Goal: Task Accomplishment & Management: Use online tool/utility

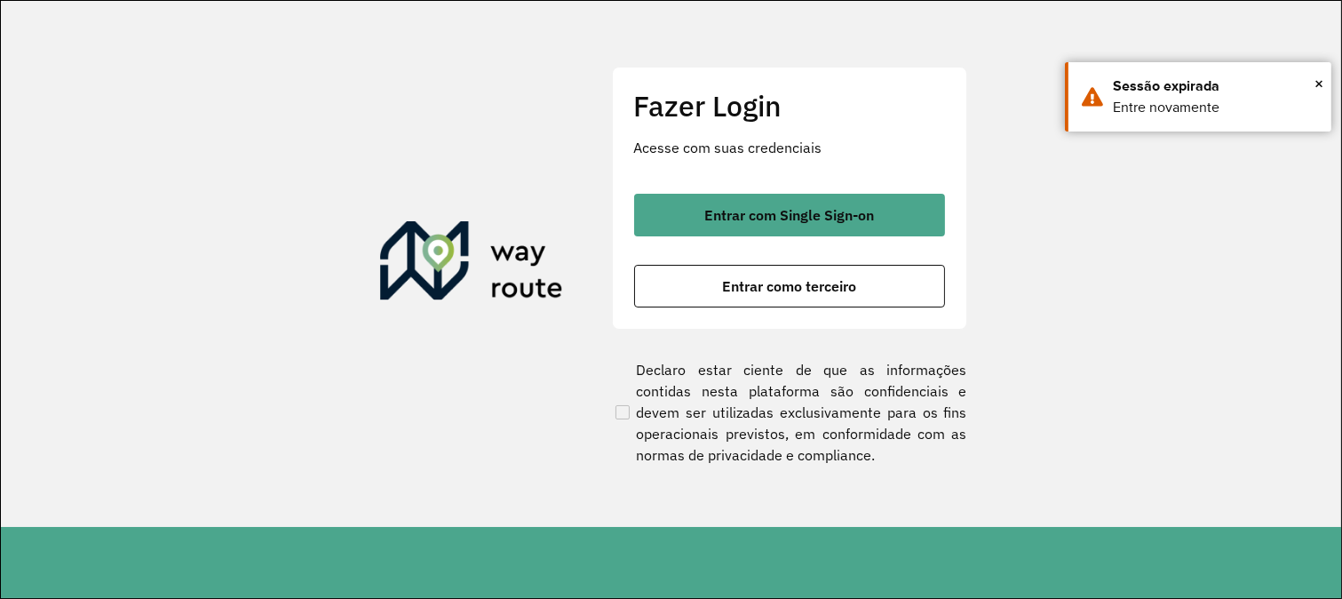
click at [769, 322] on div "Fazer Login Acesse com suas credenciais Entrar com Single Sign-on Entrar como t…" at bounding box center [789, 198] width 355 height 263
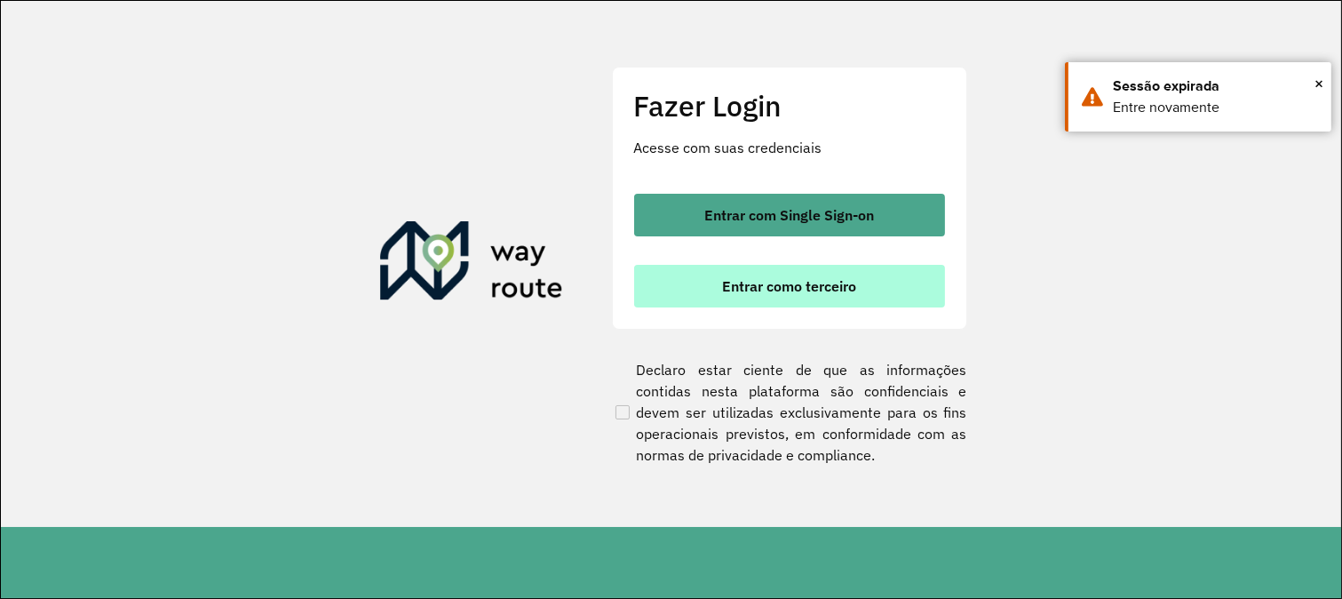
click at [767, 297] on button "Entrar como terceiro" at bounding box center [789, 286] width 311 height 43
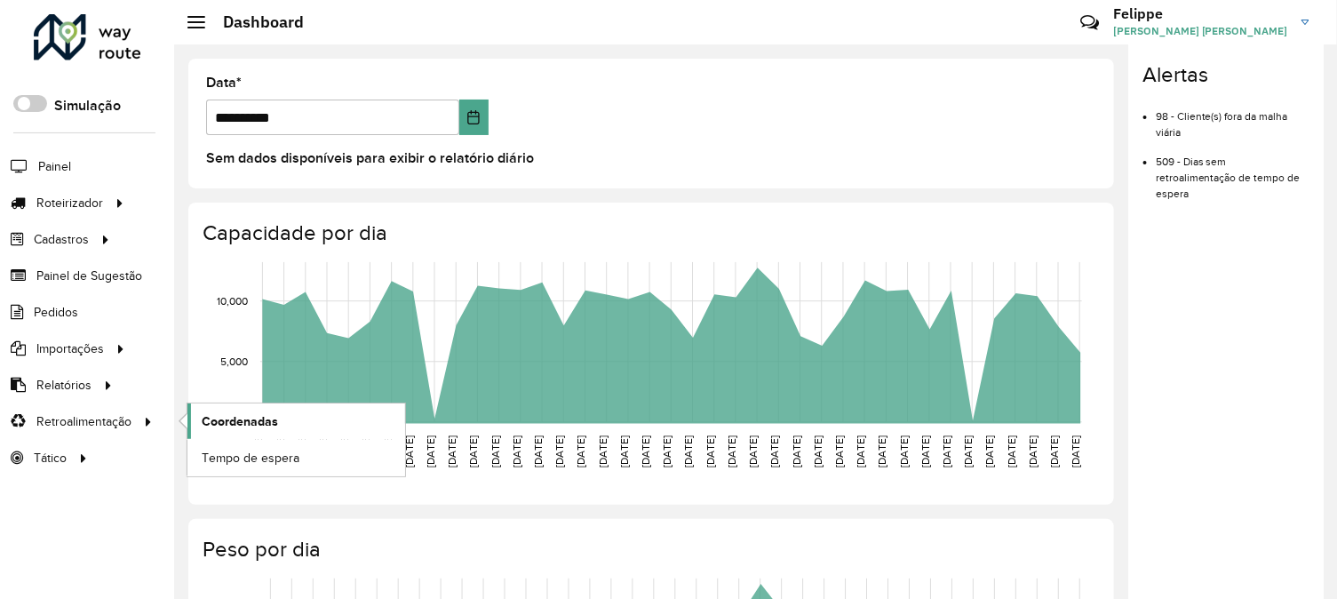
click at [244, 422] on span "Coordenadas" at bounding box center [240, 421] width 76 height 19
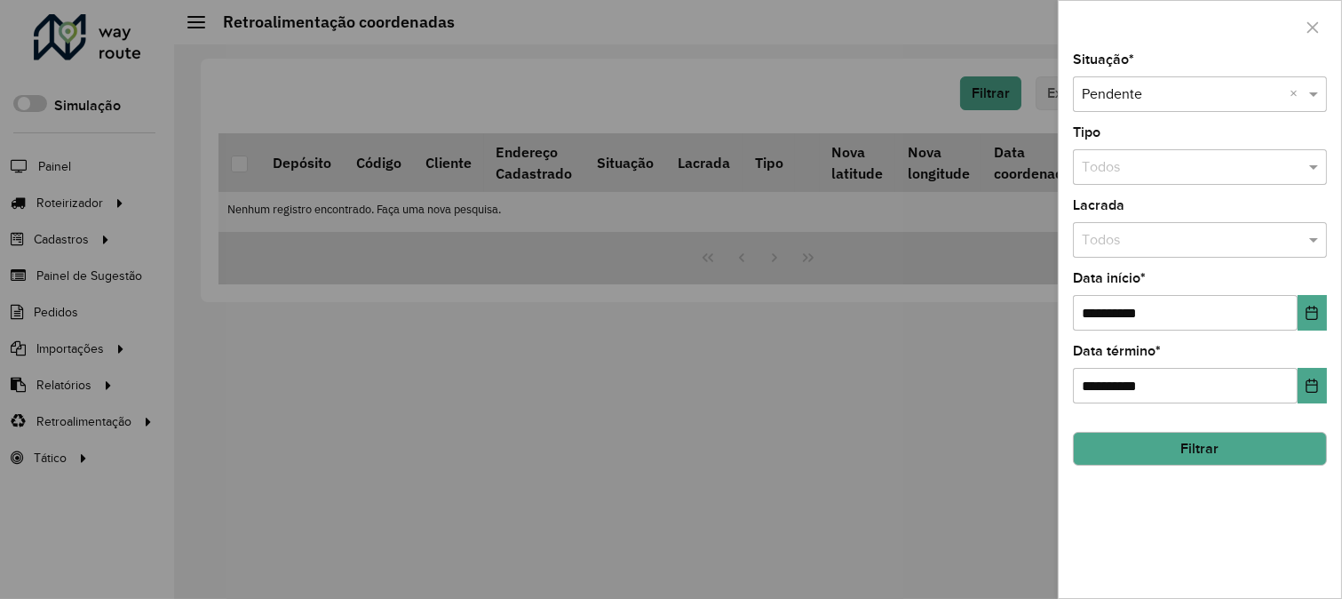
click at [1165, 445] on button "Filtrar" at bounding box center [1200, 449] width 254 height 34
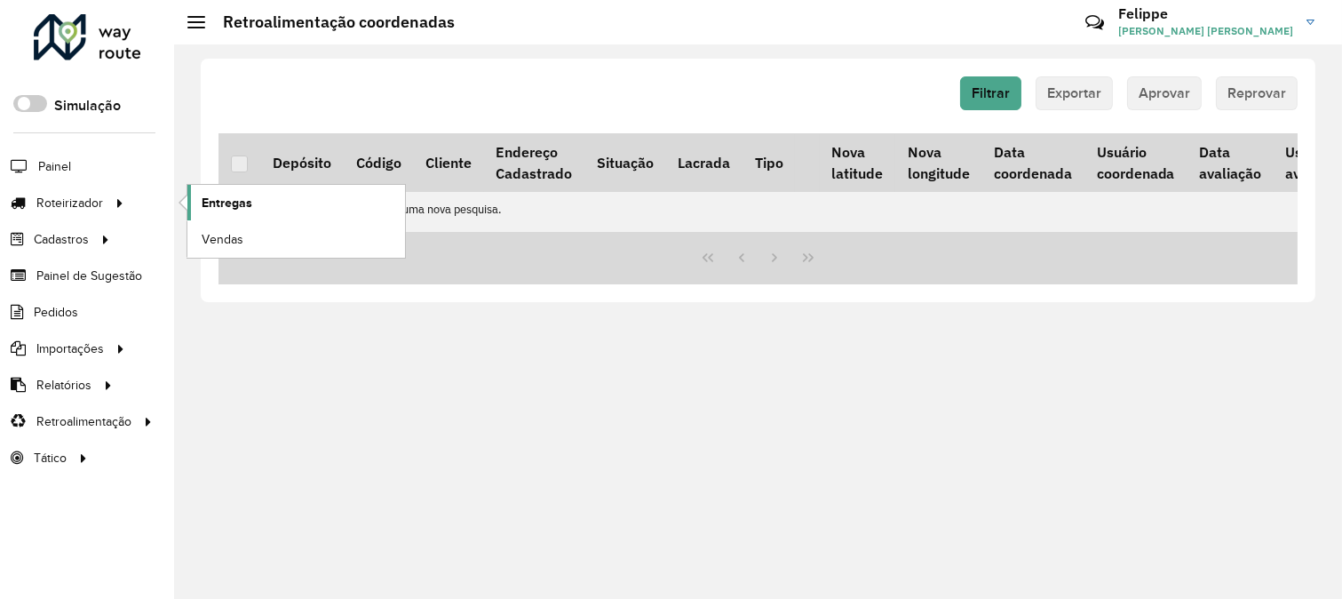
click at [285, 204] on link "Entregas" at bounding box center [296, 203] width 218 height 36
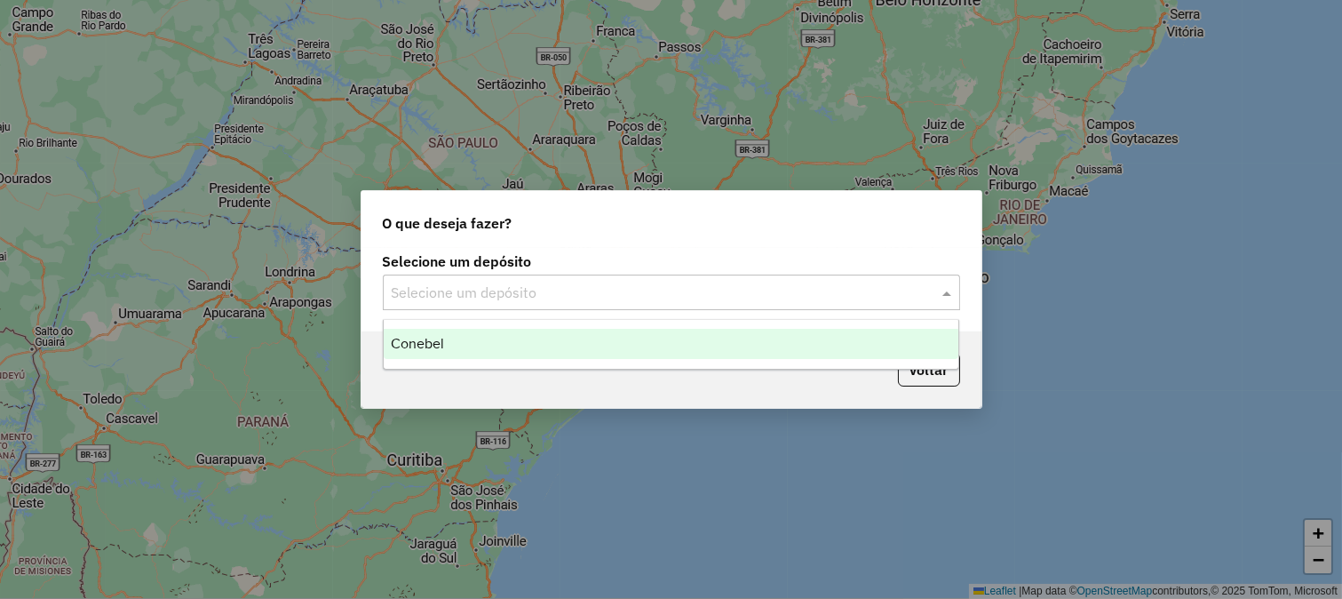
click at [540, 298] on input "text" at bounding box center [654, 292] width 524 height 21
click at [521, 347] on div "Conebel" at bounding box center [672, 344] width 576 height 30
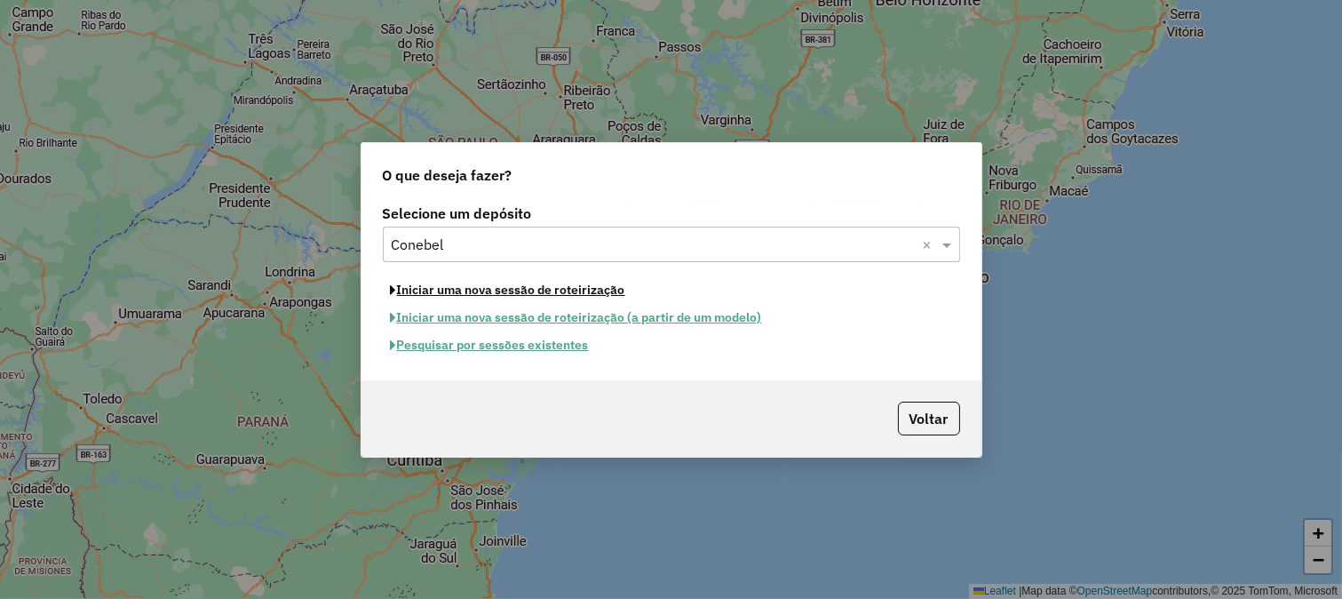
click at [552, 290] on button "Iniciar uma nova sessão de roteirização" at bounding box center [508, 290] width 251 height 28
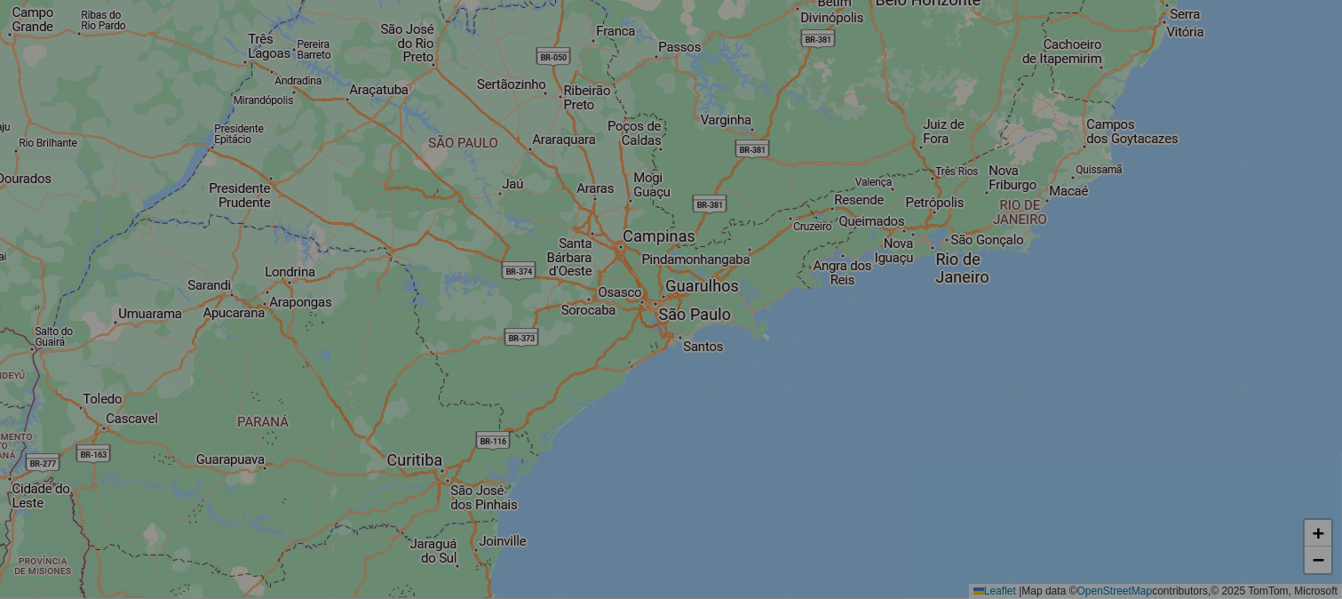
select select "*"
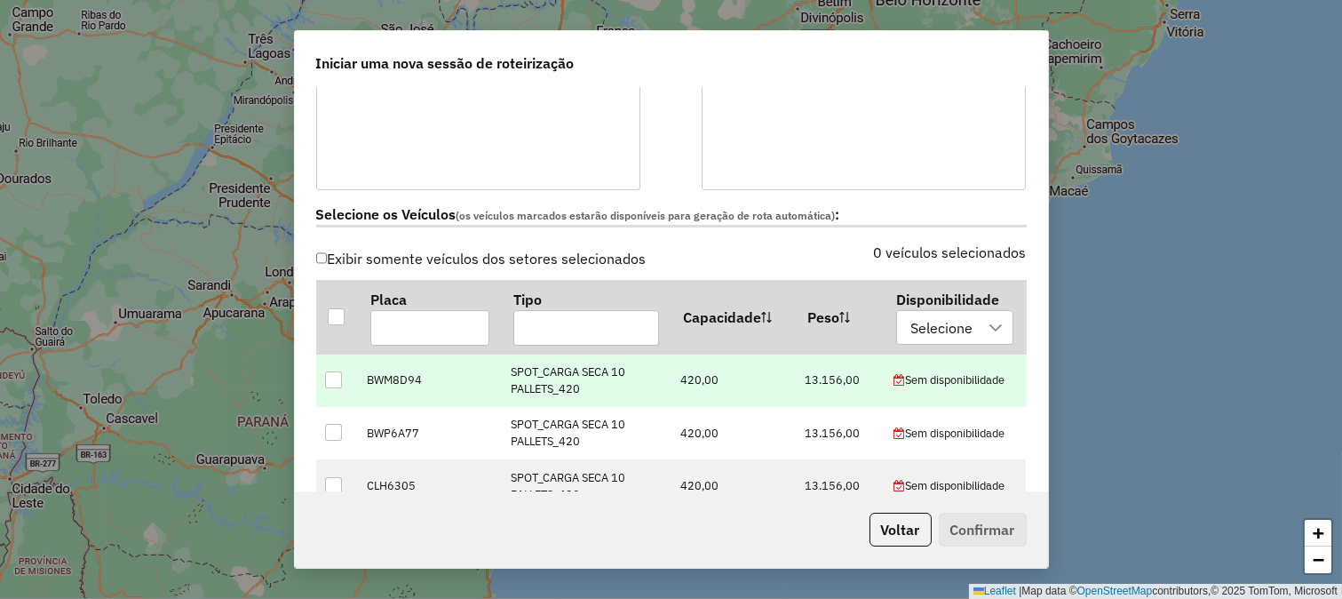
scroll to position [493, 0]
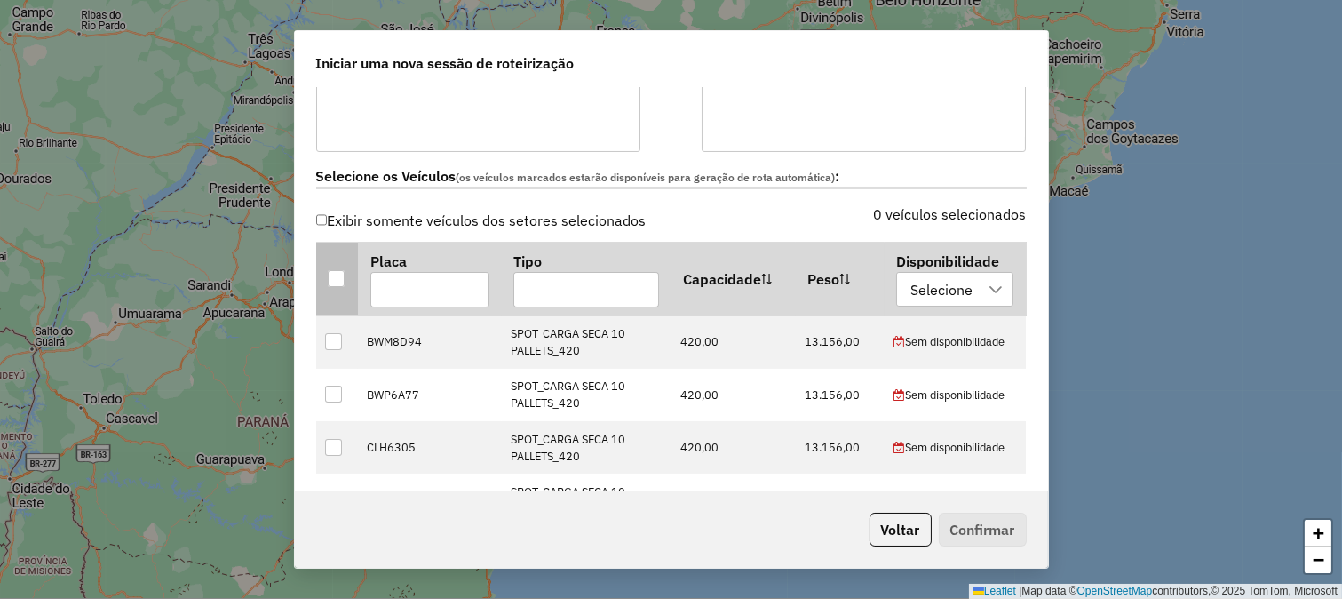
click at [338, 263] on th at bounding box center [337, 279] width 42 height 74
click at [336, 271] on div at bounding box center [336, 278] width 17 height 17
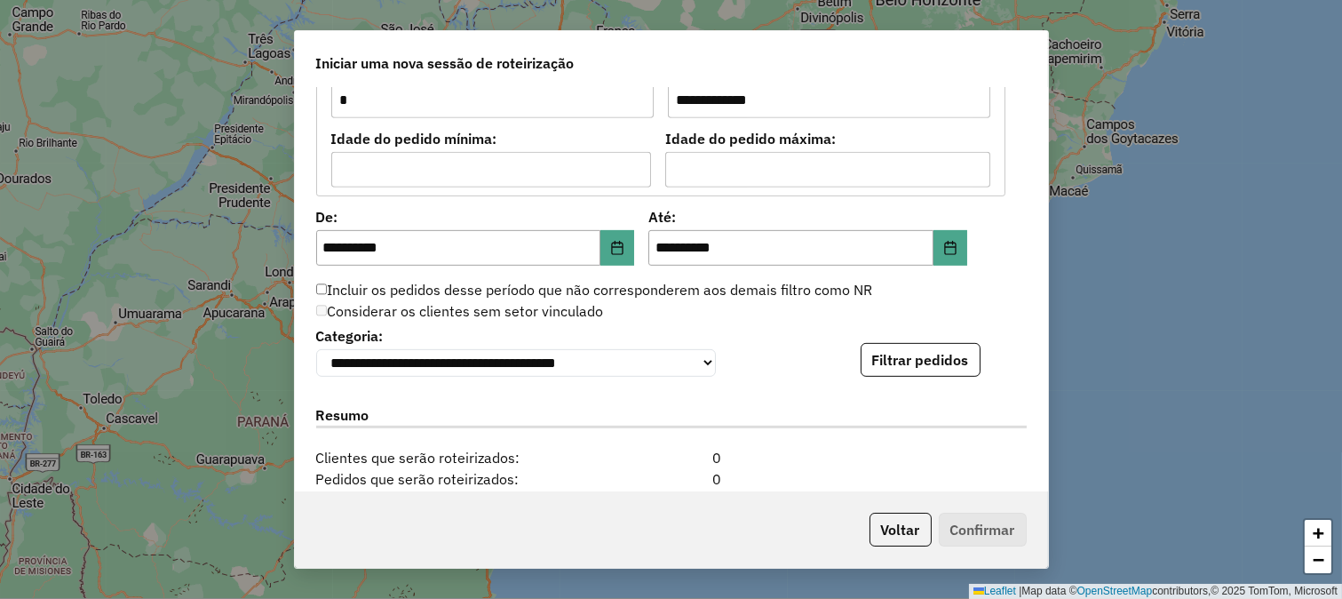
scroll to position [1677, 0]
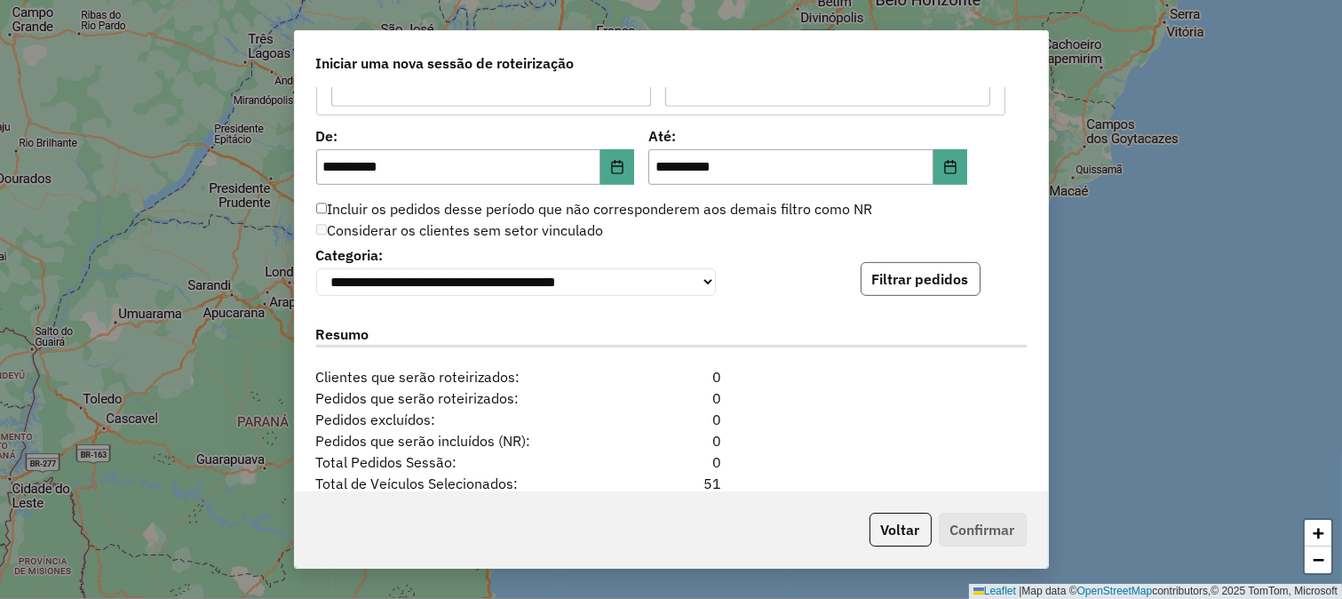
click at [888, 271] on button "Filtrar pedidos" at bounding box center [921, 279] width 120 height 34
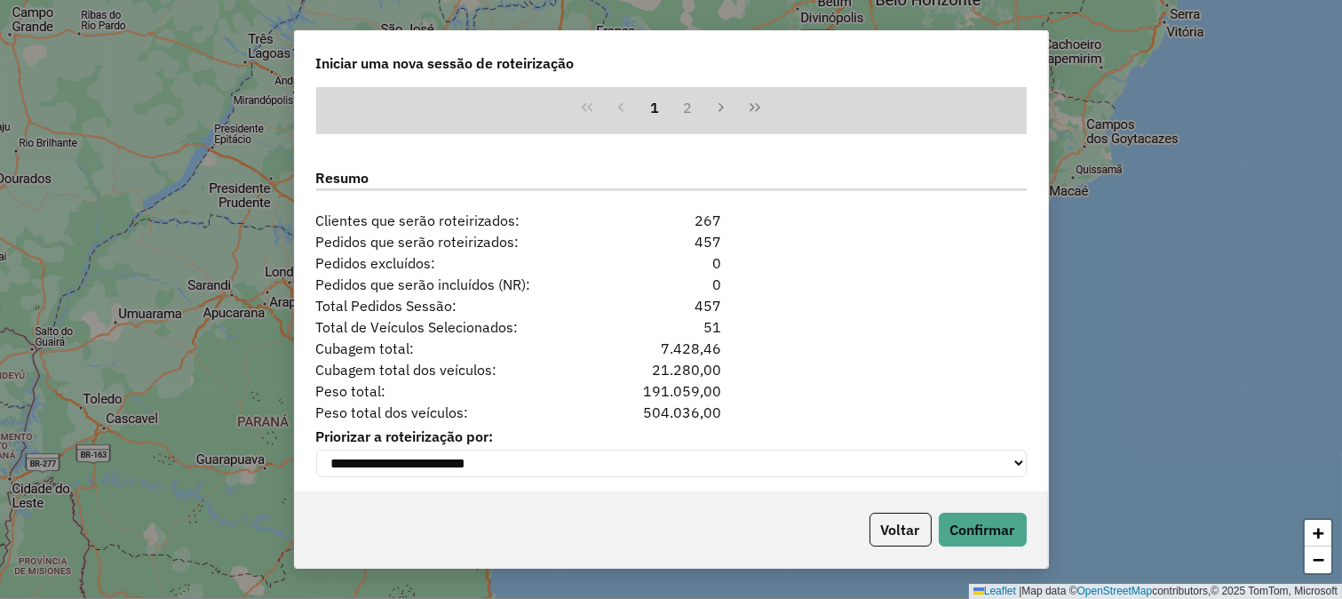
scroll to position [2213, 0]
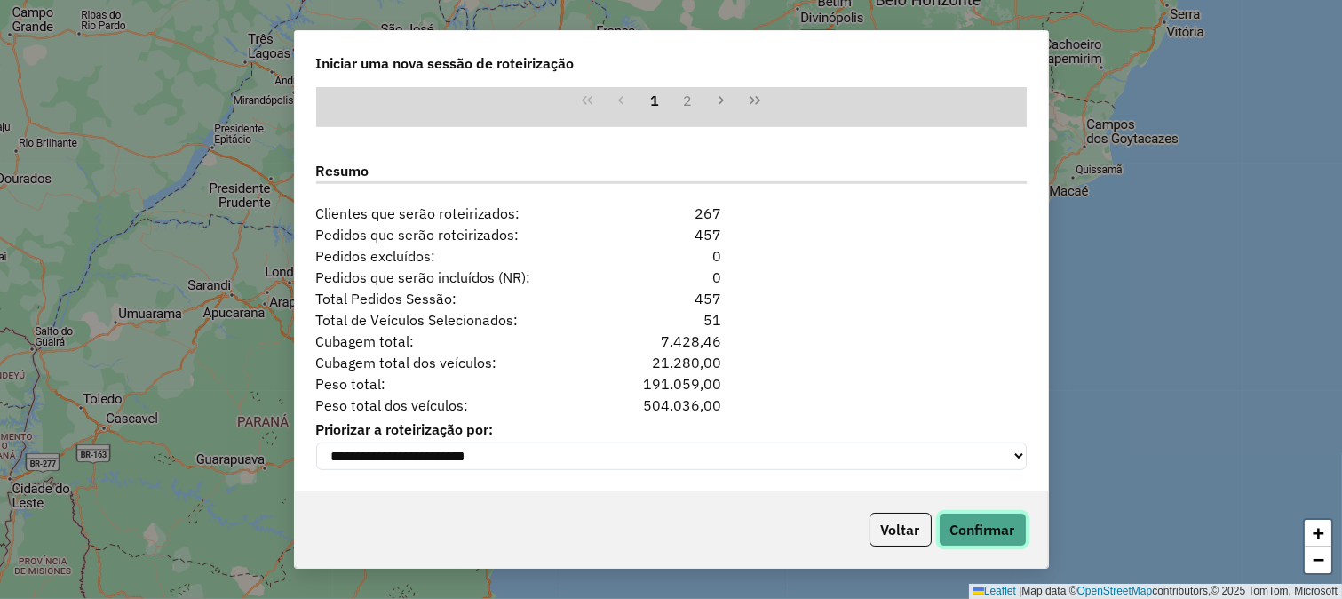
click at [956, 528] on button "Confirmar" at bounding box center [983, 530] width 88 height 34
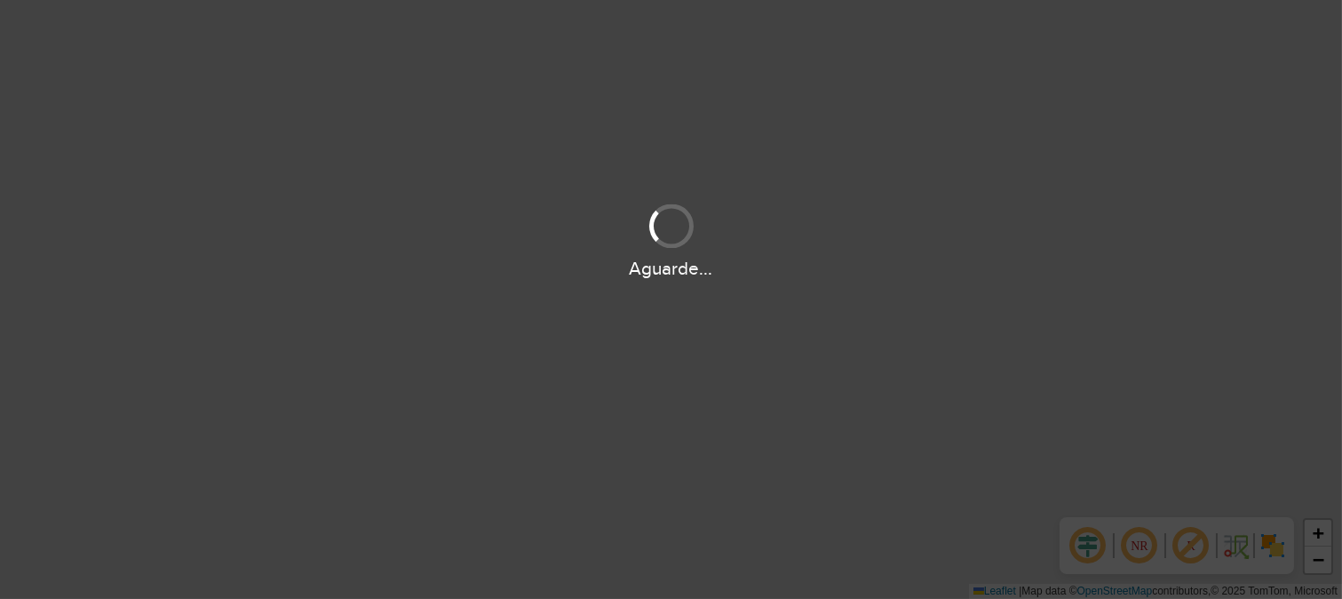
click at [678, 335] on div "Aguarde..." at bounding box center [671, 299] width 1342 height 599
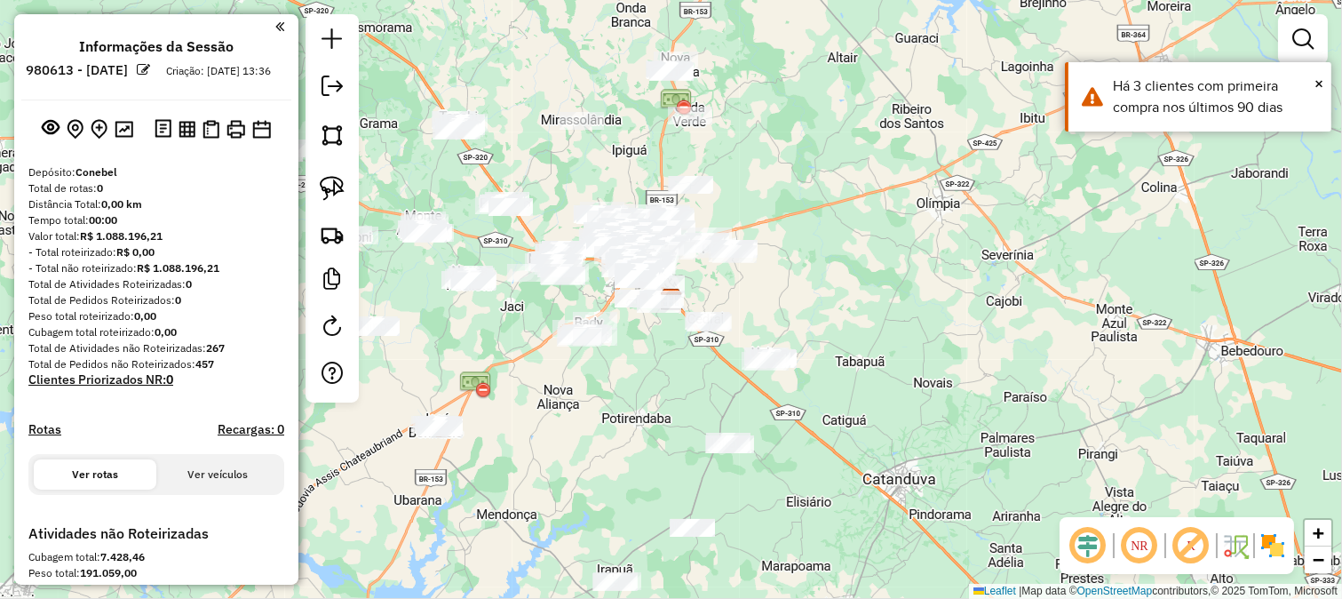
click at [1093, 545] on em at bounding box center [1088, 545] width 43 height 43
drag, startPoint x: 618, startPoint y: 358, endPoint x: 696, endPoint y: 360, distance: 78.2
click at [696, 360] on div "Janela de atendimento Grade de atendimento Capacidade Transportadoras Veículos …" at bounding box center [671, 299] width 1342 height 599
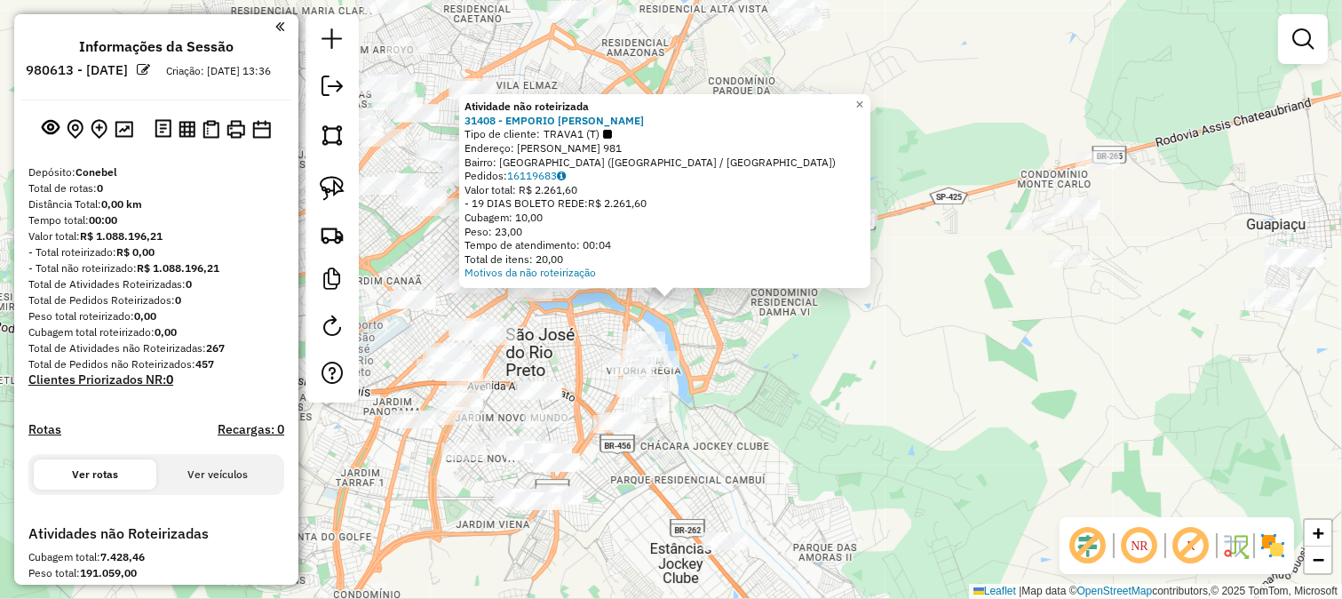
click at [542, 373] on div "Atividade não roteirizada 31408 - EMPORIO JOTA Tipo de cliente: TRAVA1 (T) Ende…" at bounding box center [671, 299] width 1342 height 599
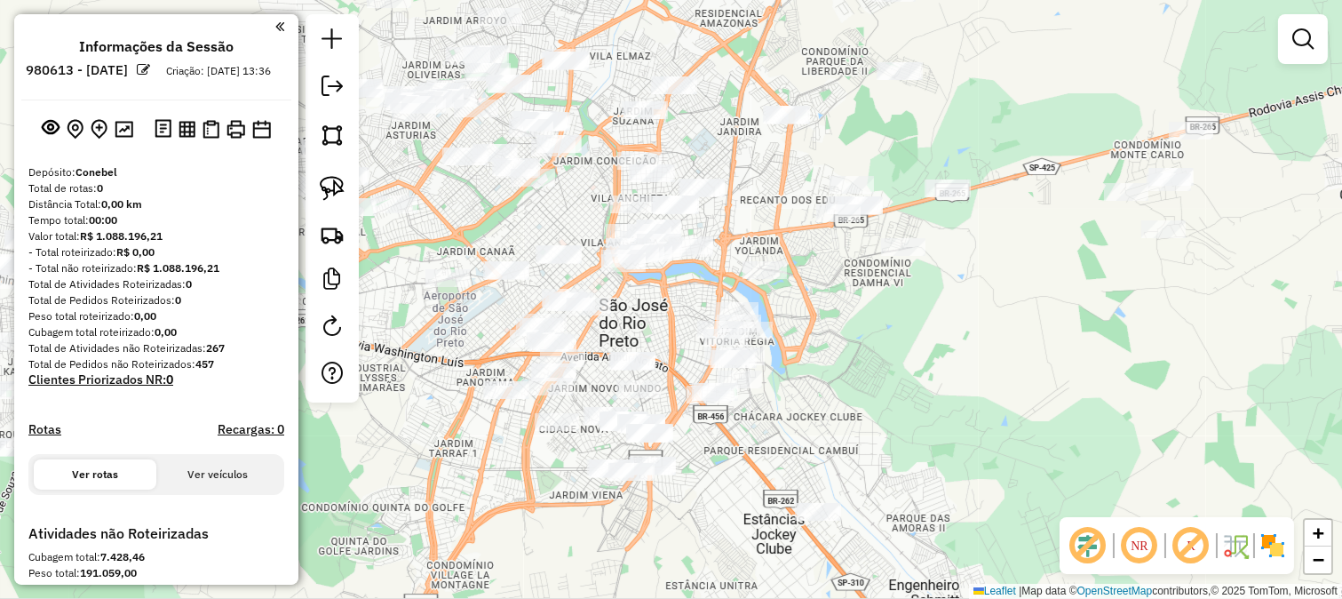
drag, startPoint x: 624, startPoint y: 349, endPoint x: 640, endPoint y: 343, distance: 18.0
click at [640, 343] on div "Janela de atendimento Grade de atendimento Capacidade Transportadoras Veículos …" at bounding box center [671, 299] width 1342 height 599
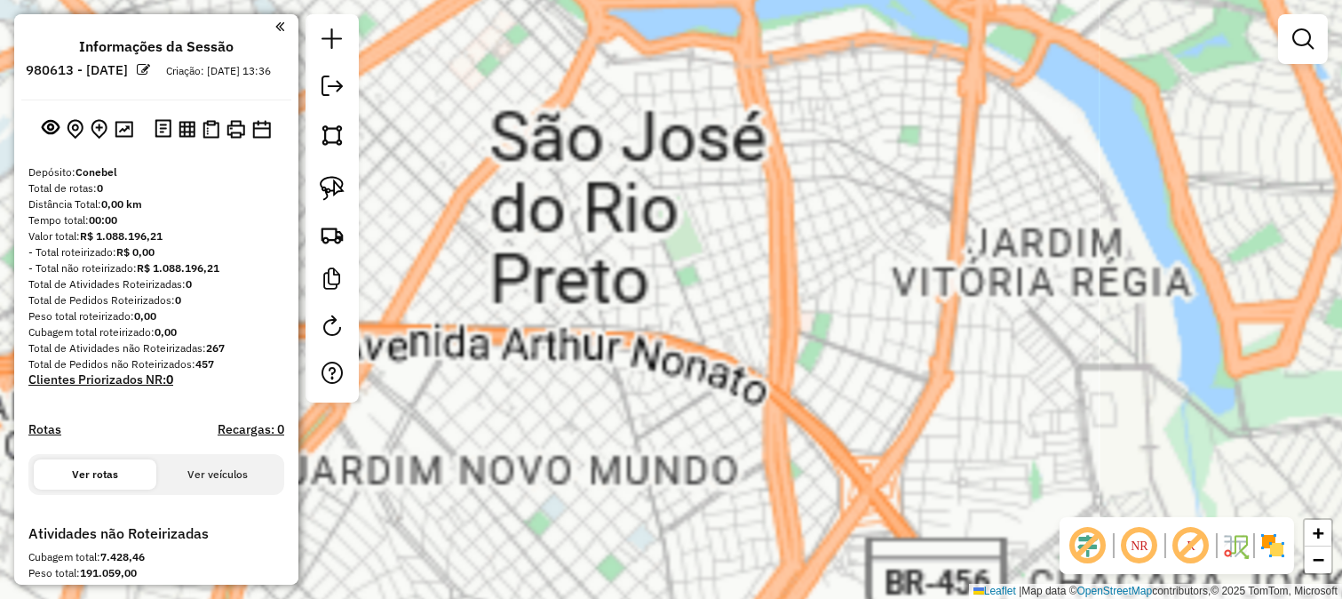
click at [625, 302] on div "Janela de atendimento Grade de atendimento Capacidade Transportadoras Veículos …" at bounding box center [671, 299] width 1342 height 599
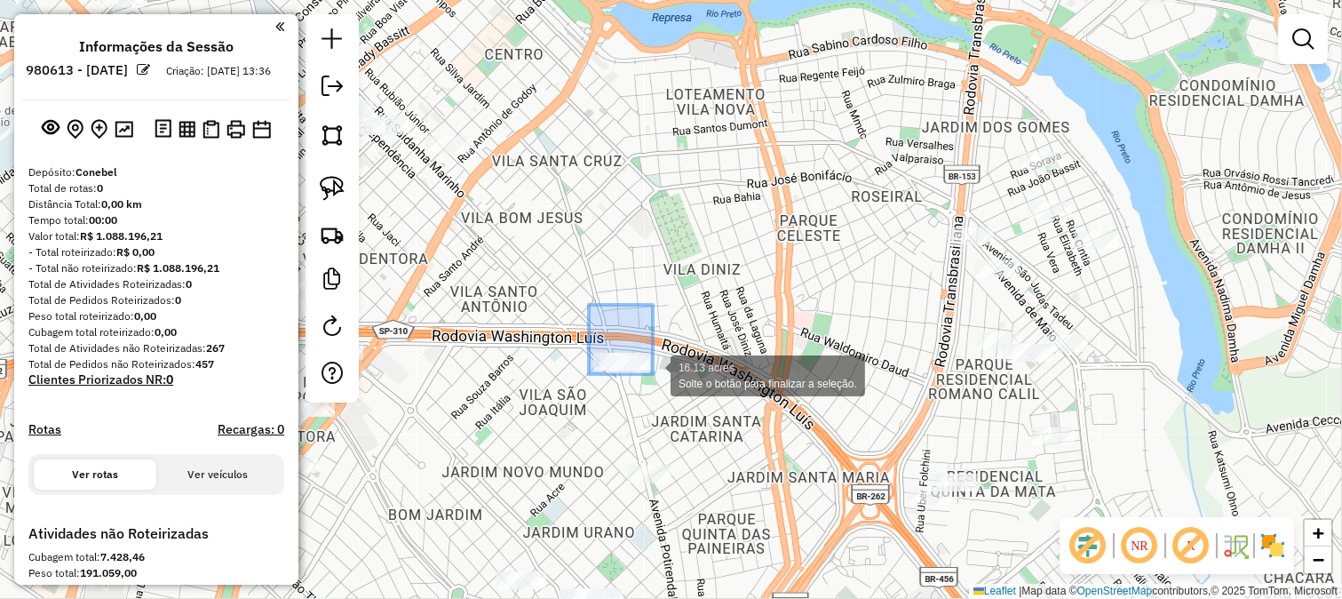
drag, startPoint x: 589, startPoint y: 305, endPoint x: 653, endPoint y: 374, distance: 94.3
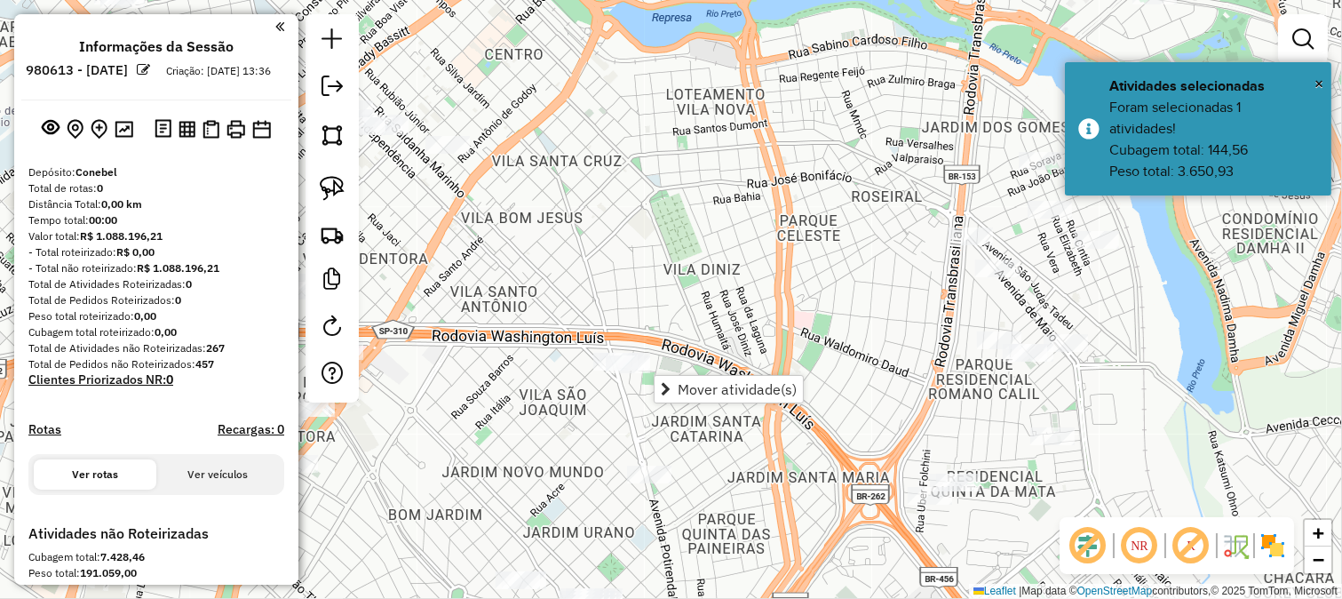
click at [584, 289] on div "Janela de atendimento Grade de atendimento Capacidade Transportadoras Veículos …" at bounding box center [671, 299] width 1342 height 599
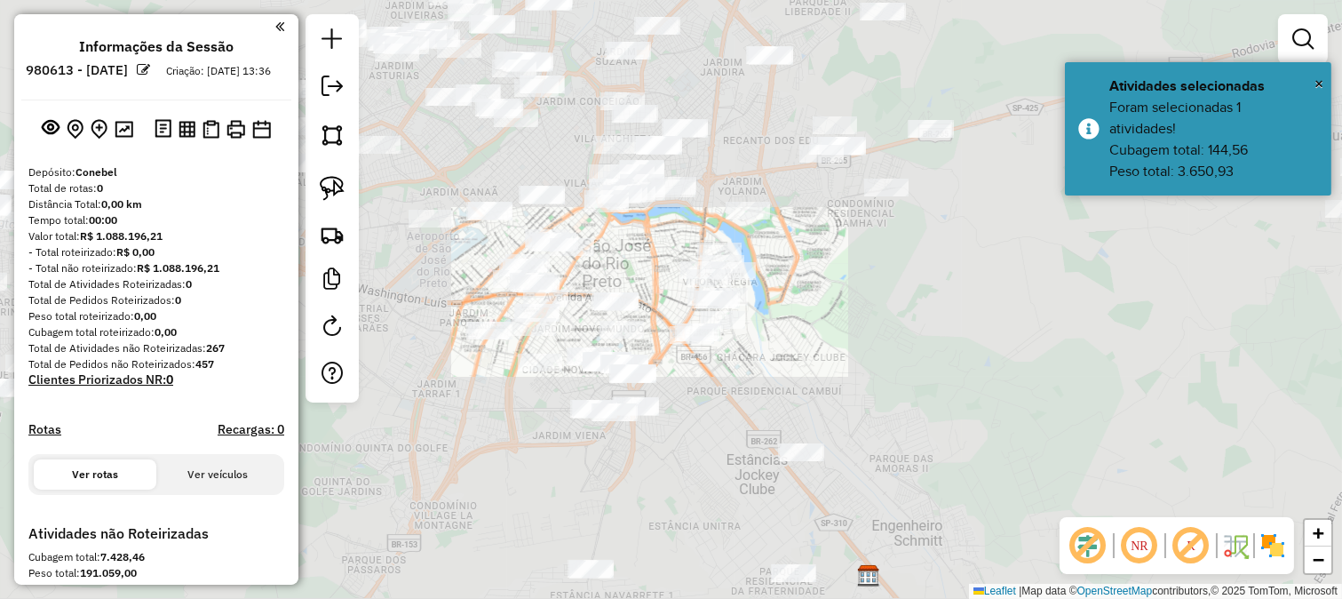
click at [613, 282] on div "Janela de atendimento Grade de atendimento Capacidade Transportadoras Veículos …" at bounding box center [671, 299] width 1342 height 599
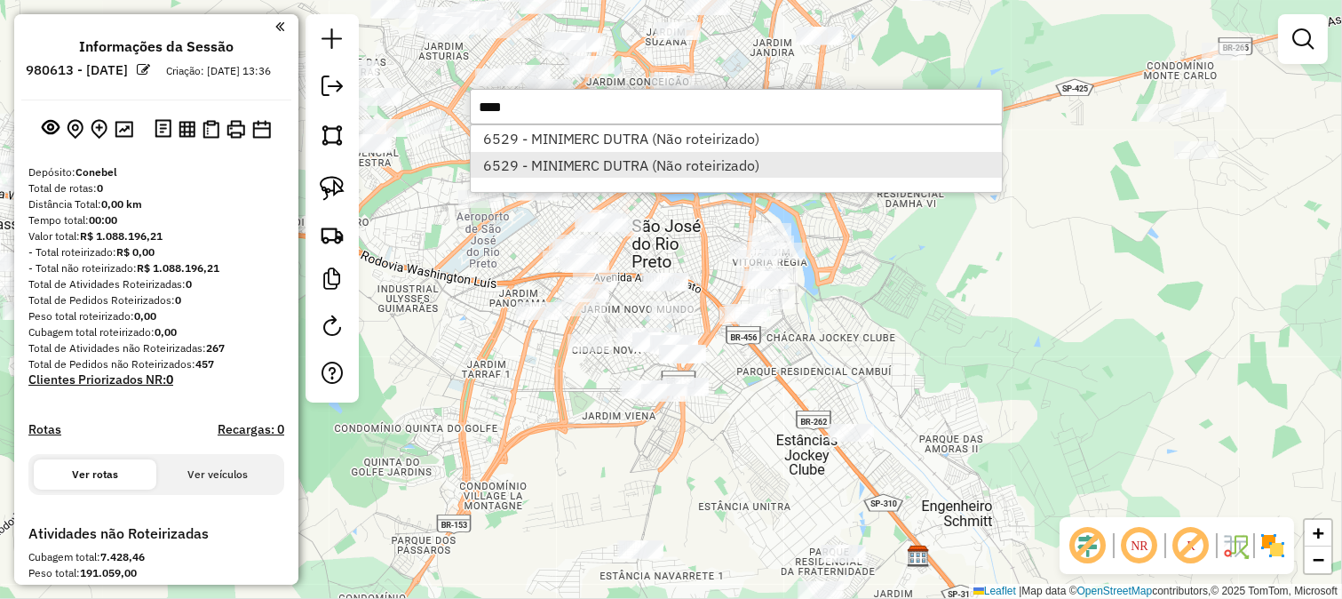
type input "****"
click at [613, 153] on li "6529 - MINIMERC DUTRA (Não roteirizado)" at bounding box center [736, 165] width 531 height 27
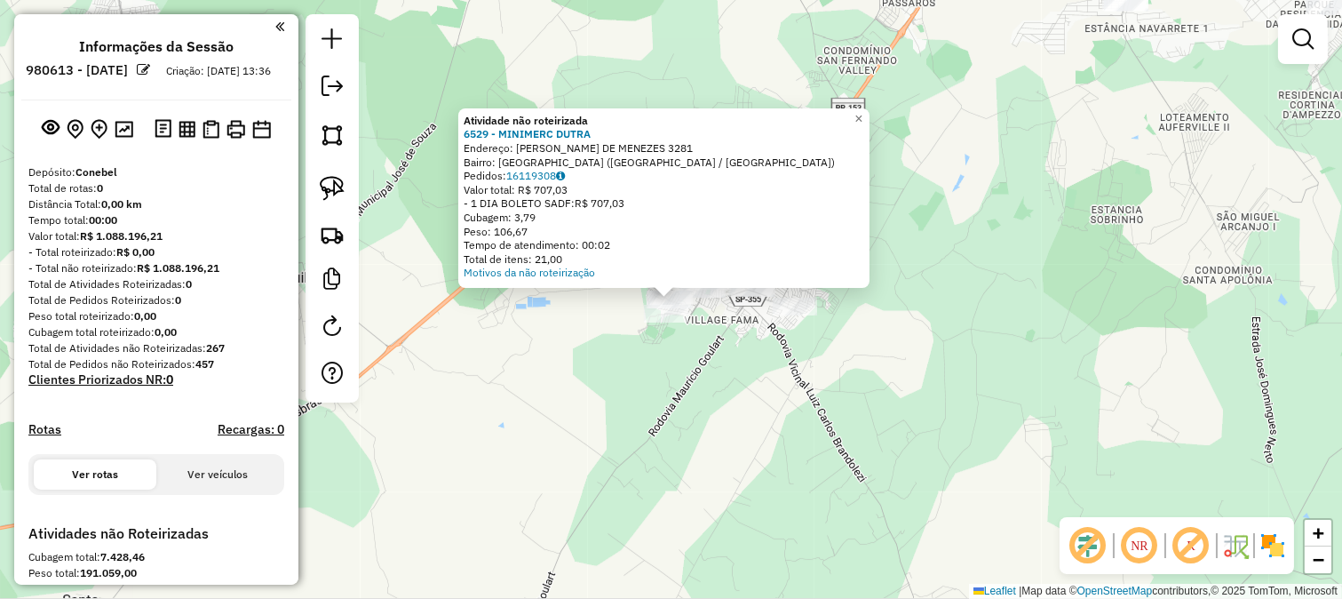
click at [698, 368] on div "Atividade não roteirizada 6529 - MINIMERC DUTRA Endereço: JULIETA CATELANI DE M…" at bounding box center [671, 299] width 1342 height 599
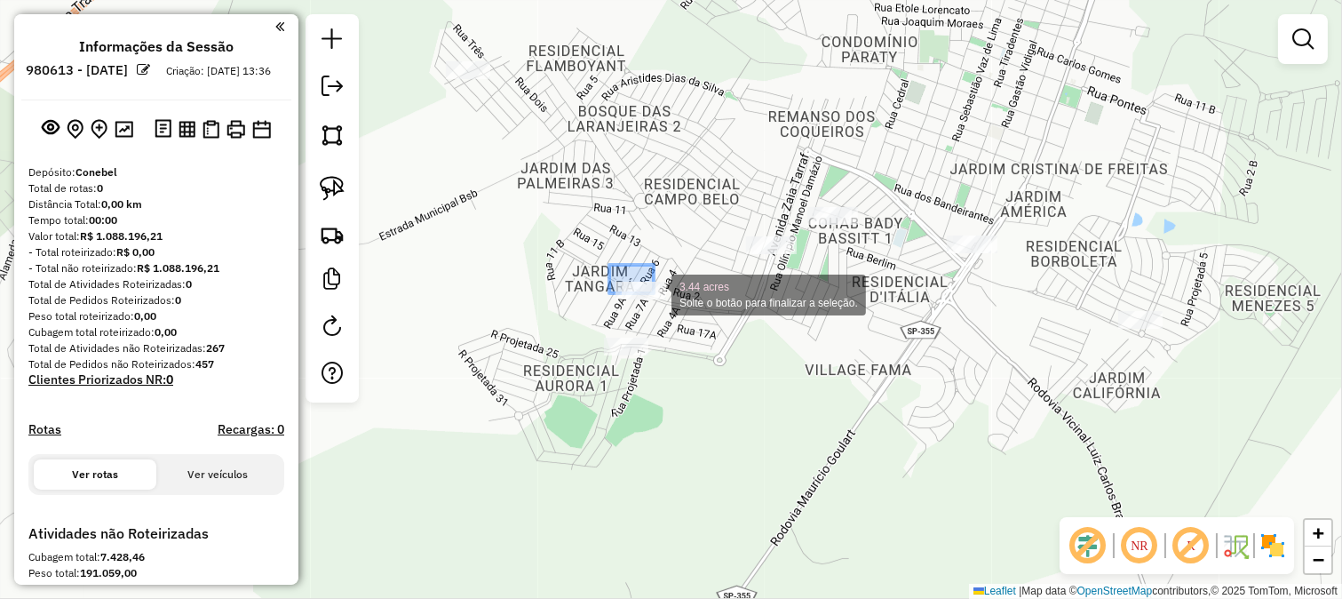
drag, startPoint x: 622, startPoint y: 269, endPoint x: 675, endPoint y: 308, distance: 66.1
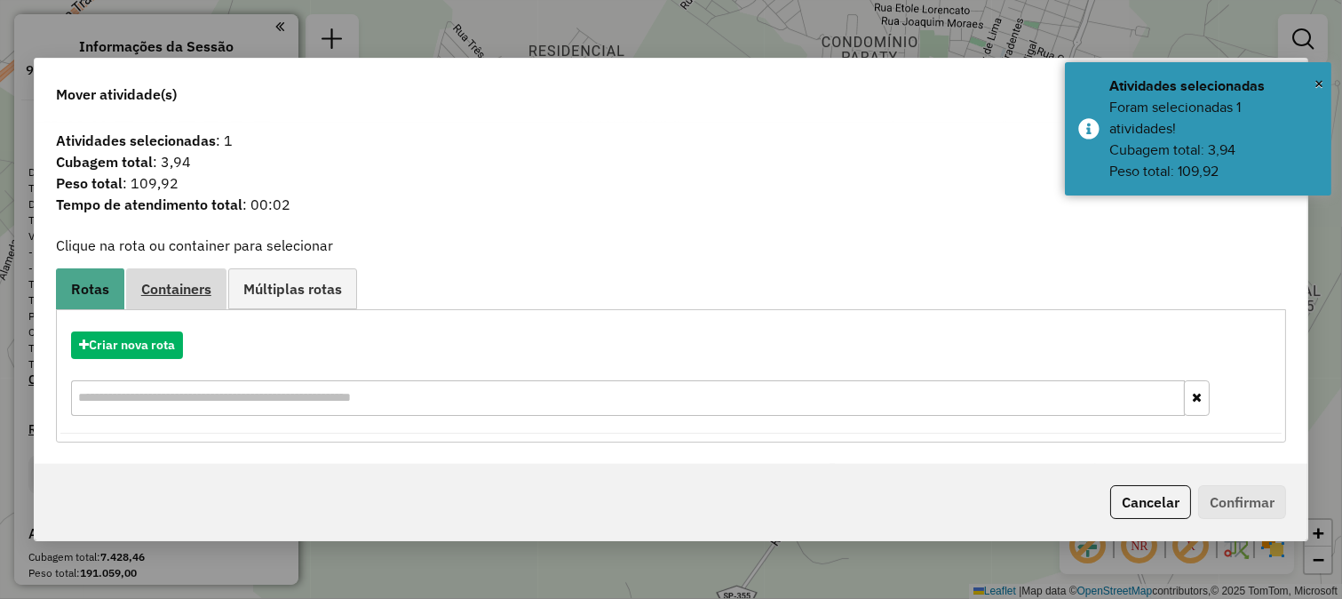
click at [183, 298] on link "Containers" at bounding box center [176, 288] width 100 height 40
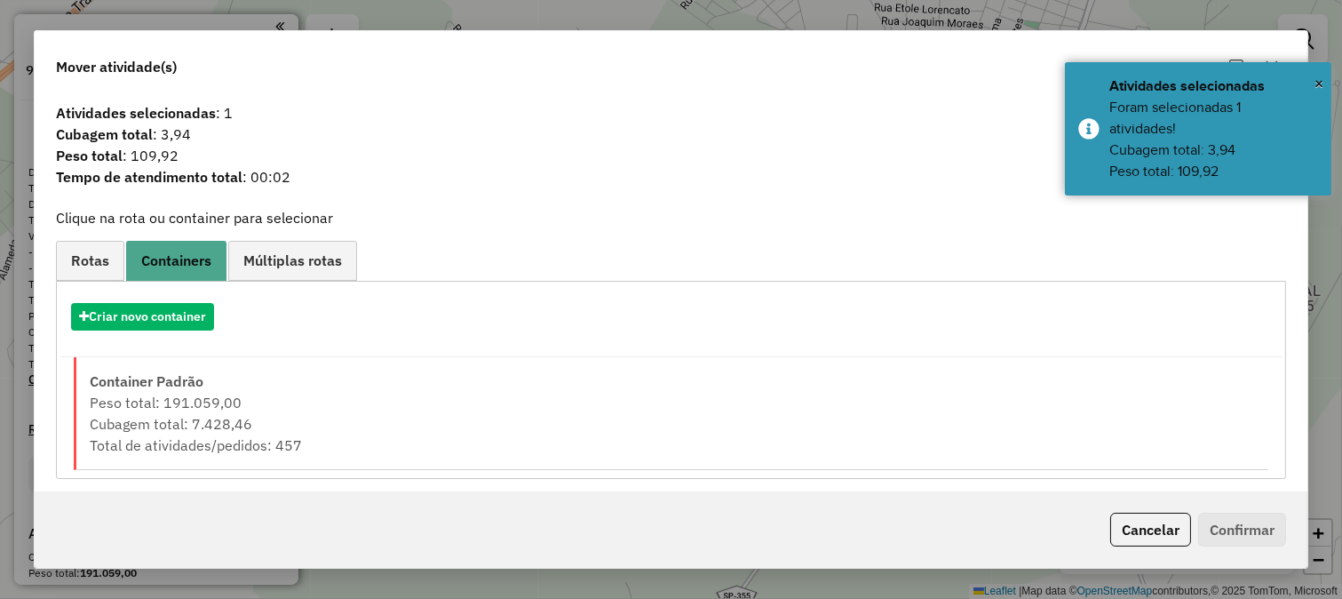
click at [155, 339] on div "Criar novo container" at bounding box center [670, 324] width 1221 height 68
click at [156, 325] on button "Criar novo container" at bounding box center [142, 317] width 143 height 28
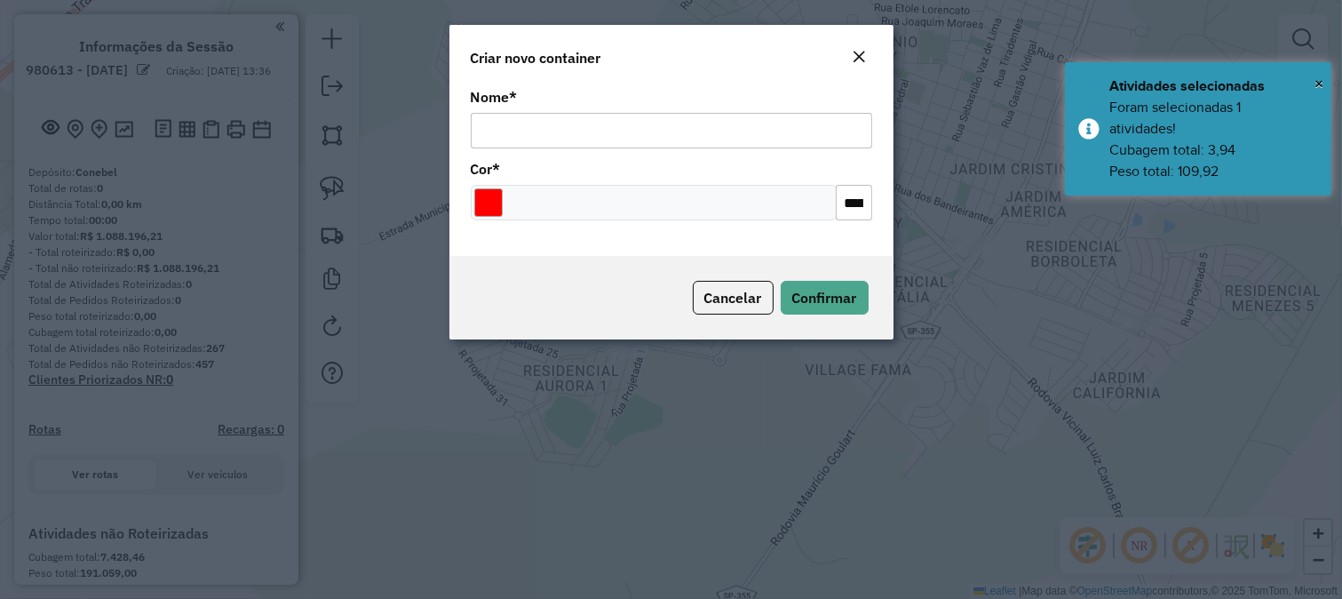
click at [586, 136] on input "Nome *" at bounding box center [672, 131] width 402 height 36
type input "**********"
click at [829, 296] on span "Confirmar" at bounding box center [824, 298] width 65 height 18
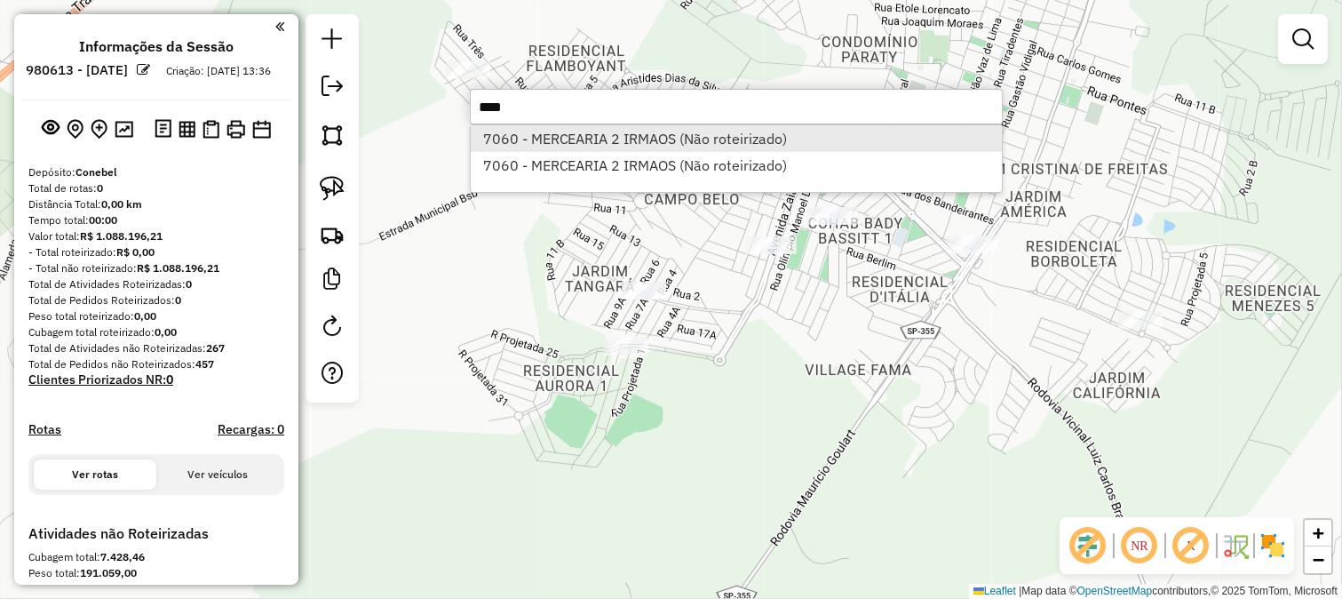
type input "****"
click at [696, 131] on li "7060 - MERCEARIA 2 IRMAOS (Não roteirizado)" at bounding box center [736, 138] width 531 height 27
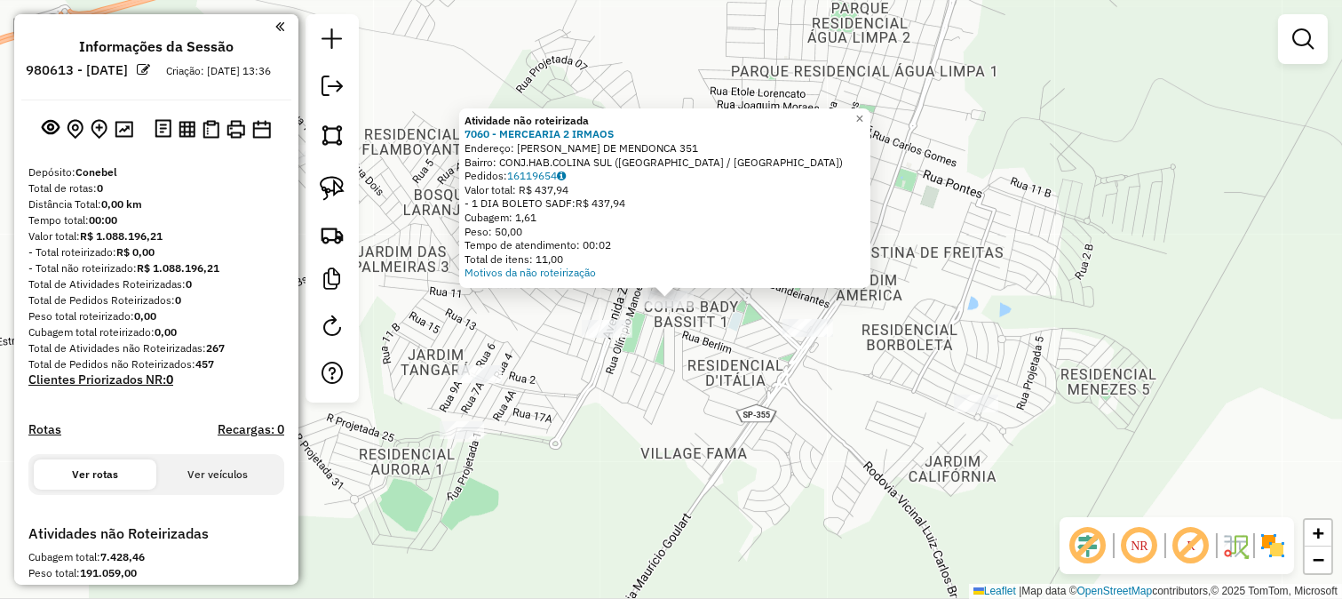
click at [711, 402] on div "Atividade não roteirizada 7060 - MERCEARIA 2 IRMAOS Endereço: ANTONIO MARQUES D…" at bounding box center [671, 299] width 1342 height 599
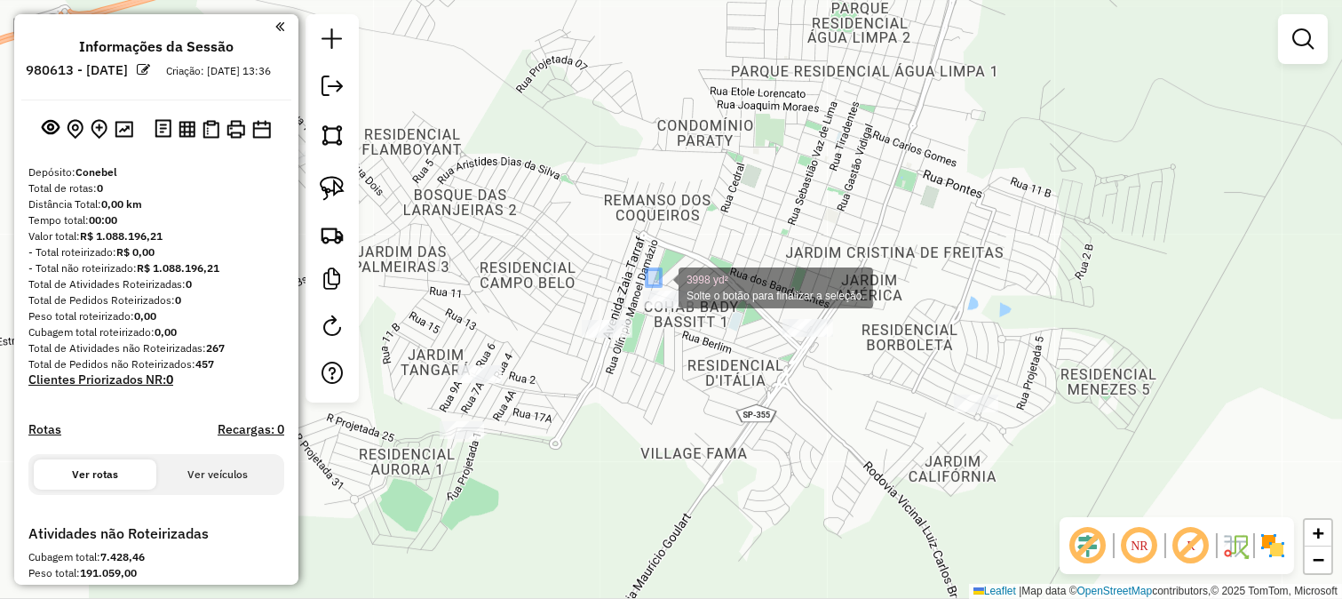
drag, startPoint x: 650, startPoint y: 272, endPoint x: 694, endPoint y: 322, distance: 66.1
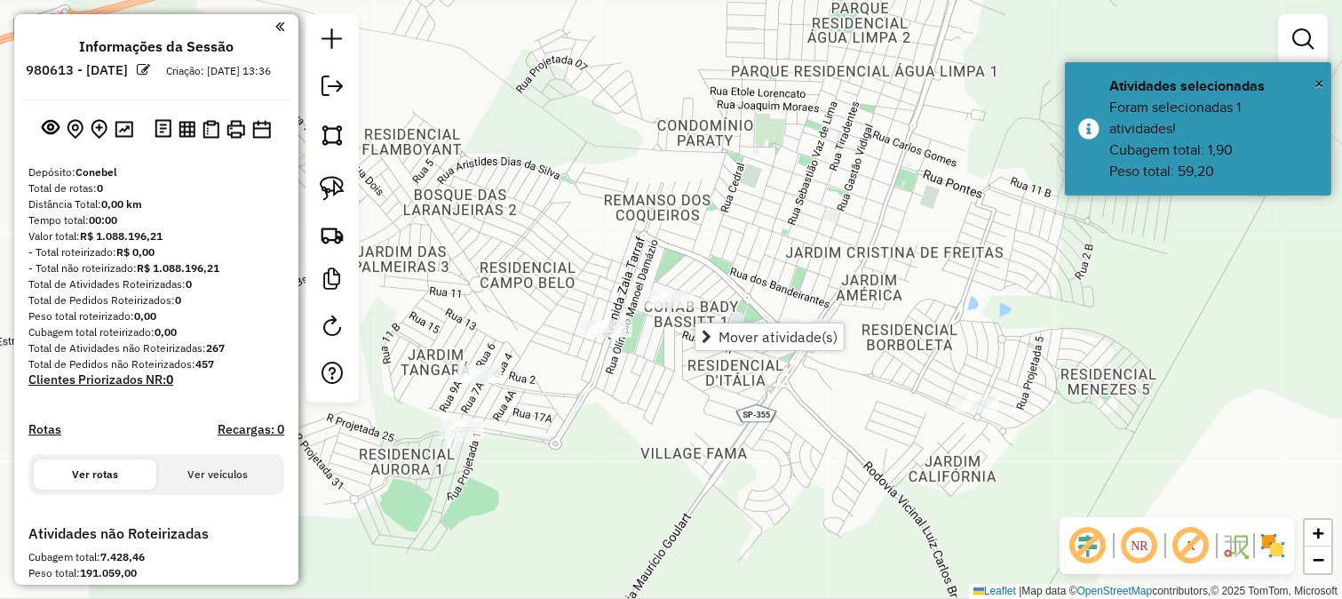
click at [720, 336] on span "Mover atividade(s)" at bounding box center [778, 337] width 119 height 14
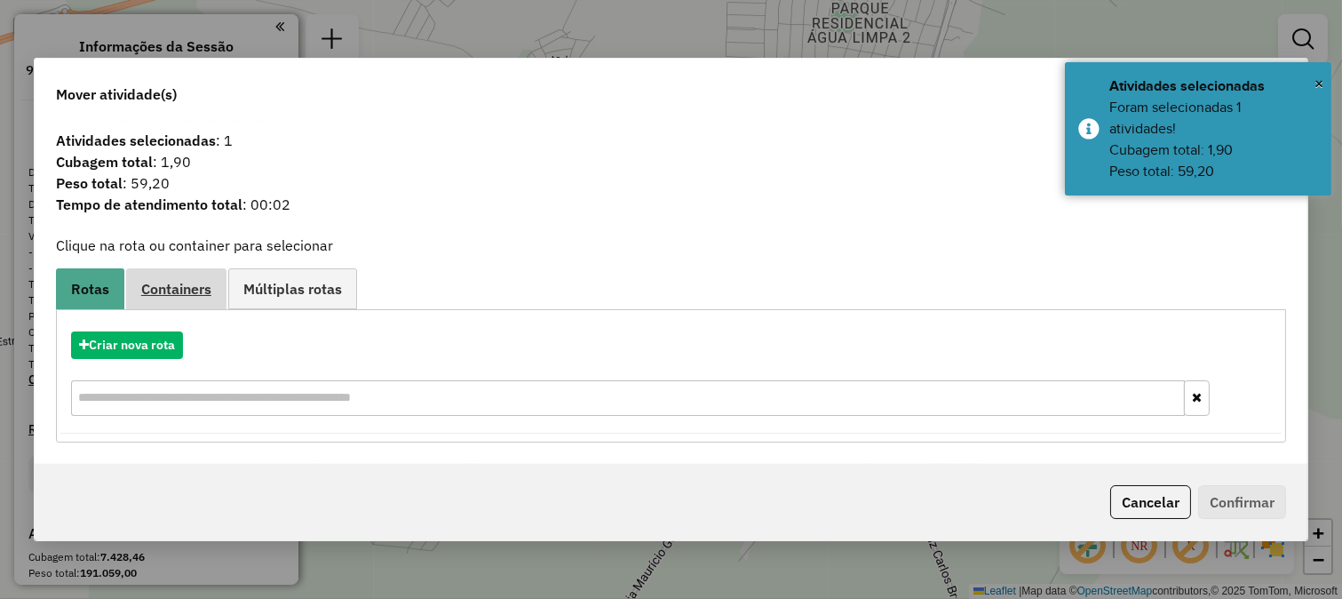
click at [172, 282] on span "Containers" at bounding box center [176, 289] width 70 height 14
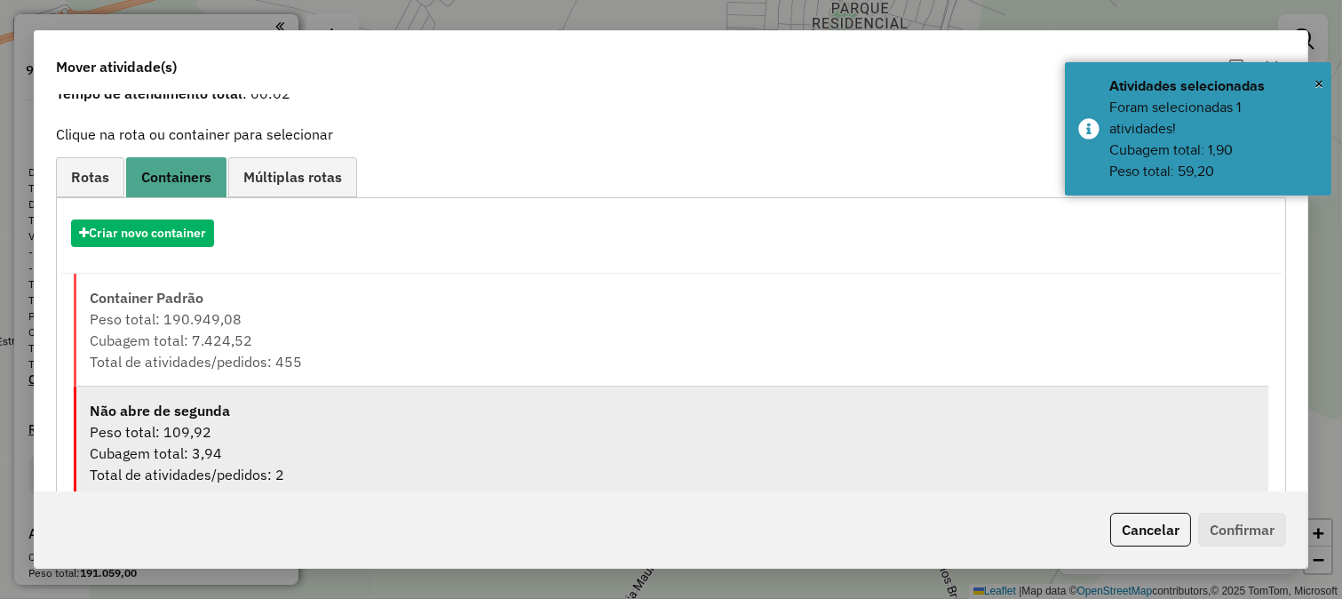
scroll to position [122, 0]
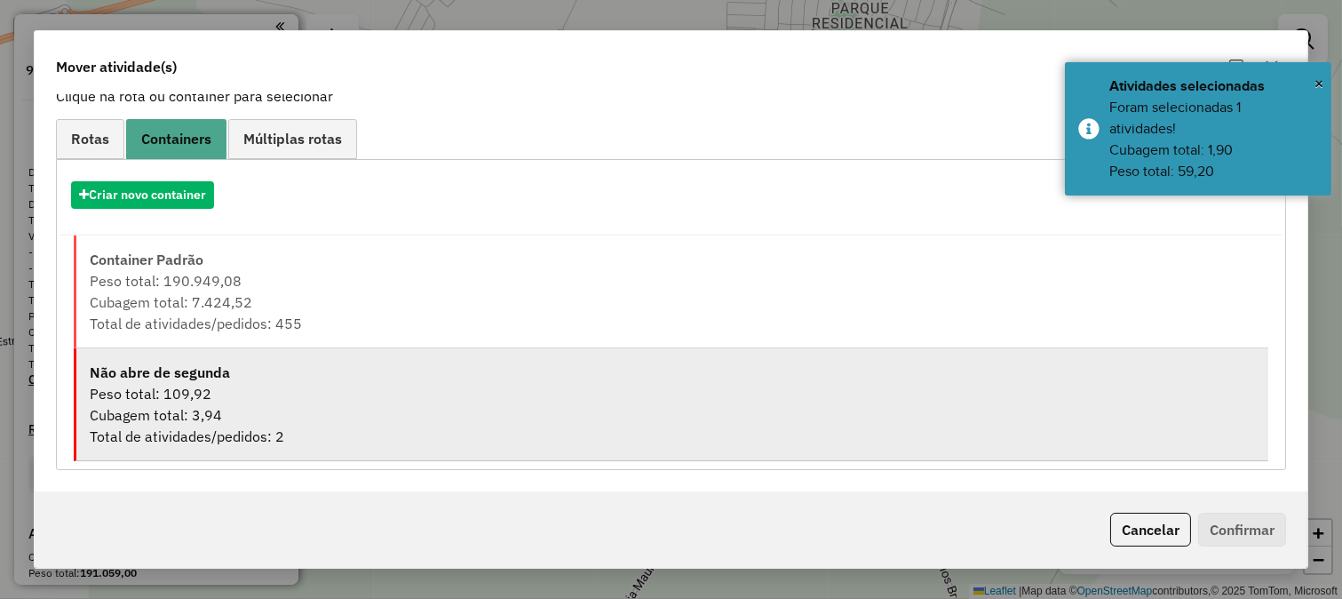
click at [327, 419] on div "Cubagem total: 3,94" at bounding box center [672, 414] width 1165 height 21
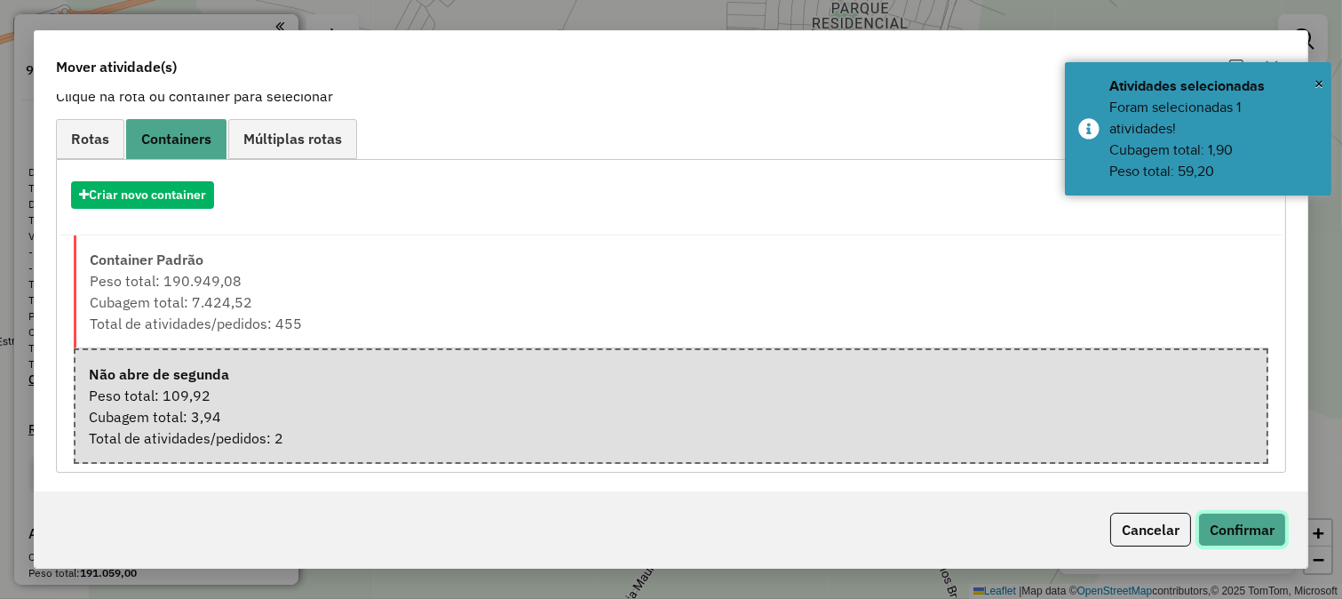
click at [1233, 526] on button "Confirmar" at bounding box center [1242, 530] width 88 height 34
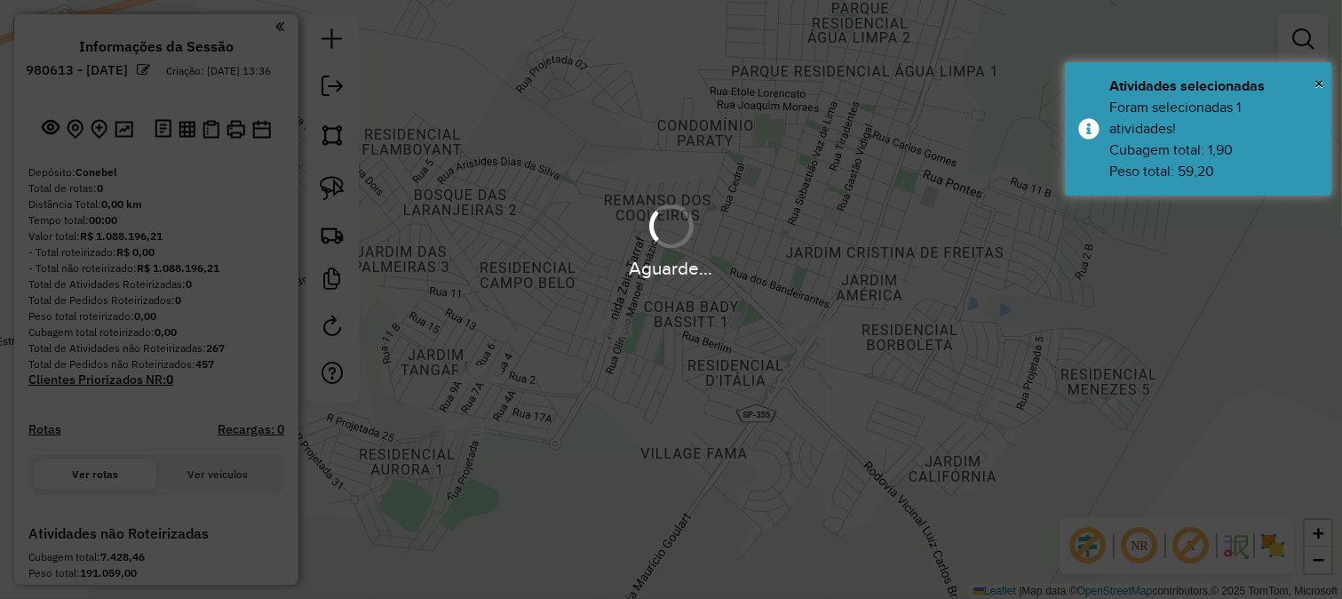
scroll to position [0, 0]
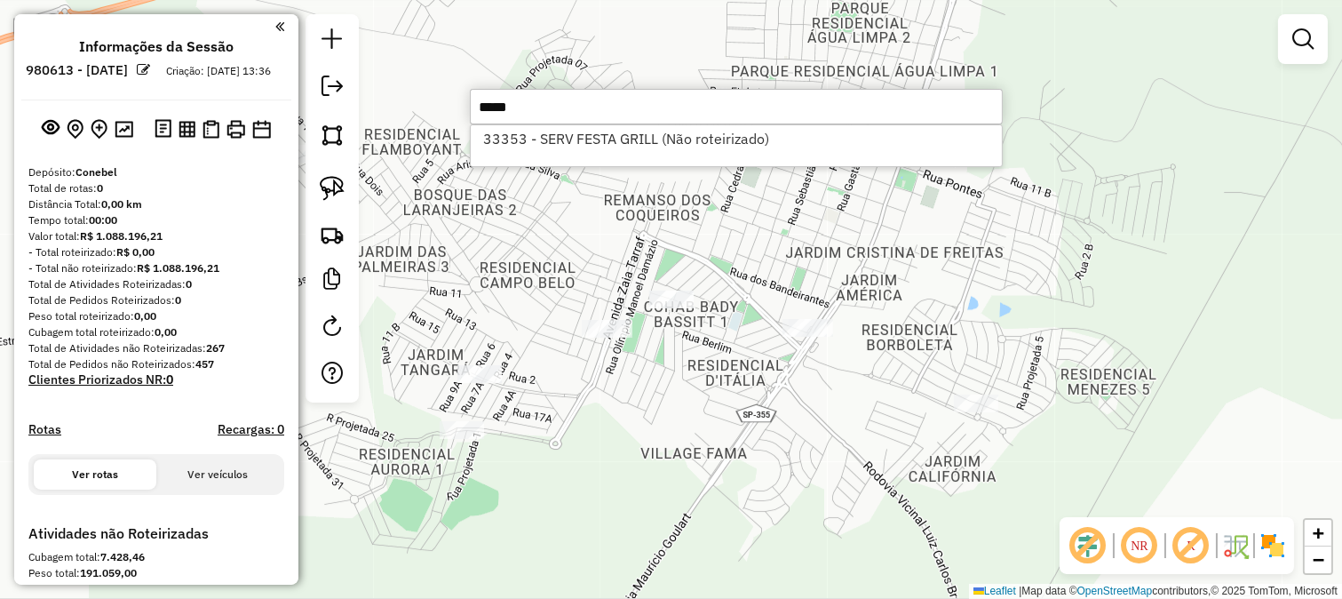
type input "*****"
click at [654, 152] on div "33353 - SERV FESTA GRILL (Não roteirizado)" at bounding box center [736, 145] width 533 height 43
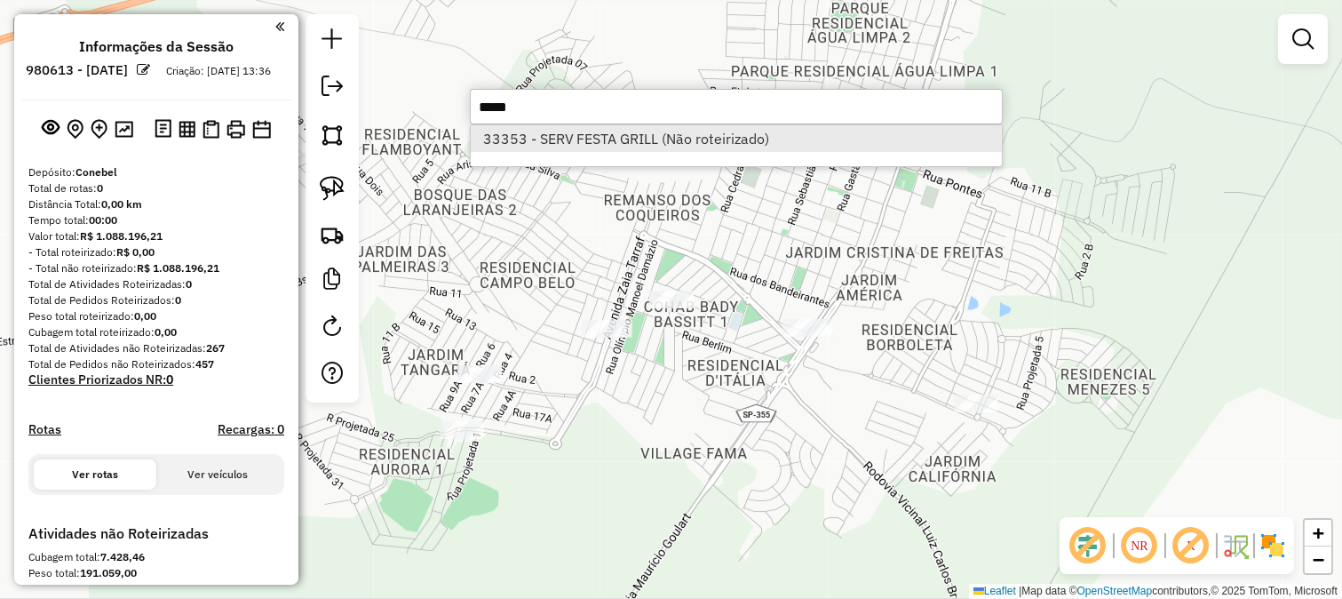
click at [655, 135] on li "33353 - SERV FESTA GRILL (Não roteirizado)" at bounding box center [736, 138] width 531 height 27
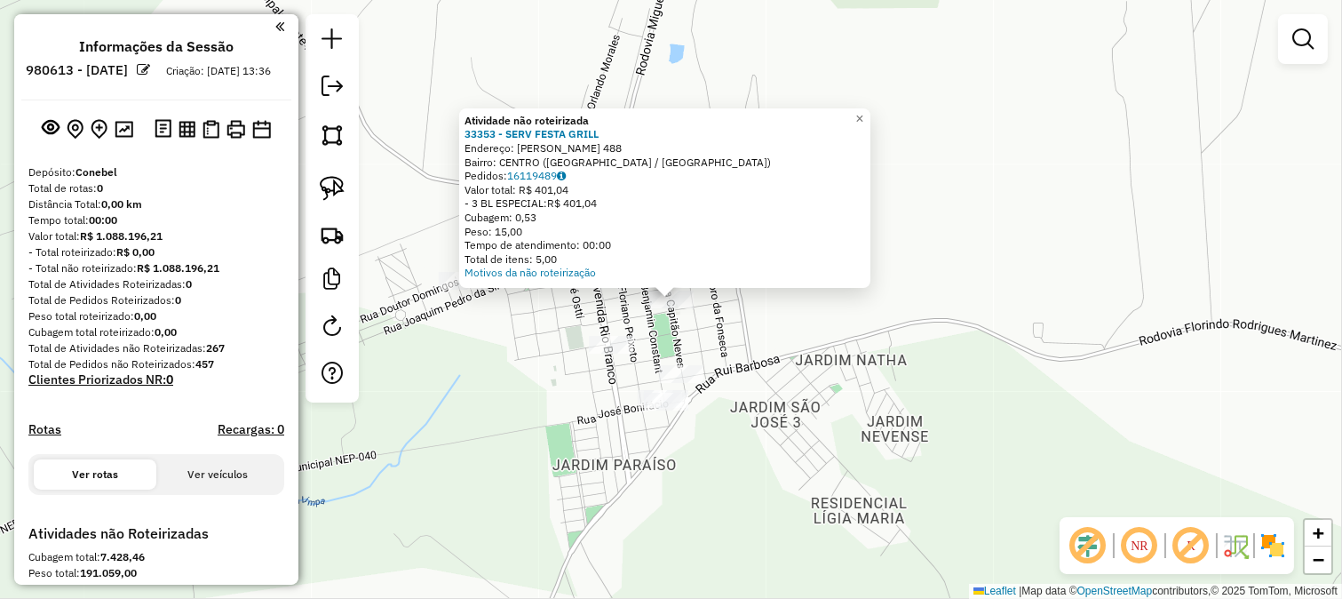
click at [667, 341] on div "Atividade não roteirizada 33353 - SERV FESTA GRILL Endereço: CAPITAO NEVES 488 …" at bounding box center [671, 299] width 1342 height 599
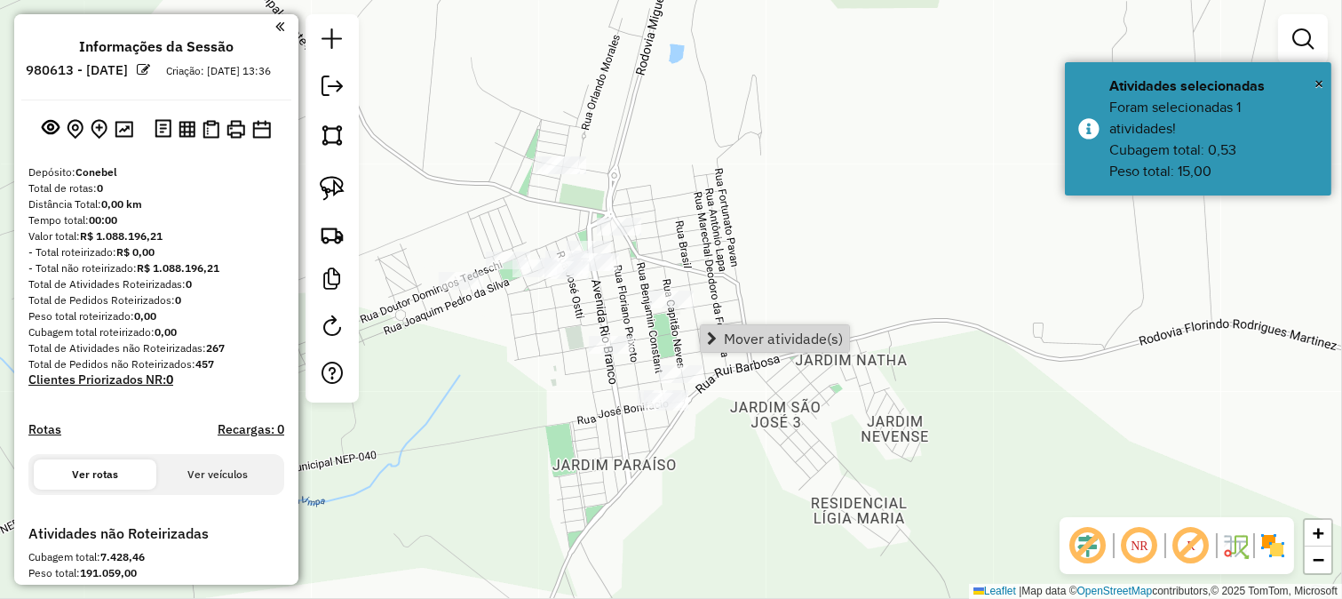
click at [733, 340] on span "Mover atividade(s)" at bounding box center [783, 338] width 119 height 14
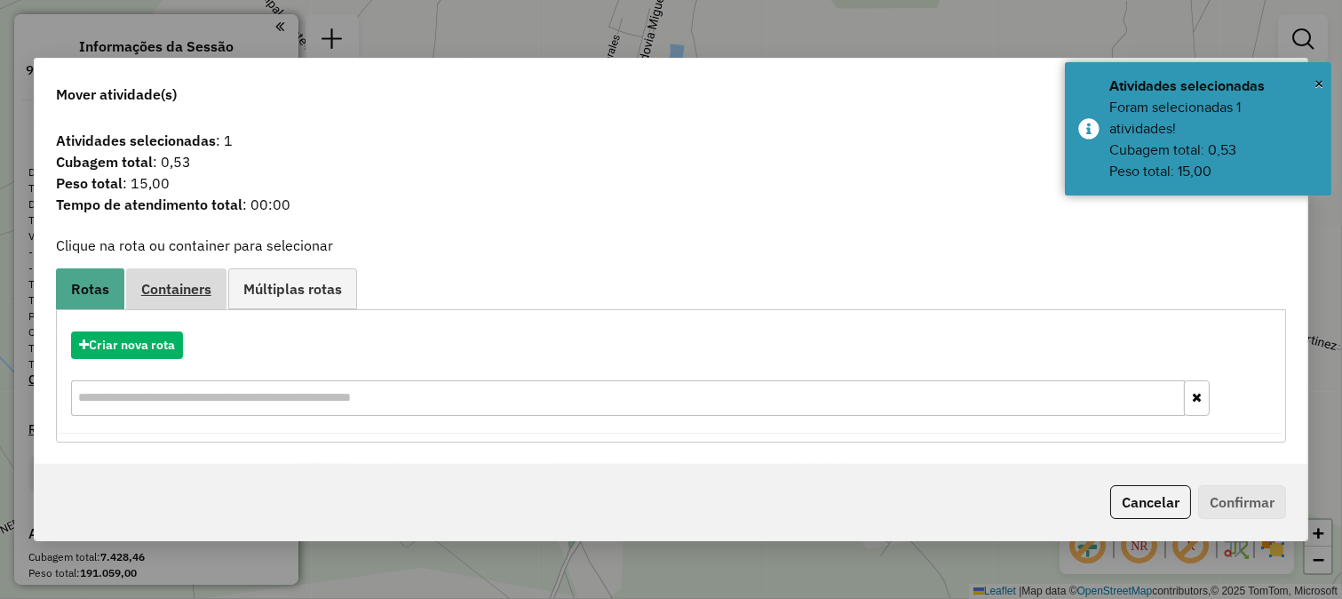
click at [201, 288] on span "Containers" at bounding box center [176, 289] width 70 height 14
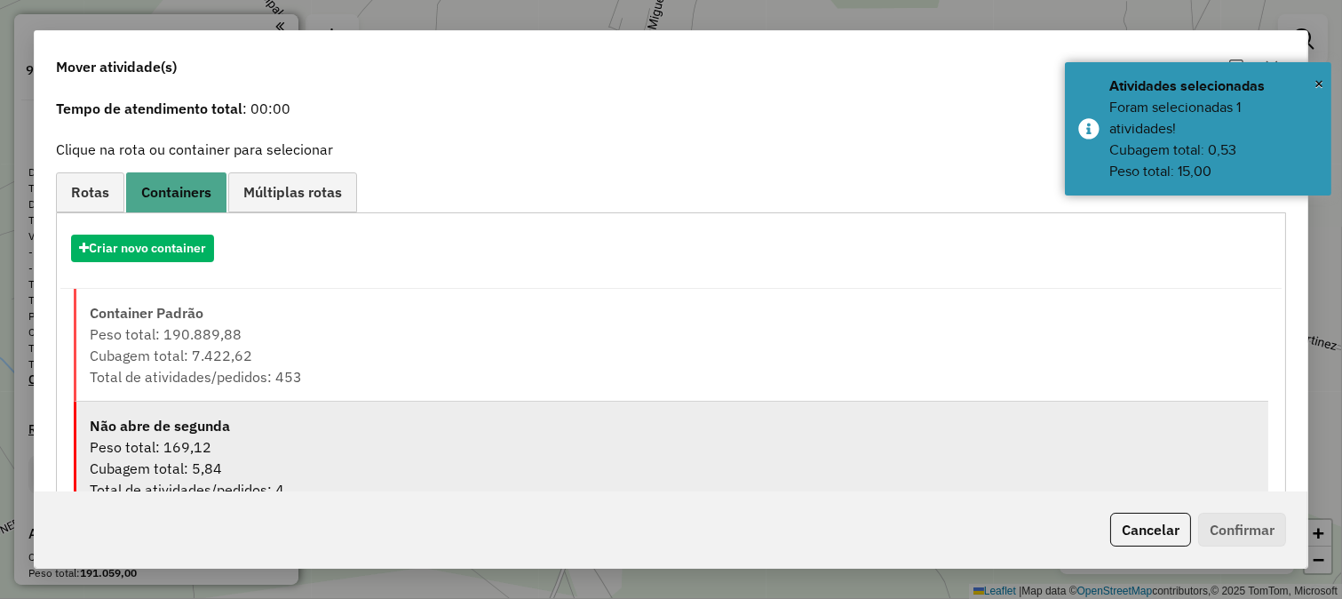
scroll to position [122, 0]
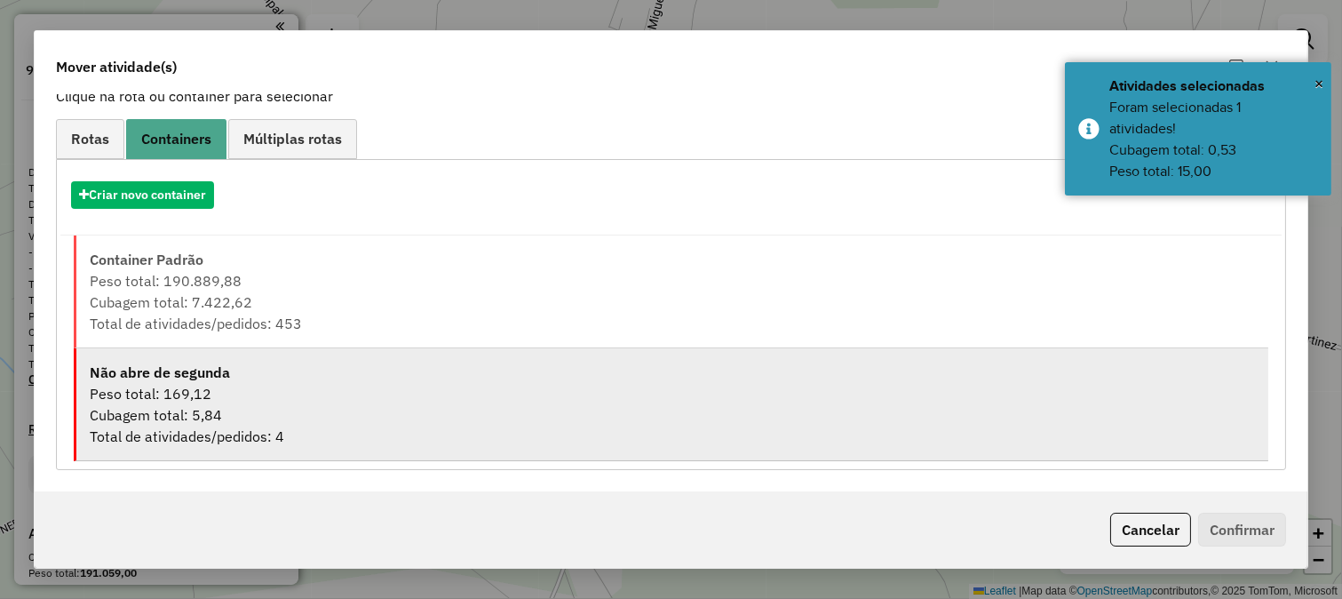
click at [578, 423] on div "Cubagem total: 5,84" at bounding box center [672, 414] width 1165 height 21
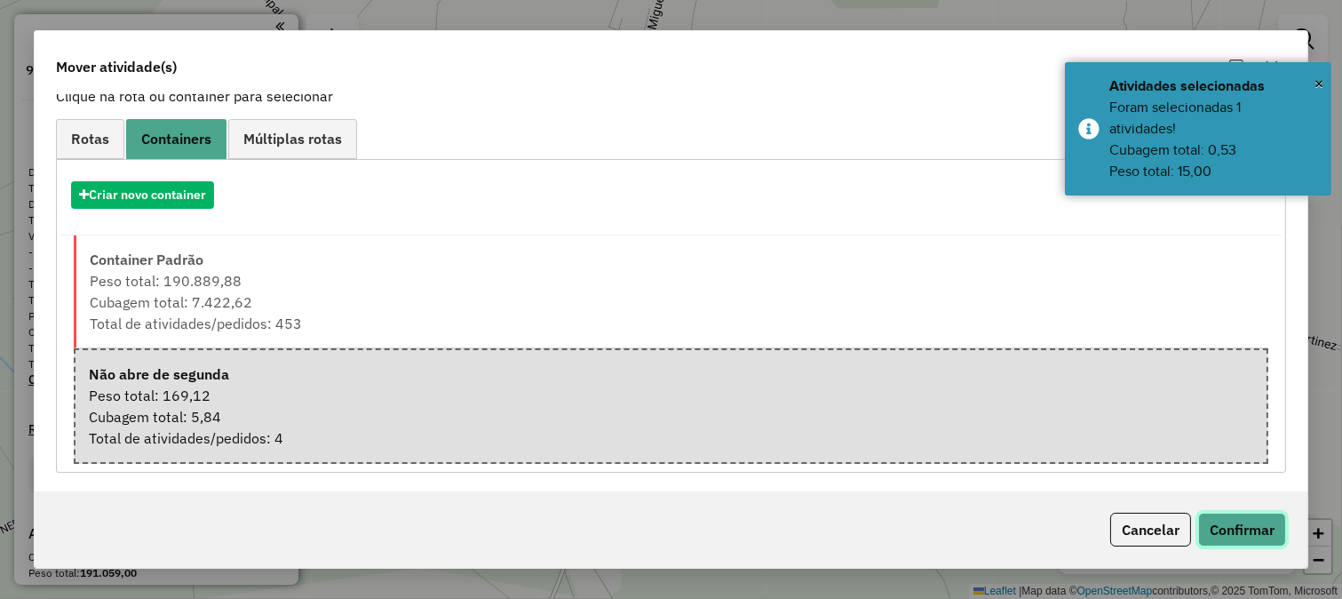
click at [1221, 513] on button "Confirmar" at bounding box center [1242, 530] width 88 height 34
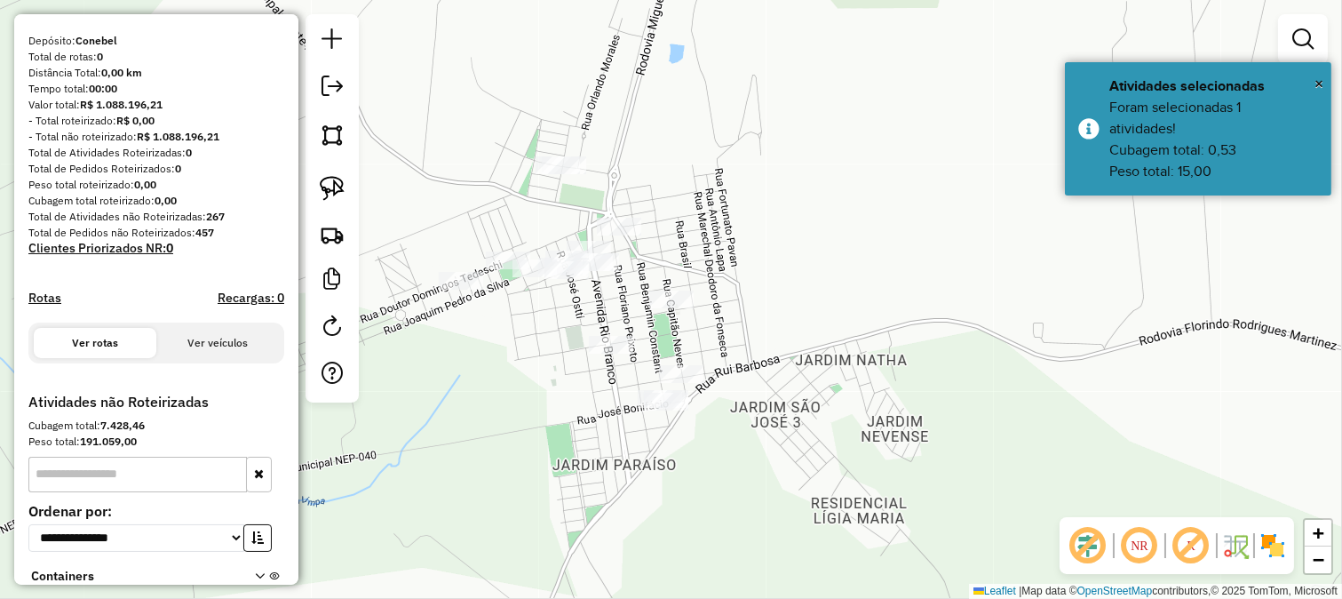
scroll to position [354, 0]
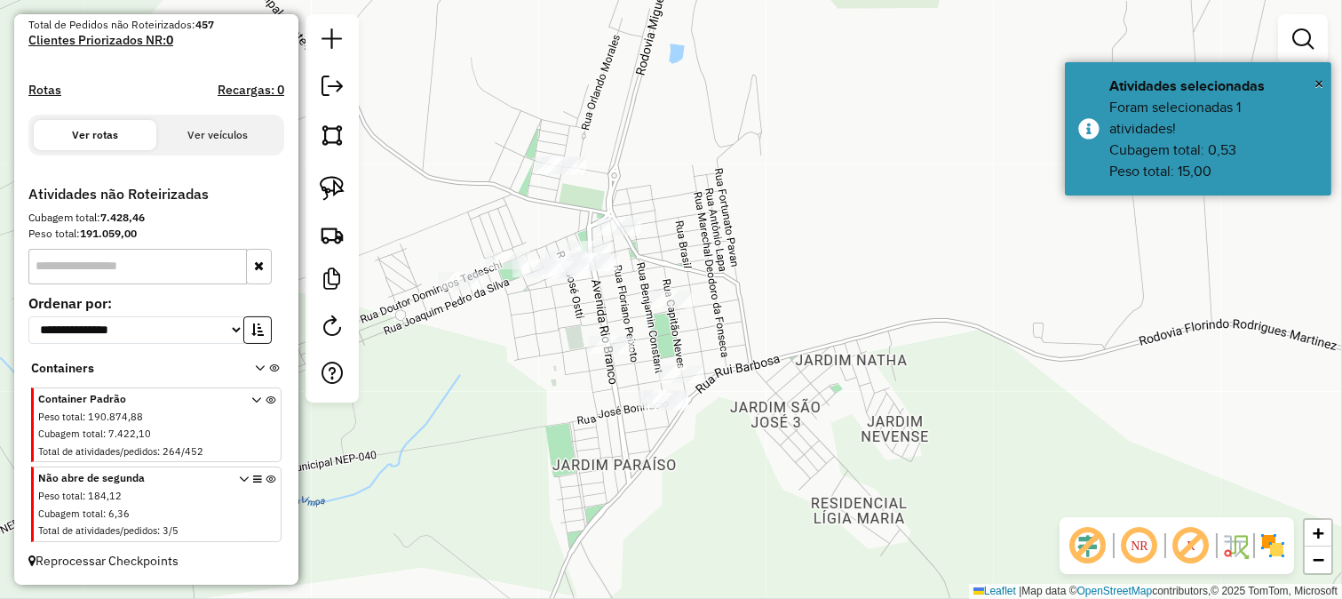
click at [272, 487] on div "Não abre de segunda Peso total : 184,12 Cubagem total : 6,36 Total de atividade…" at bounding box center [158, 505] width 240 height 71
click at [267, 480] on icon at bounding box center [271, 507] width 10 height 67
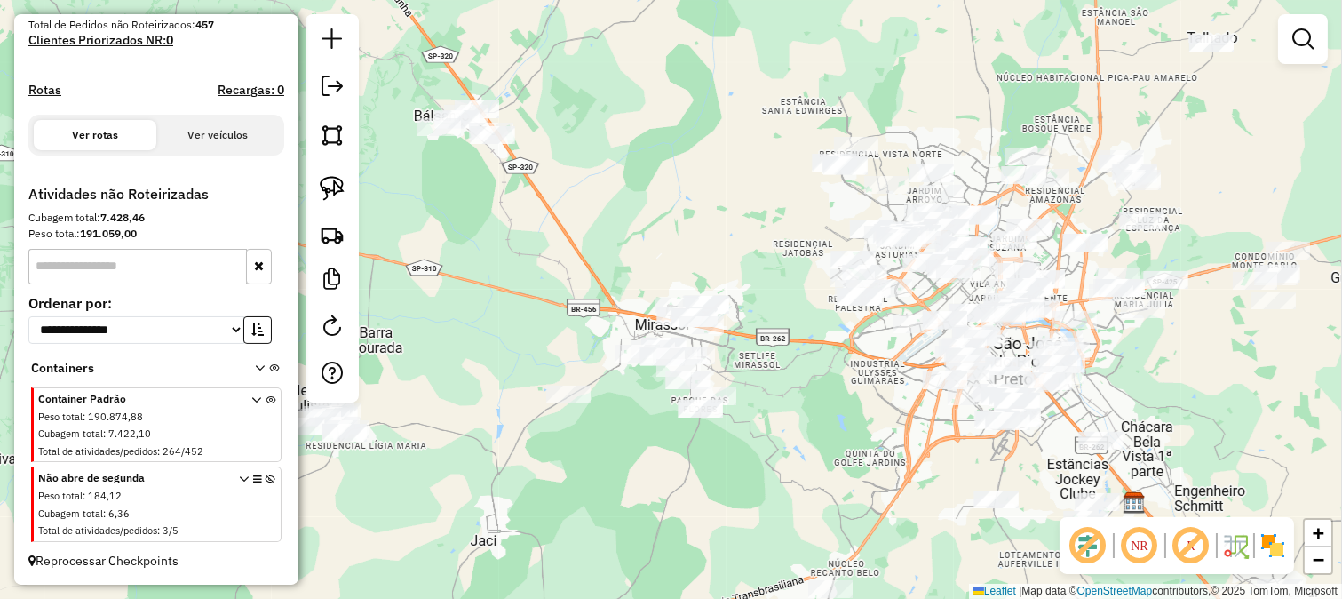
drag, startPoint x: 942, startPoint y: 344, endPoint x: 901, endPoint y: 393, distance: 63.7
click at [902, 391] on div "Janela de atendimento Grade de atendimento Capacidade Transportadoras Veículos …" at bounding box center [671, 299] width 1342 height 599
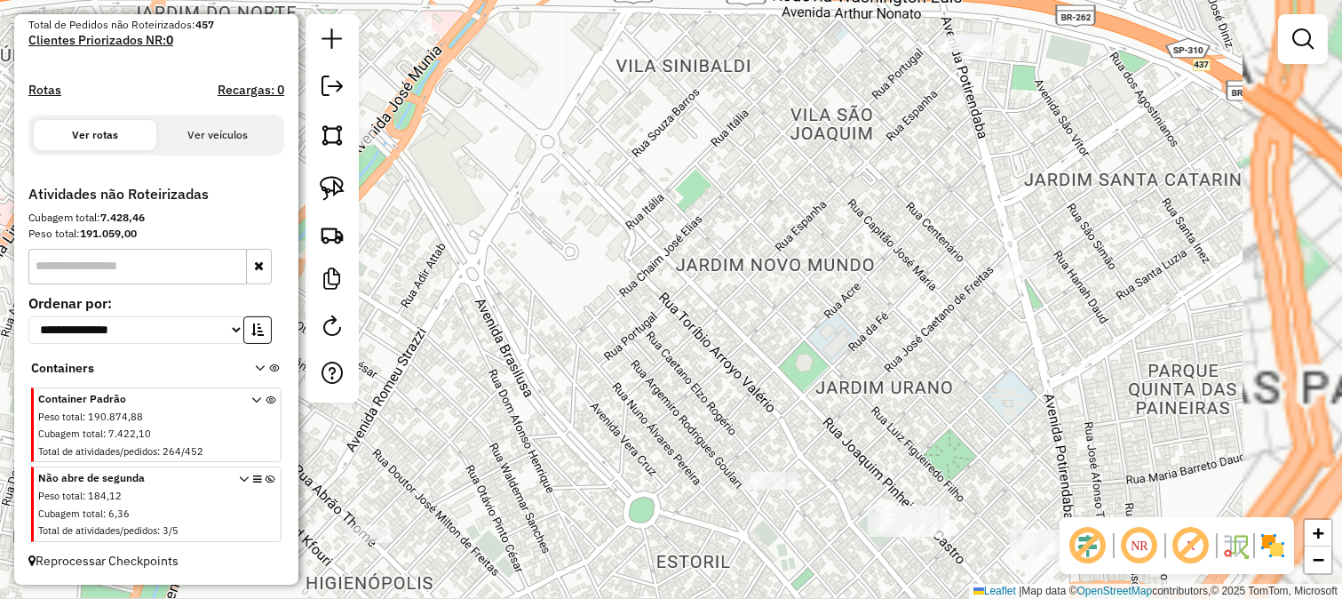
drag, startPoint x: 956, startPoint y: 260, endPoint x: 947, endPoint y: 143, distance: 117.6
click at [951, 151] on div "Janela de atendimento Grade de atendimento Capacidade Transportadoras Veículos …" at bounding box center [671, 299] width 1342 height 599
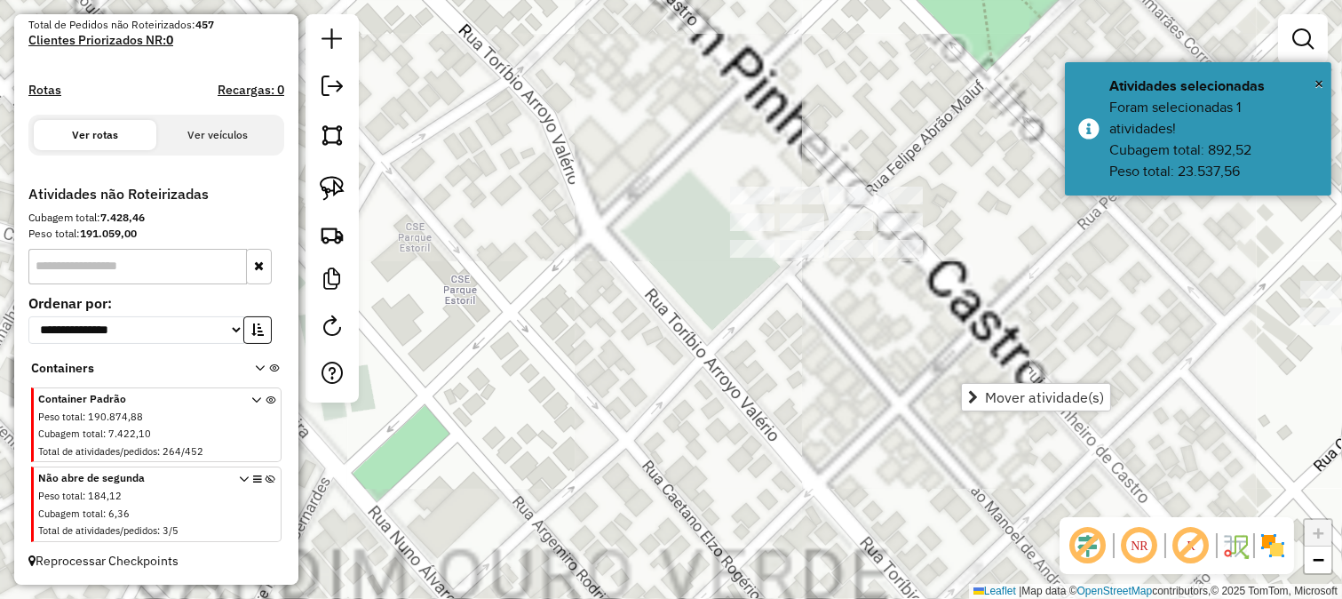
click at [757, 181] on div "Janela de atendimento Grade de atendimento Capacidade Transportadoras Veículos …" at bounding box center [671, 299] width 1342 height 599
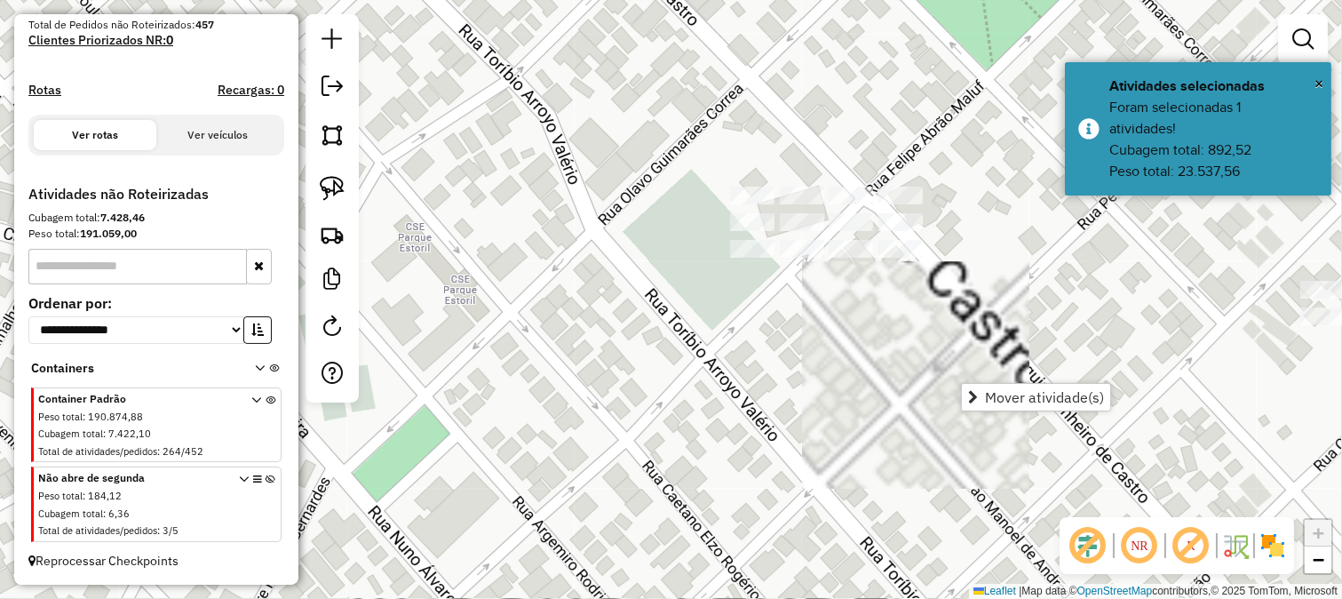
click at [757, 181] on div "Janela de atendimento Grade de atendimento Capacidade Transportadoras Veículos …" at bounding box center [671, 299] width 1342 height 599
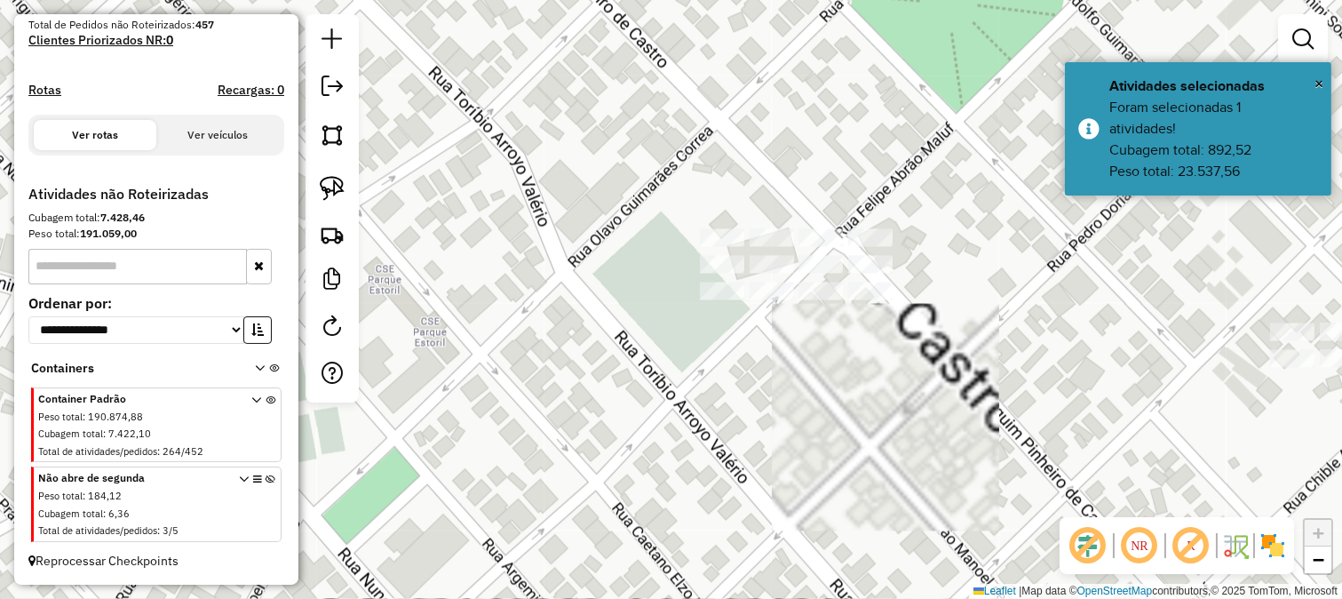
click at [749, 210] on div "Janela de atendimento Grade de atendimento Capacidade Transportadoras Veículos …" at bounding box center [671, 299] width 1342 height 599
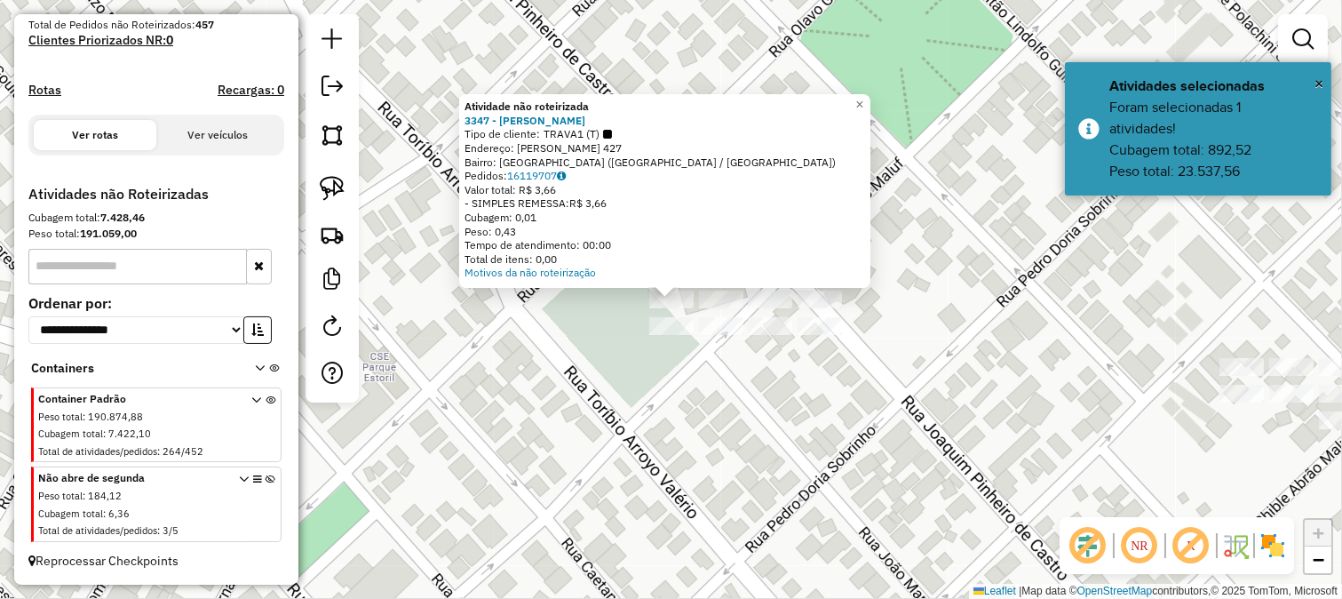
click at [668, 341] on div "Atividade não roteirizada 3347 - FERNANDAO Tipo de cliente: TRAVA1 (T) Endereço…" at bounding box center [671, 299] width 1342 height 599
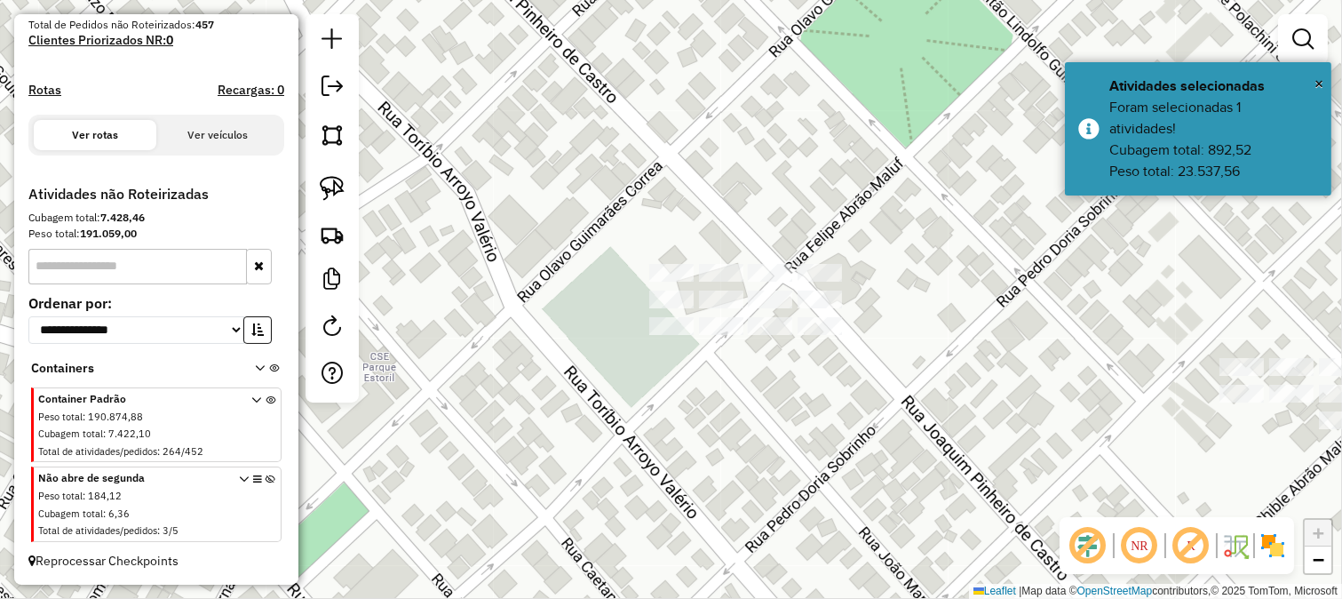
click at [672, 335] on div at bounding box center [671, 326] width 44 height 18
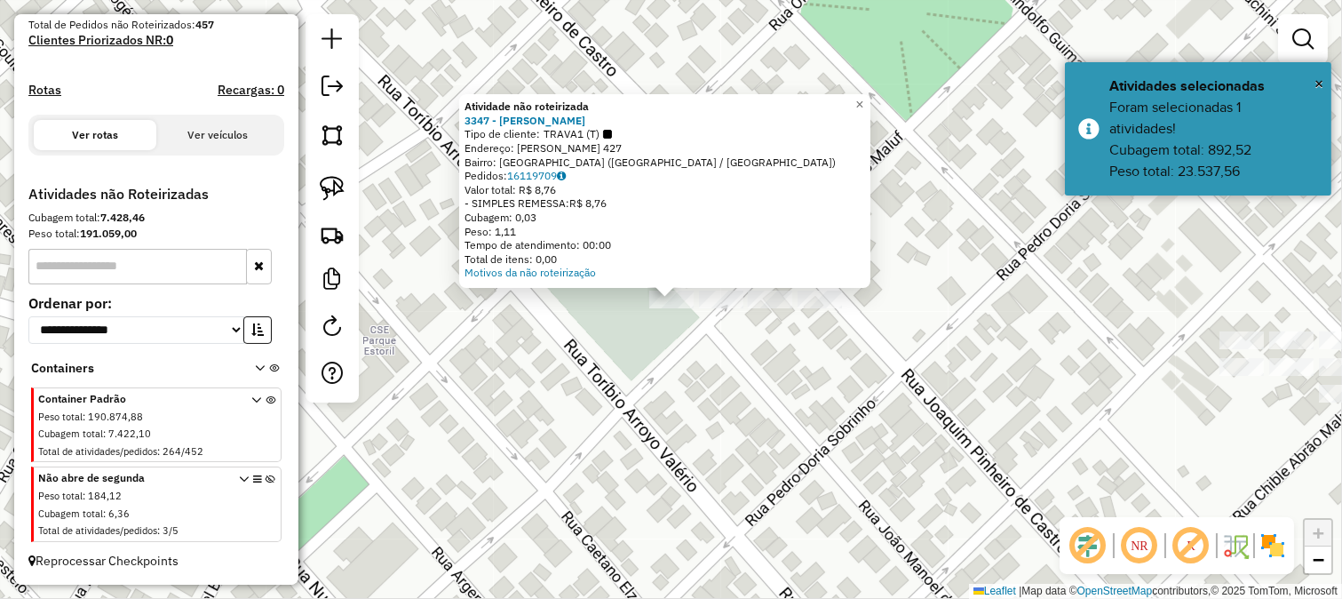
click at [724, 356] on div "Atividade não roteirizada 3347 - FERNANDAO Tipo de cliente: TRAVA1 (T) Endereço…" at bounding box center [671, 299] width 1342 height 599
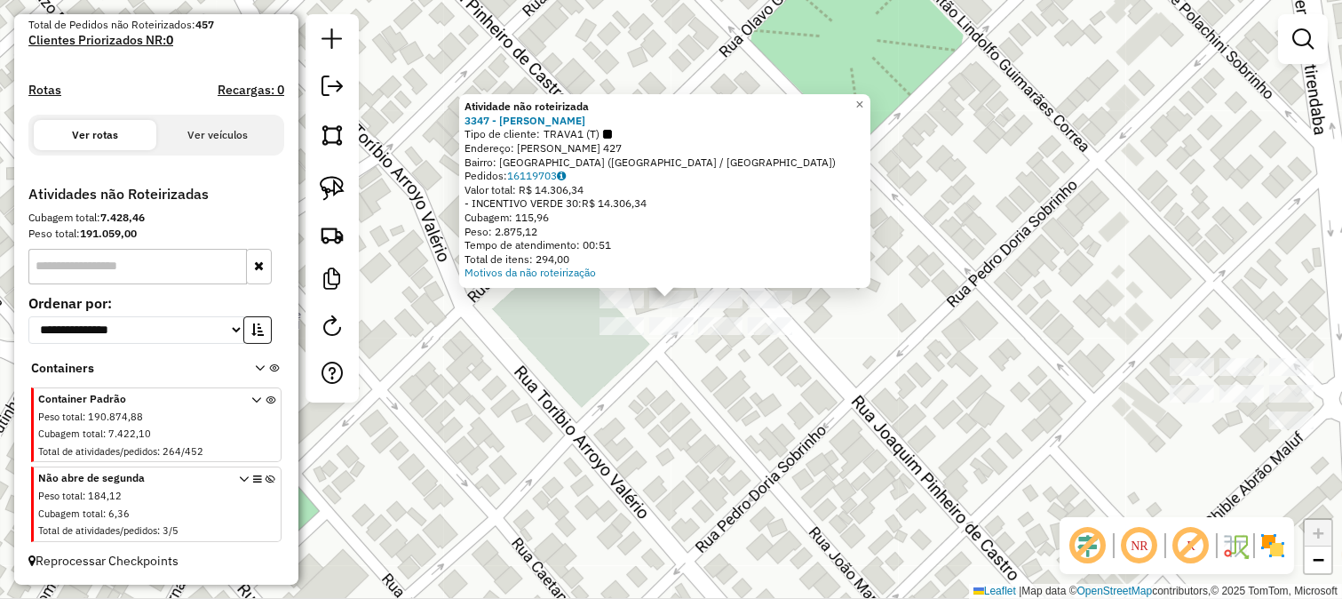
click at [672, 335] on div at bounding box center [671, 326] width 44 height 18
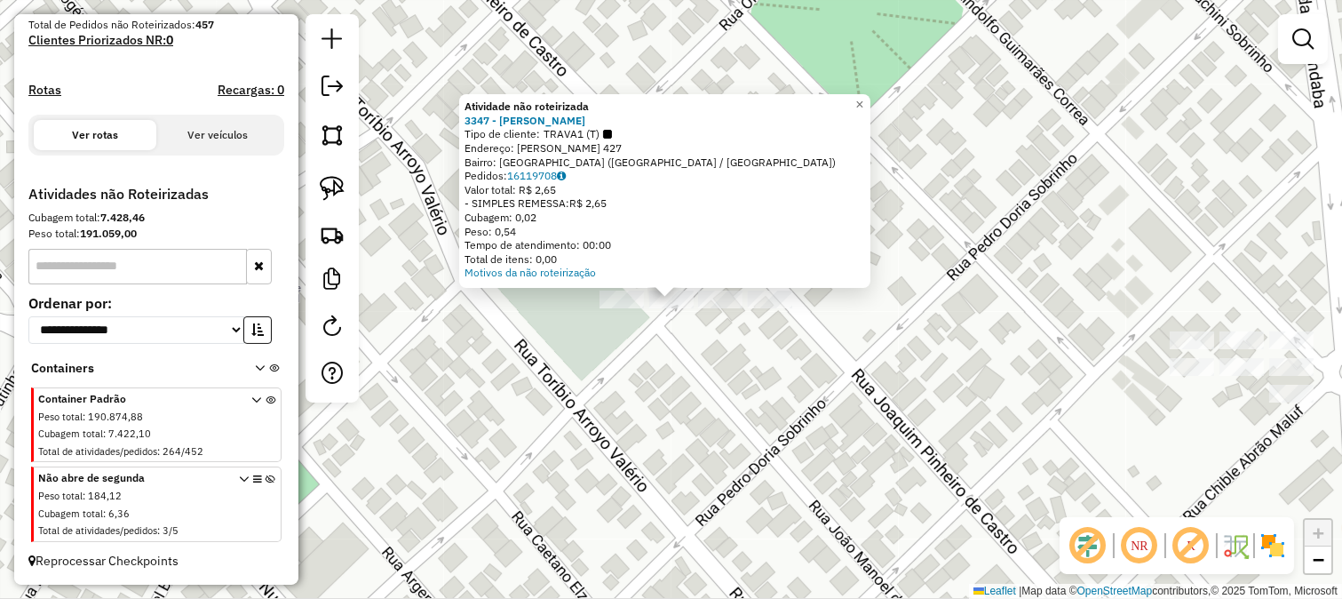
click at [685, 338] on div "Atividade não roteirizada 3347 - FERNANDAO Tipo de cliente: TRAVA1 (T) Endereço…" at bounding box center [671, 299] width 1342 height 599
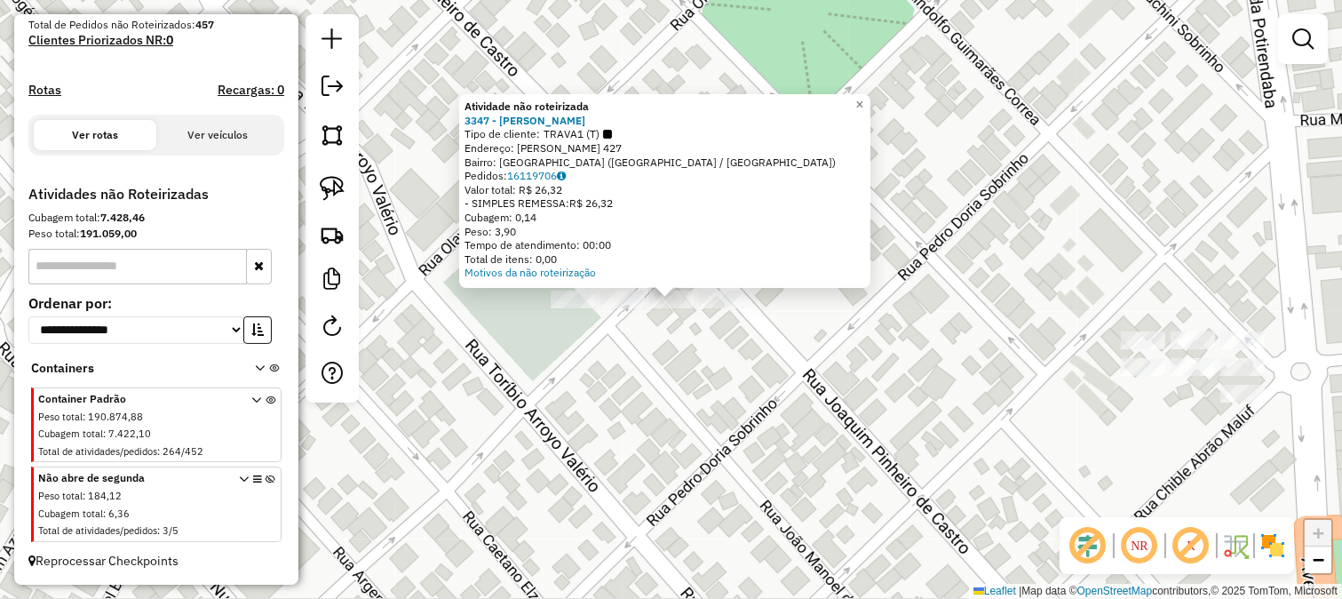
click at [704, 343] on div "Atividade não roteirizada 3347 - FERNANDAO Tipo de cliente: TRAVA1 (T) Endereço…" at bounding box center [671, 299] width 1342 height 599
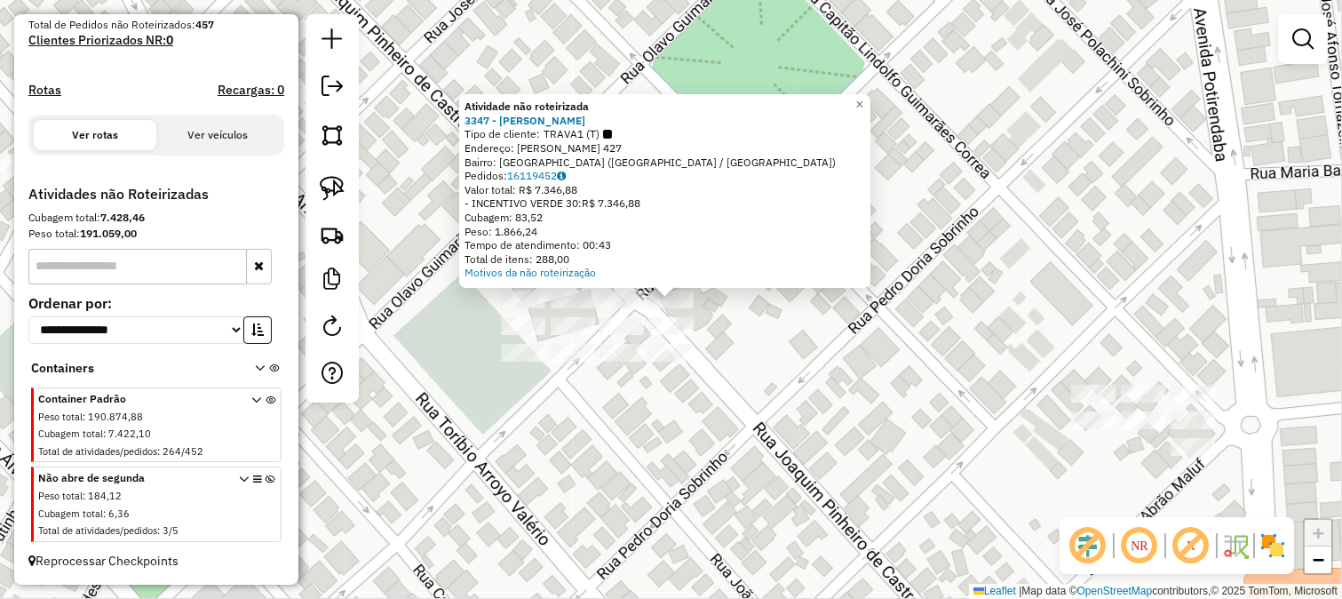
click at [720, 316] on div "Atividade não roteirizada 3347 - FERNANDAO Tipo de cliente: TRAVA1 (T) Endereço…" at bounding box center [671, 299] width 1342 height 599
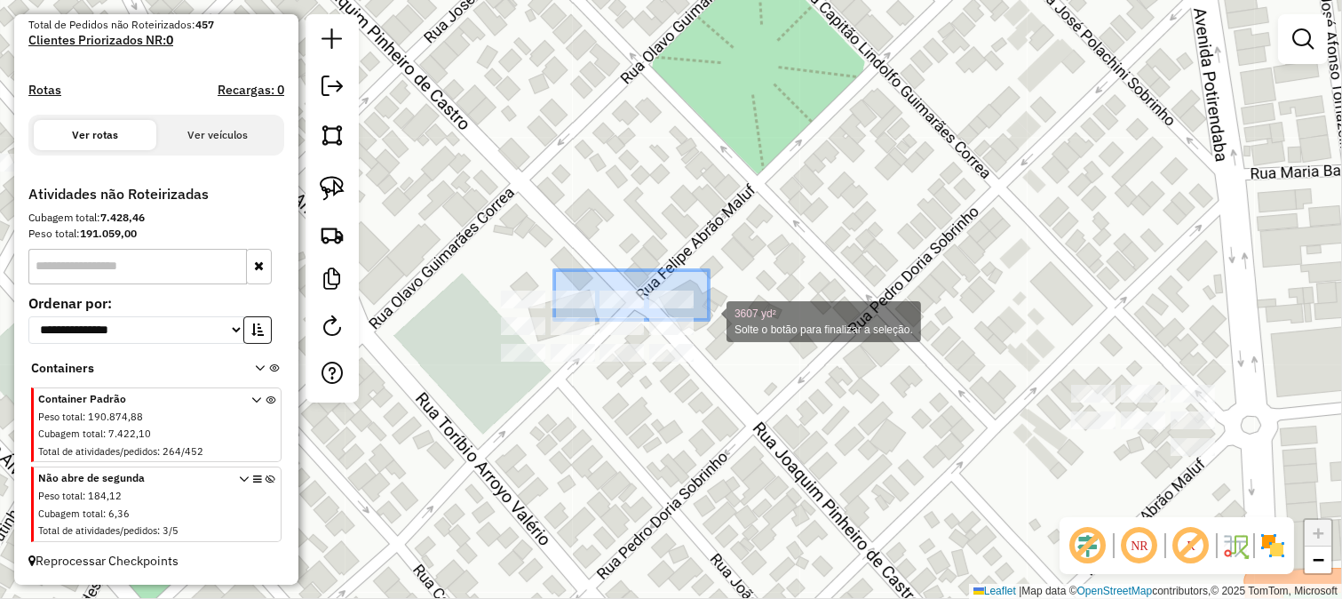
drag, startPoint x: 580, startPoint y: 281, endPoint x: 709, endPoint y: 320, distance: 134.6
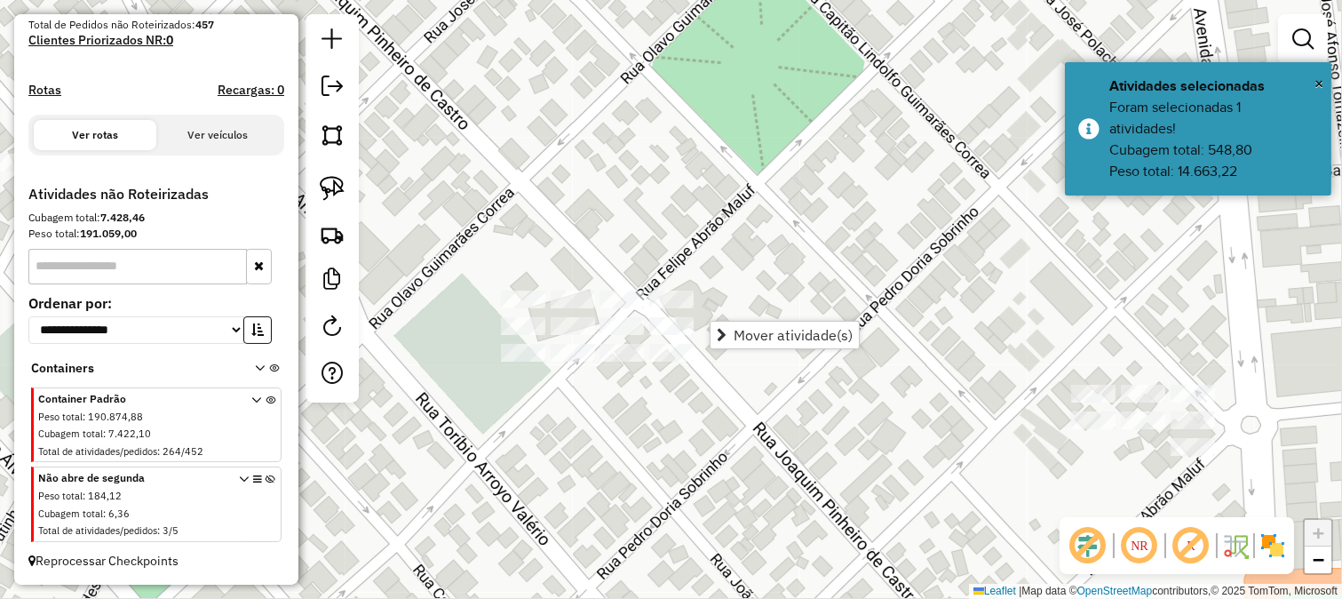
click at [651, 269] on div "Janela de atendimento Grade de atendimento Capacidade Transportadoras Veículos …" at bounding box center [671, 299] width 1342 height 599
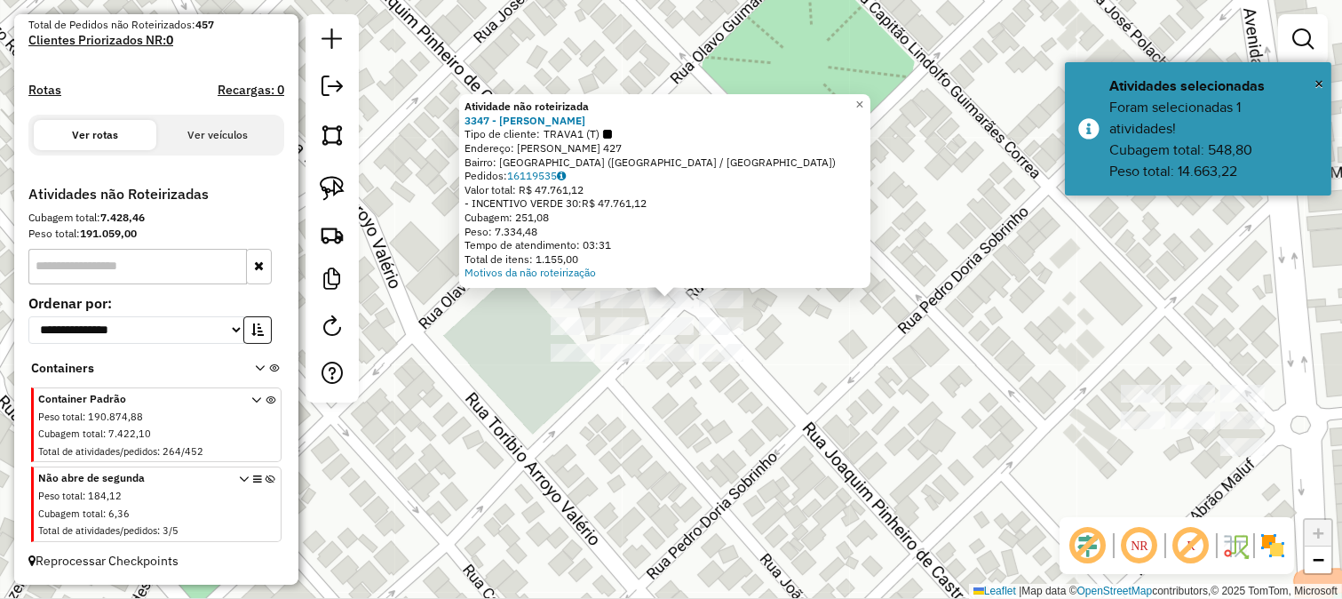
click at [777, 330] on div "Atividade não roteirizada 3347 - FERNANDAO Tipo de cliente: TRAVA1 (T) Endereço…" at bounding box center [671, 299] width 1342 height 599
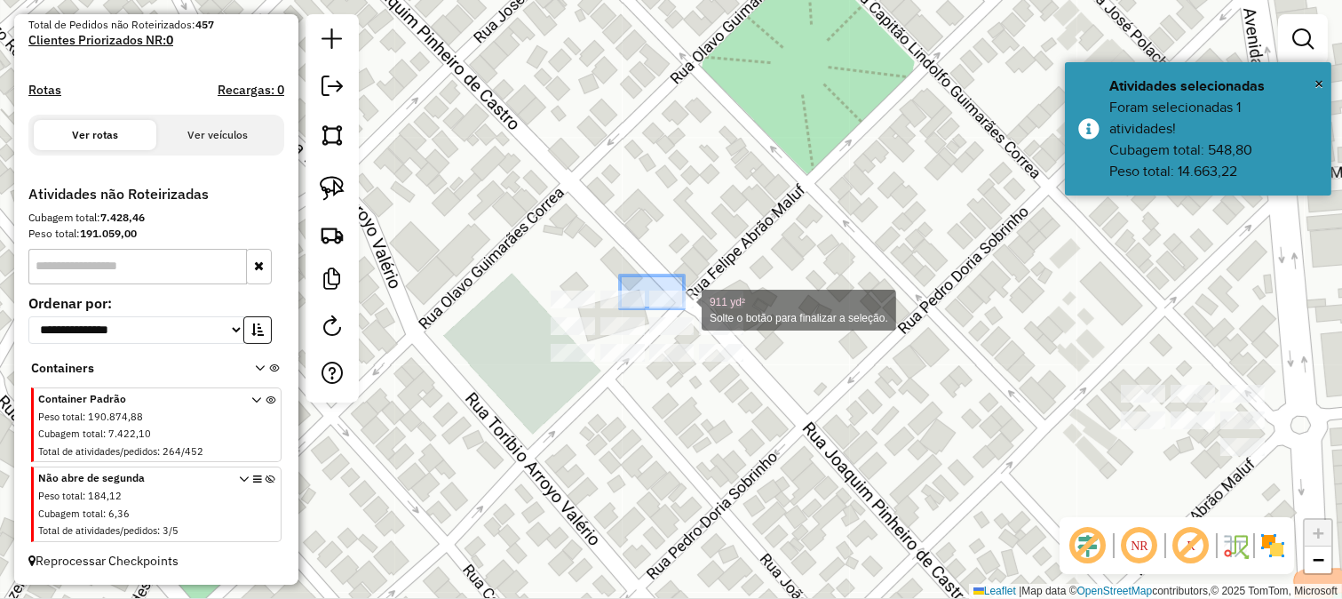
drag, startPoint x: 624, startPoint y: 276, endPoint x: 685, endPoint y: 308, distance: 69.1
click at [685, 308] on div "911 yd² Solte o botão para finalizar a seleção. Janela de atendimento Grade de …" at bounding box center [671, 299] width 1342 height 599
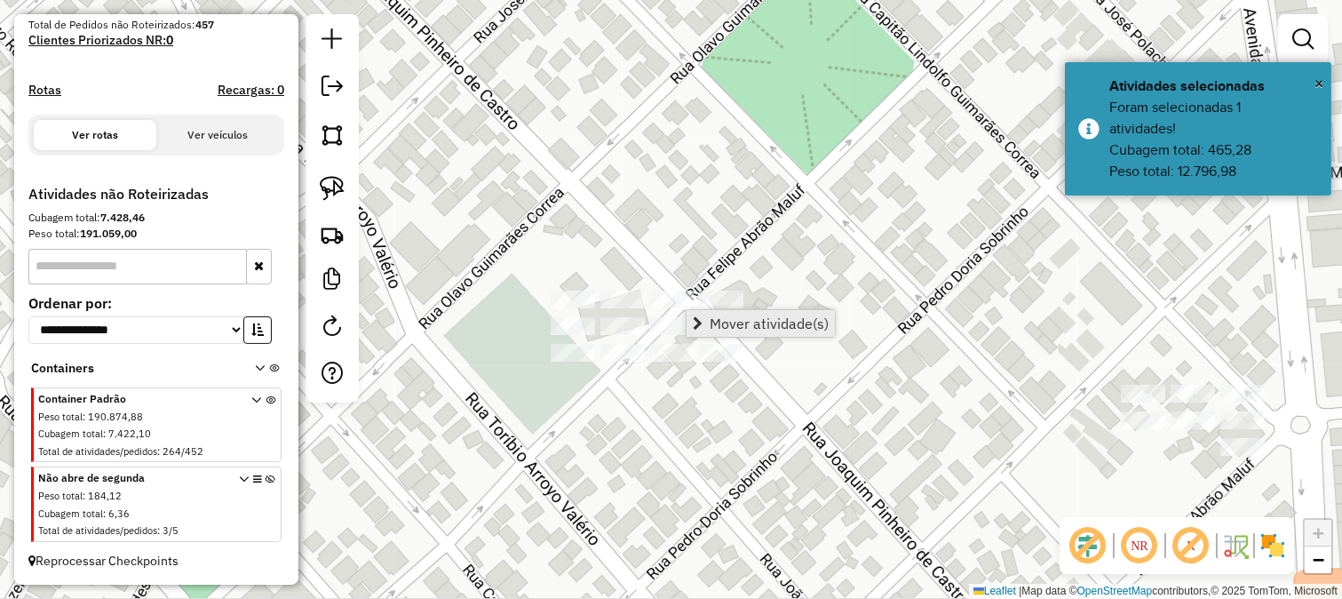
click at [767, 316] on span "Mover atividade(s)" at bounding box center [769, 323] width 119 height 14
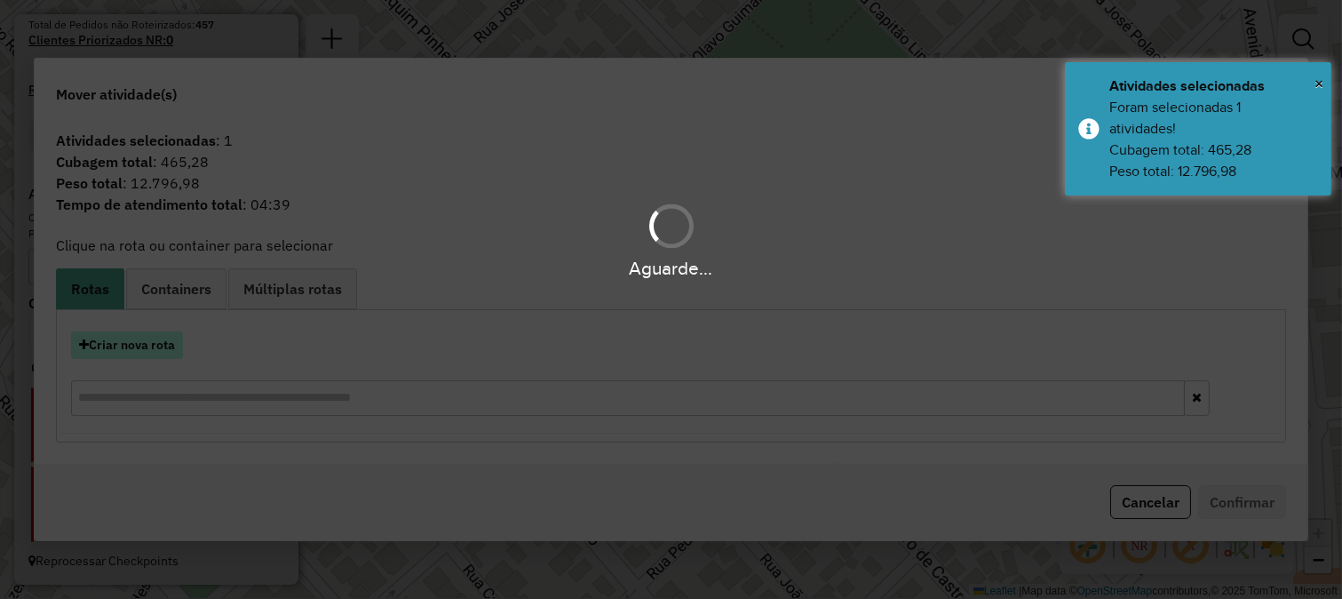
click at [154, 343] on button "Criar nova rota" at bounding box center [127, 345] width 112 height 28
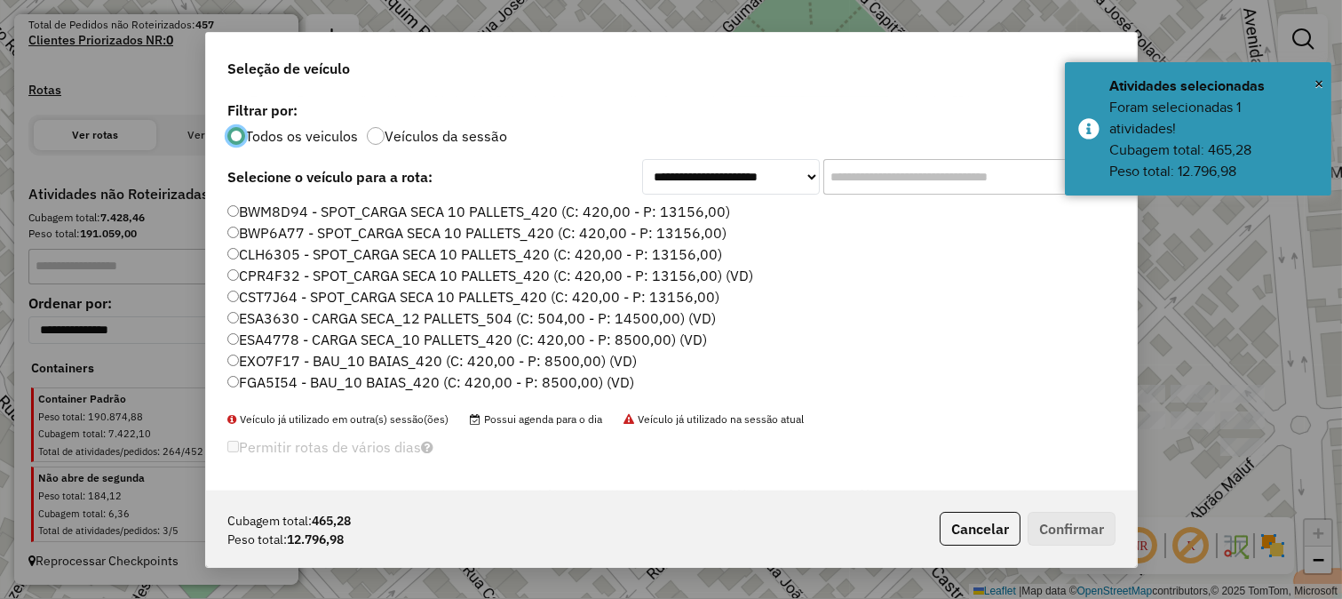
scroll to position [10, 4]
click at [393, 131] on label "Veículos da sessão" at bounding box center [446, 135] width 123 height 14
drag, startPoint x: 795, startPoint y: 179, endPoint x: 784, endPoint y: 191, distance: 16.3
click at [795, 179] on select "**********" at bounding box center [731, 177] width 178 height 36
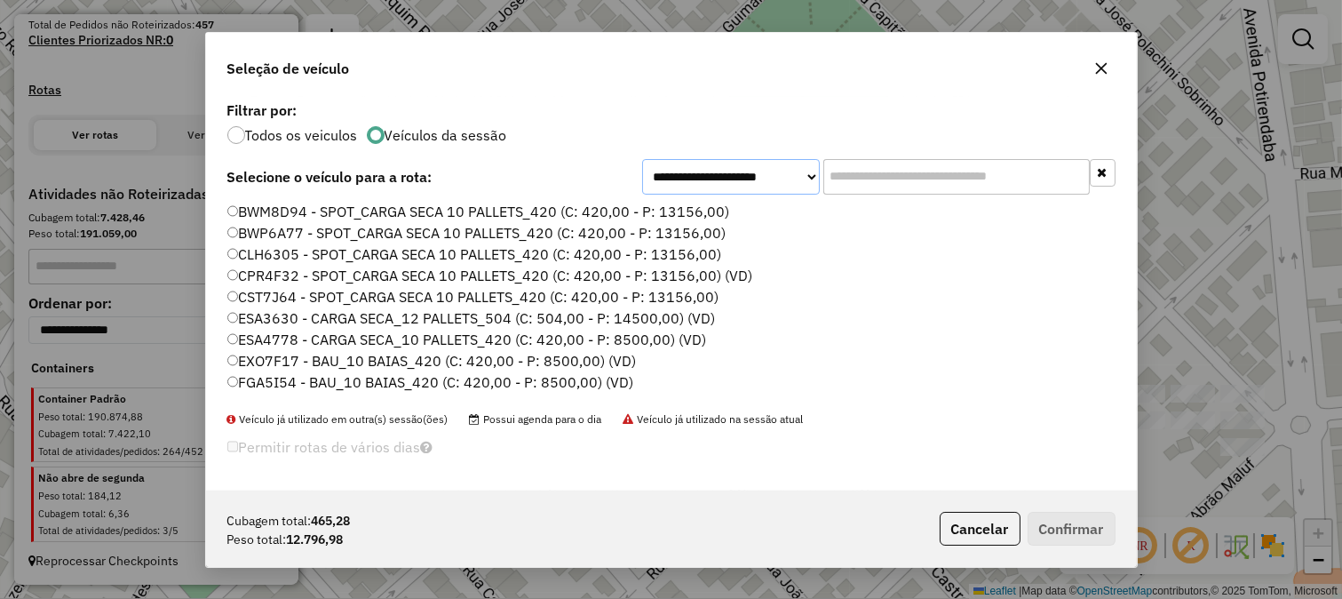
select select "*******"
click at [642, 160] on select "**********" at bounding box center [731, 177] width 178 height 36
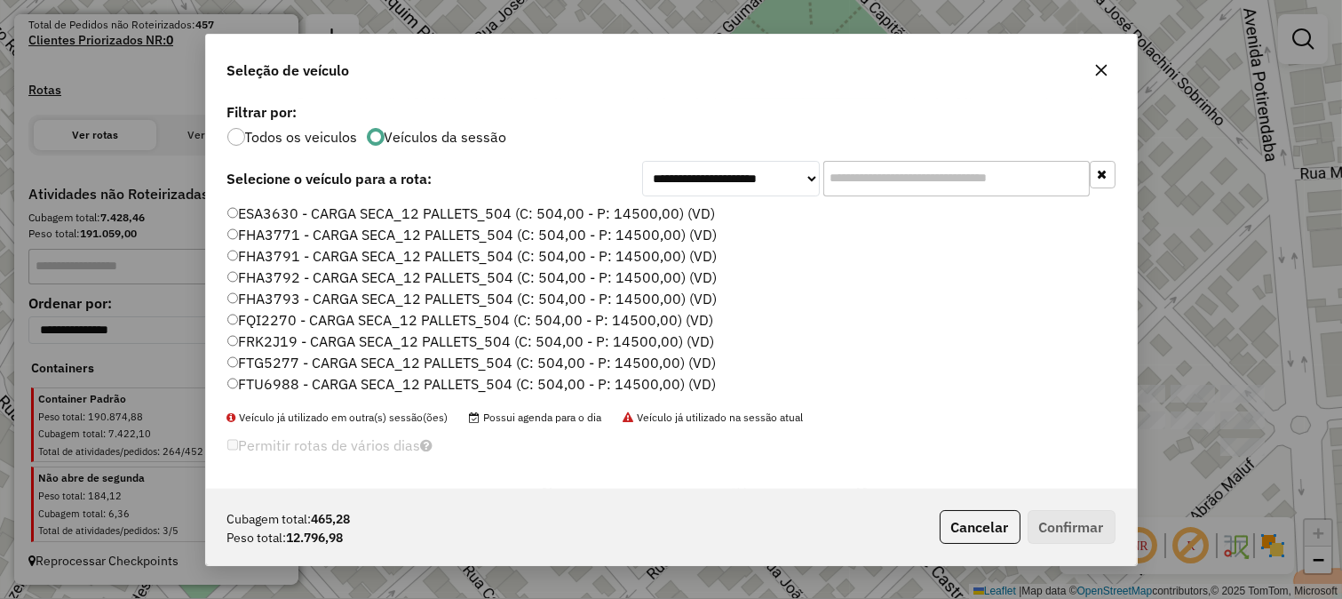
click at [619, 256] on label "FHA3791 - CARGA SECA_12 PALLETS_504 (C: 504,00 - P: 14500,00) (VD)" at bounding box center [472, 255] width 490 height 21
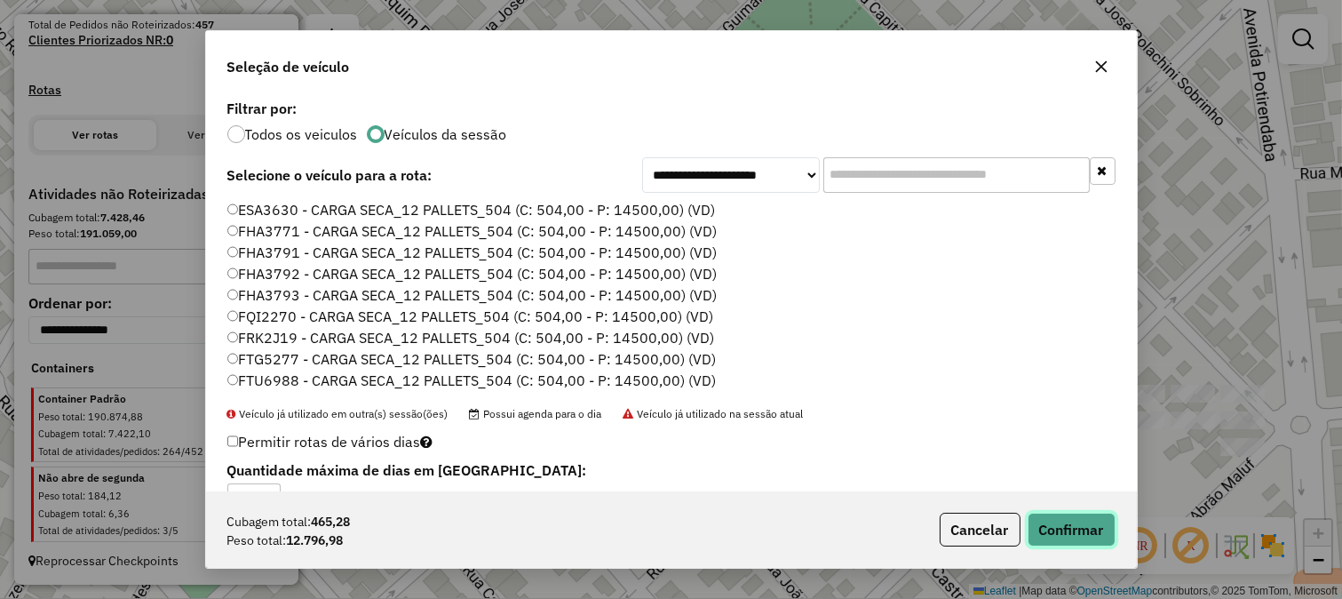
click at [1050, 521] on button "Confirmar" at bounding box center [1072, 530] width 88 height 34
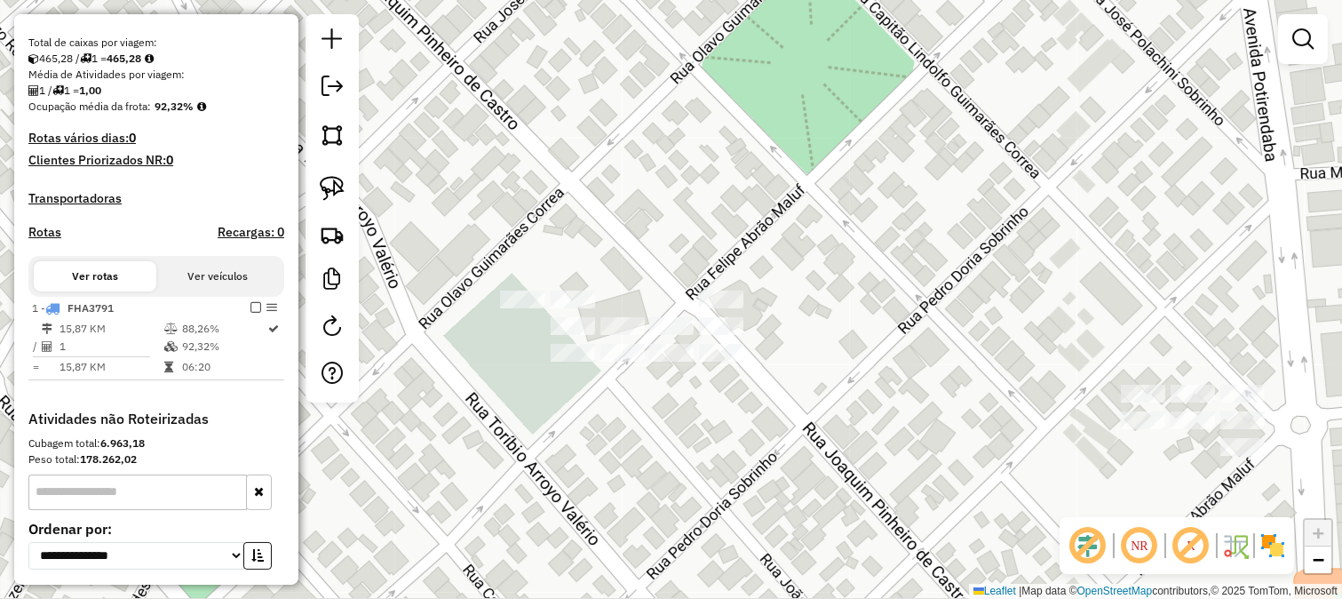
select select "**********"
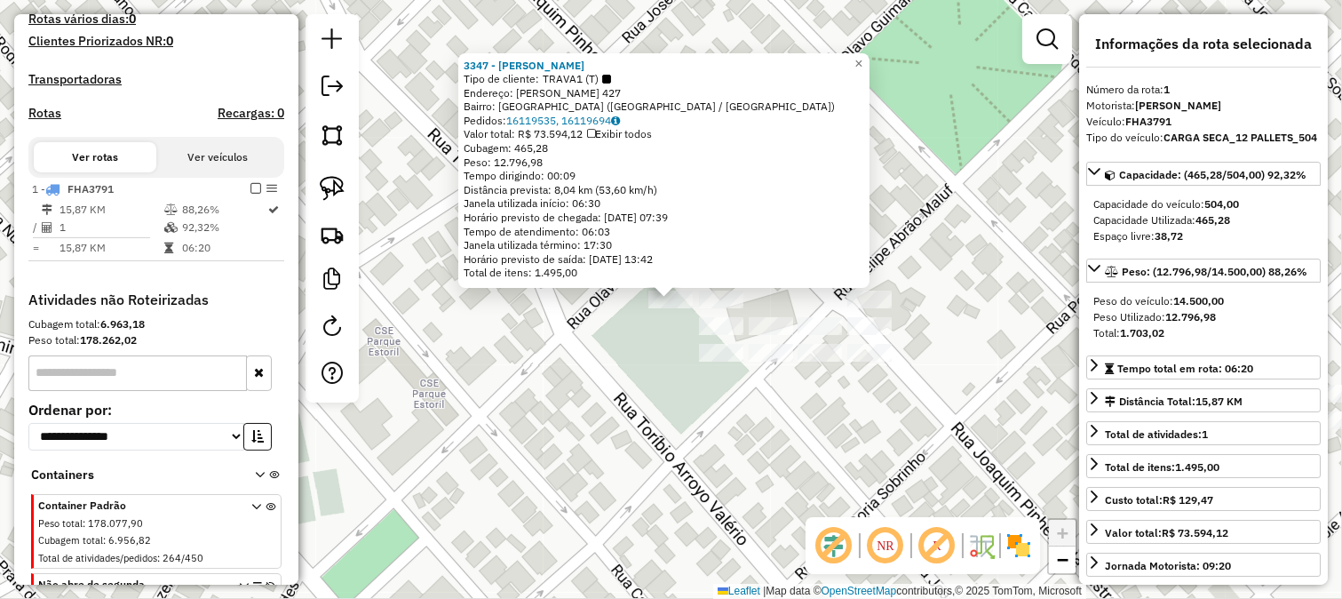
scroll to position [609, 0]
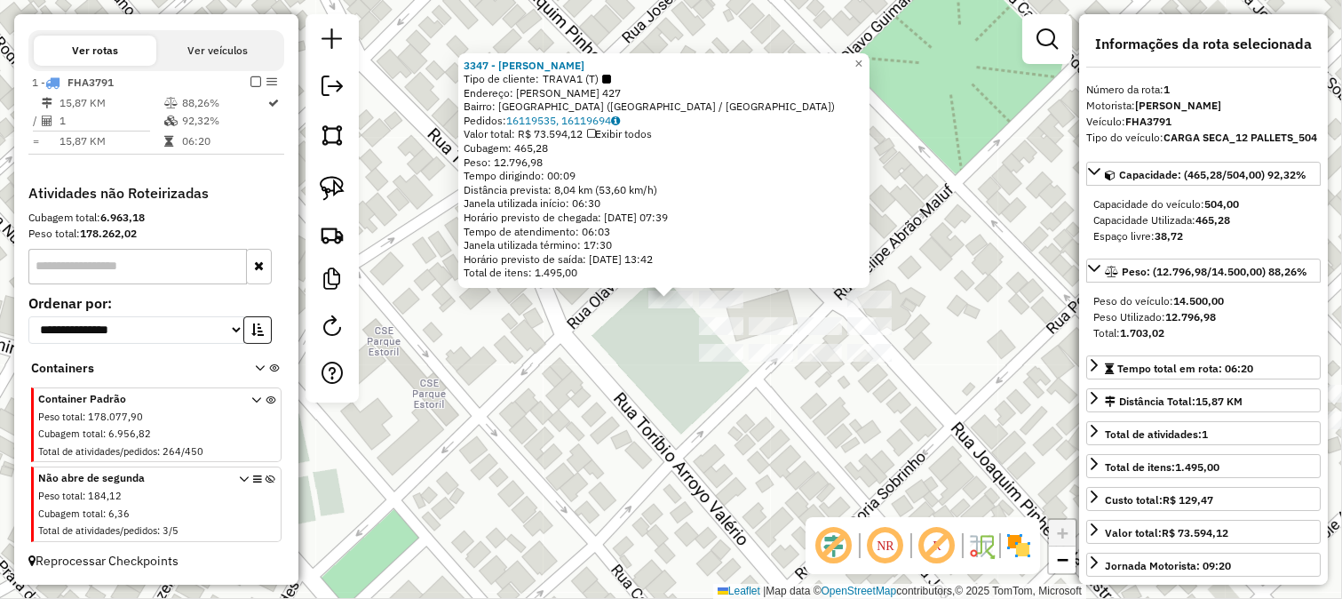
click at [577, 378] on div "3347 - FERNANDAO Tipo de cliente: TRAVA1 (T) Endereço: FELIPE ABRAO MALUF 427 B…" at bounding box center [671, 299] width 1342 height 599
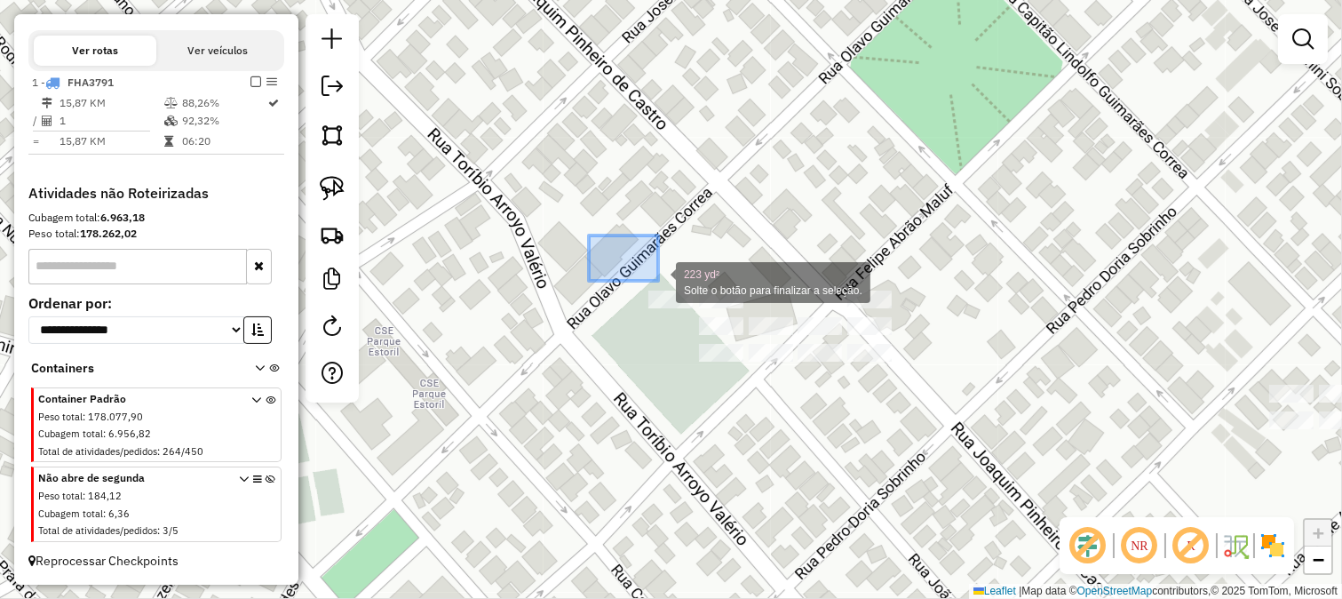
drag, startPoint x: 658, startPoint y: 281, endPoint x: 1037, endPoint y: 463, distance: 420.0
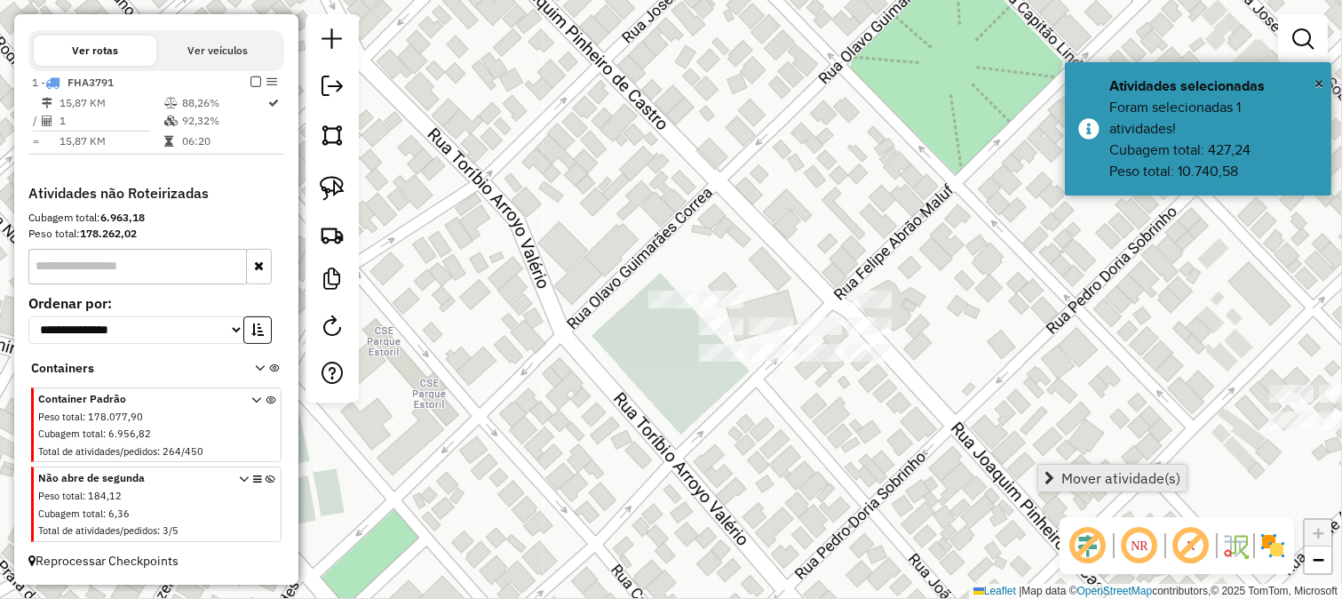
click at [1112, 484] on span "Mover atividade(s)" at bounding box center [1121, 478] width 119 height 14
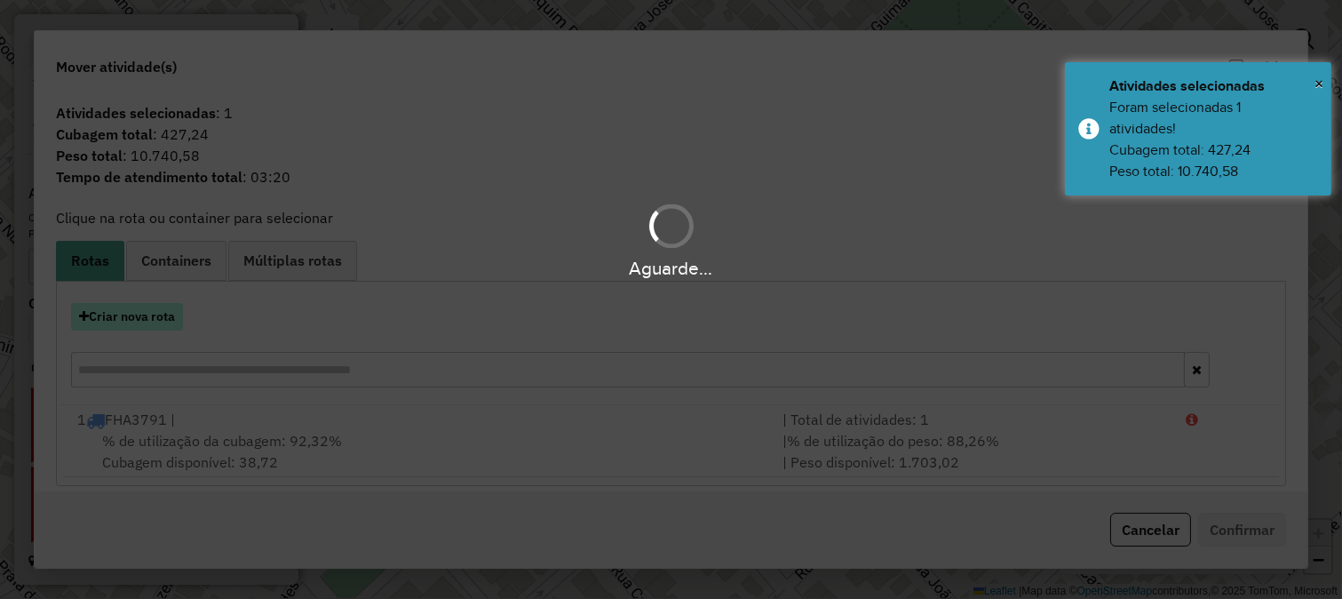
click at [145, 330] on button "Criar nova rota" at bounding box center [127, 317] width 112 height 28
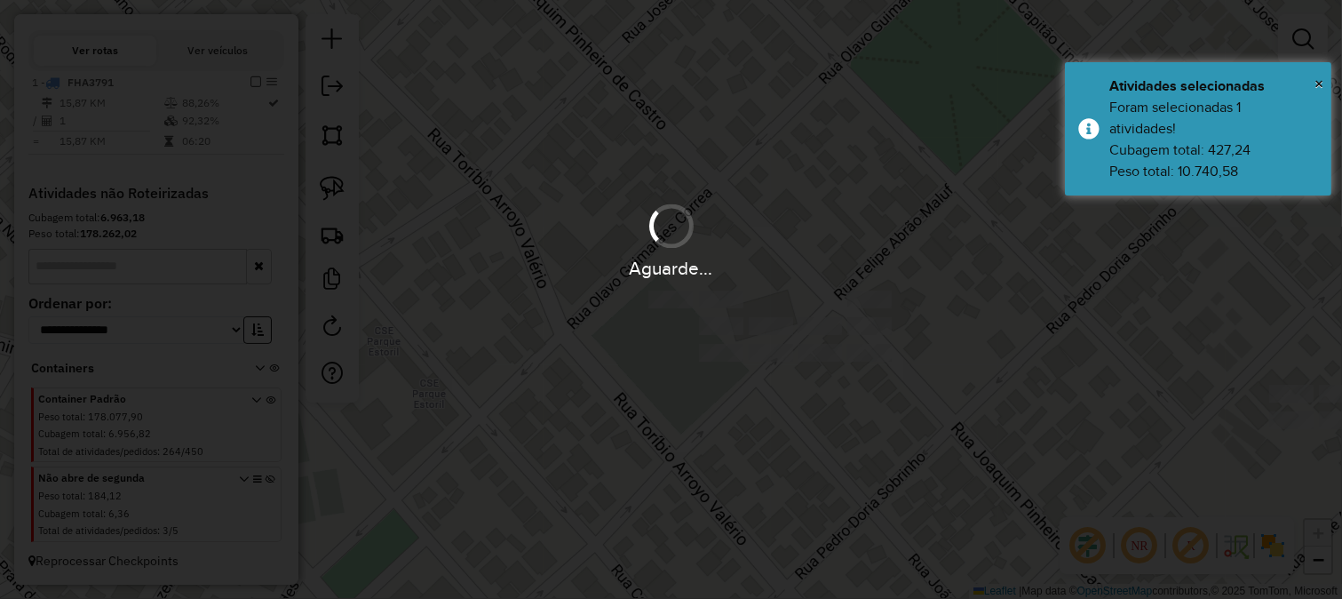
select select "*******"
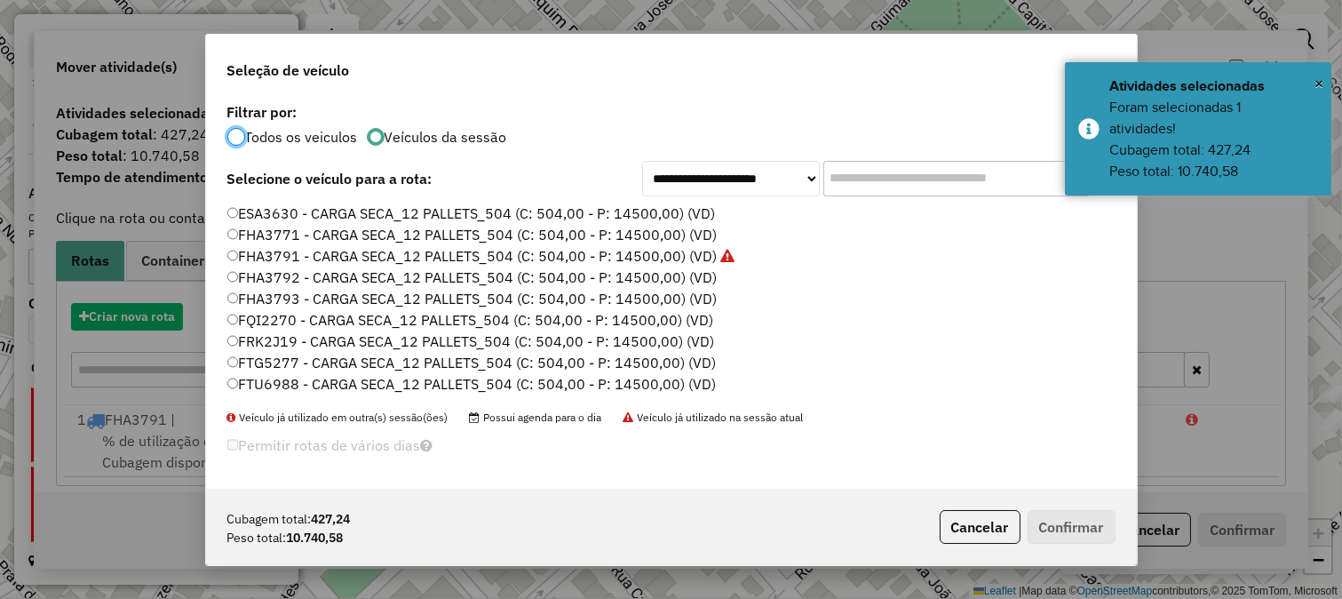
scroll to position [10, 4]
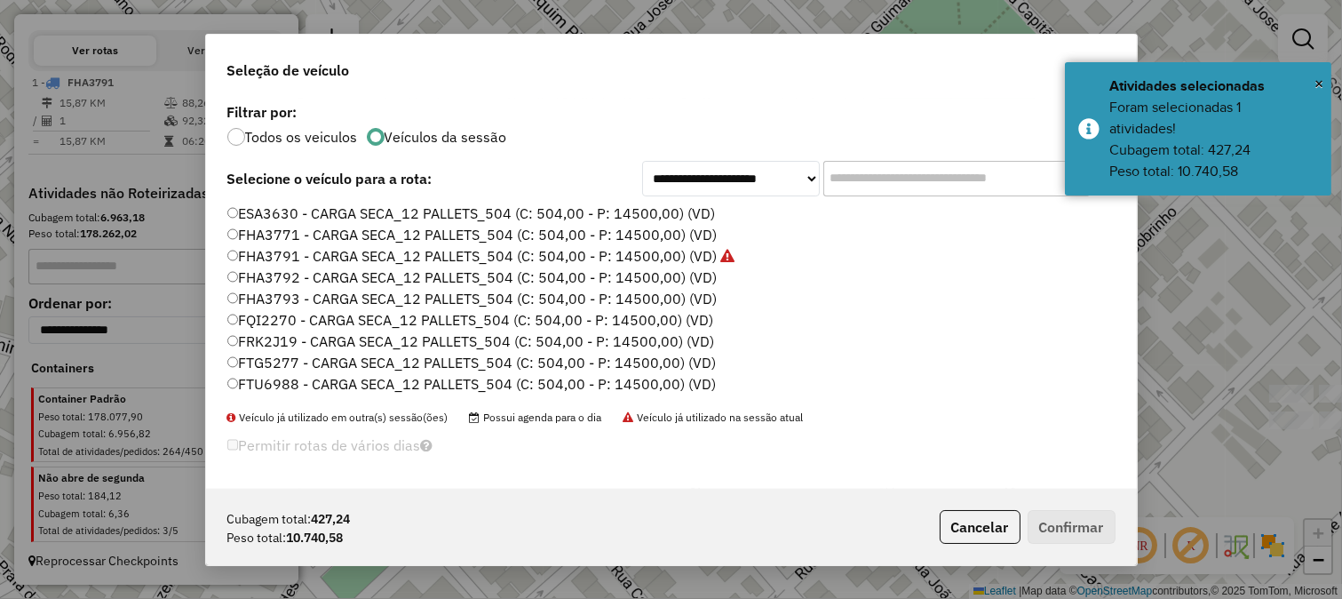
click at [664, 355] on label "FTG5277 - CARGA SECA_12 PALLETS_504 (C: 504,00 - P: 14500,00) (VD)" at bounding box center [471, 362] width 489 height 21
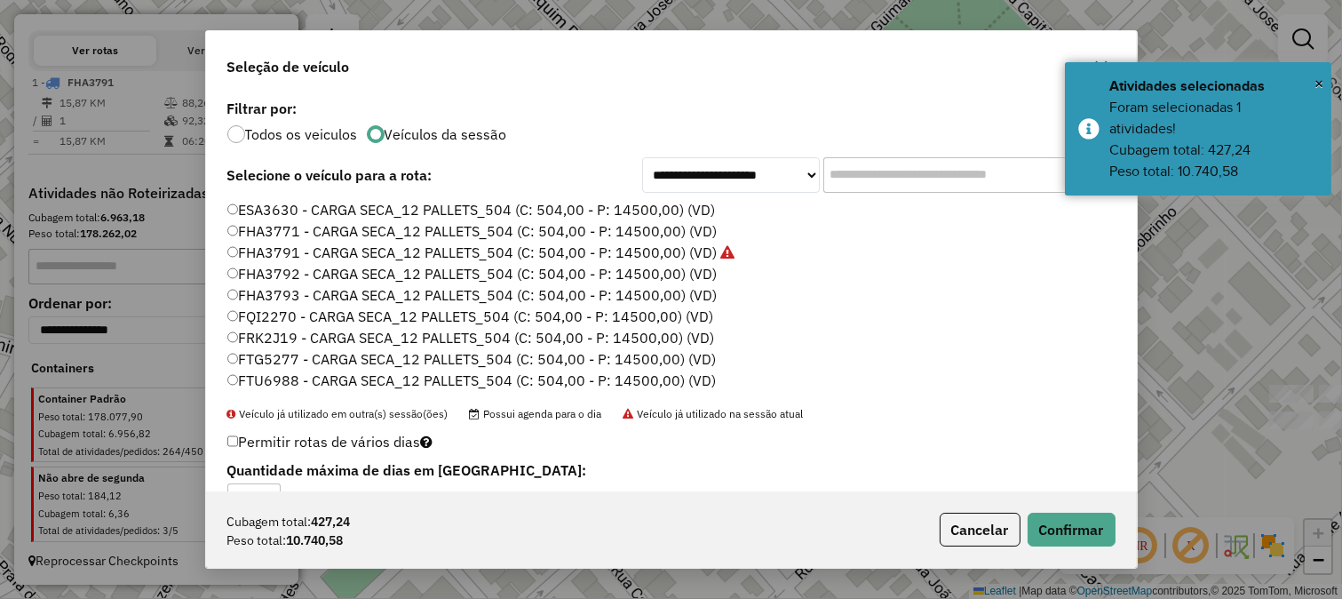
click at [693, 222] on label "FHA3771 - CARGA SECA_12 PALLETS_504 (C: 504,00 - P: 14500,00) (VD)" at bounding box center [472, 230] width 490 height 21
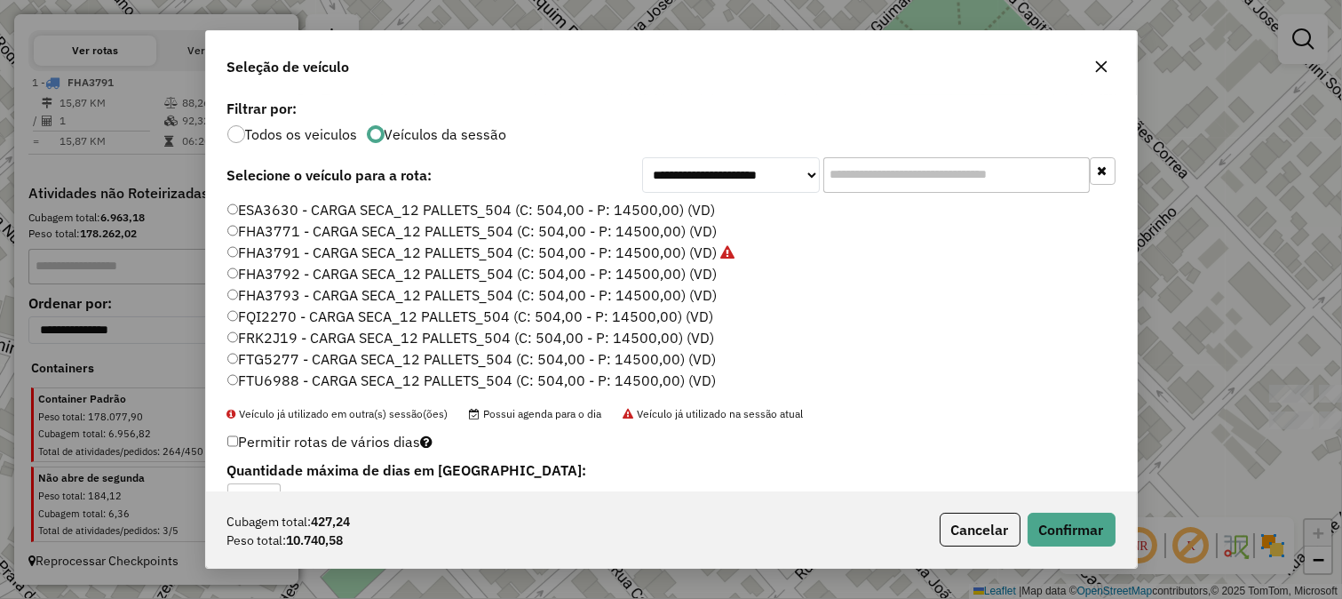
click at [693, 211] on label "ESA3630 - CARGA SECA_12 PALLETS_504 (C: 504,00 - P: 14500,00) (VD)" at bounding box center [471, 209] width 489 height 21
click at [1067, 521] on button "Confirmar" at bounding box center [1072, 530] width 88 height 34
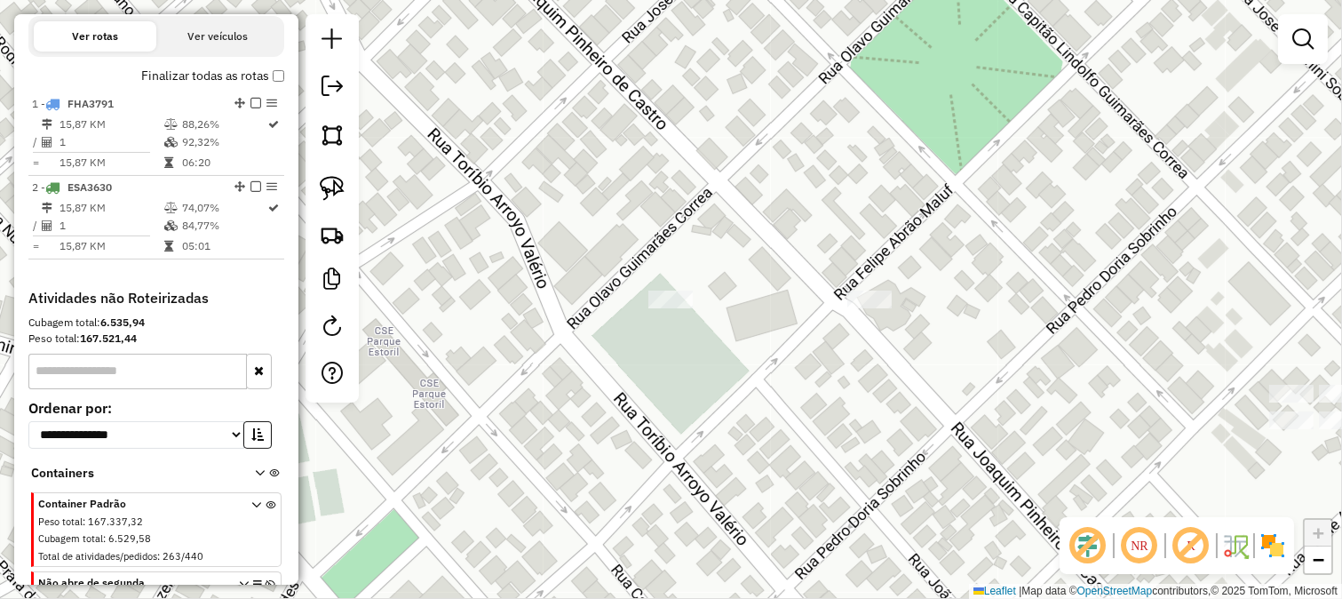
select select "**********"
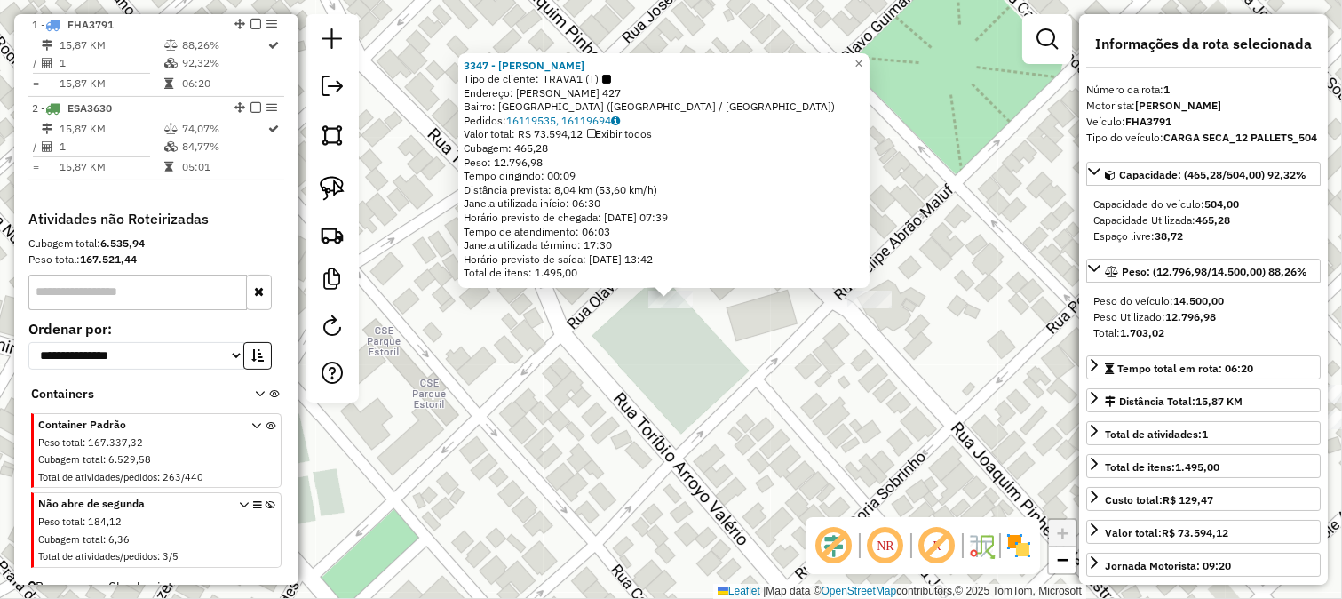
scroll to position [703, 0]
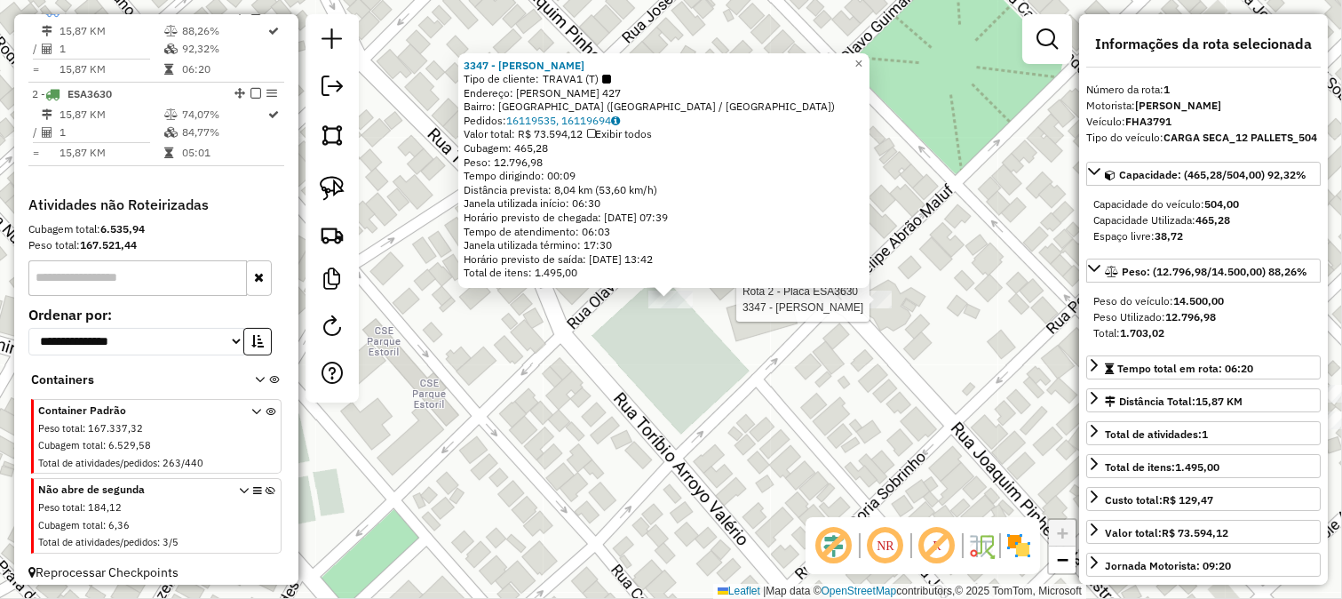
click at [847, 308] on div at bounding box center [869, 299] width 44 height 18
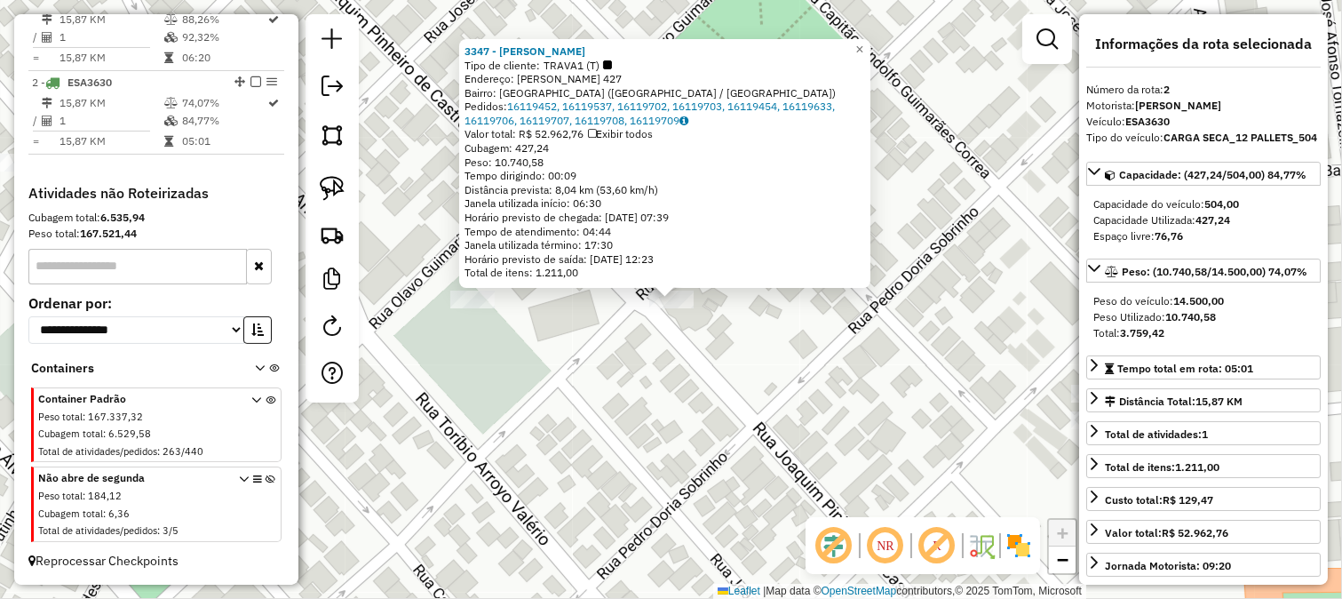
click at [643, 342] on div "3347 - FERNANDAO Tipo de cliente: TRAVA1 (T) Endereço: FELIPE ABRAO MALUF 427 B…" at bounding box center [671, 299] width 1342 height 599
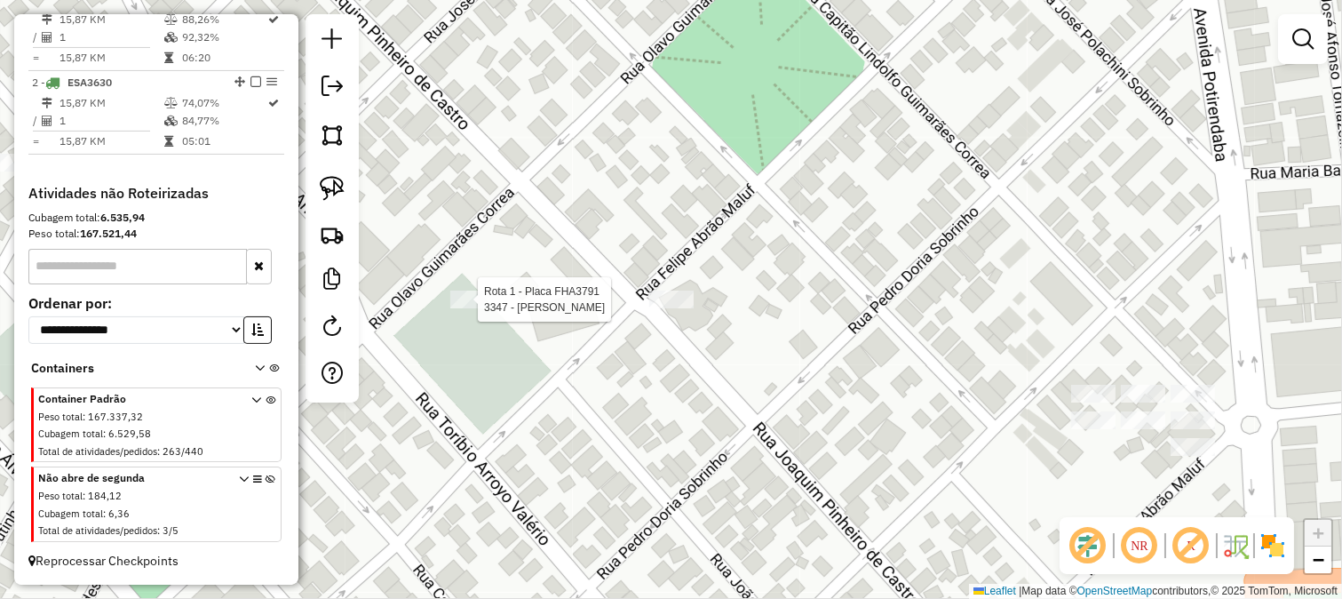
select select "**********"
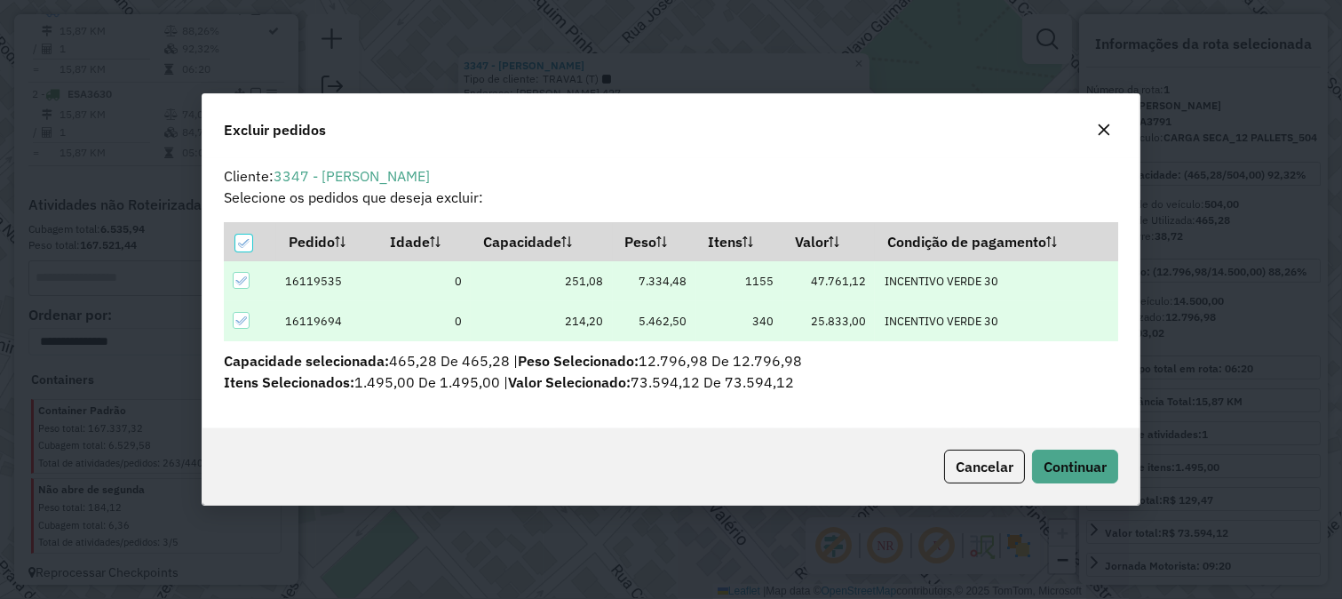
scroll to position [0, 0]
click at [973, 465] on span "Cancelar" at bounding box center [985, 466] width 58 height 18
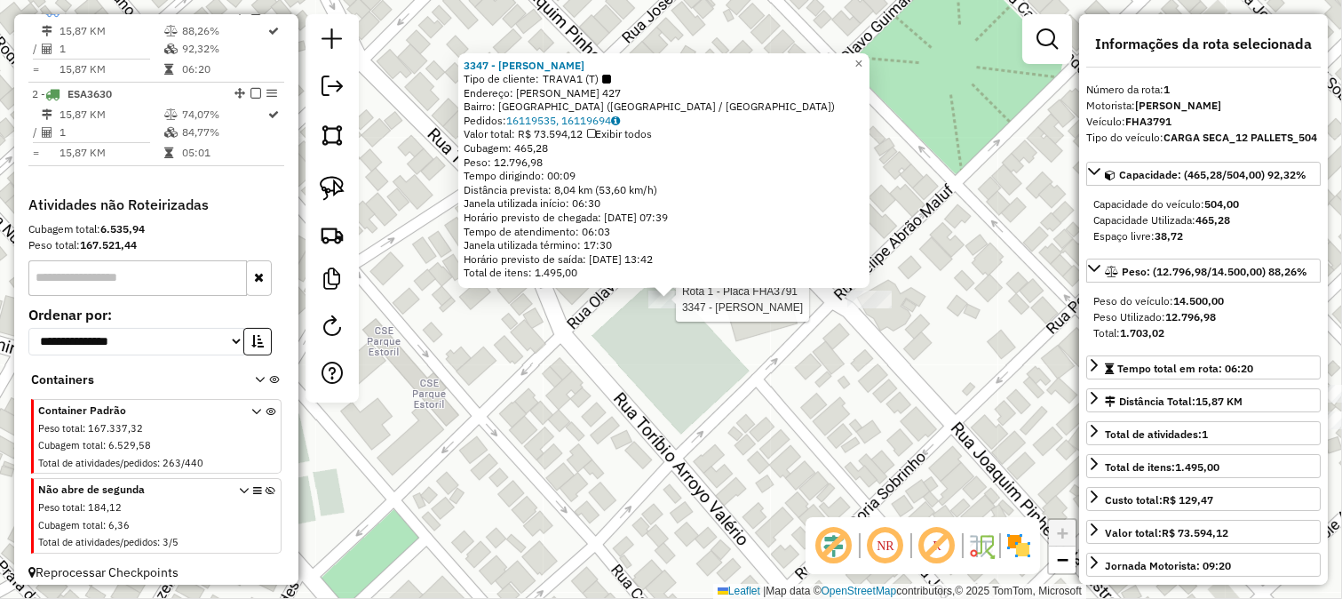
click at [718, 290] on div "Rota 1 - Placa FHA3791 3347 - FERNANDAO 3347 - FERNANDAO Tipo de cliente: TRAVA…" at bounding box center [671, 299] width 1342 height 599
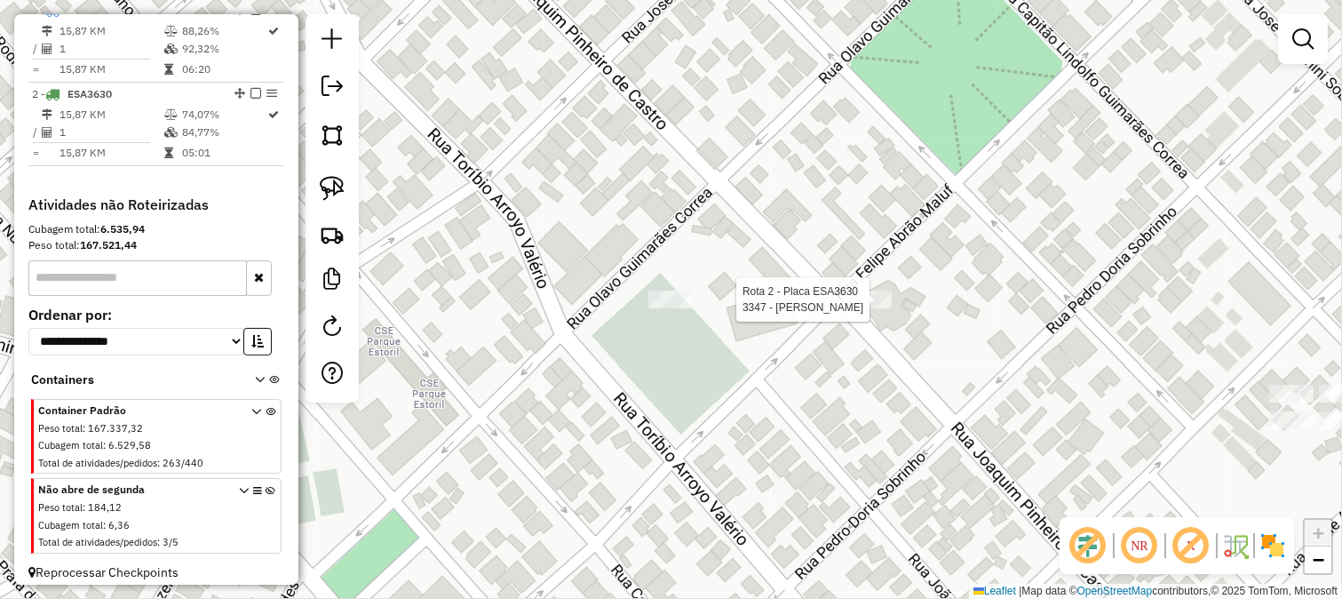
scroll to position [728, 0]
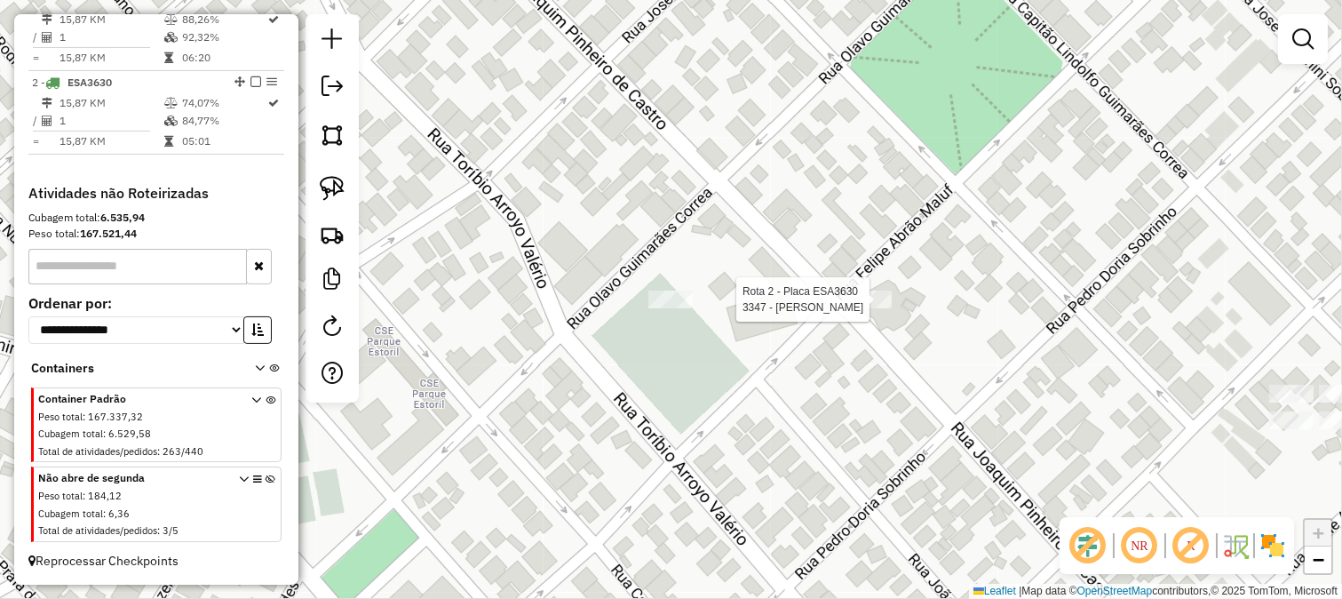
select select "**********"
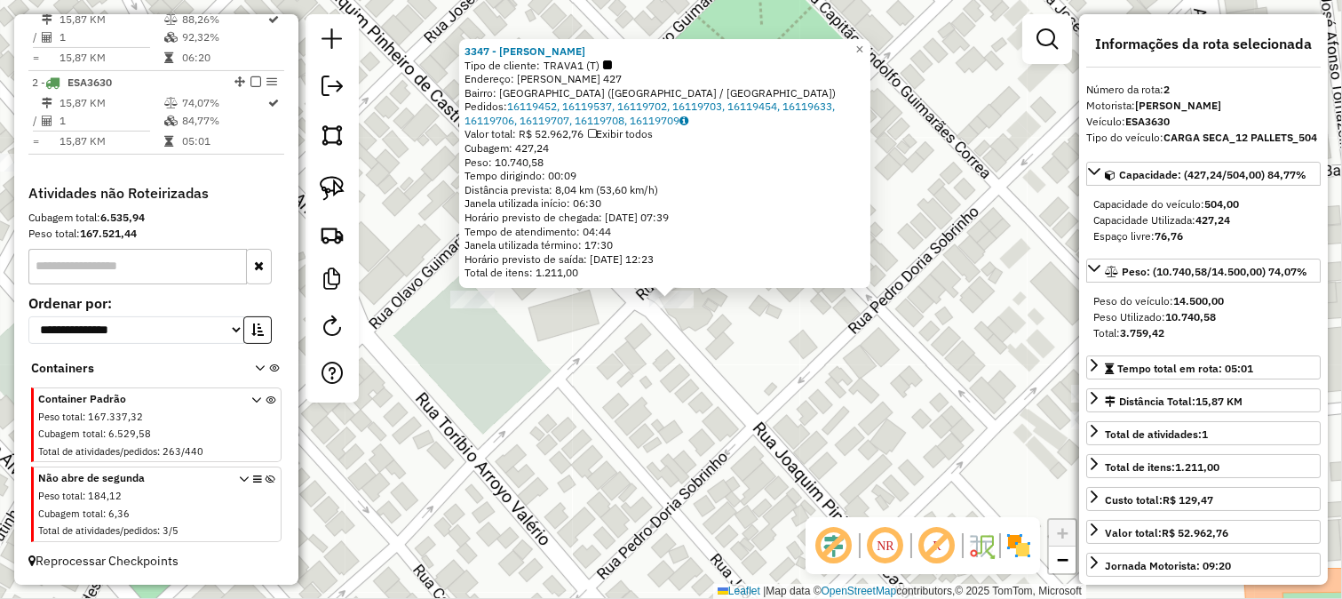
click at [771, 359] on div "3347 - FERNANDAO Tipo de cliente: TRAVA1 (T) Endereço: FELIPE ABRAO MALUF 427 B…" at bounding box center [671, 299] width 1342 height 599
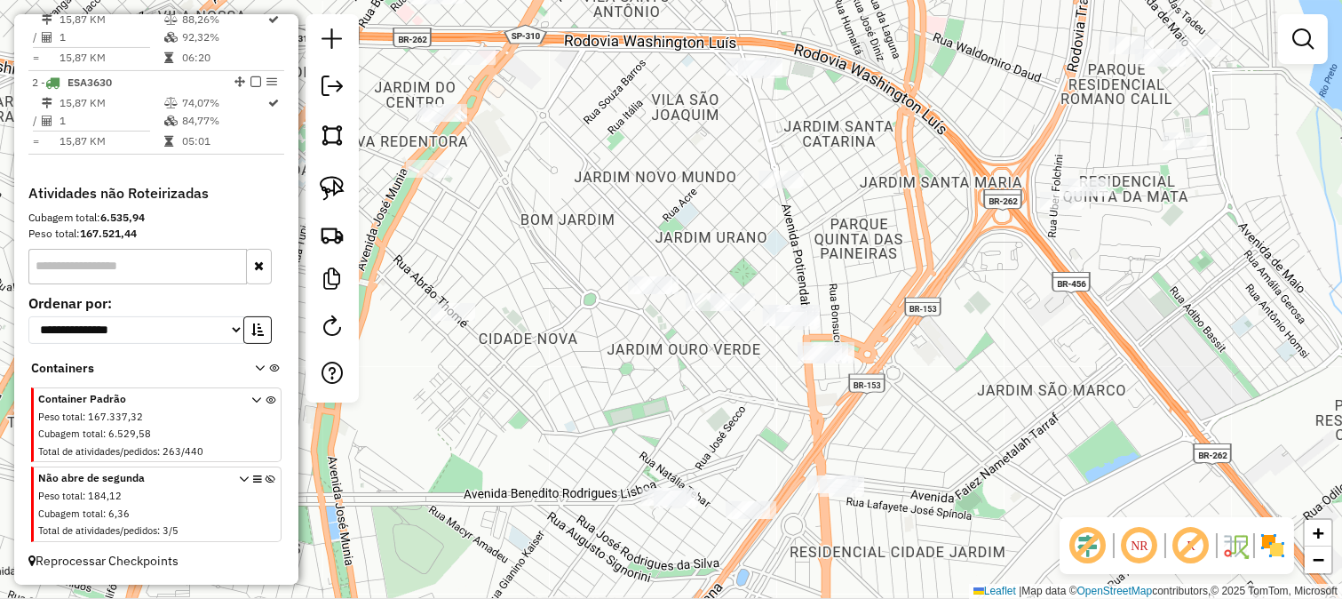
click at [855, 278] on div "Janela de atendimento Grade de atendimento Capacidade Transportadoras Veículos …" at bounding box center [671, 299] width 1342 height 599
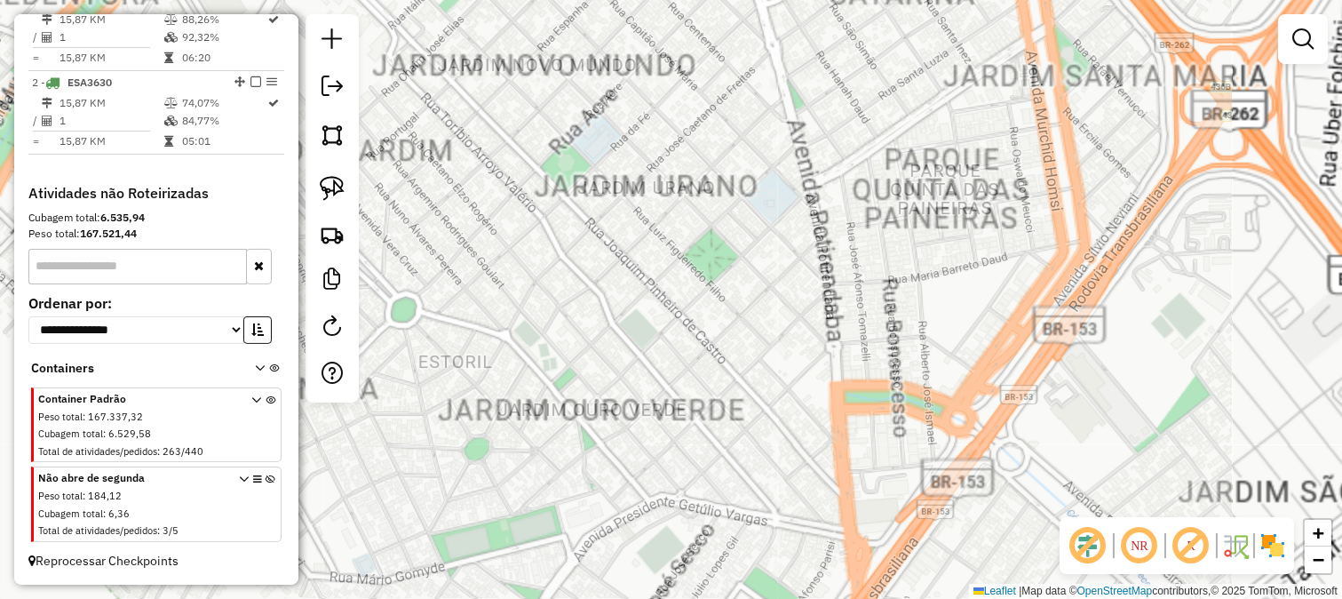
click at [776, 294] on div "Janela de atendimento Grade de atendimento Capacidade Transportadoras Veículos …" at bounding box center [671, 299] width 1342 height 599
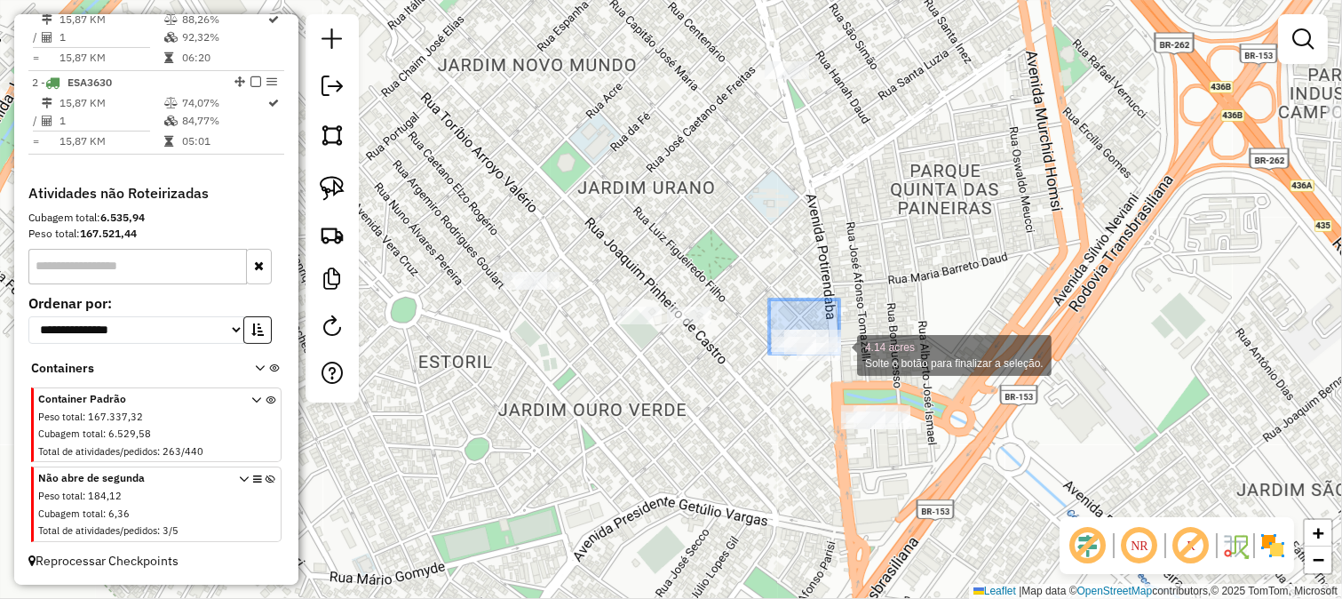
click at [839, 354] on div "4.14 acres Solte o botão para finalizar a seleção. Janela de atendimento Grade …" at bounding box center [671, 299] width 1342 height 599
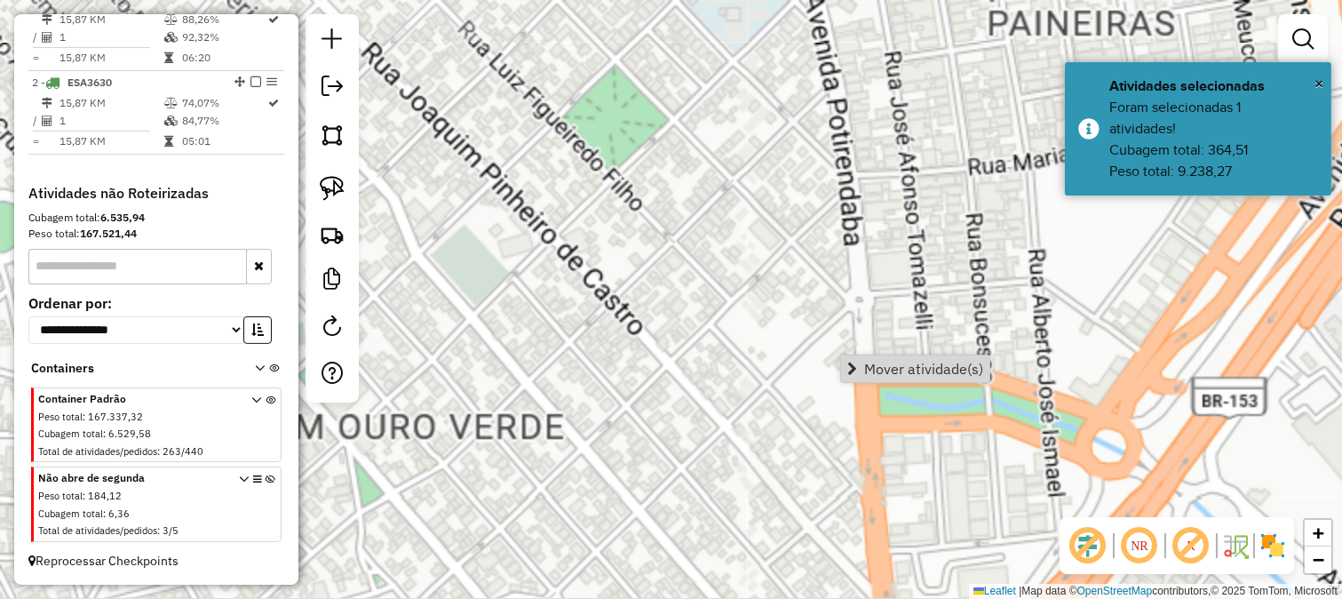
click at [807, 393] on div "Janela de atendimento Grade de atendimento Capacidade Transportadoras Veículos …" at bounding box center [671, 299] width 1342 height 599
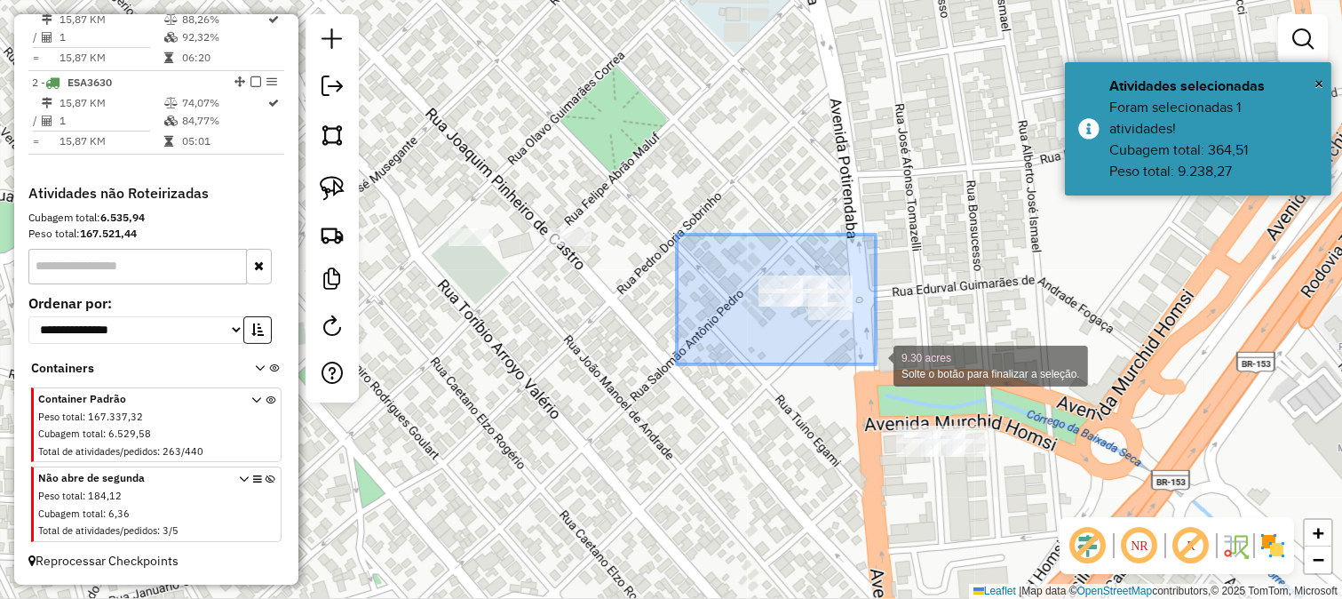
drag, startPoint x: 682, startPoint y: 237, endPoint x: 876, endPoint y: 364, distance: 231.6
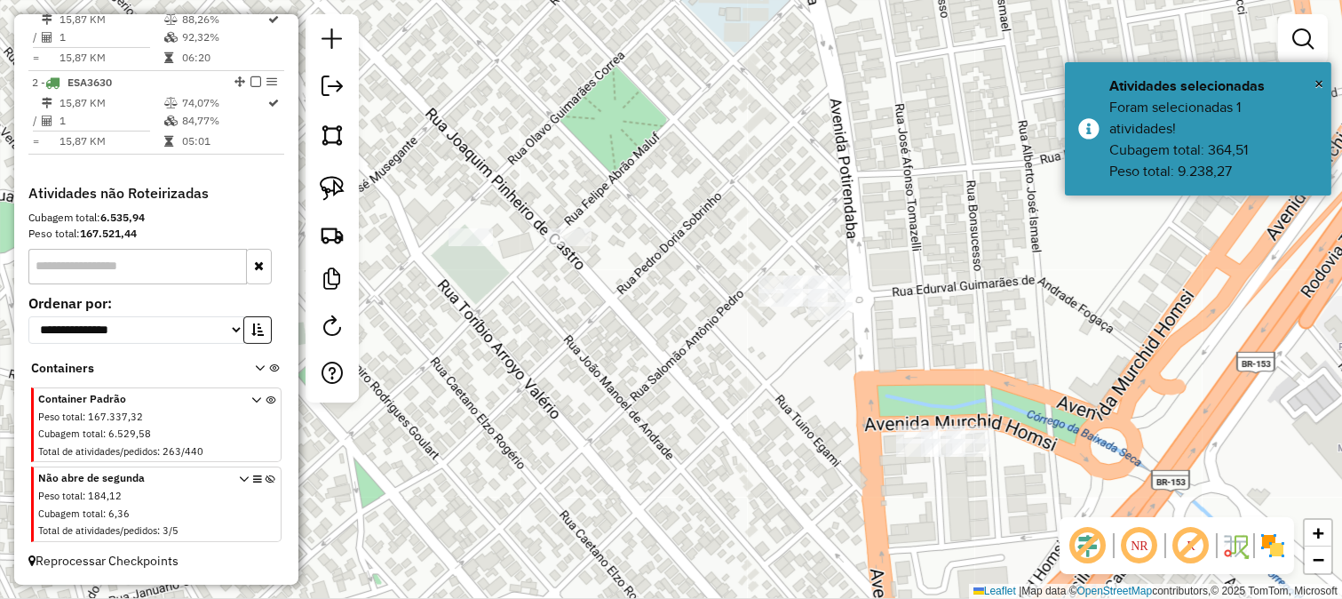
click at [817, 410] on div "Janela de atendimento Grade de atendimento Capacidade Transportadoras Veículos …" at bounding box center [671, 299] width 1342 height 599
click at [736, 392] on div "Janela de atendimento Grade de atendimento Capacidade Transportadoras Veículos …" at bounding box center [671, 299] width 1342 height 599
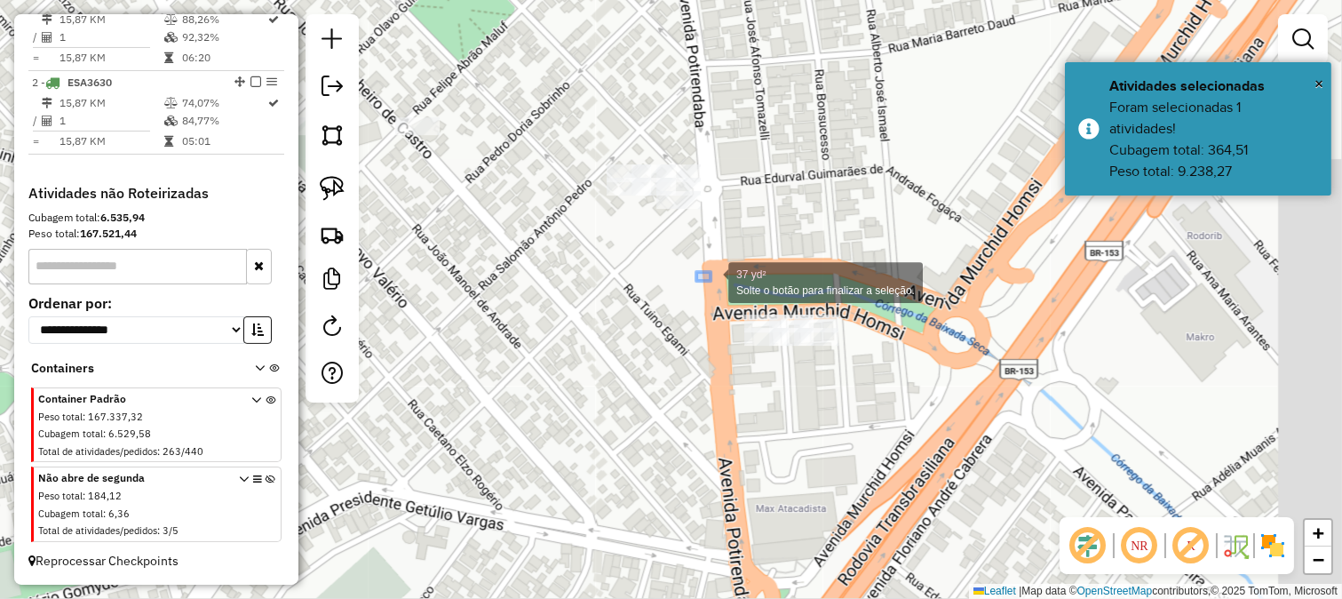
drag, startPoint x: 712, startPoint y: 282, endPoint x: 891, endPoint y: 384, distance: 206.5
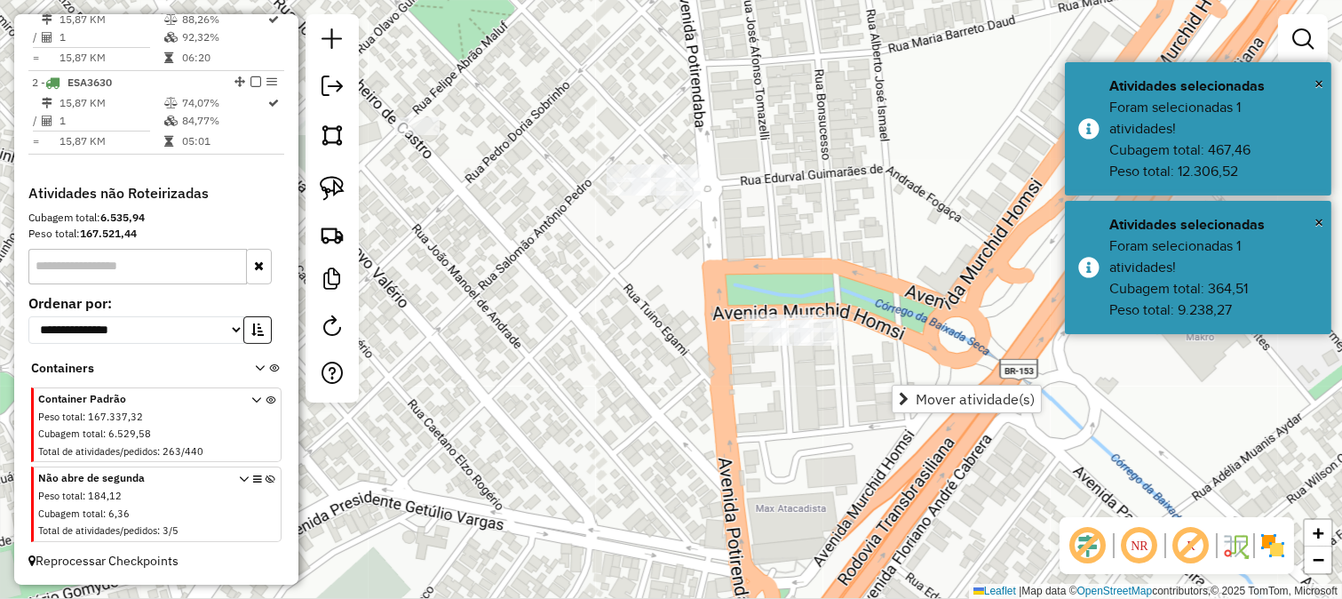
click at [742, 380] on div "Janela de atendimento Grade de atendimento Capacidade Transportadoras Veículos …" at bounding box center [671, 299] width 1342 height 599
click at [725, 366] on div "Janela de atendimento Grade de atendimento Capacidade Transportadoras Veículos …" at bounding box center [671, 299] width 1342 height 599
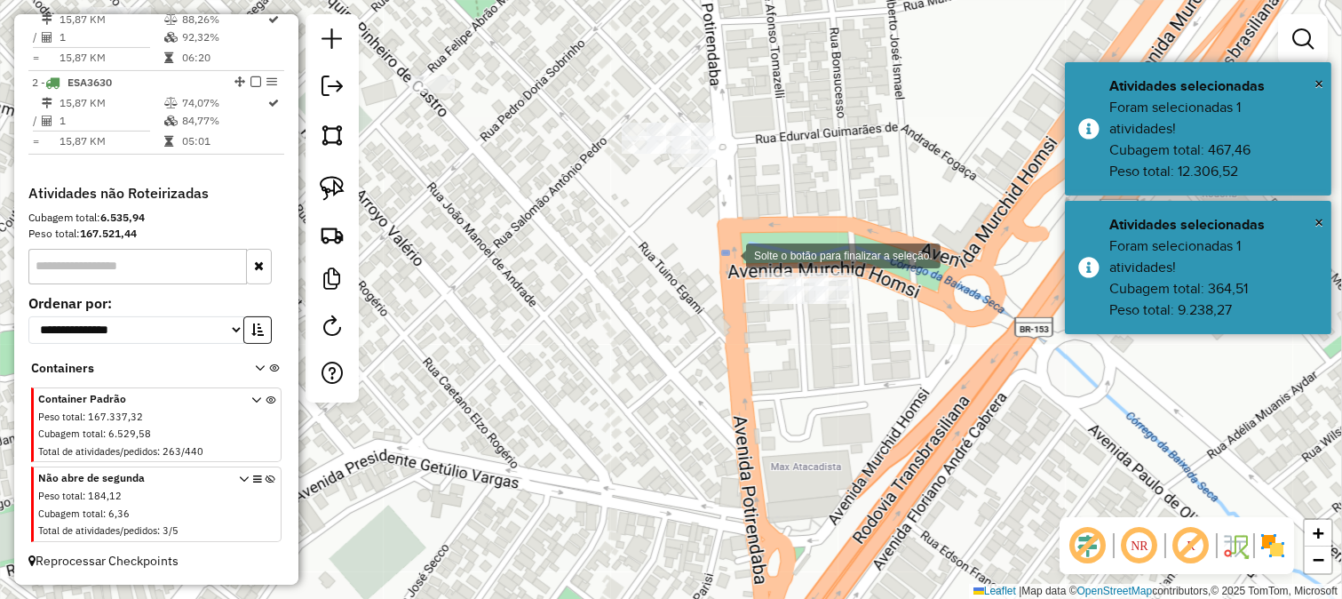
drag, startPoint x: 728, startPoint y: 254, endPoint x: 845, endPoint y: 338, distance: 143.8
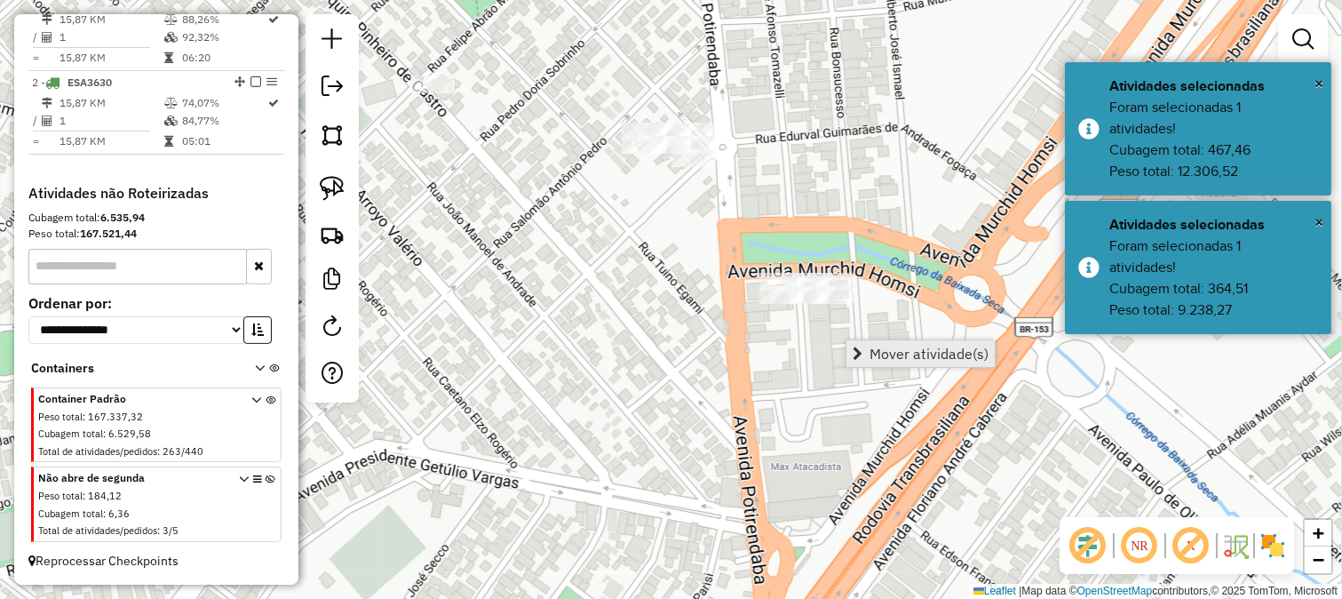
click at [876, 352] on span "Mover atividade(s)" at bounding box center [929, 353] width 119 height 14
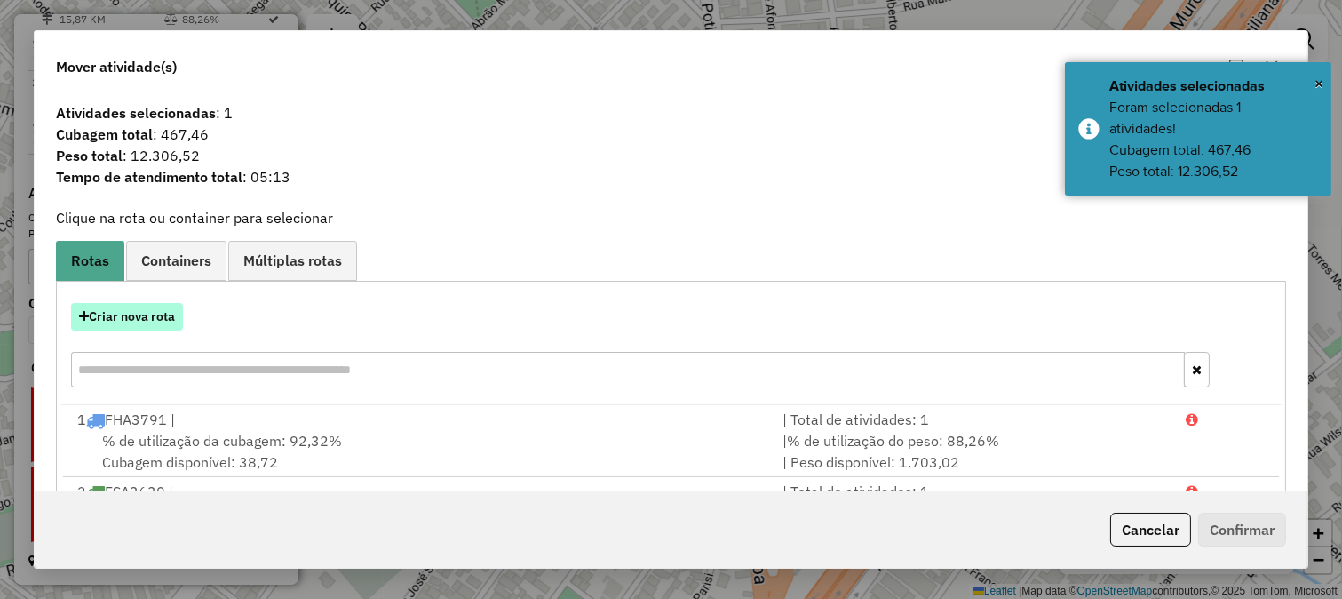
click at [165, 320] on button "Criar nova rota" at bounding box center [127, 317] width 112 height 28
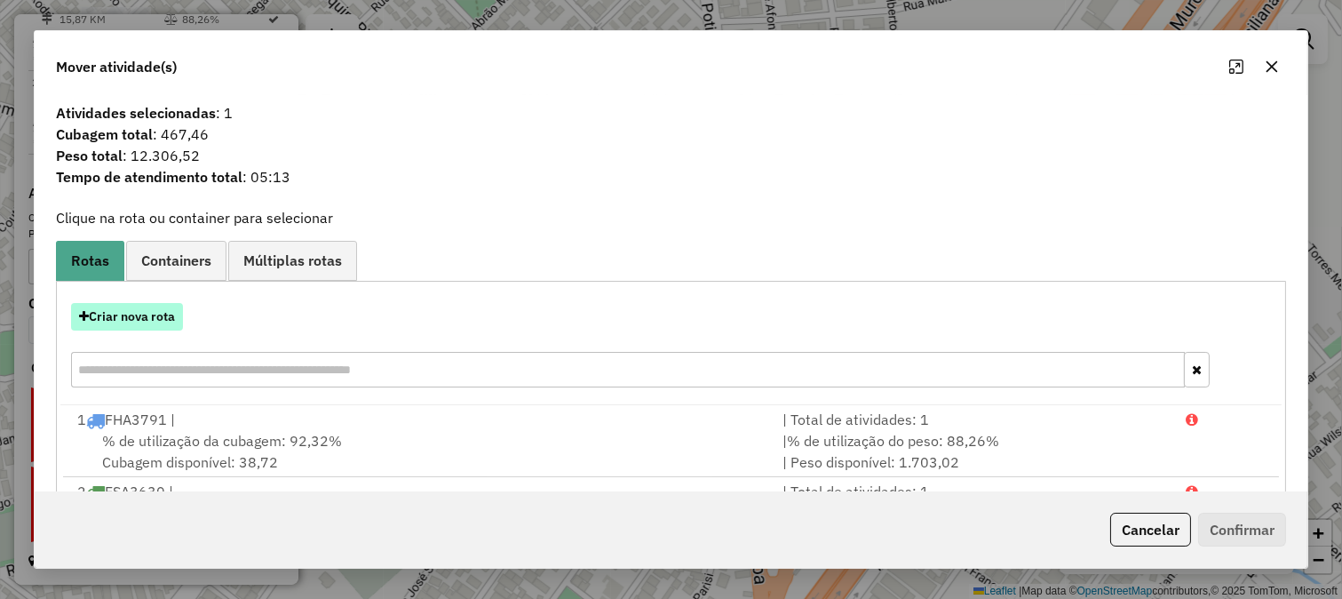
select select "*******"
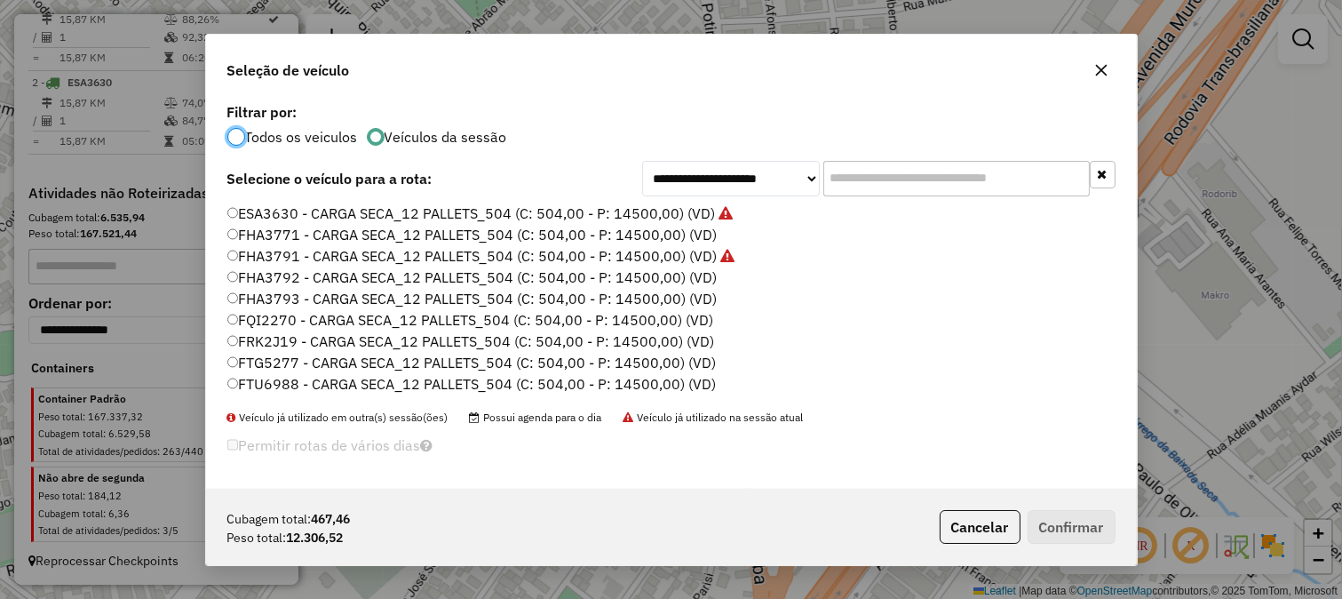
scroll to position [10, 4]
click at [638, 365] on label "FTG5277 - CARGA SECA_12 PALLETS_504 (C: 504,00 - P: 14500,00) (VD)" at bounding box center [471, 362] width 489 height 21
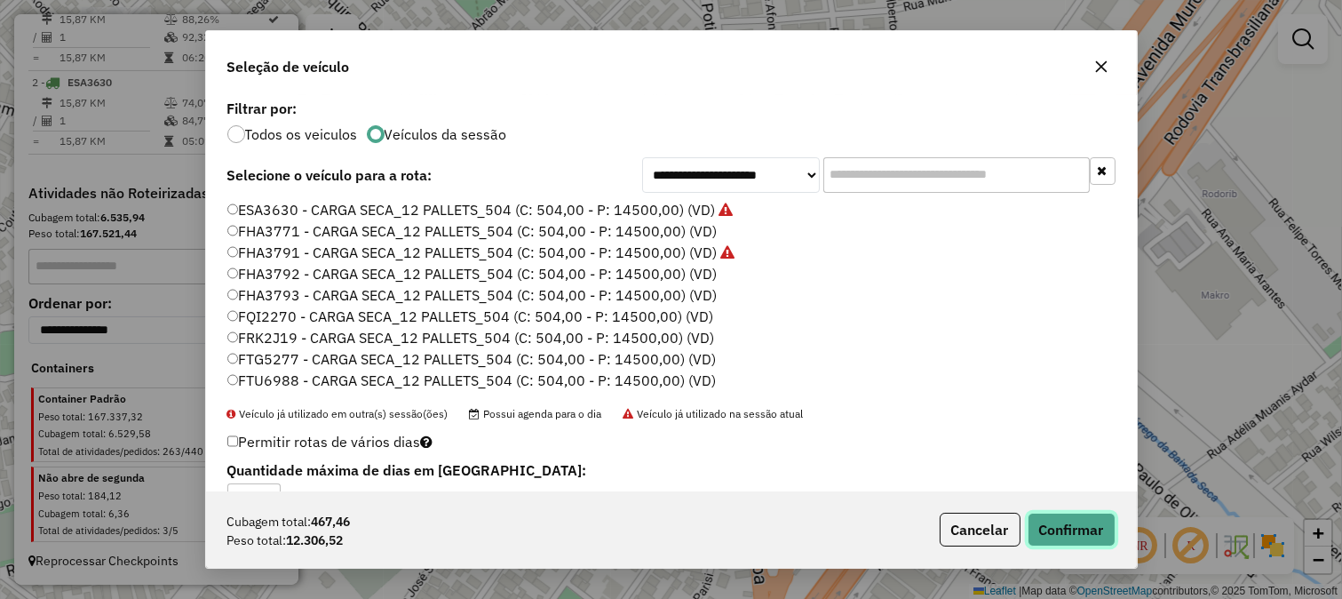
click at [1072, 525] on button "Confirmar" at bounding box center [1072, 530] width 88 height 34
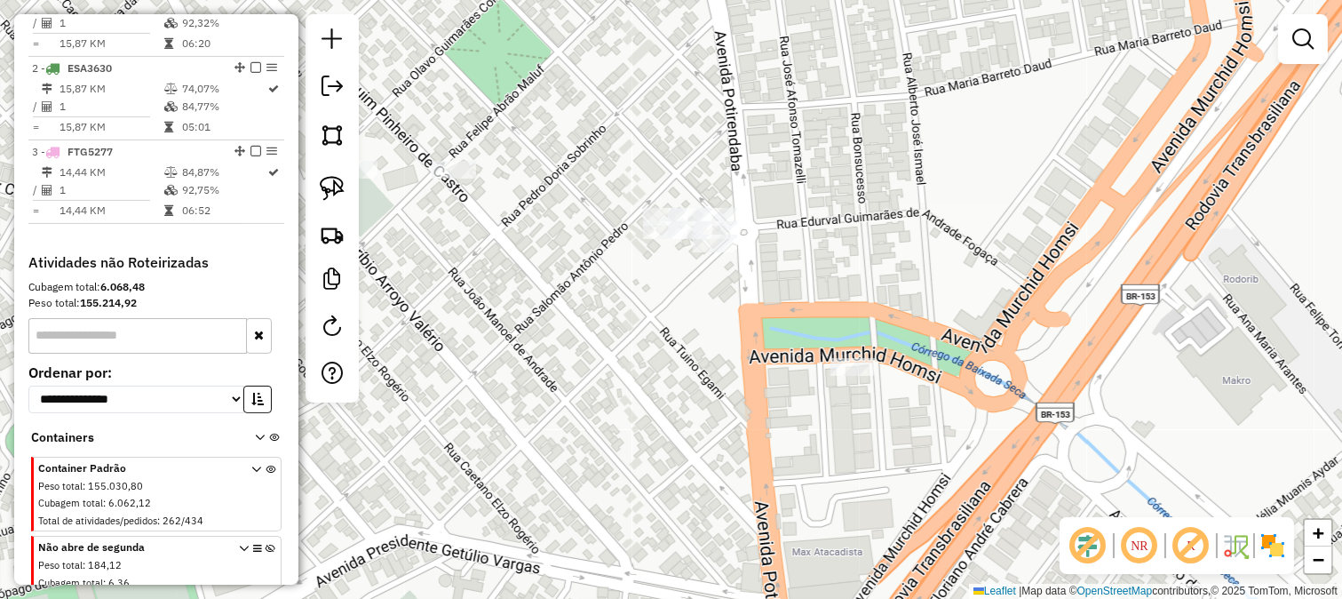
drag, startPoint x: 803, startPoint y: 227, endPoint x: 838, endPoint y: 353, distance: 130.8
click at [838, 353] on div "Janela de atendimento Grade de atendimento Capacidade Transportadoras Veículos …" at bounding box center [671, 299] width 1342 height 599
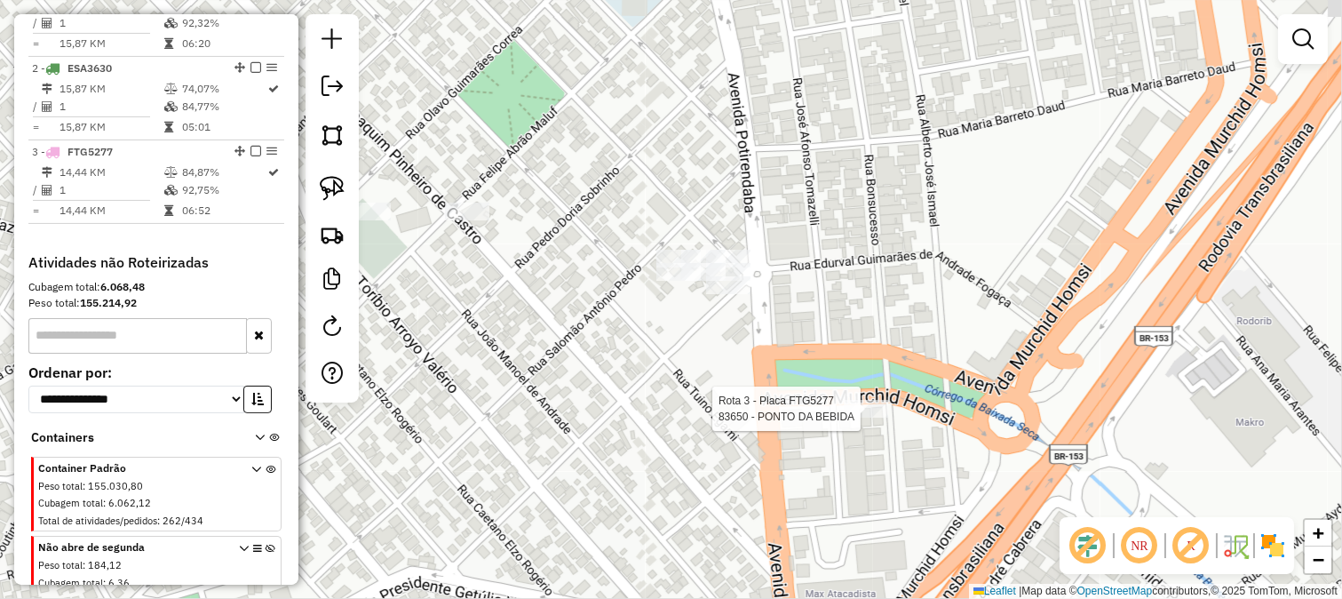
click at [784, 338] on div "Rota 3 - Placa FTG5277 83650 - PONTO DA BEBIDA Janela de atendimento Grade de a…" at bounding box center [671, 299] width 1342 height 599
click at [675, 327] on div "Rota 3 - Placa FTG5277 83650 - PONTO DA BEBIDA Janela de atendimento Grade de a…" at bounding box center [671, 299] width 1342 height 599
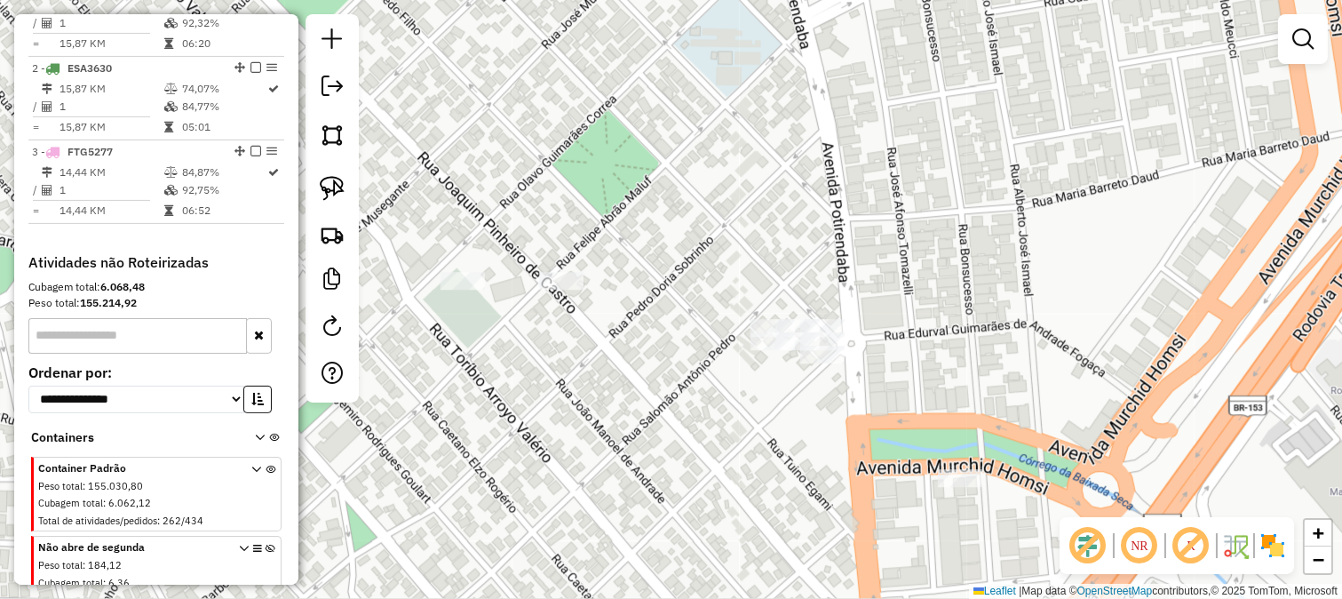
click at [687, 273] on div "Janela de atendimento Grade de atendimento Capacidade Transportadoras Veículos …" at bounding box center [671, 299] width 1342 height 599
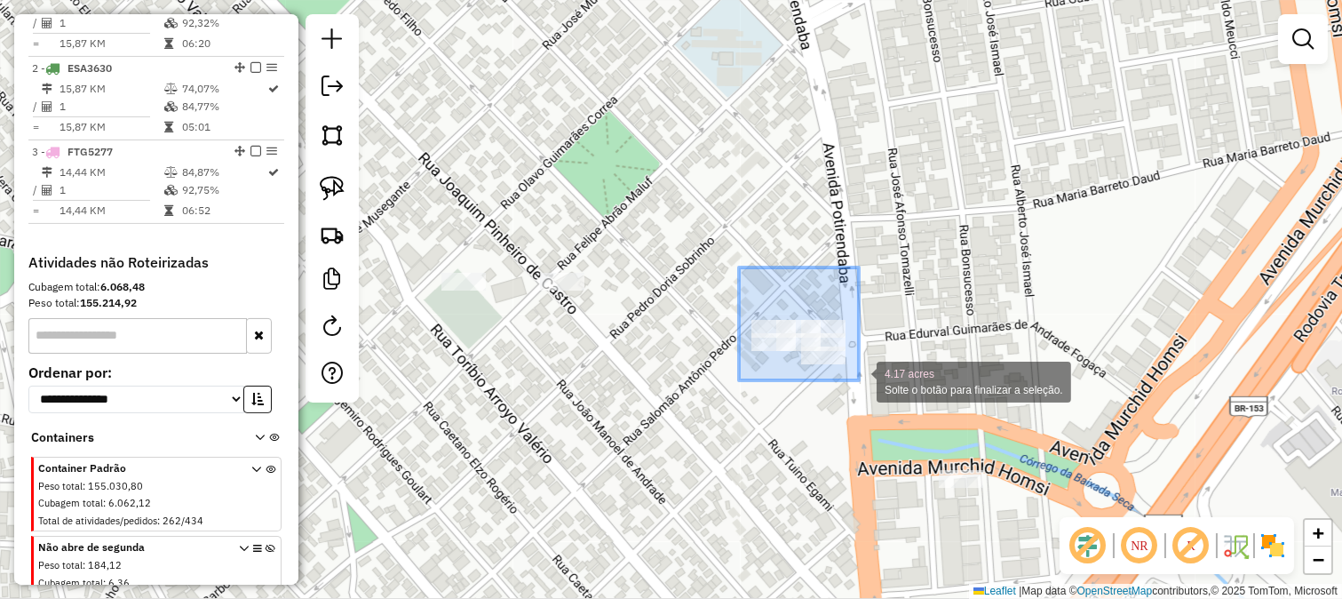
drag, startPoint x: 739, startPoint y: 267, endPoint x: 866, endPoint y: 387, distance: 174.7
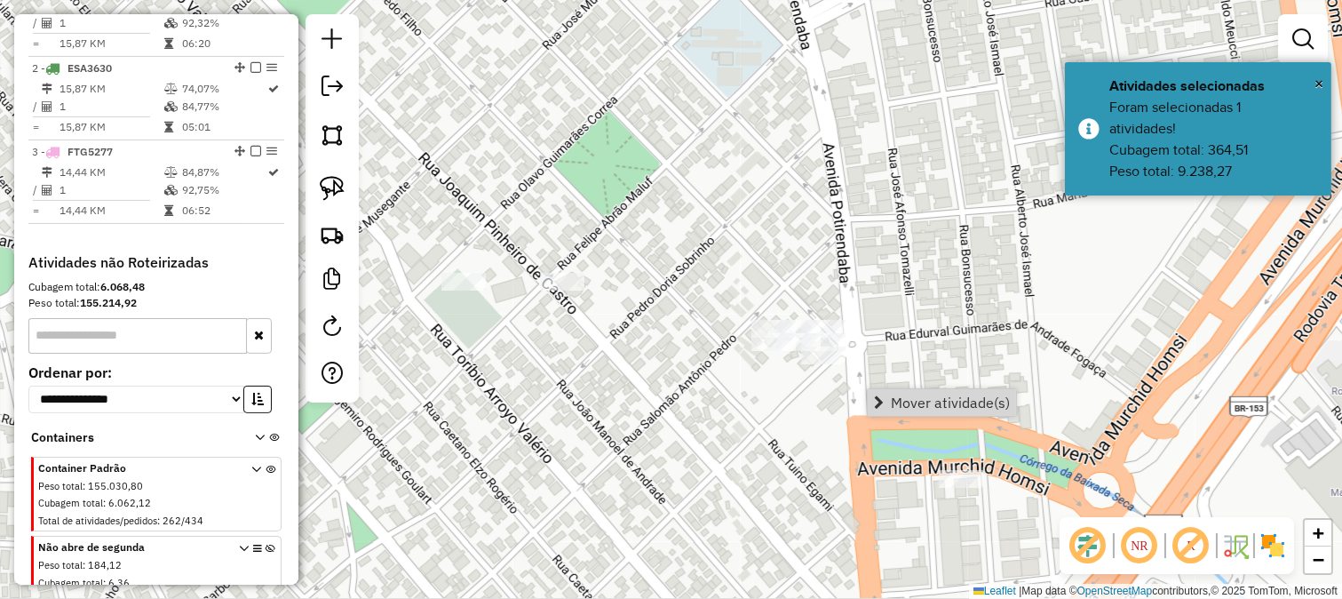
click at [902, 405] on span "Mover atividade(s)" at bounding box center [950, 402] width 119 height 14
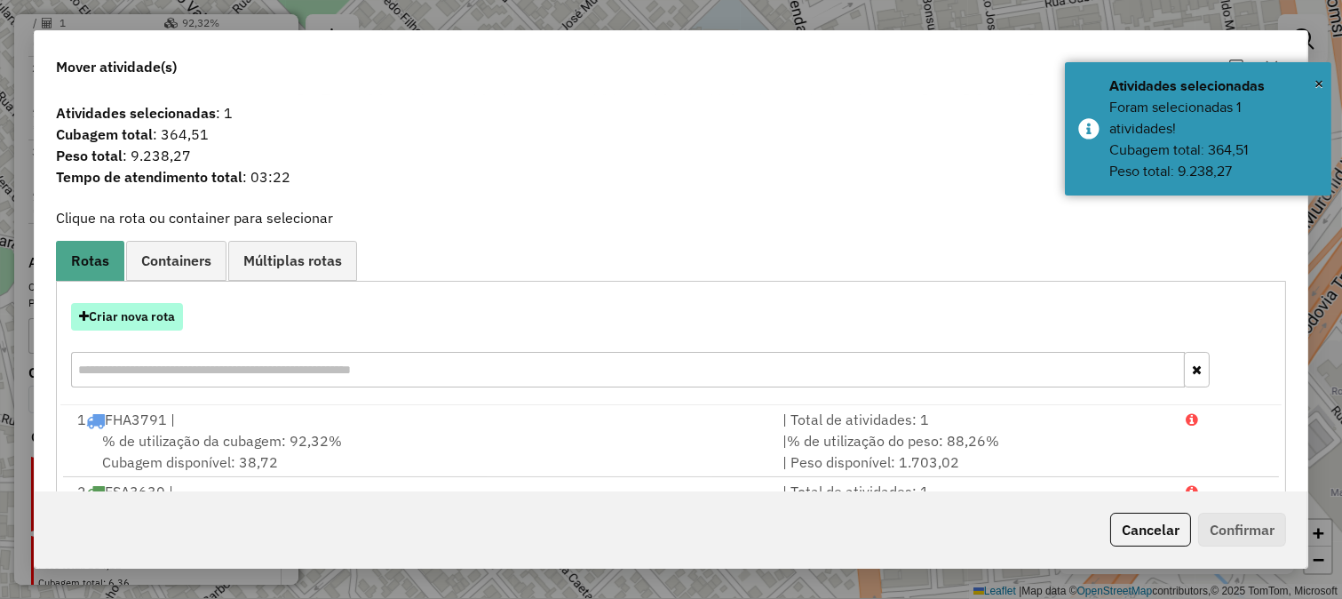
click at [163, 308] on button "Criar nova rota" at bounding box center [127, 317] width 112 height 28
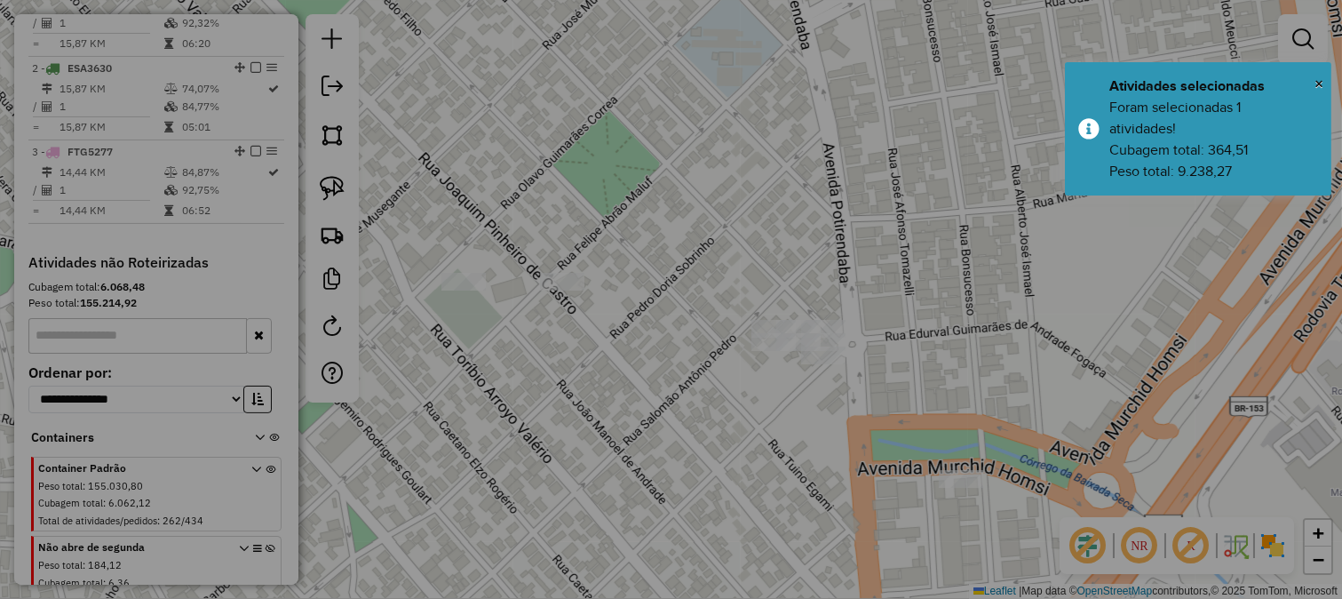
select select "*******"
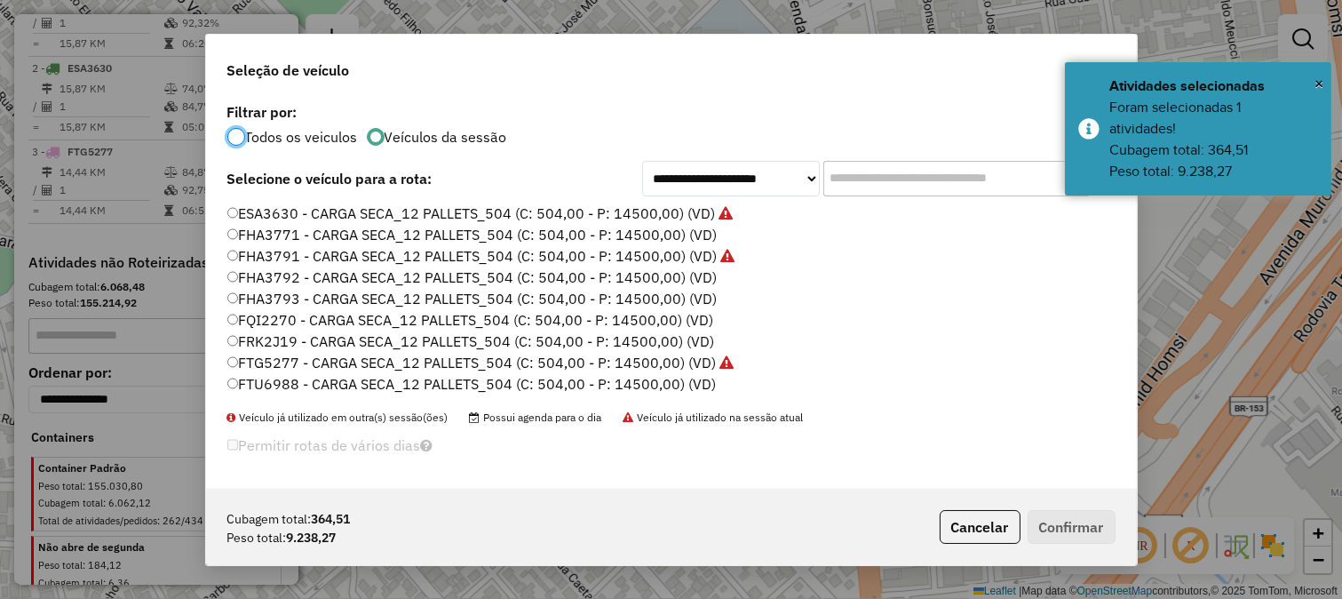
click at [625, 298] on label "FHA3793 - CARGA SECA_12 PALLETS_504 (C: 504,00 - P: 14500,00) (VD)" at bounding box center [472, 298] width 490 height 21
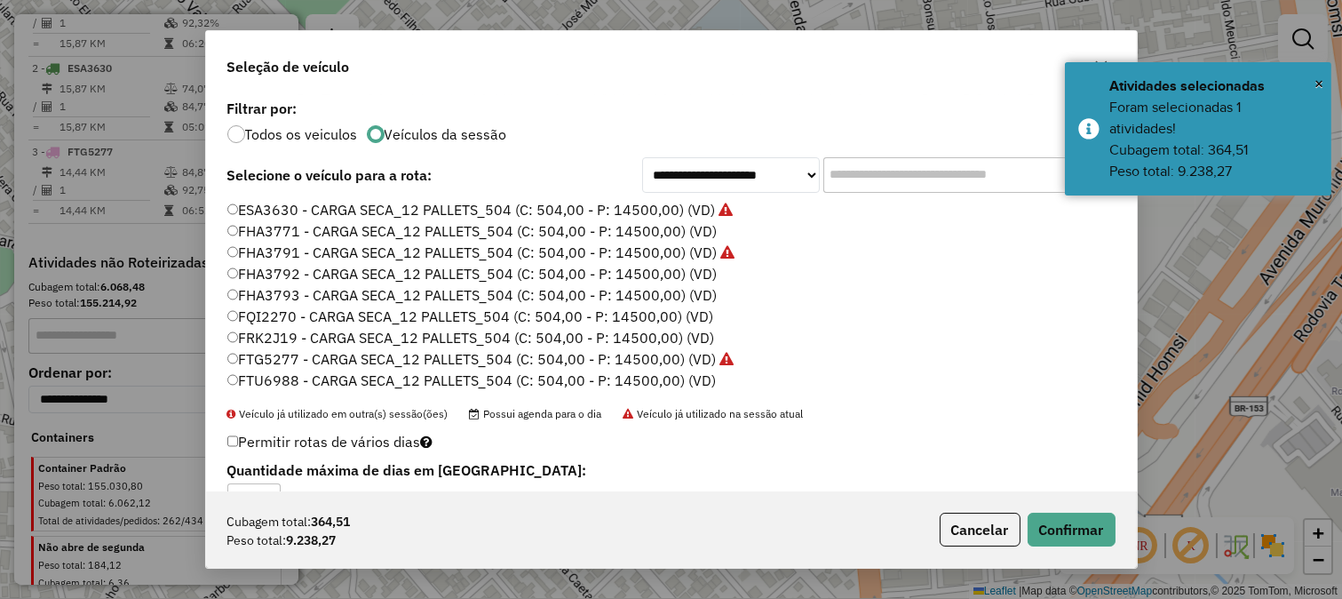
click at [646, 267] on label "FHA3792 - CARGA SECA_12 PALLETS_504 (C: 504,00 - P: 14500,00) (VD)" at bounding box center [472, 273] width 490 height 21
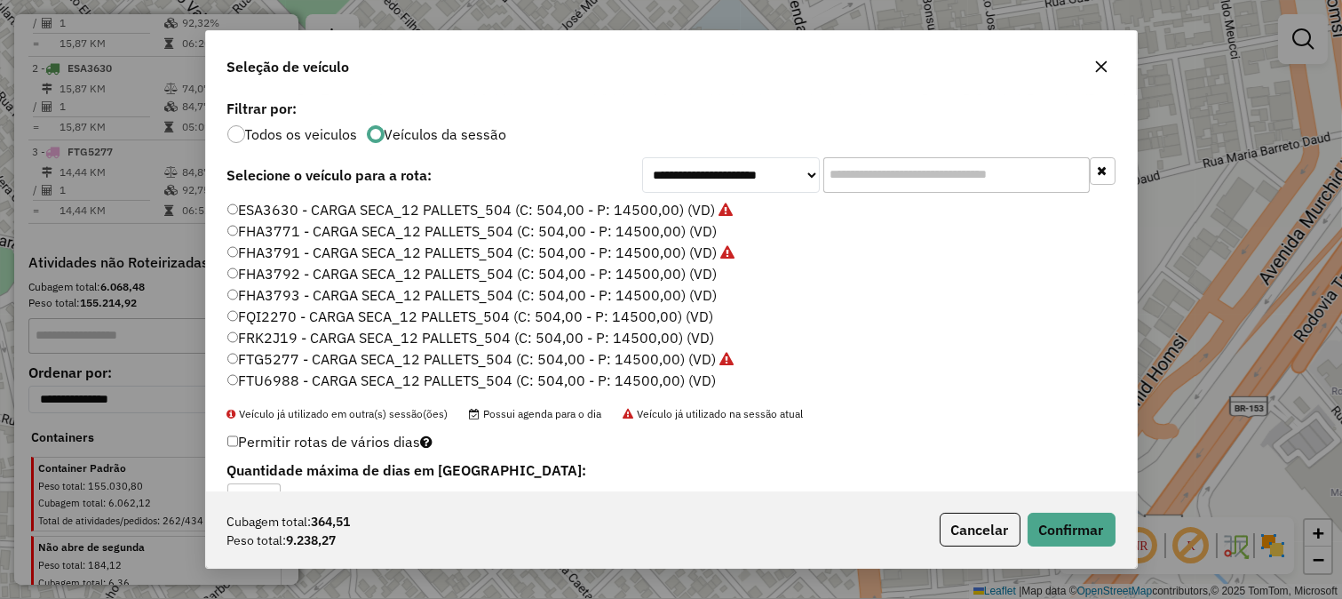
click at [558, 378] on label "FTU6988 - CARGA SECA_12 PALLETS_504 (C: 504,00 - P: 14500,00) (VD)" at bounding box center [471, 380] width 489 height 21
click at [560, 355] on label "FTG5277 - CARGA SECA_12 PALLETS_504 (C: 504,00 - P: 14500,00) (VD)" at bounding box center [480, 358] width 507 height 21
click at [584, 378] on label "FTU6988 - CARGA SECA_12 PALLETS_504 (C: 504,00 - P: 14500,00) (VD)" at bounding box center [471, 380] width 489 height 21
click at [1054, 517] on button "Confirmar" at bounding box center [1072, 530] width 88 height 34
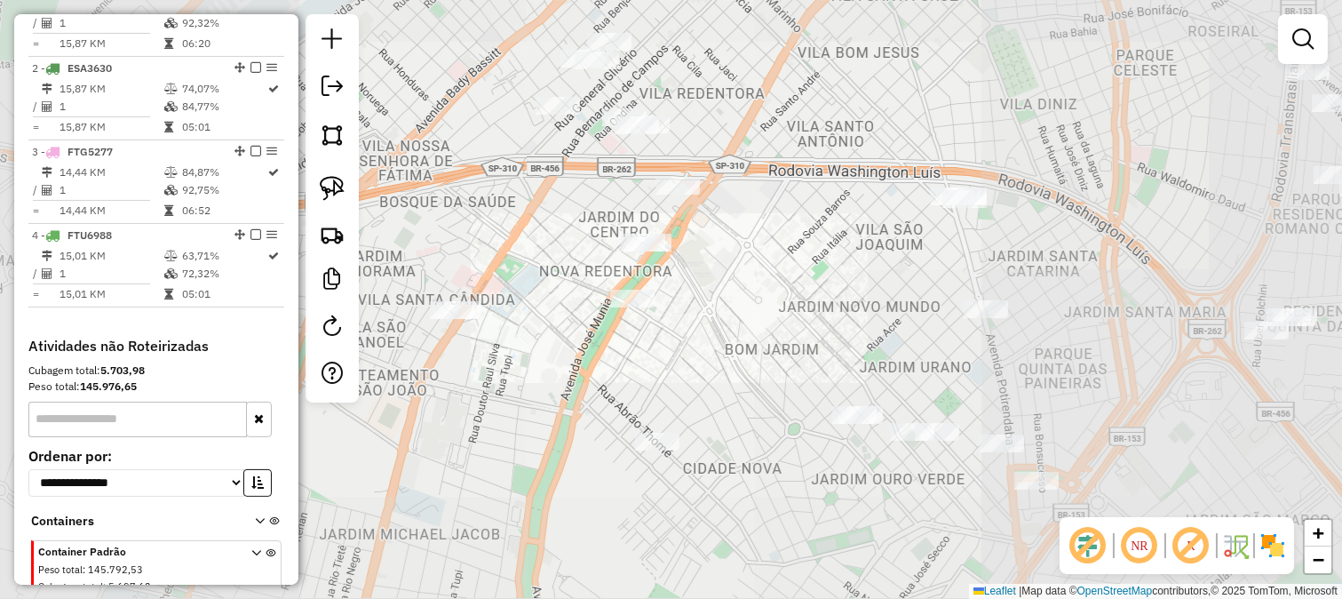
drag, startPoint x: 998, startPoint y: 339, endPoint x: 979, endPoint y: 277, distance: 64.9
click at [980, 279] on div "Janela de atendimento Grade de atendimento Capacidade Transportadoras Veículos …" at bounding box center [671, 299] width 1342 height 599
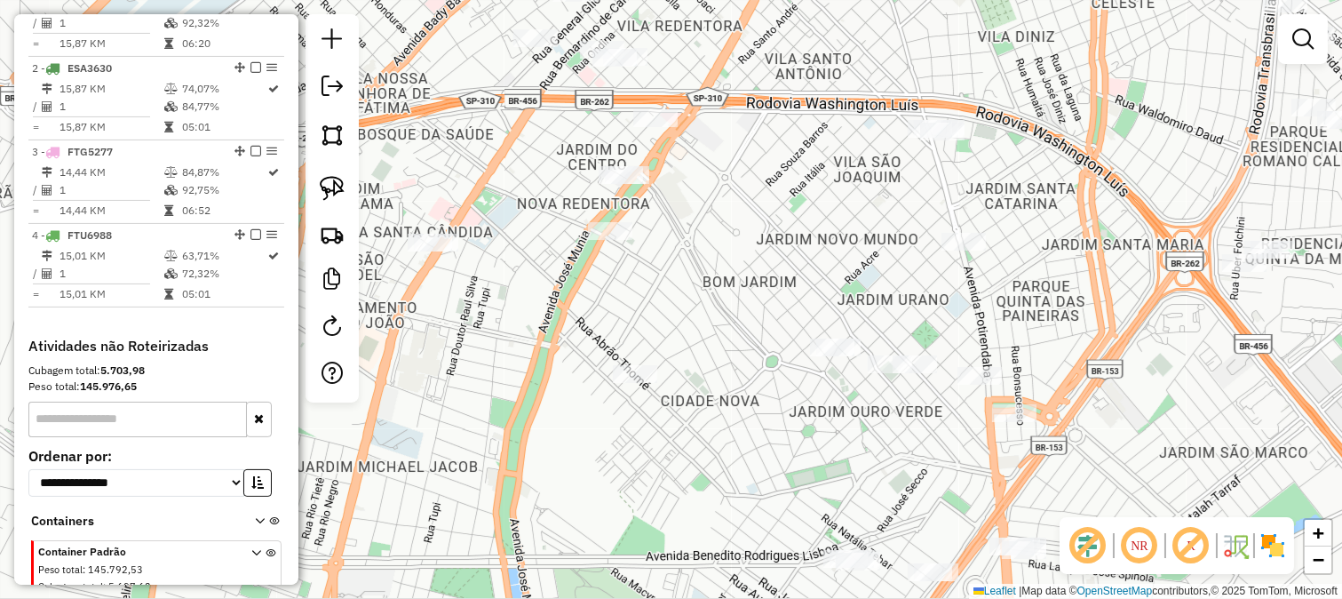
drag, startPoint x: 947, startPoint y: 459, endPoint x: 939, endPoint y: 353, distance: 106.9
click at [939, 353] on div "Janela de atendimento Grade de atendimento Capacidade Transportadoras Veículos …" at bounding box center [671, 299] width 1342 height 599
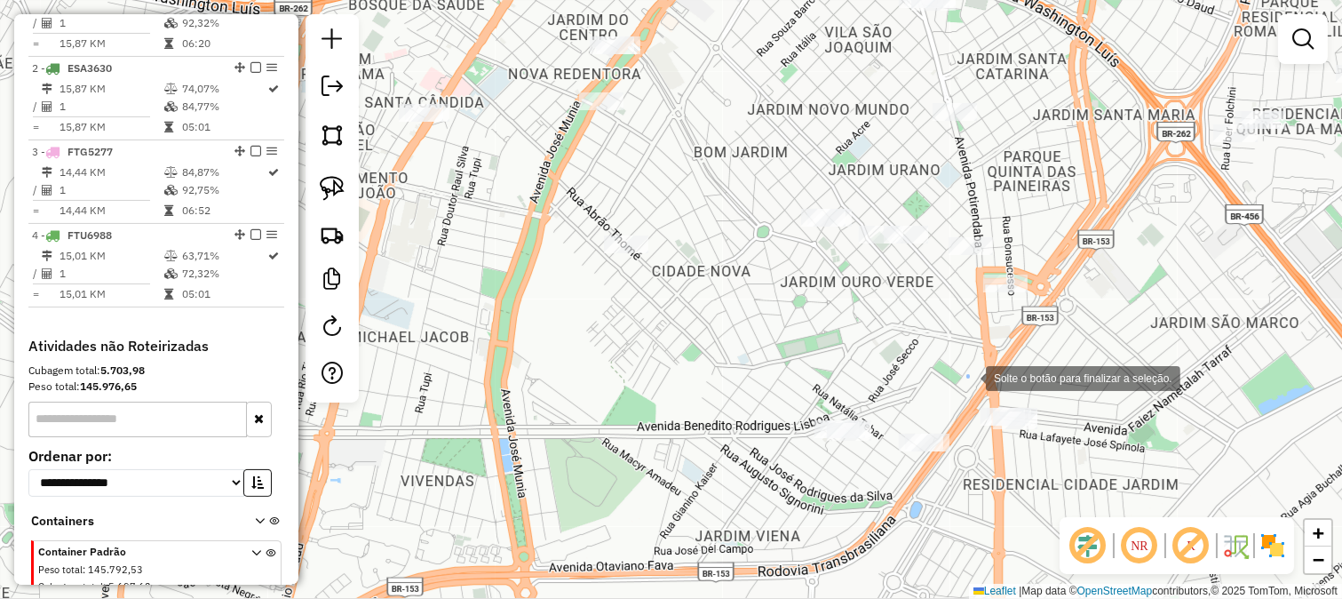
drag, startPoint x: 968, startPoint y: 377, endPoint x: 1046, endPoint y: 457, distance: 111.8
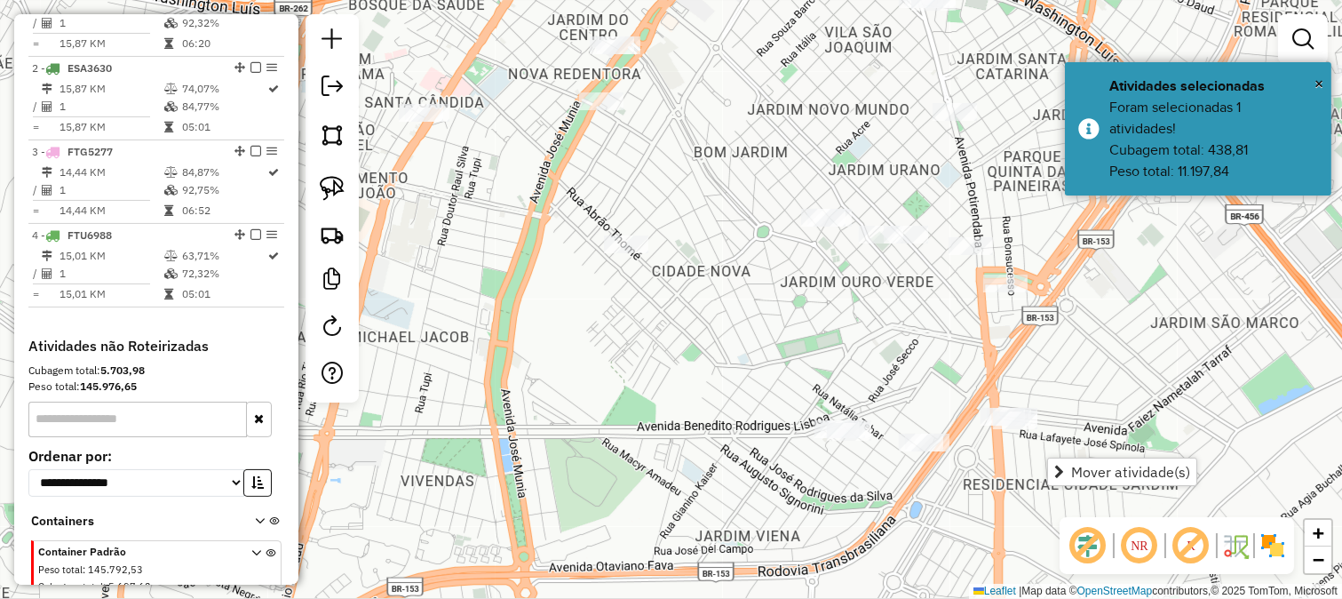
click at [979, 457] on div "Janela de atendimento Grade de atendimento Capacidade Transportadoras Veículos …" at bounding box center [671, 299] width 1342 height 599
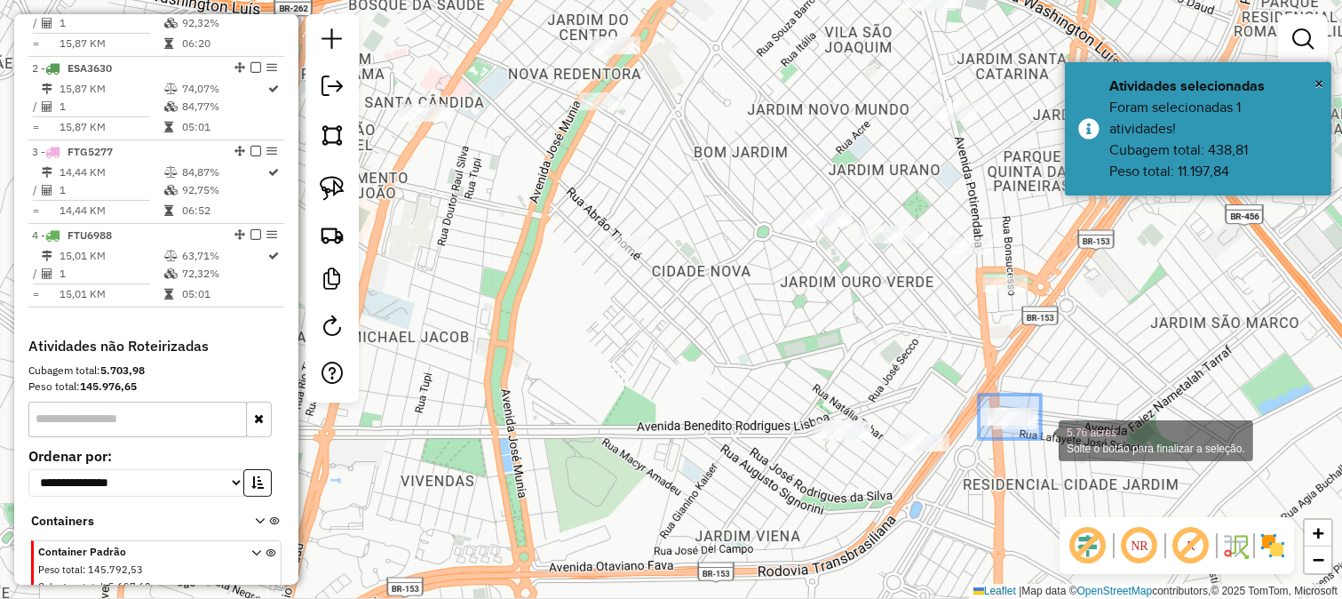
drag, startPoint x: 980, startPoint y: 394, endPoint x: 1045, endPoint y: 441, distance: 79.6
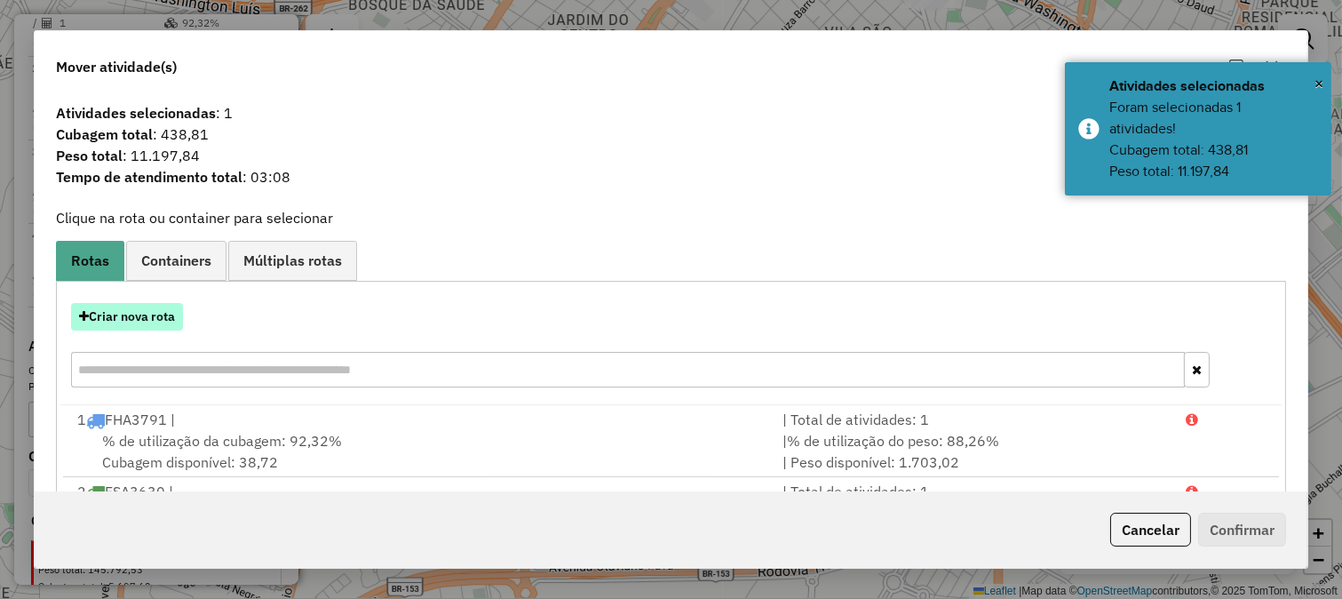
click at [121, 314] on button "Criar nova rota" at bounding box center [127, 317] width 112 height 28
select select "*******"
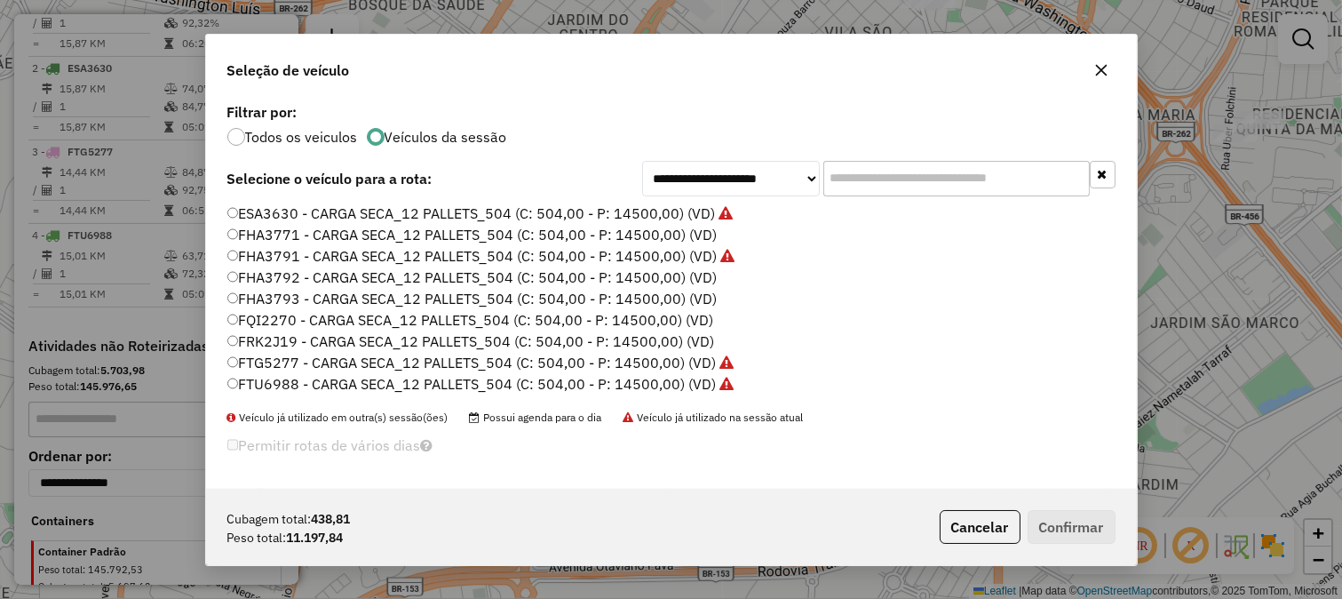
click at [669, 338] on label "FRK2J19 - CARGA SECA_12 PALLETS_504 (C: 504,00 - P: 14500,00) (VD)" at bounding box center [471, 340] width 488 height 21
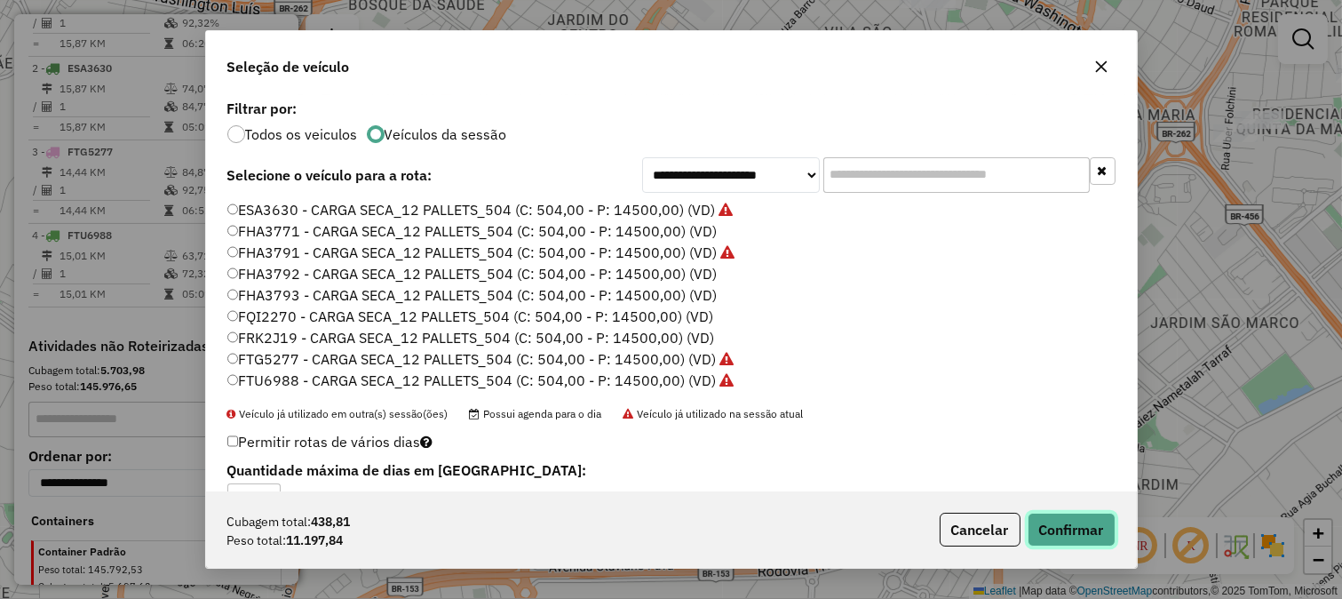
drag, startPoint x: 1087, startPoint y: 530, endPoint x: 1081, endPoint y: 542, distance: 13.1
click at [1087, 539] on button "Confirmar" at bounding box center [1072, 530] width 88 height 34
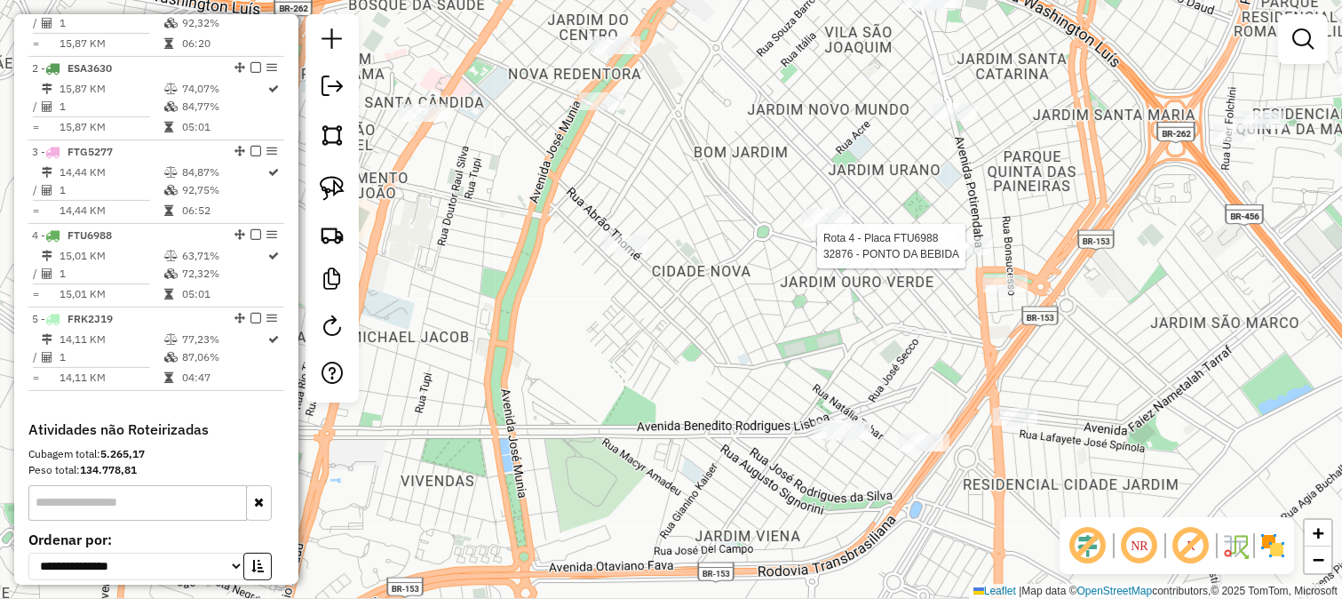
select select "**********"
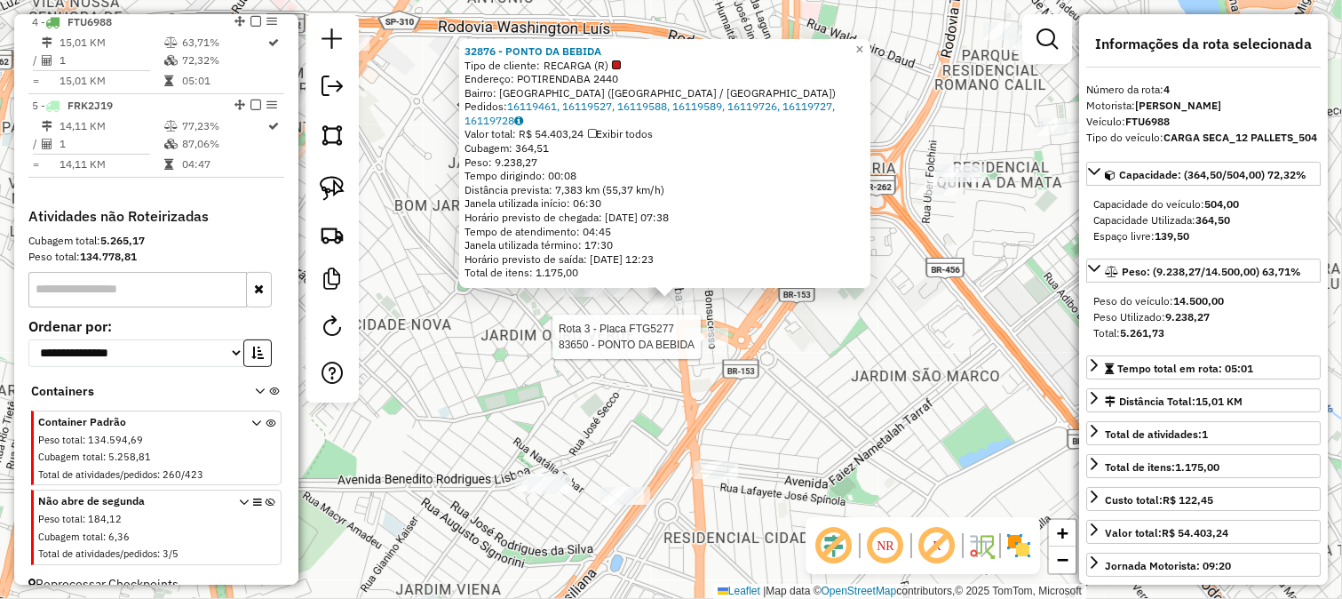
scroll to position [953, 0]
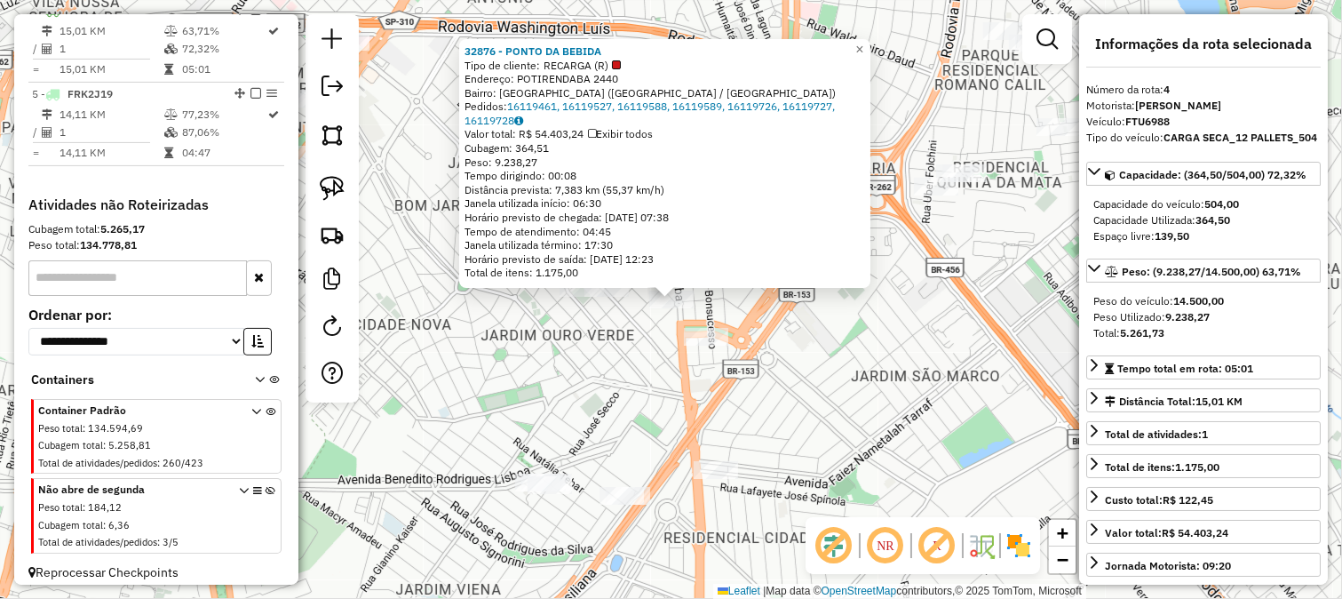
click at [633, 384] on div "32876 - PONTO DA BEBIDA Tipo de cliente: RECARGA (R) Endereço: POTIRENDABA 2440…" at bounding box center [671, 299] width 1342 height 599
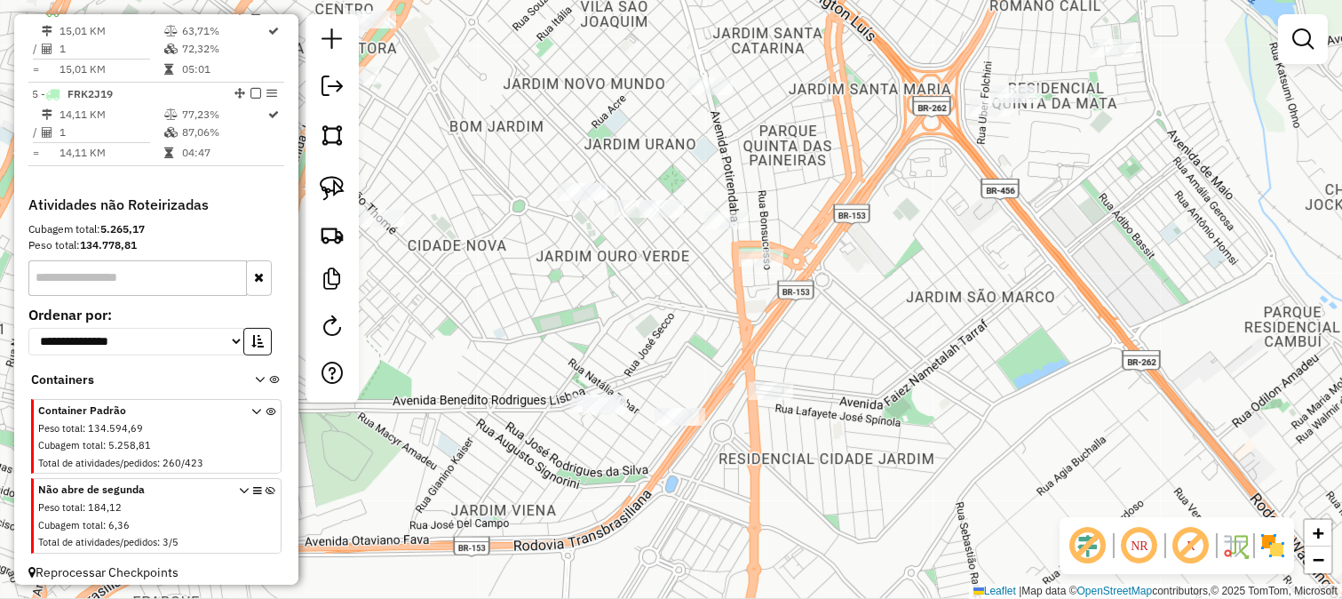
drag, startPoint x: 726, startPoint y: 348, endPoint x: 735, endPoint y: 330, distance: 20.7
click at [733, 334] on div "Janela de atendimento Grade de atendimento Capacidade Transportadoras Veículos …" at bounding box center [671, 299] width 1342 height 599
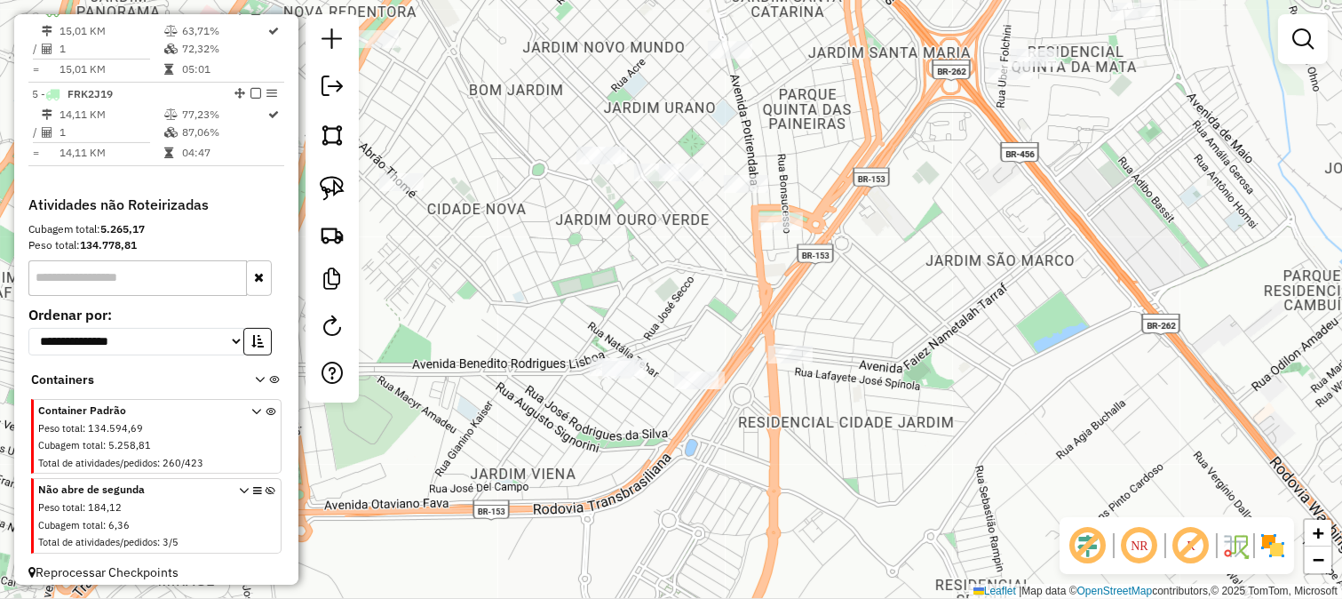
click at [708, 360] on div "Janela de atendimento Grade de atendimento Capacidade Transportadoras Veículos …" at bounding box center [671, 299] width 1342 height 599
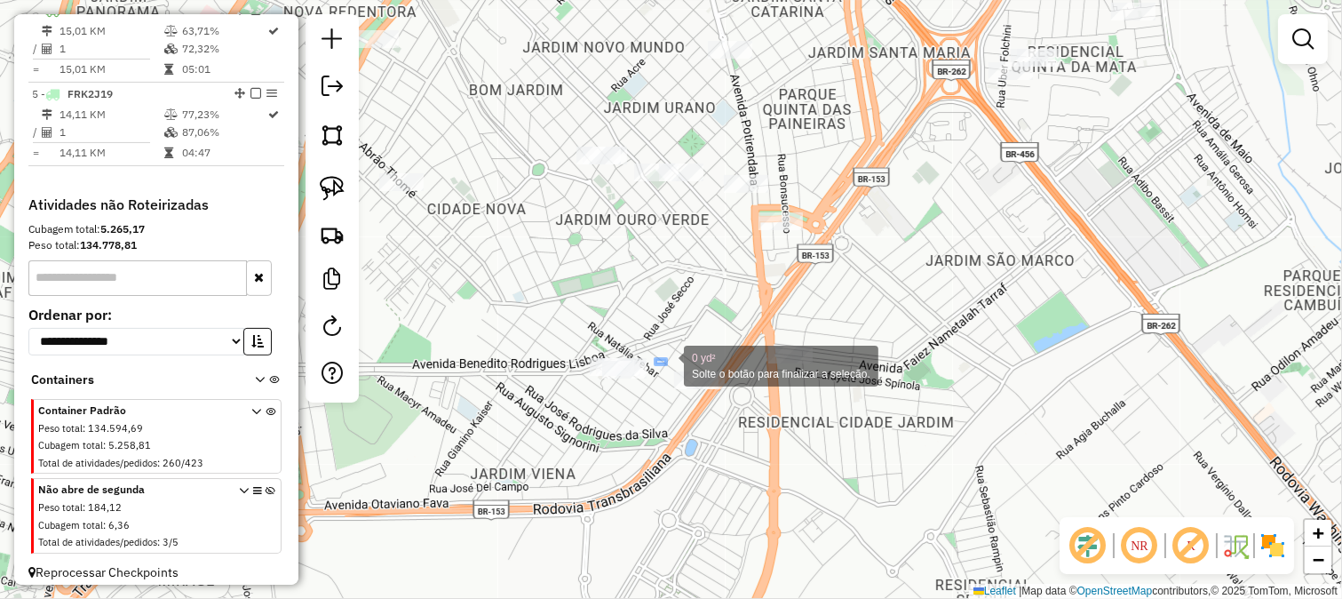
drag, startPoint x: 656, startPoint y: 359, endPoint x: 725, endPoint y: 413, distance: 88.0
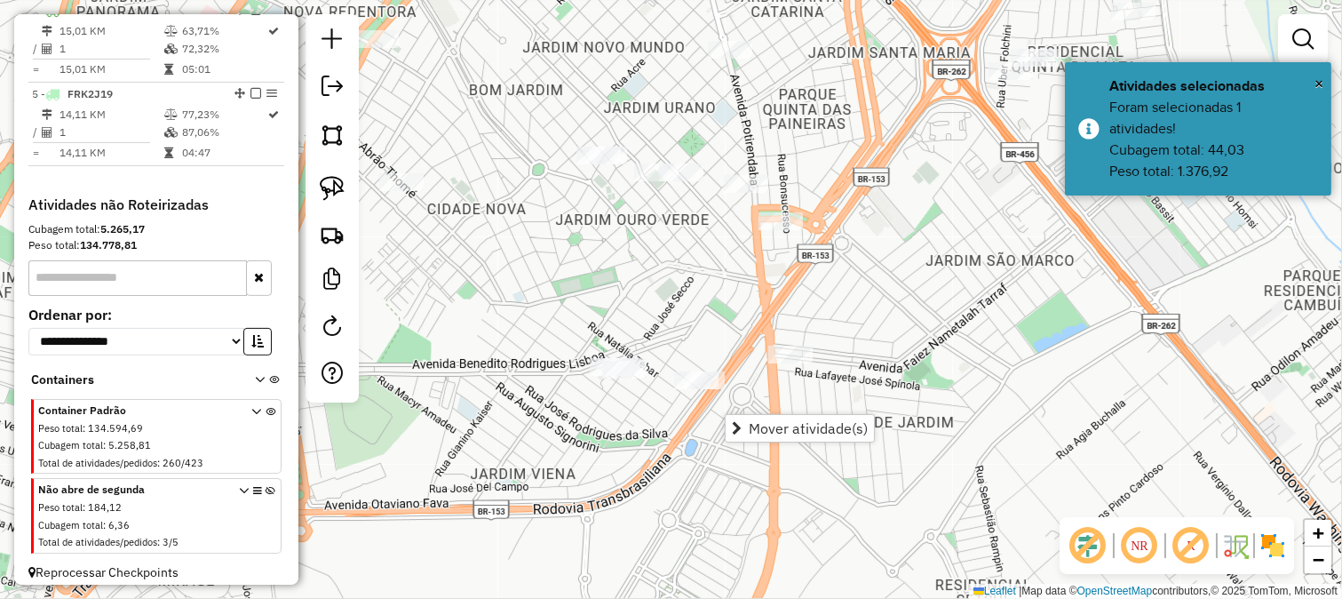
click at [680, 446] on div "Janela de atendimento Grade de atendimento Capacidade Transportadoras Veículos …" at bounding box center [671, 299] width 1342 height 599
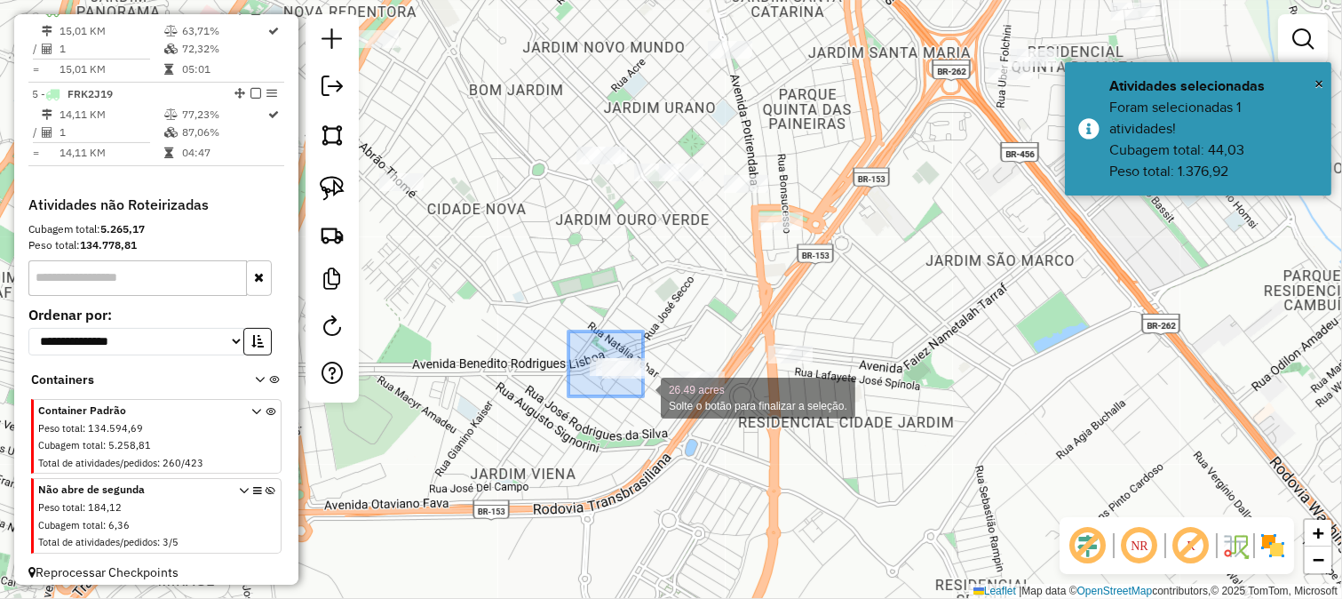
drag, startPoint x: 569, startPoint y: 331, endPoint x: 655, endPoint y: 403, distance: 112.3
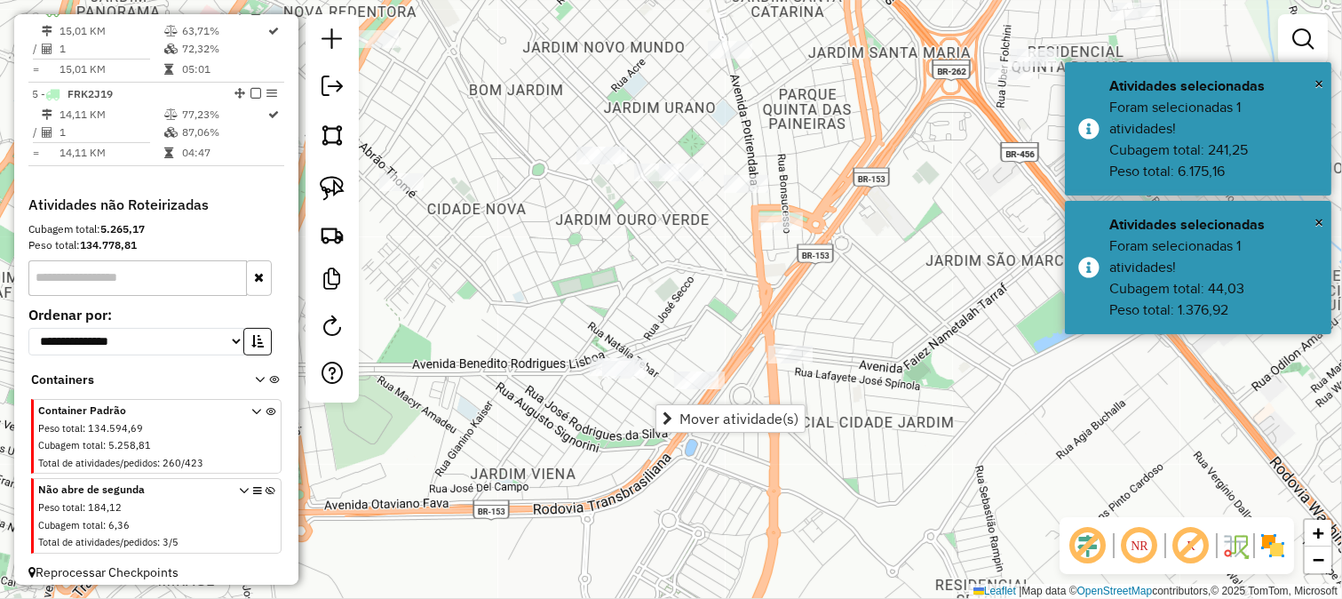
click at [601, 432] on div "Janela de atendimento Grade de atendimento Capacidade Transportadoras Veículos …" at bounding box center [671, 299] width 1342 height 599
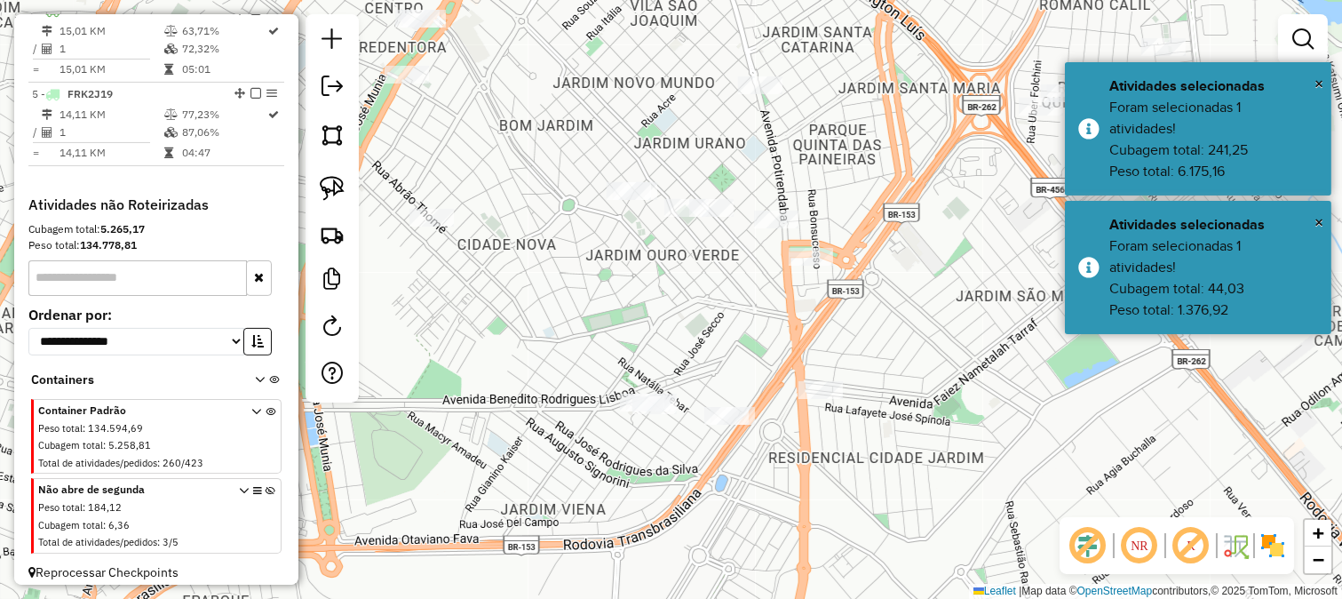
drag, startPoint x: 540, startPoint y: 341, endPoint x: 588, endPoint y: 391, distance: 69.1
click at [588, 391] on div "Janela de atendimento Grade de atendimento Capacidade Transportadoras Veículos …" at bounding box center [671, 299] width 1342 height 599
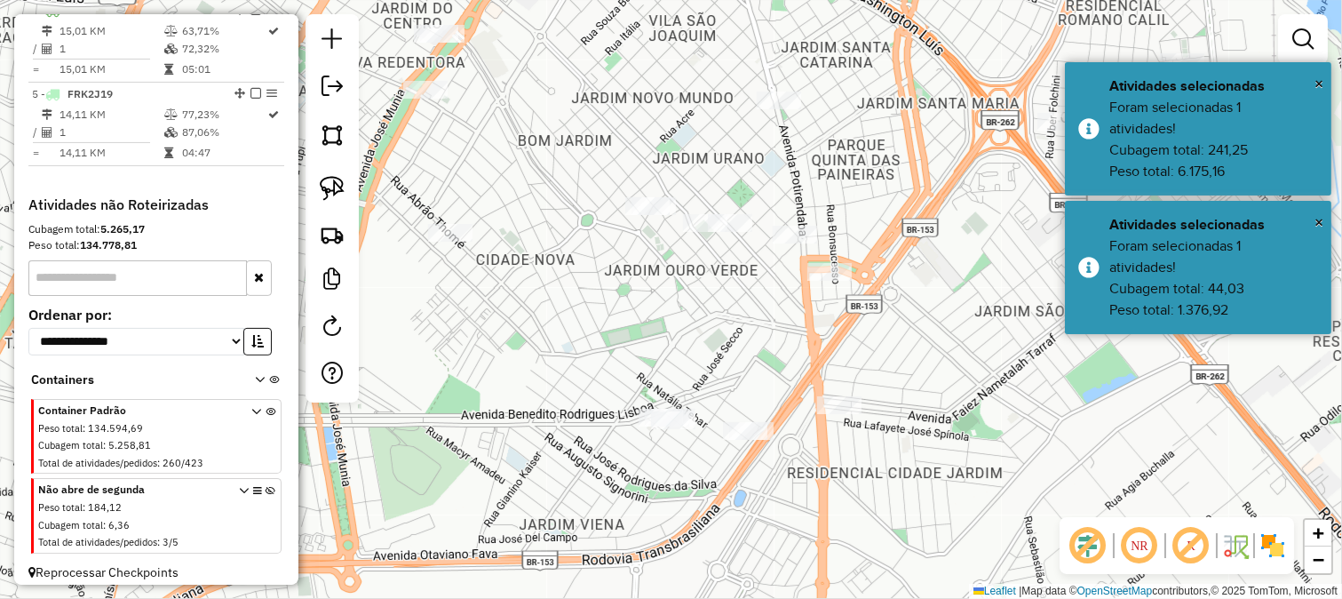
drag, startPoint x: 605, startPoint y: 340, endPoint x: 620, endPoint y: 346, distance: 16.3
click at [614, 352] on div "Janela de atendimento Grade de atendimento Capacidade Transportadoras Veículos …" at bounding box center [671, 299] width 1342 height 599
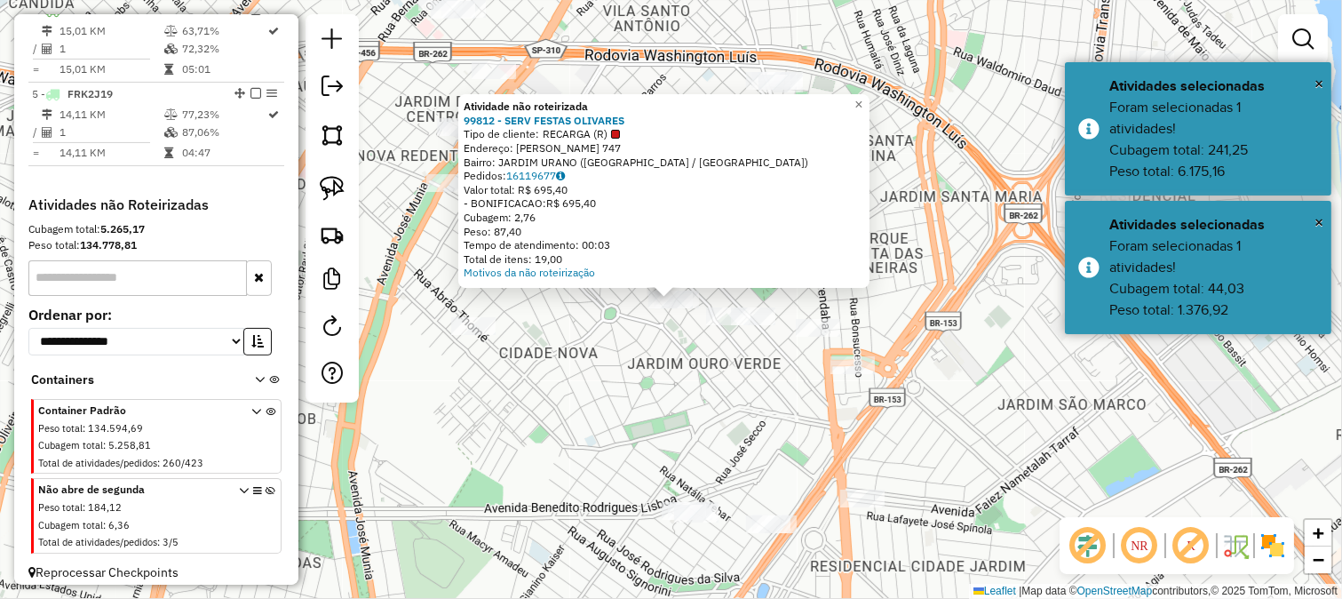
click at [651, 350] on div "Atividade não roteirizada 99812 - SERV FESTAS OLIVARES Tipo de cliente: RECARGA…" at bounding box center [671, 299] width 1342 height 599
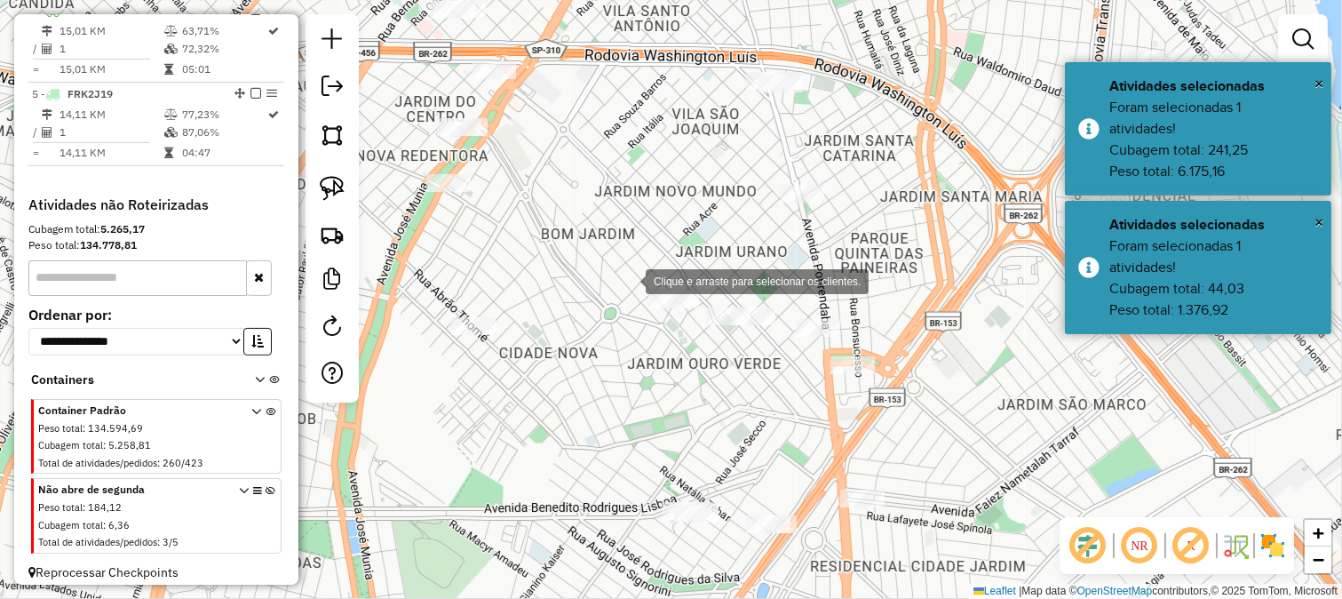
drag, startPoint x: 628, startPoint y: 280, endPoint x: 727, endPoint y: 367, distance: 131.5
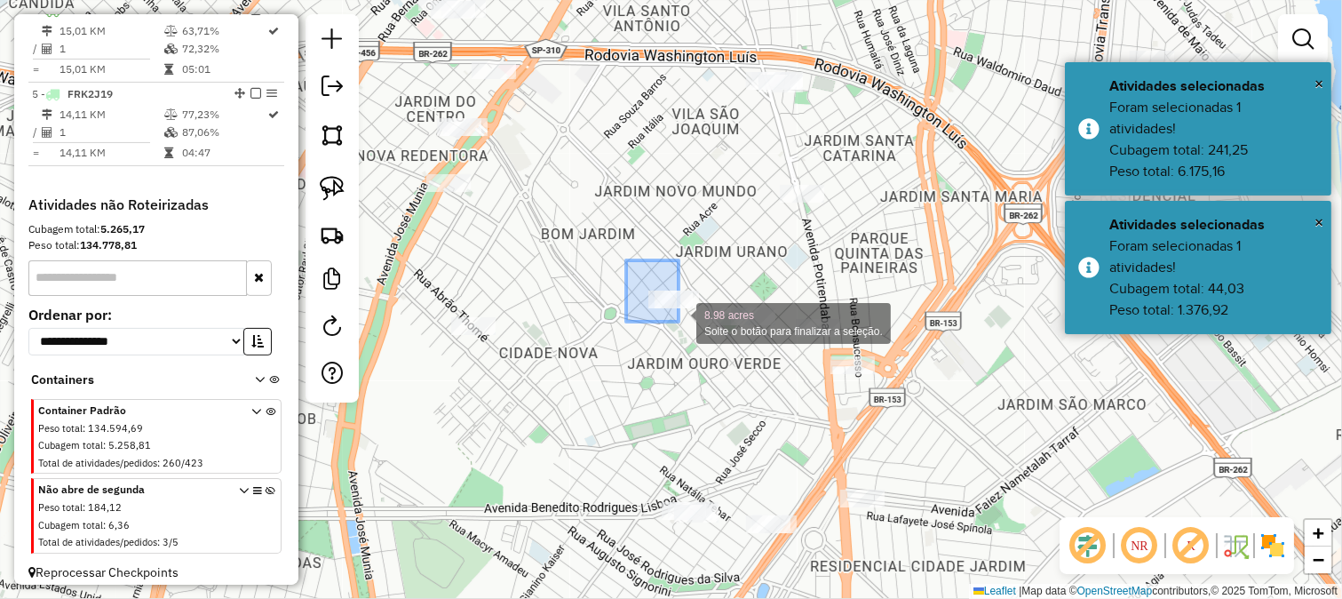
drag, startPoint x: 626, startPoint y: 260, endPoint x: 705, endPoint y: 346, distance: 116.9
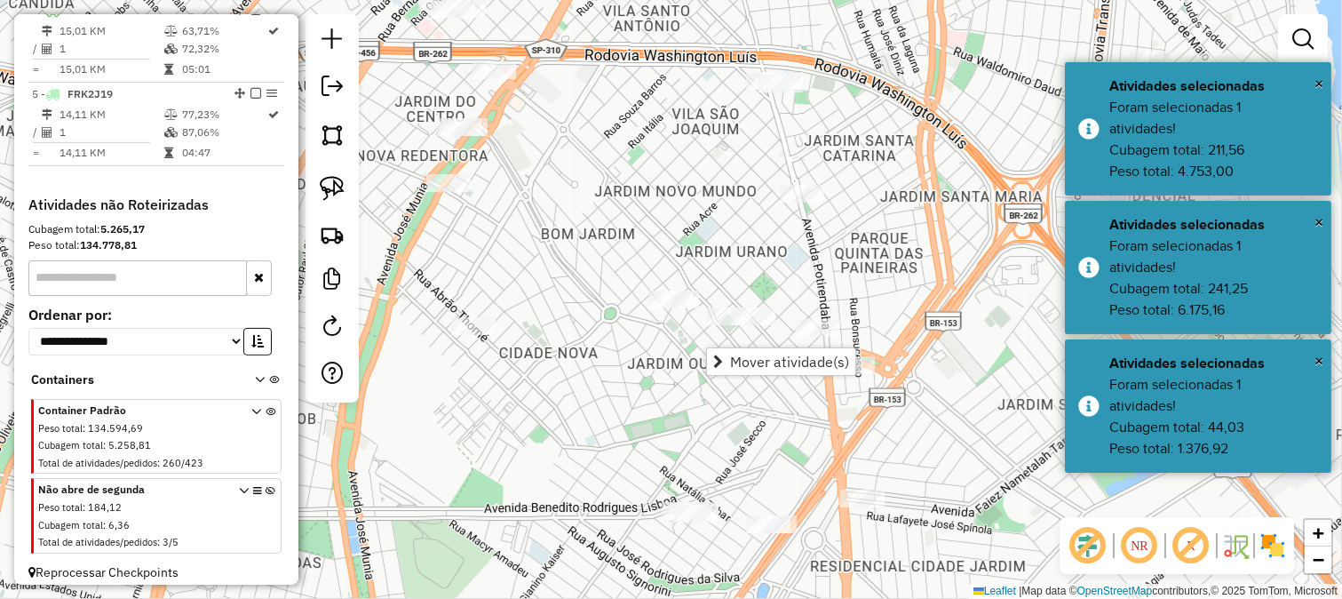
click at [611, 398] on div "Janela de atendimento Grade de atendimento Capacidade Transportadoras Veículos …" at bounding box center [671, 299] width 1342 height 599
click at [645, 380] on div "Janela de atendimento Grade de atendimento Capacidade Transportadoras Veículos …" at bounding box center [671, 299] width 1342 height 599
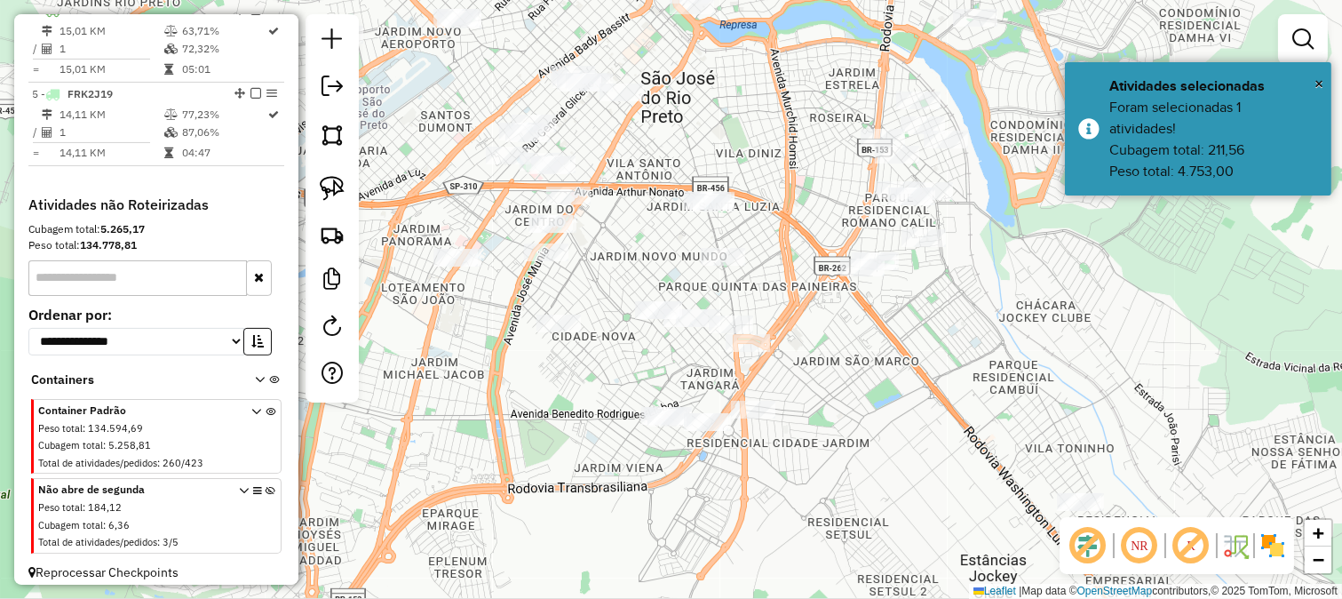
drag, startPoint x: 851, startPoint y: 394, endPoint x: 768, endPoint y: 181, distance: 228.1
click at [768, 185] on div "Janela de atendimento Grade de atendimento Capacidade Transportadoras Veículos …" at bounding box center [671, 299] width 1342 height 599
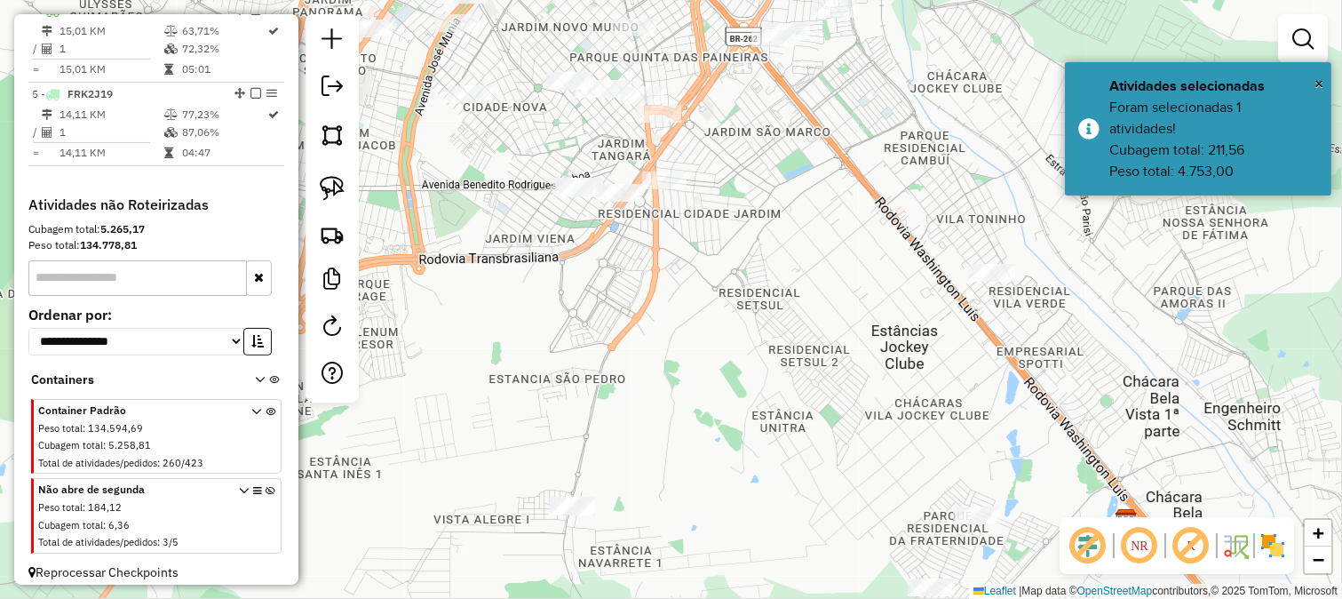
drag, startPoint x: 561, startPoint y: 306, endPoint x: 640, endPoint y: 486, distance: 196.1
click at [640, 486] on div "Janela de atendimento Grade de atendimento Capacidade Transportadoras Veículos …" at bounding box center [671, 299] width 1342 height 599
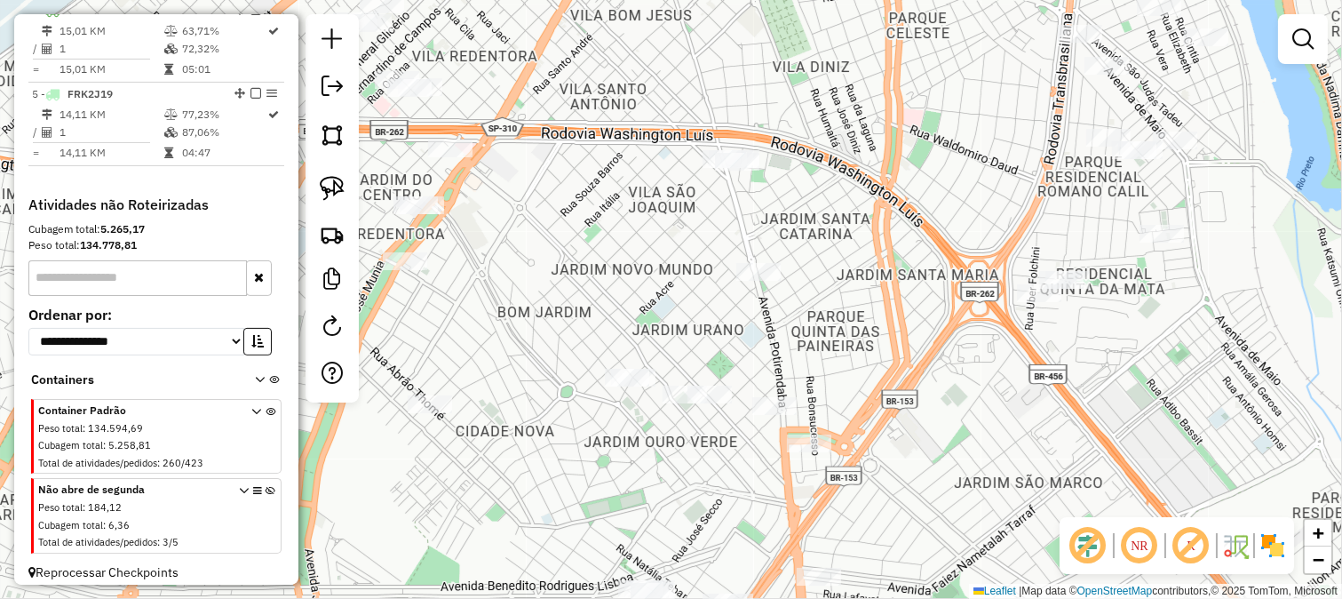
drag, startPoint x: 696, startPoint y: 196, endPoint x: 755, endPoint y: 276, distance: 99.7
click at [755, 276] on div "Janela de atendimento Grade de atendimento Capacidade Transportadoras Veículos …" at bounding box center [671, 299] width 1342 height 599
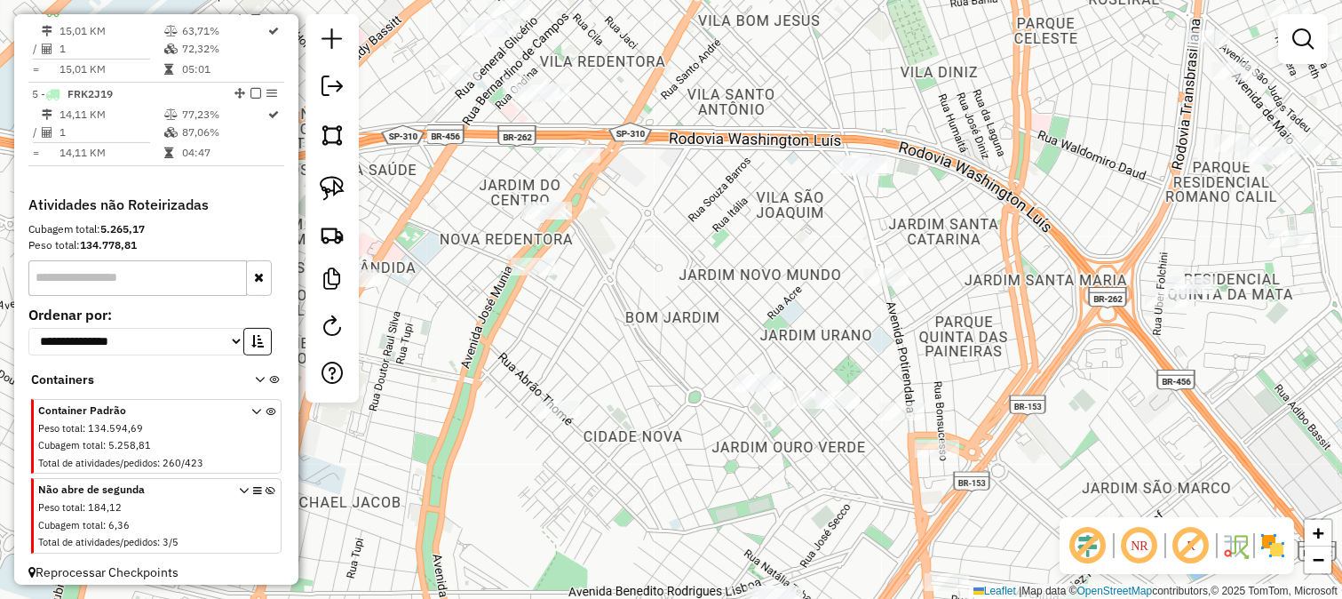
drag, startPoint x: 767, startPoint y: 228, endPoint x: 798, endPoint y: 188, distance: 50.6
click at [797, 189] on div "Janela de atendimento Grade de atendimento Capacidade Transportadoras Veículos …" at bounding box center [671, 299] width 1342 height 599
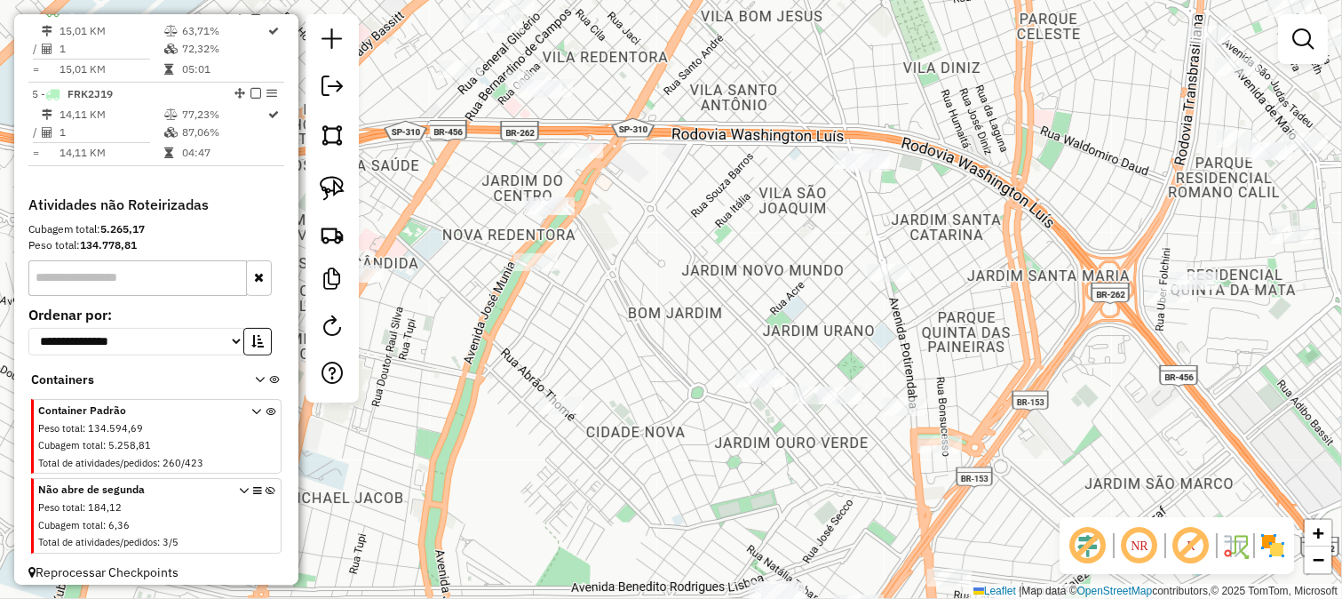
click at [749, 139] on div "Janela de atendimento Grade de atendimento Capacidade Transportadoras Veículos …" at bounding box center [671, 299] width 1342 height 599
click at [727, 143] on div "Janela de atendimento Grade de atendimento Capacidade Transportadoras Veículos …" at bounding box center [671, 299] width 1342 height 599
click at [324, 123] on img at bounding box center [332, 135] width 25 height 25
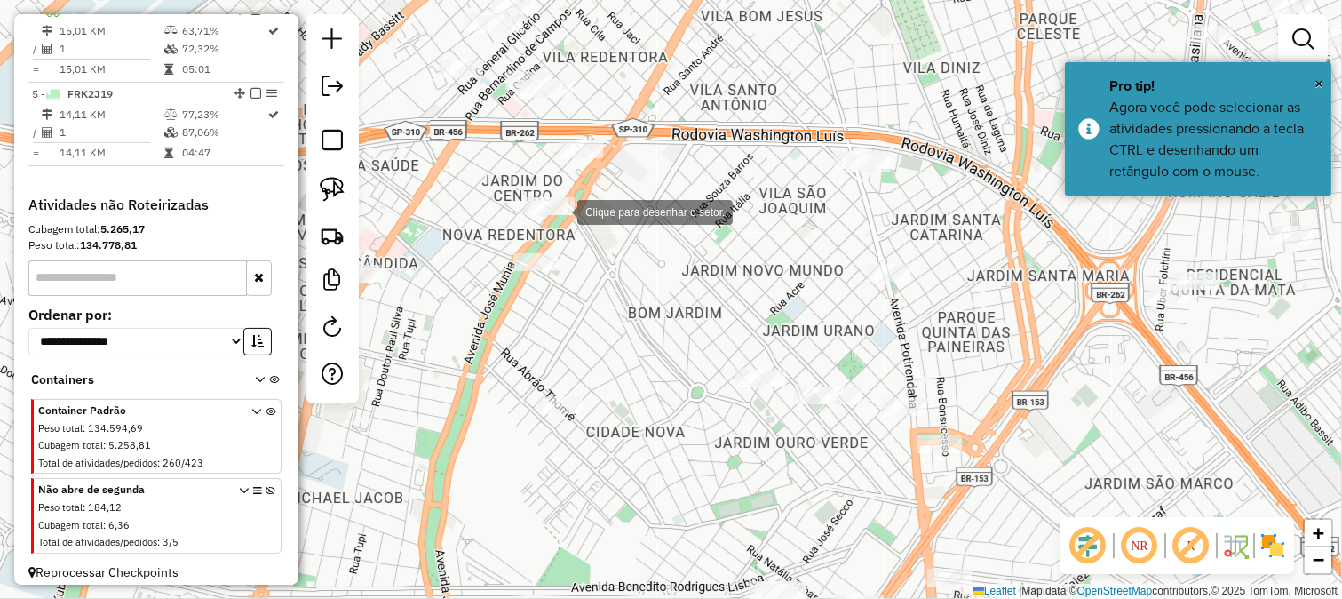
click at [575, 219] on div at bounding box center [560, 211] width 36 height 36
click at [593, 241] on div at bounding box center [576, 223] width 36 height 36
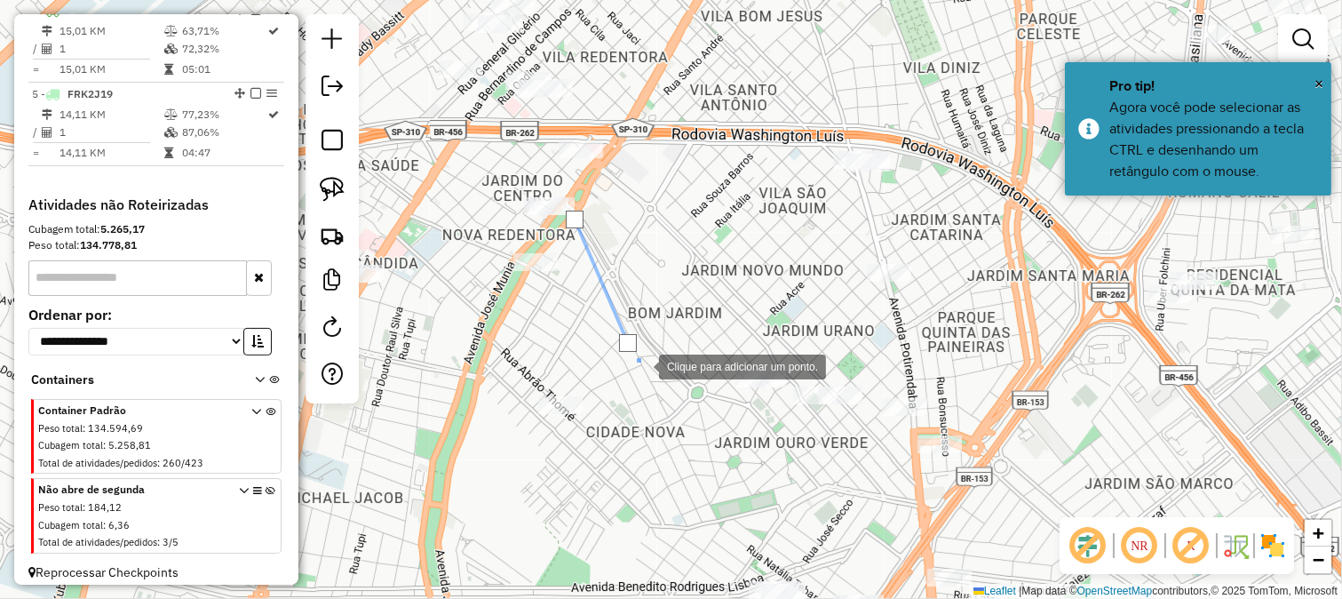
click at [648, 377] on div at bounding box center [642, 365] width 36 height 36
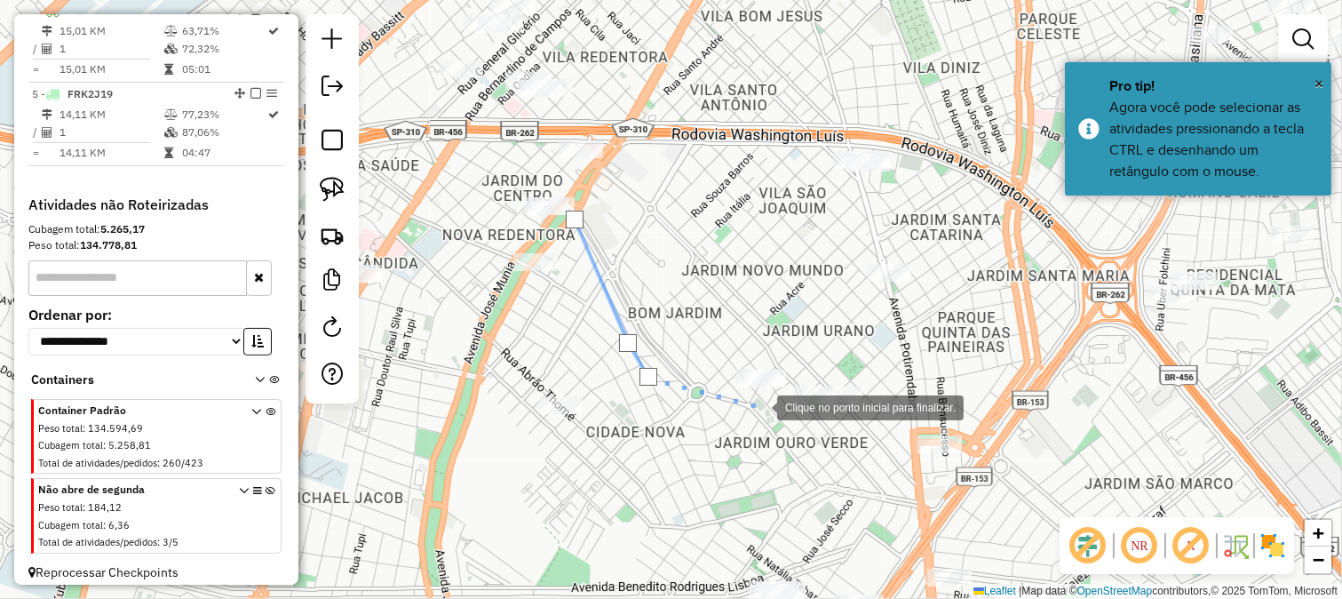
click at [760, 406] on div at bounding box center [760, 406] width 36 height 36
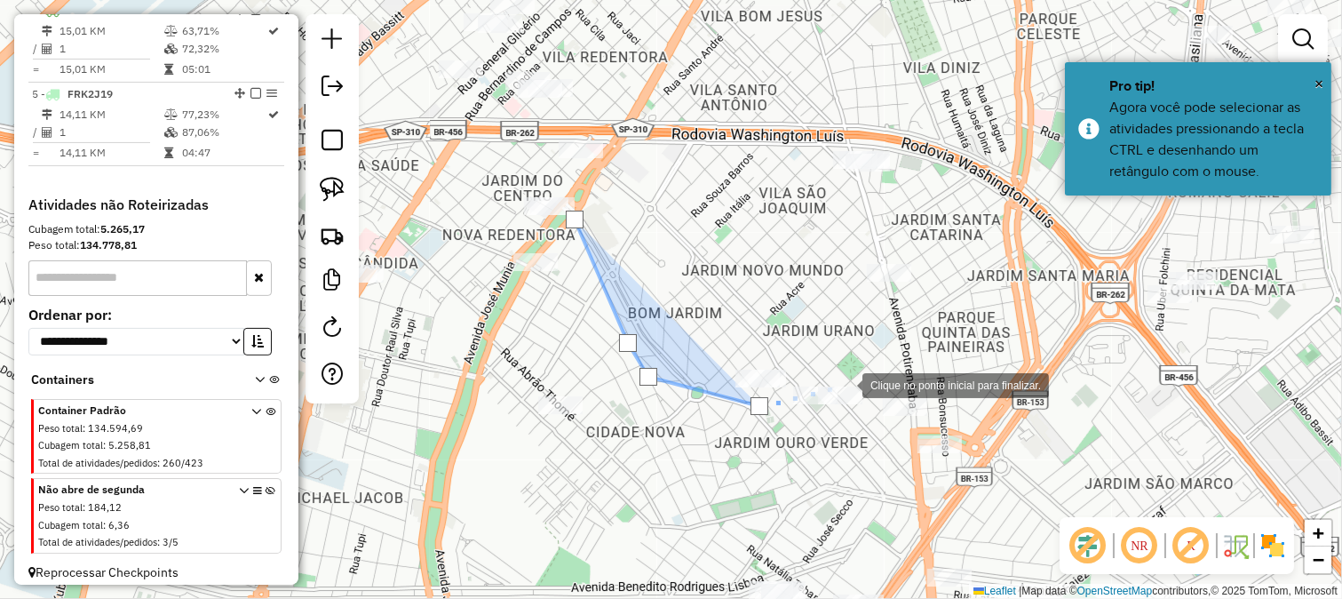
click at [845, 384] on div at bounding box center [845, 384] width 36 height 36
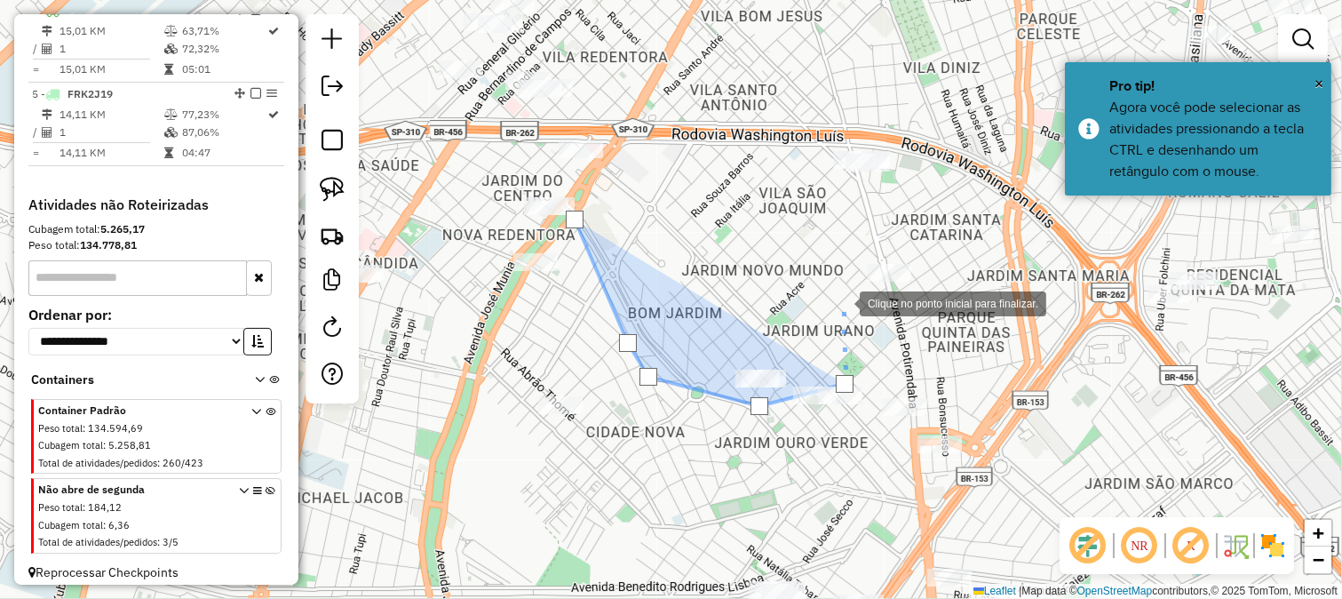
click at [842, 302] on div at bounding box center [842, 302] width 36 height 36
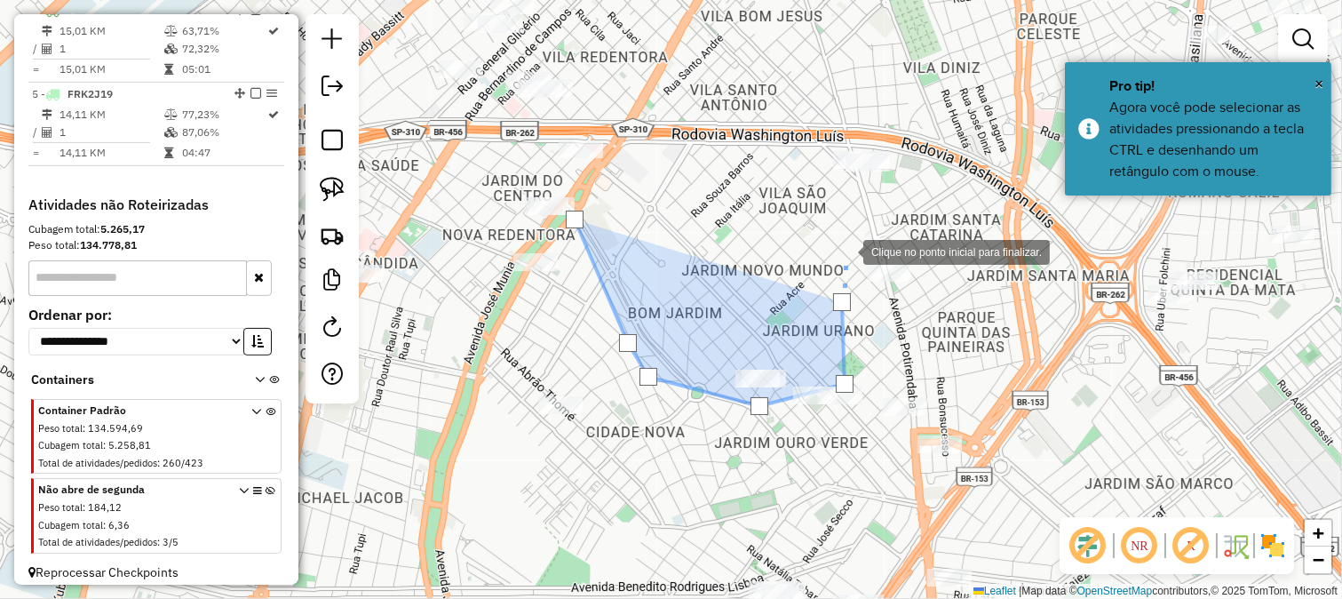
click at [846, 251] on div at bounding box center [846, 251] width 36 height 36
click at [863, 233] on div at bounding box center [846, 251] width 36 height 36
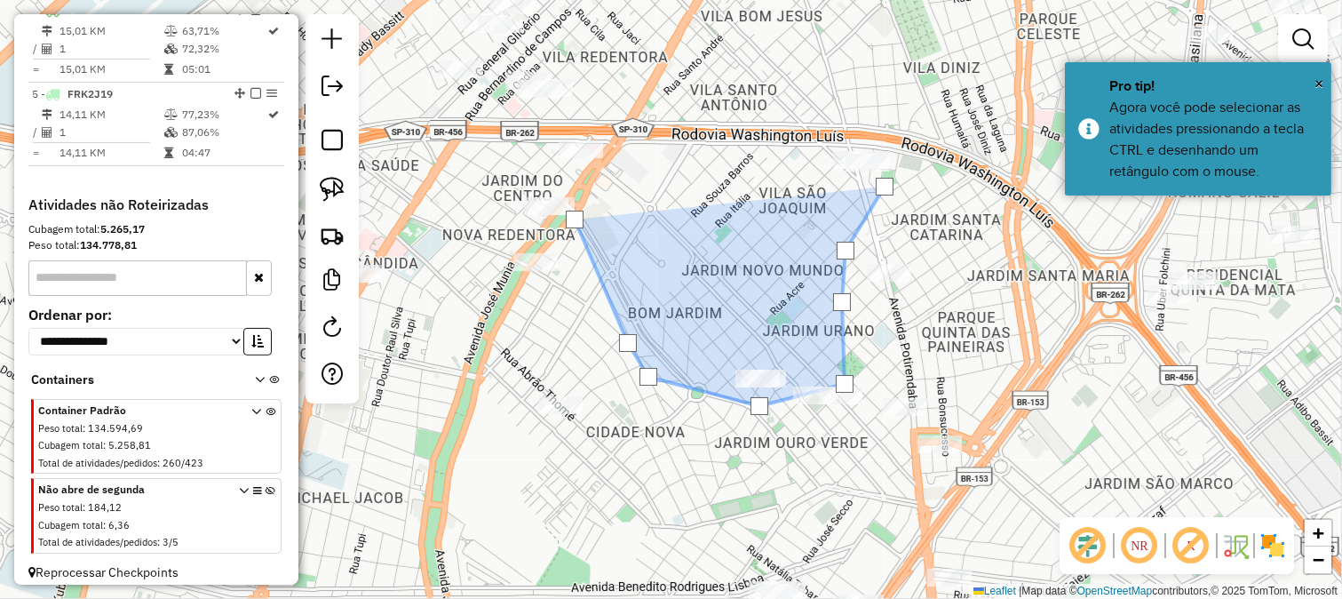
click at [903, 169] on div at bounding box center [885, 187] width 36 height 36
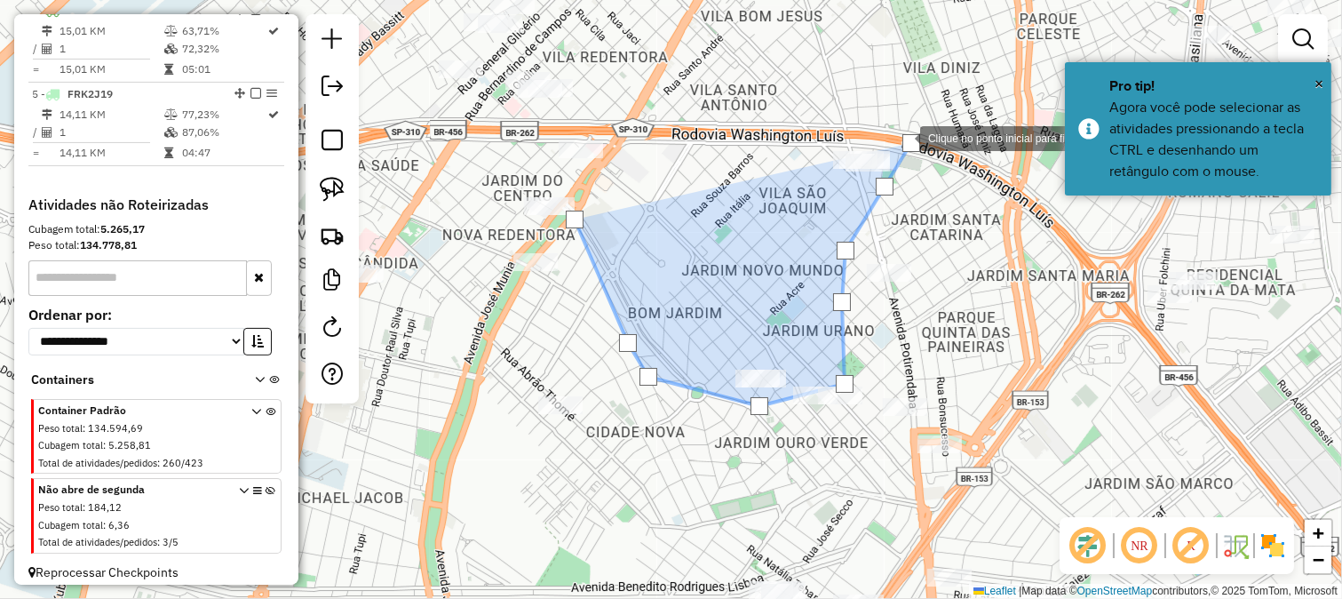
click at [885, 122] on div at bounding box center [903, 137] width 36 height 36
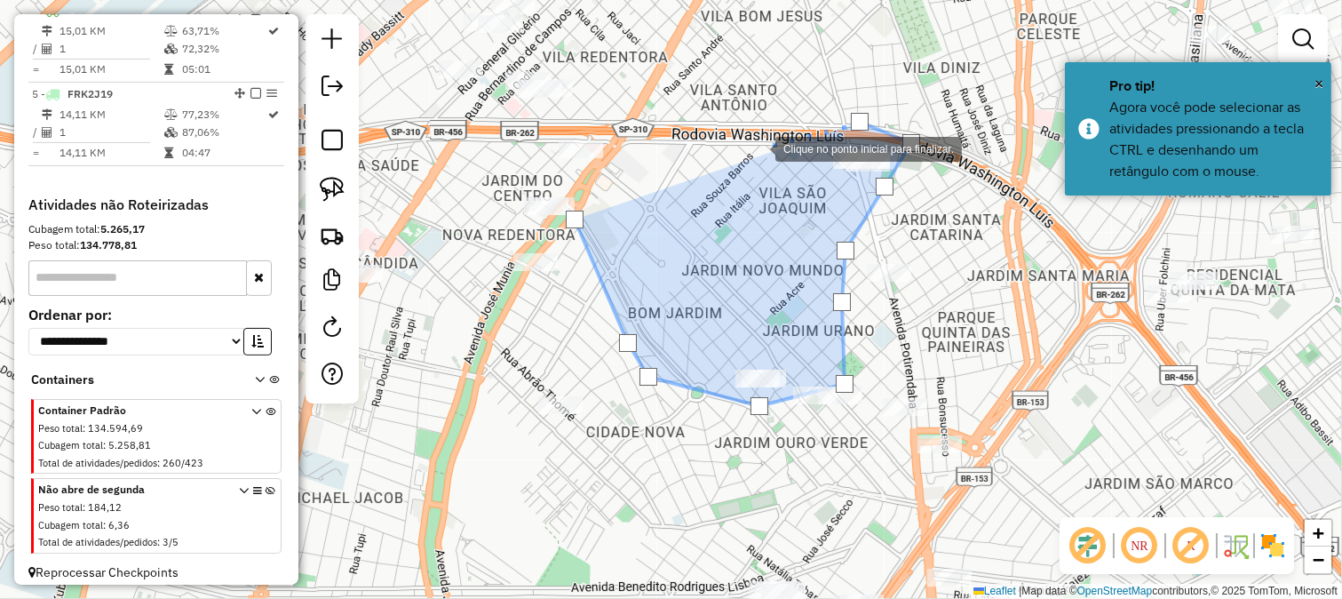
click at [755, 147] on div at bounding box center [758, 148] width 36 height 36
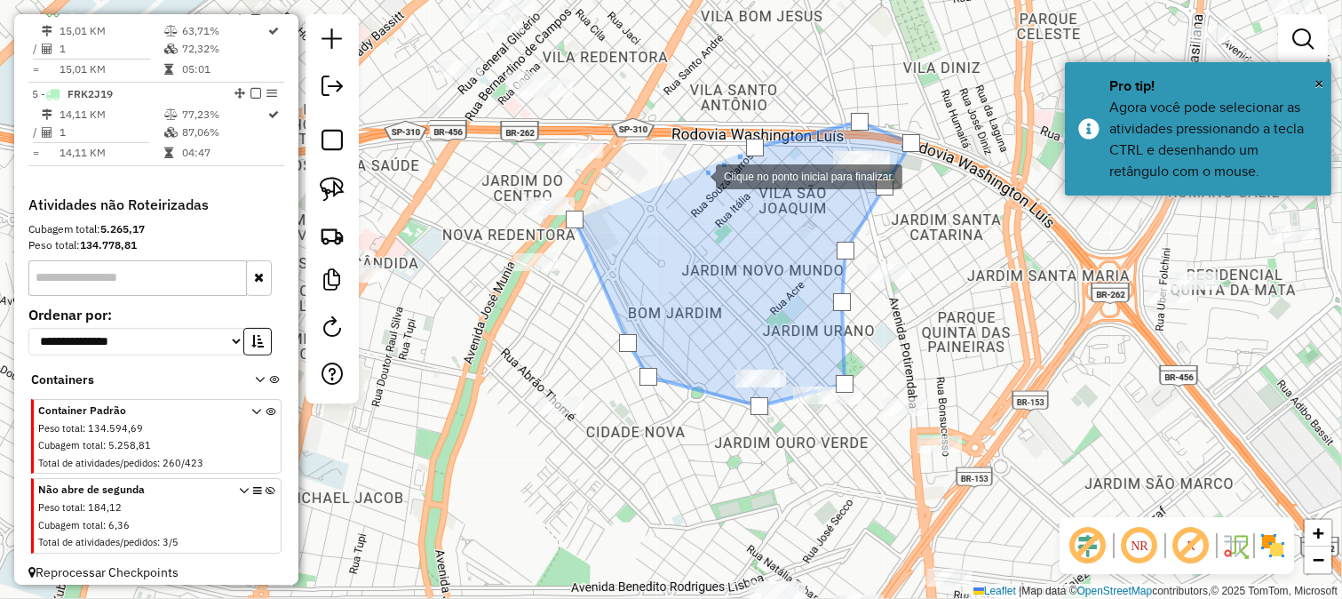
click at [698, 175] on div at bounding box center [698, 175] width 36 height 36
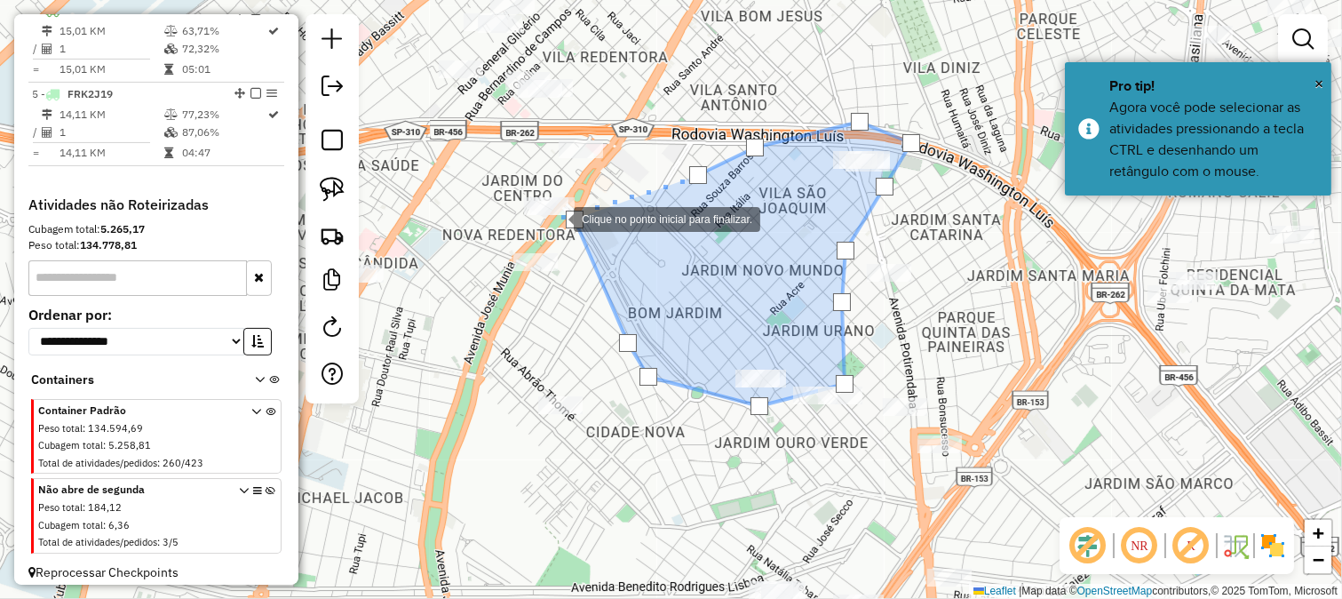
click at [556, 218] on div at bounding box center [556, 218] width 36 height 36
click at [569, 222] on div at bounding box center [575, 220] width 18 height 18
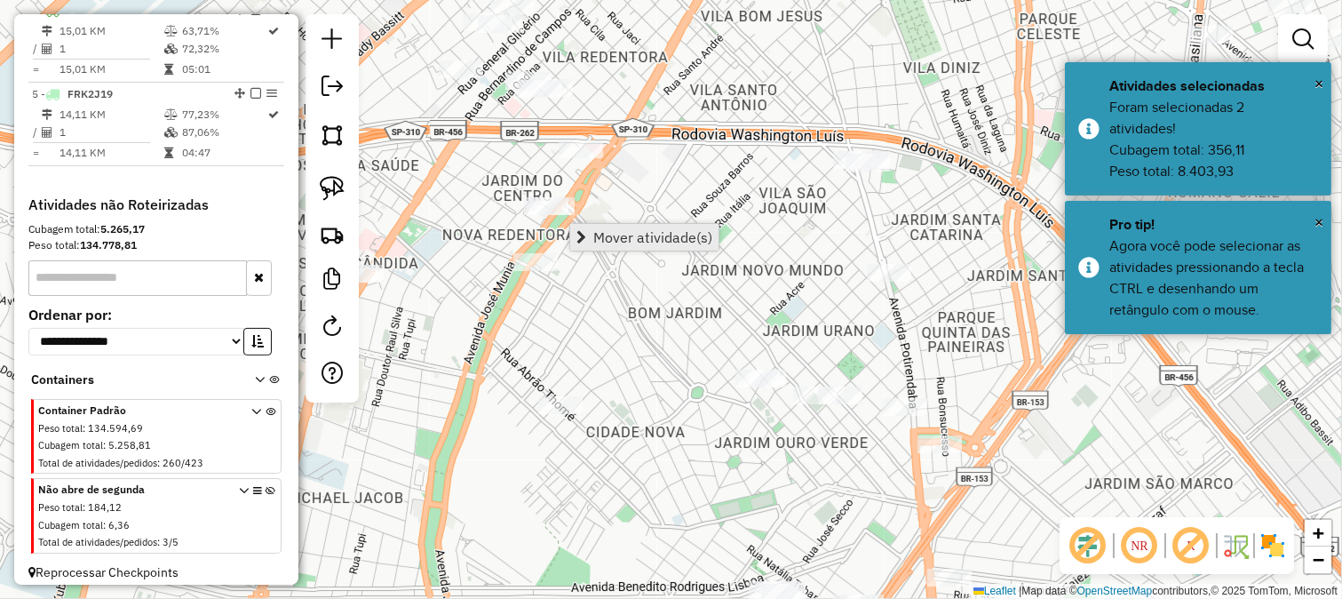
click at [593, 232] on span "Mover atividade(s)" at bounding box center [652, 237] width 119 height 14
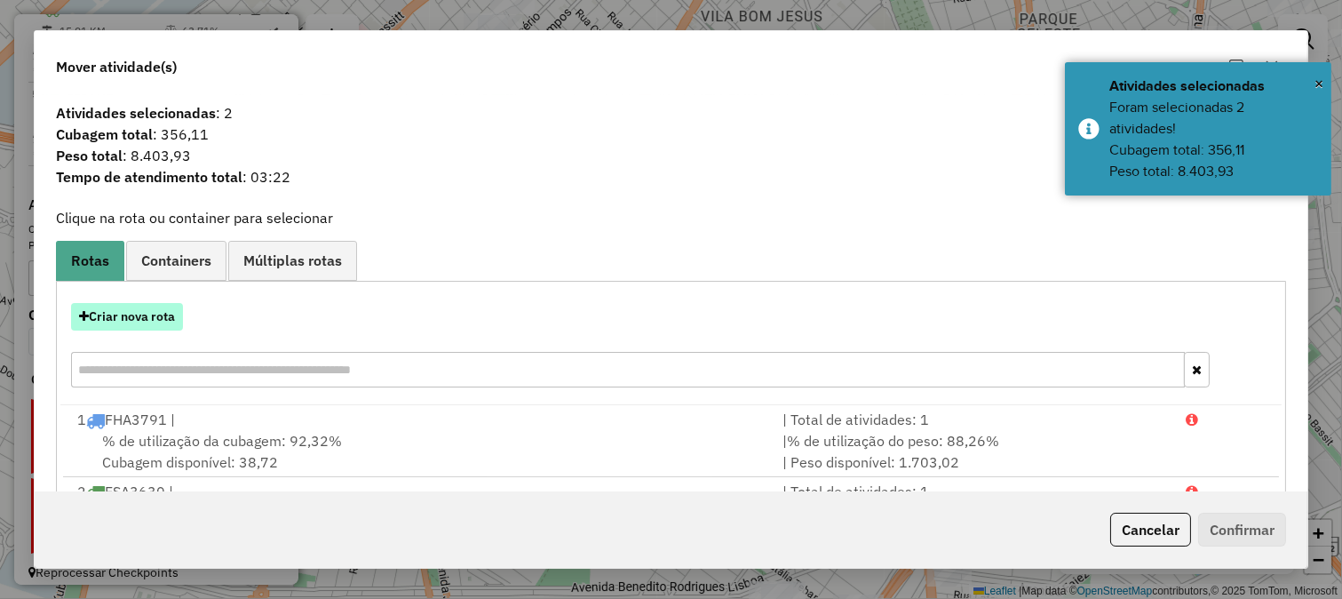
click at [165, 311] on button "Criar nova rota" at bounding box center [127, 317] width 112 height 28
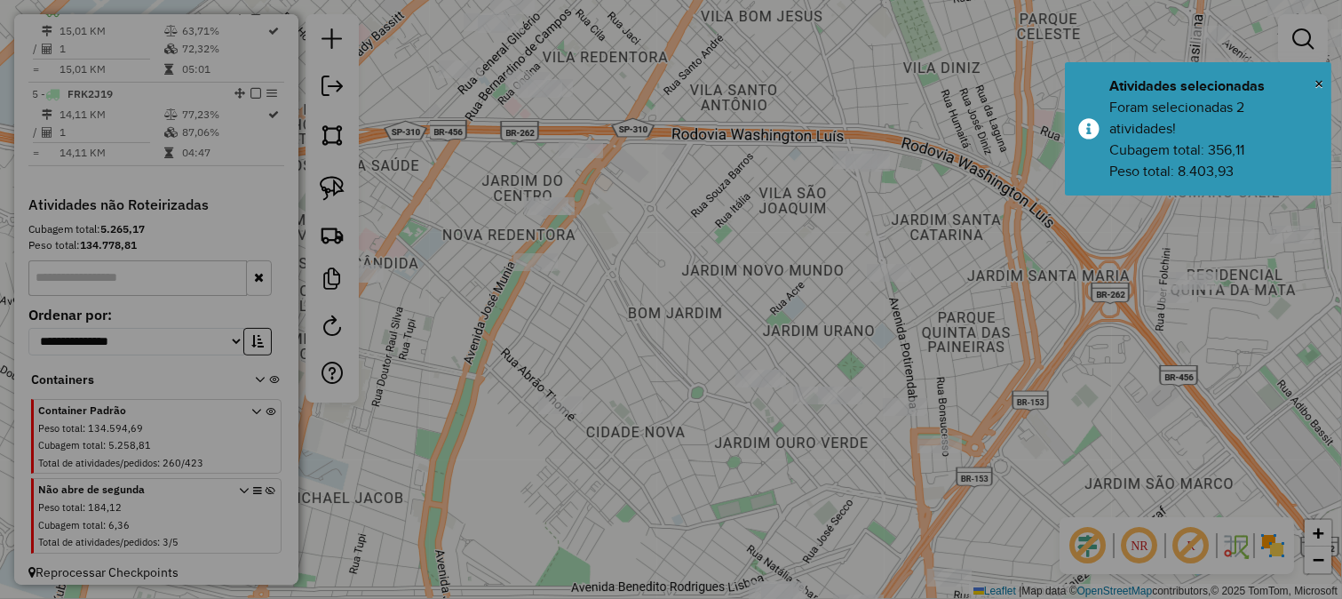
select select "*******"
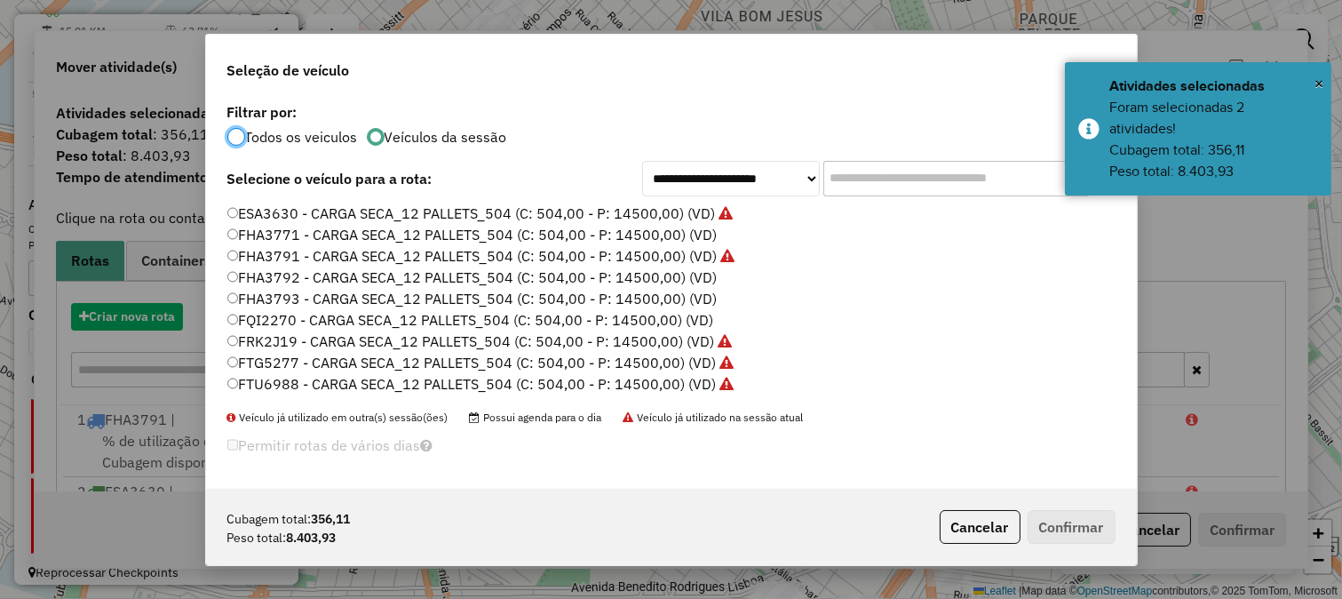
scroll to position [10, 4]
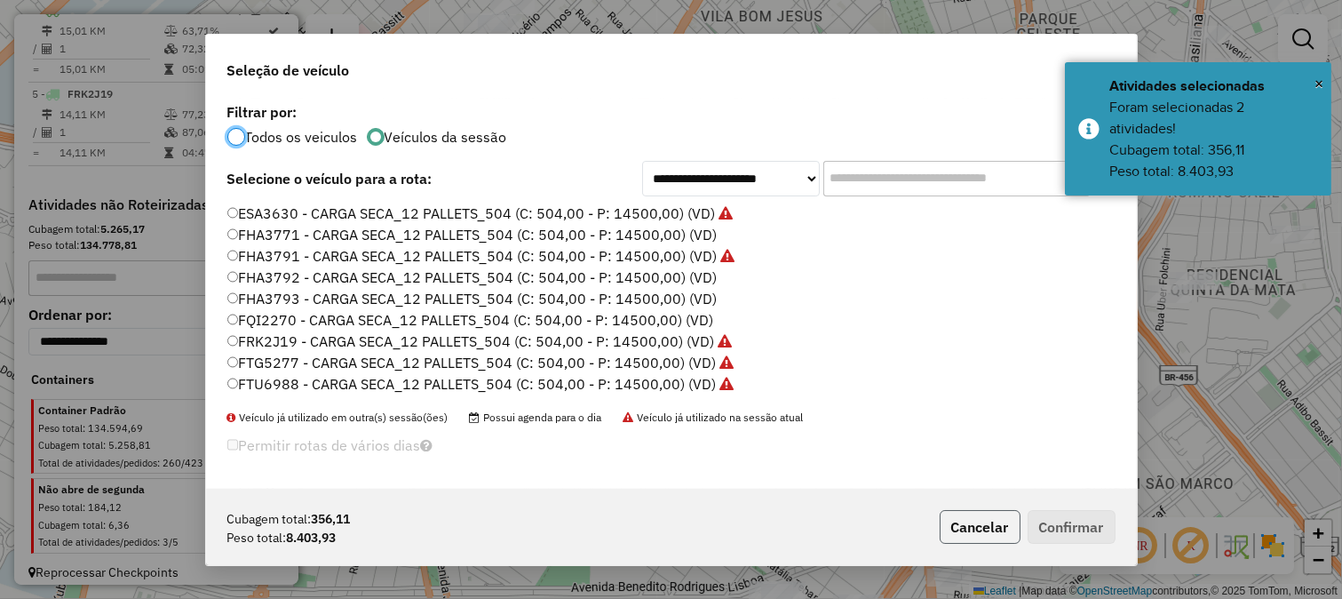
click at [993, 533] on button "Cancelar" at bounding box center [980, 527] width 81 height 34
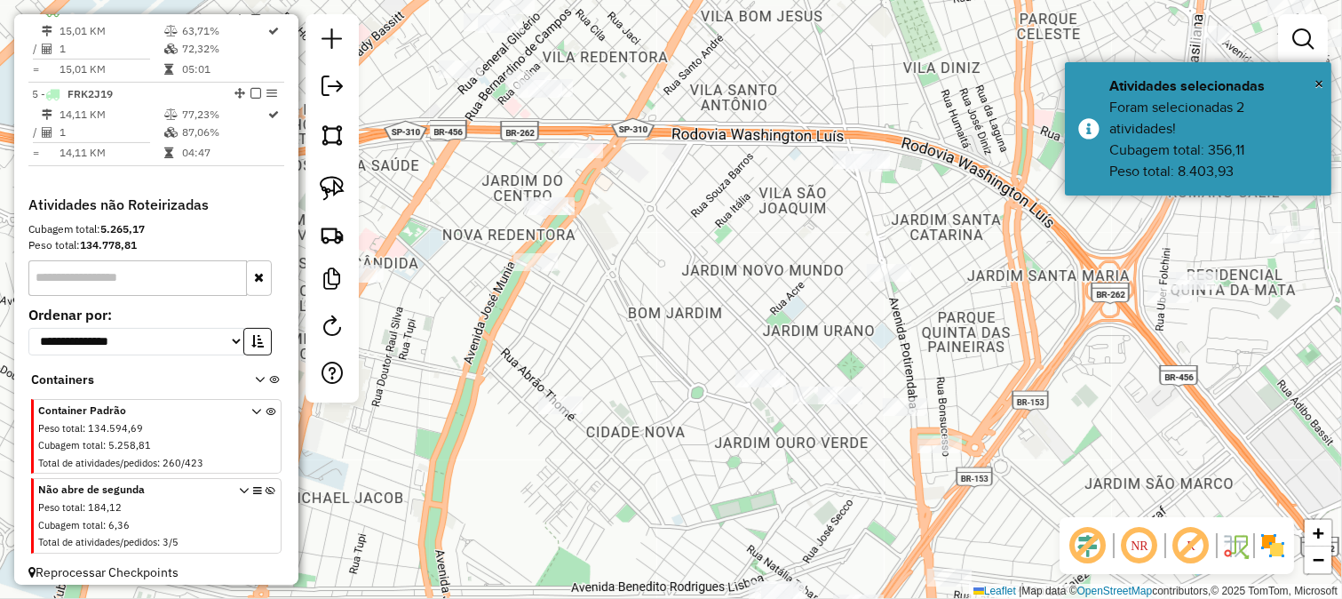
click at [727, 428] on div "Janela de atendimento Grade de atendimento Capacidade Transportadoras Veículos …" at bounding box center [671, 299] width 1342 height 599
click at [739, 271] on div "Janela de atendimento Grade de atendimento Capacidade Transportadoras Veículos …" at bounding box center [671, 299] width 1342 height 599
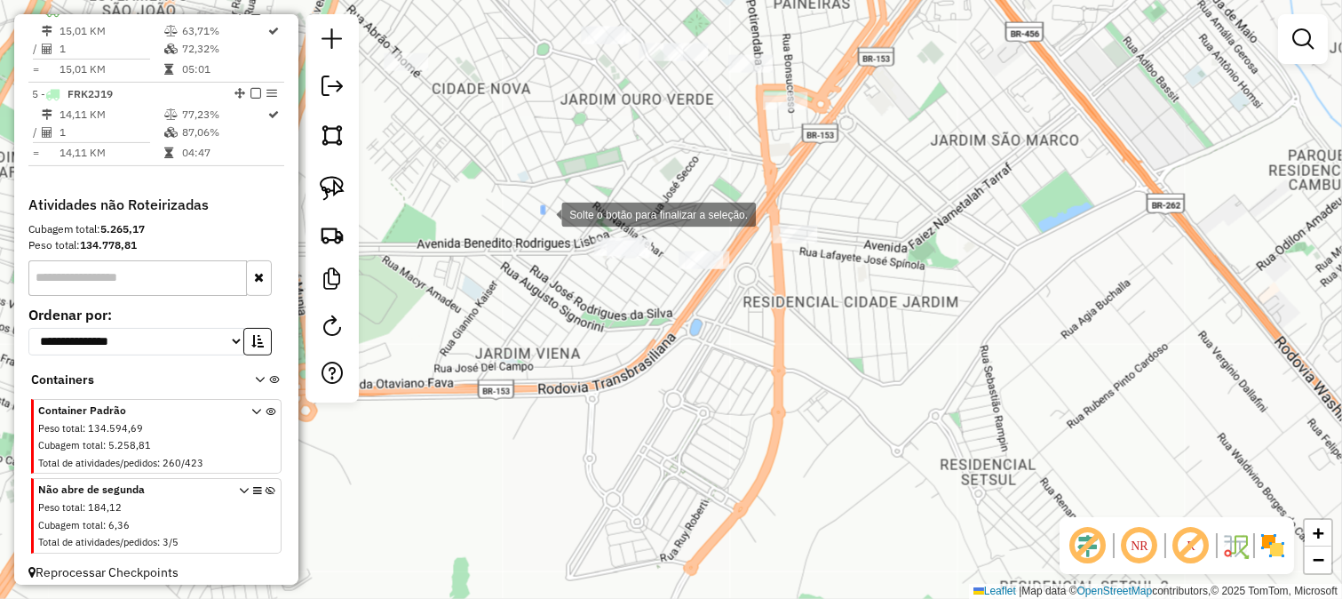
drag, startPoint x: 545, startPoint y: 213, endPoint x: 663, endPoint y: 323, distance: 161.5
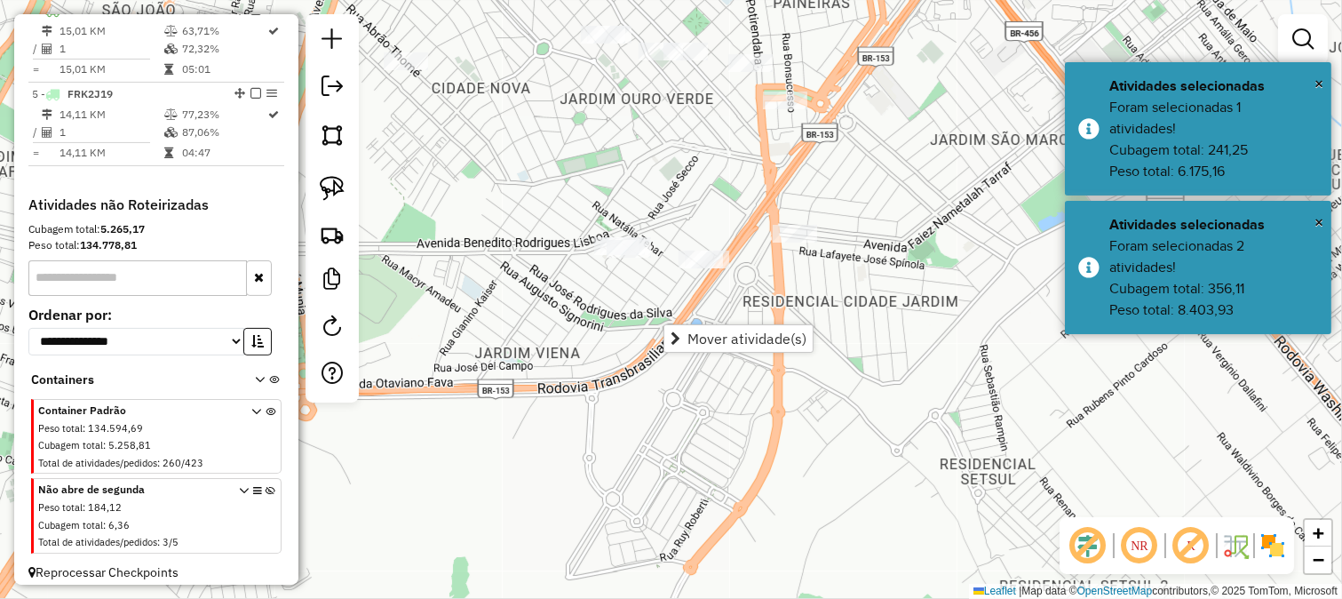
click at [536, 352] on div "Janela de atendimento Grade de atendimento Capacidade Transportadoras Veículos …" at bounding box center [671, 299] width 1342 height 599
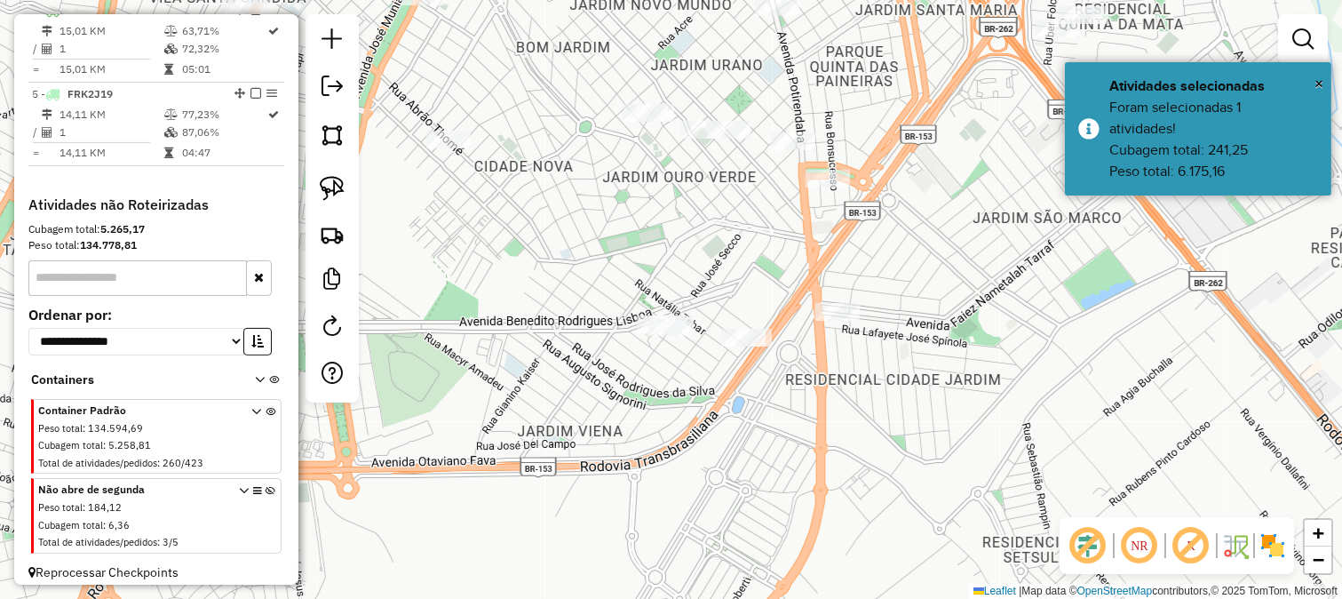
drag, startPoint x: 540, startPoint y: 324, endPoint x: 620, endPoint y: 474, distance: 170.1
click at [620, 474] on div "Janela de atendimento Grade de atendimento Capacidade Transportadoras Veículos …" at bounding box center [671, 299] width 1342 height 599
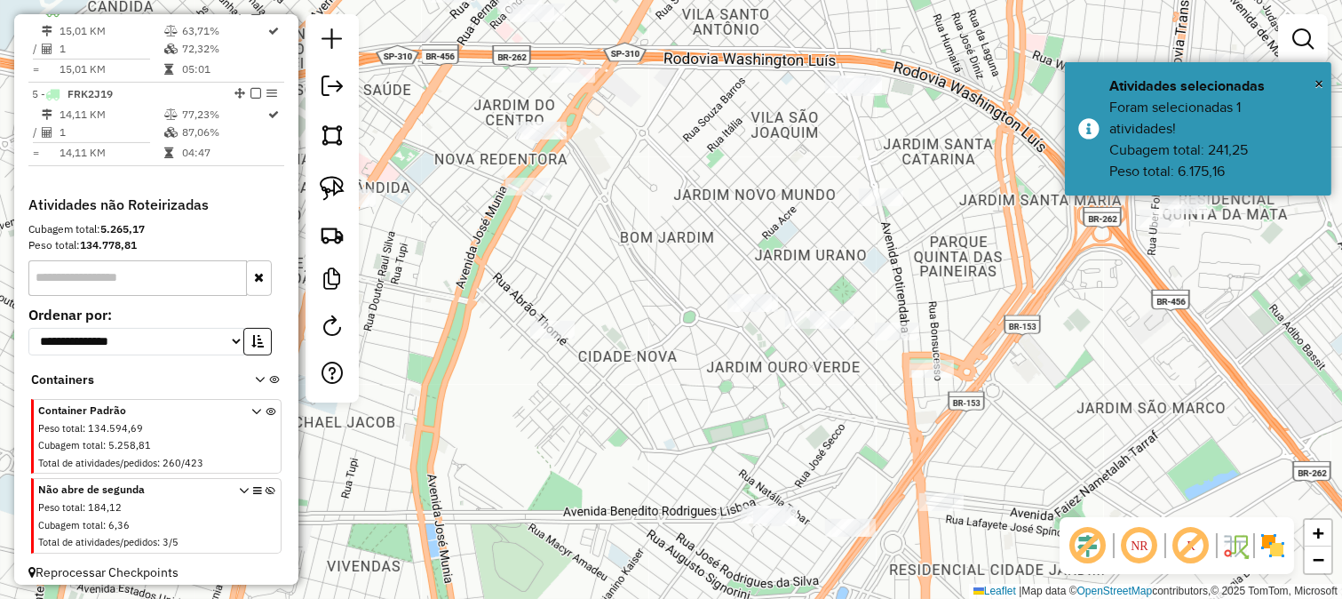
drag, startPoint x: 623, startPoint y: 351, endPoint x: 658, endPoint y: 394, distance: 55.5
click at [688, 473] on div "Janela de atendimento Grade de atendimento Capacidade Transportadoras Veículos …" at bounding box center [671, 299] width 1342 height 599
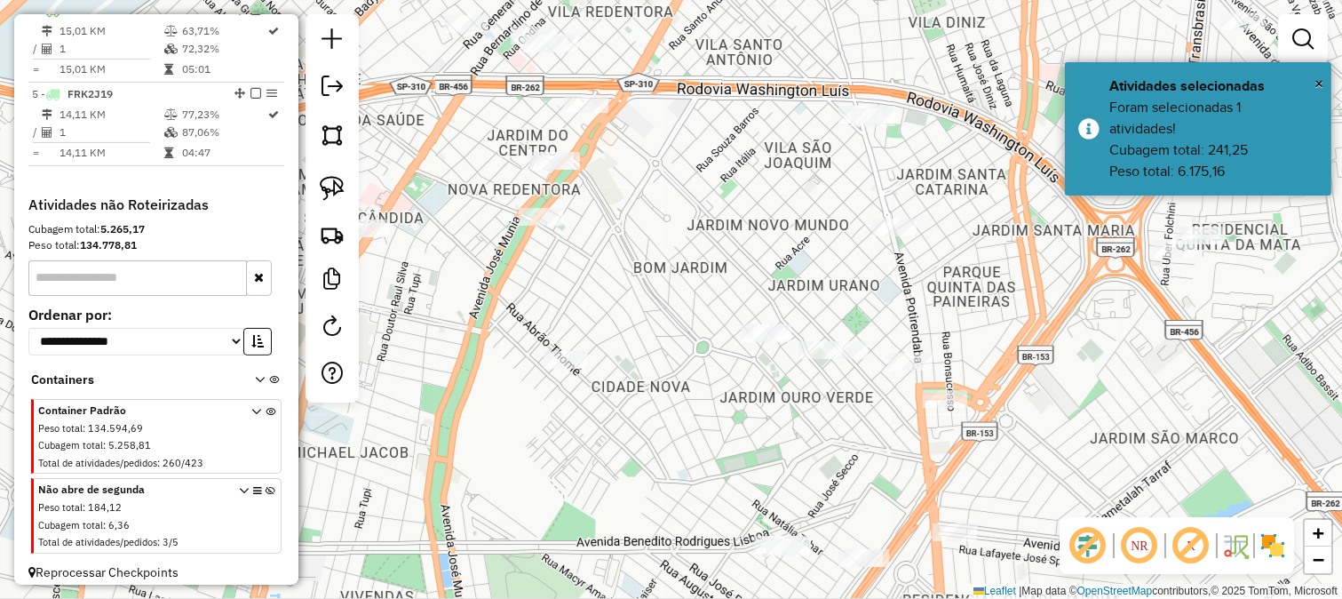
drag, startPoint x: 655, startPoint y: 391, endPoint x: 678, endPoint y: 403, distance: 26.2
click at [667, 459] on div "Janela de atendimento Grade de atendimento Capacidade Transportadoras Veículos …" at bounding box center [671, 299] width 1342 height 599
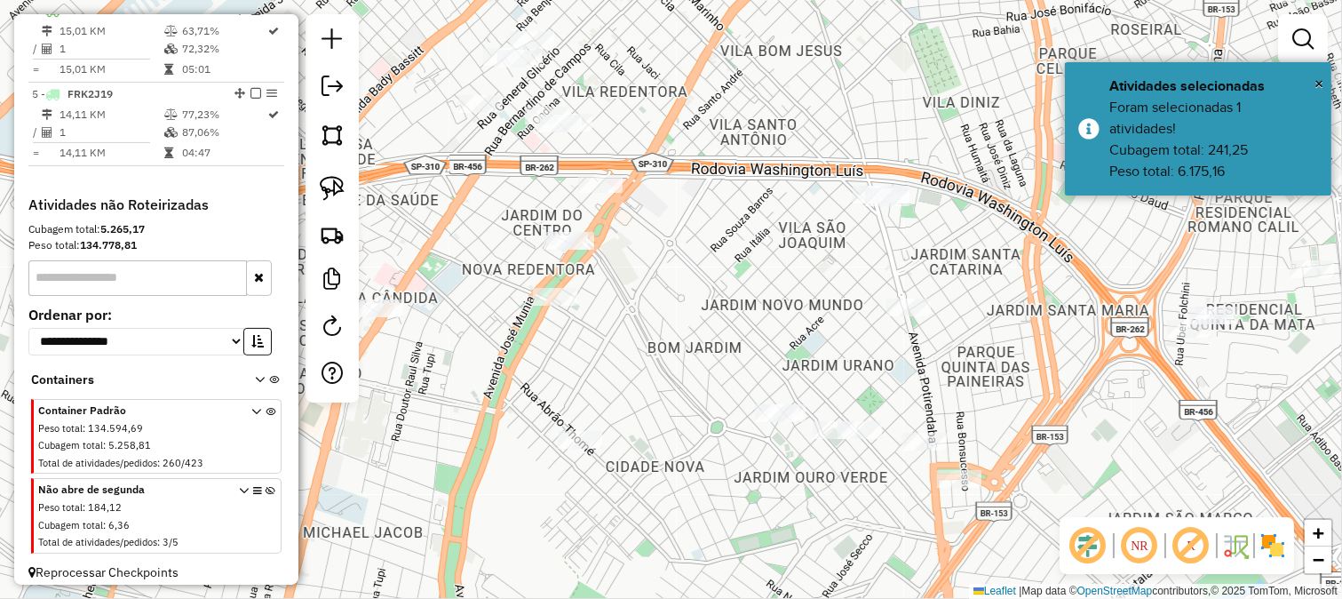
drag, startPoint x: 756, startPoint y: 311, endPoint x: 782, endPoint y: 394, distance: 86.5
click at [756, 312] on div "Janela de atendimento Grade de atendimento Capacidade Transportadoras Veículos …" at bounding box center [671, 299] width 1342 height 599
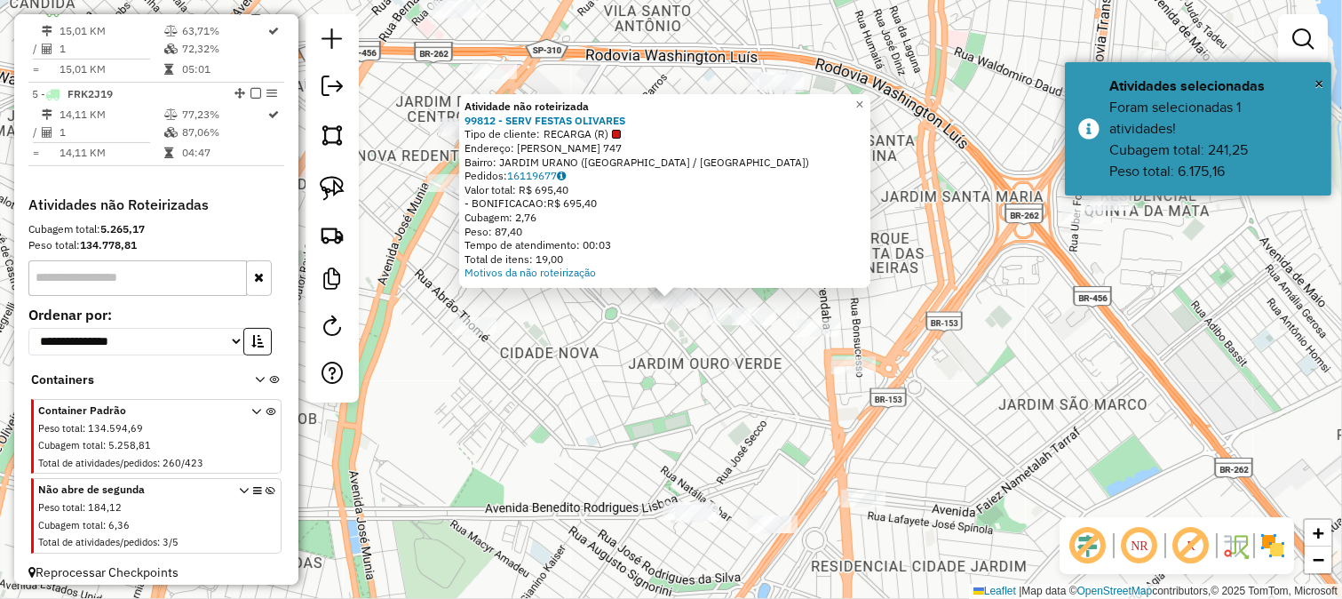
click at [672, 405] on div "Atividade não roteirizada 99812 - SERV FESTAS OLIVARES Tipo de cliente: RECARGA…" at bounding box center [671, 299] width 1342 height 599
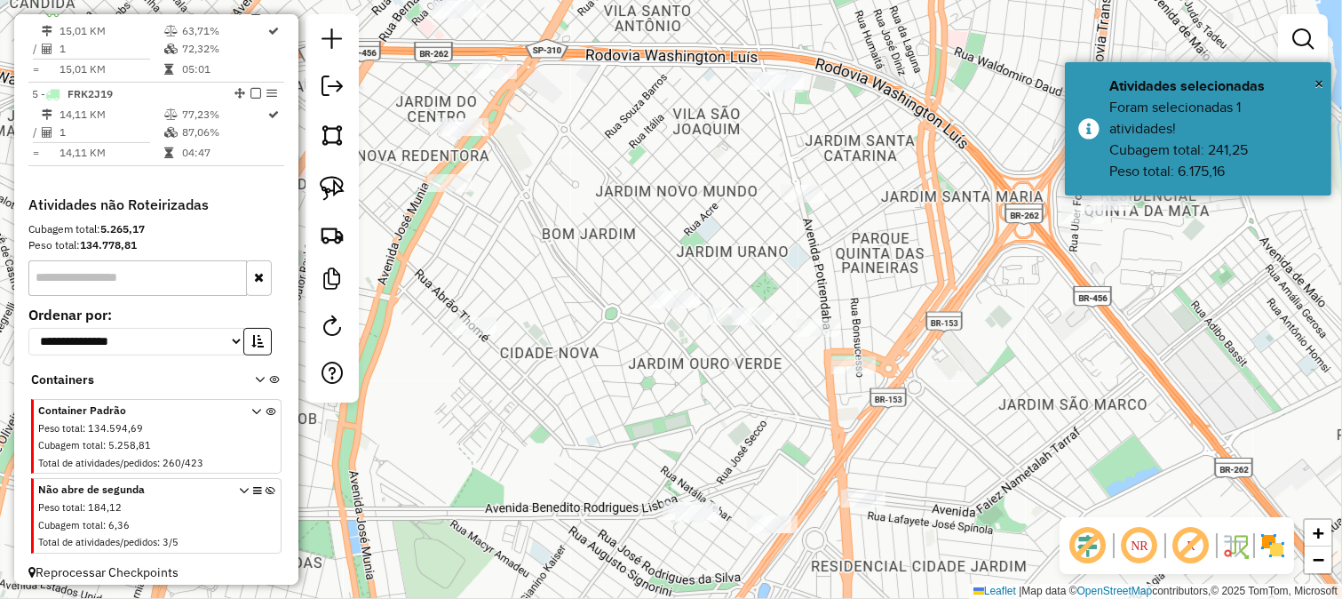
drag, startPoint x: 650, startPoint y: 380, endPoint x: 695, endPoint y: 460, distance: 91.5
click at [695, 459] on div "Atividade não roteirizada 99812 - SERV FESTAS OLIVARES Tipo de cliente: RECARGA…" at bounding box center [671, 299] width 1342 height 599
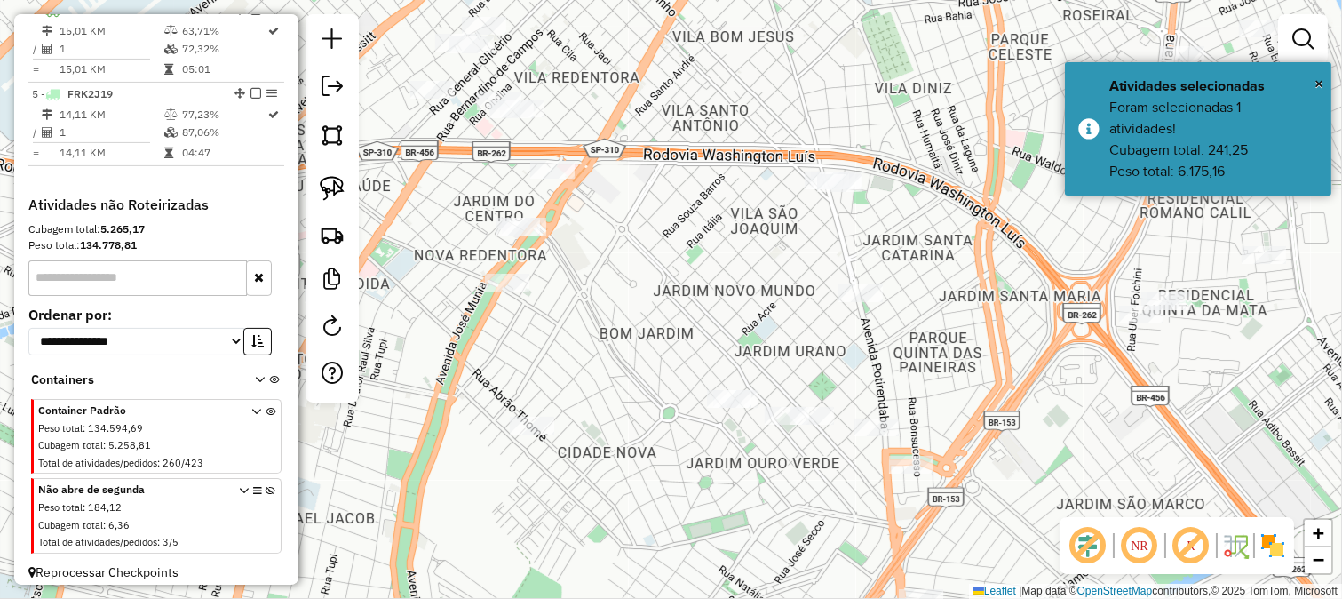
click at [821, 192] on div at bounding box center [839, 183] width 44 height 18
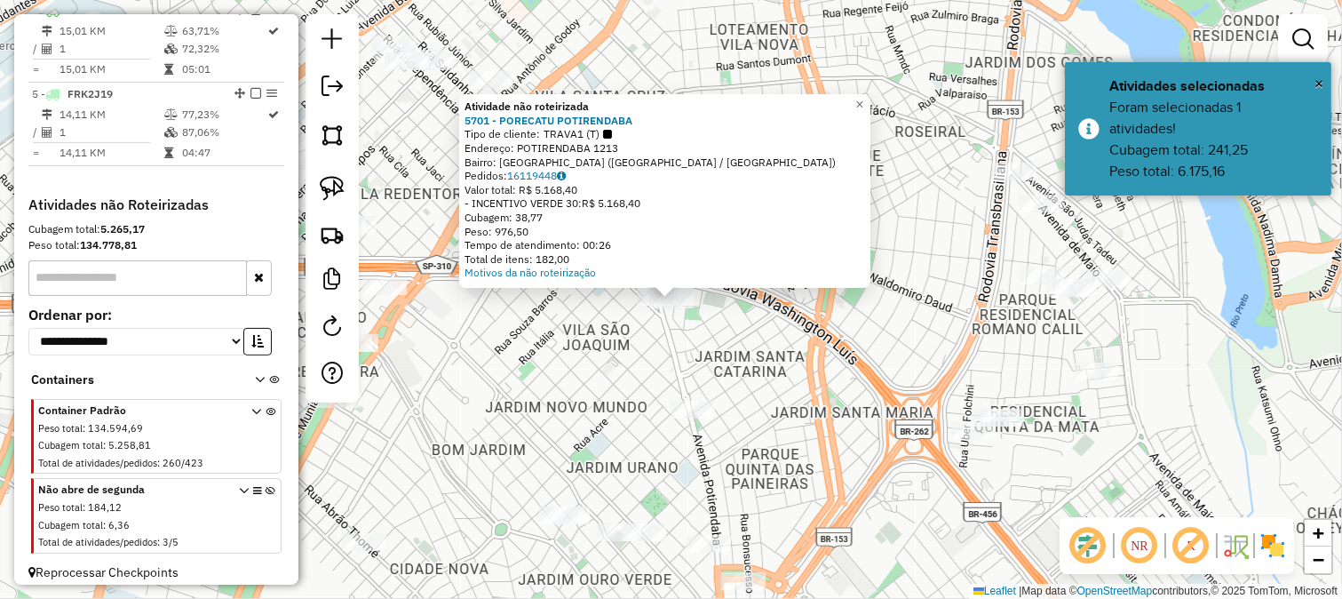
click at [815, 330] on div "Atividade não roteirizada 5701 - PORECATU POTIRENDABA Tipo de cliente: TRAVA1 (…" at bounding box center [671, 299] width 1342 height 599
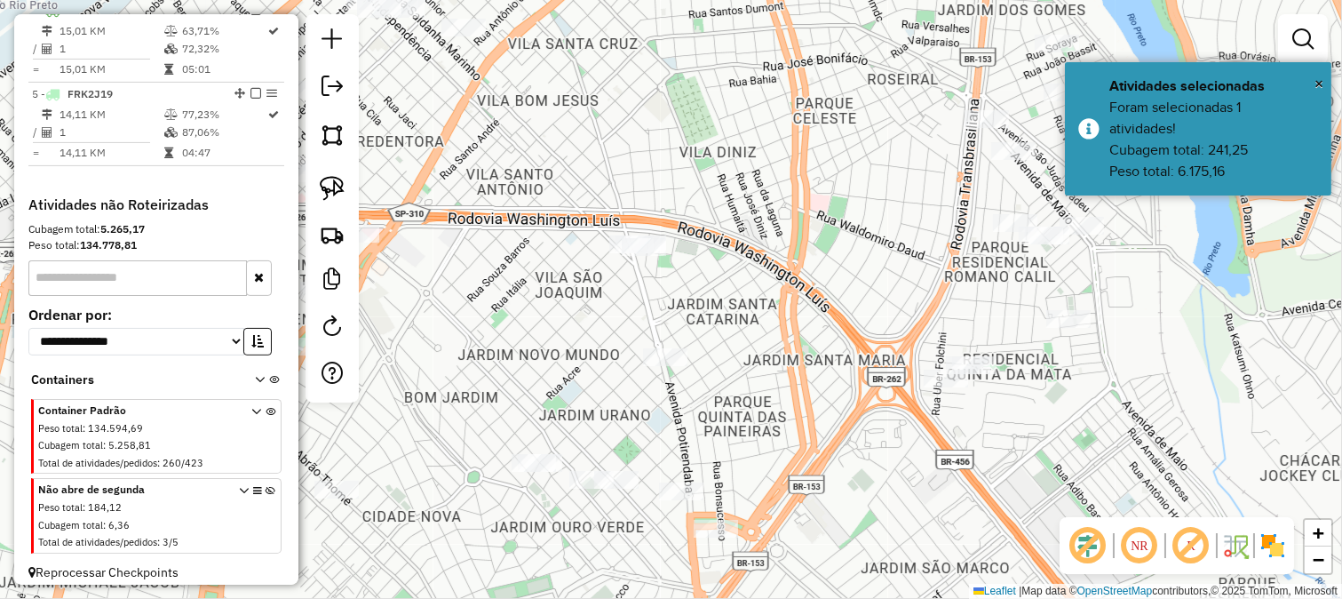
drag, startPoint x: 836, startPoint y: 394, endPoint x: 782, endPoint y: 308, distance: 101.8
click at [787, 314] on div "Janela de atendimento Grade de atendimento Capacidade Transportadoras Veículos …" at bounding box center [671, 299] width 1342 height 599
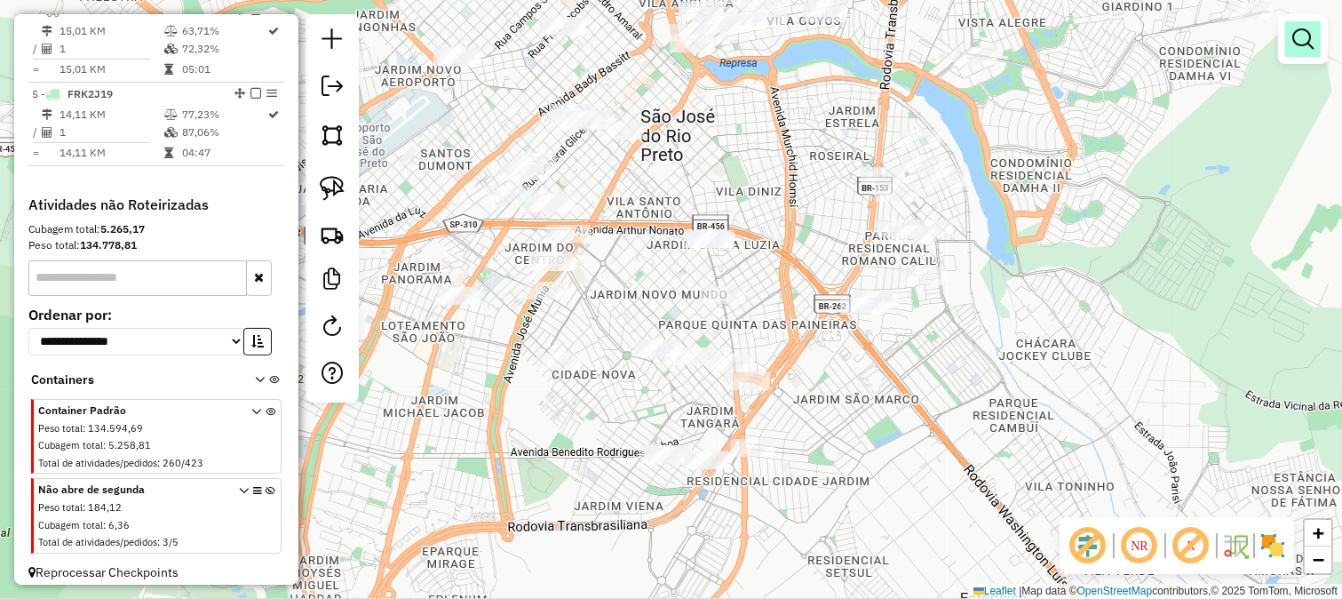
click at [1311, 42] on em at bounding box center [1303, 38] width 21 height 21
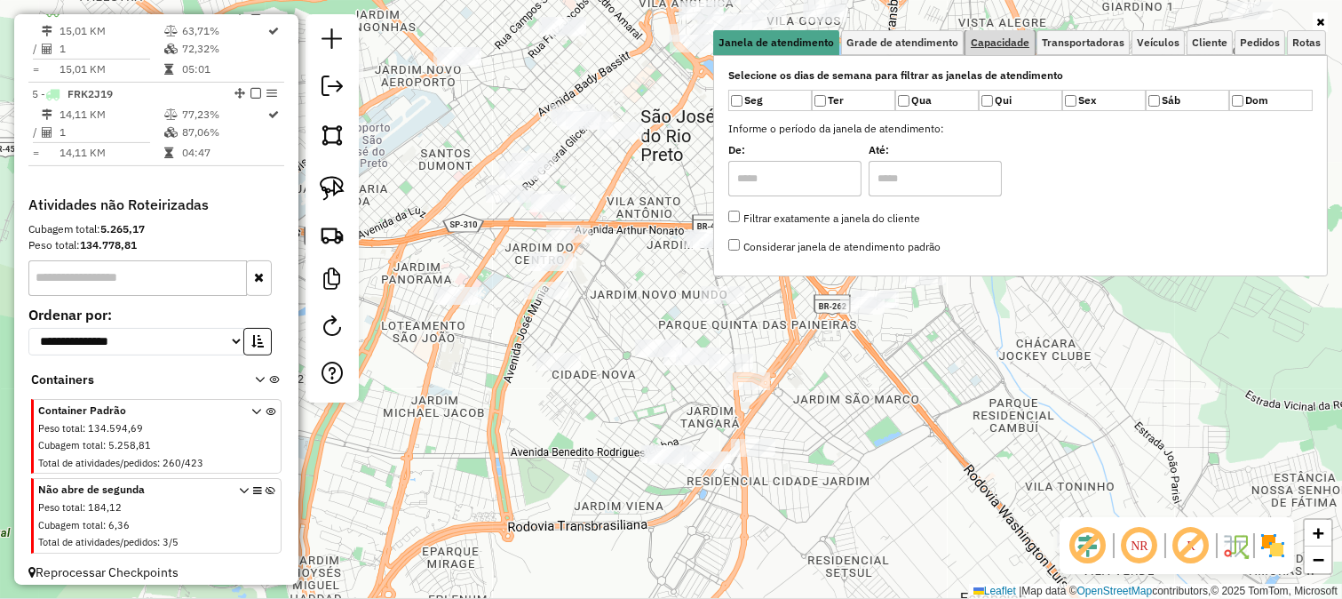
click at [997, 42] on span "Capacidade" at bounding box center [1000, 42] width 59 height 11
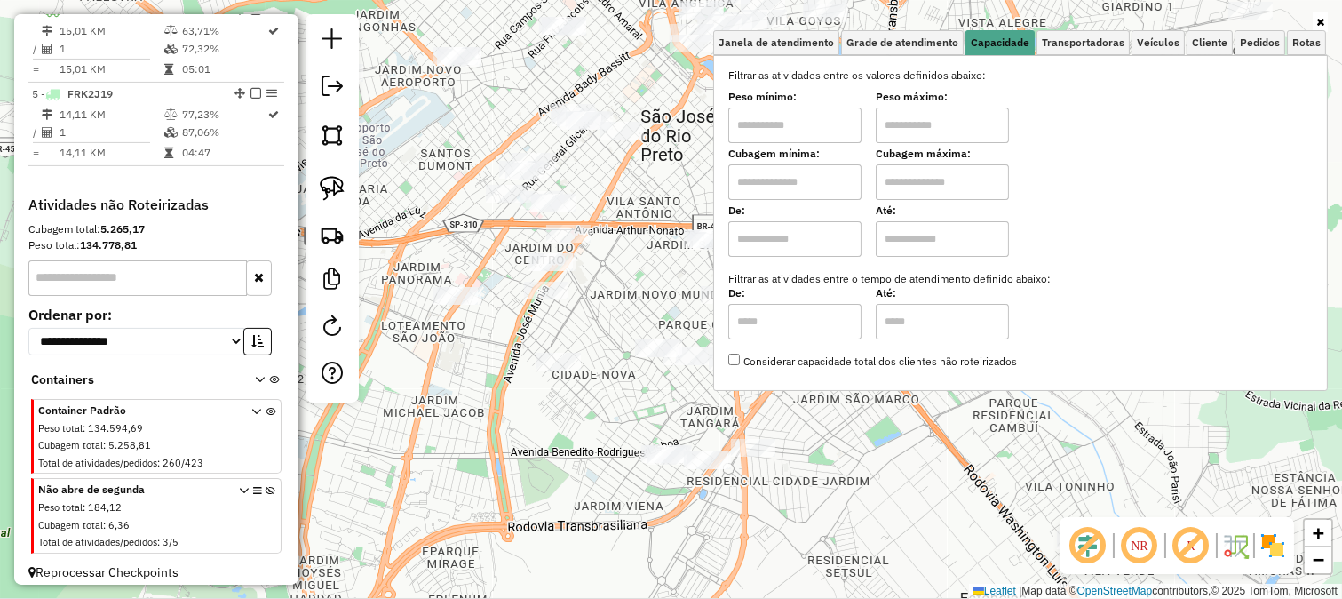
click at [784, 114] on input "text" at bounding box center [794, 125] width 133 height 36
click at [796, 139] on input "text" at bounding box center [794, 125] width 133 height 36
type input "*******"
drag, startPoint x: 965, startPoint y: 117, endPoint x: 978, endPoint y: 140, distance: 26.7
click at [965, 117] on input "text" at bounding box center [942, 125] width 133 height 36
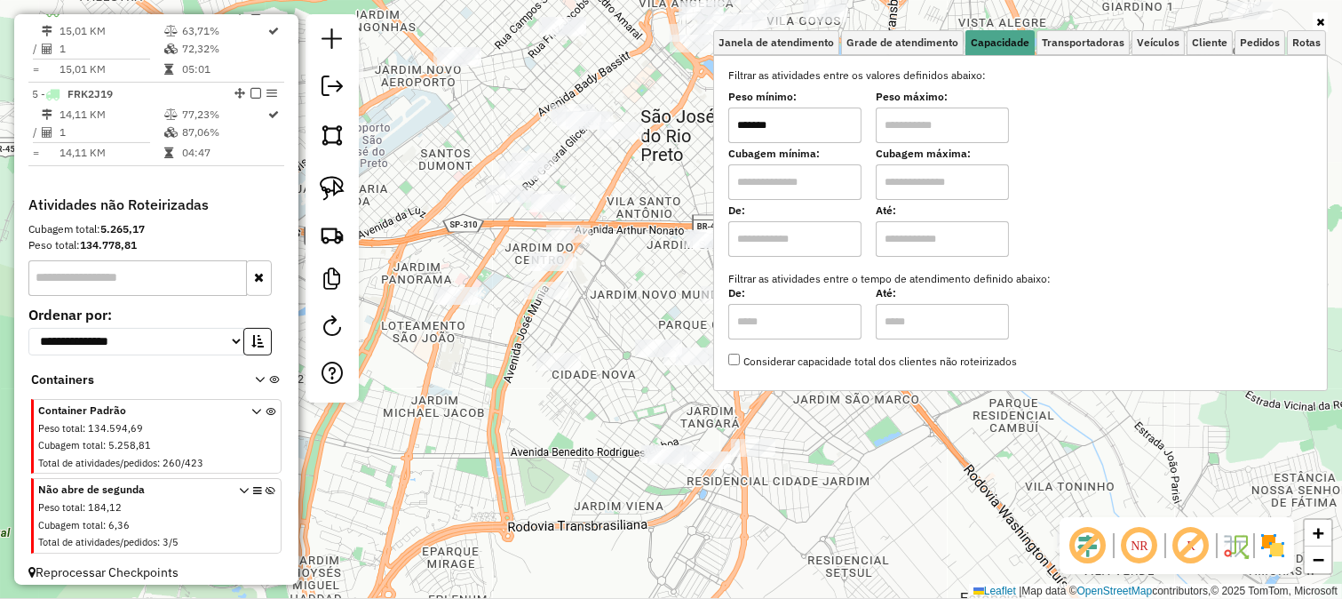
type input "********"
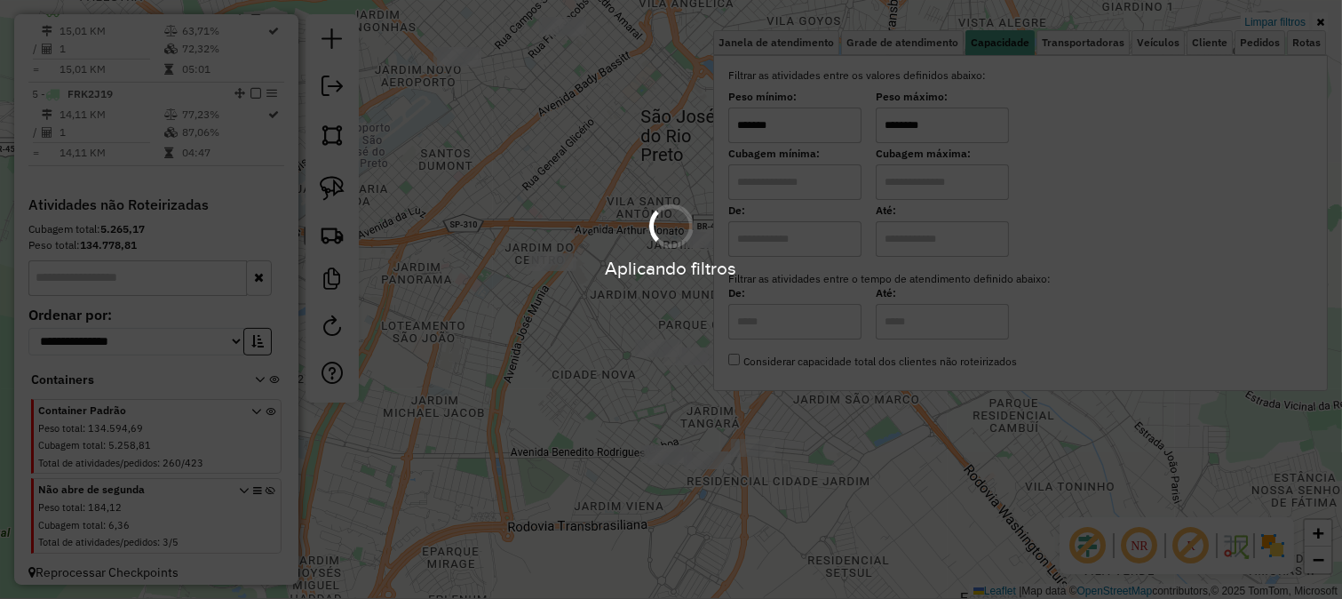
click at [663, 195] on div "Limpar filtros Janela de atendimento Grade de atendimento Capacidade Transporta…" at bounding box center [671, 299] width 1342 height 599
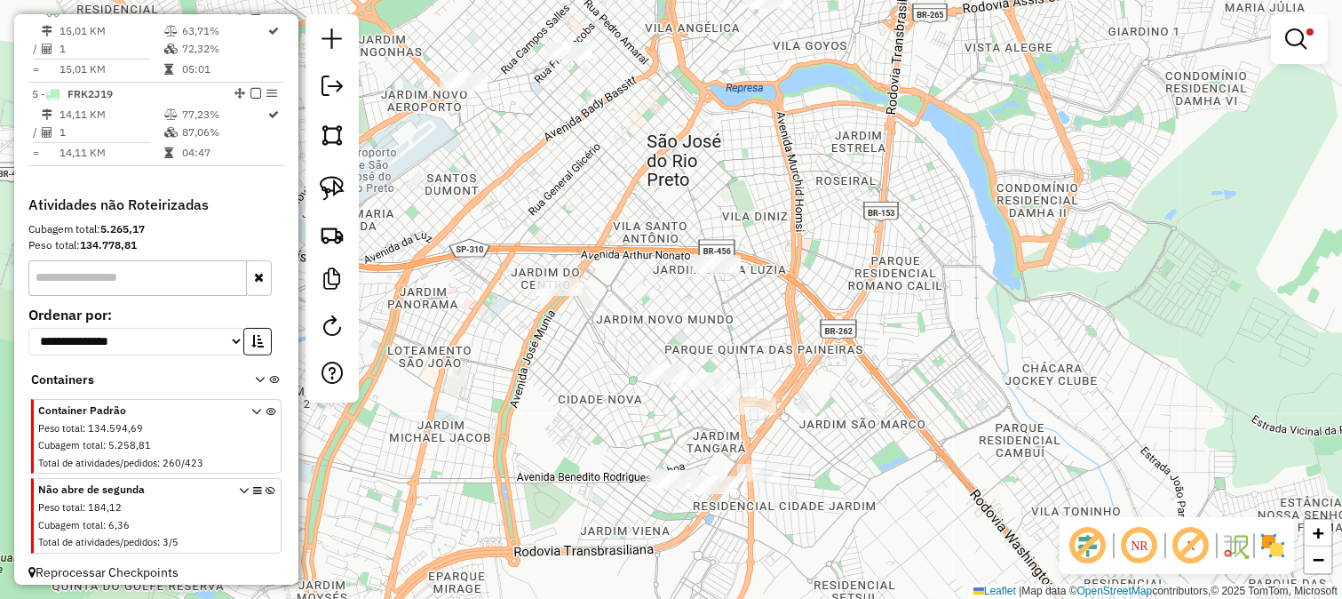
click at [662, 228] on div "Limpar filtros Janela de atendimento Grade de atendimento Capacidade Transporta…" at bounding box center [671, 299] width 1342 height 599
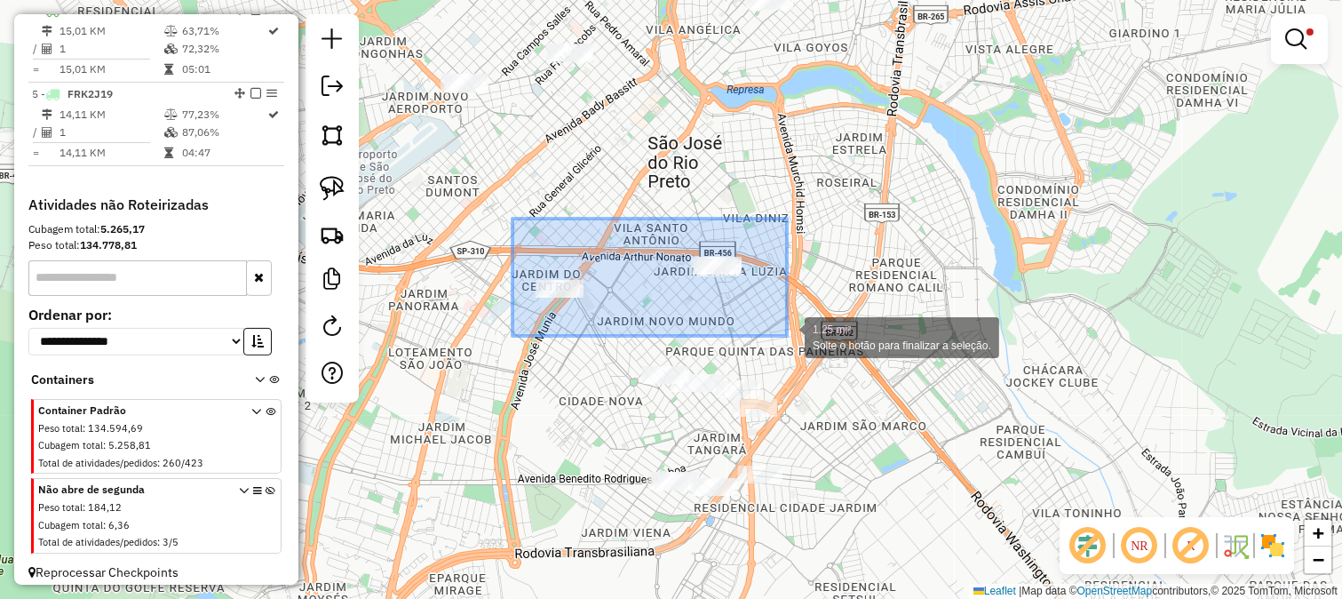
drag, startPoint x: 513, startPoint y: 219, endPoint x: 786, endPoint y: 336, distance: 297.7
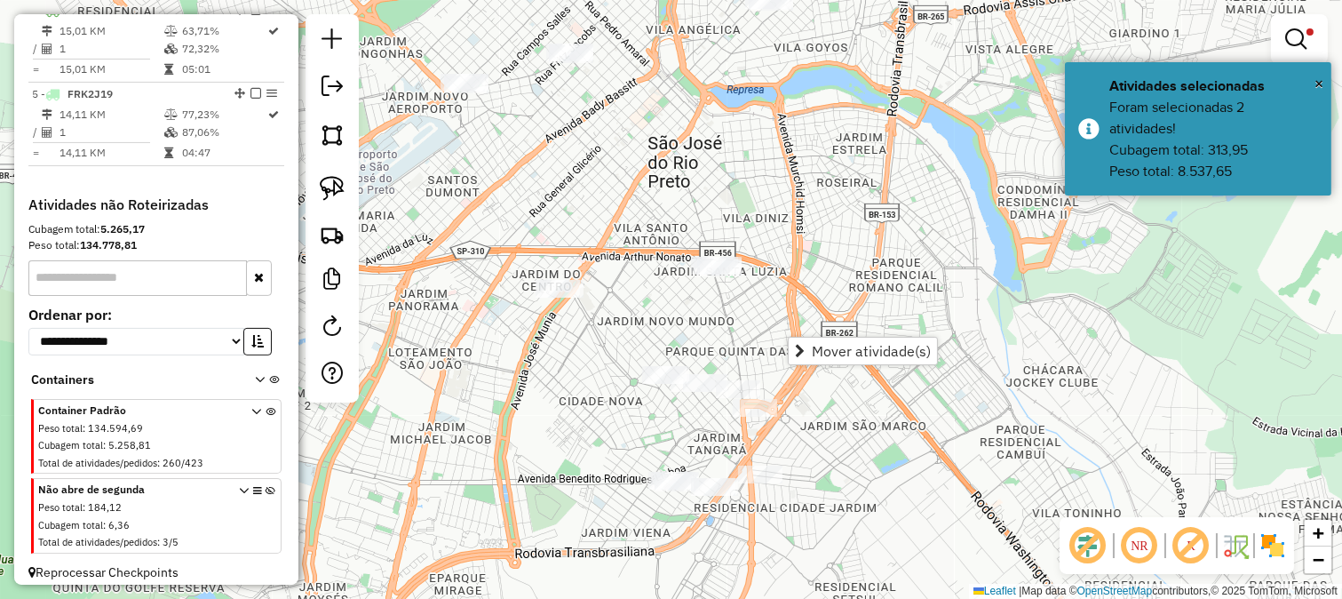
click at [672, 327] on div "Limpar filtros Janela de atendimento Grade de atendimento Capacidade Transporta…" at bounding box center [671, 299] width 1342 height 599
drag, startPoint x: 700, startPoint y: 335, endPoint x: 697, endPoint y: 302, distance: 33.0
click at [697, 302] on div "Limpar filtros Janela de atendimento Grade de atendimento Capacidade Transporta…" at bounding box center [671, 299] width 1342 height 599
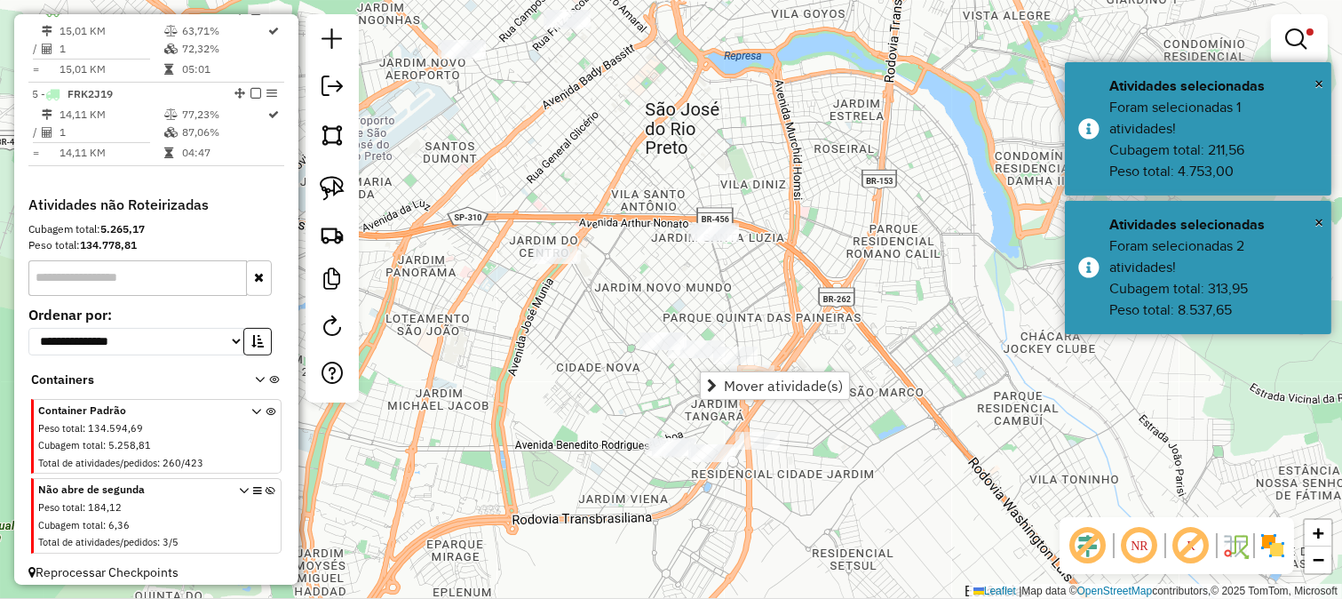
drag, startPoint x: 611, startPoint y: 419, endPoint x: 642, endPoint y: 438, distance: 36.3
click at [616, 419] on div "Limpar filtros Janela de atendimento Grade de atendimento Capacidade Transporta…" at bounding box center [671, 299] width 1342 height 599
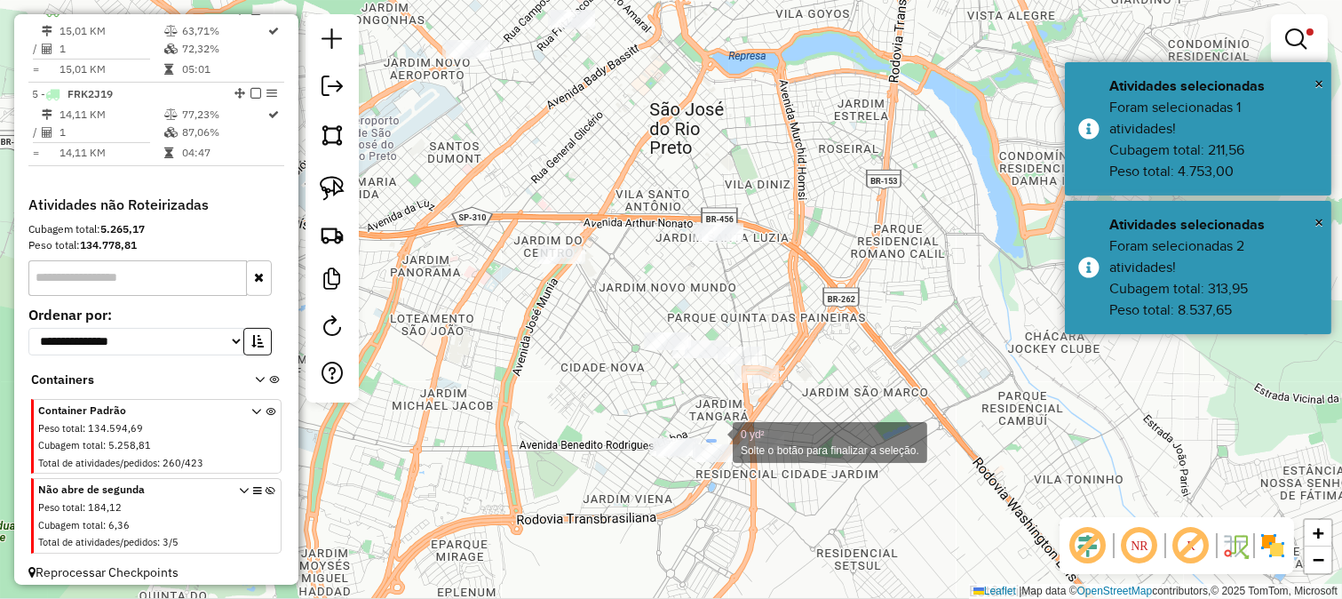
drag, startPoint x: 715, startPoint y: 441, endPoint x: 743, endPoint y: 483, distance: 50.8
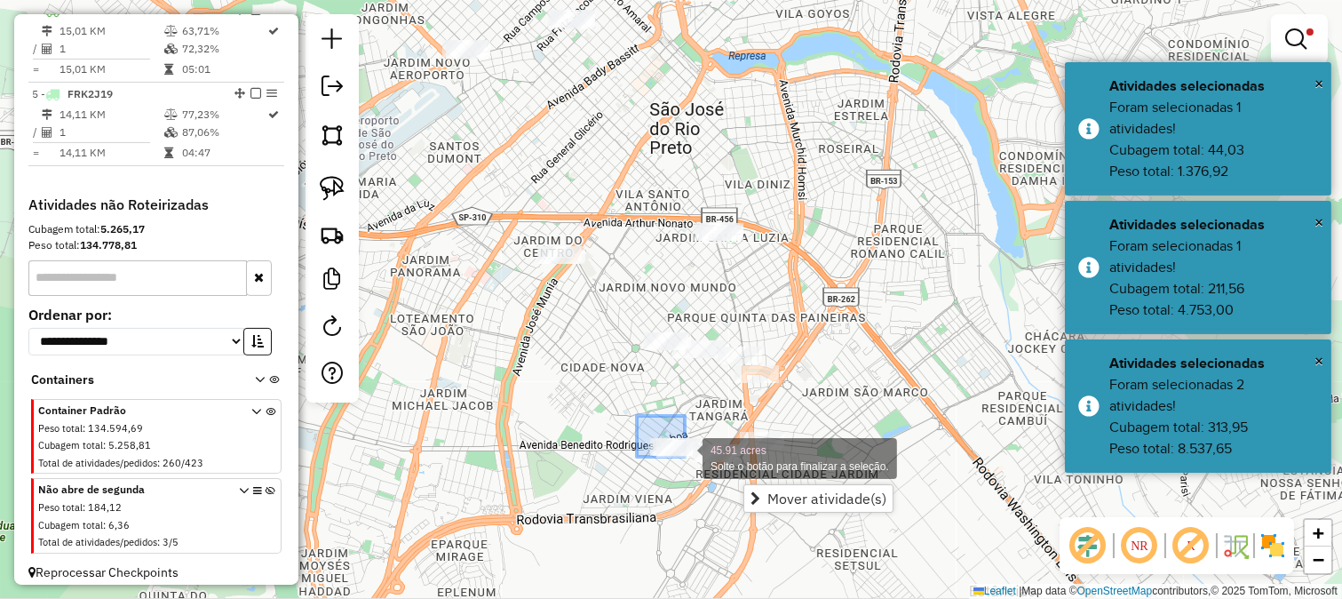
drag, startPoint x: 660, startPoint y: 433, endPoint x: 686, endPoint y: 458, distance: 36.4
click at [686, 458] on div "45.91 acres Solte o botão para finalizar a seleção. Limpar filtros Janela de at…" at bounding box center [671, 299] width 1342 height 599
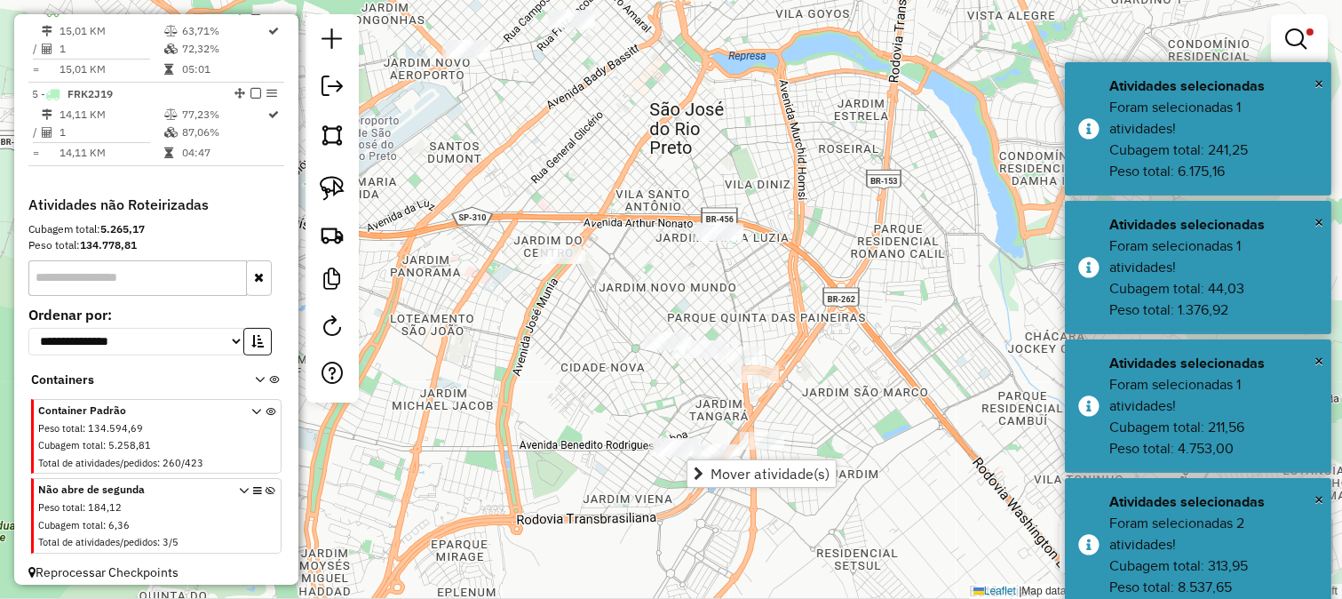
click at [596, 481] on div "Limpar filtros Janela de atendimento Grade de atendimento Capacidade Transporta…" at bounding box center [671, 299] width 1342 height 599
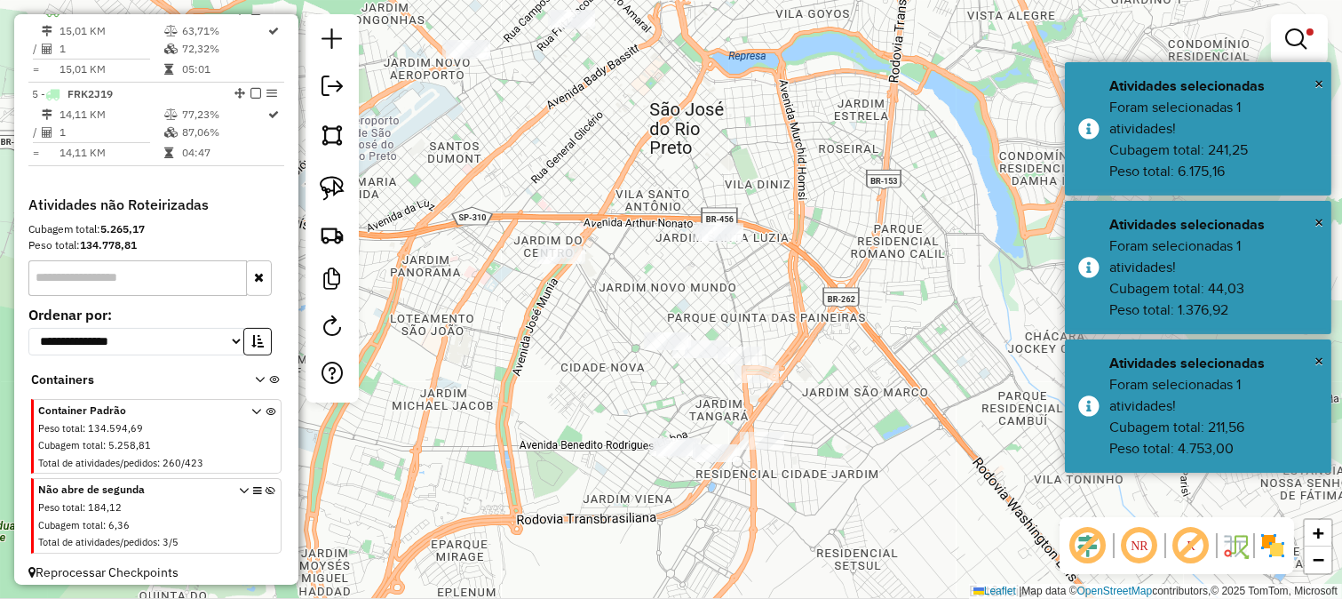
drag, startPoint x: 609, startPoint y: 413, endPoint x: 640, endPoint y: 389, distance: 40.0
click at [626, 444] on div "Limpar filtros Janela de atendimento Grade de atendimento Capacidade Transporta…" at bounding box center [671, 299] width 1342 height 599
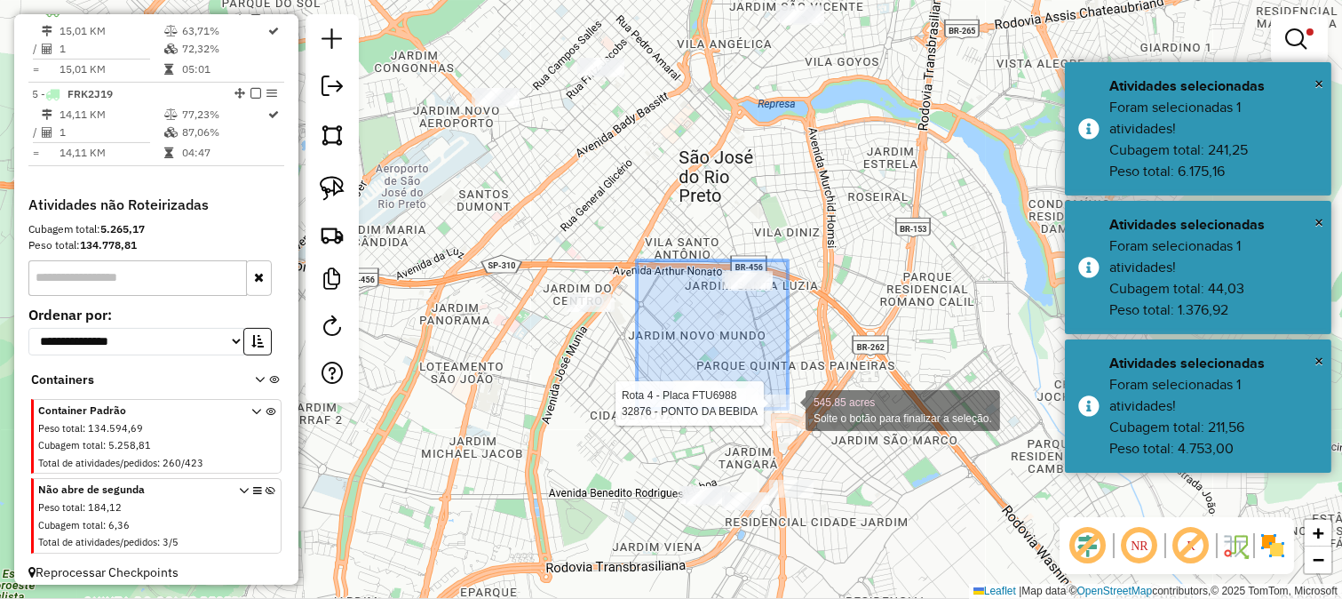
click at [788, 409] on div "Rota 4 - Placa FTU6988 32876 - PONTO DA BEBIDA 545.85 acres Solte o botão para …" at bounding box center [671, 299] width 1342 height 599
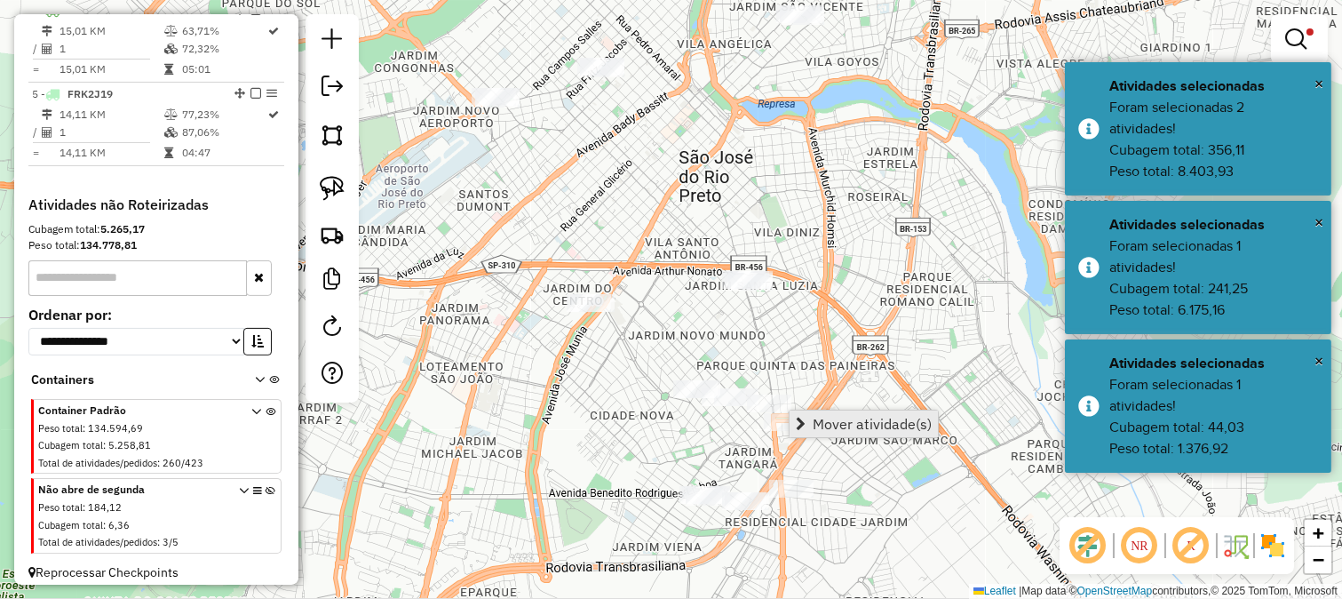
click at [830, 417] on span "Mover atividade(s)" at bounding box center [872, 424] width 119 height 14
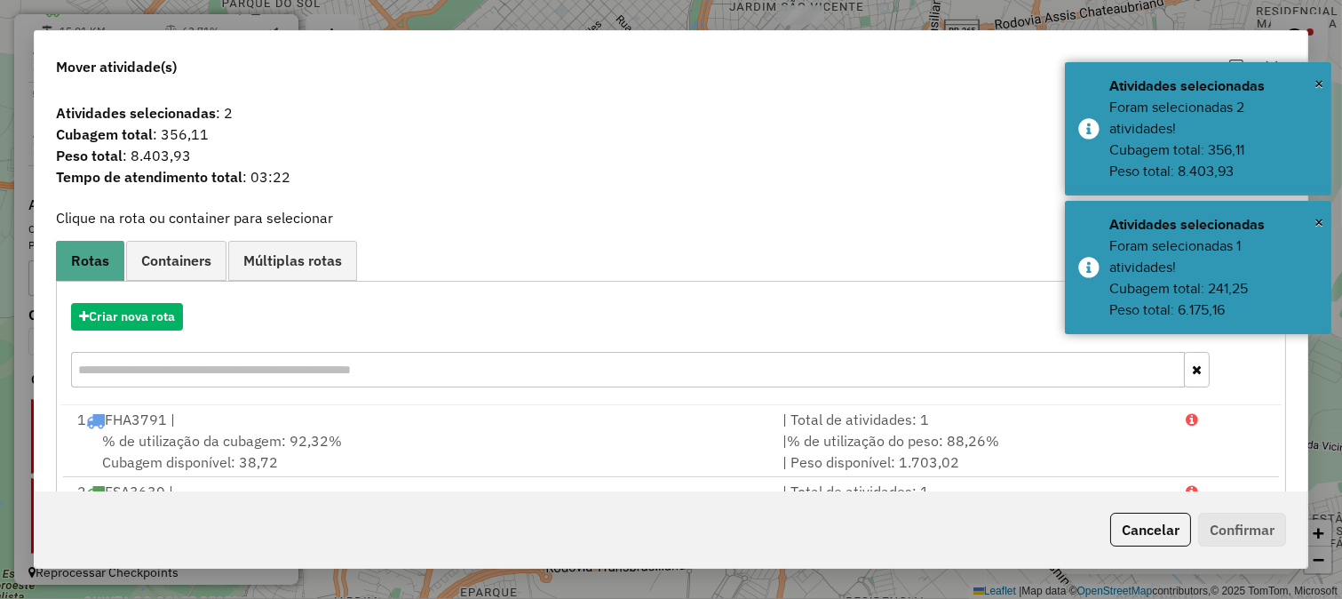
click at [138, 336] on div "Criar nova rota" at bounding box center [670, 347] width 1221 height 115
click at [143, 309] on button "Criar nova rota" at bounding box center [127, 317] width 112 height 28
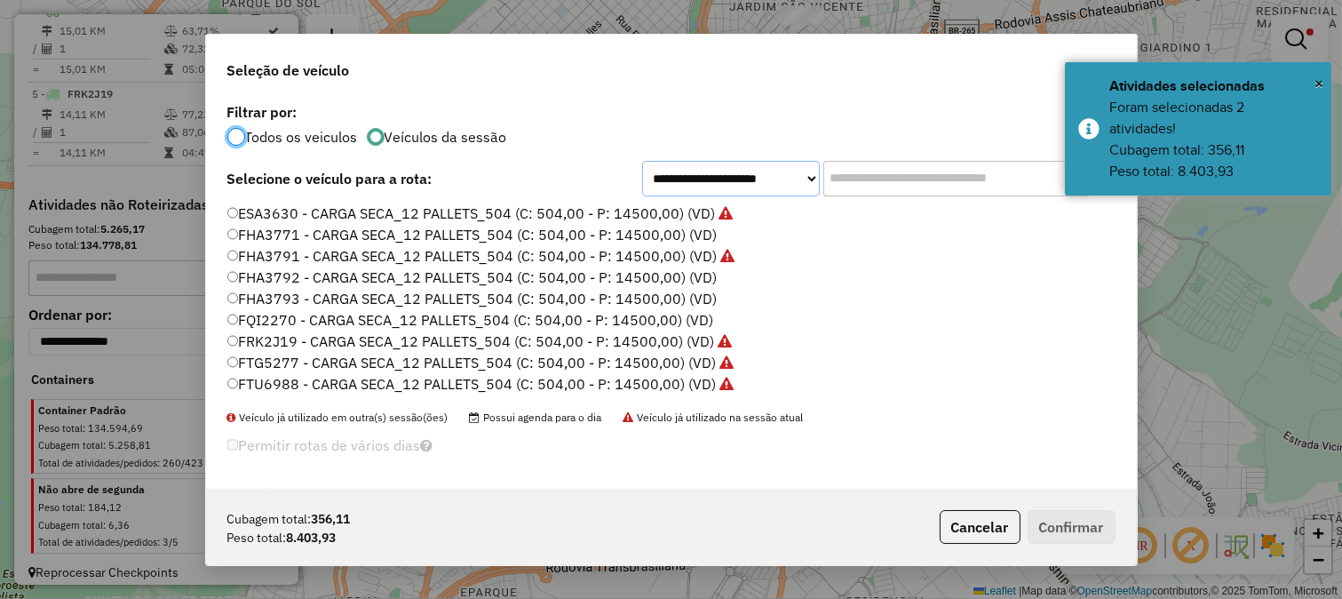
drag
click at [744, 169] on select "**********" at bounding box center [731, 179] width 178 height 36
select select "*******"
click at [642, 161] on select "**********" at bounding box center [731, 179] width 178 height 36
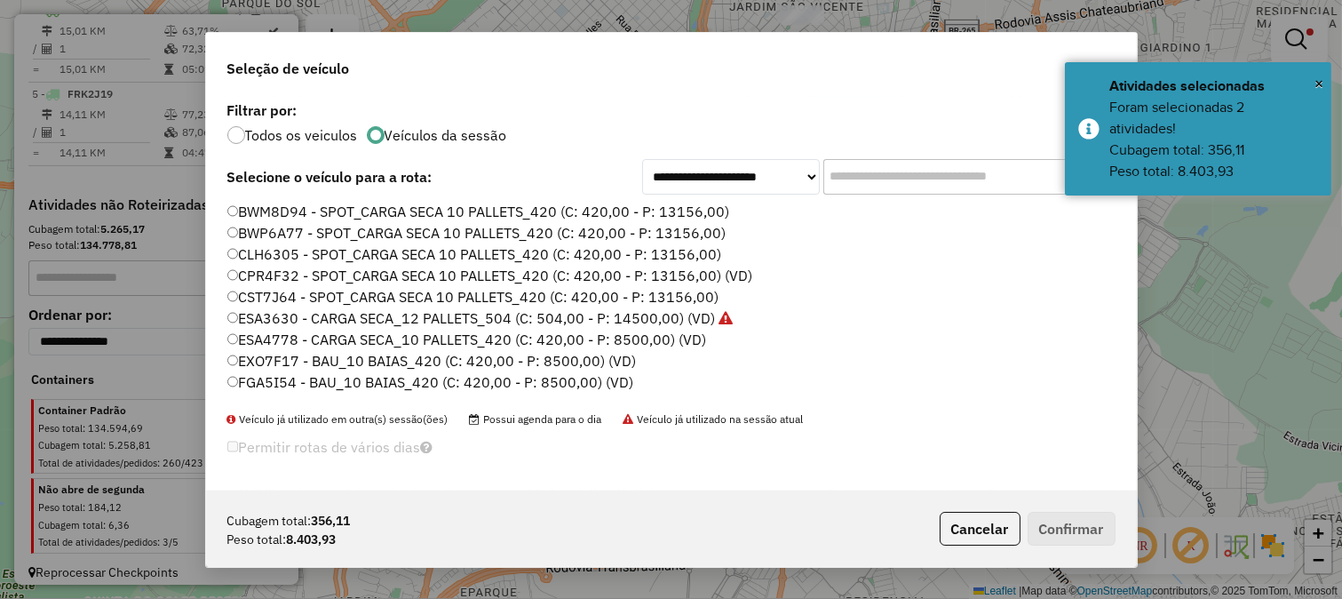
click at [918, 159] on input "text" at bounding box center [956, 177] width 267 height 36
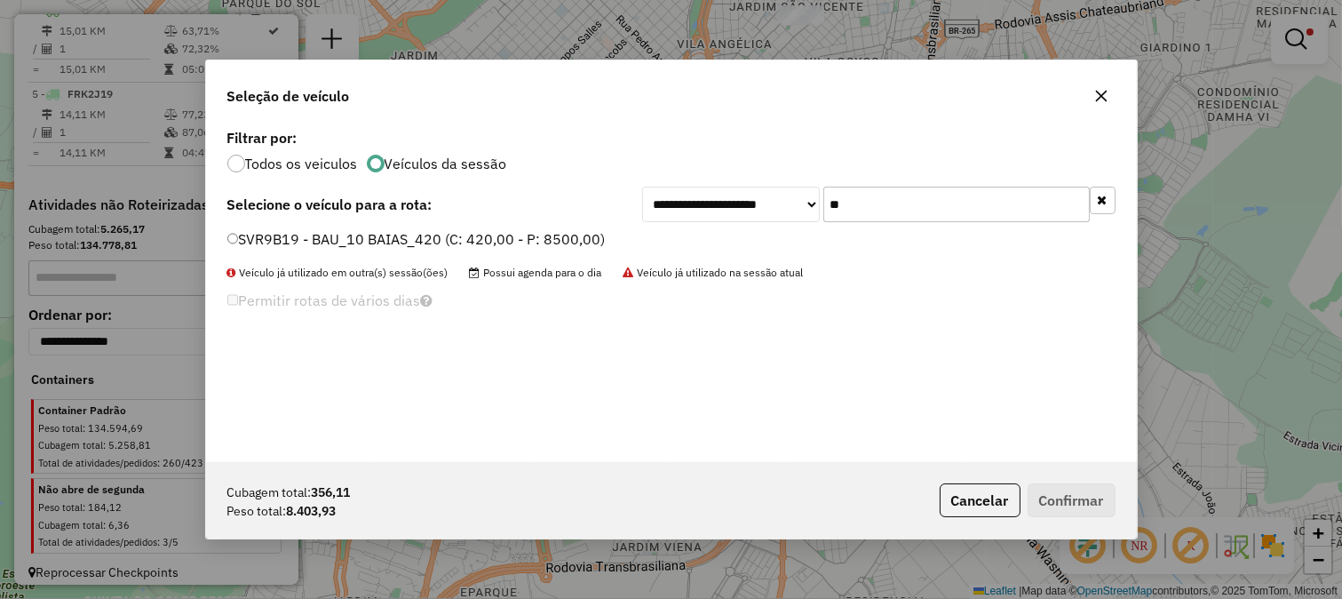
type input "**"
click at [589, 235] on label "SVR9B19 - BAU_10 BAIAS_420 (C: 420,00 - P: 8500,00)" at bounding box center [416, 238] width 378 height 21
click at [1070, 501] on button "Confirmar" at bounding box center [1072, 500] width 88 height 34
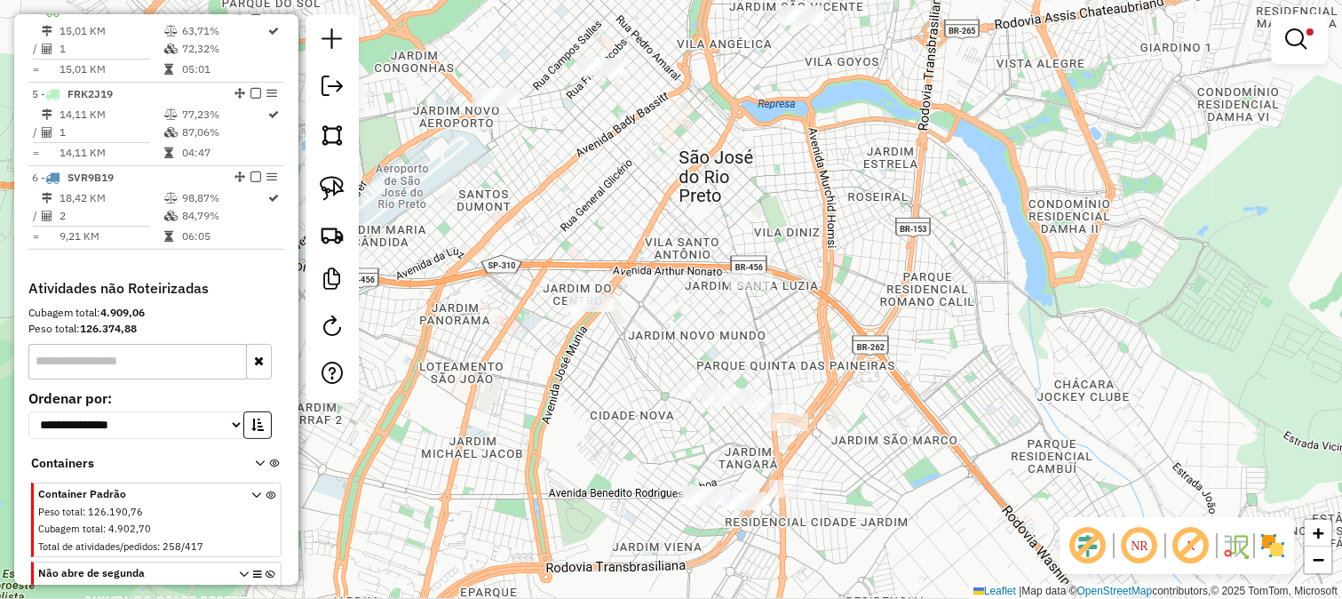
drag, startPoint x: 831, startPoint y: 321, endPoint x: 839, endPoint y: 259, distance: 62.8
click at [839, 259] on div "Limpar filtros Janela de atendimento Grade de atendimento Capacidade Transporta…" at bounding box center [671, 299] width 1342 height 599
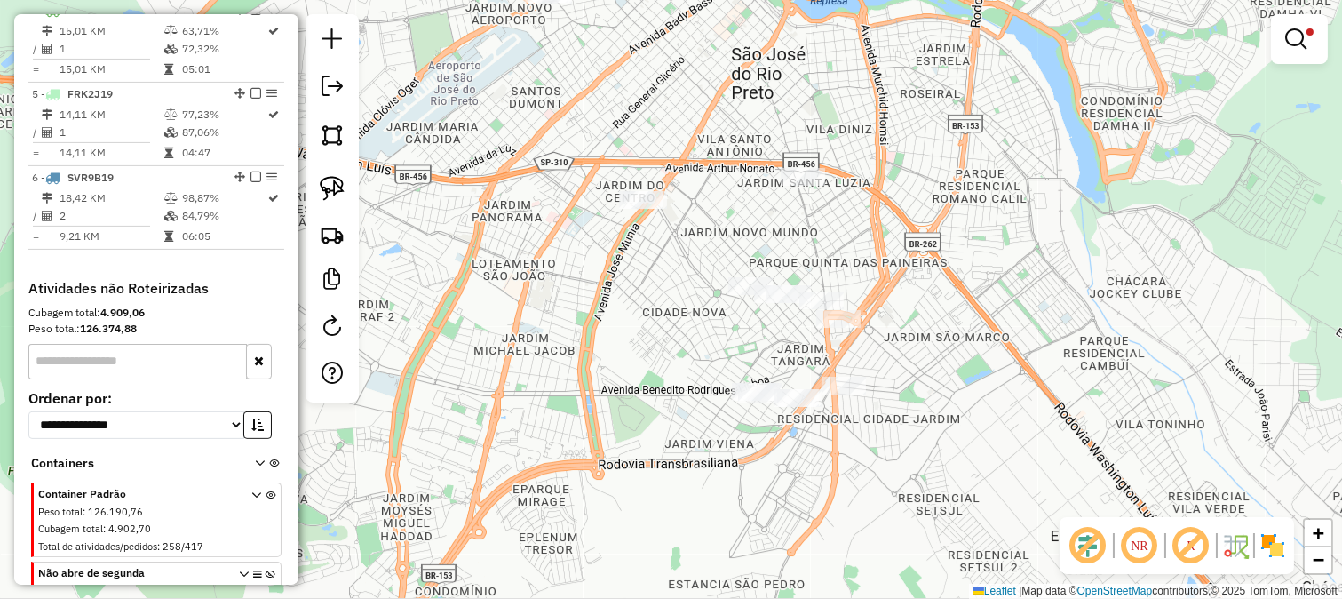
click at [1060, 243] on div "Limpar filtros Janela de atendimento Grade de atendimento Capacidade Transporta…" at bounding box center [671, 299] width 1342 height 599
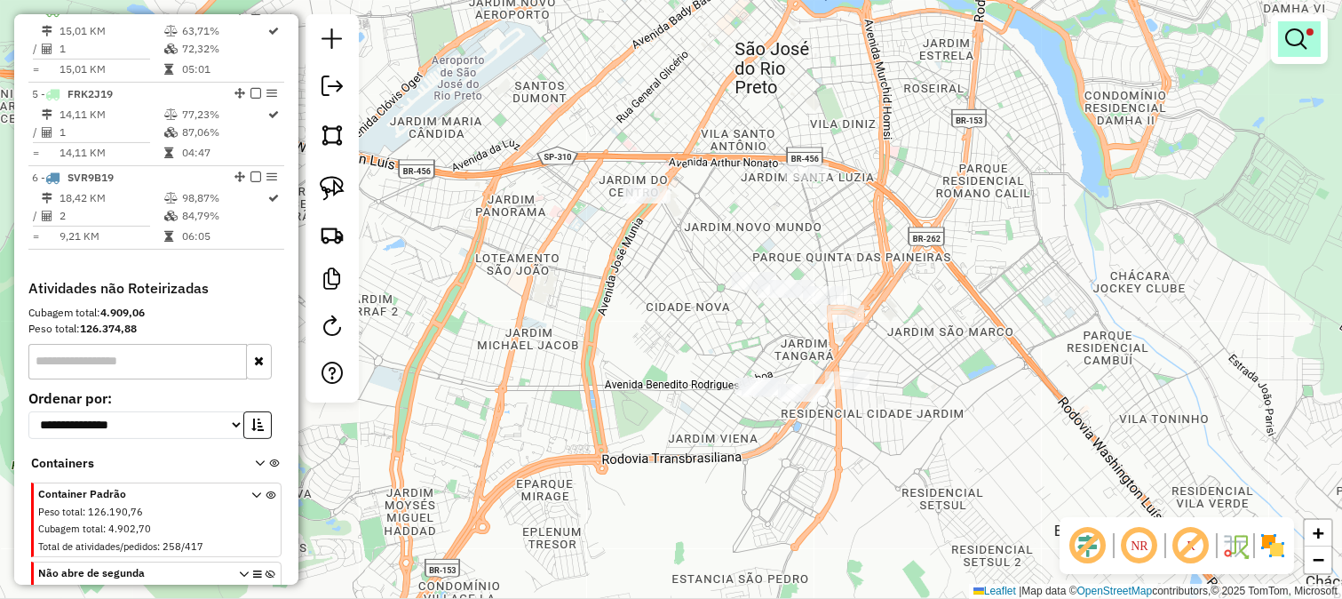
click at [1280, 40] on link at bounding box center [1299, 39] width 43 height 36
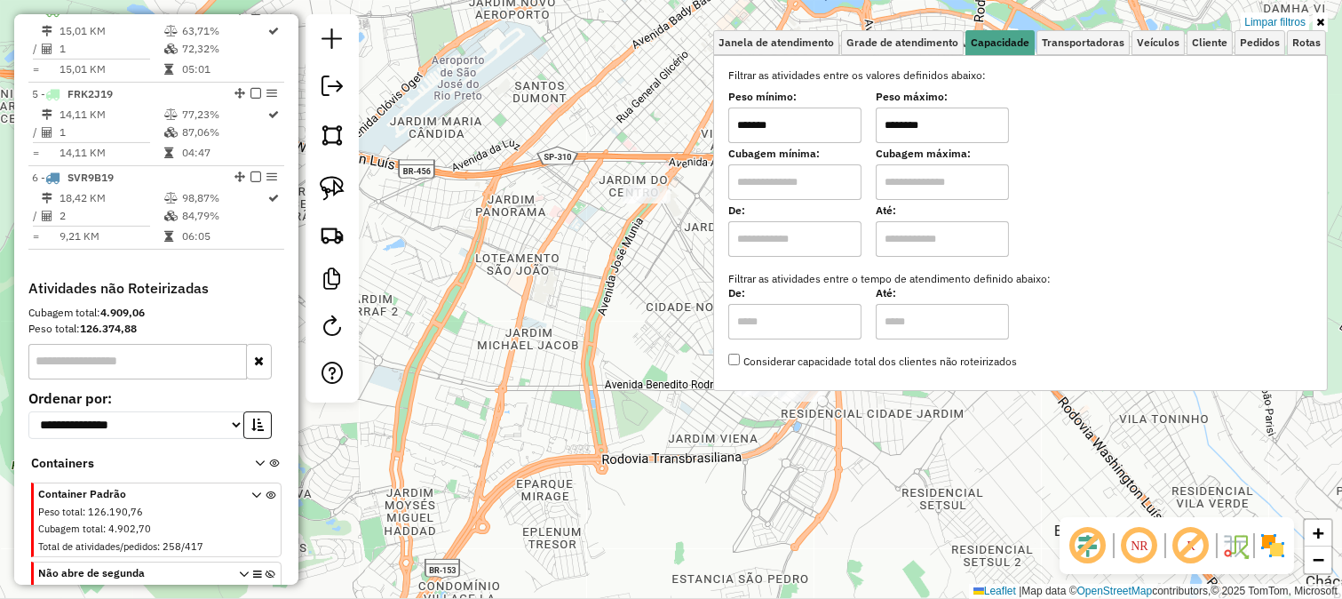
click at [1281, 11] on div "Limpar filtros Janela de atendimento Grade de atendimento Capacidade Transporta…" at bounding box center [671, 299] width 1342 height 599
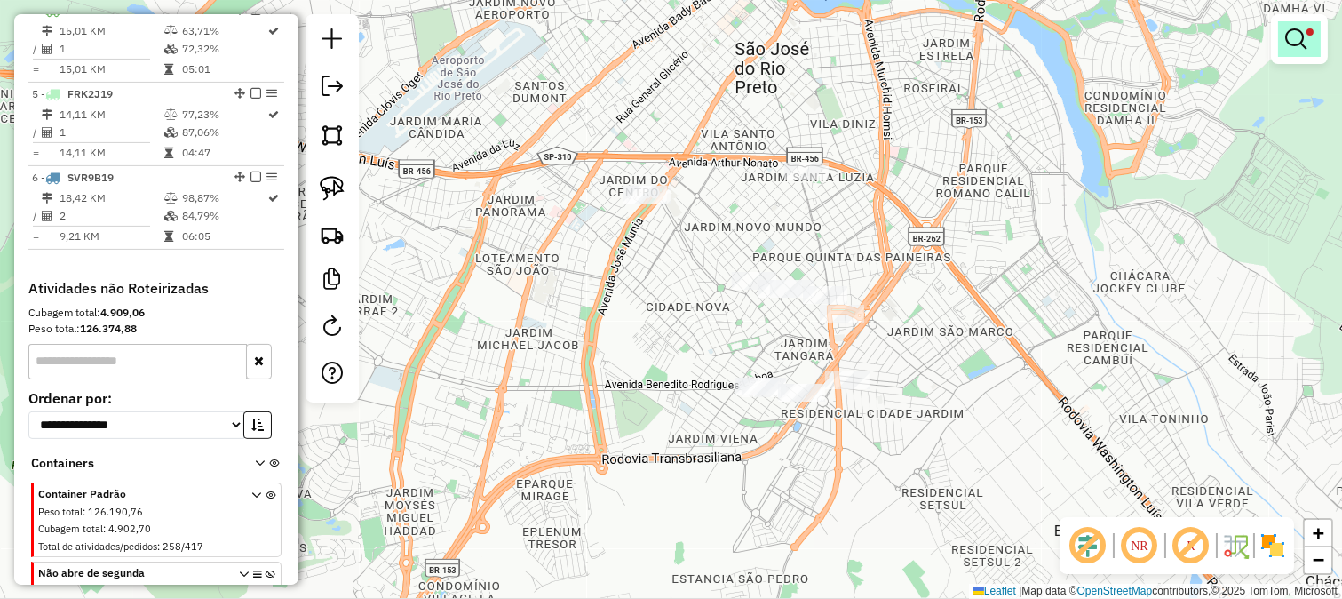
click at [1299, 43] on em at bounding box center [1295, 38] width 21 height 21
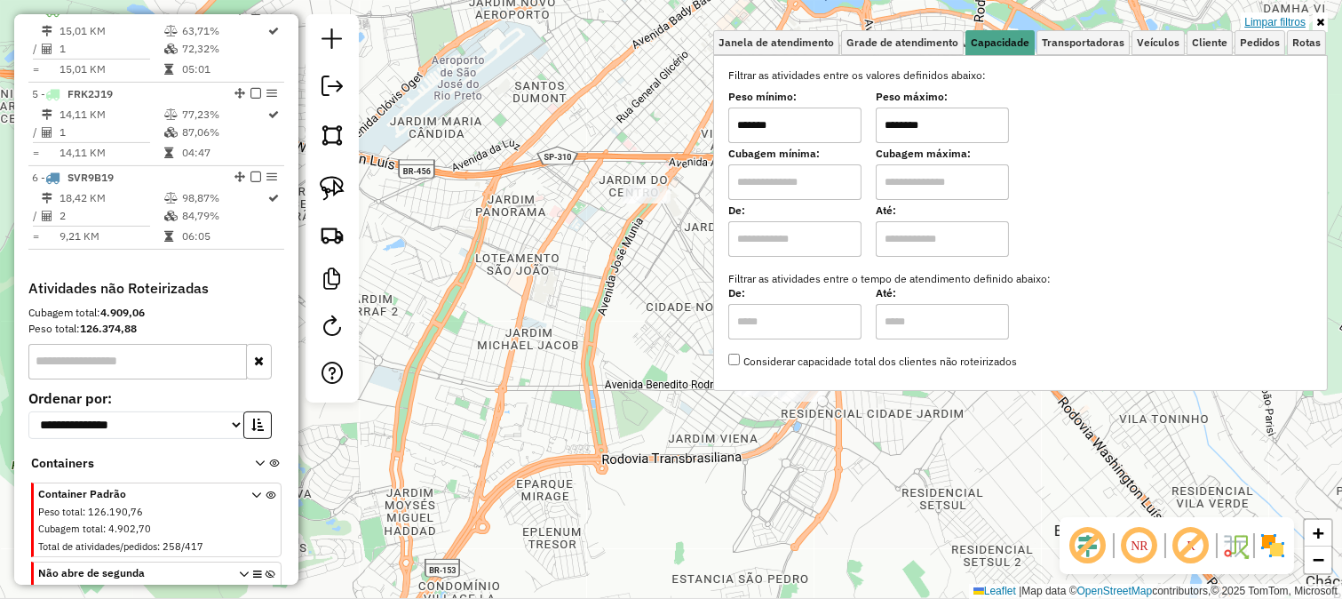
click at [1282, 28] on link "Limpar filtros" at bounding box center [1275, 22] width 68 height 20
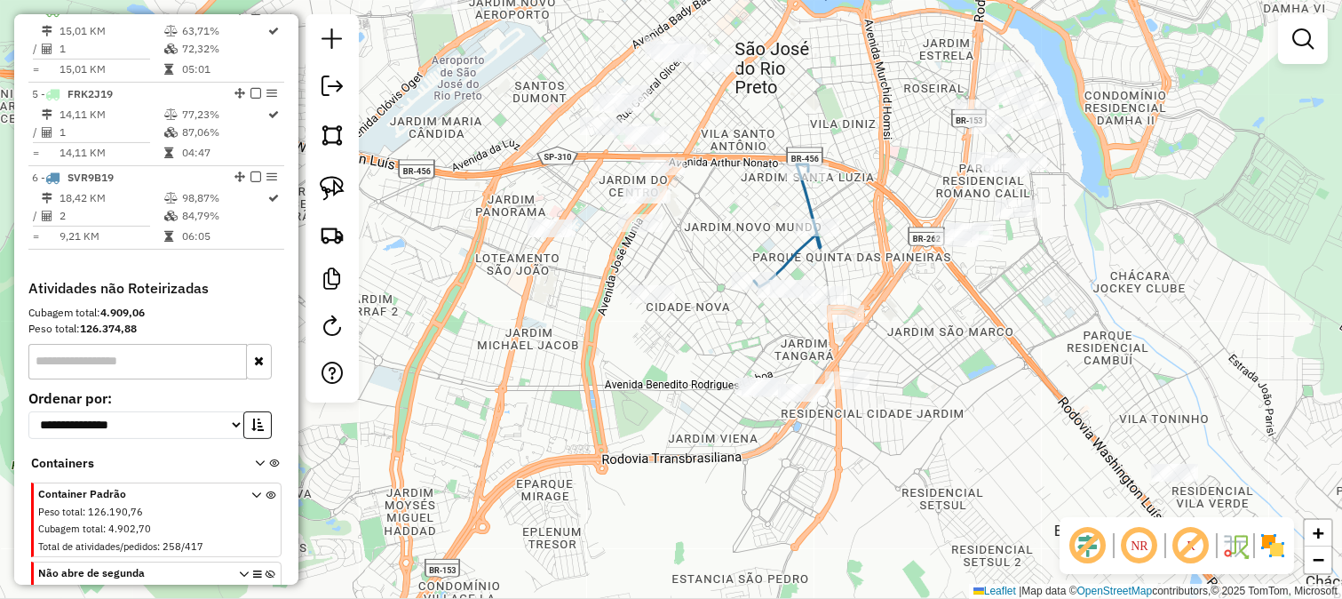
drag, startPoint x: 733, startPoint y: 234, endPoint x: 760, endPoint y: 278, distance: 52.3
click at [760, 274] on div "Janela de atendimento Grade de atendimento Capacidade Transportadoras Veículos …" at bounding box center [671, 299] width 1342 height 599
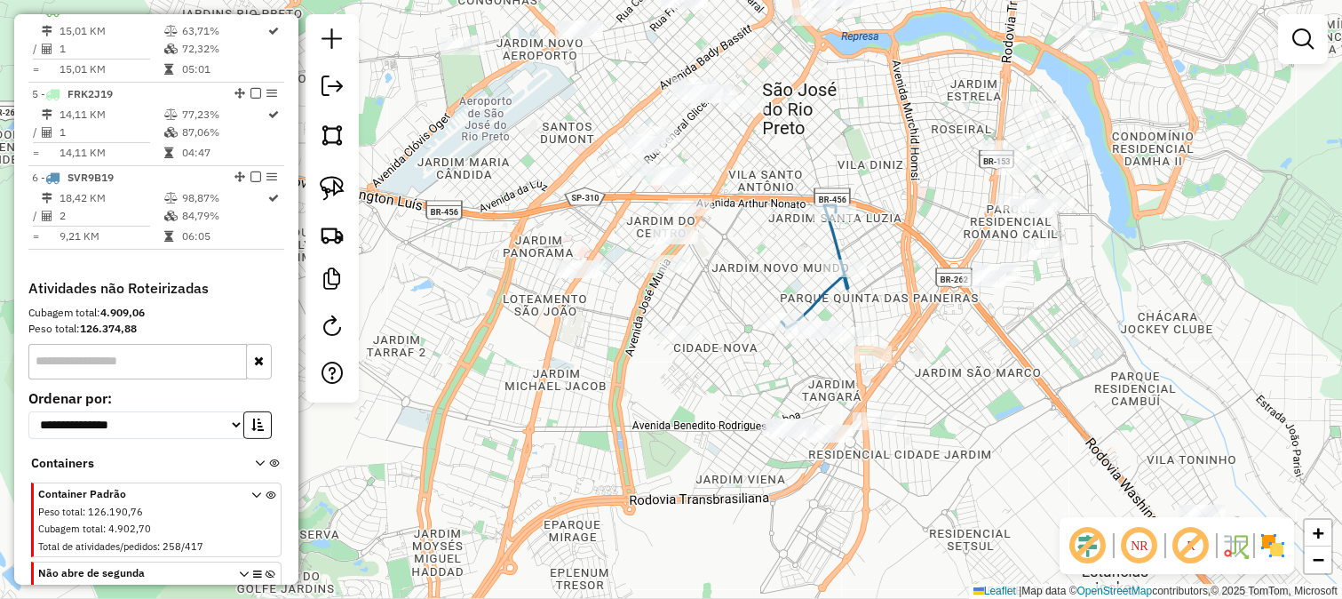
drag, startPoint x: 796, startPoint y: 233, endPoint x: 812, endPoint y: 258, distance: 29.6
click at [812, 258] on div "Janela de atendimento Grade de atendimento Capacidade Transportadoras Veículos …" at bounding box center [671, 299] width 1342 height 599
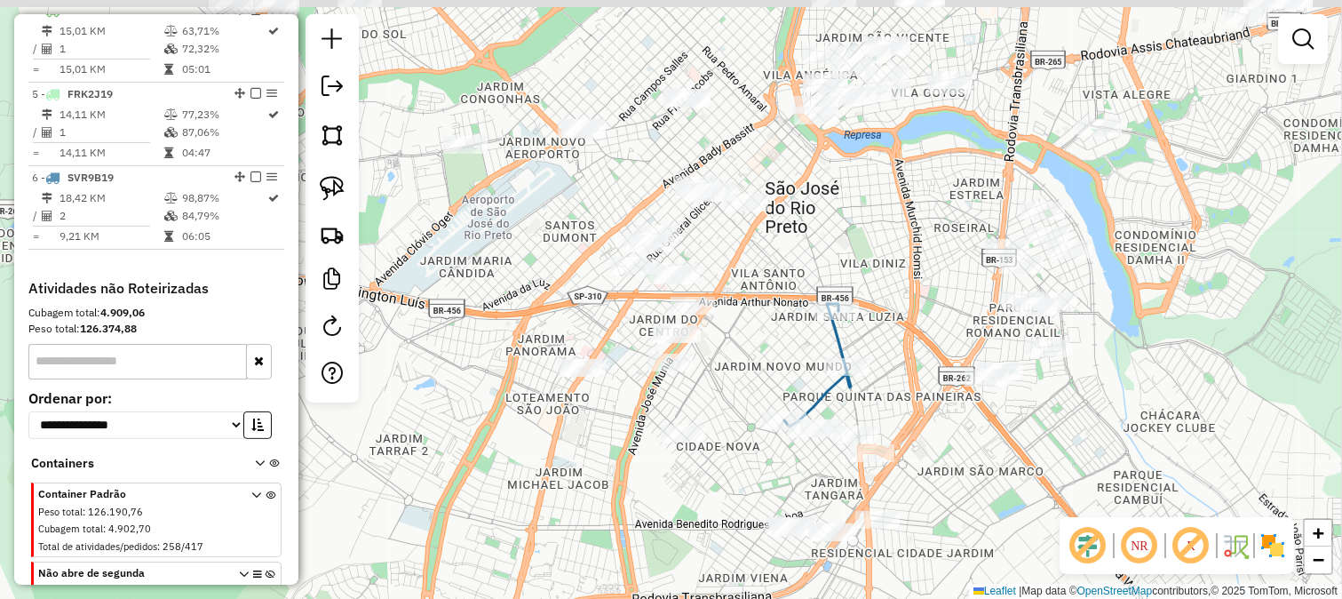
click at [750, 376] on div "Janela de atendimento Grade de atendimento Capacidade Transportadoras Veículos …" at bounding box center [671, 299] width 1342 height 599
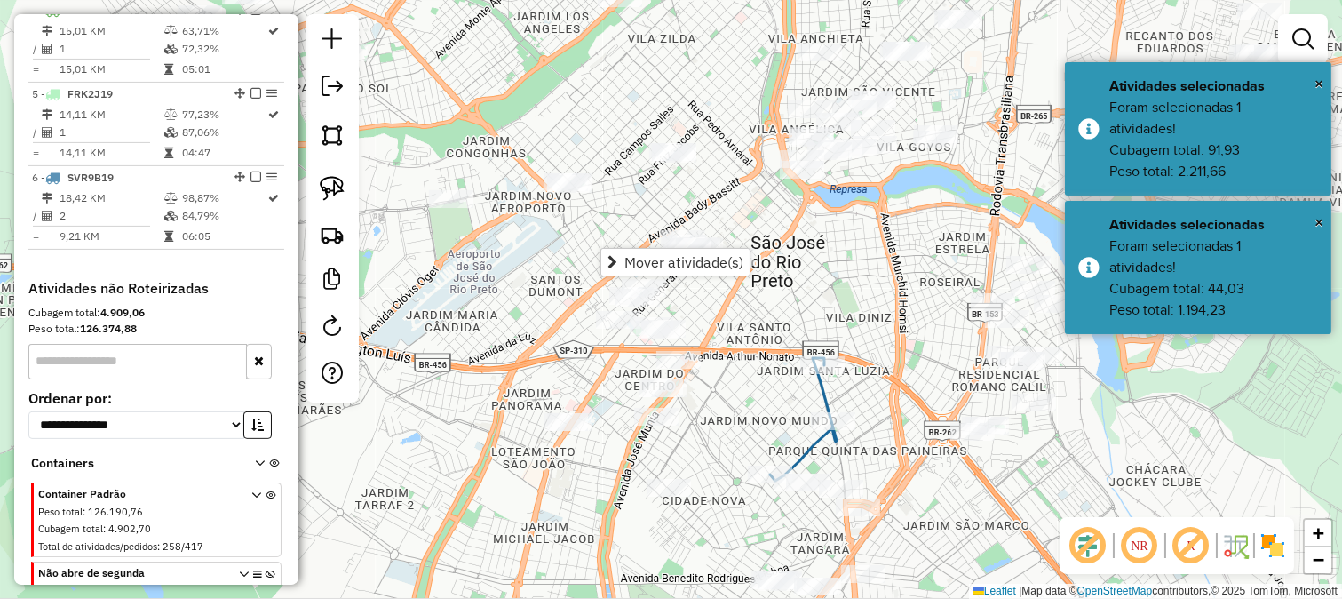
click at [506, 322] on div "Janela de atendimento Grade de atendimento Capacidade Transportadoras Veículos …" at bounding box center [671, 299] width 1342 height 599
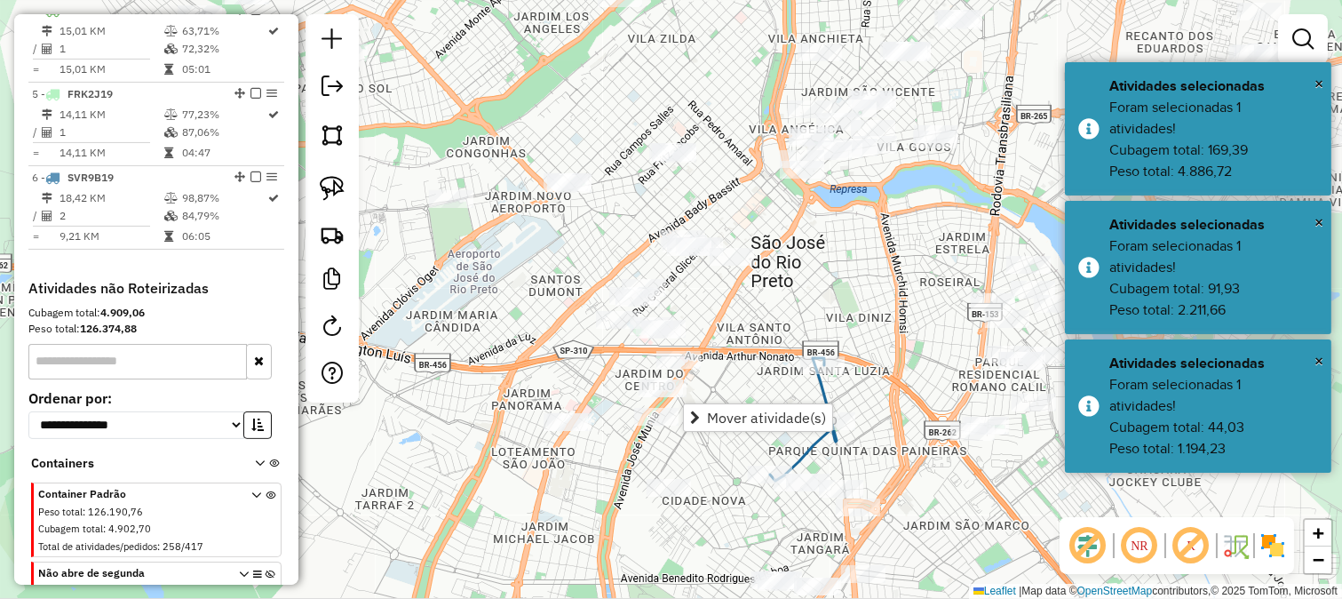
click at [607, 415] on div "Janela de atendimento Grade de atendimento Capacidade Transportadoras Veículos …" at bounding box center [671, 299] width 1342 height 599
click at [316, 130] on link at bounding box center [332, 134] width 39 height 39
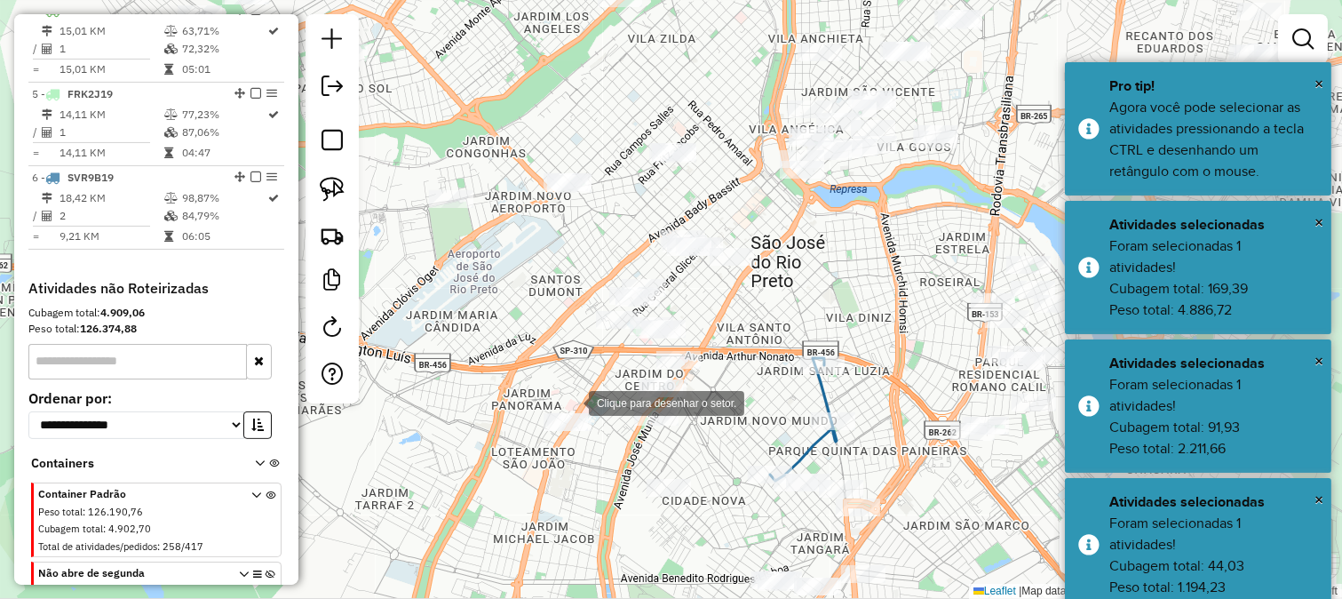
click at [571, 402] on div at bounding box center [571, 402] width 36 height 36
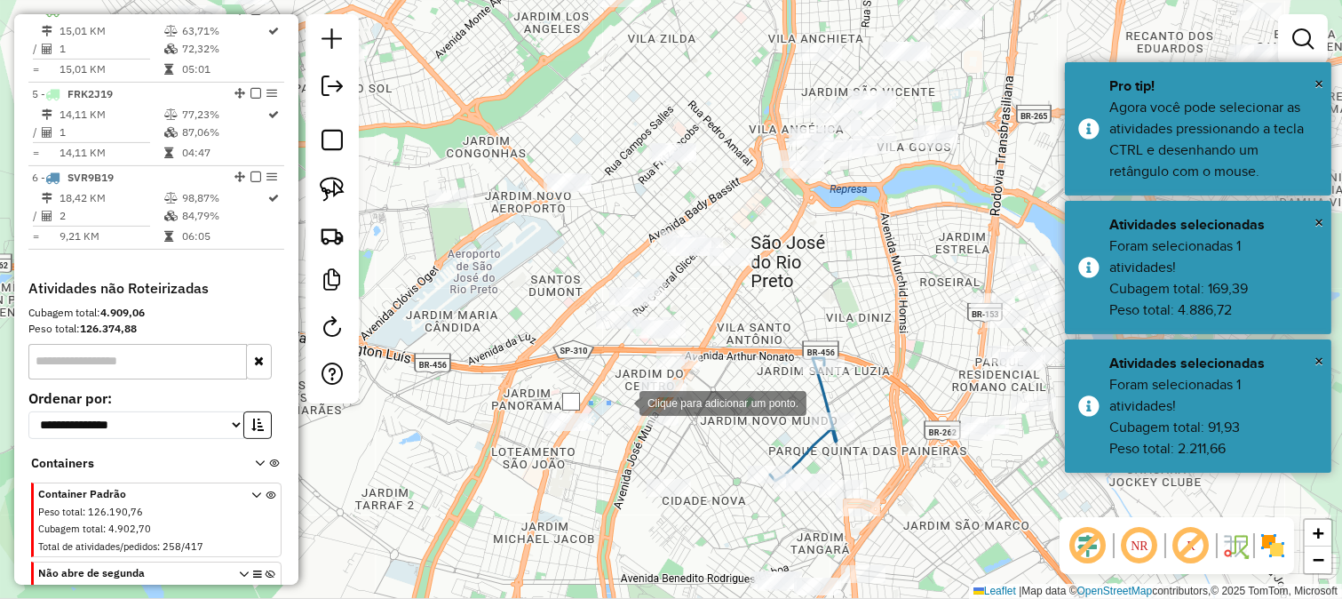
click at [640, 406] on div at bounding box center [622, 402] width 36 height 36
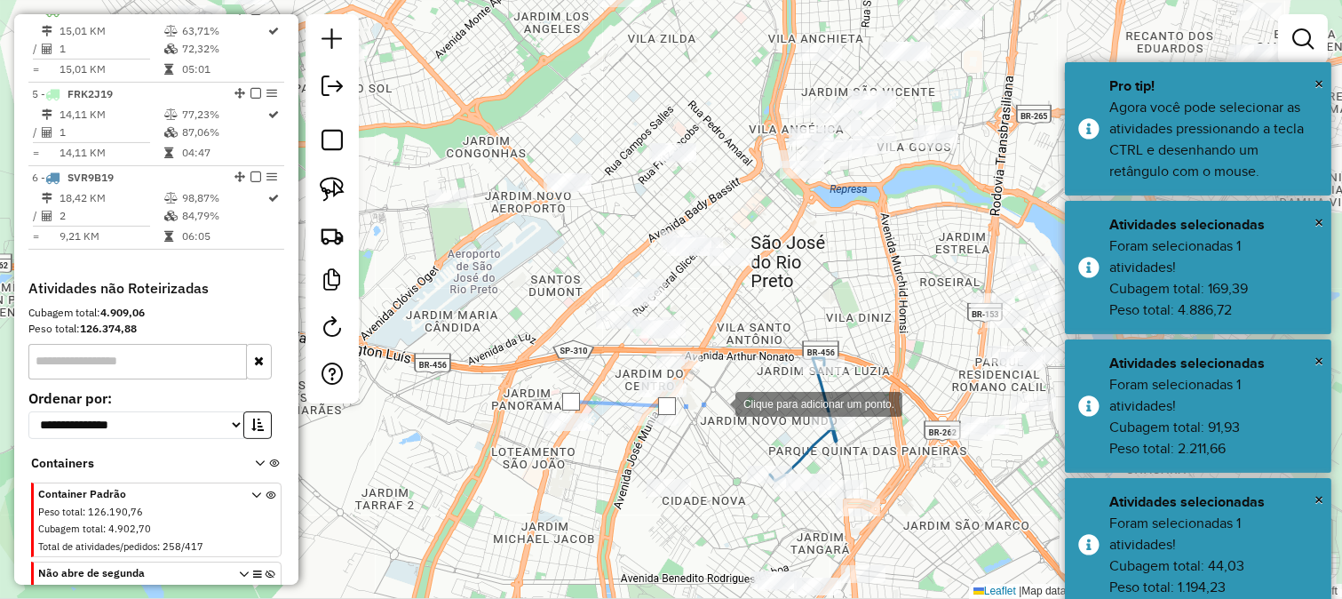
click at [736, 393] on div at bounding box center [718, 403] width 36 height 36
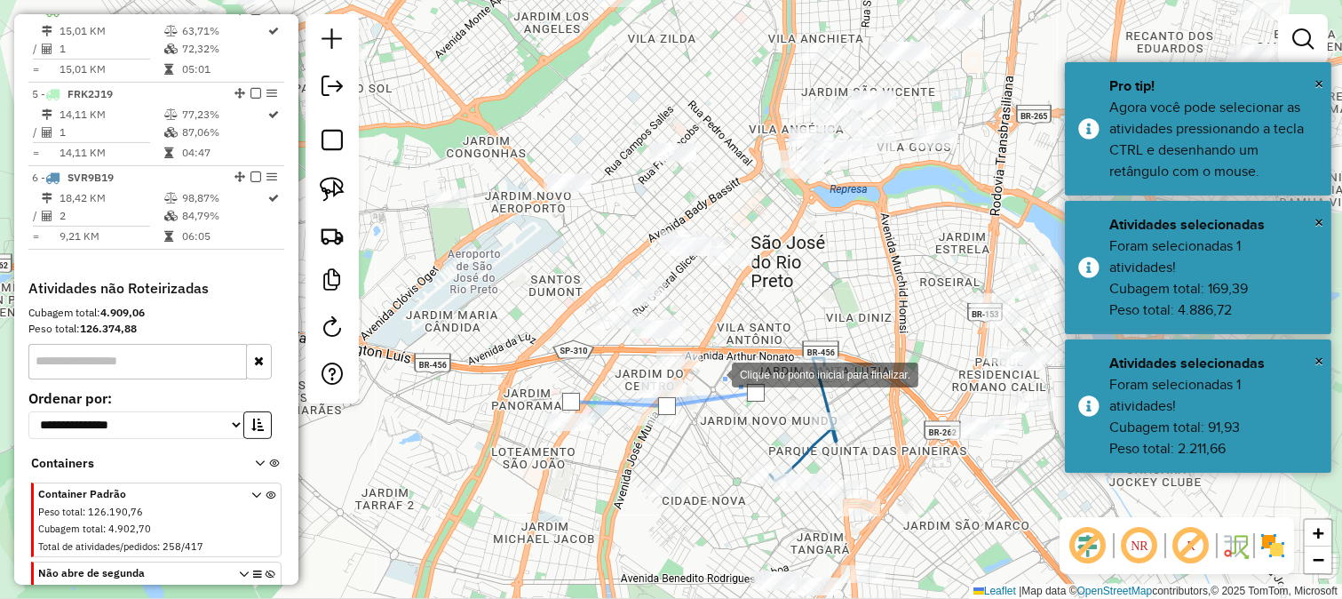
click at [714, 373] on div at bounding box center [714, 373] width 36 height 36
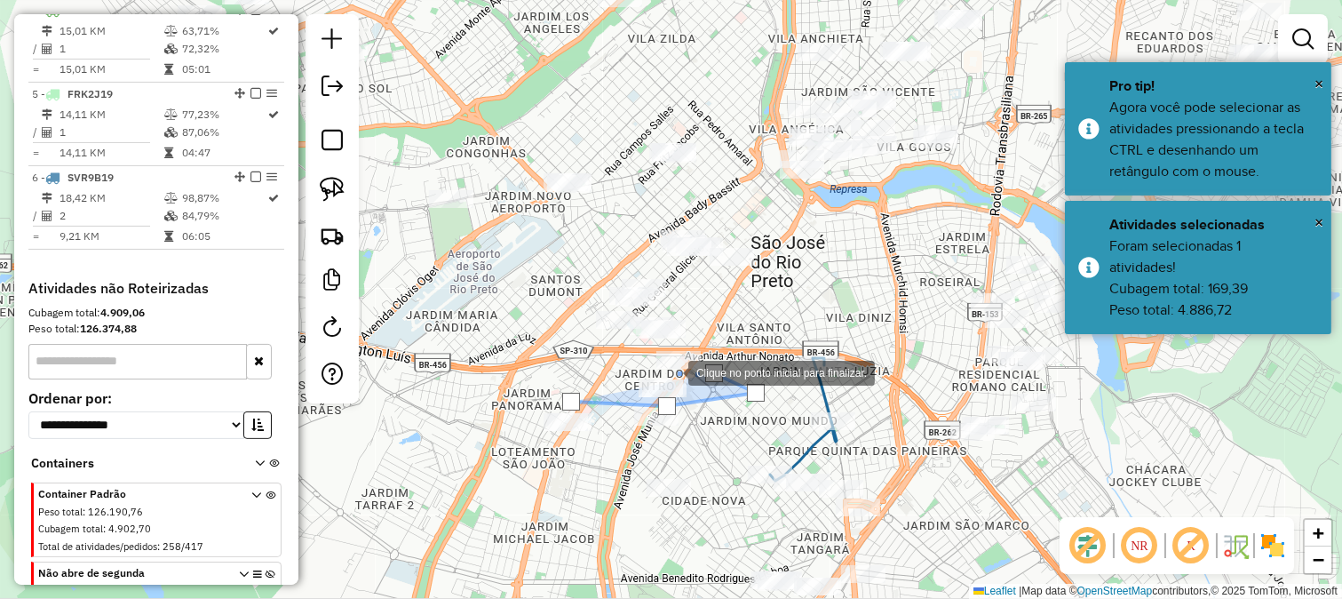
click at [671, 371] on div at bounding box center [671, 372] width 36 height 36
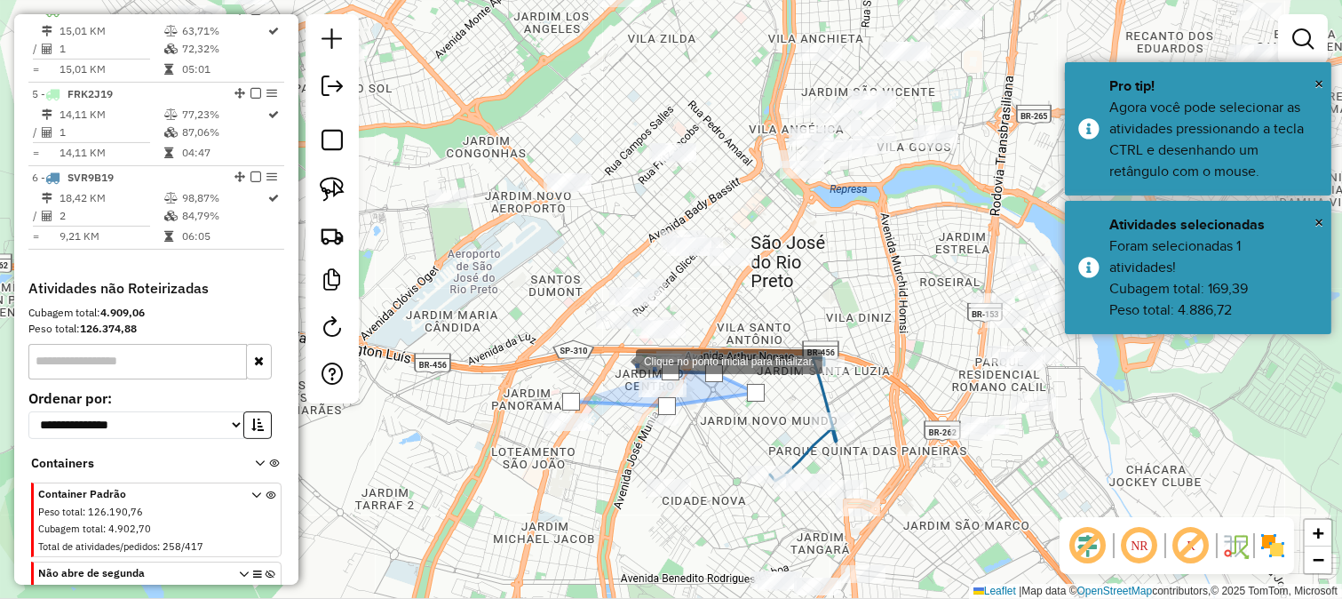
click at [618, 360] on div at bounding box center [619, 360] width 36 height 36
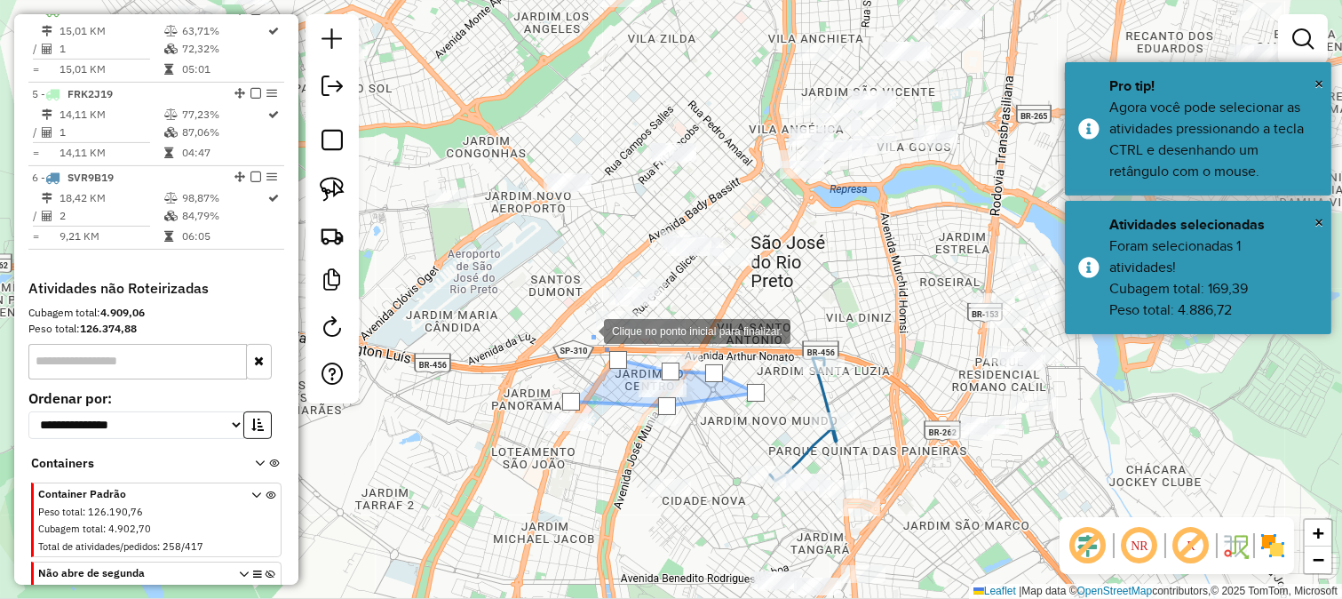
click at [586, 330] on div at bounding box center [587, 330] width 36 height 36
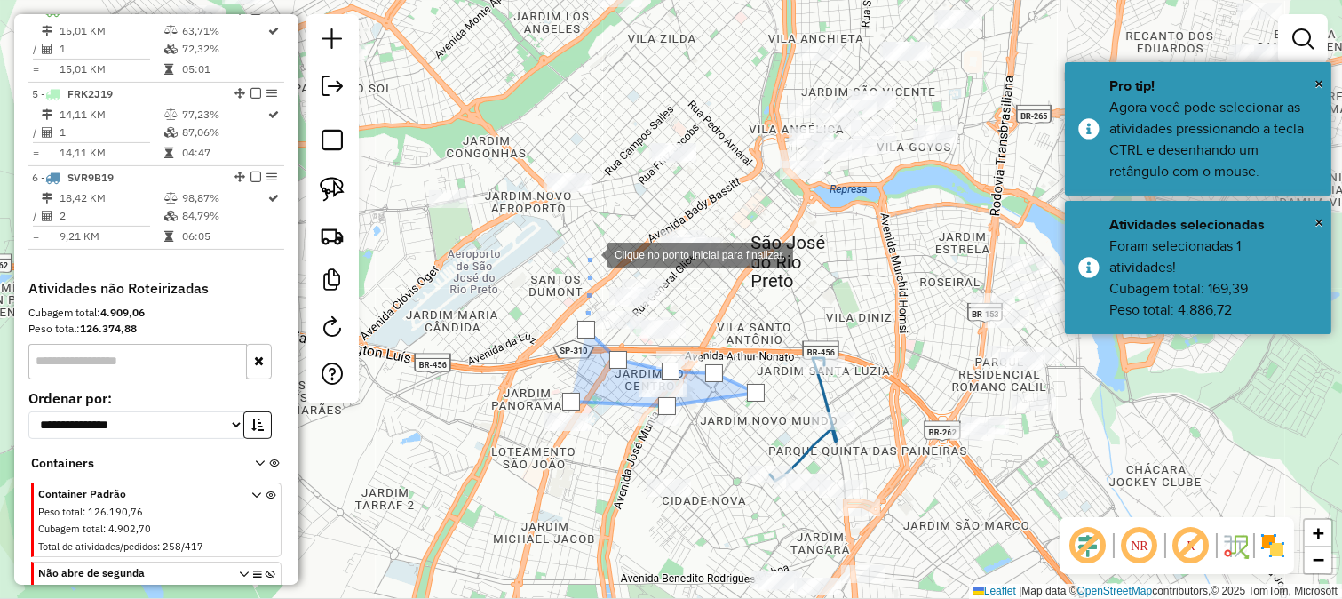
click at [589, 253] on div at bounding box center [589, 253] width 36 height 36
click at [599, 235] on div at bounding box center [589, 253] width 36 height 36
click at [581, 163] on div at bounding box center [599, 181] width 36 height 36
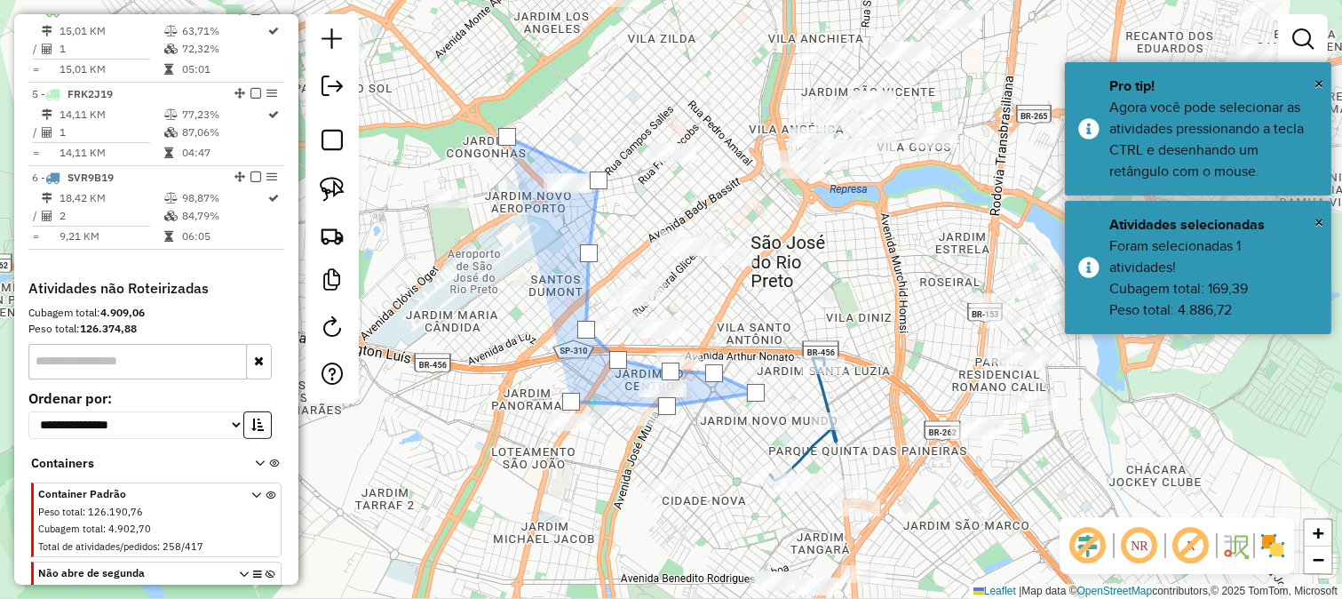
click at [489, 155] on div at bounding box center [507, 137] width 36 height 36
click at [505, 245] on div at bounding box center [487, 228] width 36 height 36
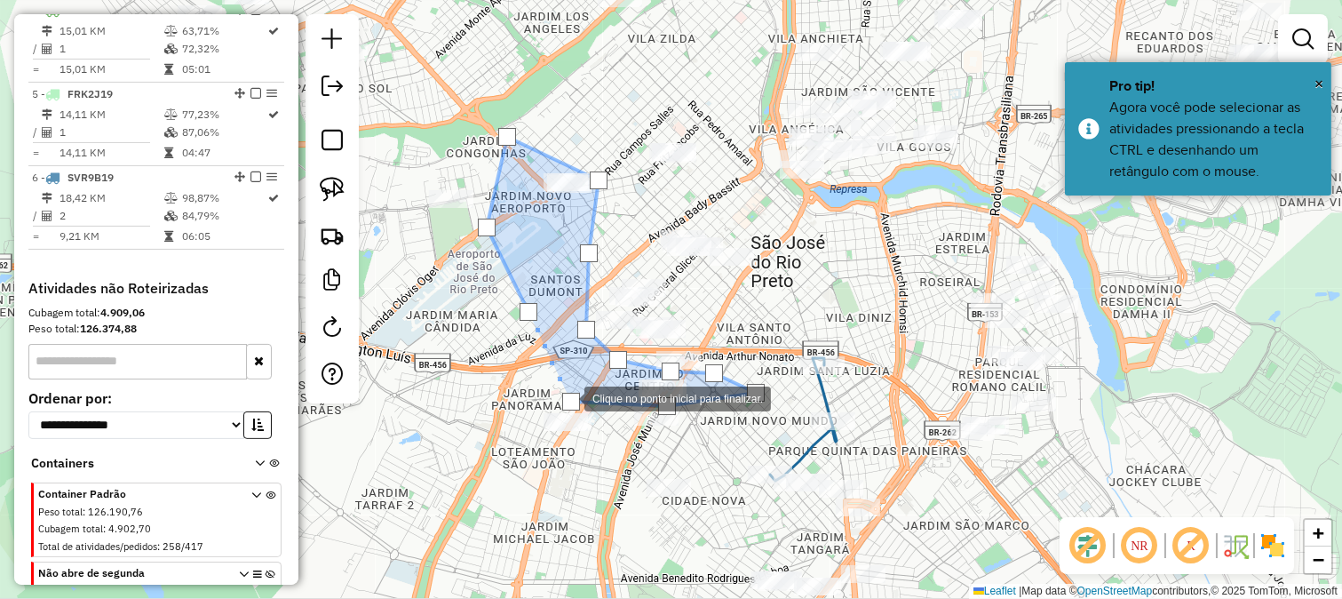
click at [567, 397] on div at bounding box center [571, 402] width 18 height 18
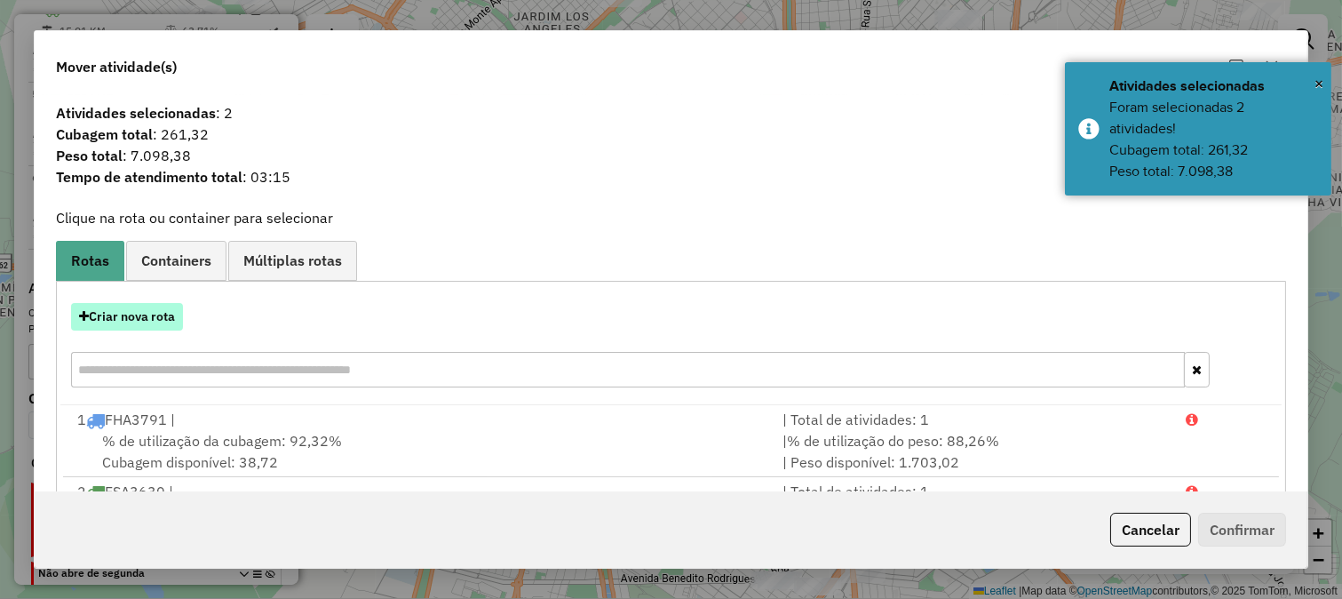
click at [178, 324] on button "Criar nova rota" at bounding box center [127, 317] width 112 height 28
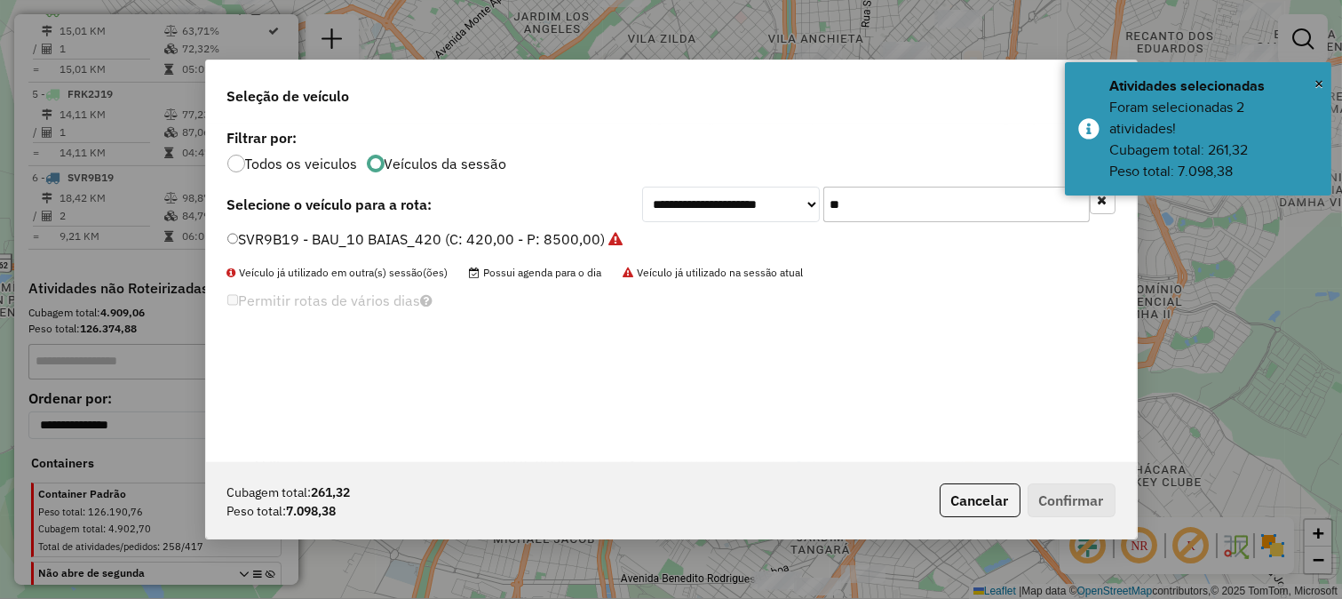
click at [866, 219] on input "**" at bounding box center [956, 205] width 267 height 36
type input "**"
click at [579, 237] on label "SVR3E68 - BAU_10 BAIAS_420 (C: 420,00 - P: 8500,00)" at bounding box center [416, 238] width 378 height 21
click at [1096, 489] on button "Confirmar" at bounding box center [1072, 500] width 88 height 34
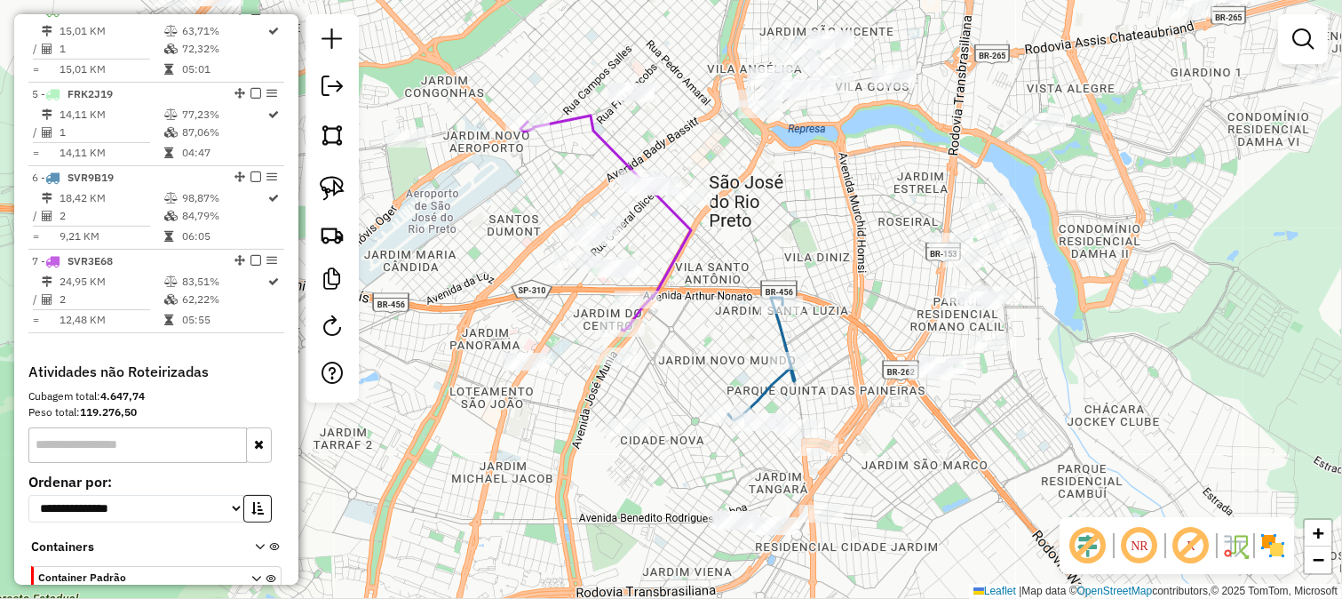
drag, startPoint x: 832, startPoint y: 288, endPoint x: 778, endPoint y: 192, distance: 110.2
click at [778, 192] on div "Janela de atendimento Grade de atendimento Capacidade Transportadoras Veículos …" at bounding box center [671, 299] width 1342 height 599
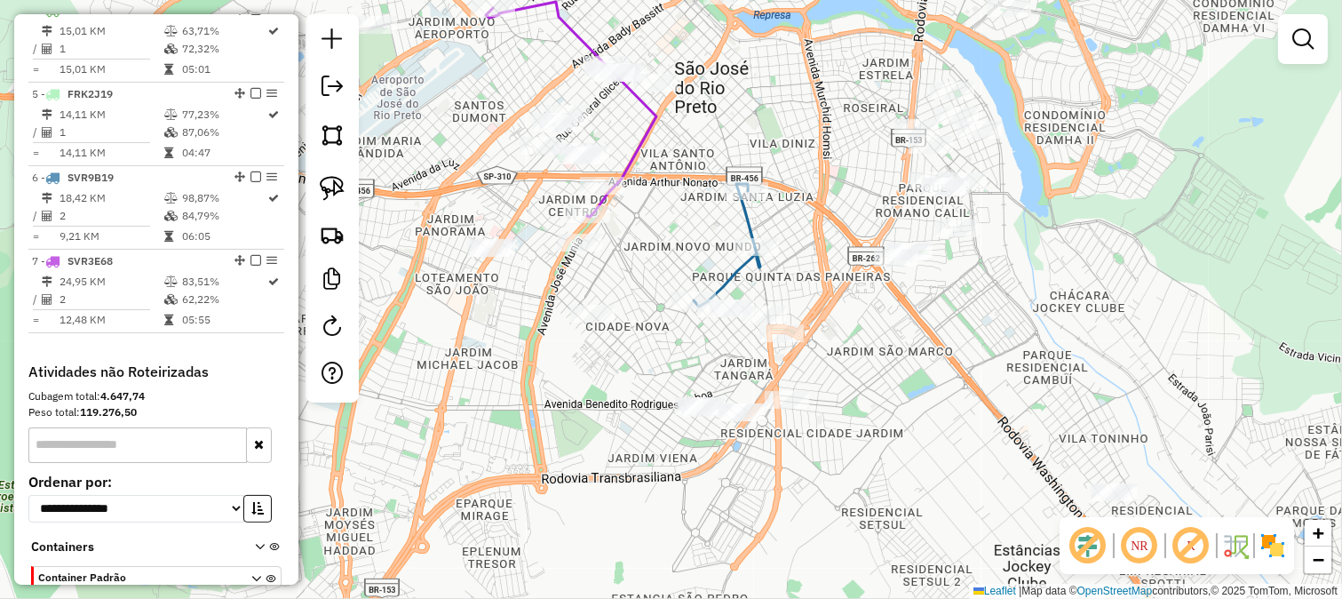
drag, startPoint x: 820, startPoint y: 259, endPoint x: 829, endPoint y: 374, distance: 115.8
click at [829, 374] on div "Janela de atendimento Grade de atendimento Capacidade Transportadoras Veículos …" at bounding box center [671, 299] width 1342 height 599
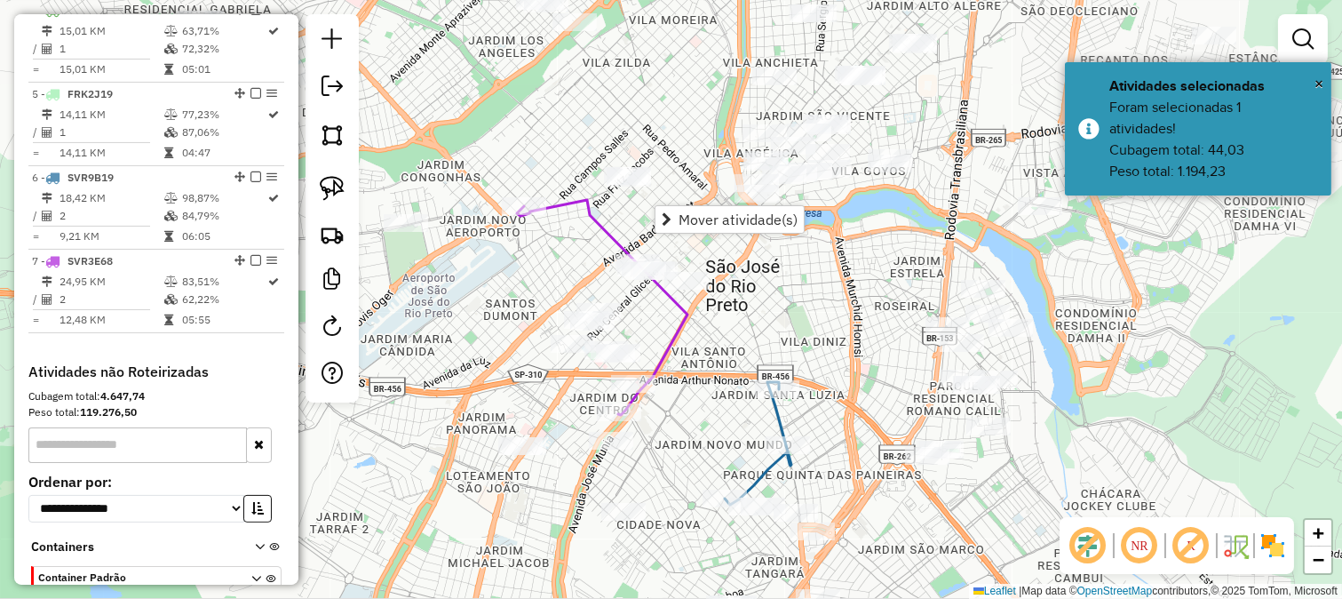
click at [800, 341] on div "Janela de atendimento Grade de atendimento Capacidade Transportadoras Veículos …" at bounding box center [671, 299] width 1342 height 599
drag, startPoint x: 820, startPoint y: 339, endPoint x: 760, endPoint y: 126, distance: 221.4
click at [760, 126] on div "Janela de atendimento Grade de atendimento Capacidade Transportadoras Veículos …" at bounding box center [671, 299] width 1342 height 599
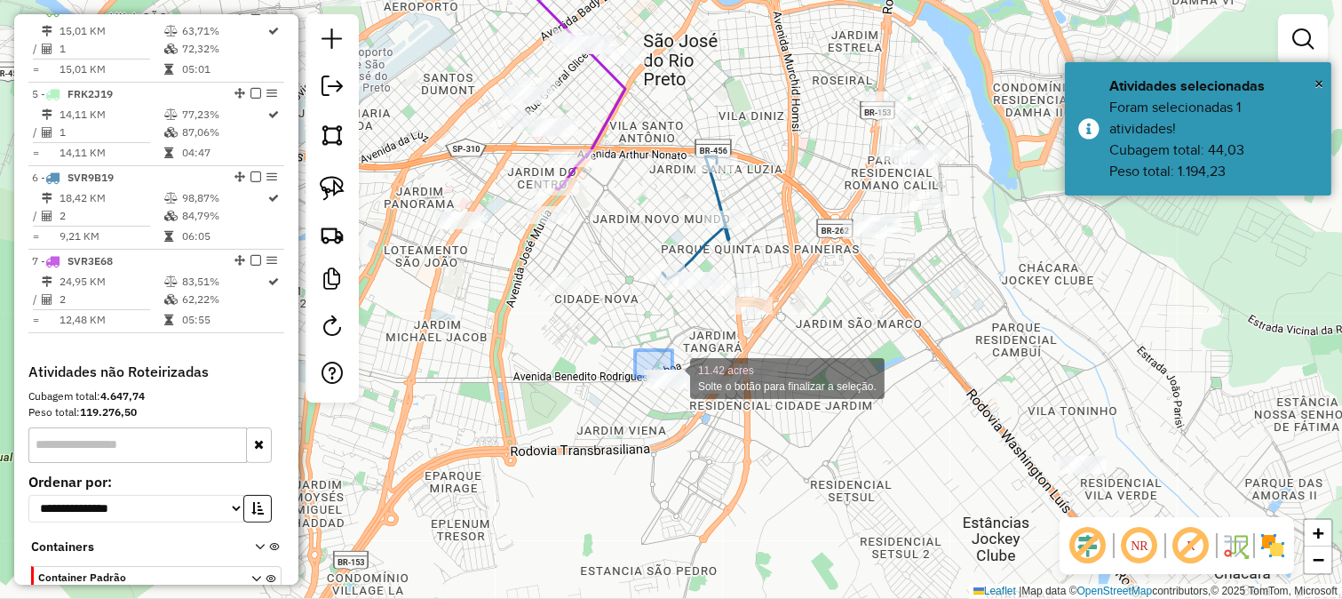
click at [687, 388] on div "11.42 acres Solte o botão para finalizar a seleção. Janela de atendimento Grade…" at bounding box center [671, 299] width 1342 height 599
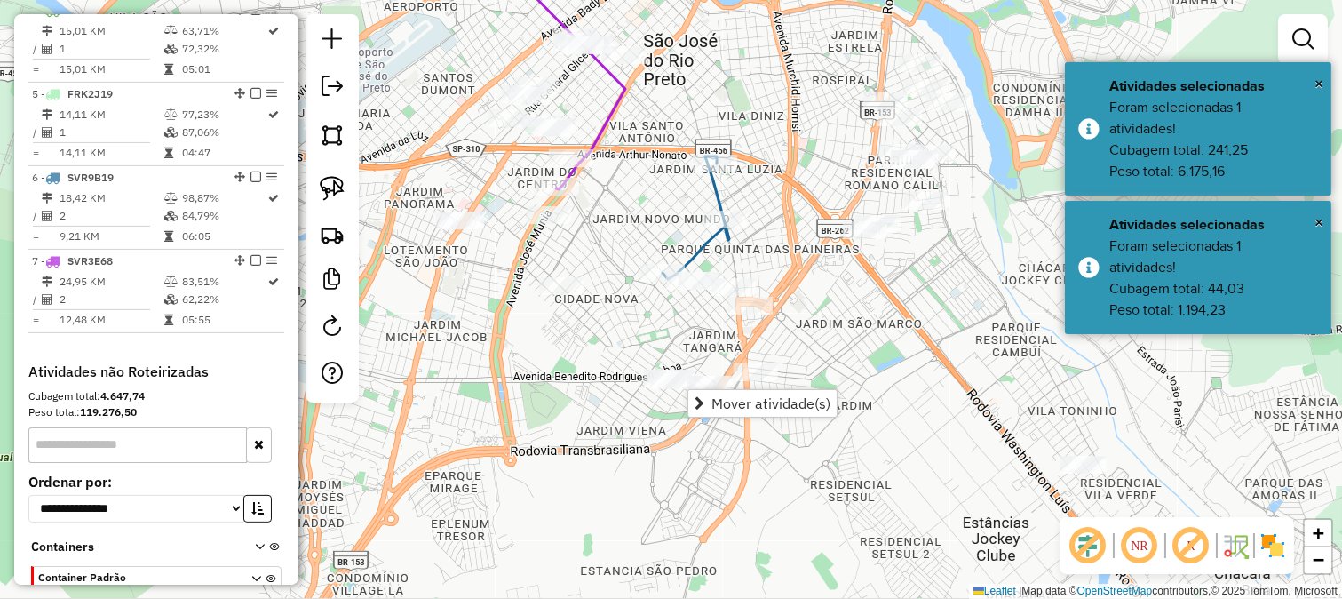
drag, startPoint x: 601, startPoint y: 403, endPoint x: 601, endPoint y: 376, distance: 27.6
click at [602, 403] on div "Janela de atendimento Grade de atendimento Capacidade Transportadoras Veículos …" at bounding box center [671, 299] width 1342 height 599
drag, startPoint x: 609, startPoint y: 327, endPoint x: 686, endPoint y: 524, distance: 211.8
click at [686, 506] on div "Janela de atendimento Grade de atendimento Capacidade Transportadoras Veículos …" at bounding box center [671, 299] width 1342 height 599
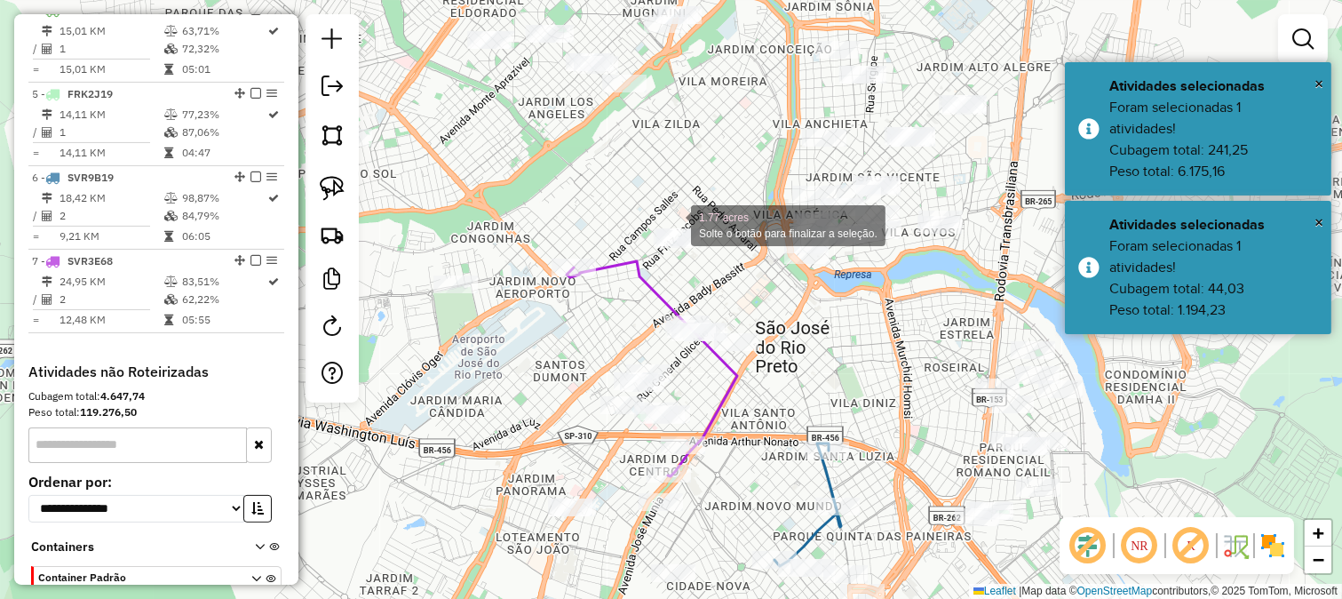
drag, startPoint x: 652, startPoint y: 206, endPoint x: 725, endPoint y: 267, distance: 94.6
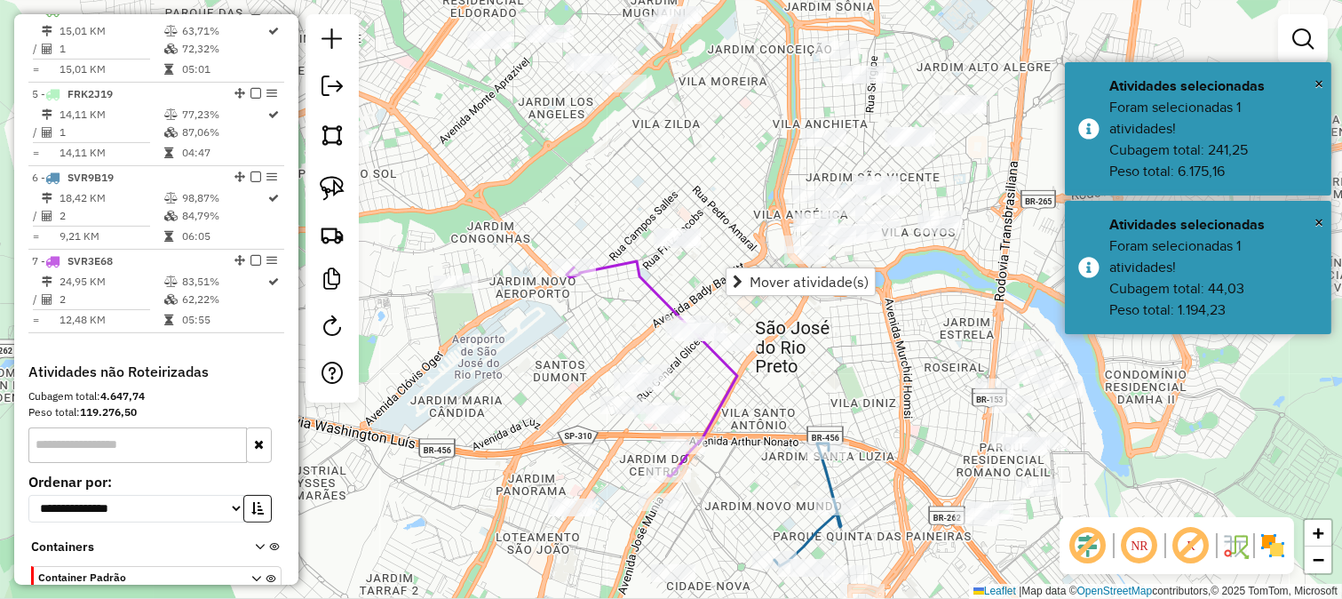
click at [632, 286] on div "Janela de atendimento Grade de atendimento Capacidade Transportadoras Veículos …" at bounding box center [671, 299] width 1342 height 599
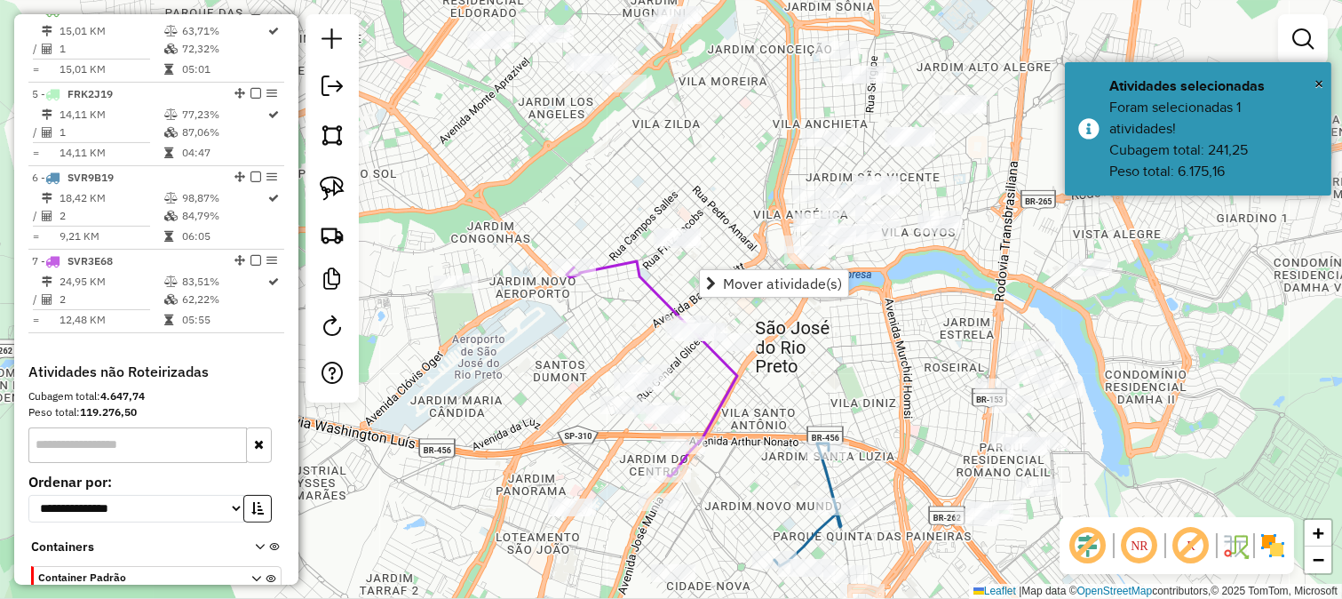
click at [640, 277] on icon at bounding box center [652, 368] width 171 height 215
select select "**********"
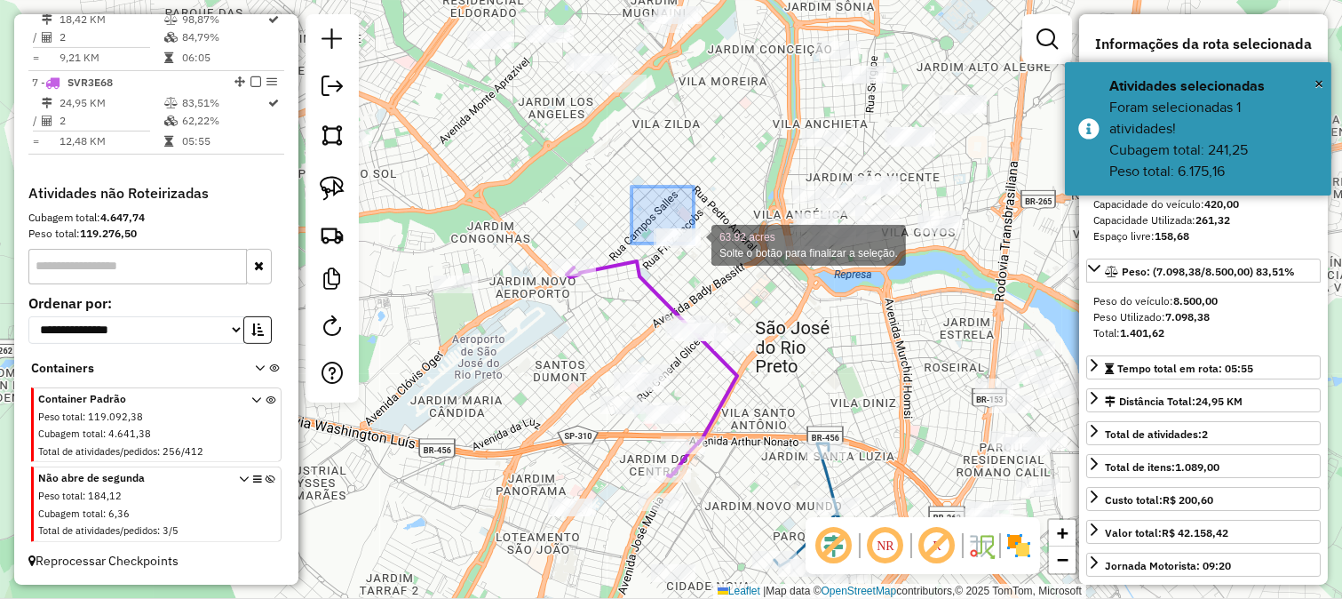
scroll to position [1146, 0]
drag, startPoint x: 632, startPoint y: 187, endPoint x: 700, endPoint y: 251, distance: 93.6
click at [700, 251] on div "63.92 acres Solte o botão para finalizar a seleção. Janela de atendimento Grade…" at bounding box center [671, 299] width 1342 height 599
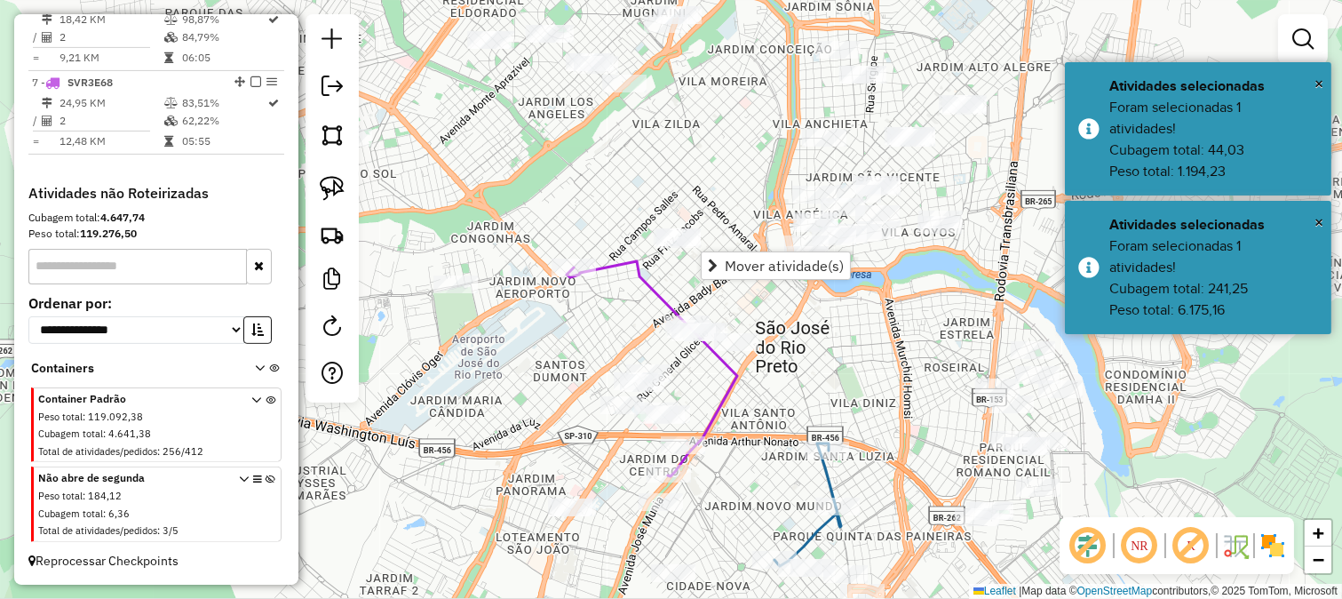
click at [629, 277] on icon at bounding box center [652, 368] width 171 height 215
select select "**********"
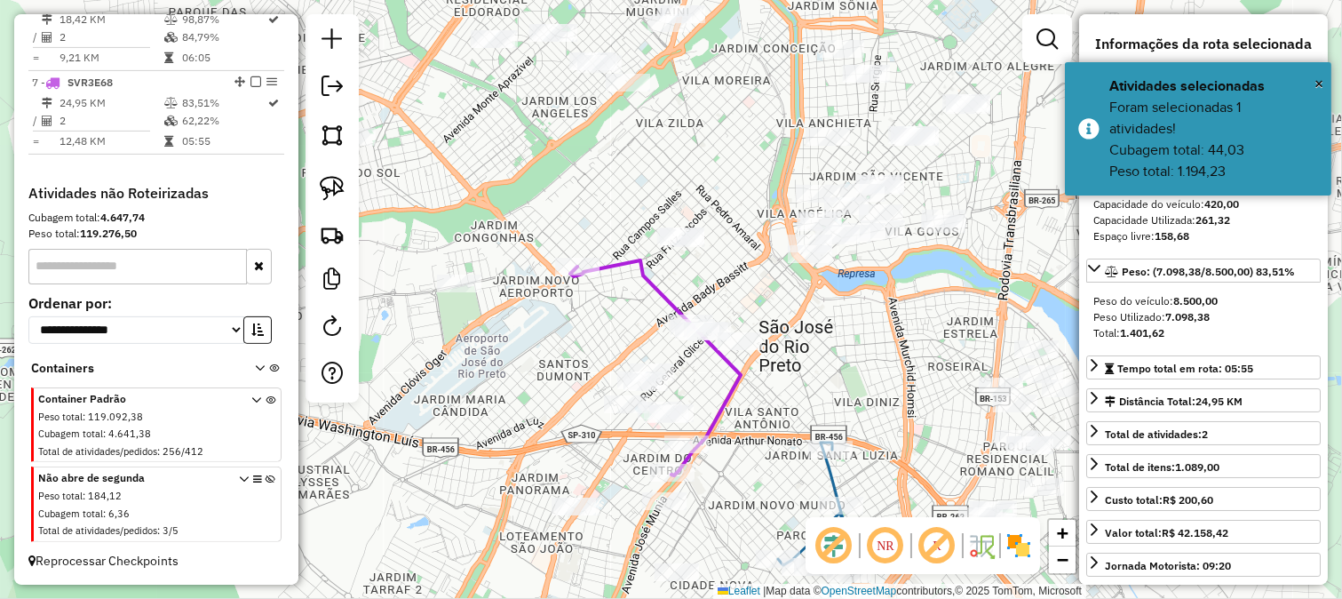
drag, startPoint x: 536, startPoint y: 358, endPoint x: 545, endPoint y: 180, distance: 177.9
click at [547, 181] on div "Janela de atendimento Grade de atendimento Capacidade Transportadoras Veículos …" at bounding box center [671, 299] width 1342 height 599
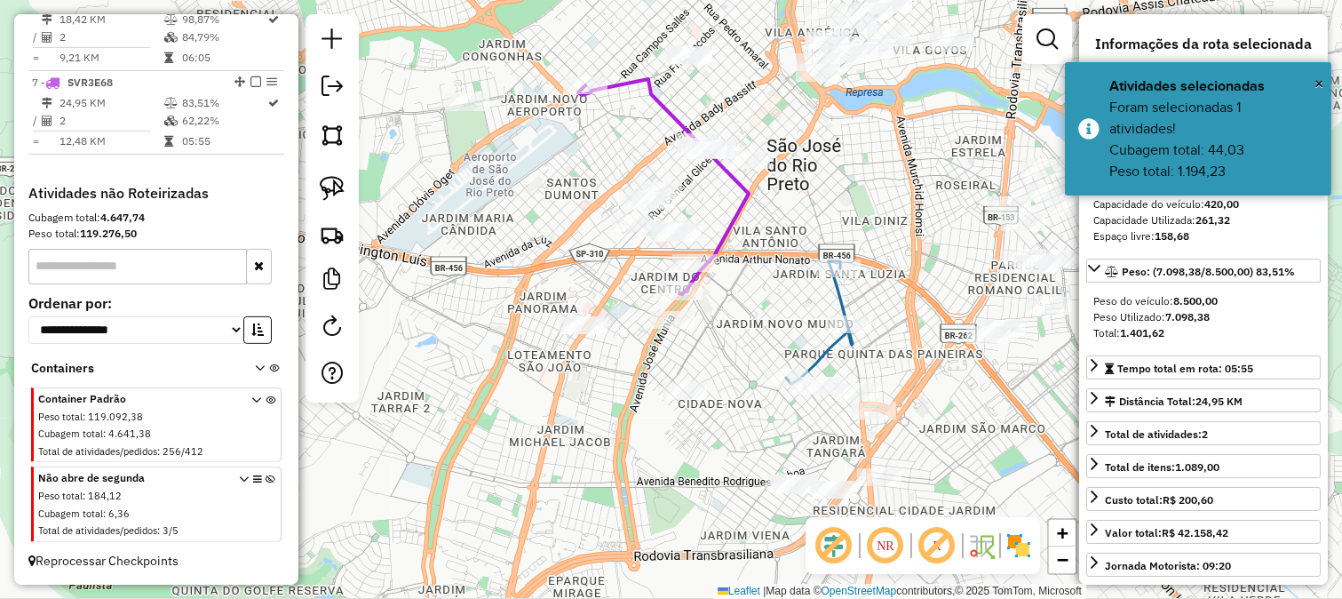
drag, startPoint x: 722, startPoint y: 456, endPoint x: 703, endPoint y: 397, distance: 61.8
click at [703, 398] on div "Janela de atendimento Grade de atendimento Capacidade Transportadoras Veículos …" at bounding box center [671, 299] width 1342 height 599
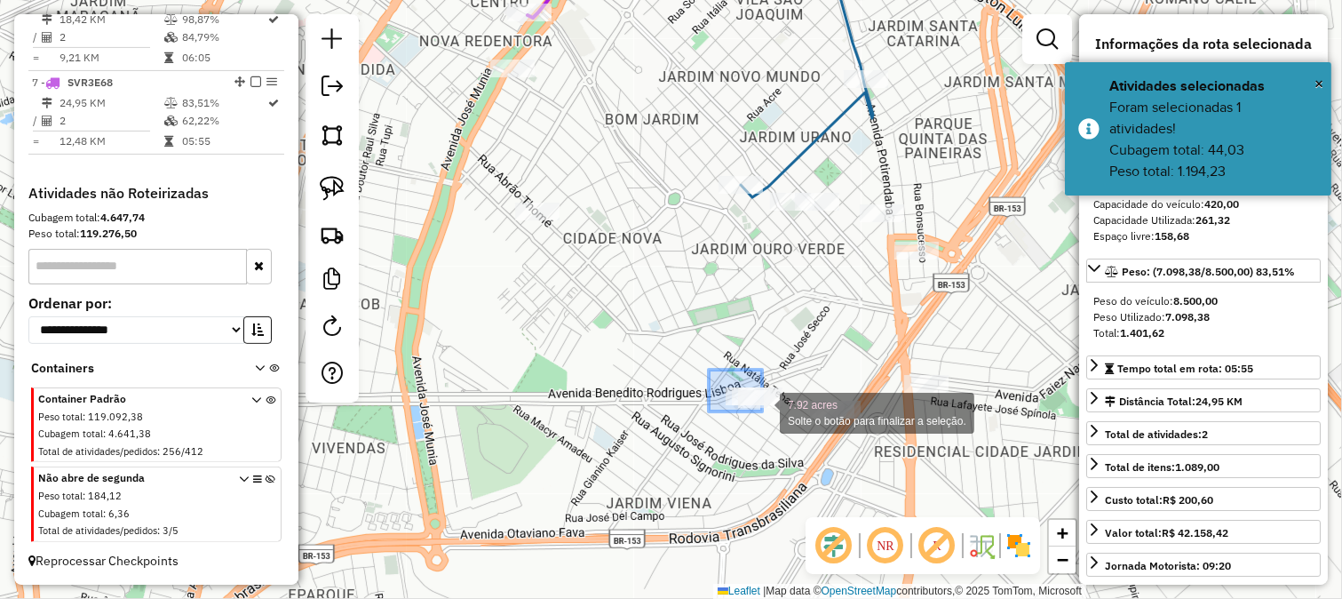
drag, startPoint x: 709, startPoint y: 370, endPoint x: 787, endPoint y: 431, distance: 99.3
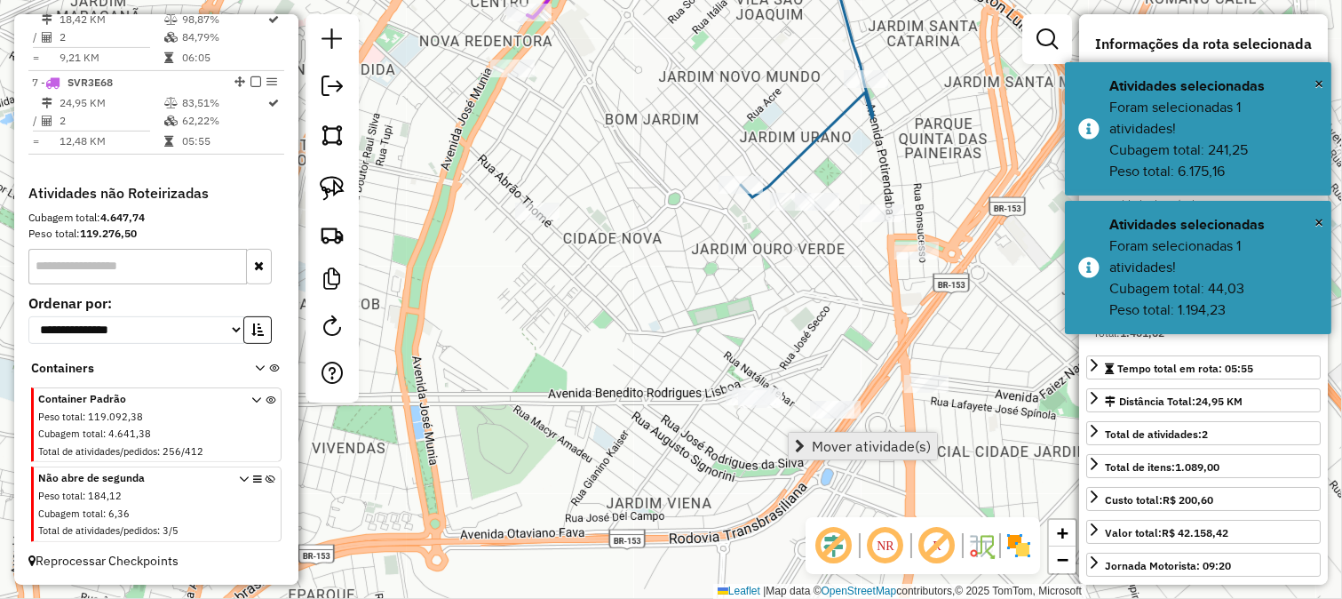
click at [822, 442] on span "Mover atividade(s)" at bounding box center [871, 446] width 119 height 14
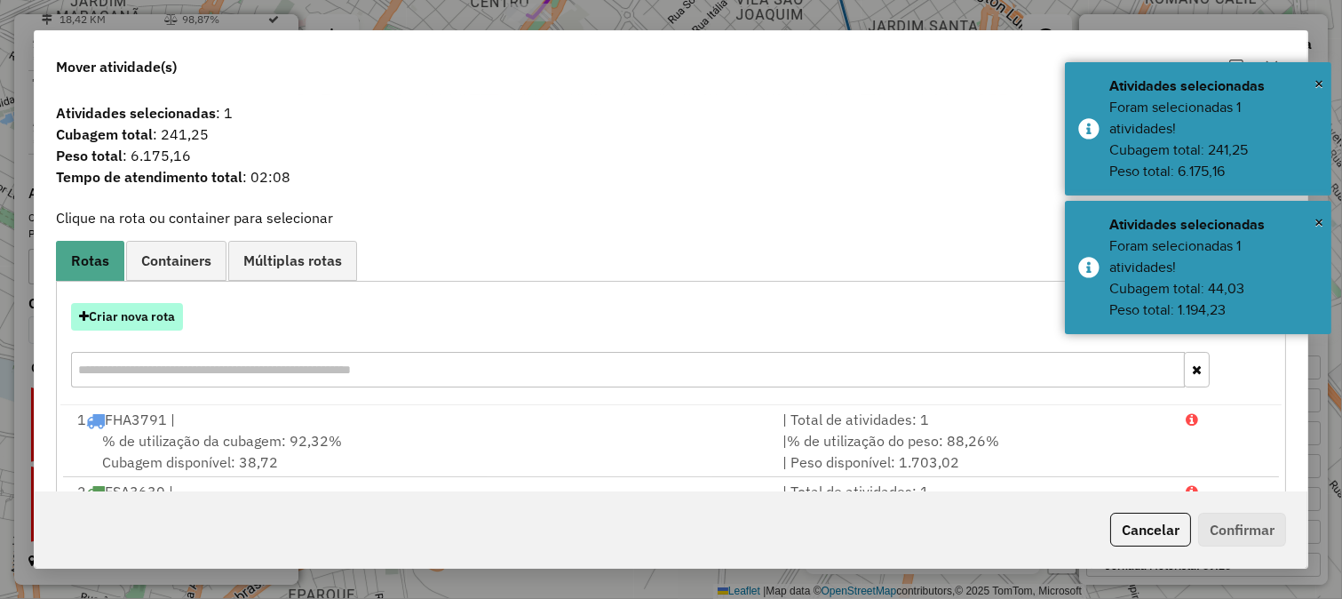
click at [143, 321] on button "Criar nova rota" at bounding box center [127, 317] width 112 height 28
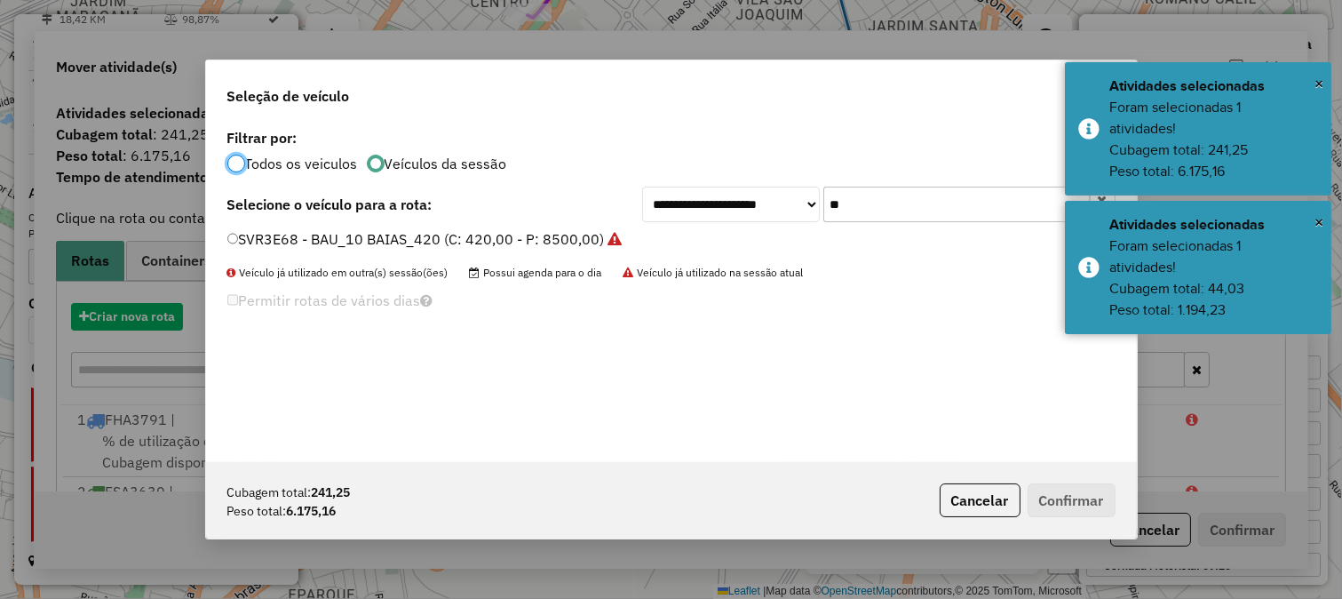
scroll to position [10, 4]
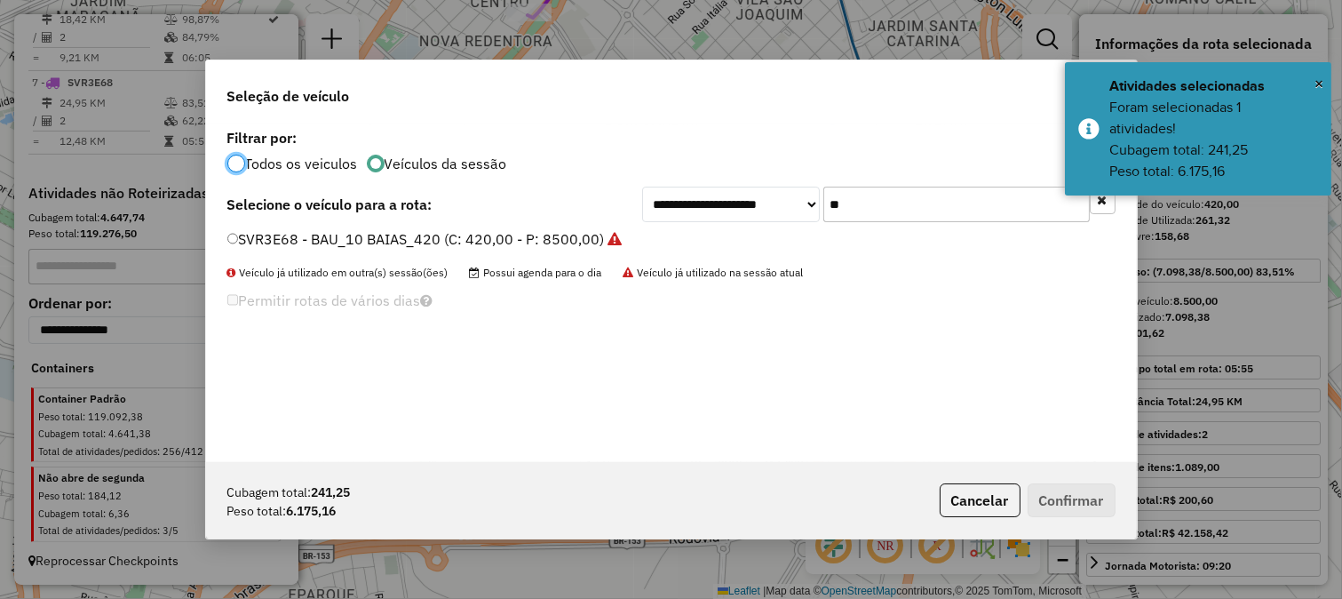
click at [844, 193] on input "**" at bounding box center [956, 205] width 267 height 36
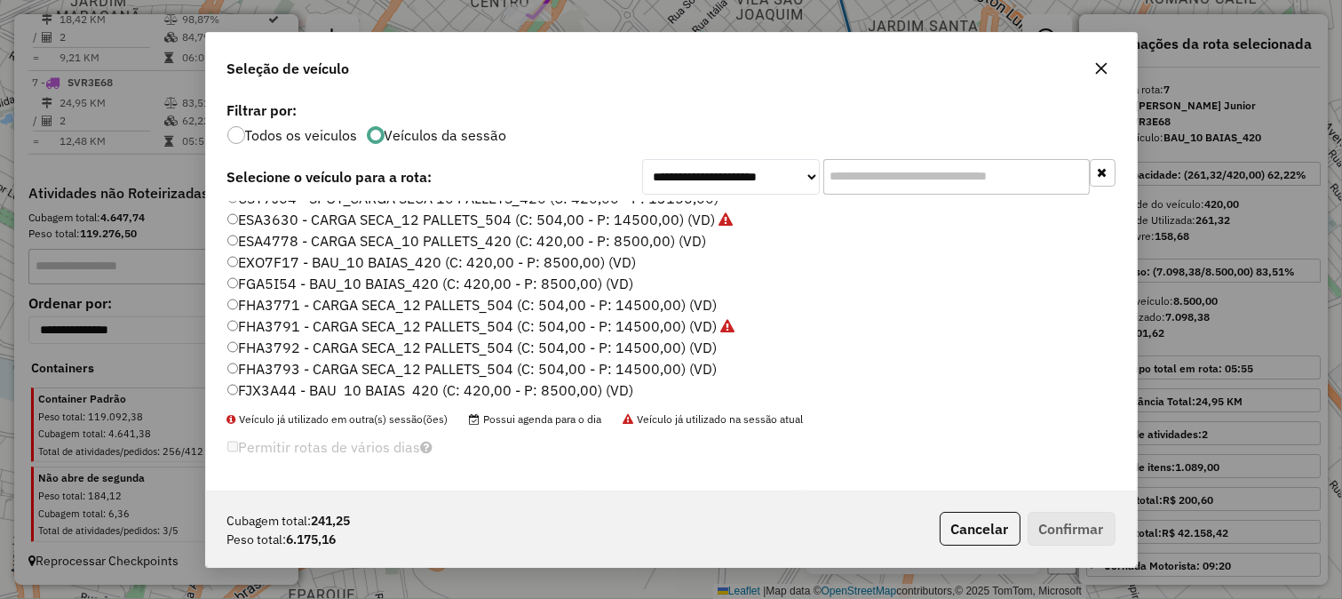
scroll to position [197, 0]
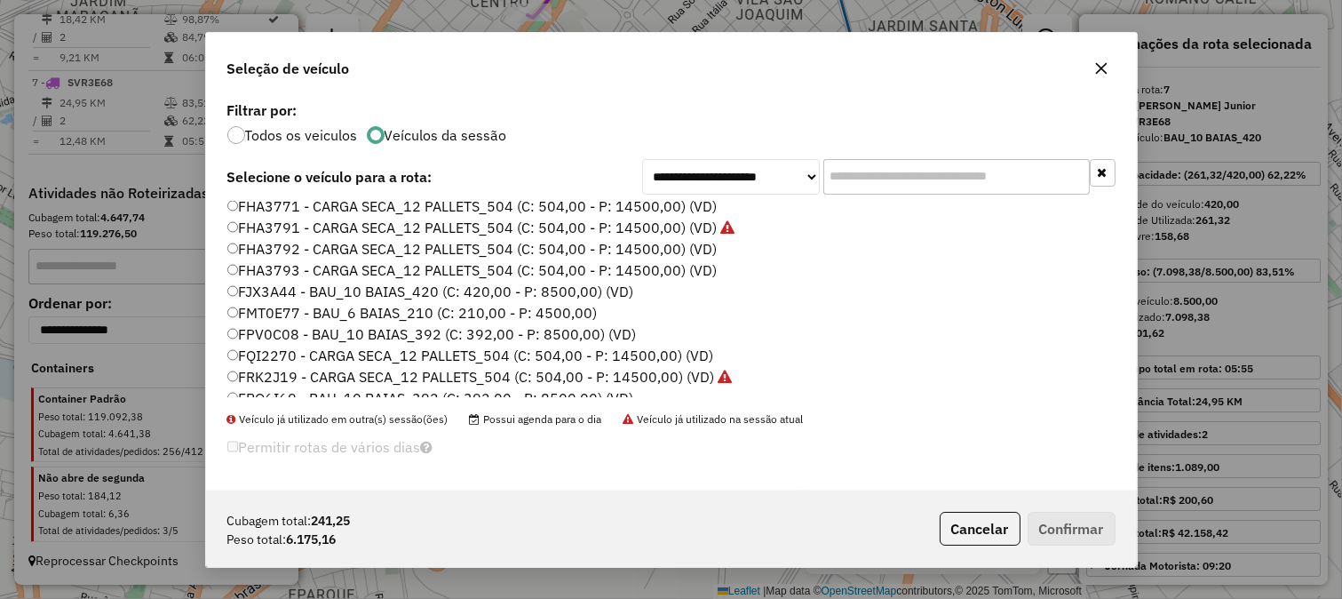
click at [586, 331] on label "FPV0C08 - BAU_10 BAIAS_392 (C: 392,00 - P: 8500,00) (VD)" at bounding box center [432, 333] width 410 height 21
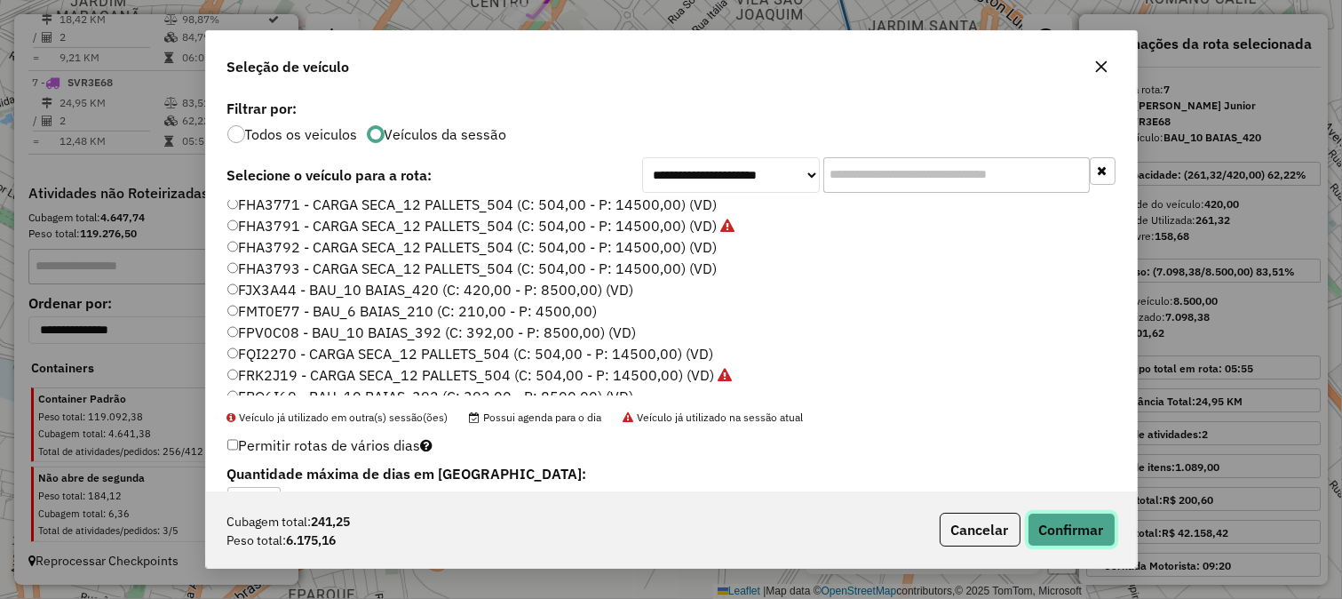
click at [1043, 525] on button "Confirmar" at bounding box center [1072, 530] width 88 height 34
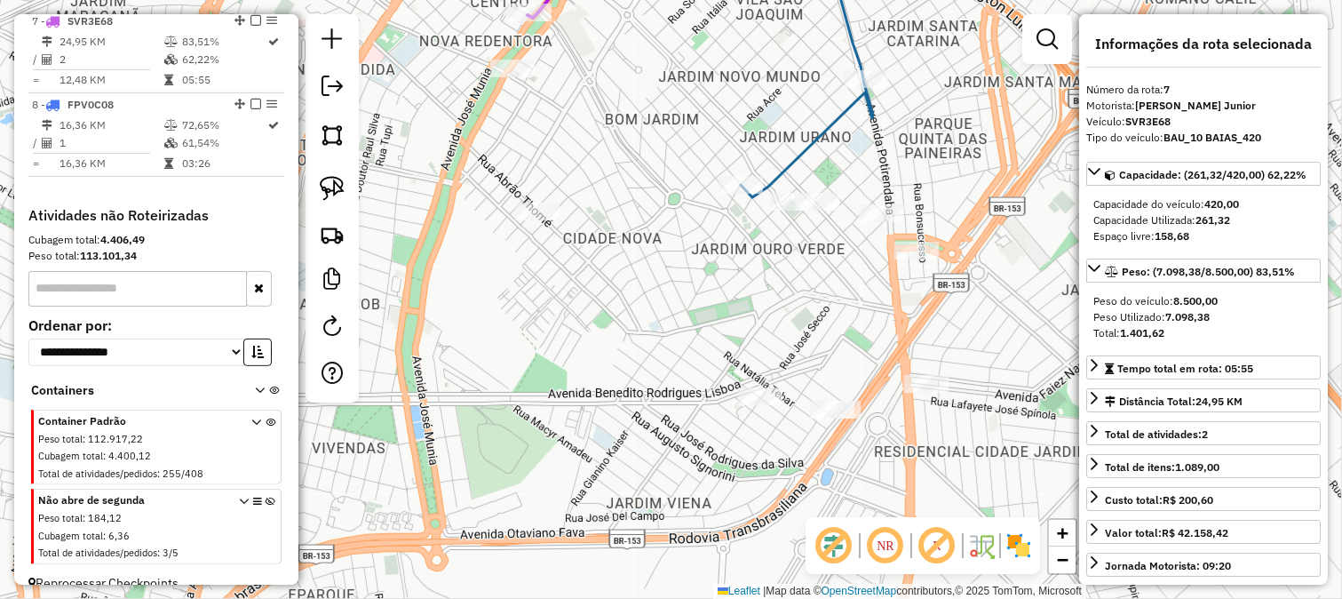
scroll to position [1204, 0]
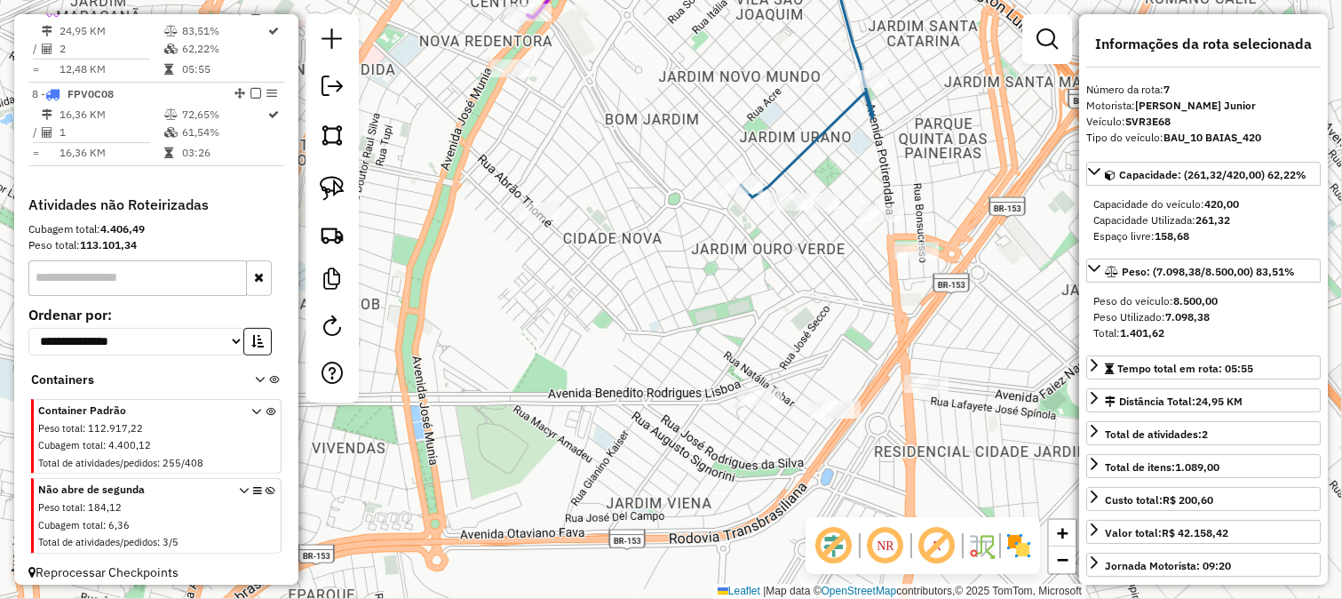
click at [707, 425] on div "Janela de atendimento Grade de atendimento Capacidade Transportadoras Veículos …" at bounding box center [671, 299] width 1342 height 599
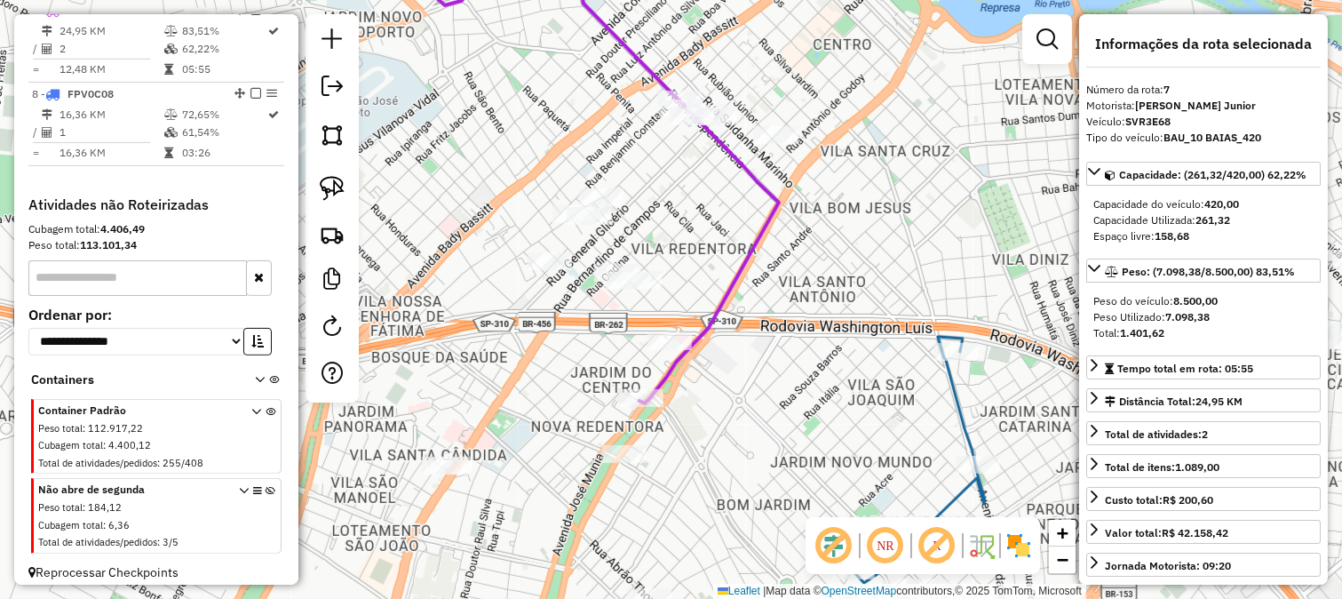
drag, startPoint x: 716, startPoint y: 317, endPoint x: 723, endPoint y: 344, distance: 27.6
click at [740, 368] on div "Janela de atendimento Grade de atendimento Capacidade Transportadoras Veículos …" at bounding box center [671, 299] width 1342 height 599
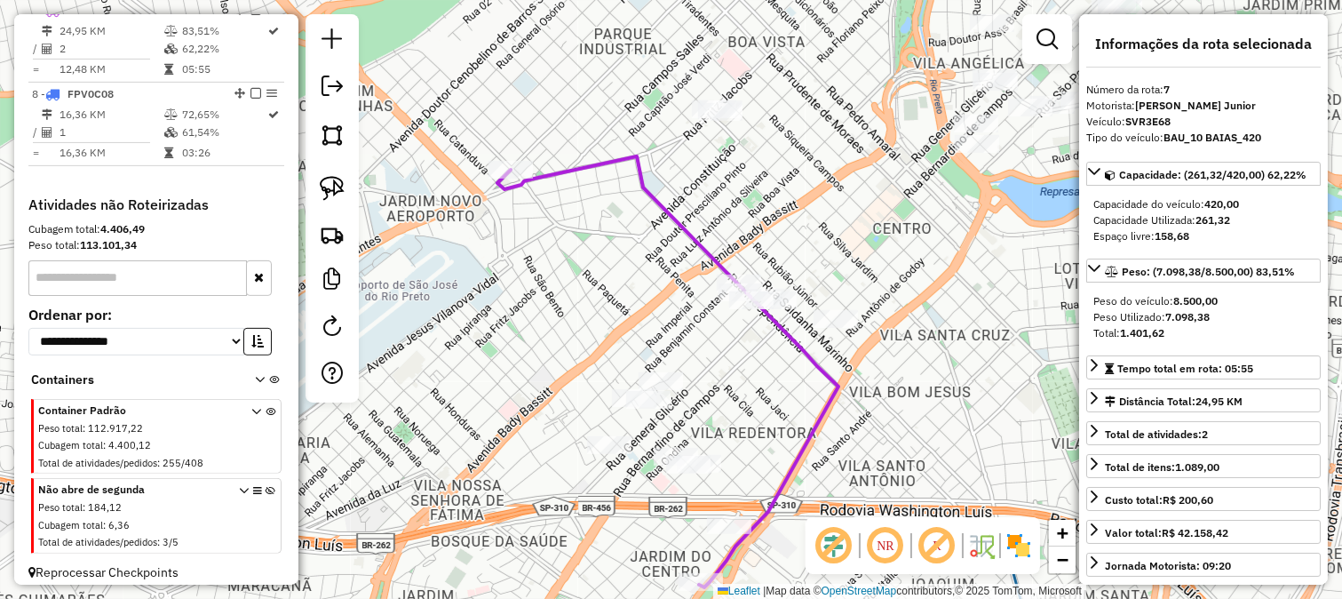
drag, startPoint x: 670, startPoint y: 226, endPoint x: 703, endPoint y: 389, distance: 166.7
click at [703, 377] on div "Janela de atendimento Grade de atendimento Capacidade Transportadoras Veículos …" at bounding box center [671, 299] width 1342 height 599
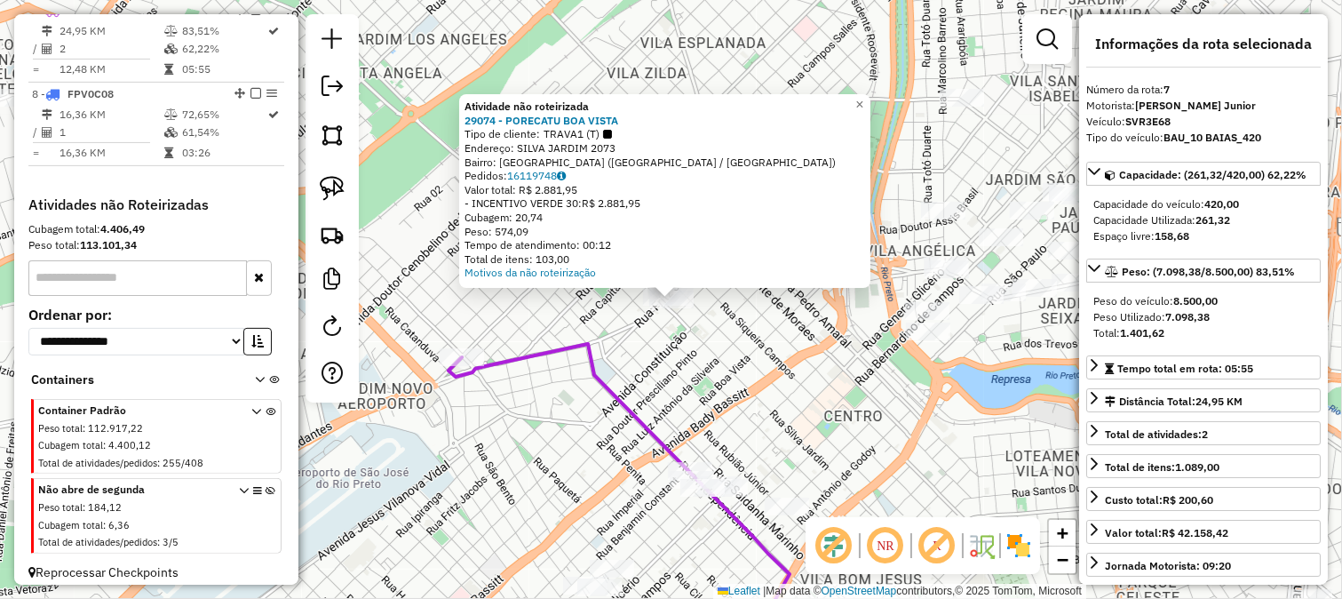
click at [723, 369] on div "Atividade não roteirizada 29074 - PORECATU BOA VISTA Tipo de cliente: TRAVA1 (T…" at bounding box center [671, 299] width 1342 height 599
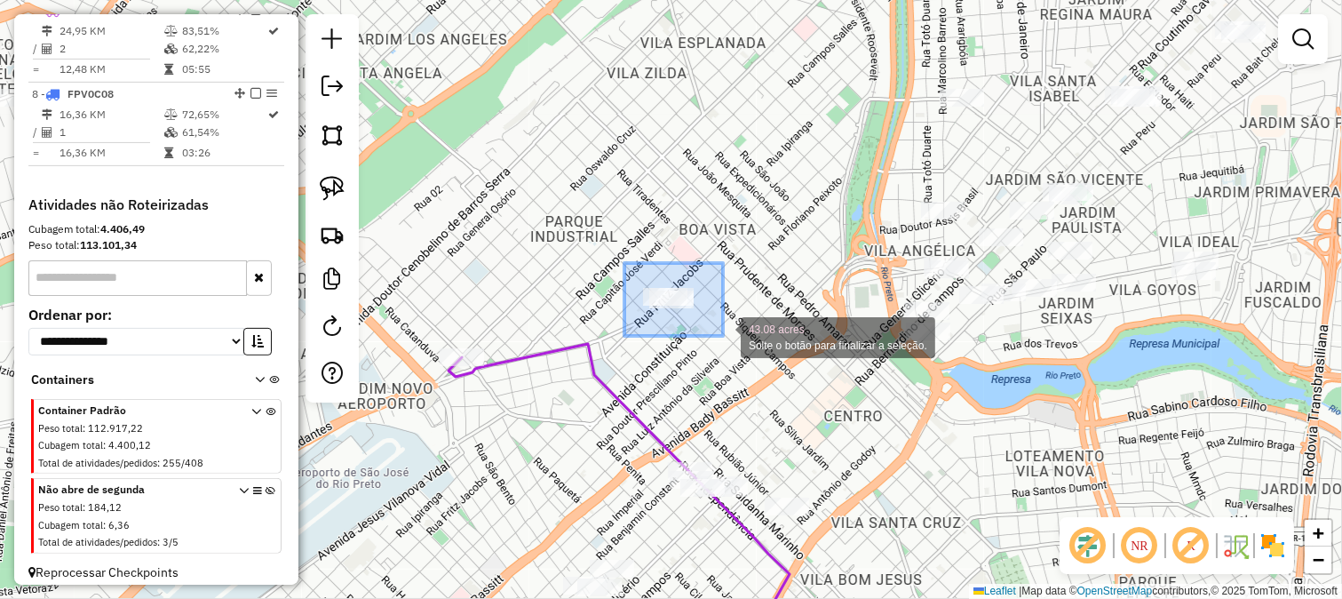
drag, startPoint x: 625, startPoint y: 263, endPoint x: 723, endPoint y: 336, distance: 122.6
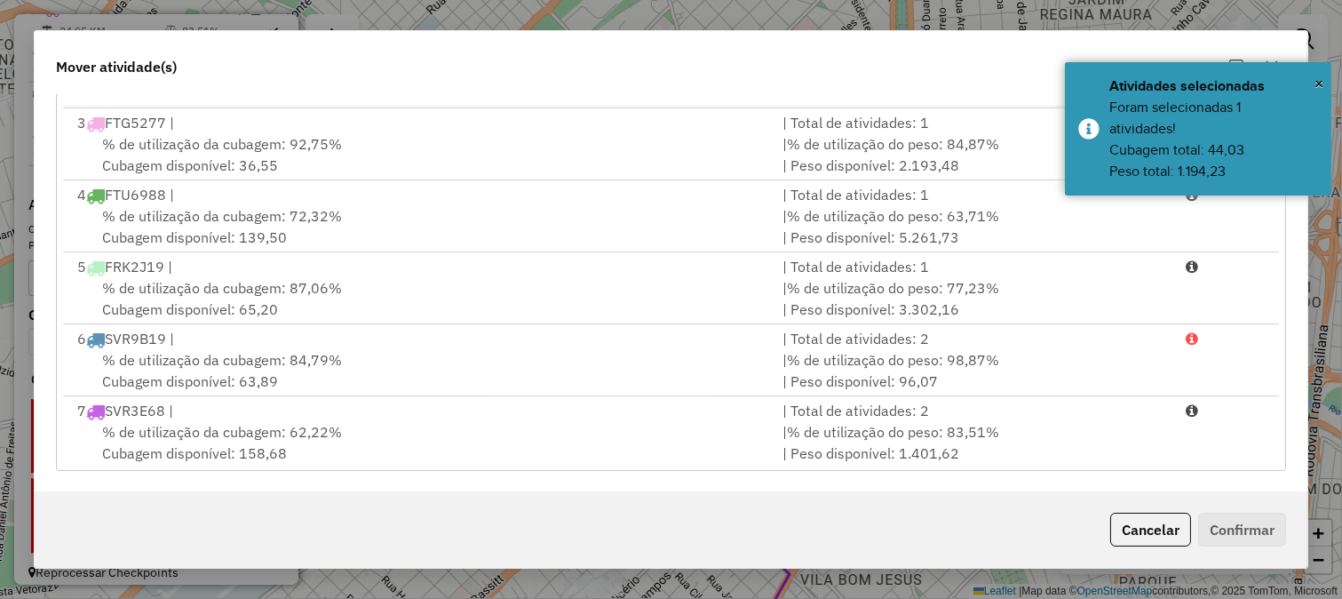
scroll to position [220, 0]
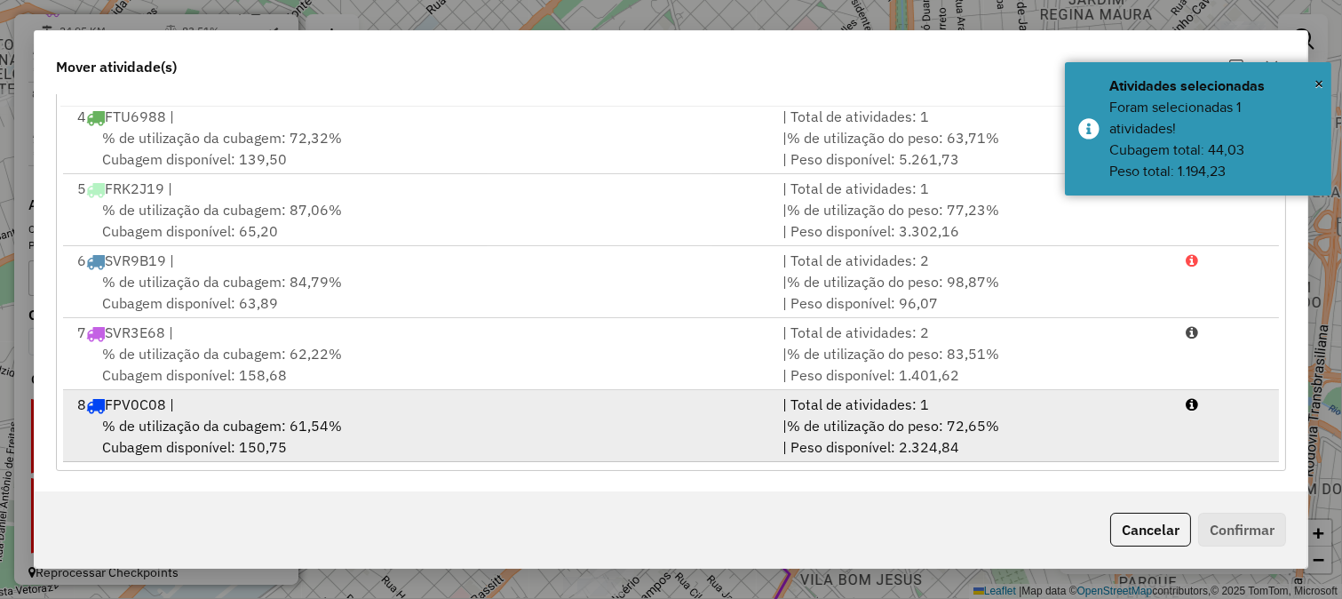
click at [1007, 394] on div "| Total de atividades: 1" at bounding box center [973, 404] width 403 height 21
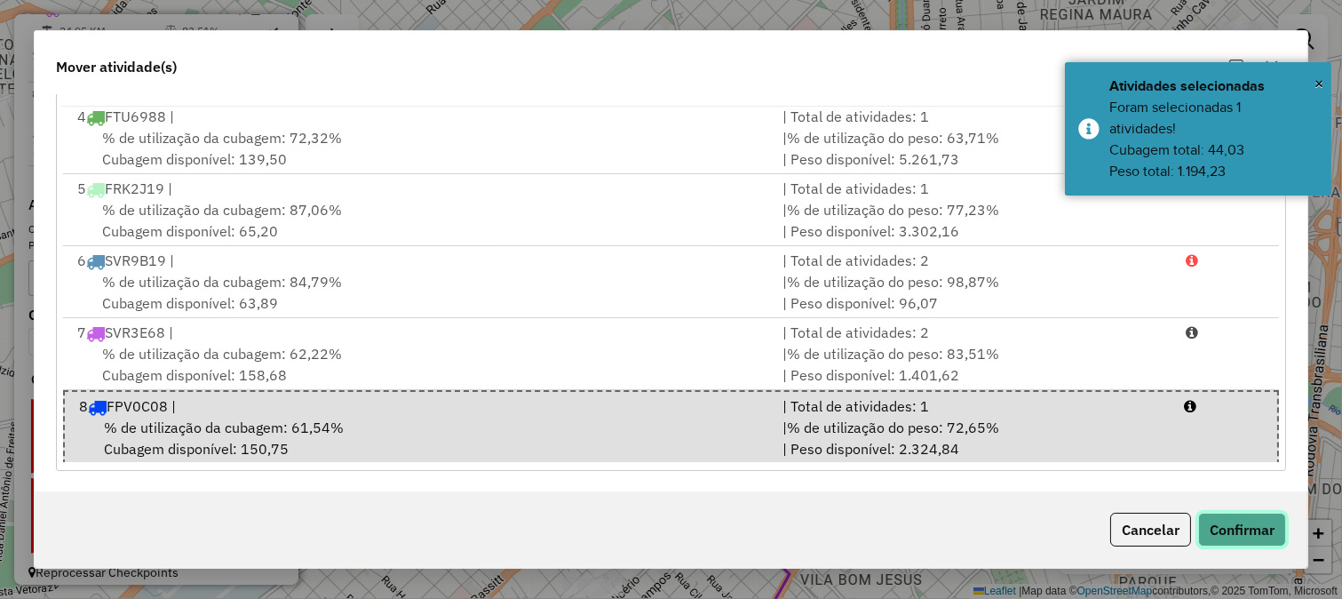
click at [1226, 513] on button "Confirmar" at bounding box center [1242, 530] width 88 height 34
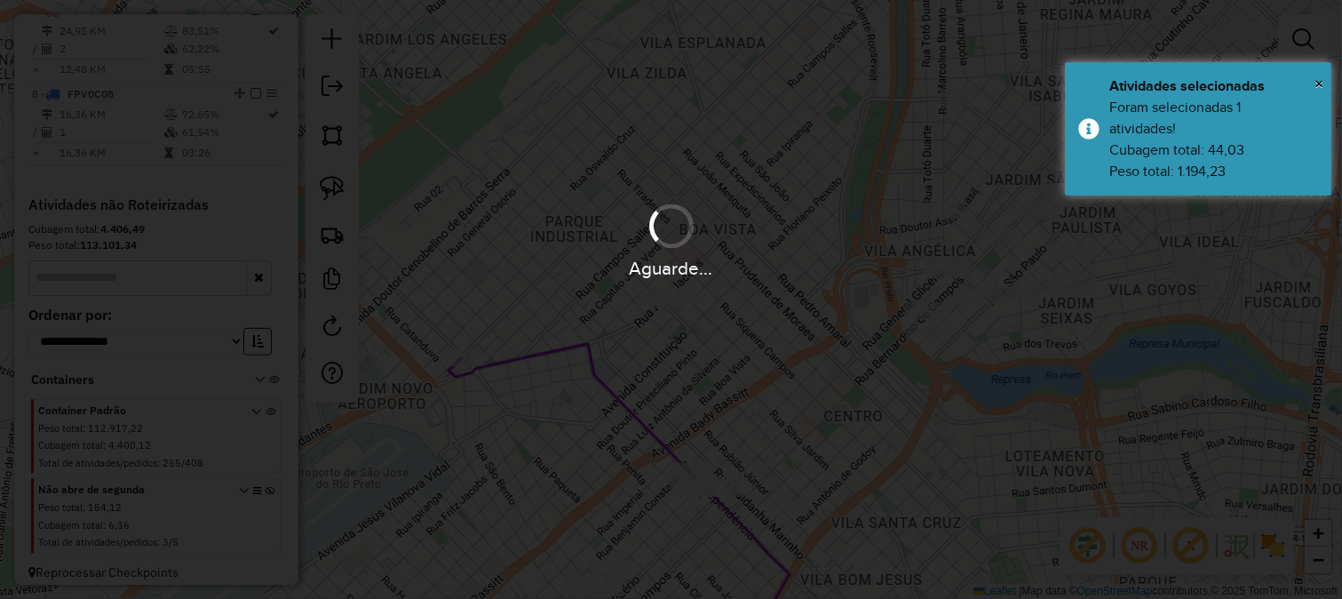
scroll to position [0, 0]
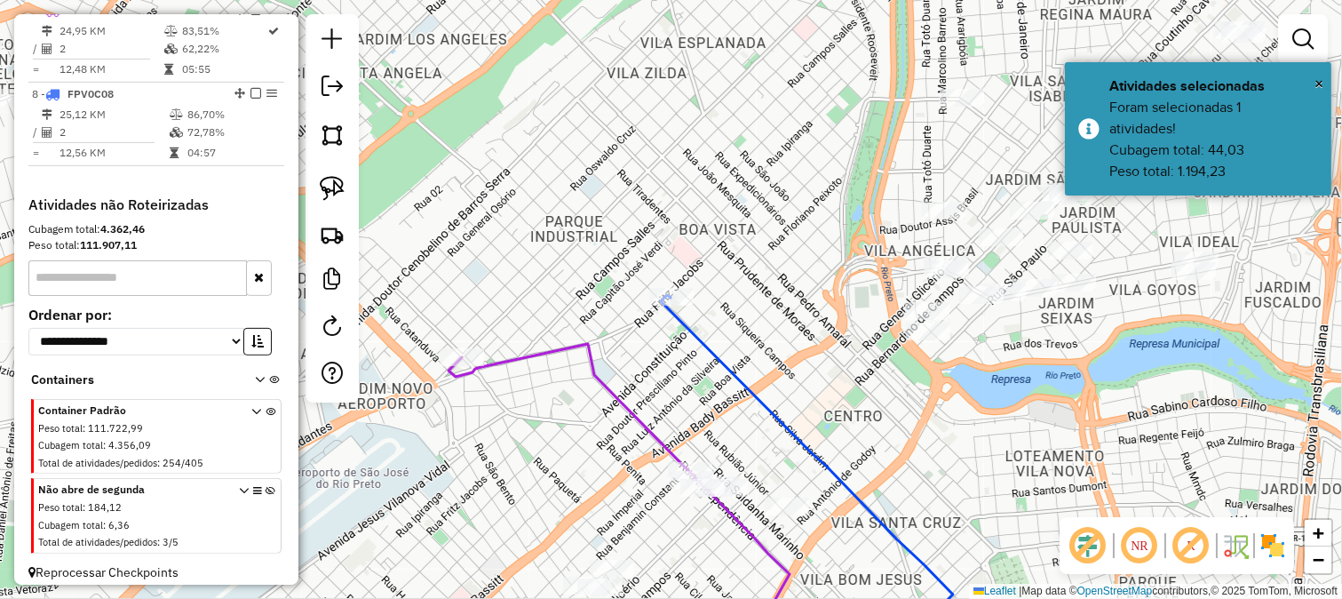
select select "**********"
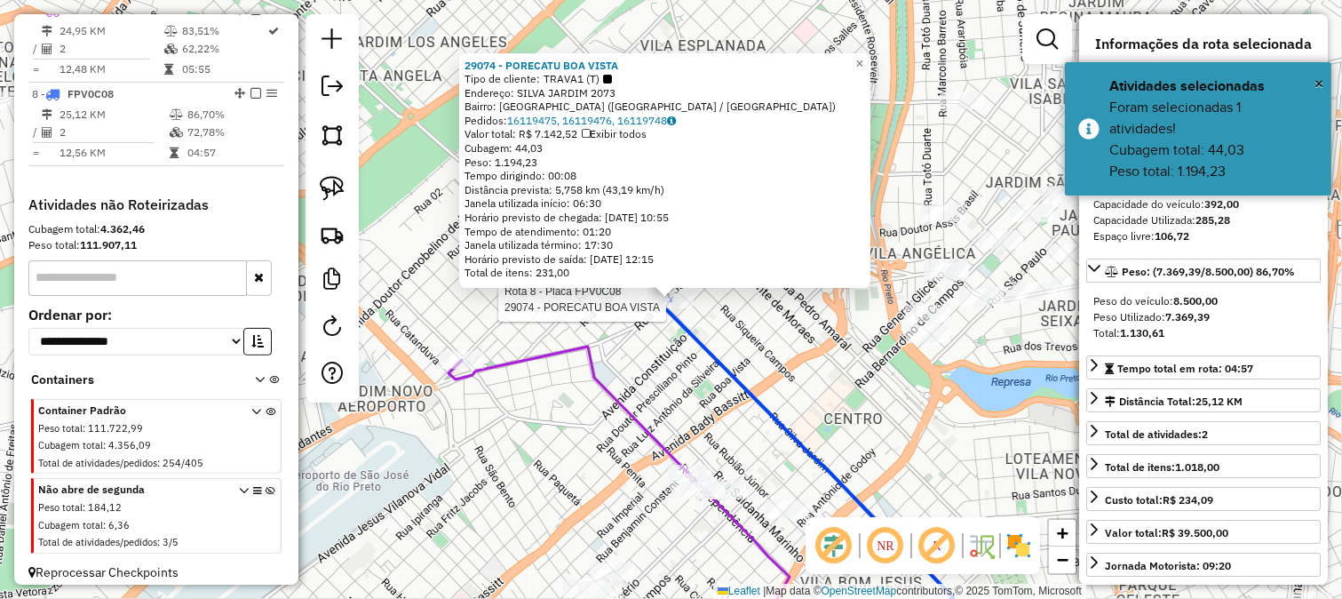
scroll to position [1229, 0]
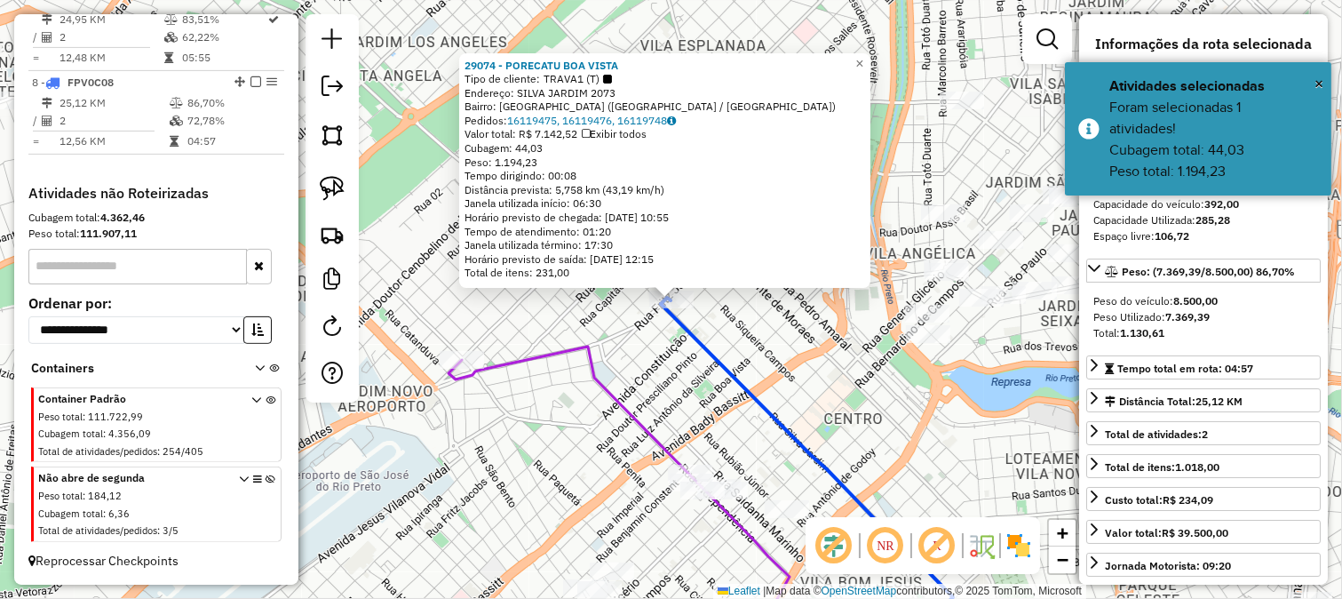
click at [728, 356] on icon at bounding box center [807, 479] width 292 height 362
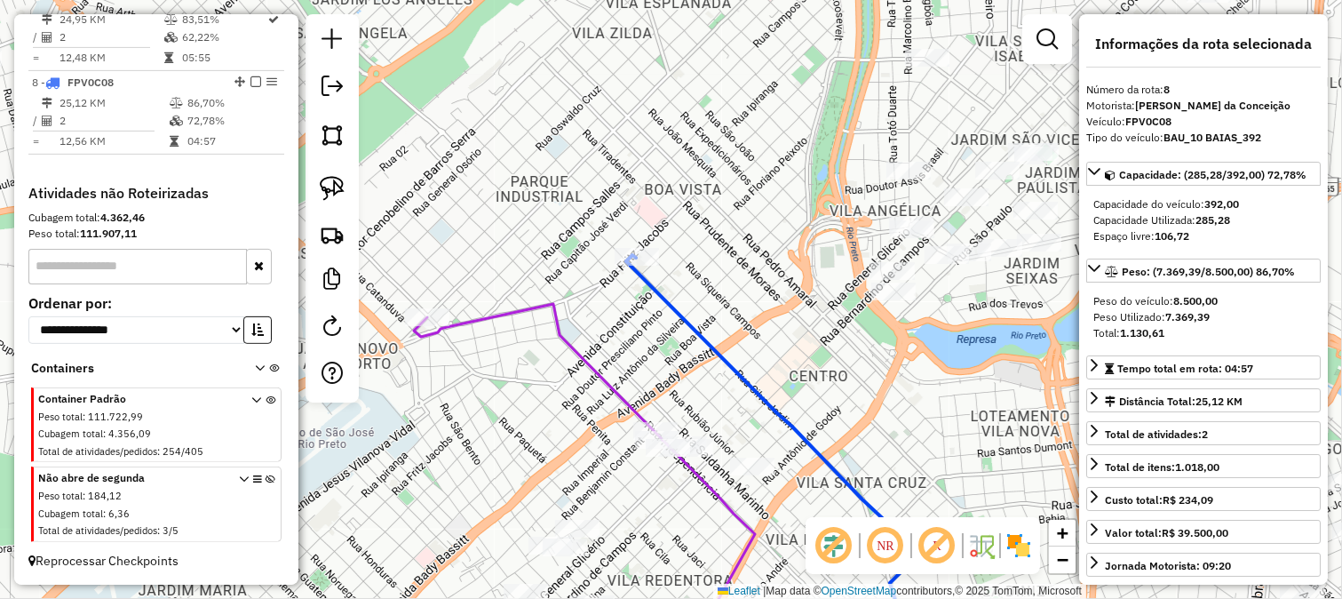
drag, startPoint x: 815, startPoint y: 383, endPoint x: 688, endPoint y: 167, distance: 250.5
click at [738, 278] on div "Janela de atendimento Grade de atendimento Capacidade Transportadoras Veículos …" at bounding box center [671, 299] width 1342 height 599
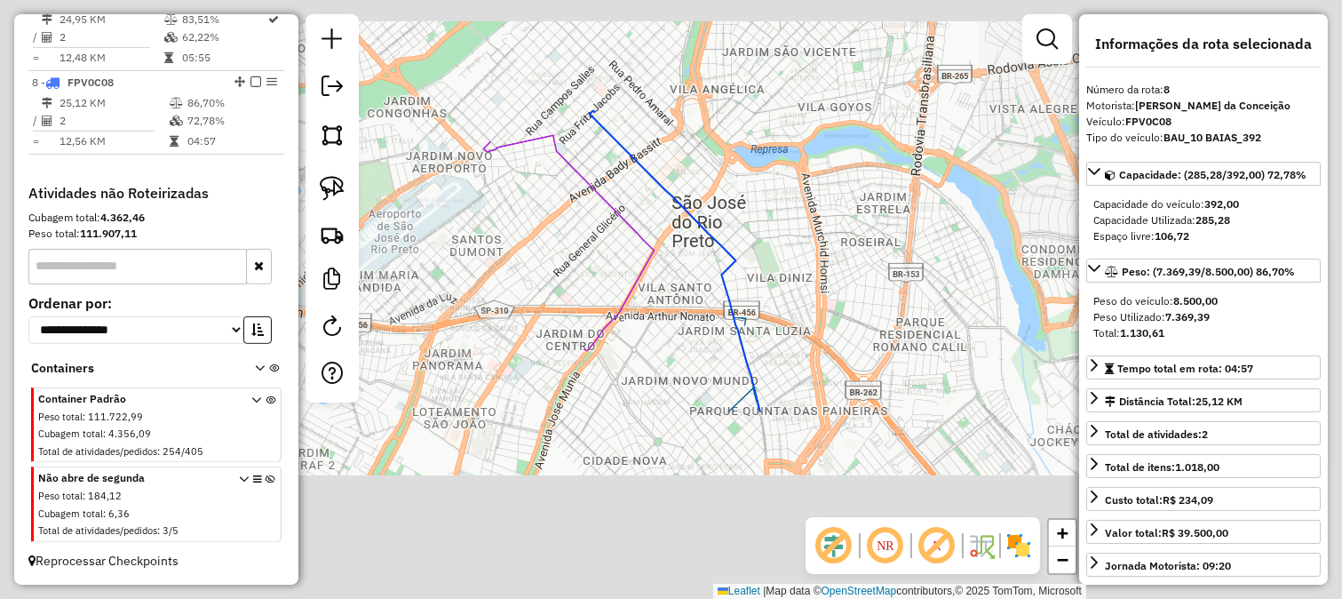
click at [749, 224] on div "Janela de atendimento Grade de atendimento Capacidade Transportadoras Veículos …" at bounding box center [671, 299] width 1342 height 599
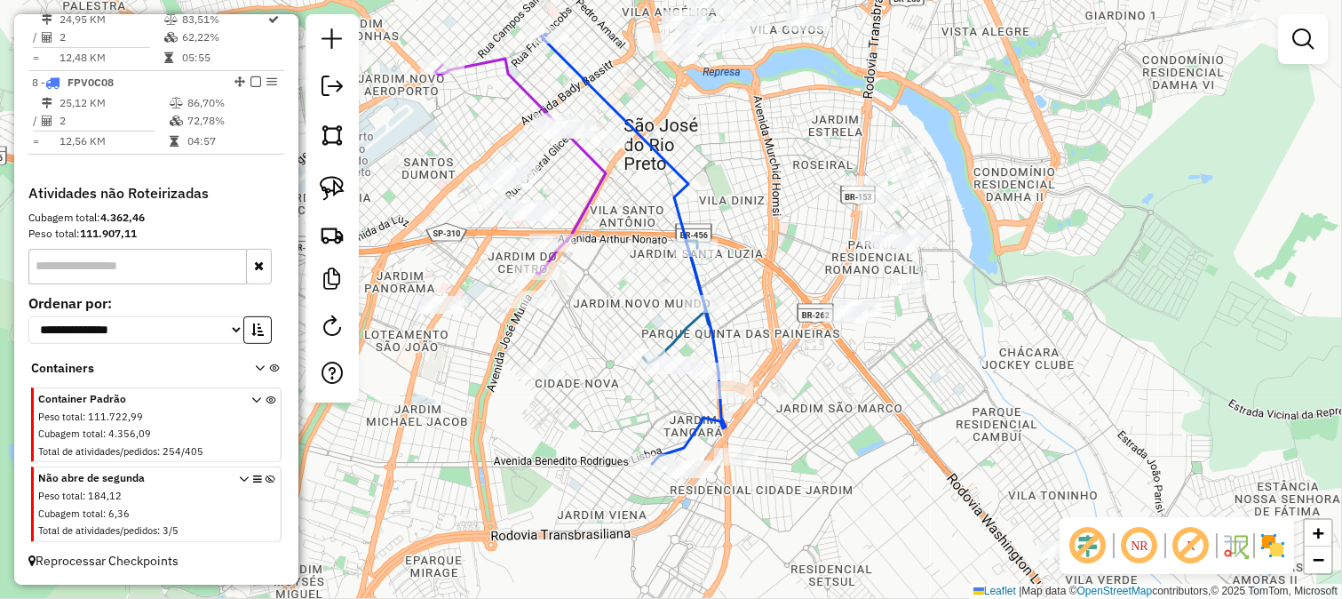
drag, startPoint x: 828, startPoint y: 259, endPoint x: 780, endPoint y: 182, distance: 91.0
click at [780, 182] on div "Janela de atendimento Grade de atendimento Capacidade Transportadoras Veículos …" at bounding box center [671, 299] width 1342 height 599
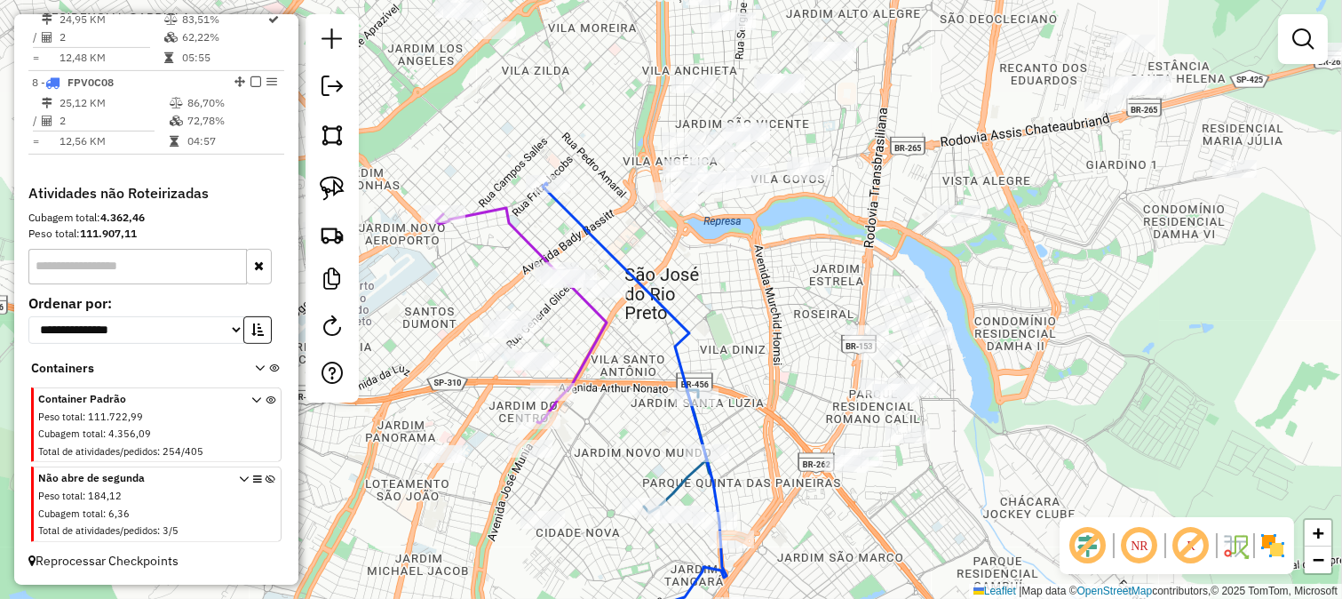
drag, startPoint x: 750, startPoint y: 151, endPoint x: 746, endPoint y: 330, distance: 178.6
click at [746, 330] on div "Janela de atendimento Grade de atendimento Capacidade Transportadoras Veículos …" at bounding box center [671, 299] width 1342 height 599
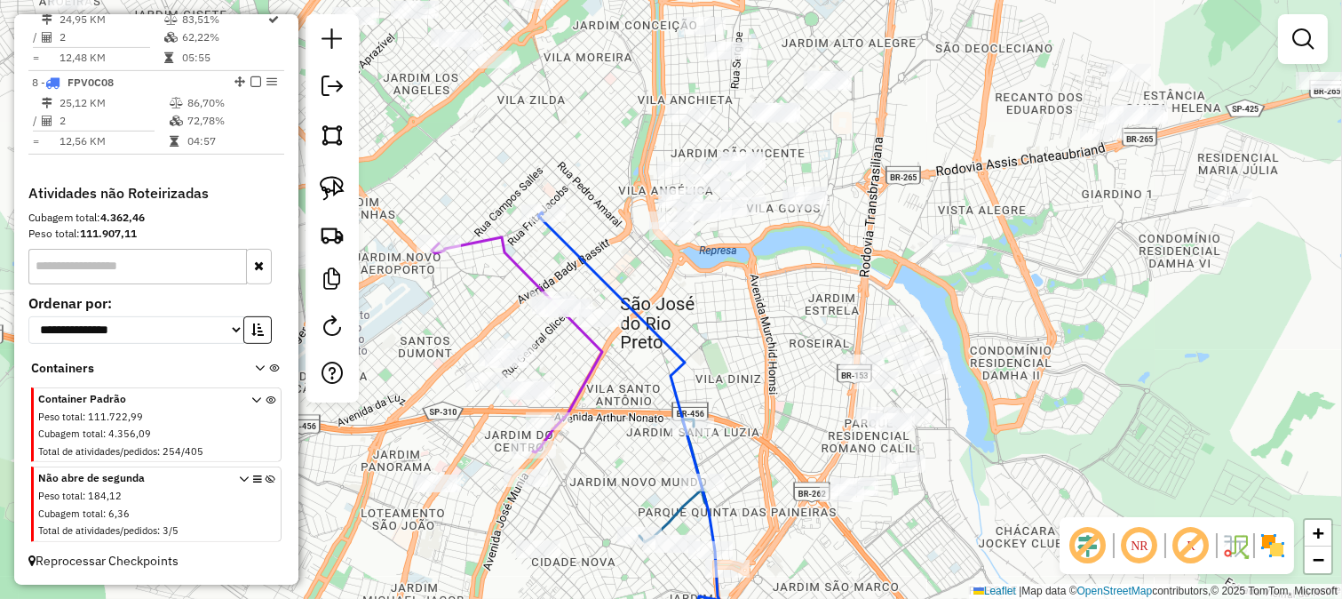
drag, startPoint x: 760, startPoint y: 287, endPoint x: 766, endPoint y: 367, distance: 80.2
click at [766, 367] on div "Janela de atendimento Grade de atendimento Capacidade Transportadoras Veículos …" at bounding box center [671, 299] width 1342 height 599
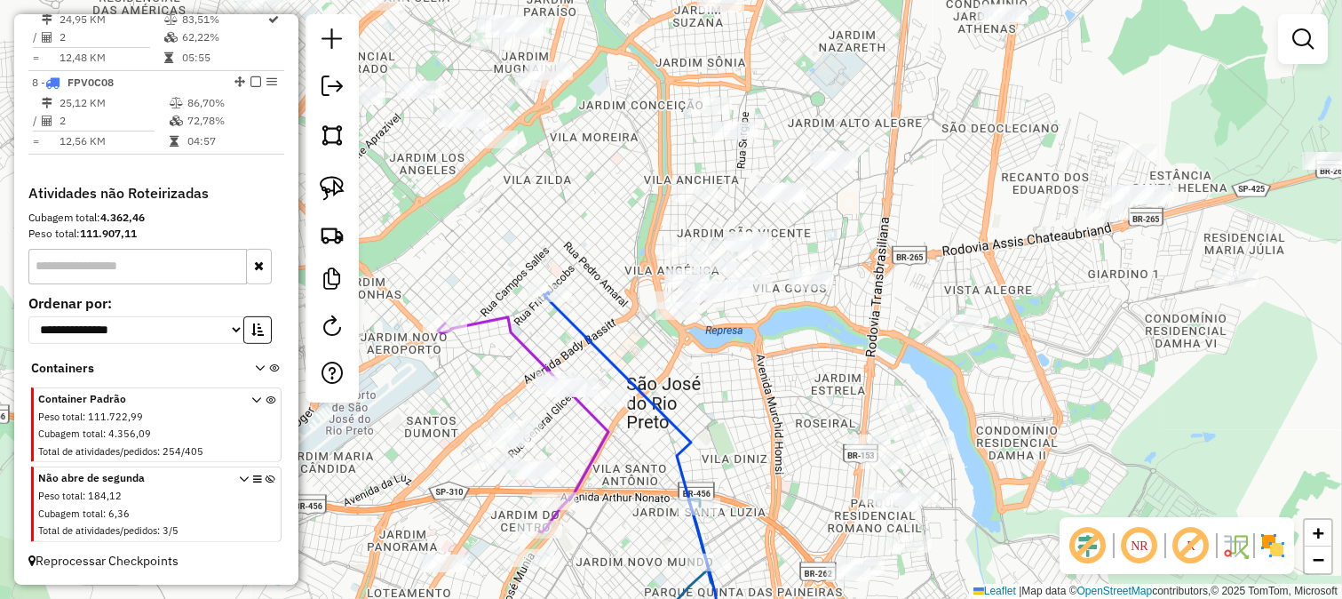
click at [758, 434] on div "Janela de atendimento Grade de atendimento Capacidade Transportadoras Veículos …" at bounding box center [671, 299] width 1342 height 599
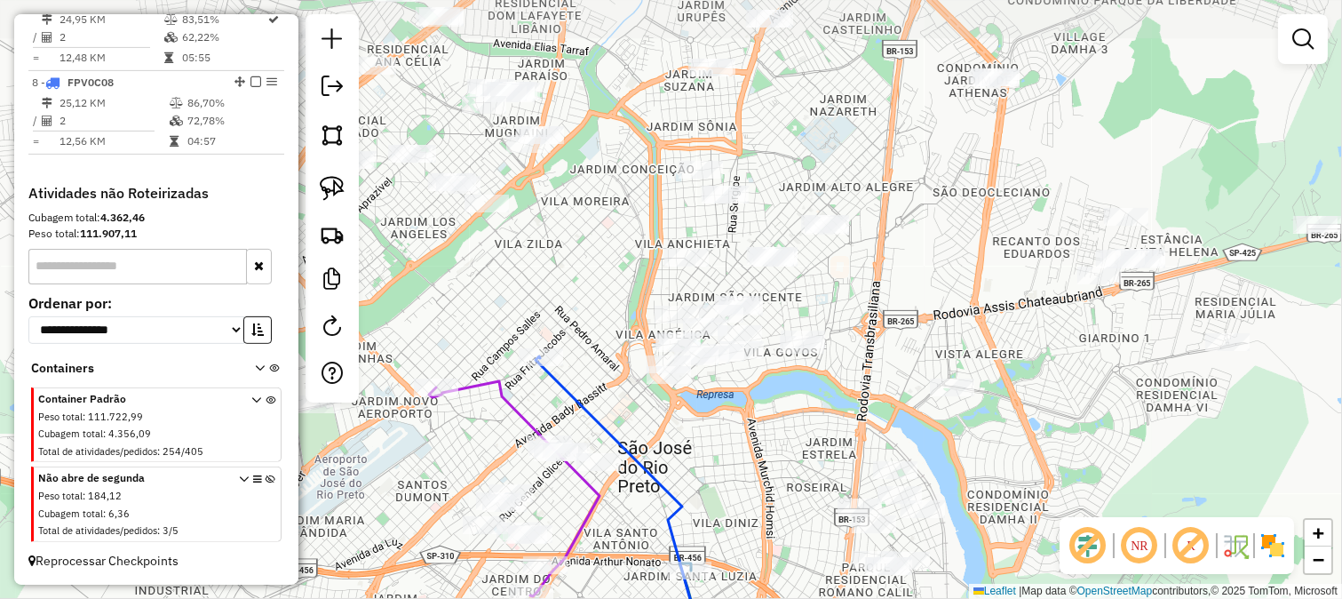
drag, startPoint x: 951, startPoint y: 256, endPoint x: 926, endPoint y: 303, distance: 53.7
click at [926, 303] on div "Janela de atendimento Grade de atendimento Capacidade Transportadoras Veículos …" at bounding box center [671, 299] width 1342 height 599
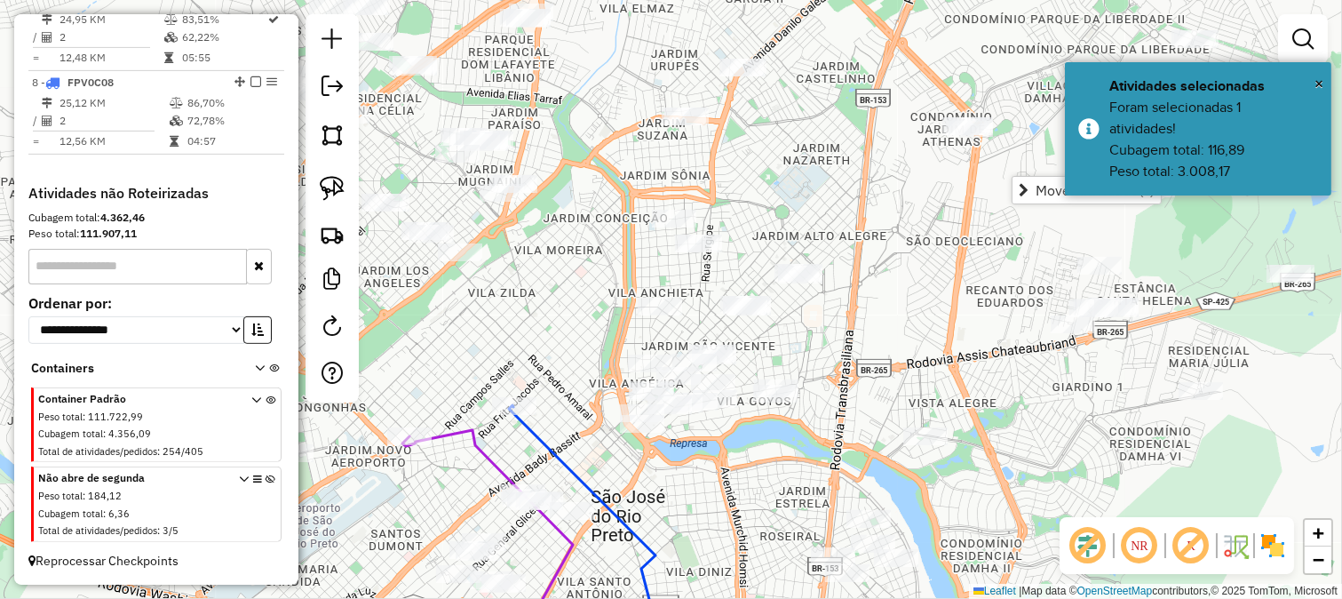
click at [924, 243] on div "Janela de atendimento Grade de atendimento Capacidade Transportadoras Veículos …" at bounding box center [671, 299] width 1342 height 599
click at [1316, 36] on link at bounding box center [1303, 39] width 36 height 36
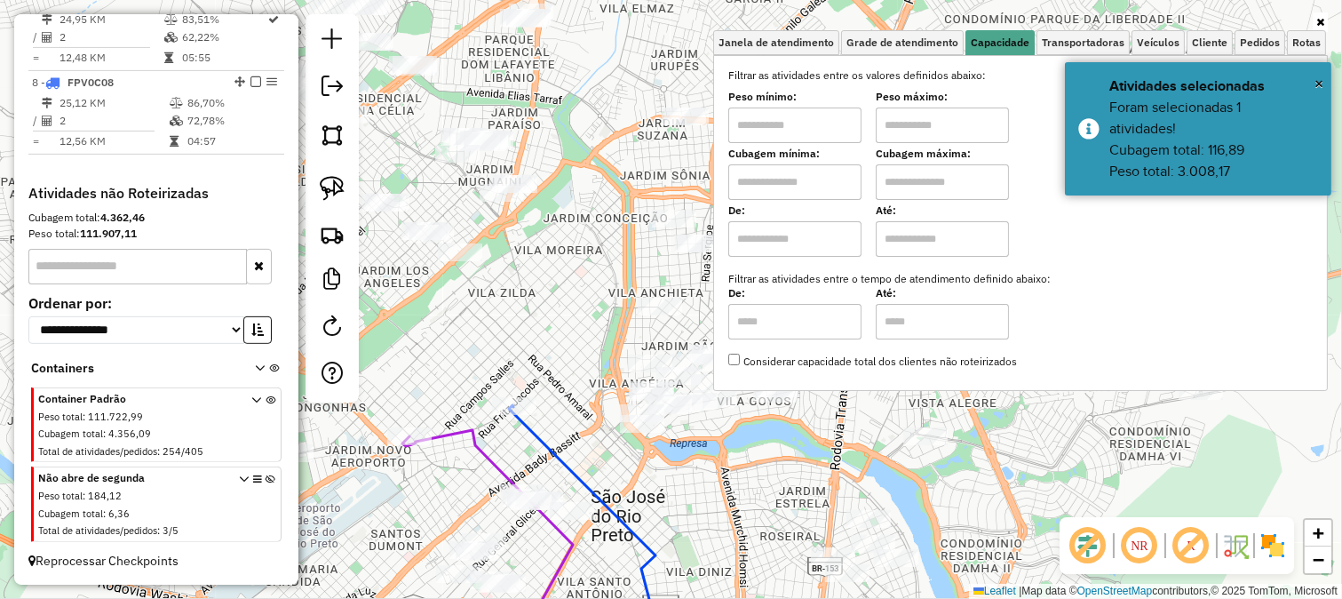
drag, startPoint x: 793, startPoint y: 122, endPoint x: 796, endPoint y: 142, distance: 20.6
click at [793, 122] on input "text" at bounding box center [794, 125] width 133 height 36
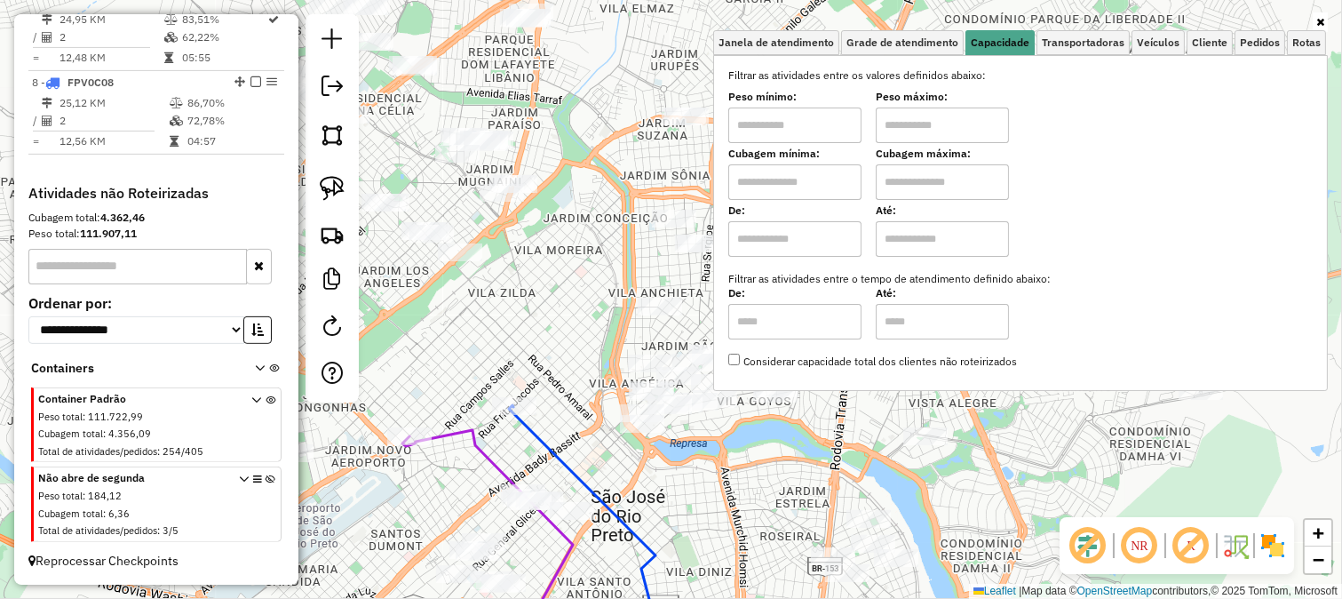
type input "*******"
drag, startPoint x: 796, startPoint y: 142, endPoint x: 886, endPoint y: 146, distance: 89.8
click at [886, 146] on label "Cubagem máxima:" at bounding box center [942, 154] width 133 height 16
click at [924, 139] on input "text" at bounding box center [942, 125] width 133 height 36
type input "********"
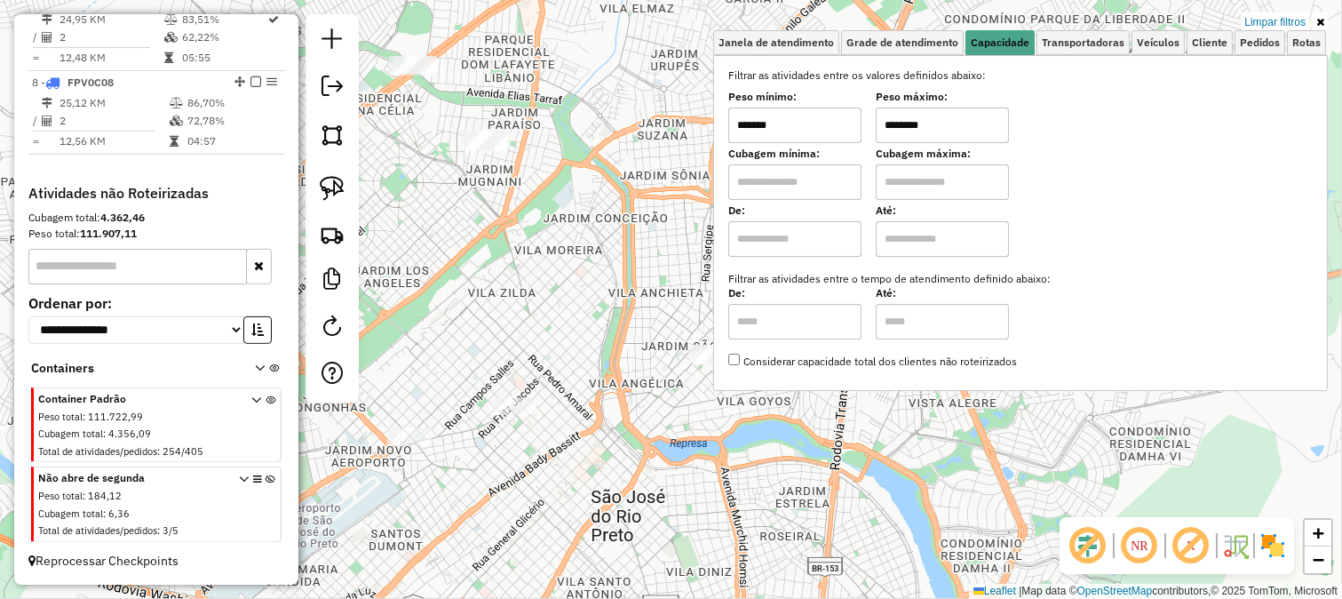
click at [628, 178] on div "Limpar filtros Janela de atendimento Grade de atendimento Capacidade Transporta…" at bounding box center [671, 299] width 1342 height 599
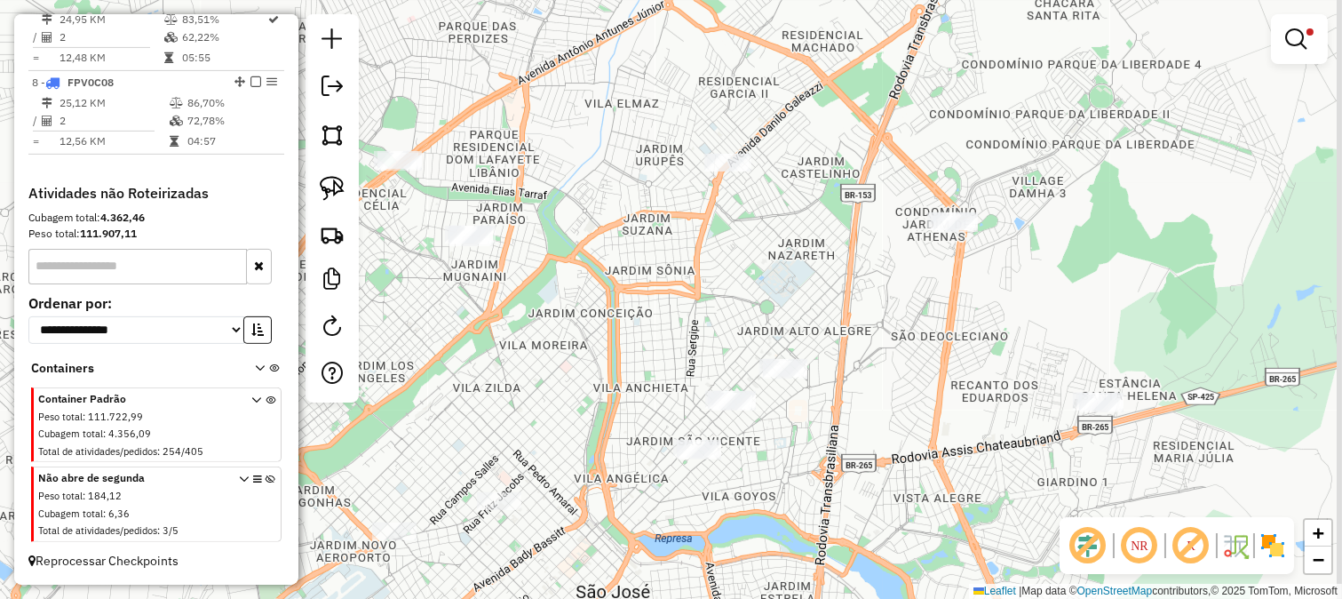
drag, startPoint x: 677, startPoint y: 139, endPoint x: 682, endPoint y: 247, distance: 107.6
click at [662, 240] on div "Limpar filtros Janela de atendimento Grade de atendimento Capacidade Transporta…" at bounding box center [671, 299] width 1342 height 599
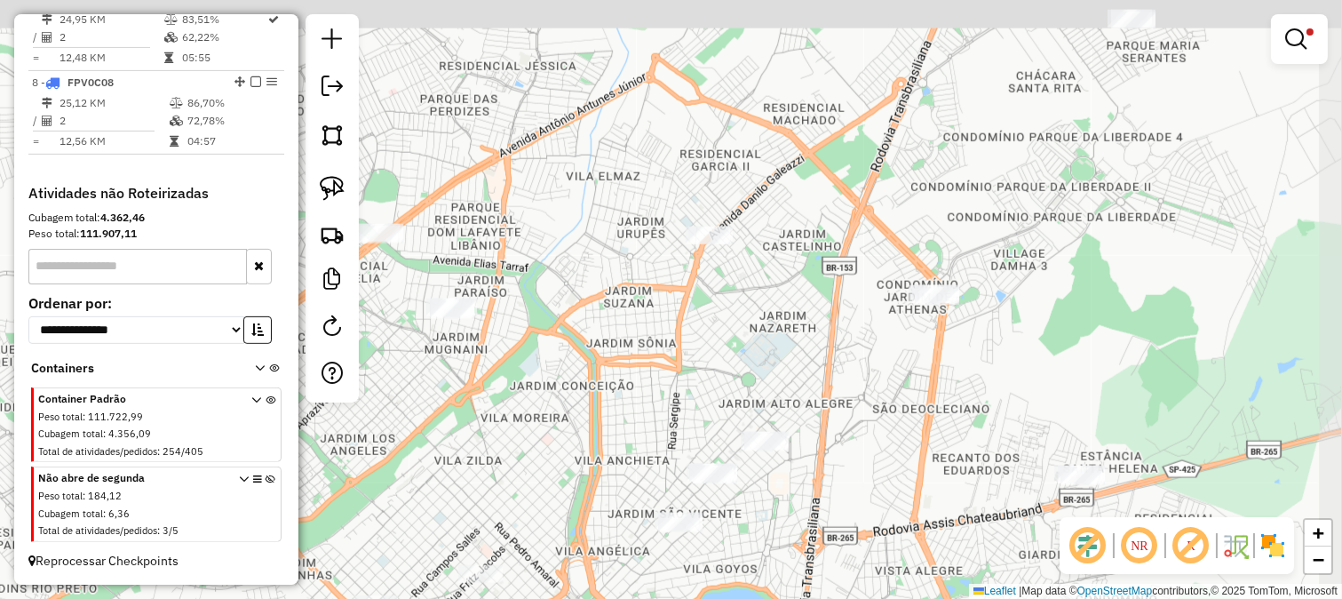
drag, startPoint x: 828, startPoint y: 219, endPoint x: 789, endPoint y: 280, distance: 71.9
click at [789, 279] on div "Limpar filtros Janela de atendimento Grade de atendimento Capacidade Transporta…" at bounding box center [671, 299] width 1342 height 599
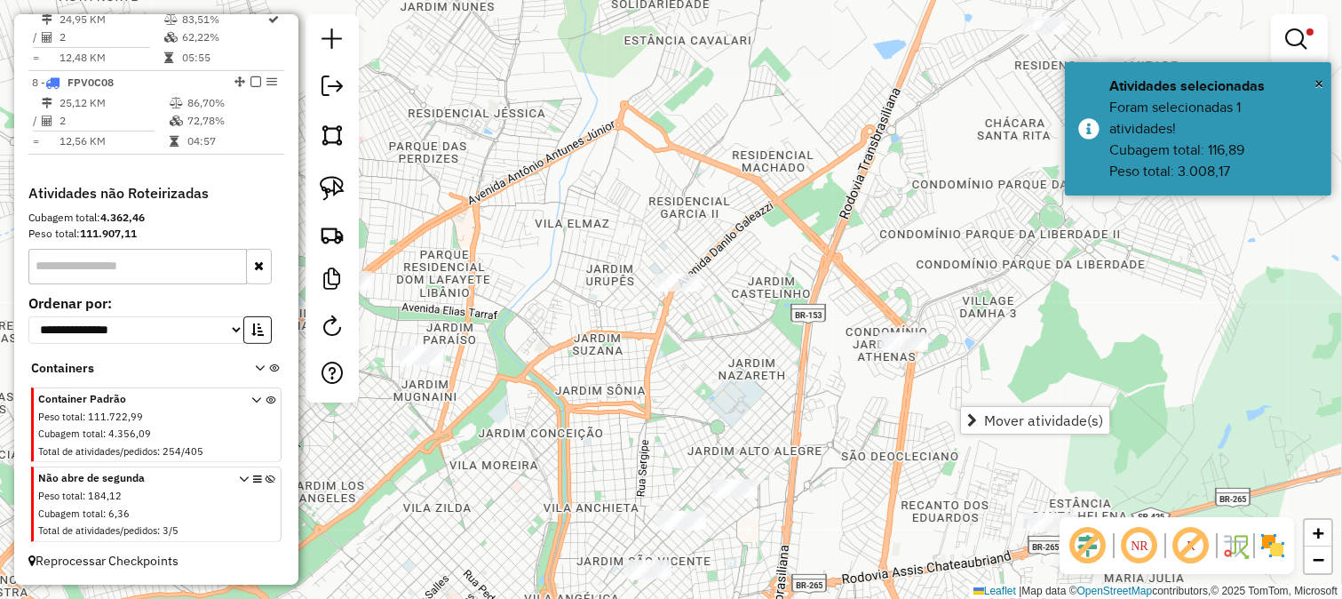
click at [821, 255] on div "Limpar filtros Janela de atendimento Grade de atendimento Capacidade Transporta…" at bounding box center [671, 299] width 1342 height 599
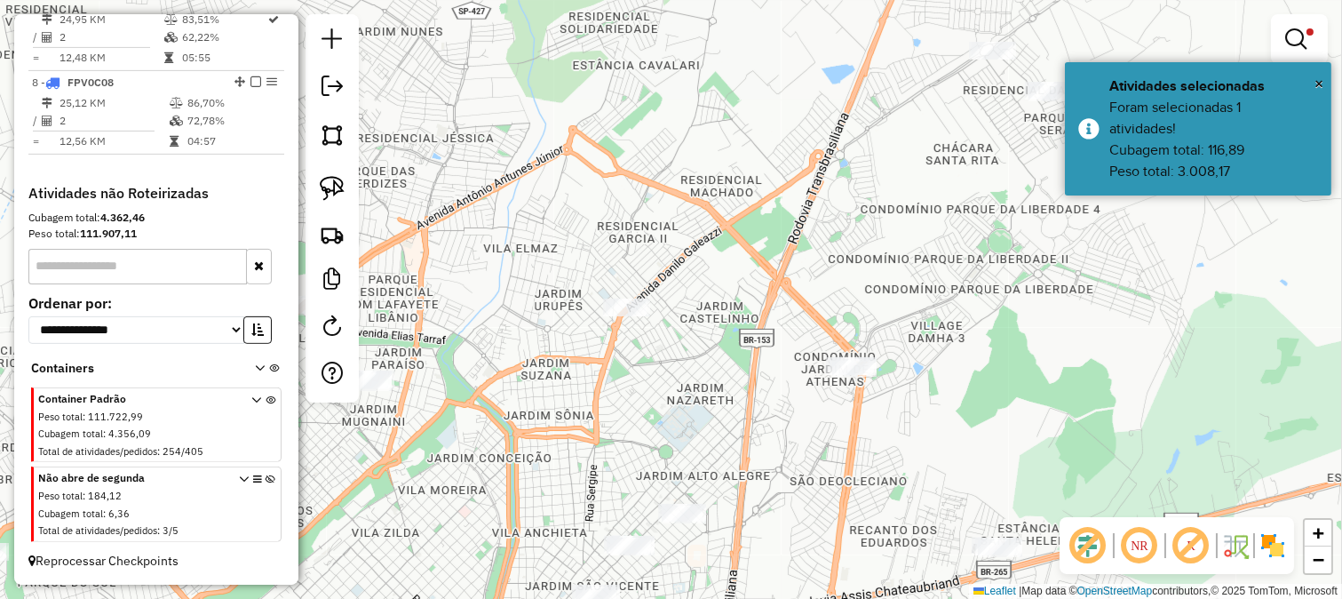
drag, startPoint x: 830, startPoint y: 211, endPoint x: 700, endPoint y: 268, distance: 141.6
click at [738, 265] on div "Limpar filtros Janela de atendimento Grade de atendimento Capacidade Transporta…" at bounding box center [671, 299] width 1342 height 599
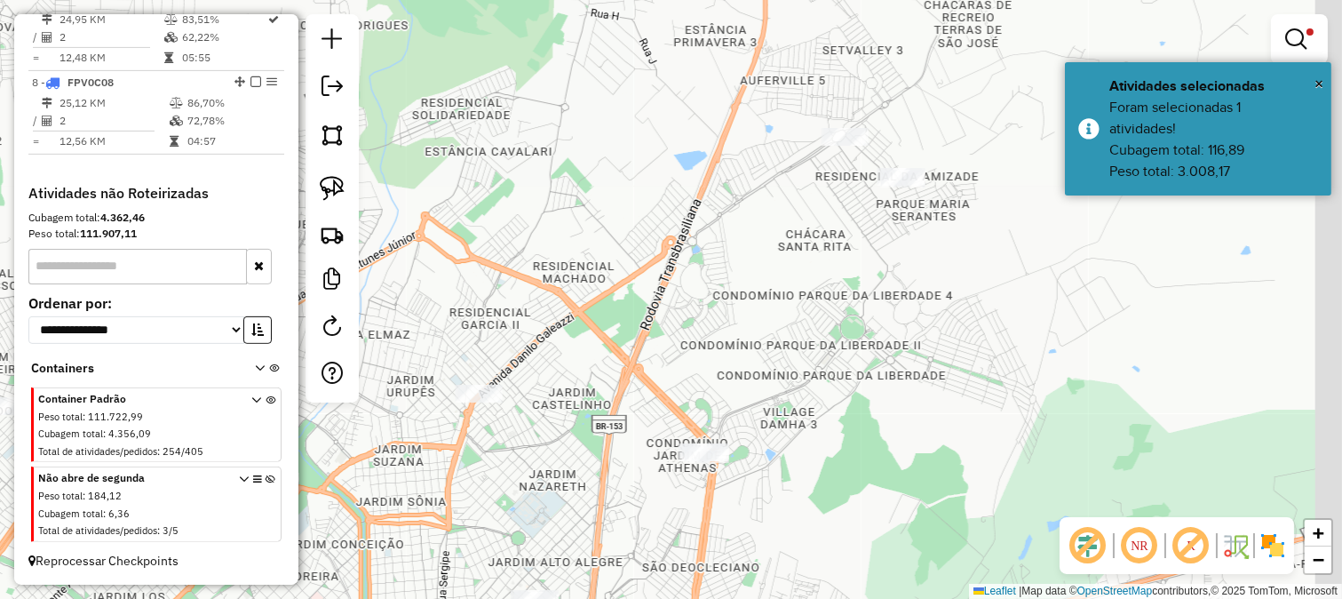
click at [690, 199] on div "Limpar filtros Janela de atendimento Grade de atendimento Capacidade Transporta…" at bounding box center [671, 299] width 1342 height 599
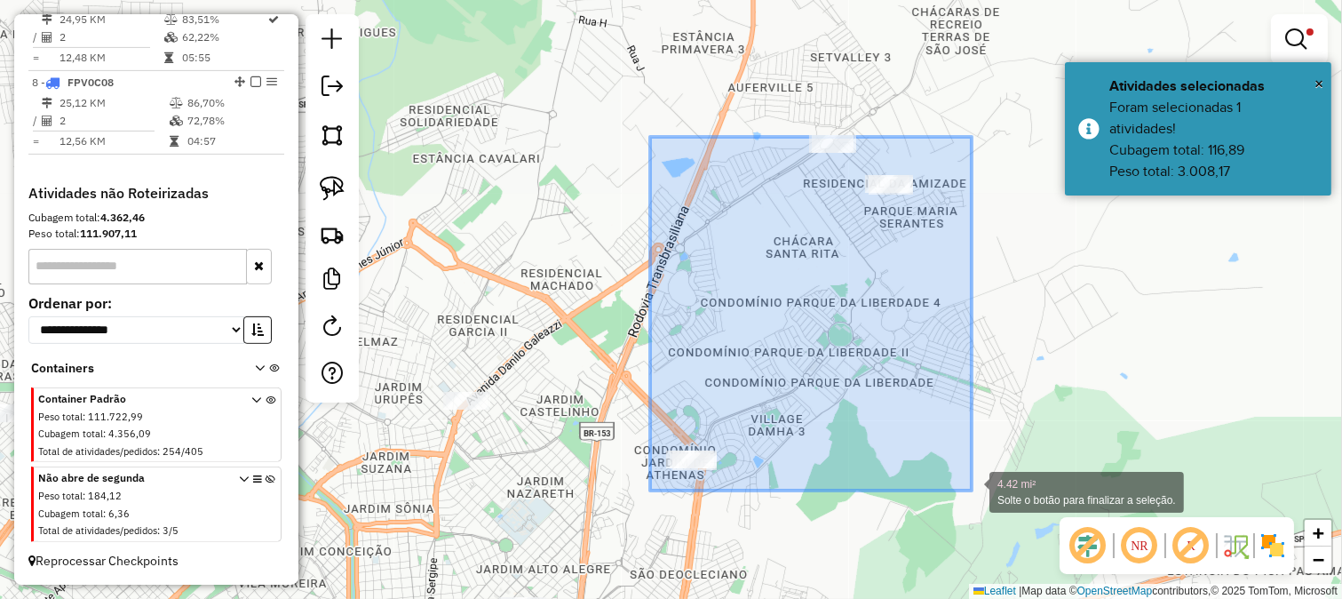
drag, startPoint x: 650, startPoint y: 137, endPoint x: 972, endPoint y: 490, distance: 477.9
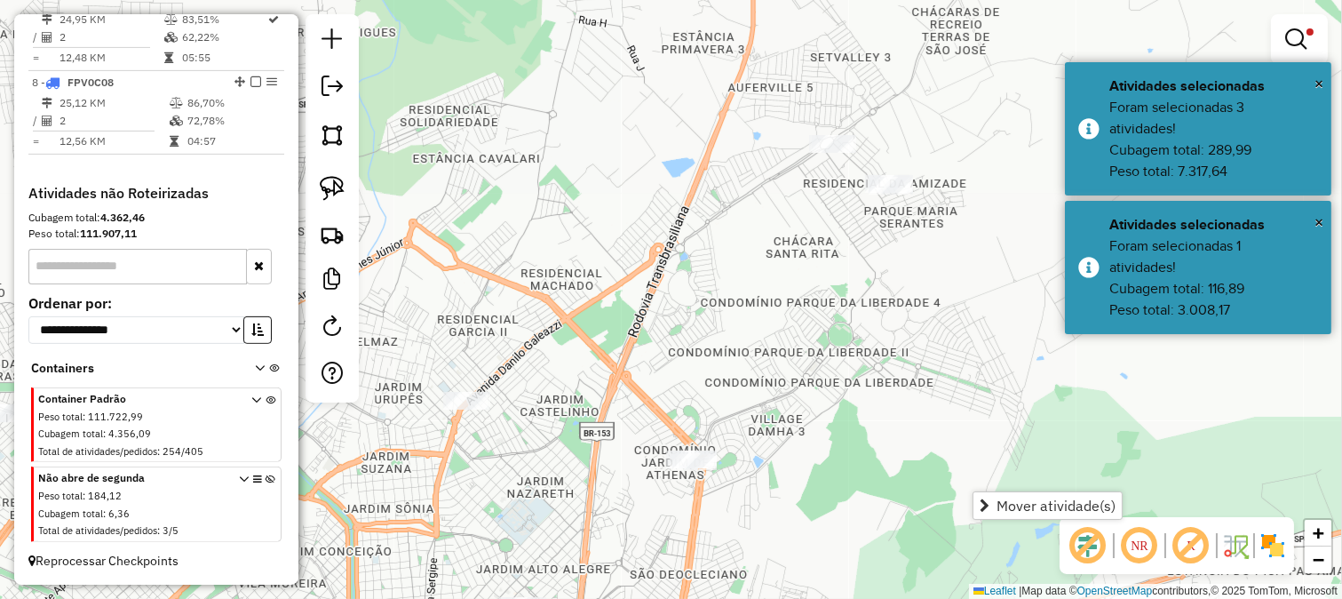
click at [881, 440] on div "Limpar filtros Janela de atendimento Grade de atendimento Capacidade Transporta…" at bounding box center [671, 299] width 1342 height 599
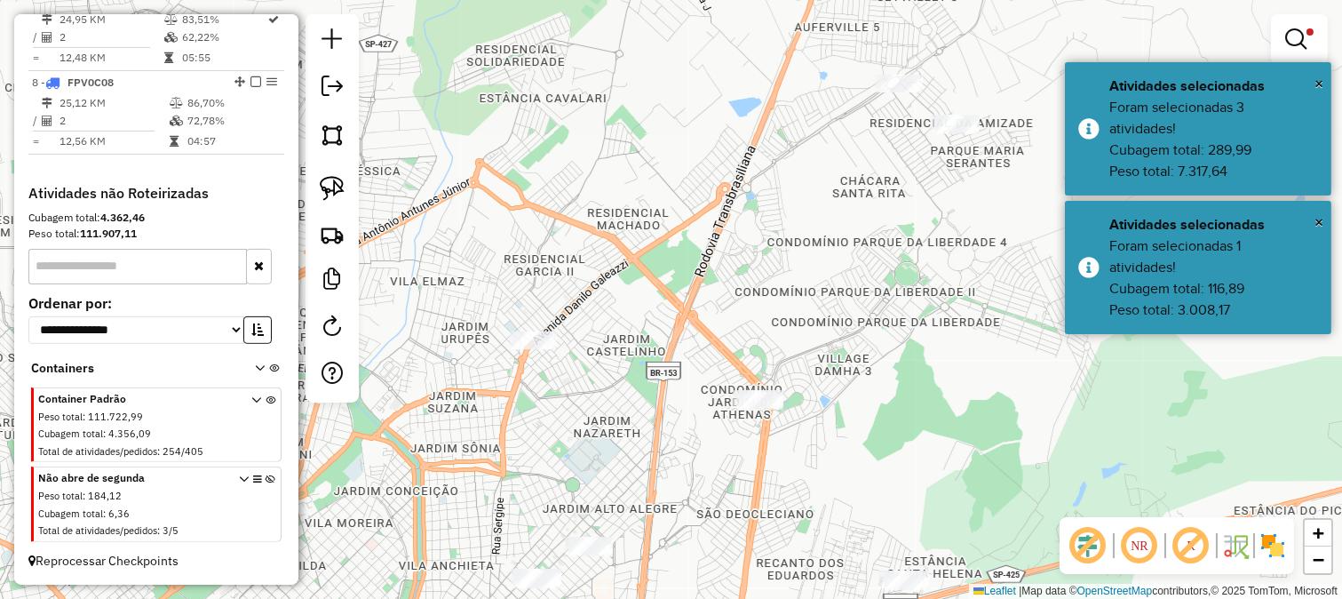
drag, startPoint x: 860, startPoint y: 442, endPoint x: 959, endPoint y: 327, distance: 152.4
click at [954, 345] on div "Limpar filtros Janela de atendimento Grade de atendimento Capacidade Transporta…" at bounding box center [671, 299] width 1342 height 599
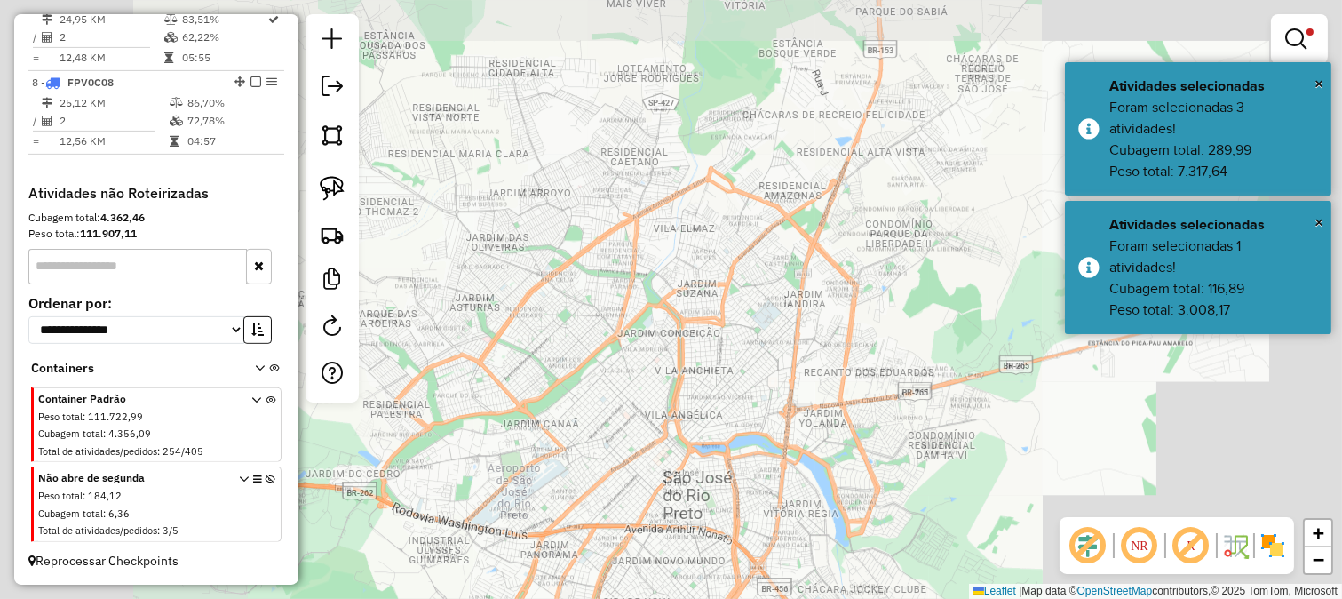
click at [727, 326] on div "Limpar filtros Janela de atendimento Grade de atendimento Capacidade Transporta…" at bounding box center [671, 299] width 1342 height 599
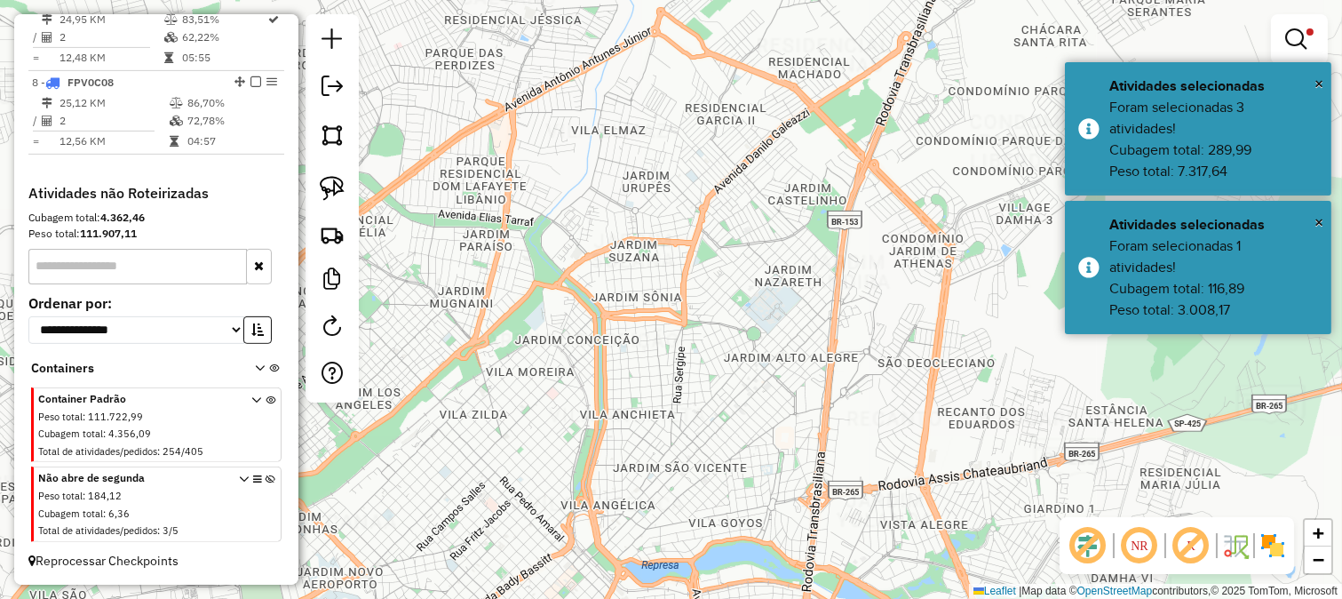
click at [756, 334] on div "Limpar filtros Janela de atendimento Grade de atendimento Capacidade Transporta…" at bounding box center [671, 299] width 1342 height 599
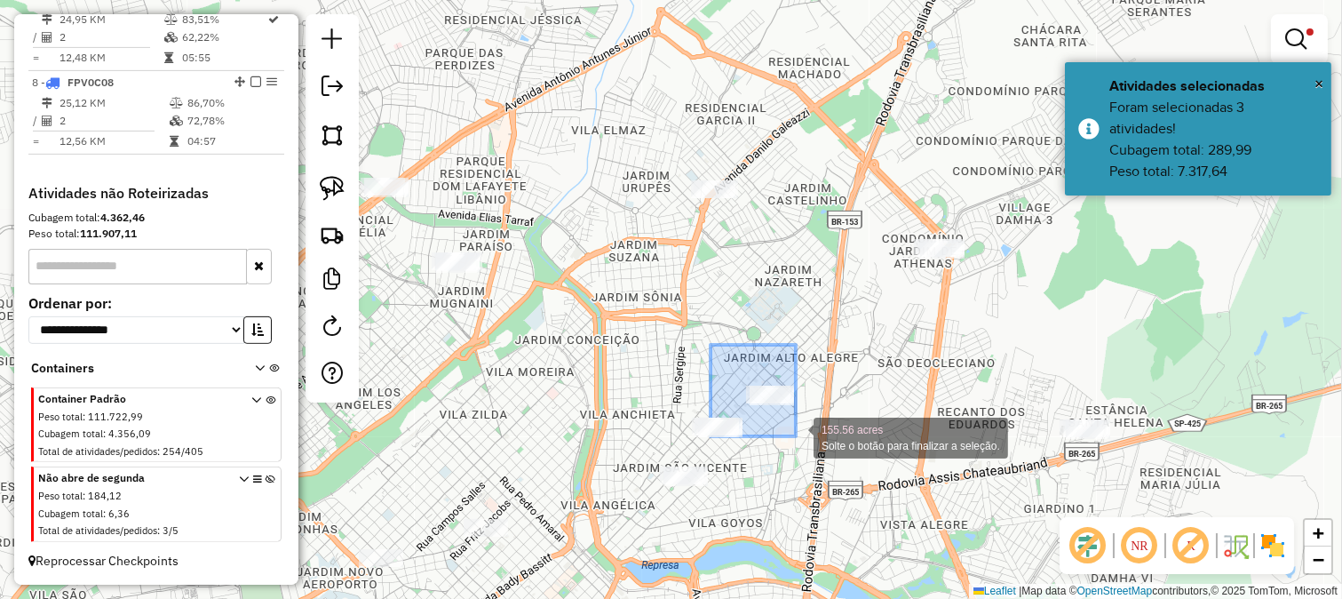
drag, startPoint x: 711, startPoint y: 345, endPoint x: 808, endPoint y: 442, distance: 138.2
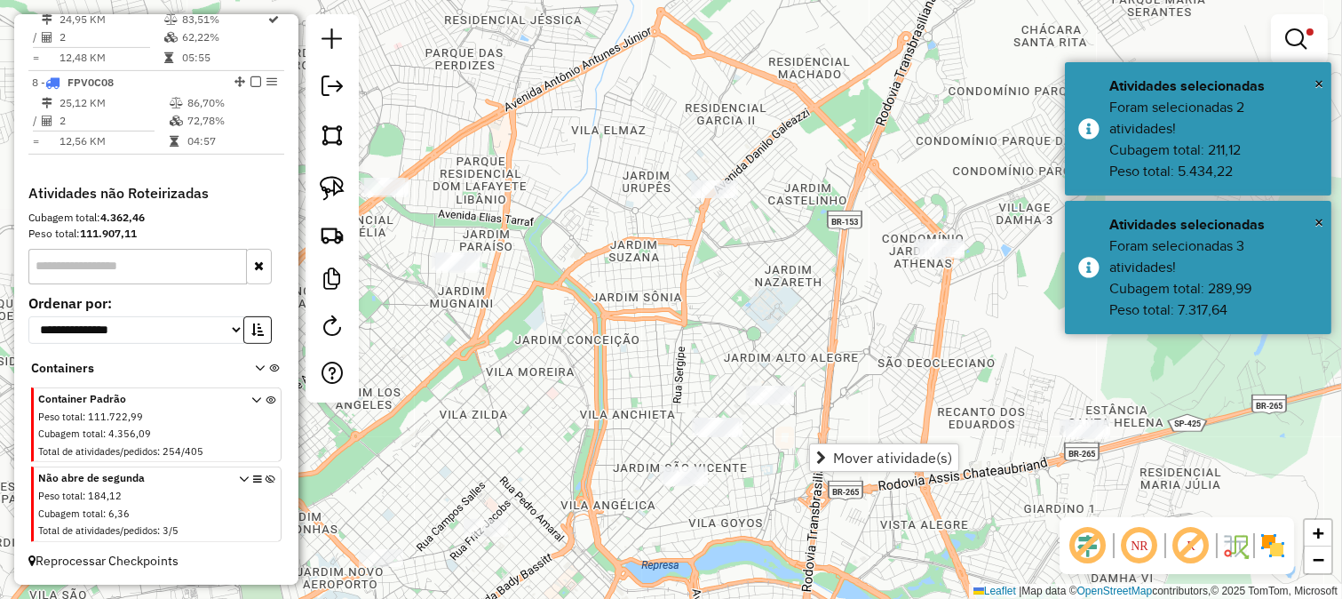
click at [707, 359] on div "Limpar filtros Janela de atendimento Grade de atendimento Capacidade Transporta…" at bounding box center [671, 299] width 1342 height 599
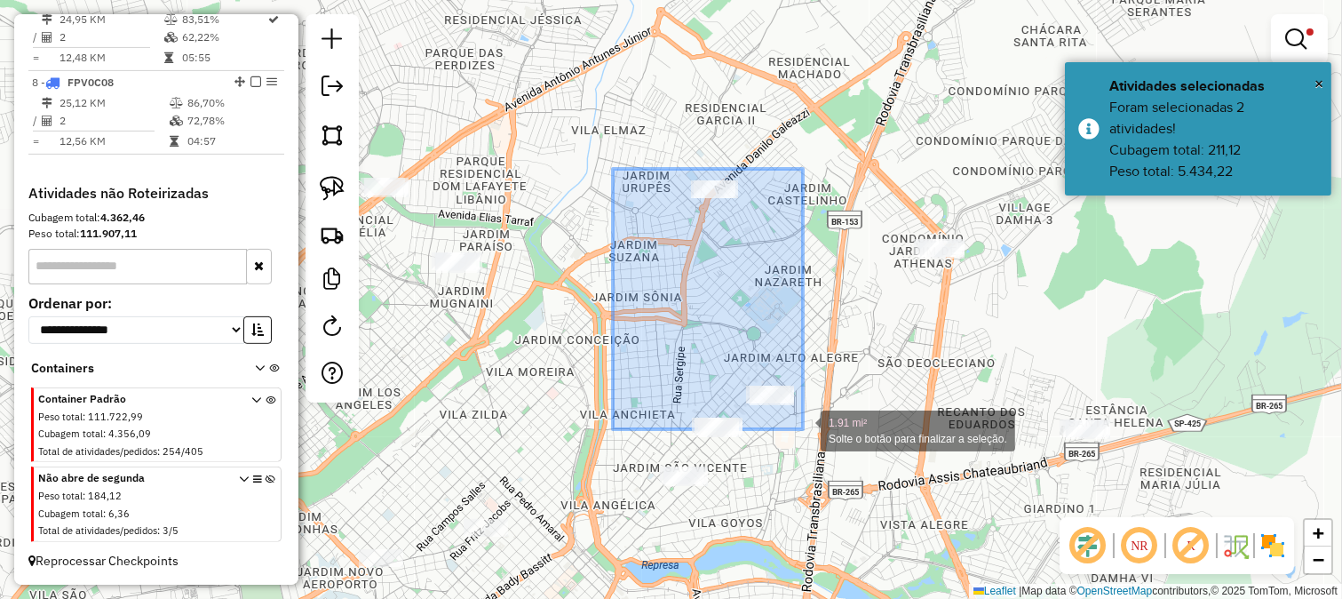
drag, startPoint x: 613, startPoint y: 169, endPoint x: 804, endPoint y: 434, distance: 326.4
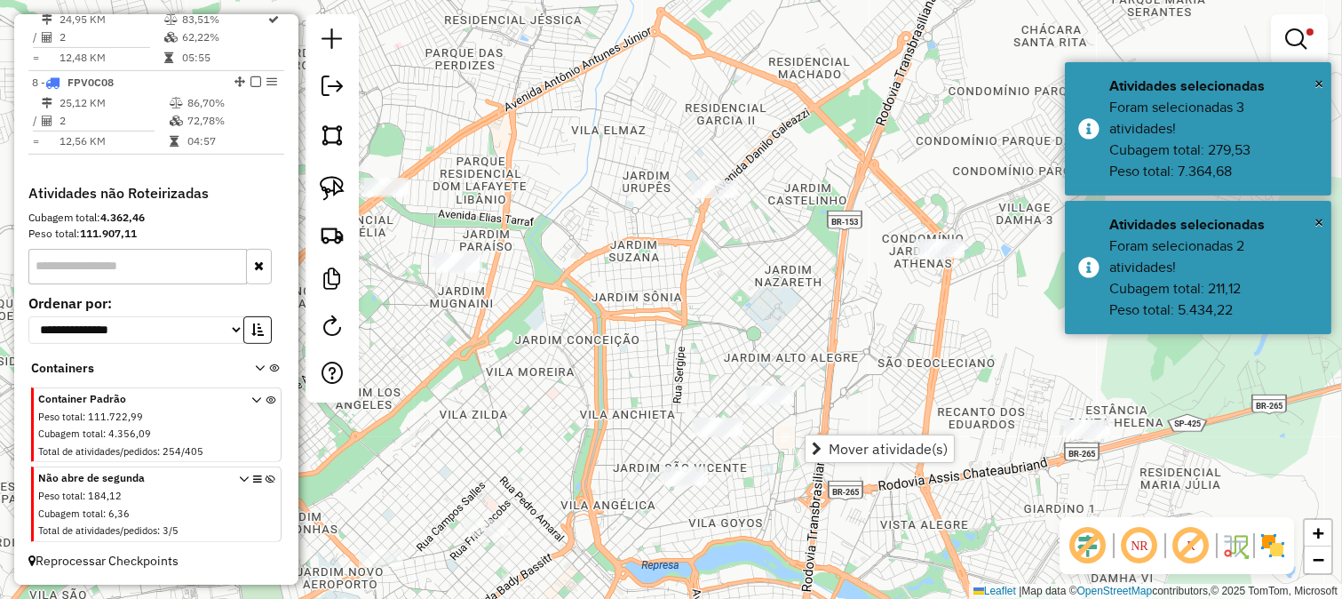
click at [760, 315] on div "Limpar filtros Janela de atendimento Grade de atendimento Capacidade Transporta…" at bounding box center [671, 299] width 1342 height 599
drag, startPoint x: 838, startPoint y: 286, endPoint x: 735, endPoint y: 356, distance: 124.7
click at [739, 353] on div "Limpar filtros Janela de atendimento Grade de atendimento Capacidade Transporta…" at bounding box center [671, 299] width 1342 height 599
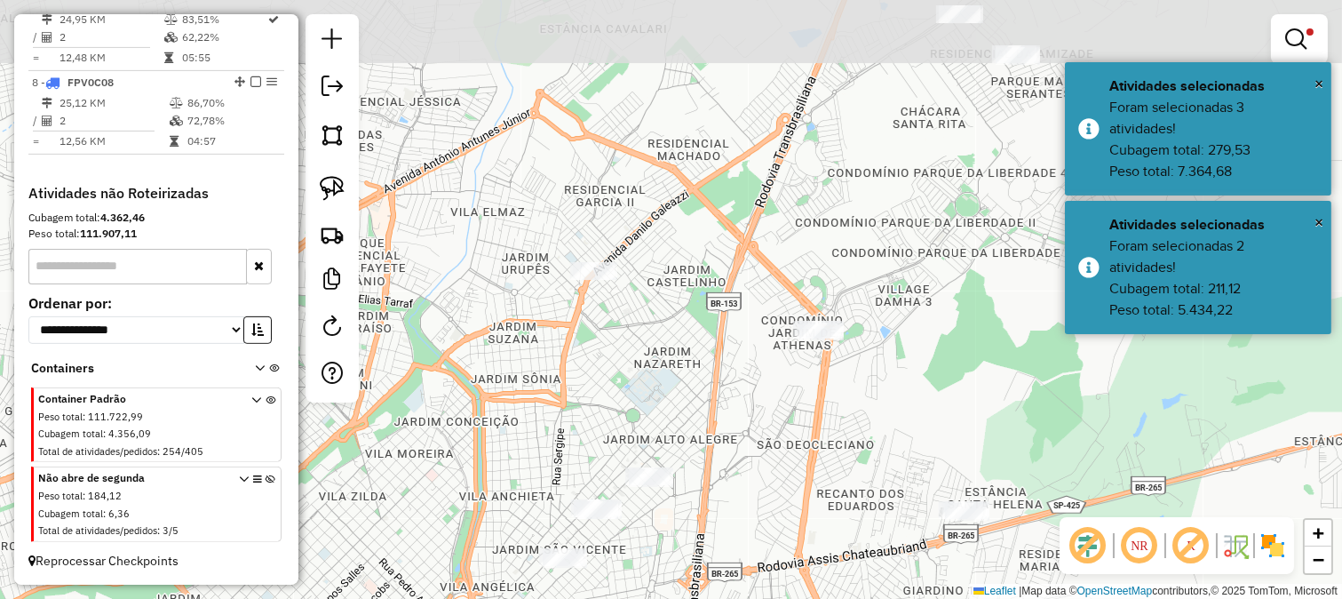
click at [755, 267] on div "Limpar filtros Janela de atendimento Grade de atendimento Capacidade Transporta…" at bounding box center [671, 299] width 1342 height 599
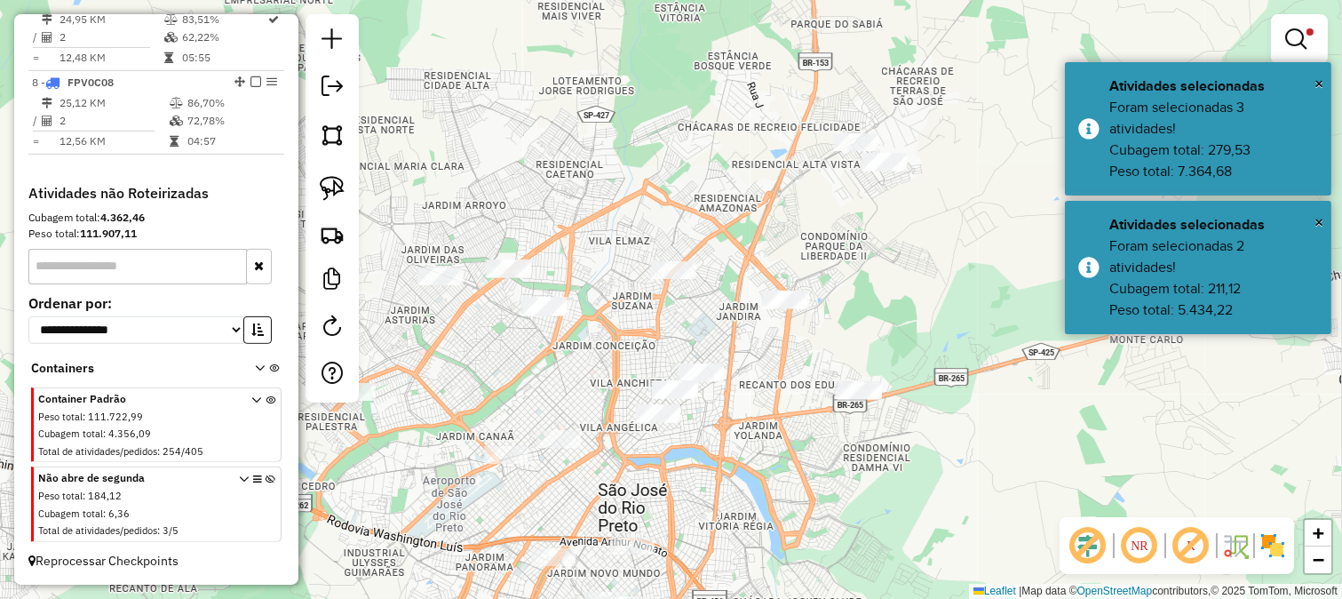
click at [757, 232] on div "Limpar filtros Janela de atendimento Grade de atendimento Capacidade Transporta…" at bounding box center [671, 299] width 1342 height 599
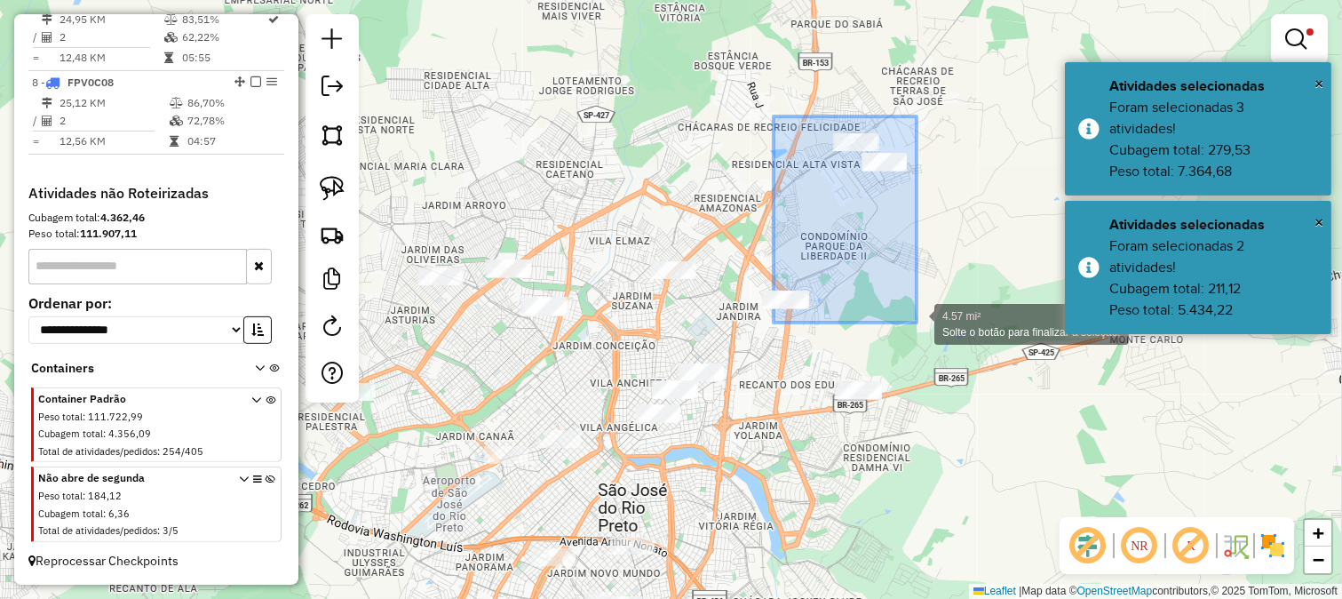
drag, startPoint x: 835, startPoint y: 232, endPoint x: 917, endPoint y: 322, distance: 122.0
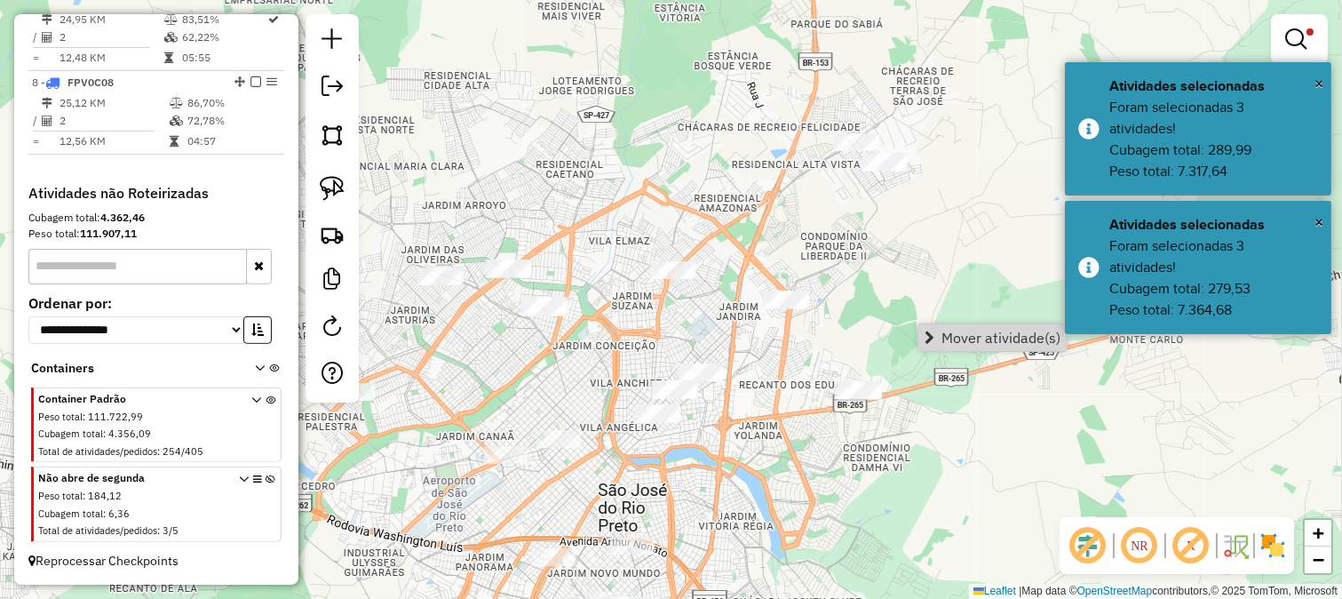
click at [942, 330] on span "Mover atividade(s)" at bounding box center [1001, 337] width 119 height 14
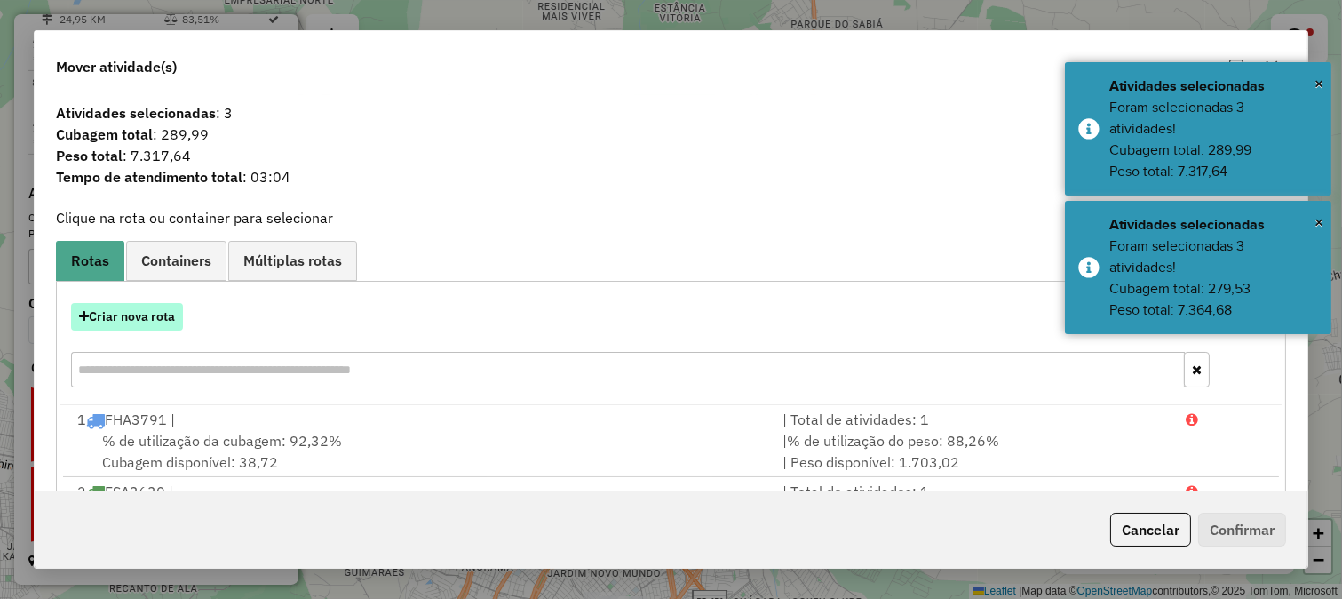
click at [131, 322] on button "Criar nova rota" at bounding box center [127, 317] width 112 height 28
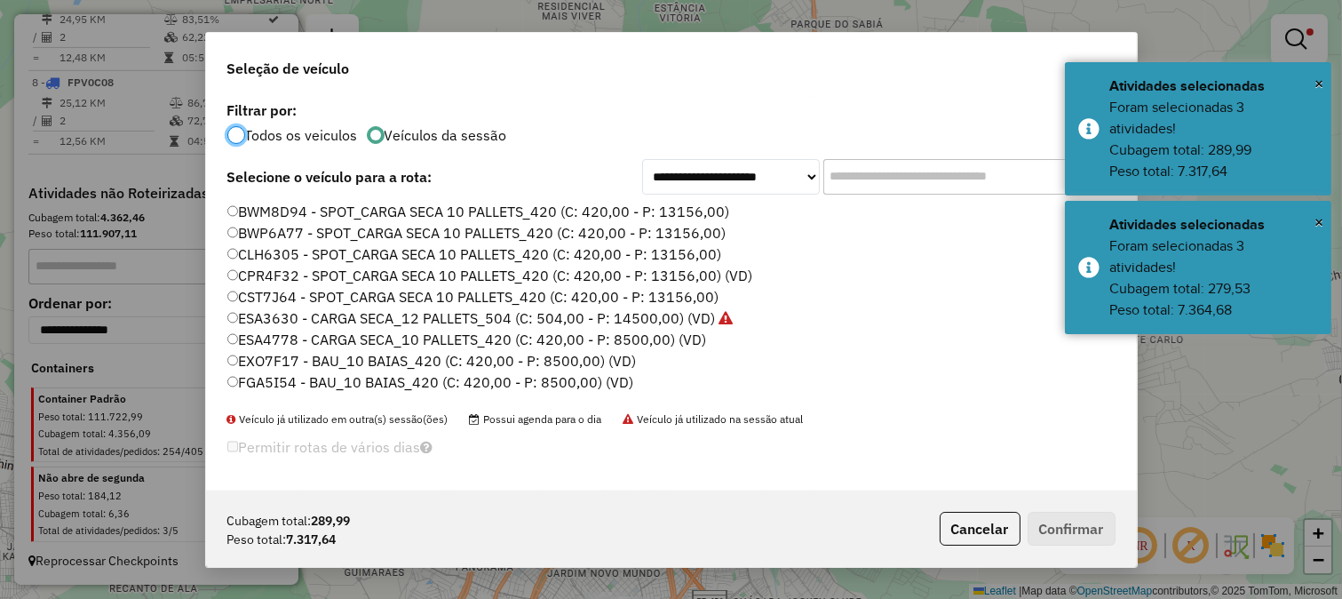
scroll to position [10, 4]
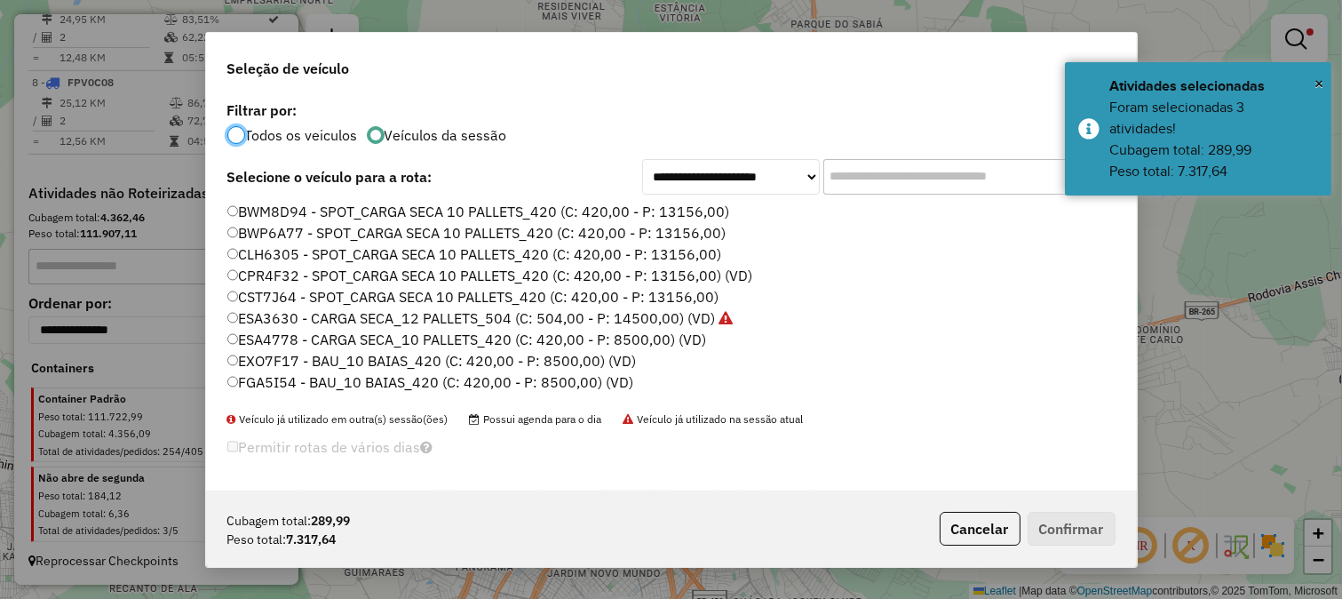
click at [571, 376] on label "FGA5I54 - BAU_10 BAIAS_420 (C: 420,00 - P: 8500,00) (VD)" at bounding box center [430, 381] width 407 height 21
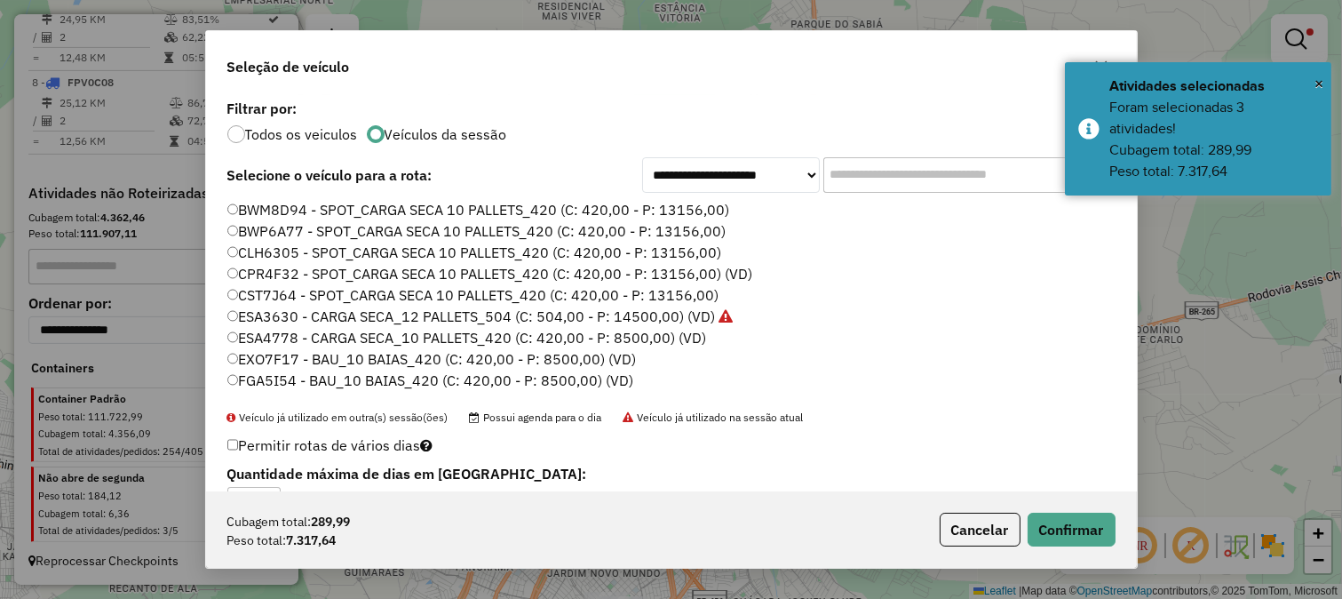
click at [1086, 562] on div "Cubagem total: 289,99 Peso total: 7.317,64 Cancelar Confirmar" at bounding box center [671, 529] width 931 height 76
click at [1070, 533] on button "Confirmar" at bounding box center [1072, 530] width 88 height 34
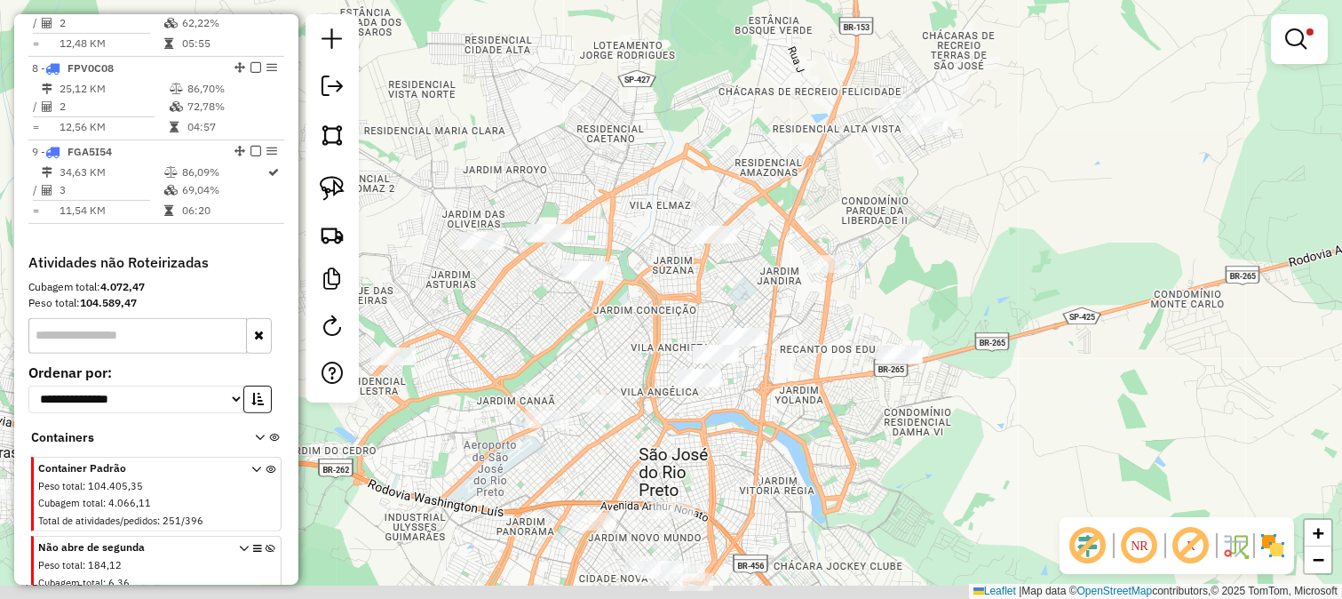
drag, startPoint x: 775, startPoint y: 394, endPoint x: 800, endPoint y: 345, distance: 54.8
click at [805, 362] on div "Limpar filtros Janela de atendimento Grade de atendimento Capacidade Transporta…" at bounding box center [671, 299] width 1342 height 599
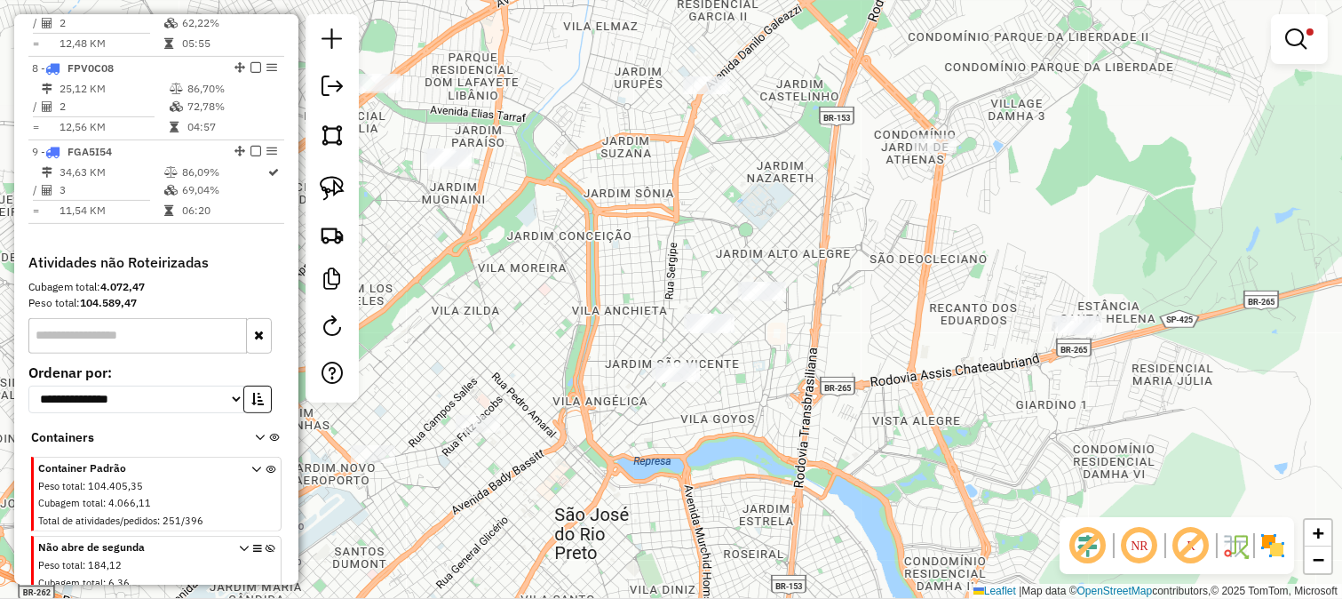
click at [759, 264] on div "Limpar filtros Janela de atendimento Grade de atendimento Capacidade Transporta…" at bounding box center [671, 299] width 1342 height 599
click at [757, 291] on div "Limpar filtros Janela de atendimento Grade de atendimento Capacidade Transporta…" at bounding box center [671, 299] width 1342 height 599
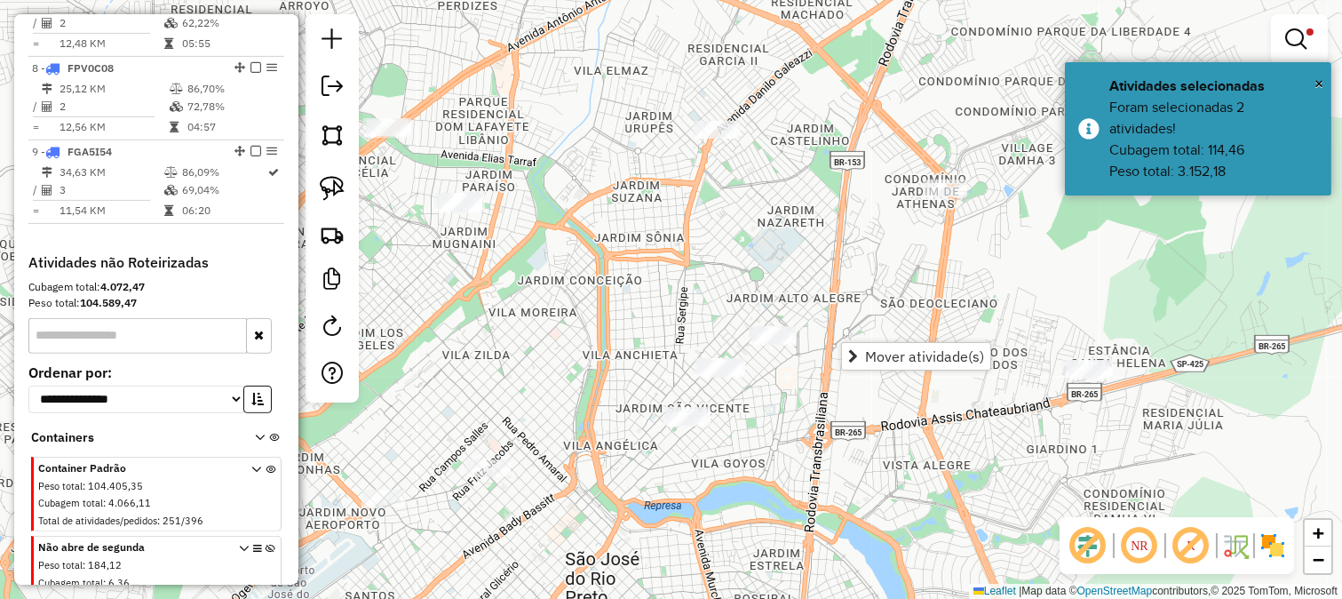
click at [758, 303] on div "Limpar filtros Janela de atendimento Grade de atendimento Capacidade Transporta…" at bounding box center [671, 299] width 1342 height 599
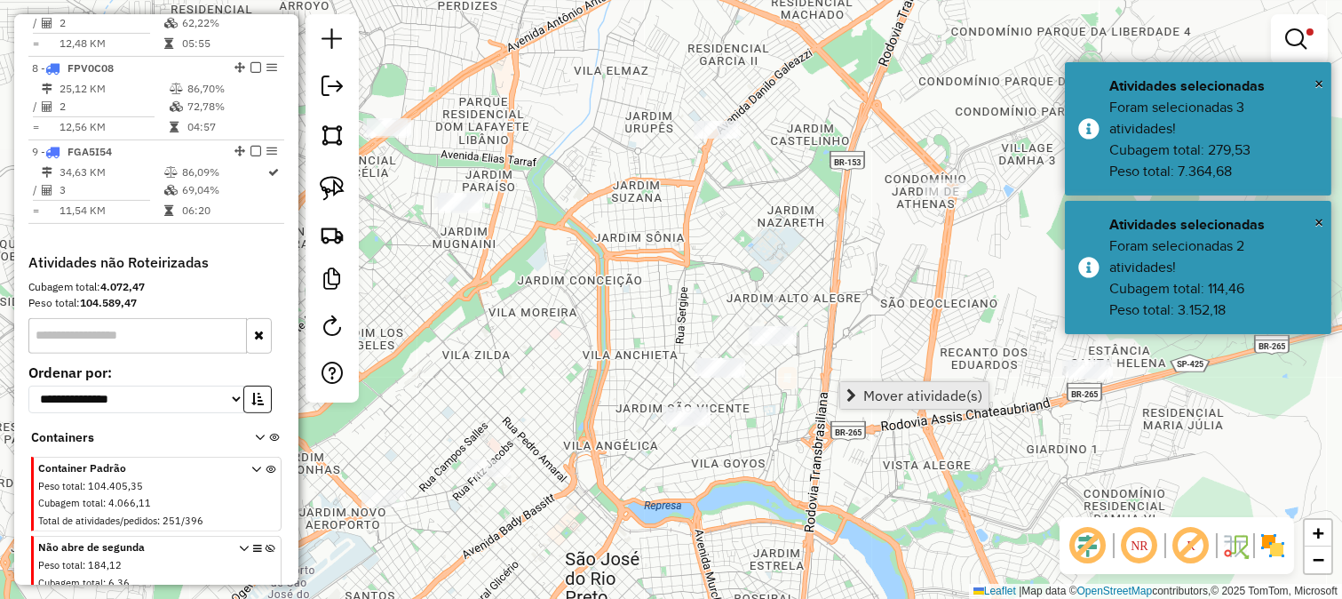
click at [881, 388] on span "Mover atividade(s)" at bounding box center [922, 395] width 119 height 14
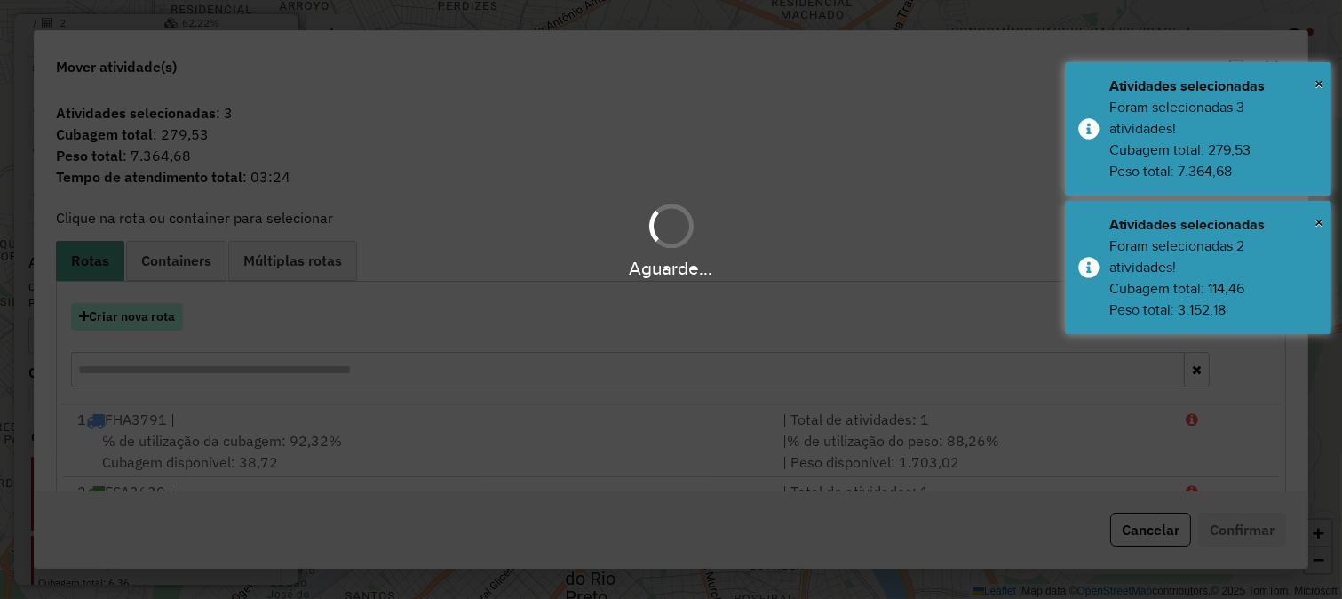
click at [160, 309] on button "Criar nova rota" at bounding box center [127, 317] width 112 height 28
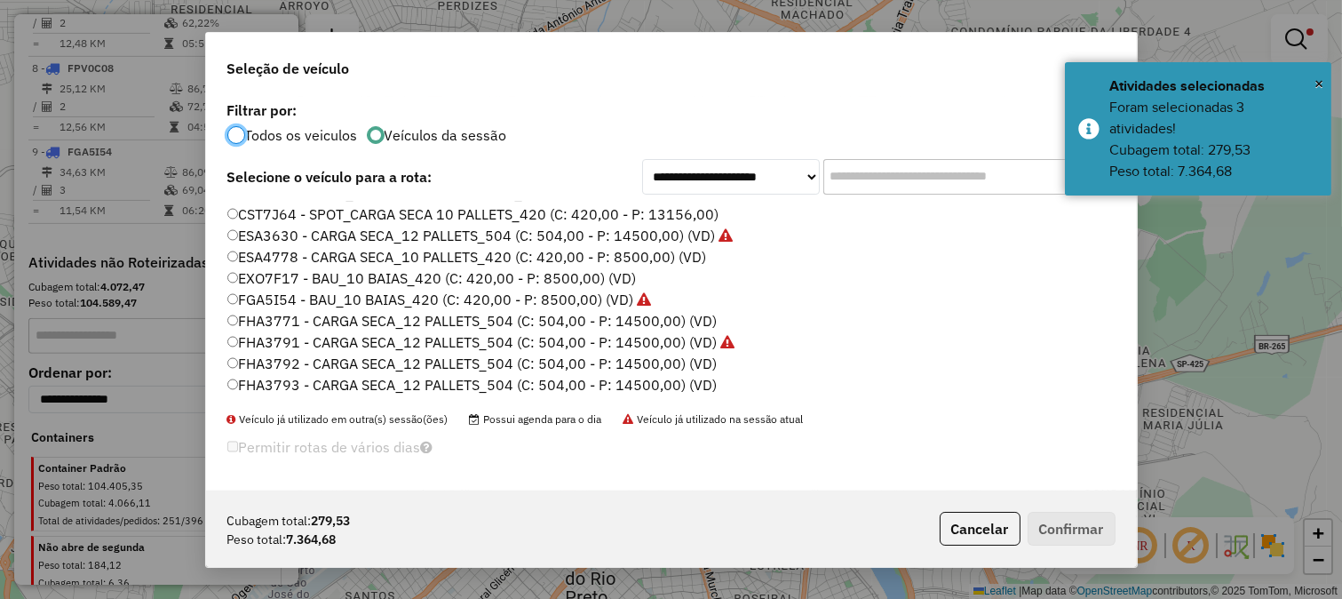
scroll to position [99, 0]
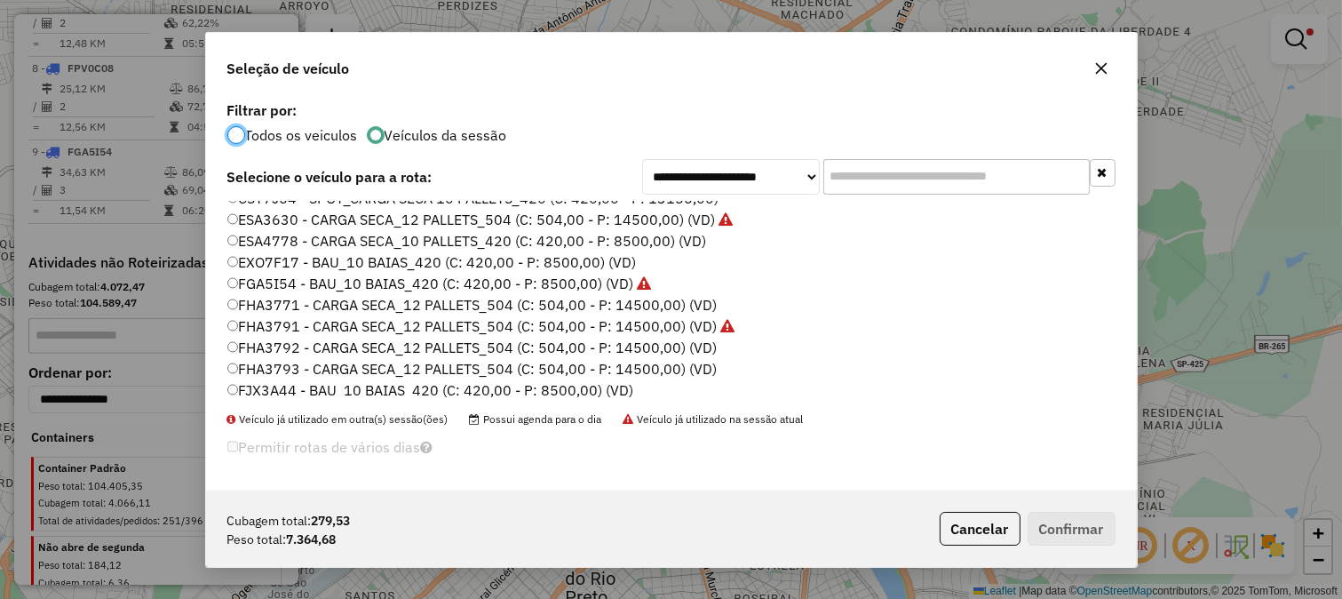
click at [615, 391] on label "FJX3A44 - BAU_10 BAIAS_420 (C: 420,00 - P: 8500,00) (VD)" at bounding box center [430, 389] width 407 height 21
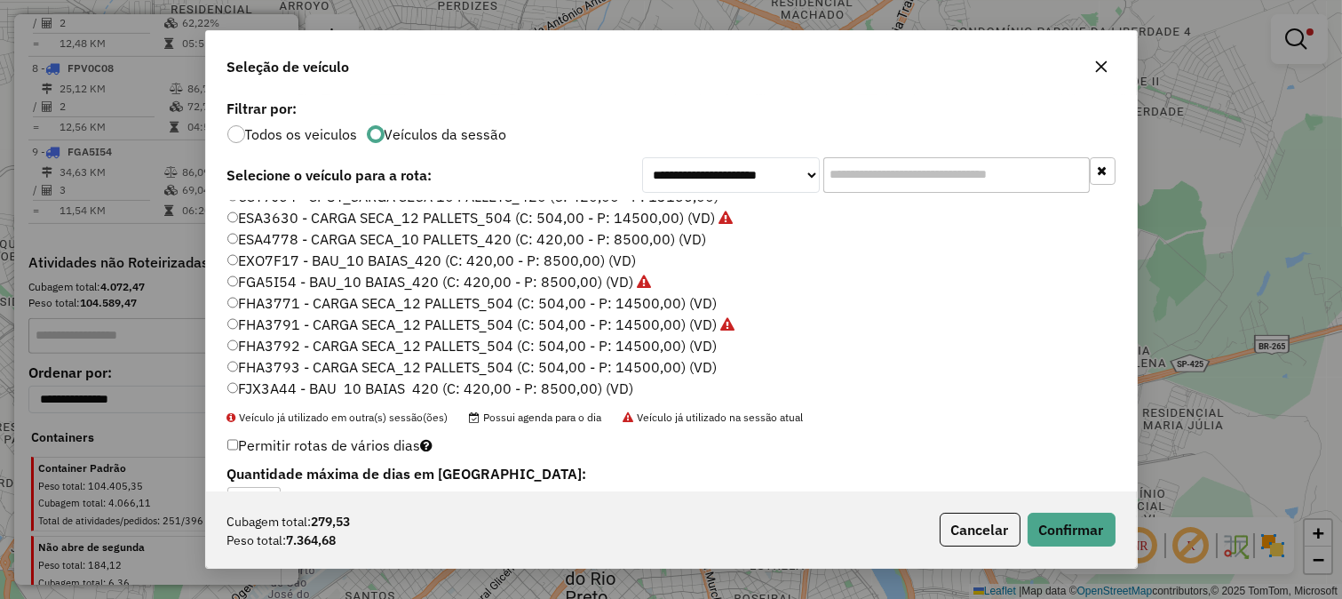
click at [1114, 551] on div "Cubagem total: 279,53 Peso total: 7.364,68 Cancelar Confirmar" at bounding box center [671, 529] width 931 height 76
click at [580, 256] on label "EXO7F17 - BAU_10 BAIAS_420 (C: 420,00 - P: 8500,00) (VD)" at bounding box center [432, 260] width 410 height 21
click at [1070, 517] on button "Confirmar" at bounding box center [1072, 530] width 88 height 34
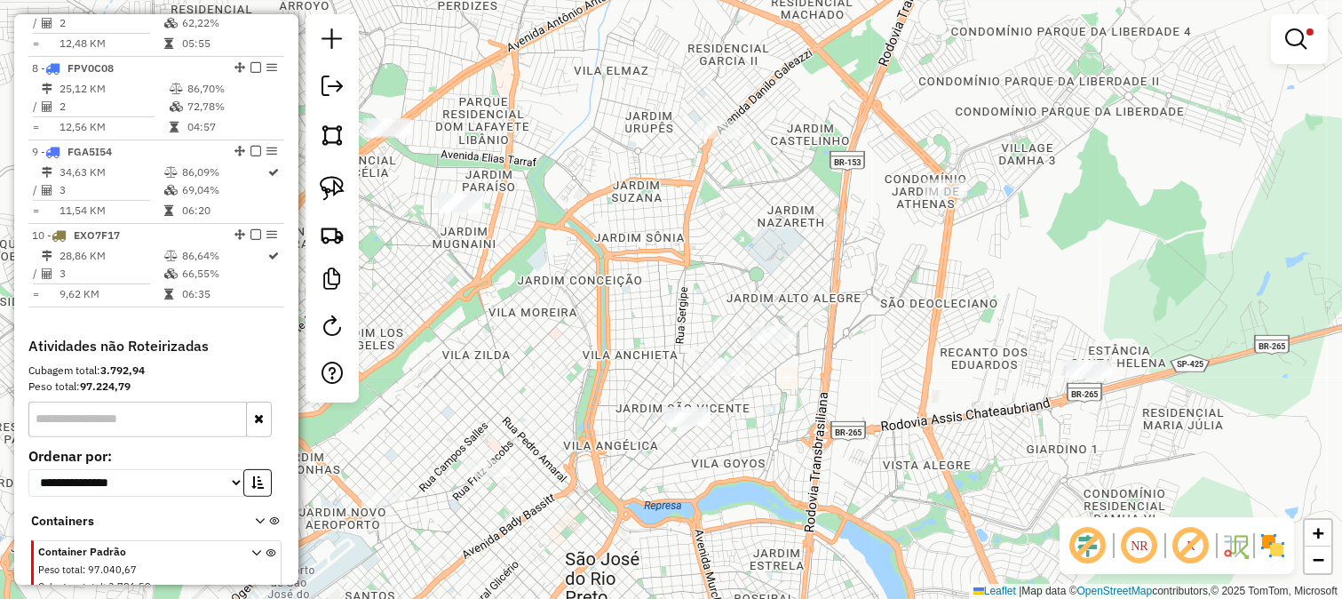
drag, startPoint x: 728, startPoint y: 294, endPoint x: 815, endPoint y: 232, distance: 107.0
click at [815, 232] on div "Limpar filtros Janela de atendimento Grade de atendimento Capacidade Transporta…" at bounding box center [671, 299] width 1342 height 599
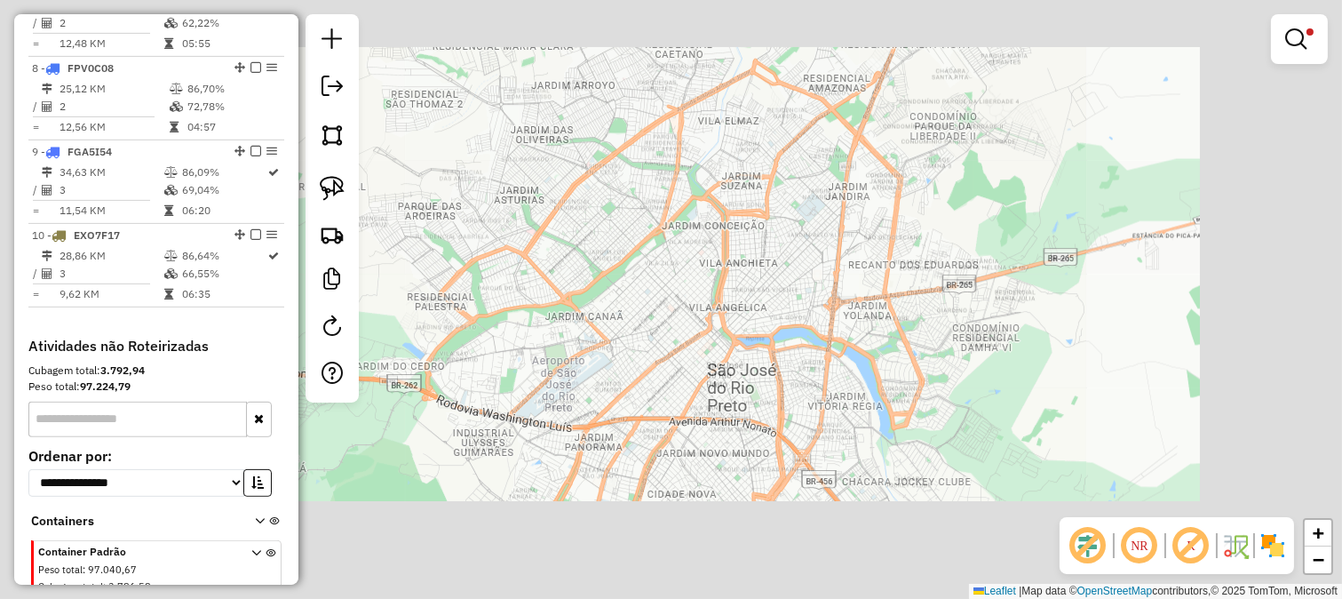
click at [712, 254] on div "Limpar filtros Janela de atendimento Grade de atendimento Capacidade Transporta…" at bounding box center [671, 299] width 1342 height 599
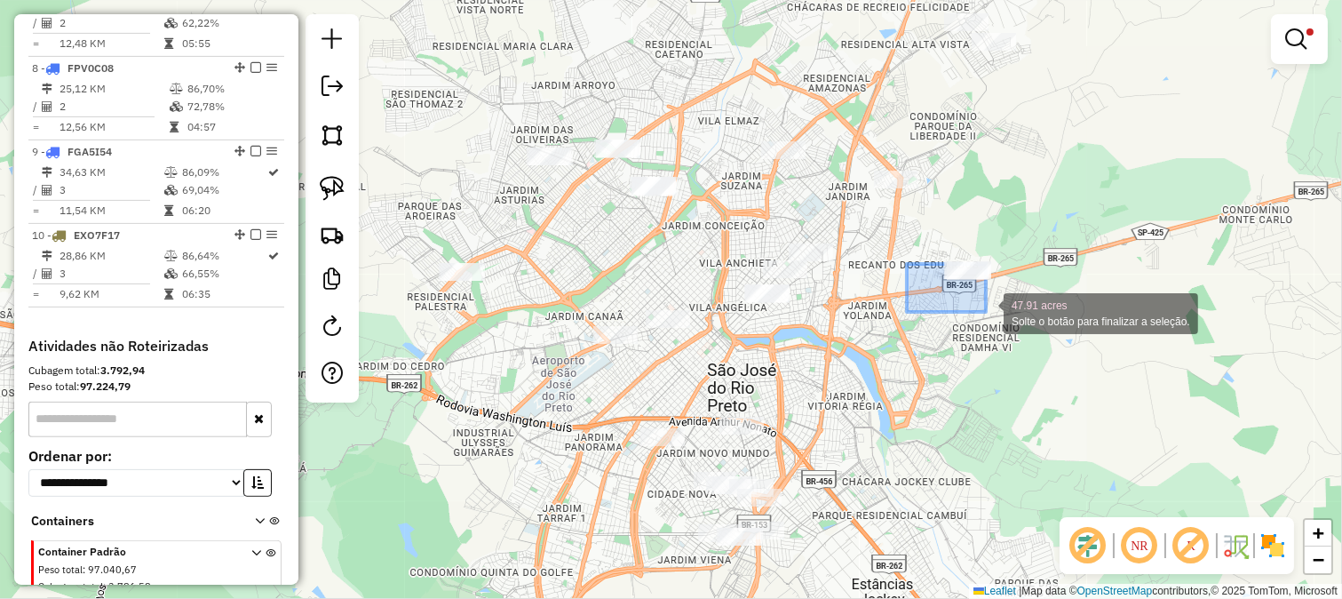
drag, startPoint x: 986, startPoint y: 312, endPoint x: 999, endPoint y: 317, distance: 14.4
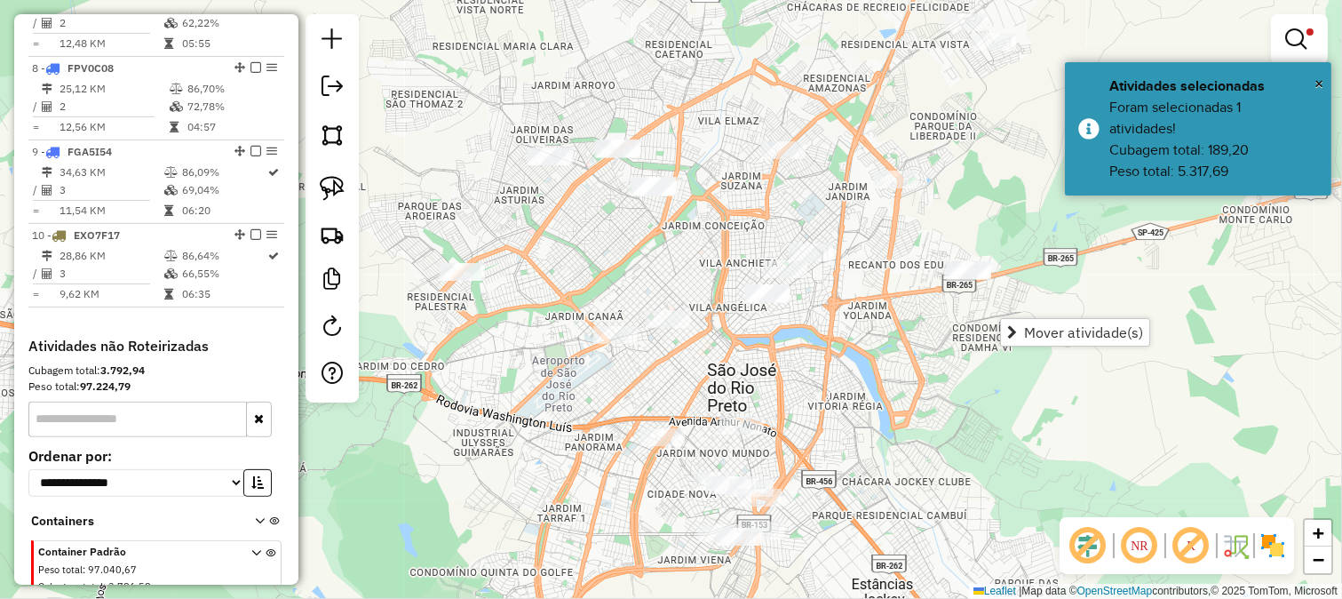
click at [805, 306] on div "Limpar filtros Janela de atendimento Grade de atendimento Capacidade Transporta…" at bounding box center [671, 299] width 1342 height 599
click at [810, 339] on div "Limpar filtros Janela de atendimento Grade de atendimento Capacidade Transporta…" at bounding box center [671, 299] width 1342 height 599
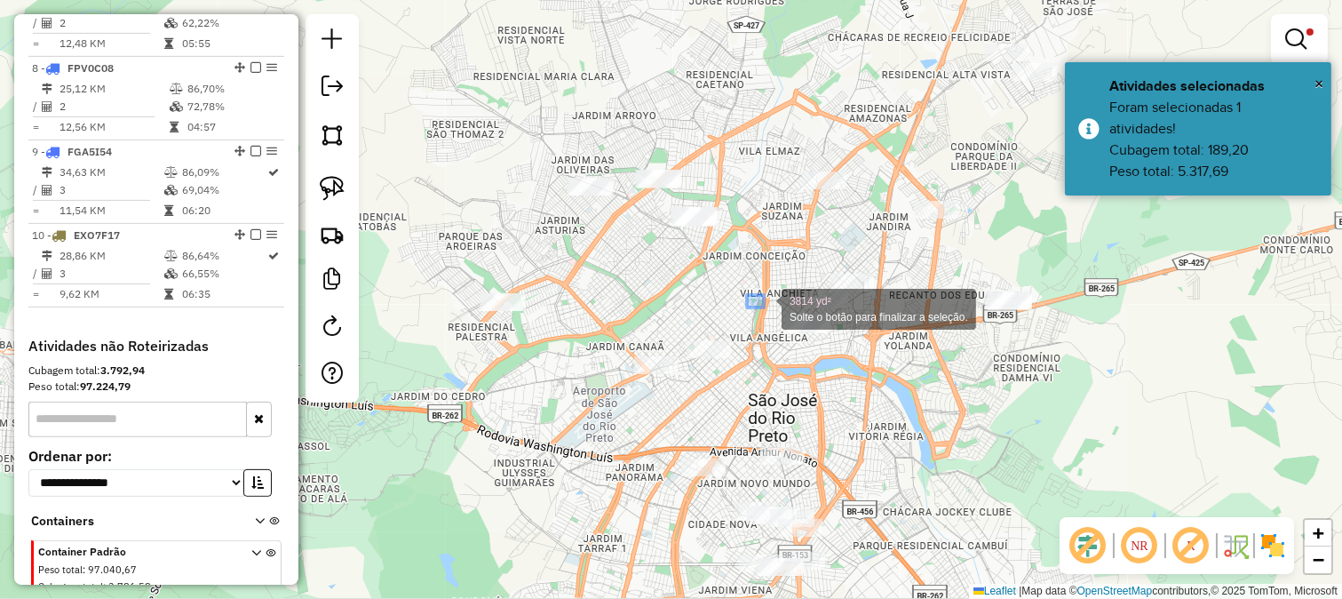
drag, startPoint x: 764, startPoint y: 307, endPoint x: 840, endPoint y: 364, distance: 95.2
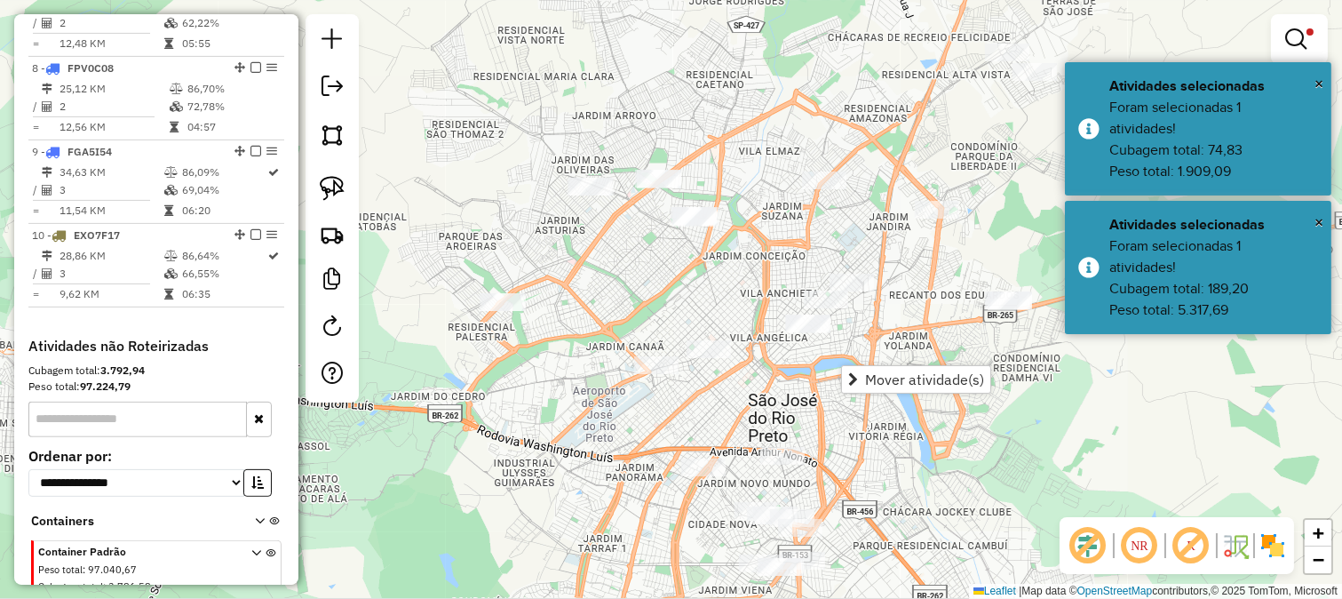
click at [720, 317] on div "Limpar filtros Janela de atendimento Grade de atendimento Capacidade Transporta…" at bounding box center [671, 299] width 1342 height 599
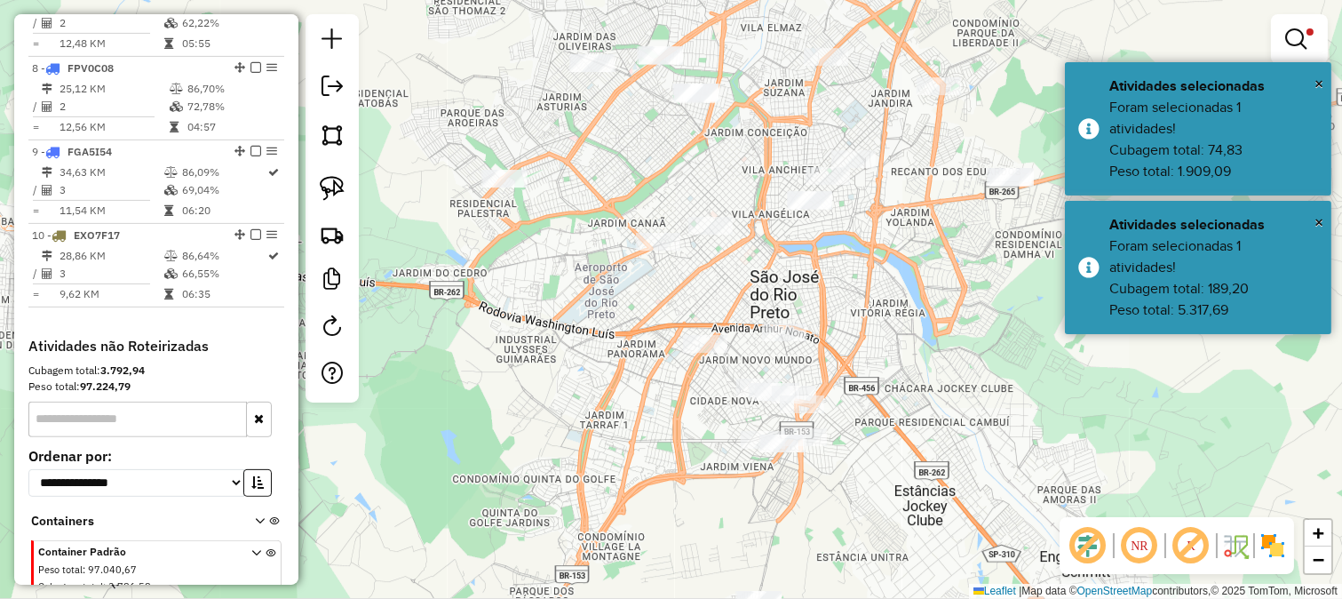
drag, startPoint x: 721, startPoint y: 296, endPoint x: 723, endPoint y: 171, distance: 124.4
click at [723, 171] on div "Limpar filtros Janela de atendimento Grade de atendimento Capacidade Transporta…" at bounding box center [671, 299] width 1342 height 599
drag, startPoint x: 839, startPoint y: 306, endPoint x: 824, endPoint y: 229, distance: 78.6
click at [824, 229] on div "Limpar filtros Janela de atendimento Grade de atendimento Capacidade Transporta…" at bounding box center [671, 299] width 1342 height 599
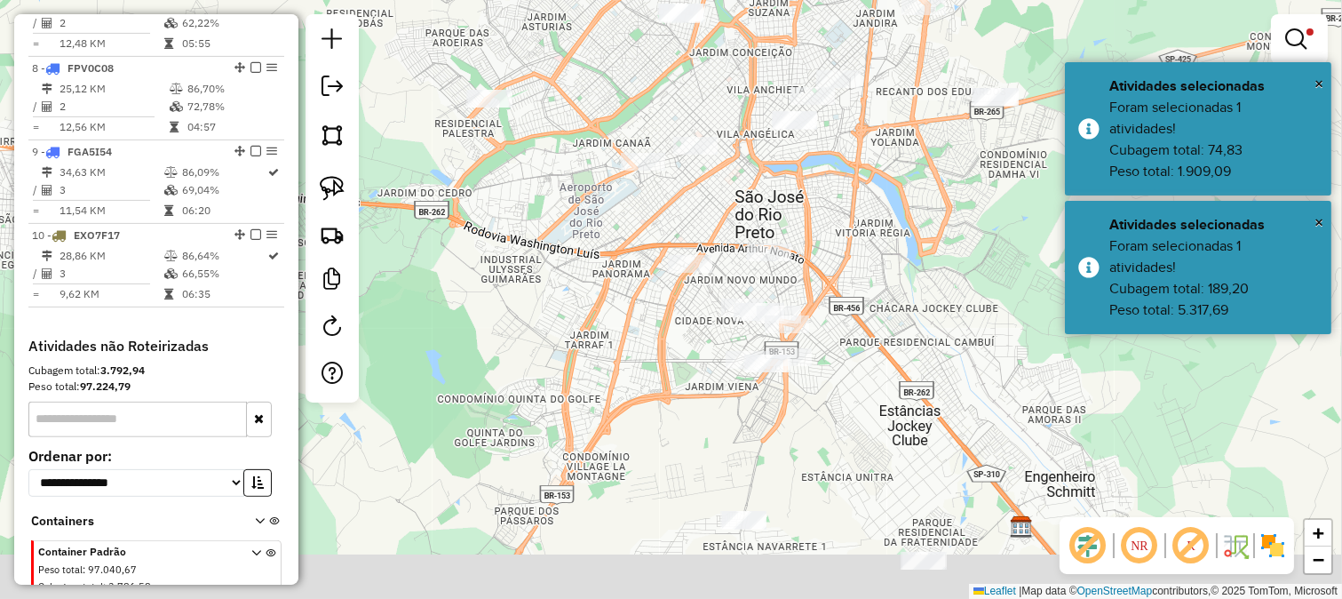
drag, startPoint x: 919, startPoint y: 338, endPoint x: 918, endPoint y: 282, distance: 56.0
click at [918, 282] on div "Limpar filtros Janela de atendimento Grade de atendimento Capacidade Transporta…" at bounding box center [671, 299] width 1342 height 599
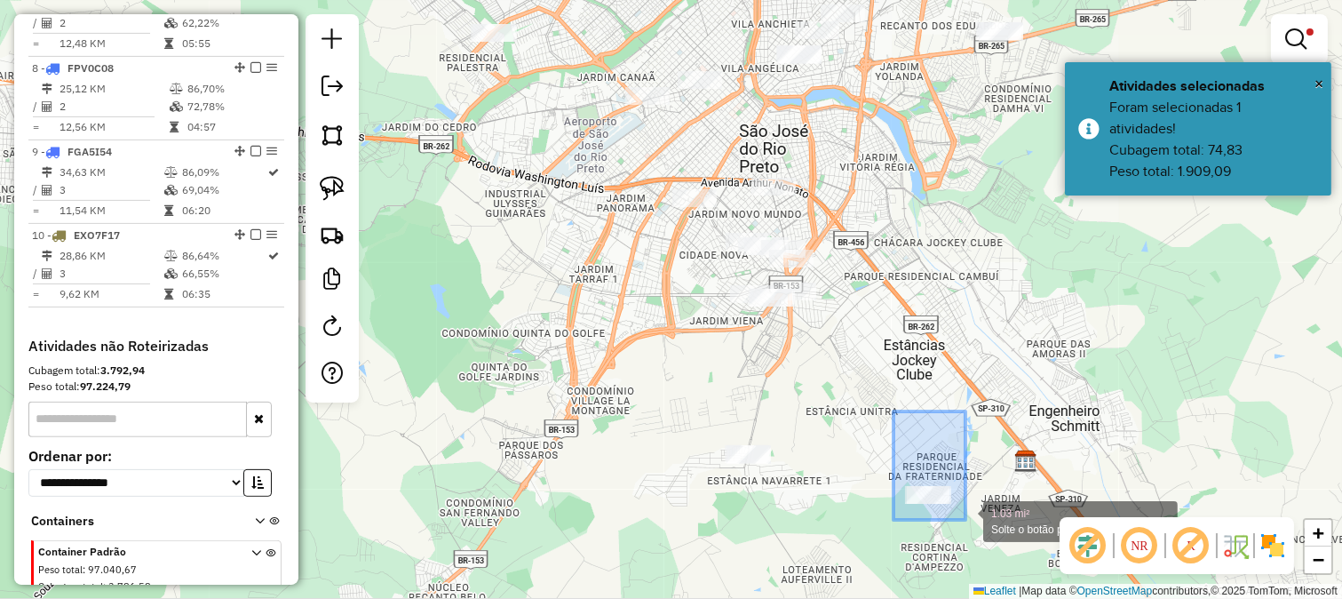
drag, startPoint x: 966, startPoint y: 520, endPoint x: 982, endPoint y: 535, distance: 22.0
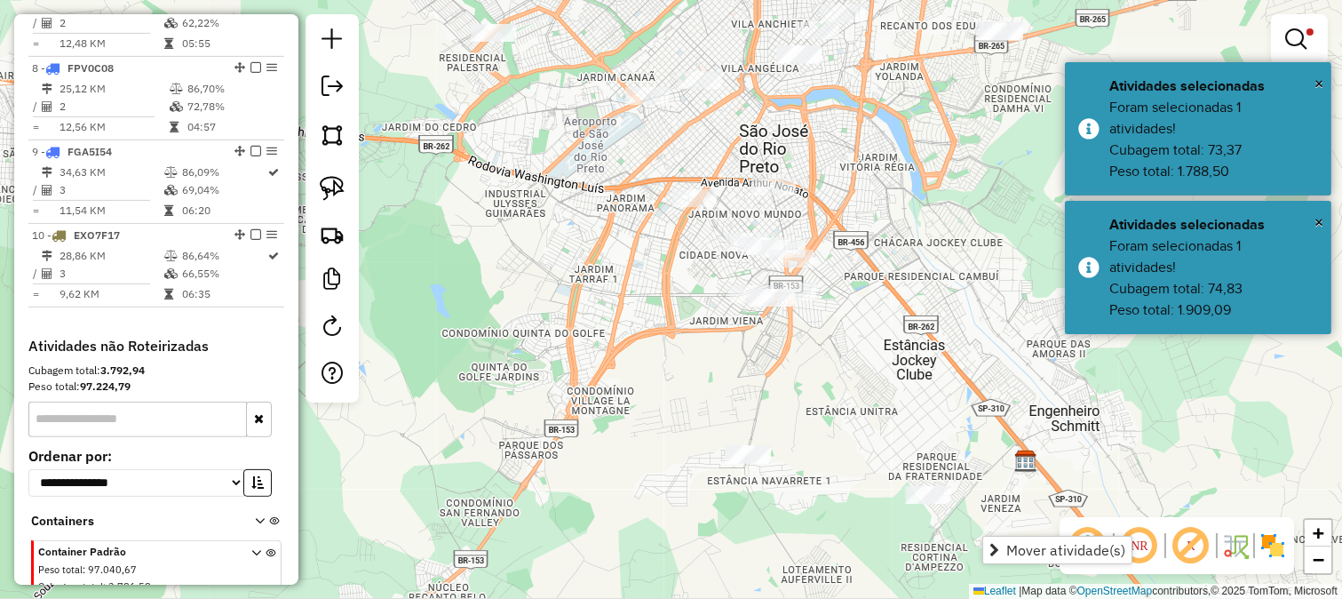
click at [791, 405] on div "Limpar filtros Janela de atendimento Grade de atendimento Capacidade Transporta…" at bounding box center [671, 299] width 1342 height 599
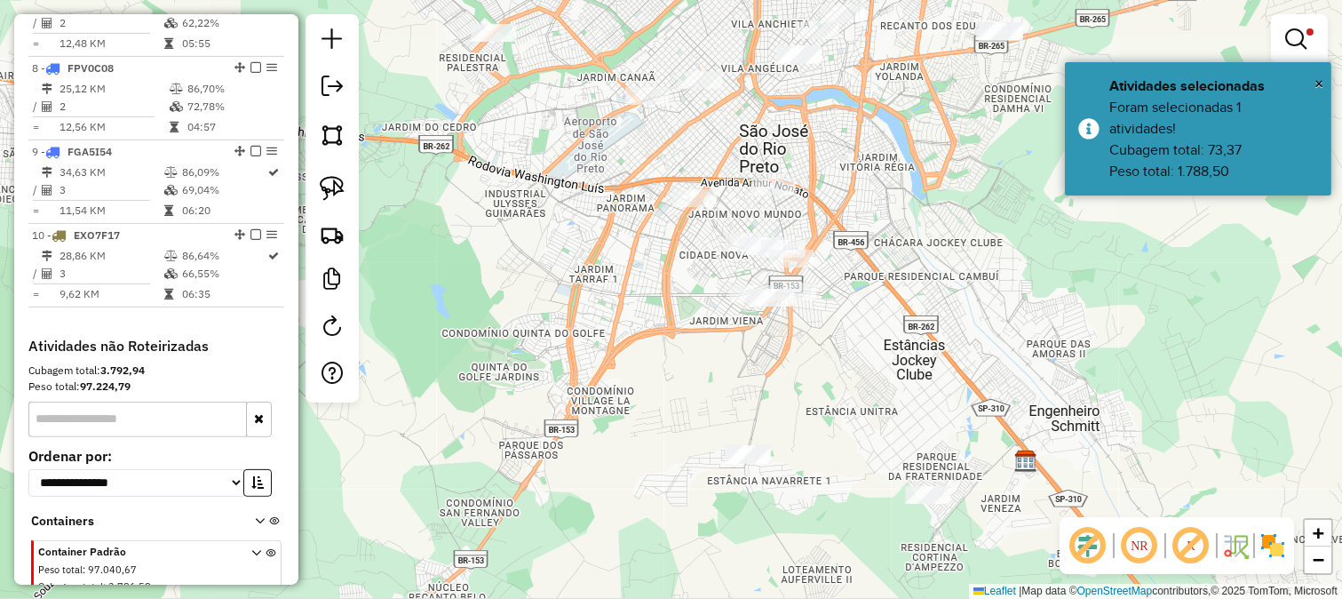
click at [839, 424] on div "Limpar filtros Janela de atendimento Grade de atendimento Capacidade Transporta…" at bounding box center [671, 299] width 1342 height 599
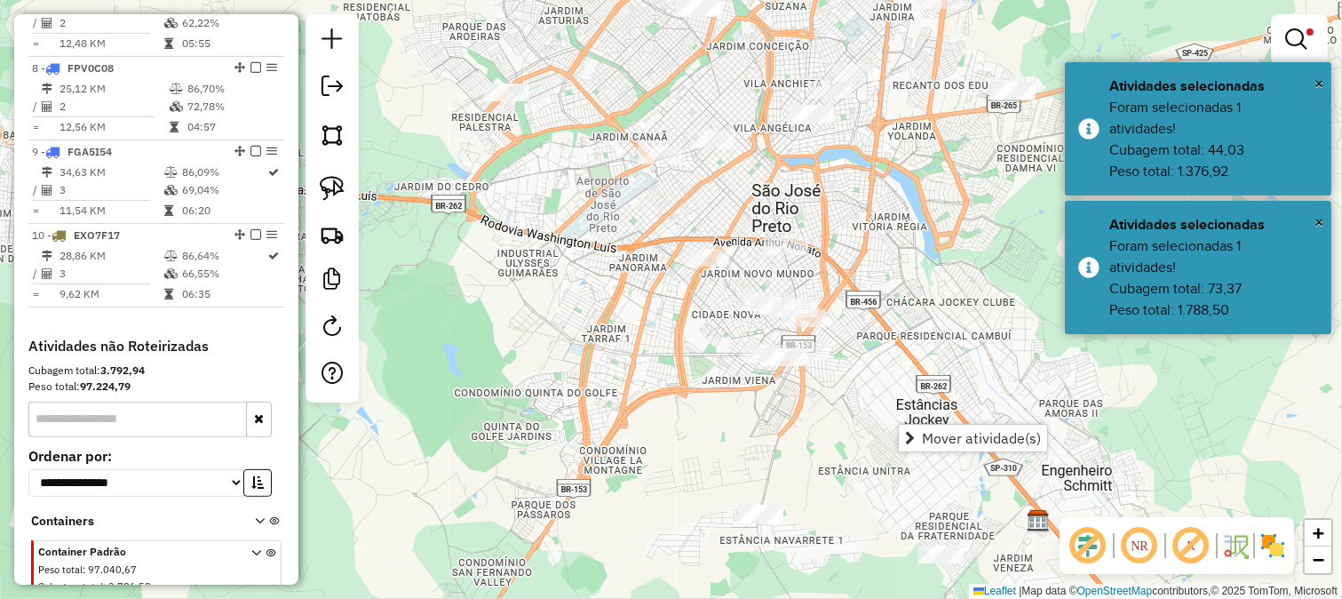
click at [857, 247] on div "Limpar filtros Janela de atendimento Grade de atendimento Capacidade Transporta…" at bounding box center [671, 299] width 1342 height 599
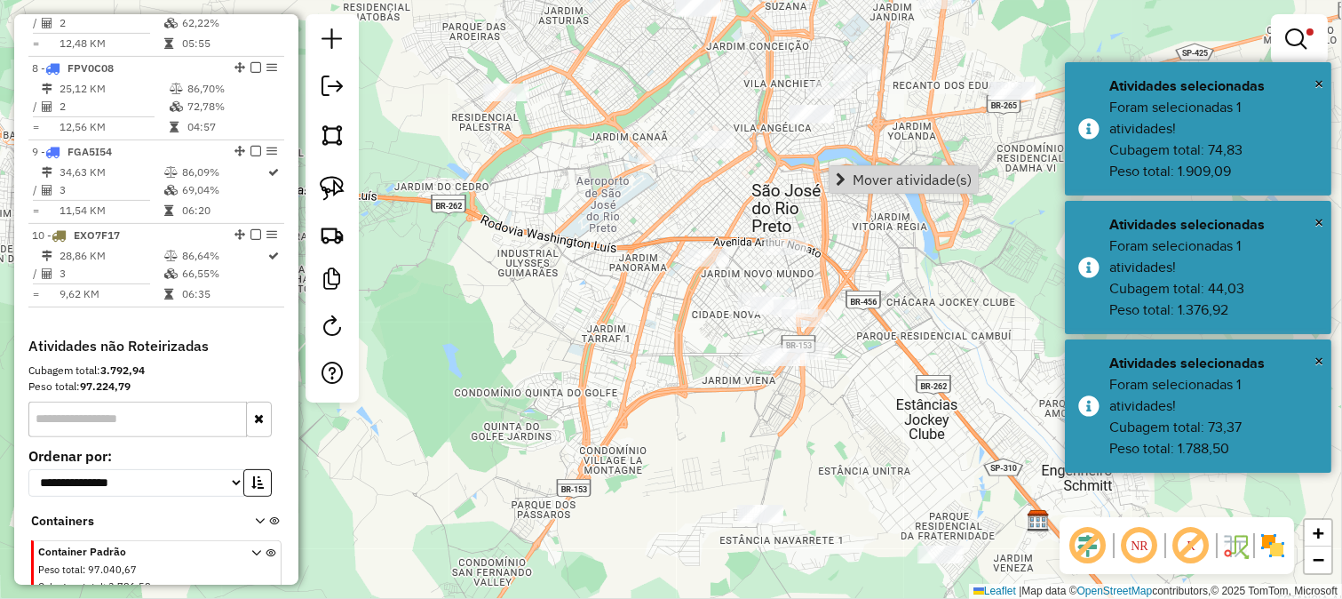
click at [858, 299] on div "Limpar filtros Janela de atendimento Grade de atendimento Capacidade Transporta…" at bounding box center [671, 299] width 1342 height 599
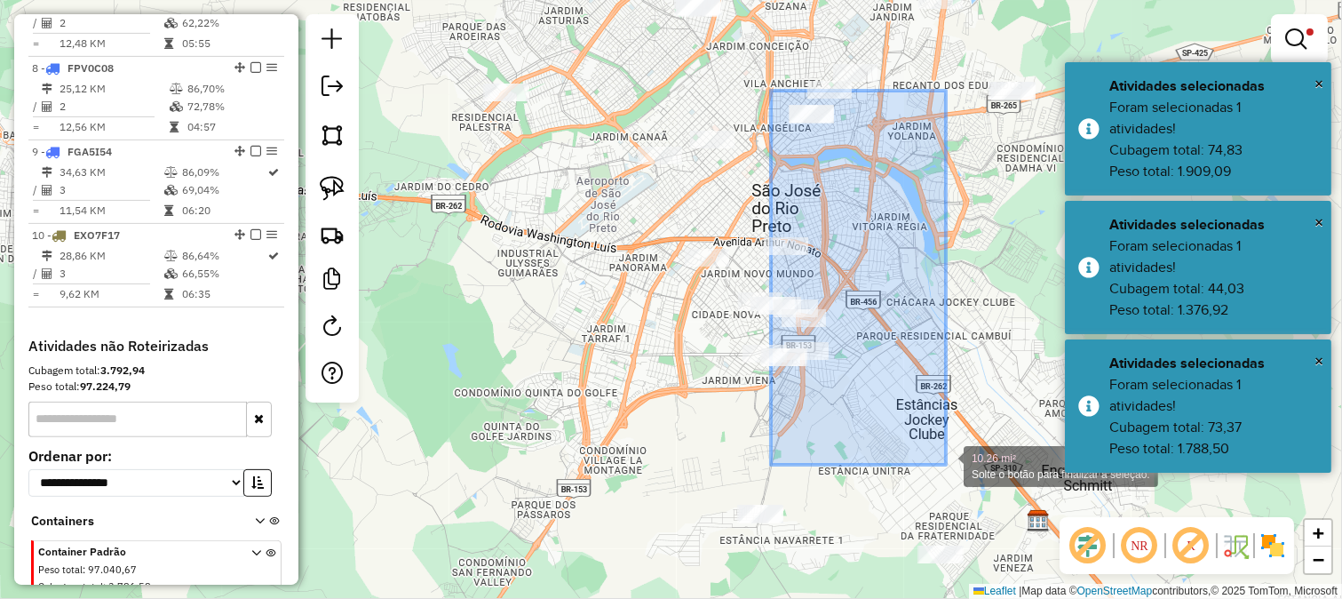
drag, startPoint x: 771, startPoint y: 91, endPoint x: 946, endPoint y: 448, distance: 397.7
click at [946, 448] on div "10.26 mi² Solte o botão para finalizar a seleção. Limpar filtros Janela de aten…" at bounding box center [671, 299] width 1342 height 599
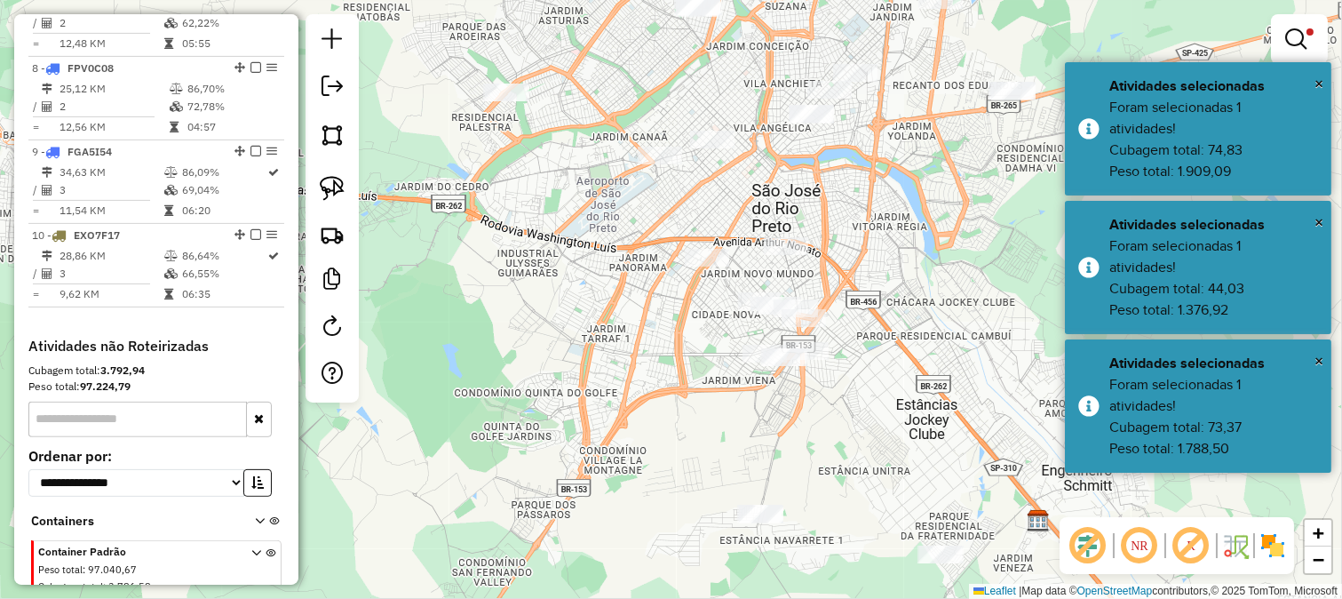
click at [924, 432] on div "Limpar filtros Janela de atendimento Grade de atendimento Capacidade Transporta…" at bounding box center [671, 299] width 1342 height 599
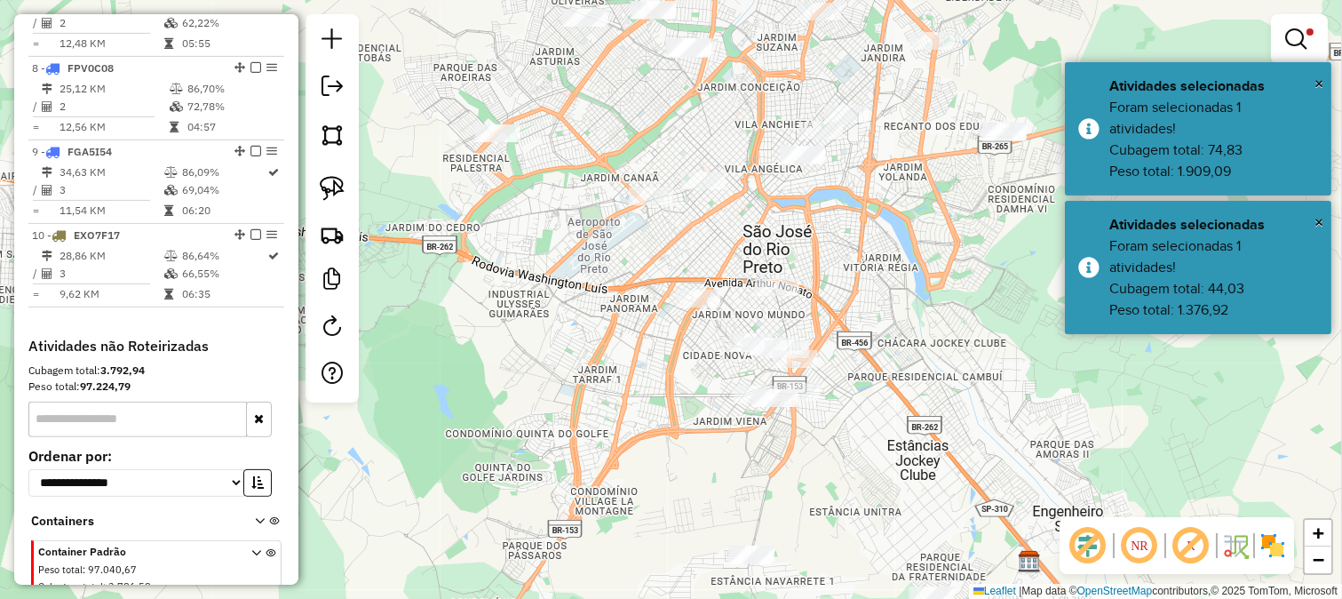
click at [864, 520] on div "Limpar filtros Janela de atendimento Grade de atendimento Capacidade Transporta…" at bounding box center [671, 299] width 1342 height 599
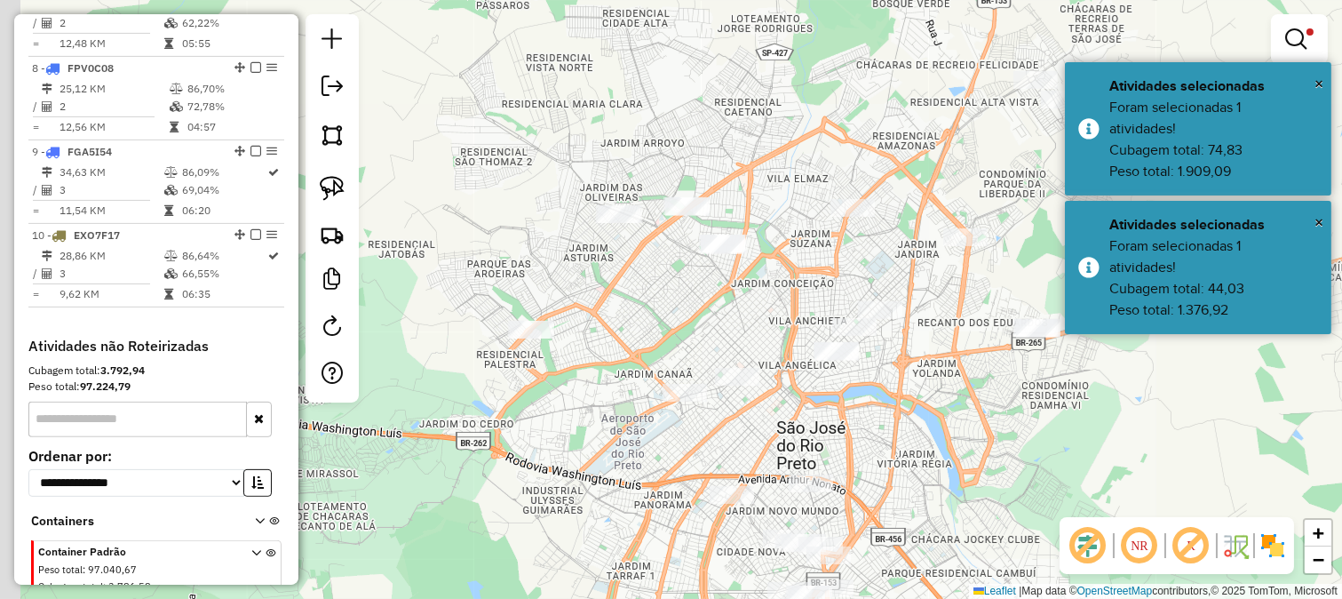
click at [898, 501] on div "Limpar filtros Janela de atendimento Grade de atendimento Capacidade Transporta…" at bounding box center [671, 299] width 1342 height 599
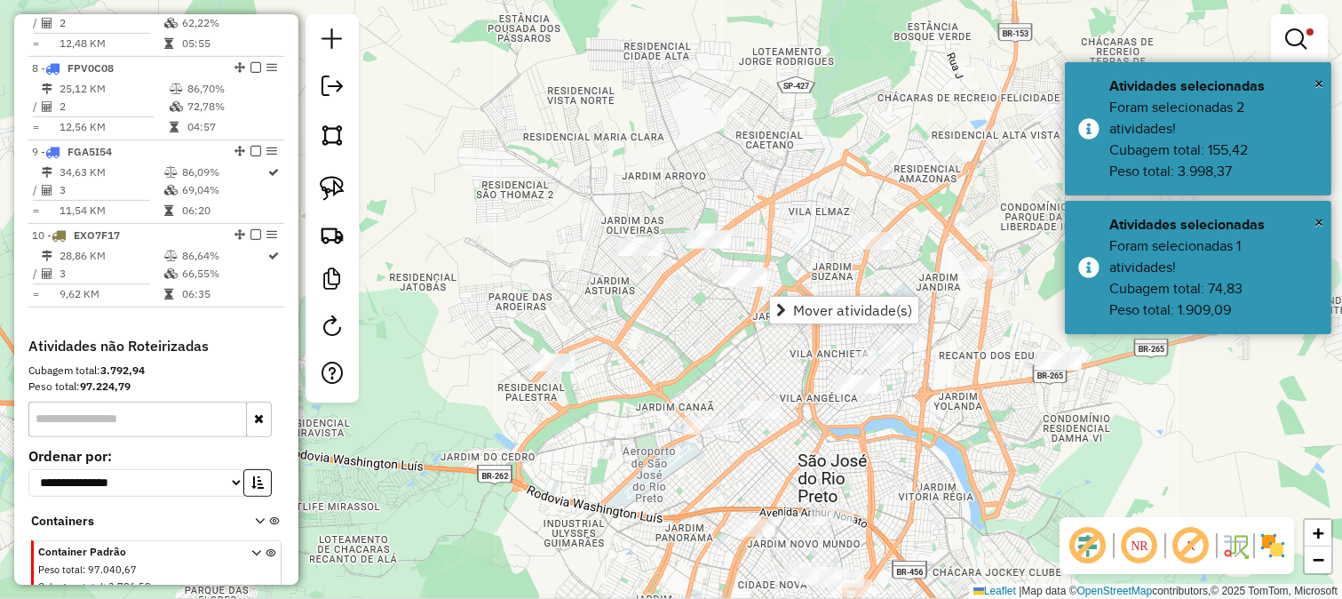
click at [680, 326] on div "Limpar filtros Janela de atendimento Grade de atendimento Capacidade Transporta…" at bounding box center [671, 299] width 1342 height 599
click at [804, 307] on span "Mover atividade(s)" at bounding box center [863, 314] width 119 height 14
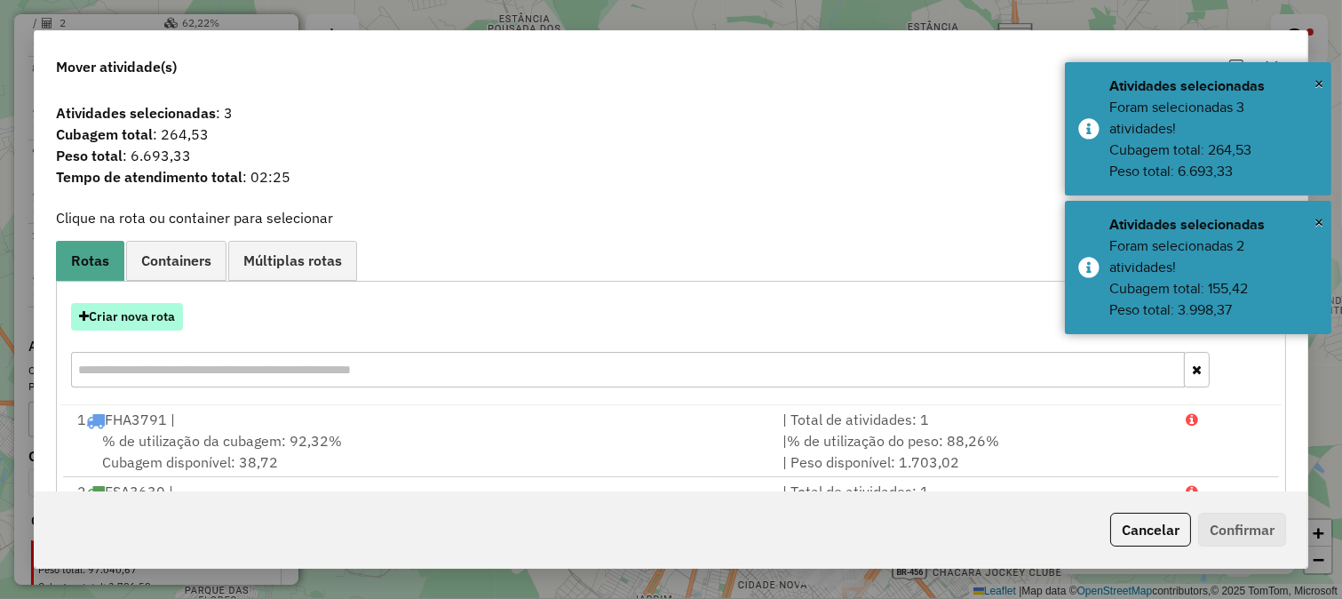
click at [178, 317] on button "Criar nova rota" at bounding box center [127, 317] width 112 height 28
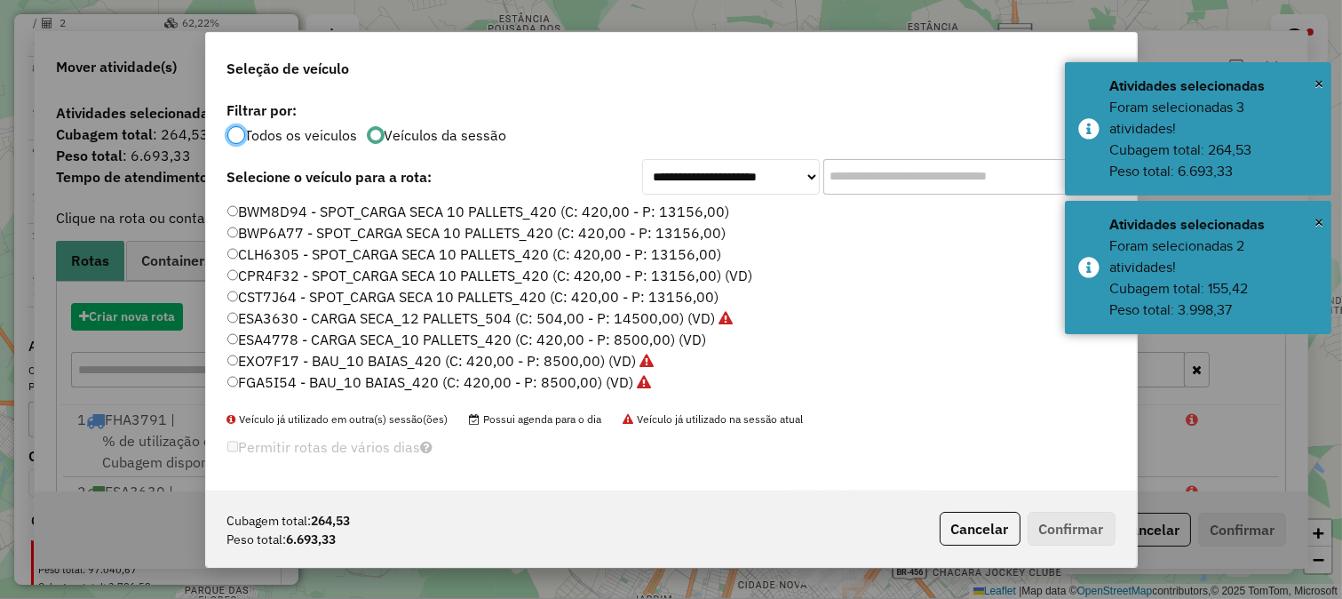
scroll to position [10, 4]
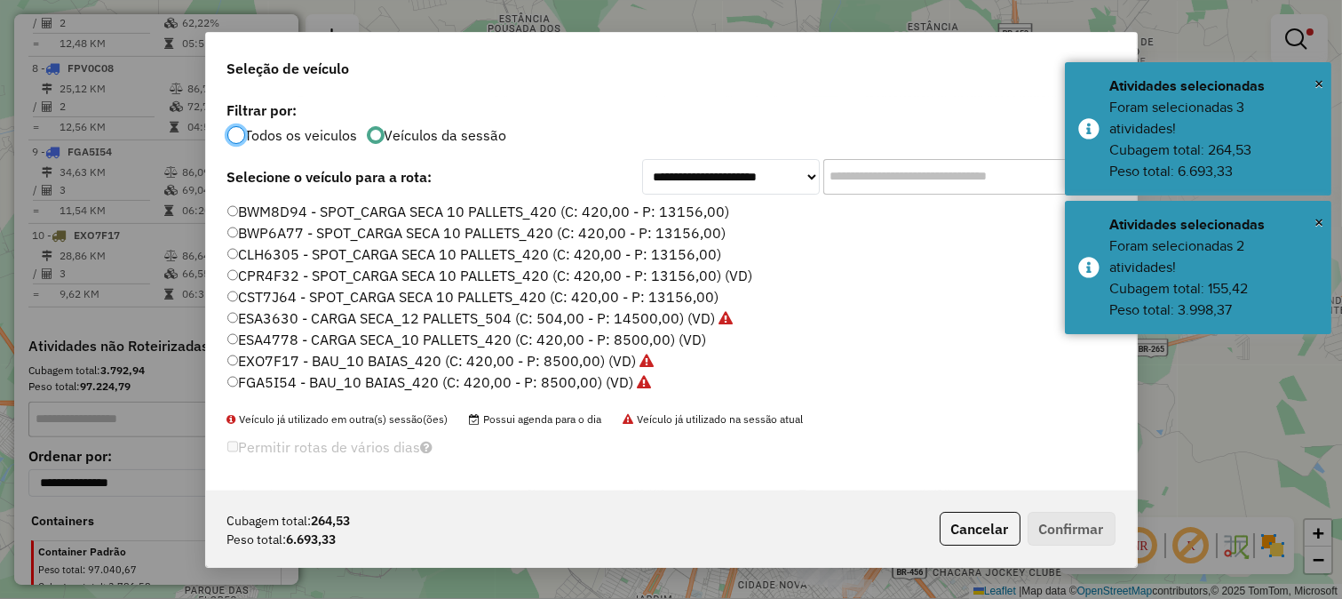
click at [856, 178] on input "text" at bounding box center [956, 177] width 267 height 36
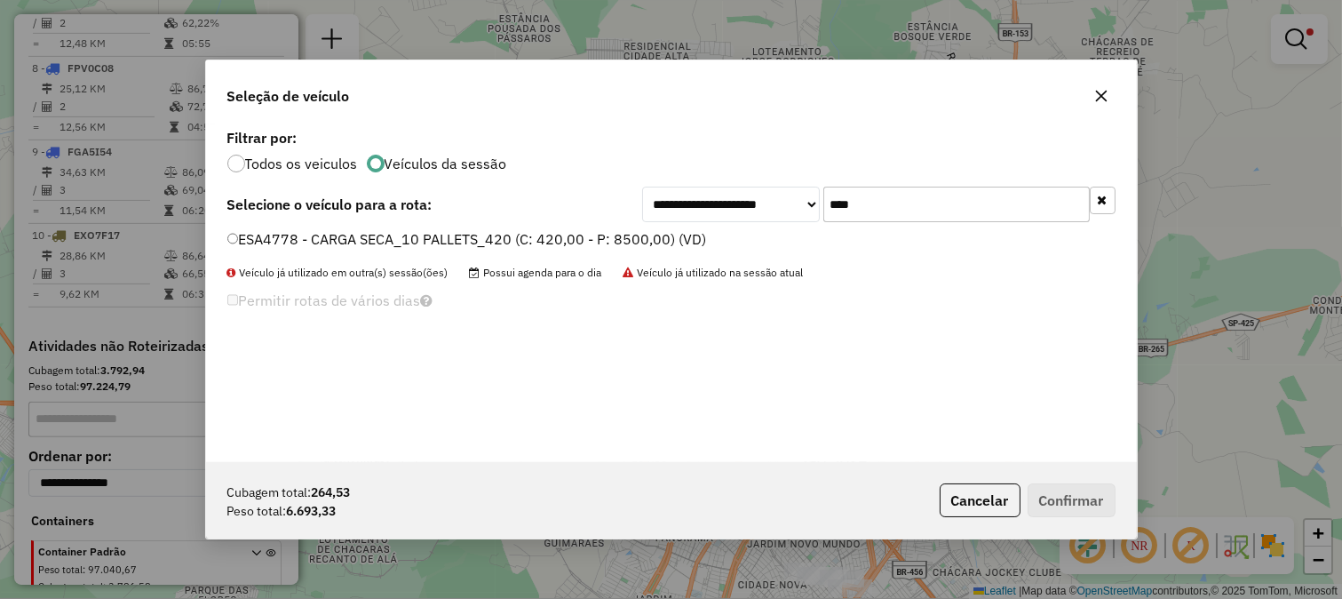
type input "****"
click at [556, 236] on label "ESA4778 - CARGA SECA_10 PALLETS_420 (C: 420,00 - P: 8500,00) (VD)" at bounding box center [467, 238] width 480 height 21
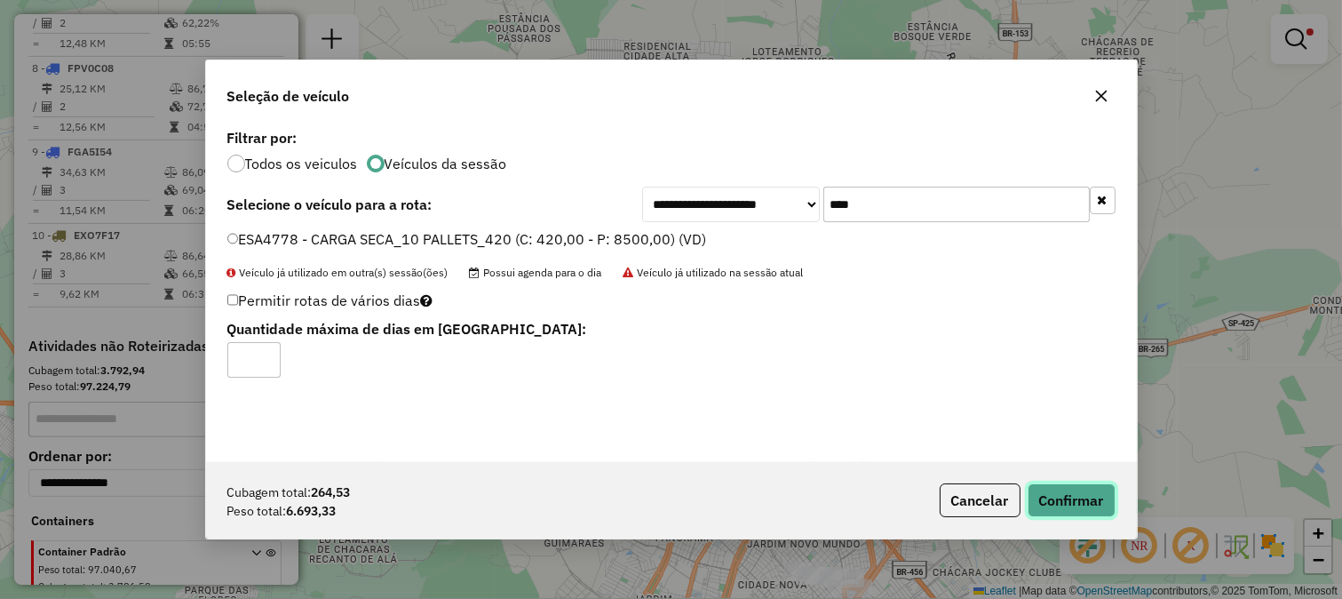
click at [1096, 502] on button "Confirmar" at bounding box center [1072, 500] width 88 height 34
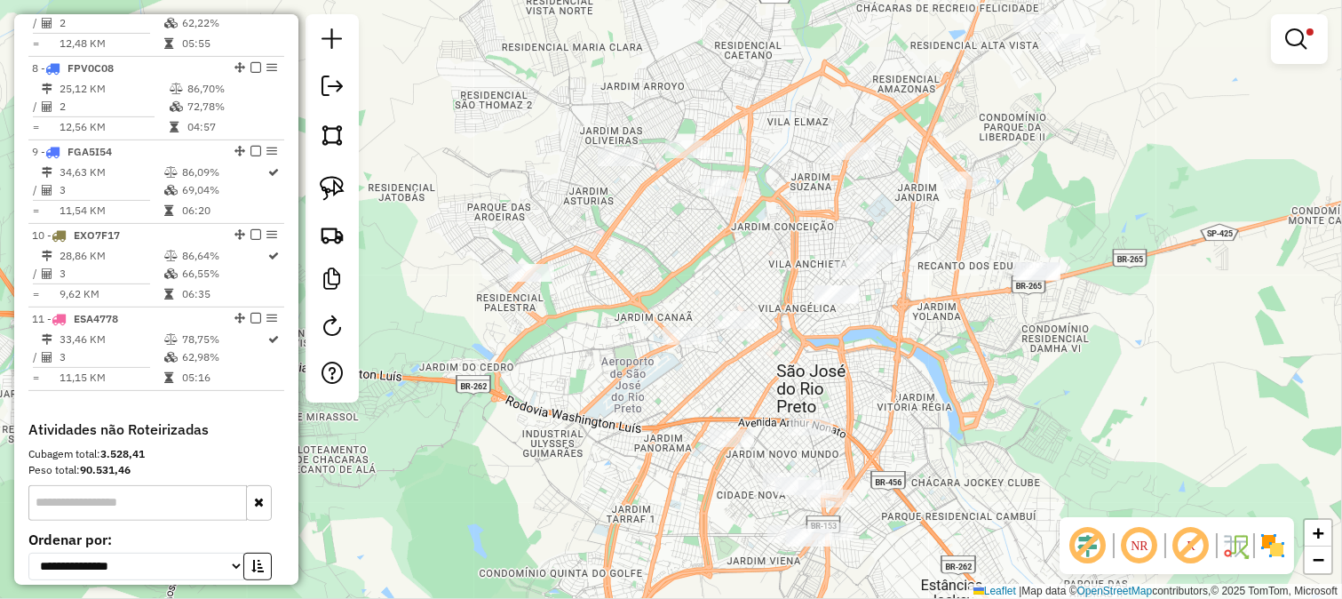
drag, startPoint x: 787, startPoint y: 326, endPoint x: 760, endPoint y: 219, distance: 110.7
click at [760, 219] on div "Limpar filtros Janela de atendimento Grade de atendimento Capacidade Transporta…" at bounding box center [671, 299] width 1342 height 599
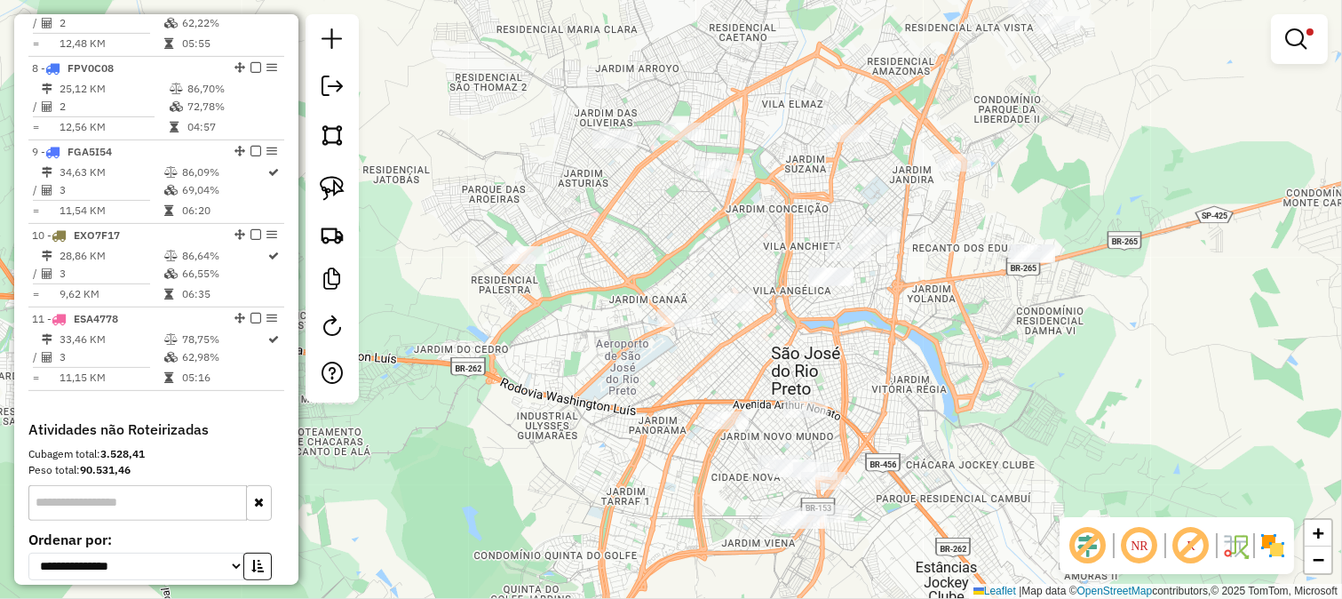
drag, startPoint x: 761, startPoint y: 345, endPoint x: 750, endPoint y: 280, distance: 65.9
click at [751, 282] on div "Rota 8 - Placa FPV0C08 29074 - PORECATU BOA VISTA Limpar filtros Janela de aten…" at bounding box center [671, 299] width 1342 height 599
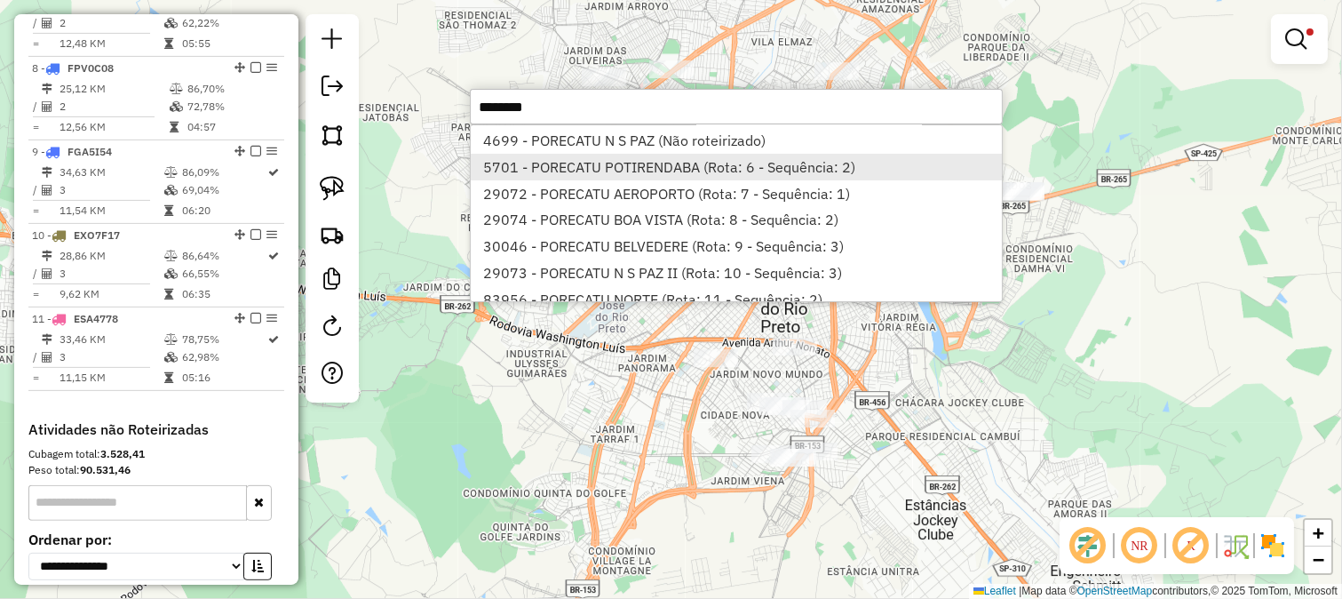
scroll to position [76, 0]
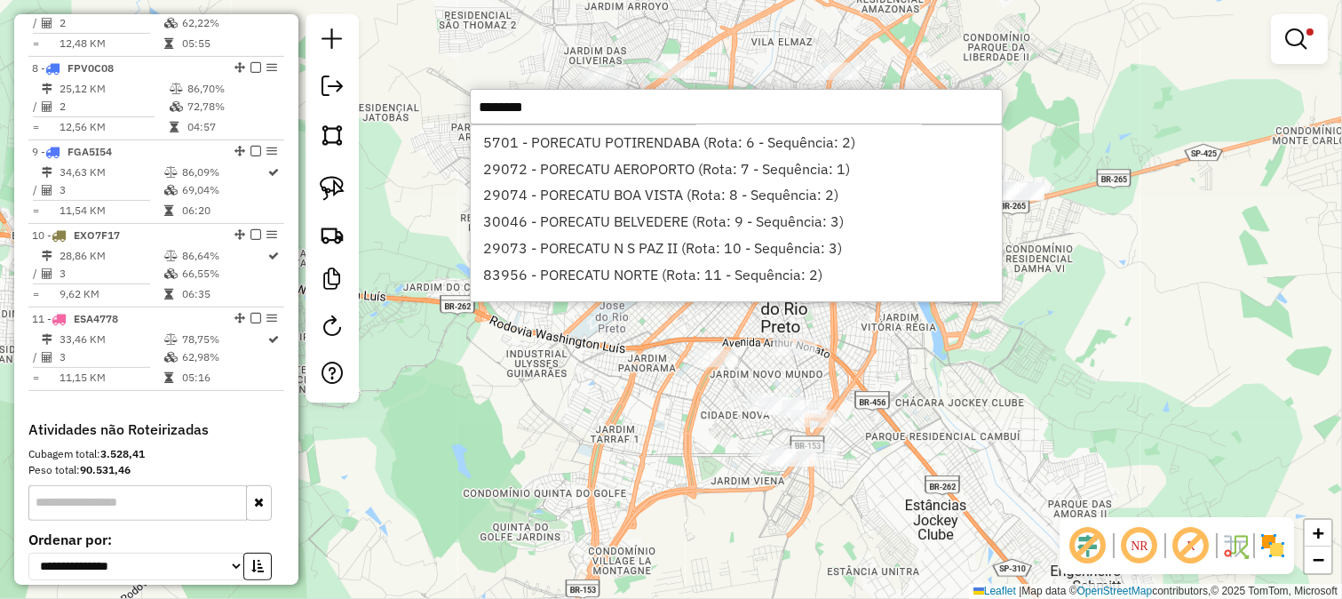
type input "********"
click at [925, 404] on div "Limpar filtros Janela de atendimento Grade de atendimento Capacidade Transporta…" at bounding box center [671, 299] width 1342 height 599
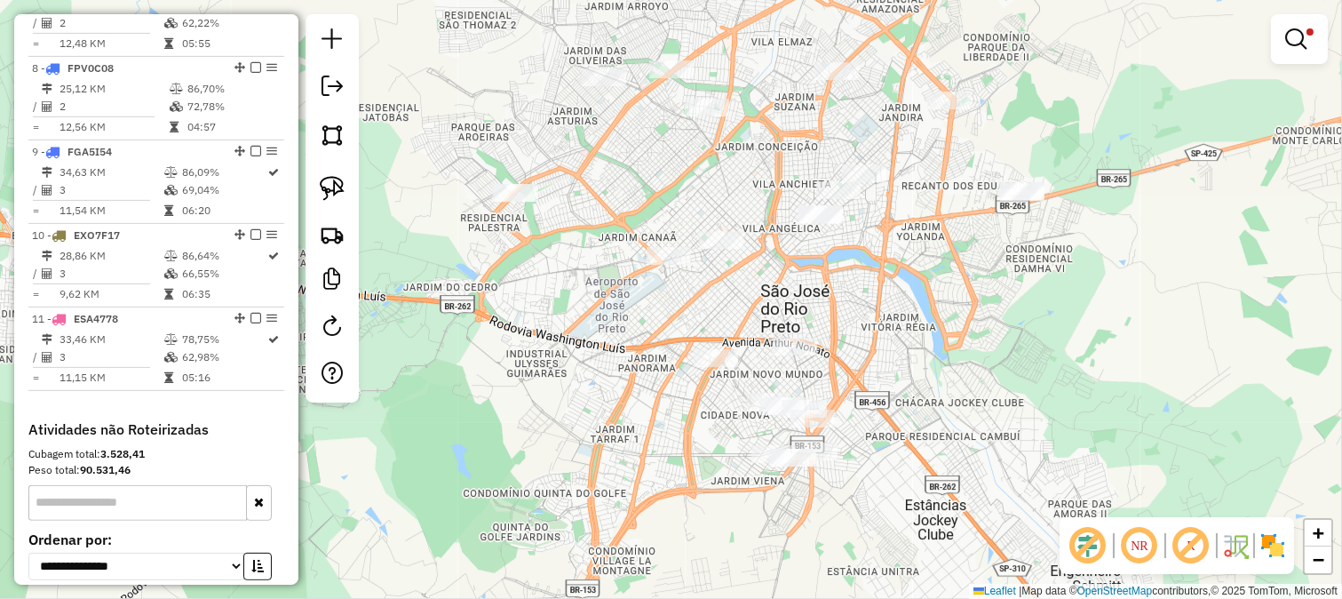
click at [930, 333] on div "Limpar filtros Janela de atendimento Grade de atendimento Capacidade Transporta…" at bounding box center [671, 299] width 1342 height 599
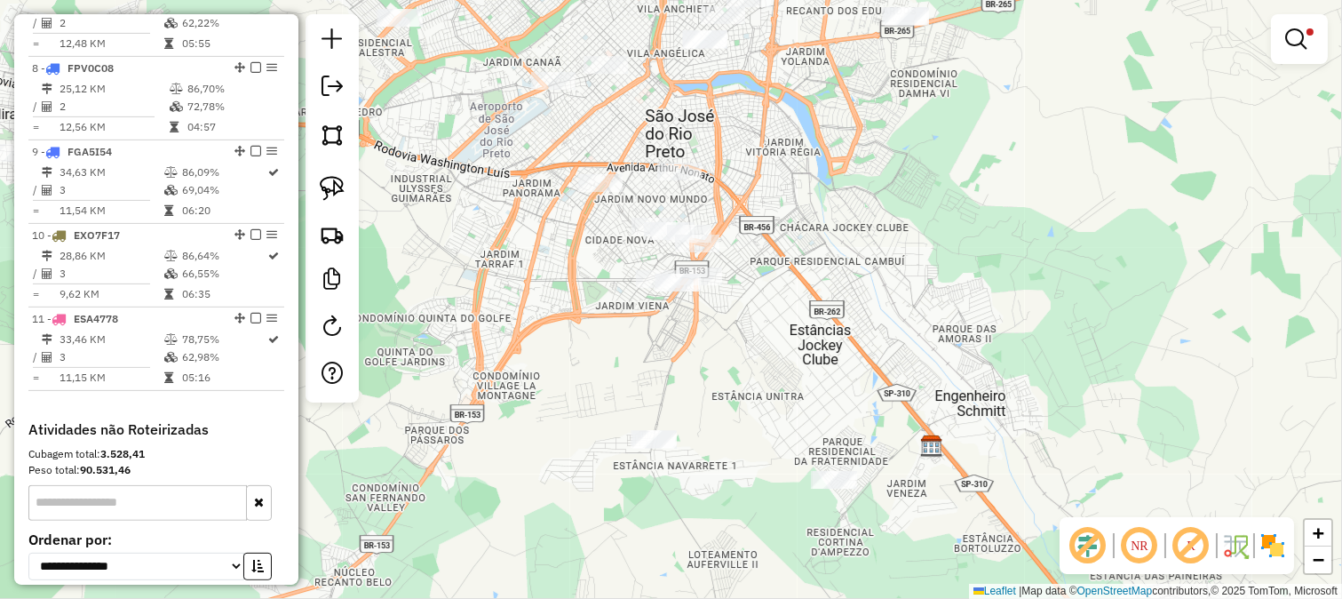
click at [848, 223] on div "Limpar filtros Janela de atendimento Grade de atendimento Capacidade Transporta…" at bounding box center [671, 299] width 1342 height 599
drag, startPoint x: 848, startPoint y: 223, endPoint x: 879, endPoint y: 362, distance: 142.0
click at [879, 362] on div "Limpar filtros Janela de atendimento Grade de atendimento Capacidade Transporta…" at bounding box center [671, 299] width 1342 height 599
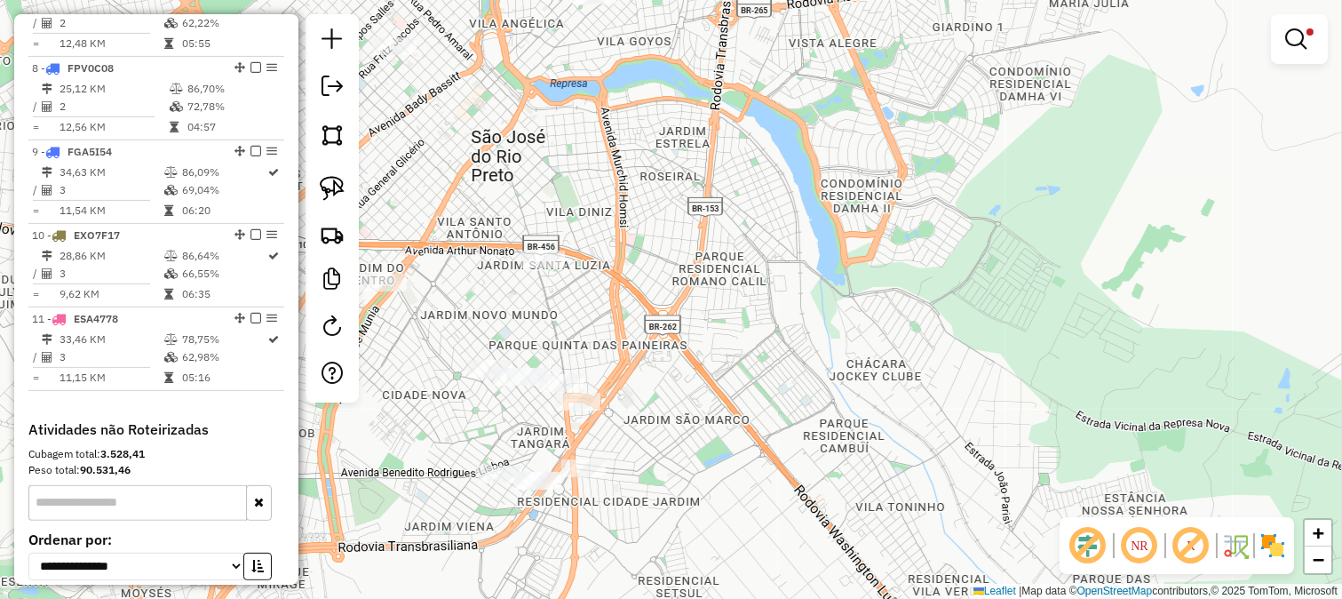
drag, startPoint x: 839, startPoint y: 321, endPoint x: 919, endPoint y: 394, distance: 108.1
click at [919, 394] on div "Limpar filtros Janela de atendimento Grade de atendimento Capacidade Transporta…" at bounding box center [671, 299] width 1342 height 599
drag, startPoint x: 835, startPoint y: 311, endPoint x: 1079, endPoint y: 471, distance: 292.0
click at [1070, 472] on div "Limpar filtros Janela de atendimento Grade de atendimento Capacidade Transporta…" at bounding box center [671, 299] width 1342 height 599
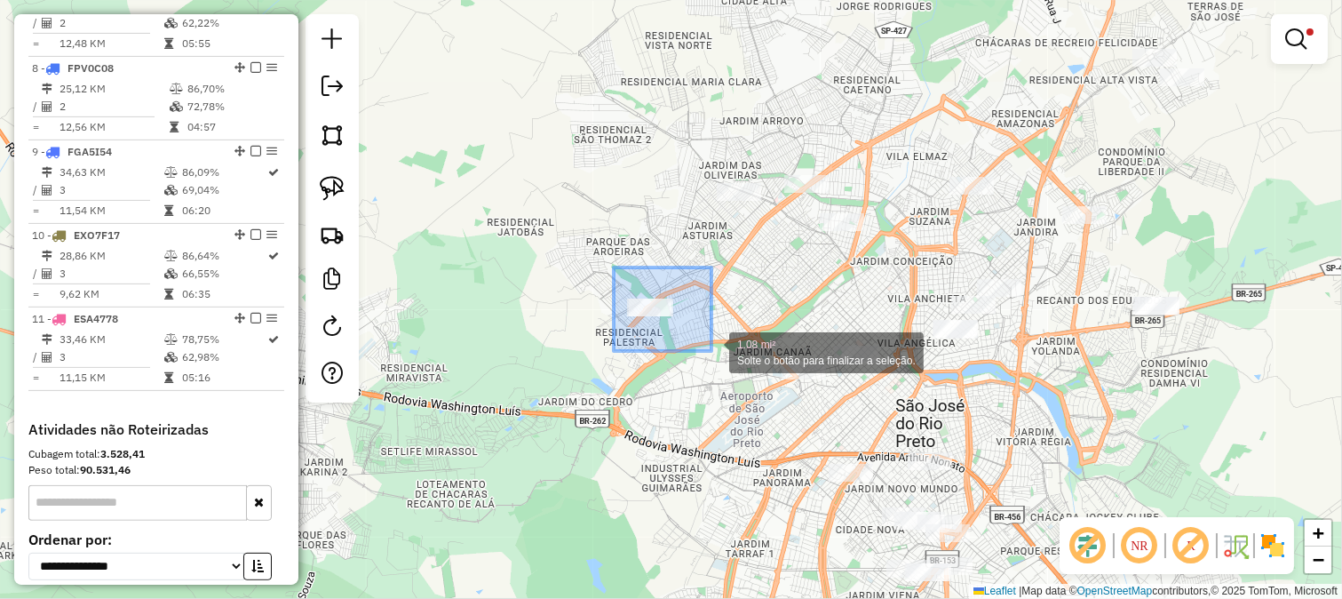
drag, startPoint x: 614, startPoint y: 267, endPoint x: 712, endPoint y: 351, distance: 128.5
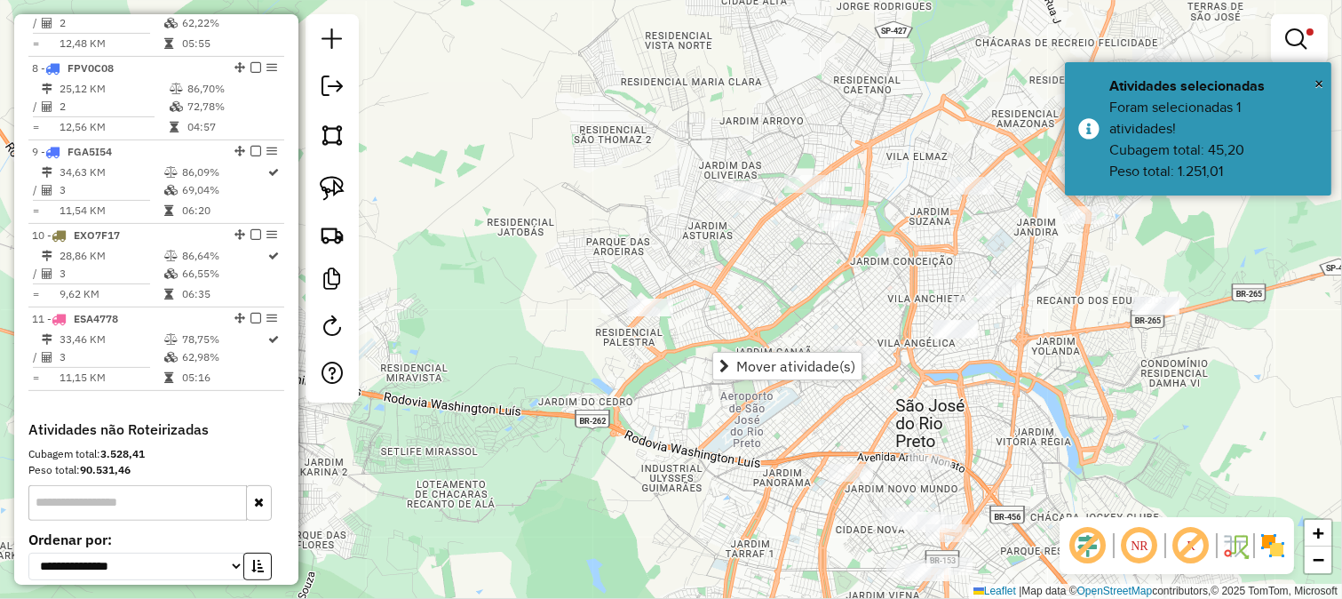
click at [673, 464] on div "Limpar filtros Janela de atendimento Grade de atendimento Capacidade Transporta…" at bounding box center [671, 299] width 1342 height 599
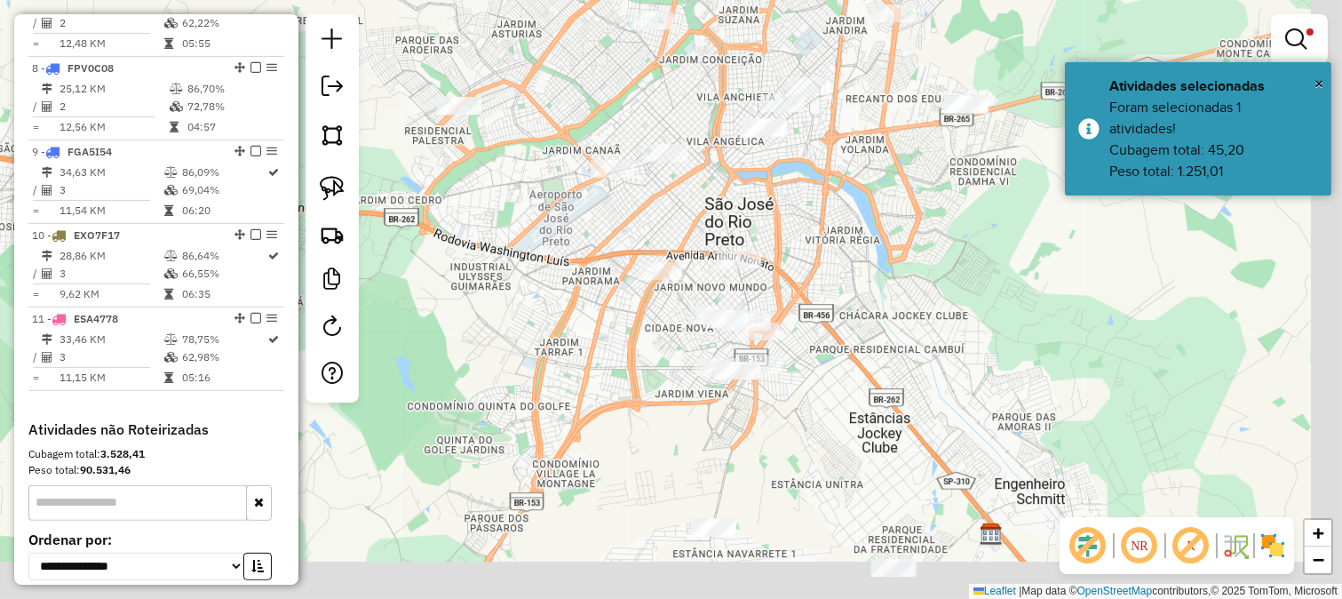
drag, startPoint x: 561, startPoint y: 320, endPoint x: 540, endPoint y: 259, distance: 63.8
click at [540, 259] on div "Limpar filtros Janela de atendimento Grade de atendimento Capacidade Transporta…" at bounding box center [671, 299] width 1342 height 599
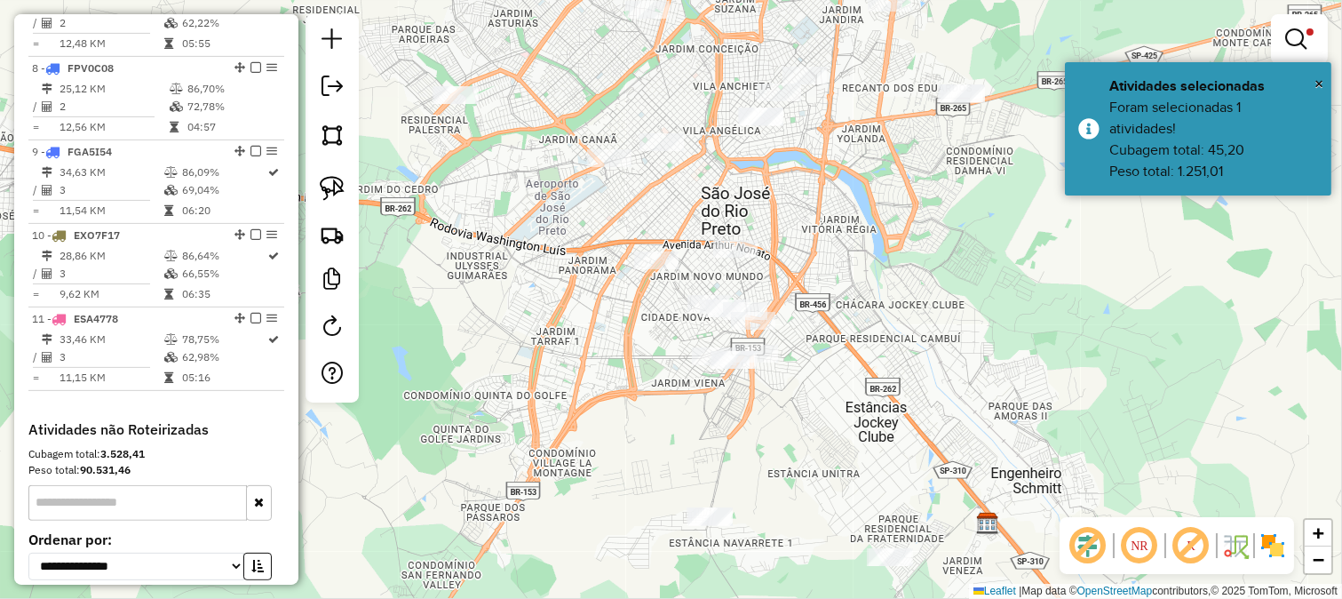
click at [827, 279] on div "Limpar filtros Janela de atendimento Grade de atendimento Capacidade Transporta…" at bounding box center [671, 299] width 1342 height 599
click at [314, 139] on link at bounding box center [332, 134] width 39 height 39
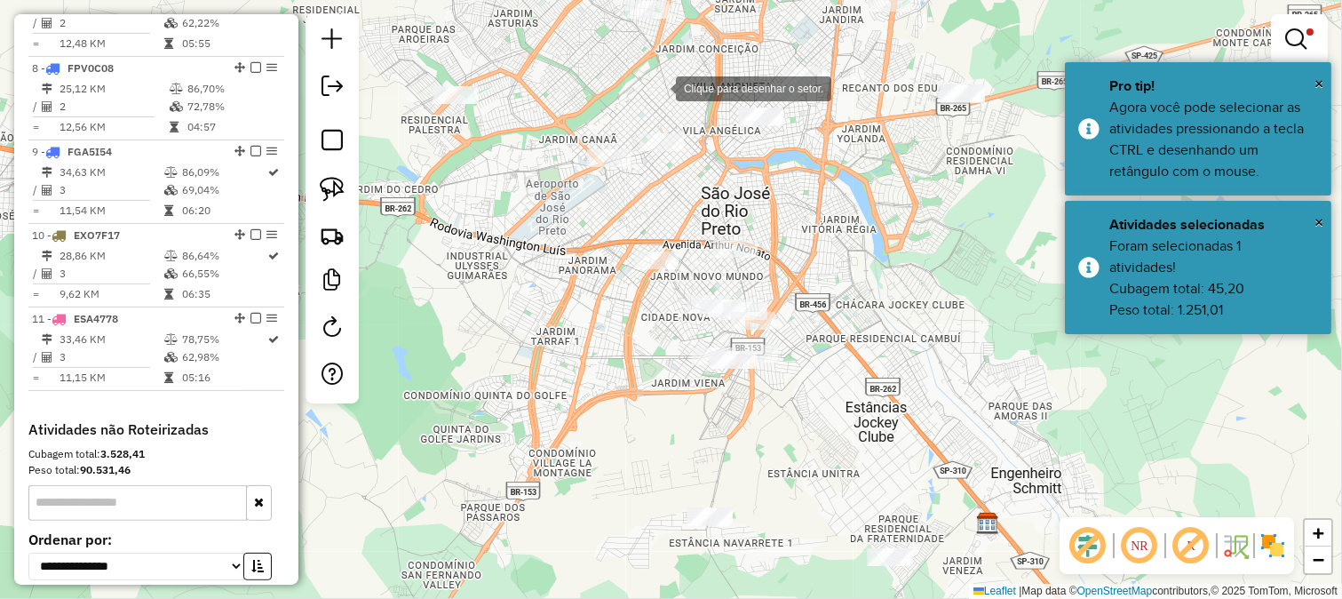
click at [658, 87] on div at bounding box center [658, 87] width 36 height 36
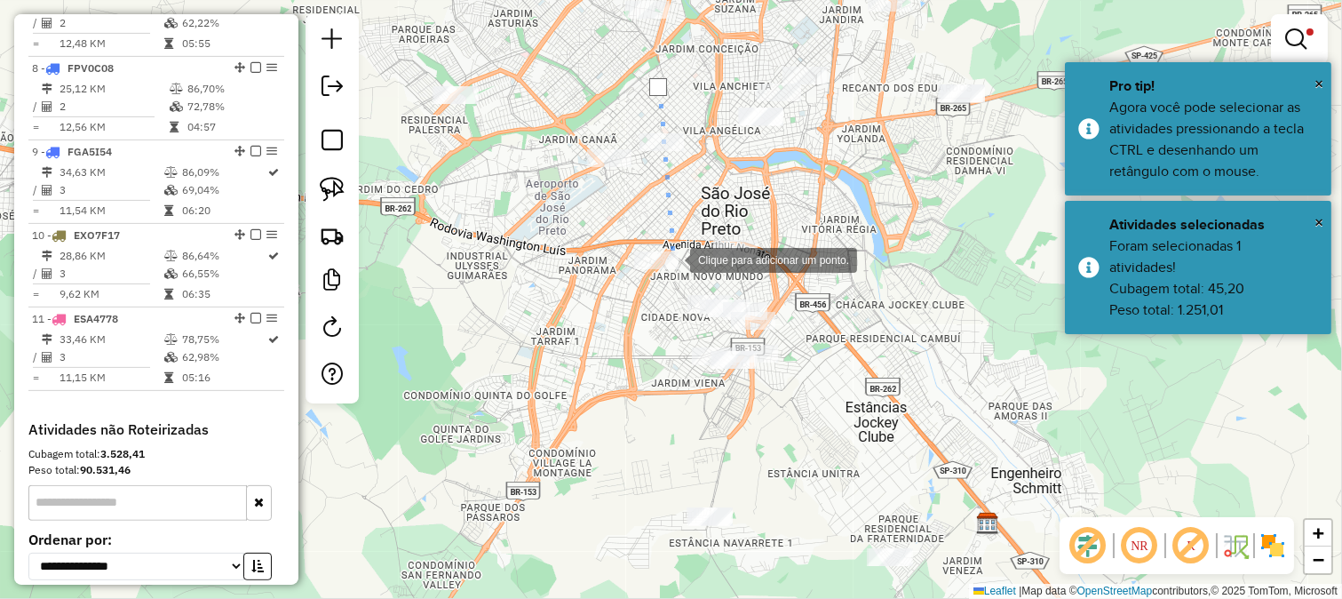
click at [672, 259] on div at bounding box center [673, 259] width 36 height 36
click at [666, 276] on div at bounding box center [673, 259] width 36 height 36
click at [684, 352] on div at bounding box center [666, 334] width 36 height 36
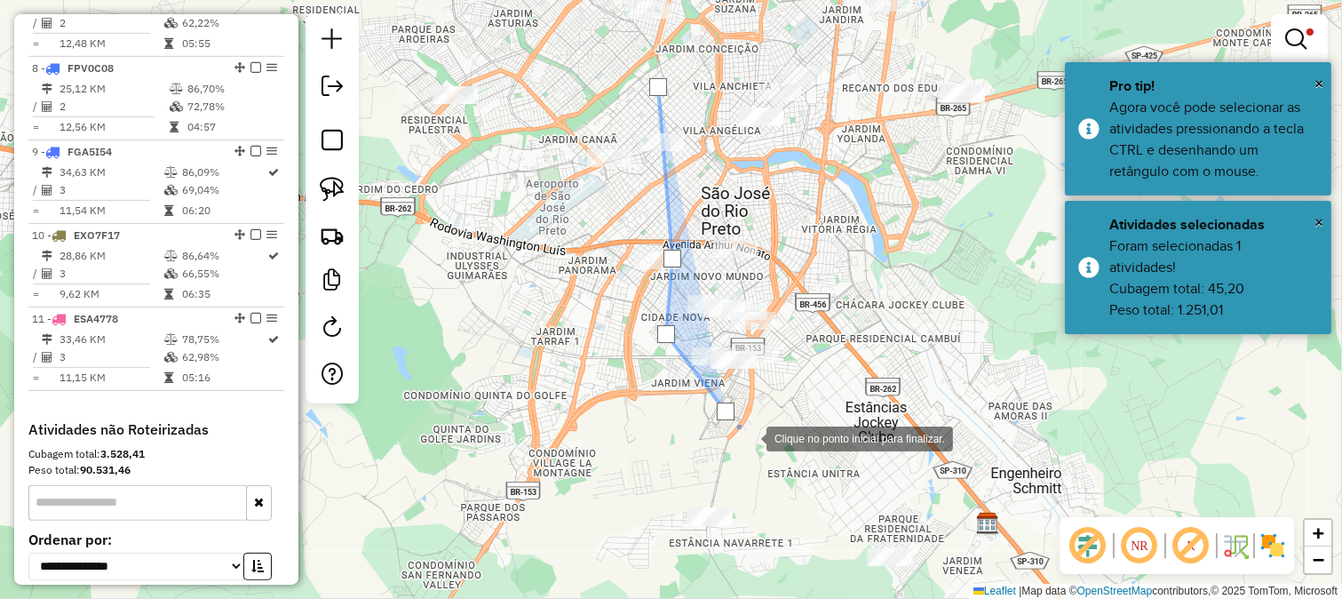
click at [767, 455] on div at bounding box center [749, 437] width 36 height 36
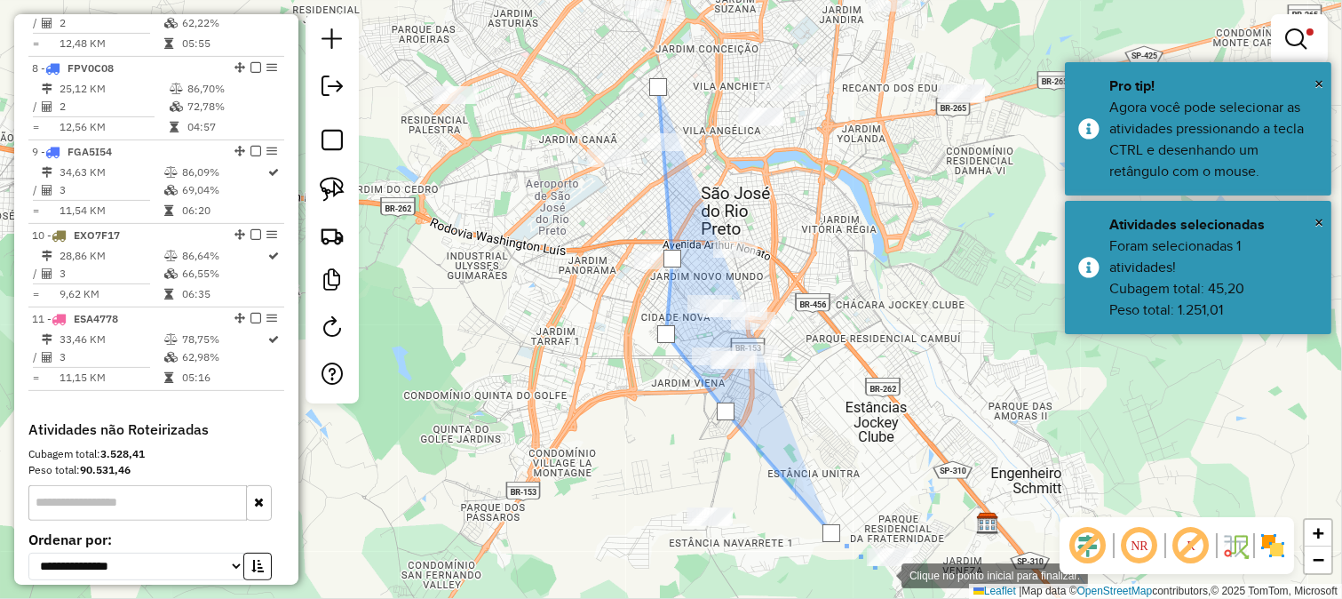
click at [893, 584] on div at bounding box center [884, 574] width 36 height 36
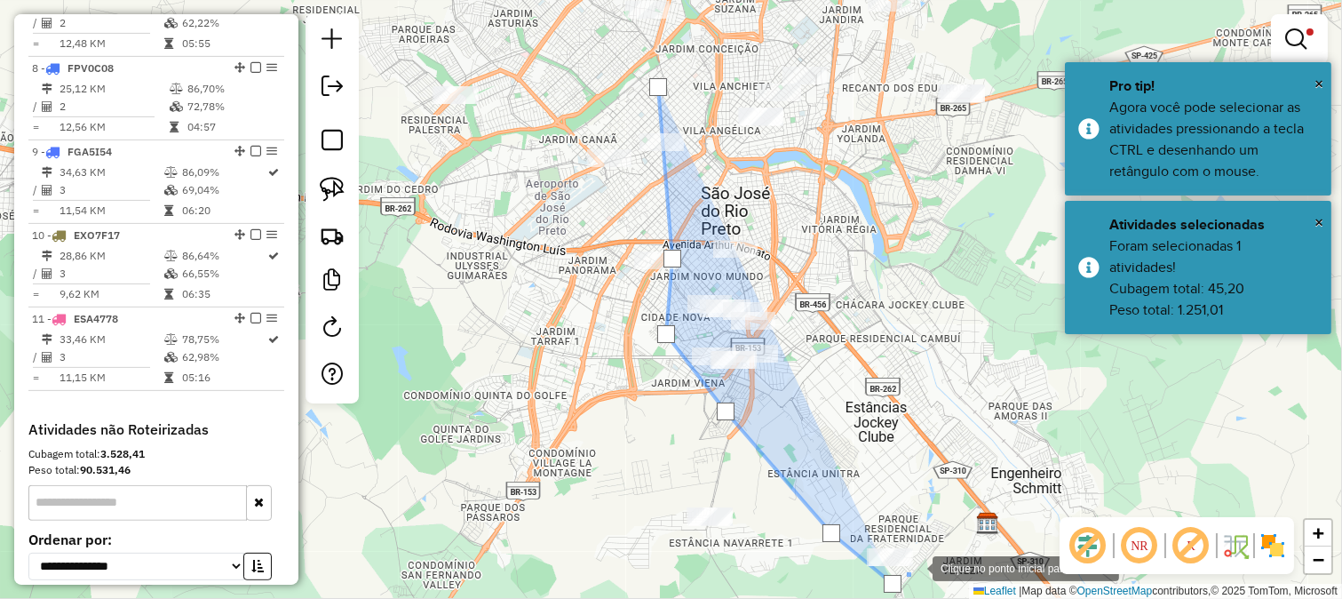
click at [929, 557] on div at bounding box center [915, 567] width 36 height 36
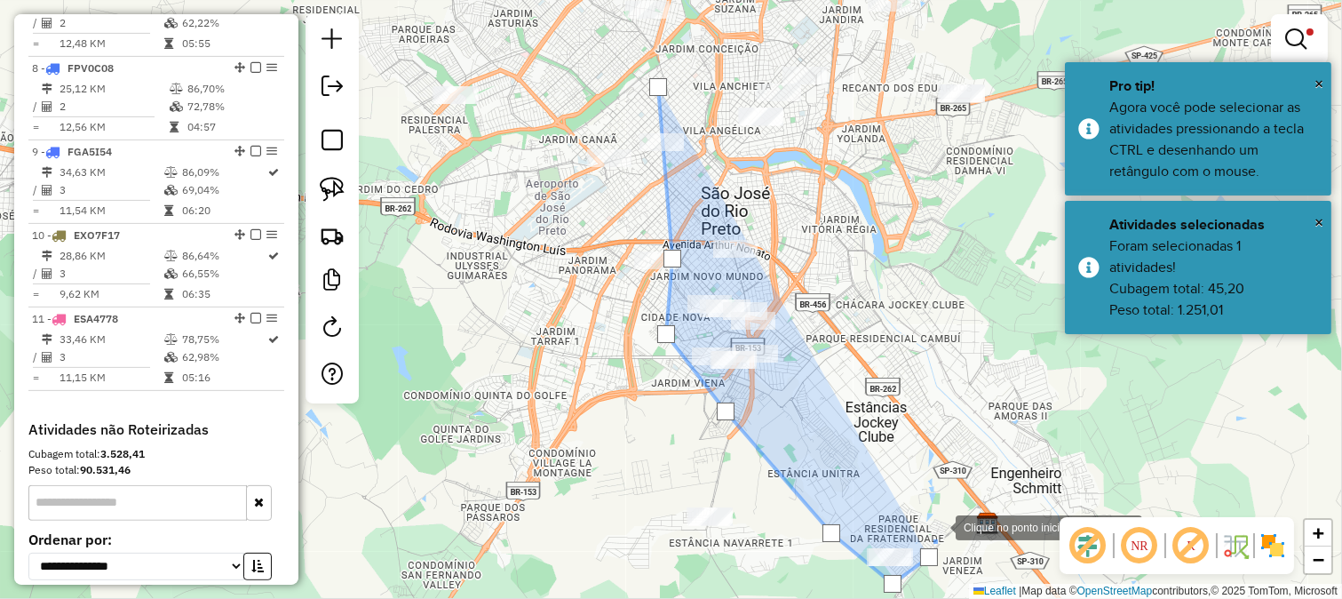
click at [939, 521] on div at bounding box center [938, 526] width 36 height 36
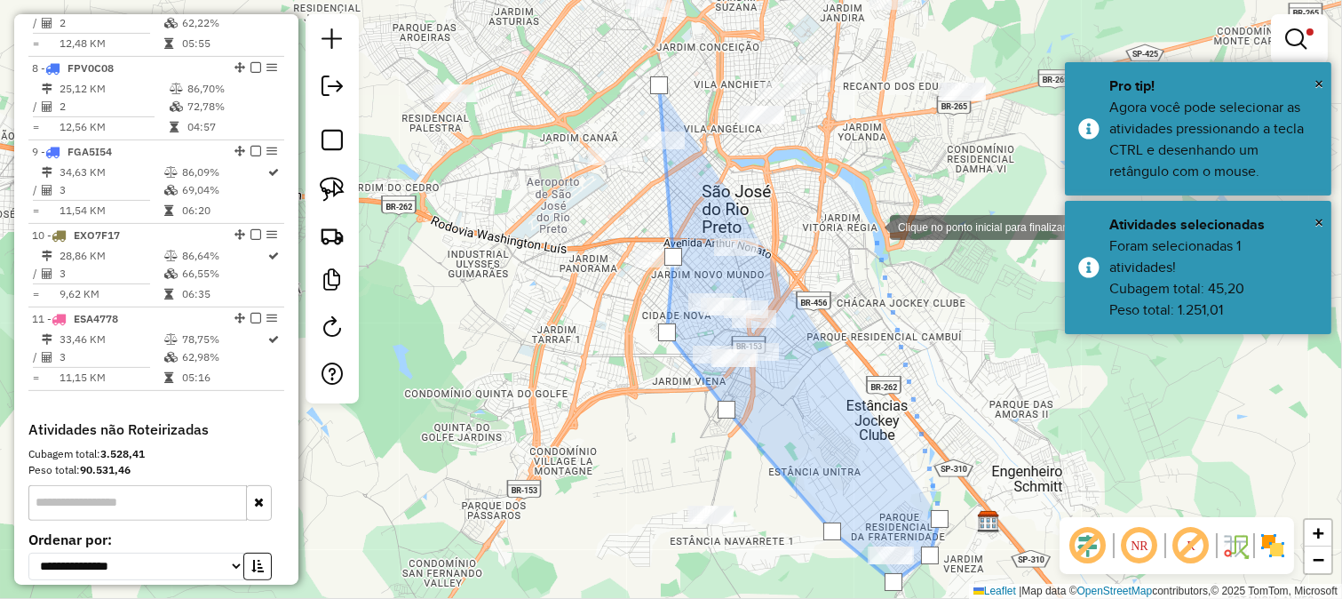
click at [872, 226] on div at bounding box center [873, 226] width 36 height 36
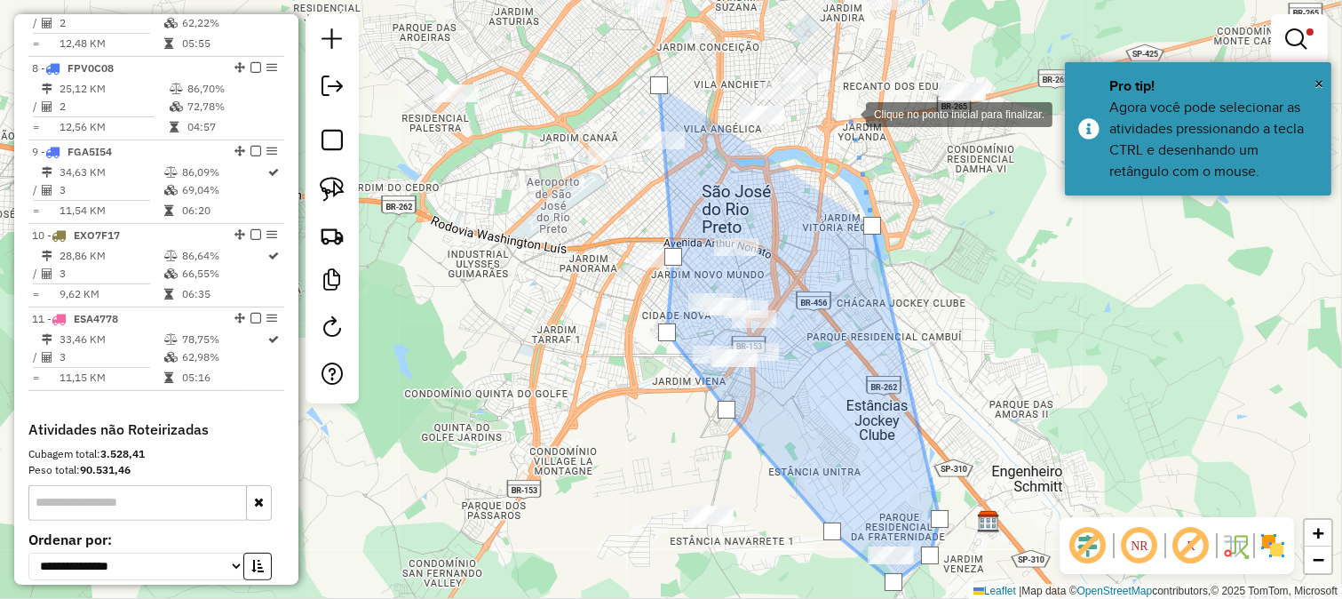
click at [831, 95] on div at bounding box center [849, 113] width 36 height 36
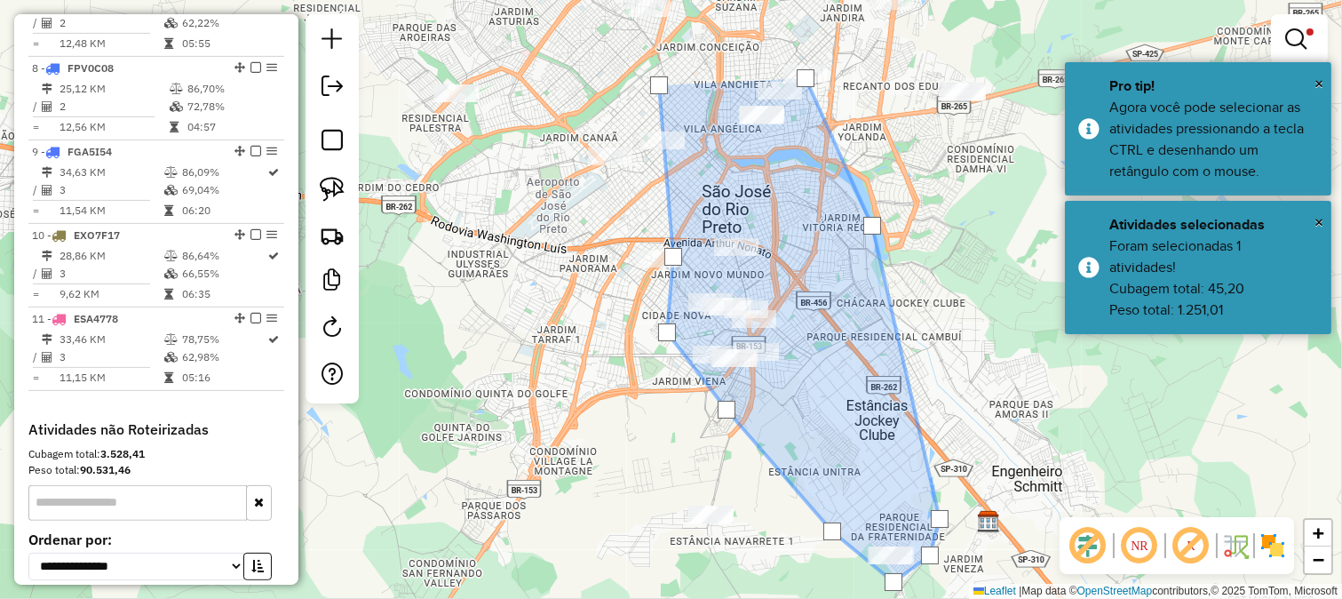
click at [788, 60] on div at bounding box center [806, 78] width 36 height 36
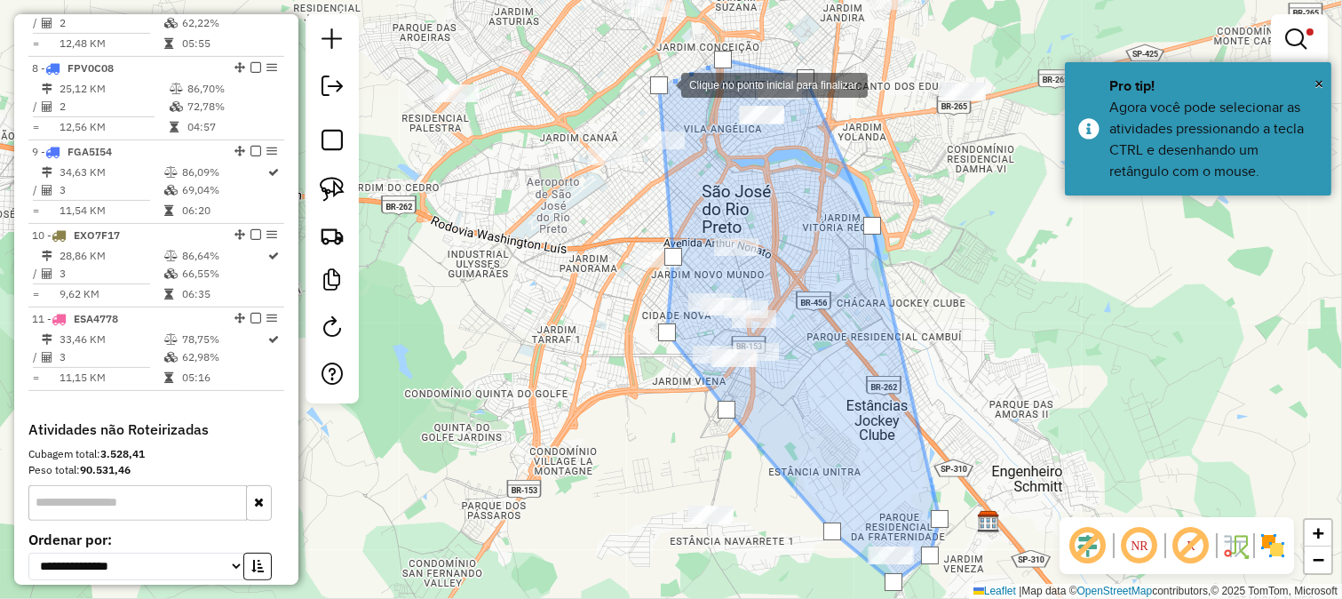
click at [658, 84] on div at bounding box center [659, 85] width 18 height 18
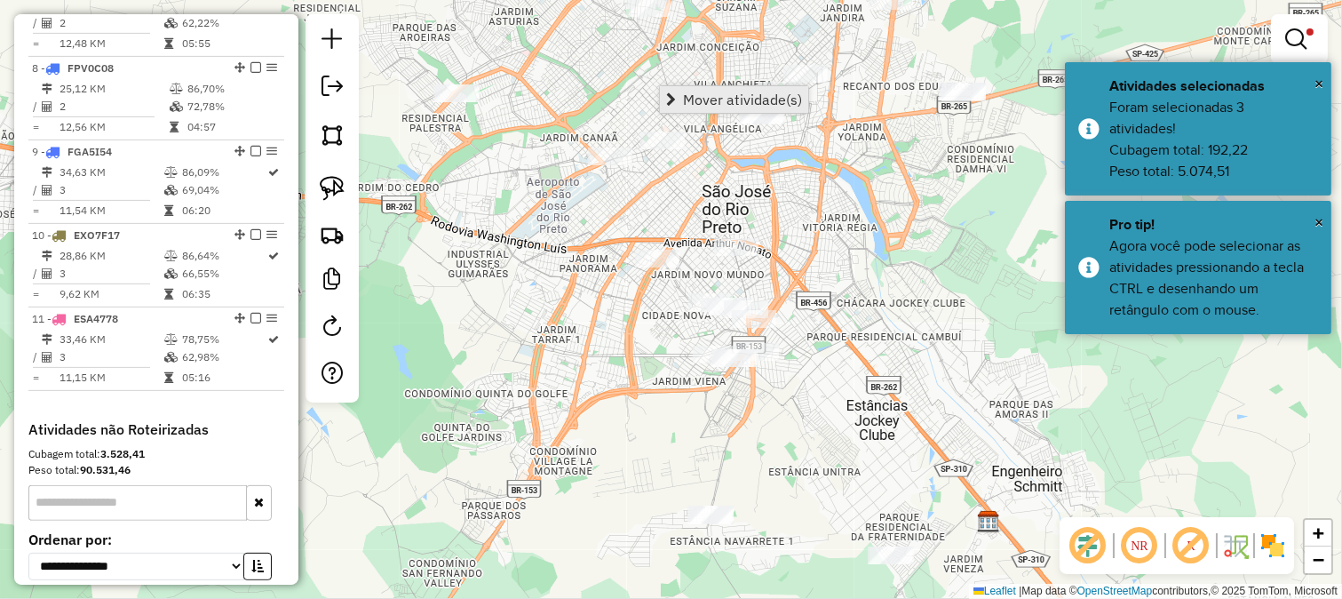
click at [697, 100] on span "Mover atividade(s)" at bounding box center [742, 99] width 119 height 14
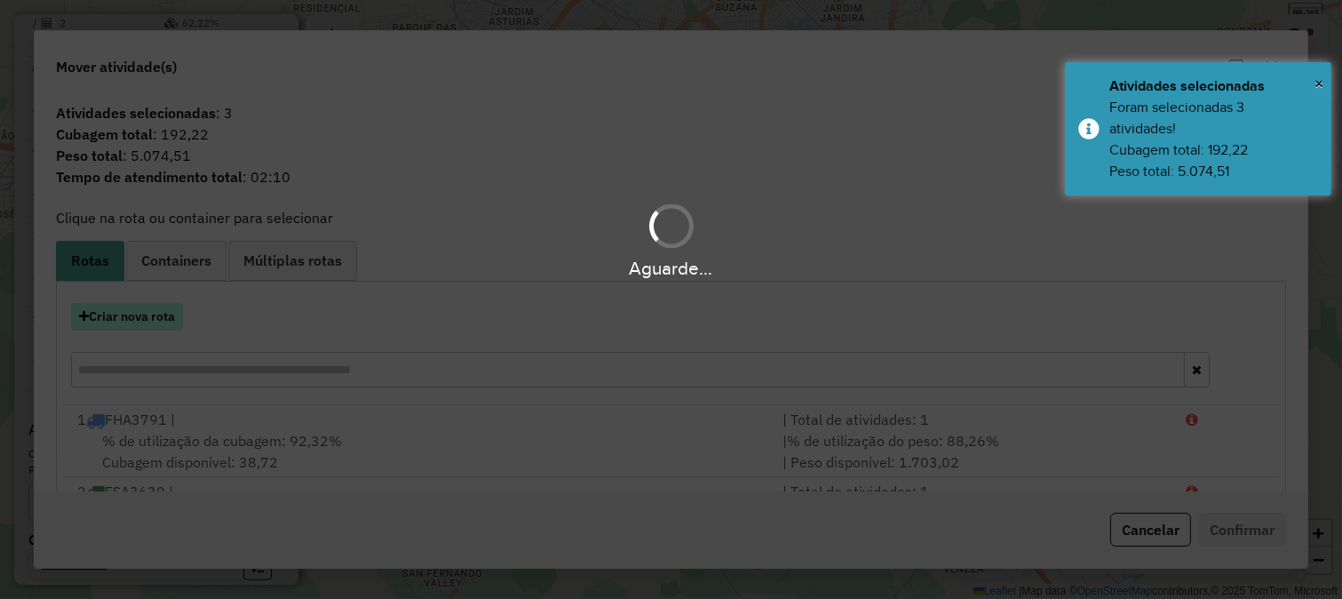
click at [147, 318] on button "Criar nova rota" at bounding box center [127, 317] width 112 height 28
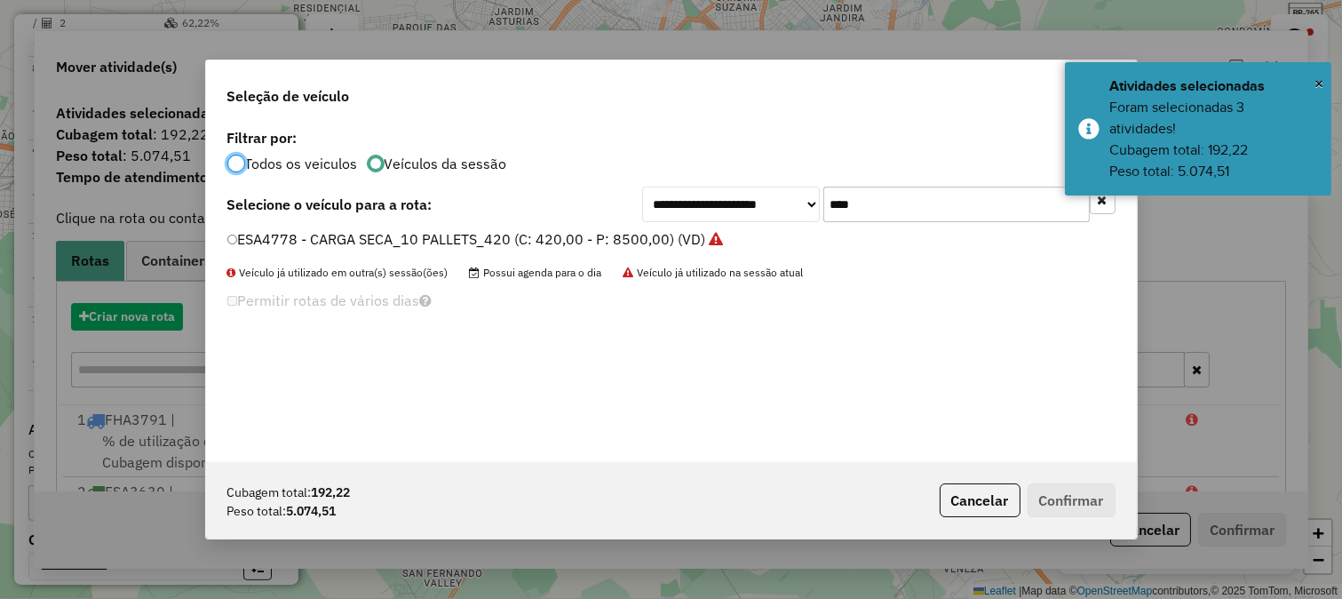
scroll to position [10, 4]
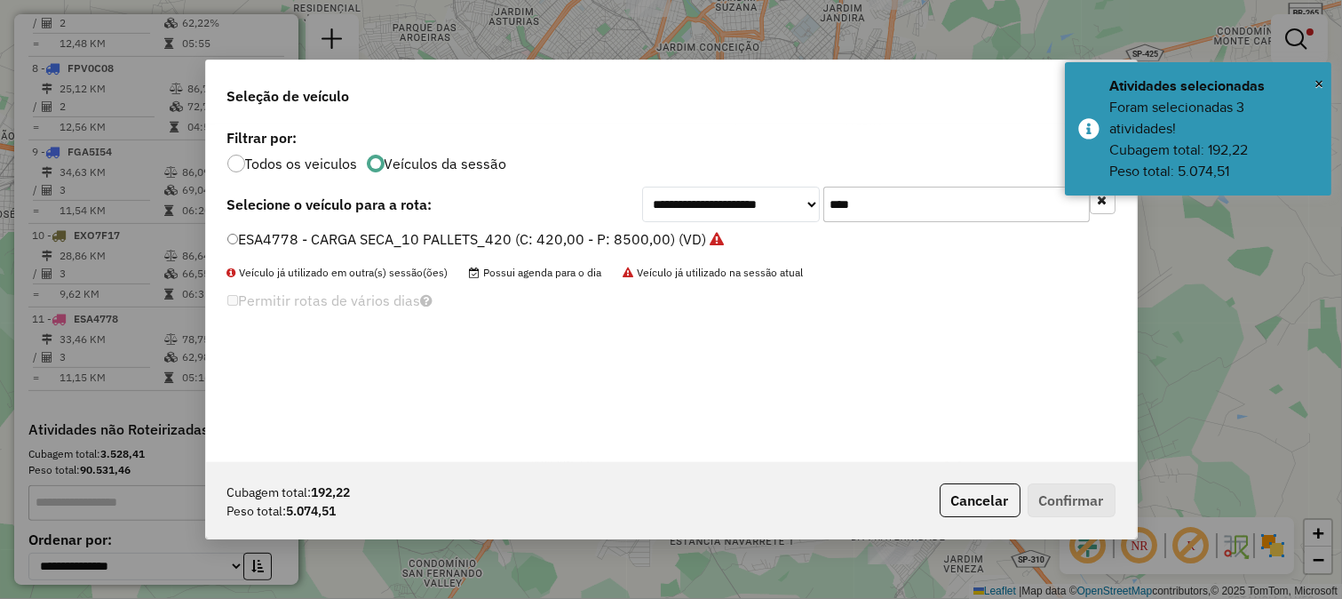
click at [871, 207] on input "****" at bounding box center [956, 205] width 267 height 36
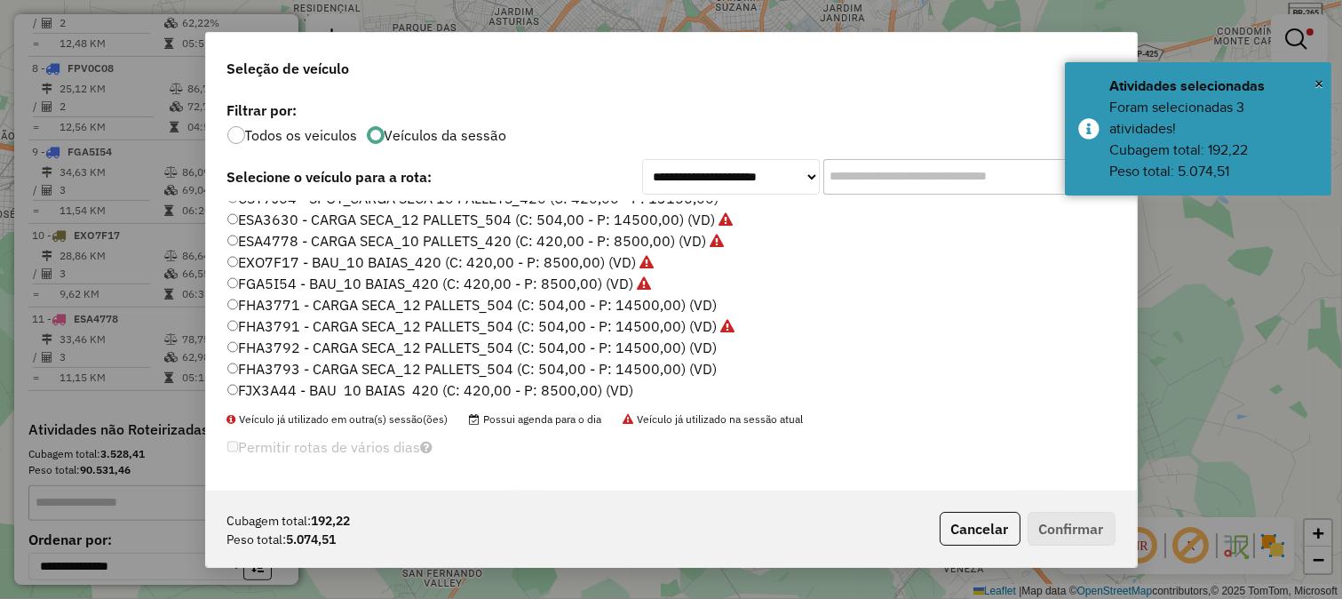
scroll to position [197, 0]
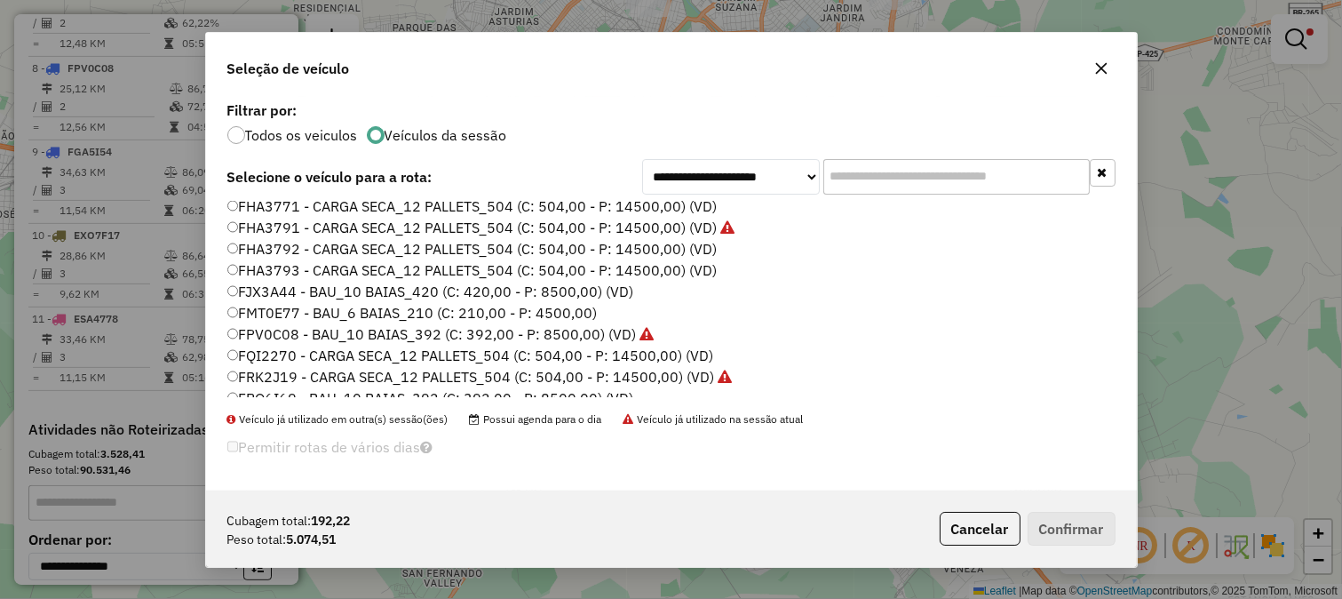
click at [615, 295] on label "FJX3A44 - BAU_10 BAIAS_420 (C: 420,00 - P: 8500,00) (VD)" at bounding box center [430, 291] width 407 height 21
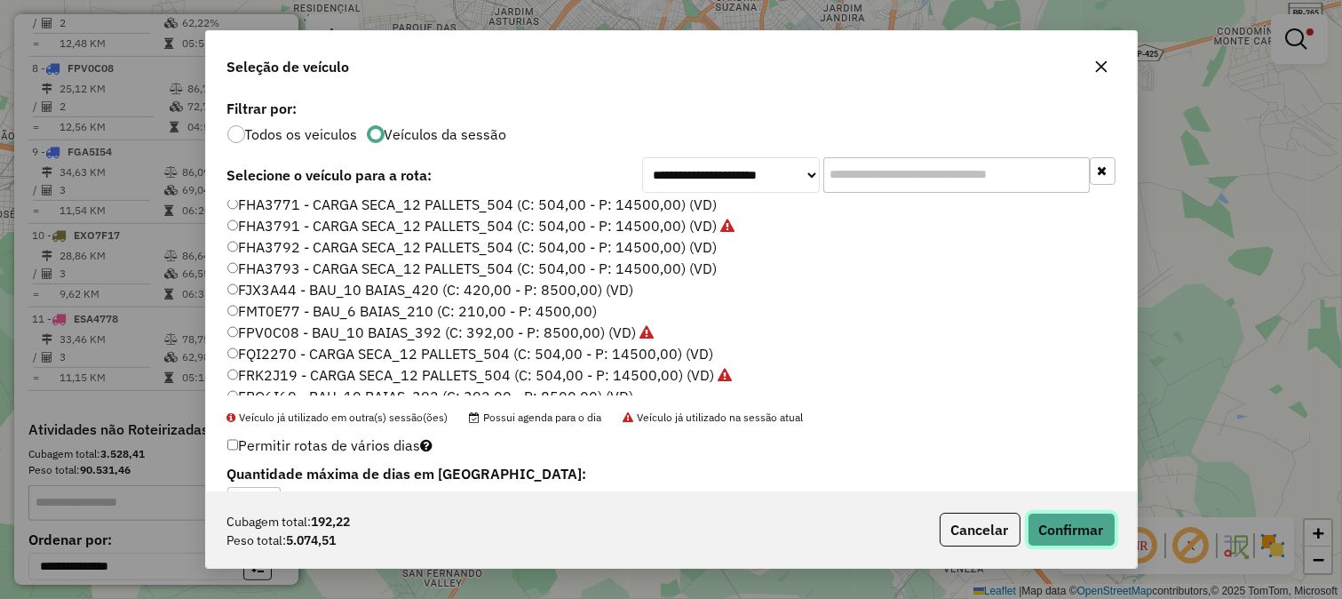
click at [1054, 537] on button "Confirmar" at bounding box center [1072, 530] width 88 height 34
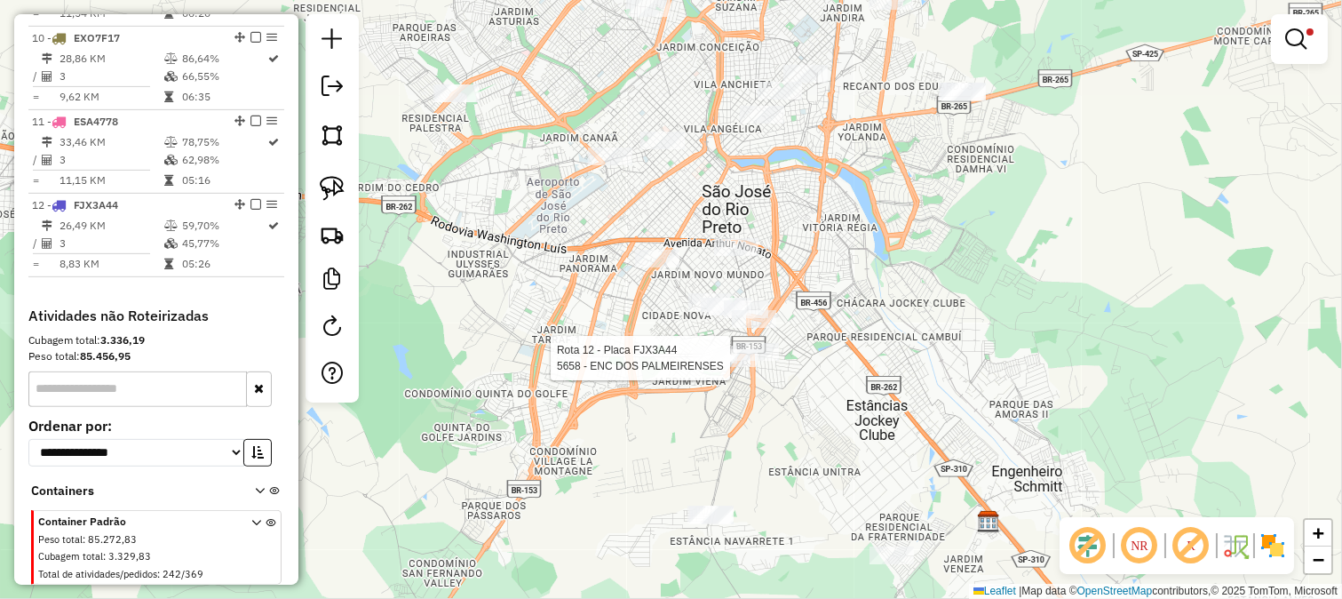
select select "**********"
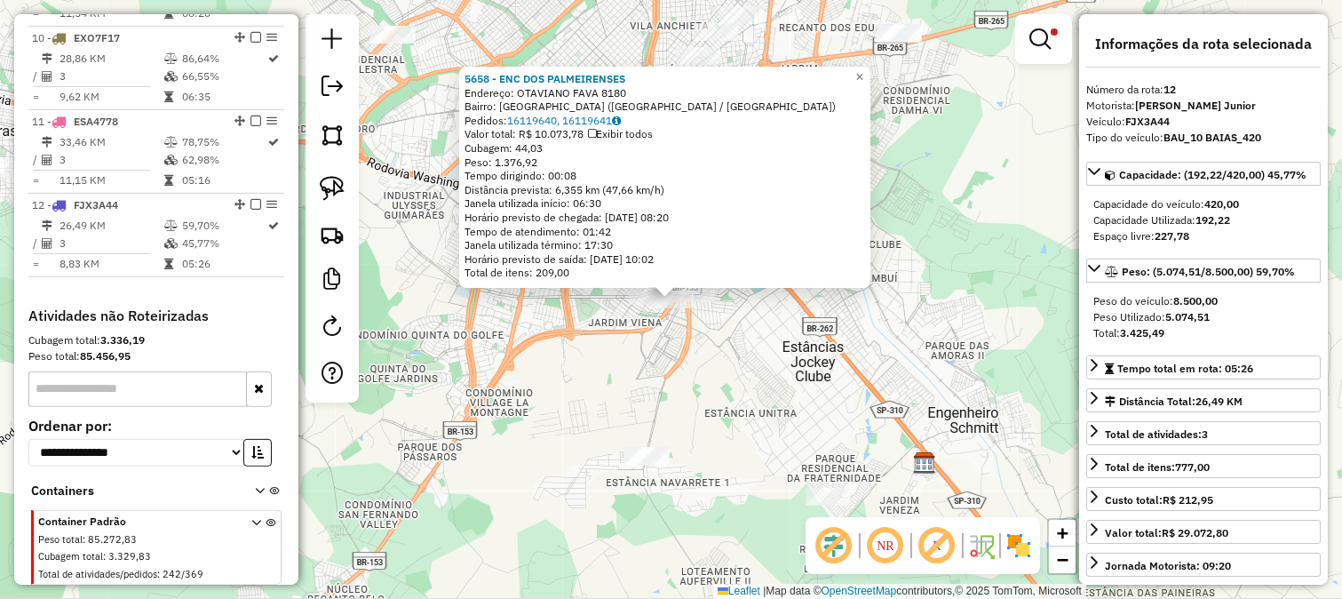
scroll to position [1563, 0]
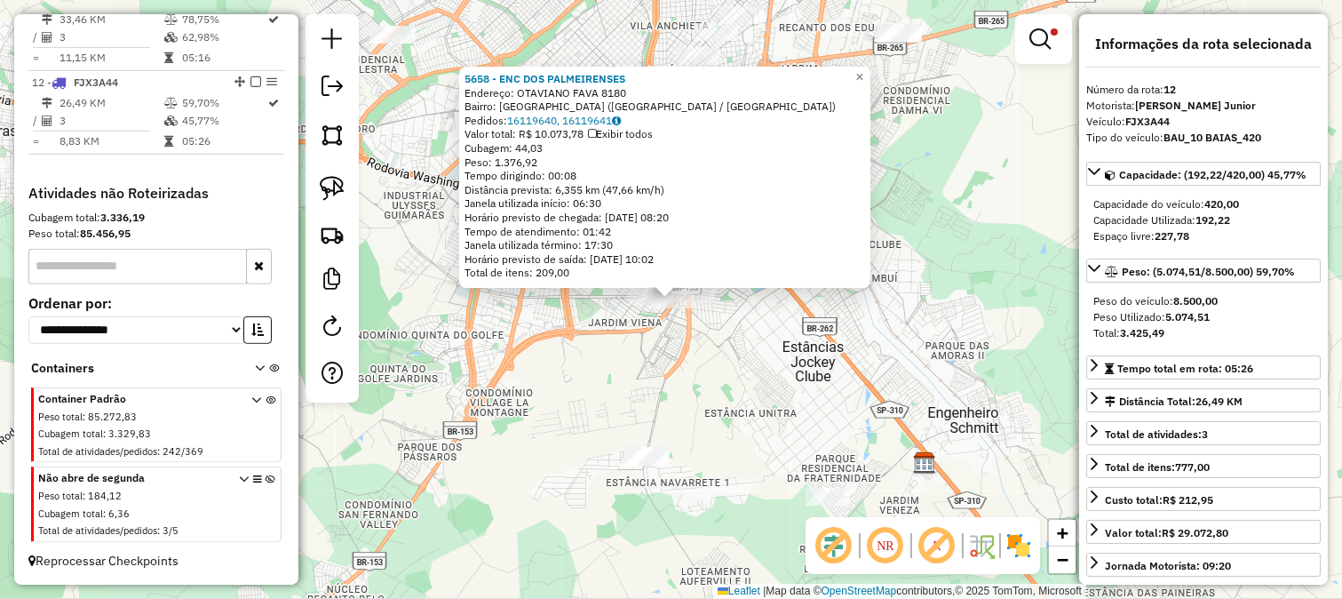
click at [739, 375] on div "5658 - ENC DOS PALMEIRENSES Endereço: OTAVIANO FAVA 8180 Bairro: SAO FRANCISCO …" at bounding box center [671, 299] width 1342 height 599
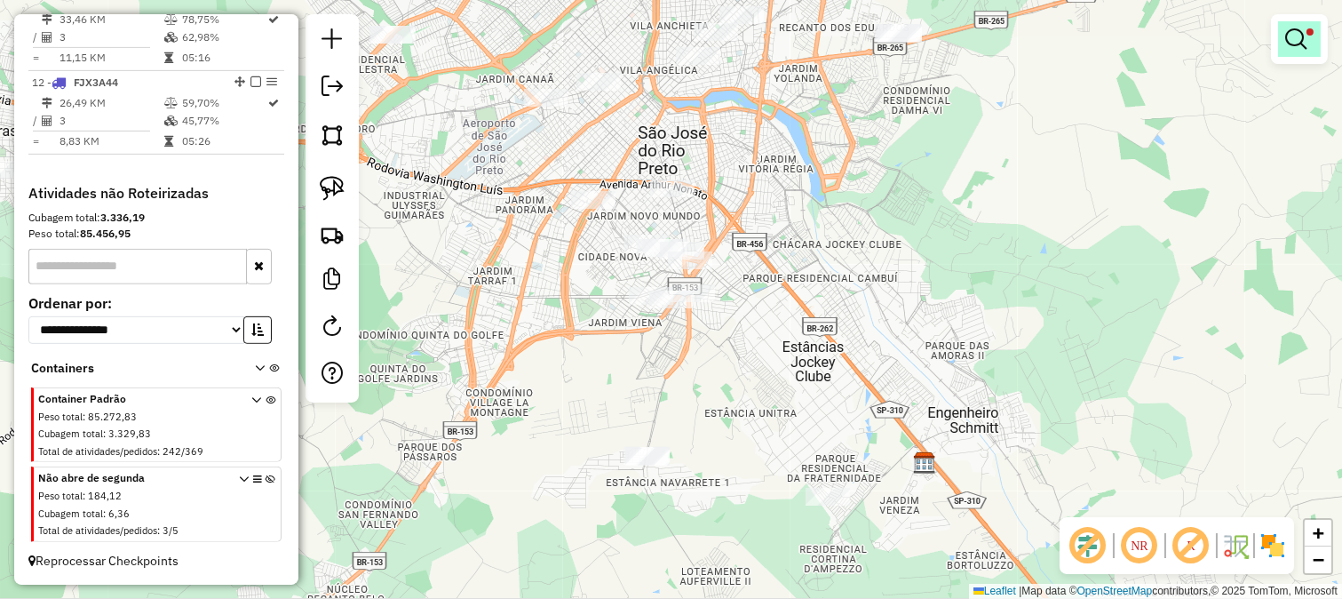
click at [1291, 45] on em at bounding box center [1295, 38] width 21 height 21
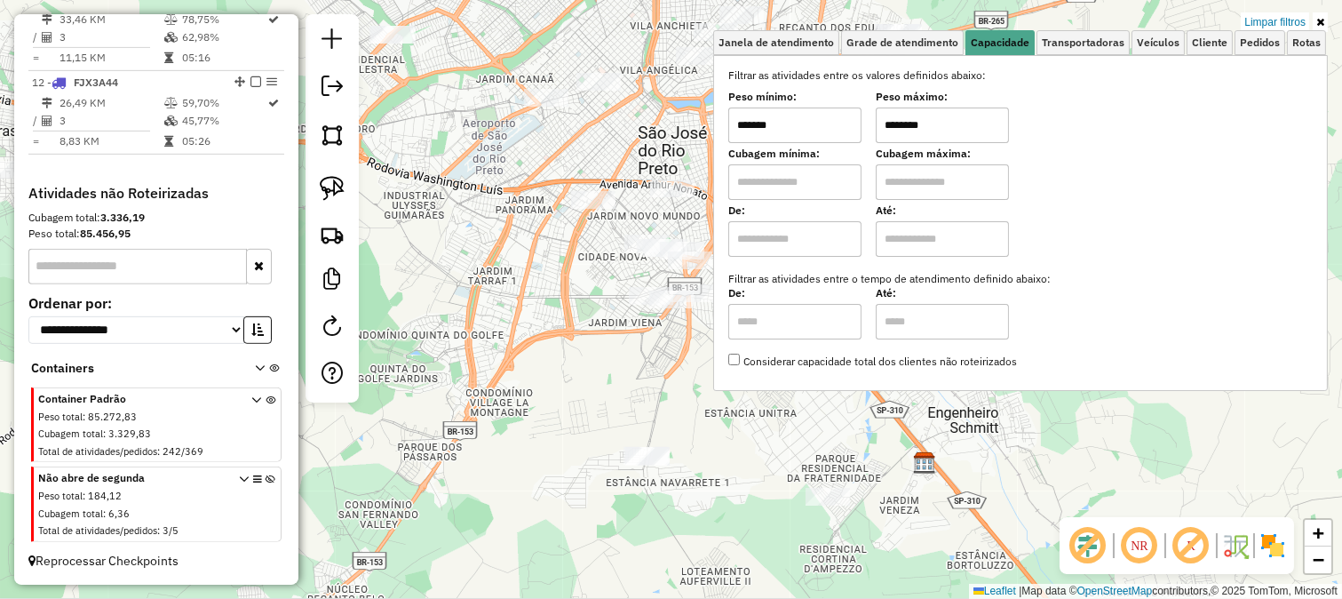
click at [800, 133] on input "*******" at bounding box center [794, 125] width 133 height 36
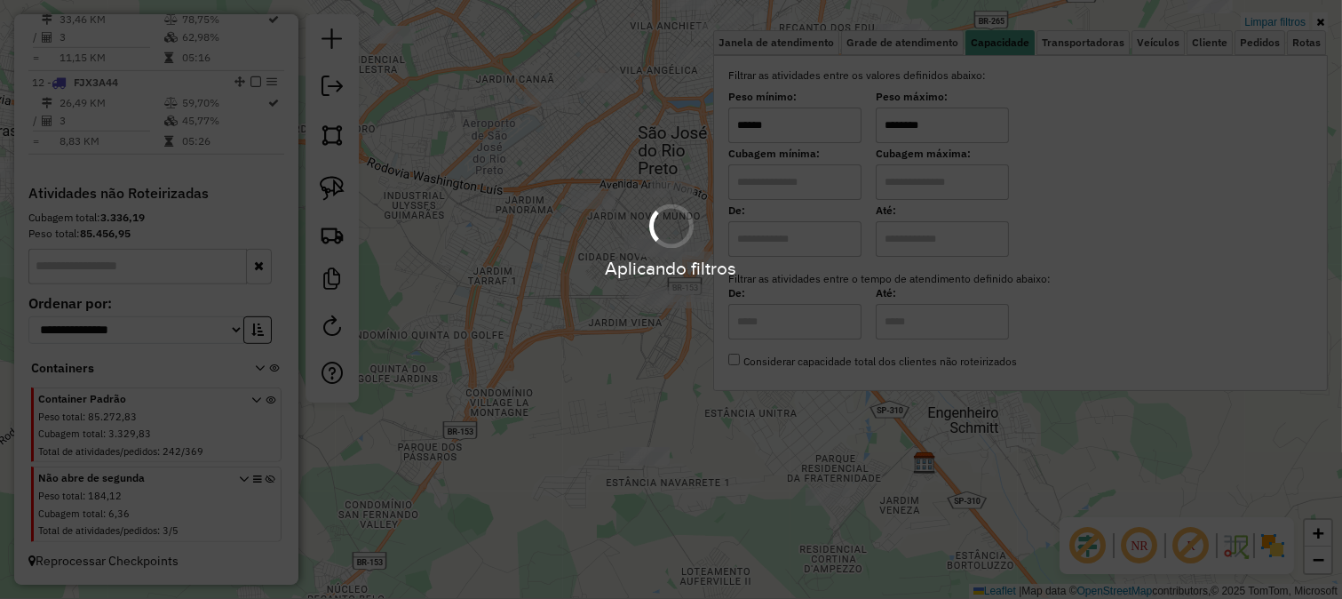
type input "******"
click at [592, 322] on div "Limpar filtros Janela de atendimento Grade de atendimento Capacidade Transporta…" at bounding box center [671, 299] width 1342 height 599
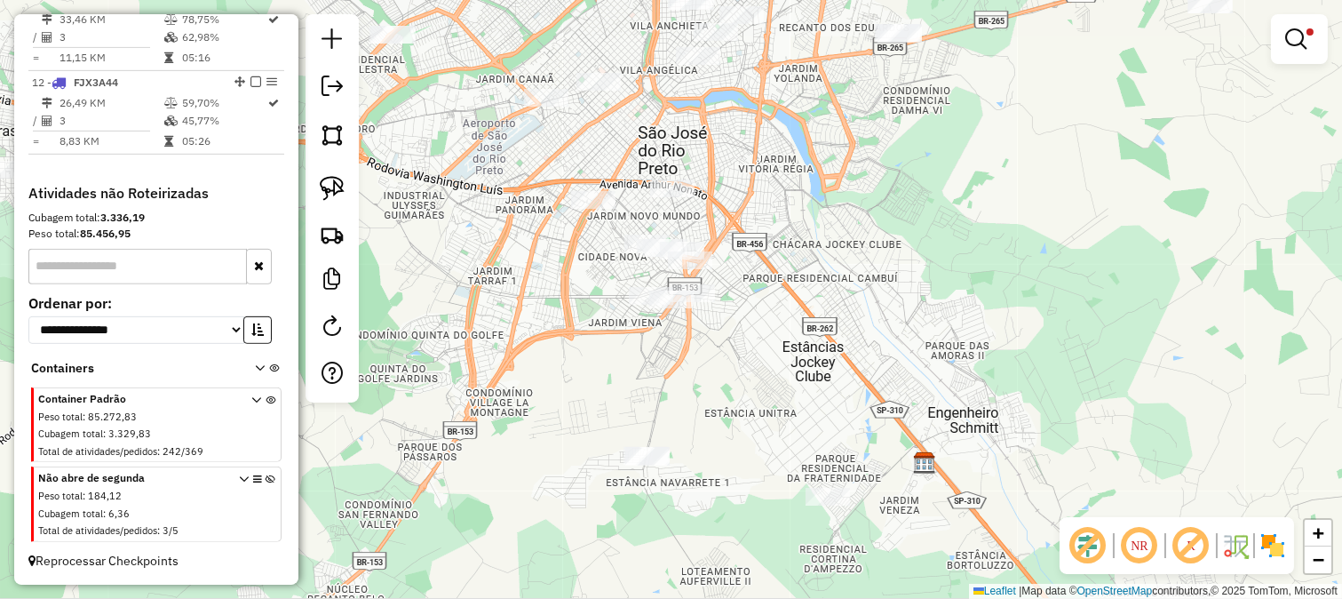
drag, startPoint x: 823, startPoint y: 170, endPoint x: 859, endPoint y: 316, distance: 151.0
click at [859, 312] on div "Rota 8 - Placa FPV0C08 18541 - LIG LEV FESTAS Rota 12 - Placa FJX3A44 5658 - EN…" at bounding box center [671, 299] width 1342 height 599
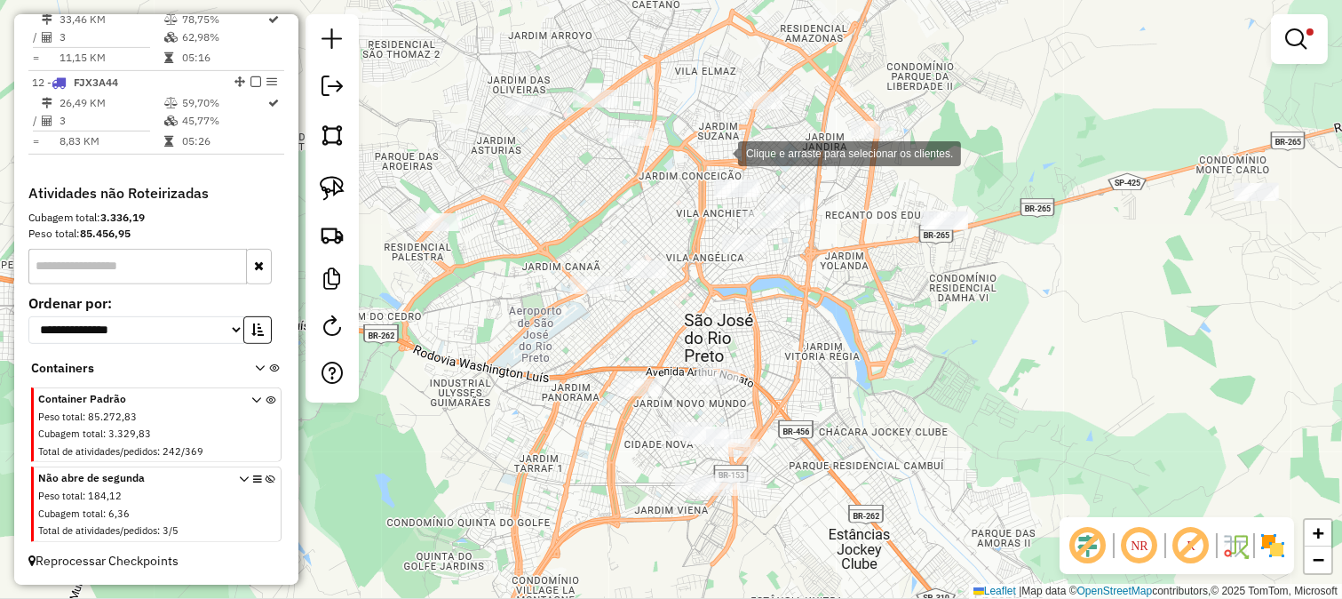
drag, startPoint x: 720, startPoint y: 152, endPoint x: 757, endPoint y: 197, distance: 58.1
click at [757, 197] on div "Clique e arraste para selecionar os clientes. Limpar filtros Janela de atendime…" at bounding box center [671, 299] width 1342 height 599
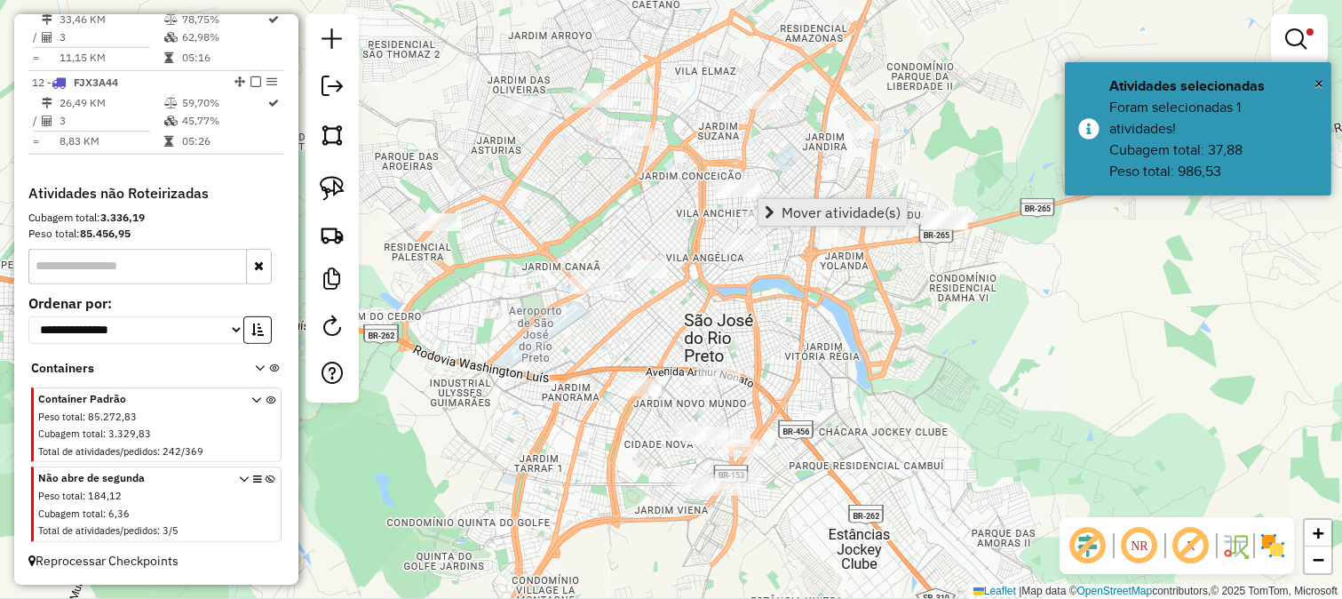
click at [805, 208] on span "Mover atividade(s)" at bounding box center [841, 212] width 119 height 14
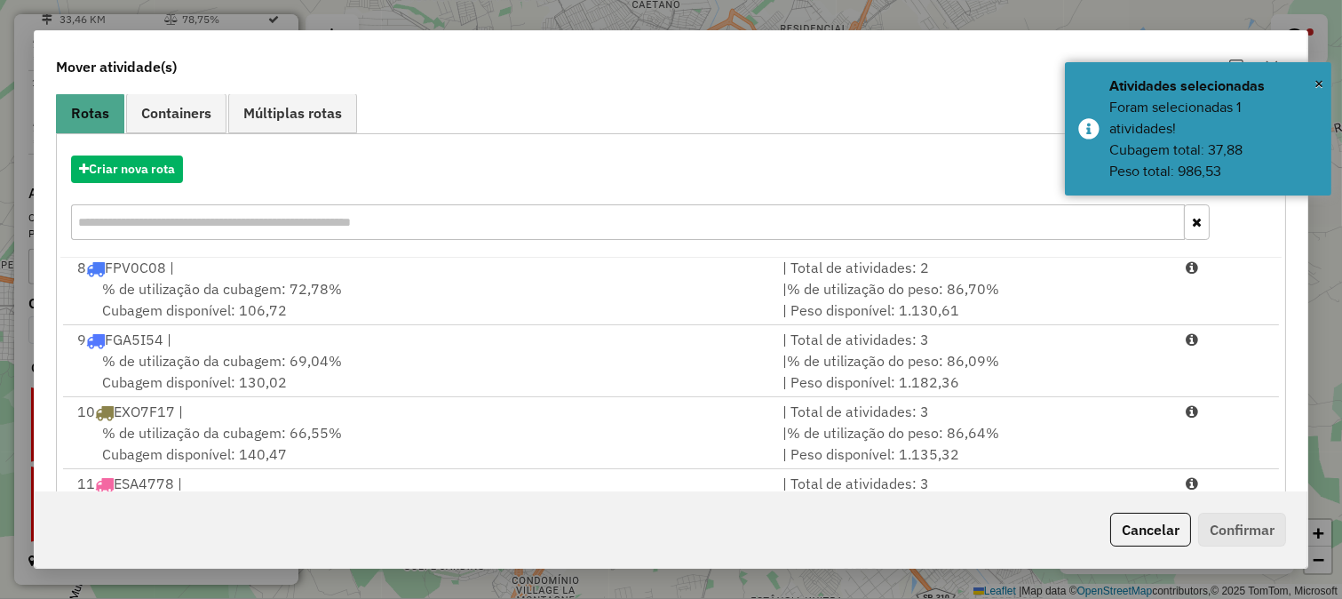
scroll to position [298, 0]
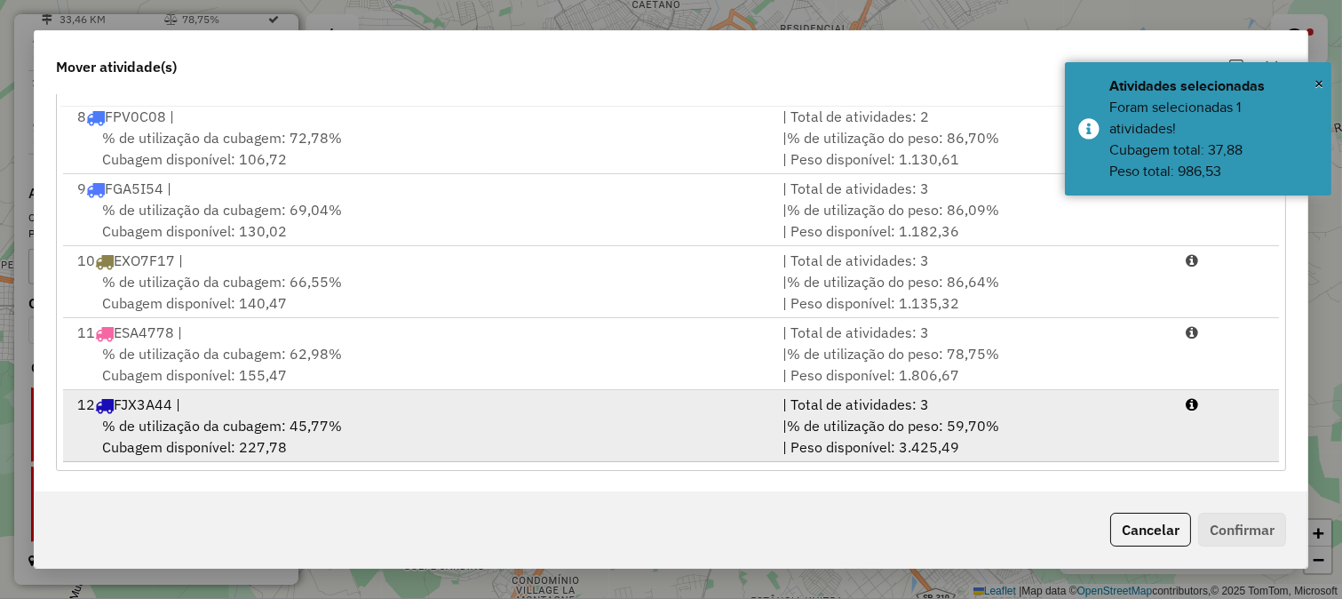
click at [1089, 435] on div "| % de utilização do peso: 59,70% | Peso disponível: 3.425,49" at bounding box center [973, 436] width 403 height 43
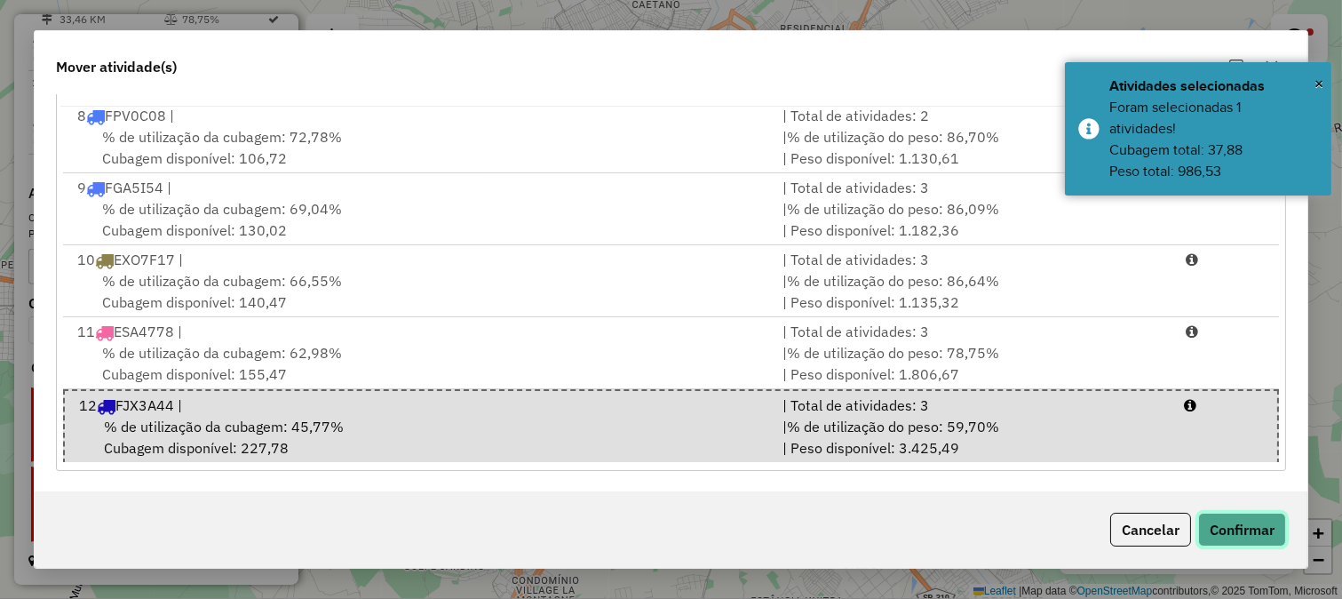
click at [1229, 525] on button "Confirmar" at bounding box center [1242, 530] width 88 height 34
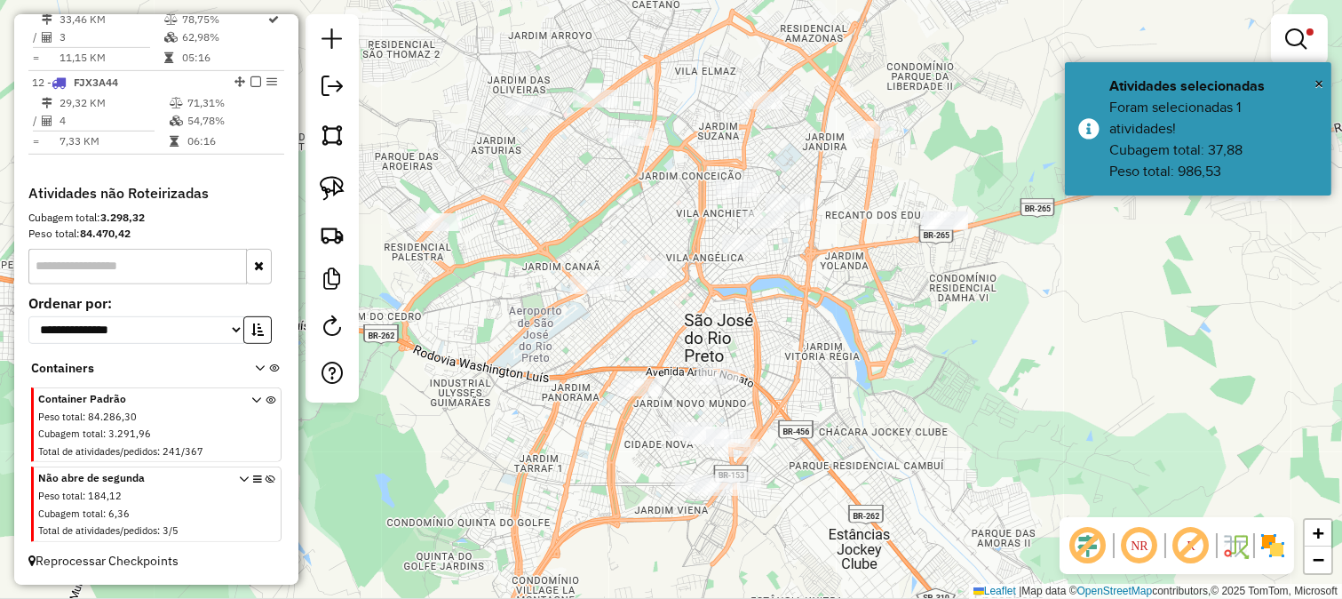
scroll to position [0, 0]
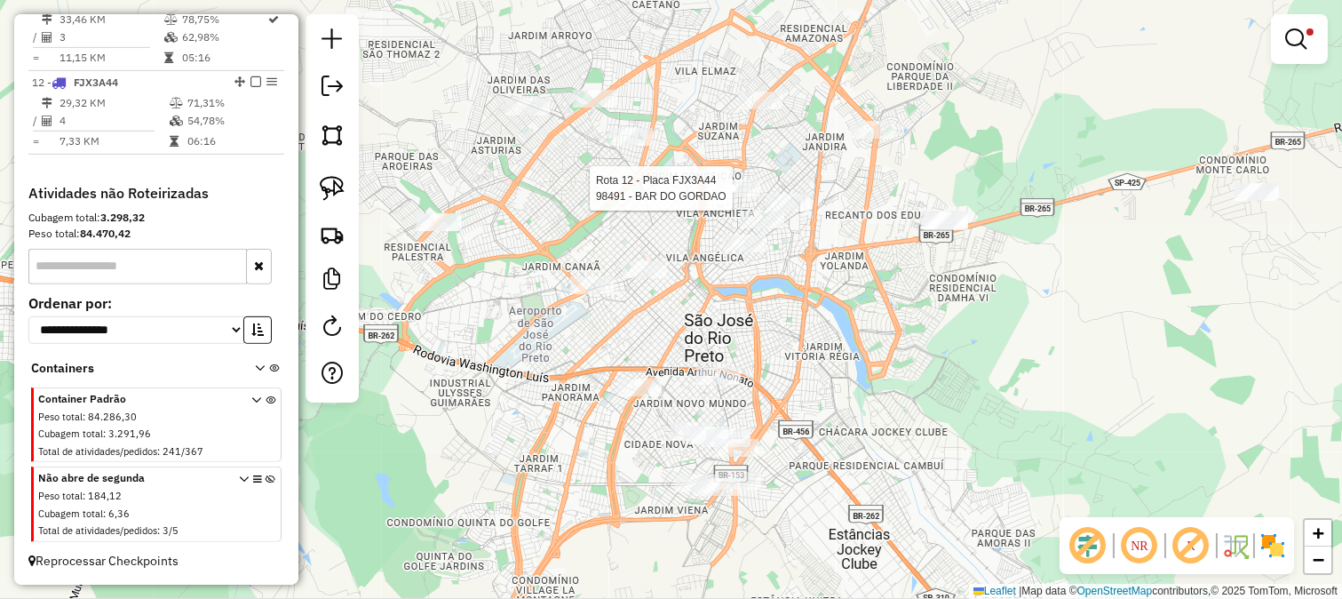
select select "**********"
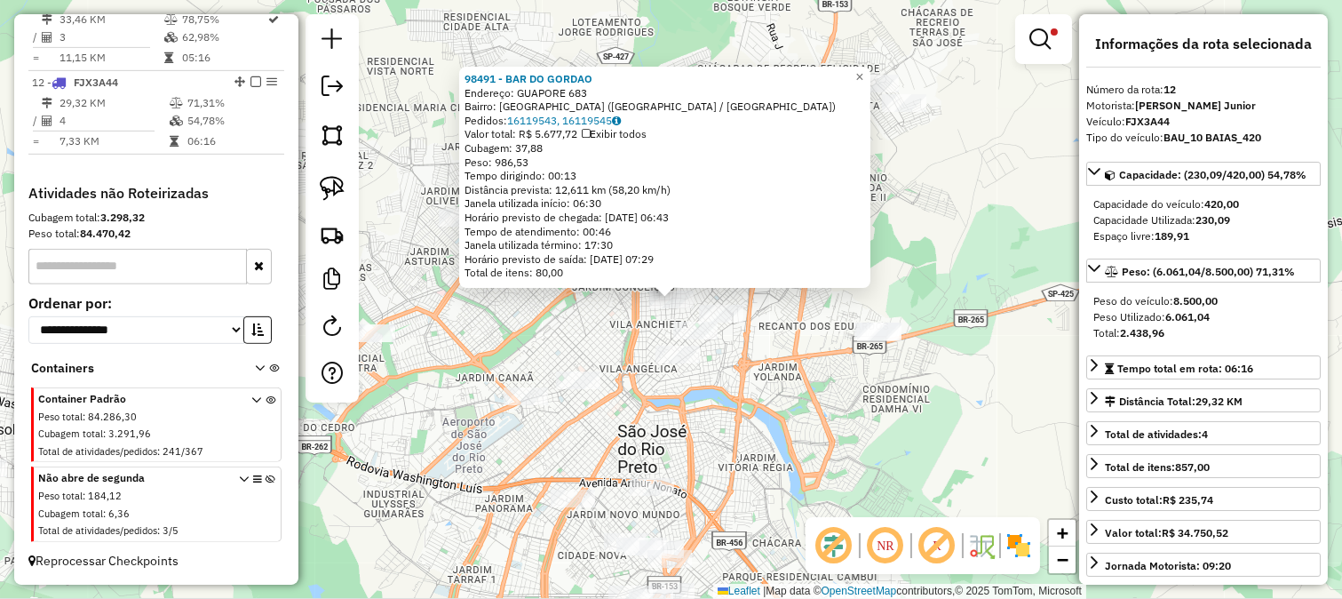
click at [837, 459] on div "98491 - BAR DO GORDAO Endereço: GUAPORE 683 Bairro: JARDIM ROSELY (SAO JOSE DO …" at bounding box center [671, 299] width 1342 height 599
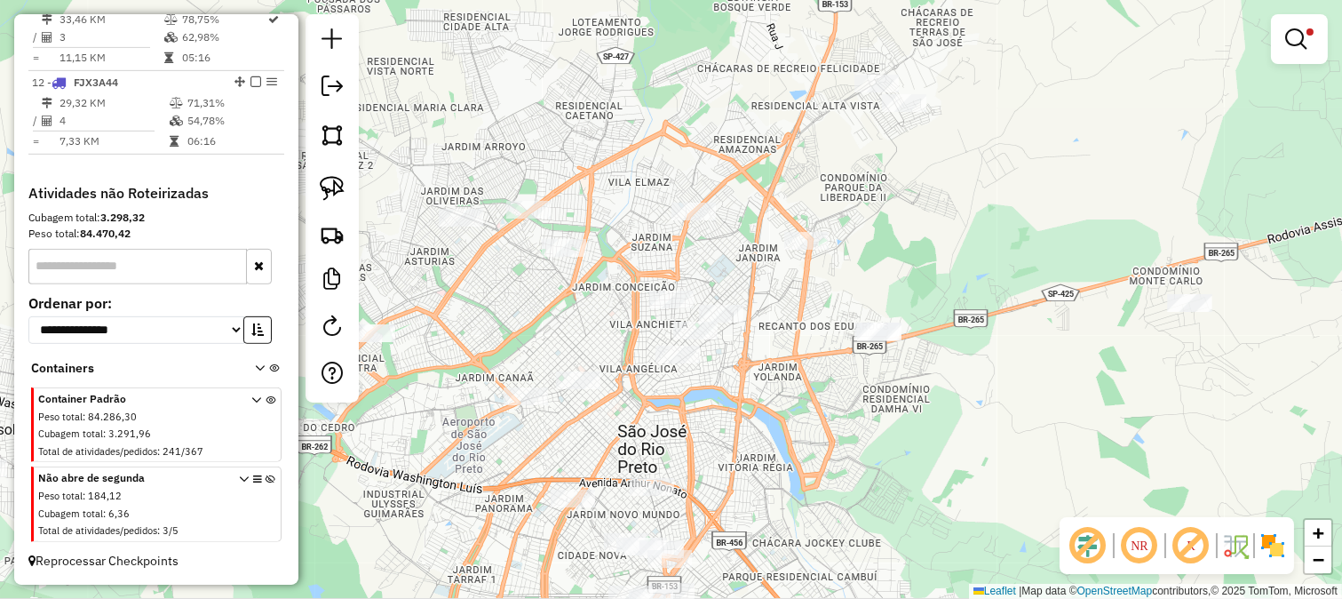
drag, startPoint x: 851, startPoint y: 478, endPoint x: 802, endPoint y: 323, distance: 162.1
click at [804, 334] on div "Limpar filtros Janela de atendimento Grade de atendimento Capacidade Transporta…" at bounding box center [671, 299] width 1342 height 599
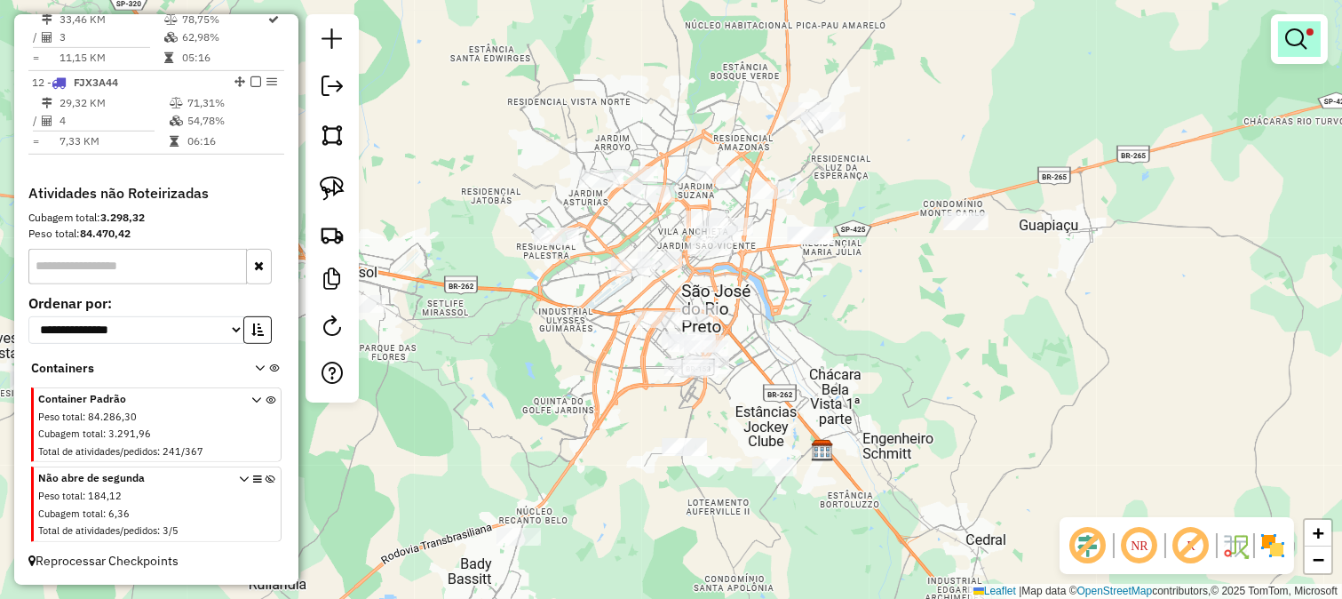
click at [1300, 31] on em at bounding box center [1295, 38] width 21 height 21
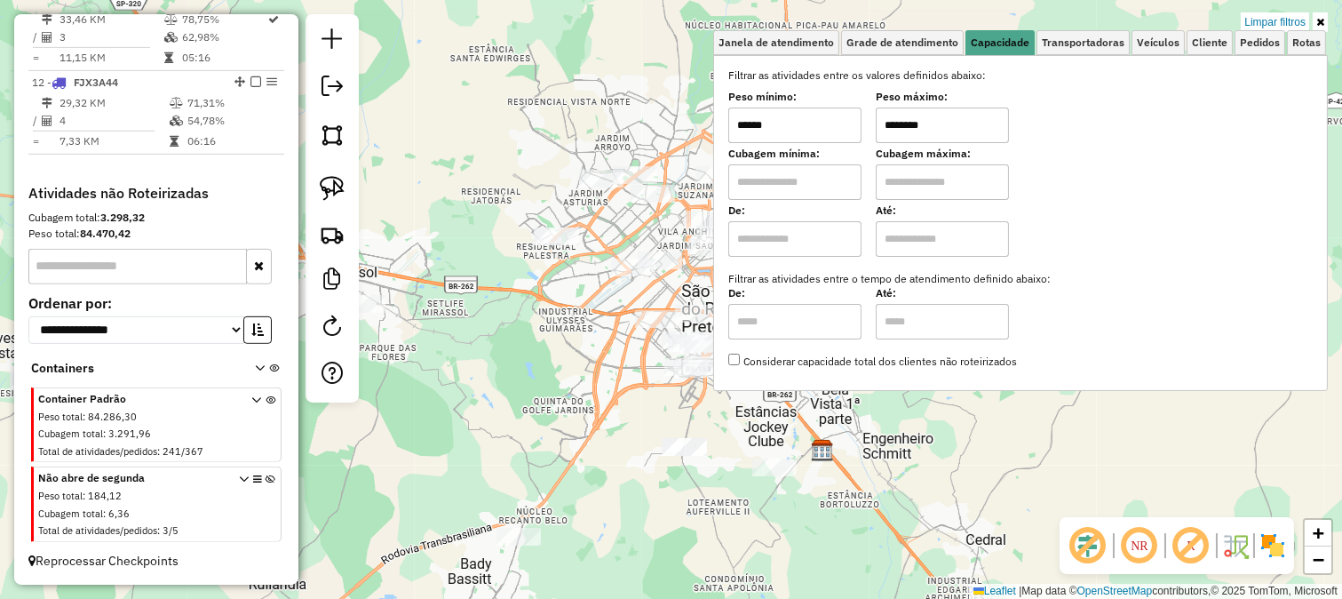
click at [815, 127] on input "******" at bounding box center [794, 125] width 133 height 36
type input "******"
click at [607, 365] on div "Limpar filtros Janela de atendimento Grade de atendimento Capacidade Transporta…" at bounding box center [671, 299] width 1342 height 599
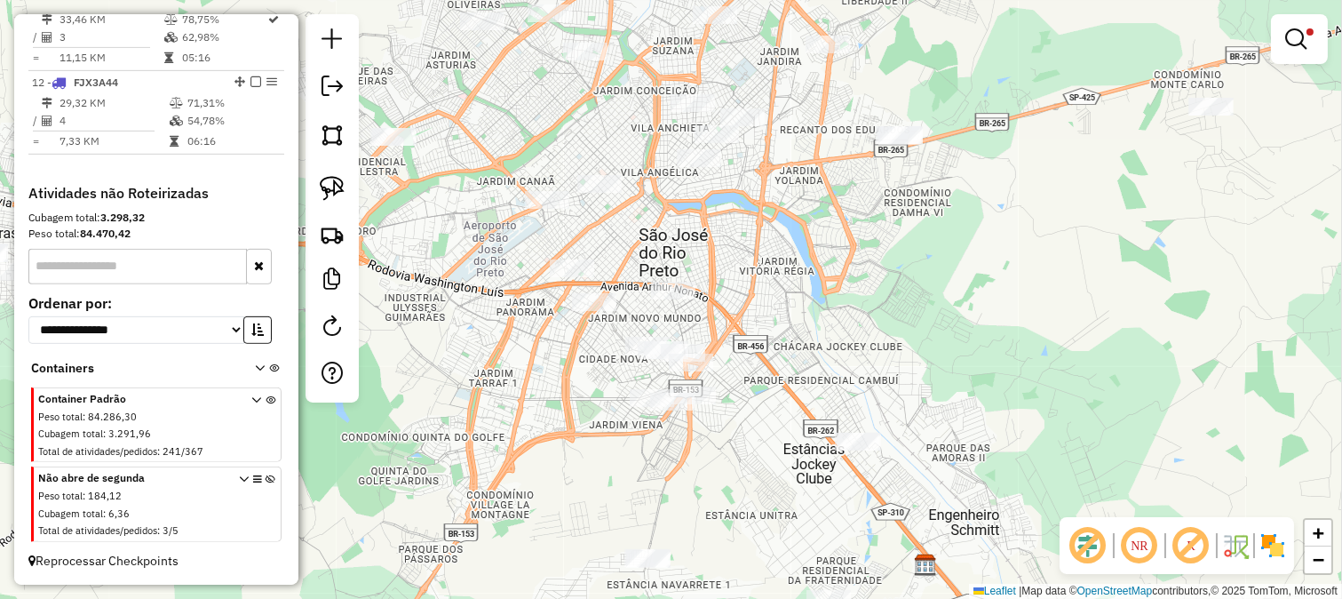
drag, startPoint x: 783, startPoint y: 234, endPoint x: 744, endPoint y: 145, distance: 96.7
click at [744, 145] on div "Limpar filtros Janela de atendimento Grade de atendimento Capacidade Transporta…" at bounding box center [671, 299] width 1342 height 599
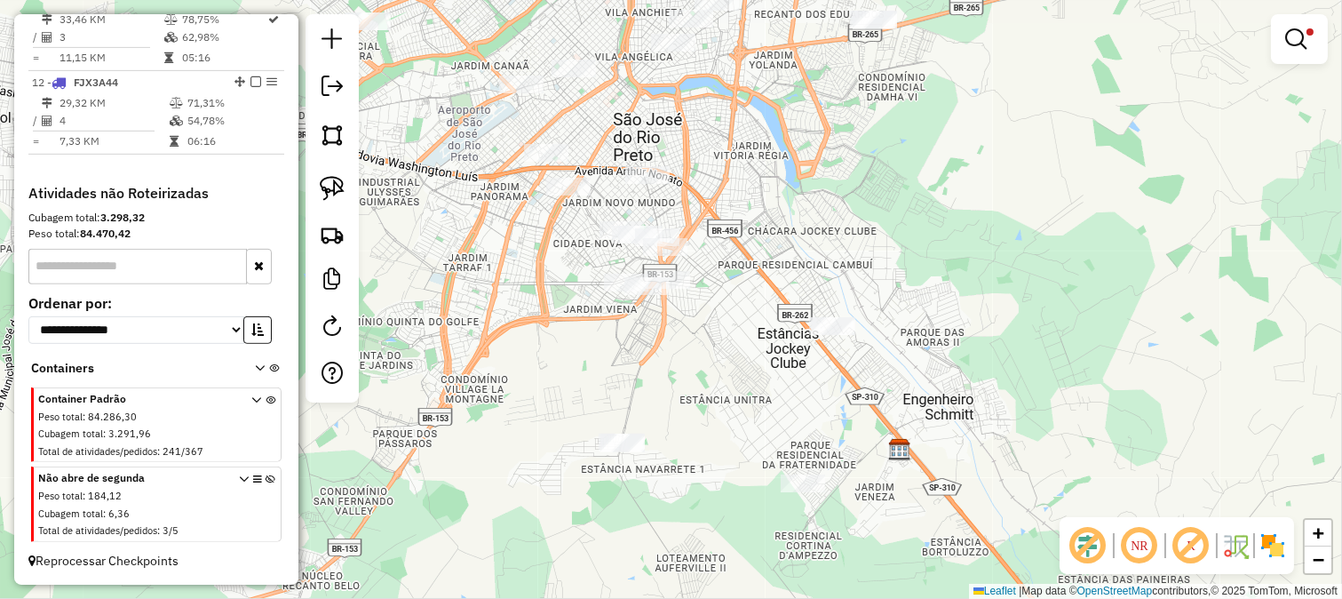
click at [882, 282] on div "Limpar filtros Janela de atendimento Grade de atendimento Capacidade Transporta…" at bounding box center [671, 299] width 1342 height 599
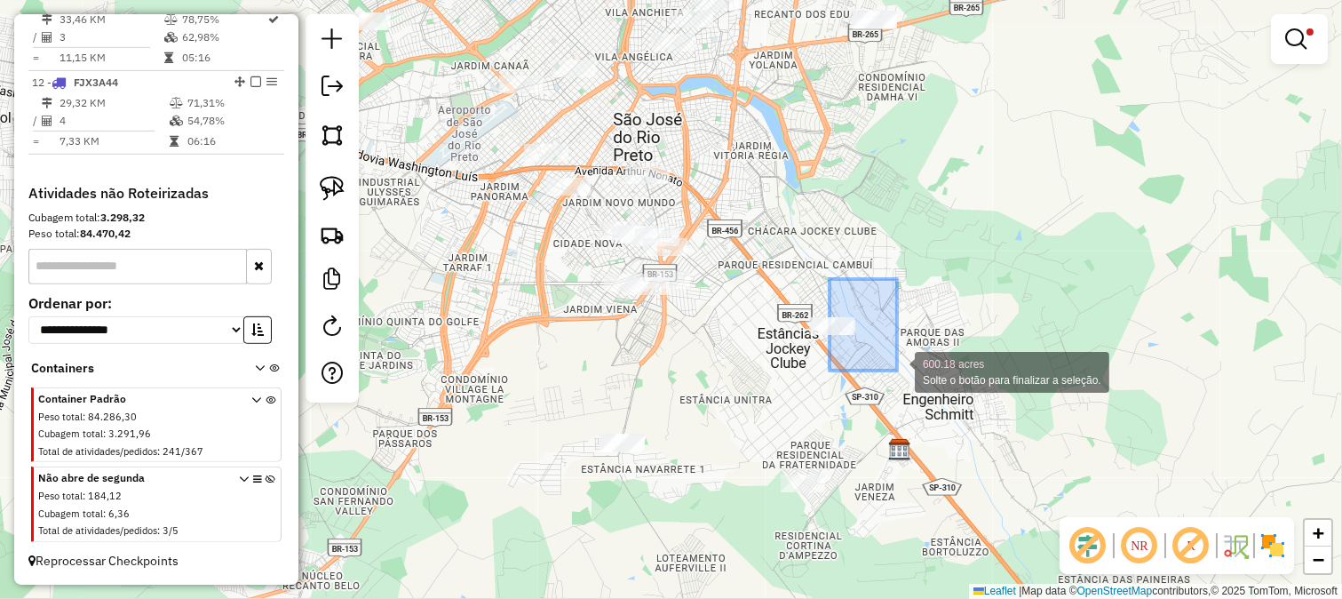
drag, startPoint x: 830, startPoint y: 279, endPoint x: 897, endPoint y: 370, distance: 113.7
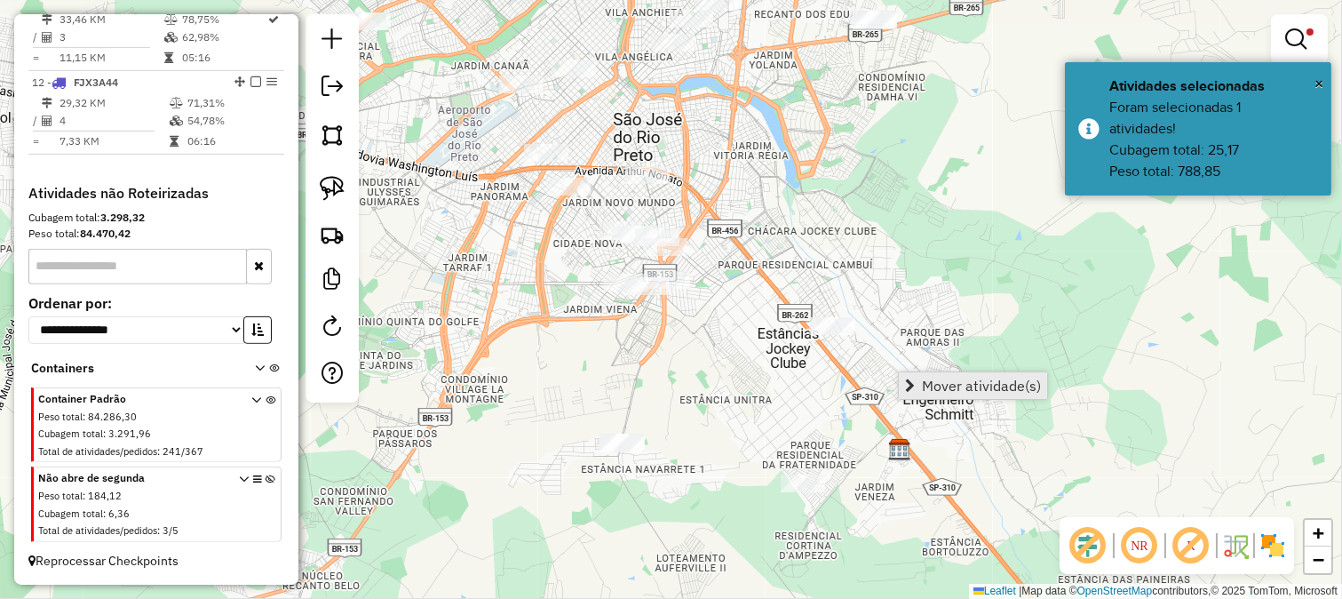
click at [964, 386] on span "Mover atividade(s)" at bounding box center [981, 385] width 119 height 14
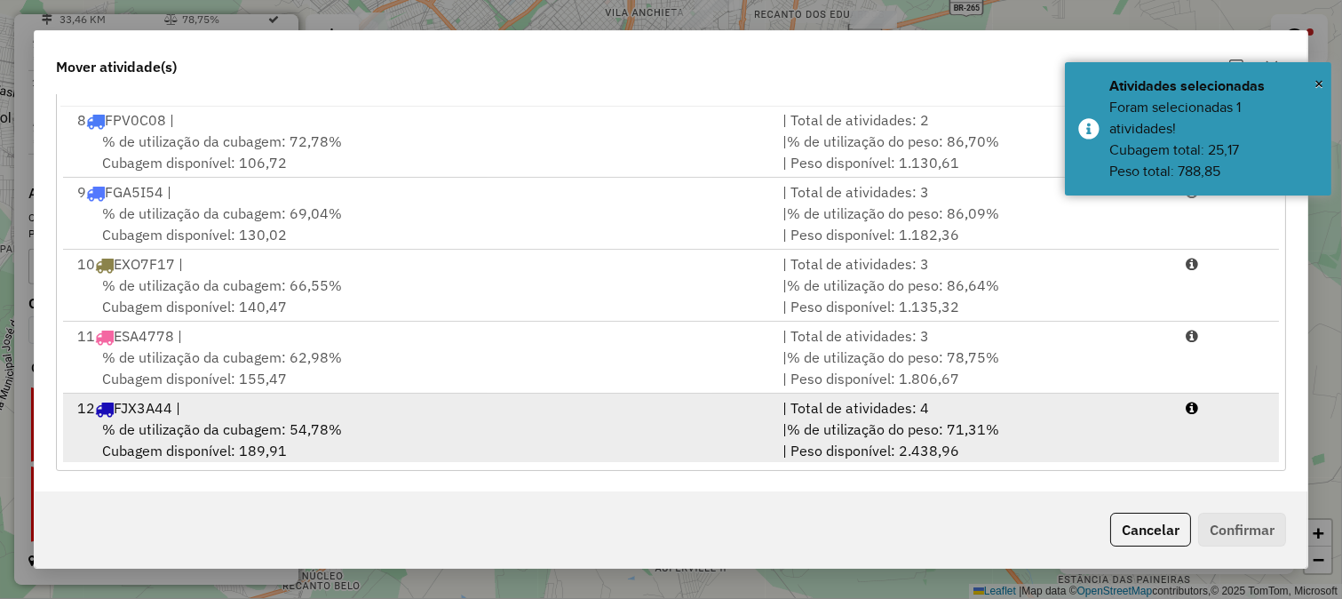
scroll to position [509, 0]
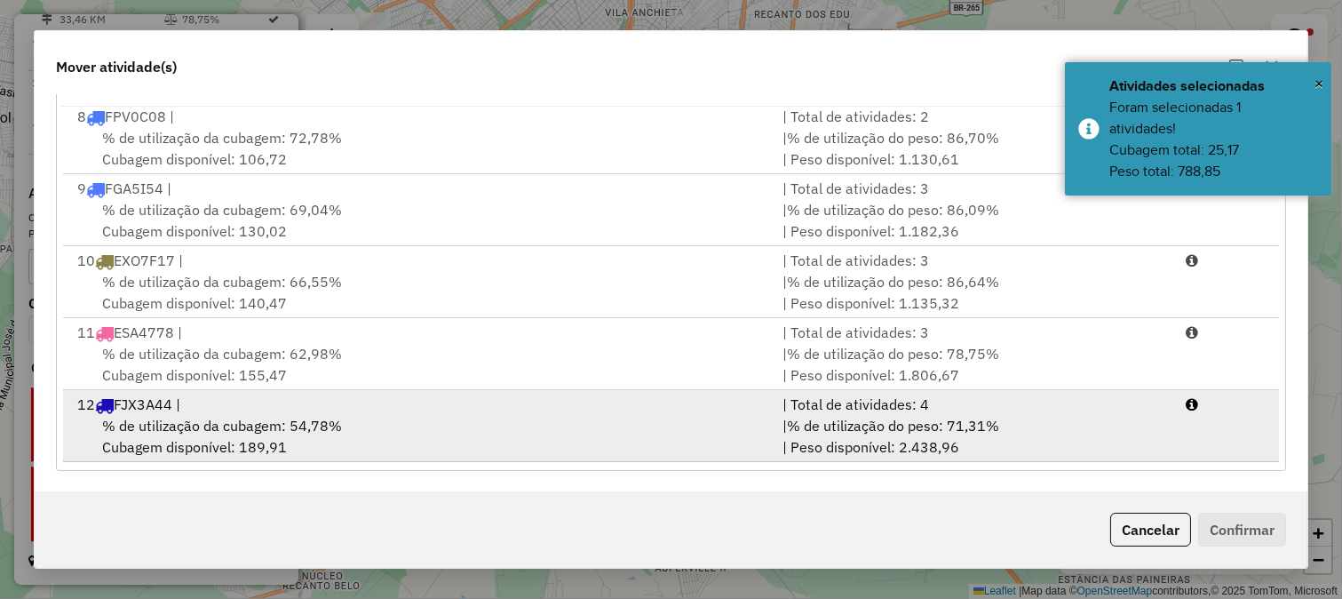
click at [1070, 415] on div "| % de utilização do peso: 71,31% | Peso disponível: 2.438,96" at bounding box center [973, 436] width 403 height 43
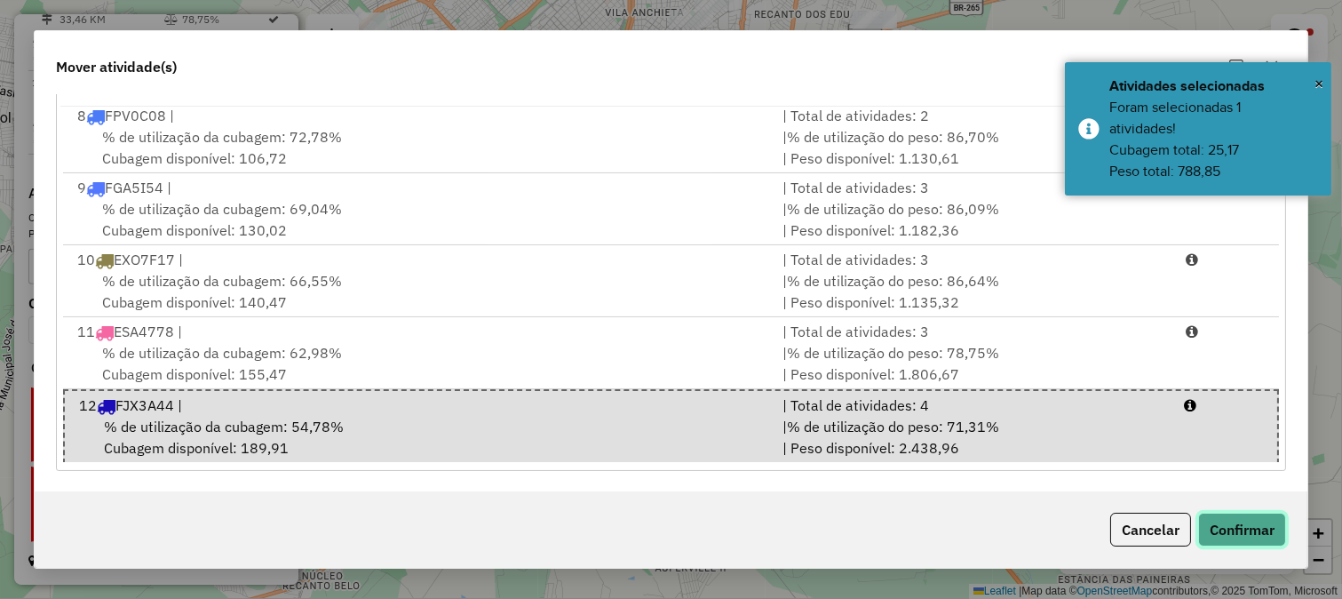
click at [1255, 520] on button "Confirmar" at bounding box center [1242, 530] width 88 height 34
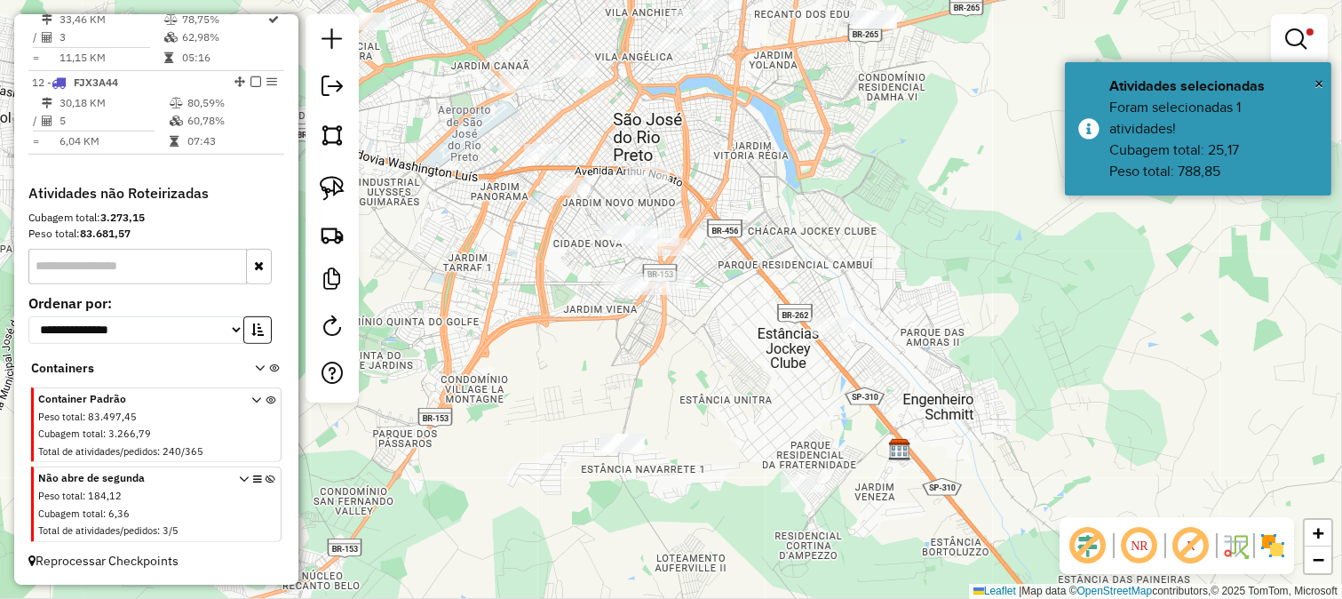
scroll to position [0, 0]
select select "**********"
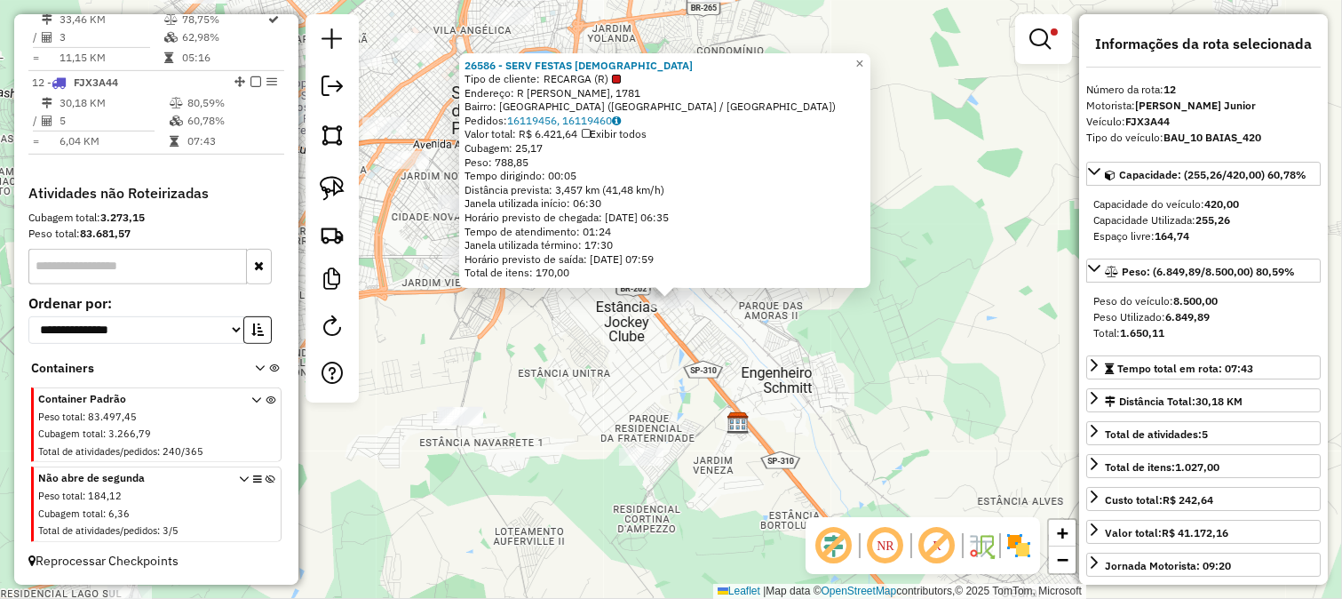
click at [731, 383] on div "26586 - SERV FESTAS NUNES Tipo de cliente: RECARGA (R) Endereço: R MARIA ONOFRE…" at bounding box center [671, 299] width 1342 height 599
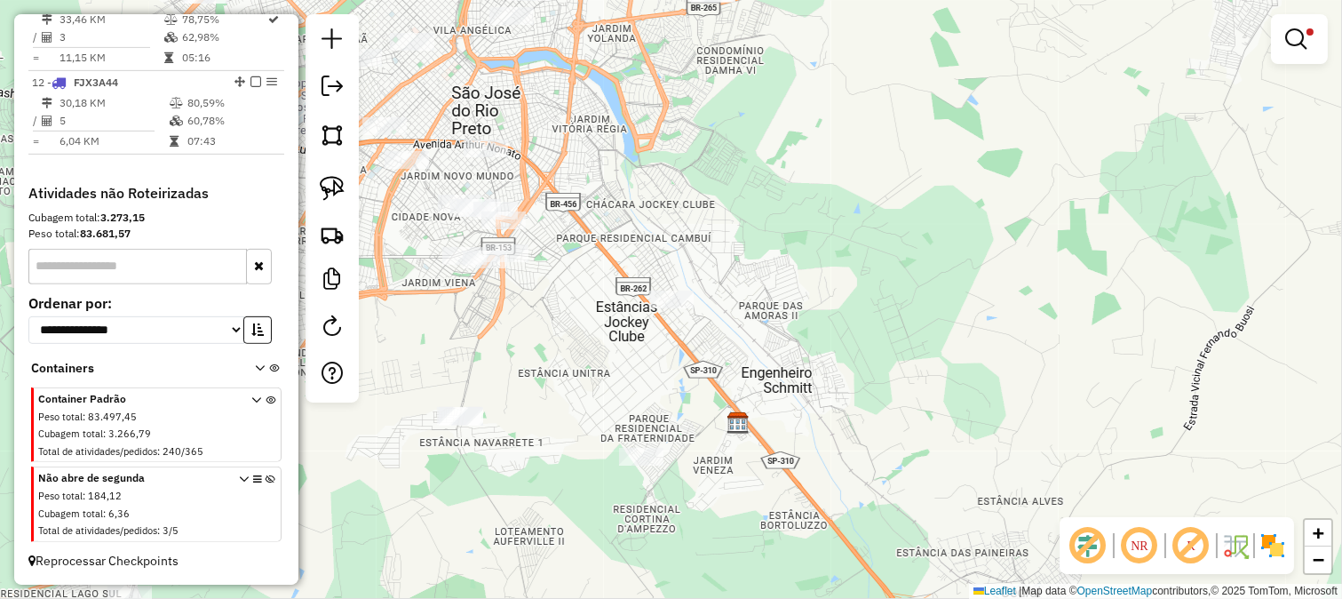
drag, startPoint x: 676, startPoint y: 181, endPoint x: 840, endPoint y: 368, distance: 248.6
click at [840, 368] on div "Rota 12 - Placa FJX3A44 26586 - SERV FESTAS NUNES Limpar filtros Janela de aten…" at bounding box center [671, 299] width 1342 height 599
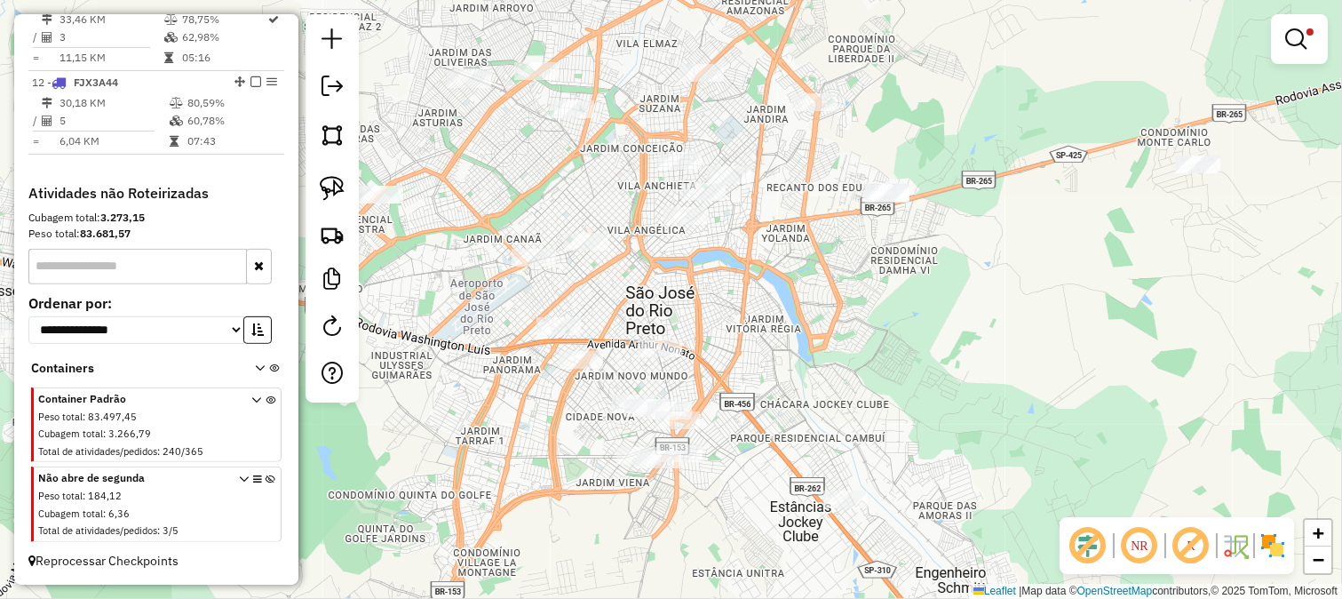
drag, startPoint x: 809, startPoint y: 286, endPoint x: 888, endPoint y: 350, distance: 101.7
click at [888, 350] on div "Limpar filtros Janela de atendimento Grade de atendimento Capacidade Transporta…" at bounding box center [671, 299] width 1342 height 599
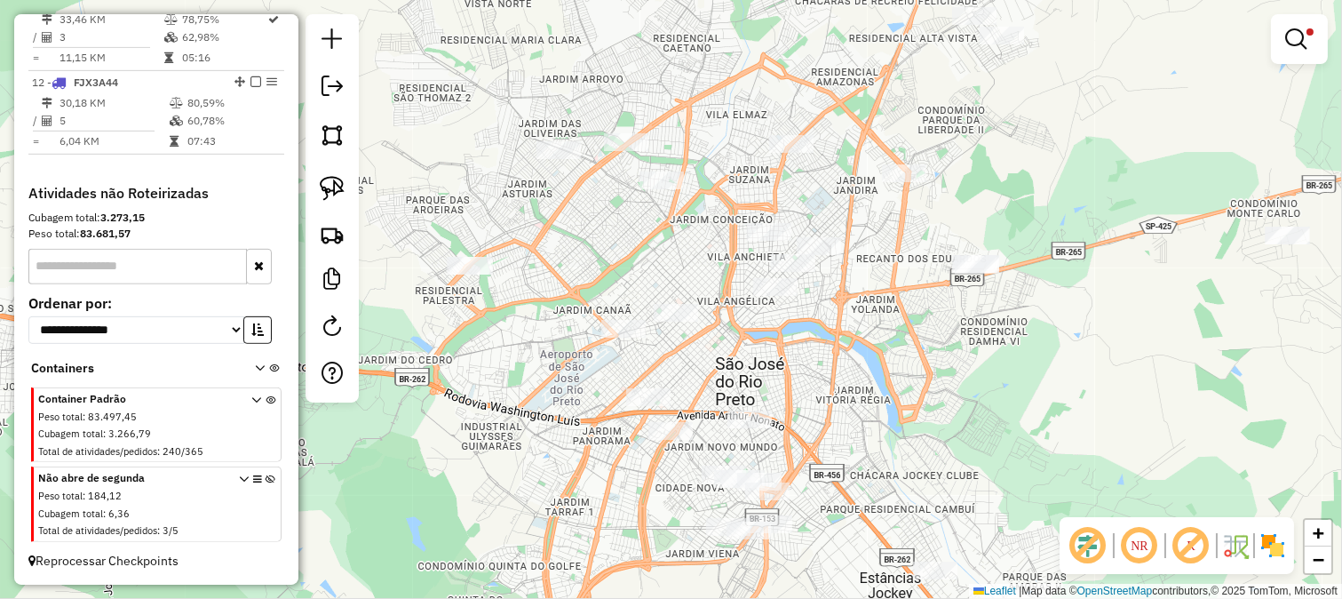
drag, startPoint x: 895, startPoint y: 300, endPoint x: 783, endPoint y: 306, distance: 112.9
click at [783, 306] on div "Limpar filtros Janela de atendimento Grade de atendimento Capacidade Transporta…" at bounding box center [671, 299] width 1342 height 599
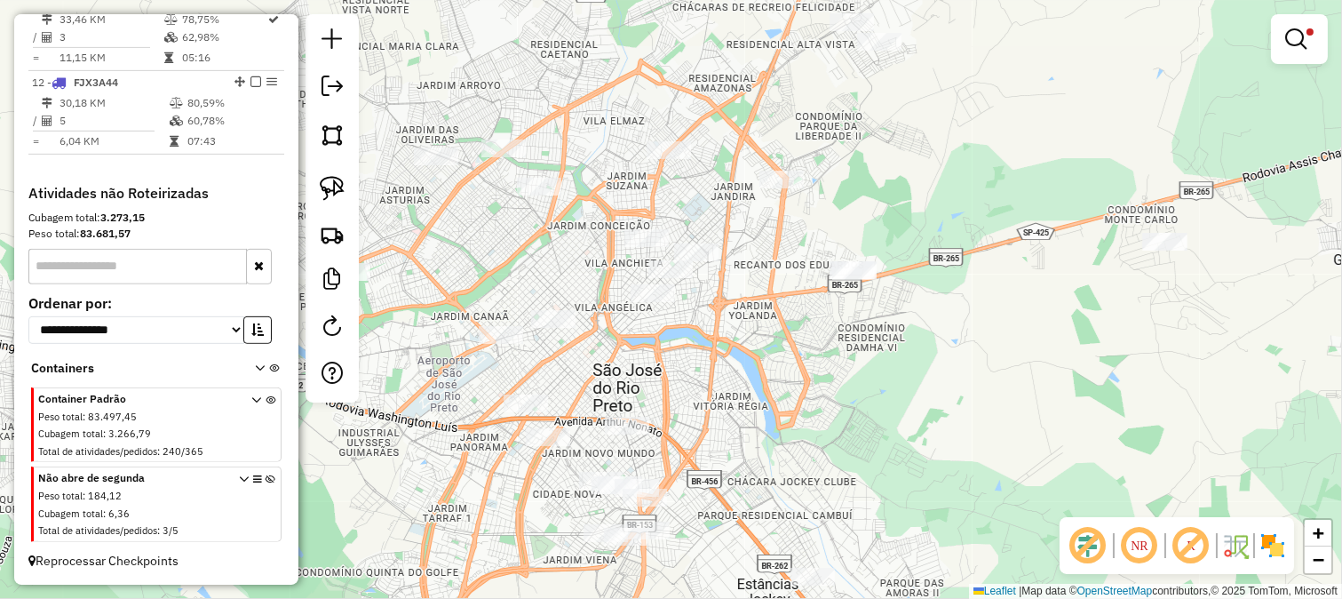
click at [777, 267] on div "Limpar filtros Janela de atendimento Grade de atendimento Capacidade Transporta…" at bounding box center [671, 299] width 1342 height 599
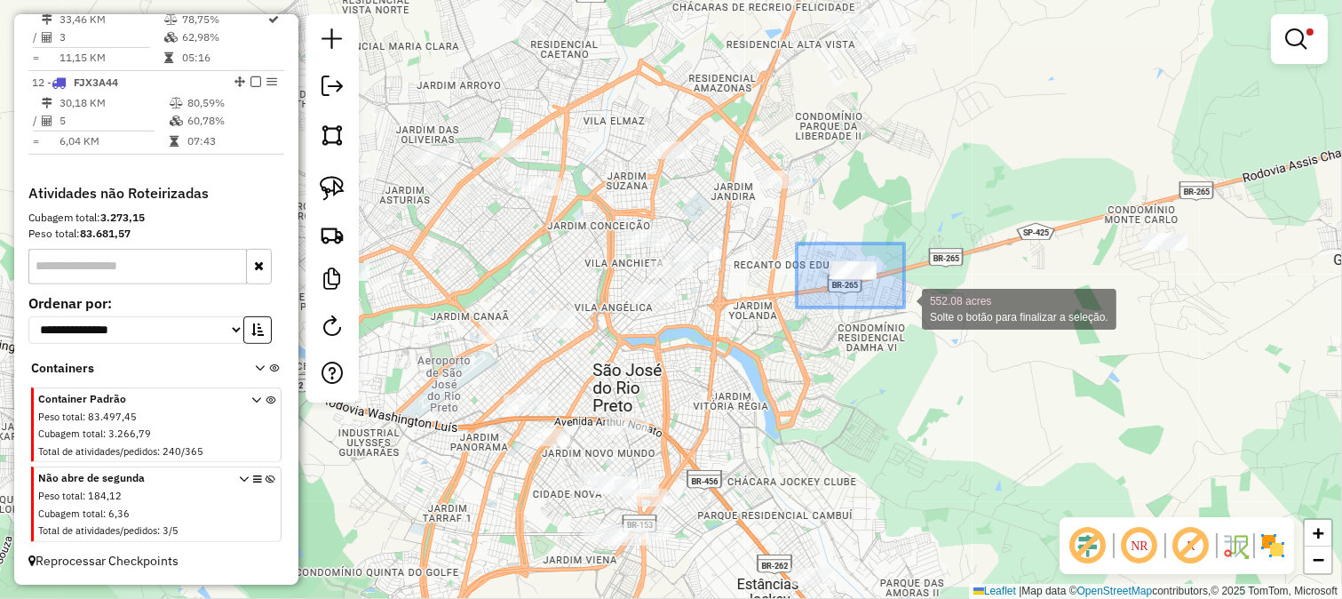
drag, startPoint x: 797, startPoint y: 243, endPoint x: 904, endPoint y: 307, distance: 125.1
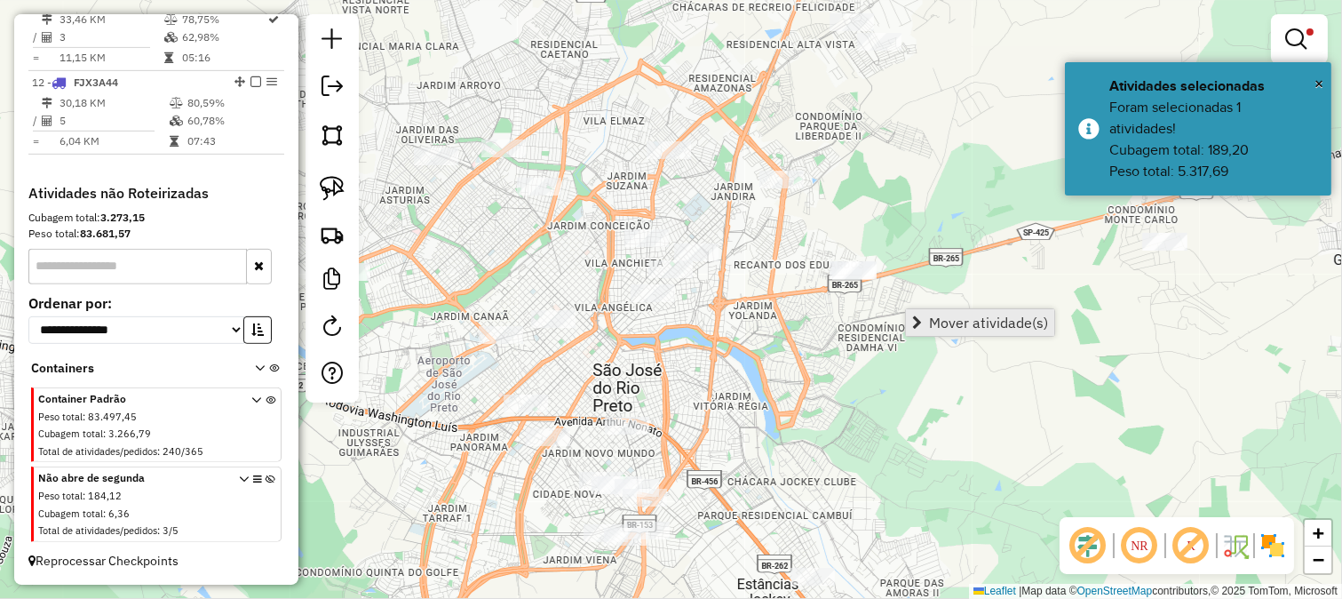
click at [930, 316] on span "Mover atividade(s)" at bounding box center [988, 322] width 119 height 14
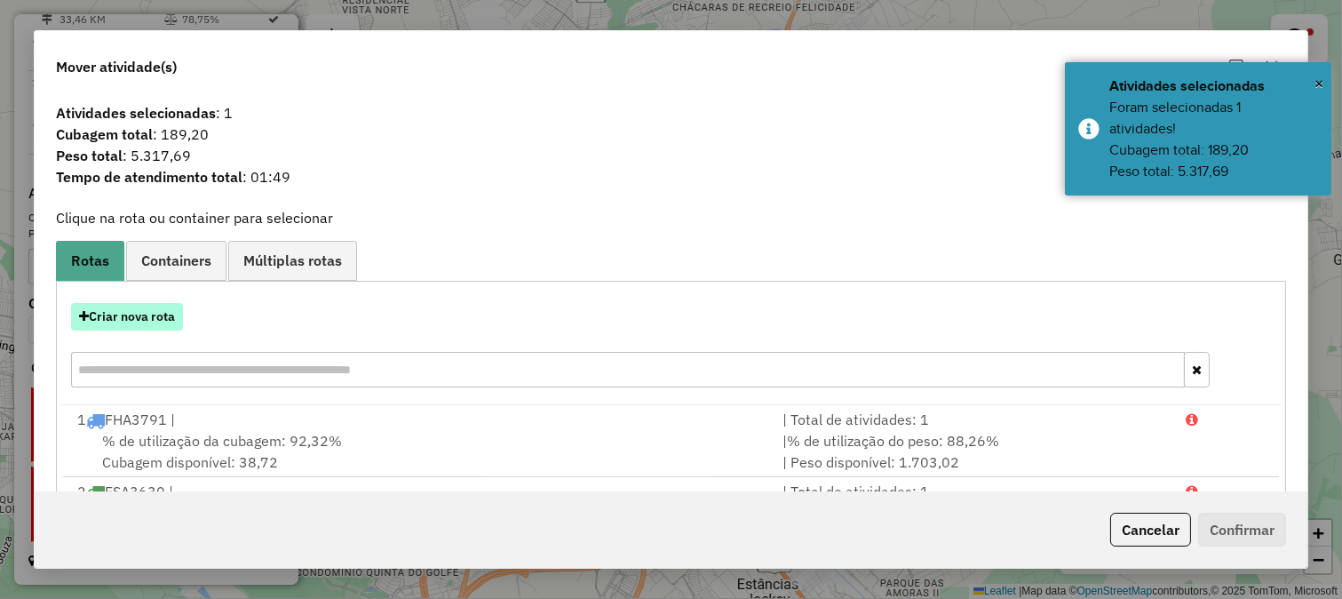
click at [137, 314] on button "Criar nova rota" at bounding box center [127, 317] width 112 height 28
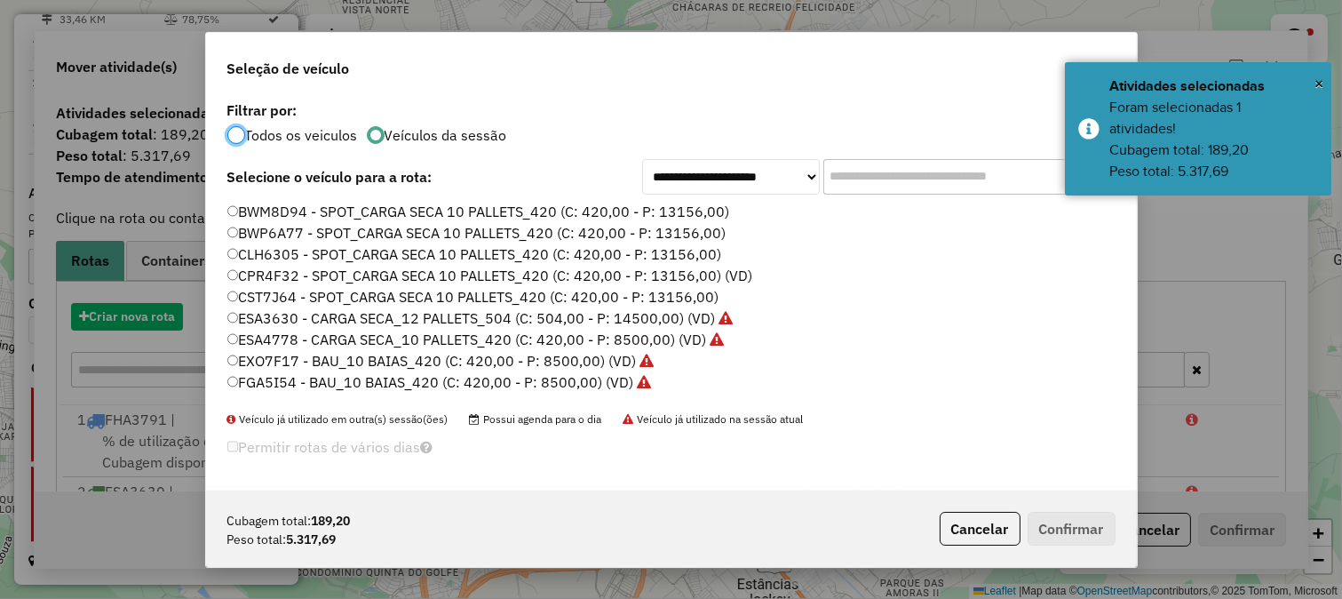
scroll to position [10, 4]
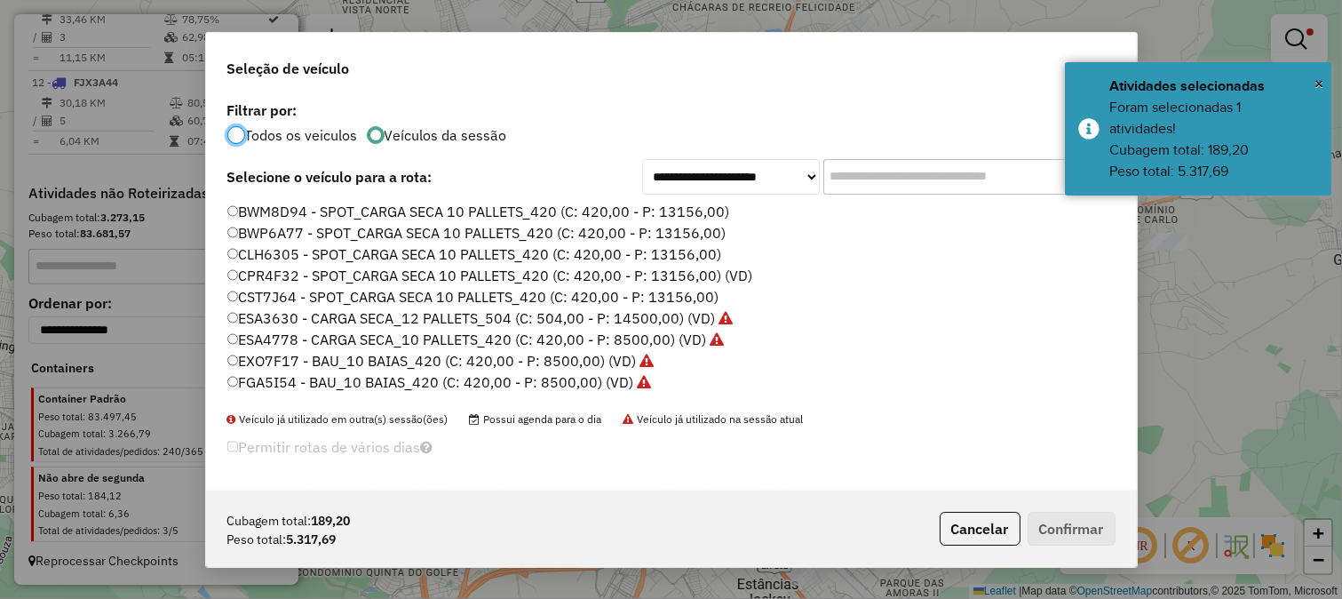
click at [874, 191] on input "text" at bounding box center [956, 177] width 267 height 36
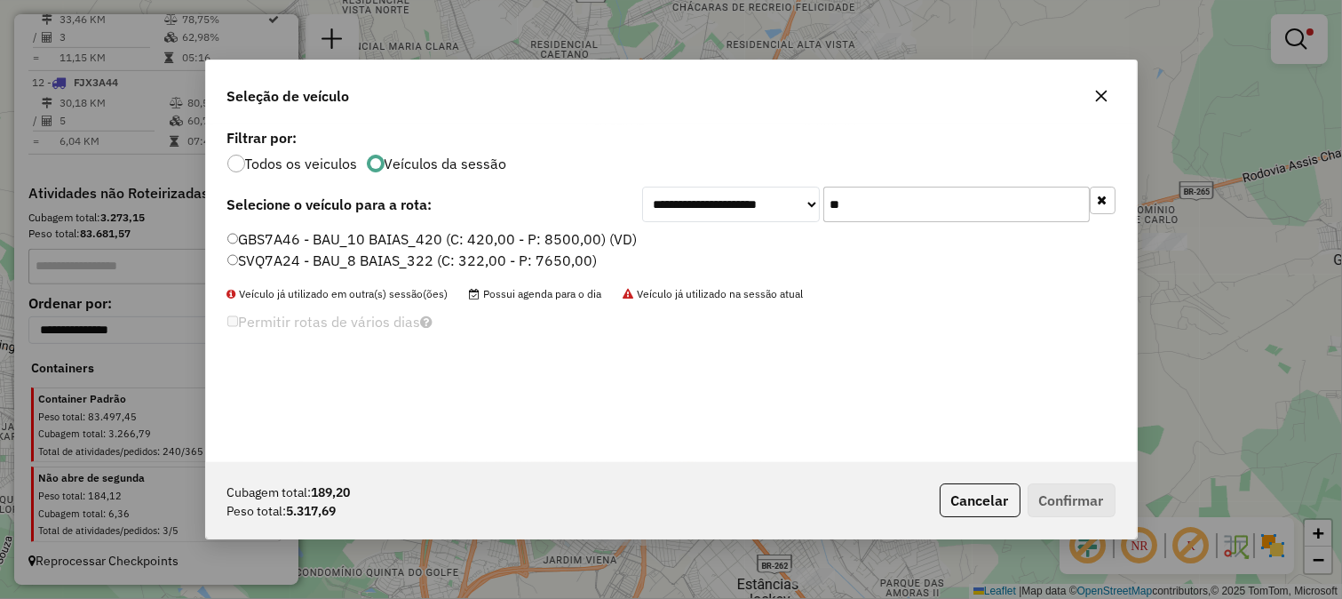
type input "**"
click at [537, 270] on label "SVQ7A24 - BAU_8 BAIAS_322 (C: 322,00 - P: 7650,00)" at bounding box center [412, 260] width 370 height 21
click at [1053, 500] on button "Confirmar" at bounding box center [1072, 500] width 88 height 34
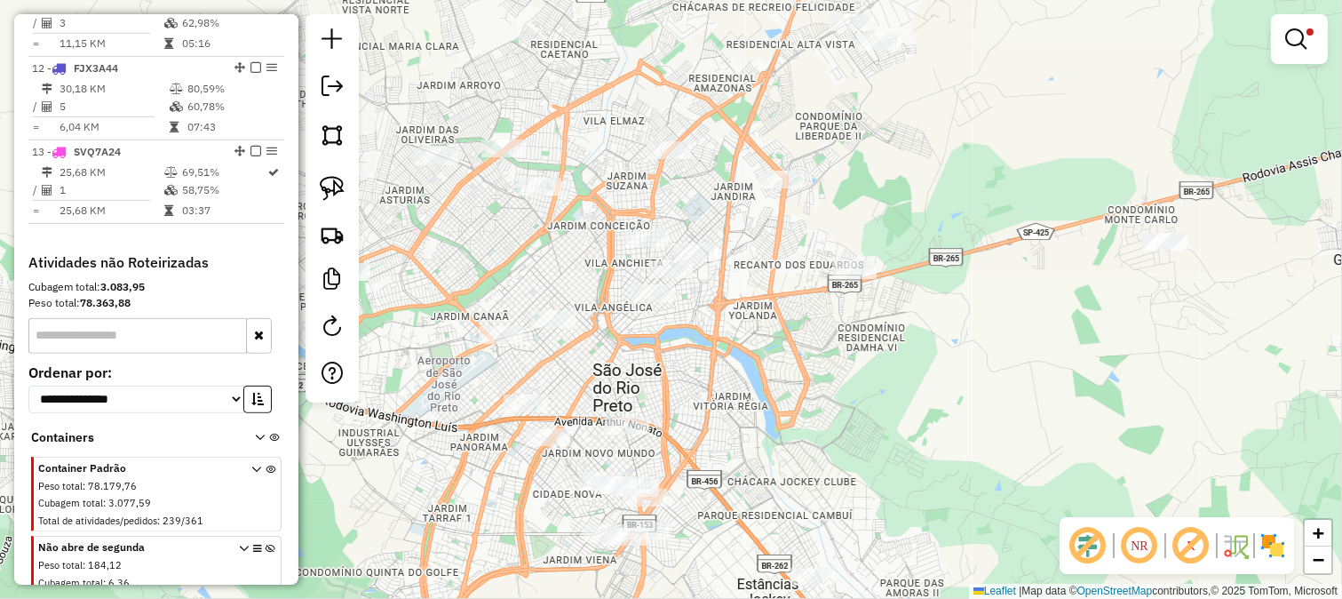
click at [1298, 31] on em at bounding box center [1295, 38] width 21 height 21
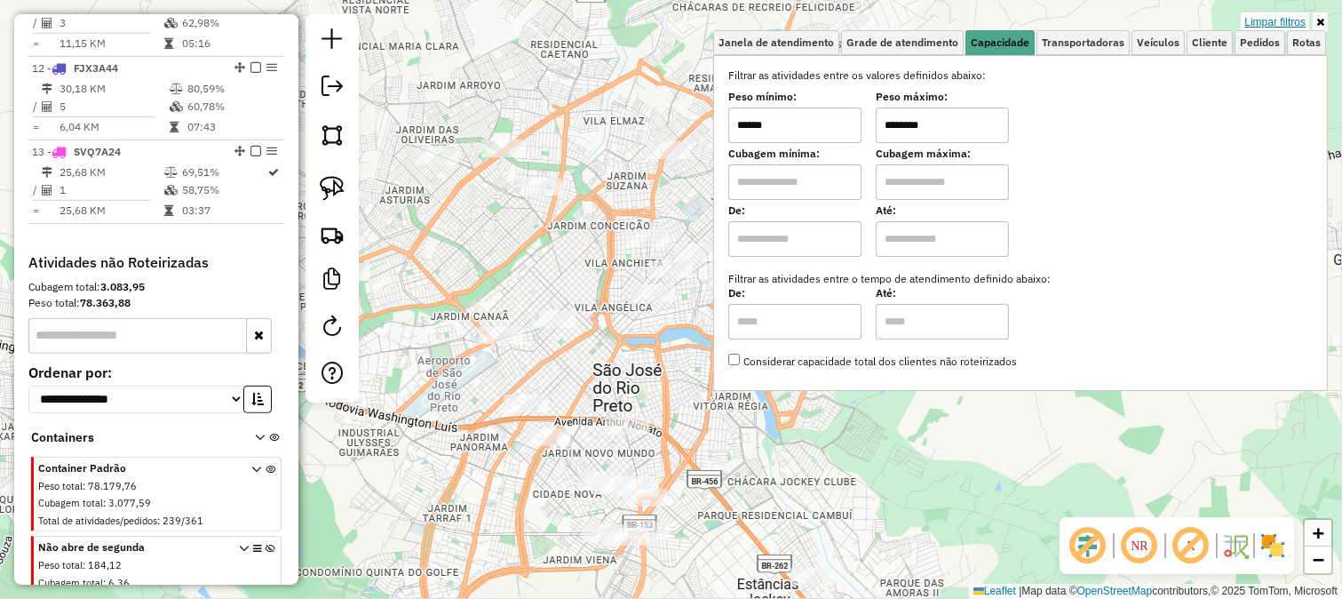
click at [1291, 21] on link "Limpar filtros" at bounding box center [1275, 22] width 68 height 20
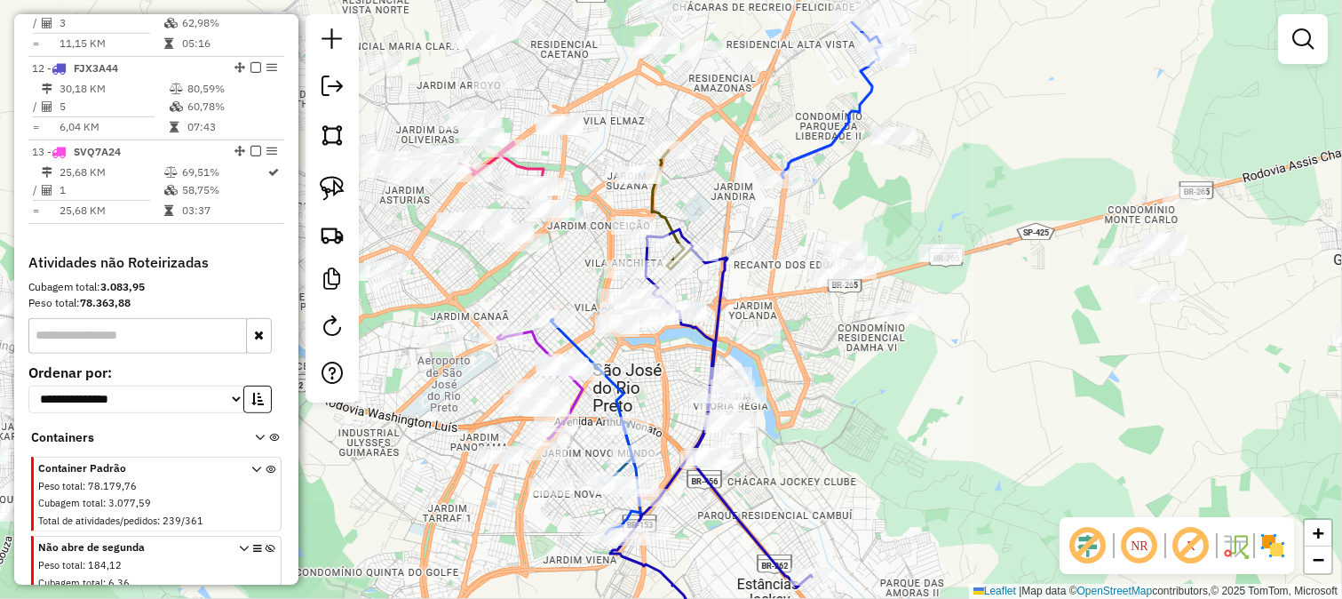
drag, startPoint x: 445, startPoint y: 468, endPoint x: 510, endPoint y: 368, distance: 119.5
click at [507, 374] on div "Janela de atendimento Grade de atendimento Capacidade Transportadoras Veículos …" at bounding box center [671, 299] width 1342 height 599
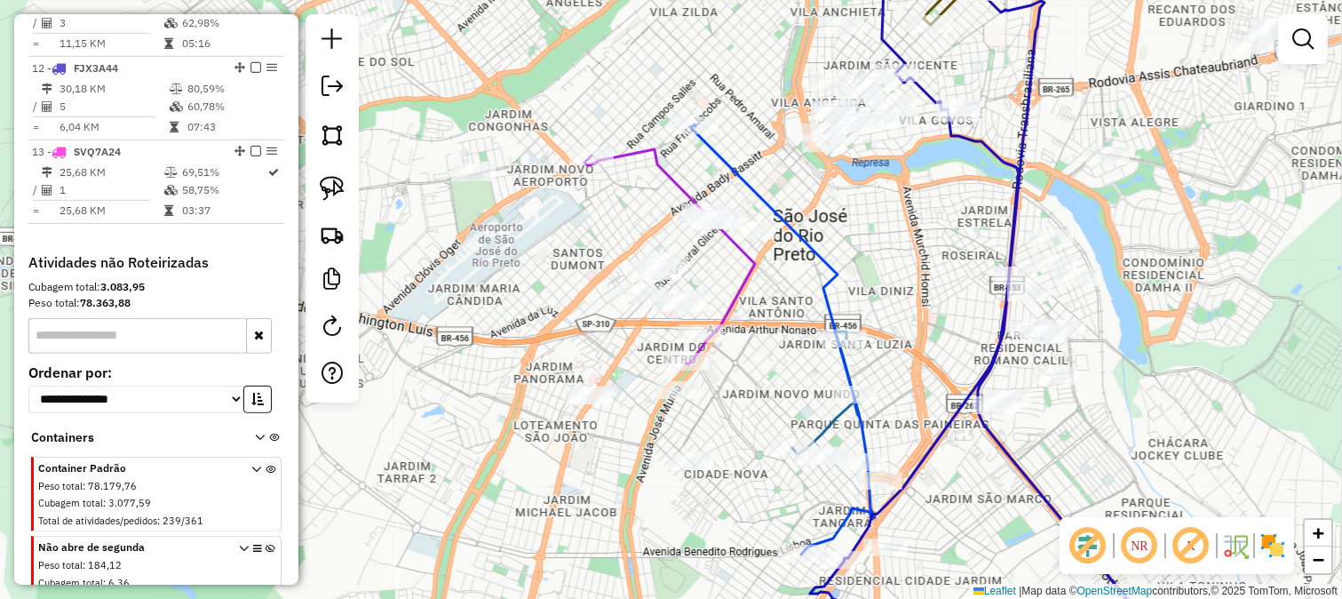
click at [546, 270] on div "Janela de atendimento Grade de atendimento Capacidade Transportadoras Veículos …" at bounding box center [671, 299] width 1342 height 599
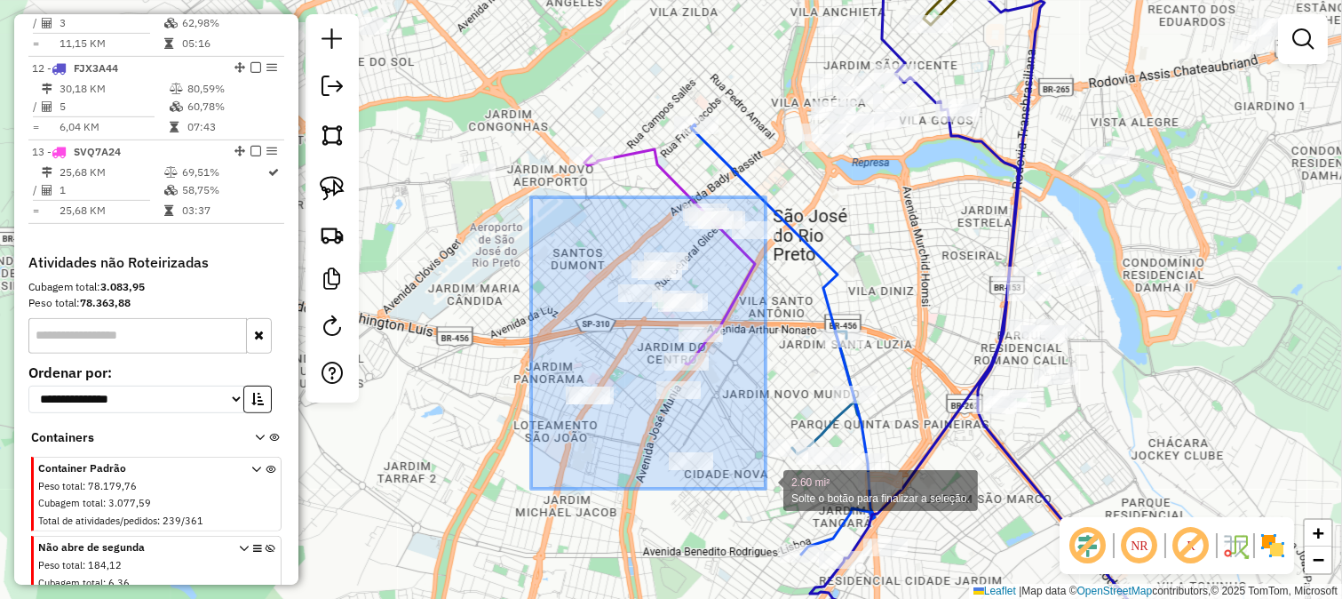
drag, startPoint x: 531, startPoint y: 199, endPoint x: 766, endPoint y: 489, distance: 372.6
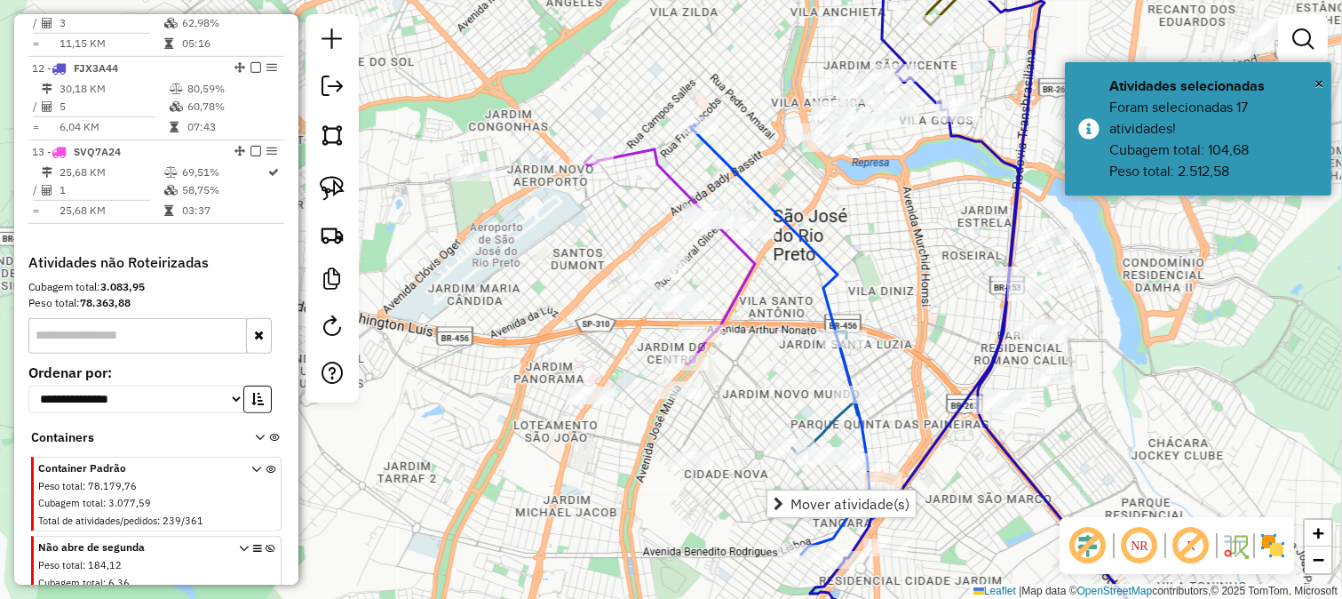
click at [586, 503] on div "Janela de atendimento Grade de atendimento Capacidade Transportadoras Veículos …" at bounding box center [671, 299] width 1342 height 599
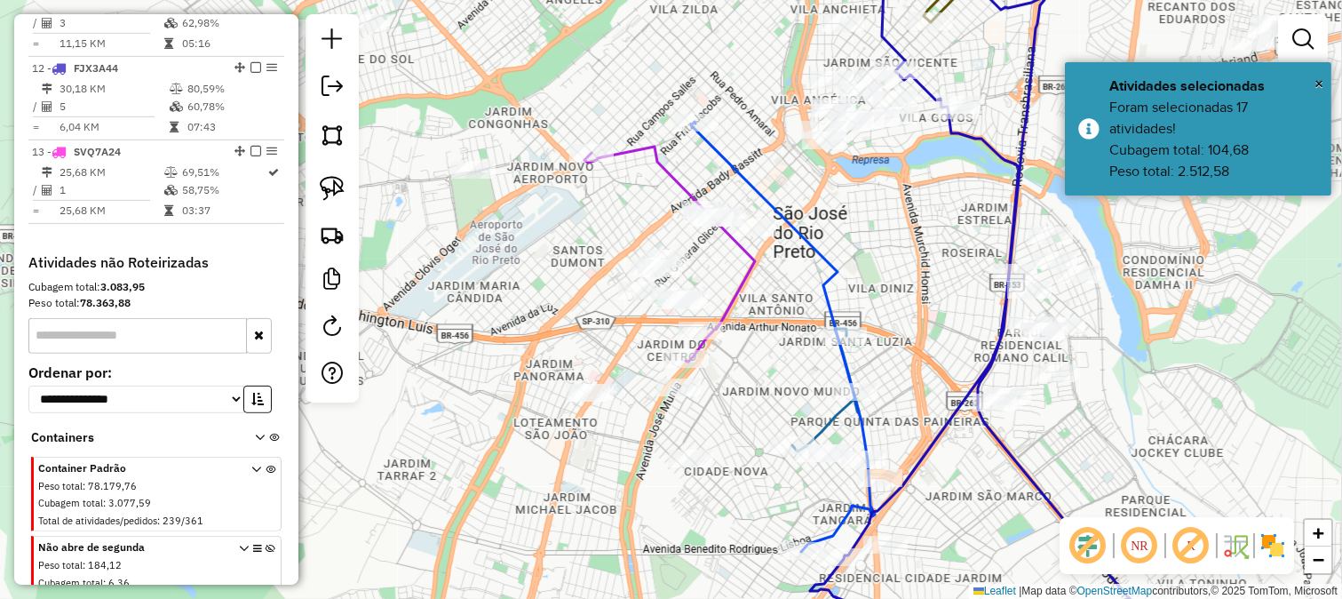
drag, startPoint x: 636, startPoint y: 522, endPoint x: 605, endPoint y: 311, distance: 213.7
click at [605, 311] on div "Janela de atendimento Grade de atendimento Capacidade Transportadoras Veículos …" at bounding box center [671, 299] width 1342 height 599
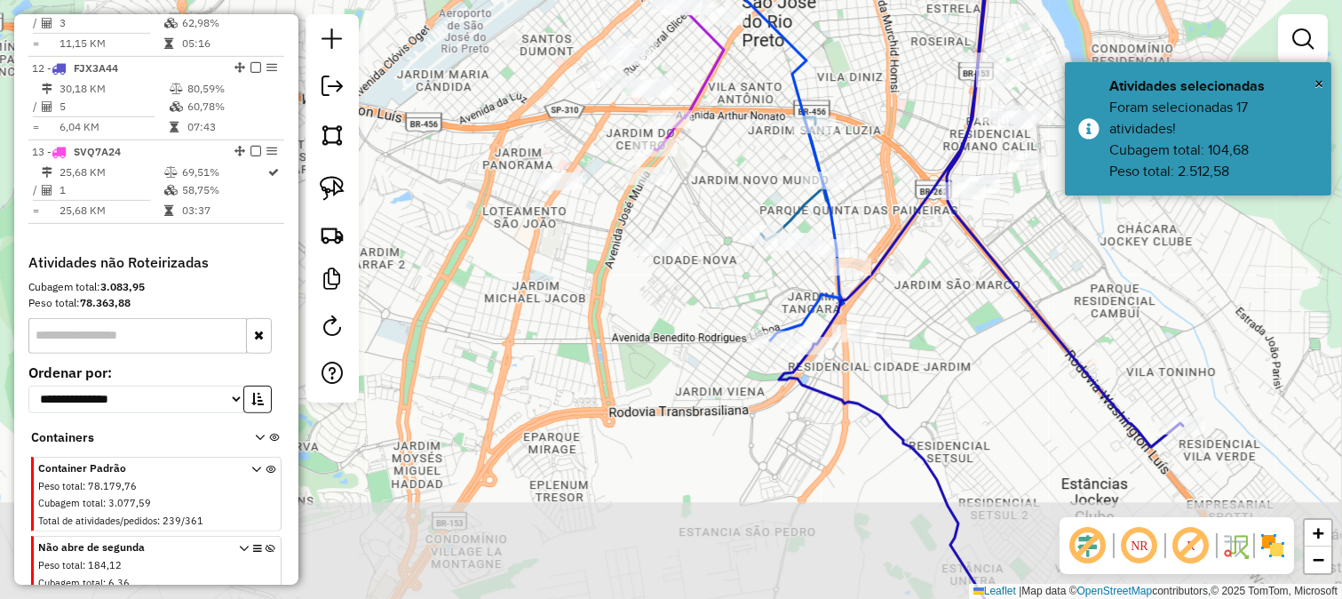
click at [605, 311] on div "Janela de atendimento Grade de atendimento Capacidade Transportadoras Veículos …" at bounding box center [671, 299] width 1342 height 599
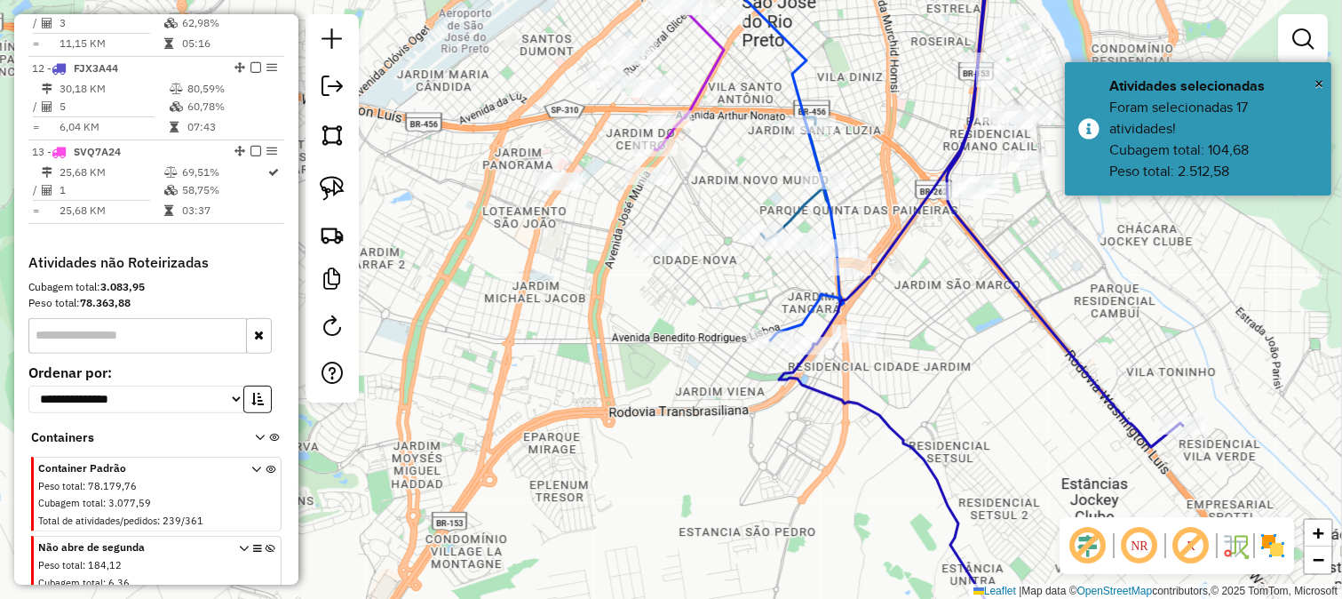
drag, startPoint x: 591, startPoint y: 281, endPoint x: 586, endPoint y: 462, distance: 181.3
click at [587, 460] on div "Janela de atendimento Grade de atendimento Capacidade Transportadoras Veículos …" at bounding box center [671, 299] width 1342 height 599
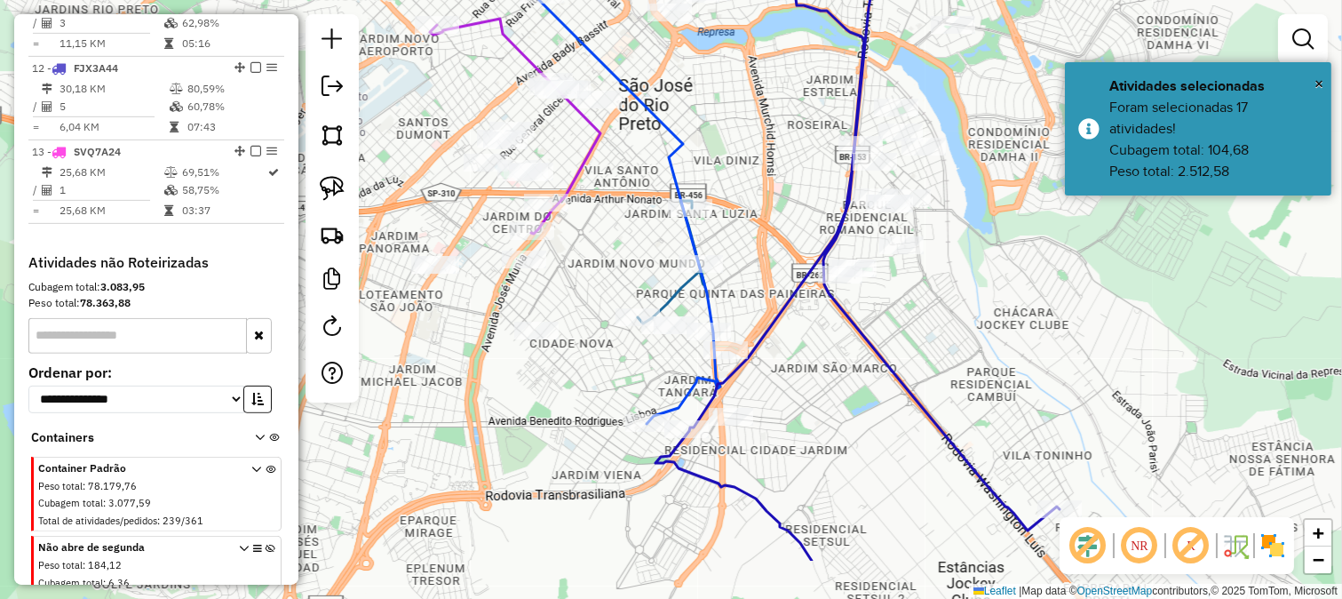
drag, startPoint x: 796, startPoint y: 346, endPoint x: 690, endPoint y: 251, distance: 142.2
click at [697, 261] on div "Janela de atendimento Grade de atendimento Capacidade Transportadoras Veículos …" at bounding box center [671, 299] width 1342 height 599
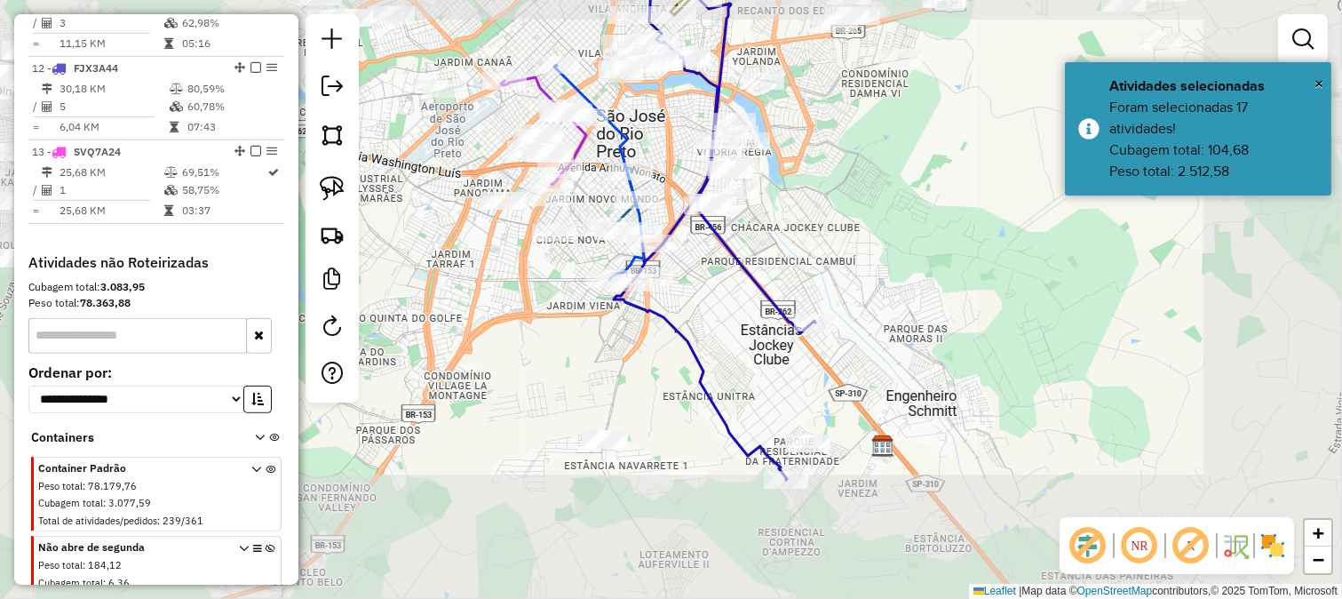
click at [750, 220] on div "Janela de atendimento Grade de atendimento Capacidade Transportadoras Veículos …" at bounding box center [671, 299] width 1342 height 599
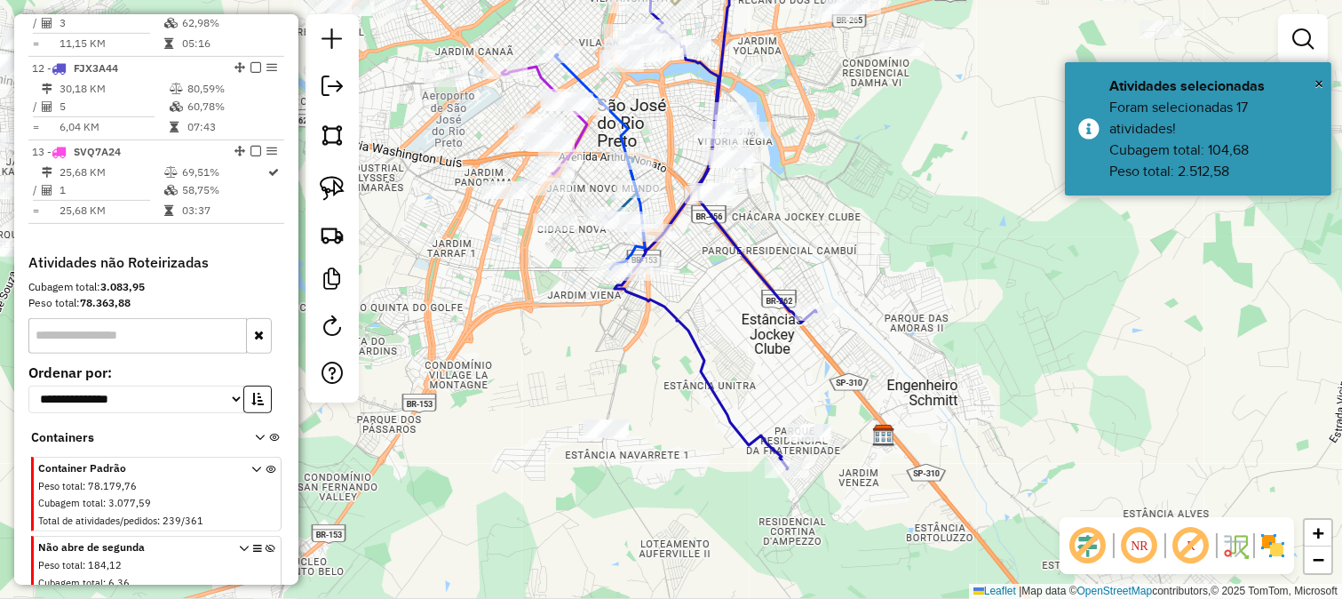
drag, startPoint x: 794, startPoint y: 262, endPoint x: 795, endPoint y: 251, distance: 10.7
click at [795, 251] on div "Janela de atendimento Grade de atendimento Capacidade Transportadoras Veículos …" at bounding box center [671, 299] width 1342 height 599
drag, startPoint x: 775, startPoint y: 241, endPoint x: 823, endPoint y: 270, distance: 56.2
click at [823, 270] on div "Janela de atendimento Grade de atendimento Capacidade Transportadoras Veículos …" at bounding box center [671, 299] width 1342 height 599
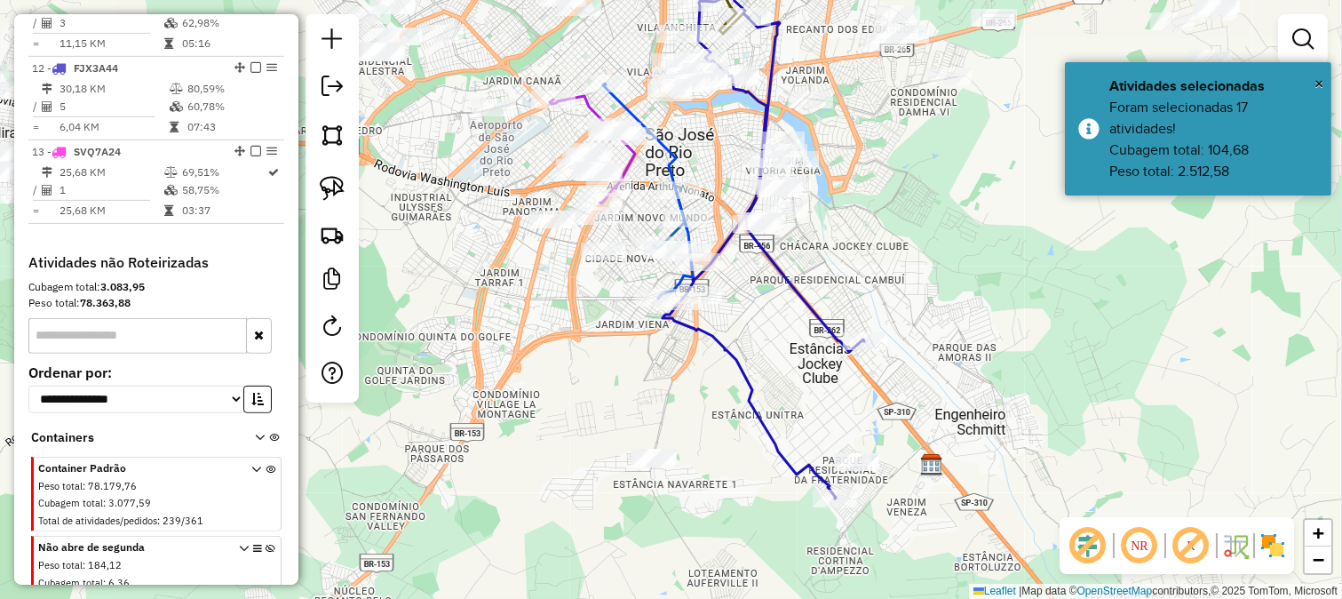
click at [561, 340] on div "Rota 12 - Placa FJX3A44 5658 - ENC DOS PALMEIRENSES Janela de atendimento Grade…" at bounding box center [671, 299] width 1342 height 599
click at [948, 511] on div "Janela de atendimento Grade de atendimento Capacidade Transportadoras Veículos …" at bounding box center [671, 299] width 1342 height 599
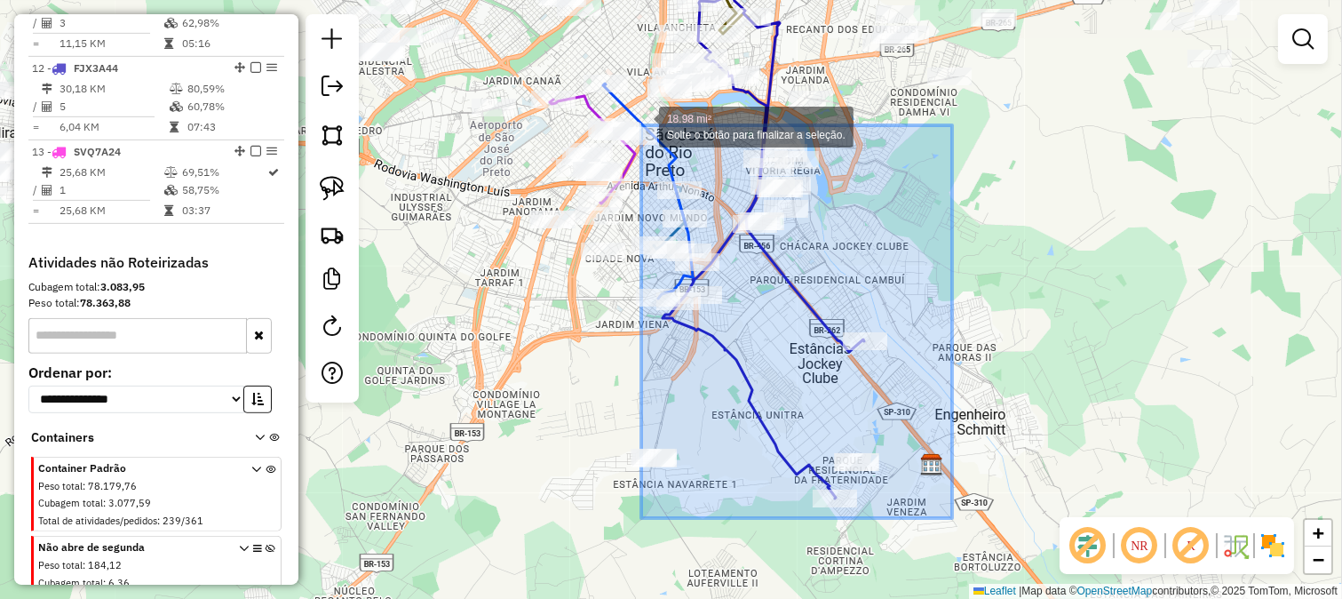
drag, startPoint x: 952, startPoint y: 518, endPoint x: 641, endPoint y: 125, distance: 500.8
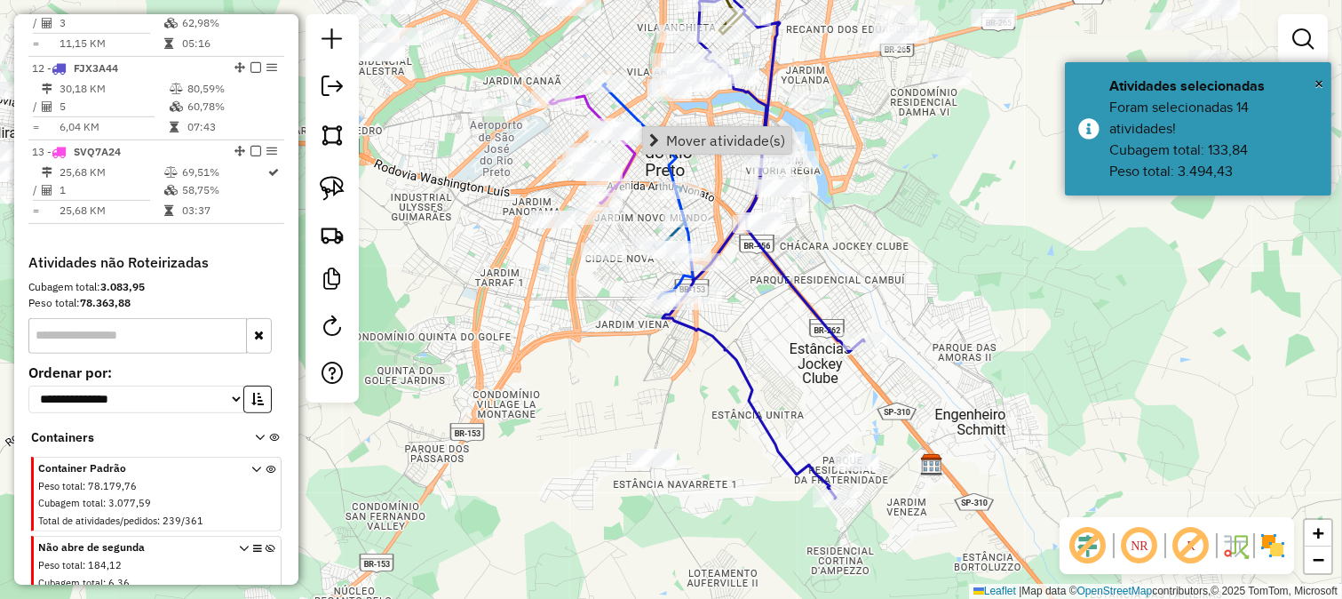
click at [677, 385] on div "Rota 3 - Placa FTG5277 83650 - PONTO DA BEBIDA Rota 5 - Placa FRK2J19 83456 - S…" at bounding box center [671, 299] width 1342 height 599
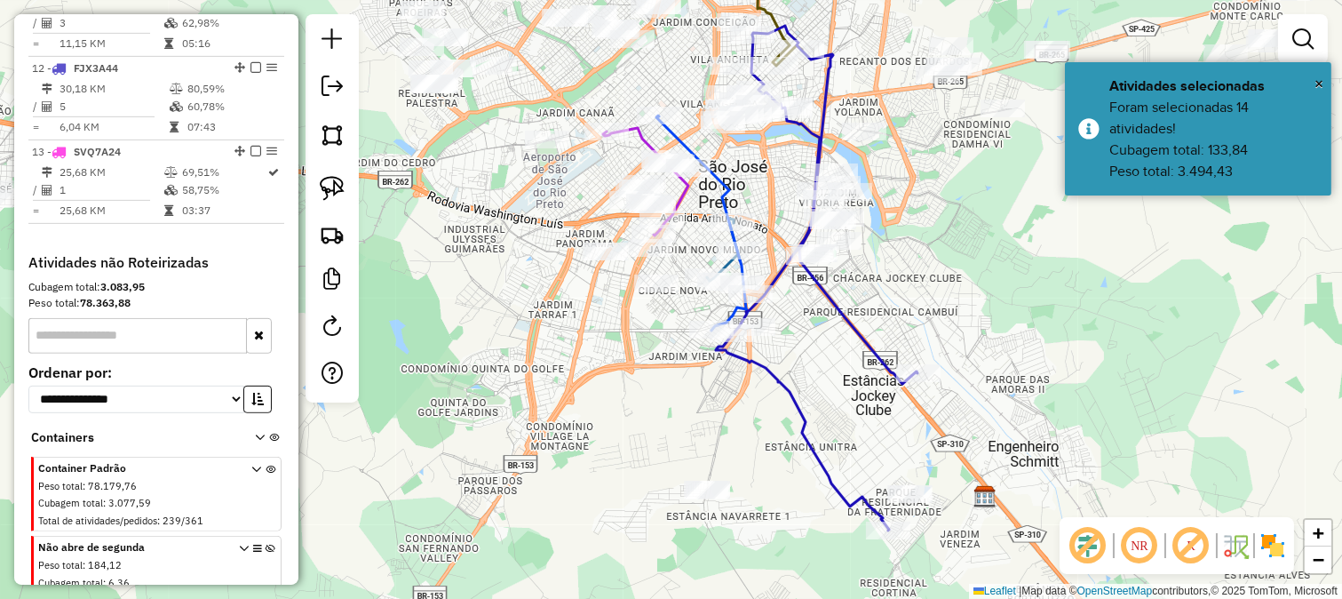
drag, startPoint x: 601, startPoint y: 364, endPoint x: 655, endPoint y: 396, distance: 62.2
click at [655, 396] on div "Janela de atendimento Grade de atendimento Capacidade Transportadoras Veículos …" at bounding box center [671, 299] width 1342 height 599
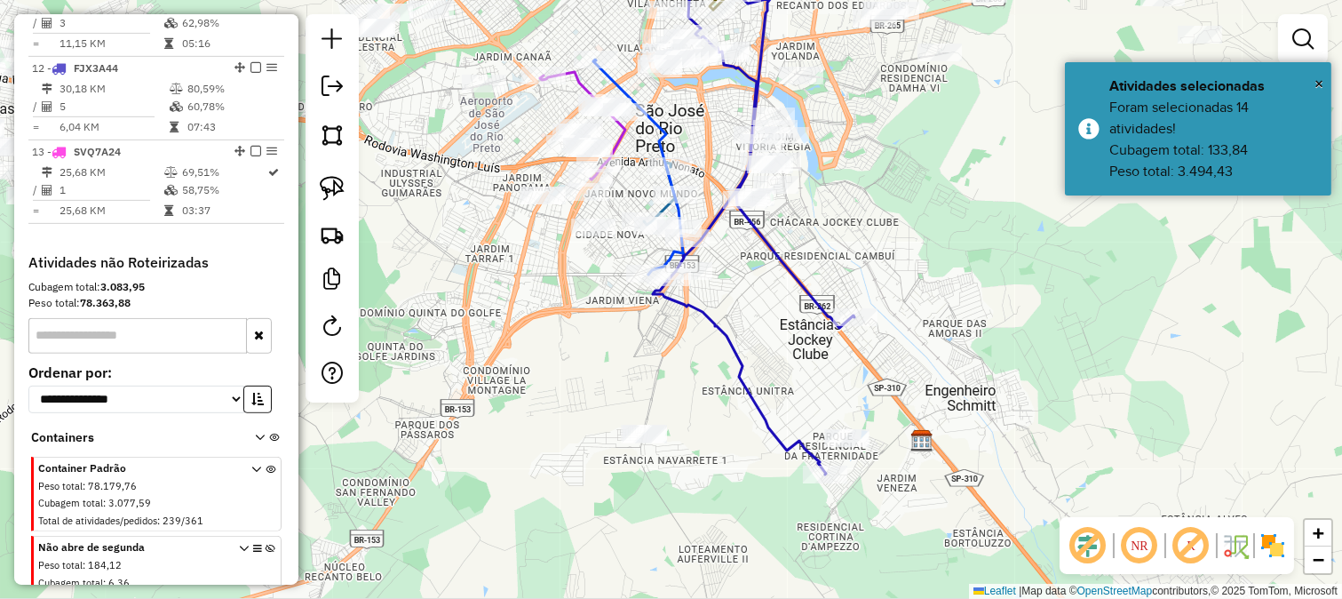
drag, startPoint x: 694, startPoint y: 400, endPoint x: 636, endPoint y: 316, distance: 101.5
click at [636, 316] on div "Janela de atendimento Grade de atendimento Capacidade Transportadoras Veículos …" at bounding box center [671, 299] width 1342 height 599
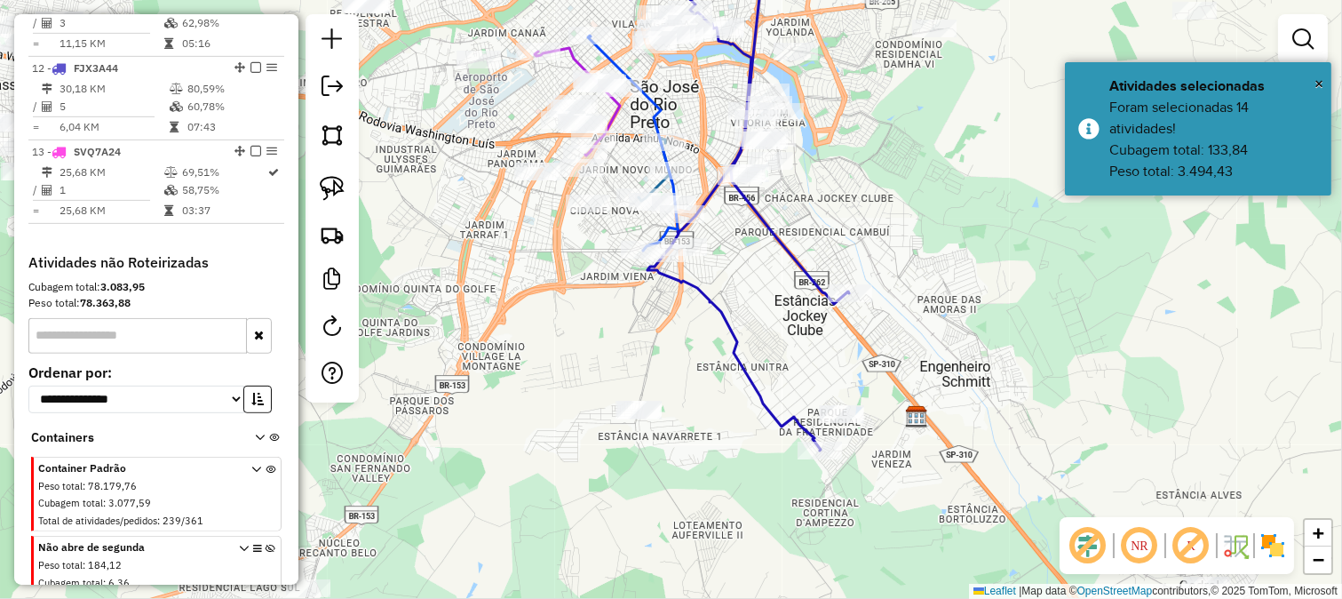
drag, startPoint x: 610, startPoint y: 299, endPoint x: 627, endPoint y: 223, distance: 78.2
click at [627, 223] on div "Janela de atendimento Grade de atendimento Capacidade Transportadoras Veículos …" at bounding box center [671, 299] width 1342 height 599
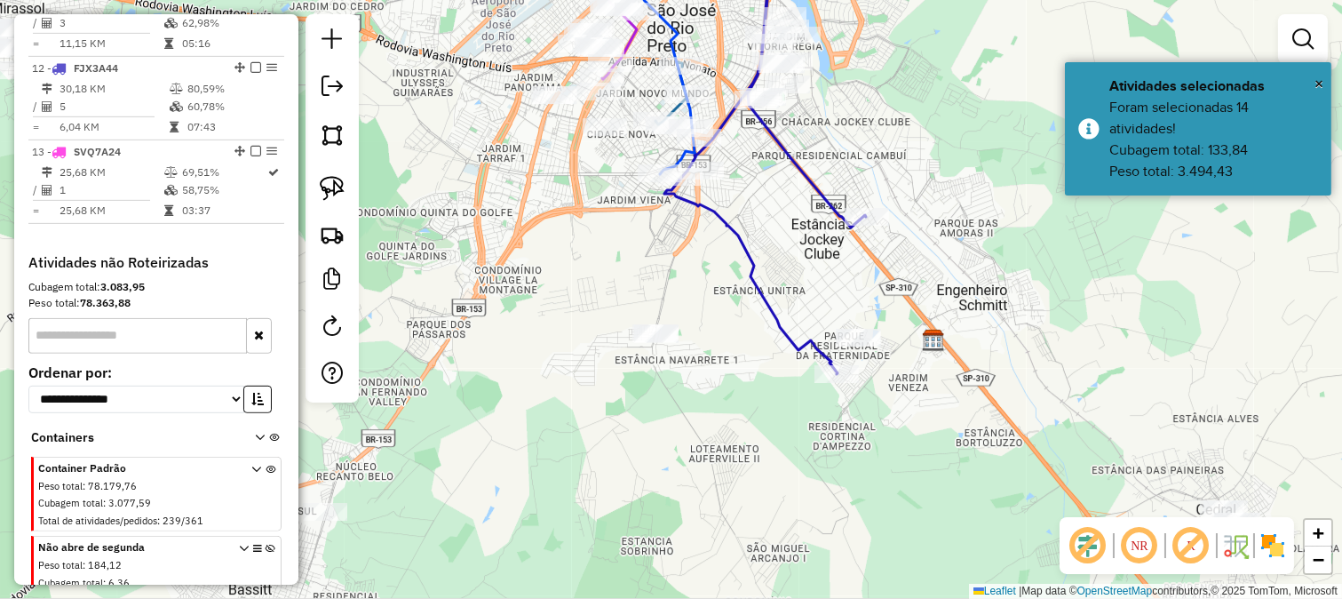
click at [617, 298] on div "Janela de atendimento Grade de atendimento Capacidade Transportadoras Veículos …" at bounding box center [671, 299] width 1342 height 599
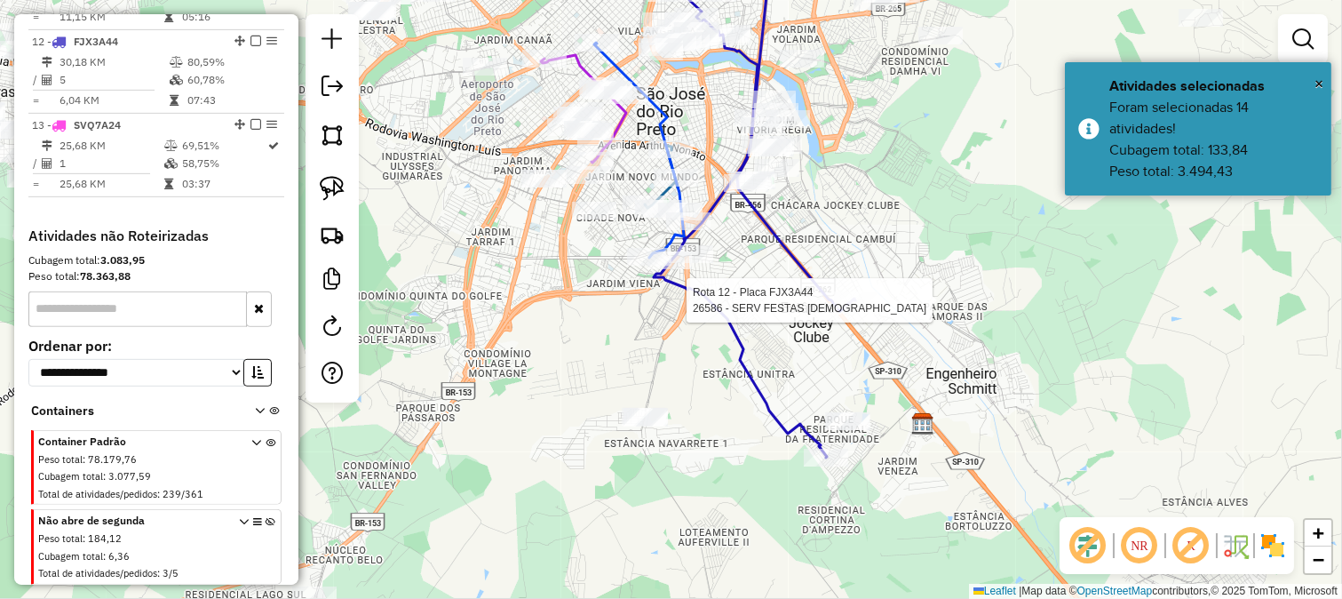
select select "**********"
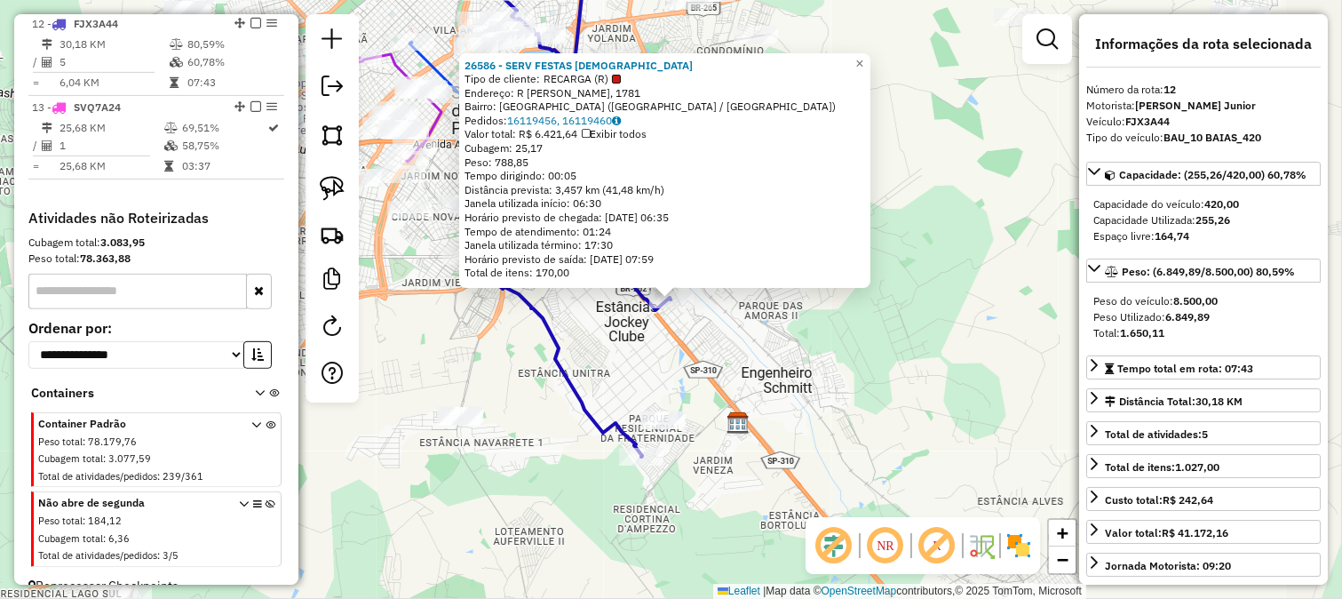
scroll to position [1621, 0]
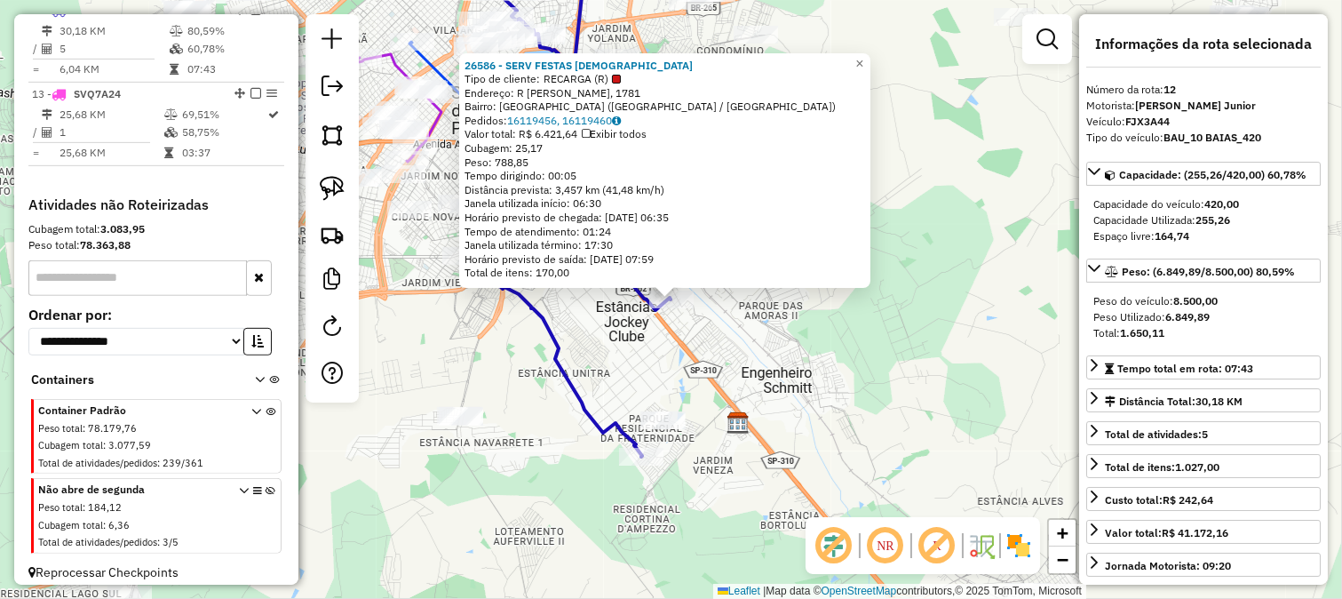
click at [718, 377] on div "26586 - SERV FESTAS NUNES Tipo de cliente: RECARGA (R) Endereço: R MARIA ONOFRE…" at bounding box center [671, 299] width 1342 height 599
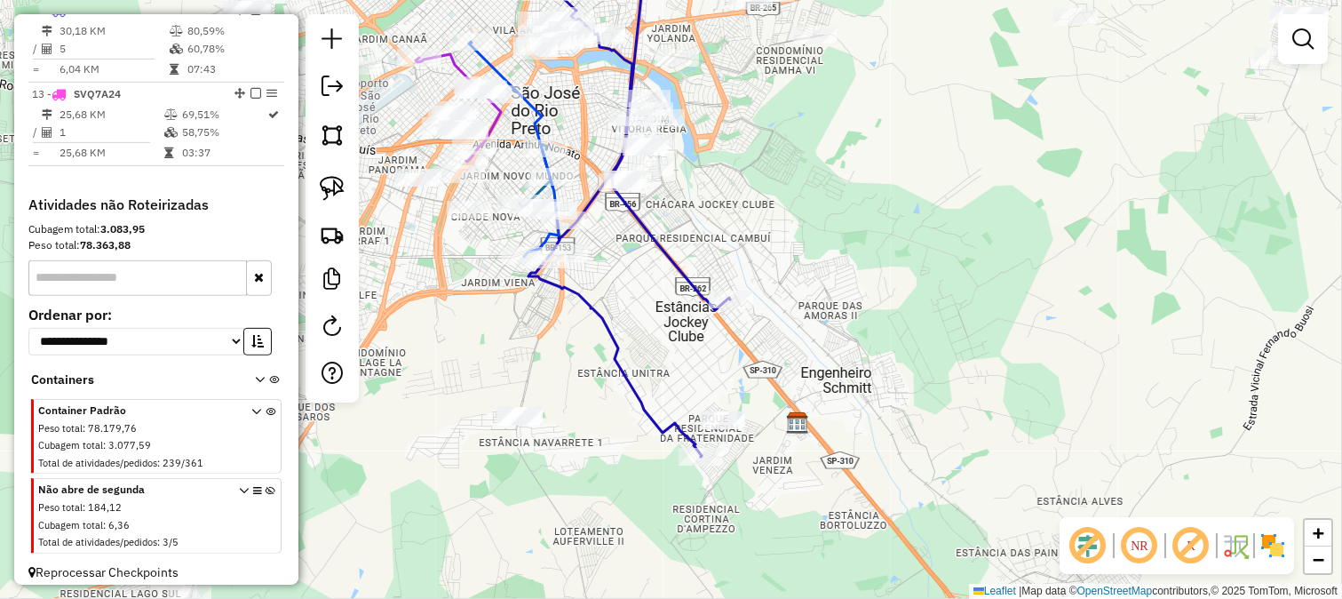
drag, startPoint x: 656, startPoint y: 365, endPoint x: 716, endPoint y: 356, distance: 61.1
click at [716, 356] on div "Janela de atendimento Grade de atendimento Capacidade Transportadoras Veículos …" at bounding box center [671, 299] width 1342 height 599
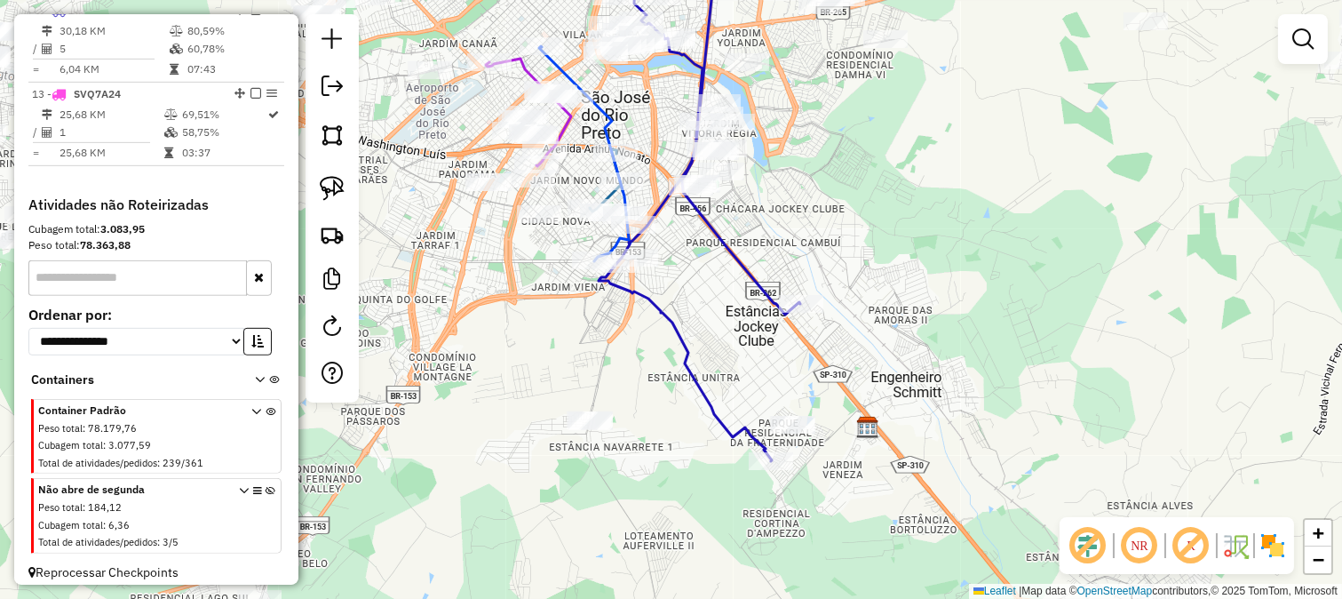
drag, startPoint x: 693, startPoint y: 303, endPoint x: 776, endPoint y: 386, distance: 118.1
click at [776, 386] on div "Janela de atendimento Grade de atendimento Capacidade Transportadoras Veículos …" at bounding box center [671, 299] width 1342 height 599
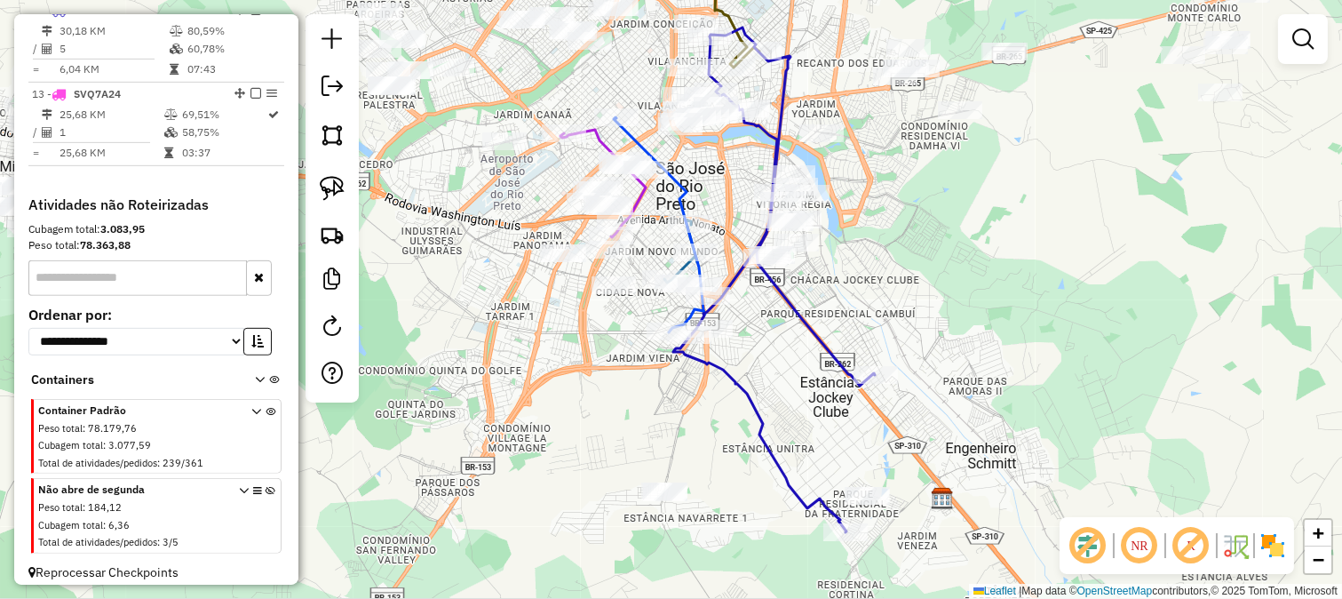
click at [519, 176] on div "Janela de atendimento Grade de atendimento Capacidade Transportadoras Veículos …" at bounding box center [671, 299] width 1342 height 599
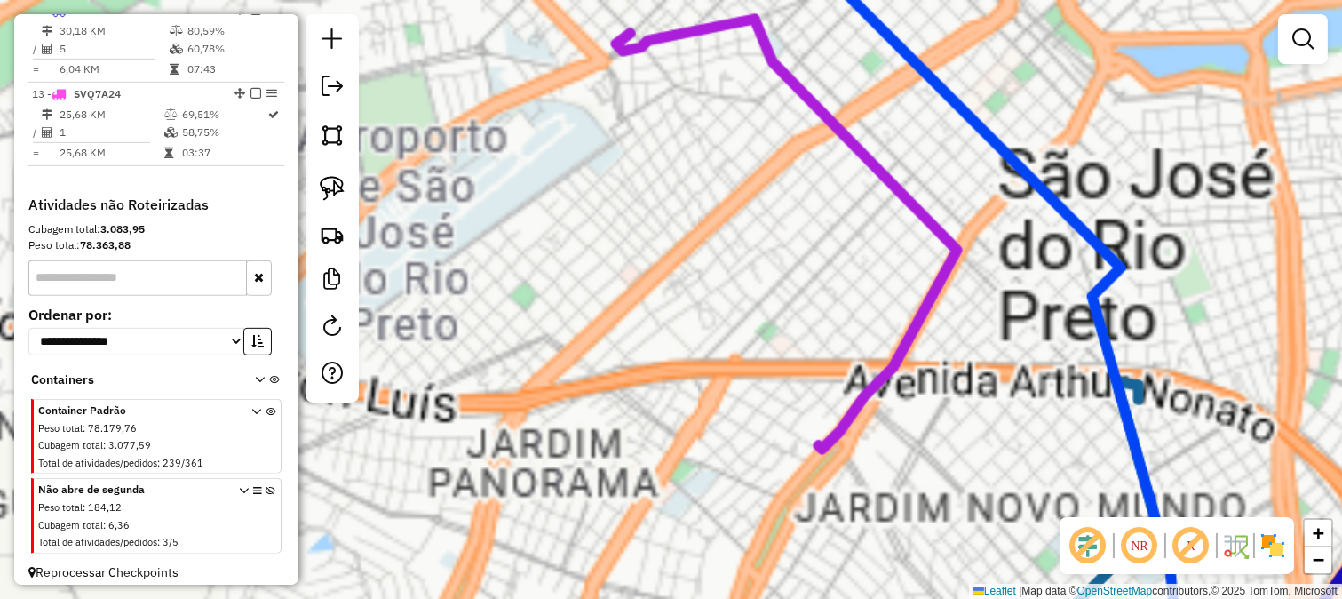
click at [542, 166] on div "Janela de atendimento Grade de atendimento Capacidade Transportadoras Veículos …" at bounding box center [671, 299] width 1342 height 599
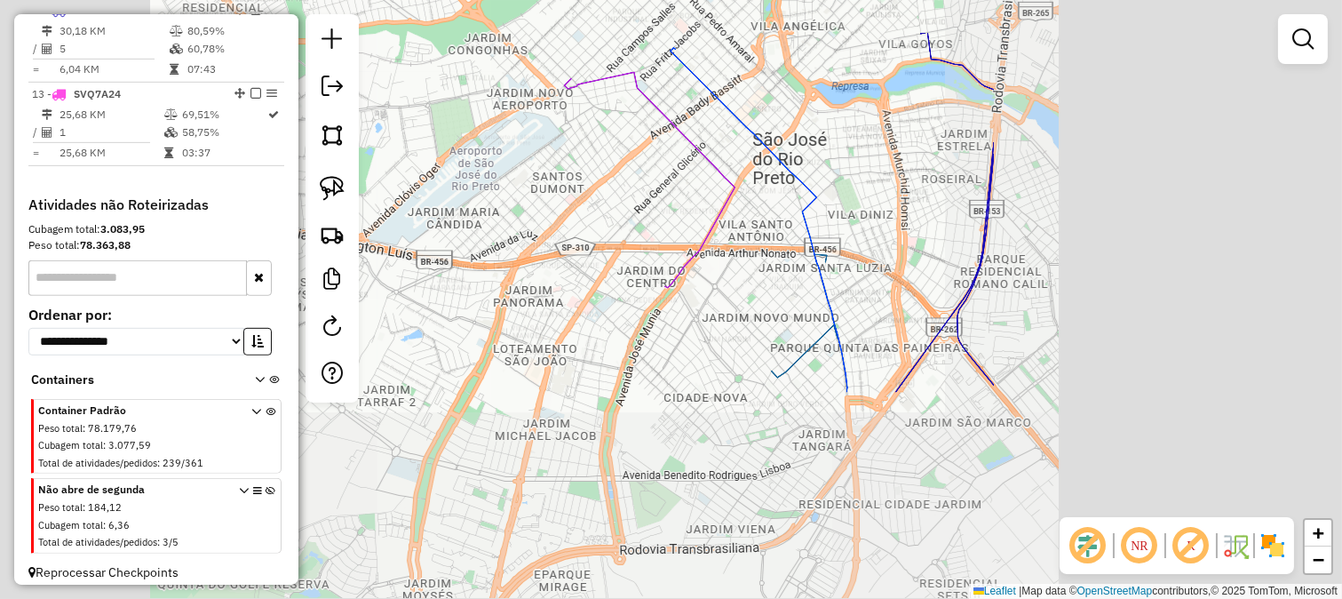
click at [515, 136] on div "Janela de atendimento Grade de atendimento Capacidade Transportadoras Veículos …" at bounding box center [671, 299] width 1342 height 599
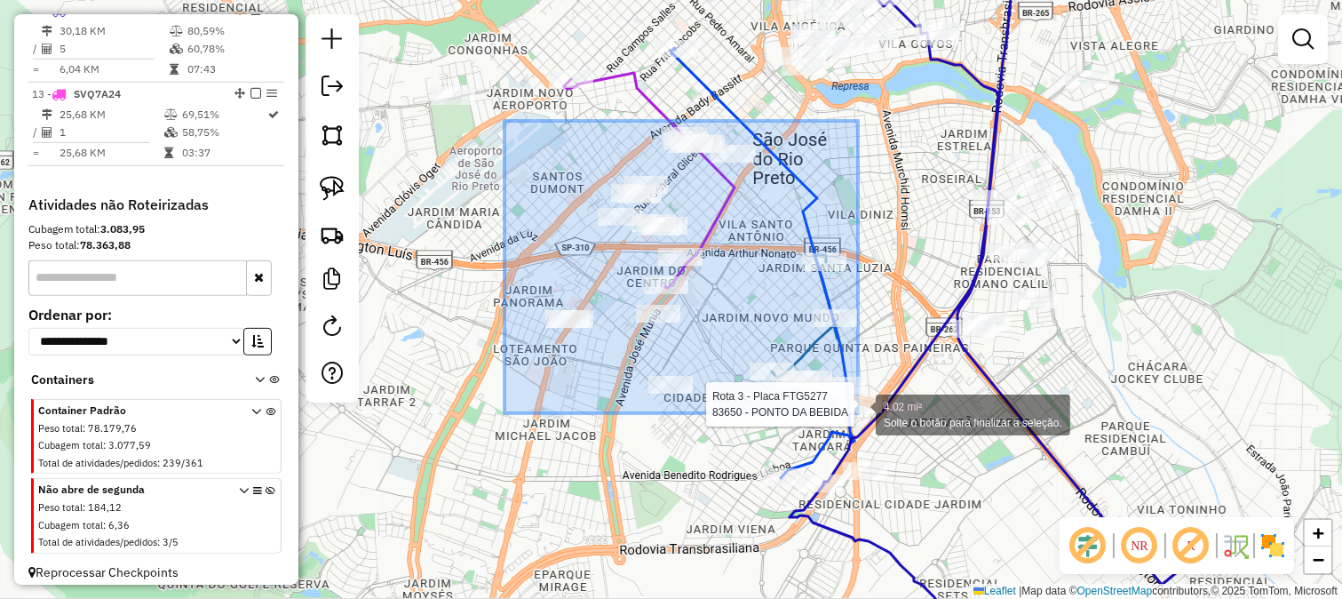
drag, startPoint x: 505, startPoint y: 121, endPoint x: 858, endPoint y: 413, distance: 458.7
click at [858, 413] on div "Rota 3 - Placa FTG5277 83650 - PONTO DA BEBIDA 4.02 mi² Solte o botão para fina…" at bounding box center [671, 299] width 1342 height 599
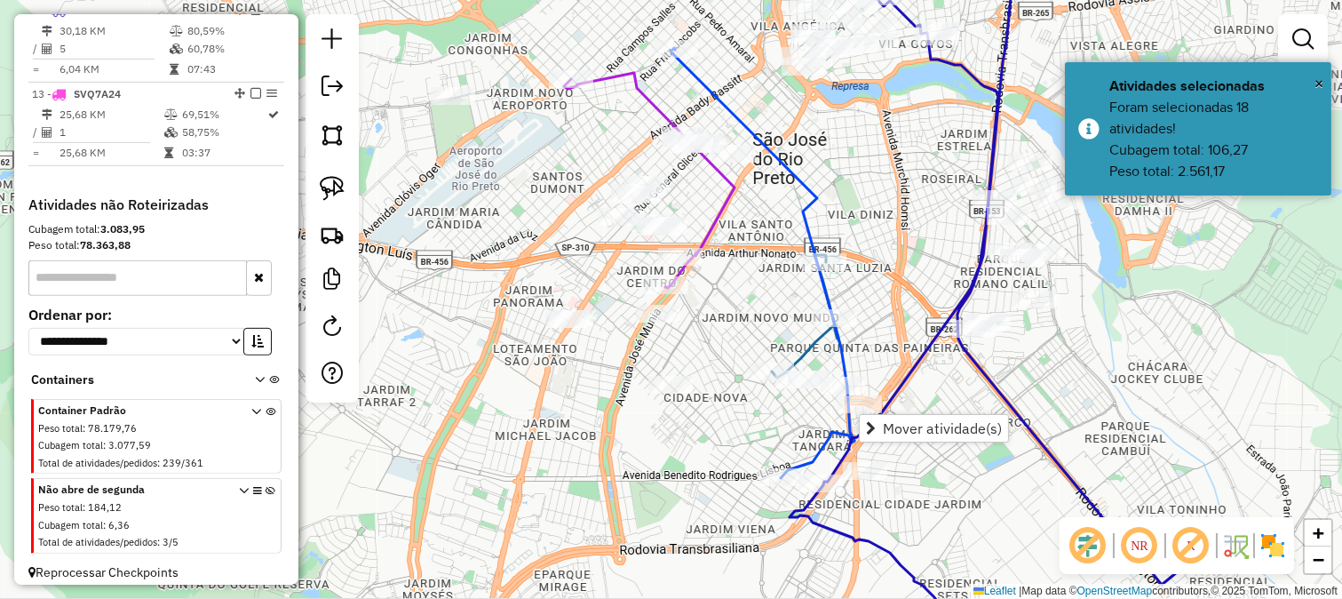
click at [897, 423] on span "Mover atividade(s)" at bounding box center [942, 428] width 119 height 14
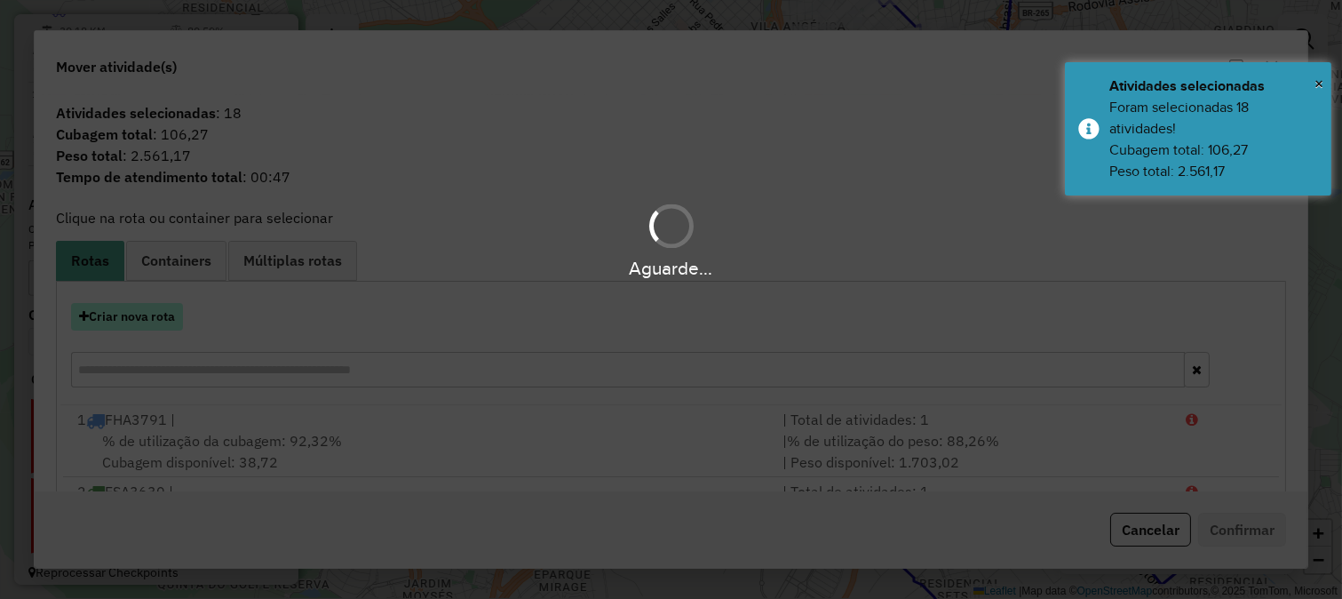
click at [165, 316] on button "Criar nova rota" at bounding box center [127, 317] width 112 height 28
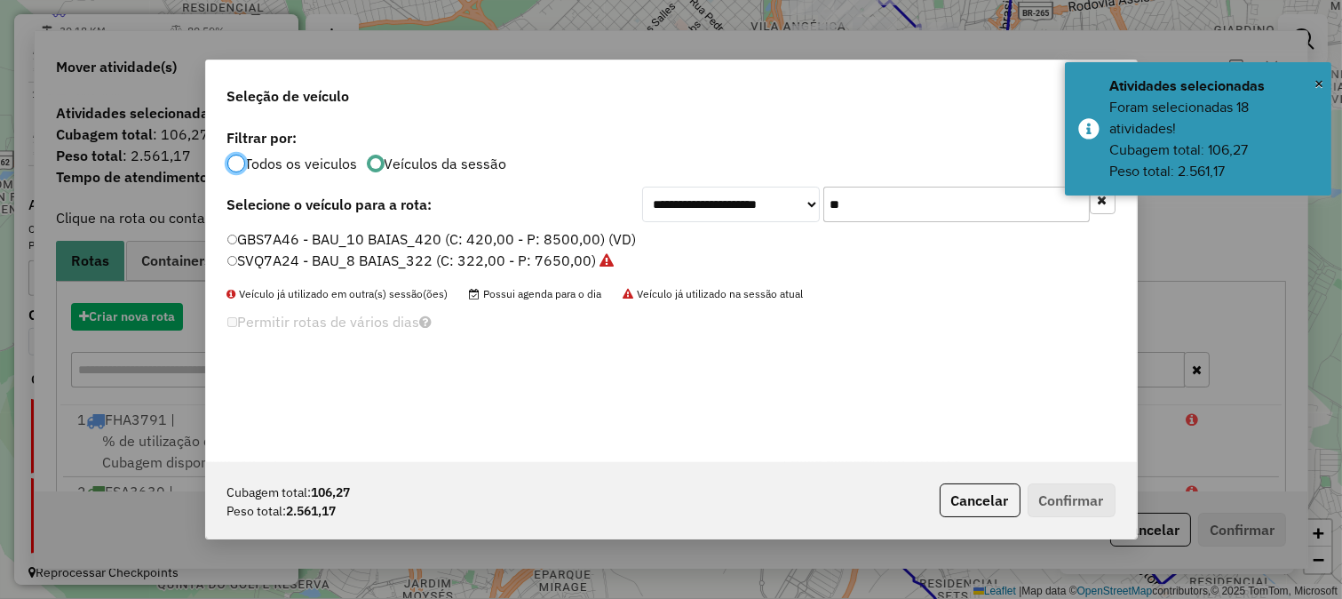
scroll to position [10, 4]
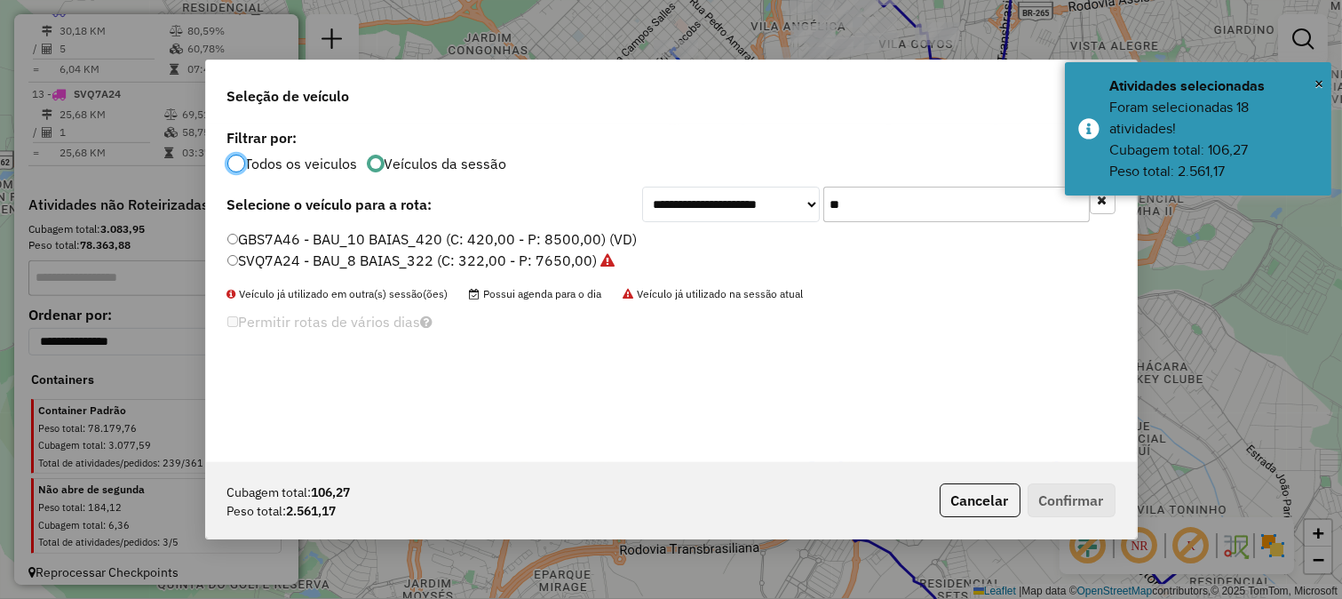
click at [977, 204] on input "**" at bounding box center [956, 205] width 267 height 36
click at [1000, 190] on input "**" at bounding box center [956, 205] width 267 height 36
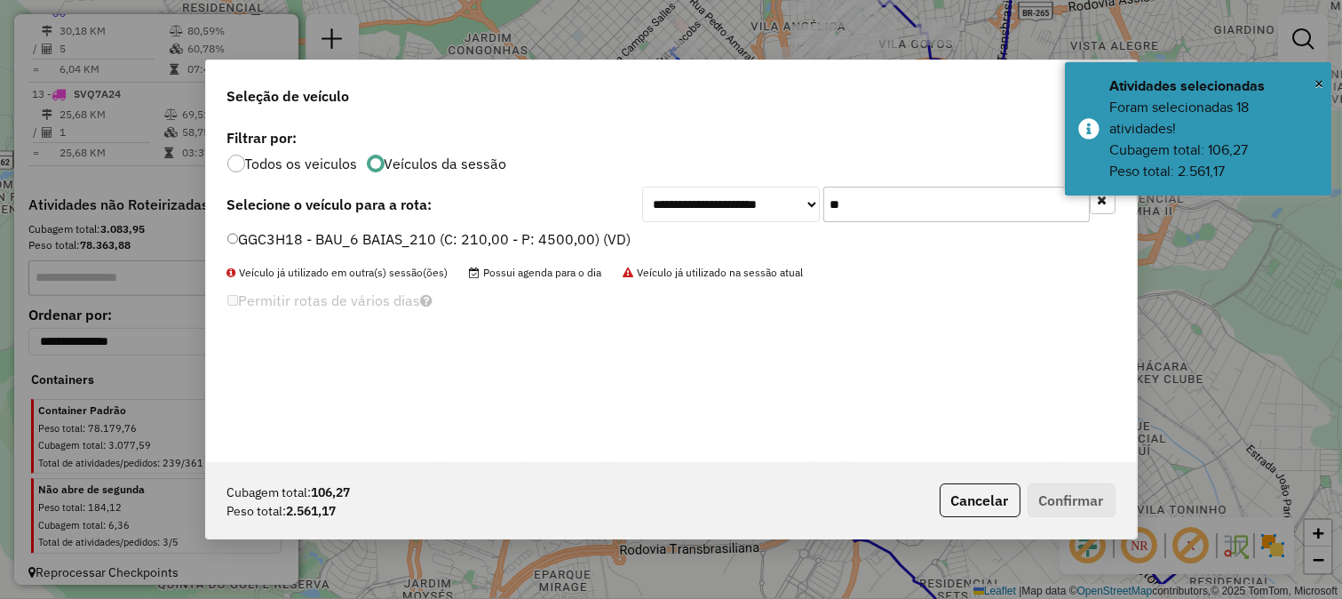
type input "**"
click at [567, 227] on div "**********" at bounding box center [671, 293] width 931 height 338
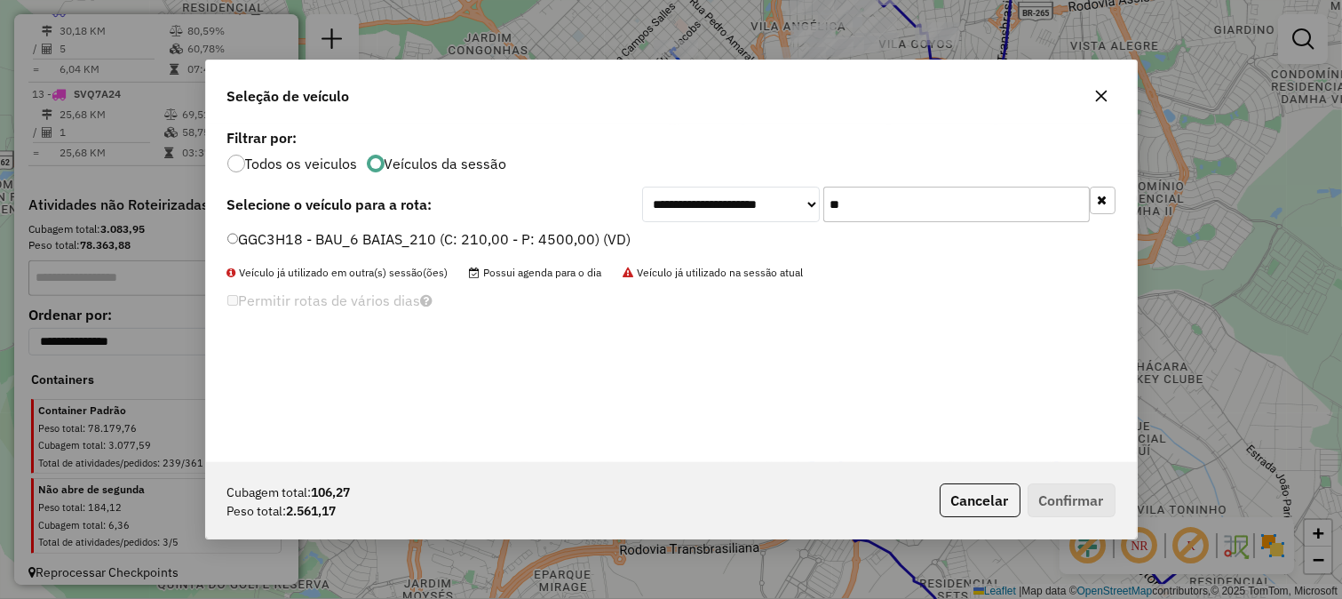
click at [757, 278] on span "Veículo já utilizado na sessão atual" at bounding box center [714, 272] width 180 height 13
click at [749, 275] on span "Veículo já utilizado na sessão atual" at bounding box center [714, 272] width 180 height 13
click at [606, 251] on div "GGC3H18 - BAU_6 BAIAS_210 (C: 210,00 - P: 4500,00) (VD)" at bounding box center [672, 247] width 910 height 36
click at [598, 228] on label "GGC3H18 - BAU_6 BAIAS_210 (C: 210,00 - P: 4500,00) (VD)" at bounding box center [429, 238] width 404 height 21
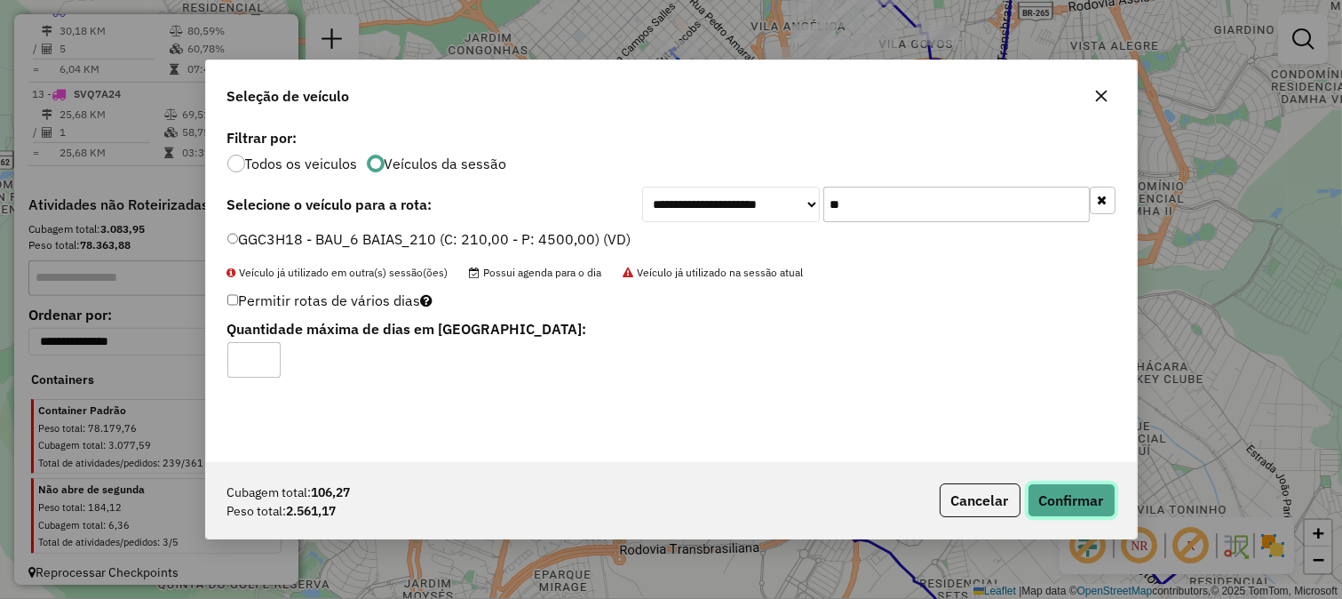
click at [1108, 490] on button "Confirmar" at bounding box center [1072, 500] width 88 height 34
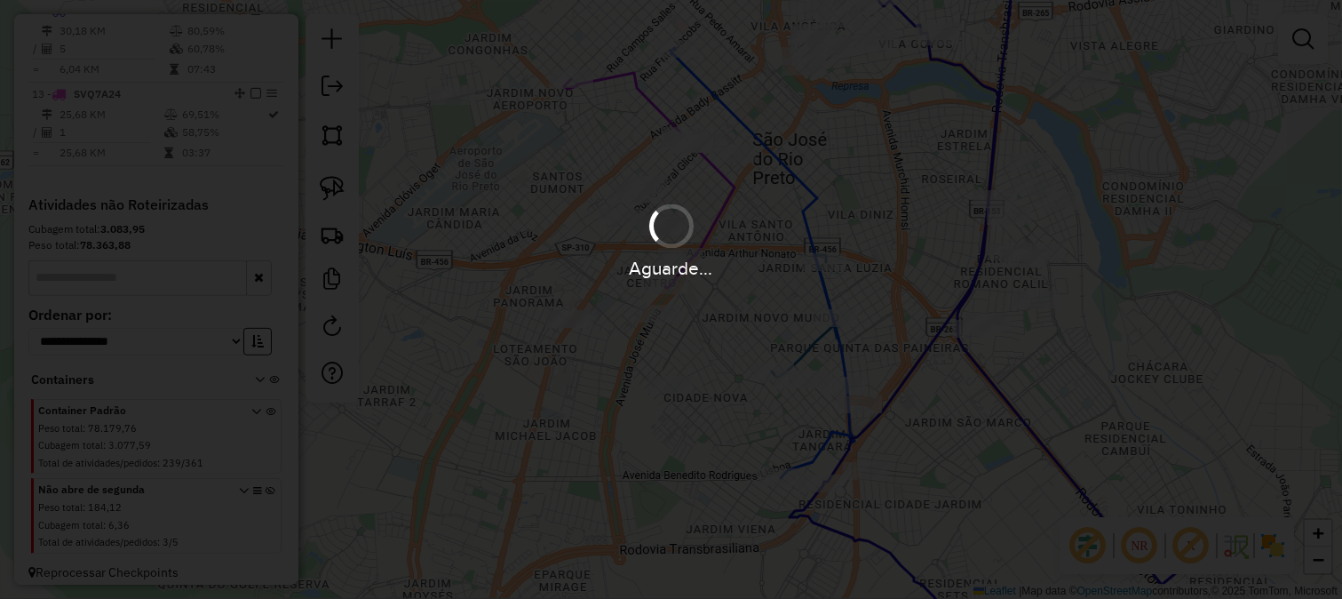
scroll to position [1643, 0]
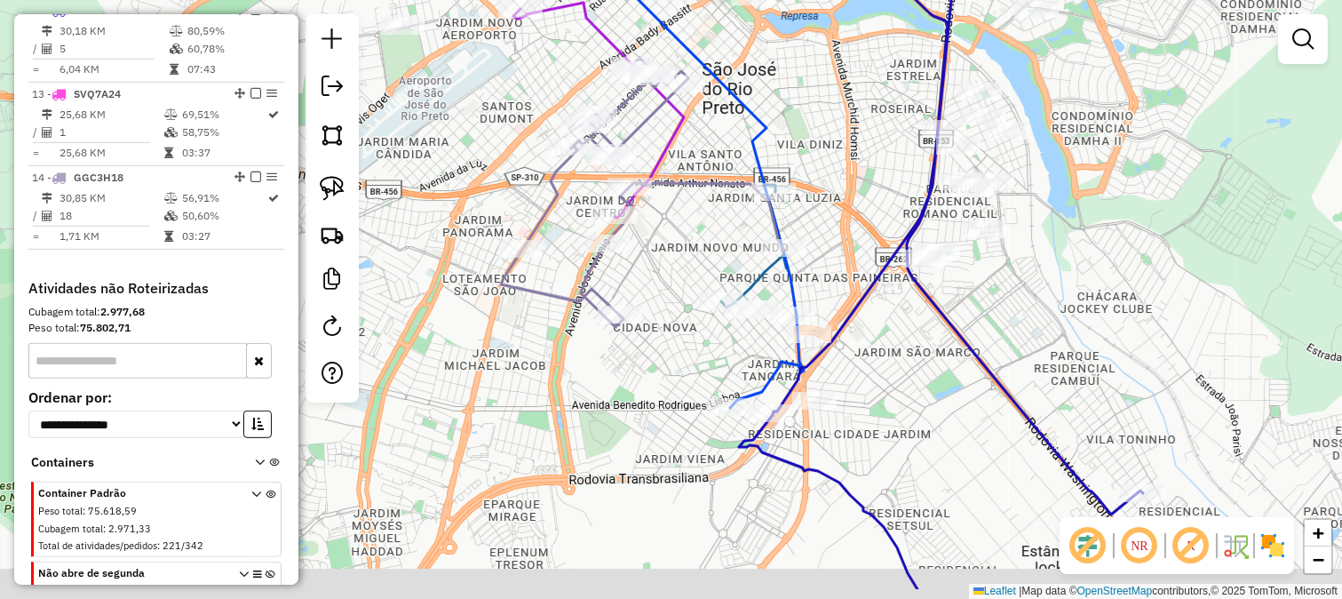
drag, startPoint x: 882, startPoint y: 246, endPoint x: 830, endPoint y: 174, distance: 89.0
click at [831, 175] on div "Janela de atendimento Grade de atendimento Capacidade Transportadoras Veículos …" at bounding box center [671, 299] width 1342 height 599
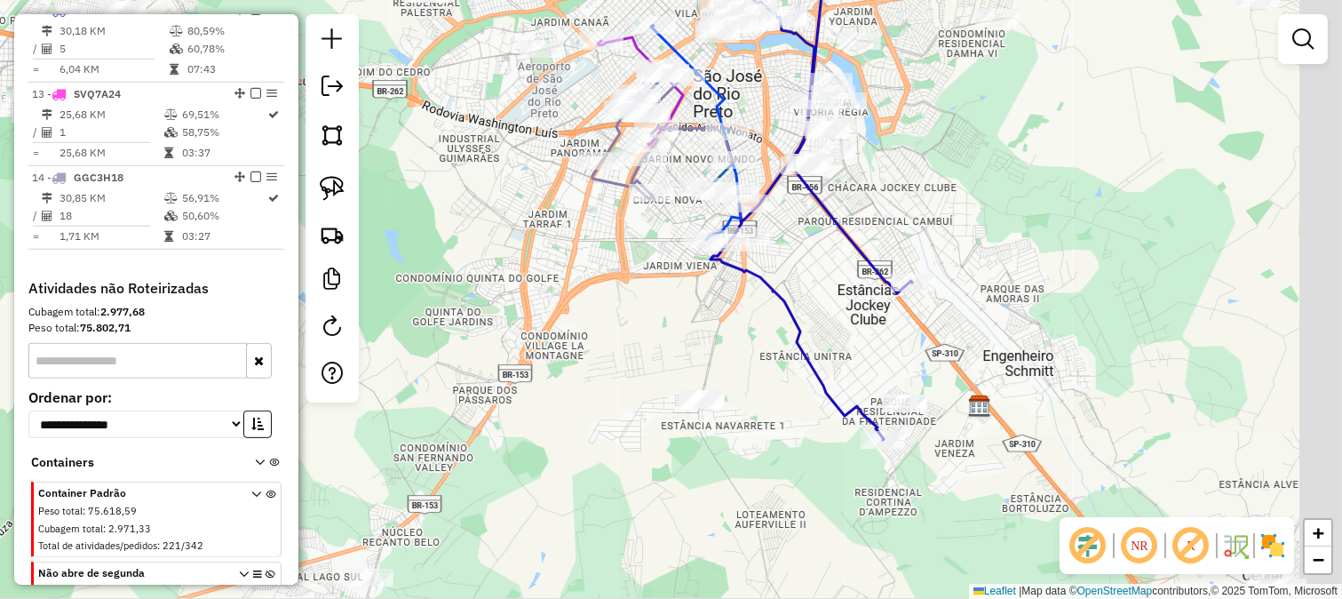
click at [837, 271] on div "Janela de atendimento Grade de atendimento Capacidade Transportadoras Veículos …" at bounding box center [671, 299] width 1342 height 599
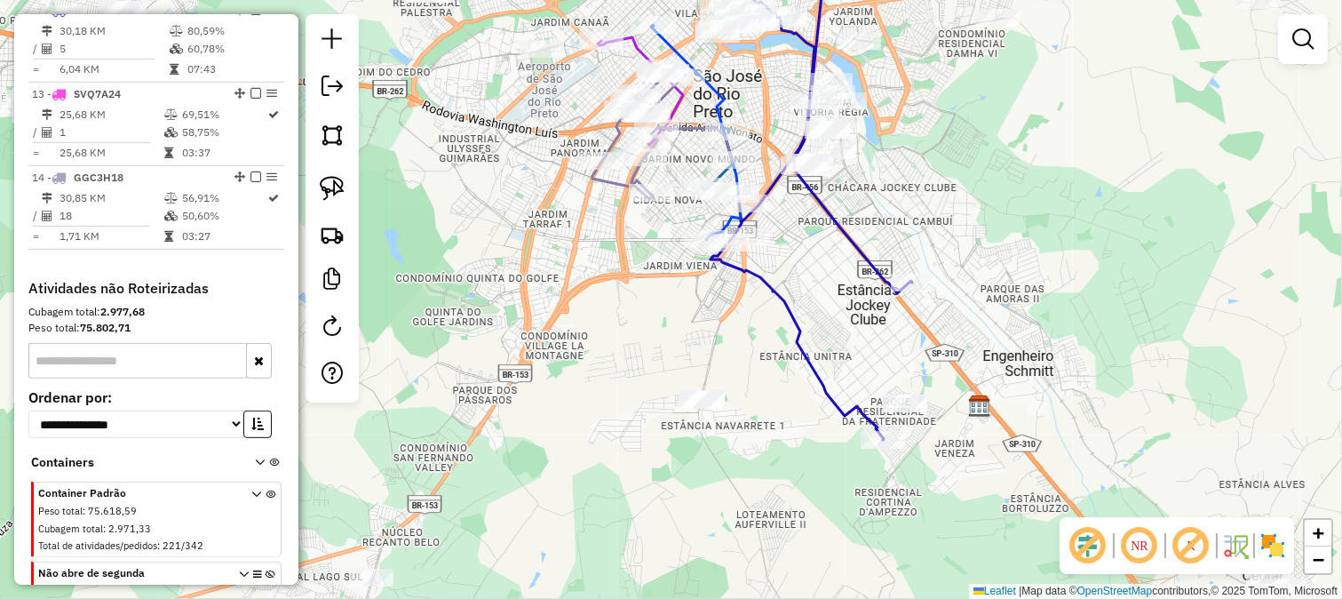
click at [929, 333] on div "Janela de atendimento Grade de atendimento Capacidade Transportadoras Veículos …" at bounding box center [671, 299] width 1342 height 599
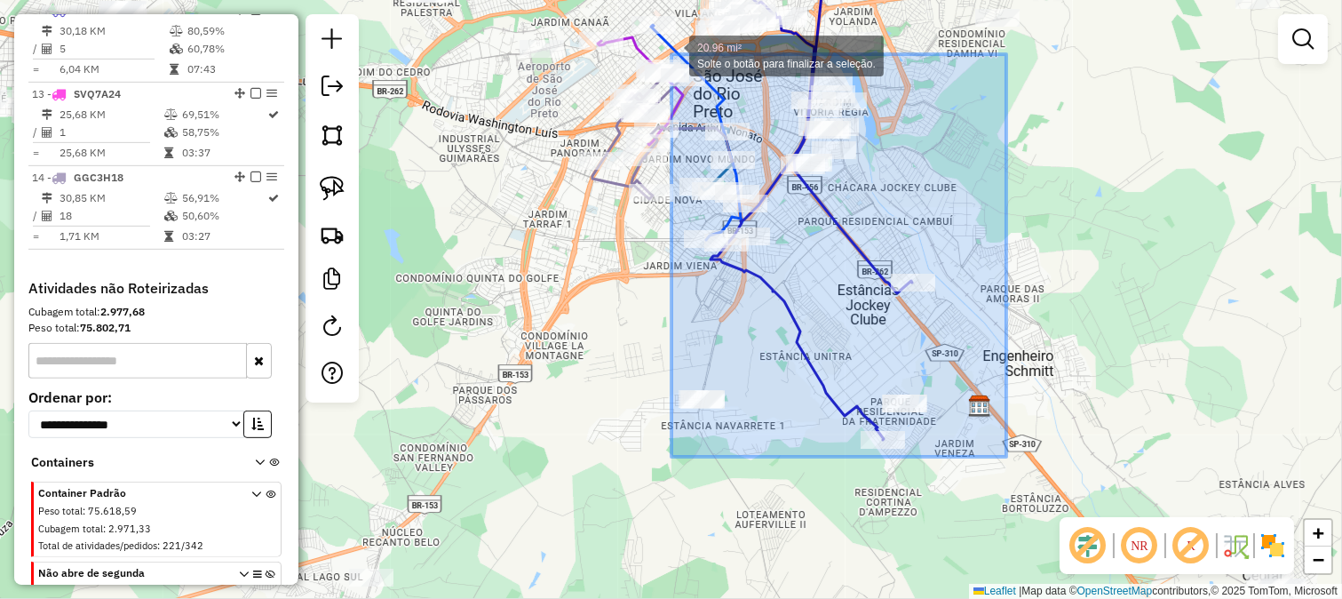
drag, startPoint x: 939, startPoint y: 334, endPoint x: 672, endPoint y: 54, distance: 387.0
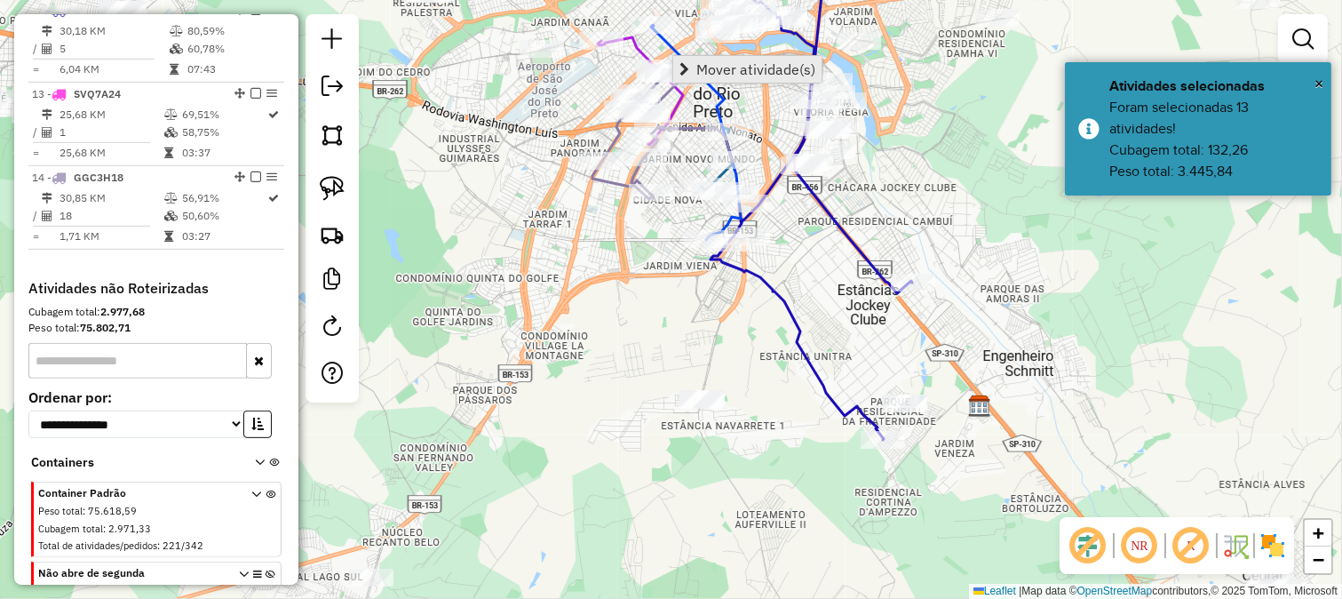
click at [733, 76] on span "Mover atividade(s)" at bounding box center [755, 69] width 119 height 14
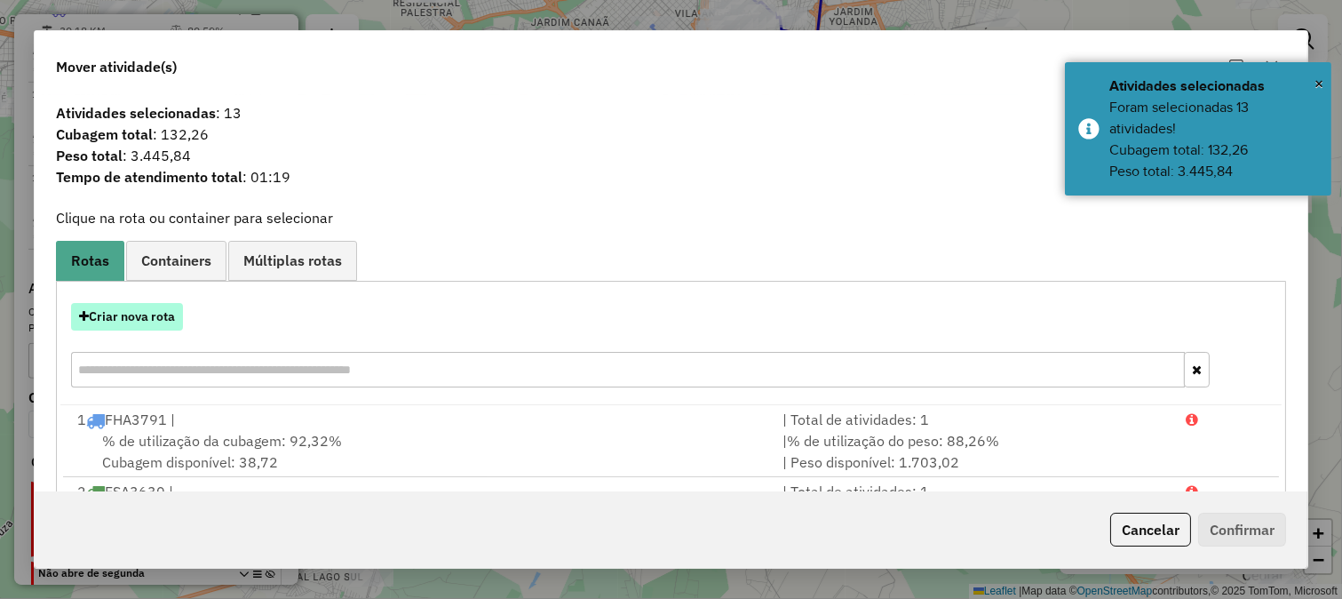
click at [152, 318] on button "Criar nova rota" at bounding box center [127, 317] width 112 height 28
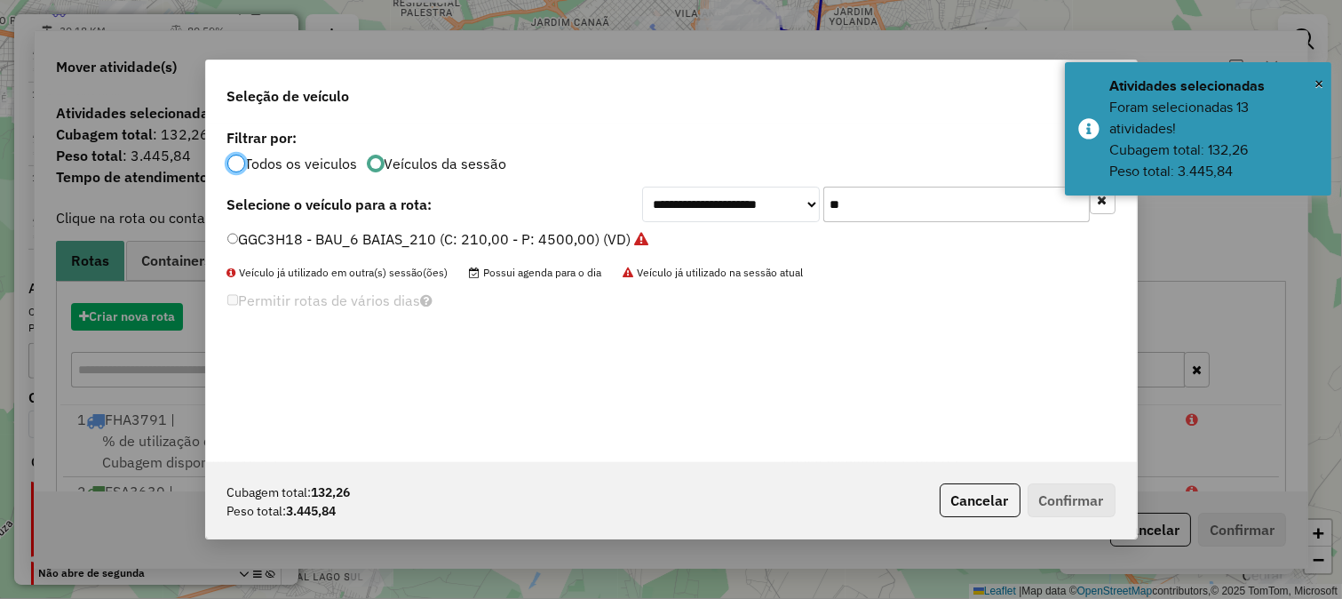
scroll to position [10, 4]
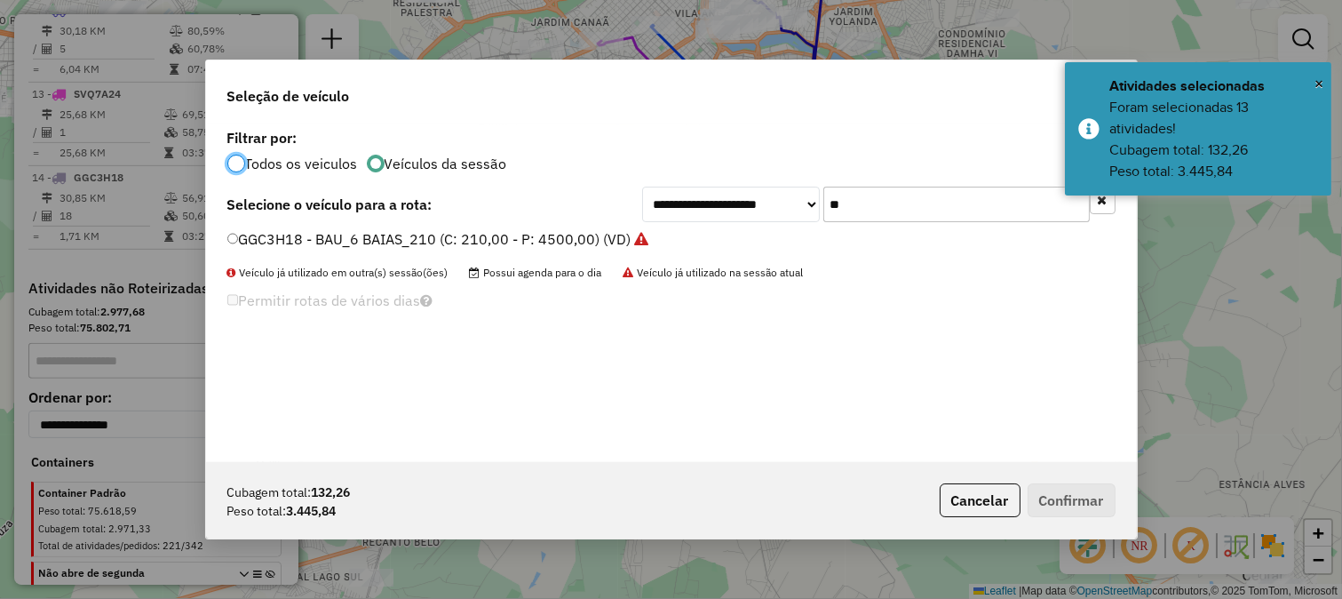
click at [877, 201] on input "**" at bounding box center [956, 205] width 267 height 36
type input "**"
click at [566, 241] on label "FMT0E77 - BAU_6 BAIAS_210 (C: 210,00 - P: 4500,00)" at bounding box center [412, 238] width 370 height 21
click at [1078, 507] on button "Confirmar" at bounding box center [1072, 500] width 88 height 34
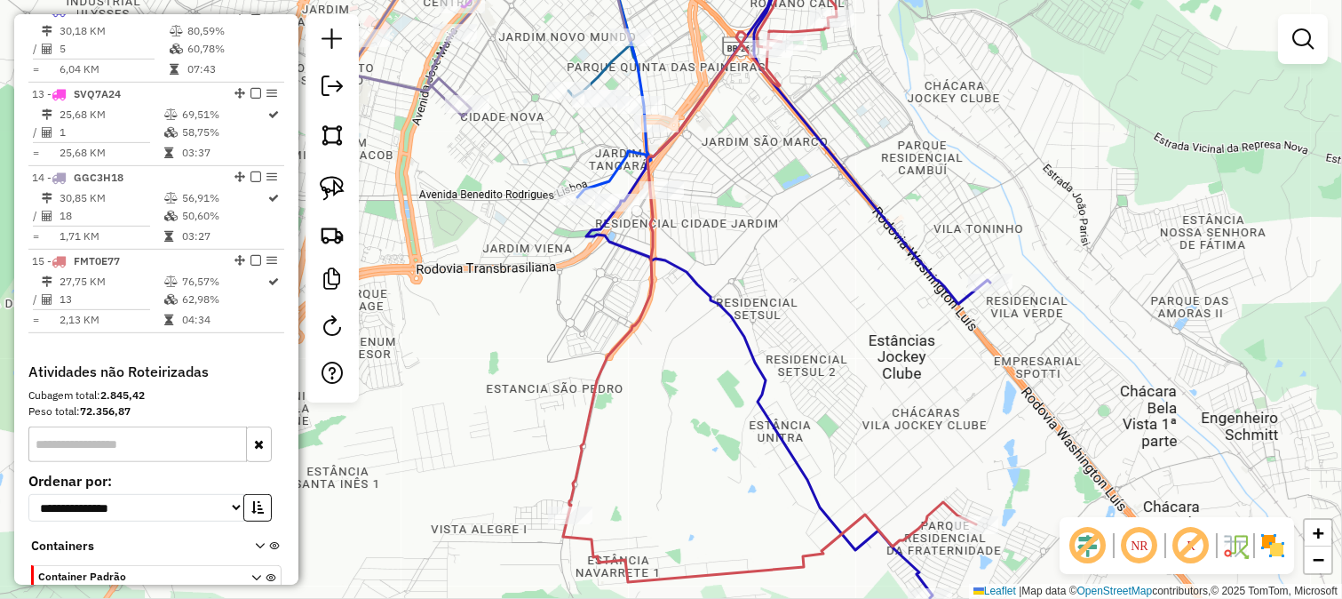
select select "**********"
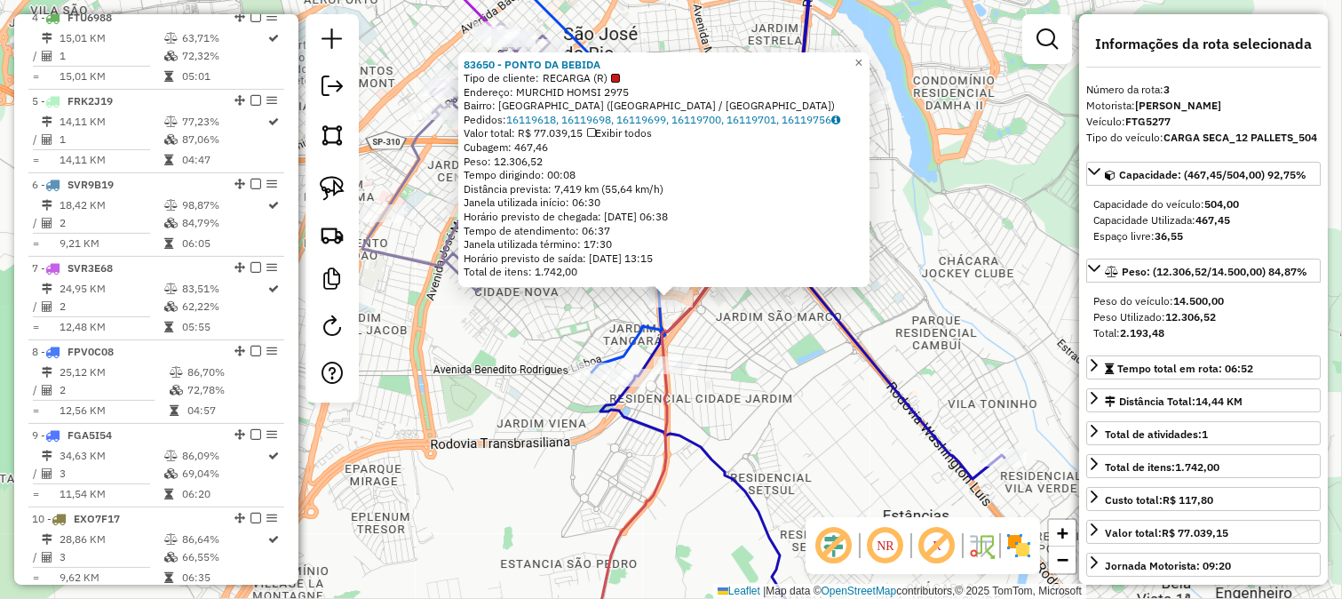
scroll to position [892, 0]
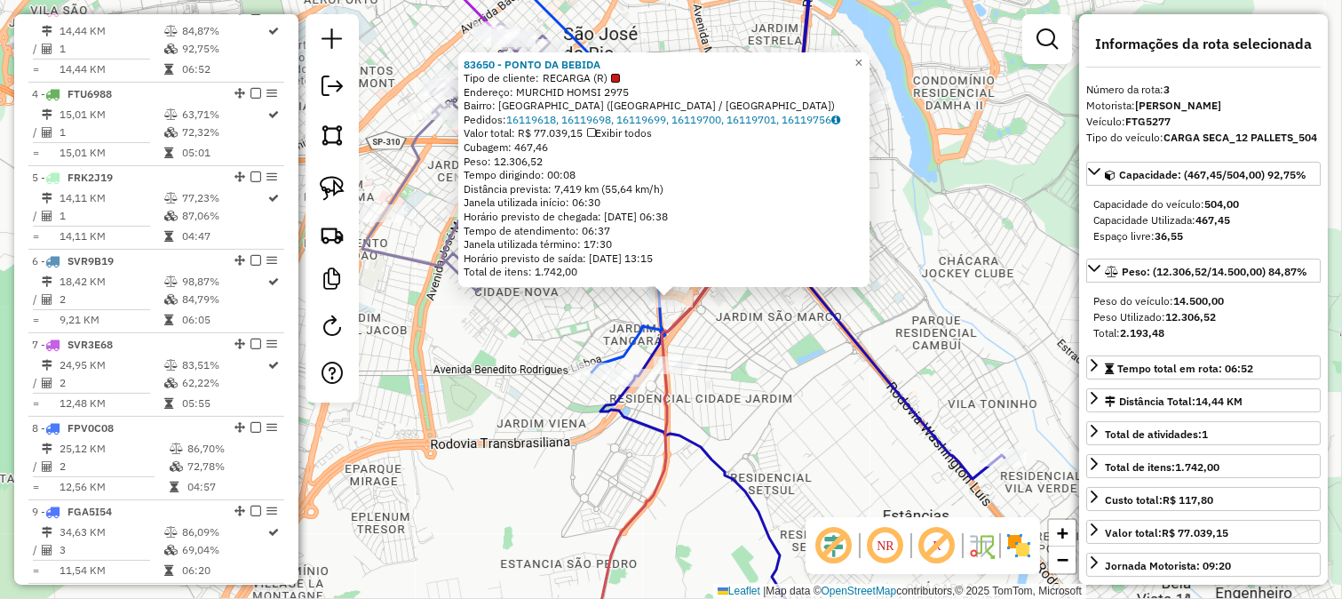
click at [833, 386] on div "83650 - PONTO DA BEBIDA Tipo de cliente: RECARGA (R) Endereço: MURCHID HOMSI 29…" at bounding box center [671, 299] width 1342 height 599
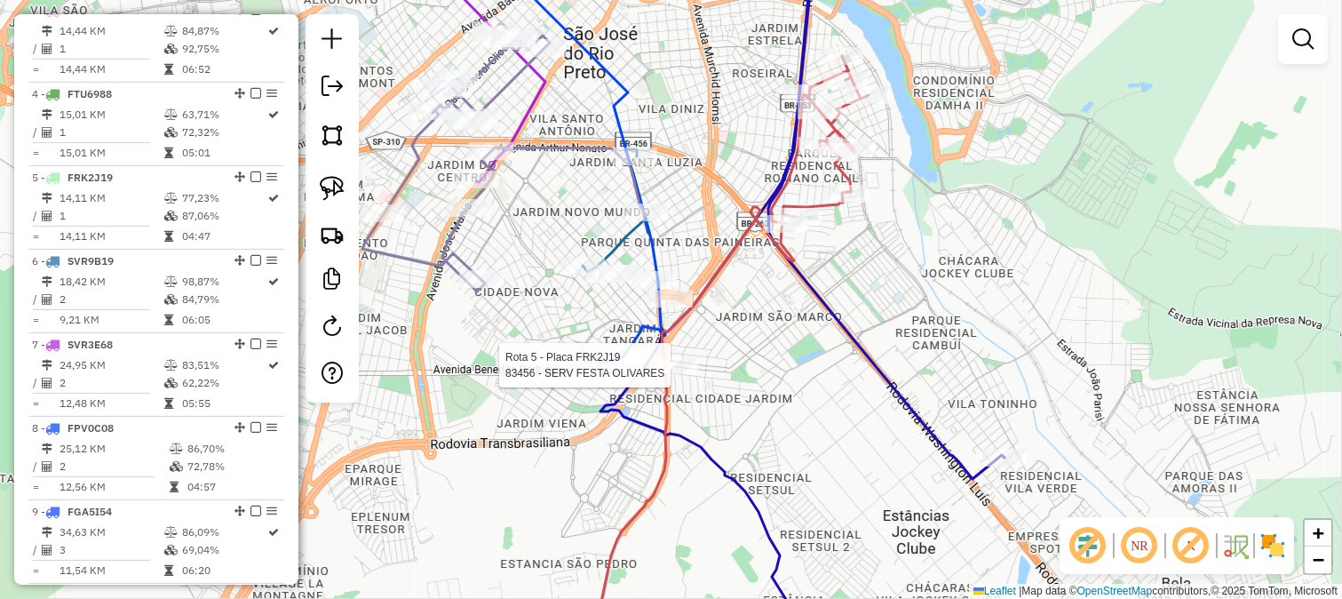
click at [697, 374] on div at bounding box center [676, 365] width 44 height 18
select select "**********"
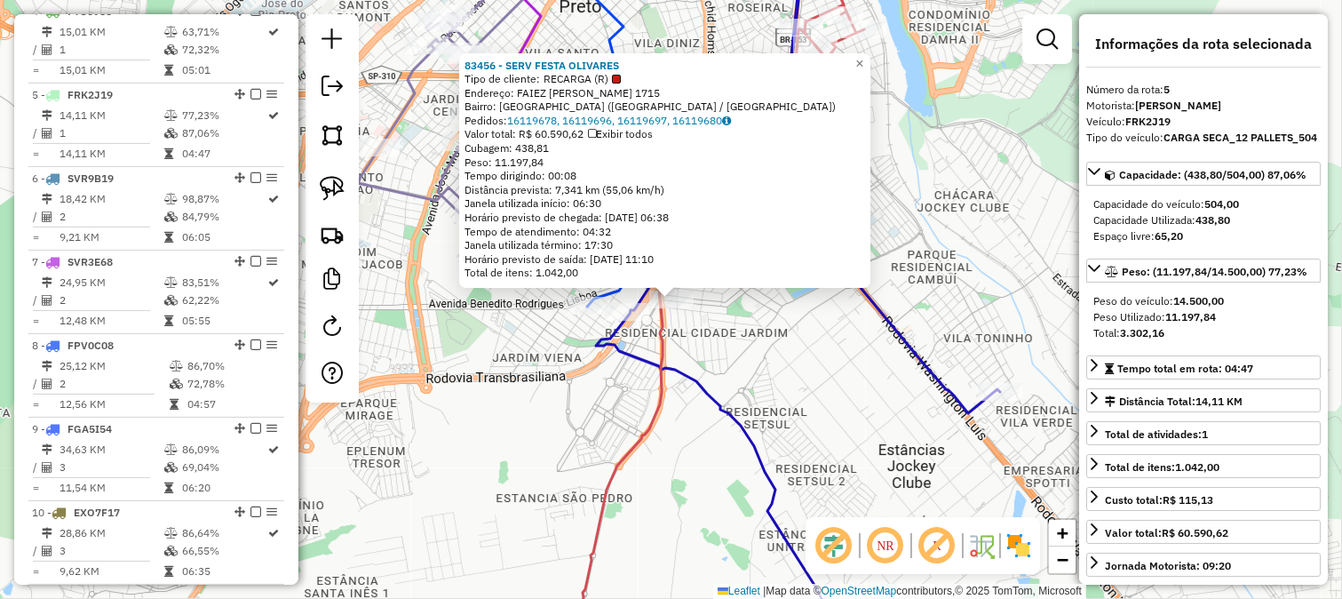
scroll to position [1059, 0]
click at [770, 371] on div "83456 - SERV FESTA OLIVARES Tipo de cliente: RECARGA (R) Endereço: FAIEZ NAMETA…" at bounding box center [671, 299] width 1342 height 599
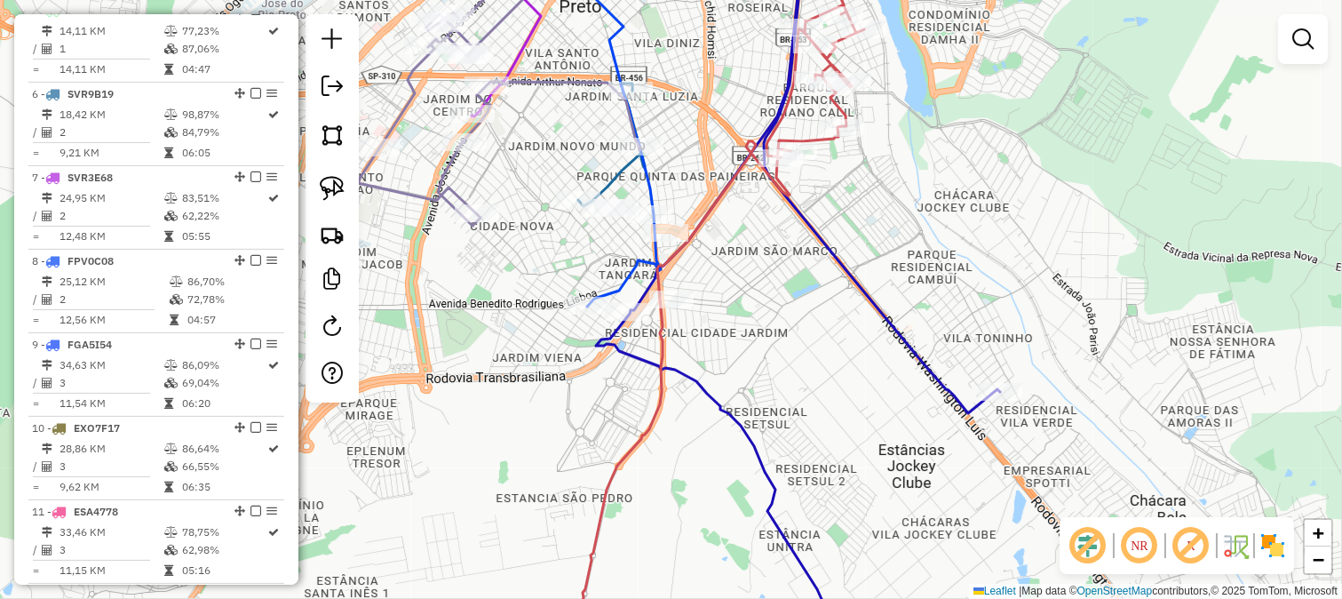
click at [653, 200] on icon at bounding box center [598, 123] width 123 height 366
select select "**********"
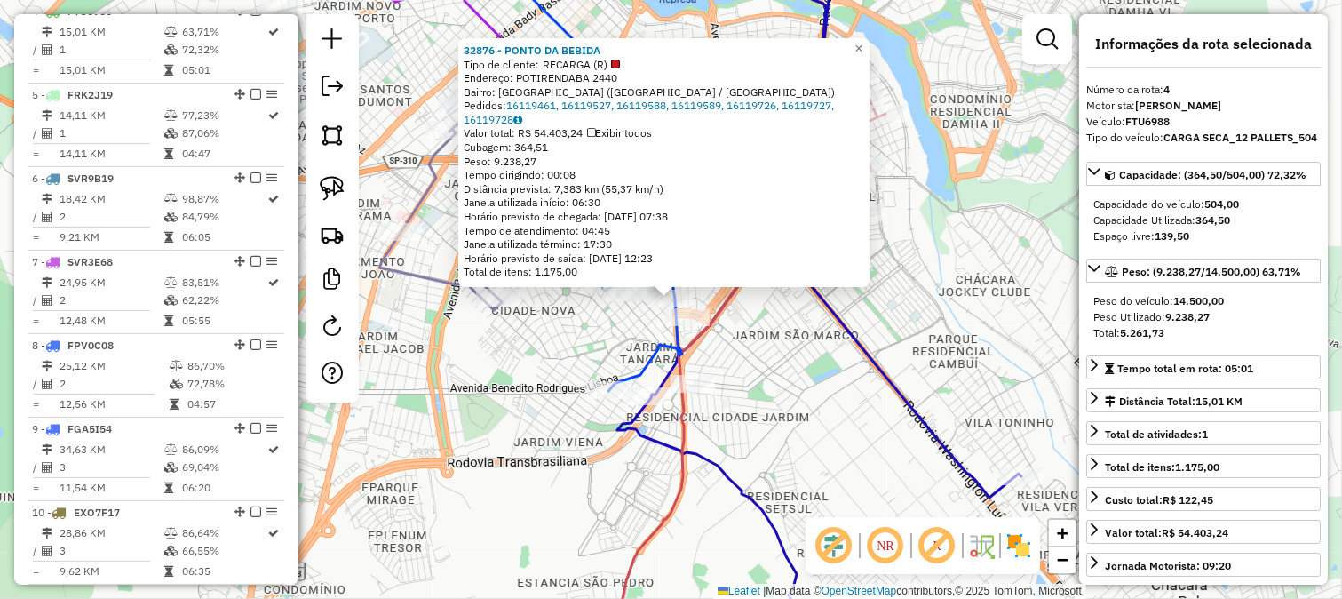
scroll to position [975, 0]
click at [831, 436] on div "32876 - PONTO DA BEBIDA Tipo de cliente: RECARGA (R) Endereço: POTIRENDABA 2440…" at bounding box center [671, 299] width 1342 height 599
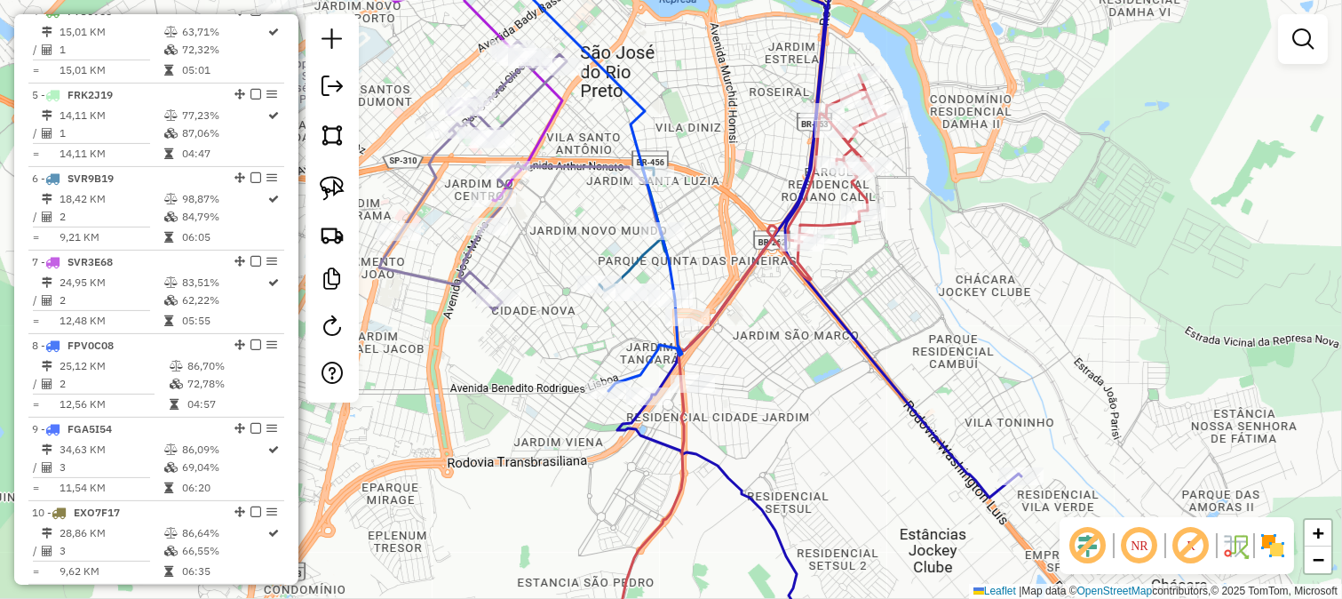
drag, startPoint x: 832, startPoint y: 437, endPoint x: 876, endPoint y: 271, distance: 171.7
click at [877, 327] on div "32876 - PONTO DA BEBIDA Tipo de cliente: RECARGA (R) Endereço: POTIRENDABA 2440…" at bounding box center [671, 299] width 1342 height 599
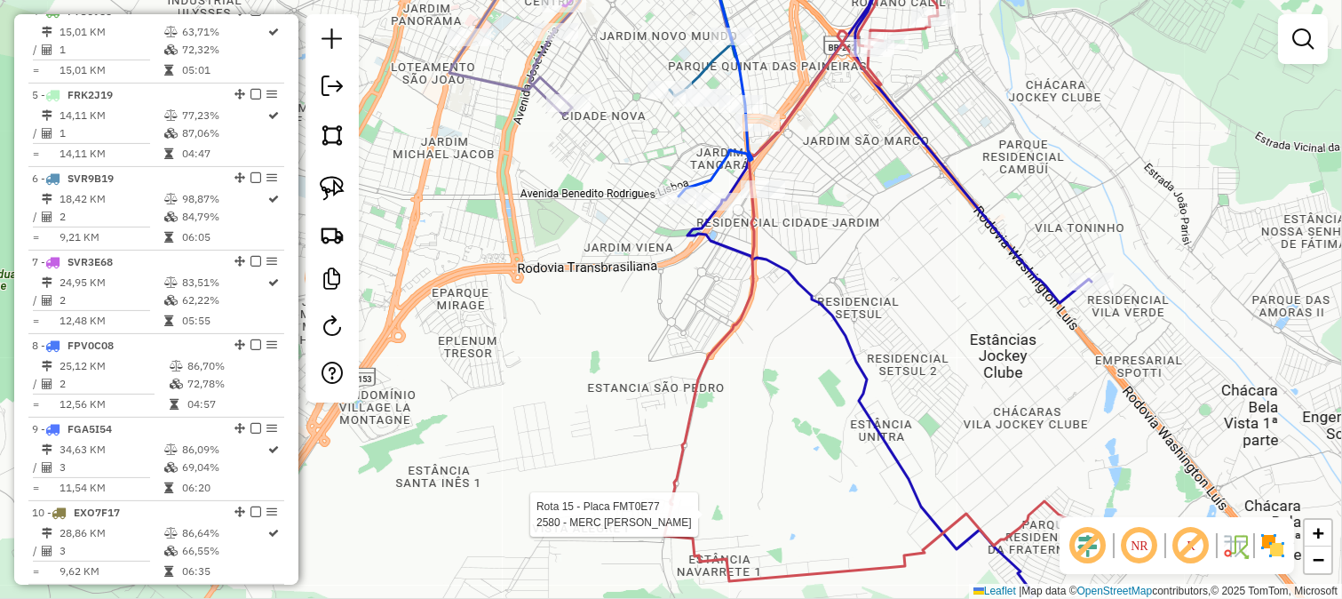
select select "**********"
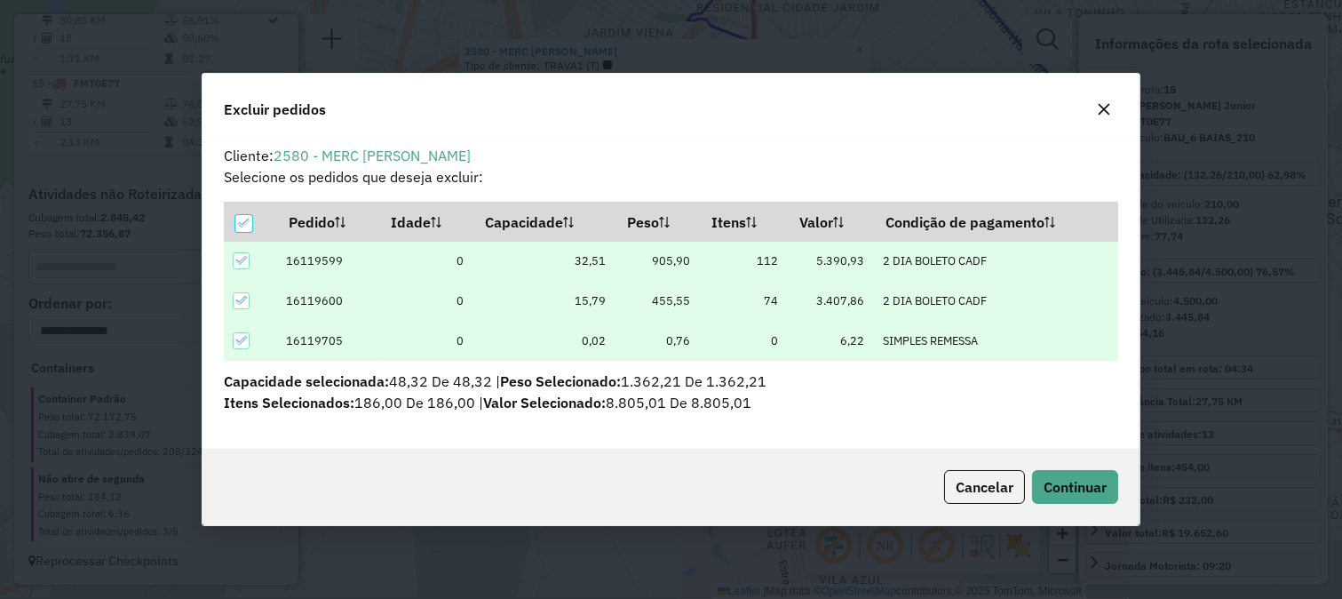
scroll to position [0, 0]
click at [1048, 478] on span "Continuar" at bounding box center [1075, 487] width 63 height 18
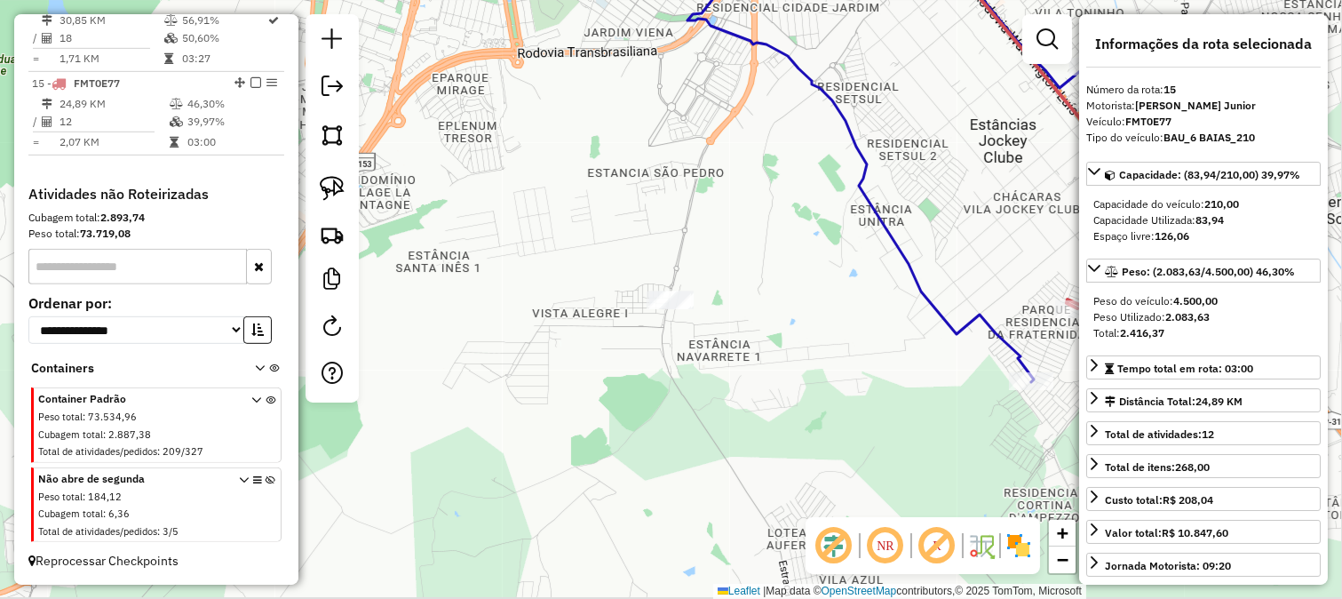
click at [672, 358] on div "Janela de atendimento Grade de atendimento Capacidade Transportadoras Veículos …" at bounding box center [671, 299] width 1342 height 599
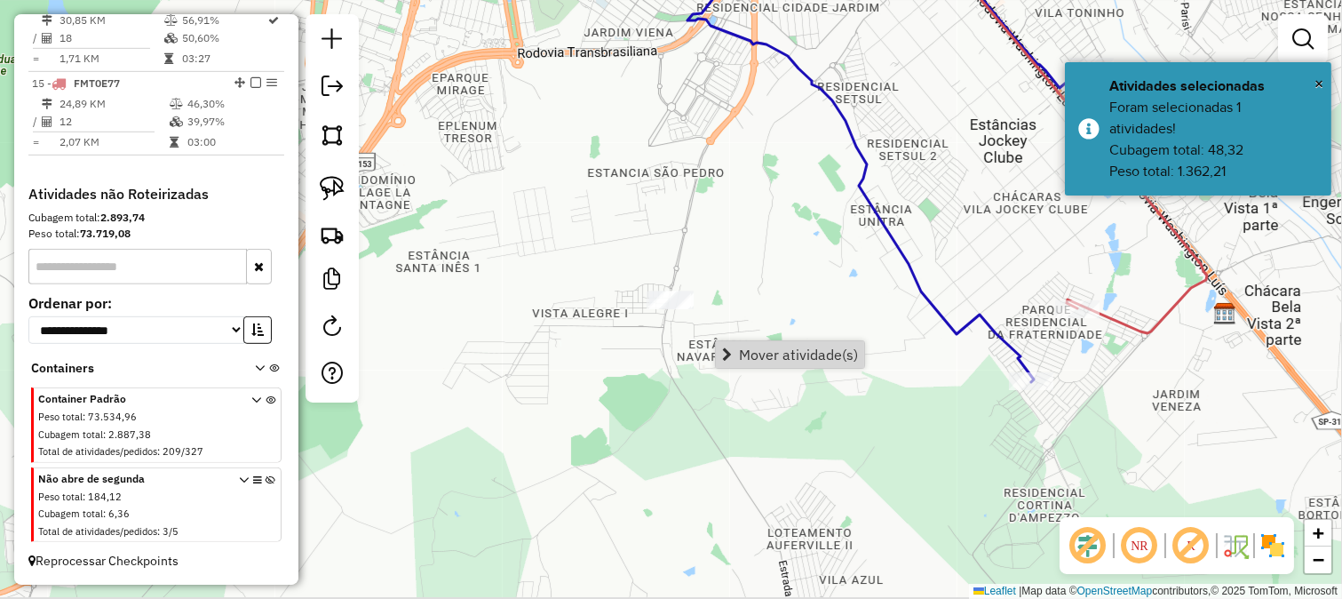
click at [755, 349] on span "Mover atividade(s)" at bounding box center [798, 354] width 119 height 14
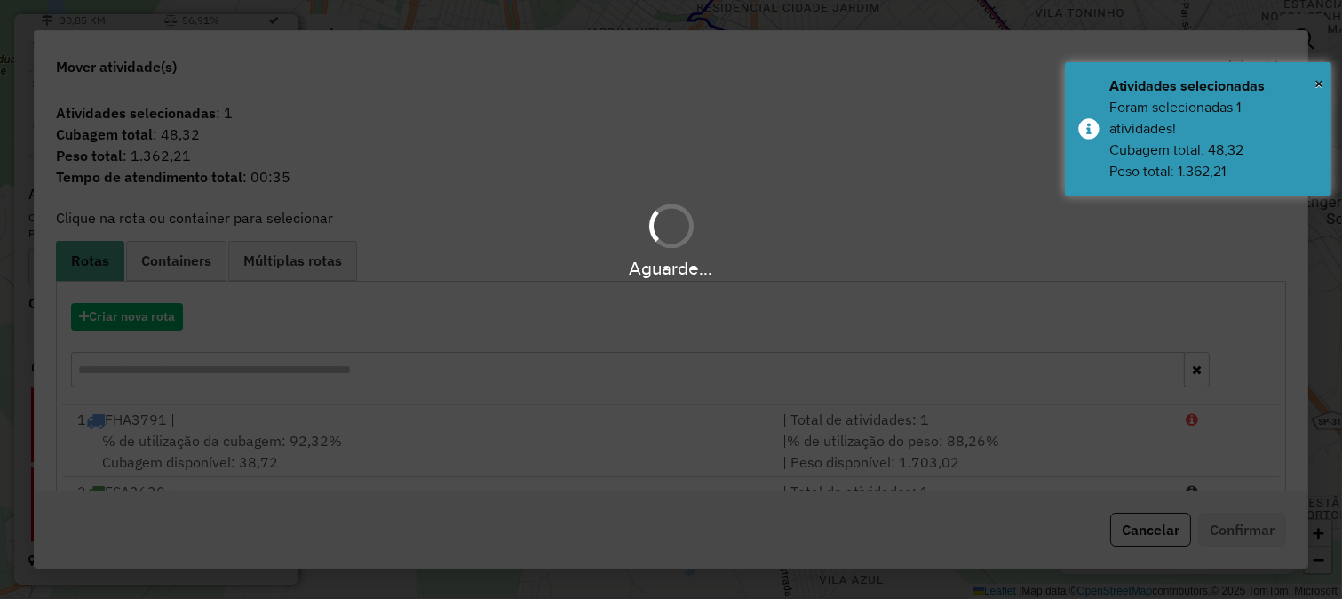
click at [659, 370] on hb-app "Aguarde... Pop-up bloqueado! Seu navegador bloqueou automáticamente a abertura …" at bounding box center [671, 299] width 1342 height 599
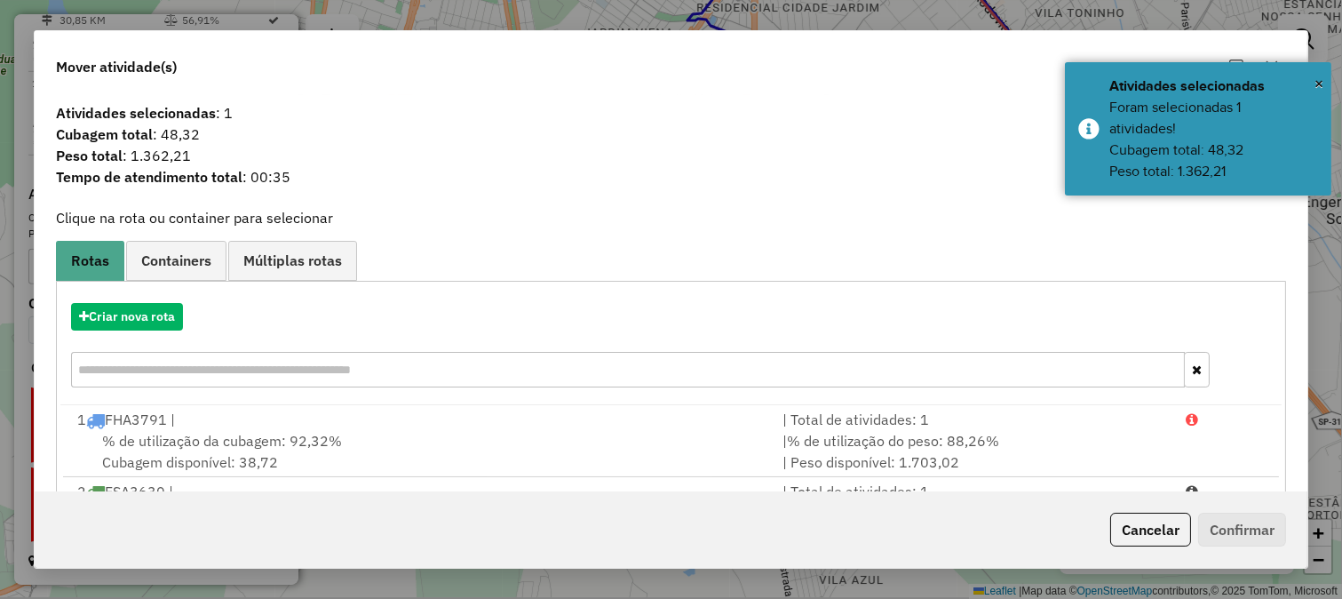
click at [659, 370] on input "text" at bounding box center [628, 370] width 1115 height 36
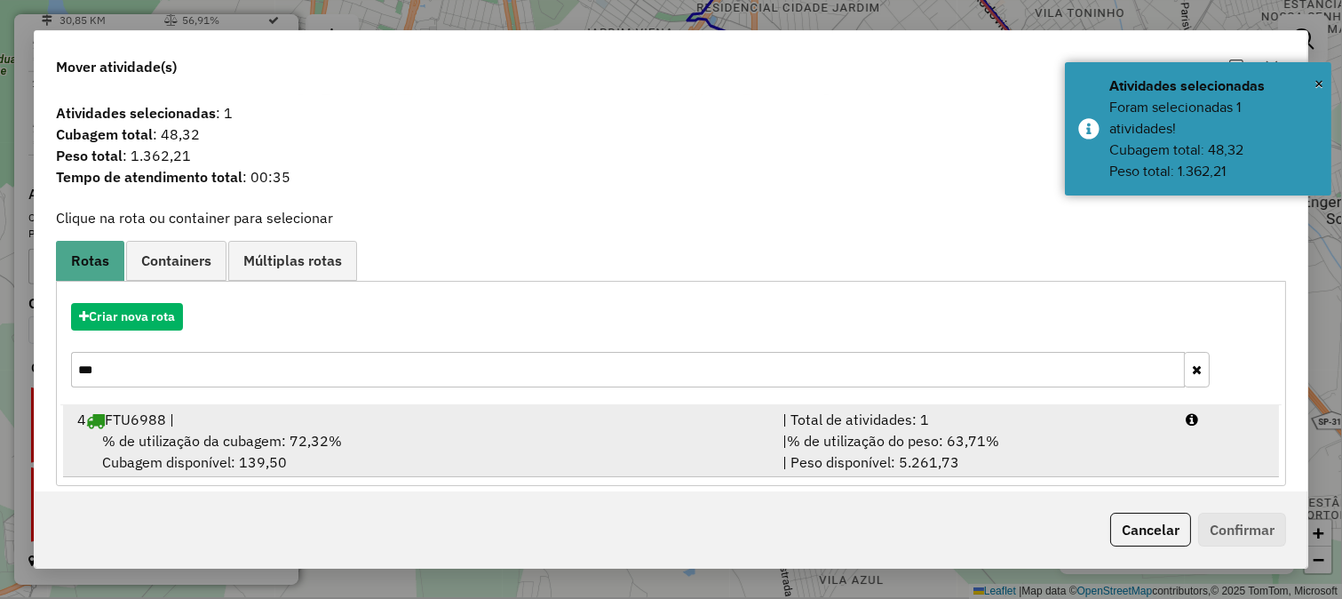
type input "***"
click at [685, 407] on li "4 FTU6988 | | Total de atividades: 1 % de utilização da cubagem: 72,32% Cubagem…" at bounding box center [671, 441] width 1216 height 72
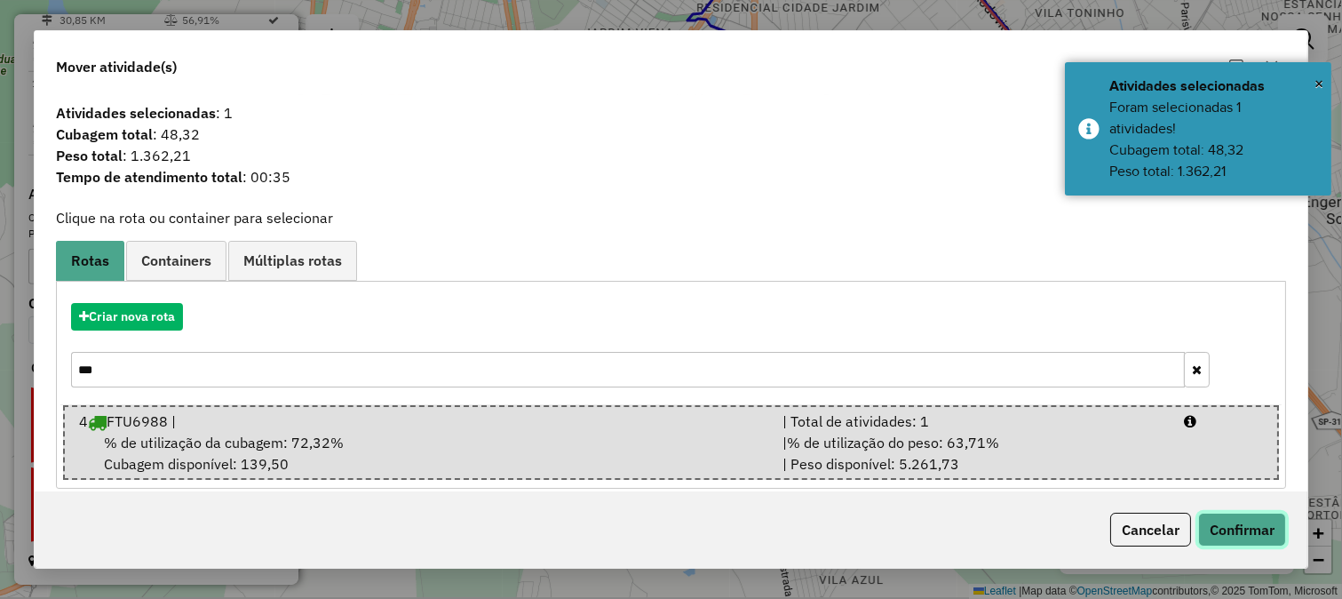
click at [1242, 525] on button "Confirmar" at bounding box center [1242, 530] width 88 height 34
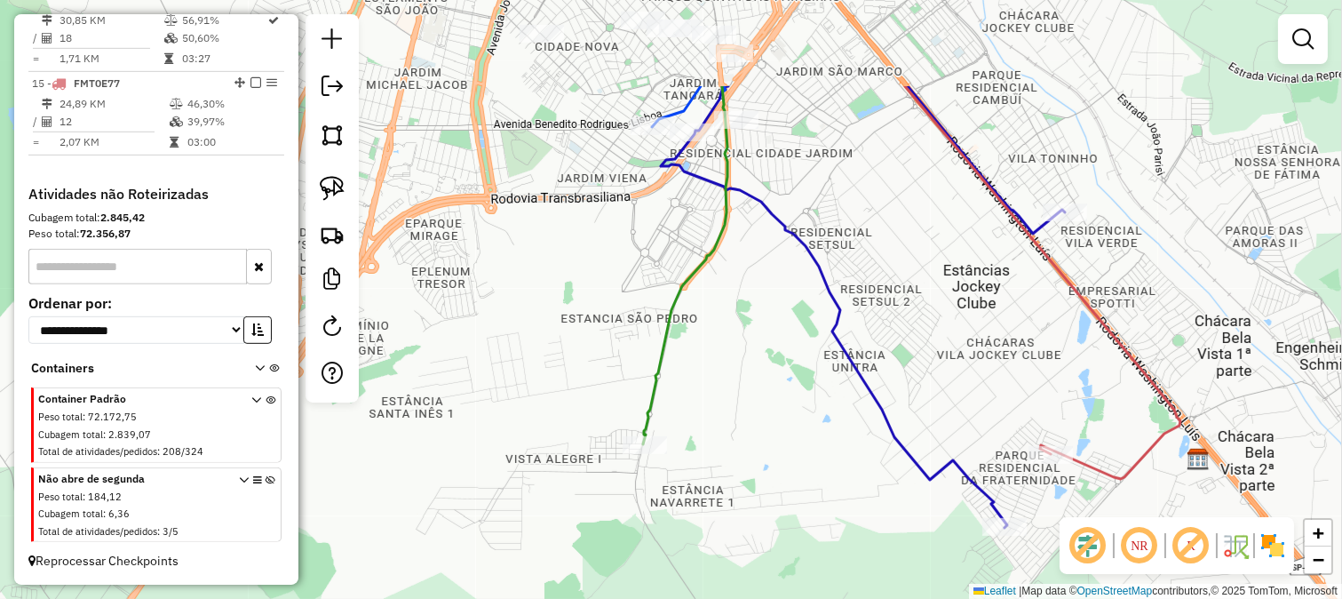
drag, startPoint x: 823, startPoint y: 378, endPoint x: 812, endPoint y: 404, distance: 28.2
click at [815, 398] on div "Janela de atendimento Grade de atendimento Capacidade Transportadoras Veículos …" at bounding box center [671, 299] width 1342 height 599
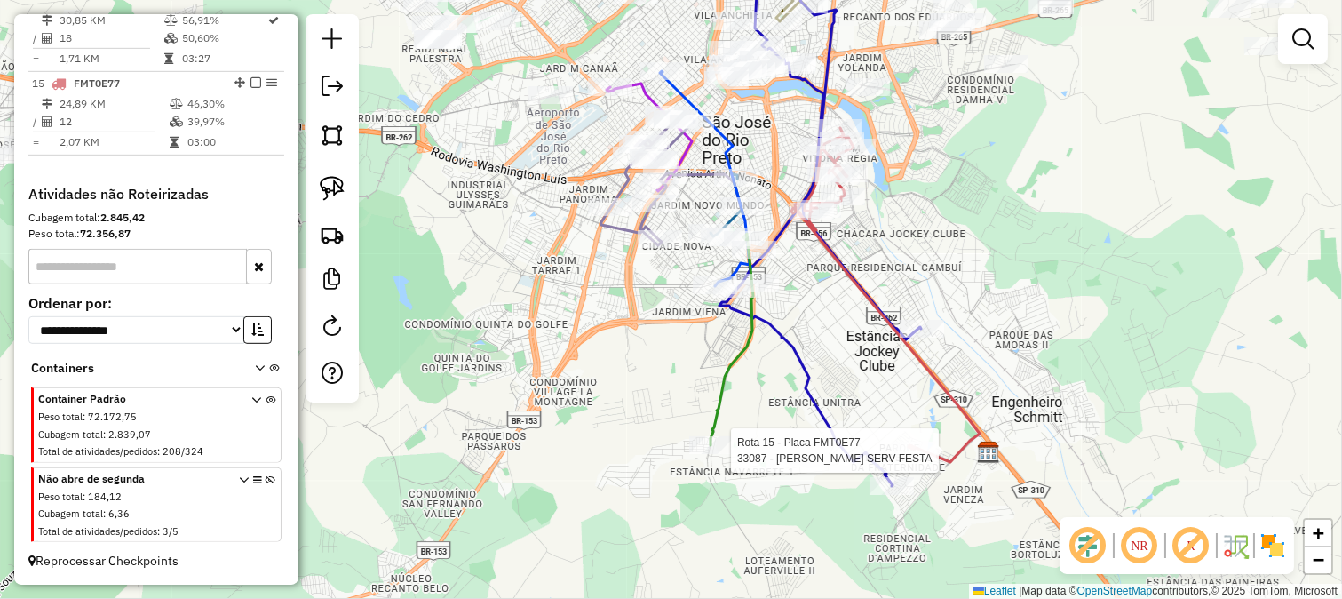
select select "**********"
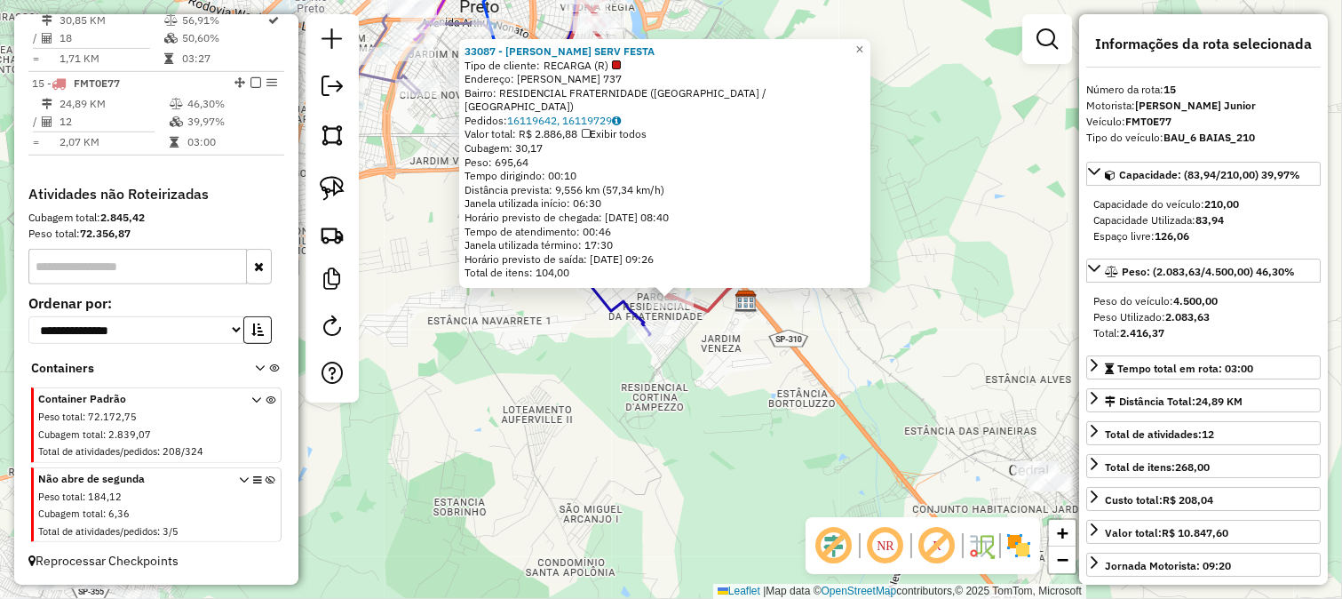
click at [734, 388] on div "33087 - RODRIGAO SERV FESTA Tipo de cliente: RECARGA (R) Endereço: CLEBER MIGUE…" at bounding box center [671, 299] width 1342 height 599
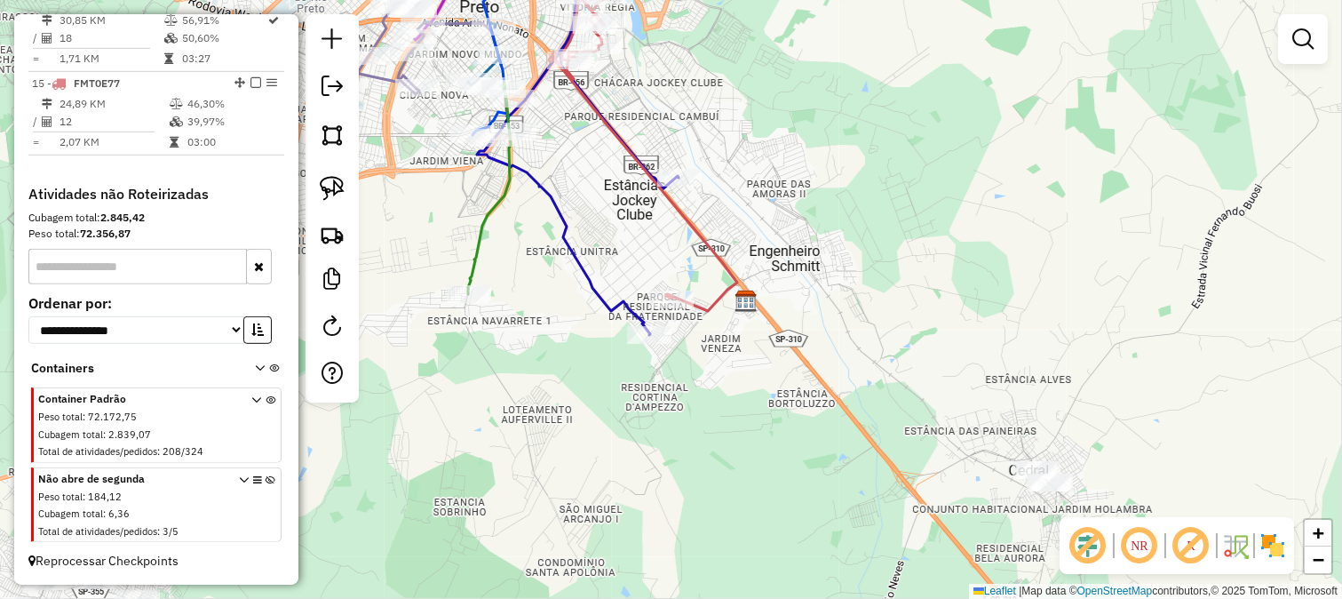
drag, startPoint x: 703, startPoint y: 356, endPoint x: 724, endPoint y: 441, distance: 87.0
click at [724, 439] on div "33087 - RODRIGAO SERV FESTA Tipo de cliente: RECARGA (R) Endereço: CLEBER MIGUE…" at bounding box center [671, 299] width 1342 height 599
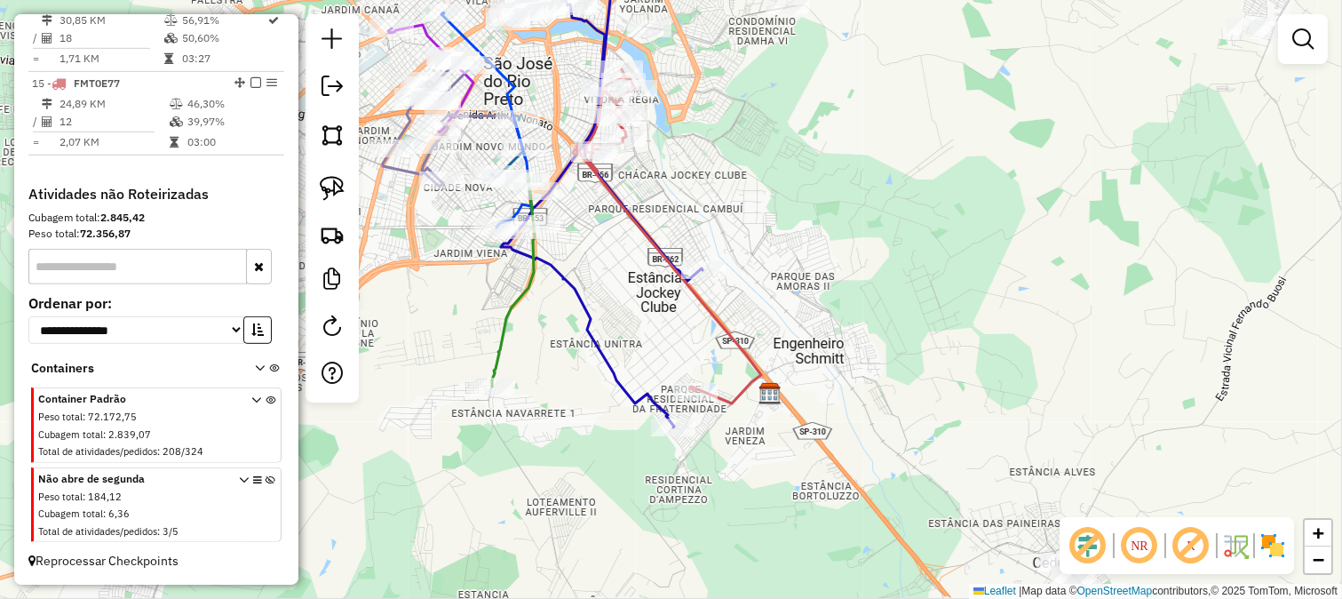
click at [712, 326] on icon at bounding box center [667, 236] width 188 height 334
select select "**********"
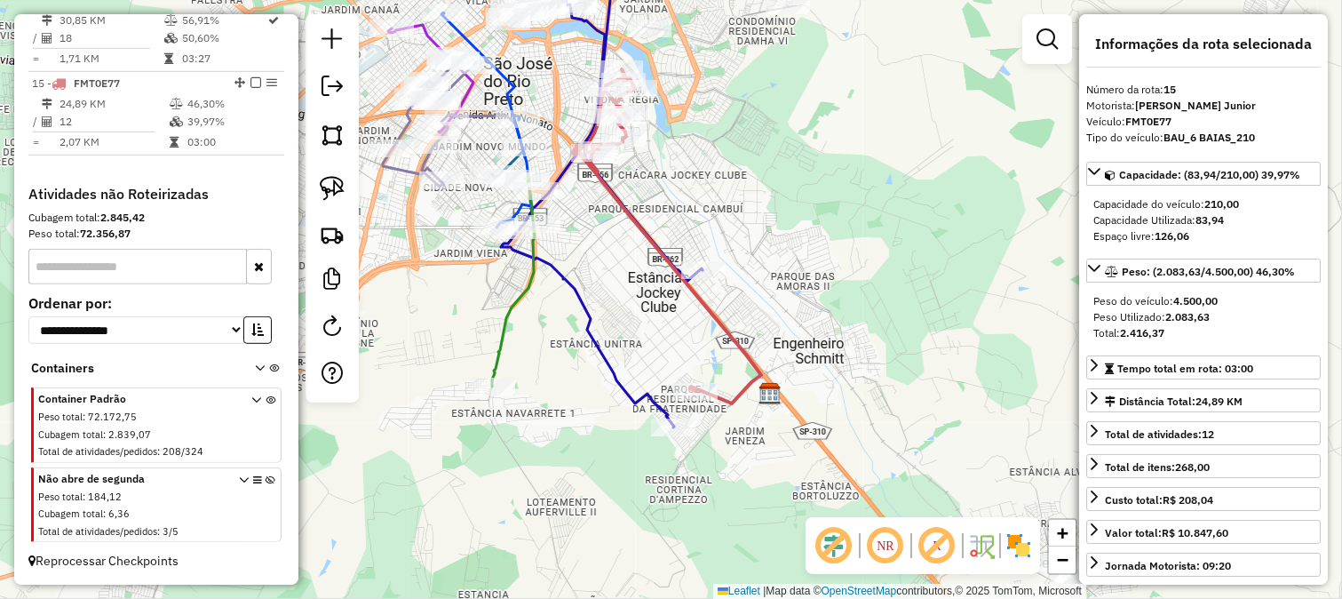
drag, startPoint x: 641, startPoint y: 294, endPoint x: 673, endPoint y: 412, distance: 122.4
click at [673, 412] on div "Janela de atendimento Grade de atendimento Capacidade Transportadoras Veículos …" at bounding box center [671, 299] width 1342 height 599
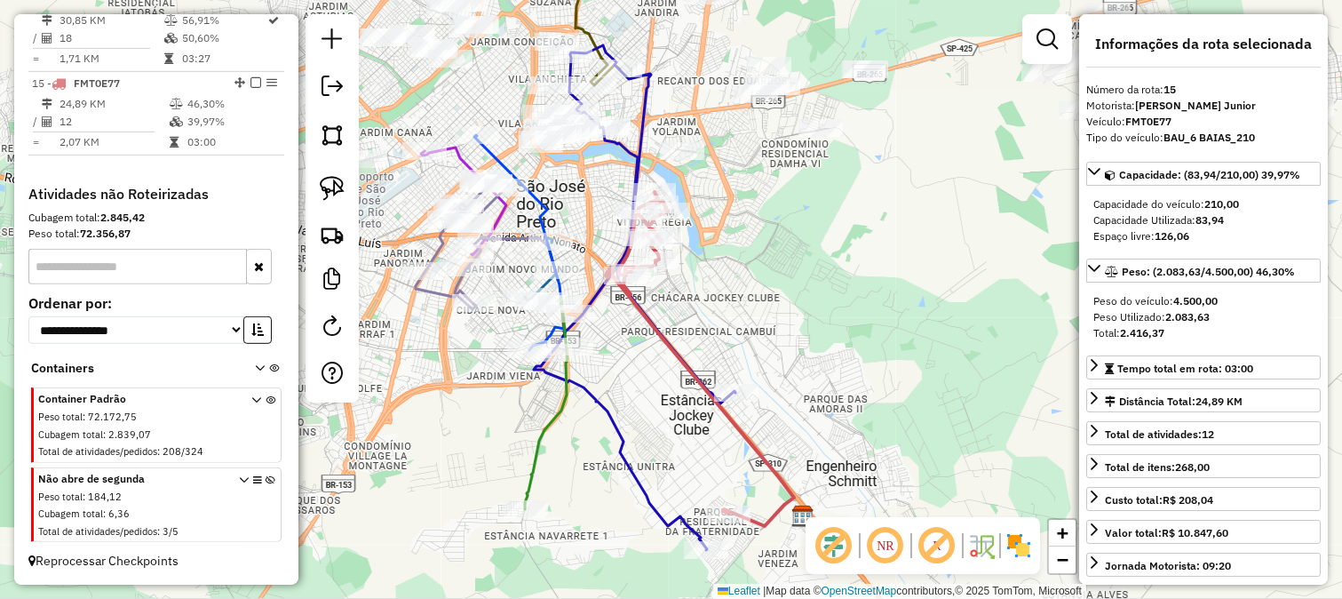
drag, startPoint x: 744, startPoint y: 244, endPoint x: 760, endPoint y: 331, distance: 88.5
click at [769, 338] on div "Janela de atendimento Grade de atendimento Capacidade Transportadoras Veículos …" at bounding box center [671, 299] width 1342 height 599
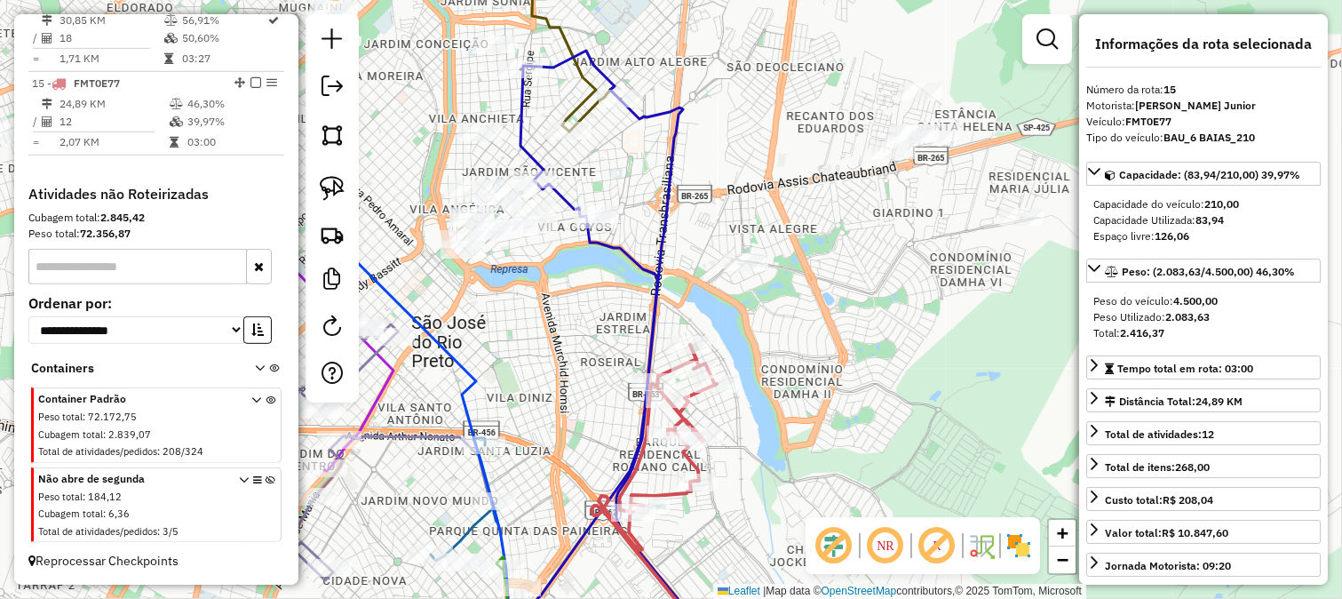
drag, startPoint x: 626, startPoint y: 298, endPoint x: 611, endPoint y: 330, distance: 36.2
click at [637, 314] on div "Janela de atendimento Grade de atendimento Capacidade Transportadoras Veículos …" at bounding box center [671, 299] width 1342 height 599
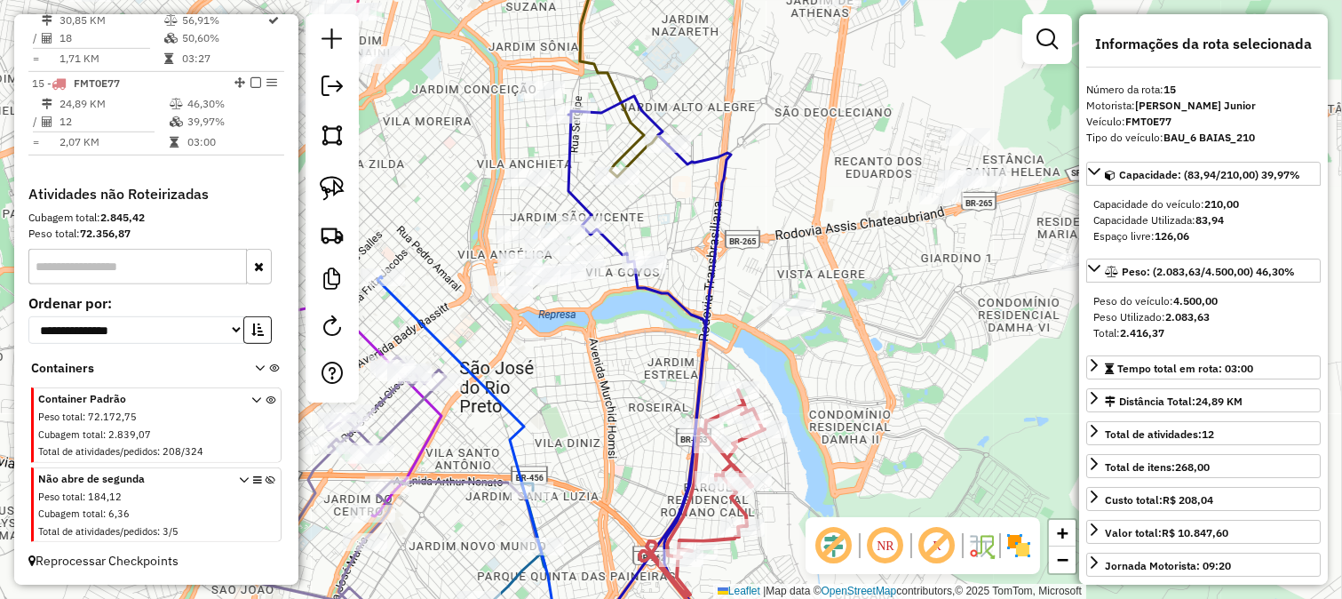
click at [611, 330] on div "Janela de atendimento Grade de atendimento Capacidade Transportadoras Veículos …" at bounding box center [671, 299] width 1342 height 599
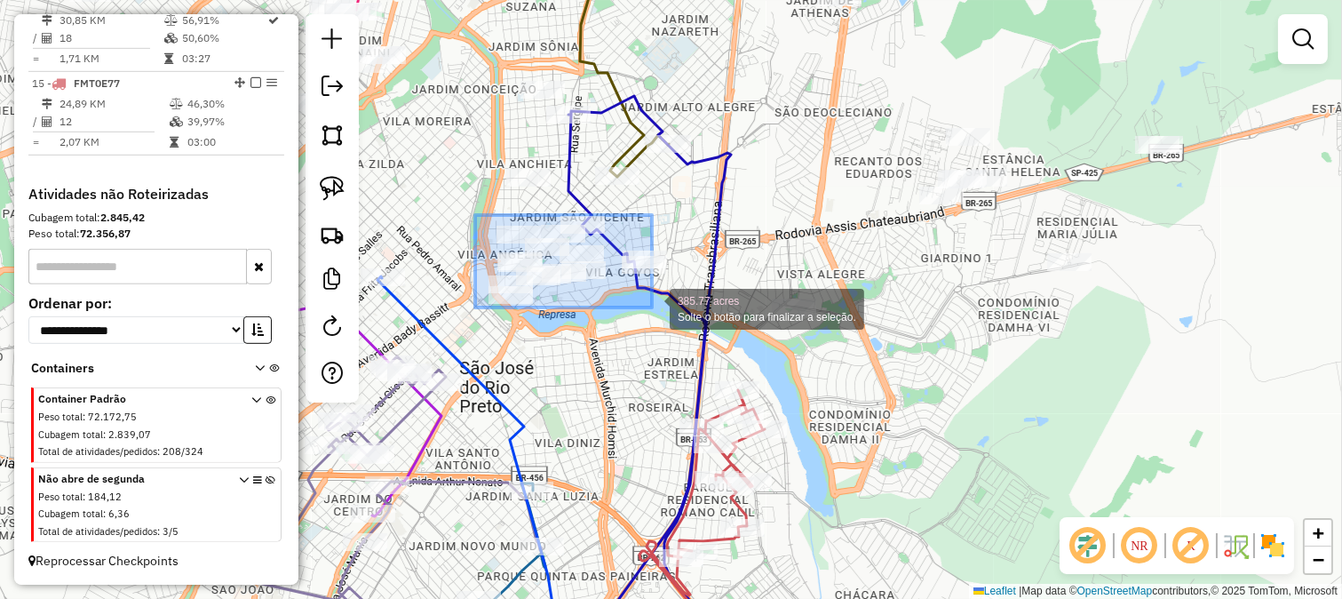
drag, startPoint x: 475, startPoint y: 215, endPoint x: 680, endPoint y: 315, distance: 227.6
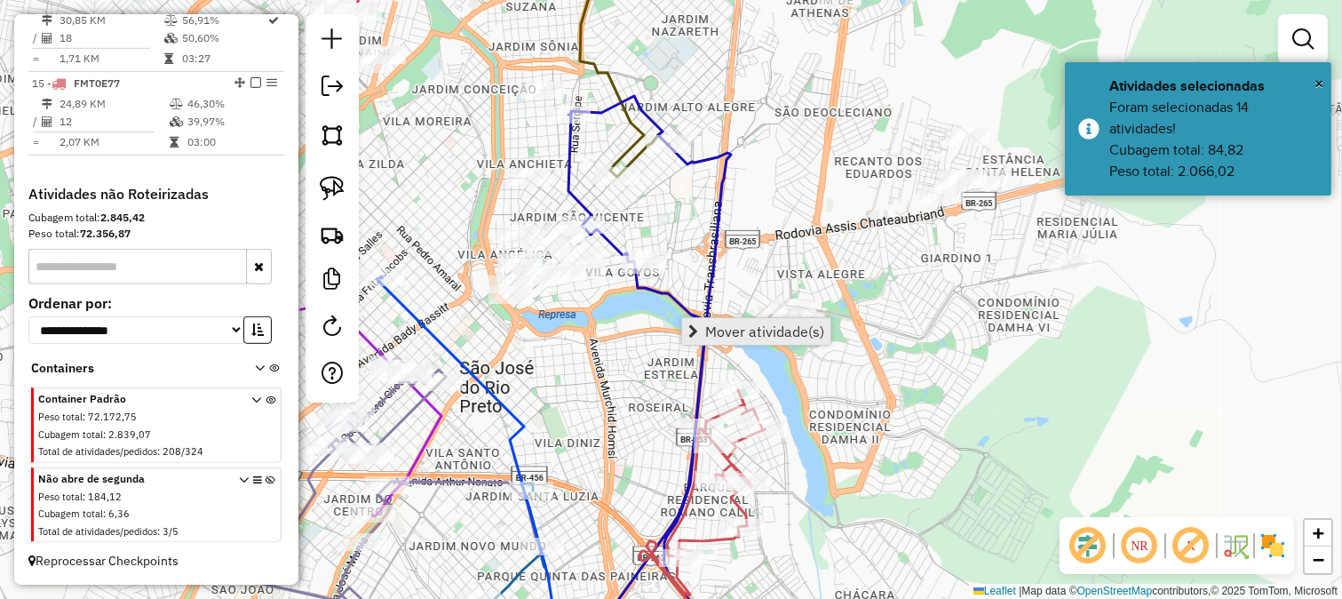
click at [716, 327] on span "Mover atividade(s)" at bounding box center [764, 331] width 119 height 14
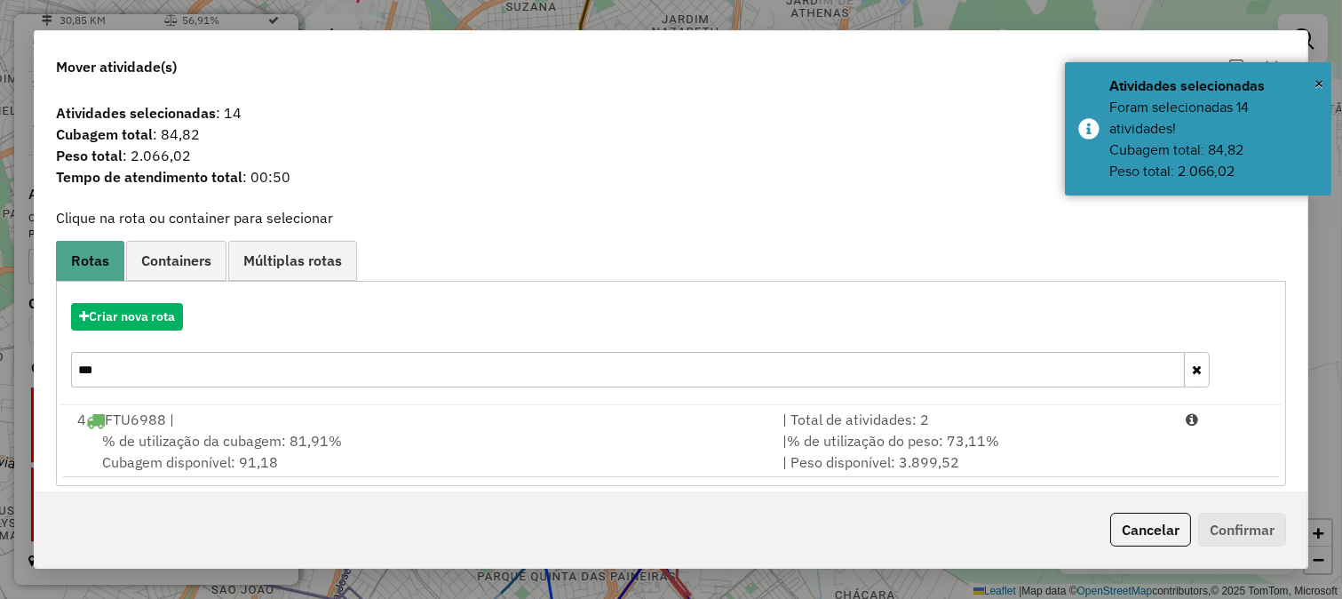
click at [800, 397] on div "Criar nova rota ***" at bounding box center [670, 347] width 1221 height 115
click at [798, 369] on input "***" at bounding box center [628, 370] width 1115 height 36
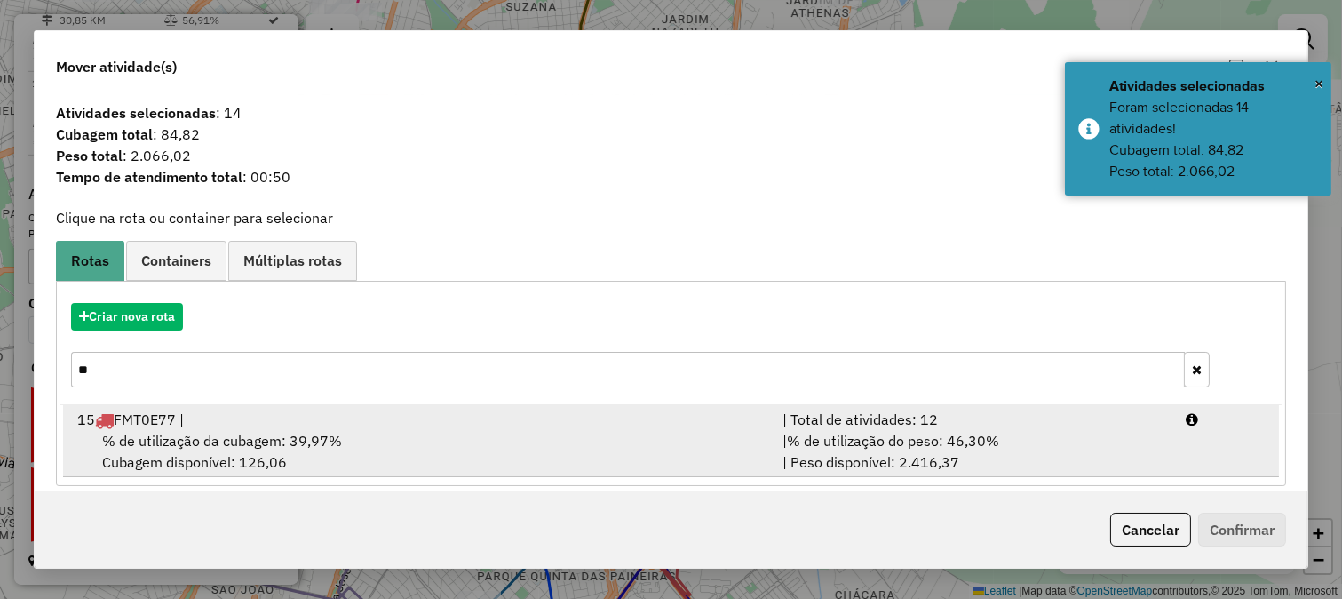
type input "**"
click at [840, 446] on span "% de utilização do peso: 46,30%" at bounding box center [893, 441] width 212 height 18
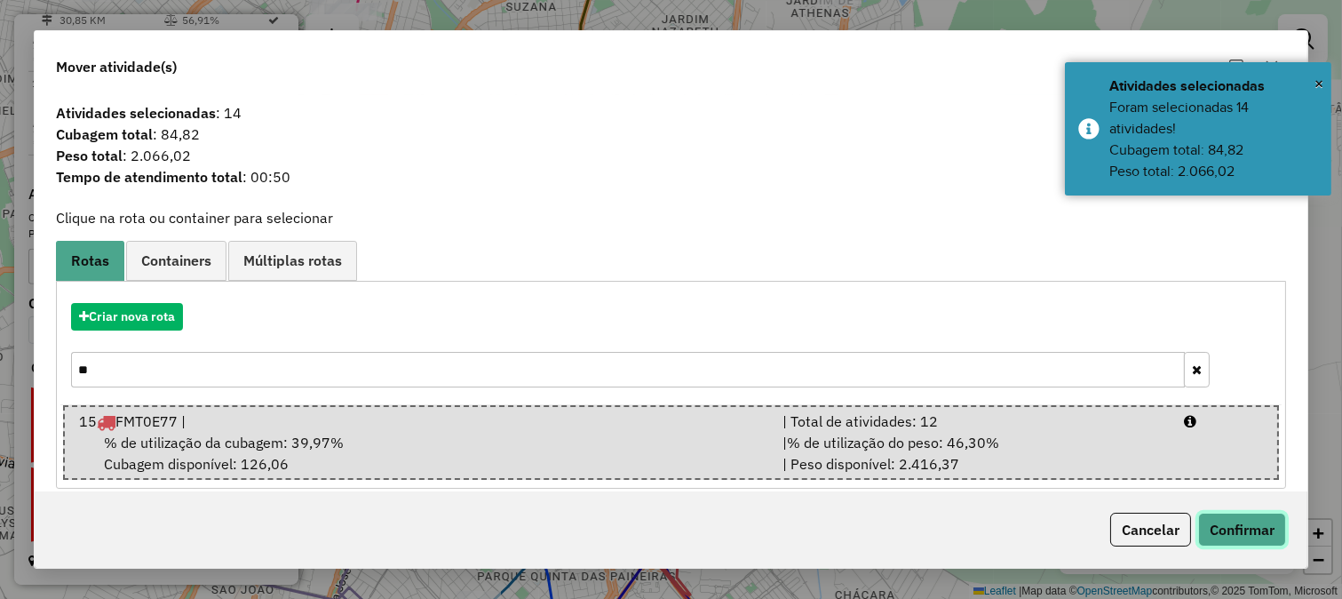
click at [1236, 522] on button "Confirmar" at bounding box center [1242, 530] width 88 height 34
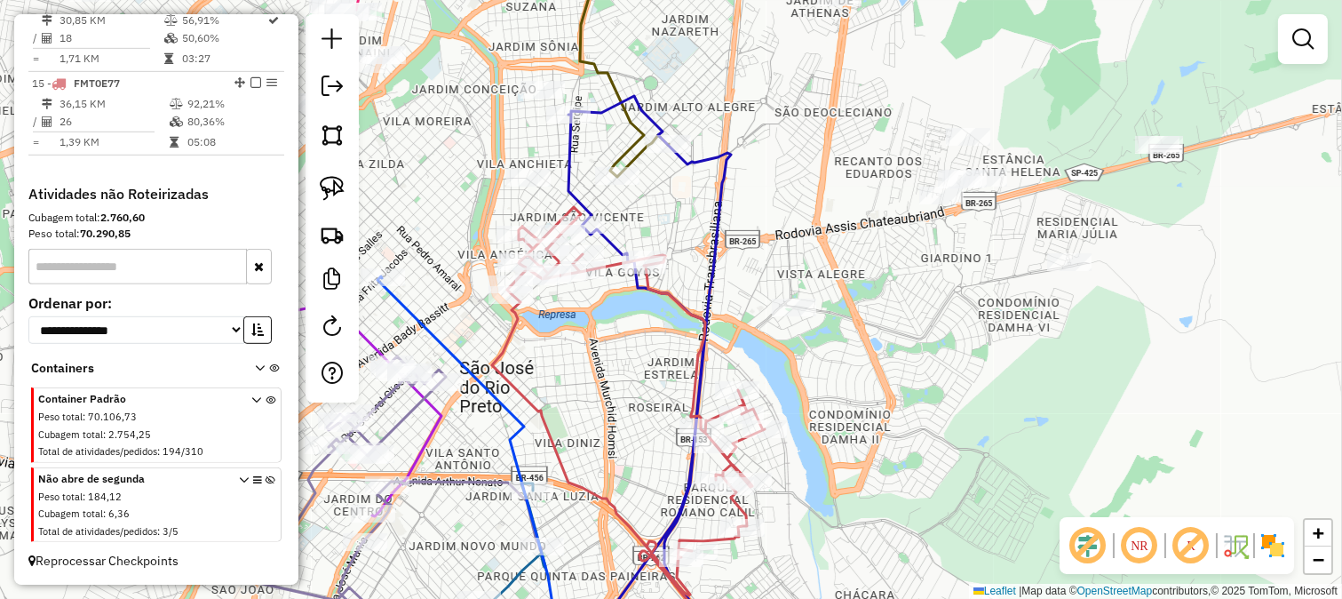
click at [686, 314] on icon at bounding box center [628, 433] width 273 height 452
select select "**********"
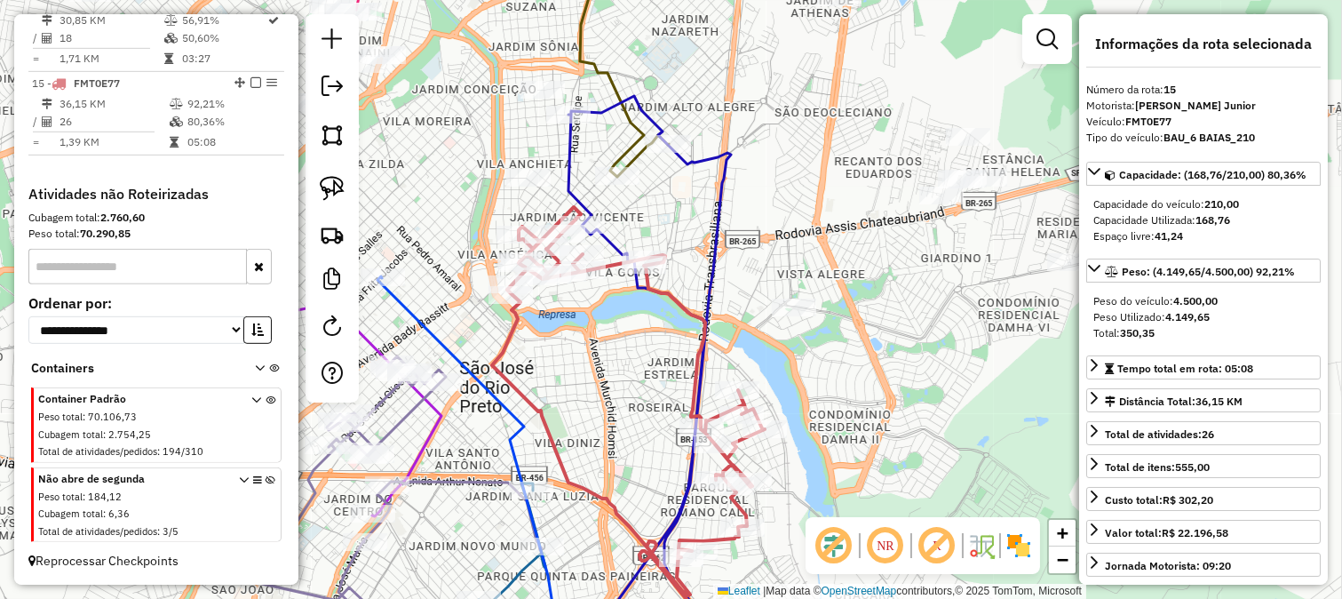
drag, startPoint x: 661, startPoint y: 359, endPoint x: 599, endPoint y: 175, distance: 194.1
click at [609, 232] on div "Janela de atendimento Grade de atendimento Capacidade Transportadoras Veículos …" at bounding box center [671, 299] width 1342 height 599
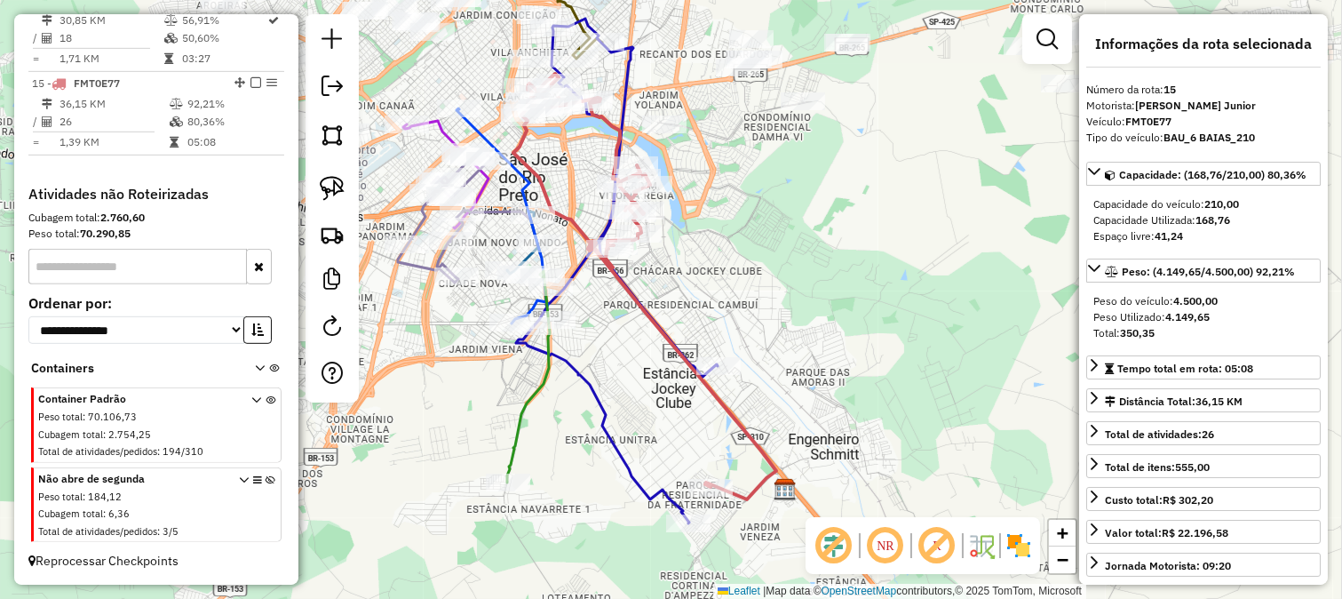
drag, startPoint x: 644, startPoint y: 228, endPoint x: 680, endPoint y: 276, distance: 60.2
click at [680, 276] on div "Janela de atendimento Grade de atendimento Capacidade Transportadoras Veículos …" at bounding box center [671, 299] width 1342 height 599
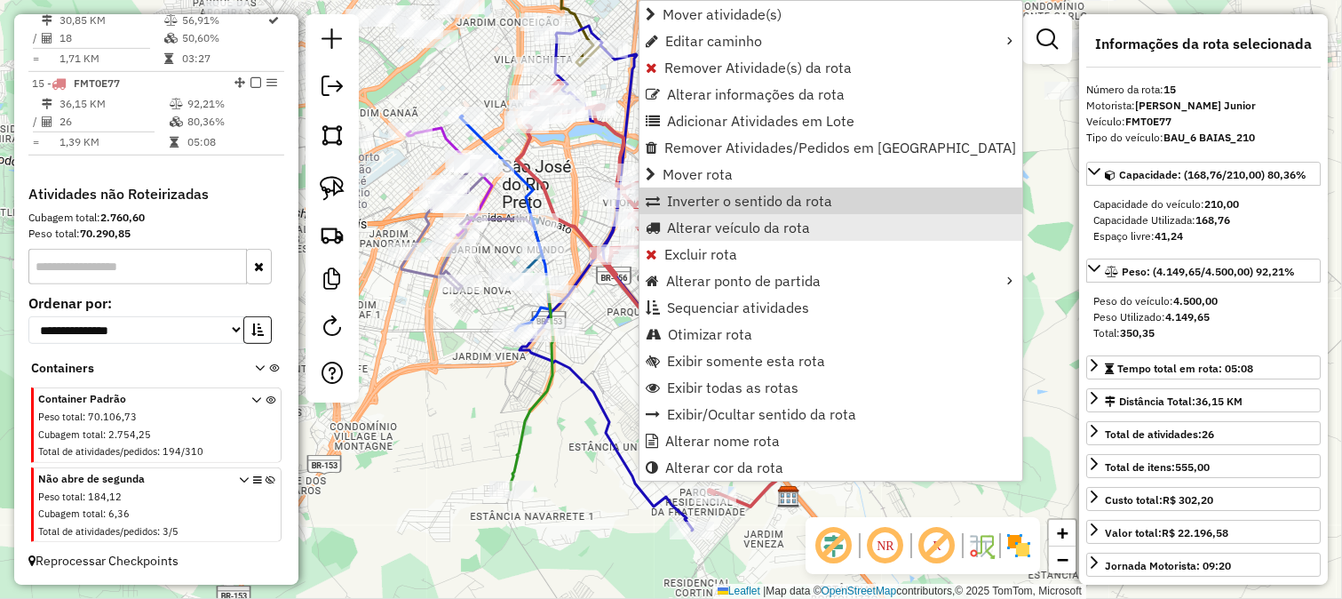
click at [725, 224] on span "Alterar veículo da rota" at bounding box center [738, 227] width 143 height 14
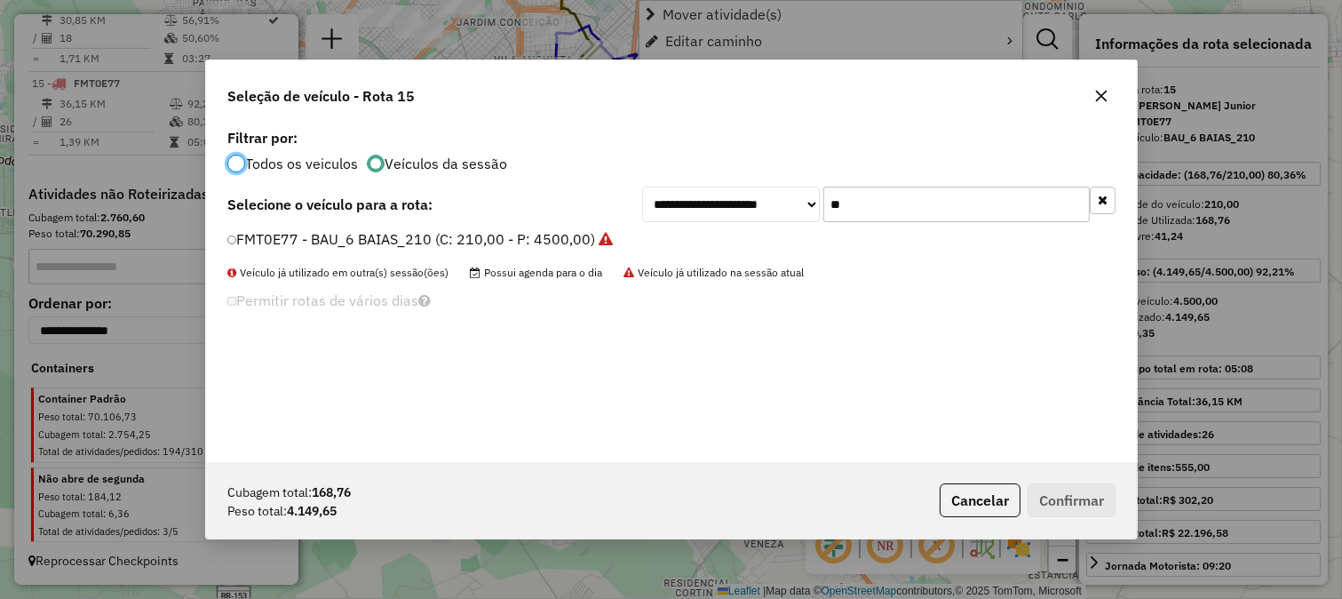
scroll to position [10, 4]
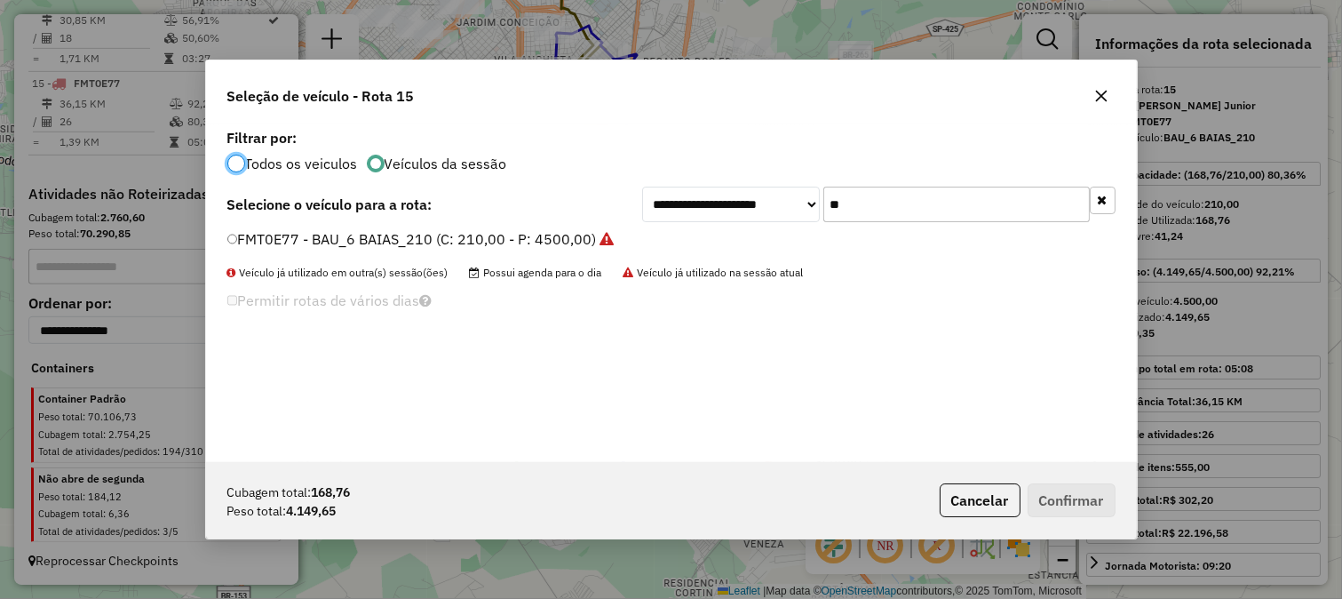
click at [865, 187] on input "**" at bounding box center [956, 205] width 267 height 36
type input "**"
click at [571, 231] on label "SVD8J46 - BAU_10 BAIAS_420 (C: 420,00 - P: 8500,00)" at bounding box center [416, 238] width 378 height 21
click at [1040, 497] on button "Confirmar" at bounding box center [1072, 500] width 88 height 34
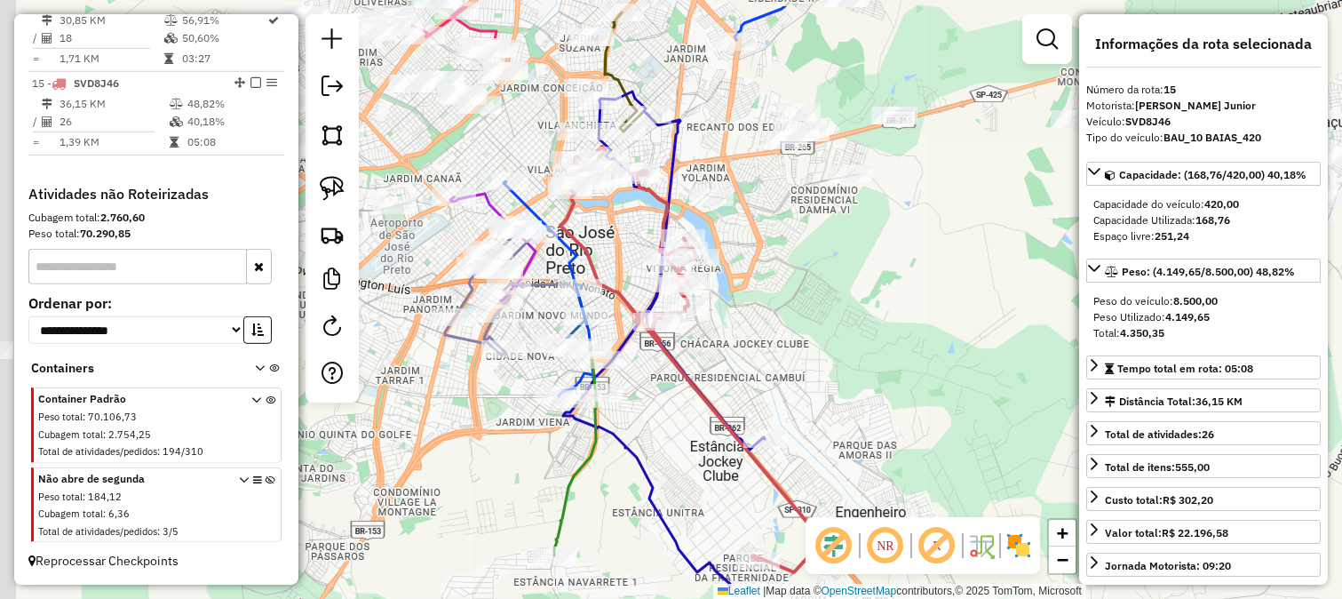
drag, startPoint x: 761, startPoint y: 162, endPoint x: 934, endPoint y: 383, distance: 280.4
click at [934, 383] on div "Janela de atendimento Grade de atendimento Capacidade Transportadoras Veículos …" at bounding box center [671, 299] width 1342 height 599
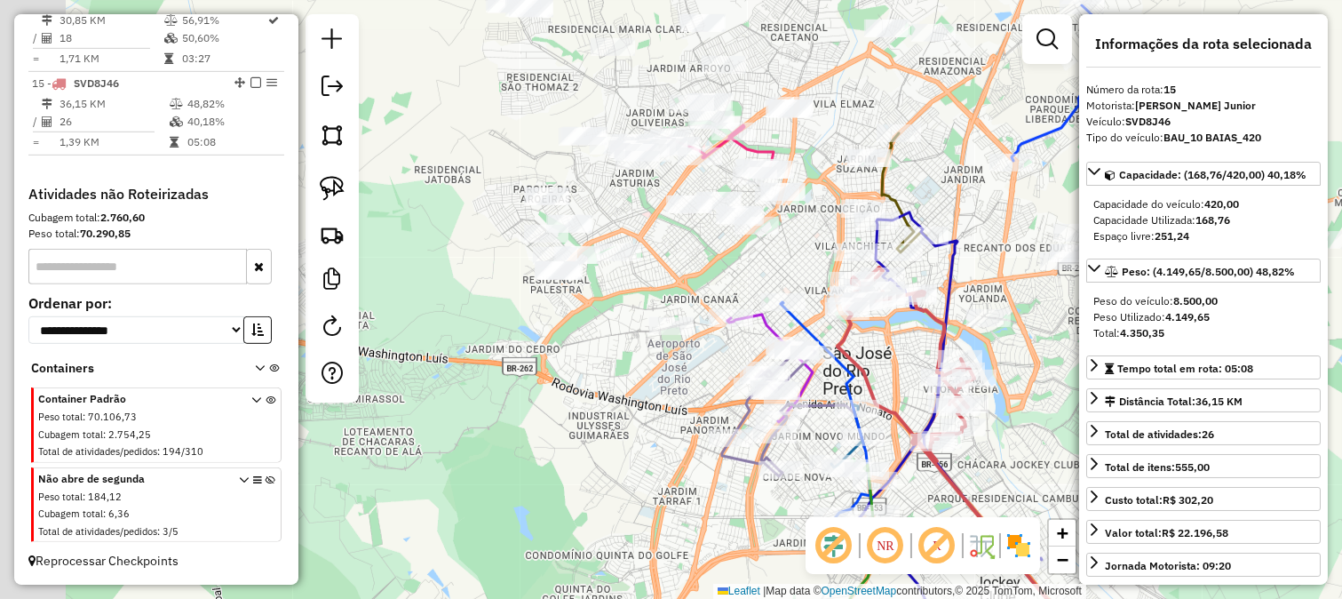
drag, startPoint x: 551, startPoint y: 327, endPoint x: 700, endPoint y: 290, distance: 153.8
click at [700, 290] on div "Janela de atendimento Grade de atendimento Capacidade Transportadoras Veículos …" at bounding box center [671, 299] width 1342 height 599
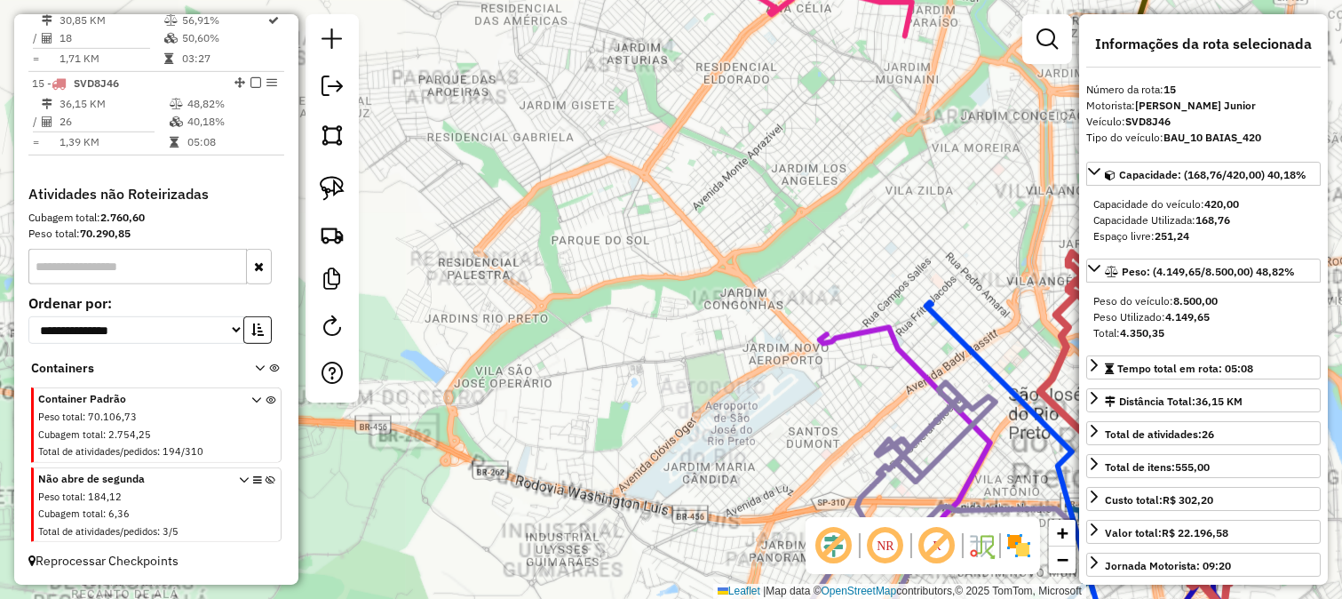
click at [634, 296] on div "Janela de atendimento Grade de atendimento Capacidade Transportadoras Veículos …" at bounding box center [671, 299] width 1342 height 599
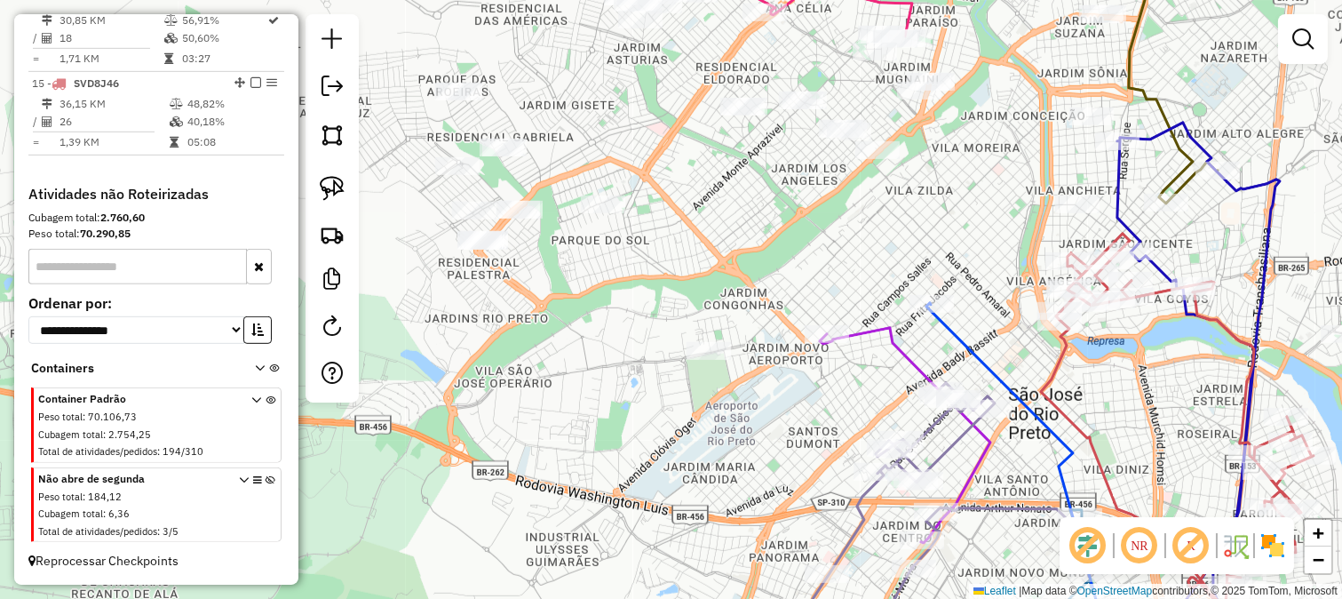
drag, startPoint x: 624, startPoint y: 304, endPoint x: 638, endPoint y: 313, distance: 16.8
click at [638, 313] on div "Janela de atendimento Grade de atendimento Capacidade Transportadoras Veículos …" at bounding box center [671, 299] width 1342 height 599
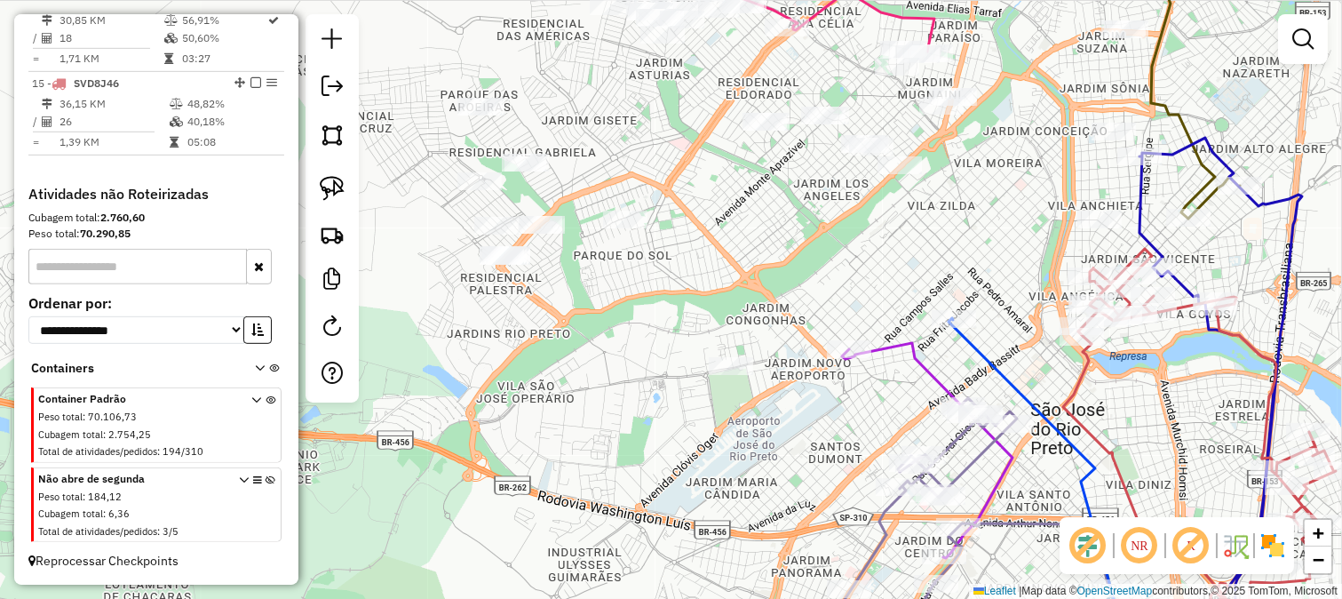
drag, startPoint x: 697, startPoint y: 262, endPoint x: 380, endPoint y: 268, distance: 317.2
click at [404, 268] on div "Janela de atendimento Grade de atendimento Capacidade Transportadoras Veículos …" at bounding box center [671, 299] width 1342 height 599
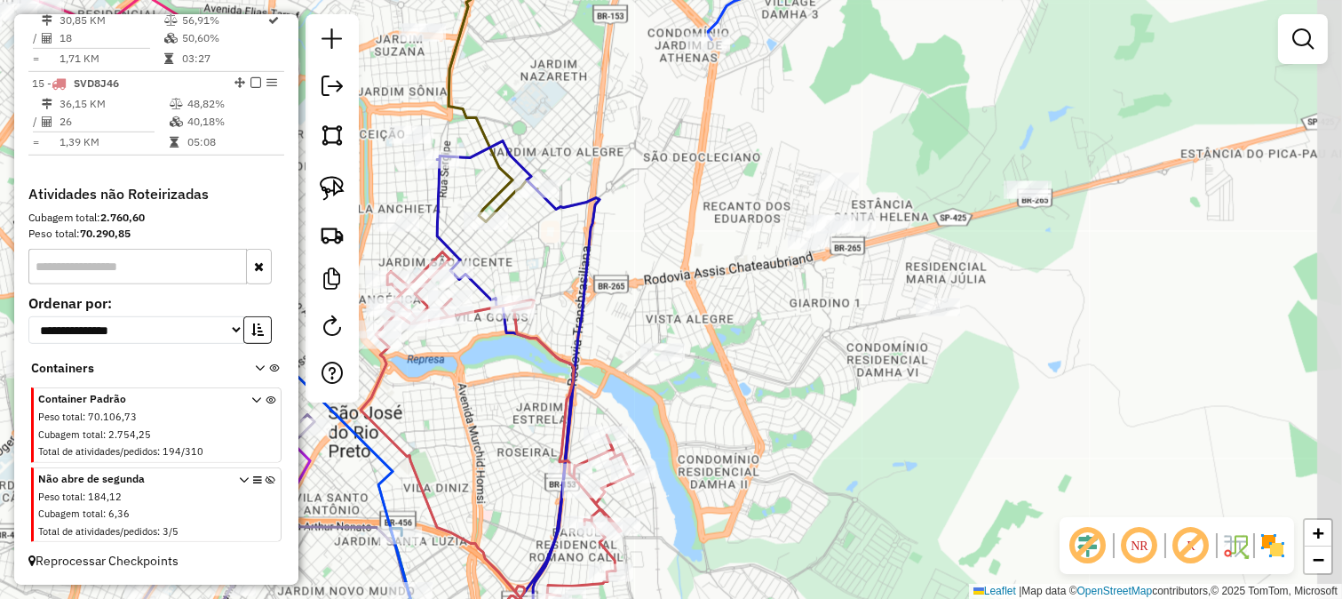
drag, startPoint x: 767, startPoint y: 284, endPoint x: 820, endPoint y: 293, distance: 54.0
click at [820, 293] on div "Janela de atendimento Grade de atendimento Capacidade Transportadoras Veículos …" at bounding box center [671, 299] width 1342 height 599
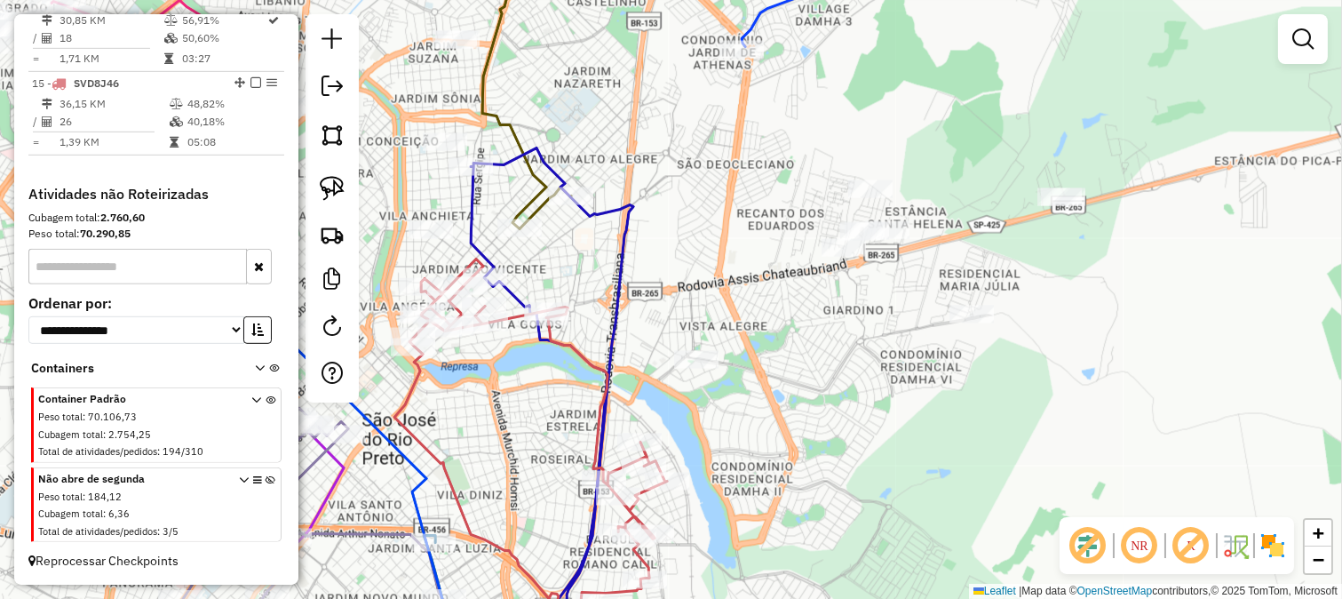
drag, startPoint x: 787, startPoint y: 289, endPoint x: 1106, endPoint y: 354, distance: 325.4
click at [1077, 351] on div "Janela de atendimento Grade de atendimento Capacidade Transportadoras Veículos …" at bounding box center [671, 299] width 1342 height 599
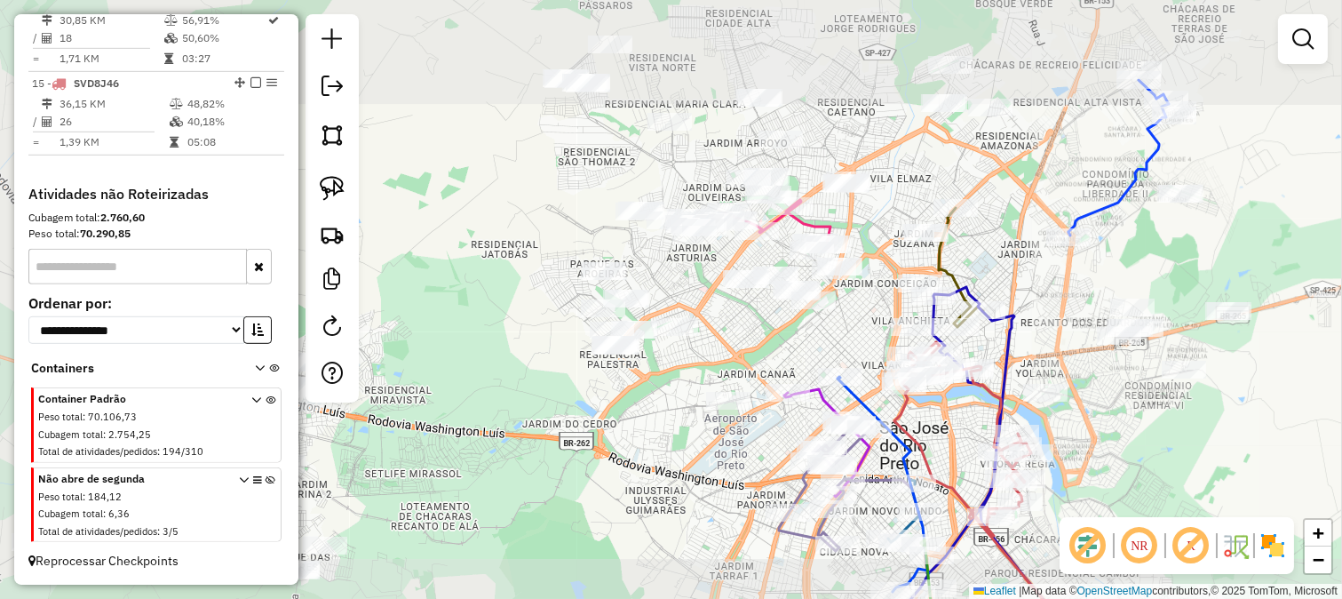
click at [741, 349] on div "Janela de atendimento Grade de atendimento Capacidade Transportadoras Veículos …" at bounding box center [671, 299] width 1342 height 599
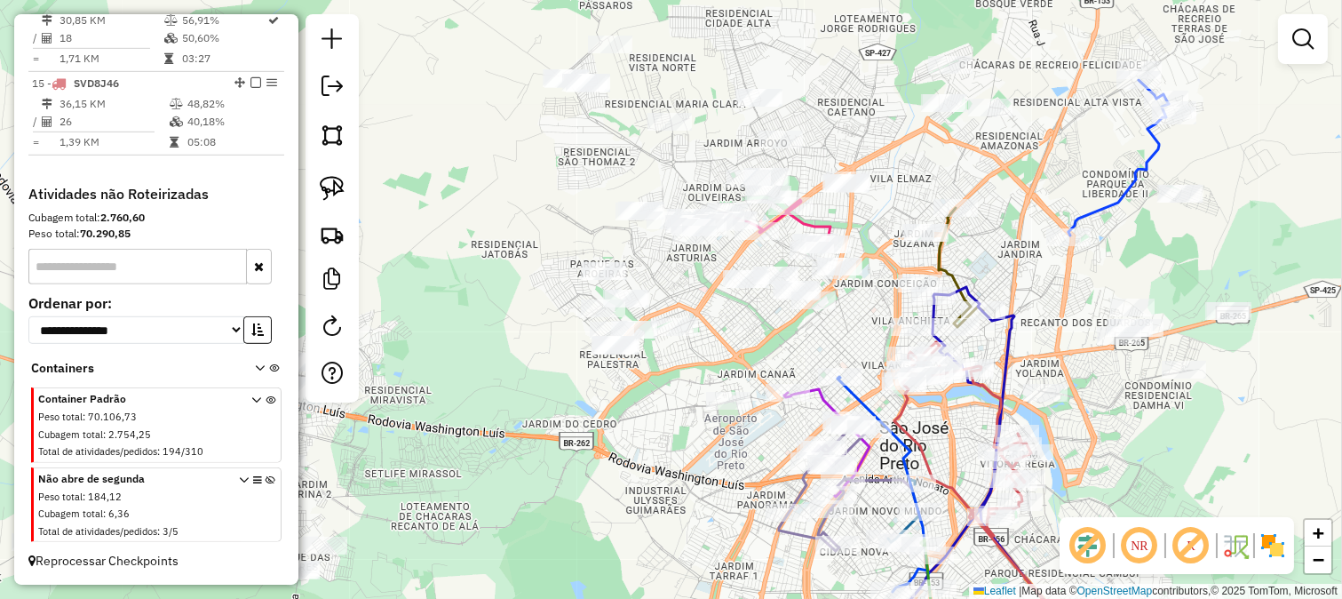
click at [687, 370] on div "Janela de atendimento Grade de atendimento Capacidade Transportadoras Veículos …" at bounding box center [671, 299] width 1342 height 599
click at [338, 147] on img at bounding box center [332, 135] width 25 height 25
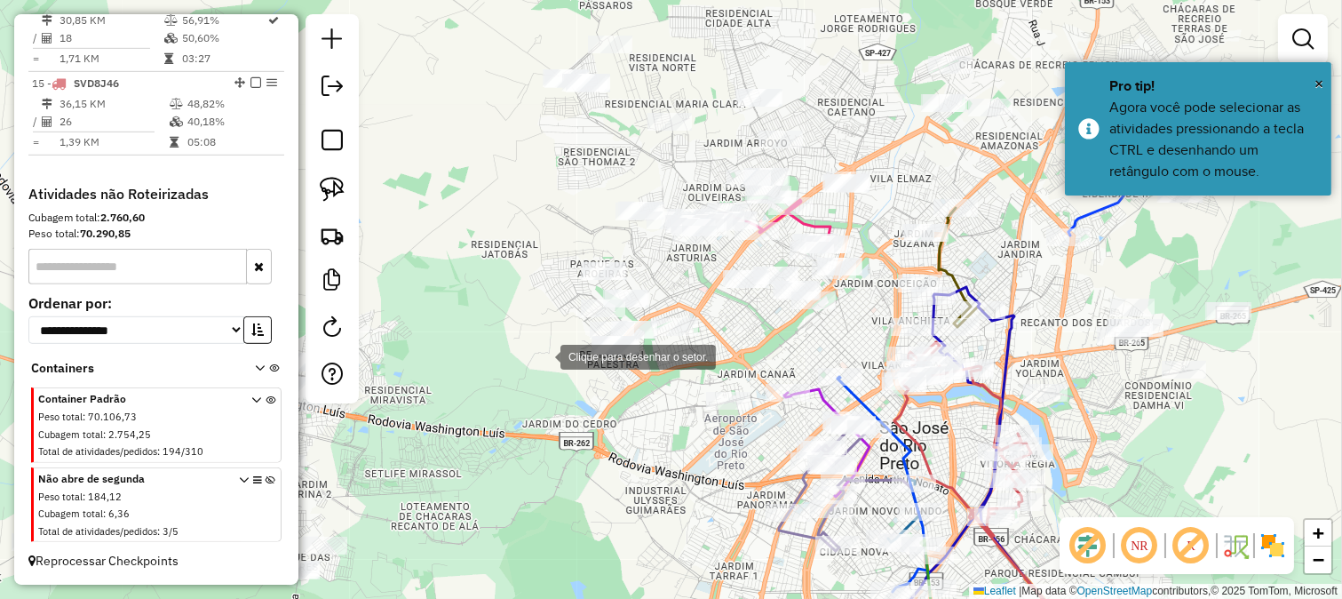
click at [543, 355] on div at bounding box center [543, 356] width 36 height 36
click at [561, 373] on div at bounding box center [543, 356] width 36 height 36
click at [618, 418] on div at bounding box center [601, 400] width 36 height 36
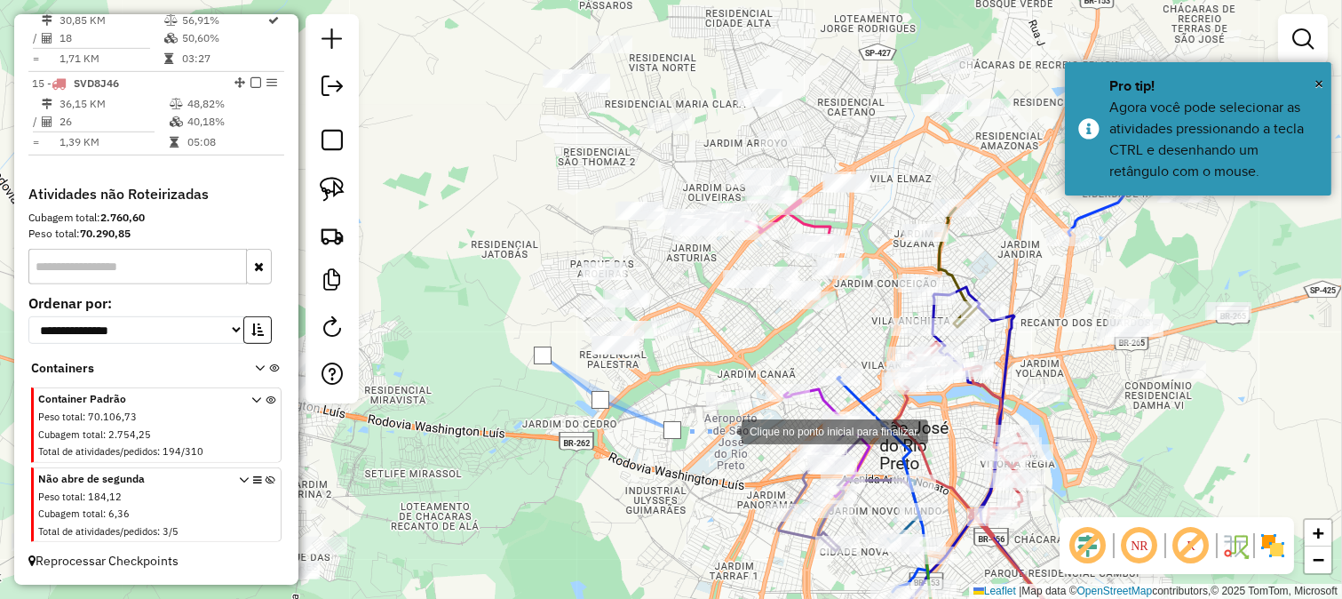
click at [724, 430] on div at bounding box center [724, 430] width 36 height 36
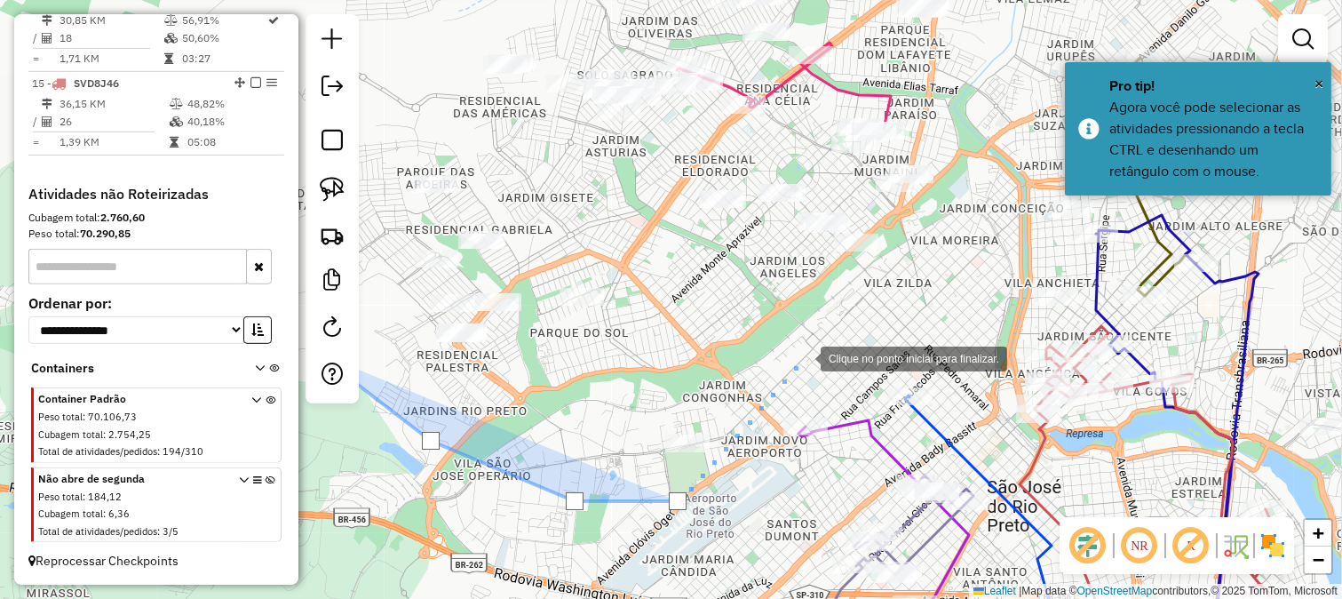
click at [806, 358] on div at bounding box center [803, 357] width 36 height 36
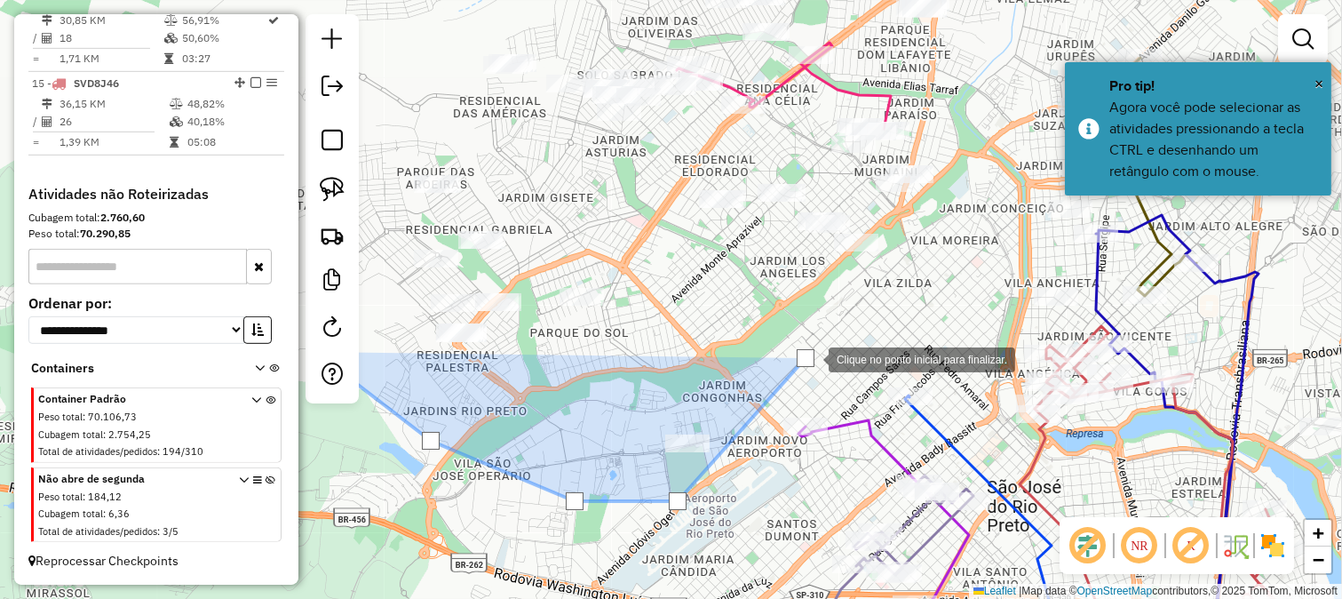
click at [829, 340] on div at bounding box center [811, 358] width 36 height 36
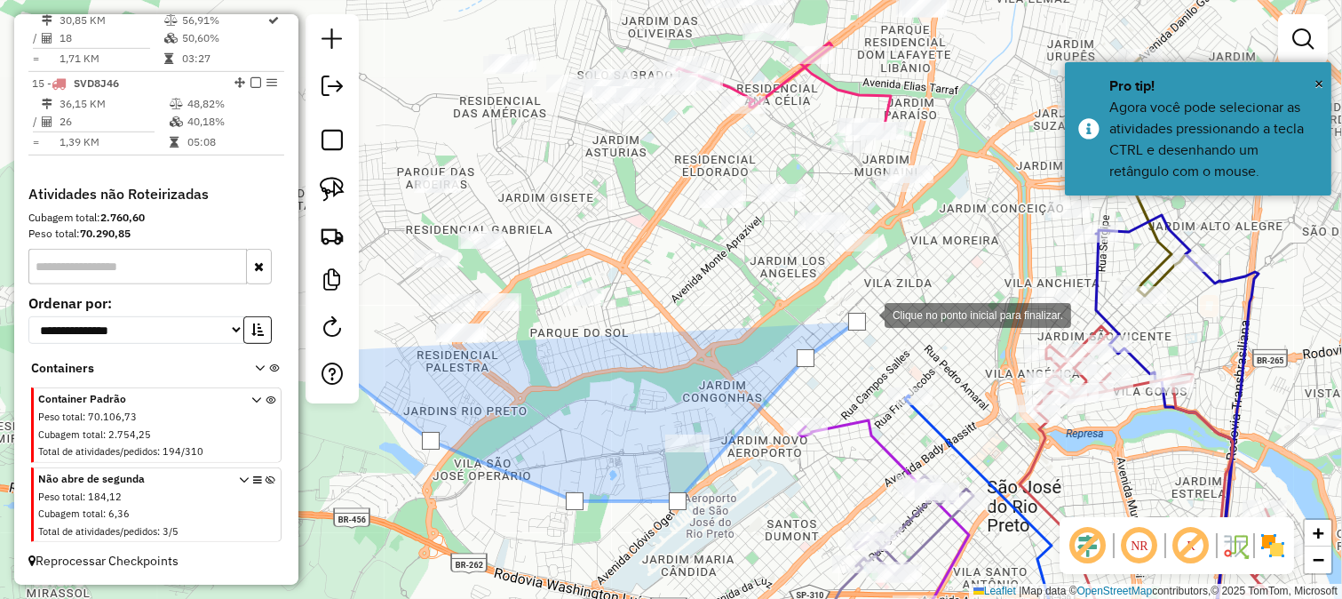
drag, startPoint x: 915, startPoint y: 272, endPoint x: 904, endPoint y: 351, distance: 79.8
click at [885, 331] on div at bounding box center [867, 314] width 36 height 36
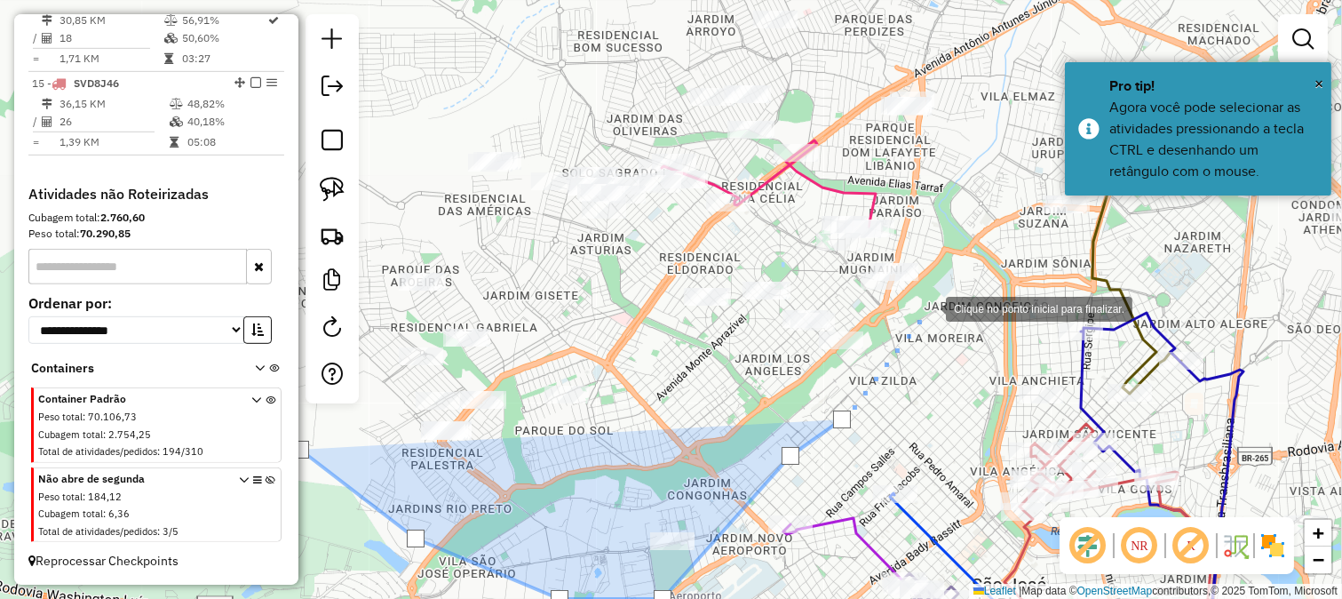
click at [928, 307] on div at bounding box center [929, 308] width 36 height 36
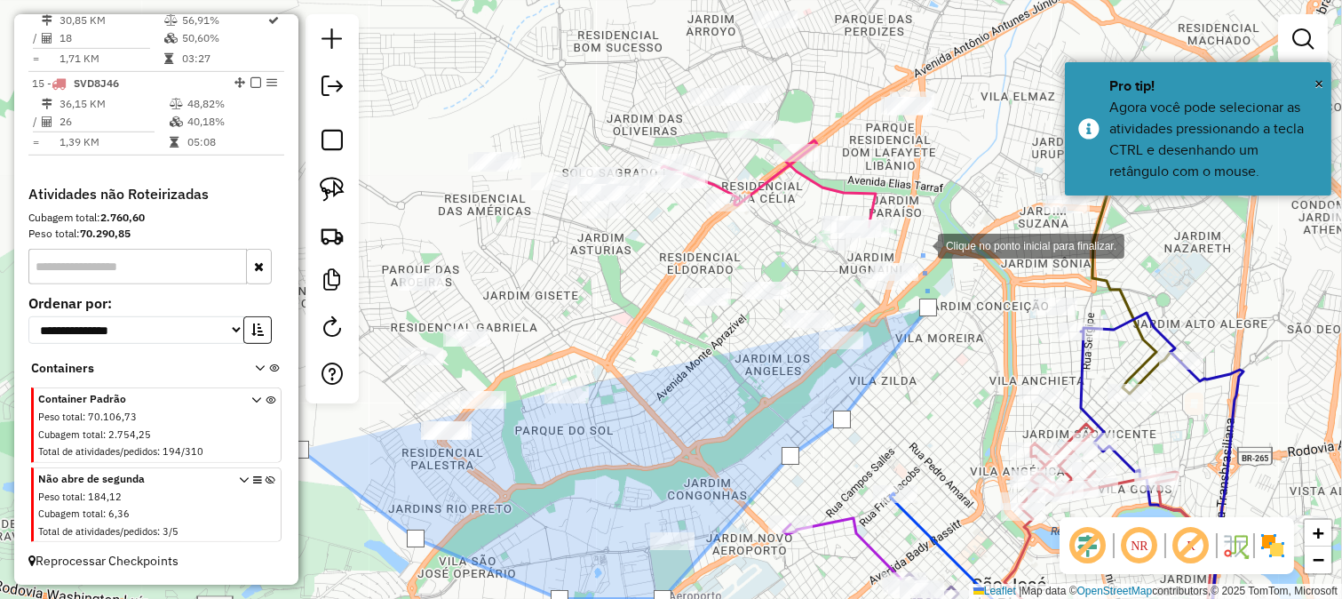
click at [920, 244] on div at bounding box center [921, 245] width 36 height 36
click at [903, 227] on div at bounding box center [921, 245] width 36 height 36
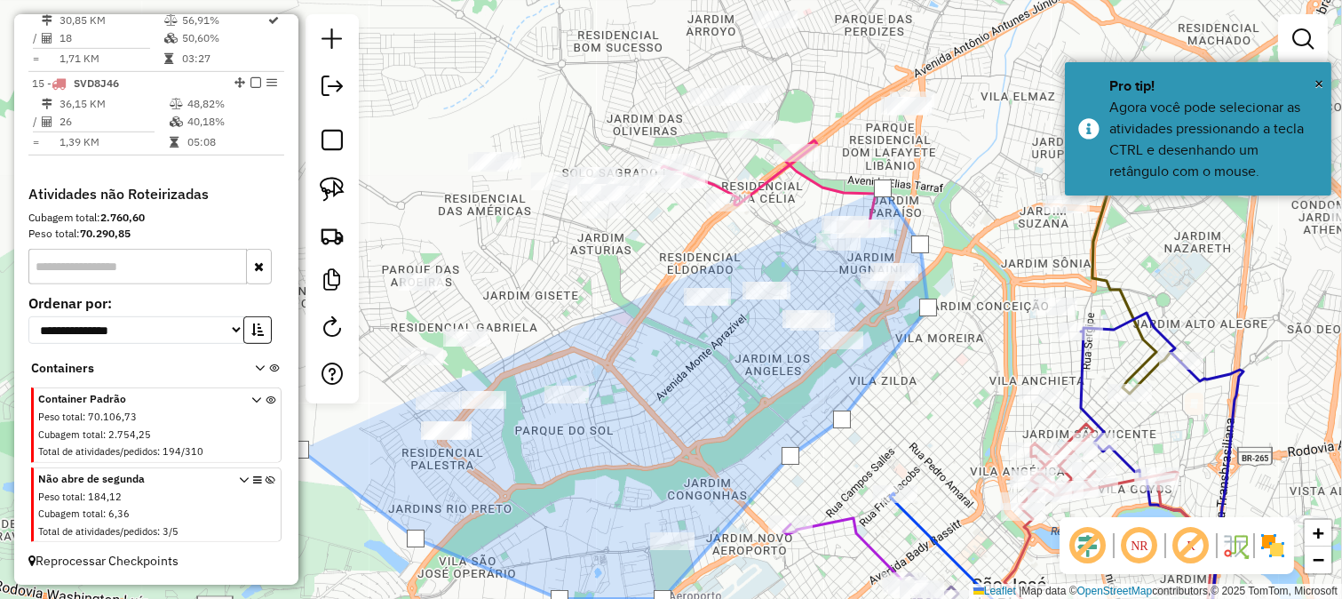
click at [865, 203] on div at bounding box center [883, 189] width 36 height 36
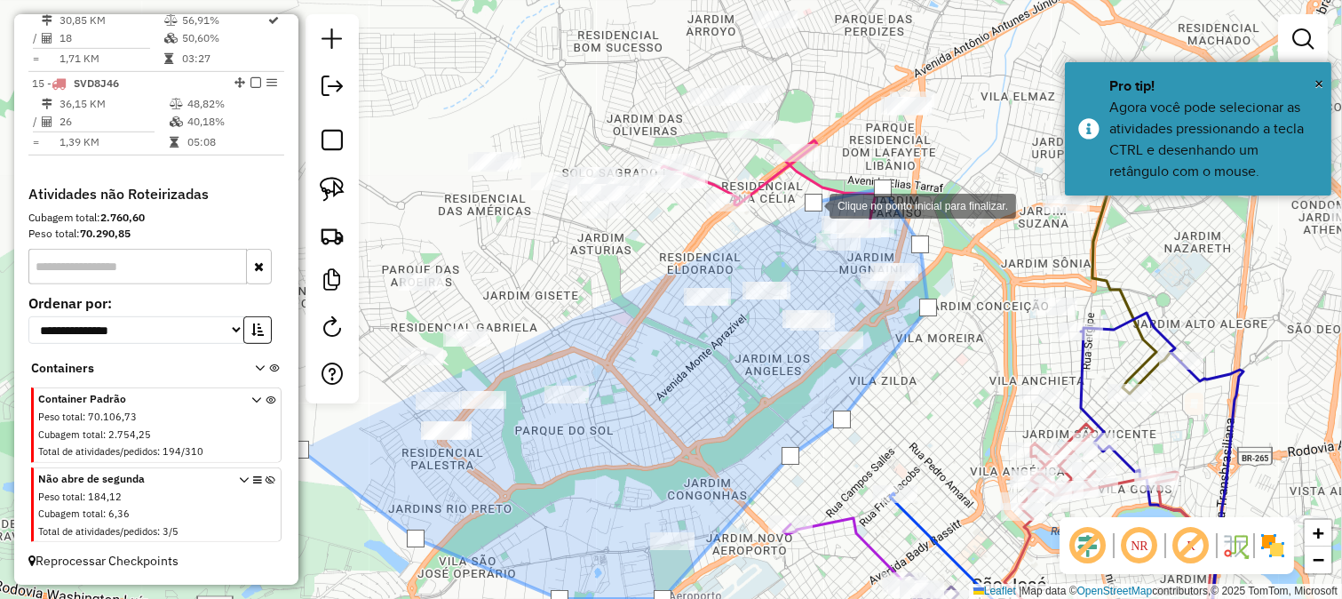
click at [794, 222] on div at bounding box center [812, 205] width 36 height 36
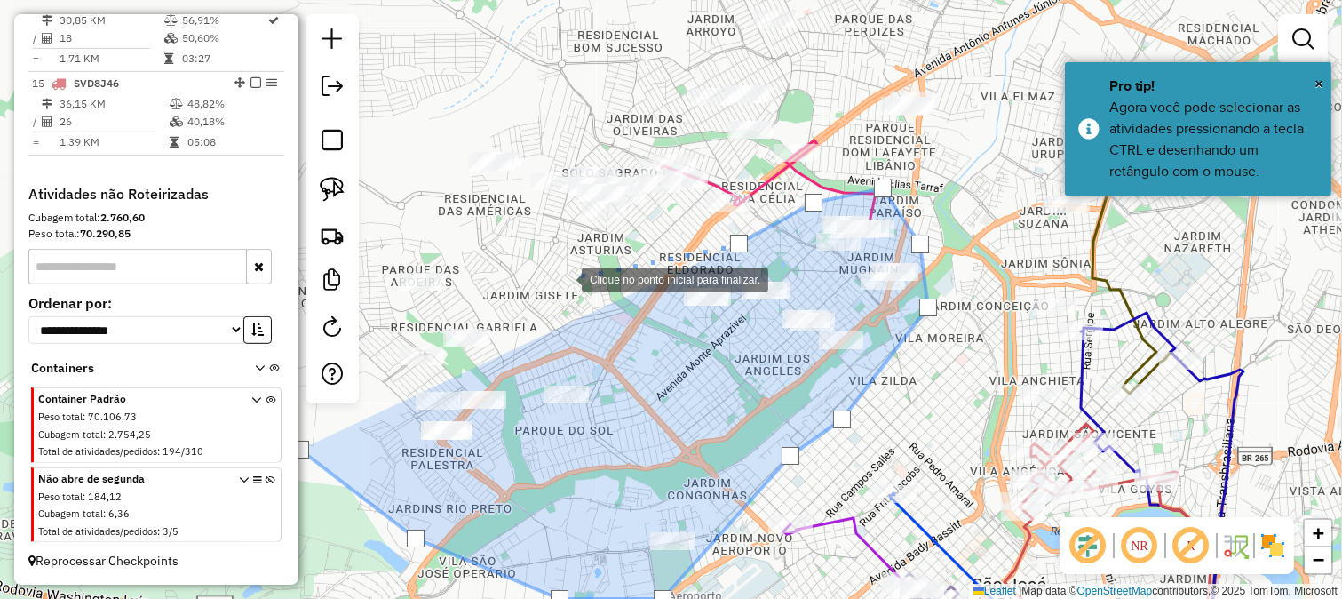
drag, startPoint x: 544, startPoint y: 278, endPoint x: 652, endPoint y: 298, distance: 110.3
click at [582, 296] on div at bounding box center [564, 278] width 36 height 36
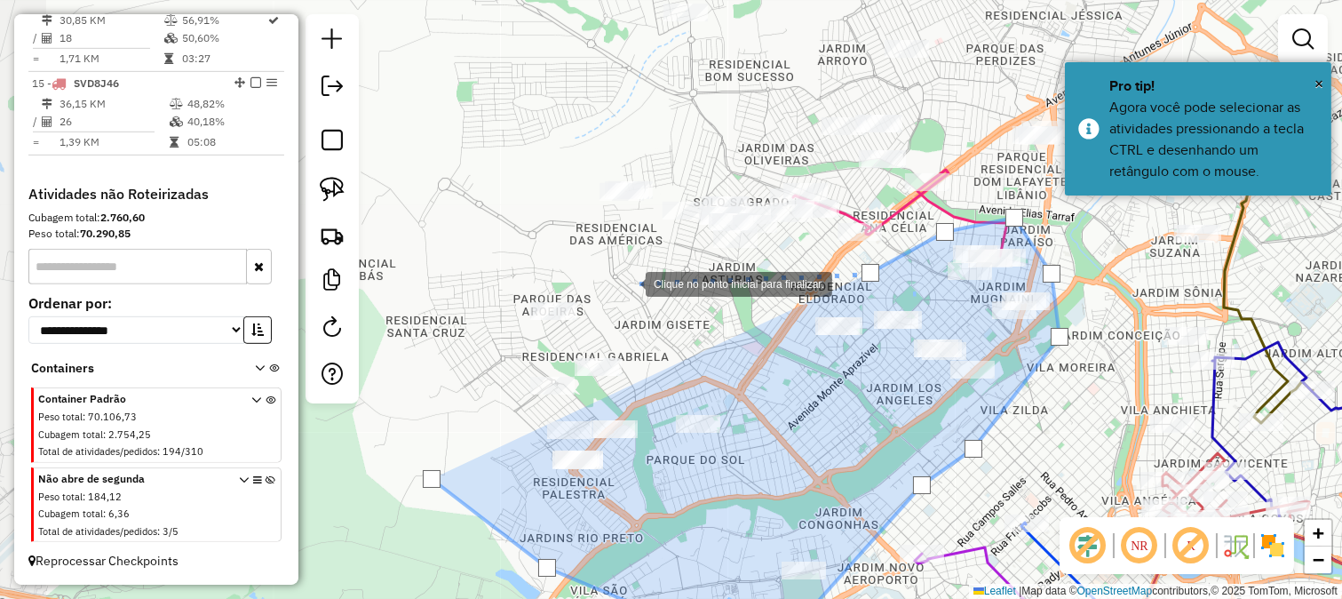
click at [610, 265] on div at bounding box center [628, 283] width 36 height 36
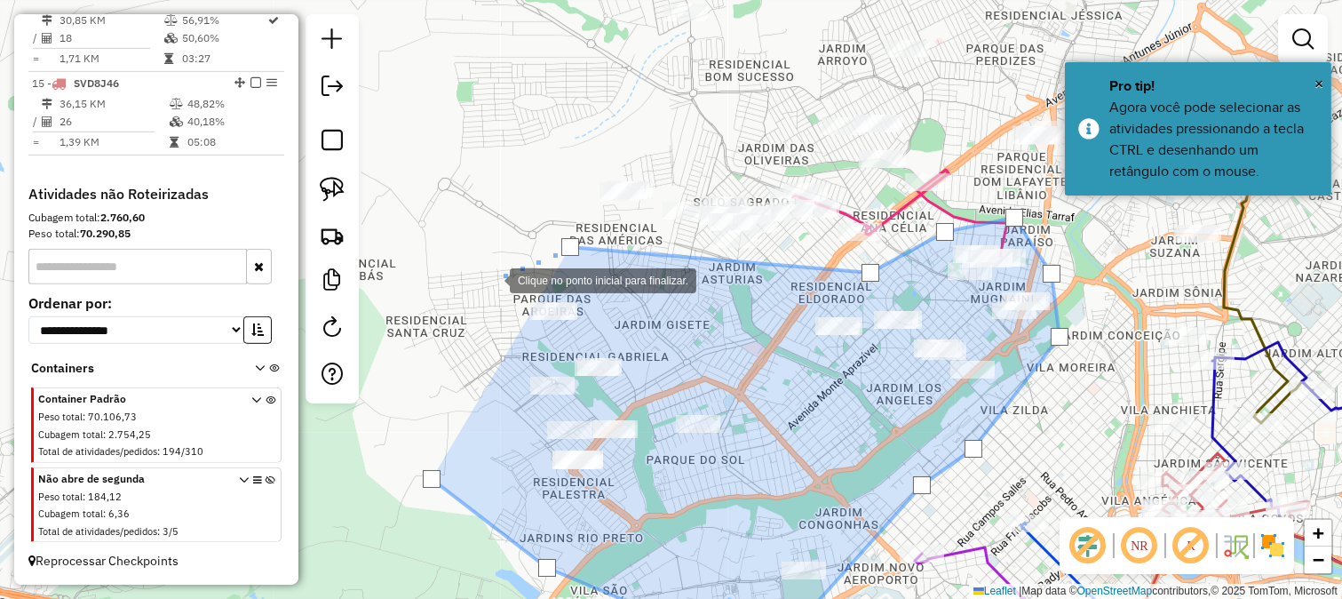
click at [486, 281] on div at bounding box center [492, 279] width 36 height 36
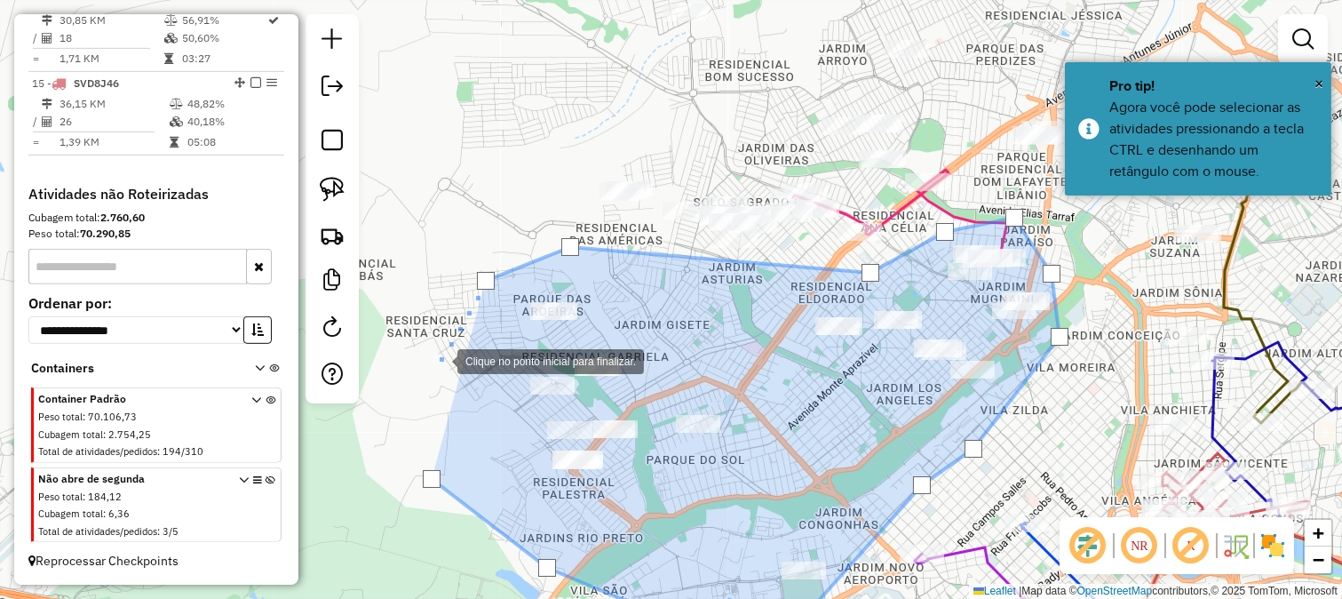
click at [440, 360] on div at bounding box center [440, 360] width 36 height 36
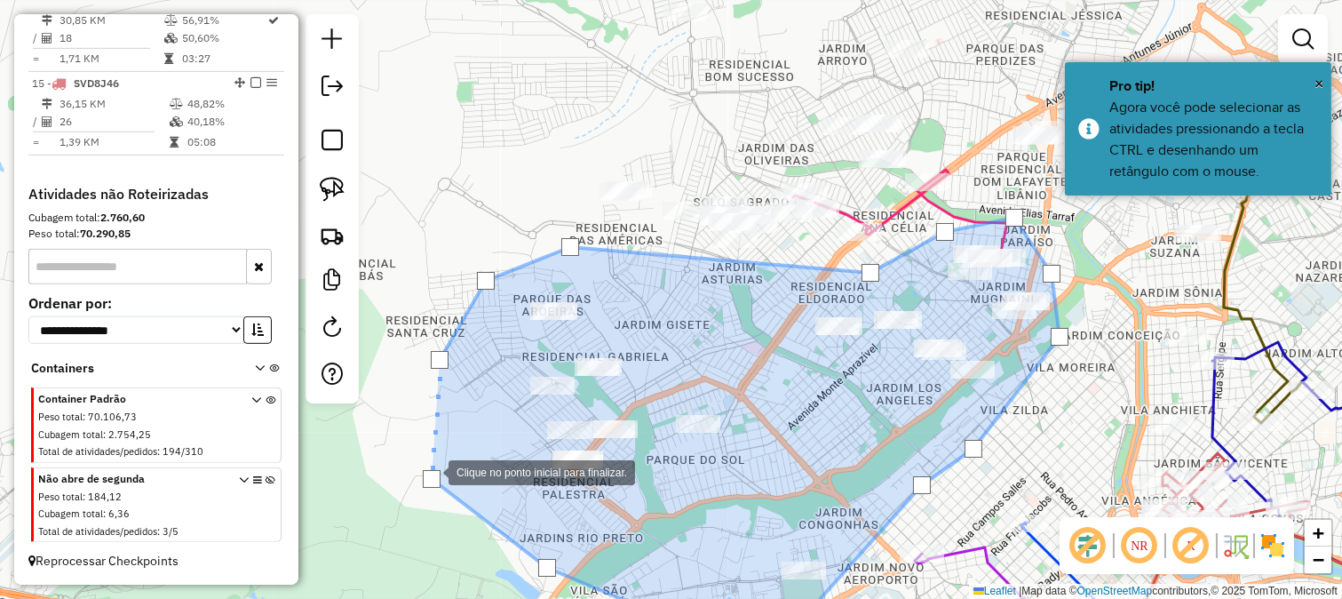
click at [431, 477] on div at bounding box center [432, 479] width 18 height 18
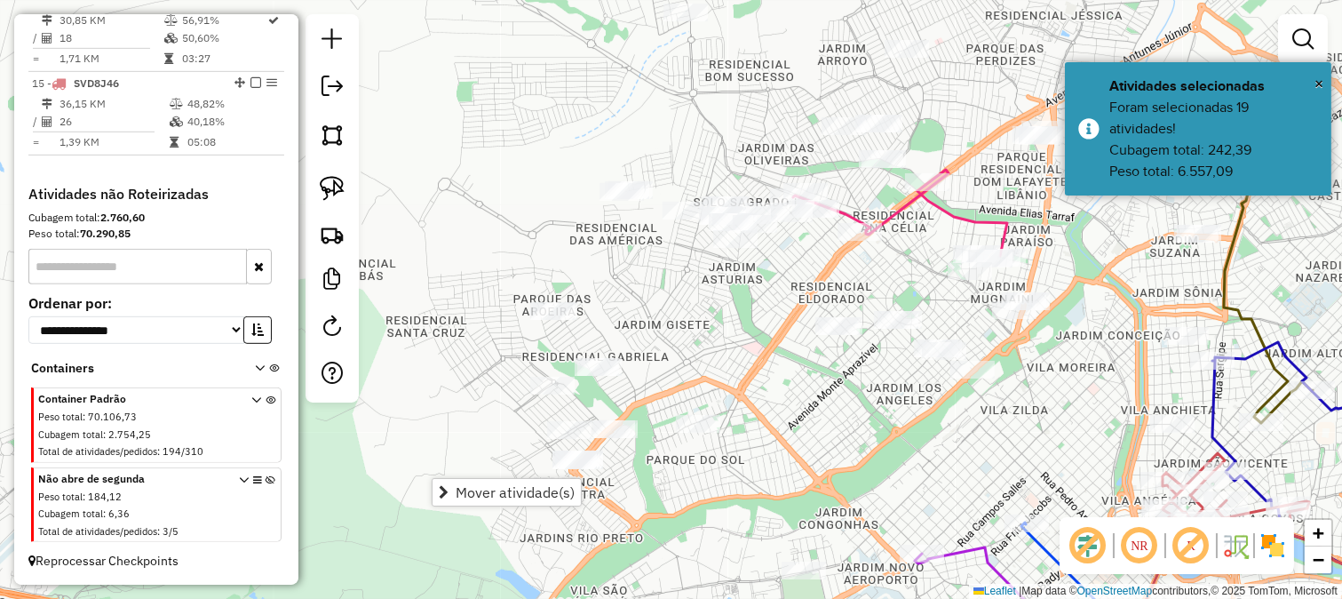
click at [464, 496] on span "Mover atividade(s)" at bounding box center [515, 492] width 119 height 14
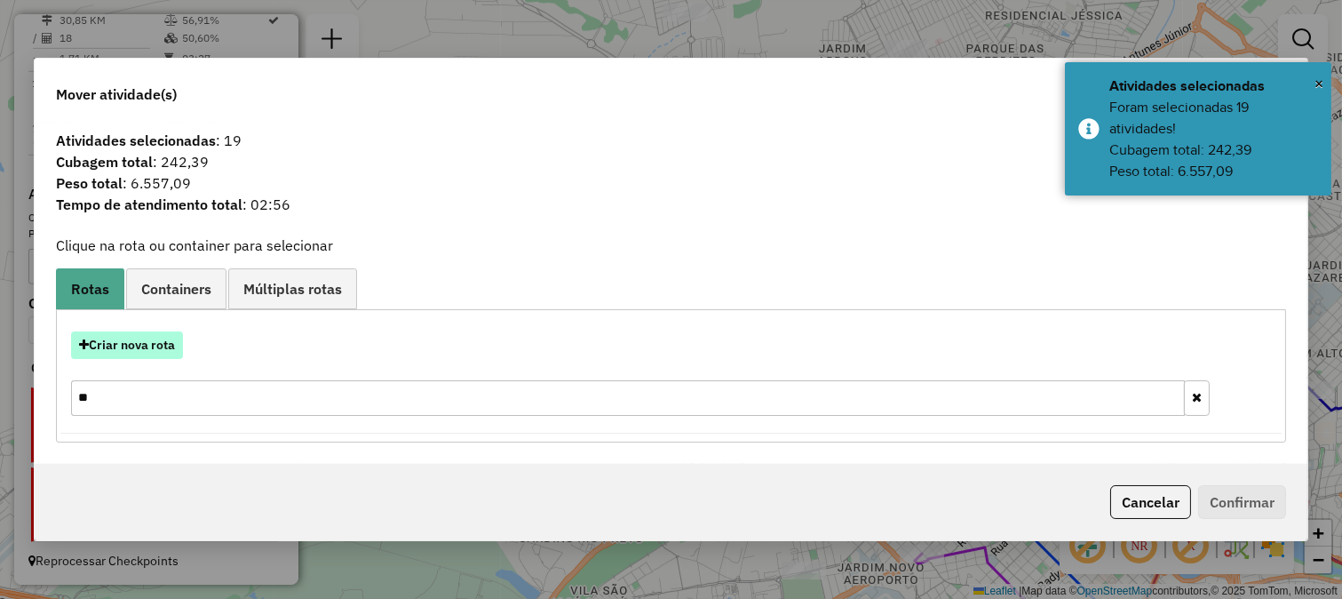
click at [154, 341] on button "Criar nova rota" at bounding box center [127, 345] width 112 height 28
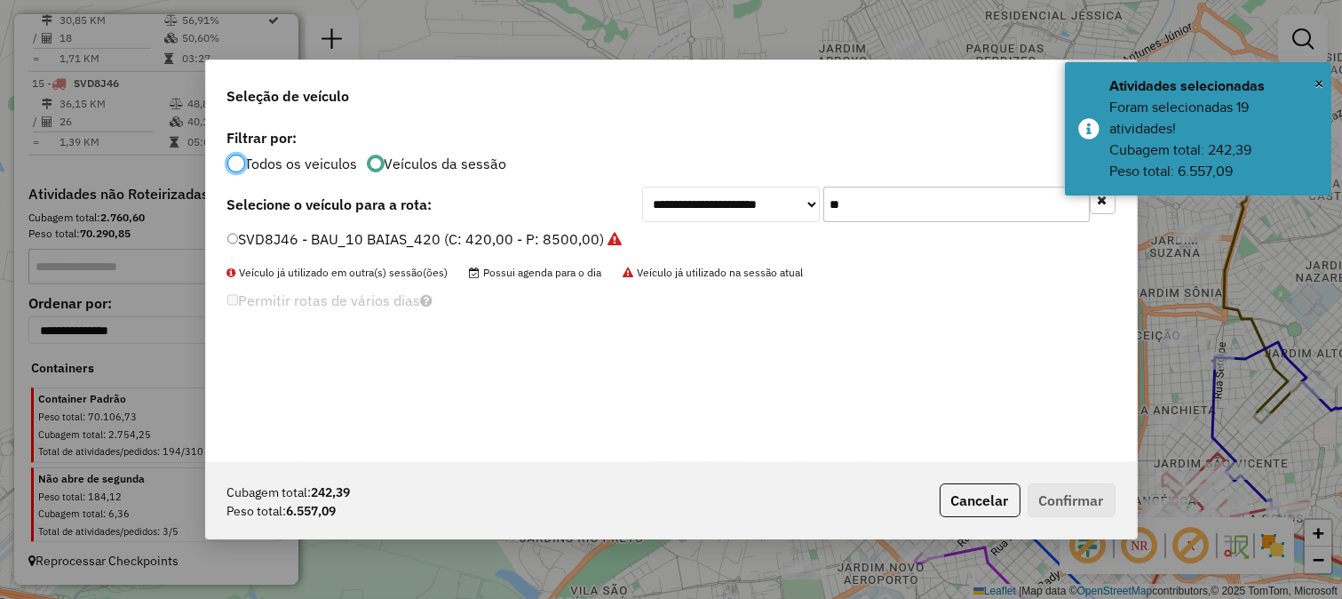
click at [883, 189] on input "**" at bounding box center [956, 205] width 267 height 36
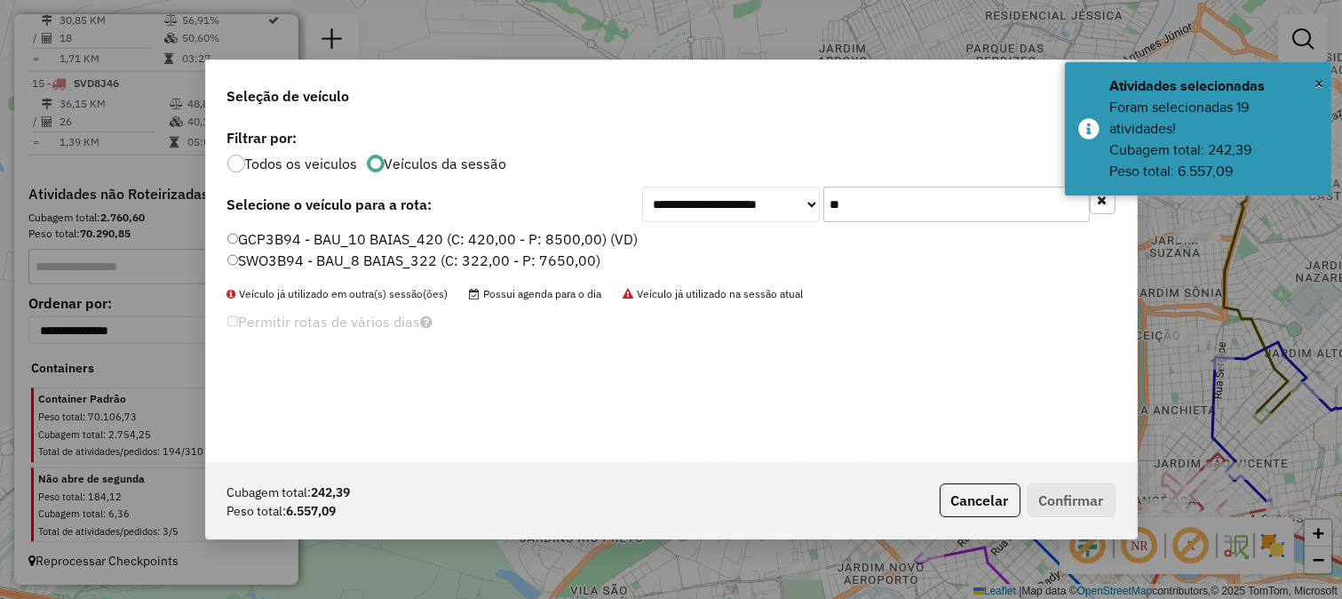
type input "**"
click at [600, 241] on label "GCP3B94 - BAU_10 BAIAS_420 (C: 420,00 - P: 8500,00) (VD)" at bounding box center [432, 238] width 411 height 21
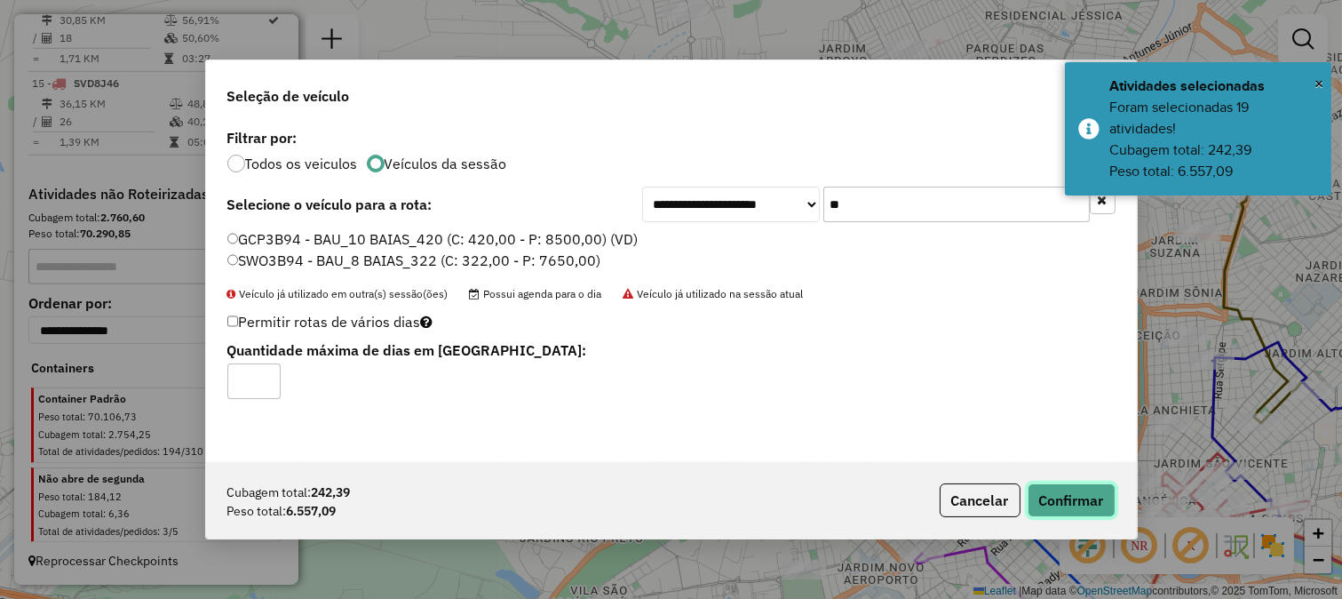
click at [1062, 489] on button "Confirmar" at bounding box center [1072, 500] width 88 height 34
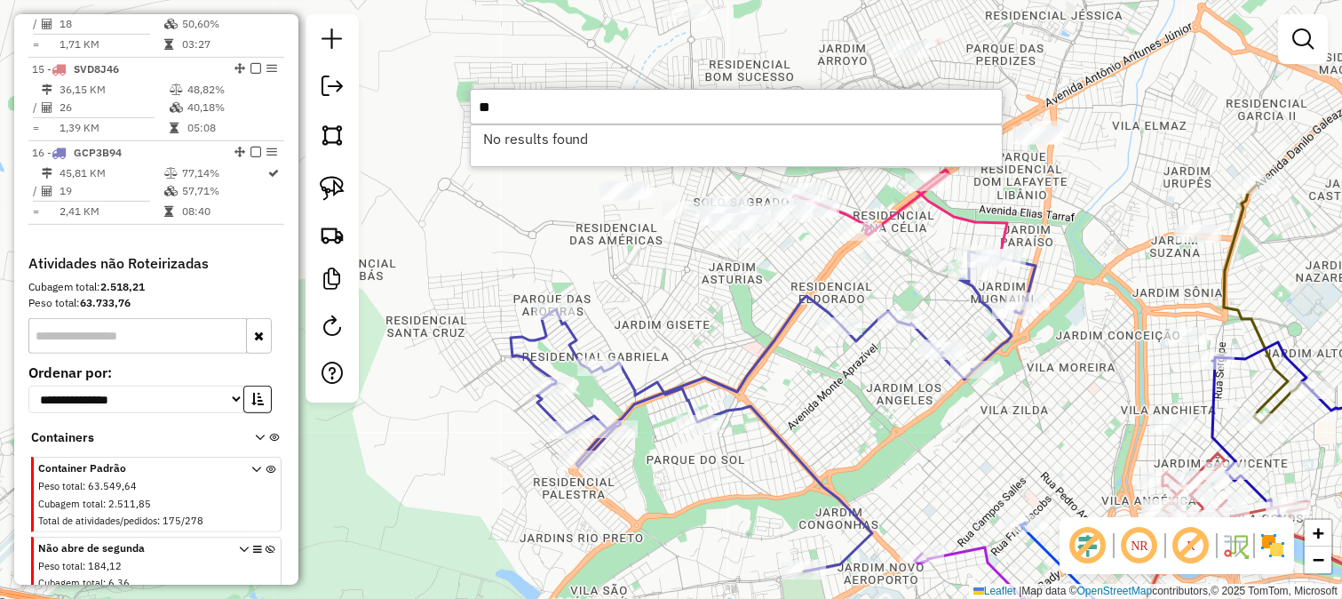
type input "*"
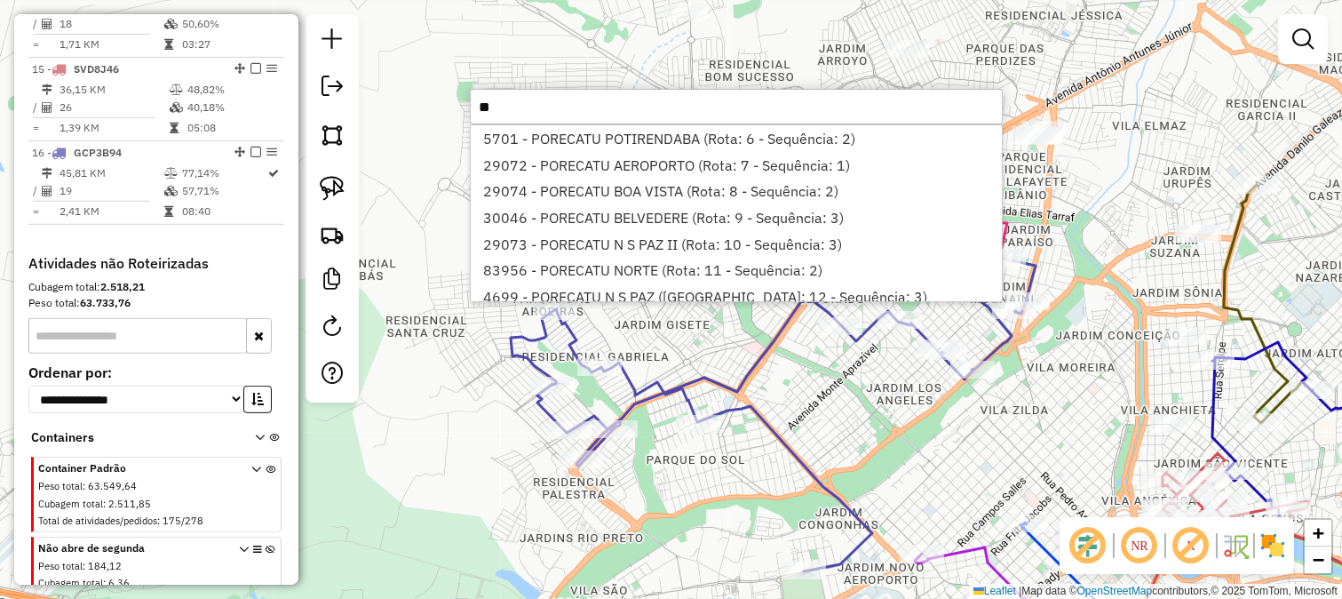
type input "*"
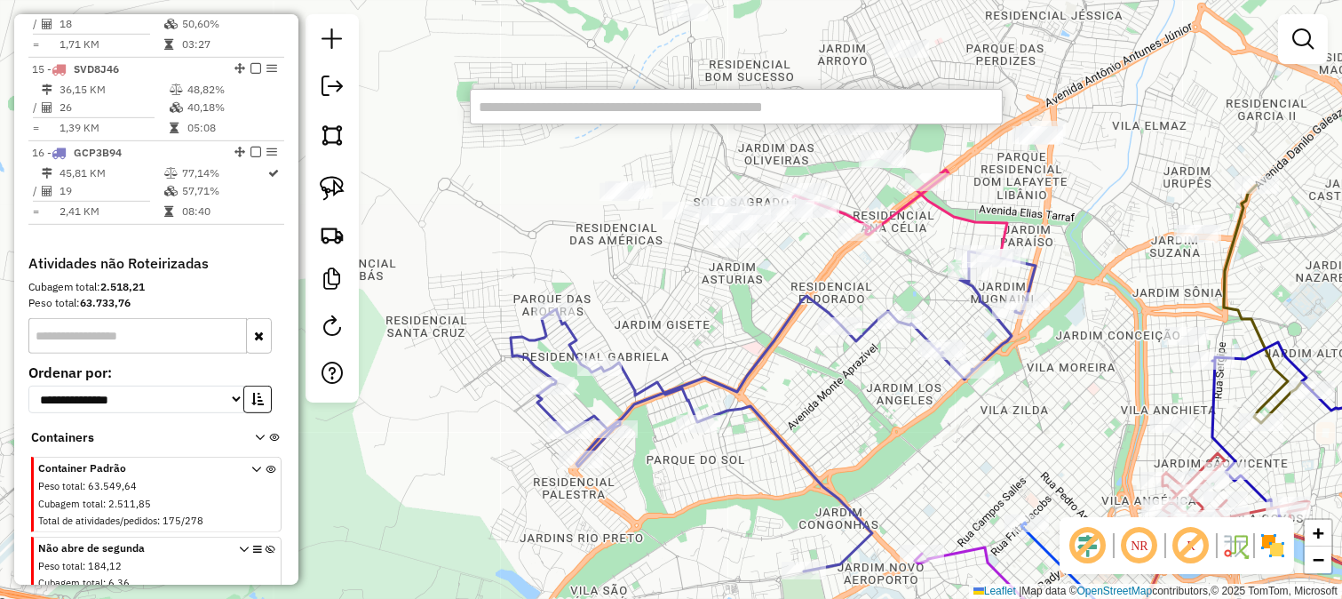
click at [871, 362] on div "Janela de atendimento Grade de atendimento Capacidade Transportadoras Veículos …" at bounding box center [671, 299] width 1342 height 599
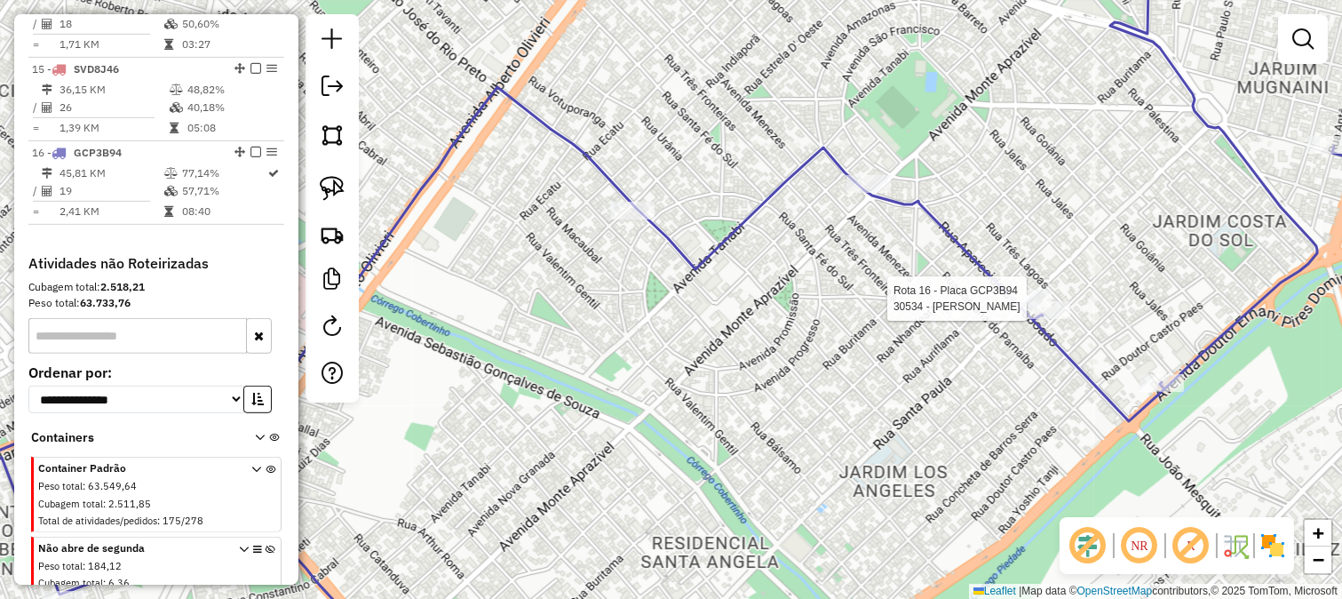
select select "**********"
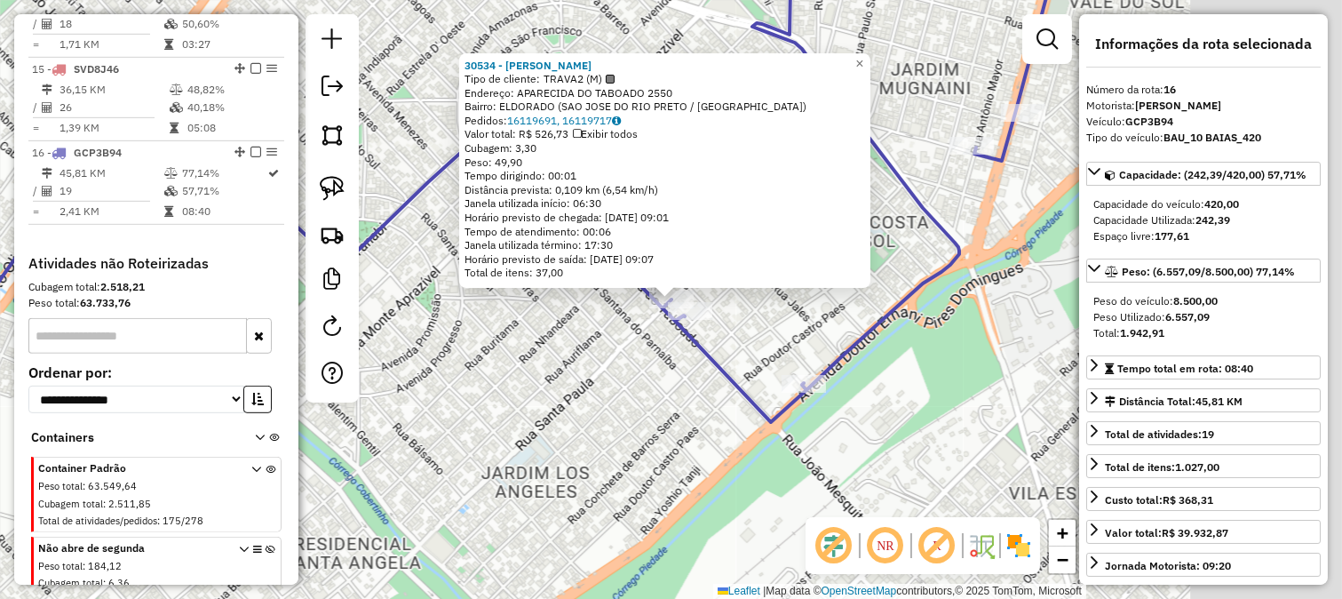
scroll to position [1919, 0]
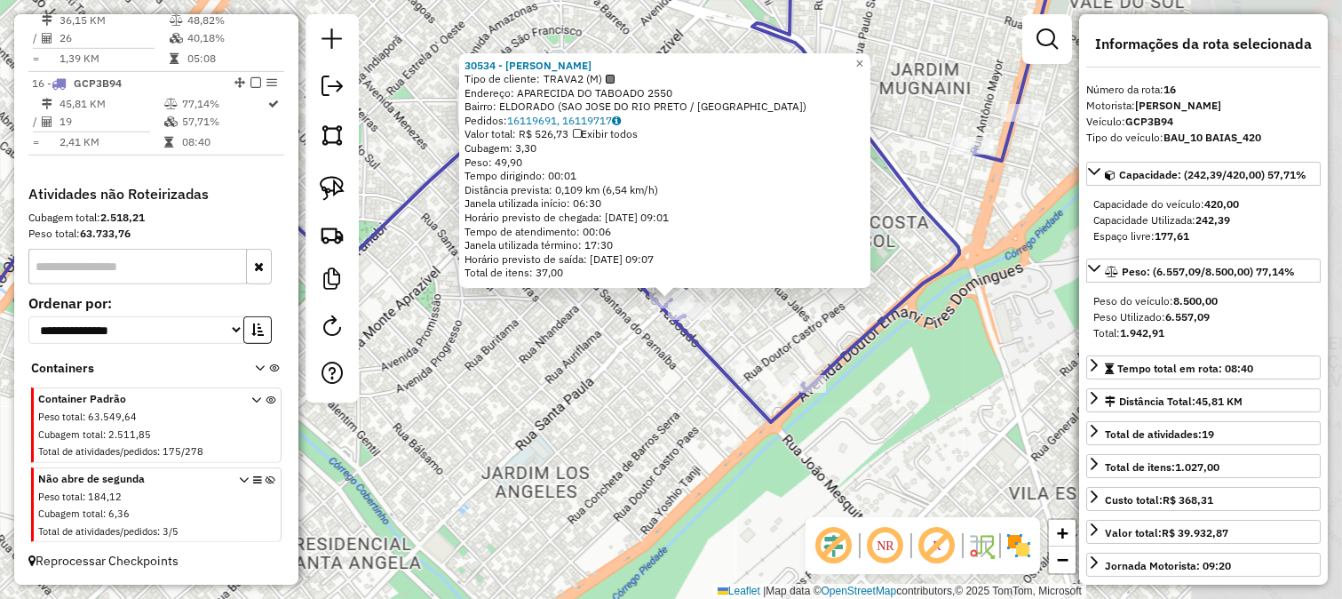
click at [611, 411] on div "30534 - J J ELDORADO Tipo de cliente: TRAVA2 (M) Endereço: APARECIDA DO TABOADO…" at bounding box center [671, 299] width 1342 height 599
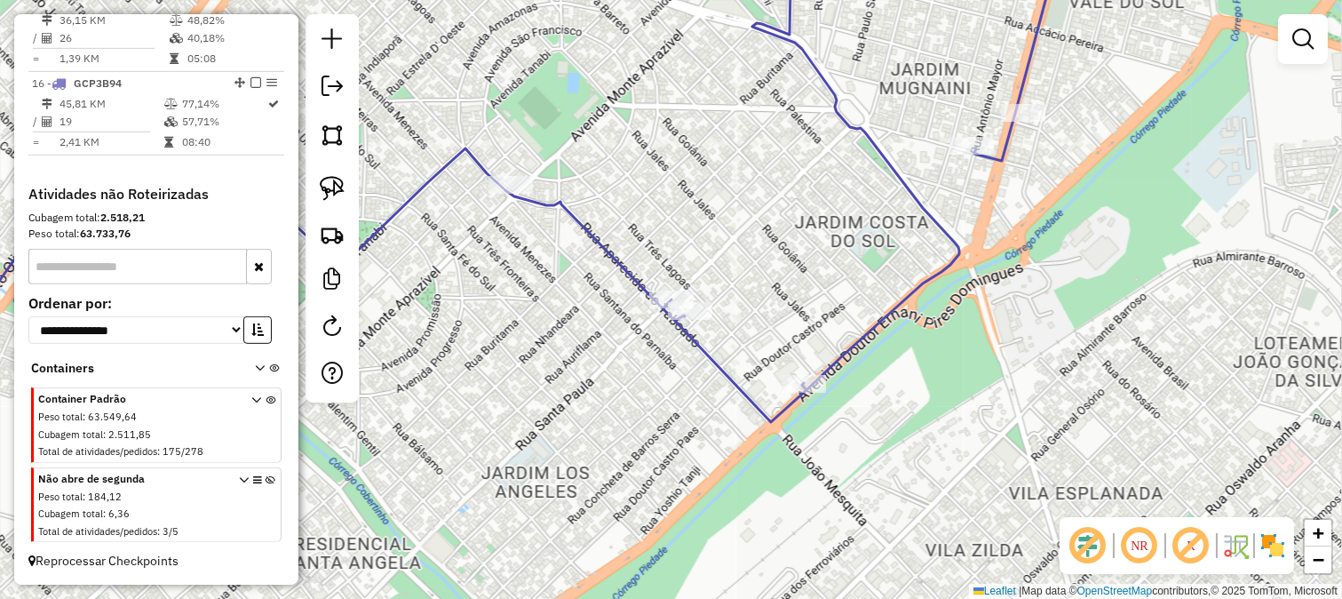
drag, startPoint x: 551, startPoint y: 344, endPoint x: 842, endPoint y: 437, distance: 305.9
click at [752, 425] on div "30534 - J J ELDORADO Tipo de cliente: TRAVA2 (M) Endereço: APARECIDA DO TABOADO…" at bounding box center [671, 299] width 1342 height 599
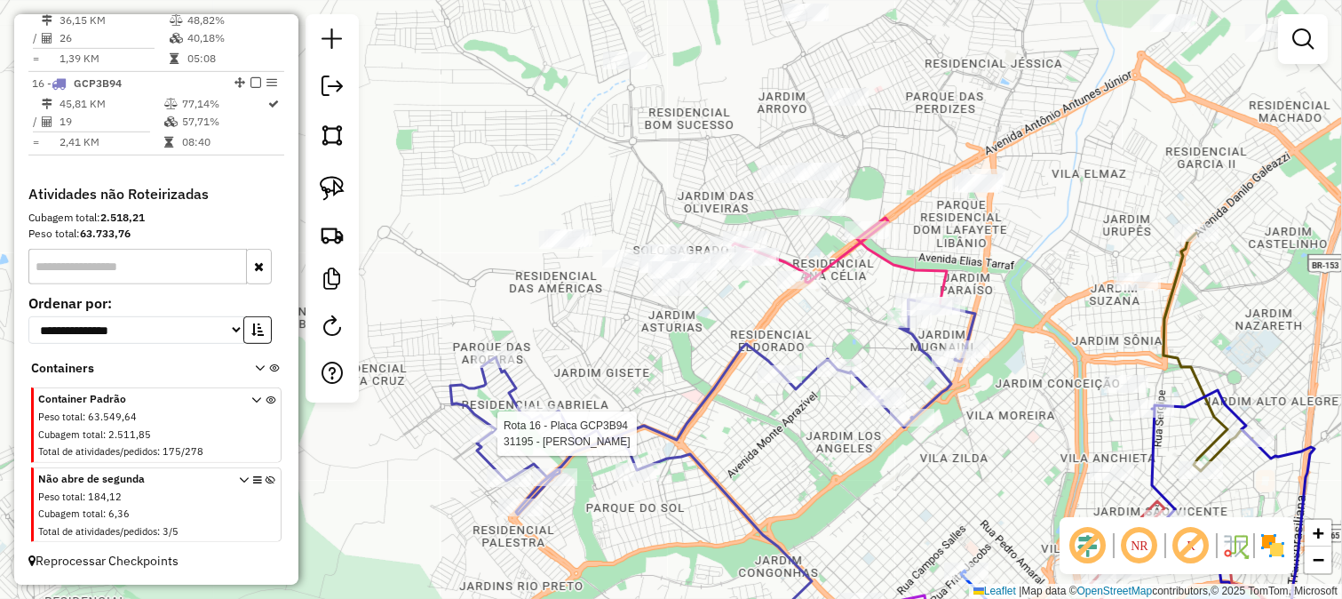
select select "**********"
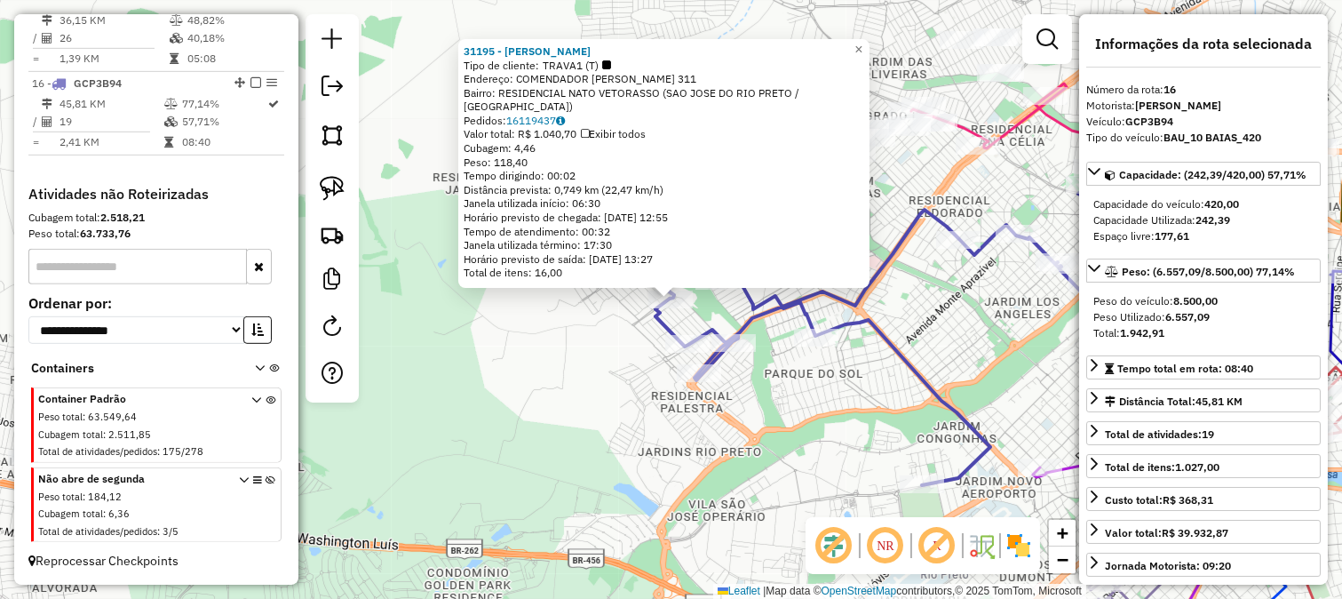
click at [685, 411] on div "31195 - SUP CABRAL VETORASSO Tipo de cliente: TRAVA1 (T) Endereço: COMENDADOR A…" at bounding box center [671, 299] width 1342 height 599
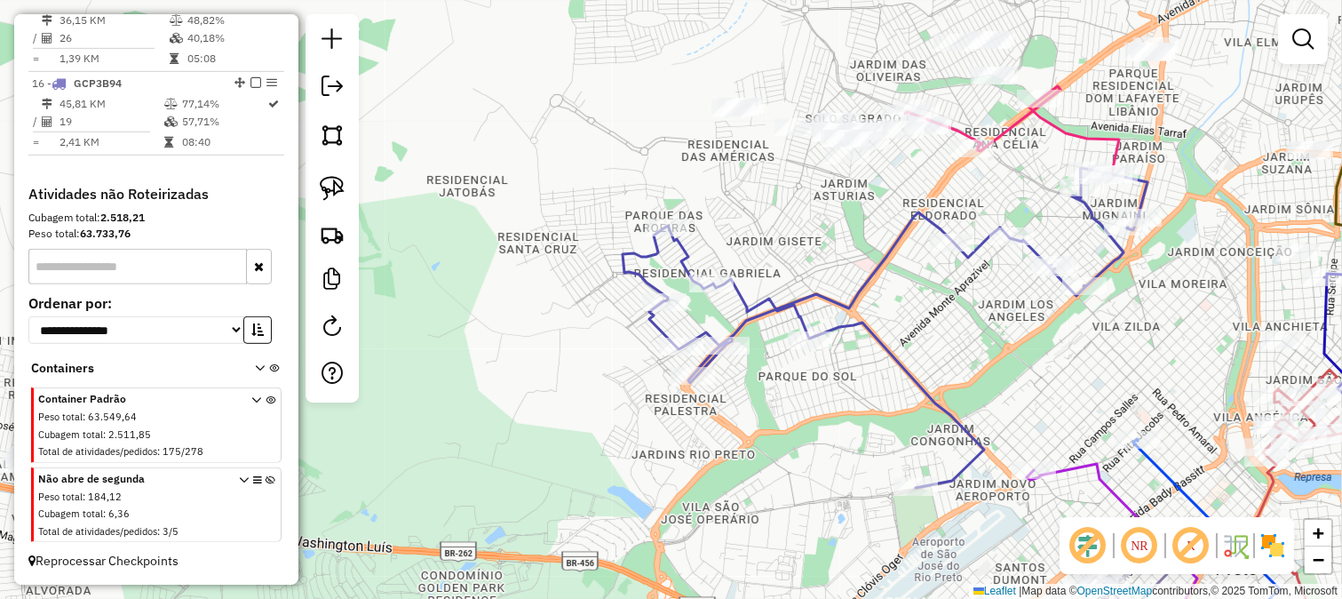
drag, startPoint x: 758, startPoint y: 422, endPoint x: 640, endPoint y: 487, distance: 134.8
click at [647, 484] on div "Janela de atendimento Grade de atendimento Capacidade Transportadoras Veículos …" at bounding box center [671, 299] width 1342 height 599
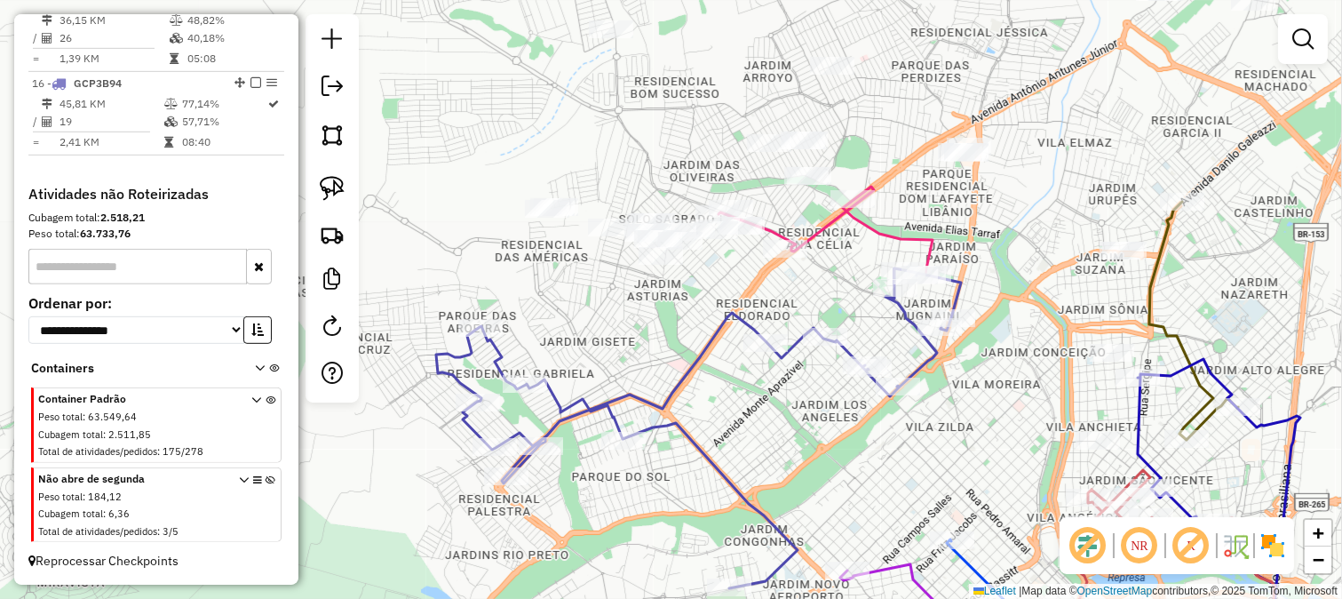
drag, startPoint x: 842, startPoint y: 298, endPoint x: 859, endPoint y: 493, distance: 196.2
click at [862, 482] on div "Janela de atendimento Grade de atendimento Capacidade Transportadoras Veículos …" at bounding box center [671, 299] width 1342 height 599
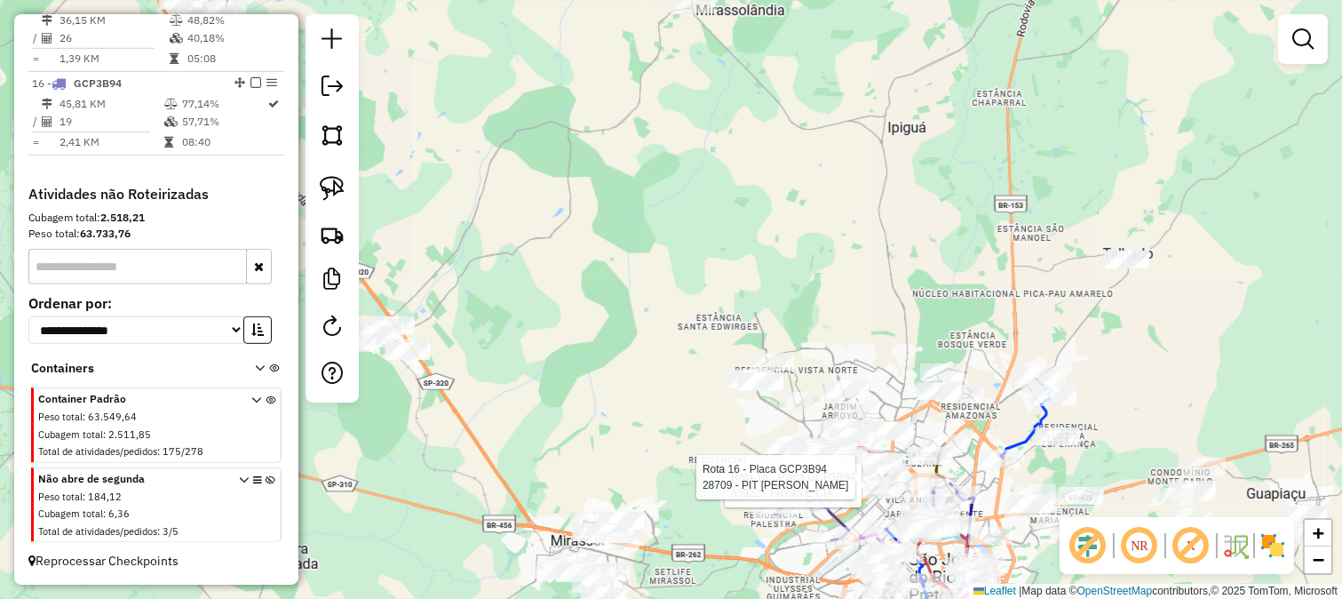
drag, startPoint x: 863, startPoint y: 299, endPoint x: 818, endPoint y: 482, distance: 188.3
click at [826, 471] on div "Rota 16 - Placa GCP3B94 83922 - FRIOS E CIA Rota 16 - Placa GCP3B94 28709 - PIT…" at bounding box center [671, 299] width 1342 height 599
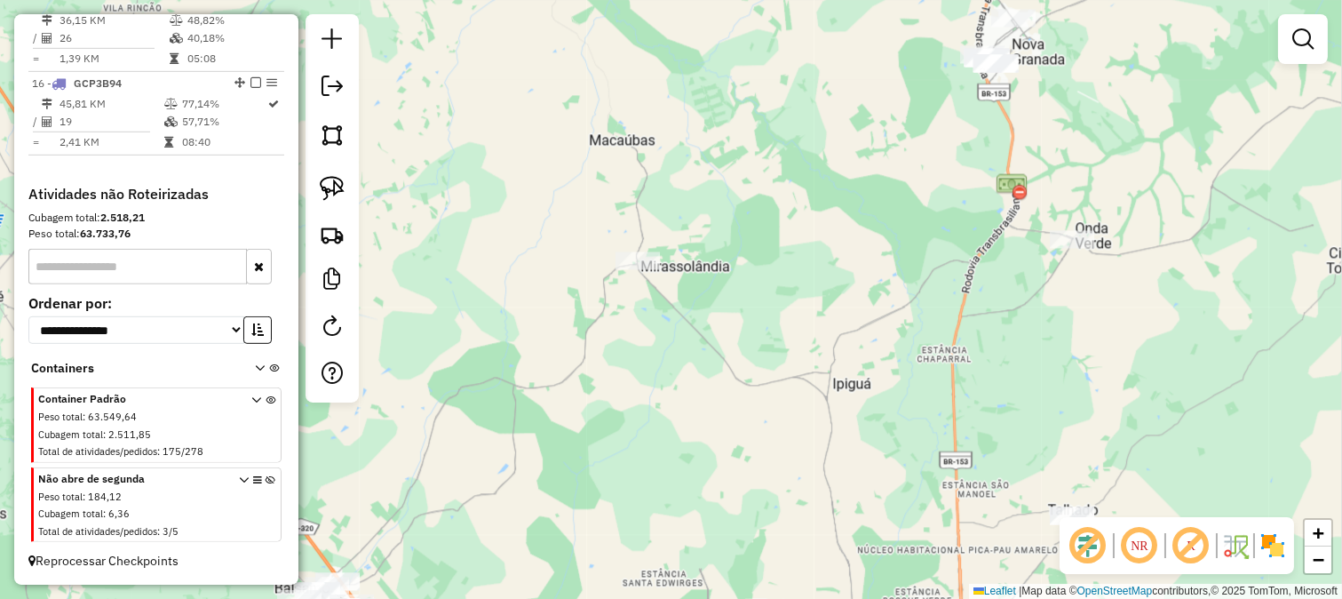
drag, startPoint x: 758, startPoint y: 314, endPoint x: 748, endPoint y: 270, distance: 44.6
click at [749, 274] on div "Rota 16 - Placa GCP3B94 83922 - FRIOS E CIA Rota 16 - Placa GCP3B94 28709 - PIT…" at bounding box center [671, 299] width 1342 height 599
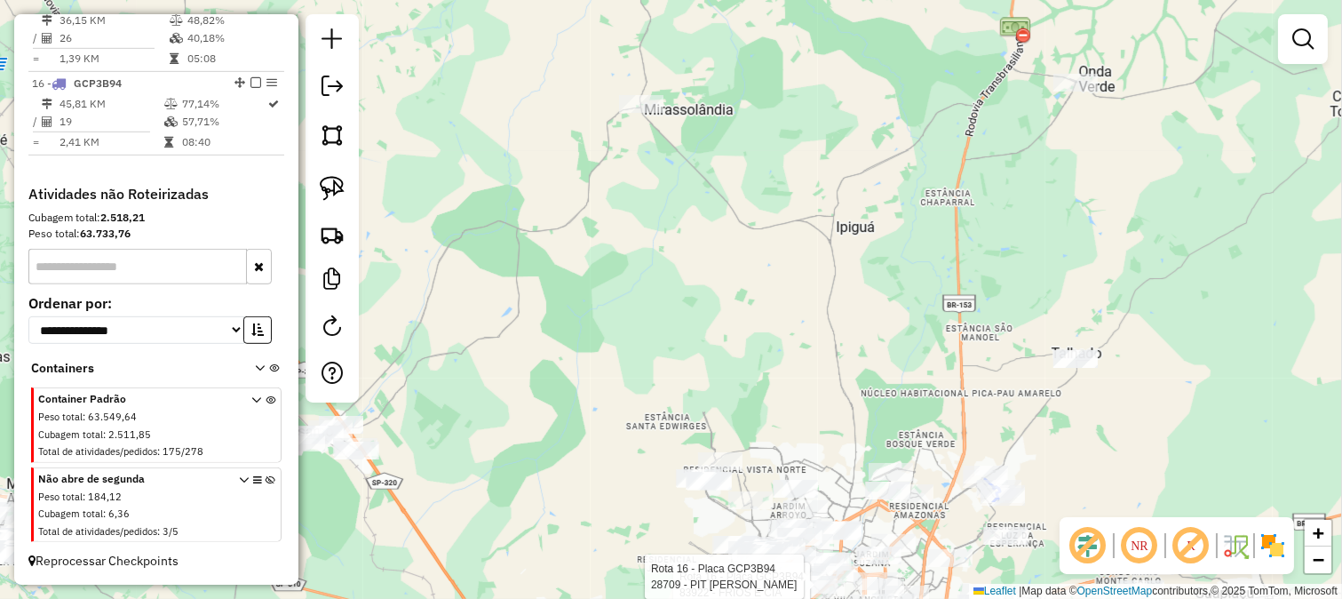
click at [760, 244] on div "Rota 16 - Placa GCP3B94 83922 - FRIOS E CIA Rota 16 - Placa GCP3B94 28709 - PIT…" at bounding box center [671, 299] width 1342 height 599
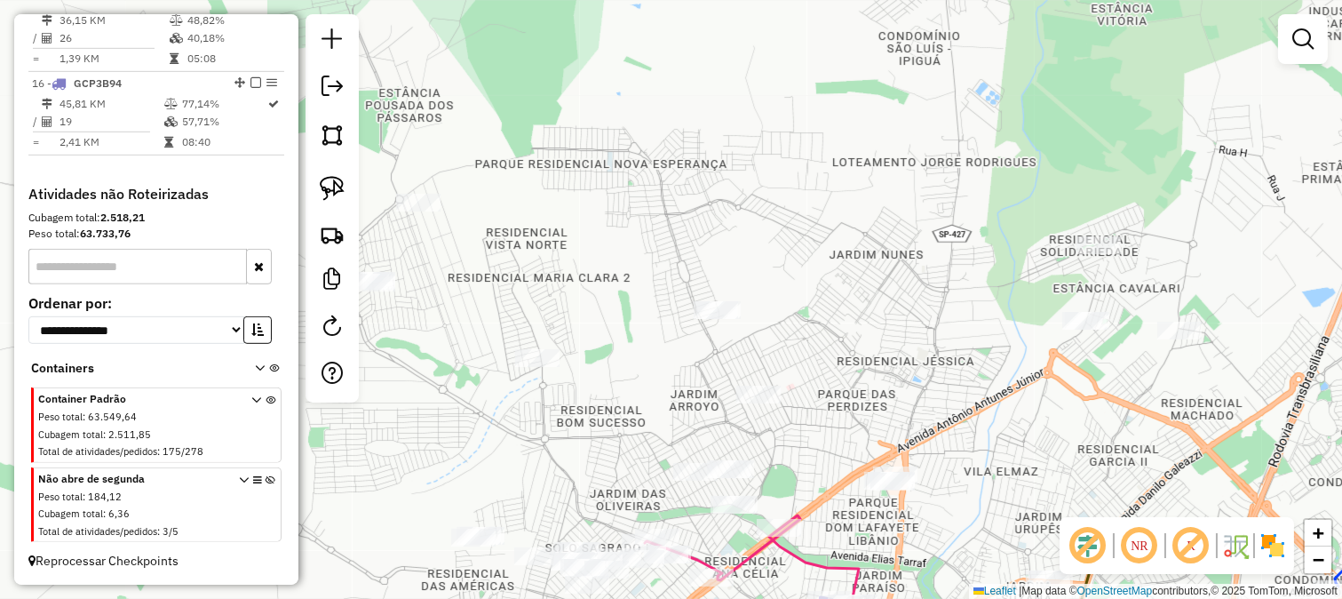
drag, startPoint x: 863, startPoint y: 442, endPoint x: 829, endPoint y: 336, distance: 111.0
click at [831, 340] on div "Rota 16 - Placa GCP3B94 83922 - FRIOS E CIA Rota 16 - Placa GCP3B94 28709 - PIT…" at bounding box center [671, 299] width 1342 height 599
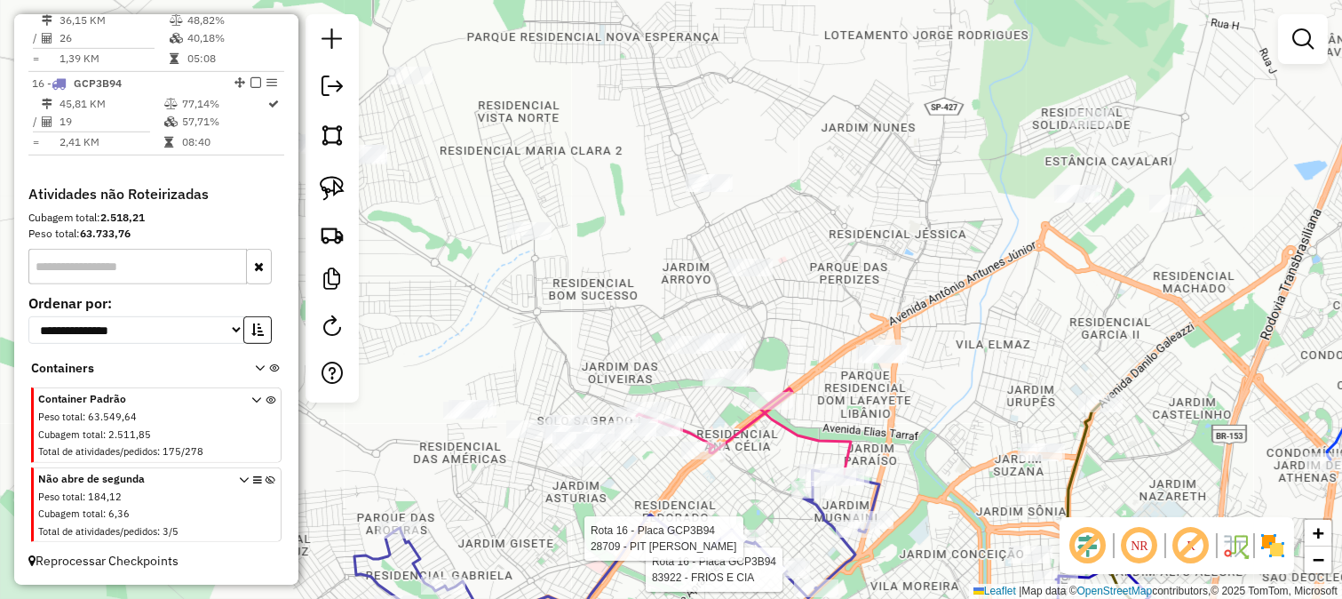
drag, startPoint x: 798, startPoint y: 351, endPoint x: 915, endPoint y: 291, distance: 131.5
click at [915, 291] on div "Rota 16 - Placa GCP3B94 83922 - FRIOS E CIA Rota 16 - Placa GCP3B94 28709 - PIT…" at bounding box center [671, 299] width 1342 height 599
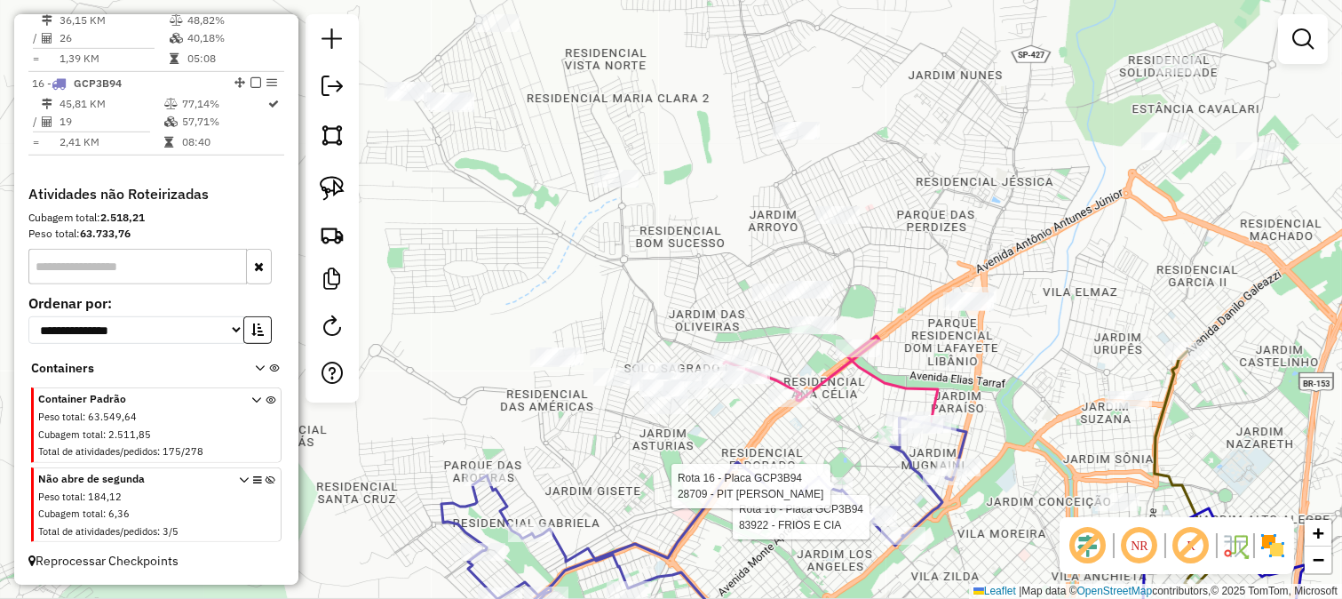
drag, startPoint x: 863, startPoint y: 259, endPoint x: 925, endPoint y: 282, distance: 66.3
click at [925, 282] on div "Rota 16 - Placa GCP3B94 83922 - FRIOS E CIA Rota 16 - Placa GCP3B94 28709 - PIT…" at bounding box center [671, 299] width 1342 height 599
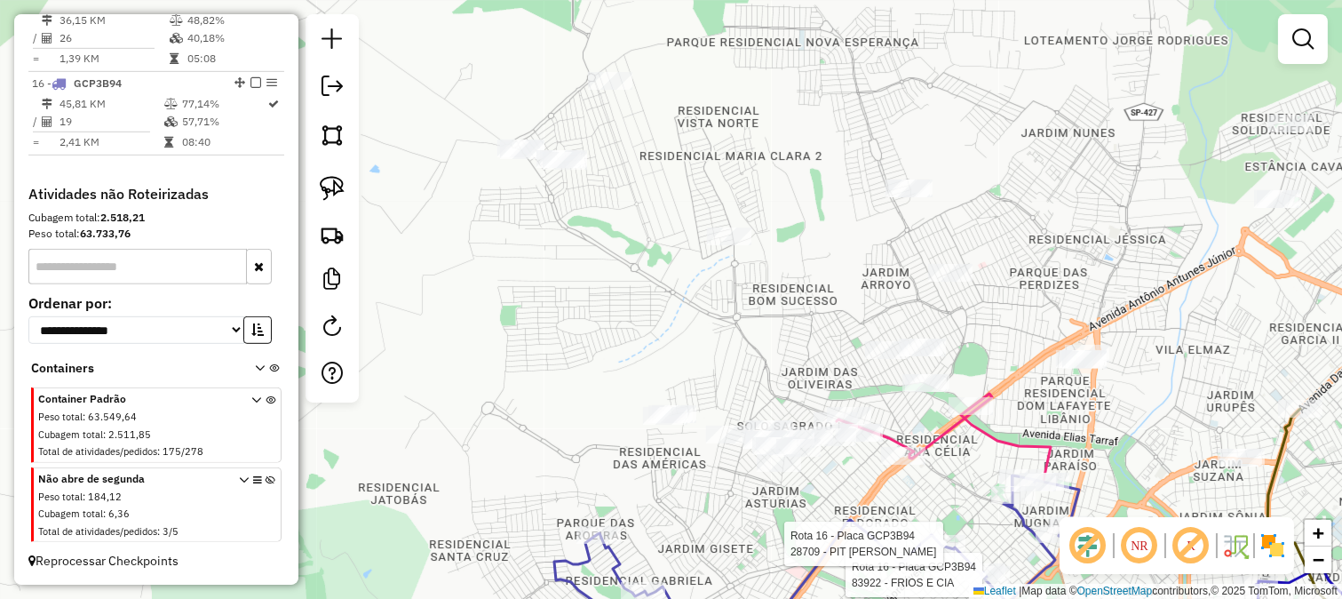
drag, startPoint x: 819, startPoint y: 305, endPoint x: 831, endPoint y: 314, distance: 15.1
click at [831, 314] on div "Rota 16 - Placa GCP3B94 83922 - FRIOS E CIA Rota 16 - Placa GCP3B94 28709 - PIT…" at bounding box center [671, 299] width 1342 height 599
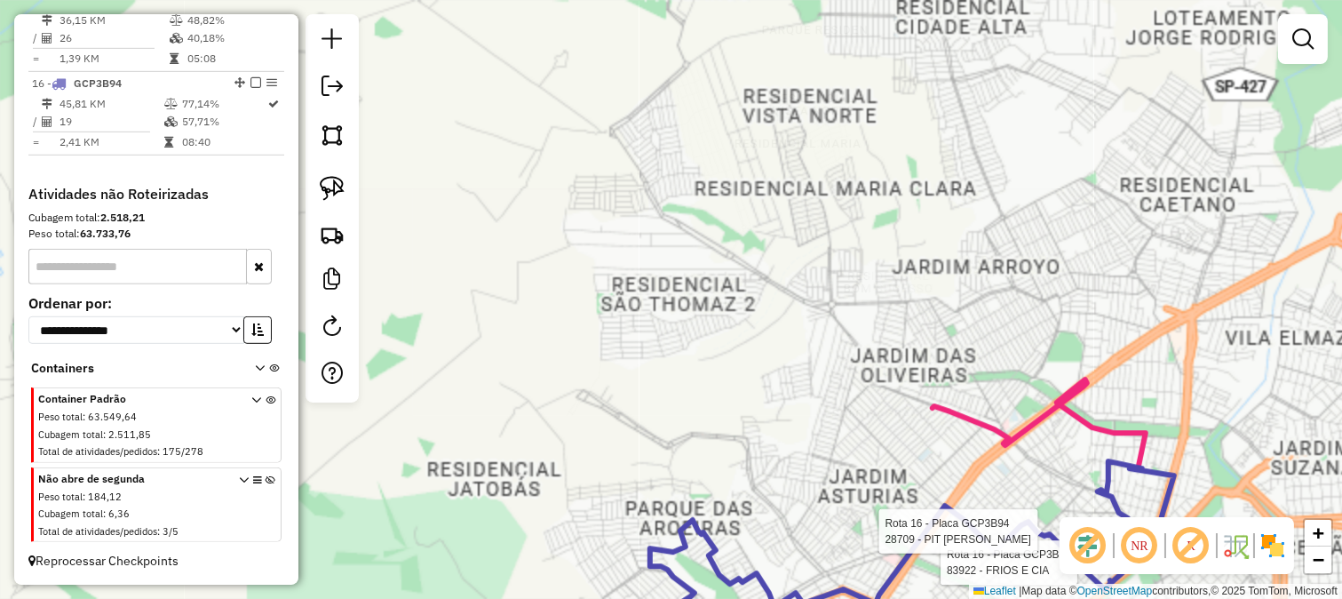
click at [741, 332] on div "Rota 16 - Placa GCP3B94 83922 - FRIOS E CIA Rota 16 - Placa GCP3B94 28709 - PIT…" at bounding box center [671, 299] width 1342 height 599
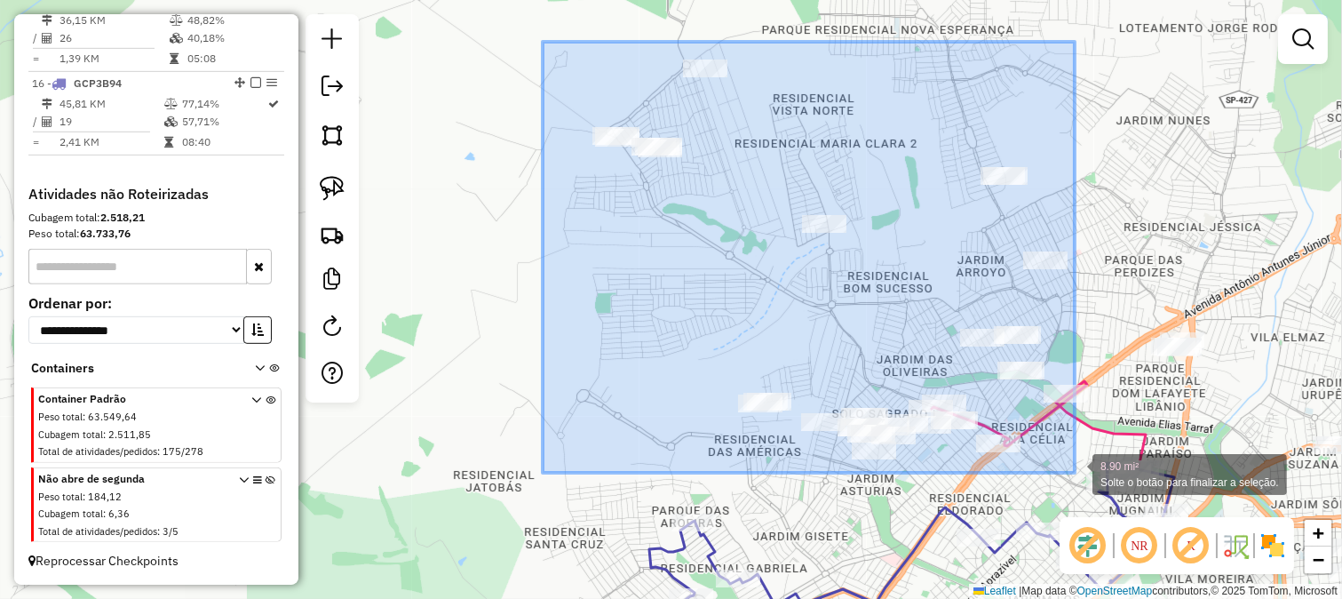
drag, startPoint x: 543, startPoint y: 42, endPoint x: 1076, endPoint y: 473, distance: 685.9
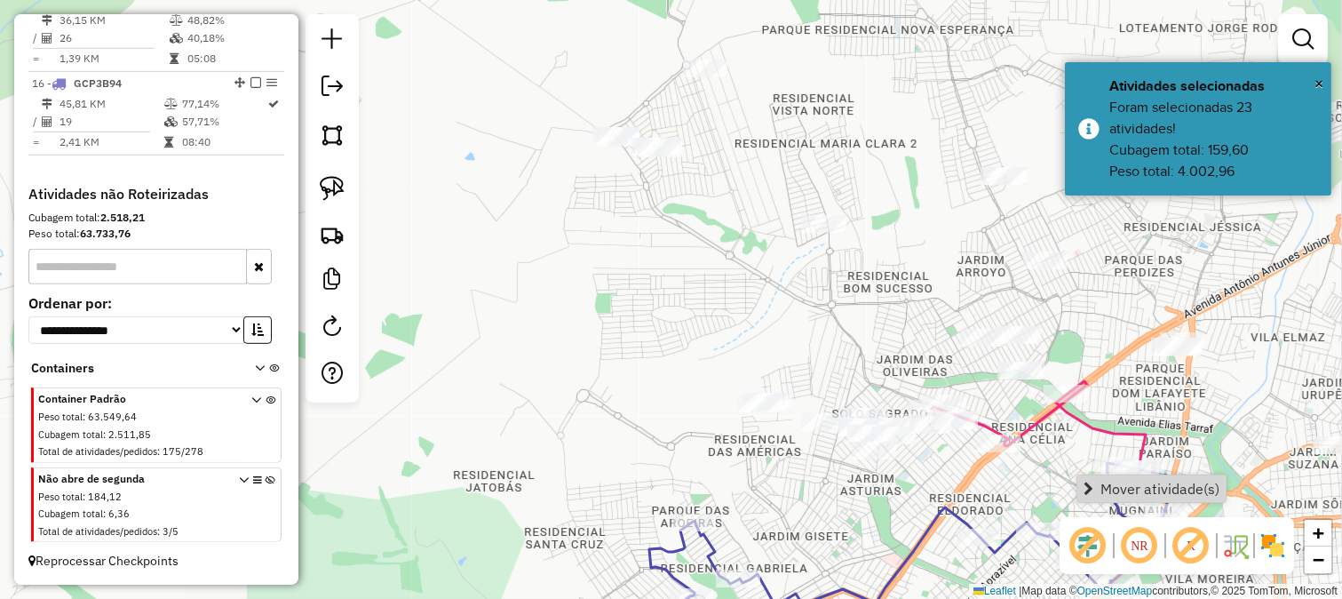
click at [732, 366] on div "Janela de atendimento Grade de atendimento Capacidade Transportadoras Veículos …" at bounding box center [671, 299] width 1342 height 599
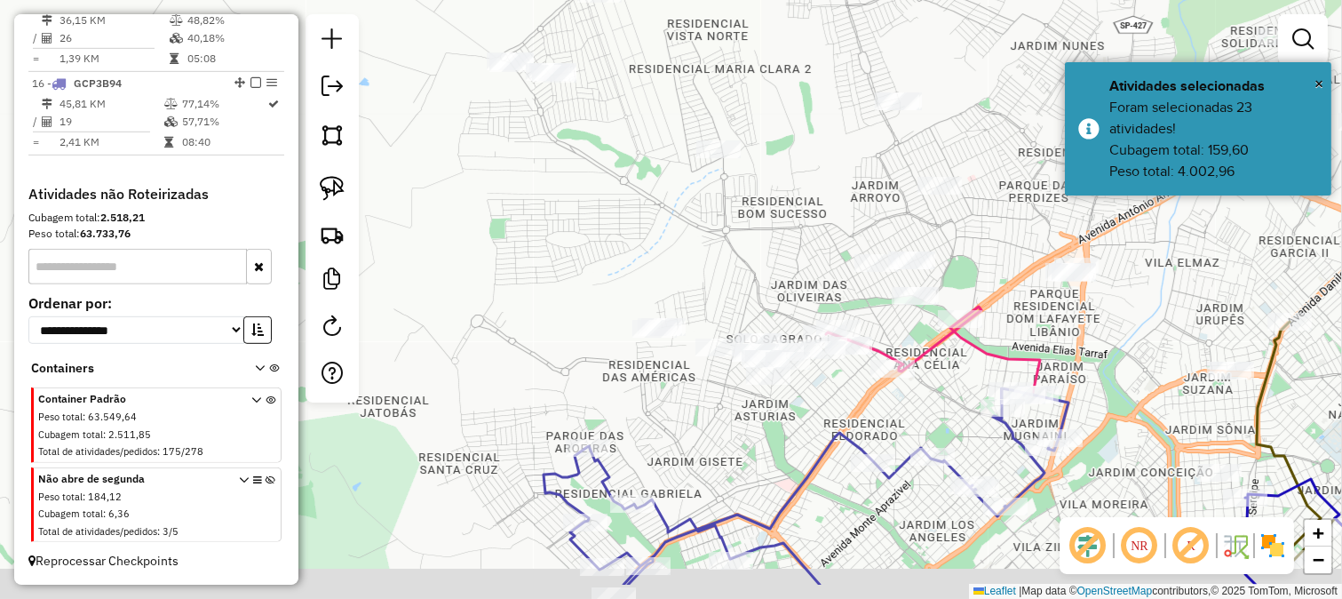
drag, startPoint x: 786, startPoint y: 352, endPoint x: 680, endPoint y: 277, distance: 129.4
click at [680, 277] on div "Janela de atendimento Grade de atendimento Capacidade Transportadoras Veículos …" at bounding box center [671, 299] width 1342 height 599
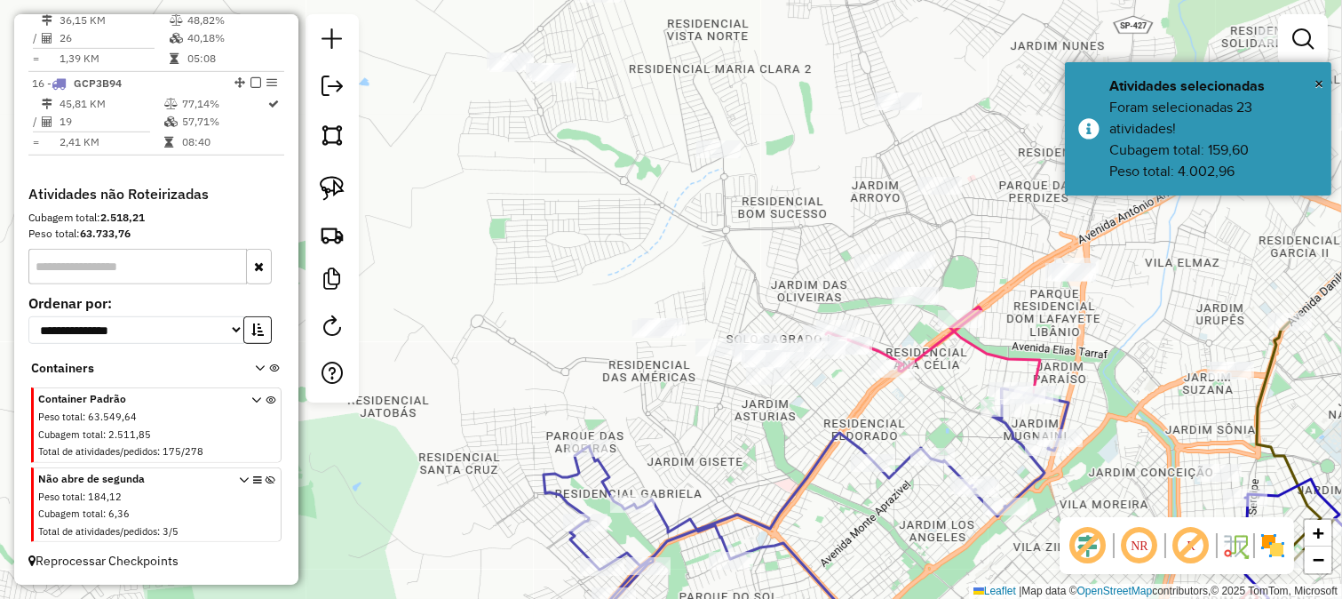
click at [601, 435] on div "Janela de atendimento Grade de atendimento Capacidade Transportadoras Veículos …" at bounding box center [671, 299] width 1342 height 599
select select "**********"
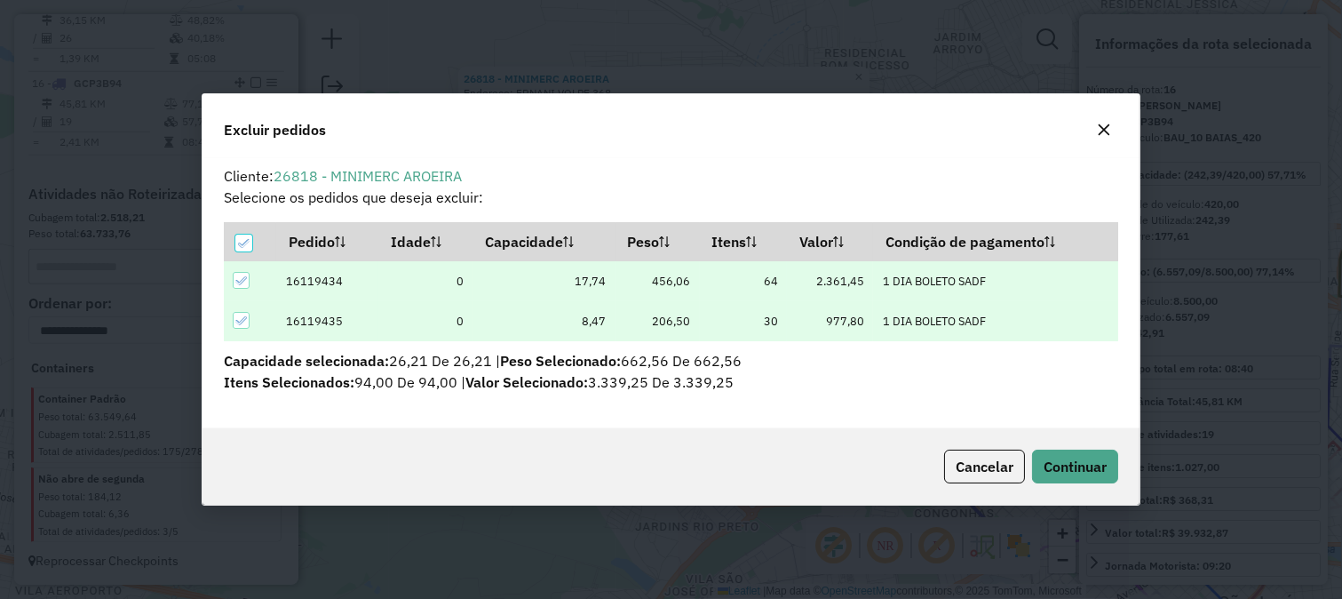
scroll to position [0, 0]
click at [1076, 455] on button "Continuar" at bounding box center [1075, 466] width 86 height 34
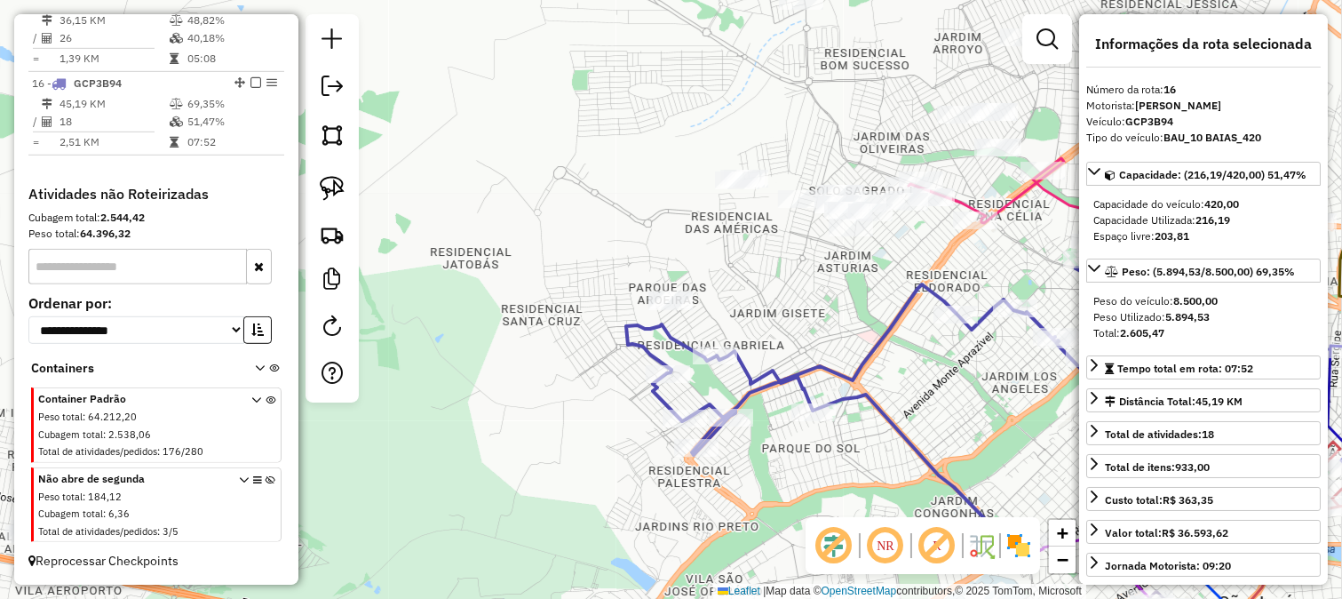
drag, startPoint x: 792, startPoint y: 300, endPoint x: 783, endPoint y: 342, distance: 42.7
click at [784, 336] on div "Janela de atendimento Grade de atendimento Capacidade Transportadoras Veículos …" at bounding box center [671, 299] width 1342 height 599
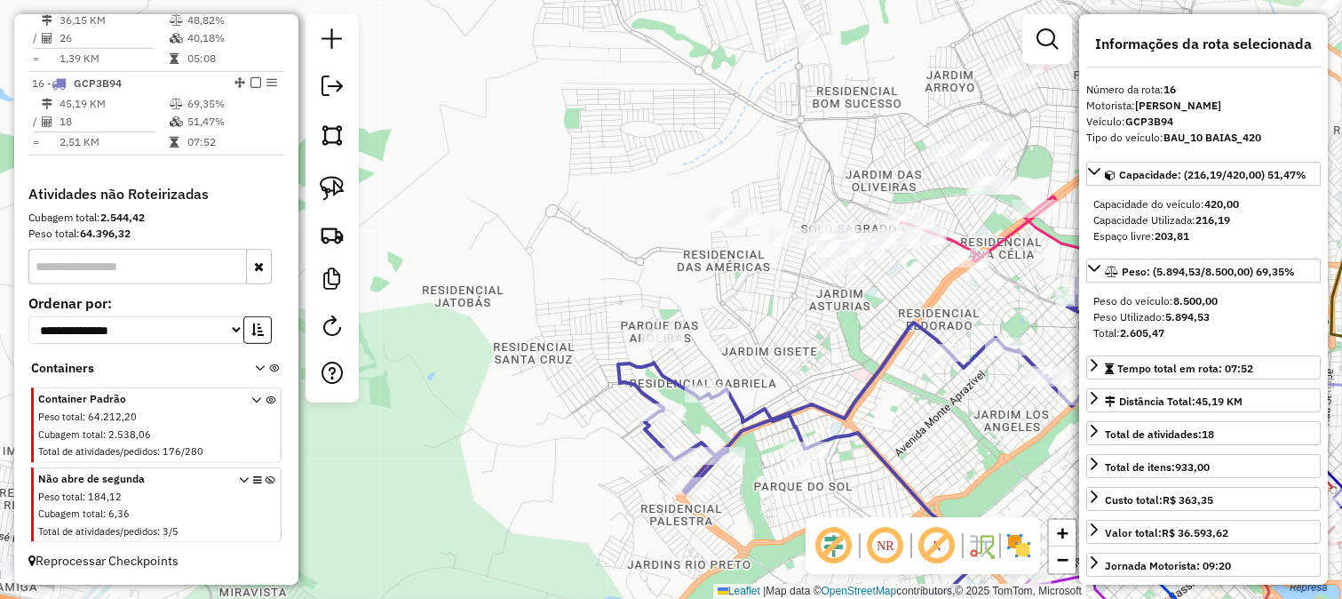
click at [750, 404] on icon at bounding box center [880, 438] width 525 height 320
drag, startPoint x: 788, startPoint y: 350, endPoint x: 747, endPoint y: 369, distance: 44.9
click at [756, 367] on div "Janela de atendimento Grade de atendimento Capacidade Transportadoras Veículos …" at bounding box center [671, 299] width 1342 height 599
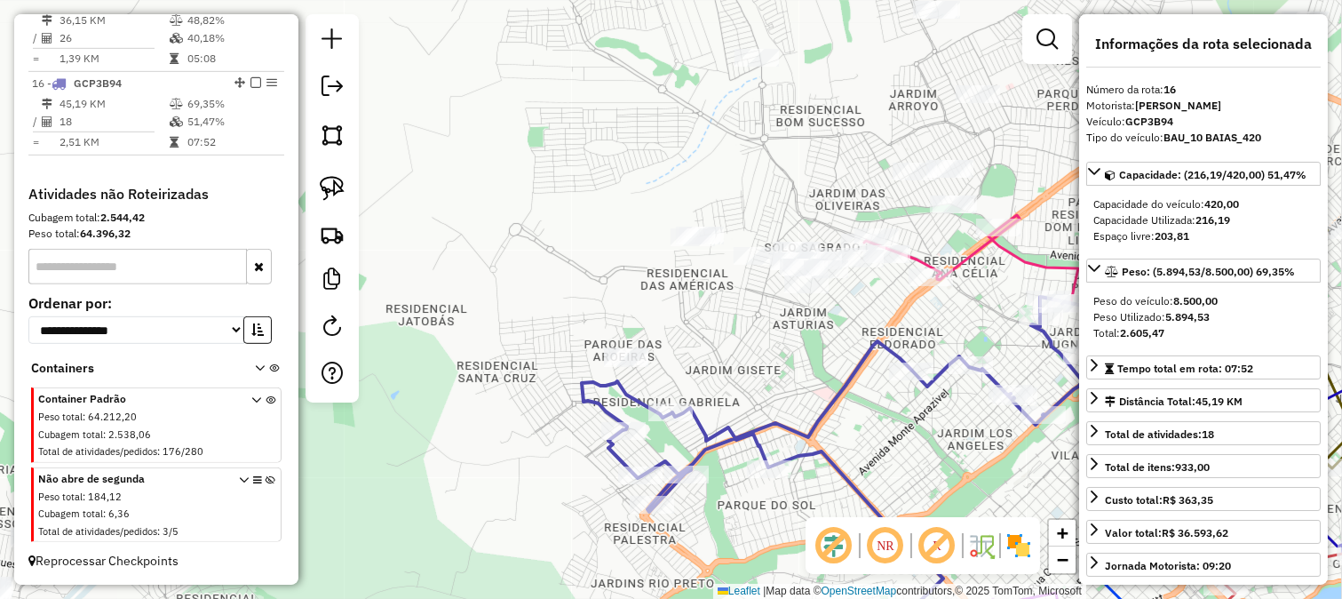
drag, startPoint x: 752, startPoint y: 366, endPoint x: 673, endPoint y: 352, distance: 80.3
click at [673, 352] on div "Janela de atendimento Grade de atendimento Capacidade Transportadoras Veículos …" at bounding box center [671, 299] width 1342 height 599
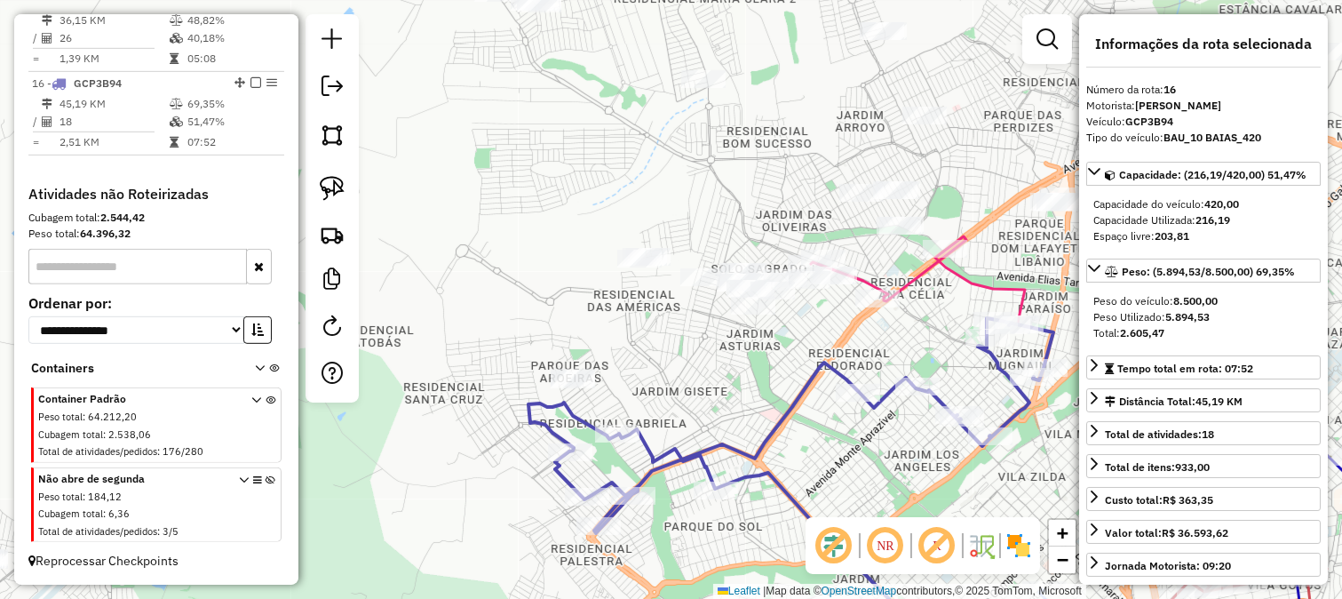
drag, startPoint x: 697, startPoint y: 370, endPoint x: 726, endPoint y: 405, distance: 45.5
click at [726, 405] on div "Janela de atendimento Grade de atendimento Capacidade Transportadoras Veículos …" at bounding box center [671, 299] width 1342 height 599
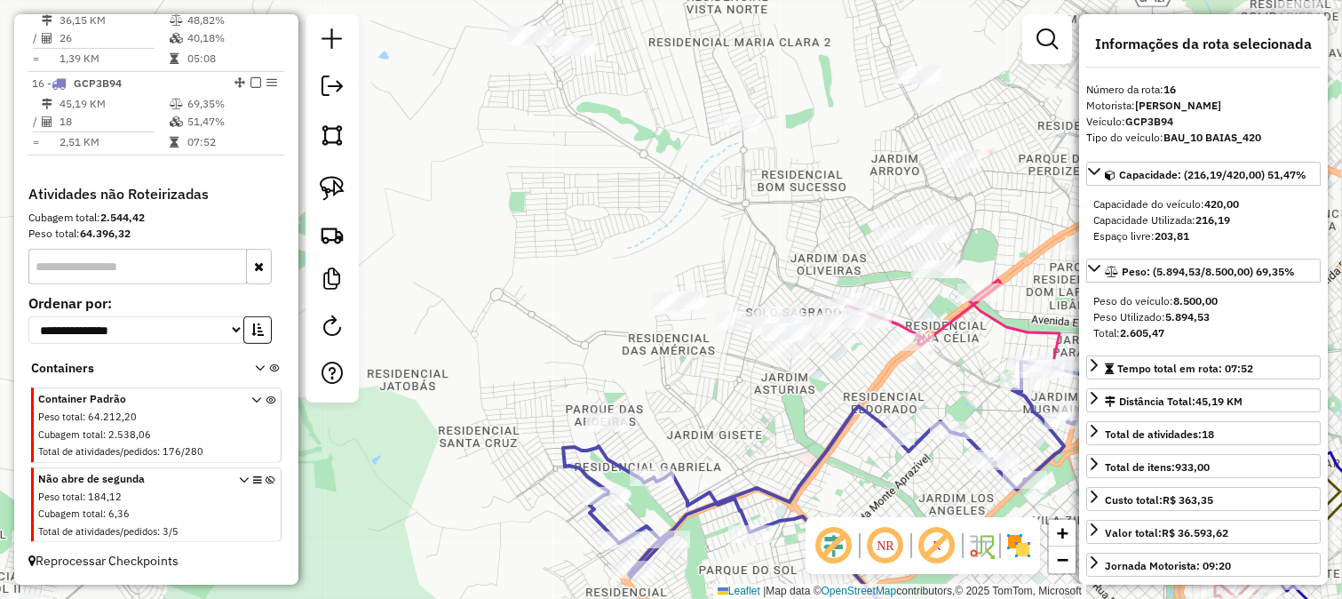
click at [690, 391] on div "Janela de atendimento Grade de atendimento Capacidade Transportadoras Veículos …" at bounding box center [671, 299] width 1342 height 599
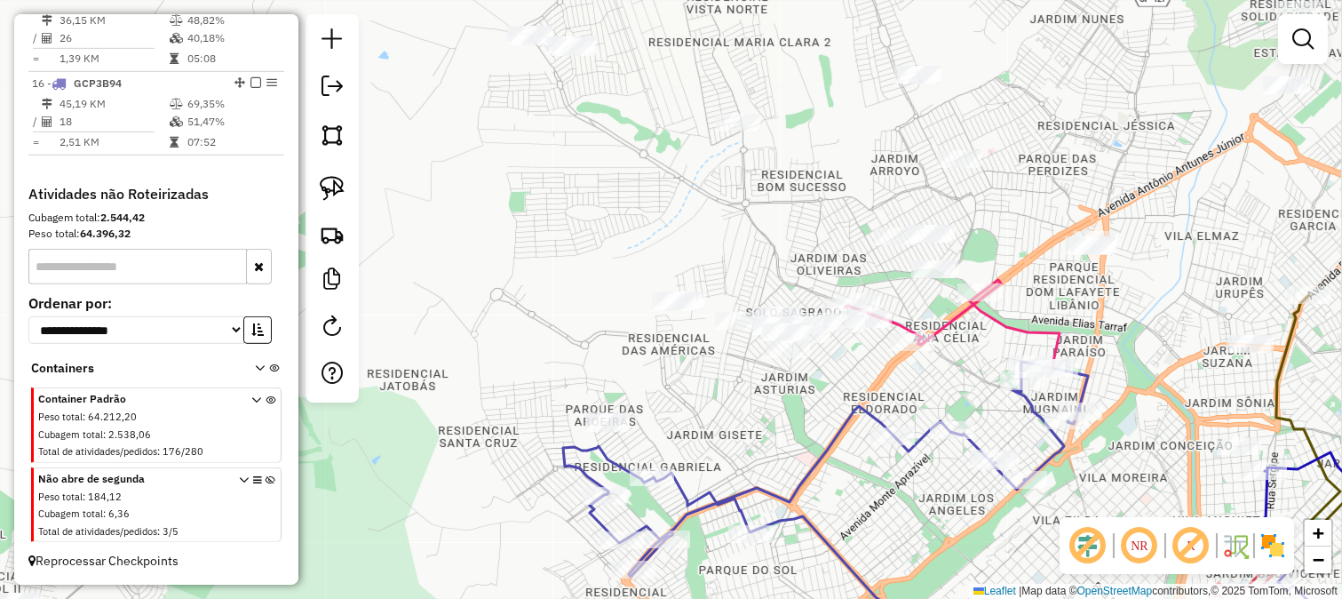
click at [506, 312] on div "Janela de atendimento Grade de atendimento Capacidade Transportadoras Veículos …" at bounding box center [671, 299] width 1342 height 599
click at [317, 138] on link at bounding box center [332, 134] width 39 height 39
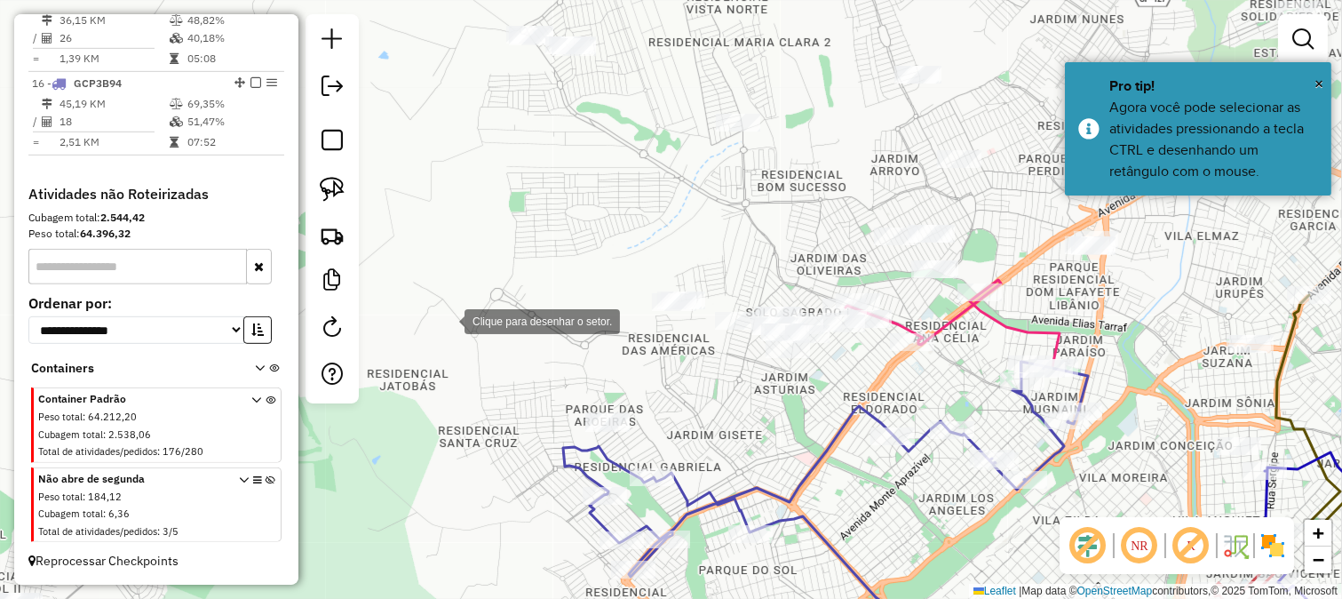
click at [465, 338] on div at bounding box center [447, 320] width 36 height 36
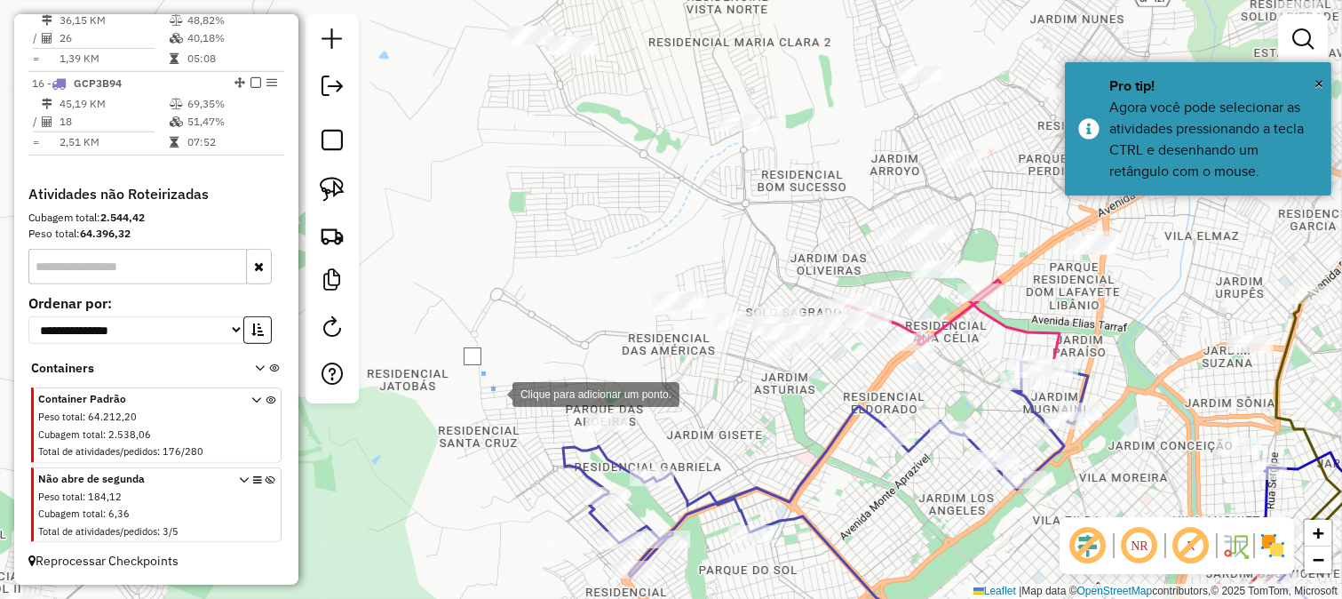
click at [513, 410] on div at bounding box center [495, 393] width 36 height 36
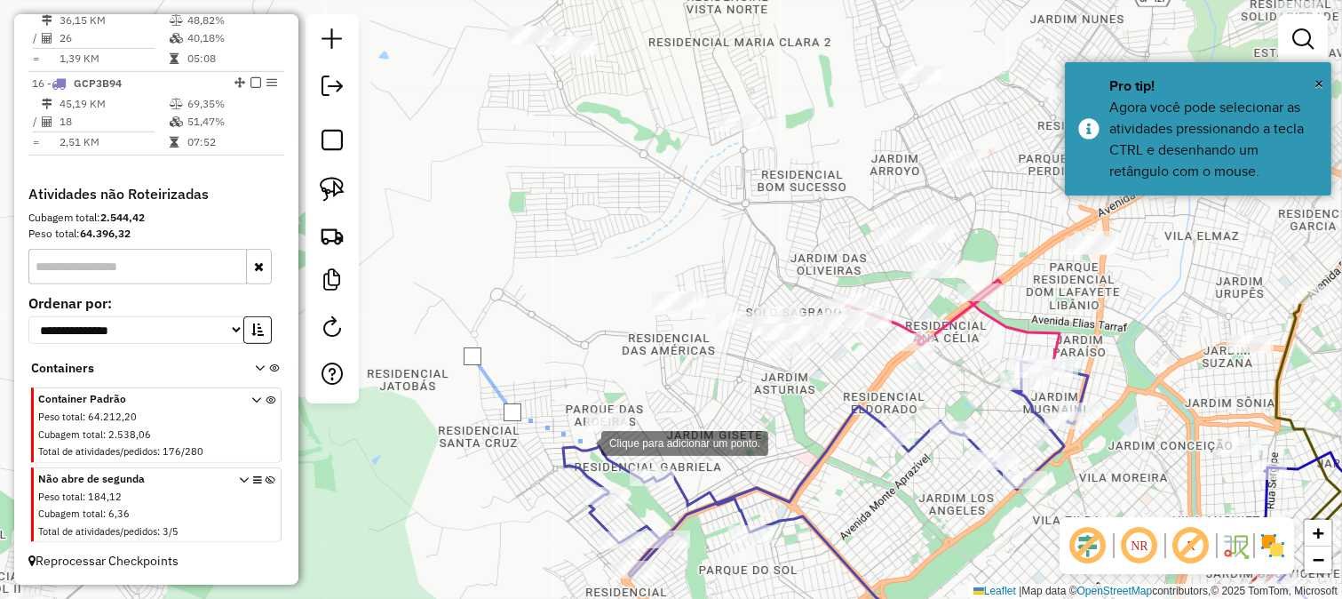
click at [584, 442] on div at bounding box center [584, 442] width 36 height 36
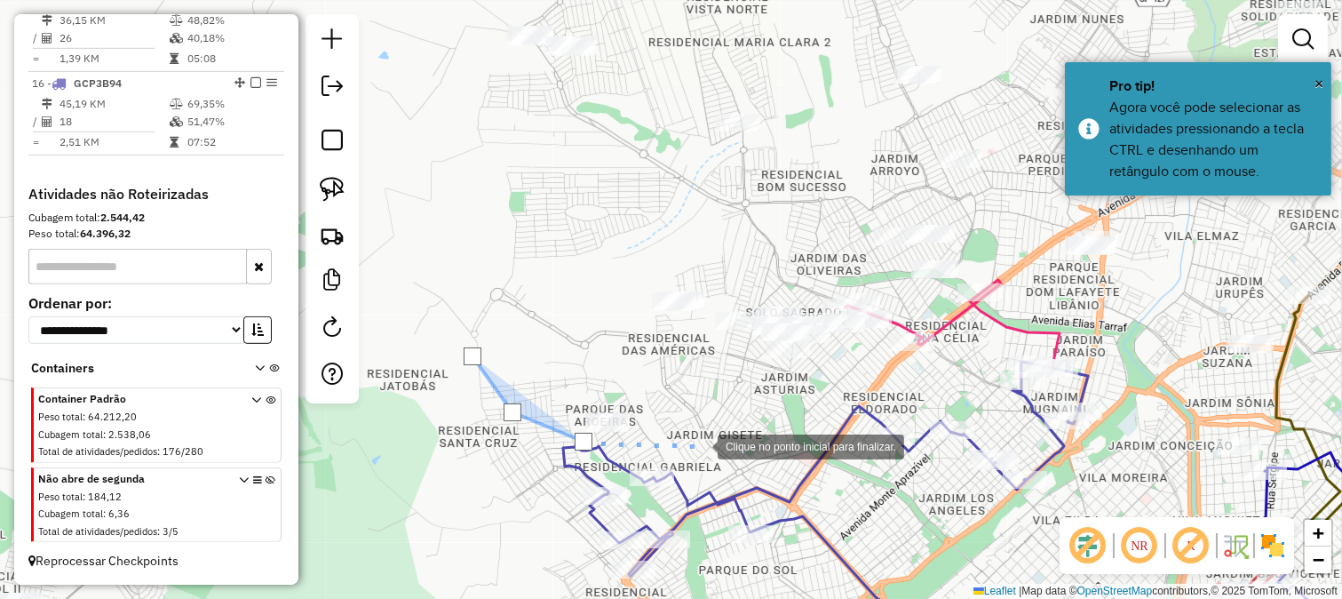
click at [700, 445] on div at bounding box center [700, 445] width 36 height 36
click at [718, 427] on div at bounding box center [700, 445] width 36 height 36
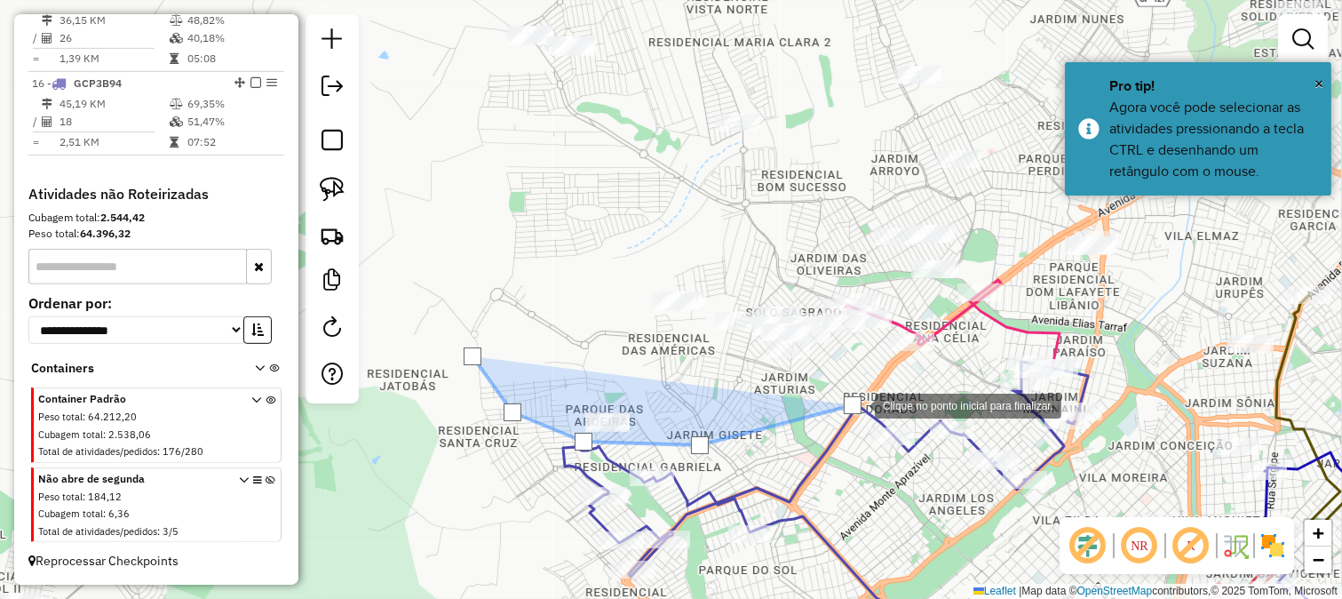
click at [875, 386] on div at bounding box center [857, 404] width 36 height 36
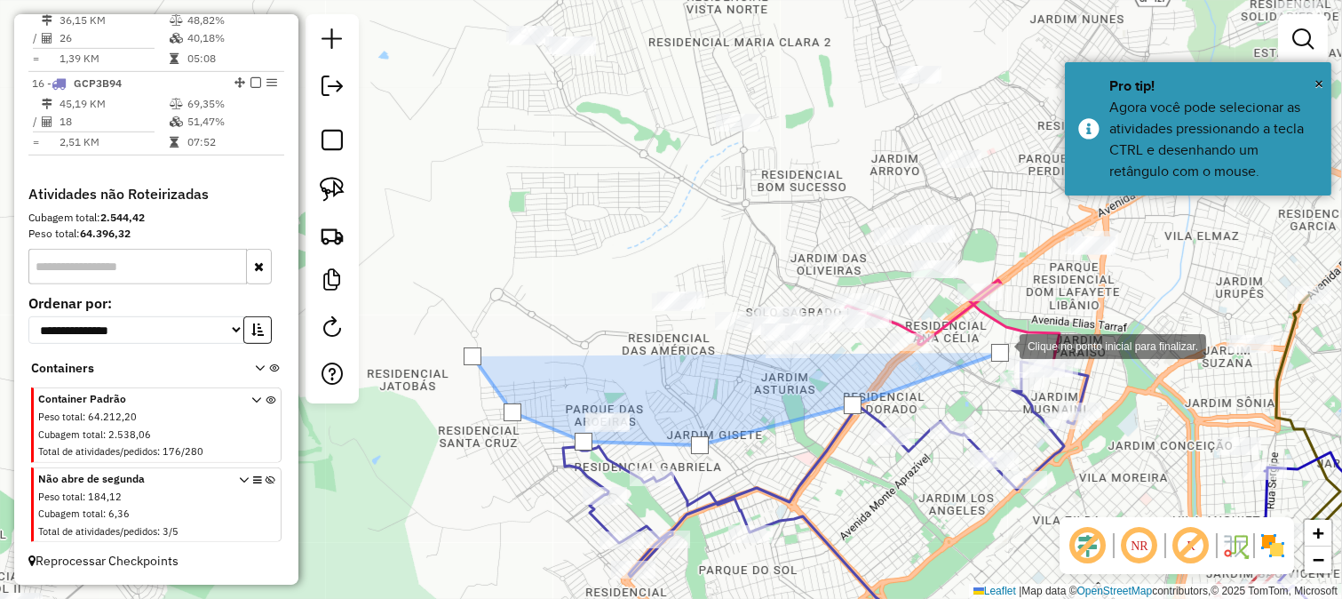
click at [1014, 327] on div at bounding box center [1002, 345] width 36 height 36
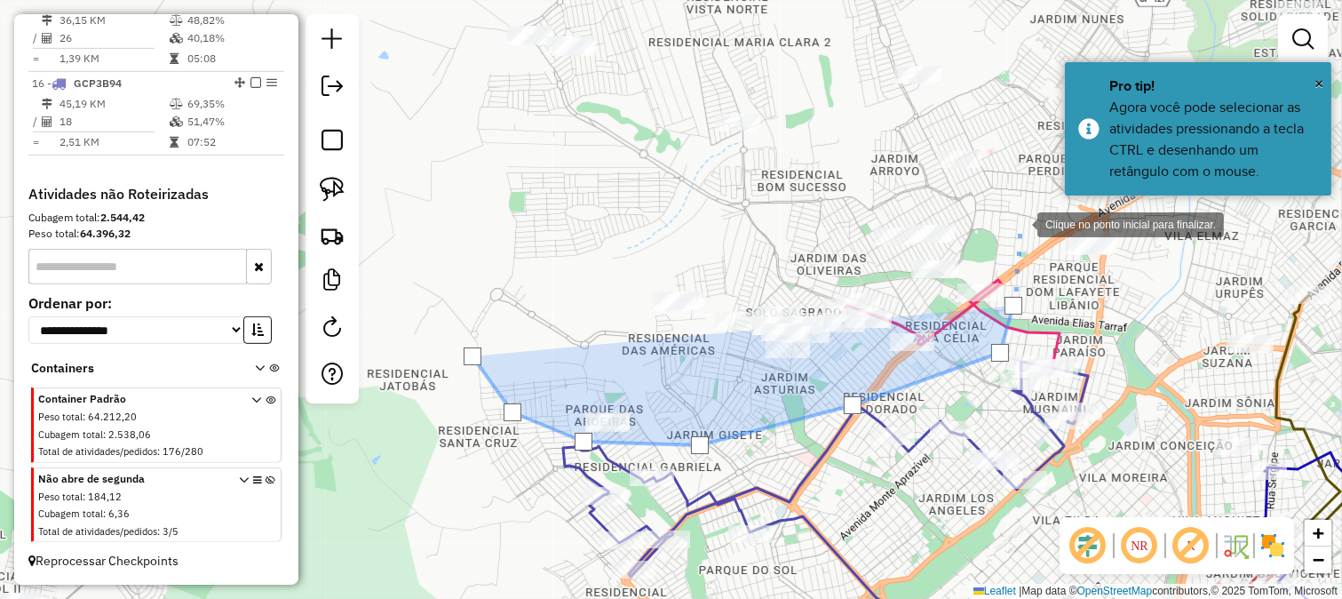
click at [1020, 220] on div at bounding box center [1020, 223] width 36 height 36
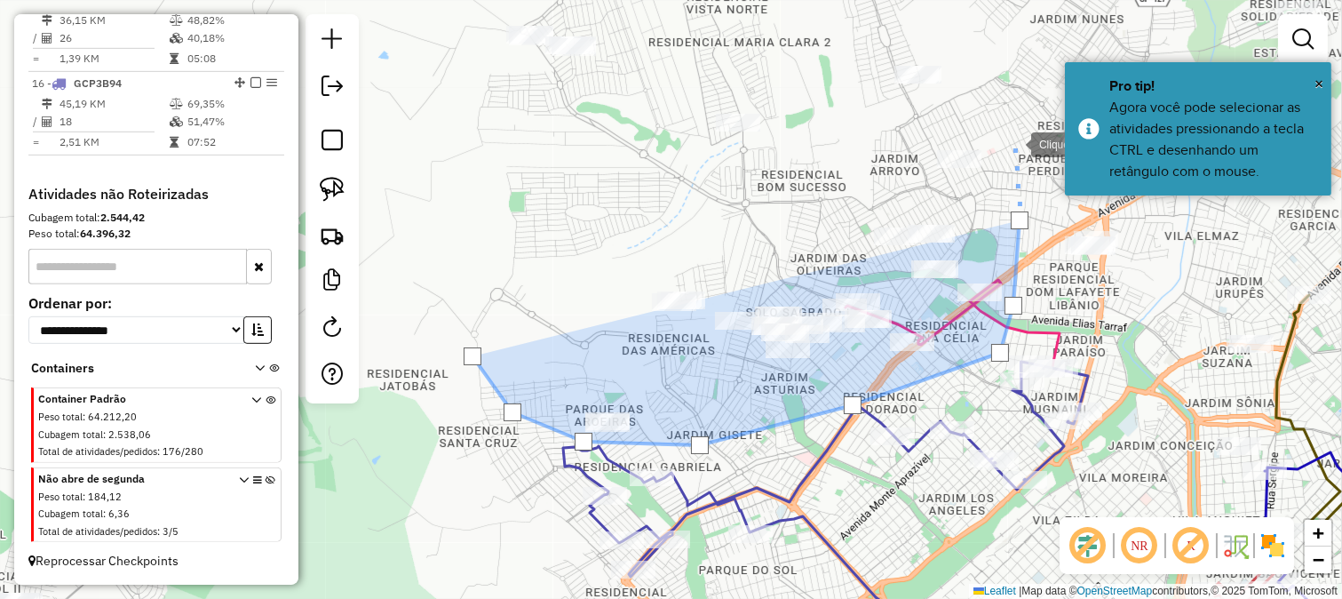
drag, startPoint x: 1014, startPoint y: 143, endPoint x: 1044, endPoint y: 294, distance: 154.0
click at [1031, 161] on div at bounding box center [1014, 143] width 36 height 36
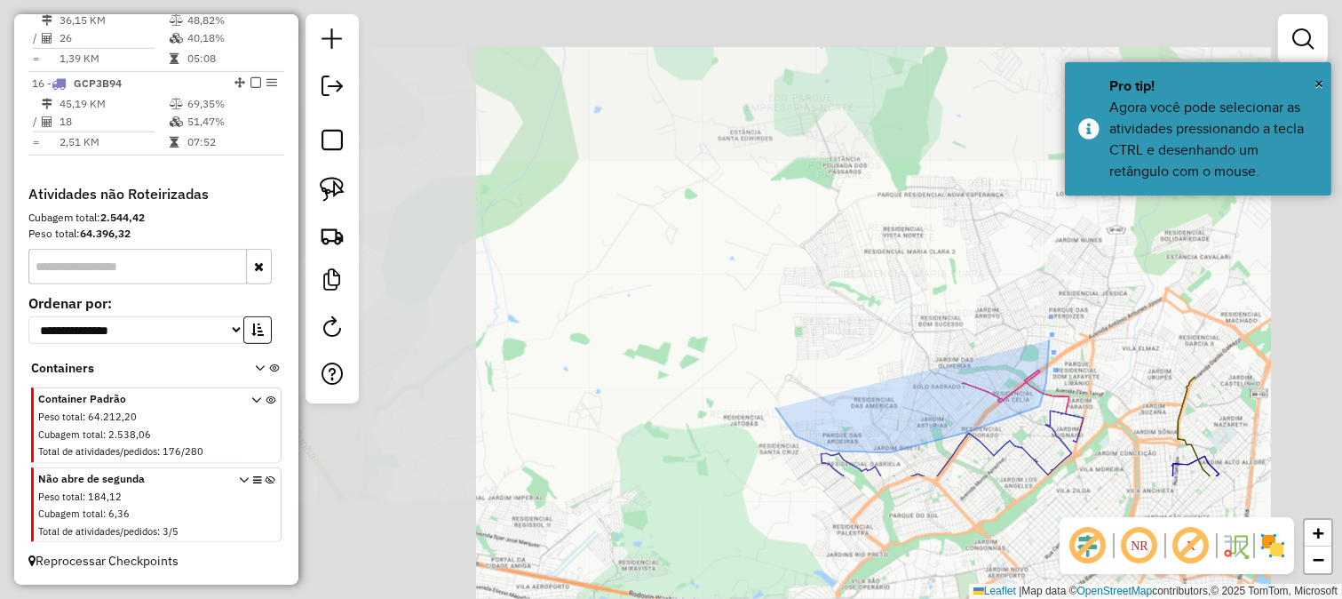
click at [1046, 253] on div "Clique no ponto inicial para finalizar. Janela de atendimento Grade de atendime…" at bounding box center [671, 299] width 1342 height 599
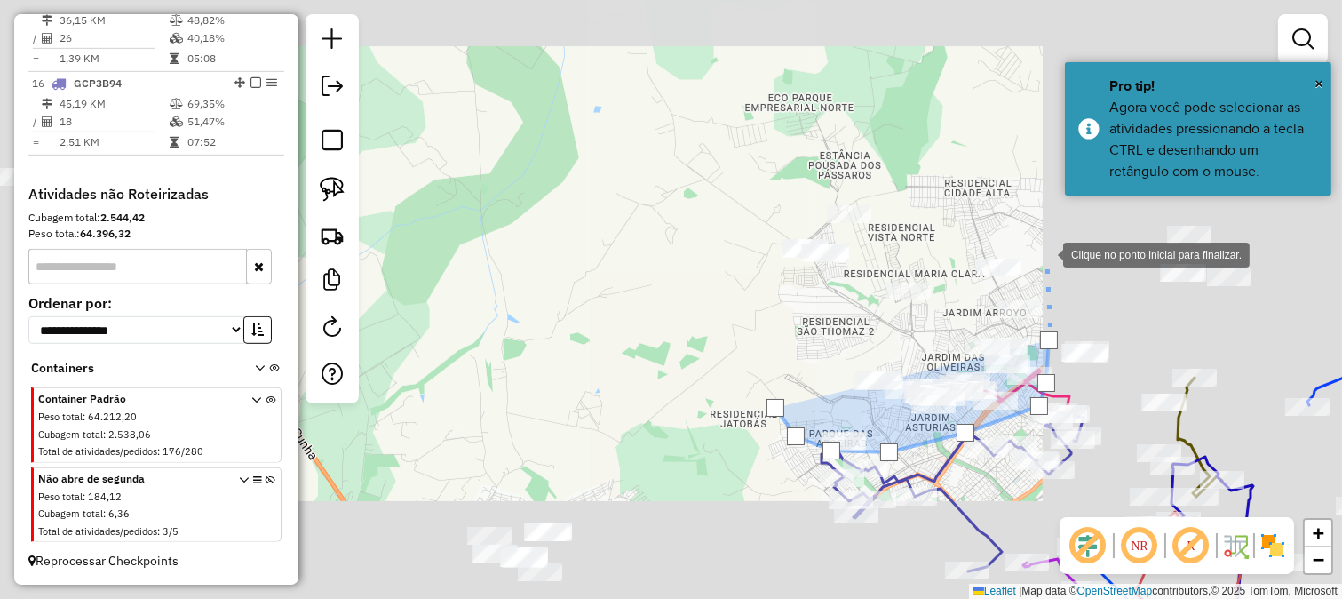
click at [1028, 235] on div at bounding box center [1046, 253] width 36 height 36
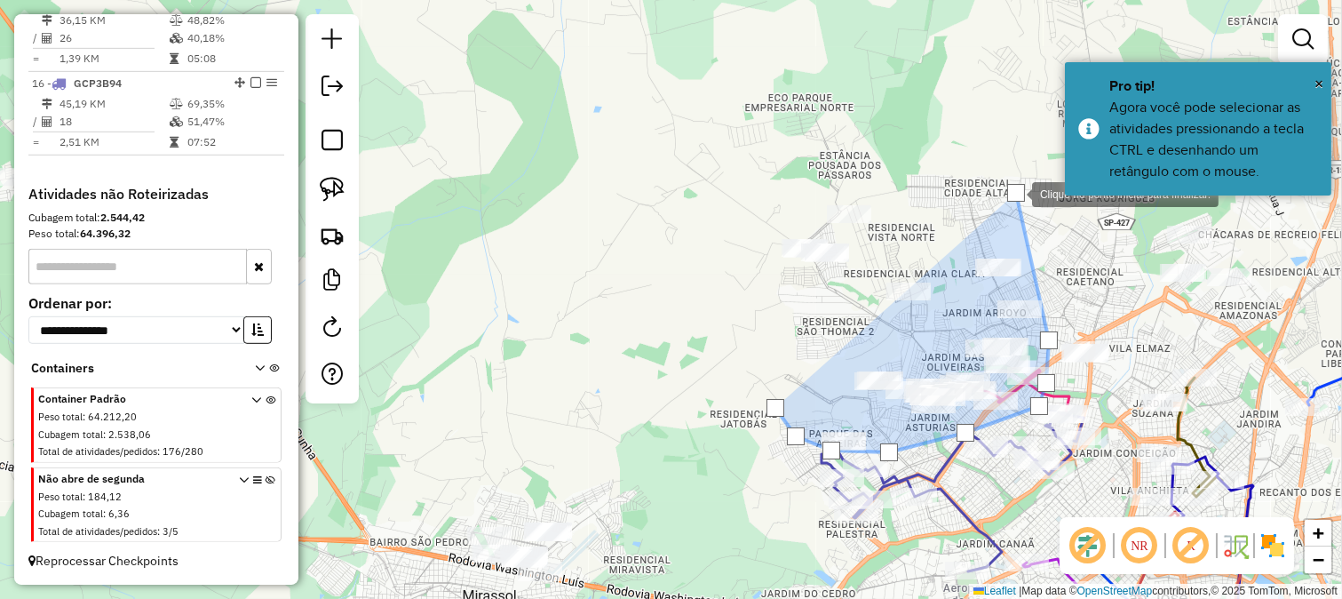
click at [997, 175] on div at bounding box center [1015, 193] width 36 height 36
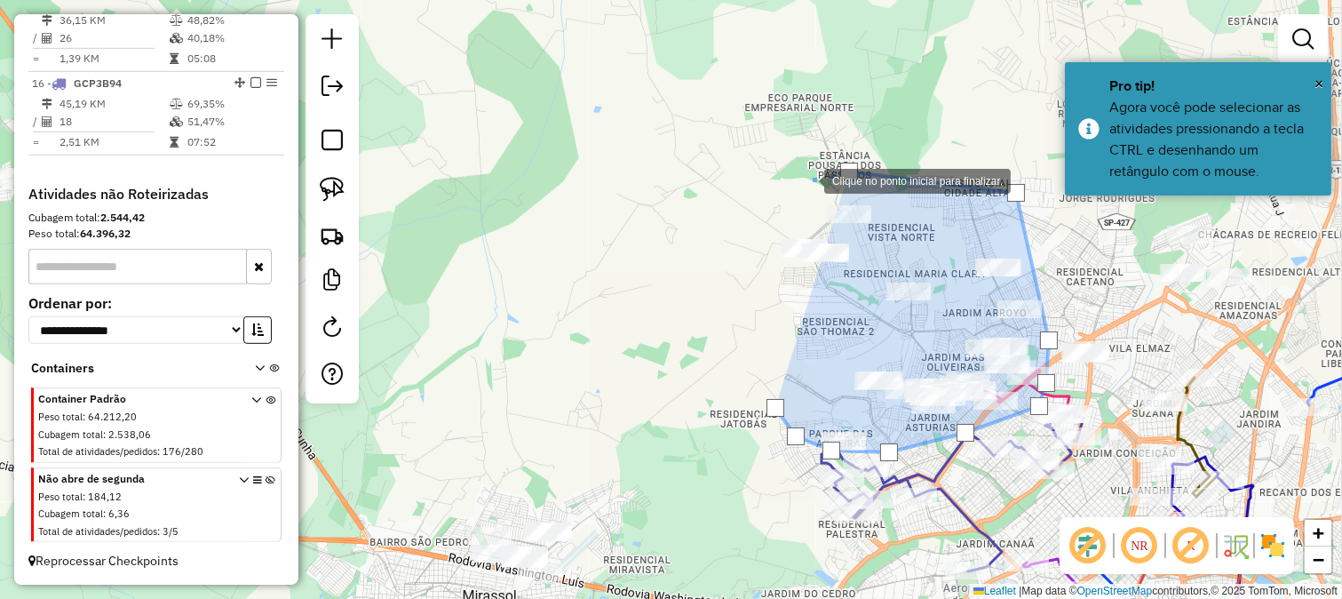
click at [798, 181] on div at bounding box center [807, 180] width 36 height 36
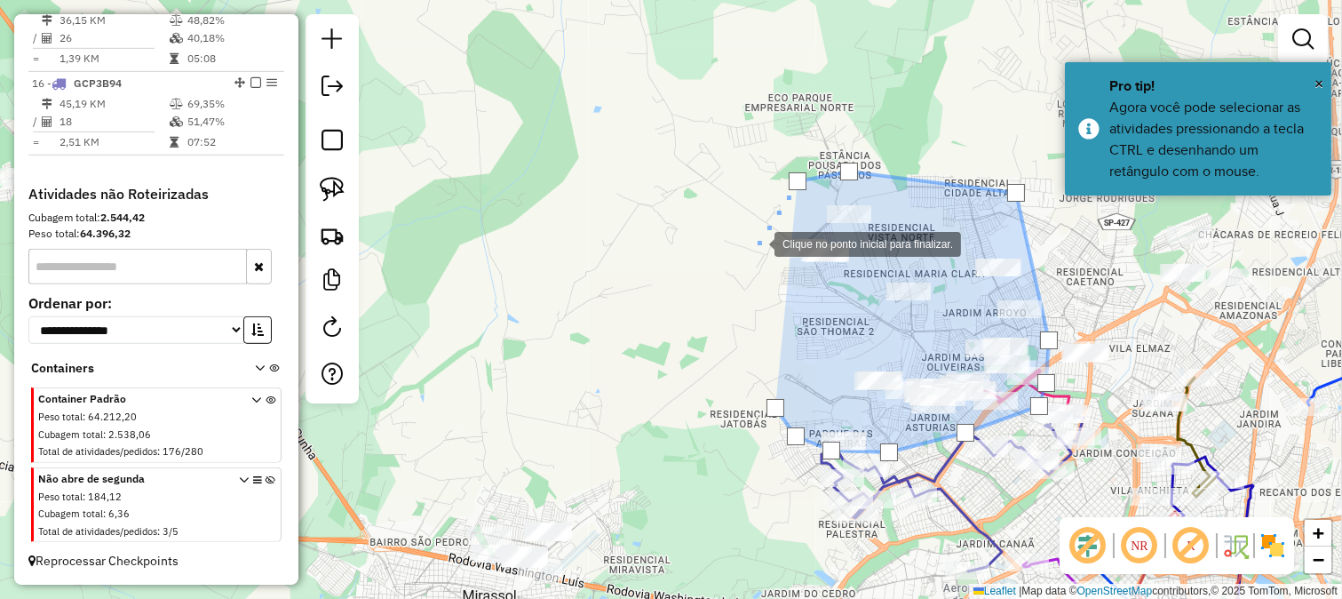
click at [749, 254] on div at bounding box center [757, 243] width 36 height 36
click at [739, 260] on div at bounding box center [757, 243] width 36 height 36
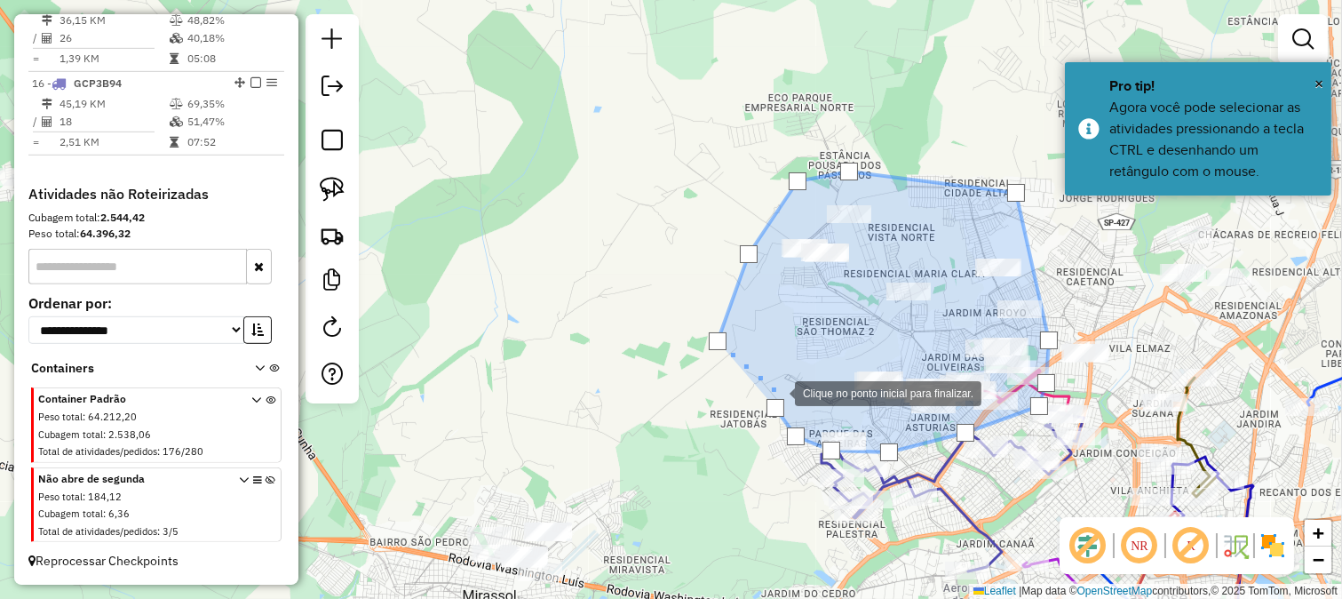
click at [776, 397] on div at bounding box center [778, 392] width 36 height 36
click at [776, 406] on div at bounding box center [776, 408] width 18 height 18
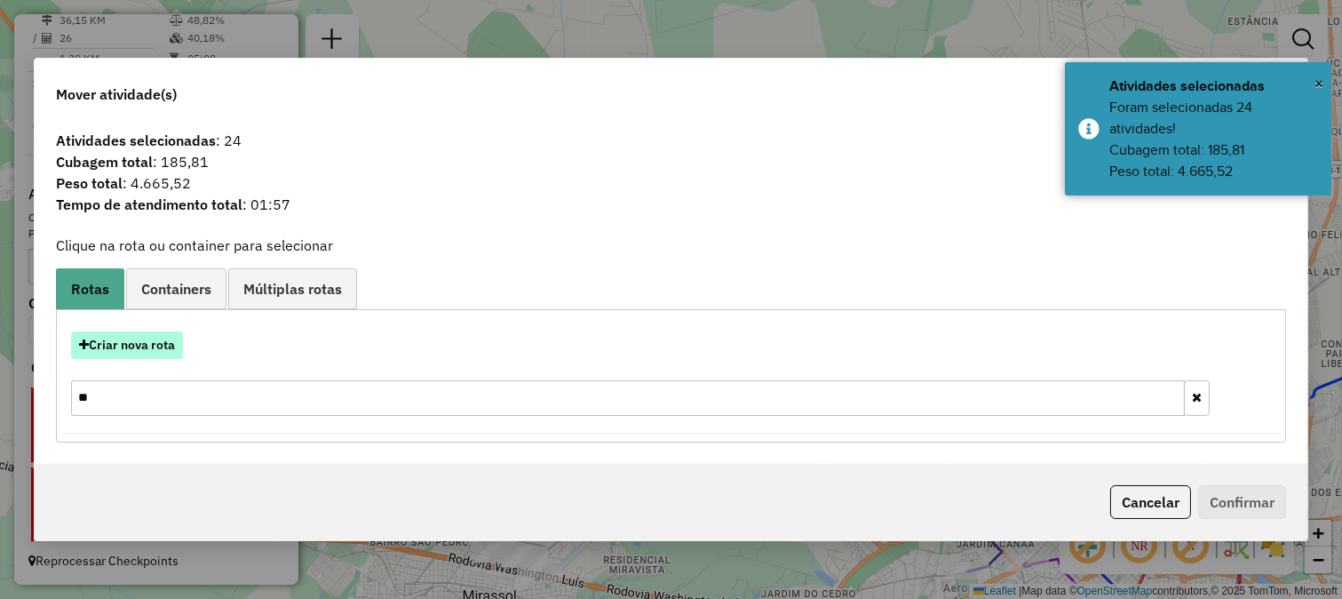
click at [112, 336] on button "Criar nova rota" at bounding box center [127, 345] width 112 height 28
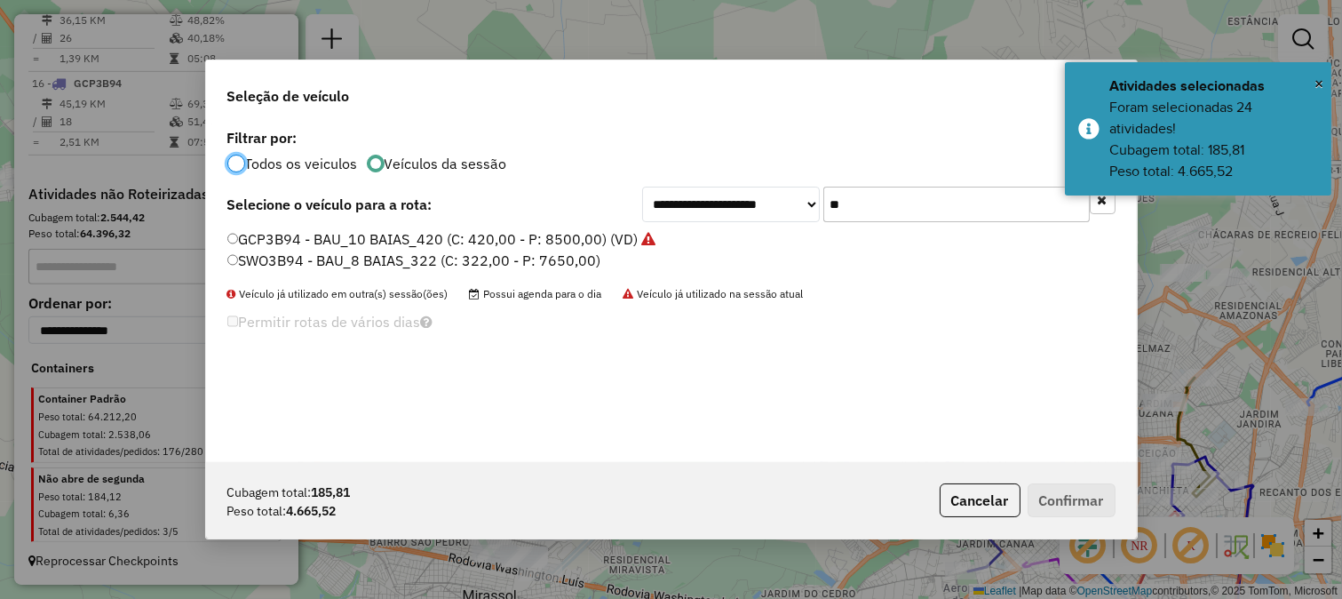
scroll to position [10, 4]
click at [876, 213] on input "**" at bounding box center [956, 205] width 267 height 36
type input "**"
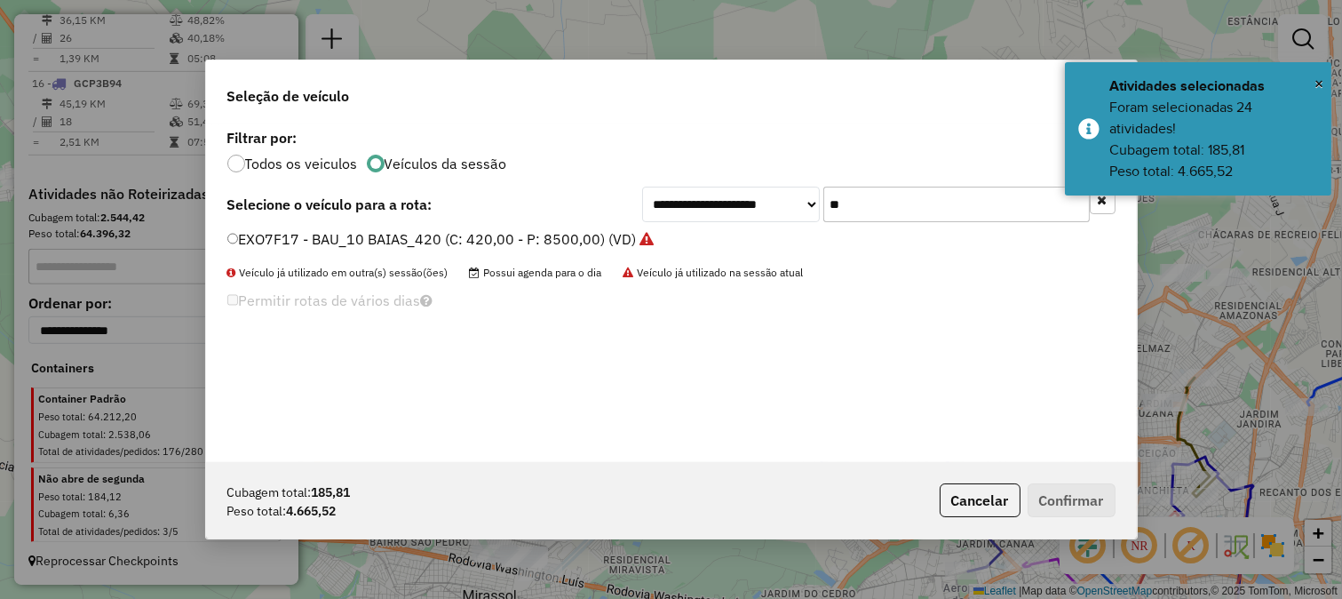
click at [885, 194] on input "**" at bounding box center [956, 205] width 267 height 36
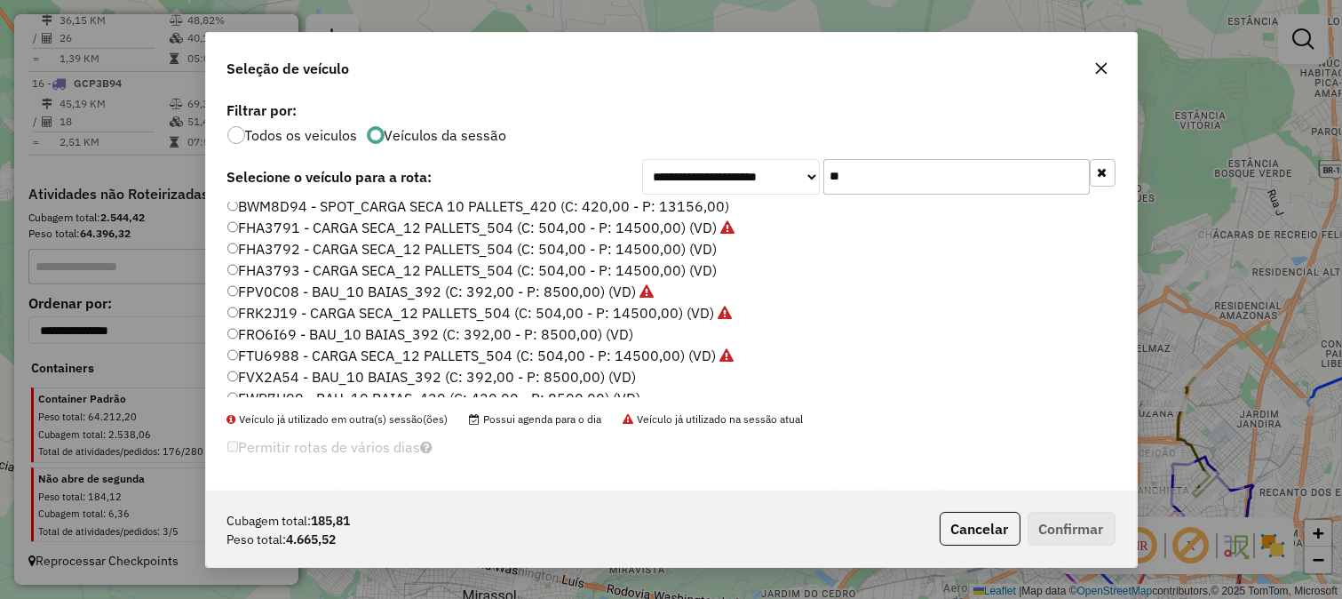
scroll to position [0, 0]
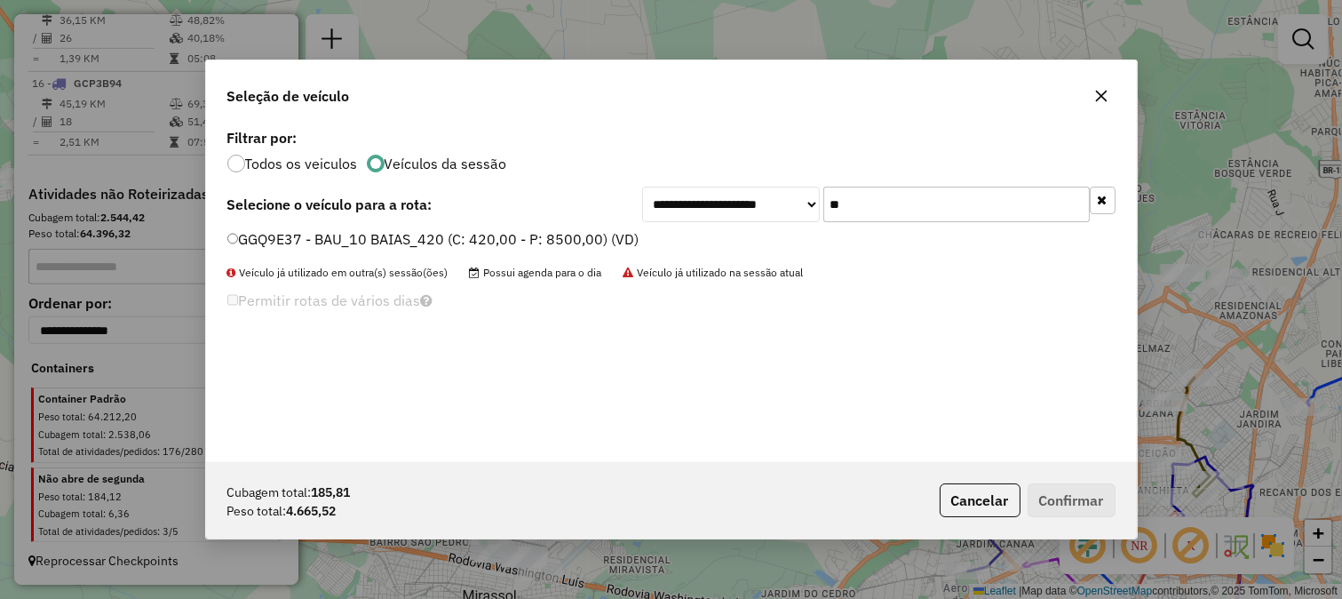
type input "**"
click at [593, 233] on label "GGQ9E37 - BAU_10 BAIAS_420 (C: 420,00 - P: 8500,00) (VD)" at bounding box center [433, 238] width 412 height 21
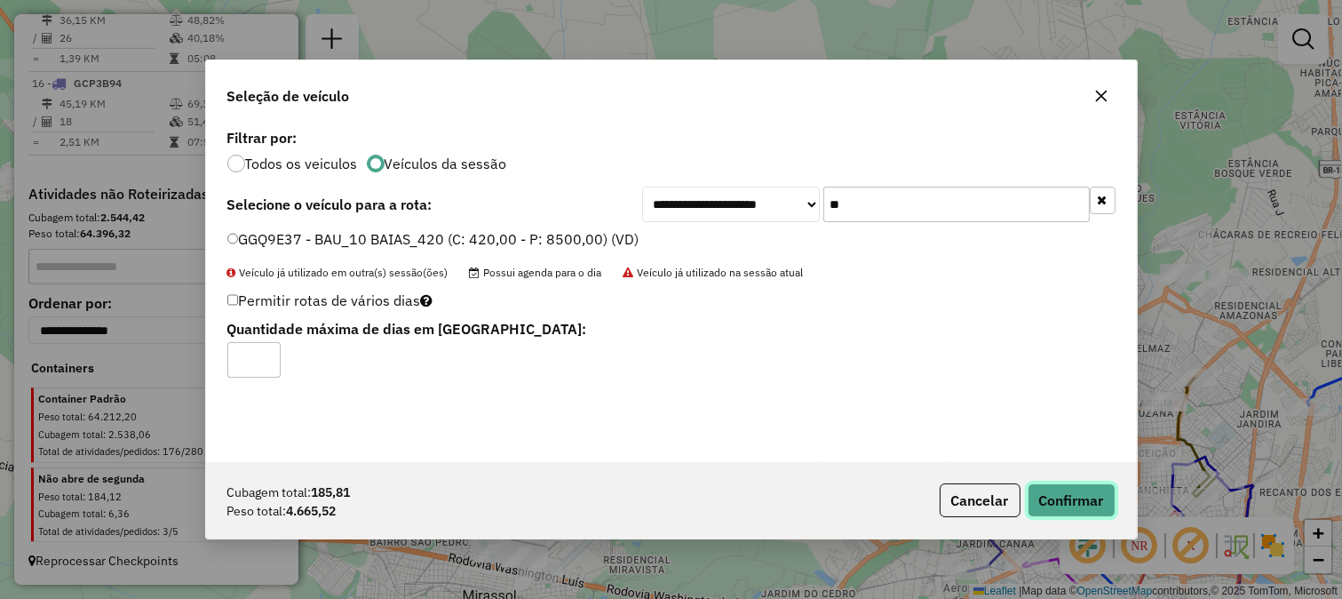
click at [1039, 509] on button "Confirmar" at bounding box center [1072, 500] width 88 height 34
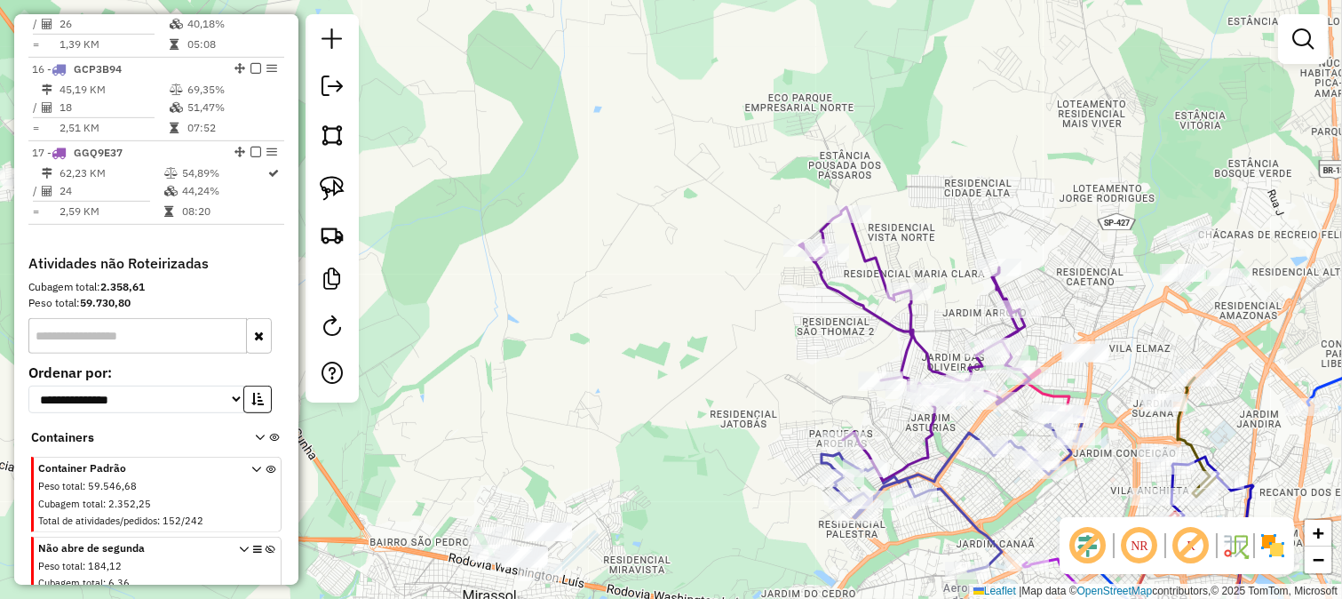
drag, startPoint x: 946, startPoint y: 320, endPoint x: 842, endPoint y: 240, distance: 131.1
click at [842, 240] on div "Janela de atendimento Grade de atendimento Capacidade Transportadoras Veículos …" at bounding box center [671, 299] width 1342 height 599
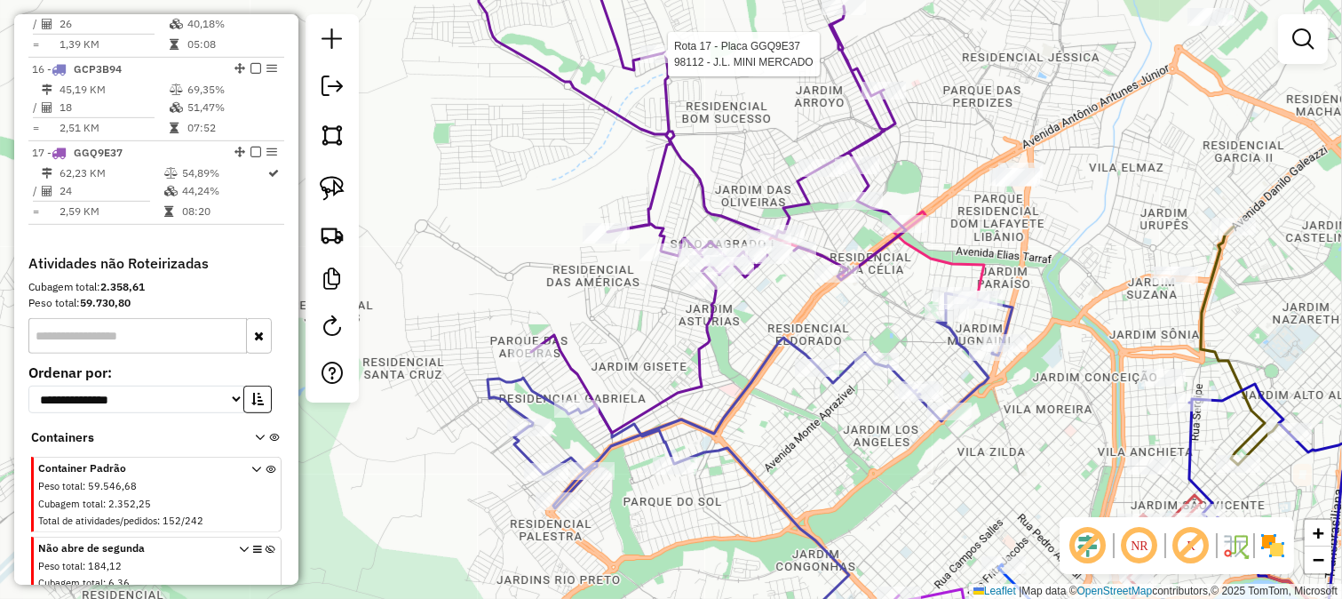
click at [712, 316] on icon at bounding box center [675, 186] width 462 height 492
select select "**********"
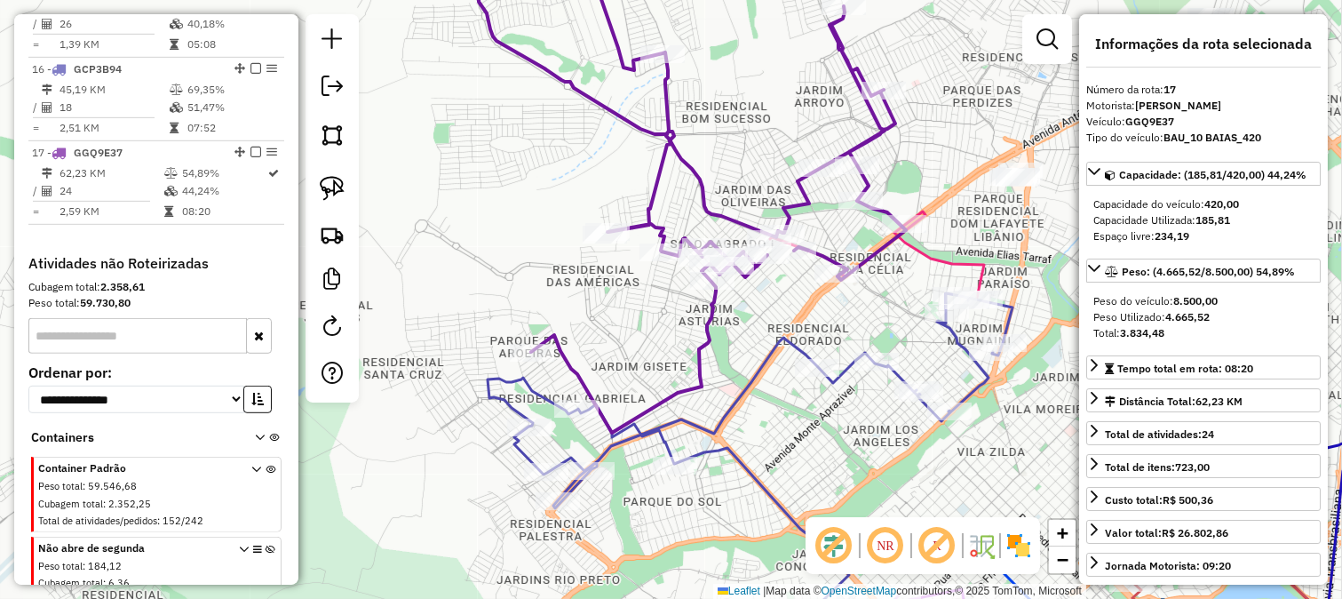
scroll to position [2002, 0]
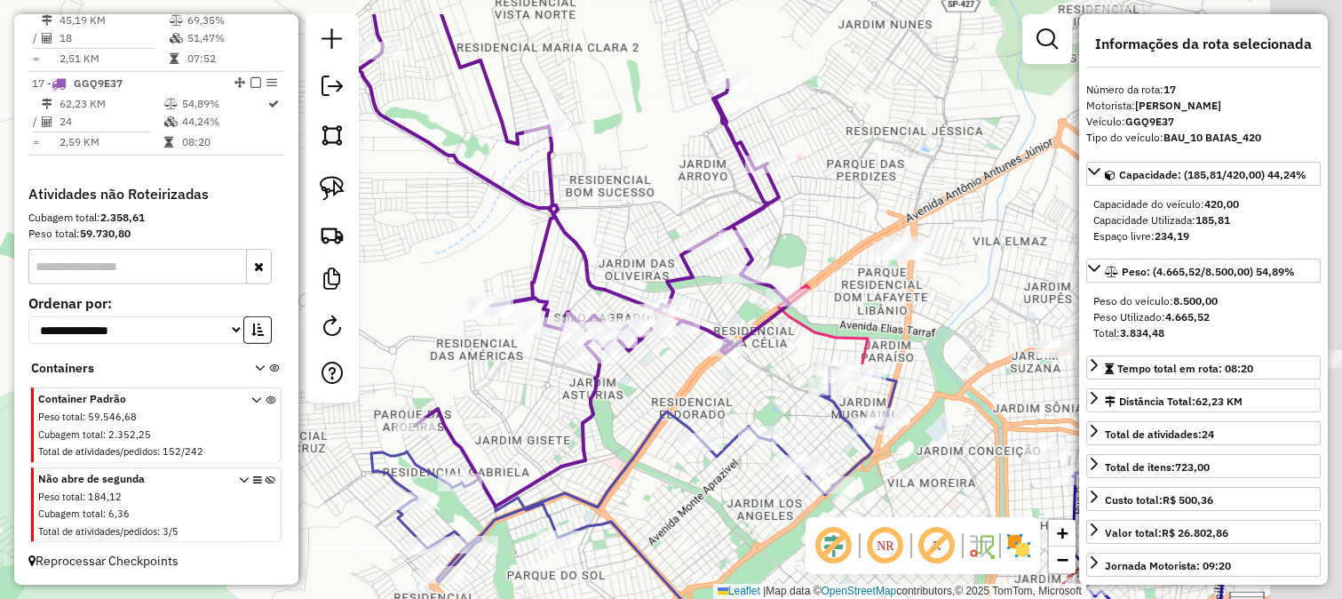
drag, startPoint x: 636, startPoint y: 383, endPoint x: 619, endPoint y: 391, distance: 18.7
click at [620, 391] on div "Janela de atendimento Grade de atendimento Capacidade Transportadoras Veículos …" at bounding box center [671, 299] width 1342 height 599
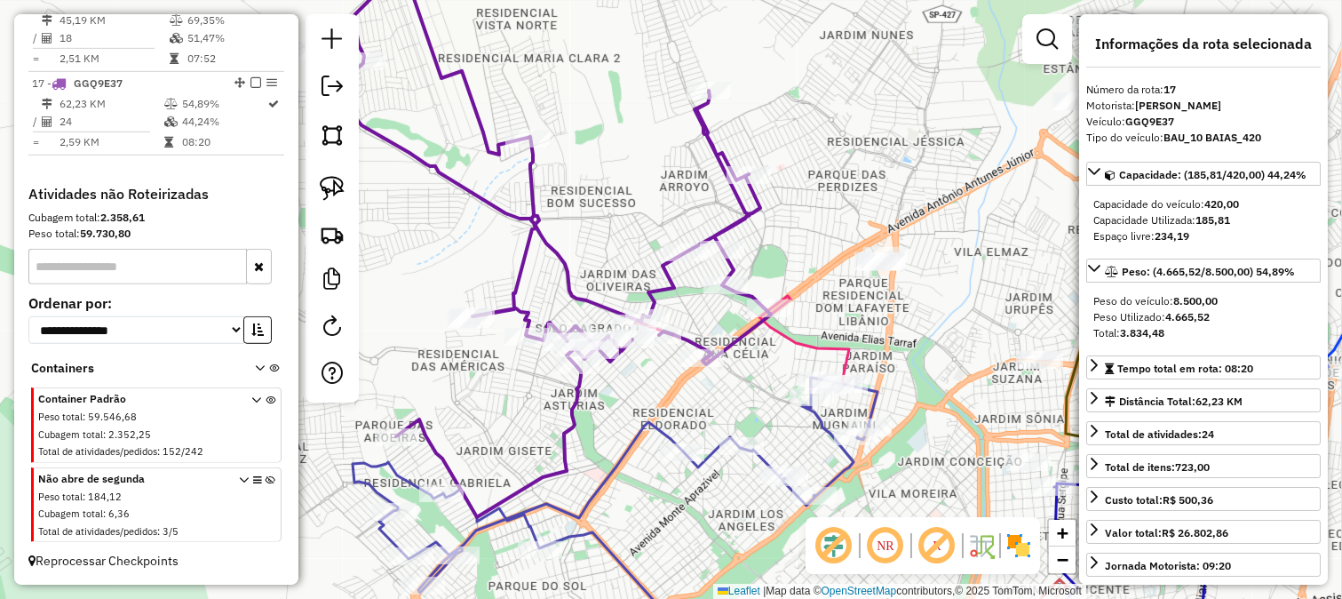
drag, startPoint x: 817, startPoint y: 225, endPoint x: 666, endPoint y: 360, distance: 202.6
click at [703, 342] on div "Janela de atendimento Grade de atendimento Capacidade Transportadoras Veículos …" at bounding box center [671, 299] width 1342 height 599
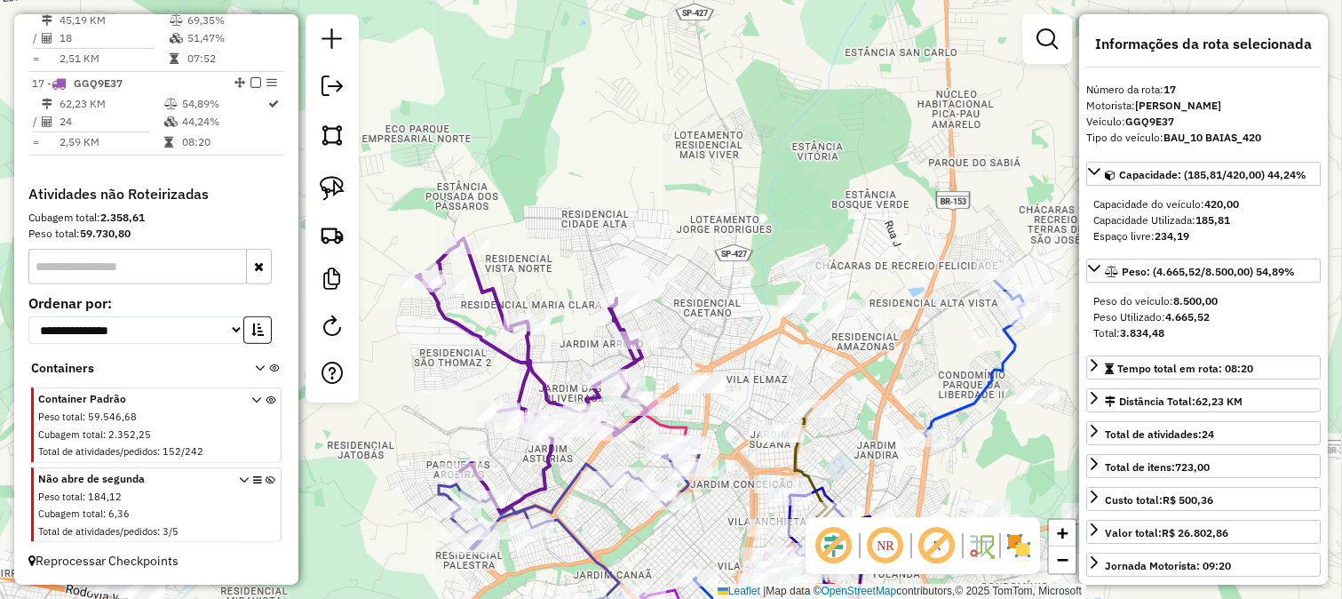
click at [685, 330] on div "Janela de atendimento Grade de atendimento Capacidade Transportadoras Veículos …" at bounding box center [671, 299] width 1342 height 599
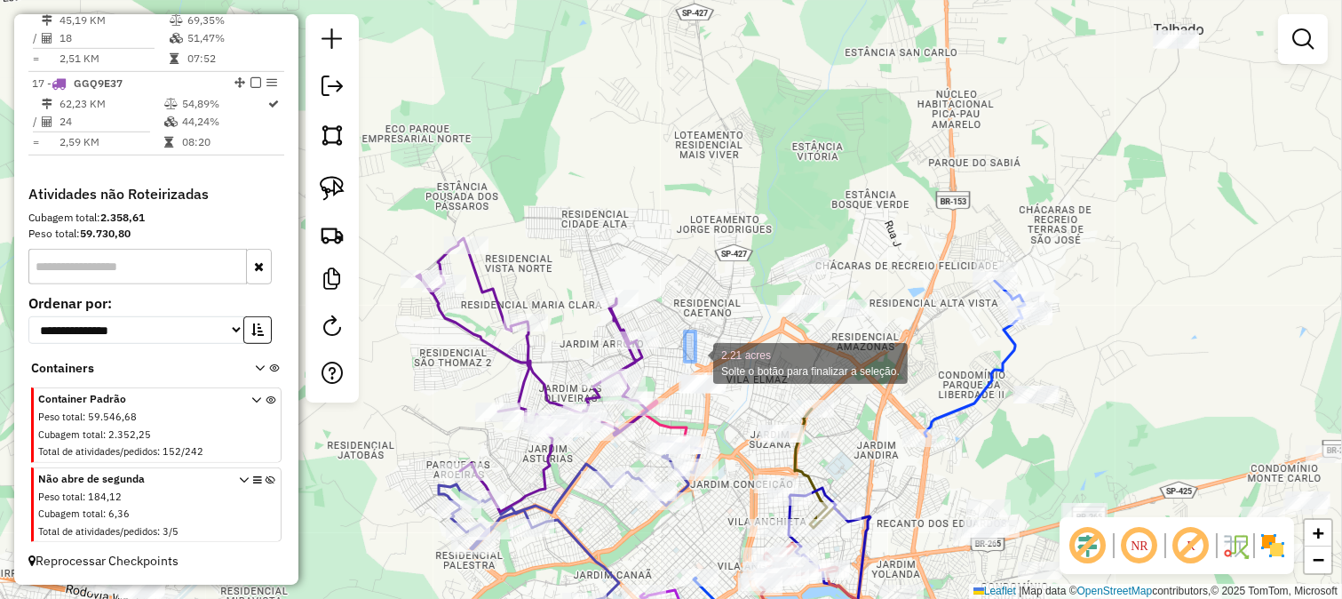
drag, startPoint x: 696, startPoint y: 362, endPoint x: 721, endPoint y: 401, distance: 46.8
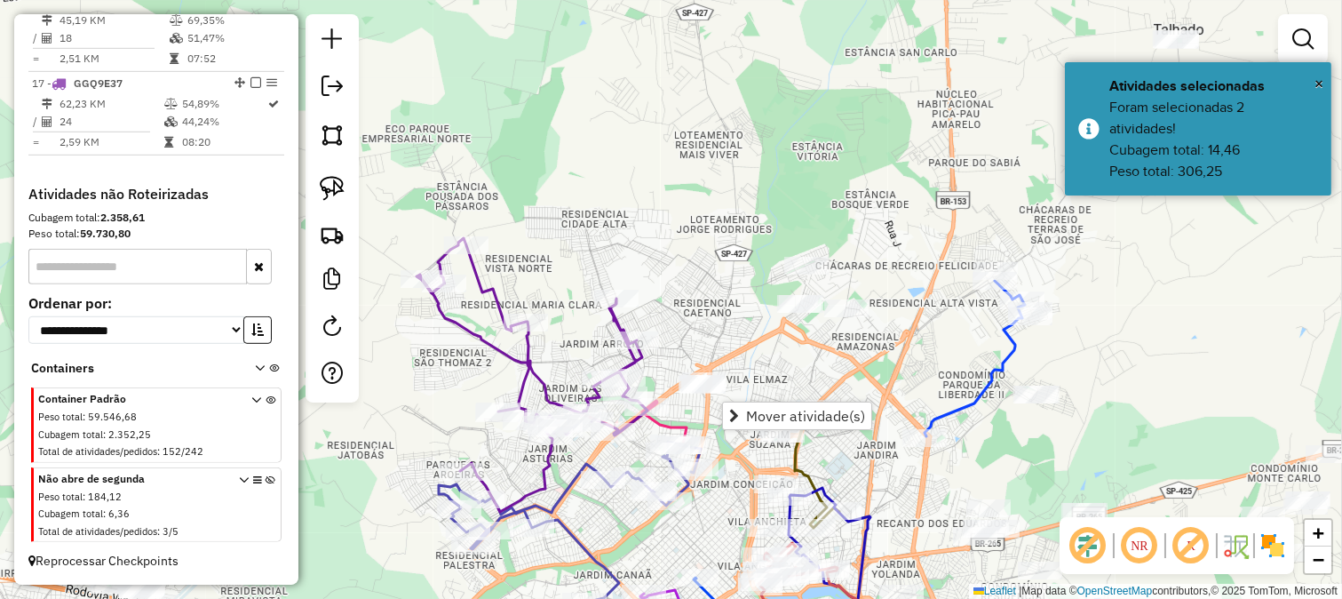
click at [669, 318] on div "Janela de atendimento Grade de atendimento Capacidade Transportadoras Veículos …" at bounding box center [671, 299] width 1342 height 599
drag, startPoint x: 691, startPoint y: 262, endPoint x: 759, endPoint y: 437, distance: 187.6
click at [758, 428] on div "Janela de atendimento Grade de atendimento Capacidade Transportadoras Veículos …" at bounding box center [671, 299] width 1342 height 599
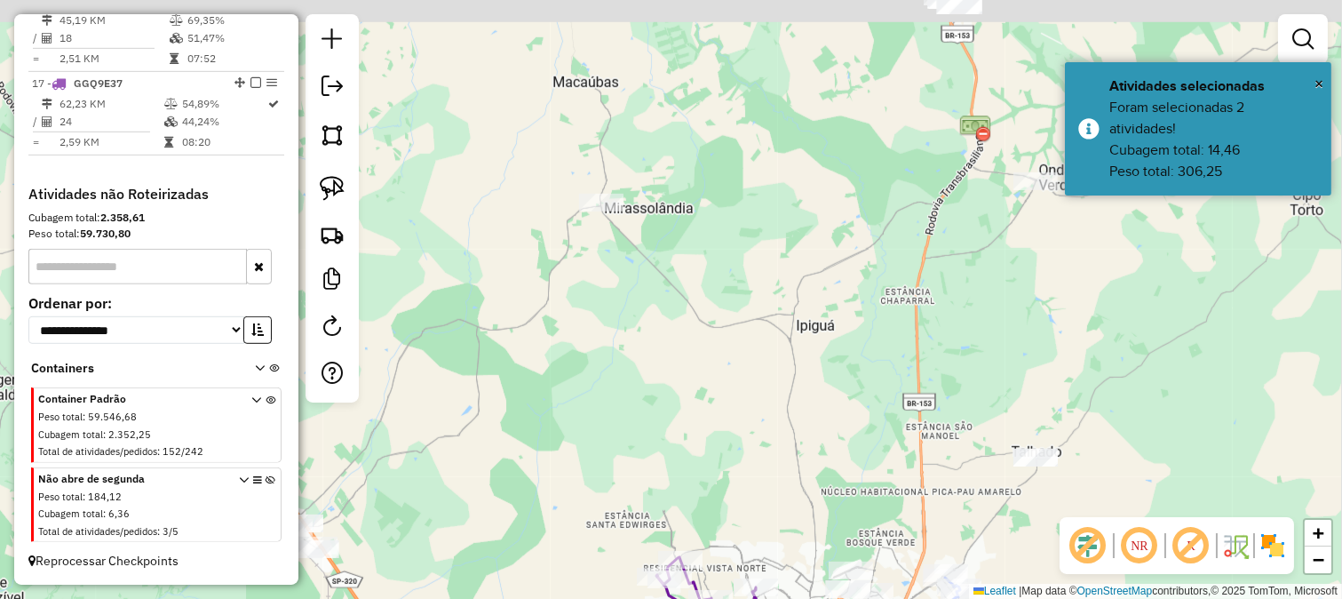
drag, startPoint x: 729, startPoint y: 403, endPoint x: 731, endPoint y: 416, distance: 12.6
click at [731, 414] on div "Janela de atendimento Grade de atendimento Capacidade Transportadoras Veículos …" at bounding box center [671, 299] width 1342 height 599
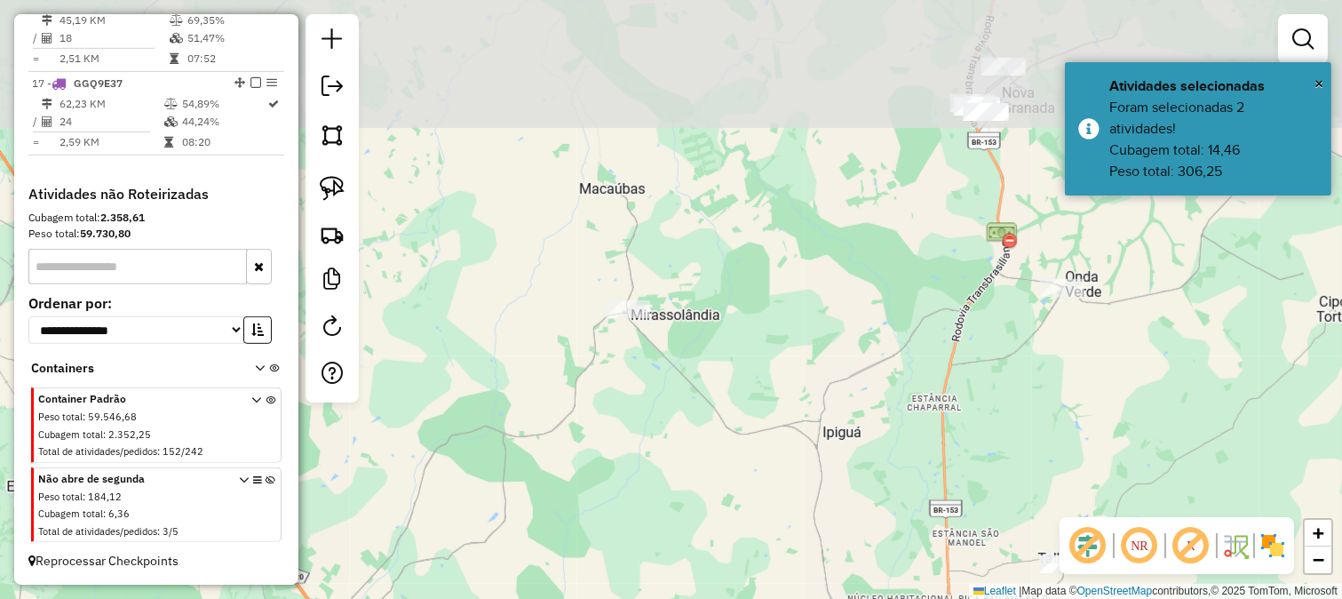
drag, startPoint x: 704, startPoint y: 393, endPoint x: 739, endPoint y: 493, distance: 106.5
click at [738, 489] on div "Janela de atendimento Grade de atendimento Capacidade Transportadoras Veículos …" at bounding box center [671, 299] width 1342 height 599
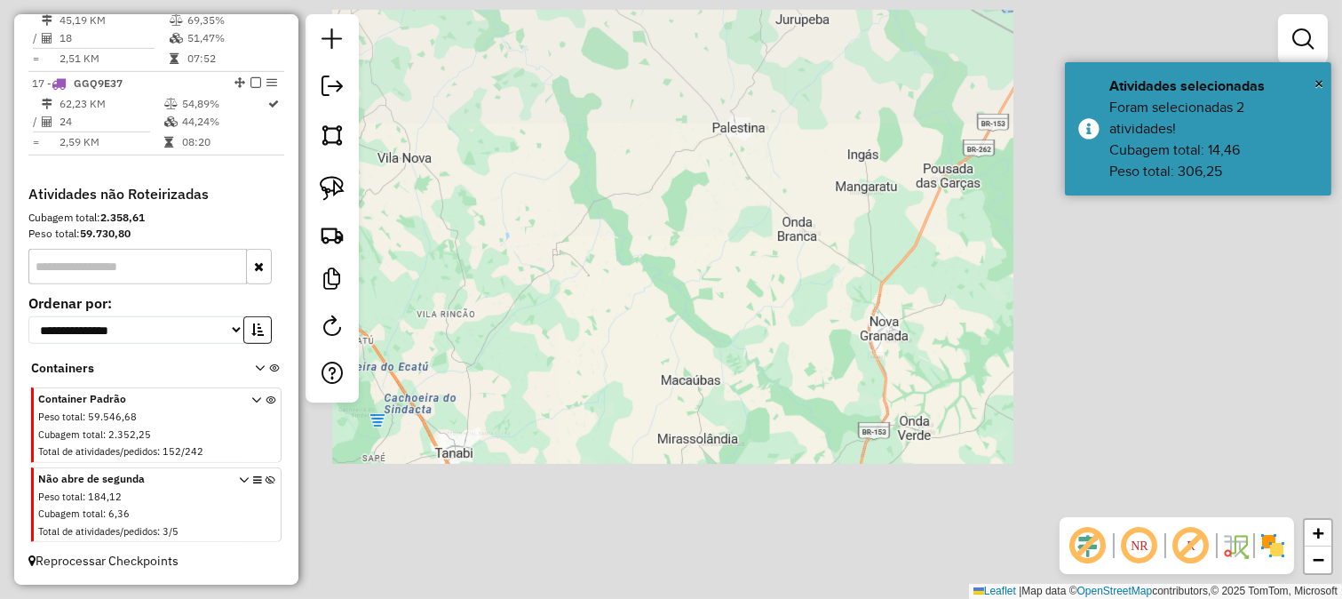
click at [724, 361] on div "Janela de atendimento Grade de atendimento Capacidade Transportadoras Veículos …" at bounding box center [671, 299] width 1342 height 599
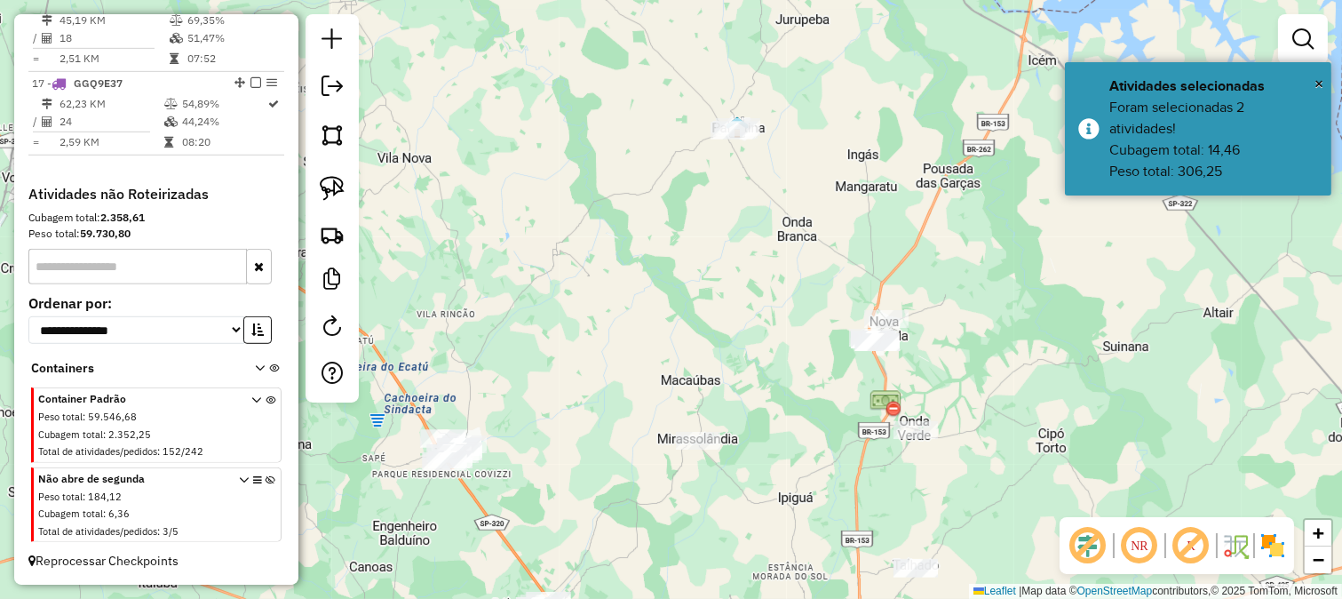
drag, startPoint x: 731, startPoint y: 380, endPoint x: 707, endPoint y: 357, distance: 33.3
click at [707, 357] on div "Janela de atendimento Grade de atendimento Capacidade Transportadoras Veículos …" at bounding box center [671, 299] width 1342 height 599
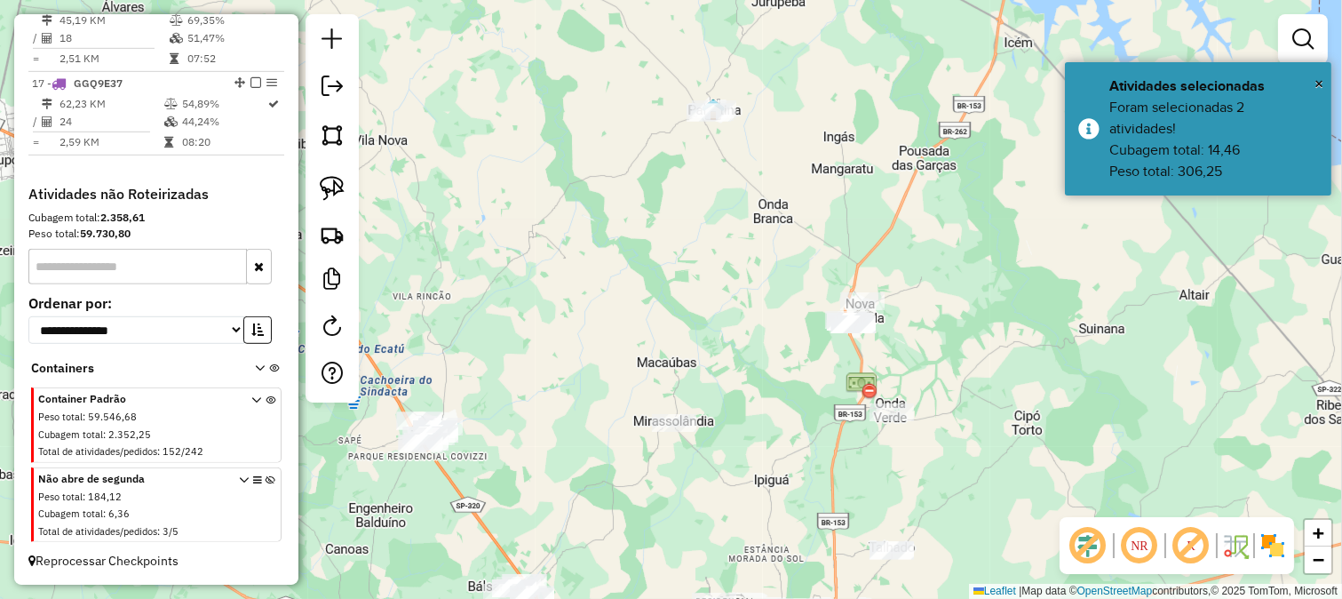
drag, startPoint x: 684, startPoint y: 332, endPoint x: 687, endPoint y: 362, distance: 30.3
click at [687, 362] on div "Janela de atendimento Grade de atendimento Capacidade Transportadoras Veículos …" at bounding box center [671, 299] width 1342 height 599
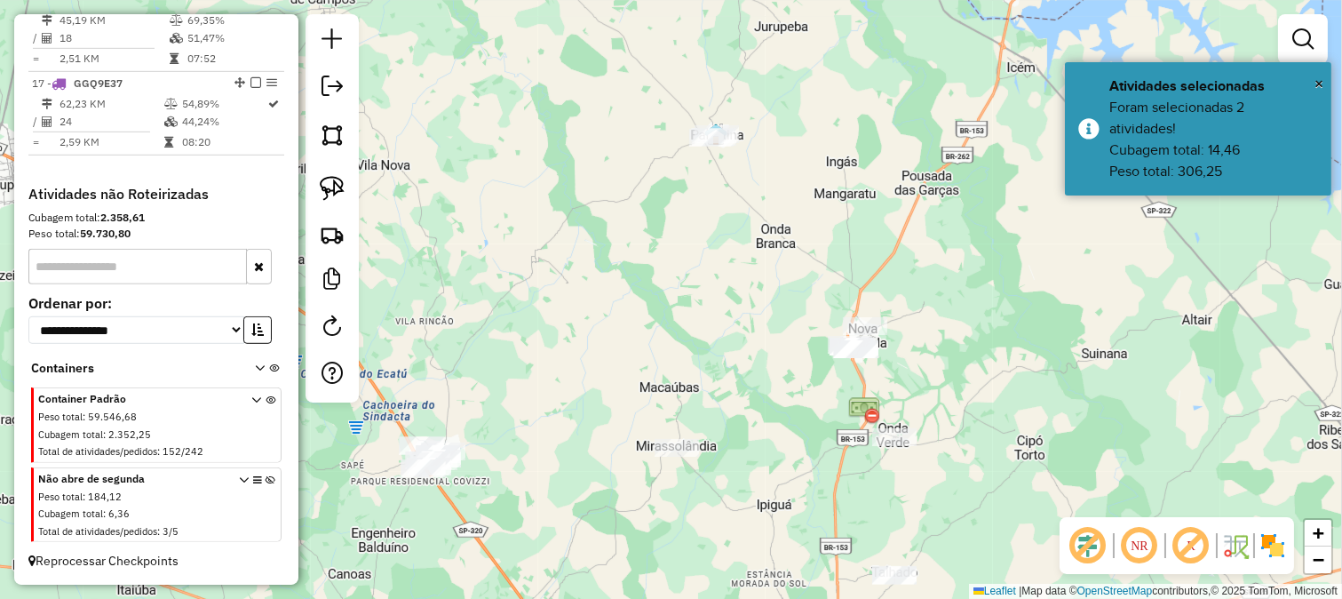
drag, startPoint x: 680, startPoint y: 350, endPoint x: 714, endPoint y: 405, distance: 64.6
click at [714, 405] on div "Janela de atendimento Grade de atendimento Capacidade Transportadoras Veículos …" at bounding box center [671, 299] width 1342 height 599
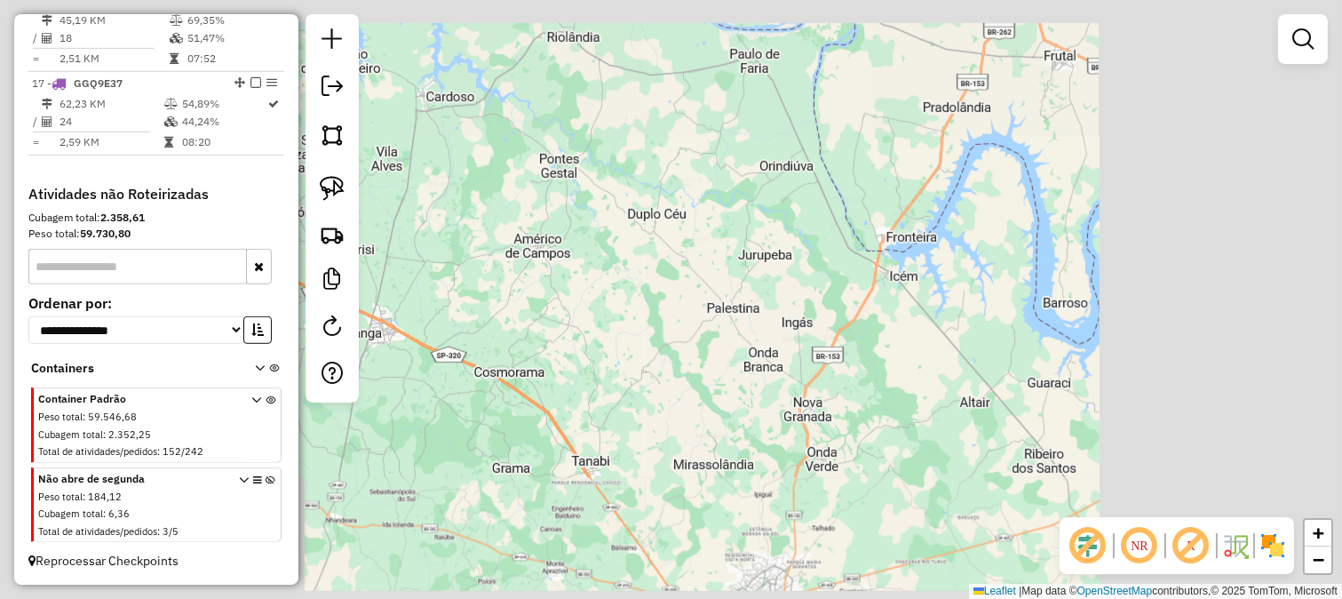
click at [697, 356] on div "Janela de atendimento Grade de atendimento Capacidade Transportadoras Veículos …" at bounding box center [671, 299] width 1342 height 599
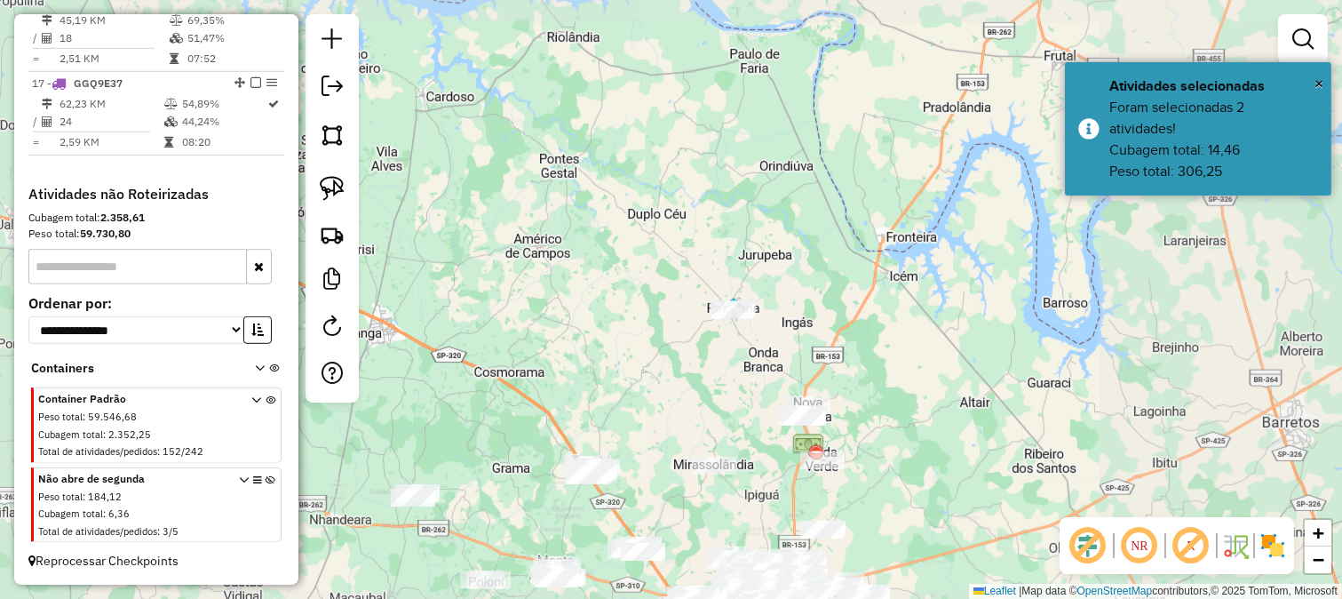
click at [677, 289] on div "Janela de atendimento Grade de atendimento Capacidade Transportadoras Veículos …" at bounding box center [671, 299] width 1342 height 599
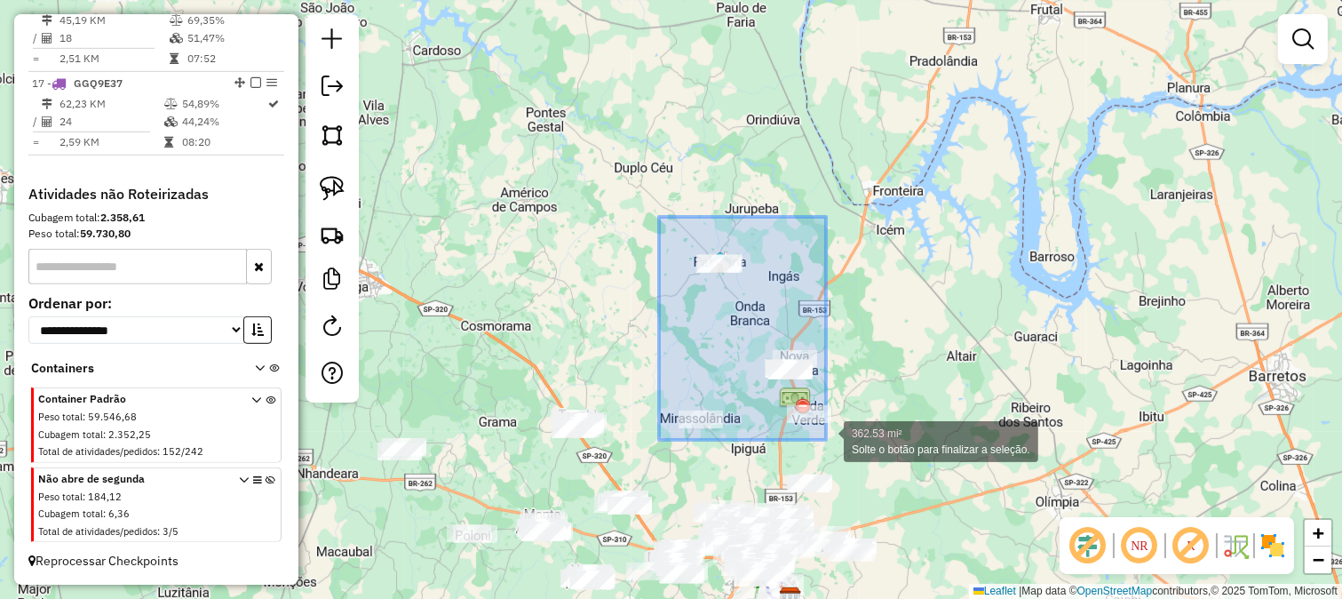
drag, startPoint x: 659, startPoint y: 217, endPoint x: 847, endPoint y: 455, distance: 303.6
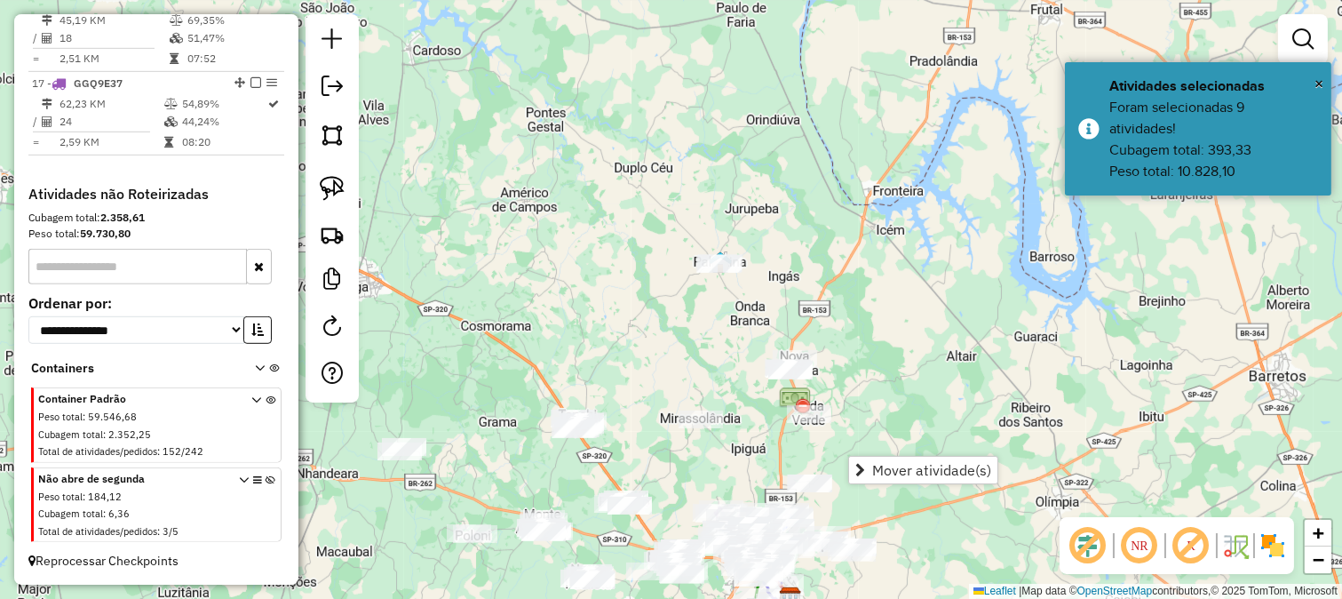
click at [774, 459] on div "Janela de atendimento Grade de atendimento Capacidade Transportadoras Veículos …" at bounding box center [671, 299] width 1342 height 599
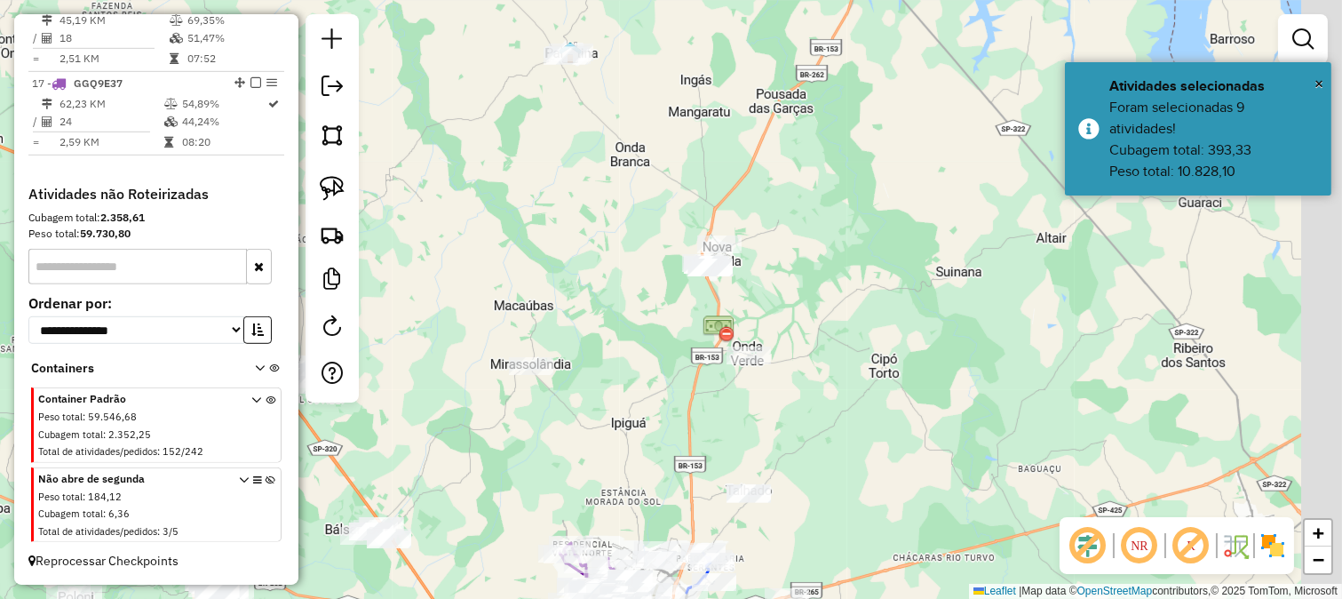
drag, startPoint x: 760, startPoint y: 406, endPoint x: 671, endPoint y: 378, distance: 93.3
click at [675, 378] on div "Janela de atendimento Grade de atendimento Capacidade Transportadoras Veículos …" at bounding box center [671, 299] width 1342 height 599
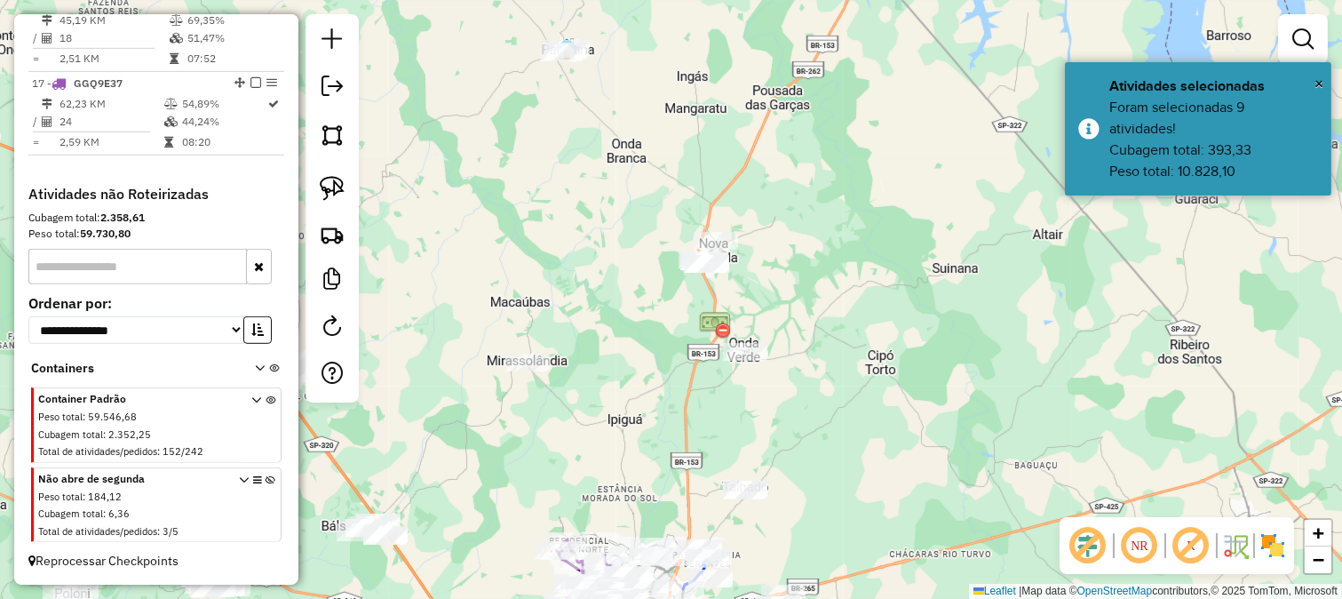
drag, startPoint x: 662, startPoint y: 335, endPoint x: 624, endPoint y: 335, distance: 38.2
click at [624, 335] on div "Janela de atendimento Grade de atendimento Capacidade Transportadoras Veículos …" at bounding box center [671, 299] width 1342 height 599
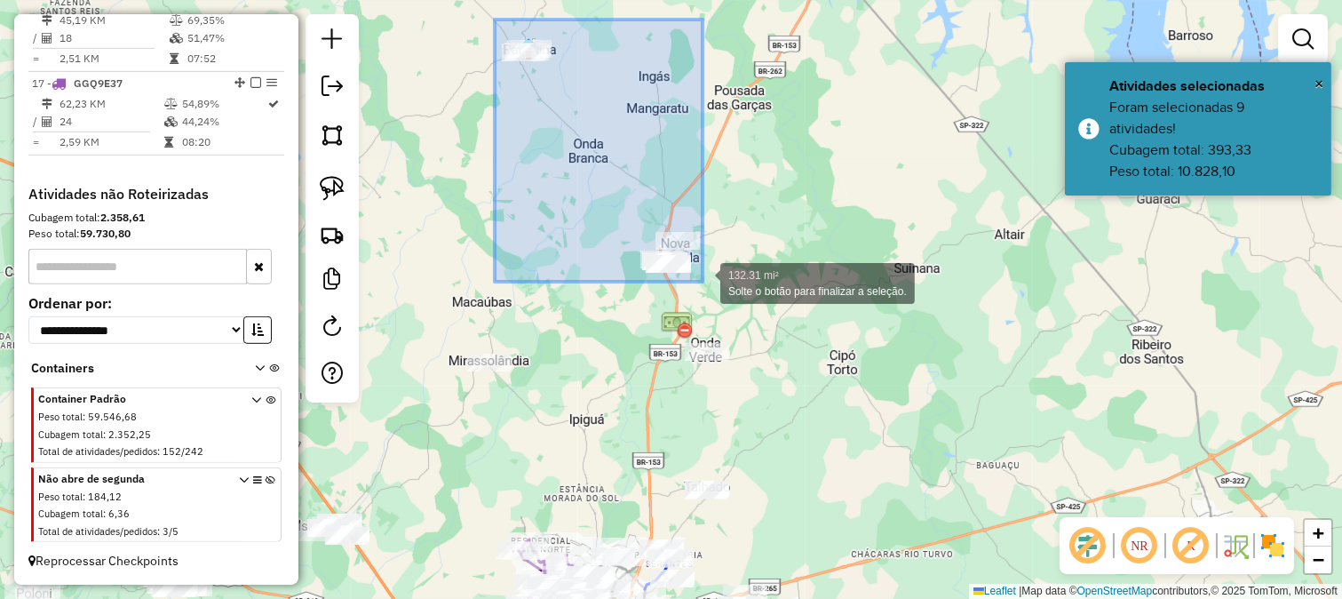
drag, startPoint x: 495, startPoint y: 20, endPoint x: 723, endPoint y: 296, distance: 358.4
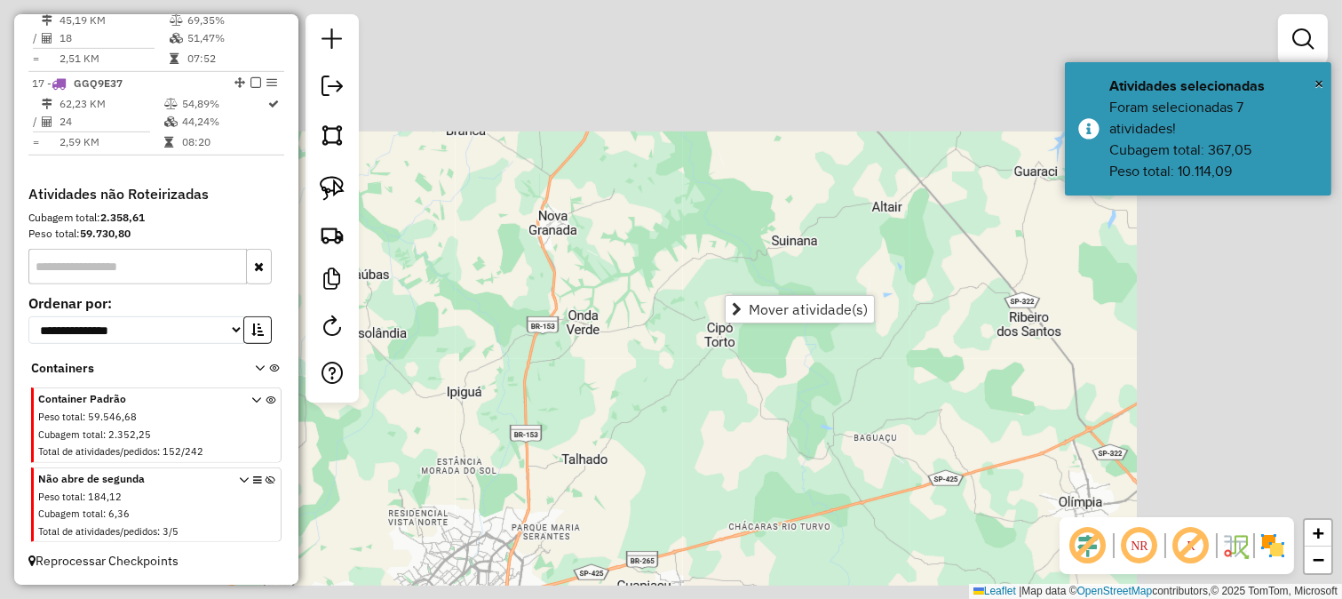
click at [616, 287] on div "Janela de atendimento Grade de atendimento Capacidade Transportadoras Veículos …" at bounding box center [671, 299] width 1342 height 599
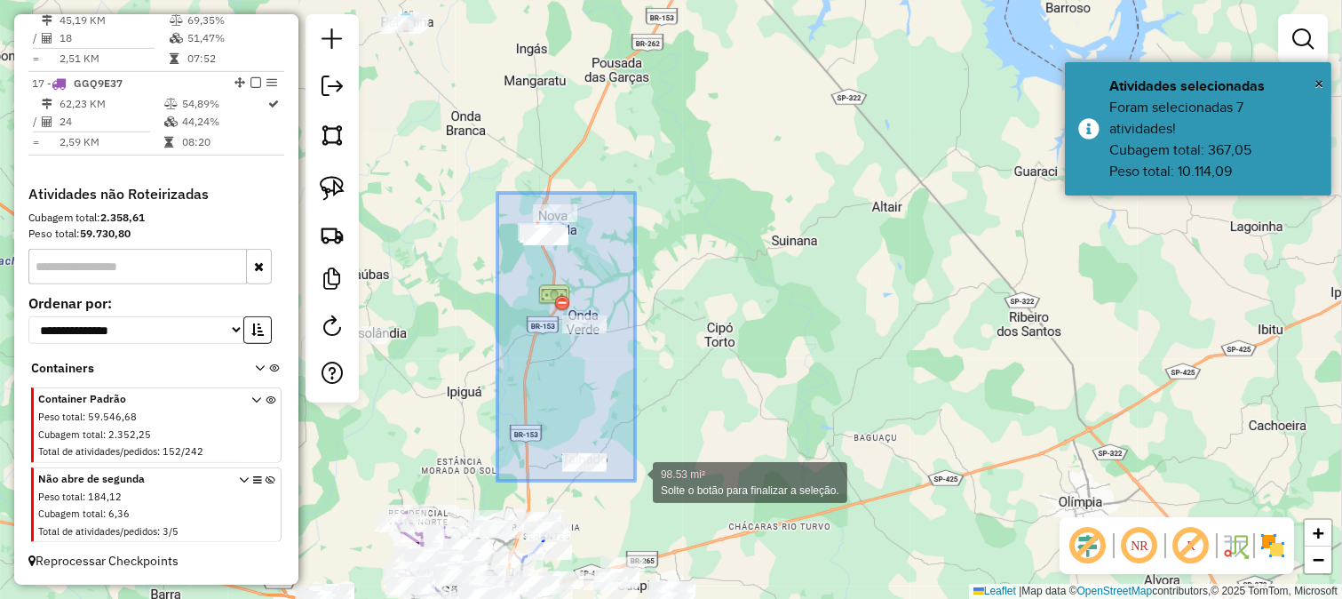
drag, startPoint x: 503, startPoint y: 197, endPoint x: 635, endPoint y: 481, distance: 312.8
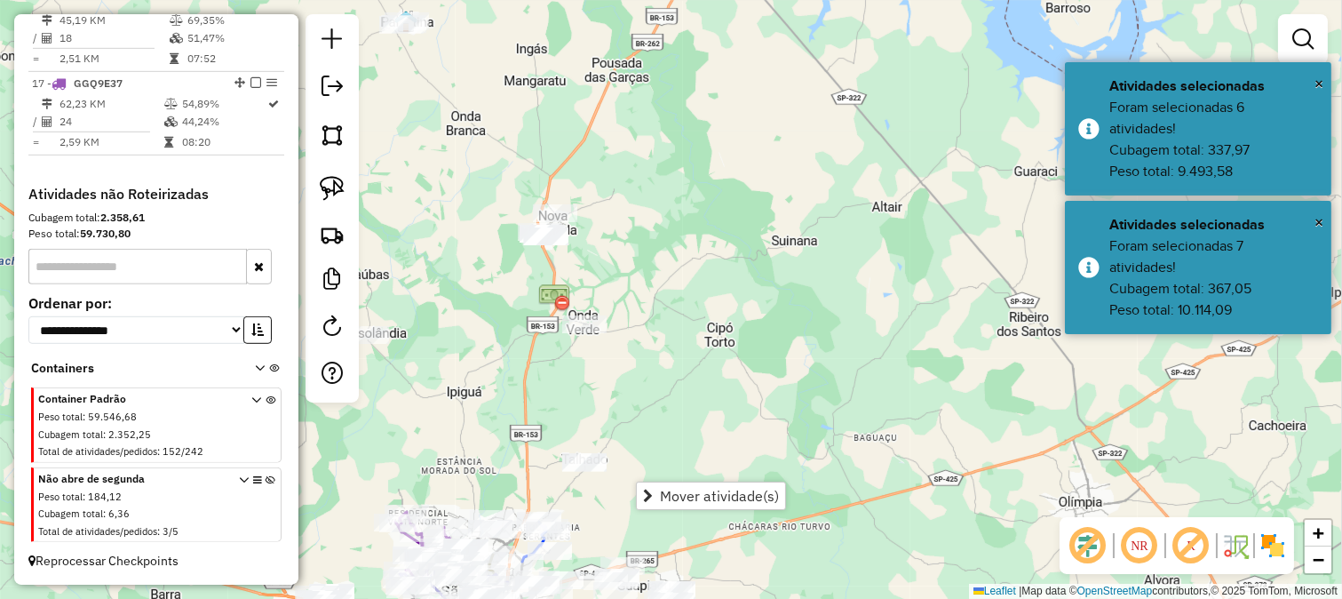
click at [529, 404] on div "Janela de atendimento Grade de atendimento Capacidade Transportadoras Veículos …" at bounding box center [671, 299] width 1342 height 599
drag, startPoint x: 481, startPoint y: 331, endPoint x: 552, endPoint y: 420, distance: 113.8
click at [552, 420] on div "Janela de atendimento Grade de atendimento Capacidade Transportadoras Veículos …" at bounding box center [671, 299] width 1342 height 599
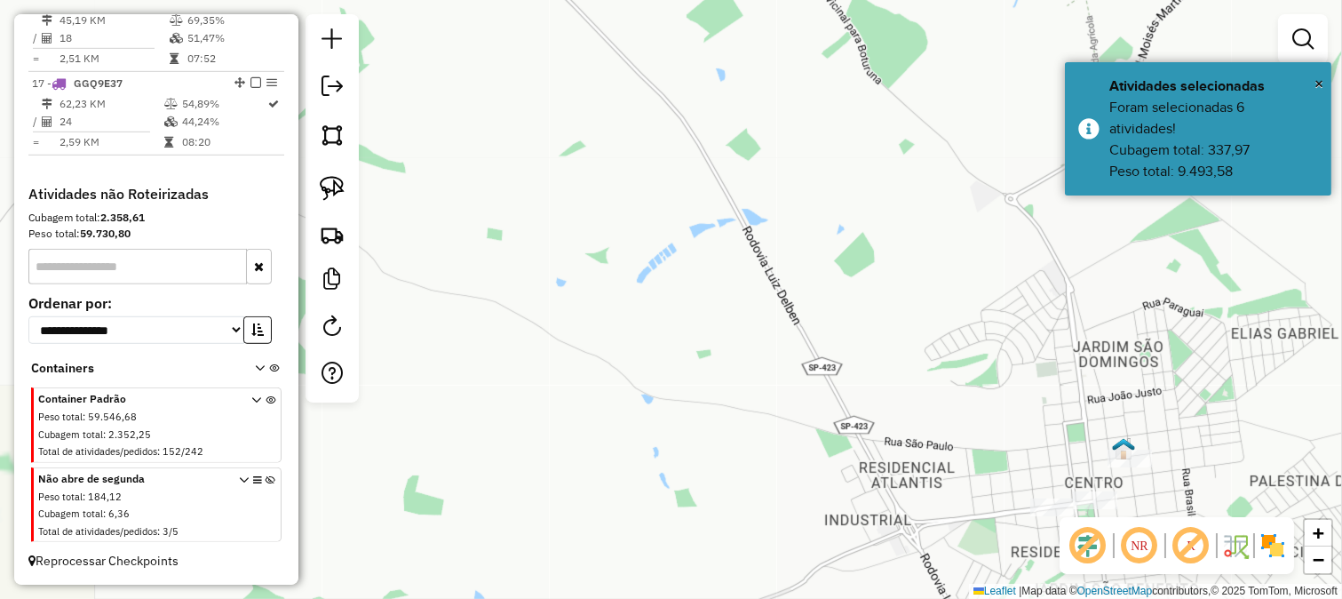
drag, startPoint x: 995, startPoint y: 441, endPoint x: 727, endPoint y: 355, distance: 281.5
click at [728, 356] on div "Janela de atendimento Grade de atendimento Capacidade Transportadoras Veículos …" at bounding box center [671, 299] width 1342 height 599
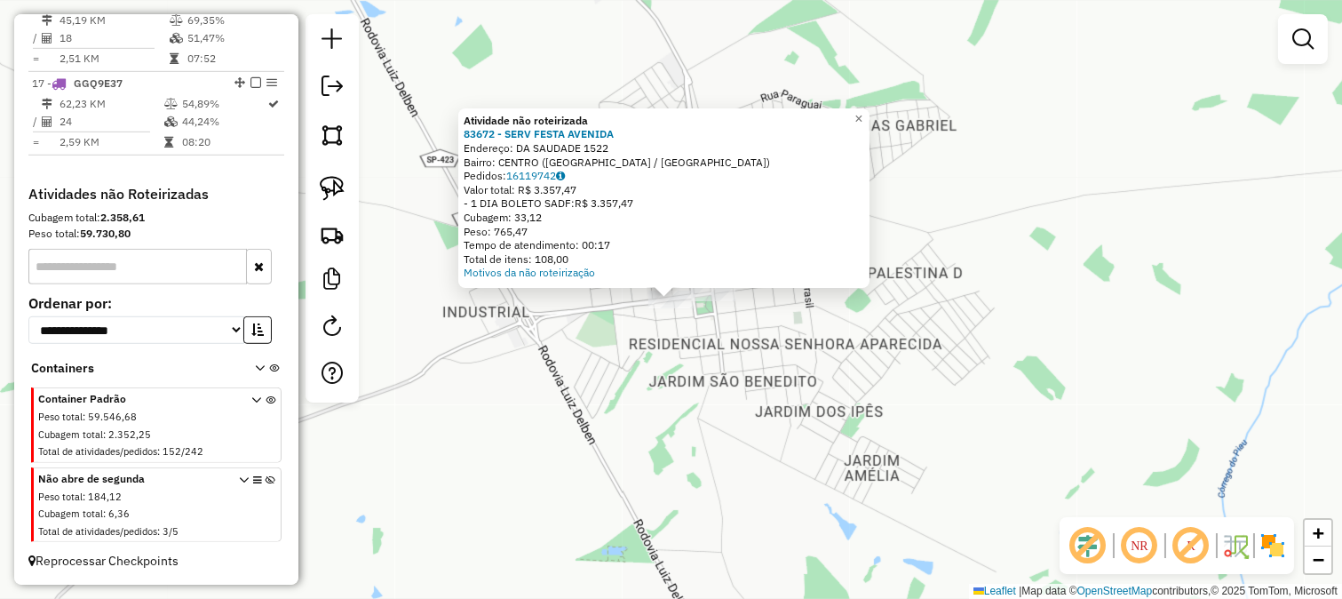
click at [655, 359] on div "Atividade não roteirizada 83672 - SERV FESTA AVENIDA Endereço: DA SAUDADE 1522 …" at bounding box center [671, 299] width 1342 height 599
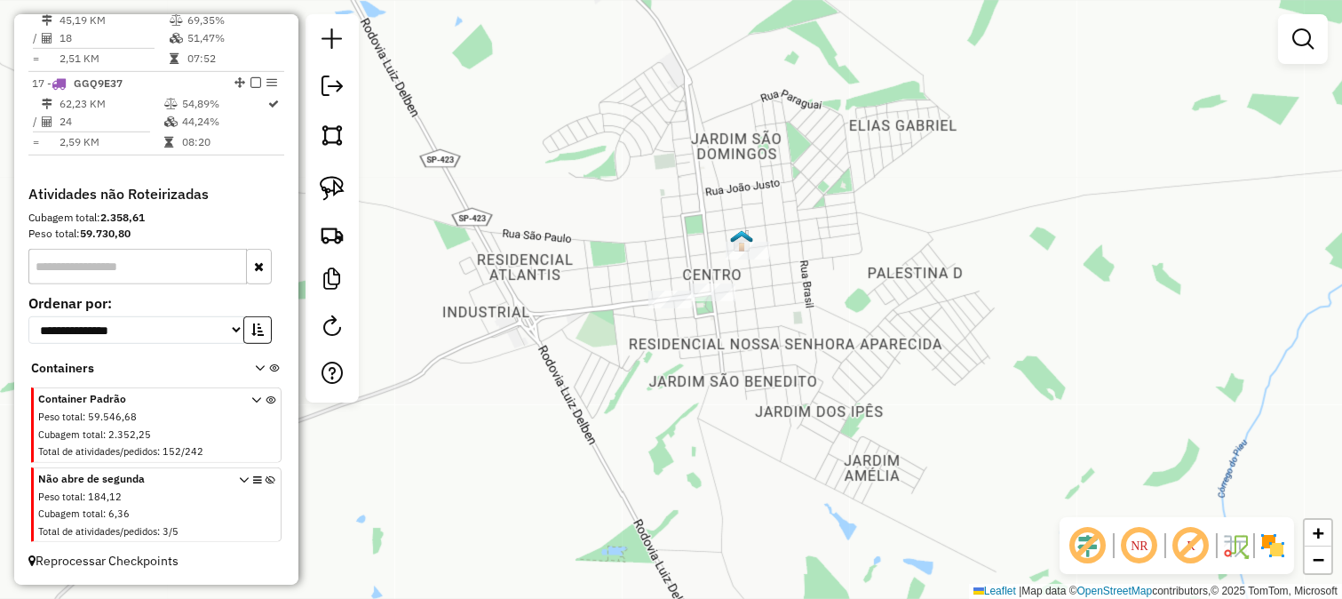
drag, startPoint x: 717, startPoint y: 450, endPoint x: 552, endPoint y: 144, distance: 348.2
click at [675, 323] on div "Atividade não roteirizada 83672 - SERV FESTA AVENIDA Endereço: DA SAUDADE 1522 …" at bounding box center [671, 299] width 1342 height 599
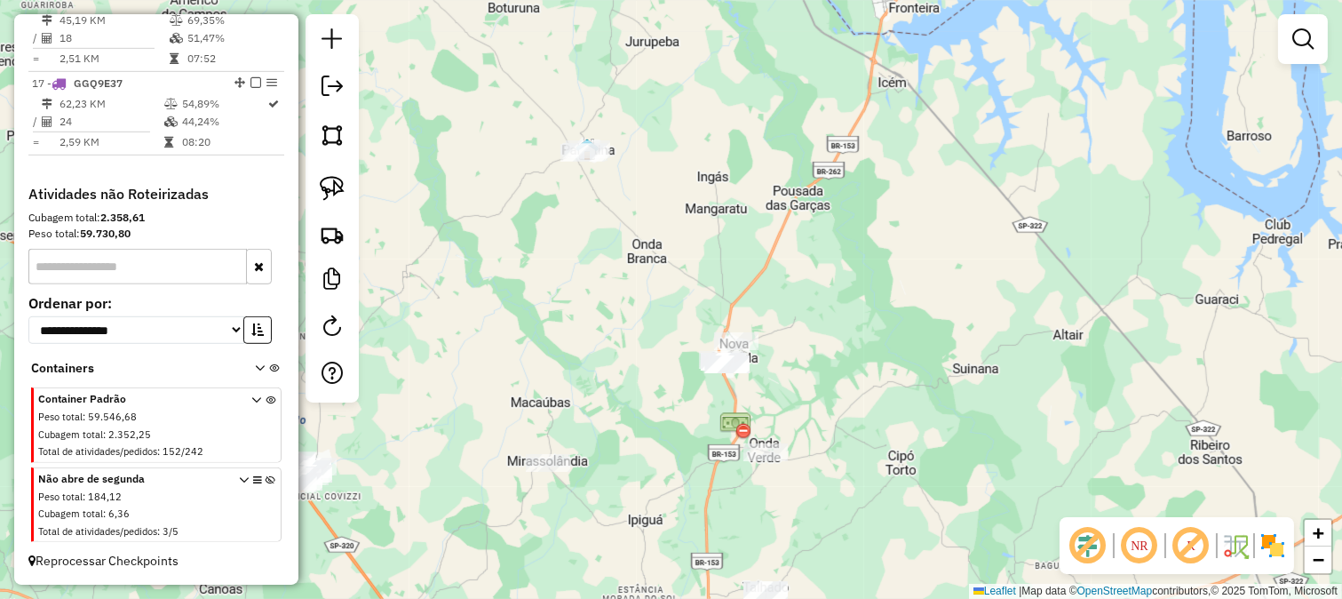
click at [679, 184] on div "Janela de atendimento Grade de atendimento Capacidade Transportadoras Veículos …" at bounding box center [671, 299] width 1342 height 599
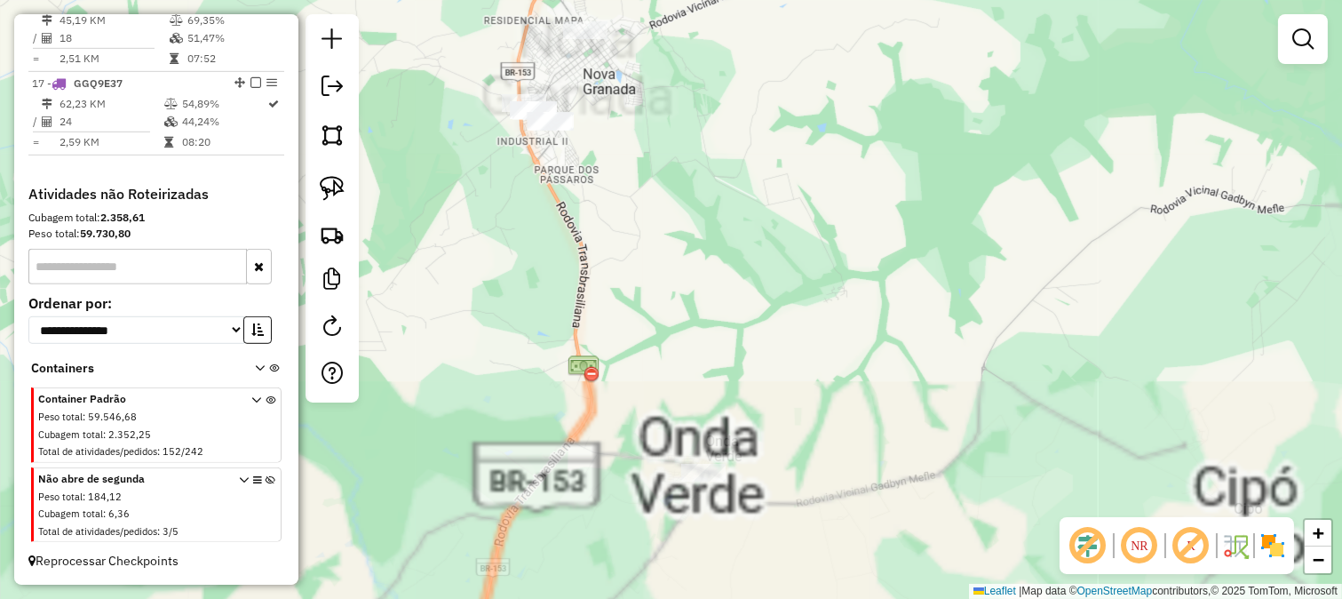
drag, startPoint x: 616, startPoint y: 138, endPoint x: 695, endPoint y: 238, distance: 127.8
click at [695, 238] on div "Janela de atendimento Grade de atendimento Capacidade Transportadoras Veículos …" at bounding box center [671, 299] width 1342 height 599
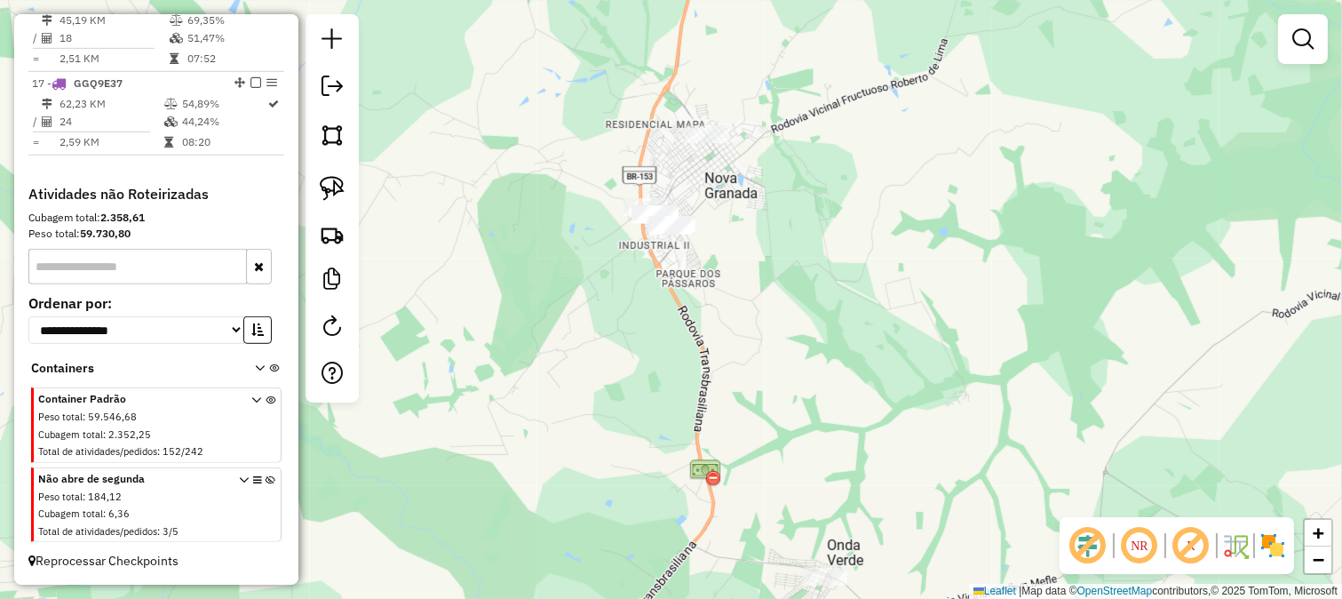
drag, startPoint x: 678, startPoint y: 185, endPoint x: 789, endPoint y: 200, distance: 112.1
click at [789, 200] on div "Janela de atendimento Grade de atendimento Capacidade Transportadoras Veículos …" at bounding box center [671, 299] width 1342 height 599
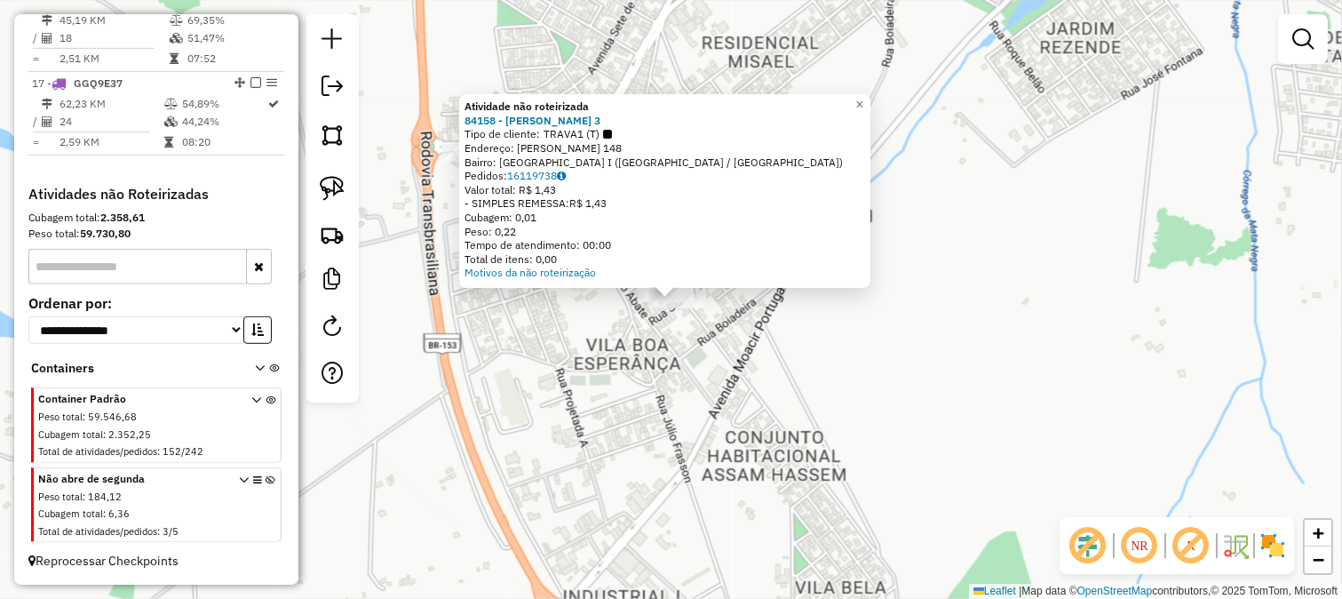
click at [814, 358] on div "Atividade não roteirizada 84158 - SUP NEVES 3 Tipo de cliente: TRAVA1 (T) Ender…" at bounding box center [671, 299] width 1342 height 599
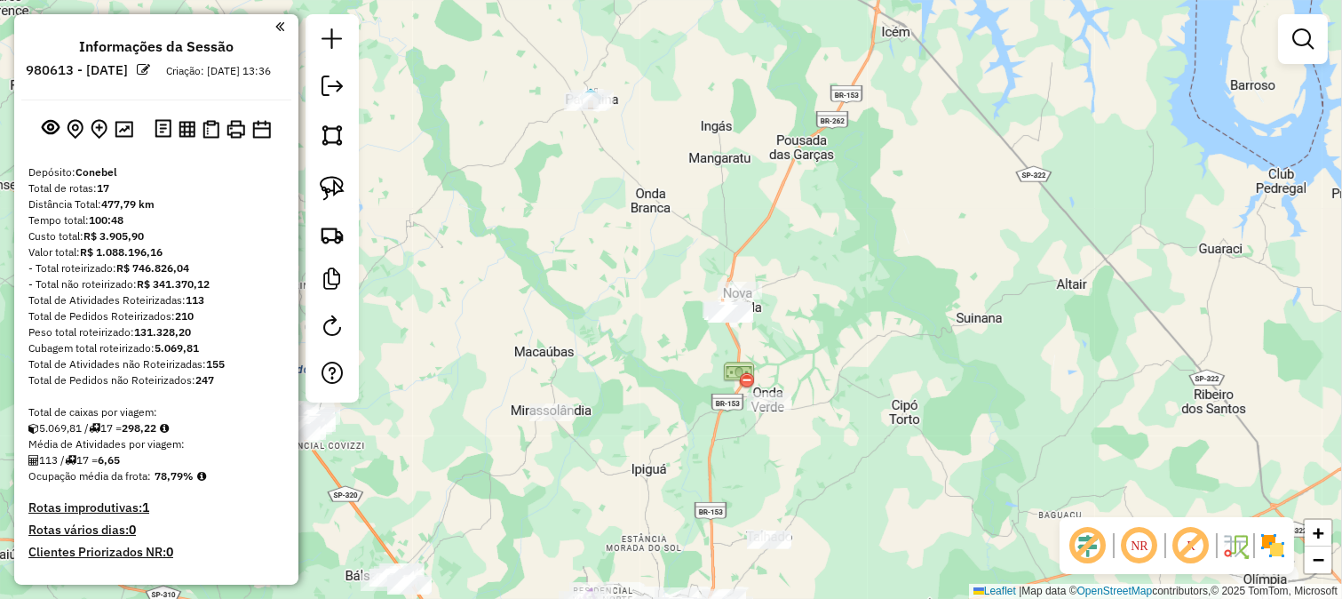
scroll to position [2002, 0]
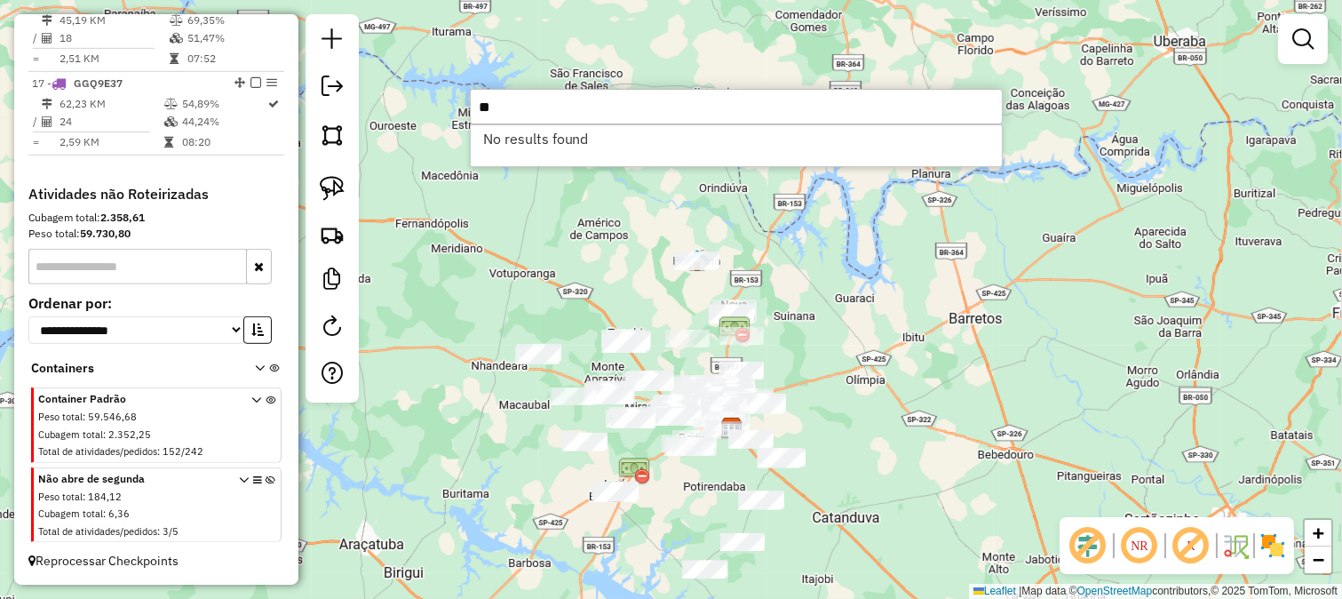
type input "*"
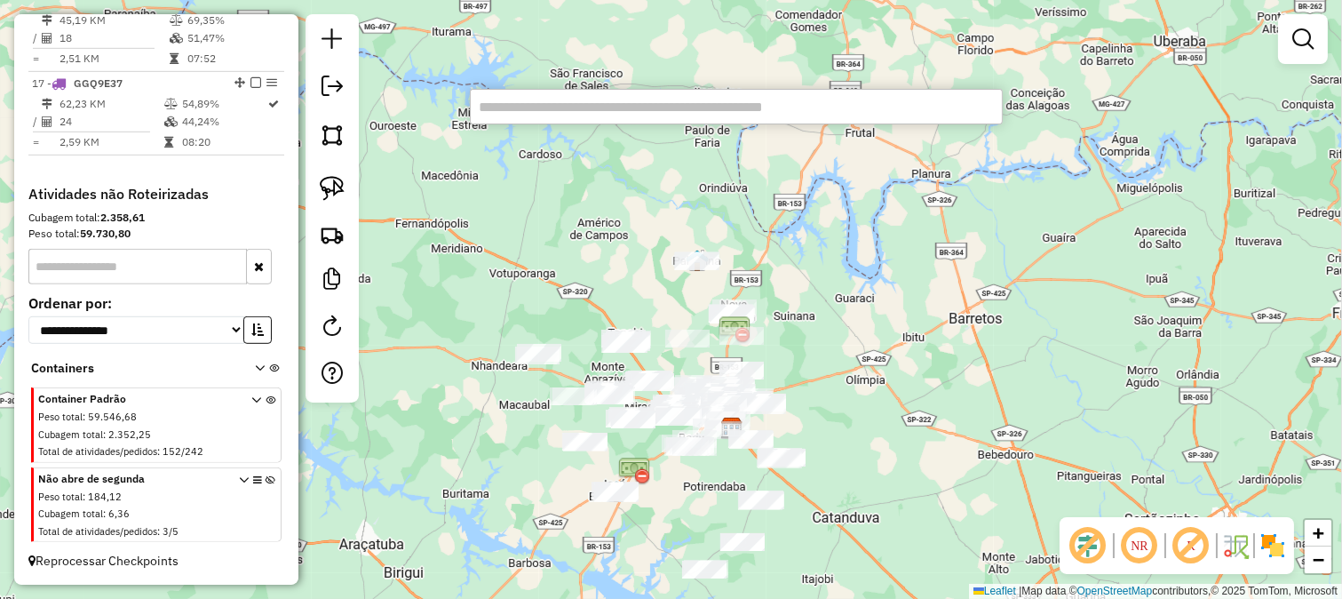
click at [733, 314] on img at bounding box center [735, 330] width 32 height 32
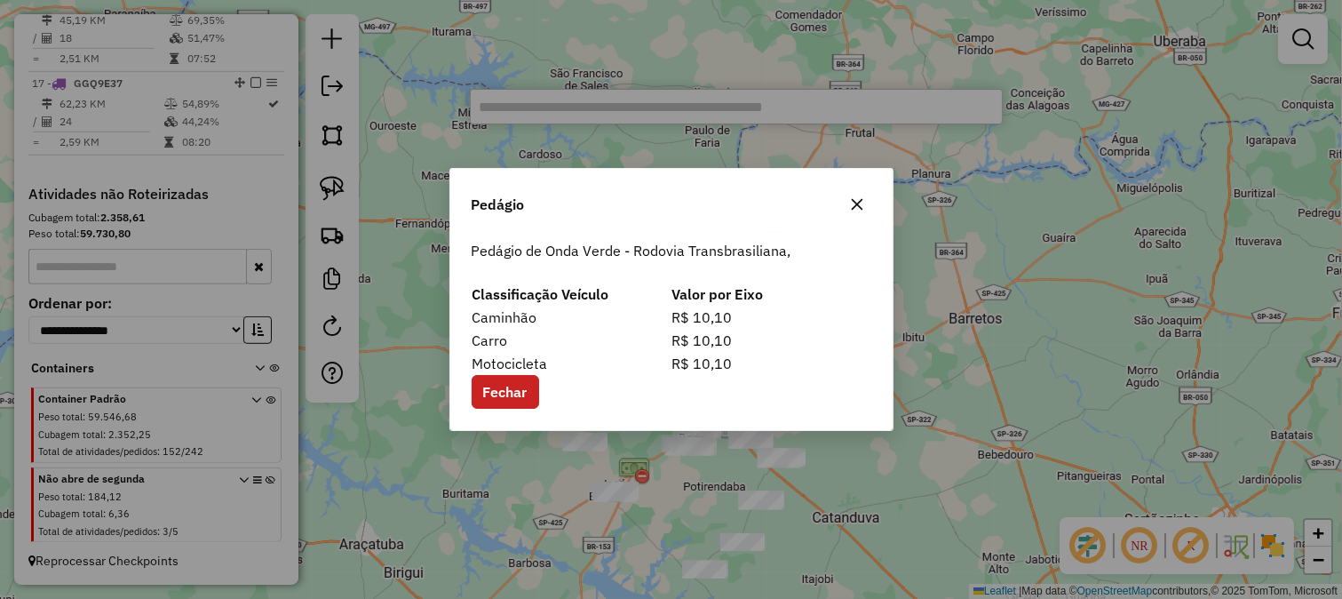
click at [553, 396] on div "Fechar" at bounding box center [672, 392] width 400 height 34
click at [535, 391] on button "Fechar" at bounding box center [506, 392] width 68 height 34
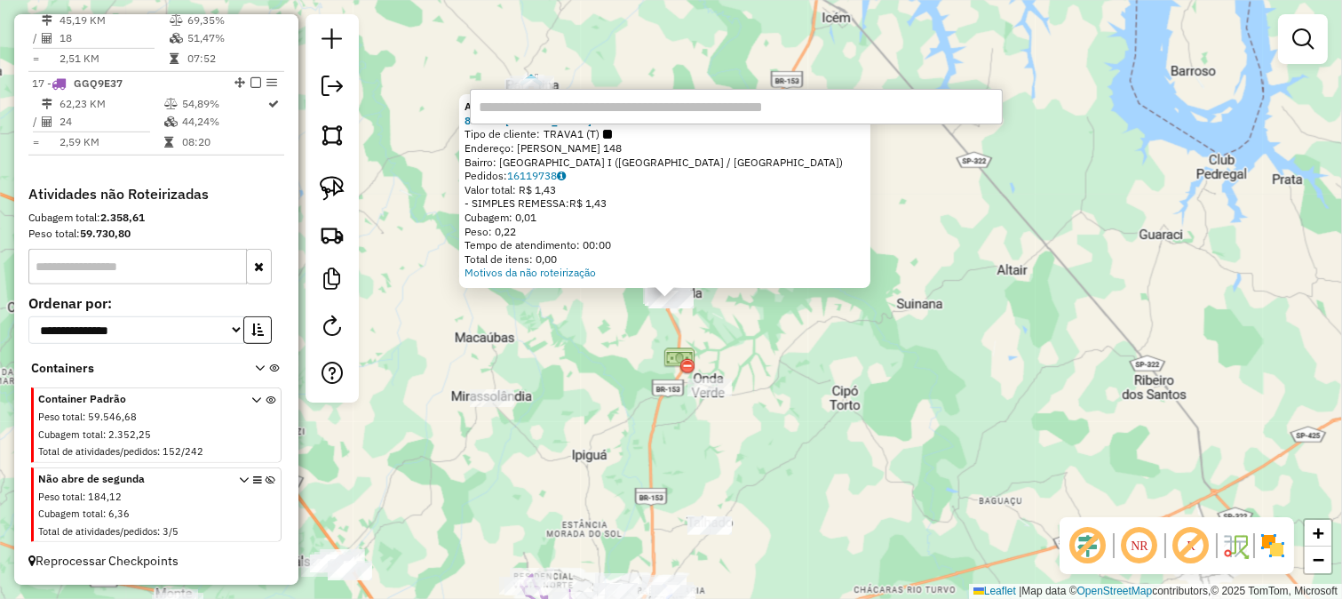
click at [760, 304] on div "Atividade não roteirizada 84158 - SUP NEVES 3 Tipo de cliente: TRAVA1 (T) Ender…" at bounding box center [671, 299] width 1342 height 599
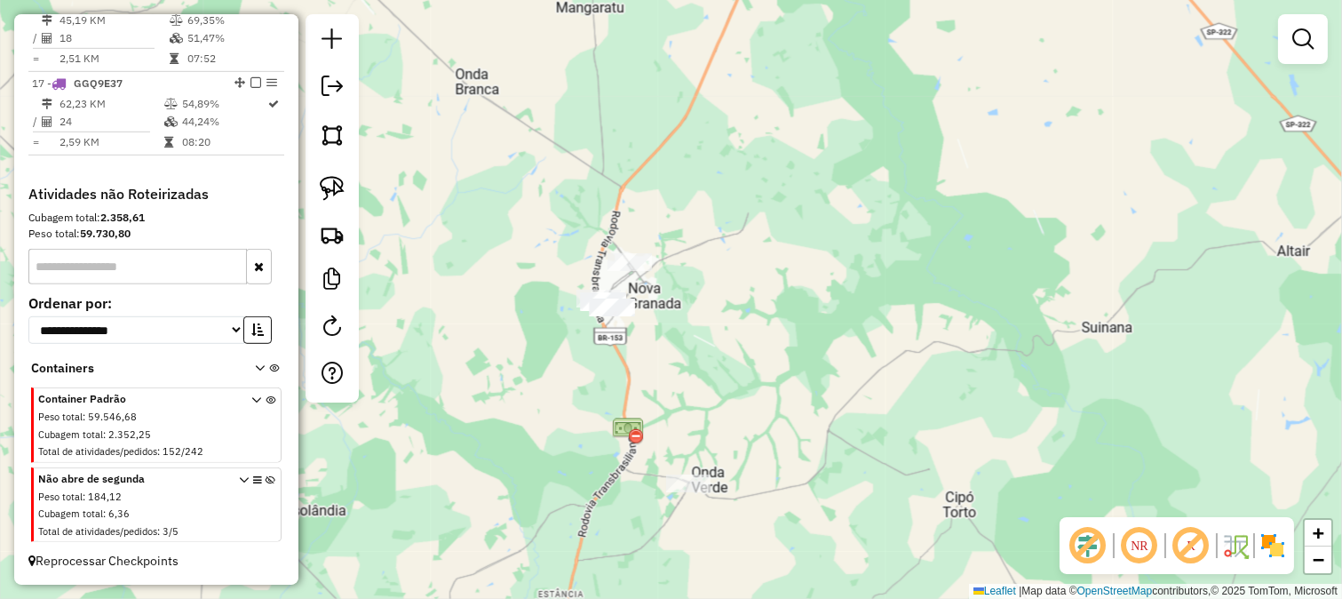
click at [655, 265] on div "Janela de atendimento Grade de atendimento Capacidade Transportadoras Veículos …" at bounding box center [671, 299] width 1342 height 599
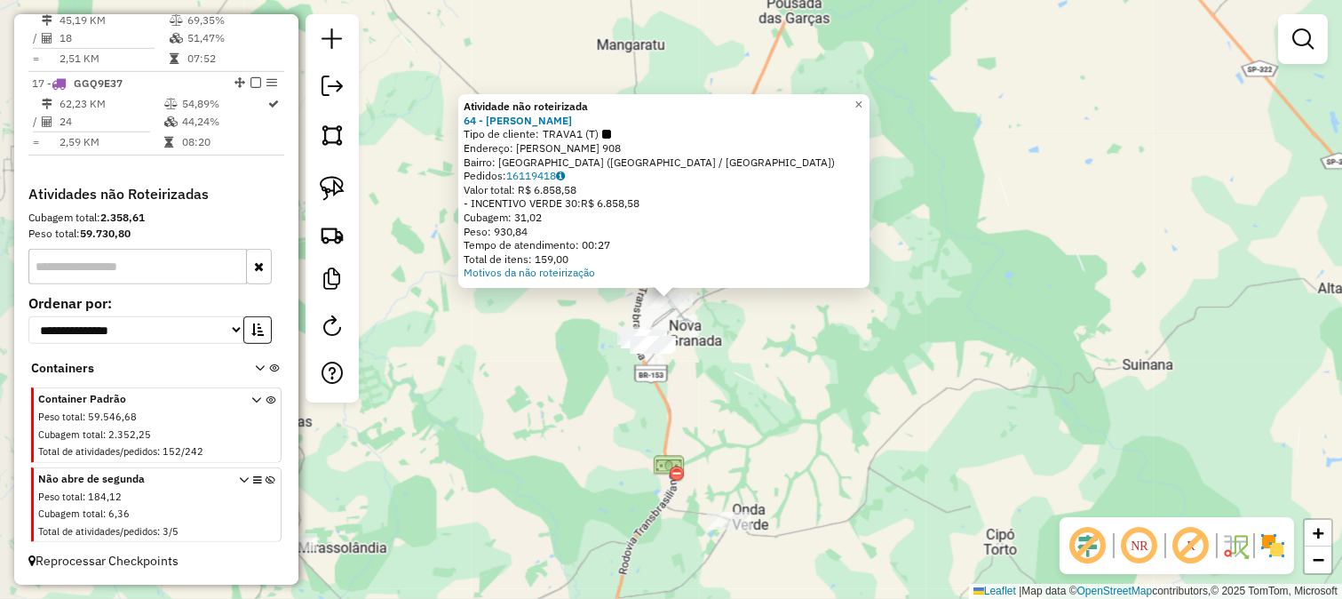
click at [795, 392] on div "Atividade não roteirizada 64 - SUP NEVES Tipo de cliente: TRAVA1 (T) Endereço: …" at bounding box center [671, 299] width 1342 height 599
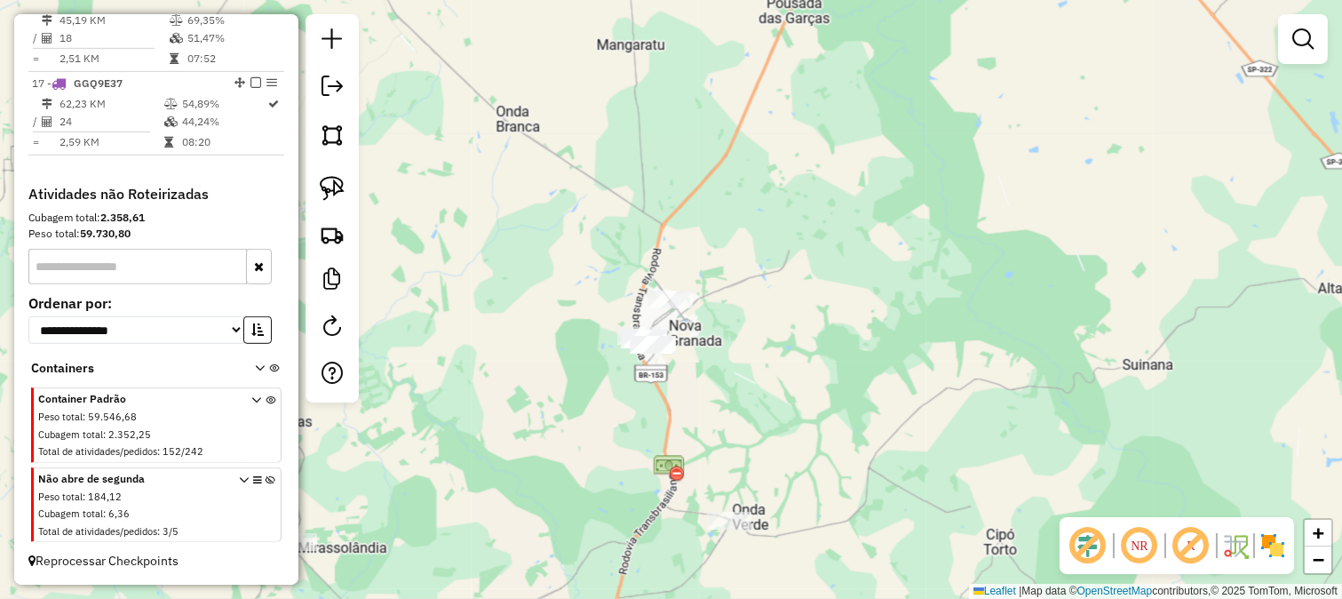
drag, startPoint x: 813, startPoint y: 415, endPoint x: 839, endPoint y: 334, distance: 84.8
click at [838, 349] on div "Atividade não roteirizada 64 - SUP NEVES Tipo de cliente: TRAVA1 (T) Endereço: …" at bounding box center [671, 299] width 1342 height 599
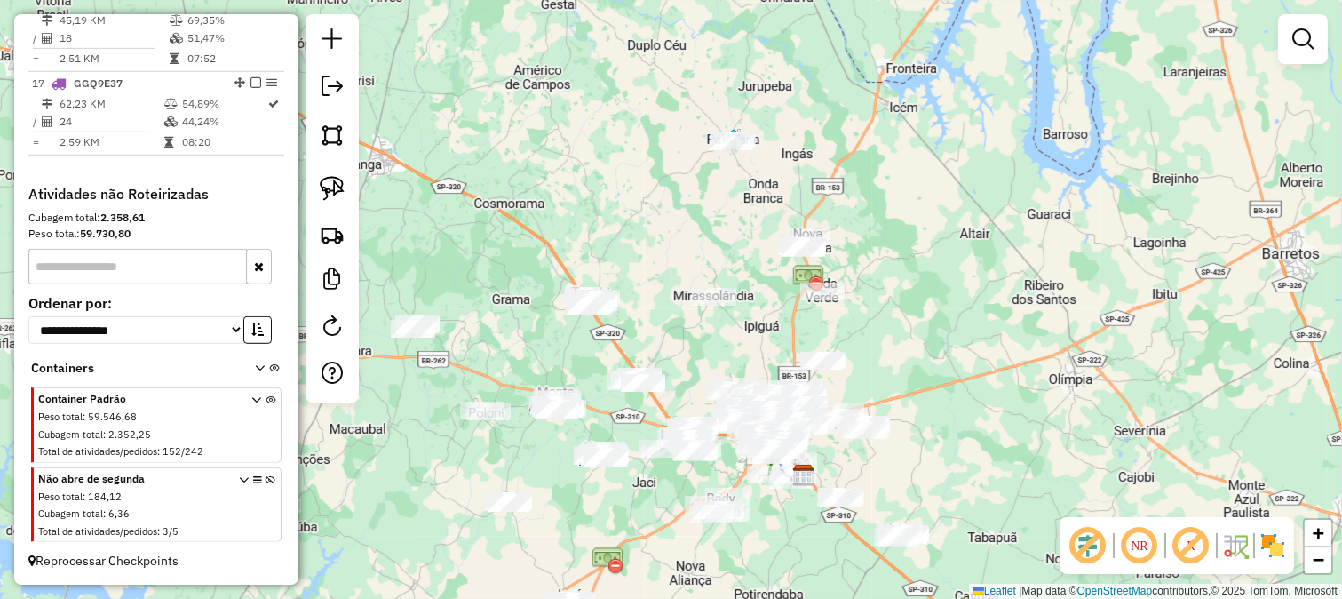
click at [862, 263] on div "Janela de atendimento Grade de atendimento Capacidade Transportadoras Veículos …" at bounding box center [671, 299] width 1342 height 599
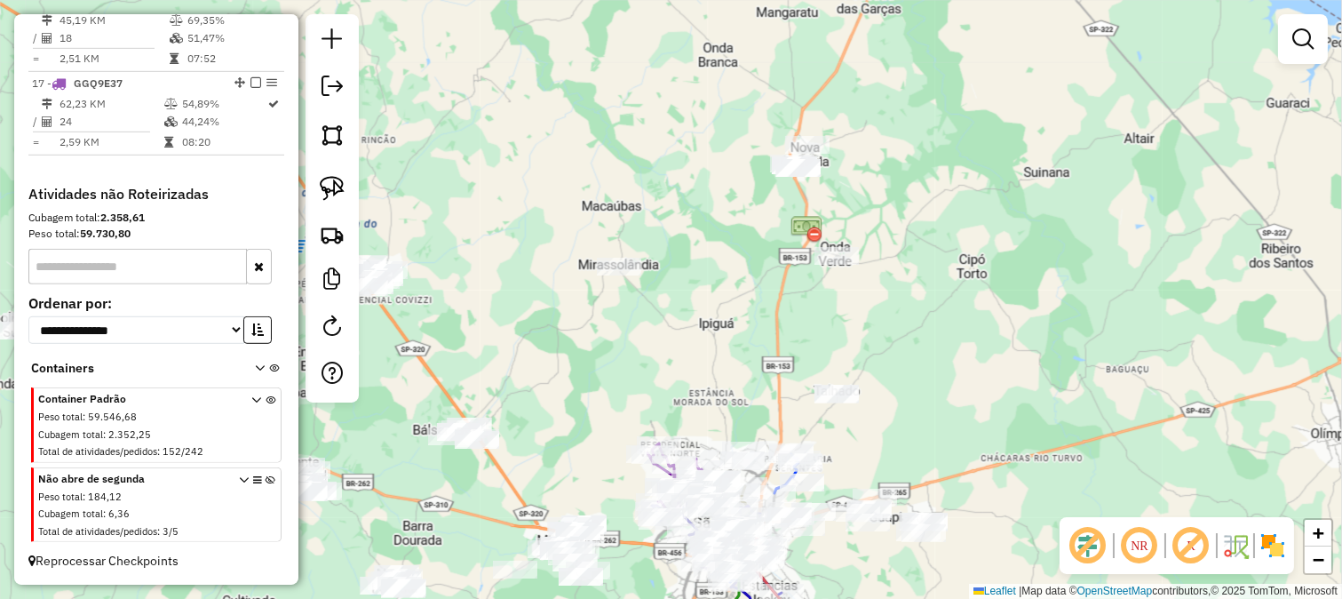
click at [784, 306] on div "Janela de atendimento Grade de atendimento Capacidade Transportadoras Veículos …" at bounding box center [671, 299] width 1342 height 599
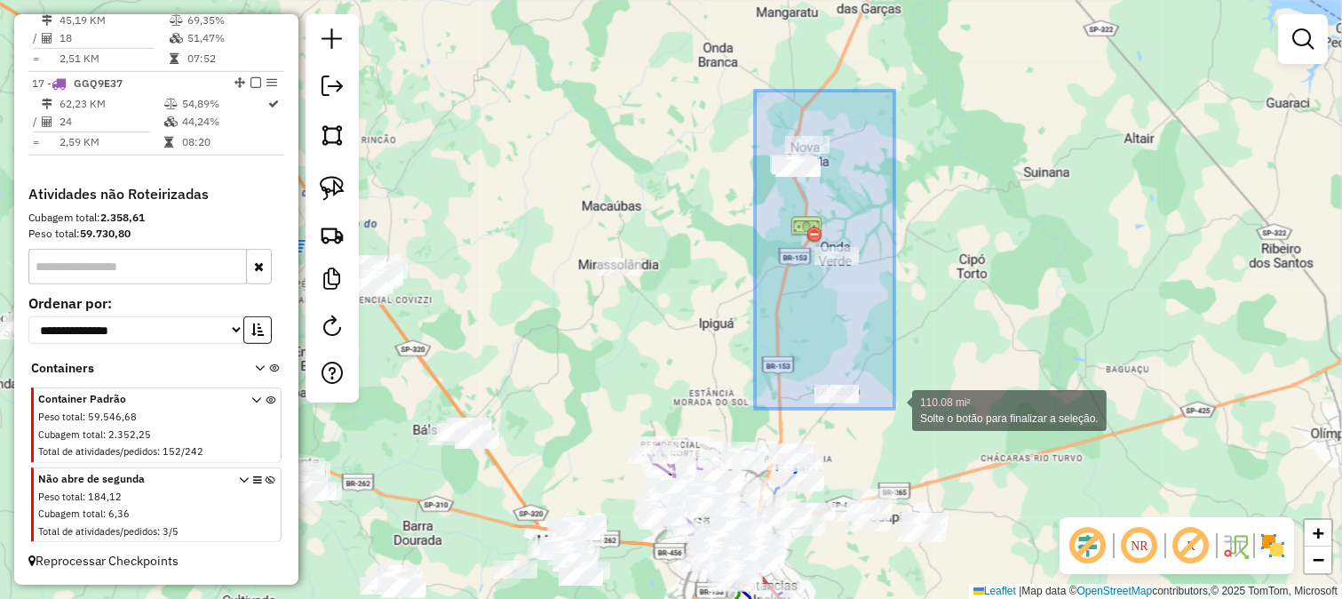
drag, startPoint x: 755, startPoint y: 91, endPoint x: 898, endPoint y: 411, distance: 351.1
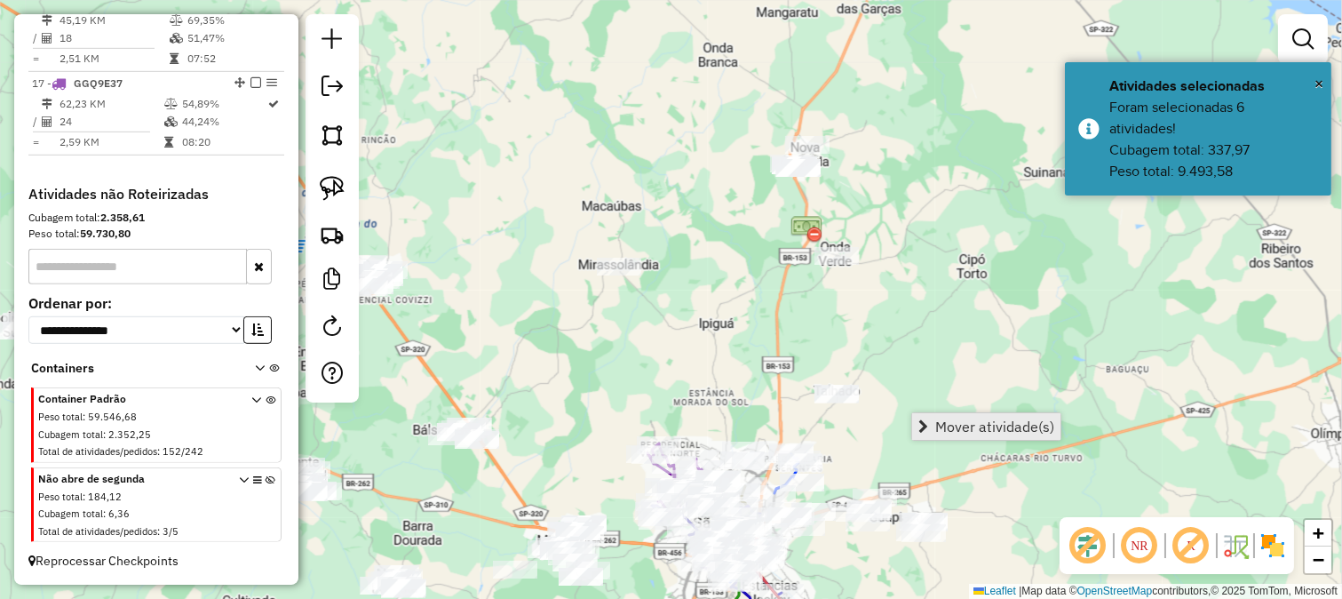
click at [962, 426] on span "Mover atividade(s)" at bounding box center [994, 426] width 119 height 14
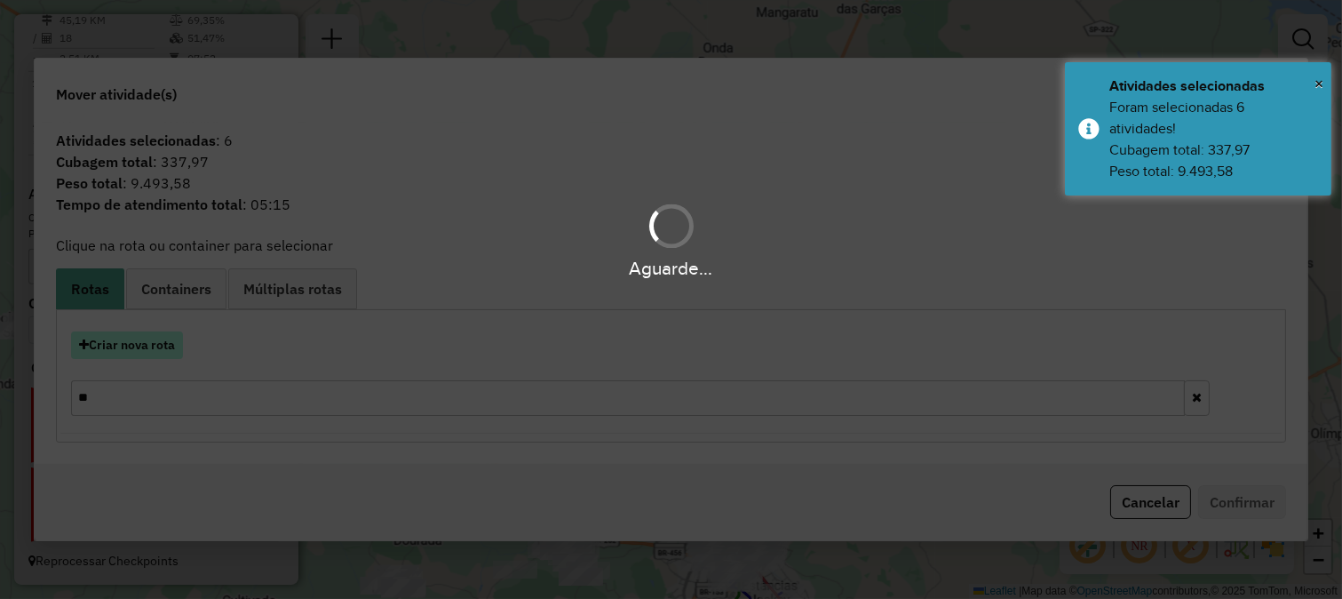
click at [173, 335] on button "Criar nova rota" at bounding box center [127, 345] width 112 height 28
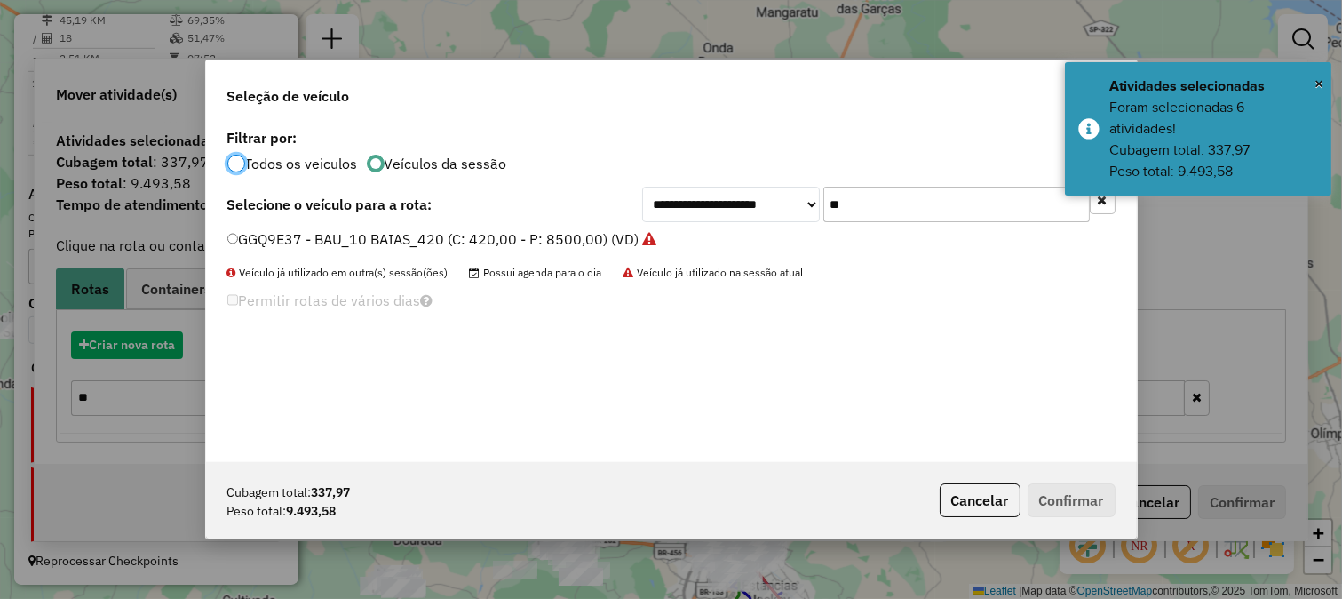
scroll to position [10, 4]
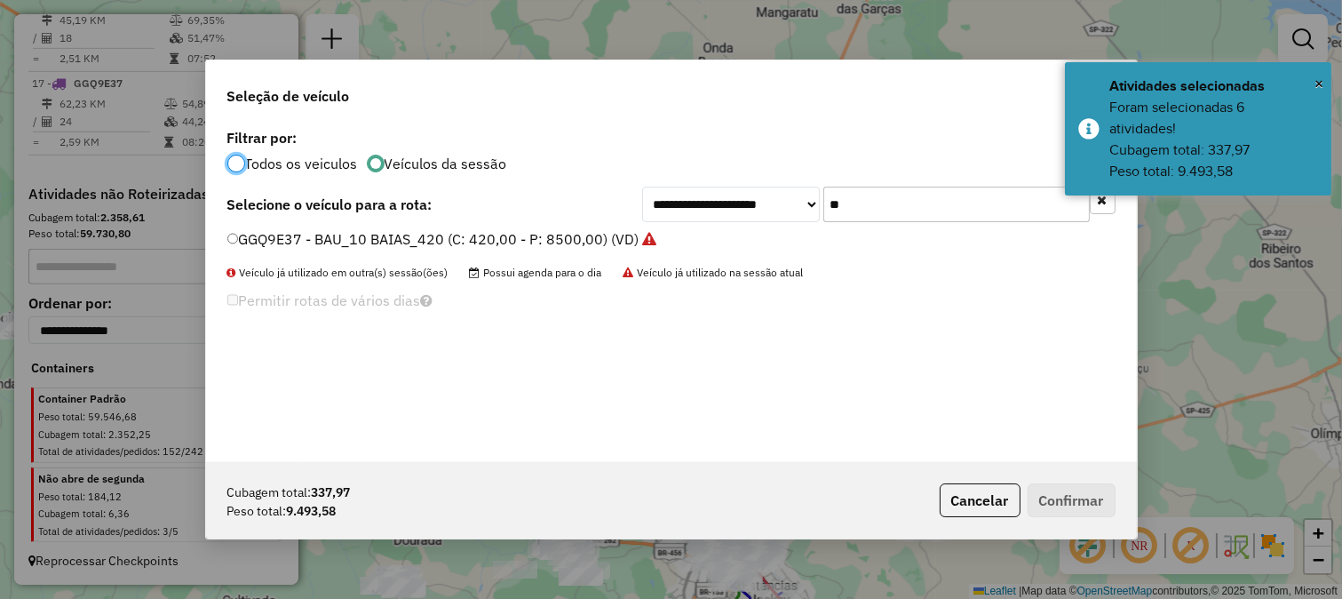
click at [903, 210] on input "**" at bounding box center [956, 205] width 267 height 36
type input "****"
click at [696, 231] on label "FHA3793 - CARGA SECA_12 PALLETS_504 (C: 504,00 - P: 14500,00) (VD)" at bounding box center [472, 238] width 490 height 21
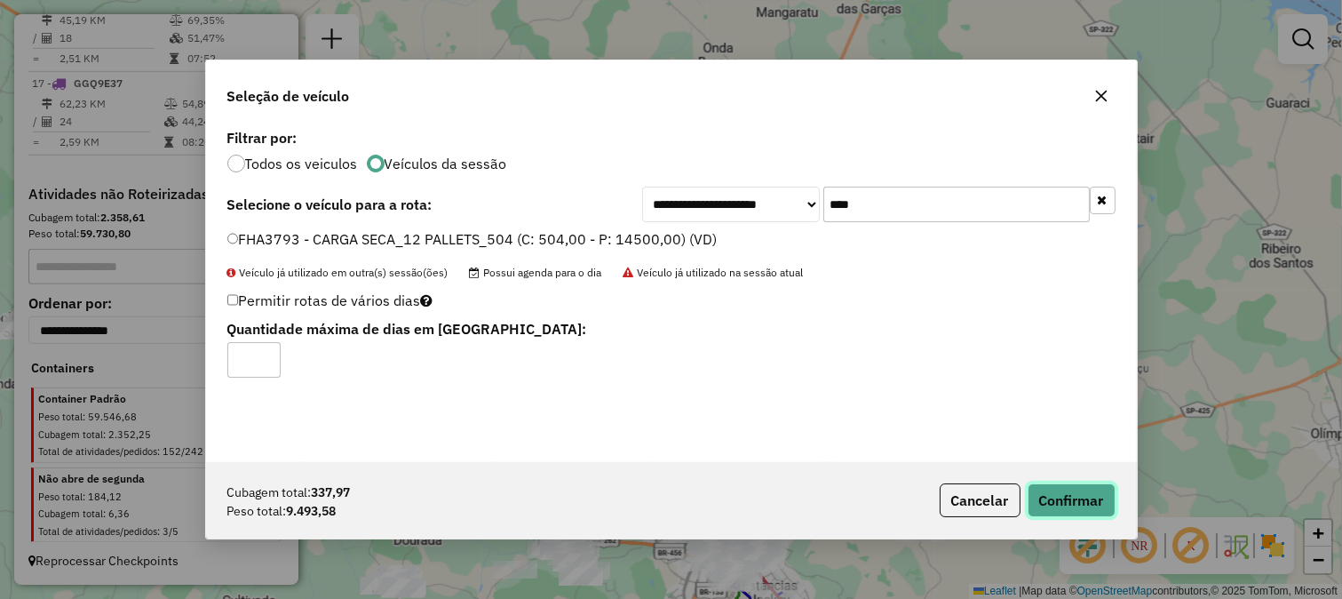
click at [1086, 515] on button "Confirmar" at bounding box center [1072, 500] width 88 height 34
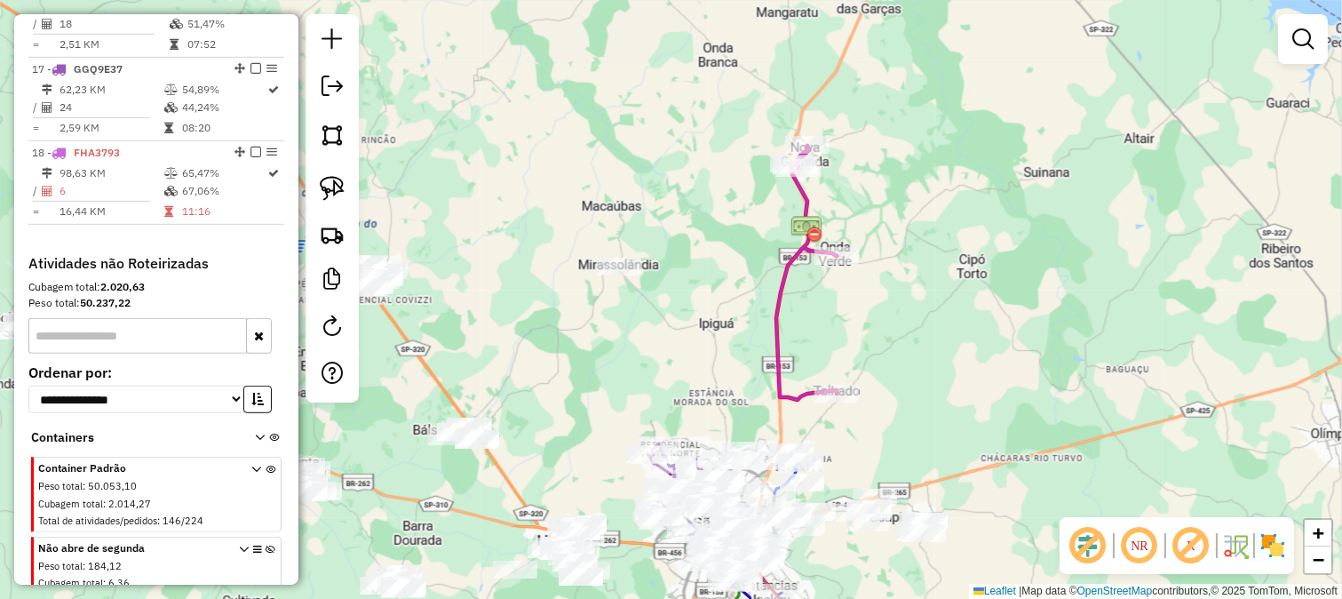
drag, startPoint x: 815, startPoint y: 291, endPoint x: 915, endPoint y: 364, distance: 124.0
click at [915, 364] on div "Janela de atendimento Grade de atendimento Capacidade Transportadoras Veículos …" at bounding box center [671, 299] width 1342 height 599
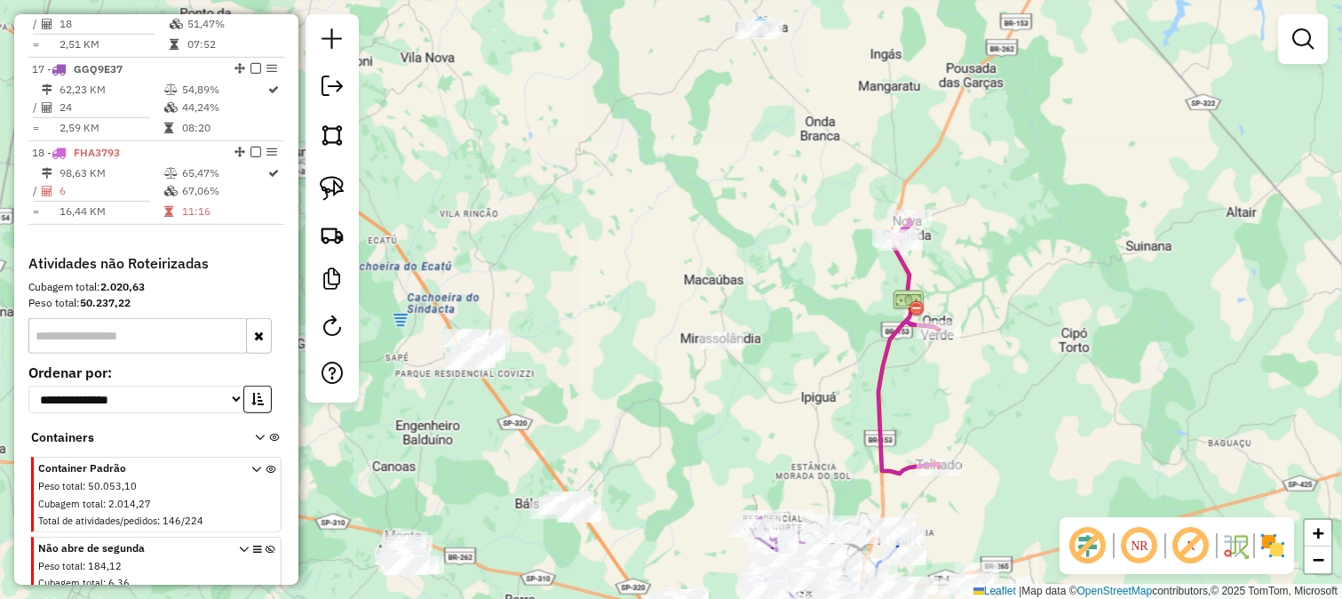
click at [897, 338] on icon at bounding box center [909, 346] width 60 height 254
select select "**********"
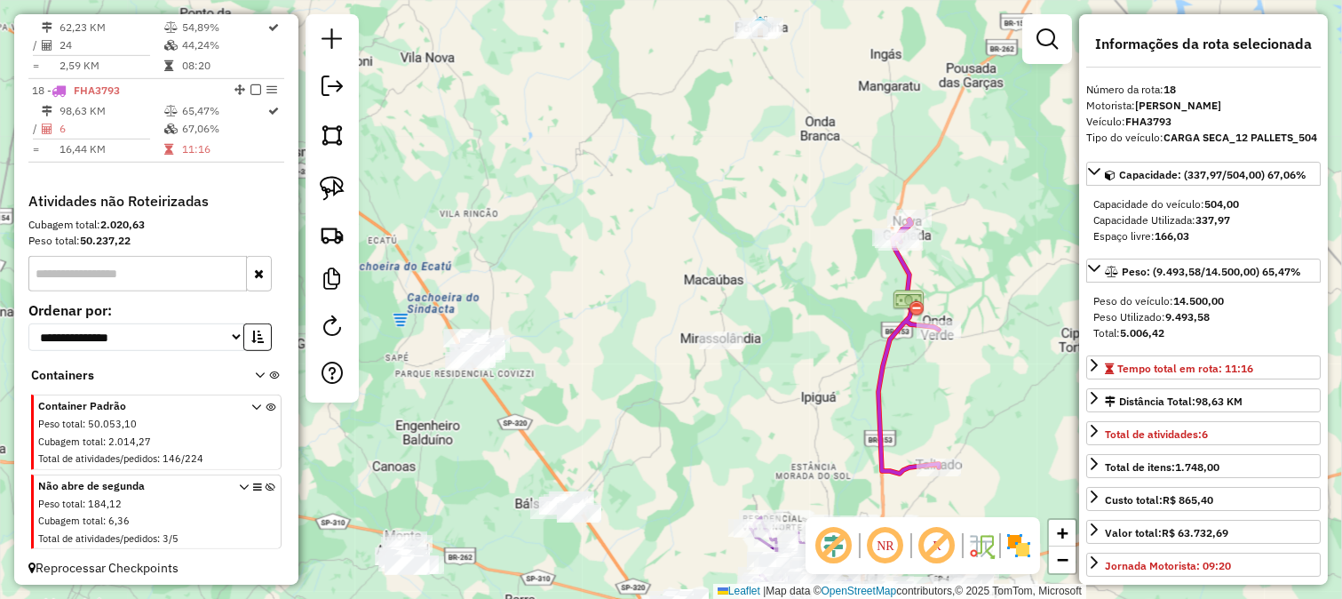
scroll to position [2086, 0]
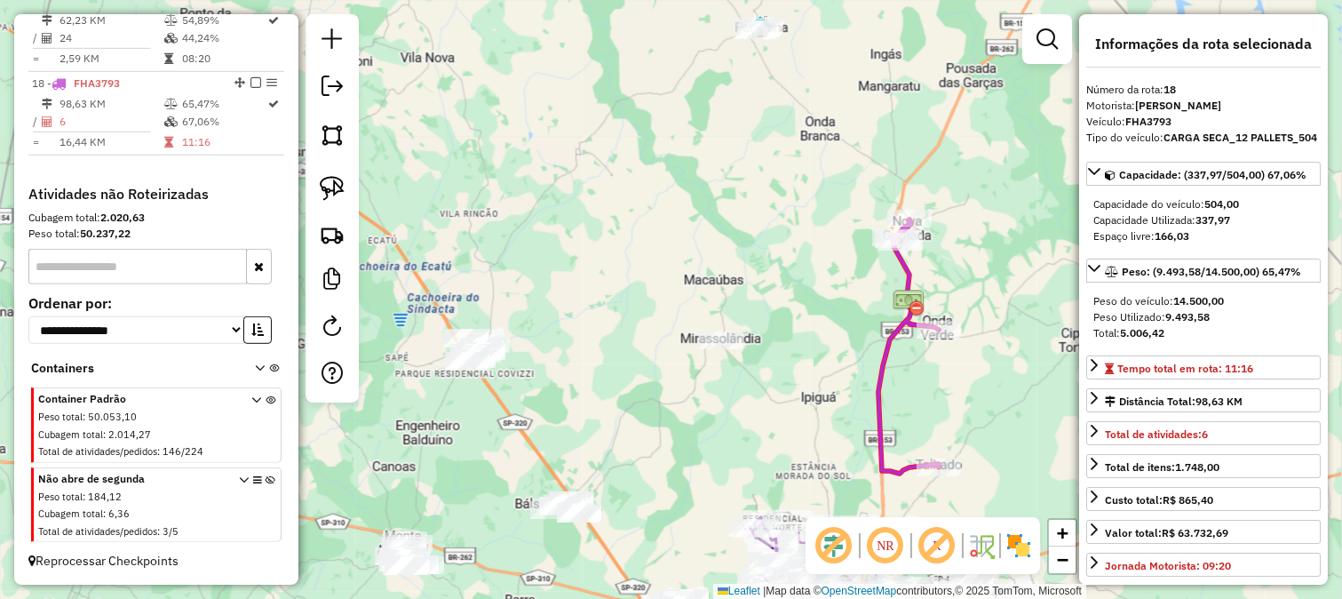
drag, startPoint x: 820, startPoint y: 284, endPoint x: 840, endPoint y: 313, distance: 35.0
click at [840, 313] on div "Janela de atendimento Grade de atendimento Capacidade Transportadoras Veículos …" at bounding box center [671, 299] width 1342 height 599
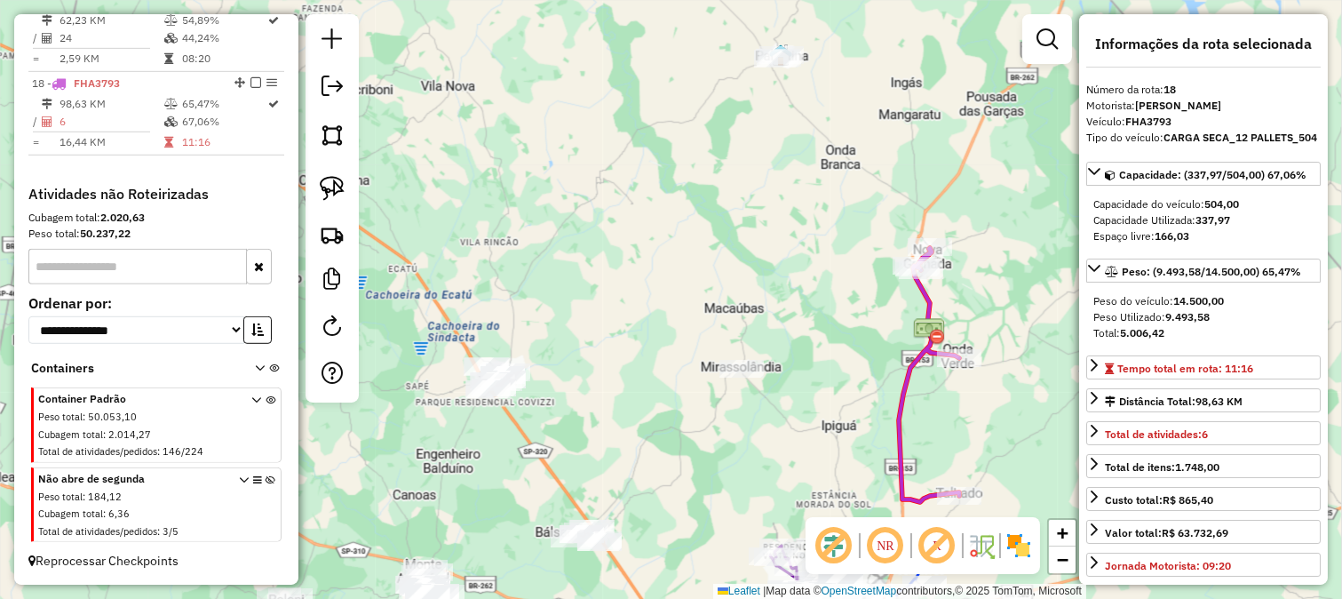
click at [806, 280] on div "Janela de atendimento Grade de atendimento Capacidade Transportadoras Veículos …" at bounding box center [671, 299] width 1342 height 599
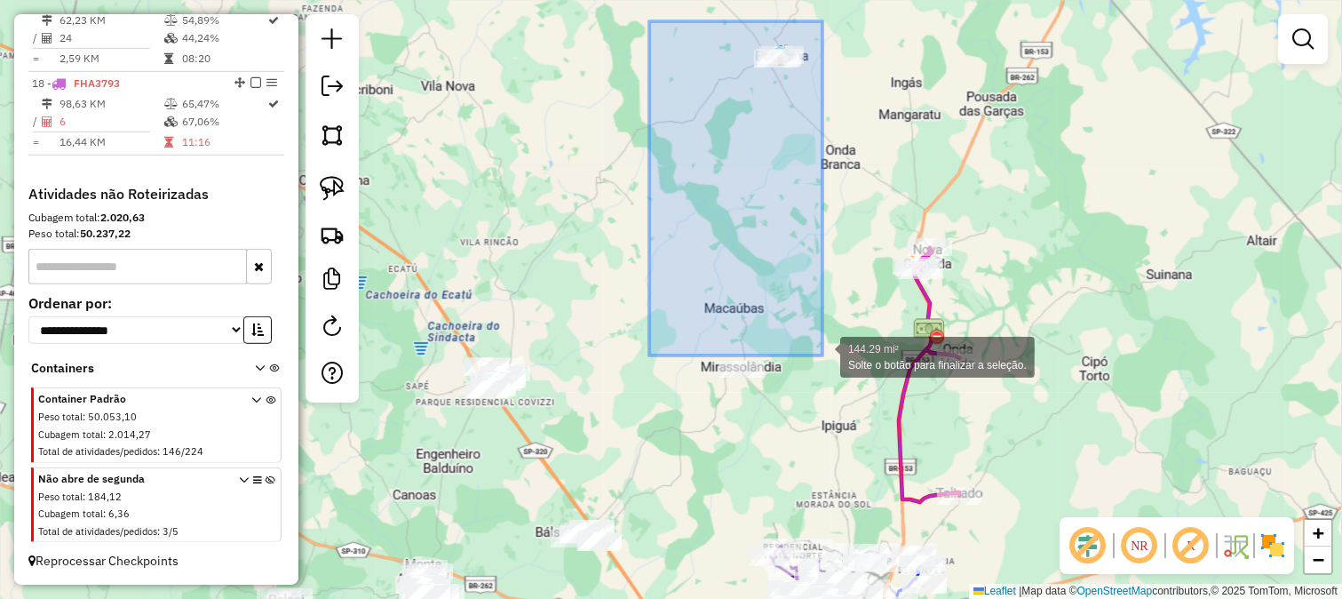
drag, startPoint x: 649, startPoint y: 21, endPoint x: 830, endPoint y: 367, distance: 389.8
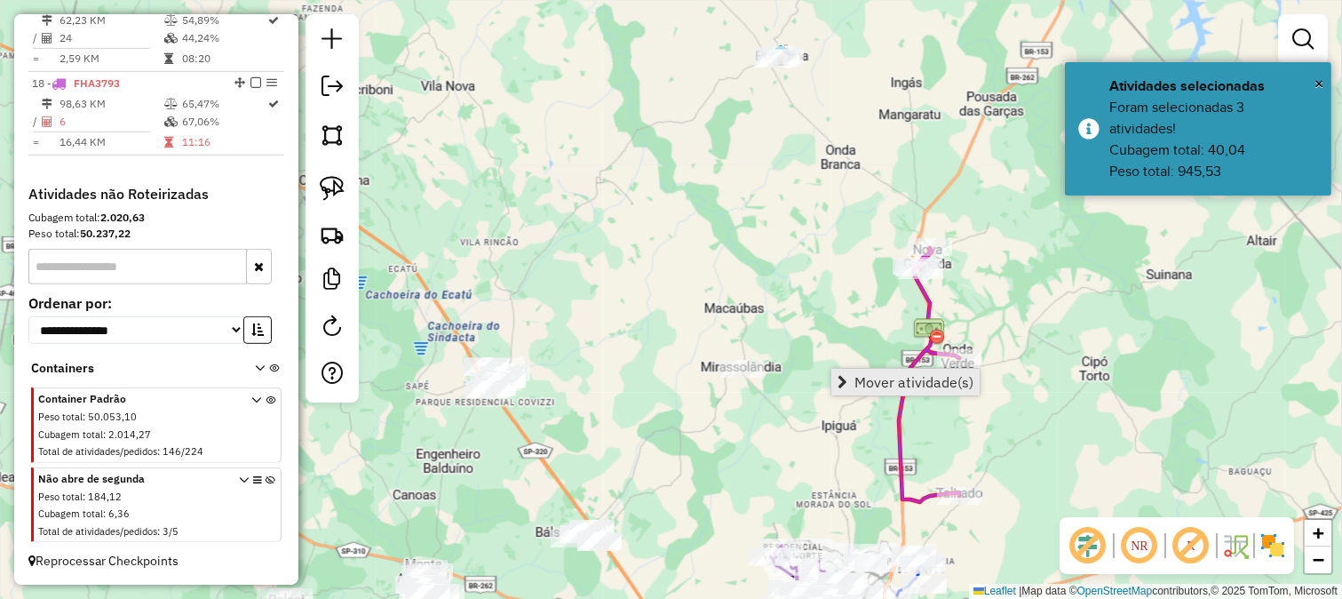
click at [895, 377] on span "Mover atividade(s)" at bounding box center [914, 382] width 119 height 14
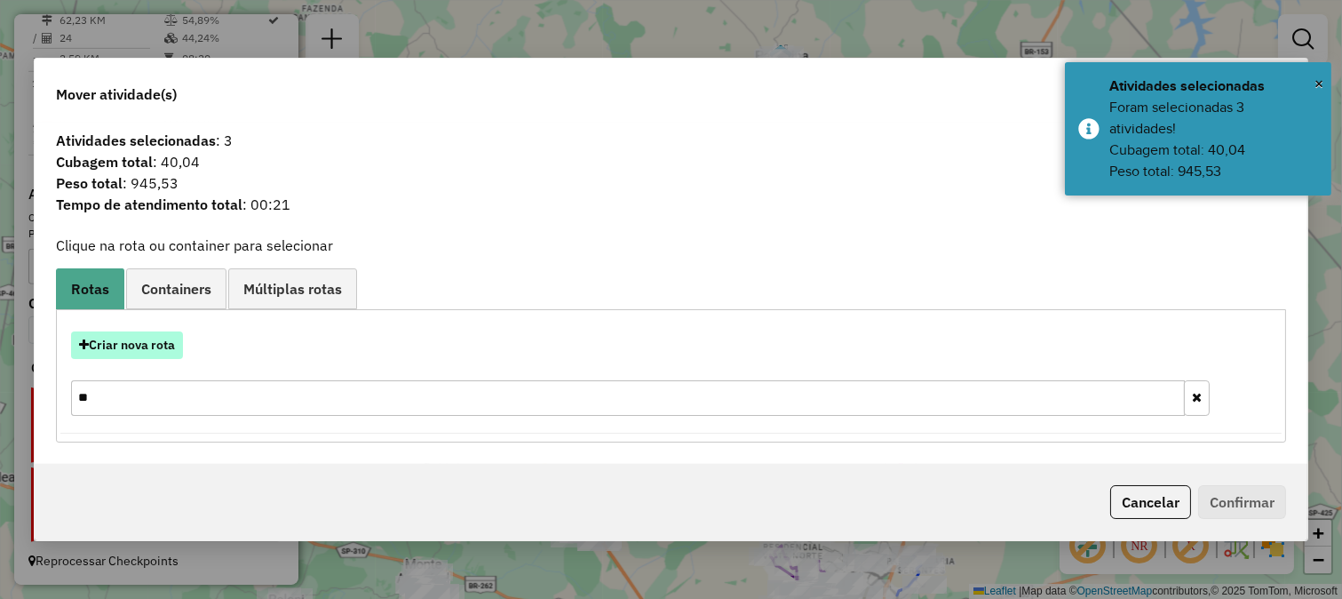
click at [146, 341] on button "Criar nova rota" at bounding box center [127, 345] width 112 height 28
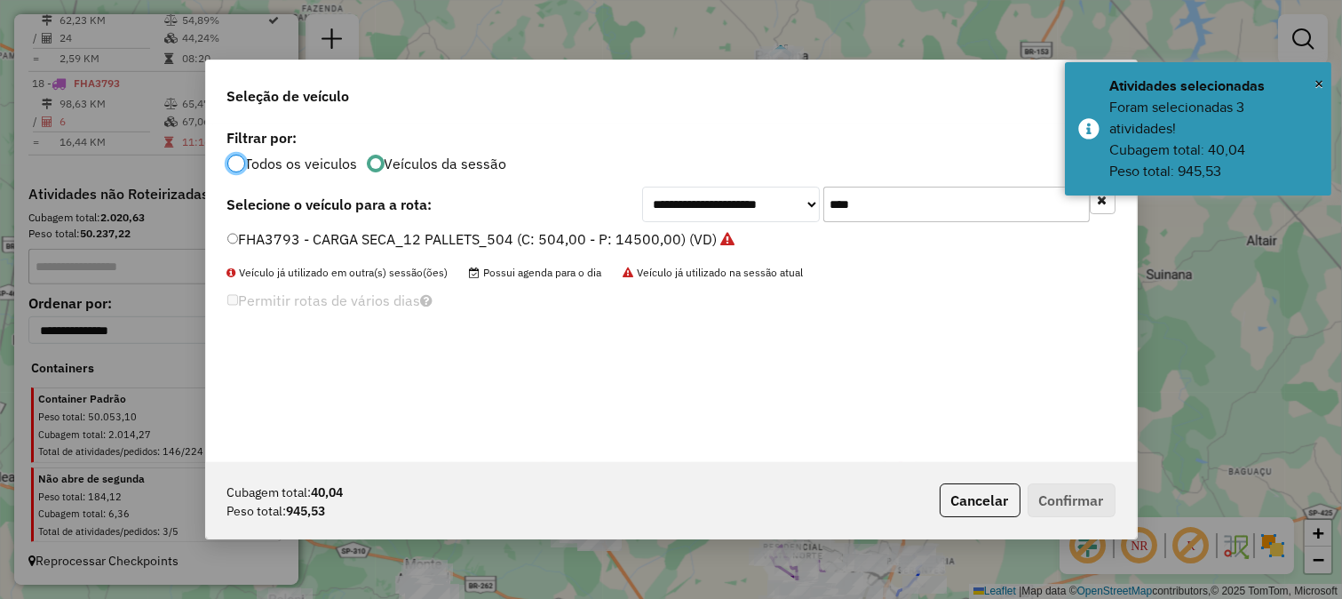
scroll to position [10, 4]
click at [877, 204] on input "****" at bounding box center [956, 205] width 267 height 36
type input "**"
click at [516, 227] on div "**********" at bounding box center [671, 293] width 931 height 338
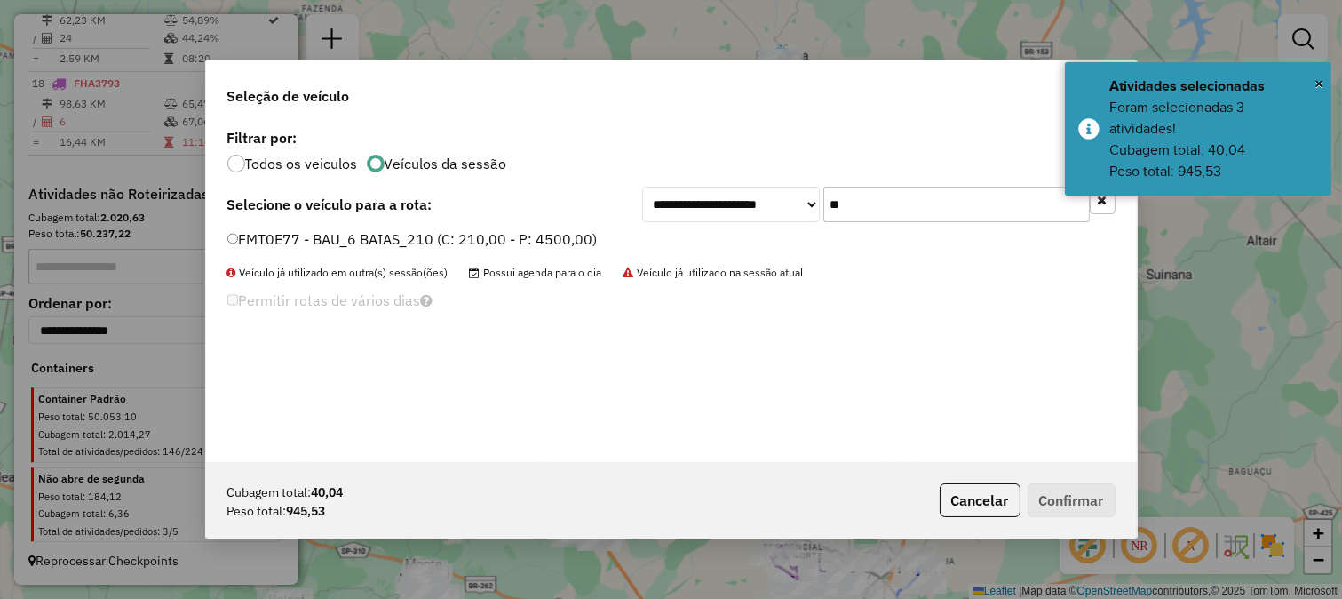
click at [517, 235] on label "FMT0E77 - BAU_6 BAIAS_210 (C: 210,00 - P: 4500,00)" at bounding box center [412, 238] width 370 height 21
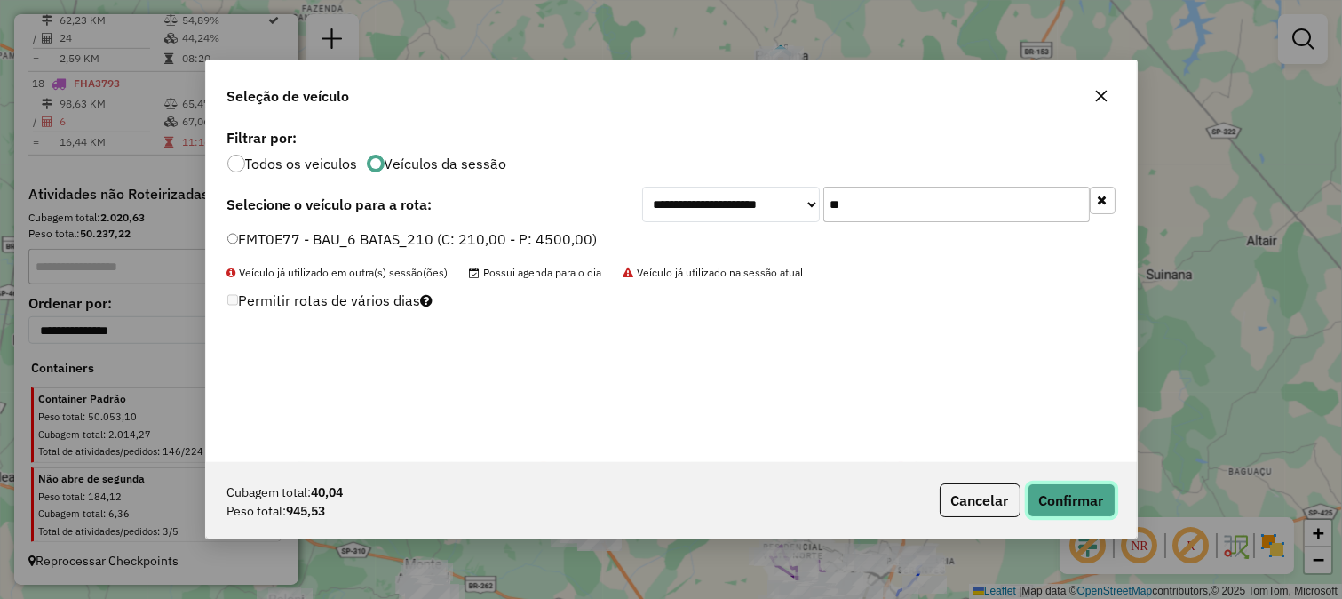
click at [1081, 493] on button "Confirmar" at bounding box center [1072, 500] width 88 height 34
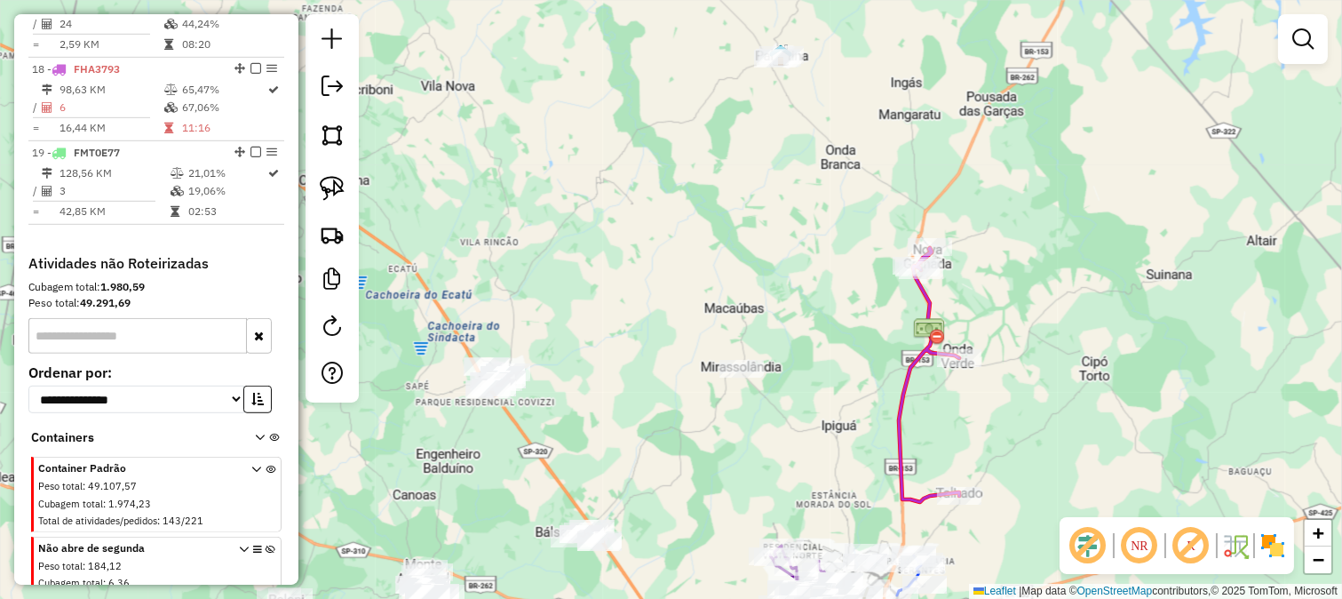
drag, startPoint x: 813, startPoint y: 419, endPoint x: 820, endPoint y: 320, distance: 99.7
click at [820, 320] on div "Janela de atendimento Grade de atendimento Capacidade Transportadoras Veículos …" at bounding box center [671, 299] width 1342 height 599
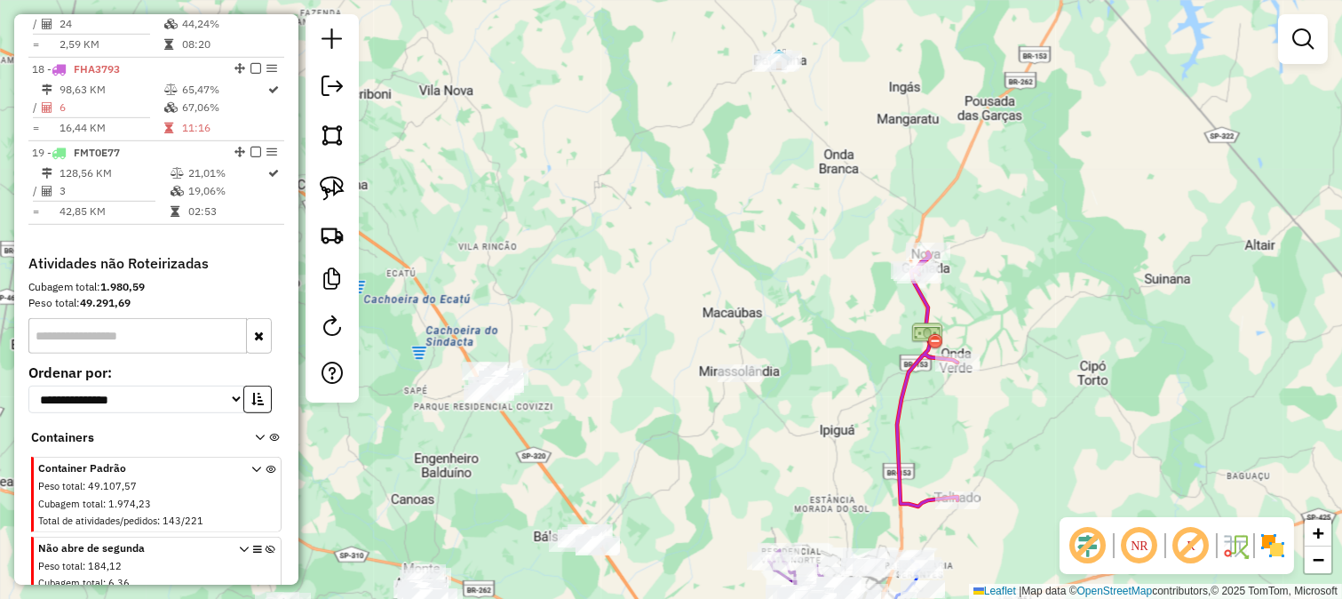
drag, startPoint x: 812, startPoint y: 435, endPoint x: 807, endPoint y: 410, distance: 26.3
click at [812, 446] on div "Janela de atendimento Grade de atendimento Capacidade Transportadoras Veículos …" at bounding box center [671, 299] width 1342 height 599
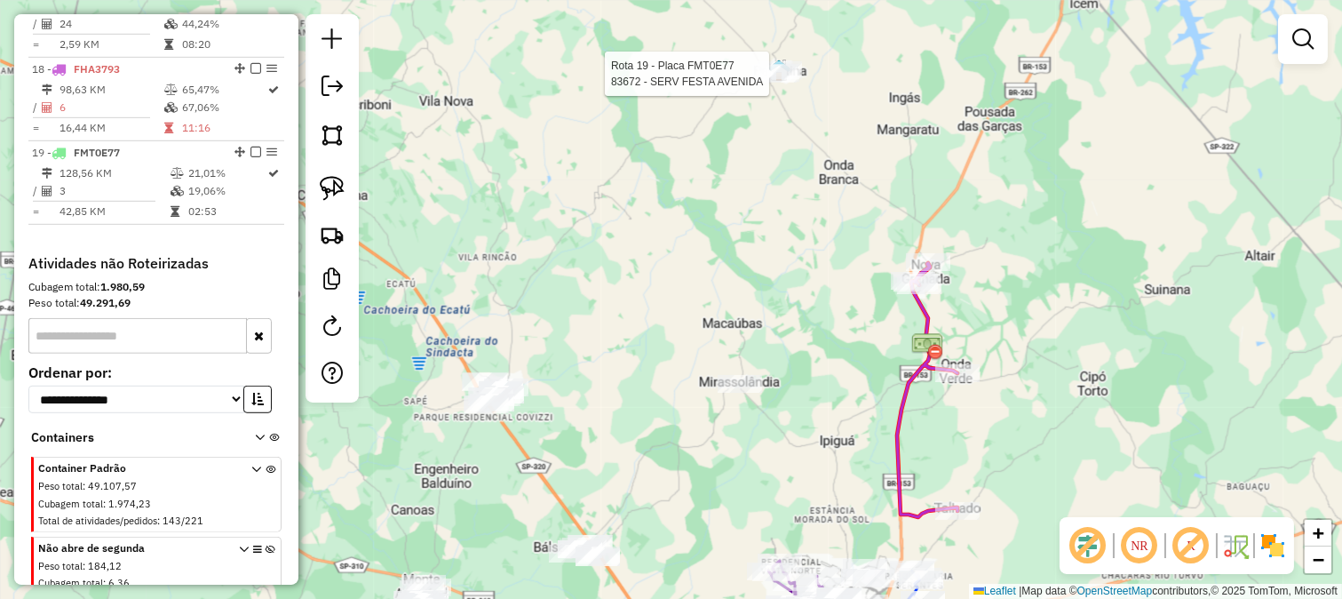
select select "**********"
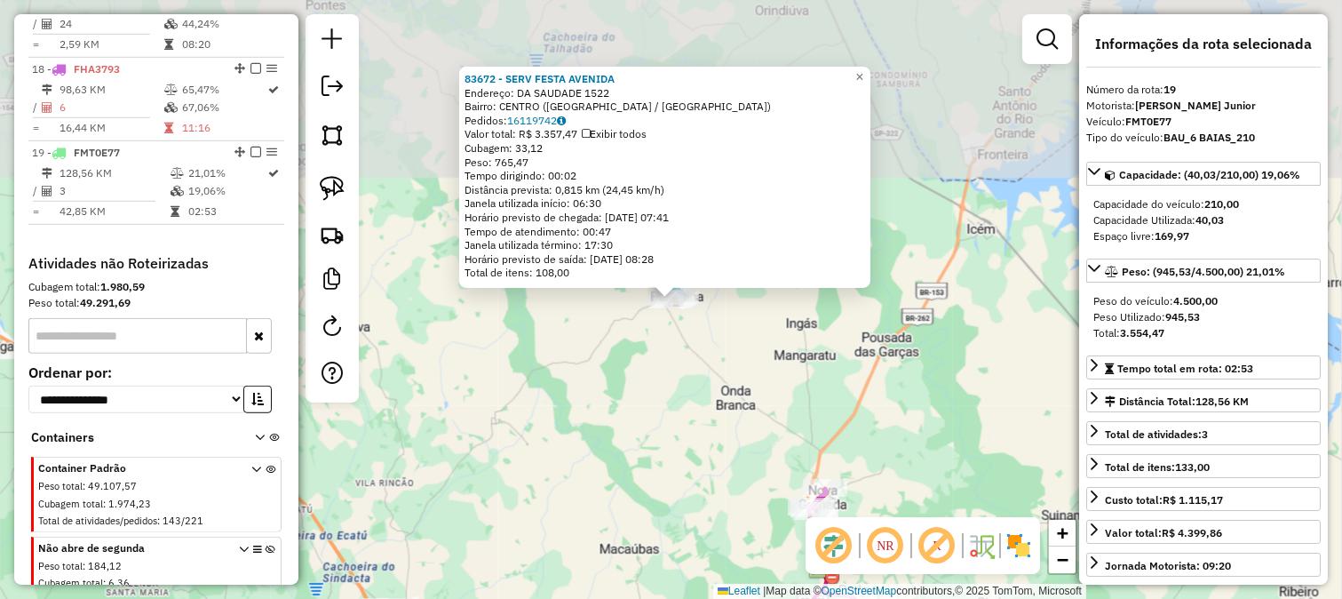
scroll to position [2169, 0]
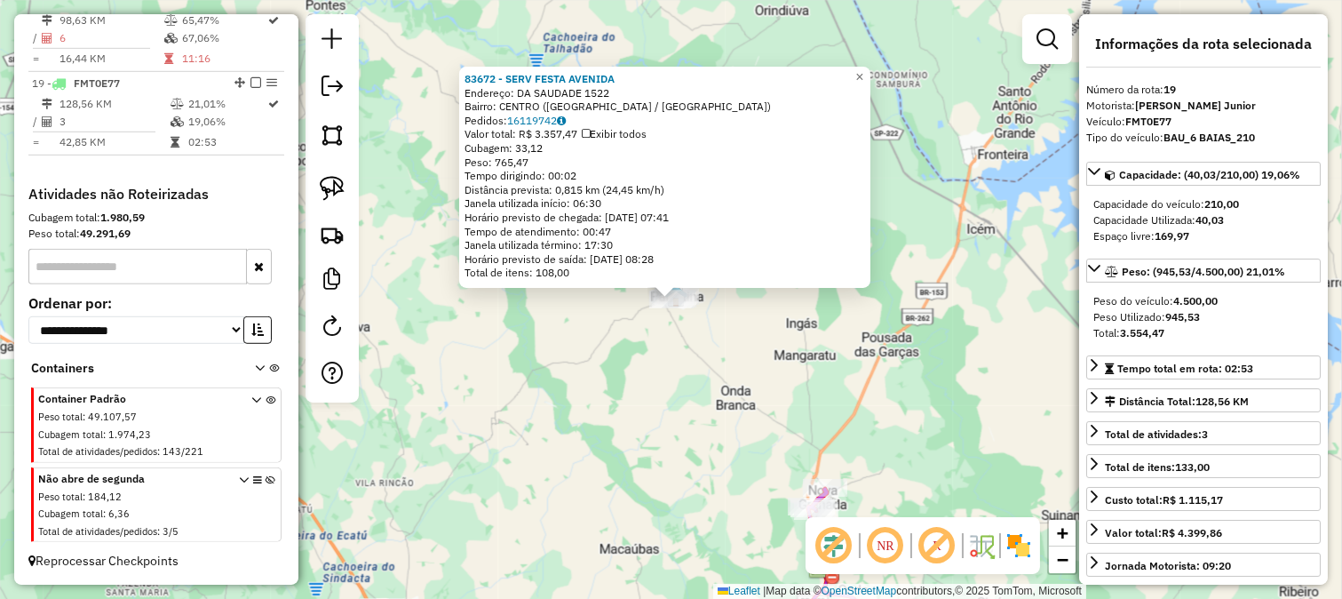
click at [702, 434] on div "83672 - SERV FESTA AVENIDA Endereço: DA SAUDADE 1522 Bairro: CENTRO (PALESTINA …" at bounding box center [671, 299] width 1342 height 599
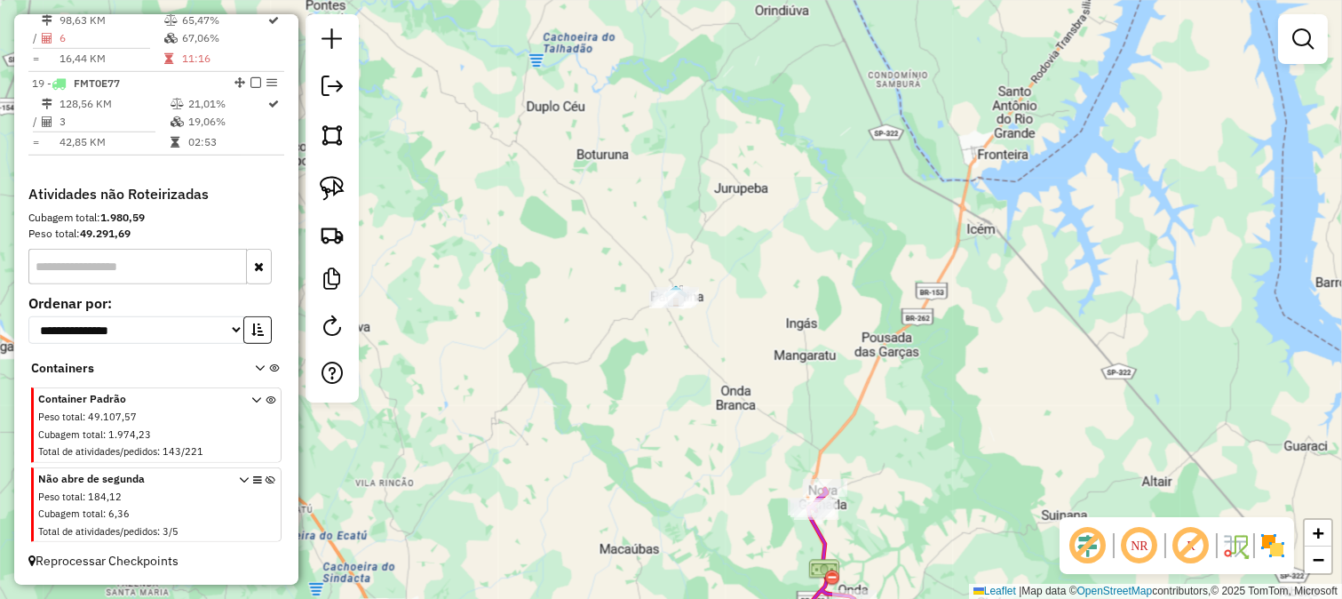
drag, startPoint x: 713, startPoint y: 427, endPoint x: 672, endPoint y: 228, distance: 203.1
click at [681, 251] on div "Janela de atendimento Grade de atendimento Capacidade Transportadoras Veículos …" at bounding box center [671, 299] width 1342 height 599
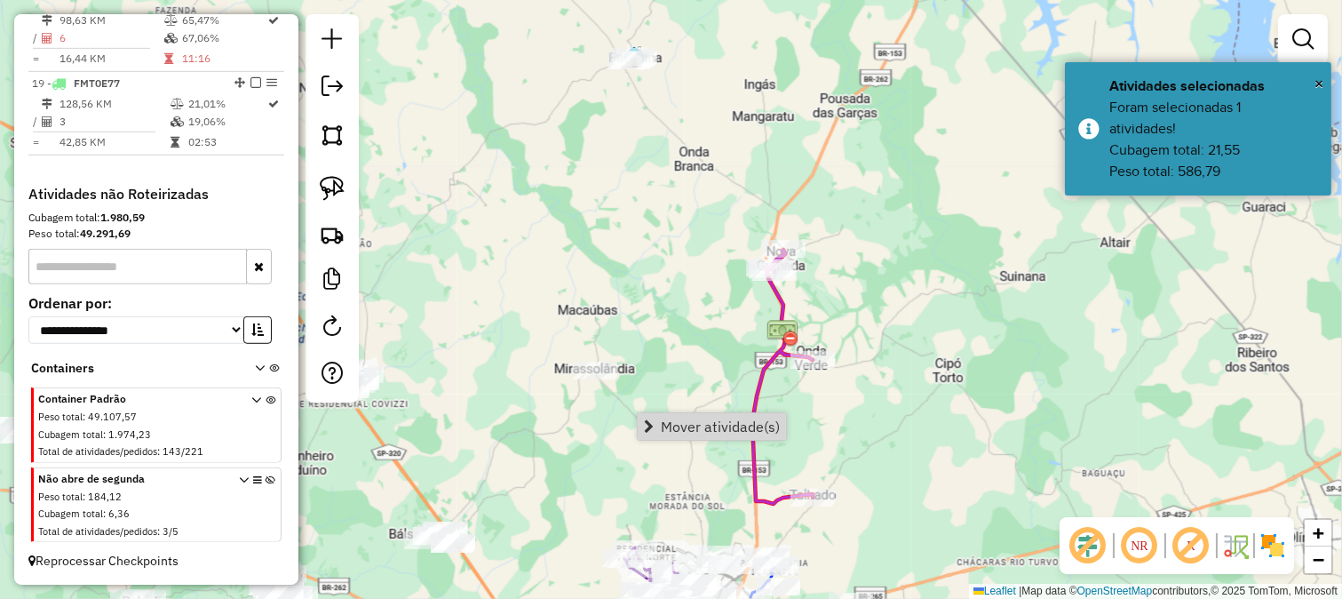
click at [697, 425] on span "Mover atividade(s)" at bounding box center [720, 426] width 119 height 14
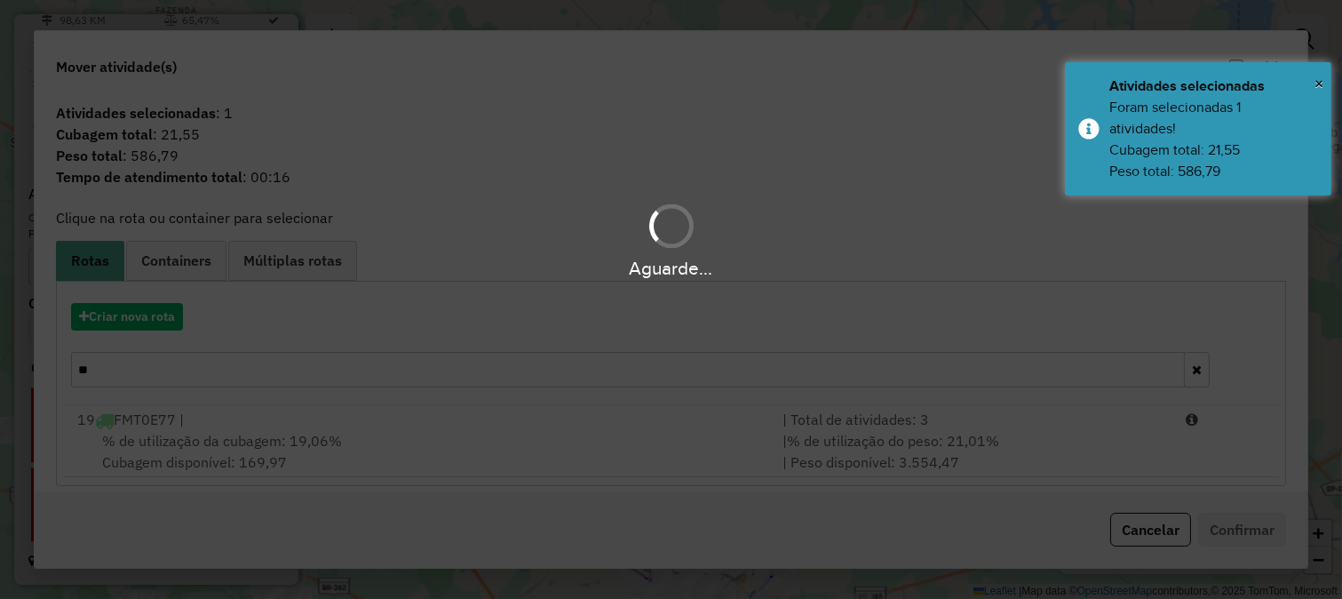
click at [810, 359] on input "**" at bounding box center [628, 370] width 1115 height 36
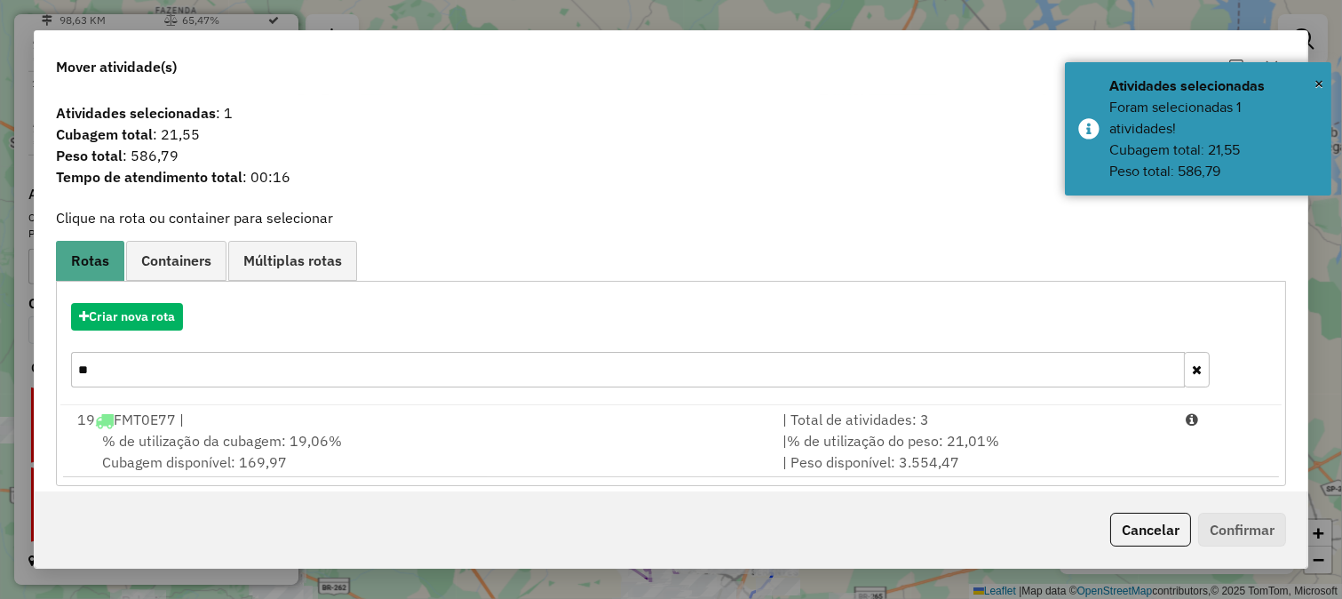
click at [810, 359] on input "**" at bounding box center [628, 370] width 1115 height 36
type input "**"
click at [831, 392] on div "Criar nova rota **" at bounding box center [670, 347] width 1221 height 115
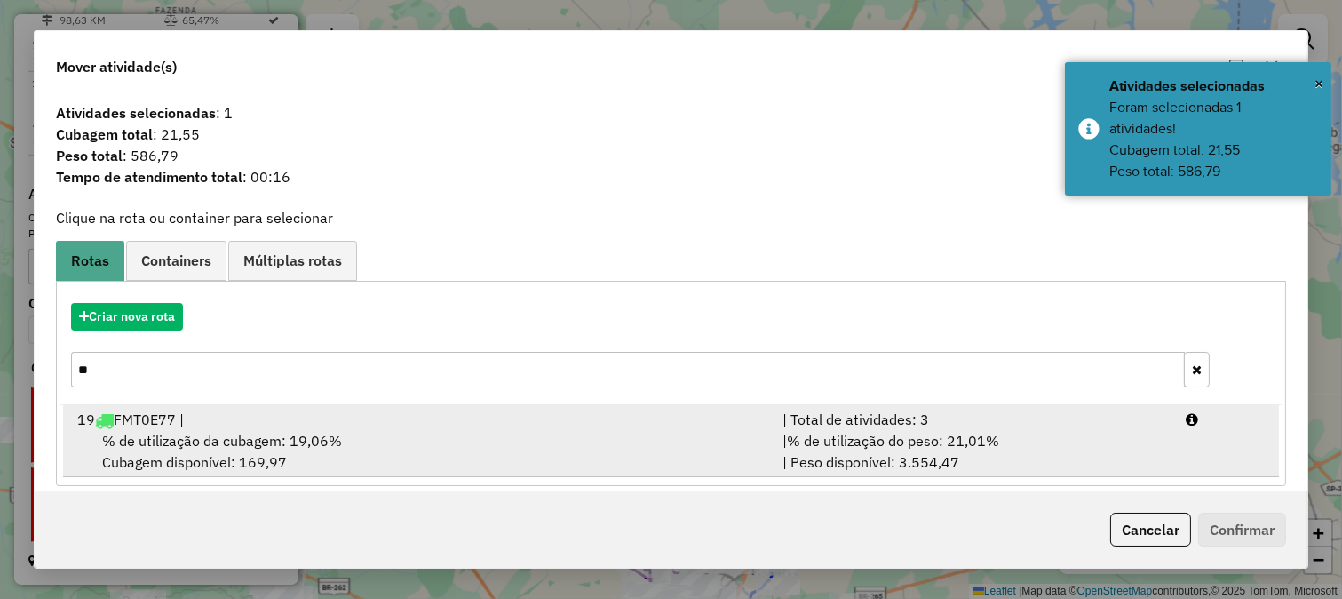
click at [847, 420] on div "| Total de atividades: 3" at bounding box center [973, 419] width 403 height 21
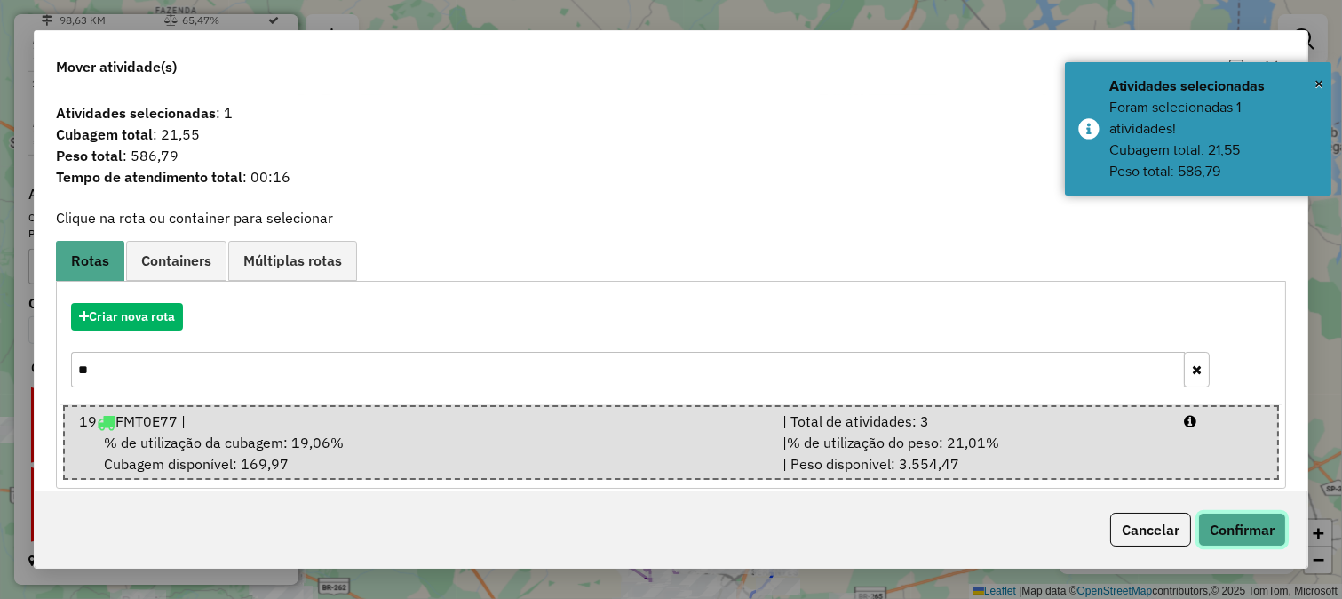
click at [1258, 531] on button "Confirmar" at bounding box center [1242, 530] width 88 height 34
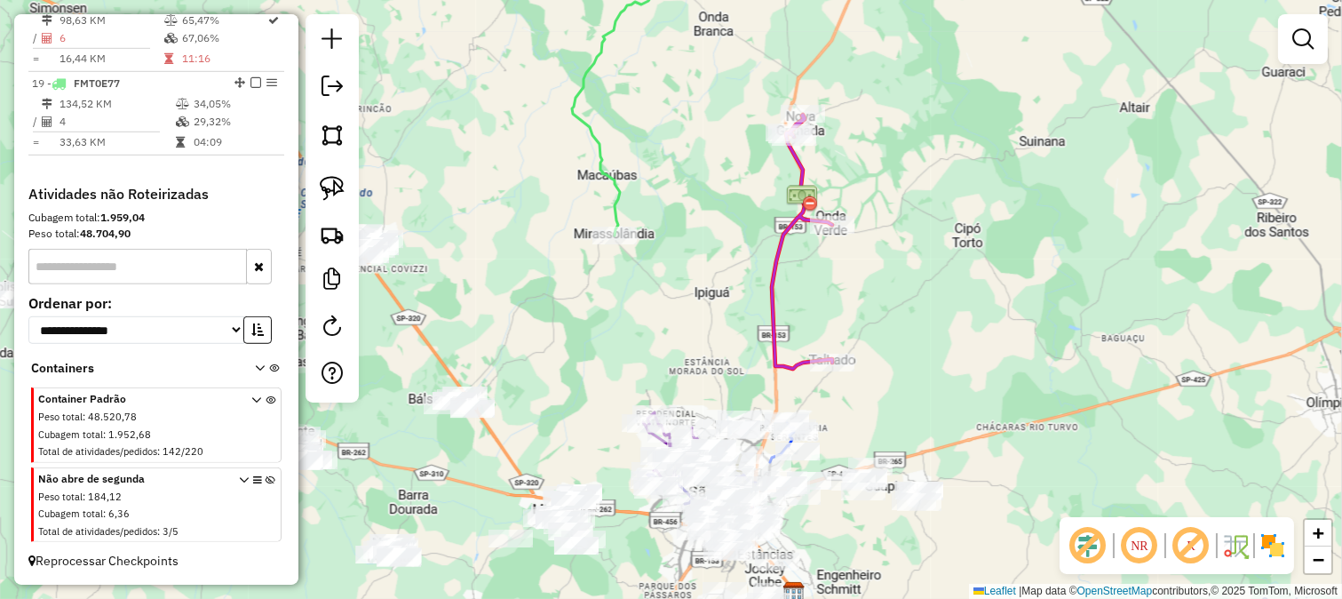
drag, startPoint x: 694, startPoint y: 419, endPoint x: 708, endPoint y: 270, distance: 149.9
click at [709, 274] on div "Janela de atendimento Grade de atendimento Capacidade Transportadoras Veículos …" at bounding box center [671, 299] width 1342 height 599
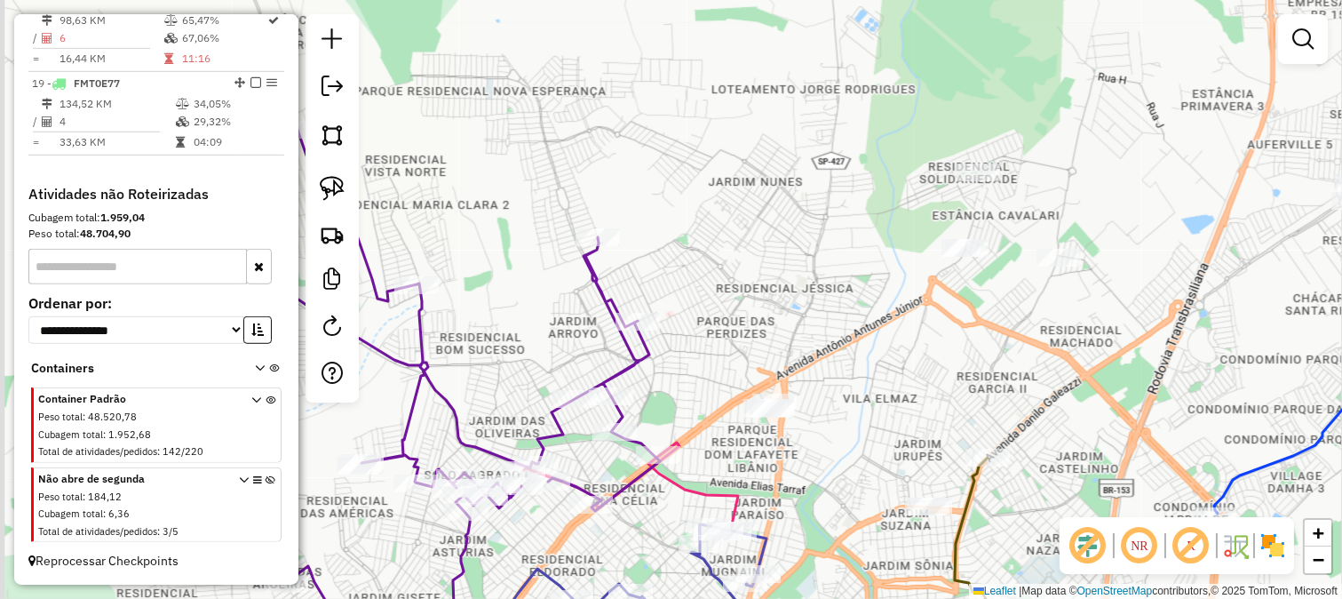
click at [746, 317] on div "Janela de atendimento Grade de atendimento Capacidade Transportadoras Veículos …" at bounding box center [671, 299] width 1342 height 599
click at [739, 326] on div "Janela de atendimento Grade de atendimento Capacidade Transportadoras Veículos …" at bounding box center [671, 299] width 1342 height 599
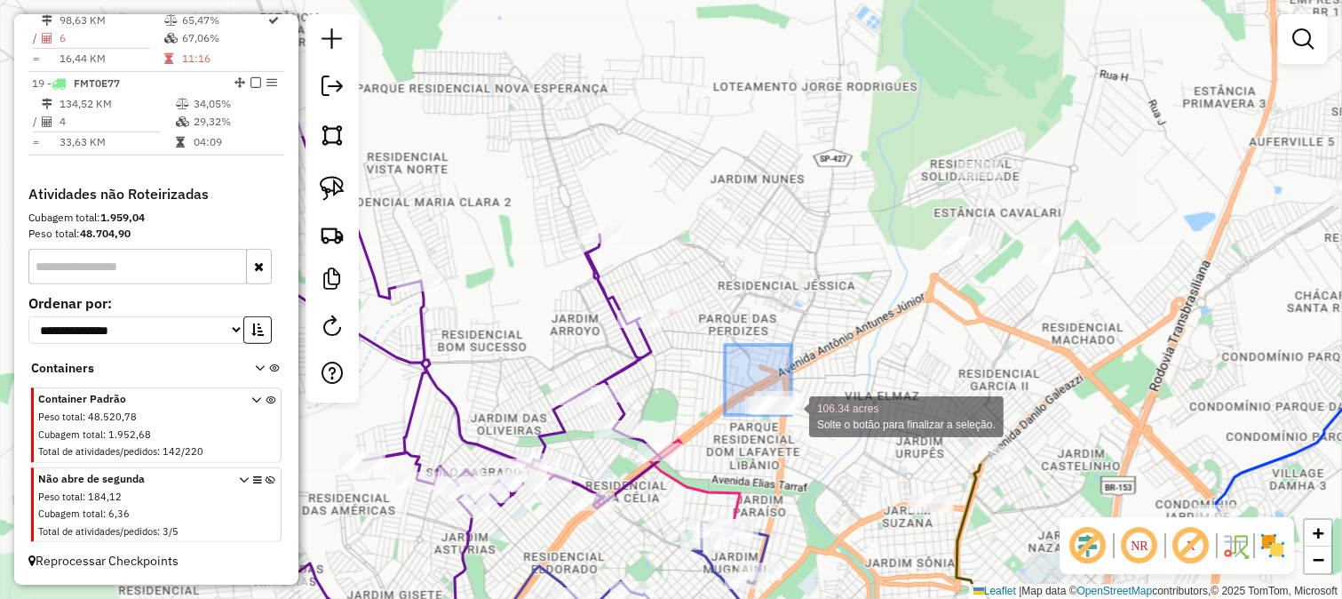
drag, startPoint x: 744, startPoint y: 371, endPoint x: 796, endPoint y: 418, distance: 69.8
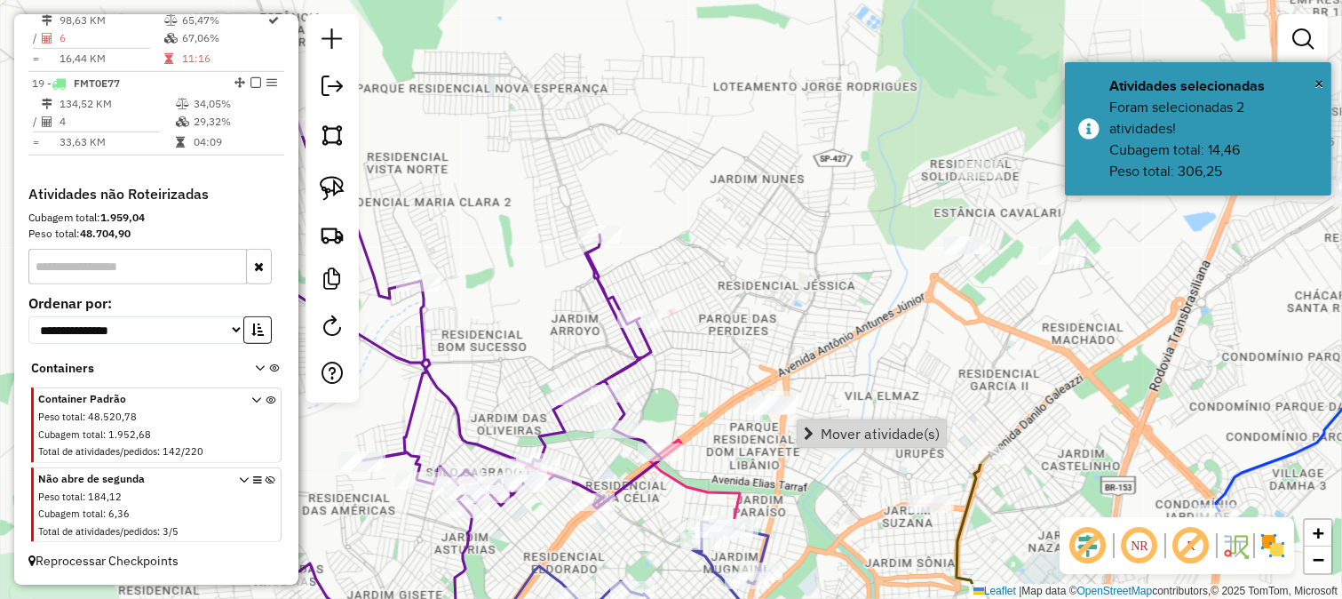
click at [803, 313] on div "Janela de atendimento Grade de atendimento Capacidade Transportadoras Veículos …" at bounding box center [671, 299] width 1342 height 599
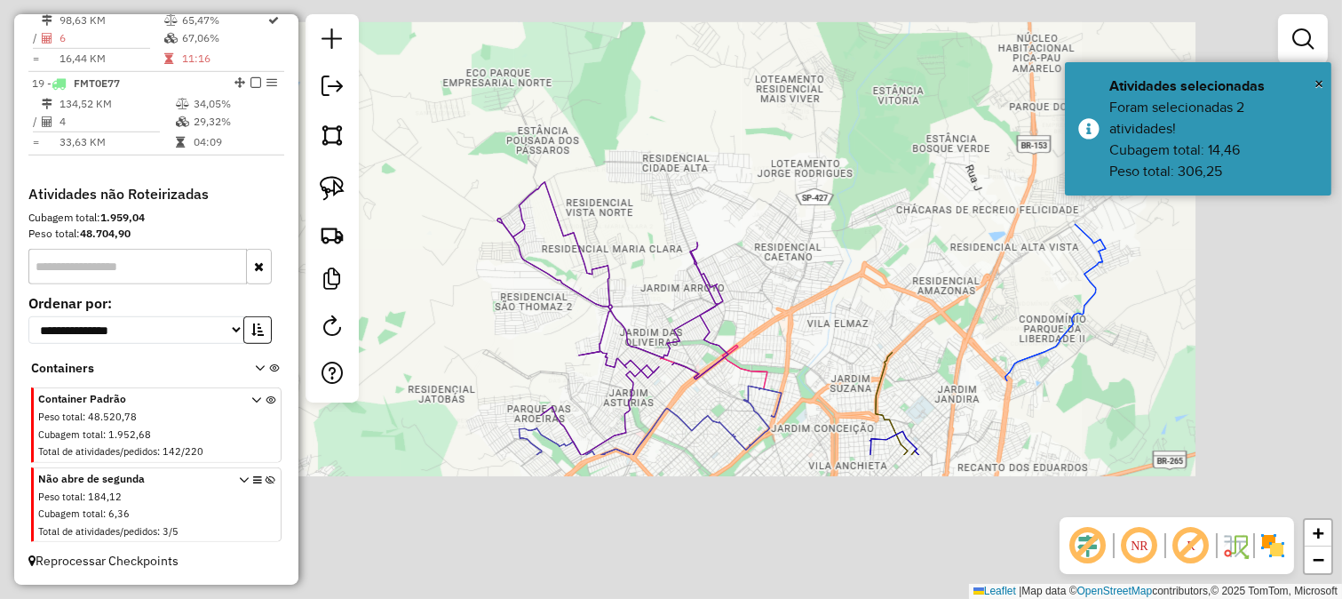
click at [795, 213] on div "Janela de atendimento Grade de atendimento Capacidade Transportadoras Veículos …" at bounding box center [671, 299] width 1342 height 599
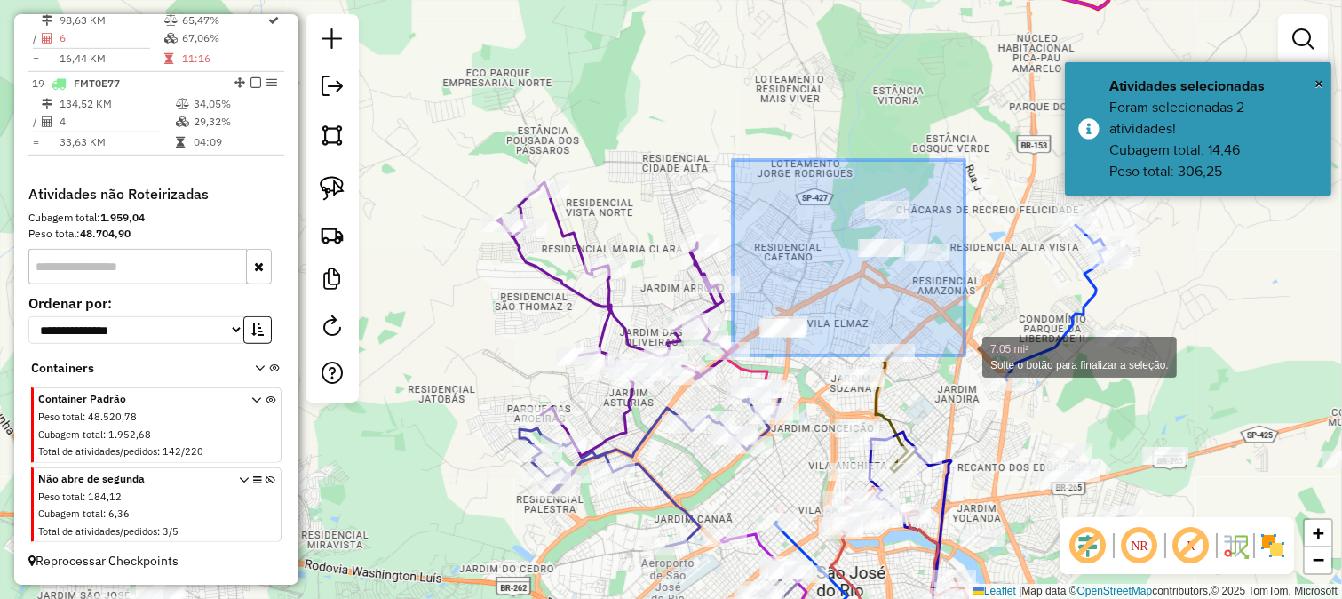
drag, startPoint x: 733, startPoint y: 160, endPoint x: 965, endPoint y: 355, distance: 303.2
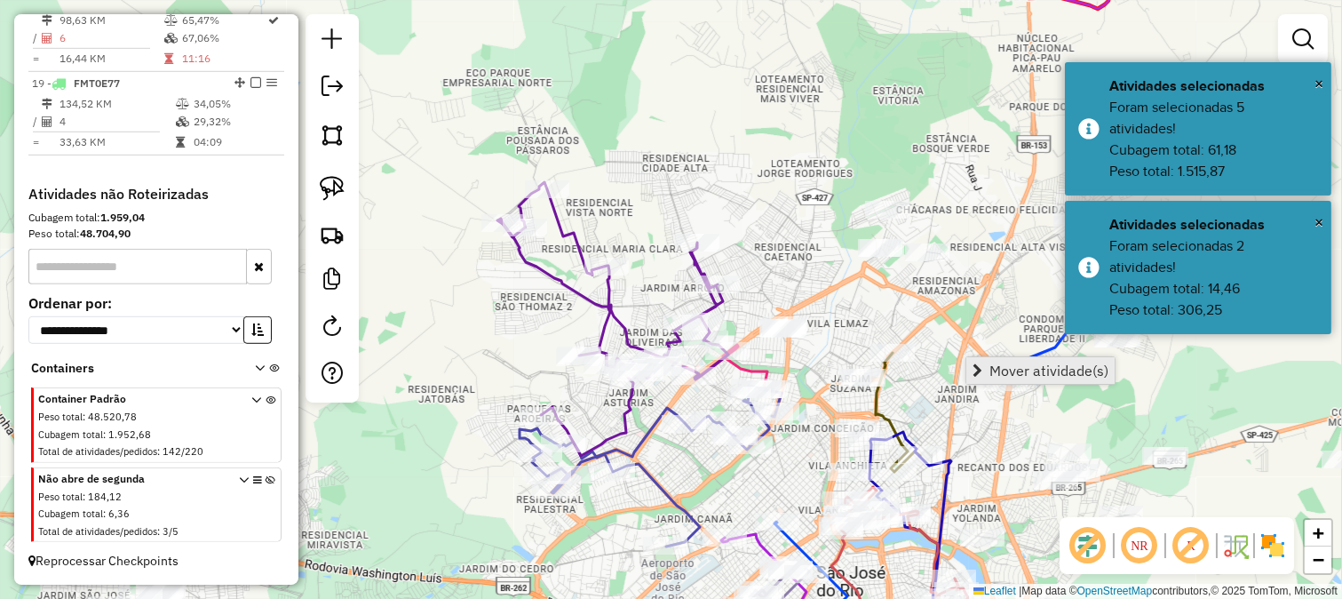
click at [1006, 359] on link "Mover atividade(s)" at bounding box center [1041, 370] width 148 height 27
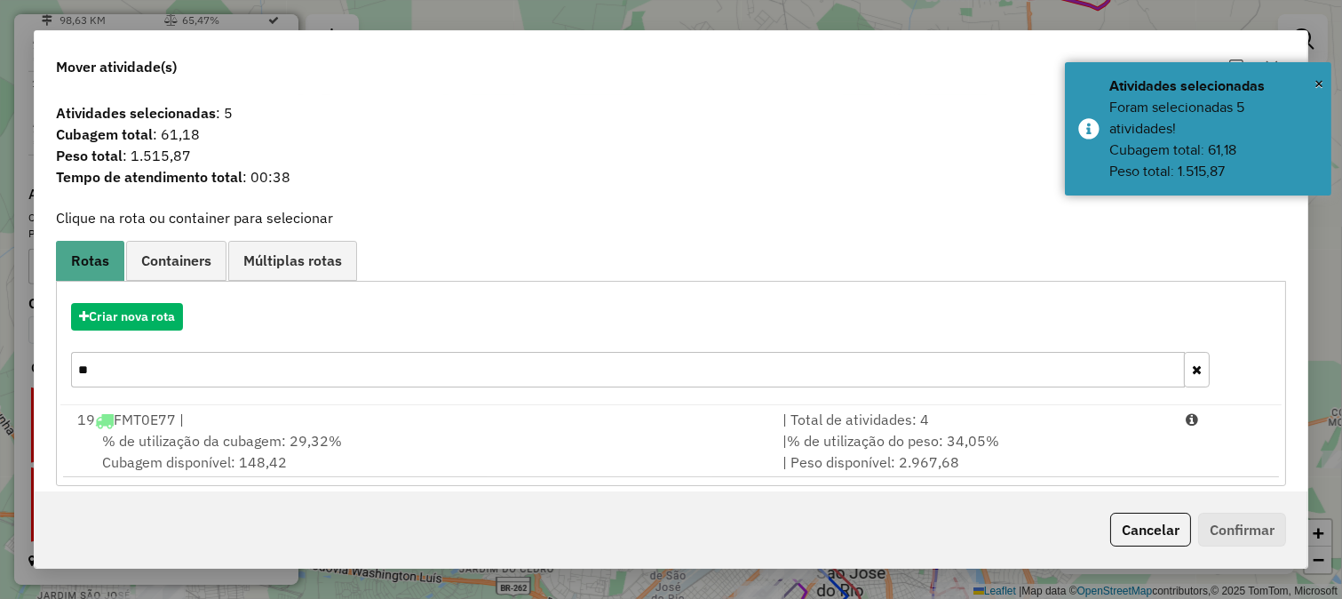
click at [747, 364] on hb-app "Aguarde... Pop-up bloqueado! Seu navegador bloqueou automáticamente a abertura …" at bounding box center [671, 299] width 1342 height 599
click at [747, 364] on input "**" at bounding box center [628, 370] width 1115 height 36
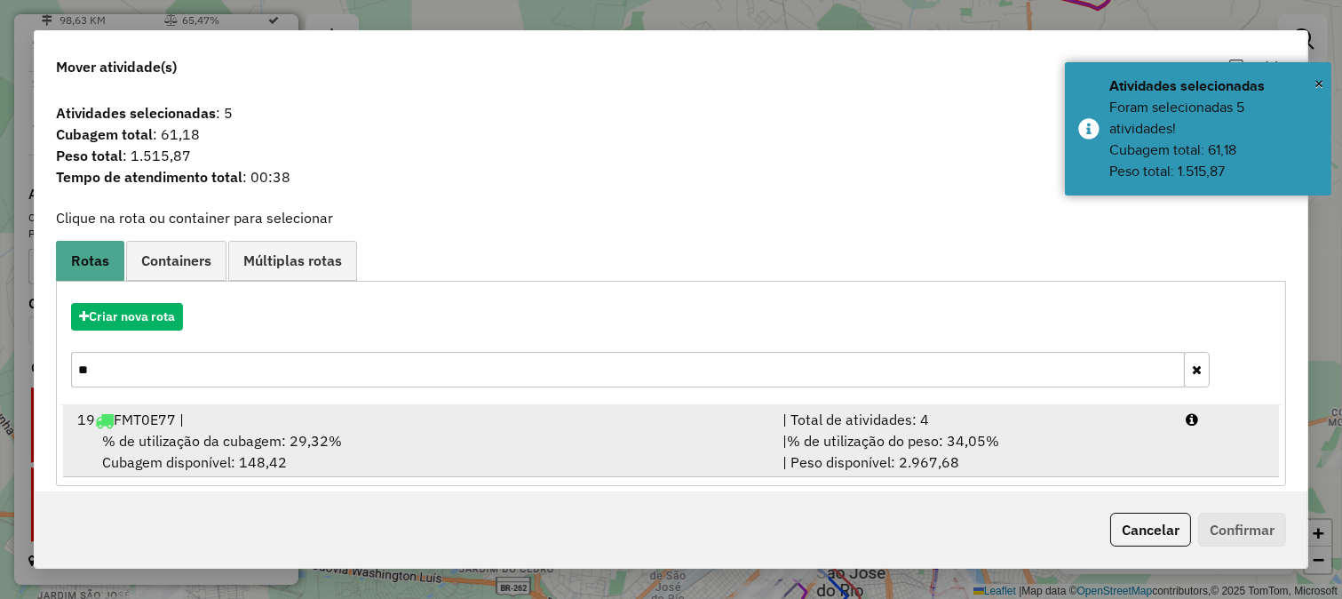
click at [741, 430] on div "% de utilização da cubagem: 29,32% Cubagem disponível: 148,42" at bounding box center [419, 451] width 705 height 43
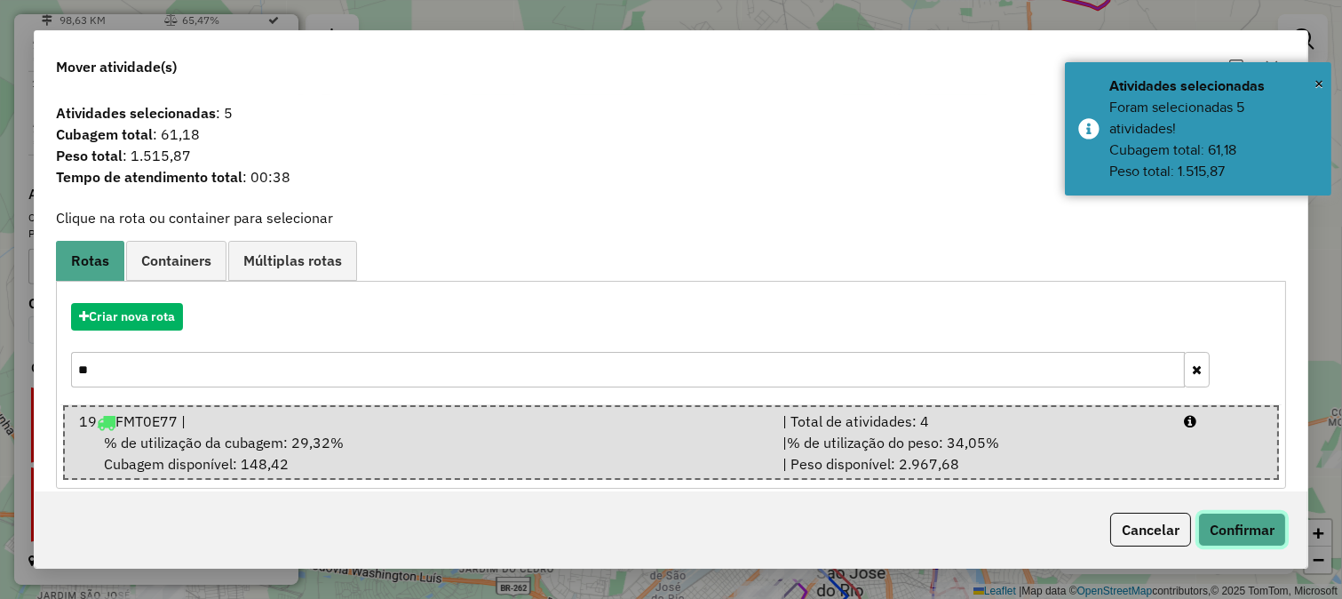
click at [1205, 516] on button "Confirmar" at bounding box center [1242, 530] width 88 height 34
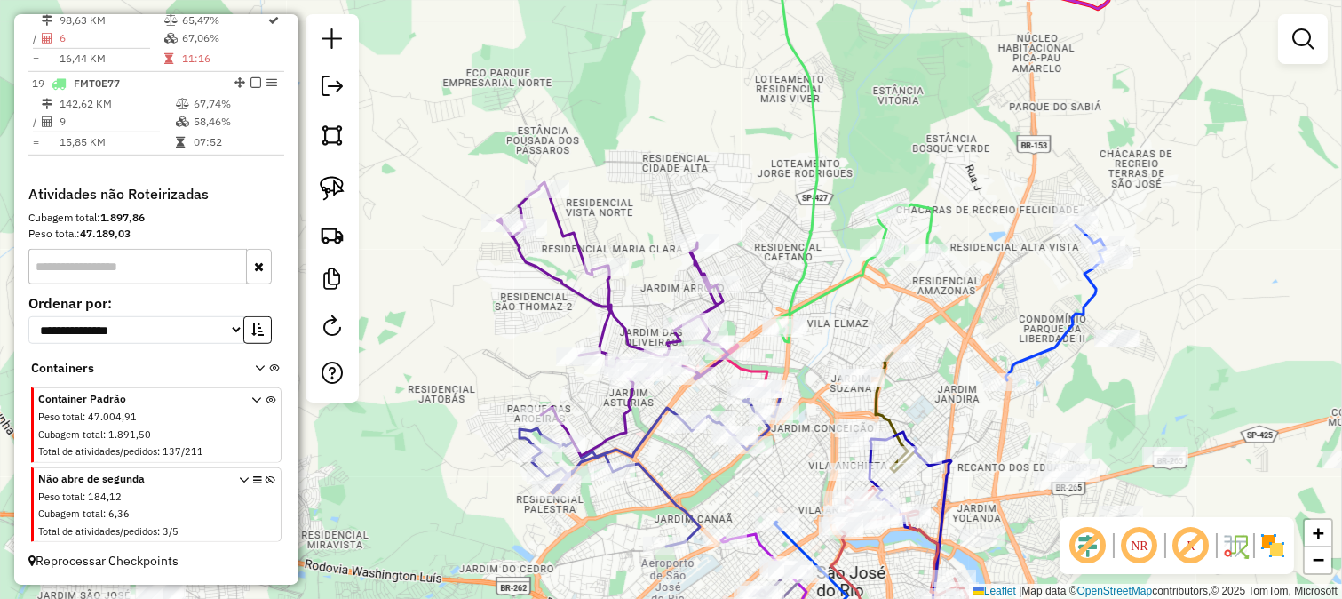
click at [797, 252] on icon at bounding box center [854, 141] width 158 height 402
select select "**********"
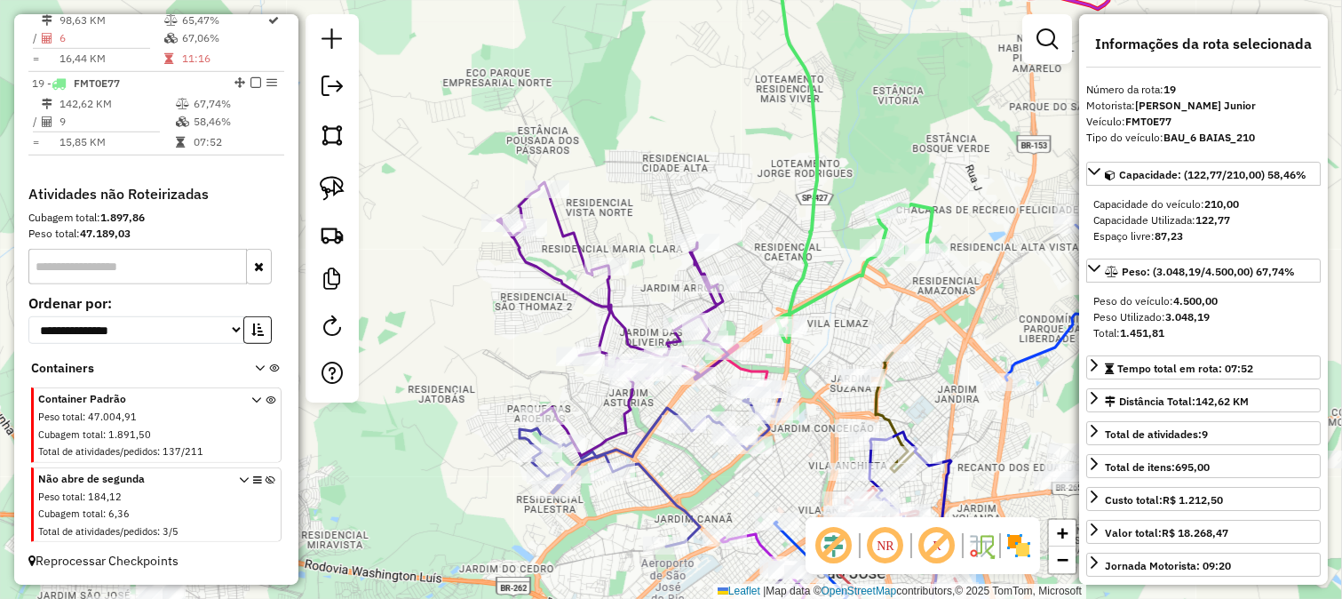
click at [749, 260] on div "Janela de atendimento Grade de atendimento Capacidade Transportadoras Veículos …" at bounding box center [671, 299] width 1342 height 599
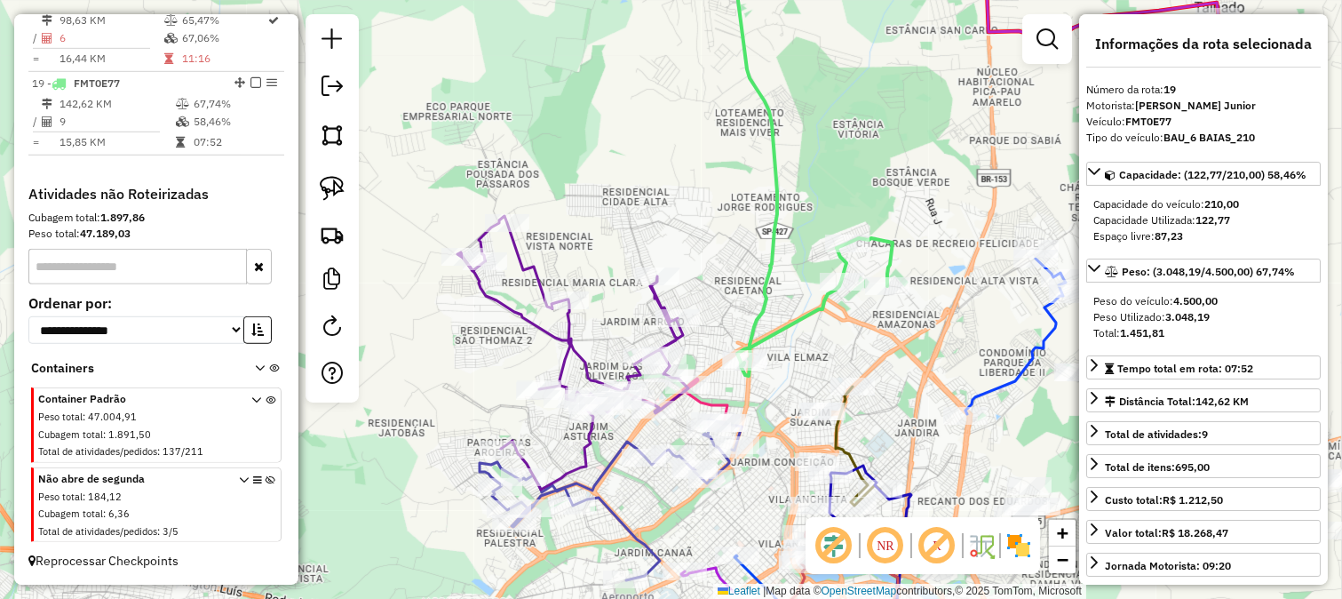
drag, startPoint x: 752, startPoint y: 261, endPoint x: 697, endPoint y: 131, distance: 140.9
click at [697, 131] on div "Janela de atendimento Grade de atendimento Capacidade Transportadoras Veículos …" at bounding box center [671, 299] width 1342 height 599
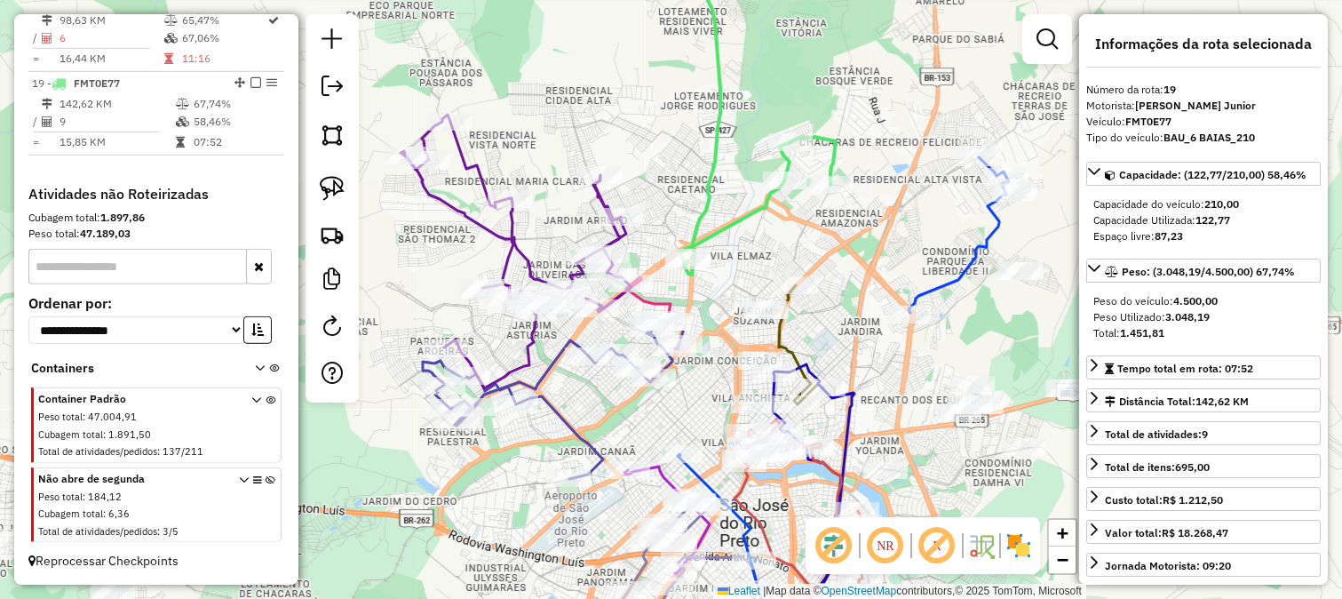
drag, startPoint x: 814, startPoint y: 193, endPoint x: 812, endPoint y: 246, distance: 53.3
click at [813, 245] on div "Janela de atendimento Grade de atendimento Capacidade Transportadoras Veículos …" at bounding box center [671, 299] width 1342 height 599
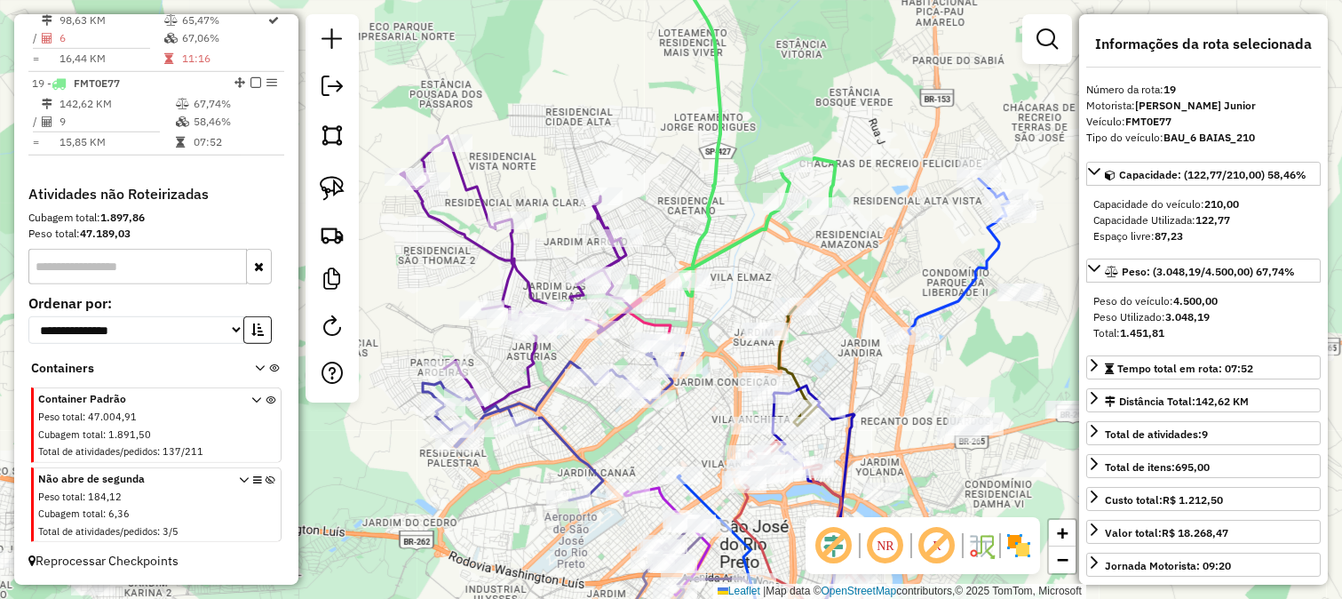
drag, startPoint x: 711, startPoint y: 113, endPoint x: 776, endPoint y: 373, distance: 268.5
click at [776, 296] on icon at bounding box center [757, 117] width 155 height 355
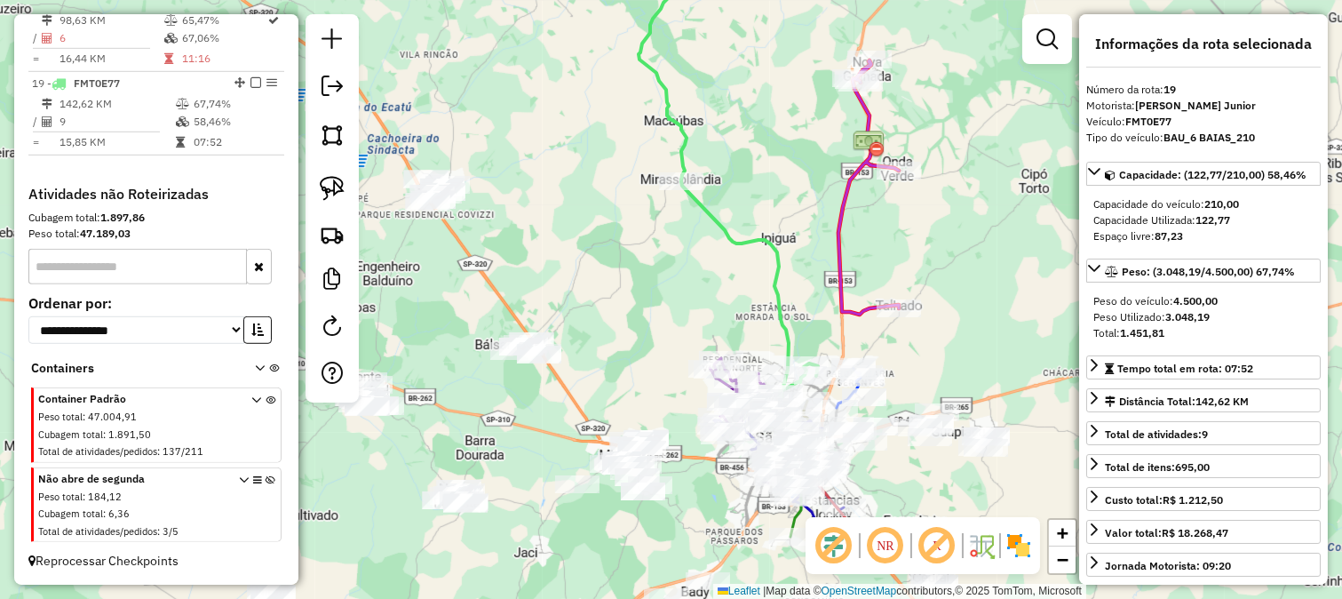
drag, startPoint x: 778, startPoint y: 185, endPoint x: 804, endPoint y: 351, distance: 168.1
click at [804, 350] on div "Janela de atendimento Grade de atendimento Capacidade Transportadoras Veículos …" at bounding box center [671, 299] width 1342 height 599
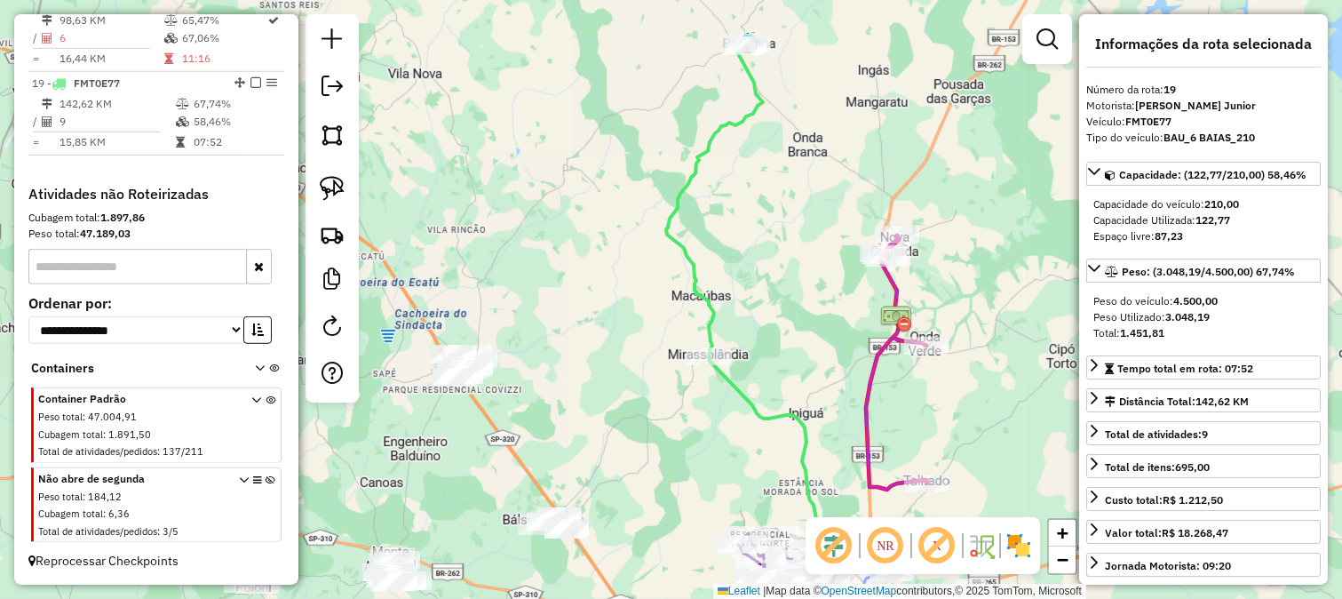
drag, startPoint x: 813, startPoint y: 370, endPoint x: 773, endPoint y: 198, distance: 176.9
click at [773, 198] on div "Janela de atendimento Grade de atendimento Capacidade Transportadoras Veículos …" at bounding box center [671, 299] width 1342 height 599
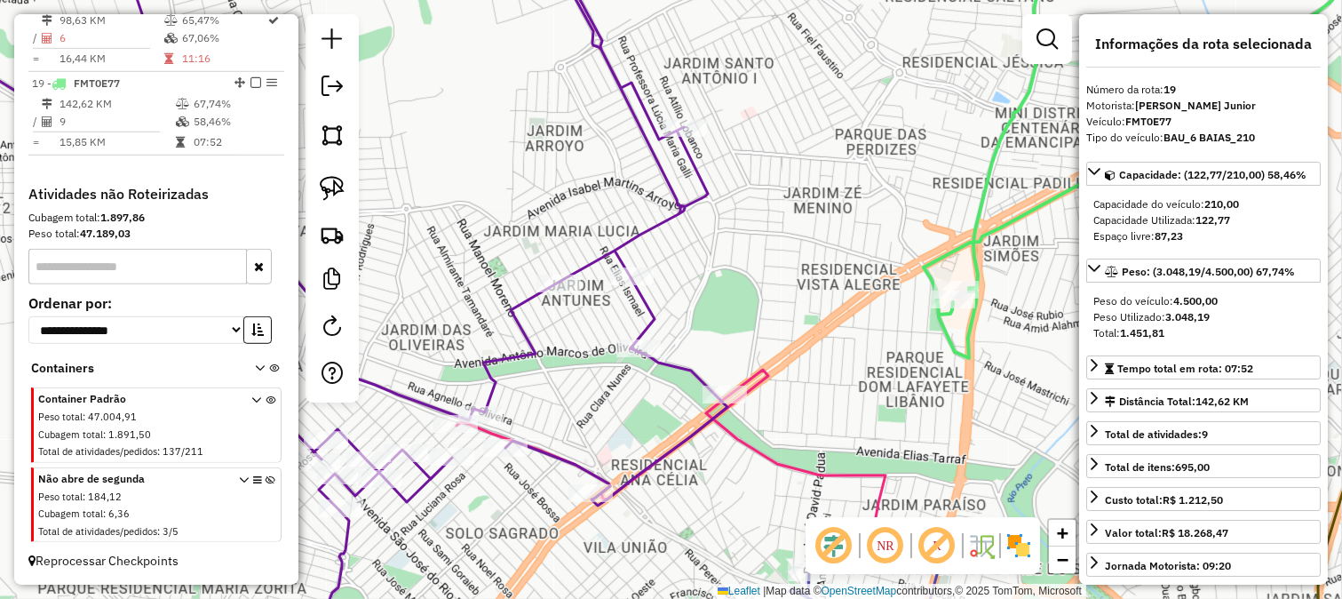
click at [676, 362] on icon at bounding box center [298, 299] width 860 height 719
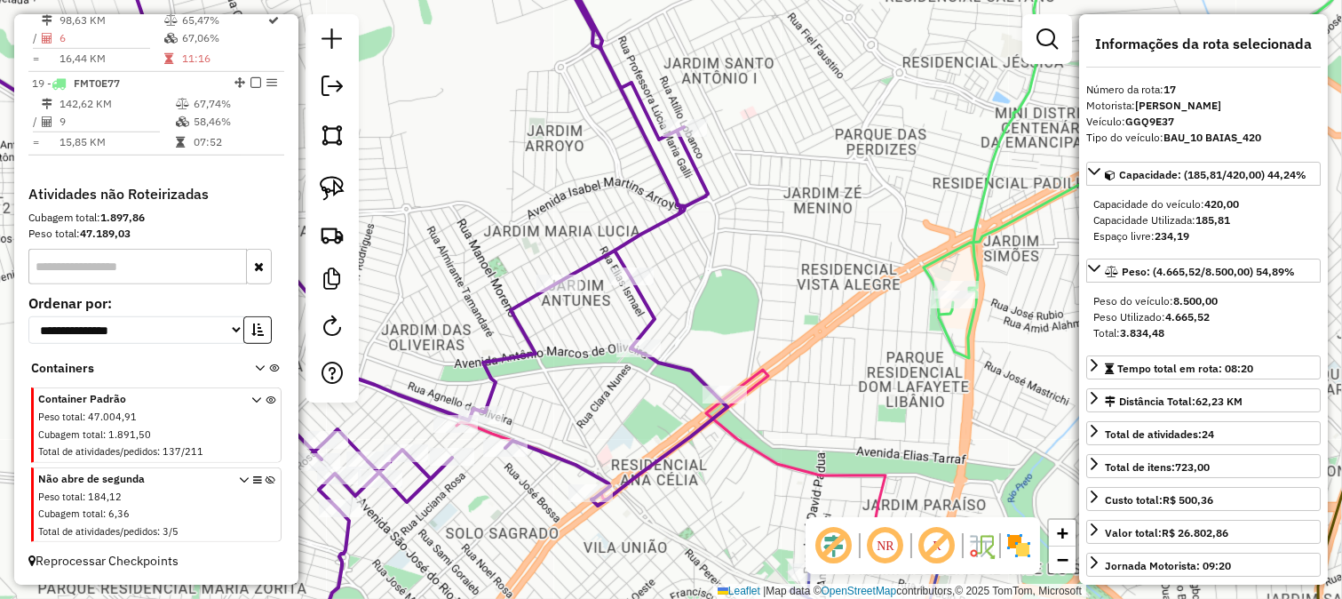
scroll to position [2059, 0]
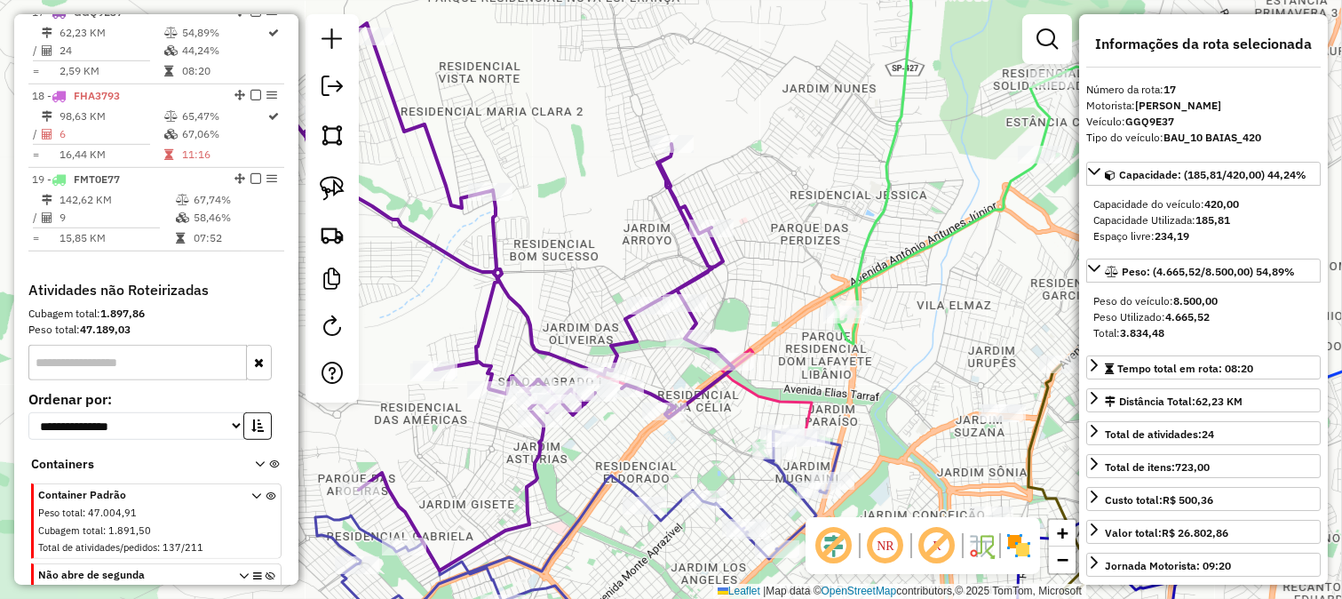
click at [715, 264] on icon at bounding box center [503, 296] width 462 height 547
click at [819, 279] on div "Janela de atendimento Grade de atendimento Capacidade Transportadoras Veículos …" at bounding box center [671, 299] width 1342 height 599
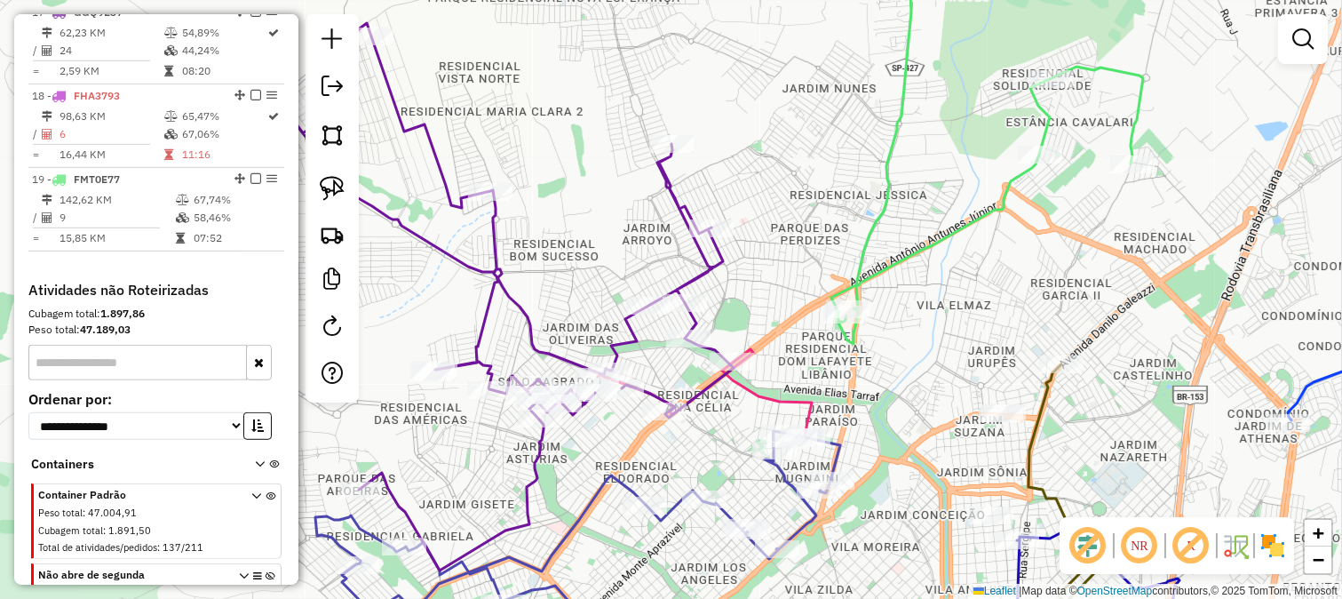
click at [867, 270] on icon at bounding box center [987, 141] width 312 height 403
select select "**********"
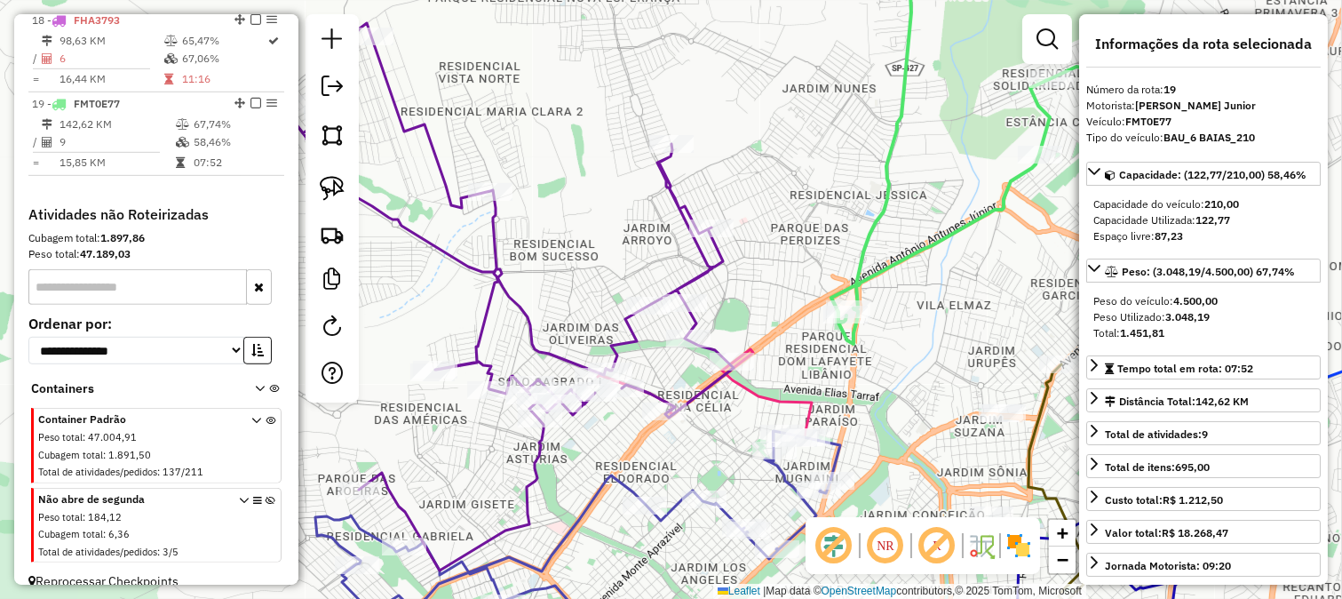
scroll to position [2169, 0]
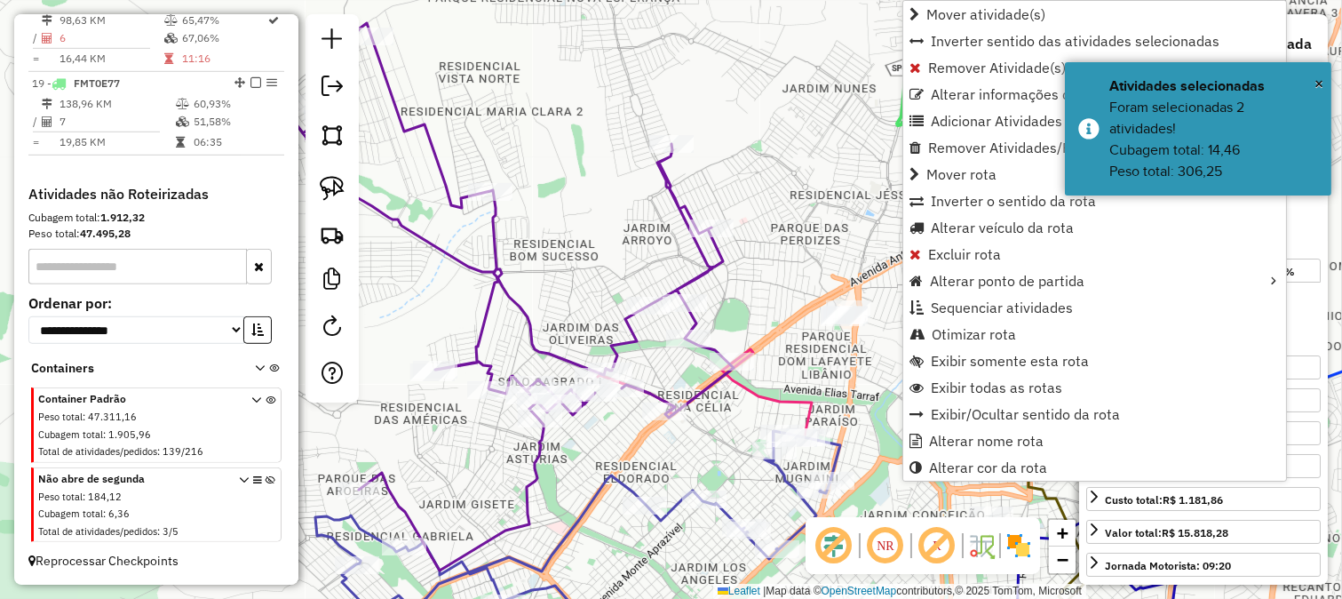
click at [813, 273] on div "Janela de atendimento Grade de atendimento Capacidade Transportadoras Veículos …" at bounding box center [671, 299] width 1342 height 599
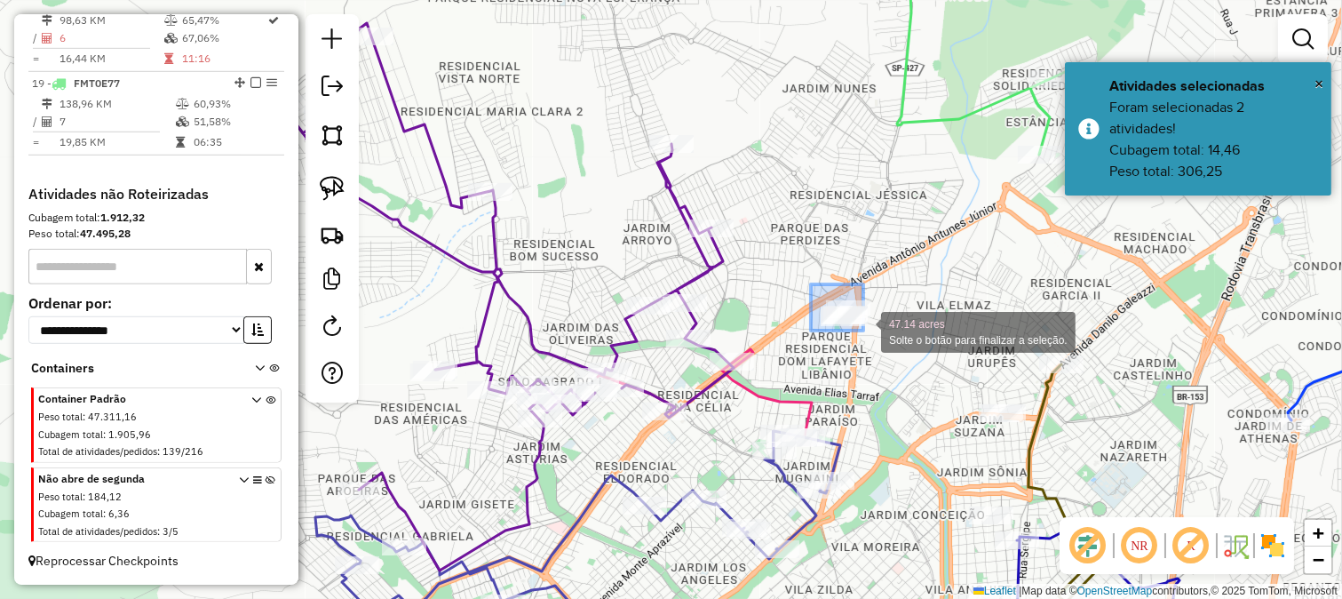
drag, startPoint x: 811, startPoint y: 284, endPoint x: 874, endPoint y: 338, distance: 82.6
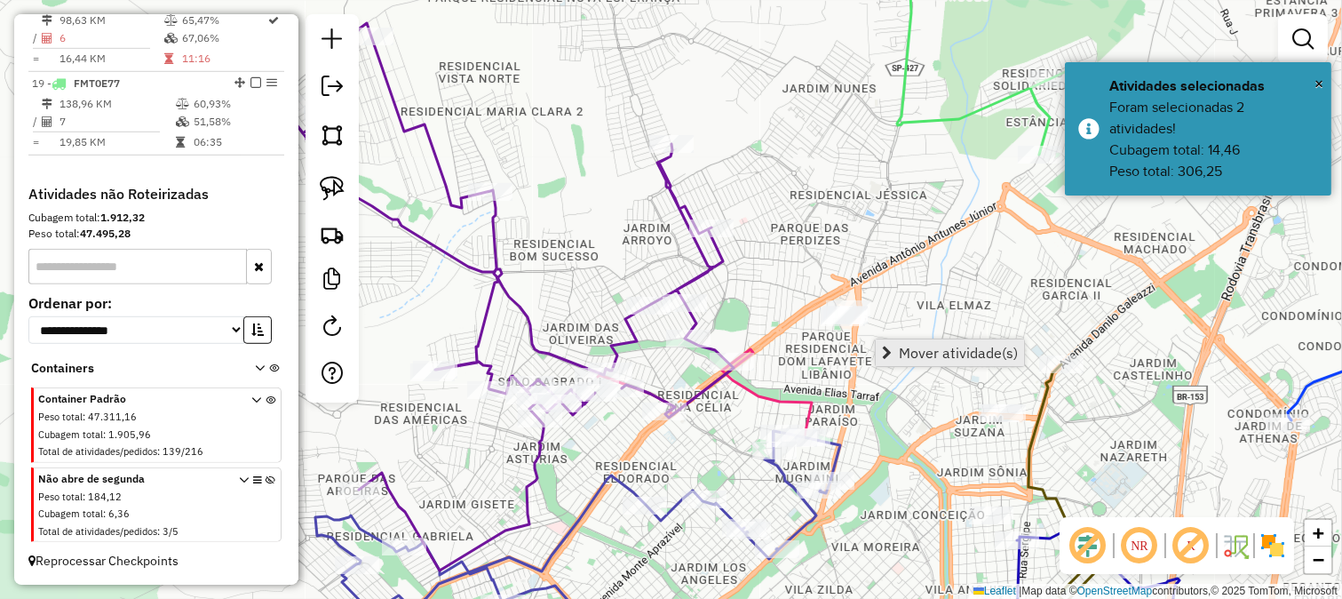
click at [916, 350] on span "Mover atividade(s)" at bounding box center [958, 353] width 119 height 14
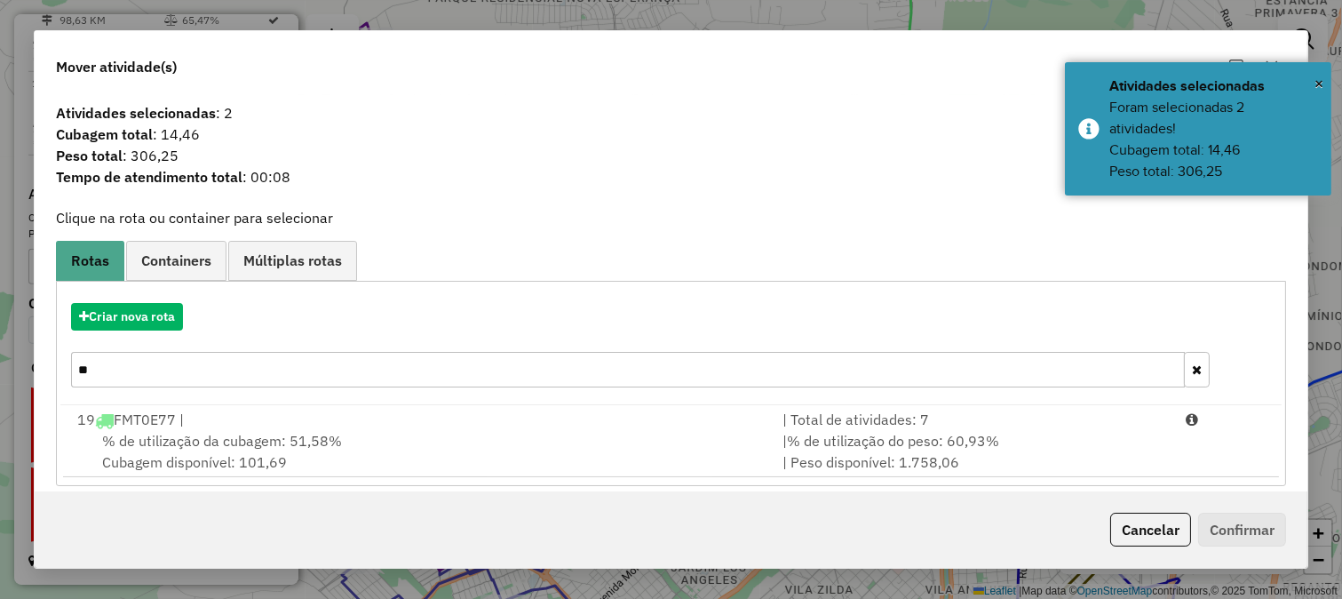
click at [642, 388] on div "Criar nova rota **" at bounding box center [670, 347] width 1221 height 115
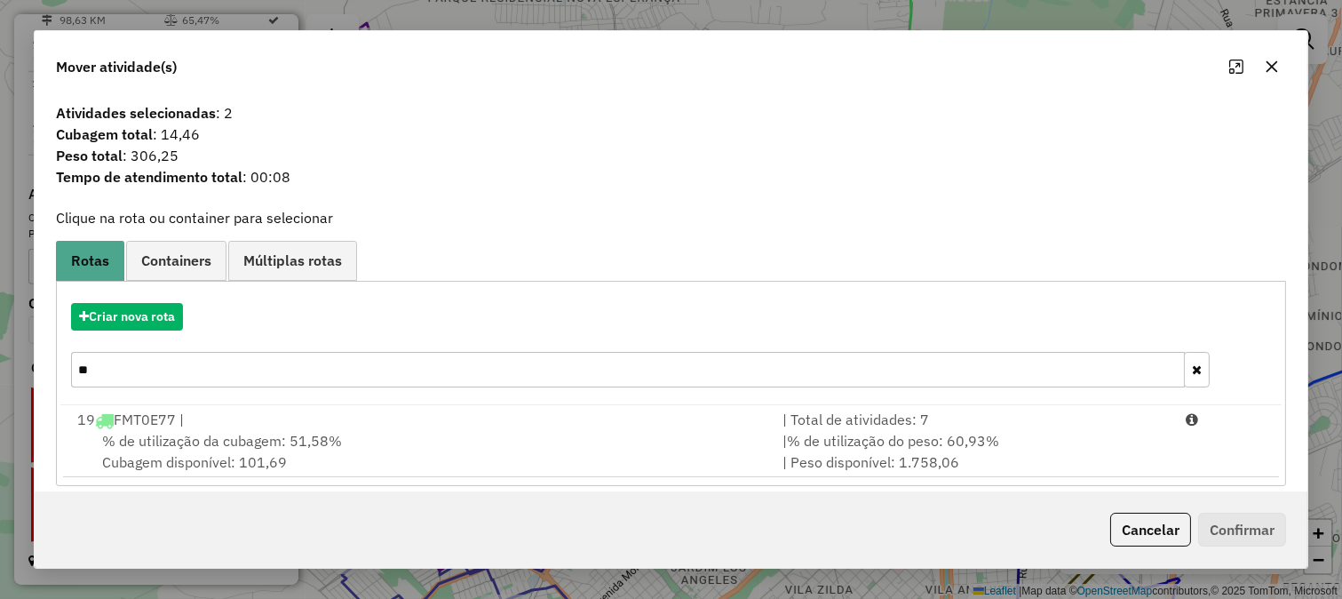
click at [623, 374] on input "**" at bounding box center [628, 370] width 1115 height 36
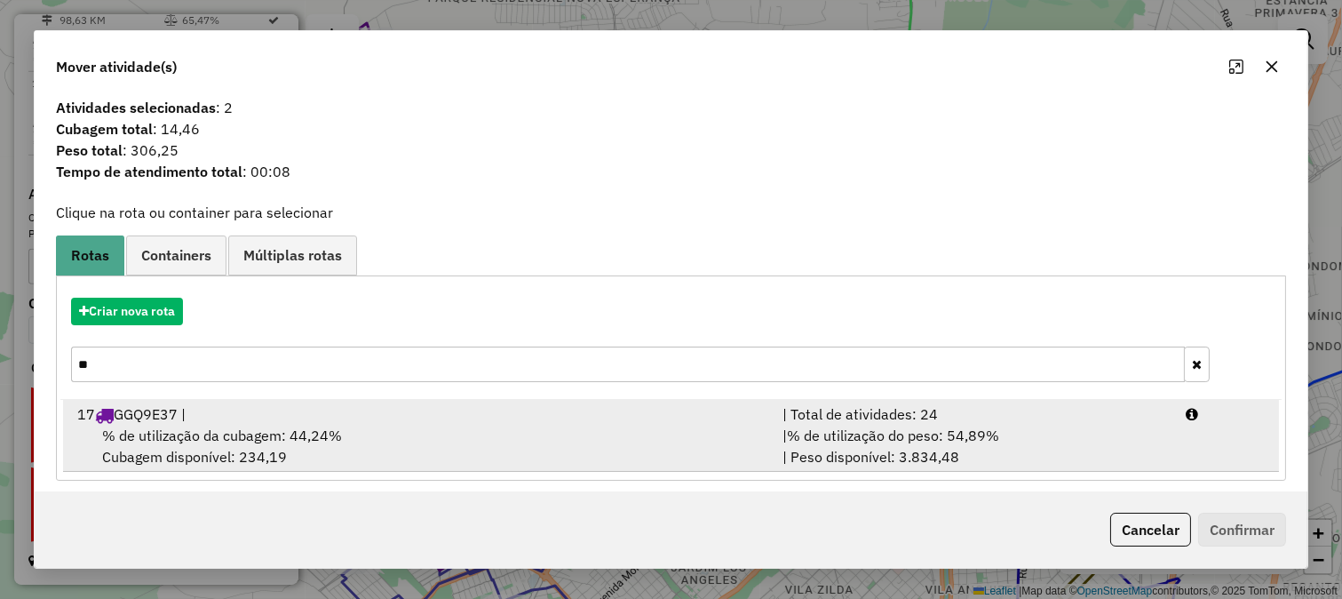
scroll to position [15, 0]
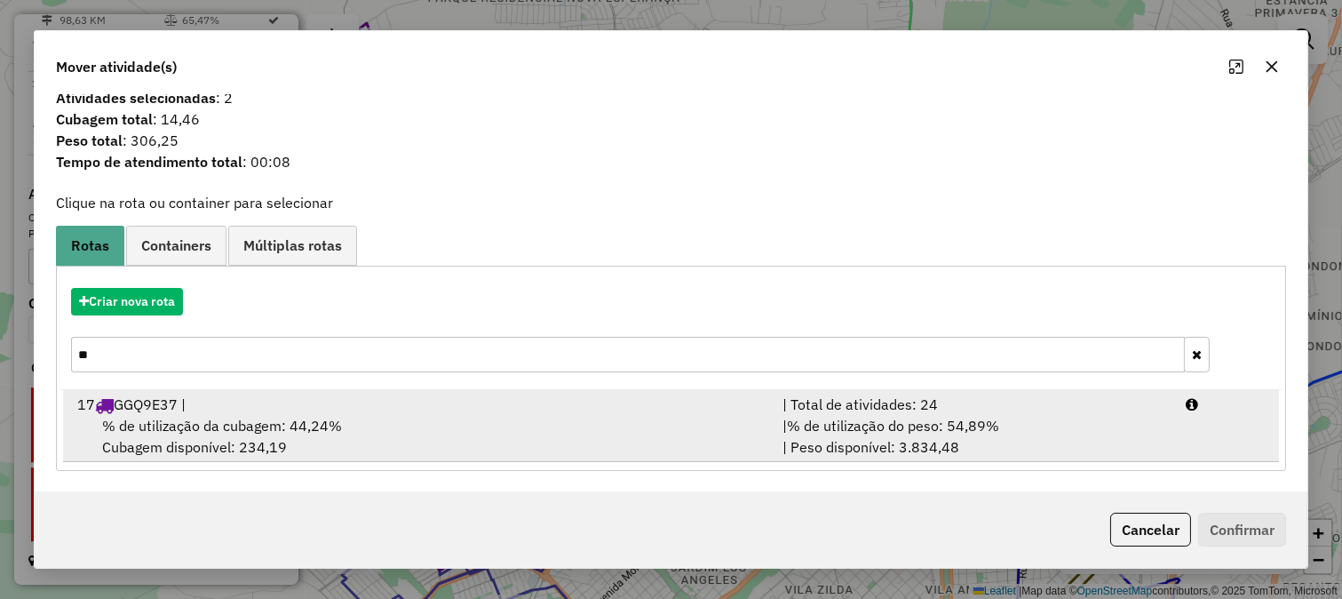
type input "**"
click at [688, 401] on div "17 GGQ9E37 |" at bounding box center [419, 404] width 705 height 21
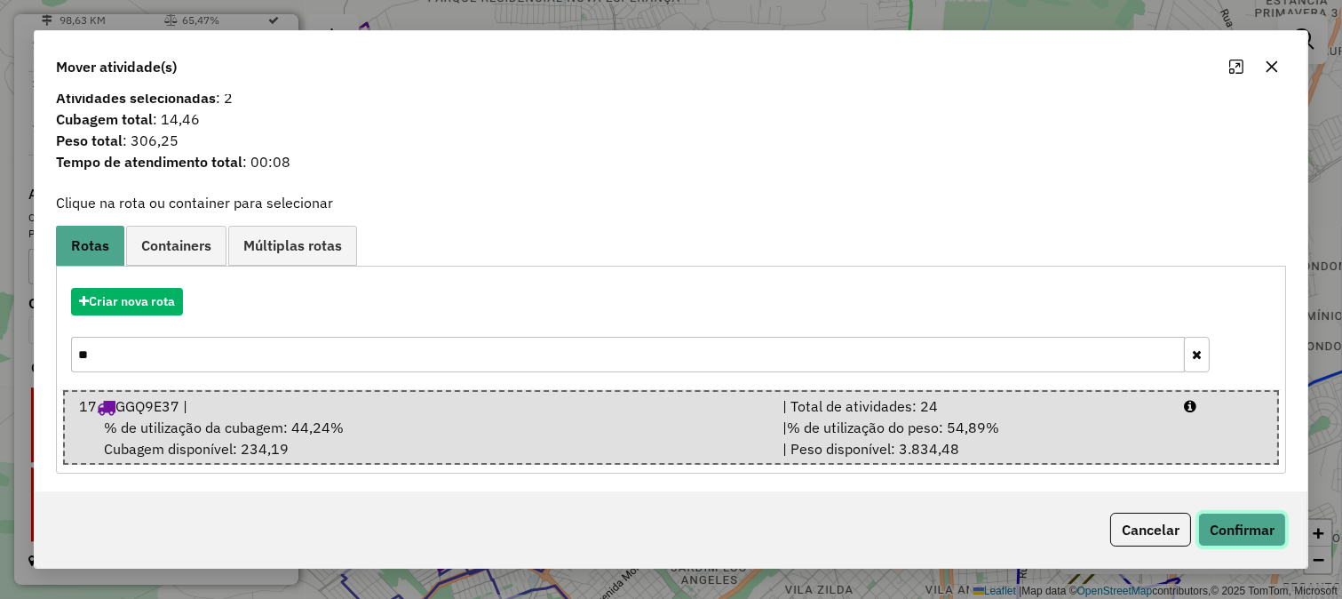
click at [1245, 536] on button "Confirmar" at bounding box center [1242, 530] width 88 height 34
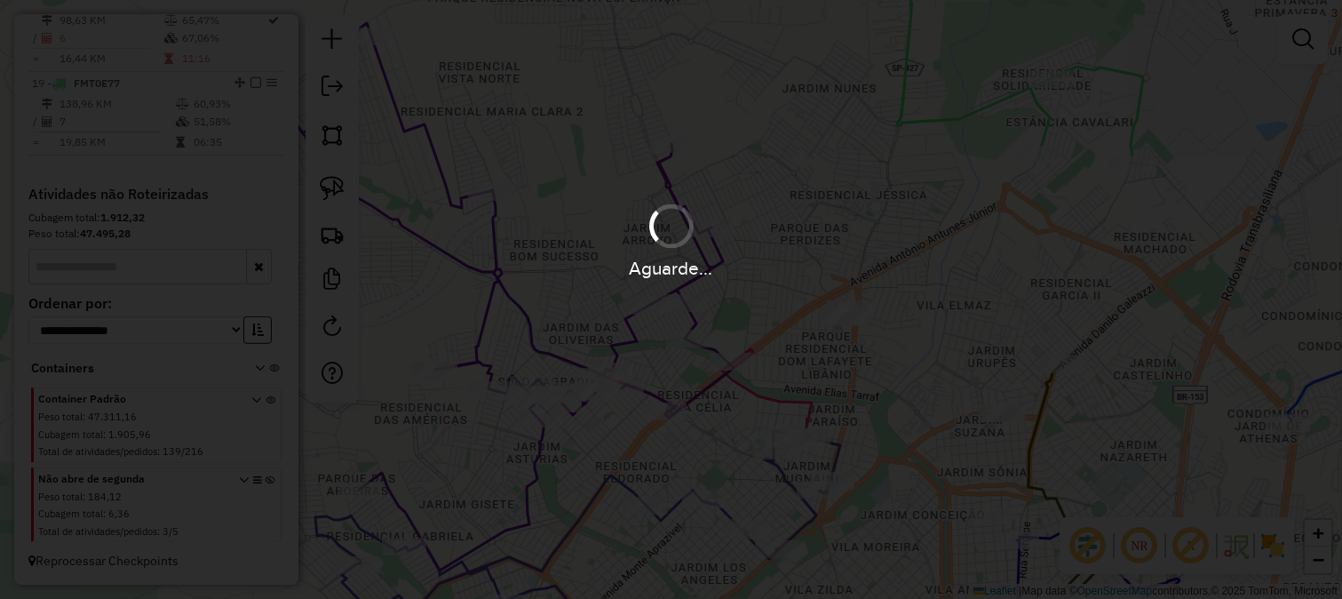
scroll to position [0, 0]
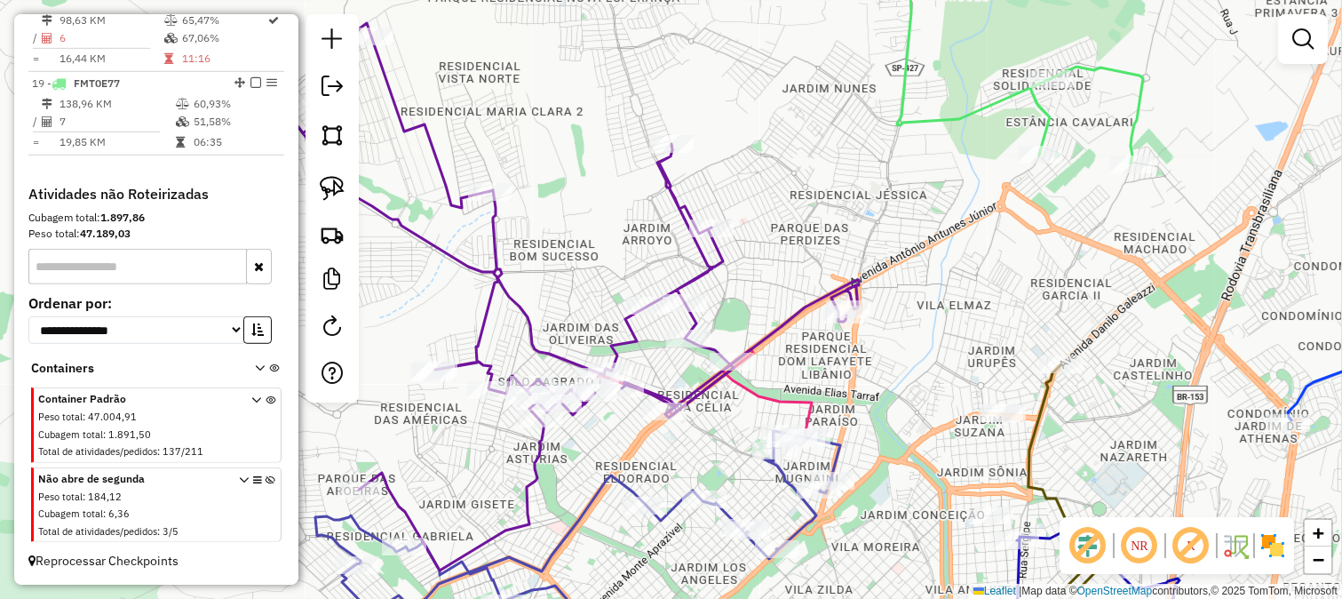
click at [780, 315] on icon at bounding box center [565, 296] width 587 height 547
select select "**********"
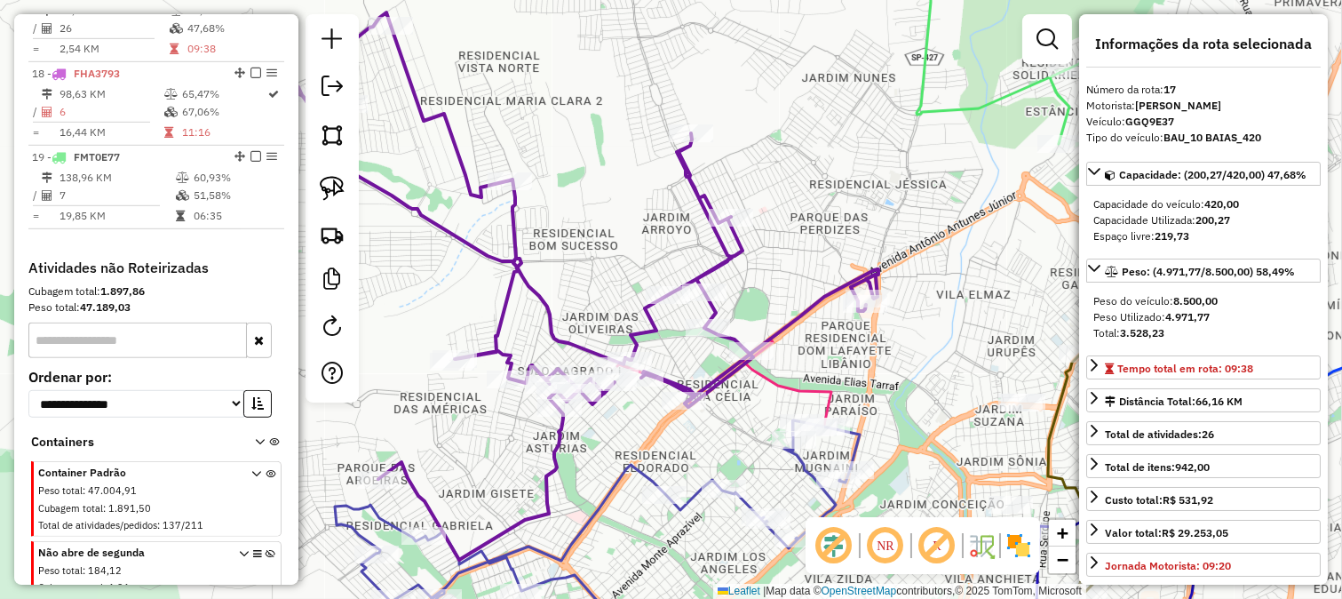
scroll to position [2059, 0]
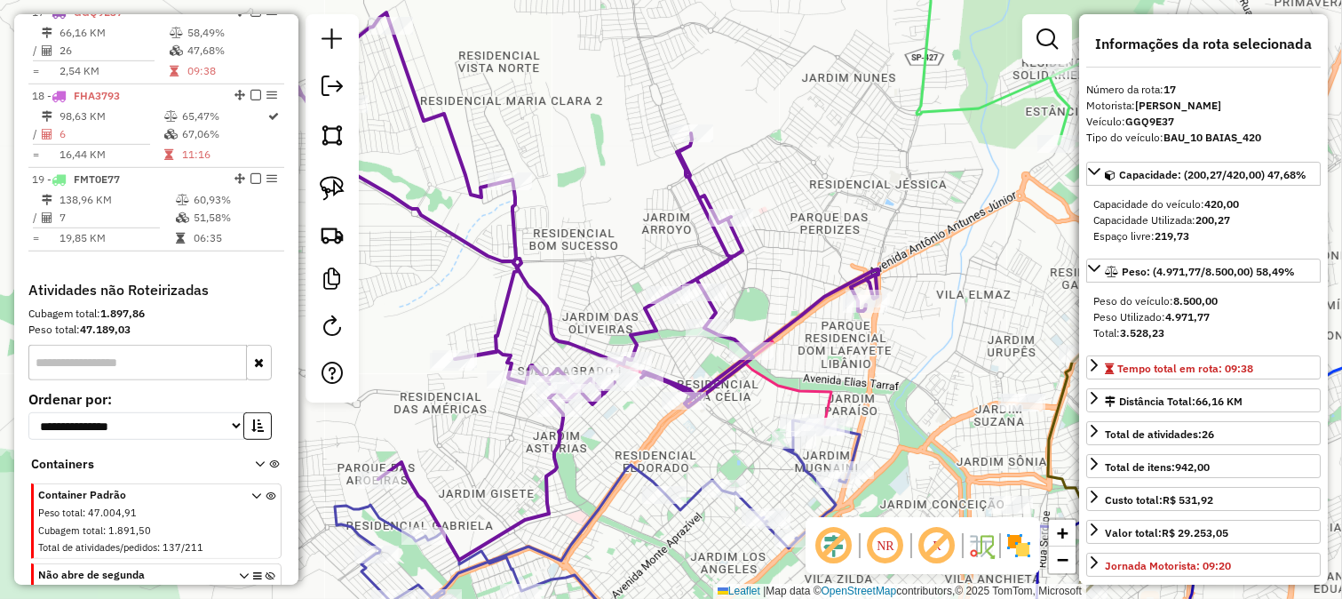
drag, startPoint x: 780, startPoint y: 293, endPoint x: 886, endPoint y: 235, distance: 120.9
click at [874, 243] on div "Janela de atendimento Grade de atendimento Capacidade Transportadoras Veículos …" at bounding box center [671, 299] width 1342 height 599
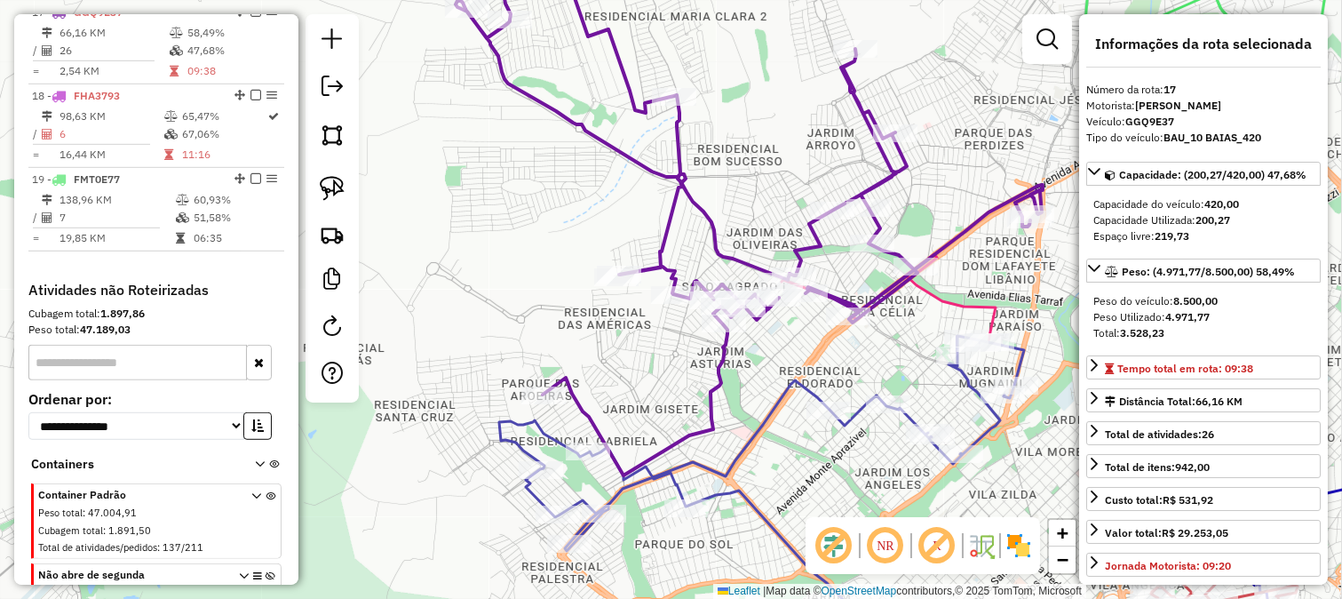
drag, startPoint x: 760, startPoint y: 340, endPoint x: 746, endPoint y: 485, distance: 145.4
click at [758, 473] on div "Janela de atendimento Grade de atendimento Capacidade Transportadoras Veículos …" at bounding box center [671, 299] width 1342 height 599
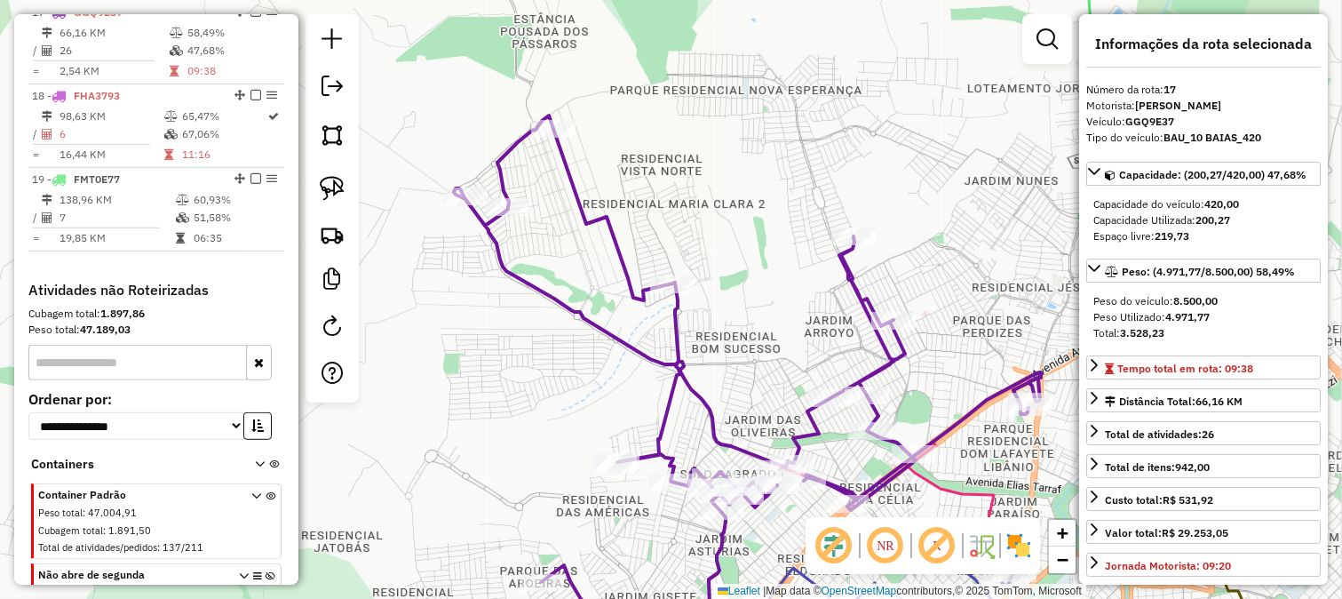
click at [867, 322] on icon at bounding box center [747, 387] width 587 height 544
click at [854, 356] on div "Rota 17 - Placa GGQ9E37 32341 - MERCEARIA PAULISTA Janela de atendimento Grade …" at bounding box center [671, 299] width 1342 height 599
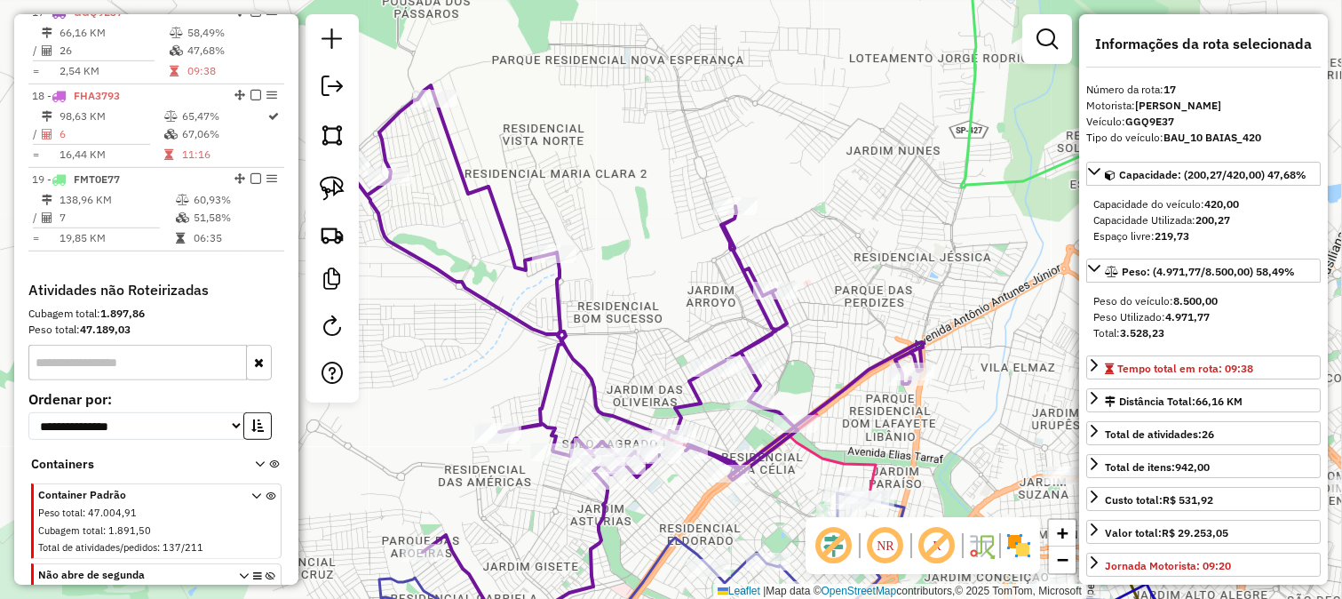
click at [779, 325] on icon at bounding box center [629, 358] width 587 height 547
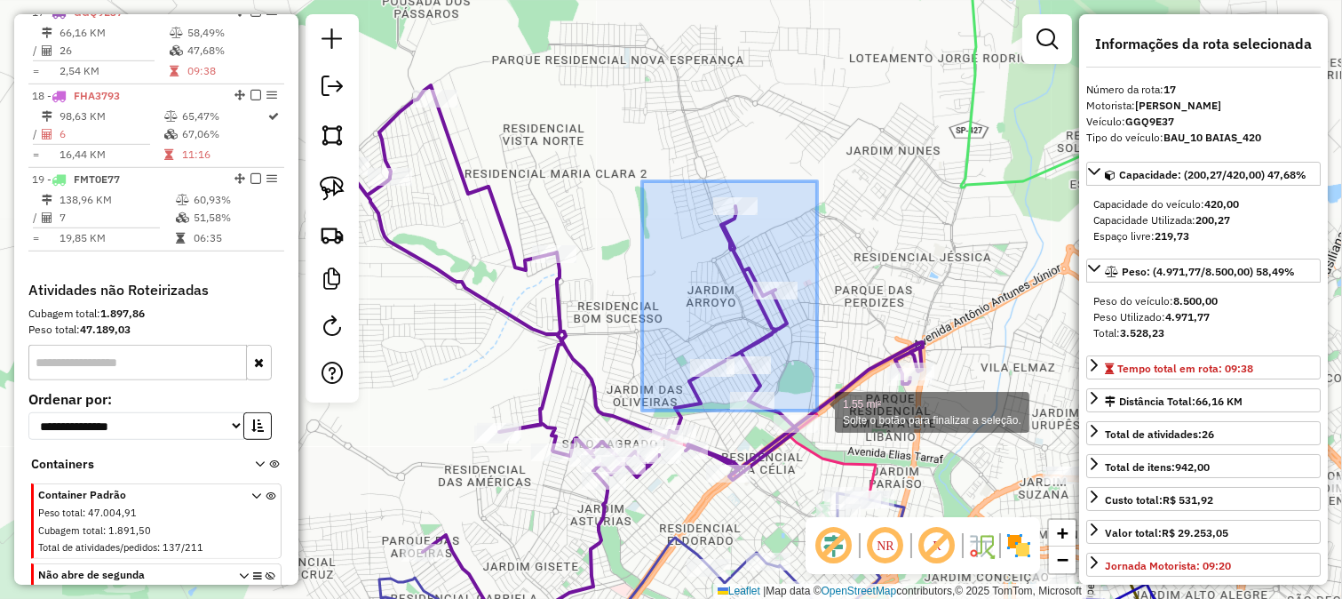
drag, startPoint x: 642, startPoint y: 181, endPoint x: 817, endPoint y: 410, distance: 288.4
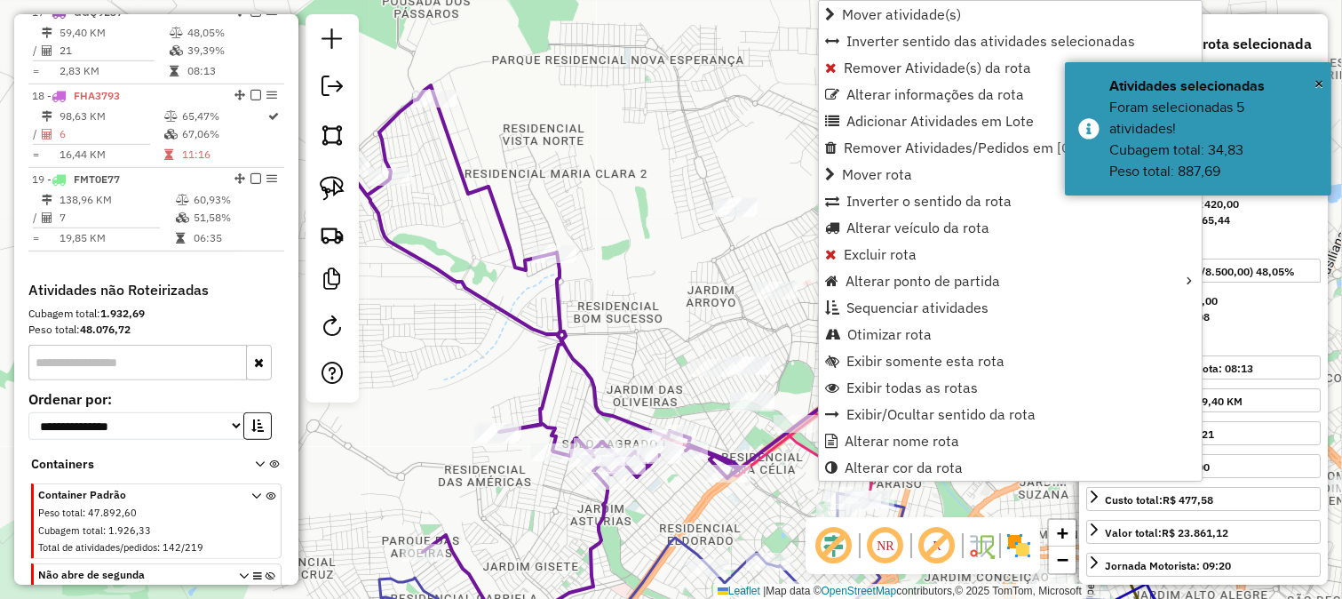
click at [657, 313] on div "Janela de atendimento Grade de atendimento Capacidade Transportadoras Veículos …" at bounding box center [671, 299] width 1342 height 599
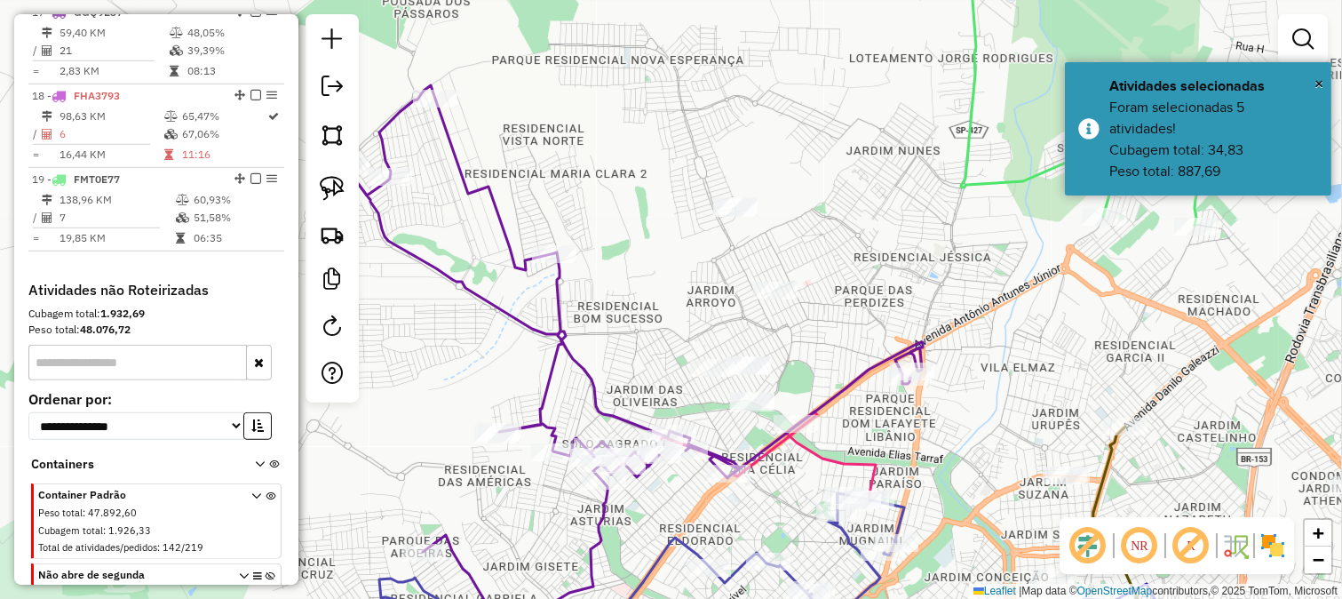
drag, startPoint x: 672, startPoint y: 353, endPoint x: 672, endPoint y: 327, distance: 25.8
click at [672, 330] on div "Janela de atendimento Grade de atendimento Capacidade Transportadoras Veículos …" at bounding box center [671, 299] width 1342 height 599
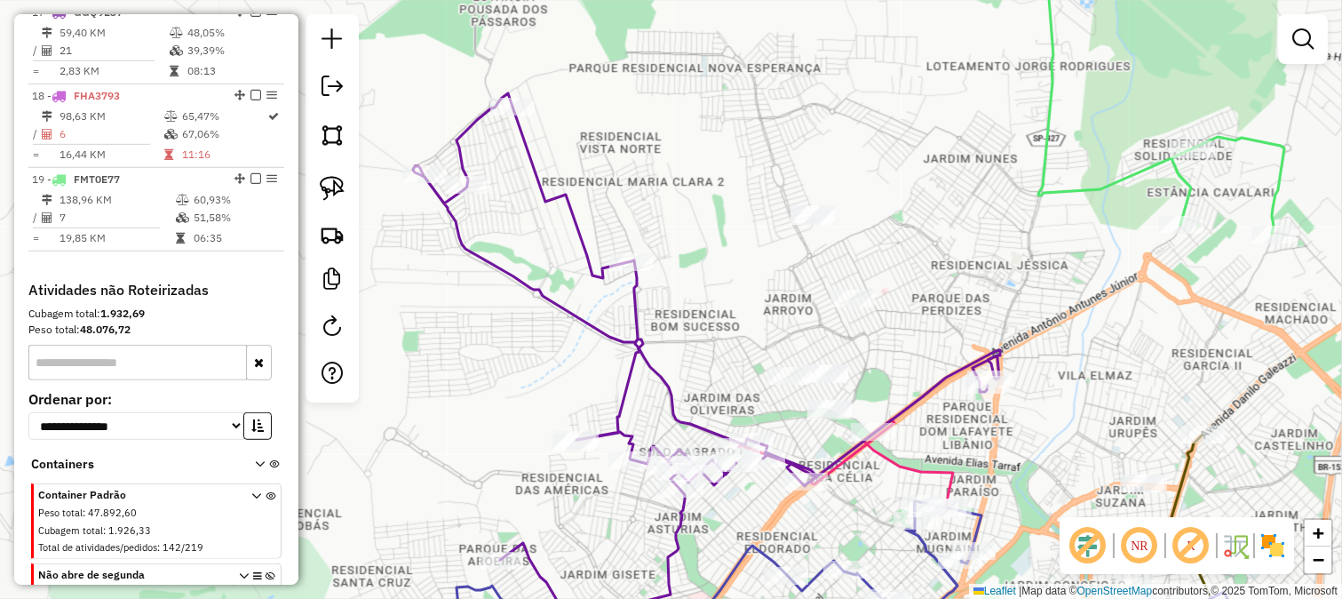
drag, startPoint x: 657, startPoint y: 296, endPoint x: 651, endPoint y: 321, distance: 25.6
click at [652, 318] on div "Janela de atendimento Grade de atendimento Capacidade Transportadoras Veículos …" at bounding box center [671, 299] width 1342 height 599
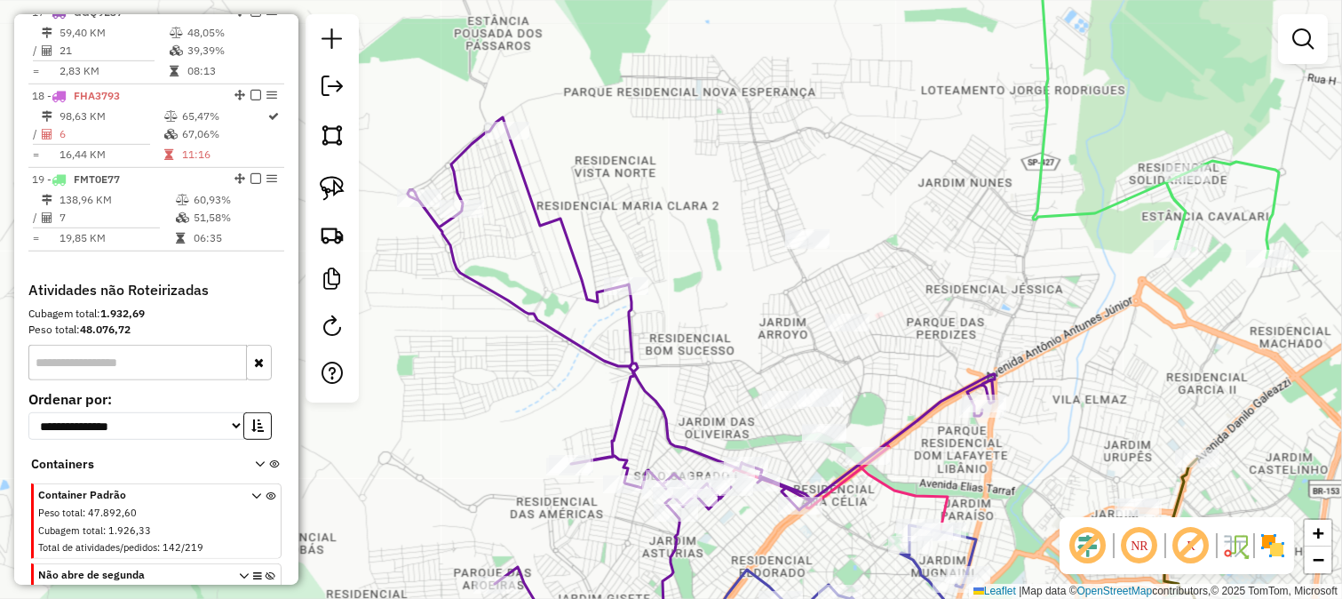
click at [633, 322] on icon at bounding box center [701, 388] width 587 height 542
select select "**********"
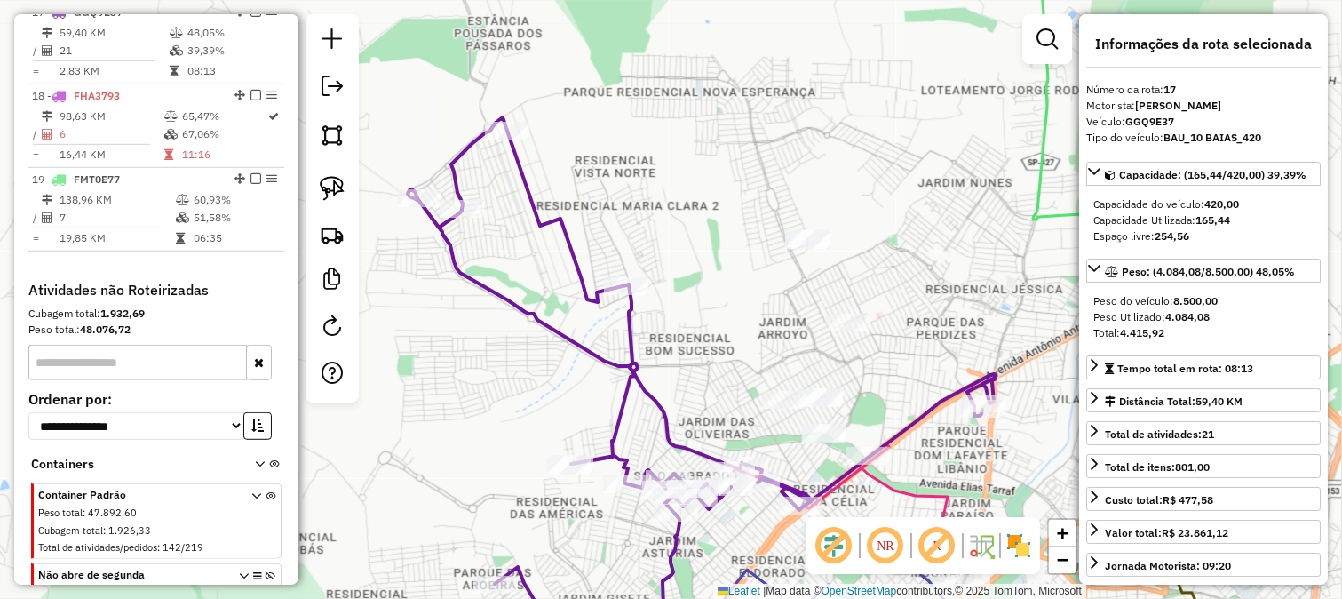
click at [617, 352] on div "Janela de atendimento Grade de atendimento Capacidade Transportadoras Veículos …" at bounding box center [671, 299] width 1342 height 599
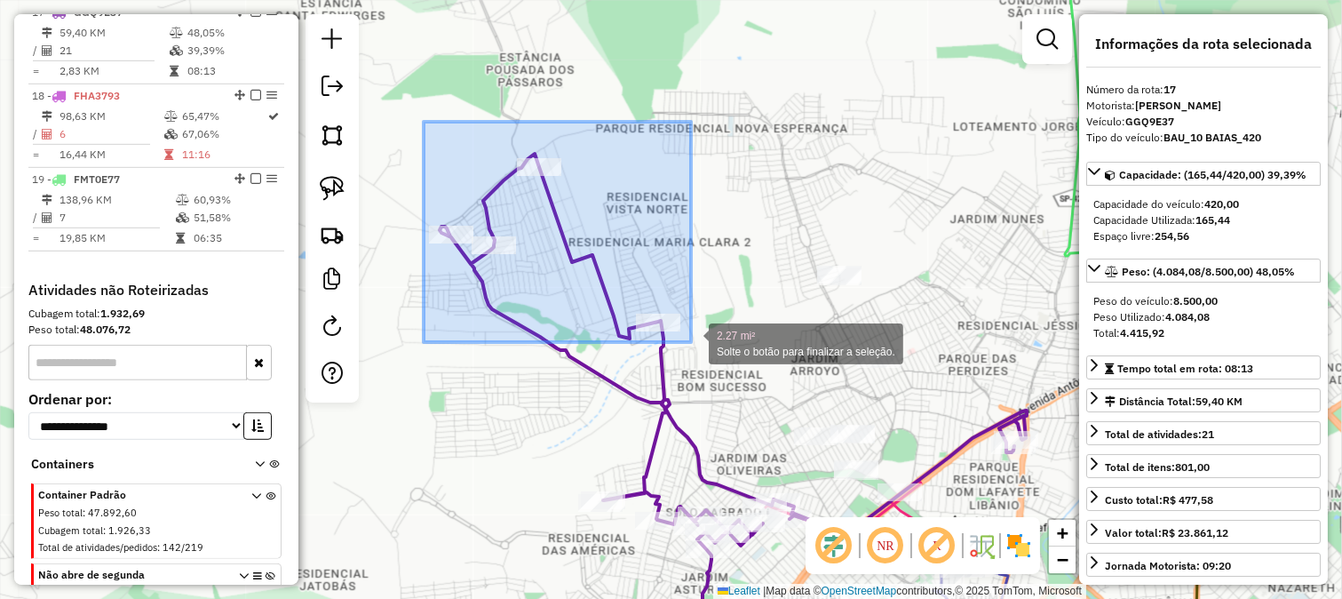
drag, startPoint x: 424, startPoint y: 122, endPoint x: 691, endPoint y: 342, distance: 346.5
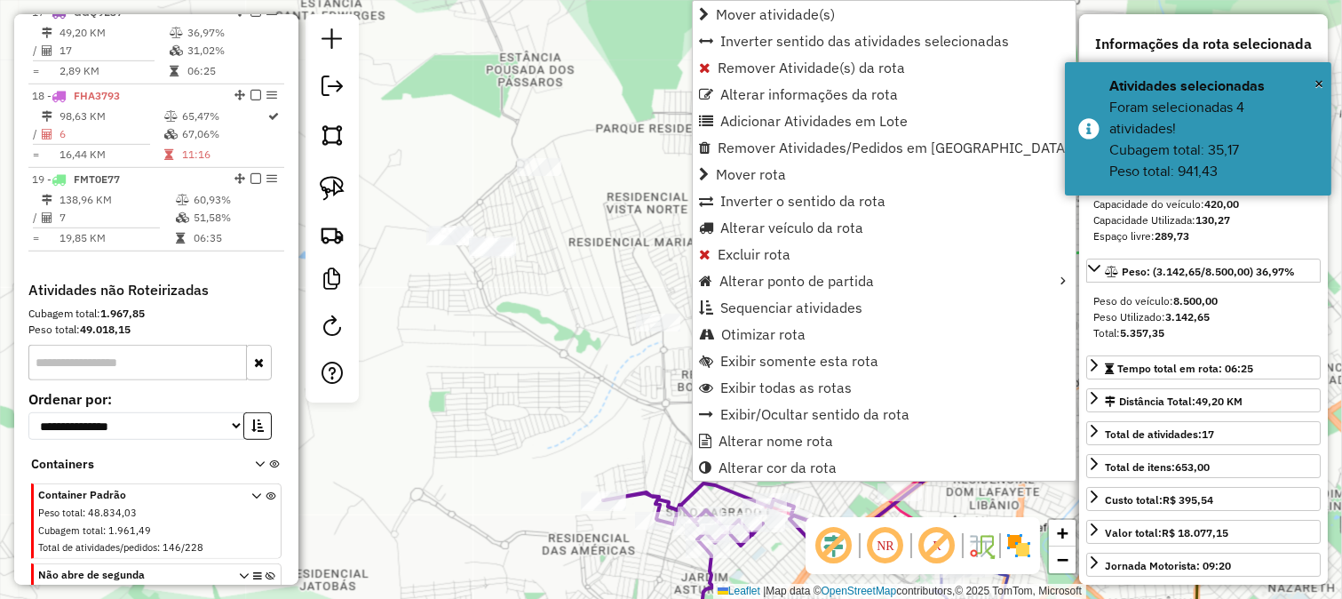
click at [616, 211] on div "Janela de atendimento Grade de atendimento Capacidade Transportadoras Veículos …" at bounding box center [671, 299] width 1342 height 599
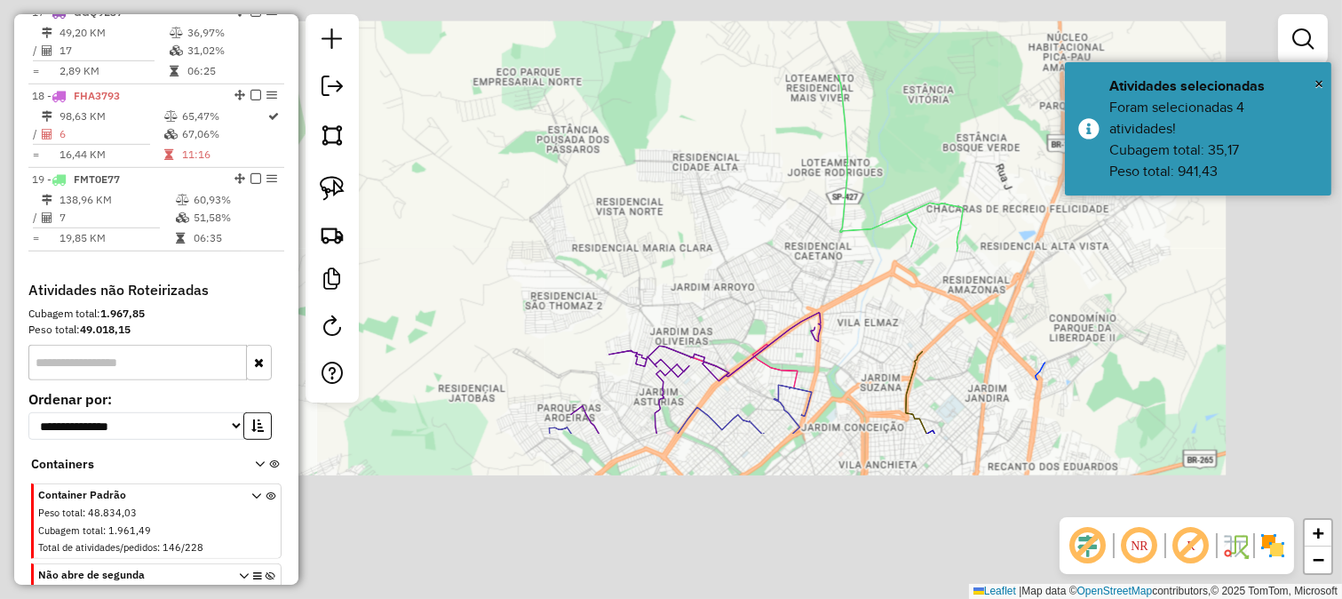
click at [629, 192] on div "Janela de atendimento Grade de atendimento Capacidade Transportadoras Veículos …" at bounding box center [671, 299] width 1342 height 599
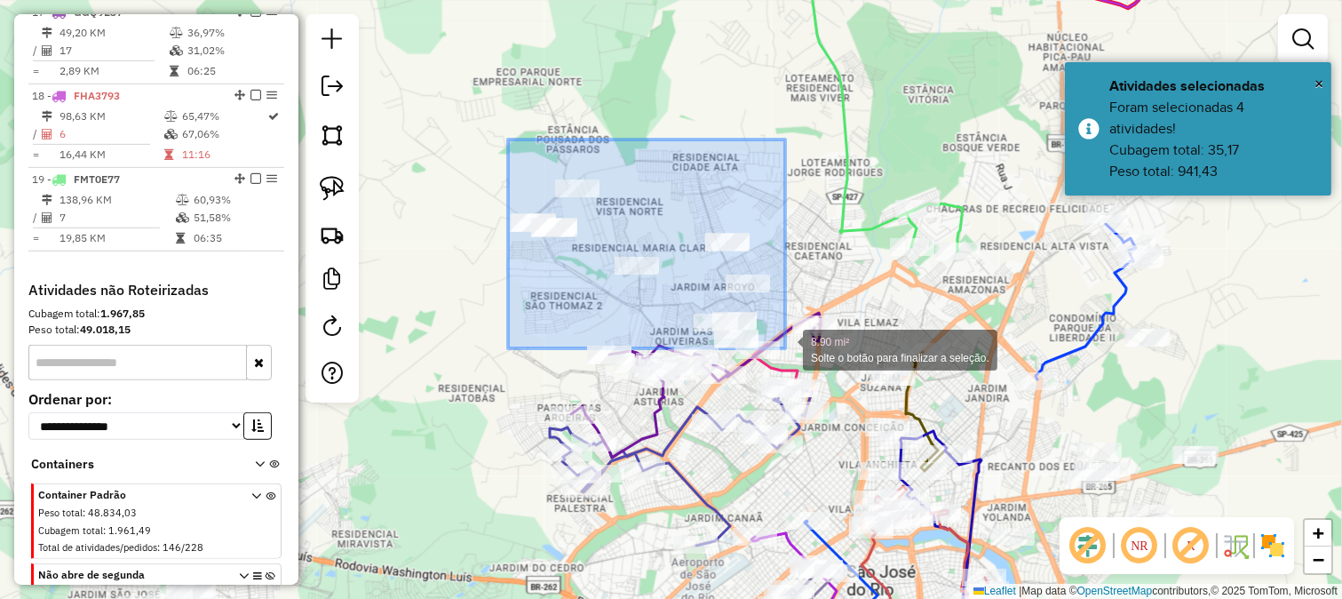
drag, startPoint x: 508, startPoint y: 139, endPoint x: 785, endPoint y: 348, distance: 347.0
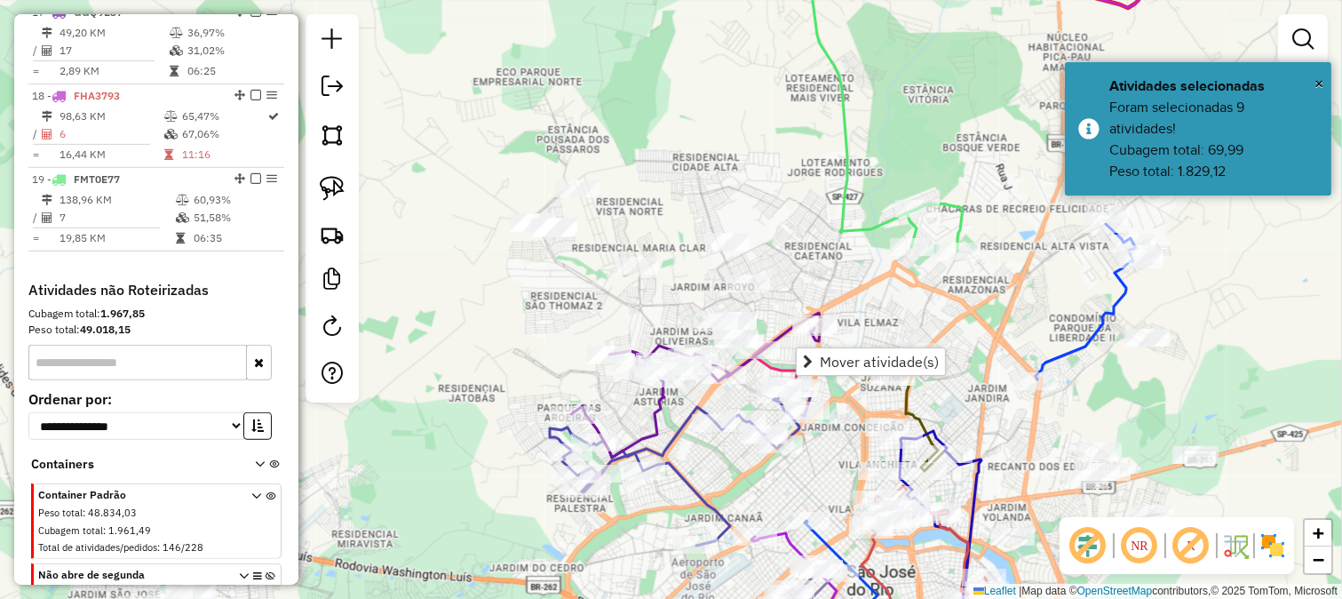
click at [847, 347] on div "Mover atividade(s)" at bounding box center [871, 361] width 150 height 28
click at [847, 354] on span "Mover atividade(s)" at bounding box center [879, 361] width 119 height 14
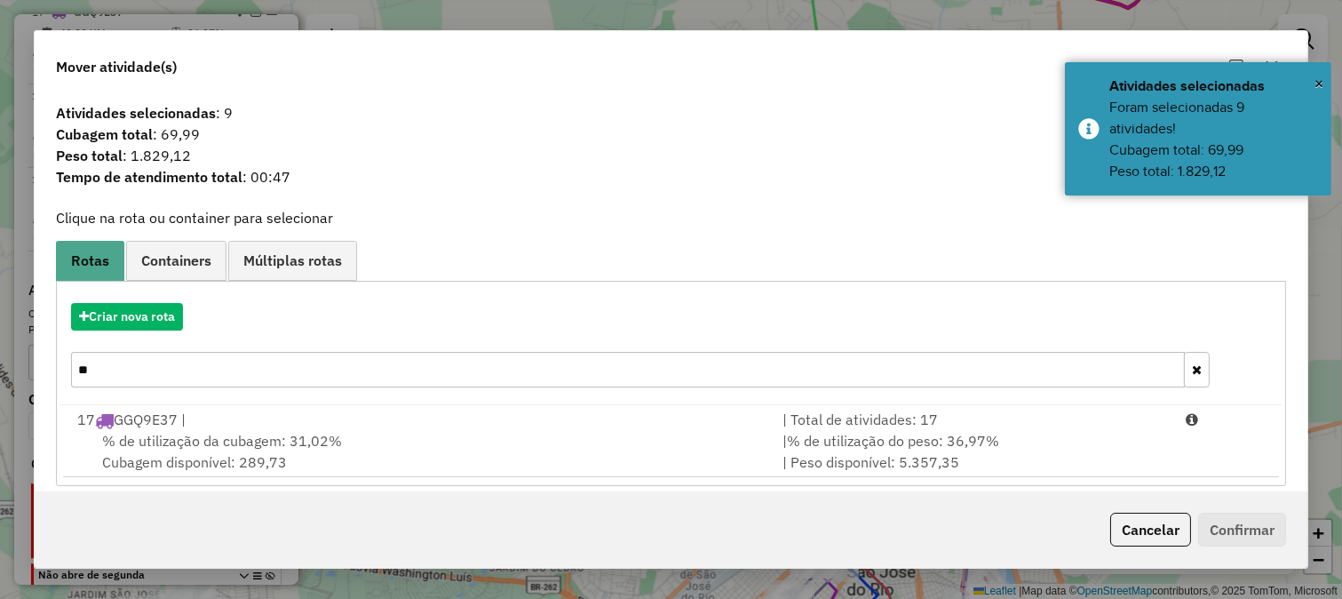
click at [567, 401] on div "Criar nova rota **" at bounding box center [670, 347] width 1221 height 115
click at [583, 348] on div "Criar nova rota **" at bounding box center [670, 347] width 1221 height 115
click at [583, 362] on input "**" at bounding box center [628, 370] width 1115 height 36
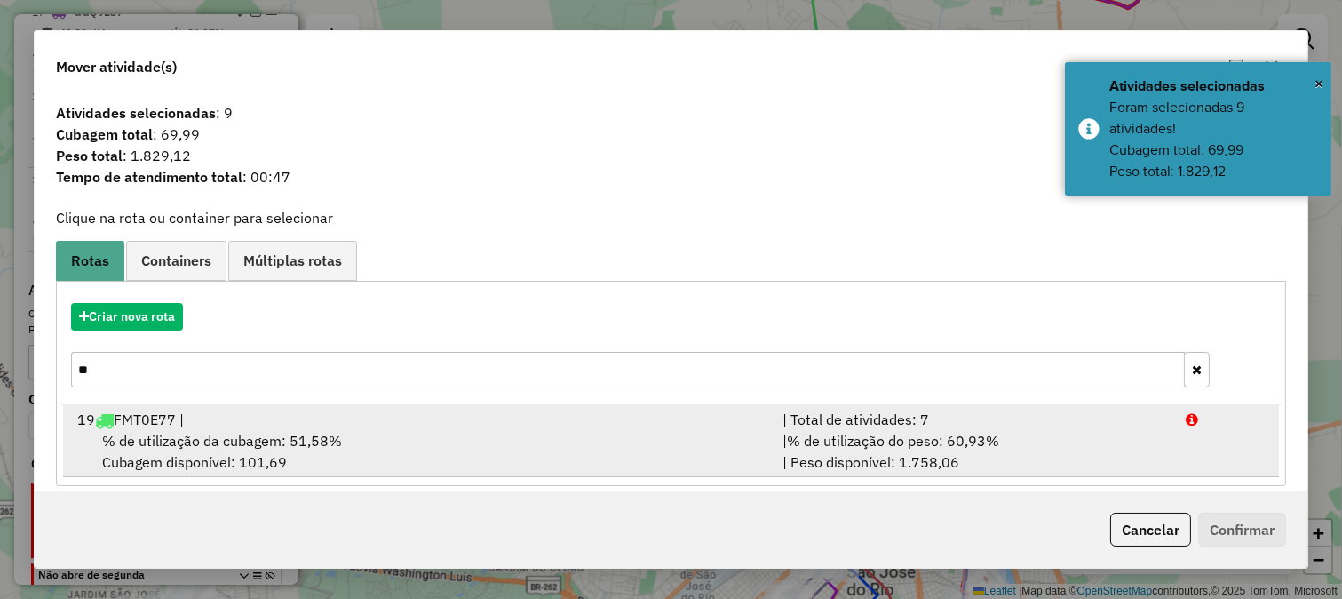
type input "**"
click at [660, 419] on div "19 FMT0E77 |" at bounding box center [419, 419] width 705 height 21
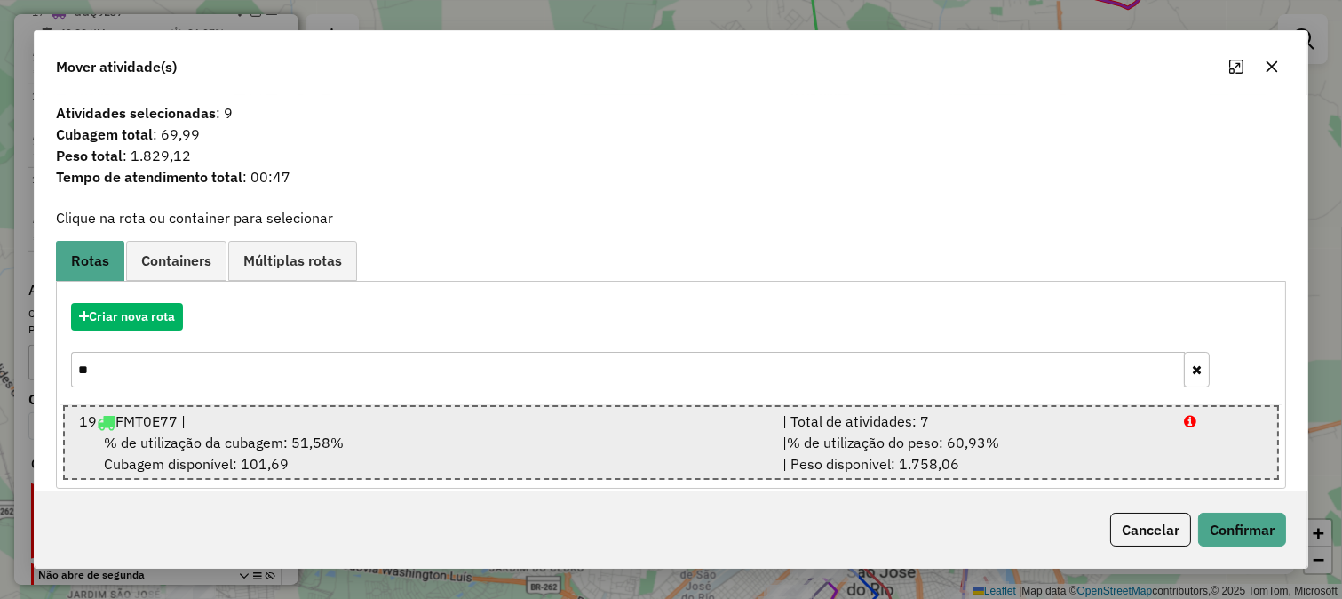
scroll to position [16, 0]
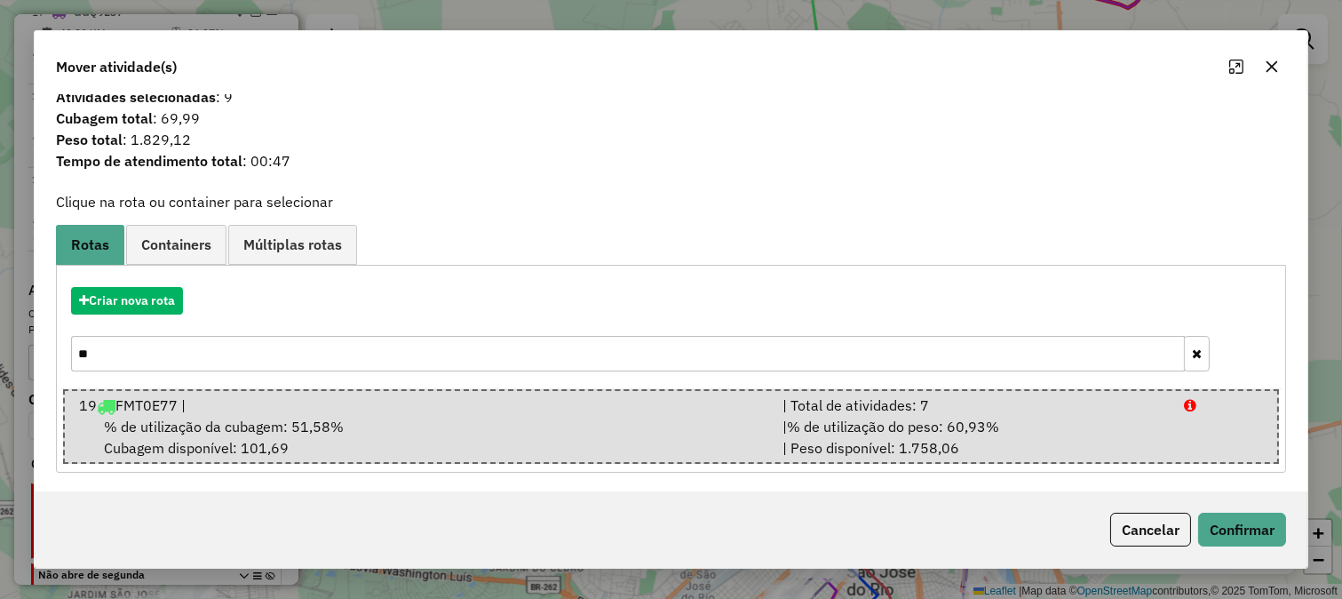
click at [956, 361] on input "**" at bounding box center [628, 354] width 1115 height 36
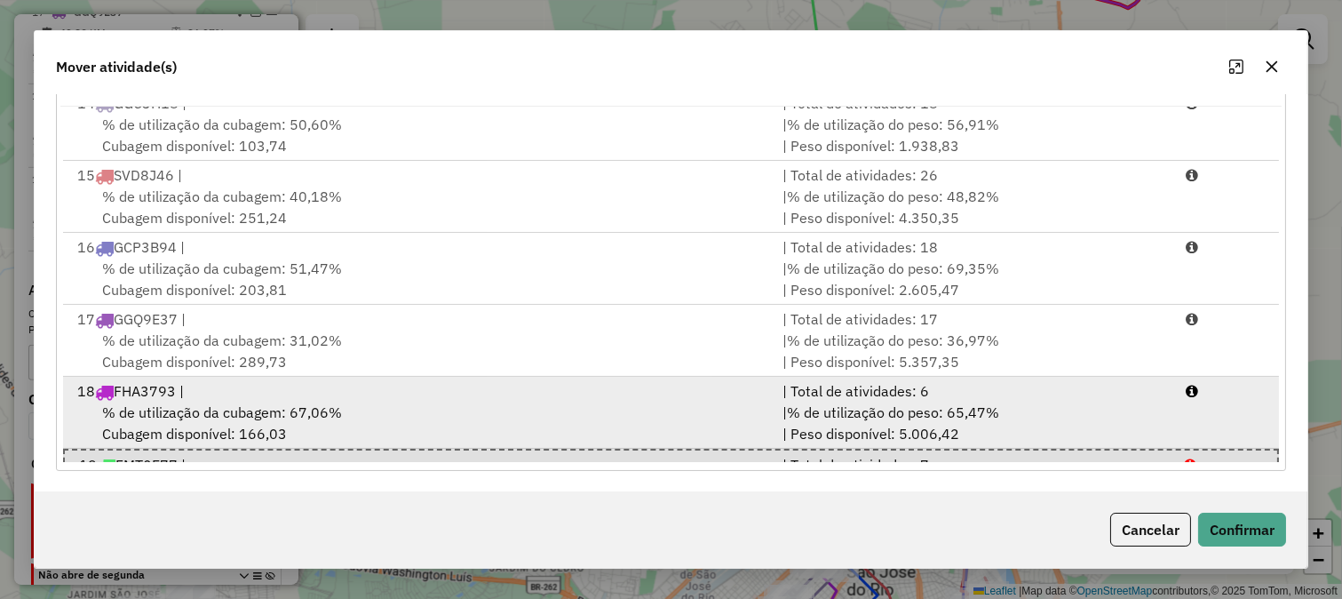
scroll to position [1014, 0]
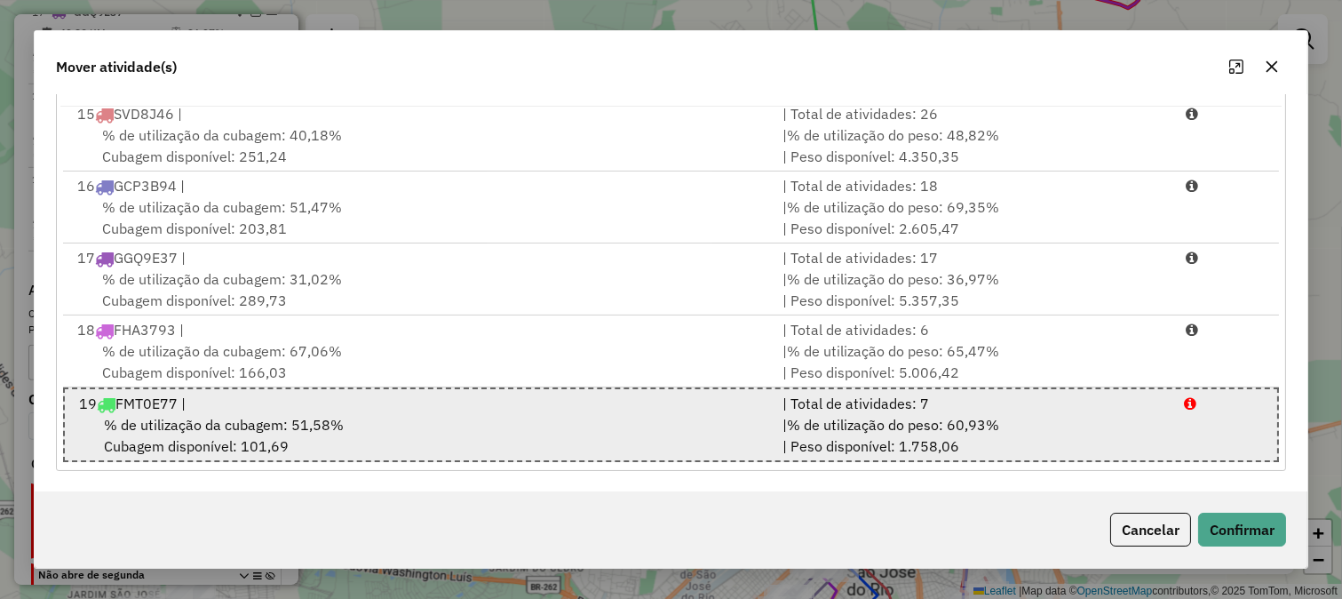
click at [1028, 442] on div "| % de utilização do peso: 60,93% | Peso disponível: 1.758,06" at bounding box center [973, 435] width 402 height 43
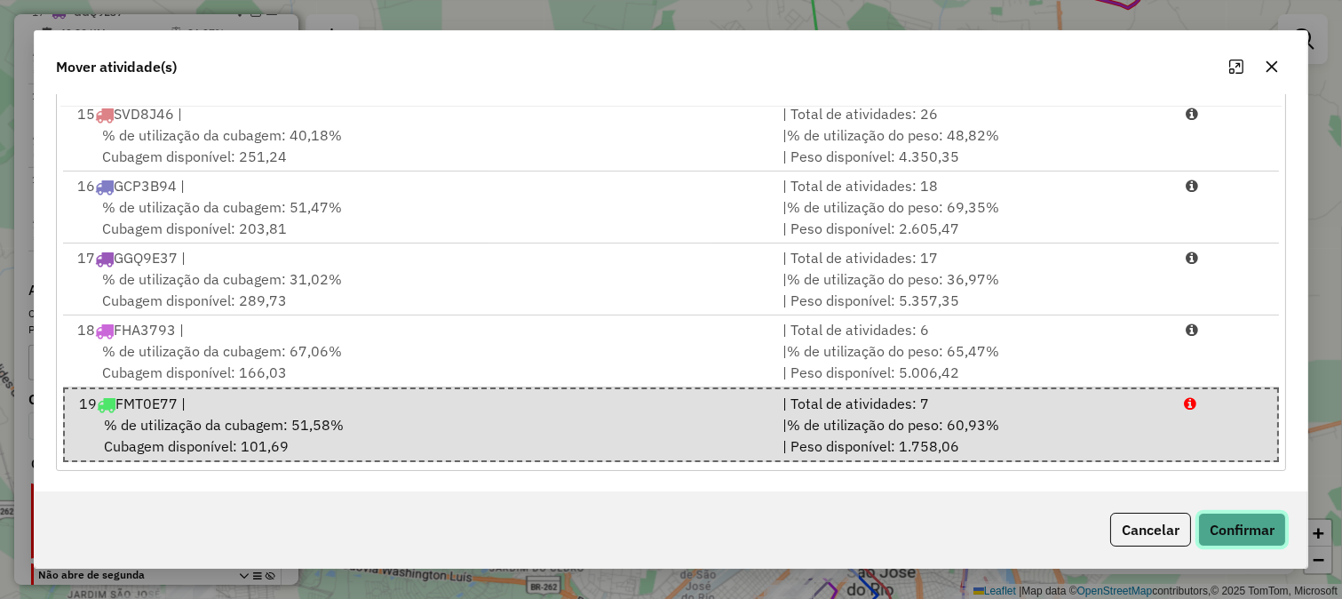
click at [1239, 538] on button "Confirmar" at bounding box center [1242, 530] width 88 height 34
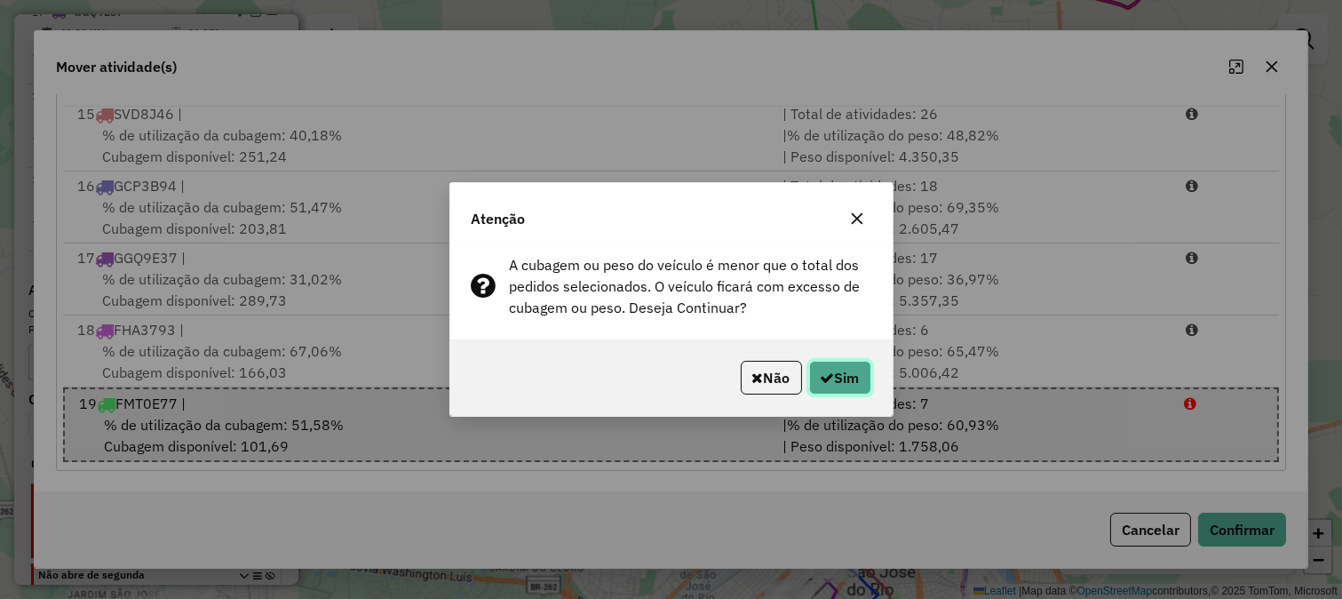
click at [847, 362] on button "Sim" at bounding box center [840, 378] width 62 height 34
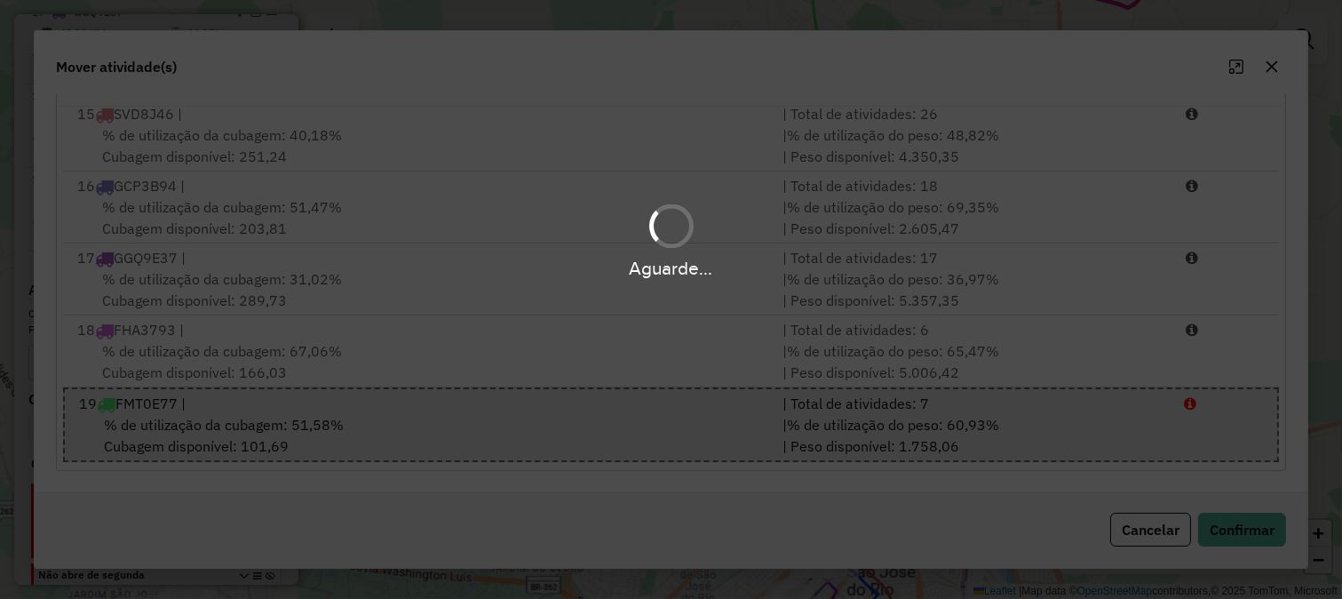
scroll to position [0, 0]
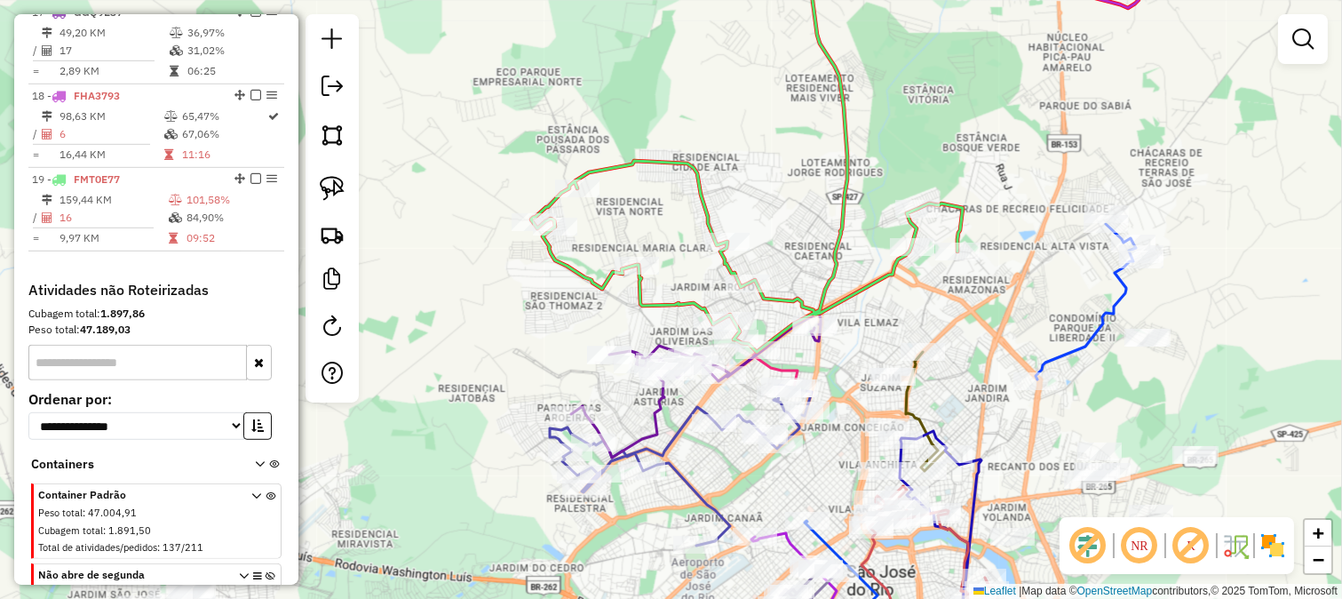
click at [863, 276] on div "Janela de atendimento Grade de atendimento Capacidade Transportadoras Veículos …" at bounding box center [671, 299] width 1342 height 599
click at [863, 286] on icon at bounding box center [747, 145] width 432 height 411
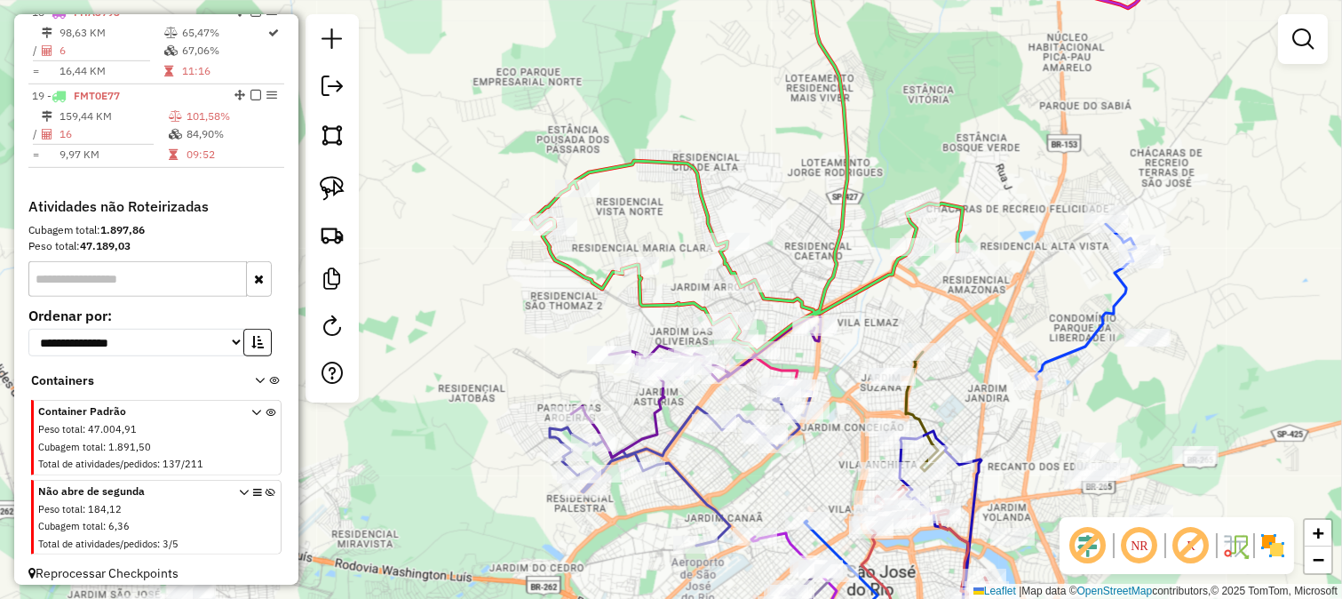
select select "**********"
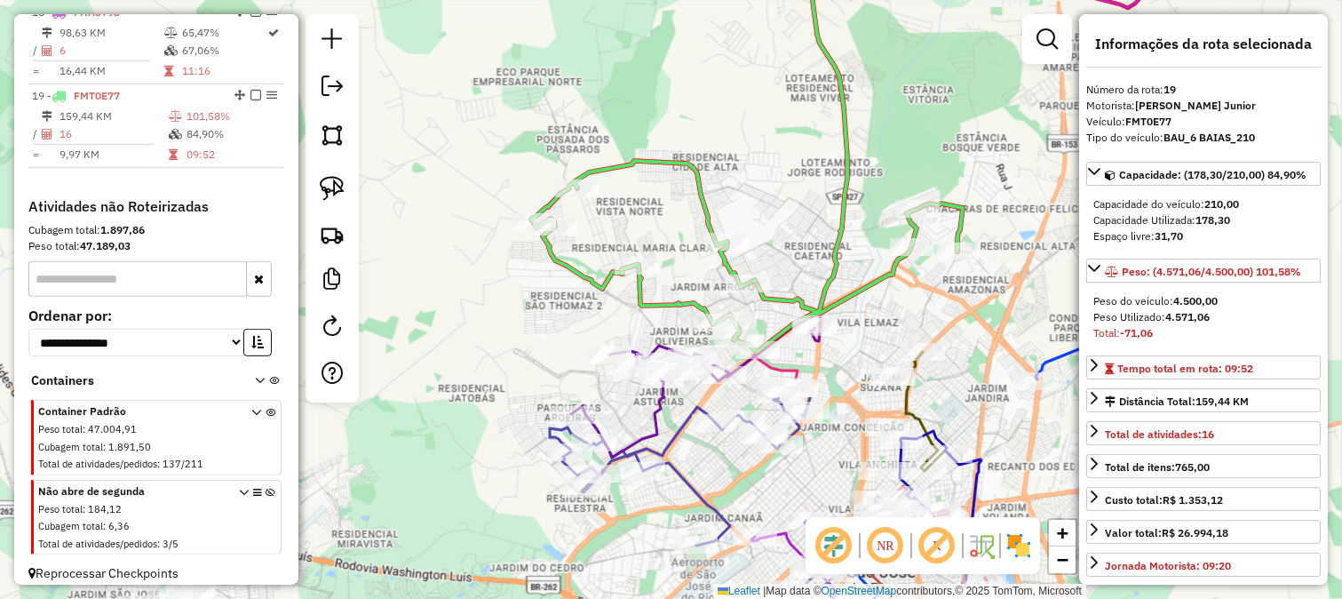
scroll to position [2169, 0]
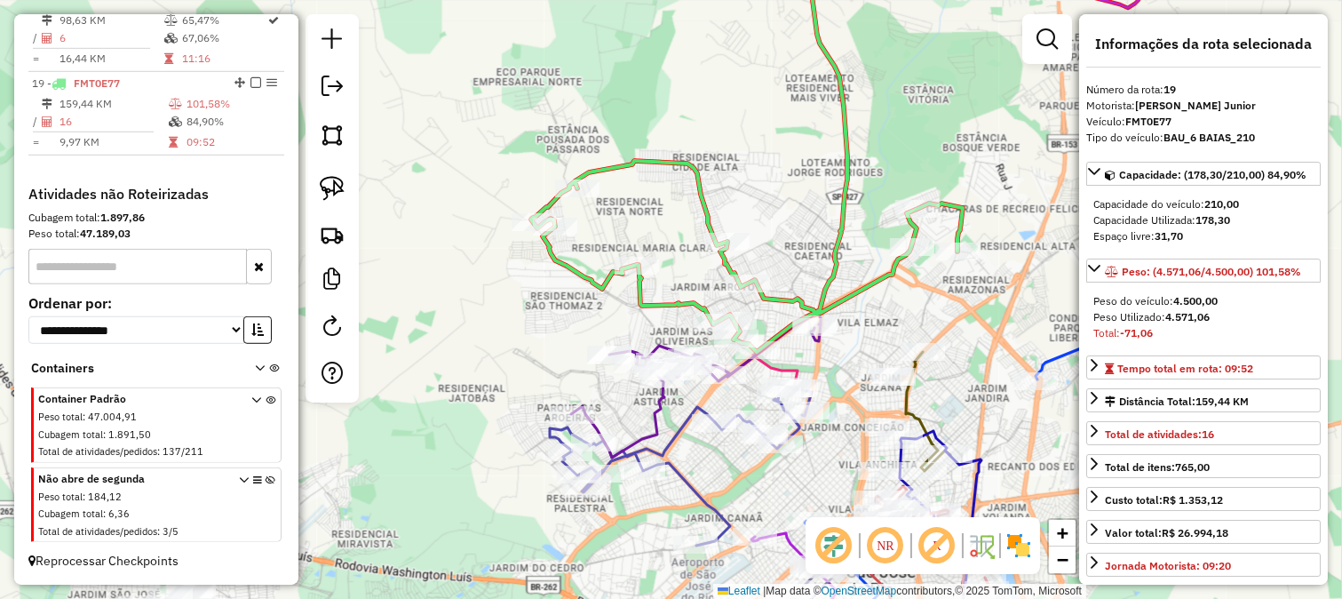
drag, startPoint x: 803, startPoint y: 211, endPoint x: 759, endPoint y: 395, distance: 190.0
click at [768, 383] on div "Janela de atendimento Grade de atendimento Capacidade Transportadoras Veículos …" at bounding box center [671, 299] width 1342 height 599
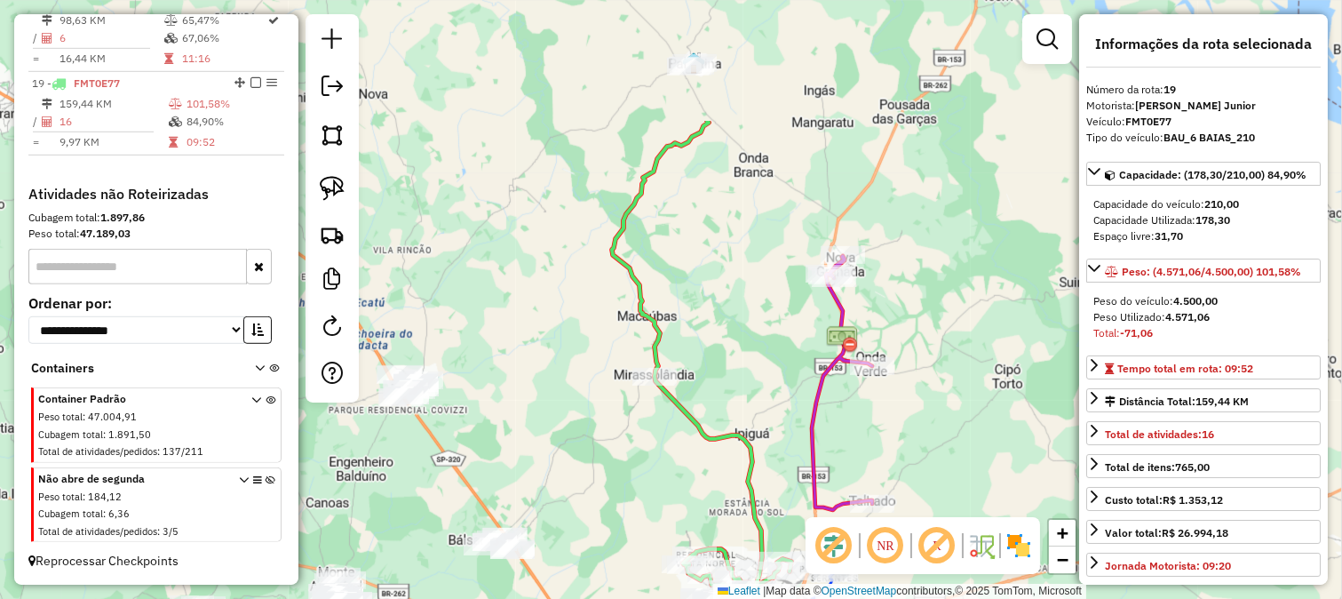
drag, startPoint x: 739, startPoint y: 205, endPoint x: 752, endPoint y: 148, distance: 58.2
click at [752, 148] on div "Janela de atendimento Grade de atendimento Capacidade Transportadoras Veículos …" at bounding box center [671, 299] width 1342 height 599
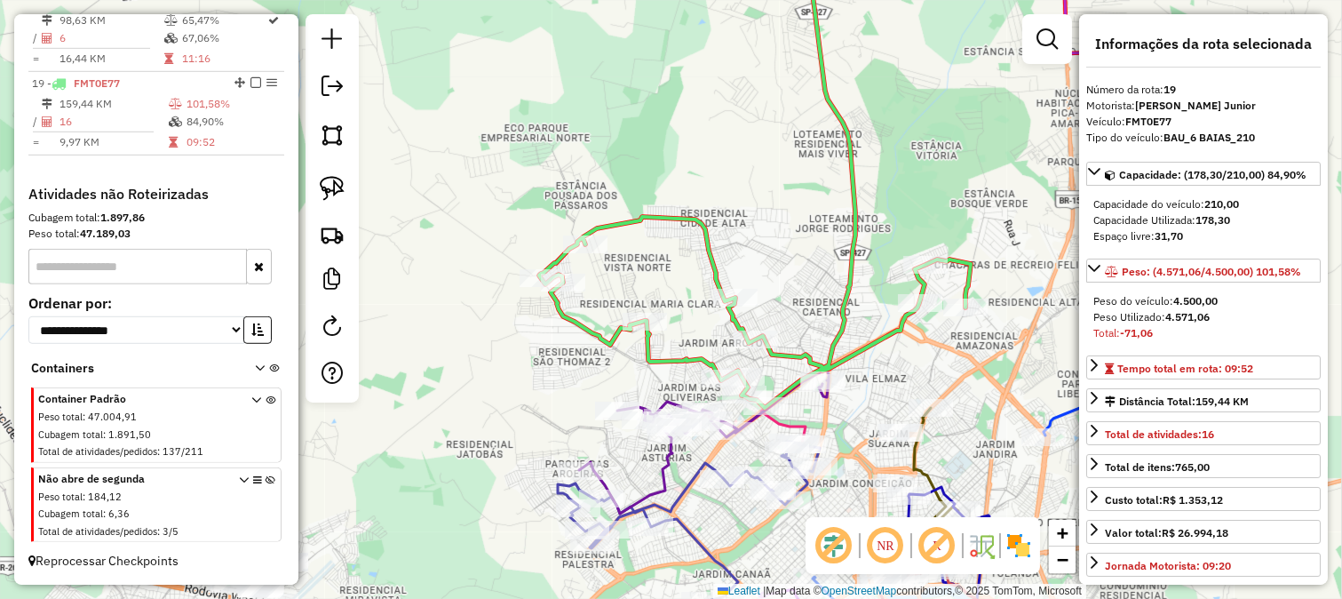
click at [895, 364] on div "Janela de atendimento Grade de atendimento Capacidade Transportadoras Veículos …" at bounding box center [671, 299] width 1342 height 599
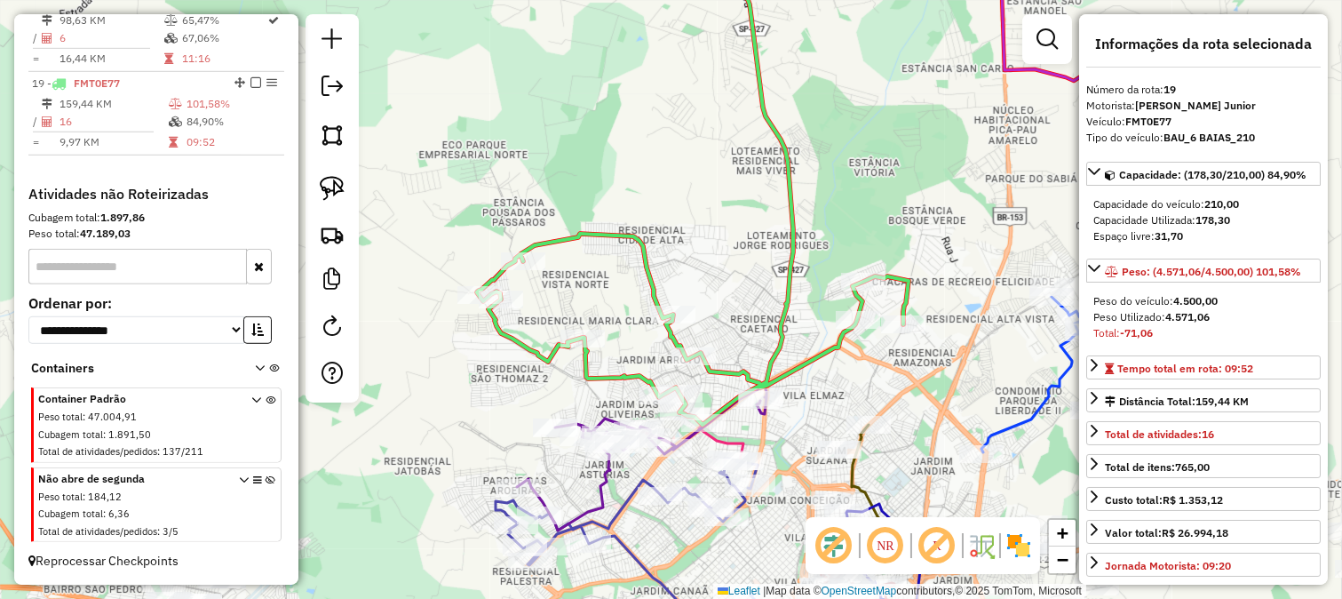
click at [830, 347] on icon at bounding box center [693, 182] width 432 height 484
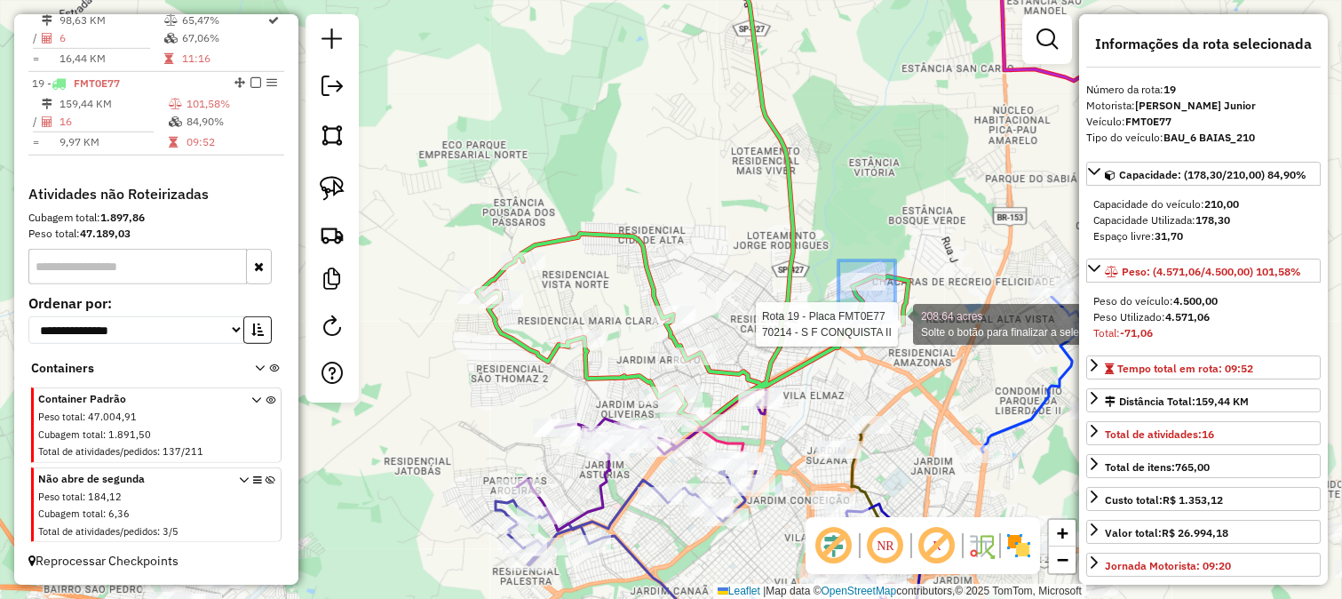
drag, startPoint x: 839, startPoint y: 260, endPoint x: 916, endPoint y: 340, distance: 111.2
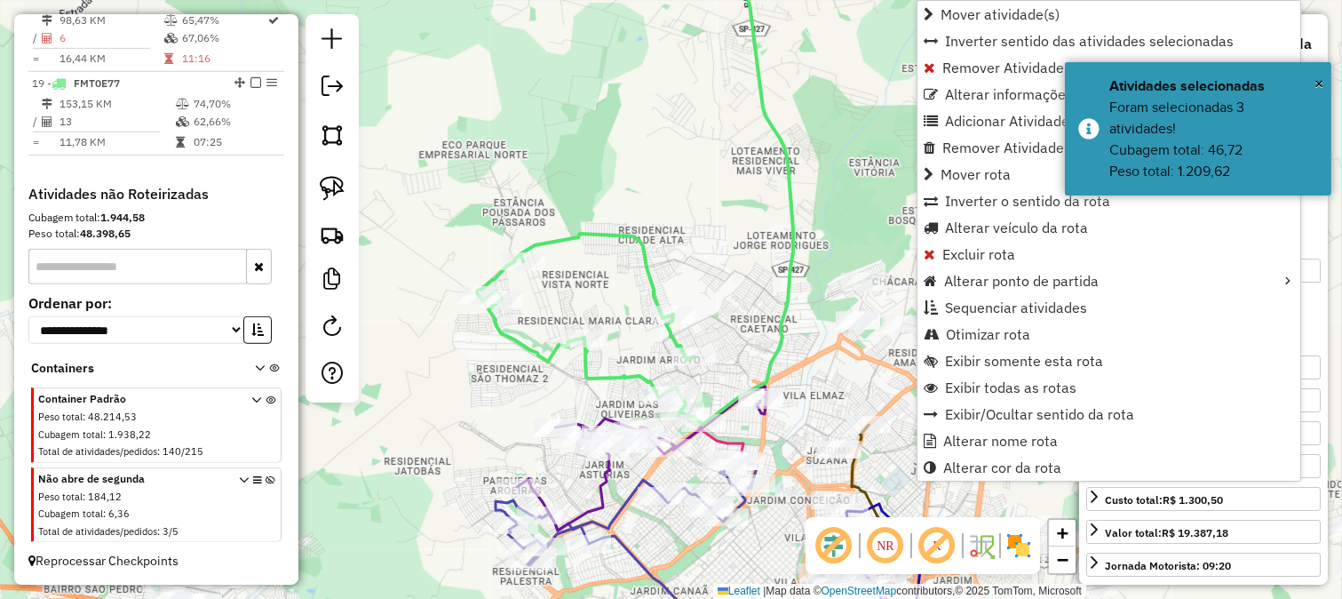
click at [773, 316] on icon at bounding box center [635, 182] width 316 height 484
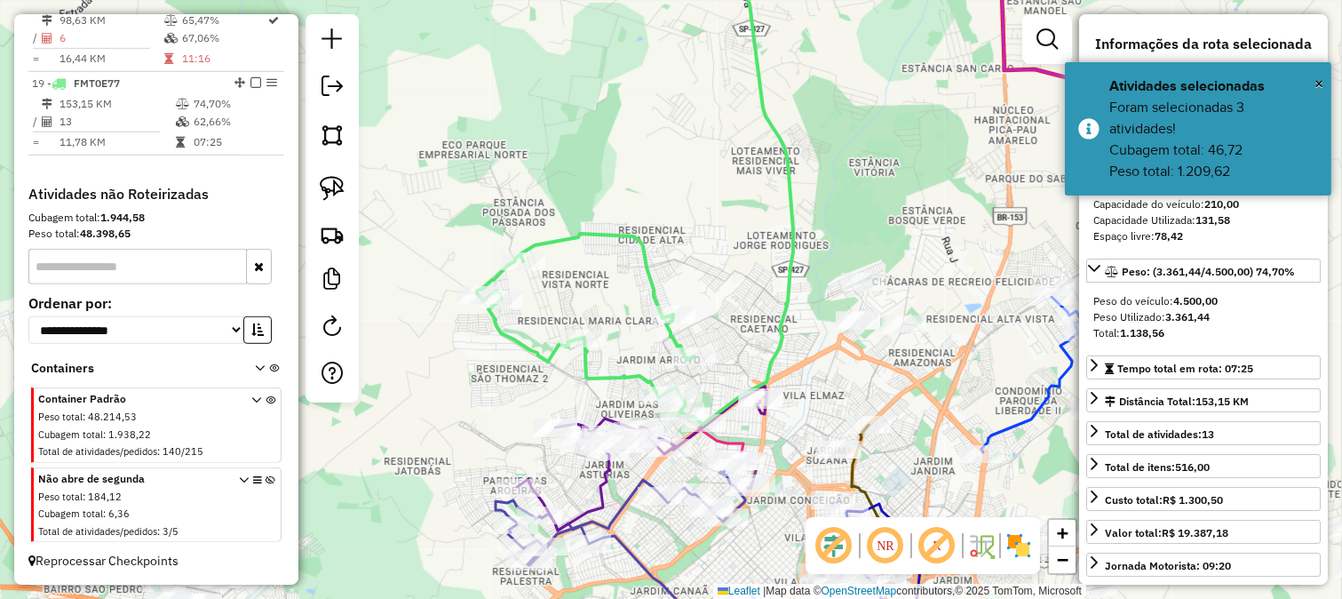
click at [759, 306] on div "Janela de atendimento Grade de atendimento Capacidade Transportadoras Veículos …" at bounding box center [671, 299] width 1342 height 599
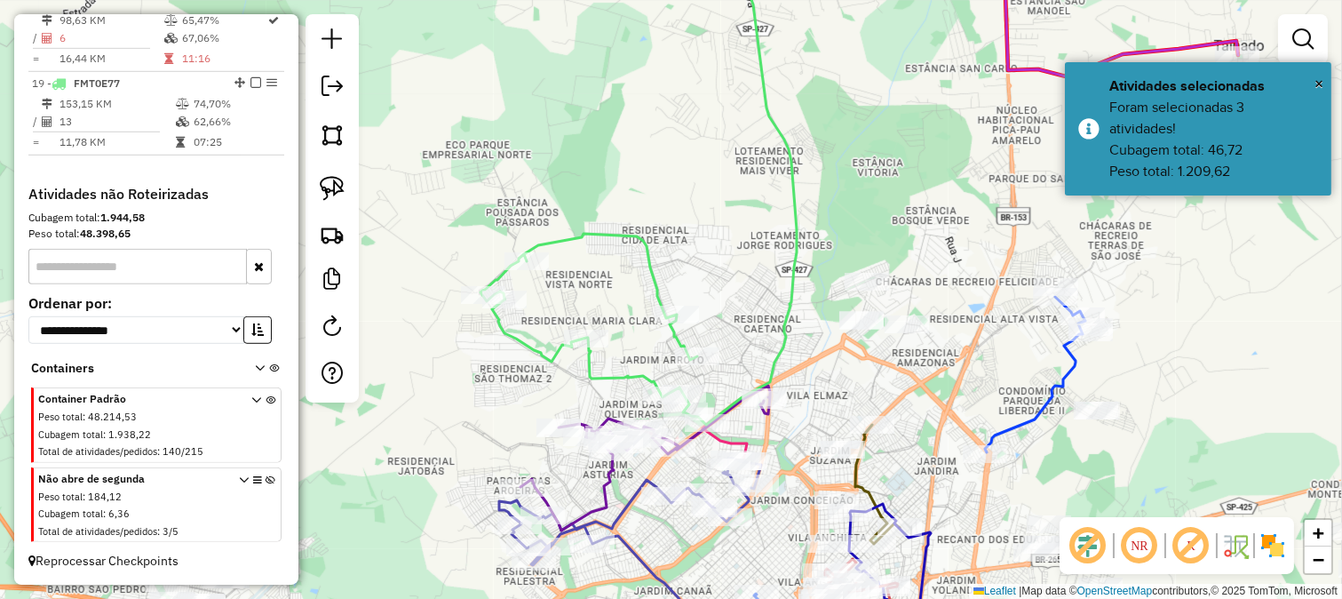
drag, startPoint x: 766, startPoint y: 311, endPoint x: 770, endPoint y: 245, distance: 65.9
click at [773, 252] on div "Janela de atendimento Grade de atendimento Capacidade Transportadoras Veículos …" at bounding box center [671, 299] width 1342 height 599
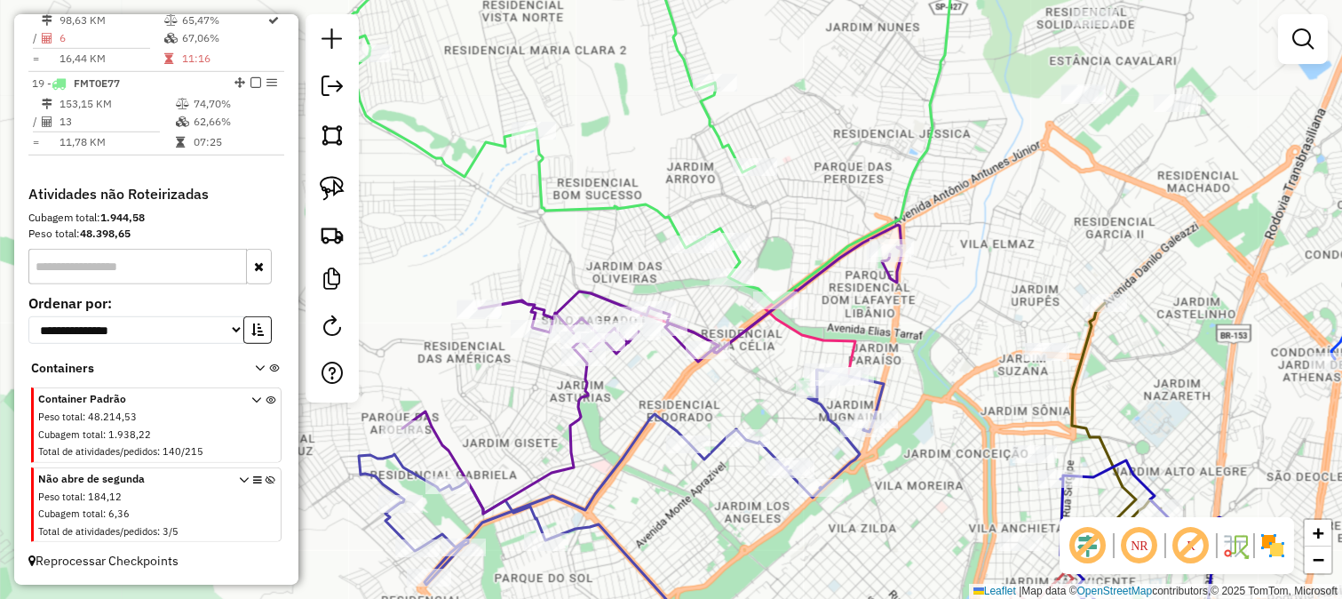
click at [739, 336] on icon at bounding box center [651, 369] width 499 height 289
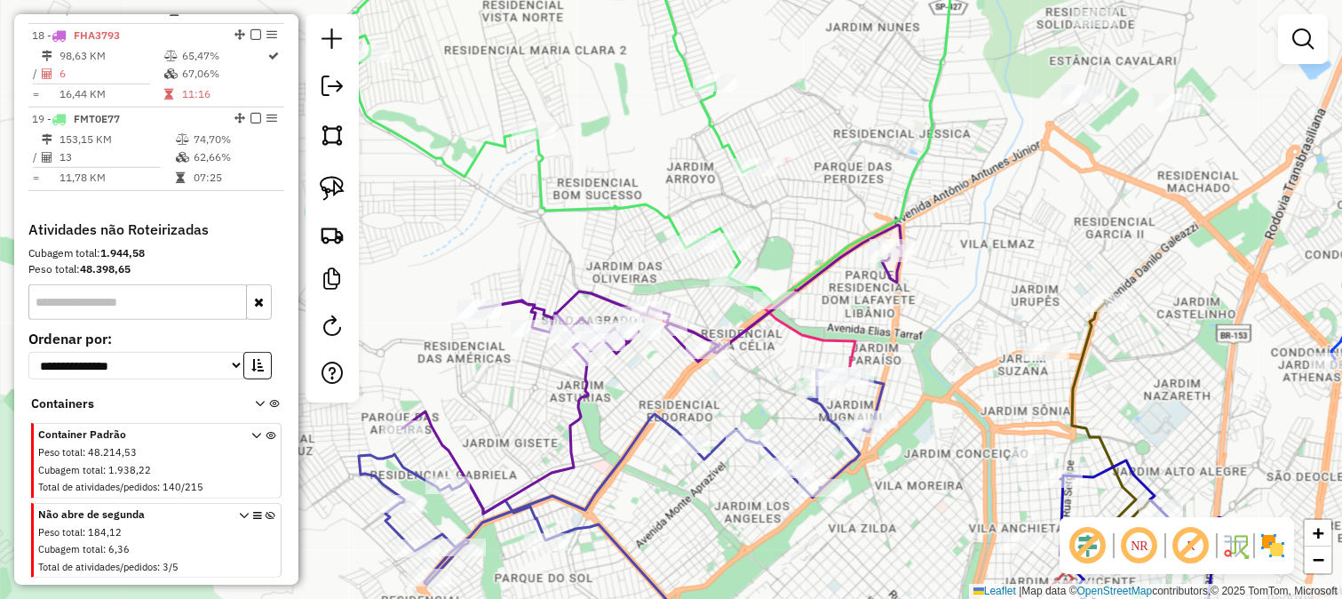
select select "**********"
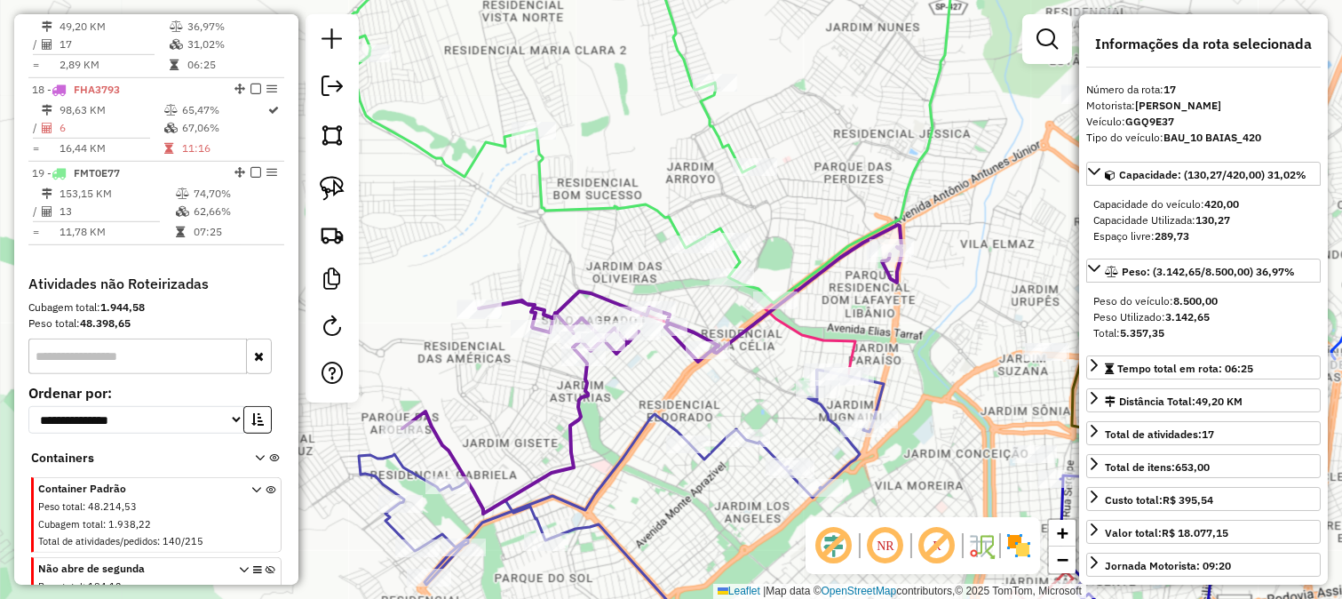
scroll to position [2059, 0]
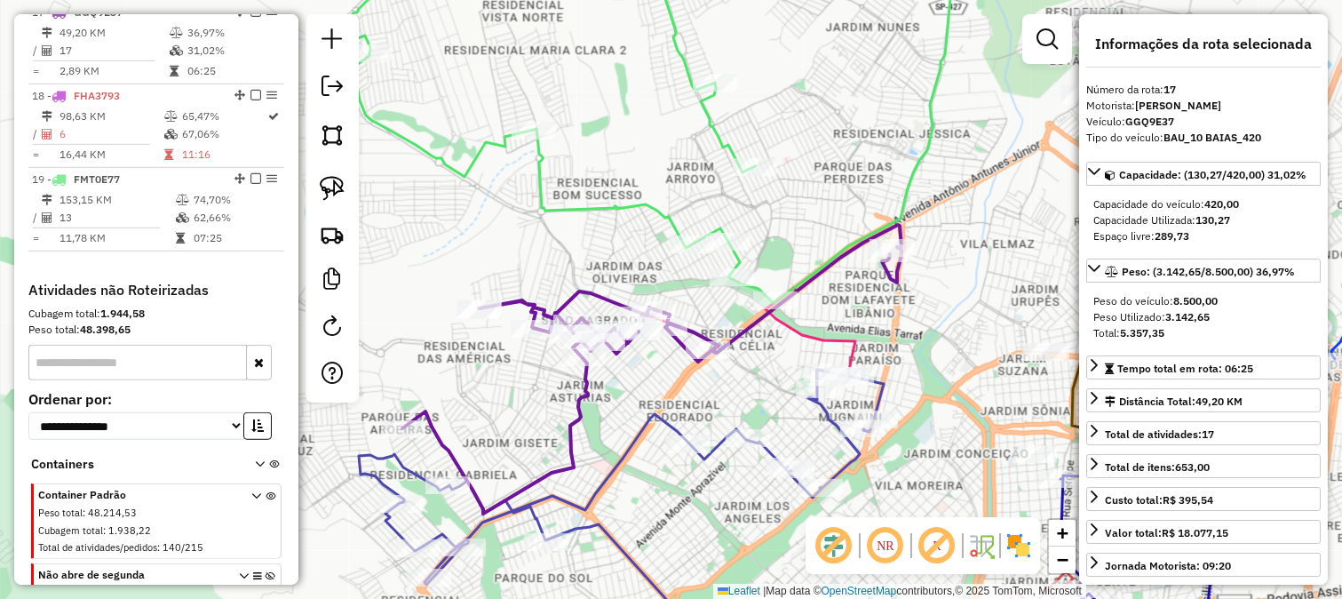
drag, startPoint x: 736, startPoint y: 397, endPoint x: 769, endPoint y: 333, distance: 72.3
click at [769, 334] on div "Janela de atendimento Grade de atendimento Capacidade Transportadoras Veículos …" at bounding box center [671, 299] width 1342 height 599
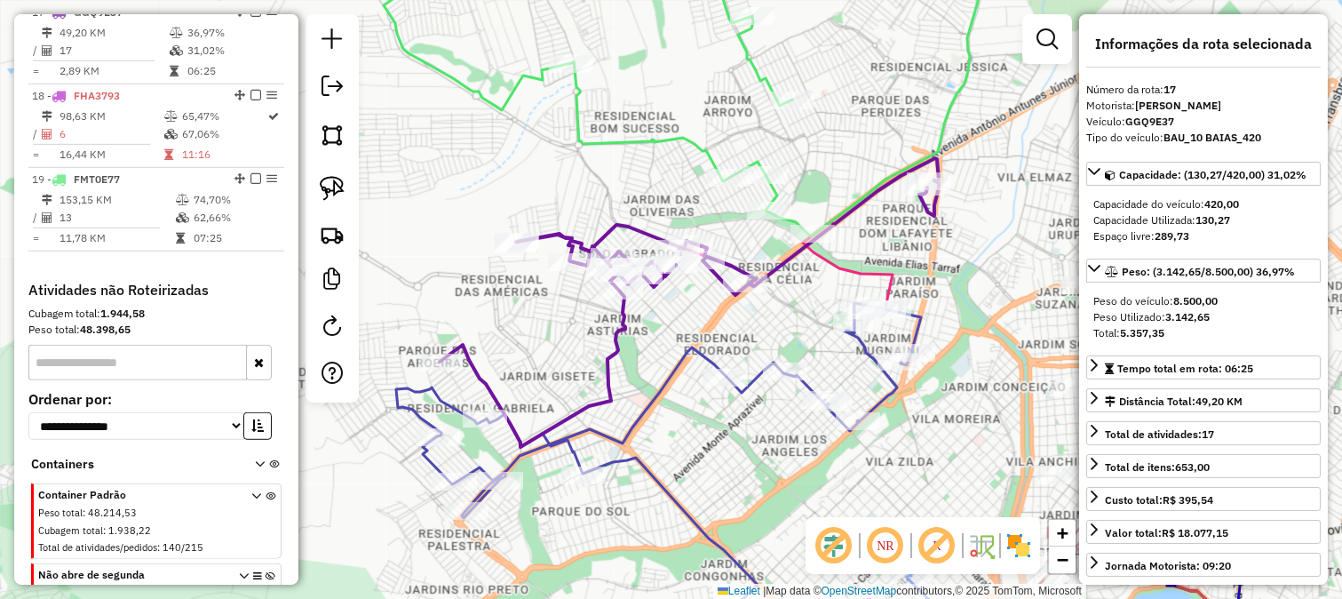
drag, startPoint x: 561, startPoint y: 359, endPoint x: 593, endPoint y: 355, distance: 32.2
click at [593, 355] on div "Janela de atendimento Grade de atendimento Capacidade Transportadoras Veículos …" at bounding box center [671, 299] width 1342 height 599
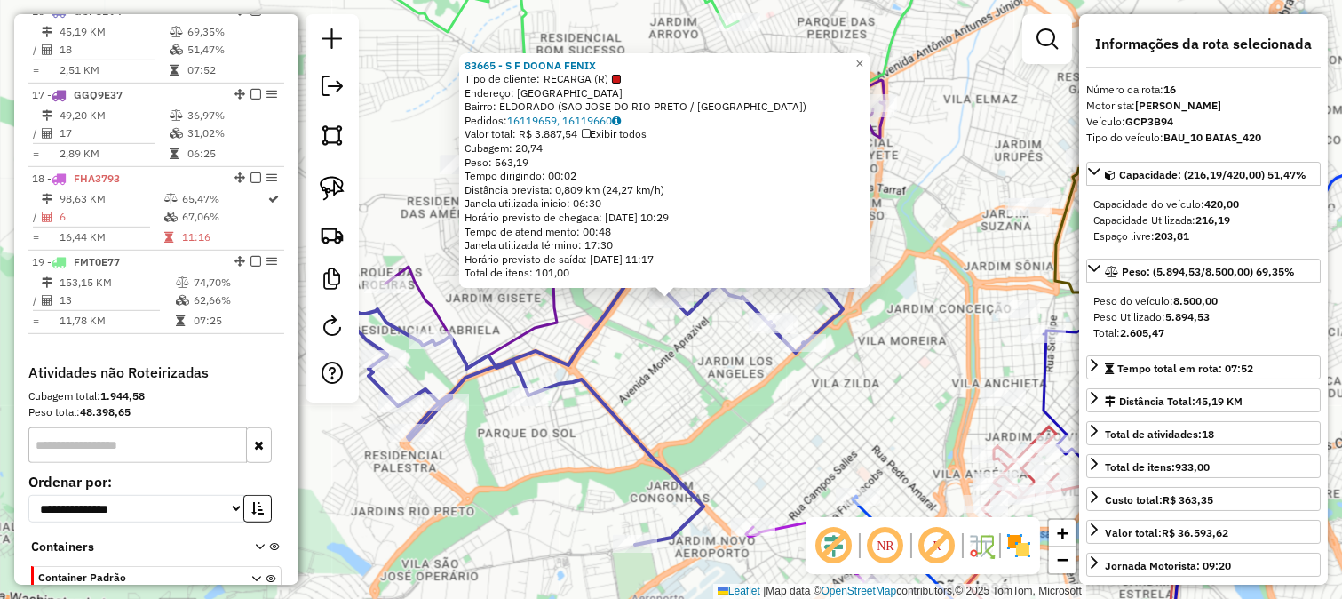
scroll to position [1977, 0]
click at [622, 388] on div "83665 - S F DOONA FENIX Tipo de cliente: RECARGA (R) Endereço: SAO JOSE DO RIO …" at bounding box center [671, 299] width 1342 height 599
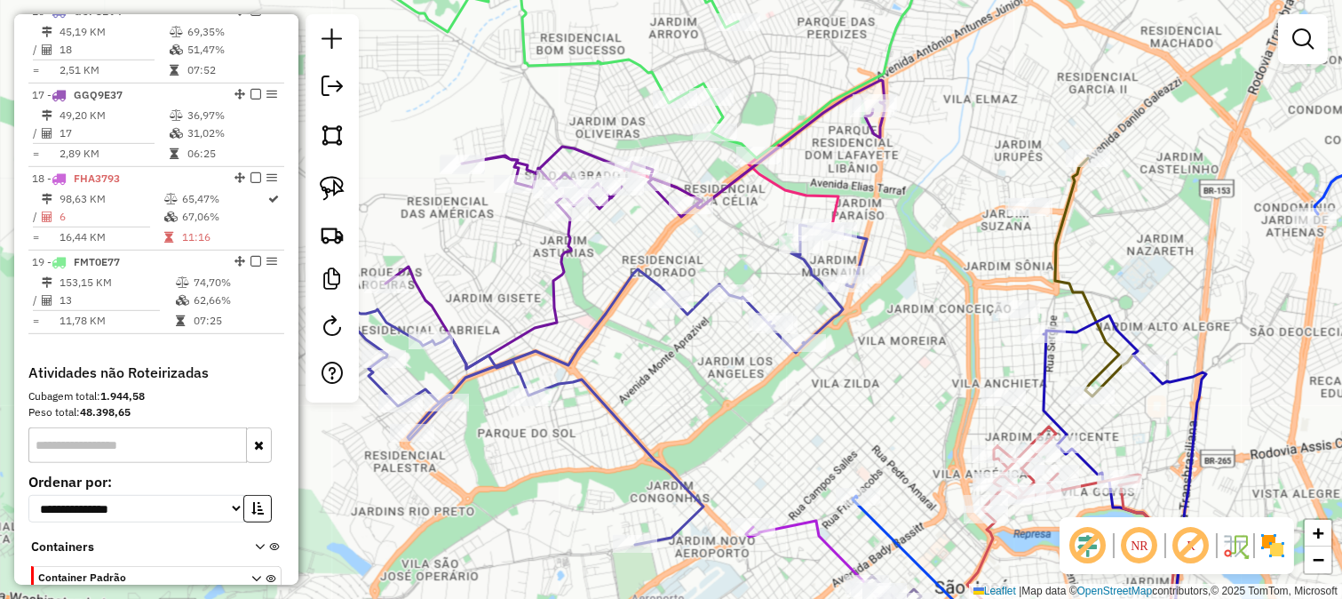
click at [563, 290] on icon at bounding box center [635, 224] width 499 height 289
select select "**********"
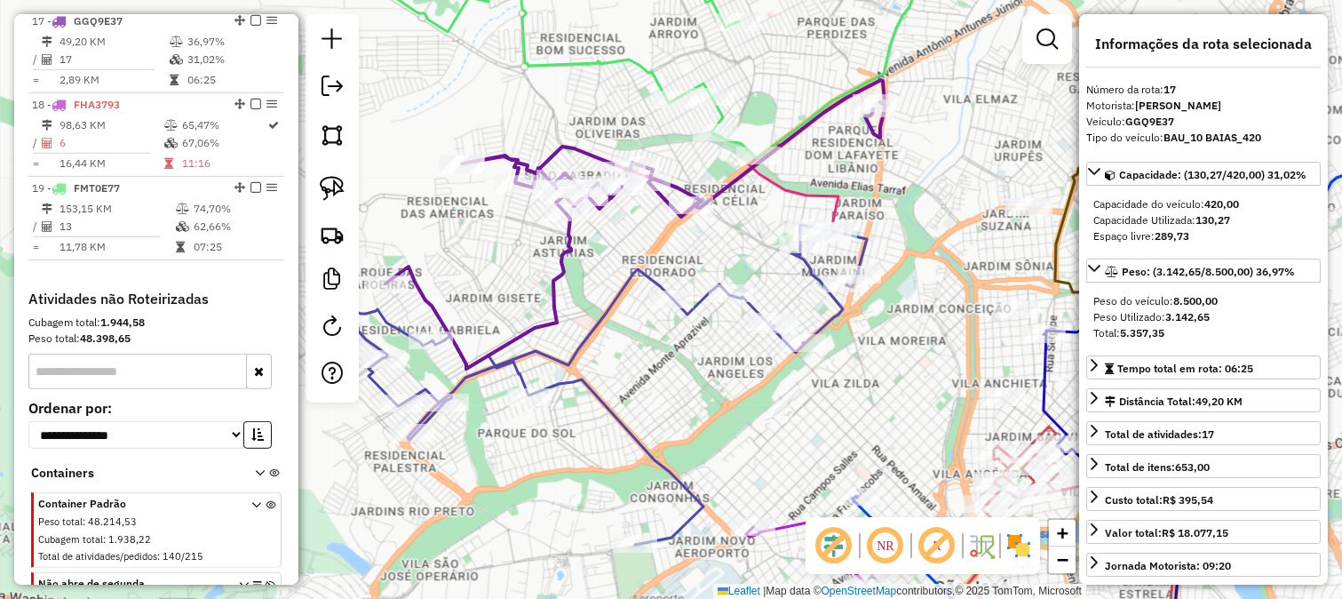
scroll to position [2059, 0]
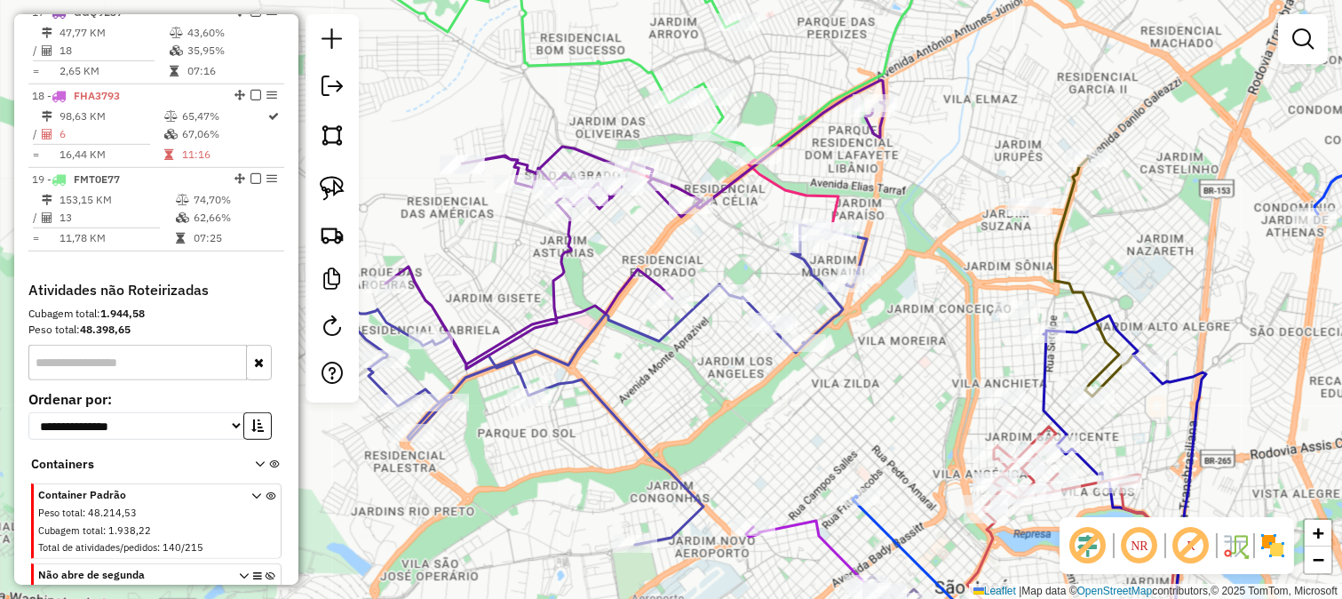
click at [640, 278] on icon at bounding box center [635, 224] width 499 height 289
select select "**********"
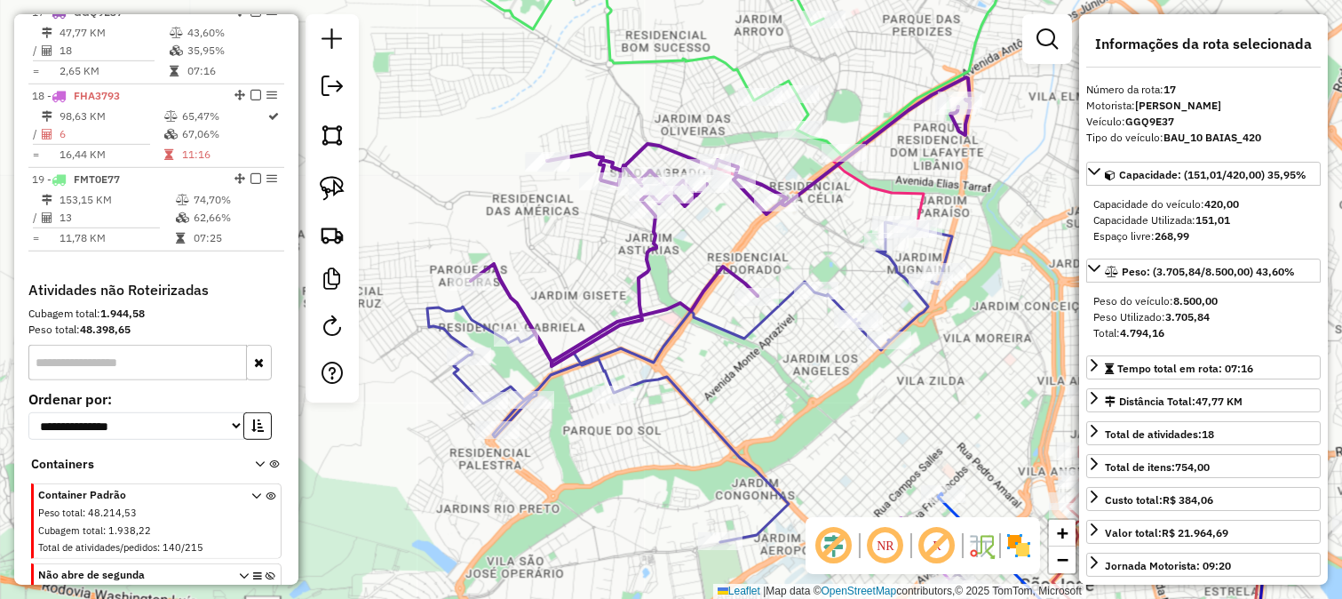
drag, startPoint x: 597, startPoint y: 290, endPoint x: 690, endPoint y: 288, distance: 93.3
click at [690, 288] on div "Janela de atendimento Grade de atendimento Capacidade Transportadoras Veículos …" at bounding box center [671, 299] width 1342 height 599
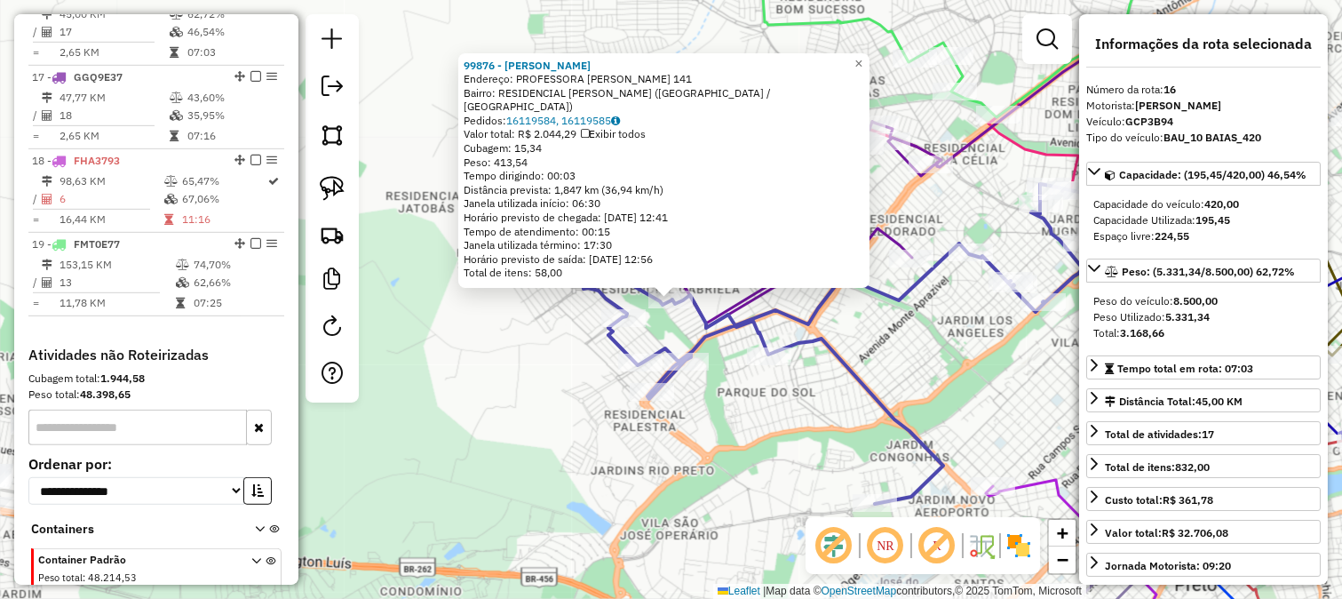
scroll to position [1977, 0]
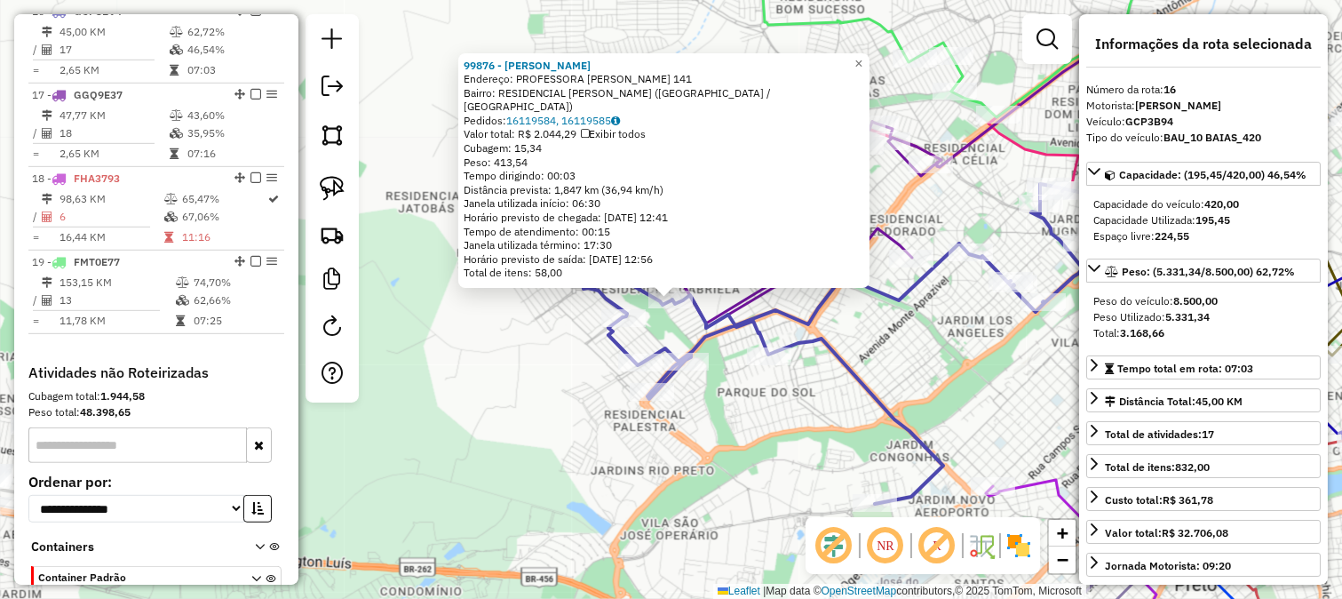
click at [480, 352] on div "99876 - MERCADO GABRIELA Endereço: PROFESSORA AURELIANA FERRARI 141 Bairro: RES…" at bounding box center [671, 299] width 1342 height 599
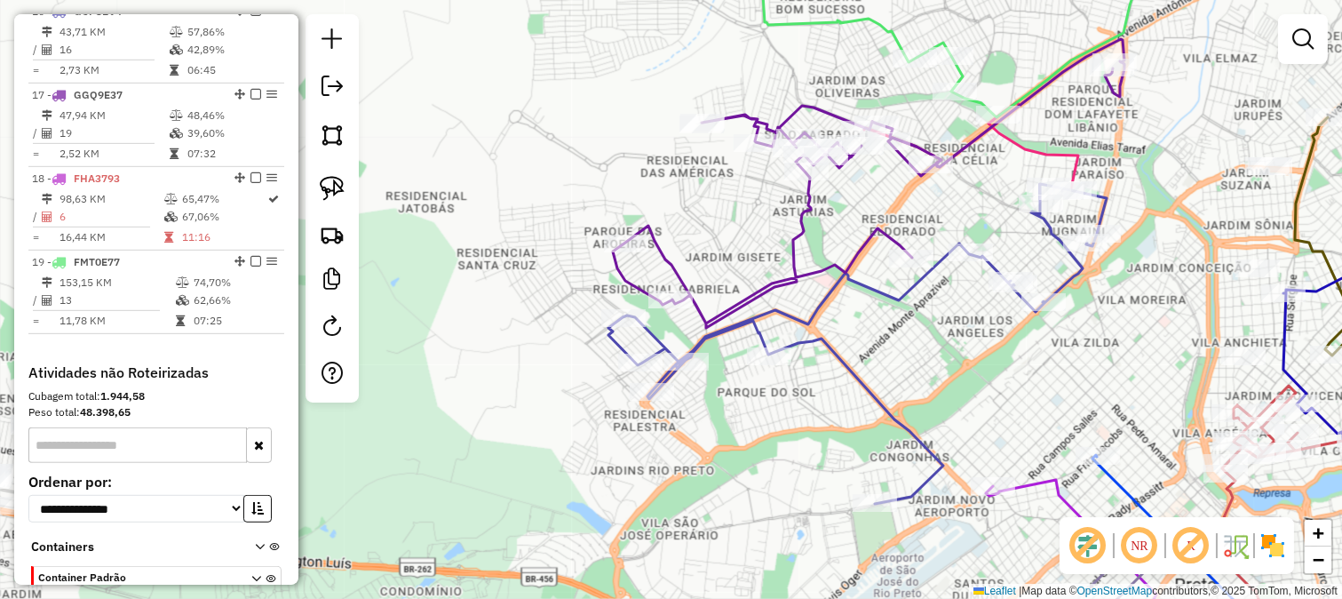
click at [670, 265] on icon at bounding box center [869, 183] width 512 height 289
select select "**********"
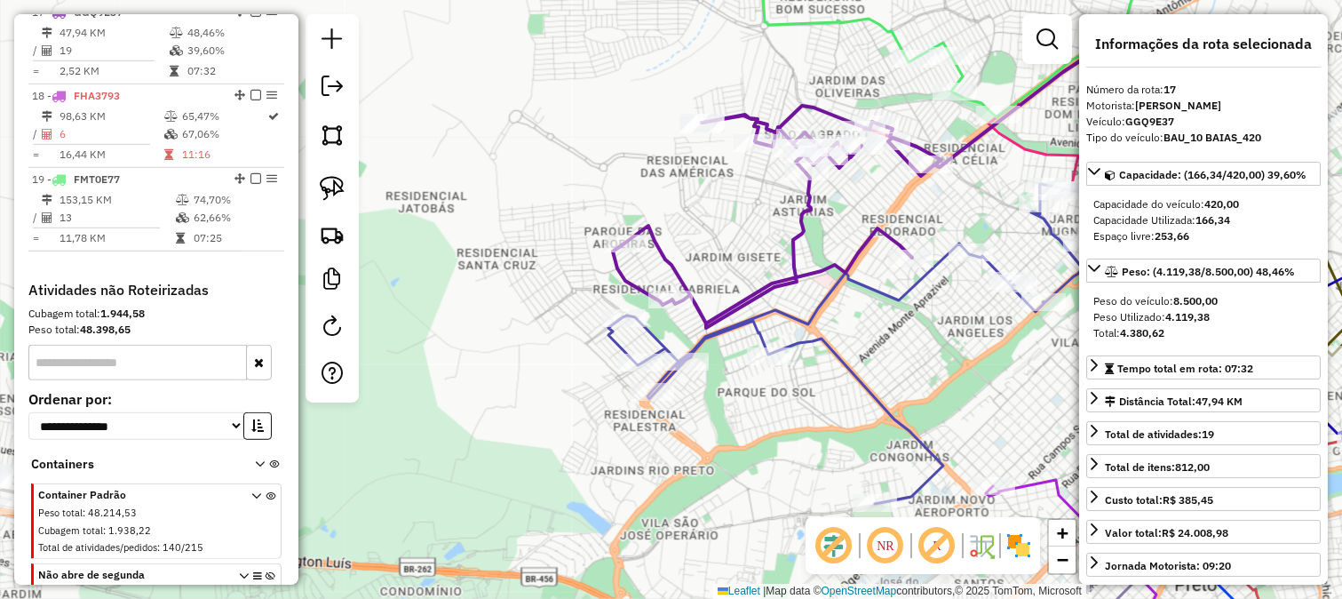
click at [672, 351] on icon at bounding box center [858, 344] width 498 height 320
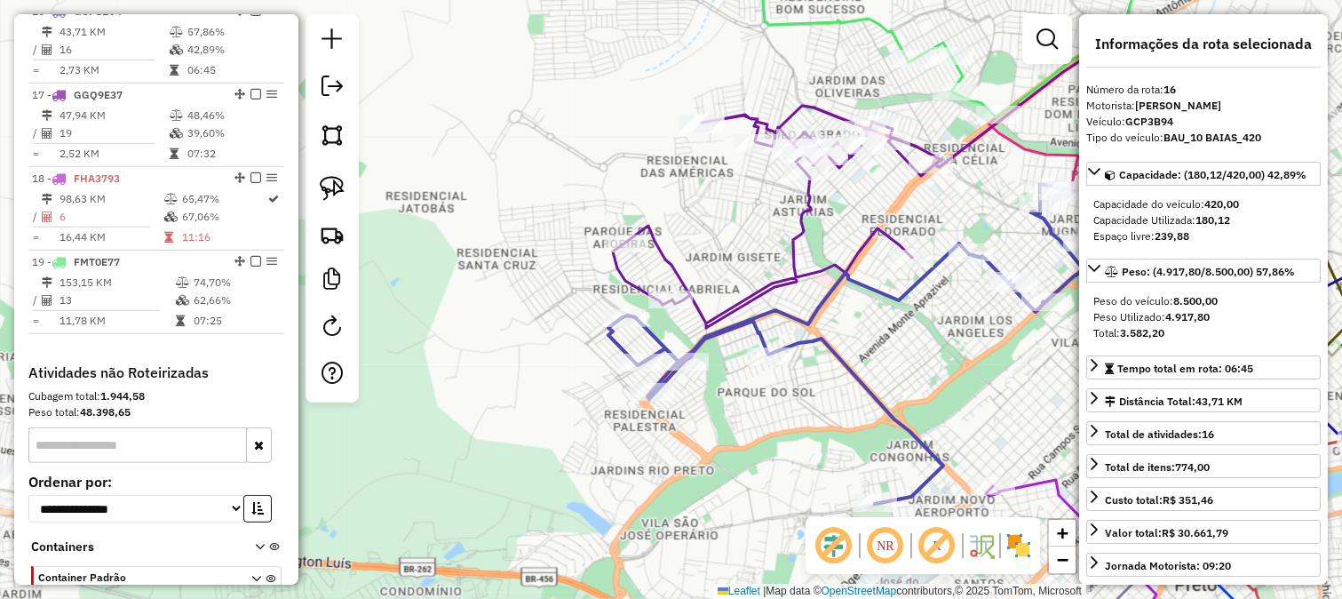
drag, startPoint x: 700, startPoint y: 401, endPoint x: 587, endPoint y: 480, distance: 137.8
click at [588, 478] on div "Janela de atendimento Grade de atendimento Capacidade Transportadoras Veículos …" at bounding box center [671, 299] width 1342 height 599
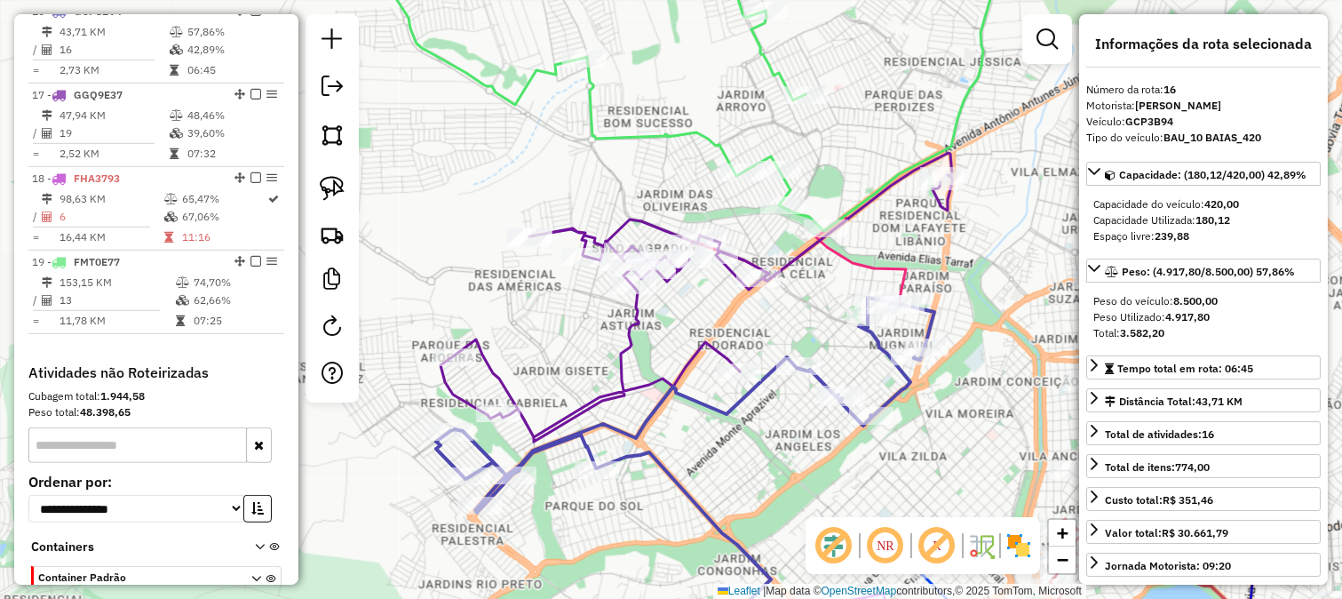
click at [620, 330] on icon at bounding box center [697, 297] width 512 height 289
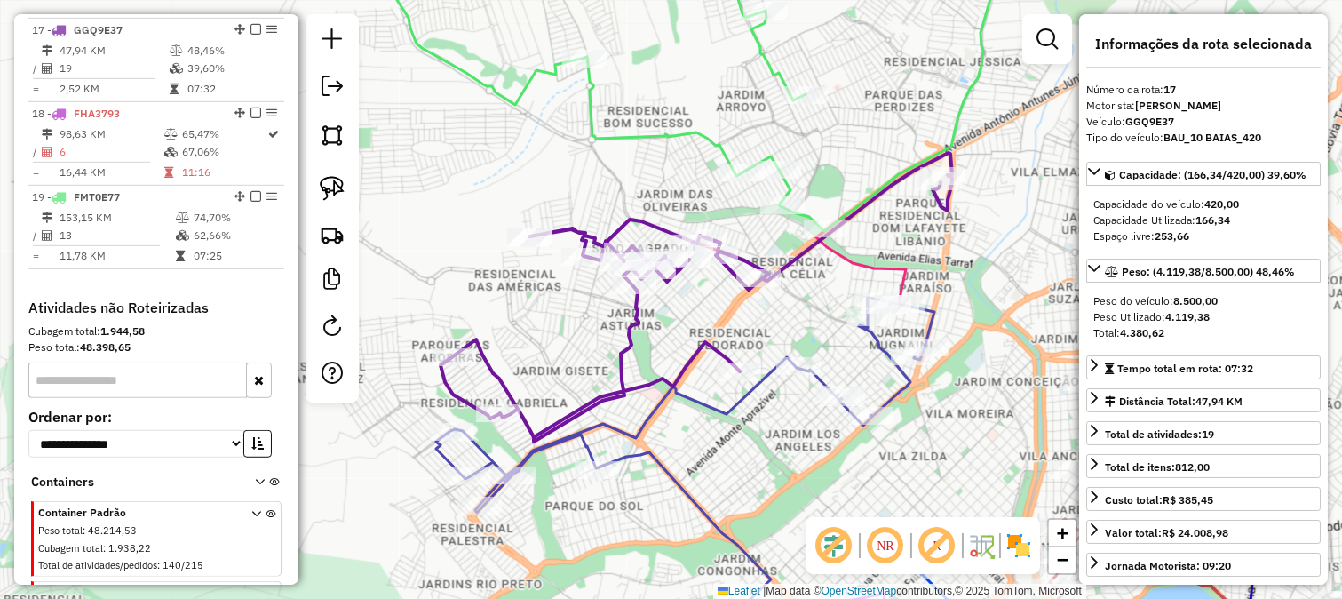
scroll to position [2059, 0]
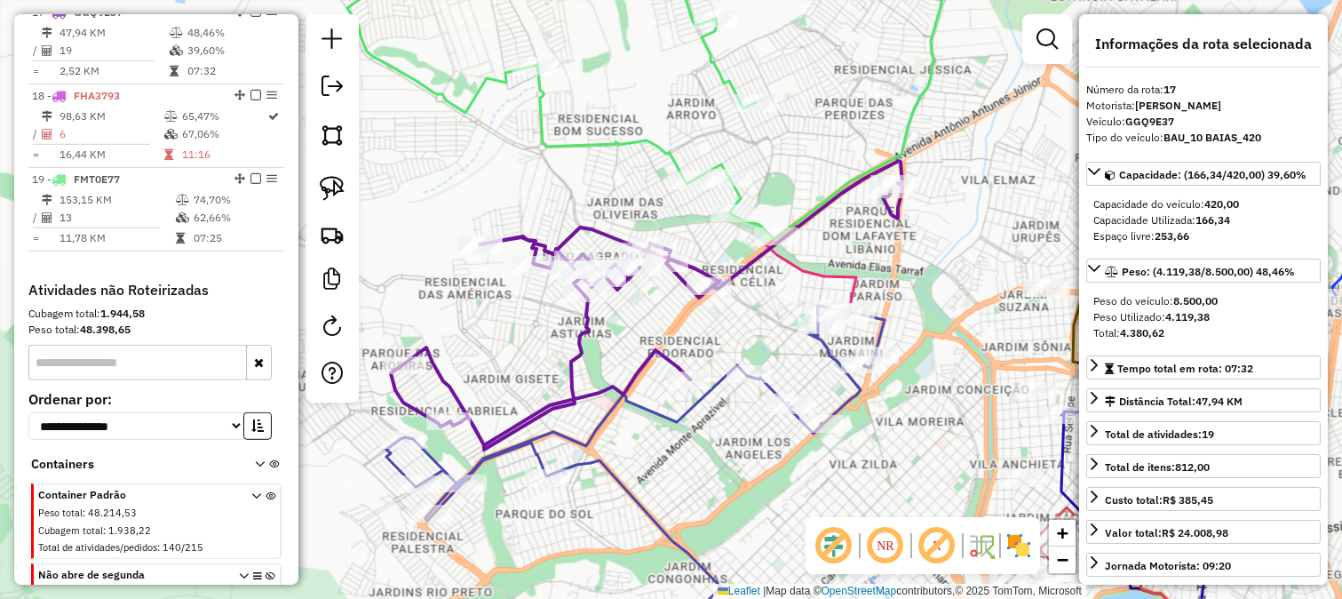
drag, startPoint x: 672, startPoint y: 318, endPoint x: 623, endPoint y: 326, distance: 50.4
click at [623, 326] on div "Janela de atendimento Grade de atendimento Capacidade Transportadoras Veículos …" at bounding box center [671, 299] width 1342 height 599
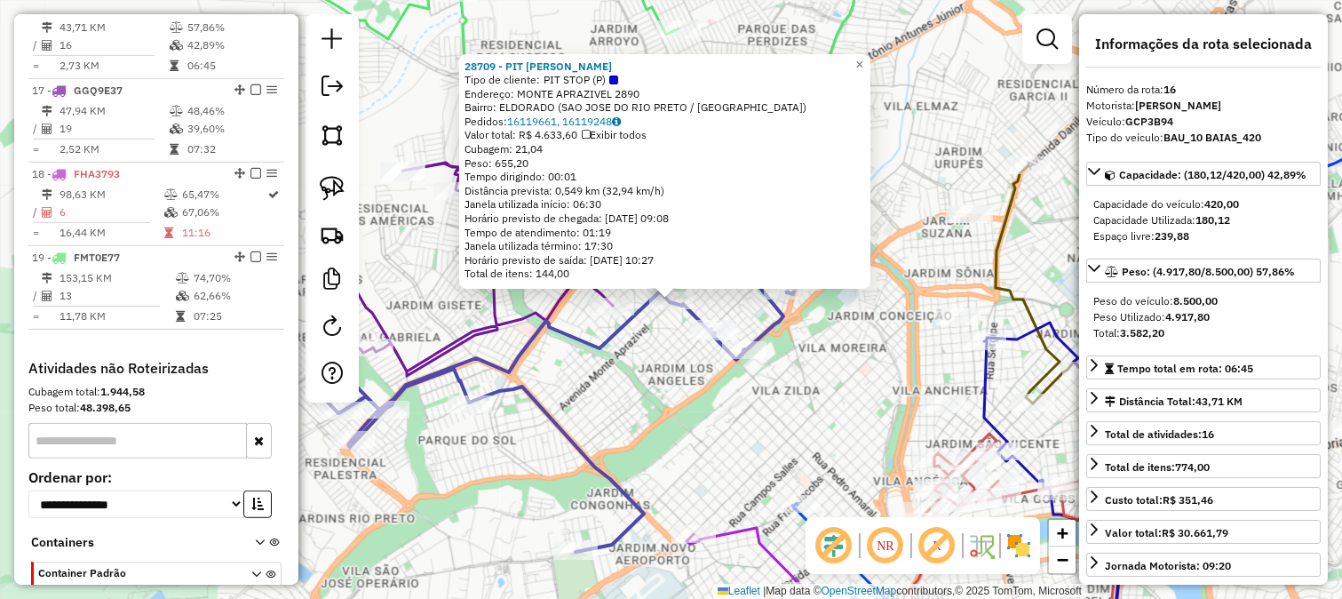
scroll to position [1977, 0]
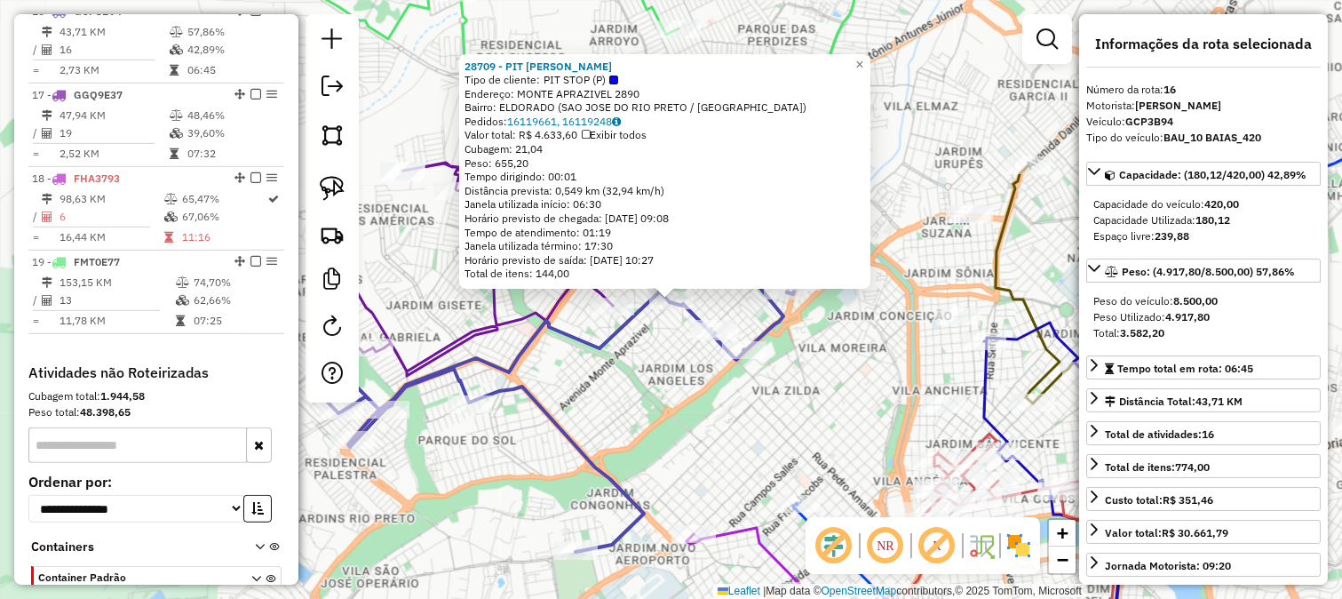
click at [645, 431] on div "28709 - PIT IRMAOS ZAFANI Tipo de cliente: PIT STOP (P) Endereço: MONTE APRAZIV…" at bounding box center [671, 299] width 1342 height 599
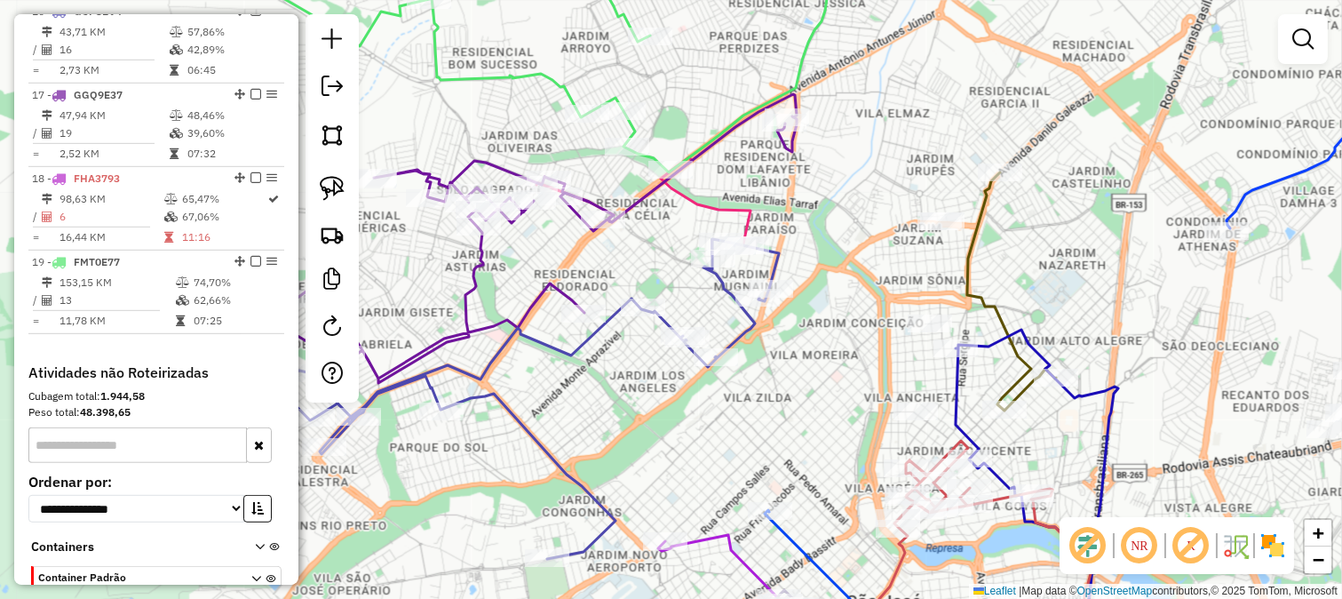
drag, startPoint x: 778, startPoint y: 394, endPoint x: 604, endPoint y: 385, distance: 174.3
click at [658, 404] on div "Janela de atendimento Grade de atendimento Capacidade Transportadoras Veículos …" at bounding box center [671, 299] width 1342 height 599
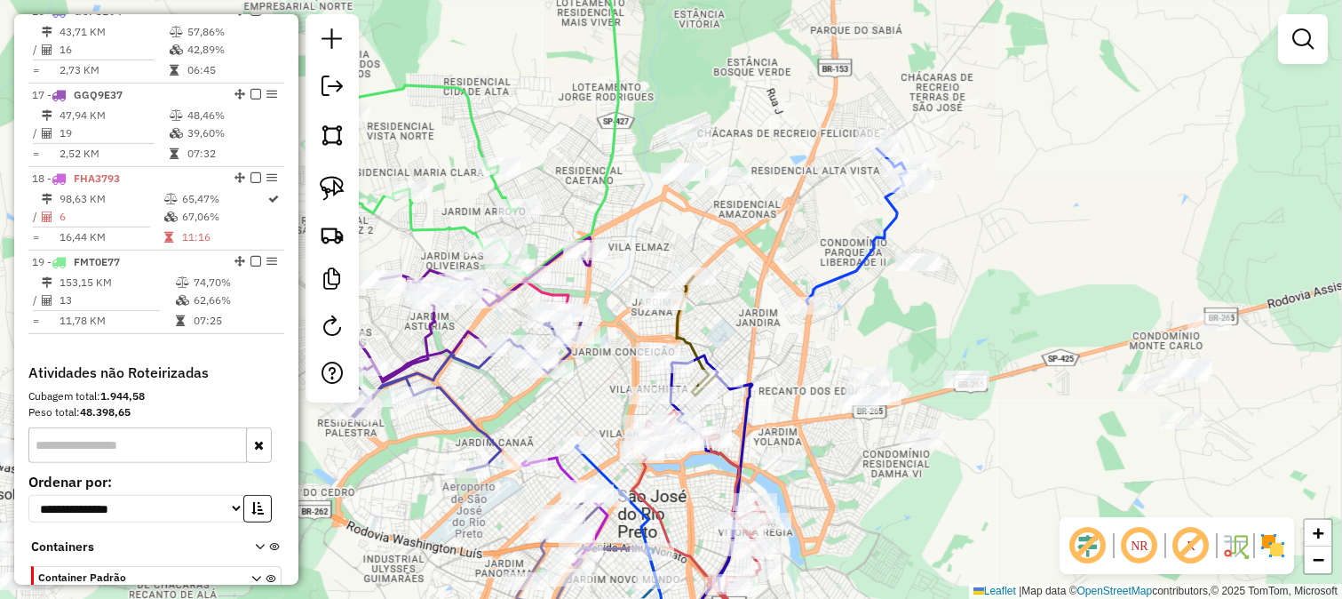
drag, startPoint x: 815, startPoint y: 203, endPoint x: 793, endPoint y: 259, distance: 60.7
click at [795, 258] on div "Janela de atendimento Grade de atendimento Capacidade Transportadoras Veículos …" at bounding box center [671, 299] width 1342 height 599
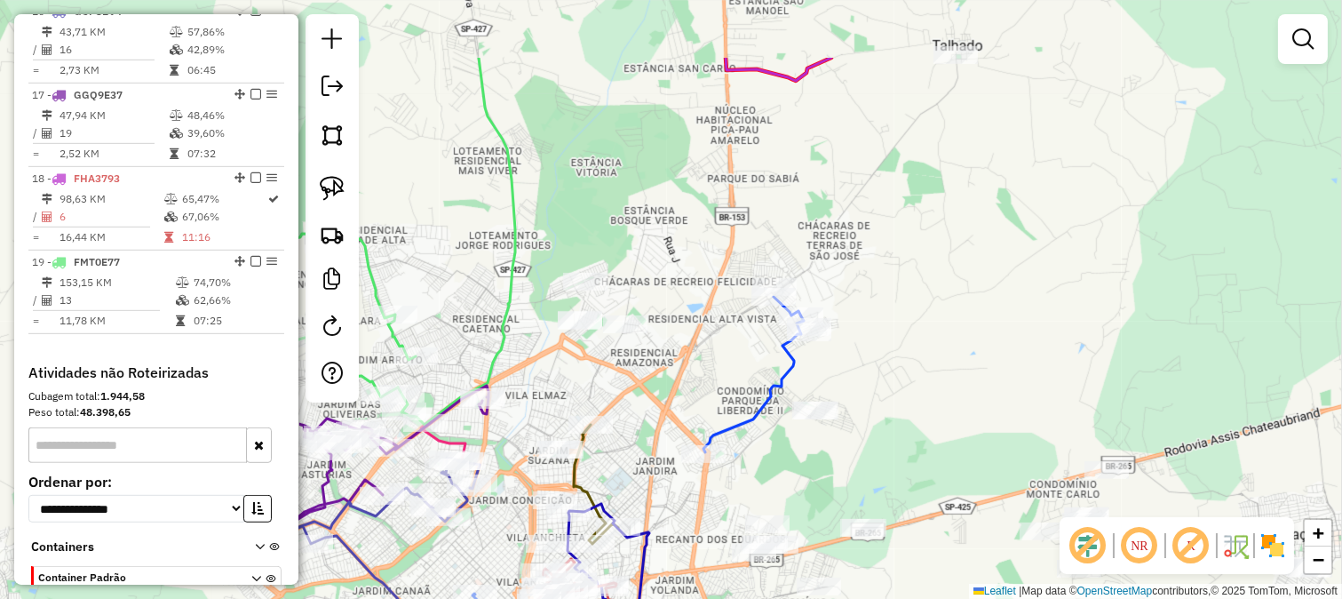
drag, startPoint x: 694, startPoint y: 402, endPoint x: 698, endPoint y: 359, distance: 43.8
click at [698, 359] on div "Janela de atendimento Grade de atendimento Capacidade Transportadoras Veículos …" at bounding box center [671, 299] width 1342 height 599
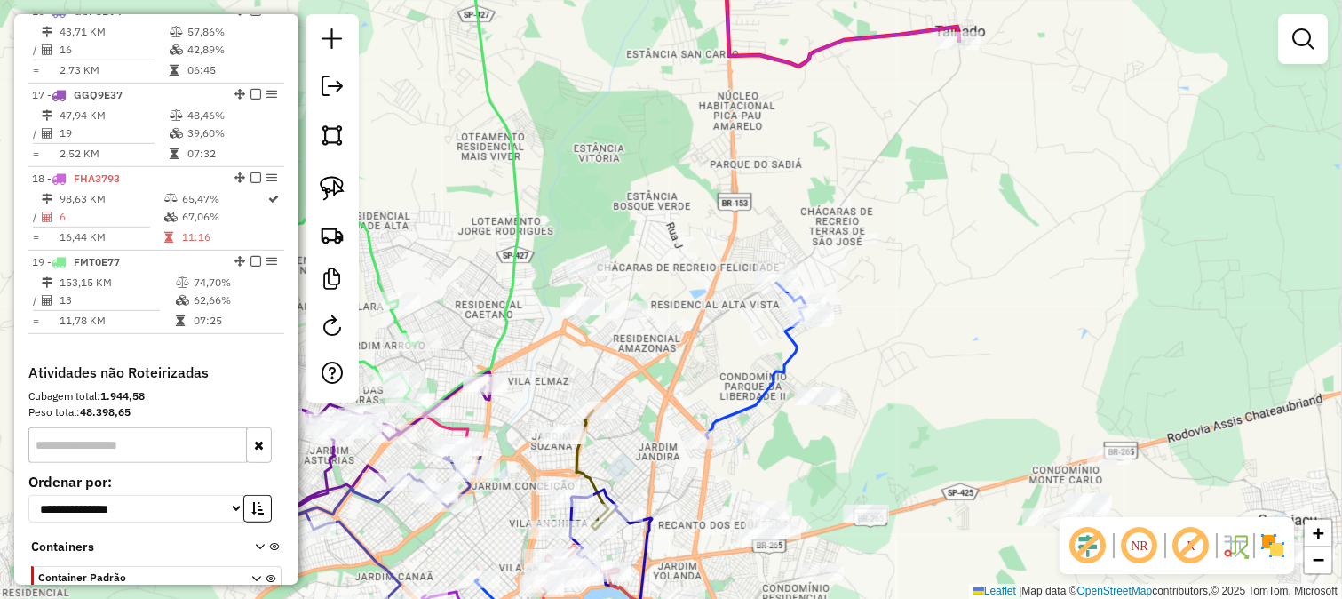
drag, startPoint x: 705, startPoint y: 329, endPoint x: 748, endPoint y: 205, distance: 130.6
click at [747, 207] on div "Janela de atendimento Grade de atendimento Capacidade Transportadoras Veículos …" at bounding box center [671, 299] width 1342 height 599
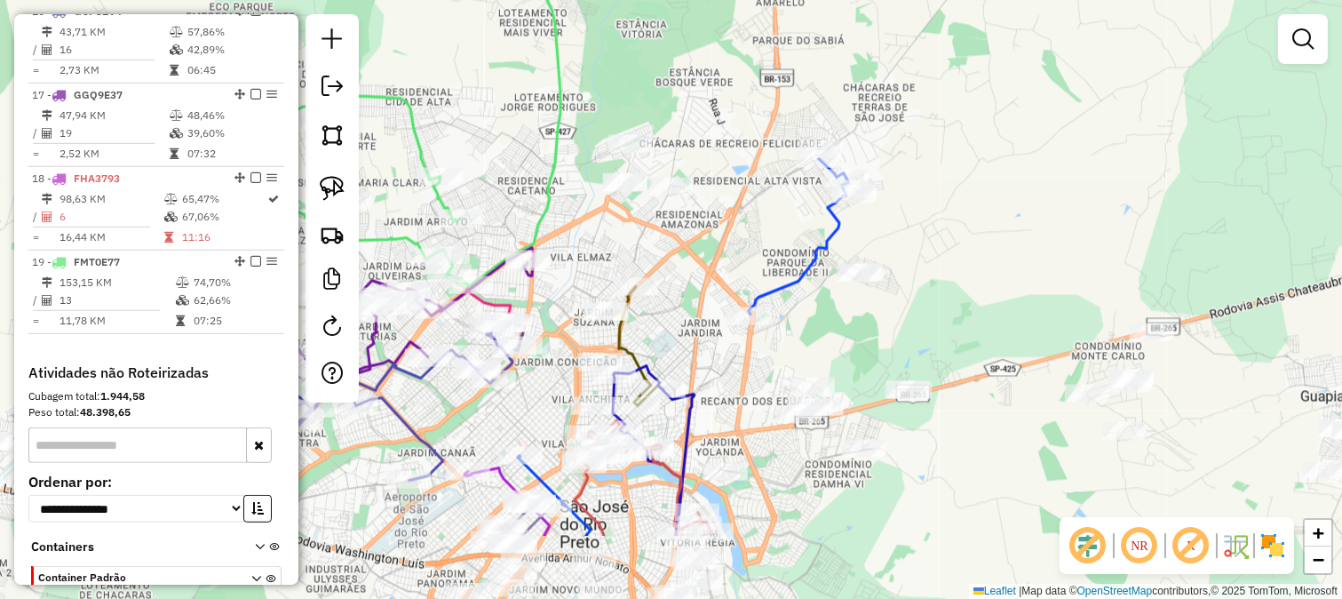
click at [748, 205] on div "Janela de atendimento Grade de atendimento Capacidade Transportadoras Veículos …" at bounding box center [671, 299] width 1342 height 599
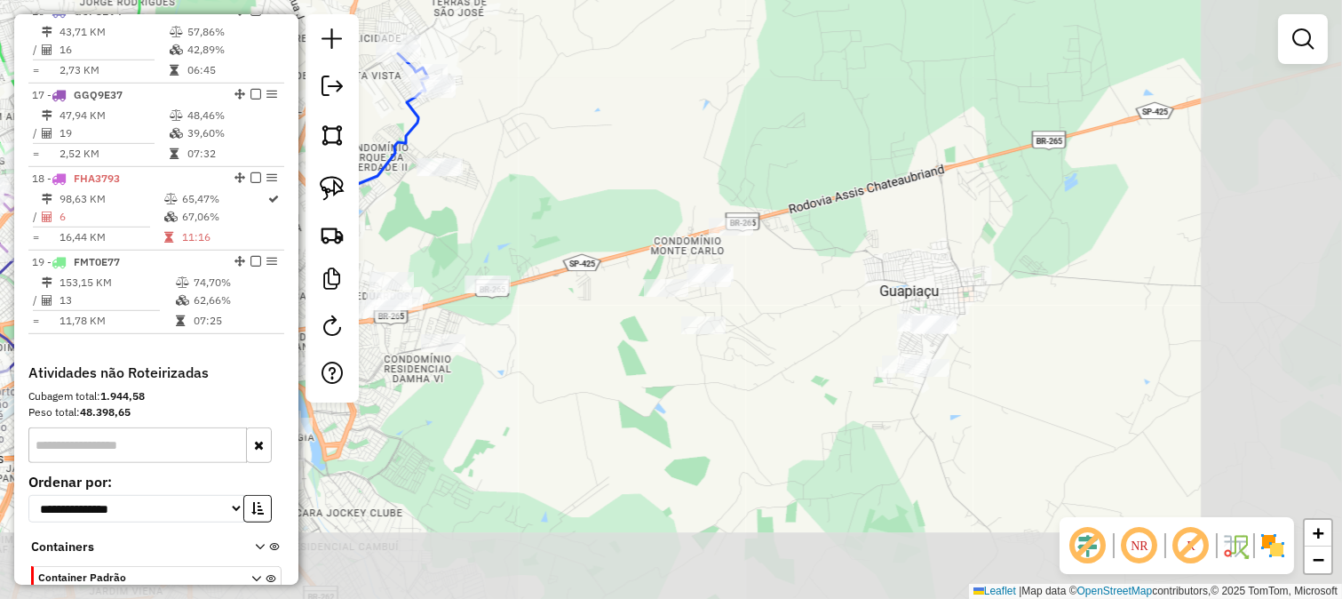
drag, startPoint x: 1044, startPoint y: 354, endPoint x: 640, endPoint y: 256, distance: 415.8
click at [640, 256] on div "Janela de atendimento Grade de atendimento Capacidade Transportadoras Veículos …" at bounding box center [671, 299] width 1342 height 599
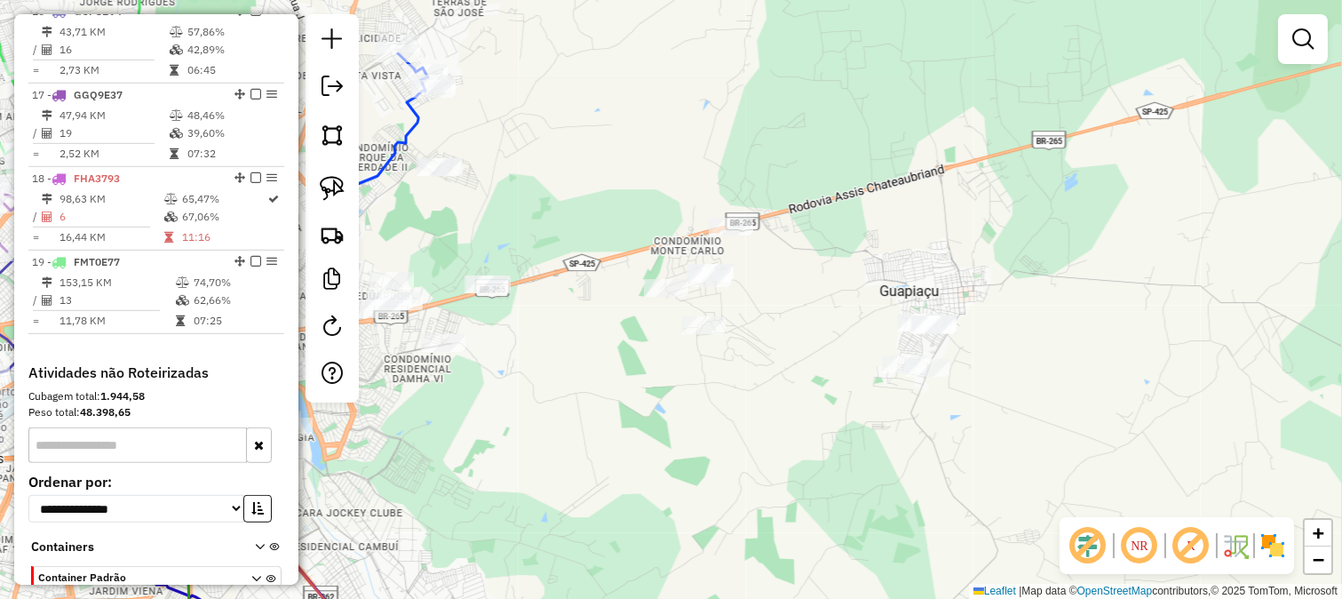
click at [610, 202] on div "Janela de atendimento Grade de atendimento Capacidade Transportadoras Veículos …" at bounding box center [671, 299] width 1342 height 599
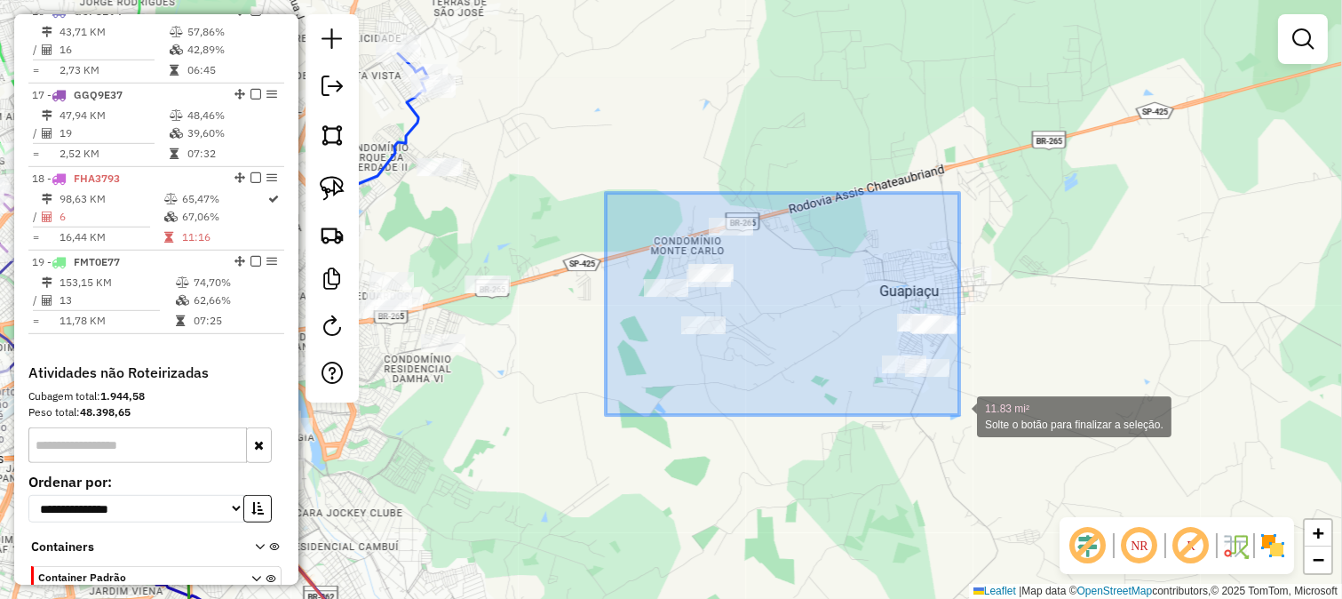
drag, startPoint x: 713, startPoint y: 288, endPoint x: 959, endPoint y: 415, distance: 276.9
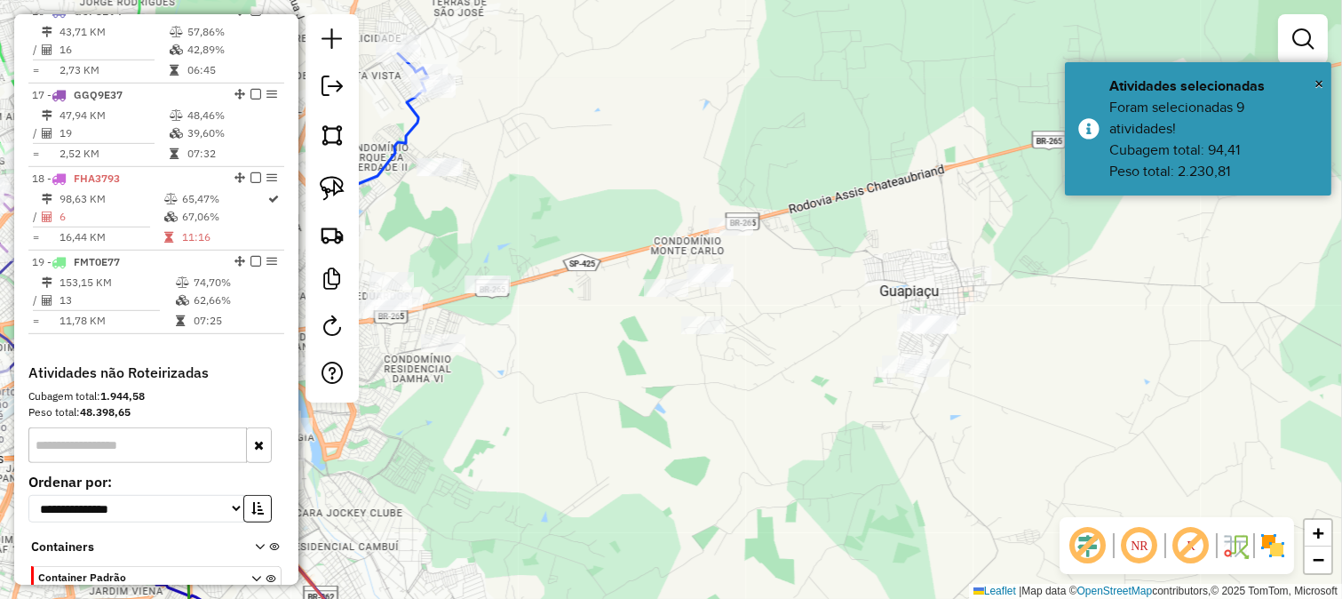
click at [722, 450] on div "Janela de atendimento Grade de atendimento Capacidade Transportadoras Veículos …" at bounding box center [671, 299] width 1342 height 599
drag, startPoint x: 767, startPoint y: 468, endPoint x: 702, endPoint y: 278, distance: 200.9
click at [740, 371] on div "Janela de atendimento Grade de atendimento Capacidade Transportadoras Veículos …" at bounding box center [671, 299] width 1342 height 599
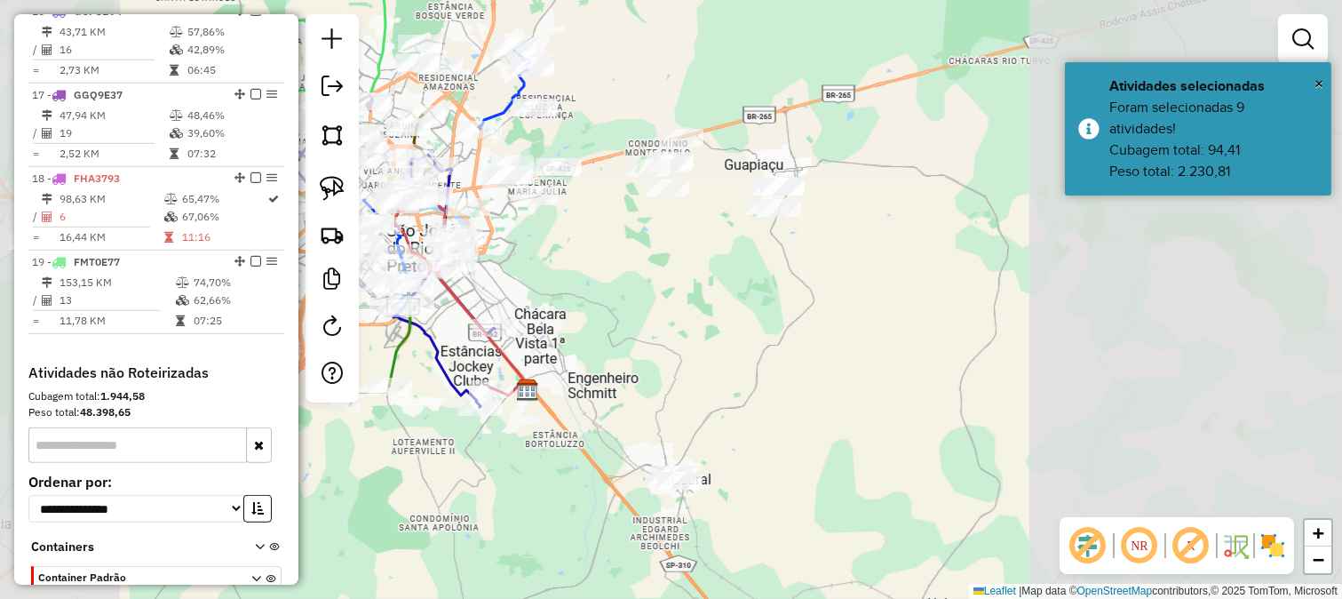
drag, startPoint x: 744, startPoint y: 258, endPoint x: 725, endPoint y: 209, distance: 52.6
click at [731, 219] on div "Janela de atendimento Grade de atendimento Capacidade Transportadoras Veículos …" at bounding box center [671, 299] width 1342 height 599
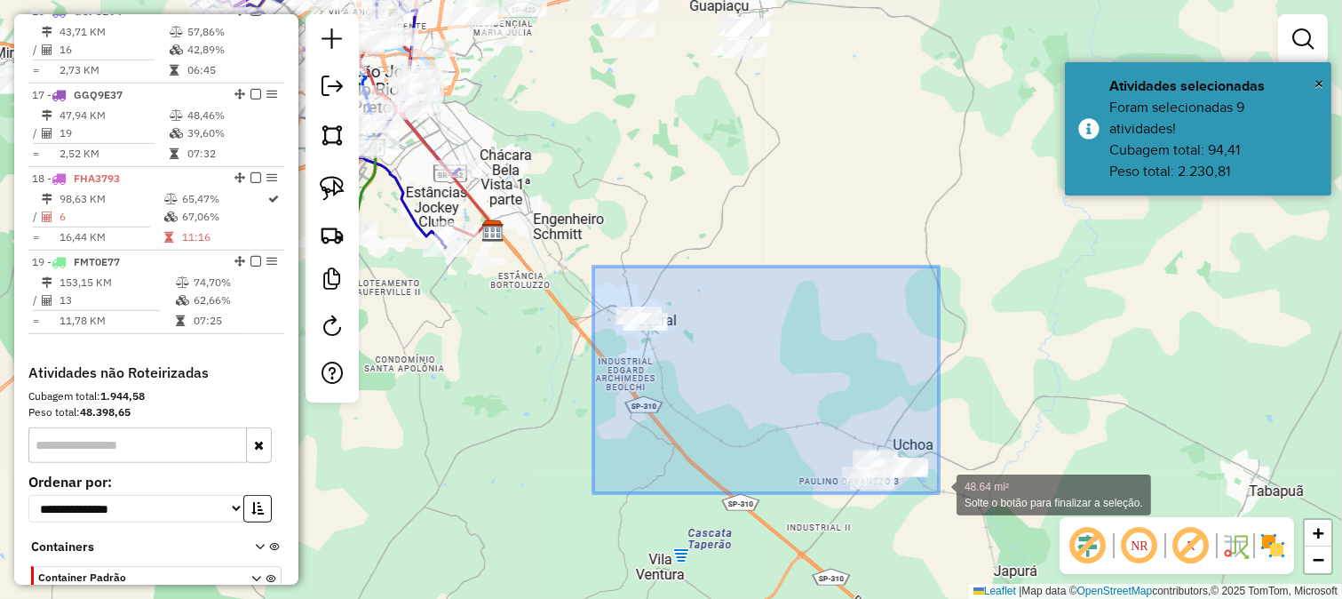
drag, startPoint x: 593, startPoint y: 267, endPoint x: 945, endPoint y: 493, distance: 418.4
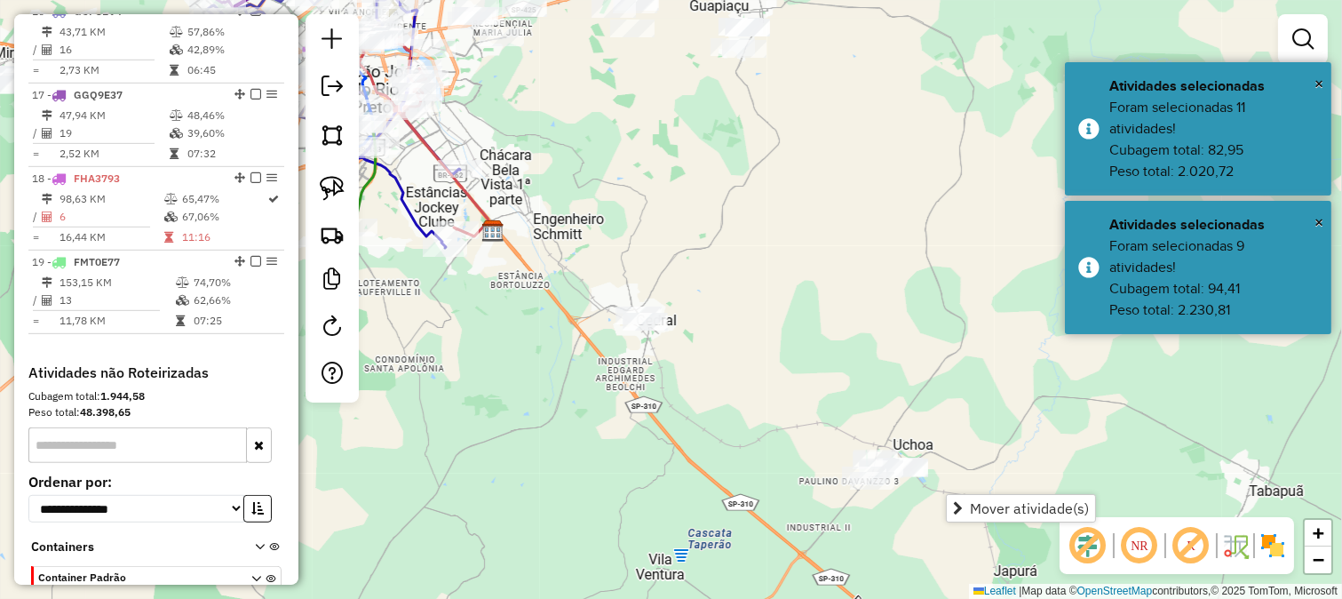
click at [748, 492] on div "Janela de atendimento Grade de atendimento Capacidade Transportadoras Veículos …" at bounding box center [671, 299] width 1342 height 599
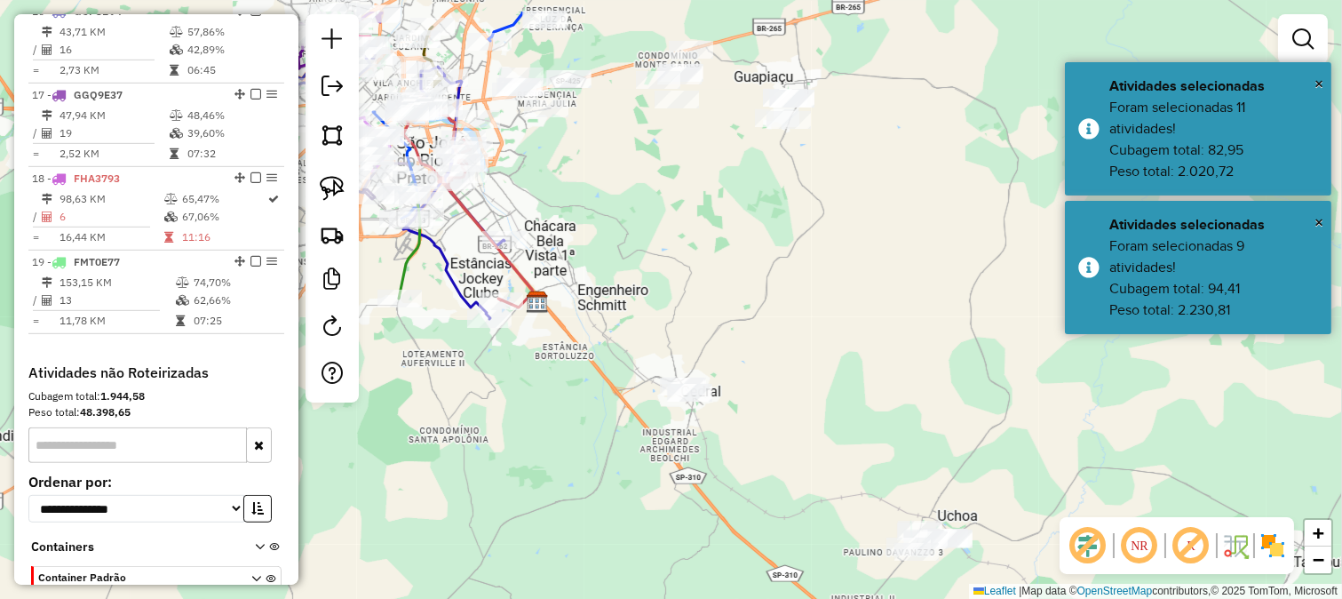
drag, startPoint x: 686, startPoint y: 425, endPoint x: 712, endPoint y: 458, distance: 42.5
click at [737, 513] on div "Janela de atendimento Grade de atendimento Capacidade Transportadoras Veículos …" at bounding box center [671, 299] width 1342 height 599
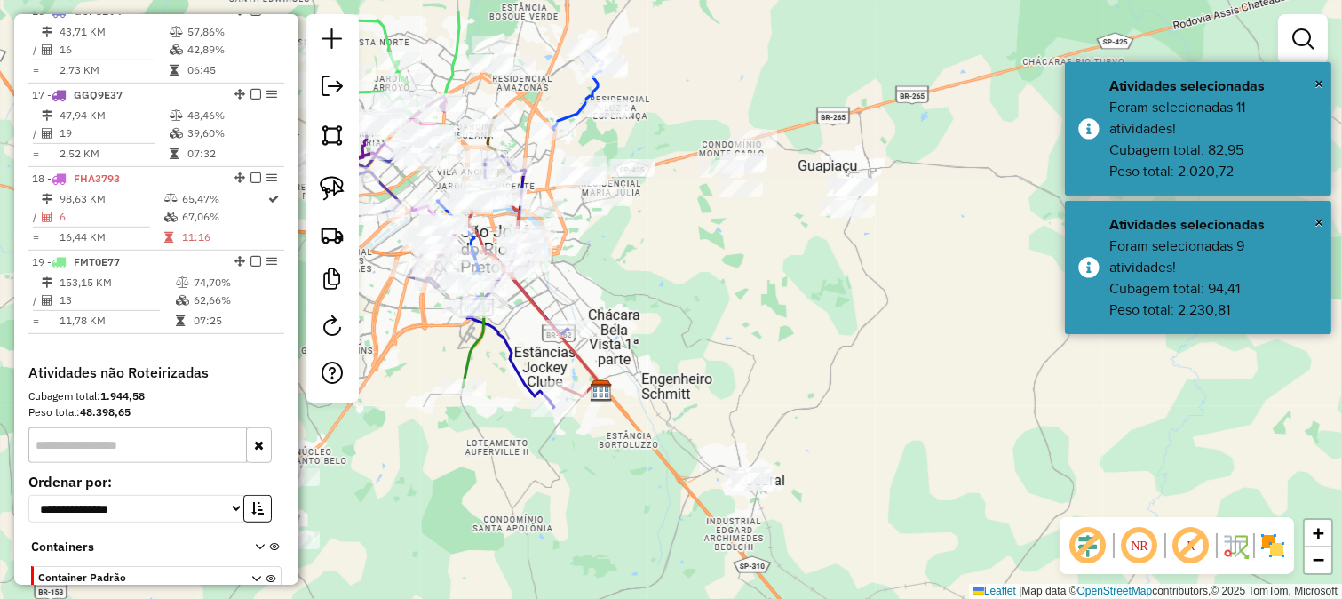
drag, startPoint x: 609, startPoint y: 265, endPoint x: 688, endPoint y: 362, distance: 125.1
click at [688, 362] on div "Janela de atendimento Grade de atendimento Capacidade Transportadoras Veículos …" at bounding box center [671, 299] width 1342 height 599
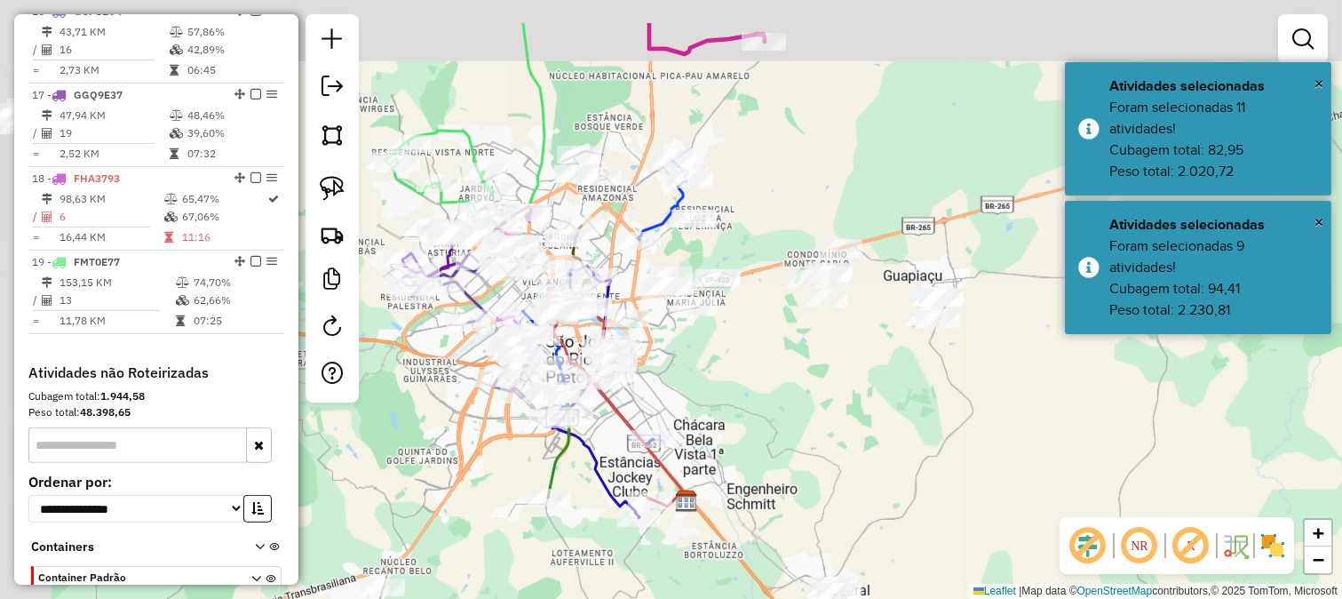
drag, startPoint x: 691, startPoint y: 296, endPoint x: 759, endPoint y: 383, distance: 110.2
click at [759, 383] on div "Janela de atendimento Grade de atendimento Capacidade Transportadoras Veículos …" at bounding box center [671, 299] width 1342 height 599
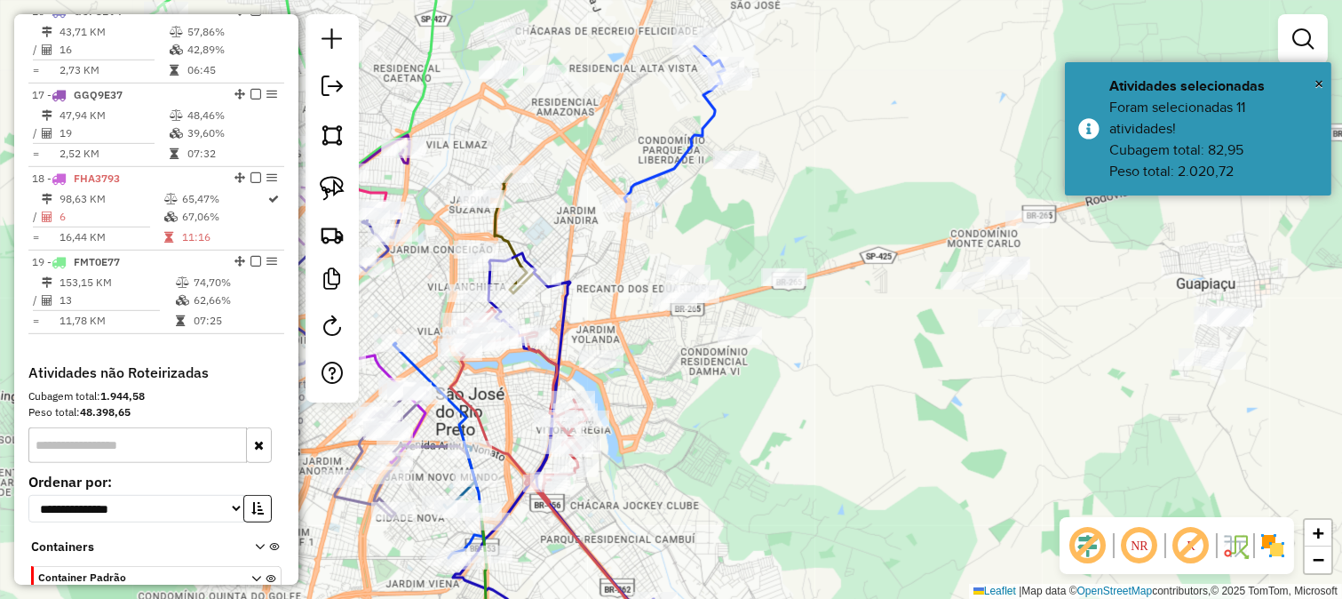
drag, startPoint x: 811, startPoint y: 344, endPoint x: 846, endPoint y: 438, distance: 100.3
click at [839, 392] on div "Janela de atendimento Grade de atendimento Capacidade Transportadoras Veículos …" at bounding box center [671, 299] width 1342 height 599
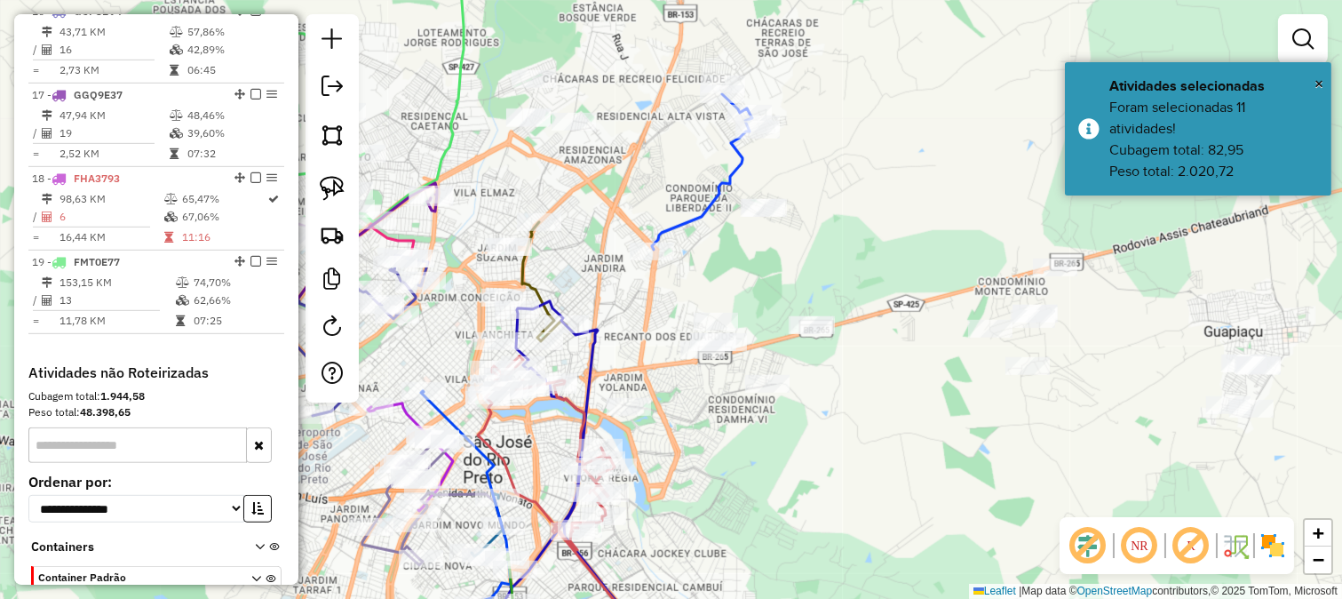
click at [851, 445] on div "Janela de atendimento Grade de atendimento Capacidade Transportadoras Veículos …" at bounding box center [671, 299] width 1342 height 599
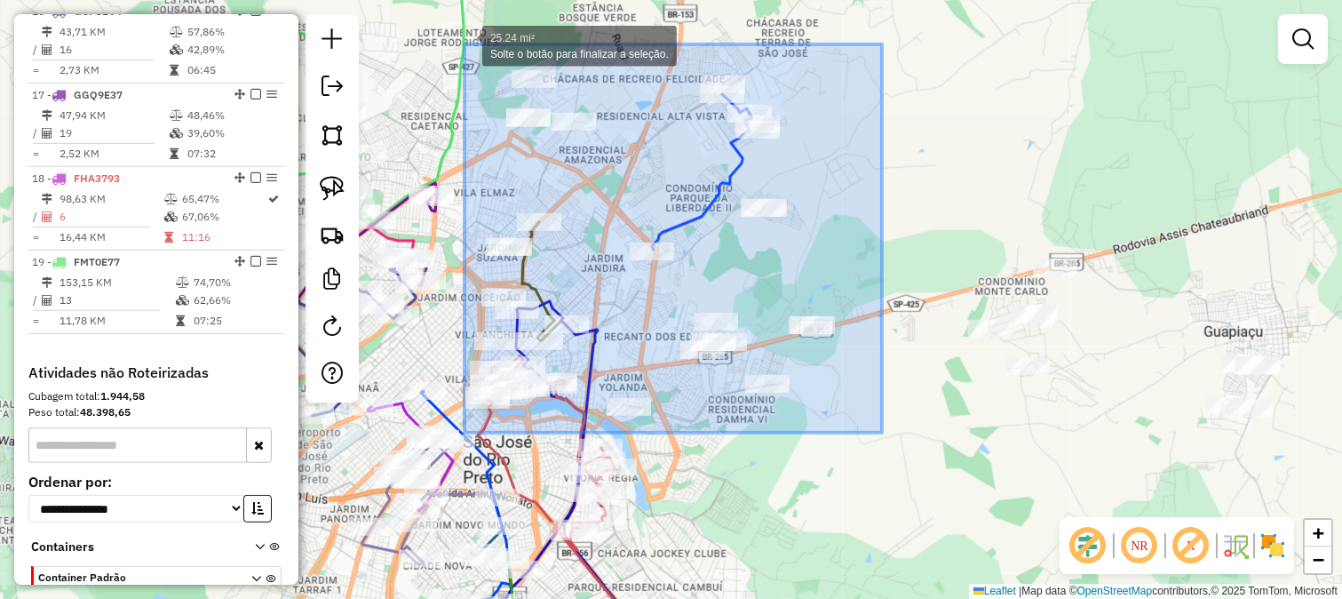
drag, startPoint x: 882, startPoint y: 433, endPoint x: 465, endPoint y: 44, distance: 570.1
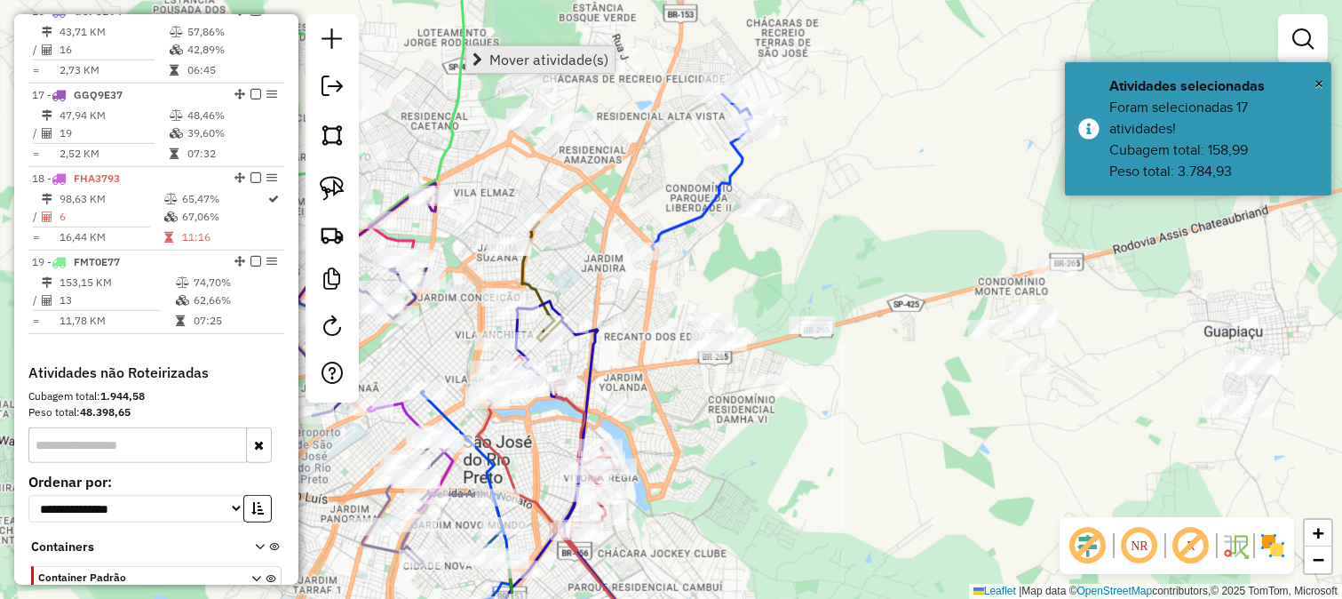
click at [536, 56] on span "Mover atividade(s)" at bounding box center [548, 59] width 119 height 14
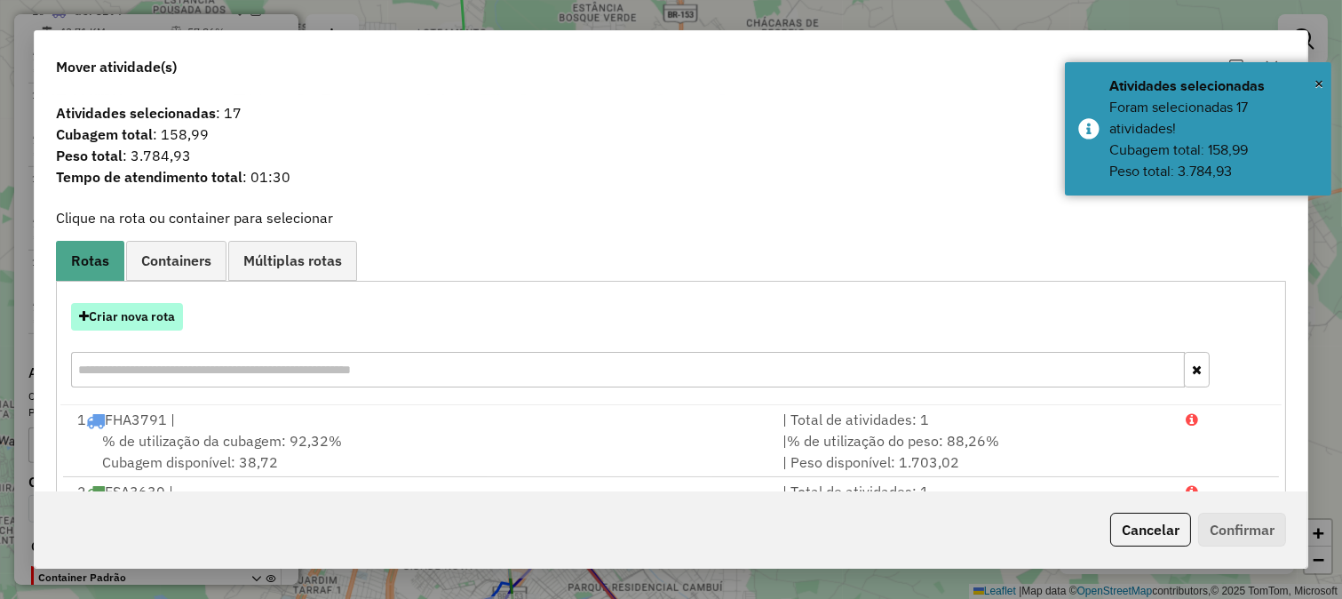
click at [148, 317] on button "Criar nova rota" at bounding box center [127, 317] width 112 height 28
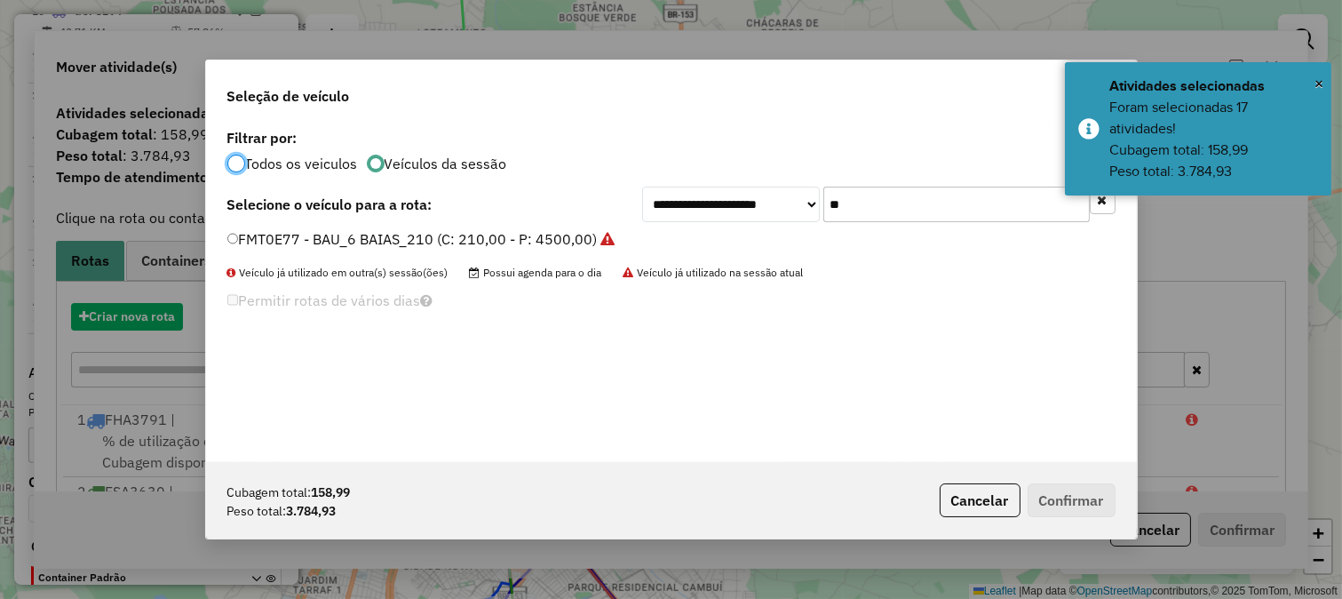
scroll to position [10, 4]
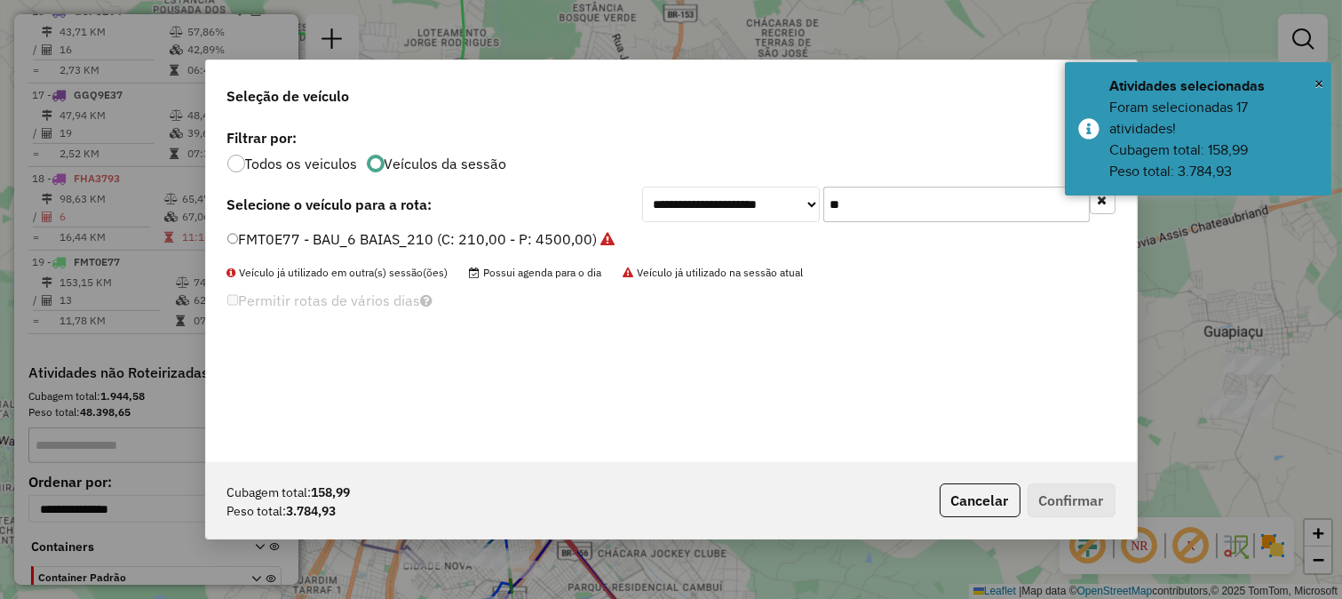
click at [862, 187] on input "**" at bounding box center [956, 205] width 267 height 36
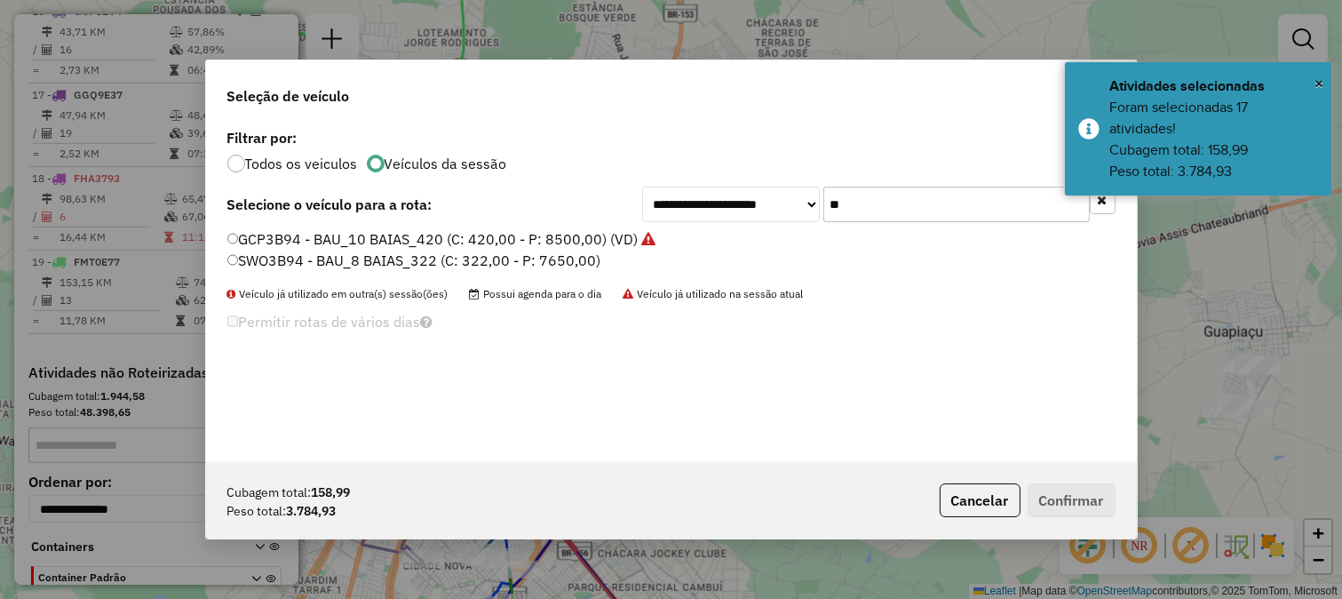
type input "**"
click at [590, 253] on label "SWO3B94 - BAU_8 BAIAS_322 (C: 322,00 - P: 7650,00)" at bounding box center [414, 260] width 374 height 21
click at [1062, 489] on button "Confirmar" at bounding box center [1072, 500] width 88 height 34
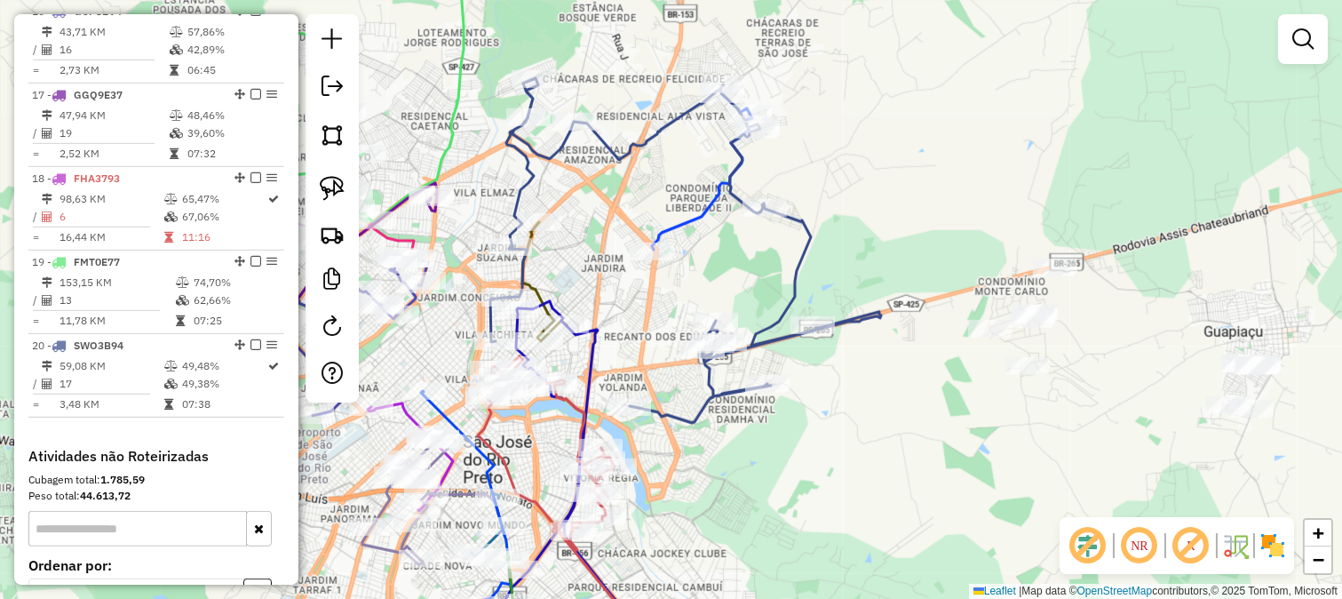
click at [808, 273] on div "Janela de atendimento Grade de atendimento Capacidade Transportadoras Veículos …" at bounding box center [671, 299] width 1342 height 599
click at [800, 345] on div "Rota 20 - Placa SWO3B94 5683 - SERV FESTA ELIENE Janela de atendimento Grade de…" at bounding box center [671, 299] width 1342 height 599
click at [794, 284] on icon at bounding box center [685, 250] width 391 height 345
select select "**********"
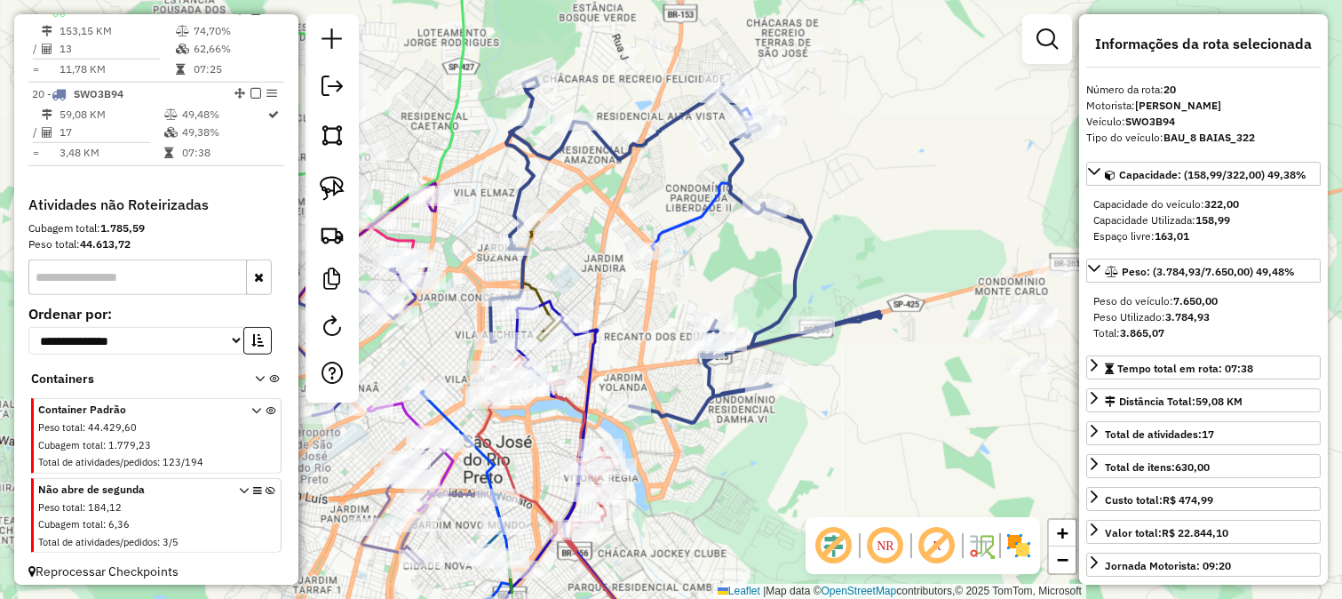
scroll to position [2253, 0]
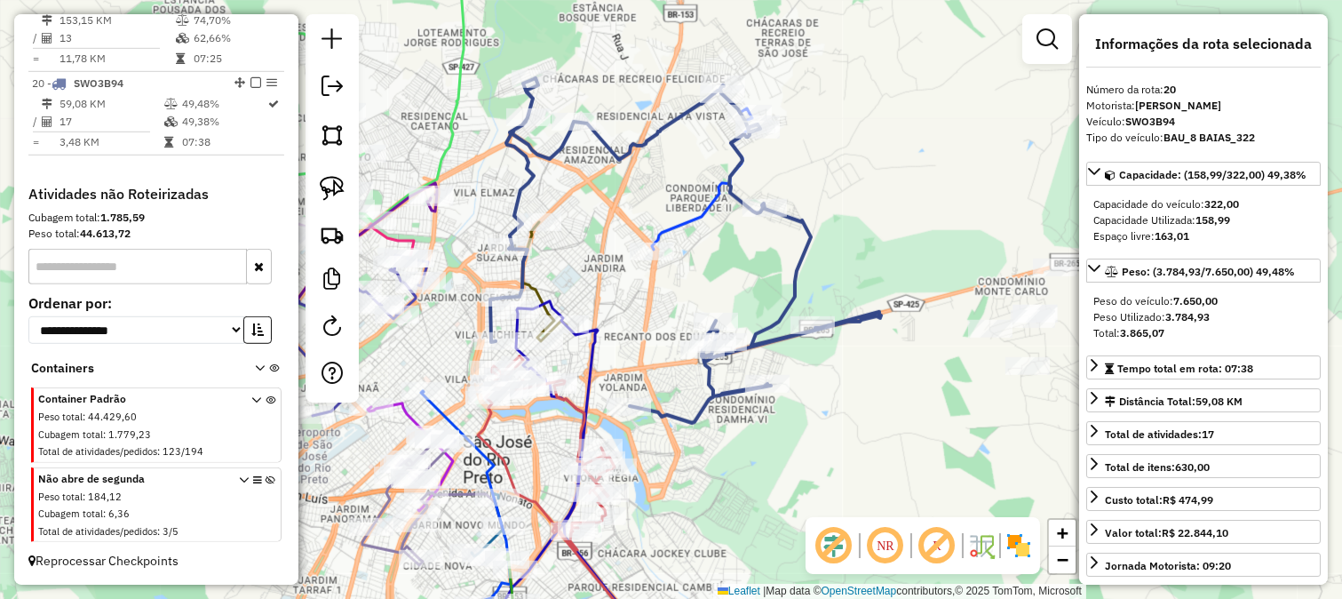
click at [672, 402] on div "Janela de atendimento Grade de atendimento Capacidade Transportadoras Veículos …" at bounding box center [671, 299] width 1342 height 599
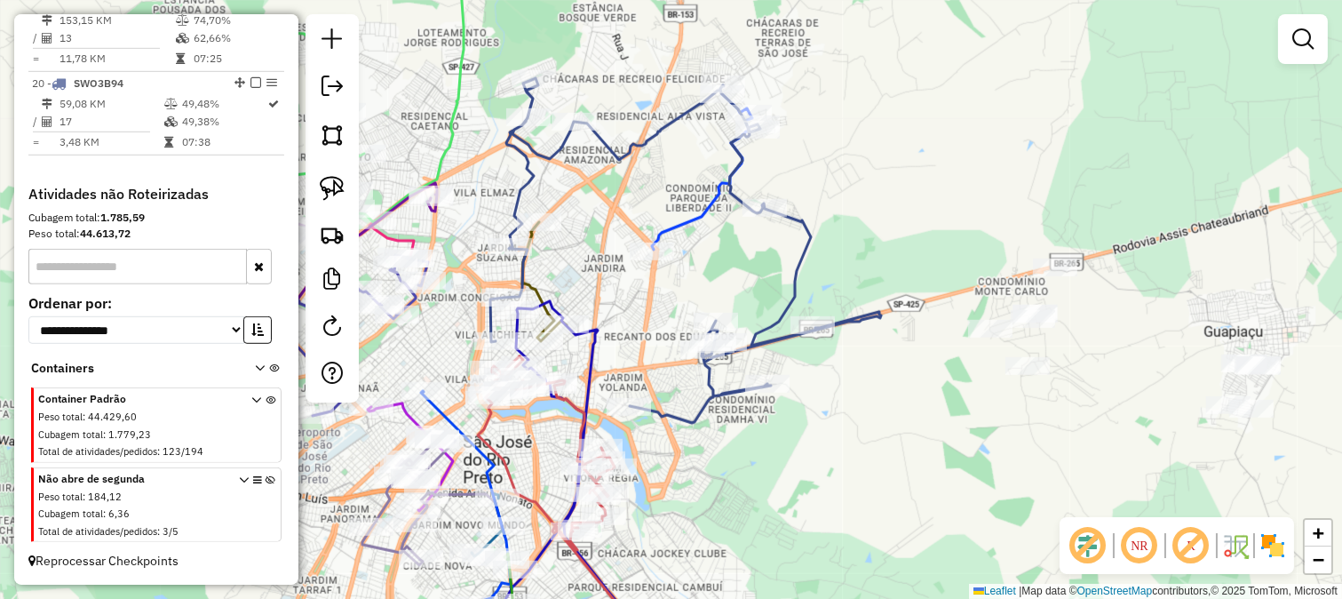
click at [688, 412] on icon at bounding box center [685, 250] width 391 height 345
select select "**********"
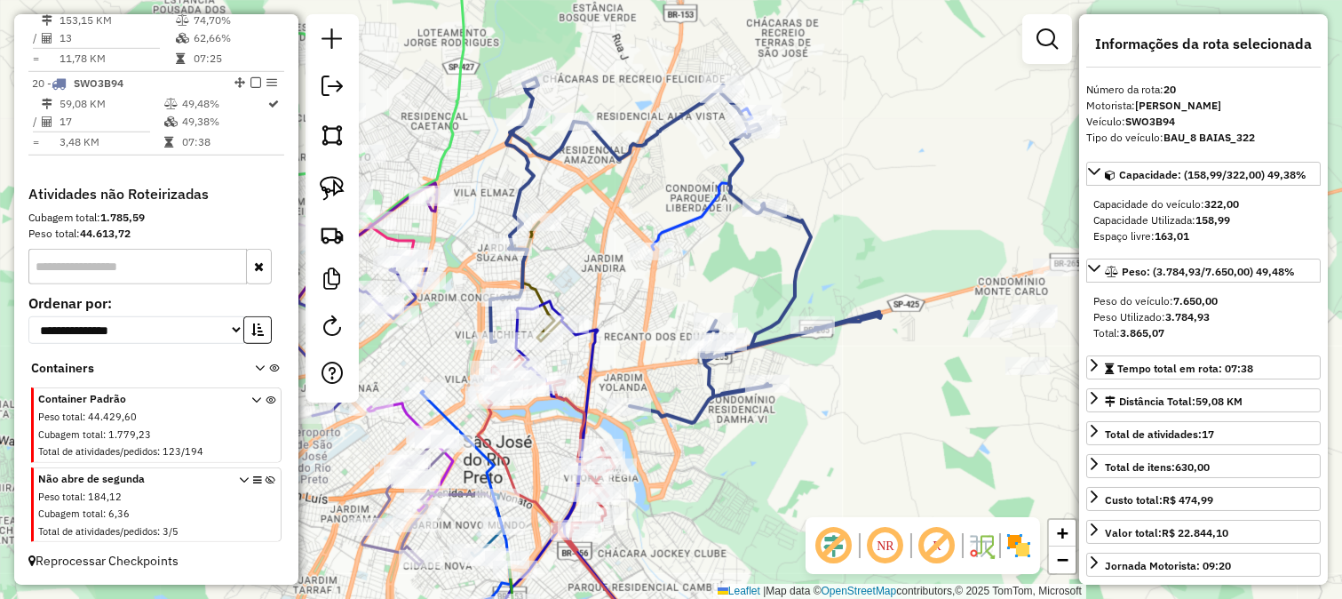
drag, startPoint x: 758, startPoint y: 434, endPoint x: 563, endPoint y: 348, distance: 212.4
click at [563, 349] on div "Janela de atendimento Grade de atendimento Capacidade Transportadoras Veículos …" at bounding box center [671, 299] width 1342 height 599
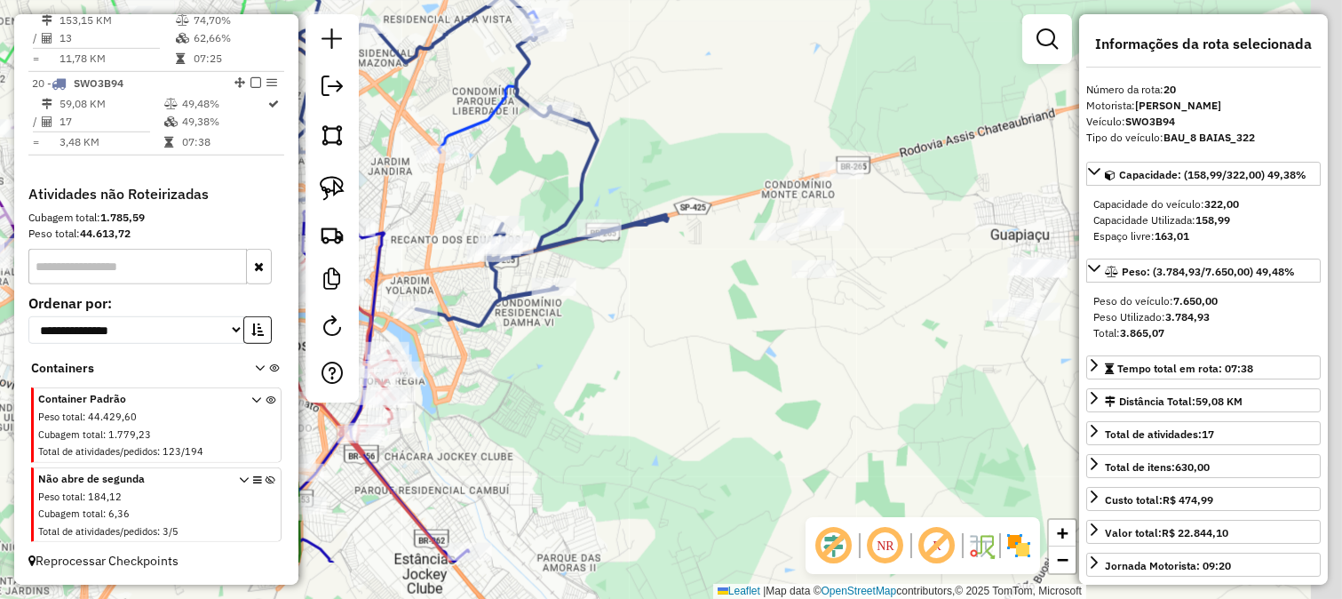
drag, startPoint x: 662, startPoint y: 367, endPoint x: 598, endPoint y: 316, distance: 81.6
click at [610, 323] on div "Janela de atendimento Grade de atendimento Capacidade Transportadoras Veículos …" at bounding box center [671, 299] width 1342 height 599
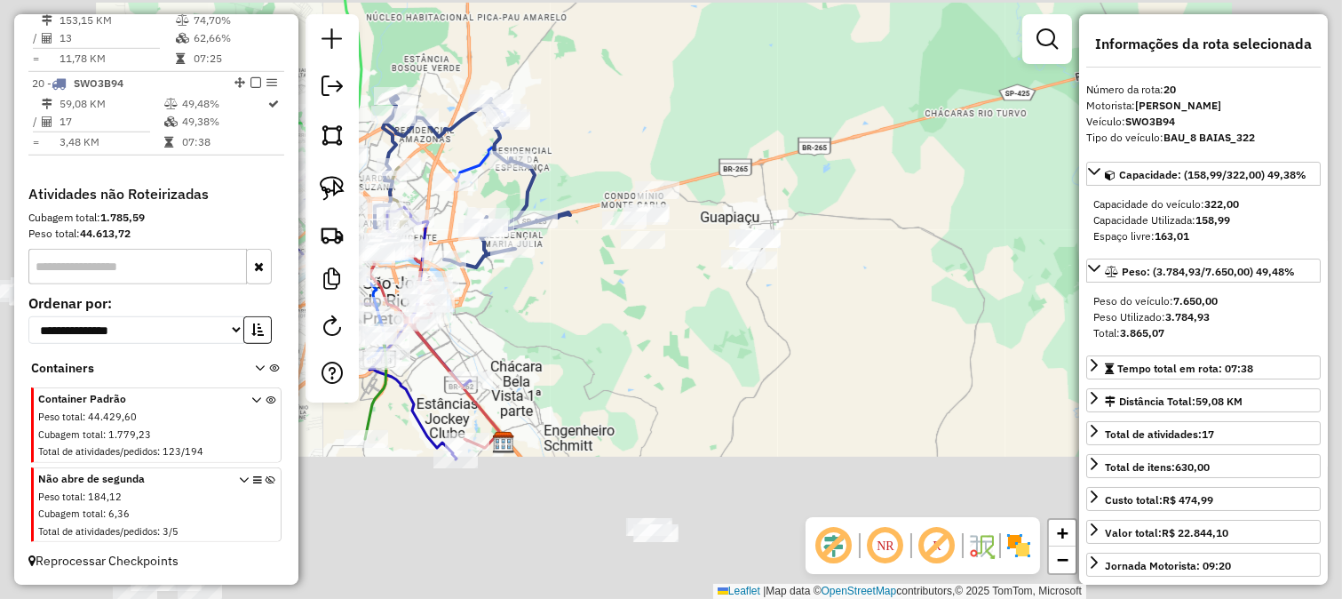
click at [658, 323] on div "Janela de atendimento Grade de atendimento Capacidade Transportadoras Veículos …" at bounding box center [671, 299] width 1342 height 599
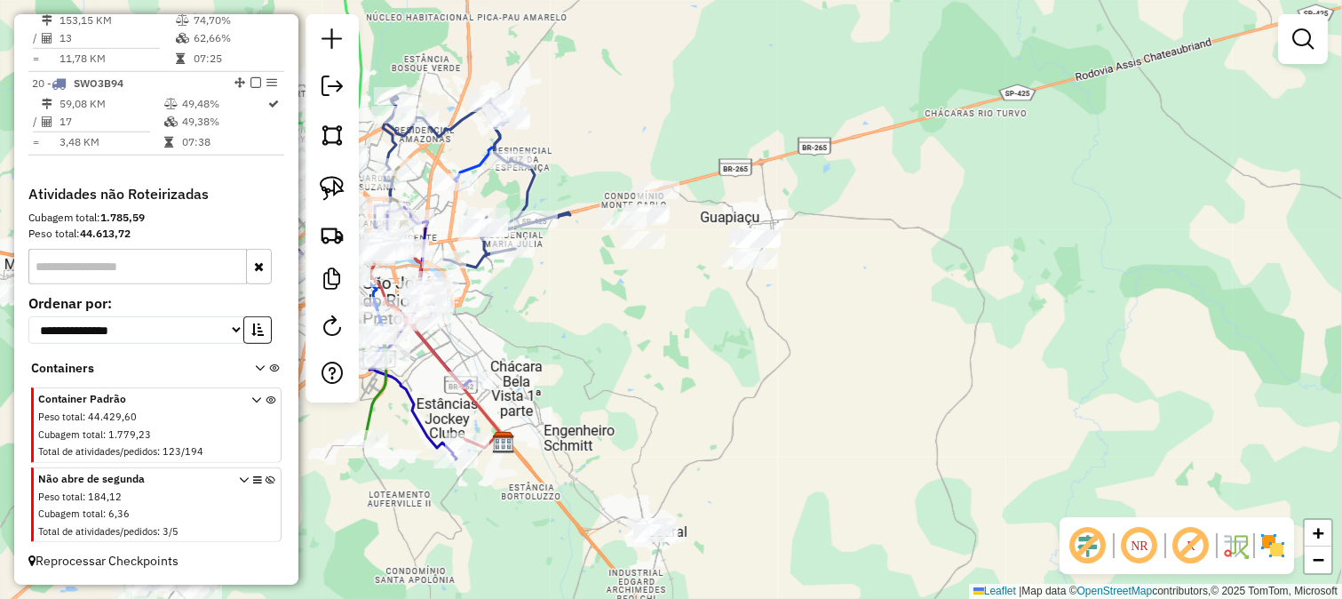
drag, startPoint x: 716, startPoint y: 393, endPoint x: 708, endPoint y: 290, distance: 103.4
click at [720, 308] on div "Janela de atendimento Grade de atendimento Capacidade Transportadoras Veículos …" at bounding box center [671, 299] width 1342 height 599
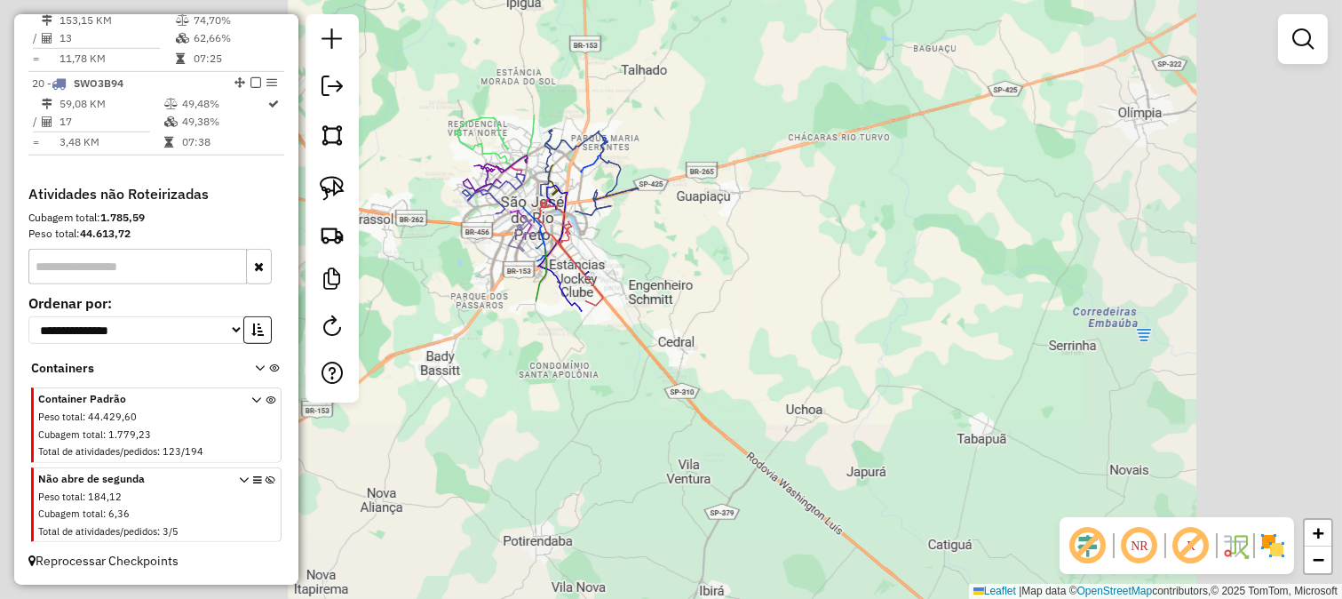
click at [707, 290] on div "Janela de atendimento Grade de atendimento Capacidade Transportadoras Veículos …" at bounding box center [671, 299] width 1342 height 599
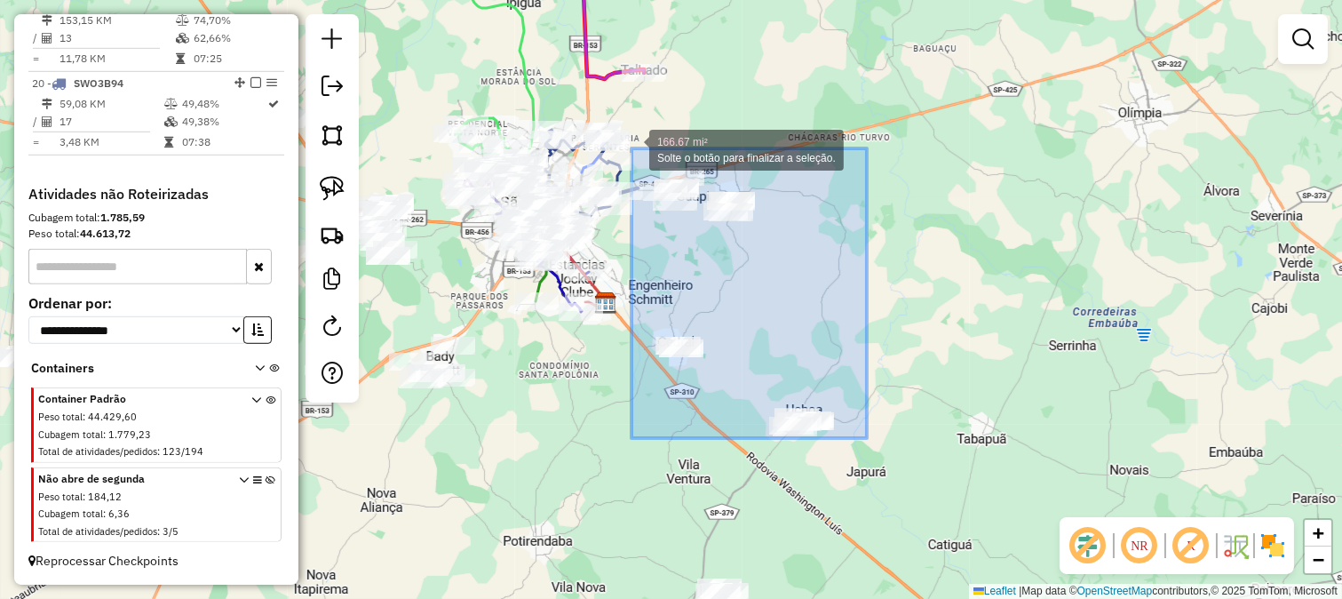
drag, startPoint x: 867, startPoint y: 438, endPoint x: 632, endPoint y: 148, distance: 373.2
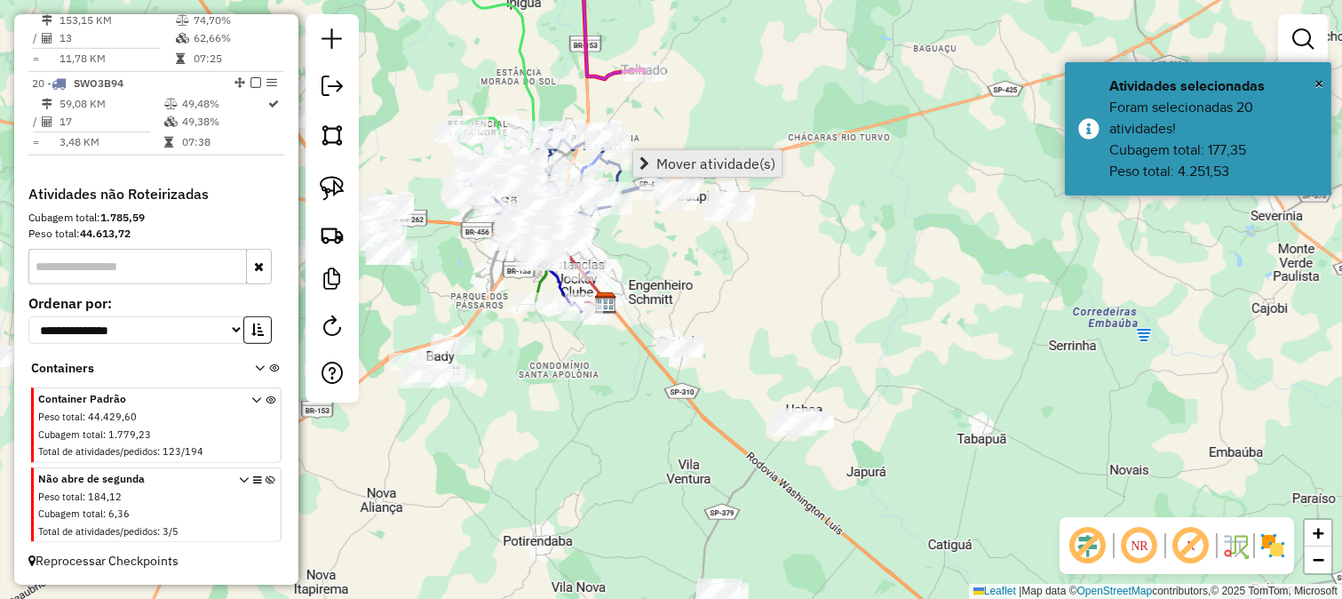
click at [676, 158] on span "Mover atividade(s)" at bounding box center [715, 163] width 119 height 14
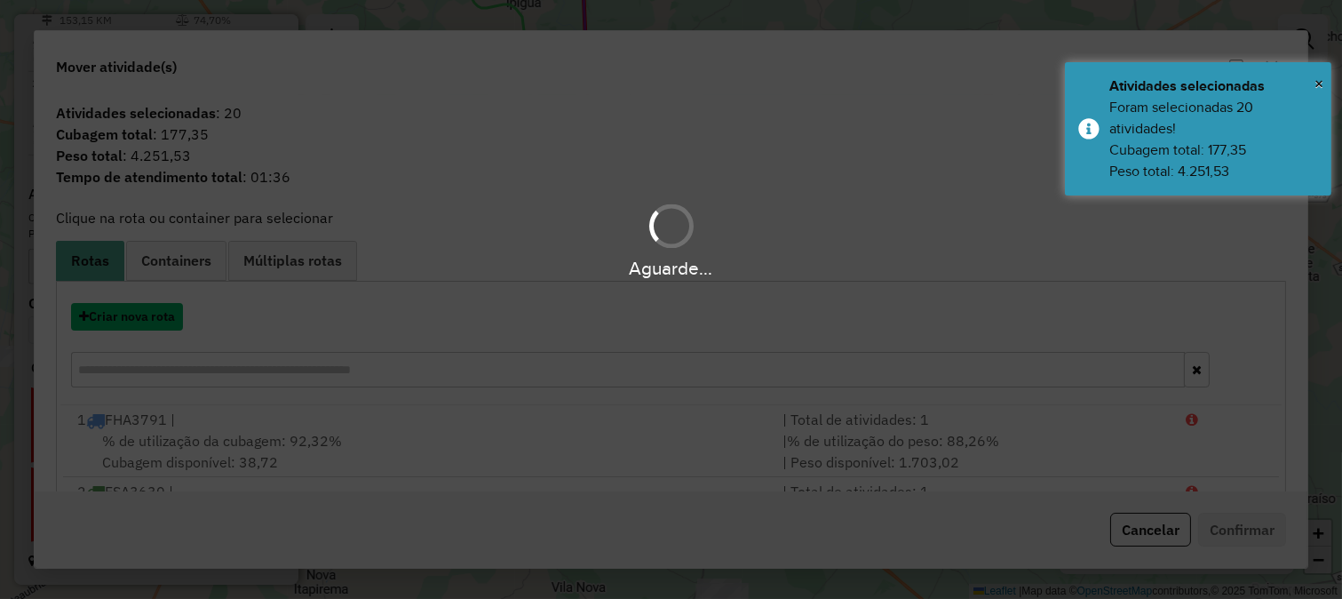
click at [164, 318] on button "Criar nova rota" at bounding box center [127, 317] width 112 height 28
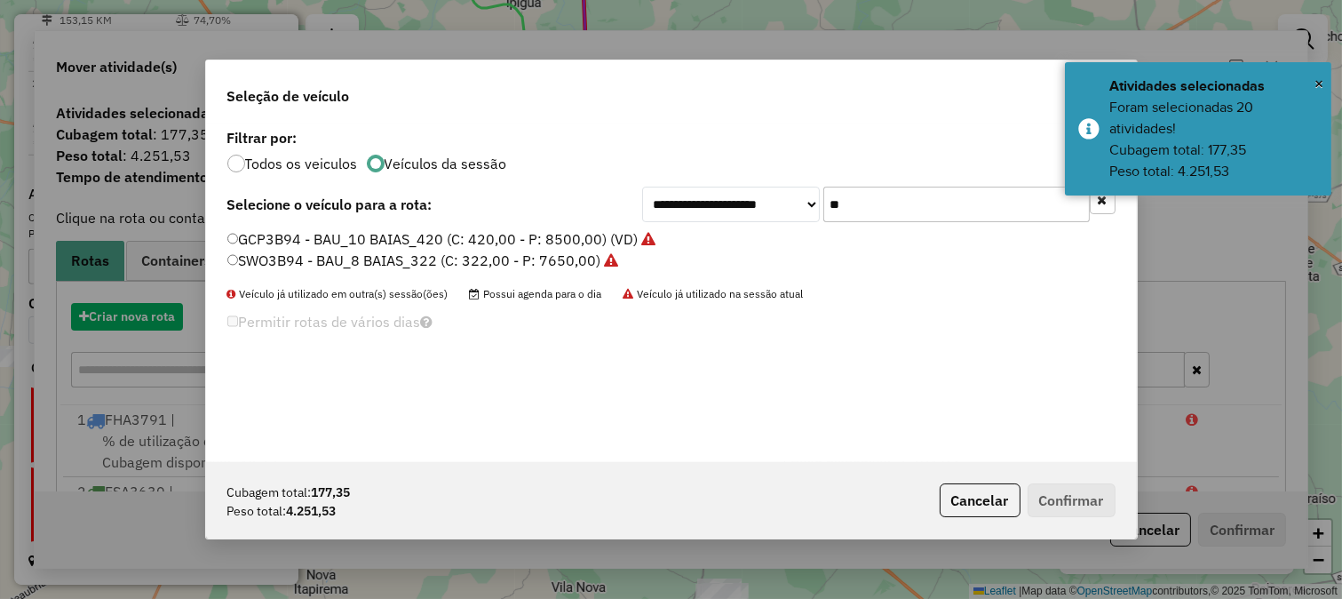
scroll to position [10, 4]
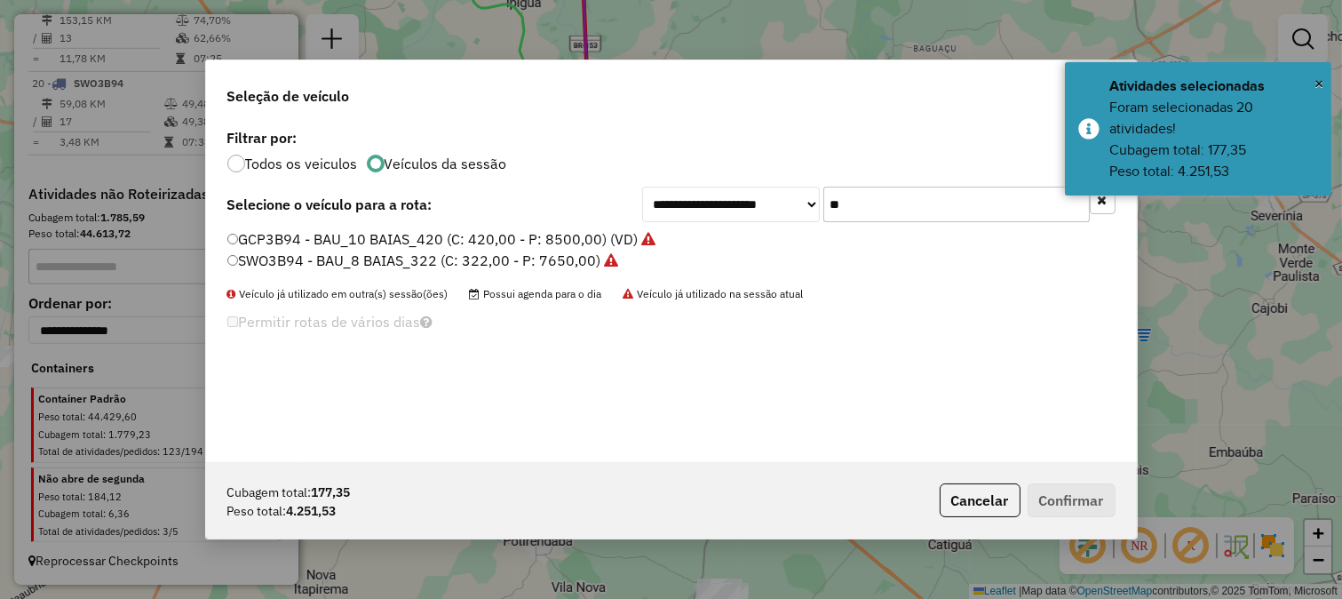
click at [863, 204] on input "**" at bounding box center [956, 205] width 267 height 36
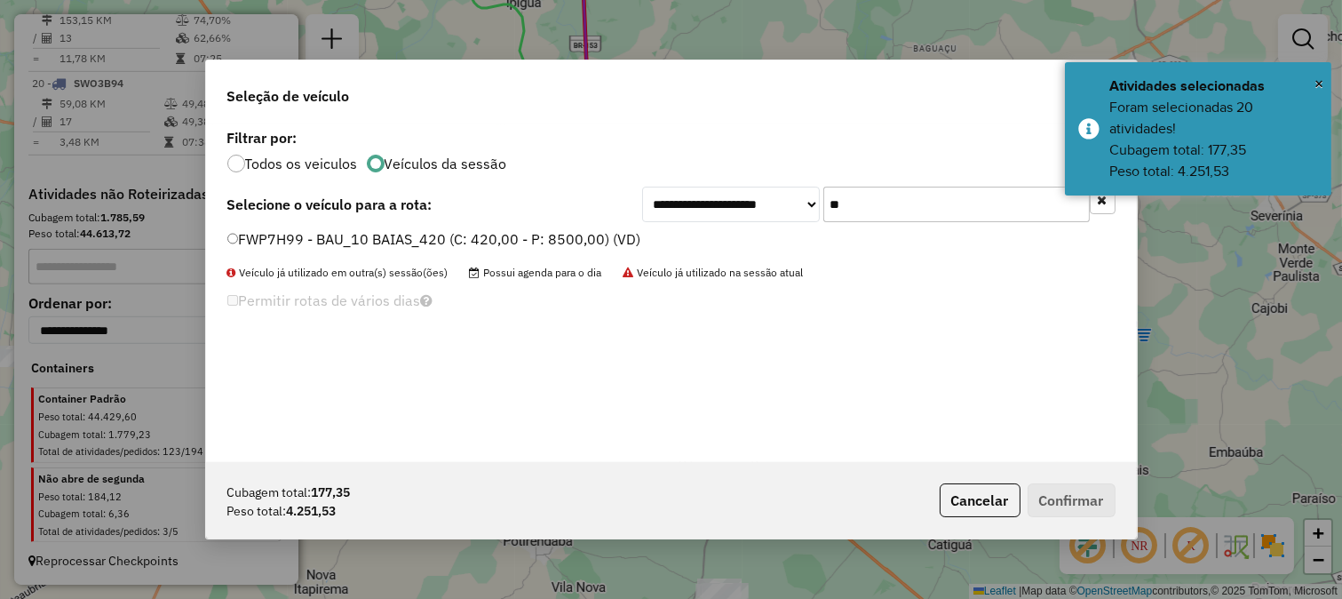
type input "**"
click at [561, 242] on label "FWP7H99 - BAU_10 BAIAS_420 (C: 420,00 - P: 8500,00) (VD)" at bounding box center [434, 238] width 414 height 21
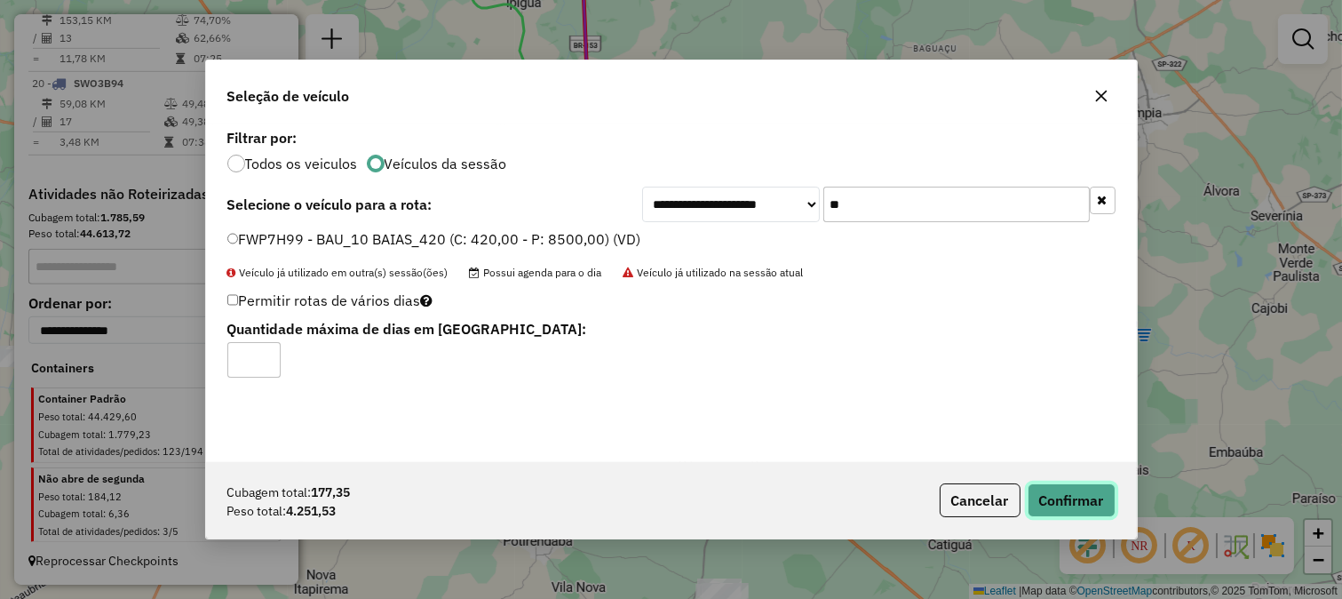
click at [1062, 492] on button "Confirmar" at bounding box center [1072, 500] width 88 height 34
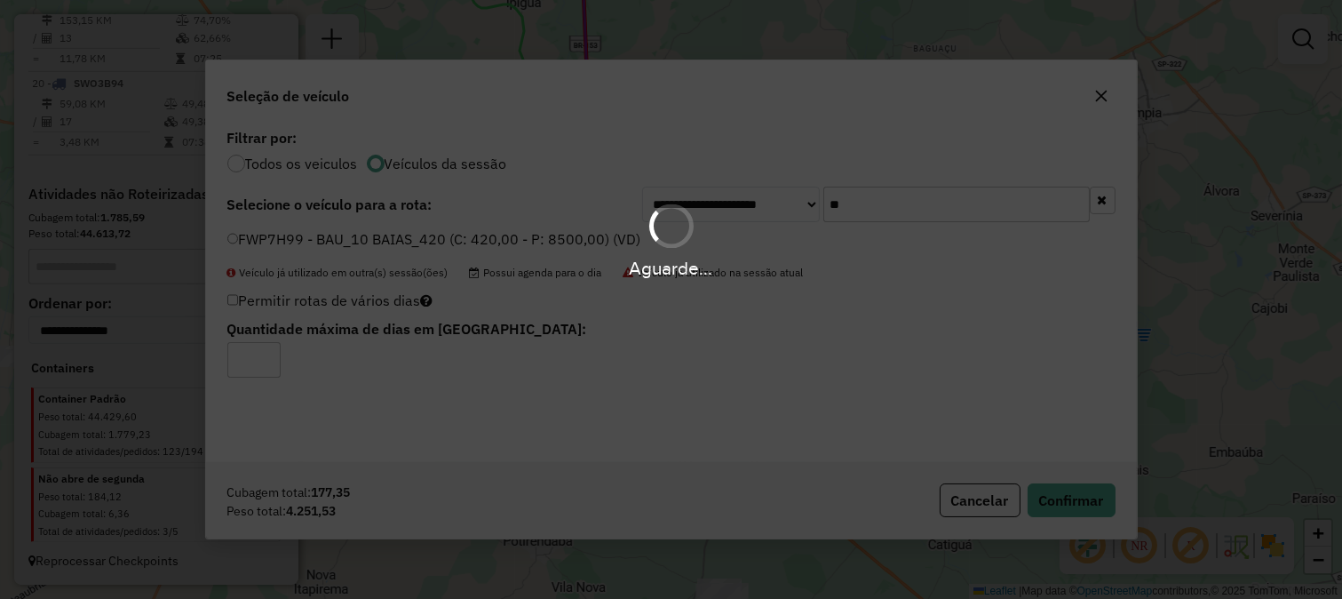
click at [1062, 506] on div "Aguarde..." at bounding box center [671, 299] width 1342 height 599
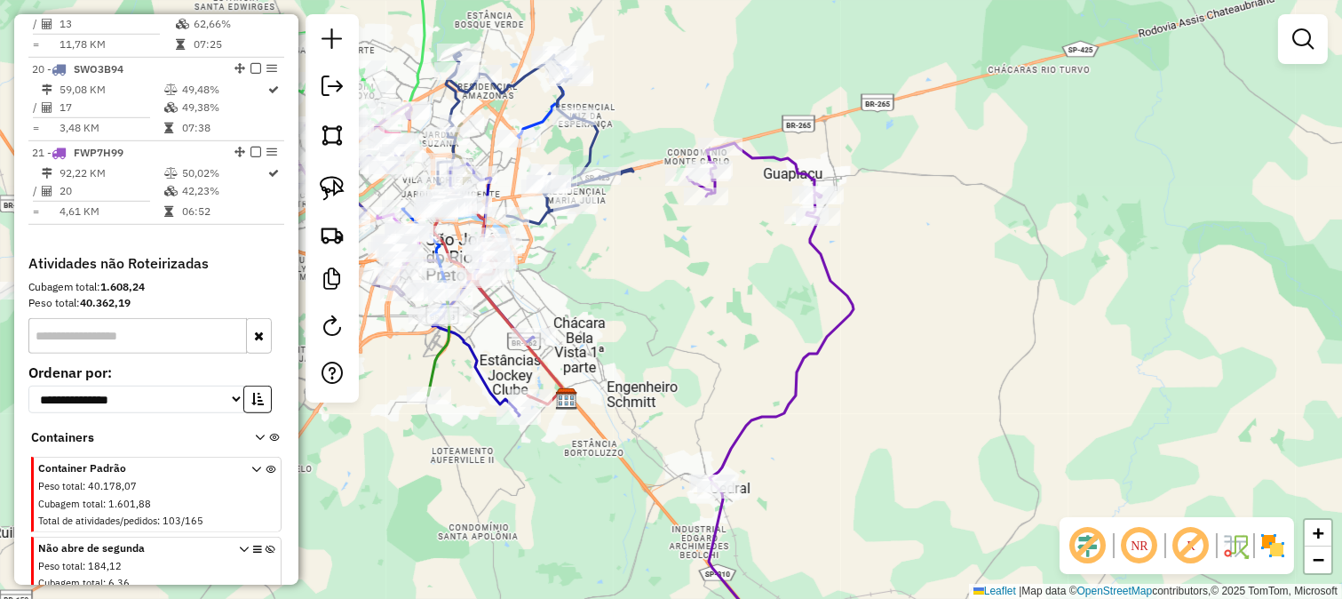
click at [813, 249] on icon at bounding box center [834, 401] width 292 height 516
select select "**********"
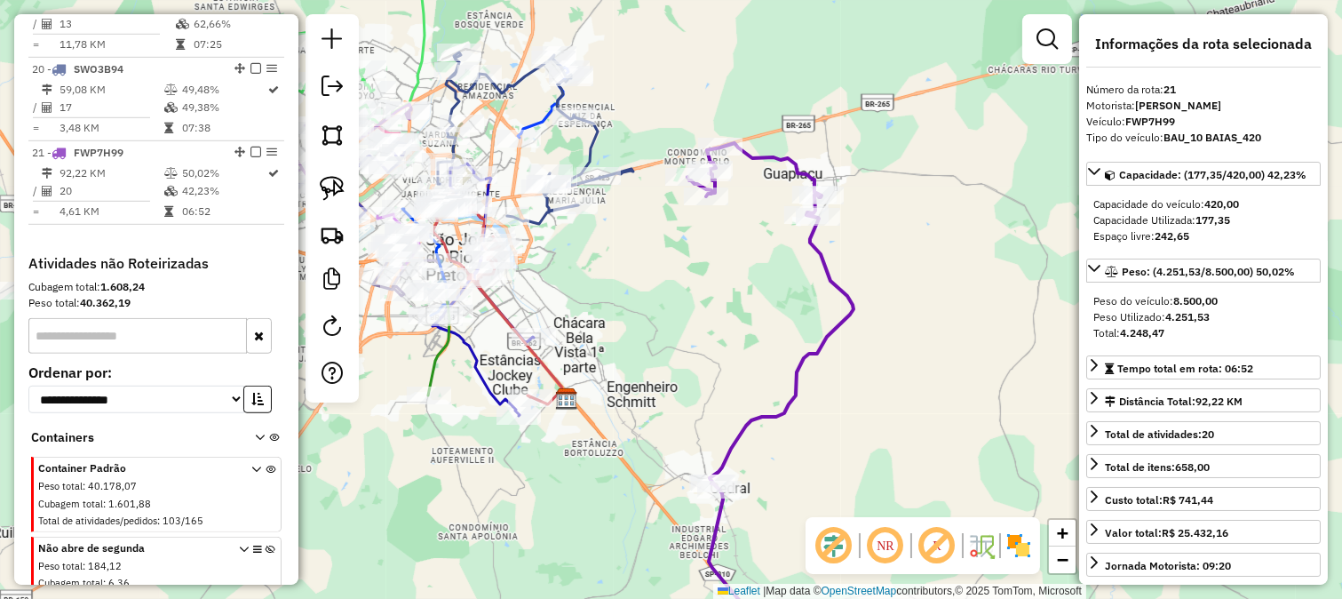
scroll to position [2336, 0]
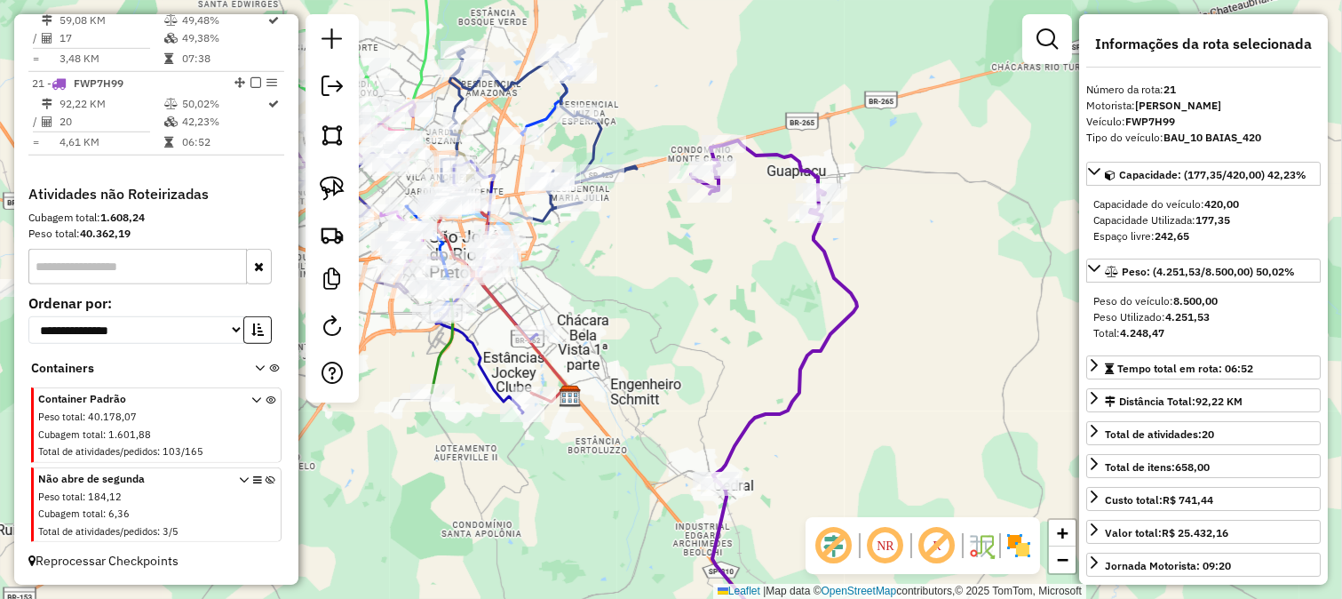
drag, startPoint x: 760, startPoint y: 320, endPoint x: 738, endPoint y: 160, distance: 161.4
click at [753, 216] on div "Janela de atendimento Grade de atendimento Capacidade Transportadoras Veículos …" at bounding box center [671, 299] width 1342 height 599
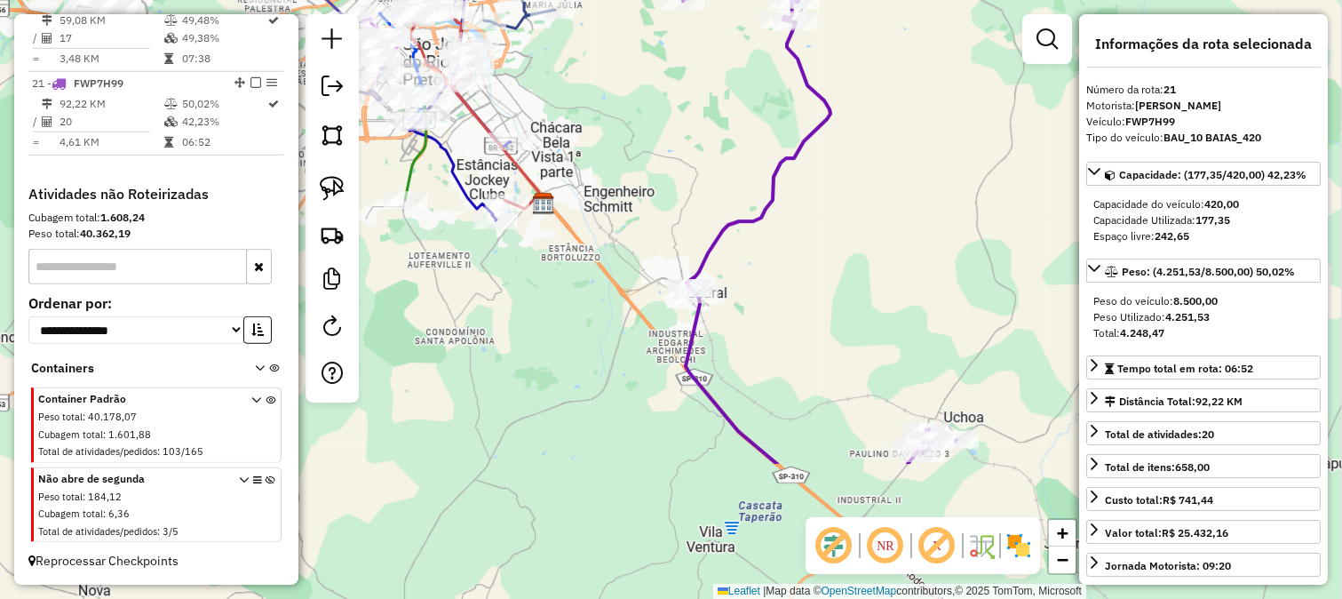
drag, startPoint x: 705, startPoint y: 157, endPoint x: 844, endPoint y: 386, distance: 267.8
click at [844, 386] on div "Janela de atendimento Grade de atendimento Capacidade Transportadoras Veículos …" at bounding box center [671, 299] width 1342 height 599
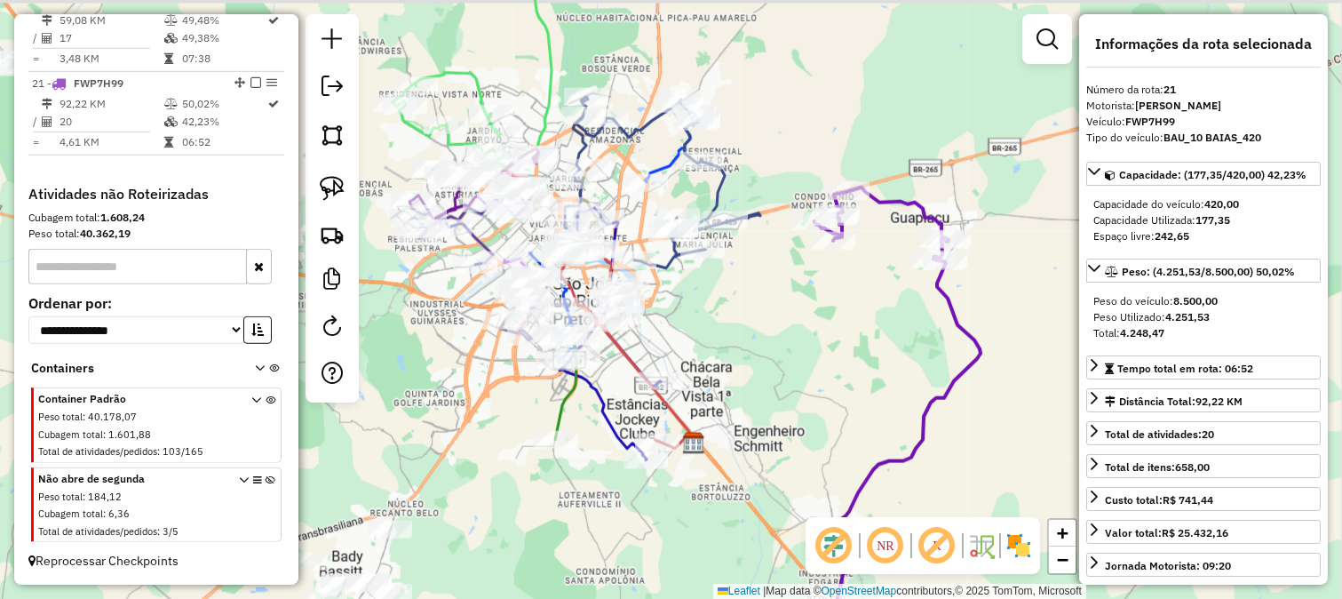
click at [815, 389] on div "Janela de atendimento Grade de atendimento Capacidade Transportadoras Veículos …" at bounding box center [671, 299] width 1342 height 599
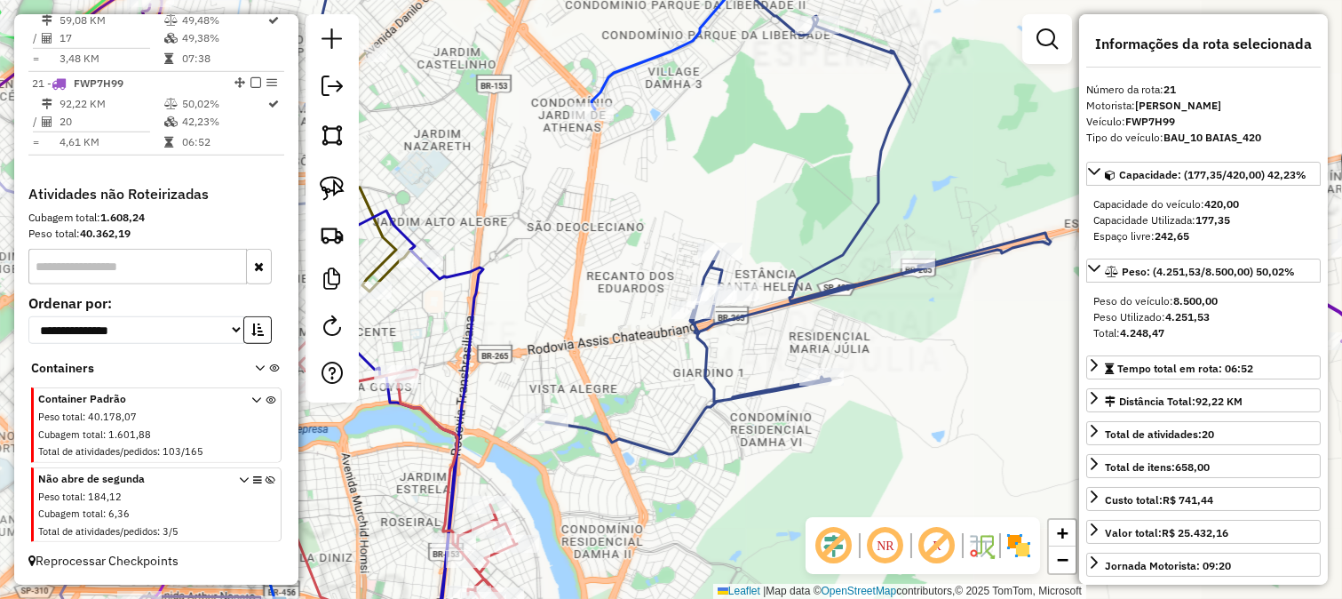
click at [875, 182] on icon at bounding box center [659, 196] width 783 height 513
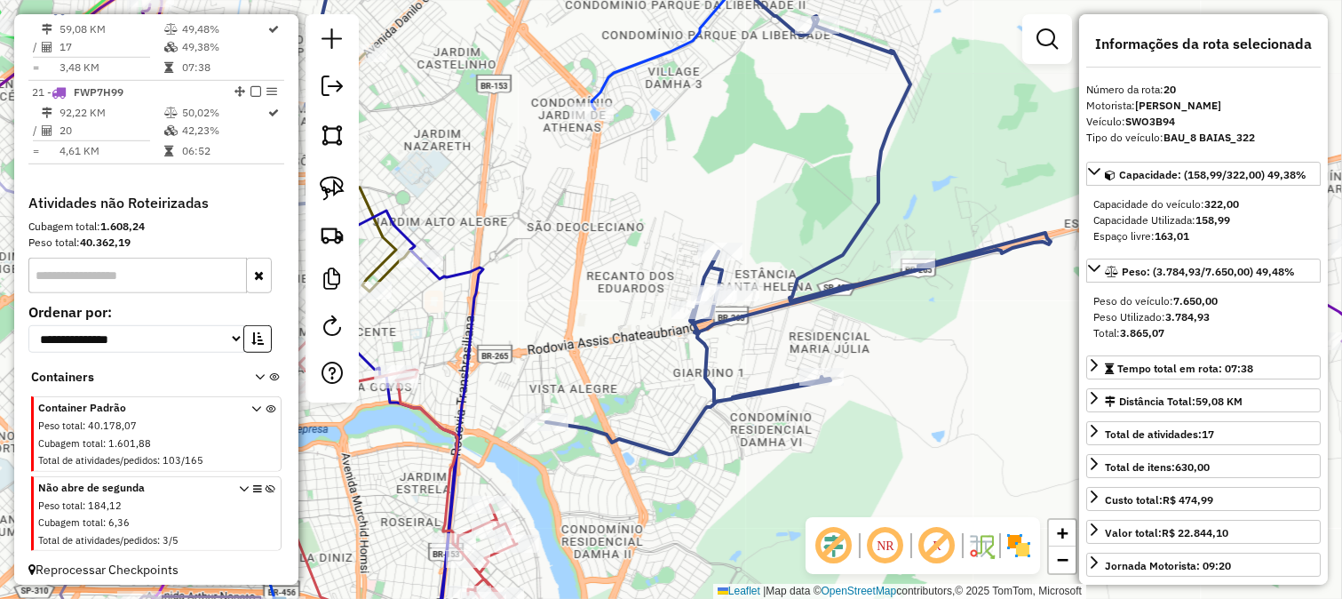
scroll to position [2311, 0]
drag, startPoint x: 811, startPoint y: 161, endPoint x: 863, endPoint y: 338, distance: 185.2
click at [863, 333] on div "Janela de atendimento Grade de atendimento Capacidade Transportadoras Veículos …" at bounding box center [671, 299] width 1342 height 599
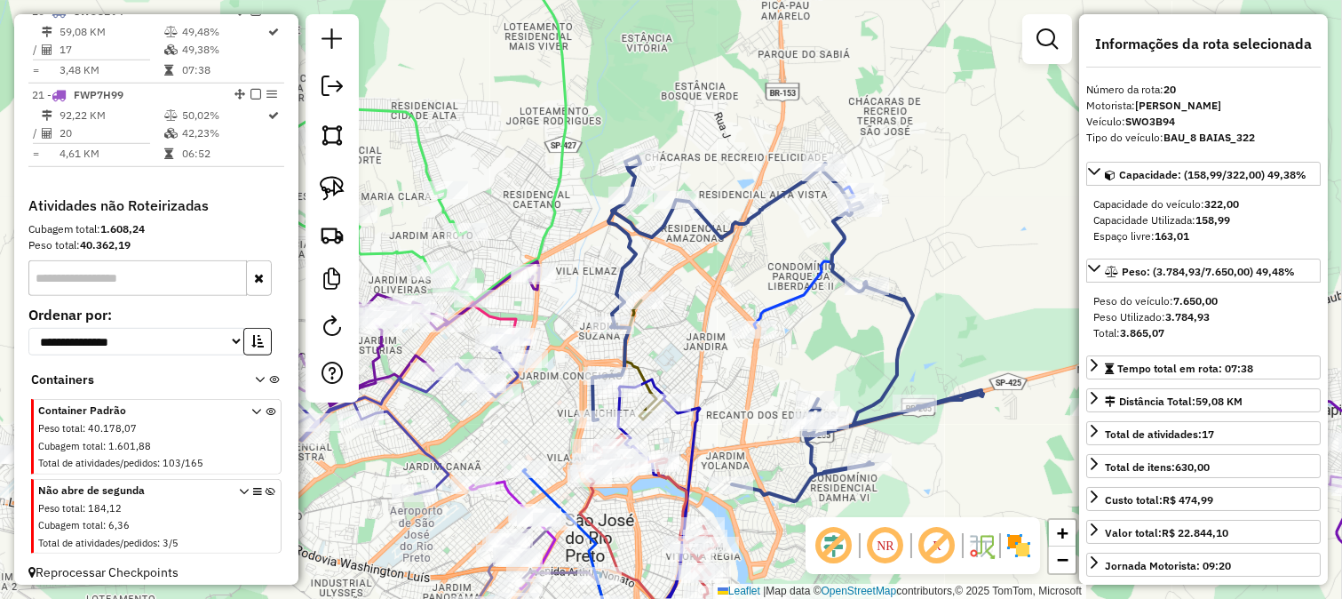
click at [706, 216] on icon at bounding box center [788, 328] width 391 height 345
drag, startPoint x: 695, startPoint y: 263, endPoint x: 788, endPoint y: 246, distance: 94.8
click at [784, 245] on div "Janela de atendimento Grade de atendimento Capacidade Transportadoras Veículos …" at bounding box center [671, 299] width 1342 height 599
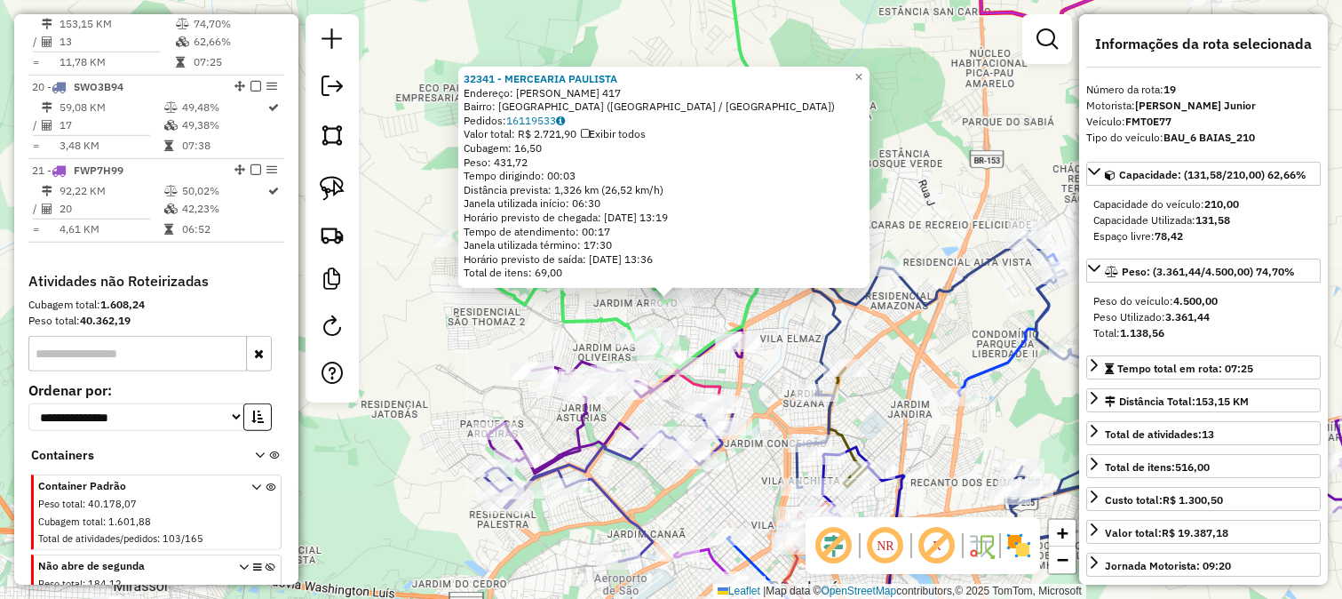
scroll to position [2226, 0]
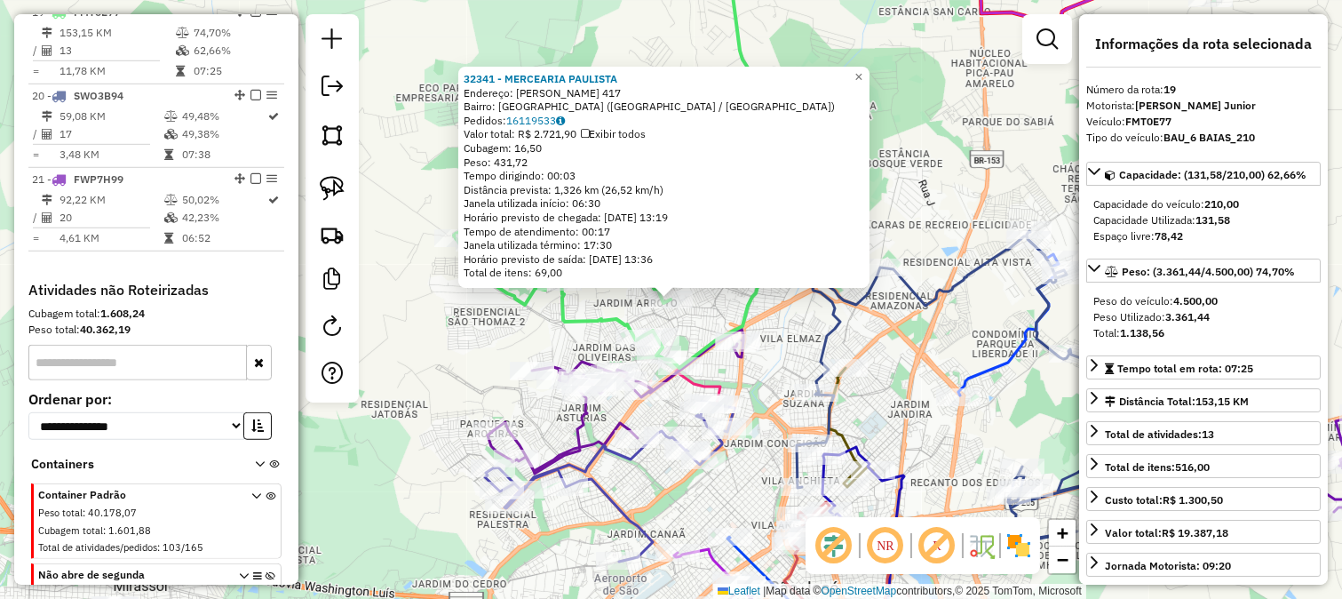
click at [524, 350] on div "32341 - MERCEARIA PAULISTA Endereço: ATILIO LOBANCO 417 Bairro: JARDIM SANTO AN…" at bounding box center [671, 299] width 1342 height 599
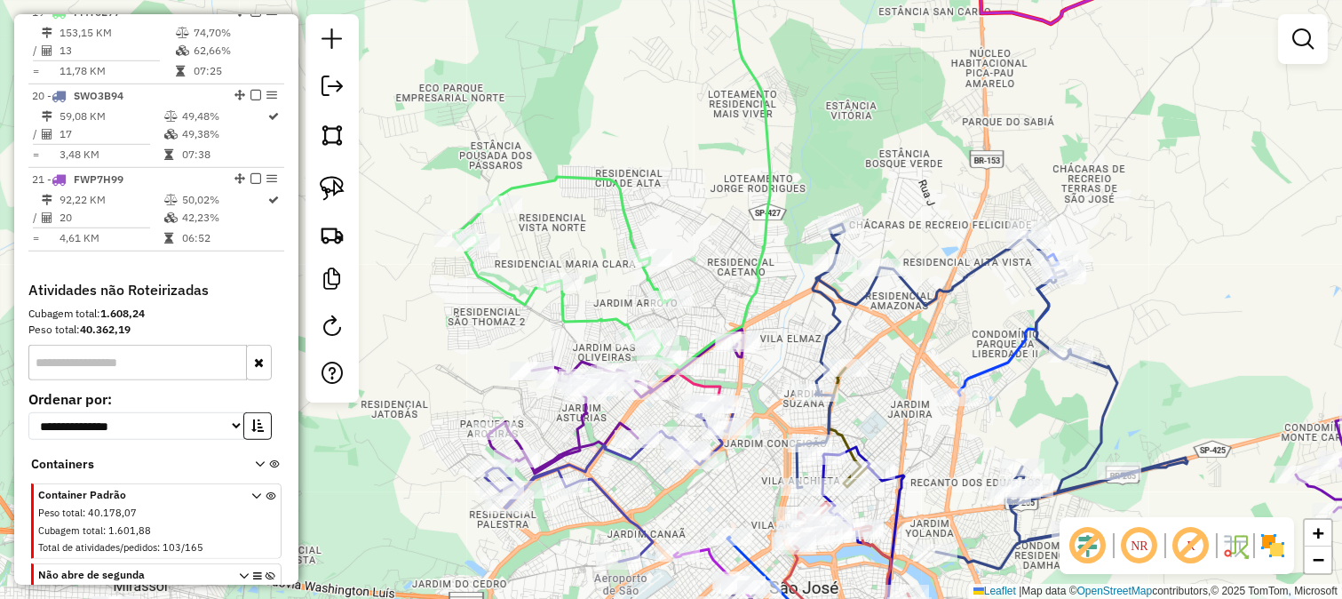
drag, startPoint x: 883, startPoint y: 384, endPoint x: 869, endPoint y: 521, distance: 137.5
click at [873, 519] on div "Janela de atendimento Grade de atendimento Capacidade Transportadoras Veículos …" at bounding box center [671, 299] width 1342 height 599
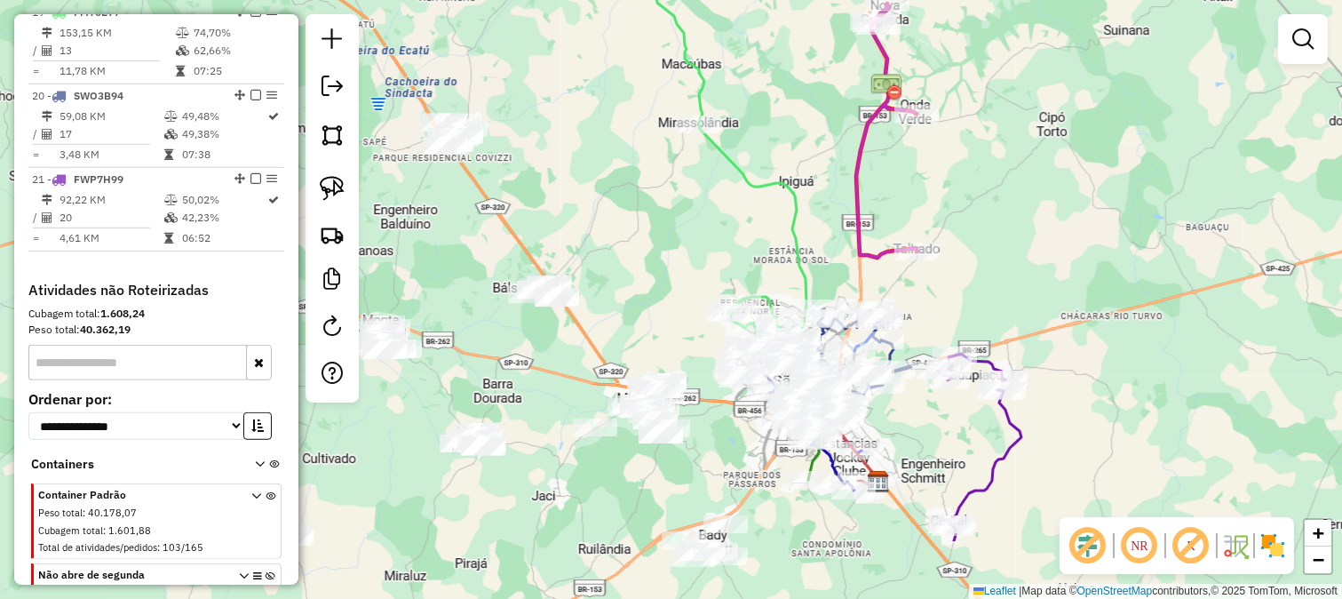
drag, startPoint x: 779, startPoint y: 216, endPoint x: 795, endPoint y: 82, distance: 135.1
click at [795, 82] on div "Janela de atendimento Grade de atendimento Capacidade Transportadoras Veículos …" at bounding box center [671, 299] width 1342 height 599
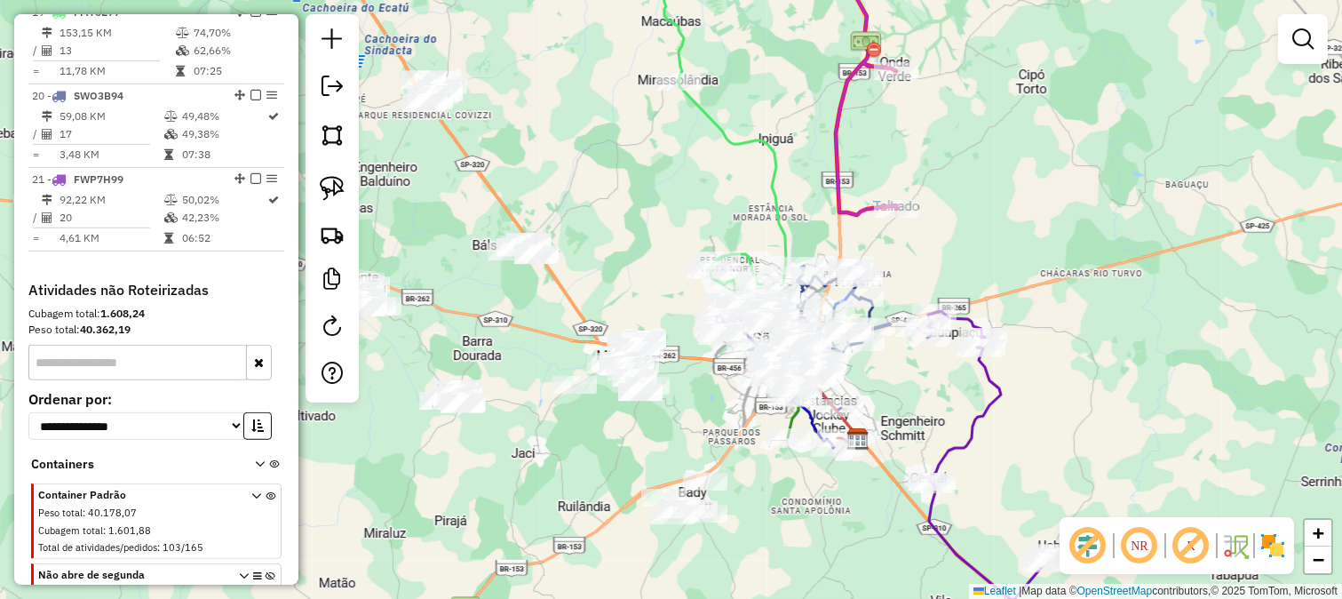
drag, startPoint x: 928, startPoint y: 442, endPoint x: 769, endPoint y: 51, distance: 422.8
click at [775, 107] on div "Janela de atendimento Grade de atendimento Capacidade Transportadoras Veículos …" at bounding box center [671, 299] width 1342 height 599
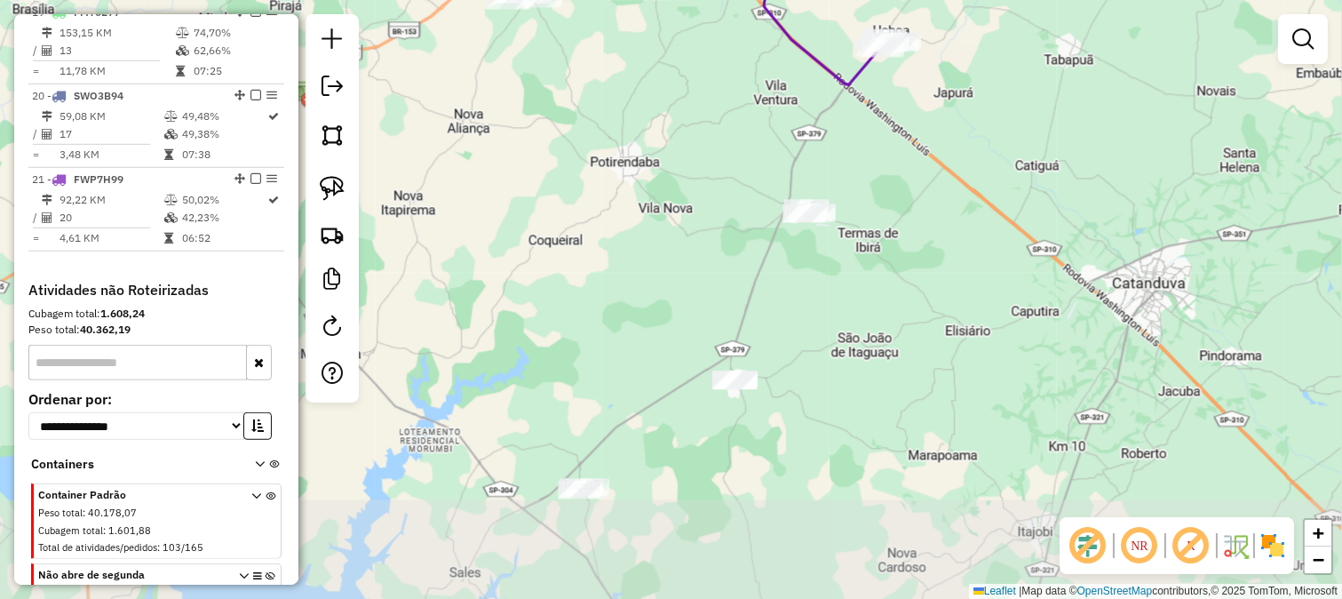
drag, startPoint x: 784, startPoint y: 190, endPoint x: 822, endPoint y: 68, distance: 127.3
click at [810, 90] on div "Rota 21 - Placa FWP7H99 33100 - CEDROS LANCHES Janela de atendimento Grade de a…" at bounding box center [671, 299] width 1342 height 599
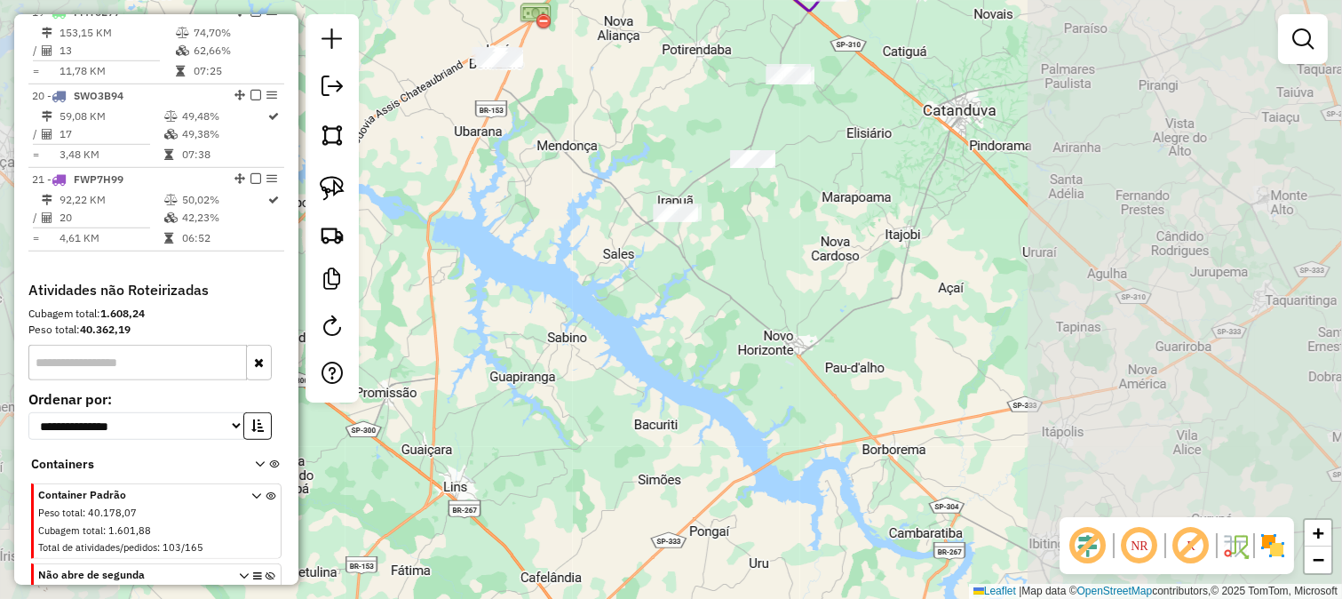
drag, startPoint x: 697, startPoint y: 93, endPoint x: 725, endPoint y: 209, distance: 118.7
click at [725, 208] on div "Janela de atendimento Grade de atendimento Capacidade Transportadoras Veículos …" at bounding box center [671, 299] width 1342 height 599
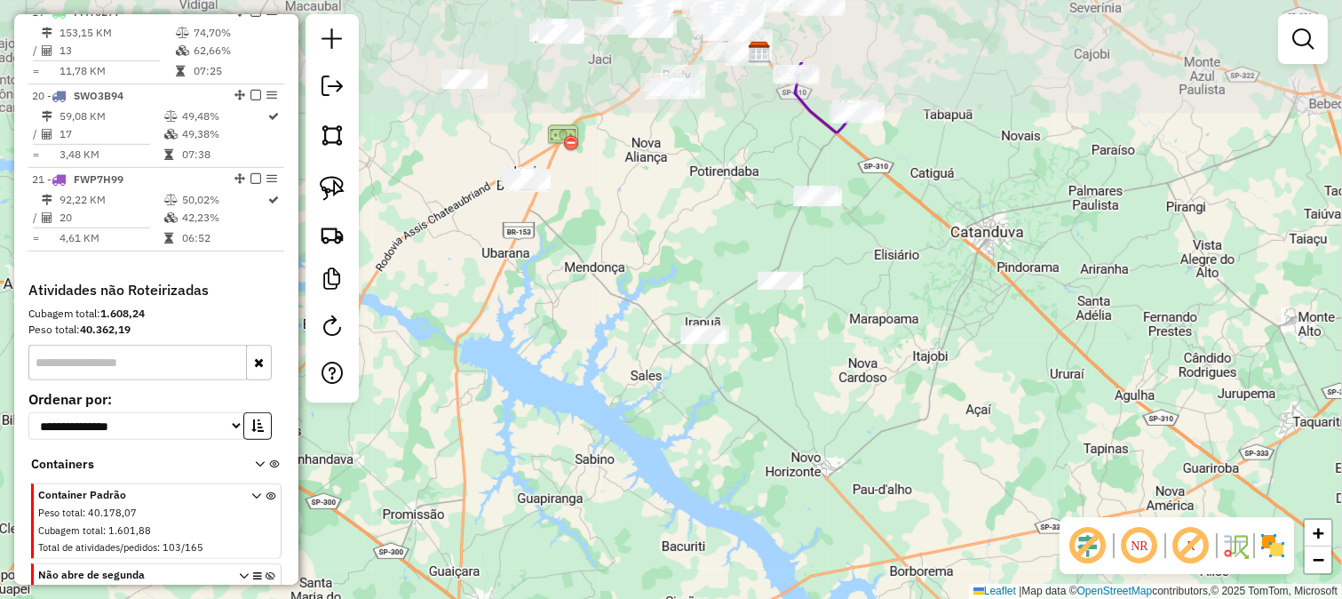
drag, startPoint x: 693, startPoint y: 191, endPoint x: 649, endPoint y: 163, distance: 51.5
click at [693, 189] on div "Janela de atendimento Grade de atendimento Capacidade Transportadoras Veículos …" at bounding box center [671, 299] width 1342 height 599
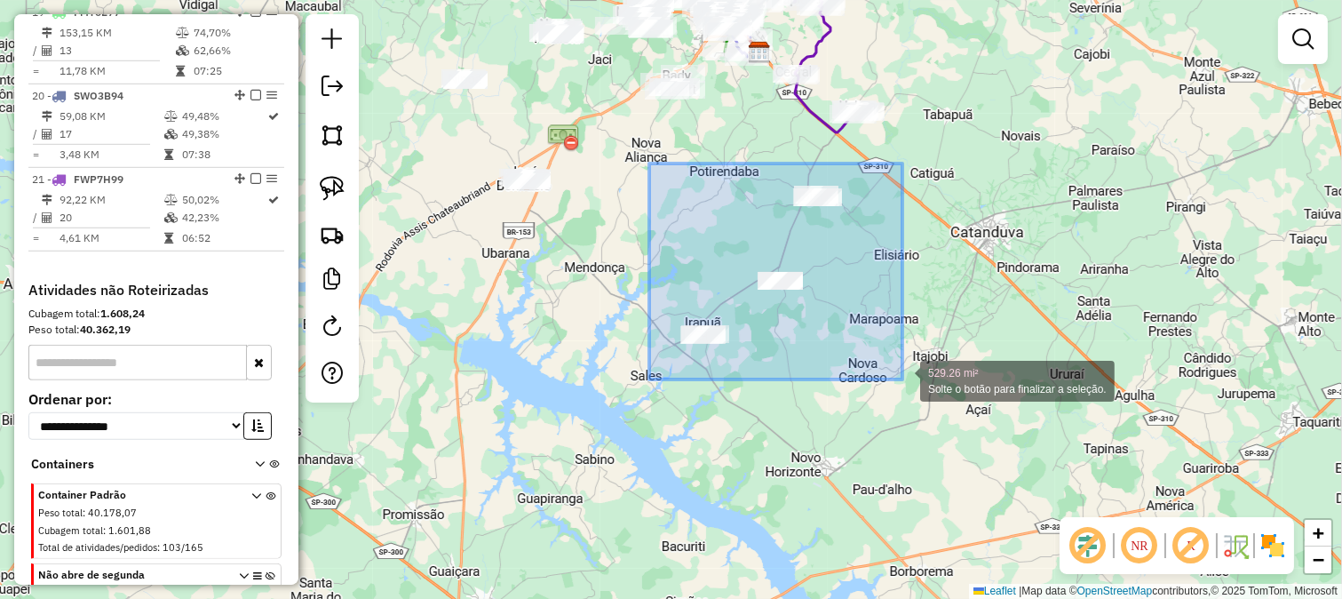
drag
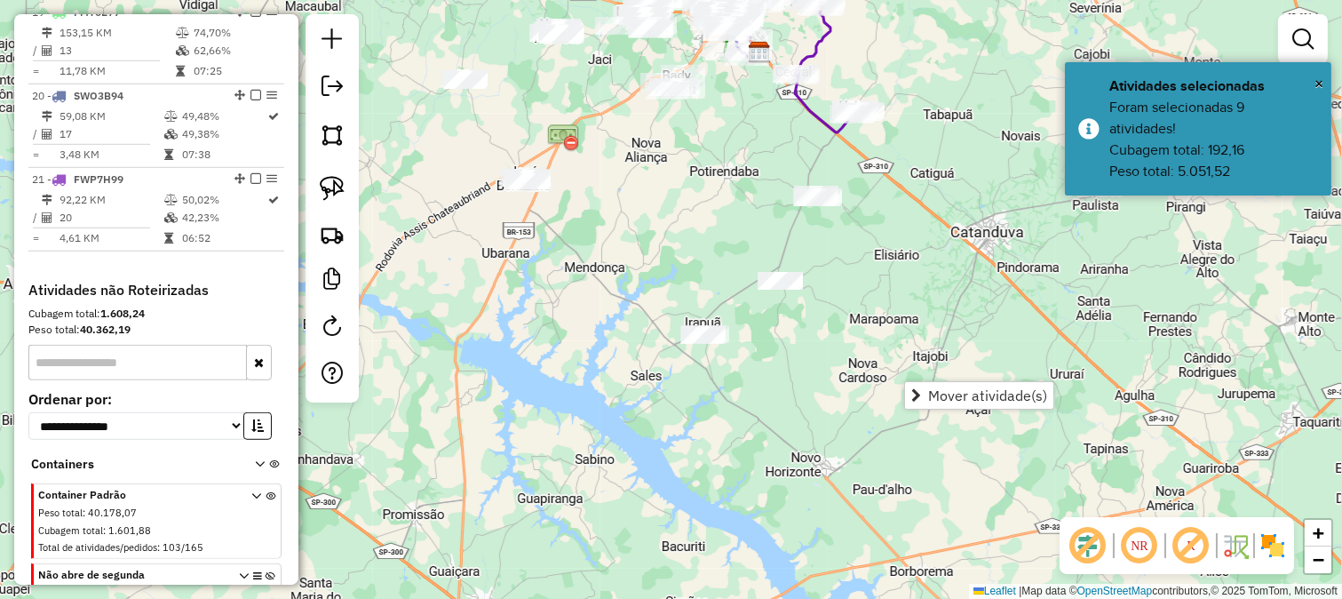
click at [885, 368] on div "Janela de atendimento Grade de atendimento Capacidade Transportadoras Veículos …" at bounding box center [671, 299] width 1342 height 599
click at [860, 360] on div "Janela de atendimento Grade de atendimento Capacidade Transportadoras Veículos …" at bounding box center [671, 299] width 1342 height 599
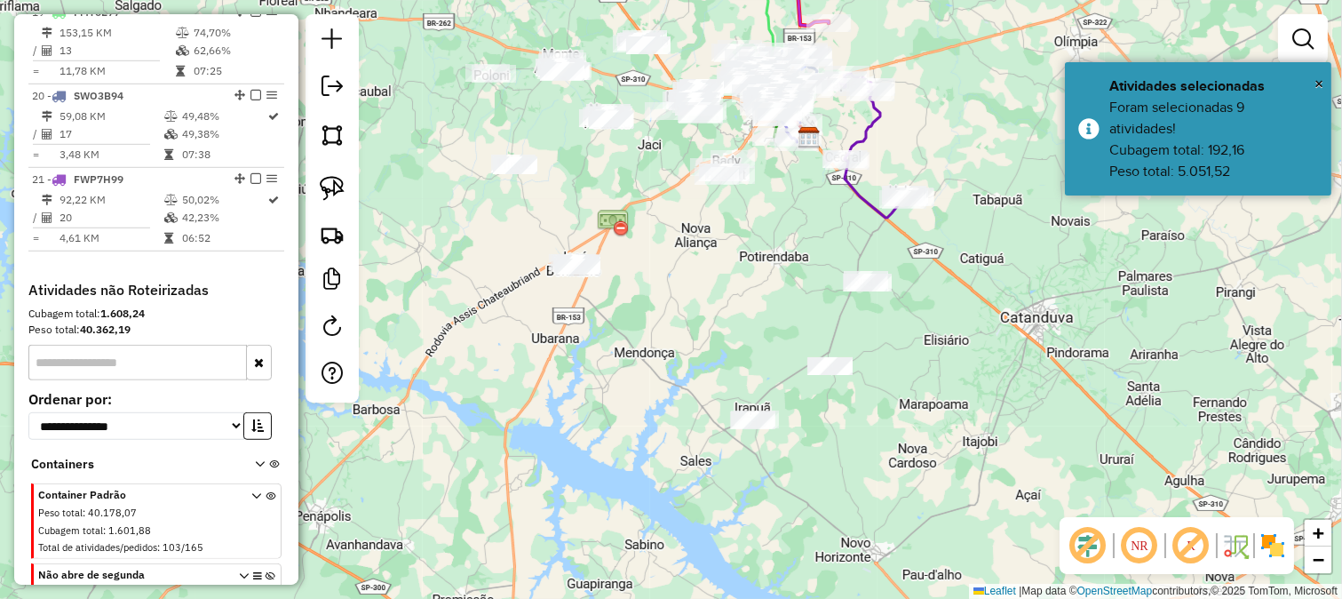
click at [716, 260] on div "Janela de atendimento Grade de atendimento Capacidade Transportadoras Veículos …" at bounding box center [671, 299] width 1342 height 599
click at [977, 465] on link "Mover atividade(s)" at bounding box center [1033, 475] width 148 height 27
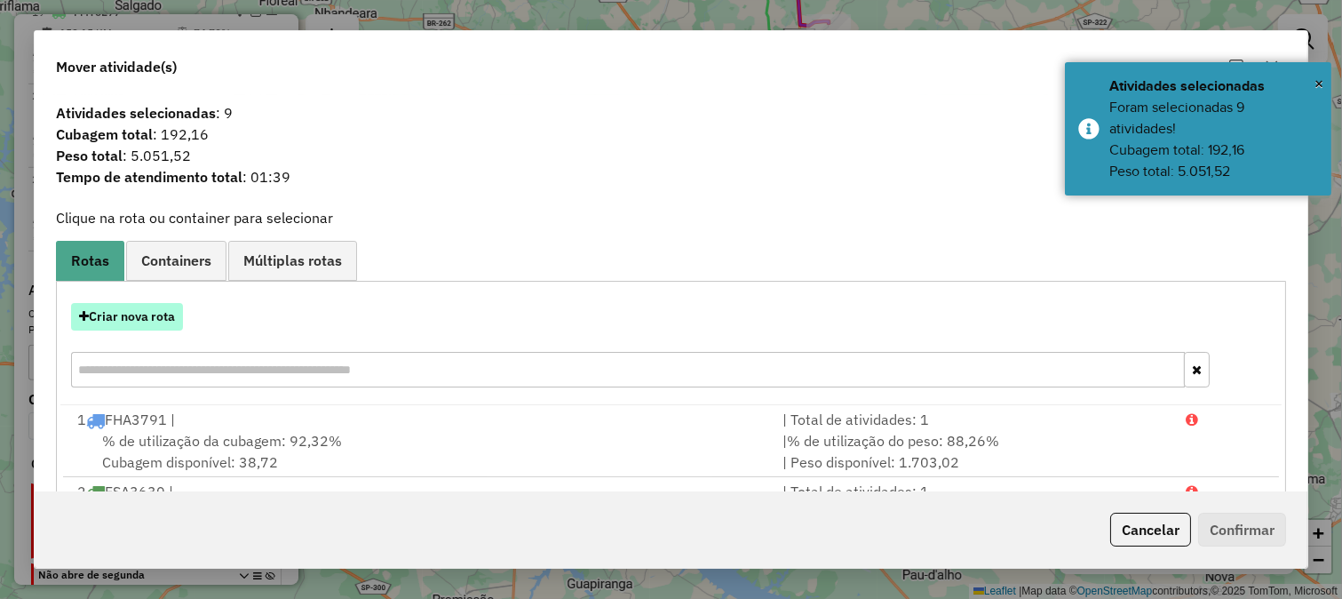
click at [143, 326] on button "Criar nova rota" at bounding box center [127, 317] width 112 height 28
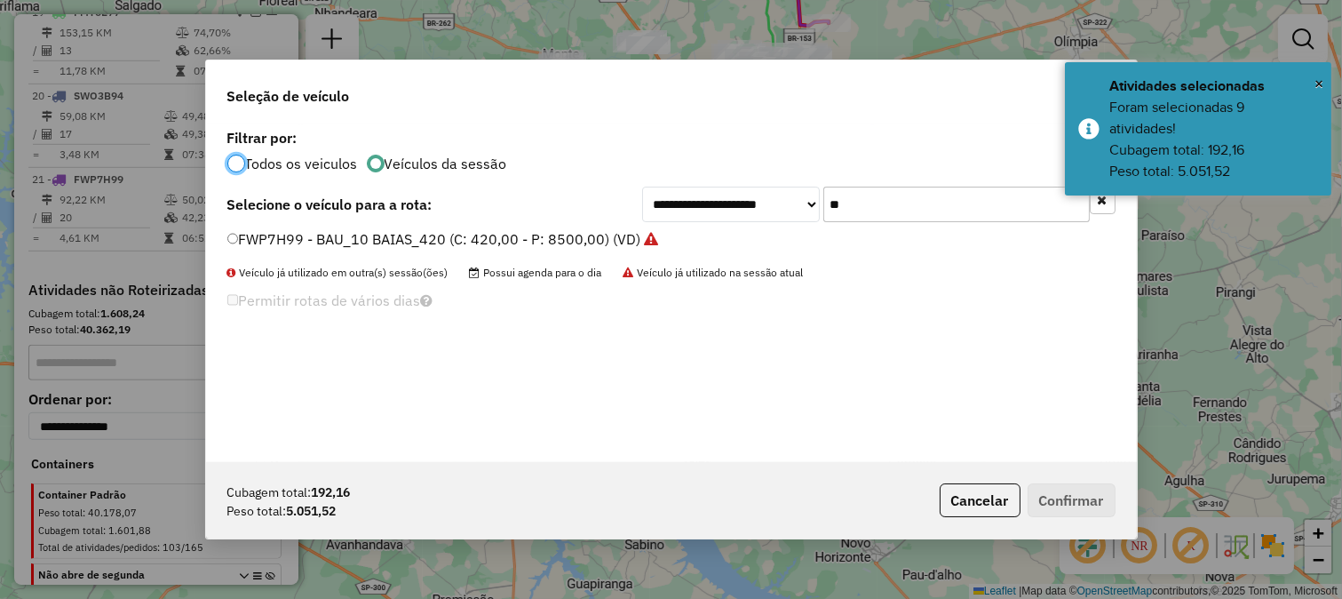
scroll to position [10, 4]
click at [904, 205] on input "**" at bounding box center [956, 205] width 267 height 36
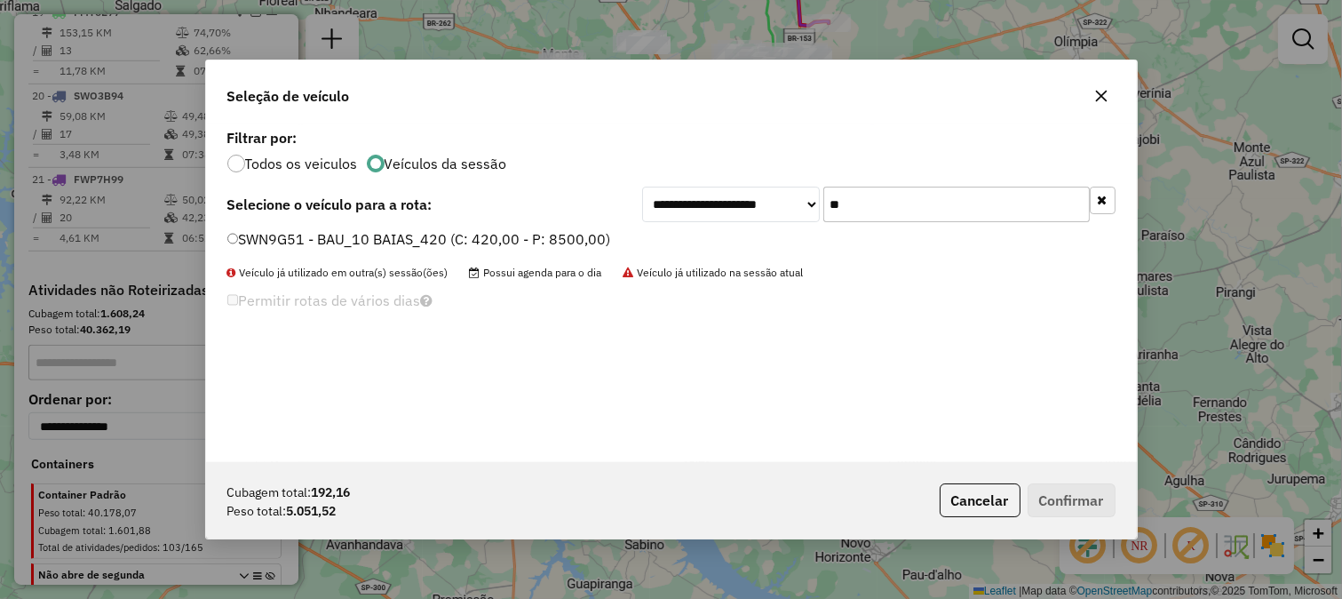
type input "**"
click at [500, 238] on label "SWN9G51 - BAU_10 BAIAS_420 (C: 420,00 - P: 8500,00)" at bounding box center [419, 238] width 384 height 21
click at [1035, 505] on button "Confirmar" at bounding box center [1072, 500] width 88 height 34
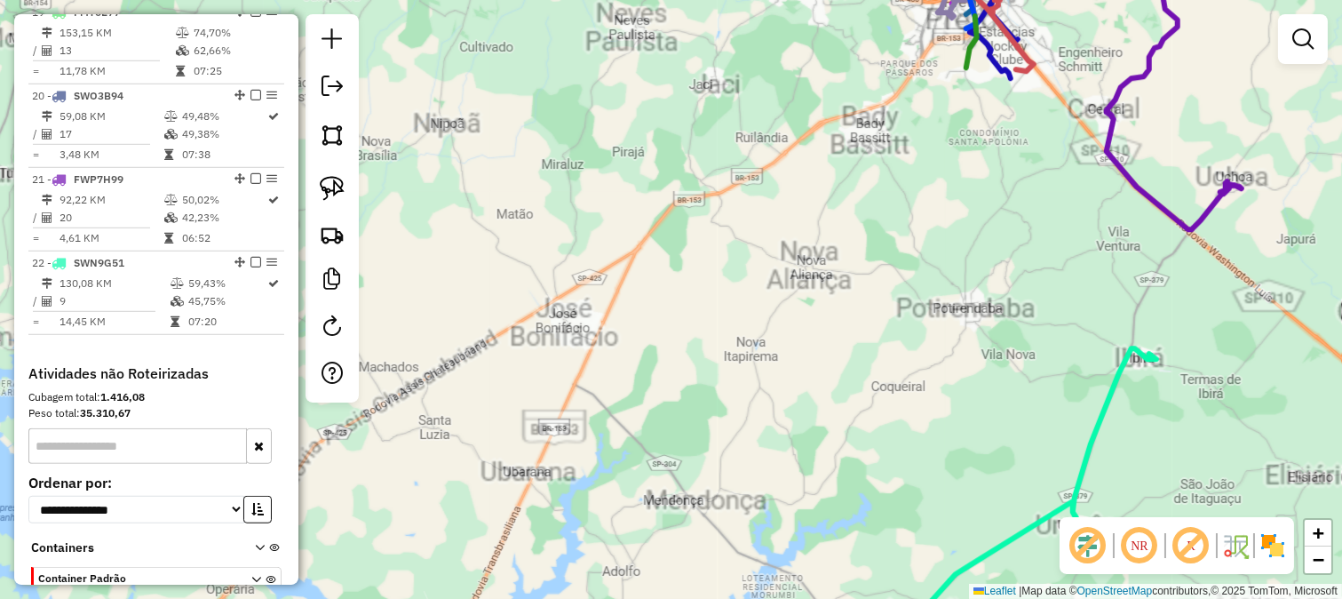
click at [578, 211] on div "Janela de atendimento Grade de atendimento Capacidade Transportadoras Veículos …" at bounding box center [671, 299] width 1342 height 599
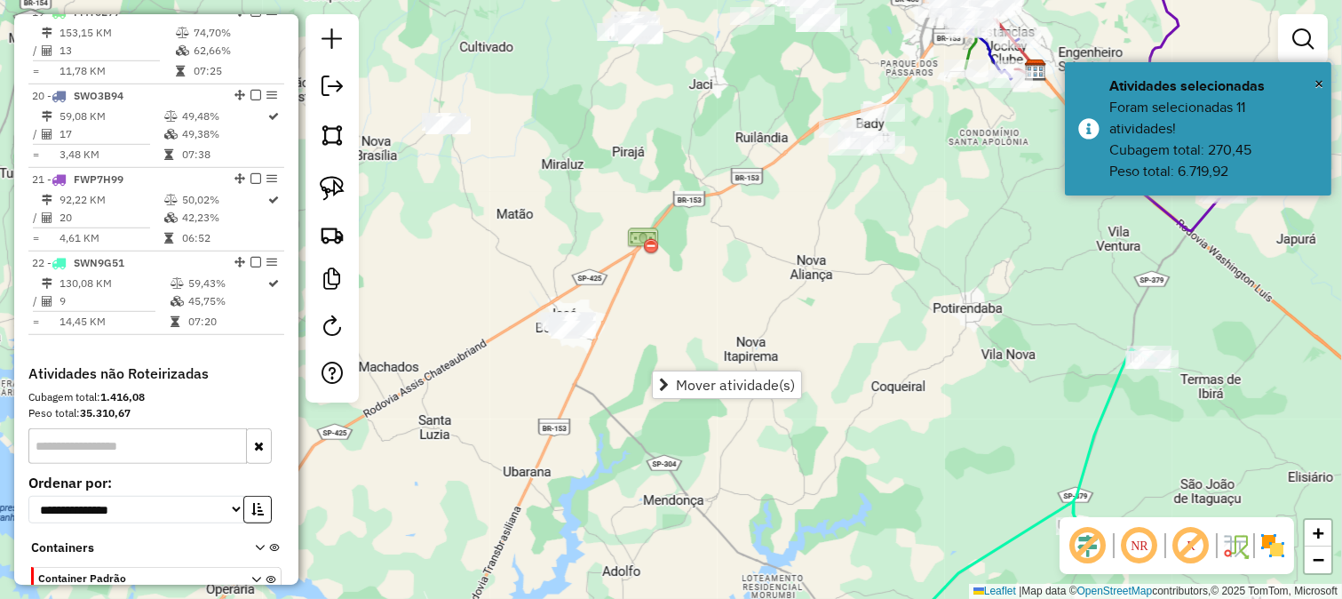
click at [759, 172] on div "Janela de atendimento Grade de atendimento Capacidade Transportadoras Veículos …" at bounding box center [671, 299] width 1342 height 599
click at [768, 145] on div "Janela de atendimento Grade de atendimento Capacidade Transportadoras Veículos …" at bounding box center [671, 299] width 1342 height 599
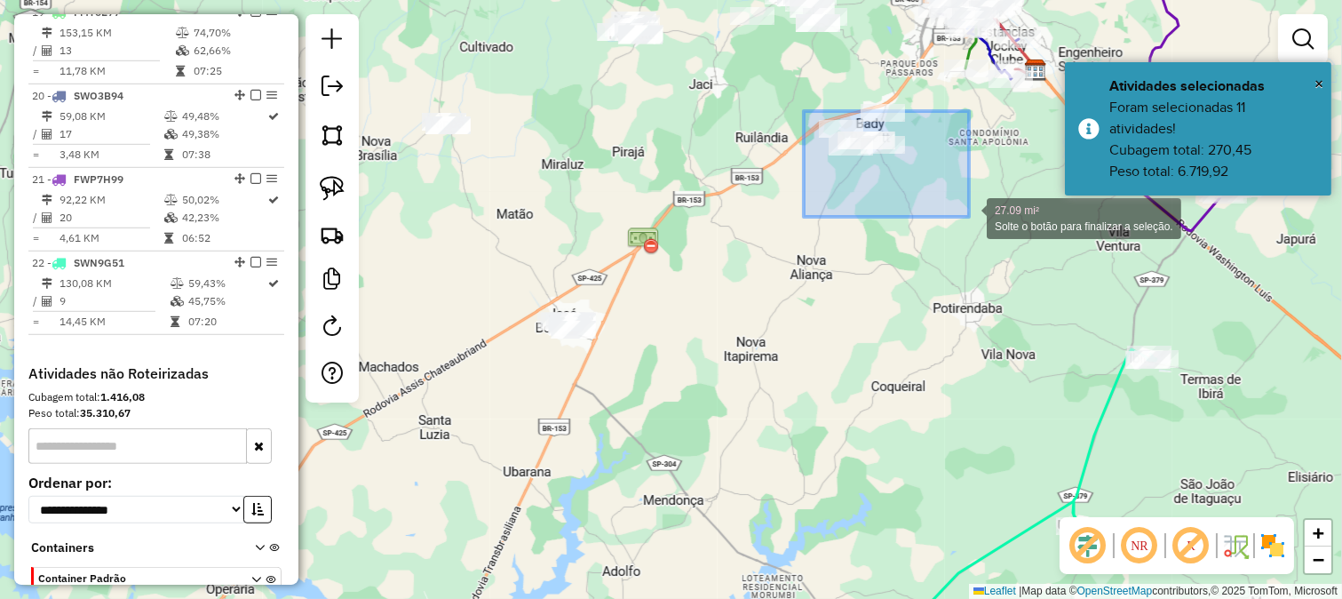
drag, startPoint x: 804, startPoint y: 111, endPoint x: 970, endPoint y: 218, distance: 197.4
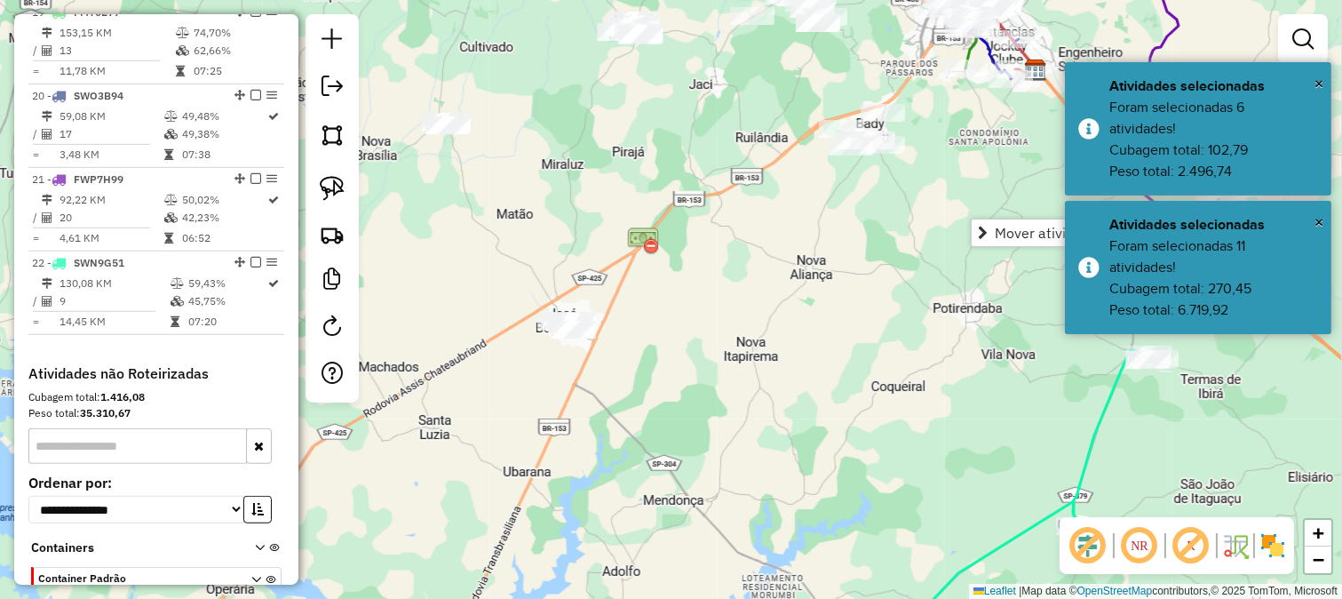
click at [720, 235] on div "Janela de atendimento Grade de atendimento Capacidade Transportadoras Veículos …" at bounding box center [671, 299] width 1342 height 599
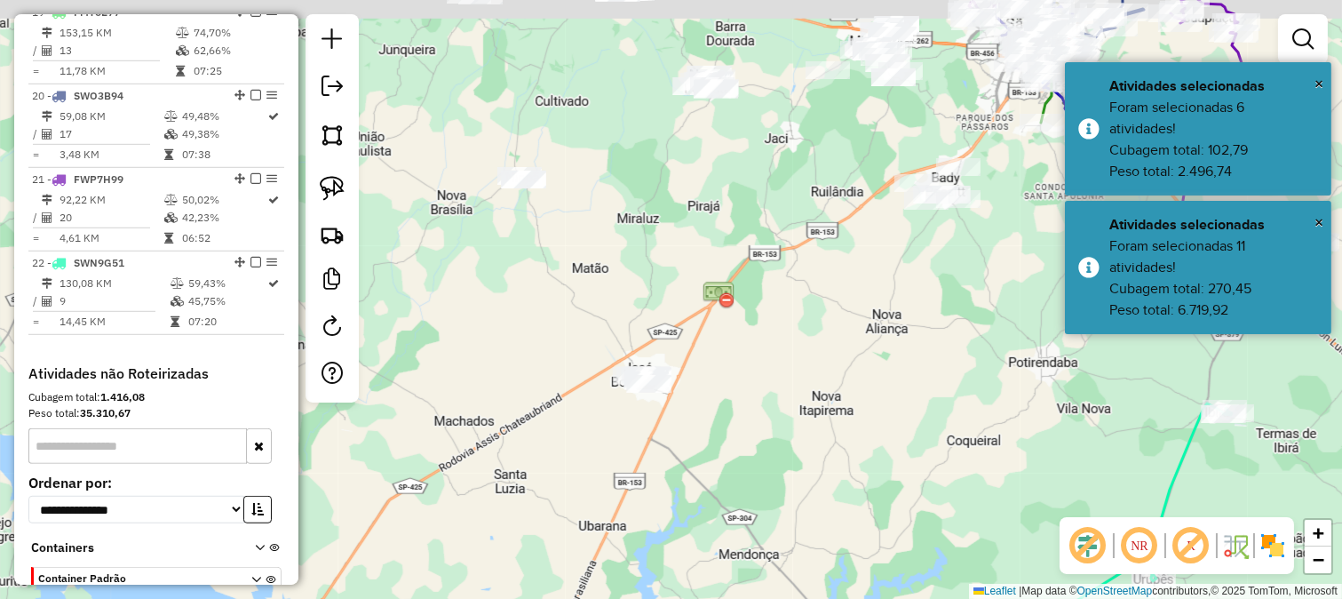
drag, startPoint x: 771, startPoint y: 267, endPoint x: 800, endPoint y: 289, distance: 36.2
click at [800, 289] on div "Janela de atendimento Grade de atendimento Capacidade Transportadoras Veículos …" at bounding box center [671, 299] width 1342 height 599
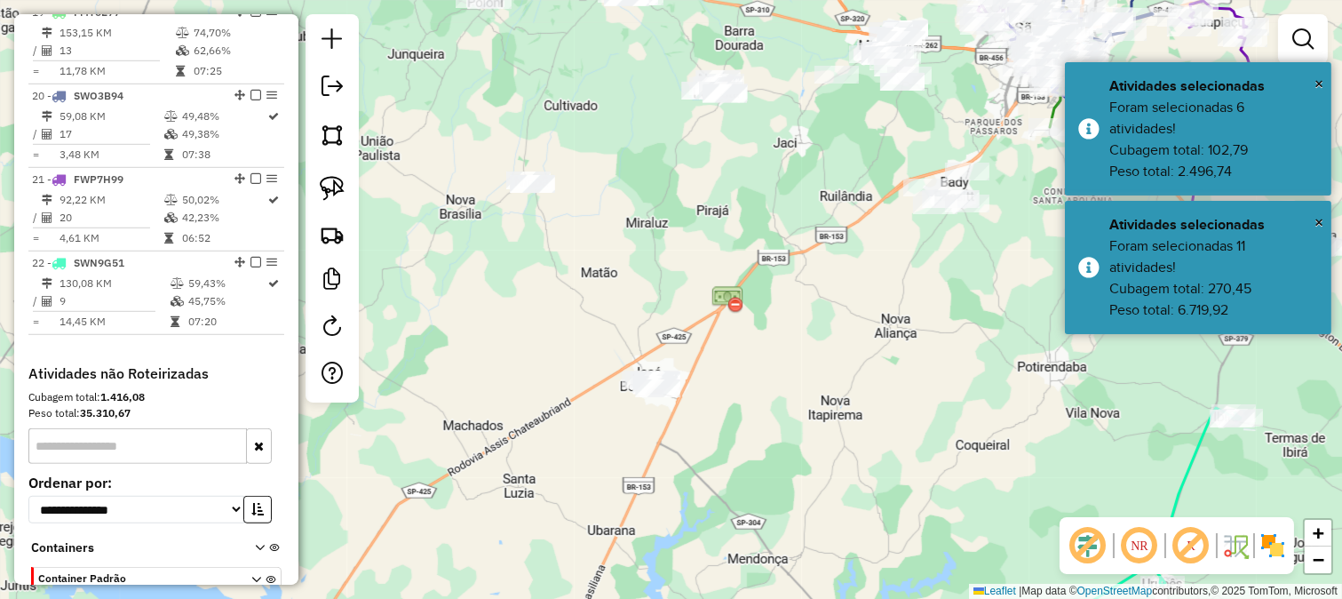
drag, startPoint x: 641, startPoint y: 318, endPoint x: 672, endPoint y: 346, distance: 42.1
click at [672, 346] on div "Janela de atendimento Grade de atendimento Capacidade Transportadoras Veículos …" at bounding box center [671, 299] width 1342 height 599
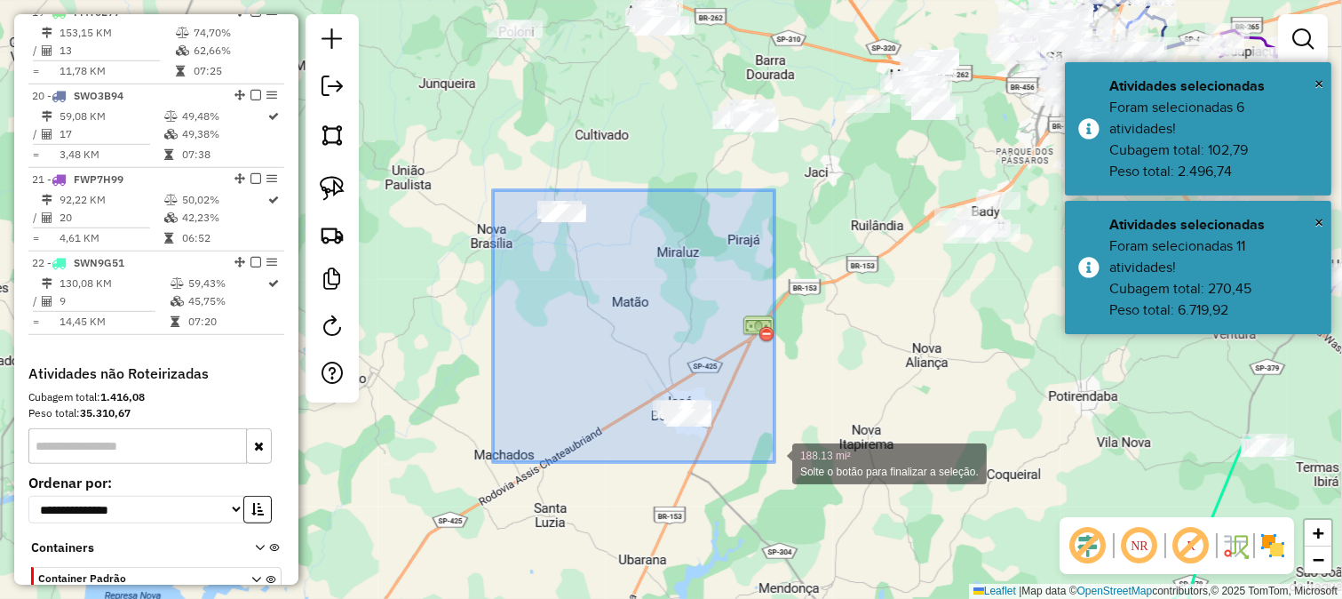
drag, startPoint x: 493, startPoint y: 190, endPoint x: 775, endPoint y: 462, distance: 391.4
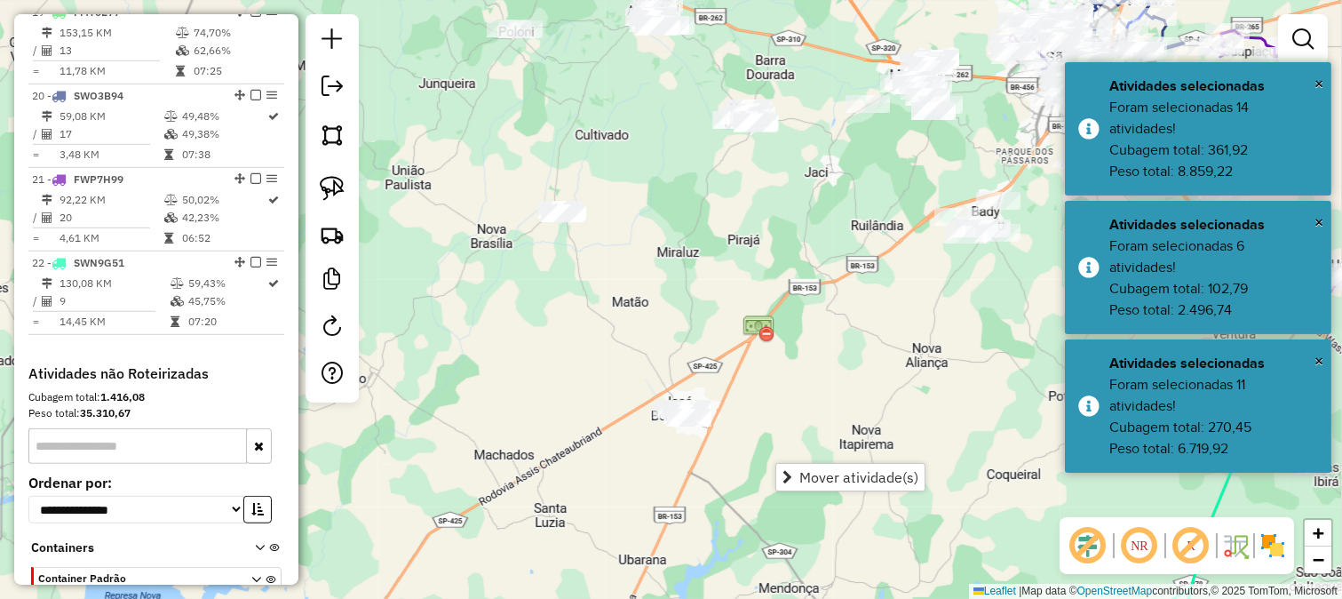
click at [725, 410] on div "Janela de atendimento Grade de atendimento Capacidade Transportadoras Veículos …" at bounding box center [671, 299] width 1342 height 599
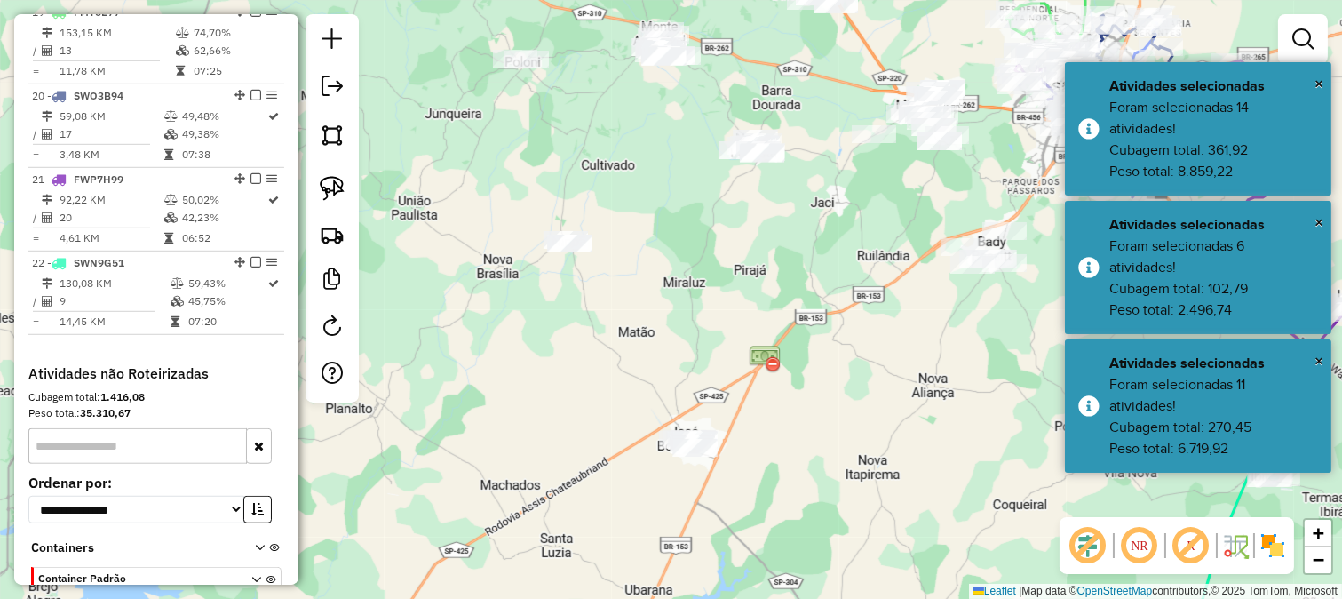
drag, startPoint x: 672, startPoint y: 374, endPoint x: 680, endPoint y: 421, distance: 47.8
click at [679, 418] on div "Janela de atendimento Grade de atendimento Capacidade Transportadoras Veículos …" at bounding box center [671, 299] width 1342 height 599
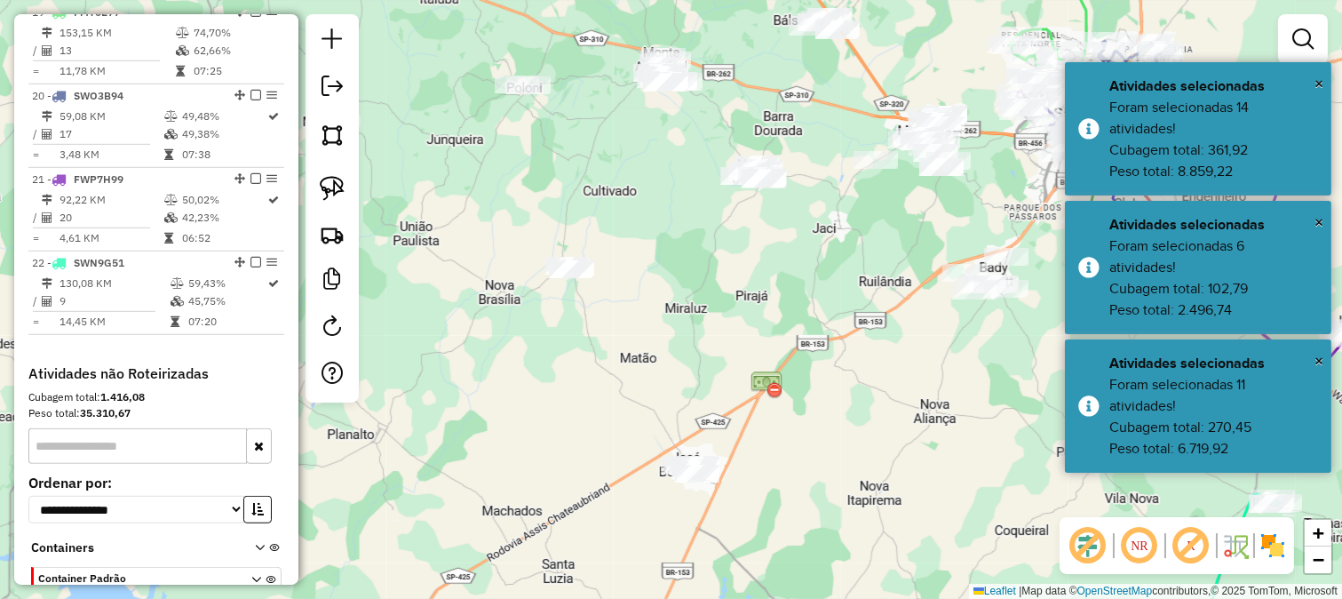
drag, startPoint x: 675, startPoint y: 426, endPoint x: 650, endPoint y: 421, distance: 25.4
click at [650, 421] on div "Janela de atendimento Grade de atendimento Capacidade Transportadoras Veículos …" at bounding box center [671, 299] width 1342 height 599
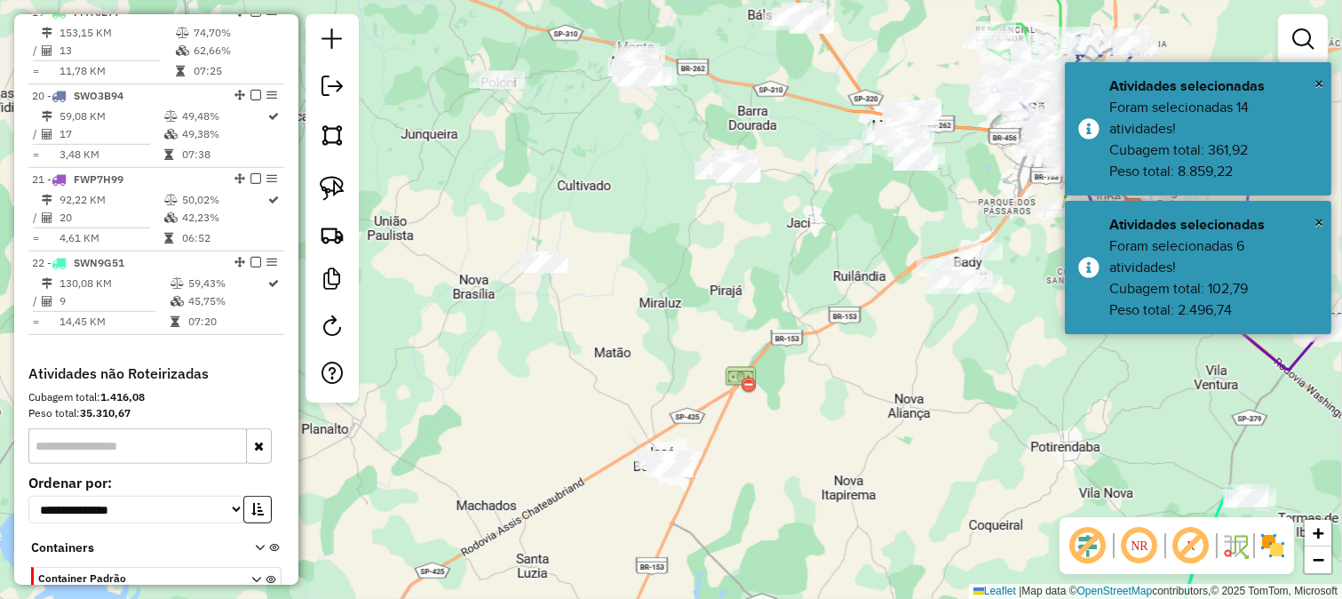
click at [641, 418] on div "Janela de atendimento Grade de atendimento Capacidade Transportadoras Veículos …" at bounding box center [671, 299] width 1342 height 599
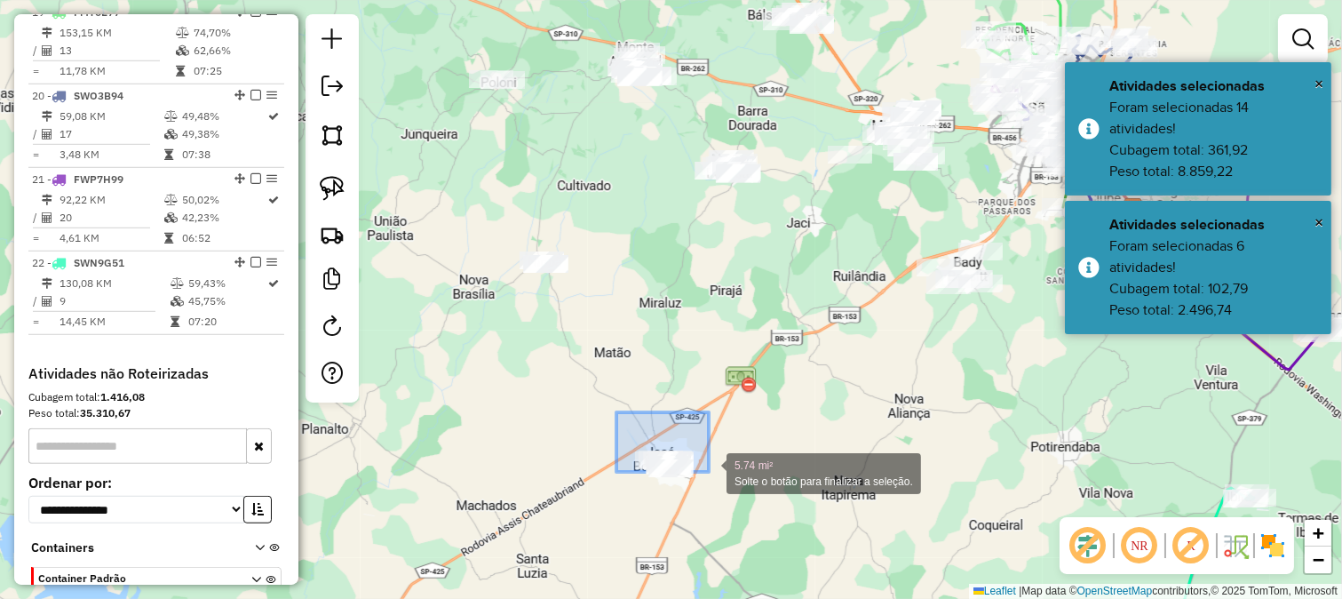
drag, startPoint x: 626, startPoint y: 420, endPoint x: 722, endPoint y: 476, distance: 111.1
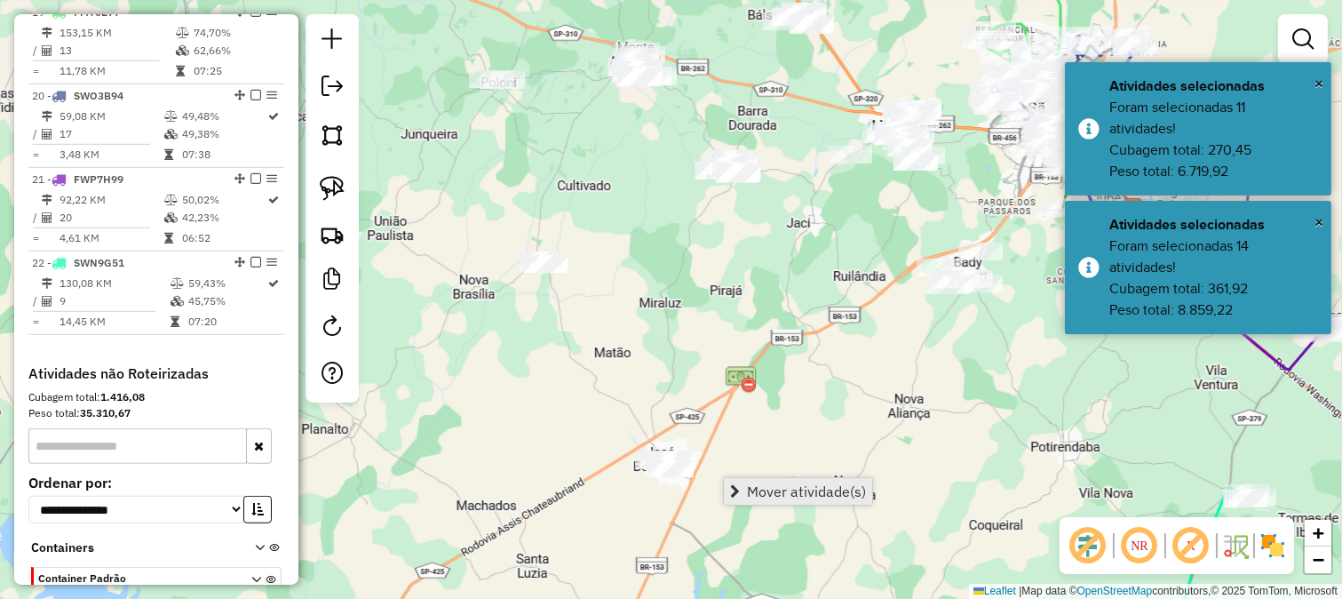
click at [777, 496] on span "Mover atividade(s)" at bounding box center [806, 491] width 119 height 14
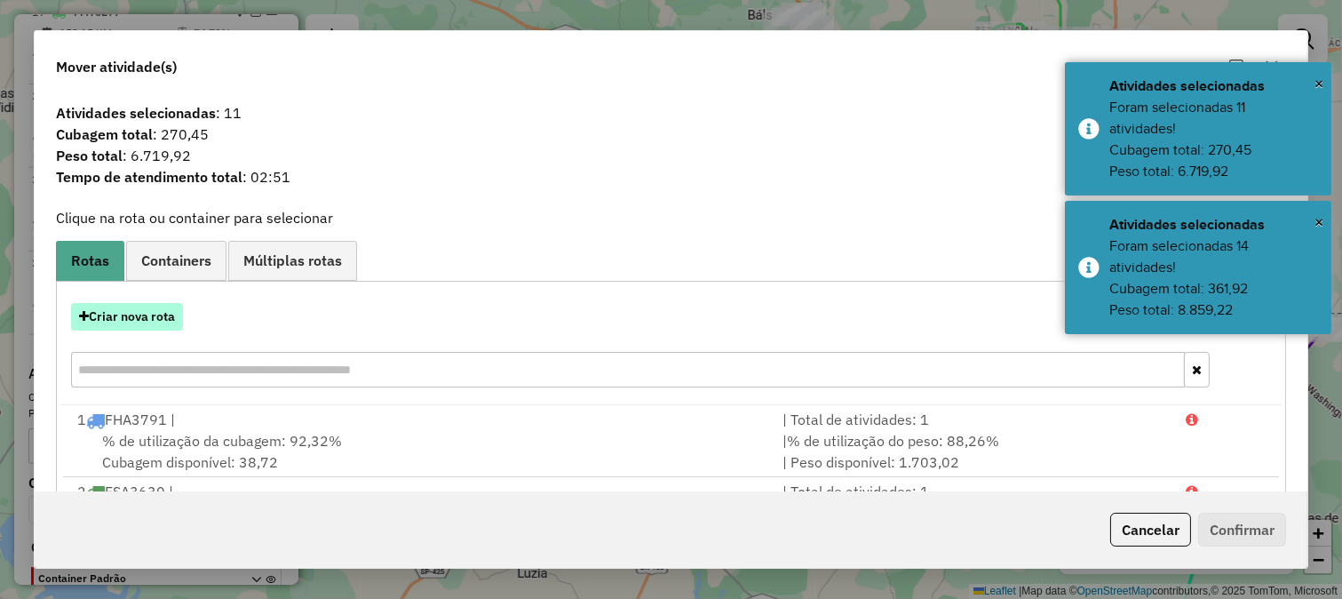
click at [165, 323] on button "Criar nova rota" at bounding box center [127, 317] width 112 height 28
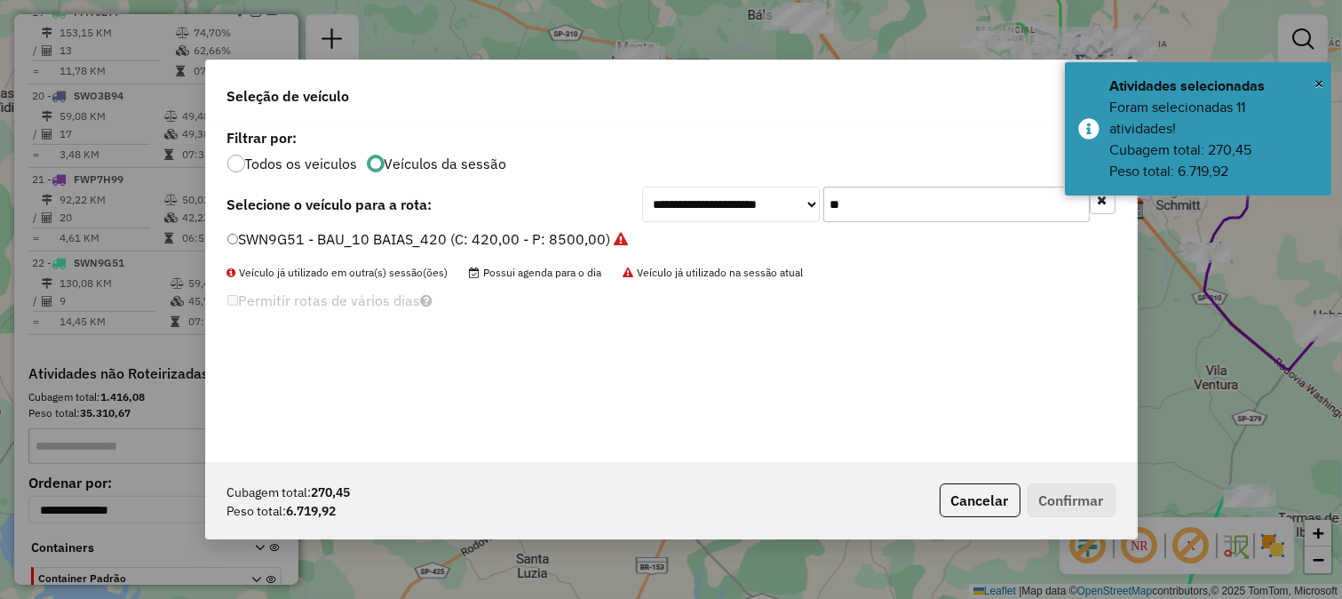
click at [854, 200] on input "**" at bounding box center [956, 205] width 267 height 36
type input "**"
click at [531, 235] on label "SVE6B96 - BAU_10 BAIAS_420 (C: 420,00 - P: 8500,00)" at bounding box center [416, 238] width 378 height 21
click at [1072, 510] on button "Confirmar" at bounding box center [1072, 500] width 88 height 34
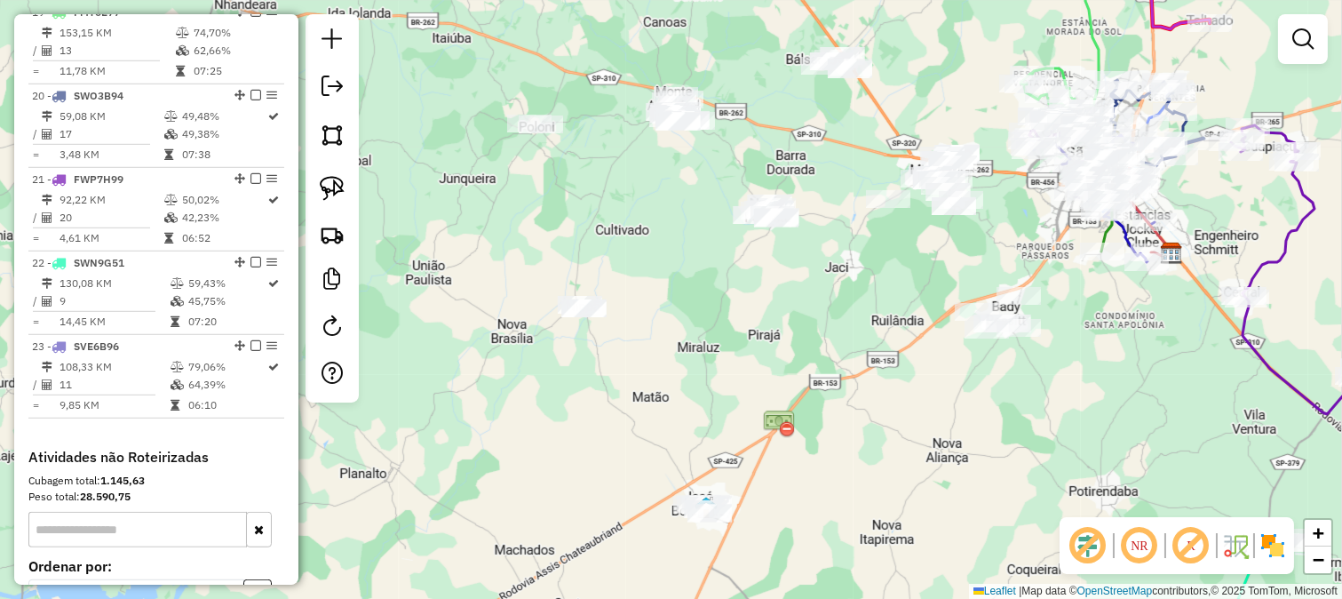
drag, startPoint x: 758, startPoint y: 270, endPoint x: 883, endPoint y: 383, distance: 168.6
click at [931, 406] on div "Janela de atendimento Grade de atendimento Capacidade Transportadoras Veículos …" at bounding box center [671, 299] width 1342 height 599
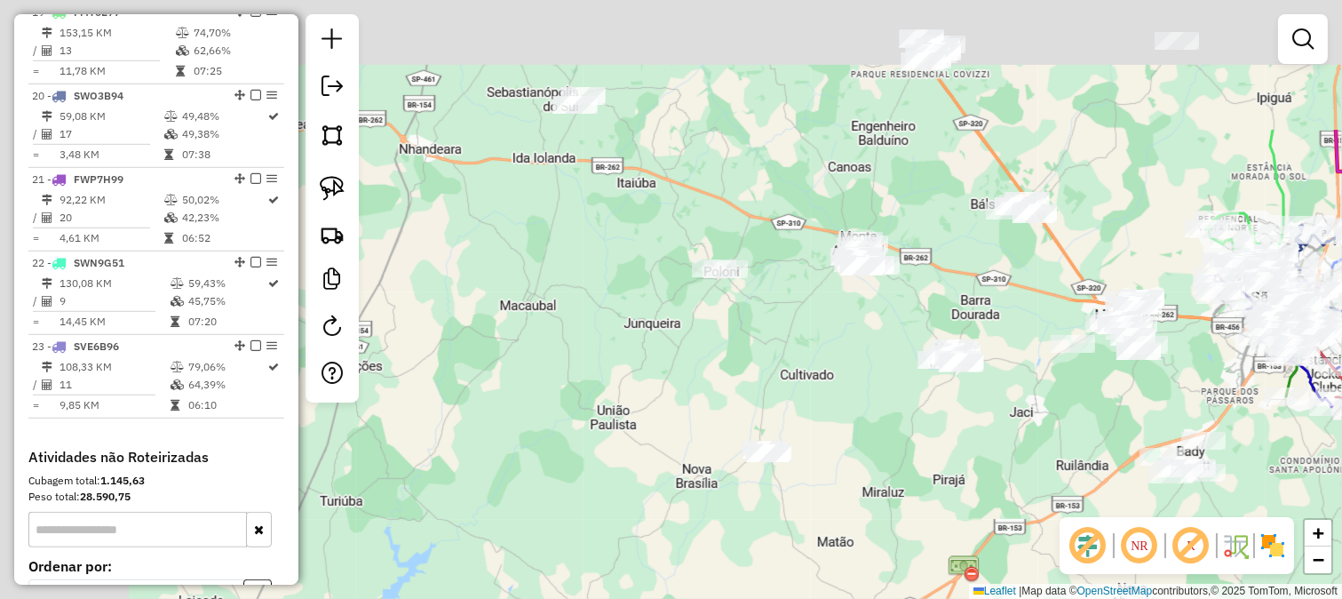
click at [749, 317] on div "Janela de atendimento Grade de atendimento Capacidade Transportadoras Veículos …" at bounding box center [671, 299] width 1342 height 599
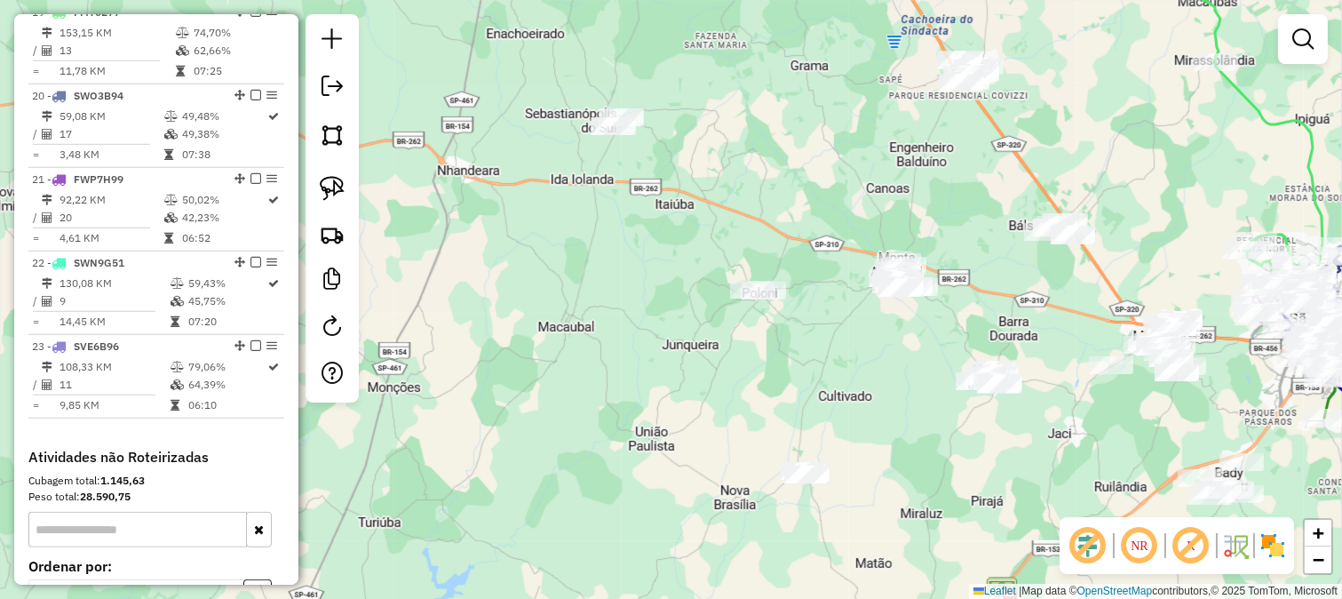
click at [712, 326] on div "Janela de atendimento Grade de atendimento Capacidade Transportadoras Veículos …" at bounding box center [671, 299] width 1342 height 599
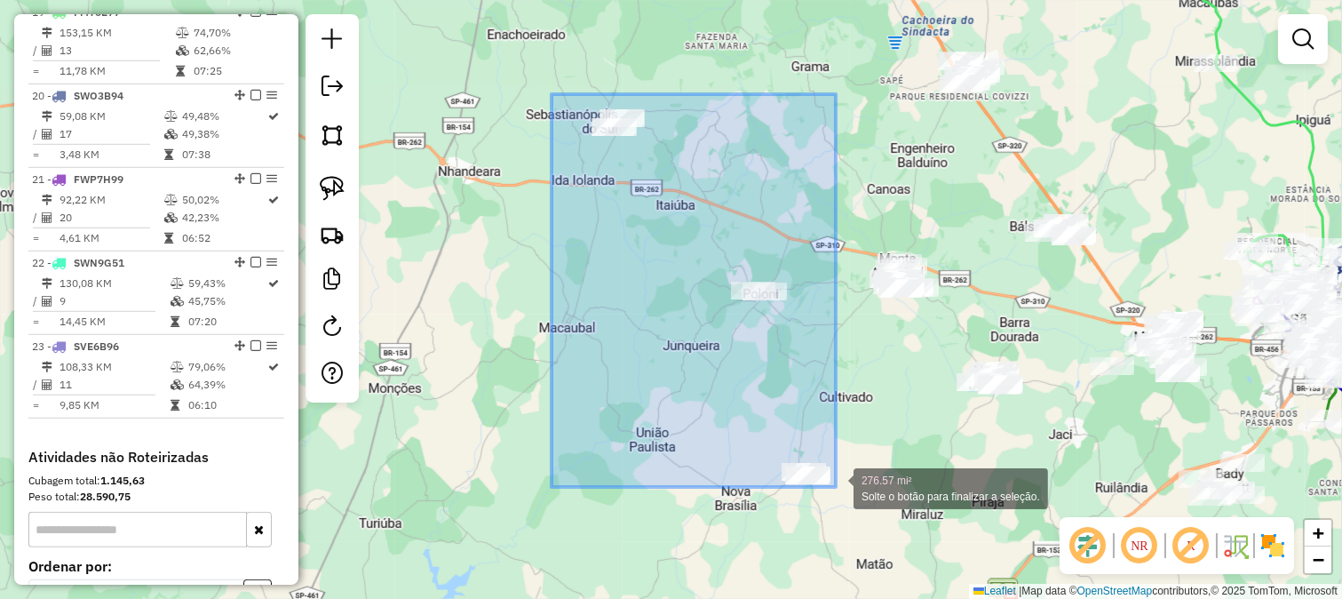
drag, startPoint x: 552, startPoint y: 94, endPoint x: 836, endPoint y: 487, distance: 484.7
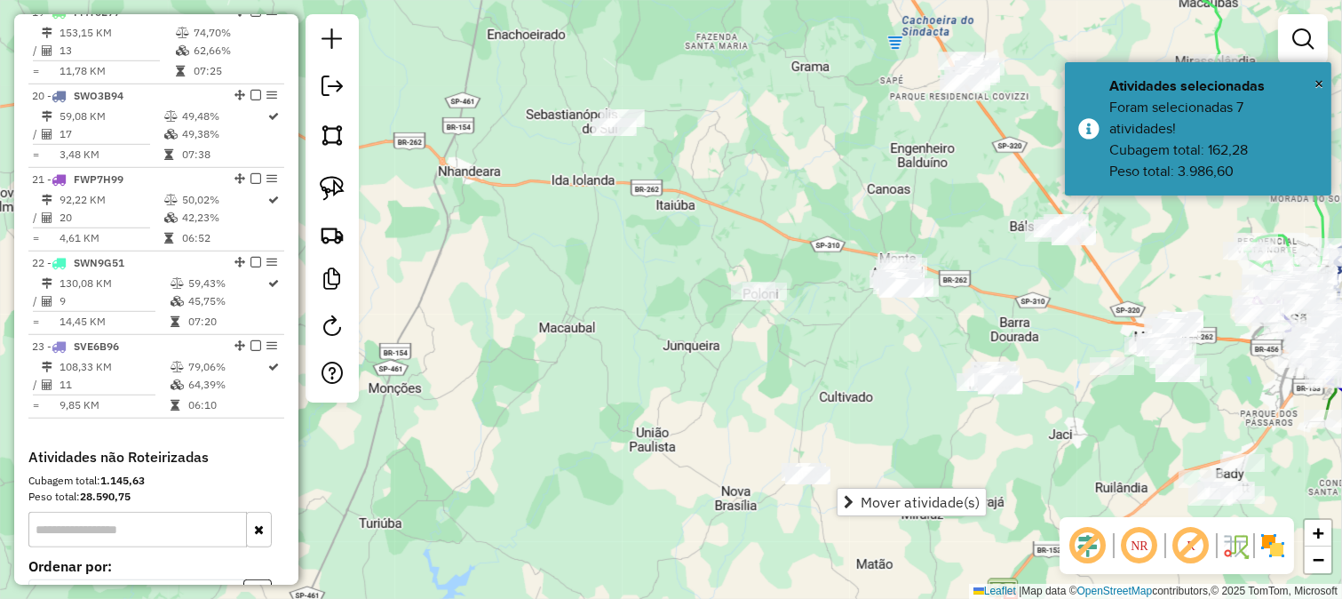
click at [726, 456] on div "Janela de atendimento Grade de atendimento Capacidade Transportadoras Veículos …" at bounding box center [671, 299] width 1342 height 599
drag, startPoint x: 824, startPoint y: 373, endPoint x: 751, endPoint y: 400, distance: 78.4
click at [756, 401] on div "Janela de atendimento Grade de atendimento Capacidade Transportadoras Veículos …" at bounding box center [671, 299] width 1342 height 599
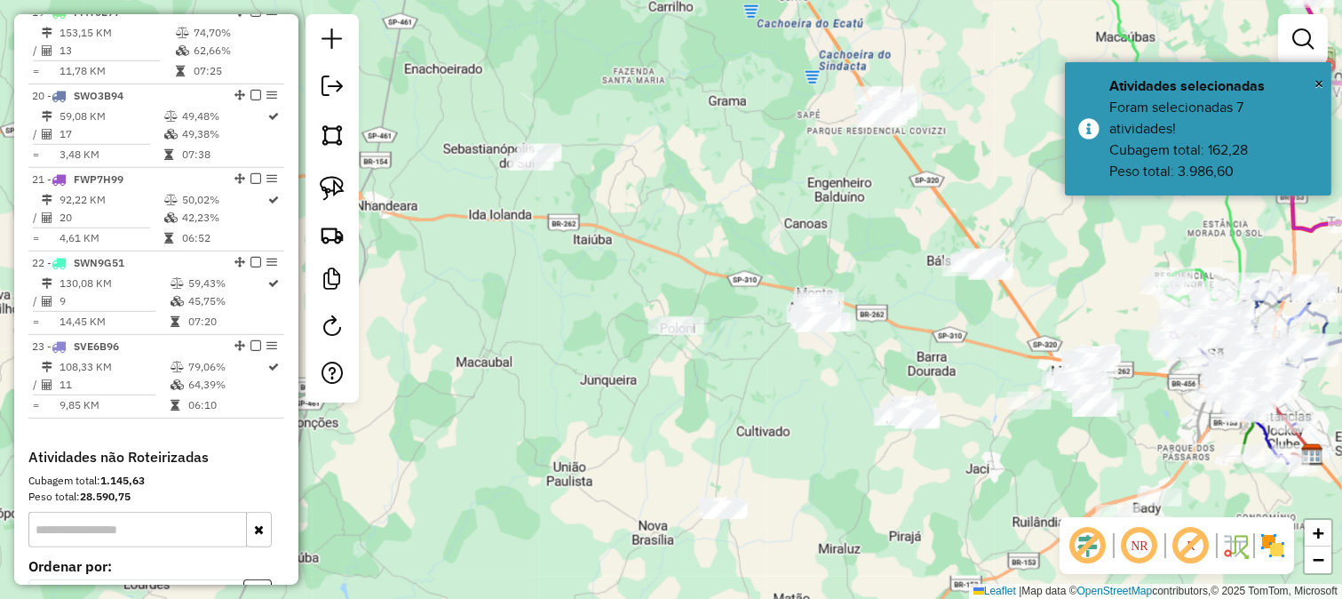
click at [640, 256] on div "Janela de atendimento Grade de atendimento Capacidade Transportadoras Veículos …" at bounding box center [671, 299] width 1342 height 599
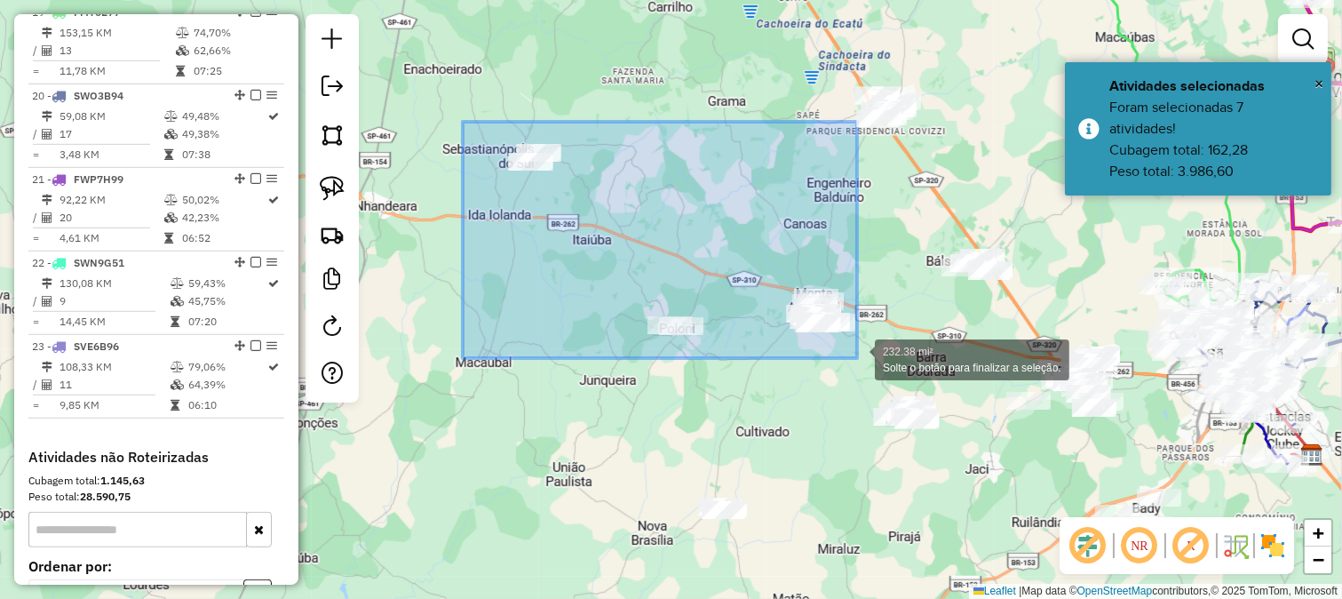
drag, startPoint x: 561, startPoint y: 210, endPoint x: 857, endPoint y: 358, distance: 331.7
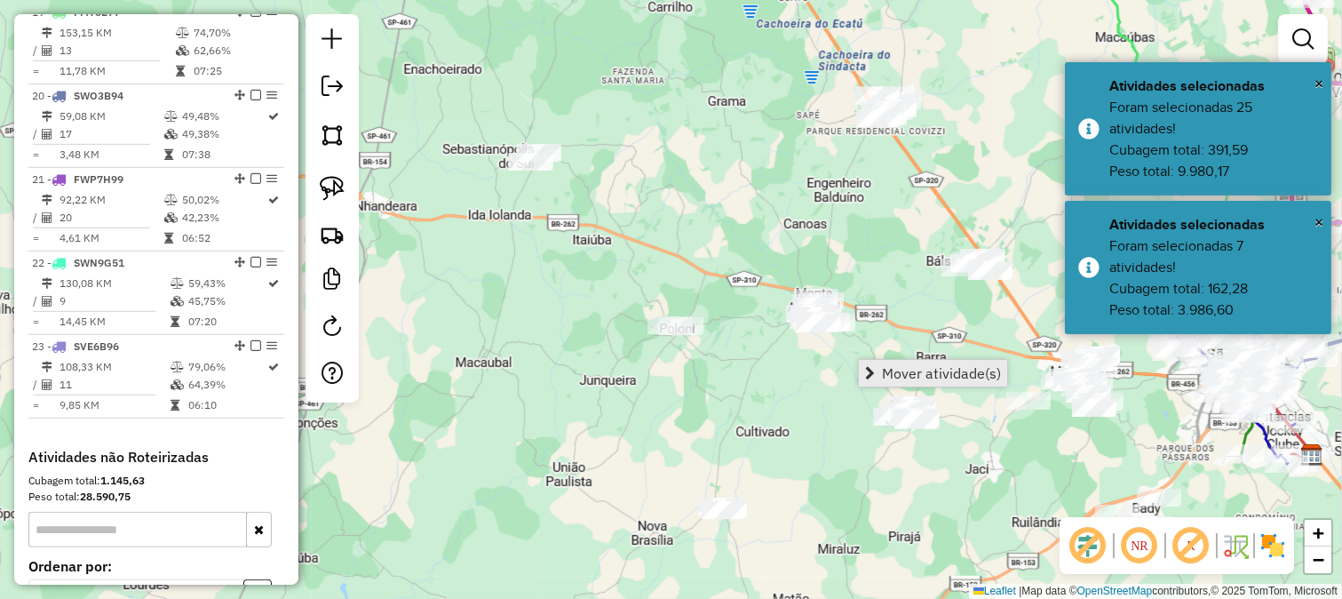
click at [903, 374] on span "Mover atividade(s)" at bounding box center [941, 373] width 119 height 14
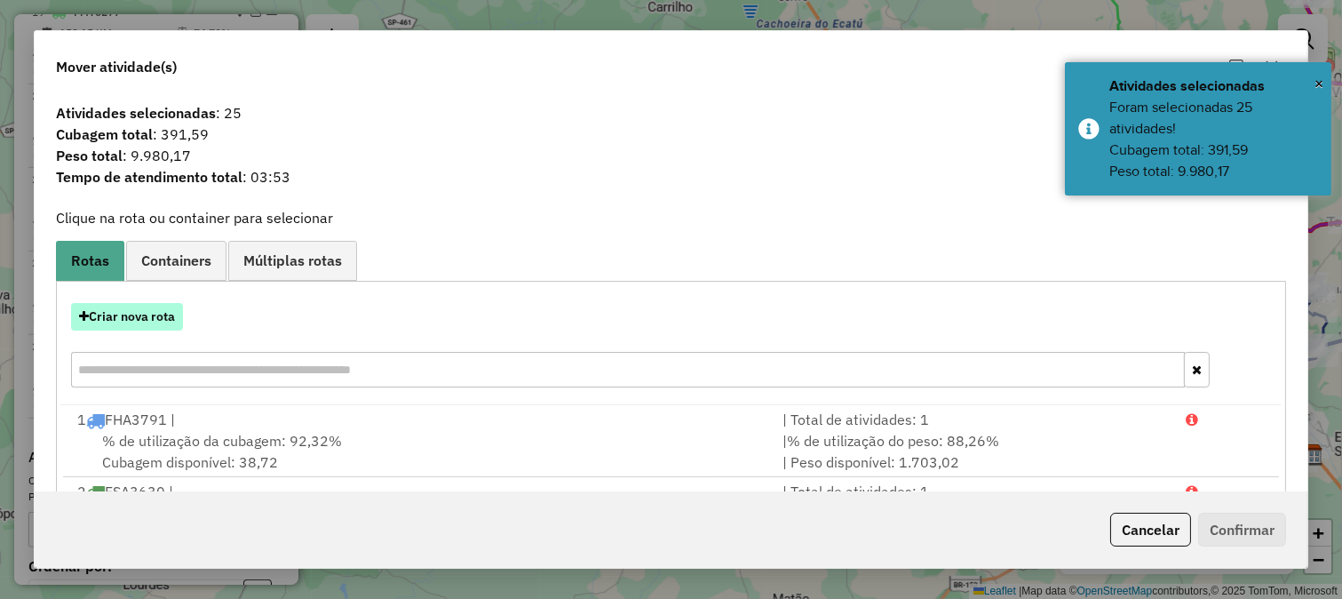
click at [157, 313] on button "Criar nova rota" at bounding box center [127, 317] width 112 height 28
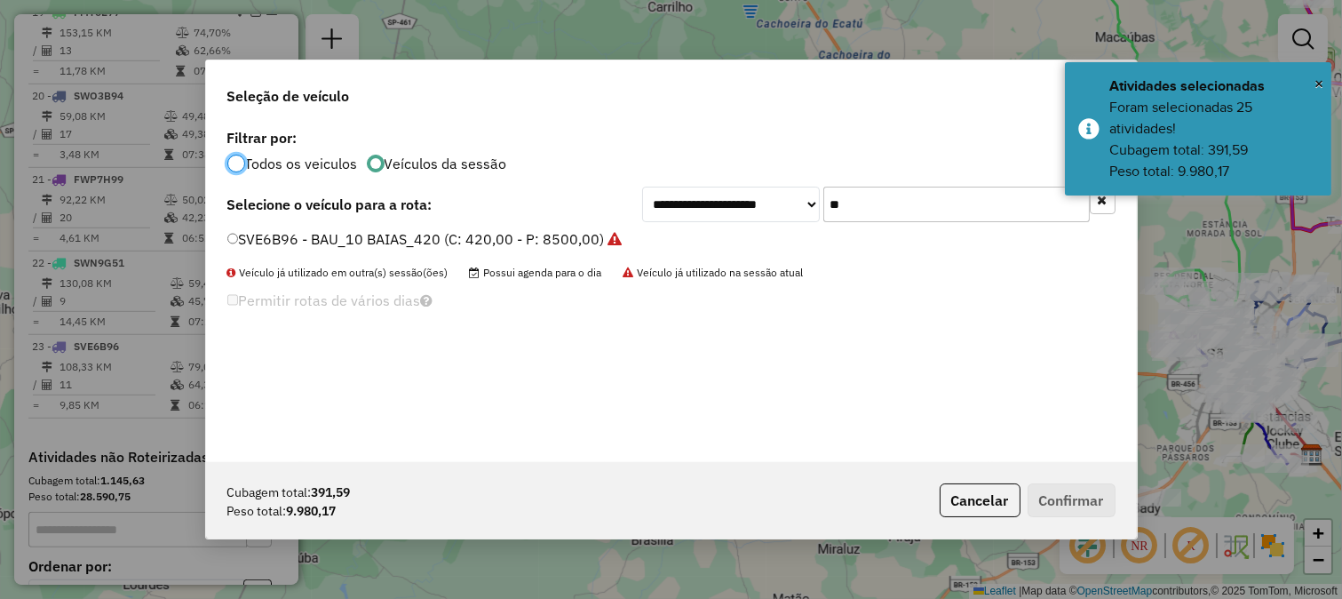
click at [899, 193] on input "**" at bounding box center [956, 205] width 267 height 36
type input "**"
click at [553, 226] on div "**********" at bounding box center [671, 293] width 931 height 338
click at [563, 234] on label "SWN7I72 - BAU_10 BAIAS_420 (C: 420,00 - P: 8500,00)" at bounding box center [416, 238] width 379 height 21
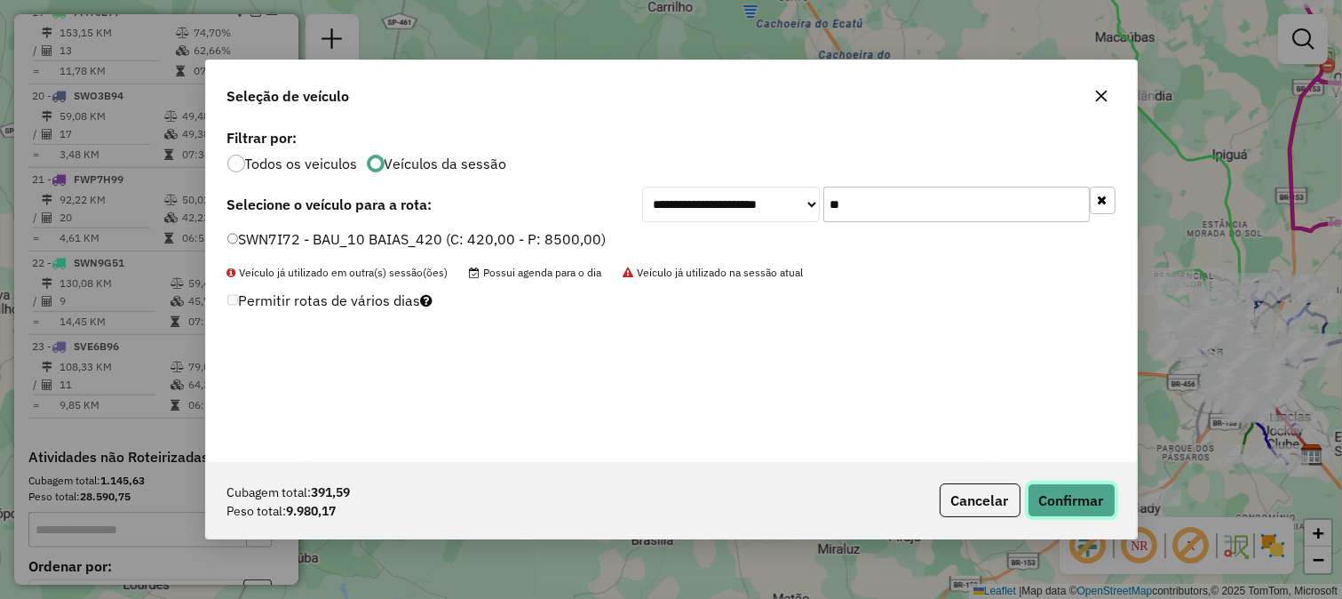
click at [1080, 484] on button "Confirmar" at bounding box center [1072, 500] width 88 height 34
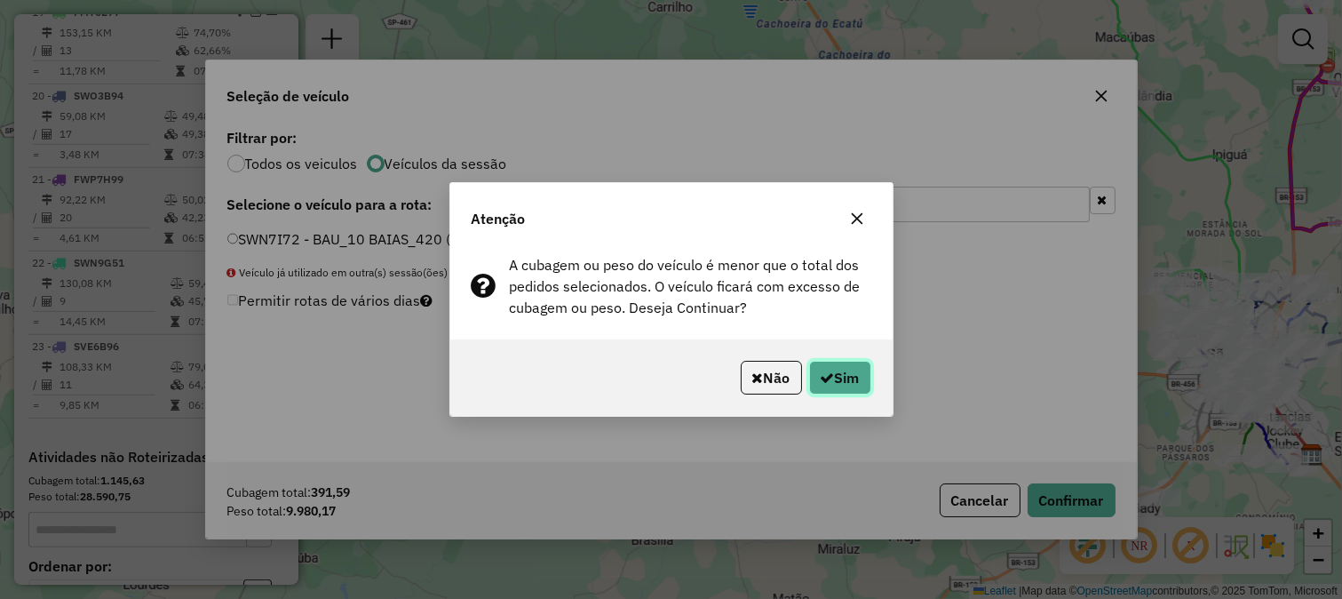
click at [829, 364] on button "Sim" at bounding box center [840, 378] width 62 height 34
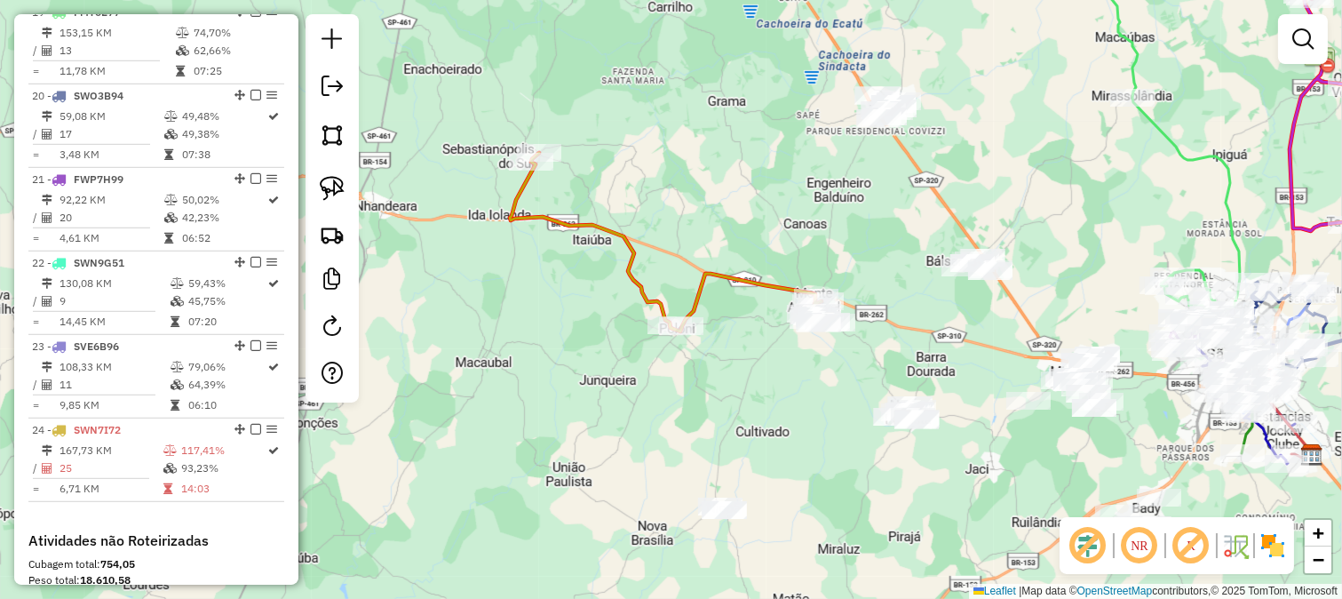
click at [712, 359] on div "Janela de atendimento Grade de atendimento Capacidade Transportadoras Veículos …" at bounding box center [671, 299] width 1342 height 599
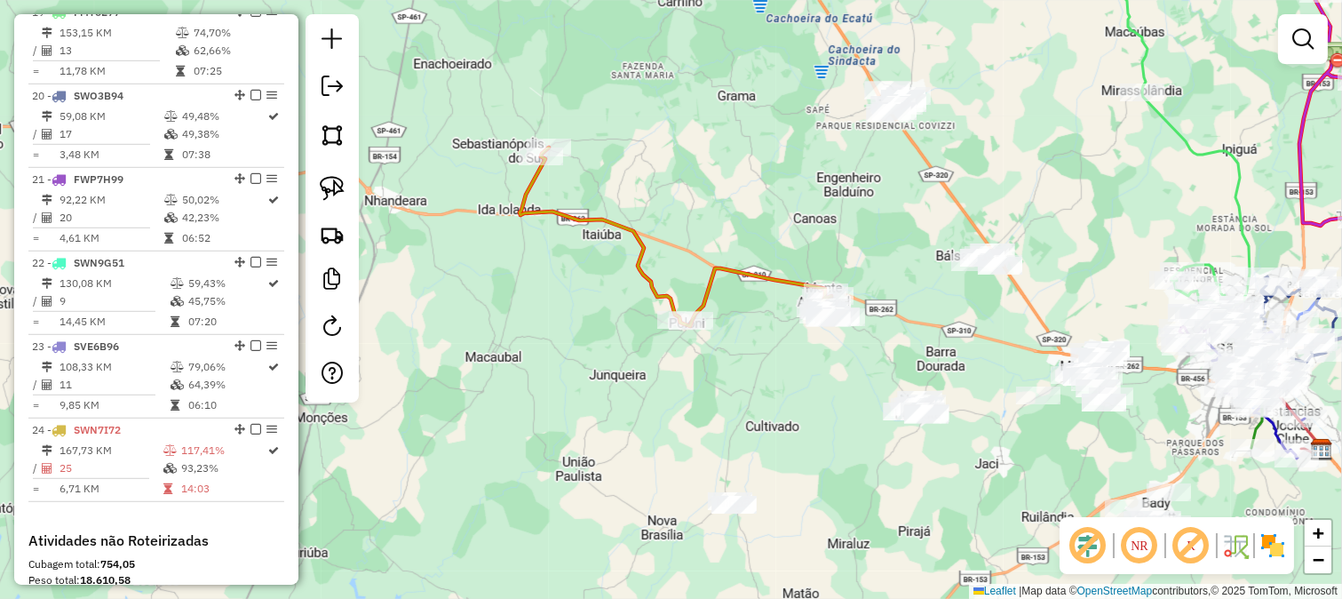
drag, startPoint x: 738, startPoint y: 391, endPoint x: 756, endPoint y: 336, distance: 57.9
click at [767, 340] on div "Janela de atendimento Grade de atendimento Capacidade Transportadoras Veículos …" at bounding box center [671, 299] width 1342 height 599
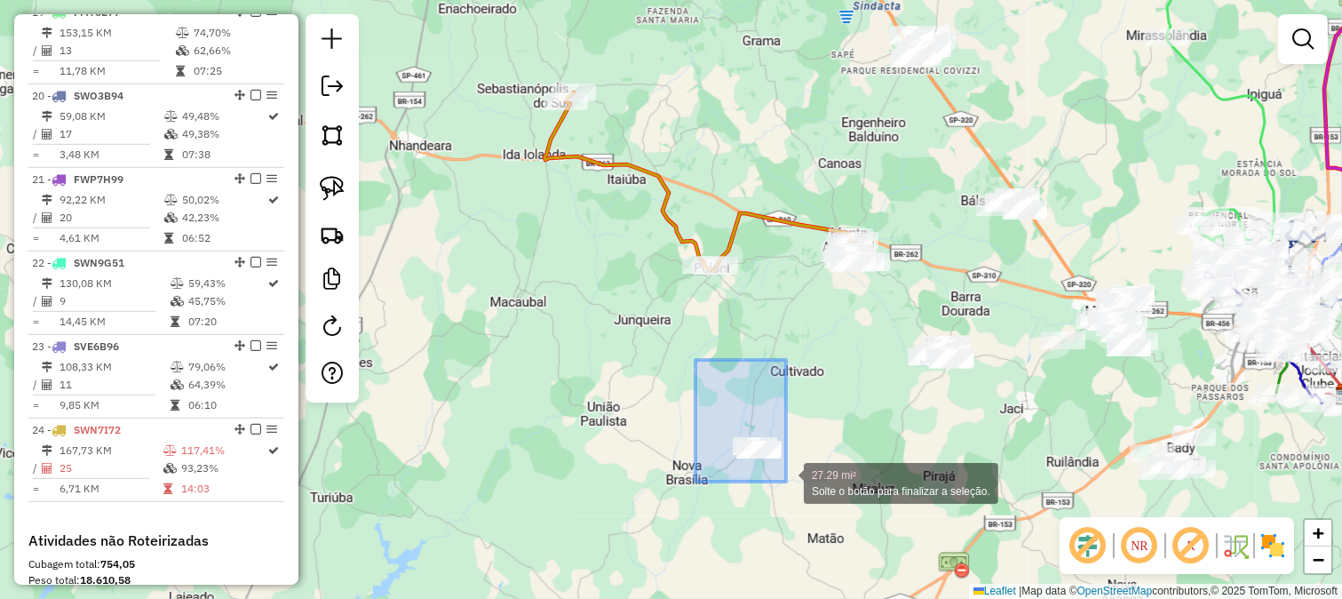
drag, startPoint x: 697, startPoint y: 362, endPoint x: 786, endPoint y: 481, distance: 148.5
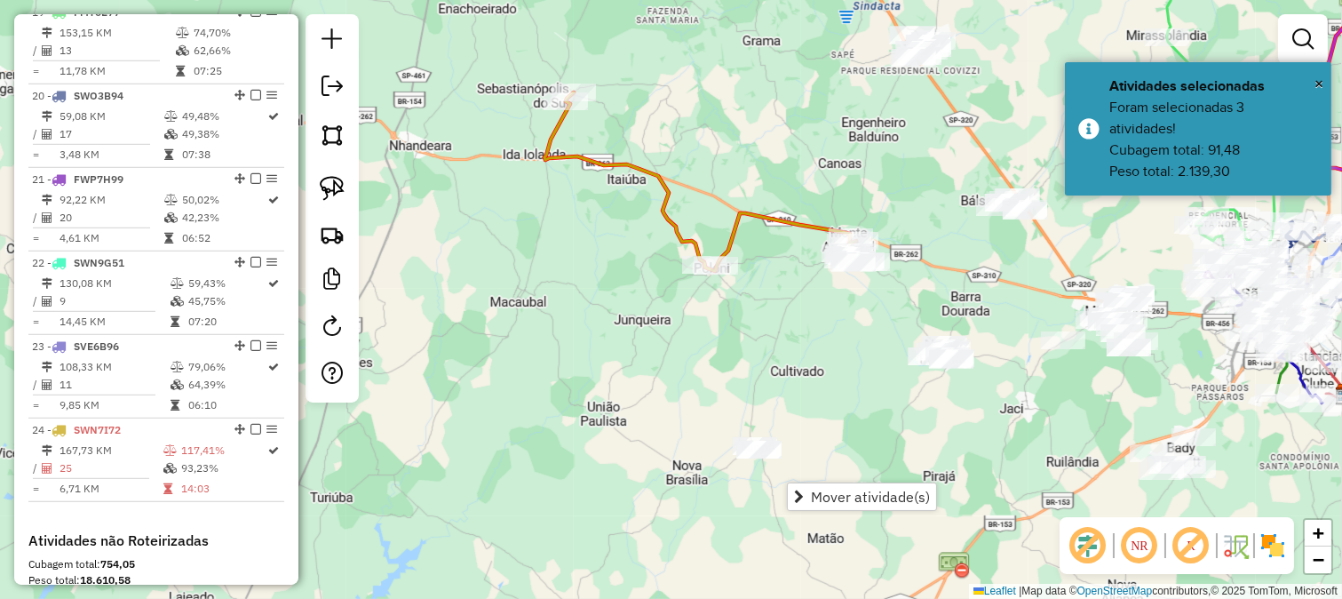
click at [682, 426] on div "Janela de atendimento Grade de atendimento Capacidade Transportadoras Veículos …" at bounding box center [671, 299] width 1342 height 599
drag, startPoint x: 765, startPoint y: 403, endPoint x: 755, endPoint y: 411, distance: 12.6
click at [755, 411] on div "Janela de atendimento Grade de atendimento Capacidade Transportadoras Veículos …" at bounding box center [671, 299] width 1342 height 599
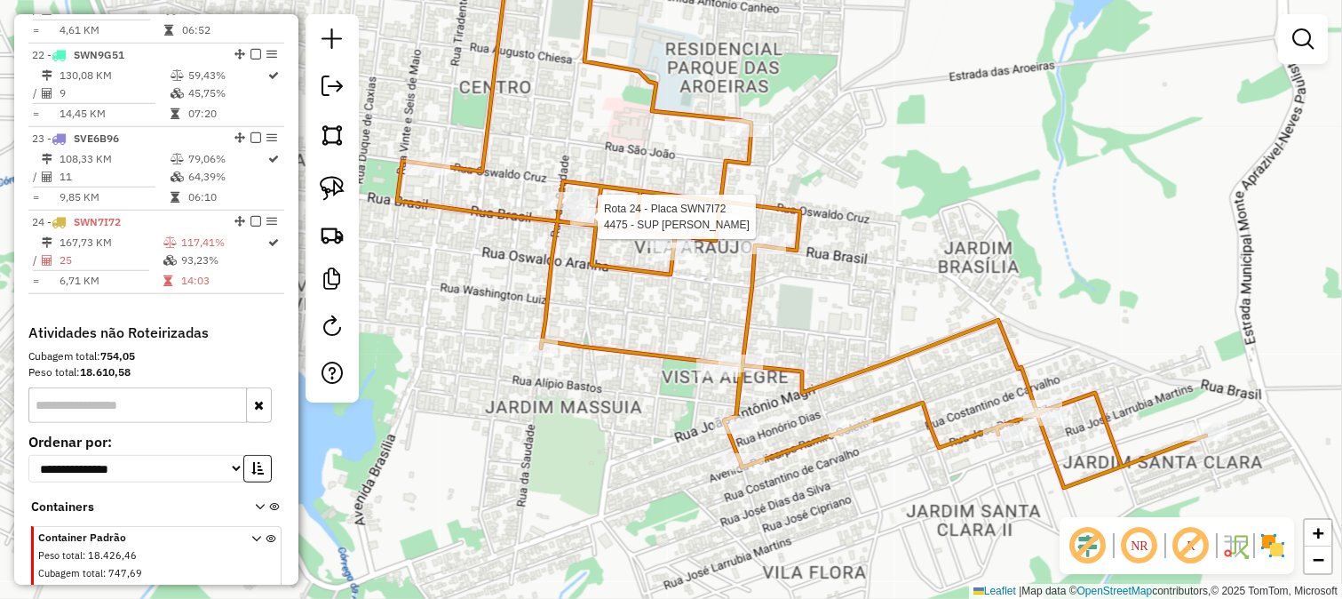
select select "**********"
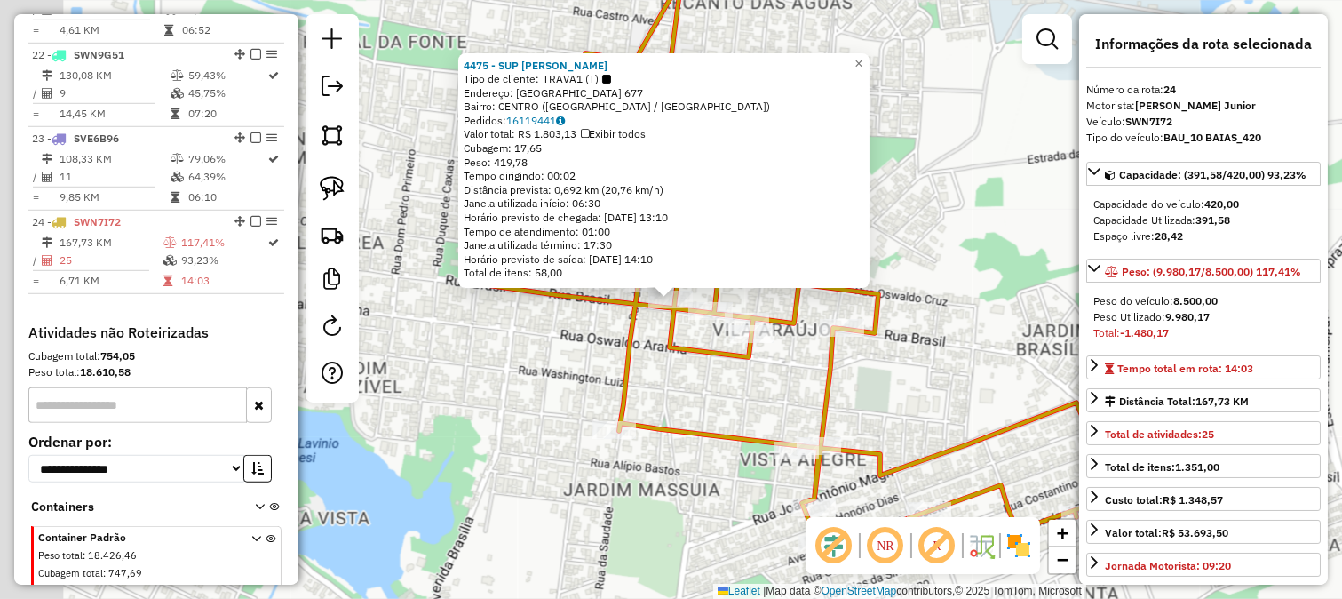
scroll to position [2587, 0]
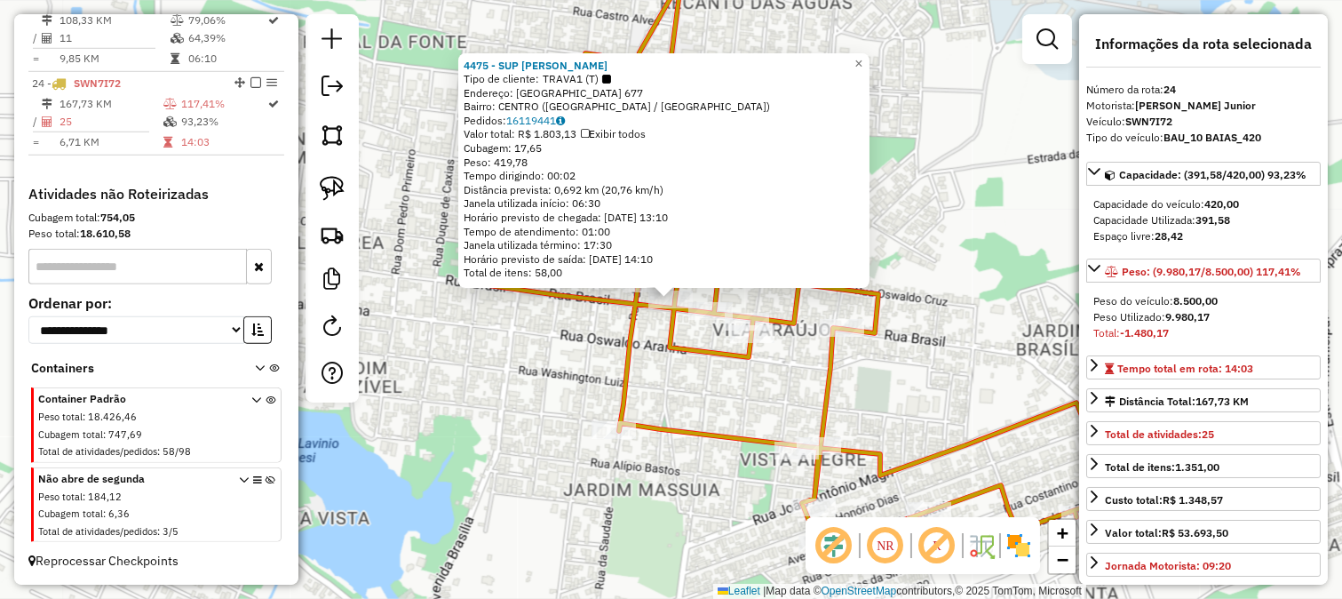
click at [706, 382] on div "4475 - SUP IVONE IV Tipo de cliente: TRAVA1 (T) Endereço: BRASIL 677 Bairro: CE…" at bounding box center [671, 299] width 1342 height 599
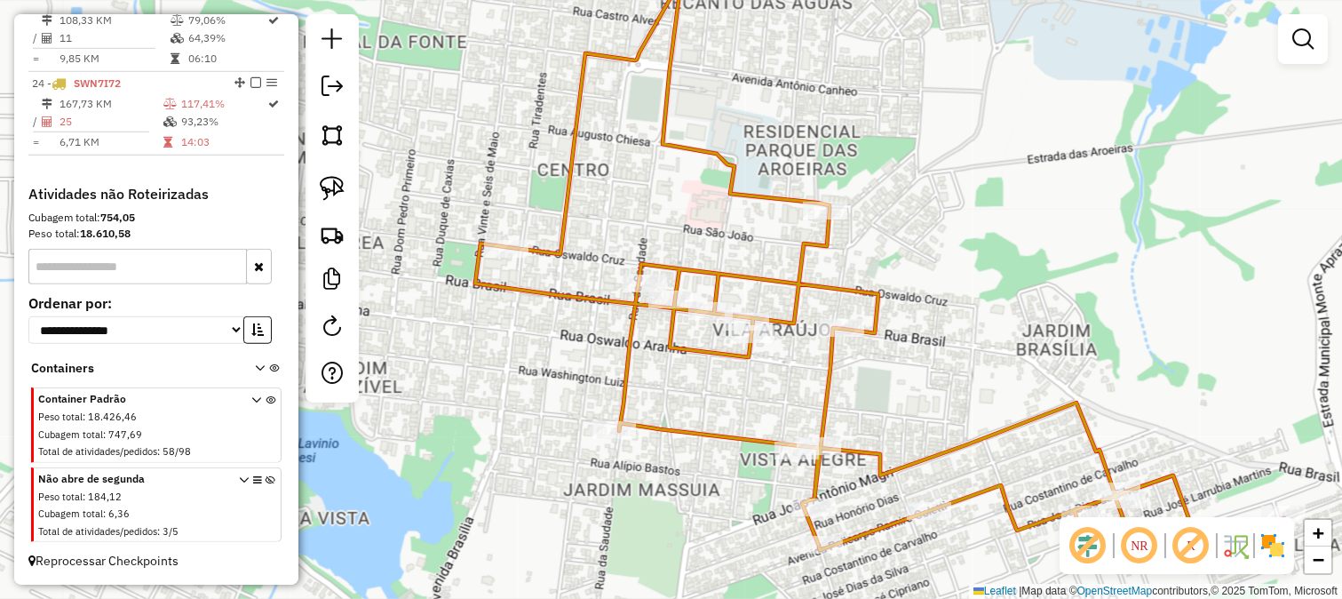
click at [891, 341] on div "Rota 24 - Placa SWN7I72 32873 - SAIDEIRA Janela de atendimento Grade de atendim…" at bounding box center [671, 299] width 1342 height 599
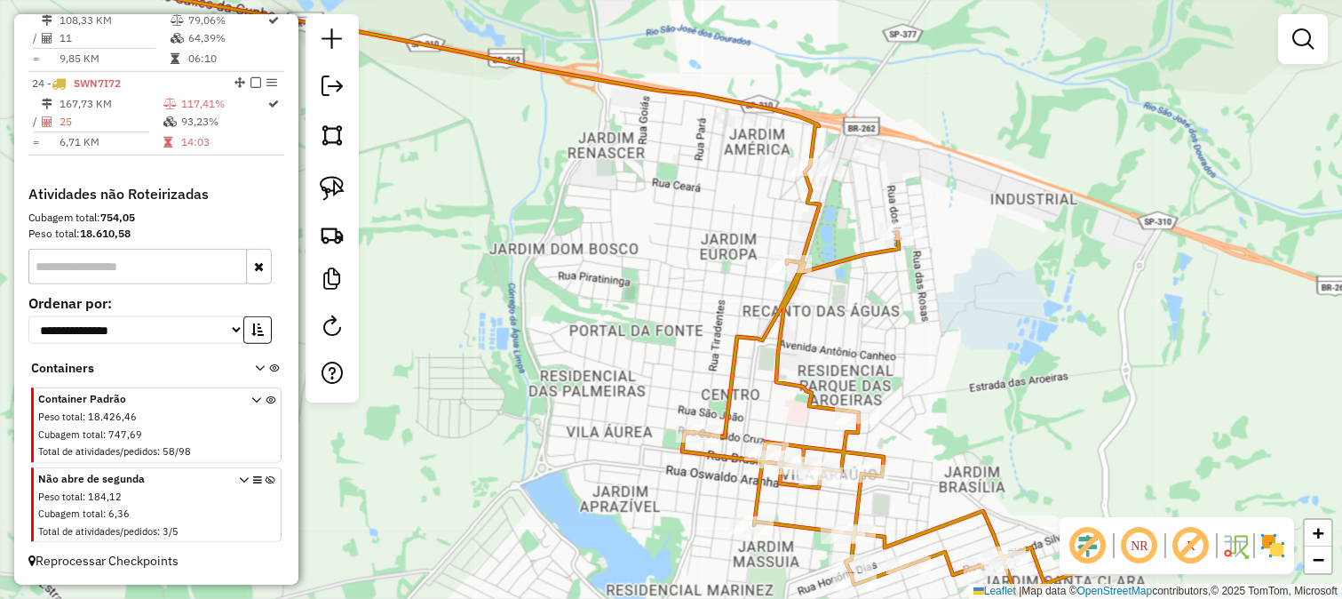
select select "**********"
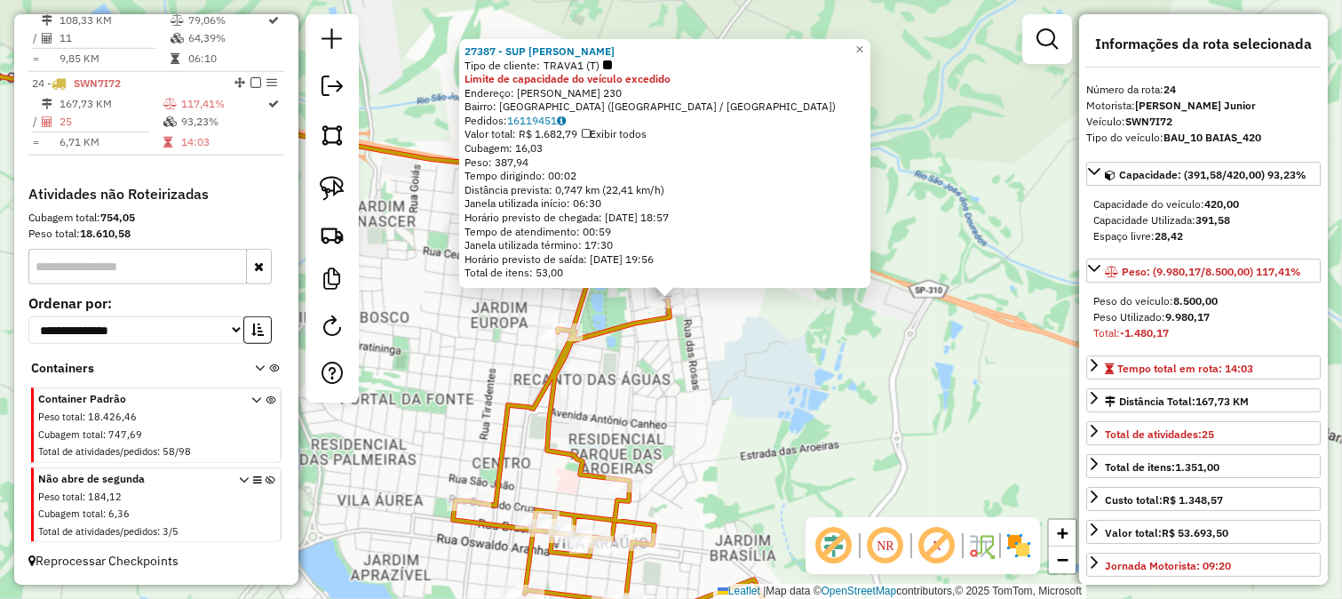
click at [796, 383] on div "27387 - SUP IVONE III Tipo de cliente: TRAVA1 (T) Limite de capacidade do veícu…" at bounding box center [671, 299] width 1342 height 599
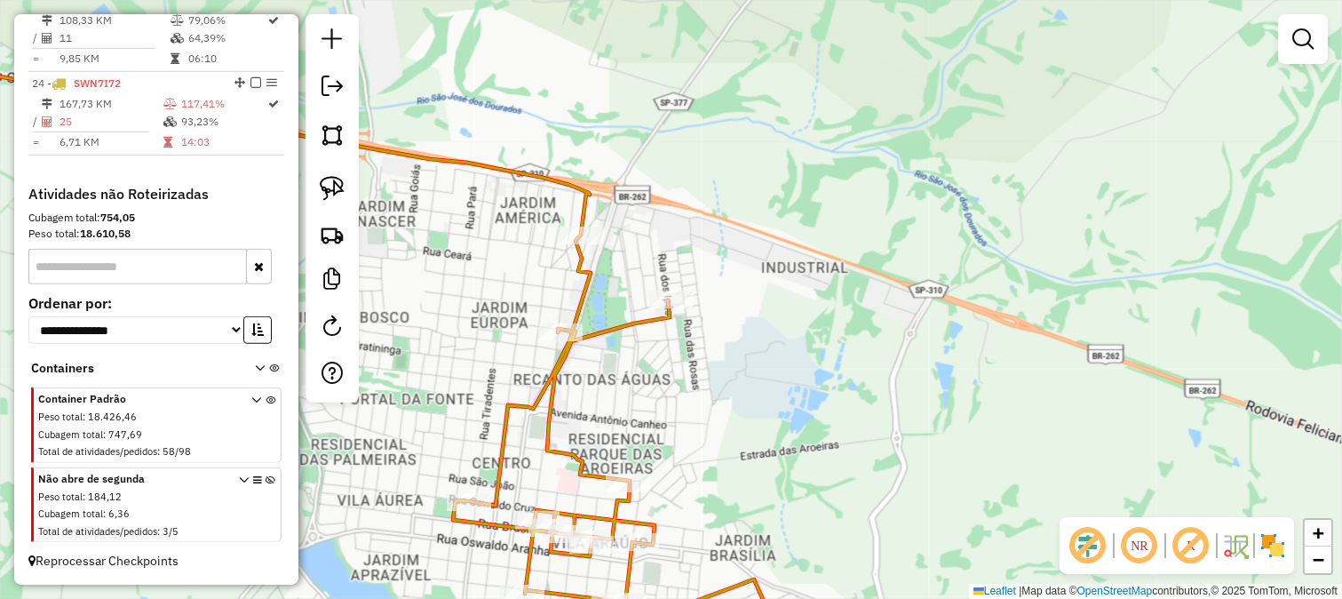
drag, startPoint x: 782, startPoint y: 418, endPoint x: 1002, endPoint y: 148, distance: 348.5
click at [992, 163] on div "27387 - SUP IVONE III Tipo de cliente: TRAVA1 (T) Limite de capacidade do veícu…" at bounding box center [671, 299] width 1342 height 599
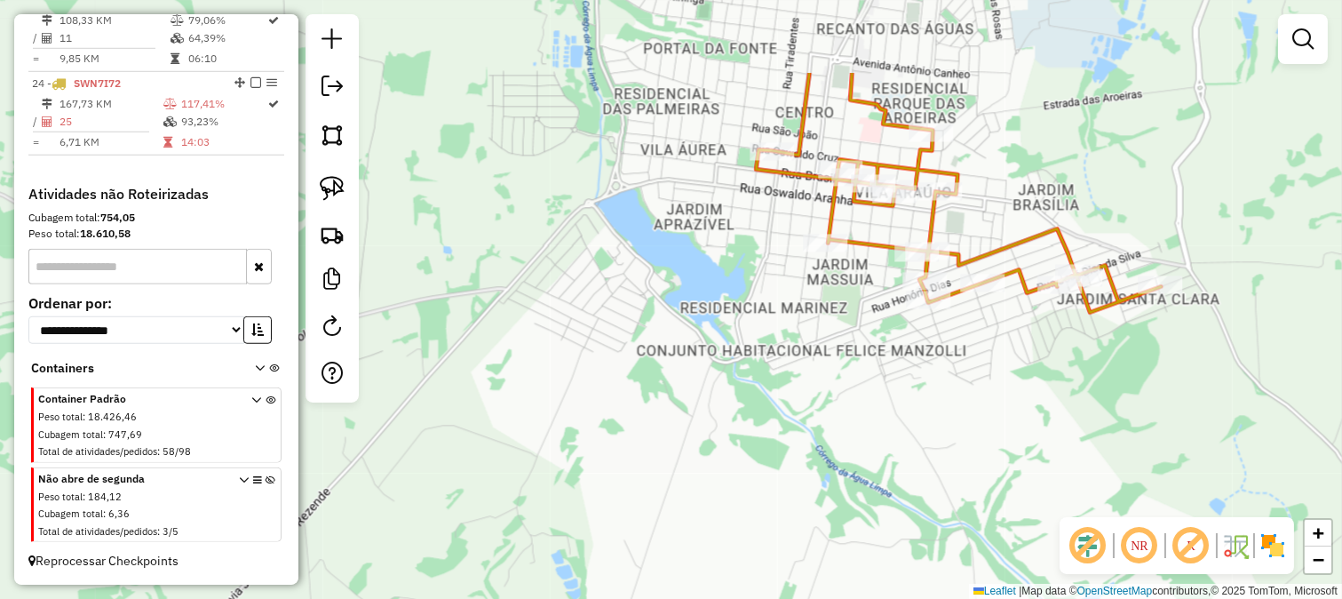
drag, startPoint x: 862, startPoint y: 322, endPoint x: 847, endPoint y: 342, distance: 24.7
click at [850, 338] on div "Janela de atendimento Grade de atendimento Capacidade Transportadoras Veículos …" at bounding box center [671, 299] width 1342 height 599
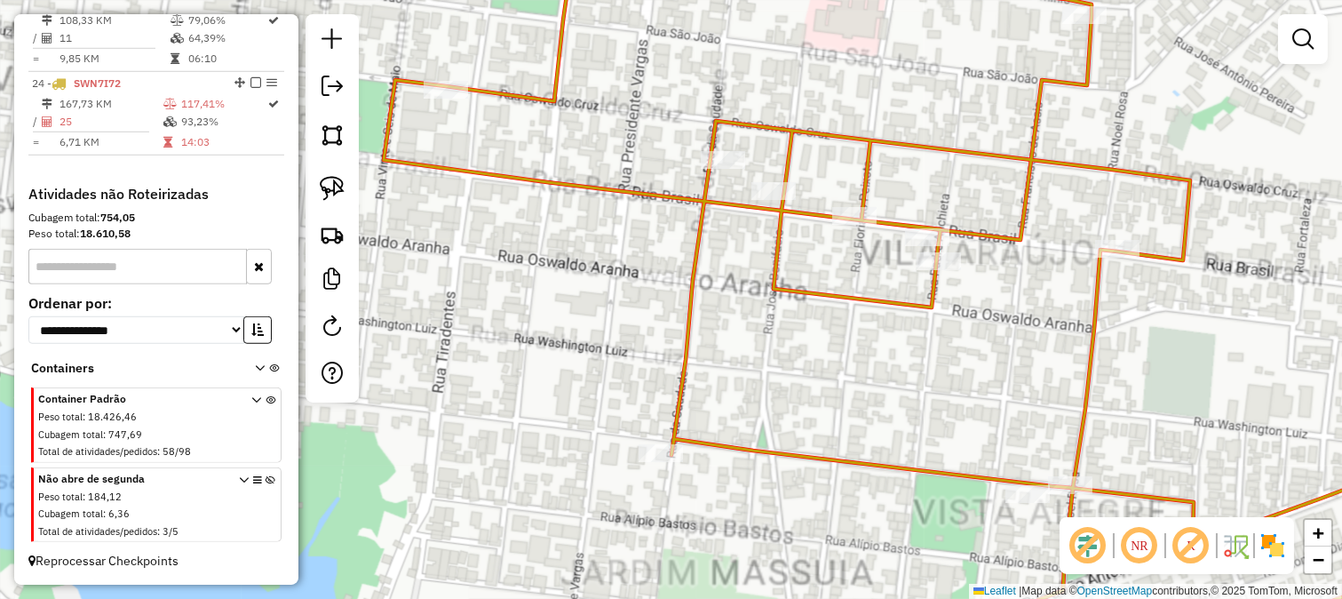
click at [774, 287] on icon at bounding box center [930, 299] width 1093 height 719
select select "**********"
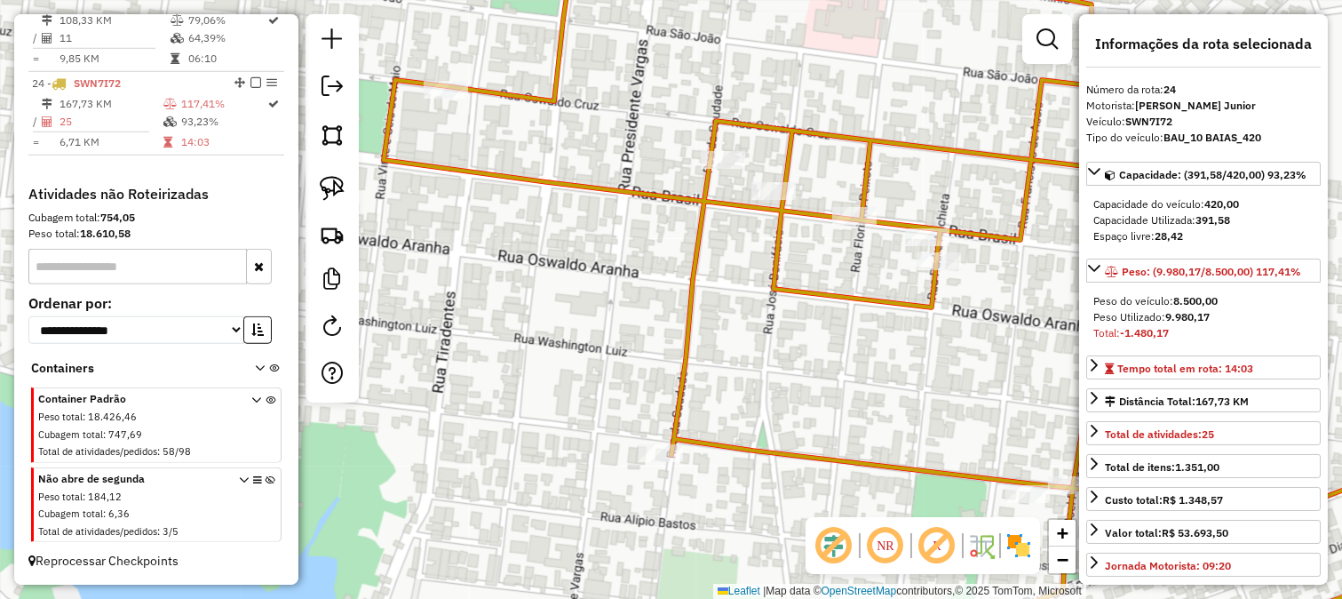
click at [530, 99] on icon at bounding box center [930, 299] width 1093 height 719
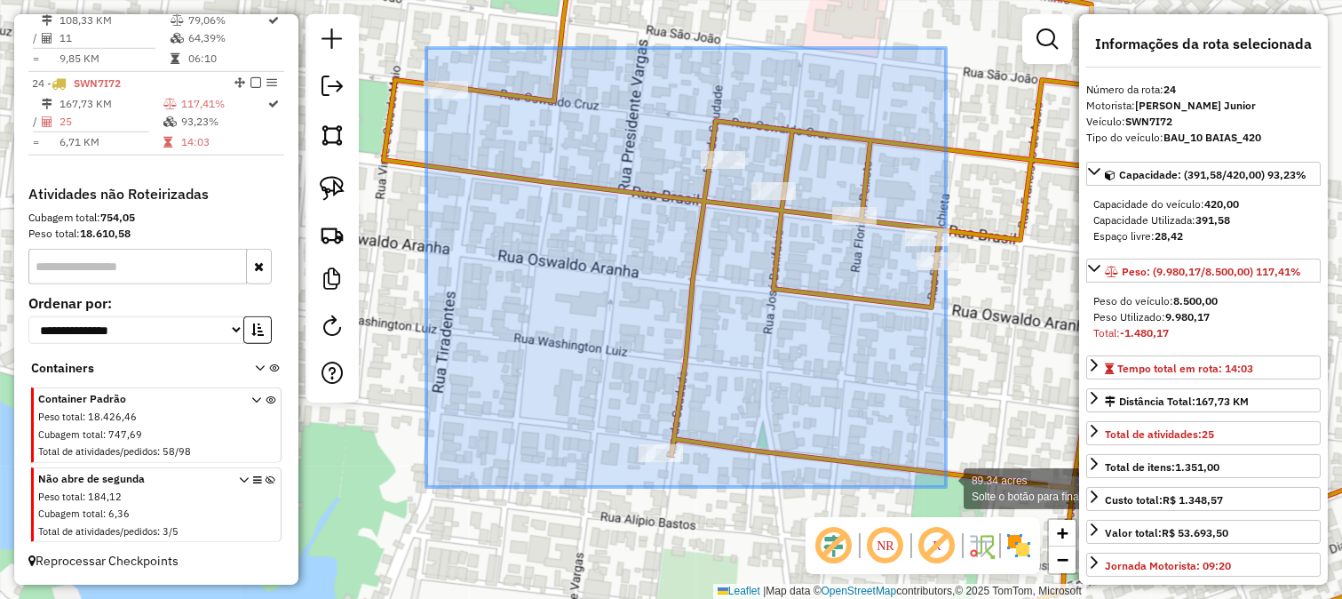
drag, startPoint x: 426, startPoint y: 48, endPoint x: 959, endPoint y: 485, distance: 689.3
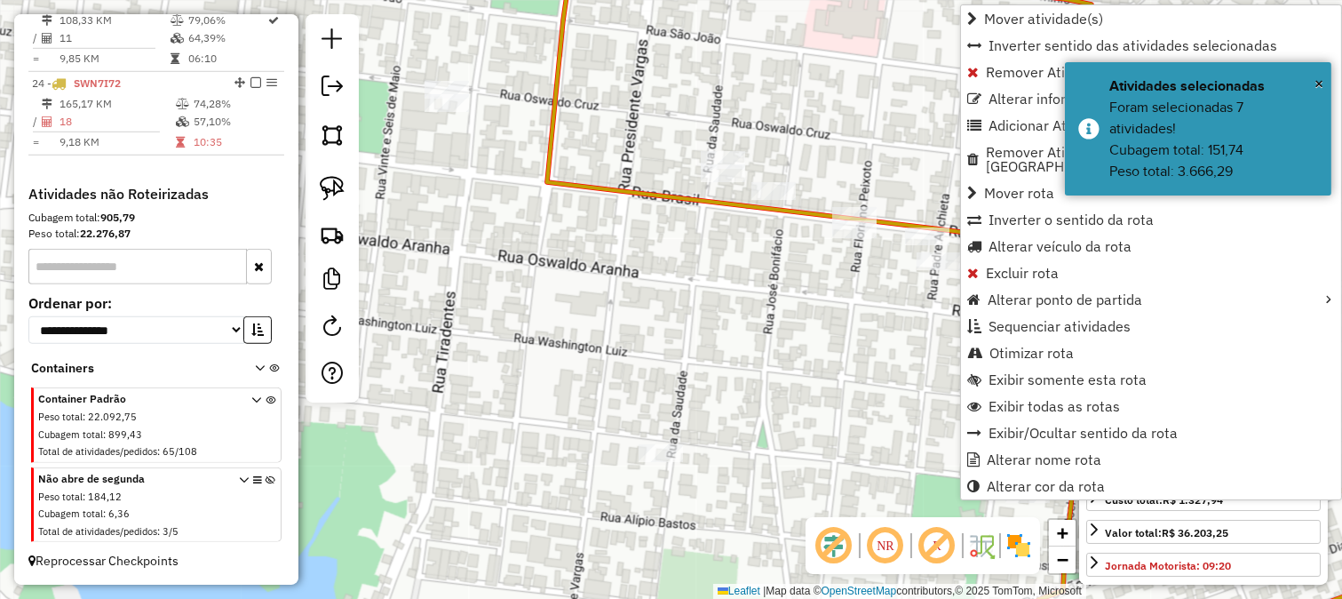
click at [851, 323] on div "Janela de atendimento Grade de atendimento Capacidade Transportadoras Veículos …" at bounding box center [671, 299] width 1342 height 599
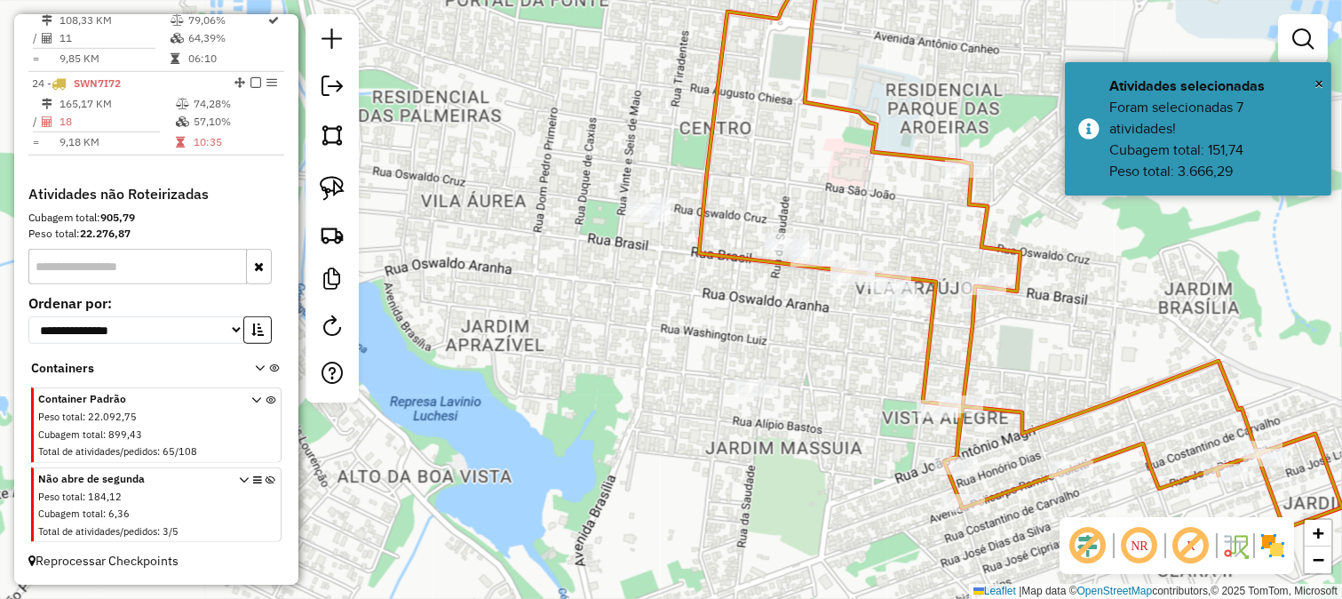
click at [928, 341] on icon at bounding box center [1063, 234] width 728 height 588
select select "**********"
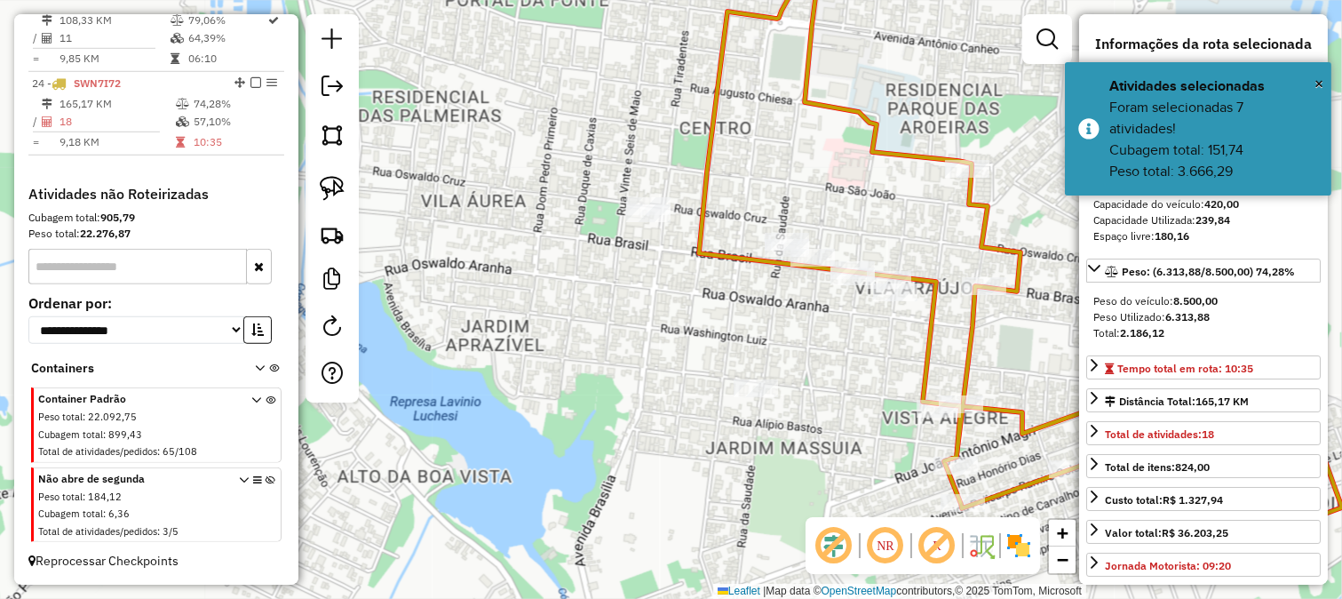
drag, startPoint x: 839, startPoint y: 361, endPoint x: 871, endPoint y: 314, distance: 56.2
click at [869, 338] on div "Janela de atendimento Grade de atendimento Capacidade Transportadoras Veículos …" at bounding box center [671, 299] width 1342 height 599
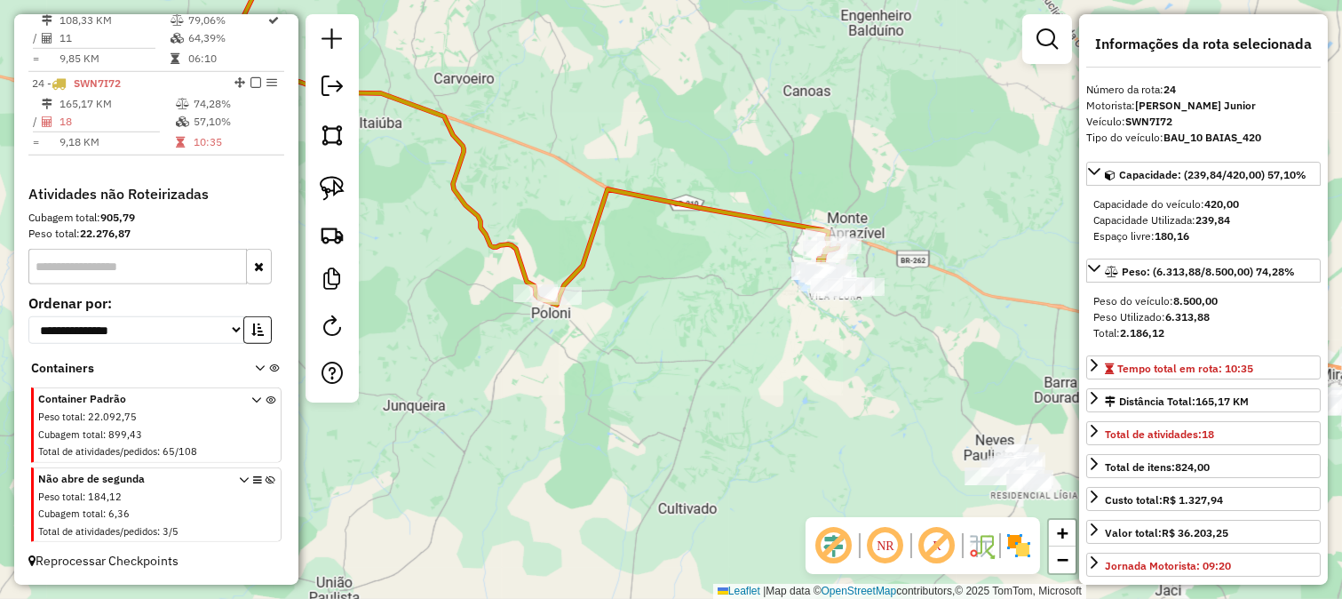
click at [766, 259] on div "Janela de atendimento Grade de atendimento Capacidade Transportadoras Veículos …" at bounding box center [671, 299] width 1342 height 599
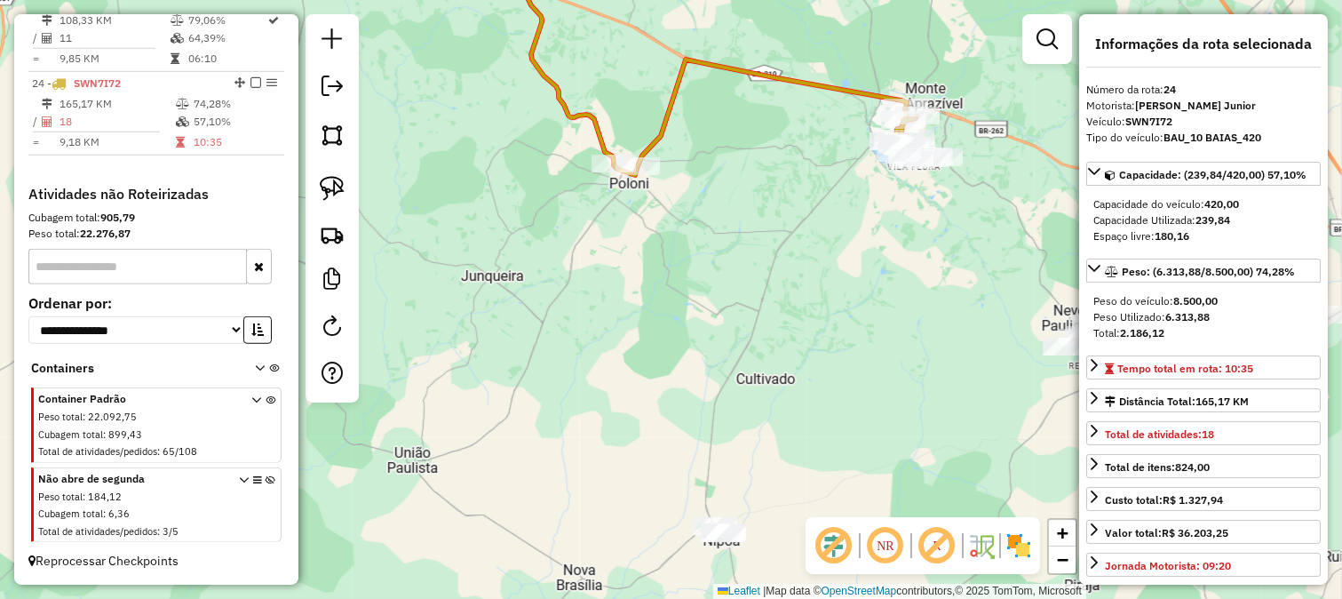
drag, startPoint x: 796, startPoint y: 187, endPoint x: 805, endPoint y: 172, distance: 17.5
click at [802, 176] on div "Janela de atendimento Grade de atendimento Capacidade Transportadoras Veículos …" at bounding box center [671, 299] width 1342 height 599
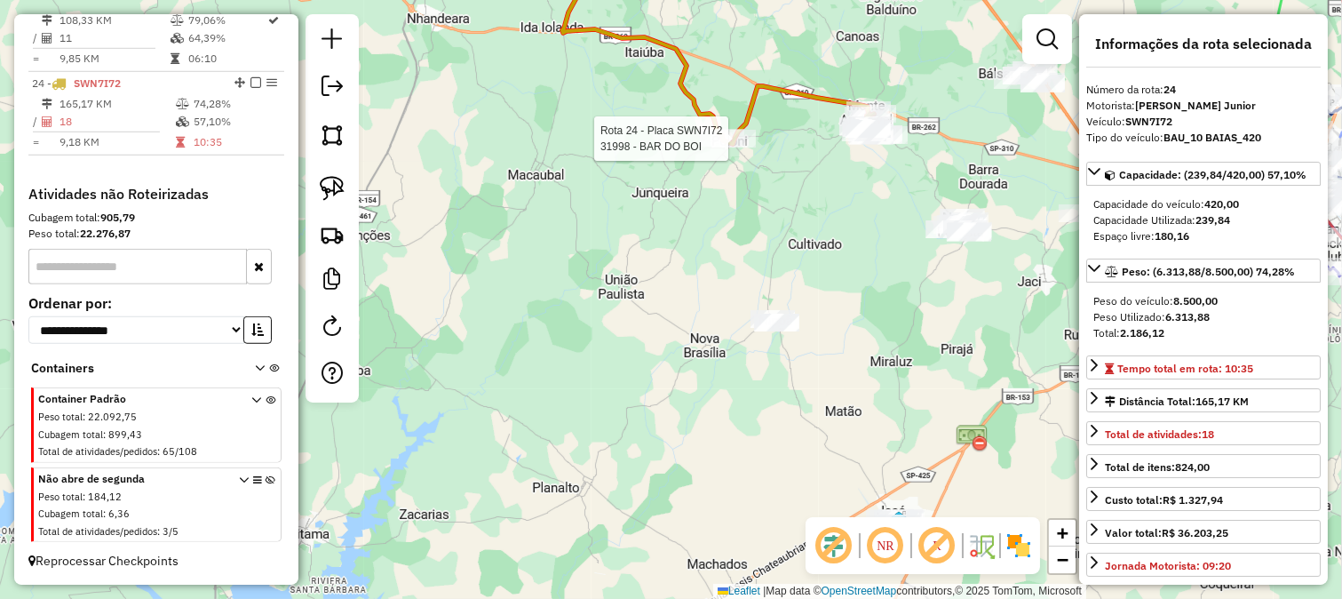
click at [752, 107] on icon at bounding box center [723, 54] width 323 height 179
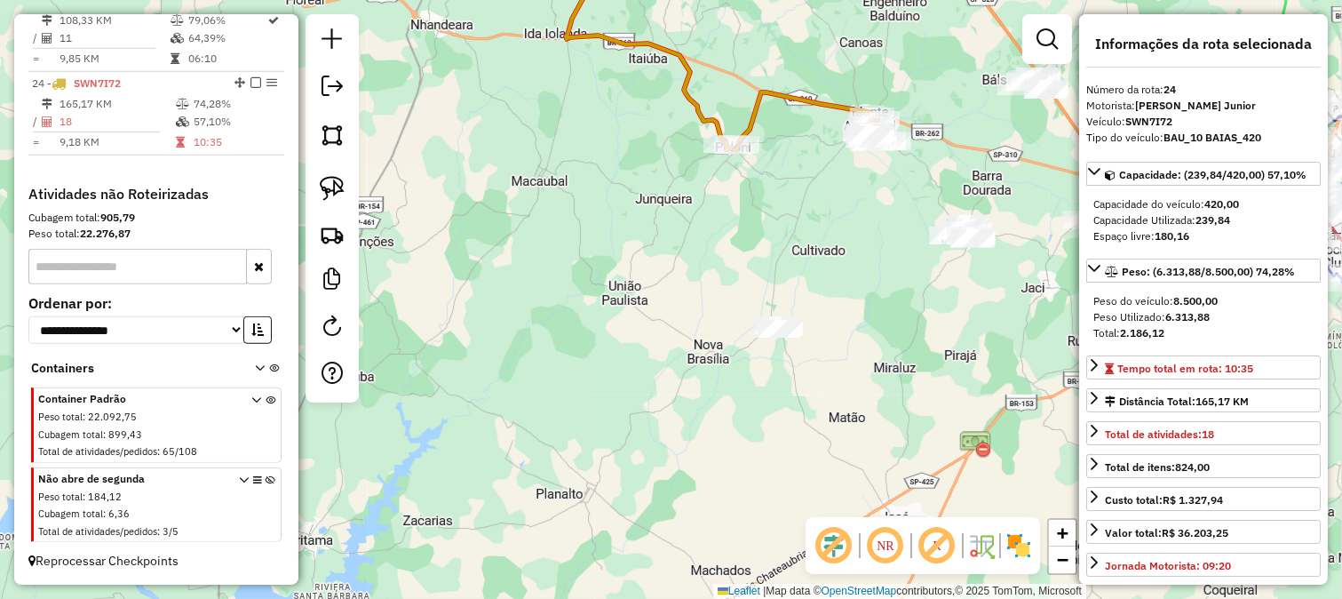
drag, startPoint x: 792, startPoint y: 195, endPoint x: 821, endPoint y: 247, distance: 59.3
click at [821, 243] on div "Janela de atendimento Grade de atendimento Capacidade Transportadoras Veículos …" at bounding box center [671, 299] width 1342 height 599
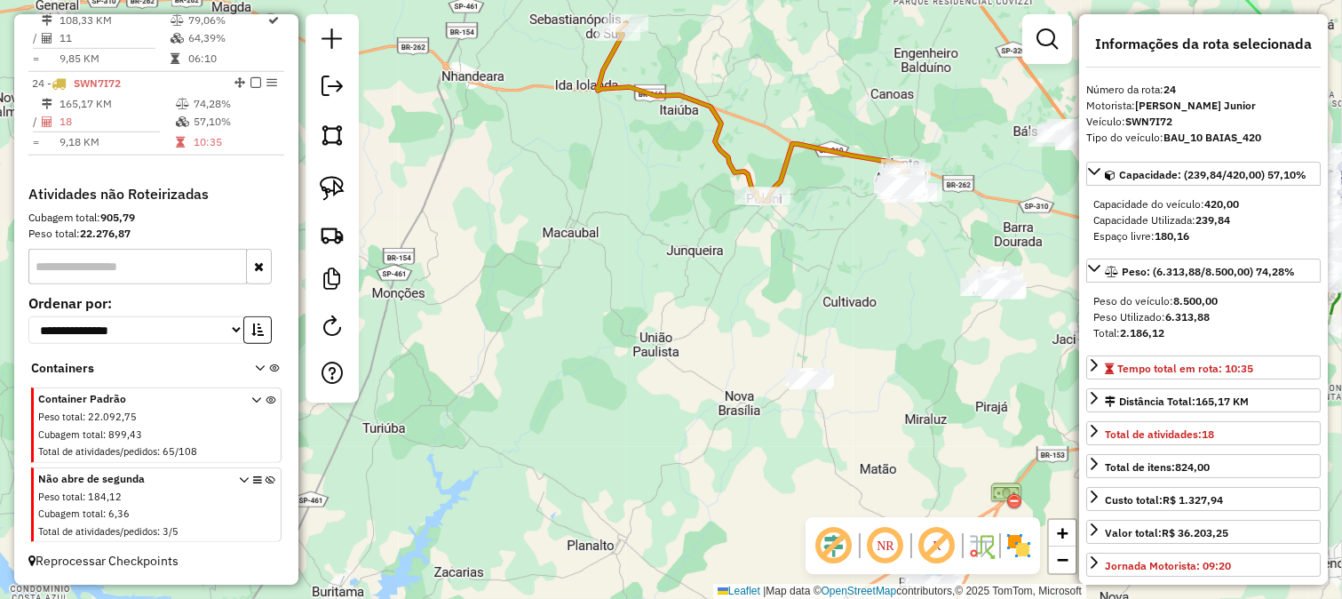
click at [827, 260] on div "Janela de atendimento Grade de atendimento Capacidade Transportadoras Veículos …" at bounding box center [671, 299] width 1342 height 599
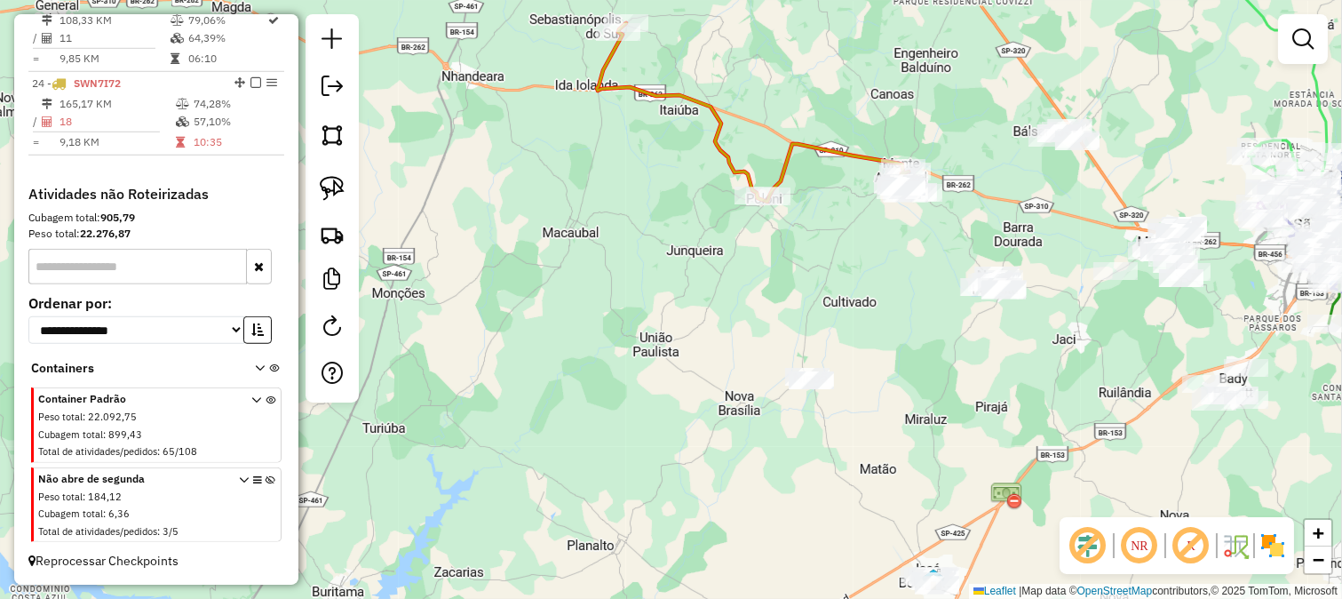
drag, startPoint x: 847, startPoint y: 295, endPoint x: 837, endPoint y: 298, distance: 11.0
click at [838, 298] on div "Janela de atendimento Grade de atendimento Capacidade Transportadoras Veículos …" at bounding box center [671, 299] width 1342 height 599
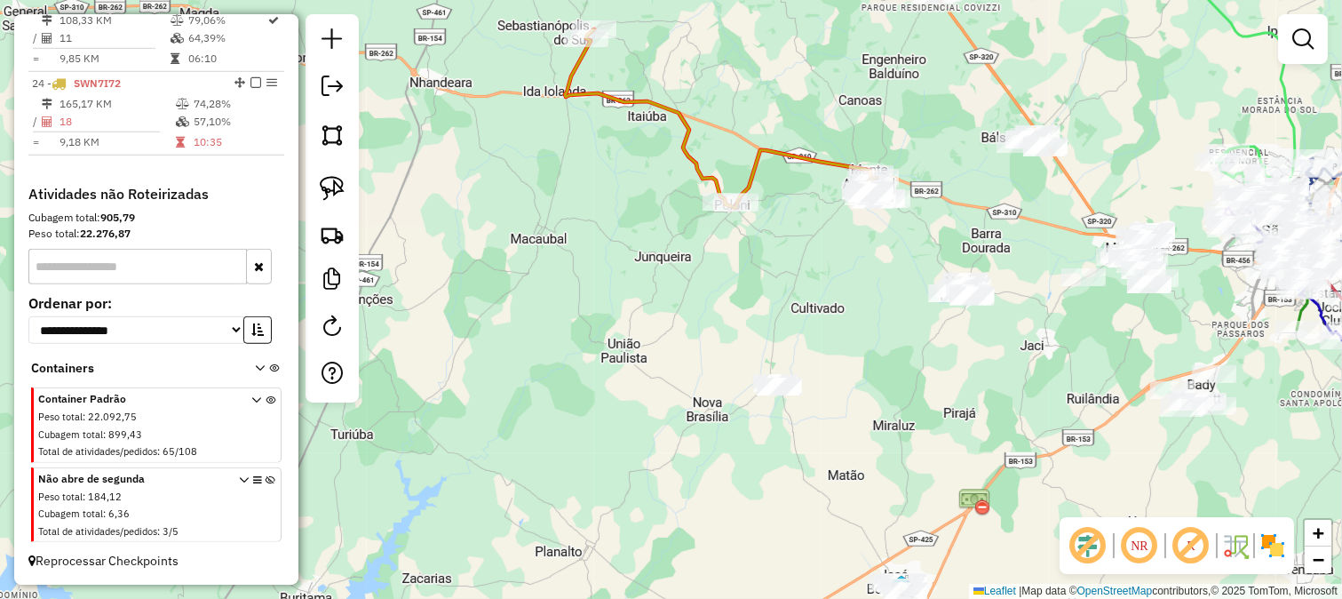
click at [735, 154] on div "Janela de atendimento Grade de atendimento Capacidade Transportadoras Veículos …" at bounding box center [671, 299] width 1342 height 599
click at [806, 220] on div "Janela de atendimento Grade de atendimento Capacidade Transportadoras Veículos …" at bounding box center [671, 299] width 1342 height 599
click at [803, 211] on div "Janela de atendimento Grade de atendimento Capacidade Transportadoras Veículos …" at bounding box center [671, 299] width 1342 height 599
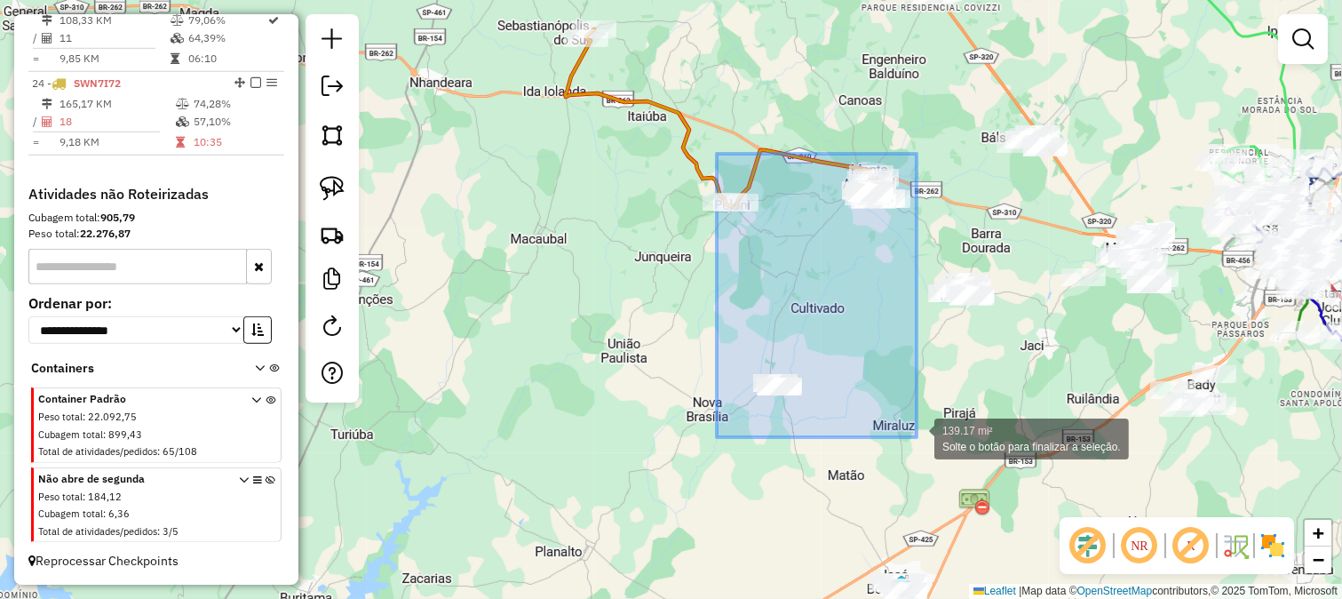
drag, startPoint x: 793, startPoint y: 265, endPoint x: 917, endPoint y: 439, distance: 213.5
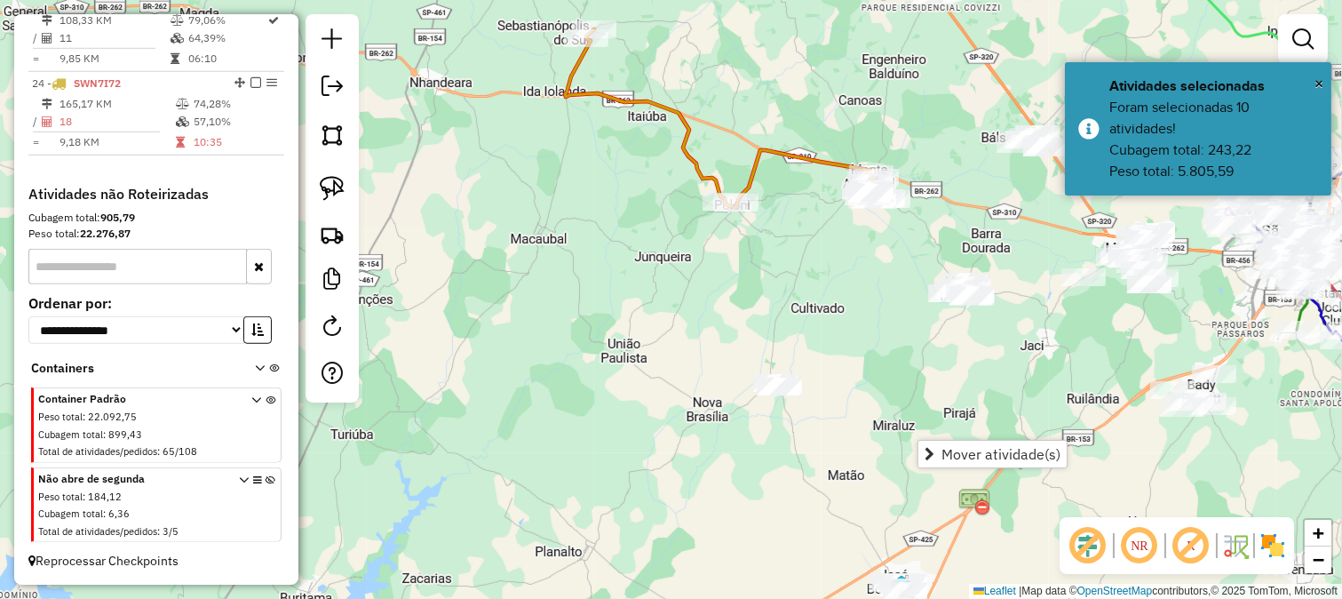
click at [952, 448] on span "Mover atividade(s)" at bounding box center [1001, 454] width 119 height 14
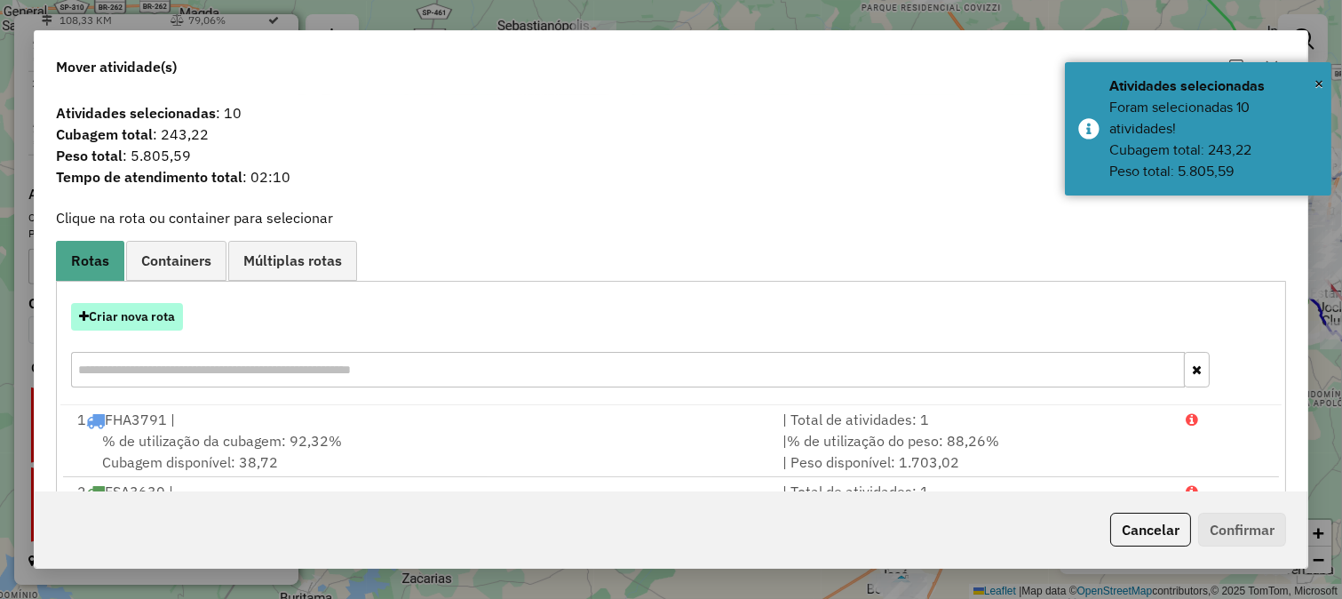
click at [179, 317] on button "Criar nova rota" at bounding box center [127, 317] width 112 height 28
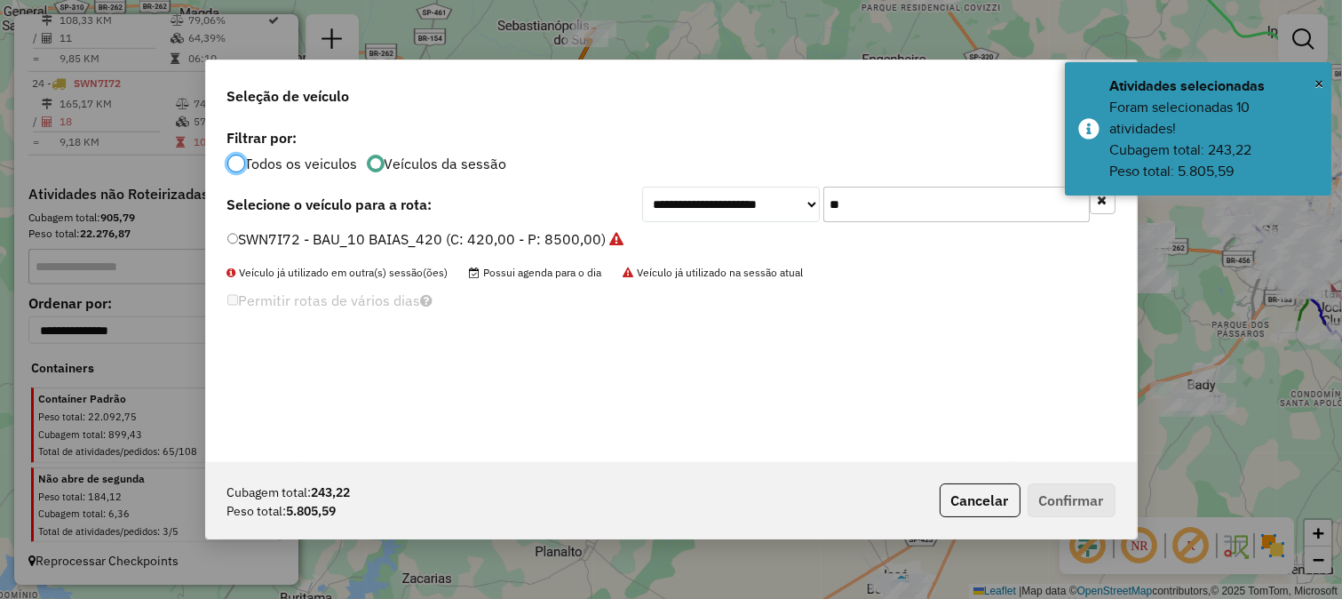
scroll to position [10, 4]
click at [953, 201] on input "**" at bounding box center [956, 205] width 267 height 36
drag, startPoint x: 953, startPoint y: 201, endPoint x: 939, endPoint y: 187, distance: 20.1
click at [953, 201] on input "**" at bounding box center [956, 205] width 267 height 36
type input "**"
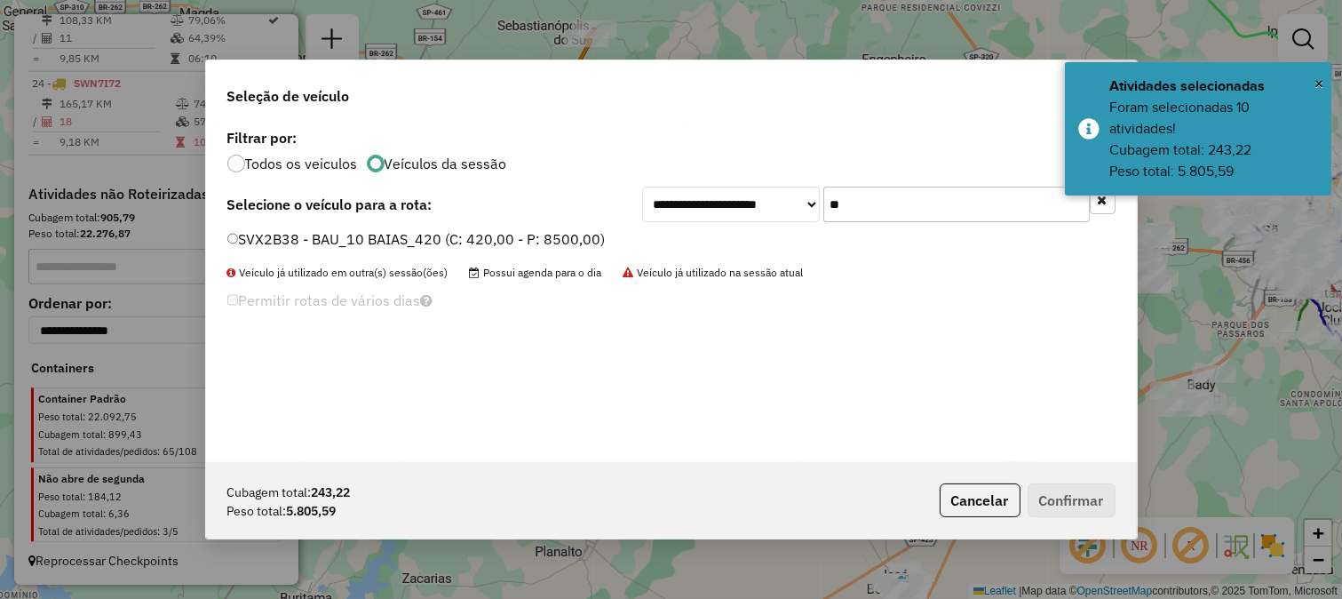
click at [569, 245] on label "SVX2B38 - BAU_10 BAIAS_420 (C: 420,00 - P: 8500,00)" at bounding box center [416, 238] width 378 height 21
click at [1042, 490] on button "Confirmar" at bounding box center [1072, 500] width 88 height 34
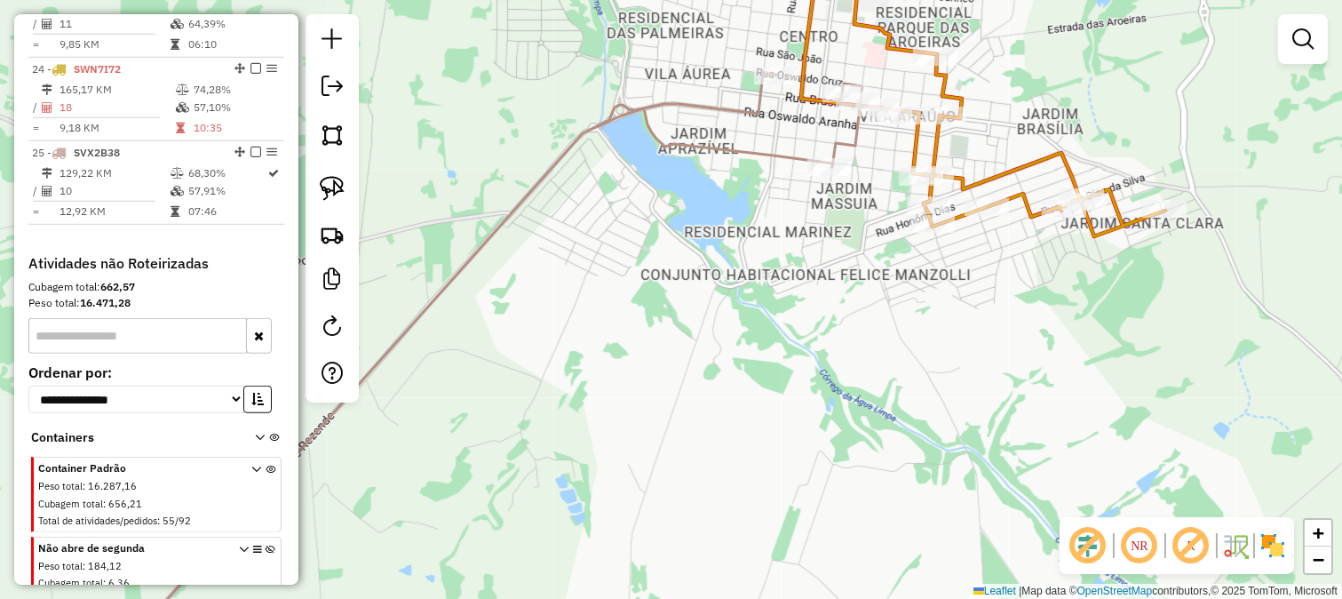
drag, startPoint x: 836, startPoint y: 275, endPoint x: 829, endPoint y: 290, distance: 15.9
click at [832, 282] on div "Janela de atendimento Grade de atendimento Capacidade Transportadoras Veículos …" at bounding box center [671, 299] width 1342 height 599
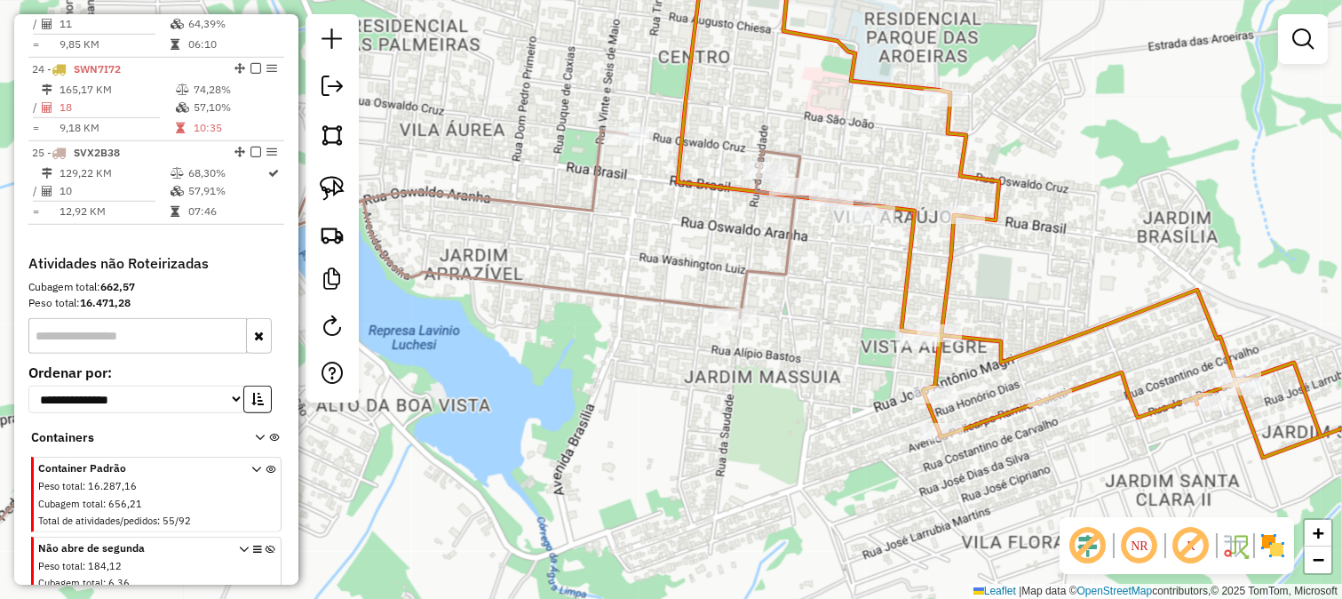
select select "**********"
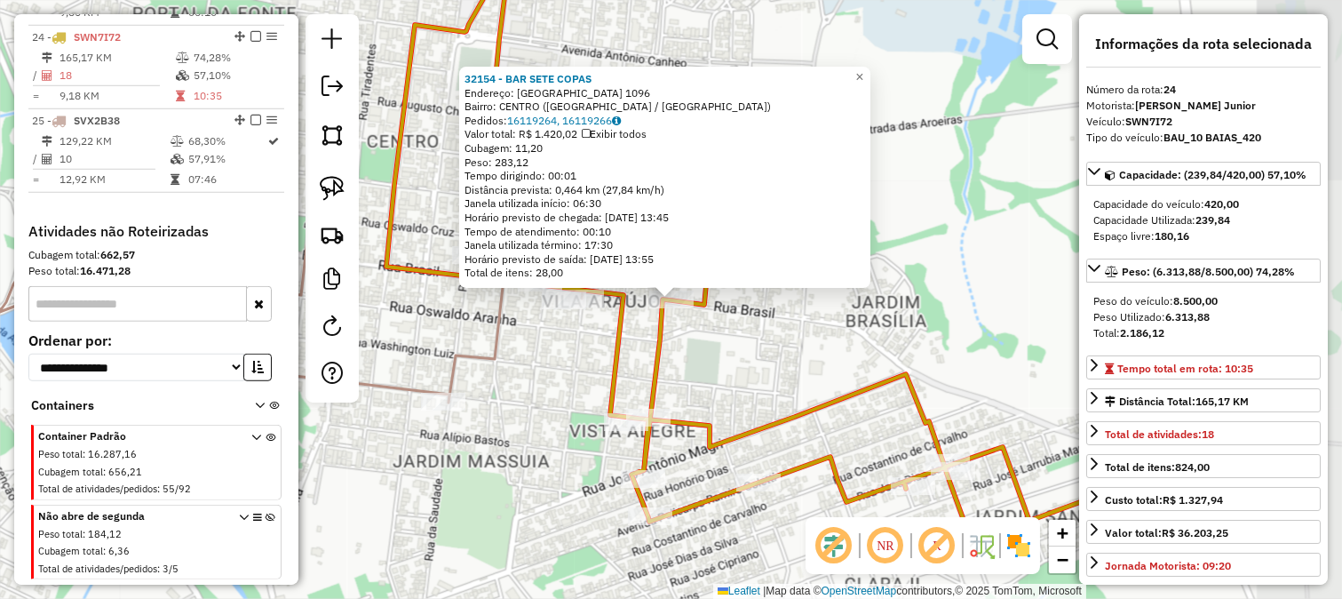
scroll to position [2644, 0]
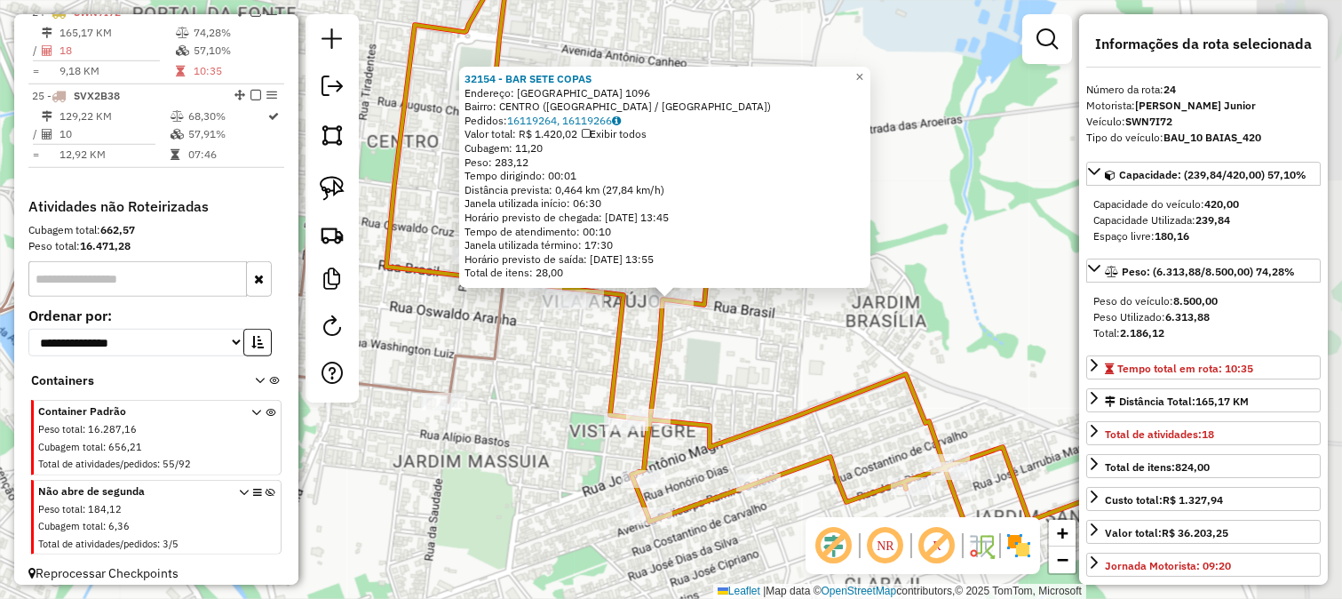
click at [863, 326] on div "32154 - BAR SETE COPAS Endereço: BRASIL 1096 Bairro: CENTRO (MONTE APRAZIVEL / …" at bounding box center [671, 299] width 1342 height 599
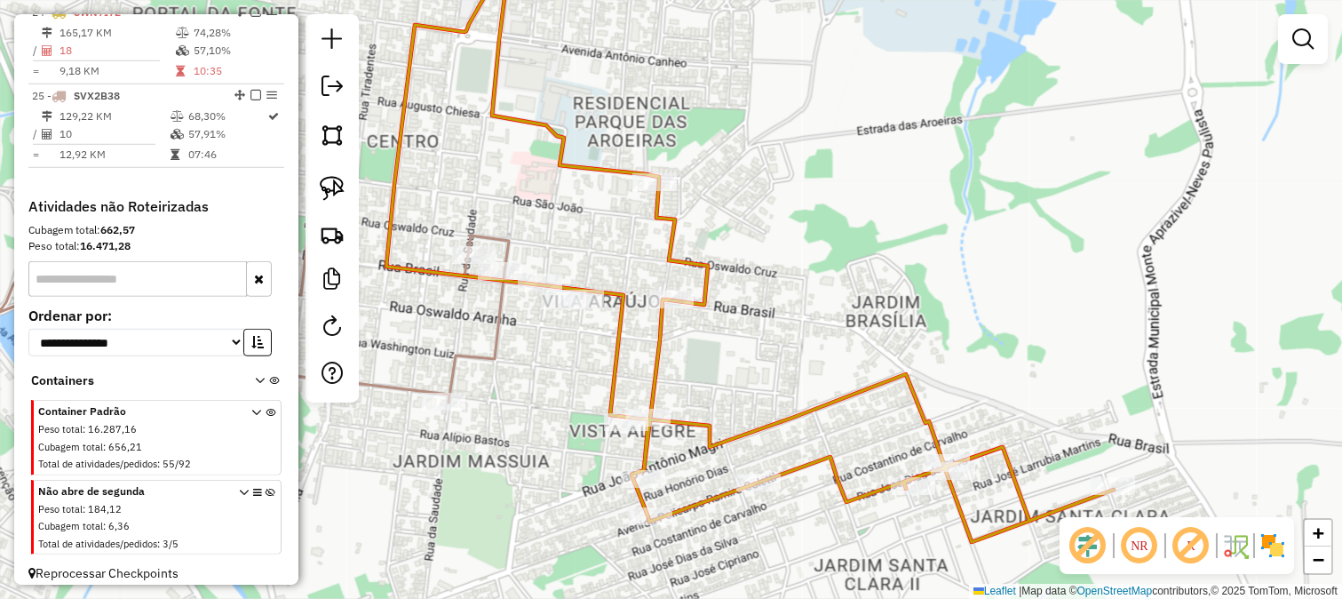
drag, startPoint x: 801, startPoint y: 330, endPoint x: 894, endPoint y: 375, distance: 102.9
click at [894, 375] on div "32154 - BAR SETE COPAS Endereço: BRASIL 1096 Bairro: CENTRO (MONTE APRAZIVEL / …" at bounding box center [671, 299] width 1342 height 599
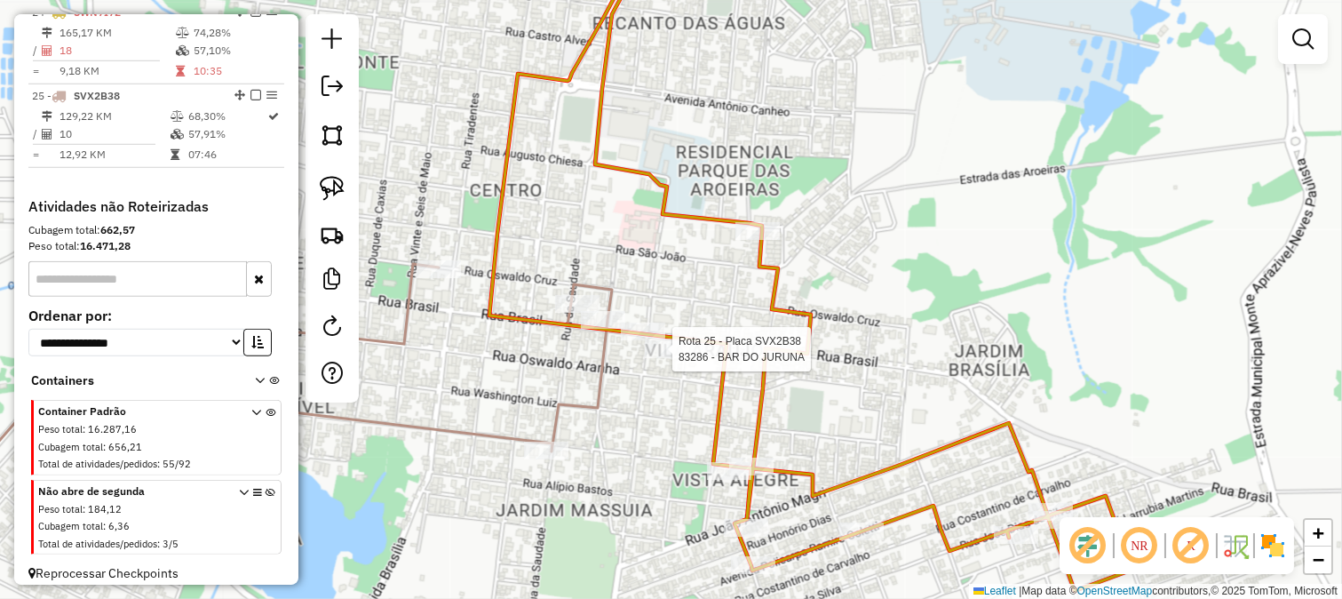
select select "**********"
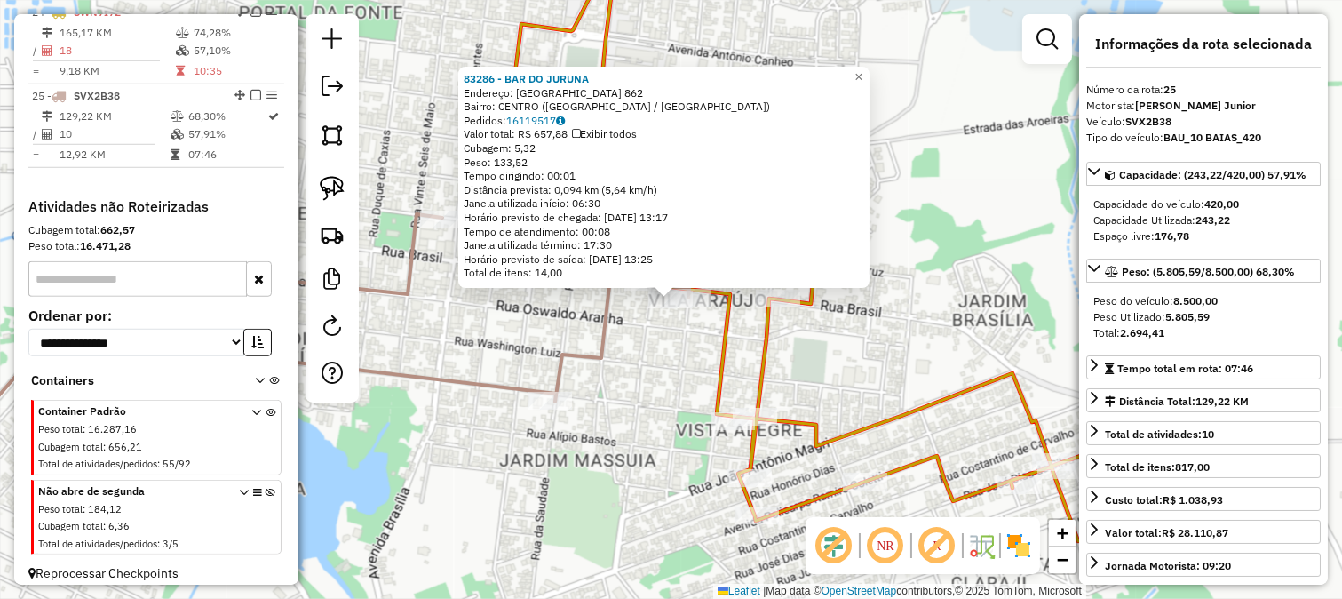
scroll to position [2669, 0]
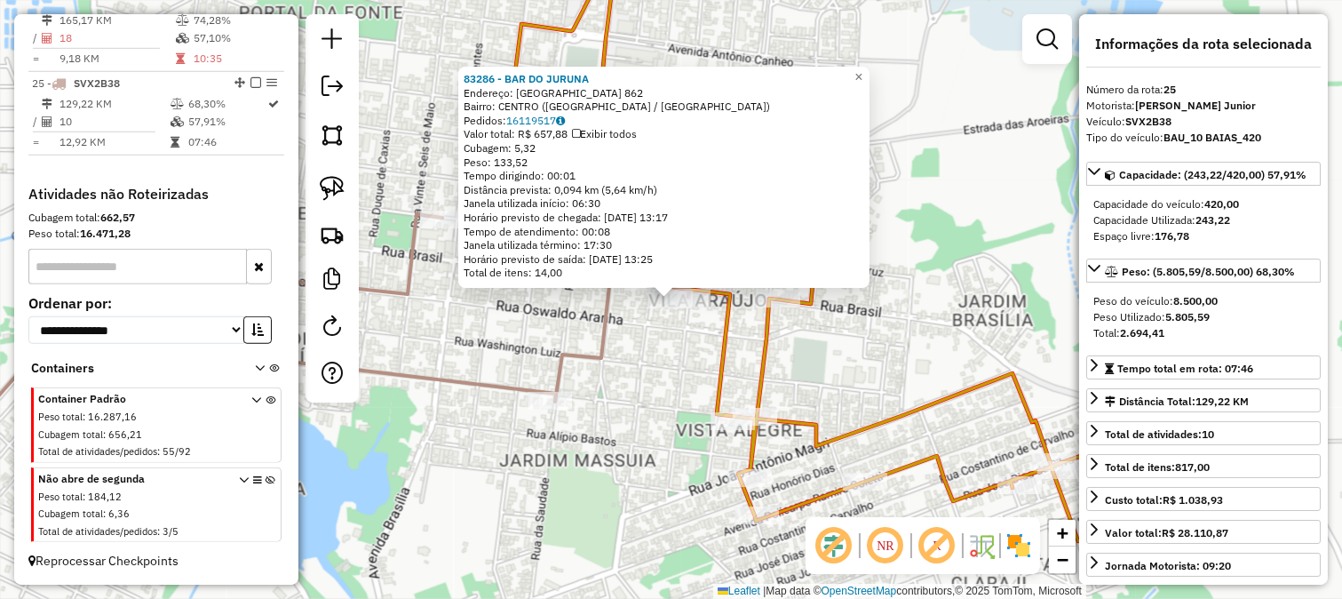
click at [730, 350] on icon at bounding box center [857, 240] width 728 height 601
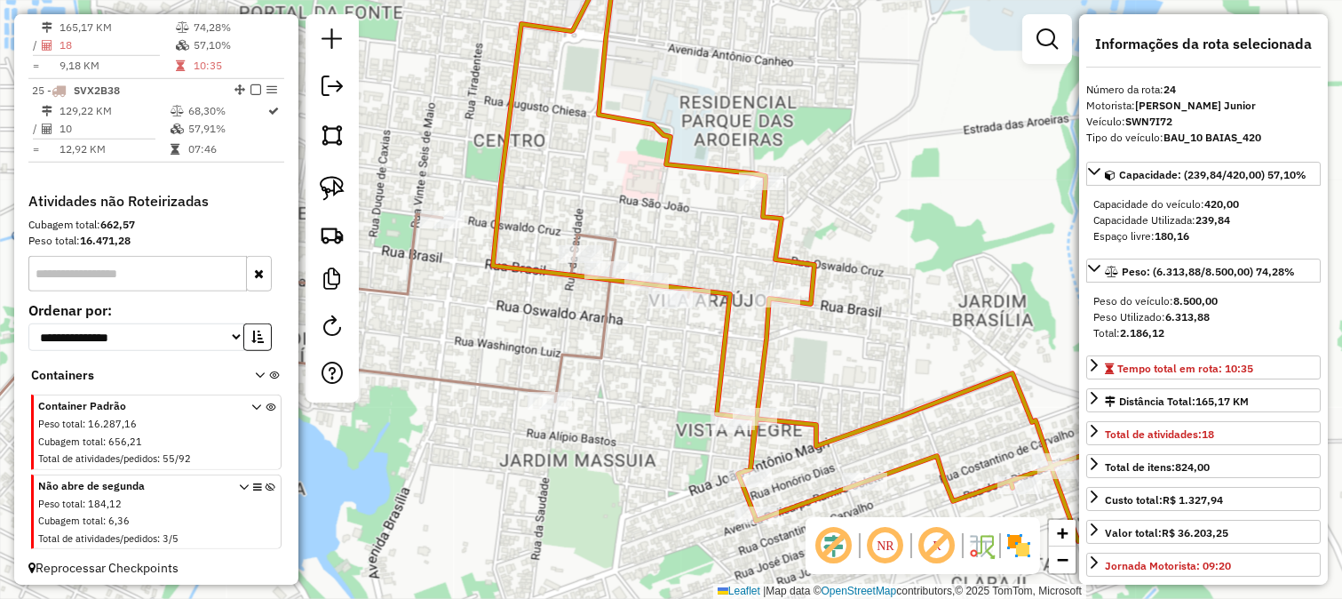
scroll to position [2644, 0]
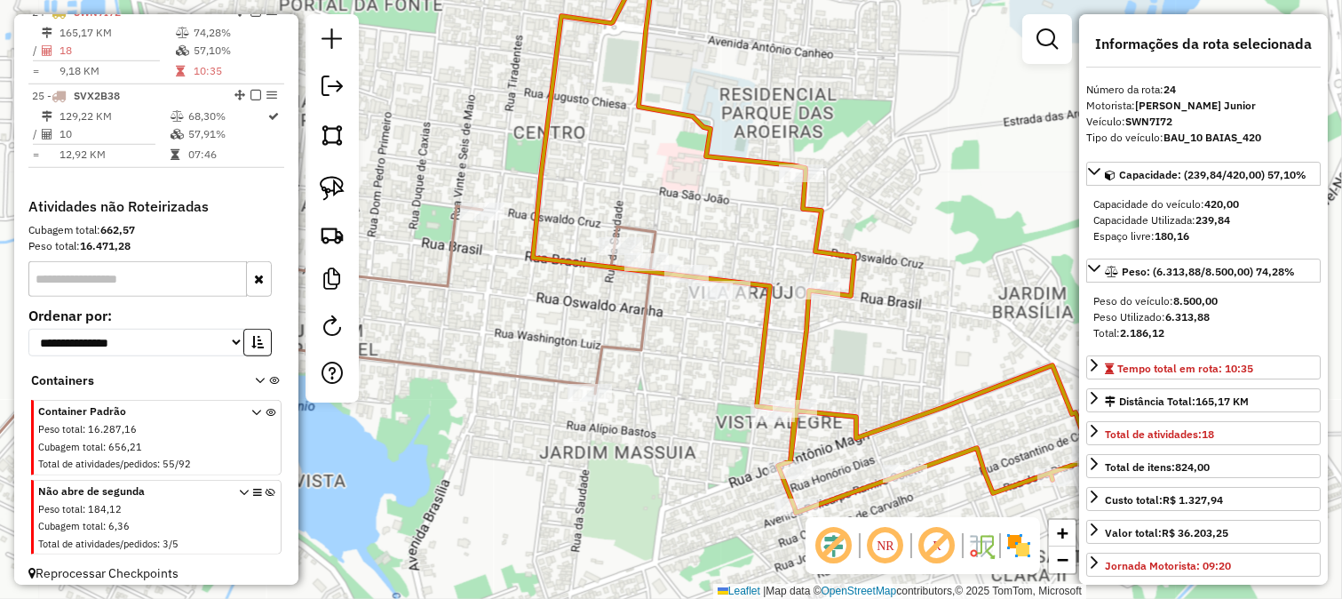
drag, startPoint x: 829, startPoint y: 347, endPoint x: 892, endPoint y: 334, distance: 64.5
click at [891, 334] on div "Janela de atendimento Grade de atendimento Capacidade Transportadoras Veículos …" at bounding box center [671, 299] width 1342 height 599
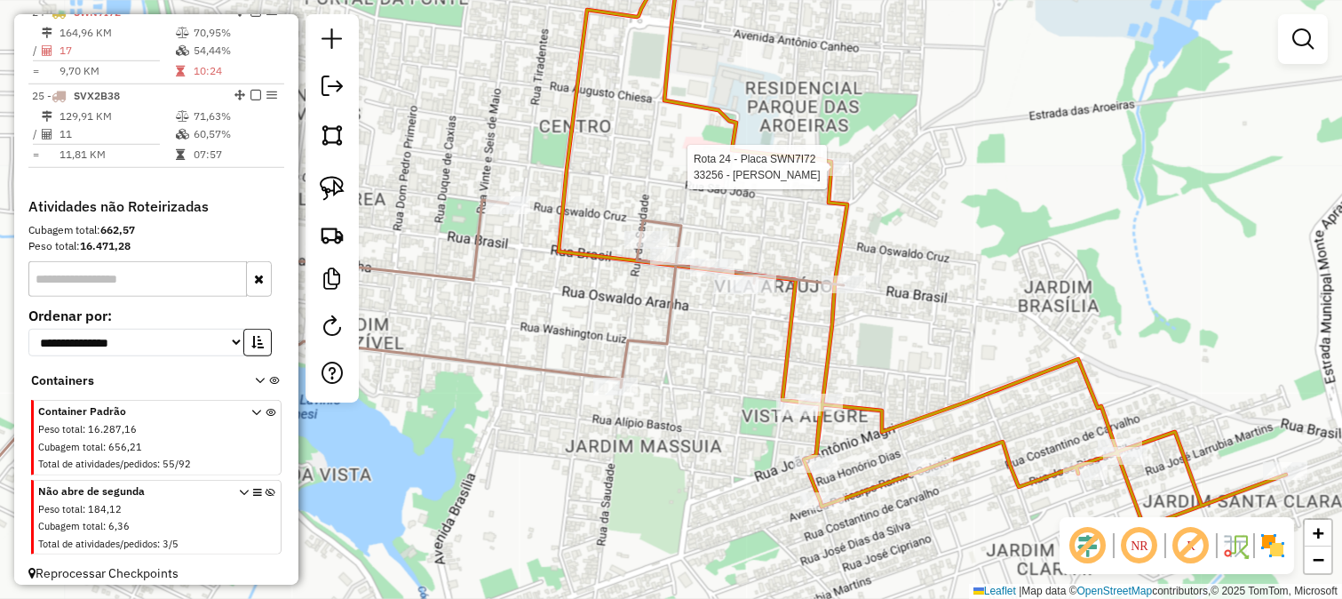
select select "**********"
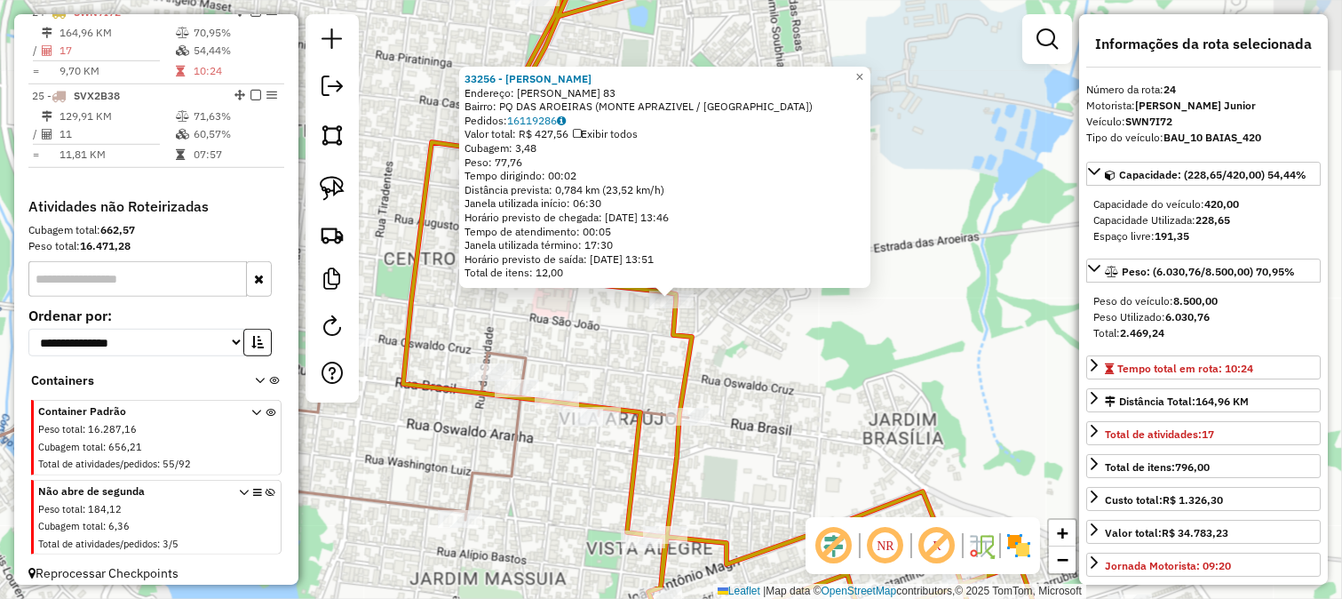
click at [817, 293] on div "33256 - RAFFA BUFFET Endereço: CELESTINO CICOTE 83 Bairro: PQ DAS AROEIRAS (MON…" at bounding box center [671, 299] width 1342 height 599
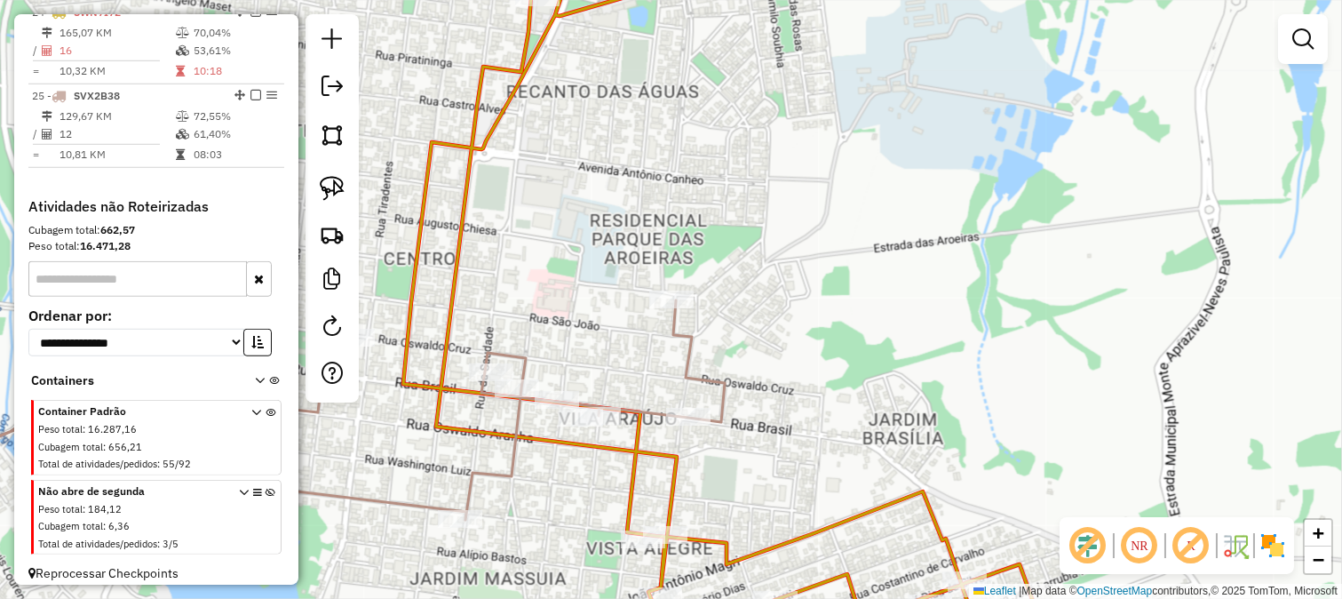
click at [690, 340] on icon at bounding box center [295, 431] width 859 height 262
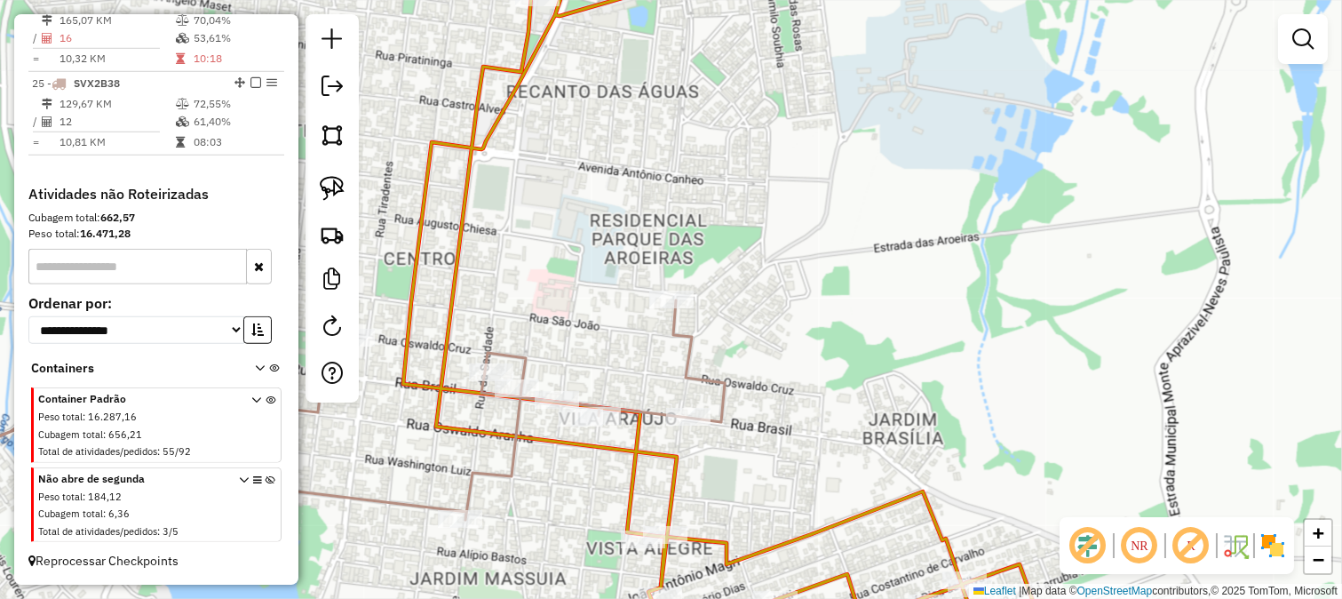
select select "**********"
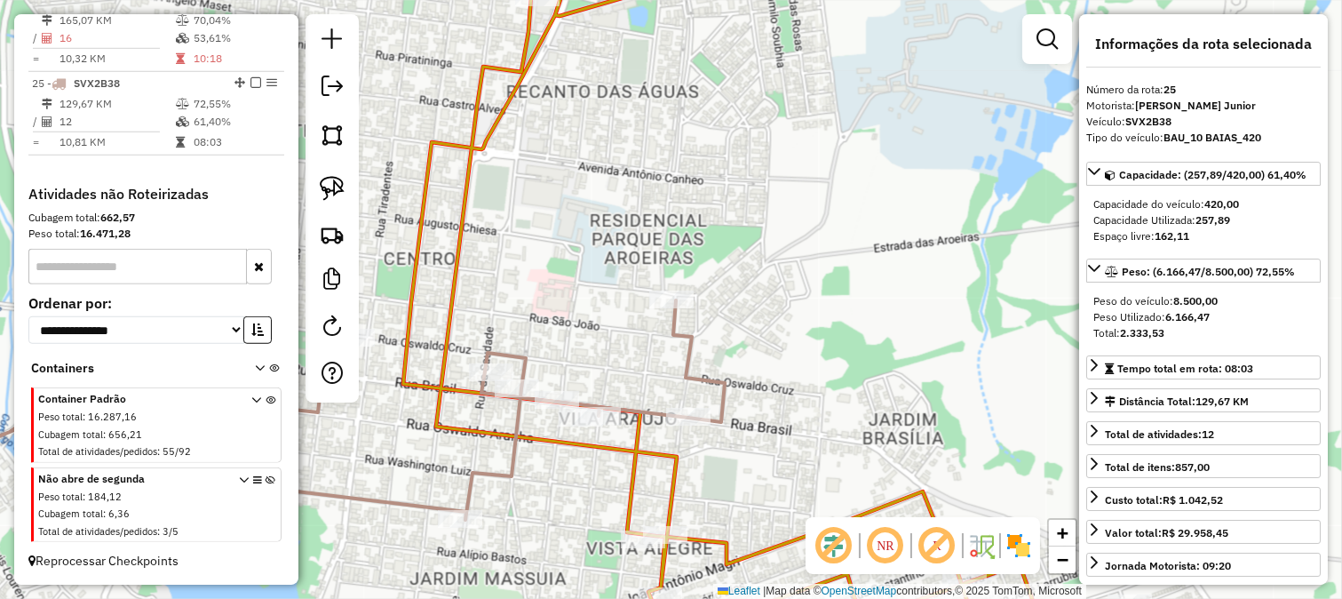
drag, startPoint x: 761, startPoint y: 365, endPoint x: 748, endPoint y: 250, distance: 116.3
click at [766, 317] on div "Janela de atendimento Grade de atendimento Capacidade Transportadoras Veículos …" at bounding box center [671, 299] width 1342 height 599
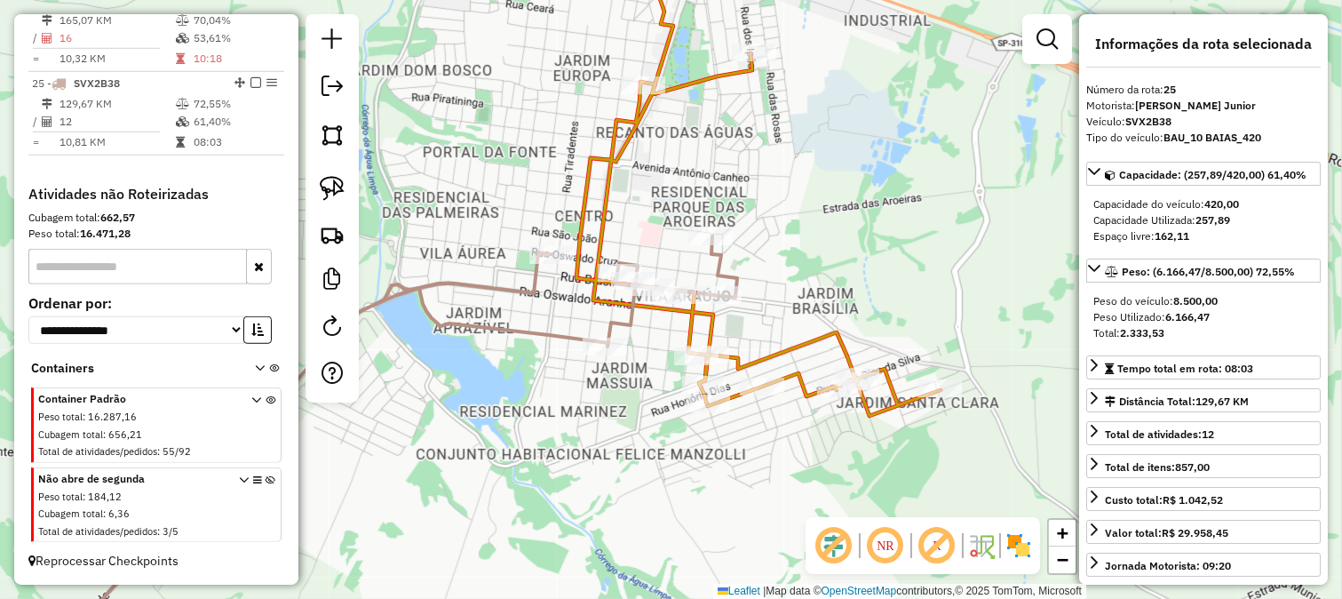
click at [789, 349] on icon at bounding box center [759, 177] width 364 height 475
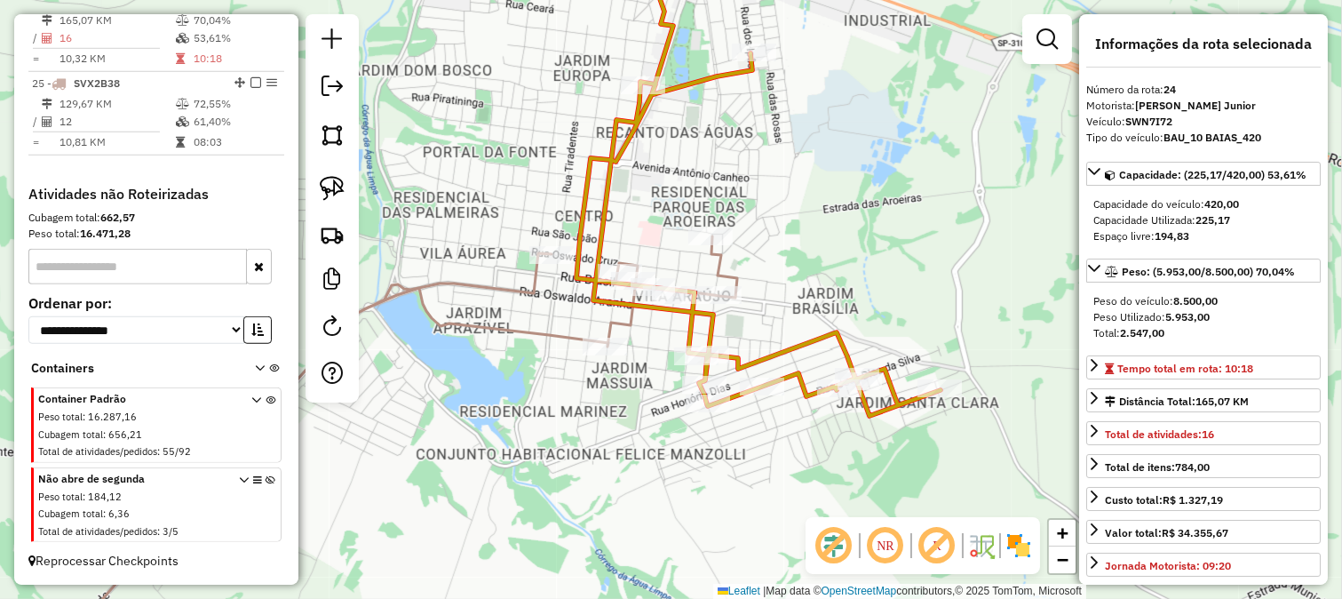
scroll to position [2644, 0]
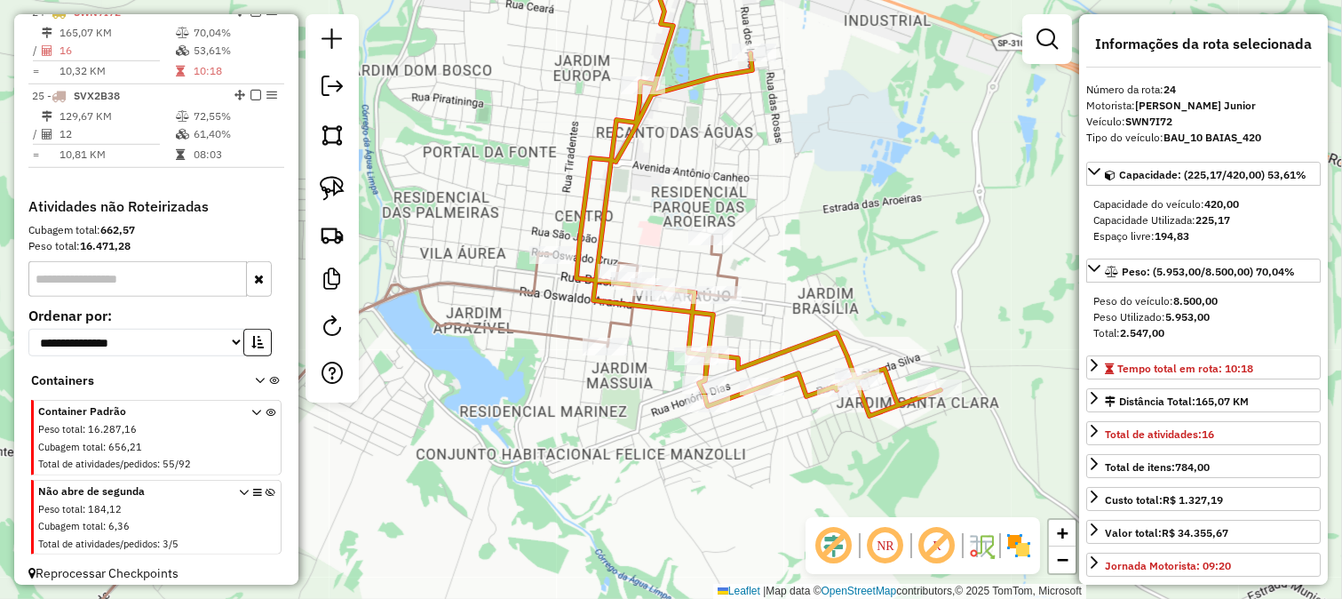
drag, startPoint x: 783, startPoint y: 302, endPoint x: 832, endPoint y: 312, distance: 50.7
click at [832, 312] on div "Janela de atendimento Grade de atendimento Capacidade Transportadoras Veículos …" at bounding box center [671, 299] width 1342 height 599
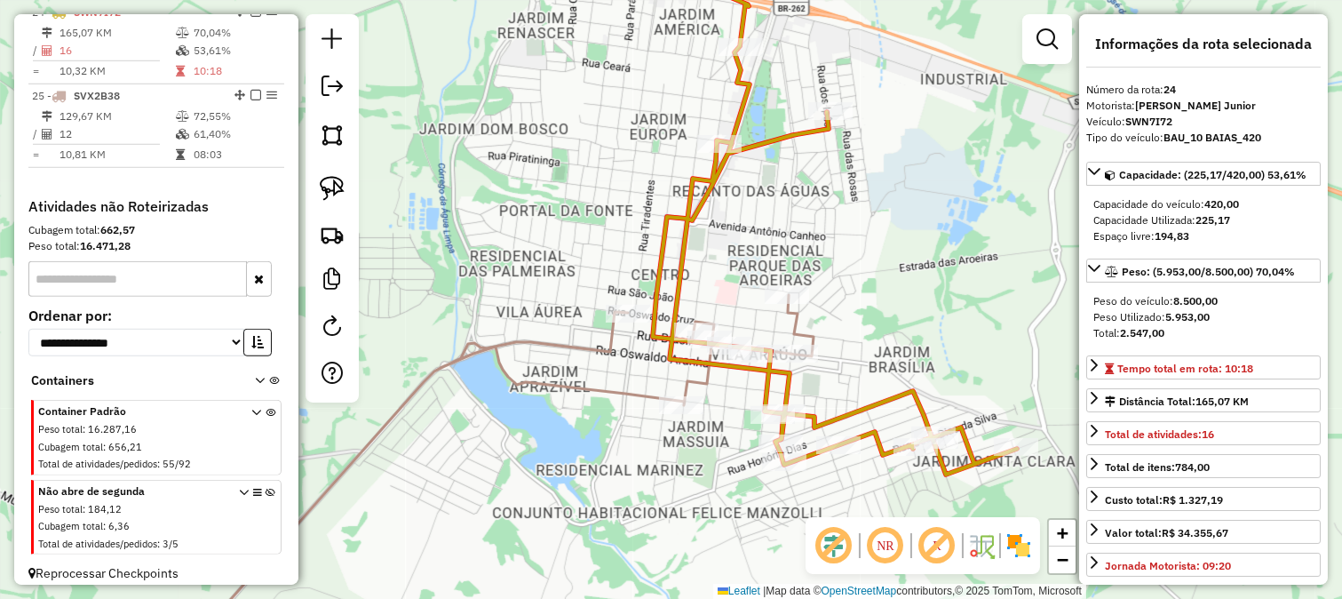
drag, startPoint x: 819, startPoint y: 265, endPoint x: 858, endPoint y: 336, distance: 81.1
click at [858, 336] on div "Janela de atendimento Grade de atendimento Capacidade Transportadoras Veículos …" at bounding box center [671, 299] width 1342 height 599
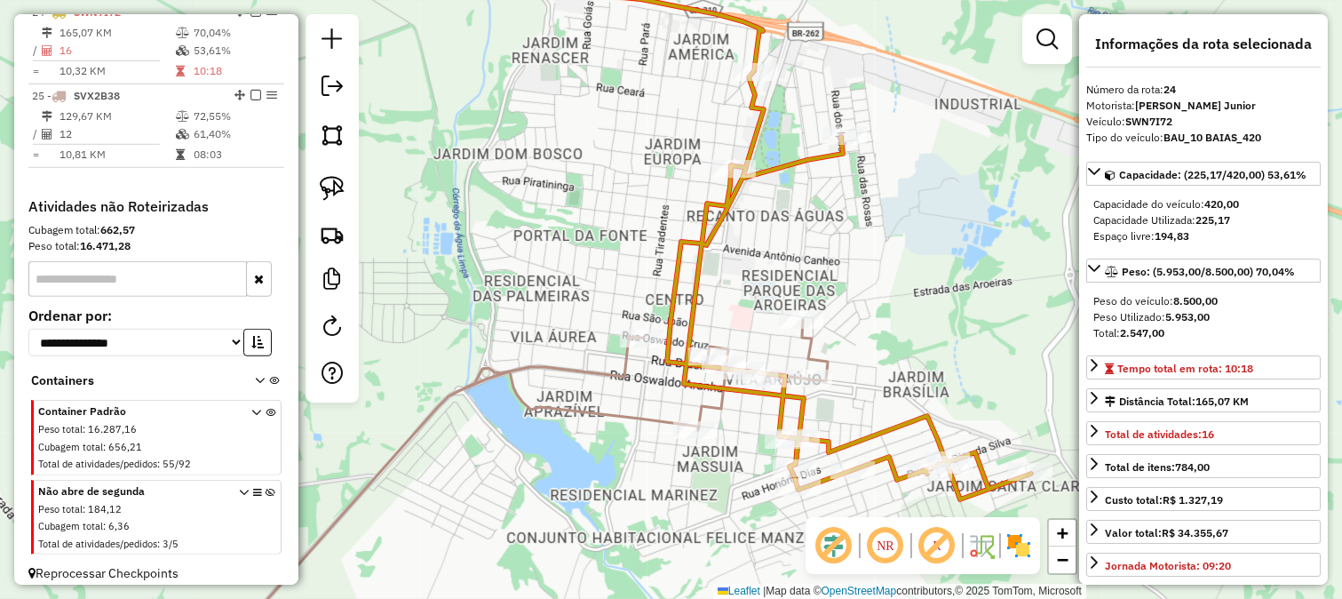
click at [801, 360] on icon at bounding box center [521, 489] width 614 height 339
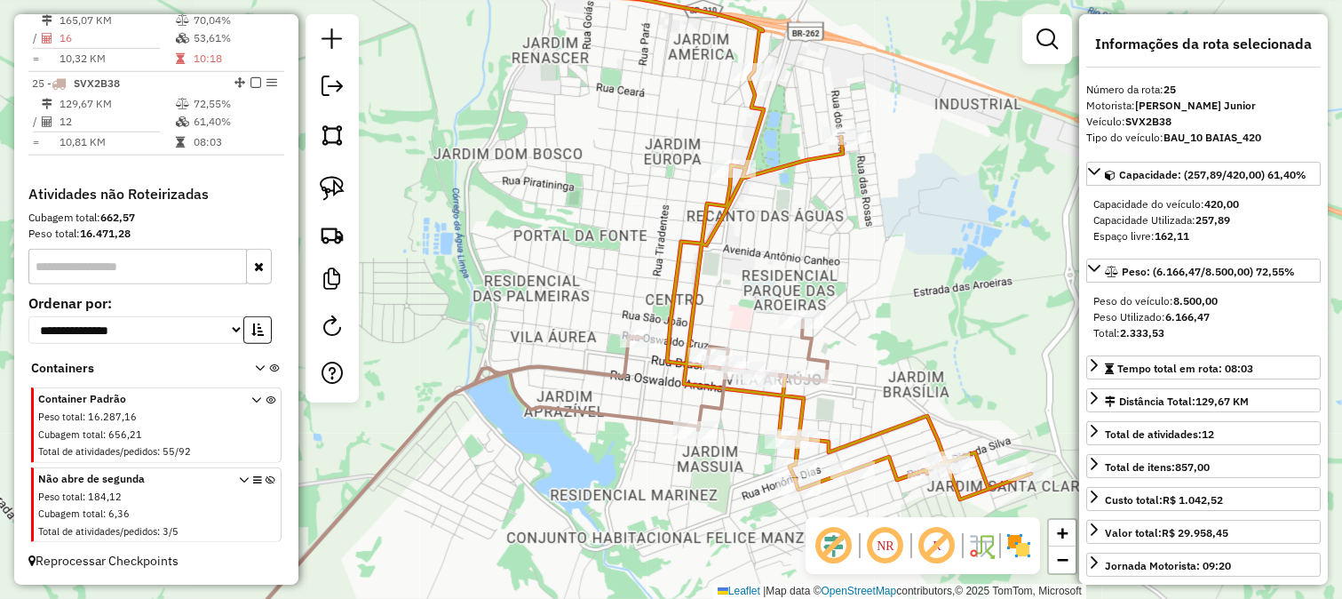
drag, startPoint x: 867, startPoint y: 359, endPoint x: 859, endPoint y: 289, distance: 70.6
click at [872, 339] on div "Janela de atendimento Grade de atendimento Capacidade Transportadoras Veículos …" at bounding box center [671, 299] width 1342 height 599
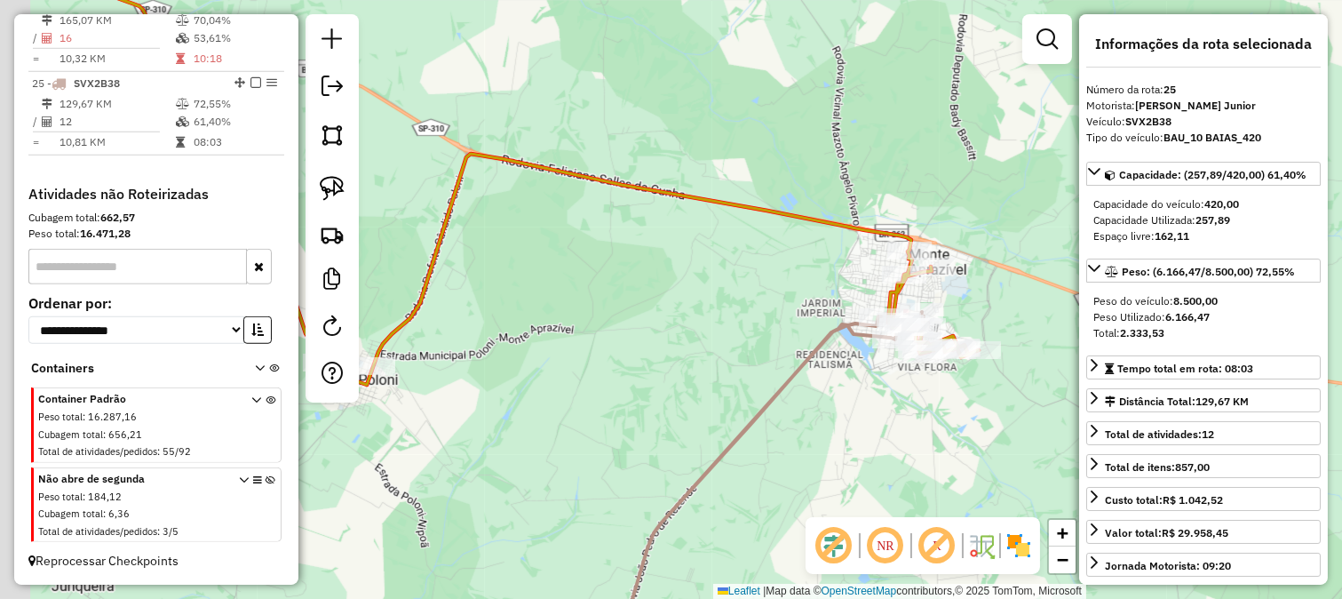
drag, startPoint x: 613, startPoint y: 298, endPoint x: 681, endPoint y: 325, distance: 73.4
click at [681, 325] on div "Janela de atendimento Grade de atendimento Capacidade Transportadoras Veículos …" at bounding box center [671, 299] width 1342 height 599
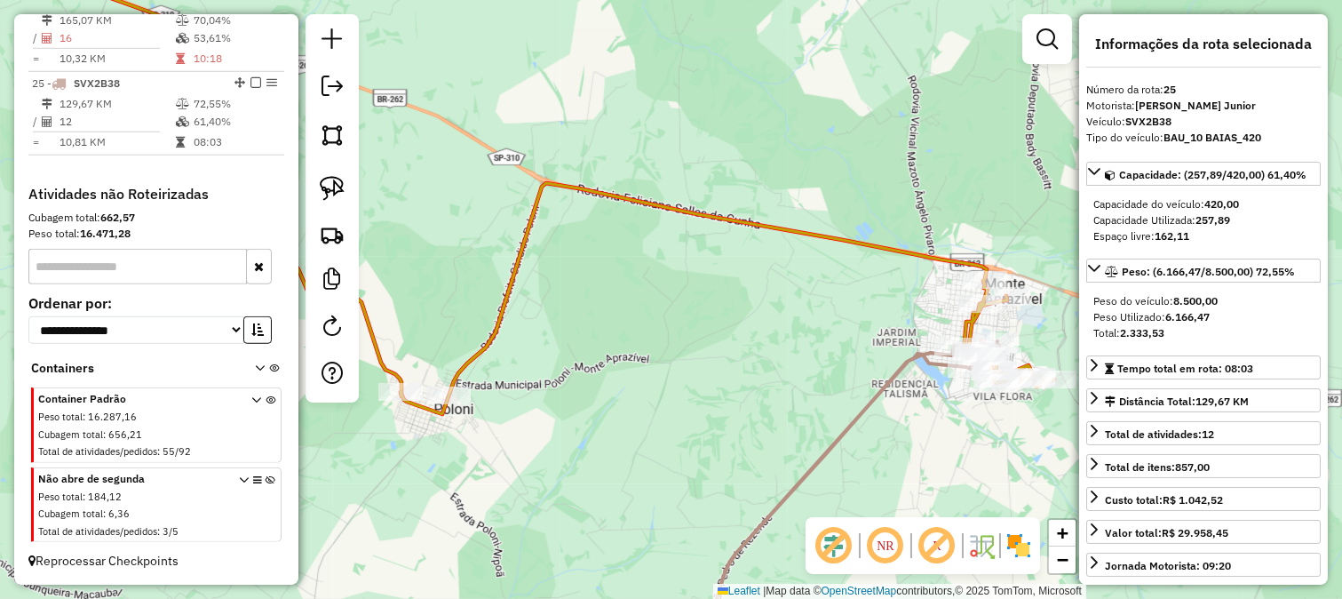
drag, startPoint x: 722, startPoint y: 371, endPoint x: 615, endPoint y: 373, distance: 107.5
click at [620, 374] on div "Janela de atendimento Grade de atendimento Capacidade Transportadoras Veículos …" at bounding box center [671, 299] width 1342 height 599
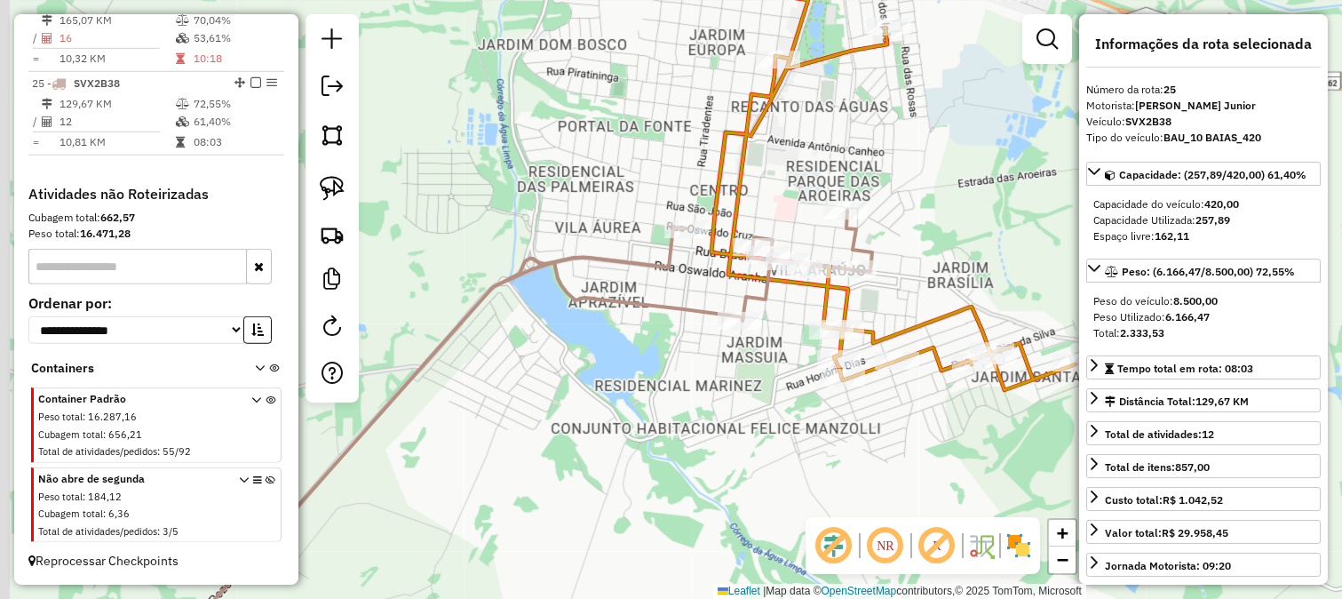
drag, startPoint x: 693, startPoint y: 383, endPoint x: 807, endPoint y: 402, distance: 115.4
click at [795, 403] on div "Janela de atendimento Grade de atendimento Capacidade Transportadoras Veículos …" at bounding box center [671, 299] width 1342 height 599
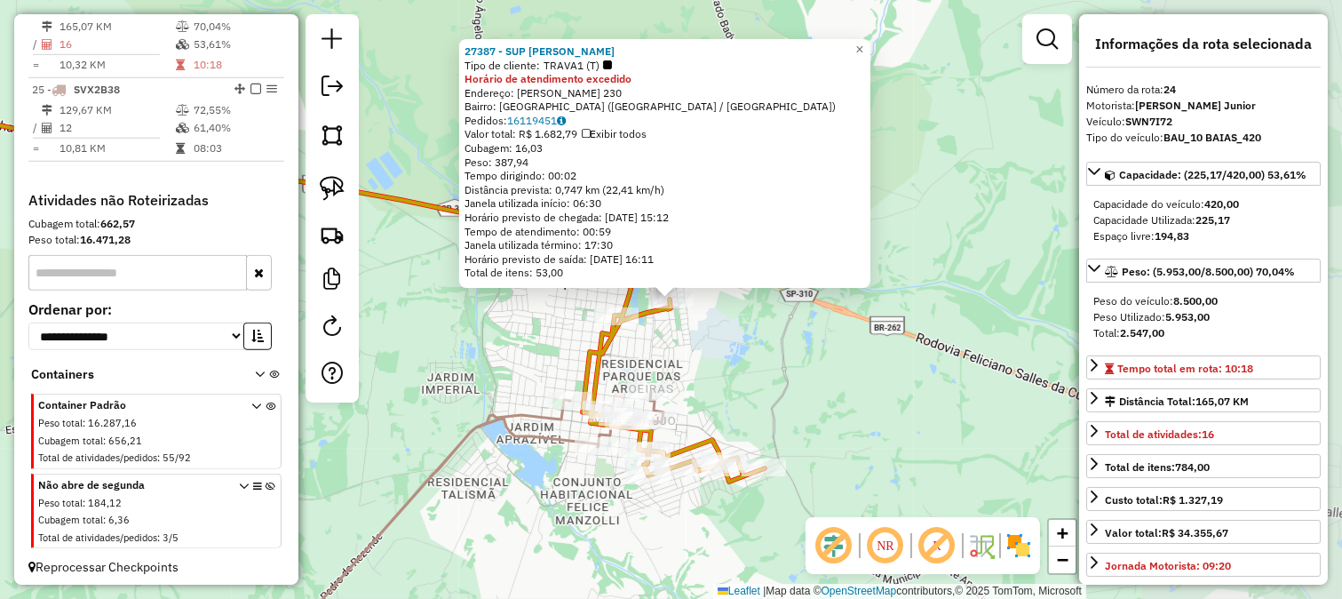
scroll to position [2644, 0]
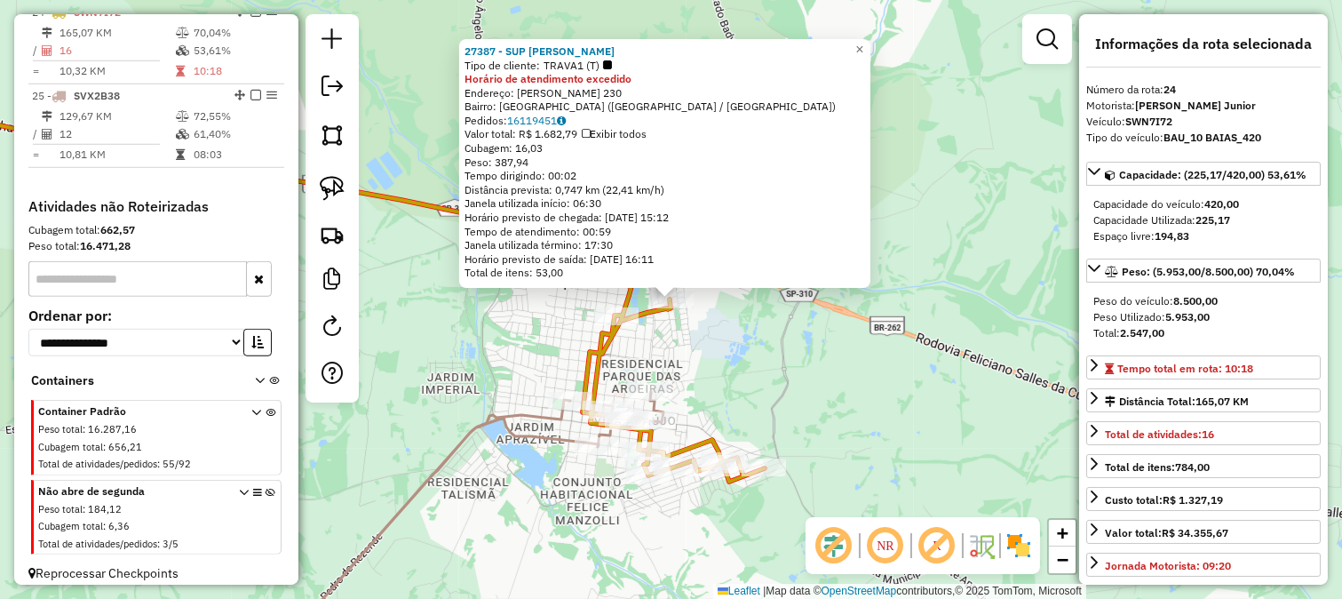
click at [769, 421] on div "27387 - SUP IVONE III Tipo de cliente: TRAVA1 (T) Horário de atendimento excedi…" at bounding box center [671, 299] width 1342 height 599
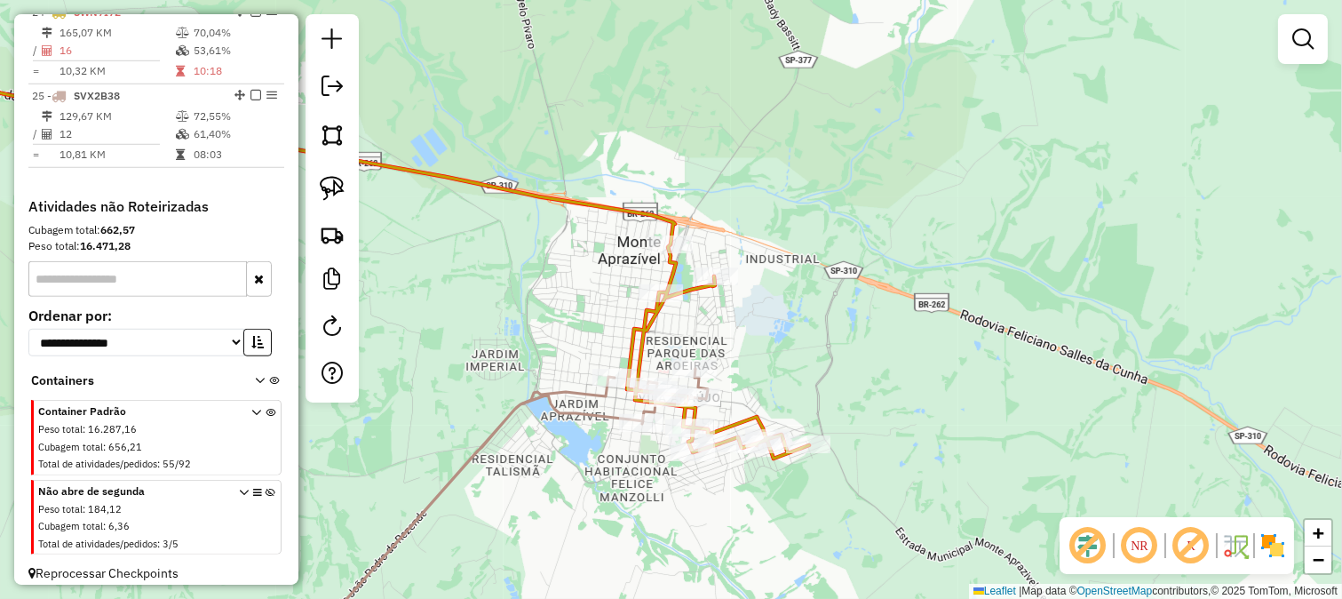
drag, startPoint x: 672, startPoint y: 349, endPoint x: 789, endPoint y: 290, distance: 130.7
click at [789, 290] on div "Janela de atendimento Grade de atendimento Capacidade Transportadoras Veículos …" at bounding box center [671, 299] width 1342 height 599
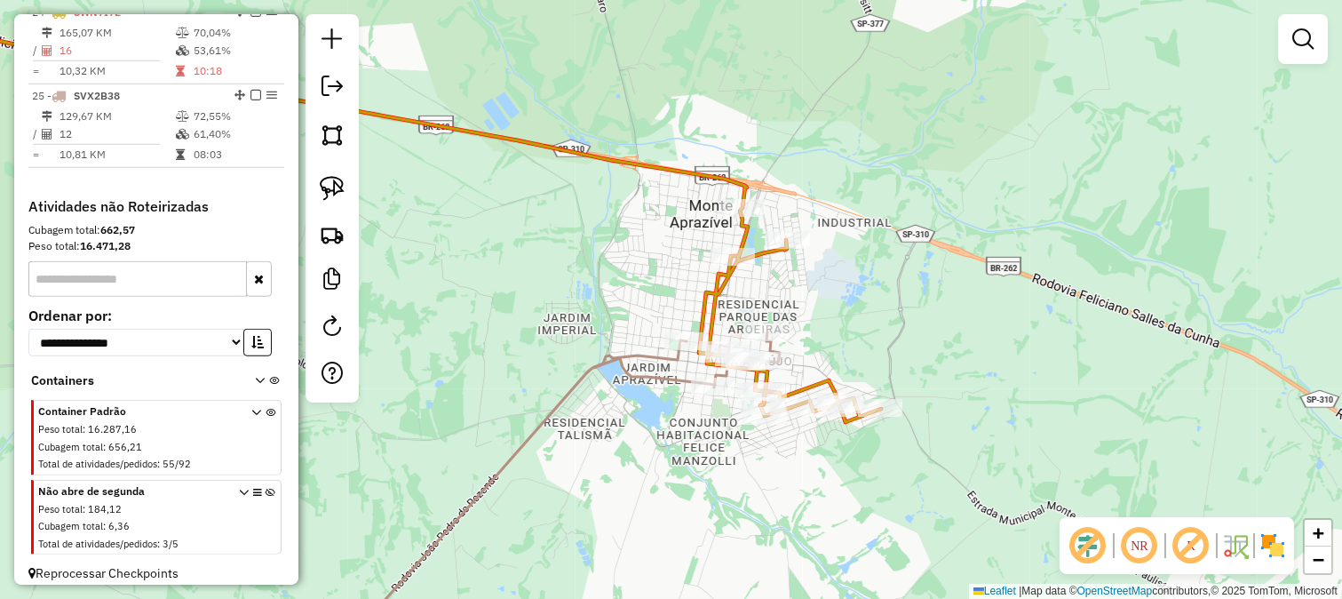
click at [713, 299] on icon at bounding box center [373, 218] width 1015 height 407
select select "**********"
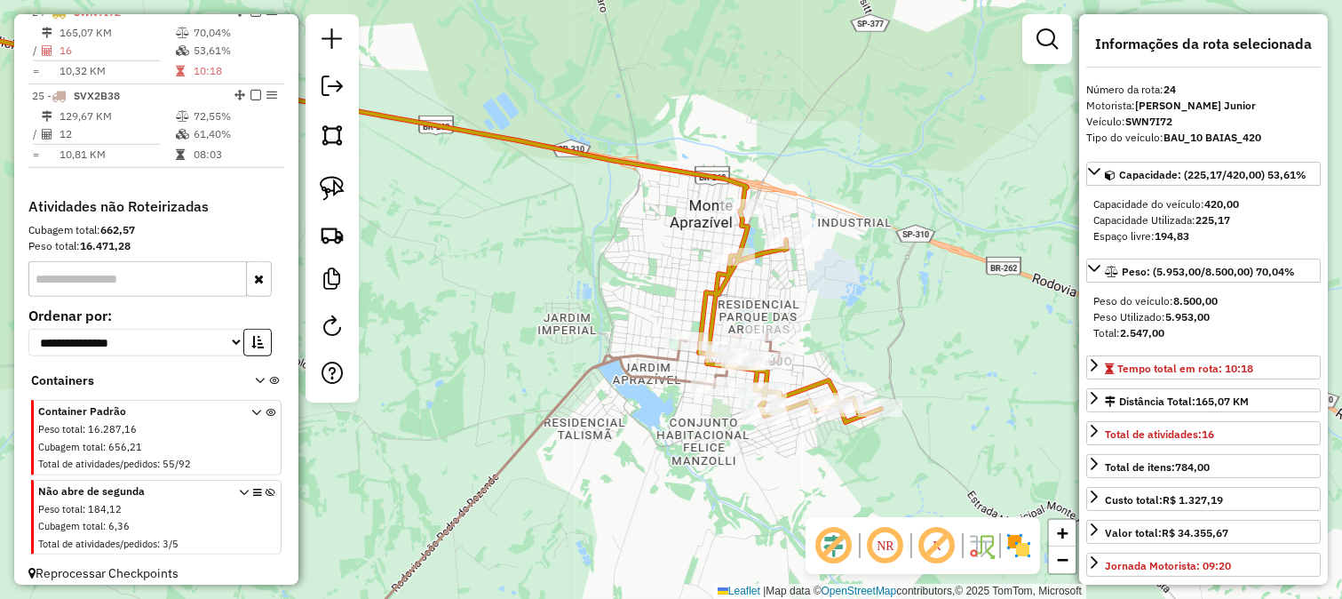
drag, startPoint x: 821, startPoint y: 304, endPoint x: 830, endPoint y: 298, distance: 10.4
click at [830, 298] on div "Janela de atendimento Grade de atendimento Capacidade Transportadoras Veículos …" at bounding box center [671, 299] width 1342 height 599
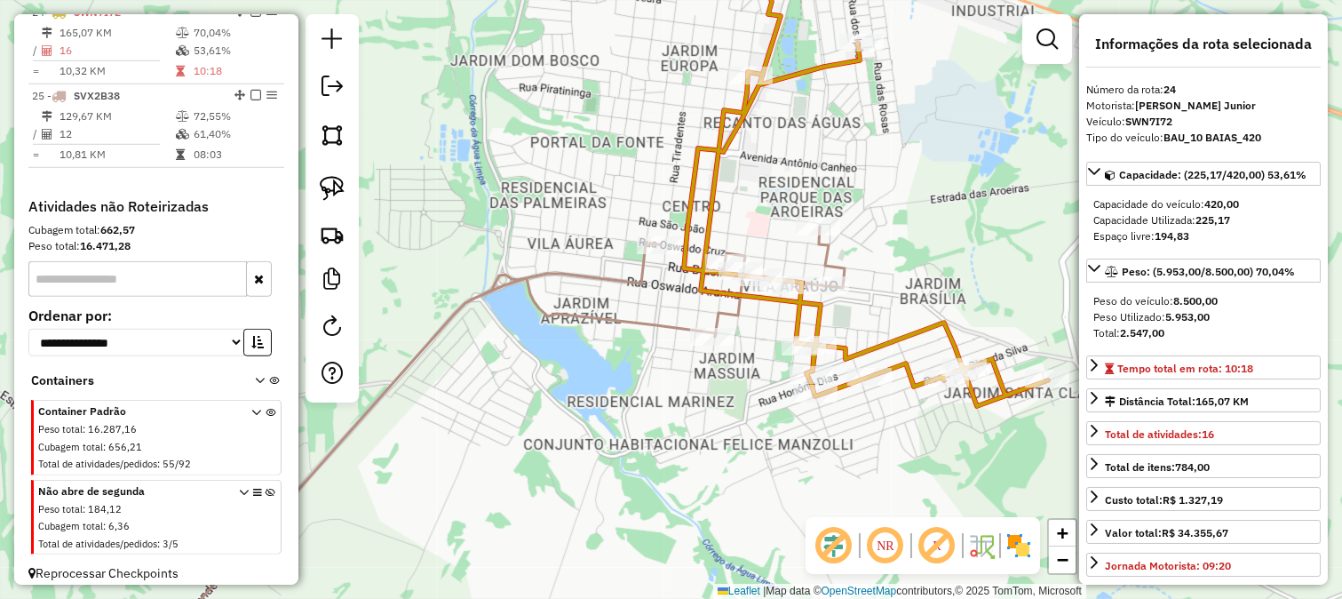
click at [845, 52] on div at bounding box center [861, 43] width 44 height 18
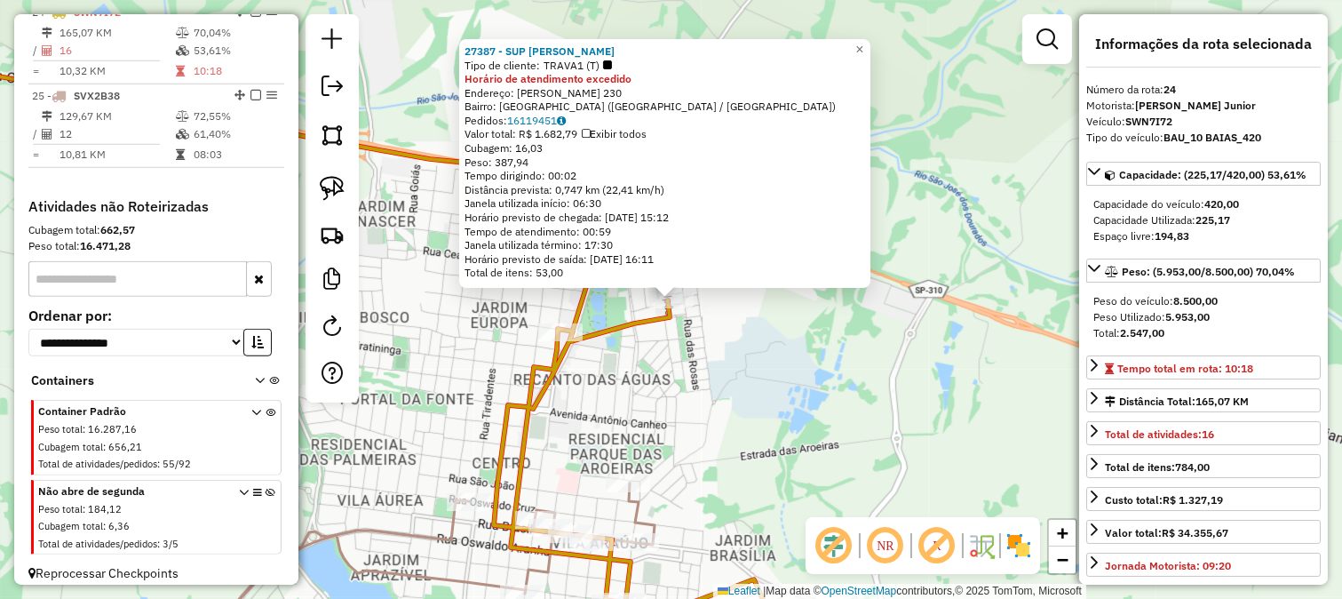
click at [712, 385] on div "27387 - SUP IVONE III Tipo de cliente: TRAVA1 (T) Horário de atendimento excedi…" at bounding box center [671, 299] width 1342 height 599
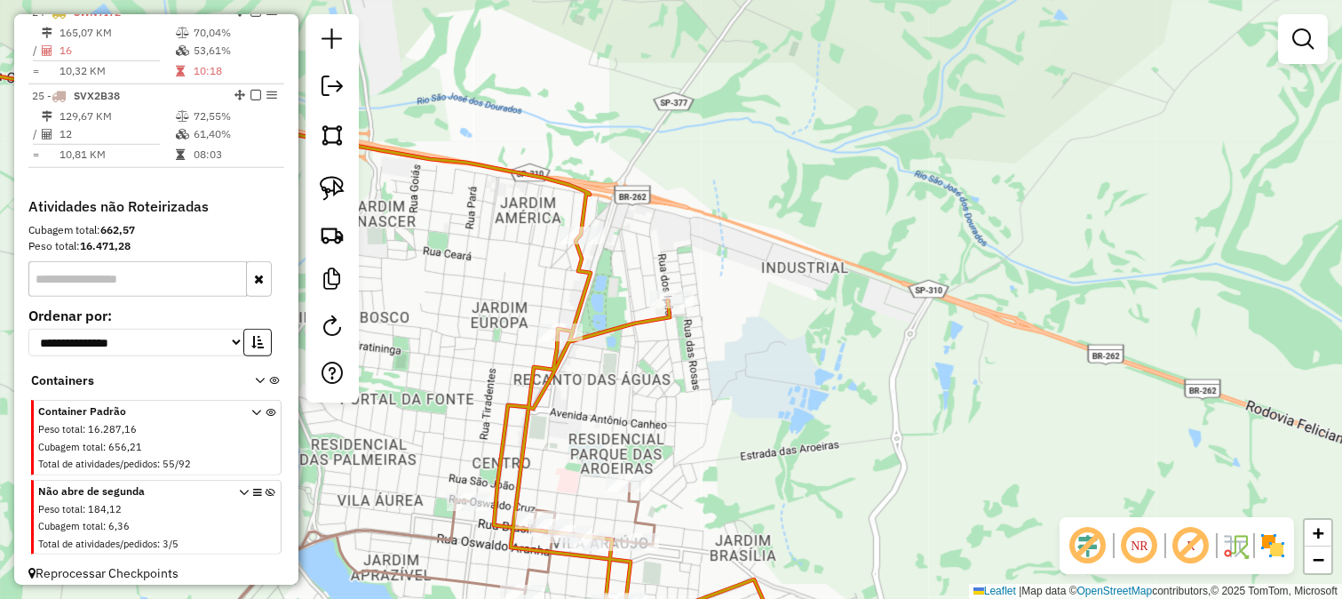
click at [919, 371] on div "27387 - SUP IVONE III Tipo de cliente: TRAVA1 (T) Horário de atendimento excedi…" at bounding box center [671, 299] width 1342 height 599
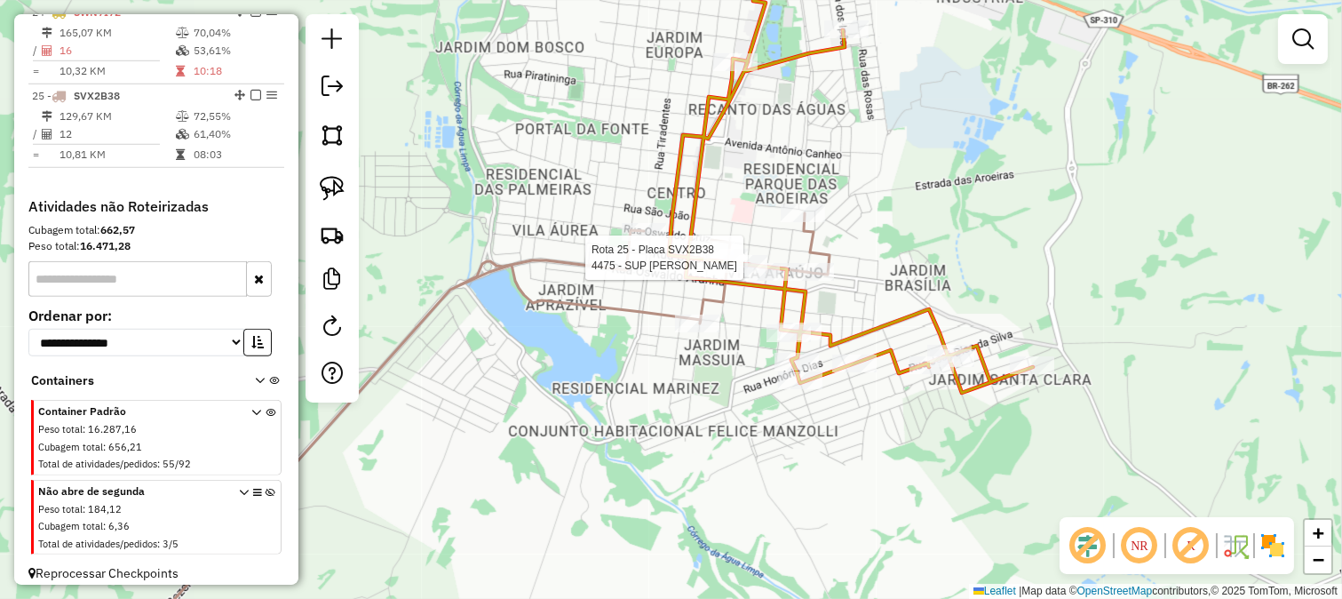
select select "**********"
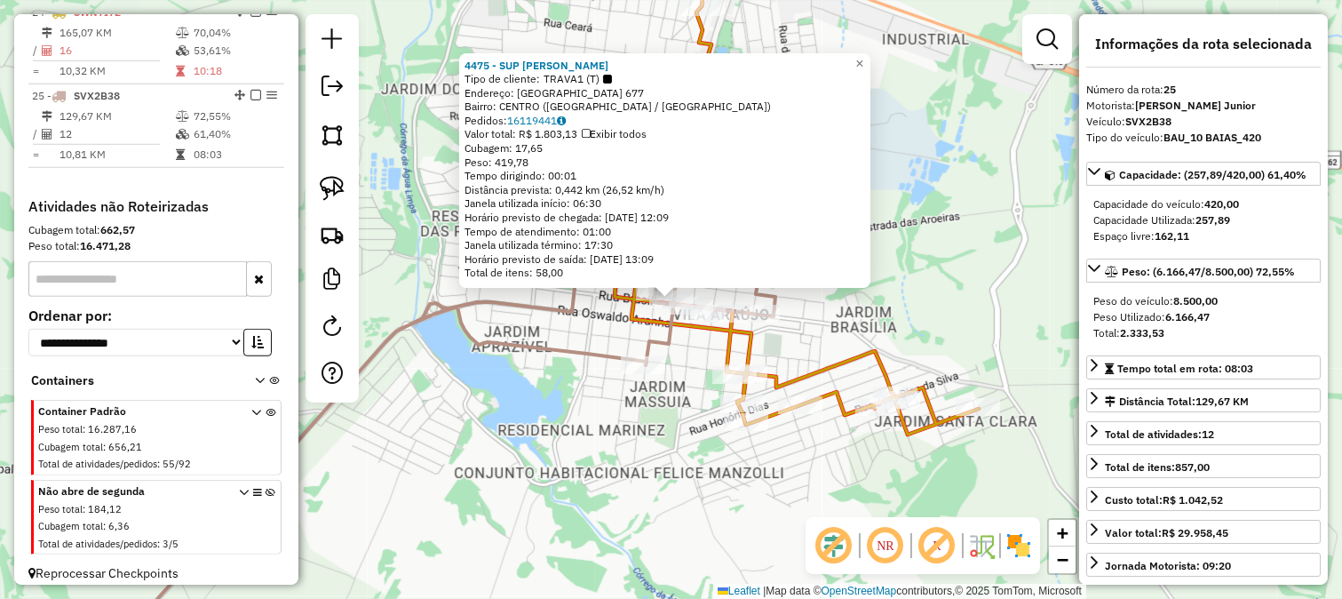
scroll to position [2669, 0]
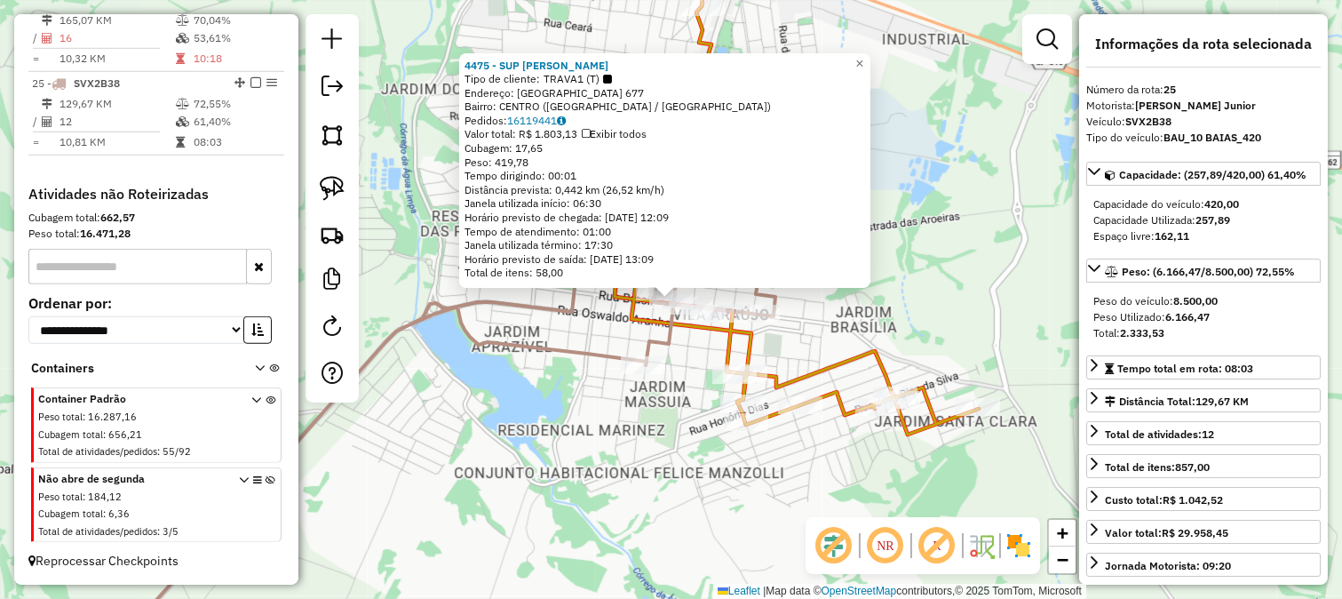
click at [788, 333] on div "4475 - SUP IVONE IV Tipo de cliente: TRAVA1 (T) Endereço: BRASIL 677 Bairro: CE…" at bounding box center [671, 299] width 1342 height 599
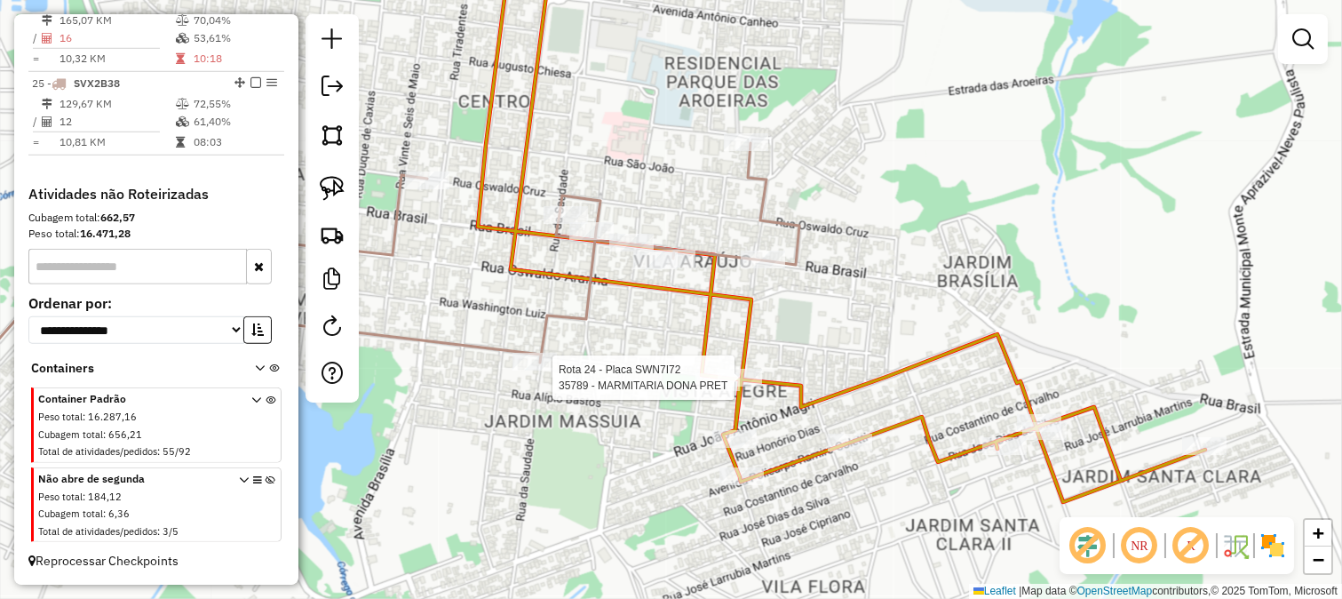
select select "**********"
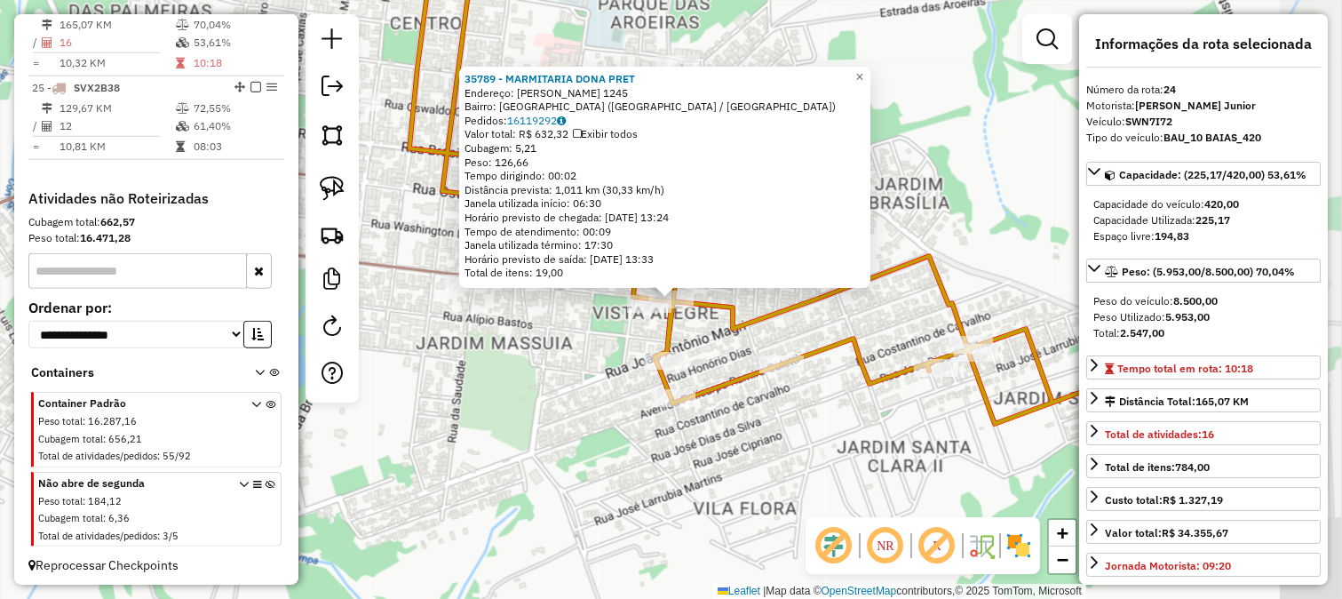
scroll to position [2644, 0]
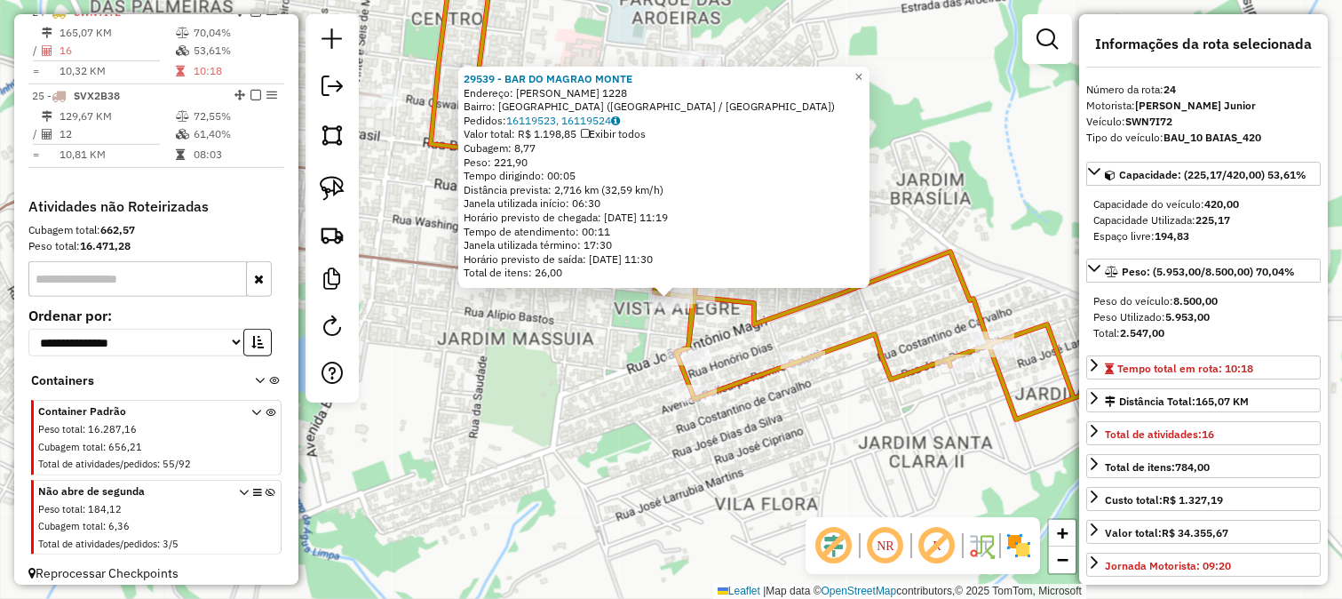
click at [610, 331] on div "29539 - BAR DO MAGRAO MONTE Endereço: JOSE DE ANDRADE JUNQUEIRA 1228 Bairro: JA…" at bounding box center [671, 299] width 1342 height 599
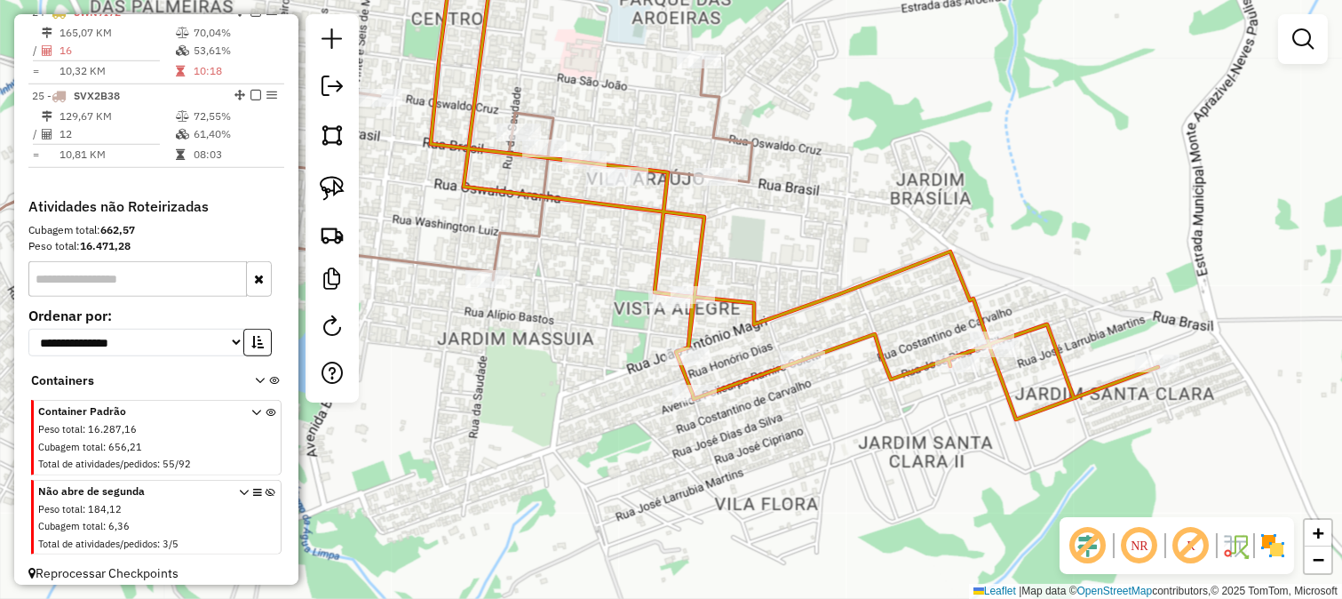
drag, startPoint x: 731, startPoint y: 231, endPoint x: 767, endPoint y: 298, distance: 76.3
click at [766, 297] on div "Rota 24 - Placa SWN7I72 29539 - BAR DO MAGRAO MONTE 29539 - BAR DO MAGRAO MONTE…" at bounding box center [671, 299] width 1342 height 599
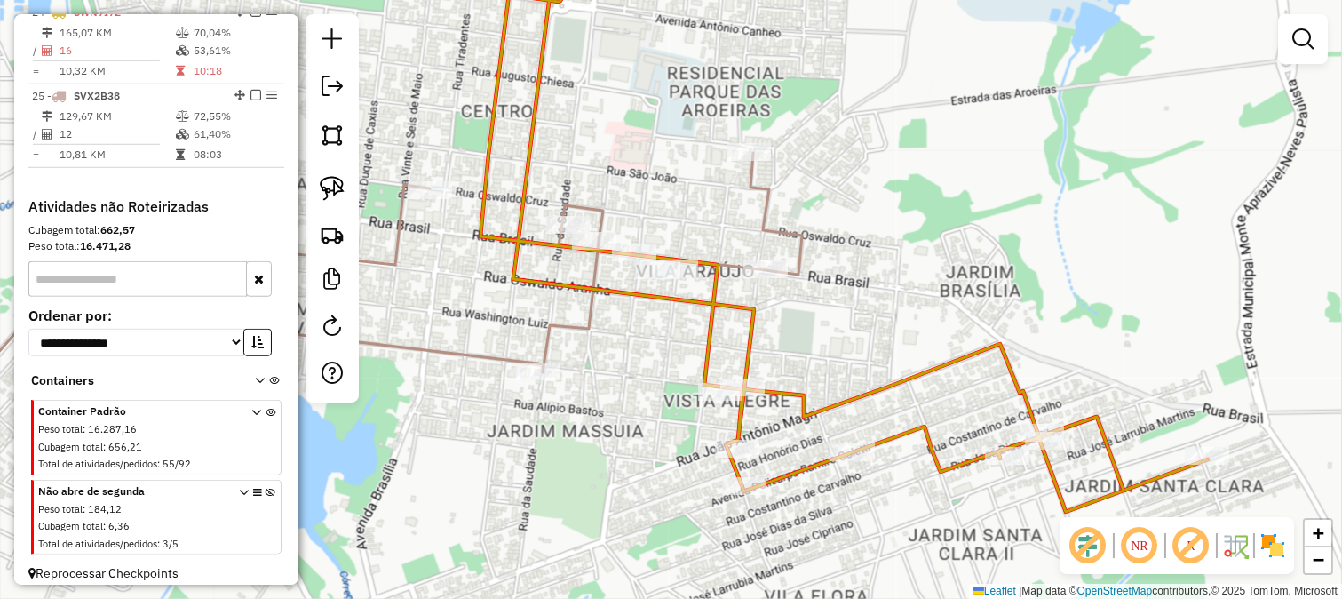
click at [760, 225] on icon at bounding box center [334, 327] width 936 height 349
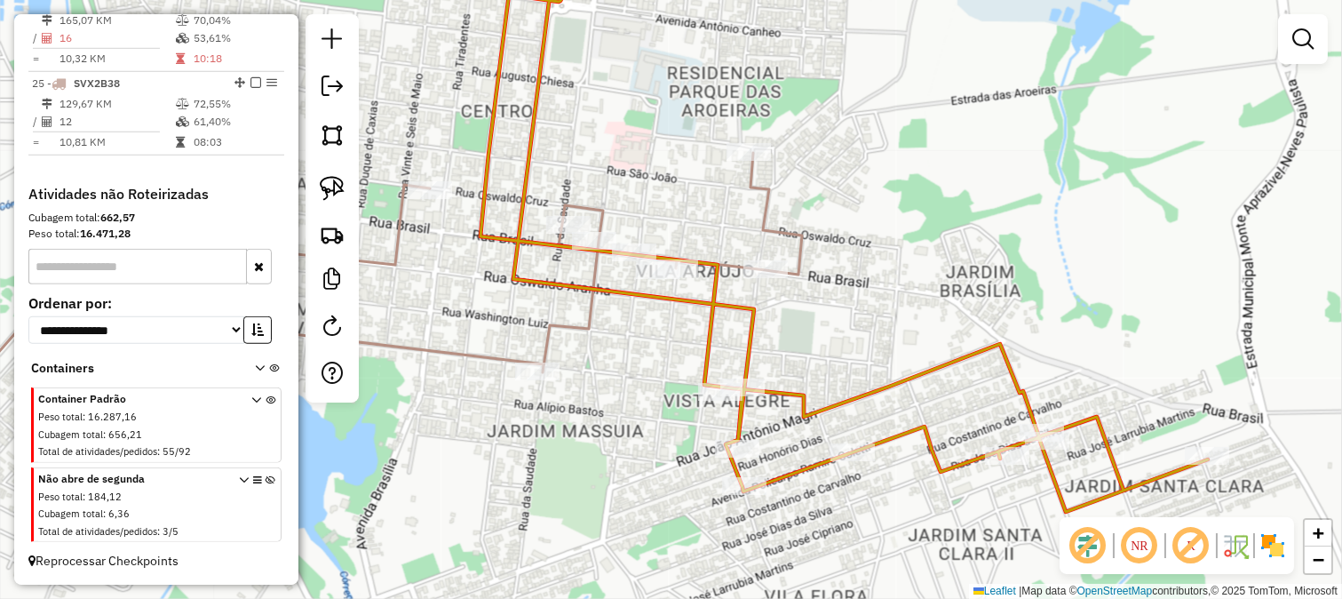
select select "**********"
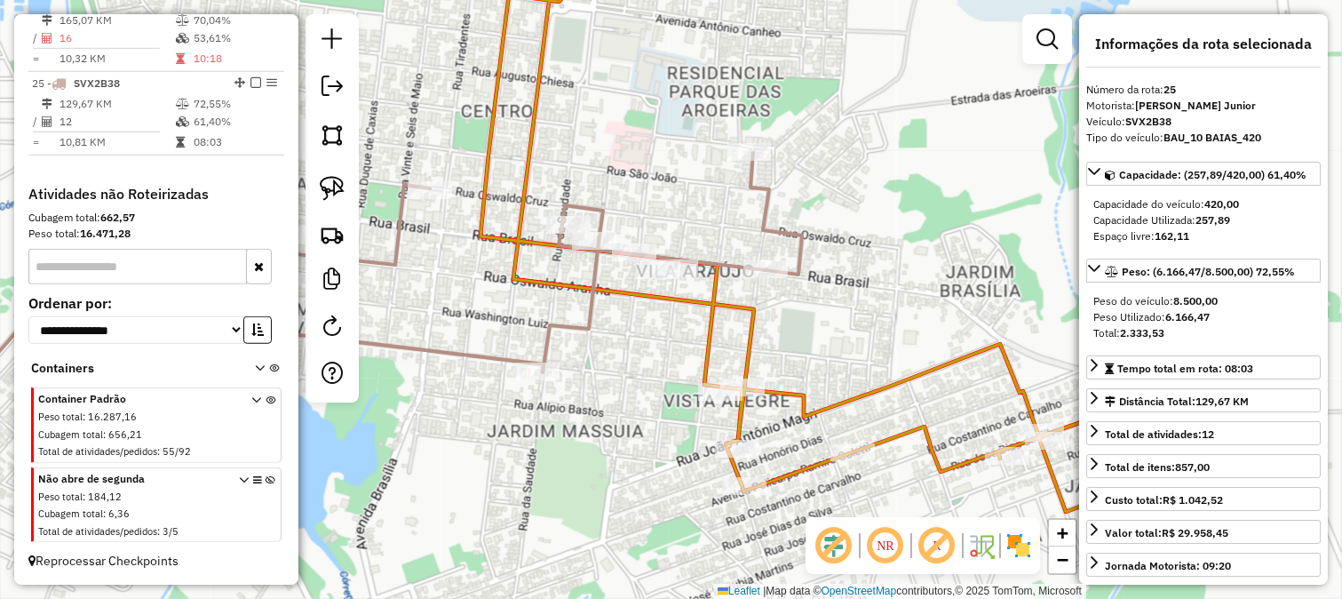
click at [733, 346] on div "Rota 25 - Placa SVX2B38 32154 - BAR SETE COPAS Janela de atendimento Grade de a…" at bounding box center [671, 299] width 1342 height 599
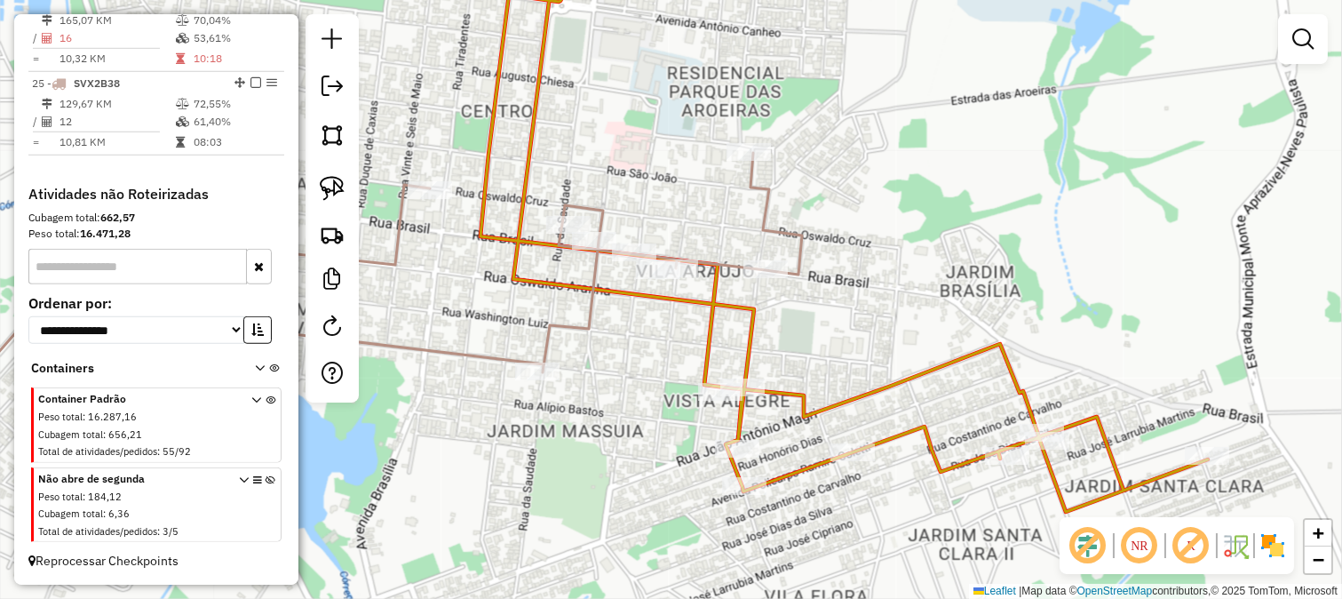
drag, startPoint x: 807, startPoint y: 342, endPoint x: 842, endPoint y: 342, distance: 35.5
click at [842, 342] on div "Janela de atendimento Grade de atendimento Capacidade Transportadoras Veículos …" at bounding box center [671, 299] width 1342 height 599
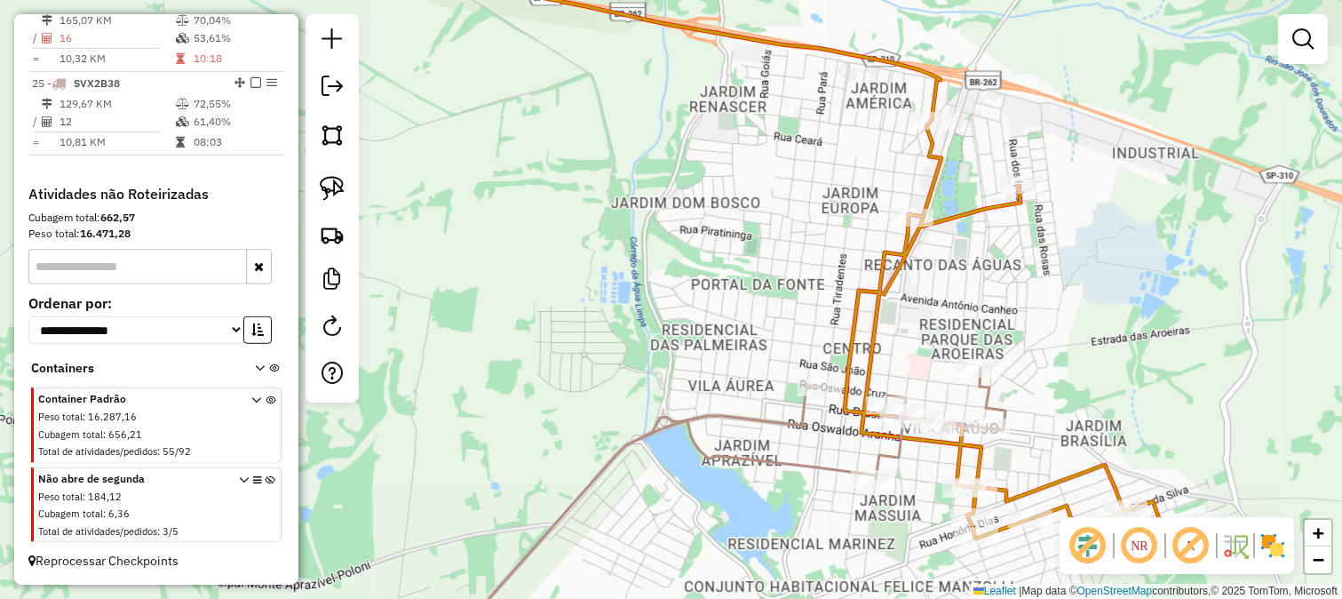
select select "**********"
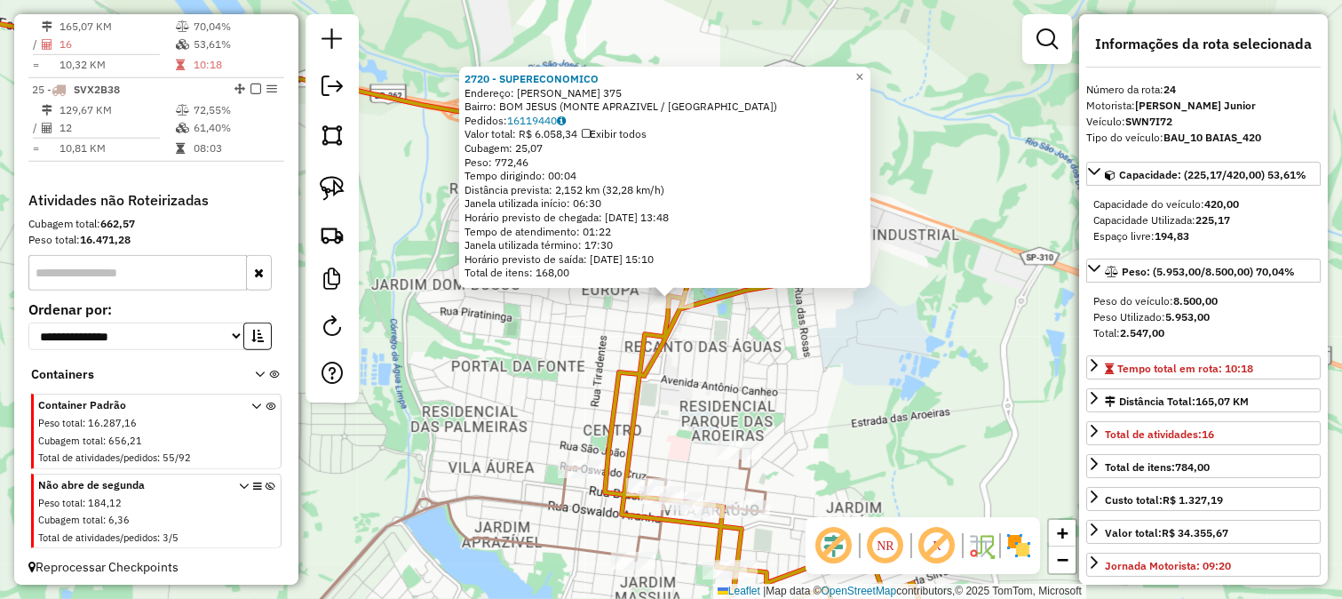
scroll to position [2644, 0]
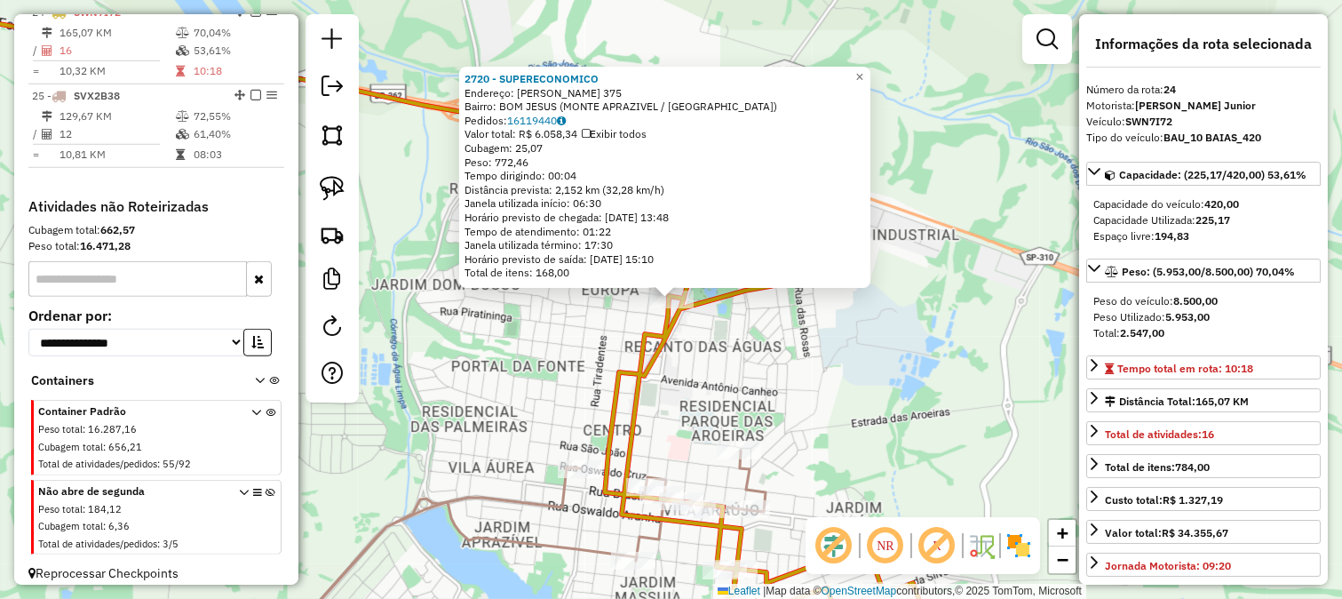
click at [831, 376] on div "2720 - SUPERECONOMICO Endereço: SANTOS DUMONT 375 Bairro: BOM JESUS (MONTE APRA…" at bounding box center [671, 299] width 1342 height 599
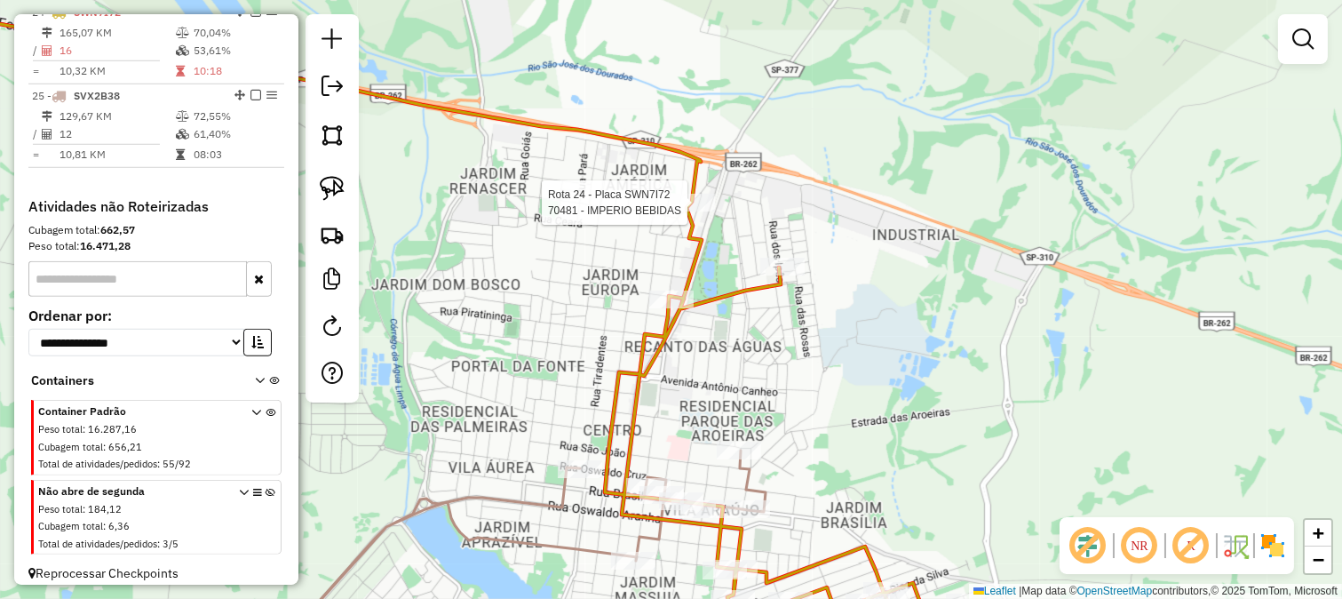
select select "**********"
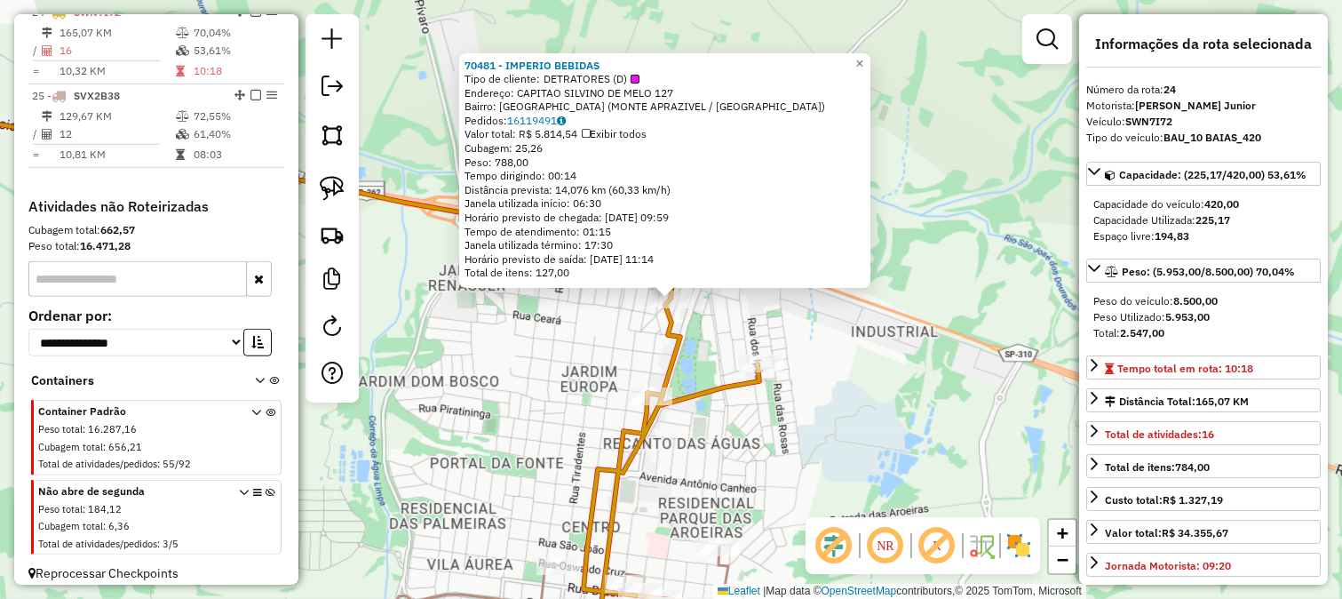
click at [752, 411] on div "Rota 24 - Placa SWN7I72 27387 - SUP IVONE III 70481 - IMPERIO BEBIDAS Tipo de c…" at bounding box center [671, 299] width 1342 height 599
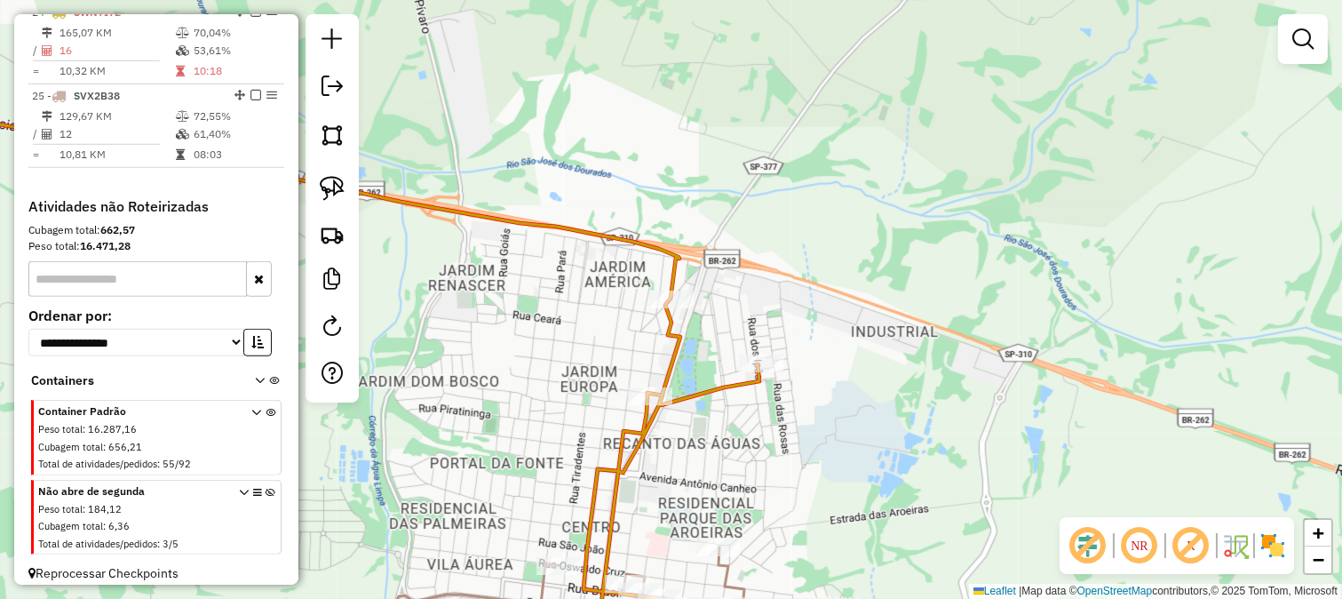
drag, startPoint x: 778, startPoint y: 425, endPoint x: 832, endPoint y: 304, distance: 132.4
click at [824, 339] on div "70481 - IMPERIO BEBIDAS Tipo de cliente: DETRATORES (D) Endereço: CAPITAO SILVI…" at bounding box center [671, 299] width 1342 height 599
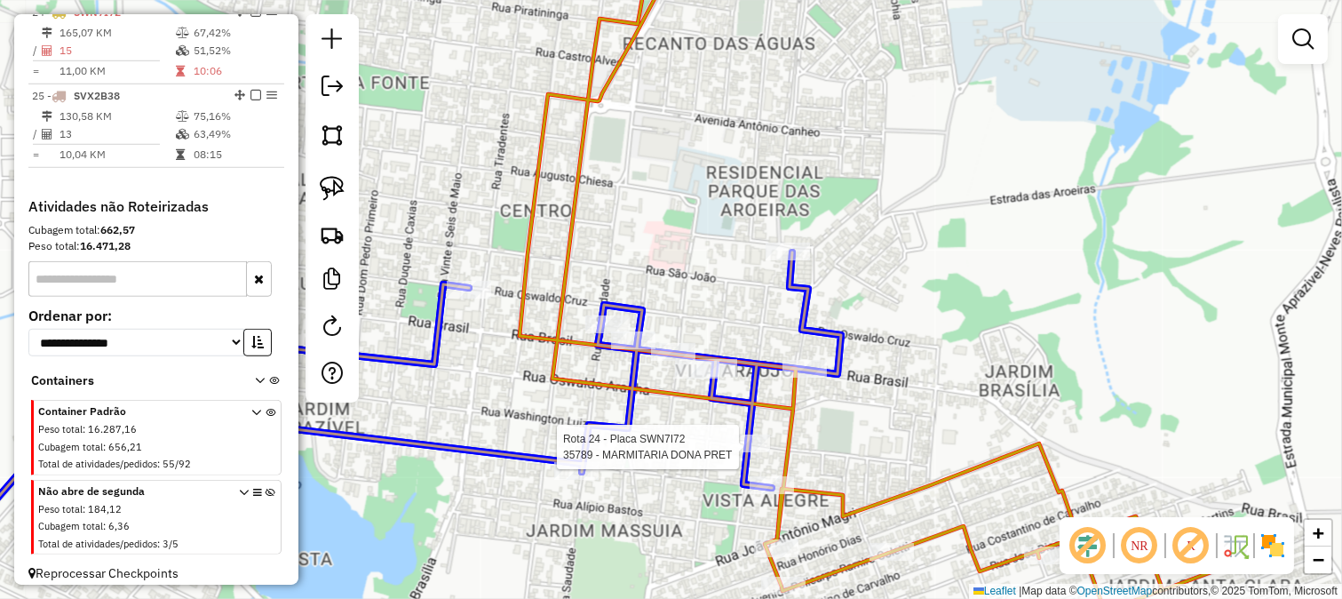
click at [751, 452] on div at bounding box center [748, 443] width 44 height 18
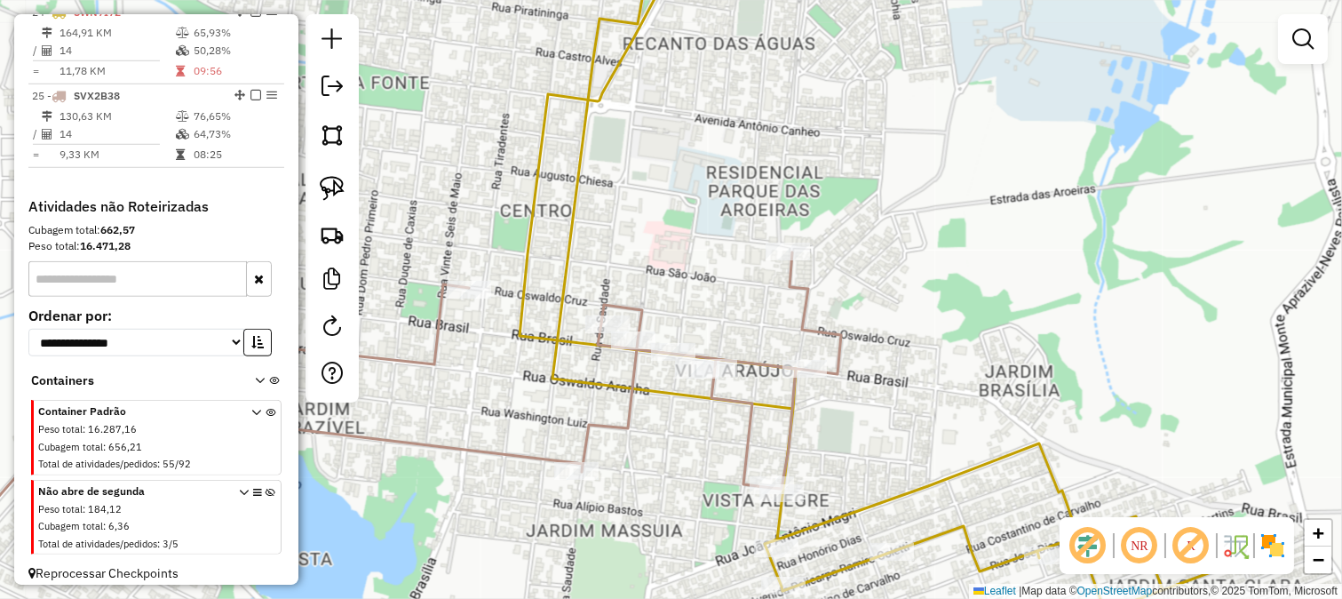
click at [743, 435] on icon at bounding box center [353, 449] width 975 height 394
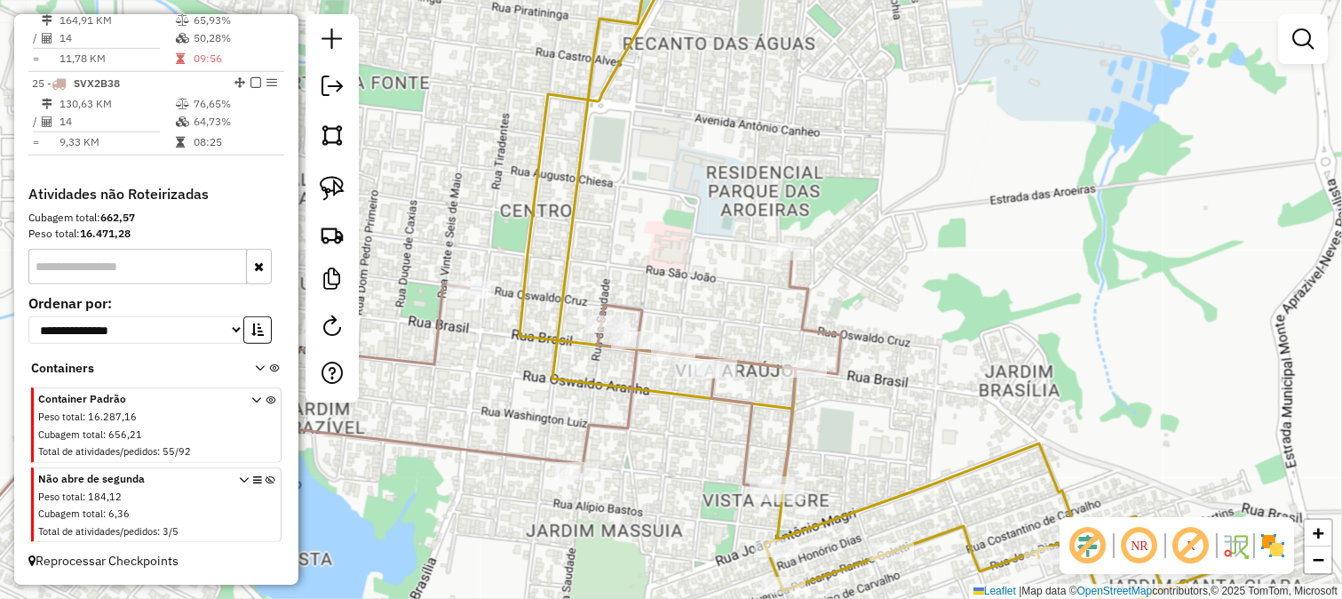
select select "**********"
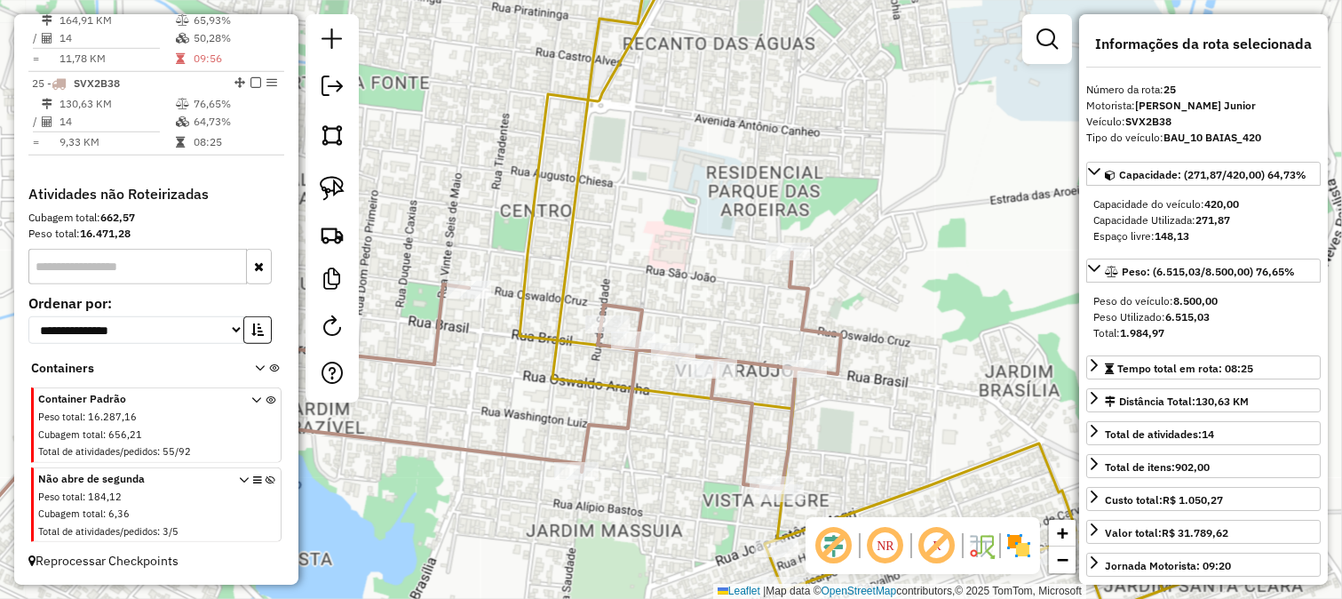
click at [824, 383] on div "Janela de atendimento Grade de atendimento Capacidade Transportadoras Veículos …" at bounding box center [671, 299] width 1342 height 599
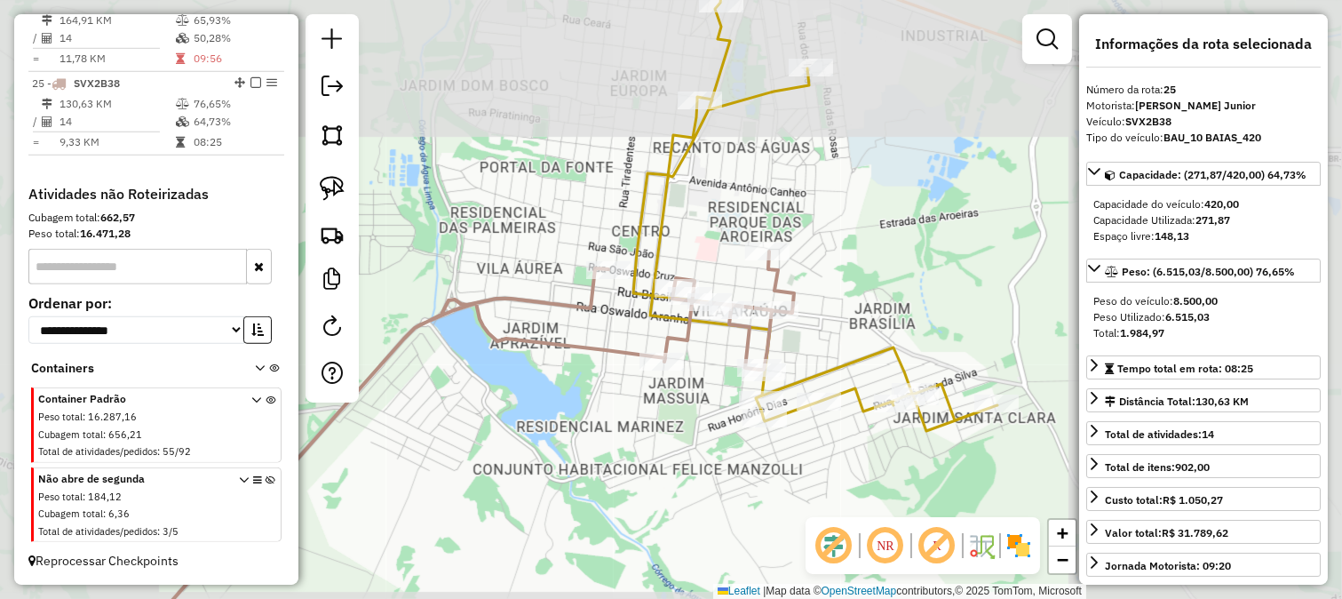
click at [835, 386] on icon at bounding box center [815, 185] width 364 height 490
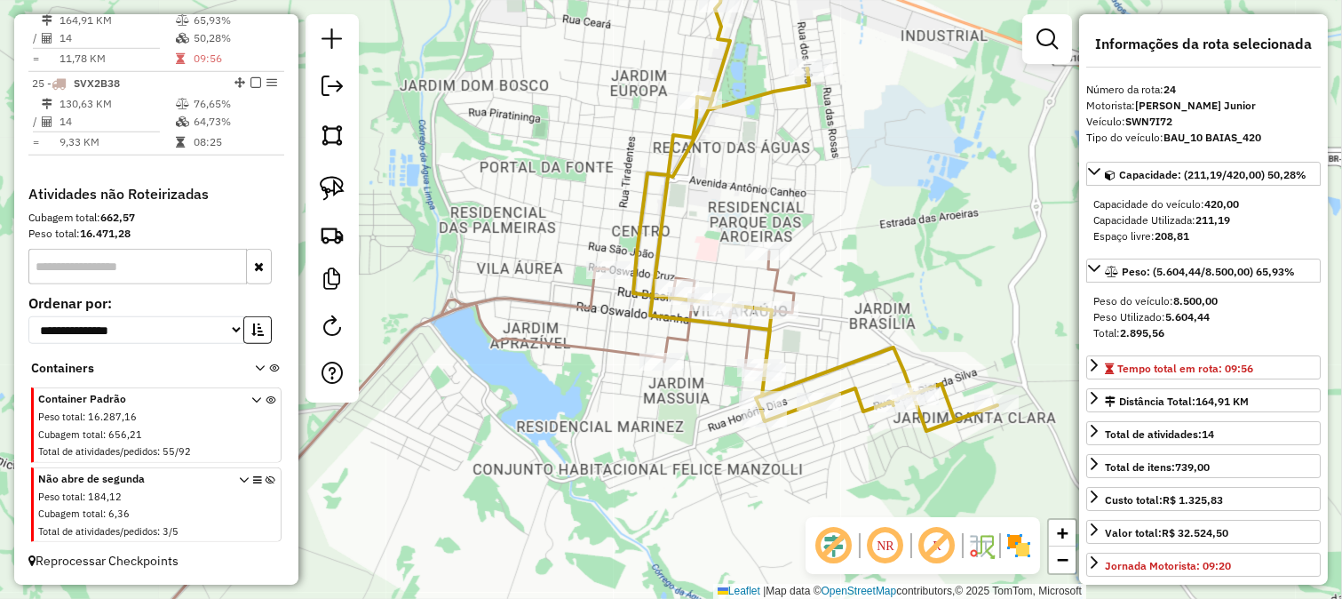
scroll to position [2644, 0]
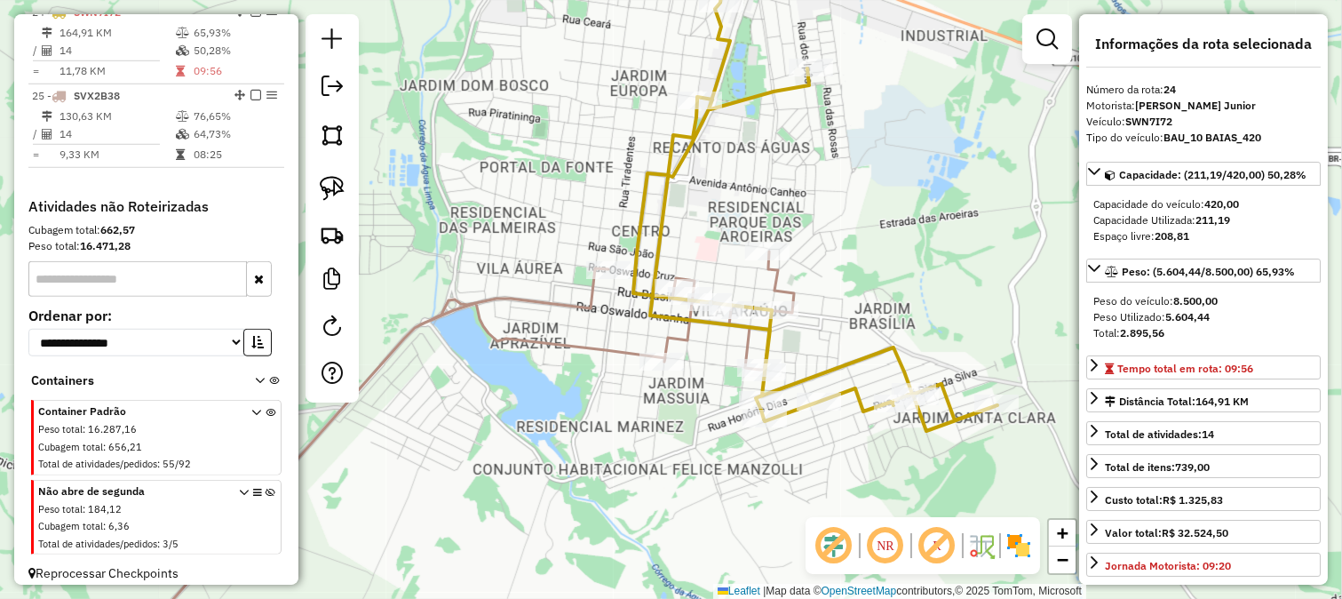
drag, startPoint x: 820, startPoint y: 345, endPoint x: 821, endPoint y: 378, distance: 33.8
click at [821, 378] on div "Janela de atendimento Grade de atendimento Capacidade Transportadoras Veículos …" at bounding box center [671, 299] width 1342 height 599
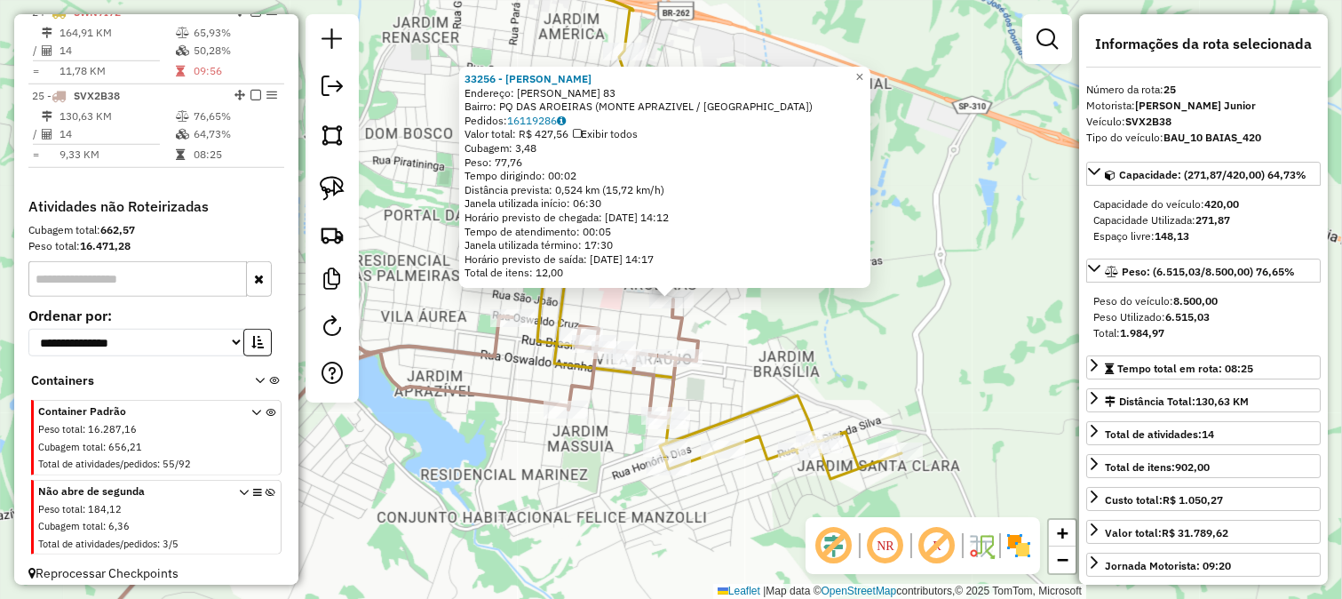
scroll to position [2669, 0]
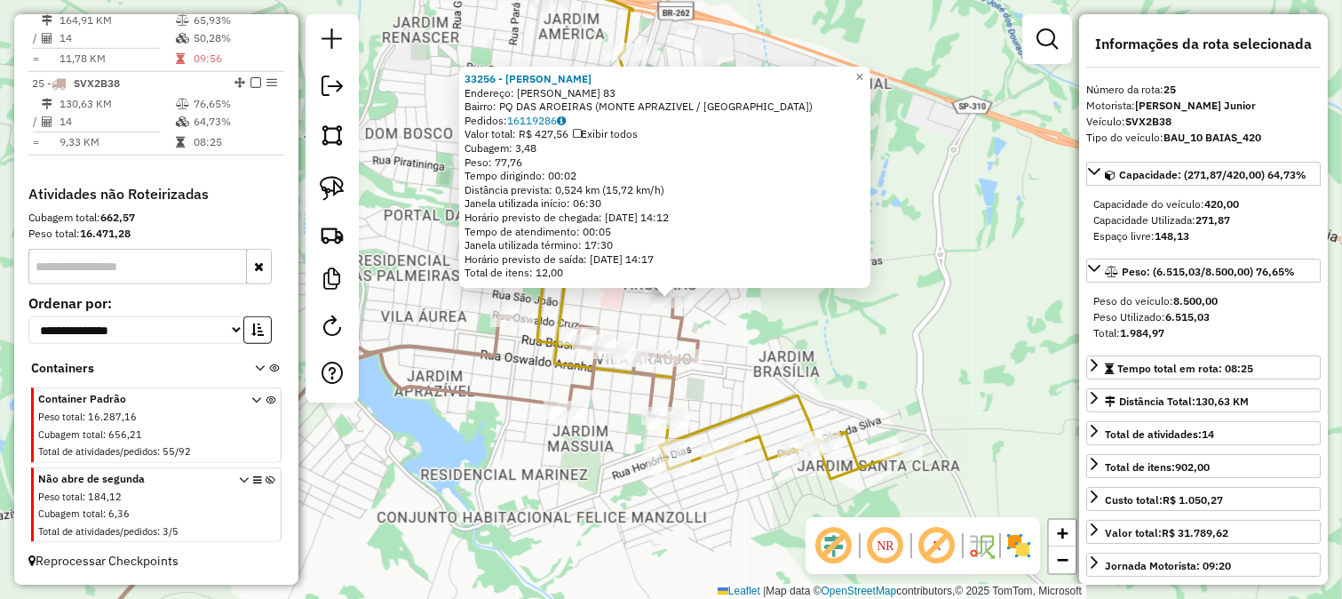
click at [756, 338] on div "33256 - RAFFA BUFFET Endereço: CELESTINO CICOTE 83 Bairro: PQ DAS AROEIRAS (MON…" at bounding box center [671, 299] width 1342 height 599
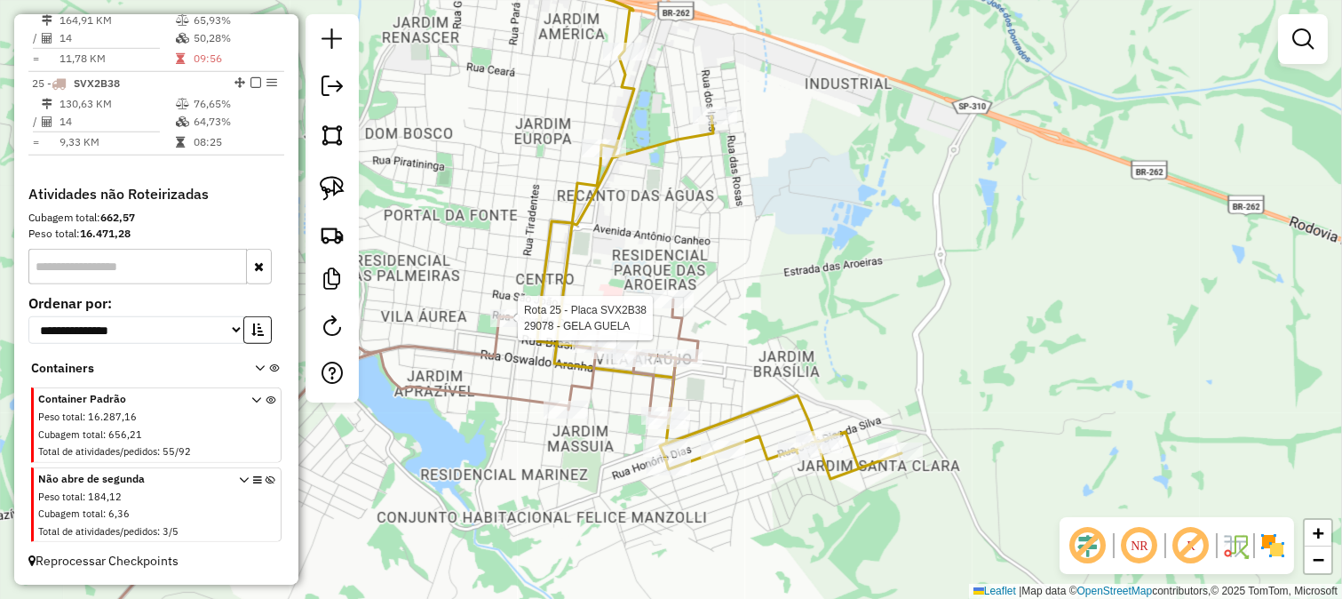
select select "**********"
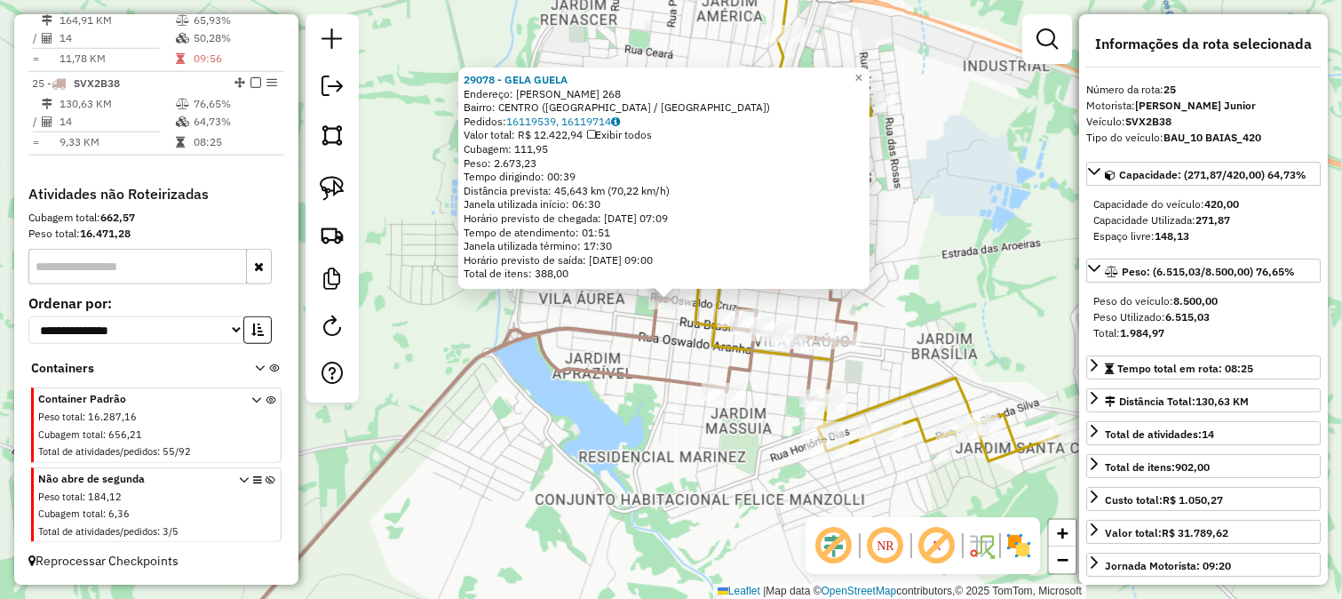
click at [739, 379] on icon at bounding box center [533, 471] width 648 height 378
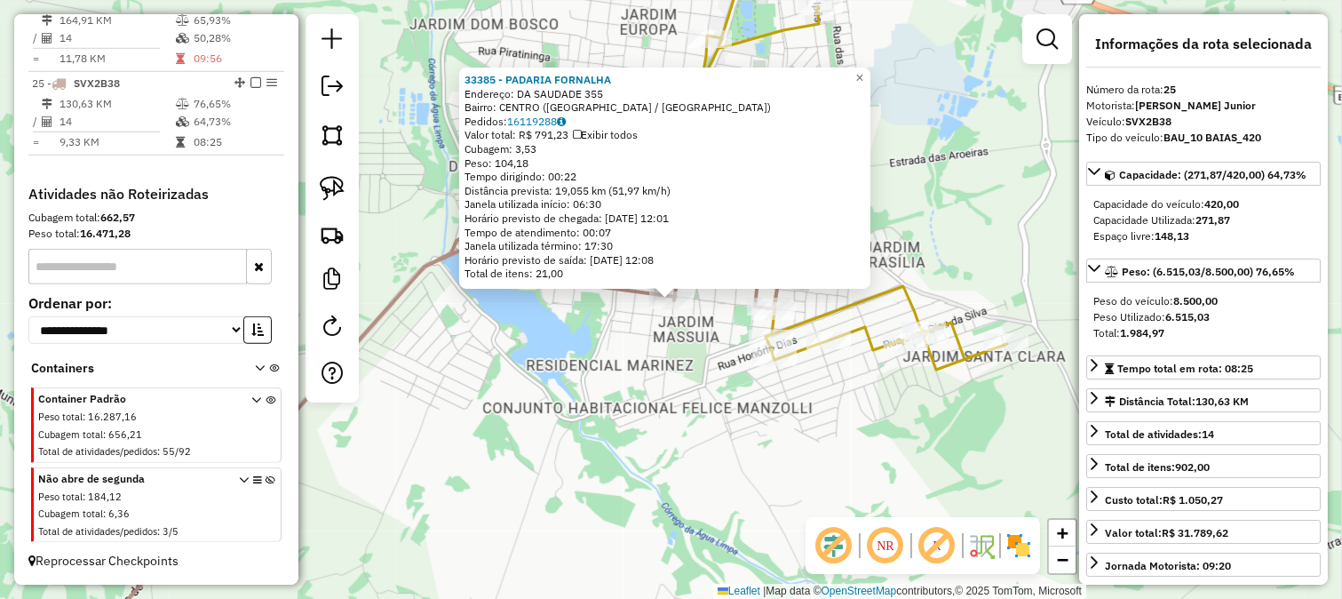
click at [712, 380] on div "33385 - PADARIA FORNALHA Endereço: DA SAUDADE 355 Bairro: CENTRO (MONTE APRAZIV…" at bounding box center [671, 299] width 1342 height 599
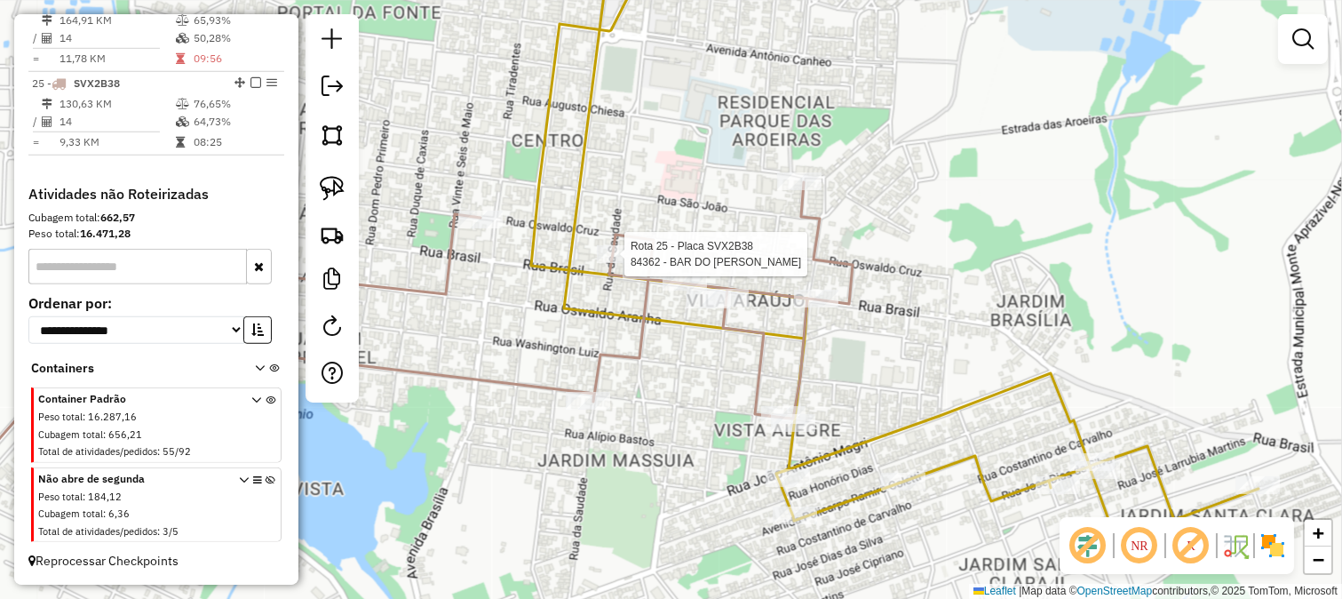
select select "**********"
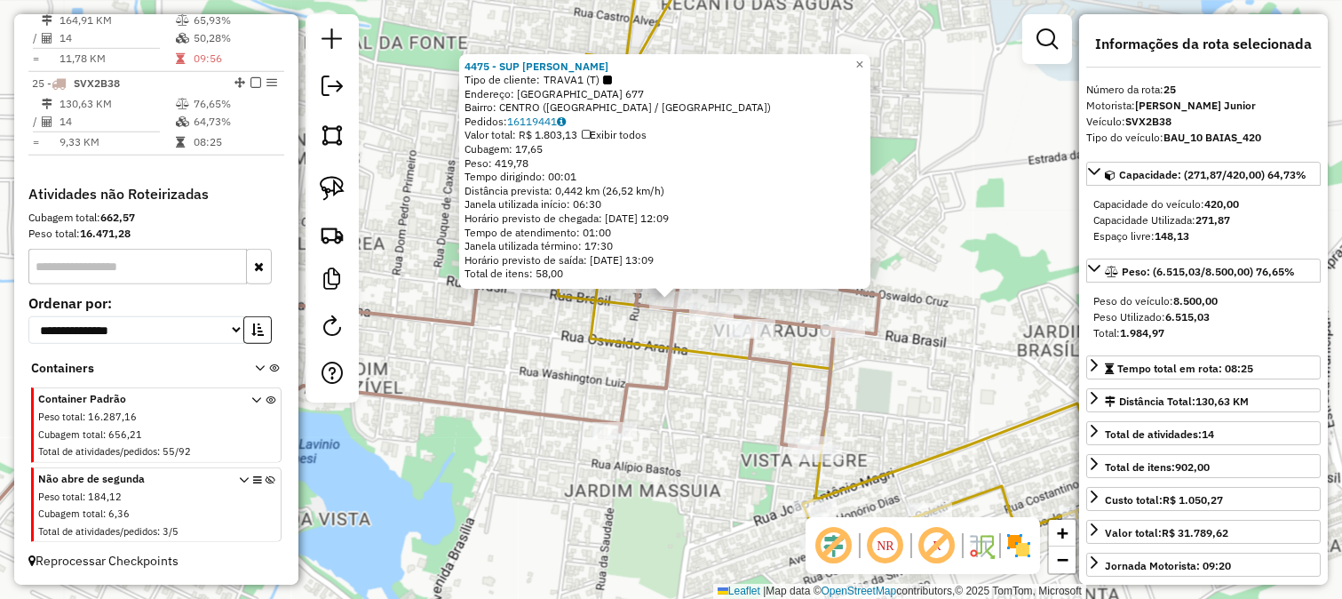
click at [703, 350] on icon at bounding box center [922, 255] width 728 height 631
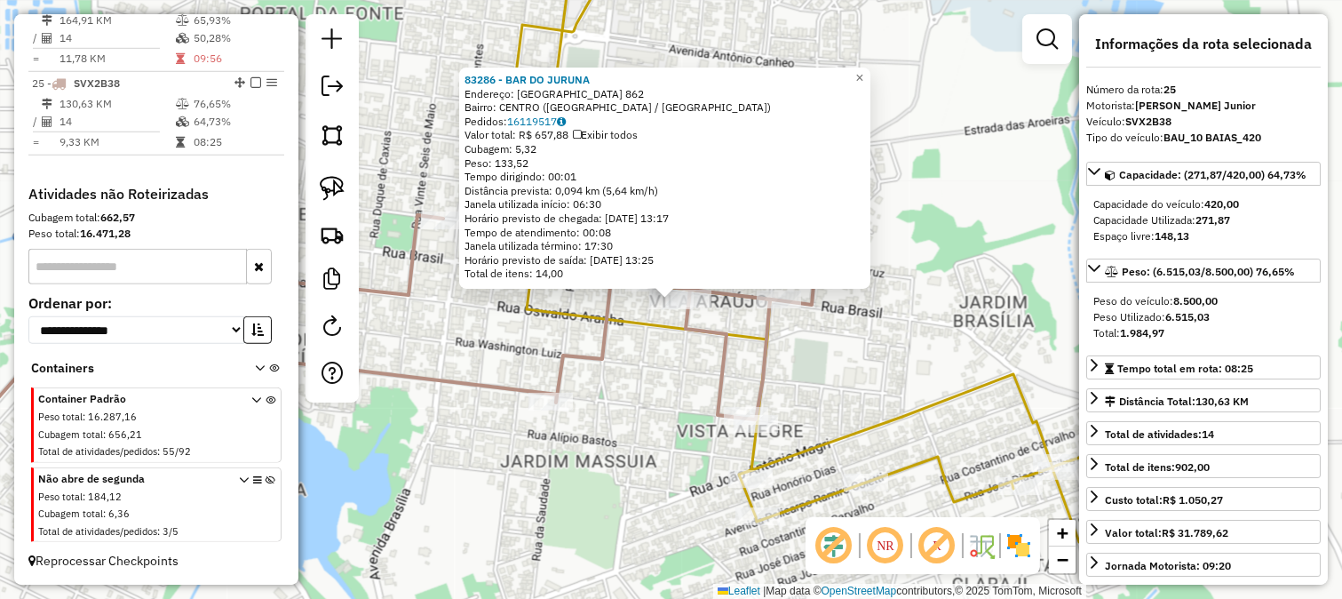
click at [690, 350] on div "Rota 25 - Placa SVX2B38 83286 - BAR DO JURUNA × 83286 - BAR DO JURUNA Endereço:…" at bounding box center [671, 299] width 1342 height 599
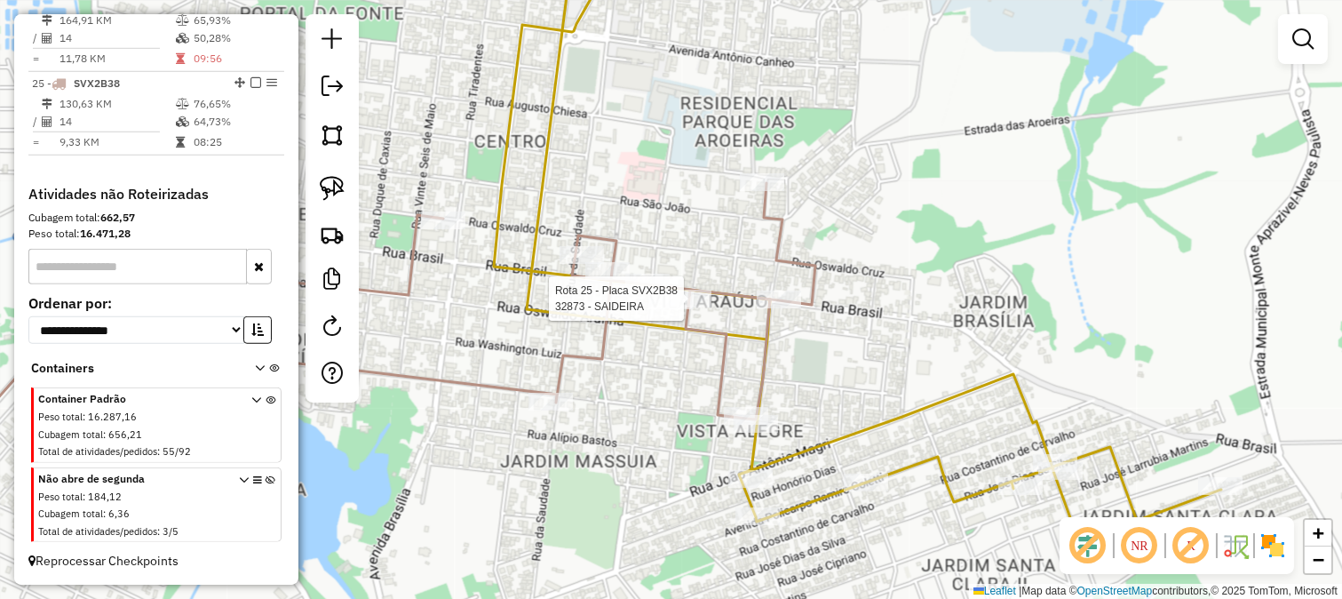
select select "**********"
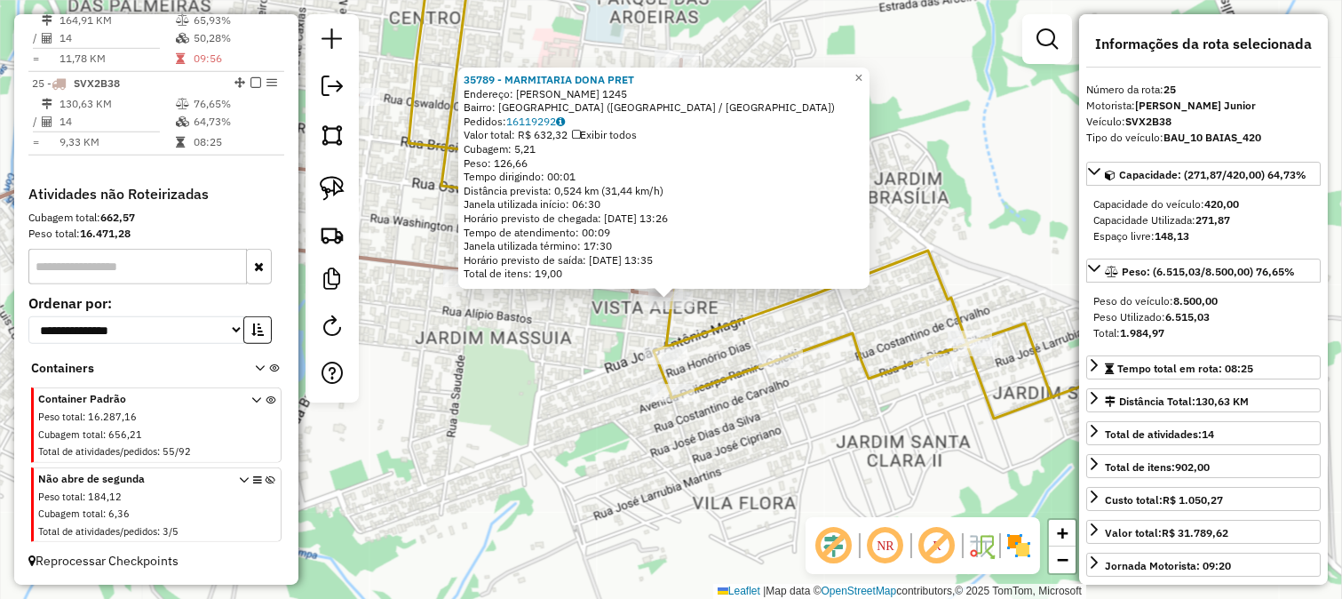
click at [697, 438] on div "35789 - MARMITARIA DONA PRET Endereço: JOSE ANDRADE JUNQUEIRA 1245 Bairro: VILA…" at bounding box center [671, 299] width 1342 height 599
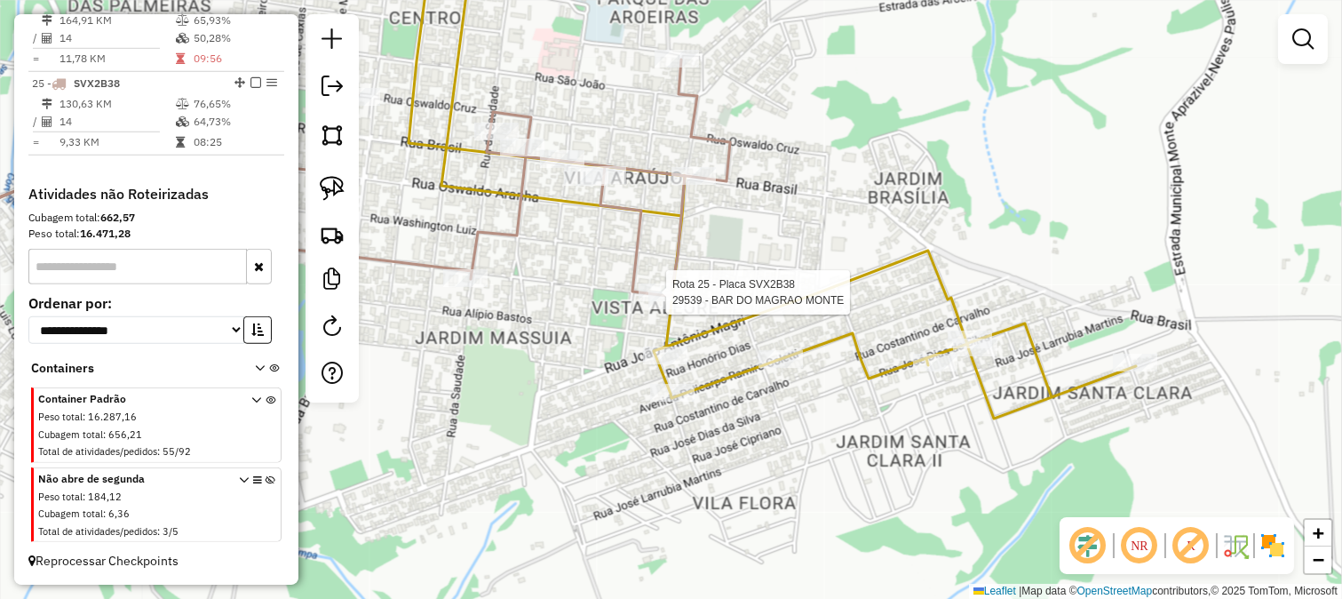
select select "**********"
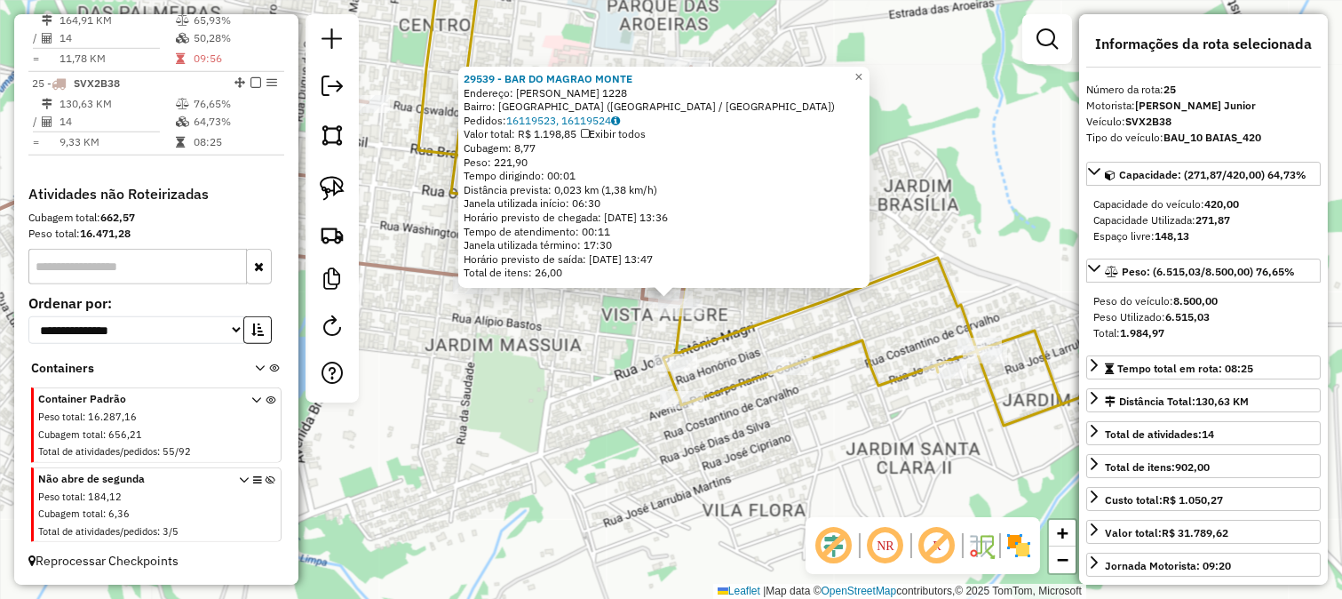
click at [609, 360] on div "29539 - BAR DO MAGRAO MONTE Endereço: JOSE DE ANDRADE JUNQUEIRA 1228 Bairro: JA…" at bounding box center [671, 299] width 1342 height 599
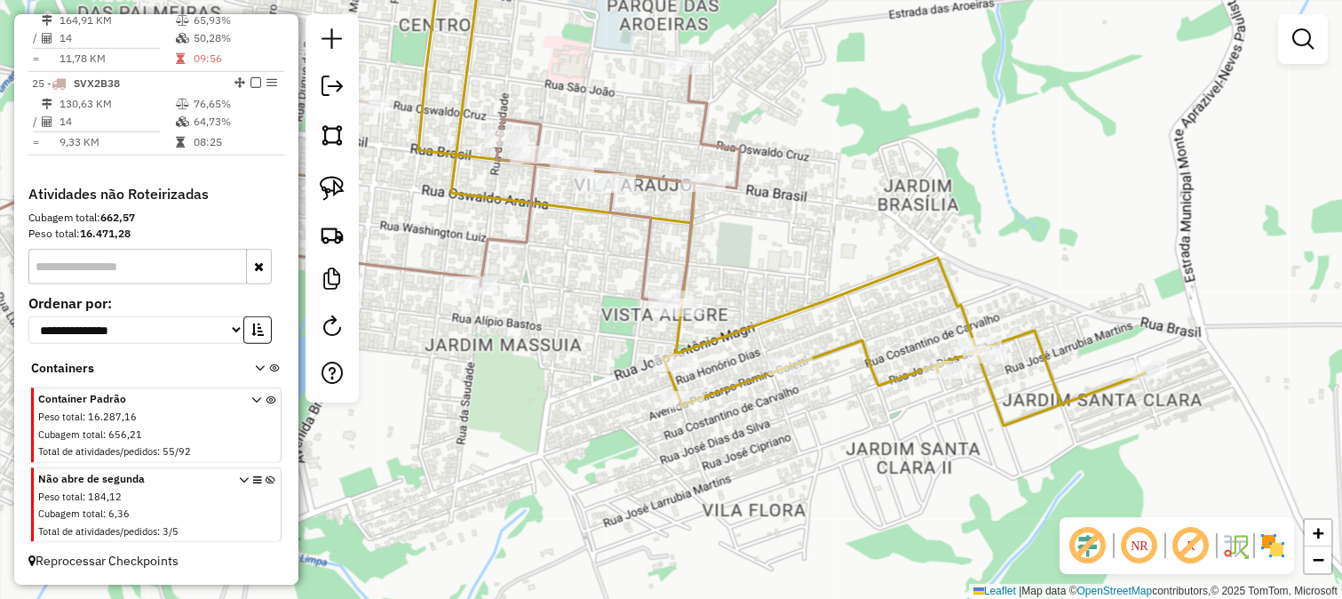
click at [715, 330] on icon at bounding box center [782, 182] width 728 height 485
select select "**********"
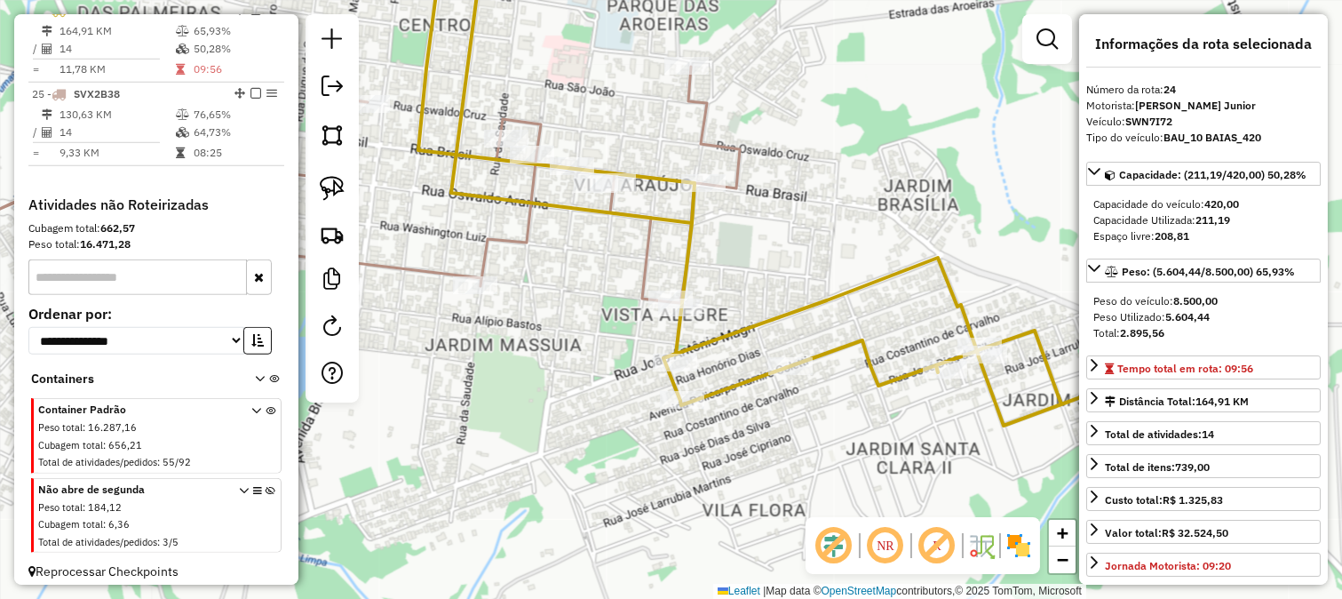
scroll to position [2644, 0]
click at [687, 321] on icon at bounding box center [782, 182] width 728 height 485
click at [687, 316] on div at bounding box center [680, 307] width 44 height 18
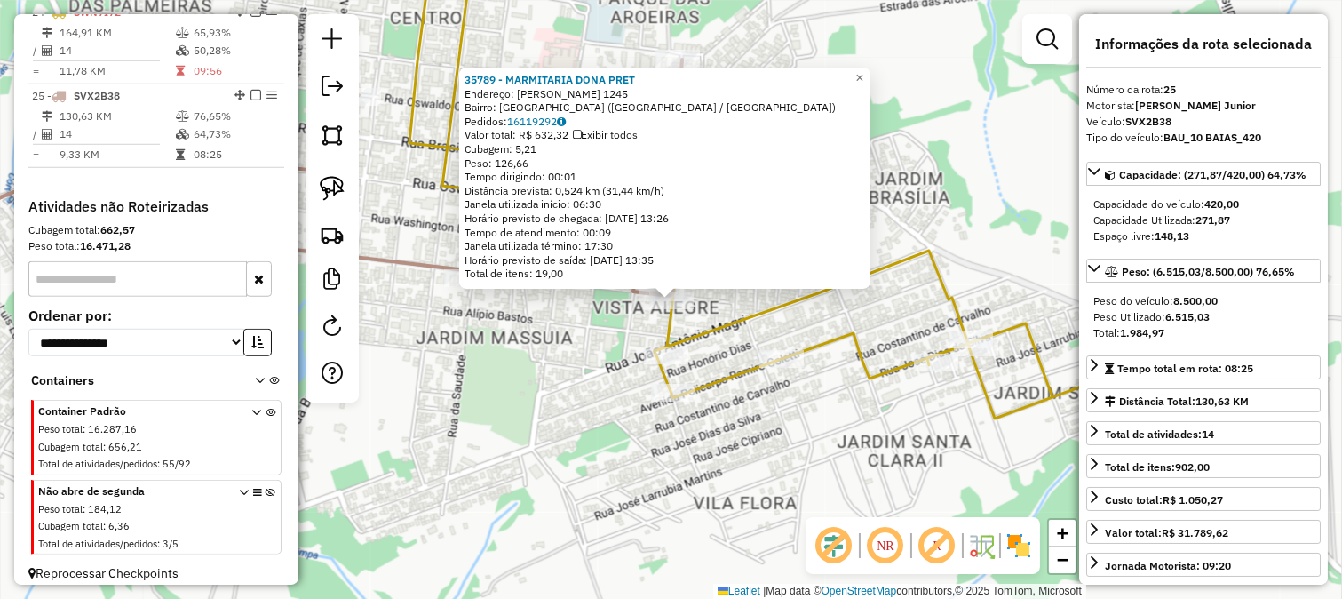
scroll to position [2669, 0]
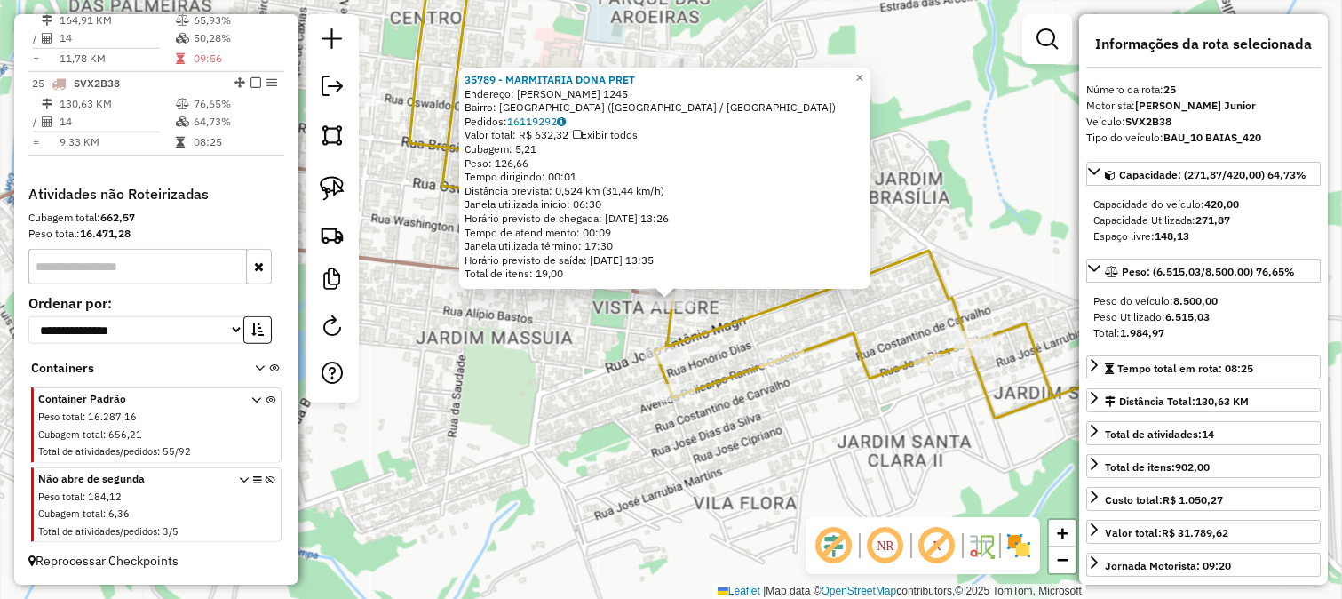
click at [631, 334] on div "35789 - MARMITARIA DONA PRET Endereço: JOSE ANDRADE JUNQUEIRA 1245 Bairro: VILA…" at bounding box center [671, 299] width 1342 height 599
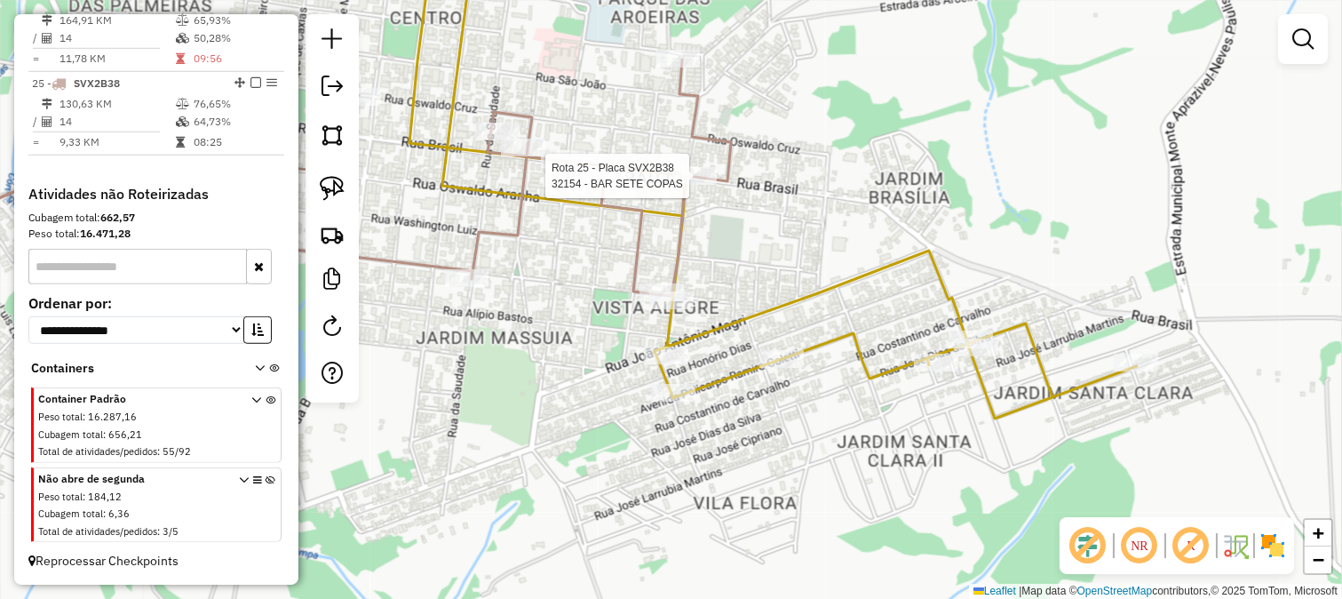
click at [707, 185] on div at bounding box center [694, 176] width 44 height 18
select select "**********"
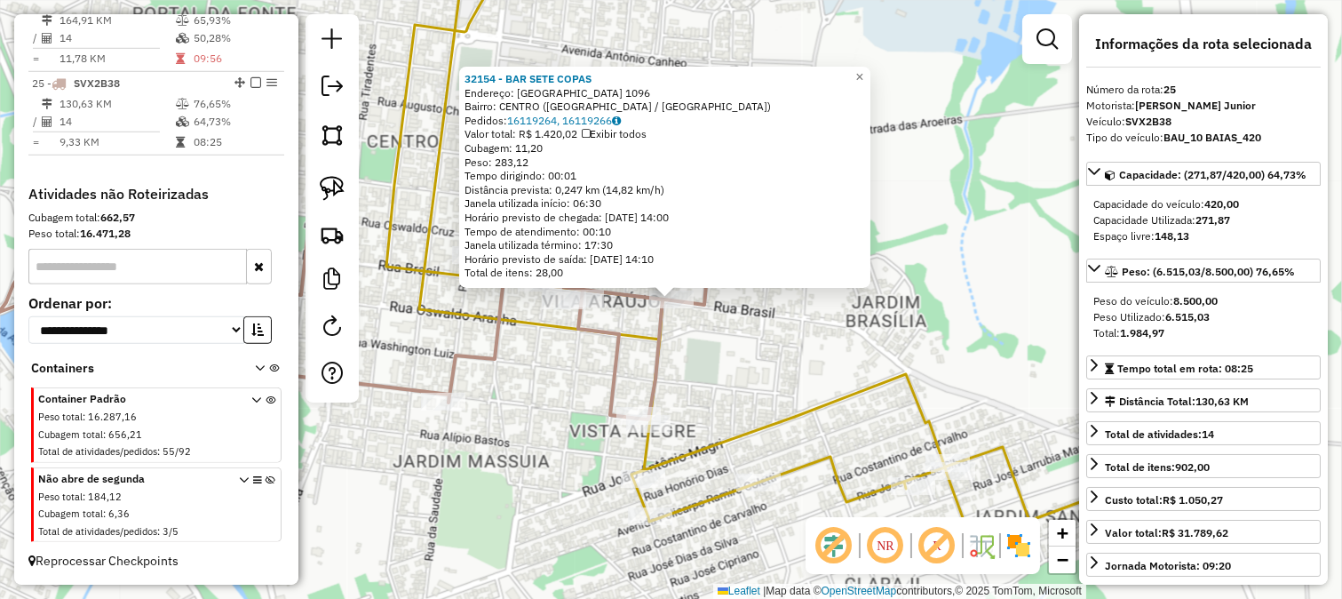
click at [689, 345] on div "32154 - BAR SETE COPAS Endereço: BRASIL 1096 Bairro: CENTRO (MONTE APRAZIVEL / …" at bounding box center [671, 299] width 1342 height 599
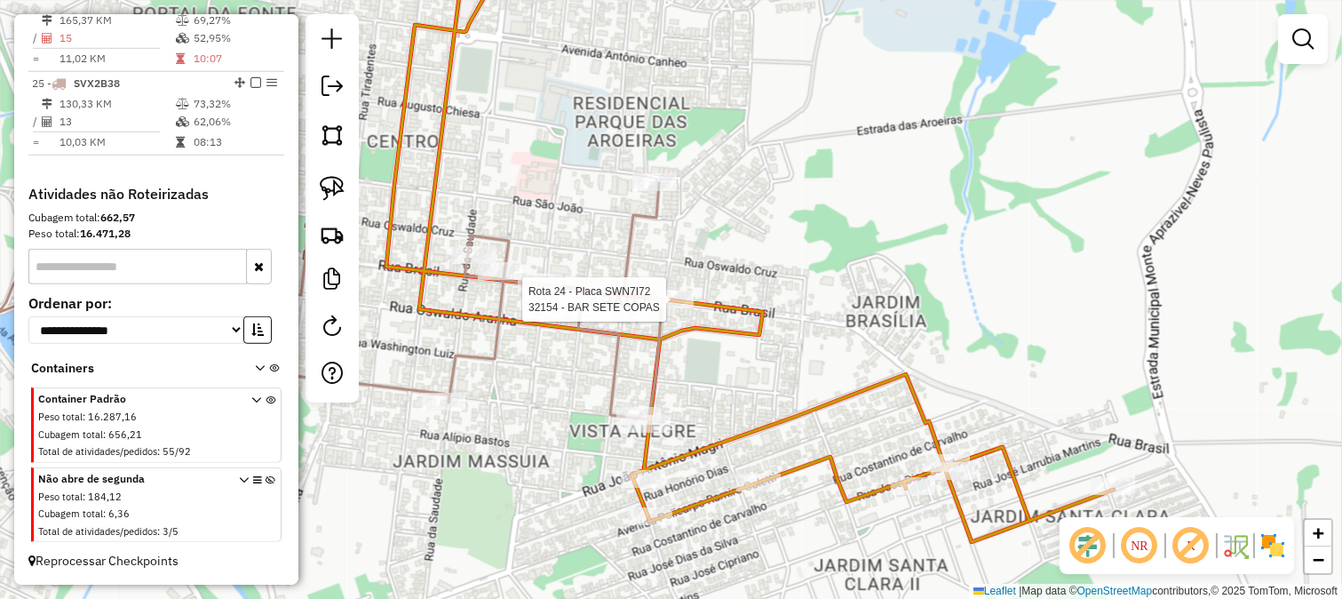
click at [707, 306] on icon at bounding box center [750, 240] width 728 height 601
select select "**********"
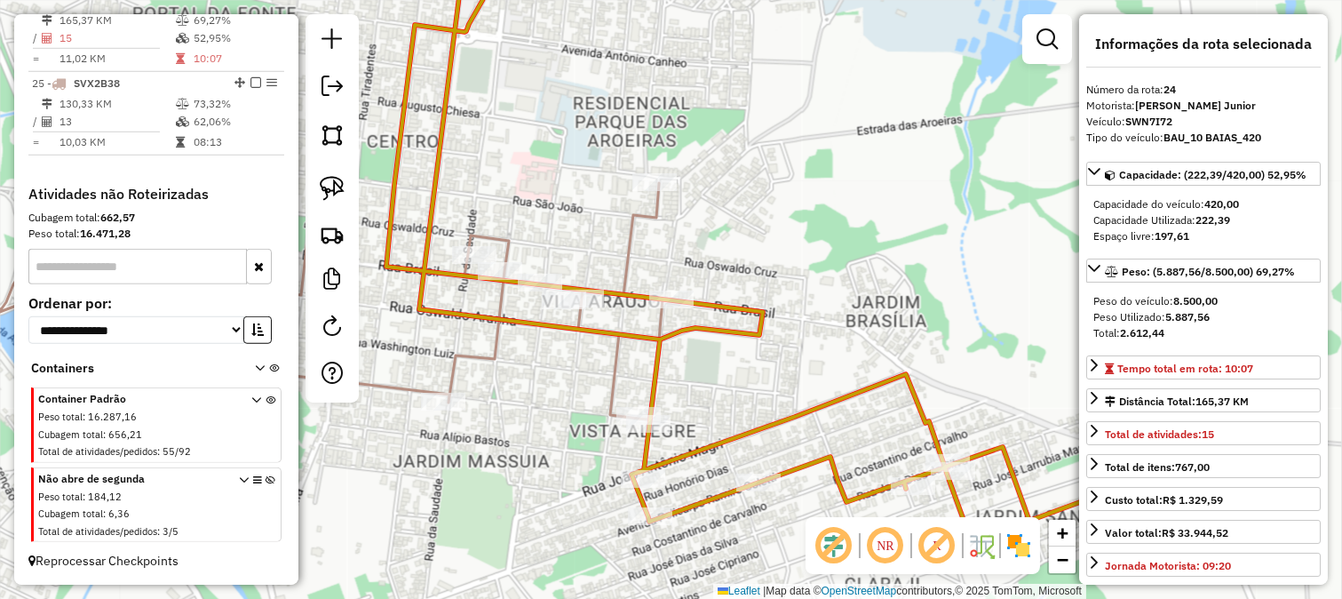
scroll to position [2644, 0]
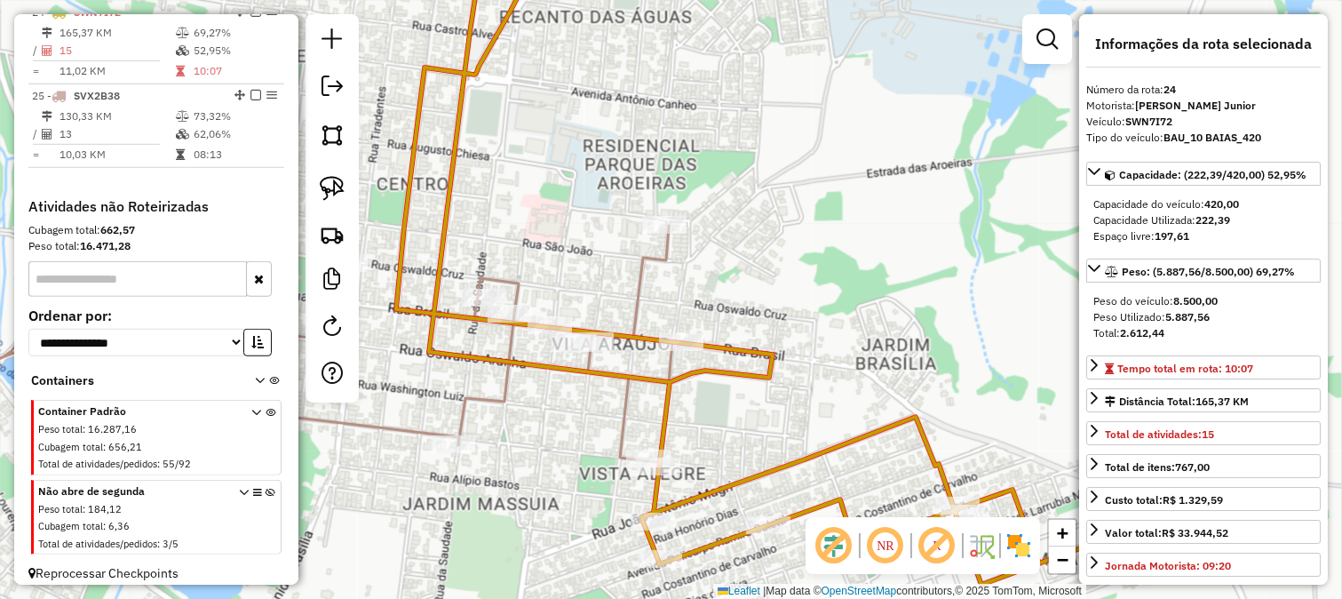
drag, startPoint x: 702, startPoint y: 268, endPoint x: 712, endPoint y: 307, distance: 40.3
click at [712, 307] on div "Janela de atendimento Grade de atendimento Capacidade Transportadoras Veículos …" at bounding box center [671, 299] width 1342 height 599
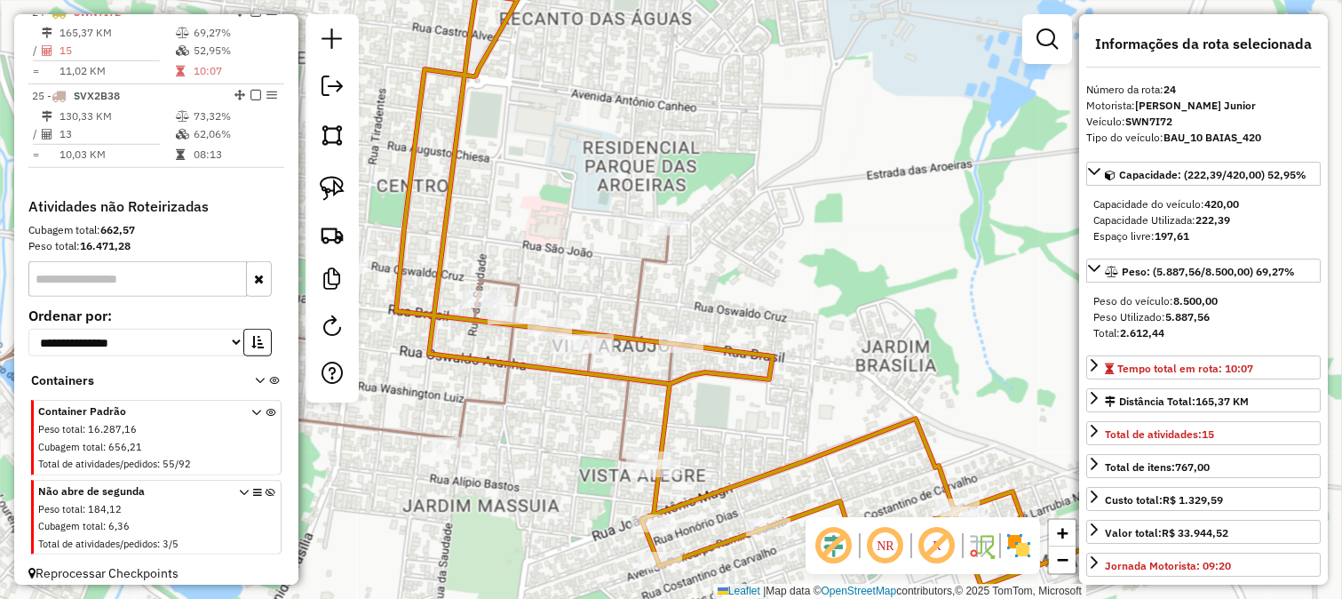
click at [634, 290] on icon at bounding box center [269, 354] width 807 height 254
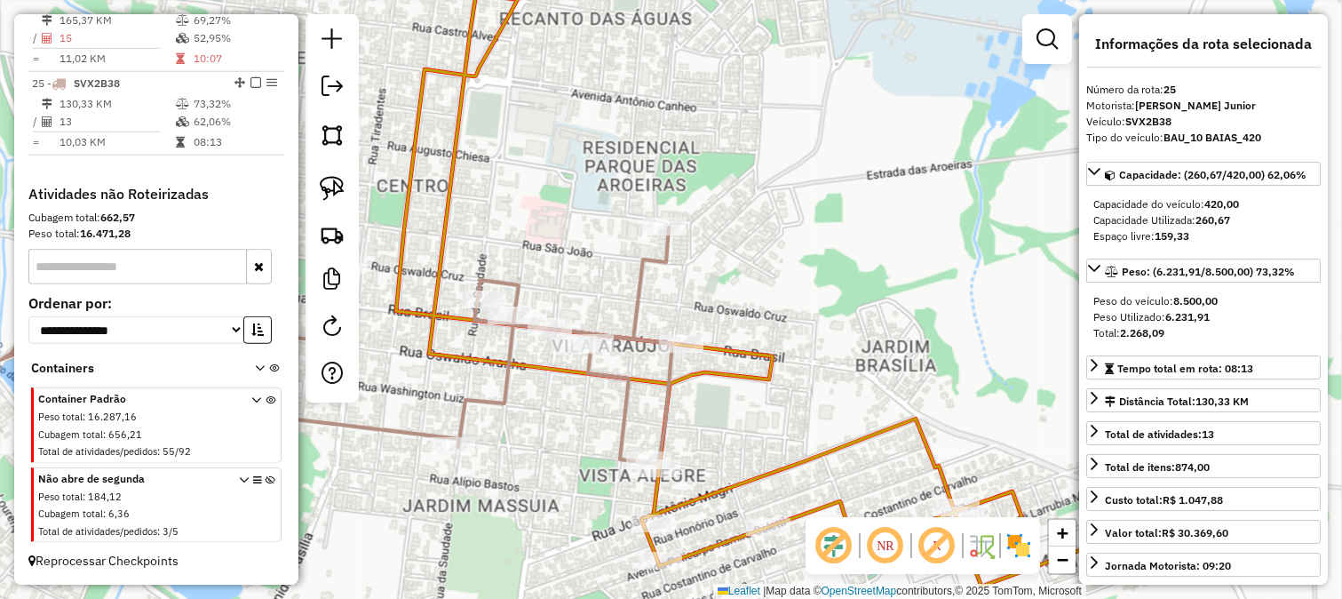
click at [739, 348] on icon at bounding box center [760, 263] width 728 height 646
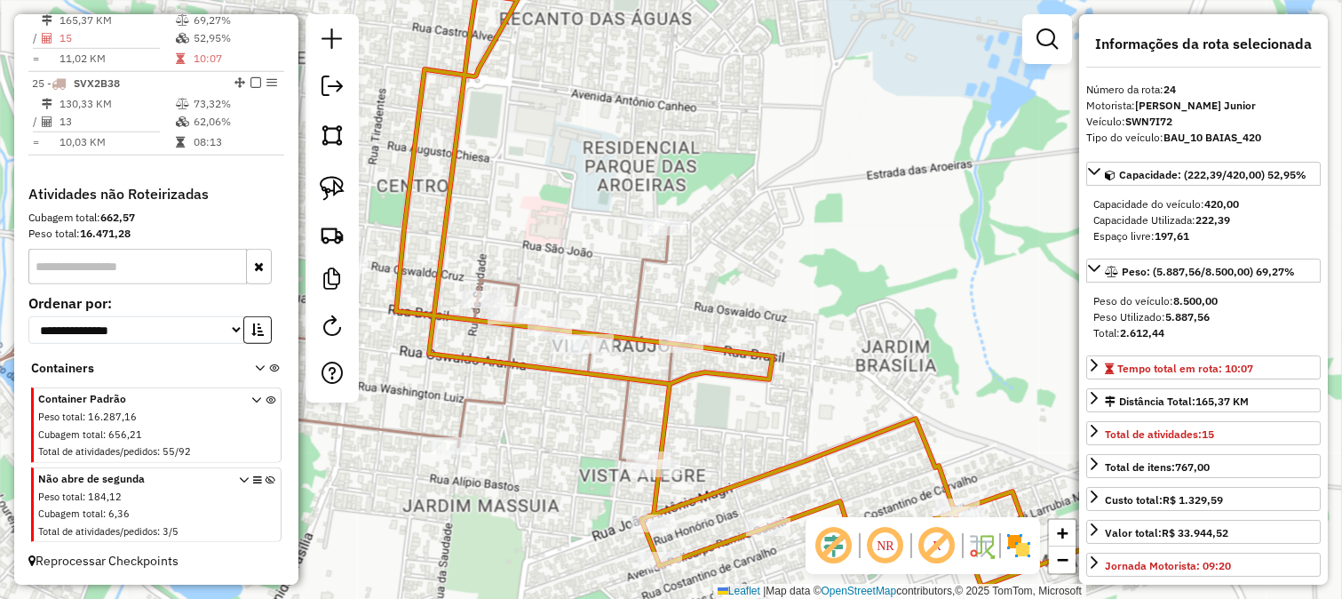
scroll to position [2644, 0]
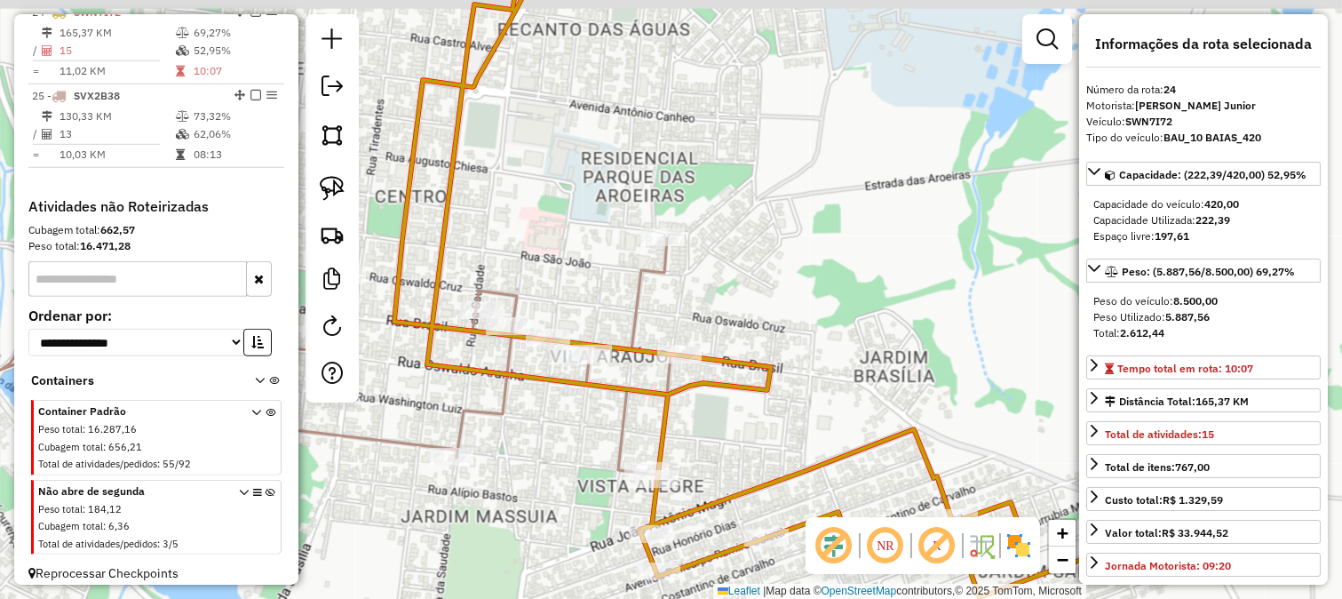
drag, startPoint x: 737, startPoint y: 298, endPoint x: 712, endPoint y: 336, distance: 45.3
click at [728, 336] on div "Janela de atendimento Grade de atendimento Capacidade Transportadoras Veículos …" at bounding box center [671, 299] width 1342 height 599
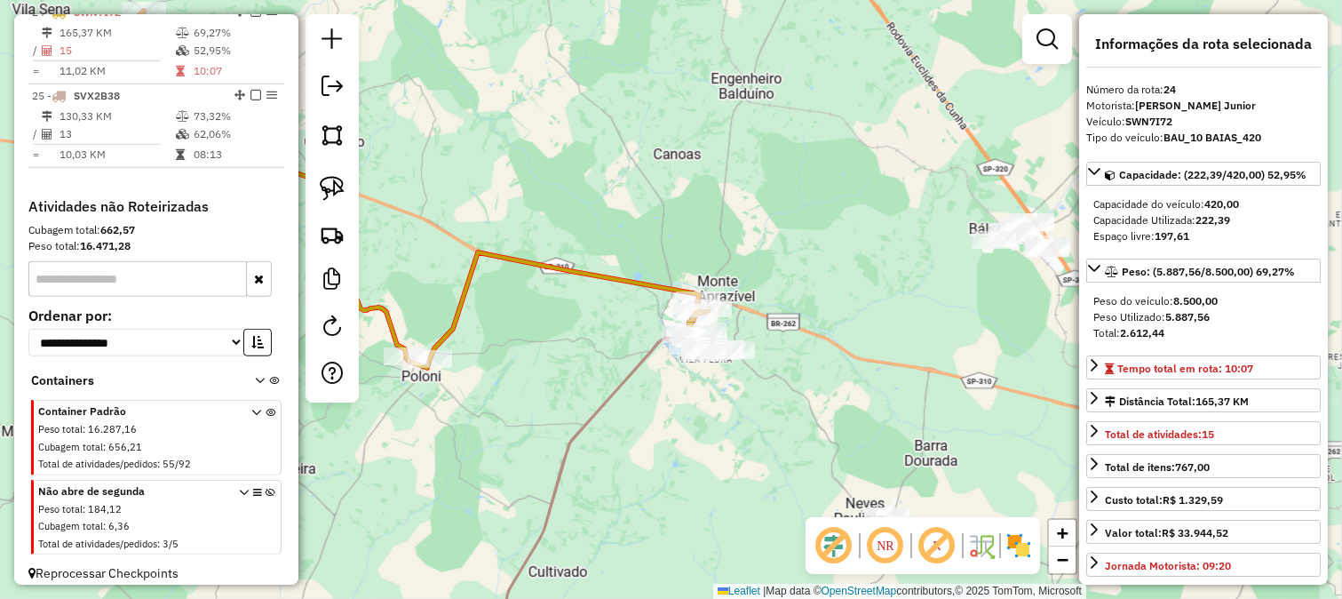
click at [660, 278] on icon at bounding box center [410, 189] width 646 height 357
drag, startPoint x: 708, startPoint y: 232, endPoint x: 761, endPoint y: 327, distance: 109.0
click at [775, 330] on div "Janela de atendimento Grade de atendimento Capacidade Transportadoras Veículos …" at bounding box center [671, 299] width 1342 height 599
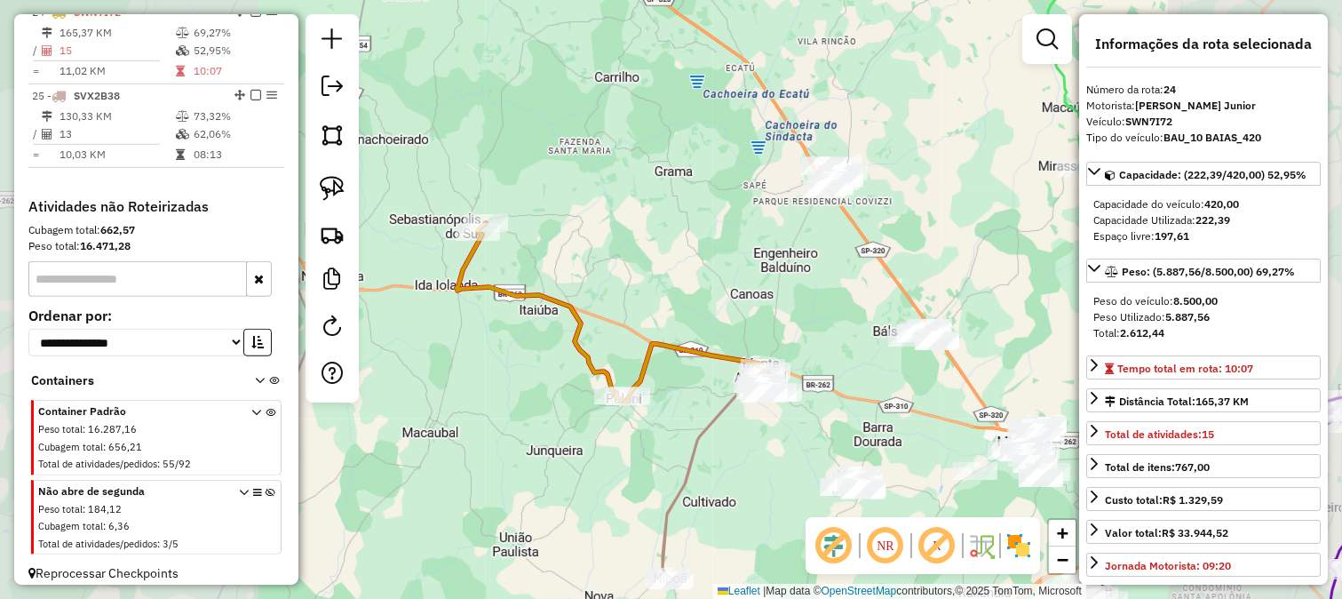
drag, startPoint x: 815, startPoint y: 282, endPoint x: 792, endPoint y: 330, distance: 54.4
click at [806, 308] on div "Janela de atendimento Grade de atendimento Capacidade Transportadoras Veículos …" at bounding box center [671, 299] width 1342 height 599
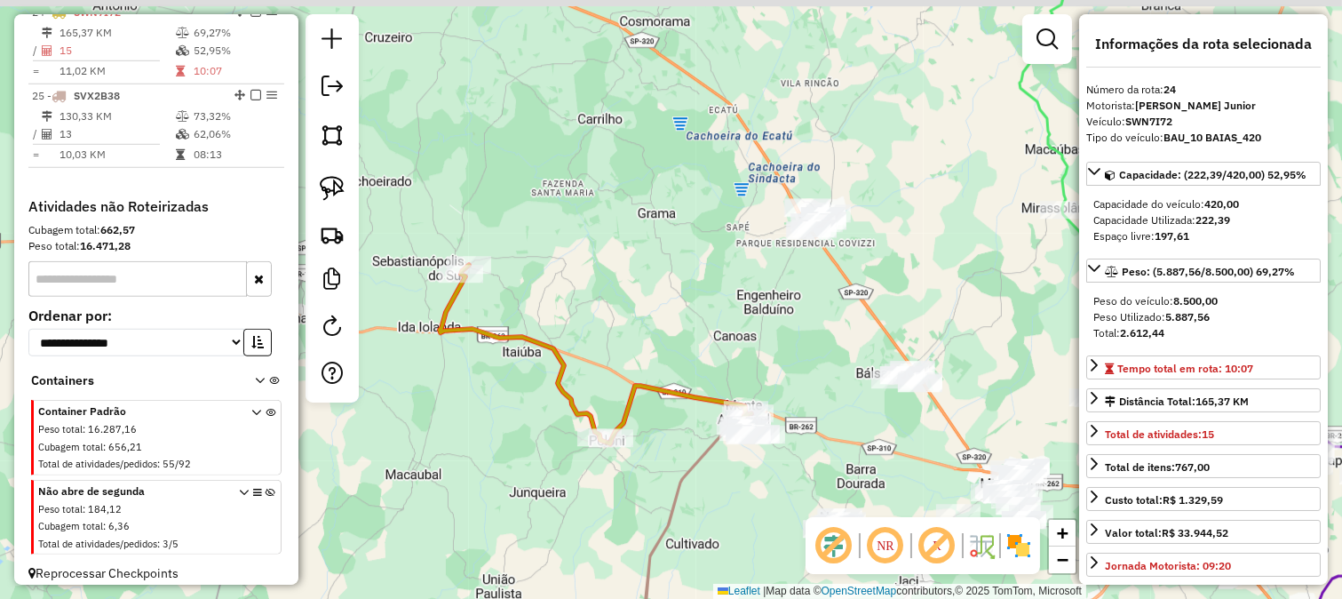
click at [796, 351] on div "Janela de atendimento Grade de atendimento Capacidade Transportadoras Veículos …" at bounding box center [671, 299] width 1342 height 599
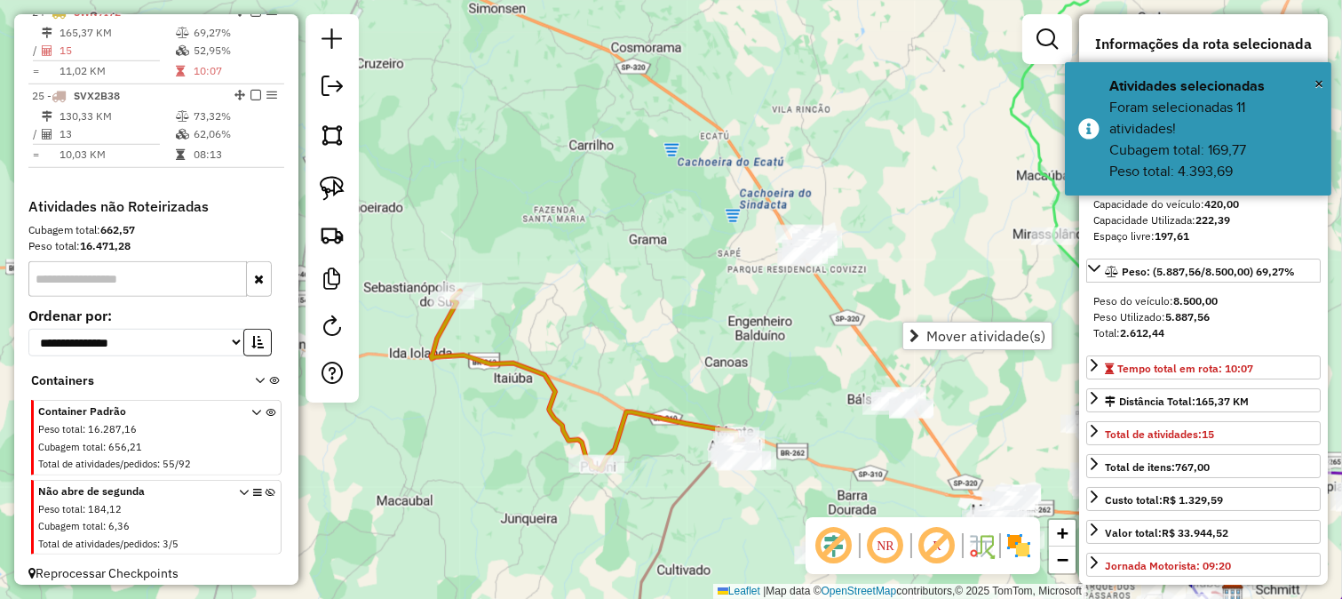
click at [755, 364] on div "Janela de atendimento Grade de atendimento Capacidade Transportadoras Veículos …" at bounding box center [671, 299] width 1342 height 599
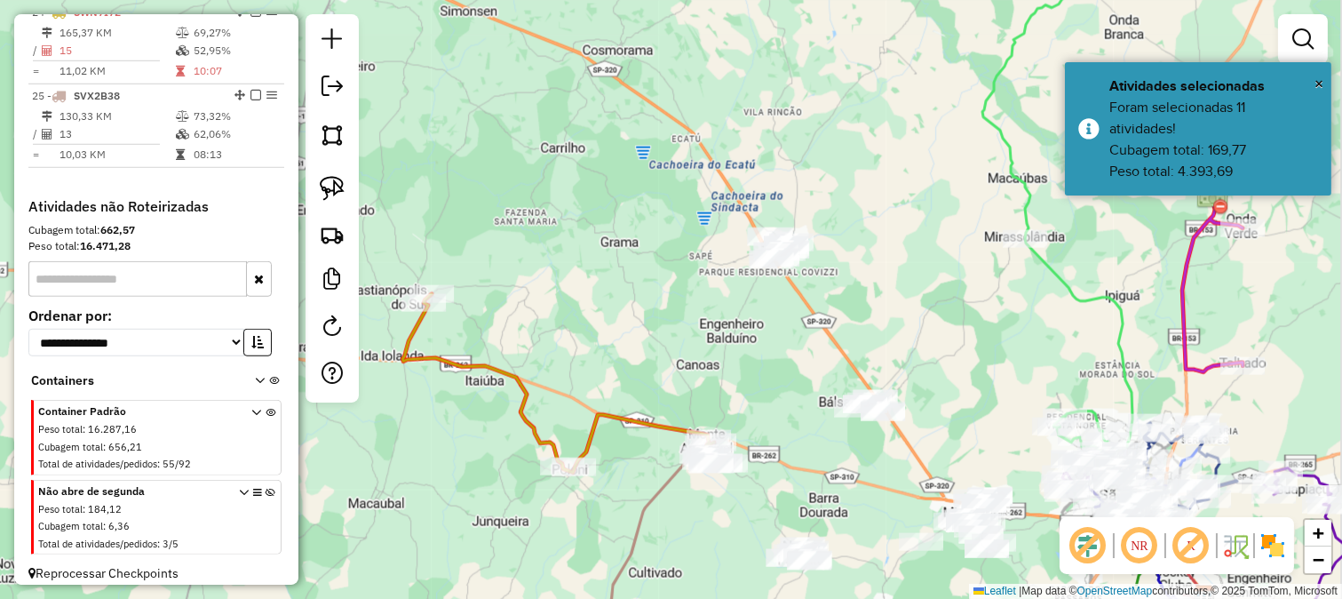
drag, startPoint x: 794, startPoint y: 338, endPoint x: 708, endPoint y: 323, distance: 87.3
click at [720, 334] on div "Janela de atendimento Grade de atendimento Capacidade Transportadoras Veículos …" at bounding box center [671, 299] width 1342 height 599
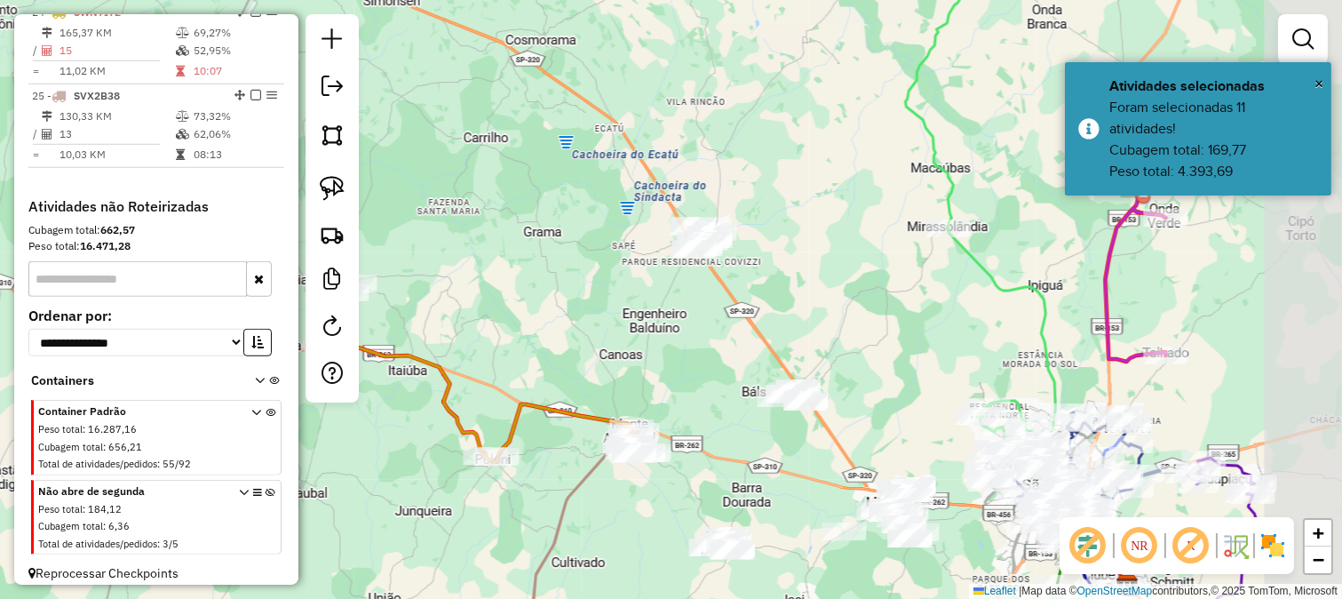
click at [732, 323] on div "Janela de atendimento Grade de atendimento Capacidade Transportadoras Veículos …" at bounding box center [671, 299] width 1342 height 599
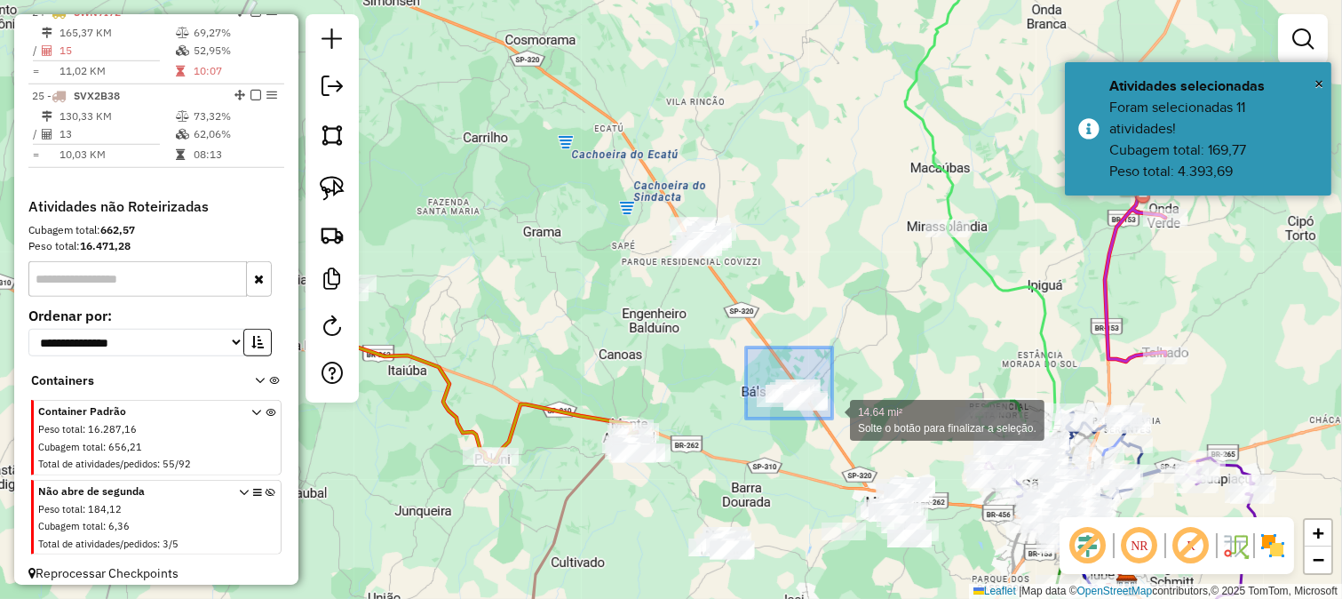
drag, startPoint x: 785, startPoint y: 378, endPoint x: 832, endPoint y: 418, distance: 62.3
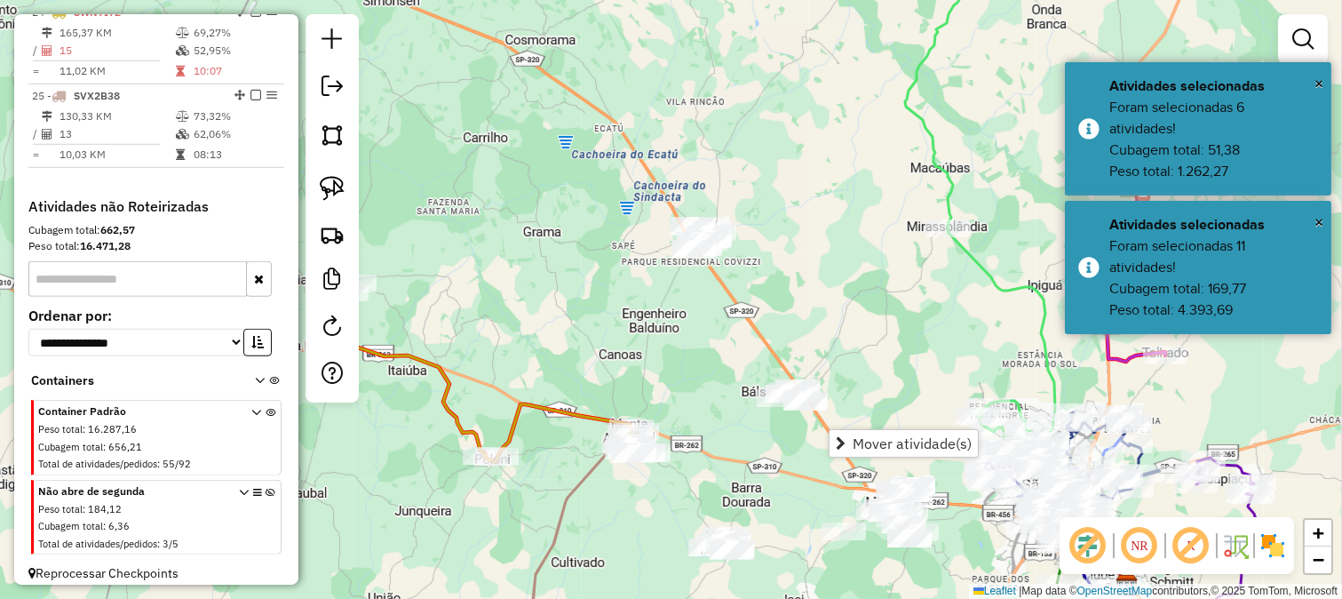
click at [808, 455] on div "Janela de atendimento Grade de atendimento Capacidade Transportadoras Veículos …" at bounding box center [671, 299] width 1342 height 599
drag, startPoint x: 804, startPoint y: 462, endPoint x: 767, endPoint y: 423, distance: 54.0
click at [784, 451] on div "Janela de atendimento Grade de atendimento Capacidade Transportadoras Veículos …" at bounding box center [671, 299] width 1342 height 599
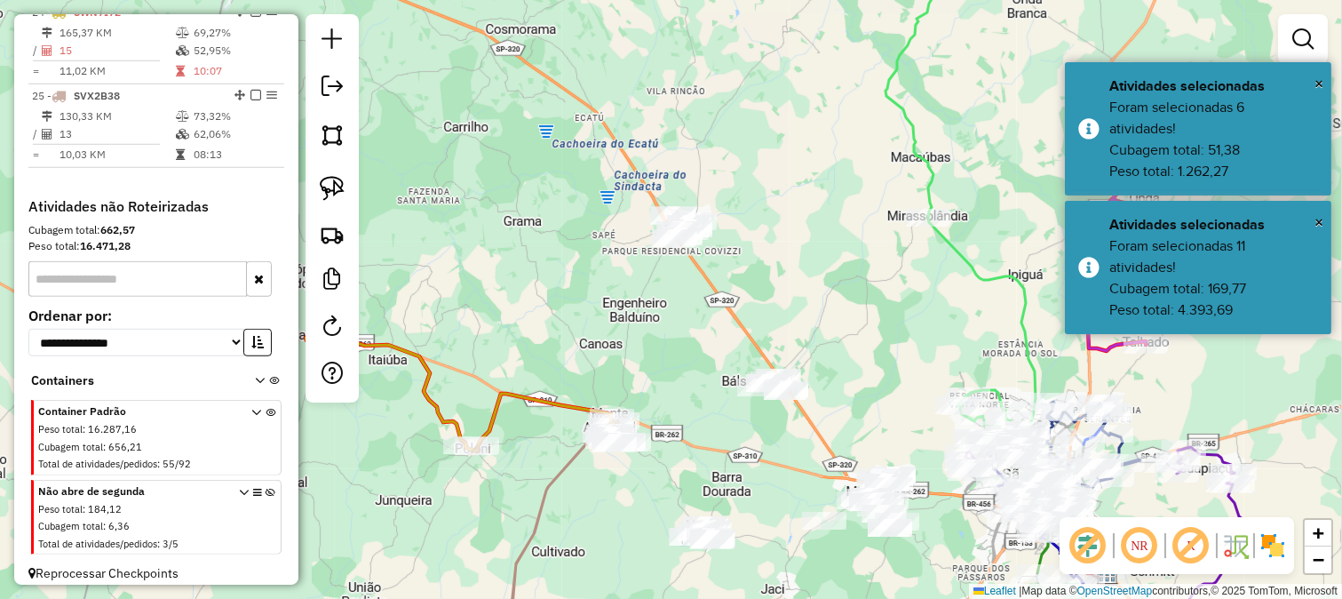
click at [720, 345] on div "Janela de atendimento Grade de atendimento Capacidade Transportadoras Veículos …" at bounding box center [671, 299] width 1342 height 599
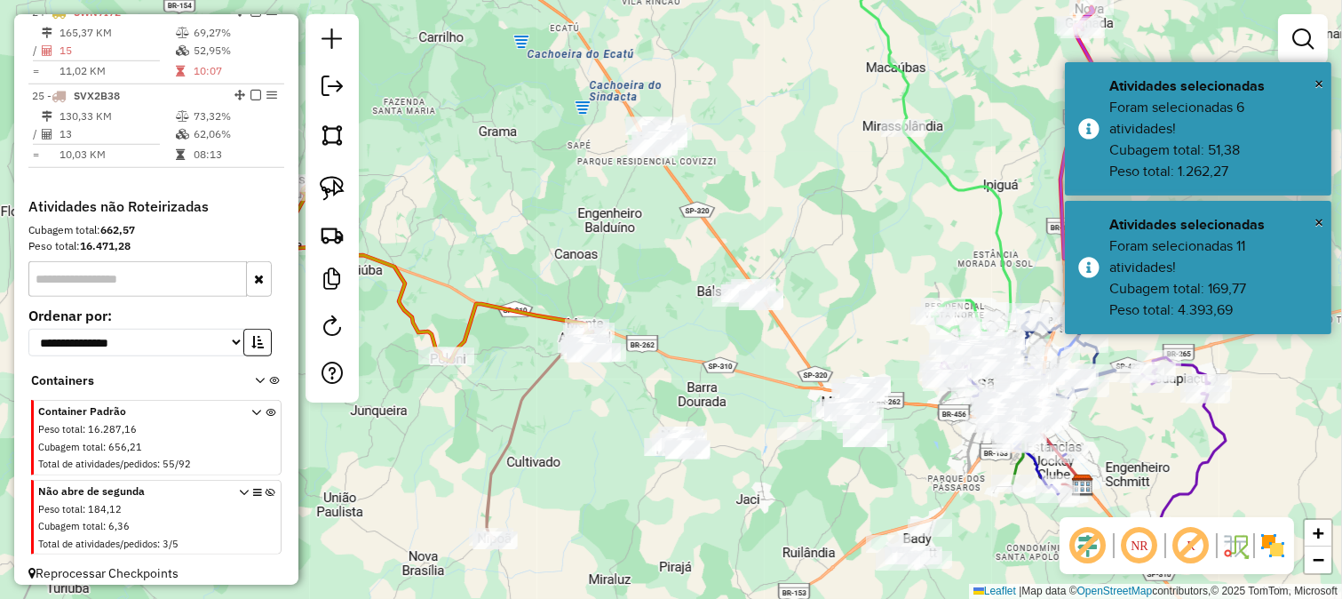
drag, startPoint x: 736, startPoint y: 396, endPoint x: 717, endPoint y: 315, distance: 83.0
click at [718, 315] on div "Janela de atendimento Grade de atendimento Capacidade Transportadoras Veículos …" at bounding box center [671, 299] width 1342 height 599
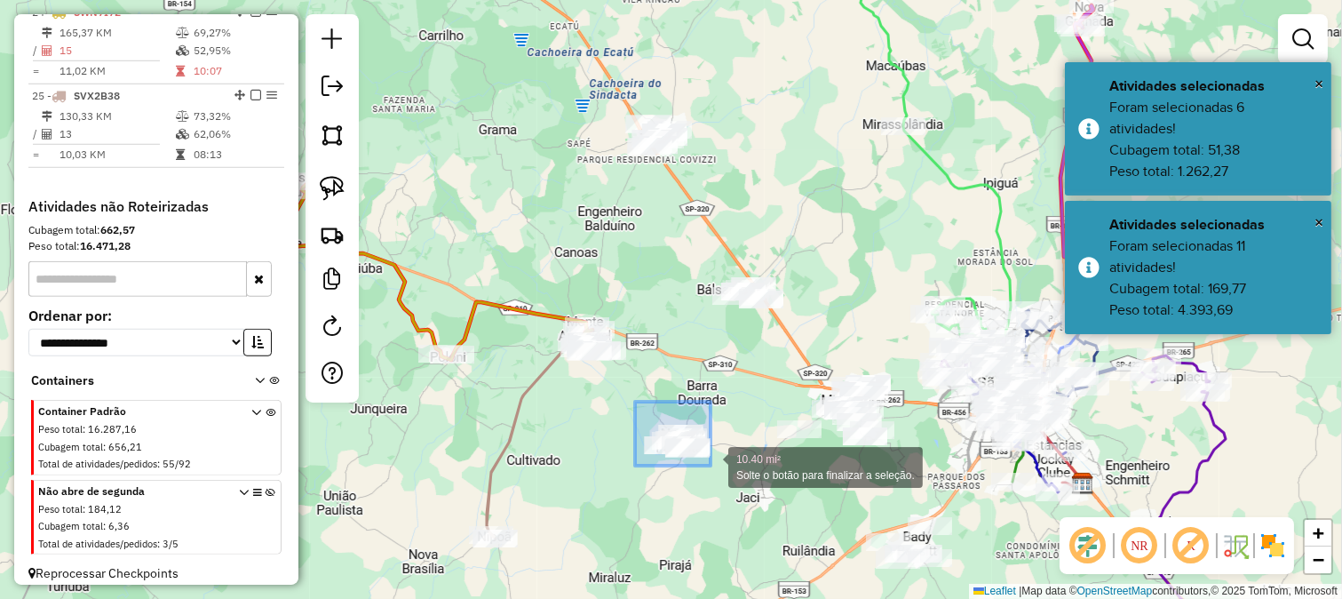
drag, startPoint x: 666, startPoint y: 422, endPoint x: 713, endPoint y: 471, distance: 67.9
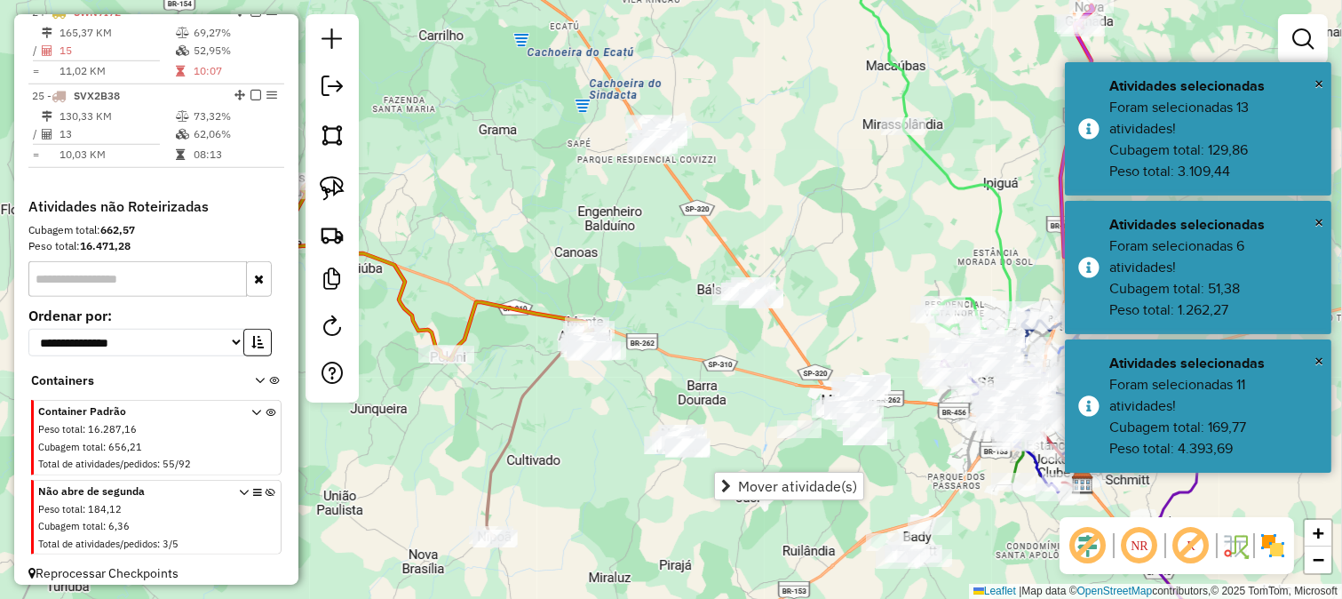
click at [623, 492] on div "Janela de atendimento Grade de atendimento Capacidade Transportadoras Veículos …" at bounding box center [671, 299] width 1342 height 599
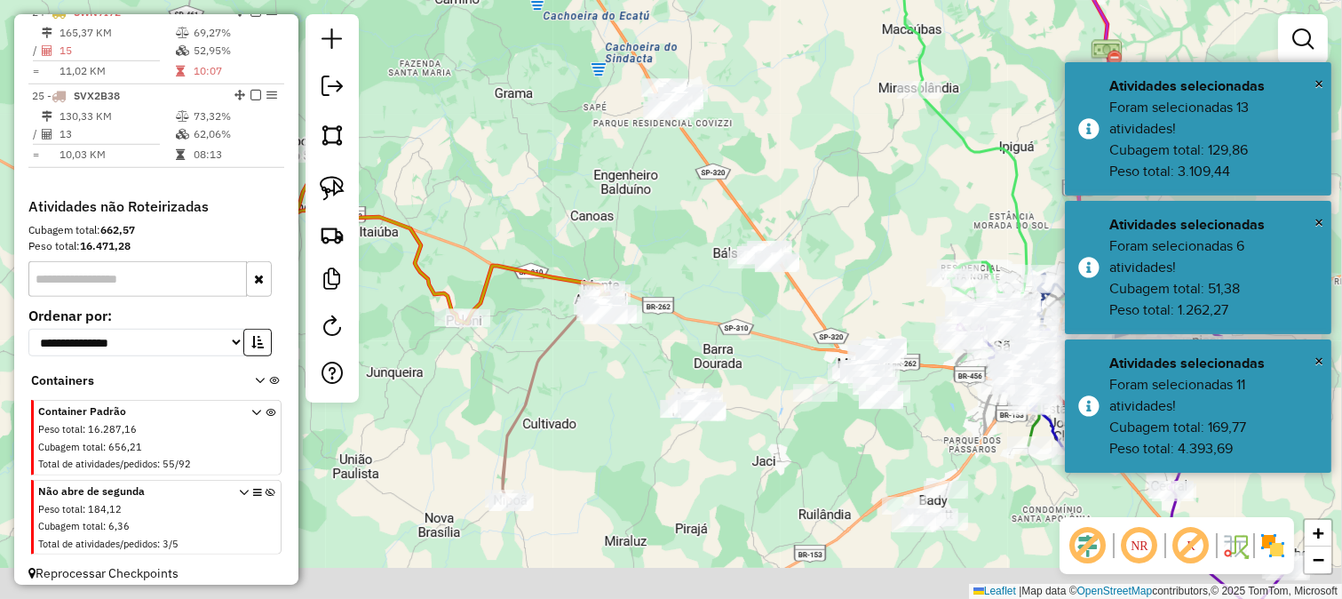
drag, startPoint x: 646, startPoint y: 428, endPoint x: 671, endPoint y: 357, distance: 75.3
click at [668, 370] on div "Janela de atendimento Grade de atendimento Capacidade Transportadoras Veículos …" at bounding box center [671, 299] width 1342 height 599
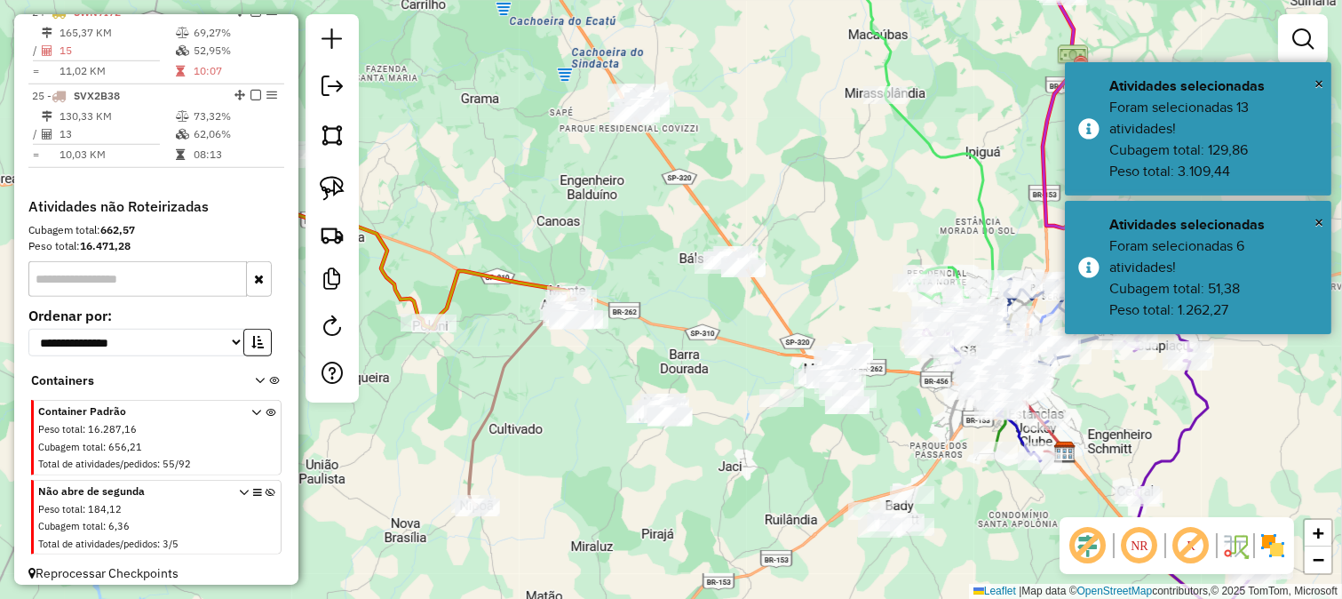
drag, startPoint x: 730, startPoint y: 317, endPoint x: 656, endPoint y: 376, distance: 94.9
click at [661, 369] on div "Janela de atendimento Grade de atendimento Capacidade Transportadoras Veículos …" at bounding box center [671, 299] width 1342 height 599
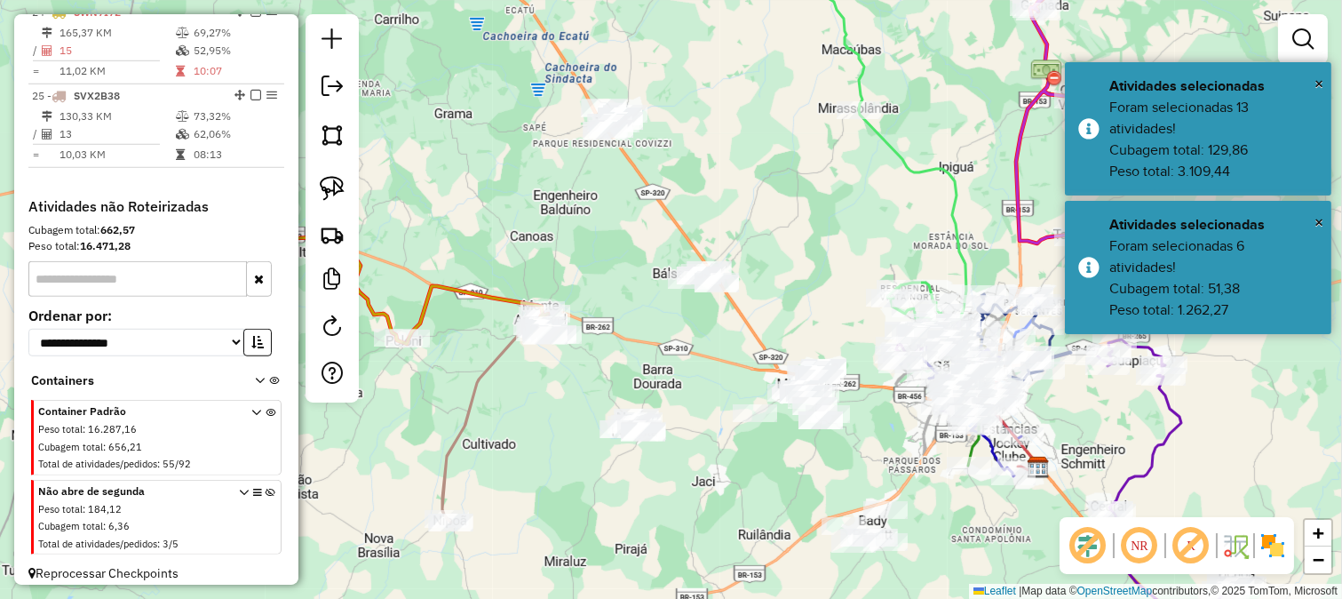
drag, startPoint x: 668, startPoint y: 382, endPoint x: 664, endPoint y: 395, distance: 13.8
click at [668, 387] on div "Janela de atendimento Grade de atendimento Capacidade Transportadoras Veículos …" at bounding box center [671, 299] width 1342 height 599
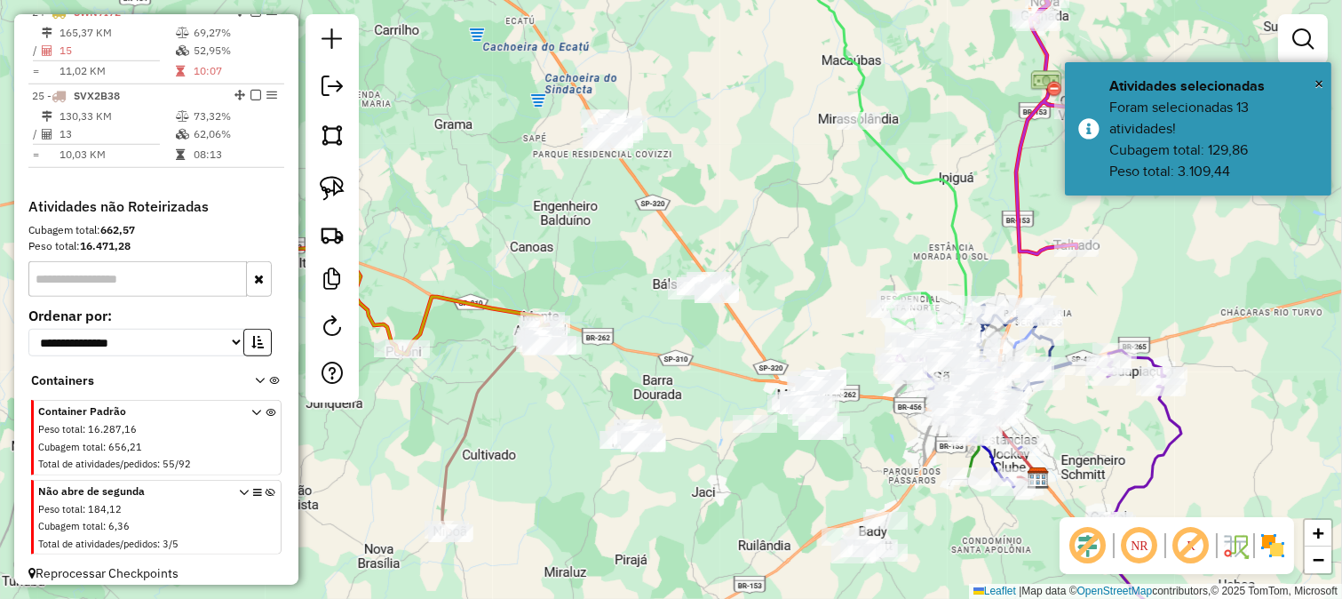
drag, startPoint x: 673, startPoint y: 378, endPoint x: 680, endPoint y: 397, distance: 20.5
click at [672, 394] on div "Janela de atendimento Grade de atendimento Capacidade Transportadoras Veículos …" at bounding box center [671, 299] width 1342 height 599
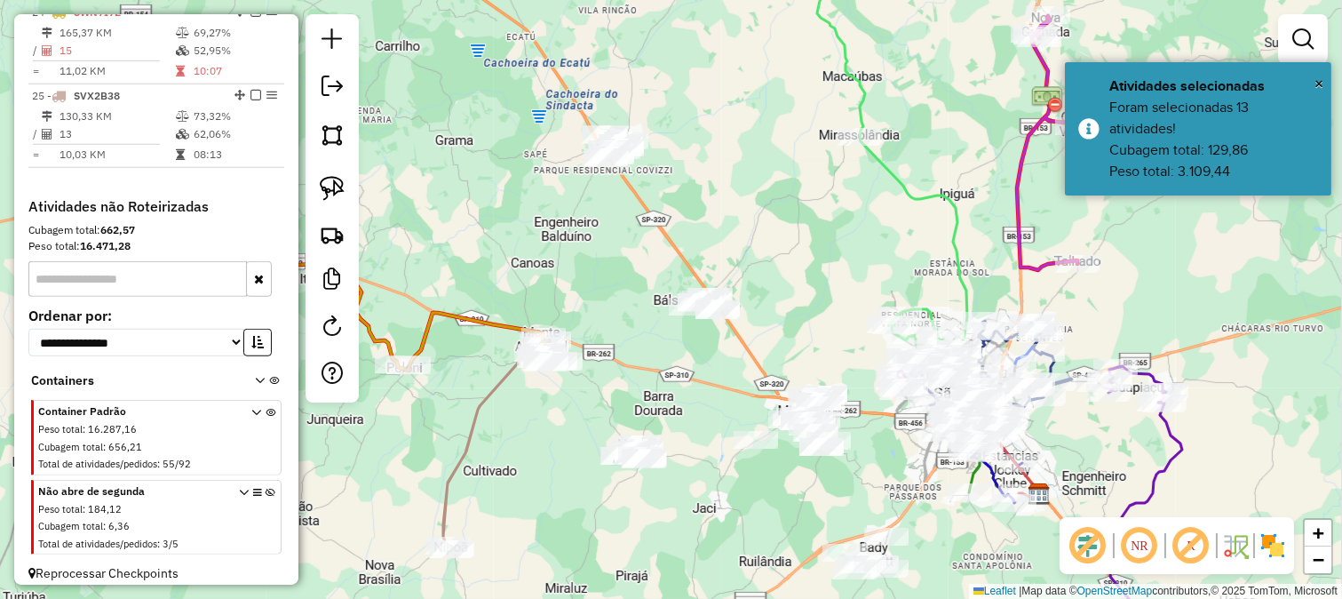
drag, startPoint x: 696, startPoint y: 401, endPoint x: 684, endPoint y: 265, distance: 136.4
click at [685, 267] on div "Janela de atendimento Grade de atendimento Capacidade Transportadoras Veículos …" at bounding box center [671, 299] width 1342 height 599
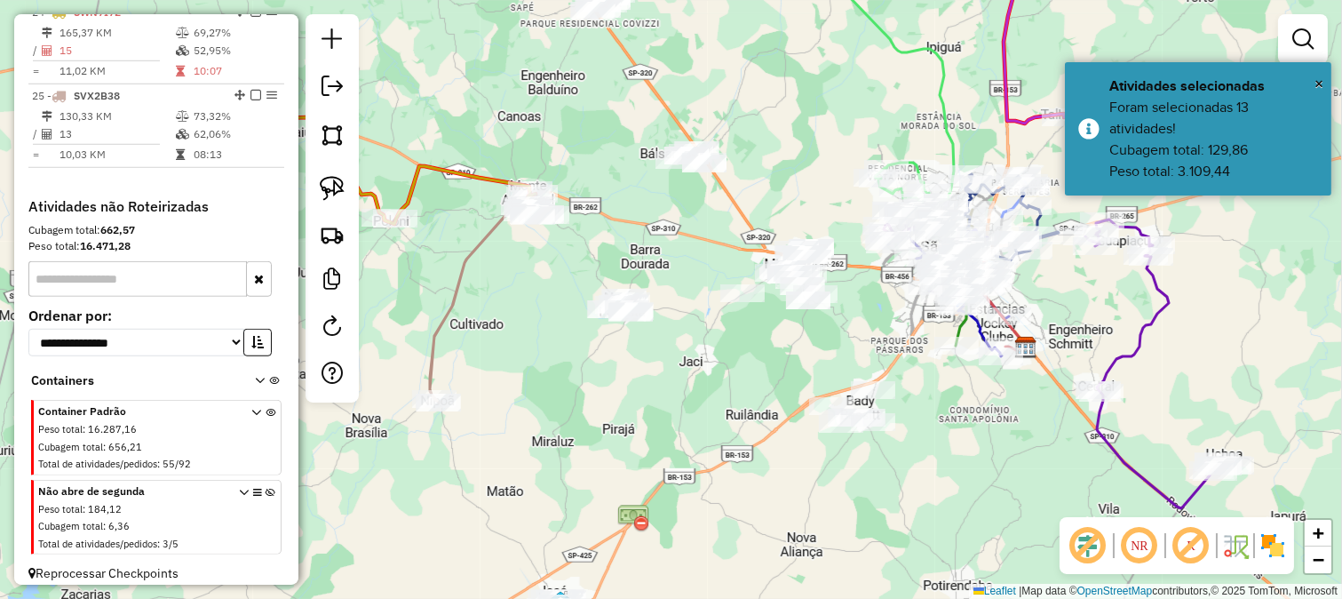
click at [702, 379] on div "Janela de atendimento Grade de atendimento Capacidade Transportadoras Veículos …" at bounding box center [671, 299] width 1342 height 599
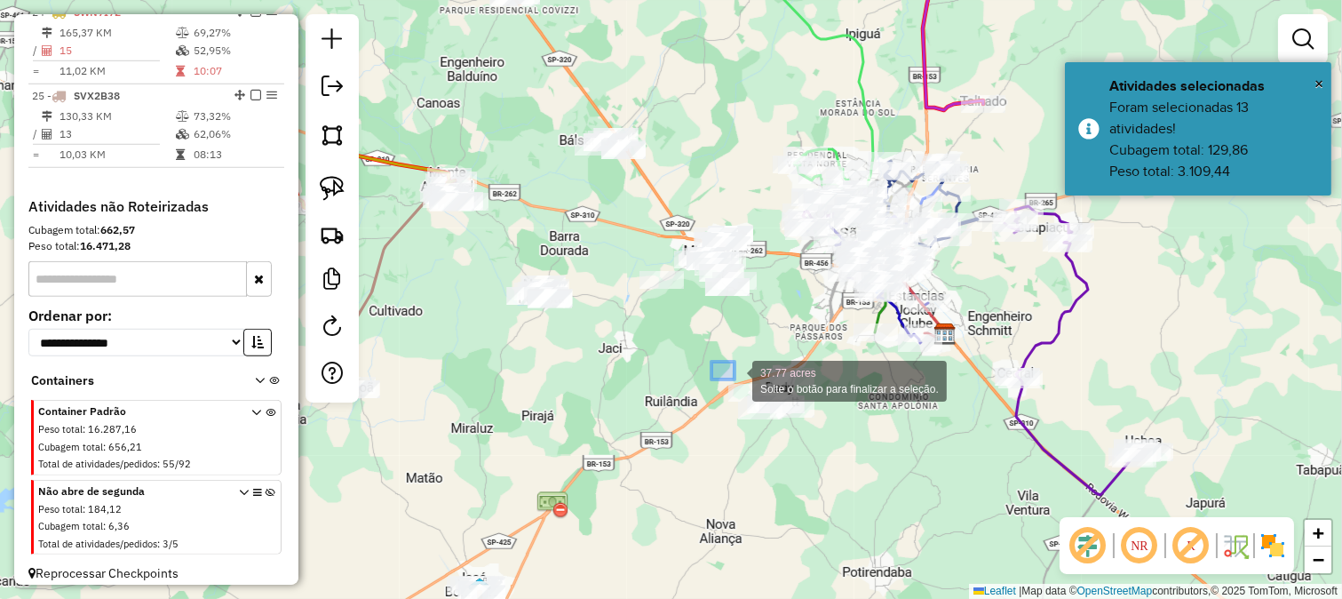
drag, startPoint x: 735, startPoint y: 379, endPoint x: 830, endPoint y: 448, distance: 117.1
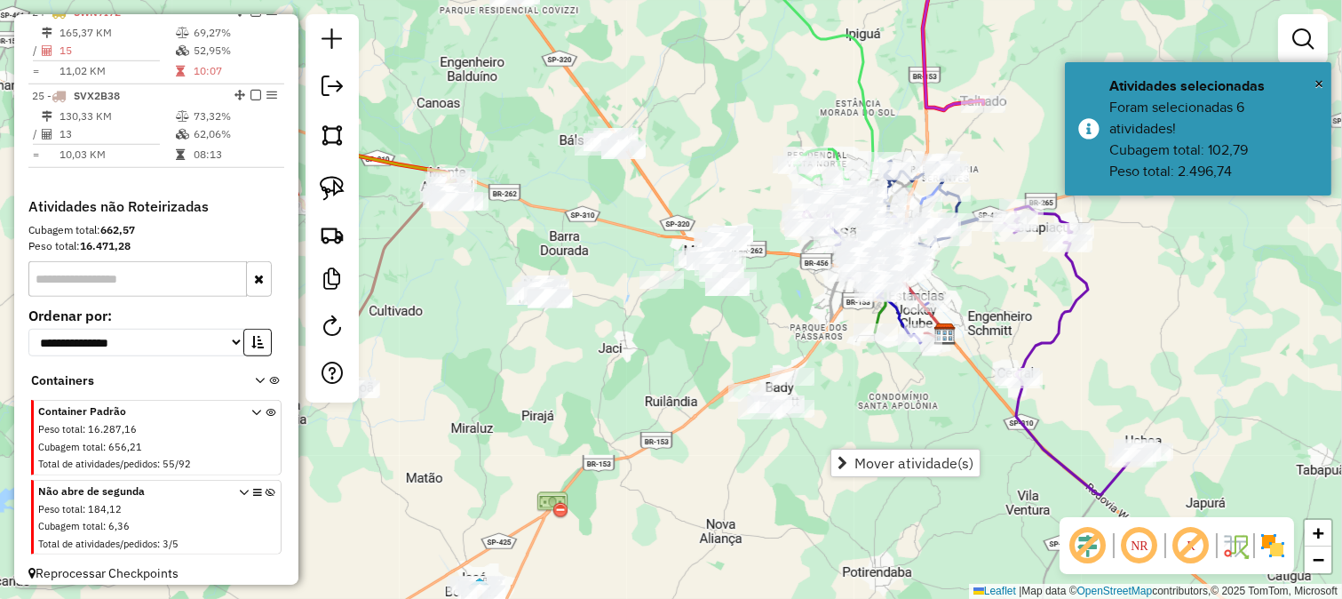
click at [693, 391] on div "Janela de atendimento Grade de atendimento Capacidade Transportadoras Veículos …" at bounding box center [671, 299] width 1342 height 599
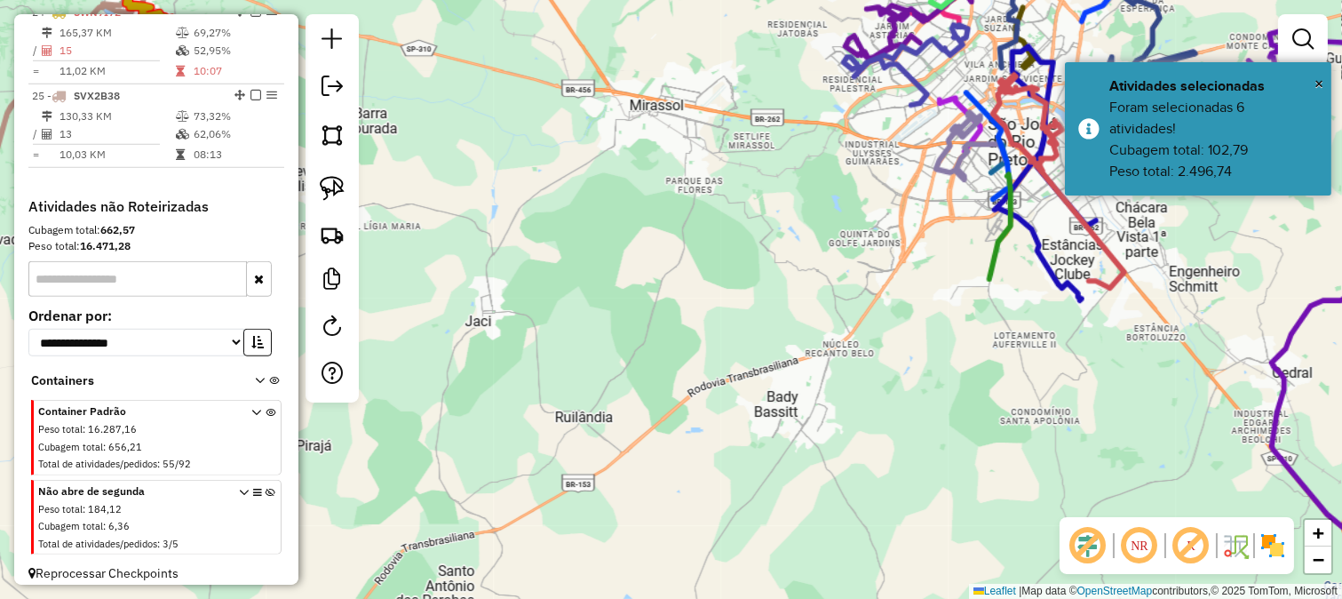
click at [736, 334] on div "Janela de atendimento Grade de atendimento Capacidade Transportadoras Veículos …" at bounding box center [671, 299] width 1342 height 599
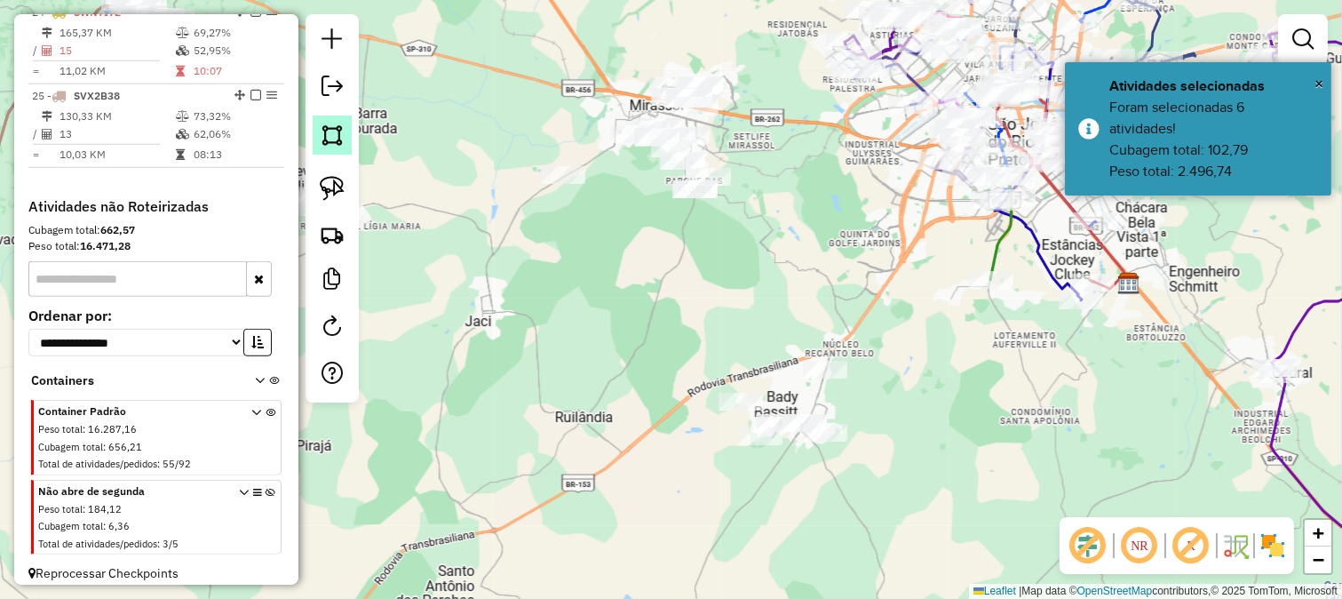
click at [334, 137] on img at bounding box center [332, 135] width 25 height 25
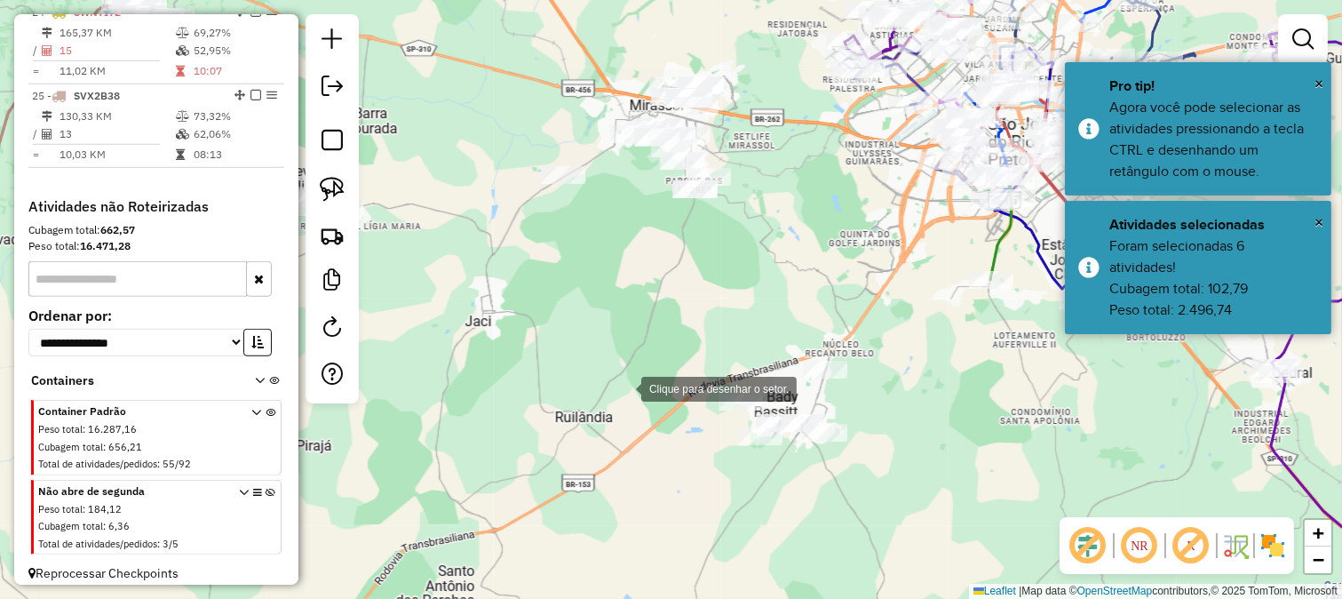
drag, startPoint x: 622, startPoint y: 386, endPoint x: 689, endPoint y: 456, distance: 97.4
click at [624, 387] on div at bounding box center [624, 388] width 36 height 36
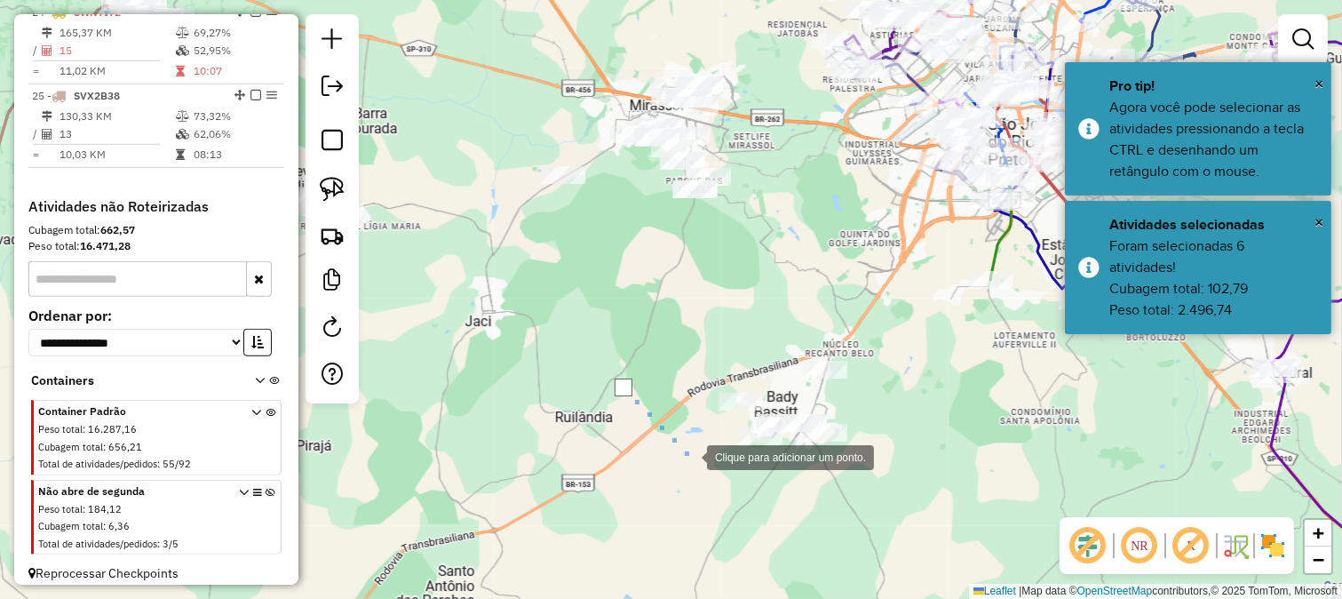
click at [689, 456] on div at bounding box center [690, 456] width 36 height 36
click at [707, 457] on div at bounding box center [690, 456] width 36 height 36
click at [835, 445] on div at bounding box center [824, 458] width 36 height 36
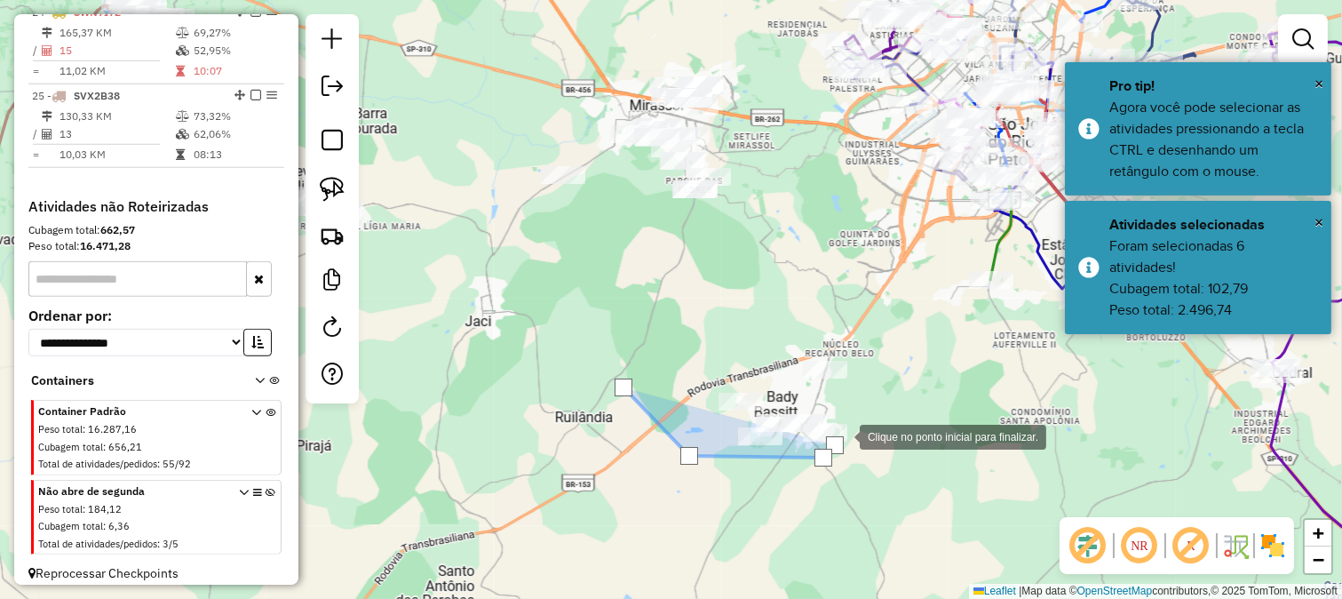
click at [860, 418] on div at bounding box center [842, 436] width 36 height 36
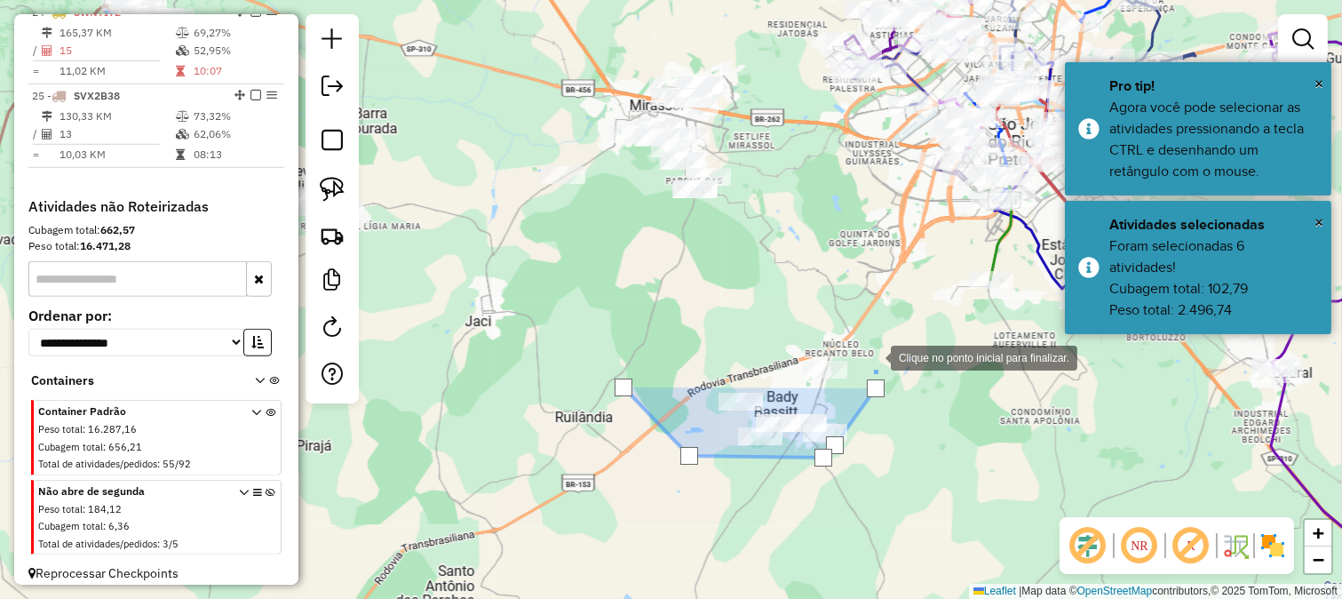
click at [871, 344] on div at bounding box center [873, 356] width 36 height 36
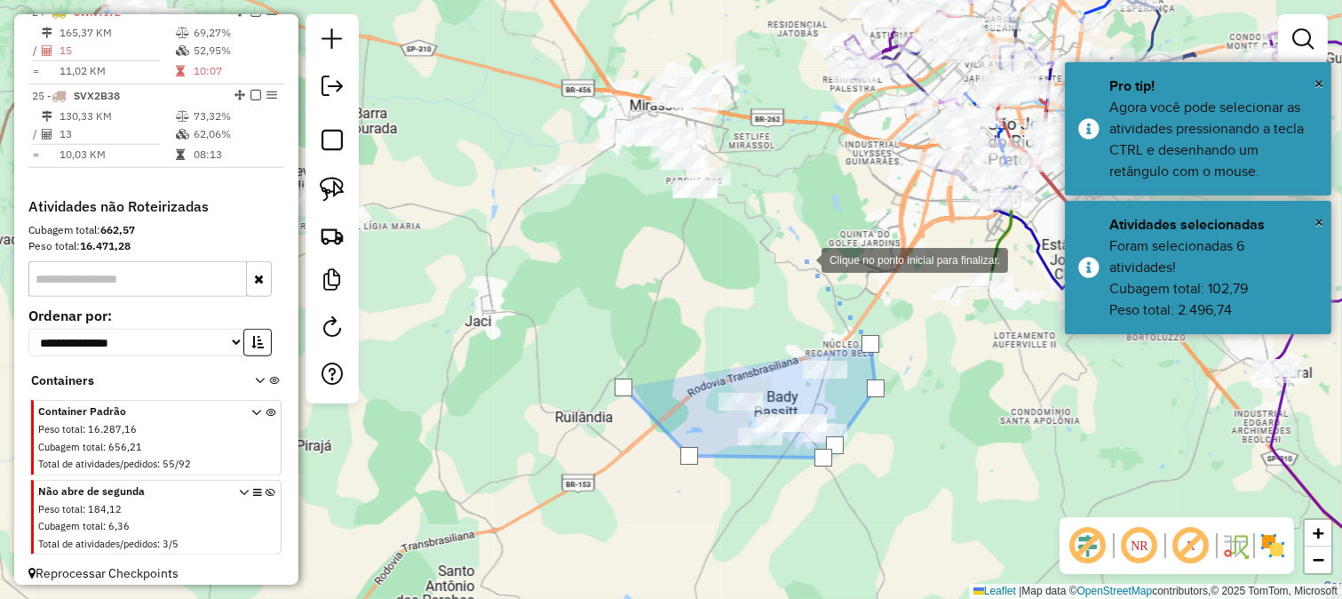
drag, startPoint x: 804, startPoint y: 259, endPoint x: 872, endPoint y: 374, distance: 134.2
click at [822, 276] on div at bounding box center [804, 259] width 36 height 36
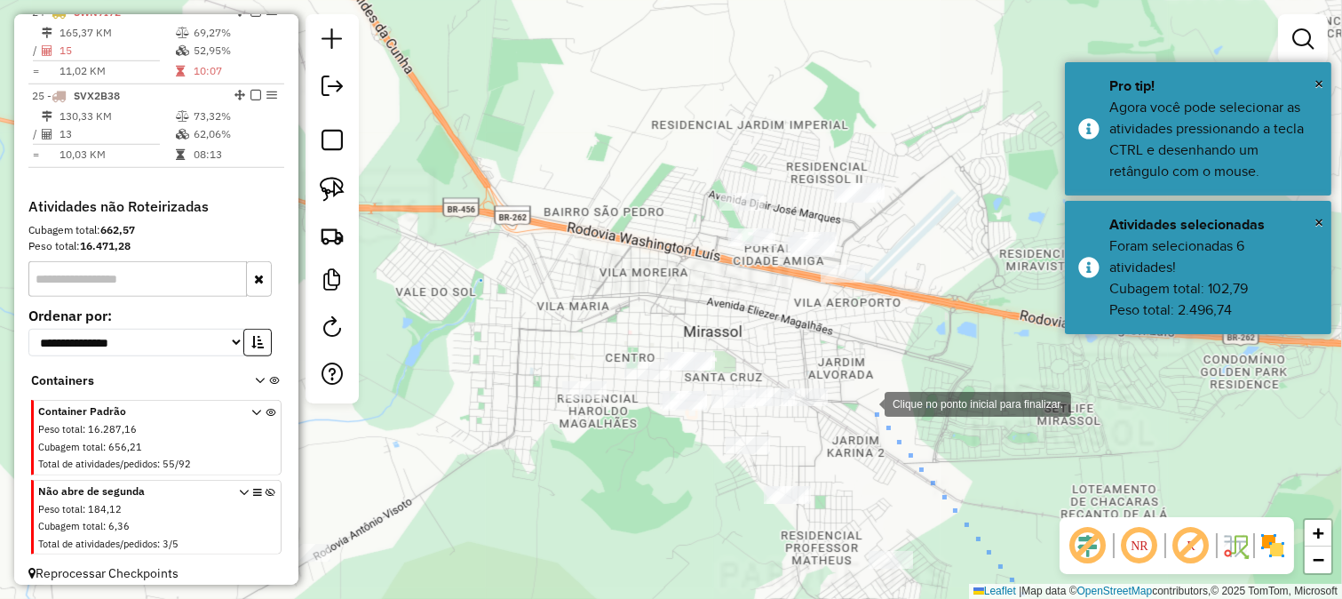
click at [867, 402] on div at bounding box center [867, 403] width 36 height 36
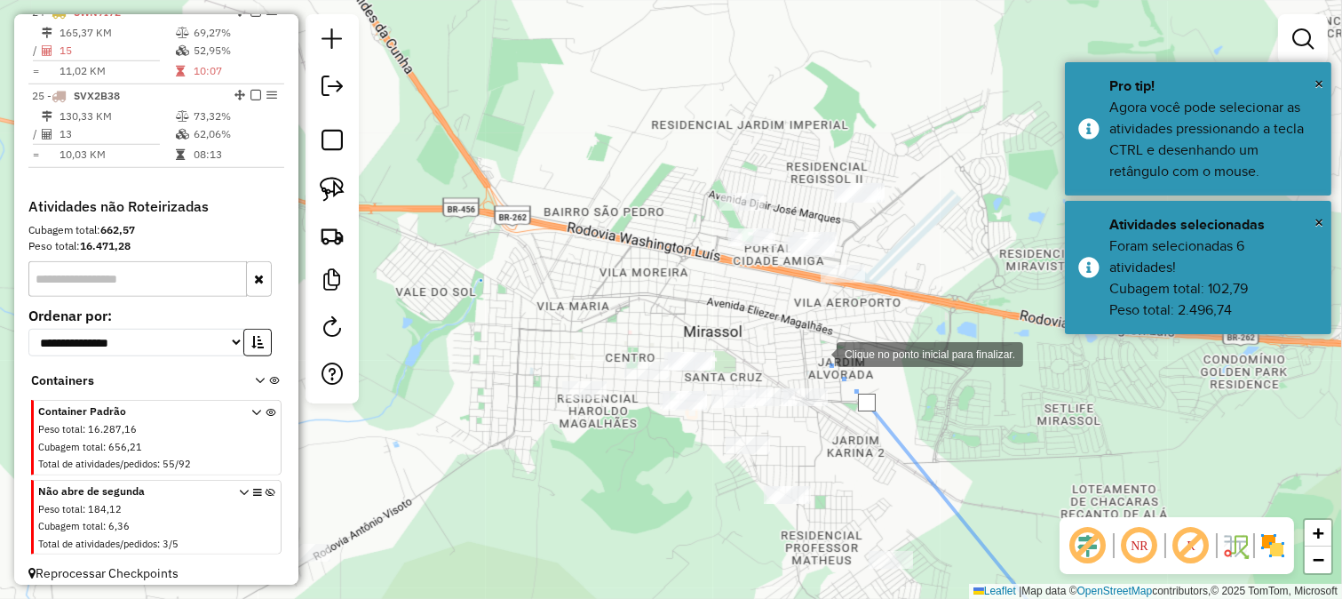
click at [819, 353] on div at bounding box center [819, 353] width 36 height 36
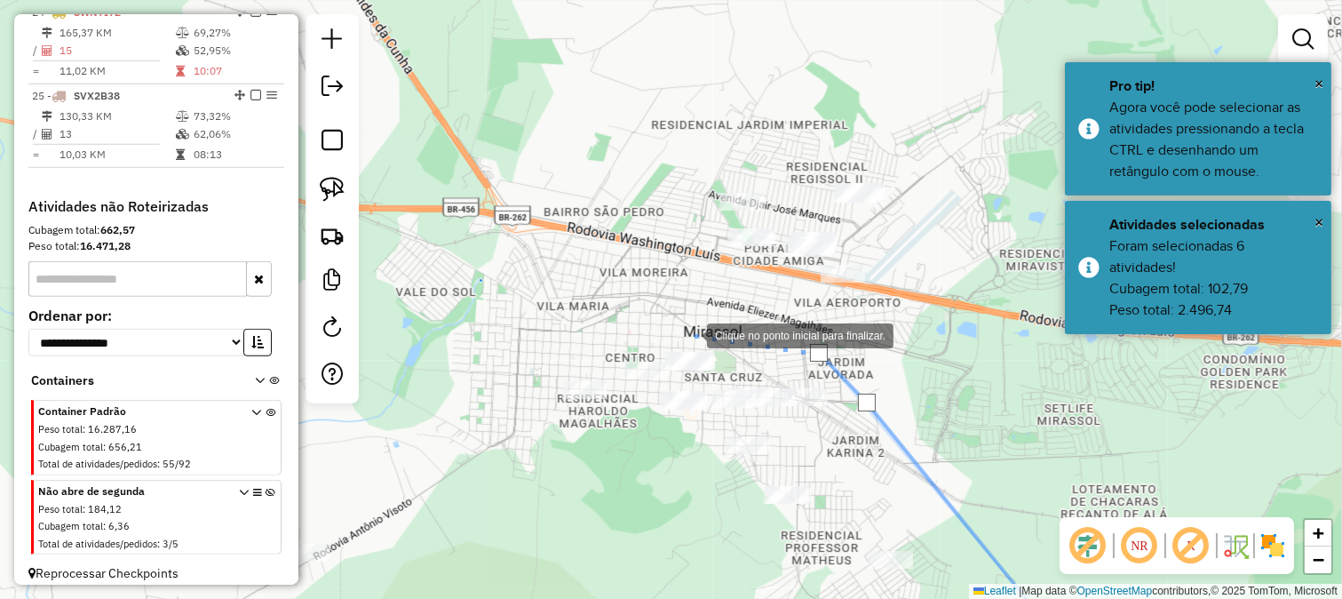
click at [689, 334] on div at bounding box center [690, 334] width 36 height 36
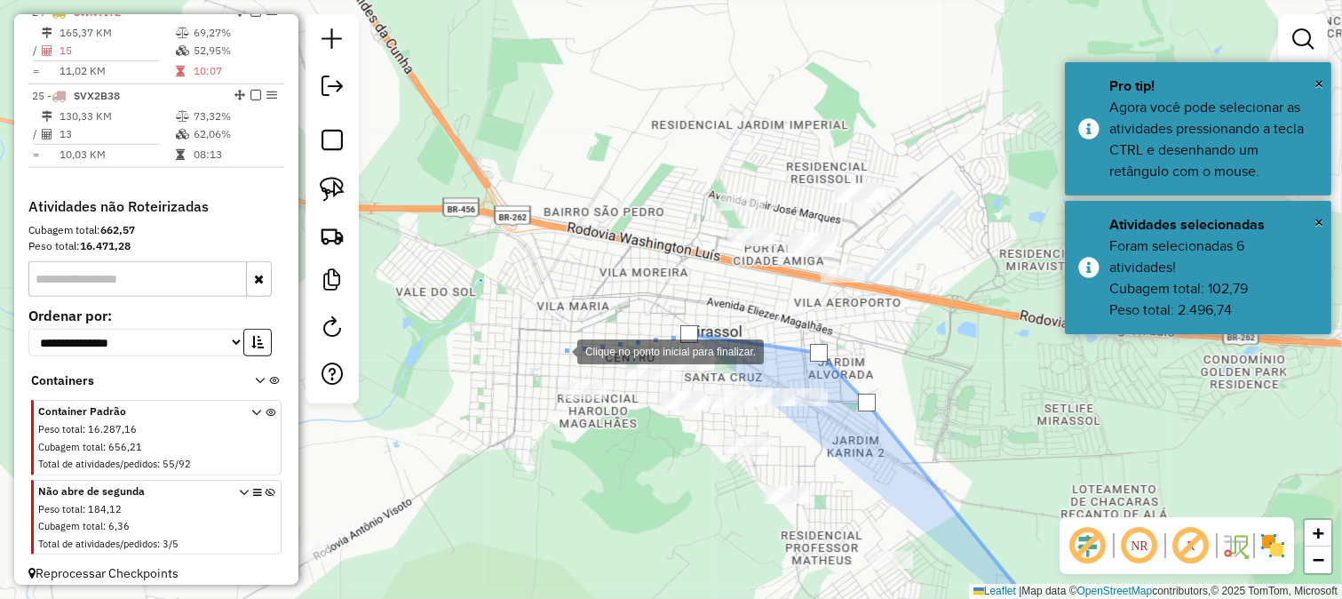
click at [560, 350] on div at bounding box center [560, 350] width 36 height 36
click at [546, 368] on div at bounding box center [560, 350] width 36 height 36
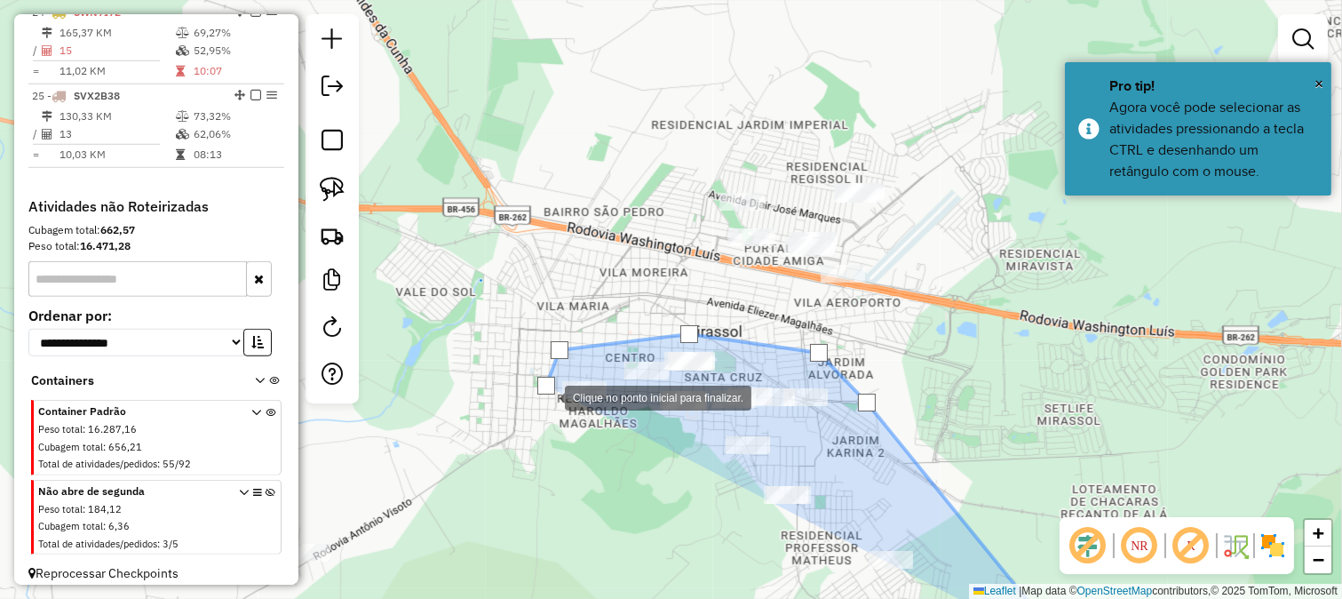
drag, startPoint x: 586, startPoint y: 484, endPoint x: 629, endPoint y: 515, distance: 52.8
click at [565, 414] on div at bounding box center [547, 396] width 36 height 36
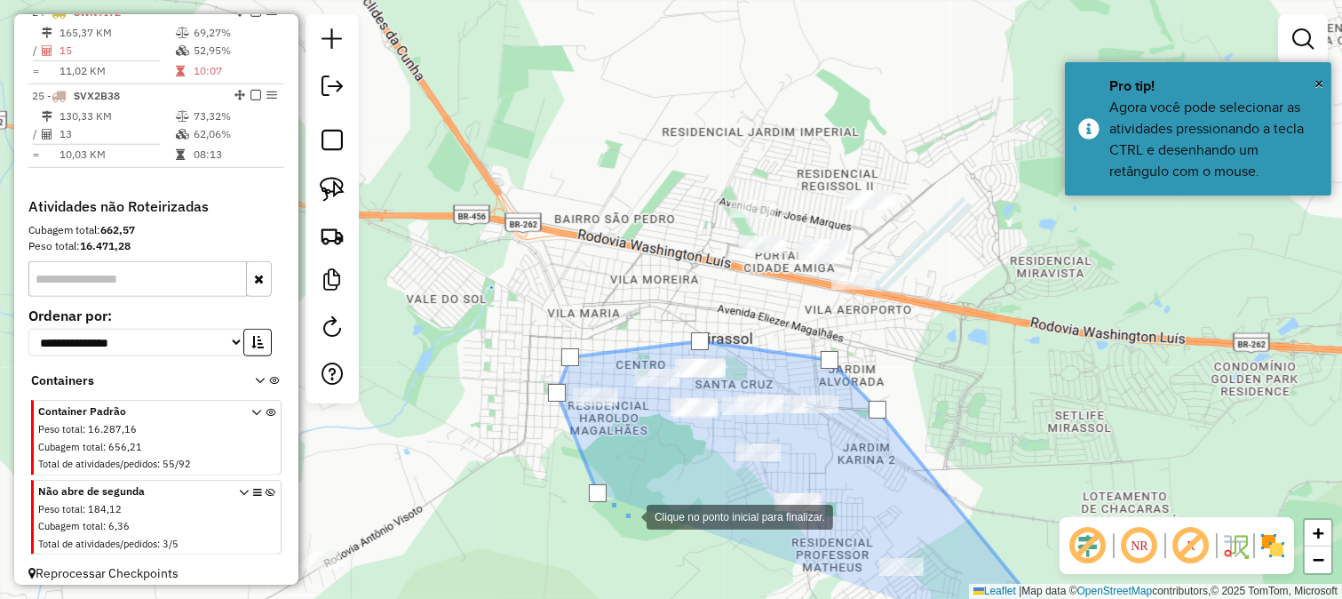
drag, startPoint x: 634, startPoint y: 515, endPoint x: 617, endPoint y: 249, distance: 267.1
click at [634, 320] on div "Clique no ponto inicial para finalizar. Janela de atendimento Grade de atendime…" at bounding box center [671, 299] width 1342 height 599
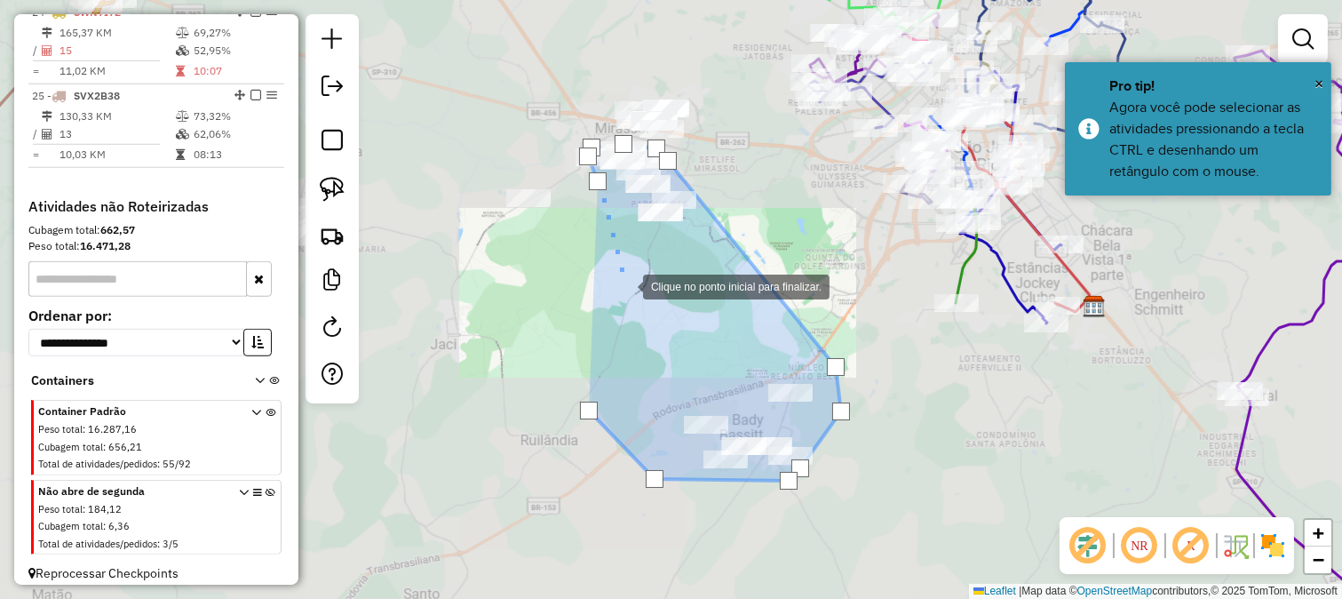
click at [635, 303] on div at bounding box center [626, 285] width 36 height 36
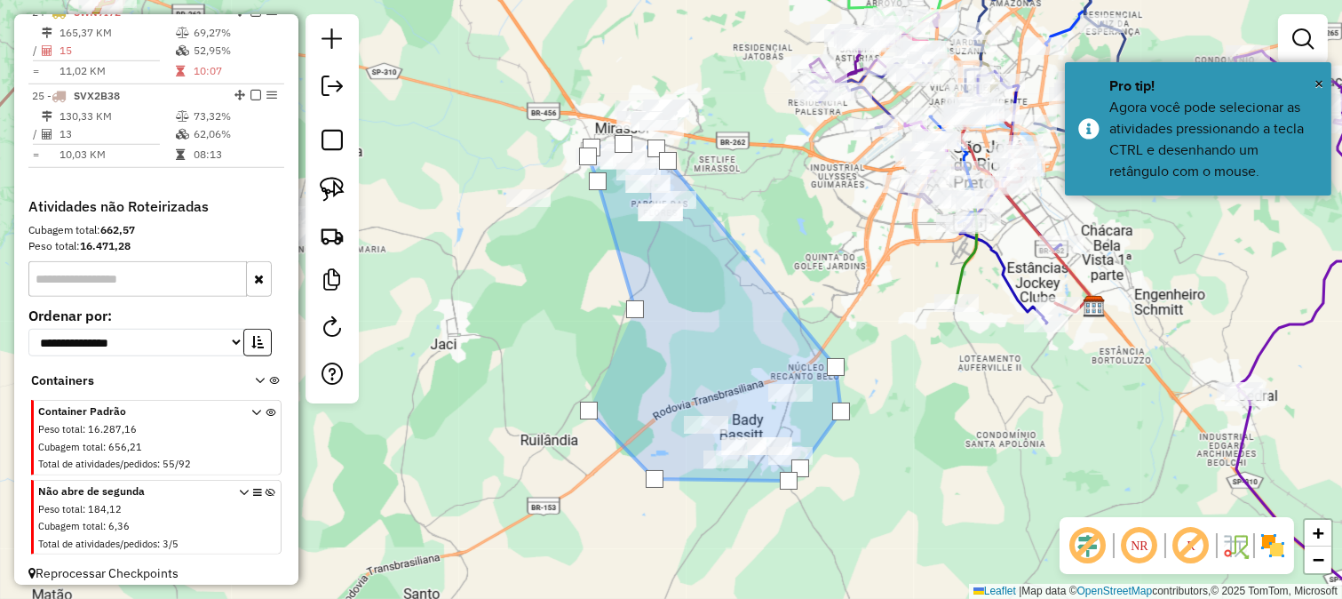
click at [617, 327] on div at bounding box center [635, 309] width 36 height 36
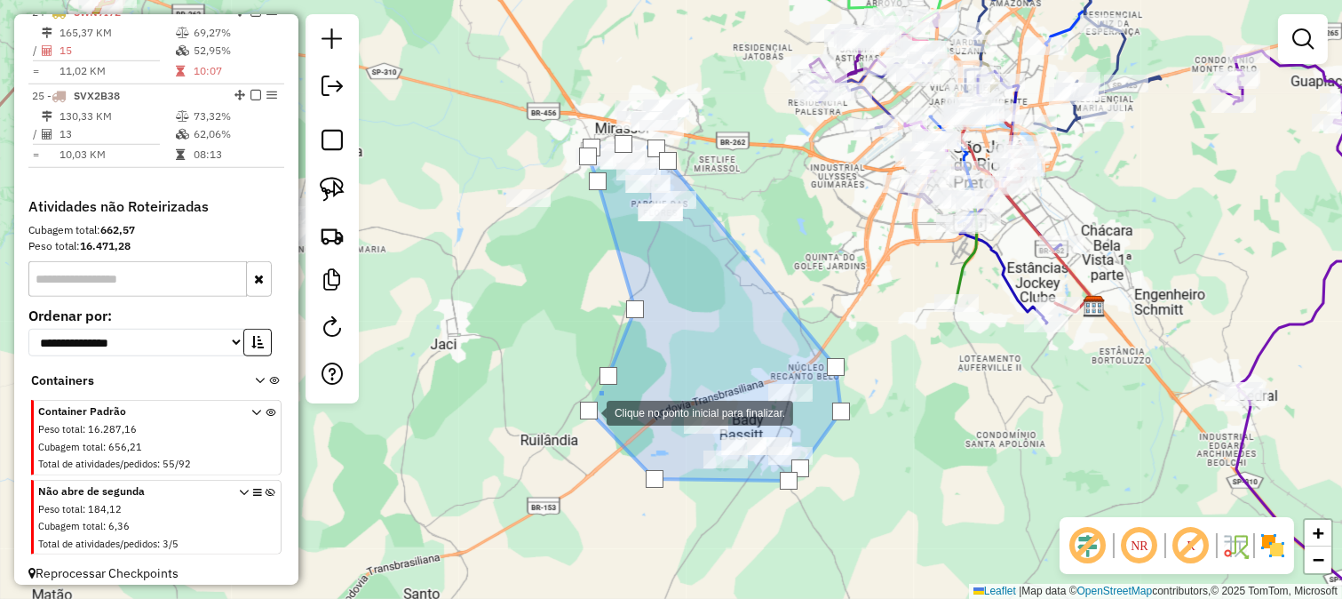
click at [589, 411] on div at bounding box center [589, 411] width 18 height 18
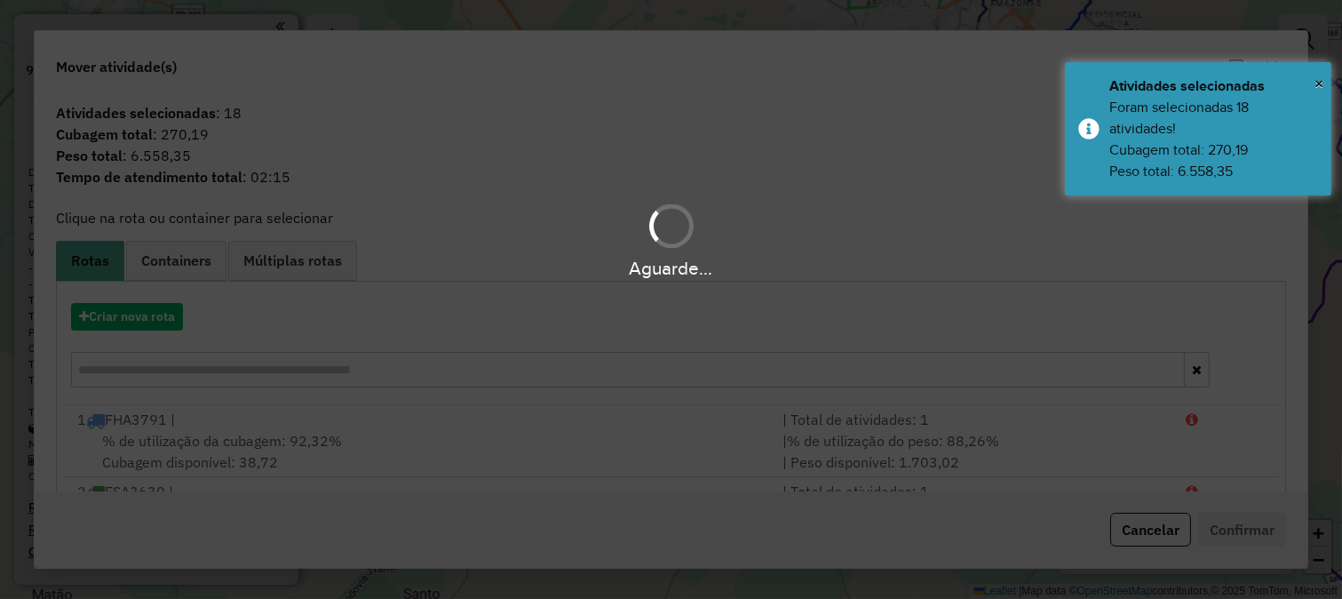
scroll to position [2644, 0]
click at [116, 326] on button "Criar nova rota" at bounding box center [127, 317] width 112 height 28
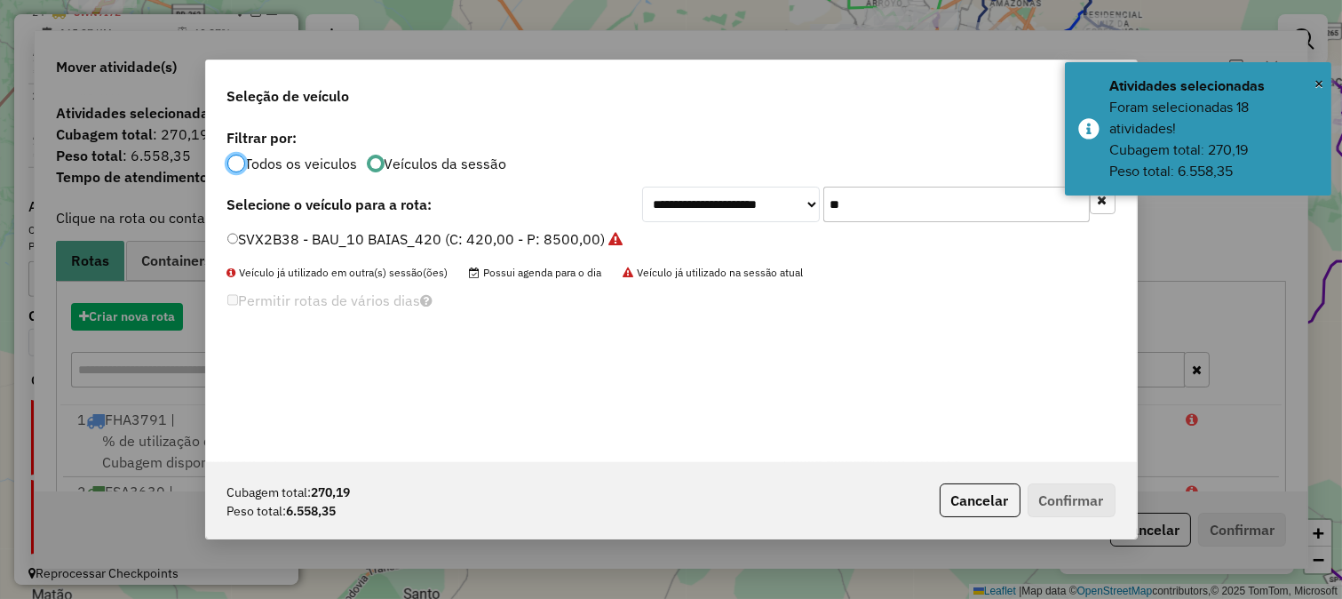
scroll to position [10, 4]
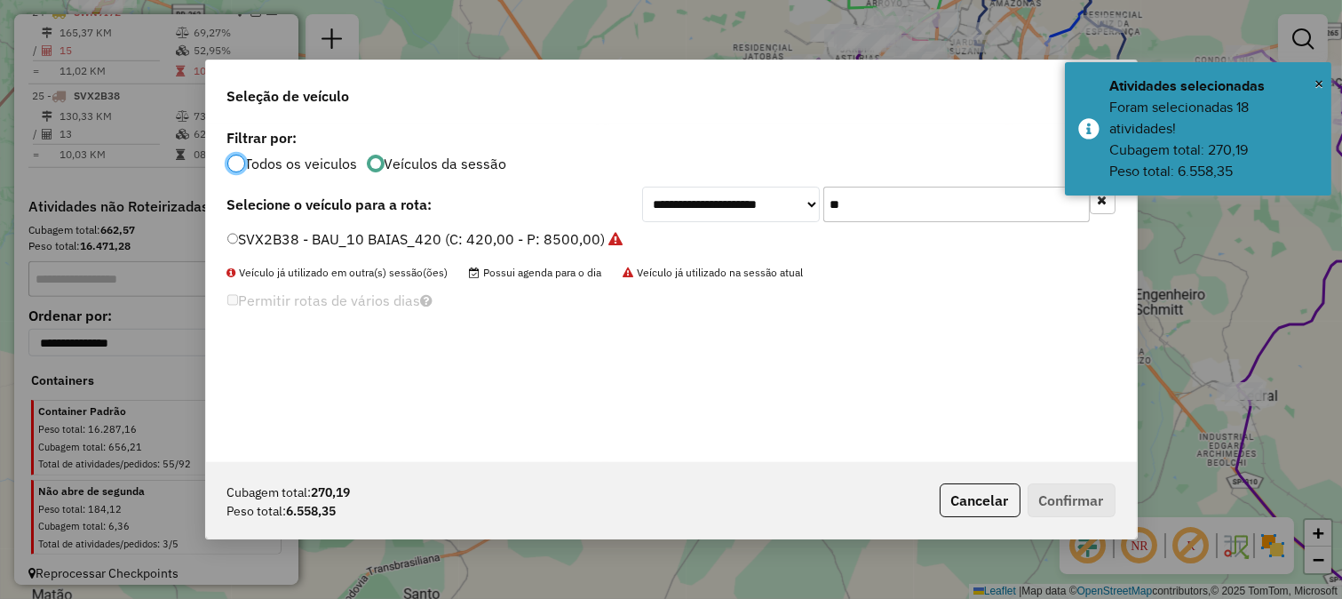
click at [863, 210] on input "**" at bounding box center [956, 205] width 267 height 36
type input "**"
click at [540, 243] on label "GCH2E36 - BAU_10 BAIAS_420 (C: 420,00 - P: 8500,00) (VD)" at bounding box center [432, 238] width 411 height 21
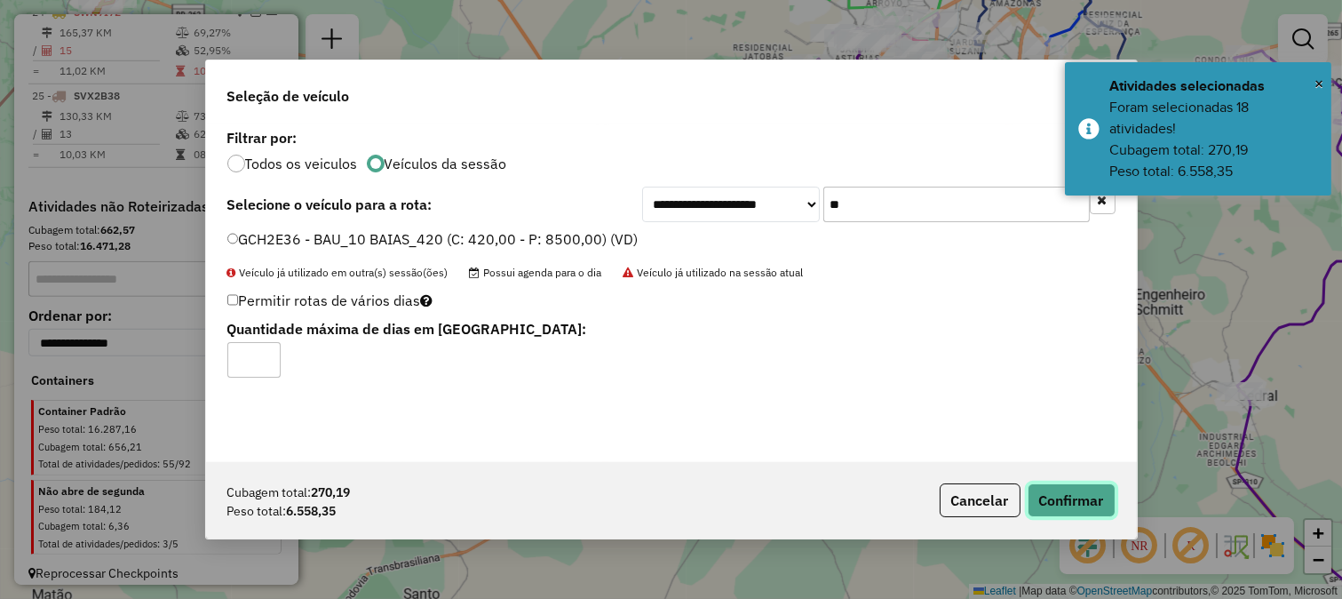
click at [1073, 483] on button "Confirmar" at bounding box center [1072, 500] width 88 height 34
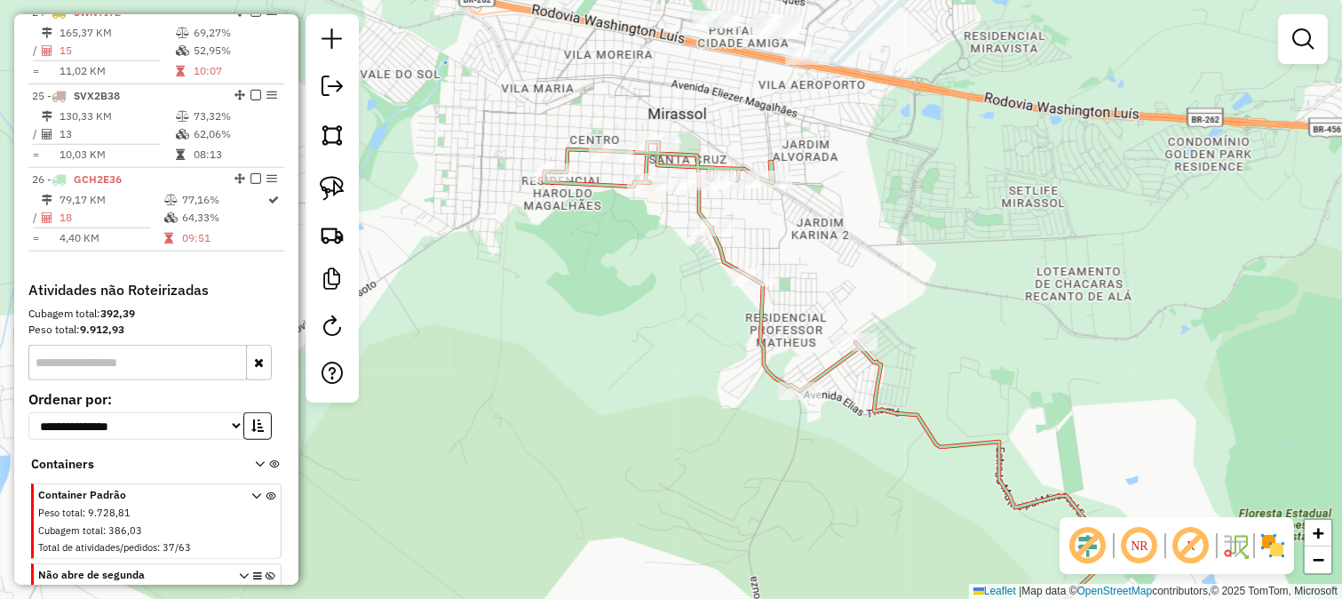
select select "**********"
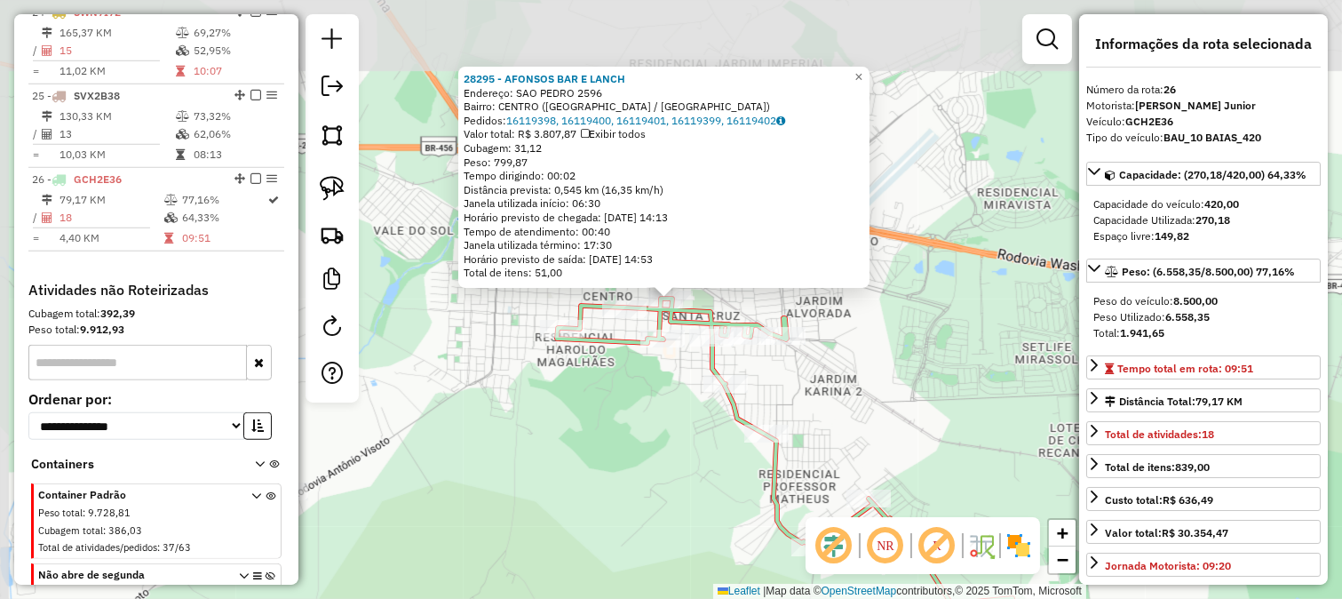
scroll to position [2754, 0]
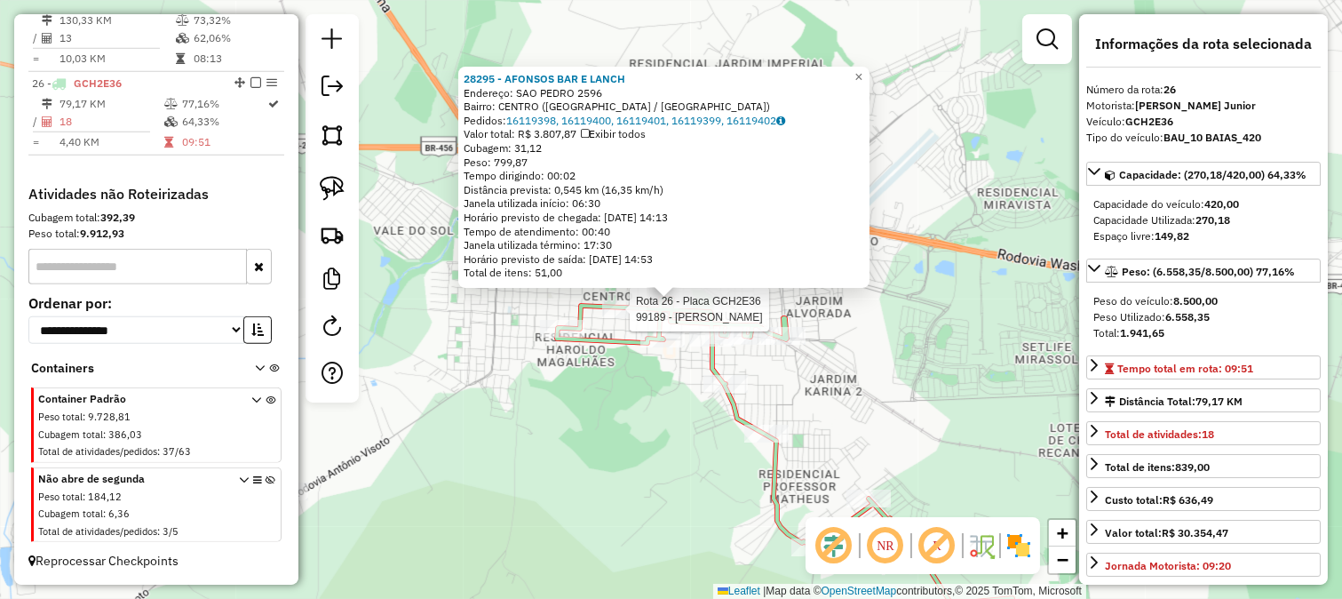
click at [617, 323] on div "Rota 26 - Placa GCH2E36 99189 - CELIA SALGADOS 28295 - AFONSOS BAR E LANCH Ende…" at bounding box center [671, 299] width 1342 height 599
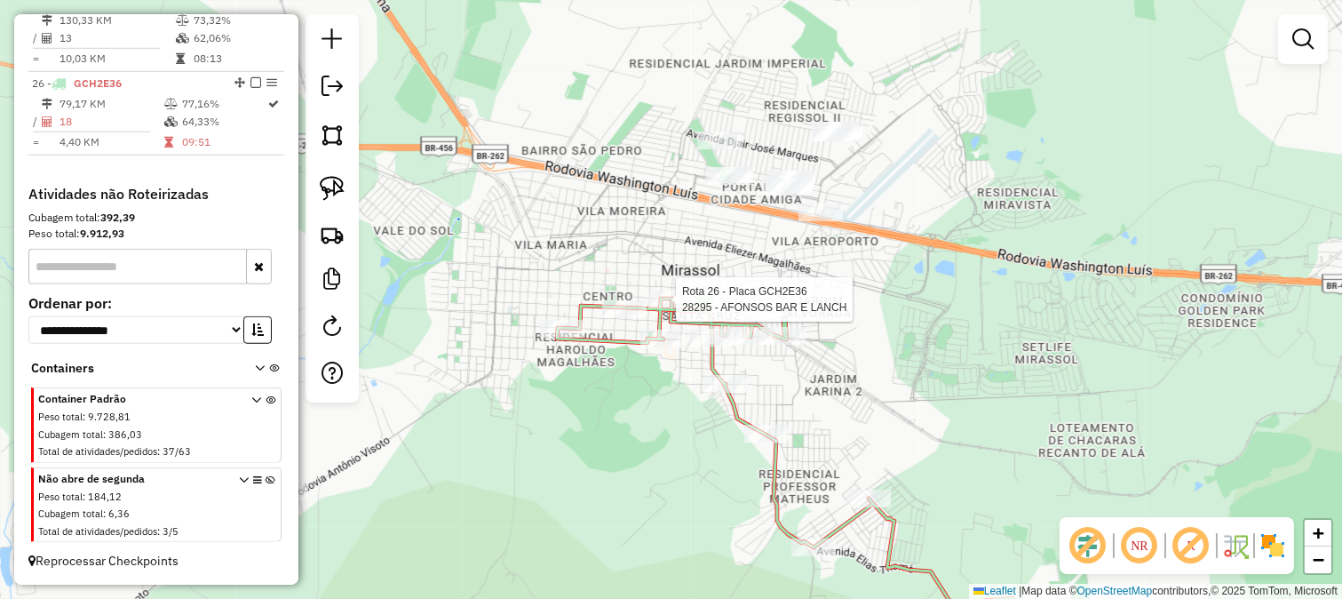
select select "**********"
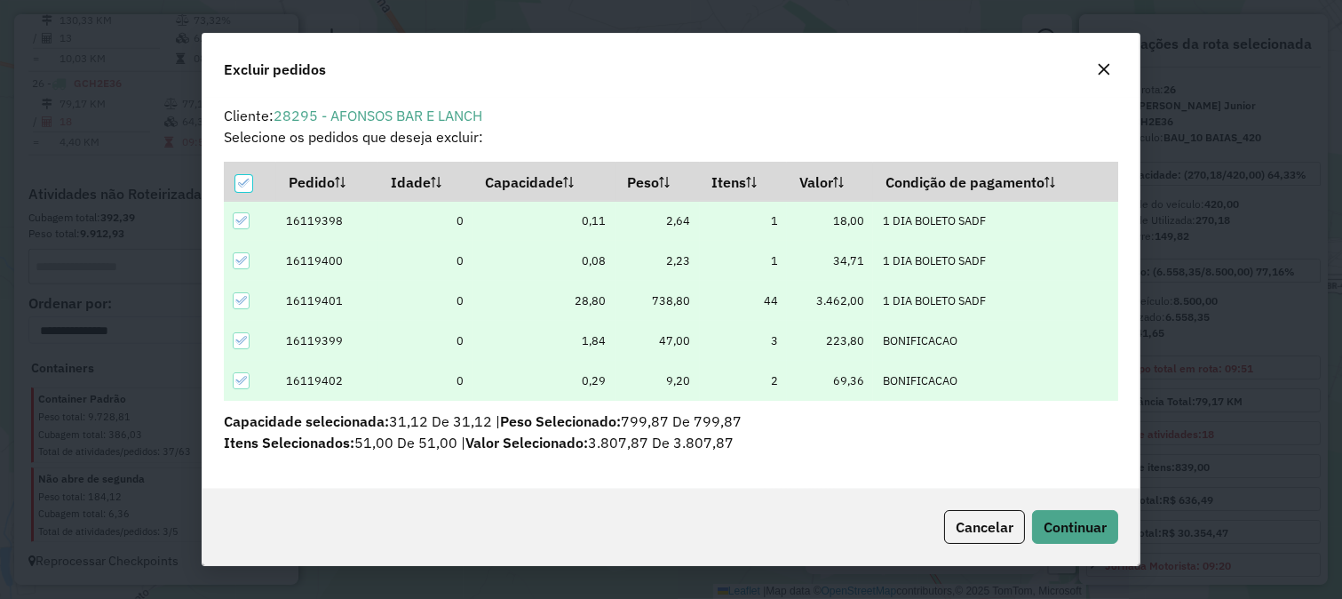
scroll to position [0, 0]
click at [1051, 492] on div "Excluir pedidos Cliente: 28295 - AFONSOS BAR E LANCH Selecione os pedidos que d…" at bounding box center [672, 299] width 940 height 532
click at [1054, 513] on button "Continuar" at bounding box center [1075, 527] width 86 height 34
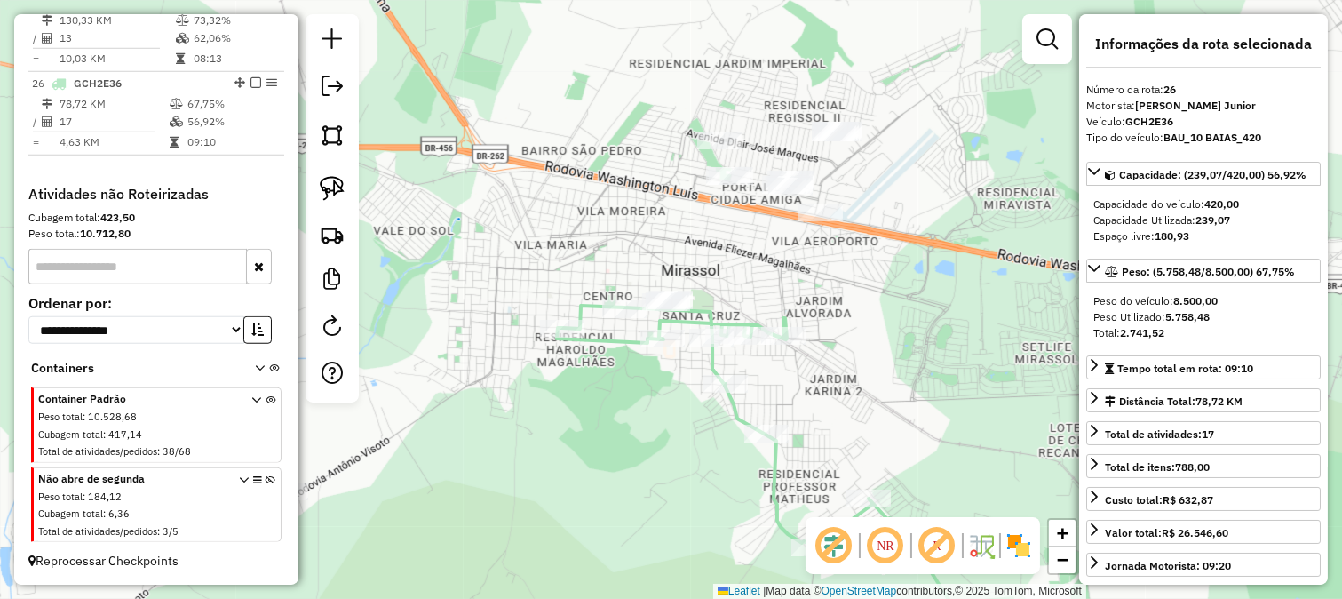
click at [770, 254] on div "Janela de atendimento Grade de atendimento Capacidade Transportadoras Veículos …" at bounding box center [671, 299] width 1342 height 599
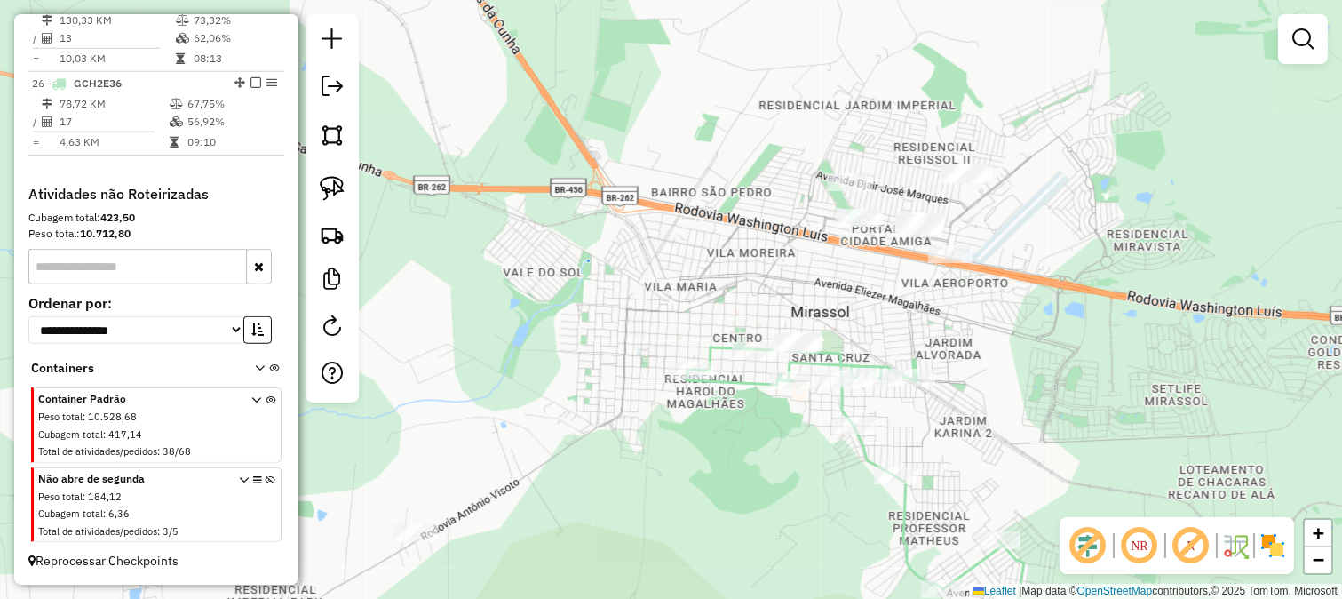
click at [875, 307] on div "Janela de atendimento Grade de atendimento Capacidade Transportadoras Veículos …" at bounding box center [671, 299] width 1342 height 599
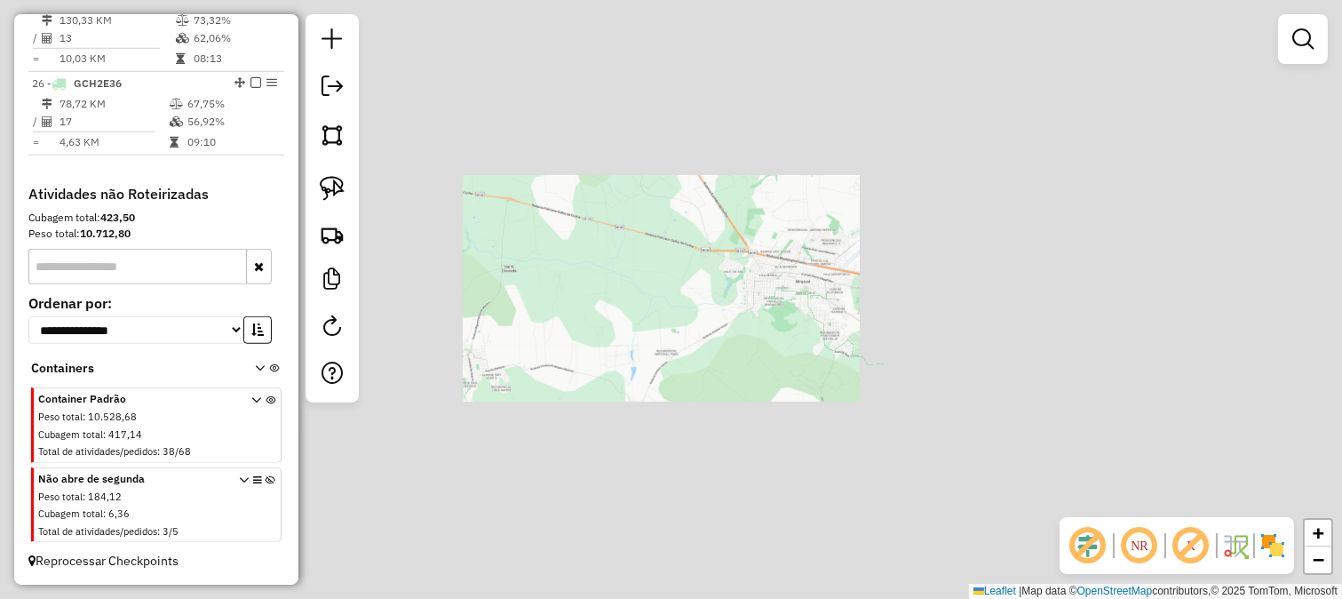
click at [715, 233] on div "Janela de atendimento Grade de atendimento Capacidade Transportadoras Veículos …" at bounding box center [671, 299] width 1342 height 599
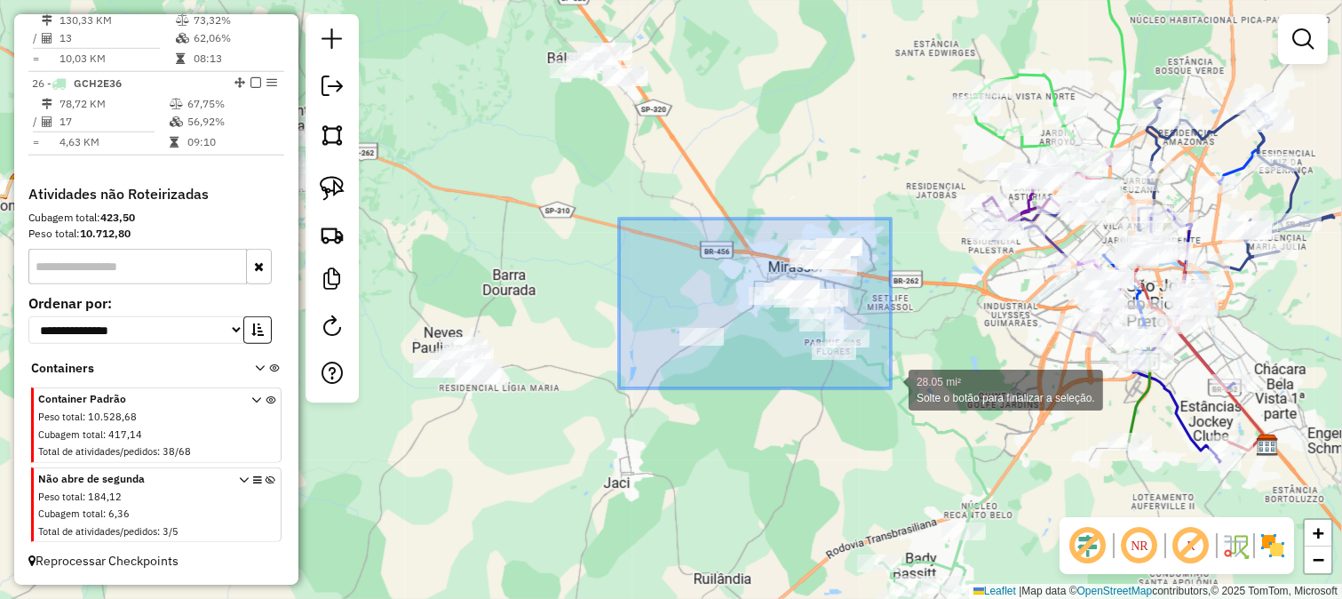
drag, startPoint x: 675, startPoint y: 261, endPoint x: 891, endPoint y: 388, distance: 250.5
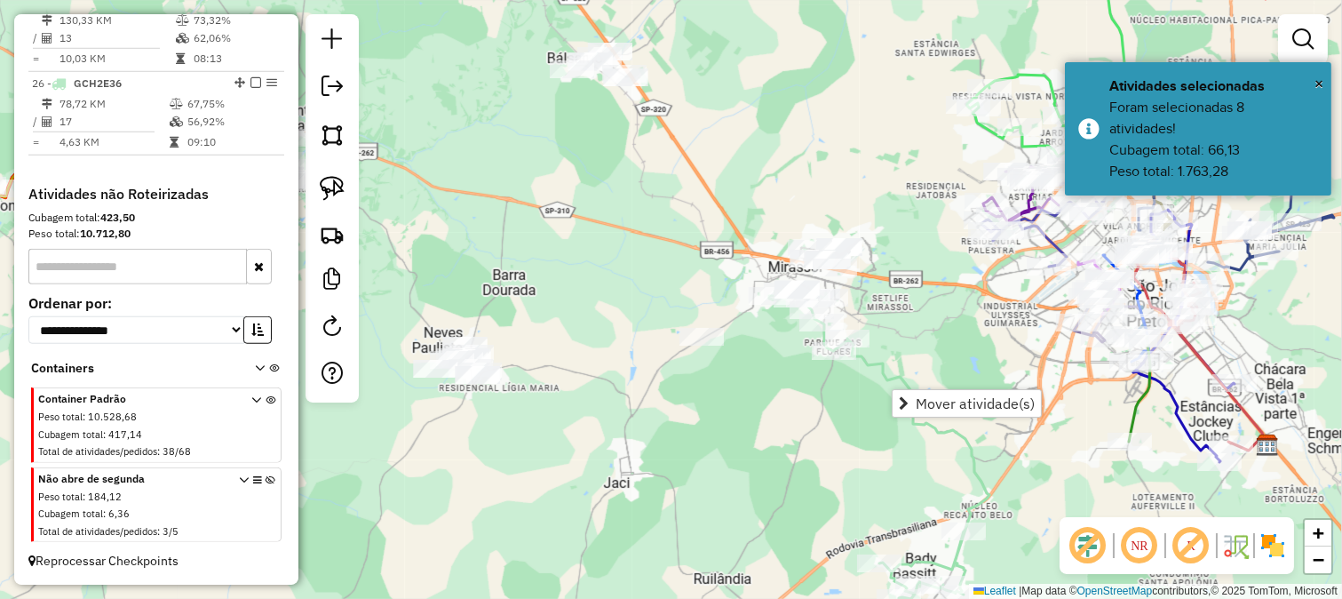
click at [758, 428] on div "Janela de atendimento Grade de atendimento Capacidade Transportadoras Veículos …" at bounding box center [671, 299] width 1342 height 599
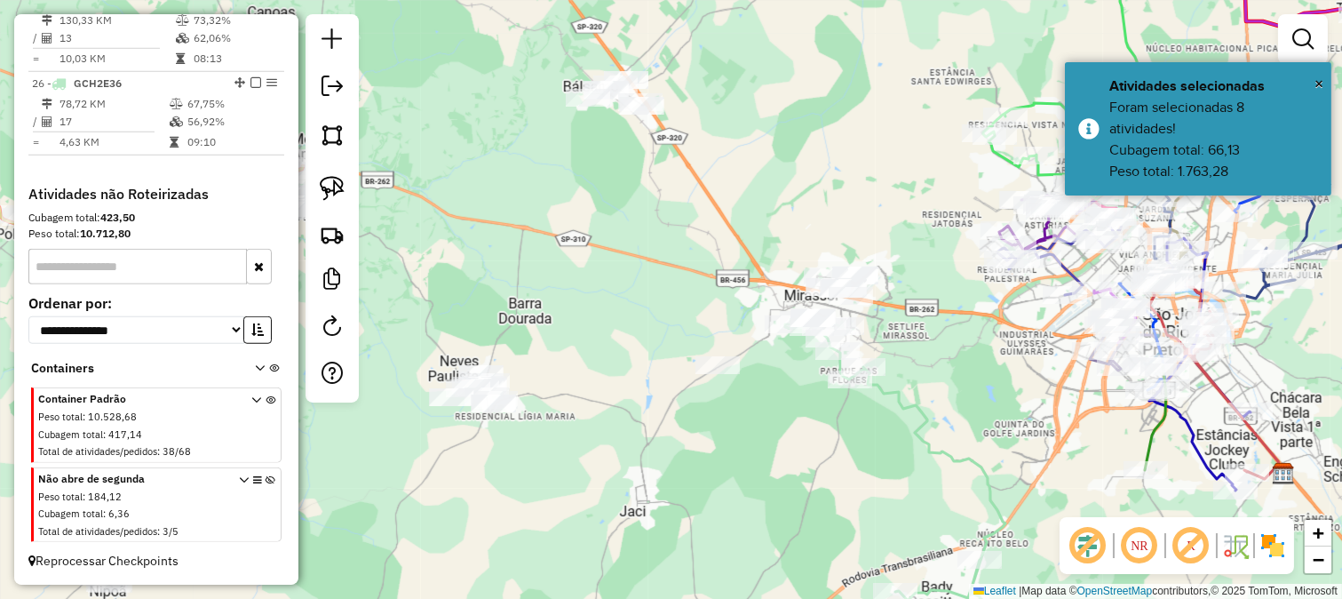
drag, startPoint x: 662, startPoint y: 411, endPoint x: 672, endPoint y: 402, distance: 13.8
click at [678, 453] on div "Janela de atendimento Grade de atendimento Capacidade Transportadoras Veículos …" at bounding box center [671, 299] width 1342 height 599
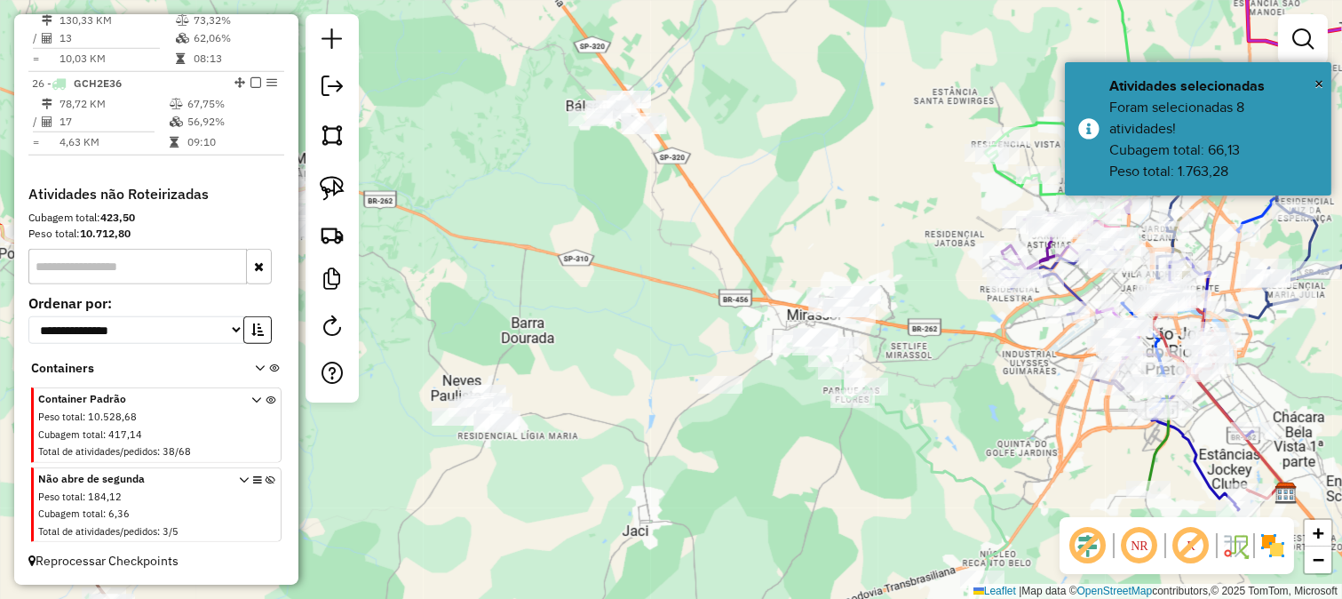
click at [653, 324] on div "Janela de atendimento Grade de atendimento Capacidade Transportadoras Veículos …" at bounding box center [671, 299] width 1342 height 599
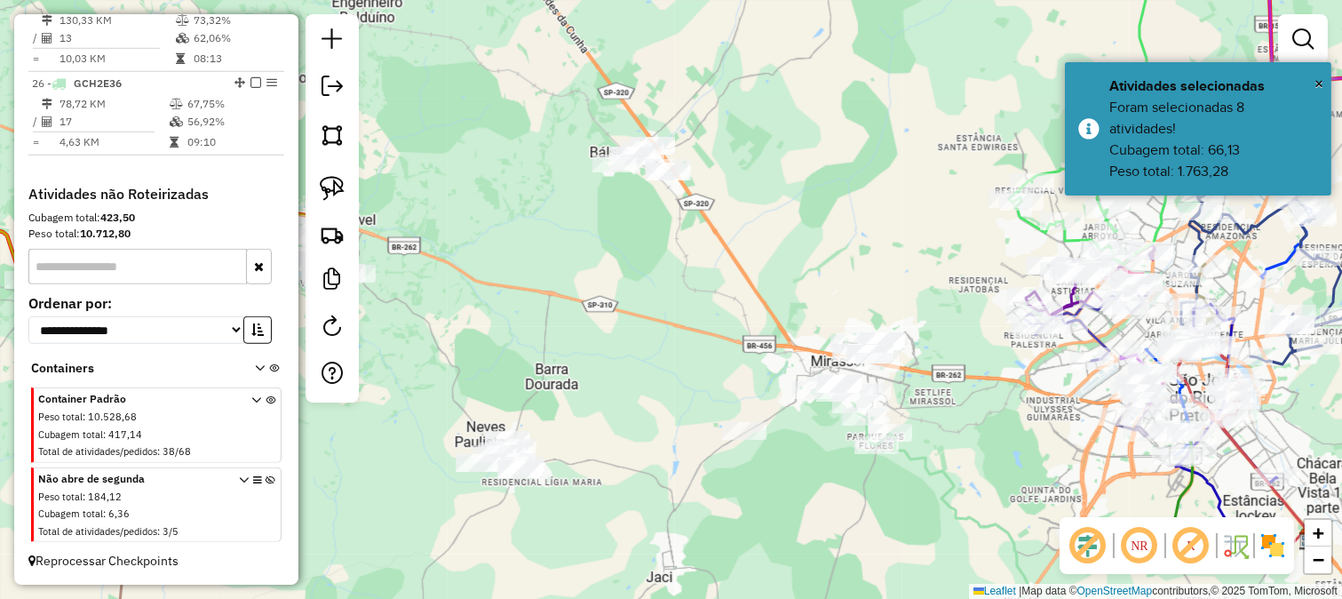
drag, startPoint x: 664, startPoint y: 300, endPoint x: 721, endPoint y: 409, distance: 122.4
click at [721, 409] on div "Janela de atendimento Grade de atendimento Capacidade Transportadoras Veículos …" at bounding box center [671, 299] width 1342 height 599
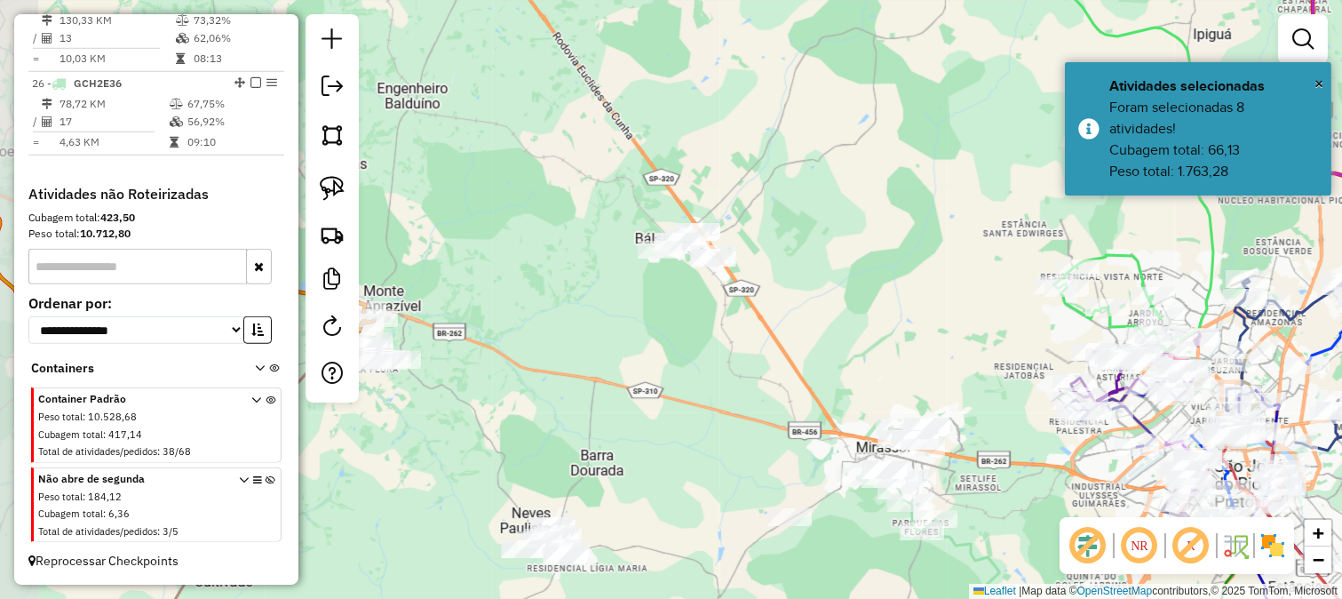
drag, startPoint x: 716, startPoint y: 383, endPoint x: 689, endPoint y: 305, distance: 82.6
click at [689, 305] on div "Janela de atendimento Grade de atendimento Capacidade Transportadoras Veículos …" at bounding box center [671, 299] width 1342 height 599
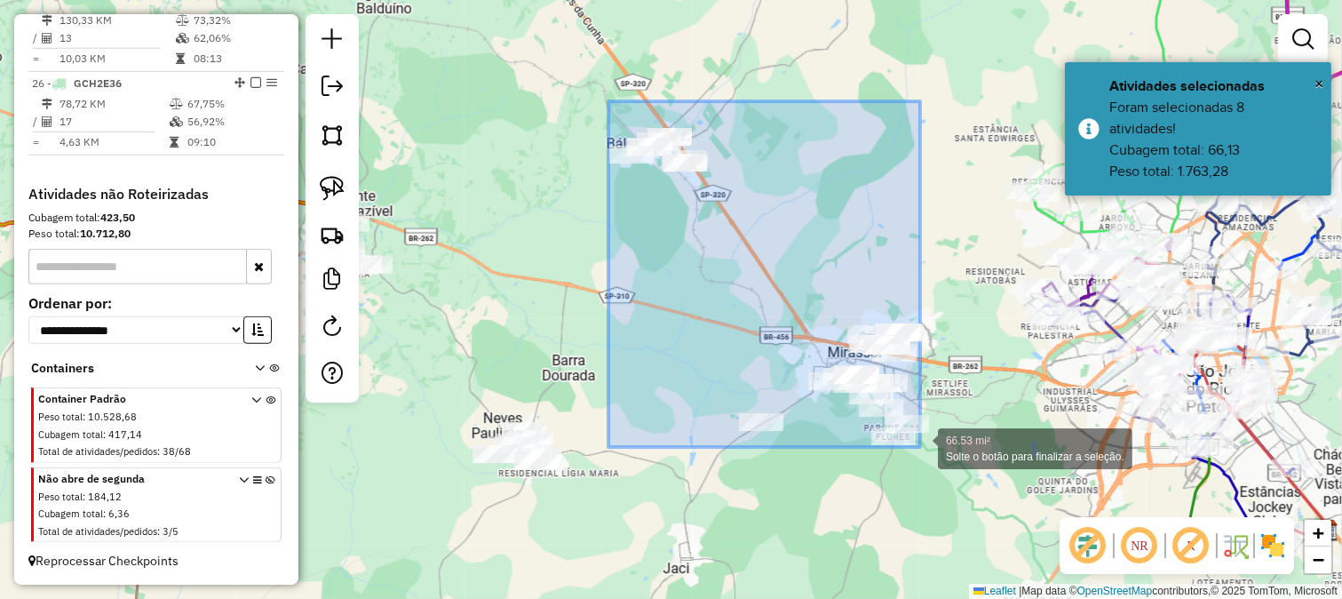
drag, startPoint x: 609, startPoint y: 101, endPoint x: 927, endPoint y: 449, distance: 471.6
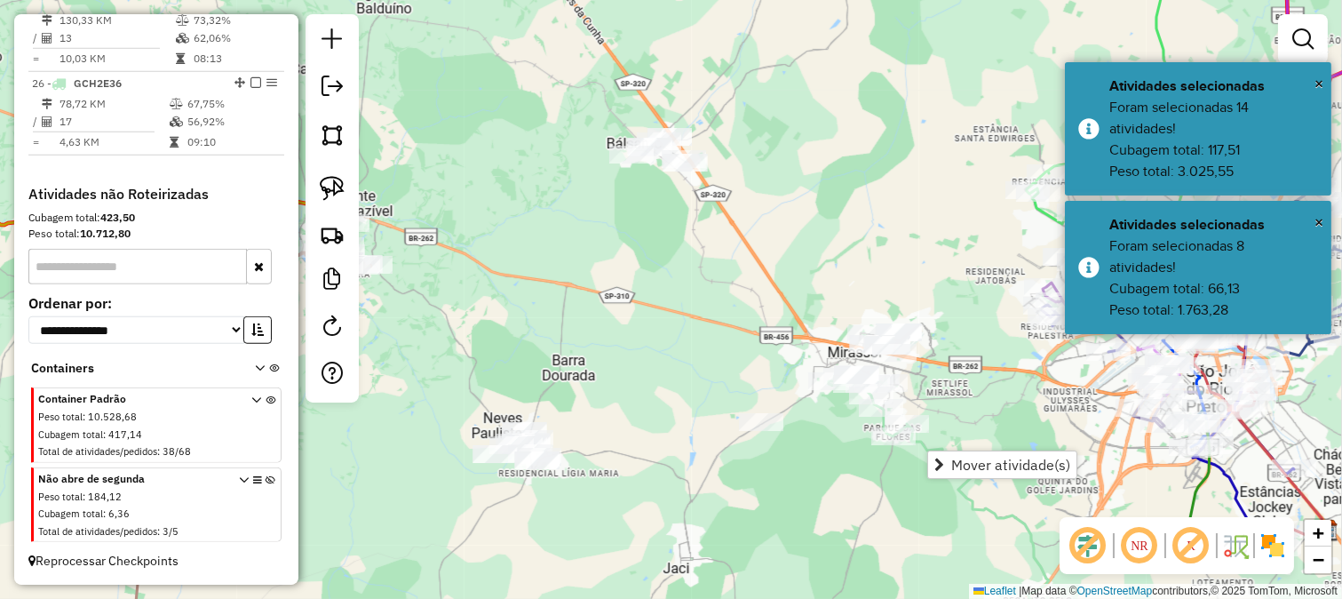
click at [646, 370] on div "Janela de atendimento Grade de atendimento Capacidade Transportadoras Veículos …" at bounding box center [671, 299] width 1342 height 599
drag, startPoint x: 680, startPoint y: 358, endPoint x: 746, endPoint y: 356, distance: 65.8
click at [757, 355] on div "Janela de atendimento Grade de atendimento Capacidade Transportadoras Veículos …" at bounding box center [671, 299] width 1342 height 599
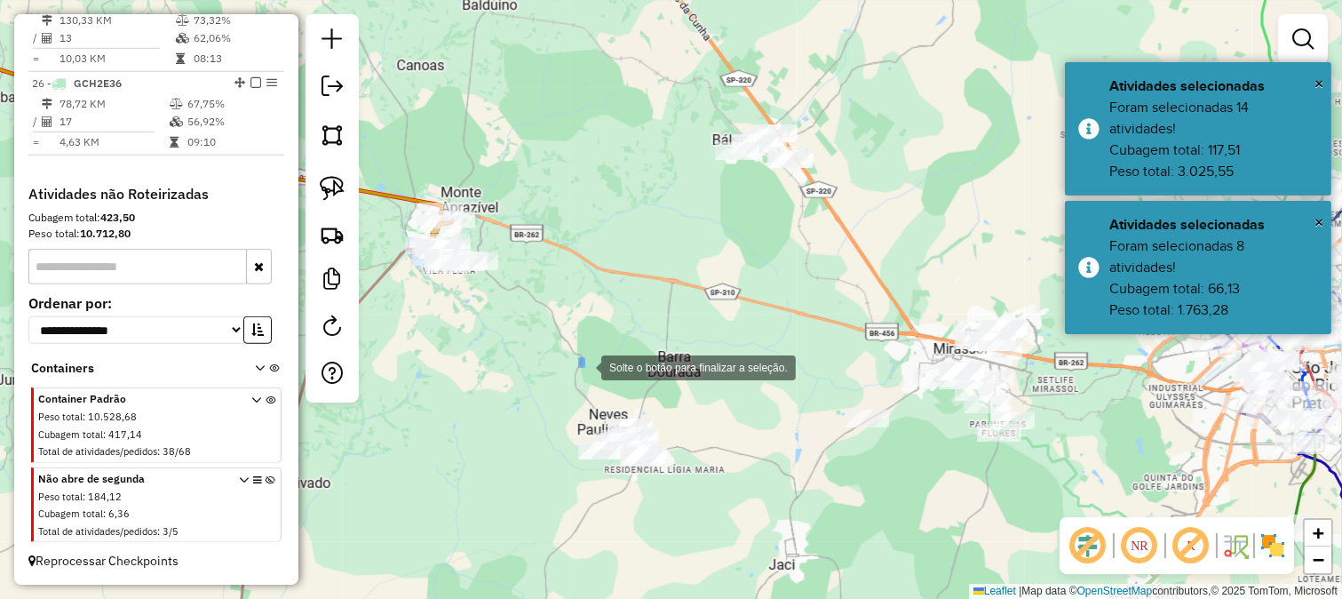
drag, startPoint x: 584, startPoint y: 366, endPoint x: 725, endPoint y: 485, distance: 184.7
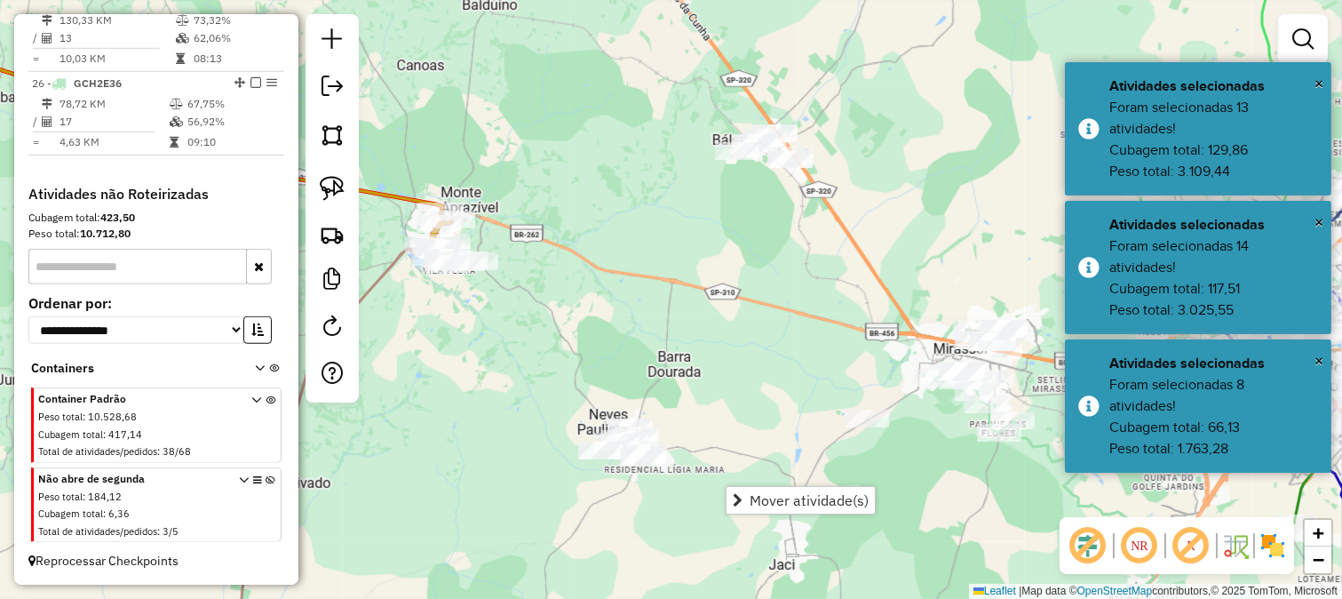
click at [562, 299] on div "Janela de atendimento Grade de atendimento Capacidade Transportadoras Veículos …" at bounding box center [671, 299] width 1342 height 599
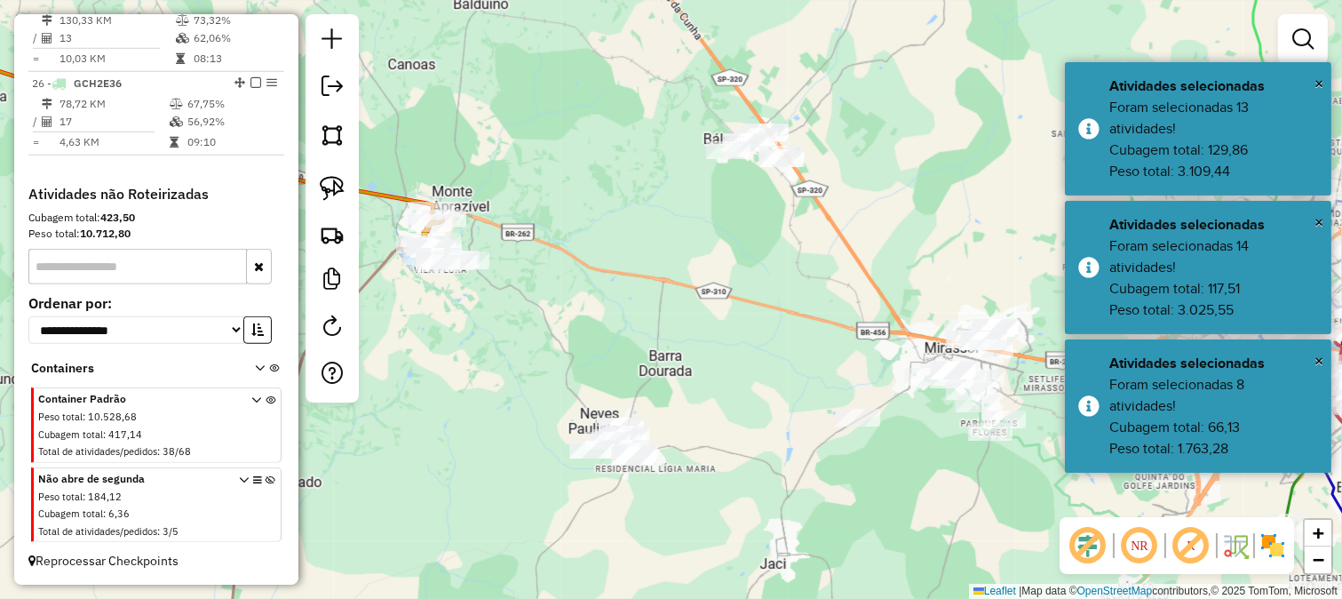
drag, startPoint x: 624, startPoint y: 306, endPoint x: 586, endPoint y: 294, distance: 39.3
click at [593, 298] on div "Janela de atendimento Grade de atendimento Capacidade Transportadoras Veículos …" at bounding box center [671, 299] width 1342 height 599
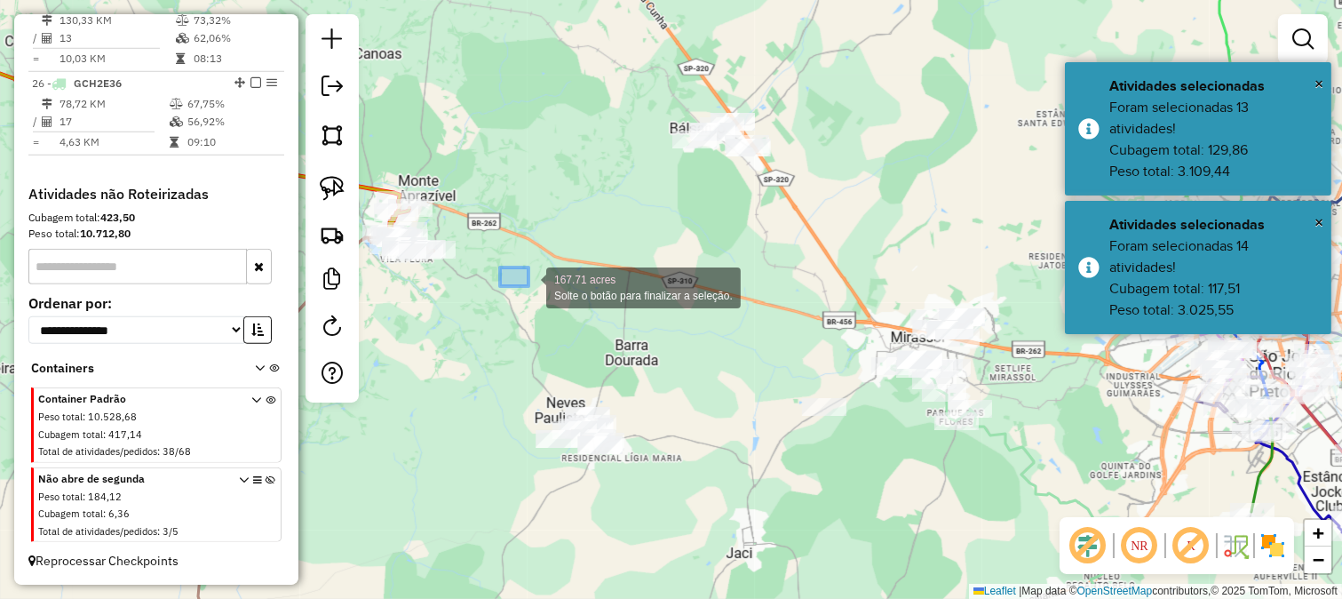
drag, startPoint x: 507, startPoint y: 273, endPoint x: 534, endPoint y: 289, distance: 31.1
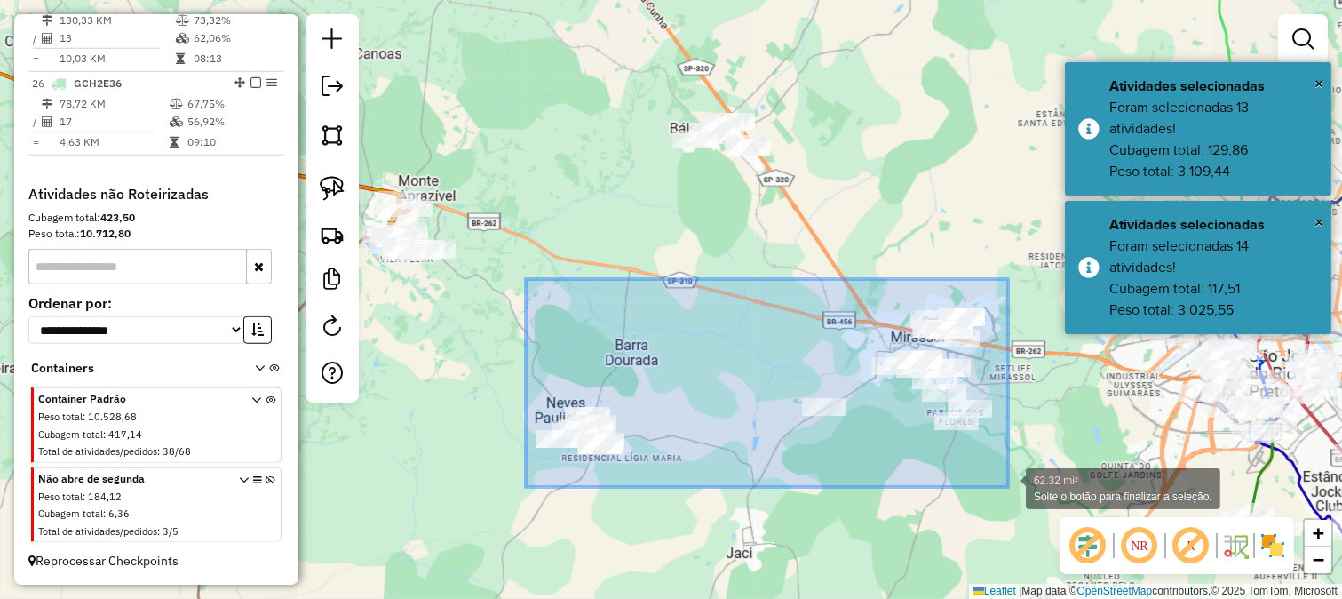
drag, startPoint x: 680, startPoint y: 379, endPoint x: 1014, endPoint y: 485, distance: 349.5
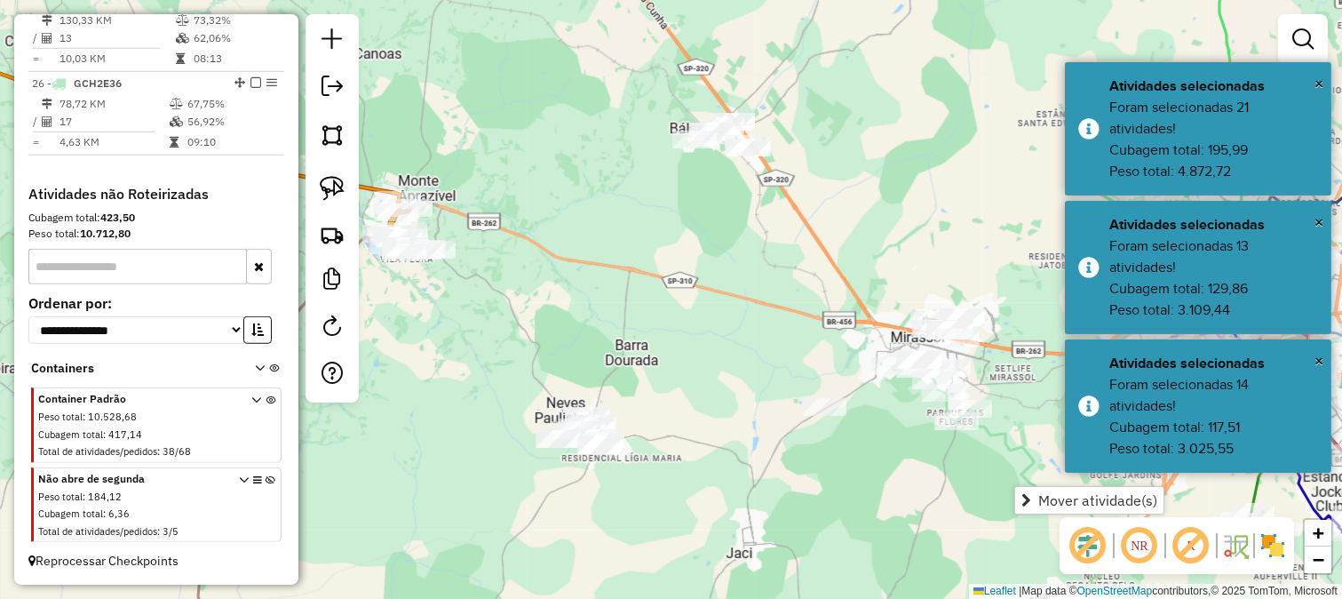
click at [783, 442] on div "Janela de atendimento Grade de atendimento Capacidade Transportadoras Veículos …" at bounding box center [671, 299] width 1342 height 599
drag, startPoint x: 684, startPoint y: 322, endPoint x: 737, endPoint y: 442, distance: 130.4
click at [734, 449] on div "Janela de atendimento Grade de atendimento Capacidade Transportadoras Veículos …" at bounding box center [671, 299] width 1342 height 599
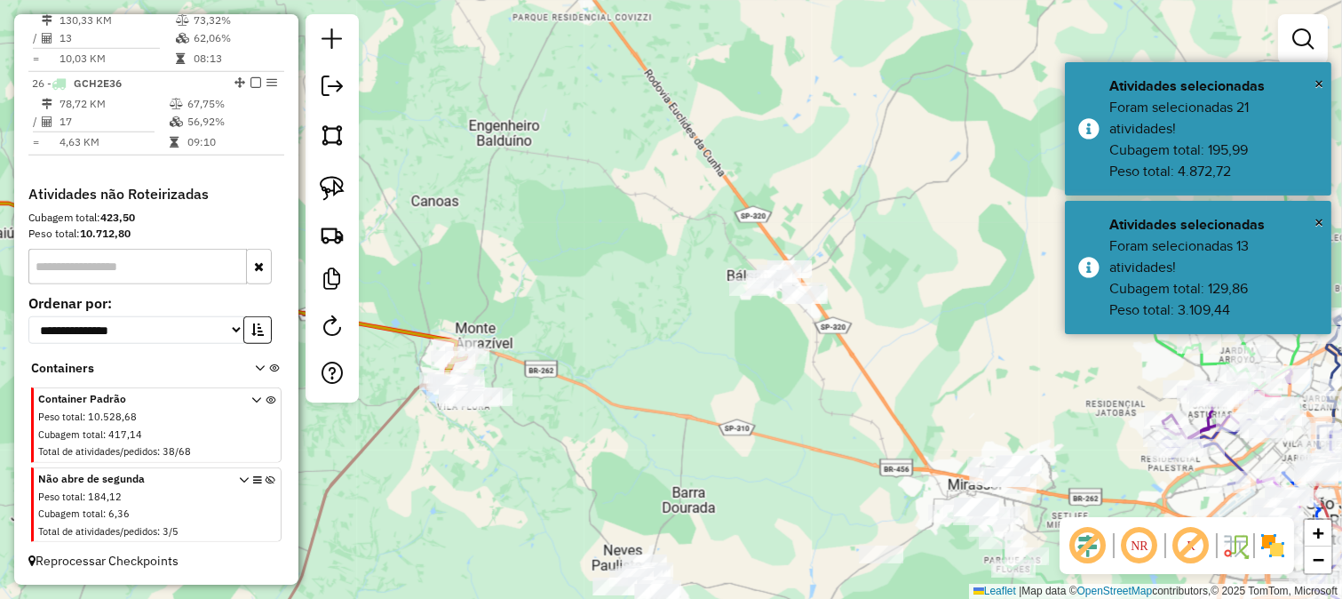
drag, startPoint x: 747, startPoint y: 442, endPoint x: 755, endPoint y: 477, distance: 35.6
click at [755, 475] on div "Janela de atendimento Grade de atendimento Capacidade Transportadoras Veículos …" at bounding box center [671, 299] width 1342 height 599
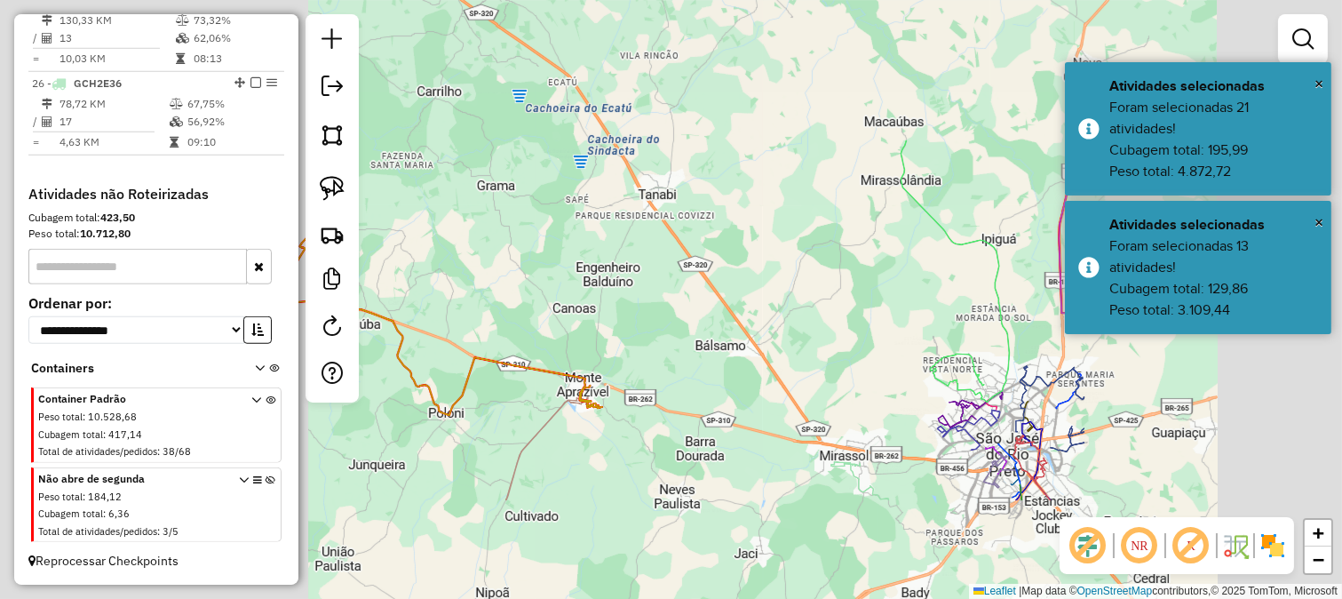
click at [687, 300] on div "Janela de atendimento Grade de atendimento Capacidade Transportadoras Veículos …" at bounding box center [671, 299] width 1342 height 599
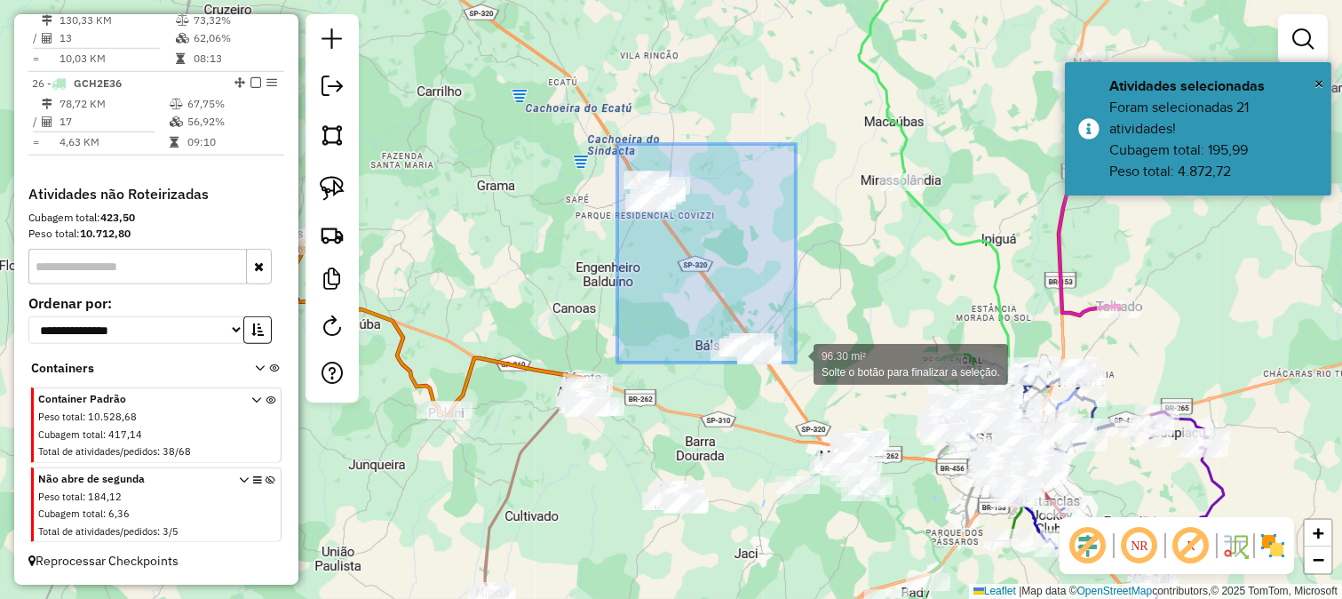
drag, startPoint x: 617, startPoint y: 144, endPoint x: 796, endPoint y: 362, distance: 282.2
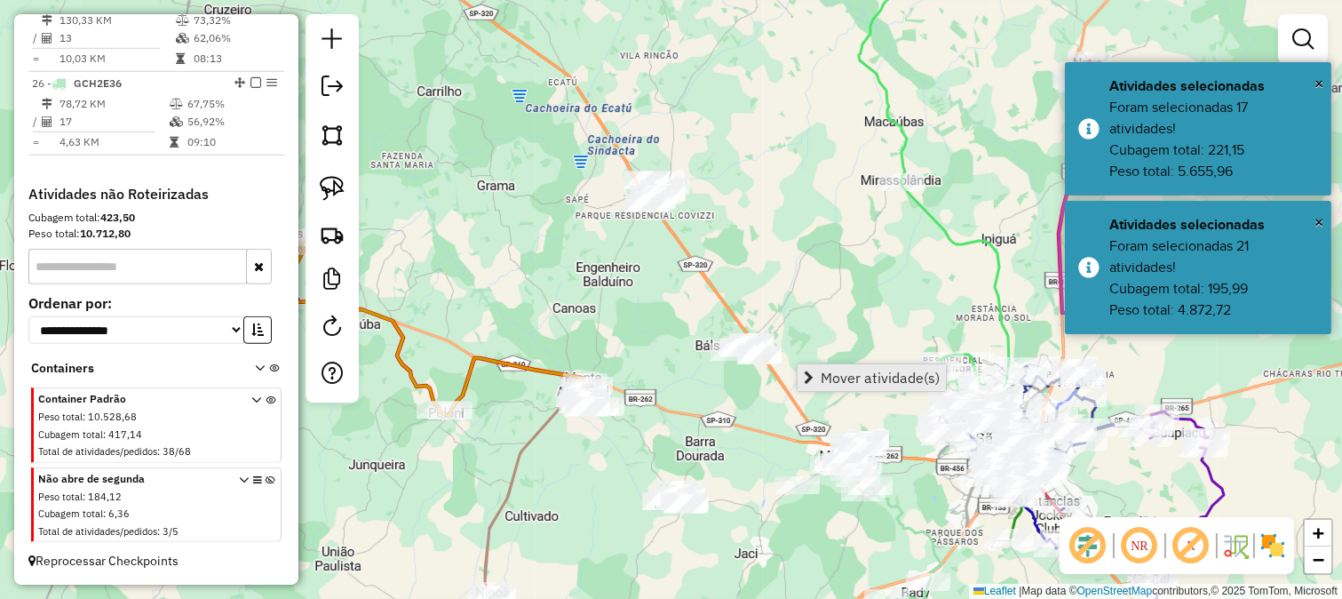
click at [853, 375] on span "Mover atividade(s)" at bounding box center [880, 377] width 119 height 14
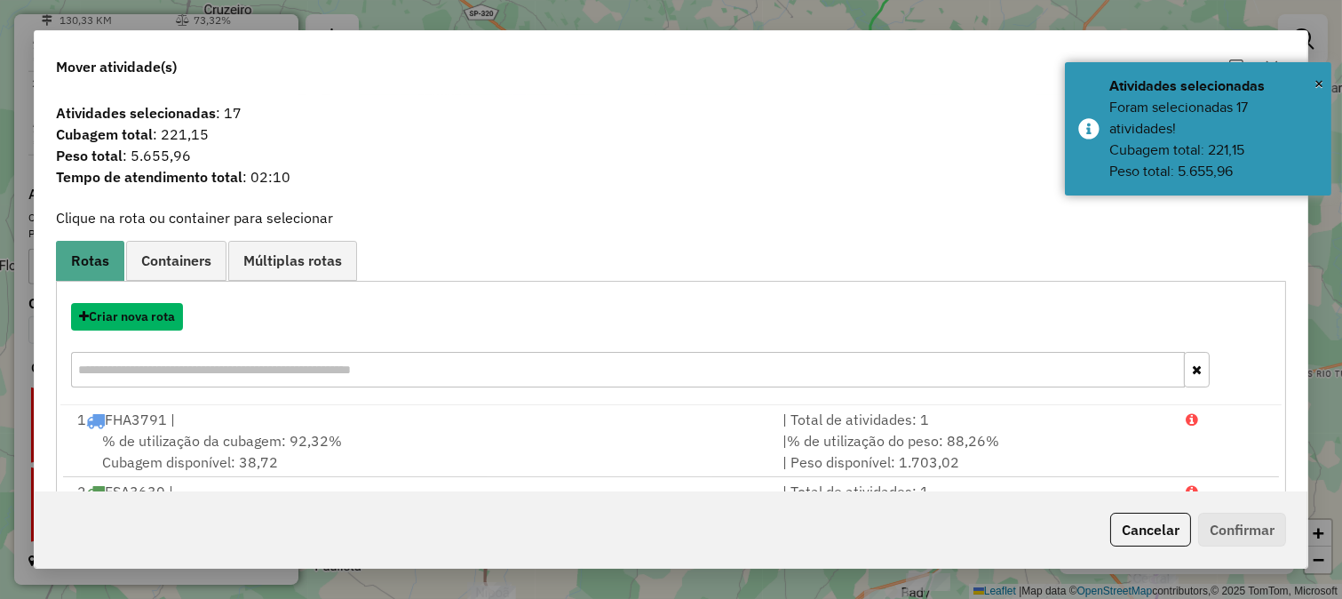
click at [162, 318] on button "Criar nova rota" at bounding box center [127, 317] width 112 height 28
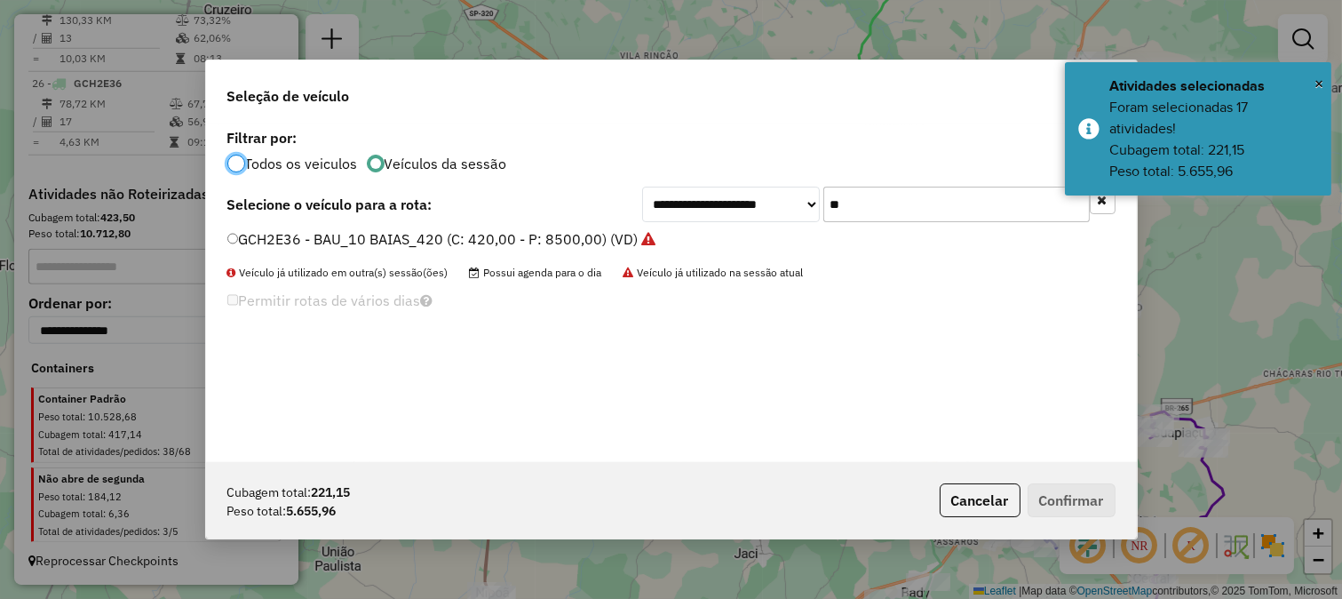
scroll to position [10, 4]
click at [839, 203] on input "**" at bounding box center [956, 205] width 267 height 36
drag, startPoint x: 839, startPoint y: 203, endPoint x: 871, endPoint y: 189, distance: 33.8
click at [839, 203] on input "**" at bounding box center [956, 205] width 267 height 36
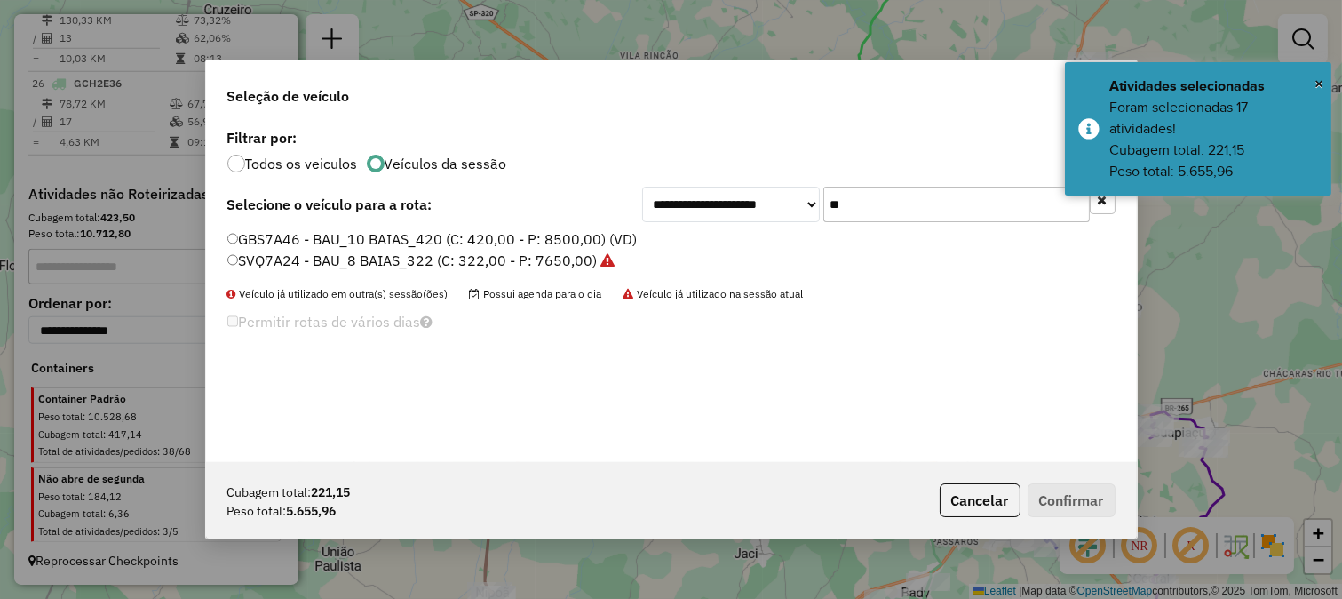
type input "**"
click at [629, 237] on label "GBS7A46 - BAU_10 BAIAS_420 (C: 420,00 - P: 8500,00) (VD)" at bounding box center [432, 238] width 410 height 21
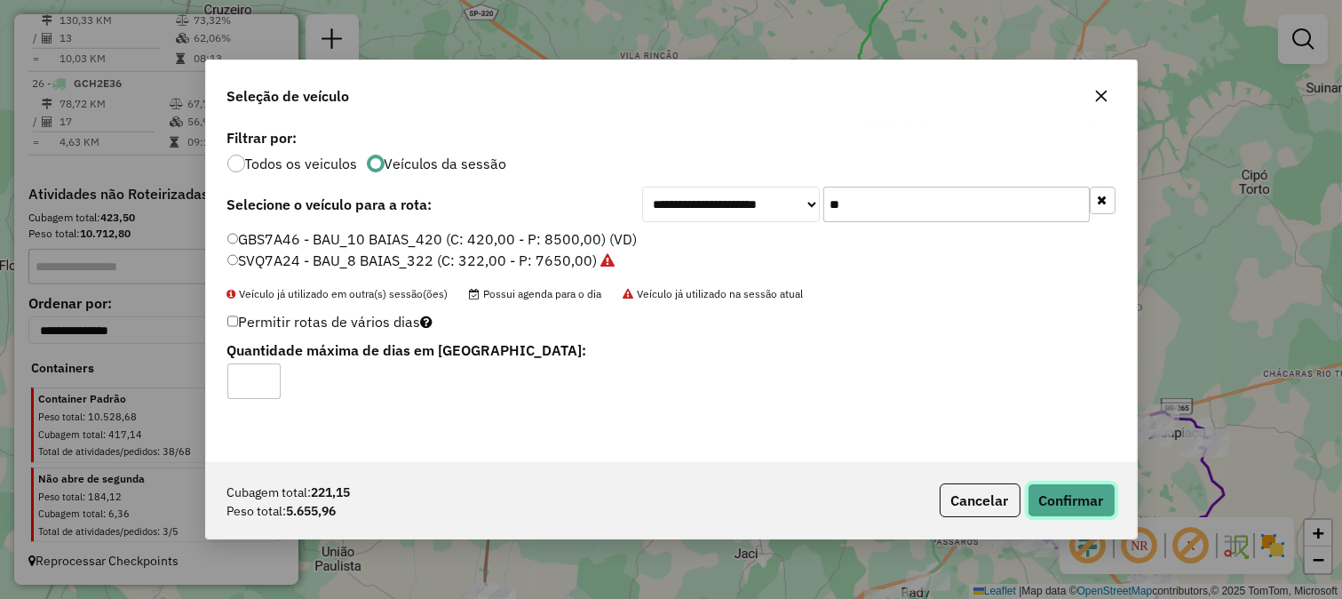
click at [1062, 487] on button "Confirmar" at bounding box center [1072, 500] width 88 height 34
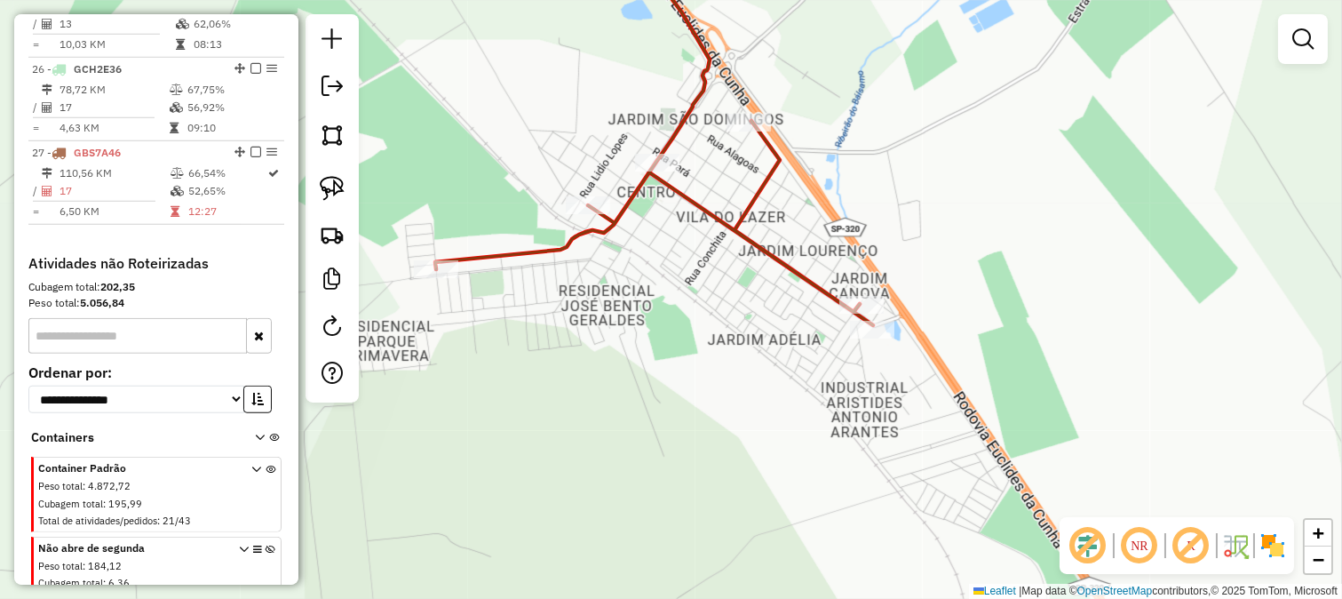
click at [871, 344] on div "Janela de atendimento Grade de atendimento Capacidade Transportadoras Veículos …" at bounding box center [671, 299] width 1342 height 599
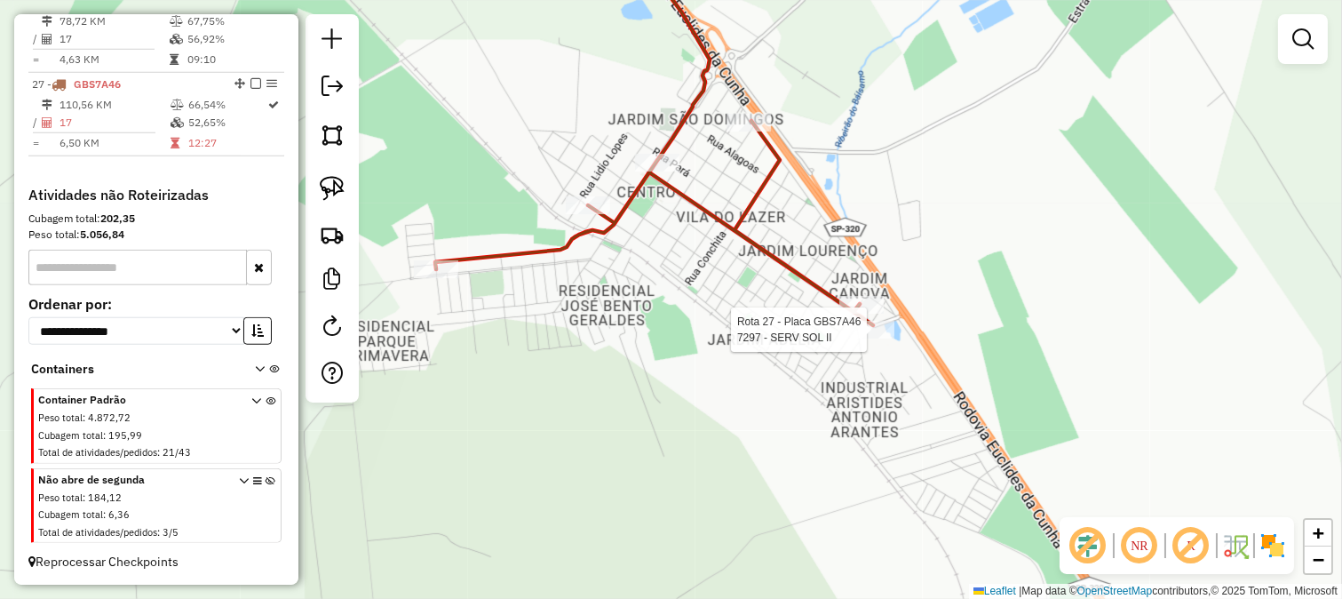
select select "**********"
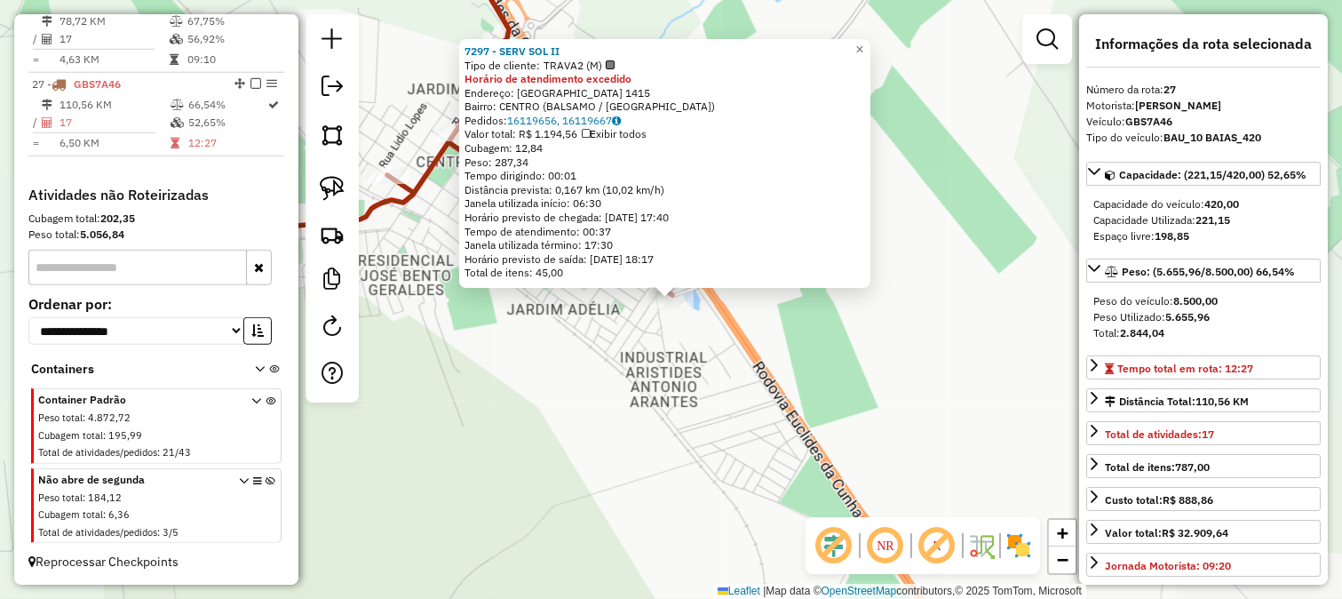
scroll to position [2836, 0]
click at [744, 434] on div "7297 - SERV SOL II Tipo de cliente: TRAVA2 (M) Horário de atendimento excedido …" at bounding box center [671, 299] width 1342 height 599
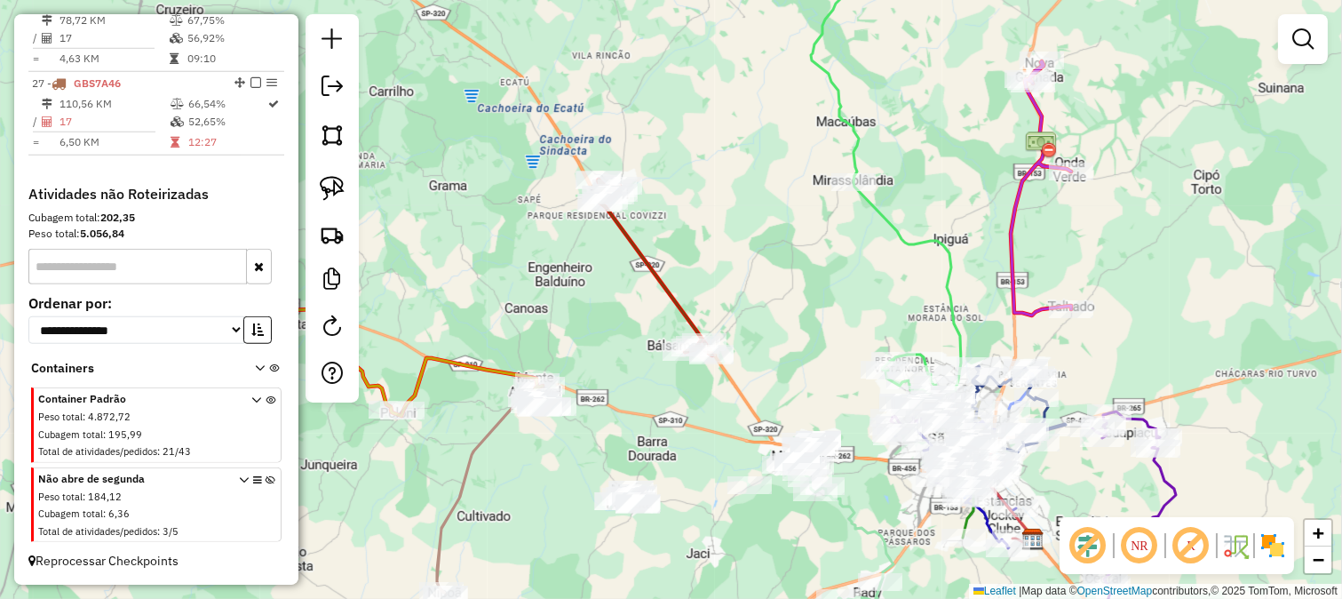
drag, startPoint x: 760, startPoint y: 320, endPoint x: 728, endPoint y: 219, distance: 105.9
click at [728, 219] on div "Janela de atendimento Grade de atendimento Capacidade Transportadoras Veículos …" at bounding box center [671, 299] width 1342 height 599
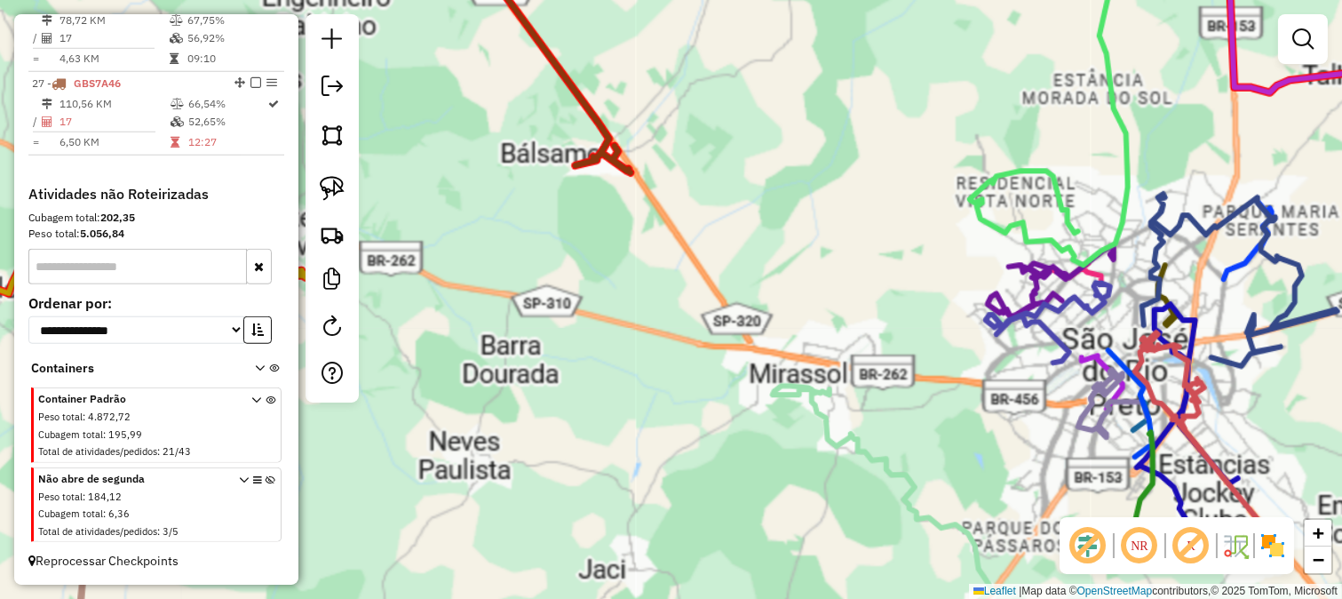
click at [685, 298] on div "Janela de atendimento Grade de atendimento Capacidade Transportadoras Veículos …" at bounding box center [671, 299] width 1342 height 599
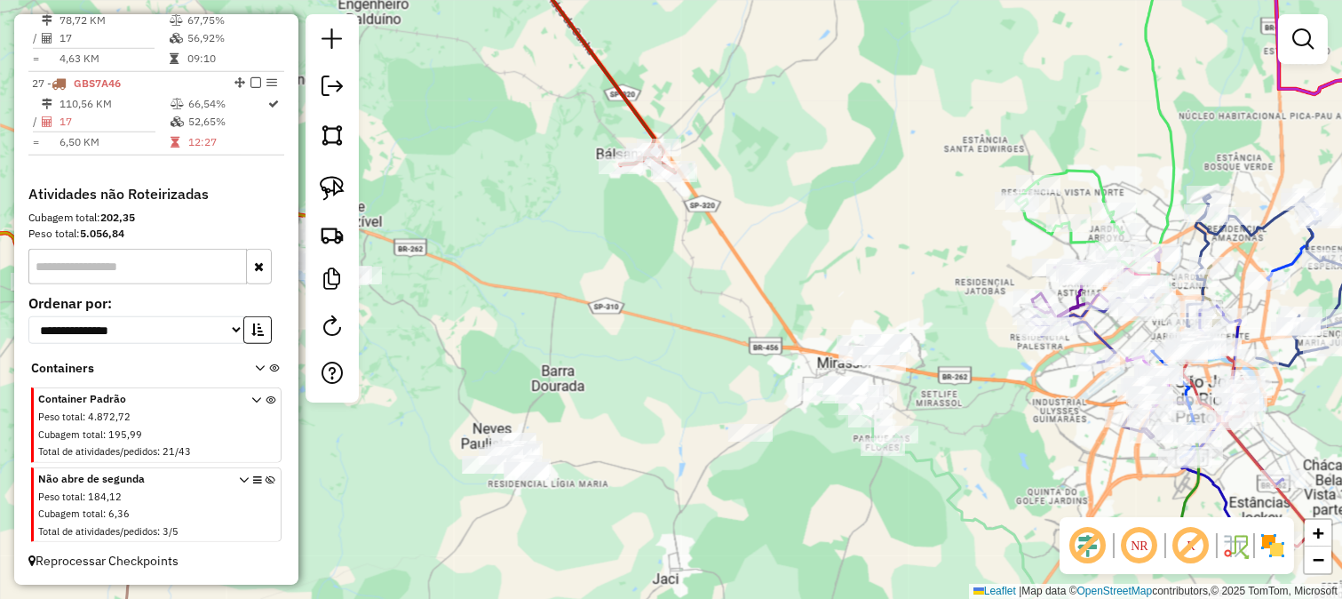
drag, startPoint x: 669, startPoint y: 304, endPoint x: 703, endPoint y: 305, distance: 33.8
click at [702, 304] on div "Janela de atendimento Grade de atendimento Capacidade Transportadoras Veículos …" at bounding box center [671, 299] width 1342 height 599
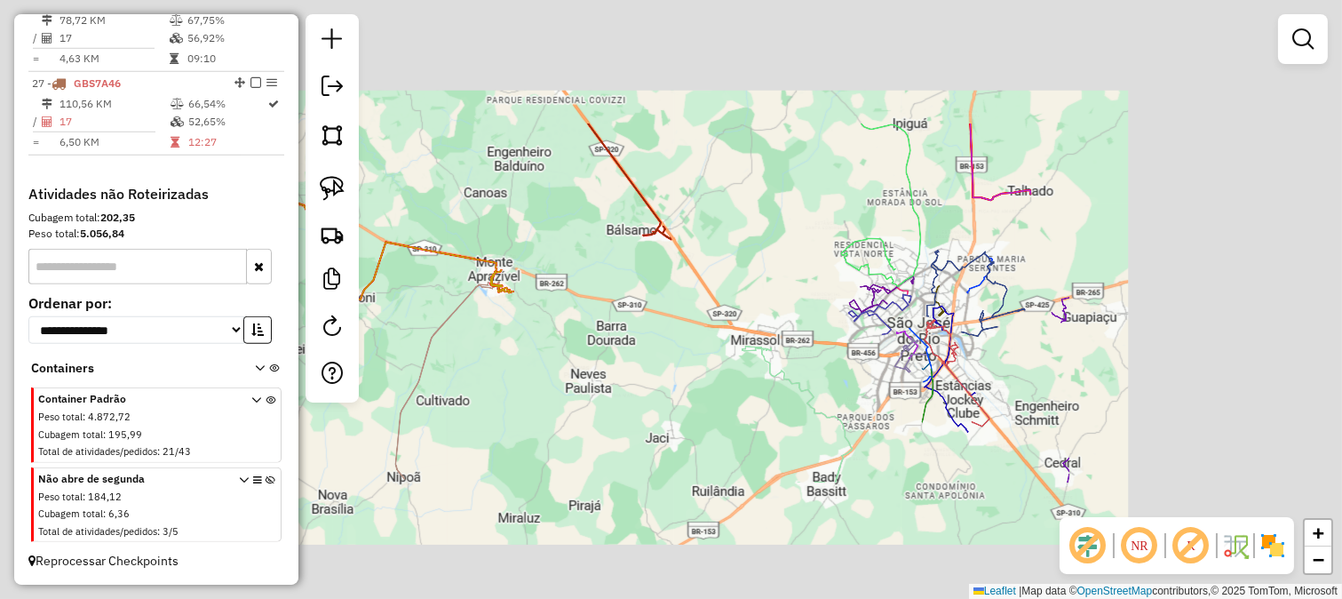
click at [646, 307] on div "Janela de atendimento Grade de atendimento Capacidade Transportadoras Veículos …" at bounding box center [671, 299] width 1342 height 599
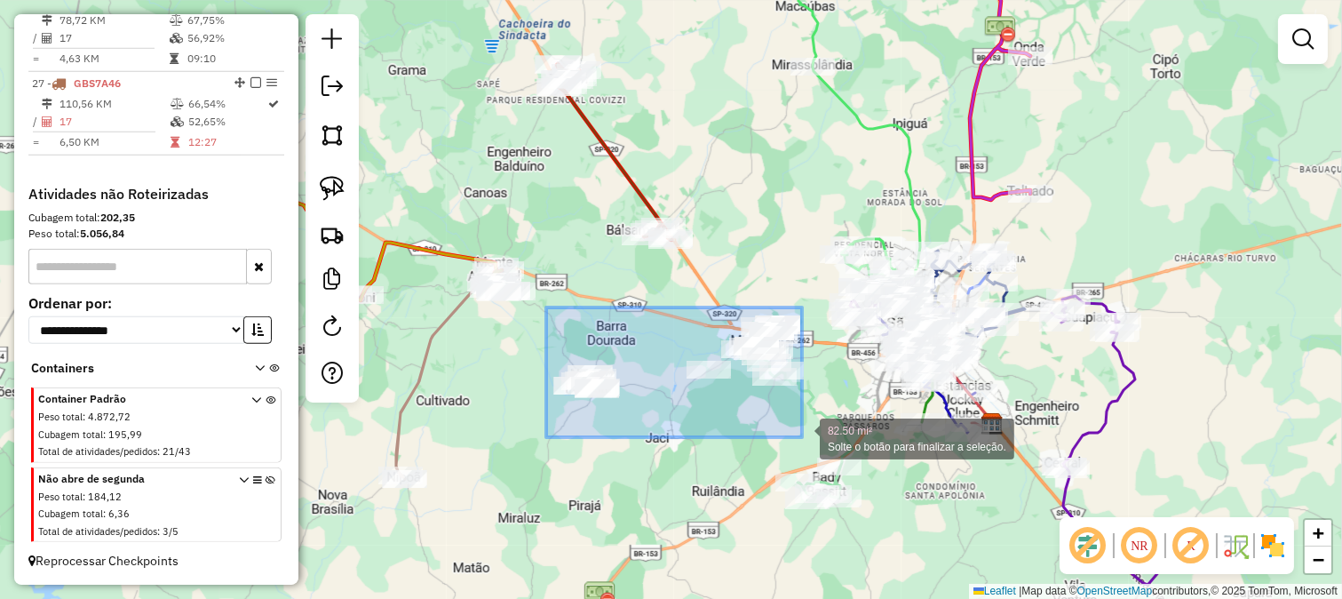
drag, startPoint x: 546, startPoint y: 307, endPoint x: 802, endPoint y: 437, distance: 286.8
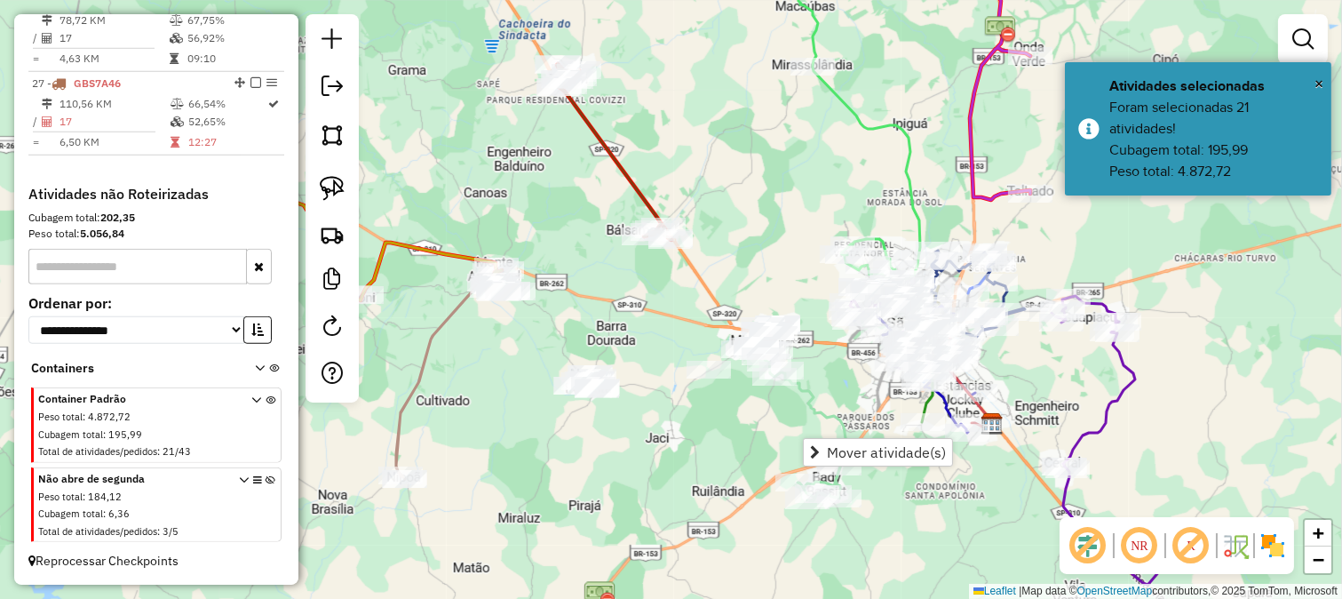
click at [746, 425] on div "Janela de atendimento Grade de atendimento Capacidade Transportadoras Veículos …" at bounding box center [671, 299] width 1342 height 599
select select "**********"
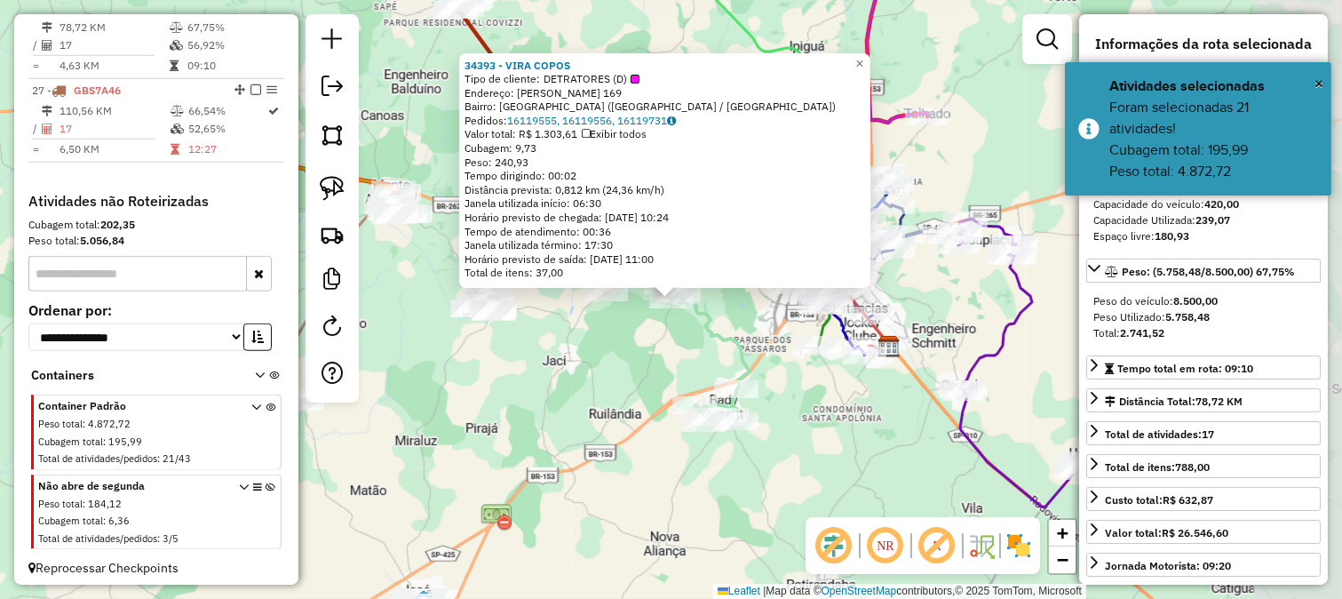
scroll to position [2812, 0]
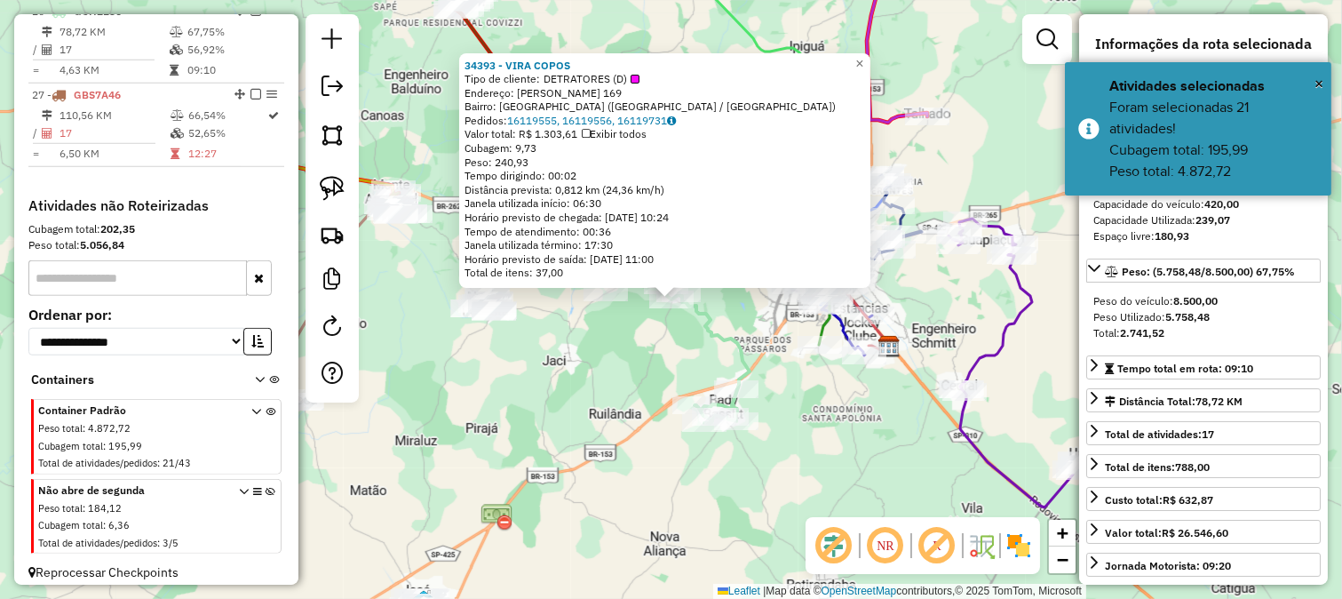
click at [704, 383] on div "Rota 26 - Placa GCH2E36 6464 - PIT STOP ZANI 34393 - VIRA COPOS Tipo de cliente…" at bounding box center [671, 299] width 1342 height 599
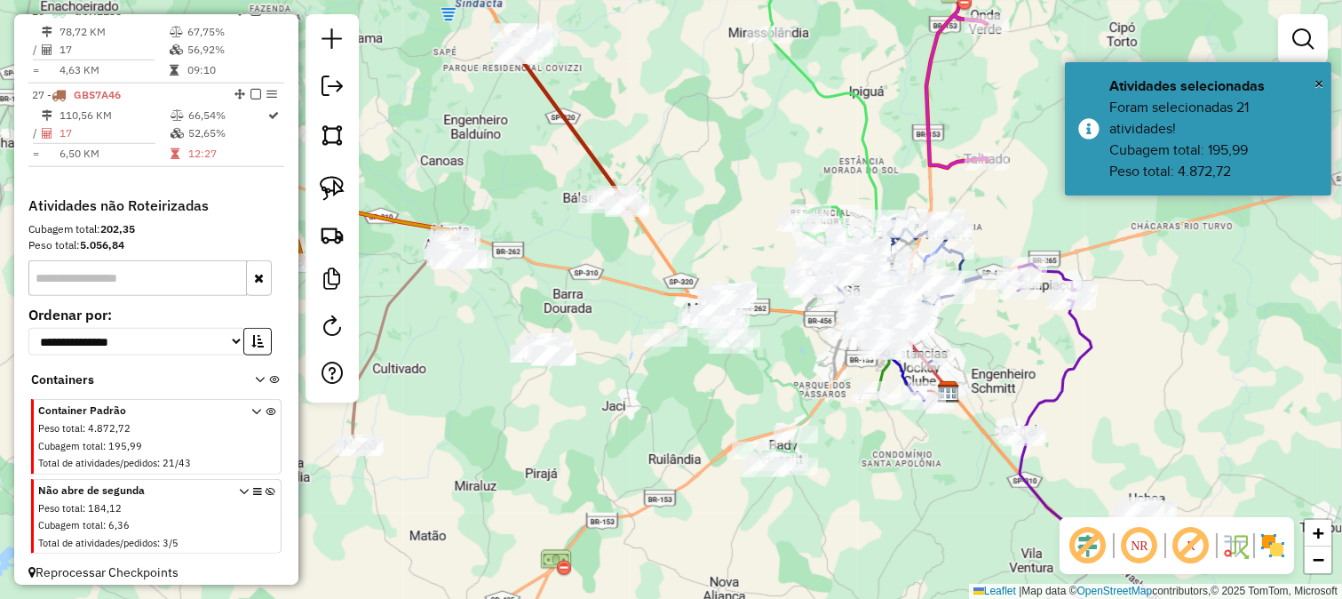
drag, startPoint x: 651, startPoint y: 370, endPoint x: 740, endPoint y: 441, distance: 113.8
click at [739, 440] on div "Janela de atendimento Grade de atendimento Capacidade Transportadoras Veículos …" at bounding box center [671, 299] width 1342 height 599
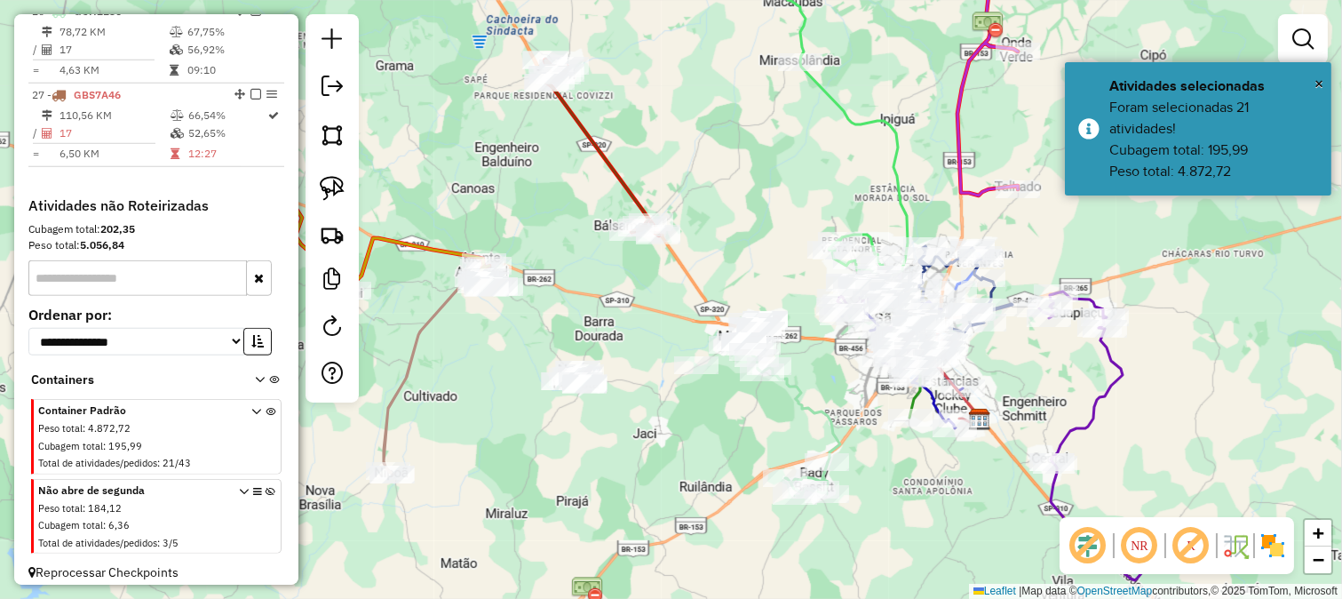
click at [619, 333] on div "Janela de atendimento Grade de atendimento Capacidade Transportadoras Veículos …" at bounding box center [671, 299] width 1342 height 599
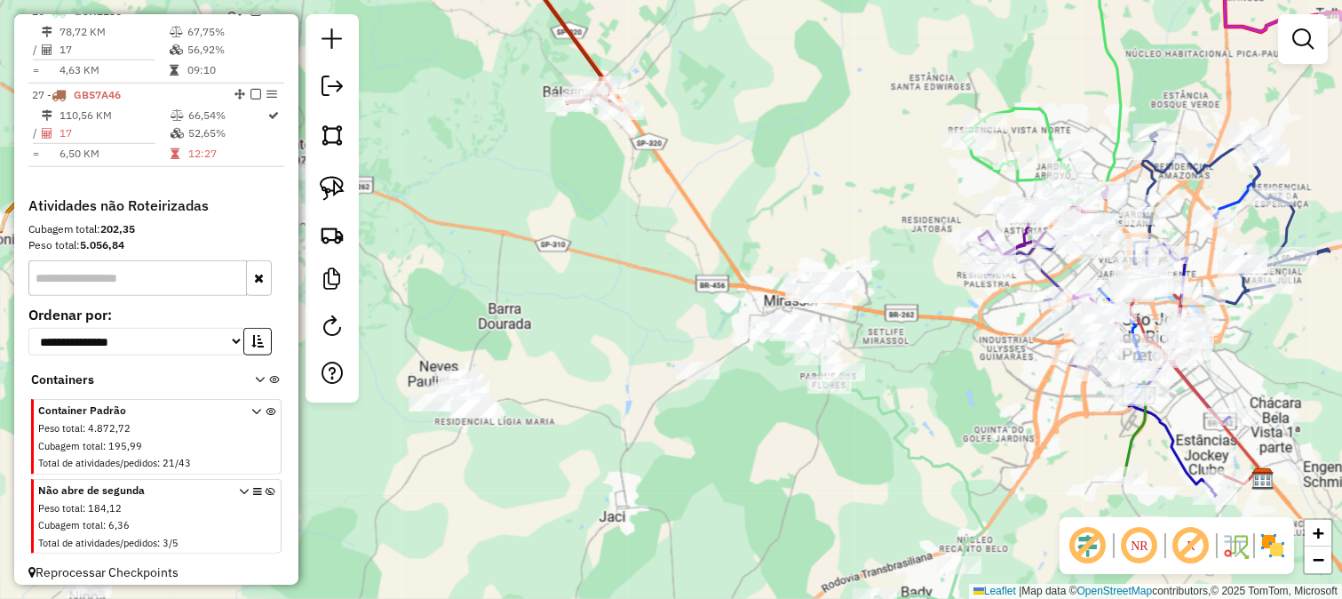
click at [752, 432] on div "Janela de atendimento Grade de atendimento Capacidade Transportadoras Veículos …" at bounding box center [671, 299] width 1342 height 599
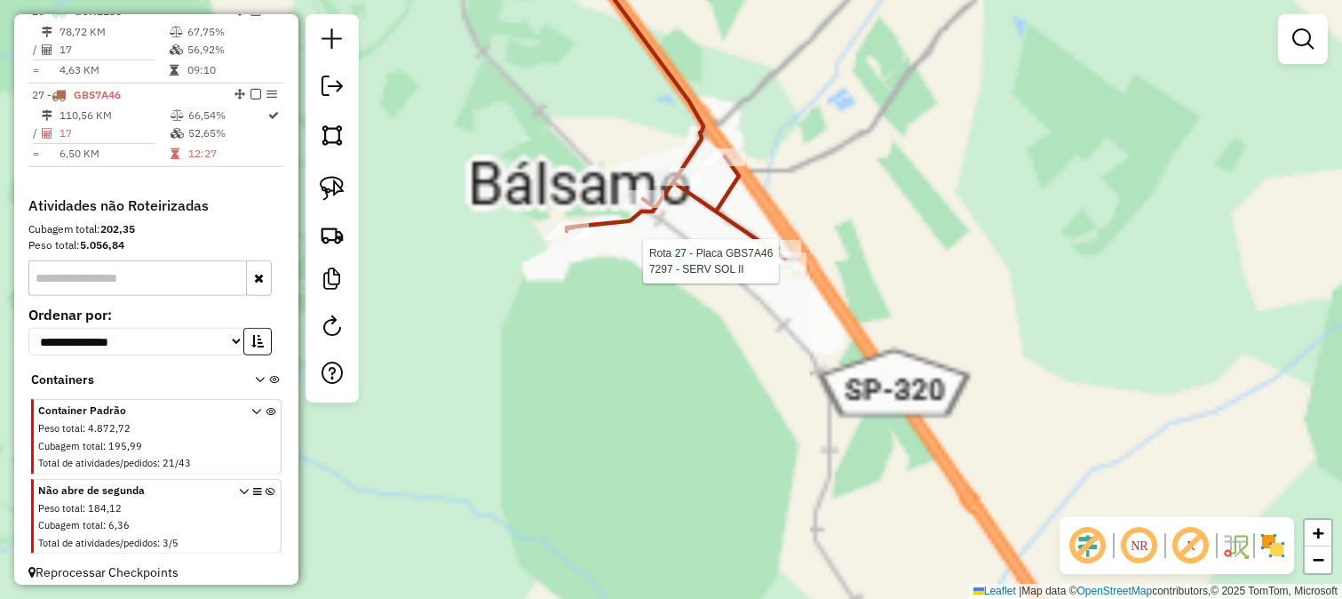
select select "**********"
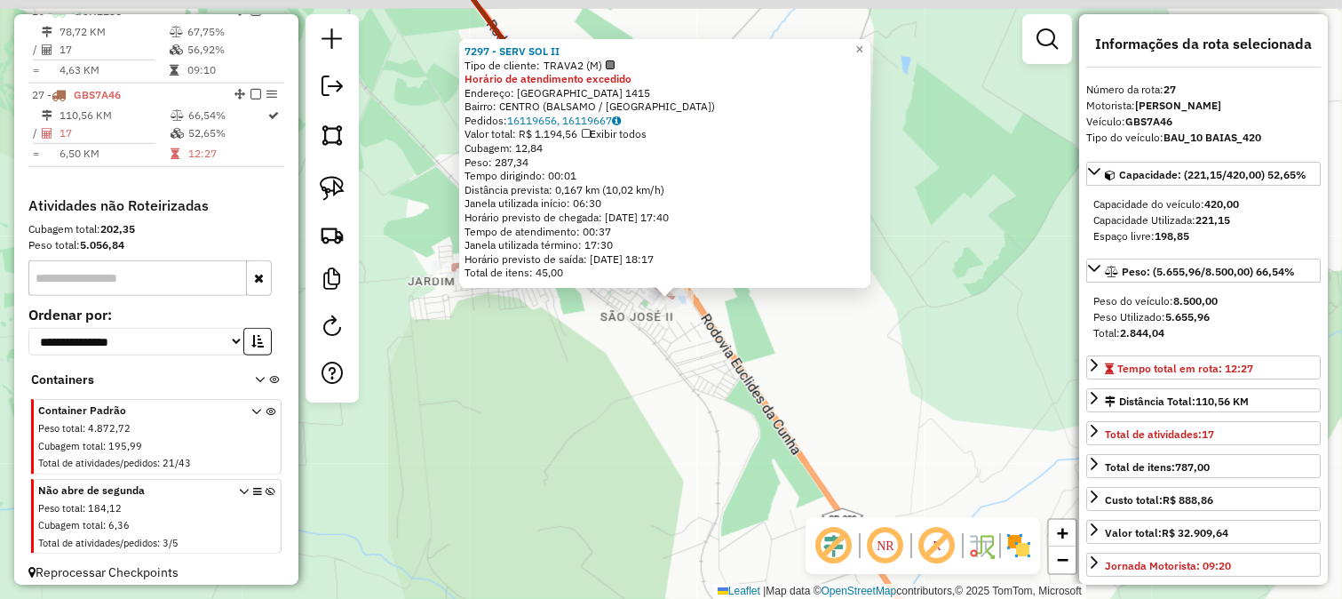
scroll to position [2836, 0]
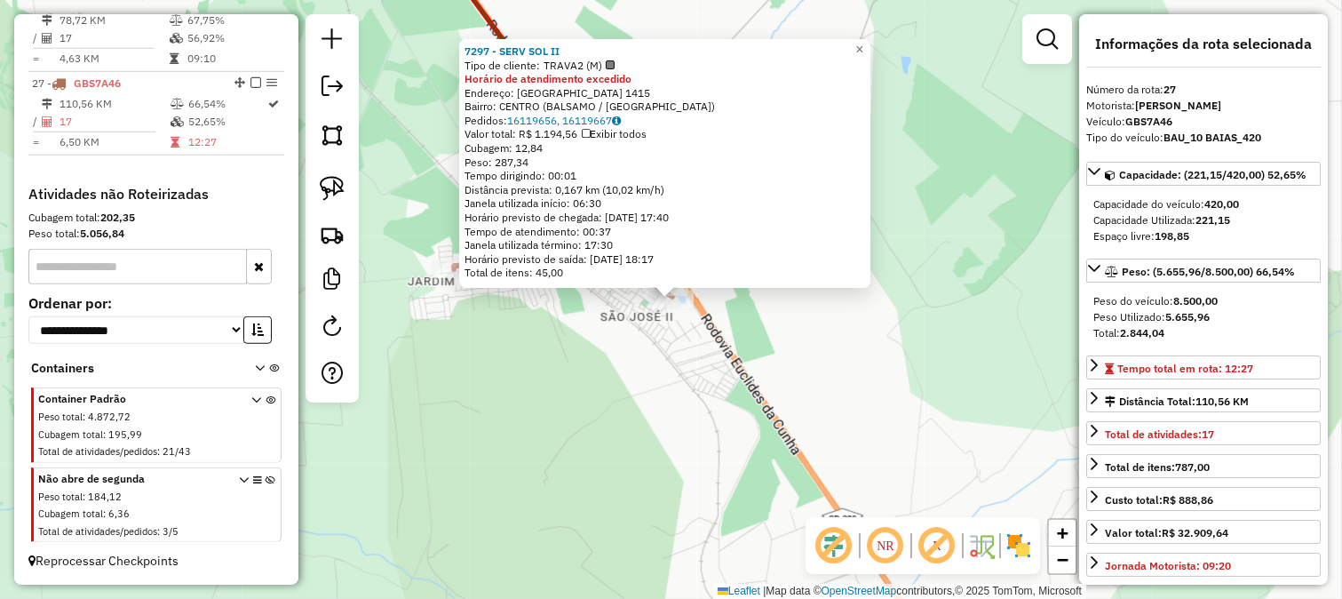
click at [729, 345] on div "7297 - SERV SOL II Tipo de cliente: TRAVA2 (M) Horário de atendimento excedido …" at bounding box center [671, 299] width 1342 height 599
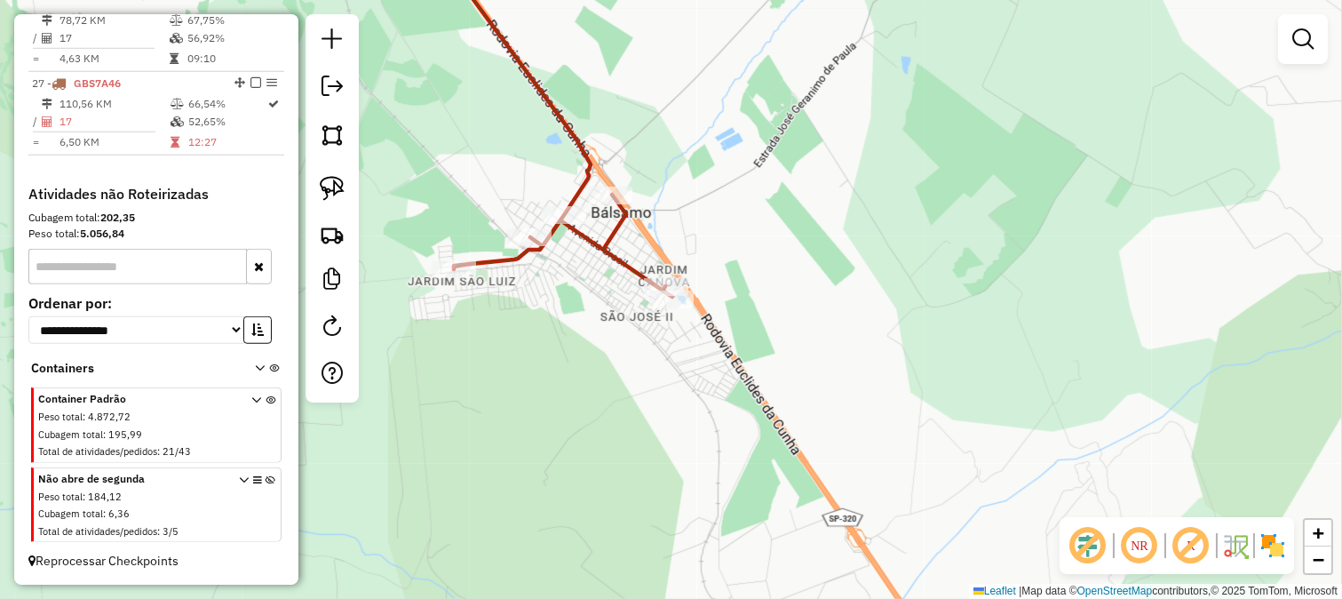
drag, startPoint x: 658, startPoint y: 199, endPoint x: 856, endPoint y: 493, distance: 354.5
click at [851, 487] on div "Rota 27 - Placa GBS7A46 31116 - Bar Do Zupero Rota 27 - Placa GBS7A46 31380 - S…" at bounding box center [671, 299] width 1342 height 599
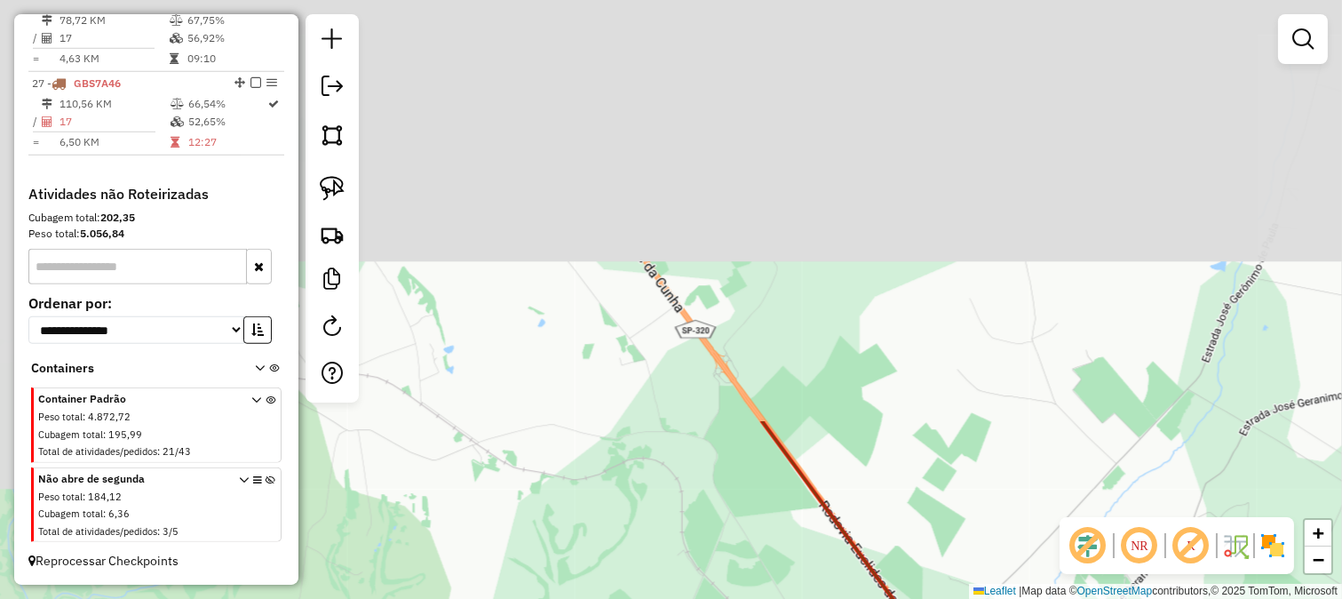
click at [903, 518] on div "Janela de atendimento Grade de atendimento Capacidade Transportadoras Veículos …" at bounding box center [671, 299] width 1342 height 599
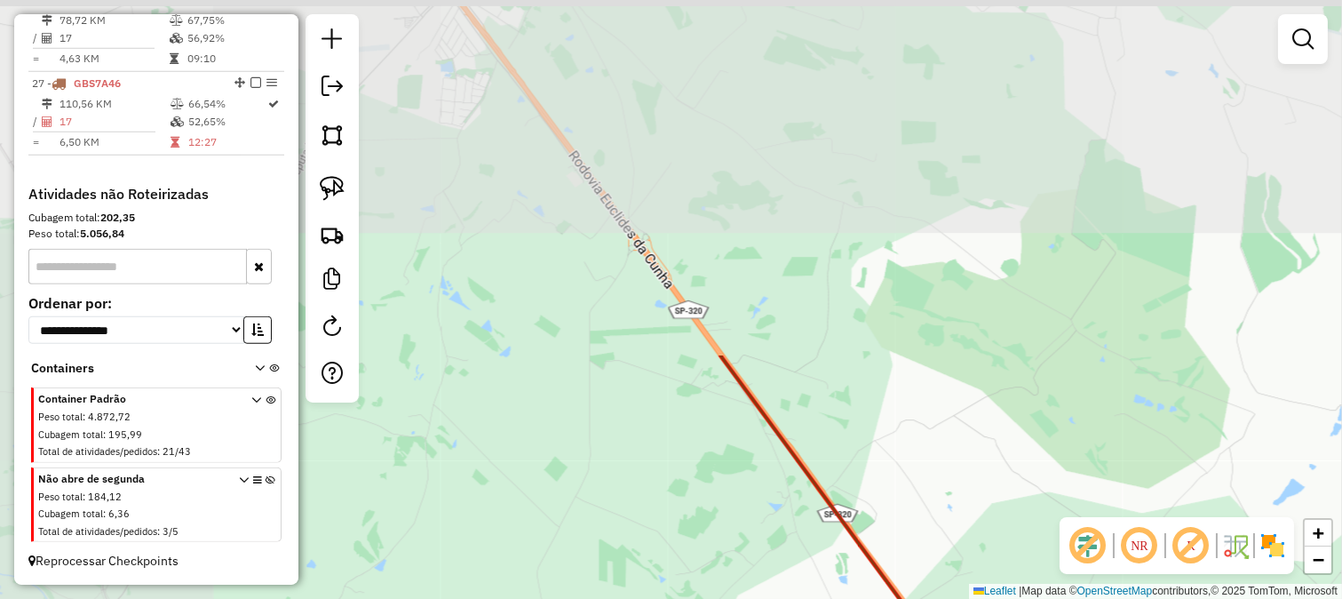
drag, startPoint x: 771, startPoint y: 287, endPoint x: 953, endPoint y: 556, distance: 325.0
click at [949, 549] on div "Janela de atendimento Grade de atendimento Capacidade Transportadoras Veículos …" at bounding box center [671, 299] width 1342 height 599
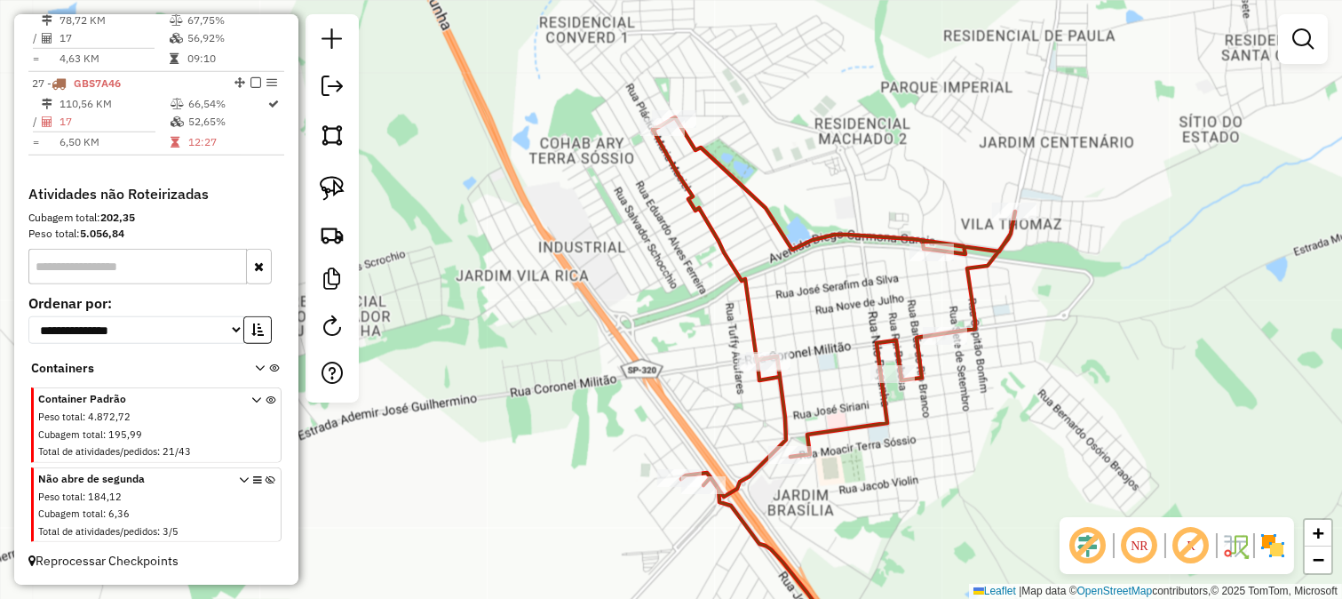
drag, startPoint x: 1063, startPoint y: 311, endPoint x: 933, endPoint y: 176, distance: 187.8
click at [1007, 231] on div "Rota 27 - Placa GBS7A46 358 - SERV SOL III Janela de atendimento Grade de atend…" at bounding box center [671, 299] width 1342 height 599
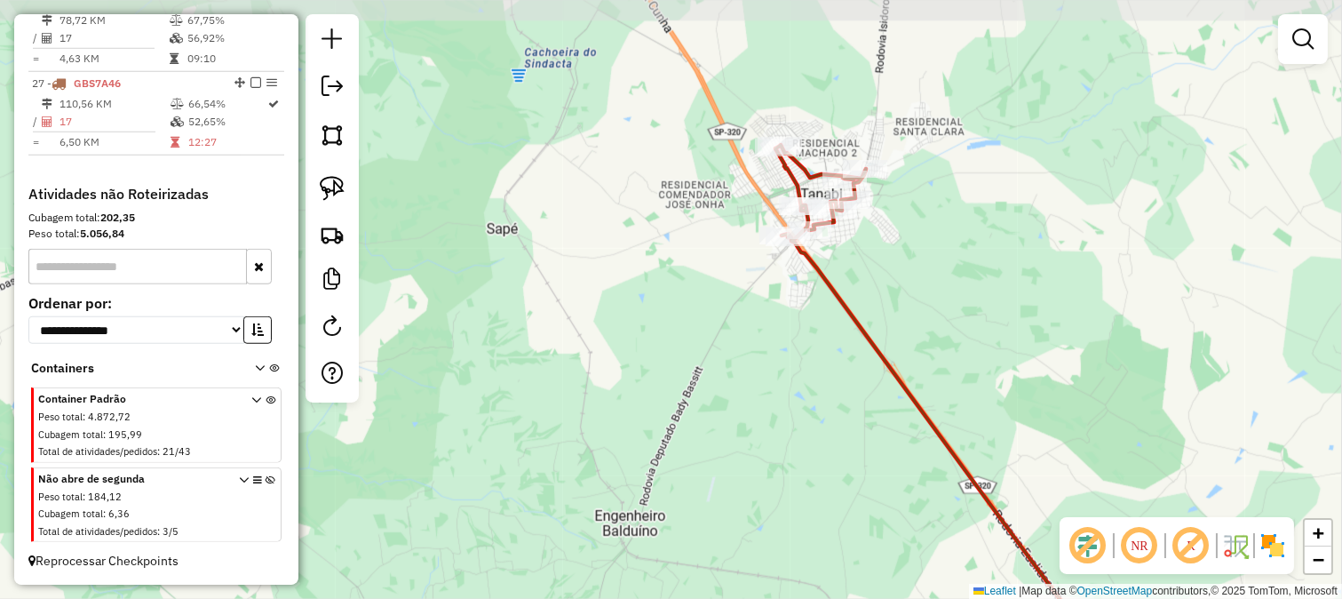
drag, startPoint x: 1008, startPoint y: 329, endPoint x: 859, endPoint y: 1, distance: 360.2
click at [927, 89] on div "Janela de atendimento Grade de atendimento Capacidade Transportadoras Veículos …" at bounding box center [671, 299] width 1342 height 599
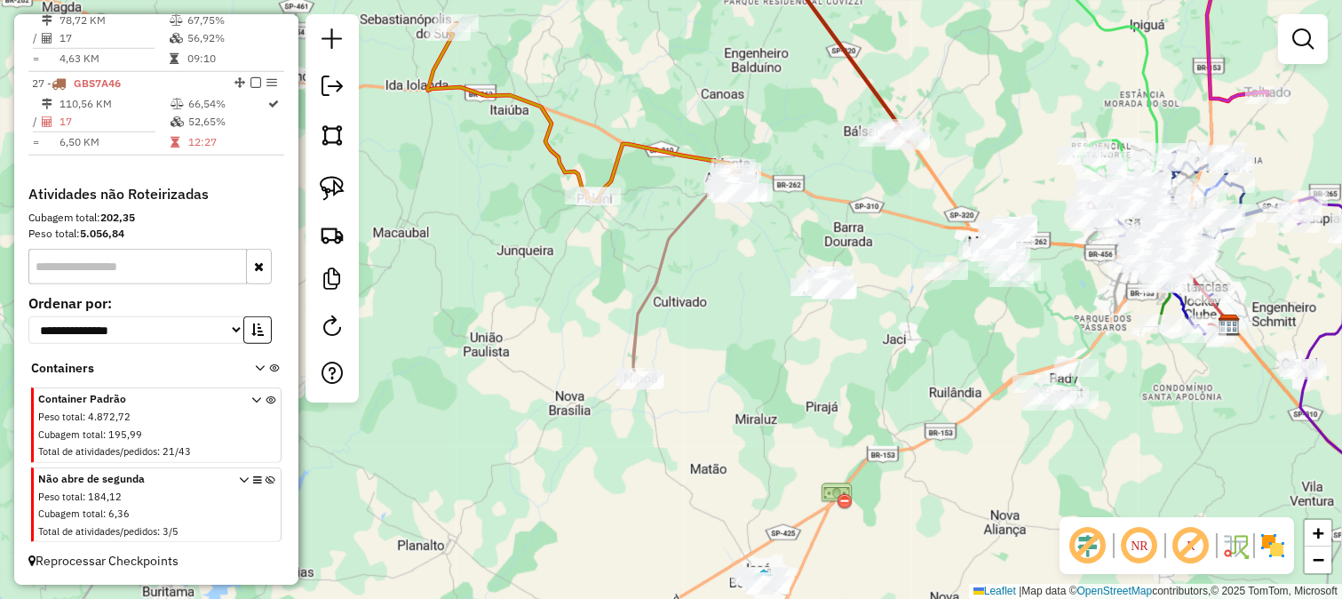
drag, startPoint x: 975, startPoint y: 156, endPoint x: 959, endPoint y: 189, distance: 36.2
click at [959, 189] on div "Janela de atendimento Grade de atendimento Capacidade Transportadoras Veículos …" at bounding box center [671, 299] width 1342 height 599
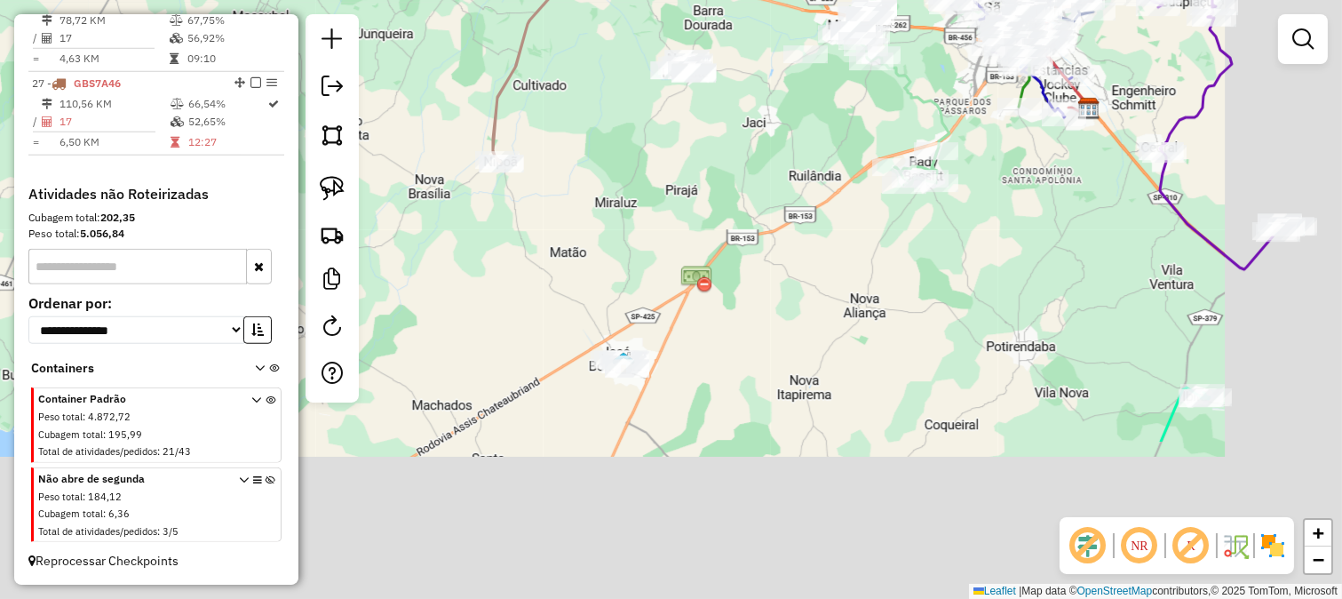
drag, startPoint x: 1002, startPoint y: 357, endPoint x: 862, endPoint y: 139, distance: 259.7
click at [862, 139] on div "Janela de atendimento Grade de atendimento Capacidade Transportadoras Veículos …" at bounding box center [671, 299] width 1342 height 599
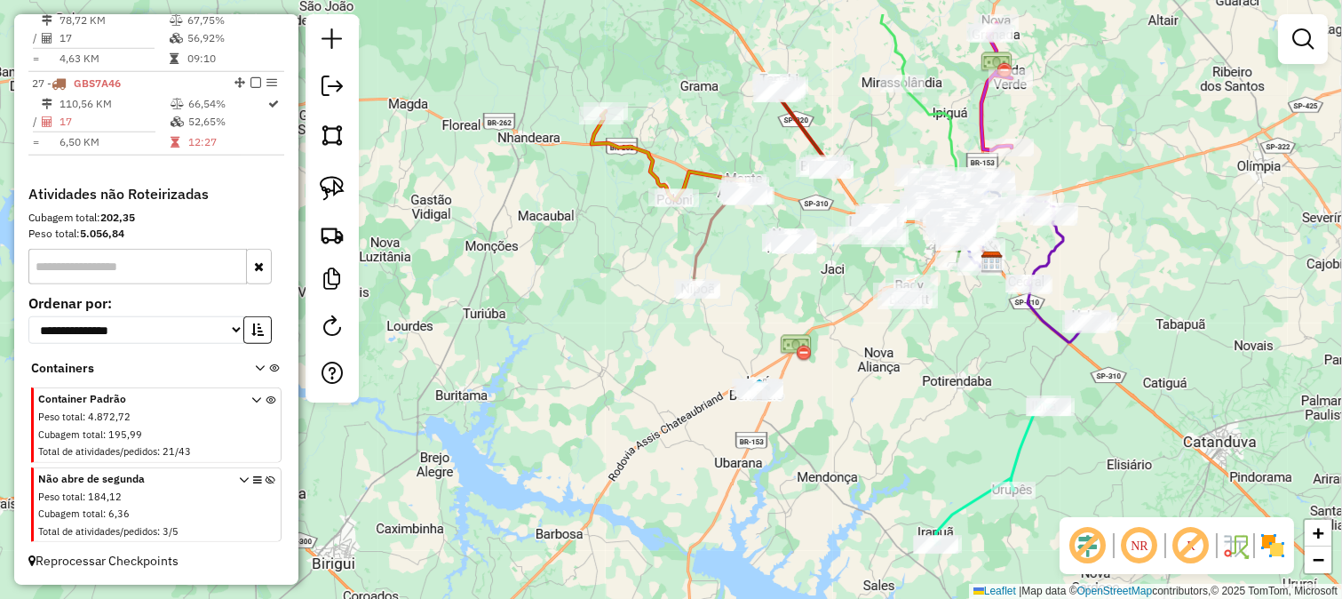
drag, startPoint x: 891, startPoint y: 269, endPoint x: 878, endPoint y: 422, distance: 153.4
click at [880, 420] on div "Janela de atendimento Grade de atendimento Capacidade Transportadoras Veículos …" at bounding box center [671, 299] width 1342 height 599
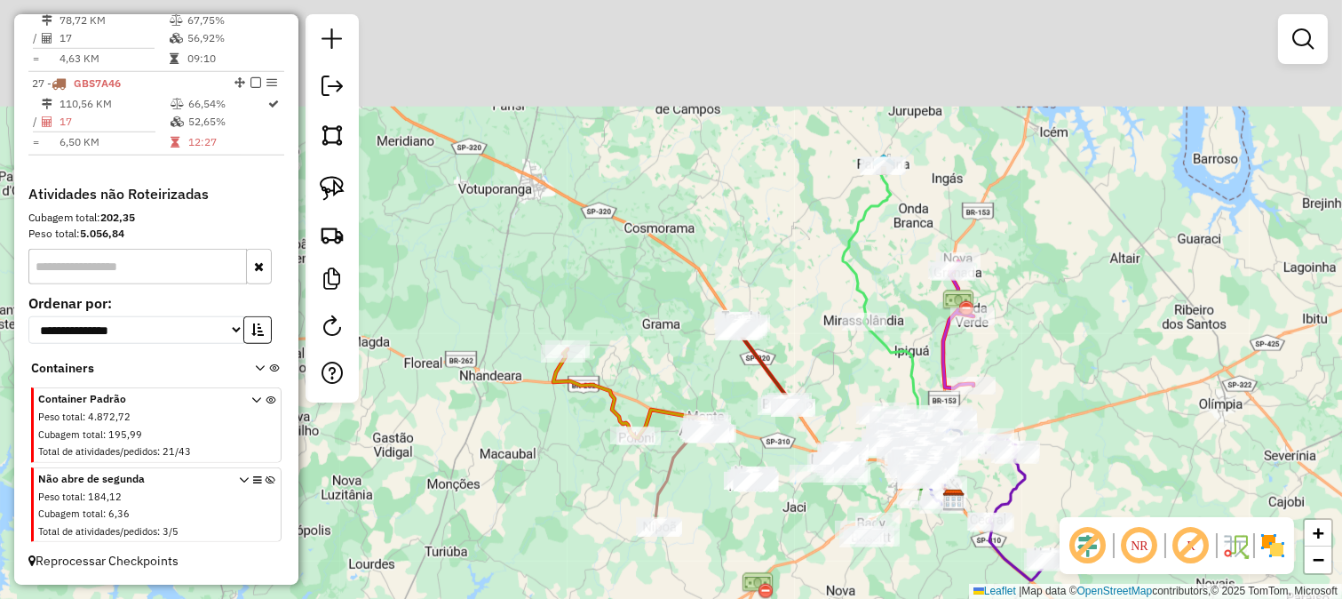
drag, startPoint x: 863, startPoint y: 191, endPoint x: 811, endPoint y: 433, distance: 247.1
click at [821, 425] on div "Janela de atendimento Grade de atendimento Capacidade Transportadoras Veículos …" at bounding box center [671, 299] width 1342 height 599
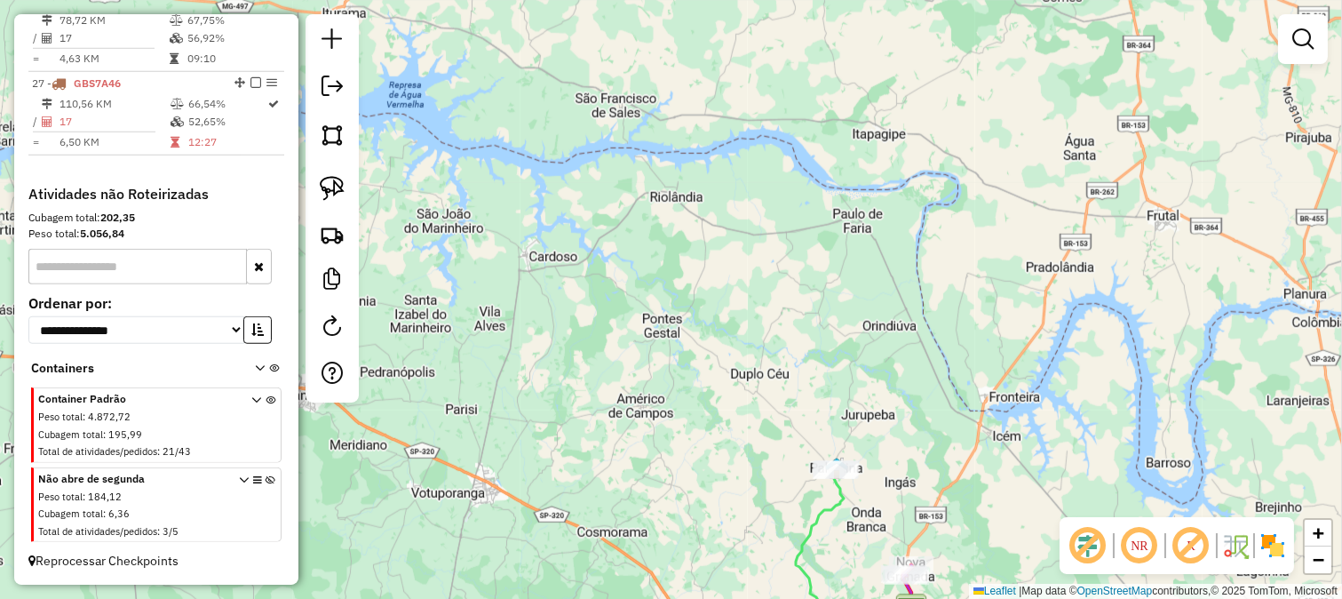
drag, startPoint x: 895, startPoint y: 245, endPoint x: 934, endPoint y: 71, distance: 178.4
click at [934, 74] on div "Janela de atendimento Grade de atendimento Capacidade Transportadoras Veículos …" at bounding box center [671, 299] width 1342 height 599
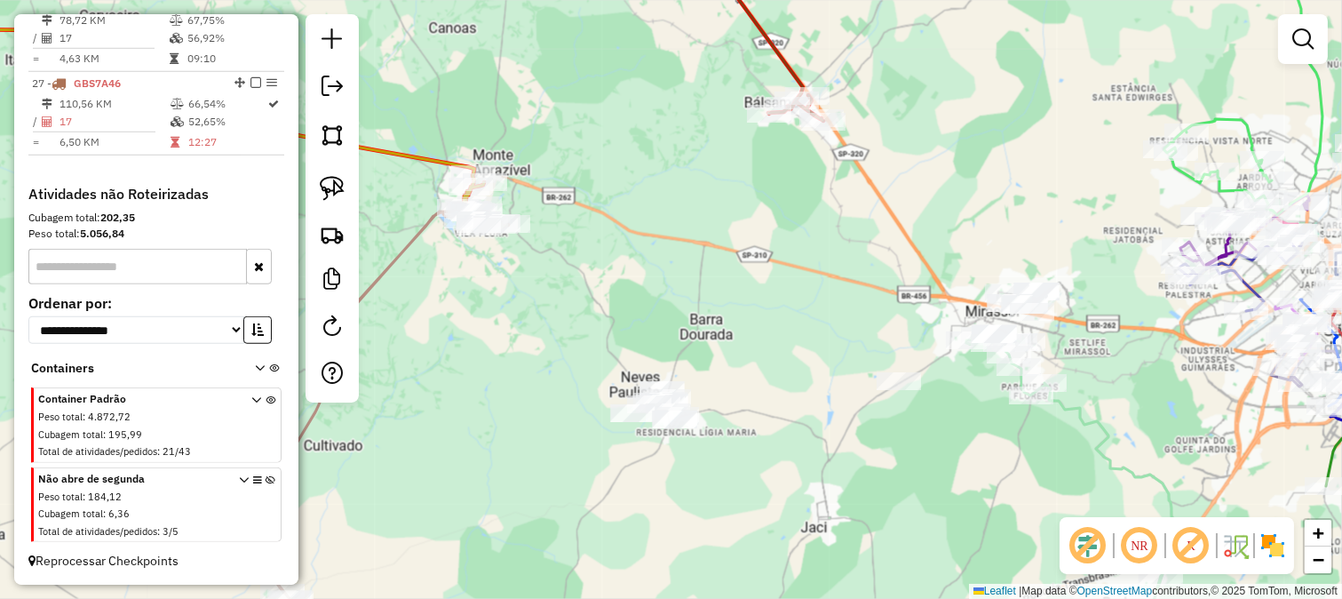
click at [704, 316] on div "Janela de atendimento Grade de atendimento Capacidade Transportadoras Veículos …" at bounding box center [671, 299] width 1342 height 599
click at [686, 306] on div "Janela de atendimento Grade de atendimento Capacidade Transportadoras Veículos …" at bounding box center [671, 299] width 1342 height 599
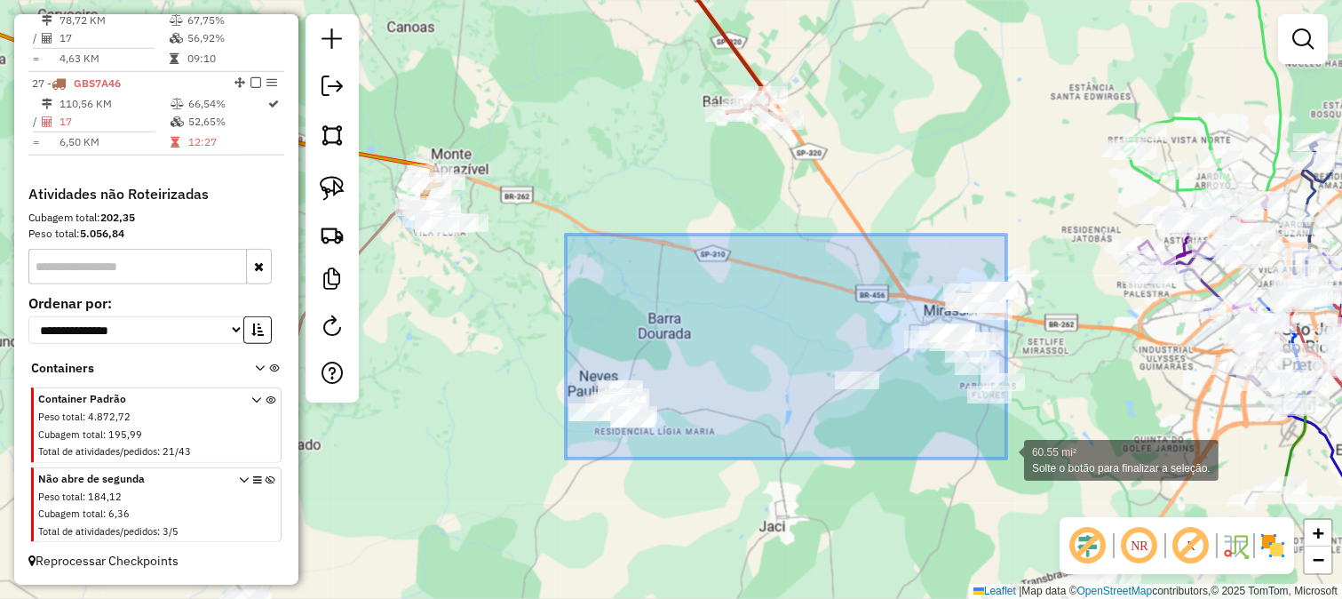
drag, startPoint x: 697, startPoint y: 389, endPoint x: 1040, endPoint y: 464, distance: 350.9
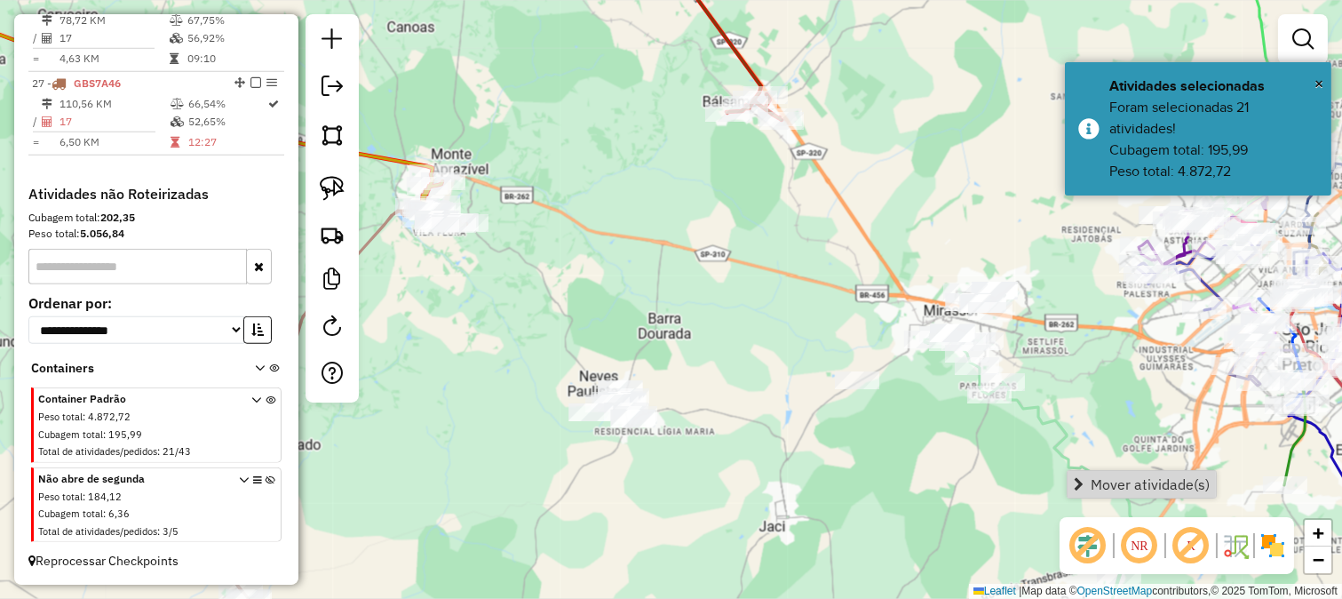
click at [1075, 474] on link "Mover atividade(s)" at bounding box center [1142, 484] width 148 height 27
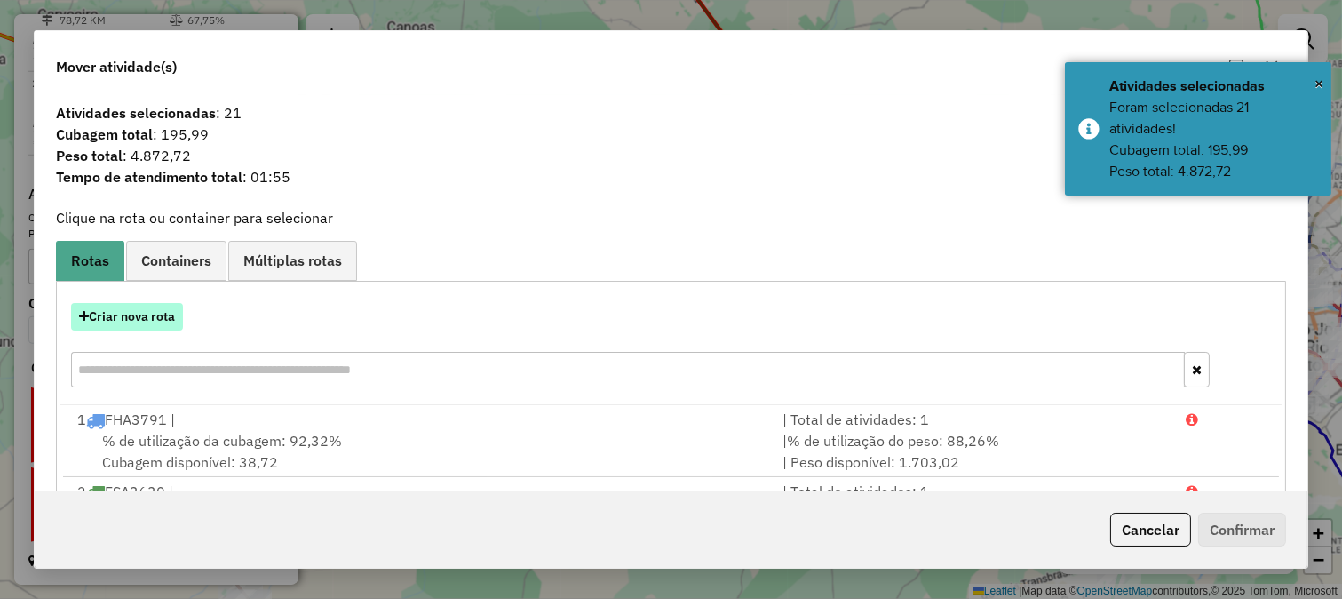
click at [130, 307] on button "Criar nova rota" at bounding box center [127, 317] width 112 height 28
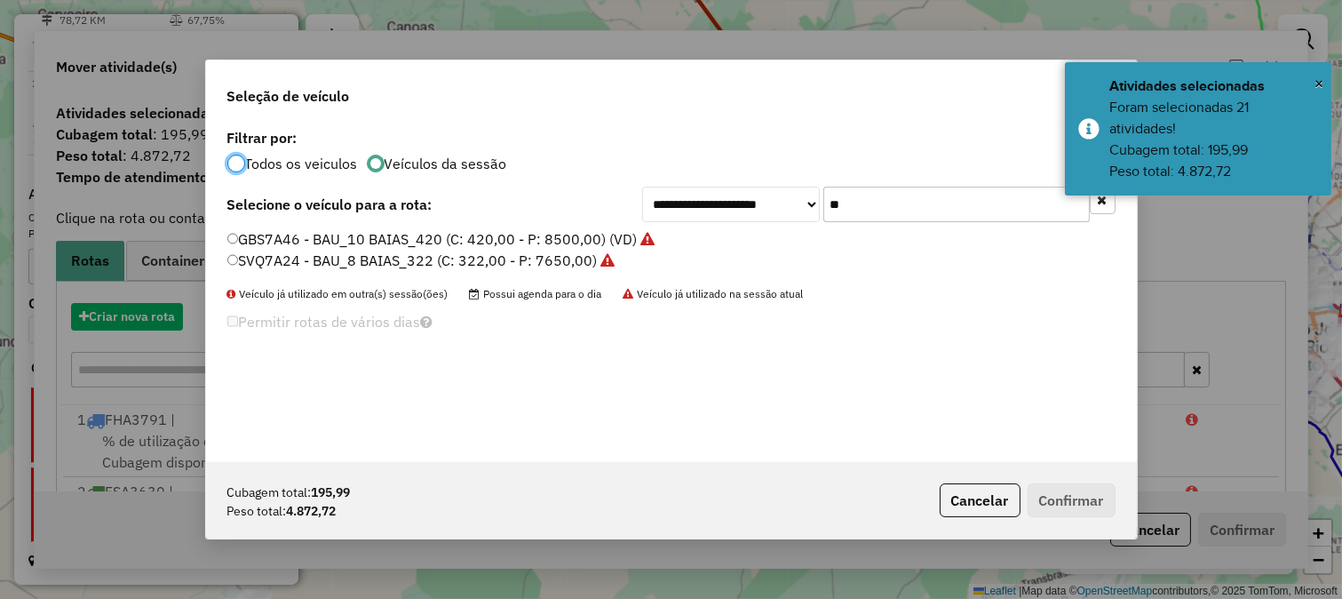
scroll to position [10, 4]
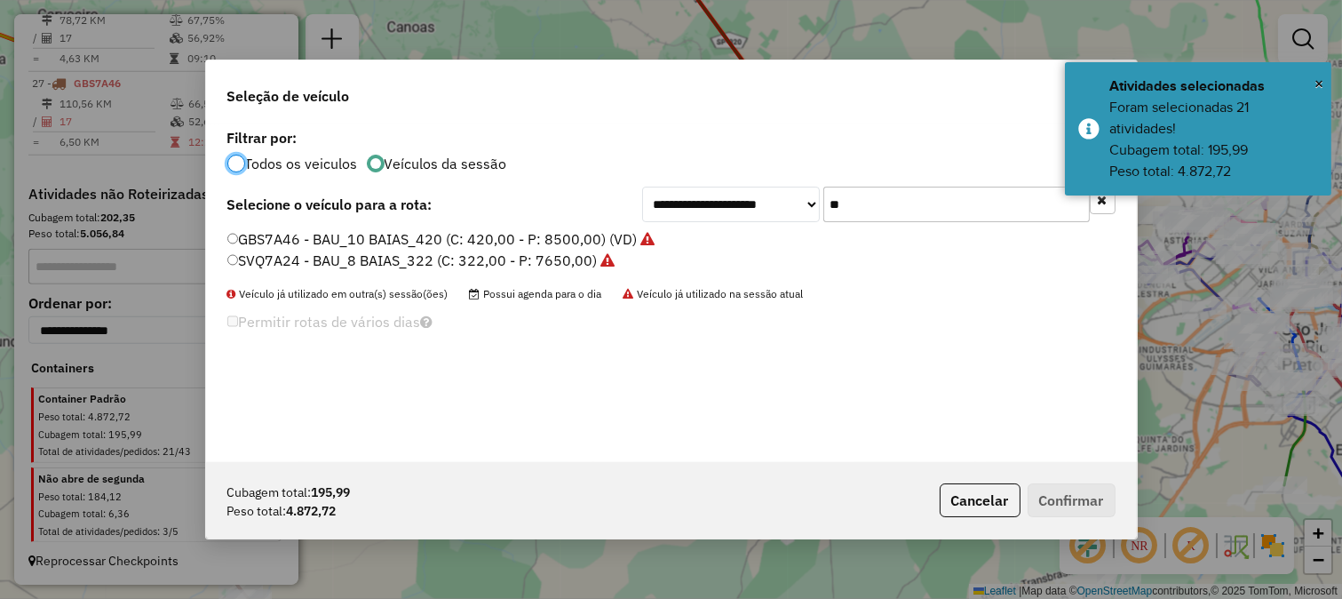
click at [935, 191] on input "**" at bounding box center [956, 205] width 267 height 36
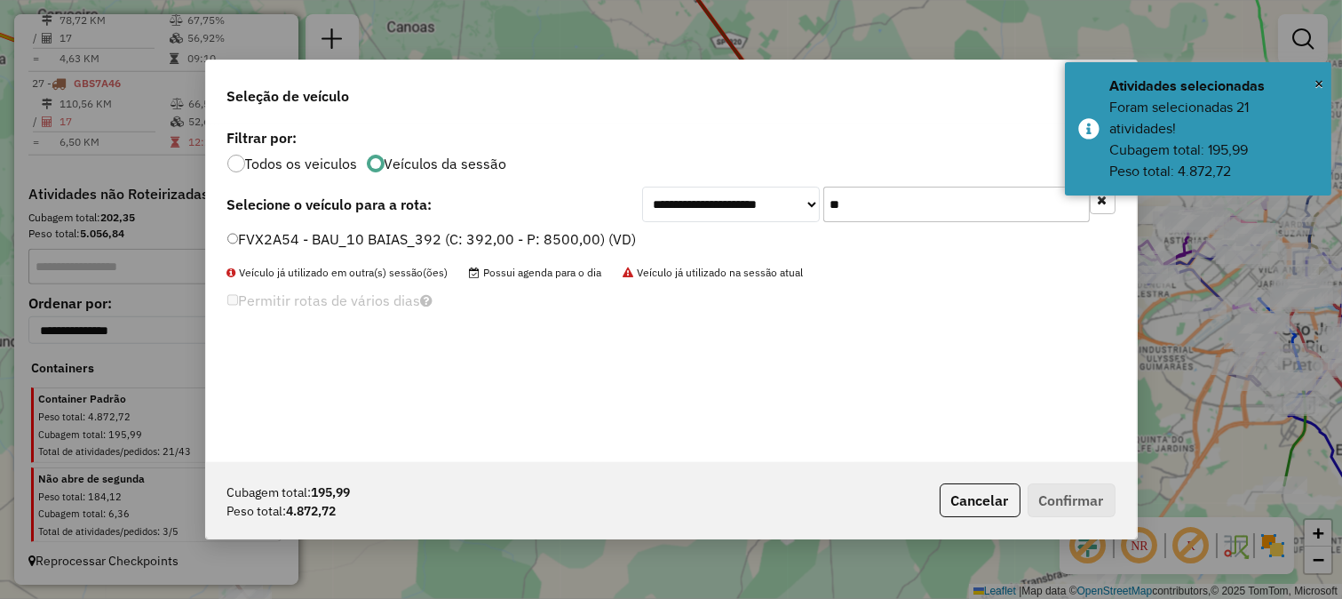
type input "**"
drag, startPoint x: 609, startPoint y: 240, endPoint x: 636, endPoint y: 245, distance: 27.2
click at [608, 240] on label "FVX2A54 - BAU_10 BAIAS_392 (C: 392,00 - P: 8500,00) (VD)" at bounding box center [432, 238] width 410 height 21
click at [583, 235] on label "FVX2A54 - BAU_10 BAIAS_392 (C: 392,00 - P: 8500,00) (VD)" at bounding box center [432, 238] width 410 height 21
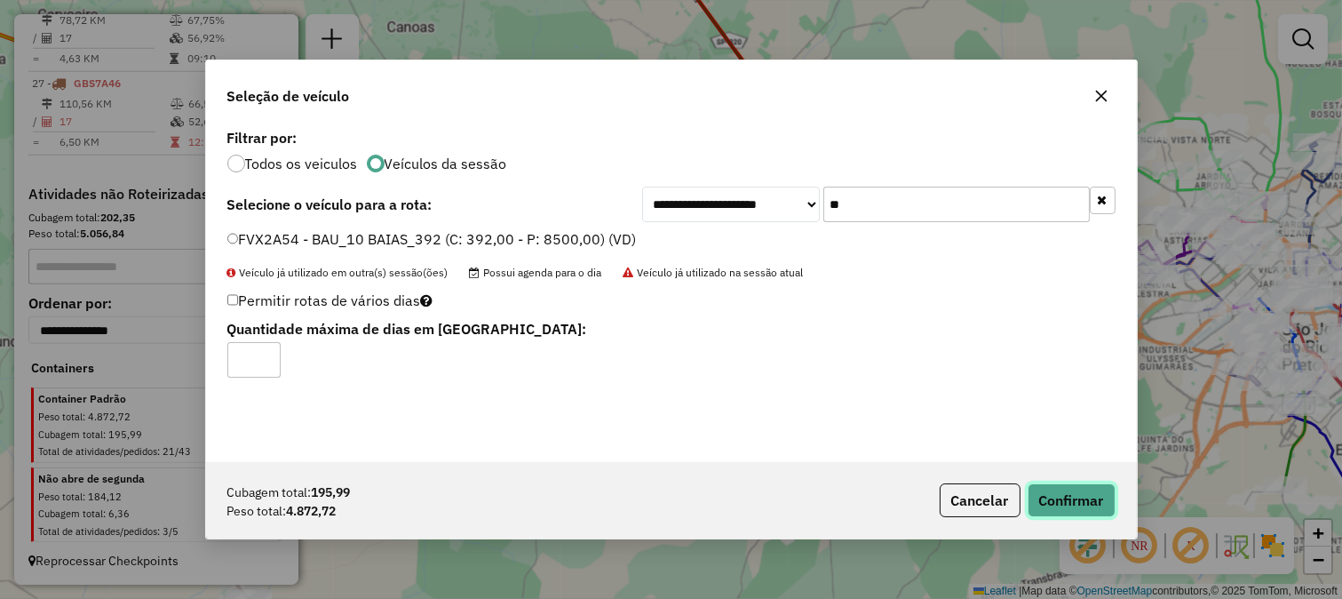
click at [1080, 495] on button "Confirmar" at bounding box center [1072, 500] width 88 height 34
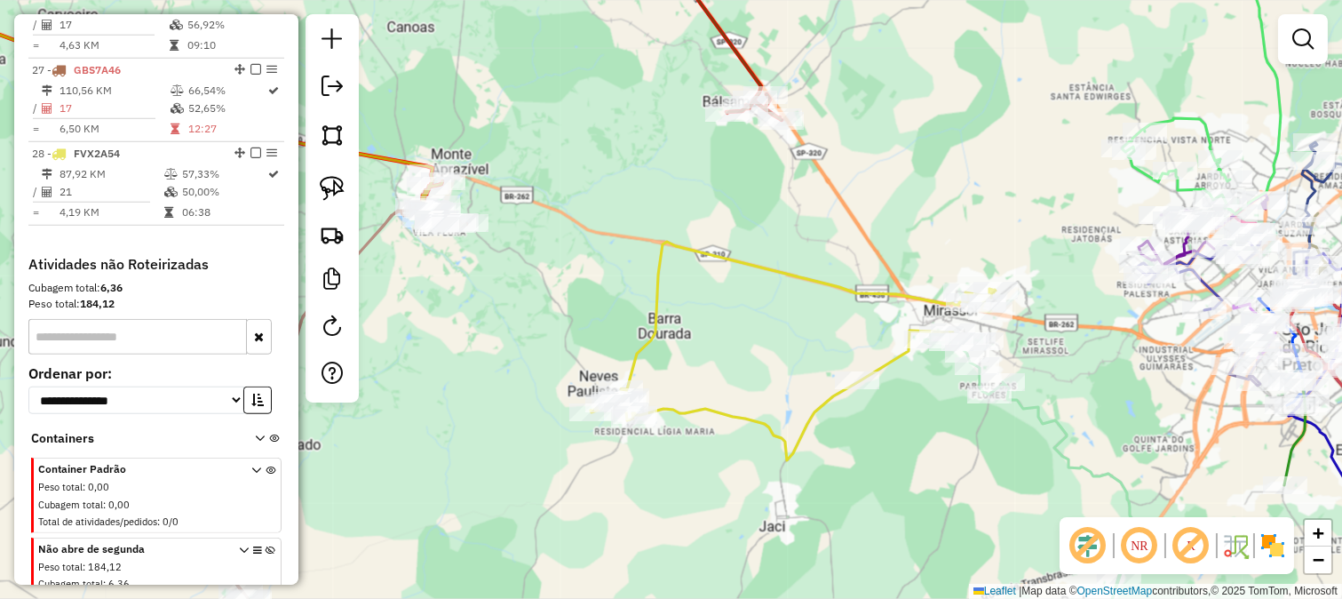
click at [903, 351] on icon at bounding box center [793, 351] width 405 height 219
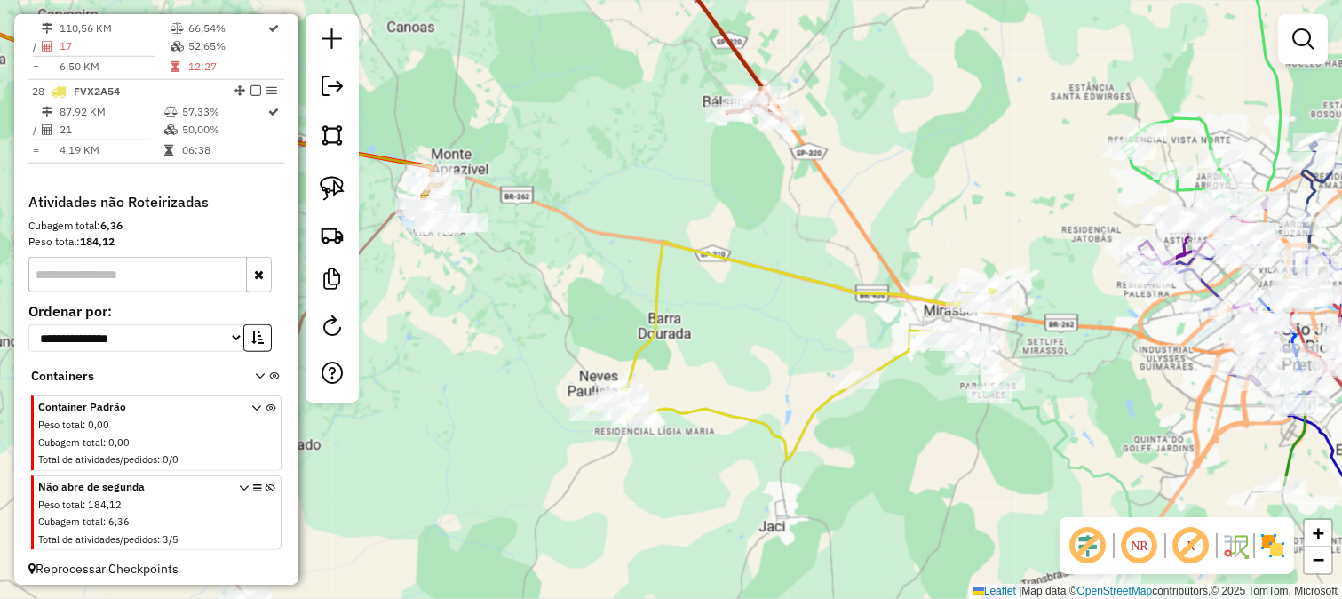
select select "**********"
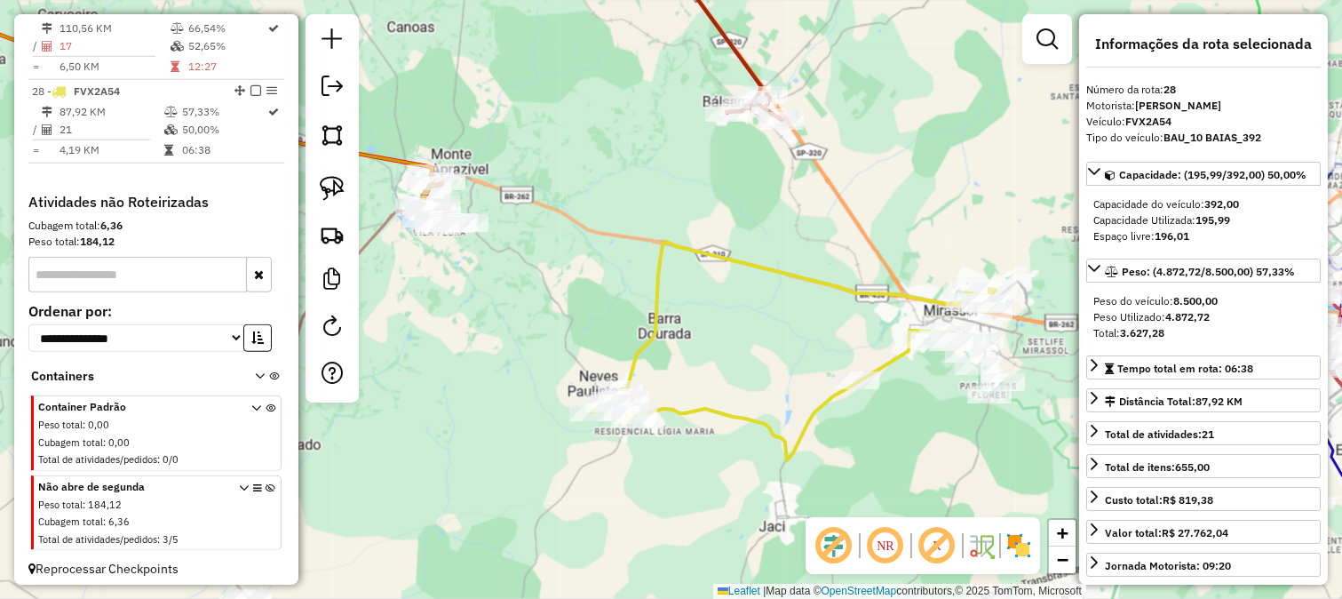
scroll to position [2920, 0]
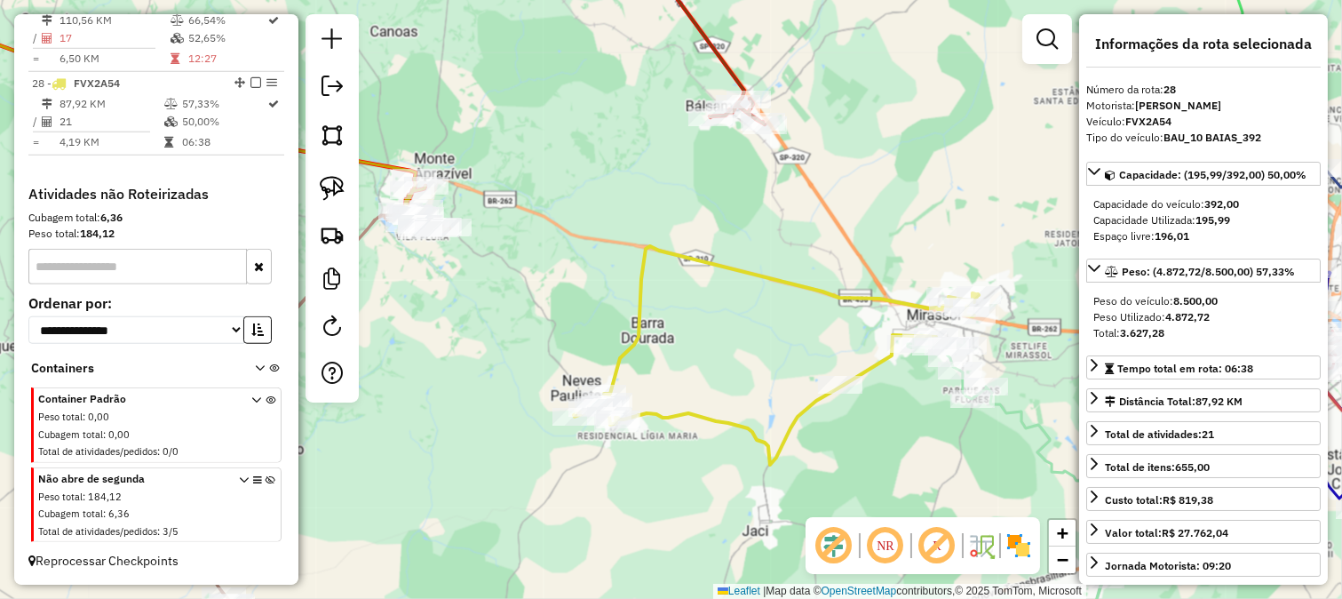
drag, startPoint x: 882, startPoint y: 389, endPoint x: 866, endPoint y: 395, distance: 17.2
click at [866, 395] on div "Janela de atendimento Grade de atendimento Capacidade Transportadoras Veículos …" at bounding box center [671, 299] width 1342 height 599
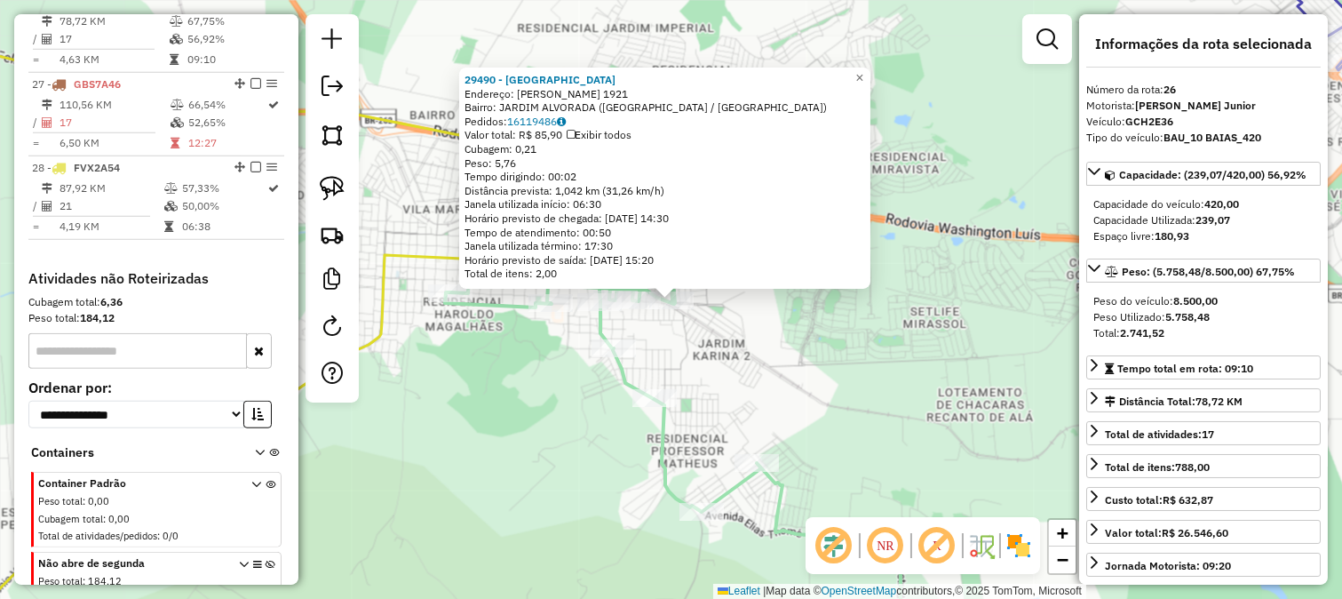
scroll to position [2812, 0]
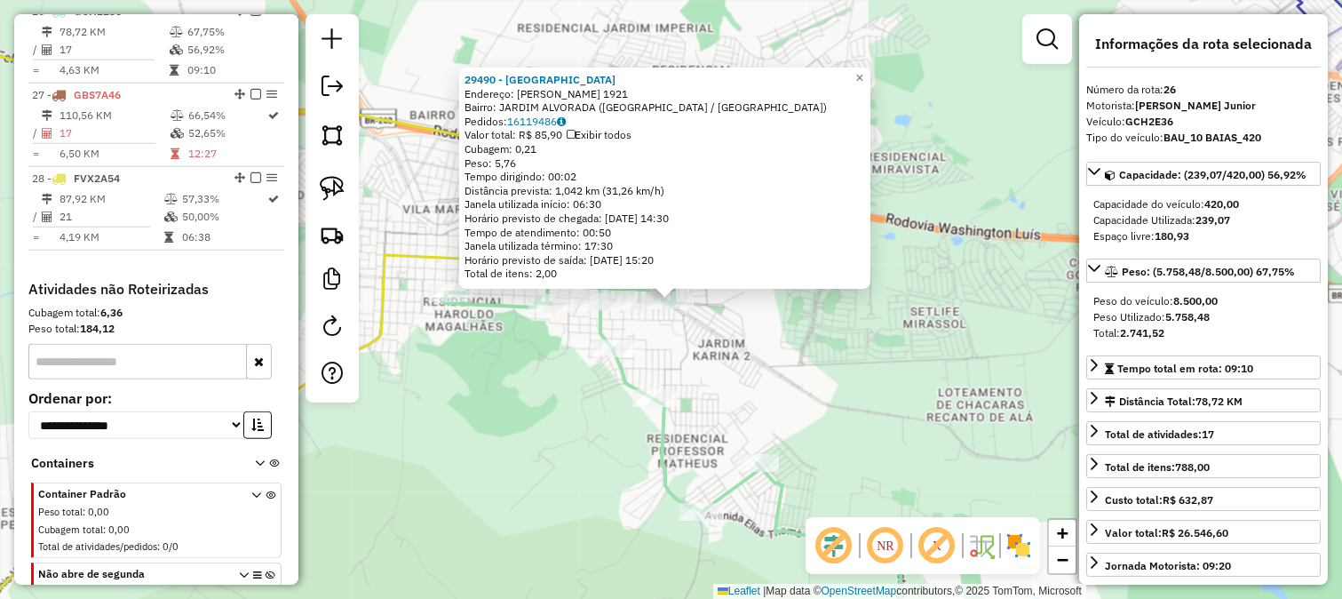
click at [797, 397] on div "29490 - COSTA DO MARFIM Endereço: FREI ANTONIO ZIMMERMANN 1921 Bairro: JARDIM A…" at bounding box center [671, 299] width 1342 height 599
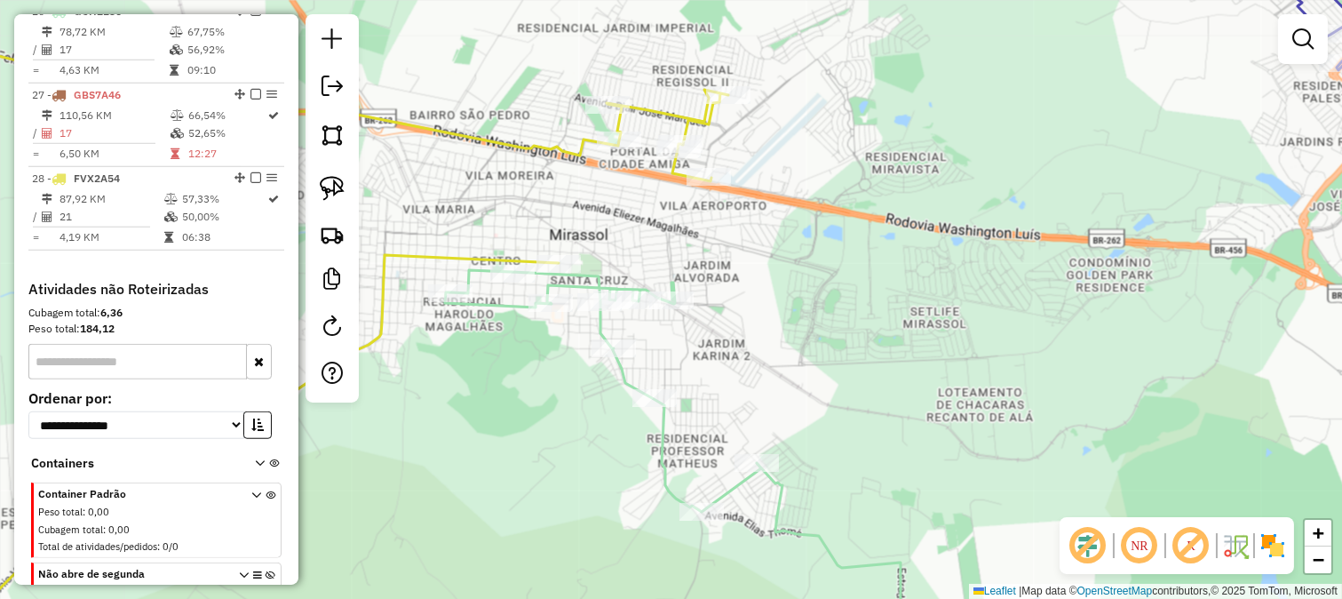
click at [620, 373] on icon at bounding box center [723, 464] width 556 height 389
select select "**********"
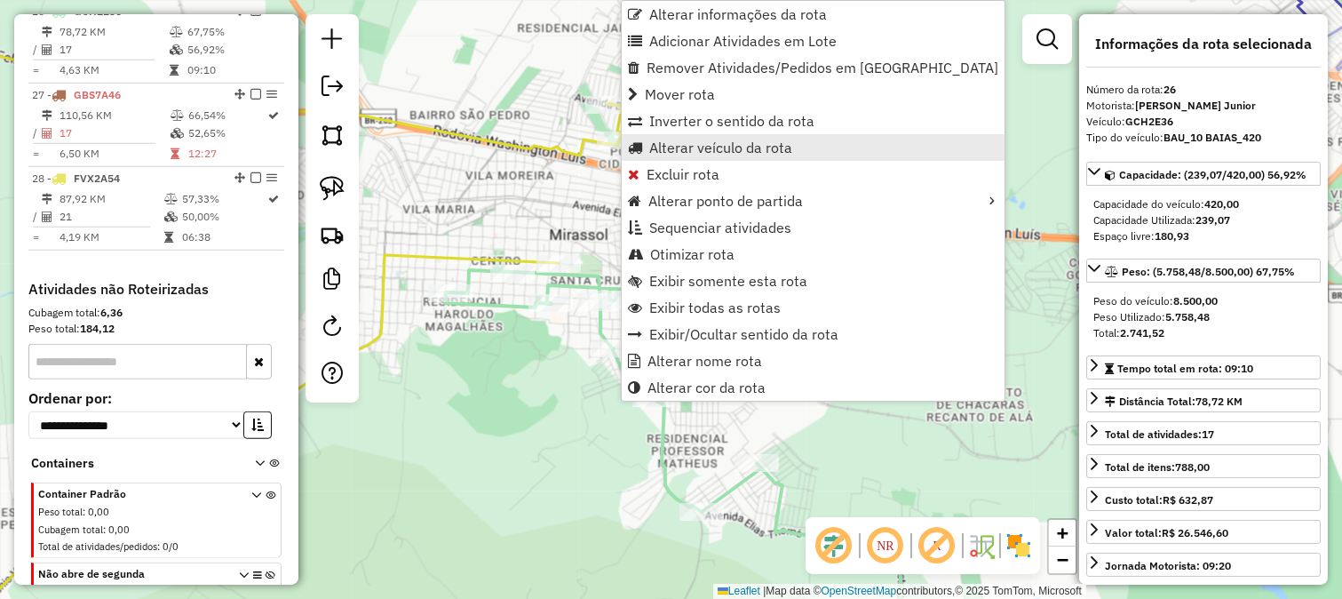
click at [694, 154] on span "Alterar veículo da rota" at bounding box center [720, 147] width 143 height 14
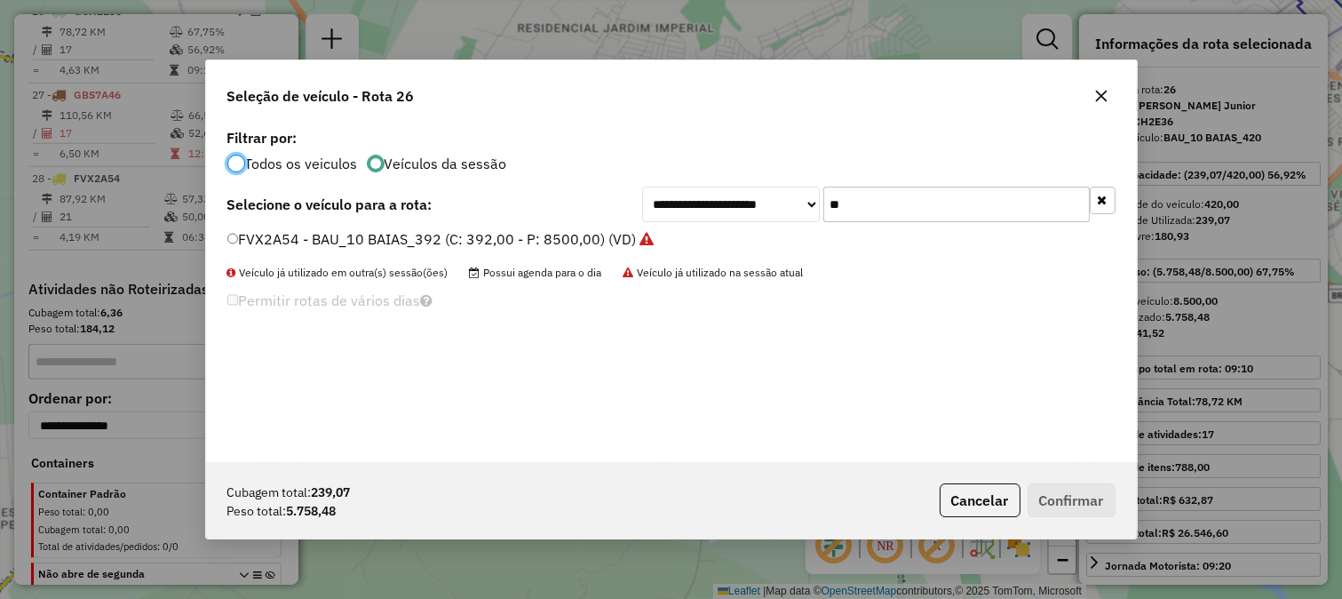
scroll to position [10, 4]
click at [866, 198] on input "**" at bounding box center [956, 205] width 267 height 36
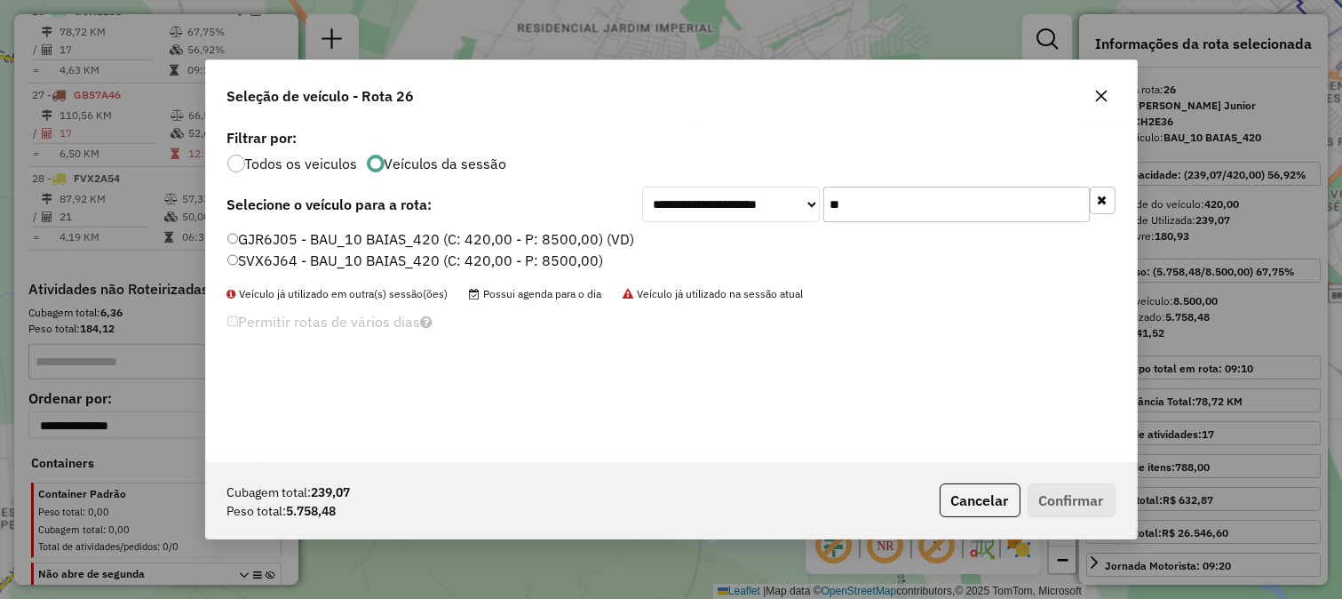
type input "**"
drag, startPoint x: 546, startPoint y: 240, endPoint x: 704, endPoint y: 298, distance: 167.5
click at [546, 240] on label "GJR6J05 - BAU_10 BAIAS_420 (C: 420,00 - P: 8500,00) (VD)" at bounding box center [431, 238] width 408 height 21
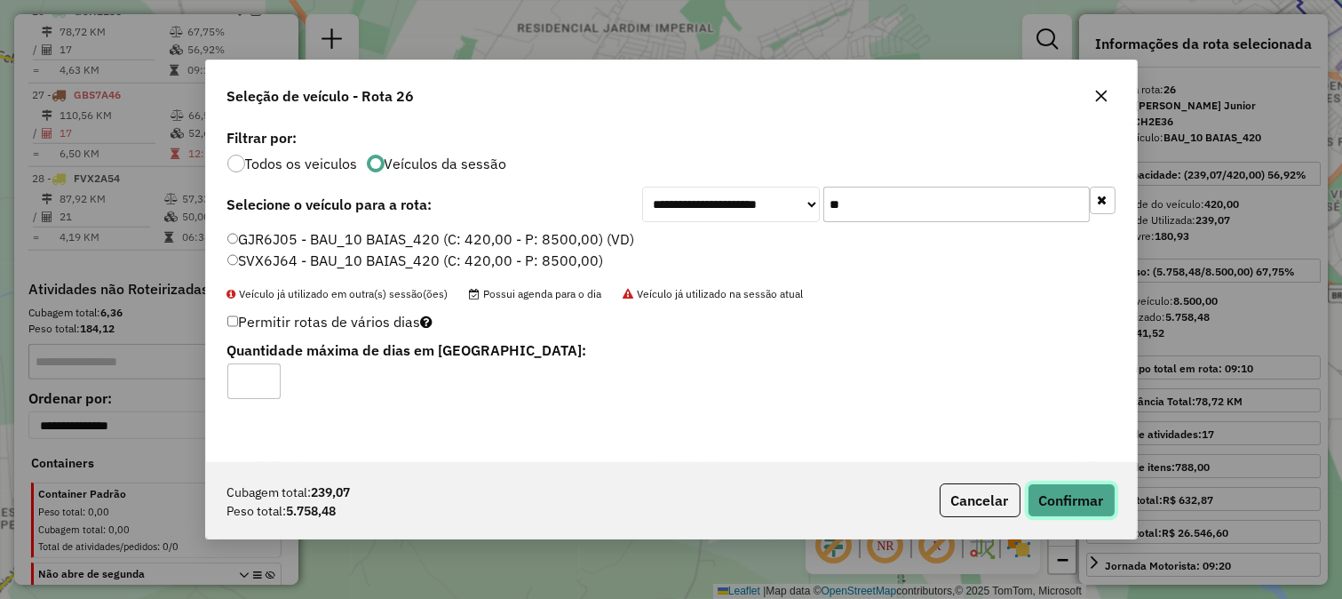
click at [1062, 498] on button "Confirmar" at bounding box center [1072, 500] width 88 height 34
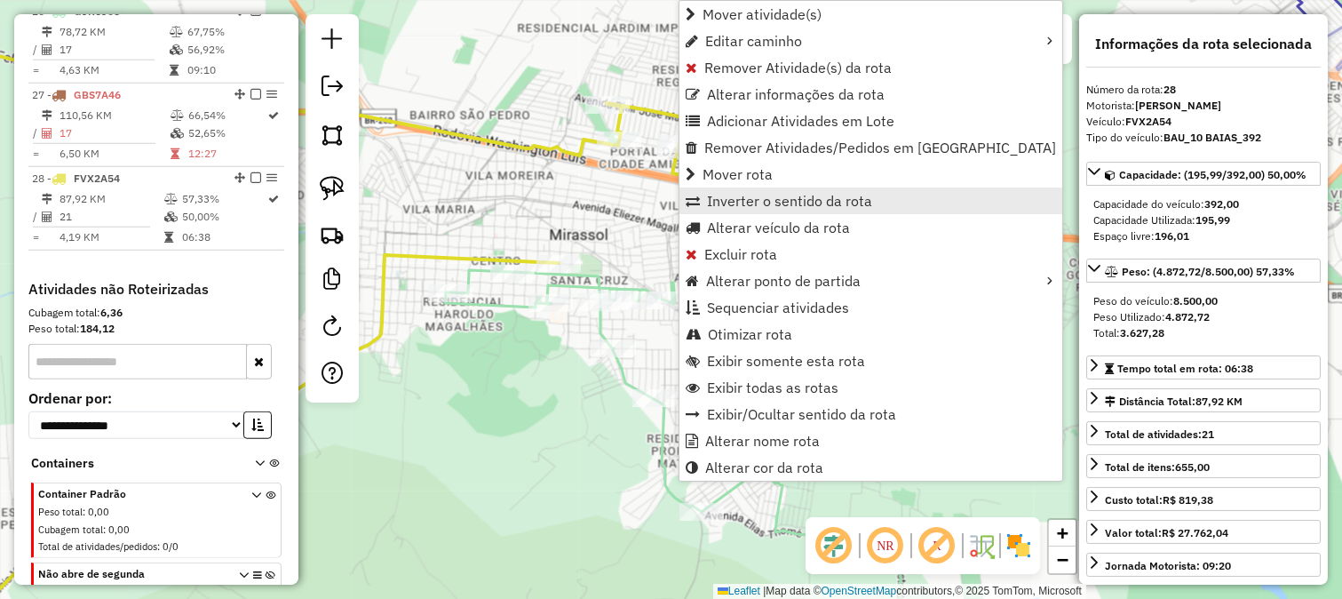
scroll to position [2920, 0]
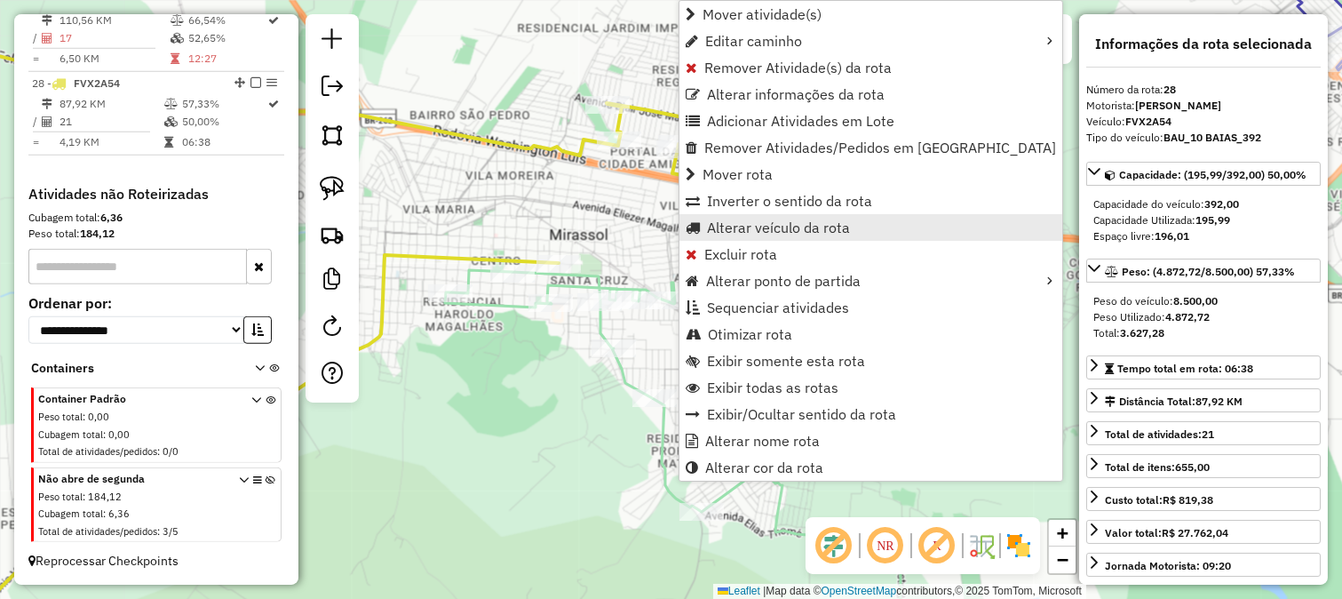
drag, startPoint x: 744, startPoint y: 203, endPoint x: 764, endPoint y: 229, distance: 33.6
click at [764, 229] on ul "Mover atividade(s) Editar caminho Remover Atividade(s) da rota Alterar informaç…" at bounding box center [871, 241] width 383 height 480
click at [764, 229] on span "Alterar veículo da rota" at bounding box center [778, 227] width 143 height 14
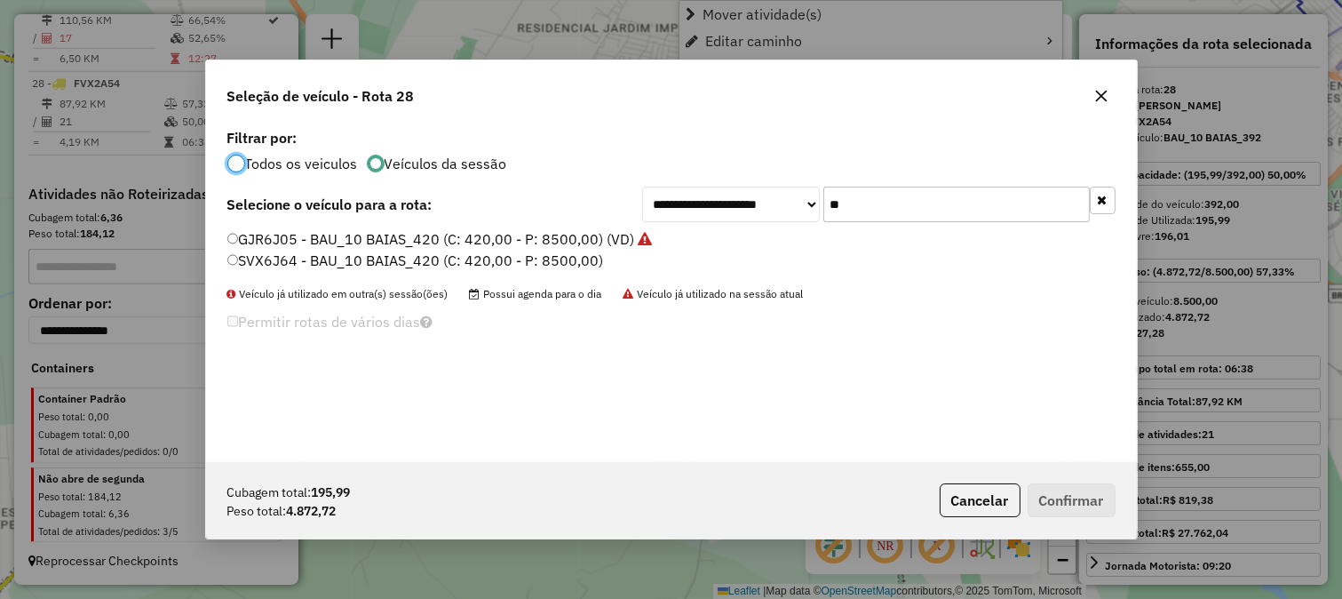
scroll to position [10, 4]
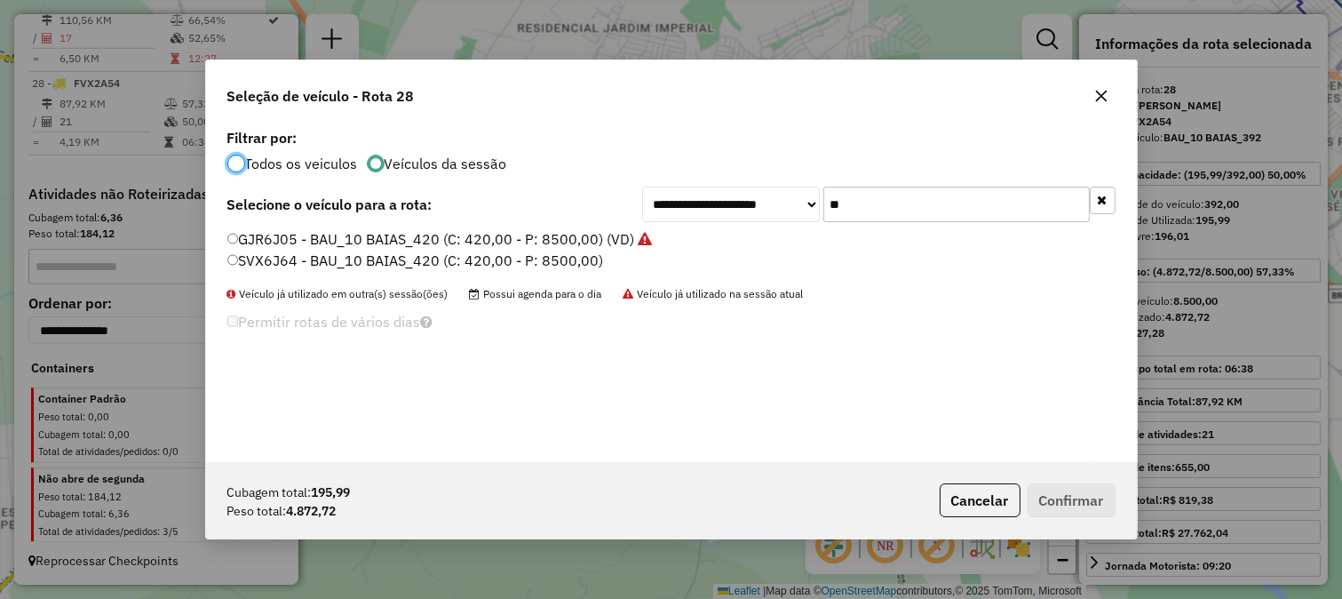
click at [832, 218] on input "**" at bounding box center [956, 205] width 267 height 36
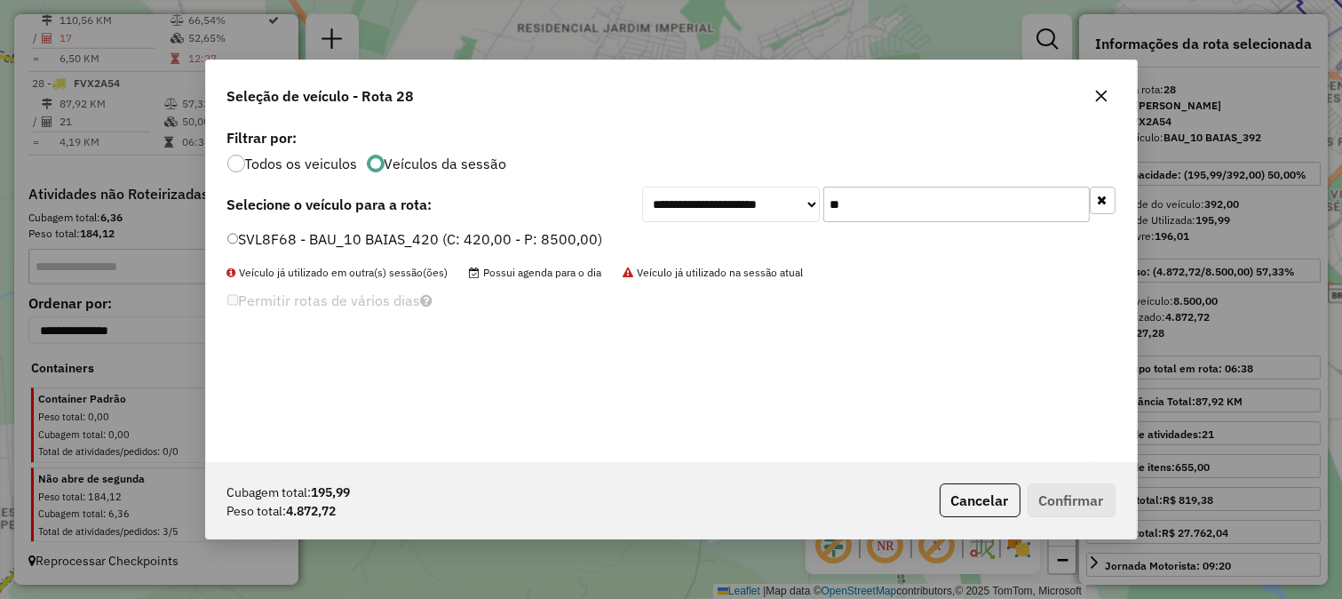
type input "**"
click at [419, 234] on label "SVL8F68 - BAU_10 BAIAS_420 (C: 420,00 - P: 8500,00)" at bounding box center [415, 238] width 376 height 21
click at [1055, 496] on button "Confirmar" at bounding box center [1072, 500] width 88 height 34
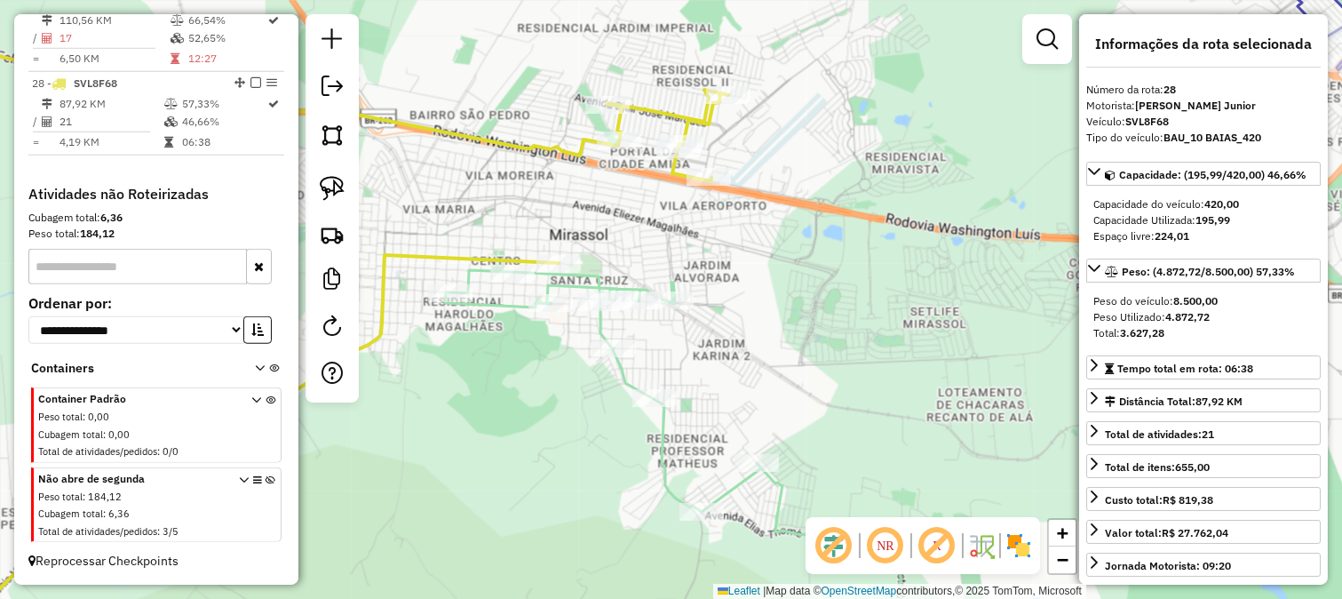
drag, startPoint x: 591, startPoint y: 191, endPoint x: 777, endPoint y: 232, distance: 191.0
click at [775, 232] on div "Janela de atendimento Grade de atendimento Capacidade Transportadoras Veículos …" at bounding box center [671, 299] width 1342 height 599
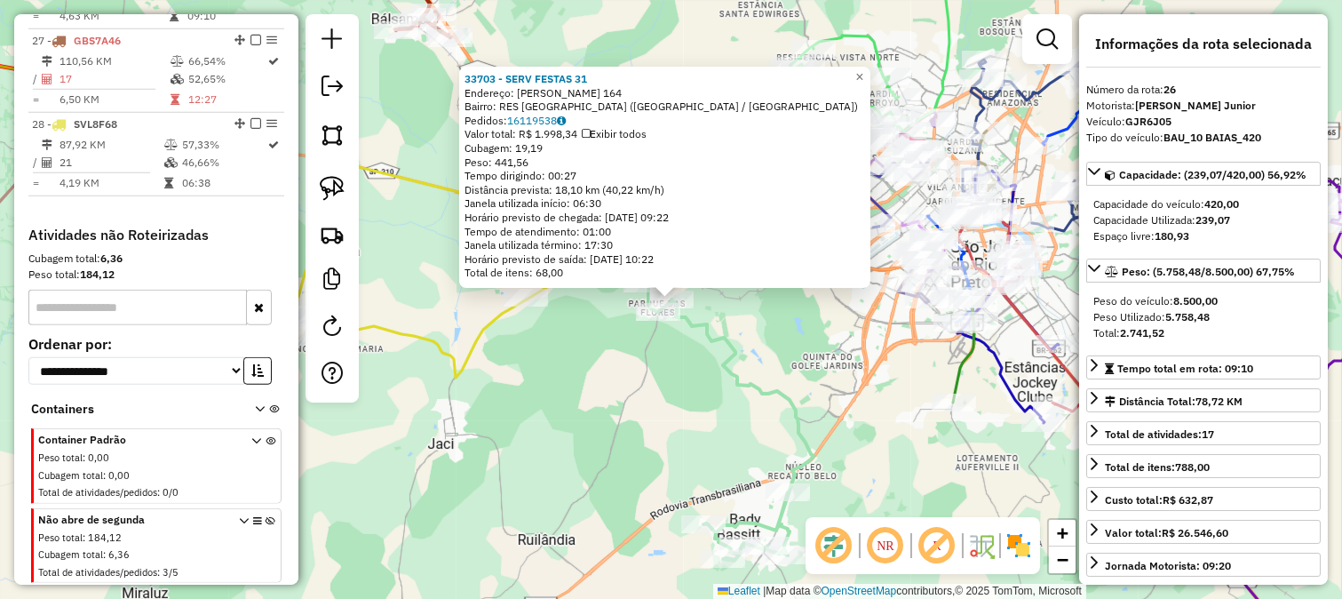
scroll to position [2812, 0]
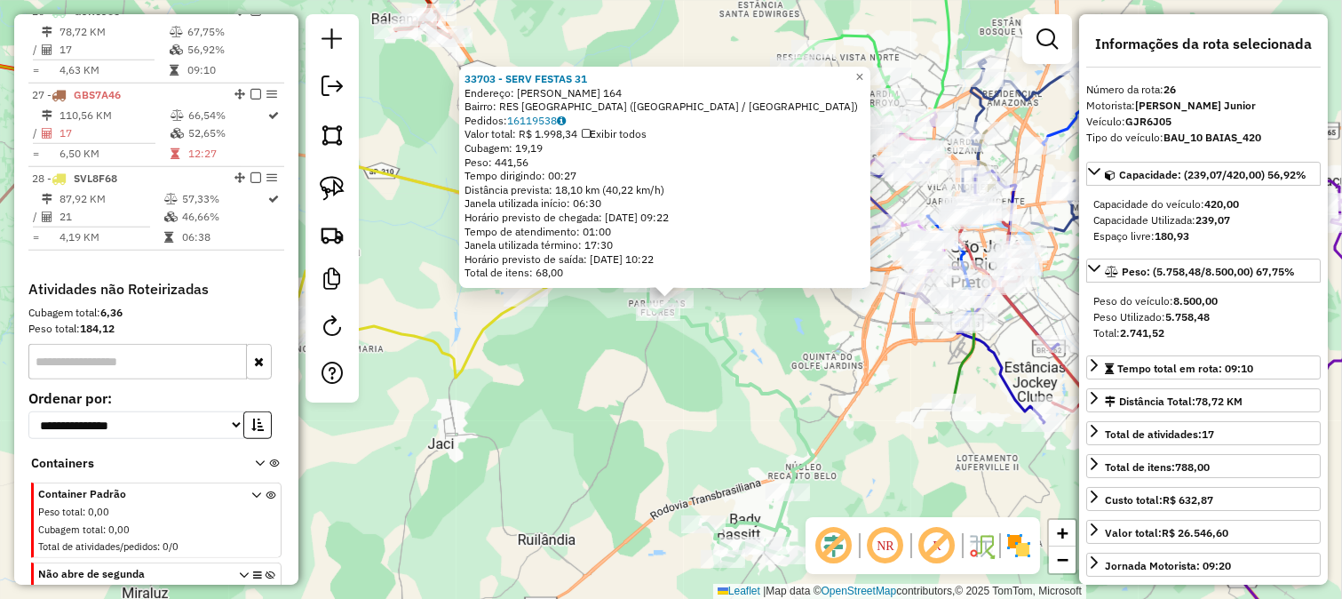
click at [649, 382] on div "33703 - SERV FESTAS 31 Endereço: LUIS BASSAN 164 Bairro: RES PARQUE DAS FLORES …" at bounding box center [671, 299] width 1342 height 599
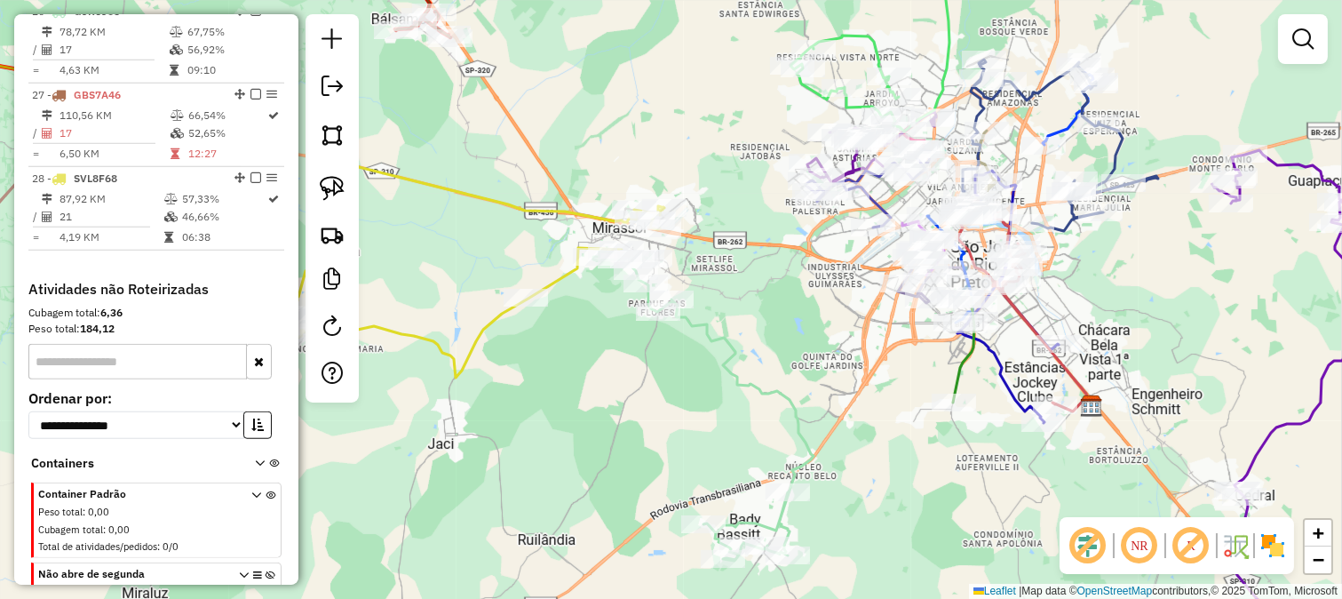
drag, startPoint x: 602, startPoint y: 376, endPoint x: 755, endPoint y: 414, distance: 157.5
click at [755, 414] on div "33703 - SERV FESTAS 31 Endereço: LUIS BASSAN 164 Bairro: RES PARQUE DAS FLORES …" at bounding box center [671, 299] width 1342 height 599
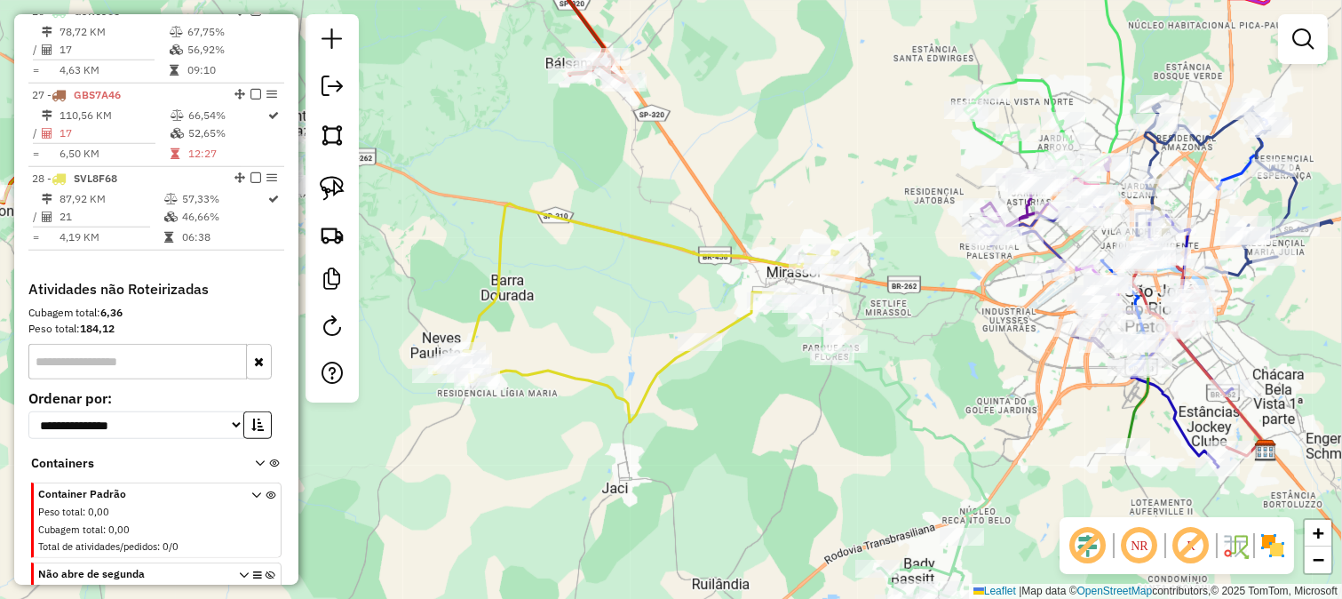
click at [736, 314] on icon at bounding box center [636, 312] width 405 height 219
select select "**********"
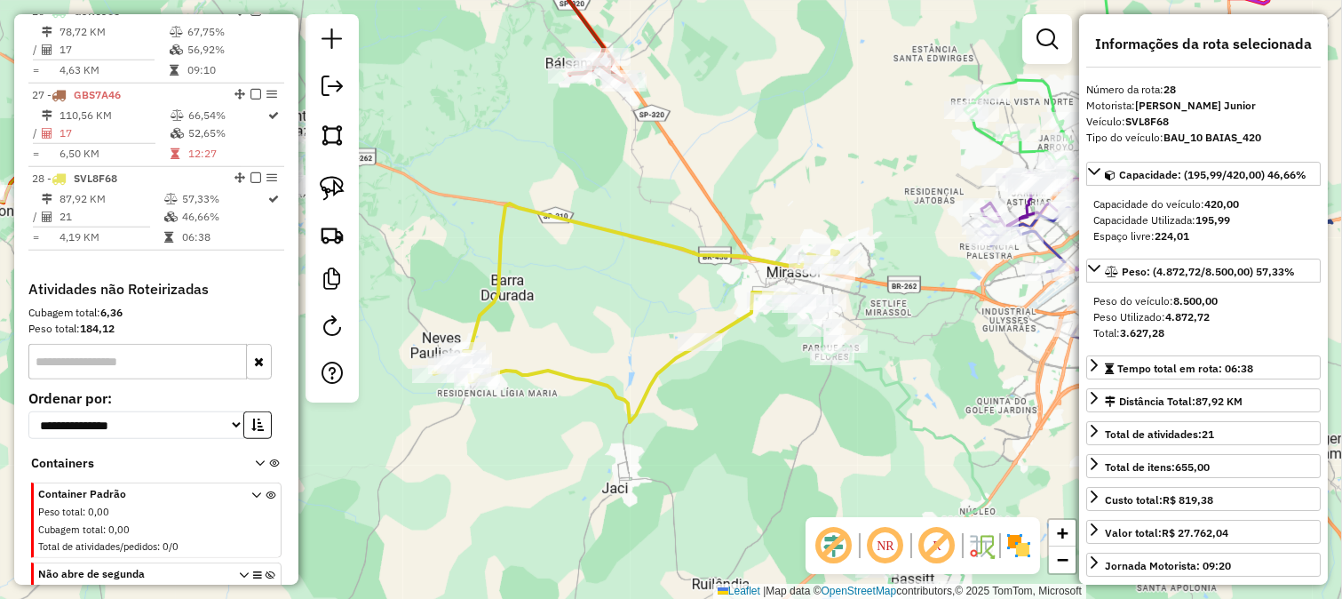
scroll to position [2920, 0]
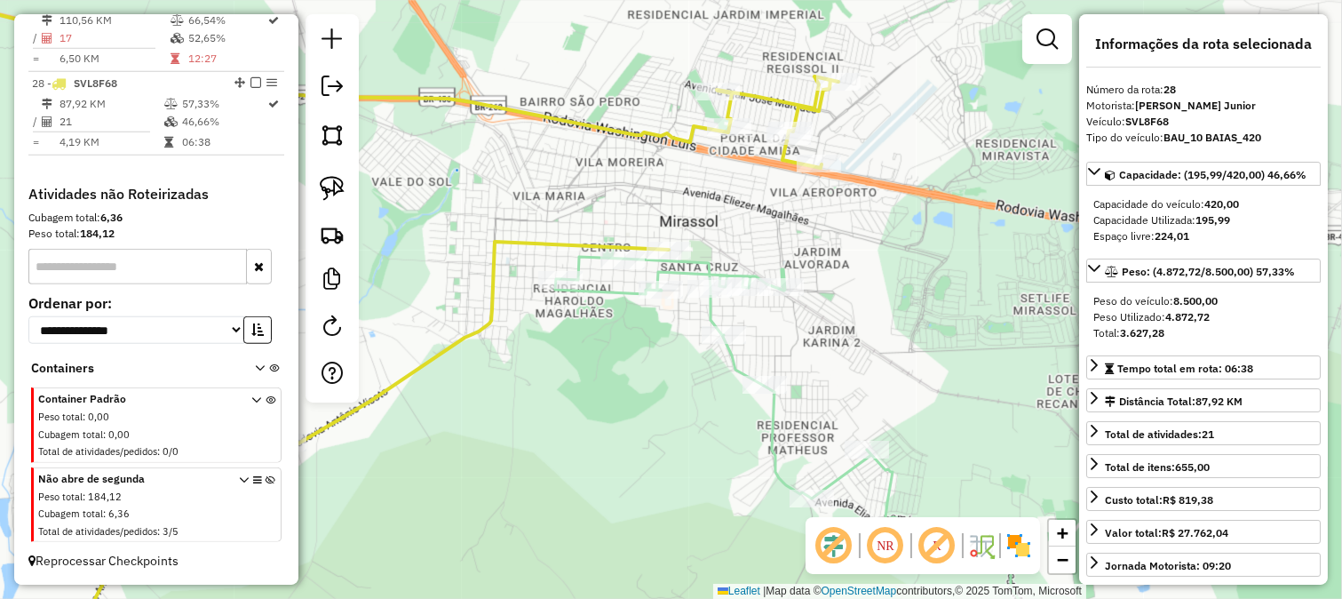
click at [661, 240] on icon at bounding box center [352, 320] width 973 height 678
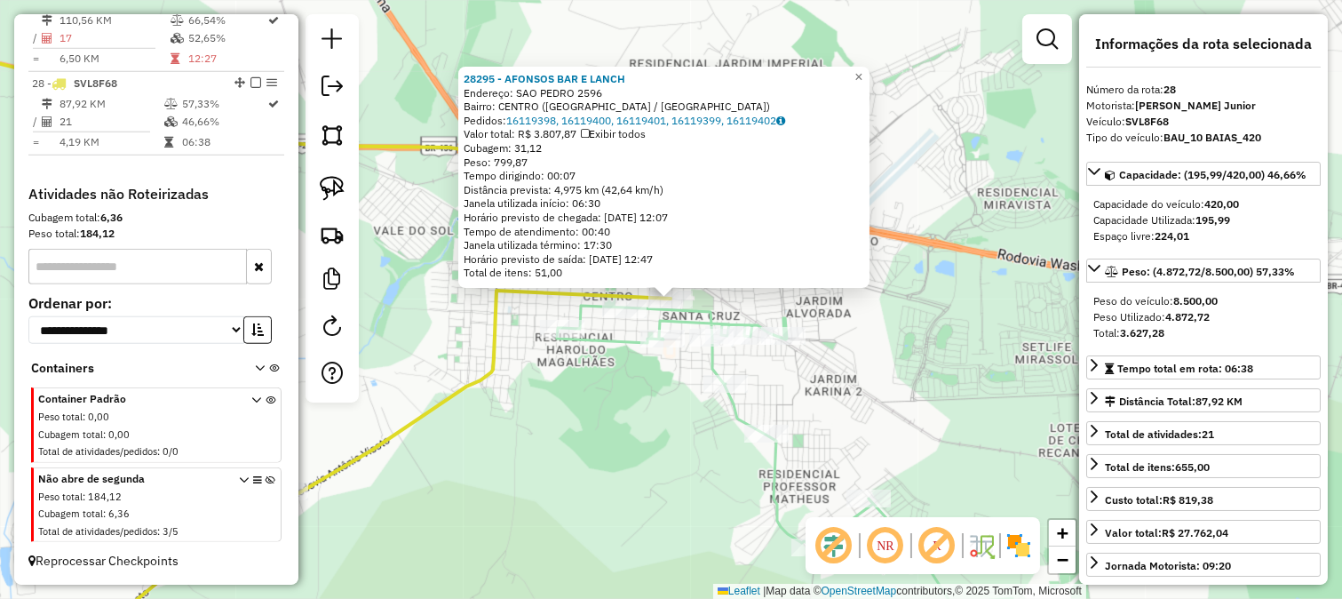
click at [653, 383] on div "28295 - AFONSOS BAR E LANCH Endereço: SAO PEDRO 2596 Bairro: CENTRO (MIRASSOL /…" at bounding box center [671, 299] width 1342 height 599
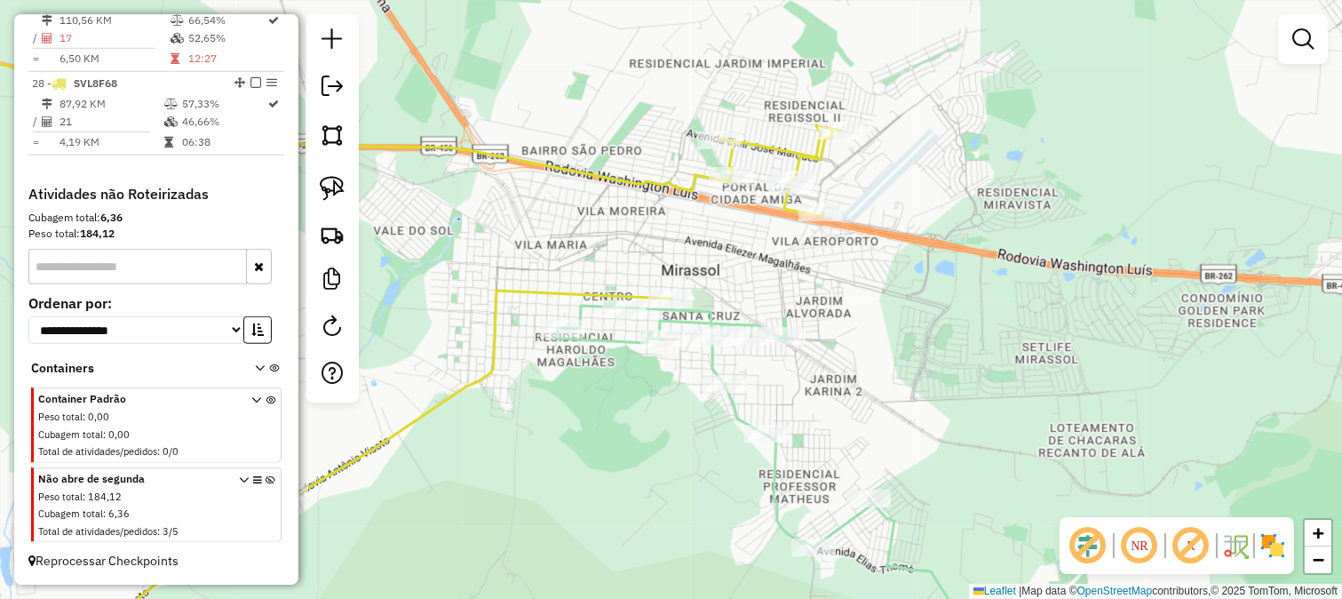
click at [720, 304] on div "Rota 26 - Placa GJR6J05 1757 - BAR DO ALMEIDA Janela de atendimento Grade de at…" at bounding box center [671, 299] width 1342 height 599
click at [718, 323] on icon at bounding box center [821, 483] width 529 height 354
select select "**********"
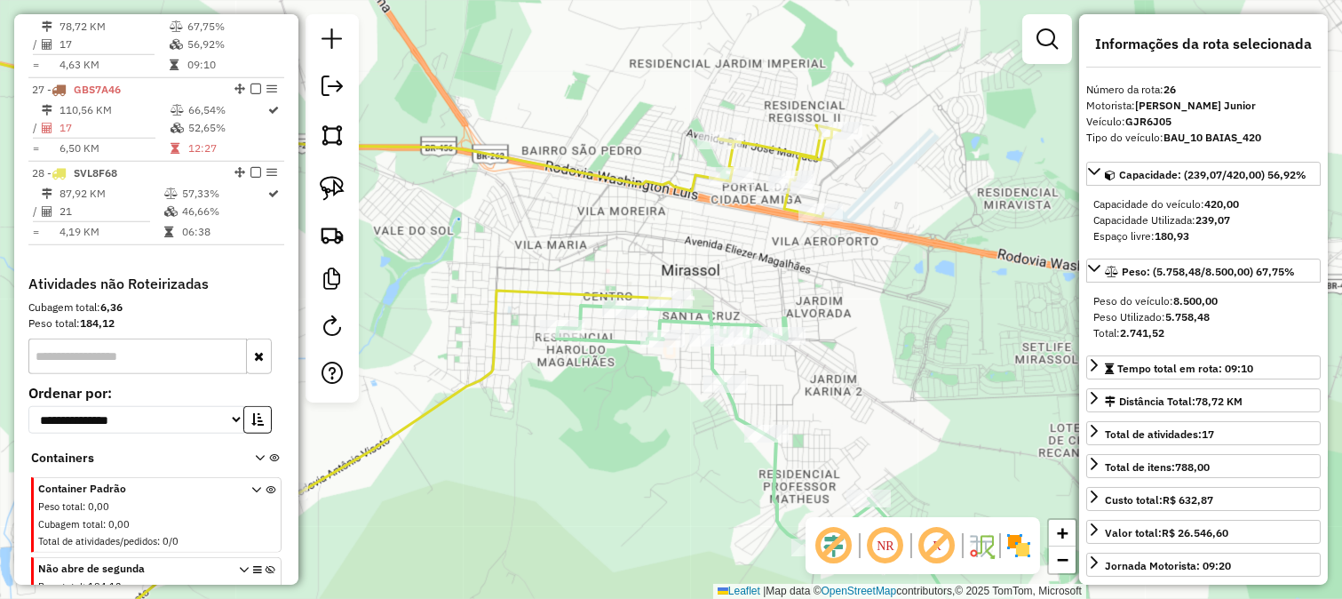
scroll to position [2812, 0]
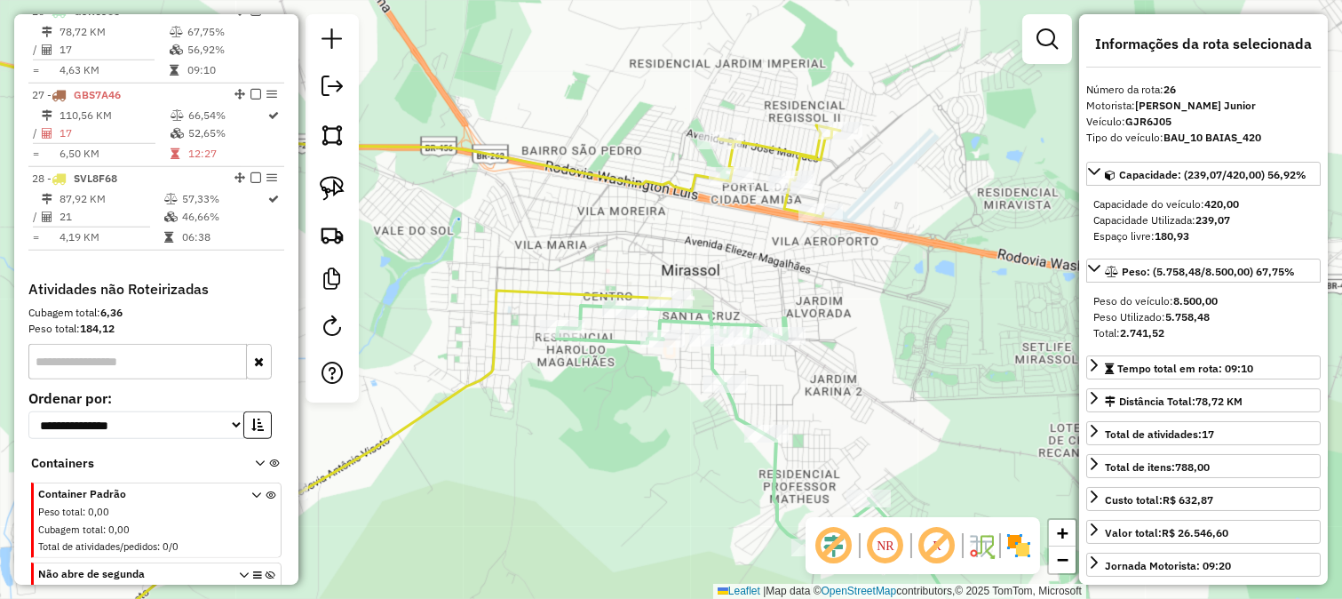
drag, startPoint x: 712, startPoint y: 298, endPoint x: 812, endPoint y: 298, distance: 100.4
click at [809, 298] on div "Janela de atendimento Grade de atendimento Capacidade Transportadoras Veículos …" at bounding box center [671, 299] width 1342 height 599
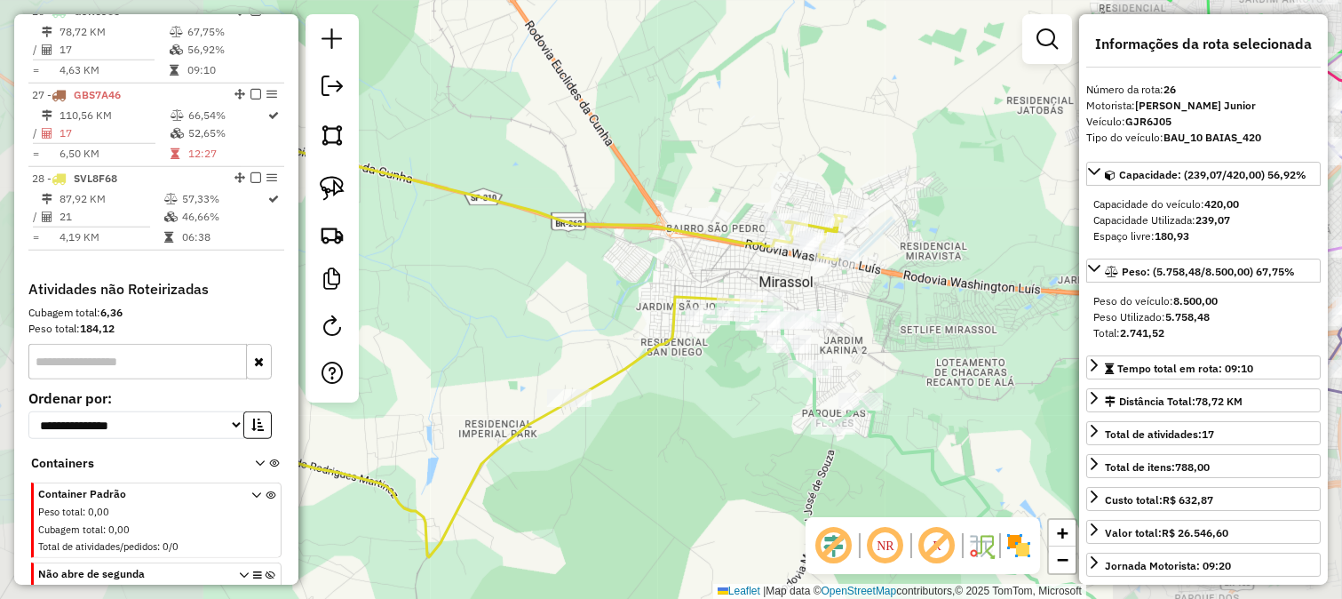
click at [632, 392] on div "Janela de atendimento Grade de atendimento Capacidade Transportadoras Veículos …" at bounding box center [671, 299] width 1342 height 599
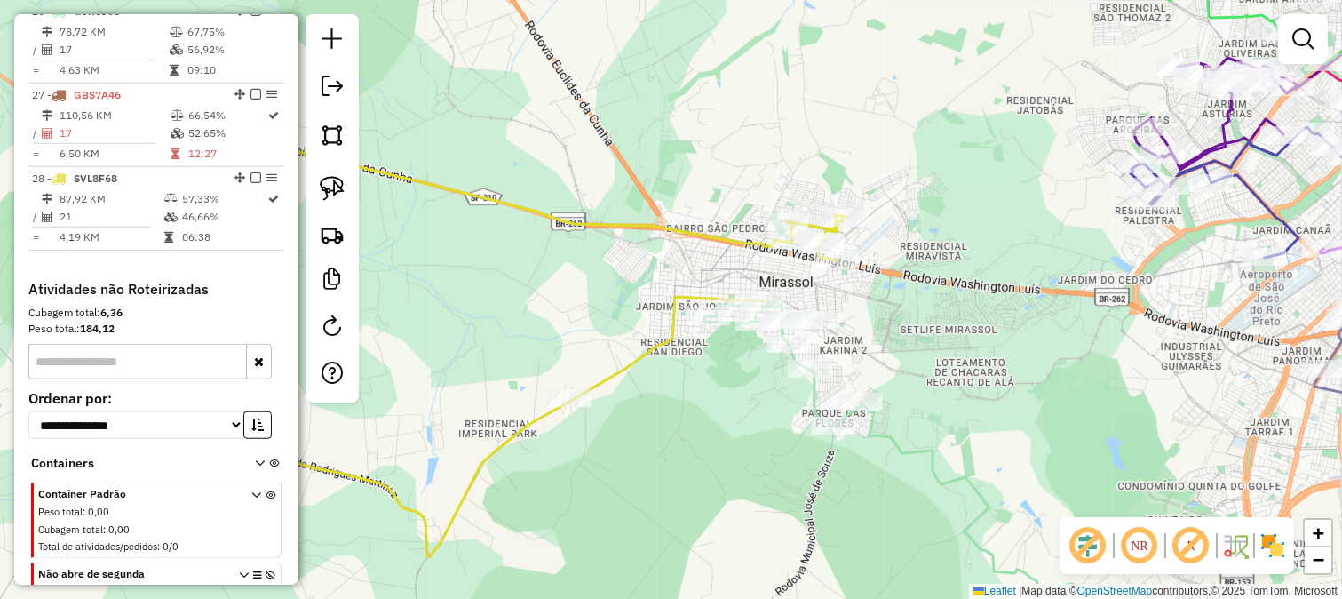
click at [563, 407] on div at bounding box center [569, 398] width 44 height 18
select select "**********"
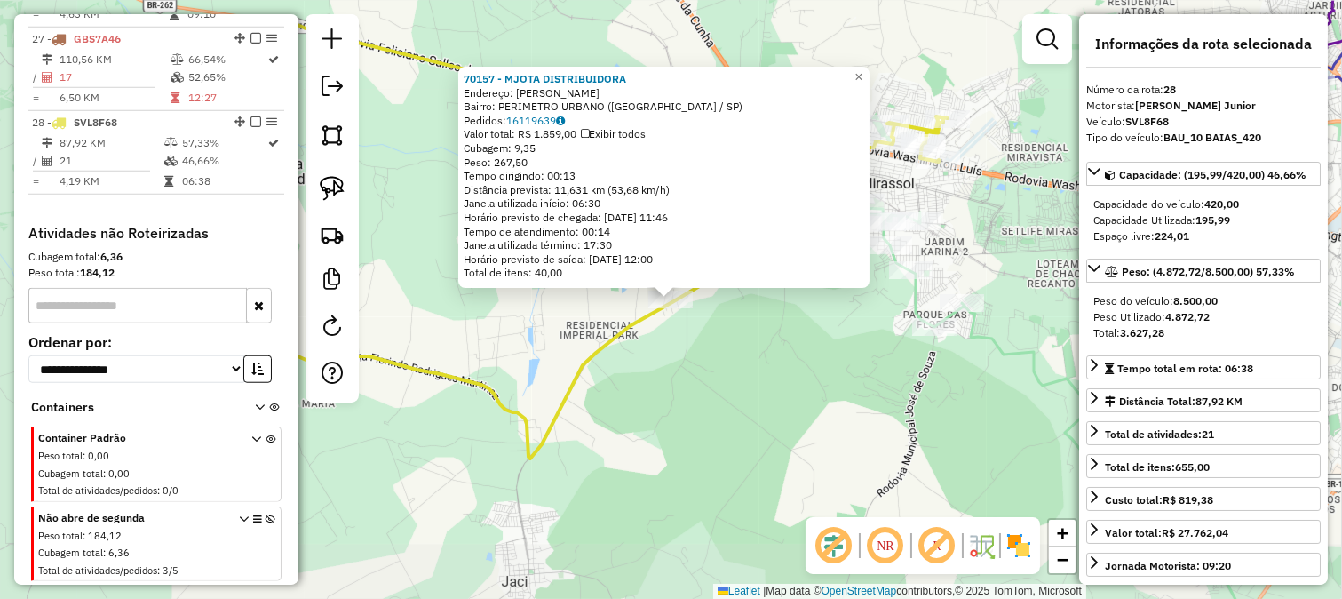
scroll to position [2920, 0]
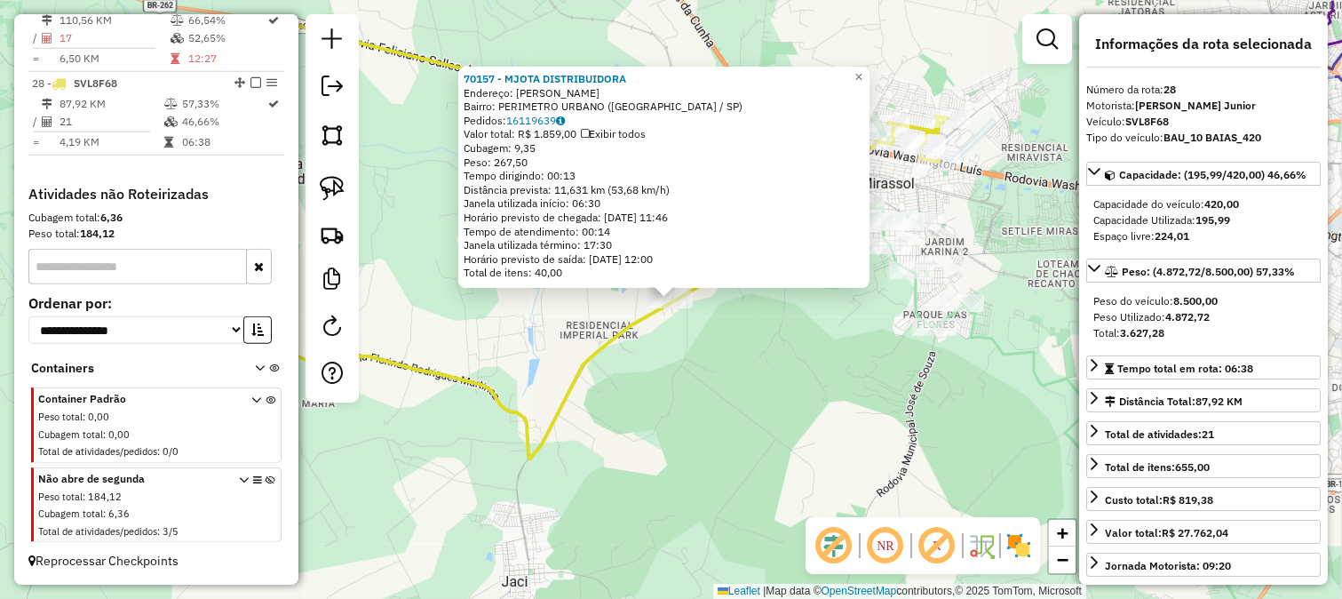
click at [697, 382] on div "70157 - MJOTA DISTRIBUIDORA Endereço: ANTONIO VISSOTTO SN Bairro: PERIMETRO URB…" at bounding box center [671, 299] width 1342 height 599
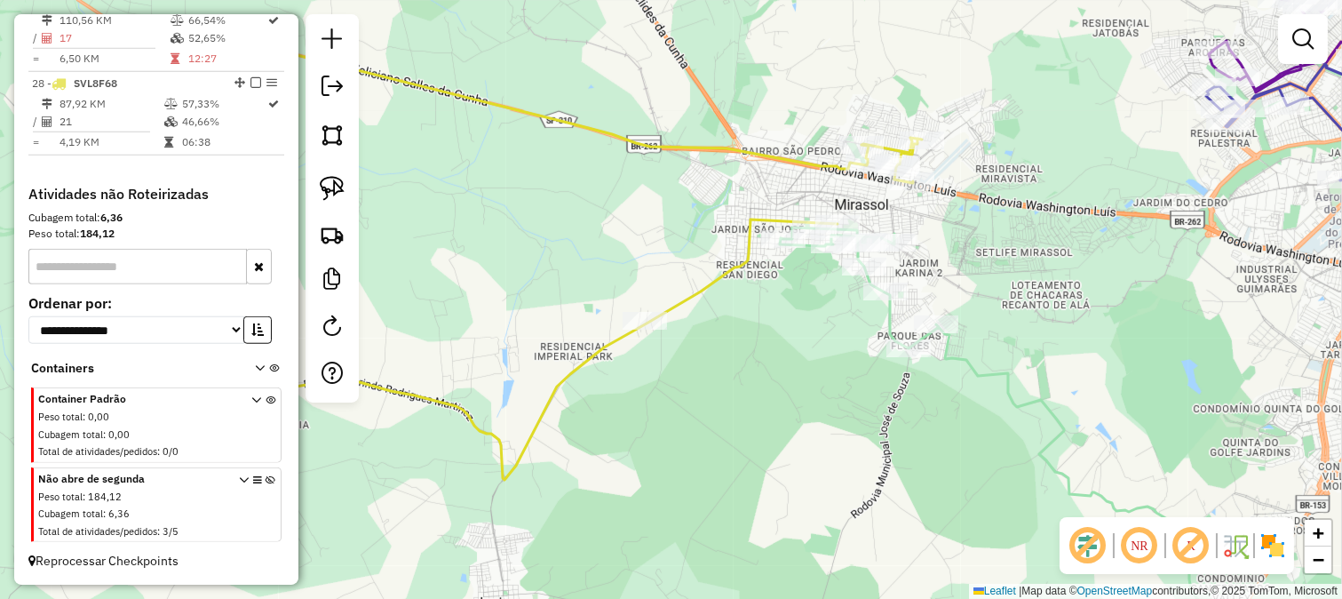
drag, startPoint x: 748, startPoint y: 349, endPoint x: 711, endPoint y: 380, distance: 48.6
click at [711, 380] on div "Janela de atendimento Grade de atendimento Capacidade Transportadoras Veículos …" at bounding box center [671, 299] width 1342 height 599
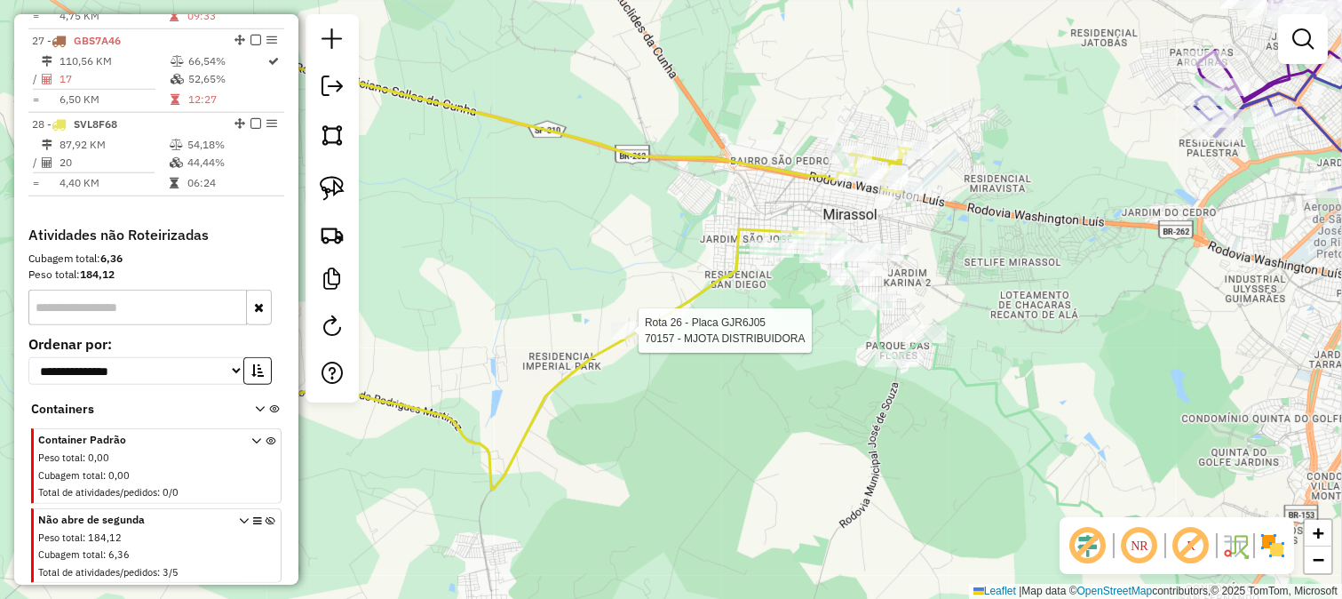
select select "**********"
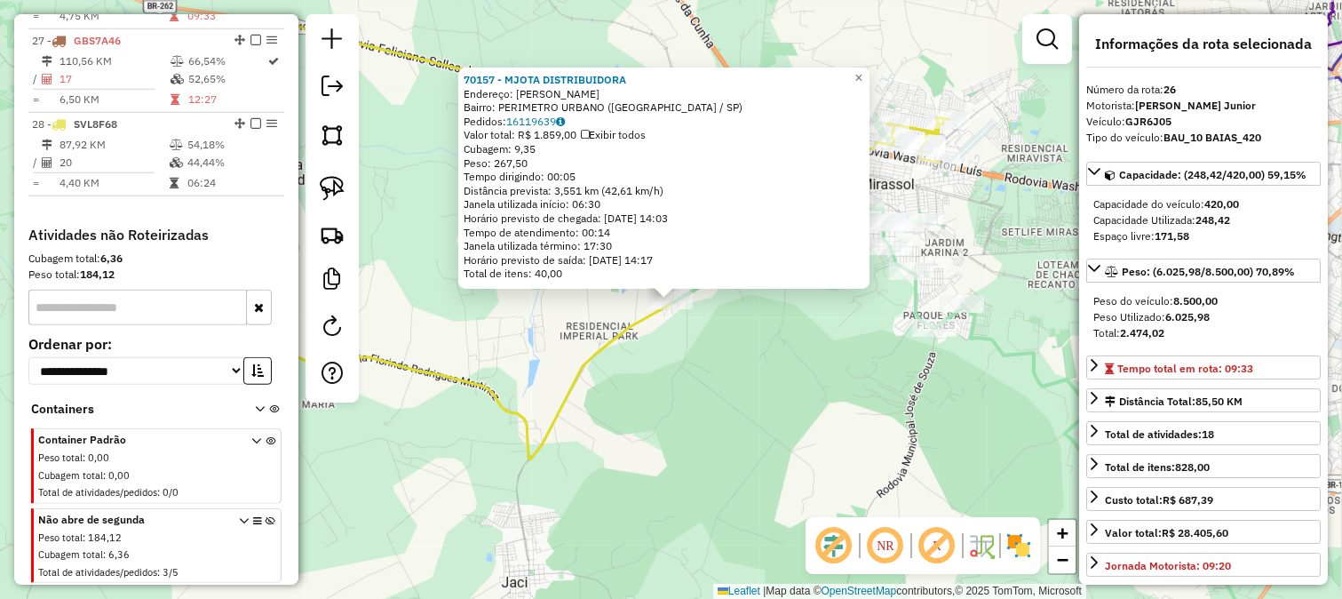
scroll to position [2812, 0]
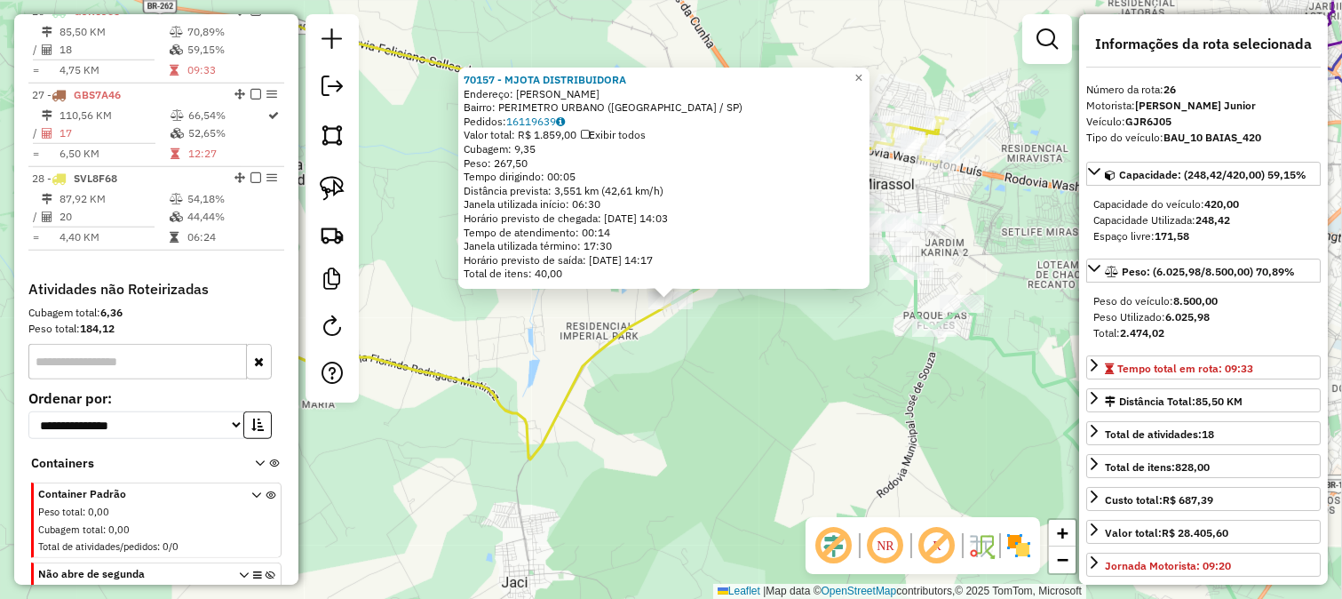
click at [765, 355] on div "70157 - MJOTA DISTRIBUIDORA Endereço: ANTONIO VISSOTTO SN Bairro: PERIMETRO URB…" at bounding box center [671, 299] width 1342 height 599
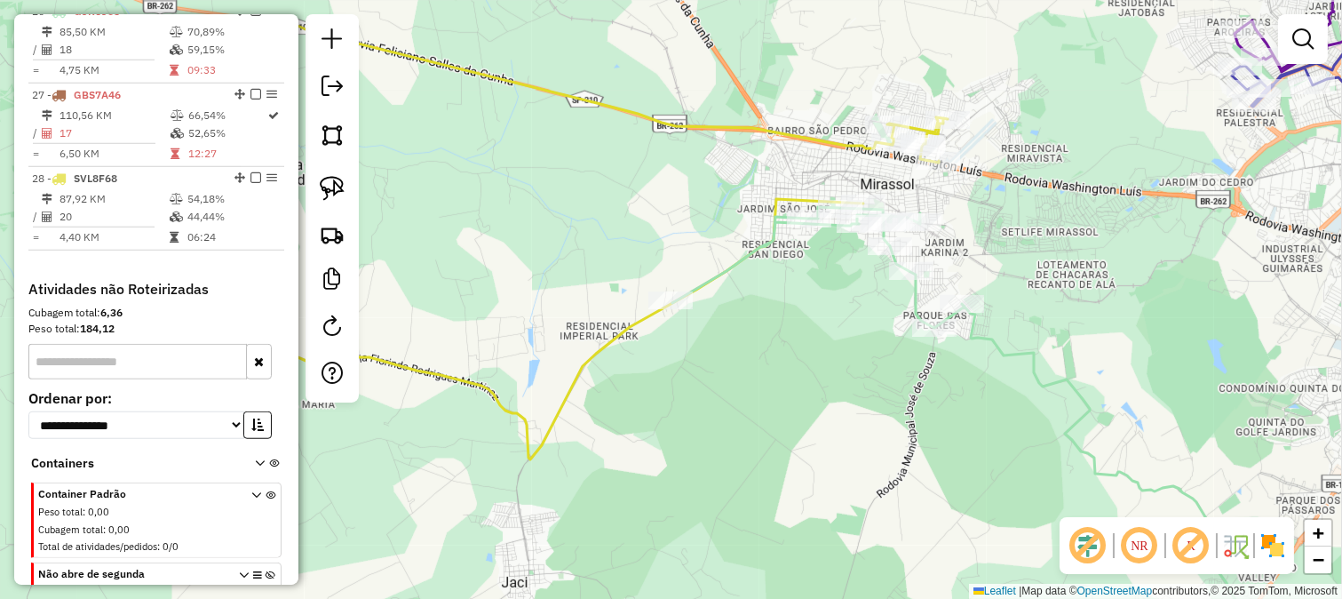
drag, startPoint x: 803, startPoint y: 322, endPoint x: 765, endPoint y: 356, distance: 51.6
click at [768, 352] on div "70157 - MJOTA DISTRIBUIDORA Endereço: ANTONIO VISSOTTO SN Bairro: PERIMETRO URB…" at bounding box center [671, 299] width 1342 height 599
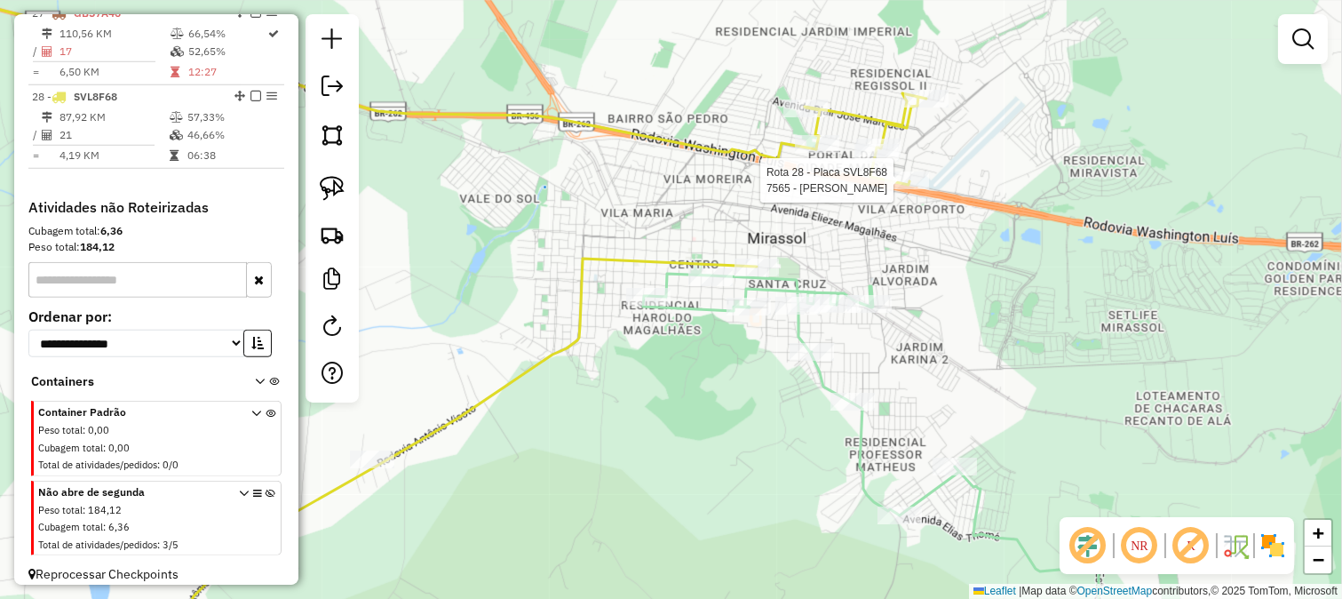
select select "**********"
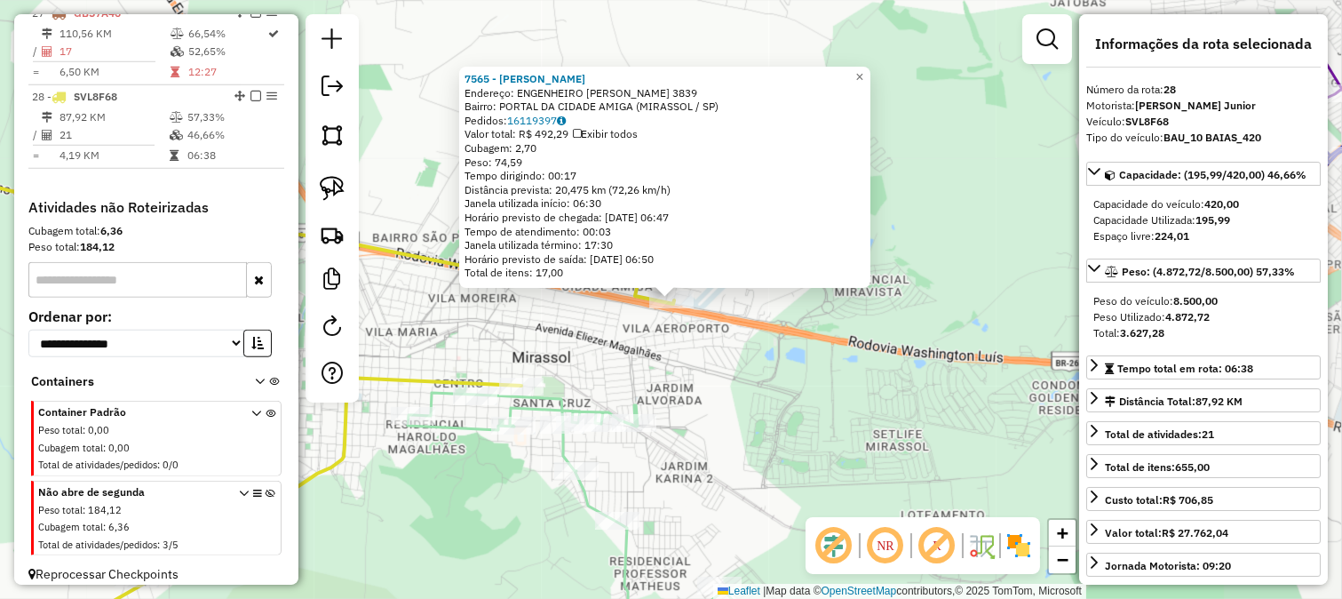
scroll to position [2920, 0]
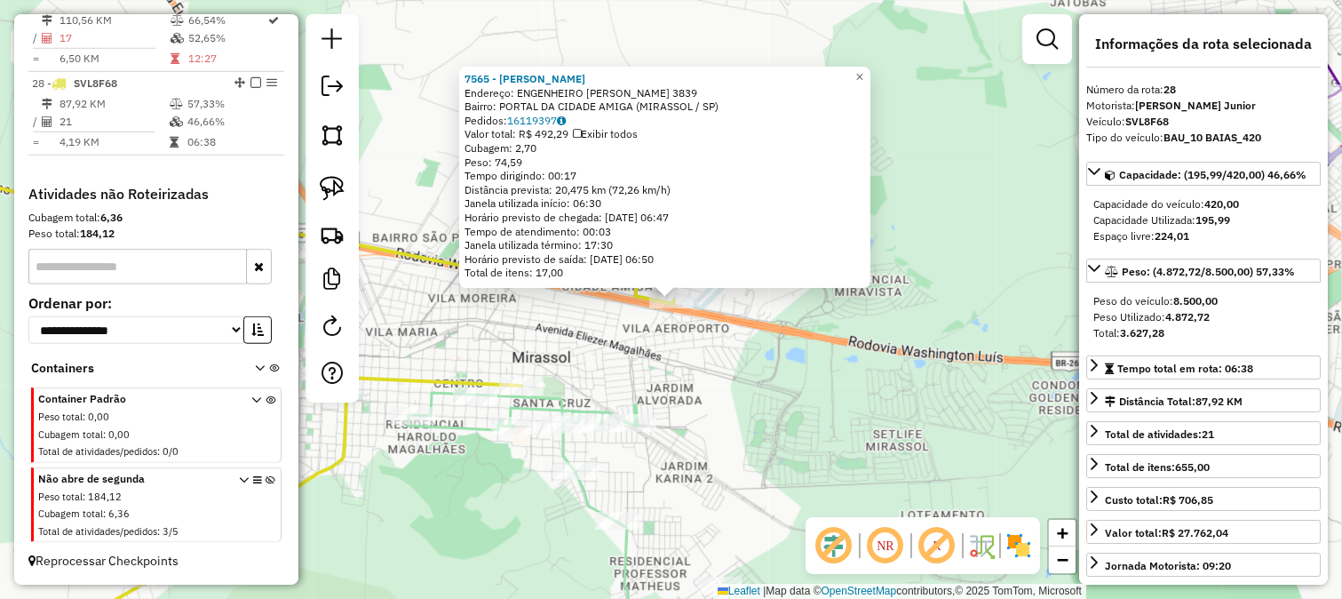
click at [764, 362] on div "7565 - MARCIA GUIRARDI Endereço: ENGENHEIRO MODESTO JOSE MOREIR 3839 Bairro: PO…" at bounding box center [671, 299] width 1342 height 599
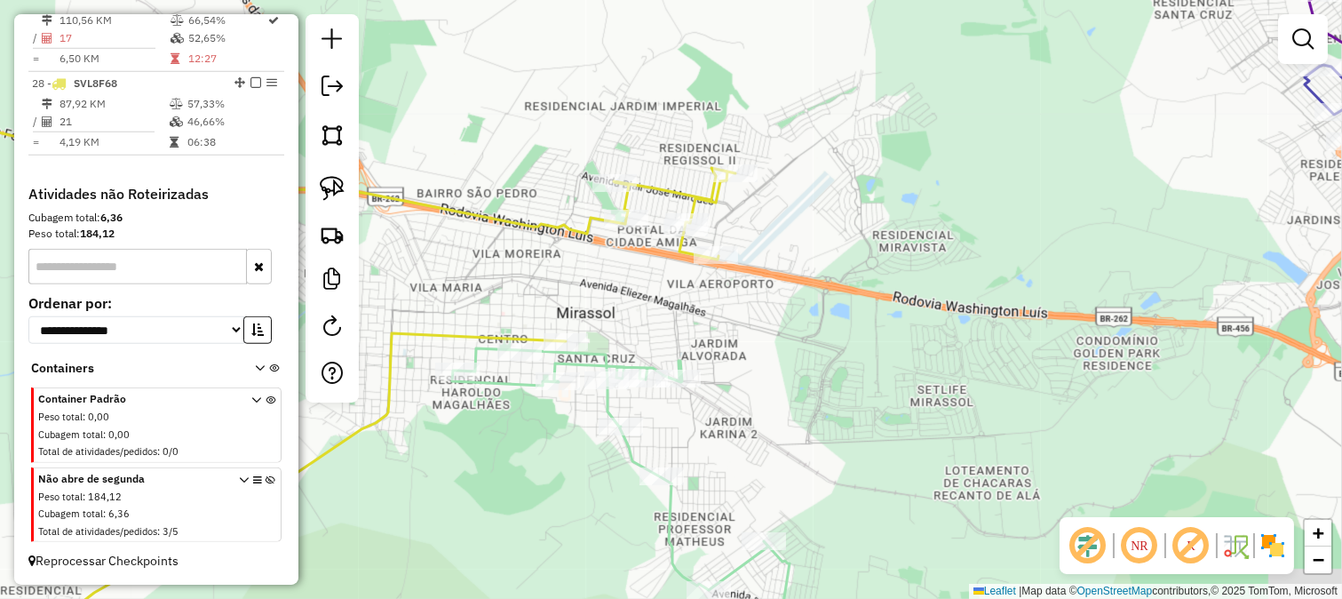
drag, startPoint x: 684, startPoint y: 416, endPoint x: 770, endPoint y: 297, distance: 147.0
click at [769, 313] on div "Janela de atendimento Grade de atendimento Capacidade Transportadoras Veículos …" at bounding box center [671, 299] width 1342 height 599
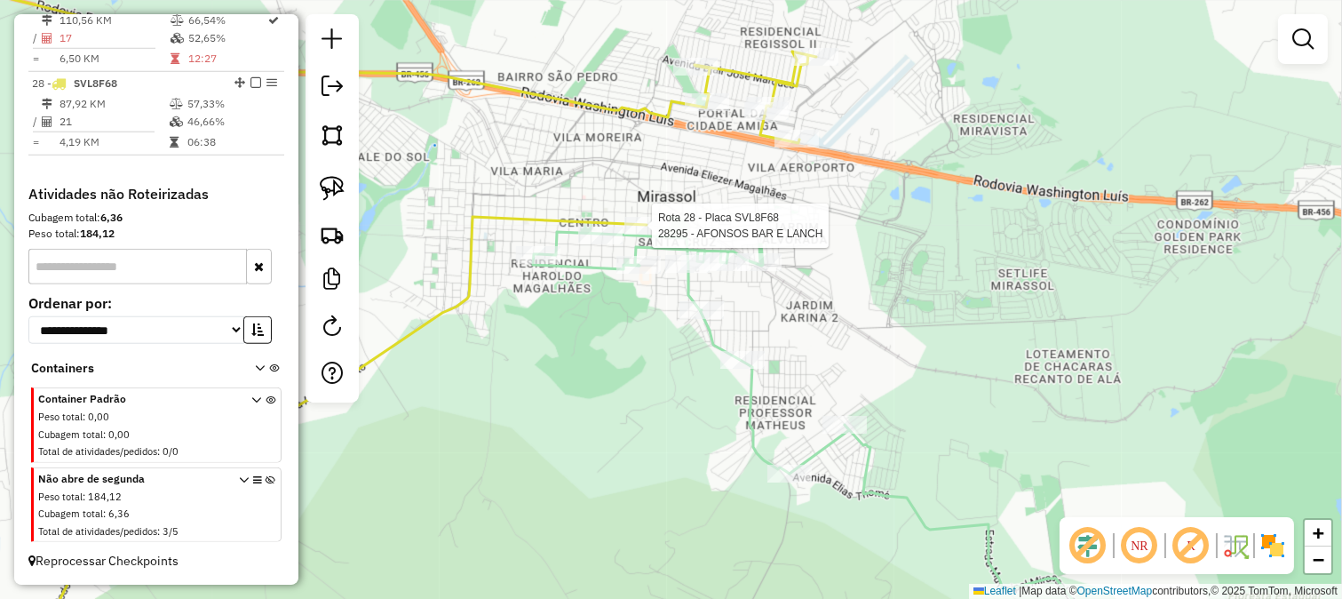
select select "**********"
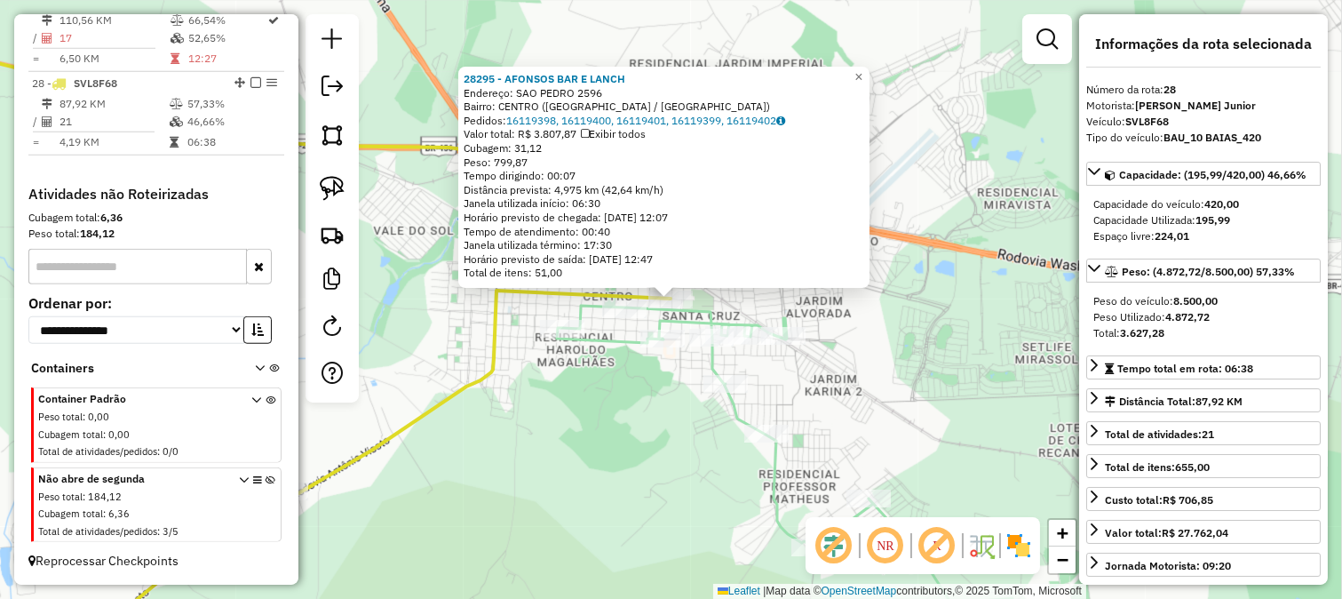
click at [596, 362] on div "Rota 26 - Placa GJR6J05 99189 - CELIA SALGADOS 28295 - AFONSOS BAR E LANCH Ende…" at bounding box center [671, 299] width 1342 height 599
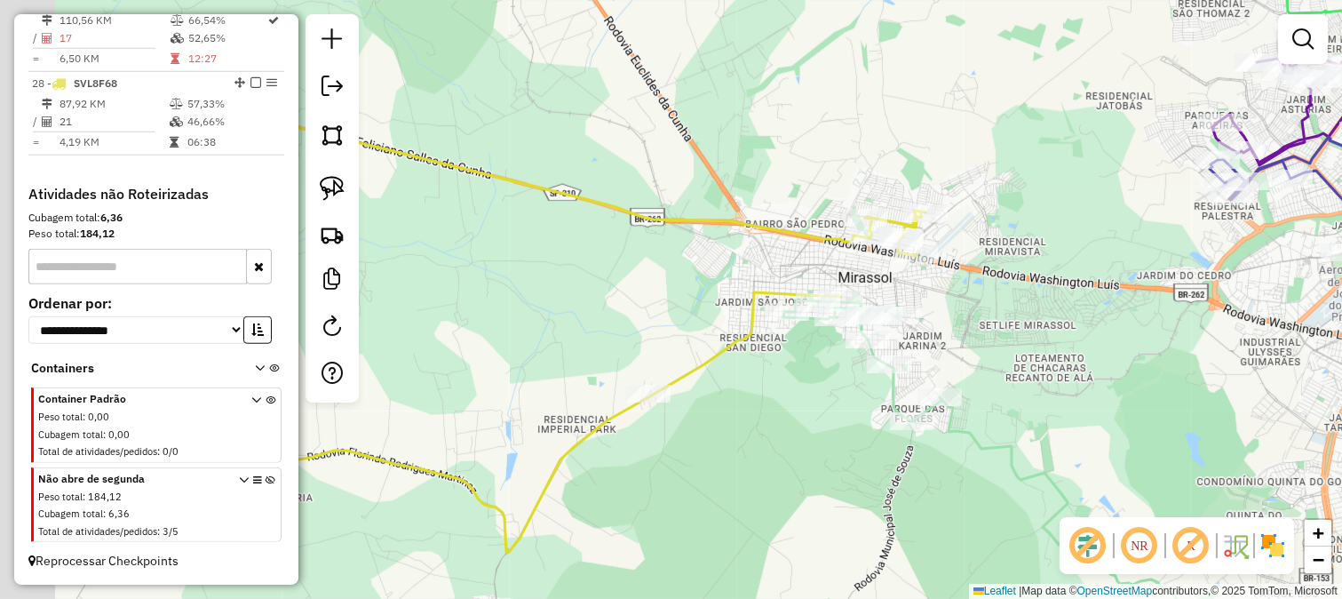
drag, startPoint x: 760, startPoint y: 296, endPoint x: 795, endPoint y: 299, distance: 35.7
click at [784, 299] on icon at bounding box center [520, 333] width 809 height 437
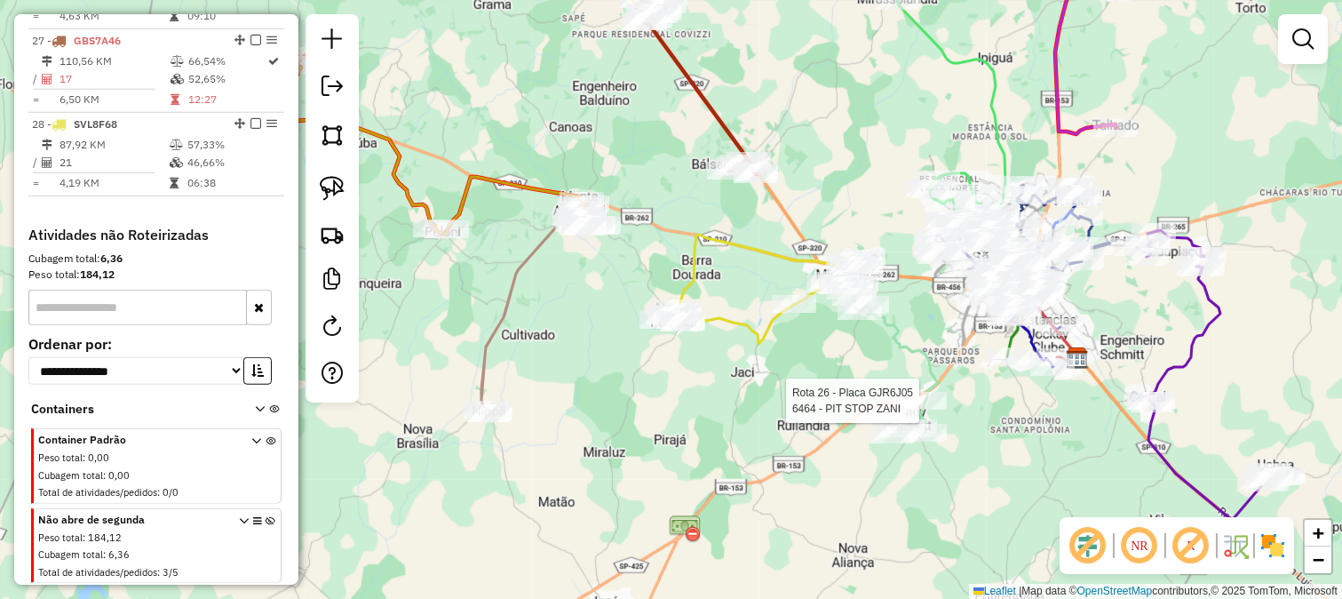
select select "**********"
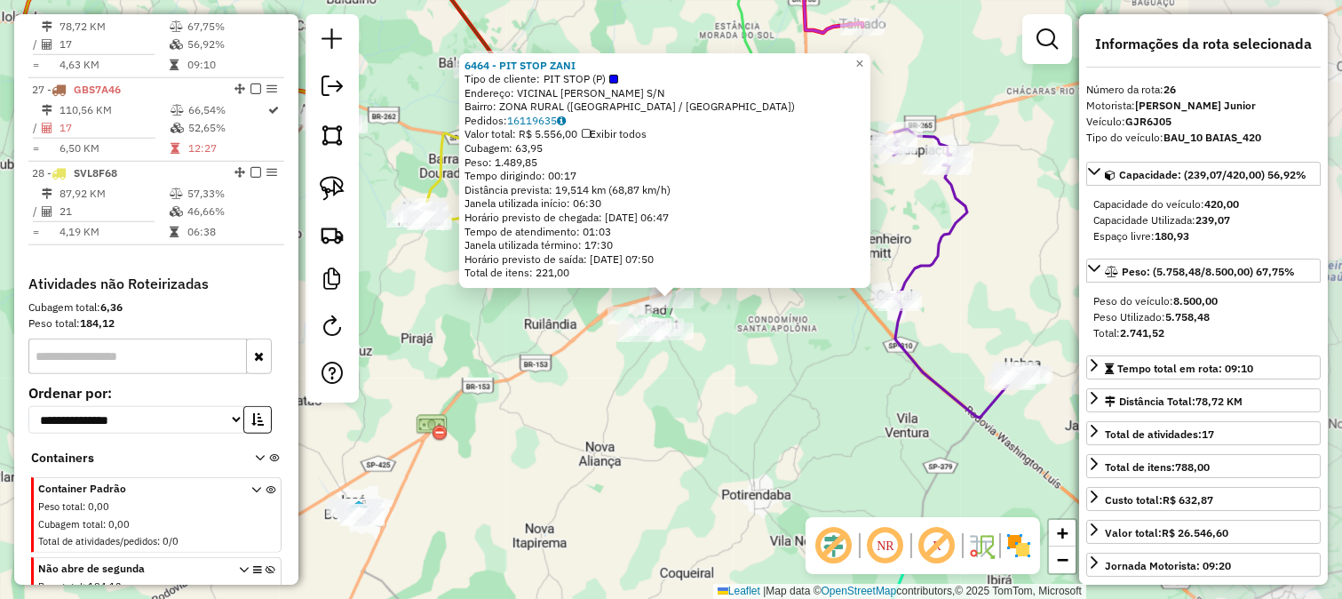
scroll to position [2812, 0]
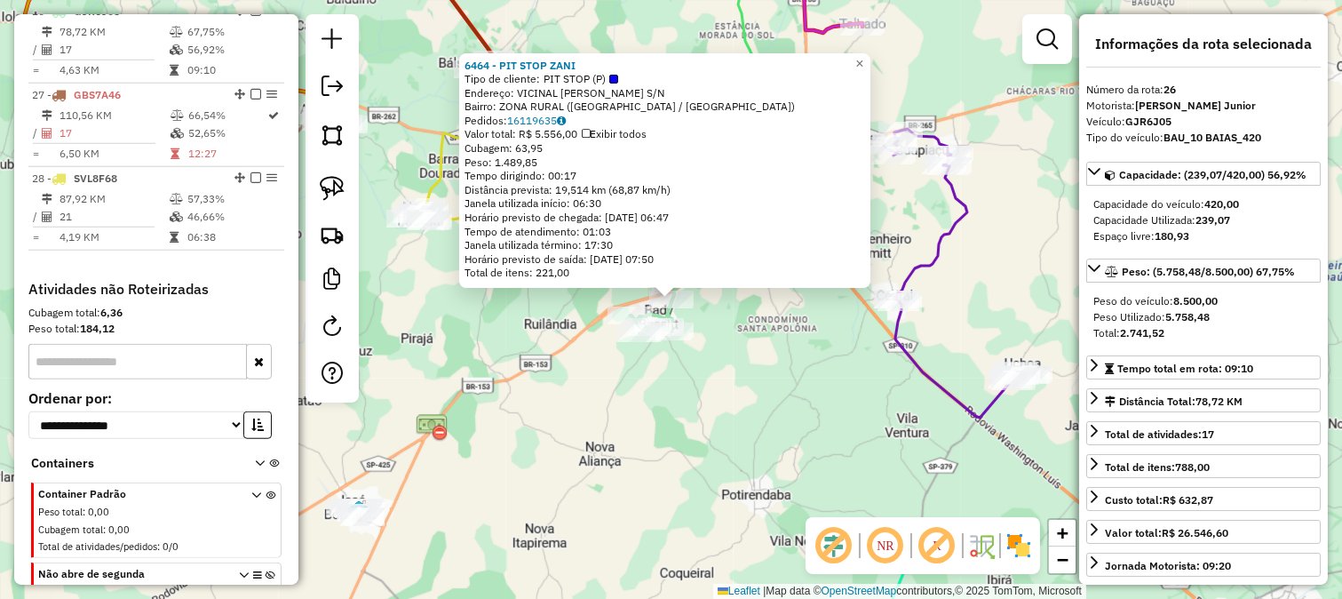
click at [831, 439] on div "6464 - PIT STOP ZANI Tipo de cliente: PIT STOP (P) Endereço: VICINAL MAURICIO G…" at bounding box center [671, 299] width 1342 height 599
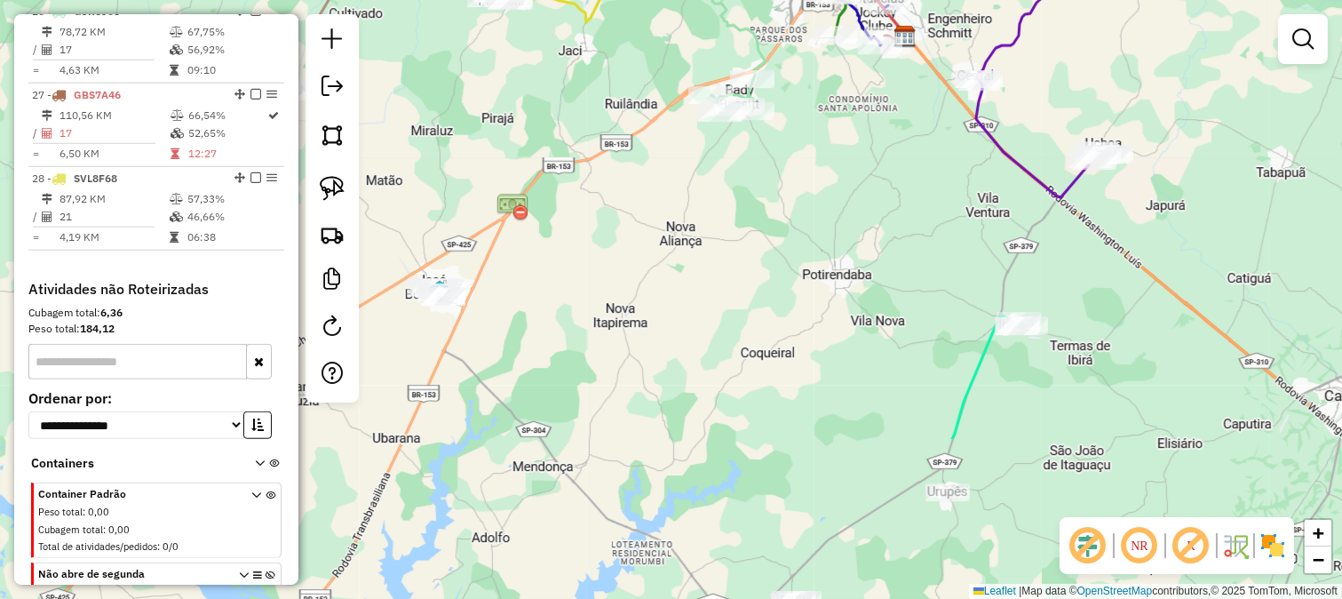
drag, startPoint x: 755, startPoint y: 439, endPoint x: 856, endPoint y: 342, distance: 140.1
click at [856, 342] on div "Janela de atendimento Grade de atendimento Capacidade Transportadoras Veículos …" at bounding box center [671, 299] width 1342 height 599
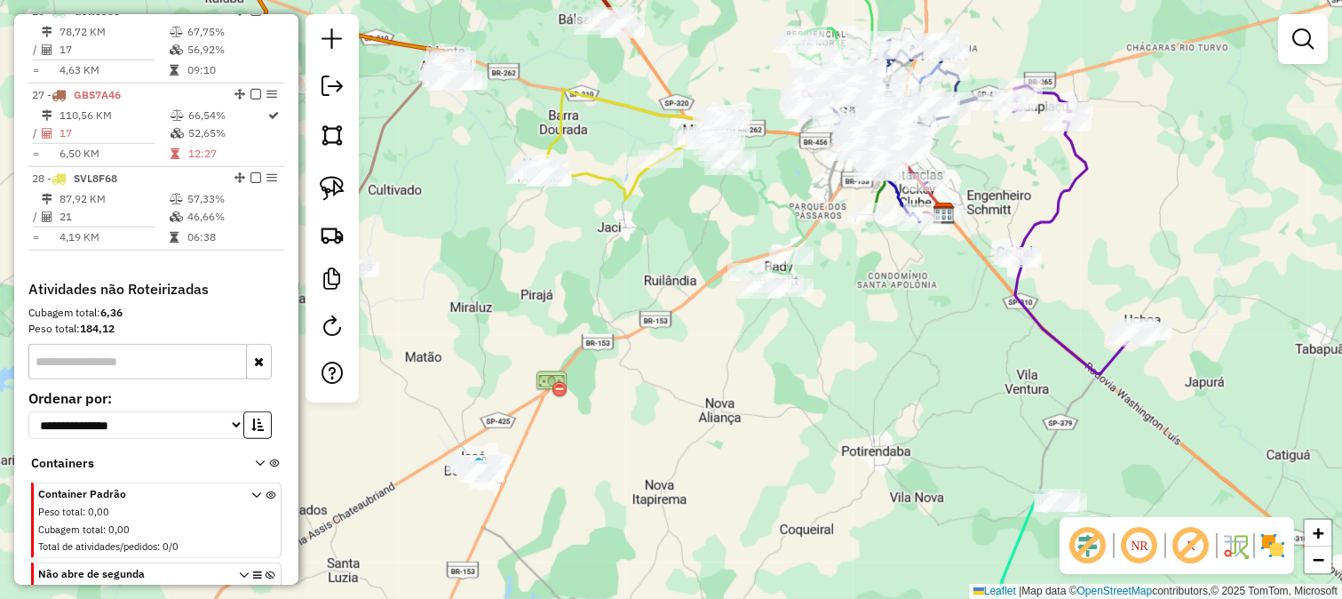
drag, startPoint x: 643, startPoint y: 287, endPoint x: 663, endPoint y: 342, distance: 58.4
click at [663, 342] on div "Janela de atendimento Grade de atendimento Capacidade Transportadoras Veículos …" at bounding box center [671, 299] width 1342 height 599
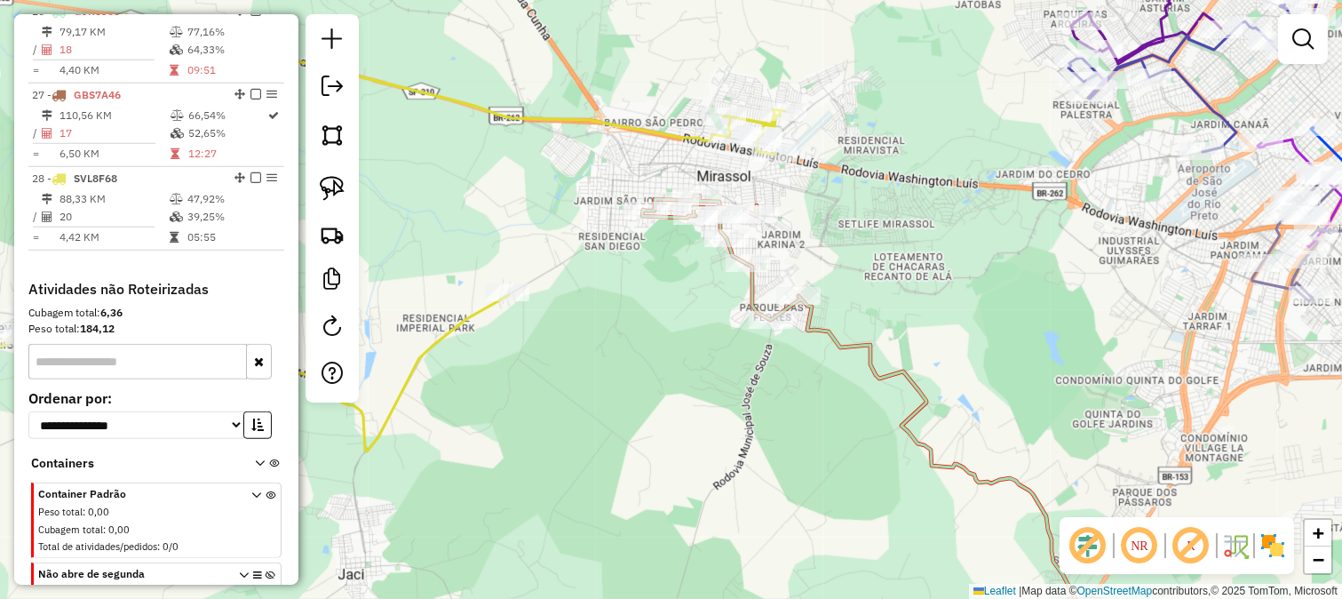
click at [663, 271] on div "Janela de atendimento Grade de atendimento Capacidade Transportadoras Veículos …" at bounding box center [671, 299] width 1342 height 599
drag, startPoint x: 667, startPoint y: 291, endPoint x: 681, endPoint y: 260, distance: 34.2
click at [680, 275] on div "Janela de atendimento Grade de atendimento Capacidade Transportadoras Veículos …" at bounding box center [671, 299] width 1342 height 599
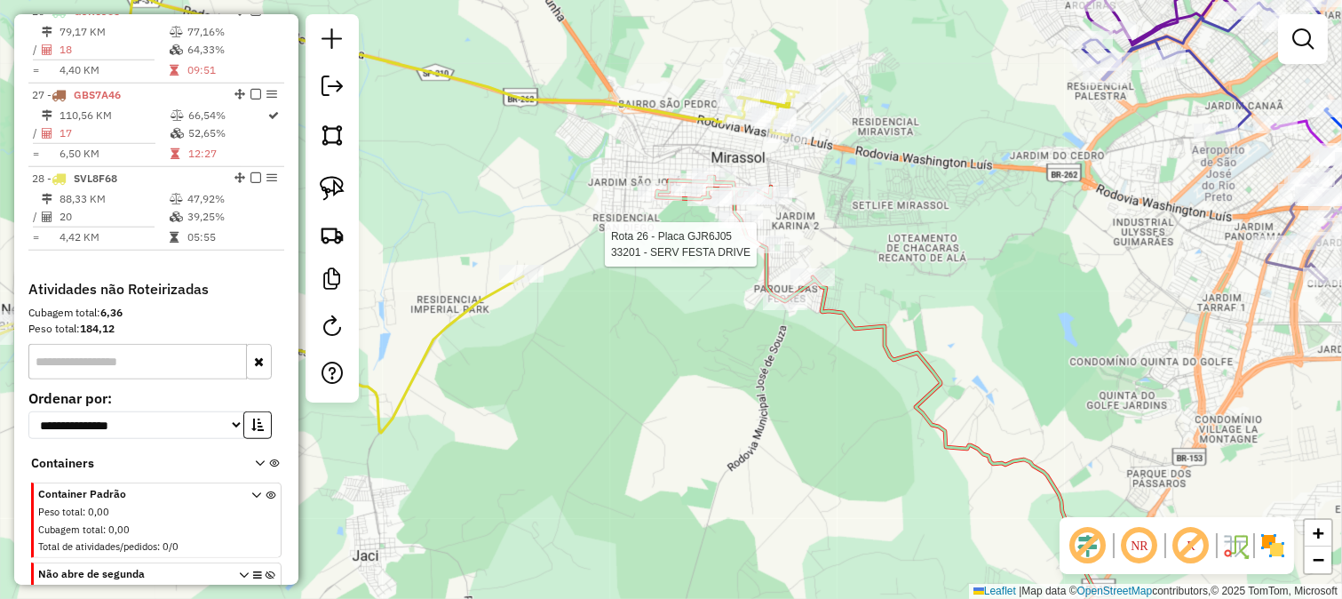
select select "**********"
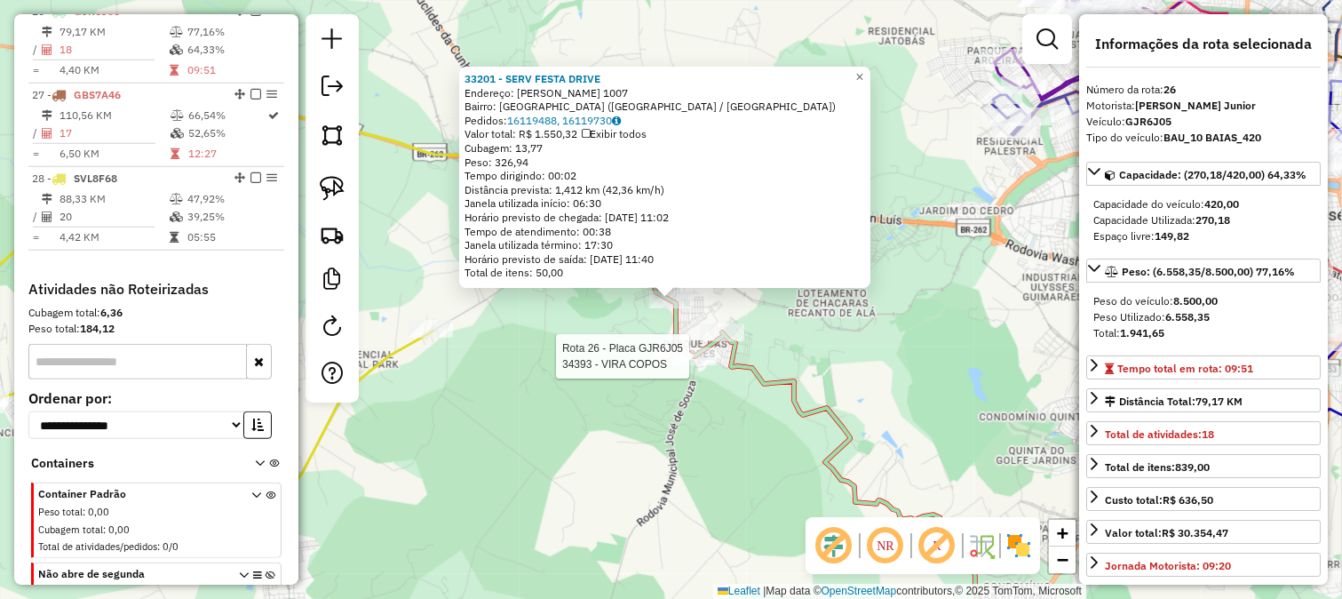
click at [671, 378] on div "Rota 26 - Placa GJR6J05 33703 - SERV FESTAS 31 Rota 26 - Placa GJR6J05 34393 - …" at bounding box center [671, 299] width 1342 height 599
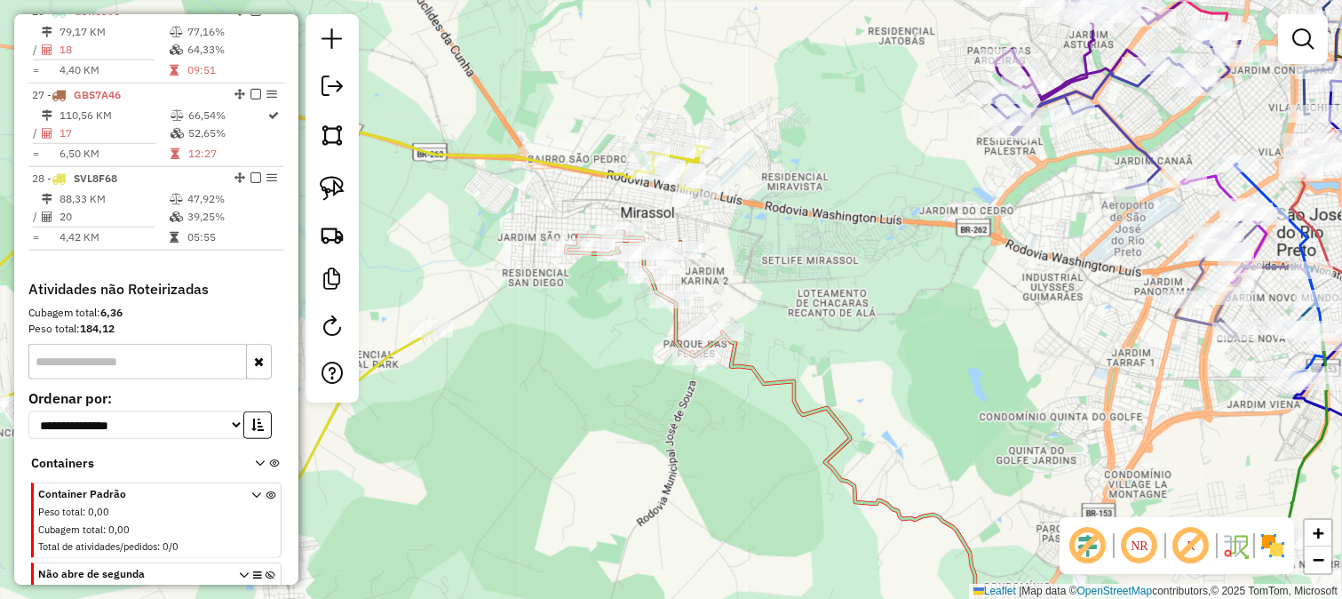
drag, startPoint x: 629, startPoint y: 436, endPoint x: 702, endPoint y: 272, distance: 179.8
click at [679, 357] on div "33201 - SERV FESTA DRIVE Endereço: JOAO POIATI 1007 Bairro: JARDIM SANTA CLAUDI…" at bounding box center [671, 299] width 1342 height 599
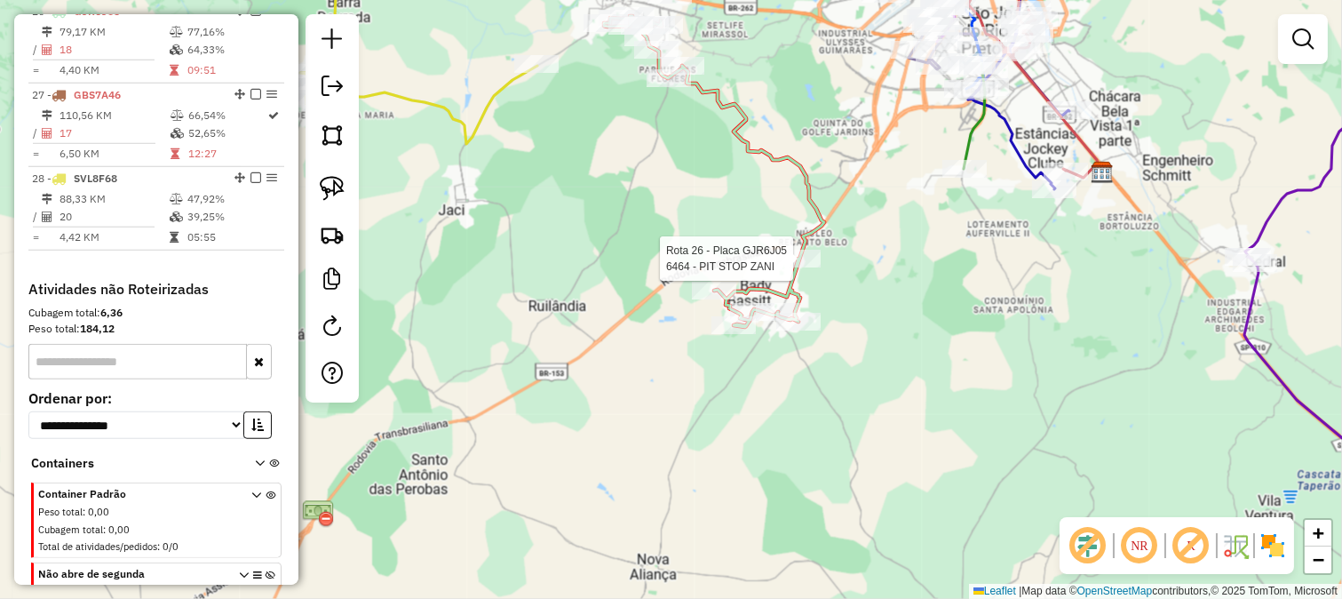
select select "**********"
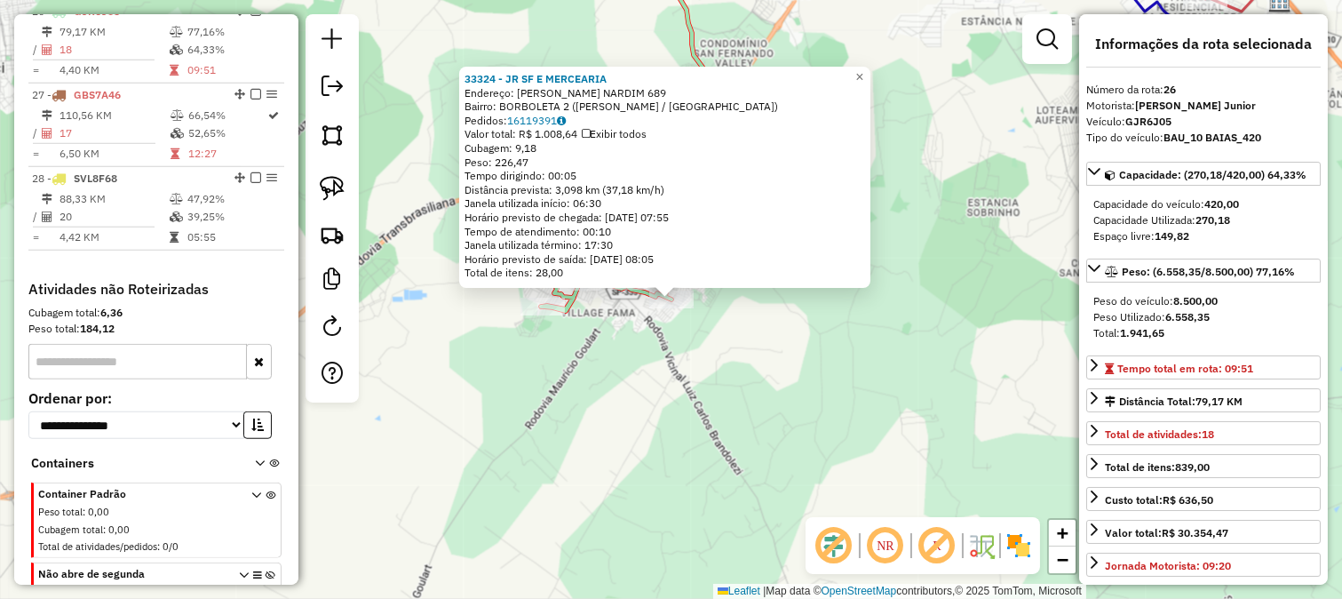
click at [652, 362] on div "33324 - JR SF E MERCEARIA Endereço: NEYDE MENDONCA NARDIM 689 Bairro: BORBOLETA…" at bounding box center [671, 299] width 1342 height 599
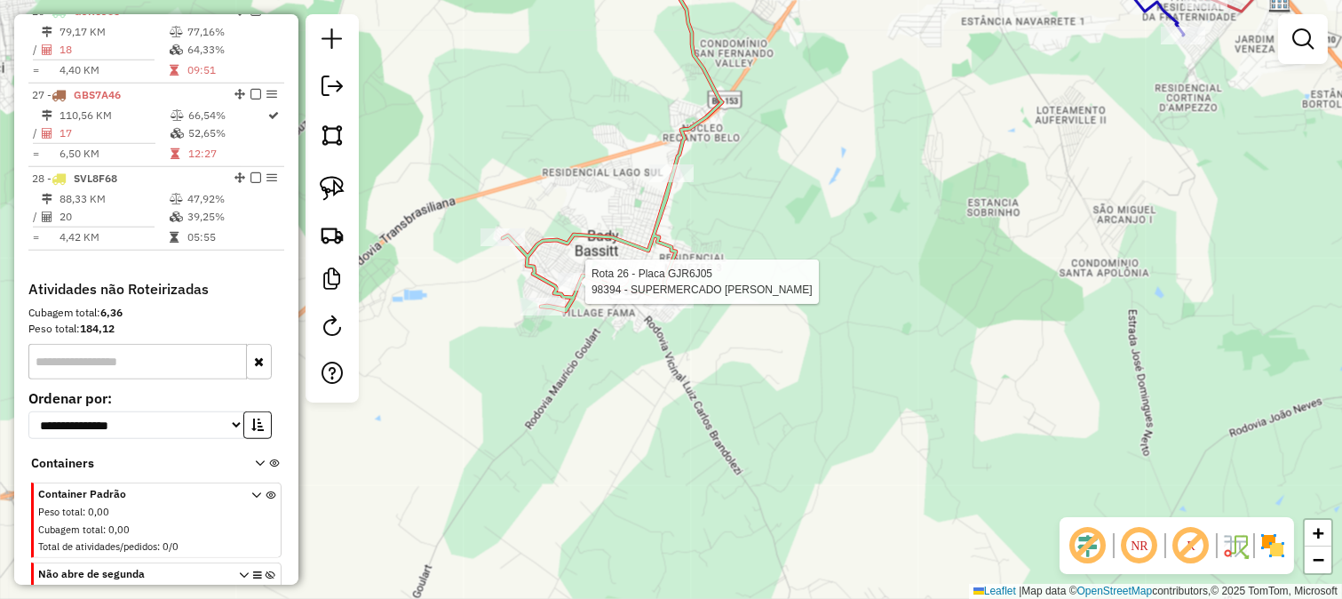
select select "**********"
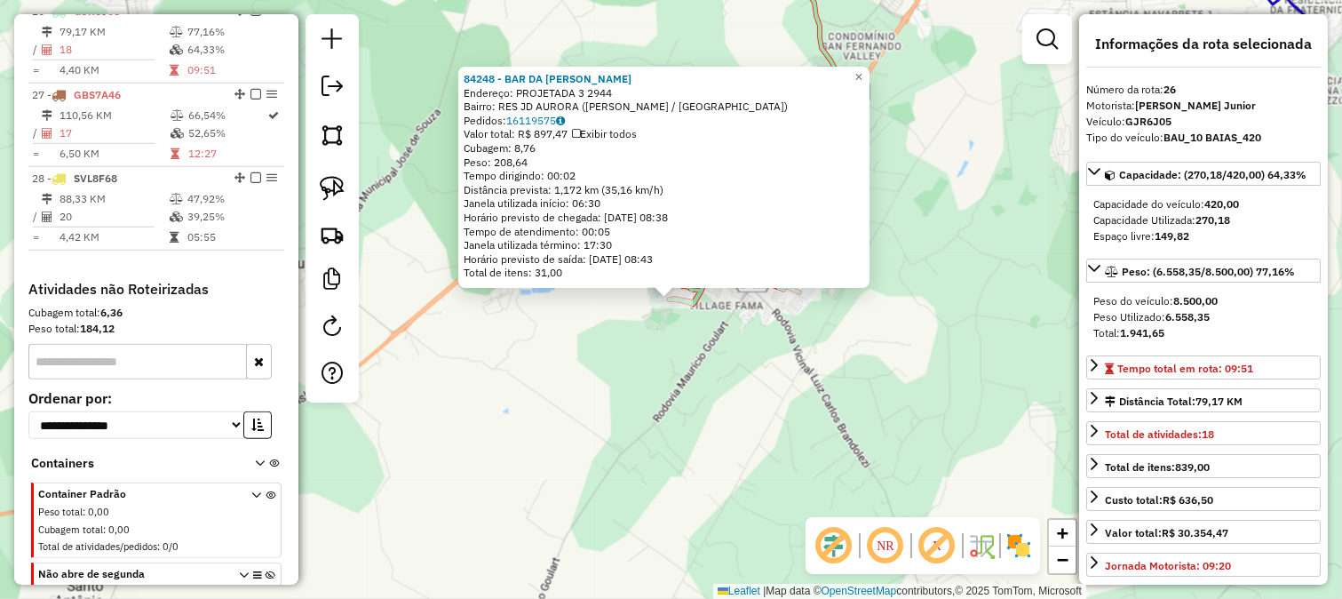
click at [645, 329] on div "84248 - BAR DA CLAUDIANE Endereço: PROJETADA 3 2944 Bairro: RES JD AURORA (BADY…" at bounding box center [671, 299] width 1342 height 599
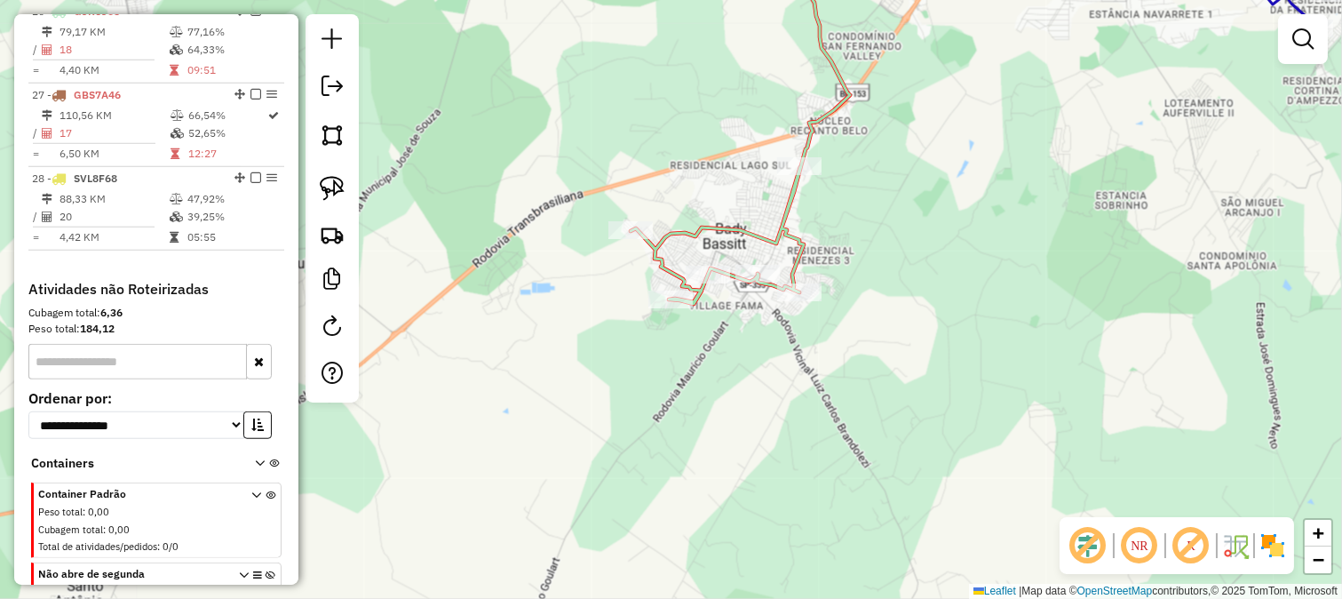
click at [633, 251] on div "Janela de atendimento Grade de atendimento Capacidade Transportadoras Veículos …" at bounding box center [671, 299] width 1342 height 599
click at [634, 239] on div at bounding box center [631, 230] width 44 height 18
select select "**********"
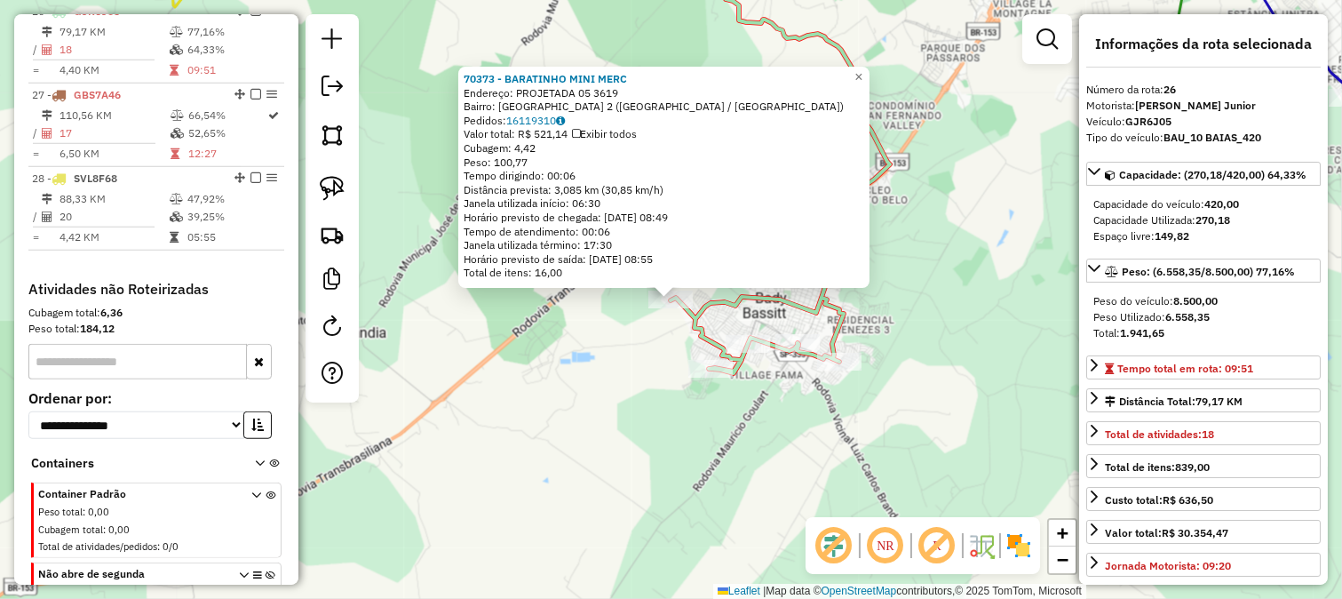
click at [655, 378] on div "Rota 26 - Placa GJR6J05 70373 - BARATINHO MINI MERC 70373 - BARATINHO MINI MERC…" at bounding box center [671, 299] width 1342 height 599
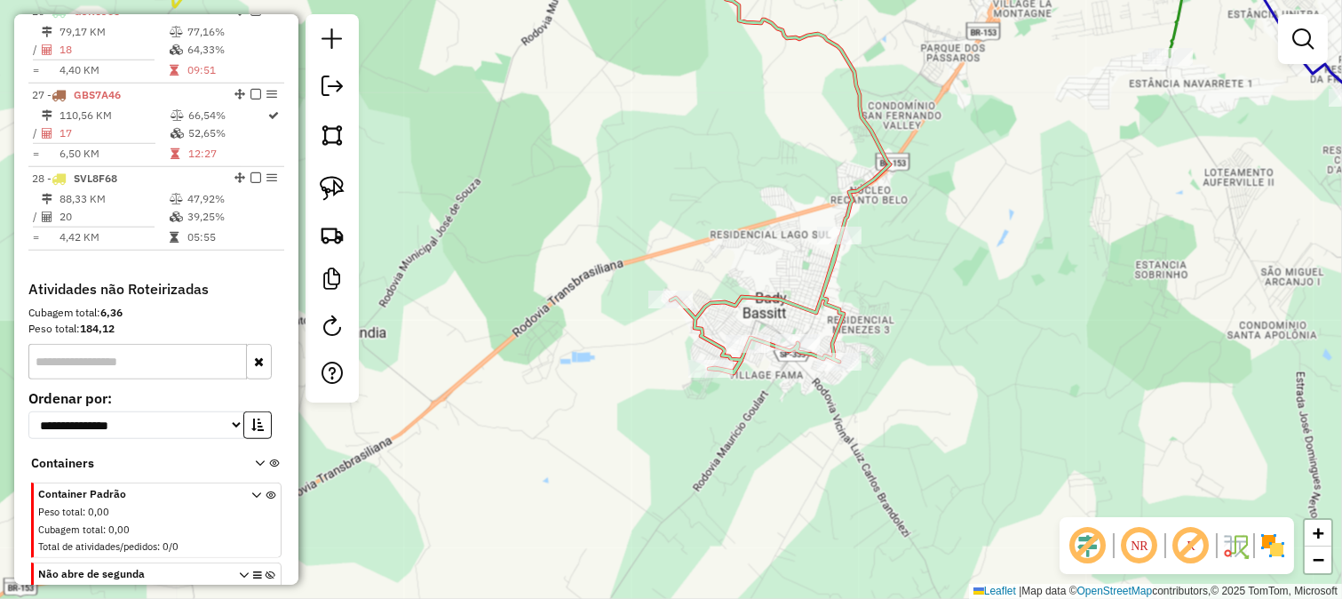
click at [702, 338] on icon at bounding box center [780, 156] width 219 height 433
select select "**********"
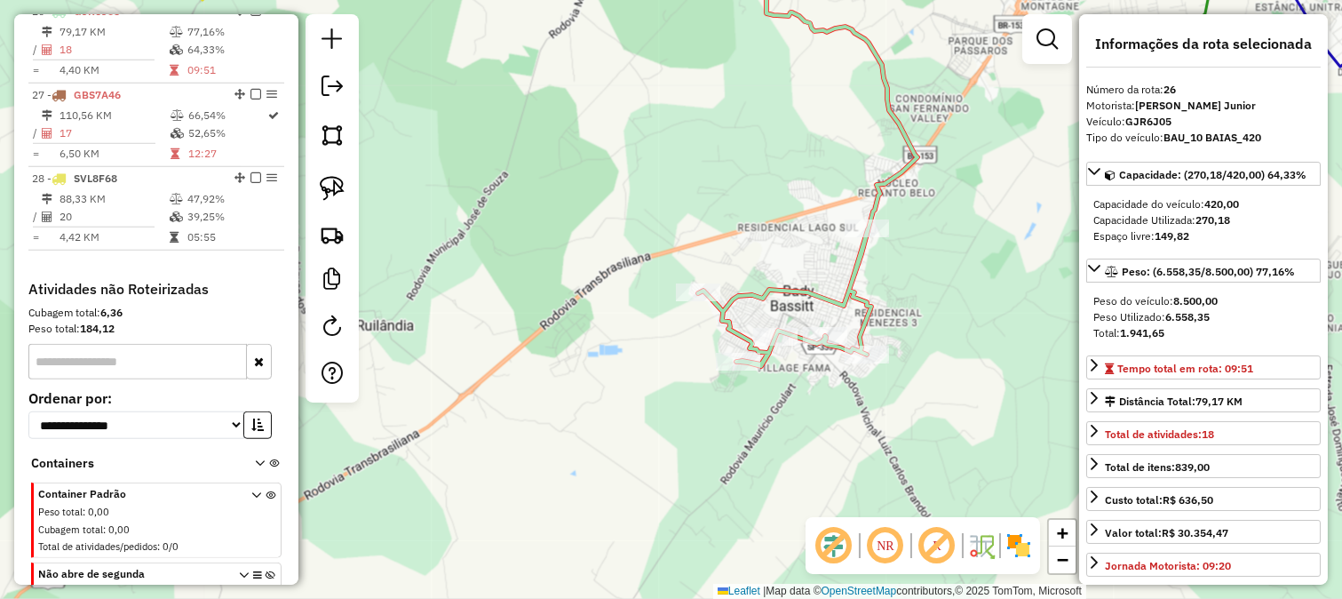
drag, startPoint x: 588, startPoint y: 453, endPoint x: 878, endPoint y: 293, distance: 330.8
click at [785, 362] on div "Janela de atendimento Grade de atendimento Capacidade Transportadoras Veículos …" at bounding box center [671, 299] width 1342 height 599
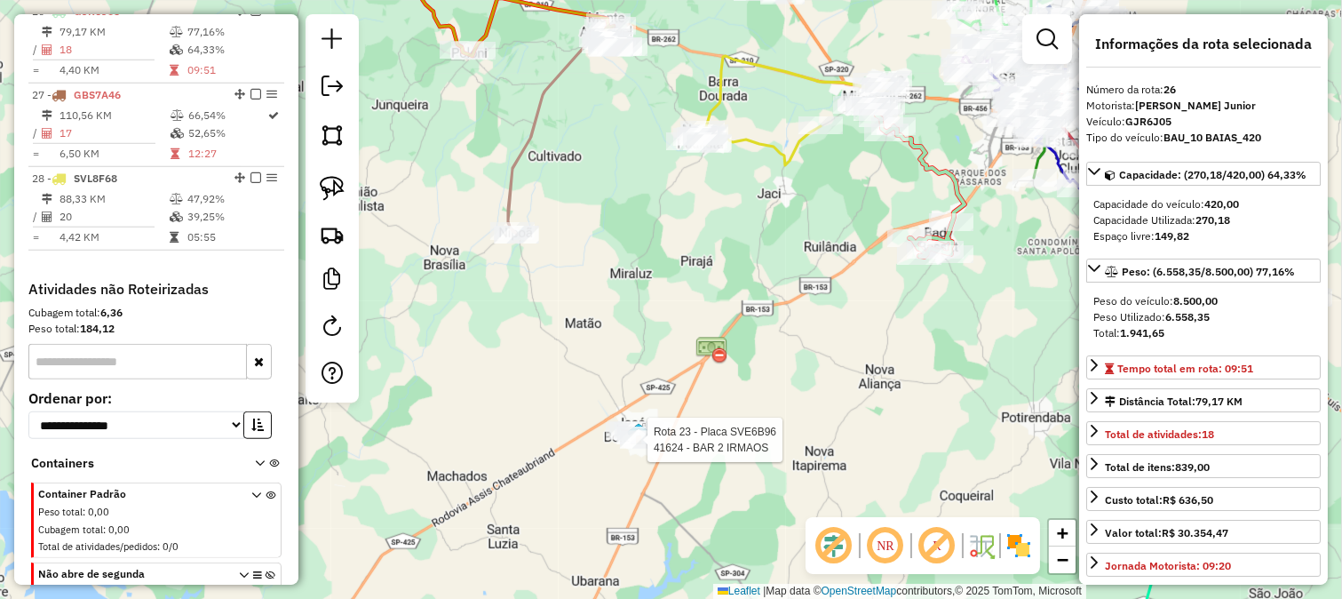
click at [640, 449] on div at bounding box center [642, 440] width 44 height 18
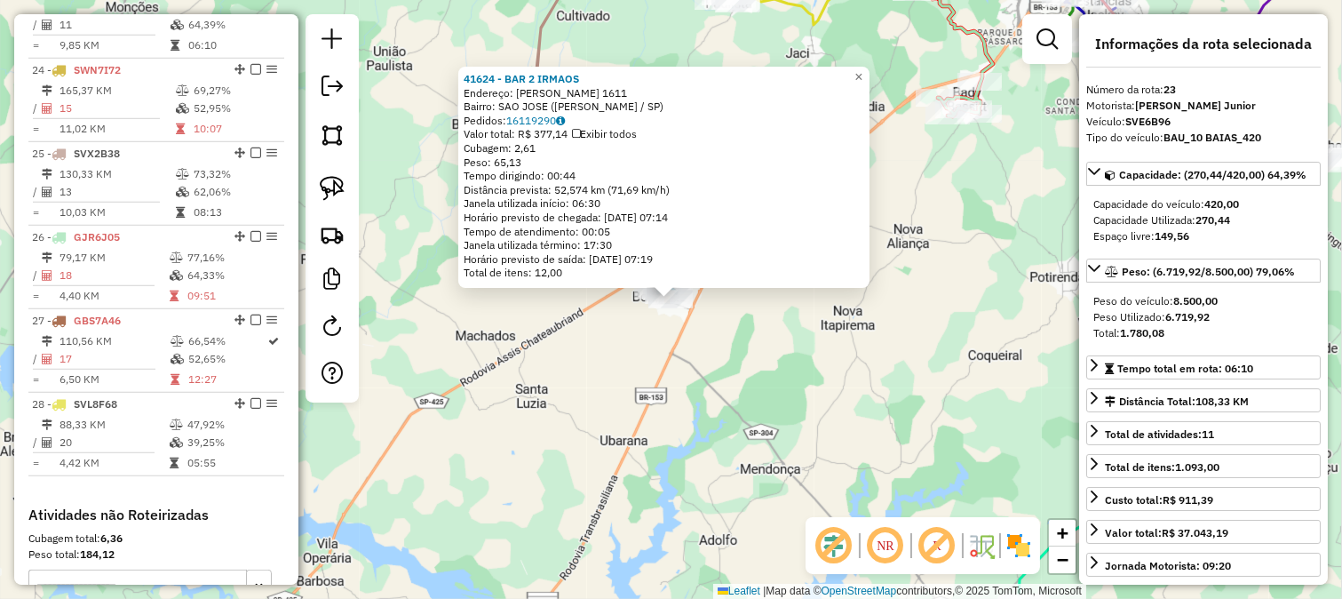
scroll to position [2561, 0]
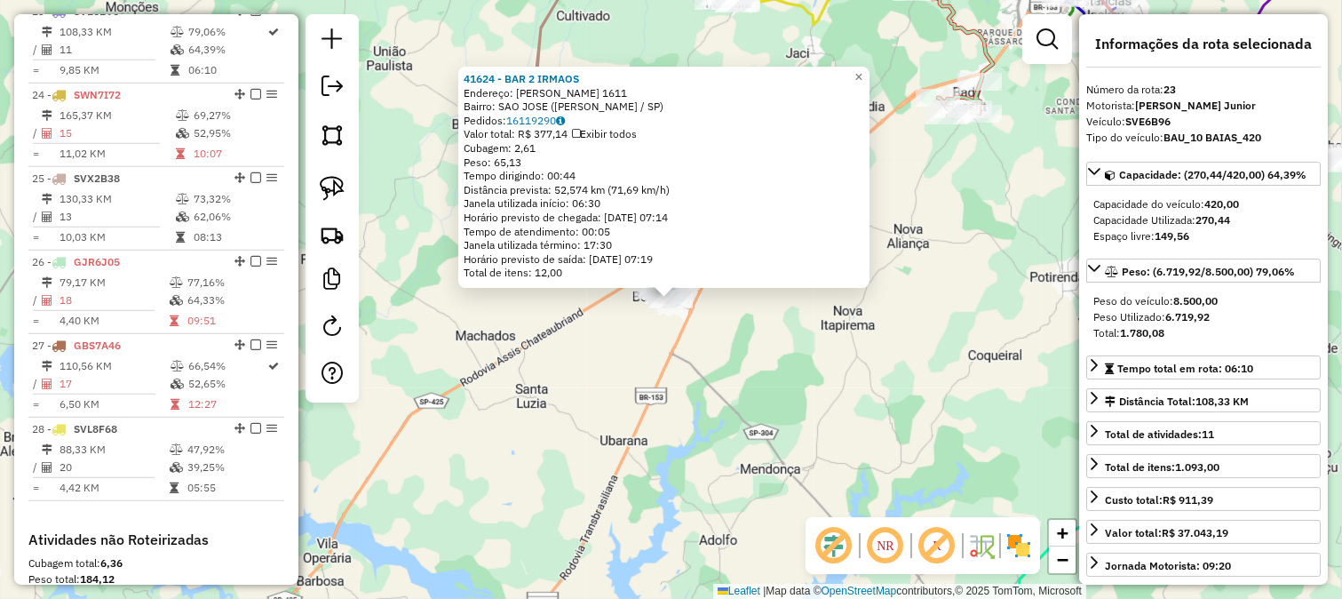
click at [720, 396] on div "41624 - BAR 2 IRMAOS Endereço: JOAQUIM MOREIRA DA SILVA 1611 Bairro: SAO JOSE (…" at bounding box center [671, 299] width 1342 height 599
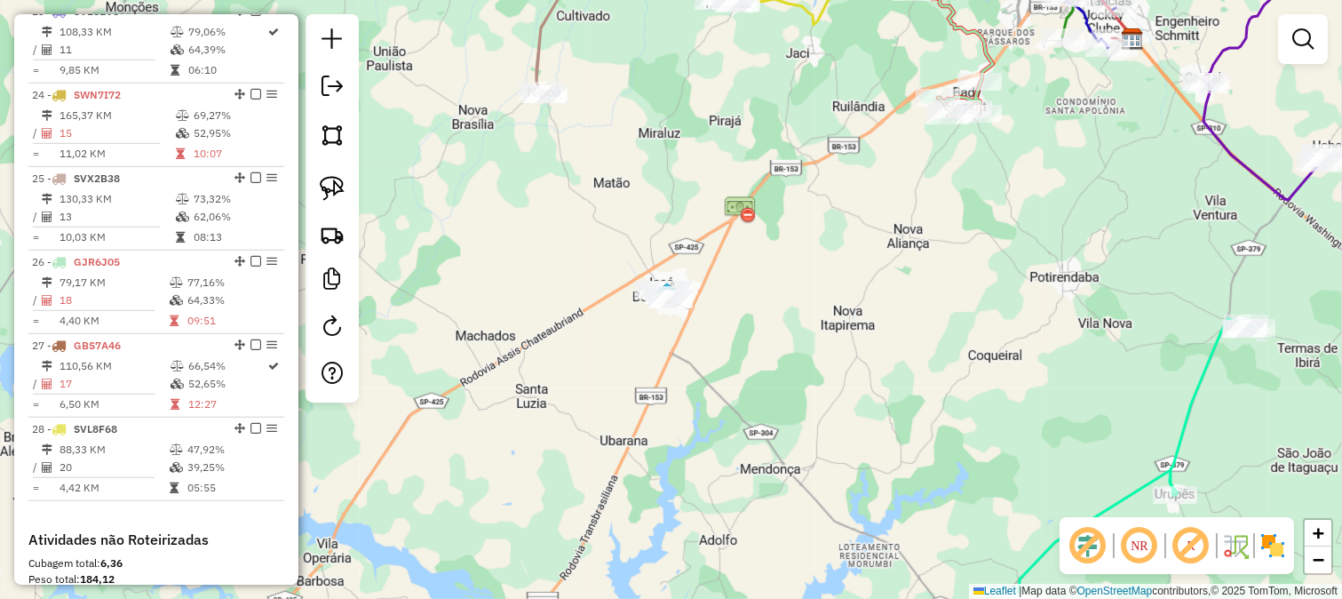
drag, startPoint x: 835, startPoint y: 322, endPoint x: 689, endPoint y: 435, distance: 184.3
click at [717, 422] on div "41624 - BAR 2 IRMAOS Endereço: JOAQUIM MOREIRA DA SILVA 1611 Bairro: SAO JOSE (…" at bounding box center [671, 299] width 1342 height 599
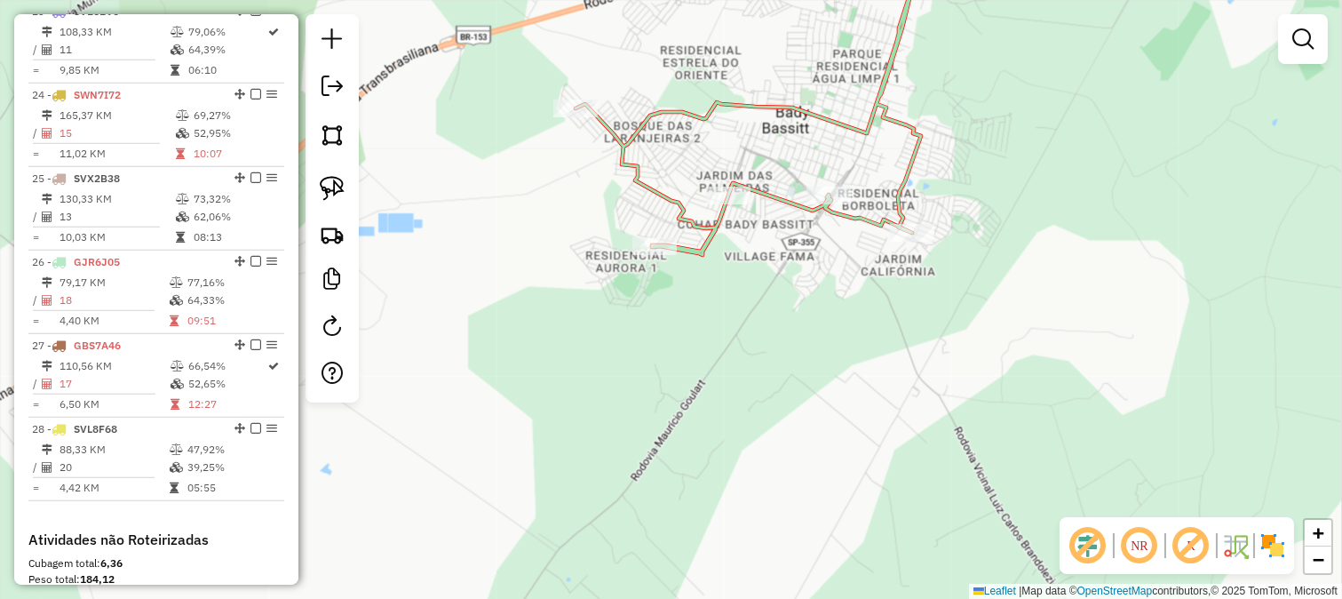
click at [776, 309] on div "Janela de atendimento Grade de atendimento Capacidade Transportadoras Veículos …" at bounding box center [671, 299] width 1342 height 599
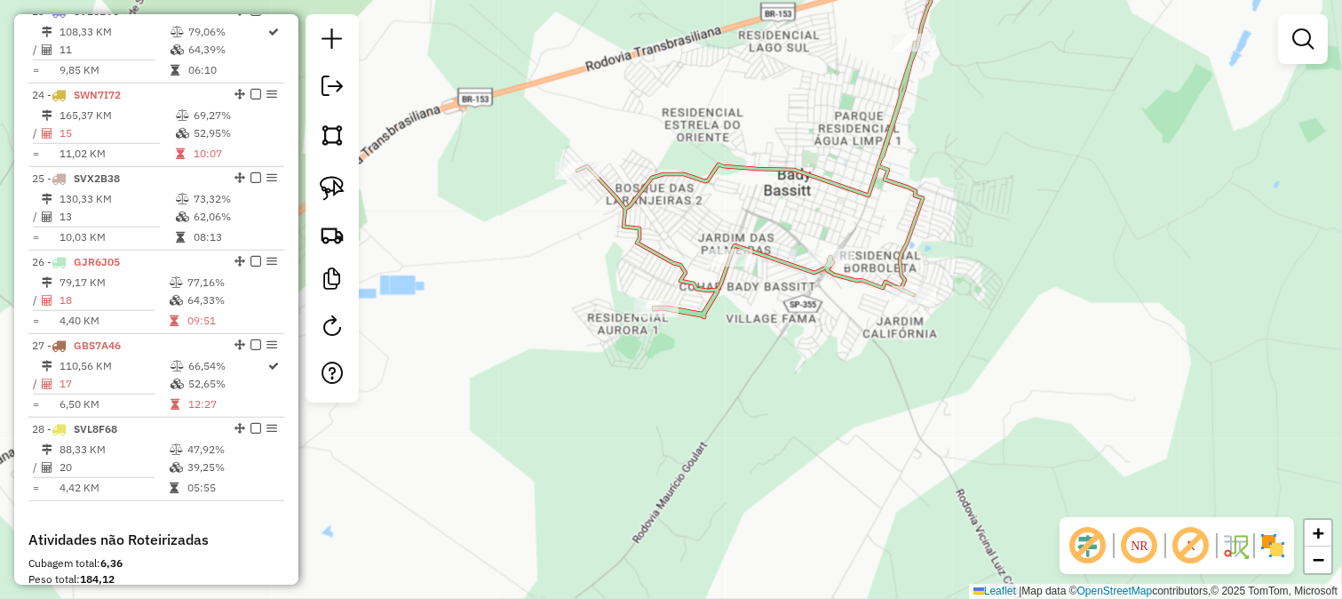
click at [760, 250] on icon at bounding box center [771, 128] width 389 height 377
select select "**********"
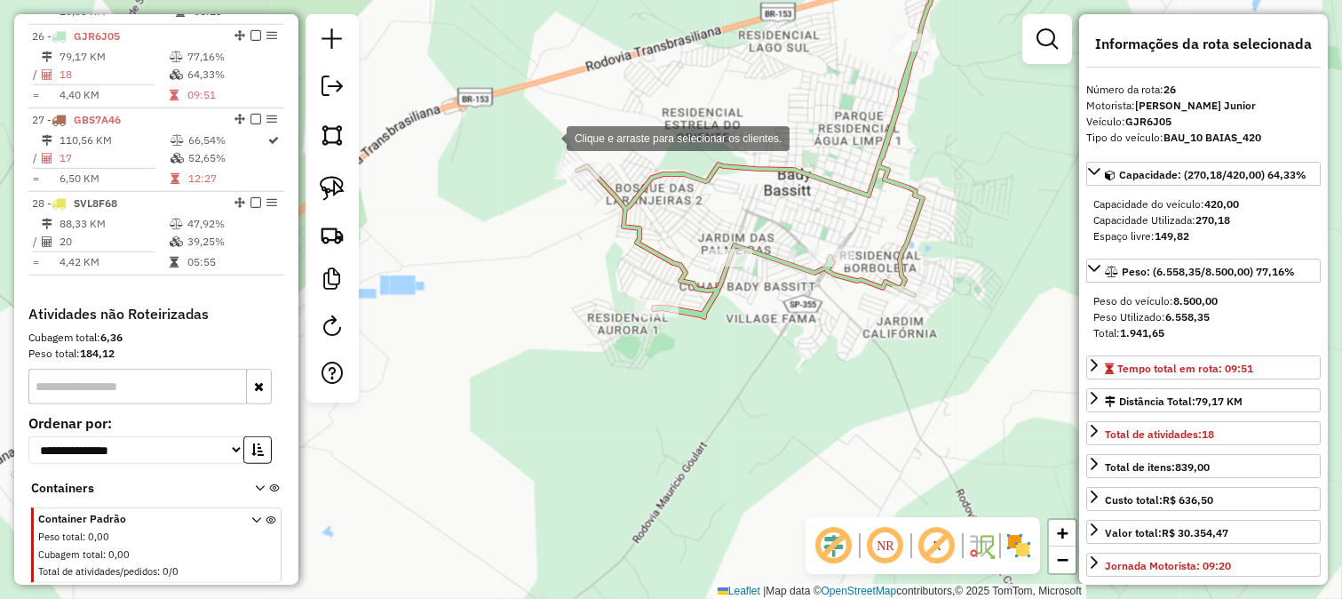
scroll to position [2812, 0]
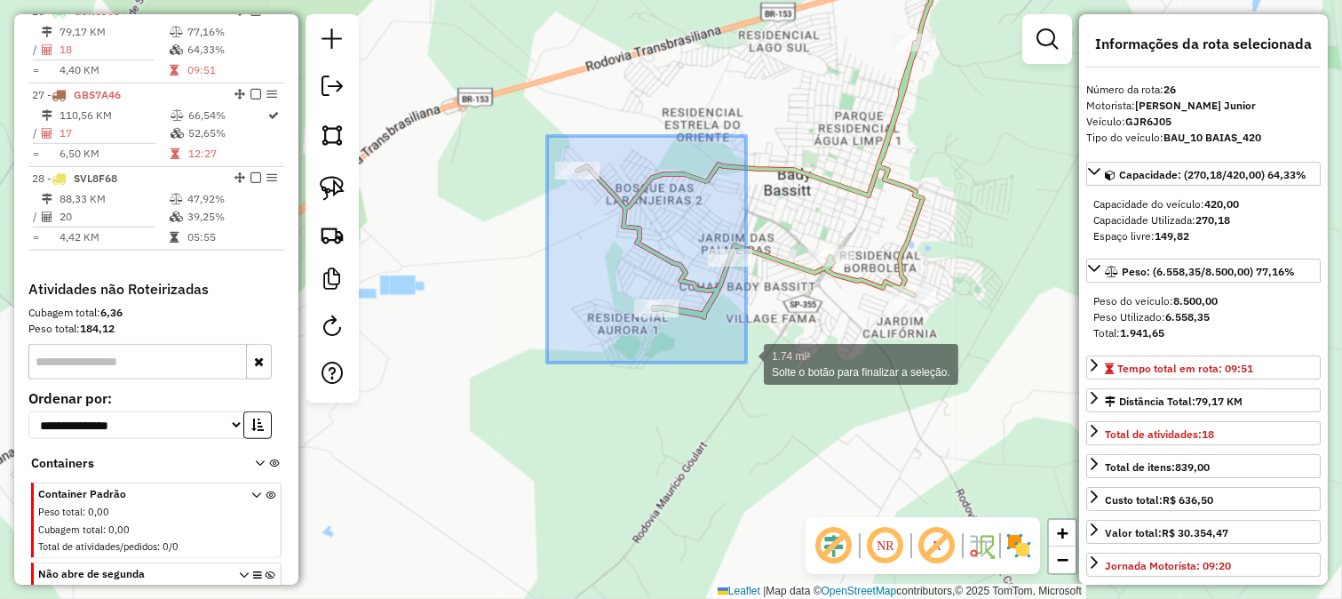
drag, startPoint x: 547, startPoint y: 136, endPoint x: 746, endPoint y: 362, distance: 301.5
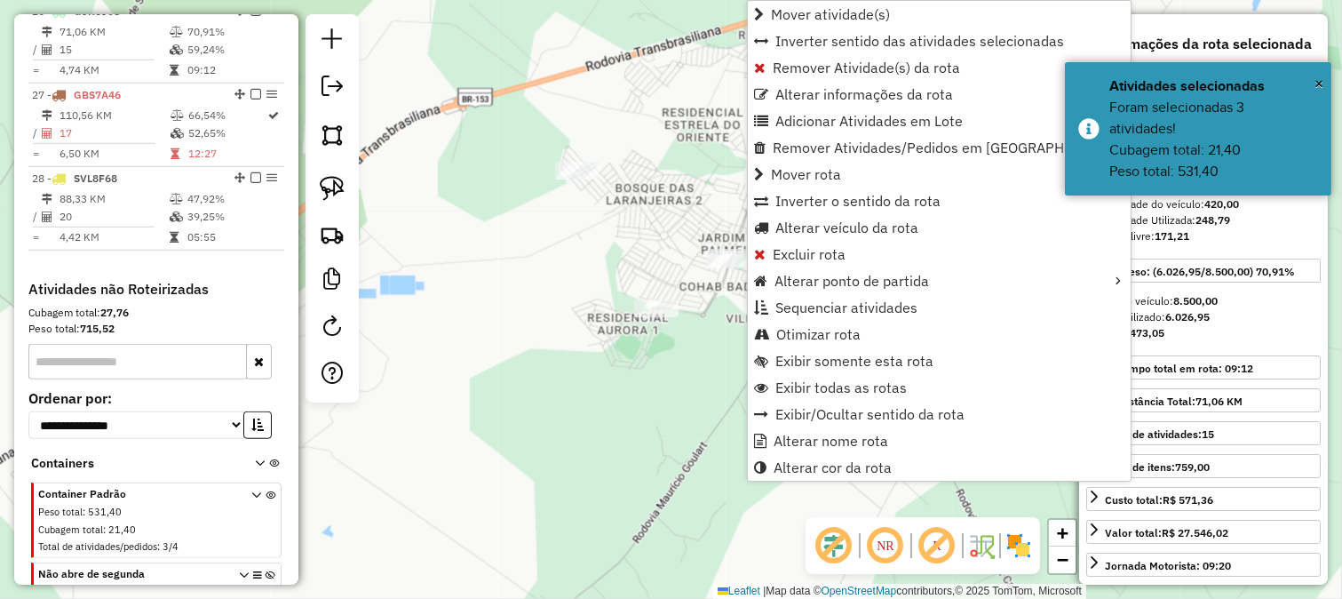
click at [607, 314] on div "Janela de atendimento Grade de atendimento Capacidade Transportadoras Veículos …" at bounding box center [671, 299] width 1342 height 599
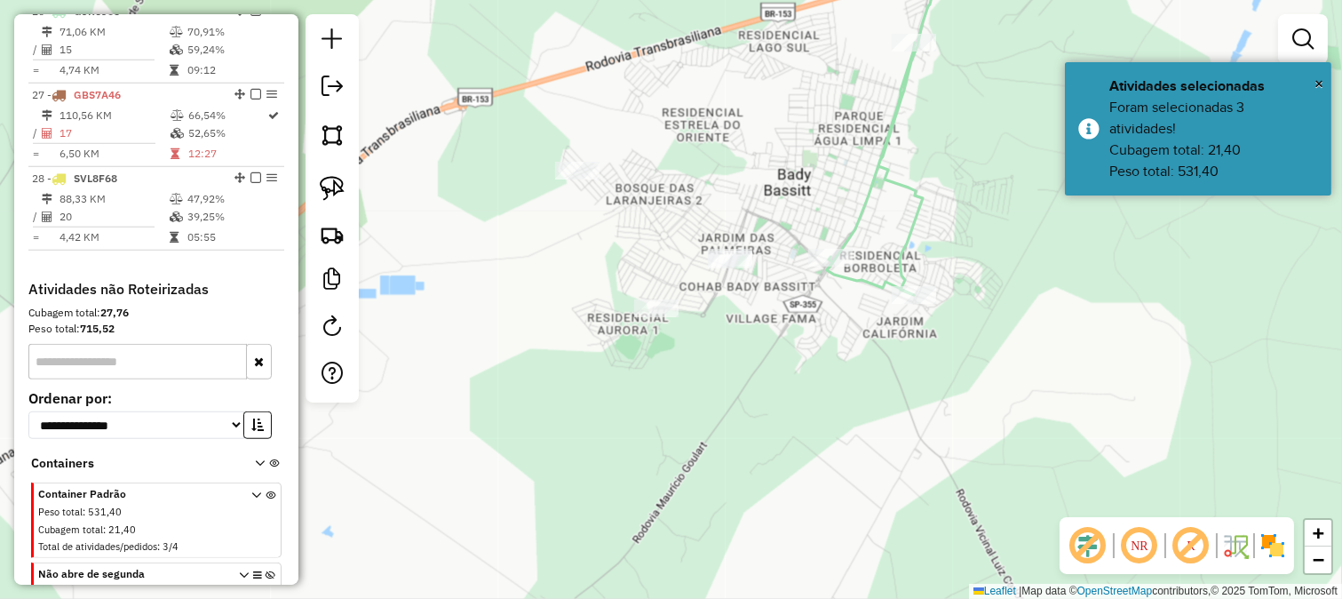
click at [860, 240] on icon at bounding box center [896, 117] width 139 height 354
select select "**********"
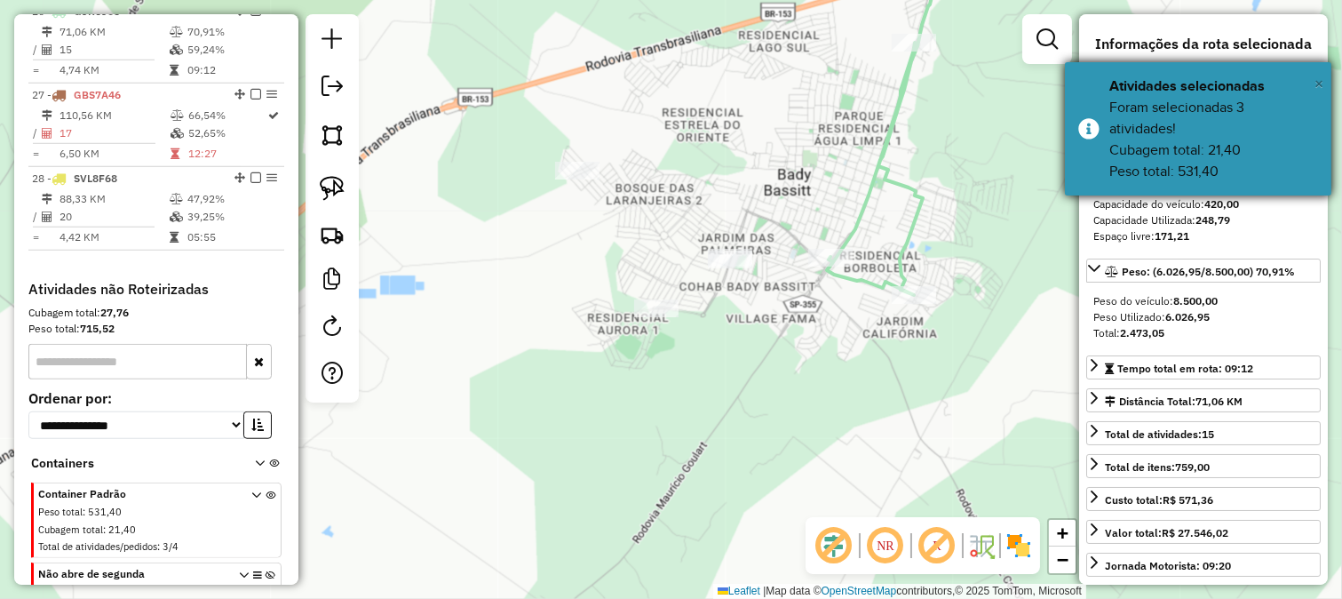
click at [1321, 94] on button "×" at bounding box center [1319, 83] width 9 height 27
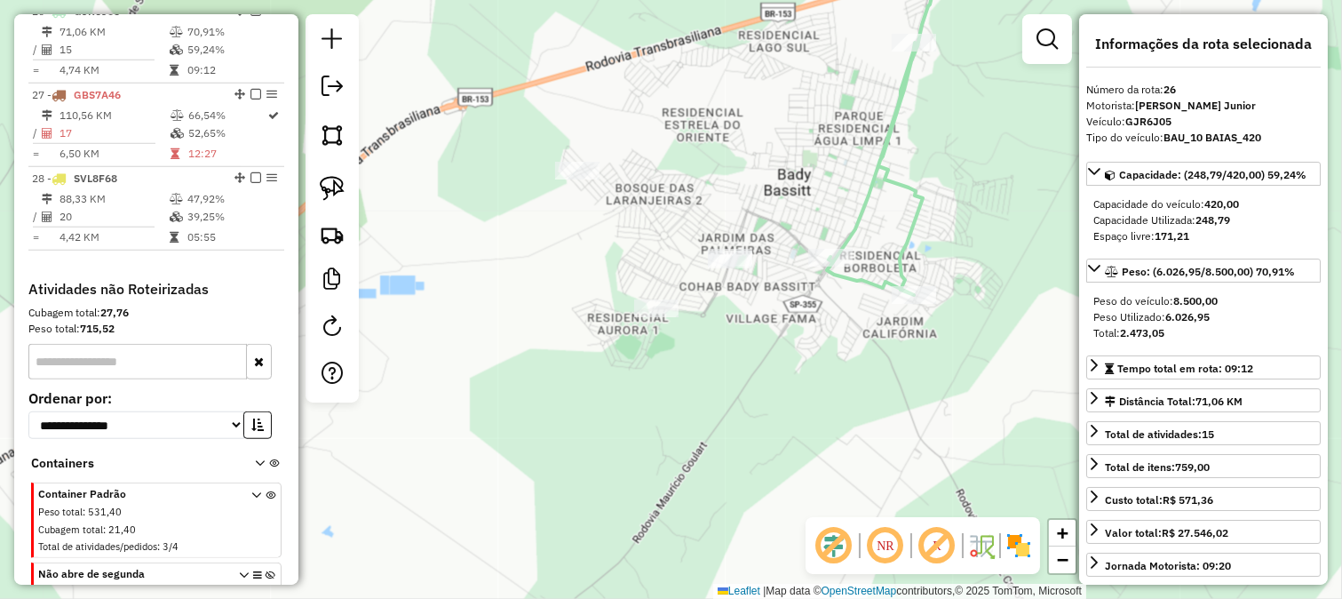
click at [824, 380] on div "Janela de atendimento Grade de atendimento Capacidade Transportadoras Veículos …" at bounding box center [671, 299] width 1342 height 599
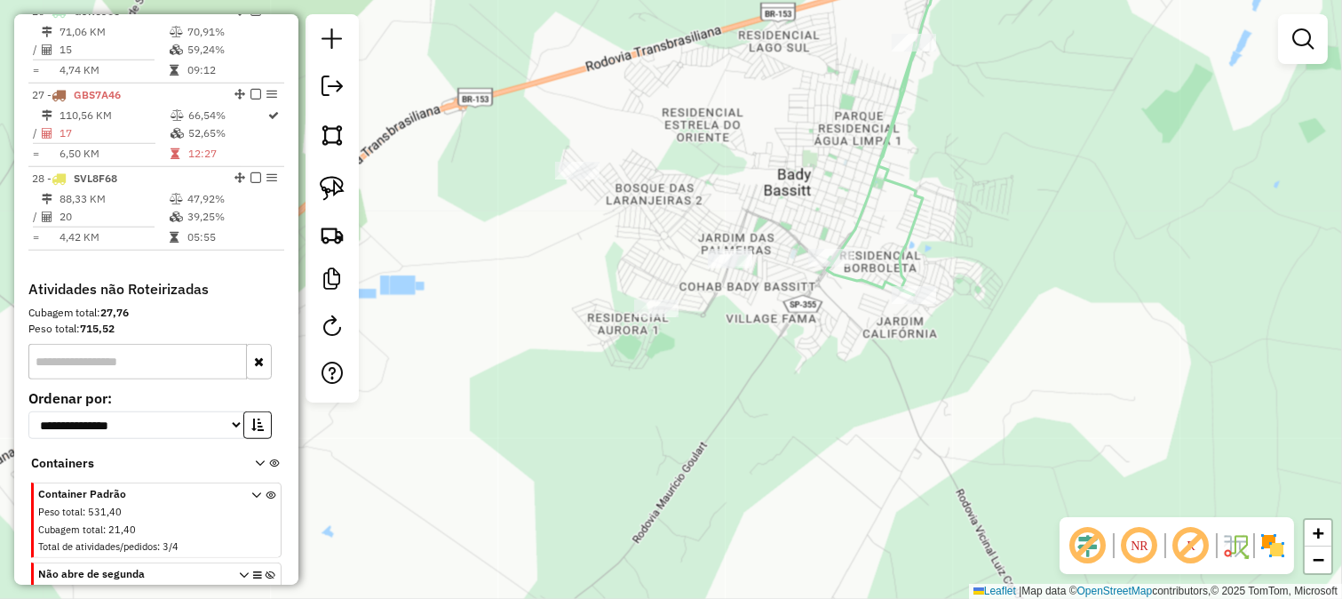
click at [831, 309] on div "Janela de atendimento Grade de atendimento Capacidade Transportadoras Veículos …" at bounding box center [671, 299] width 1342 height 599
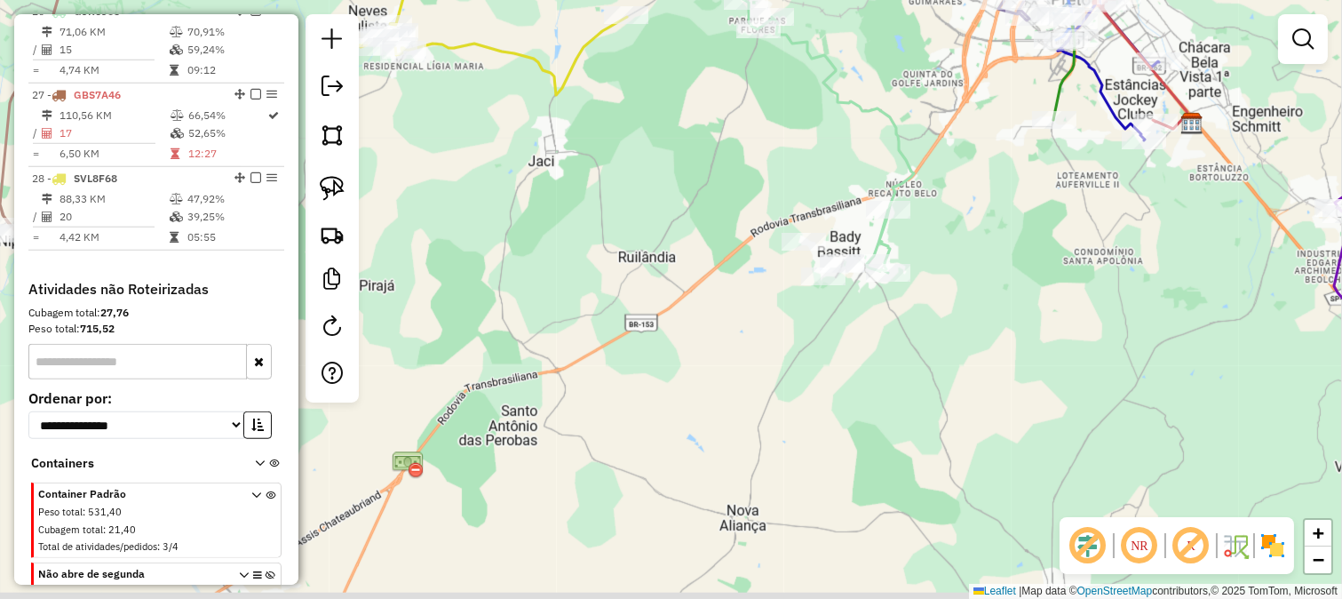
drag, startPoint x: 483, startPoint y: 442, endPoint x: 599, endPoint y: 402, distance: 121.9
click at [571, 418] on div "Janela de atendimento Grade de atendimento Capacidade Transportadoras Veículos …" at bounding box center [671, 299] width 1342 height 599
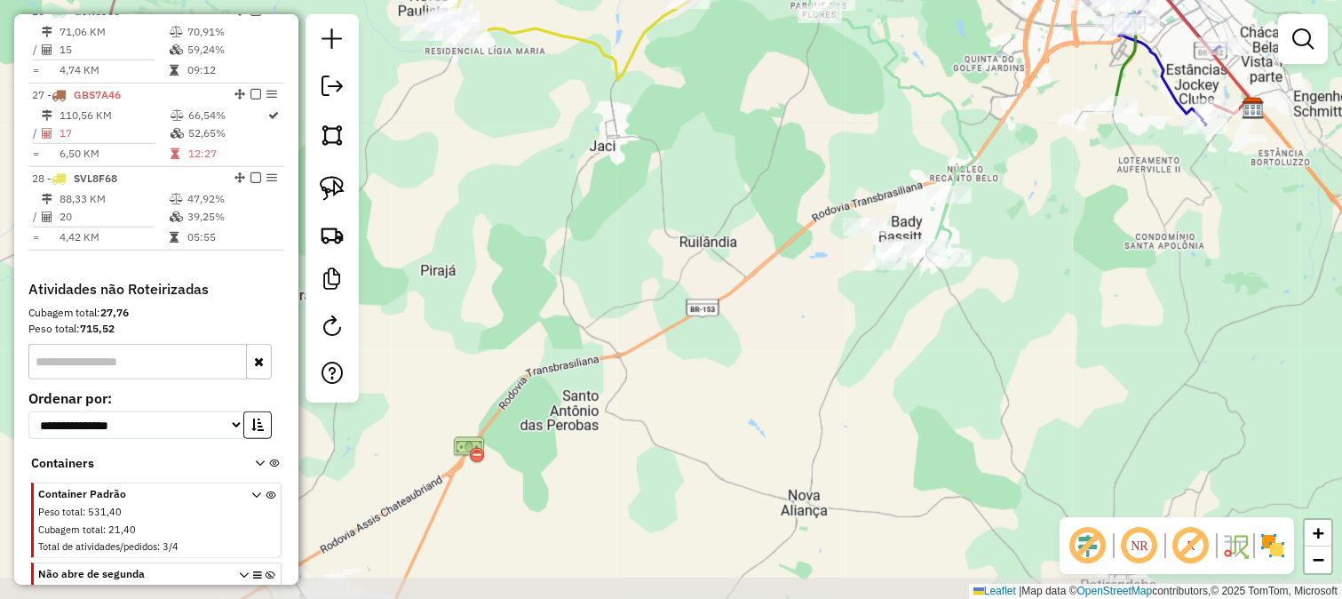
click at [761, 274] on div "Janela de atendimento Grade de atendimento Capacidade Transportadoras Veículos …" at bounding box center [671, 299] width 1342 height 599
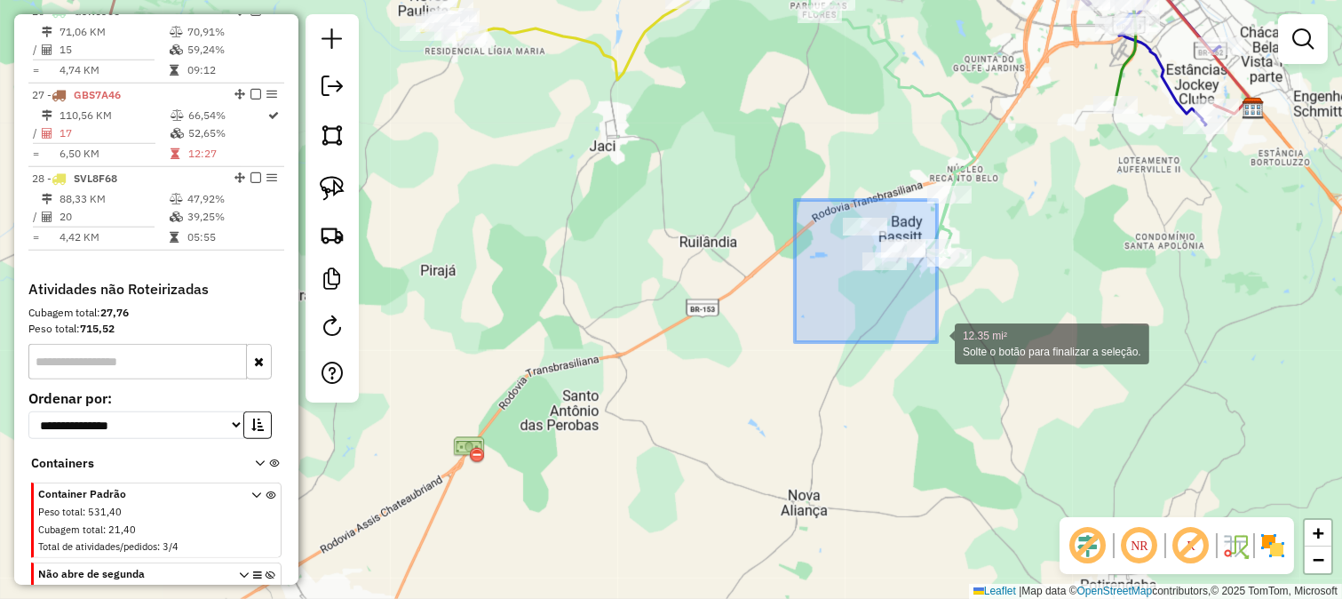
drag, startPoint x: 795, startPoint y: 200, endPoint x: 937, endPoint y: 342, distance: 201.0
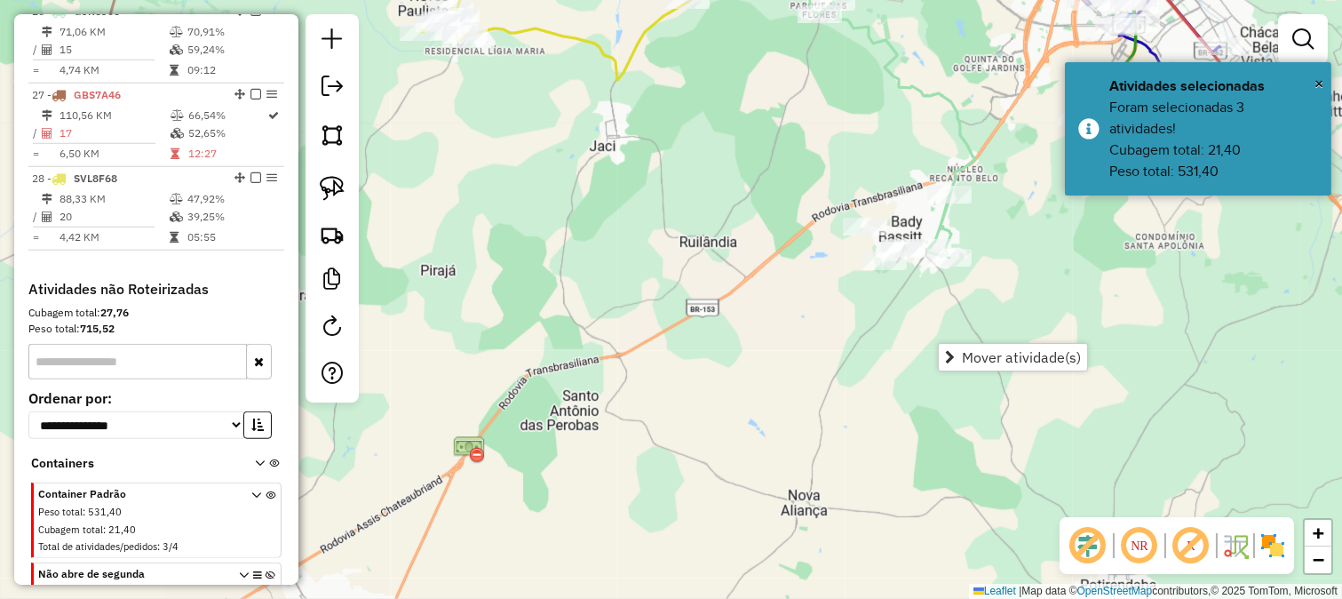
click at [963, 353] on span "Mover atividade(s)" at bounding box center [1021, 357] width 119 height 14
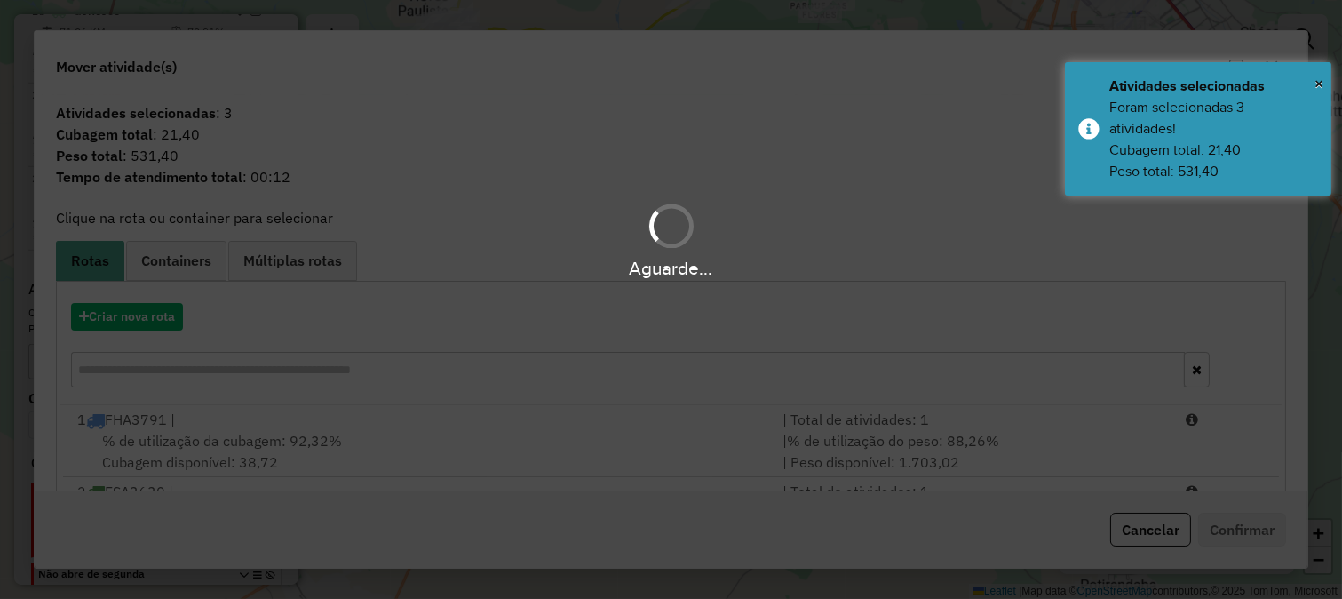
click at [571, 370] on hb-app "Aguarde... Pop-up bloqueado! Seu navegador bloqueou automáticamente a abertura …" at bounding box center [671, 299] width 1342 height 599
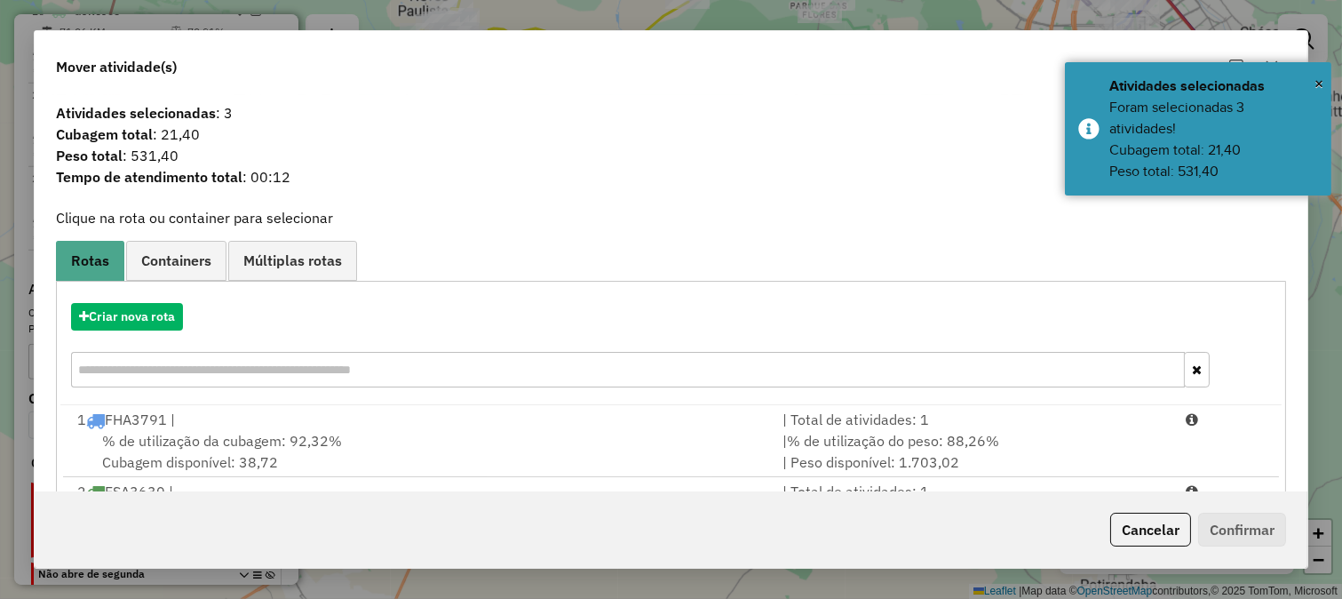
click at [571, 370] on input "text" at bounding box center [628, 370] width 1115 height 36
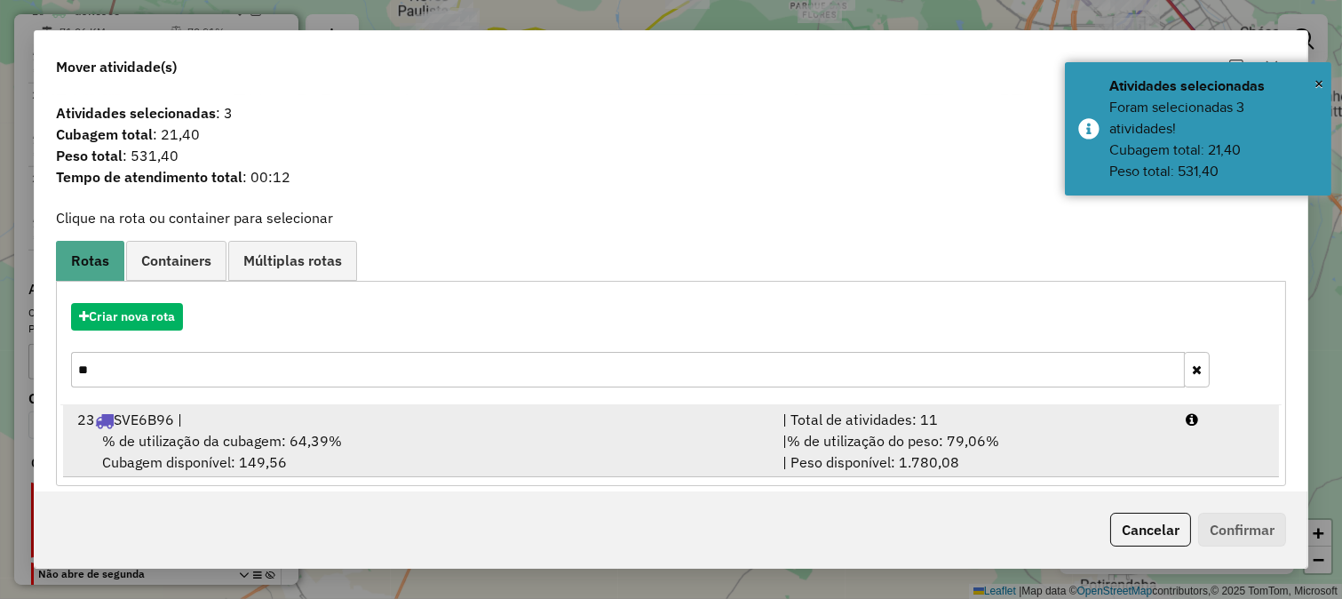
type input "**"
click at [597, 420] on div "23 SVE6B96 |" at bounding box center [419, 419] width 705 height 21
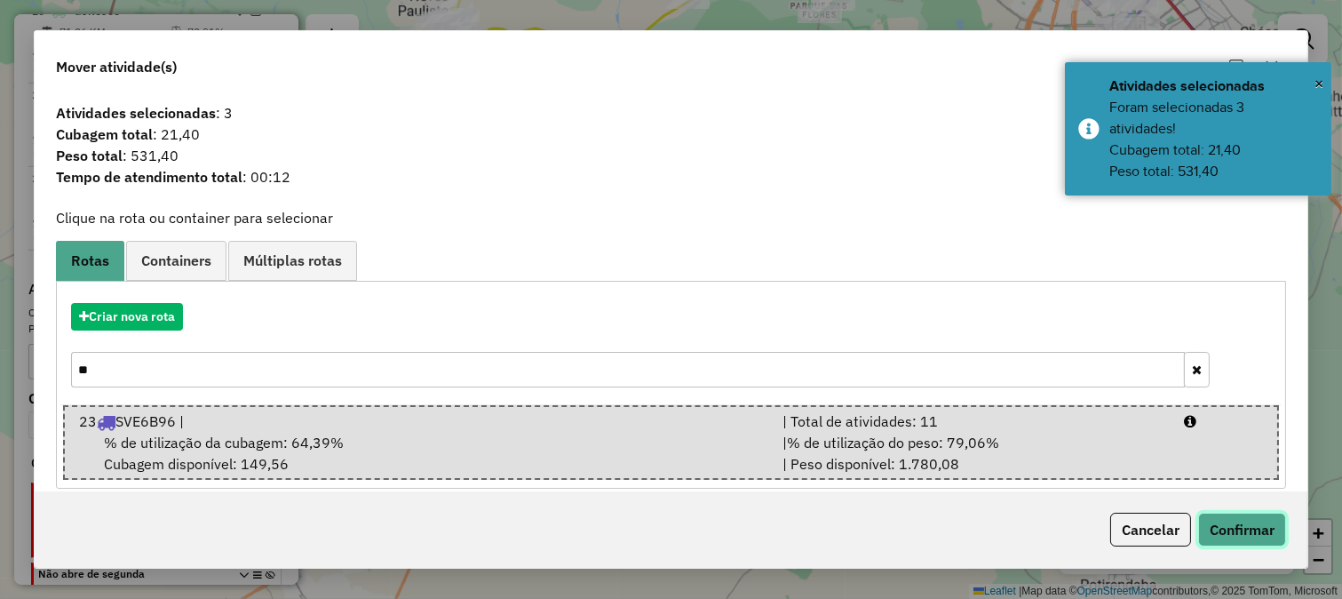
click at [1221, 521] on button "Confirmar" at bounding box center [1242, 530] width 88 height 34
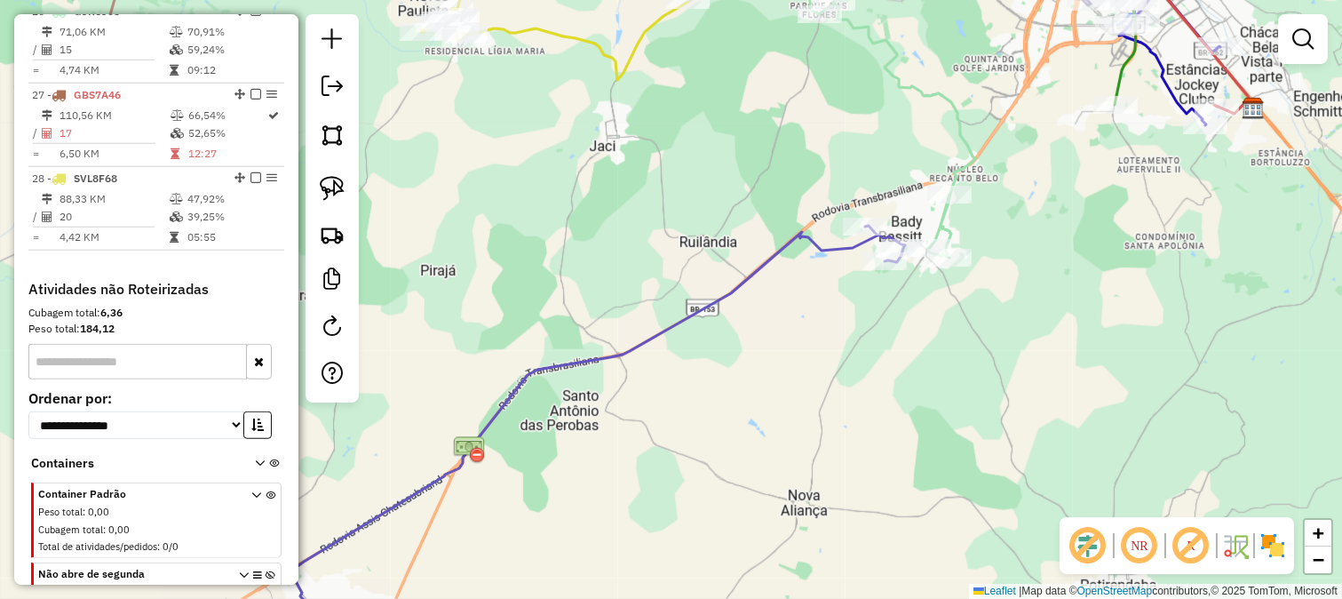
click at [795, 235] on icon at bounding box center [596, 427] width 617 height 403
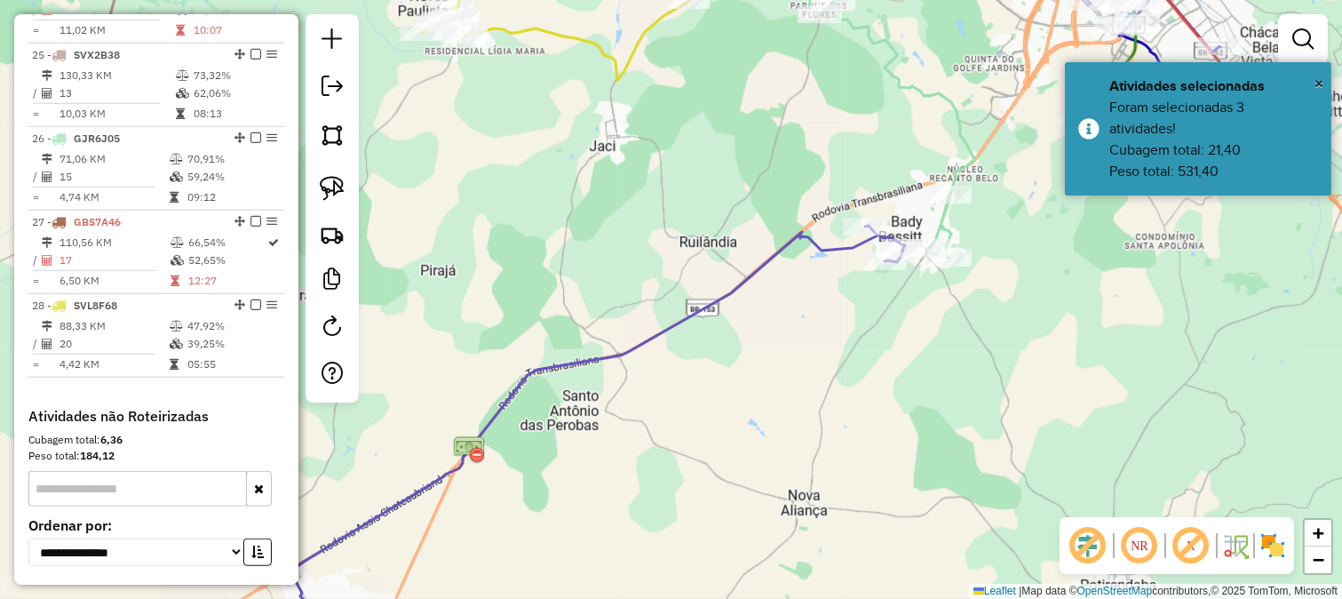
select select "**********"
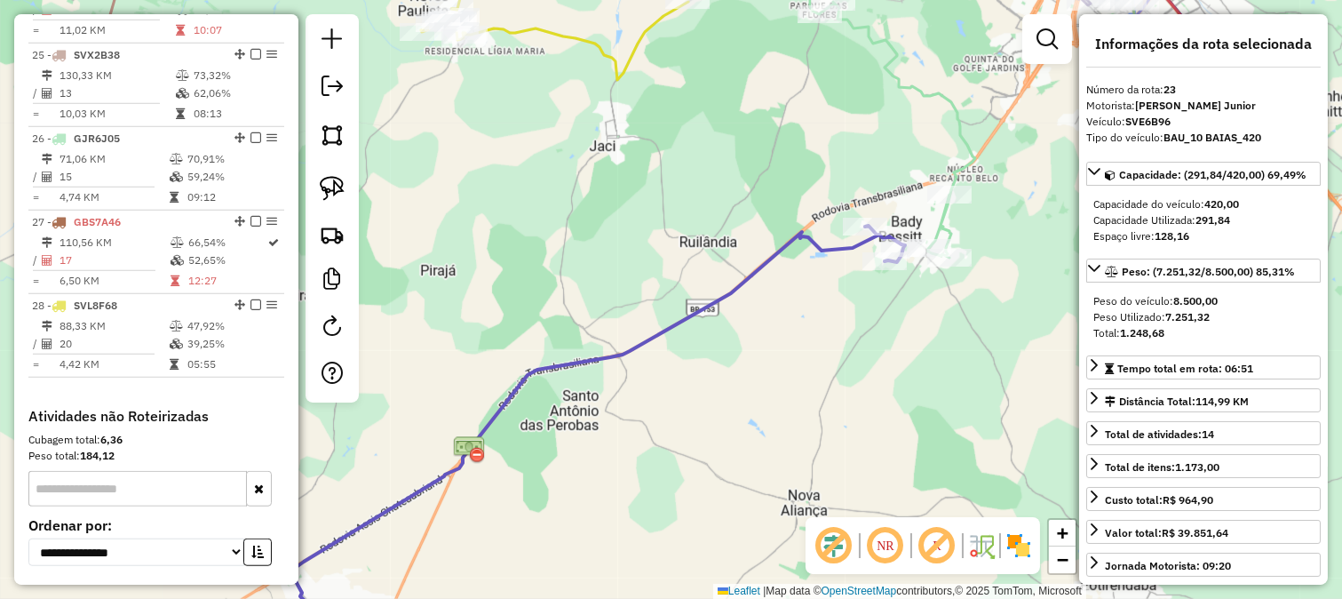
scroll to position [2561, 0]
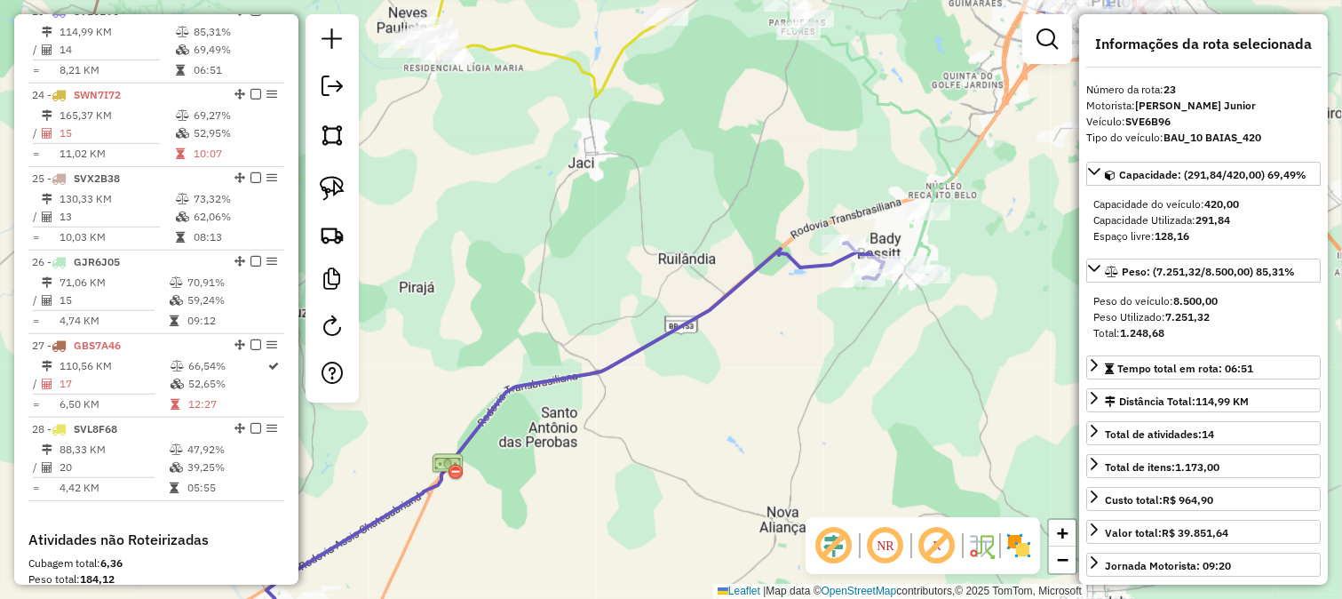
drag, startPoint x: 812, startPoint y: 324, endPoint x: 762, endPoint y: 358, distance: 60.1
click at [765, 356] on div "Janela de atendimento Grade de atendimento Capacidade Transportadoras Veículos …" at bounding box center [671, 299] width 1342 height 599
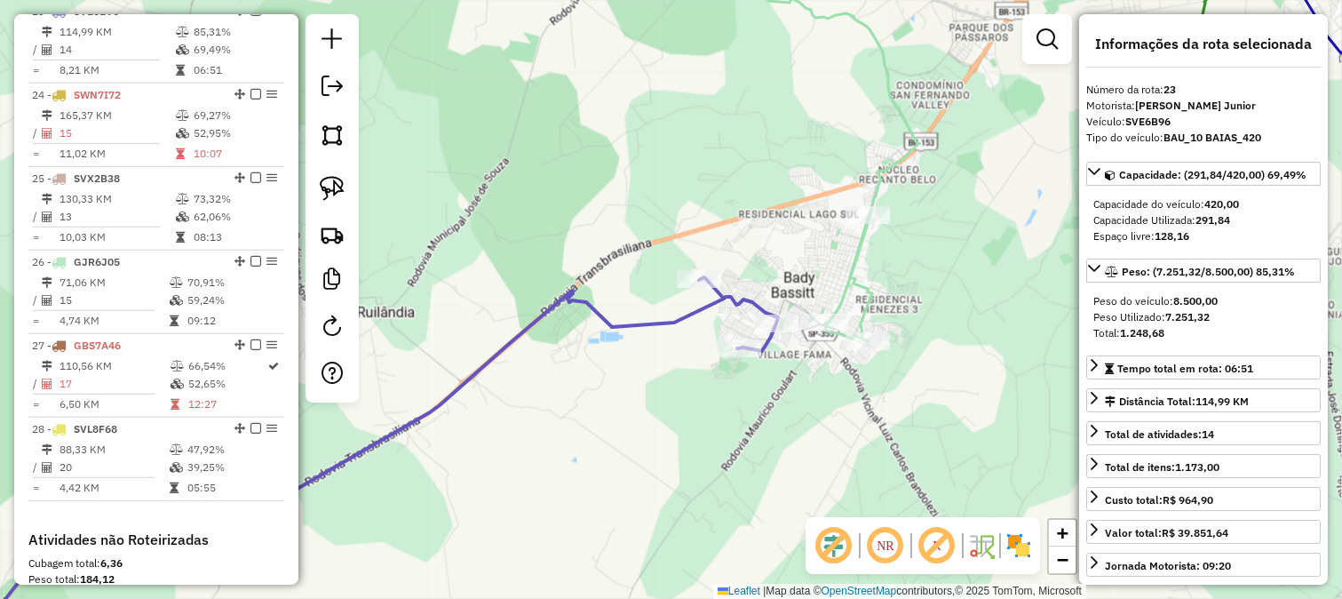
click at [854, 278] on icon at bounding box center [828, 140] width 180 height 401
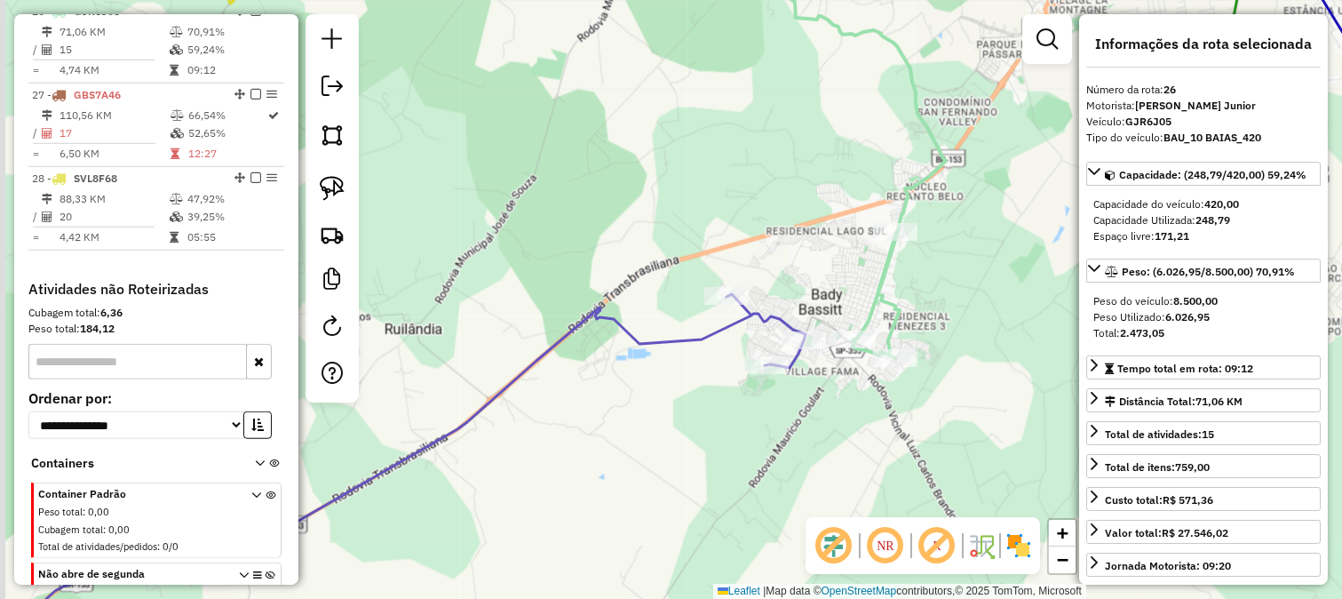
drag, startPoint x: 744, startPoint y: 247, endPoint x: 806, endPoint y: 274, distance: 67.7
click at [792, 270] on div "Janela de atendimento Grade de atendimento Capacidade Transportadoras Veículos …" at bounding box center [671, 299] width 1342 height 599
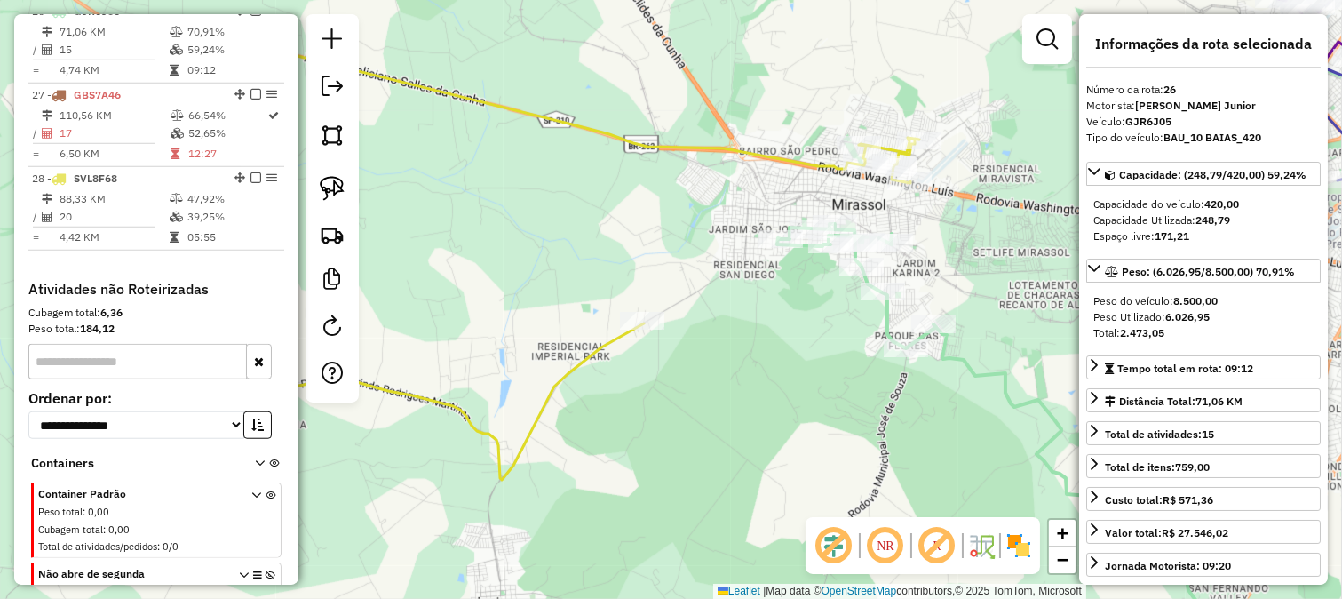
click at [776, 151] on icon at bounding box center [514, 261] width 809 height 437
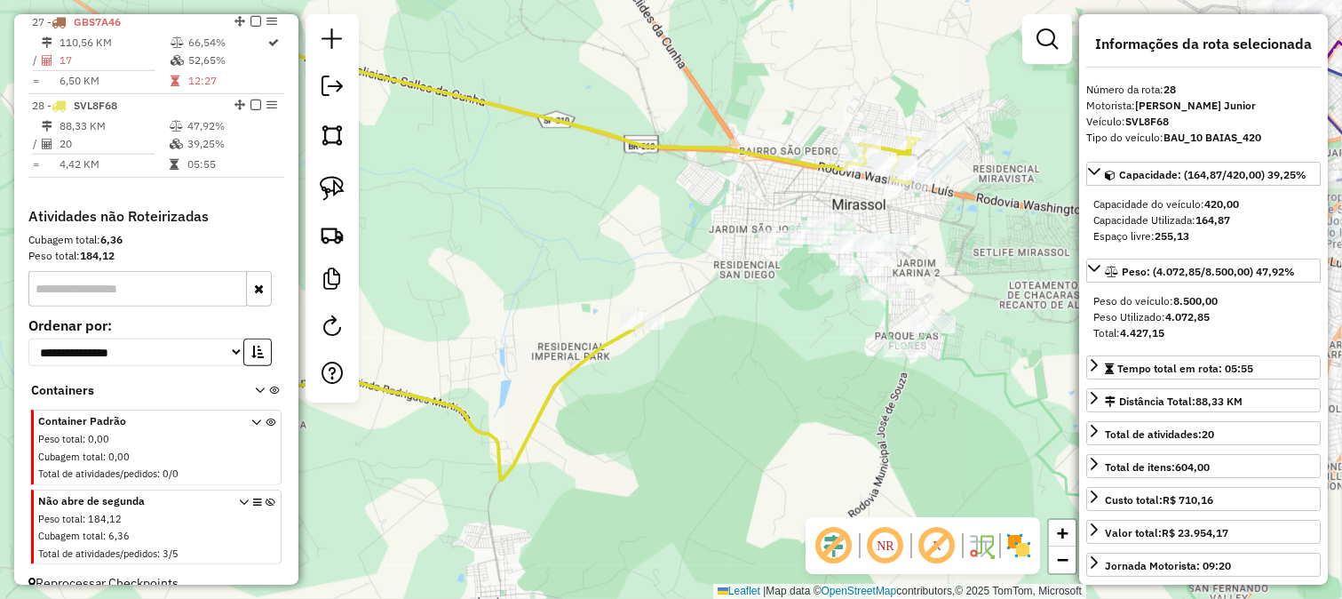
scroll to position [2920, 0]
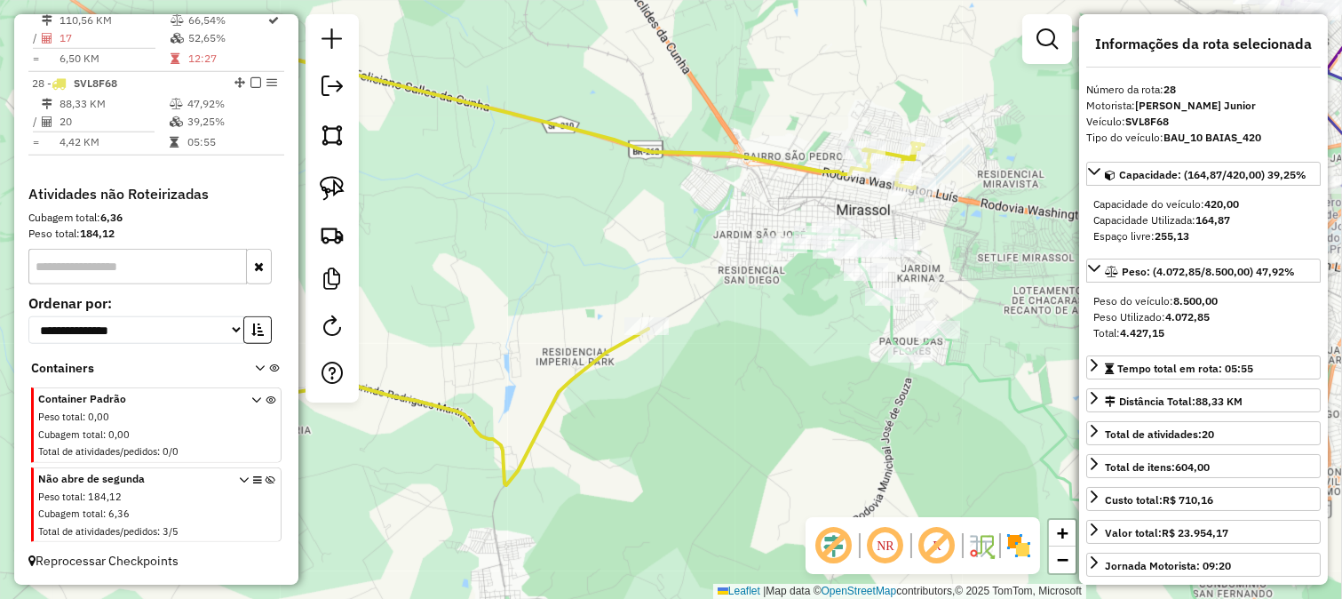
drag, startPoint x: 725, startPoint y: 190, endPoint x: 809, endPoint y: 253, distance: 105.4
click at [809, 253] on div "Janela de atendimento Grade de atendimento Capacidade Transportadoras Veículos …" at bounding box center [671, 299] width 1342 height 599
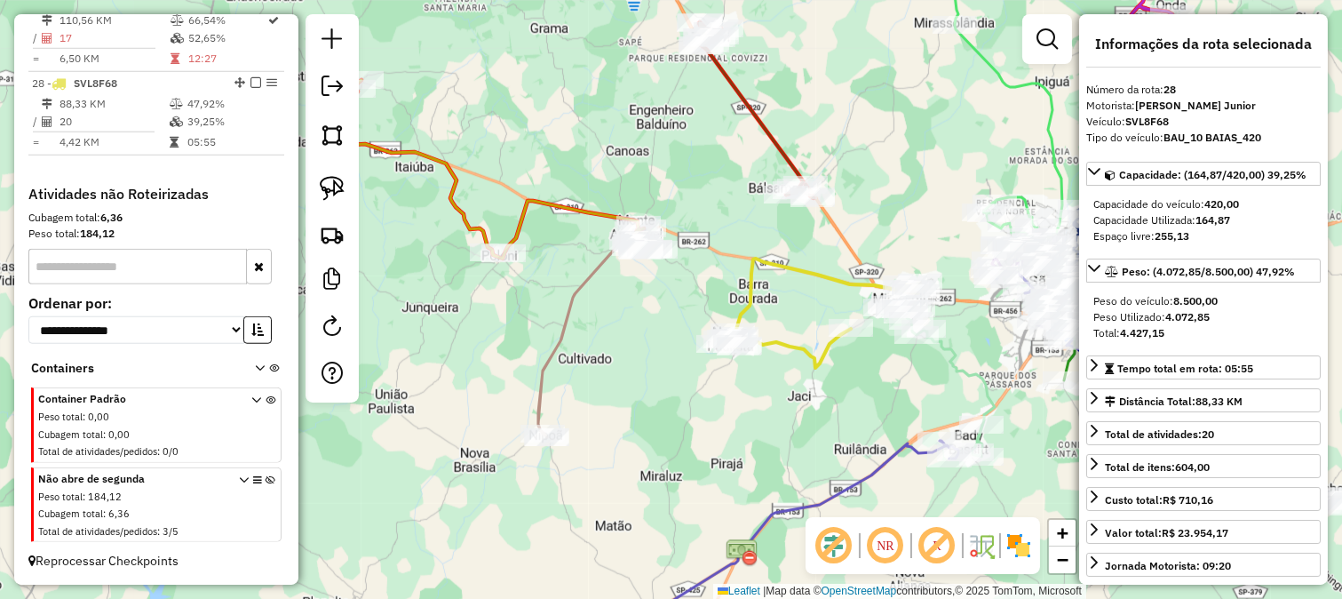
drag, startPoint x: 640, startPoint y: 184, endPoint x: 784, endPoint y: 285, distance: 176.0
click at [784, 285] on div "Janela de atendimento Grade de atendimento Capacidade Transportadoras Veículos …" at bounding box center [671, 299] width 1342 height 599
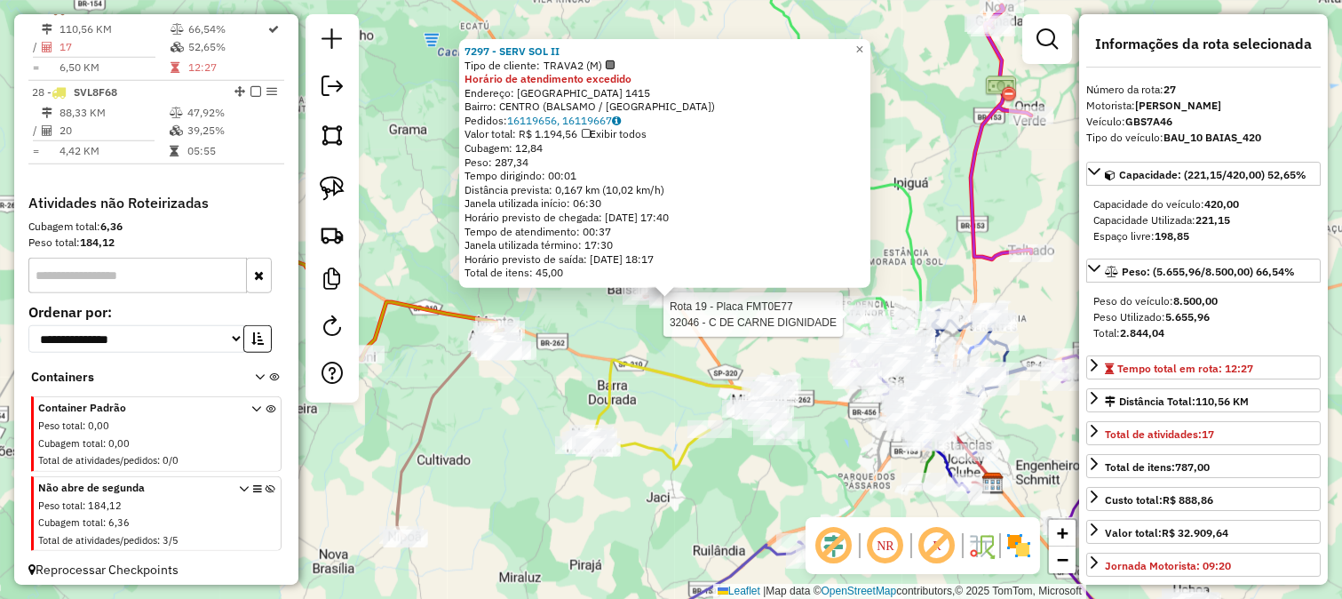
scroll to position [2894, 0]
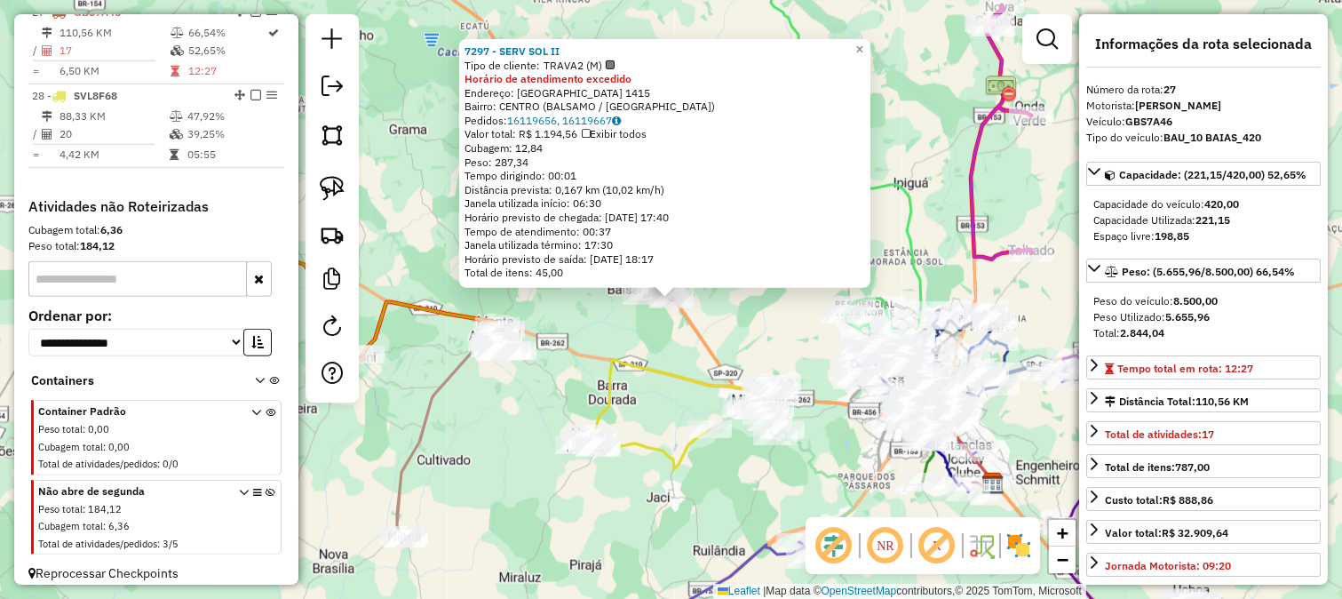
click at [767, 344] on div "7297 - SERV SOL II Tipo de cliente: TRAVA2 (M) Horário de atendimento excedido …" at bounding box center [671, 299] width 1342 height 599
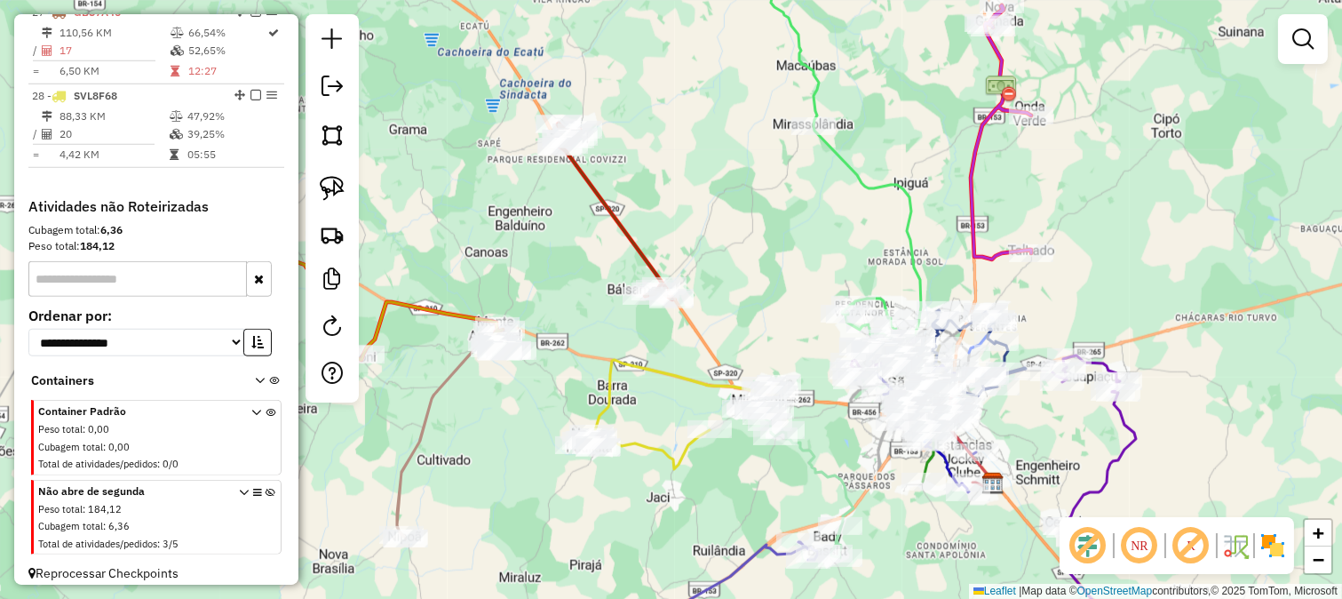
drag, startPoint x: 751, startPoint y: 344, endPoint x: 742, endPoint y: 251, distance: 92.8
click at [744, 256] on div "Janela de atendimento Grade de atendimento Capacidade Transportadoras Veículos …" at bounding box center [671, 299] width 1342 height 599
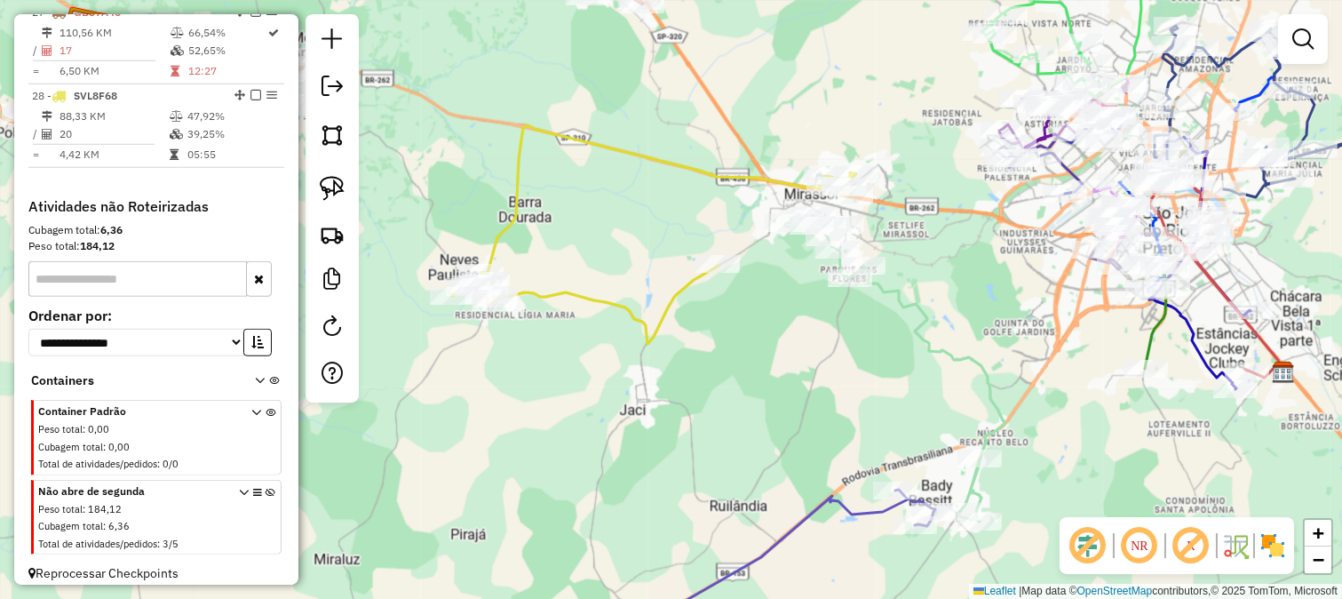
click at [716, 278] on icon at bounding box center [653, 234] width 405 height 219
select select "**********"
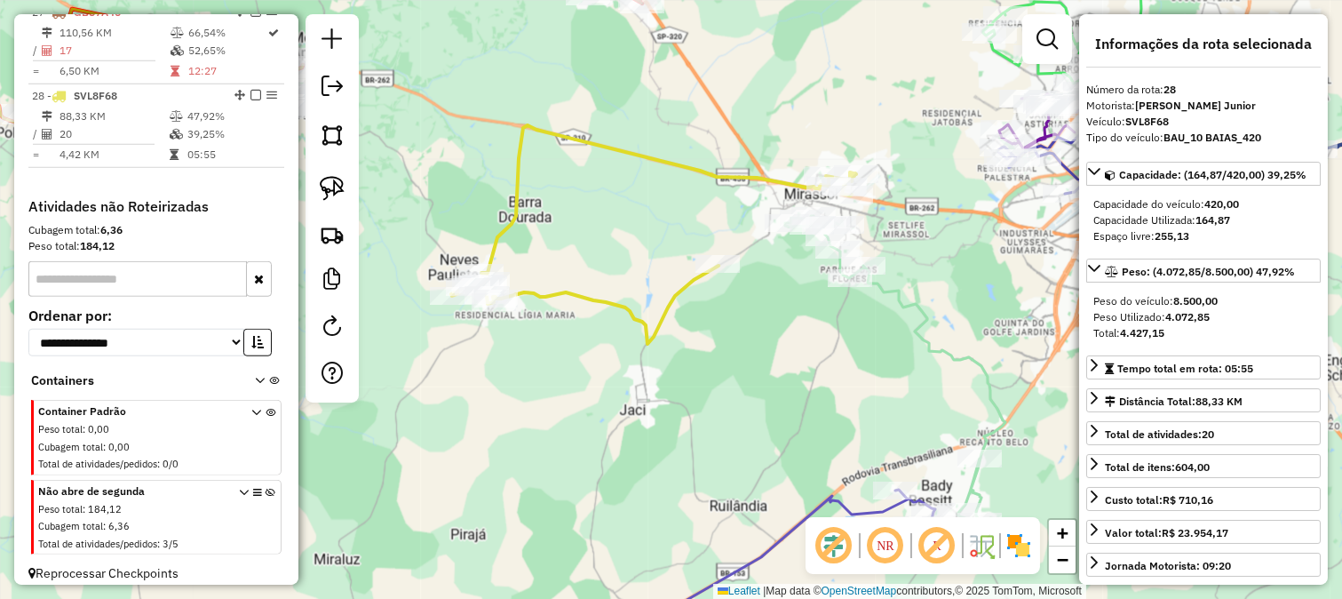
scroll to position [2920, 0]
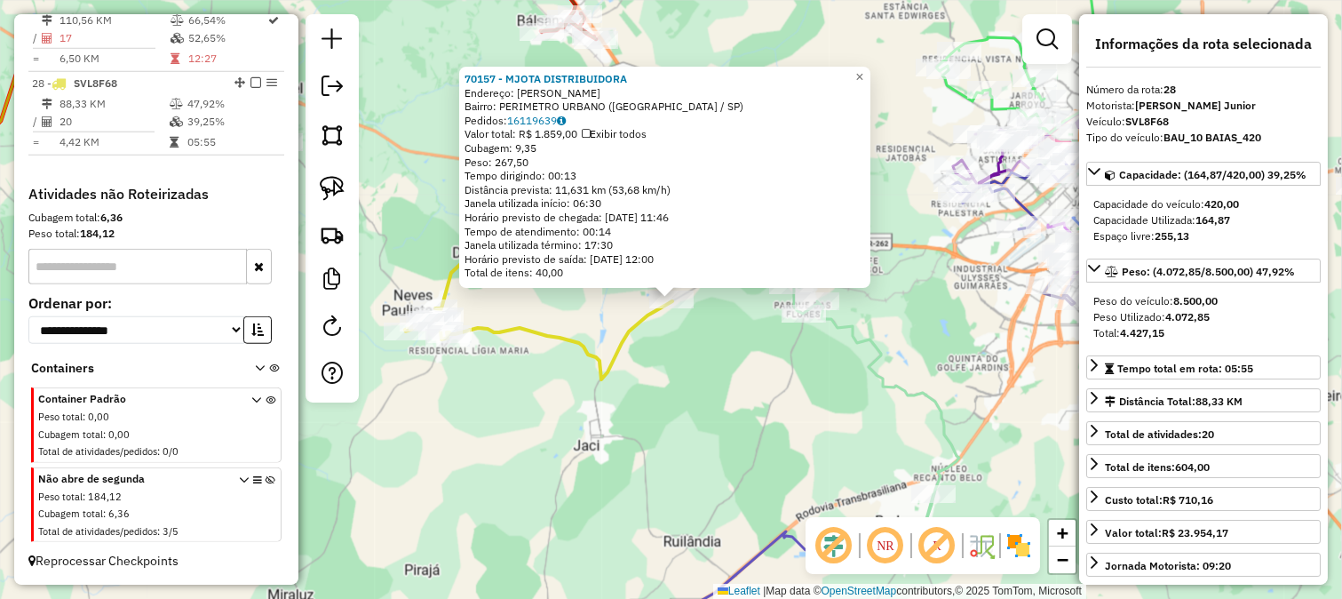
click at [753, 351] on div "70157 - MJOTA DISTRIBUIDORA Endereço: ANTONIO VISSOTTO SN Bairro: PERIMETRO URB…" at bounding box center [671, 299] width 1342 height 599
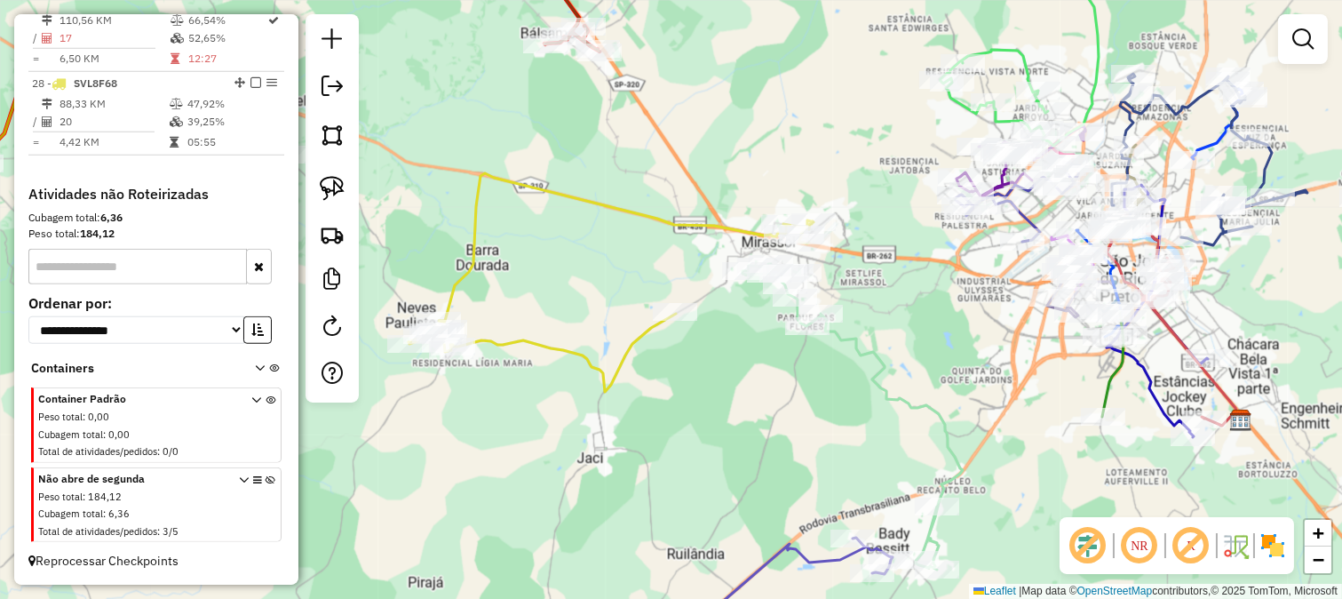
drag, startPoint x: 750, startPoint y: 339, endPoint x: 770, endPoint y: 402, distance: 65.5
click at [770, 402] on div "Janela de atendimento Grade de atendimento Capacidade Transportadoras Veículos …" at bounding box center [671, 299] width 1342 height 599
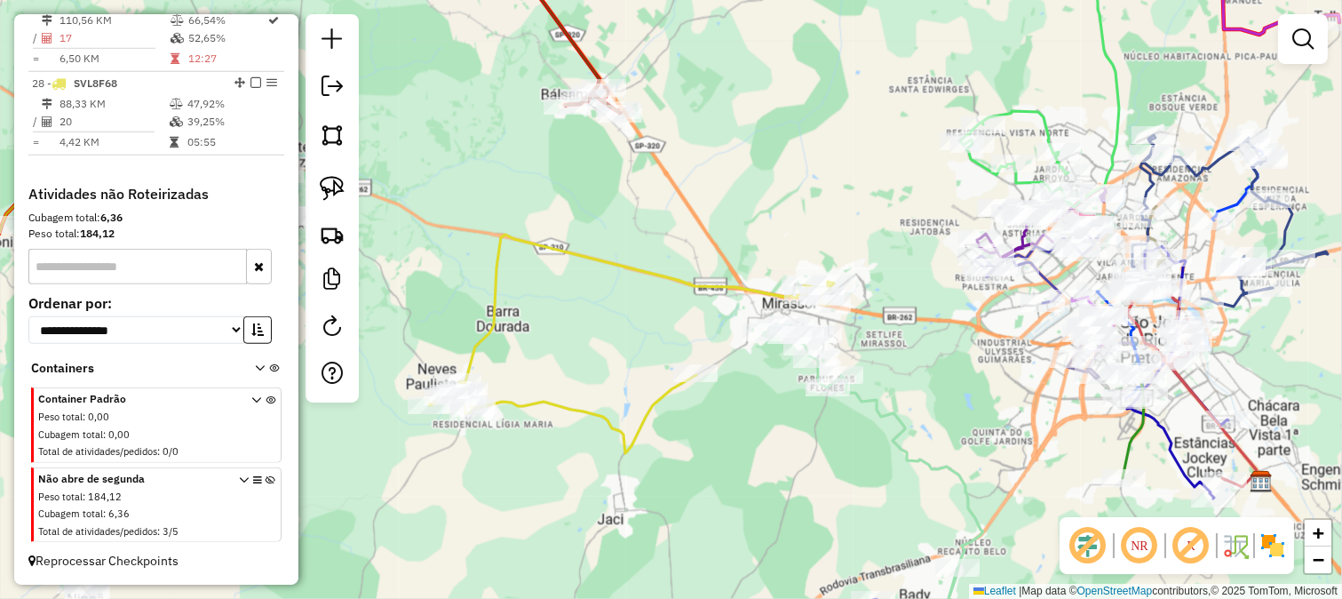
click at [894, 418] on icon at bounding box center [873, 478] width 220 height 306
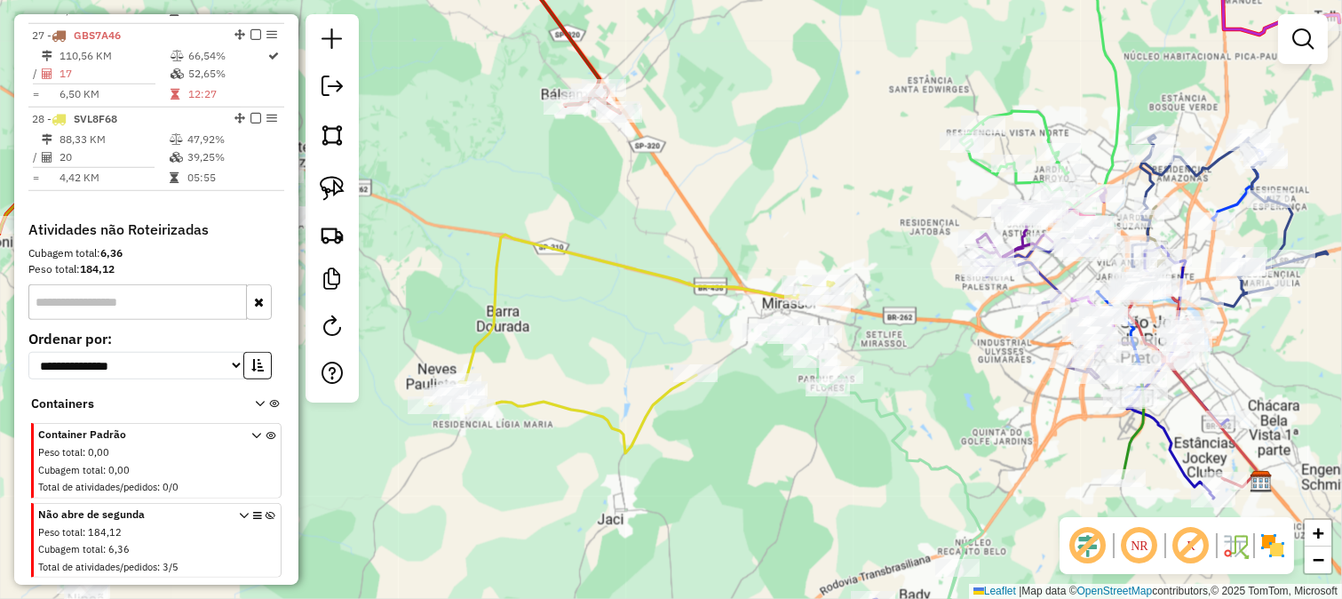
select select "**********"
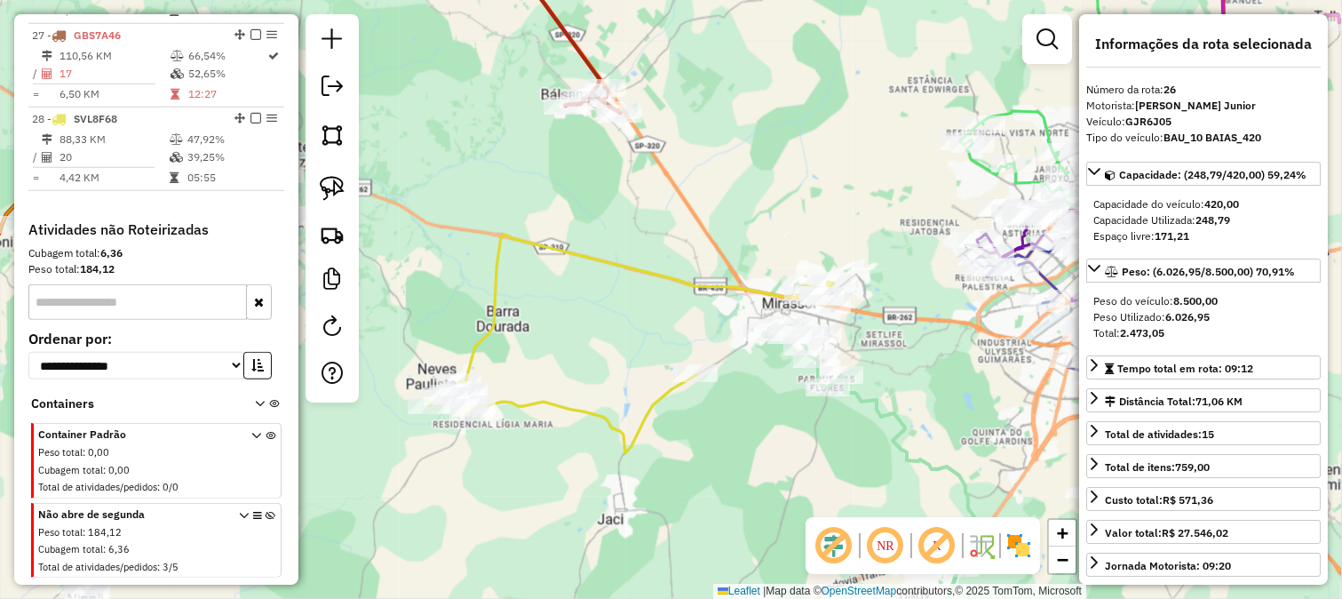
scroll to position [2812, 0]
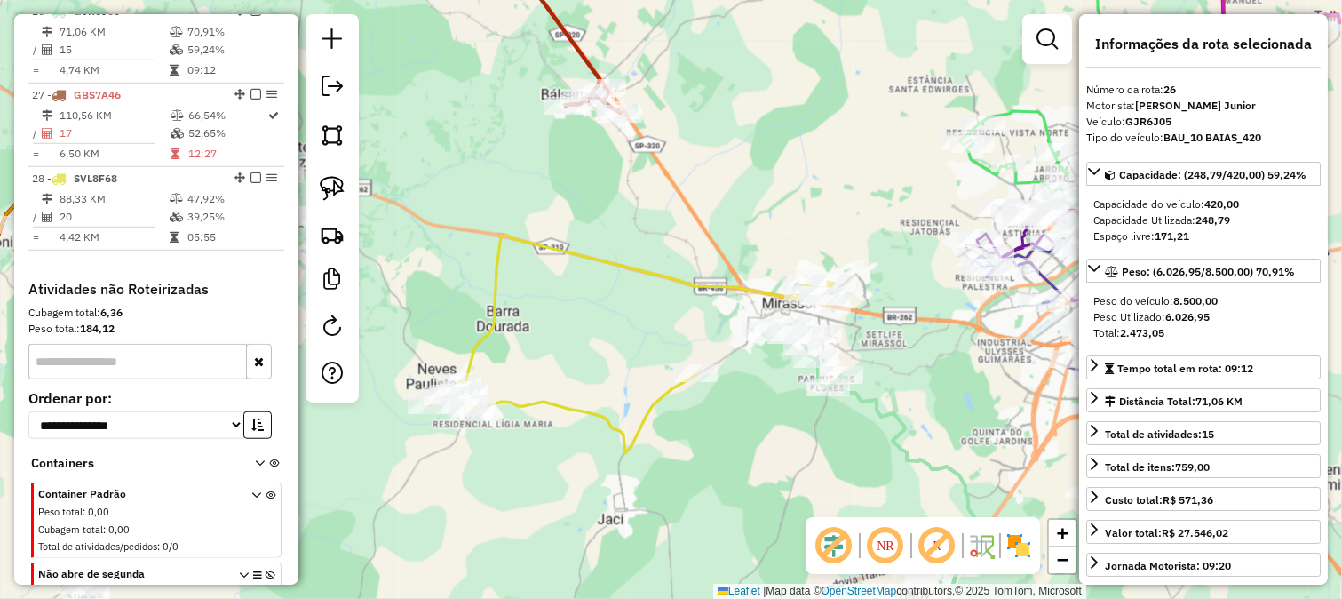
click at [751, 424] on div "Janela de atendimento Grade de atendimento Capacidade Transportadoras Veículos …" at bounding box center [671, 299] width 1342 height 599
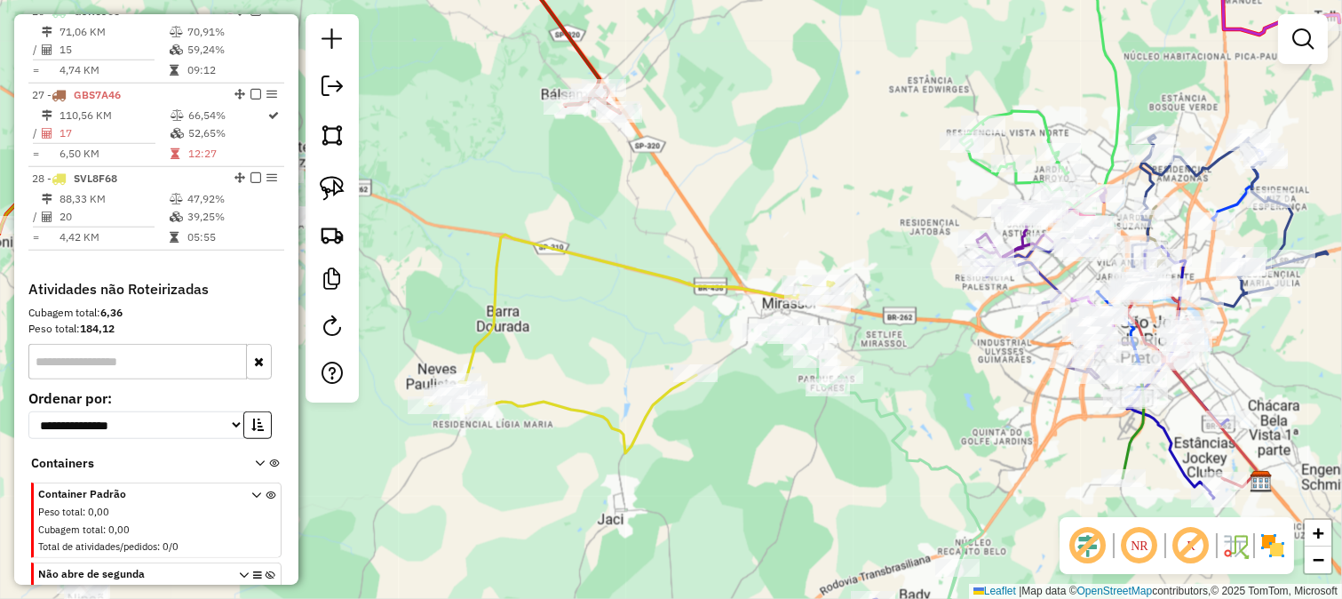
click at [660, 388] on icon at bounding box center [631, 344] width 405 height 219
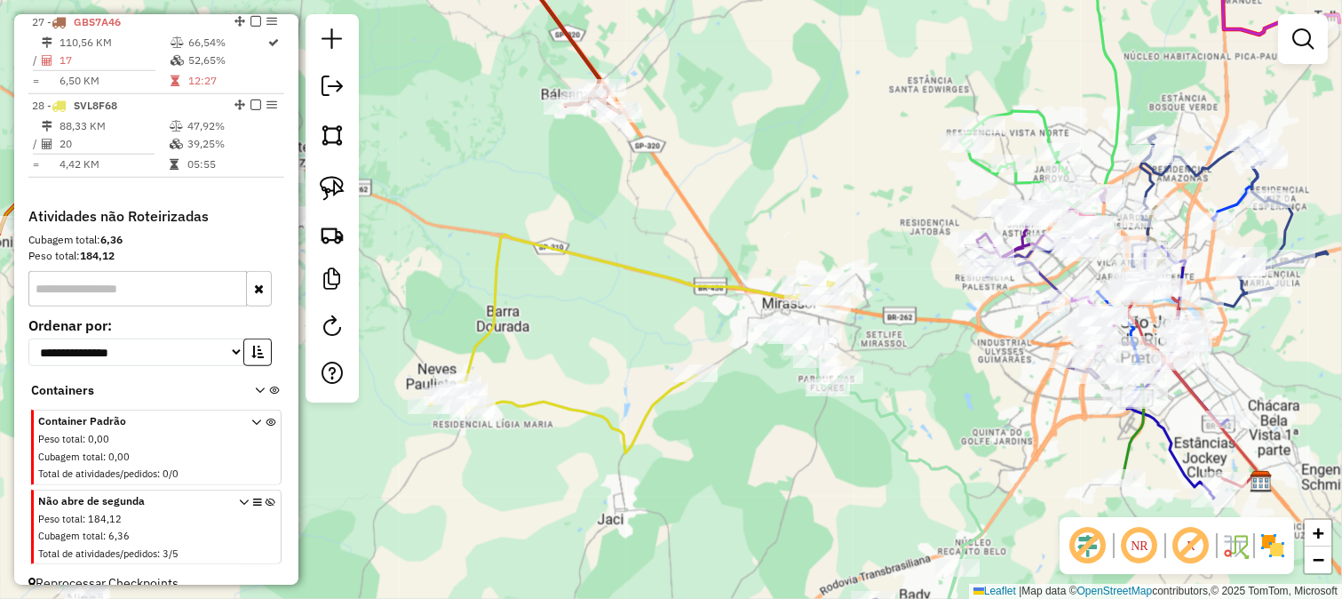
select select "**********"
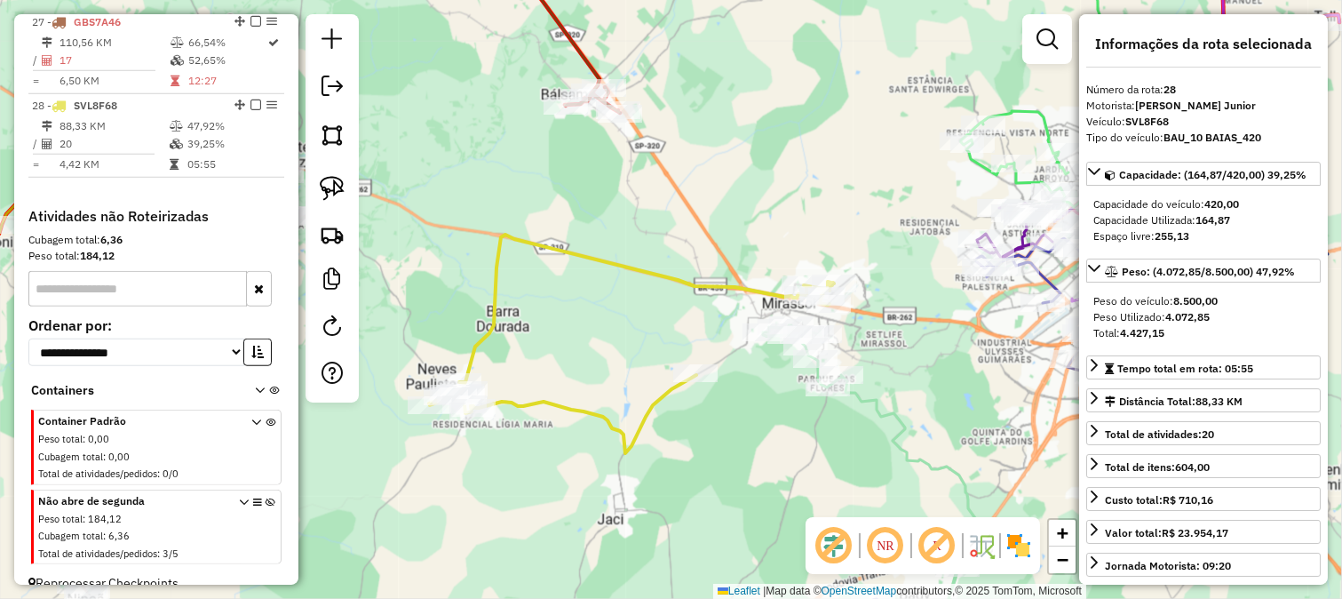
scroll to position [2920, 0]
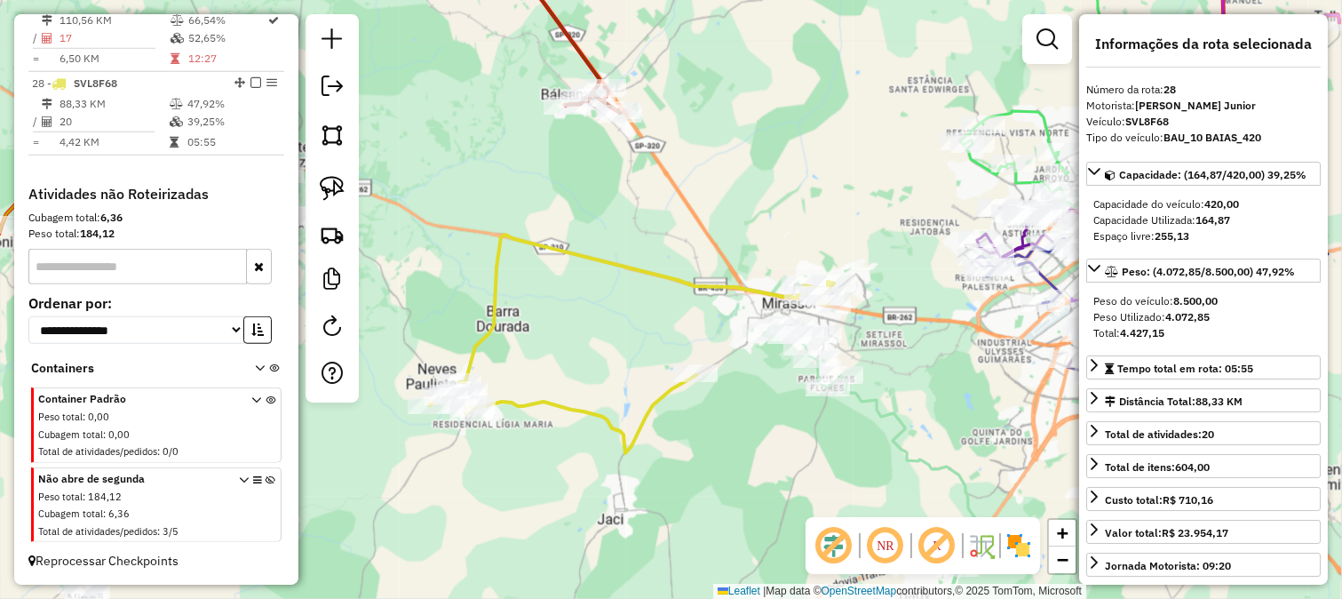
click at [748, 391] on div "Janela de atendimento Grade de atendimento Capacidade Transportadoras Veículos …" at bounding box center [671, 299] width 1342 height 599
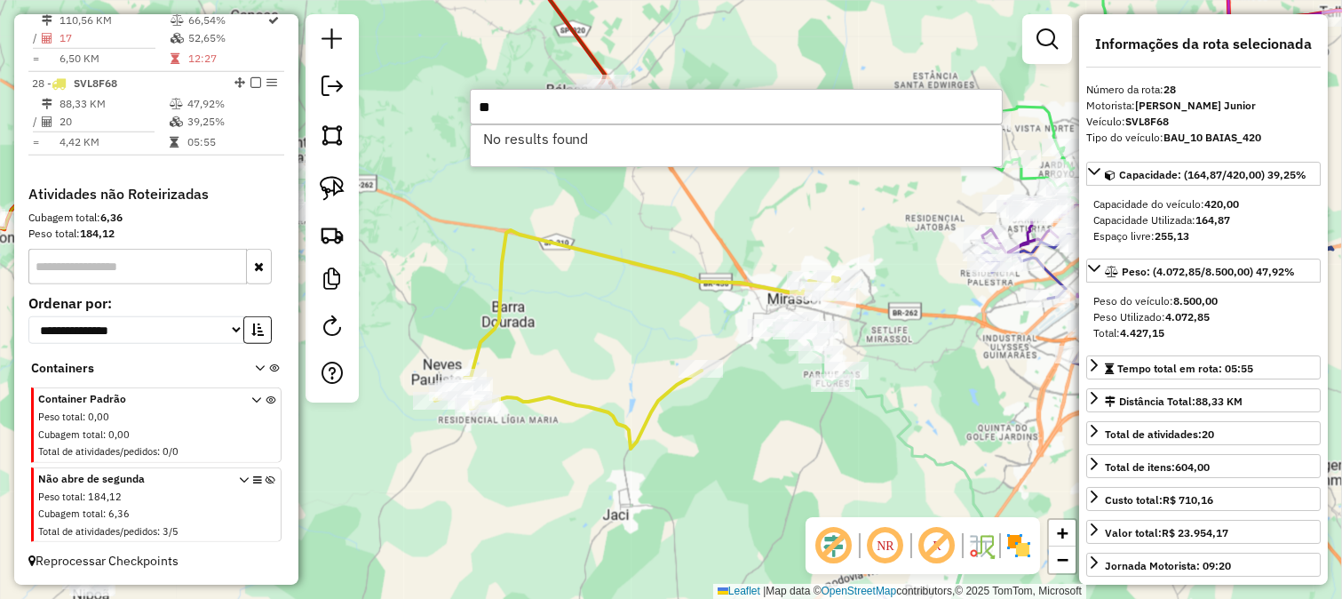
type input "*"
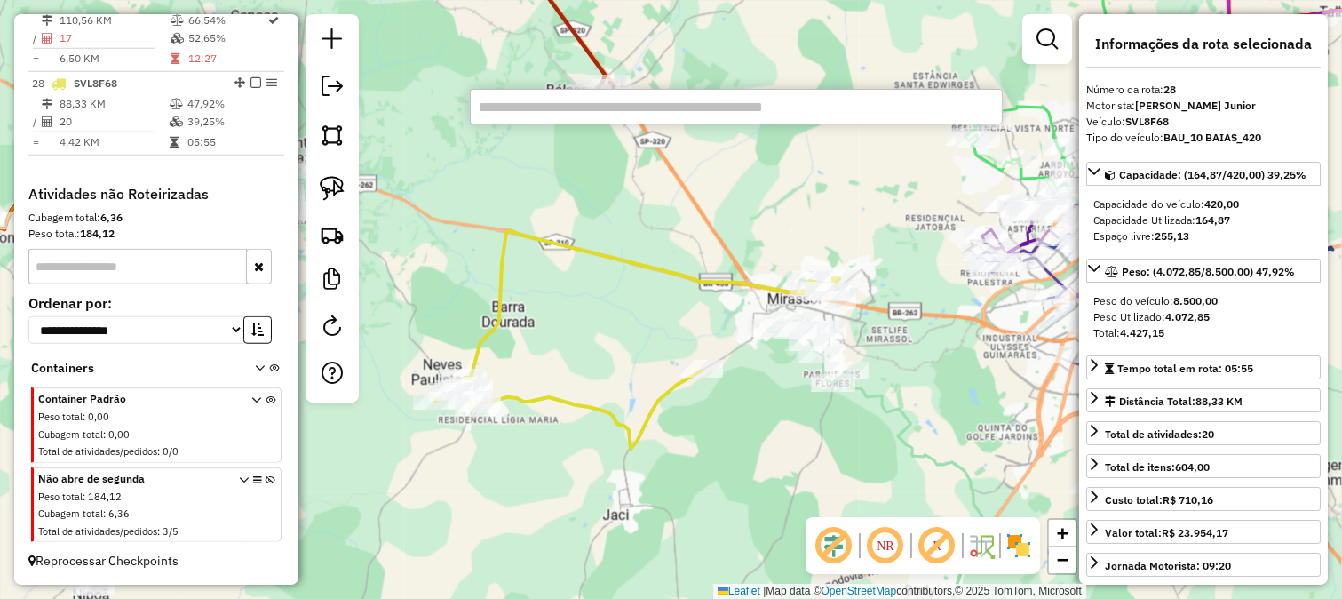
click at [800, 397] on div "Janela de atendimento Grade de atendimento Capacidade Transportadoras Veículos …" at bounding box center [671, 299] width 1342 height 599
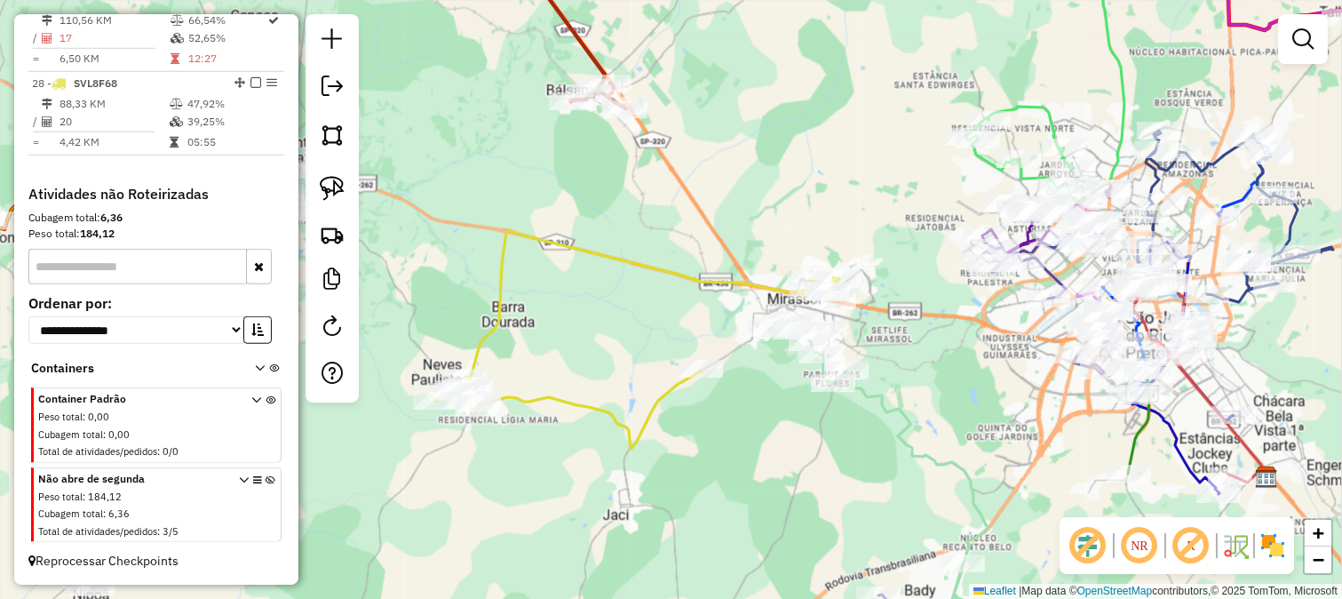
drag, startPoint x: 810, startPoint y: 466, endPoint x: 774, endPoint y: 306, distance: 164.0
click at [800, 407] on div "Janela de atendimento Grade de atendimento Capacidade Transportadoras Veículos …" at bounding box center [671, 299] width 1342 height 599
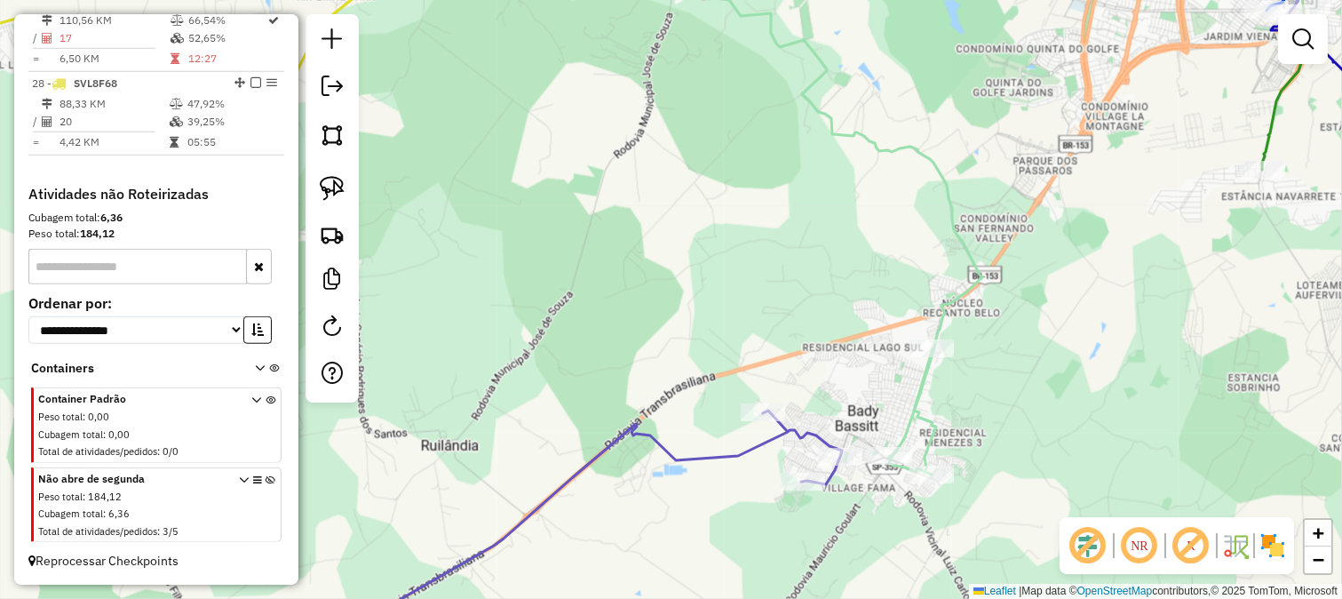
click at [934, 419] on icon at bounding box center [817, 207] width 330 height 534
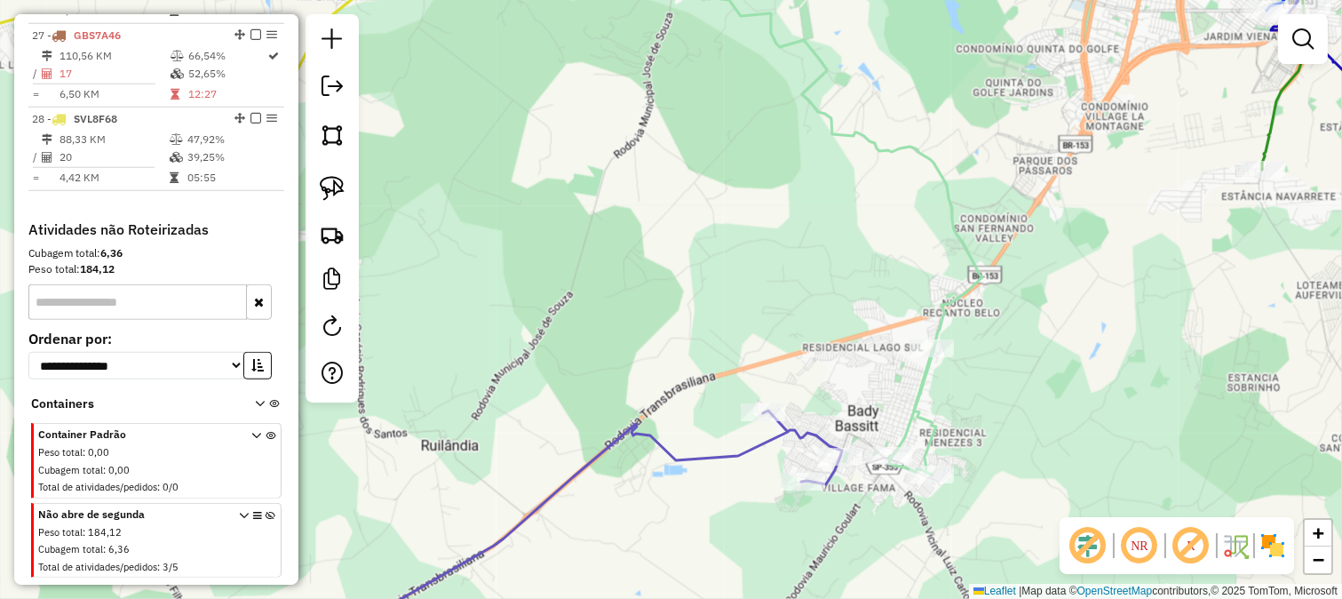
select select "**********"
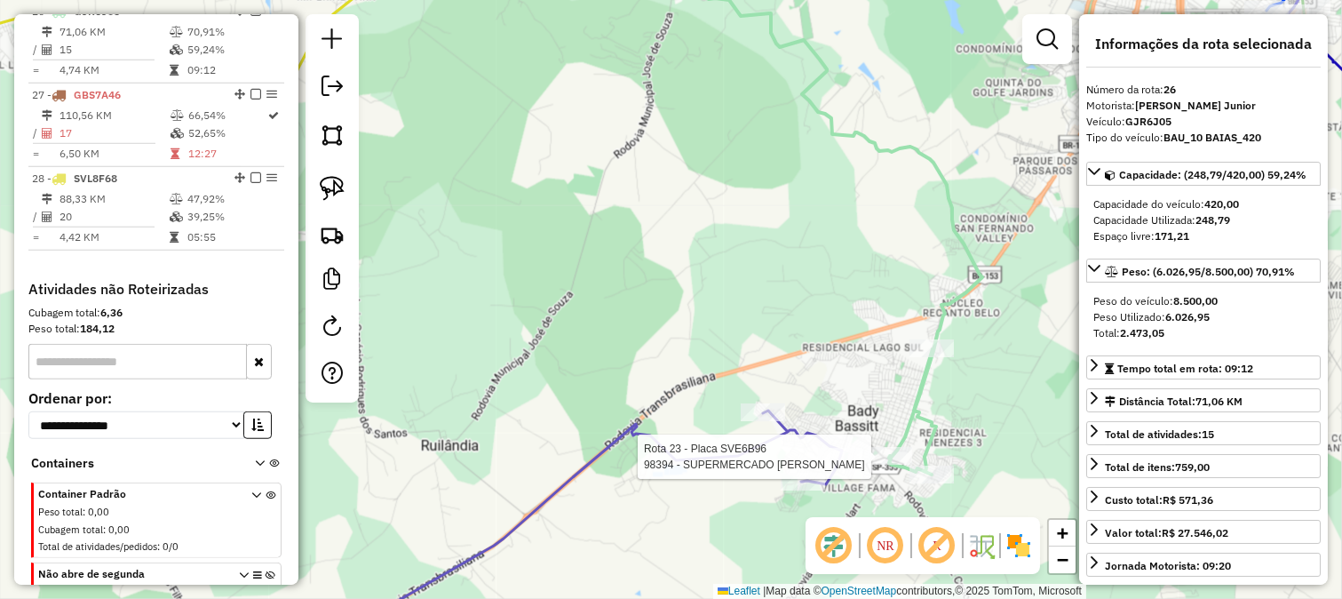
click at [831, 465] on div at bounding box center [840, 457] width 44 height 18
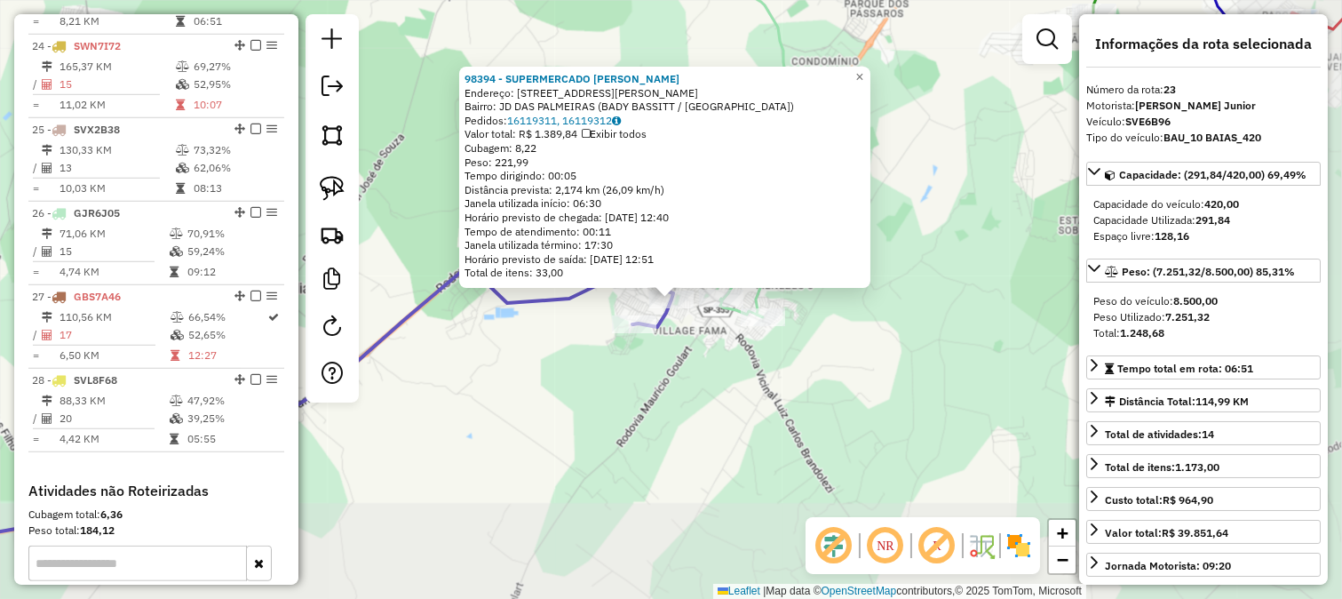
scroll to position [2561, 0]
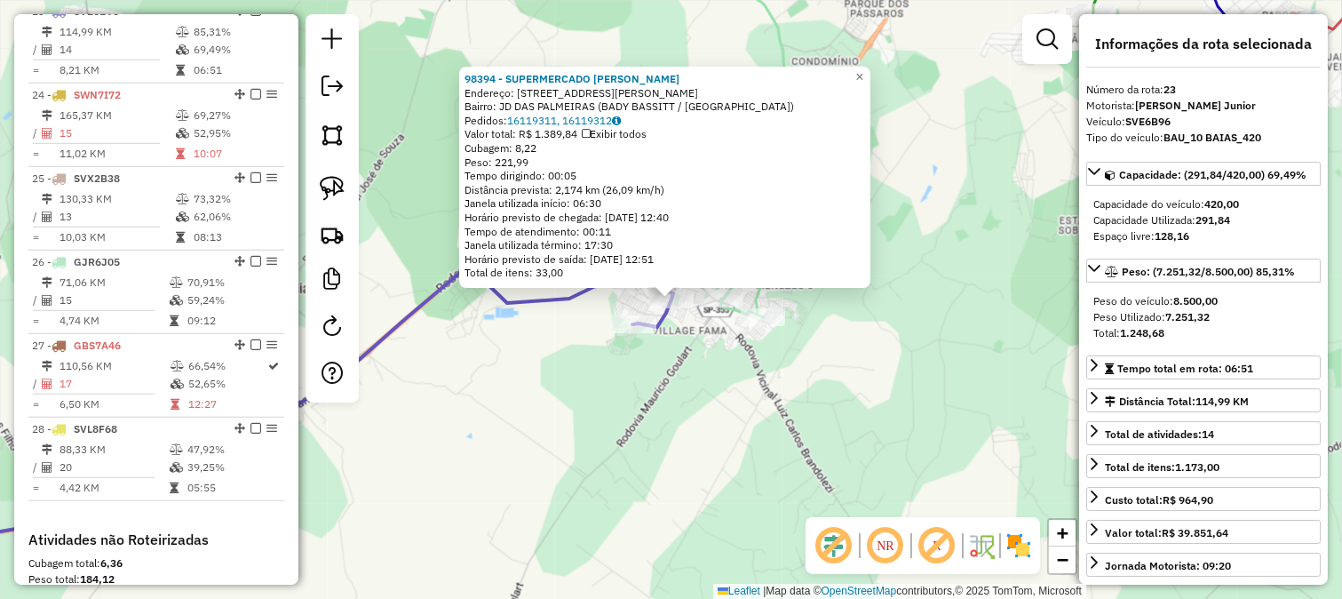
click at [780, 404] on div "98394 - SUPERMERCADO BARBOSA Endereço: AV ZAIA TARRAF, 2431 Bairro: JD DAS PALM…" at bounding box center [671, 299] width 1342 height 599
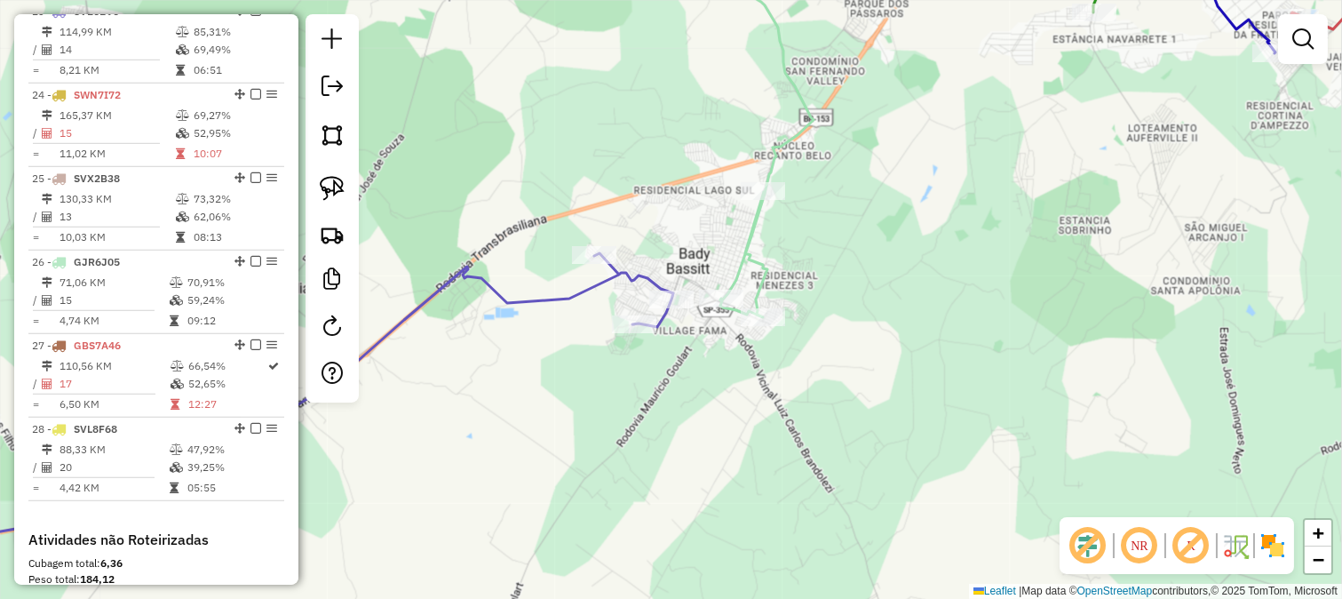
click at [695, 314] on div "Janela de atendimento Grade de atendimento Capacidade Transportadoras Veículos …" at bounding box center [671, 299] width 1342 height 599
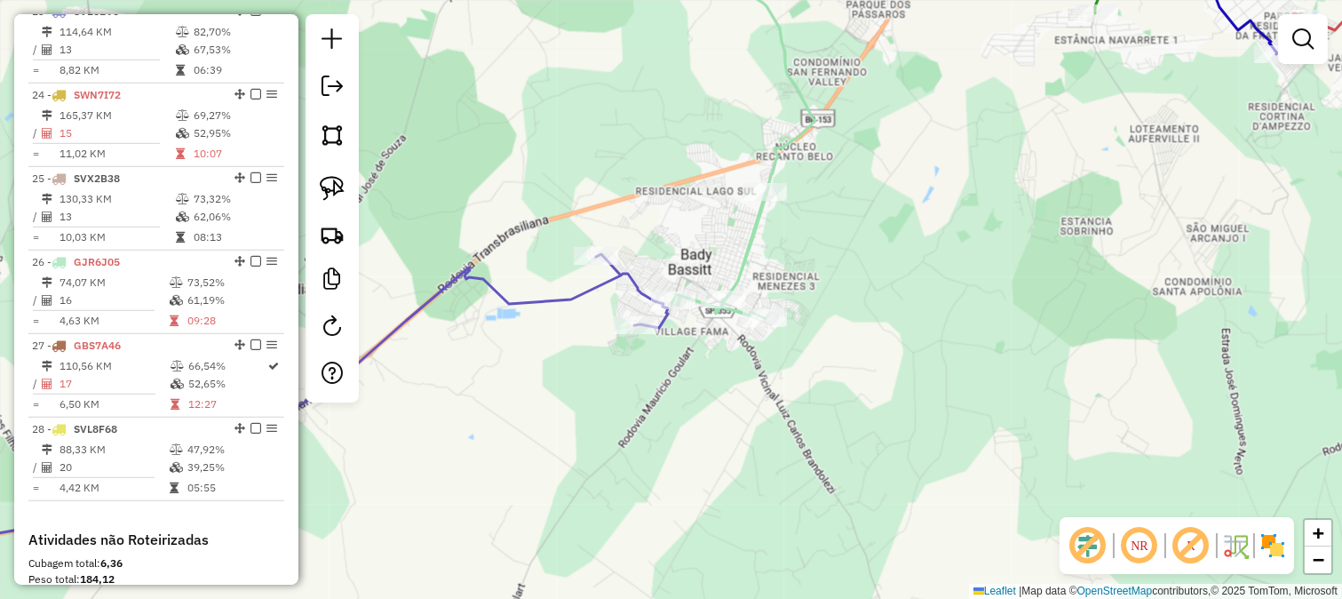
click at [626, 281] on icon at bounding box center [267, 438] width 802 height 369
select select "**********"
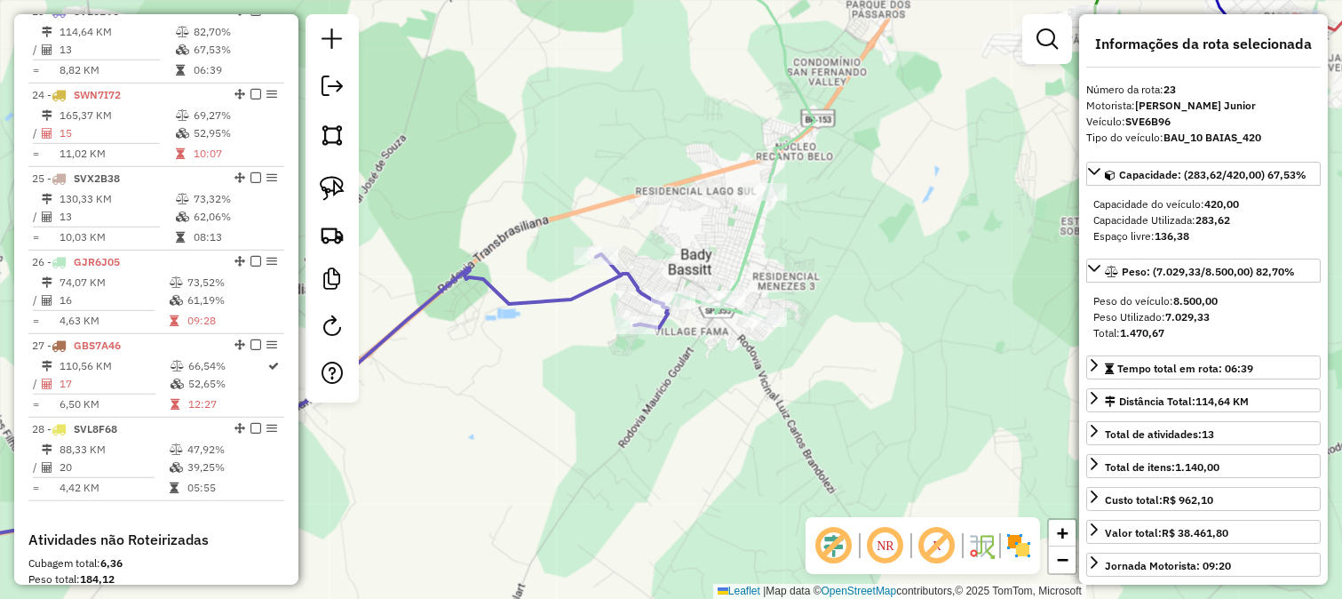
click at [741, 251] on icon at bounding box center [727, 129] width 178 height 378
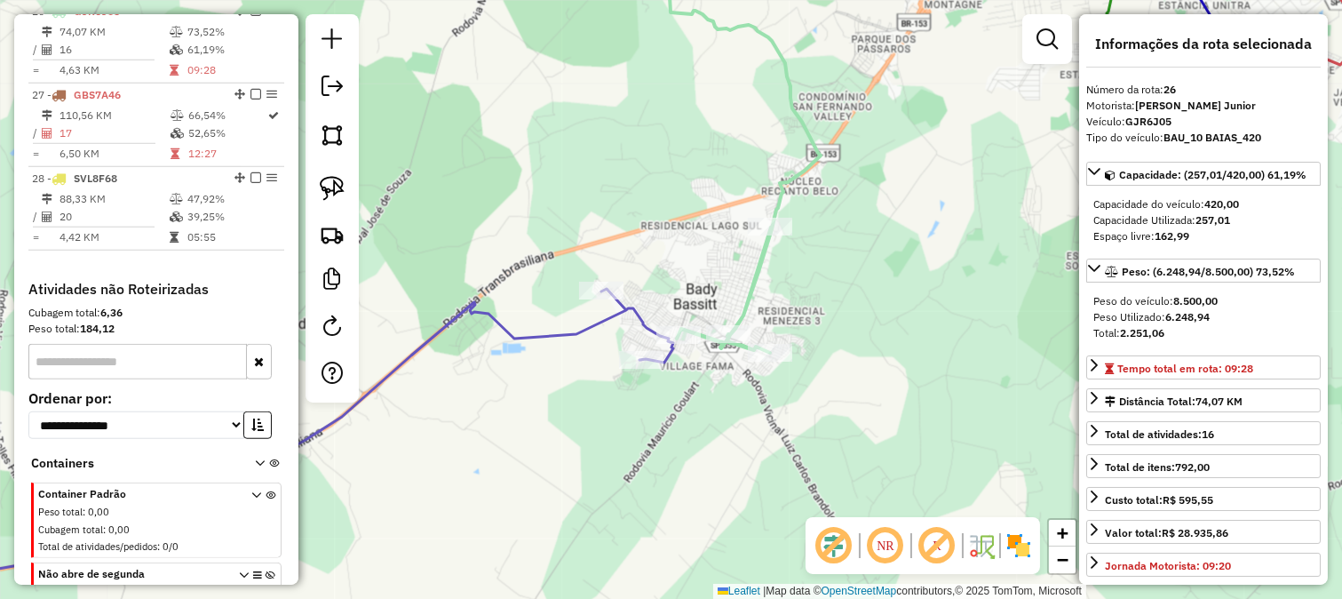
drag, startPoint x: 696, startPoint y: 188, endPoint x: 727, endPoint y: 322, distance: 136.6
click at [727, 320] on div "Janela de atendimento Grade de atendimento Capacidade Transportadoras Veículos …" at bounding box center [671, 299] width 1342 height 599
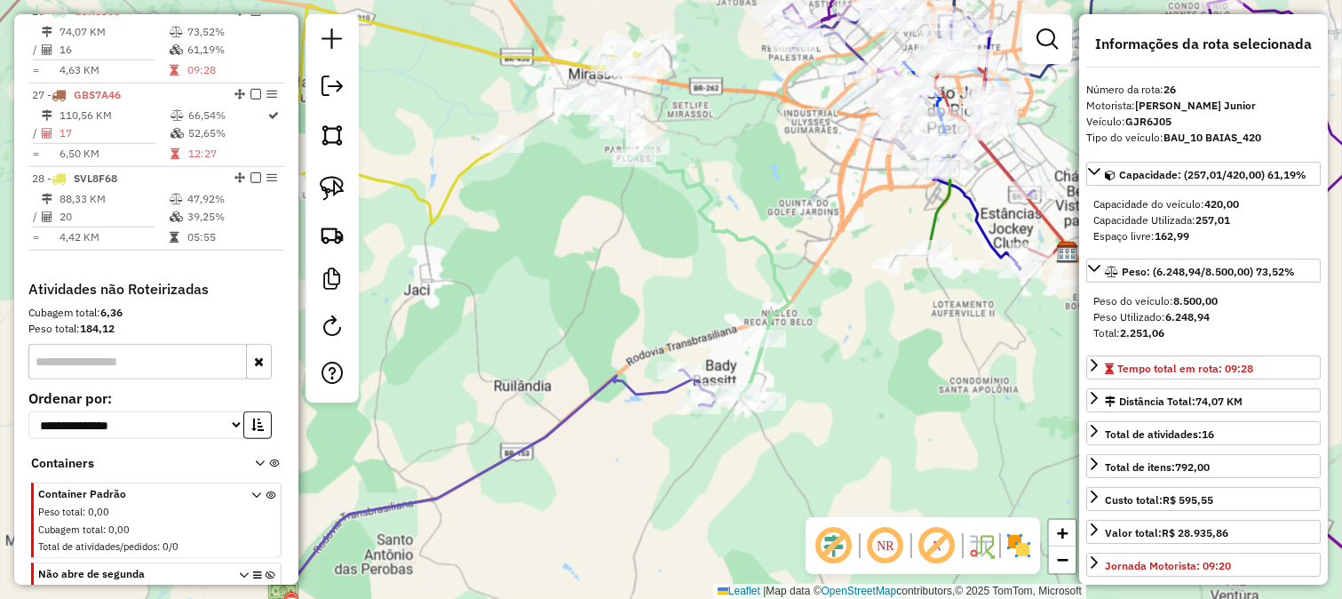
drag, startPoint x: 675, startPoint y: 207, endPoint x: 727, endPoint y: 343, distance: 145.4
click at [725, 331] on div "Janela de atendimento Grade de atendimento Capacidade Transportadoras Veículos …" at bounding box center [671, 299] width 1342 height 599
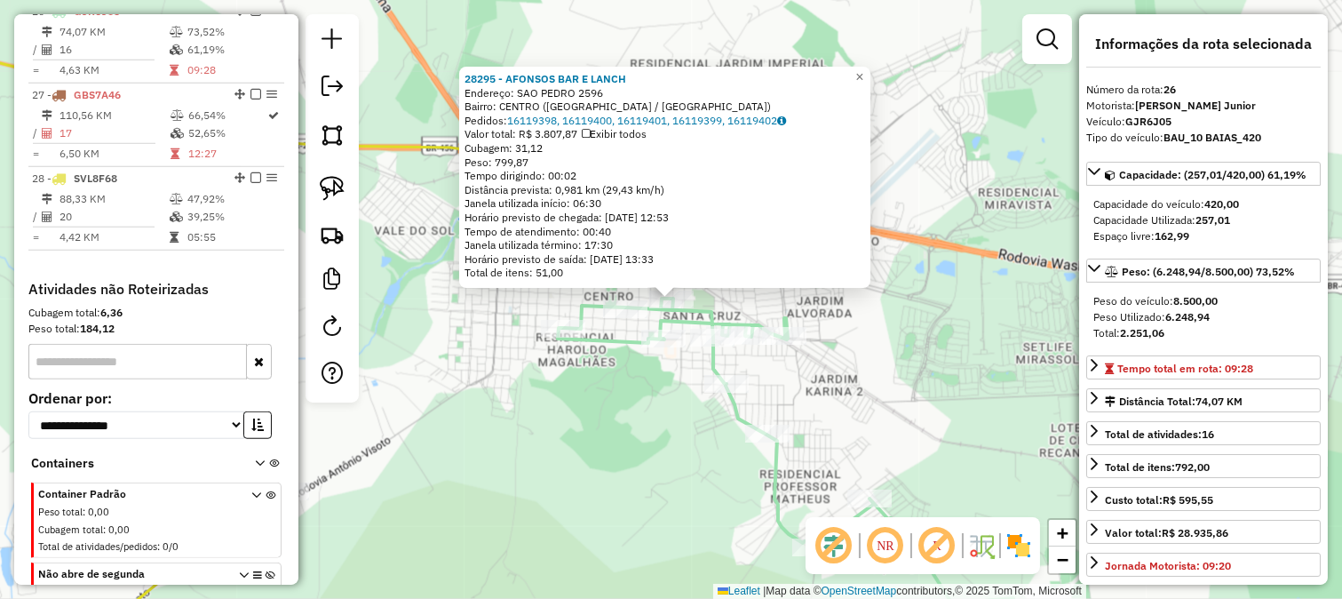
click at [732, 307] on div "28295 - AFONSOS BAR E LANCH Endereço: SAO PEDRO 2596 Bairro: CENTRO (MIRASSOL /…" at bounding box center [671, 299] width 1342 height 599
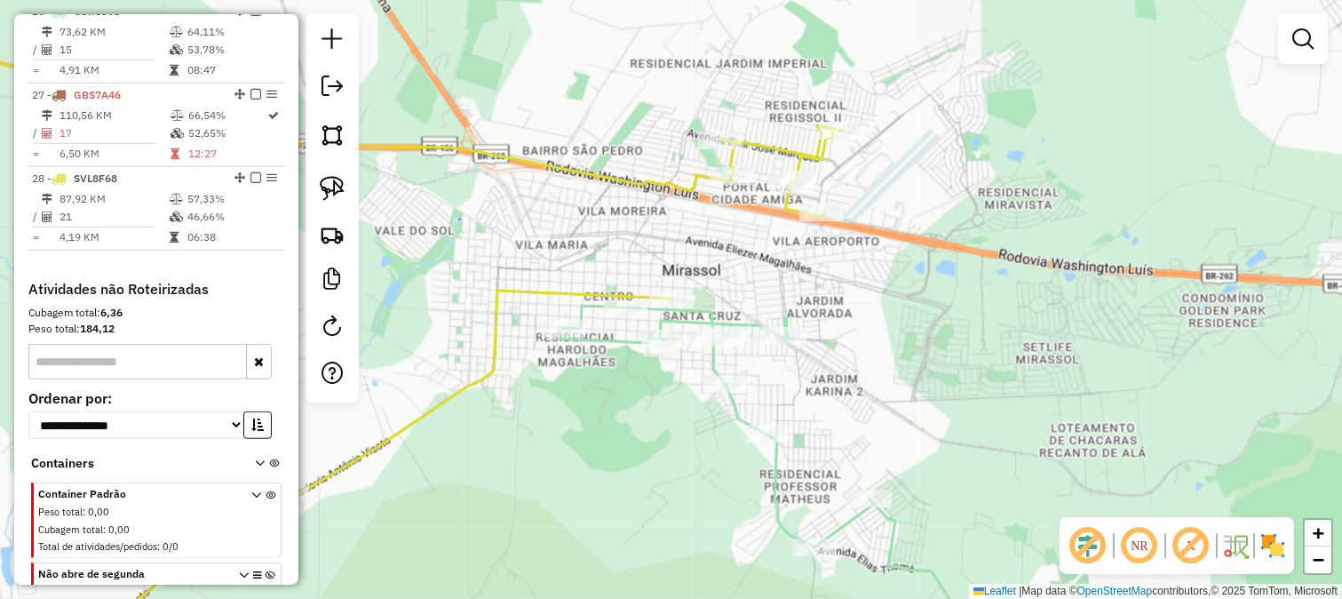
click at [562, 294] on icon at bounding box center [353, 344] width 975 height 630
select select "**********"
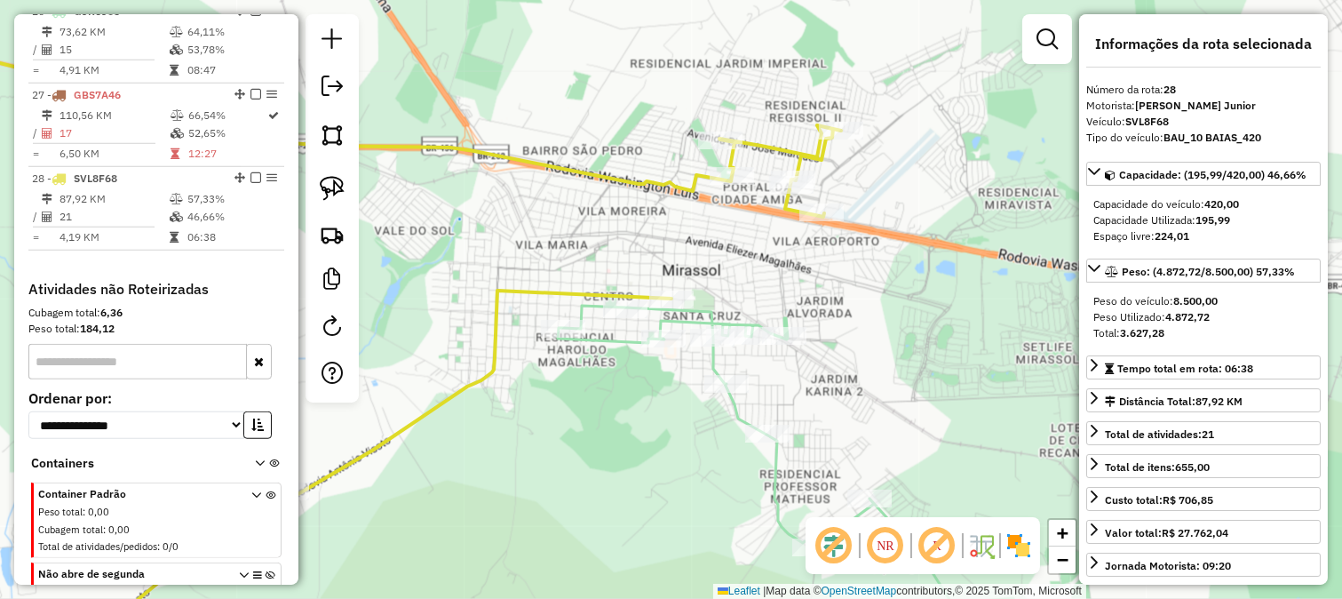
scroll to position [2920, 0]
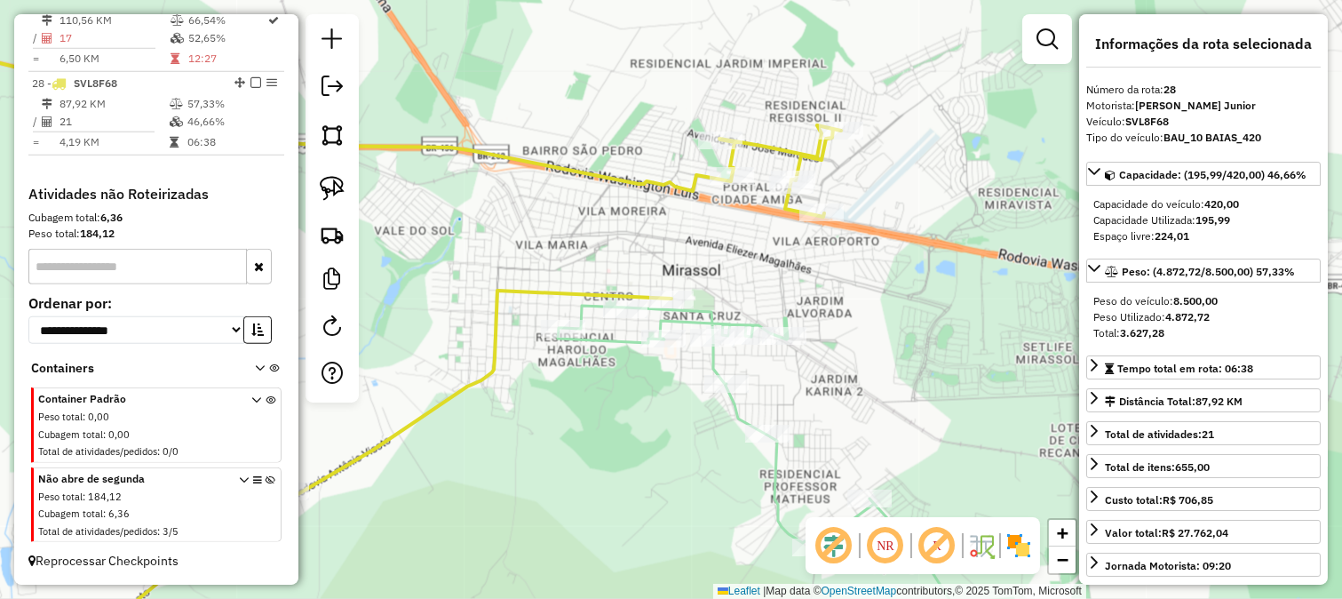
click at [624, 334] on icon at bounding box center [822, 483] width 529 height 354
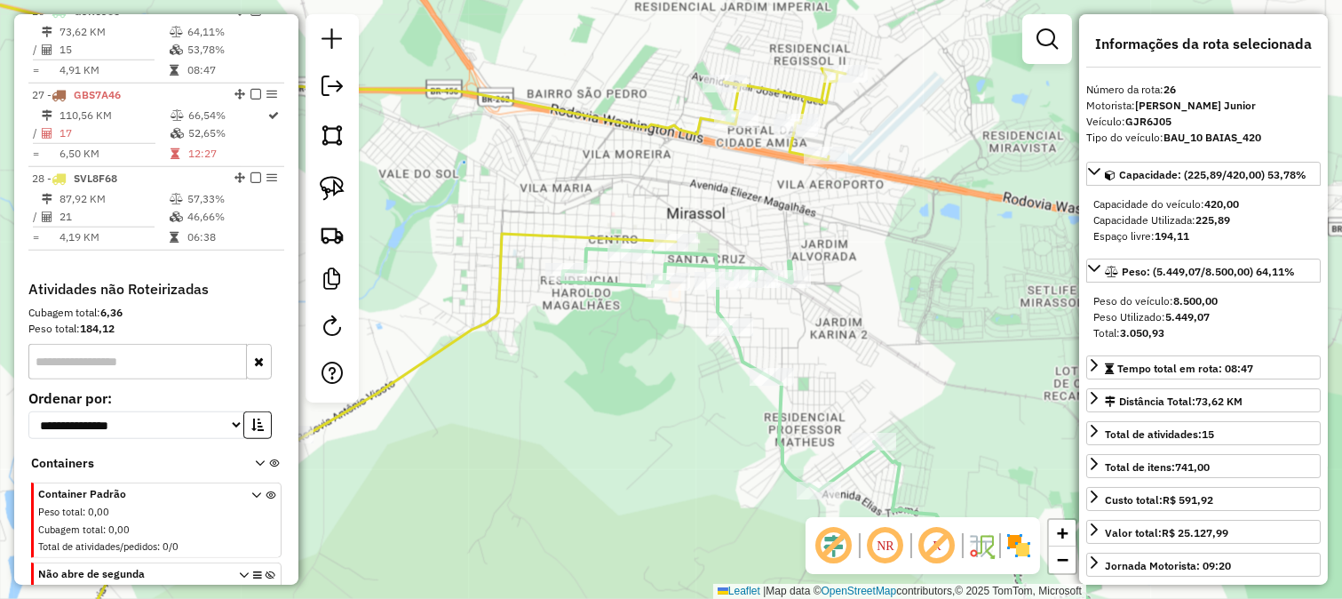
drag, startPoint x: 654, startPoint y: 407, endPoint x: 628, endPoint y: 233, distance: 176.0
click at [654, 332] on div "Janela de atendimento Grade de atendimento Capacidade Transportadoras Veículos …" at bounding box center [671, 299] width 1342 height 599
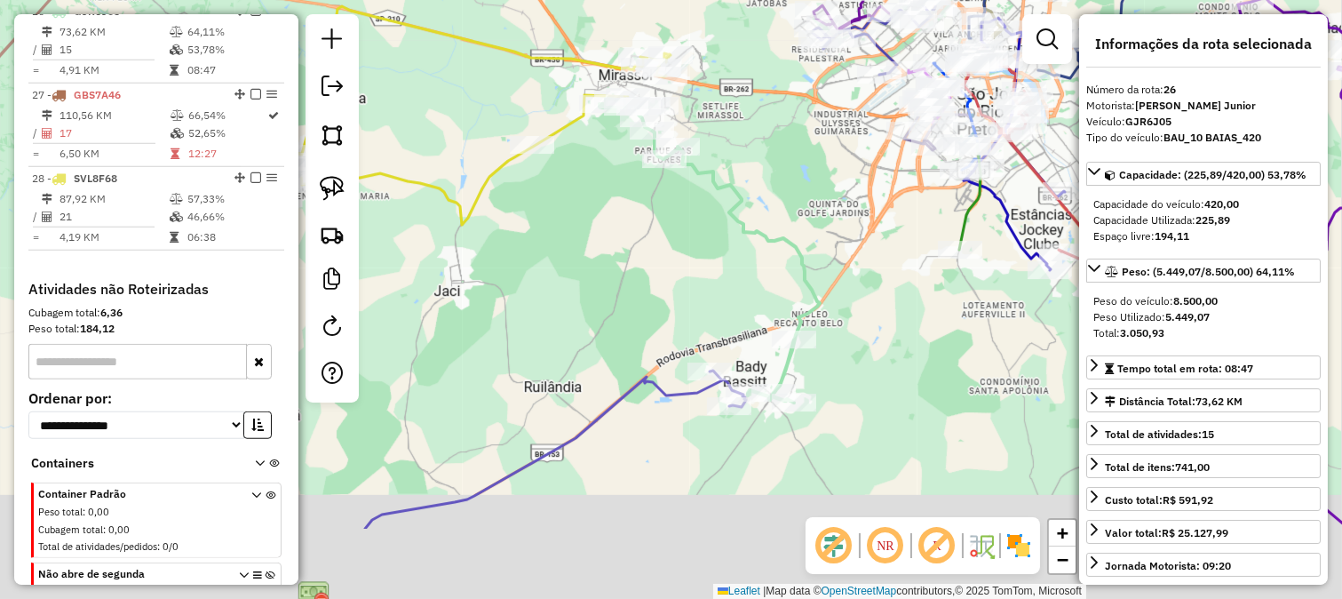
drag, startPoint x: 791, startPoint y: 392, endPoint x: 770, endPoint y: 261, distance: 132.2
click at [777, 260] on div "Janela de atendimento Grade de atendimento Capacidade Transportadoras Veículos …" at bounding box center [671, 299] width 1342 height 599
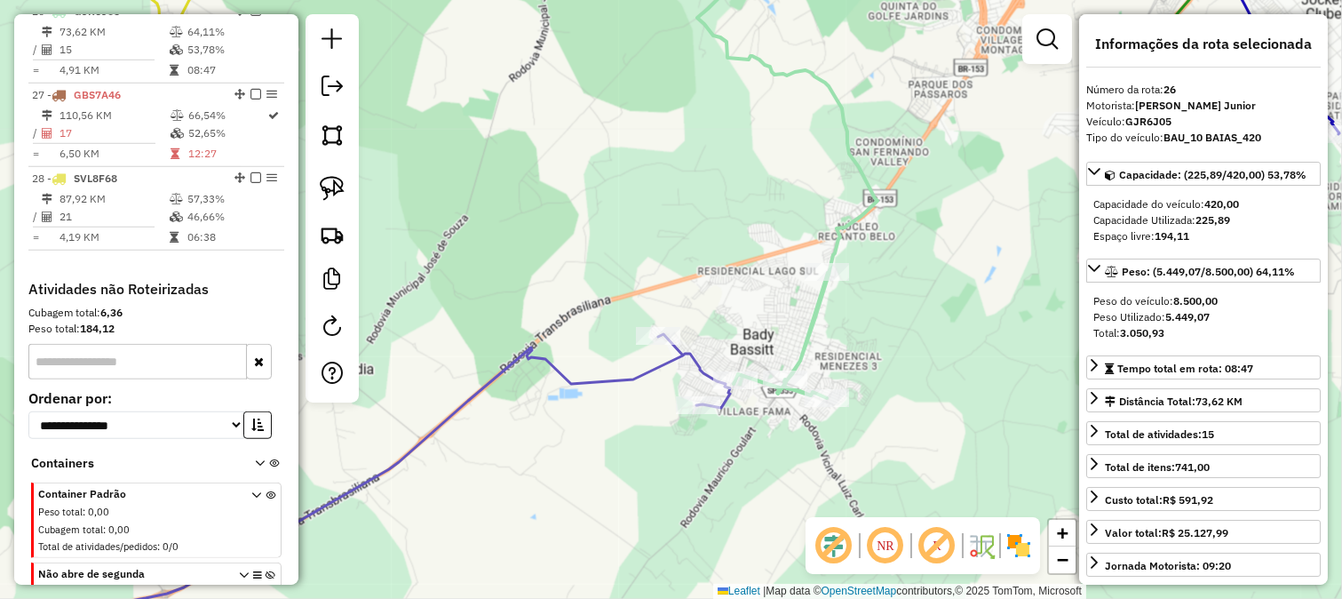
click at [712, 378] on icon at bounding box center [347, 496] width 768 height 325
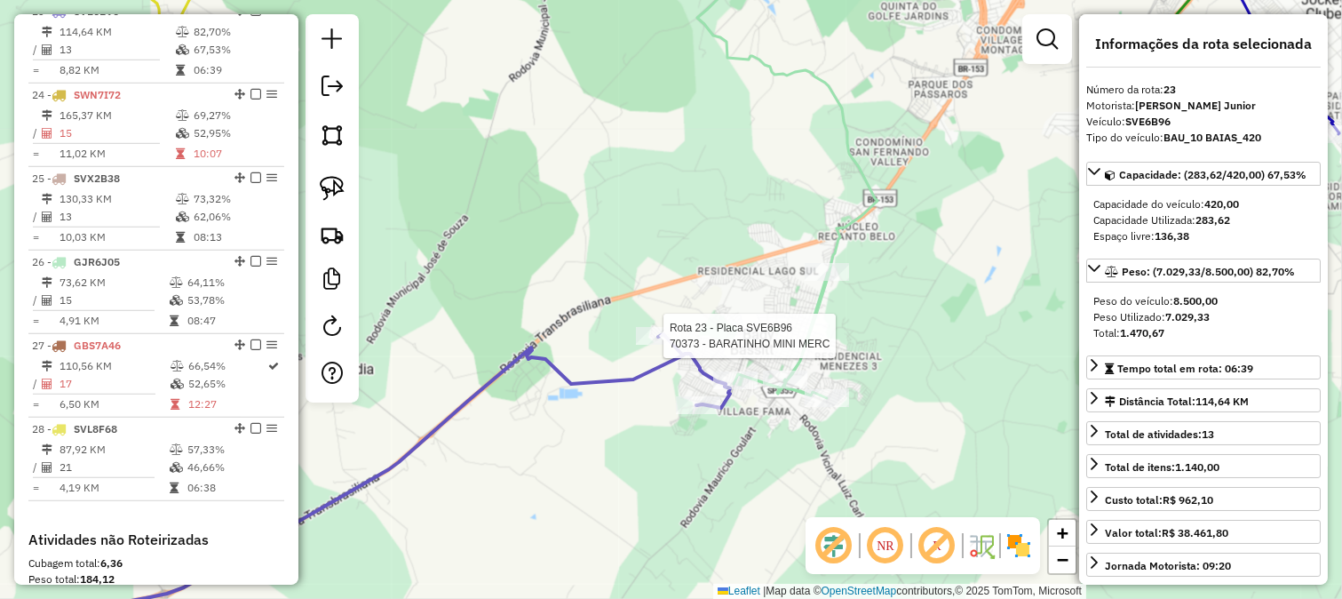
click at [669, 345] on div at bounding box center [658, 336] width 44 height 18
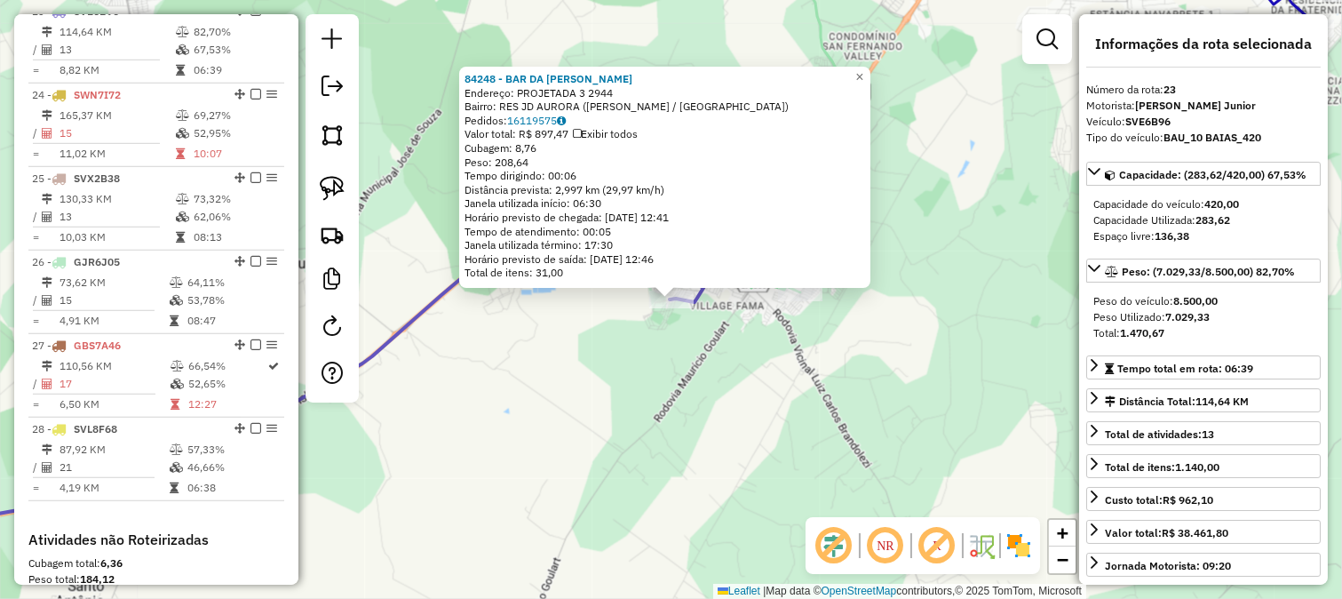
click at [704, 378] on div "84248 - BAR DA CLAUDIANE Endereço: PROJETADA 3 2944 Bairro: RES JD AURORA (BADY…" at bounding box center [671, 299] width 1342 height 599
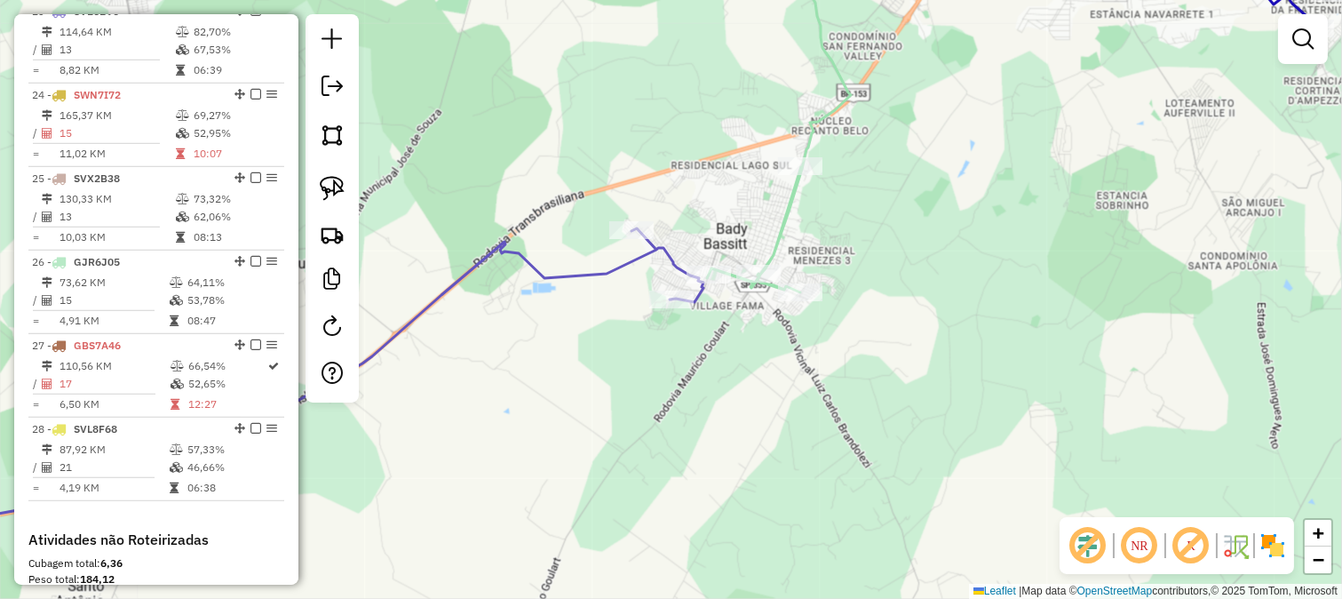
click at [785, 231] on icon at bounding box center [776, 116] width 150 height 352
select select "**********"
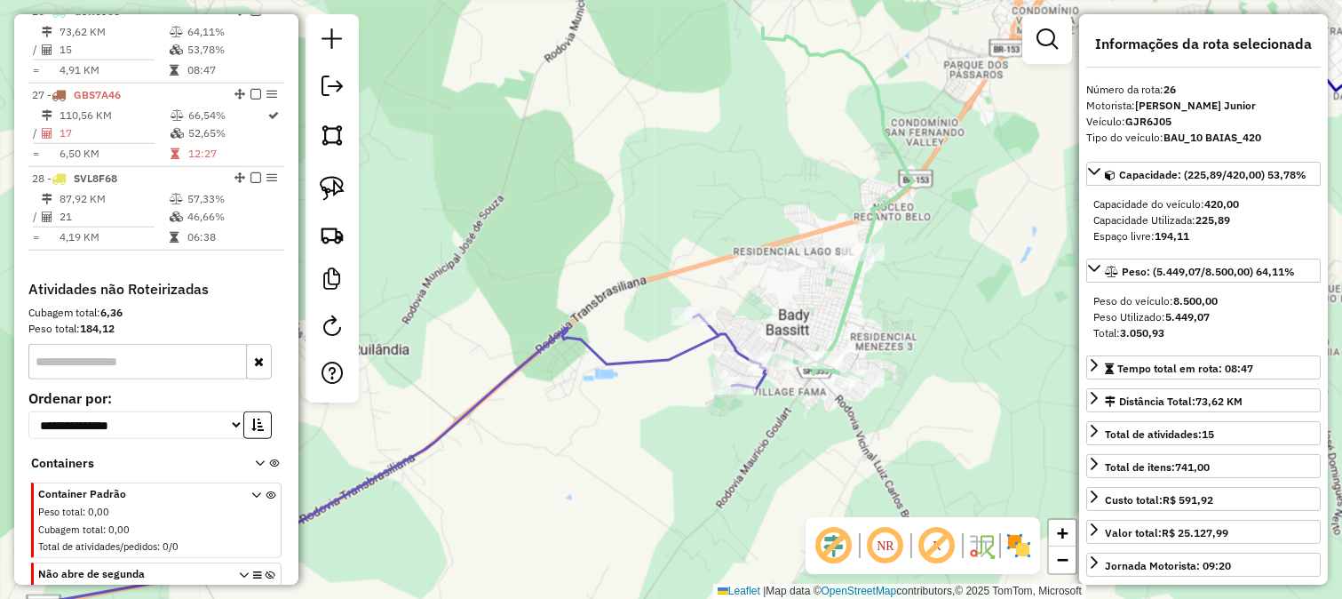
drag, startPoint x: 752, startPoint y: 231, endPoint x: 822, endPoint y: 340, distance: 129.4
click at [822, 338] on div "Janela de atendimento Grade de atendimento Capacidade Transportadoras Veículos …" at bounding box center [671, 299] width 1342 height 599
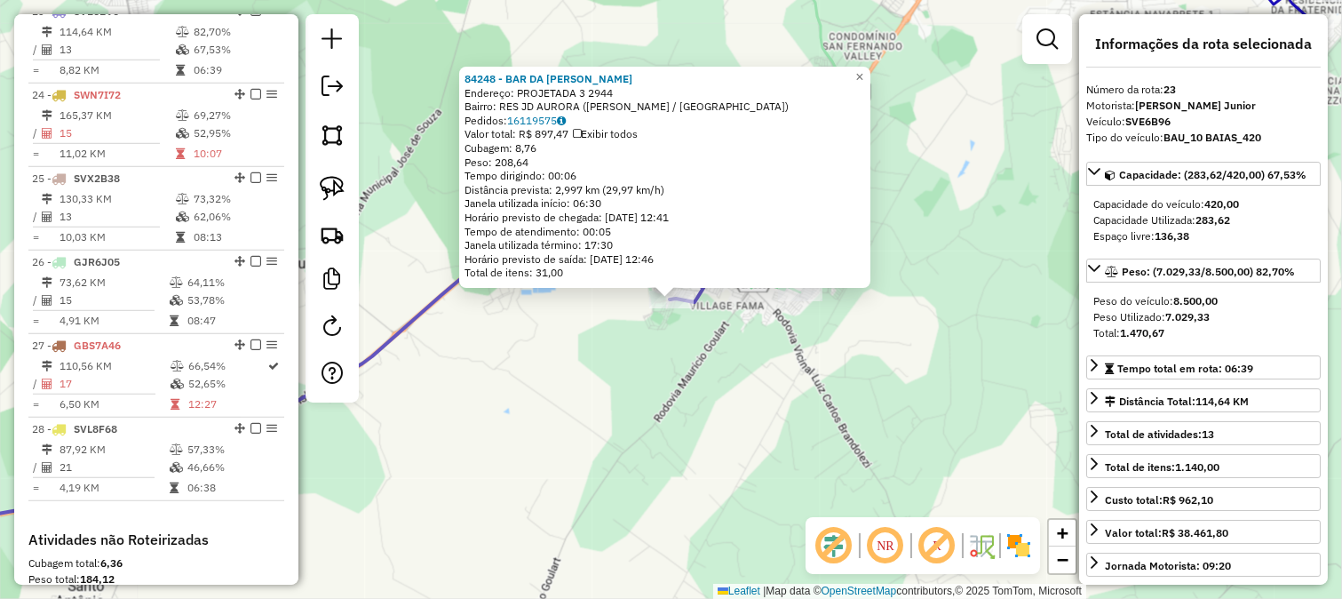
click at [715, 378] on div "84248 - BAR DA CLAUDIANE Endereço: PROJETADA 3 2944 Bairro: RES JD AURORA (BADY…" at bounding box center [671, 299] width 1342 height 599
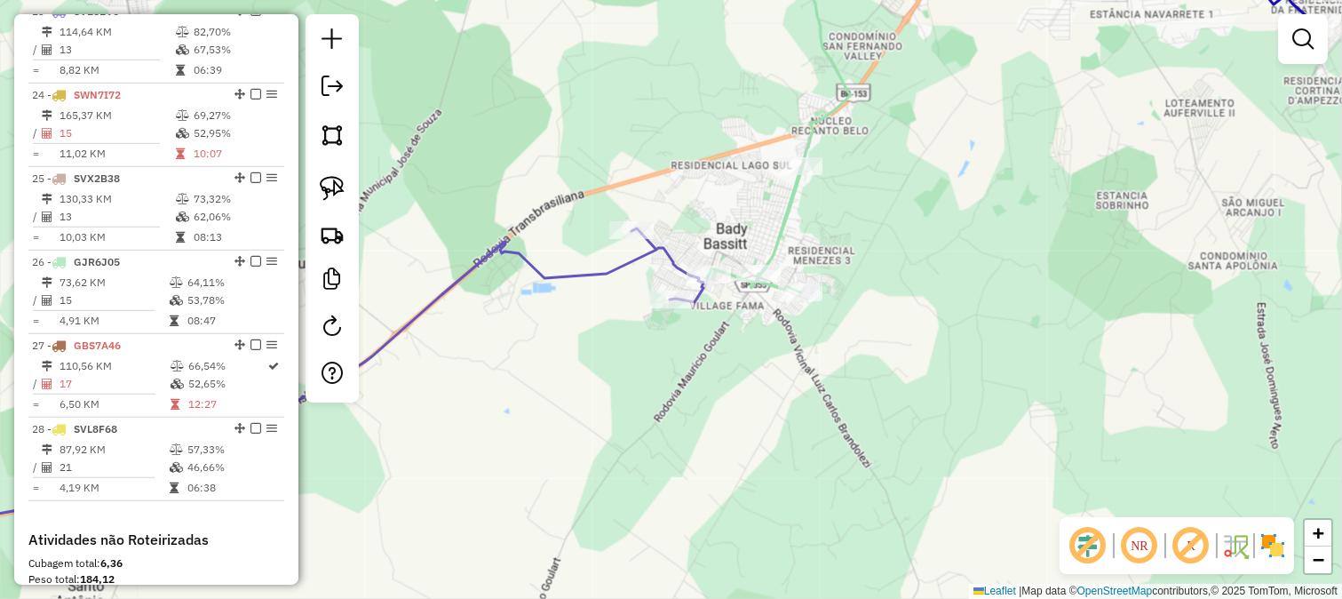
click at [770, 259] on icon at bounding box center [776, 116] width 150 height 352
select select "**********"
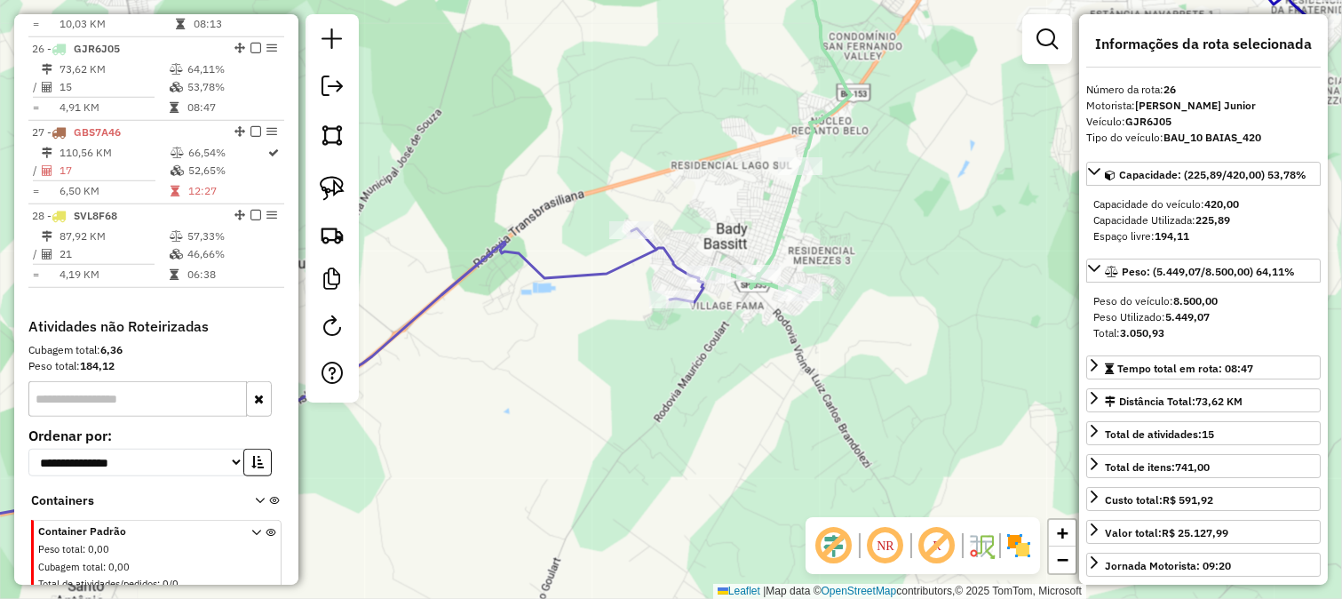
scroll to position [2812, 0]
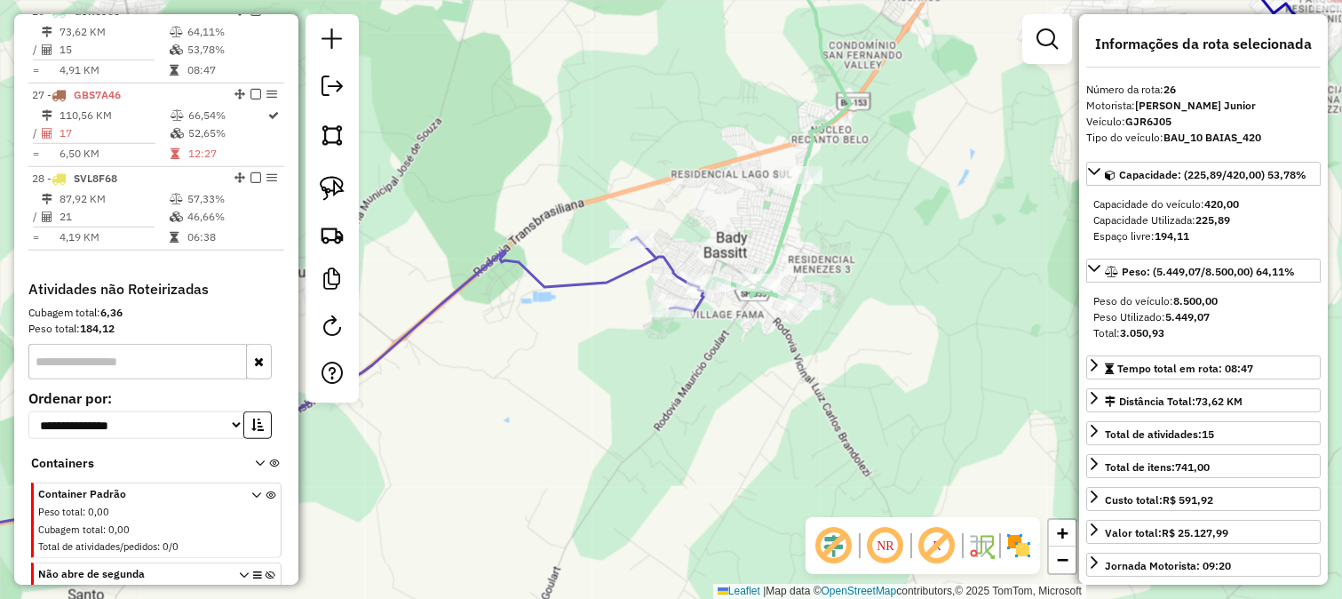
drag, startPoint x: 737, startPoint y: 231, endPoint x: 739, endPoint y: 252, distance: 21.4
click at [739, 250] on div "Janela de atendimento Grade de atendimento Capacidade Transportadoras Veículos …" at bounding box center [671, 299] width 1342 height 599
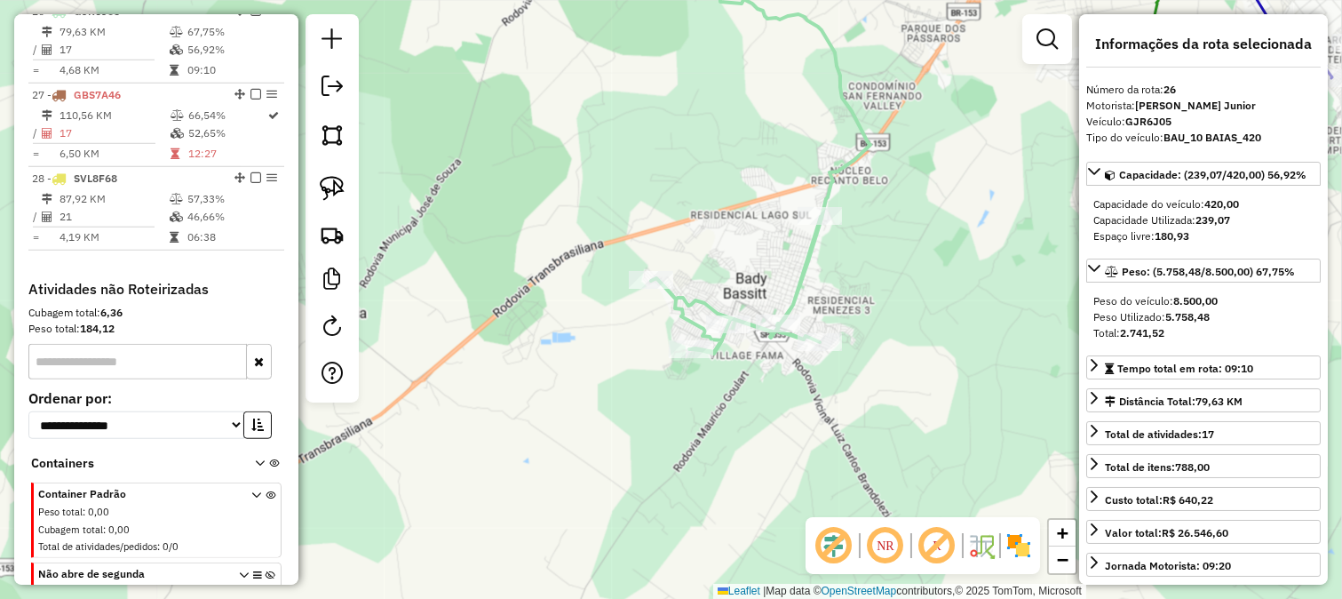
drag, startPoint x: 654, startPoint y: 175, endPoint x: 840, endPoint y: 413, distance: 302.5
click at [838, 407] on div "Janela de atendimento Grade de atendimento Capacidade Transportadoras Veículos …" at bounding box center [671, 299] width 1342 height 599
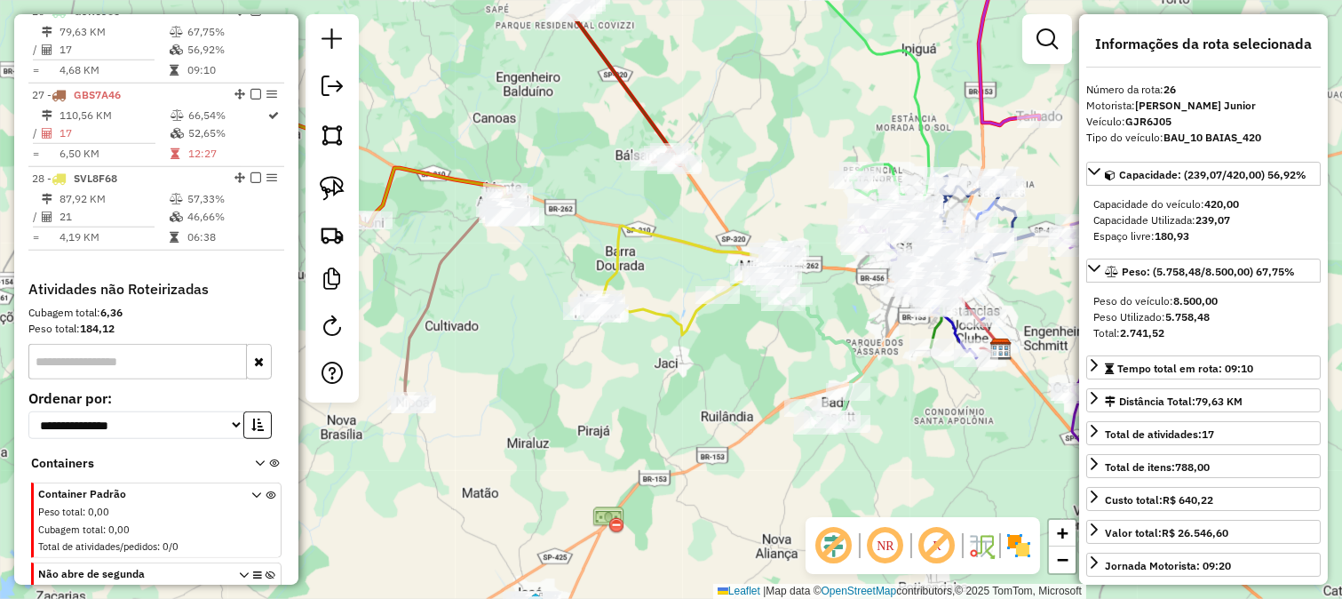
click at [709, 315] on div "Janela de atendimento Grade de atendimento Capacidade Transportadoras Veículos …" at bounding box center [671, 299] width 1342 height 599
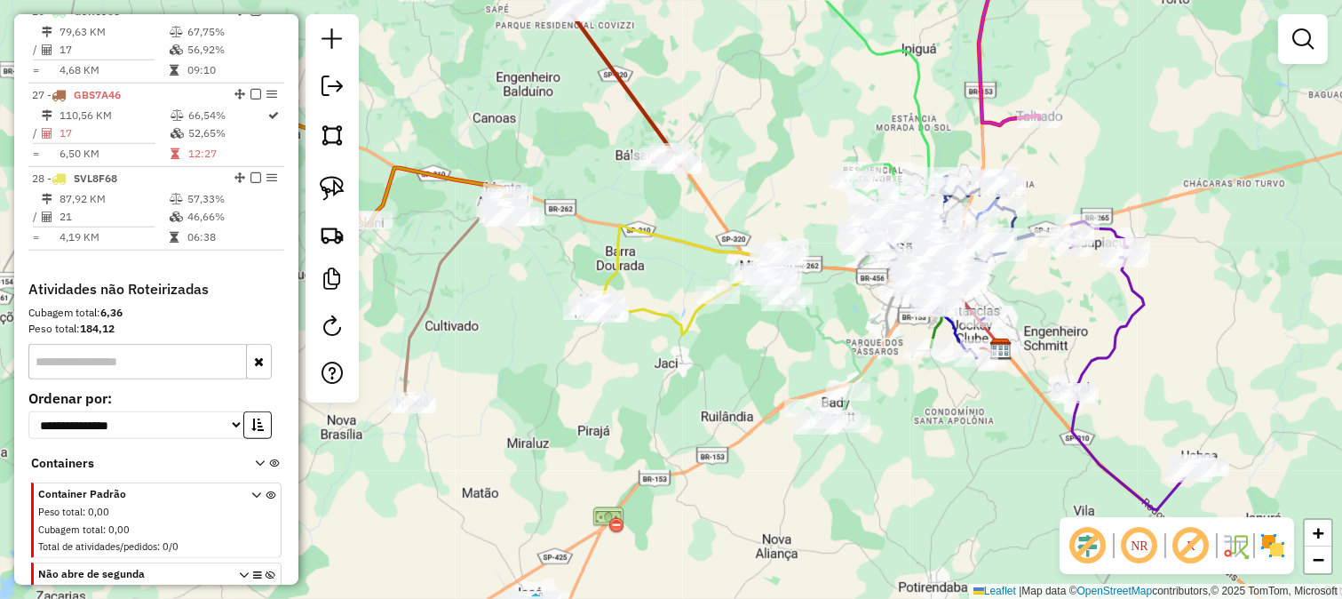
click at [698, 313] on icon at bounding box center [686, 280] width 203 height 109
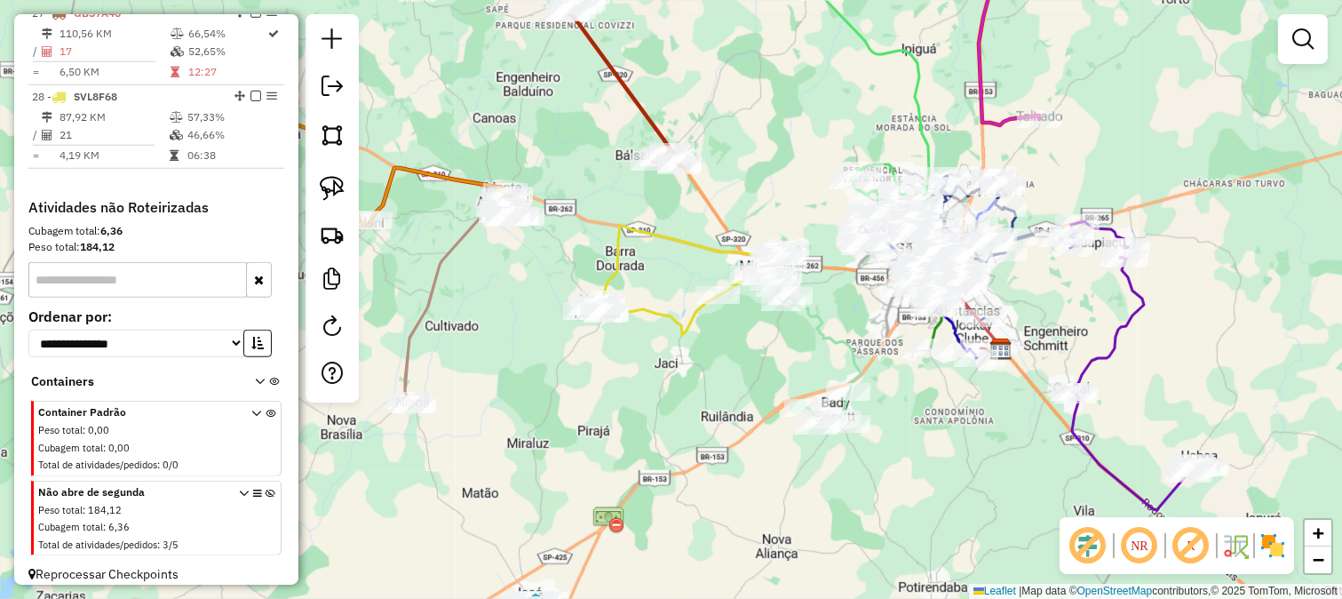
select select "**********"
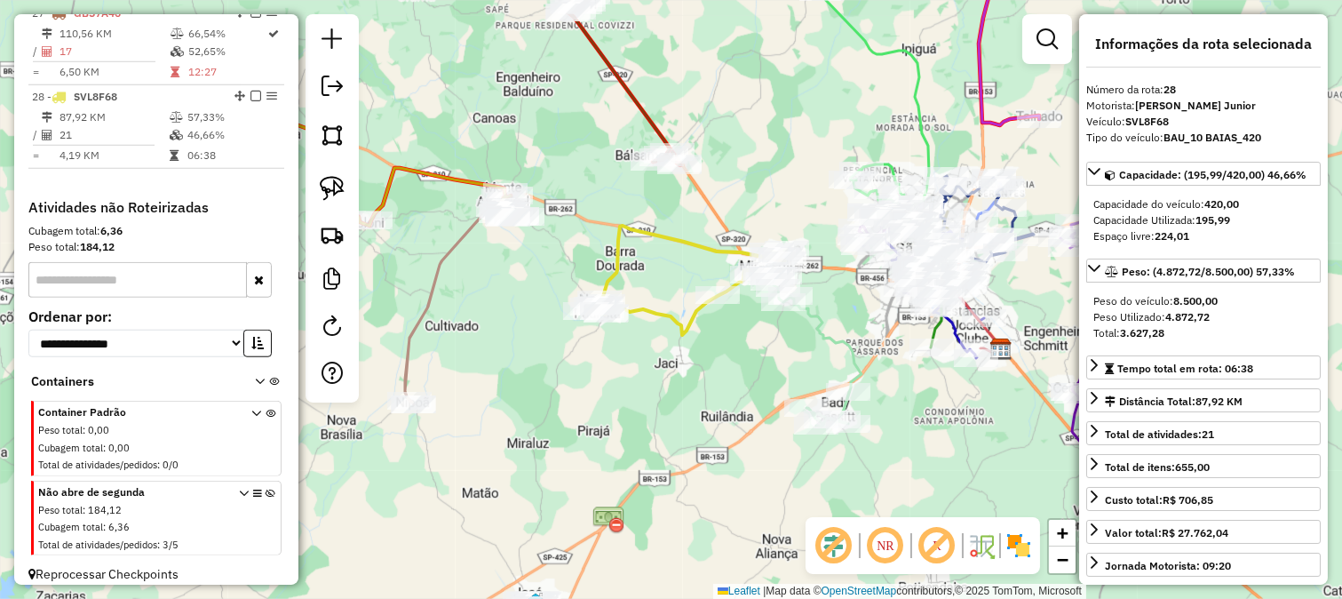
scroll to position [2920, 0]
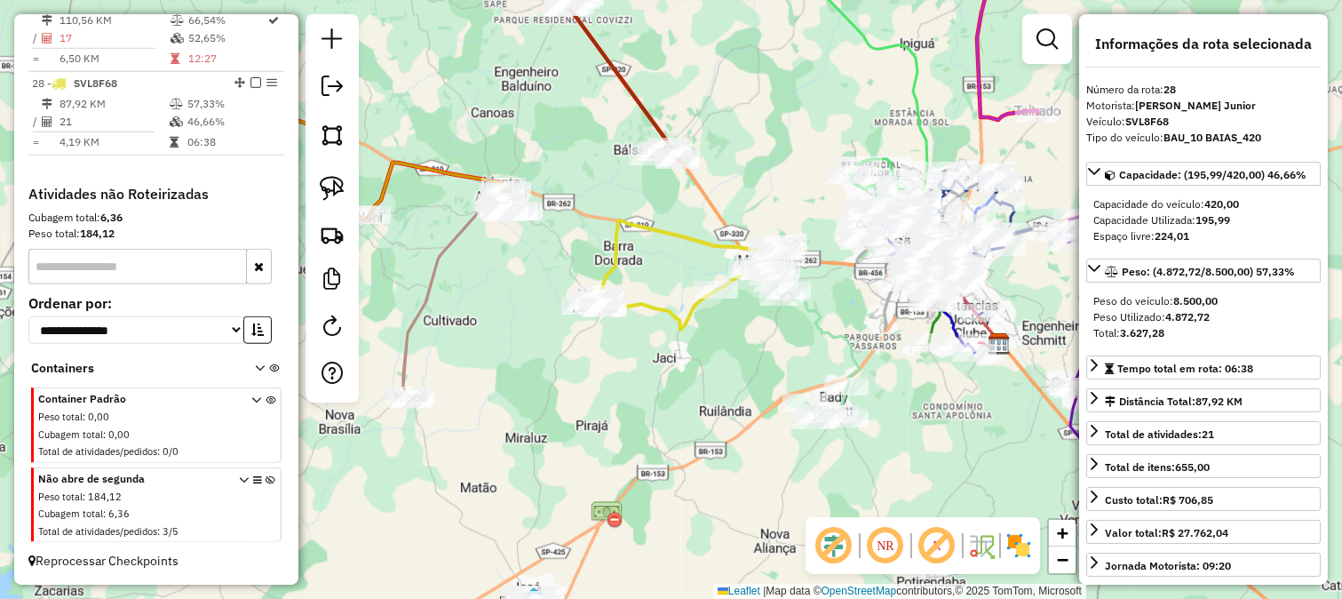
drag, startPoint x: 780, startPoint y: 386, endPoint x: 819, endPoint y: 173, distance: 216.8
click at [819, 202] on div "Janela de atendimento Grade de atendimento Capacidade Transportadoras Veículos …" at bounding box center [671, 299] width 1342 height 599
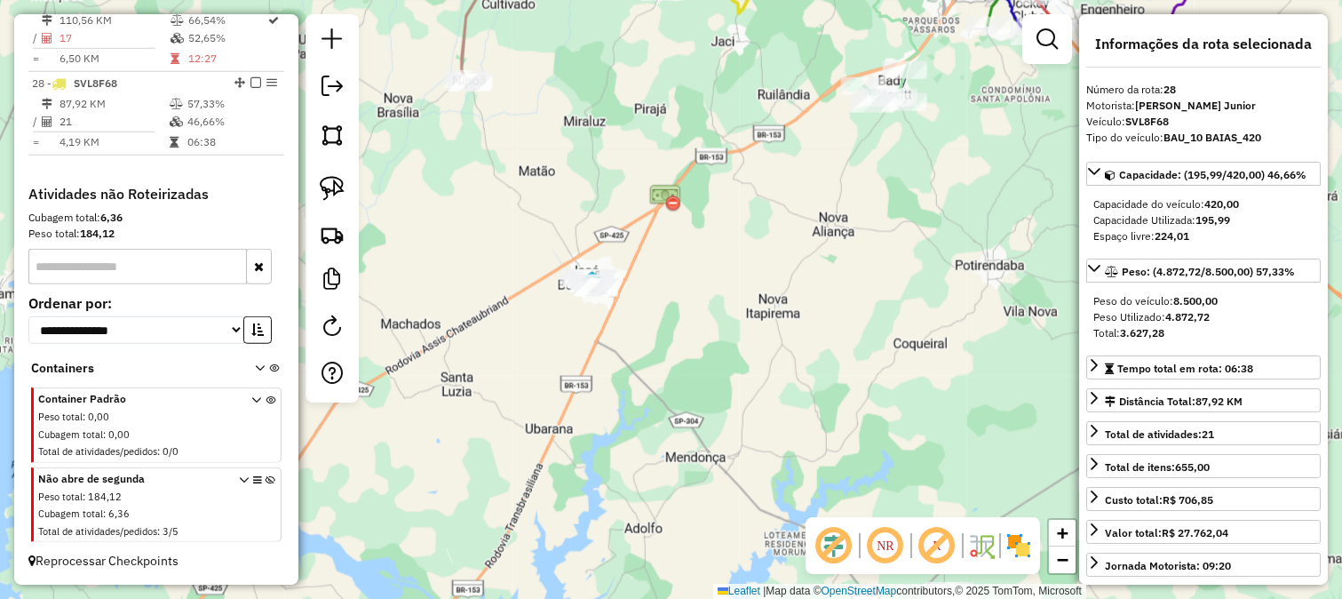
drag, startPoint x: 837, startPoint y: 197, endPoint x: 651, endPoint y: 397, distance: 272.8
click at [670, 379] on div "Janela de atendimento Grade de atendimento Capacidade Transportadoras Veículos …" at bounding box center [671, 299] width 1342 height 599
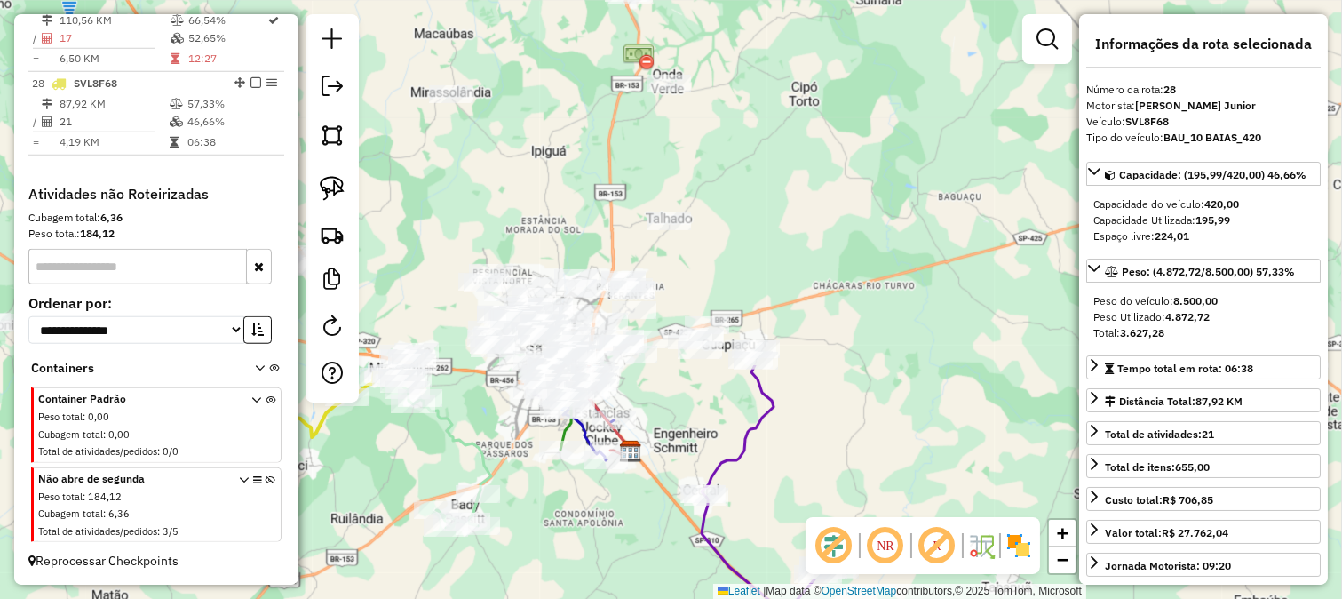
click at [770, 383] on div "Rota 21 - Placa FWP7H99 29528 - BAR DO DELEGADO 2 Janela de atendimento Grade d…" at bounding box center [671, 299] width 1342 height 599
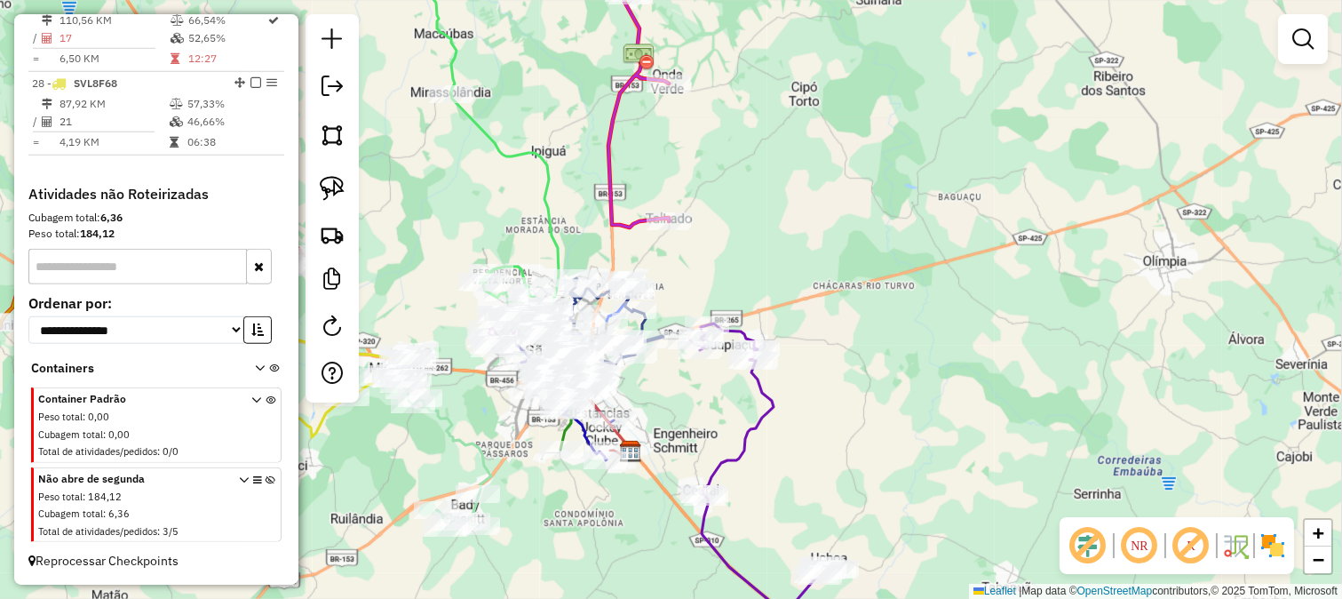
click at [764, 393] on icon at bounding box center [763, 467] width 147 height 289
select select "**********"
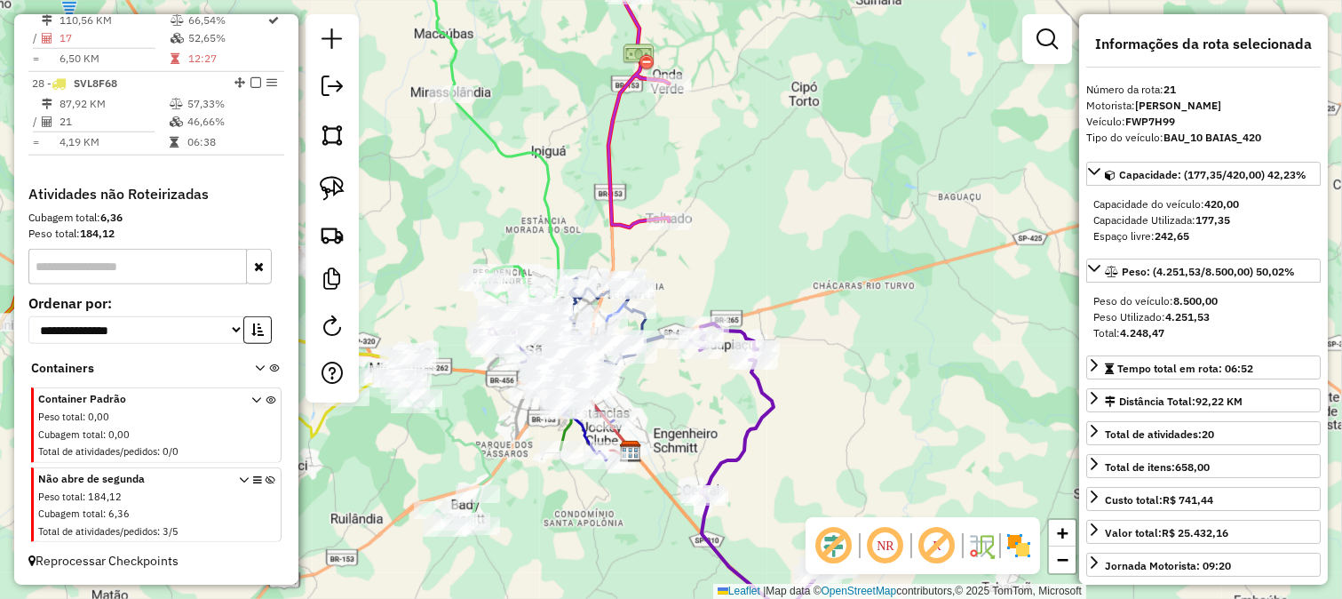
scroll to position [2394, 0]
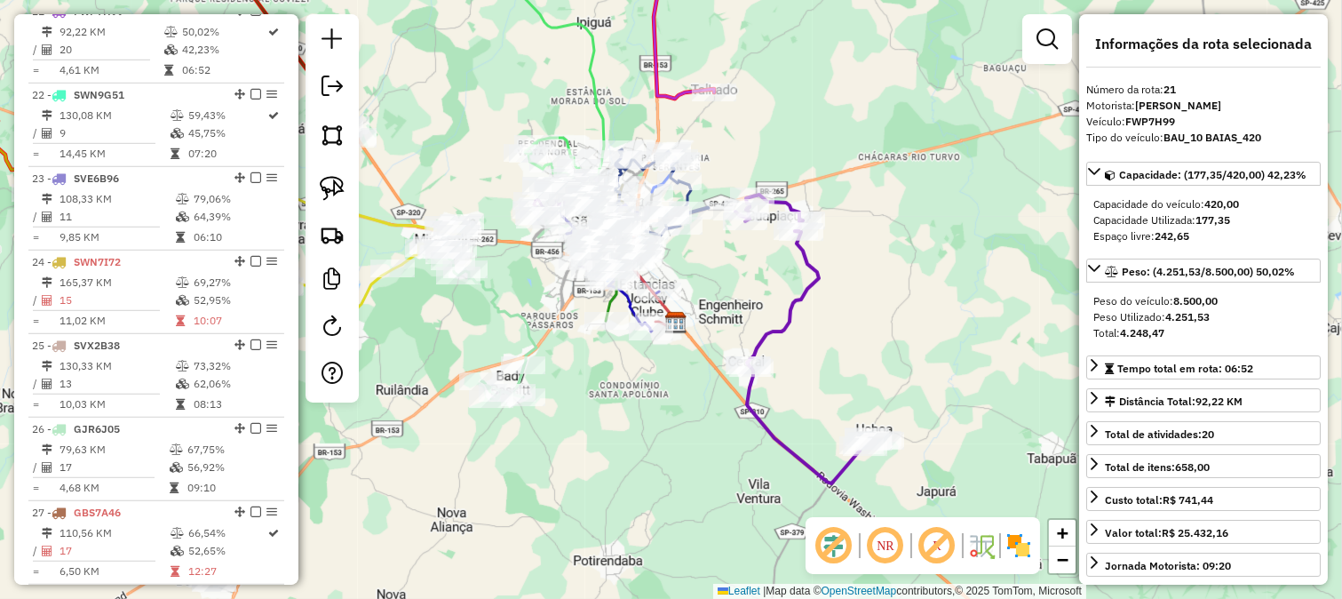
drag, startPoint x: 724, startPoint y: 407, endPoint x: 775, endPoint y: 258, distance: 157.6
click at [775, 258] on div "Janela de atendimento Grade de atendimento Capacidade Transportadoras Veículos …" at bounding box center [671, 299] width 1342 height 599
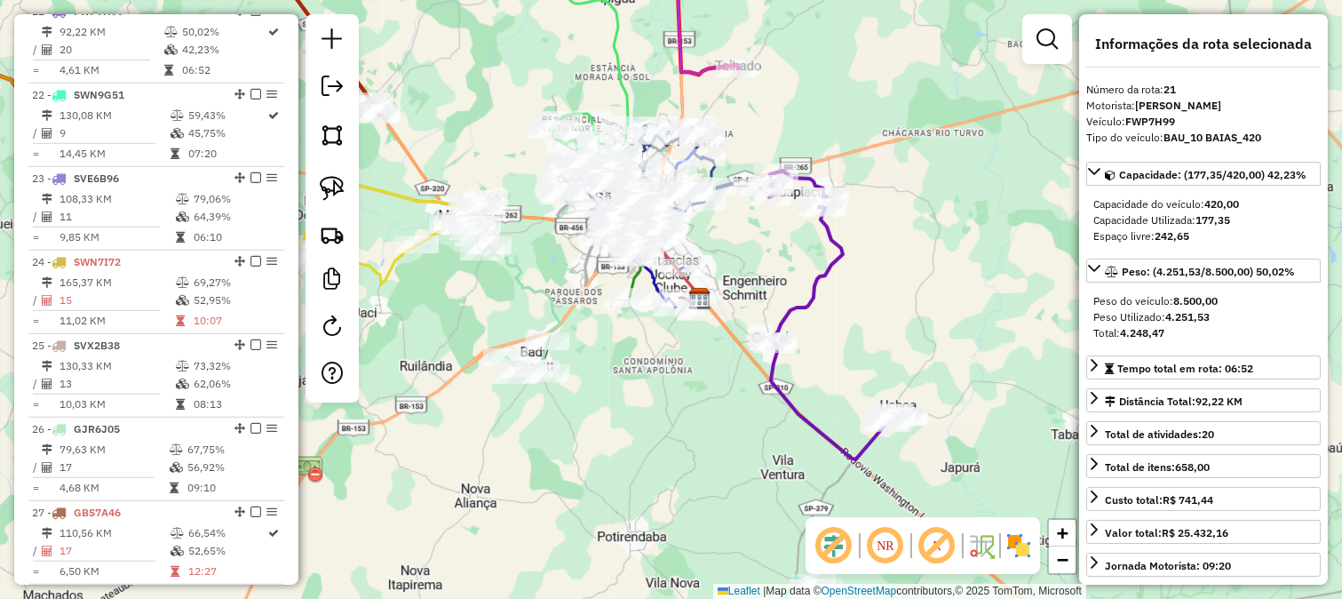
drag, startPoint x: 768, startPoint y: 274, endPoint x: 883, endPoint y: 268, distance: 114.7
click at [883, 268] on div "Janela de atendimento Grade de atendimento Capacidade Transportadoras Veículos …" at bounding box center [671, 299] width 1342 height 599
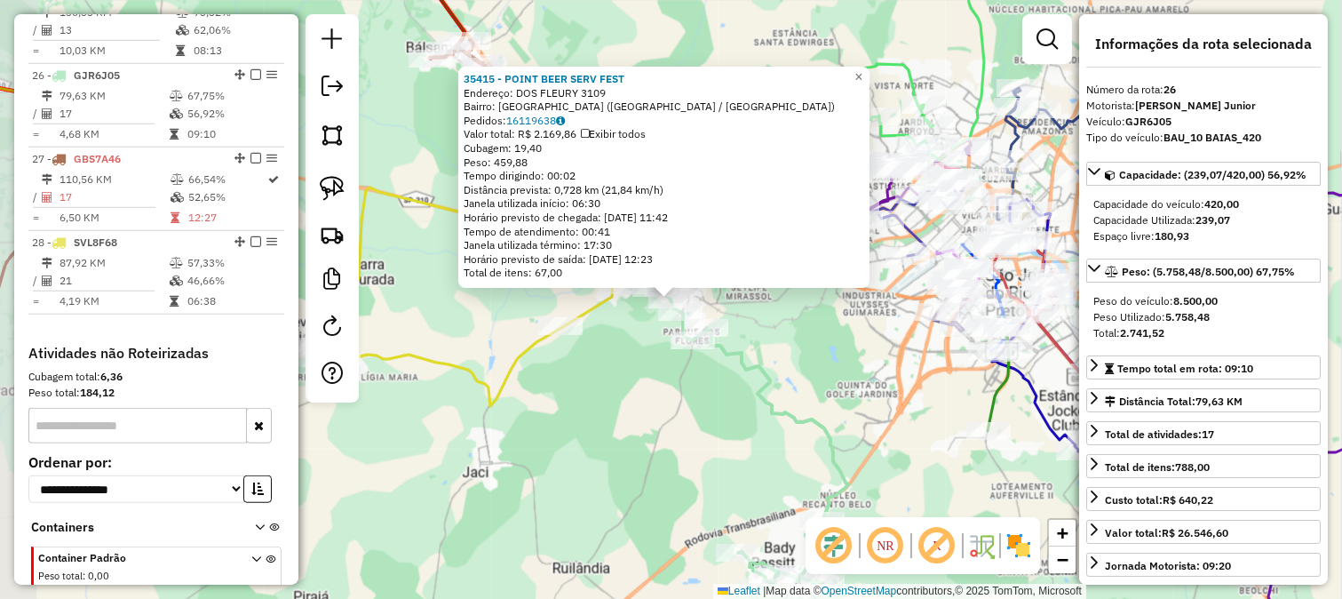
scroll to position [2812, 0]
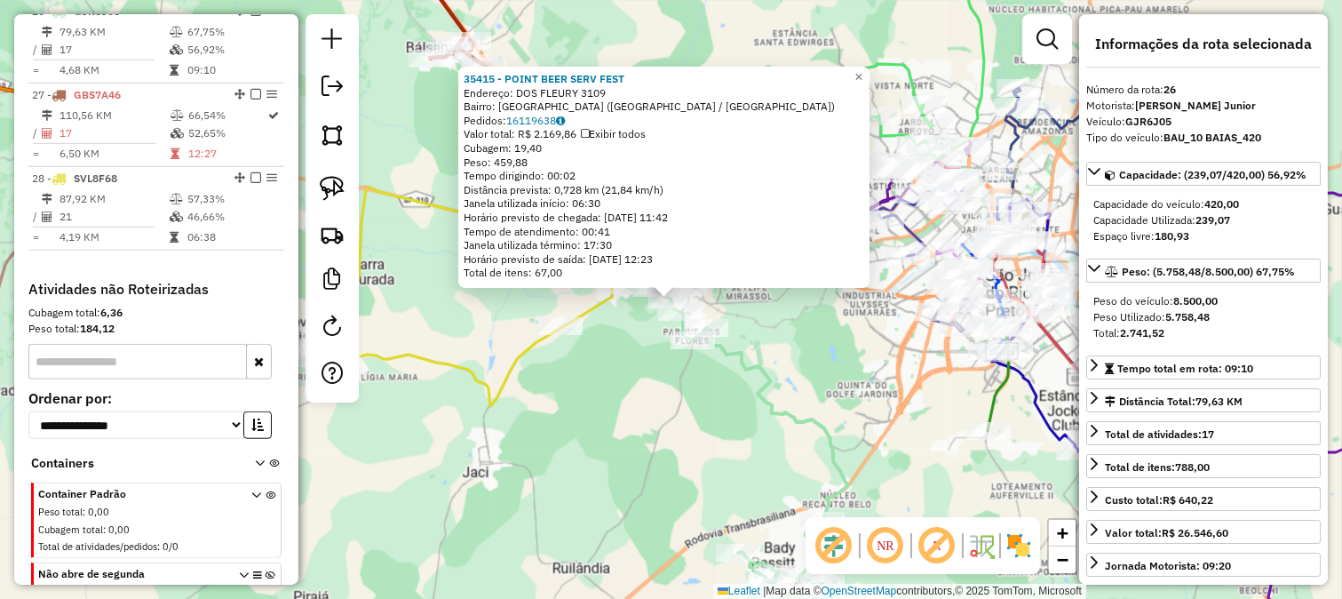
click at [587, 385] on div "35415 - POINT BEER SERV FEST Endereço: DOS FLEURY 3109 Bairro: JARDIM SANTA RIT…" at bounding box center [671, 299] width 1342 height 599
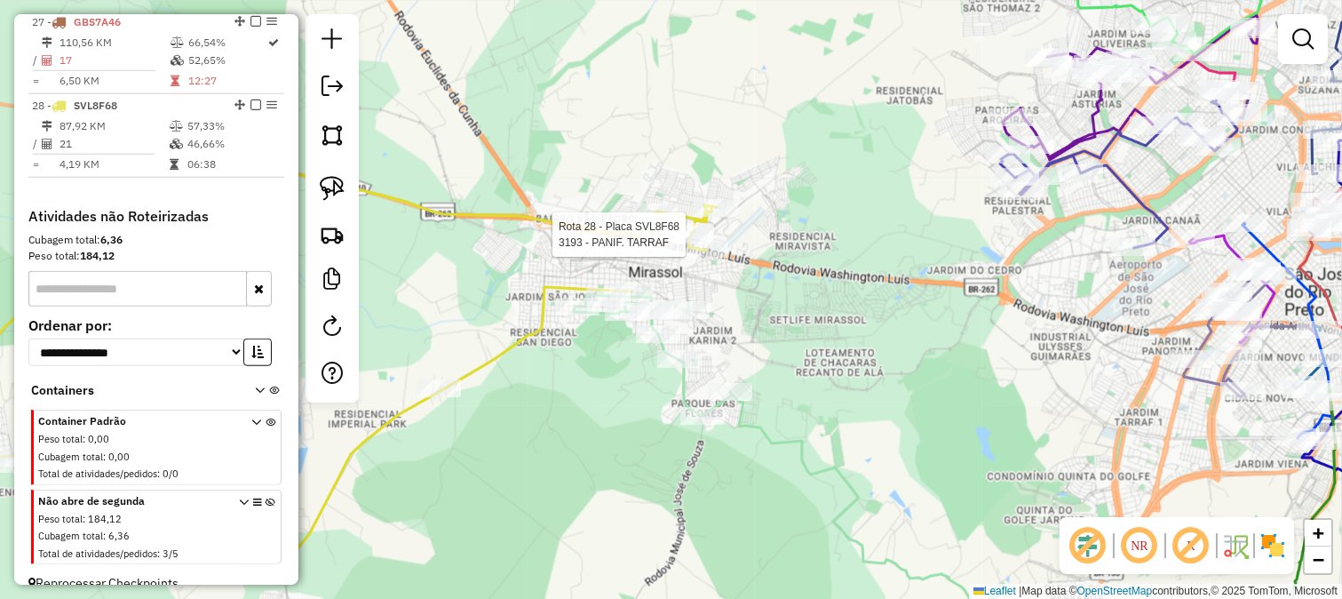
select select "**********"
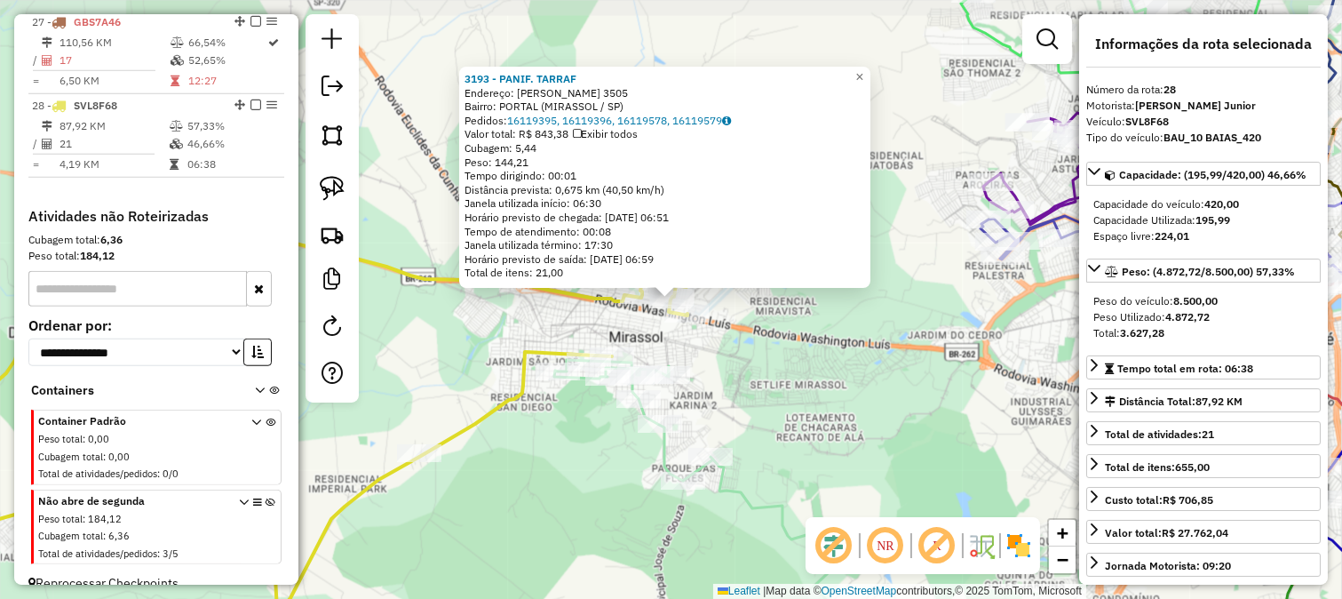
scroll to position [2920, 0]
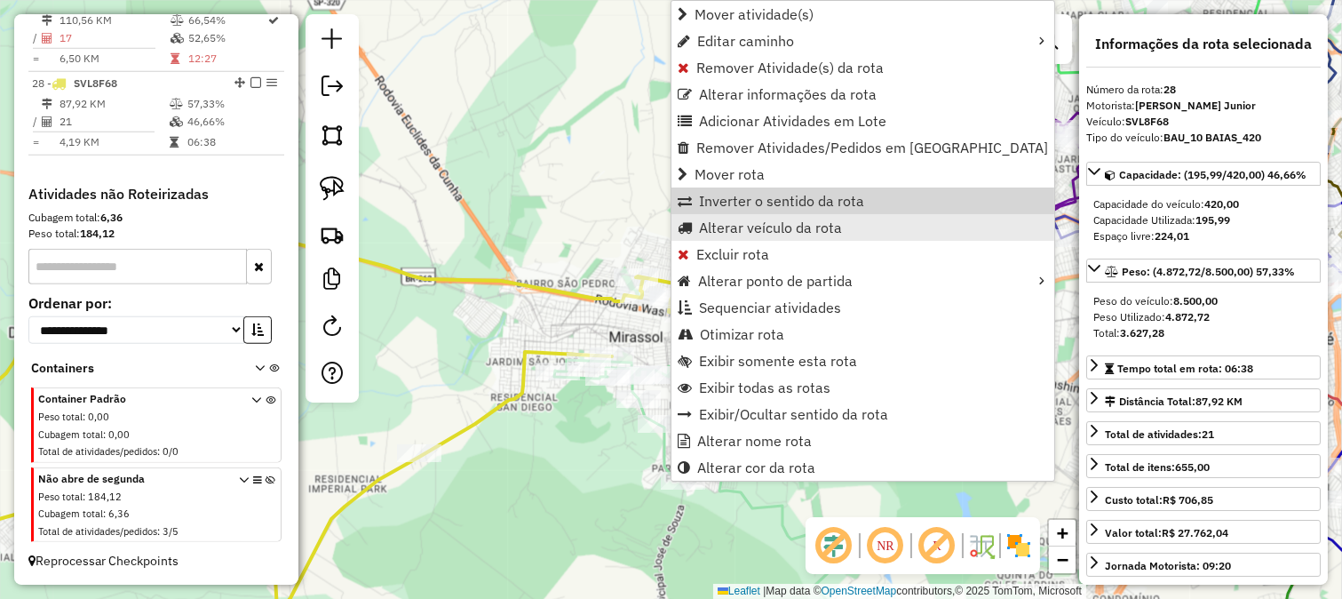
click at [760, 222] on span "Alterar veículo da rota" at bounding box center [770, 227] width 143 height 14
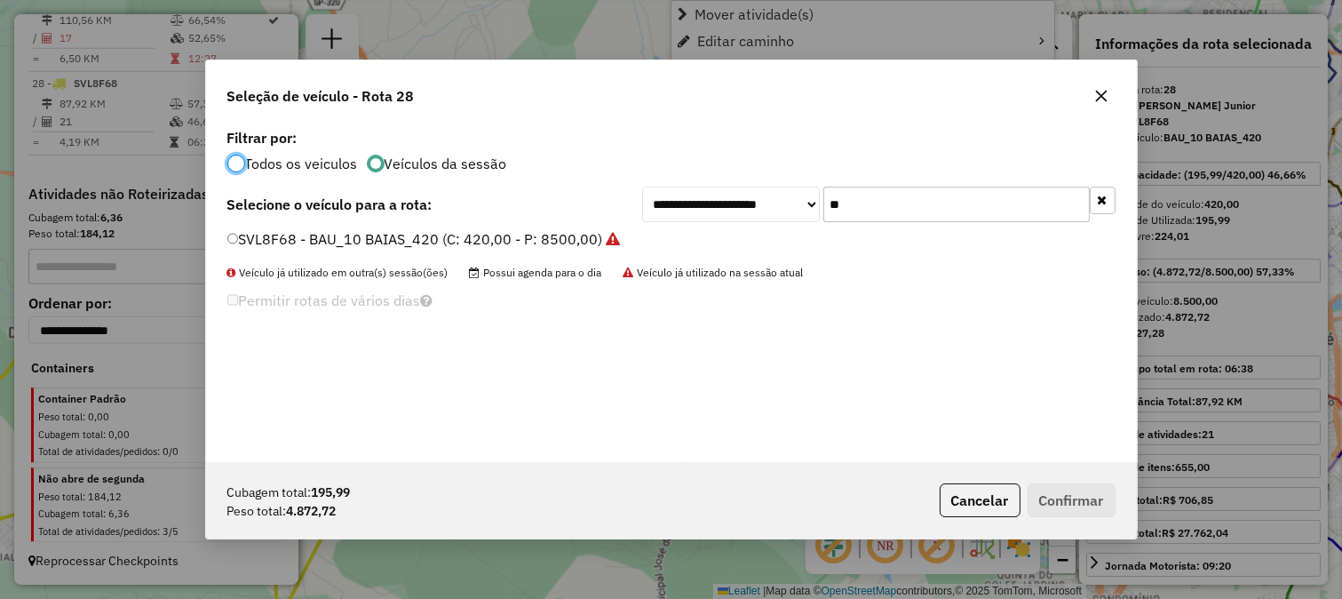
scroll to position [10, 4]
click at [925, 187] on input "**" at bounding box center [956, 205] width 267 height 36
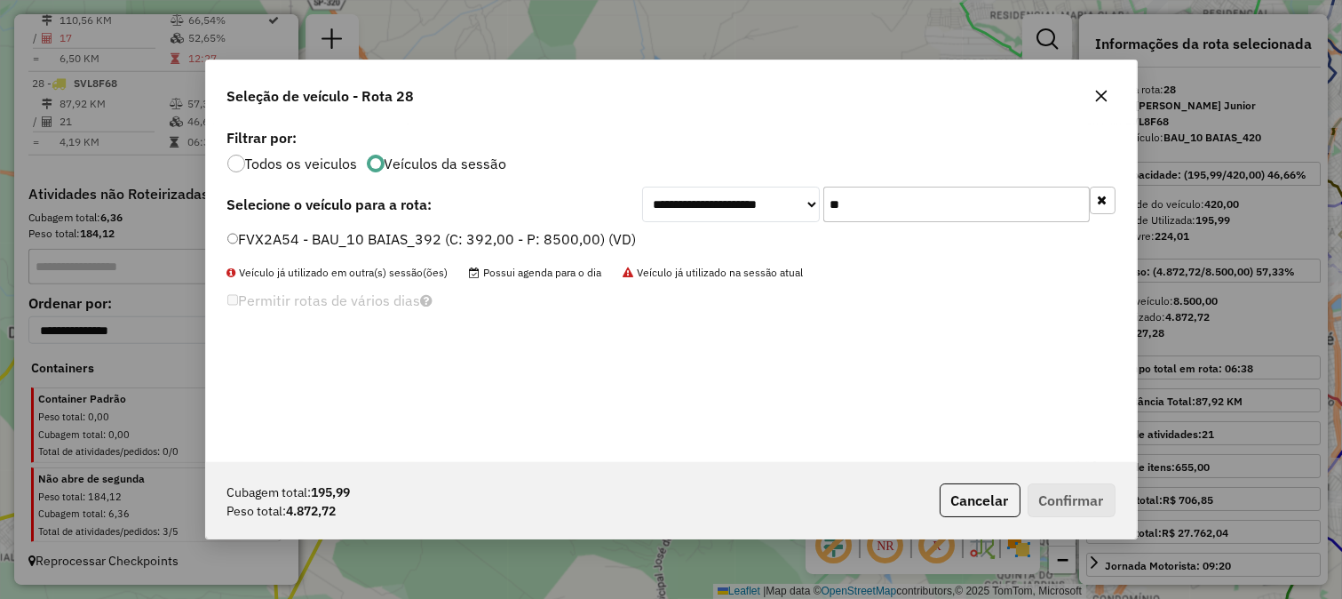
type input "**"
click at [607, 246] on label "FVX2A54 - BAU_10 BAIAS_392 (C: 392,00 - P: 8500,00) (VD)" at bounding box center [432, 238] width 410 height 21
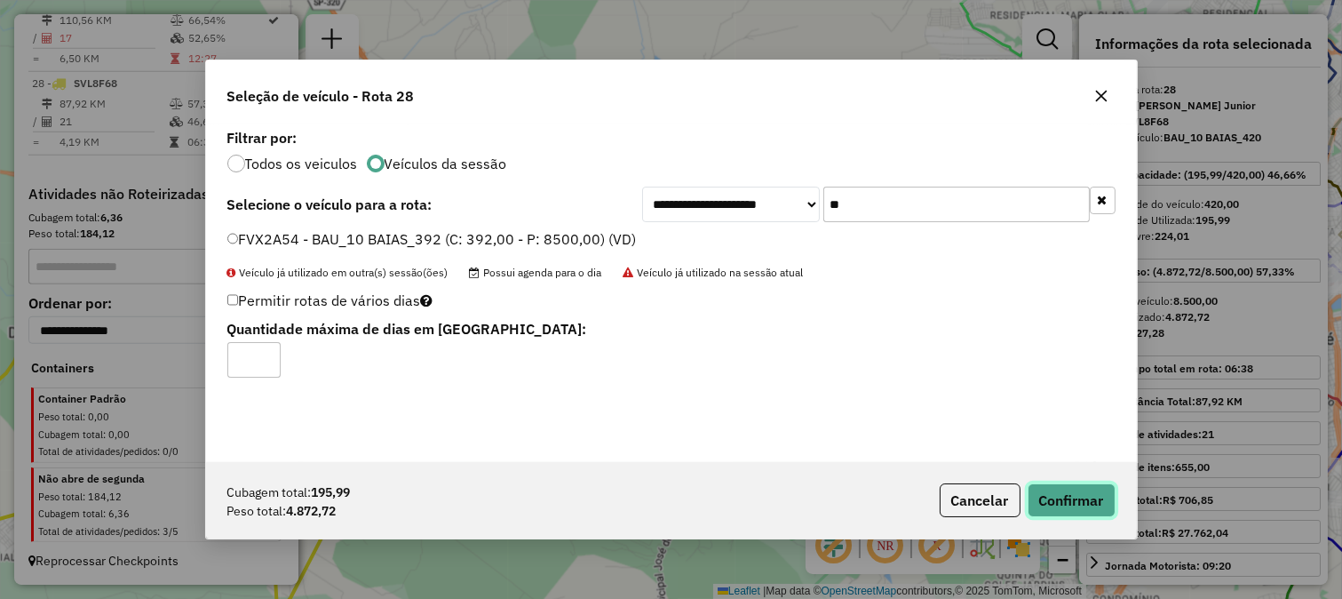
click at [1088, 499] on button "Confirmar" at bounding box center [1072, 500] width 88 height 34
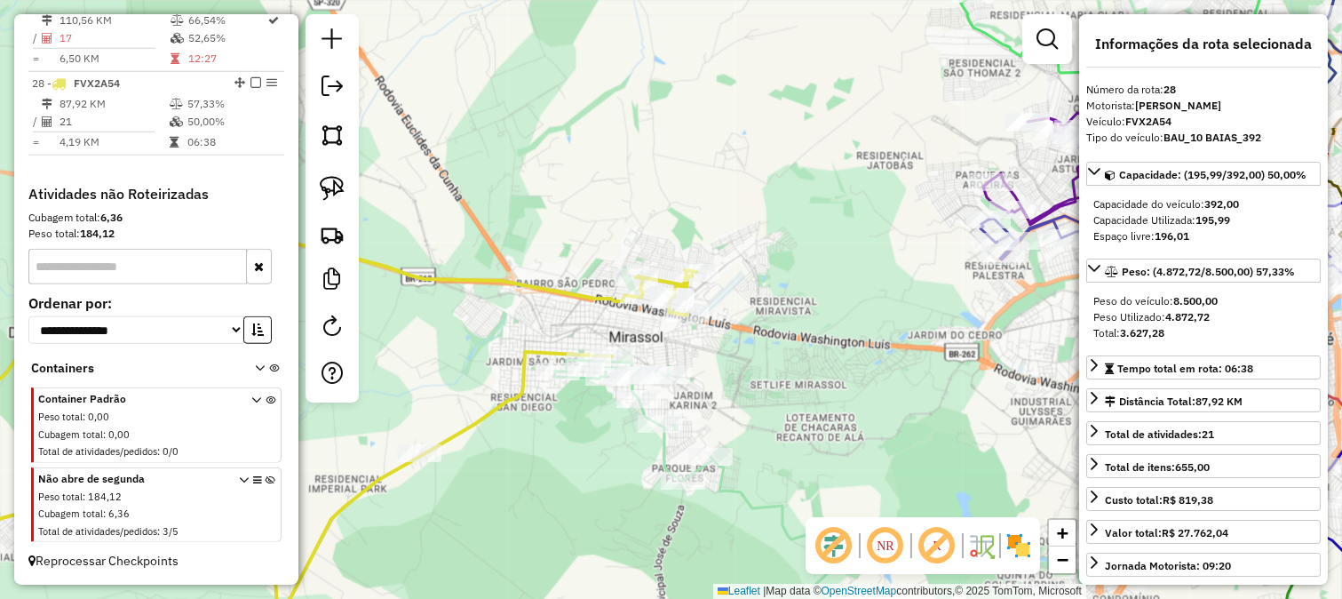
drag, startPoint x: 919, startPoint y: 331, endPoint x: 622, endPoint y: 333, distance: 297.6
click at [660, 336] on div "Janela de atendimento Grade de atendimento Capacidade Transportadoras Veículos …" at bounding box center [671, 299] width 1342 height 599
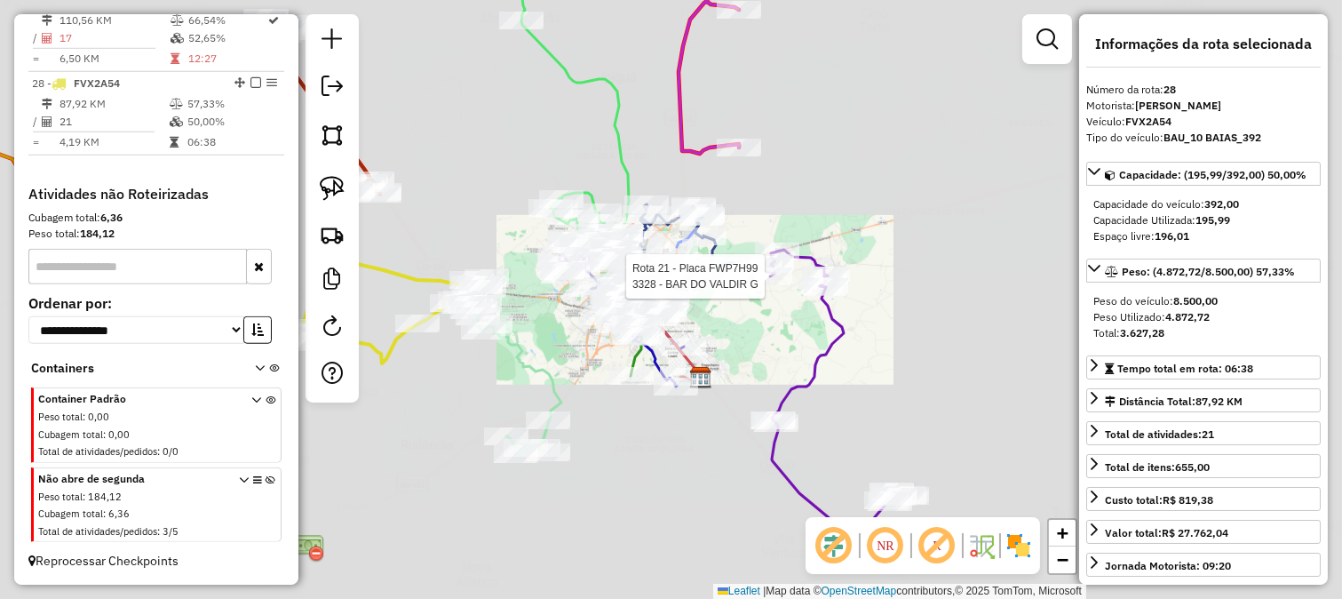
click at [812, 317] on div "Rota 21 - Placa FWP7H99 3328 - BAR DO VALDIR G Janela de atendimento Grade de a…" at bounding box center [671, 299] width 1342 height 599
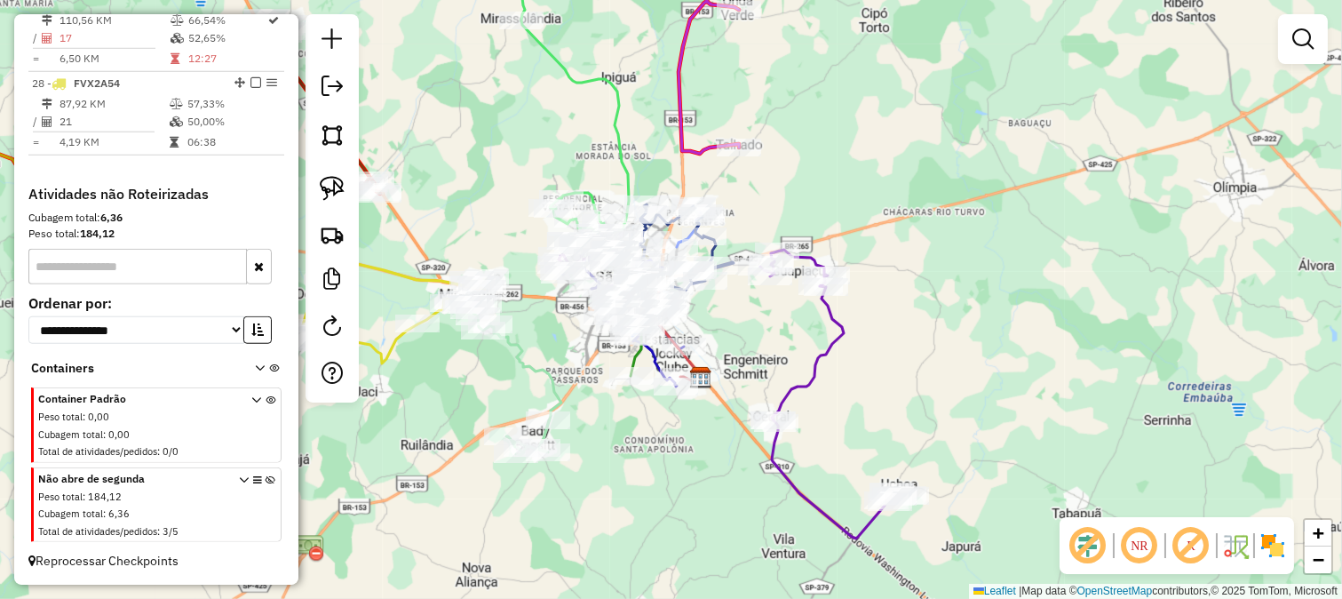
click at [833, 312] on icon at bounding box center [833, 394] width 147 height 289
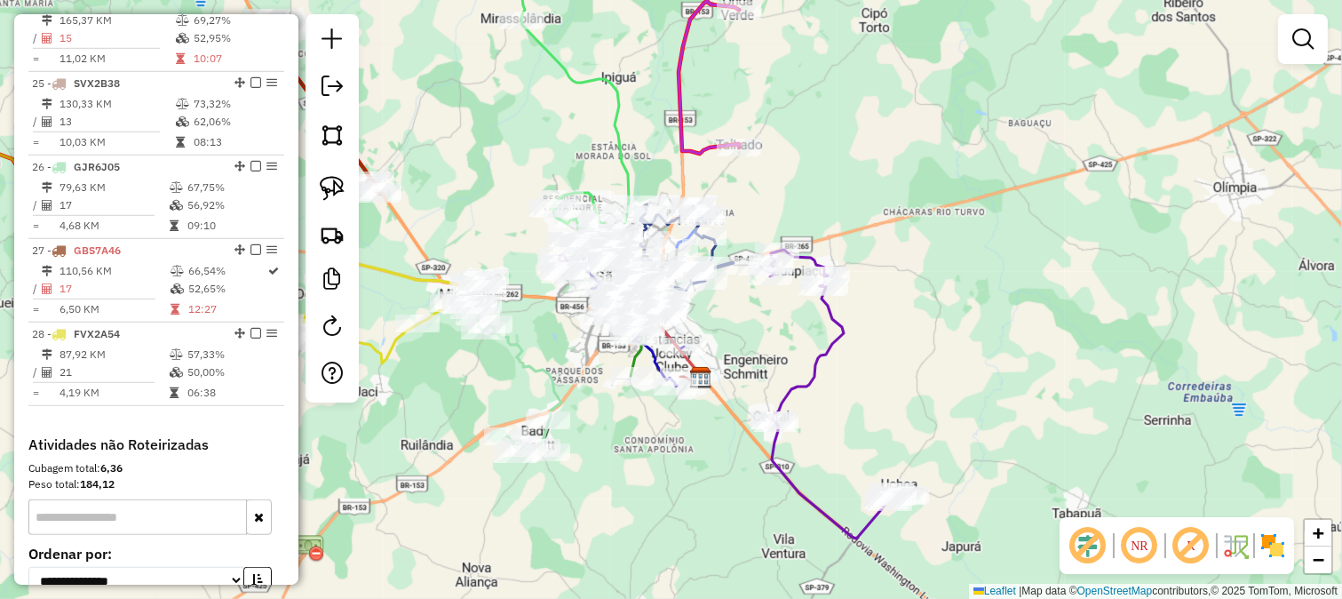
select select "**********"
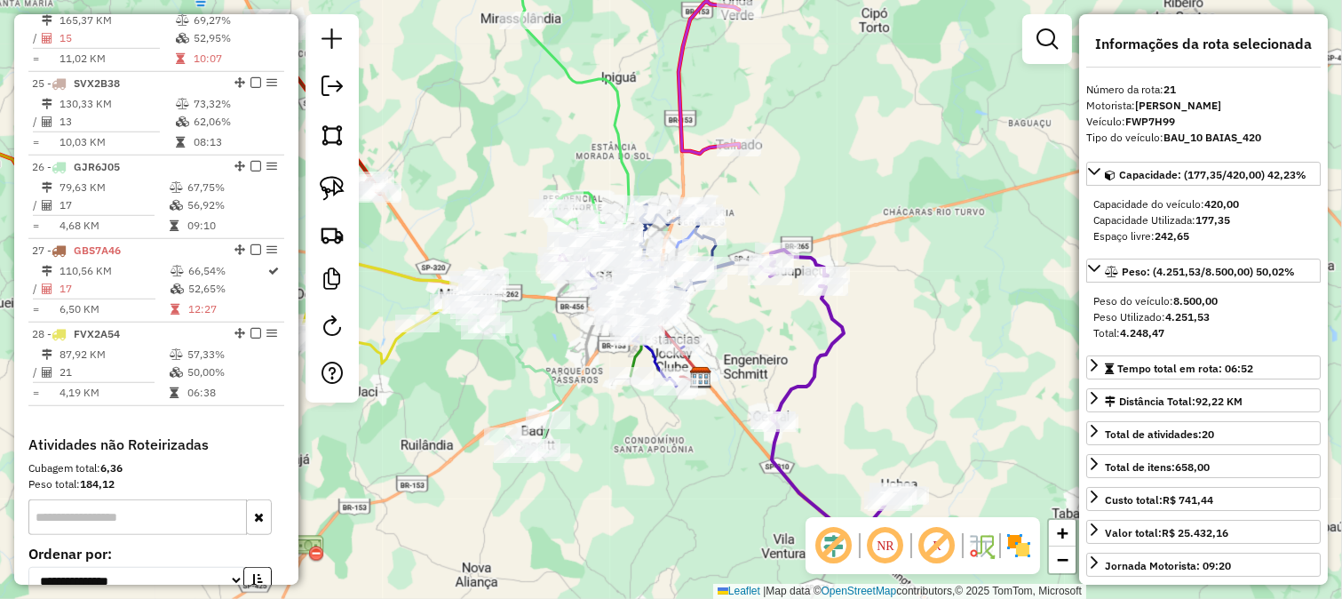
scroll to position [2394, 0]
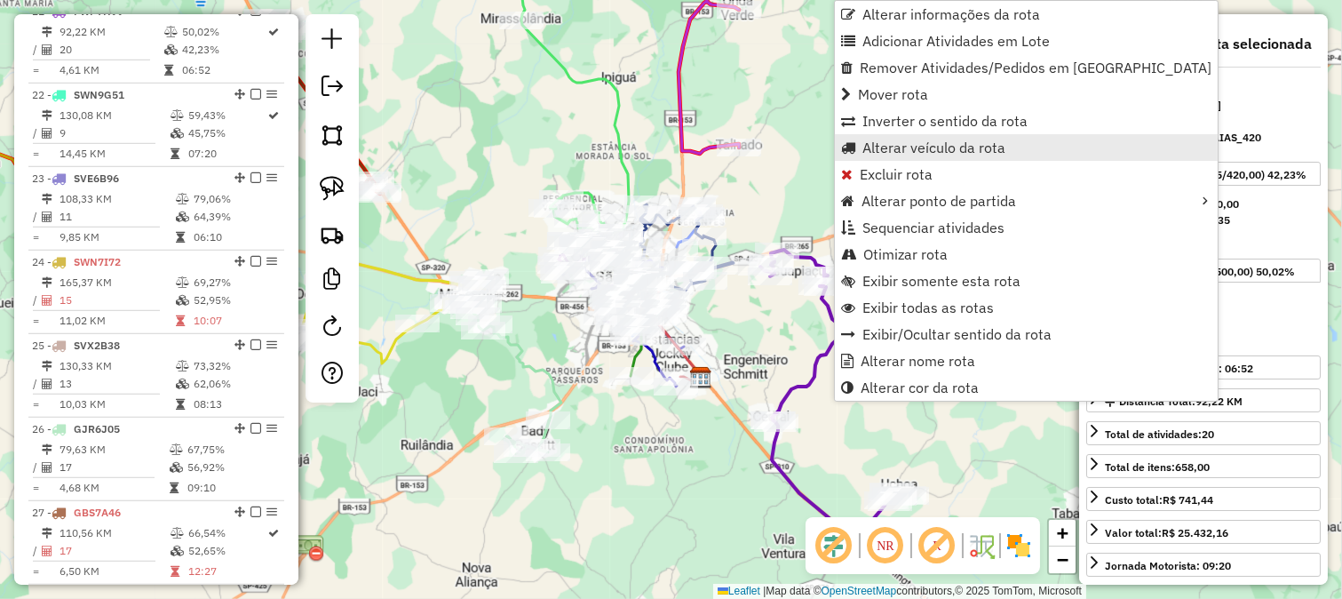
click at [912, 142] on span "Alterar veículo da rota" at bounding box center [934, 147] width 143 height 14
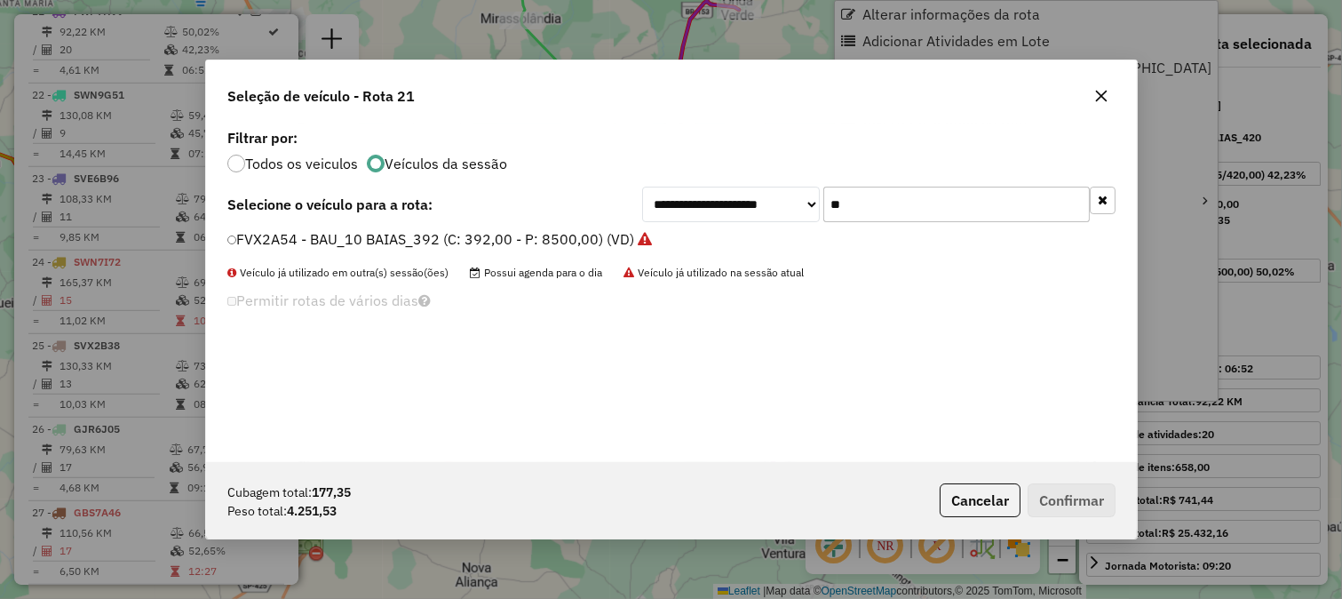
scroll to position [10, 4]
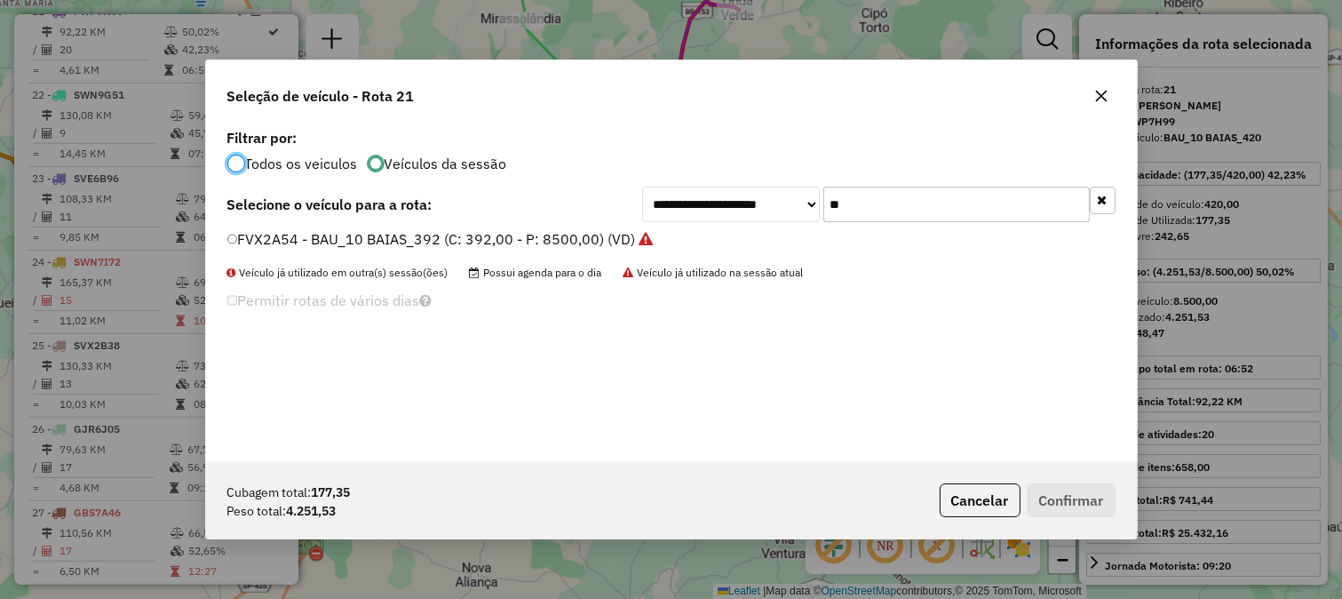
click at [944, 218] on input "**" at bounding box center [956, 205] width 267 height 36
type input "**"
click at [555, 229] on label "SVL8F68 - BAU_10 BAIAS_420 (C: 420,00 - P: 8500,00)" at bounding box center [415, 238] width 376 height 21
click at [1062, 505] on button "Confirmar" at bounding box center [1072, 500] width 88 height 34
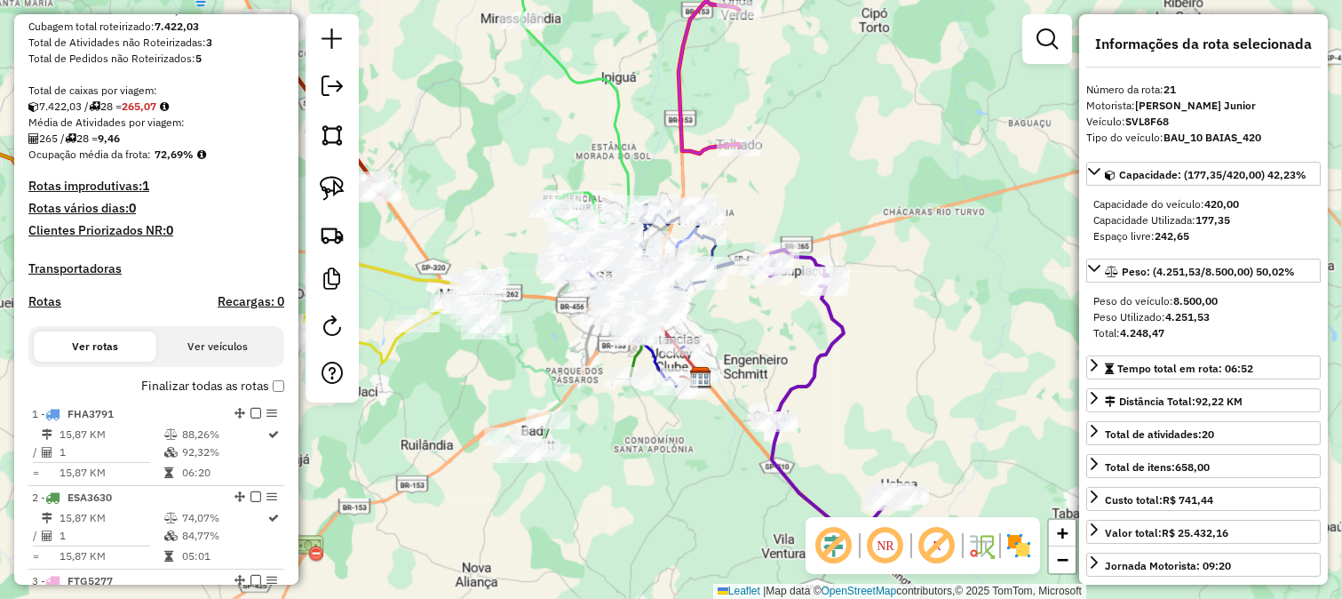
scroll to position [0, 0]
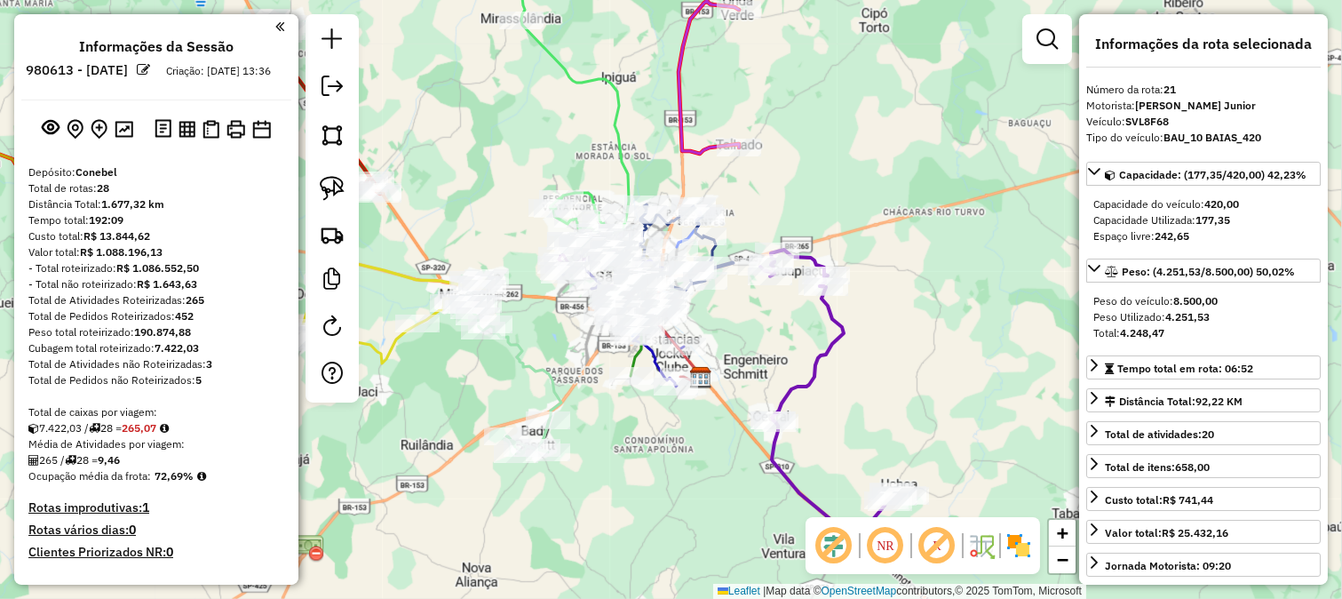
click at [884, 226] on div "Rota 20 - Placa SWO3B94 84091 - TERRA NORTE Rota 20 - Placa SWO3B94 70340 - S F…" at bounding box center [671, 299] width 1342 height 599
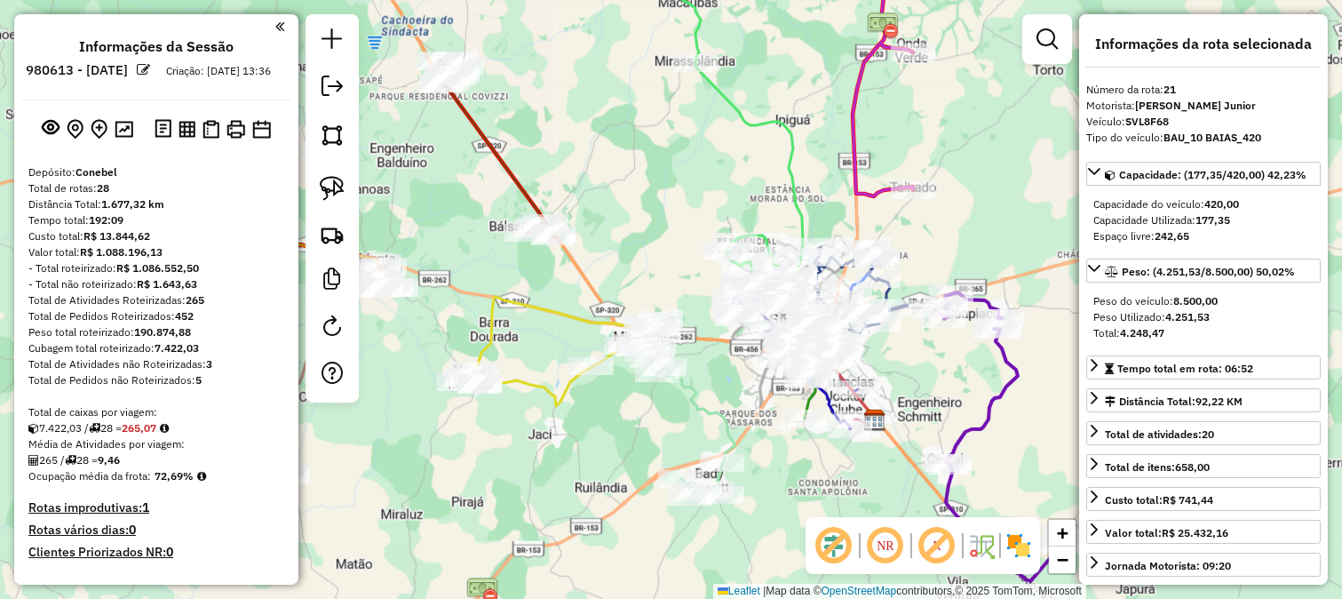
drag, startPoint x: 558, startPoint y: 258, endPoint x: 637, endPoint y: 286, distance: 84.0
click at [659, 303] on div "Janela de atendimento Grade de atendimento Capacidade Transportadoras Veículos …" at bounding box center [671, 299] width 1342 height 599
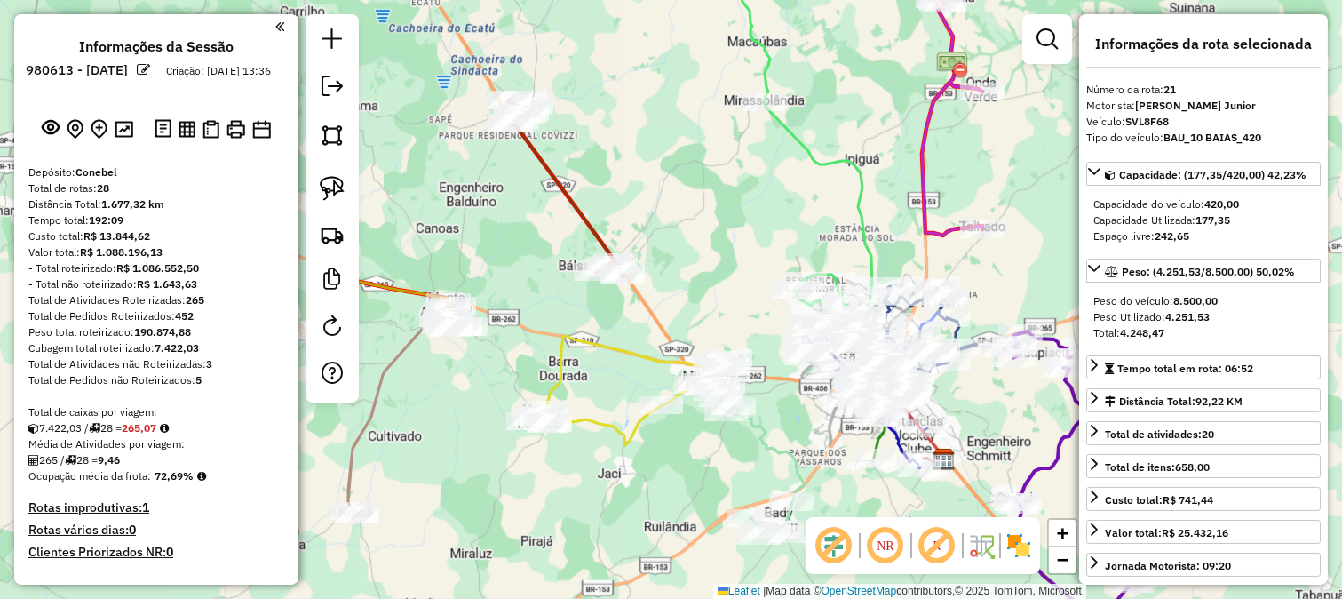
click at [587, 210] on icon at bounding box center [566, 187] width 115 height 176
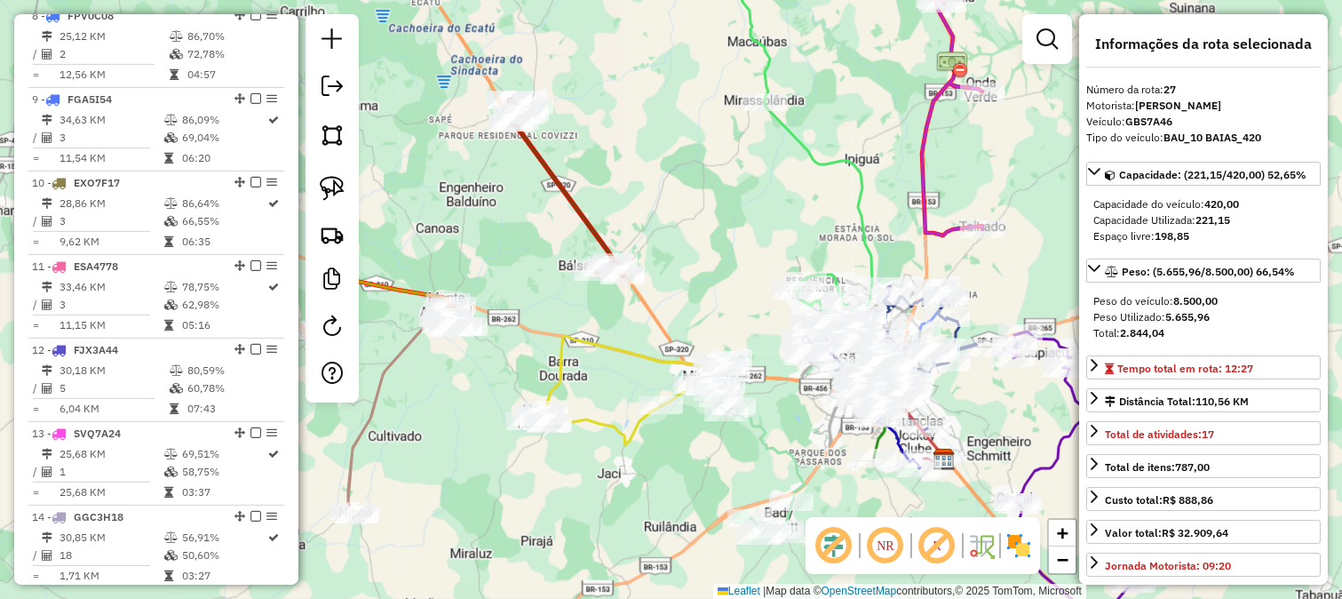
scroll to position [2894, 0]
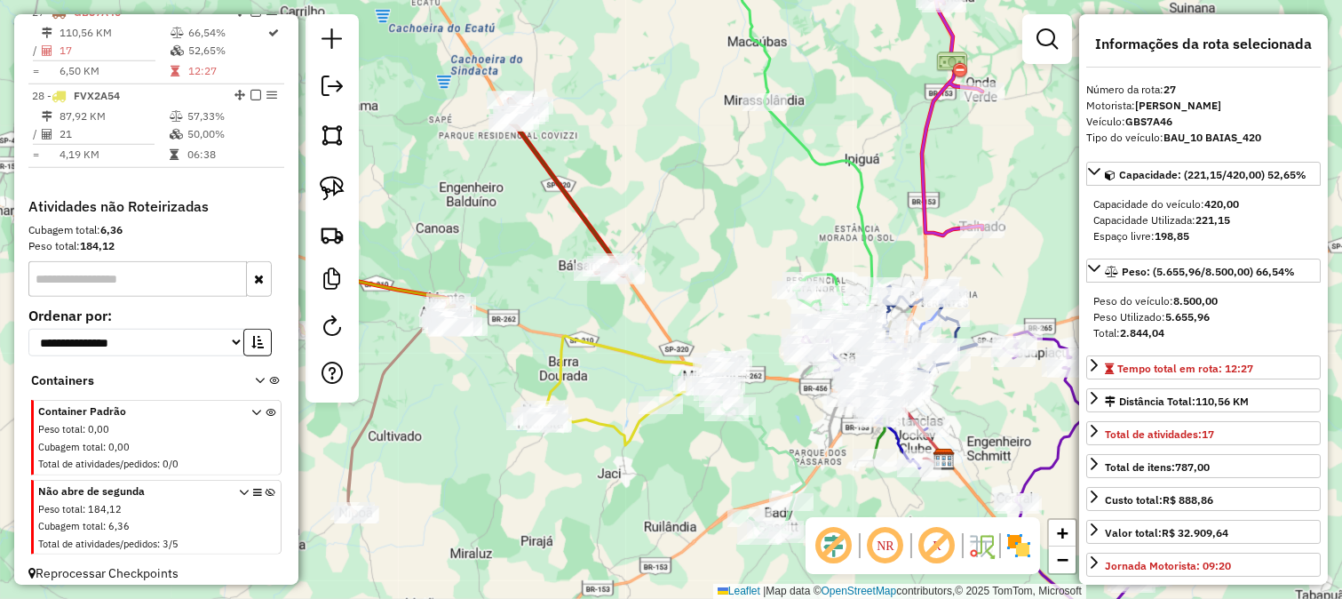
click at [575, 367] on div "Janela de atendimento Grade de atendimento Capacidade Transportadoras Veículos …" at bounding box center [671, 299] width 1342 height 599
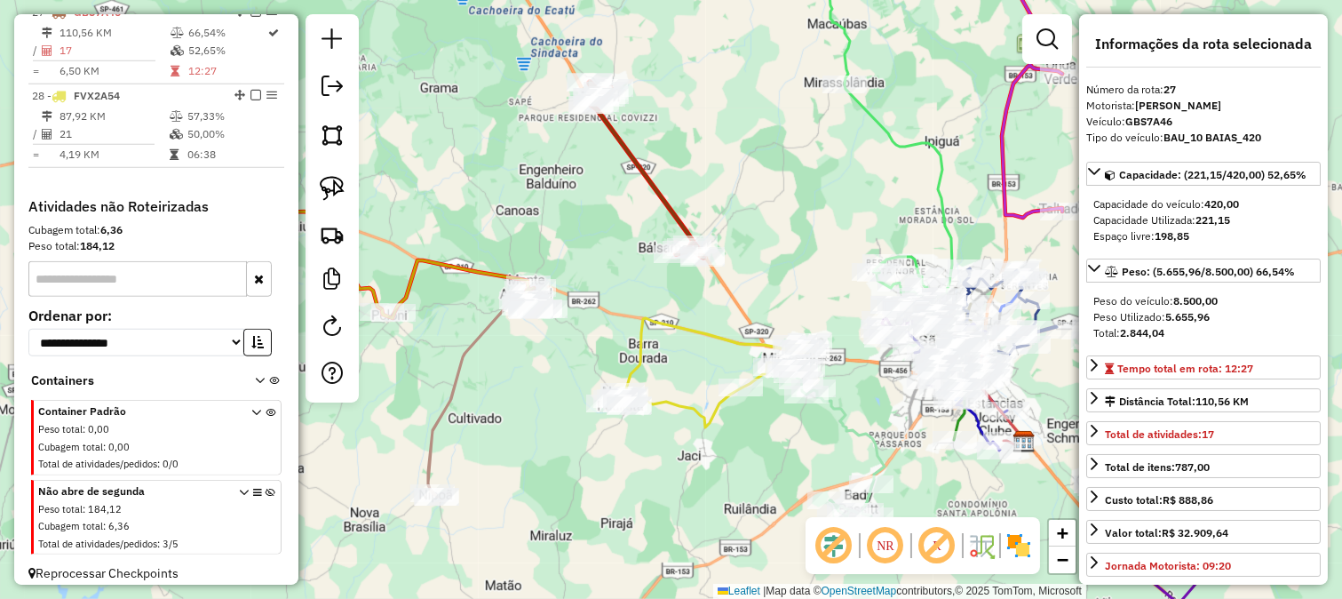
drag, startPoint x: 730, startPoint y: 457, endPoint x: 835, endPoint y: 293, distance: 194.2
click at [835, 293] on div "Janela de atendimento Grade de atendimento Capacidade Transportadoras Veículos …" at bounding box center [671, 299] width 1342 height 599
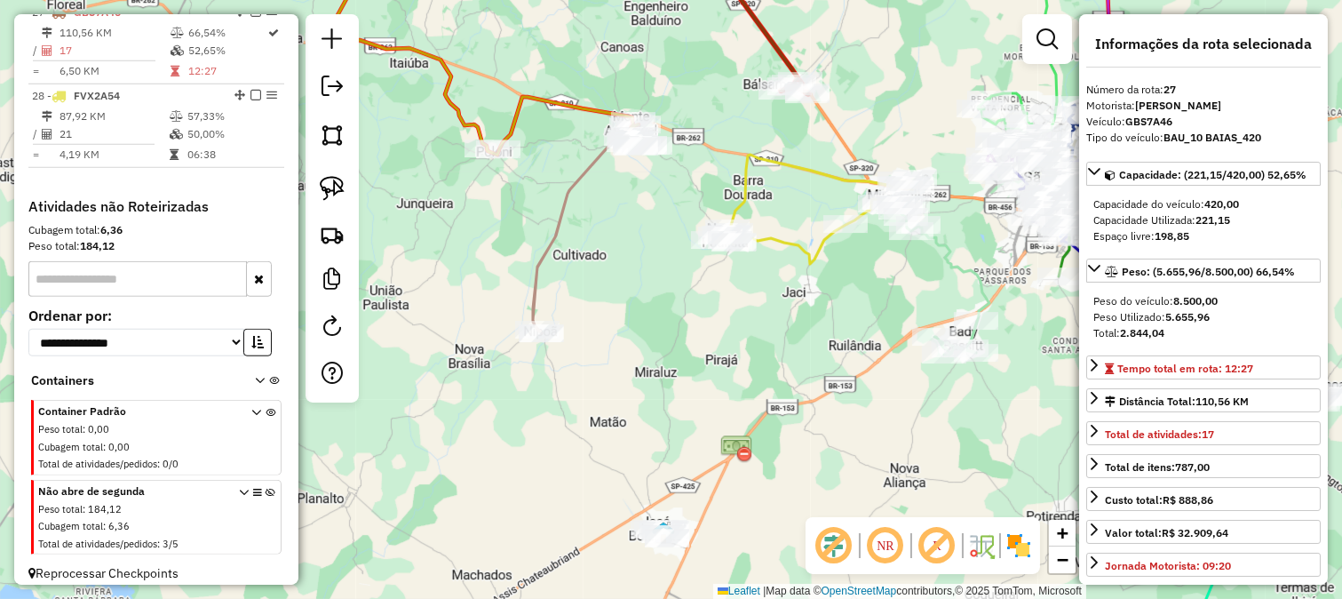
click at [569, 189] on icon at bounding box center [584, 234] width 103 height 197
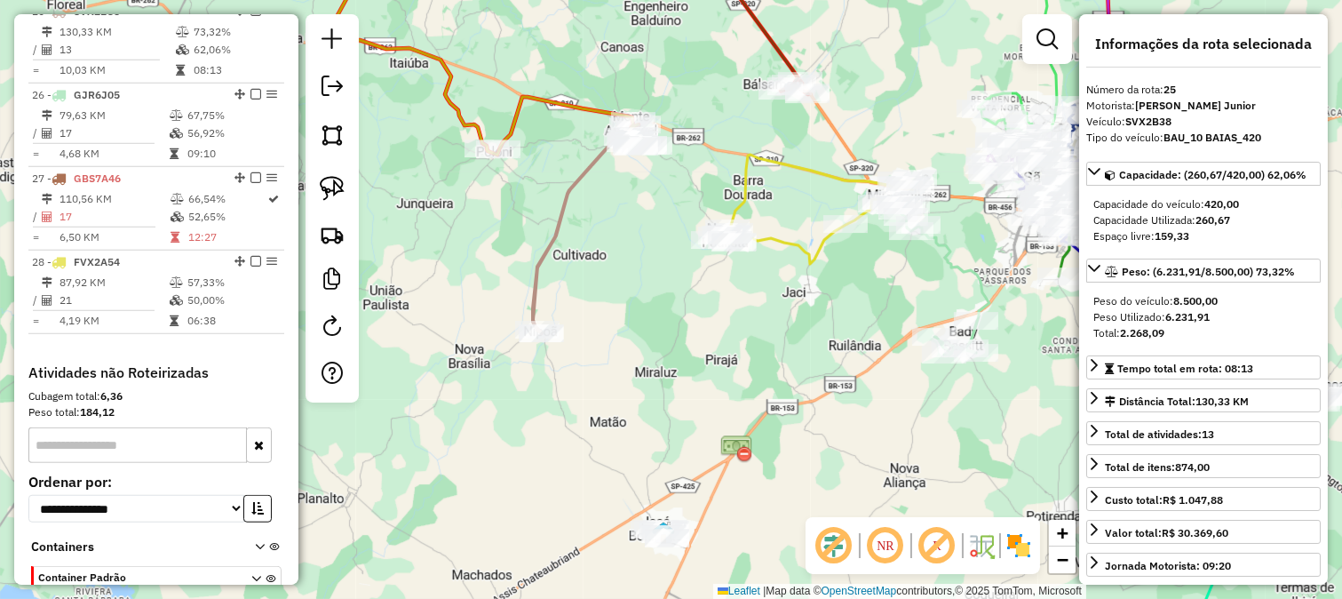
click at [689, 330] on div "Janela de atendimento Grade de atendimento Capacidade Transportadoras Veículos …" at bounding box center [671, 299] width 1342 height 599
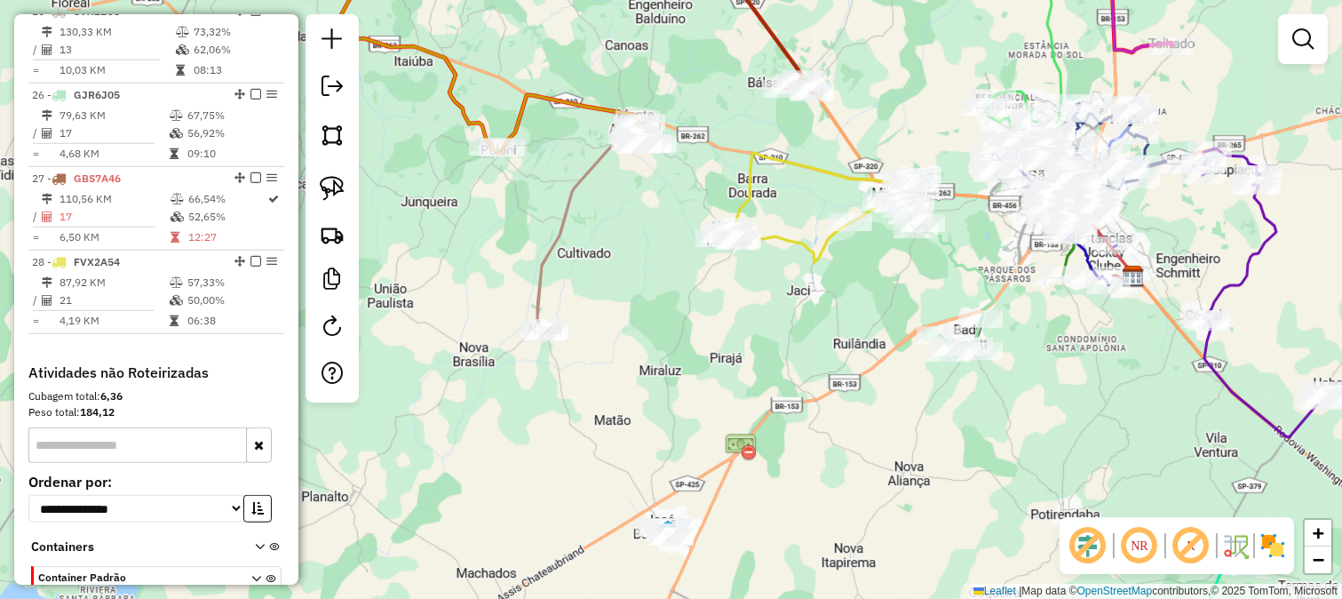
drag, startPoint x: 689, startPoint y: 358, endPoint x: 686, endPoint y: 314, distance: 44.6
click at [693, 323] on div "Janela de atendimento Grade de atendimento Capacidade Transportadoras Veículos …" at bounding box center [671, 299] width 1342 height 599
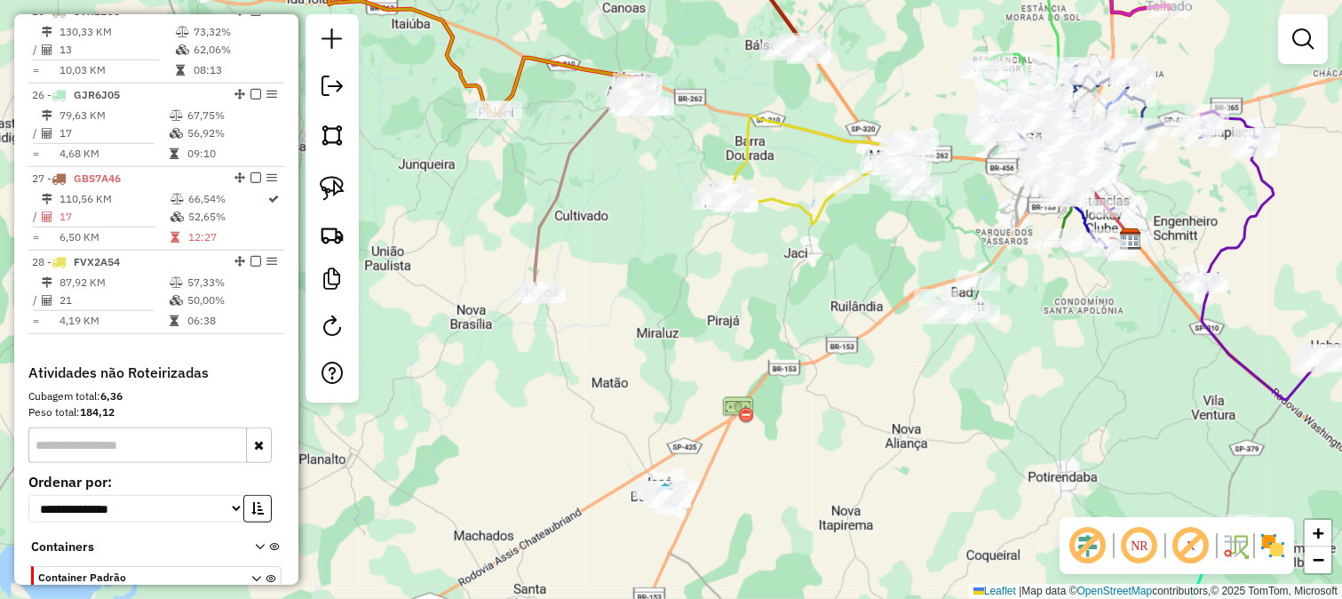
click at [537, 247] on icon at bounding box center [586, 195] width 103 height 197
select select "**********"
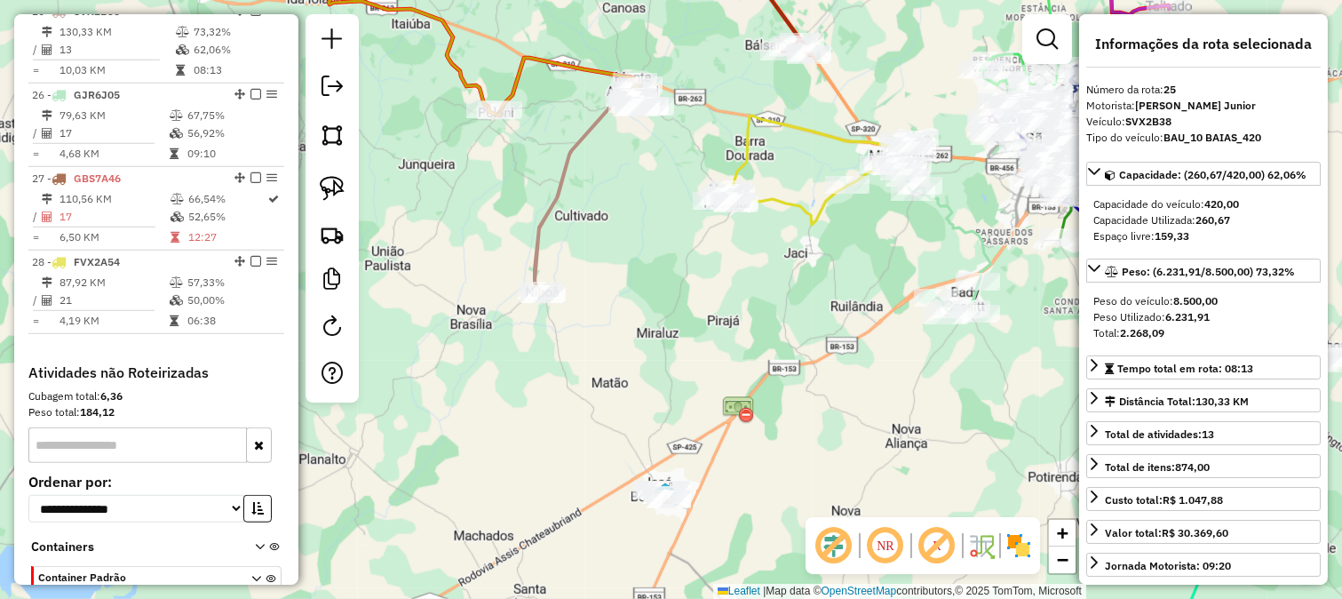
click at [671, 483] on img at bounding box center [665, 492] width 23 height 23
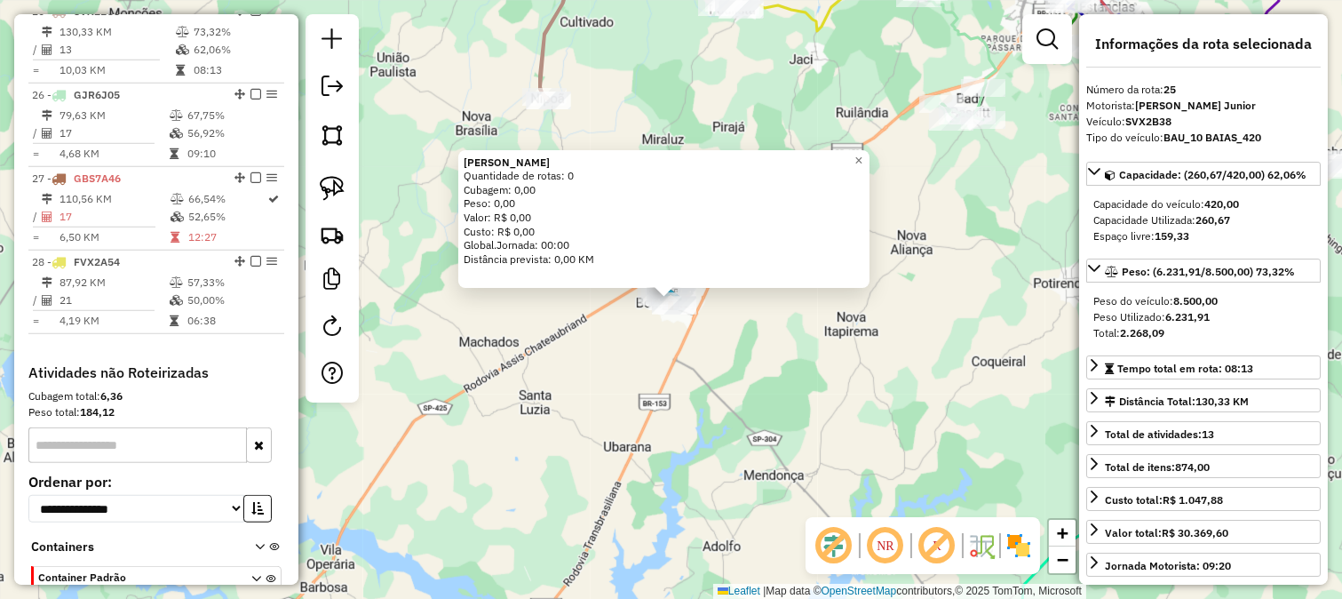
click at [669, 476] on div "José Bonifácio Quantidade de rotas: 0 Cubagem: 0,00 Peso: 0,00 Valor: R$ 0,00 C…" at bounding box center [671, 299] width 1342 height 599
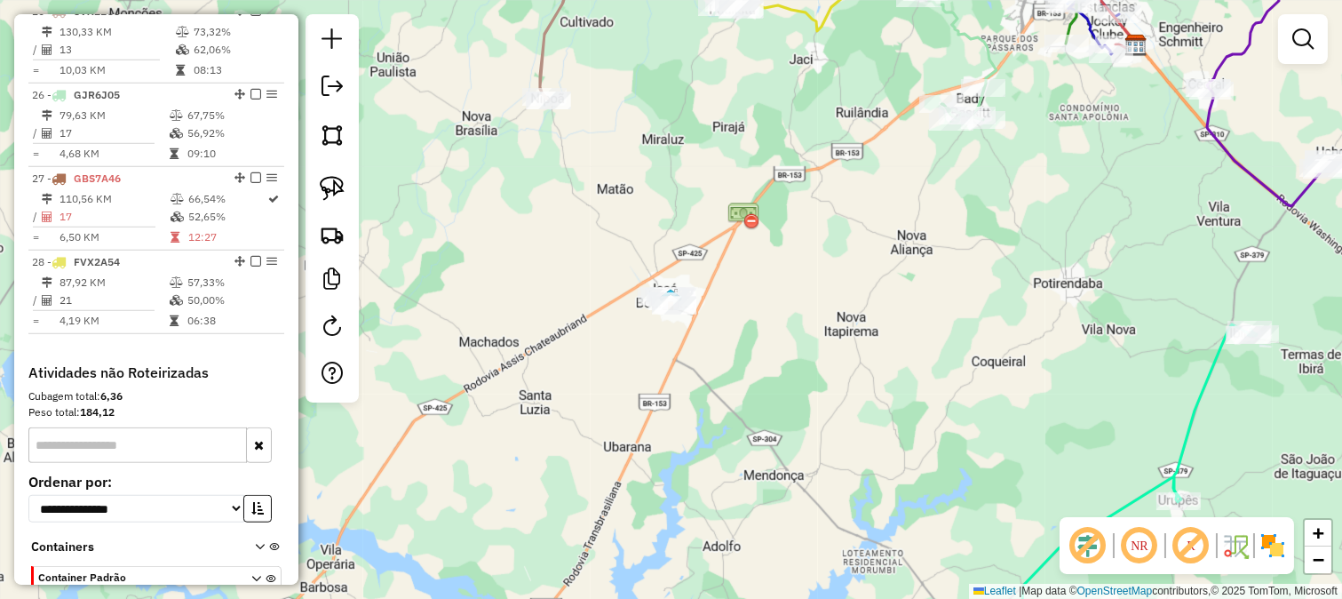
drag, startPoint x: 711, startPoint y: 267, endPoint x: 744, endPoint y: 359, distance: 97.2
click at [744, 356] on div "Janela de atendimento Grade de atendimento Capacidade Transportadoras Veículos …" at bounding box center [671, 299] width 1342 height 599
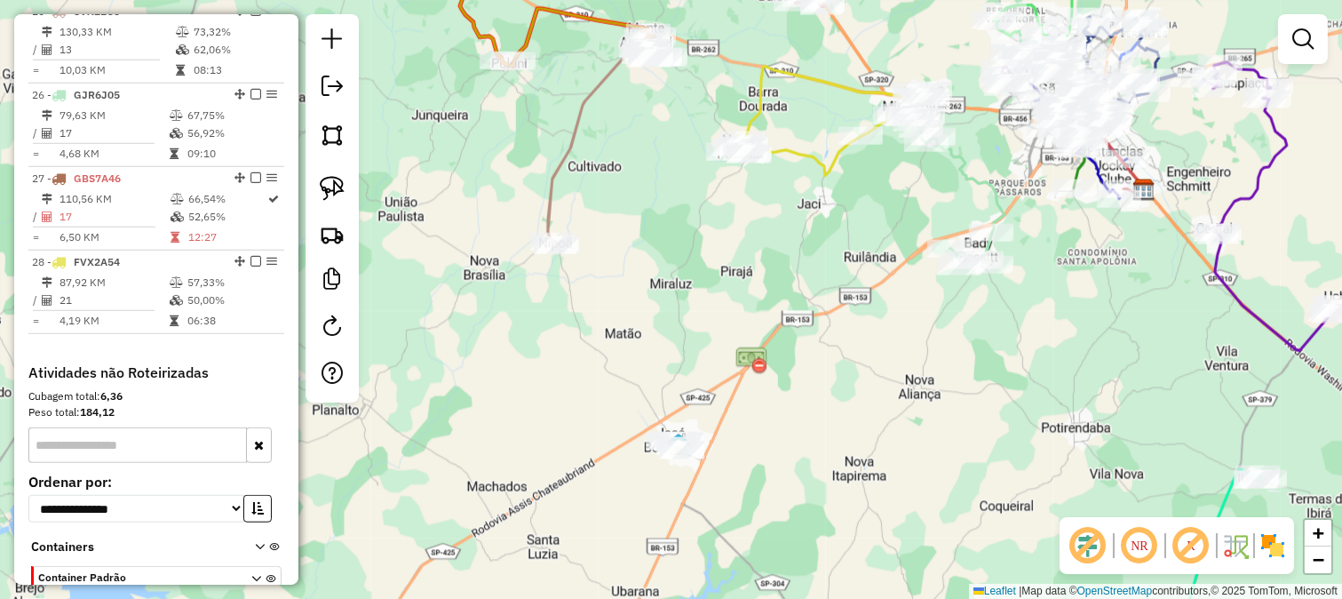
drag, startPoint x: 753, startPoint y: 327, endPoint x: 667, endPoint y: 371, distance: 96.9
click at [704, 364] on div "Janela de atendimento Grade de atendimento Capacidade Transportadoras Veículos …" at bounding box center [671, 299] width 1342 height 599
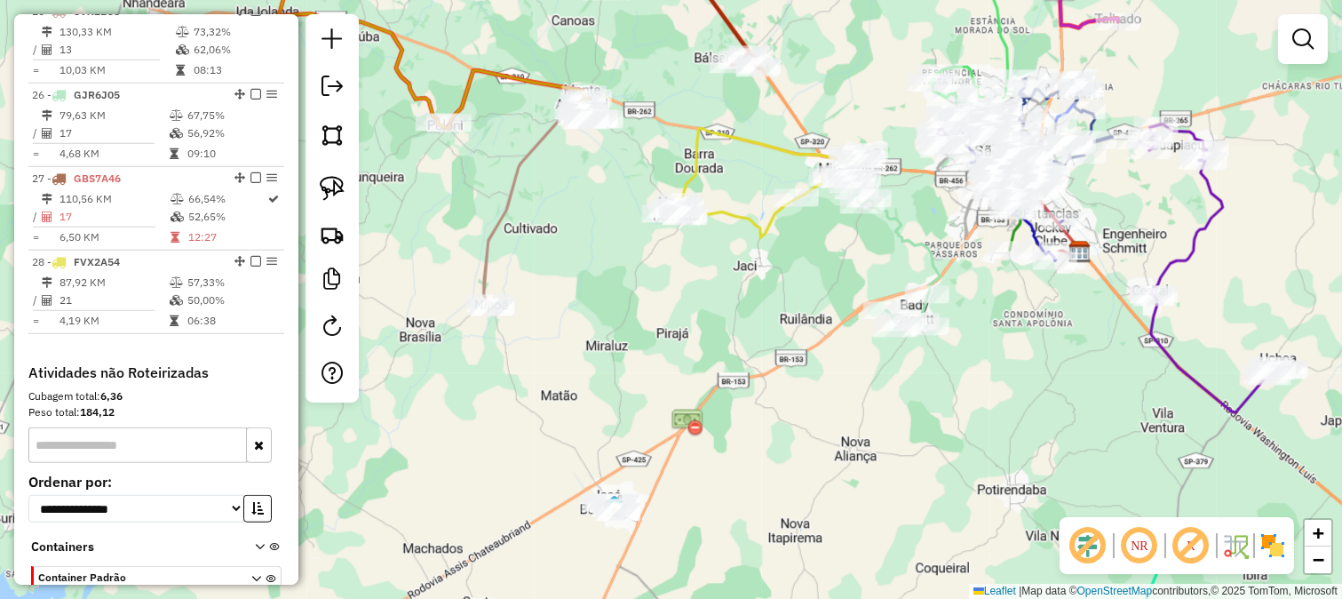
drag, startPoint x: 688, startPoint y: 366, endPoint x: 640, endPoint y: 414, distance: 67.8
click at [648, 418] on div "Janela de atendimento Grade de atendimento Capacidade Transportadoras Veículos …" at bounding box center [671, 299] width 1342 height 599
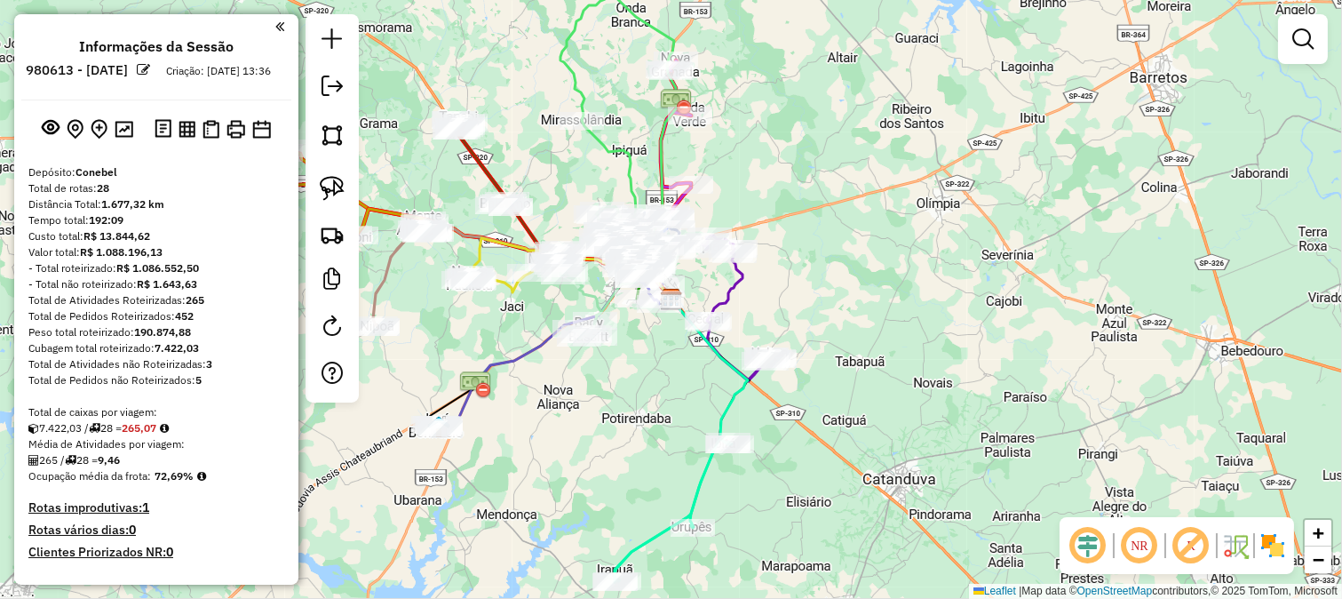
click at [1087, 545] on em at bounding box center [1088, 545] width 43 height 43
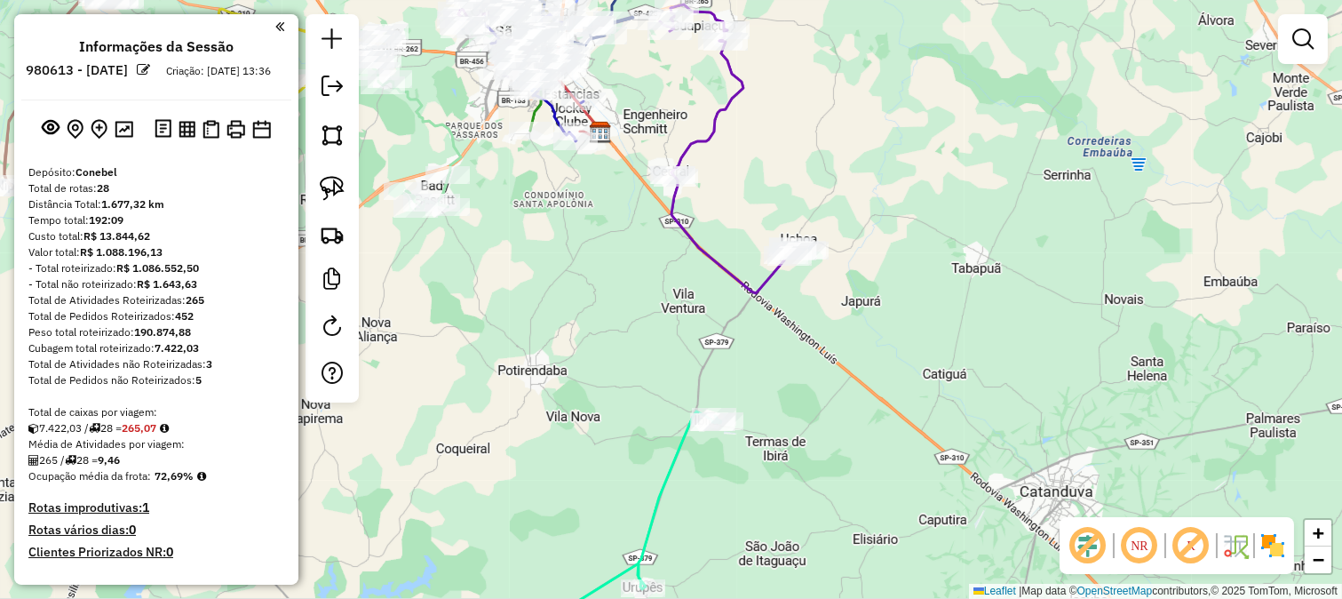
select select "**********"
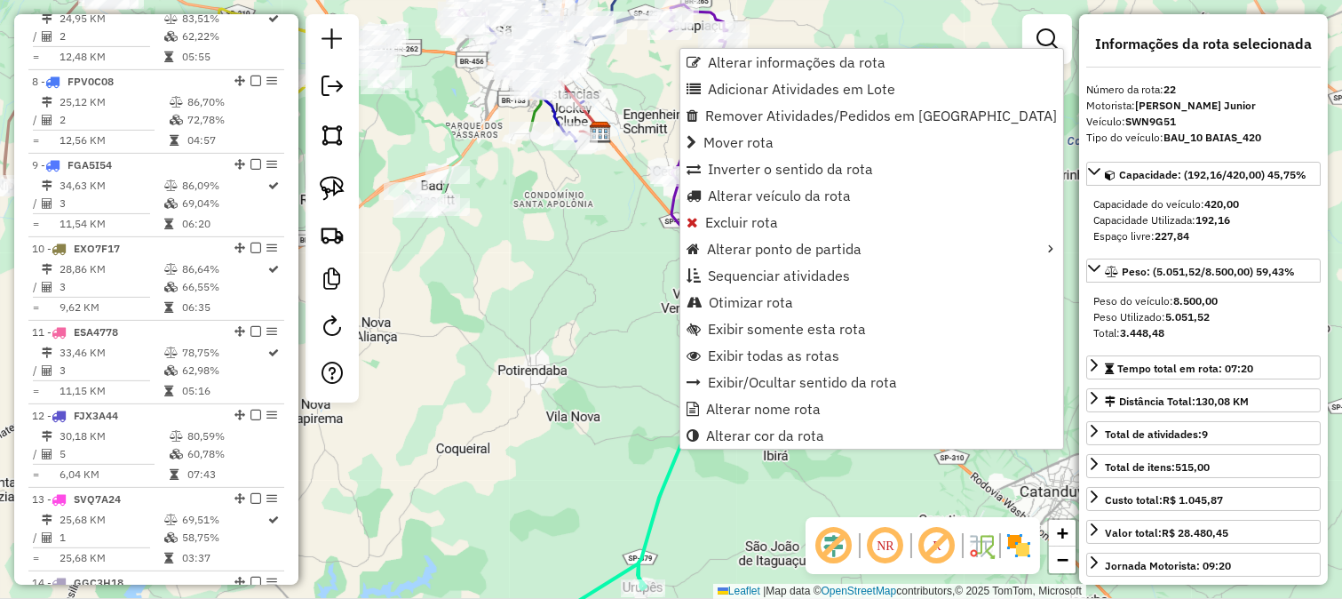
scroll to position [2477, 0]
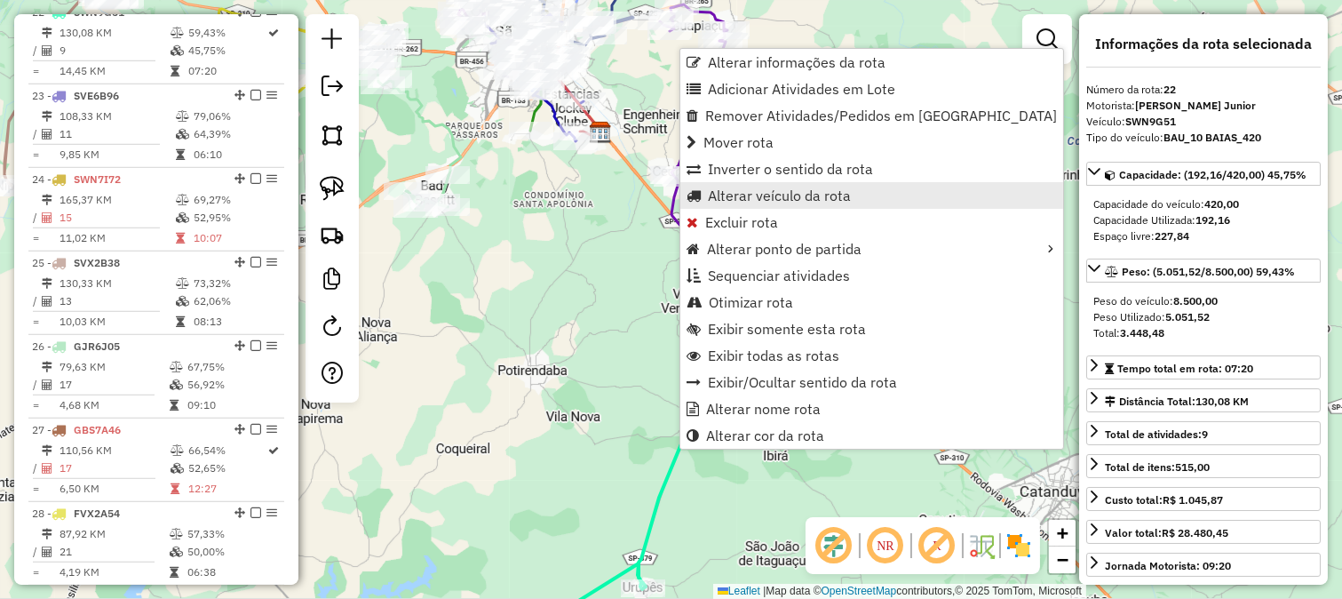
click at [752, 188] on span "Alterar veículo da rota" at bounding box center [779, 195] width 143 height 14
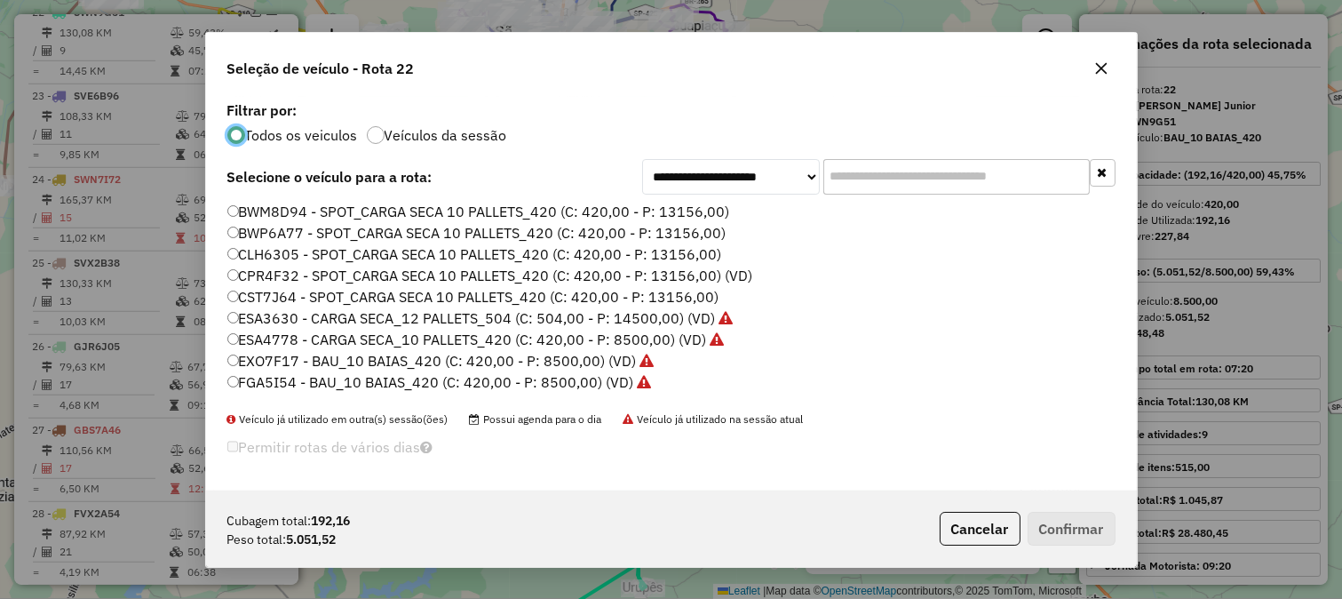
scroll to position [10, 4]
click at [839, 170] on input "text" at bounding box center [956, 177] width 267 height 36
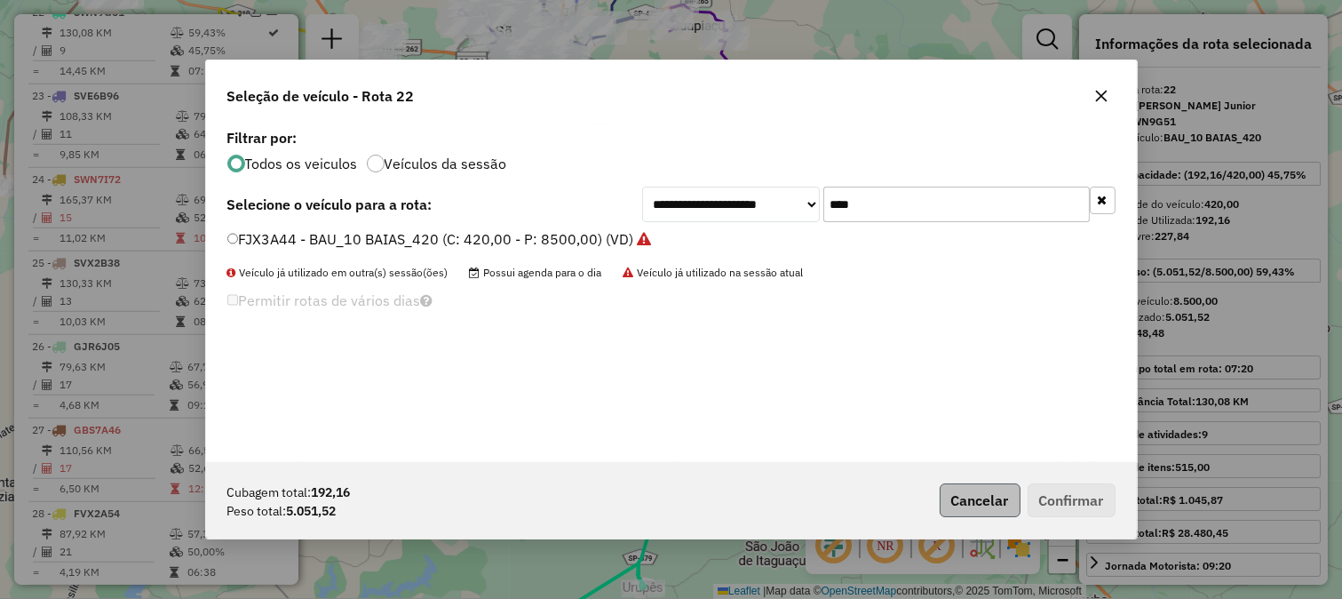
type input "****"
click at [1007, 498] on button "Cancelar" at bounding box center [980, 500] width 81 height 34
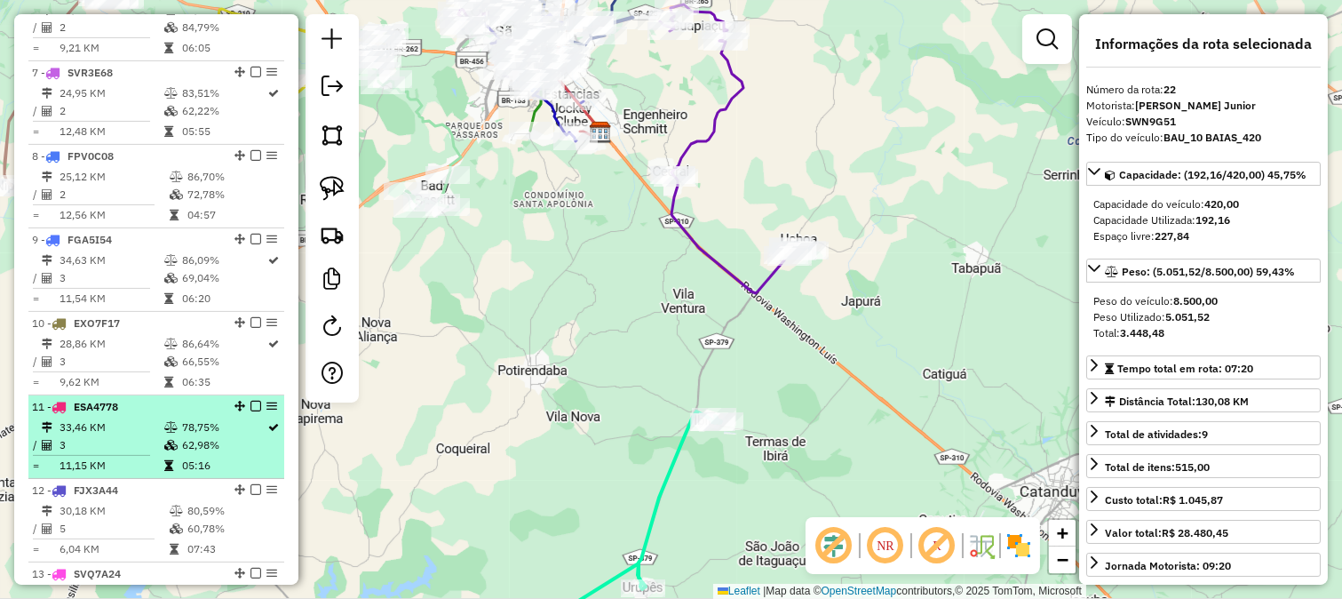
scroll to position [1194, 0]
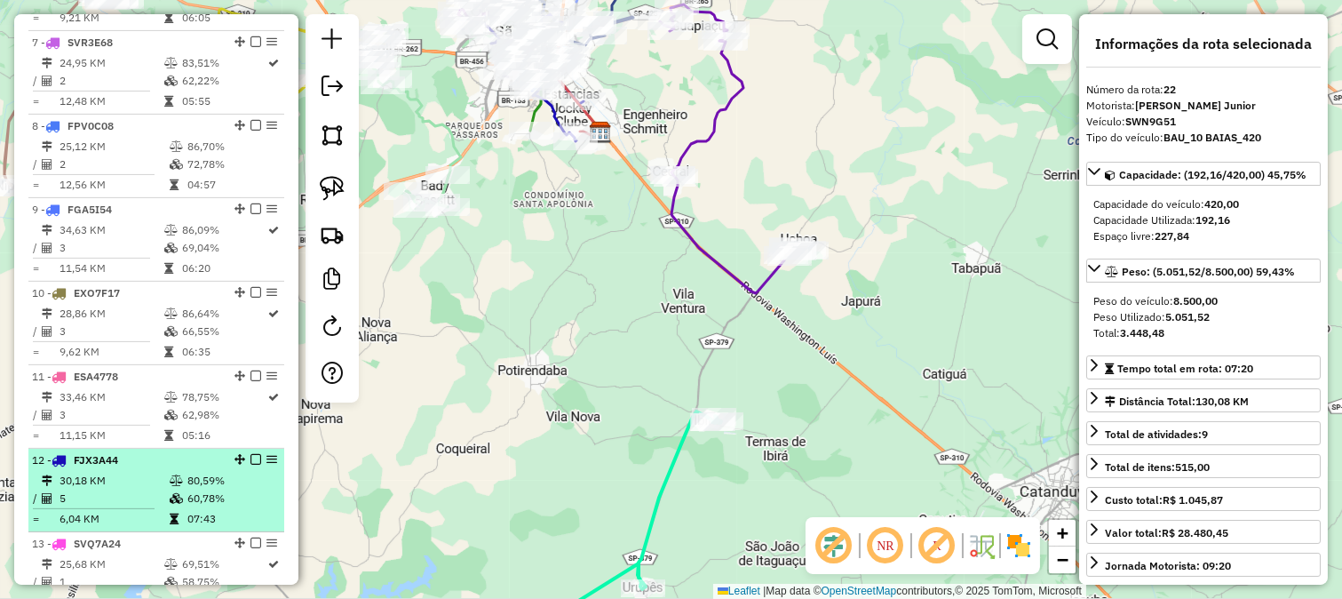
click at [145, 468] on div "12 - FJX3A44" at bounding box center [126, 460] width 188 height 16
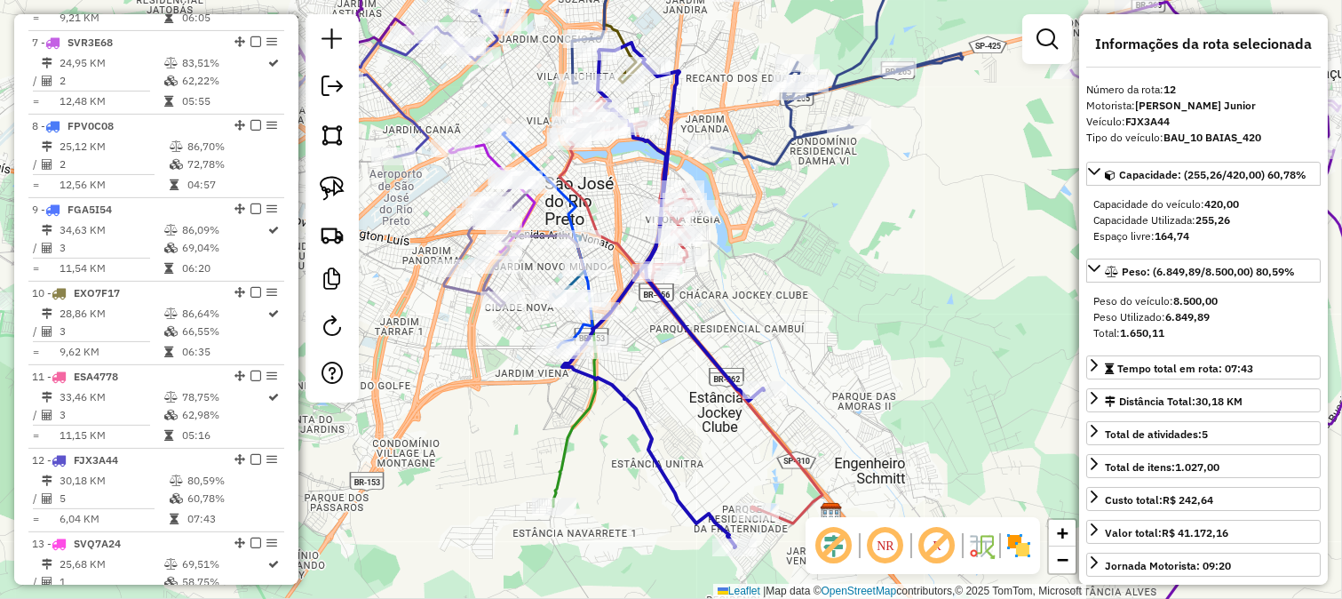
click at [644, 401] on div "Janela de atendimento Grade de atendimento Capacidade Transportadoras Veículos …" at bounding box center [671, 299] width 1342 height 599
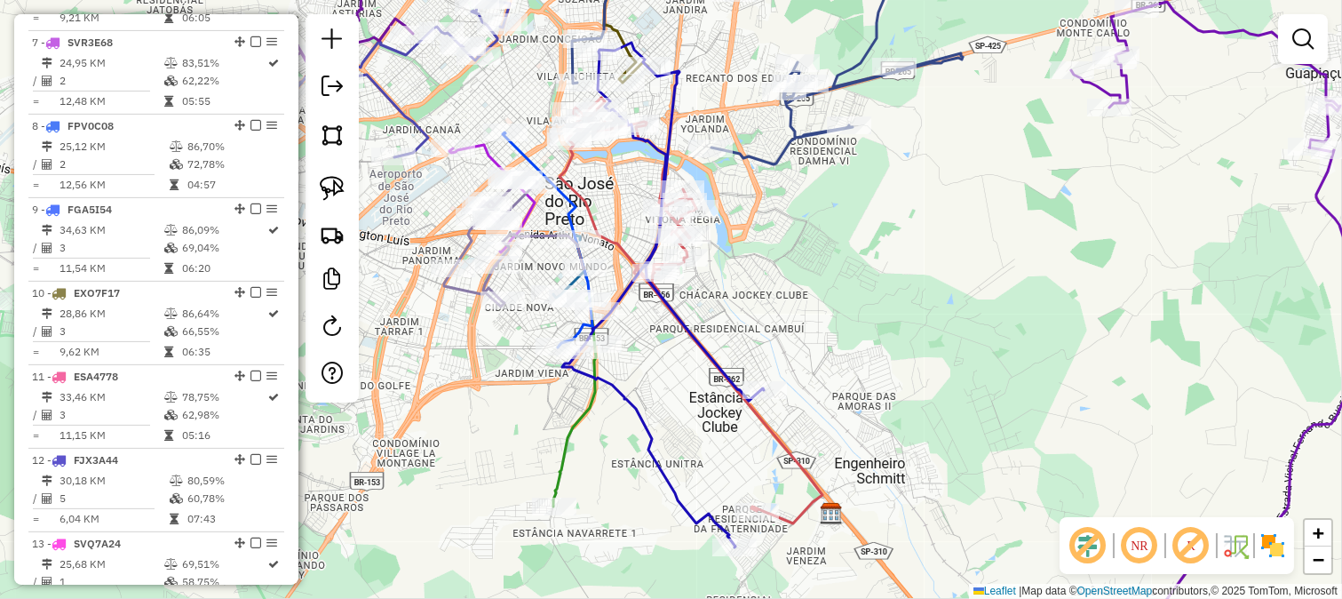
click at [637, 405] on icon at bounding box center [663, 295] width 202 height 505
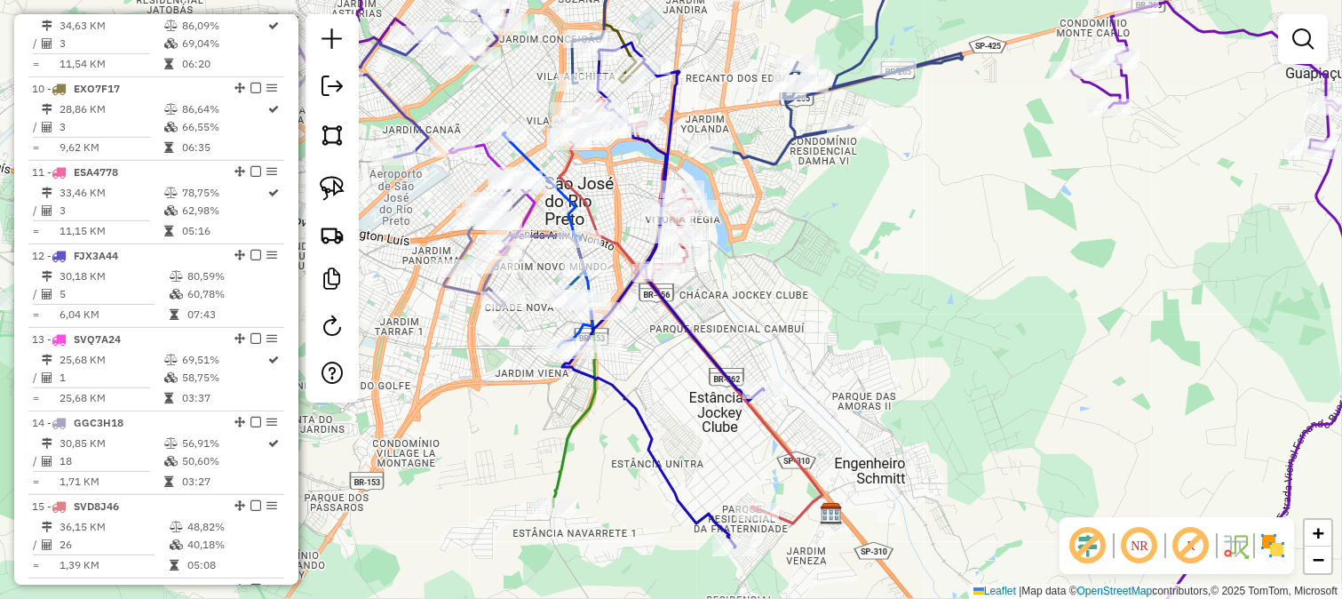
select select "**********"
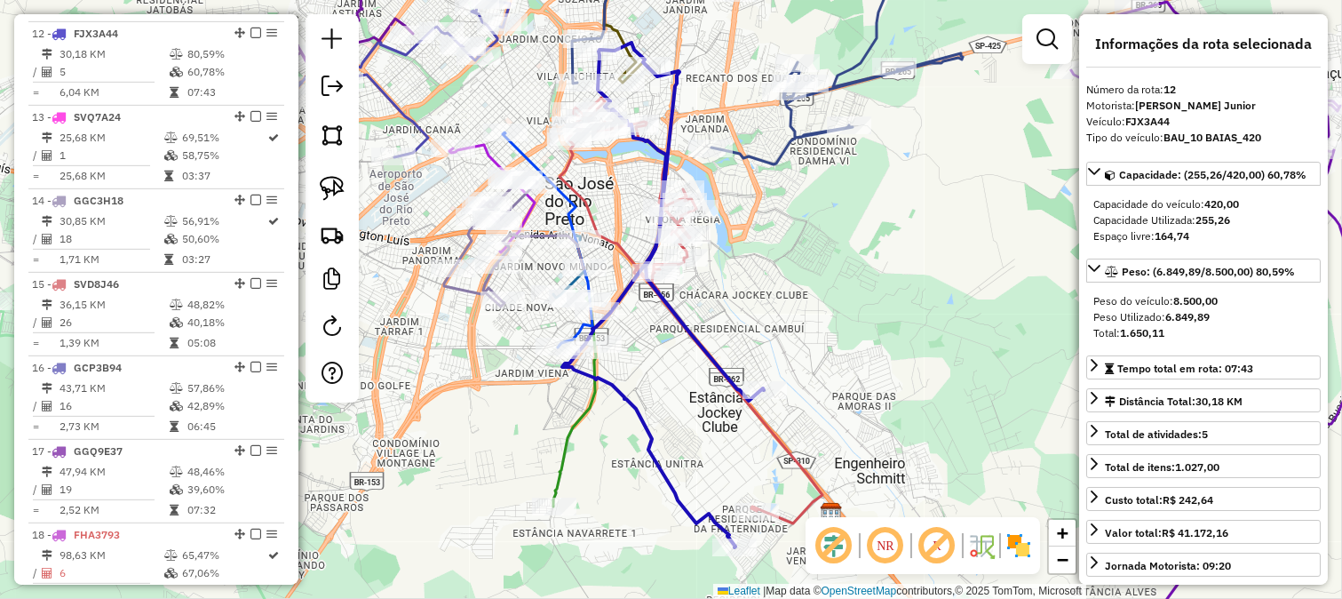
scroll to position [1642, 0]
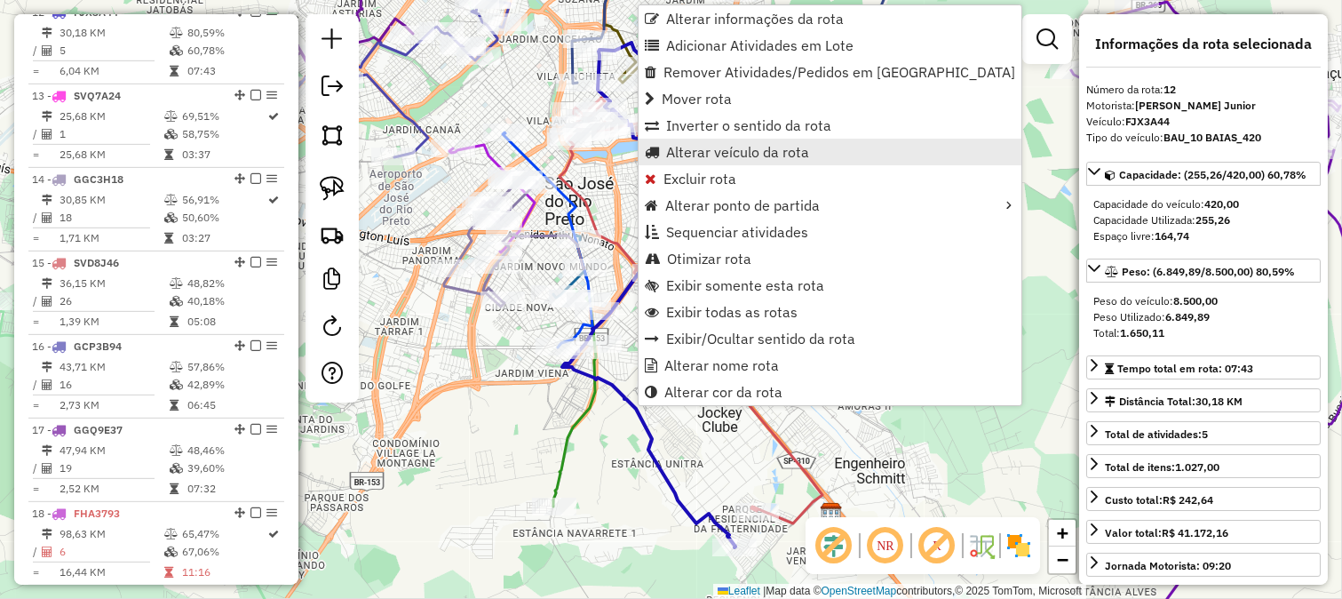
click at [758, 152] on span "Alterar veículo da rota" at bounding box center [737, 152] width 143 height 14
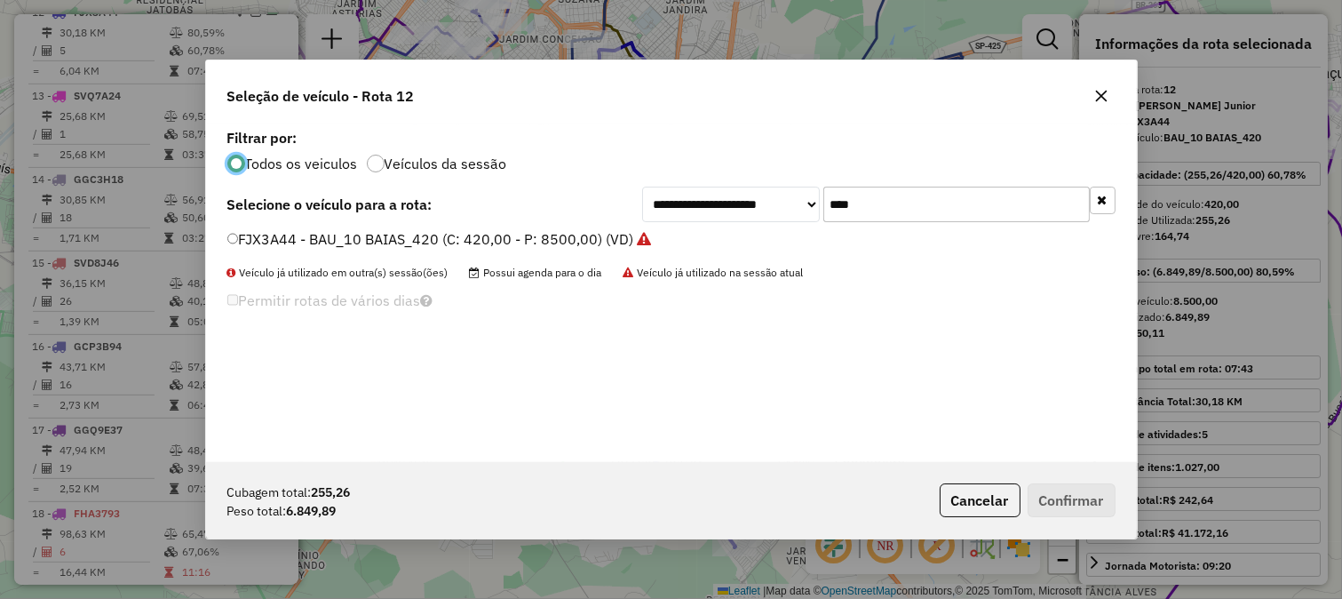
scroll to position [10, 4]
click at [869, 211] on input "****" at bounding box center [956, 205] width 267 height 36
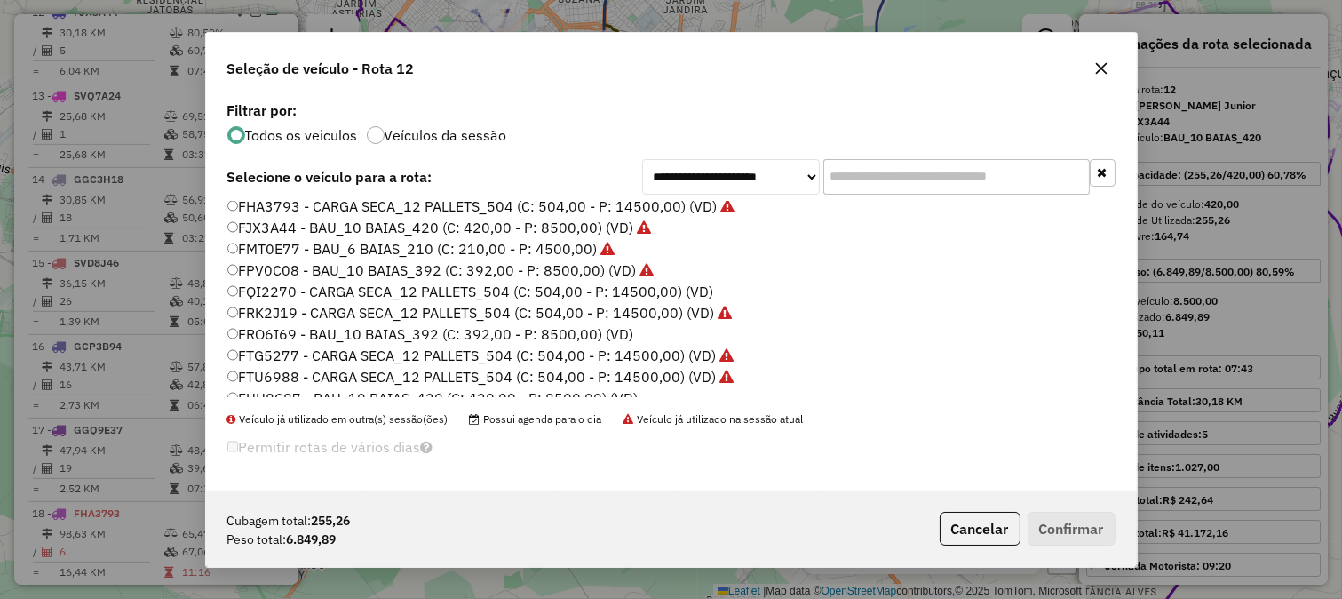
scroll to position [296, 0]
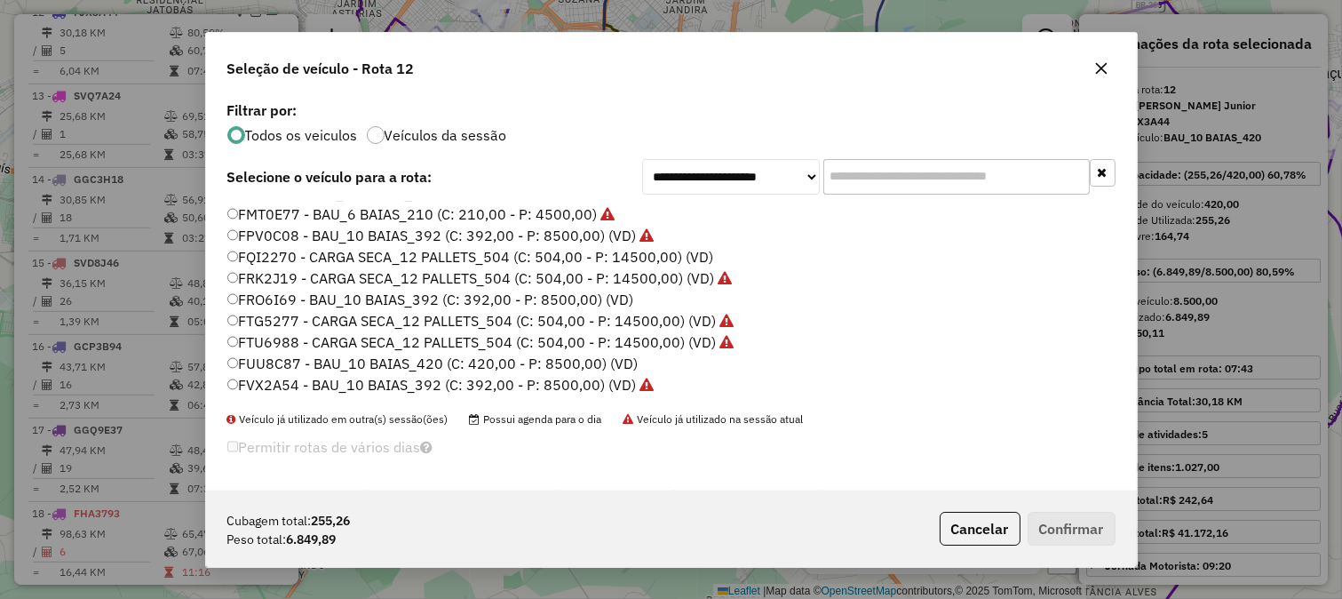
click at [633, 362] on label "FUU8C87 - BAU_10 BAIAS_420 (C: 420,00 - P: 8500,00) (VD)" at bounding box center [432, 363] width 411 height 21
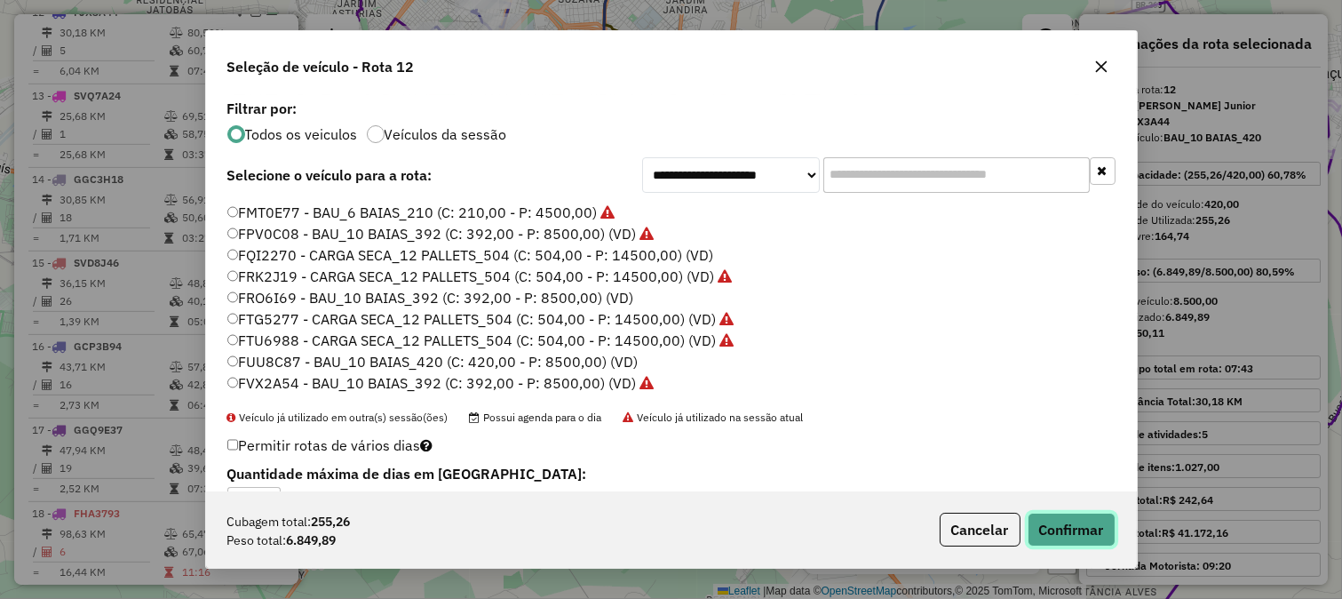
click at [1033, 537] on button "Confirmar" at bounding box center [1072, 530] width 88 height 34
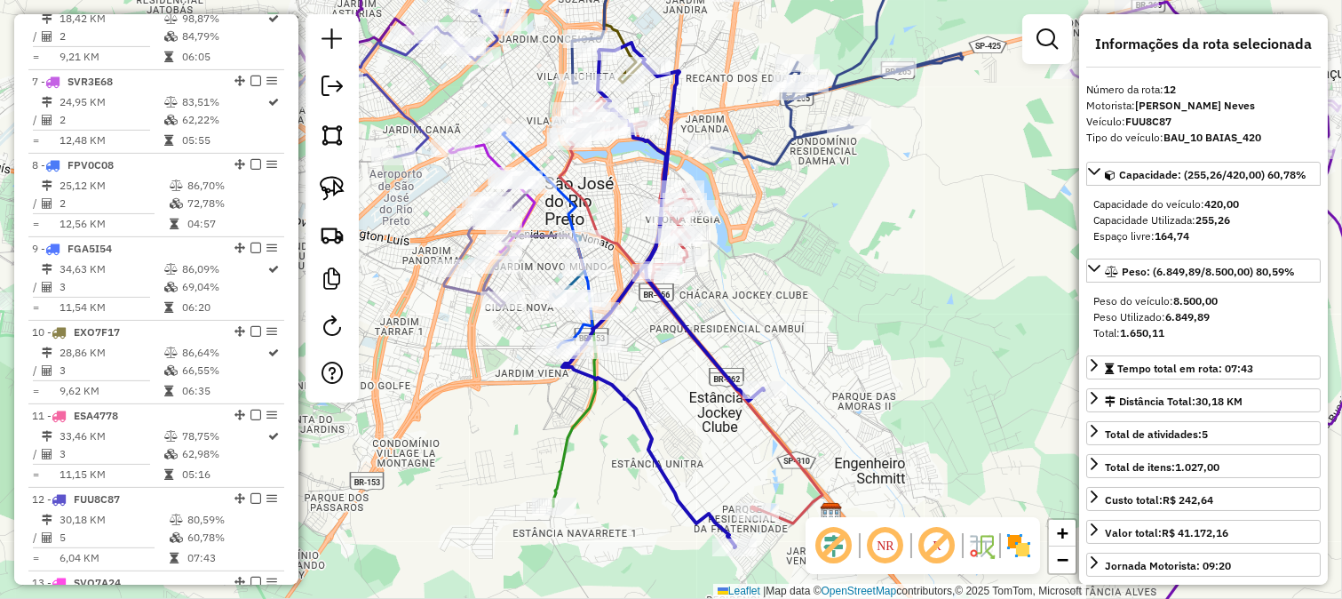
scroll to position [1149, 0]
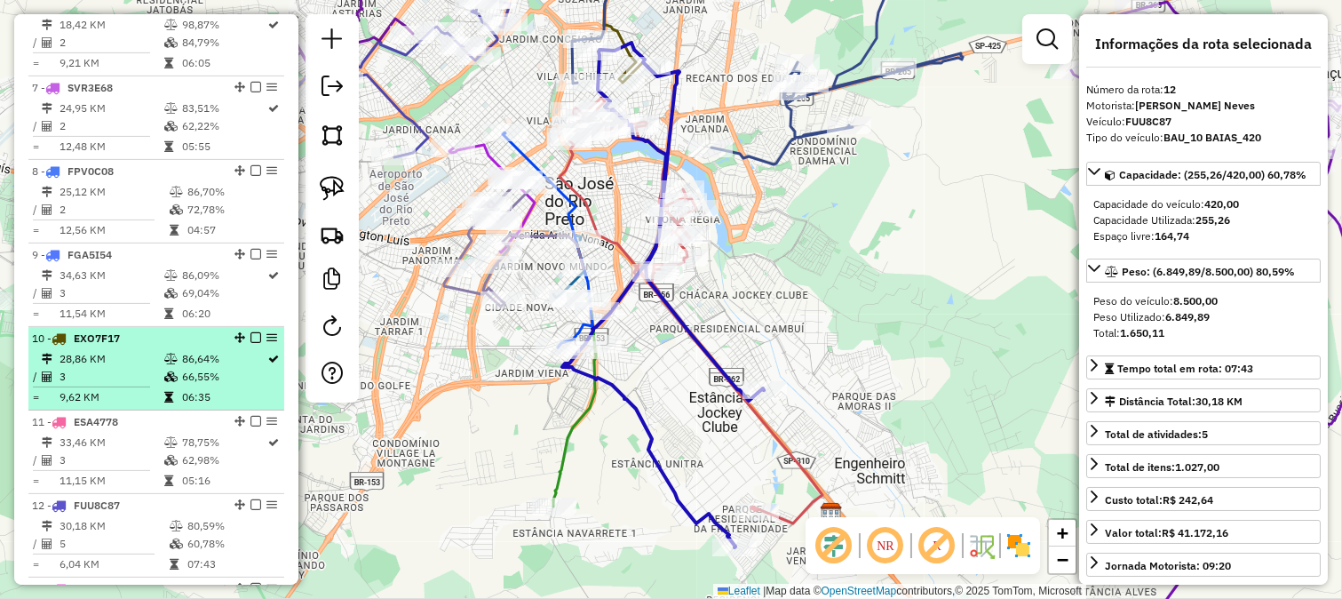
click at [173, 382] on icon at bounding box center [170, 376] width 13 height 11
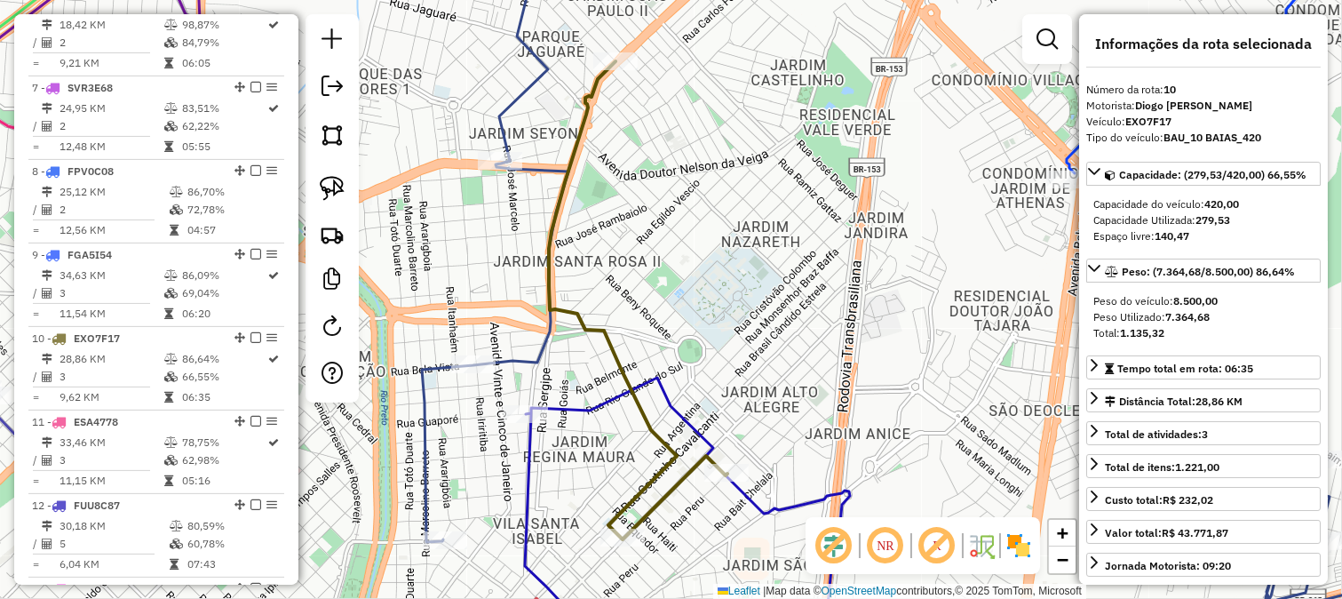
click at [605, 340] on icon at bounding box center [638, 300] width 179 height 478
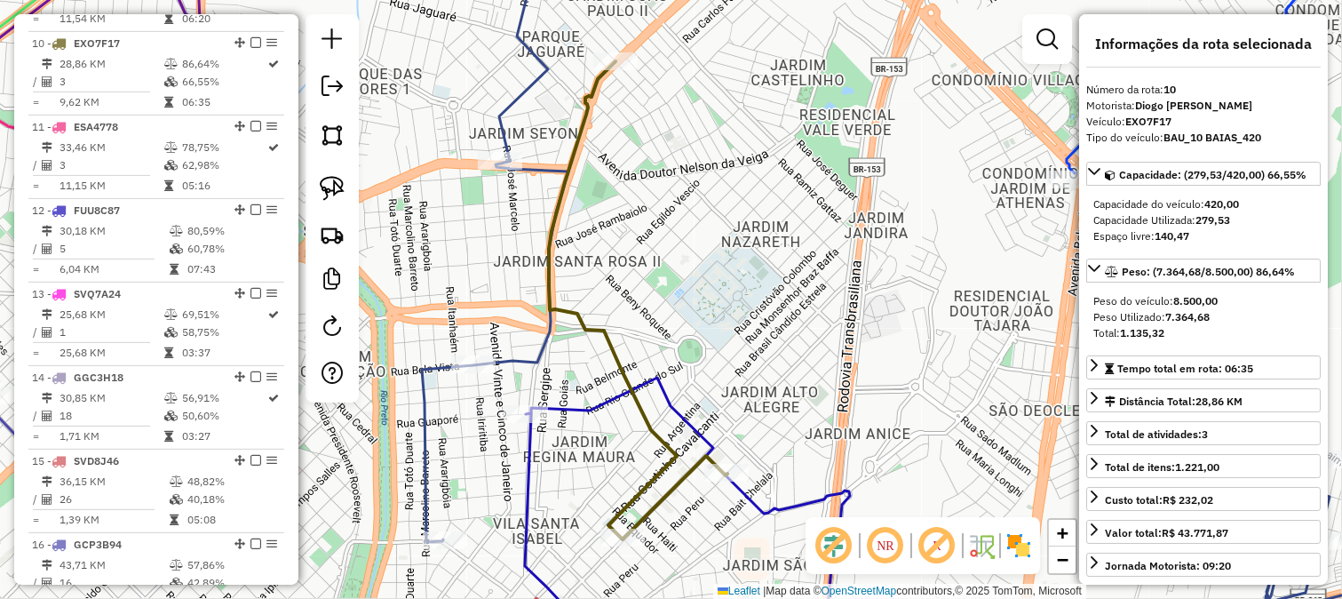
scroll to position [1476, 0]
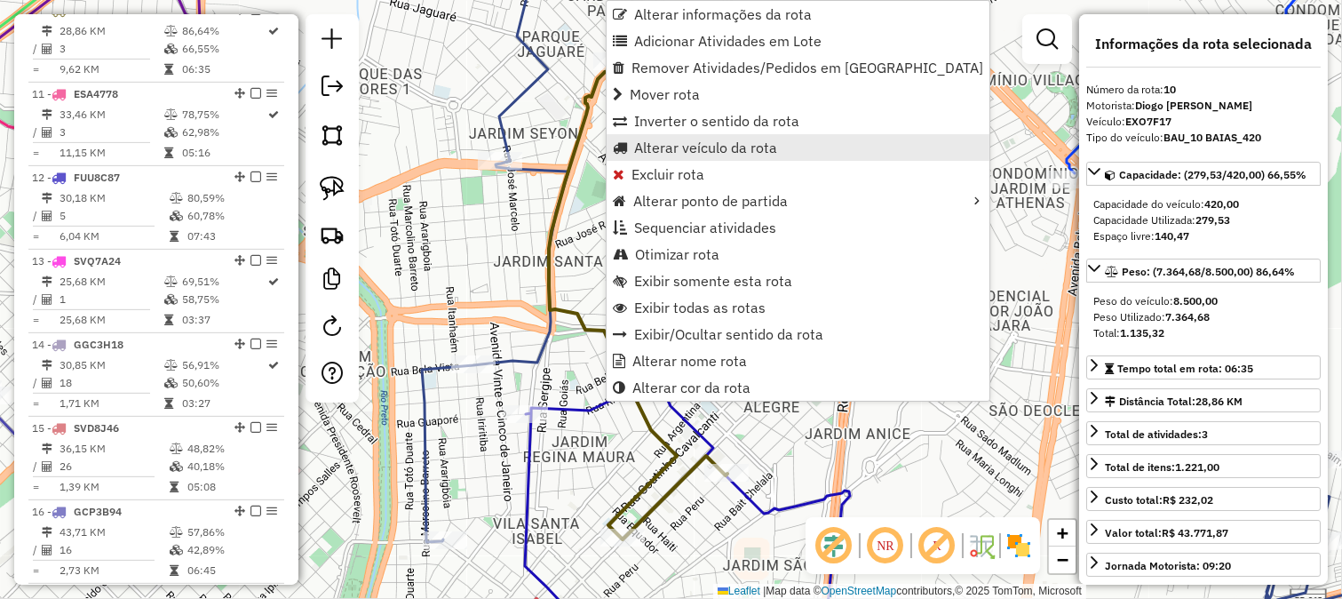
click at [712, 147] on span "Alterar veículo da rota" at bounding box center [705, 147] width 143 height 14
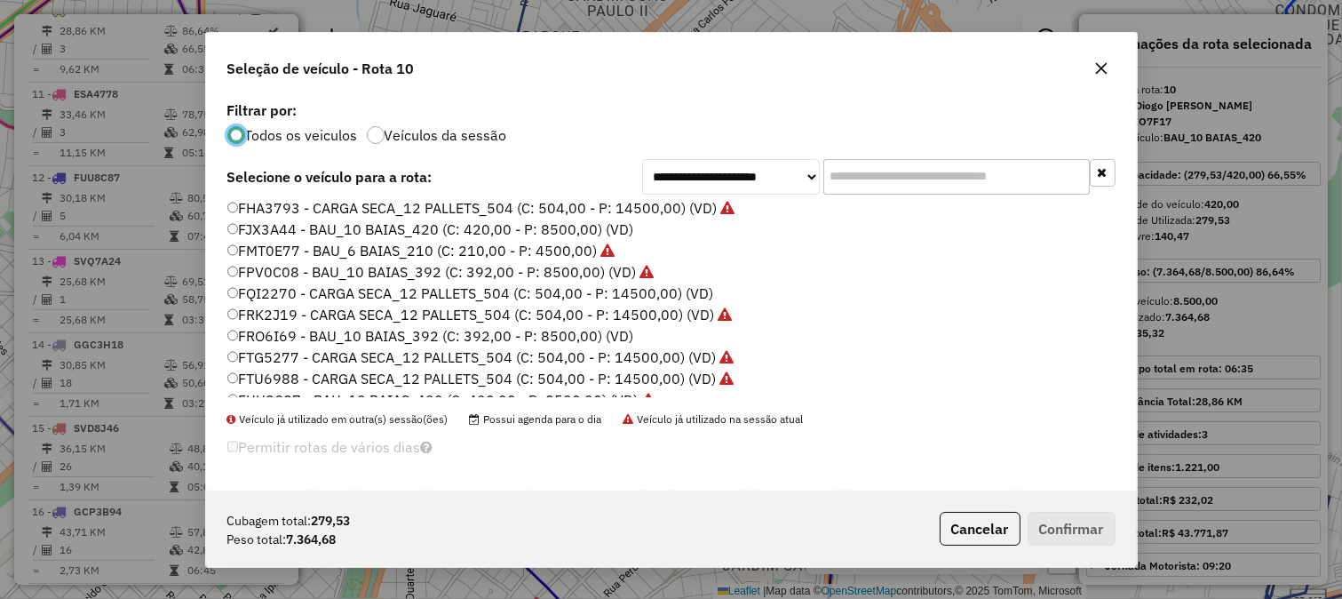
scroll to position [296, 0]
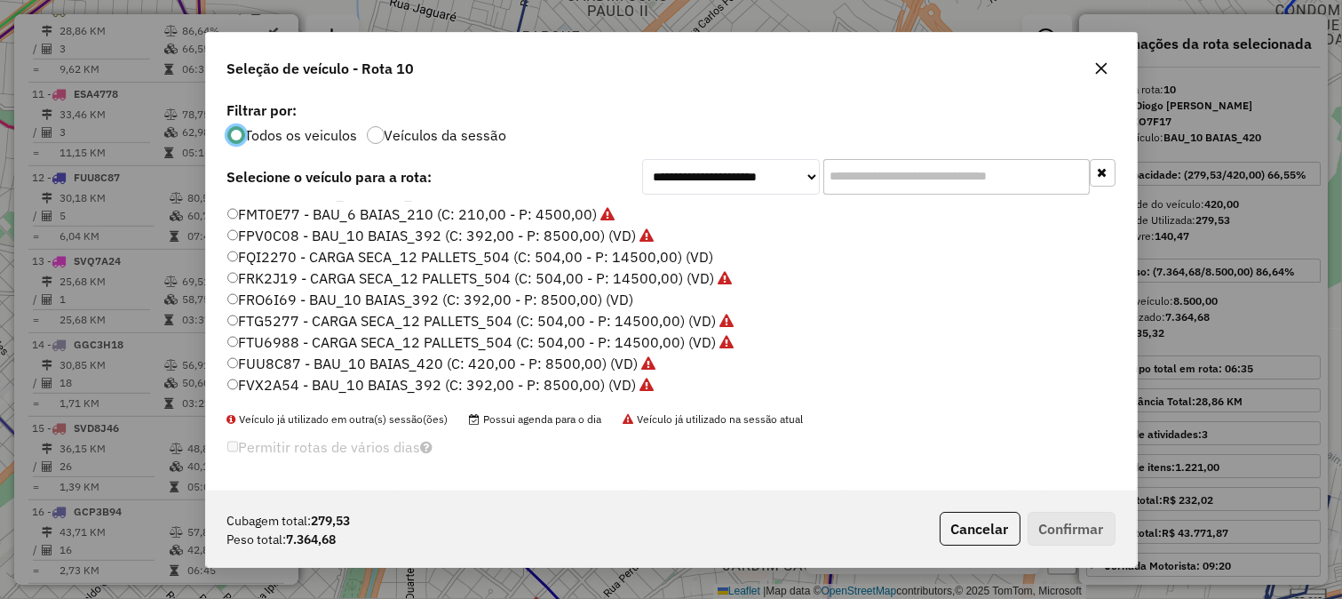
click at [610, 297] on label "FRO6I69 - BAU_10 BAIAS_392 (C: 392,00 - P: 8500,00) (VD)" at bounding box center [430, 299] width 407 height 21
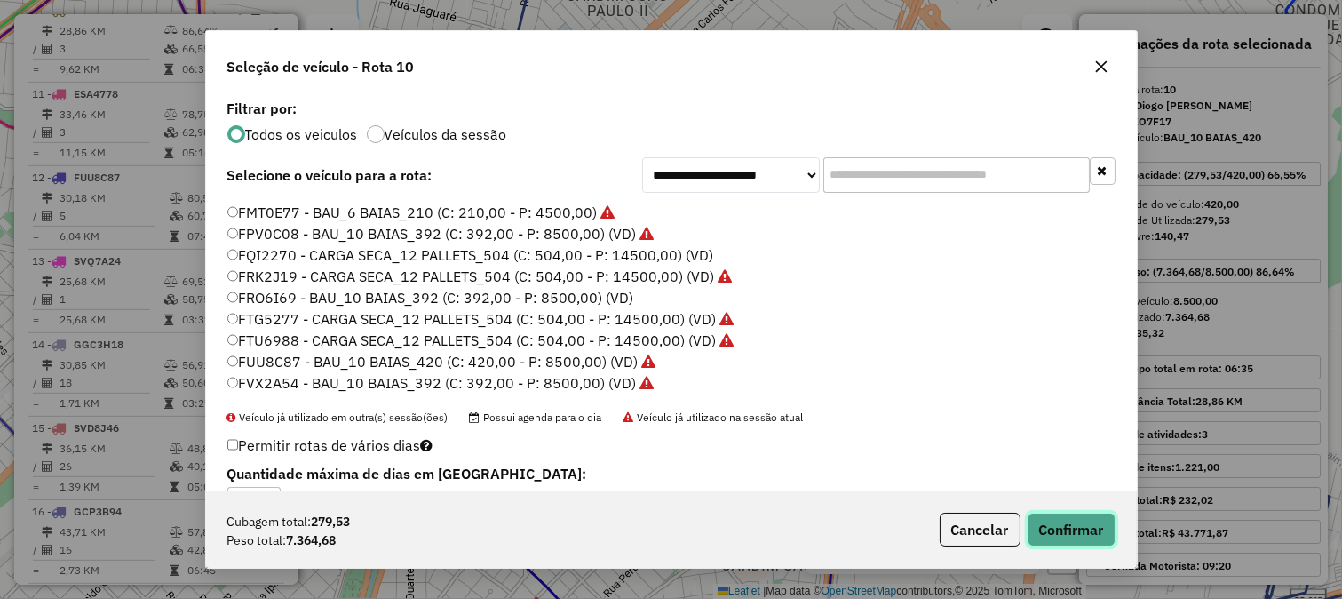
click at [1051, 513] on button "Confirmar" at bounding box center [1072, 530] width 88 height 34
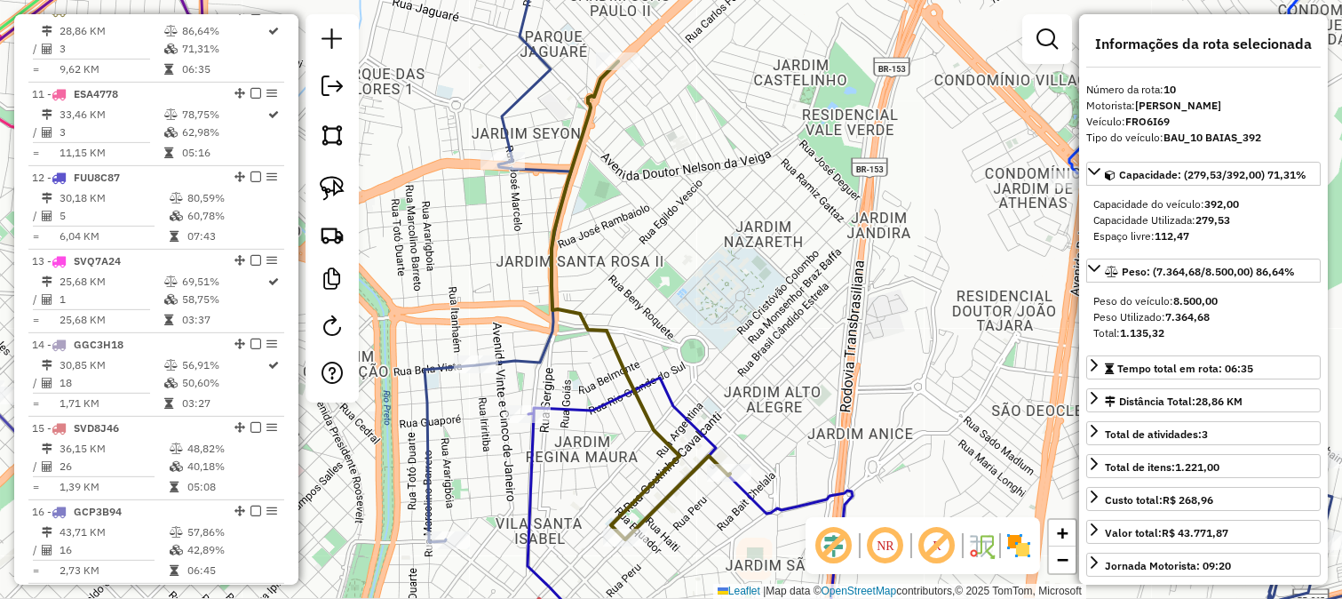
drag, startPoint x: 418, startPoint y: 474, endPoint x: 887, endPoint y: 350, distance: 484.4
click at [777, 391] on icon at bounding box center [952, 299] width 1054 height 719
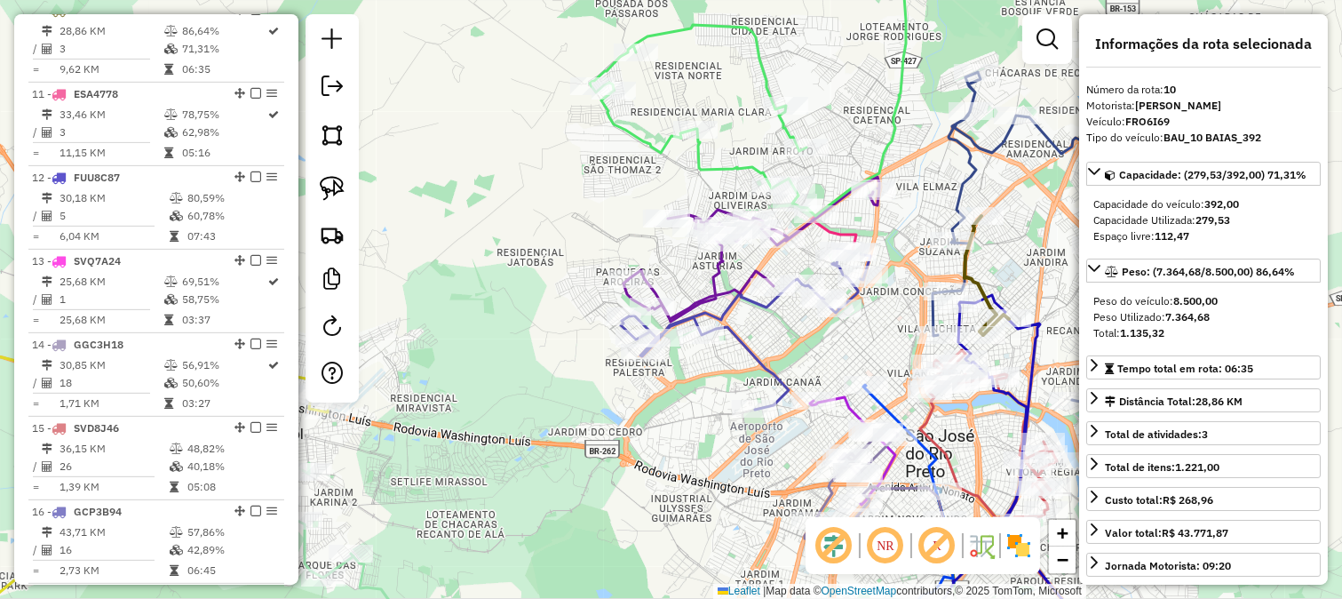
drag, startPoint x: 652, startPoint y: 362, endPoint x: 915, endPoint y: 325, distance: 265.6
click at [915, 325] on div "Rota 16 - Placa GCP3B94 84199 - BAR DO BRENO Rota 16 - Placa GCP3B94 70241 - AL…" at bounding box center [671, 299] width 1342 height 599
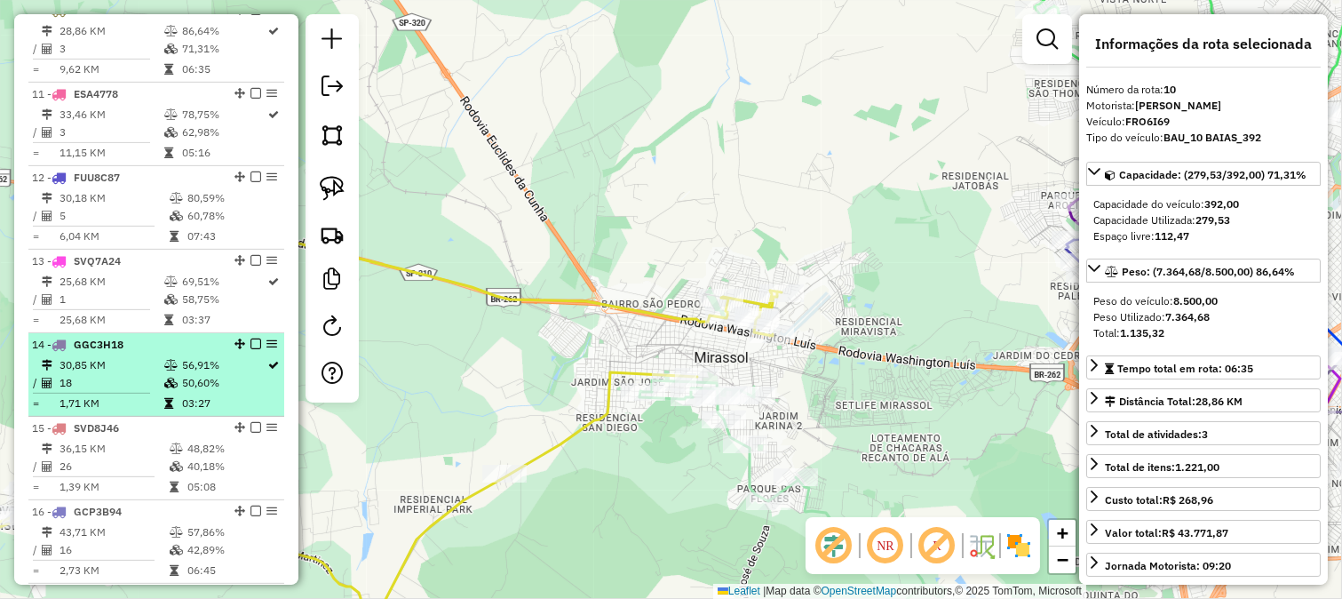
scroll to position [1674, 0]
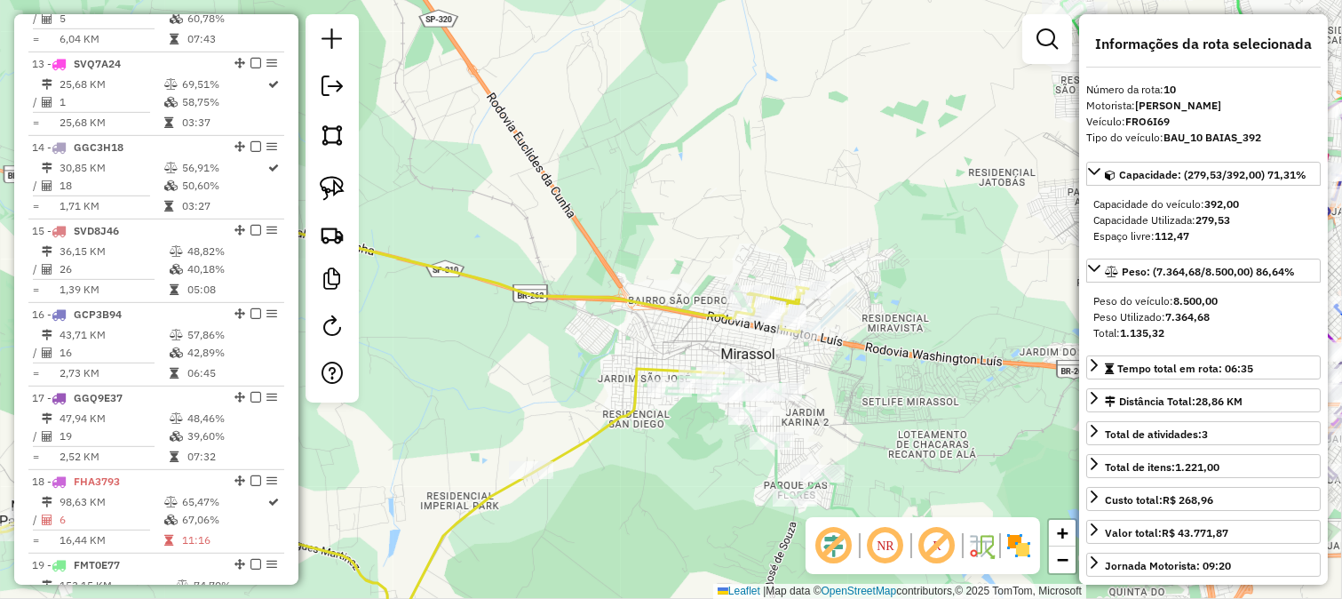
drag, startPoint x: 483, startPoint y: 332, endPoint x: 524, endPoint y: 323, distance: 41.8
click at [524, 323] on div "Janela de atendimento Grade de atendimento Capacidade Transportadoras Veículos …" at bounding box center [671, 299] width 1342 height 599
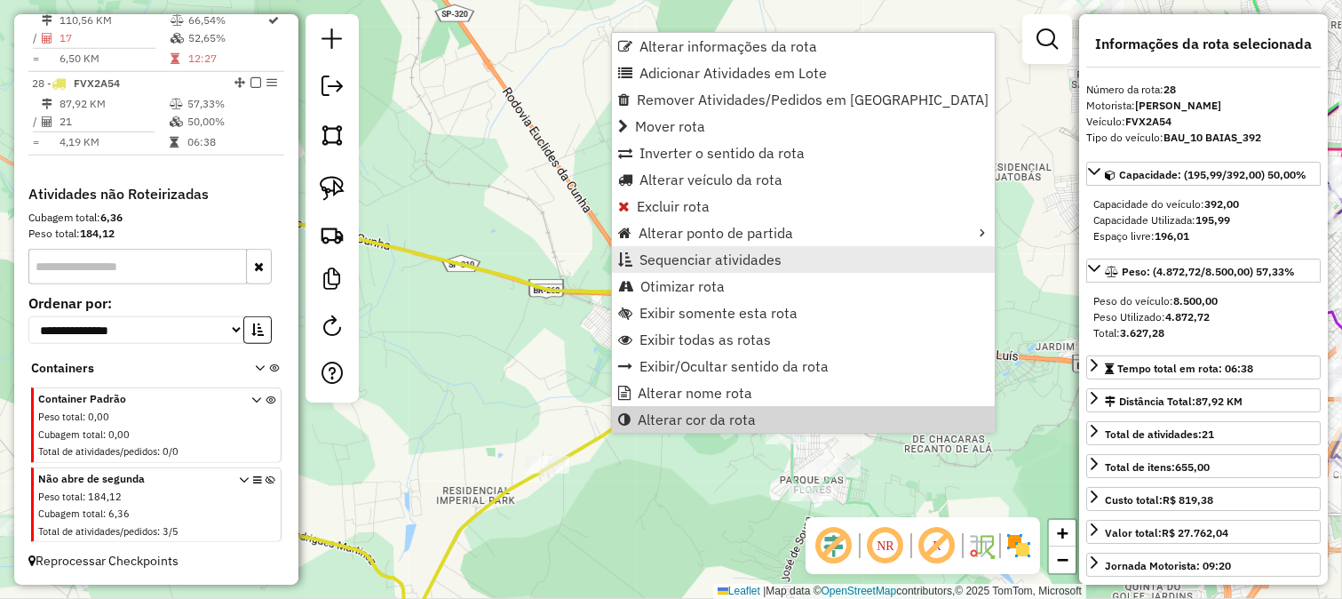
scroll to position [2920, 0]
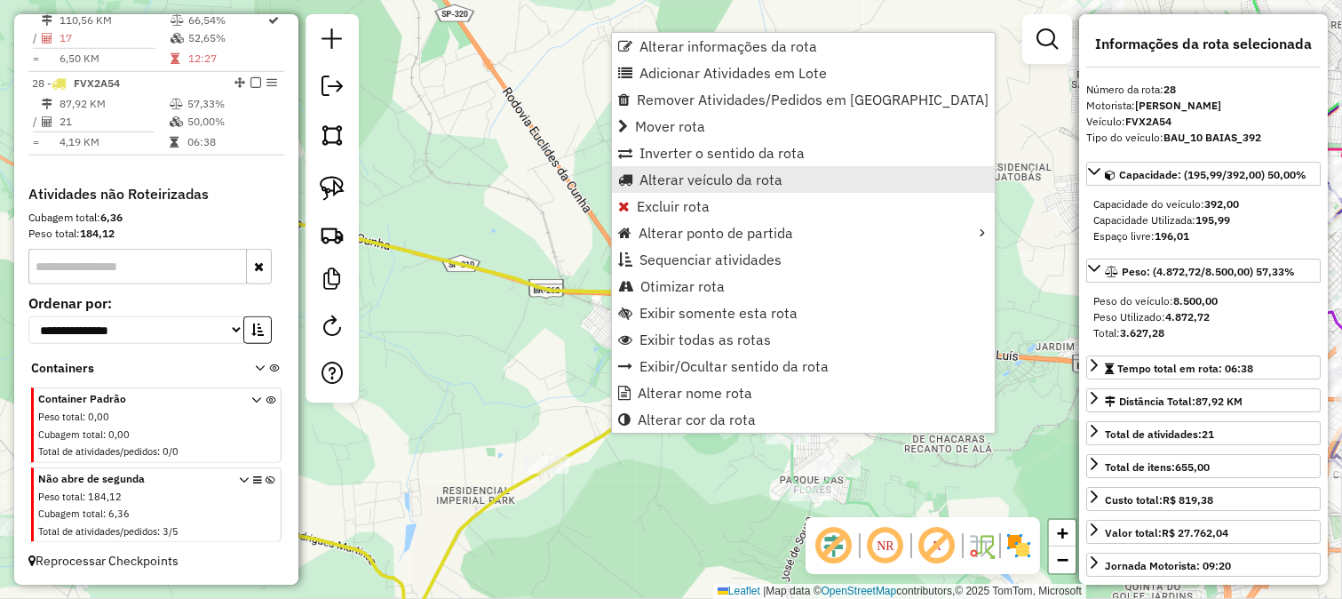
click at [711, 172] on span "Alterar veículo da rota" at bounding box center [711, 179] width 143 height 14
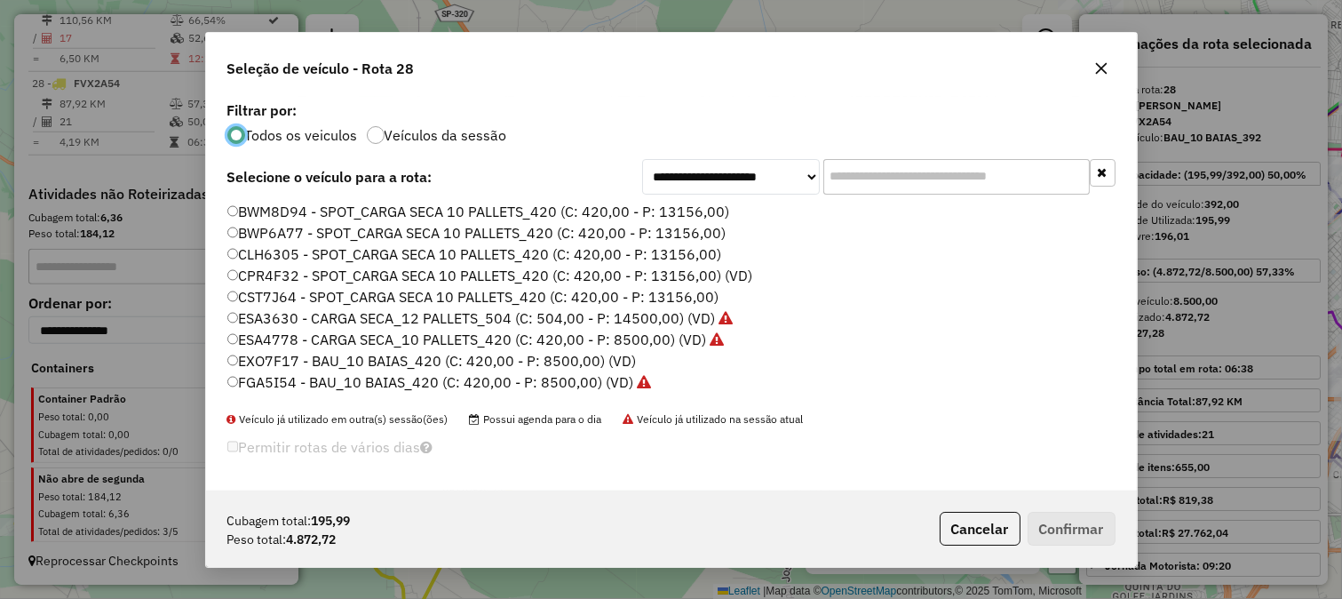
scroll to position [10, 4]
click at [895, 182] on input "text" at bounding box center [956, 177] width 267 height 36
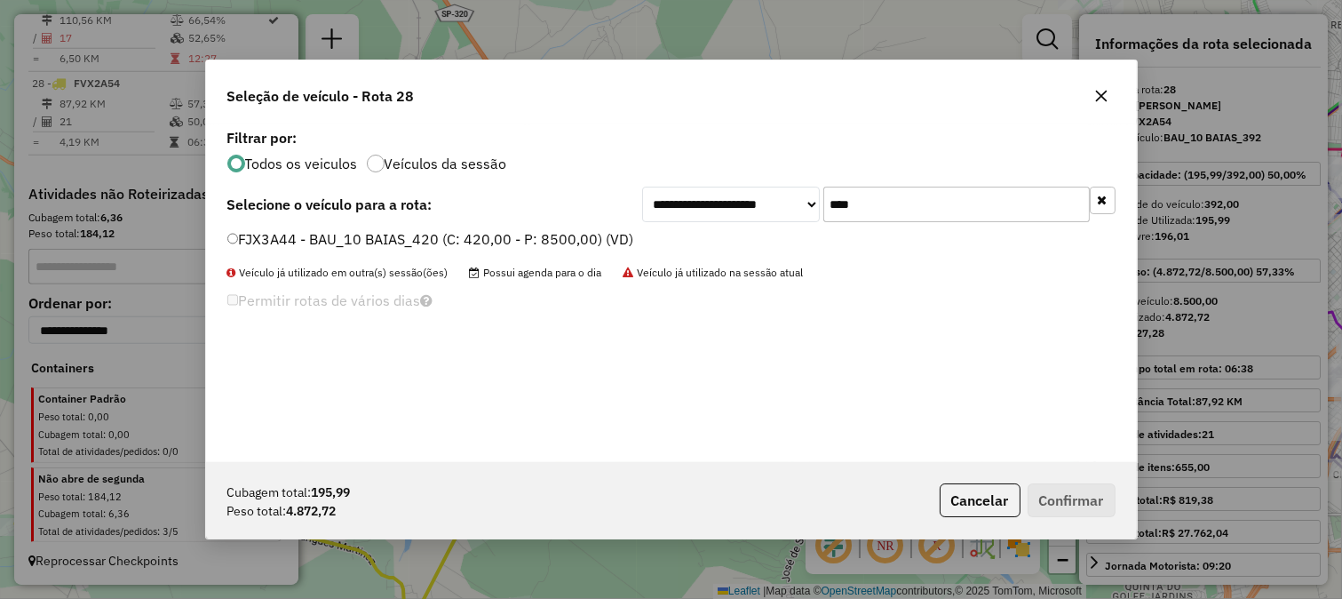
click at [890, 202] on input "****" at bounding box center [956, 205] width 267 height 36
click at [884, 229] on li "EXO7F17 - BAU_10 BAIAS_420 (C: 420,00 - P: 8500,00) (VD)" at bounding box center [671, 239] width 888 height 21
click at [884, 225] on div "**********" at bounding box center [671, 293] width 931 height 338
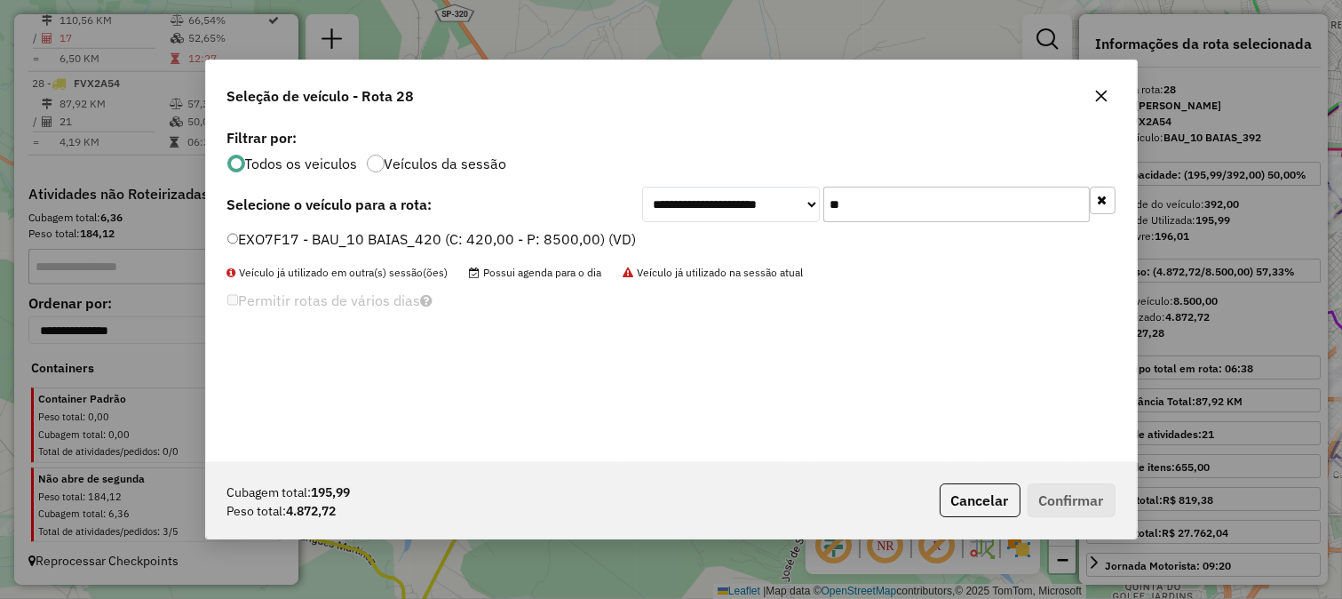
click at [884, 223] on div "**********" at bounding box center [671, 293] width 931 height 338
click at [887, 198] on input "**" at bounding box center [956, 205] width 267 height 36
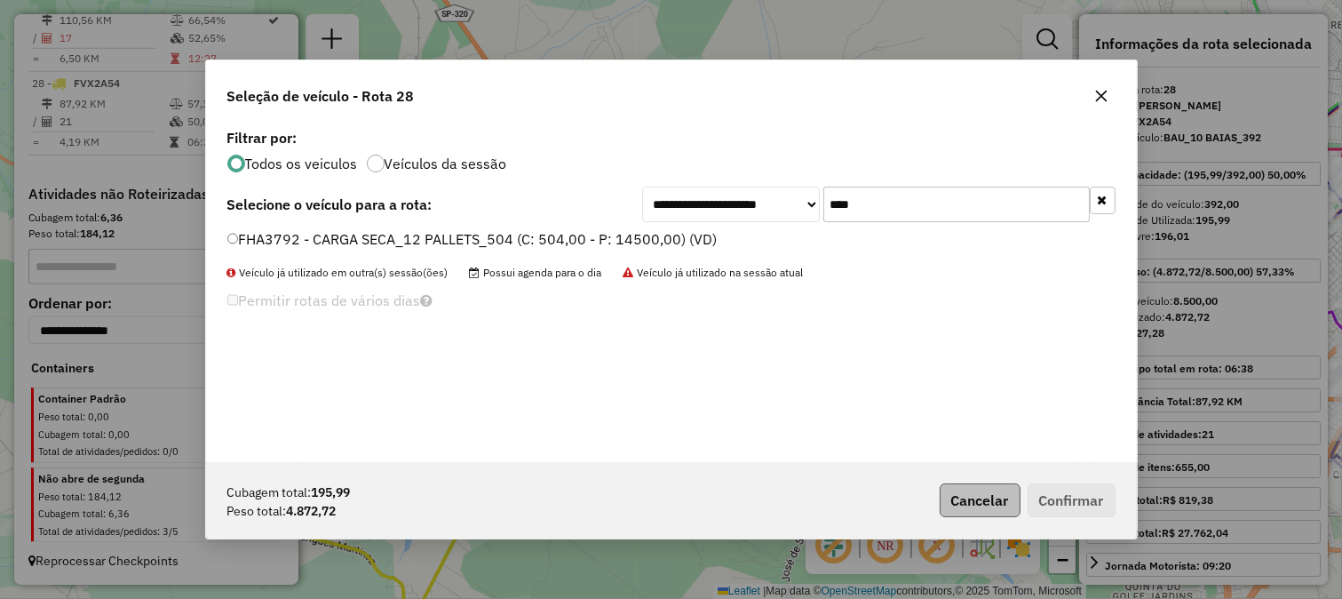
type input "****"
click at [973, 497] on button "Cancelar" at bounding box center [980, 500] width 81 height 34
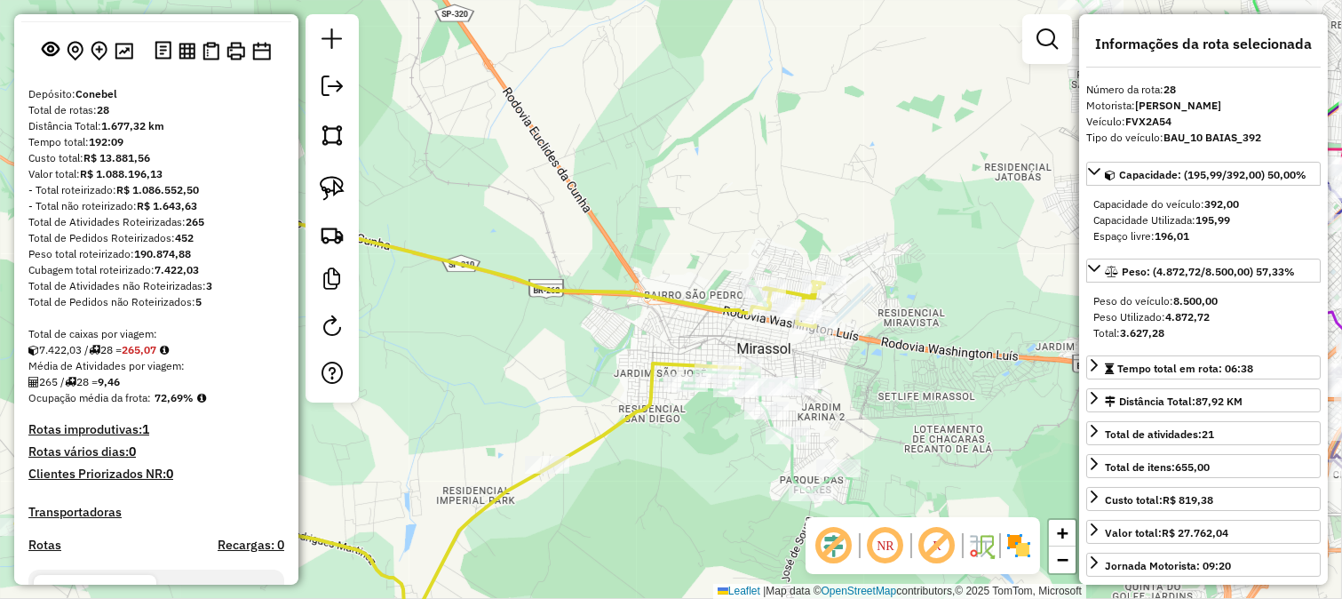
scroll to position [0, 0]
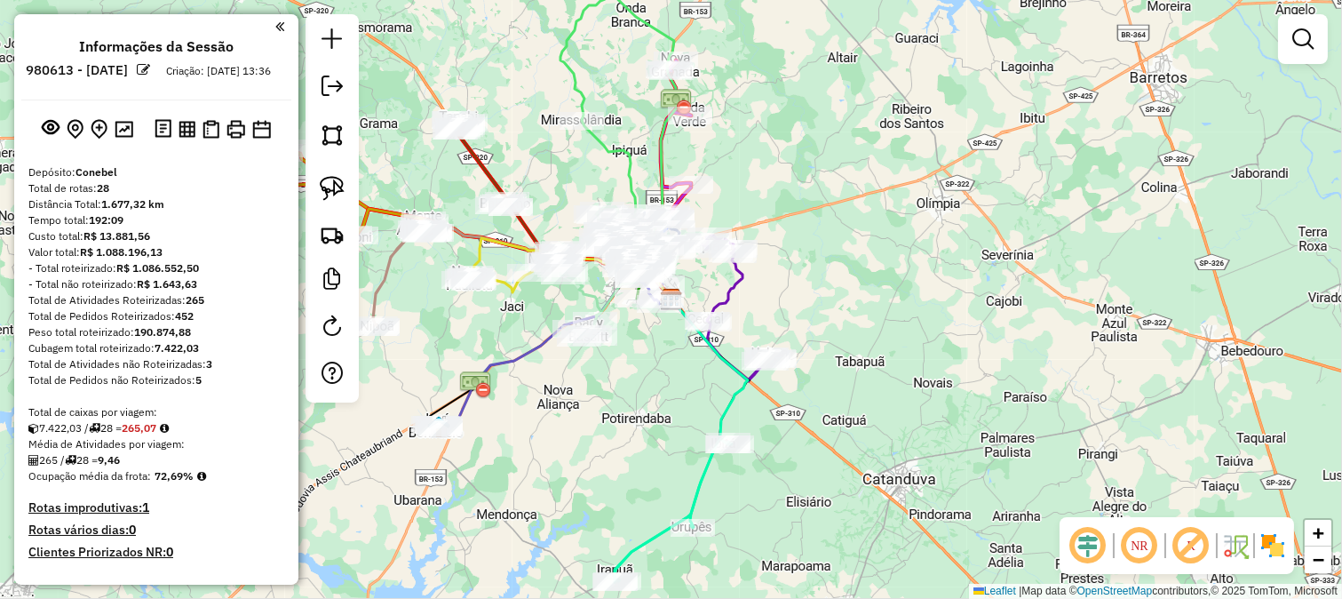
click at [1096, 555] on em at bounding box center [1088, 545] width 43 height 43
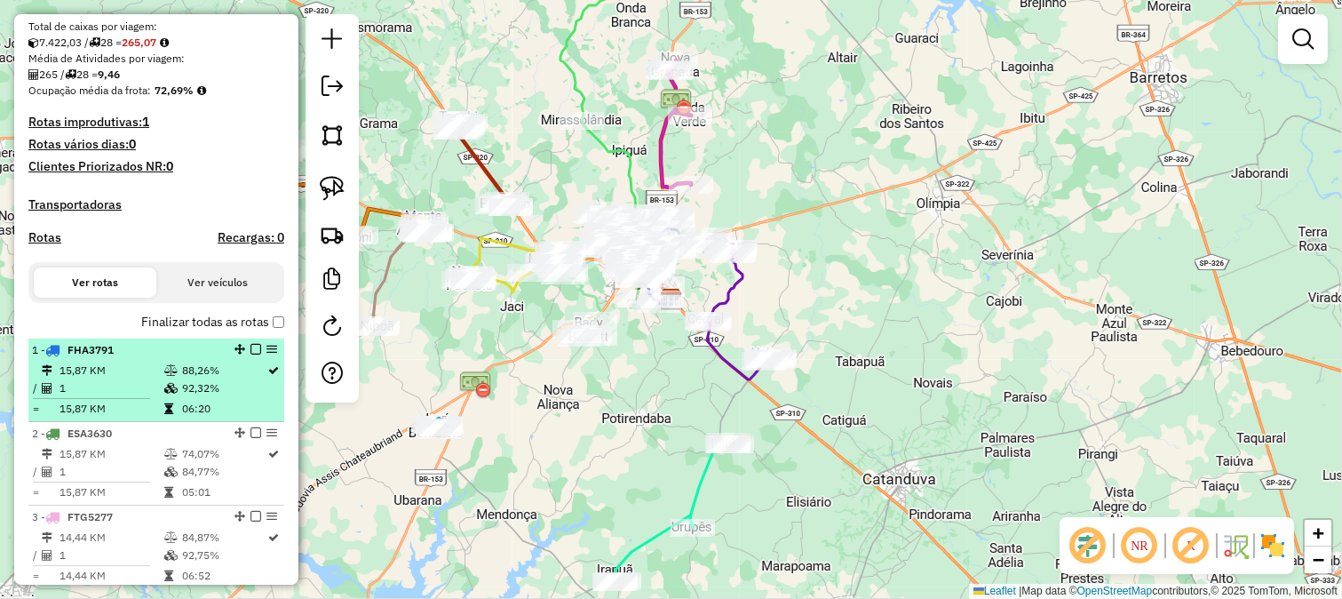
scroll to position [394, 0]
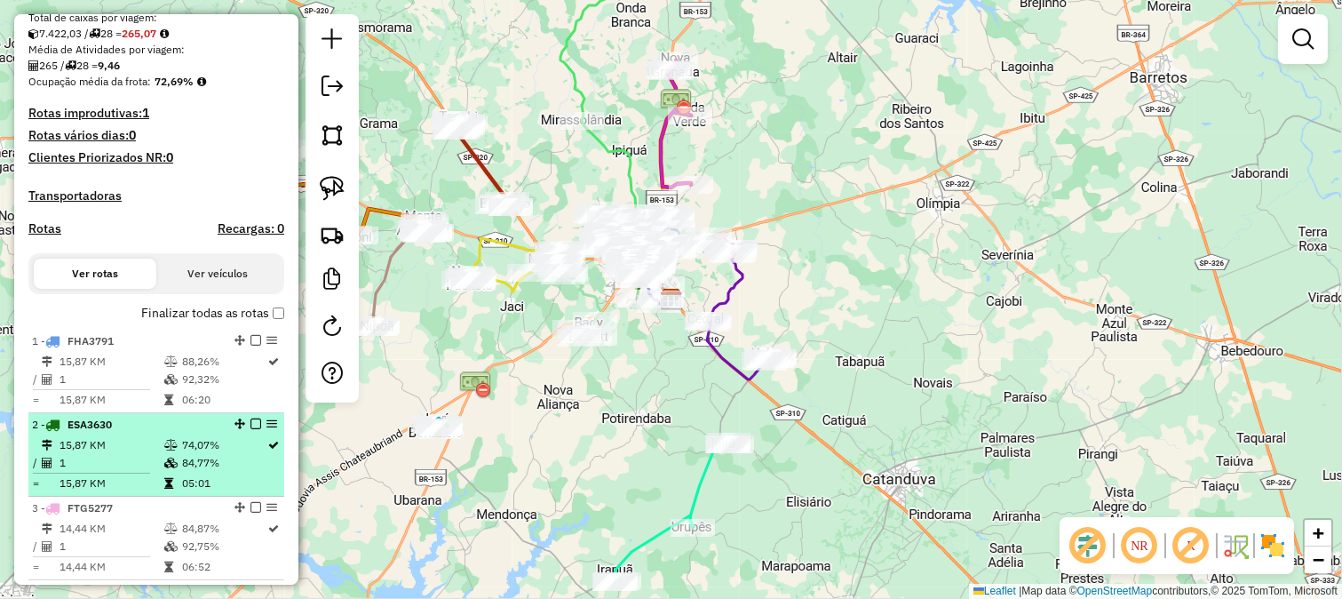
click at [179, 428] on li "2 - ESA3630 15,87 KM 74,07% / 1 84,77% = 15,87 KM 05:01" at bounding box center [156, 455] width 256 height 84
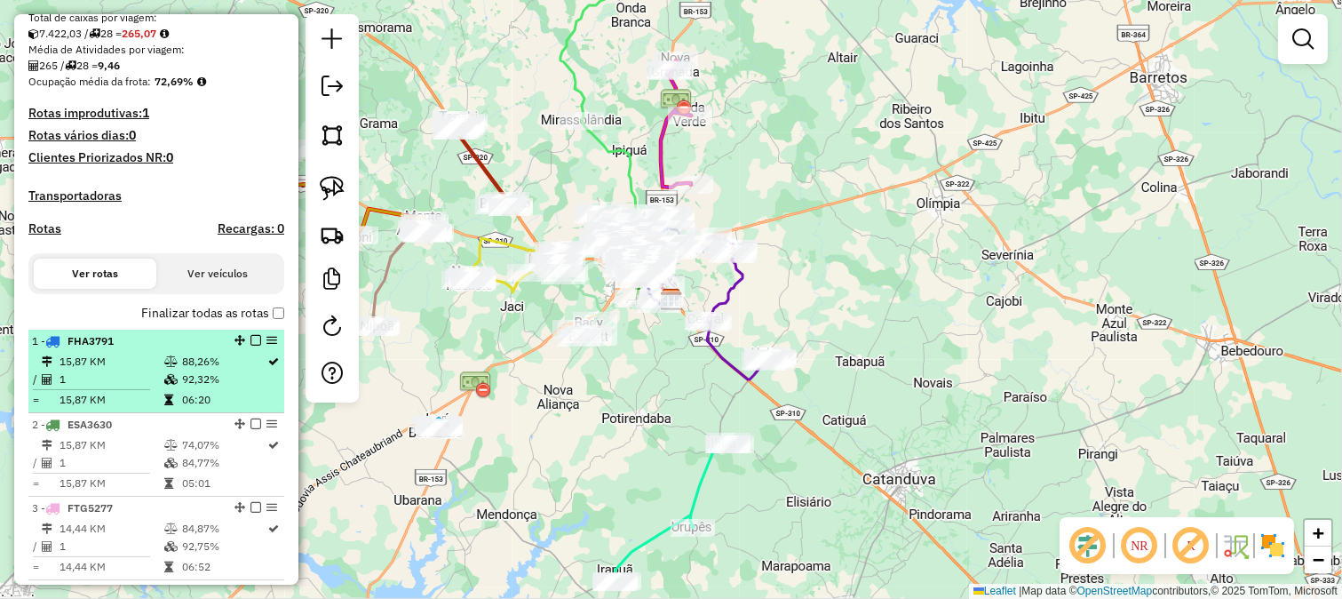
select select "**********"
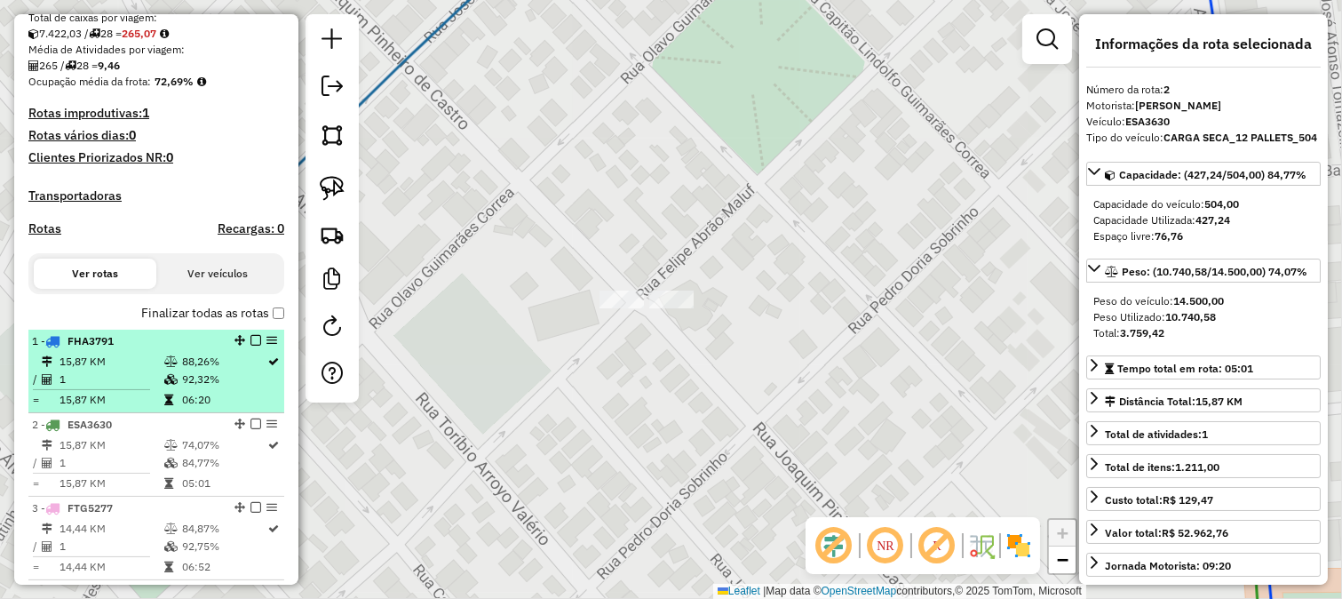
click at [188, 388] on td "92,32%" at bounding box center [224, 379] width 86 height 18
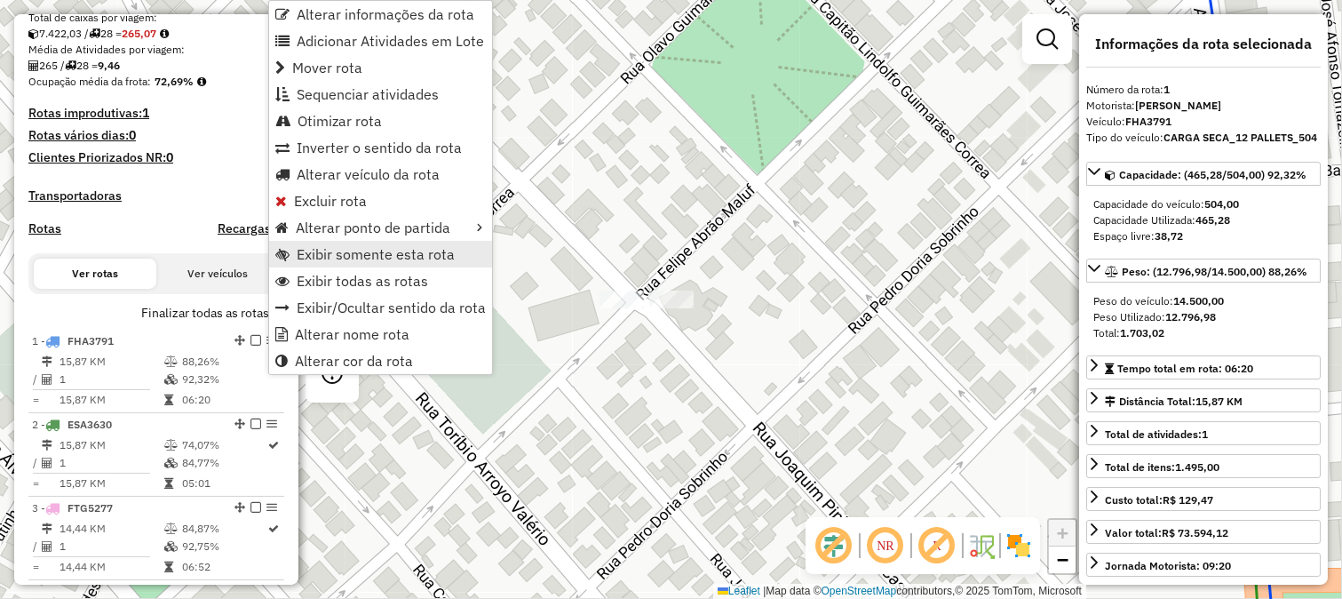
click at [401, 255] on span "Exibir somente esta rota" at bounding box center [376, 254] width 158 height 14
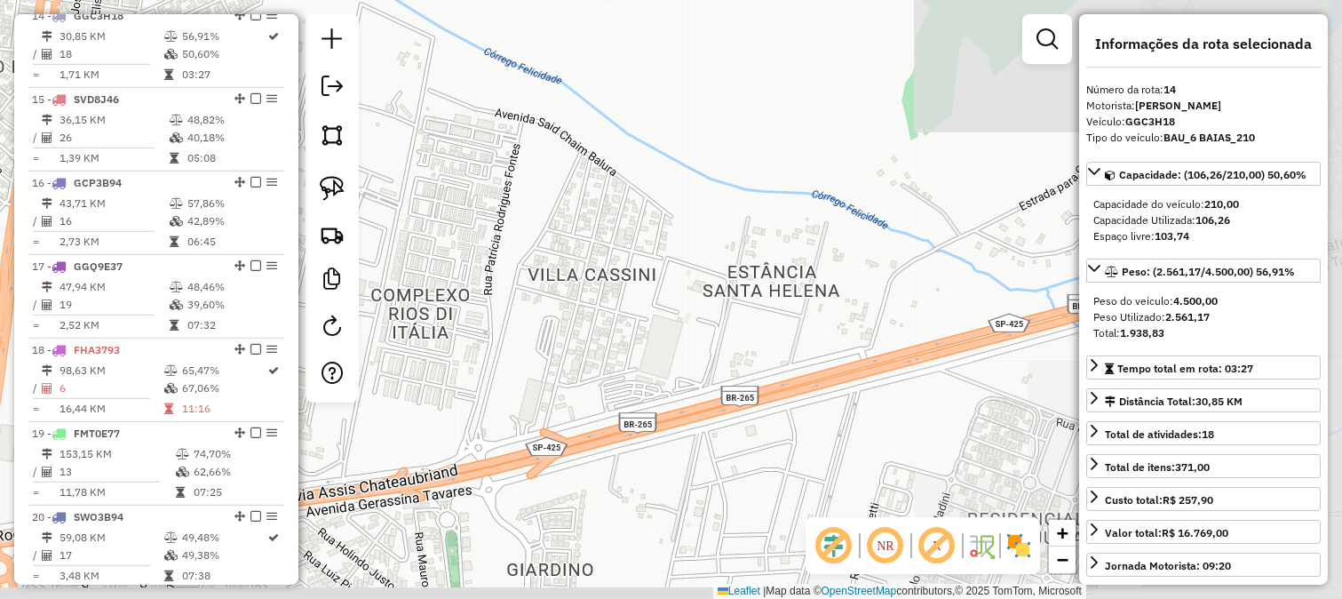
scroll to position [1809, 0]
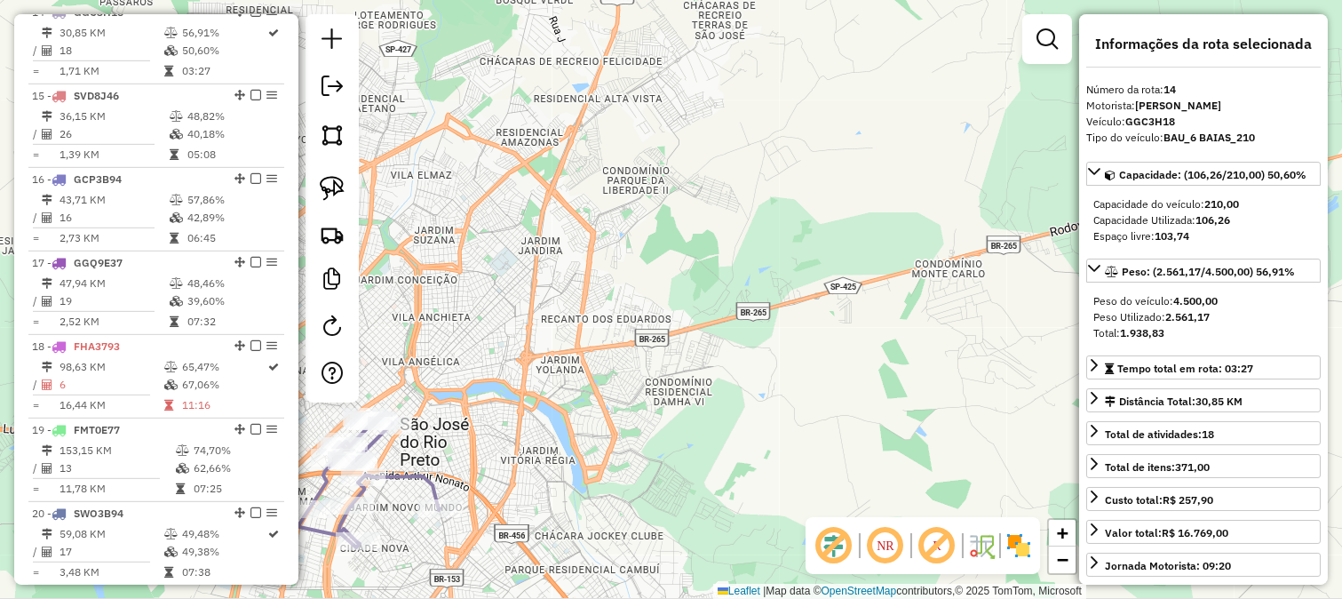
drag, startPoint x: 531, startPoint y: 336, endPoint x: 740, endPoint y: 288, distance: 214.2
click at [740, 288] on div "Janela de atendimento Grade de atendimento Capacidade Transportadoras Veículos …" at bounding box center [671, 299] width 1342 height 599
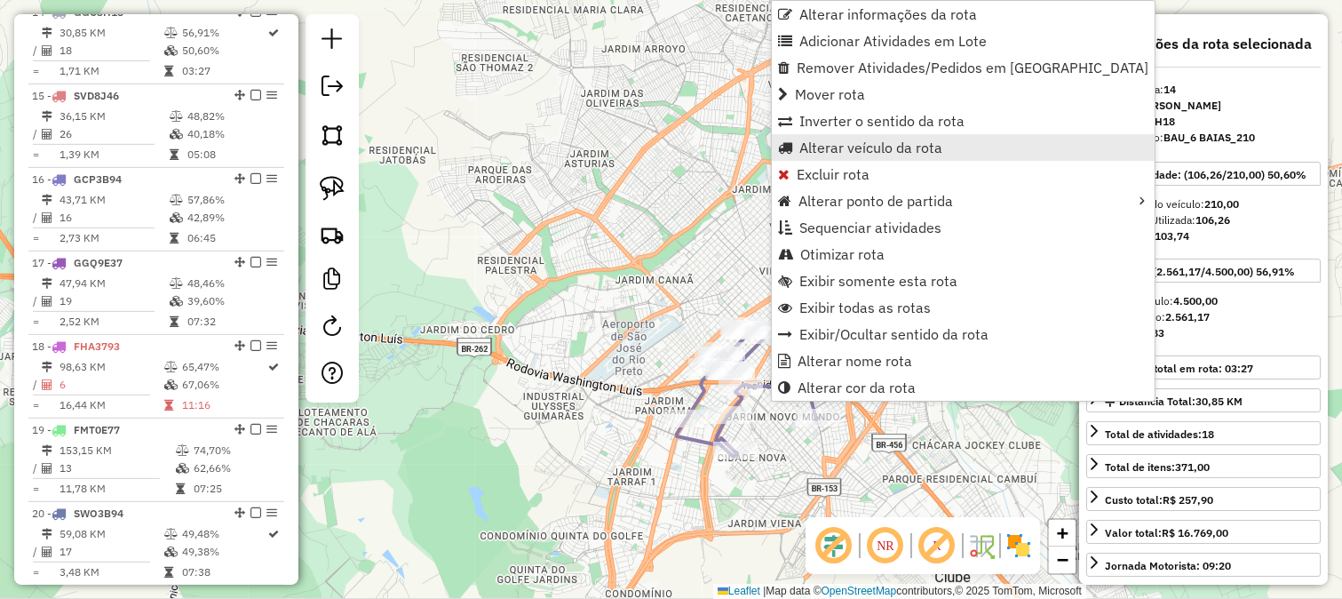
click at [858, 147] on span "Alterar veículo da rota" at bounding box center [871, 147] width 143 height 14
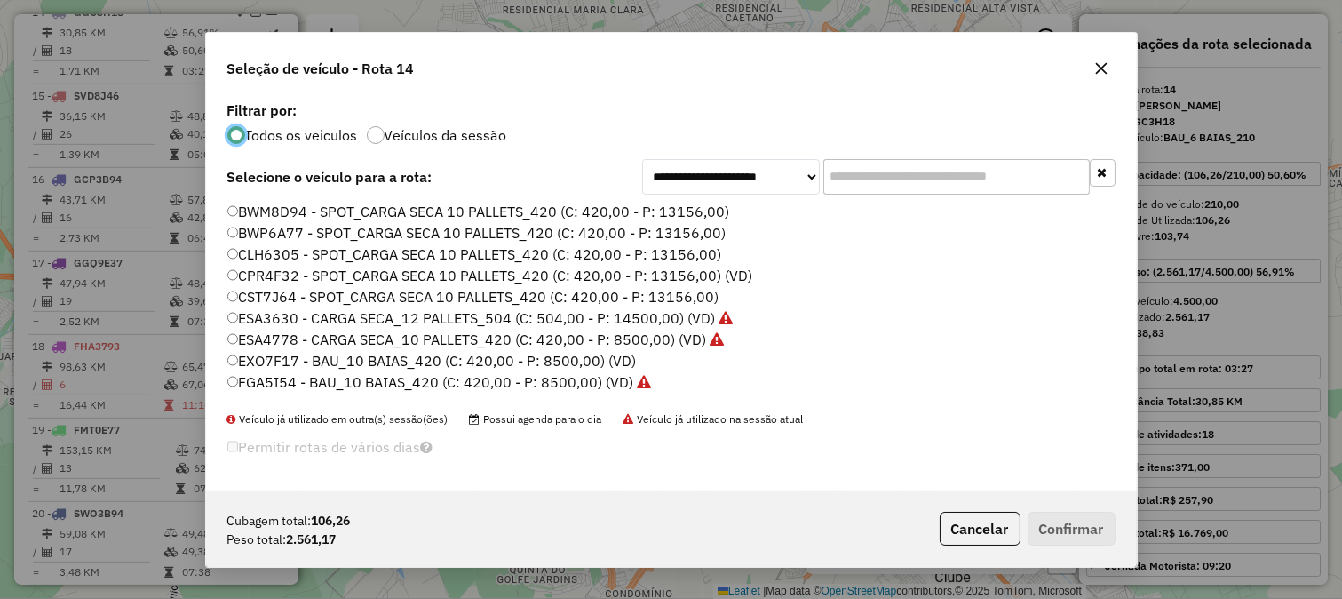
scroll to position [10, 4]
click at [951, 173] on input "text" at bounding box center [956, 177] width 267 height 36
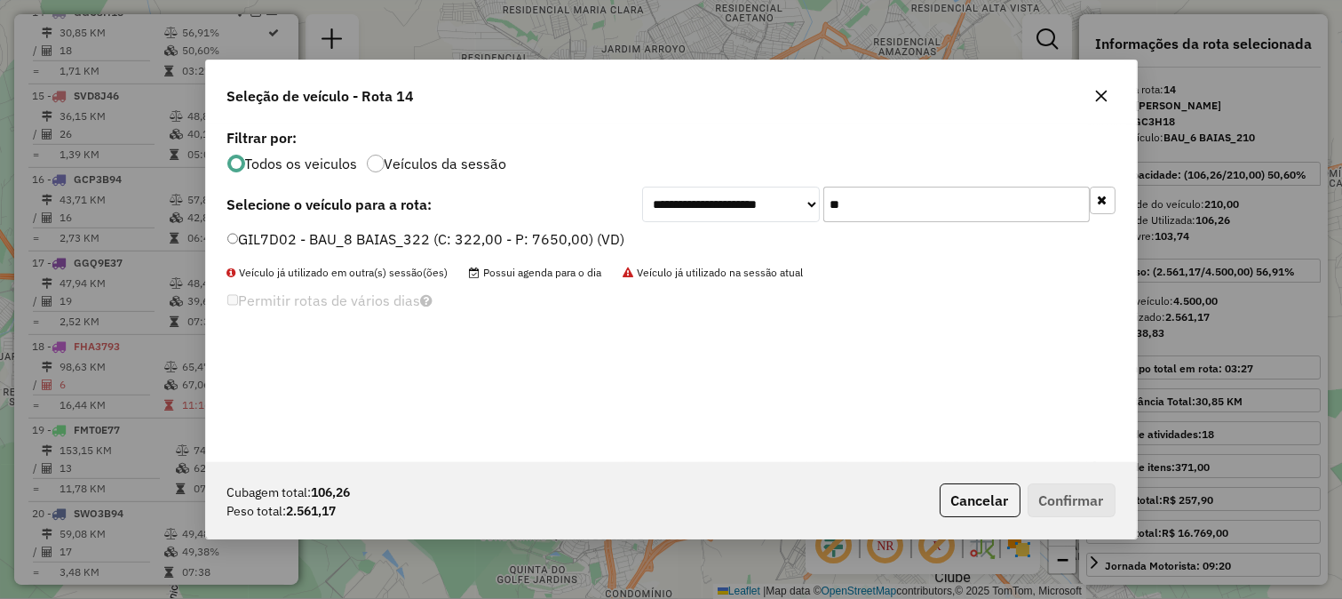
click at [935, 195] on input "**" at bounding box center [956, 205] width 267 height 36
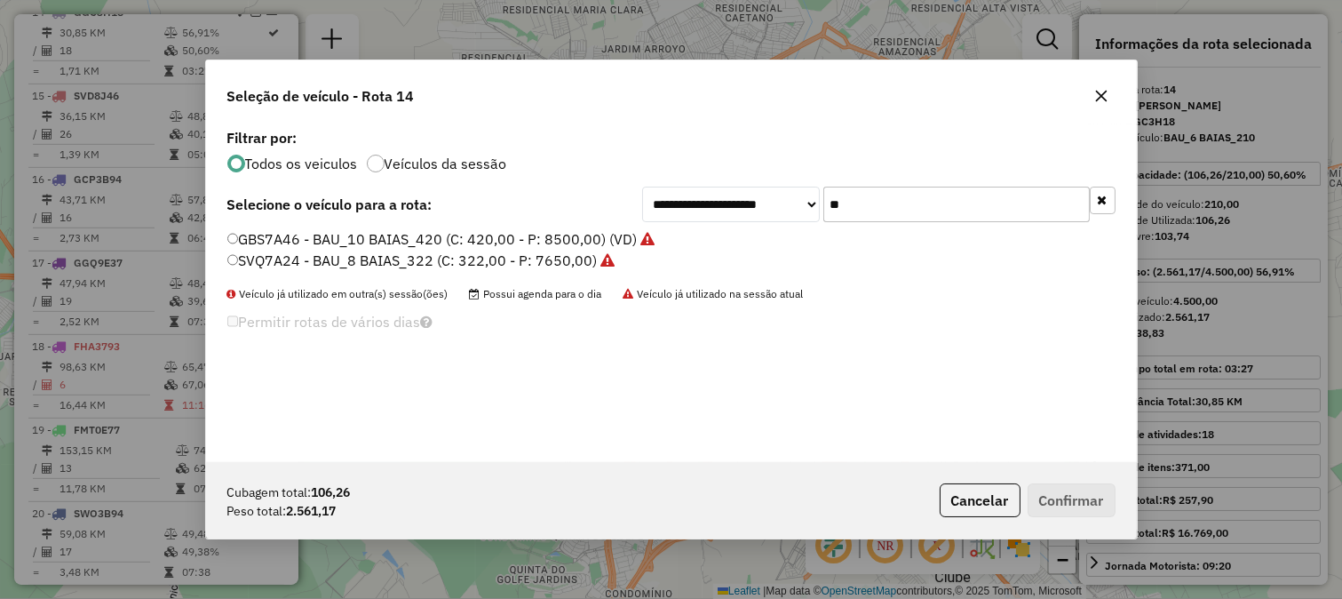
click at [937, 201] on input "**" at bounding box center [956, 205] width 267 height 36
click at [907, 195] on input "**" at bounding box center [956, 205] width 267 height 36
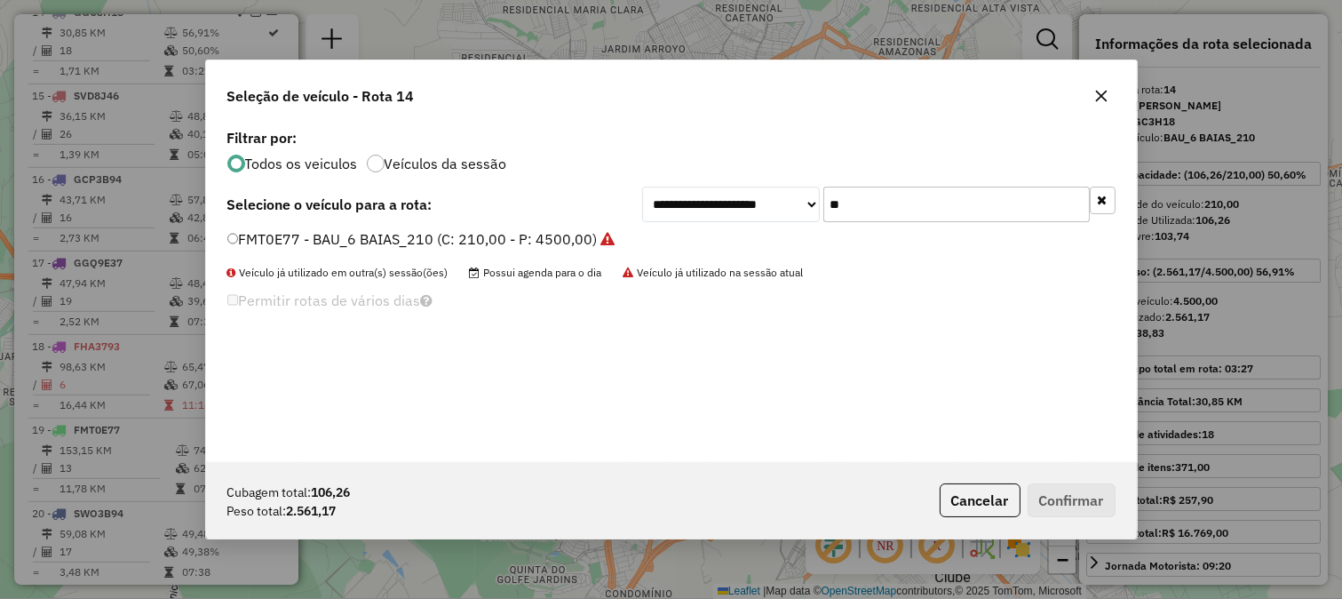
click at [907, 195] on input "**" at bounding box center [956, 205] width 267 height 36
type input "**"
click at [940, 521] on div "Cubagem total: 106,26 Peso total: 2.561,17 Cancelar Confirmar" at bounding box center [671, 500] width 931 height 76
click at [946, 505] on button "Cancelar" at bounding box center [980, 500] width 81 height 34
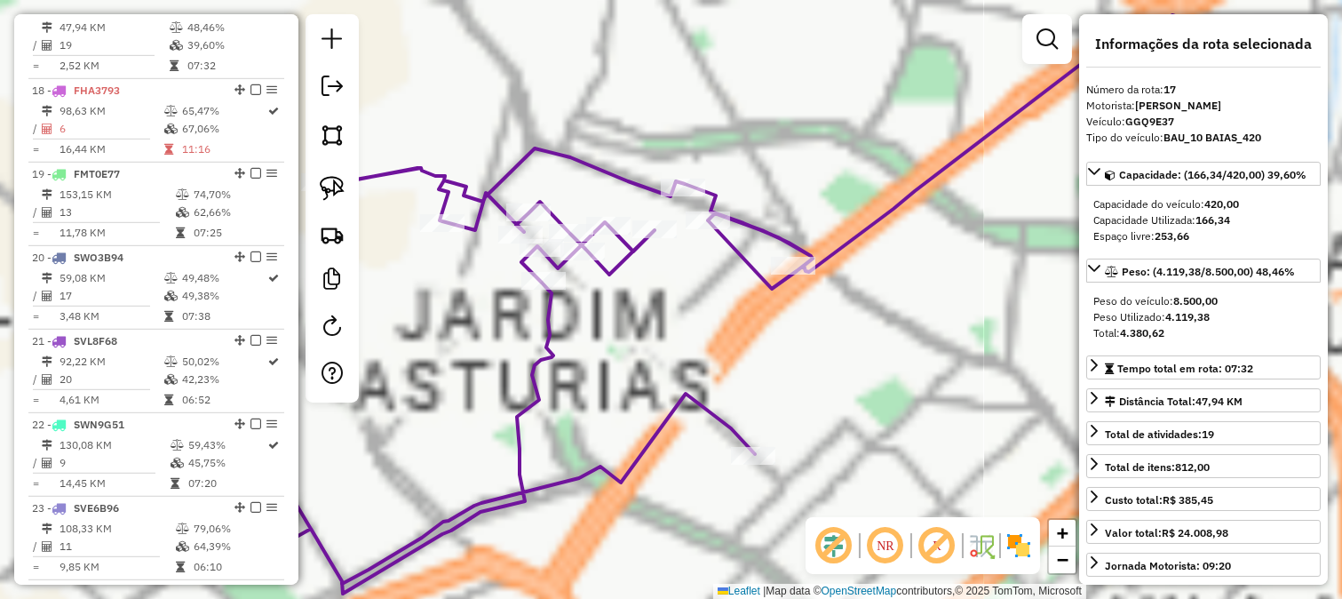
scroll to position [2059, 0]
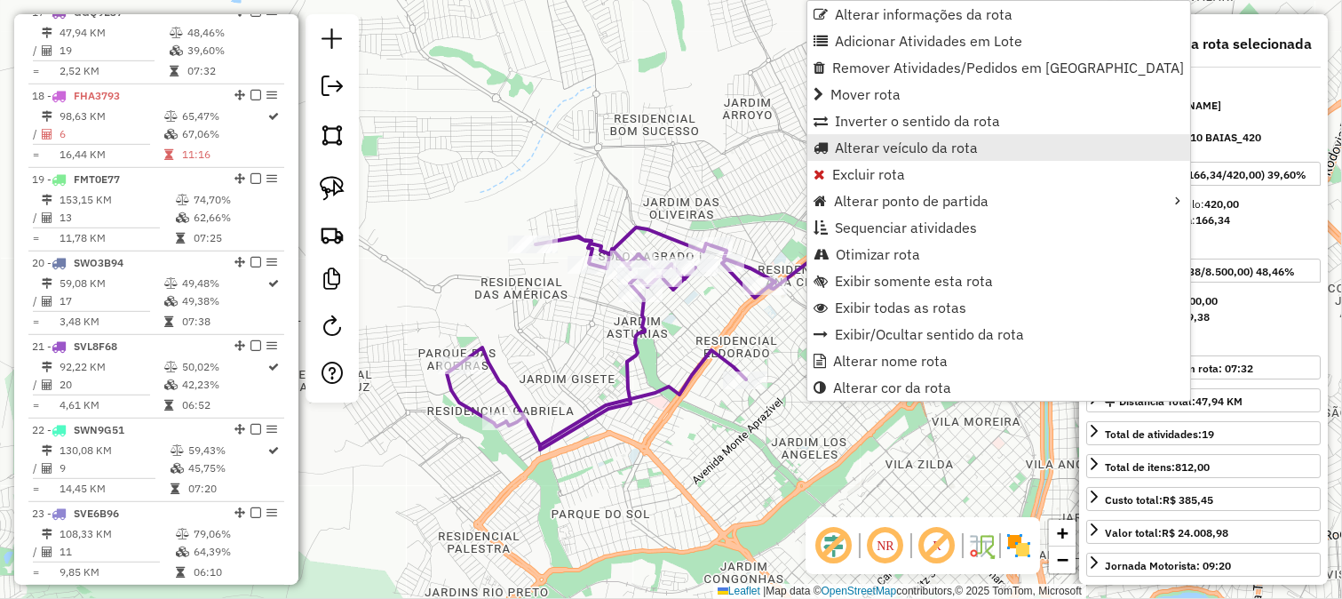
click at [889, 154] on span "Alterar veículo da rota" at bounding box center [906, 147] width 143 height 14
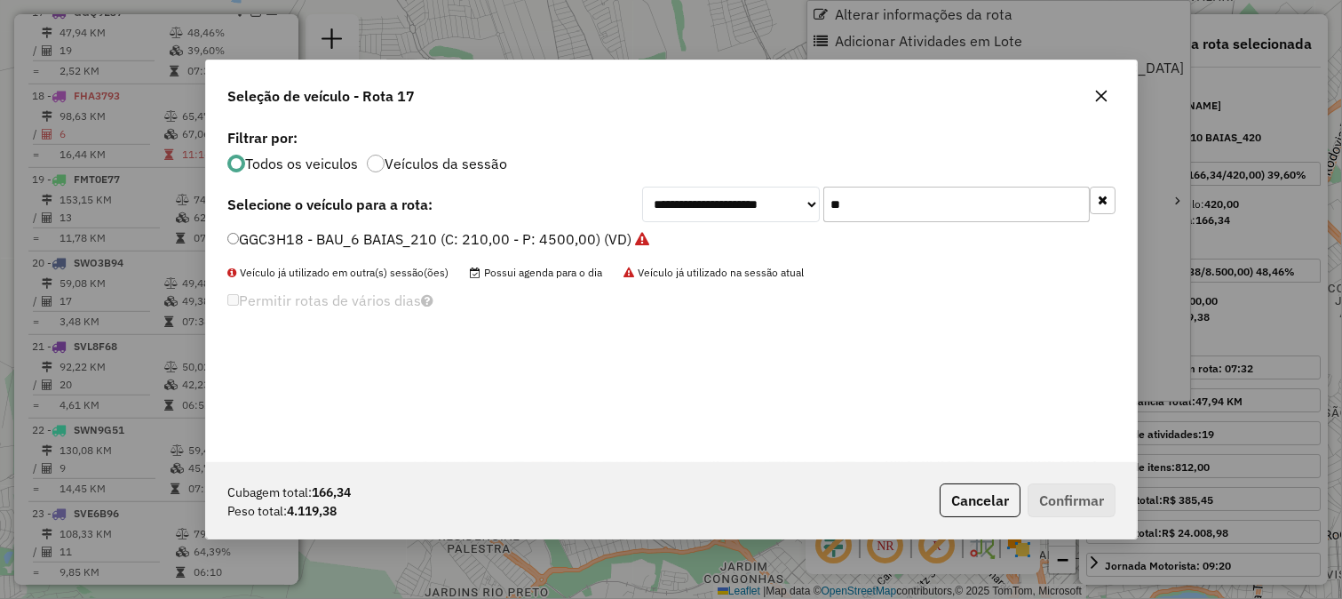
scroll to position [10, 4]
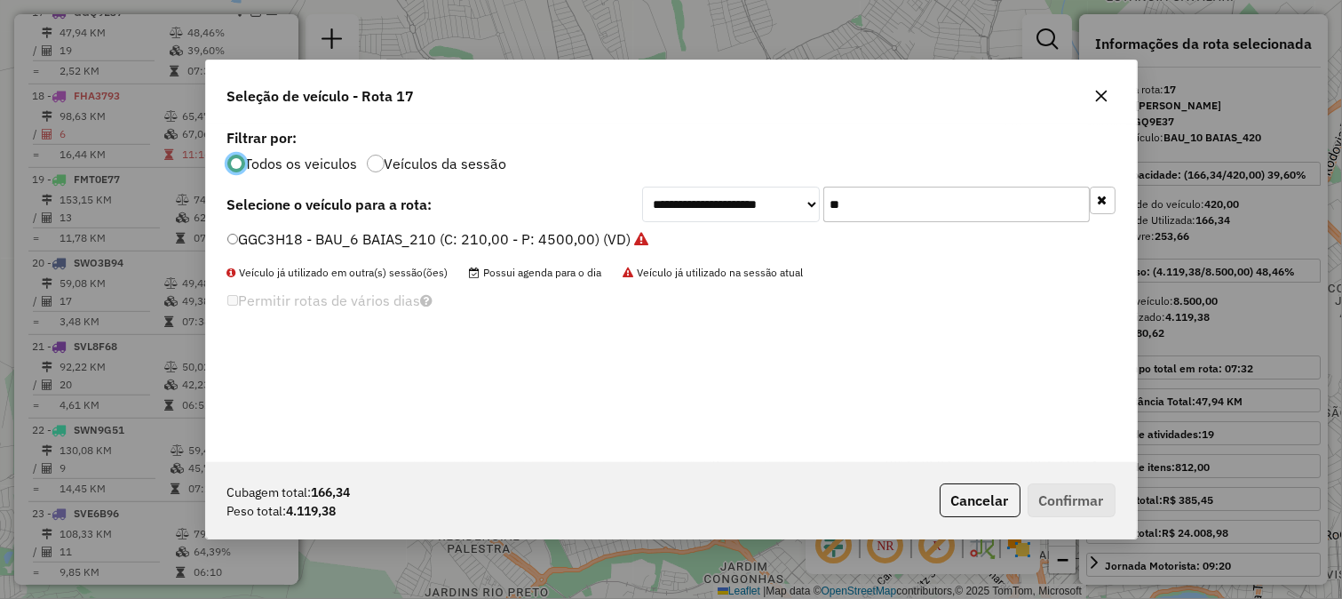
click at [958, 180] on div "**********" at bounding box center [671, 293] width 931 height 338
click at [1037, 171] on div "Todos os veiculos Veículos da sessão" at bounding box center [671, 161] width 888 height 21
click at [1018, 204] on input "**" at bounding box center [956, 205] width 267 height 36
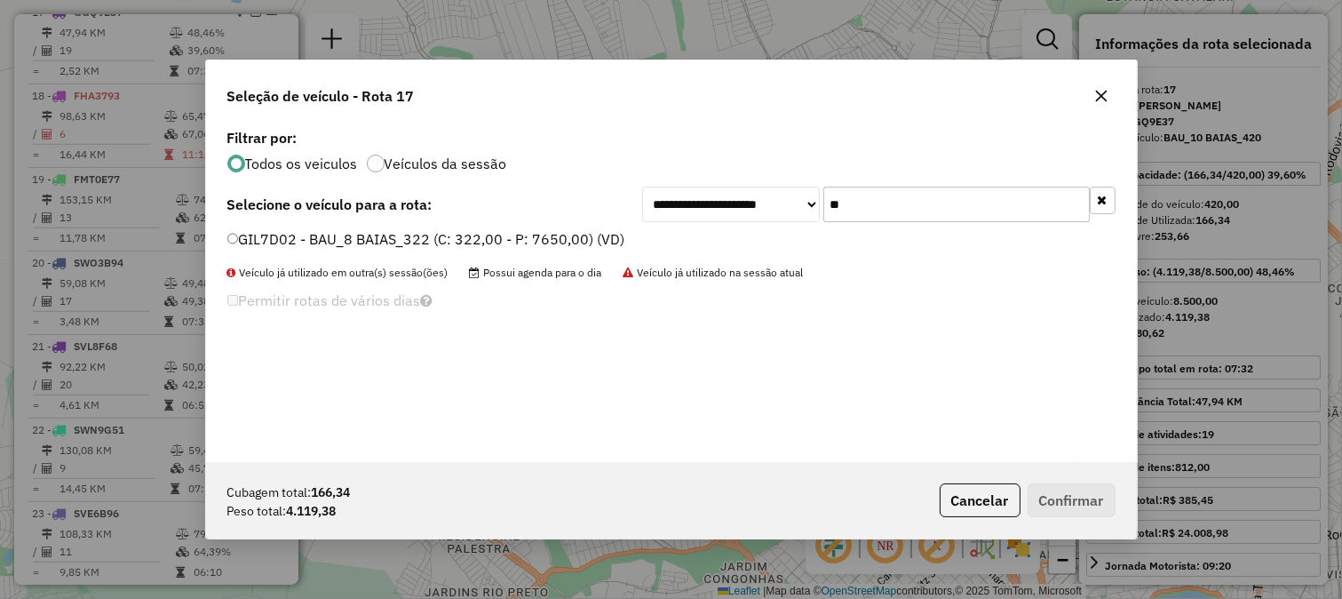
type input "**"
click at [583, 227] on div "**********" at bounding box center [671, 293] width 931 height 338
click at [583, 234] on label "GIL7D02 - BAU_8 BAIAS_322 (C: 322,00 - P: 7650,00) (VD)" at bounding box center [426, 238] width 398 height 21
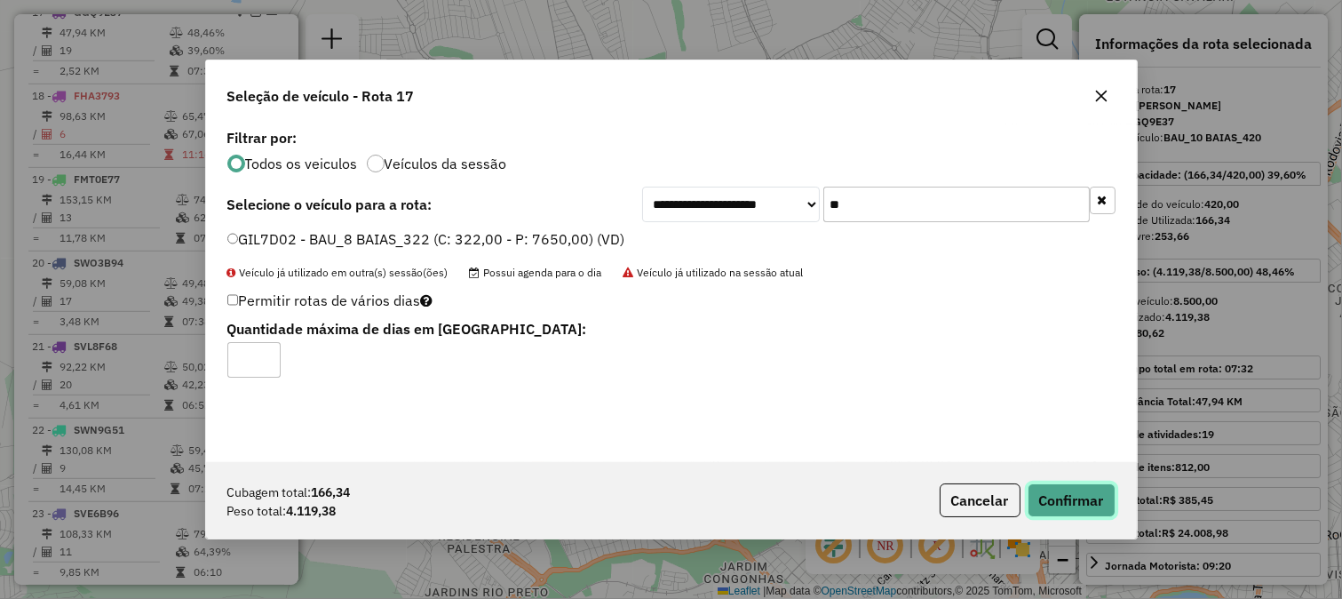
click at [1053, 506] on button "Confirmar" at bounding box center [1072, 500] width 88 height 34
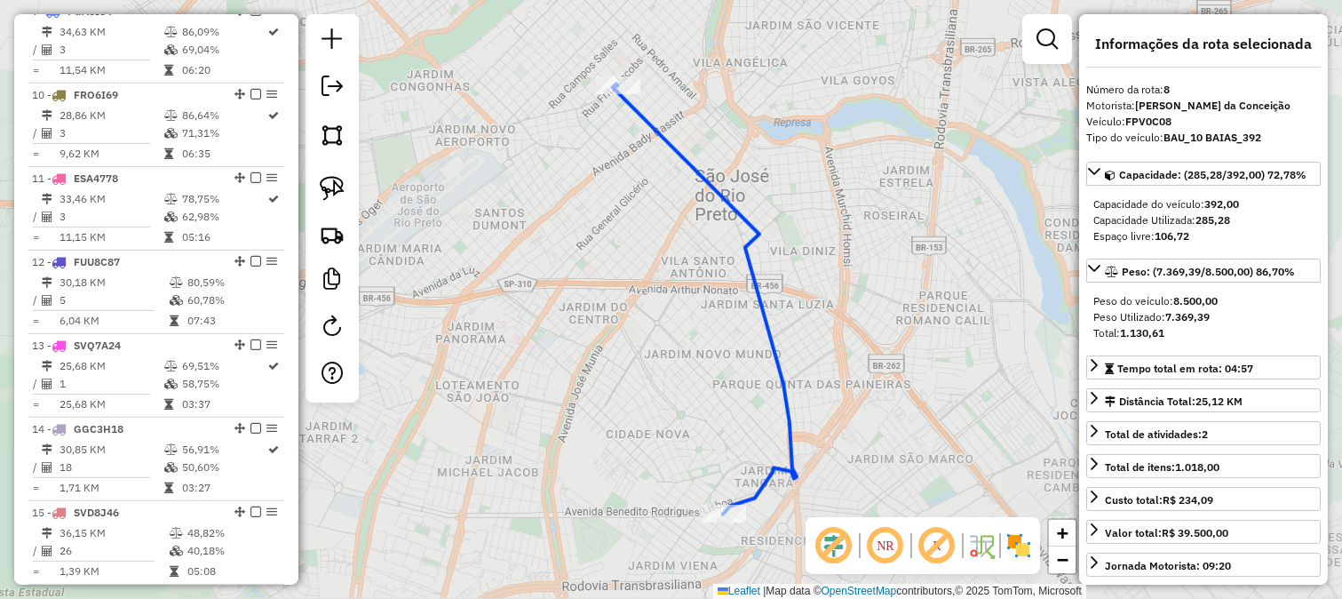
scroll to position [1309, 0]
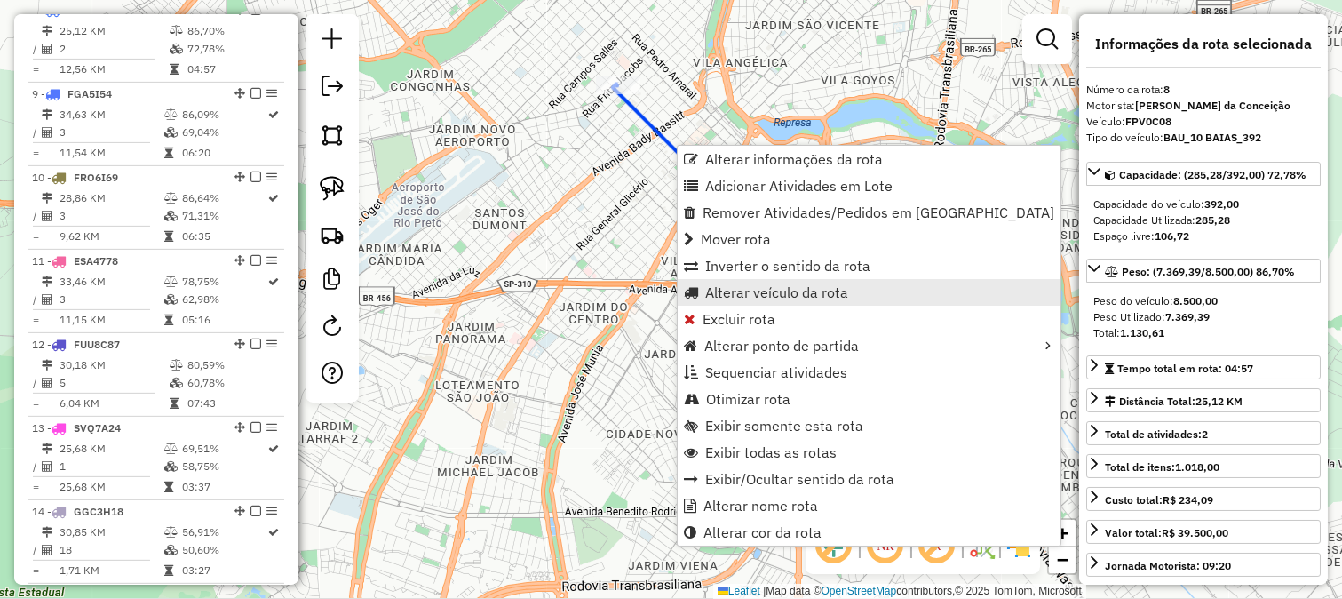
click at [768, 299] on span "Alterar veículo da rota" at bounding box center [776, 292] width 143 height 14
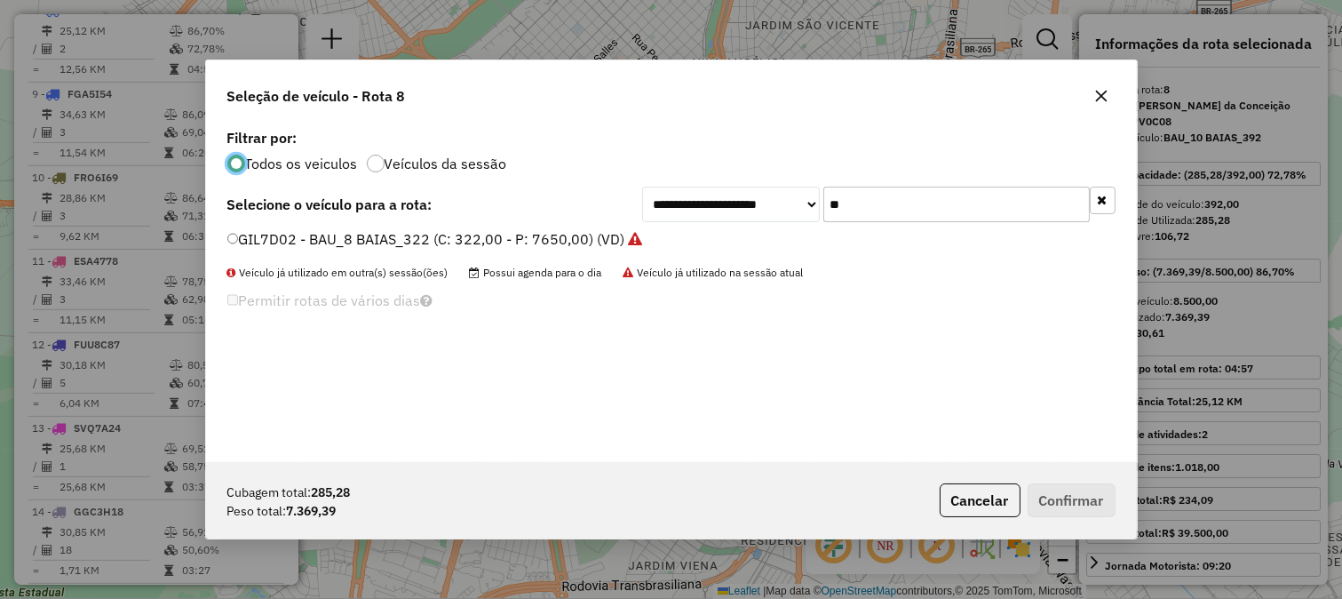
scroll to position [10, 4]
click at [943, 208] on input "**" at bounding box center [956, 205] width 267 height 36
drag, startPoint x: 943, startPoint y: 208, endPoint x: 1094, endPoint y: 172, distance: 155.1
click at [943, 208] on input "**" at bounding box center [956, 205] width 267 height 36
type input "**"
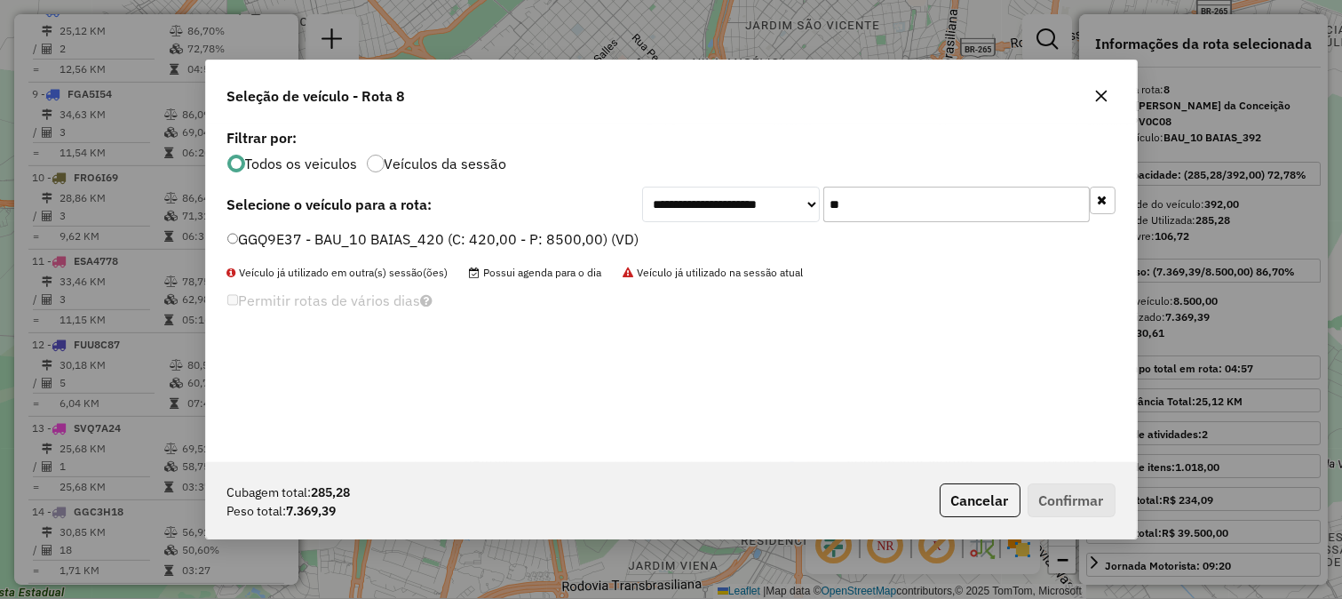
drag, startPoint x: 615, startPoint y: 243, endPoint x: 602, endPoint y: 237, distance: 13.9
click at [615, 243] on label "GGQ9E37 - BAU_10 BAIAS_420 (C: 420,00 - P: 8500,00) (VD)" at bounding box center [433, 238] width 412 height 21
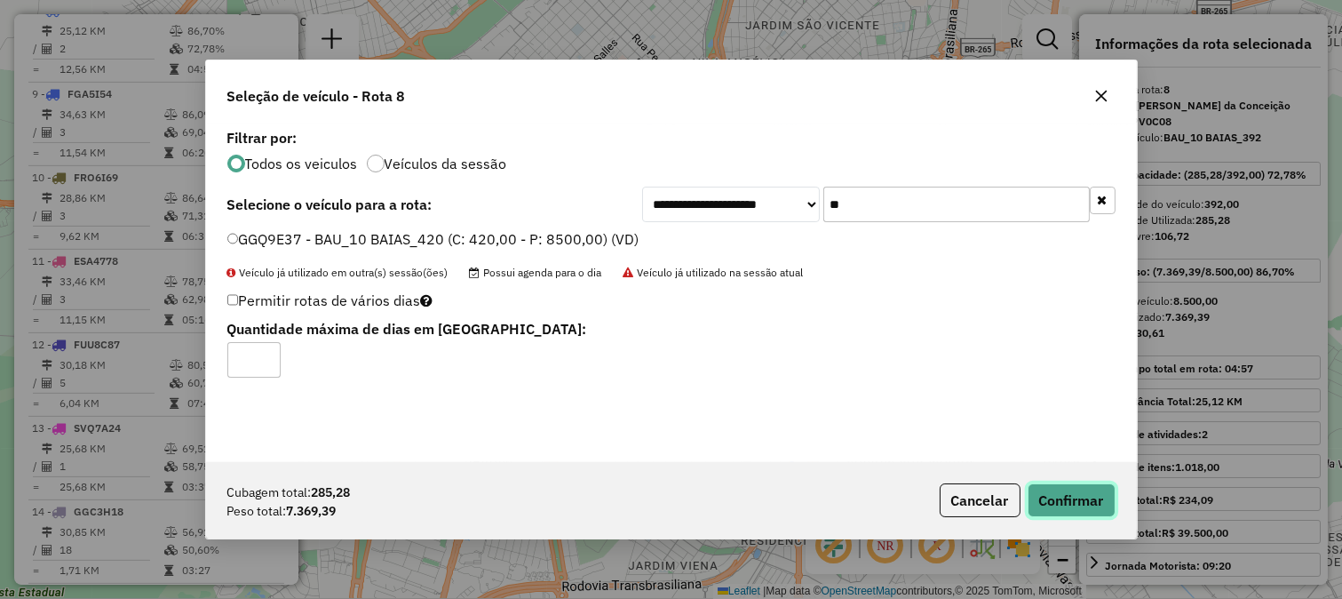
click at [1098, 492] on button "Confirmar" at bounding box center [1072, 500] width 88 height 34
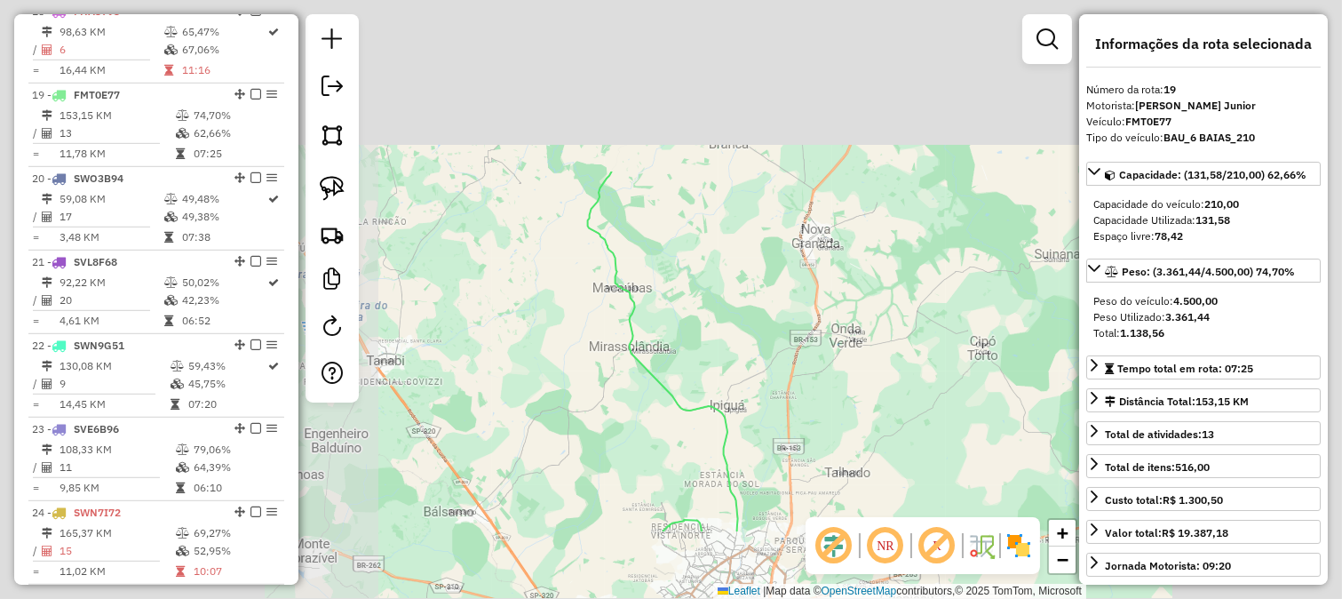
scroll to position [2226, 0]
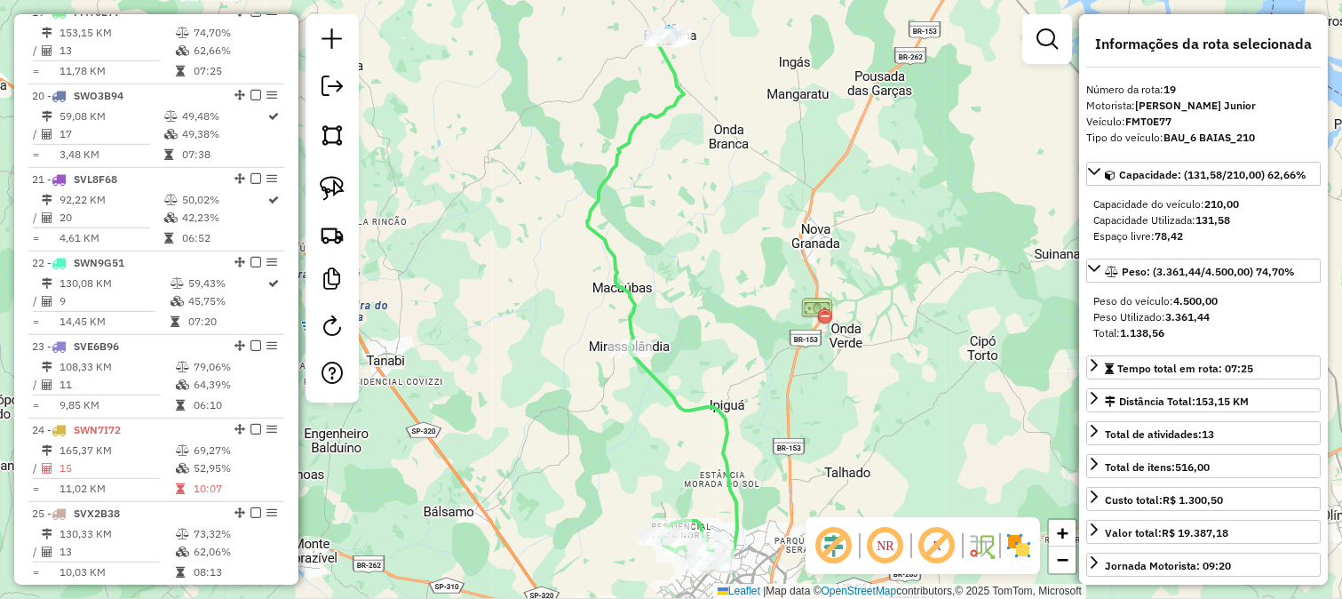
drag, startPoint x: 688, startPoint y: 307, endPoint x: 688, endPoint y: 210, distance: 97.7
click at [693, 243] on div "Janela de atendimento Grade de atendimento Capacidade Transportadoras Veículos …" at bounding box center [671, 299] width 1342 height 599
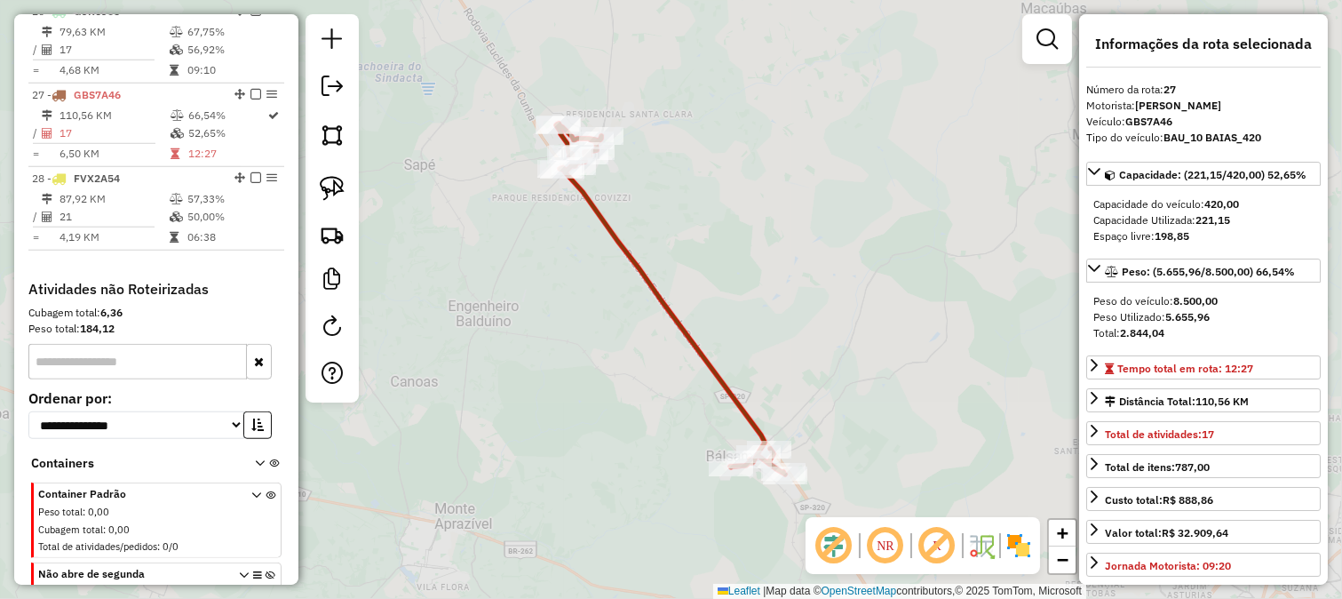
scroll to position [2894, 0]
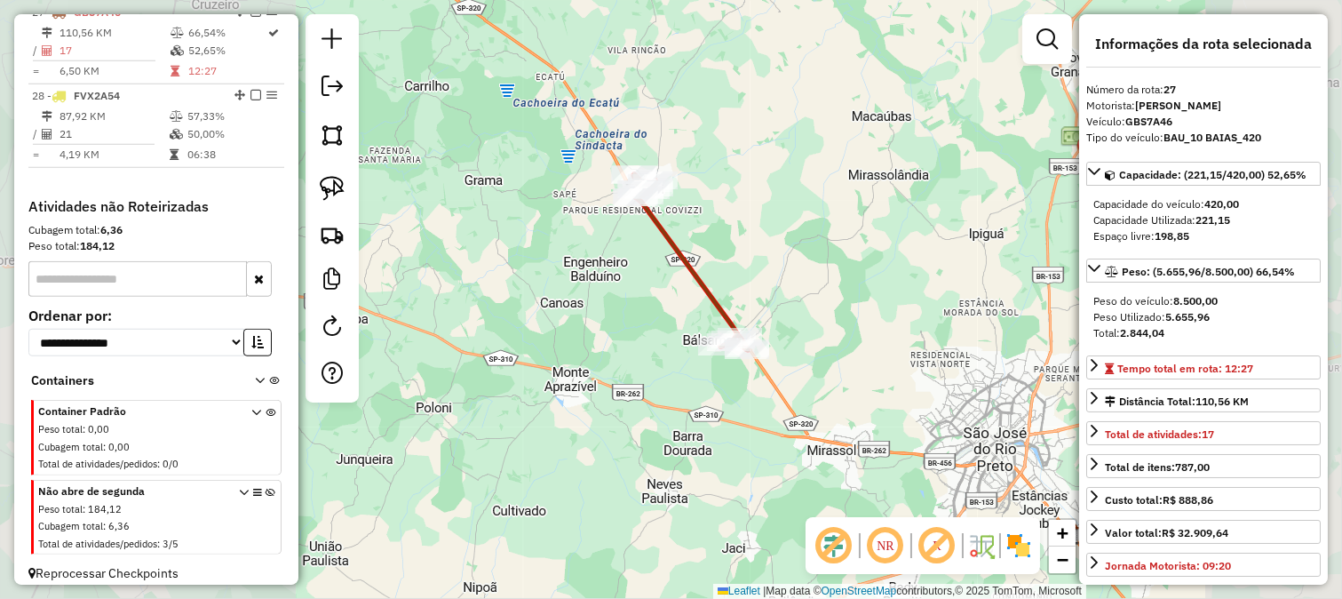
drag, startPoint x: 680, startPoint y: 194, endPoint x: 697, endPoint y: 249, distance: 57.9
click at [697, 247] on div "Janela de atendimento Grade de atendimento Capacidade Transportadoras Veículos …" at bounding box center [671, 299] width 1342 height 599
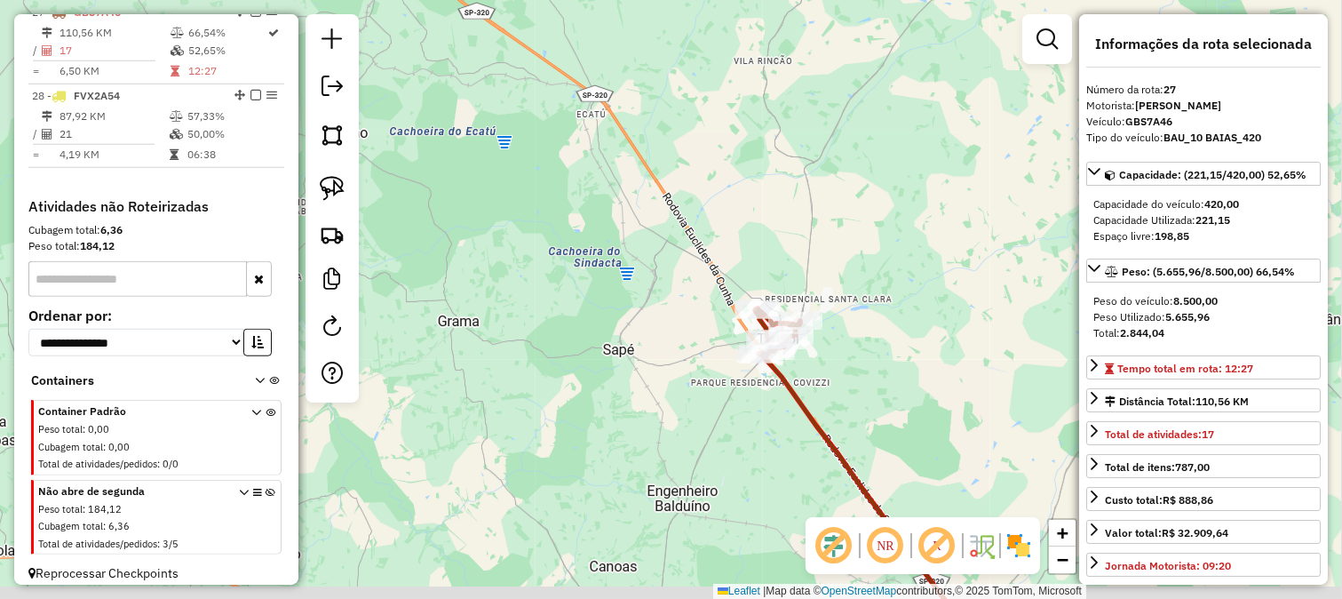
drag, startPoint x: 857, startPoint y: 395, endPoint x: 737, endPoint y: 251, distance: 188.0
click at [767, 291] on div "Janela de atendimento Grade de atendimento Capacidade Transportadoras Veículos …" at bounding box center [671, 299] width 1342 height 599
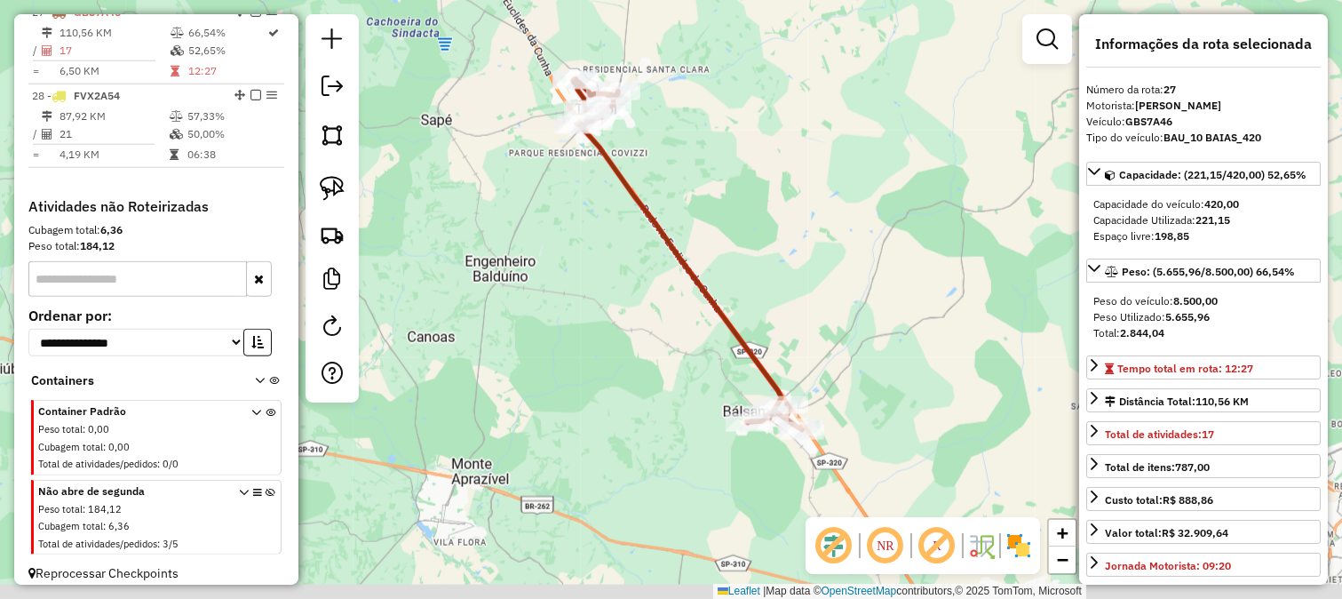
drag, startPoint x: 846, startPoint y: 339, endPoint x: 806, endPoint y: 269, distance: 80.8
click at [814, 282] on div "Janela de atendimento Grade de atendimento Capacidade Transportadoras Veículos …" at bounding box center [671, 299] width 1342 height 599
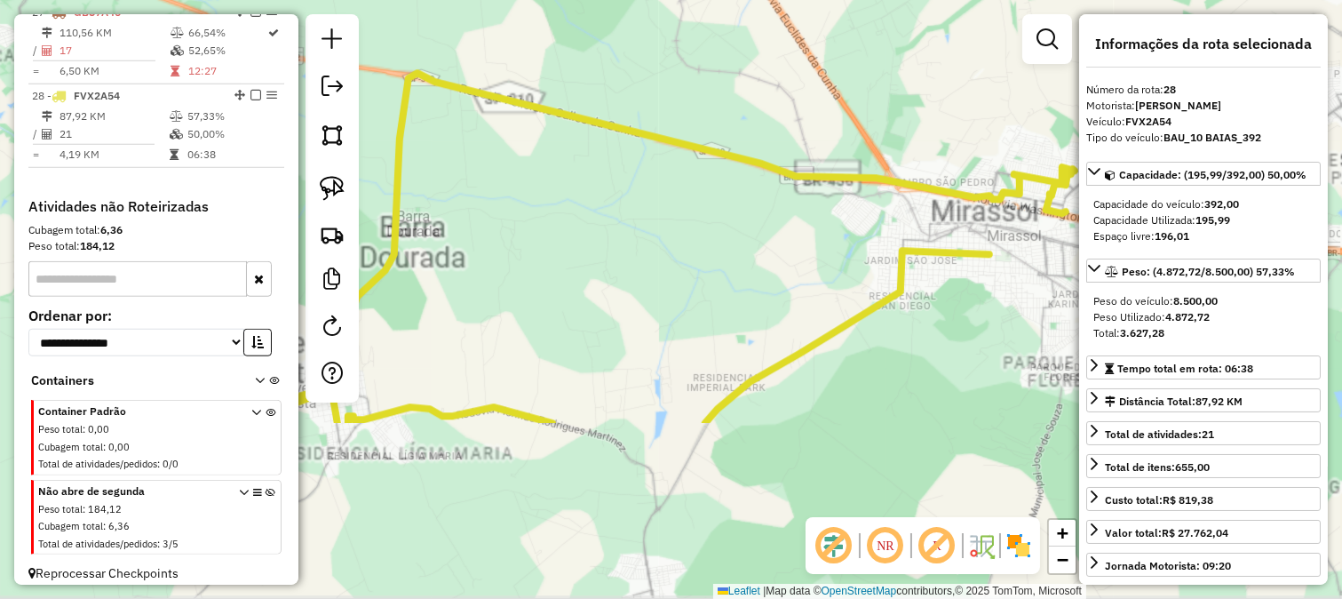
scroll to position [2920, 0]
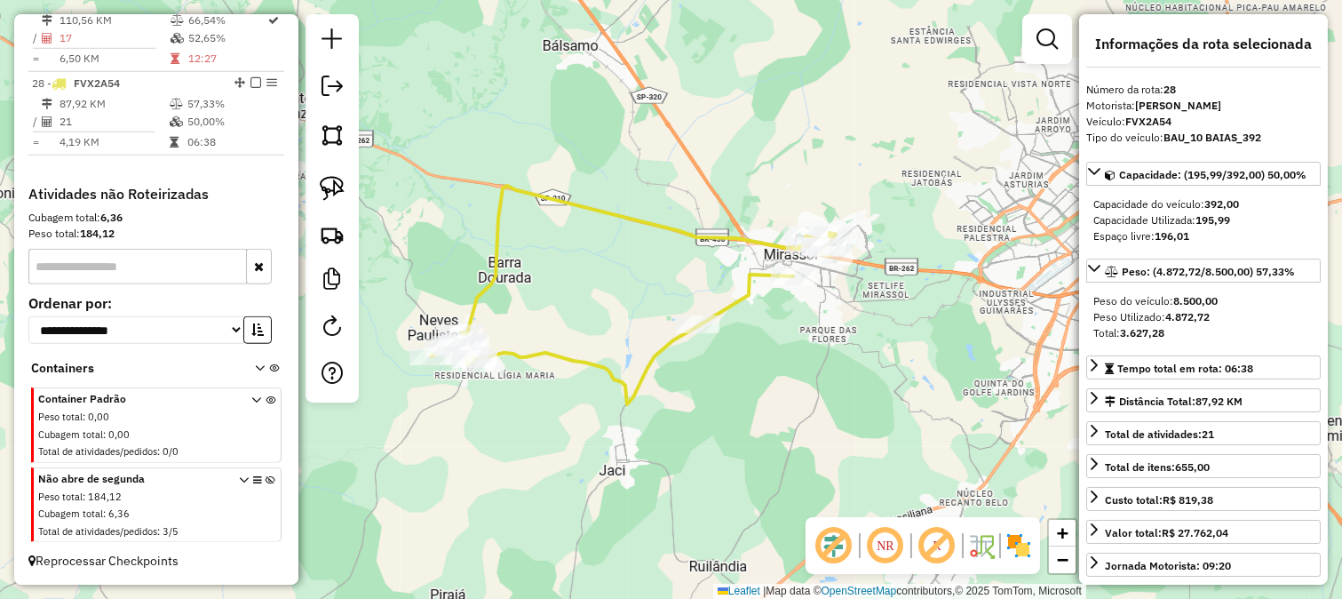
drag, startPoint x: 664, startPoint y: 114, endPoint x: 689, endPoint y: 204, distance: 94.2
click at [689, 204] on div "Janela de atendimento Grade de atendimento Capacidade Transportadoras Veículos …" at bounding box center [671, 299] width 1342 height 599
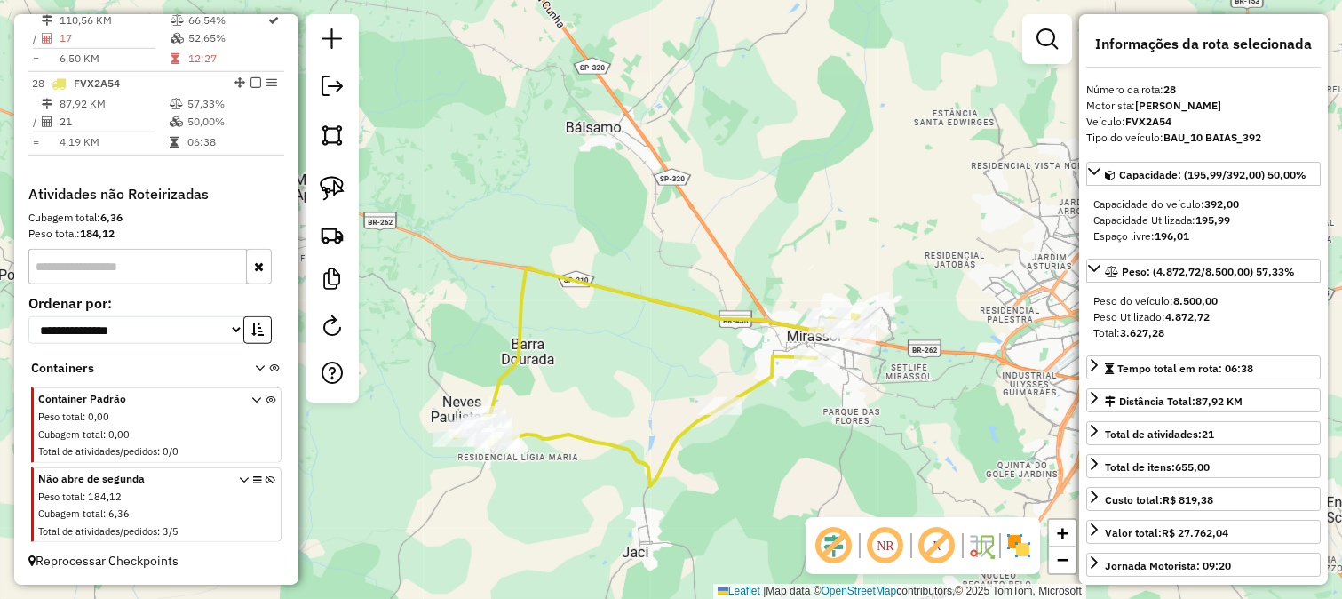
drag, startPoint x: 685, startPoint y: 188, endPoint x: 709, endPoint y: 267, distance: 82.6
click at [709, 267] on div "Janela de atendimento Grade de atendimento Capacidade Transportadoras Veículos …" at bounding box center [671, 299] width 1342 height 599
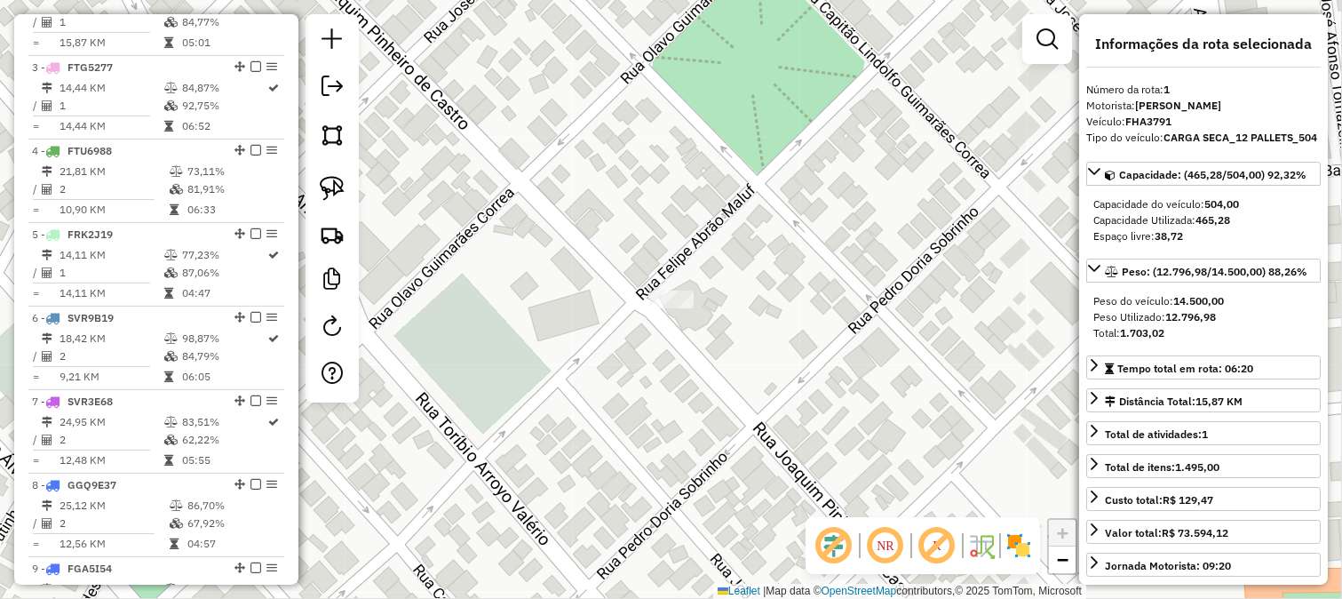
scroll to position [724, 0]
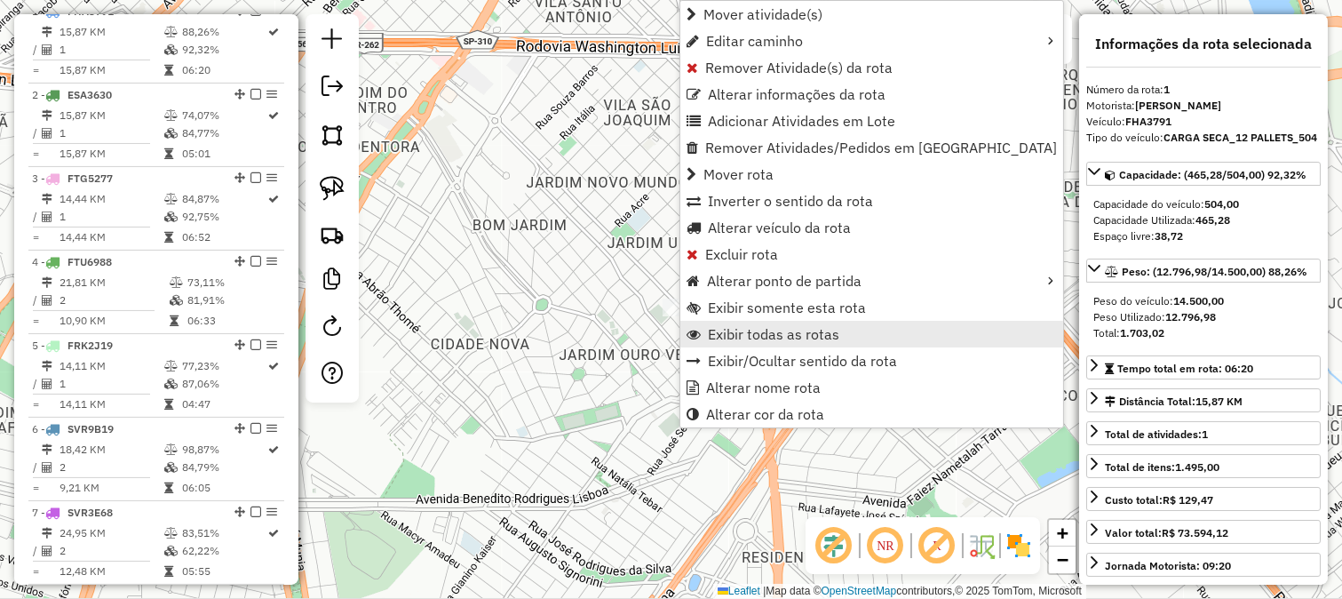
click at [739, 344] on link "Exibir todas as rotas" at bounding box center [871, 334] width 383 height 27
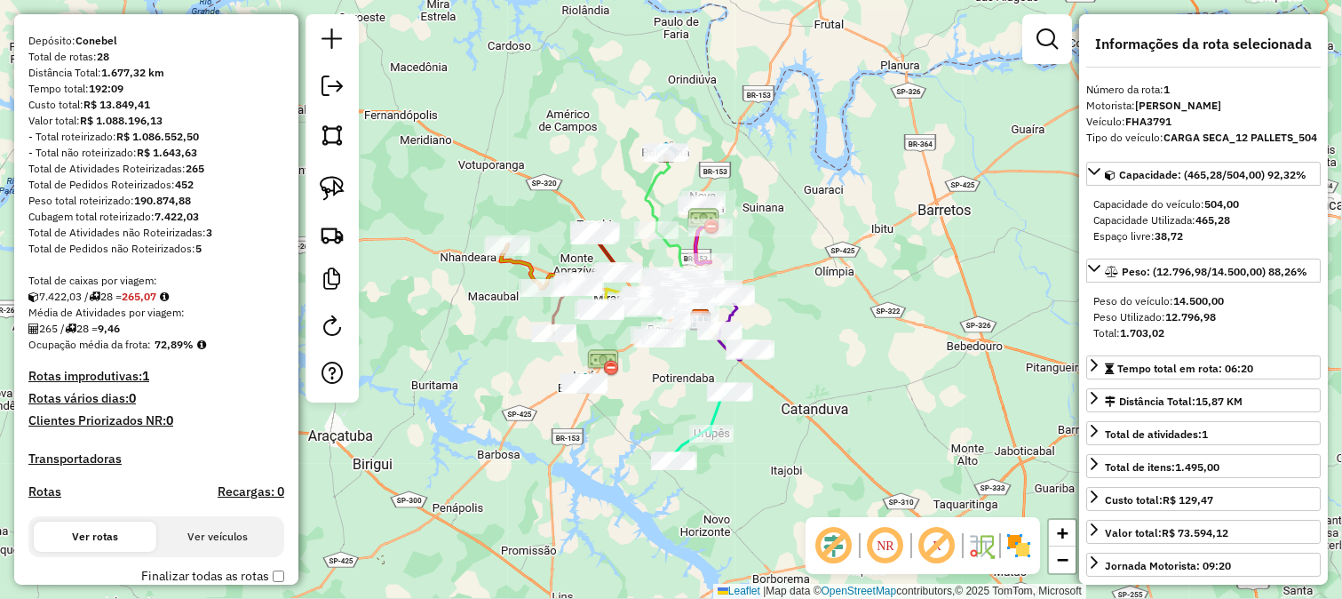
scroll to position [0, 0]
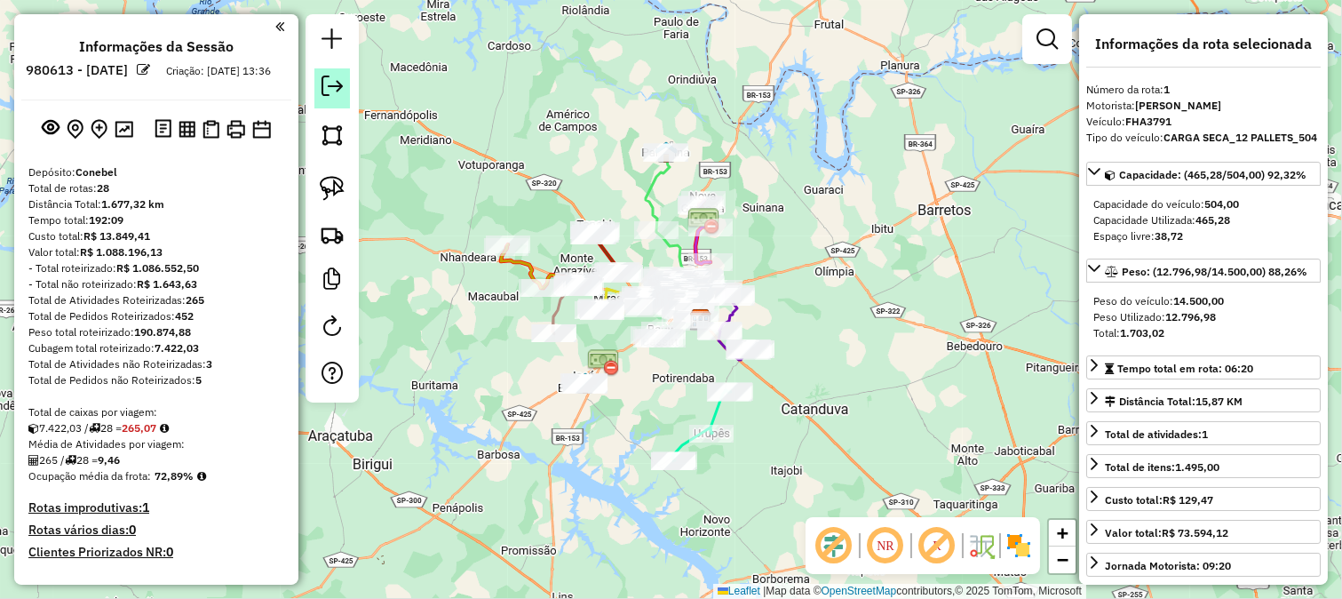
click at [341, 69] on link at bounding box center [332, 88] width 36 height 40
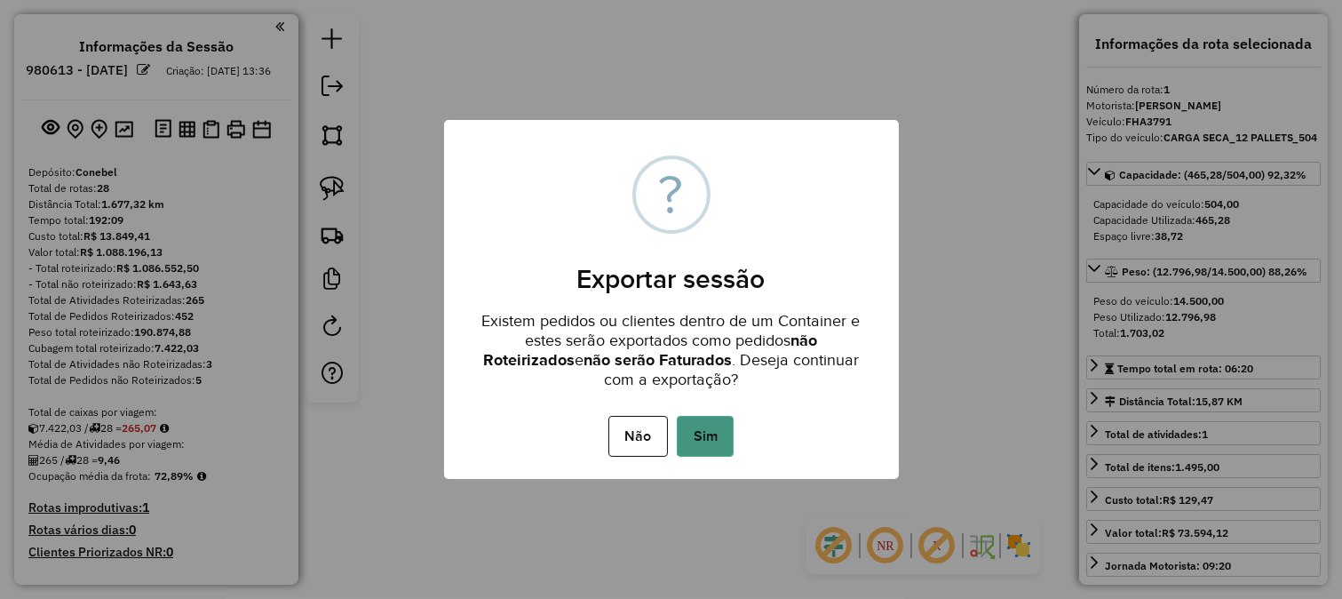
click at [709, 424] on button "Sim" at bounding box center [705, 436] width 57 height 41
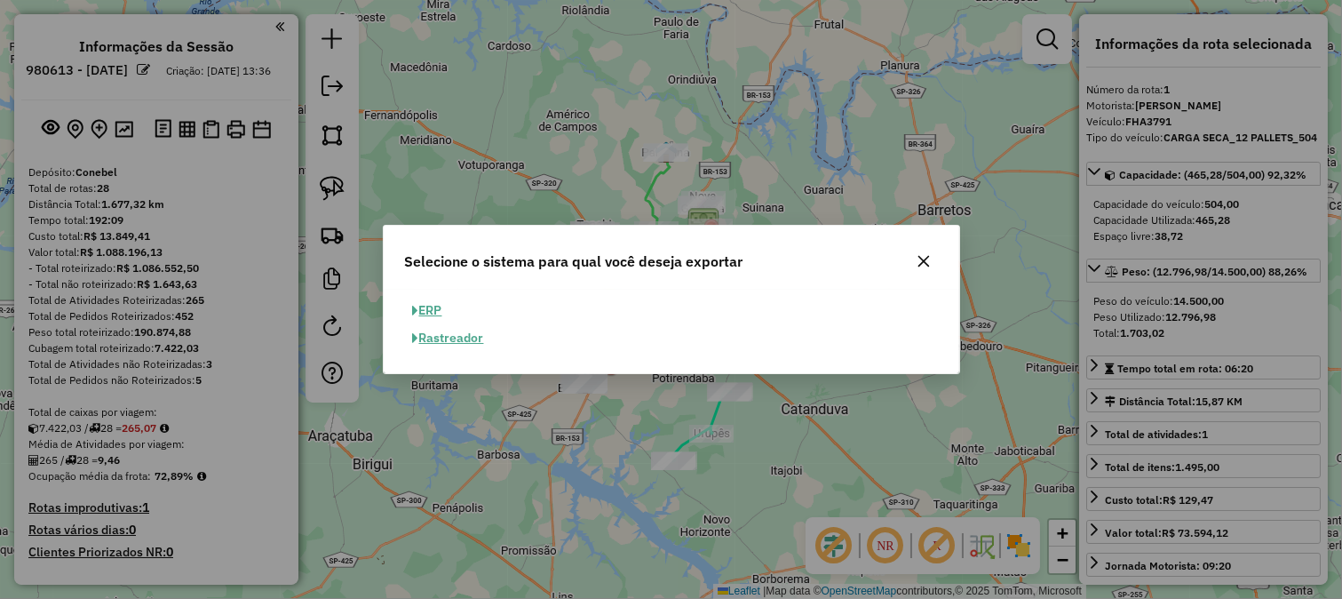
click at [413, 305] on span "button" at bounding box center [416, 311] width 6 height 12
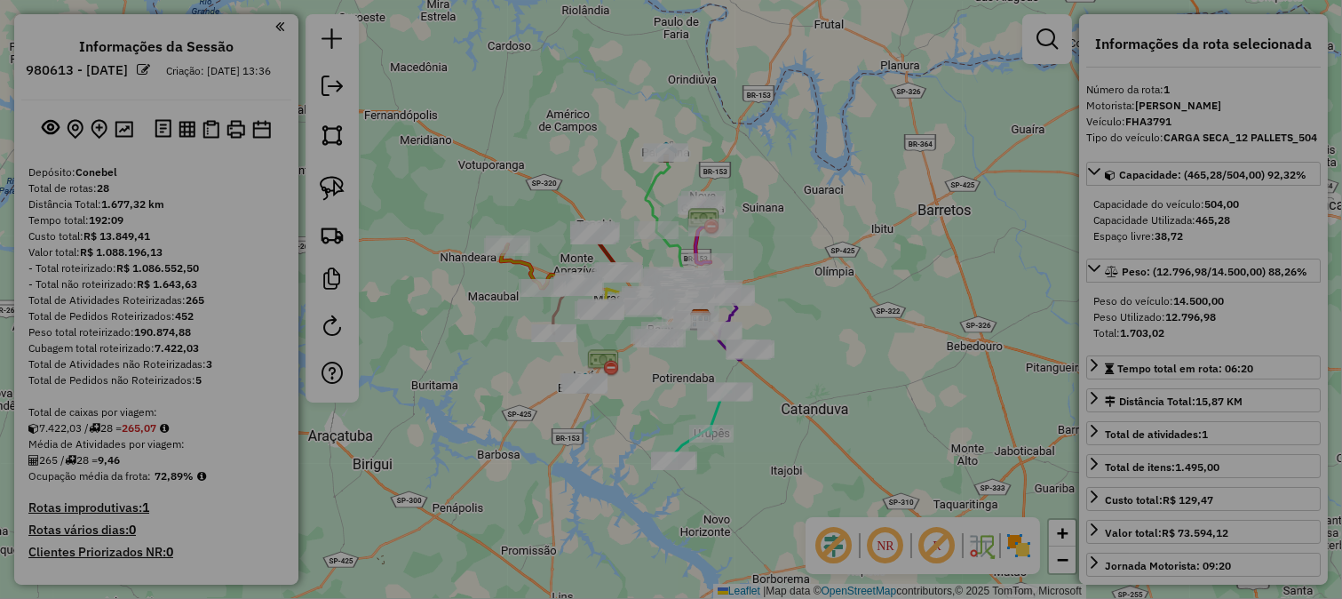
select select "**"
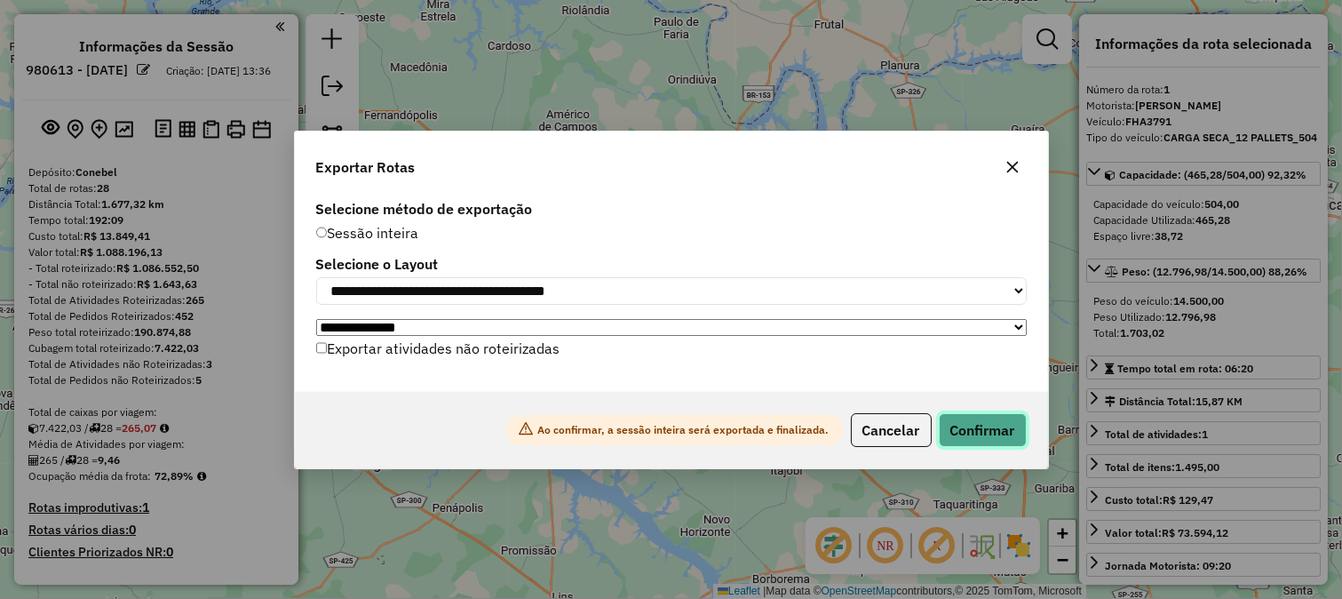
click at [953, 434] on button "Confirmar" at bounding box center [983, 430] width 88 height 34
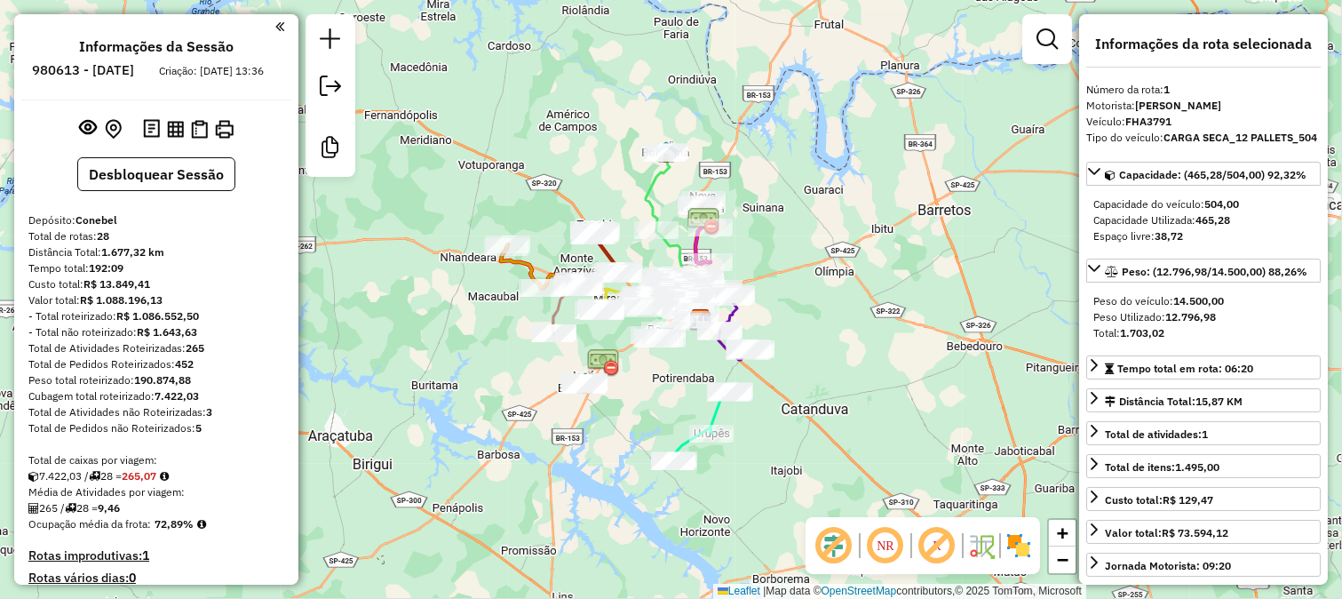
scroll to position [296, 0]
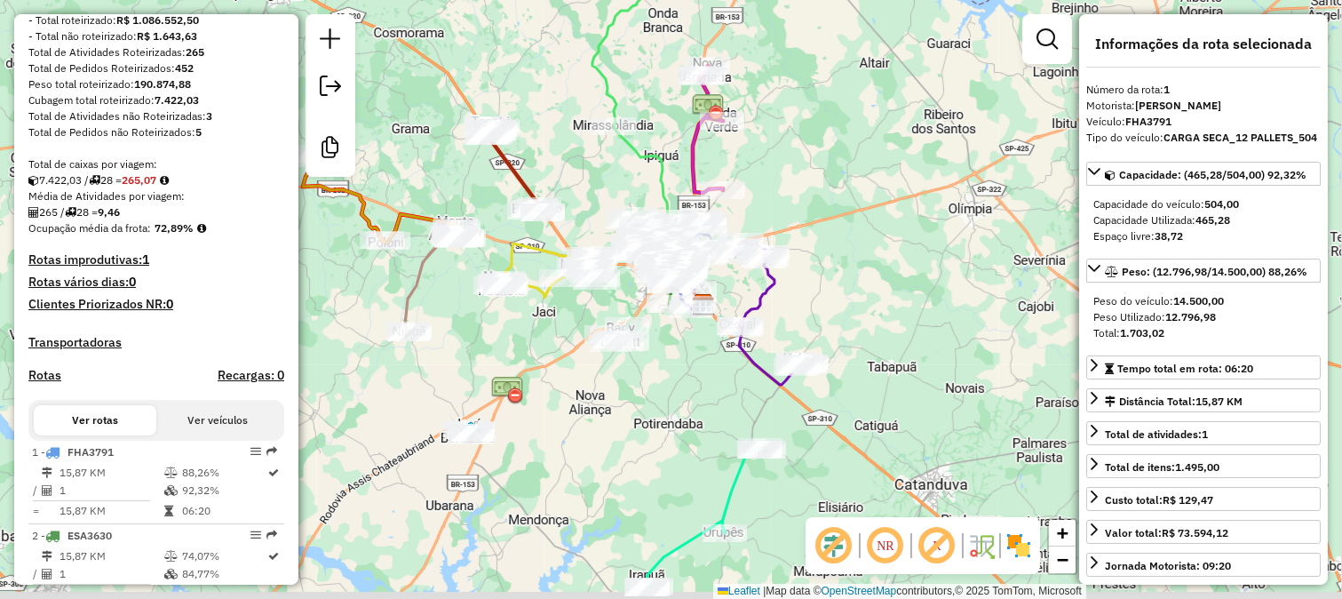
drag, startPoint x: 741, startPoint y: 447, endPoint x: 730, endPoint y: 424, distance: 25.4
click at [730, 424] on div "Janela de atendimento Grade de atendimento Capacidade Transportadoras Veículos …" at bounding box center [671, 299] width 1342 height 599
drag, startPoint x: 758, startPoint y: 193, endPoint x: 758, endPoint y: 251, distance: 58.6
click at [758, 251] on div "Janela de atendimento Grade de atendimento Capacidade Transportadoras Veículos …" at bounding box center [671, 299] width 1342 height 599
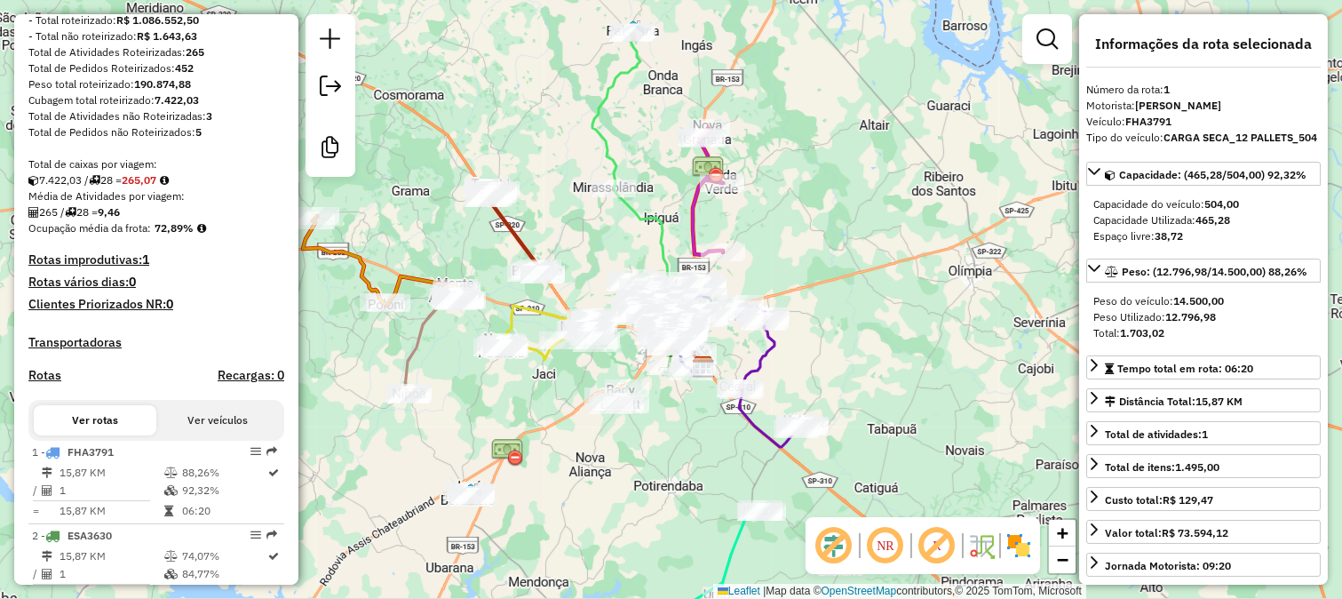
click at [643, 53] on icon at bounding box center [631, 165] width 76 height 267
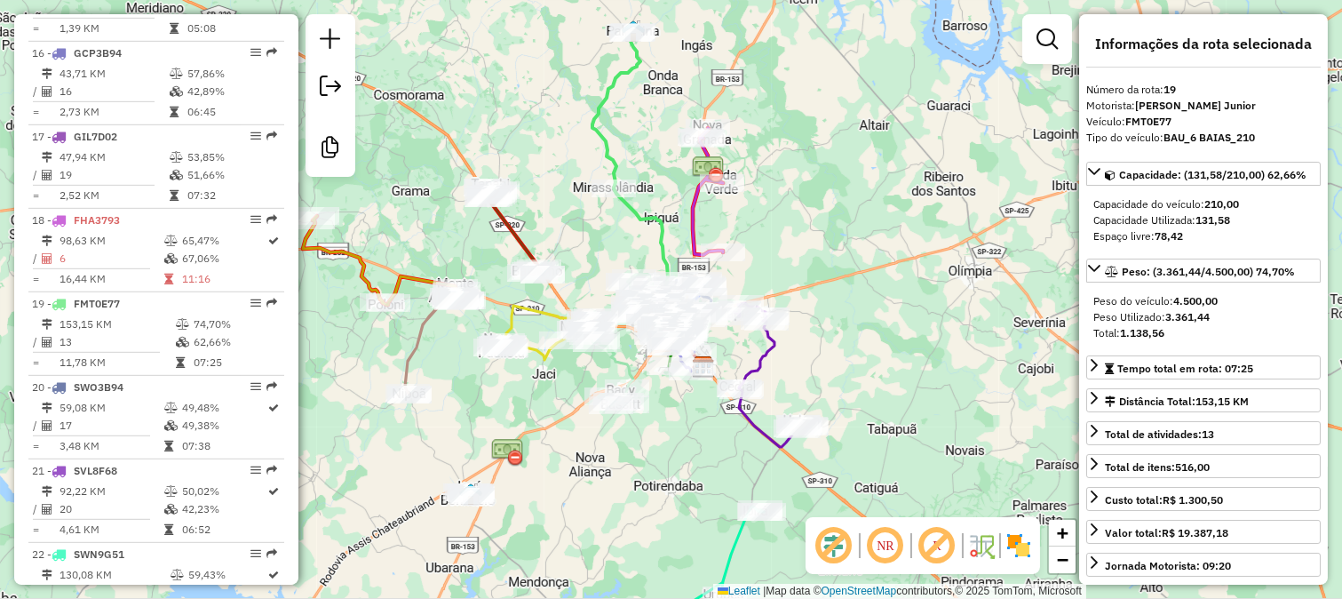
scroll to position [2239, 0]
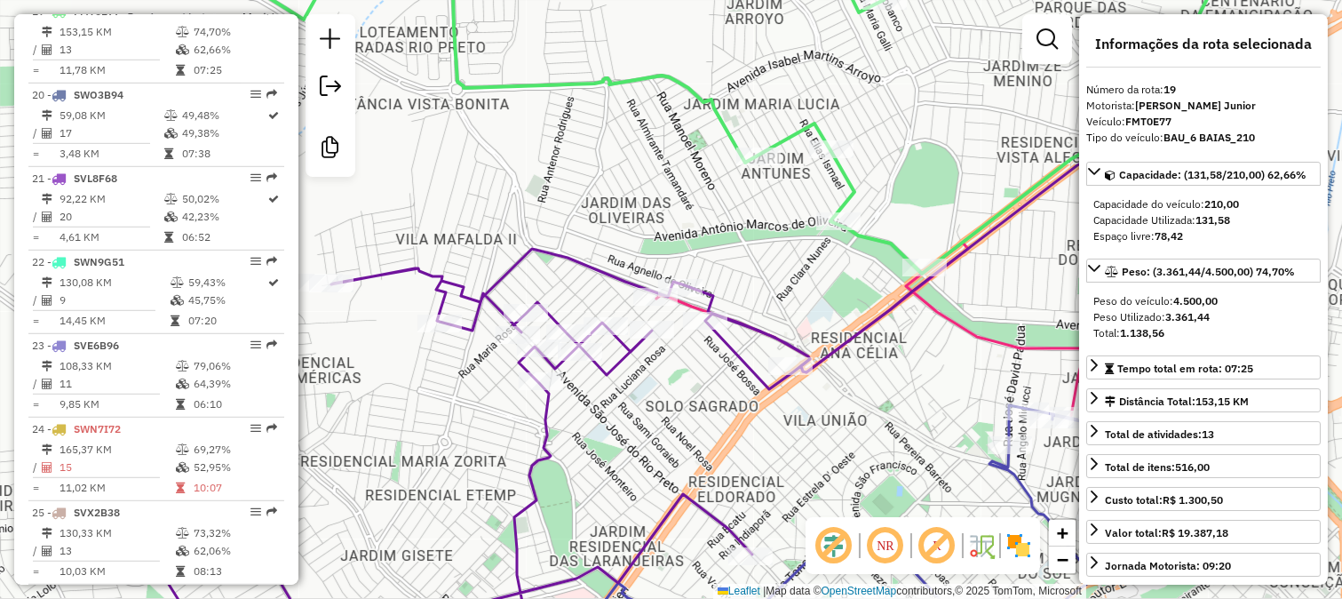
click at [831, 335] on div "Janela de atendimento Grade de atendimento Capacidade Transportadoras Veículos …" at bounding box center [671, 299] width 1342 height 599
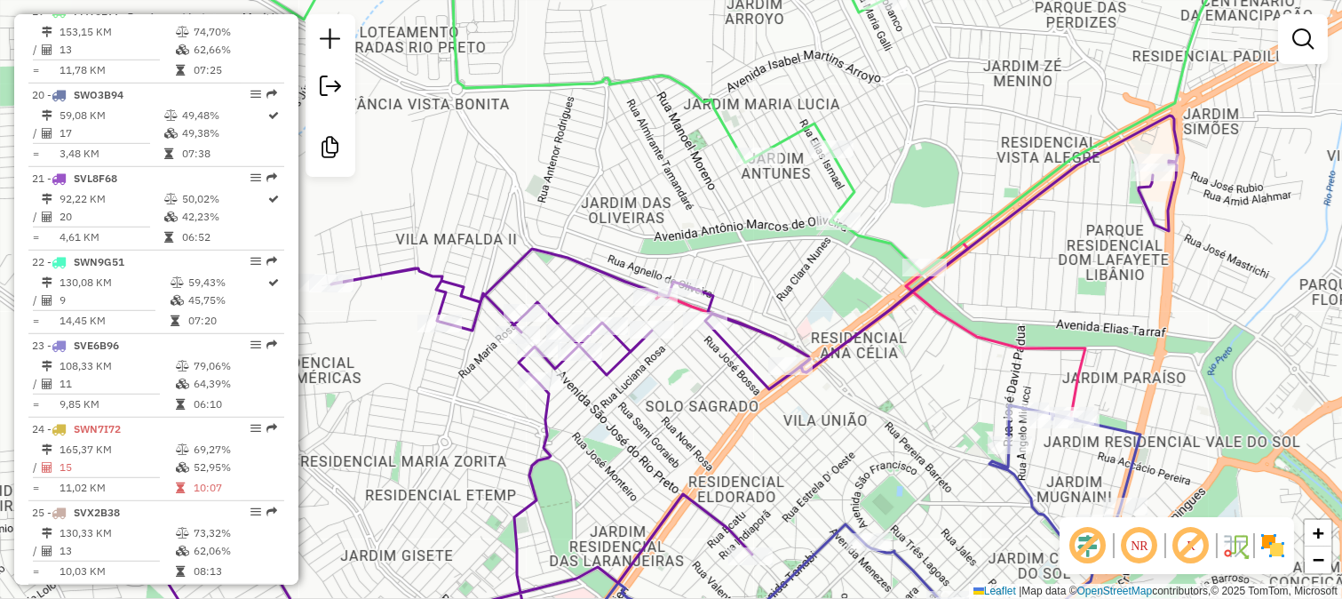
click at [844, 348] on icon at bounding box center [666, 387] width 1024 height 544
select select "**********"
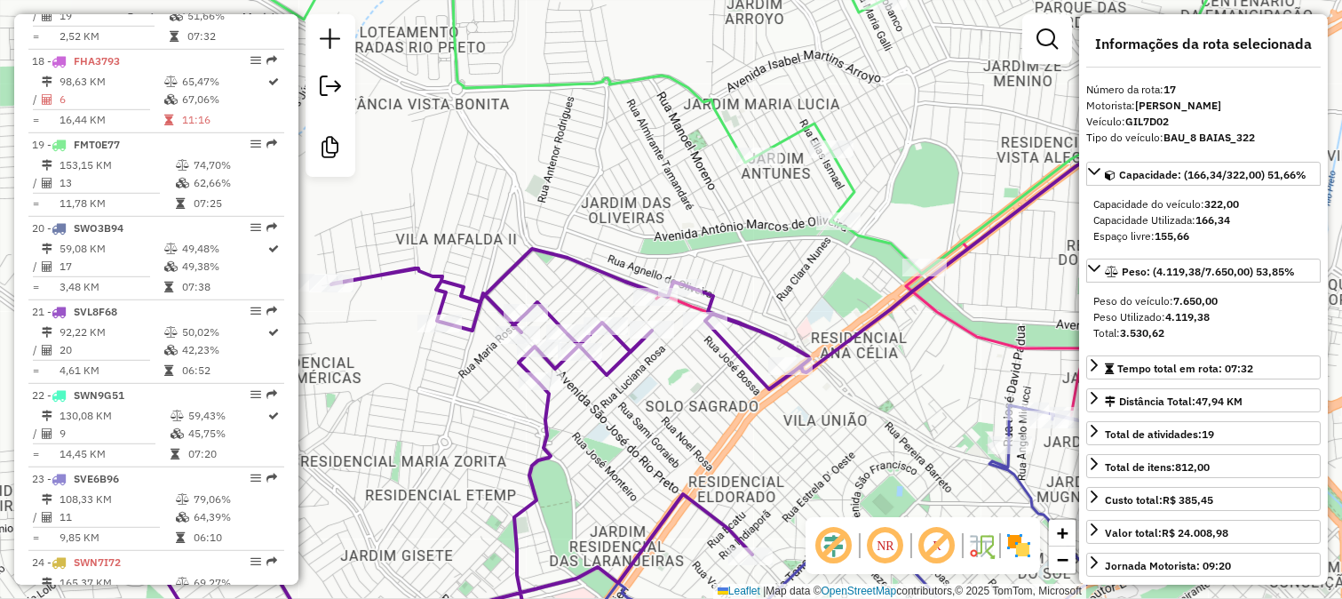
scroll to position [2072, 0]
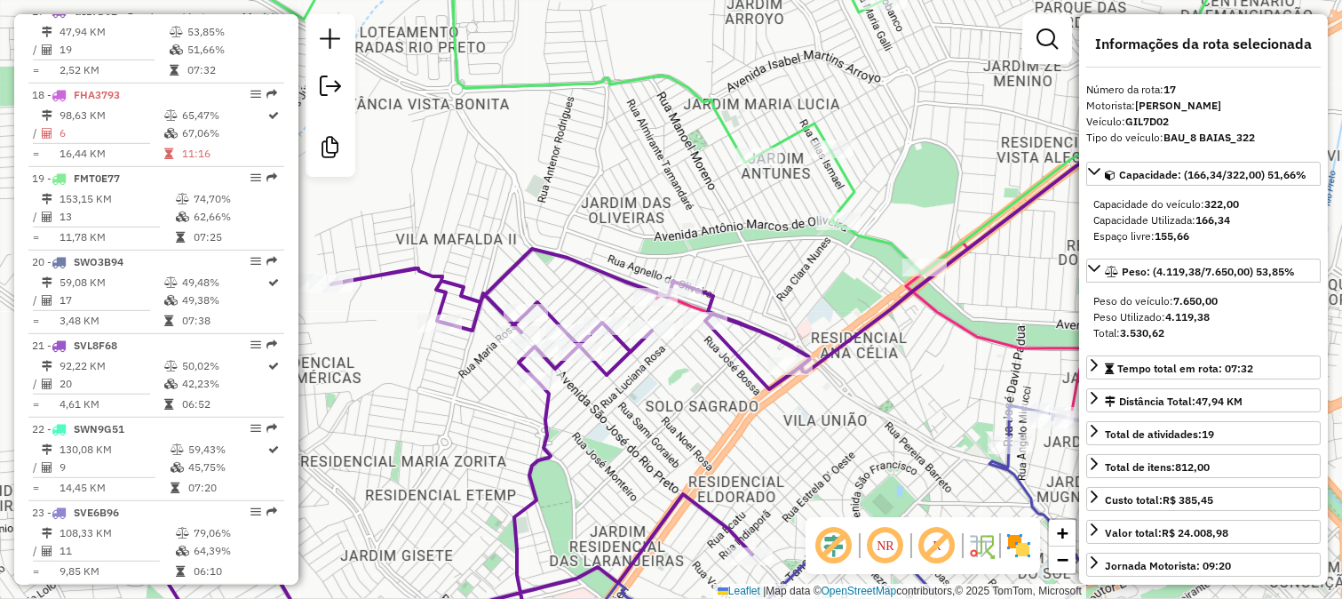
drag, startPoint x: 805, startPoint y: 293, endPoint x: 800, endPoint y: 231, distance: 62.3
click at [807, 250] on div "Janela de atendimento Grade de atendimento Capacidade Transportadoras Veículos …" at bounding box center [671, 299] width 1342 height 599
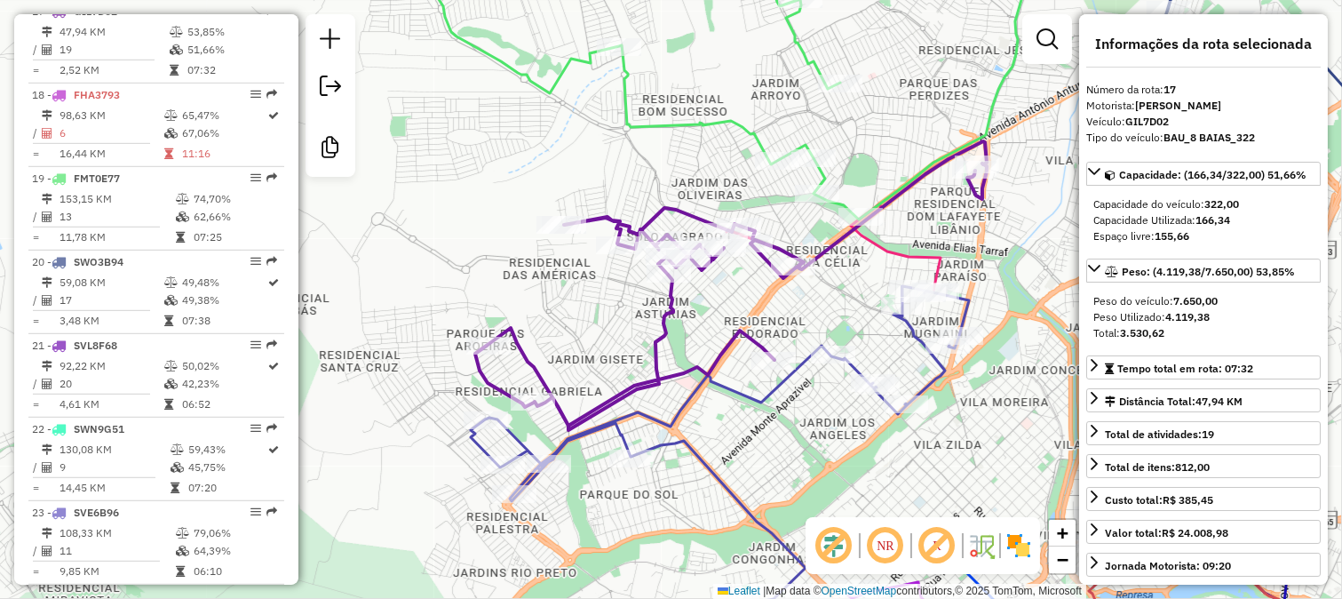
click at [764, 394] on icon at bounding box center [720, 446] width 498 height 320
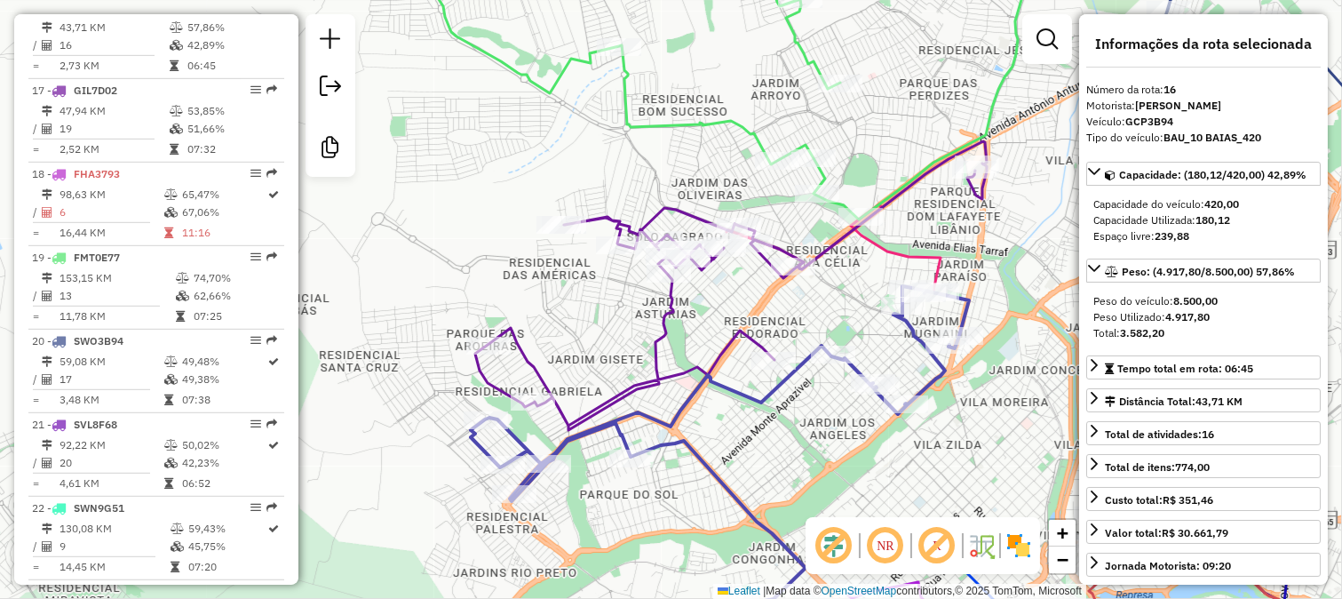
scroll to position [1988, 0]
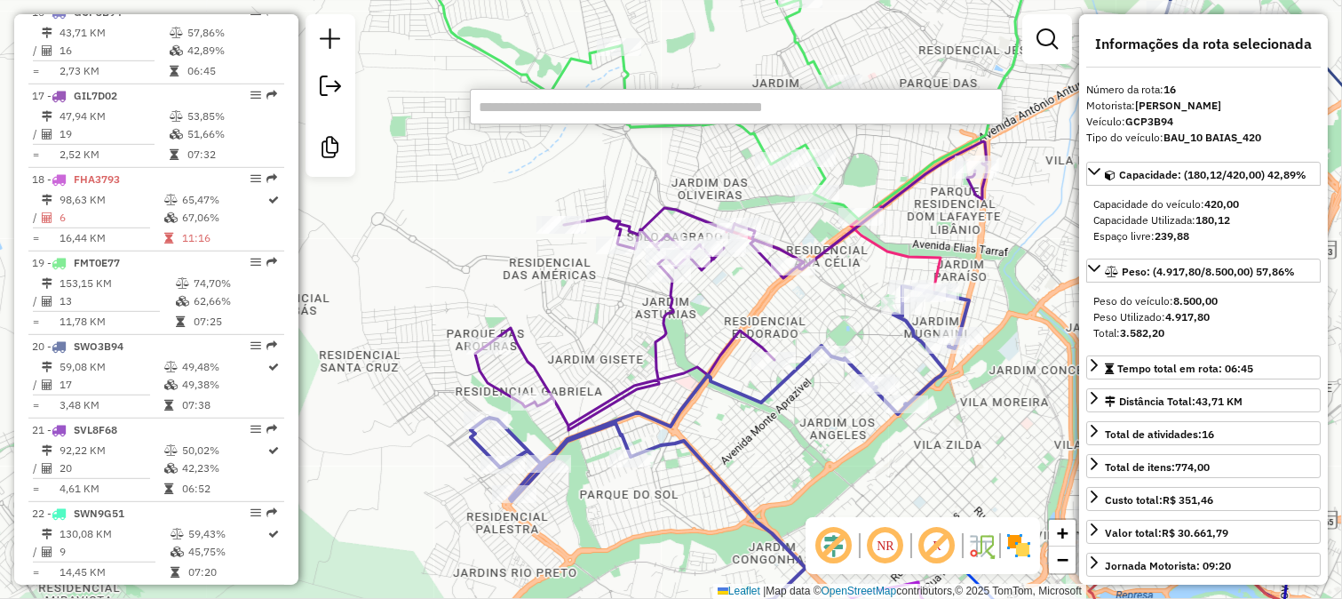
type input "*"
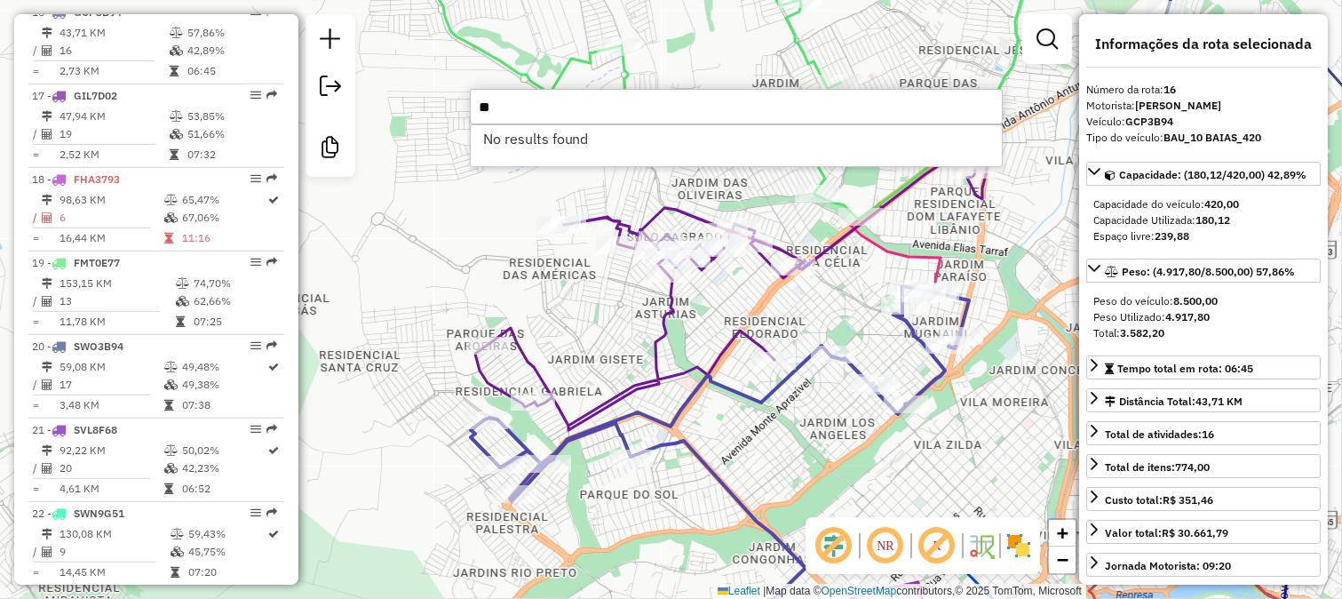
type input "*"
click at [775, 312] on div "Janela de atendimento Grade de atendimento Capacidade Transportadoras Veículos …" at bounding box center [671, 299] width 1342 height 599
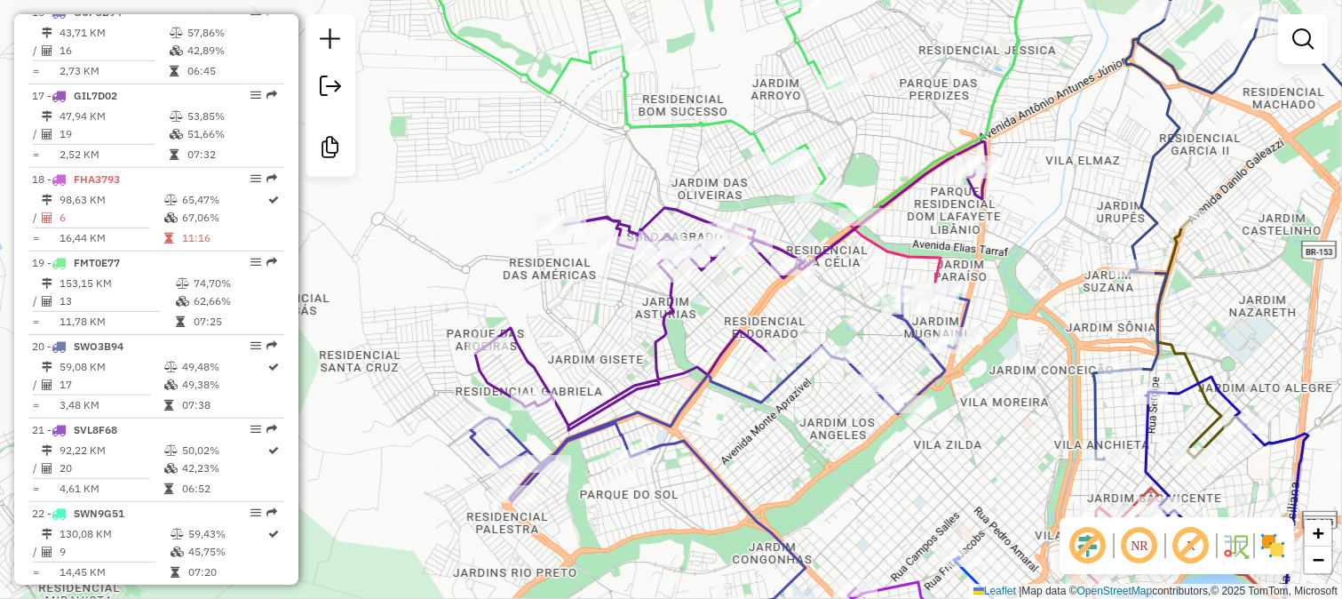
drag, startPoint x: 742, startPoint y: 332, endPoint x: 680, endPoint y: 340, distance: 62.7
click at [707, 339] on div "Janela de atendimento Grade de atendimento Capacidade Transportadoras Veículos …" at bounding box center [671, 299] width 1342 height 599
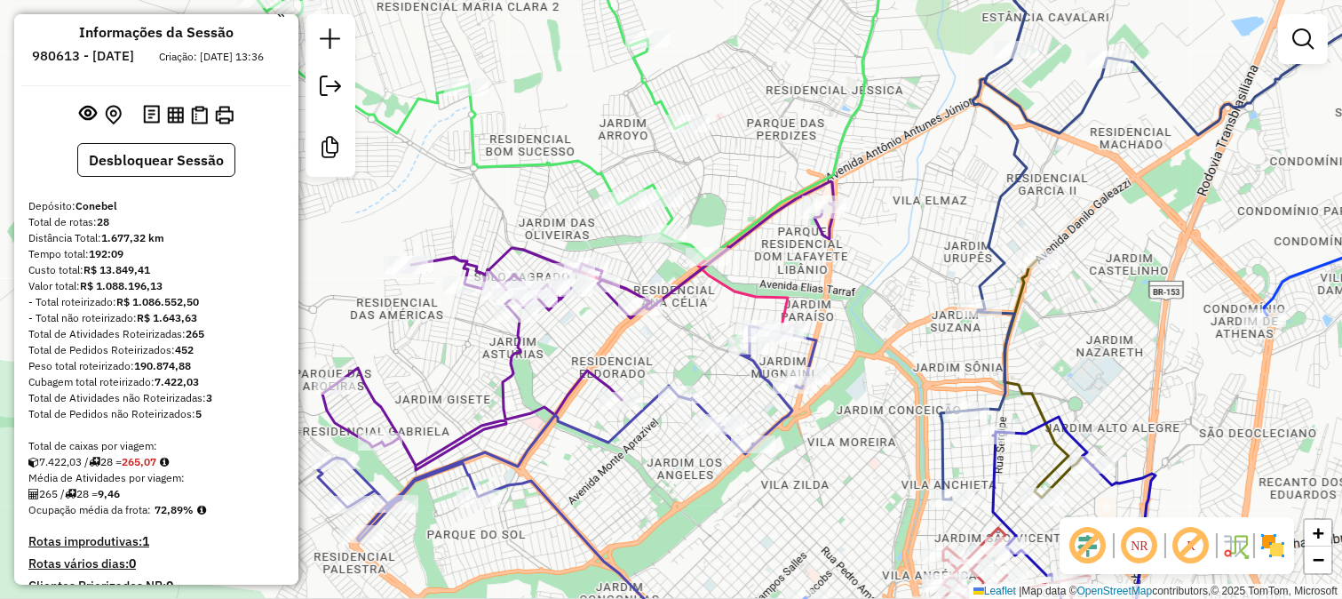
scroll to position [0, 0]
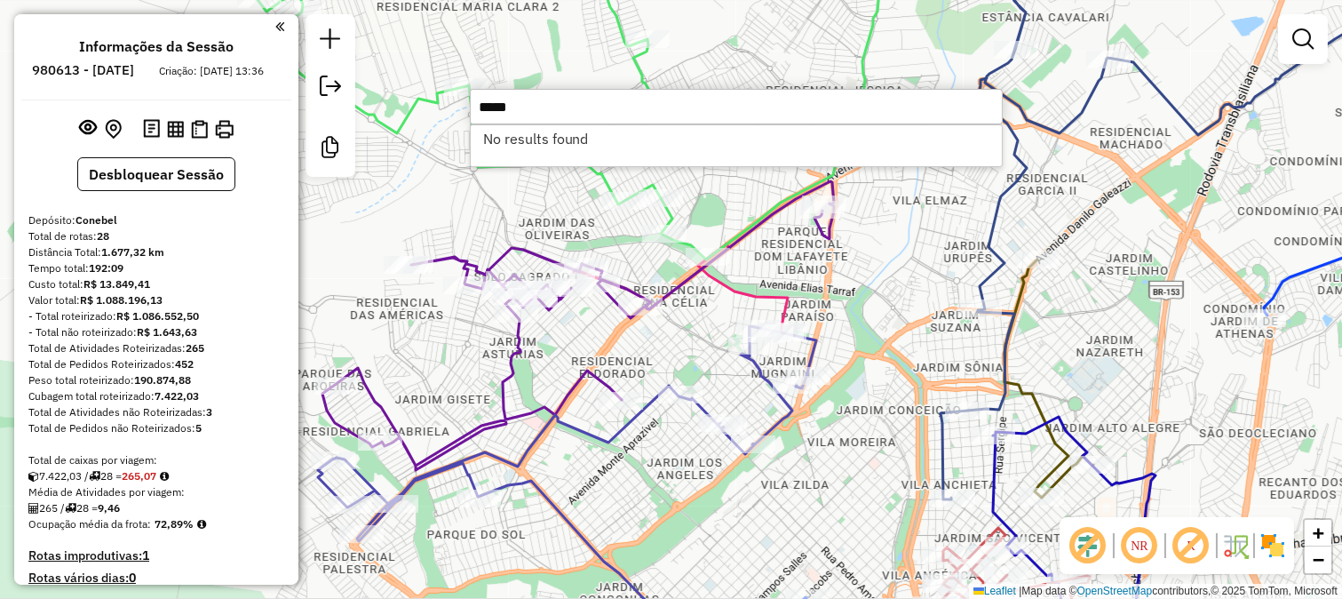
click at [753, 94] on input "*****" at bounding box center [736, 107] width 533 height 36
click at [778, 109] on input "****" at bounding box center [736, 107] width 533 height 36
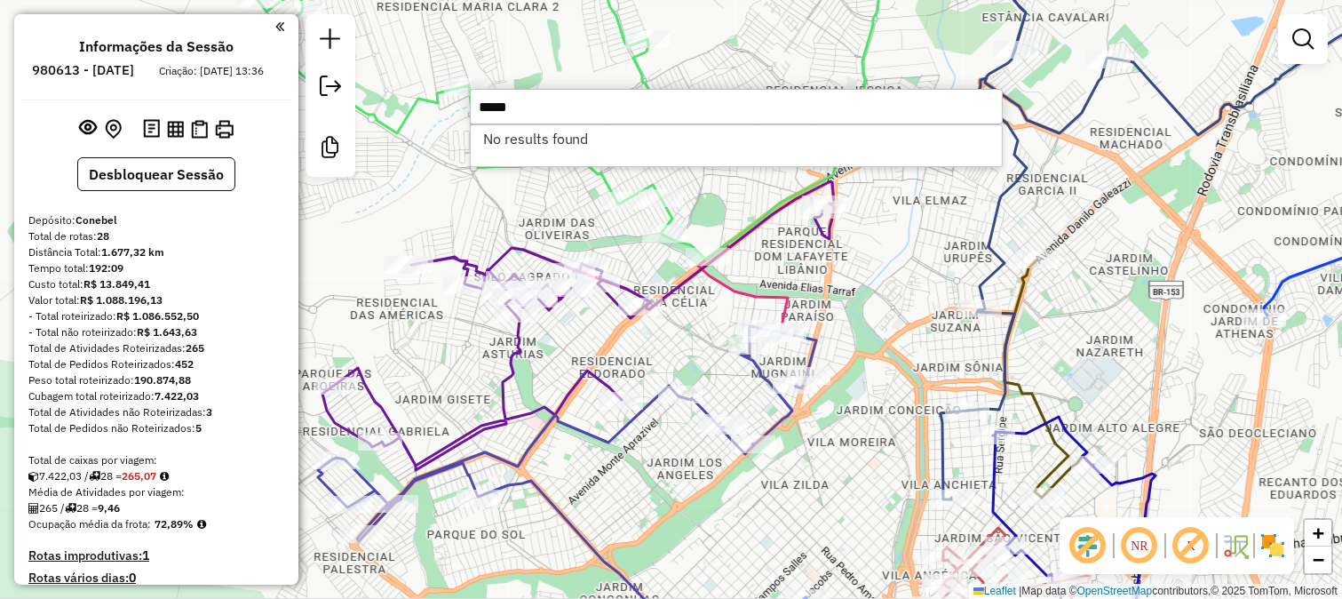
click at [778, 109] on input "*****" at bounding box center [736, 107] width 533 height 36
type input "****"
click at [857, 325] on div "Rota 16 - Placa GCP3B94 34529 - PERES SERV FESTA Janela de atendimento Grade de…" at bounding box center [671, 299] width 1342 height 599
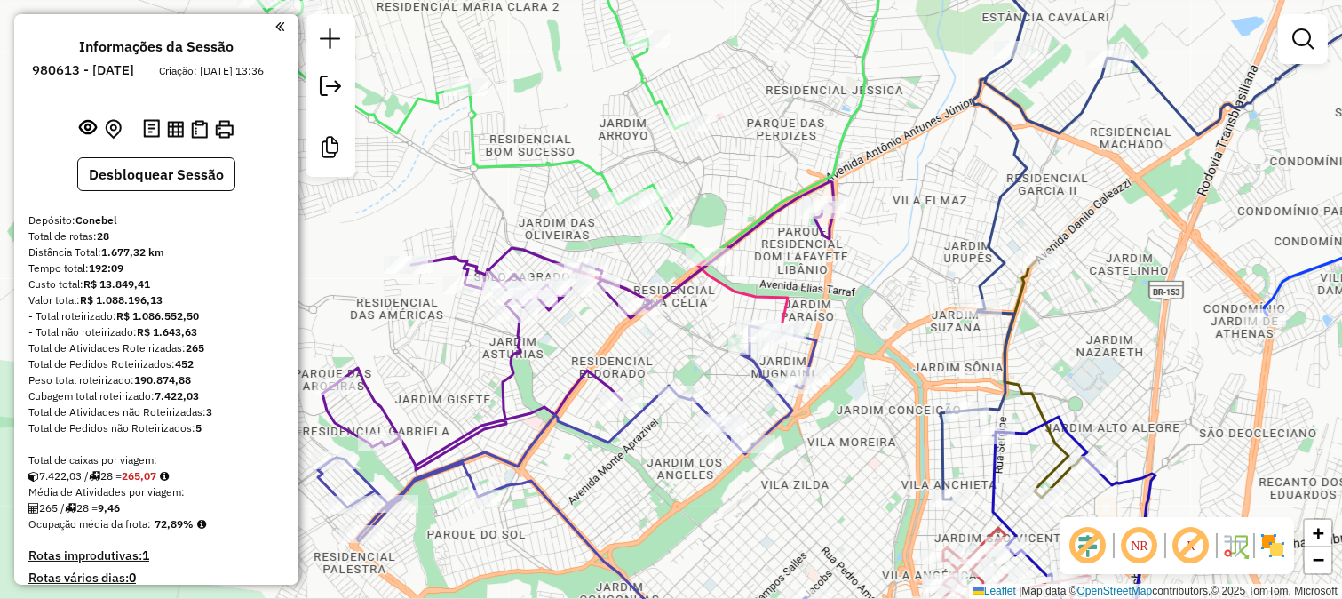
click at [722, 282] on icon at bounding box center [681, 287] width 214 height 86
select select "**********"
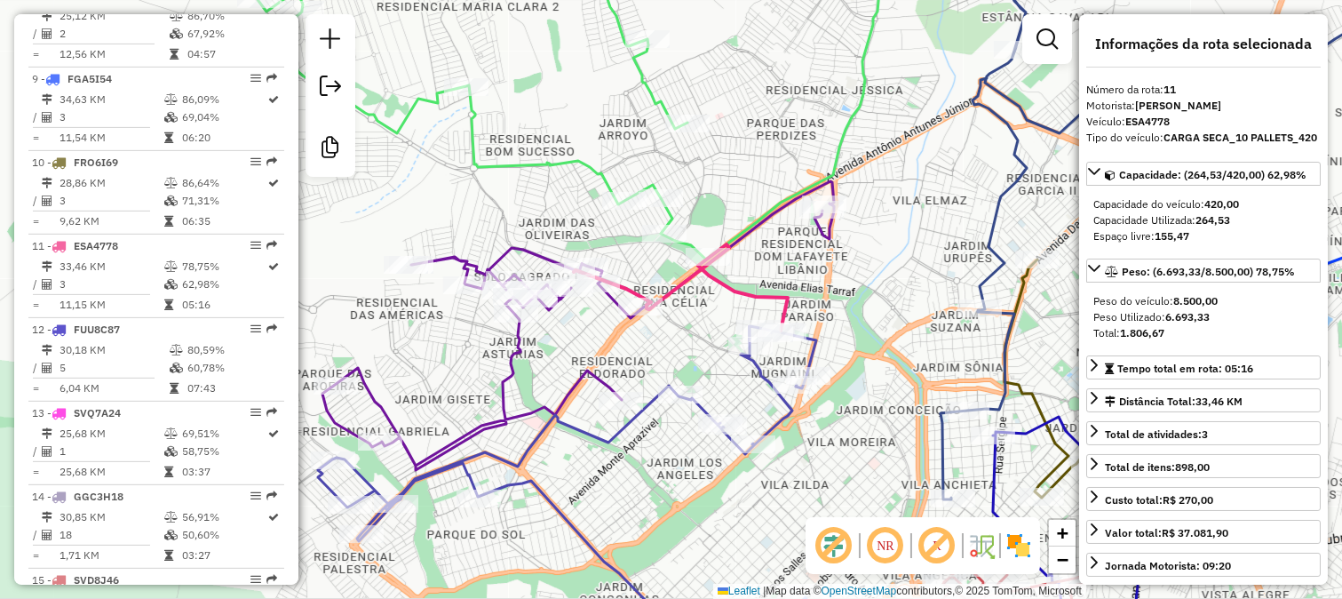
scroll to position [1572, 0]
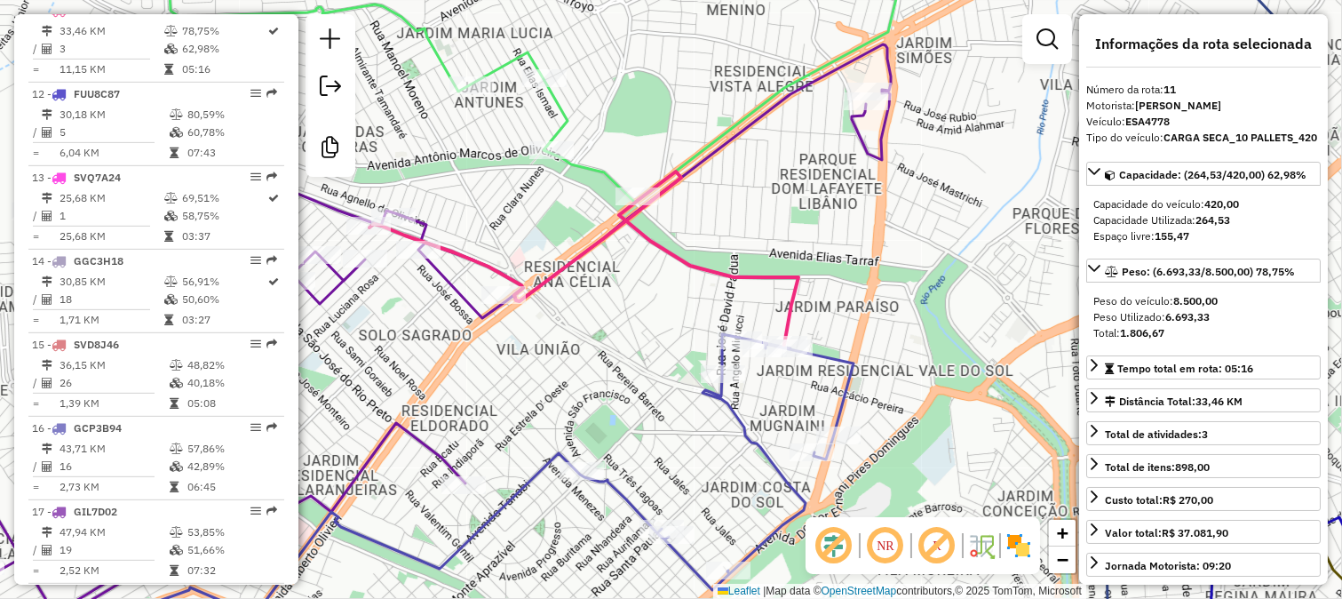
click at [862, 137] on icon at bounding box center [379, 333] width 1024 height 578
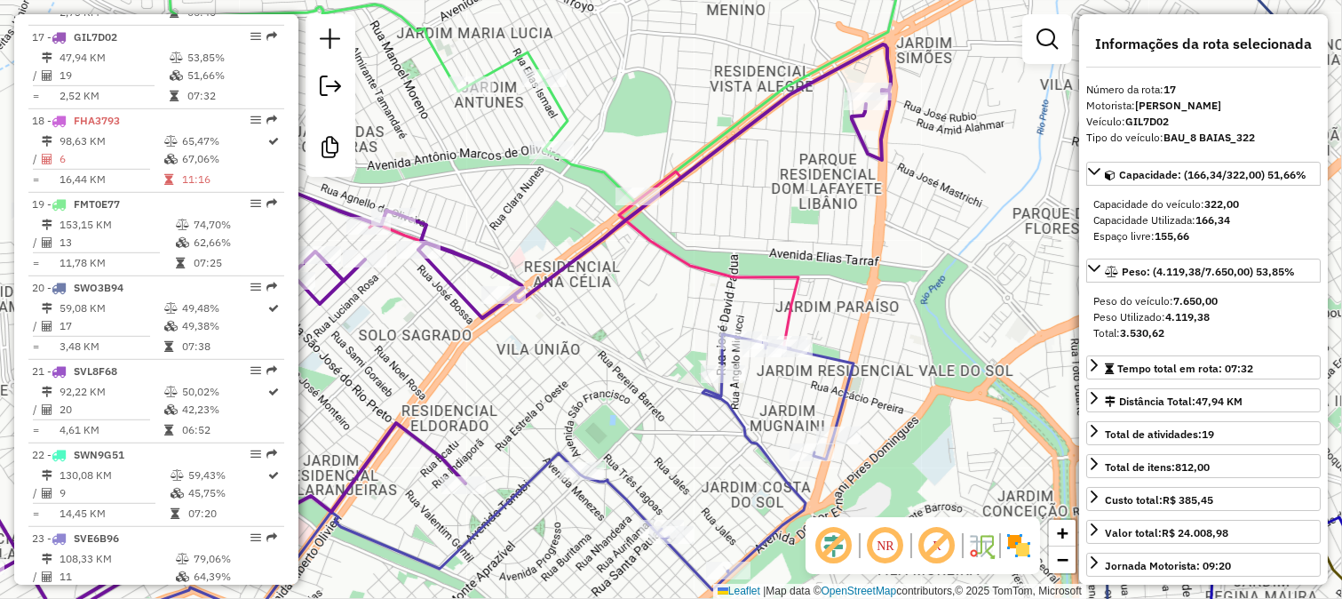
scroll to position [2072, 0]
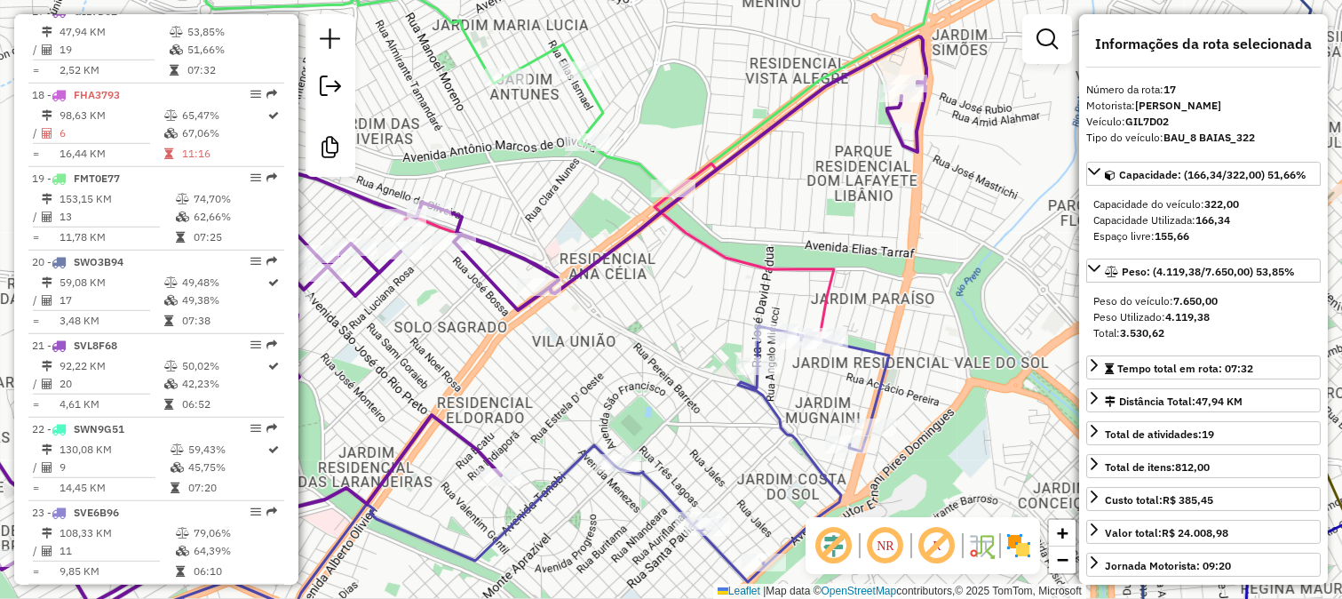
drag, startPoint x: 797, startPoint y: 217, endPoint x: 988, endPoint y: 172, distance: 196.1
click at [967, 178] on div "Janela de atendimento Grade de atendimento Capacidade Transportadoras Veículos …" at bounding box center [671, 299] width 1342 height 599
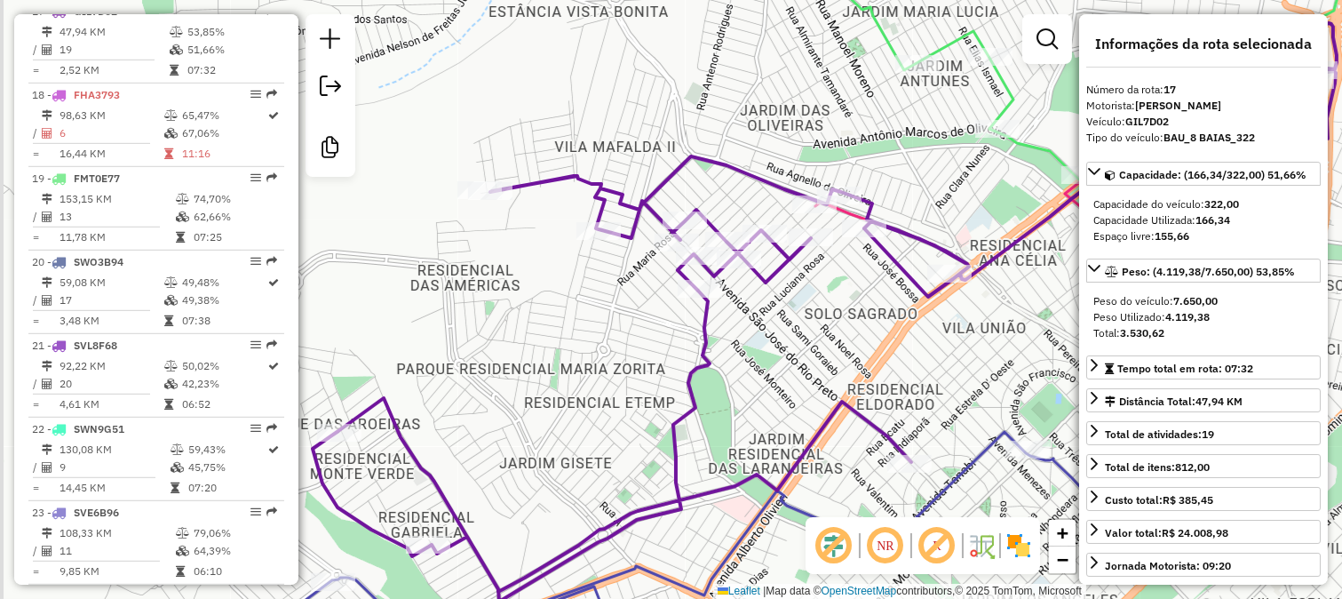
drag, startPoint x: 782, startPoint y: 294, endPoint x: 943, endPoint y: 355, distance: 172.9
click at [943, 355] on div "Janela de atendimento Grade de atendimento Capacidade Transportadoras Veículos …" at bounding box center [671, 299] width 1342 height 599
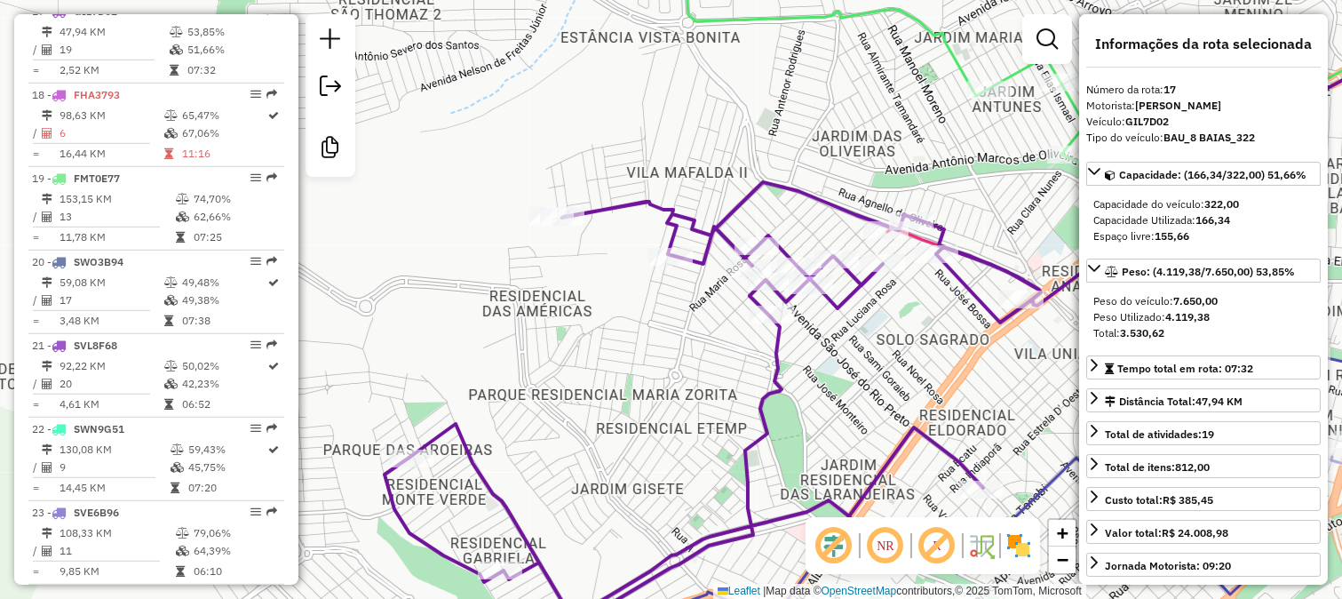
click at [881, 208] on div "Janela de atendimento Grade de atendimento Capacidade Transportadoras Veículos …" at bounding box center [671, 299] width 1342 height 599
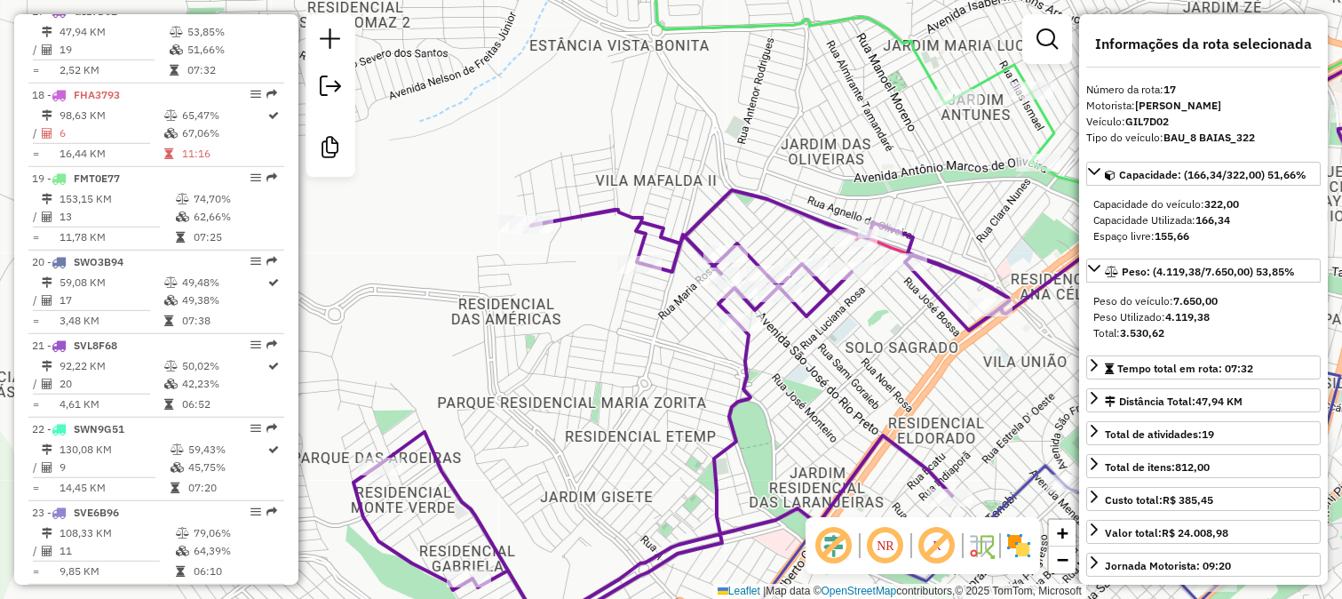
drag, startPoint x: 860, startPoint y: 182, endPoint x: 811, endPoint y: 200, distance: 52.0
click at [814, 199] on div "Janela de atendimento Grade de atendimento Capacidade Transportadoras Veículos …" at bounding box center [671, 299] width 1342 height 599
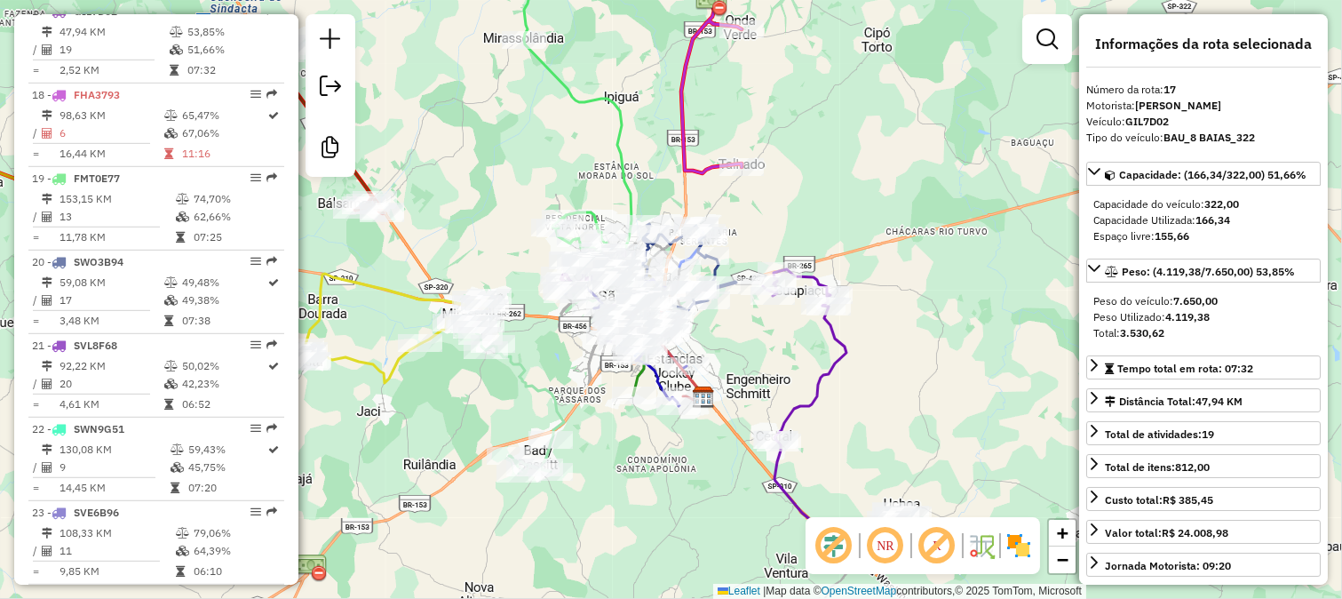
drag, startPoint x: 472, startPoint y: 195, endPoint x: 691, endPoint y: 355, distance: 271.5
click at [688, 351] on div "Rota 17 - Placa GIL7D02 26818 - MINIMERC AROEIRA Janela de atendimento Grade de…" at bounding box center [671, 299] width 1342 height 599
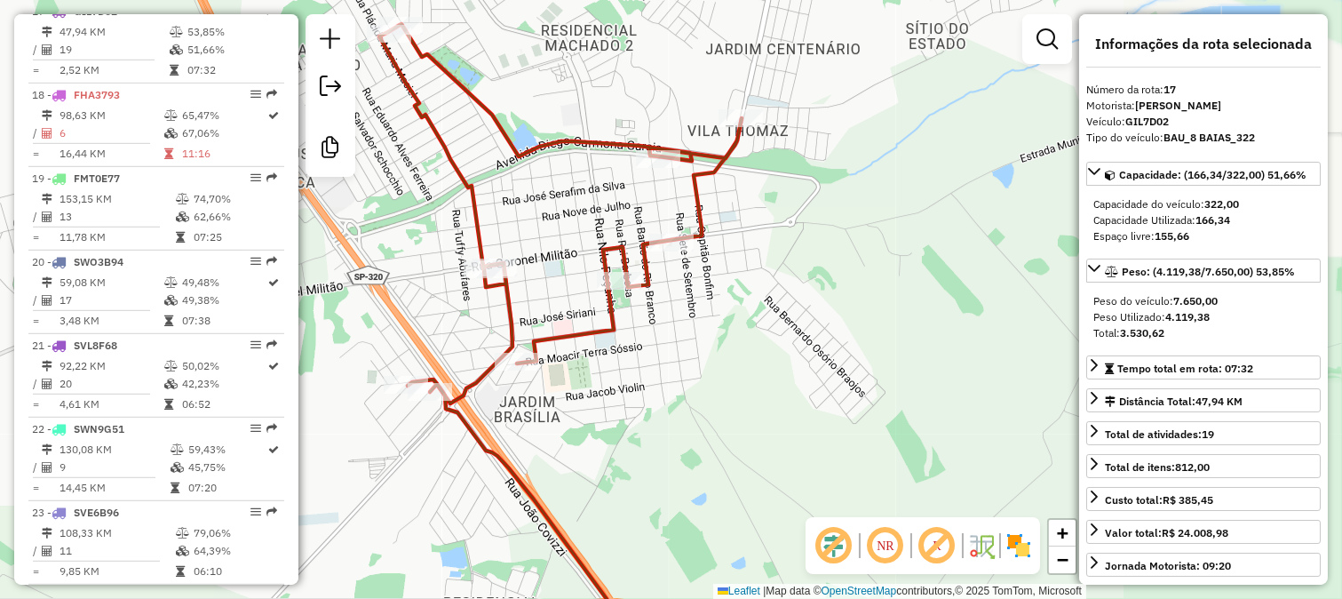
drag, startPoint x: 678, startPoint y: 405, endPoint x: 628, endPoint y: 297, distance: 119.2
click at [664, 345] on div "Janela de atendimento Grade de atendimento Capacidade Transportadoras Veículos …" at bounding box center [671, 299] width 1342 height 599
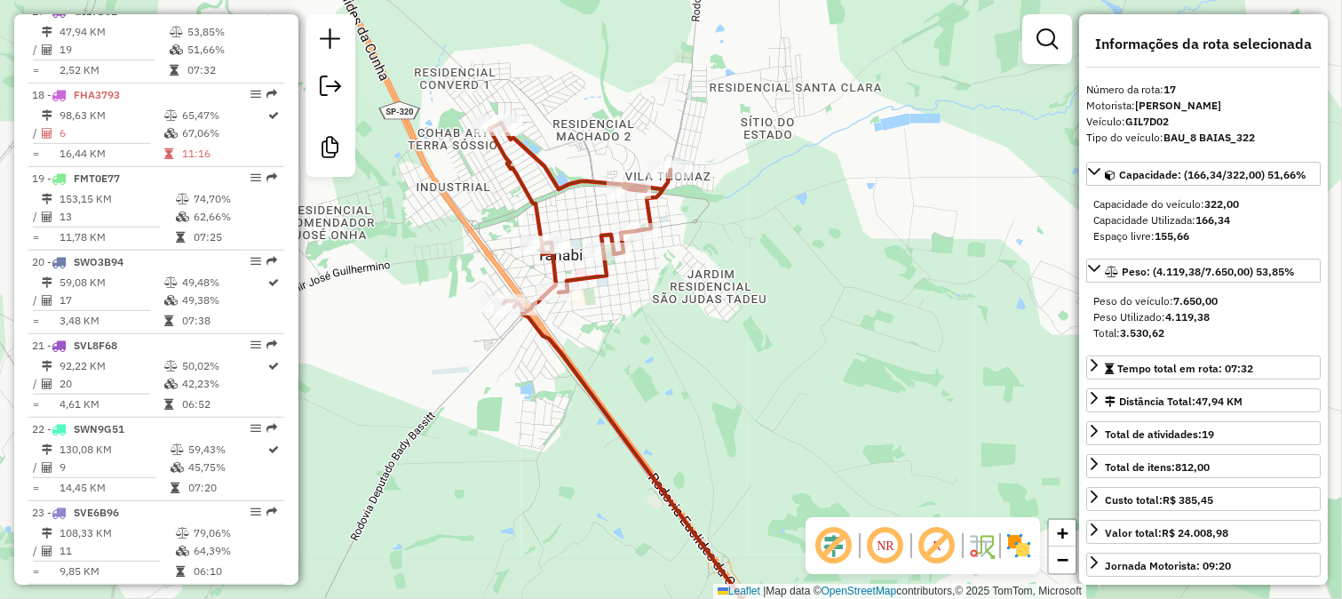
click at [579, 380] on icon at bounding box center [638, 391] width 298 height 537
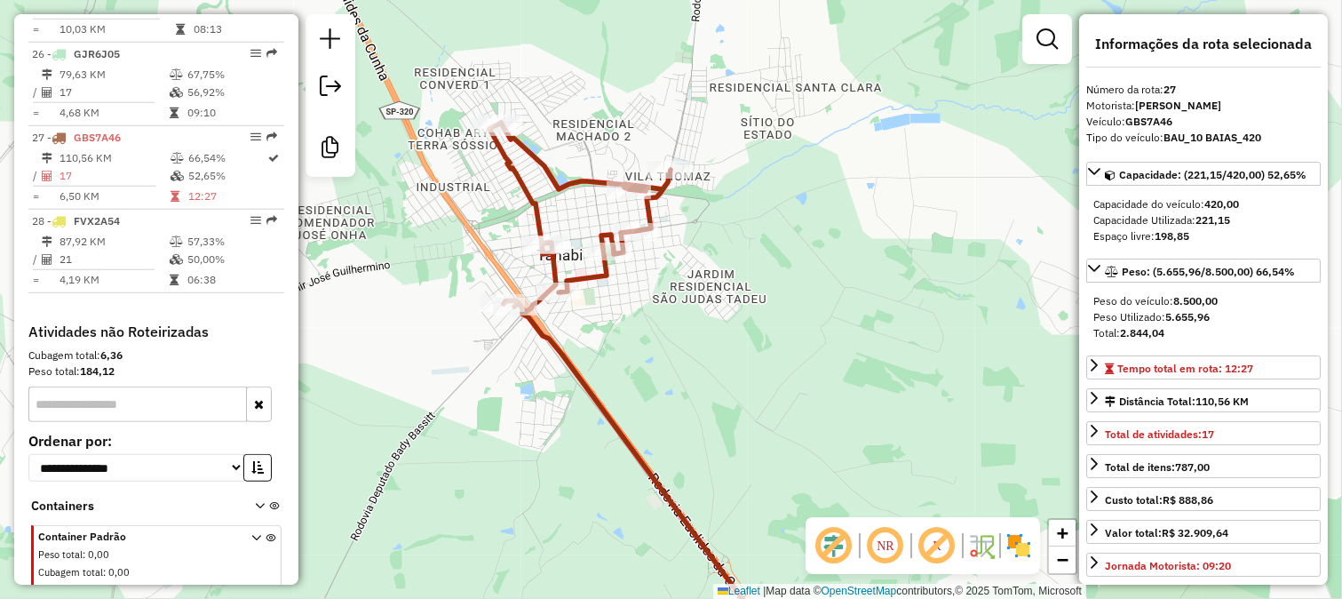
scroll to position [2892, 0]
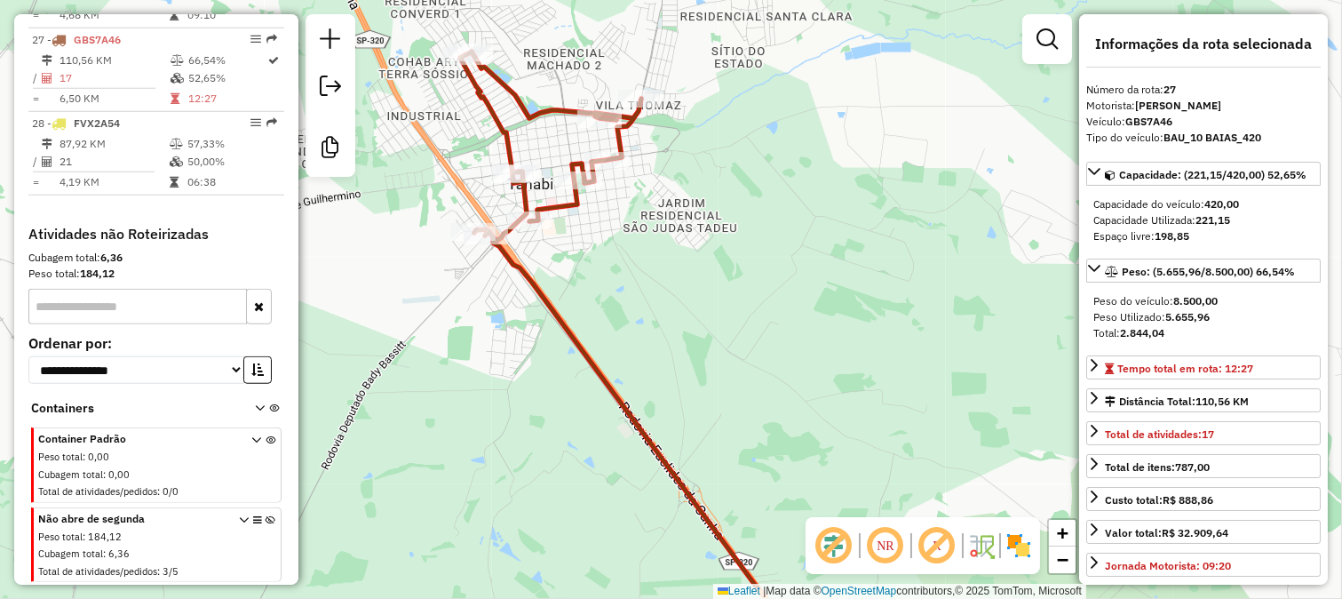
drag, startPoint x: 640, startPoint y: 378, endPoint x: 579, endPoint y: 256, distance: 135.9
click at [579, 259] on div "Janela de atendimento Grade de atendimento Capacidade Transportadoras Veículos …" at bounding box center [671, 299] width 1342 height 599
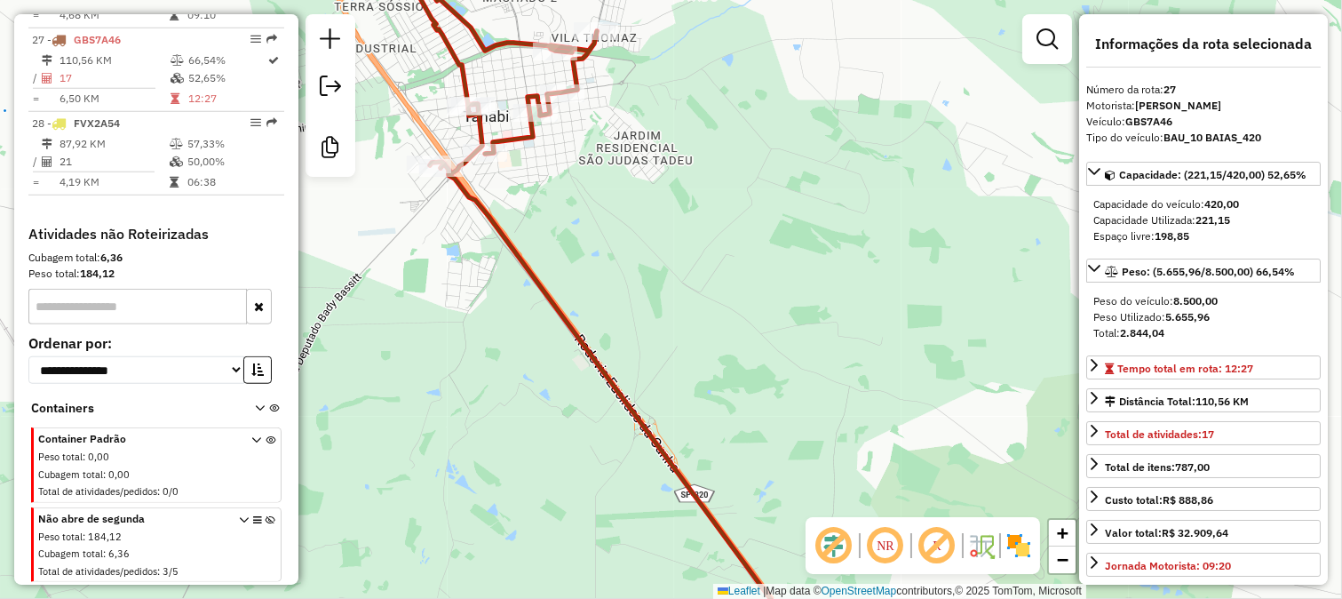
drag, startPoint x: 660, startPoint y: 330, endPoint x: 684, endPoint y: 361, distance: 39.3
click at [684, 360] on div "Janela de atendimento Grade de atendimento Capacidade Transportadoras Veículos …" at bounding box center [671, 299] width 1342 height 599
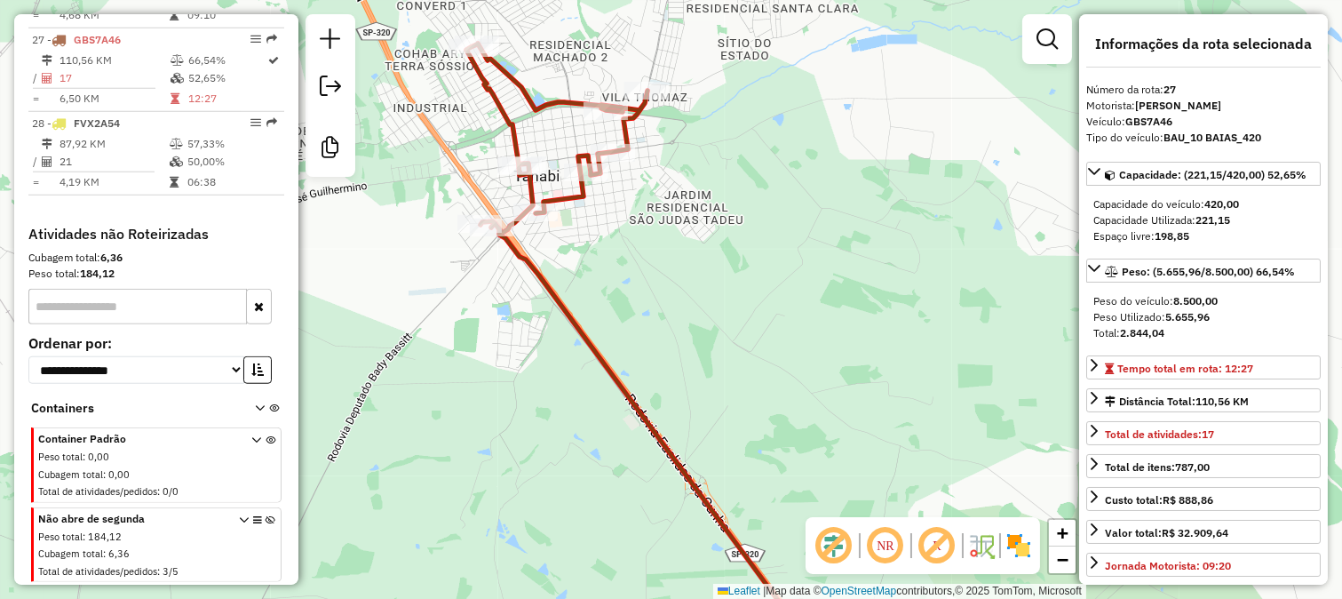
drag, startPoint x: 658, startPoint y: 308, endPoint x: 700, endPoint y: 377, distance: 80.1
click at [700, 377] on div "Janela de atendimento Grade de atendimento Capacidade Transportadoras Veículos …" at bounding box center [671, 299] width 1342 height 599
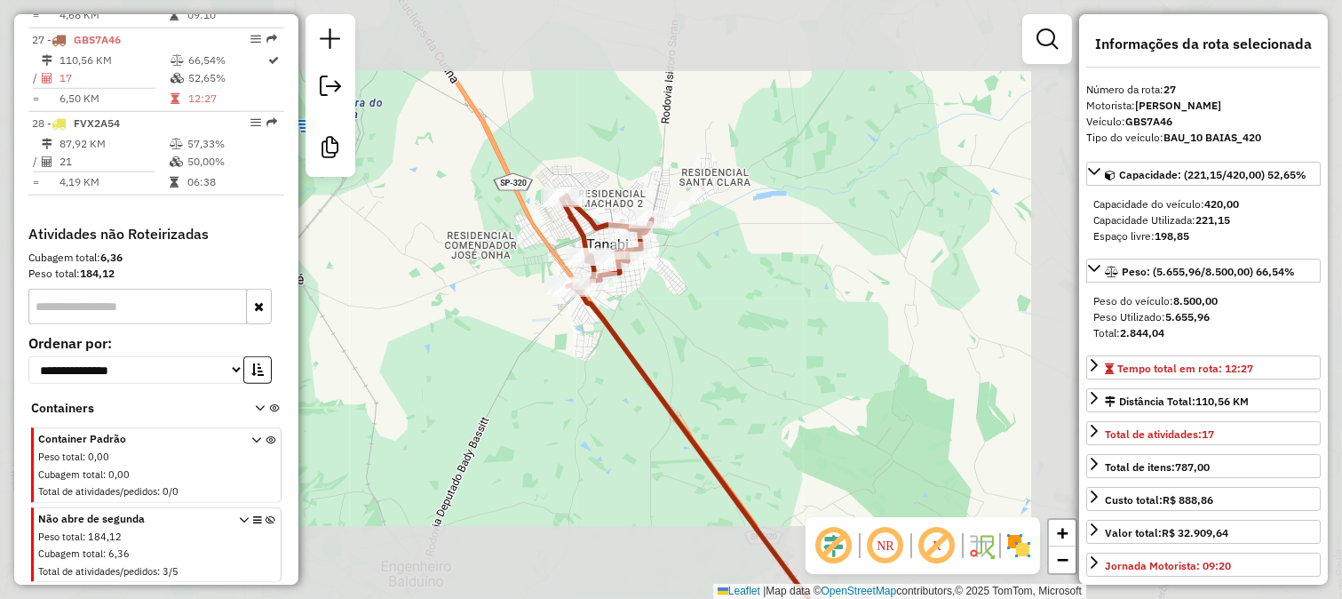
drag, startPoint x: 727, startPoint y: 373, endPoint x: 595, endPoint y: 187, distance: 228.2
click at [595, 187] on div "Janela de atendimento Grade de atendimento Capacidade Transportadoras Veículos …" at bounding box center [671, 299] width 1342 height 599
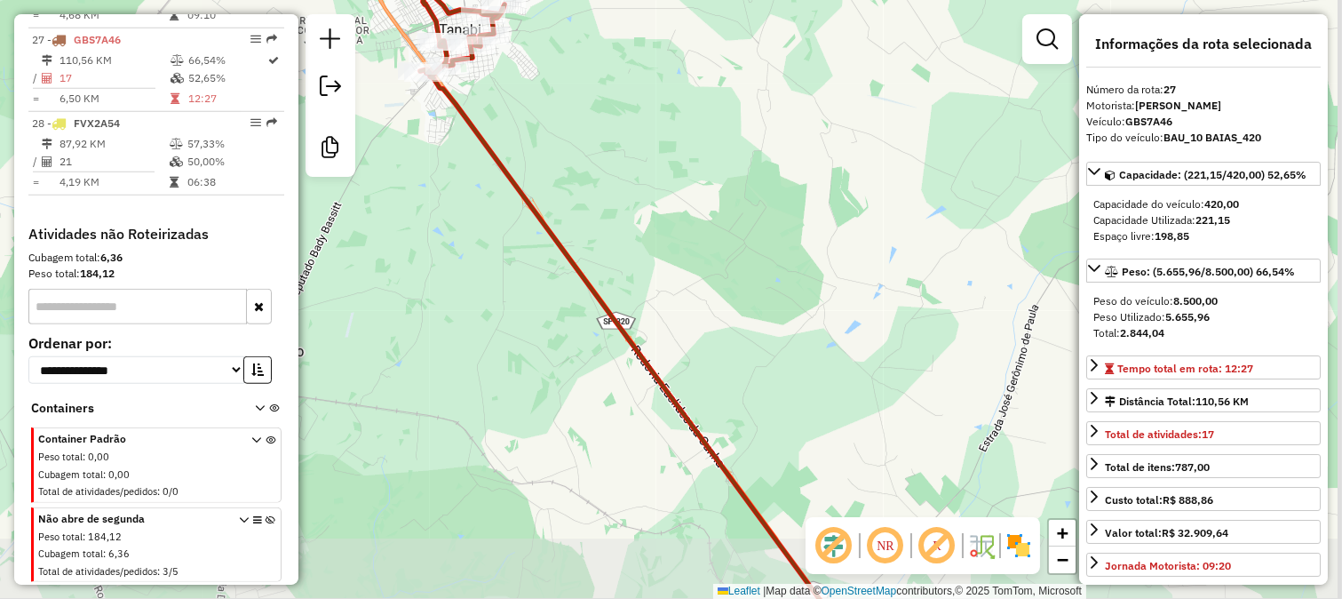
drag, startPoint x: 760, startPoint y: 323, endPoint x: 699, endPoint y: 236, distance: 106.5
click at [704, 240] on div "Janela de atendimento Grade de atendimento Capacidade Transportadoras Veículos …" at bounding box center [671, 299] width 1342 height 599
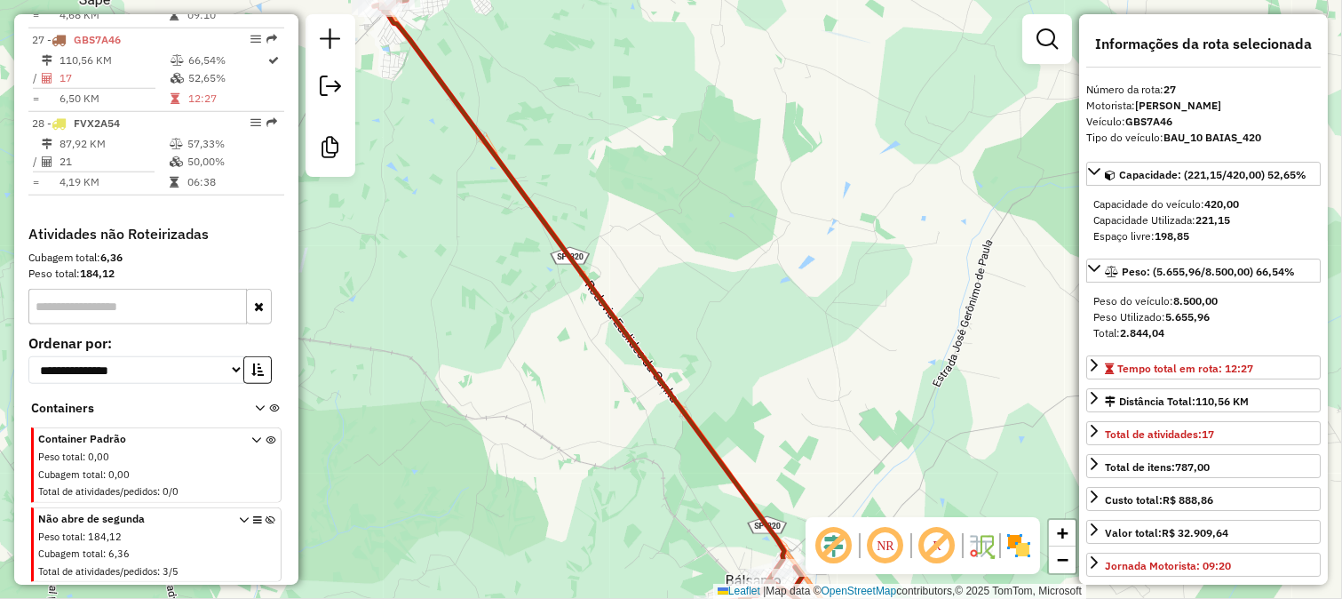
drag, startPoint x: 698, startPoint y: 345, endPoint x: 611, endPoint y: 187, distance: 179.7
click at [628, 207] on div "Janela de atendimento Grade de atendimento Capacidade Transportadoras Veículos …" at bounding box center [671, 299] width 1342 height 599
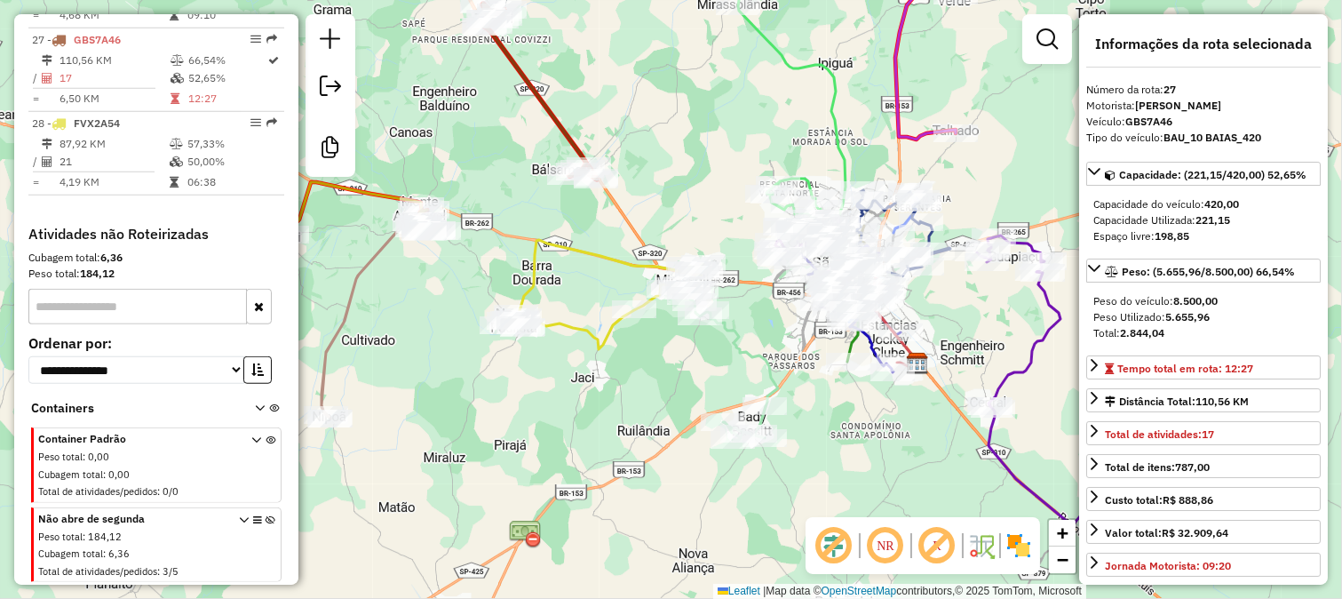
click at [620, 260] on icon at bounding box center [602, 294] width 203 height 109
drag, startPoint x: 669, startPoint y: 339, endPoint x: 633, endPoint y: 282, distance: 67.8
click at [634, 282] on div "Janela de atendimento Grade de atendimento Capacidade Transportadoras Veículos …" at bounding box center [671, 299] width 1342 height 599
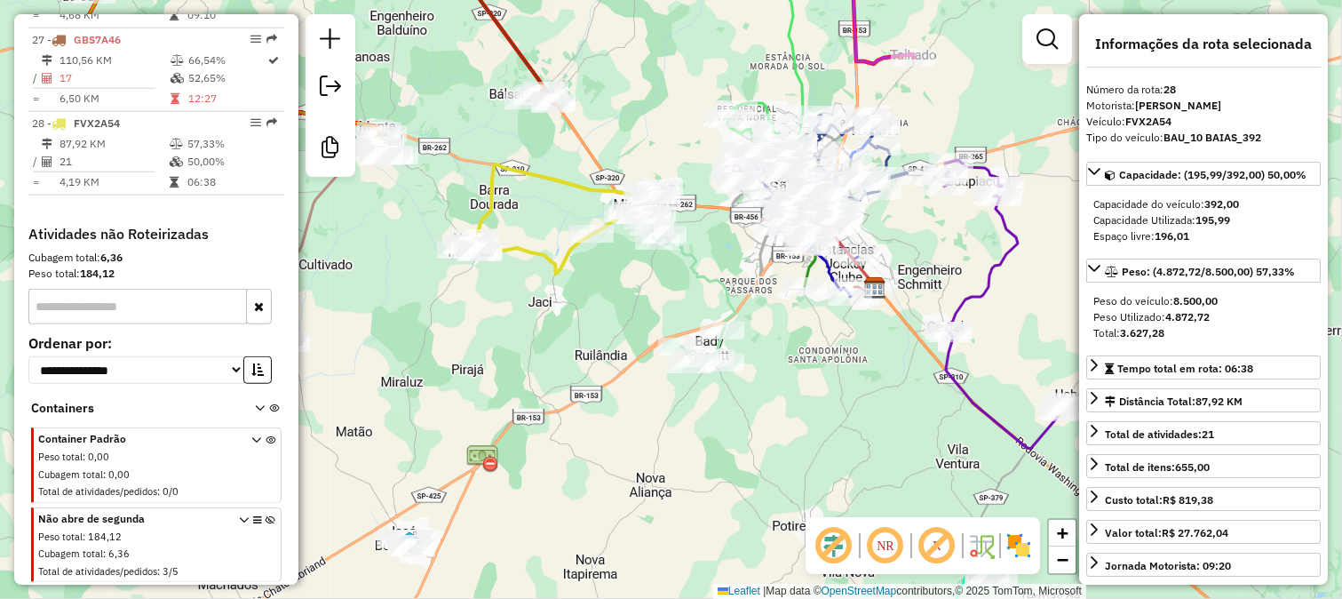
drag, startPoint x: 596, startPoint y: 445, endPoint x: 656, endPoint y: 400, distance: 74.8
click at [655, 402] on div "Rota 26 - Placa GJR6J05 6464 - PIT STOP ZANI Rota 26 - Placa GJR6J05 70373 - BA…" at bounding box center [671, 299] width 1342 height 599
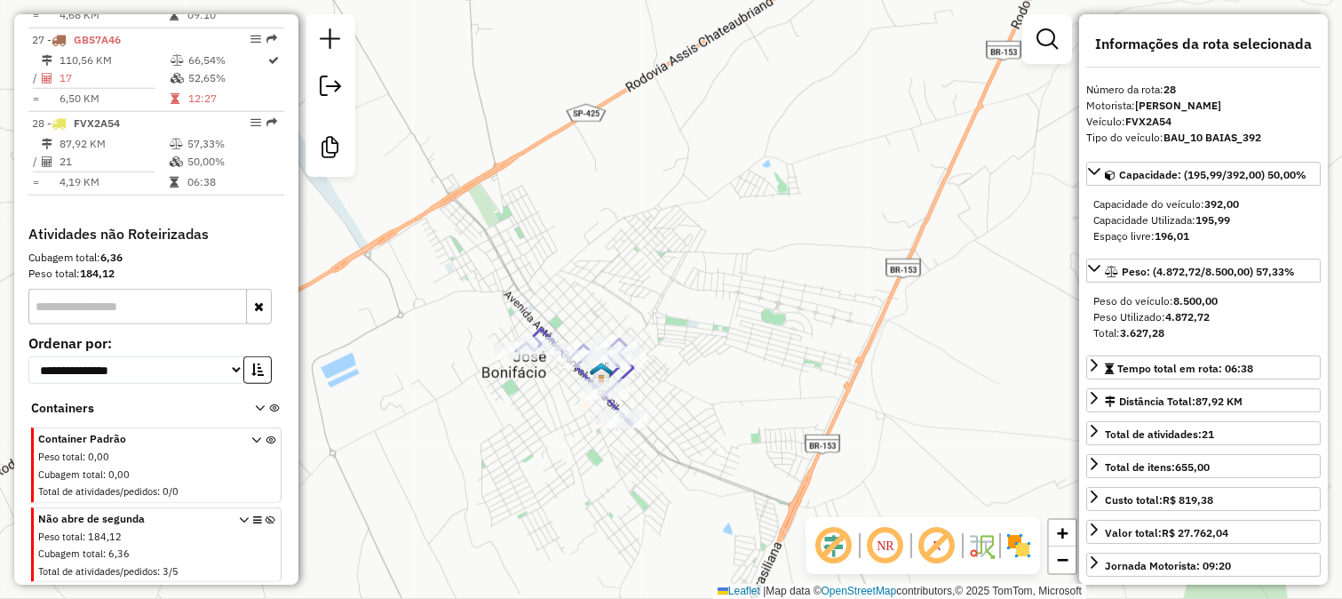
click at [698, 402] on div "Rota 23 - Placa SVE6B96 28278 - CHURRASC DO GAUCHO Janela de atendimento Grade …" at bounding box center [671, 299] width 1342 height 599
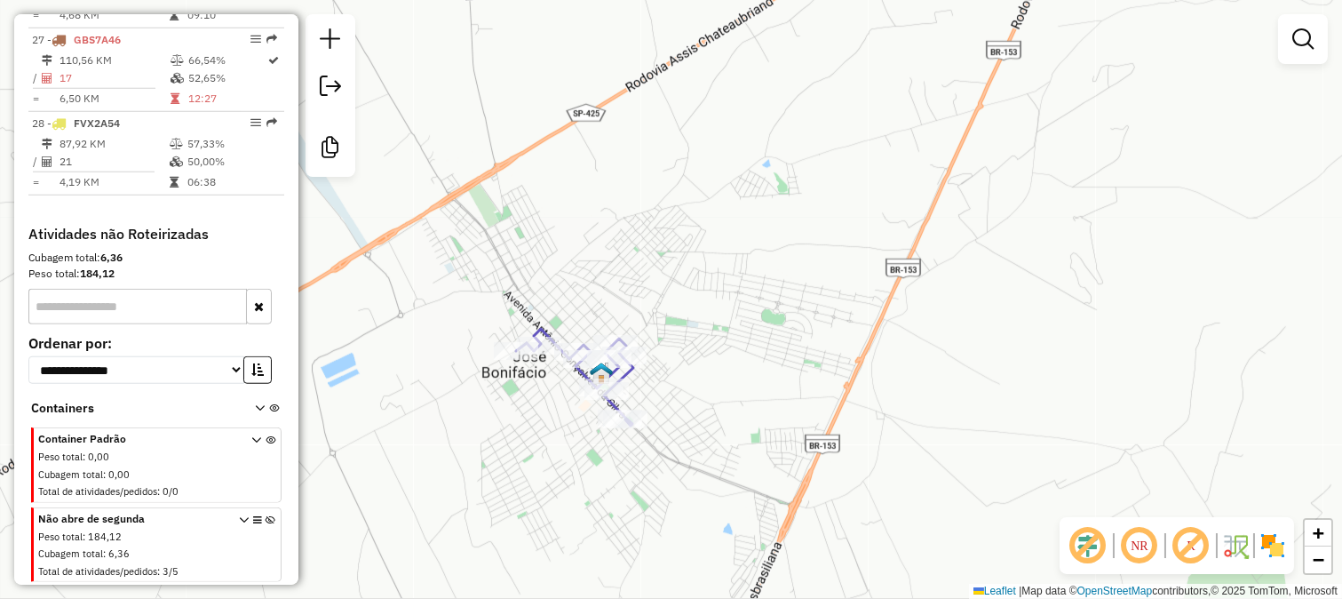
click at [911, 143] on div "Janela de atendimento Grade de atendimento Capacidade Transportadoras Veículos …" at bounding box center [671, 299] width 1342 height 599
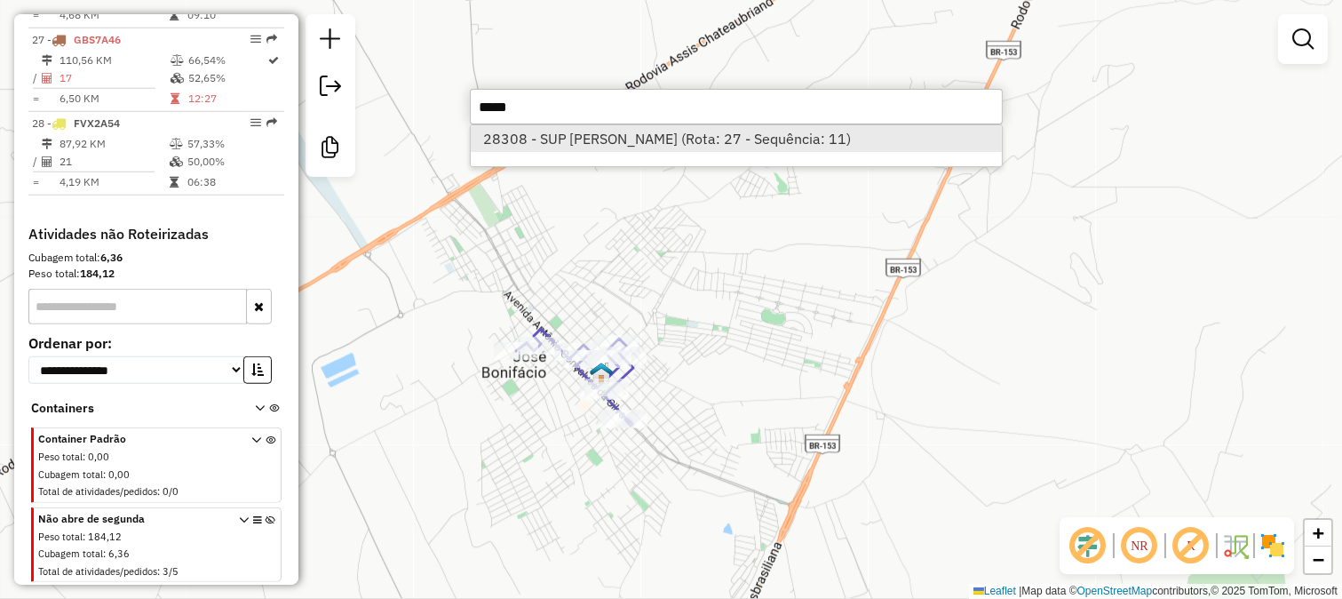
type input "*****"
click at [716, 131] on li "28308 - SUP [PERSON_NAME] (Rota: 27 - Sequência: 11)" at bounding box center [736, 138] width 531 height 27
select select "**********"
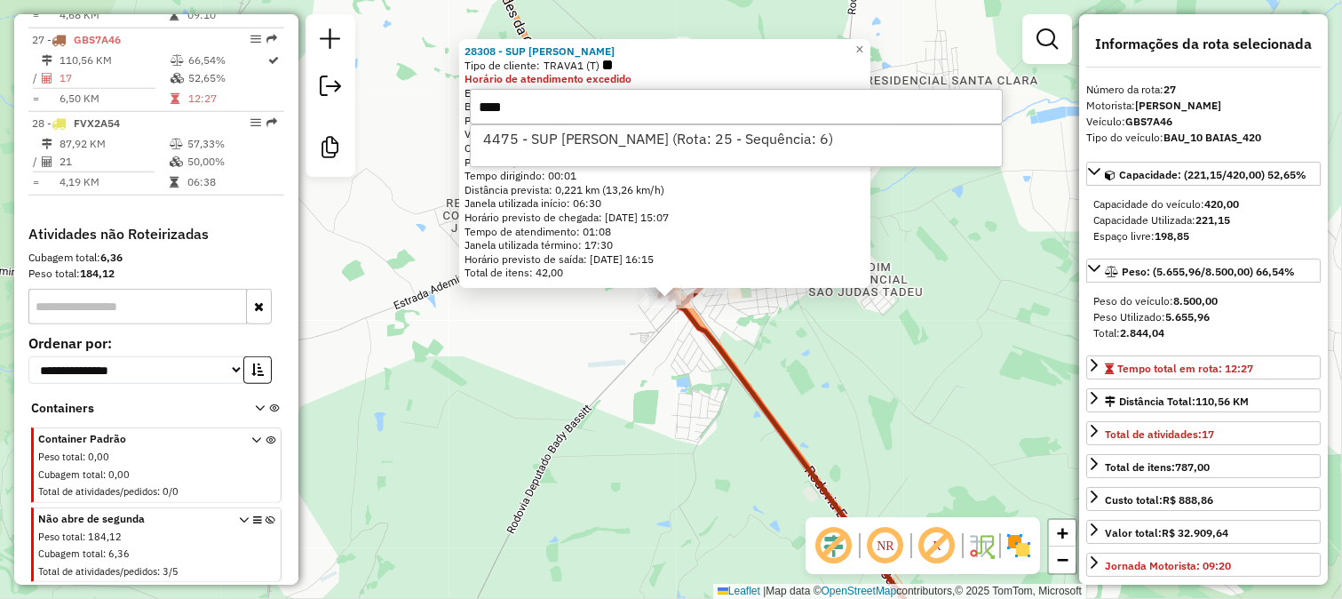
type input "****"
click at [716, 131] on li "4475 - SUP [PERSON_NAME] (Rota: 25 - Sequência: 6)" at bounding box center [736, 138] width 531 height 27
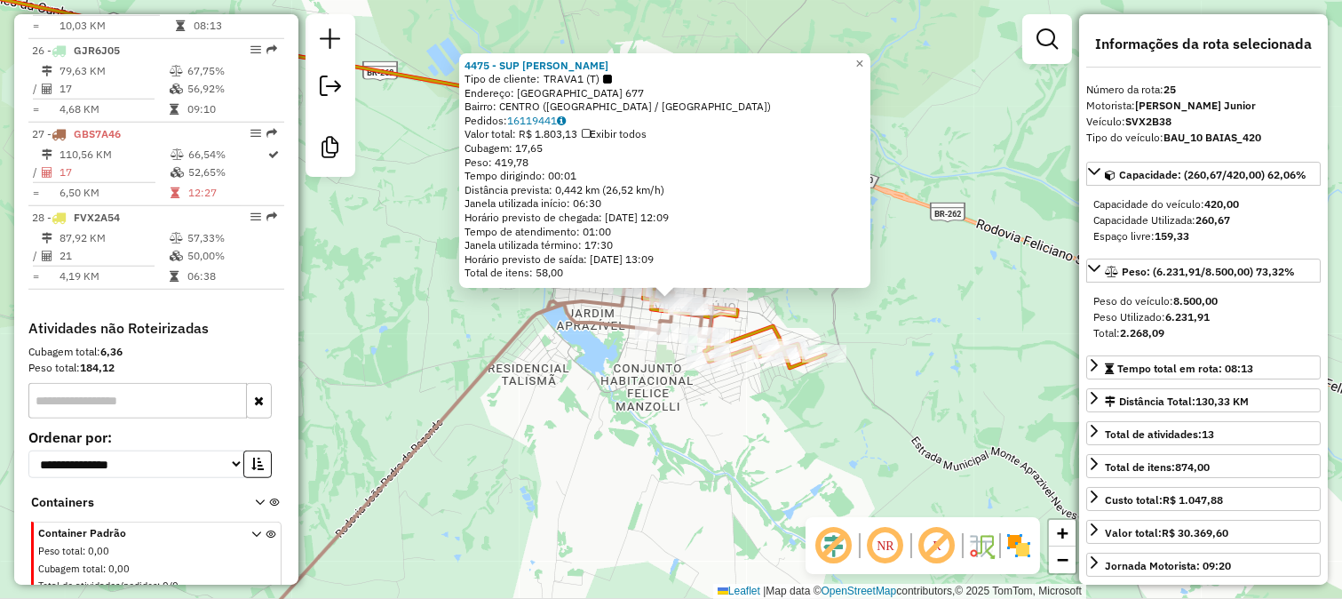
scroll to position [2741, 0]
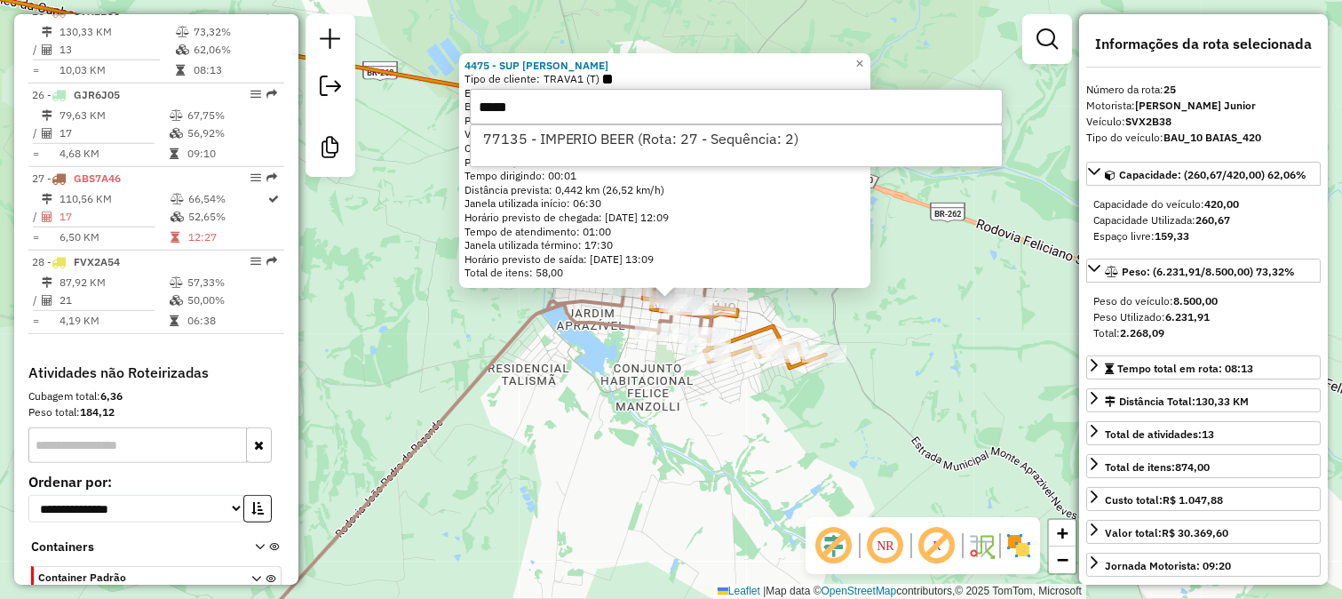
type input "*****"
click at [716, 131] on li "77135 - IMPERIO BEER (Rota: 27 - Sequência: 2)" at bounding box center [736, 138] width 531 height 27
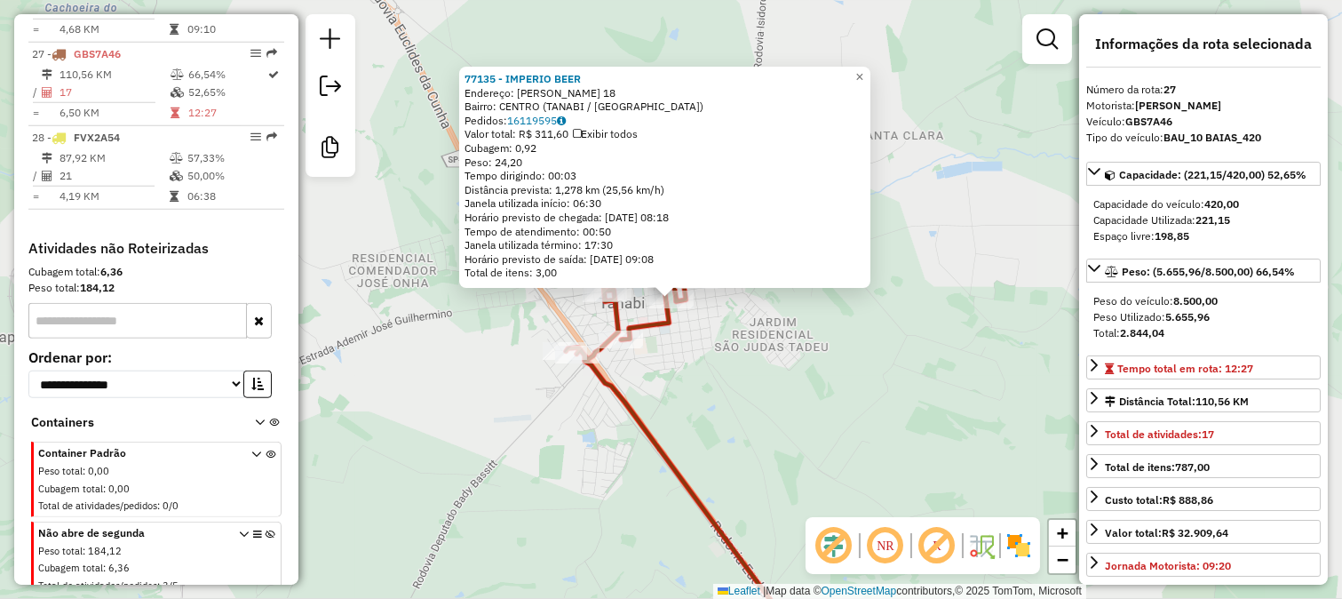
scroll to position [2892, 0]
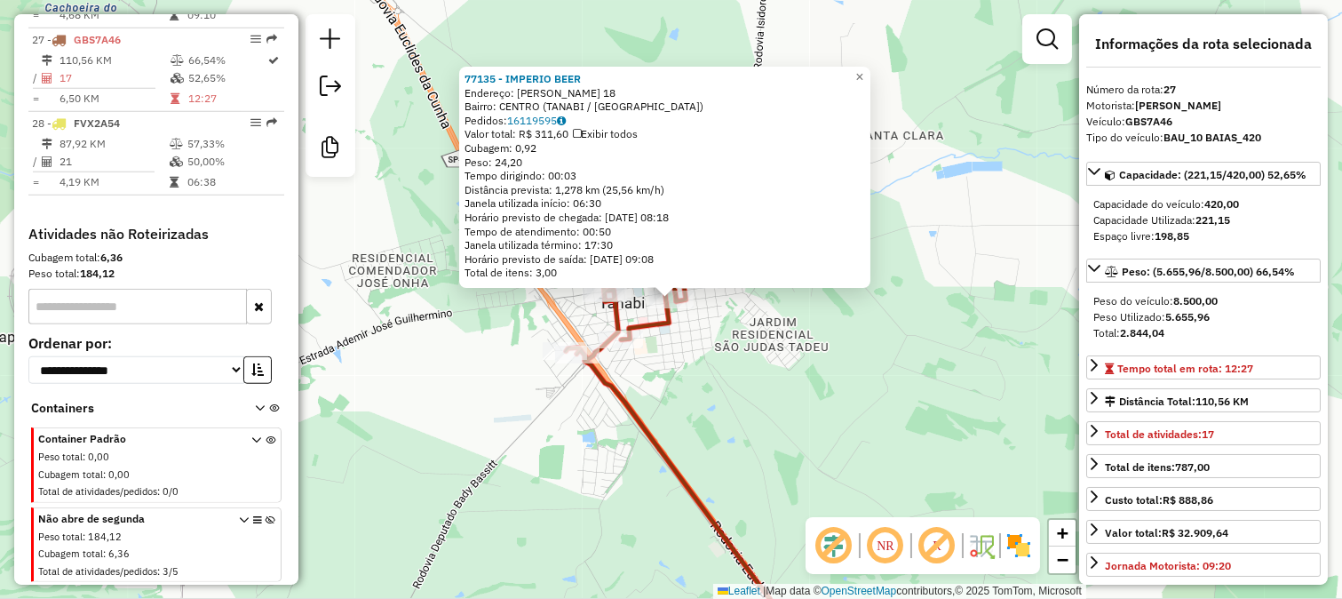
click at [785, 317] on div "77135 - IMPERIO BEER Endereço: [PERSON_NAME] 18 Bairro: [GEOGRAPHIC_DATA] (TANA…" at bounding box center [671, 299] width 1342 height 599
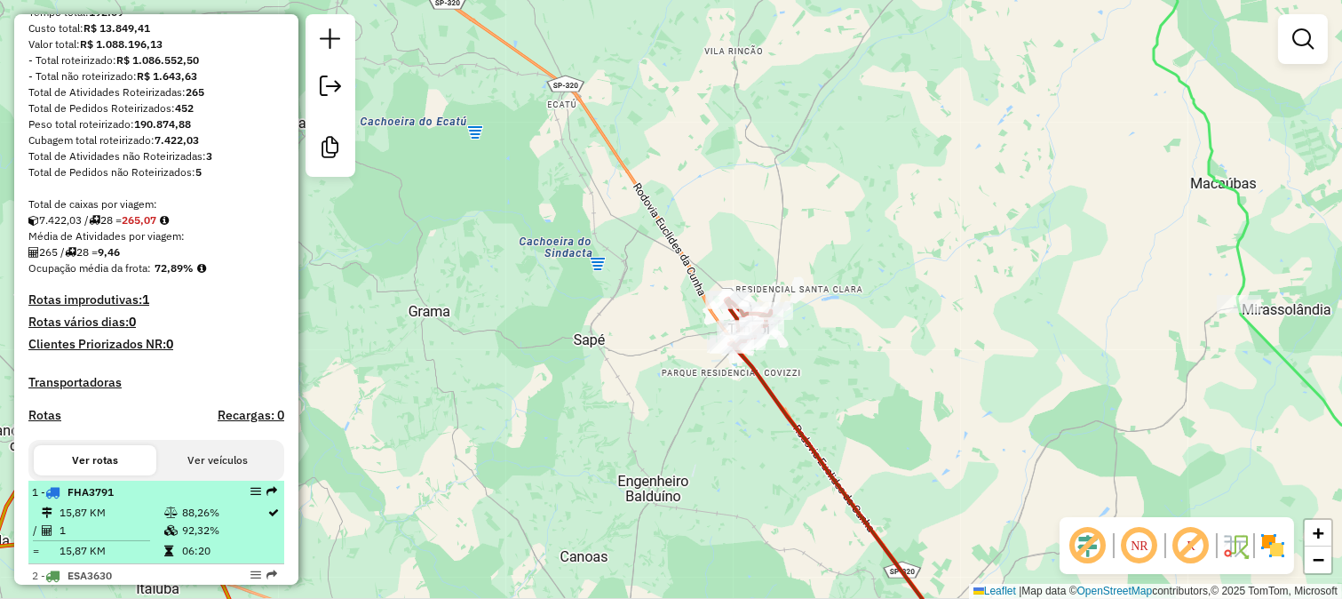
scroll to position [326, 0]
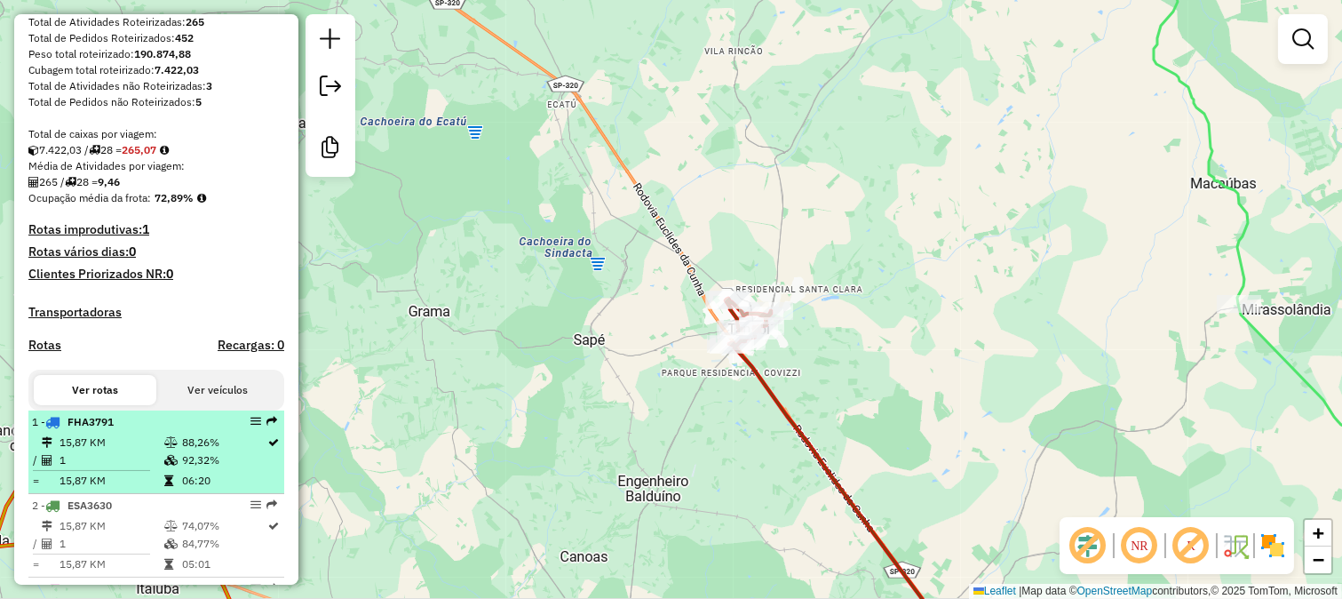
click at [156, 429] on div "1 - FHA3791" at bounding box center [126, 422] width 188 height 16
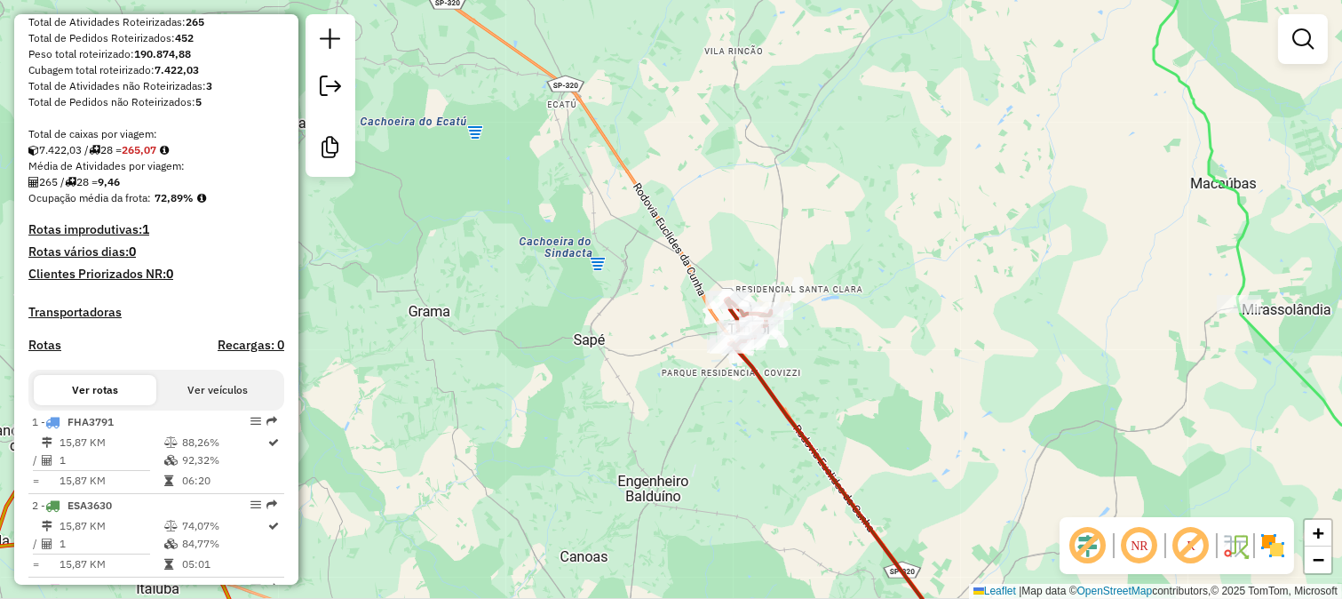
select select "**********"
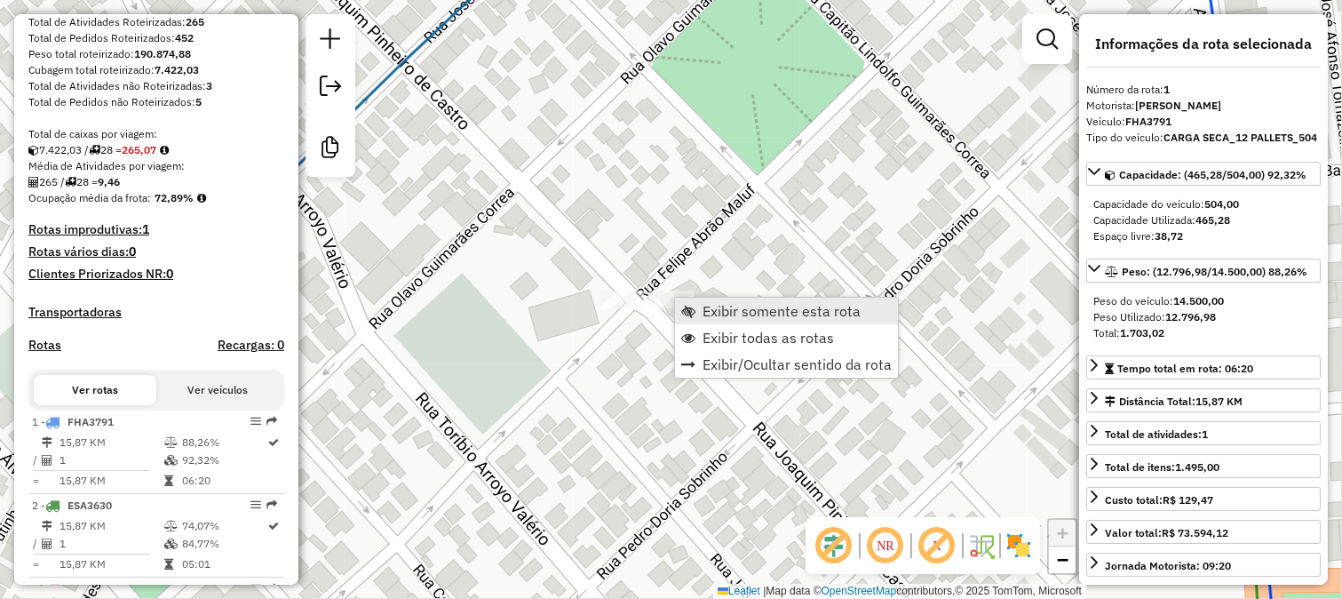
scroll to position [737, 0]
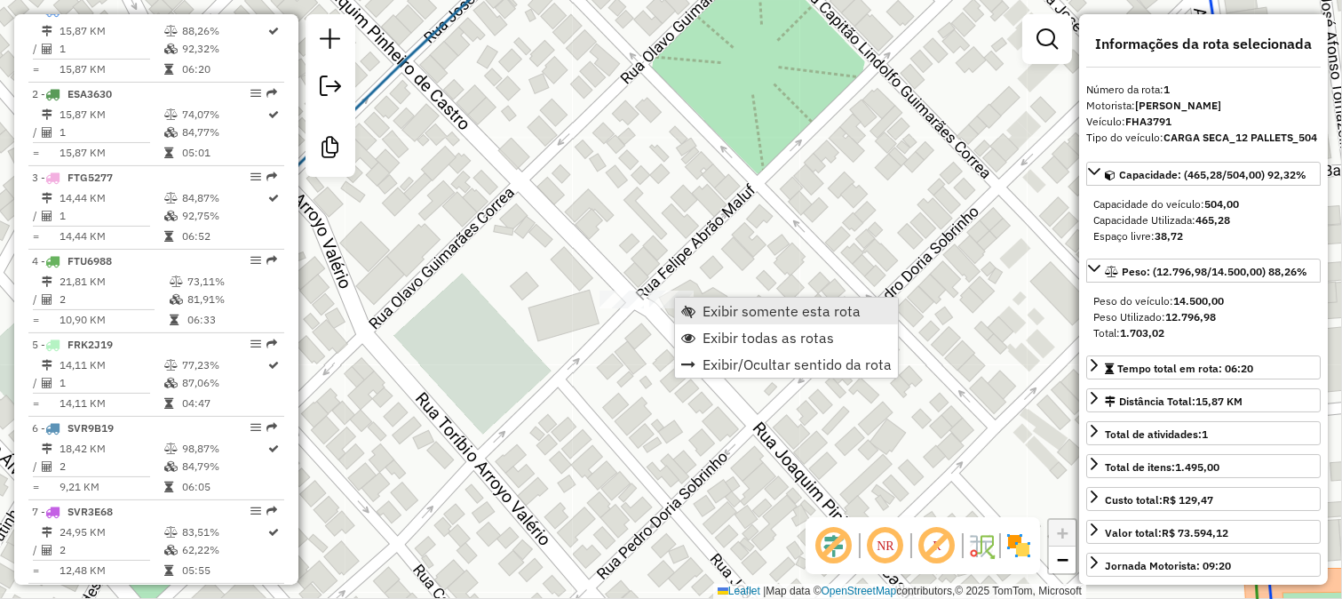
click at [698, 314] on link "Exibir somente esta rota" at bounding box center [786, 311] width 223 height 27
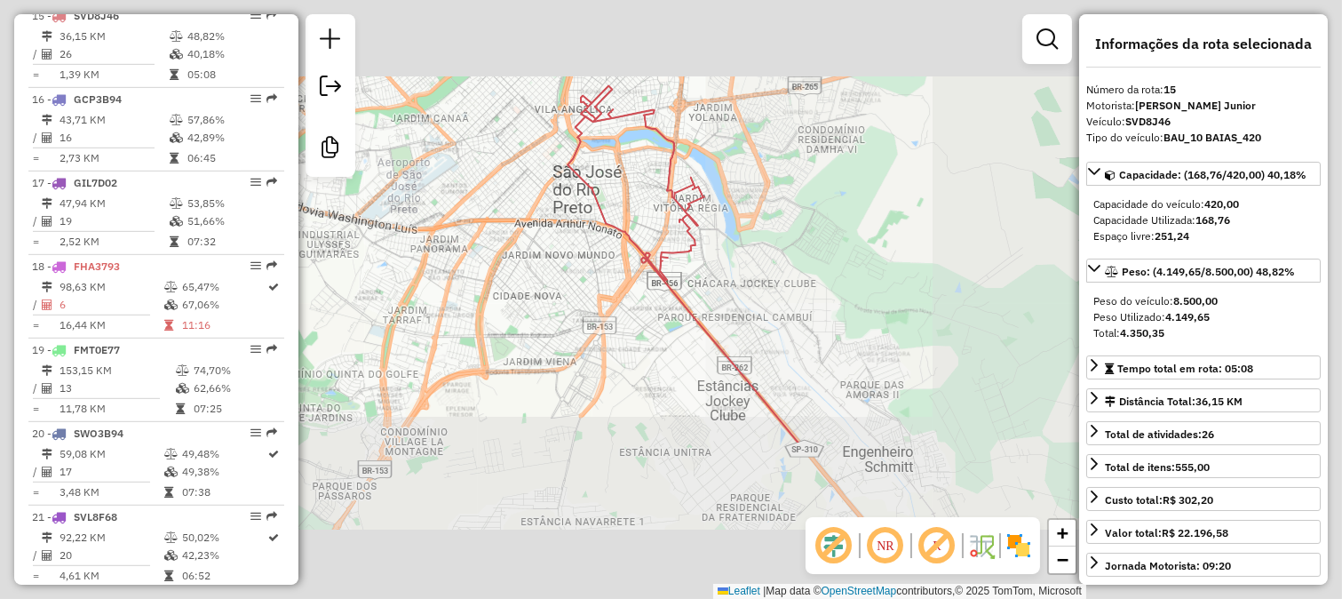
scroll to position [1905, 0]
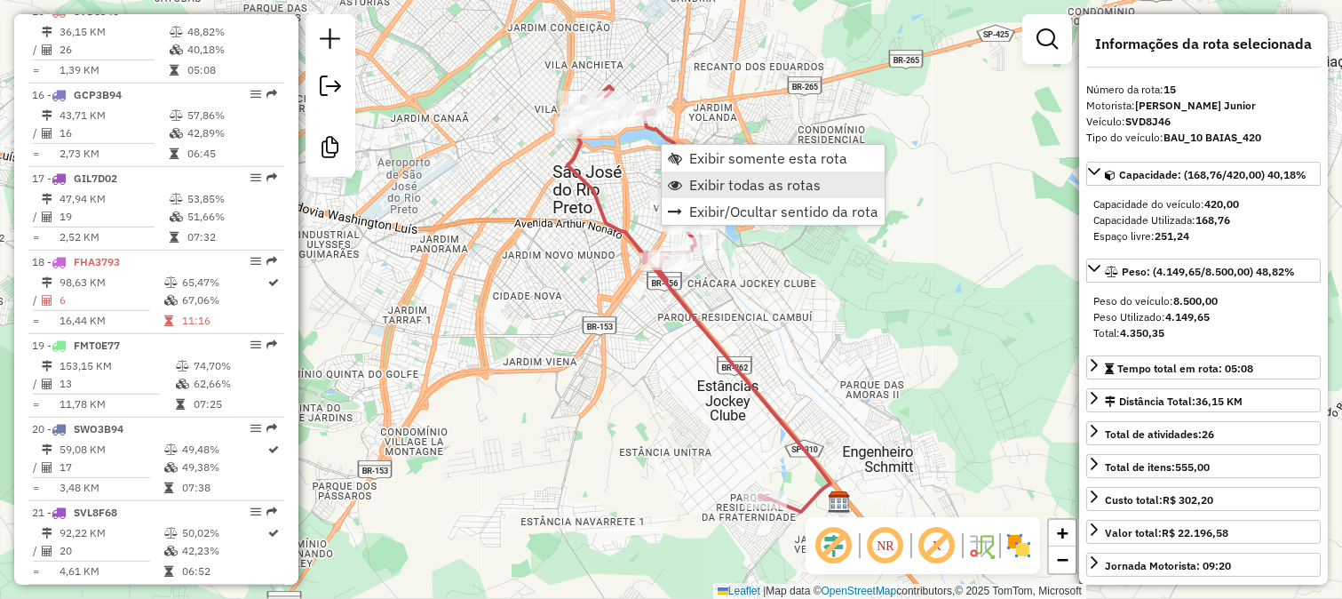
drag, startPoint x: 744, startPoint y: 199, endPoint x: 751, endPoint y: 173, distance: 26.7
click at [751, 173] on ul "Exibir somente esta rota Exibir todas as rotas Exibir/Ocultar sentido da rota" at bounding box center [773, 185] width 223 height 80
click at [751, 173] on link "Exibir todas as rotas" at bounding box center [773, 184] width 223 height 27
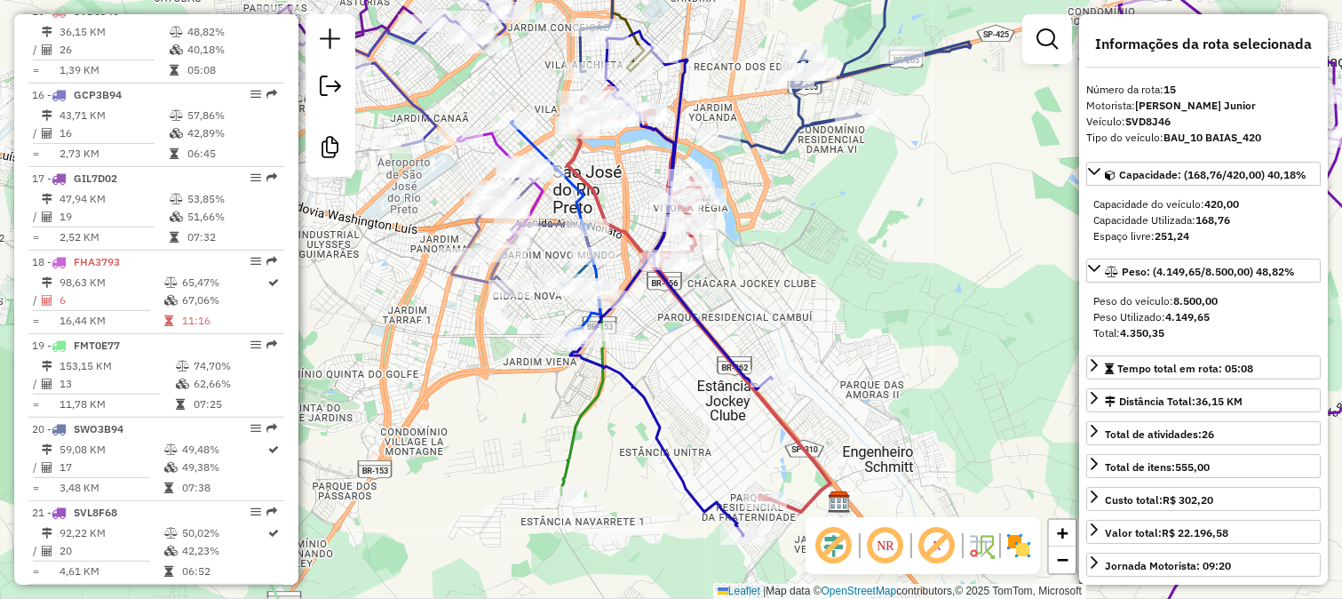
drag, startPoint x: 751, startPoint y: 173, endPoint x: 731, endPoint y: 322, distance: 149.6
click at [731, 322] on div "Janela de atendimento Grade de atendimento Capacidade Transportadoras Veículos …" at bounding box center [671, 299] width 1342 height 599
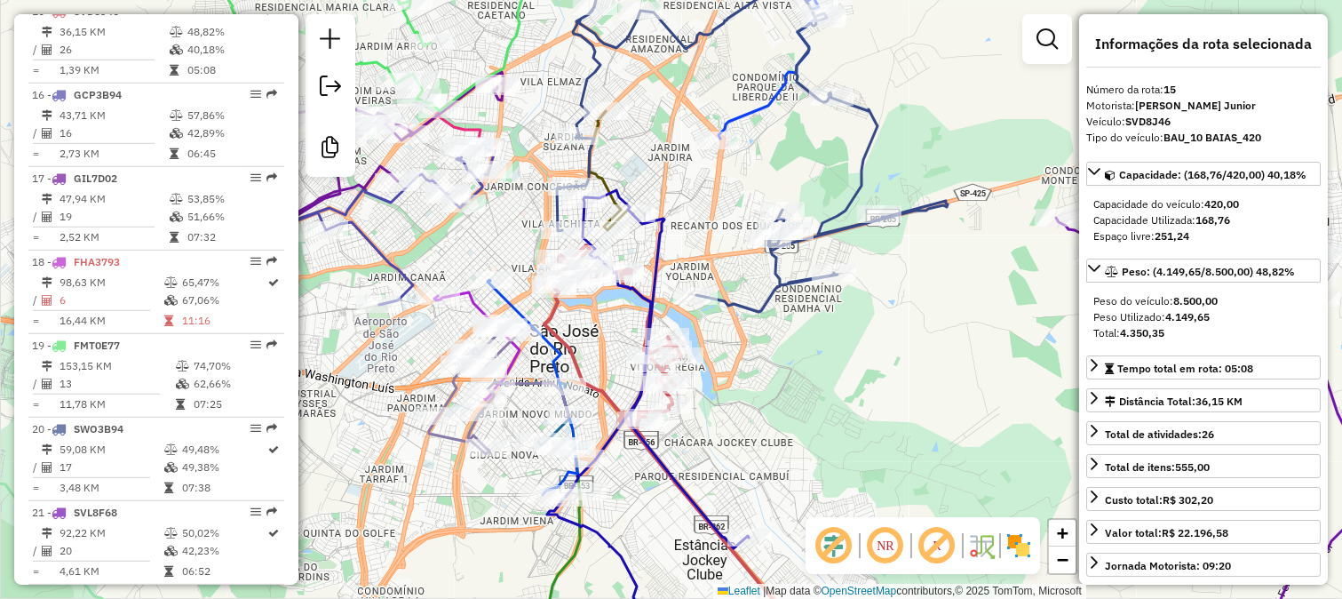
click at [765, 308] on icon at bounding box center [752, 139] width 391 height 345
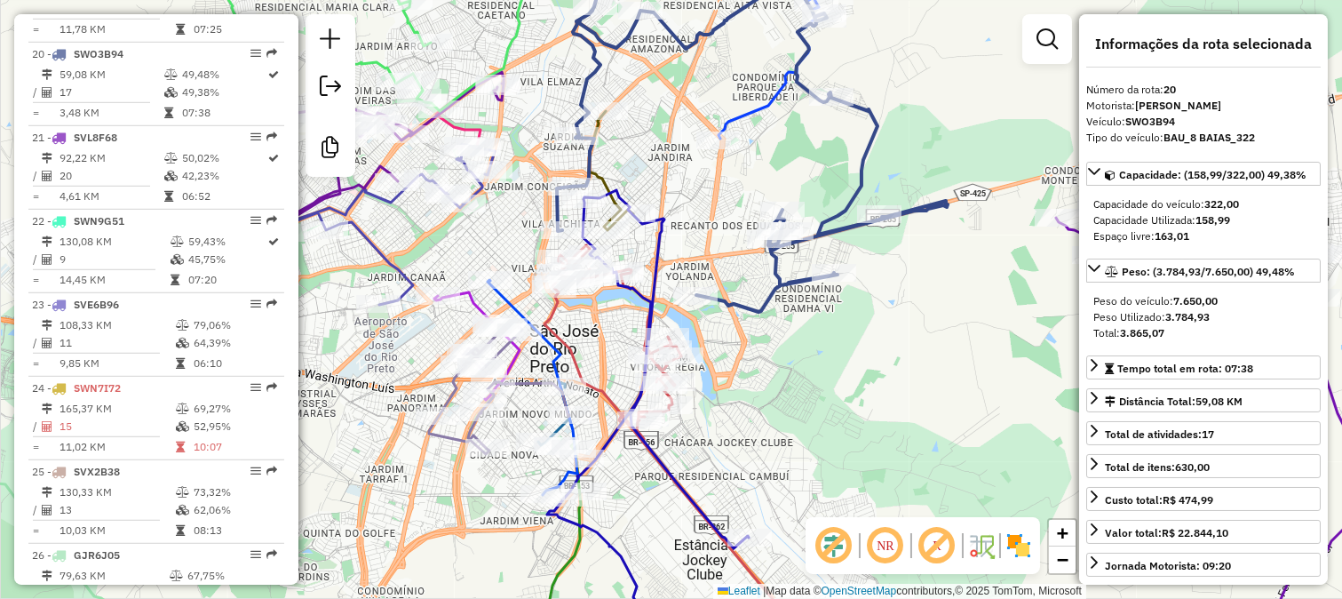
scroll to position [2323, 0]
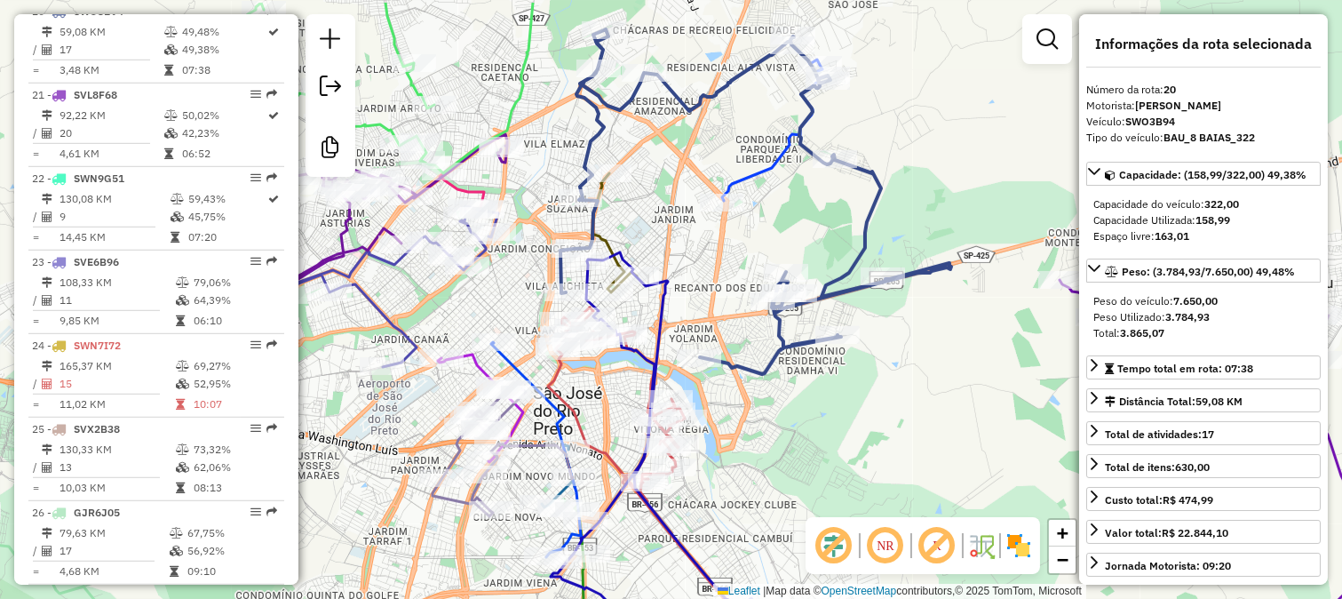
drag, startPoint x: 775, startPoint y: 330, endPoint x: 776, endPoint y: 386, distance: 56.0
click at [776, 386] on div "Janela de atendimento Grade de atendimento Capacidade Transportadoras Veículos …" at bounding box center [671, 299] width 1342 height 599
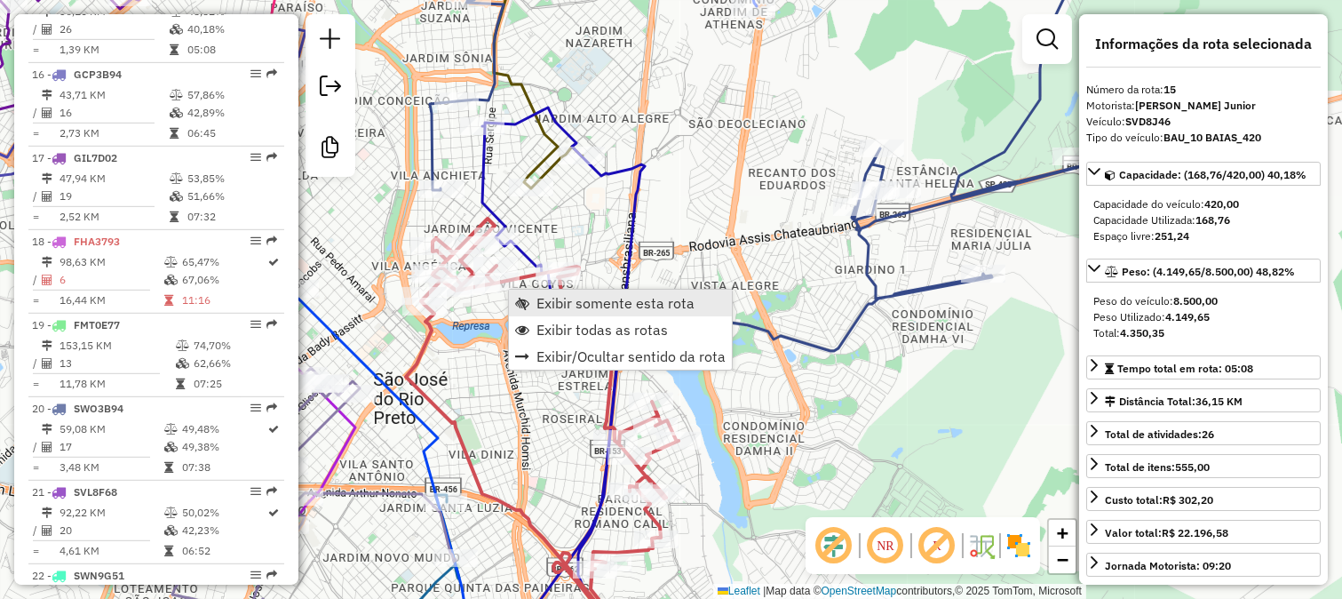
scroll to position [1905, 0]
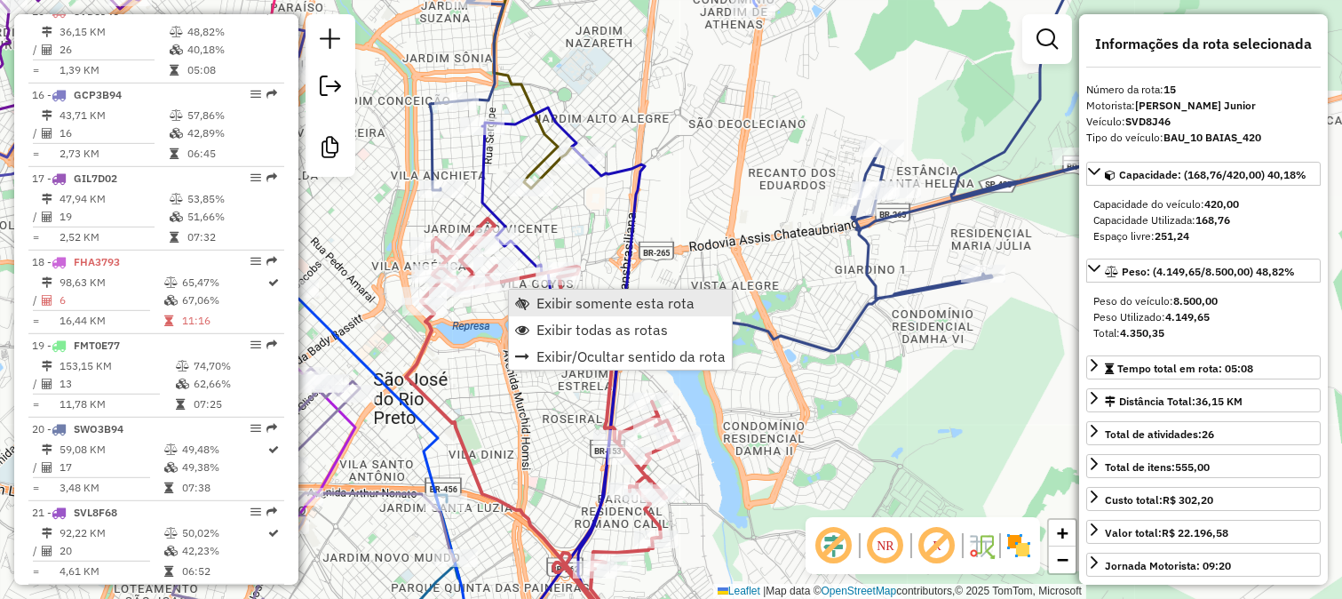
click at [580, 307] on span "Exibir somente esta rota" at bounding box center [616, 303] width 158 height 14
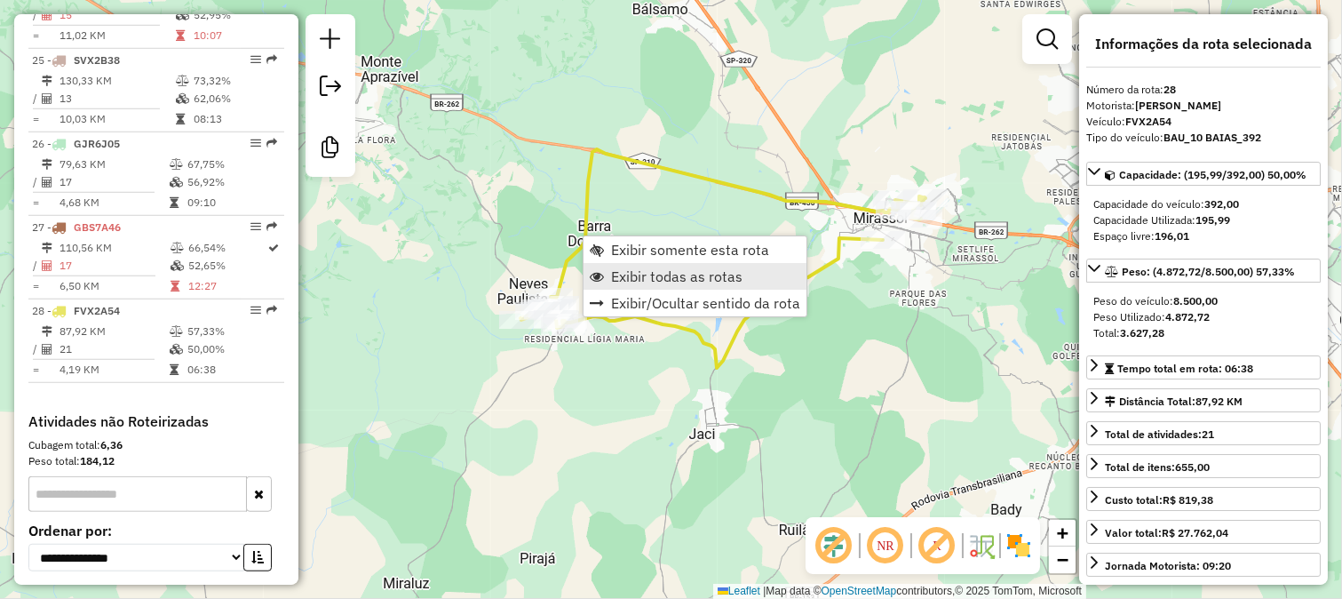
scroll to position [2892, 0]
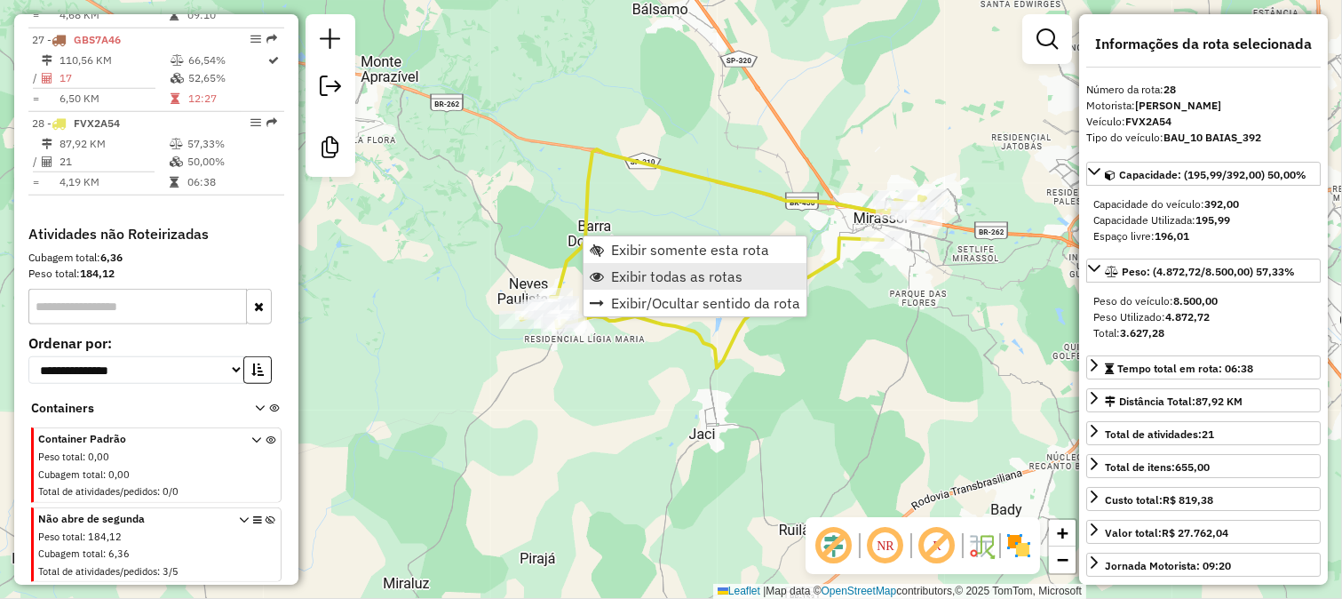
click at [669, 273] on span "Exibir todas as rotas" at bounding box center [676, 276] width 131 height 14
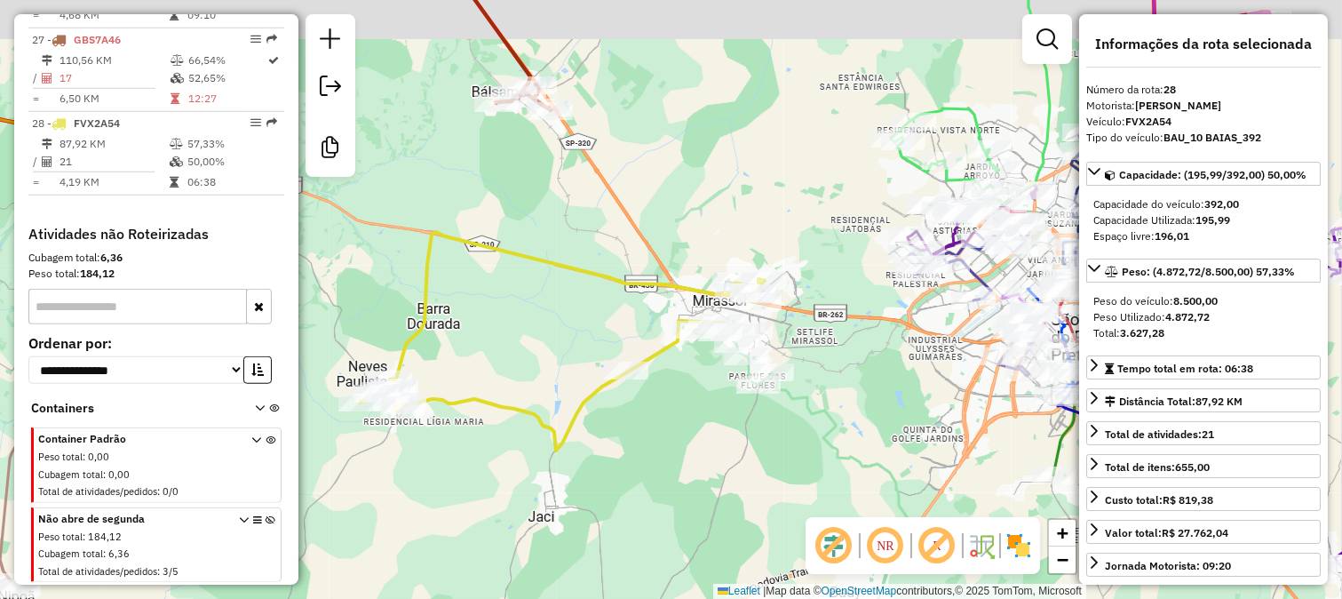
drag, startPoint x: 677, startPoint y: 361, endPoint x: 670, endPoint y: 369, distance: 10.7
click at [673, 365] on div "Janela de atendimento Grade de atendimento Capacidade Transportadoras Veículos …" at bounding box center [671, 299] width 1342 height 599
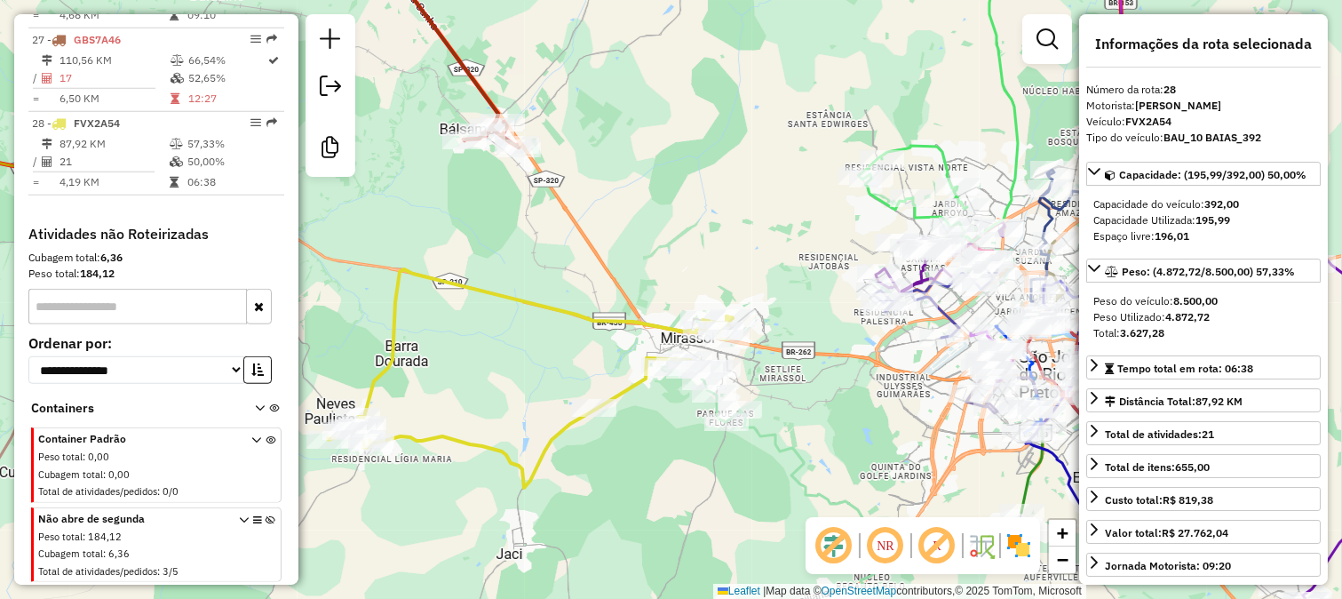
drag, startPoint x: 649, startPoint y: 166, endPoint x: 558, endPoint y: 241, distance: 118.1
click at [569, 233] on div "Janela de atendimento Grade de atendimento Capacidade Transportadoras Veículos …" at bounding box center [671, 299] width 1342 height 599
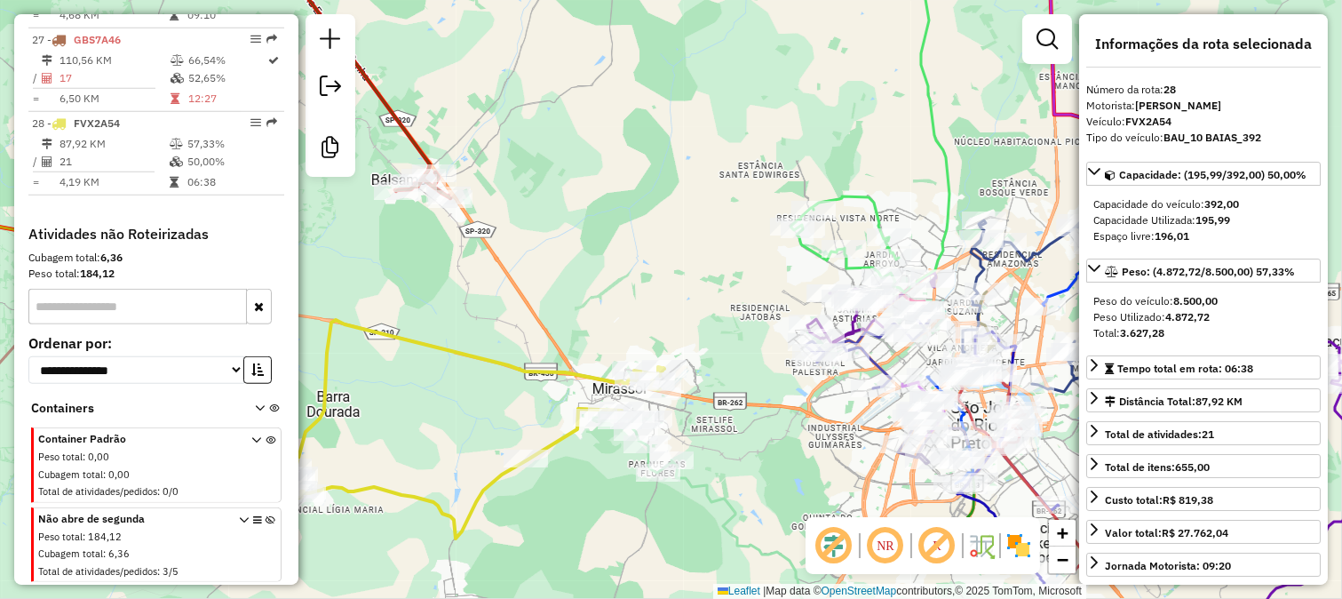
click at [591, 275] on div "Janela de atendimento Grade de atendimento Capacidade Transportadoras Veículos …" at bounding box center [671, 299] width 1342 height 599
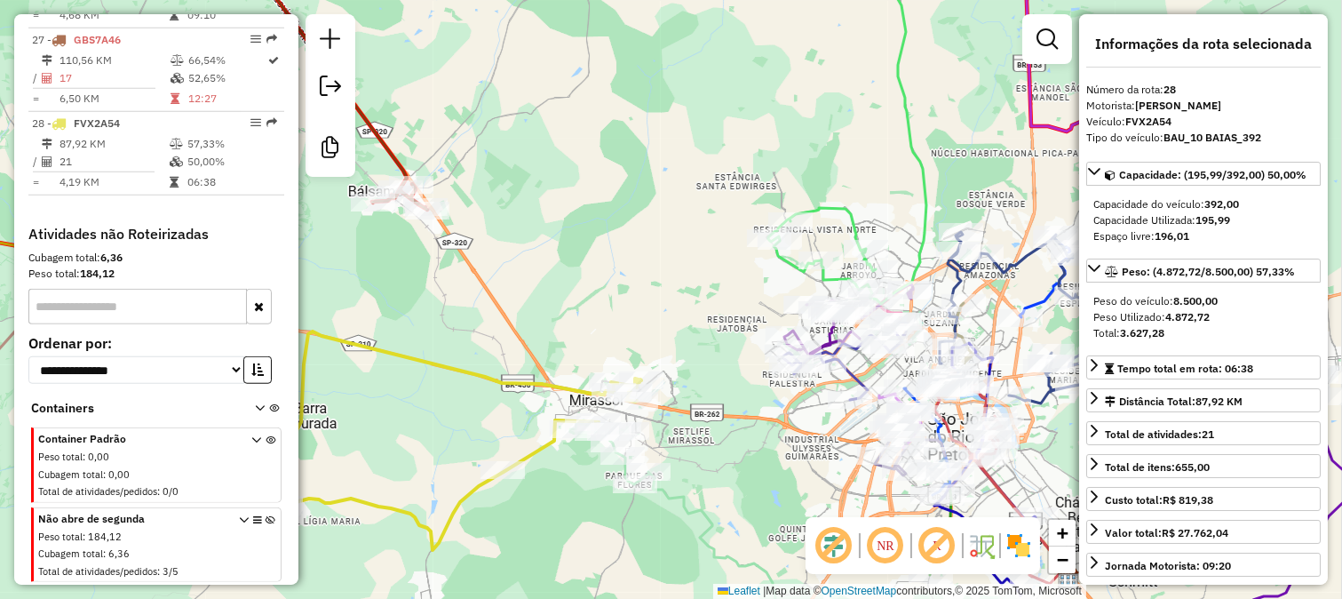
drag, startPoint x: 666, startPoint y: 317, endPoint x: 590, endPoint y: 249, distance: 102.5
click at [611, 277] on div "Janela de atendimento Grade de atendimento Capacidade Transportadoras Veículos …" at bounding box center [671, 299] width 1342 height 599
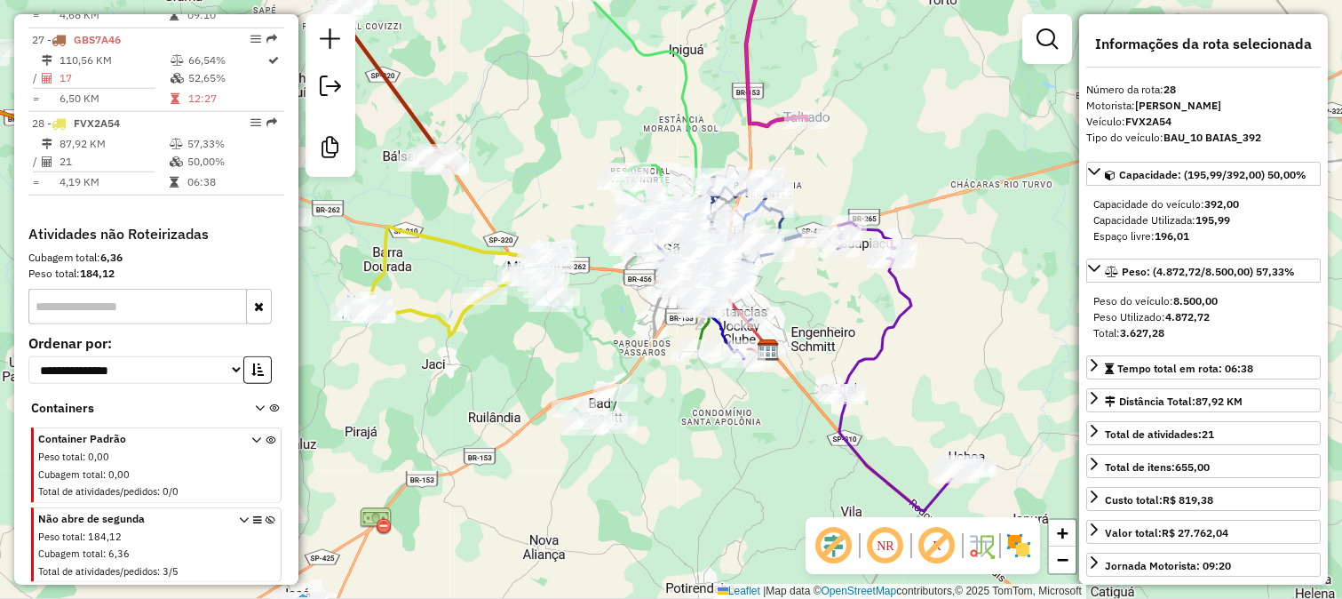
drag, startPoint x: 936, startPoint y: 370, endPoint x: 911, endPoint y: 247, distance: 125.1
click at [921, 264] on div "Janela de atendimento Grade de atendimento Capacidade Transportadoras Veículos …" at bounding box center [671, 299] width 1342 height 599
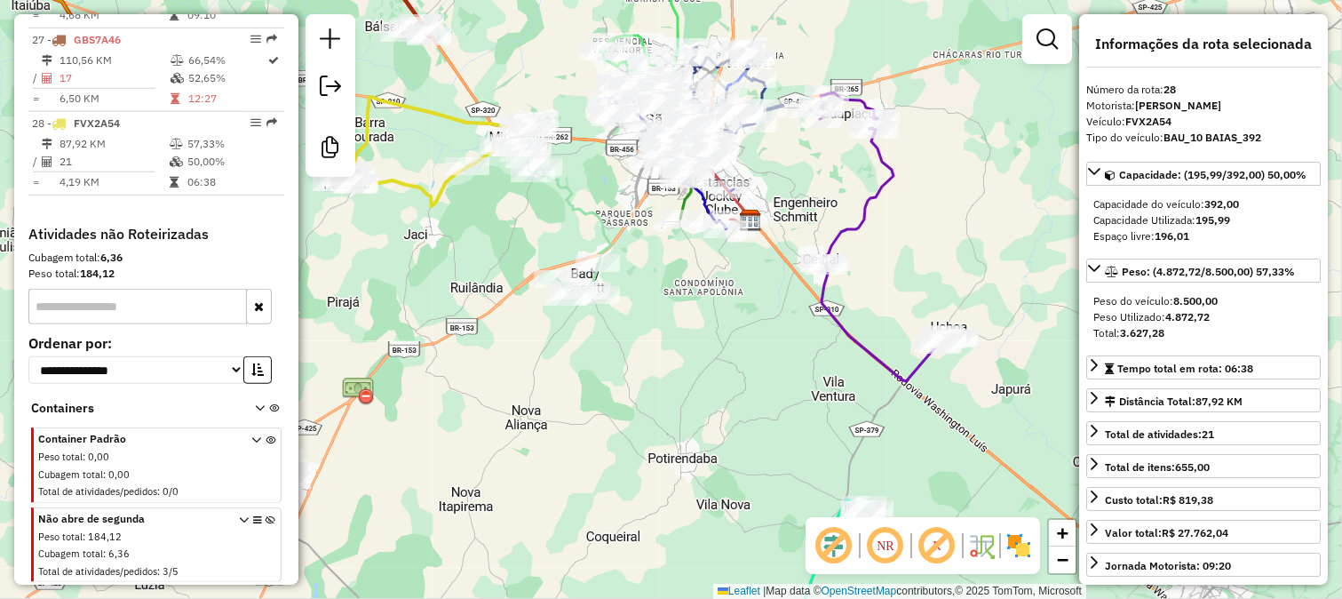
drag, startPoint x: 917, startPoint y: 287, endPoint x: 867, endPoint y: 262, distance: 55.6
click at [894, 276] on div "Janela de atendimento Grade de atendimento Capacidade Transportadoras Veículos …" at bounding box center [671, 299] width 1342 height 599
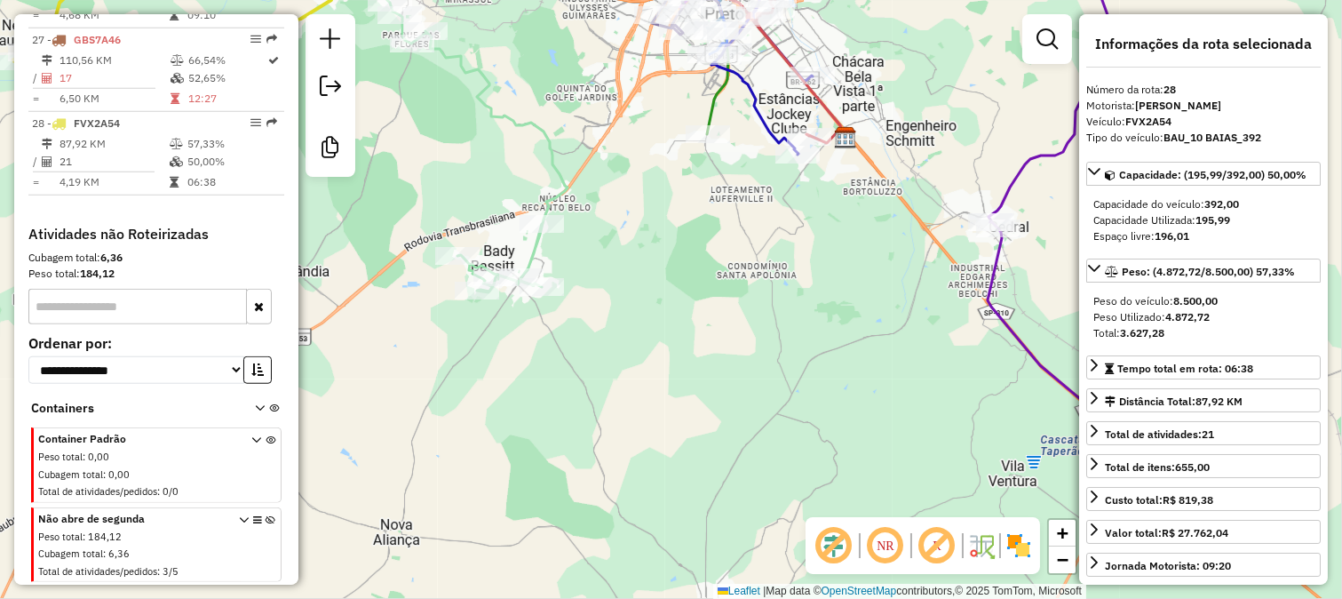
click at [540, 247] on icon at bounding box center [457, 137] width 220 height 309
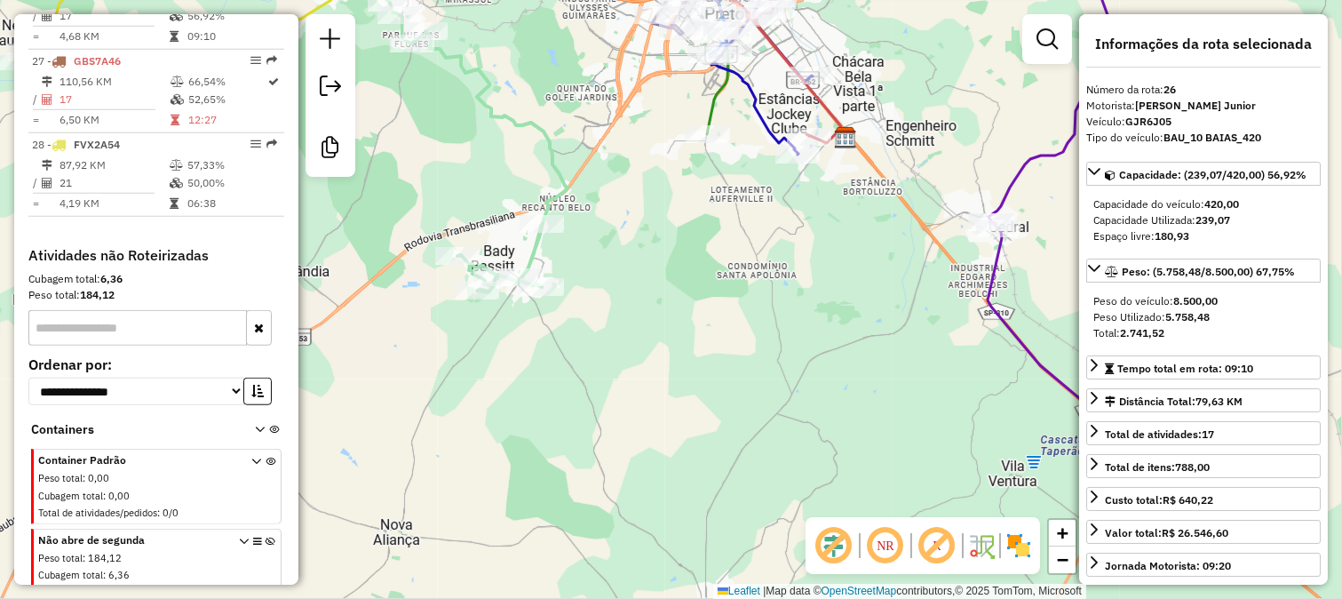
scroll to position [2823, 0]
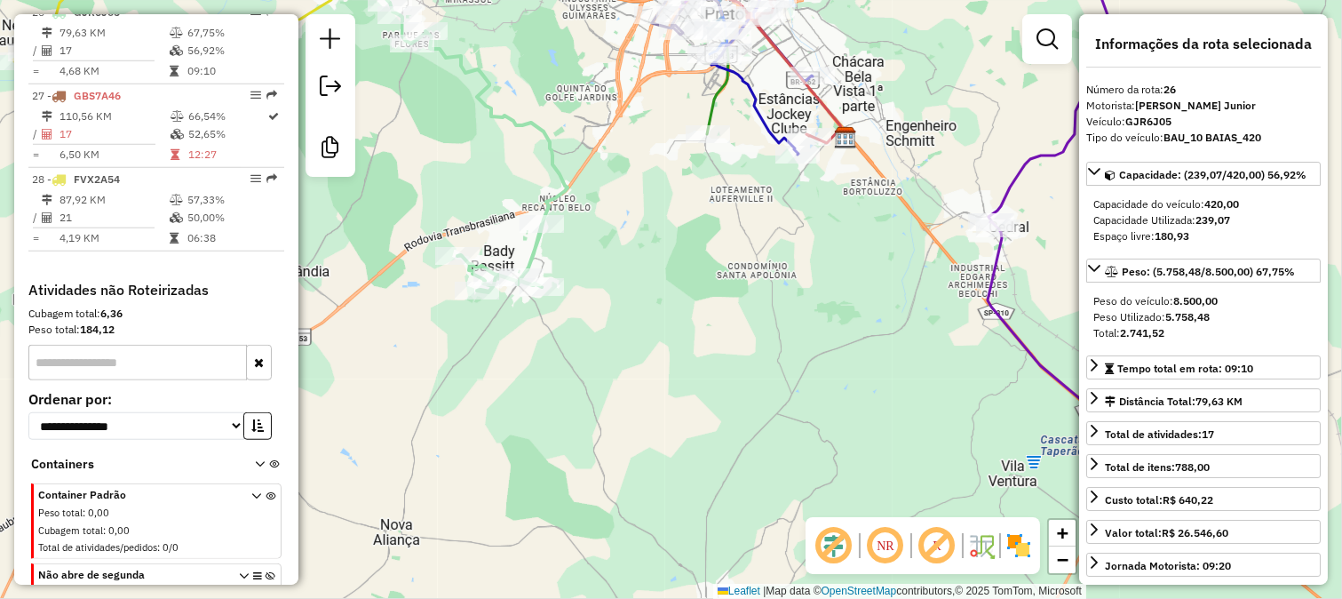
drag, startPoint x: 566, startPoint y: 256, endPoint x: 593, endPoint y: 265, distance: 28.1
click at [591, 264] on div "Janela de atendimento Grade de atendimento Capacidade Transportadoras Veículos …" at bounding box center [671, 299] width 1342 height 599
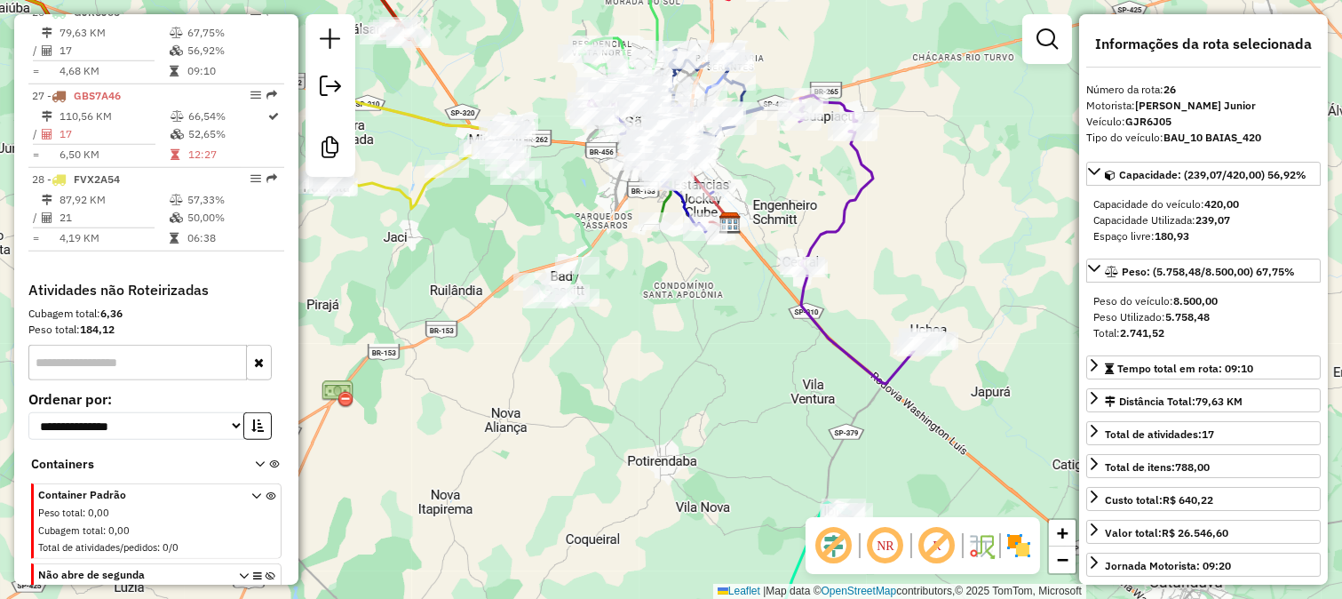
drag, startPoint x: 632, startPoint y: 304, endPoint x: 673, endPoint y: 355, distance: 65.8
click at [676, 362] on div "Janela de atendimento Grade de atendimento Capacidade Transportadoras Veículos …" at bounding box center [671, 299] width 1342 height 599
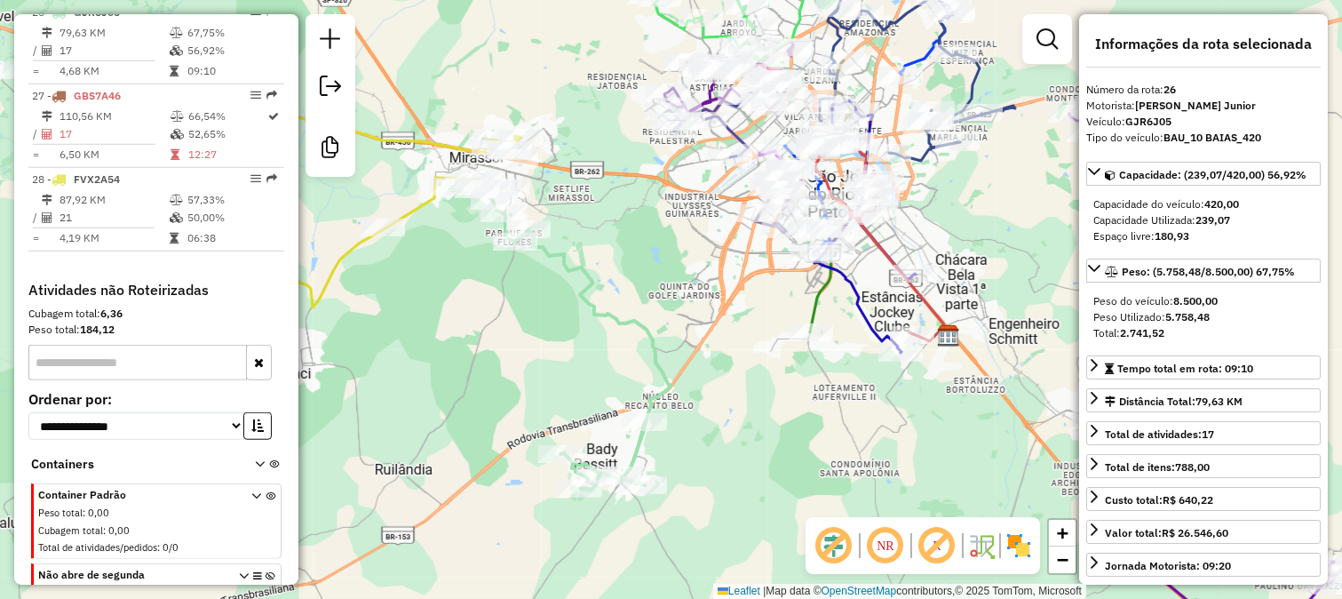
drag, startPoint x: 610, startPoint y: 247, endPoint x: 663, endPoint y: 331, distance: 99.3
click at [656, 314] on div "Janela de atendimento Grade de atendimento Capacidade Transportadoras Veículos …" at bounding box center [671, 299] width 1342 height 599
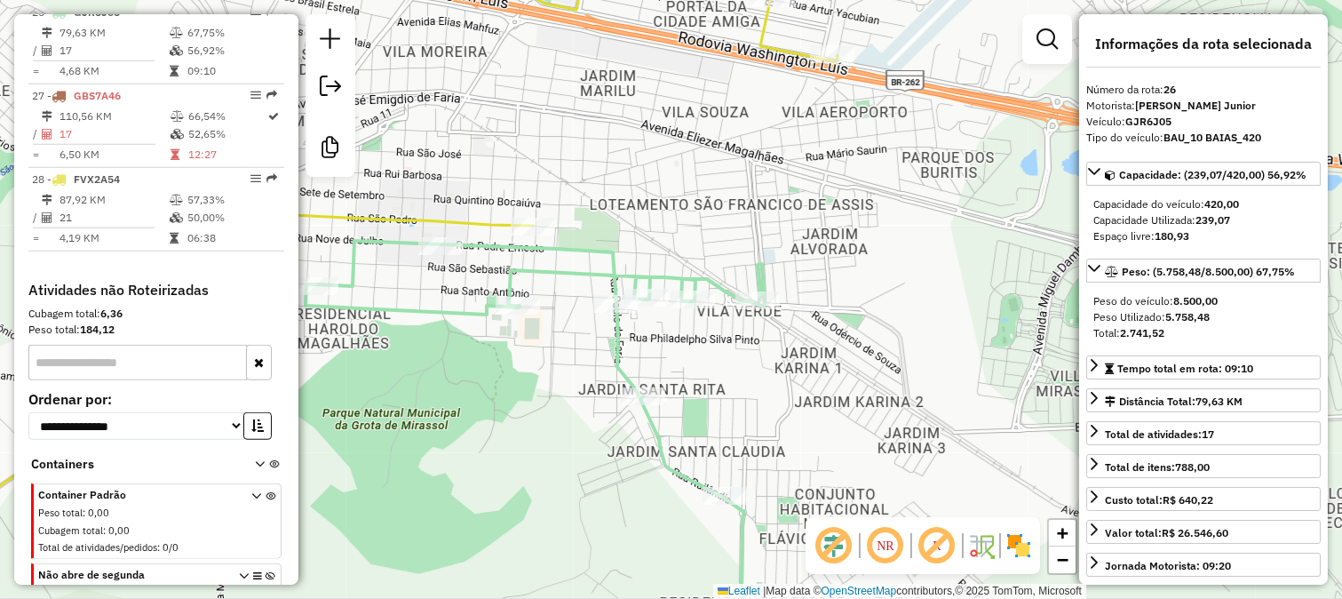
drag, startPoint x: 531, startPoint y: 277, endPoint x: 617, endPoint y: 282, distance: 85.4
click at [617, 282] on icon at bounding box center [631, 448] width 650 height 415
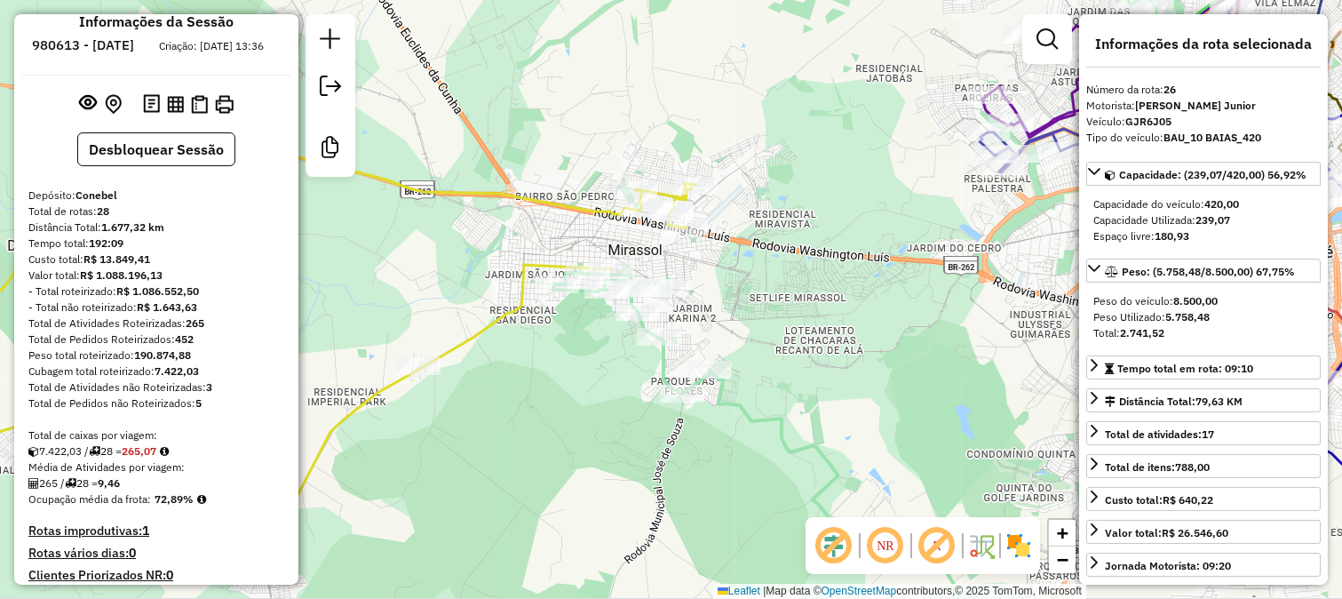
scroll to position [0, 0]
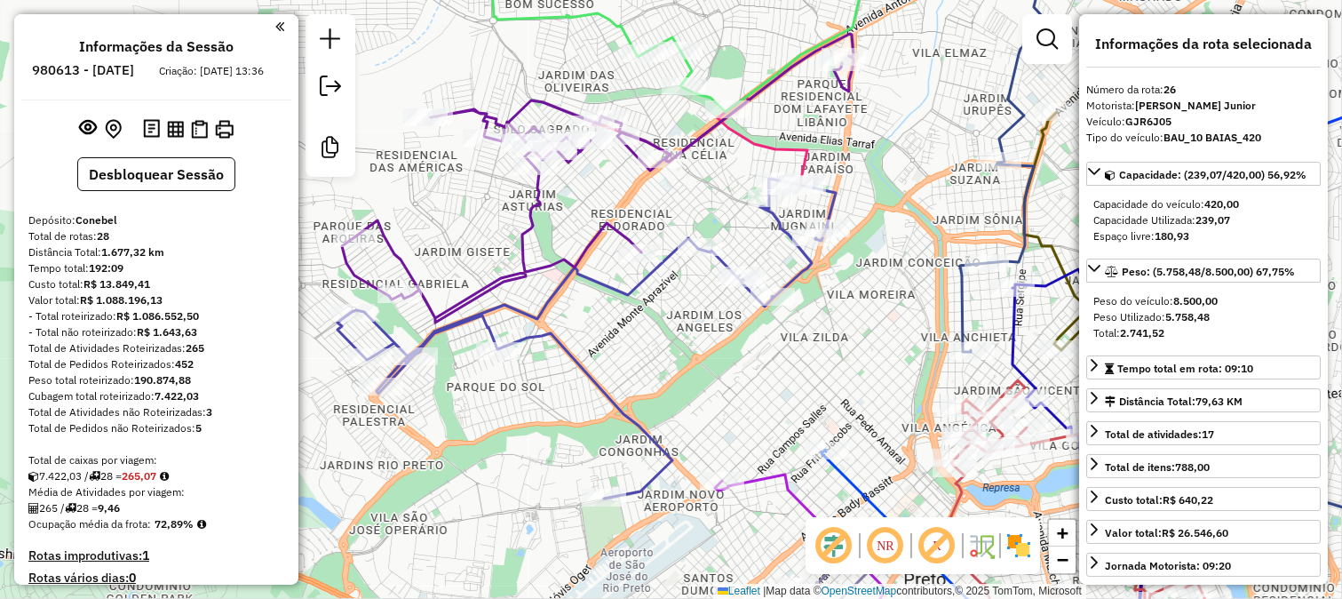
click at [609, 281] on icon at bounding box center [587, 339] width 498 height 320
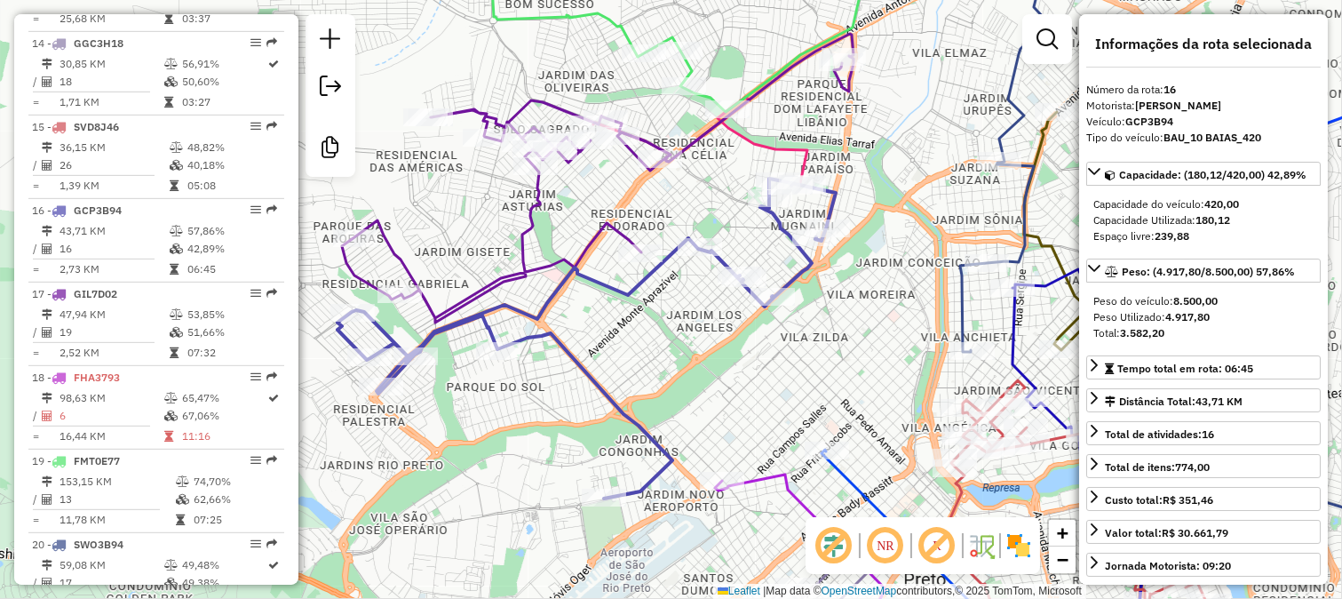
scroll to position [1988, 0]
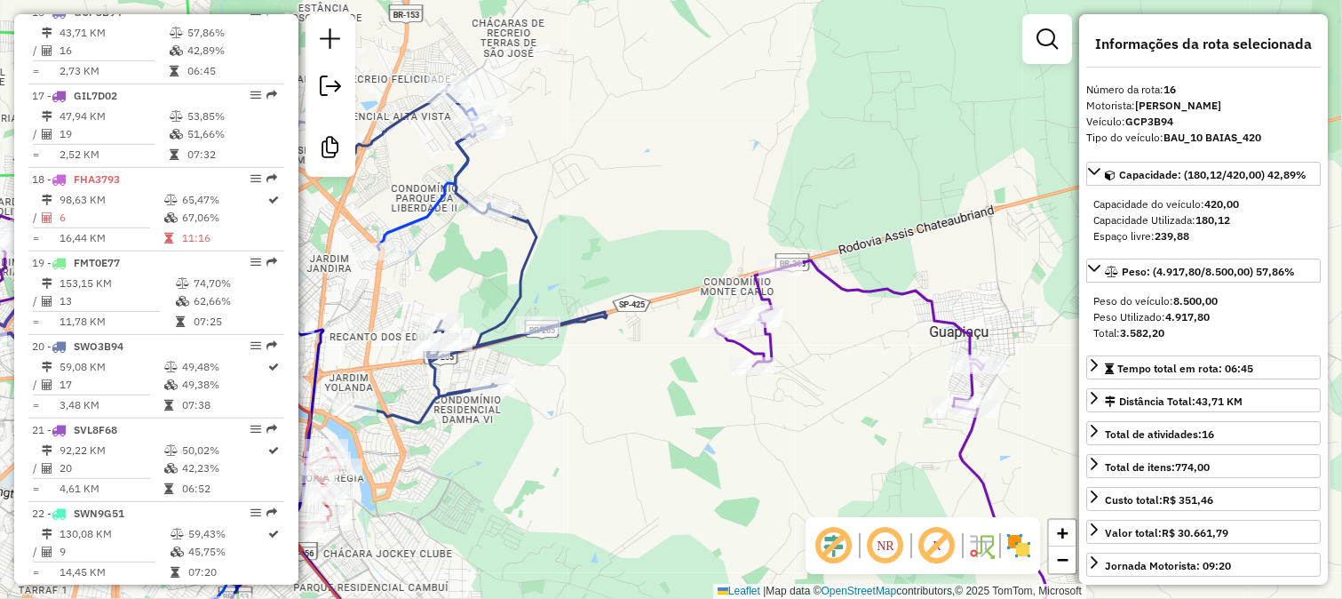
click at [515, 298] on icon at bounding box center [411, 250] width 391 height 345
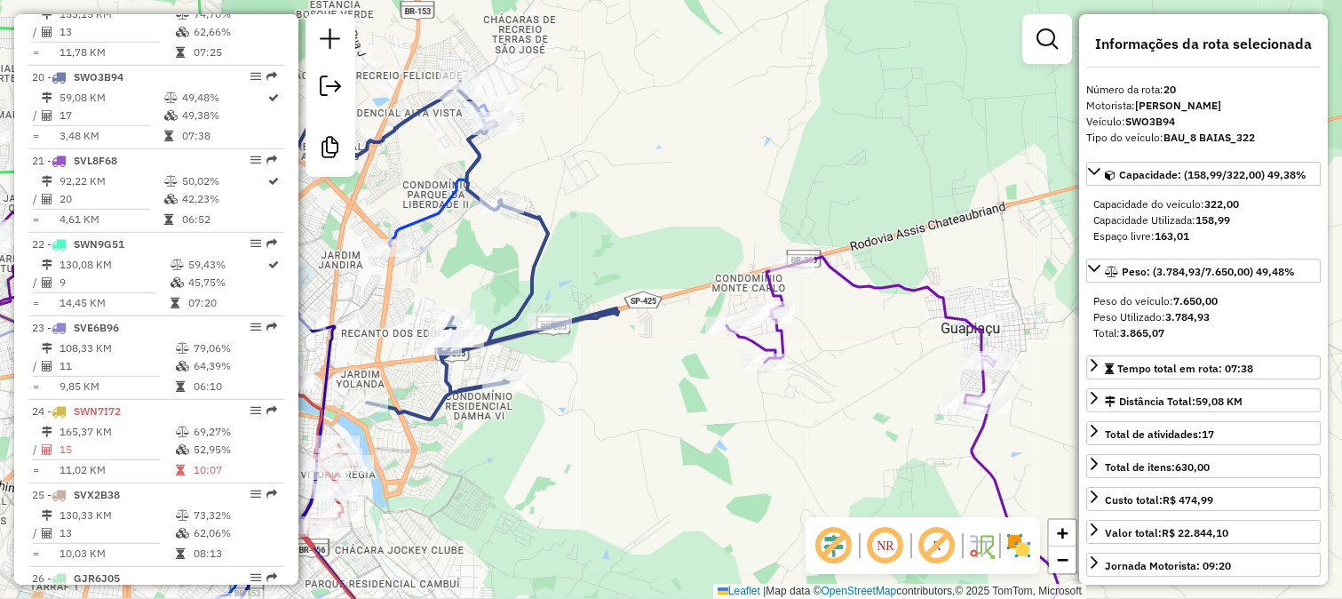
scroll to position [2323, 0]
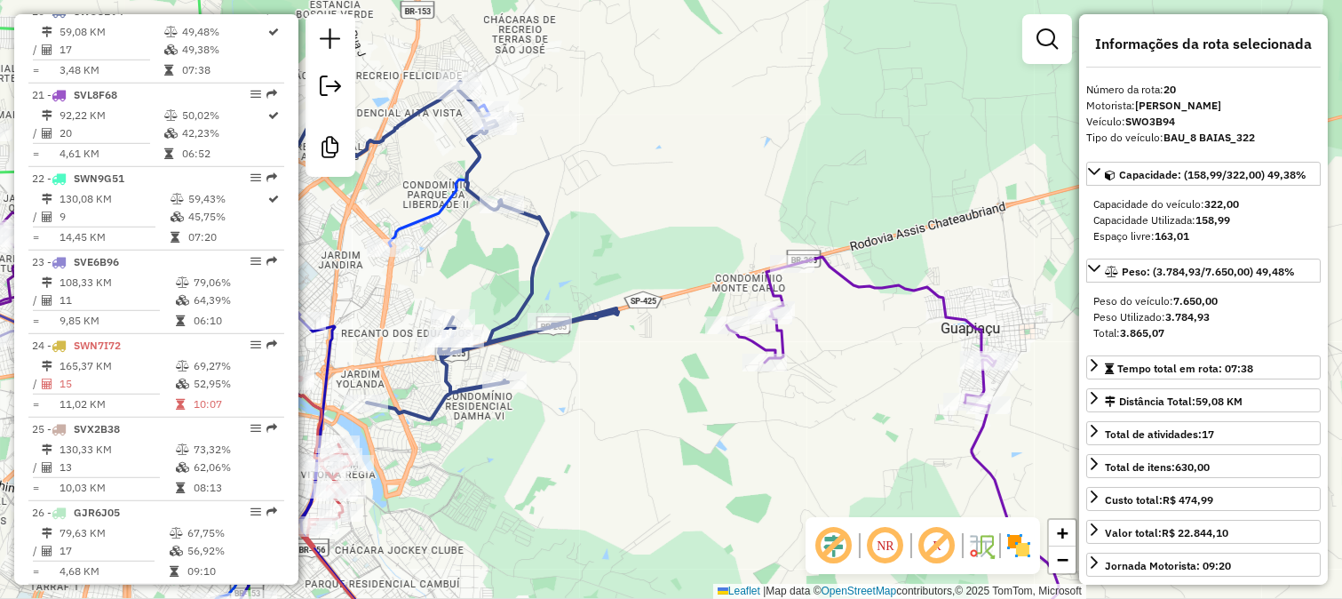
drag, startPoint x: 546, startPoint y: 287, endPoint x: 661, endPoint y: 259, distance: 117.9
click at [657, 259] on div "Janela de atendimento Grade de atendimento Capacidade Transportadoras Veículos …" at bounding box center [671, 299] width 1342 height 599
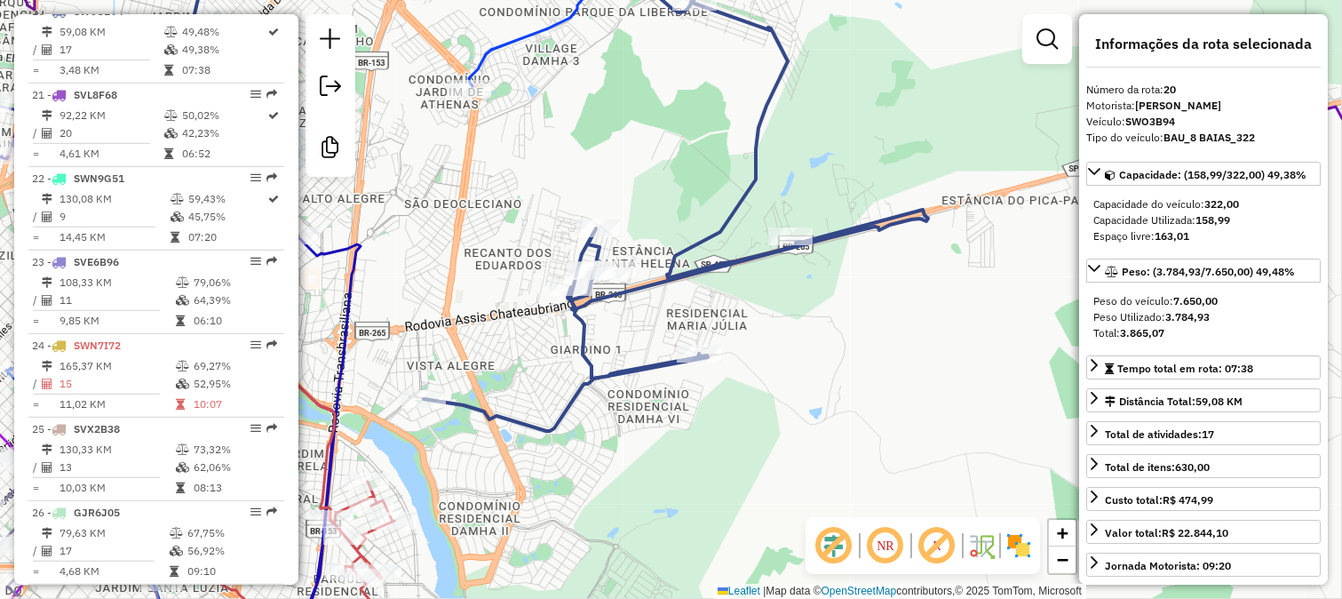
click at [581, 325] on icon at bounding box center [537, 185] width 783 height 490
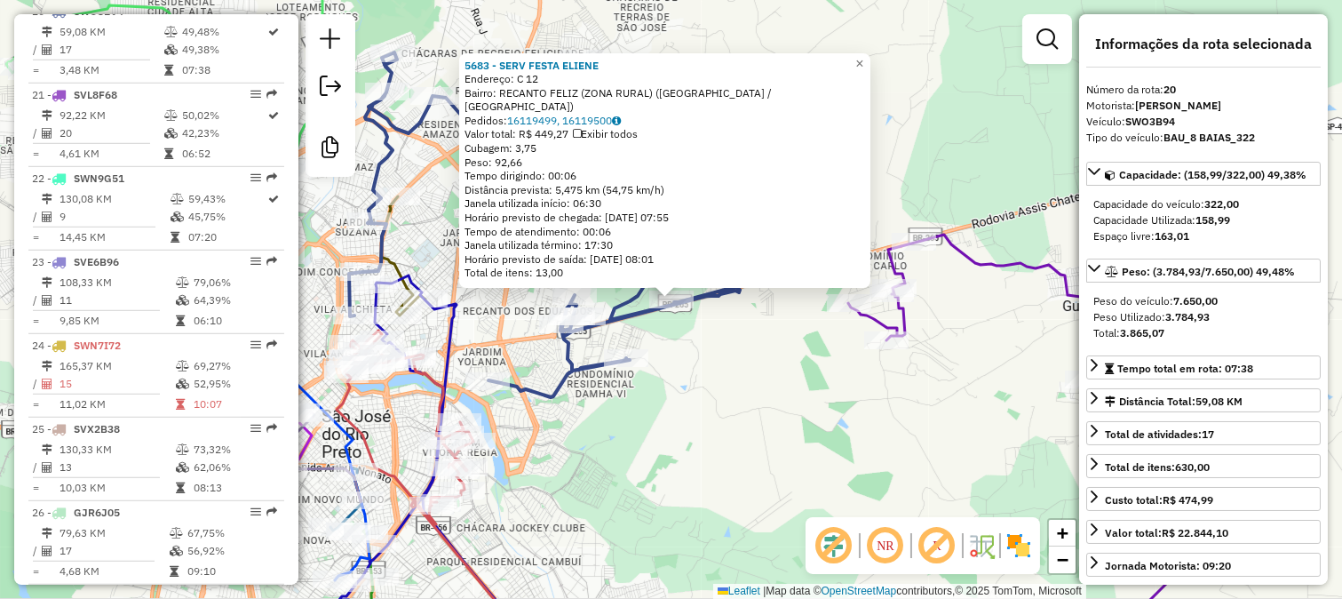
click at [680, 327] on div "5683 - SERV FESTA ELIENE Endereço: C 12 Bairro: RECANTO FELIZ (ZONA RURAL) (SAO…" at bounding box center [671, 299] width 1342 height 599
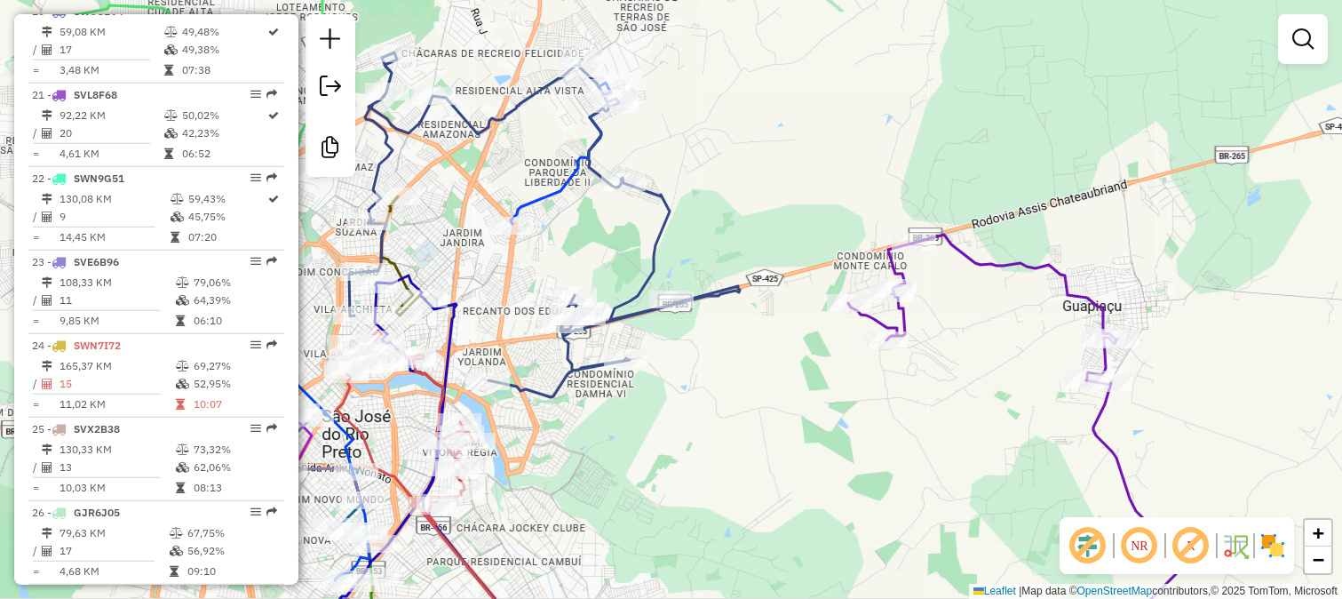
click at [672, 287] on div "Rota 20 - Placa SWO3B94 5683 - SERV FESTA ELIENE Janela de atendimento Grade de…" at bounding box center [671, 299] width 1342 height 599
click at [650, 267] on icon at bounding box center [544, 224] width 391 height 345
select select "**********"
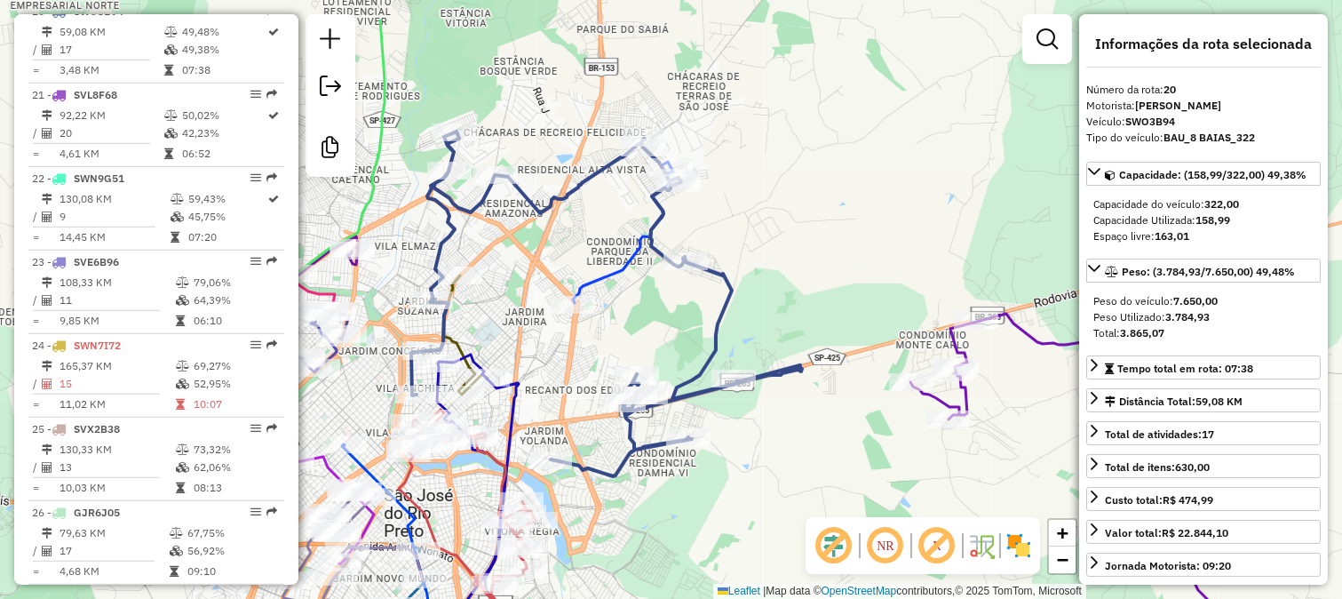
drag, startPoint x: 656, startPoint y: 218, endPoint x: 726, endPoint y: 313, distance: 118.2
click at [726, 312] on icon at bounding box center [606, 303] width 391 height 345
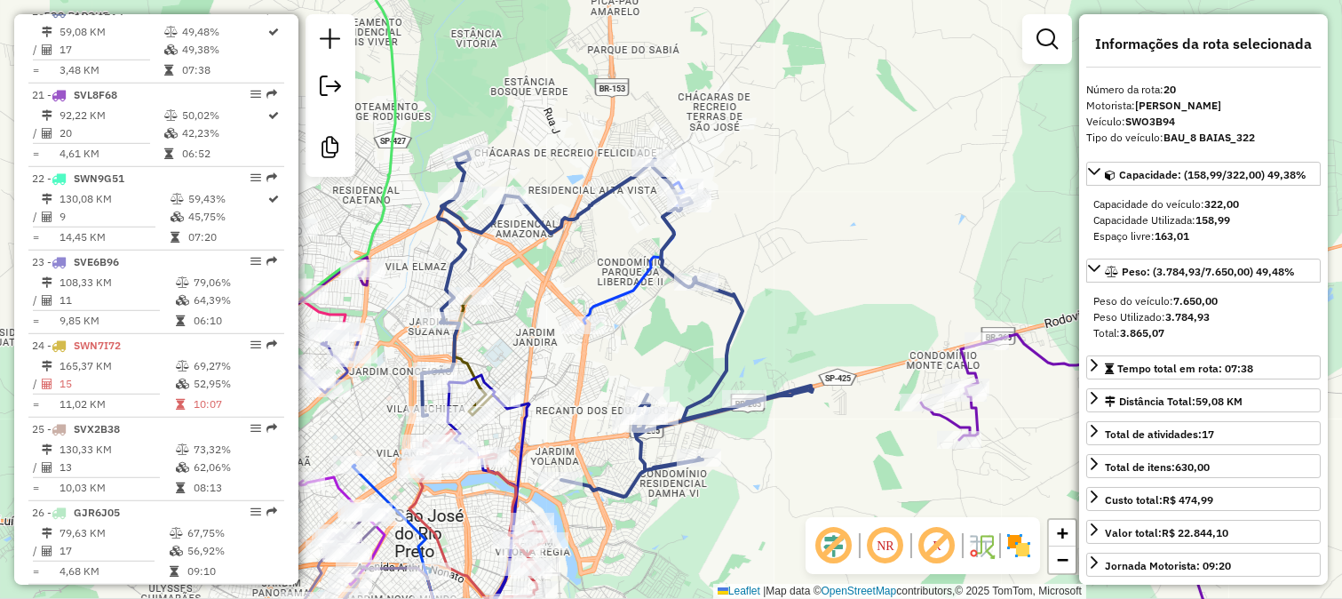
drag, startPoint x: 794, startPoint y: 322, endPoint x: 632, endPoint y: 216, distance: 193.7
click at [648, 222] on div "Janela de atendimento Grade de atendimento Capacidade Transportadoras Veículos …" at bounding box center [671, 299] width 1342 height 599
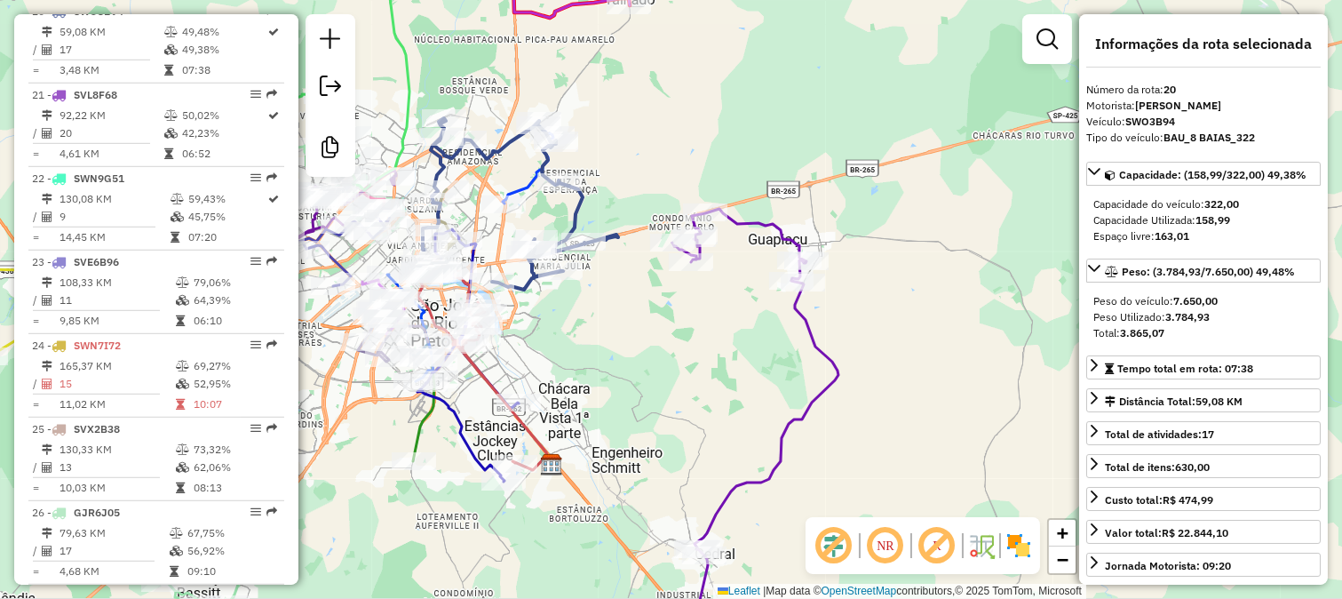
drag, startPoint x: 768, startPoint y: 348, endPoint x: 706, endPoint y: 206, distance: 155.1
click at [722, 231] on div "Janela de atendimento Grade de atendimento Capacidade Transportadoras Veículos …" at bounding box center [671, 299] width 1342 height 599
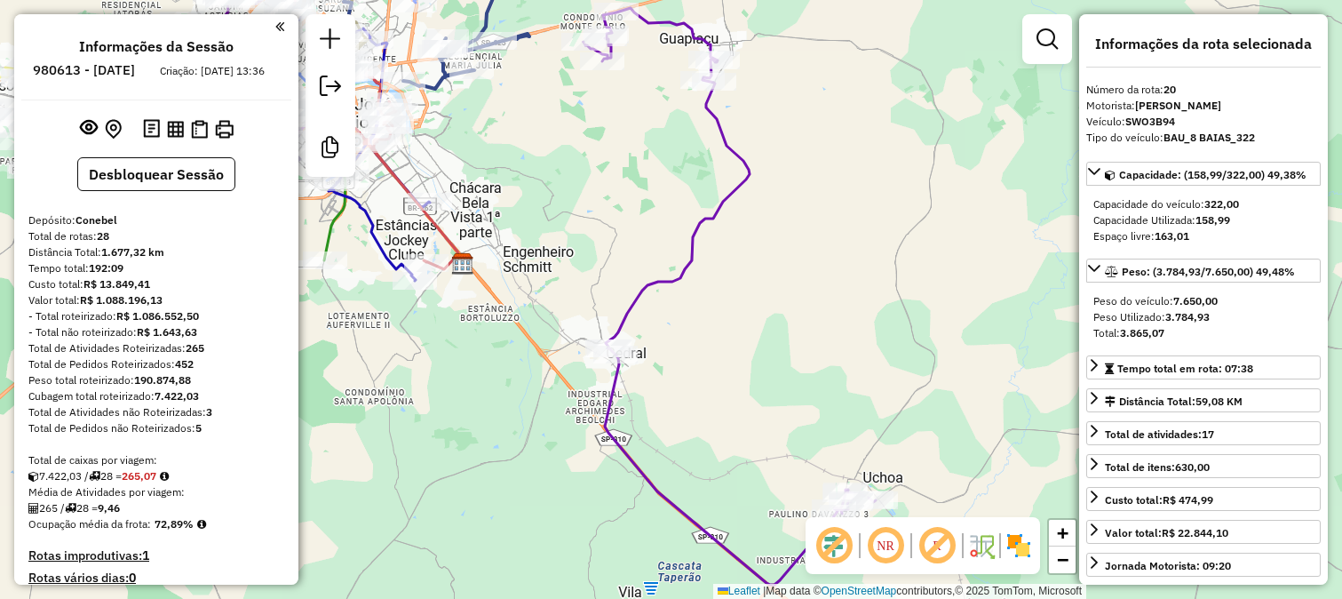
select select "**********"
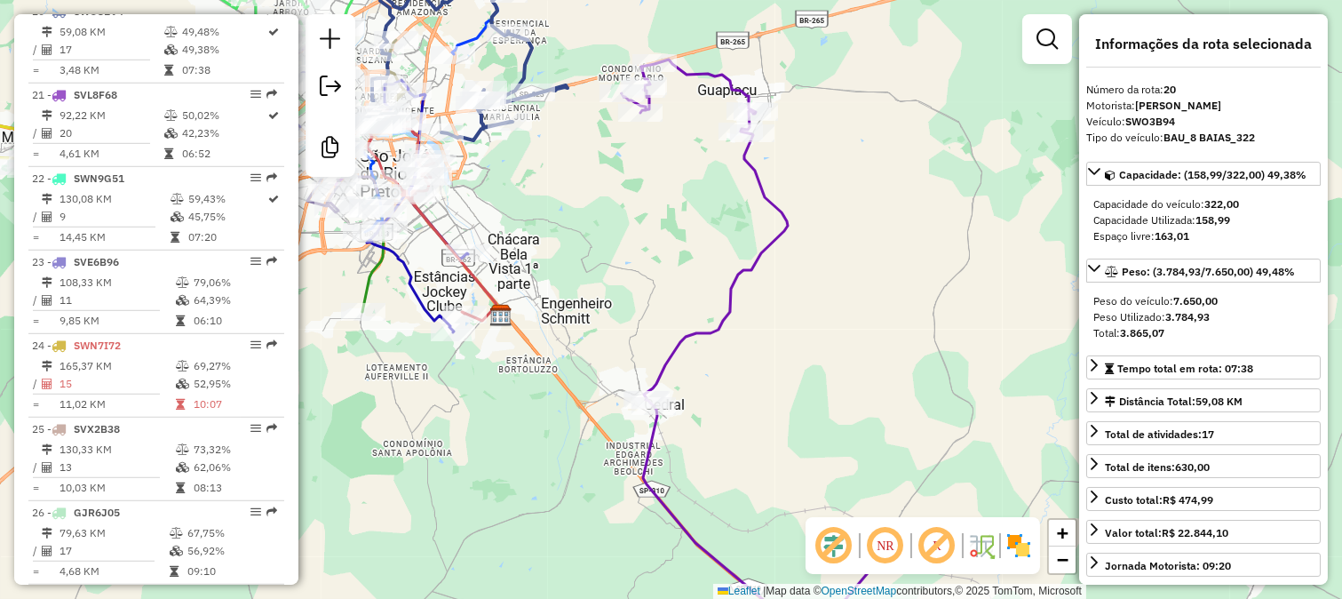
drag, startPoint x: 595, startPoint y: 192, endPoint x: 634, endPoint y: 250, distance: 69.7
click at [633, 250] on div "Janela de atendimento Grade de atendimento Capacidade Transportadoras Veículos …" at bounding box center [671, 299] width 1342 height 599
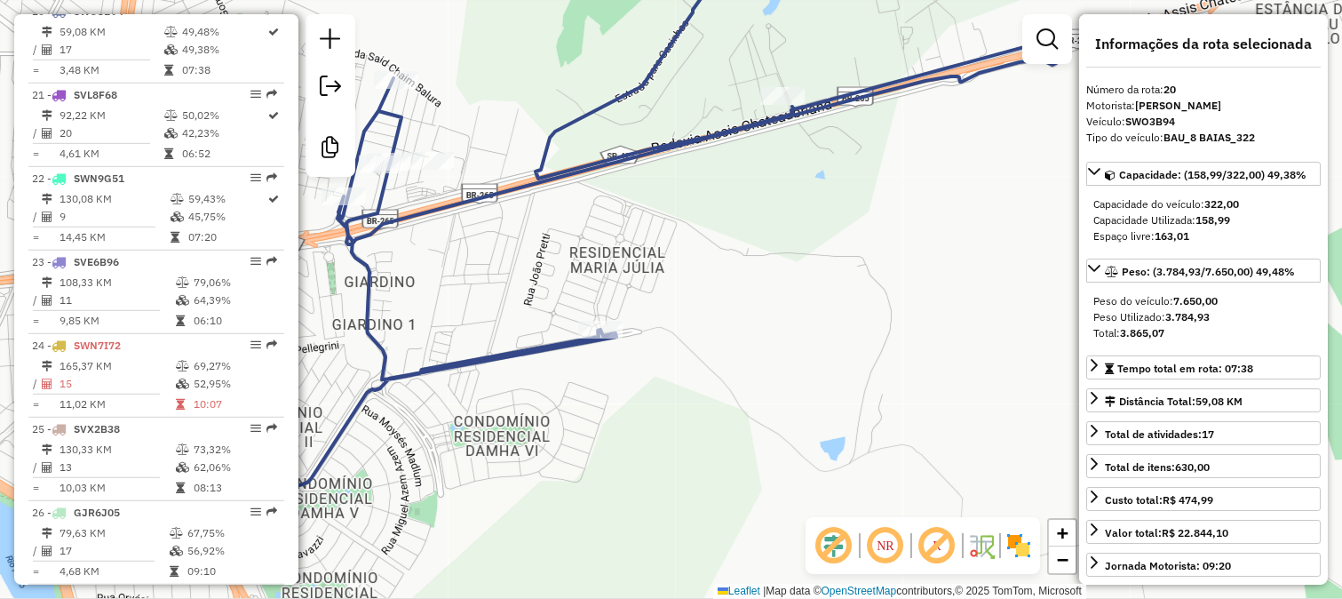
click at [587, 199] on div "Janela de atendimento Grade de atendimento Capacidade Transportadoras Veículos …" at bounding box center [671, 299] width 1342 height 599
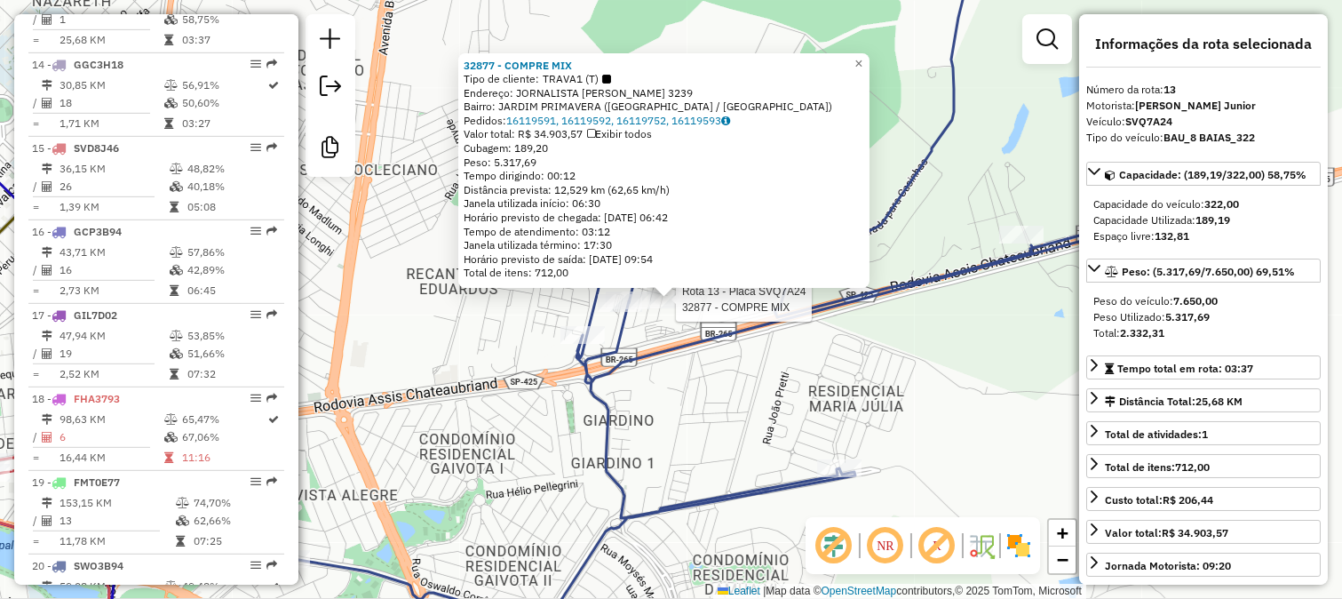
scroll to position [1738, 0]
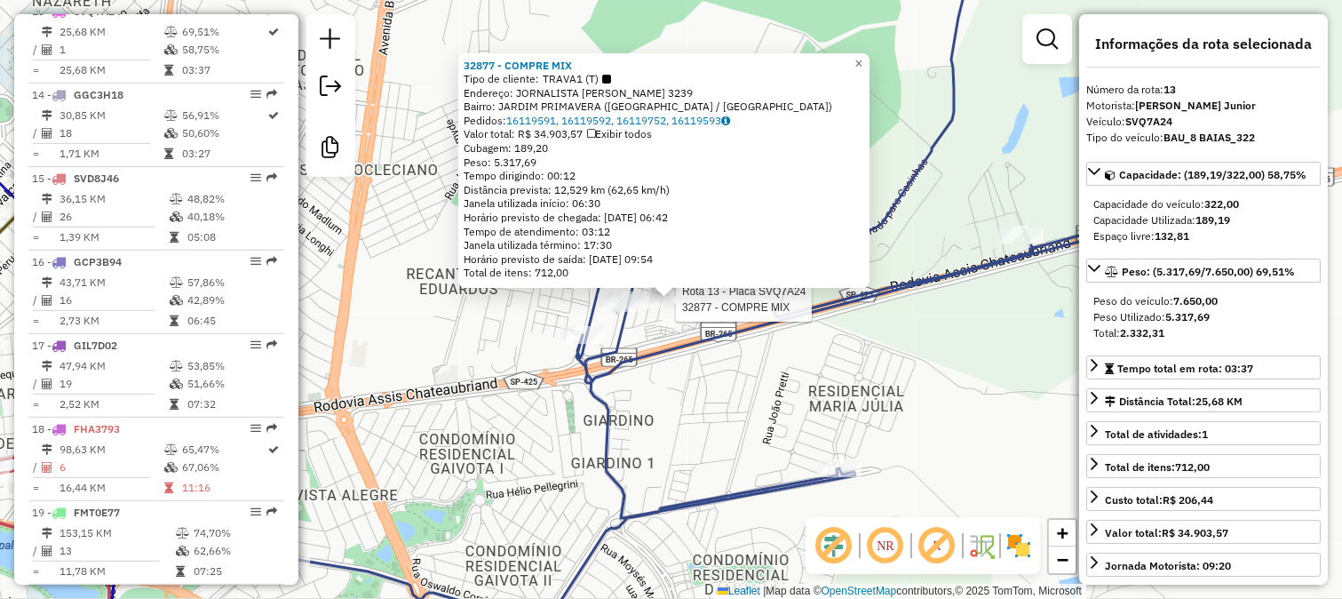
click at [685, 308] on div at bounding box center [670, 299] width 44 height 18
click at [736, 315] on div "Rota 13 - Placa SVQ7A24 32877 - COMPRE MIX 32877 - COMPRE MIX Tipo de cliente: …" at bounding box center [671, 299] width 1342 height 599
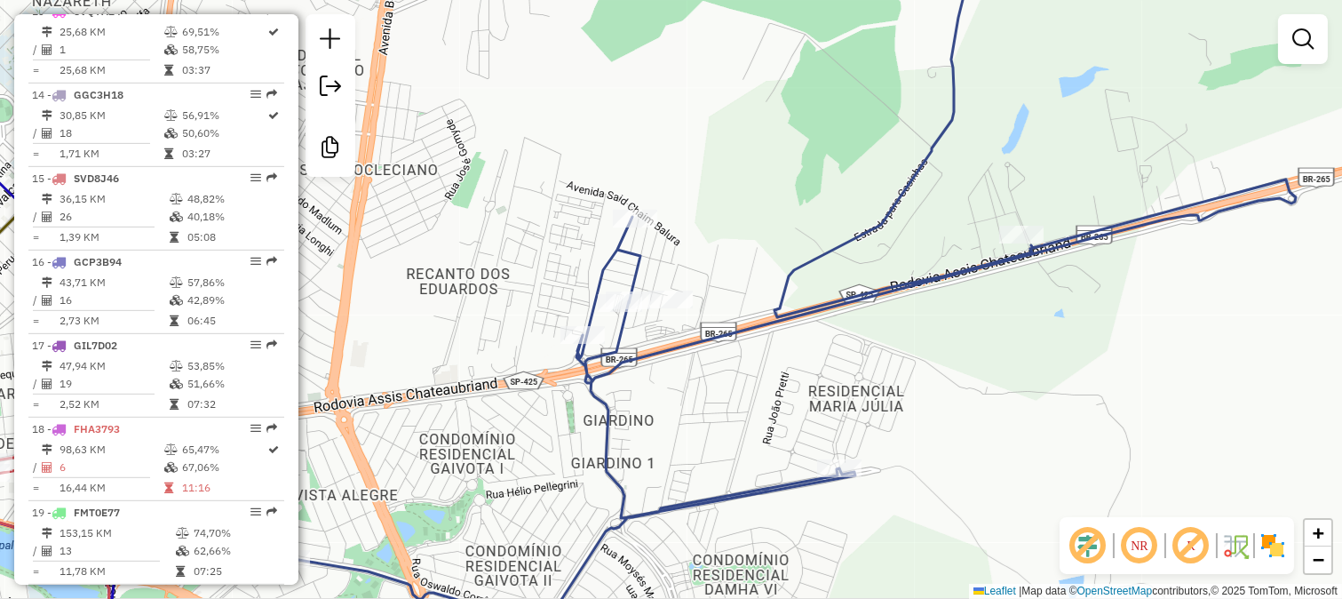
click at [1320, 105] on div "Janela de atendimento Grade de atendimento Capacidade Transportadoras Veículos …" at bounding box center [671, 299] width 1342 height 599
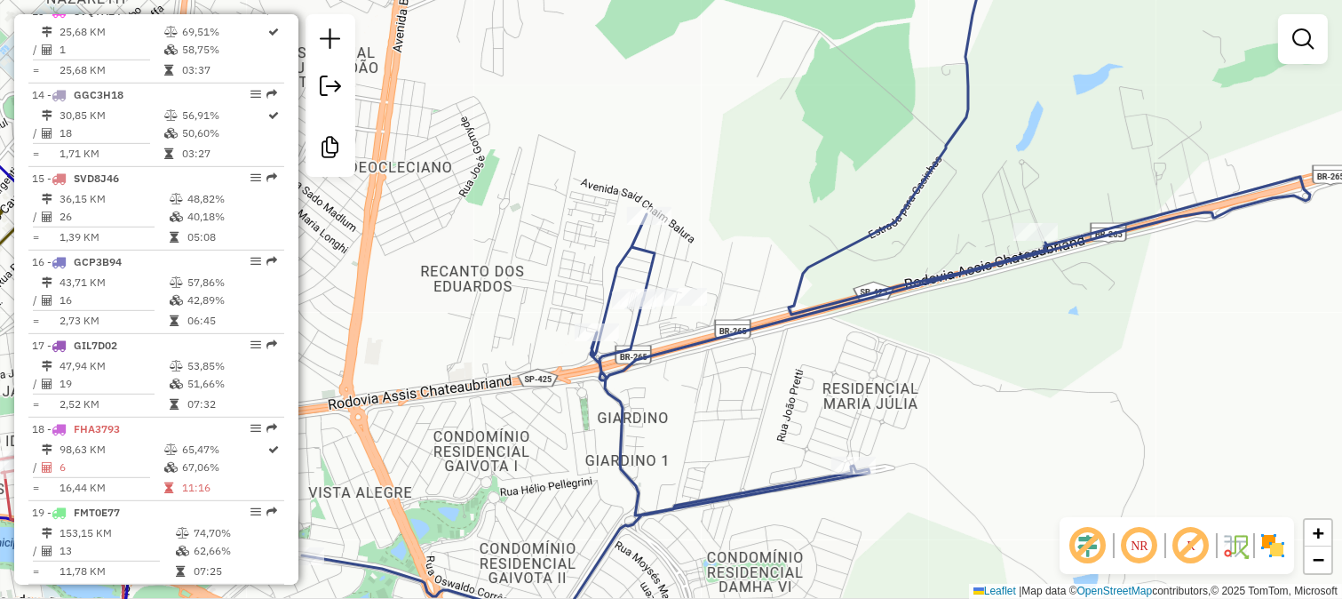
drag, startPoint x: 879, startPoint y: 354, endPoint x: 960, endPoint y: 305, distance: 94.5
click at [961, 306] on div "Janela de atendimento Grade de atendimento Capacidade Transportadoras Veículos …" at bounding box center [671, 299] width 1342 height 599
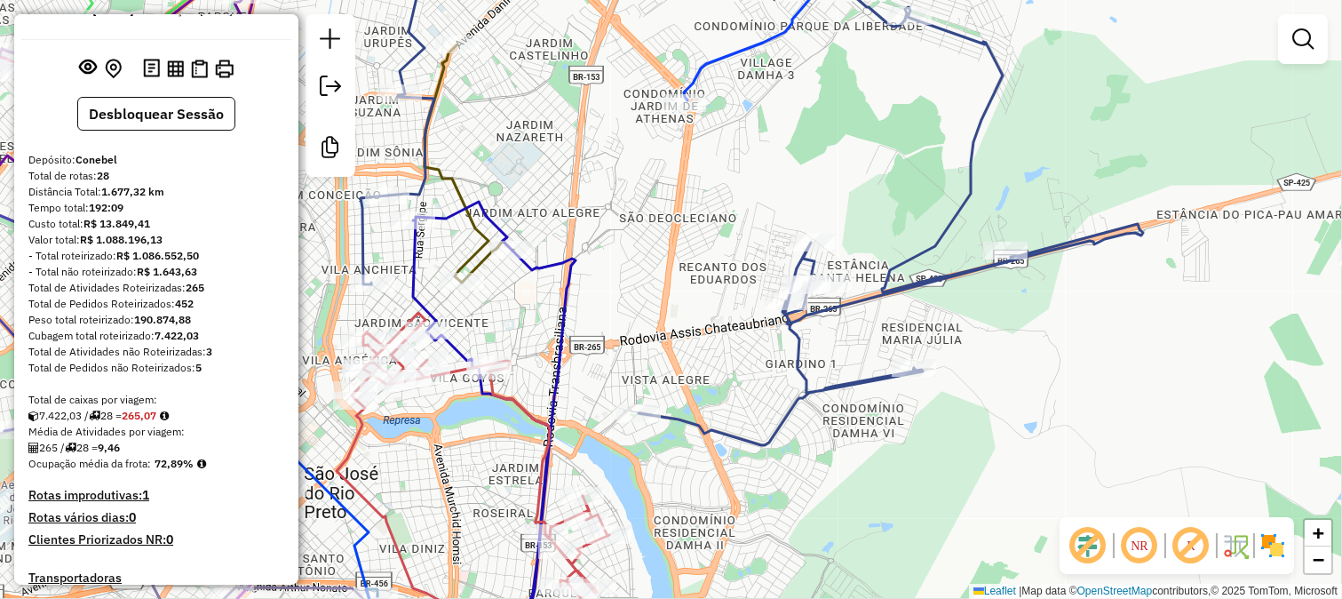
scroll to position [0, 0]
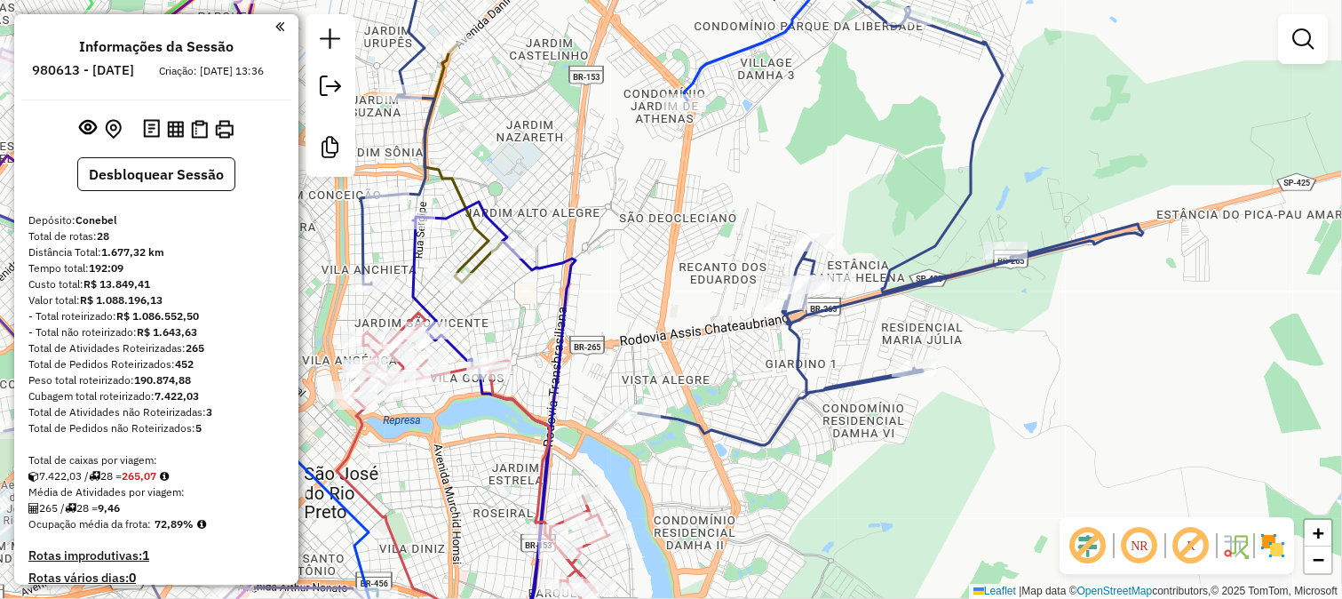
click at [720, 297] on div "Rota 15 - Placa SVD8J46 62623 - SUP PRIMAVERA Janela de atendimento Grade de at…" at bounding box center [671, 299] width 1342 height 599
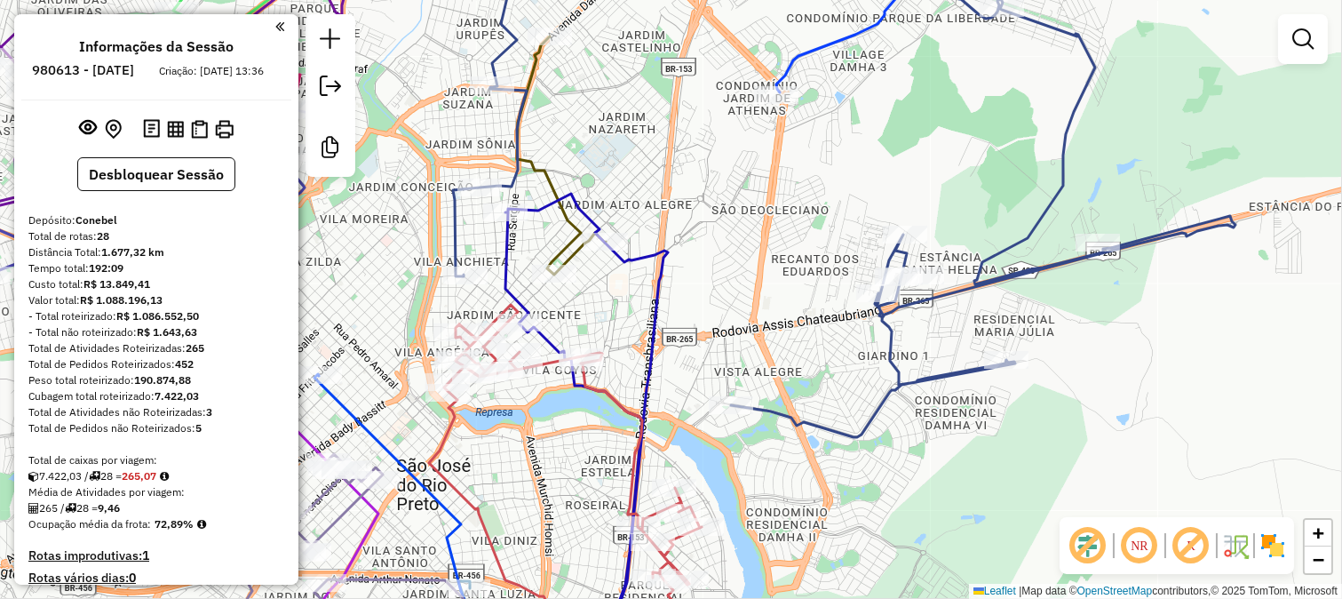
drag, startPoint x: 533, startPoint y: 463, endPoint x: 503, endPoint y: 251, distance: 214.5
click at [521, 289] on div "Janela de atendimento Grade de atendimento Capacidade Transportadoras Veículos …" at bounding box center [671, 299] width 1342 height 599
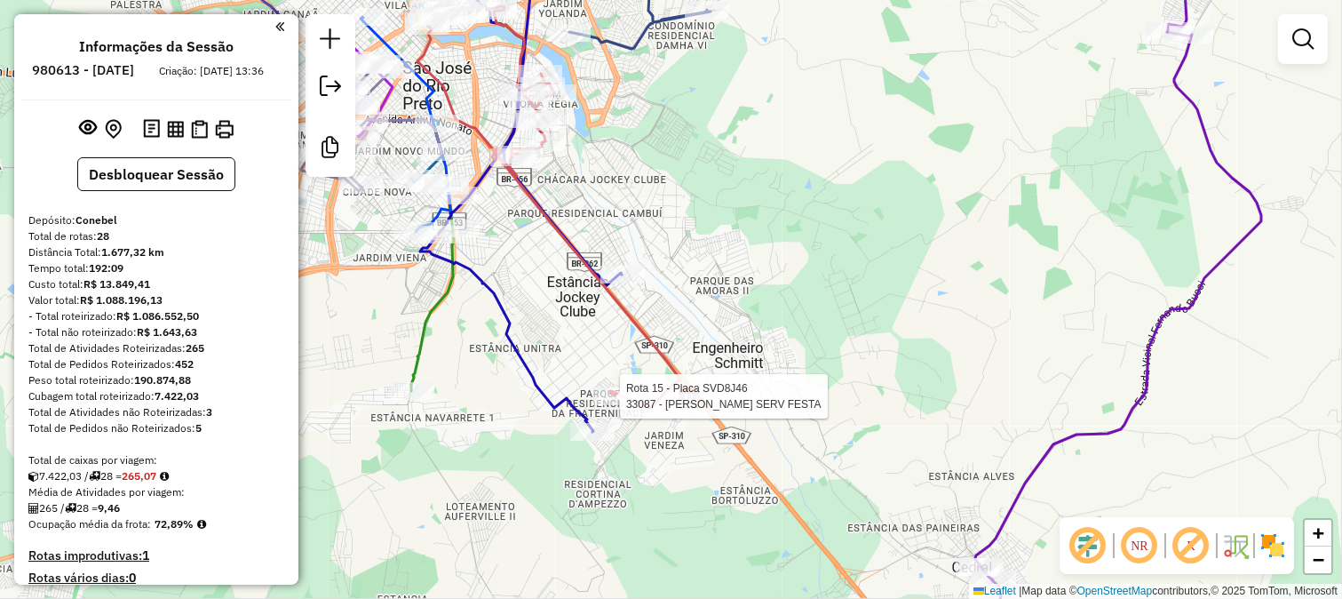
select select "**********"
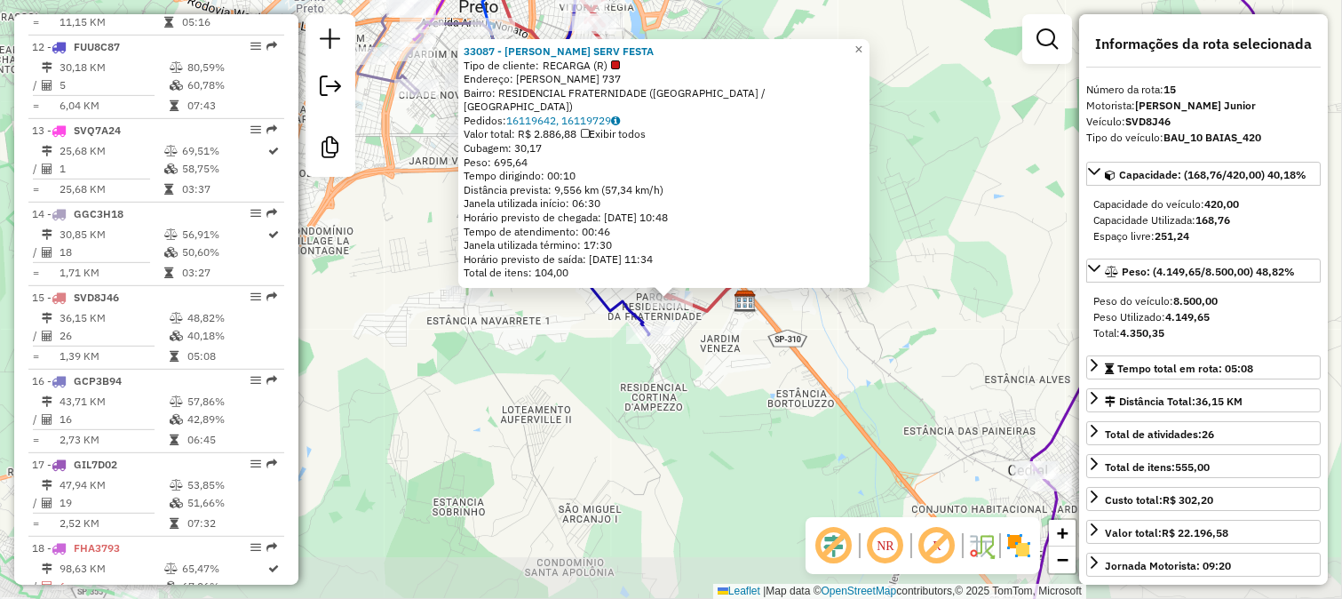
scroll to position [1905, 0]
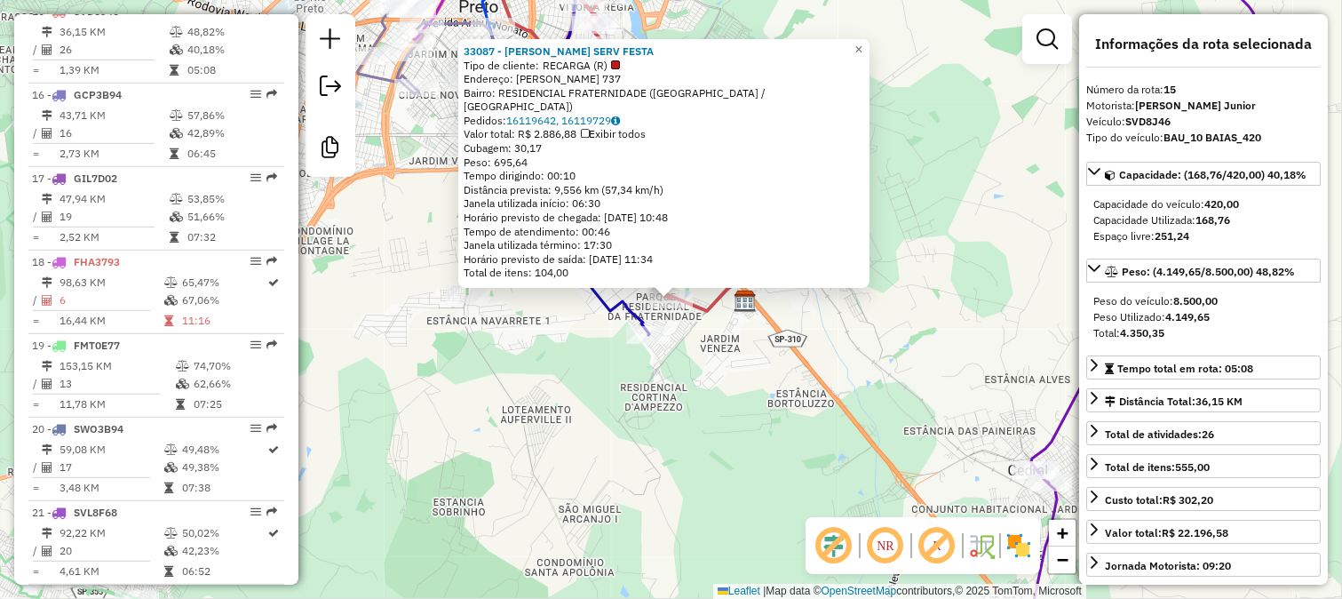
click at [682, 370] on div "33087 - RODRIGAO SERV FESTA Tipo de cliente: RECARGA (R) Endereço: [PERSON_NAME…" at bounding box center [671, 299] width 1342 height 599
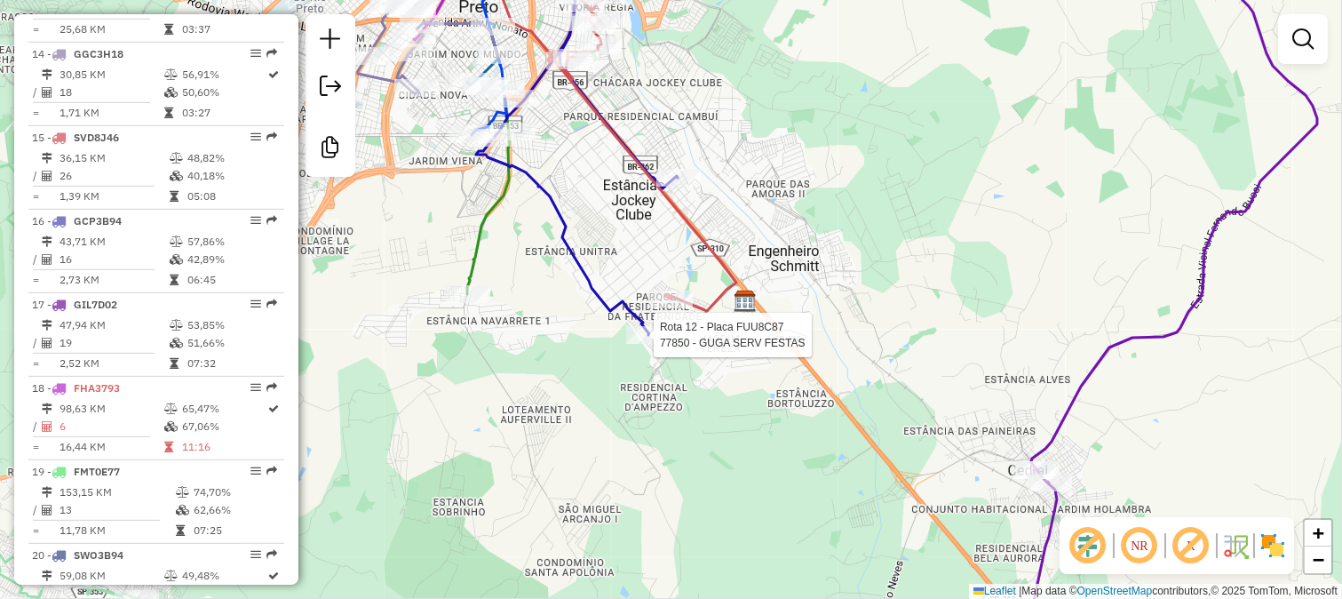
select select "**********"
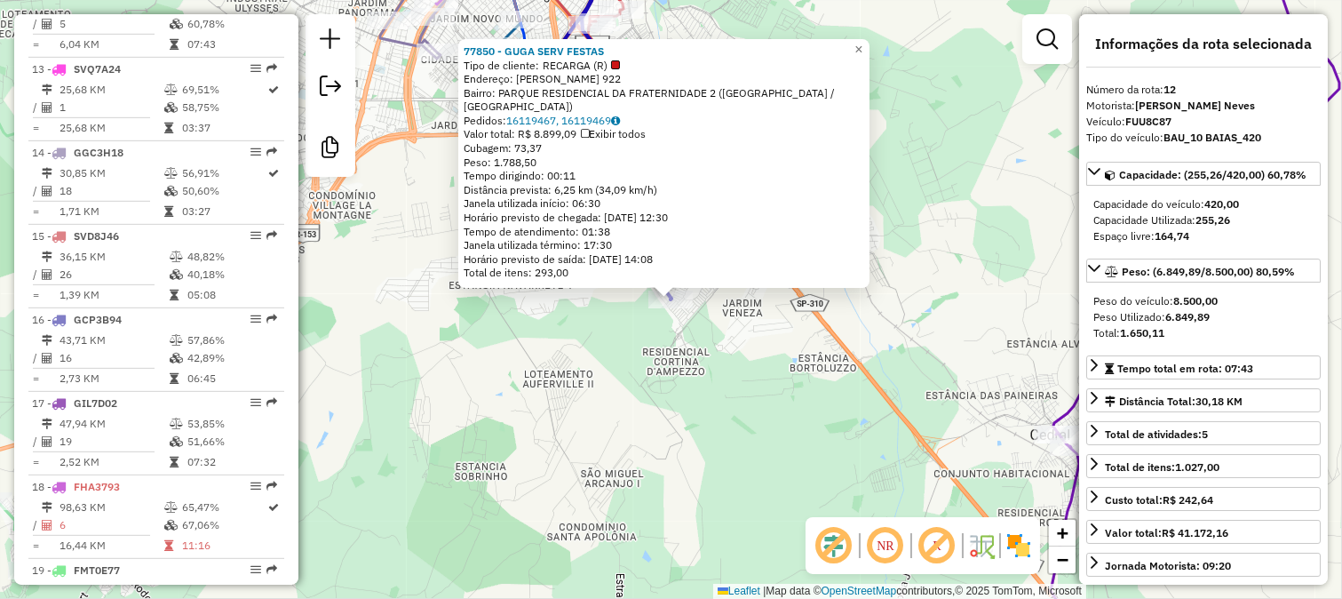
scroll to position [1656, 0]
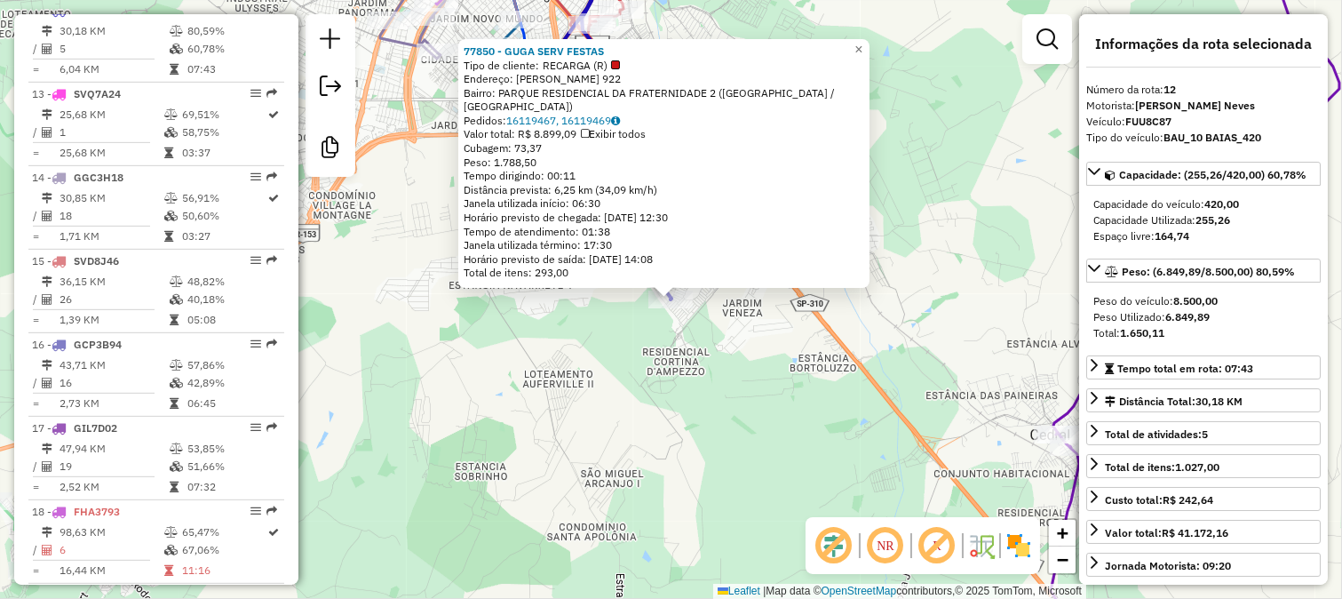
click at [624, 365] on div "77850 - GUGA SERV FESTAS Tipo de cliente: RECARGA (R) Endereço: [PERSON_NAME] 9…" at bounding box center [671, 299] width 1342 height 599
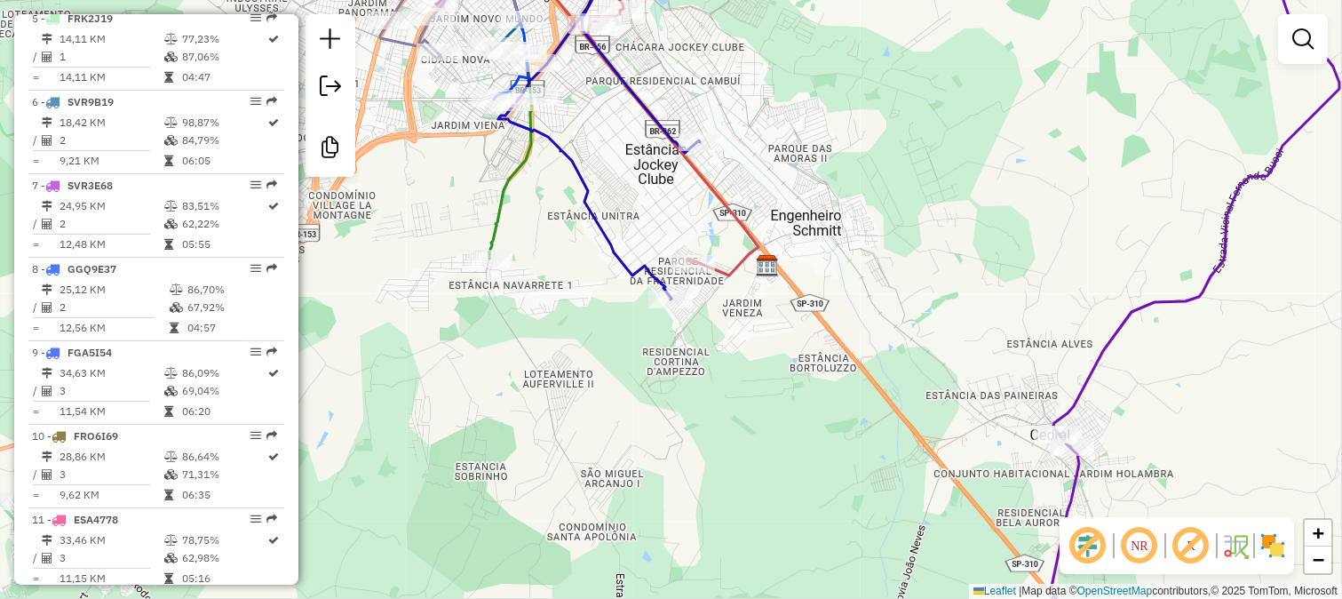
scroll to position [373, 0]
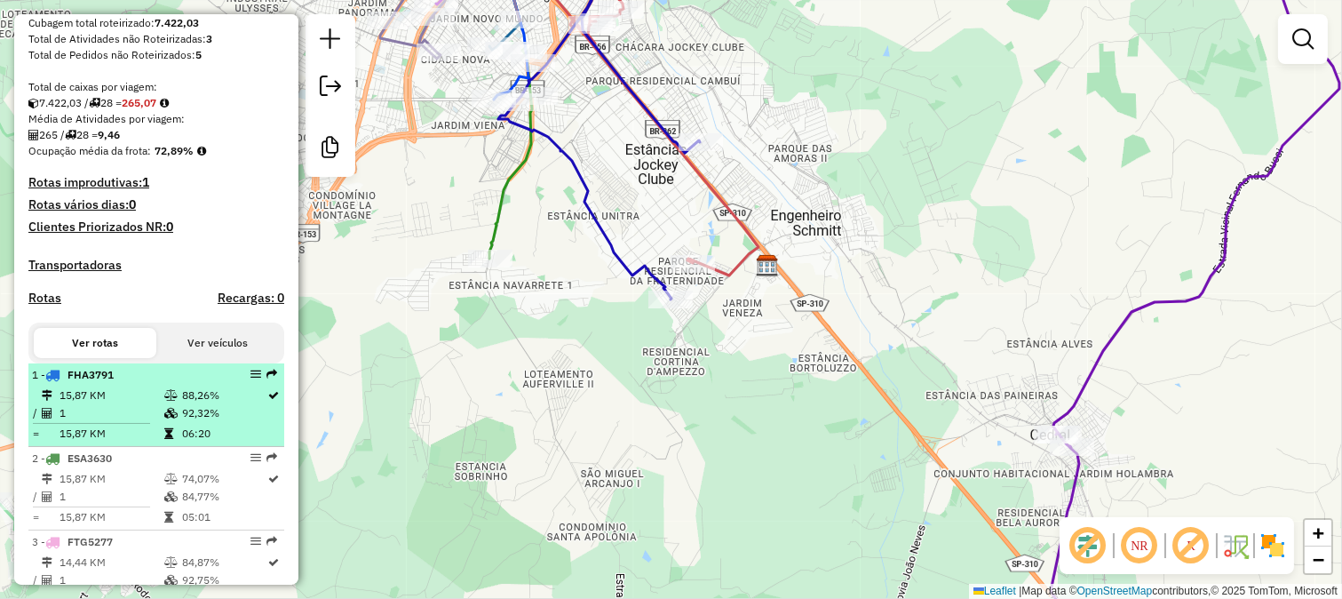
click at [126, 422] on td "1" at bounding box center [111, 413] width 105 height 18
select select "**********"
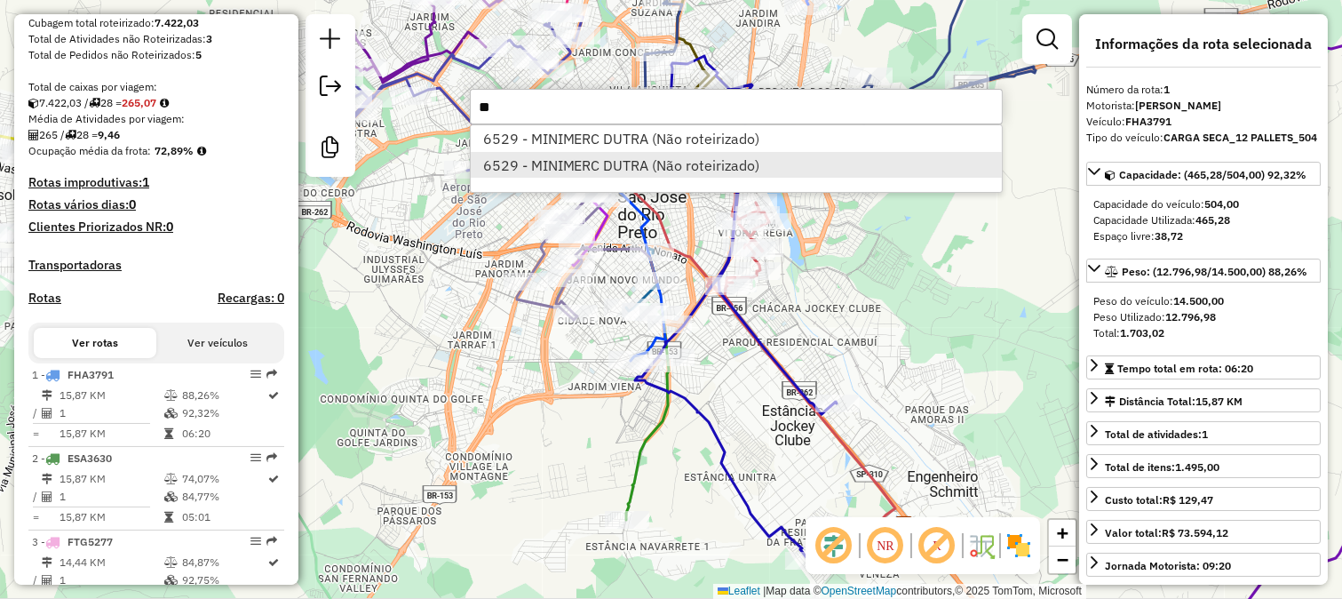
type input "*"
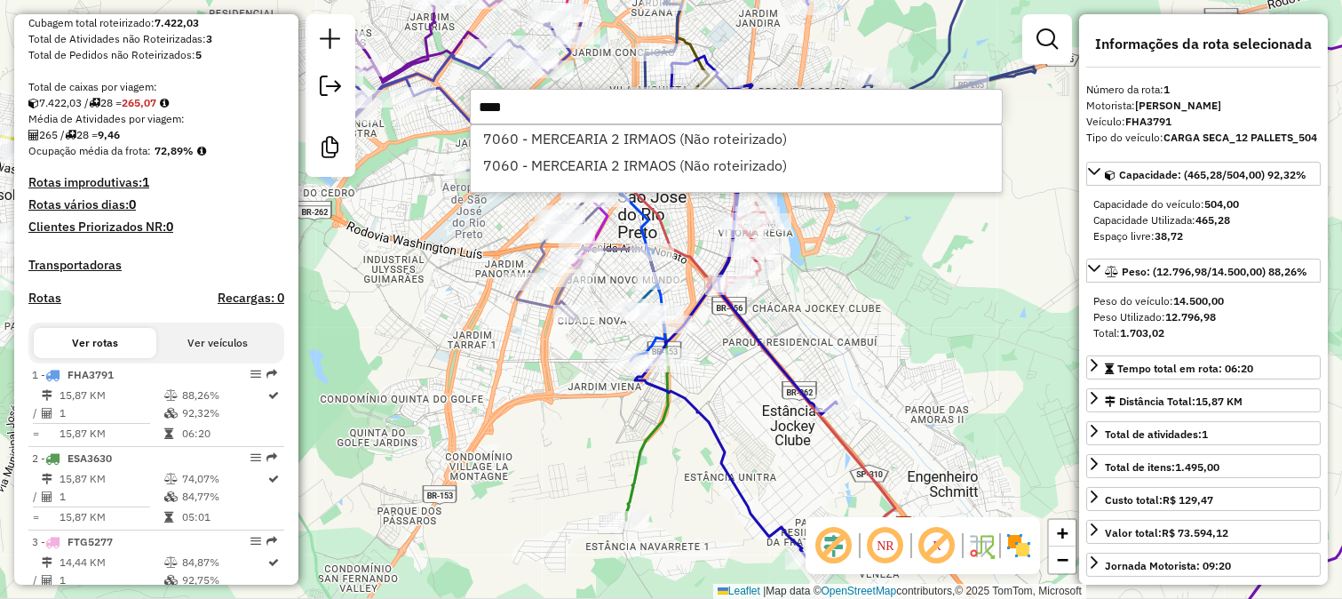
type input "****"
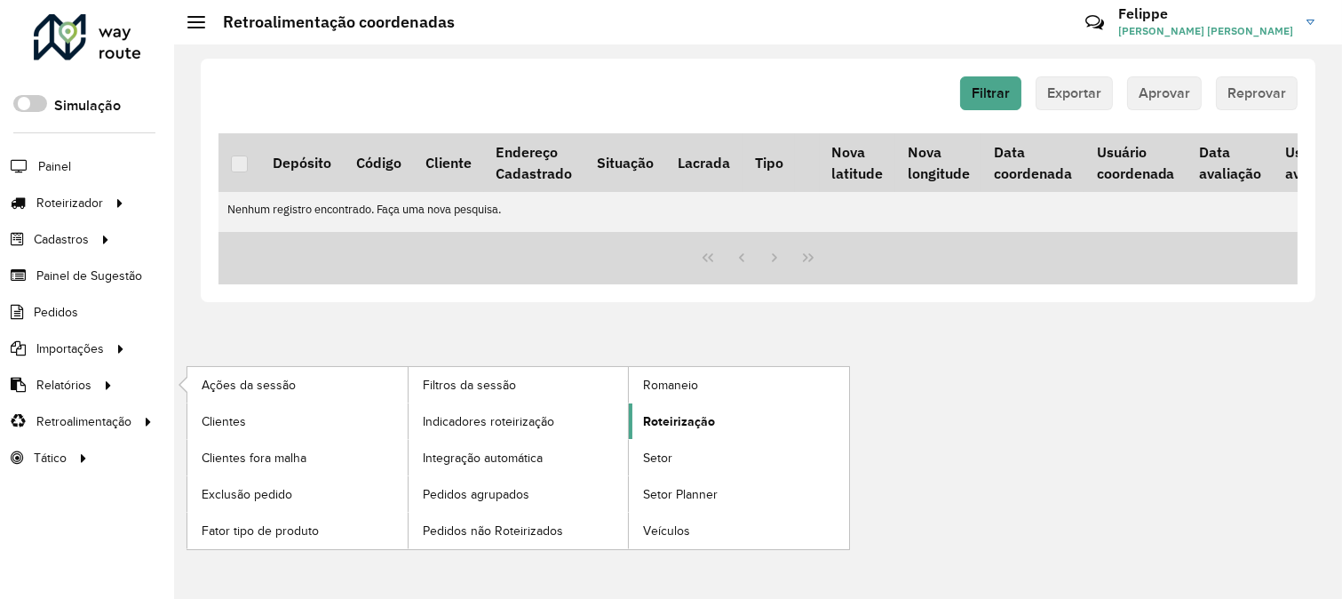
click at [712, 416] on span "Roteirização" at bounding box center [679, 421] width 72 height 19
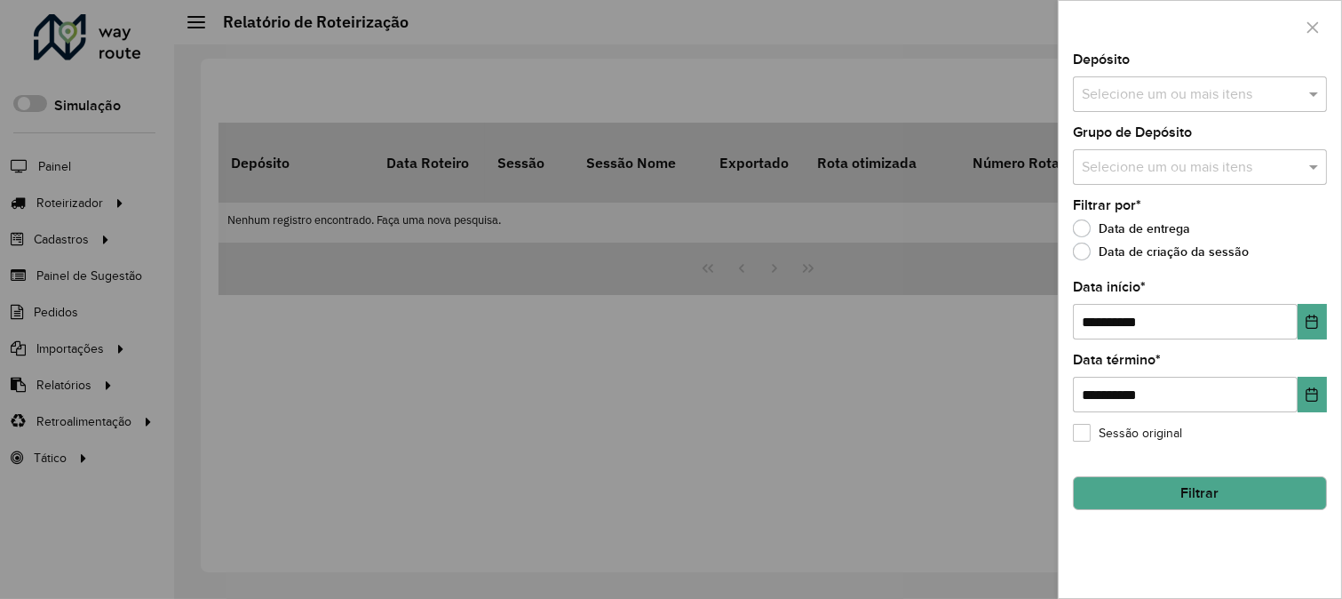
click at [1194, 74] on div "Depósito Selecione um ou mais itens" at bounding box center [1200, 82] width 254 height 59
click at [1194, 101] on input "text" at bounding box center [1191, 94] width 227 height 21
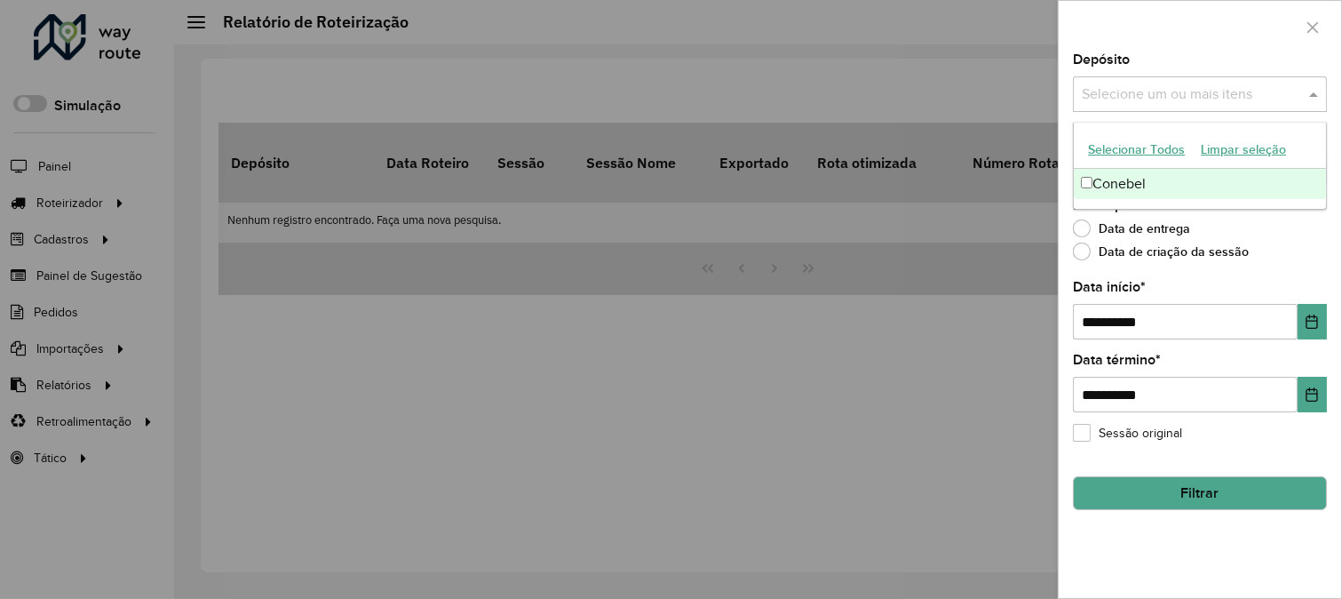
click at [1173, 172] on div "Conebel" at bounding box center [1200, 184] width 252 height 30
click at [1310, 318] on icon "Choose Date" at bounding box center [1313, 321] width 12 height 14
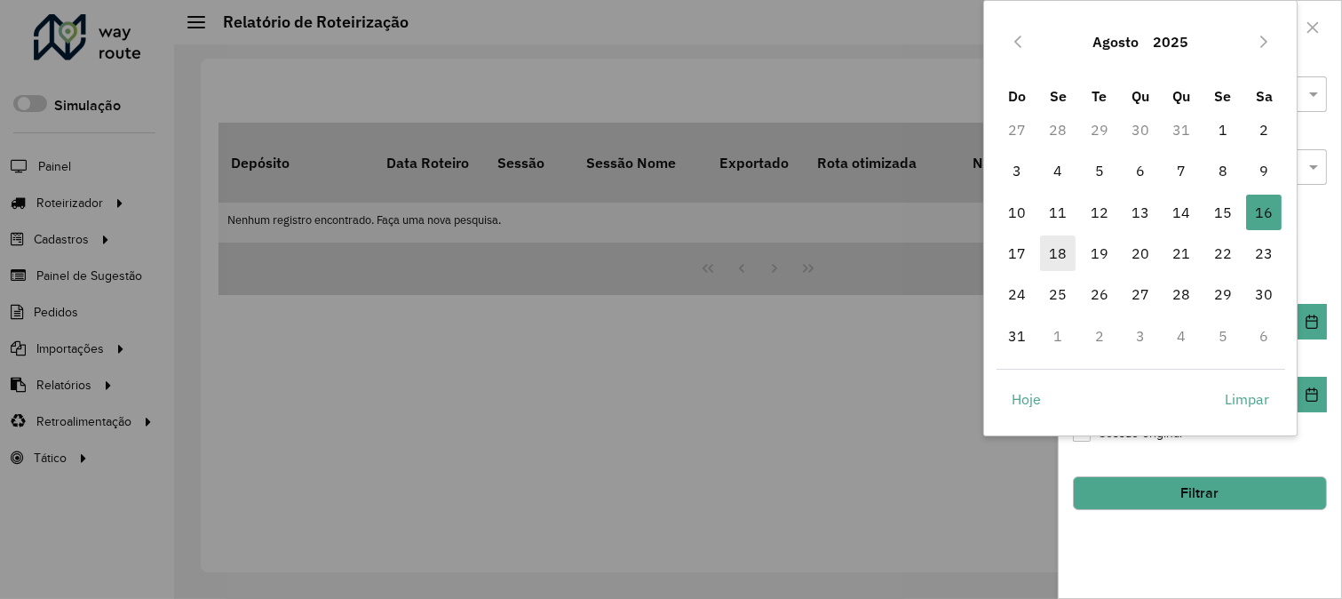
click at [1069, 251] on span "18" at bounding box center [1058, 253] width 36 height 36
type input "**********"
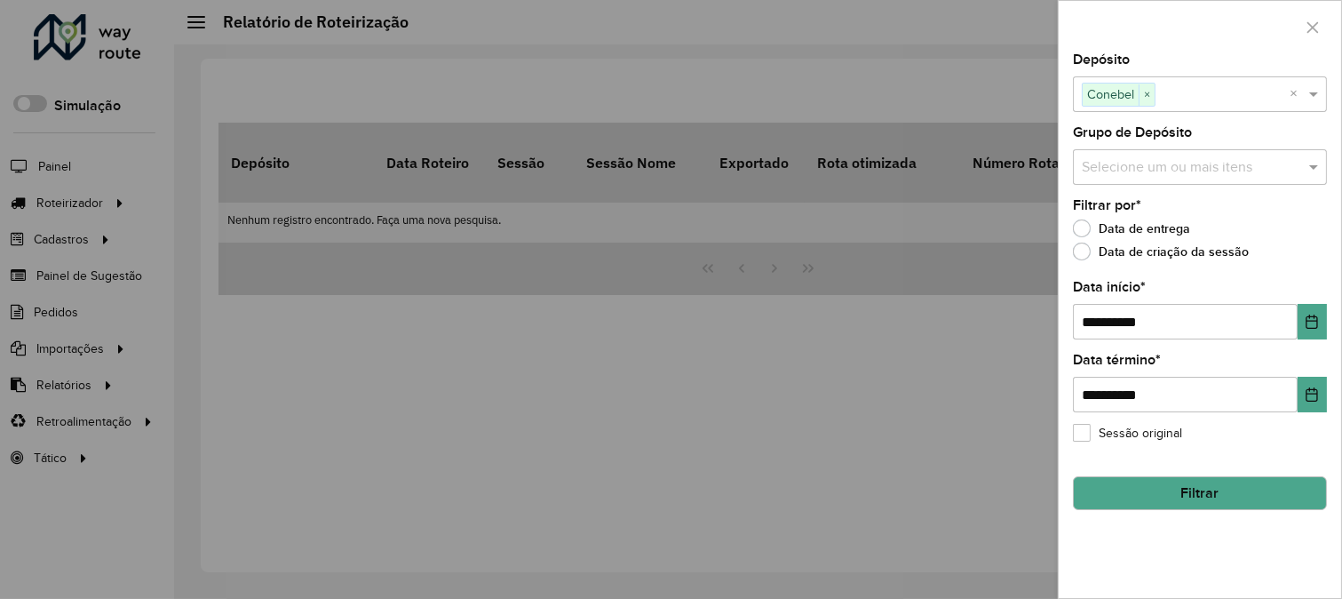
click at [1199, 501] on button "Filtrar" at bounding box center [1200, 493] width 254 height 34
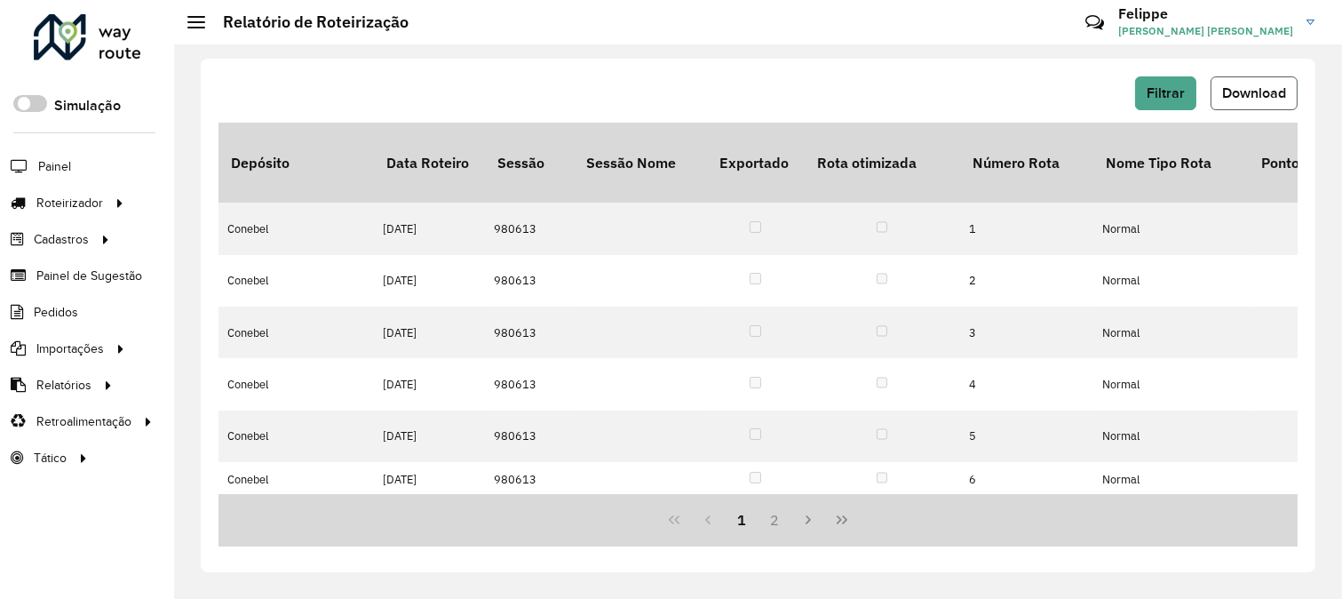
click at [1264, 96] on span "Download" at bounding box center [1254, 92] width 64 height 15
